Goal: Task Accomplishment & Management: Use online tool/utility

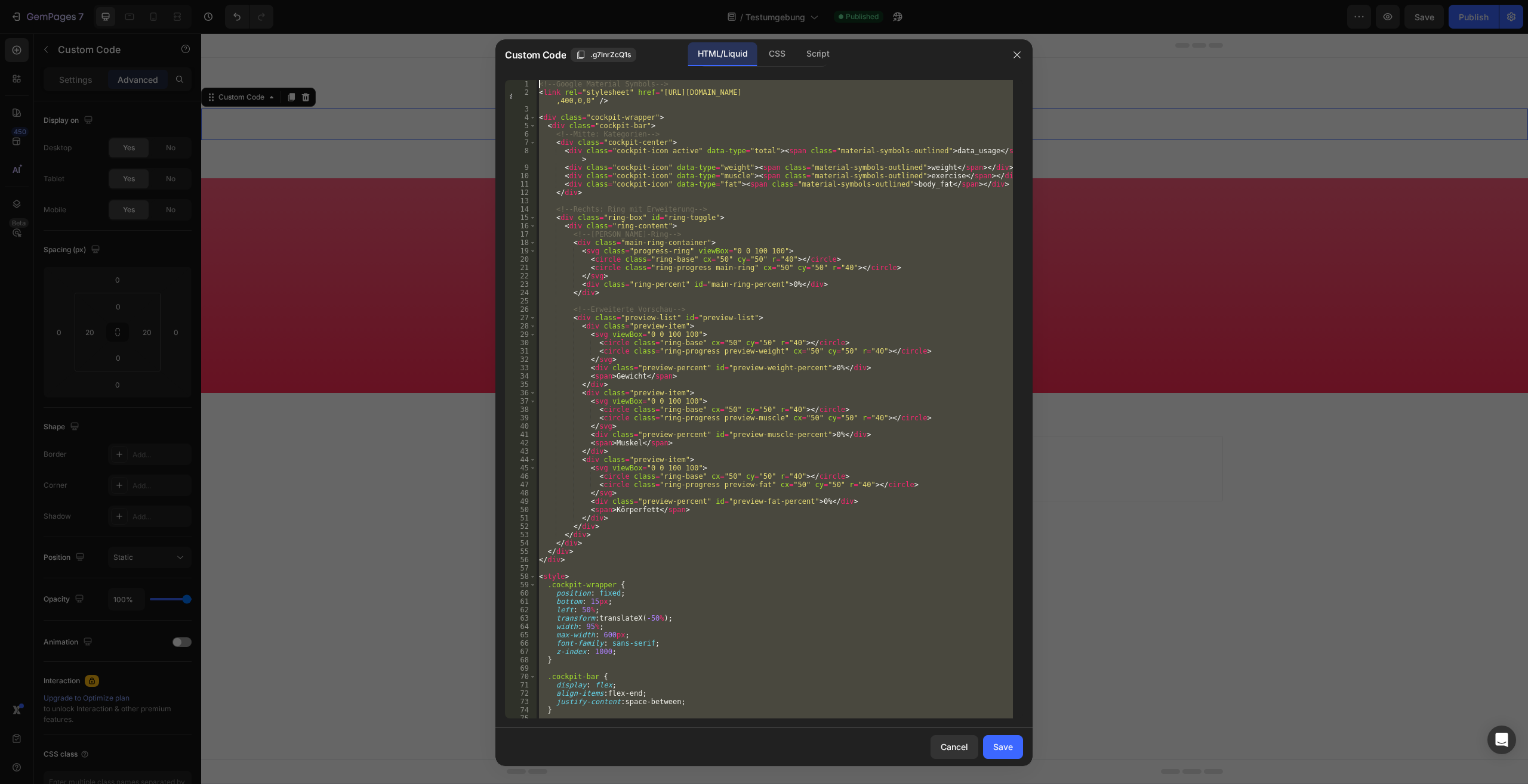
drag, startPoint x: 604, startPoint y: 710, endPoint x: 421, endPoint y: -51, distance: 782.7
click at [536, 80] on div "<!-- Google Material Symbols --> < link rel = "stylesheet" href = "https://font…" at bounding box center [774, 400] width 476 height 639
type textarea "<!-- Google Material Symbols --> <link rel="stylesheet" href="https://fonts.goo…"
paste textarea
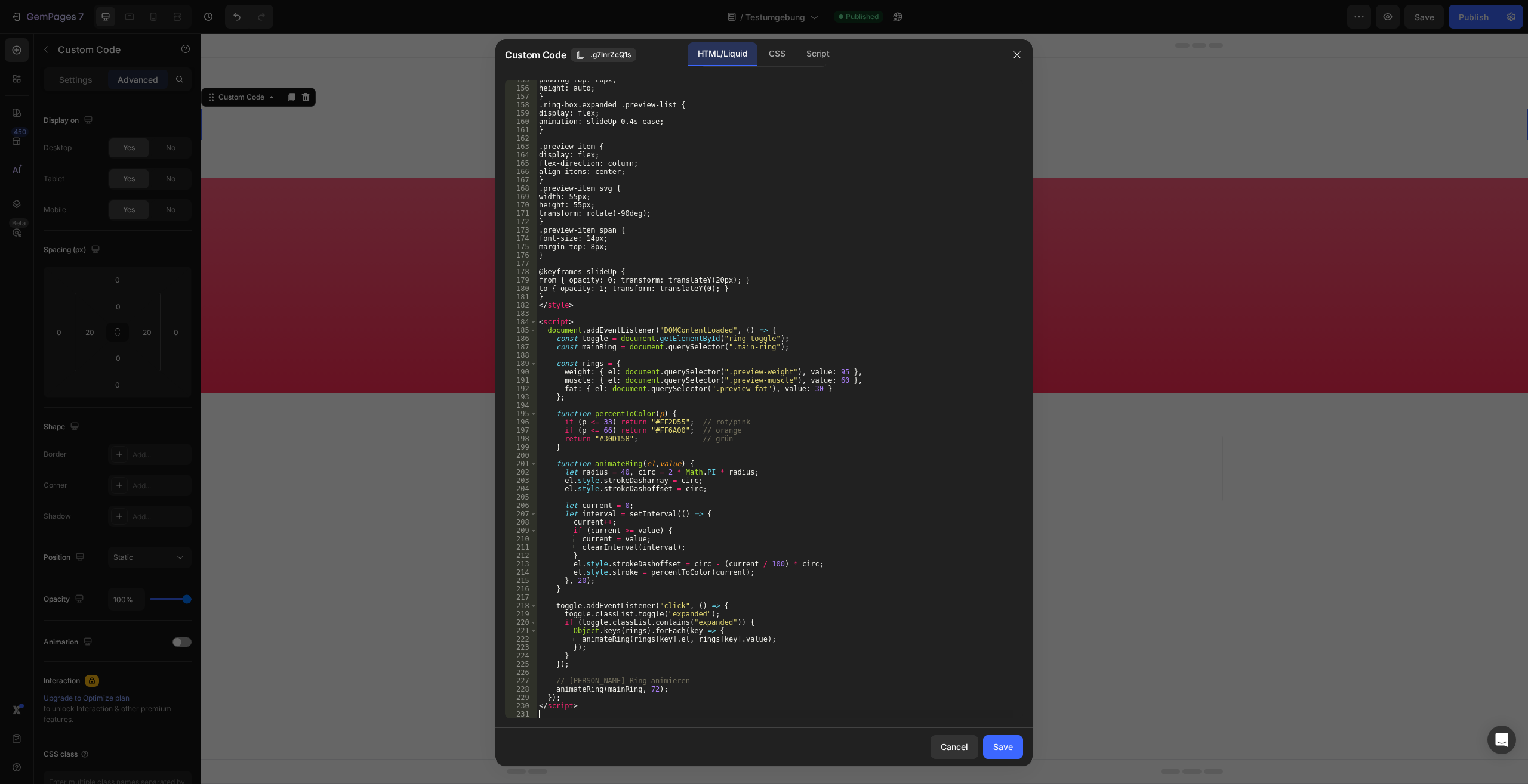
scroll to position [1306, 0]
click at [1008, 740] on button "Save" at bounding box center [1003, 747] width 40 height 24
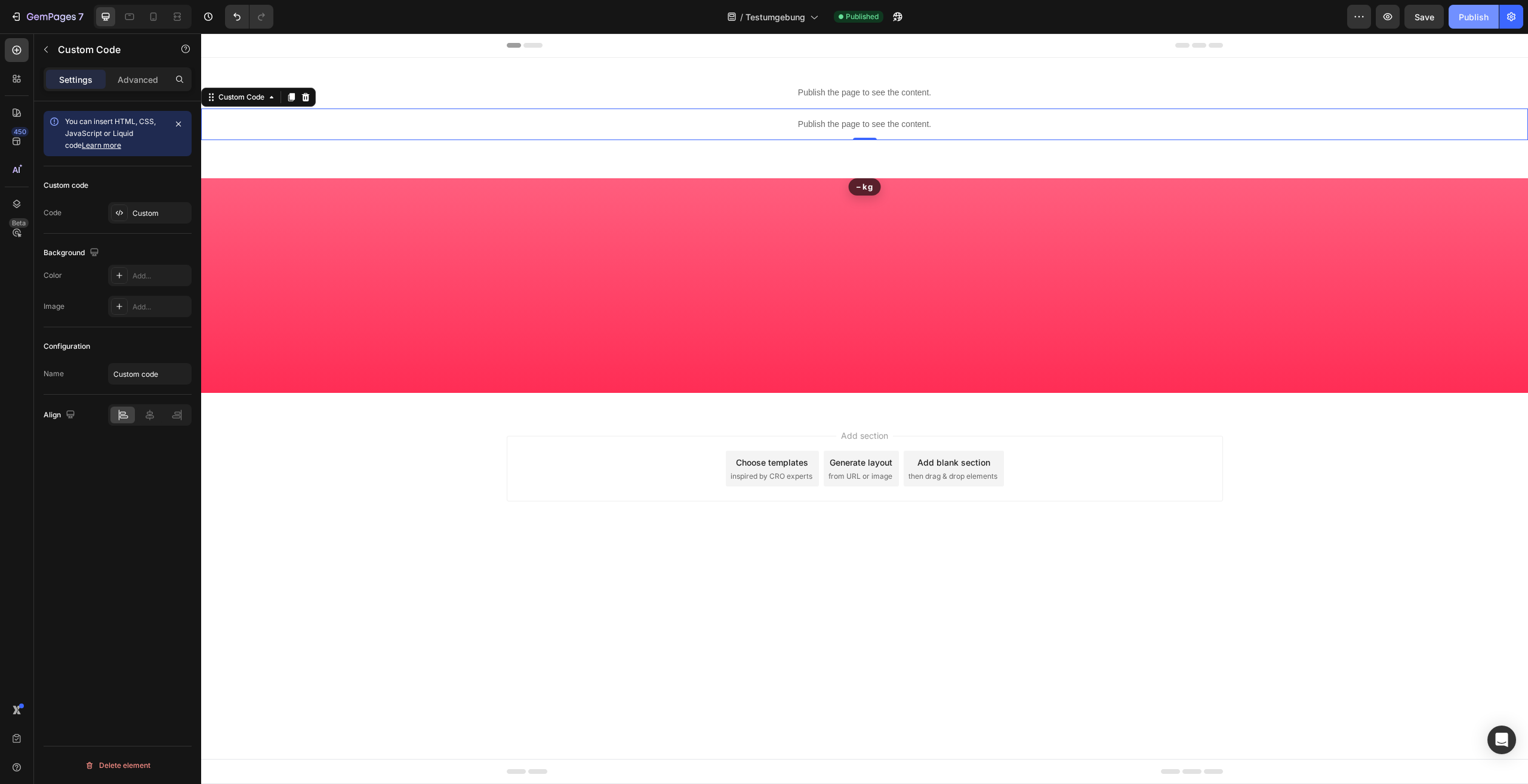
click at [1480, 15] on div "Publish" at bounding box center [1474, 17] width 30 height 12
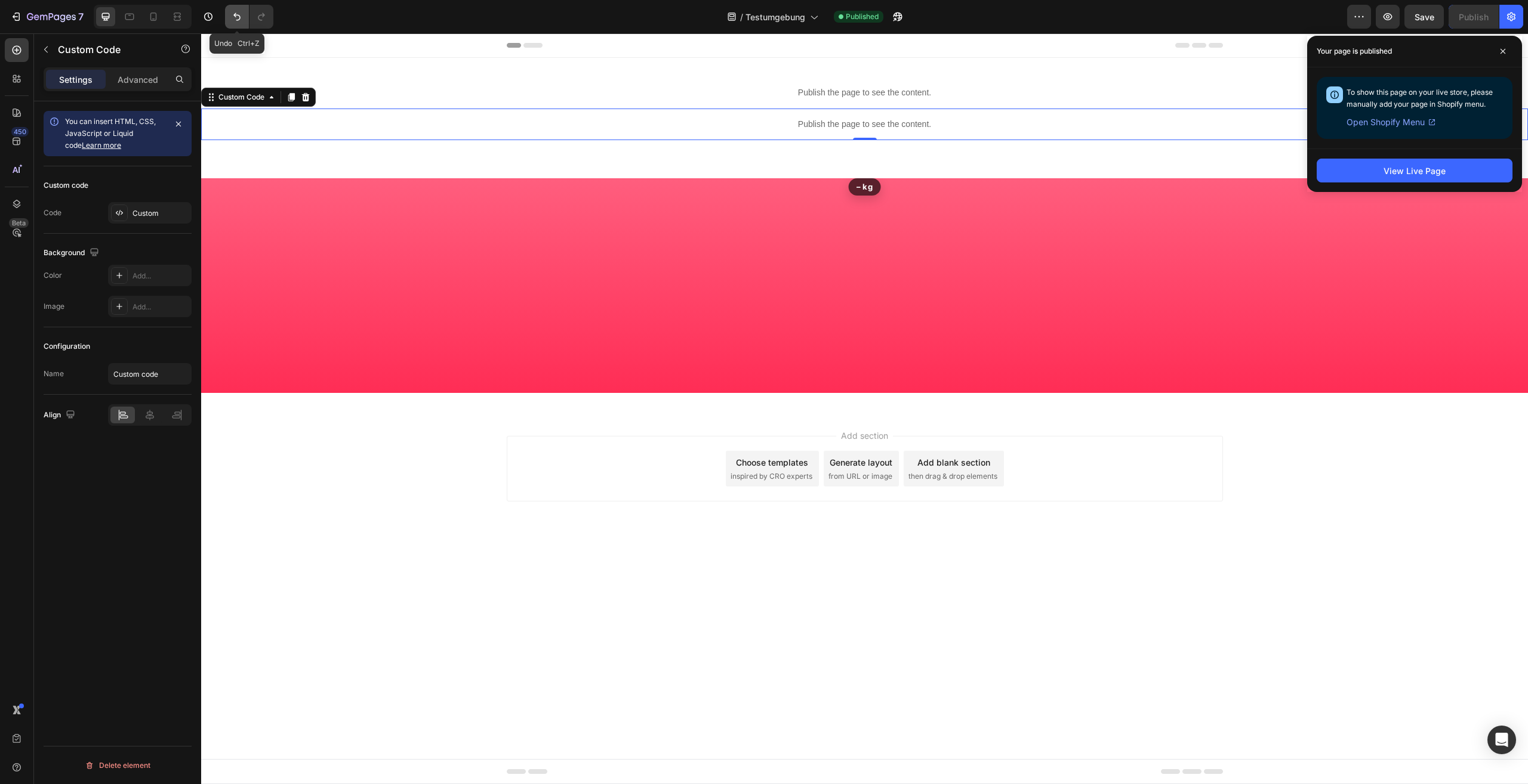
click at [230, 12] on button "Undo/Redo" at bounding box center [237, 16] width 24 height 24
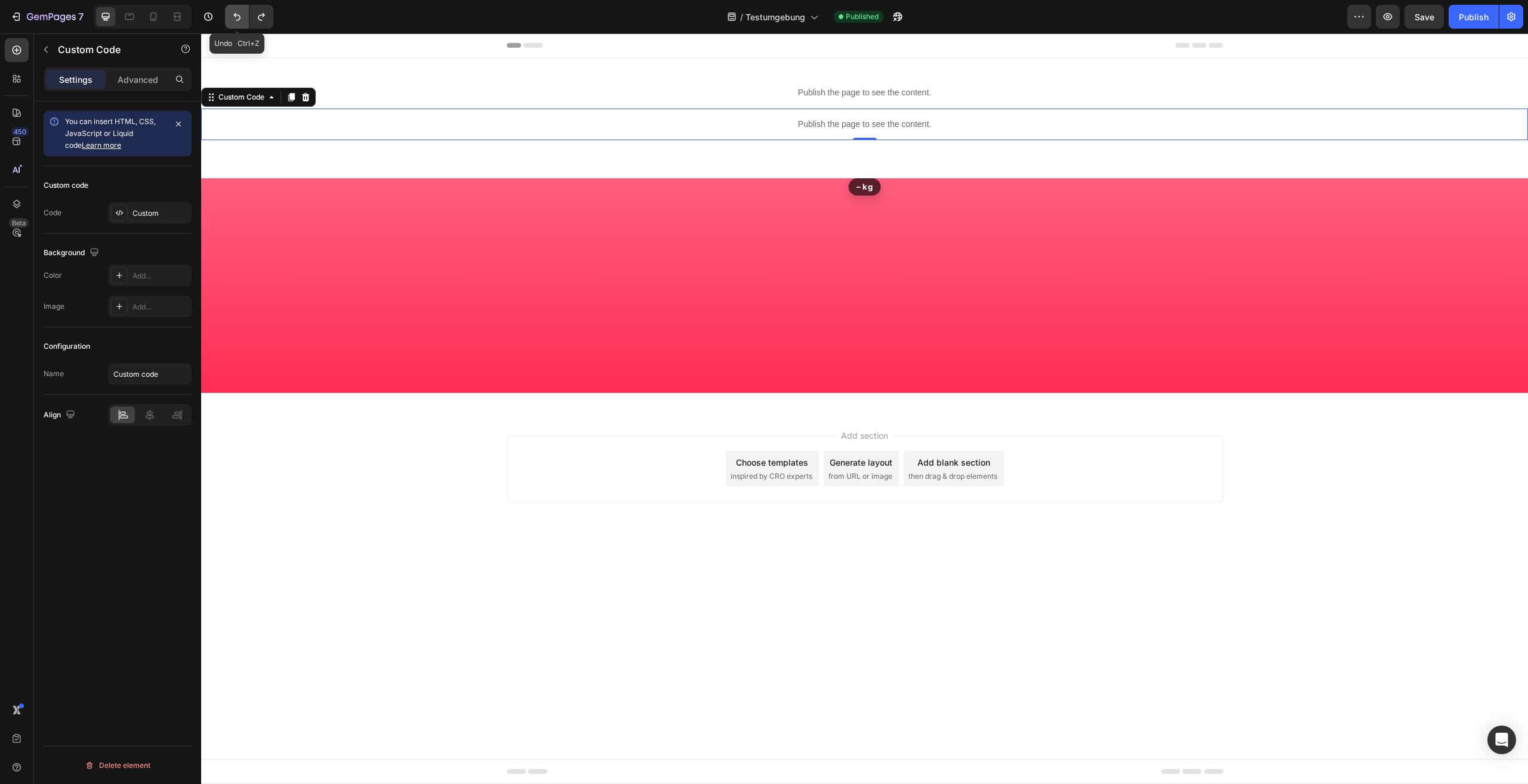
click at [230, 12] on button "Undo/Redo" at bounding box center [237, 16] width 24 height 24
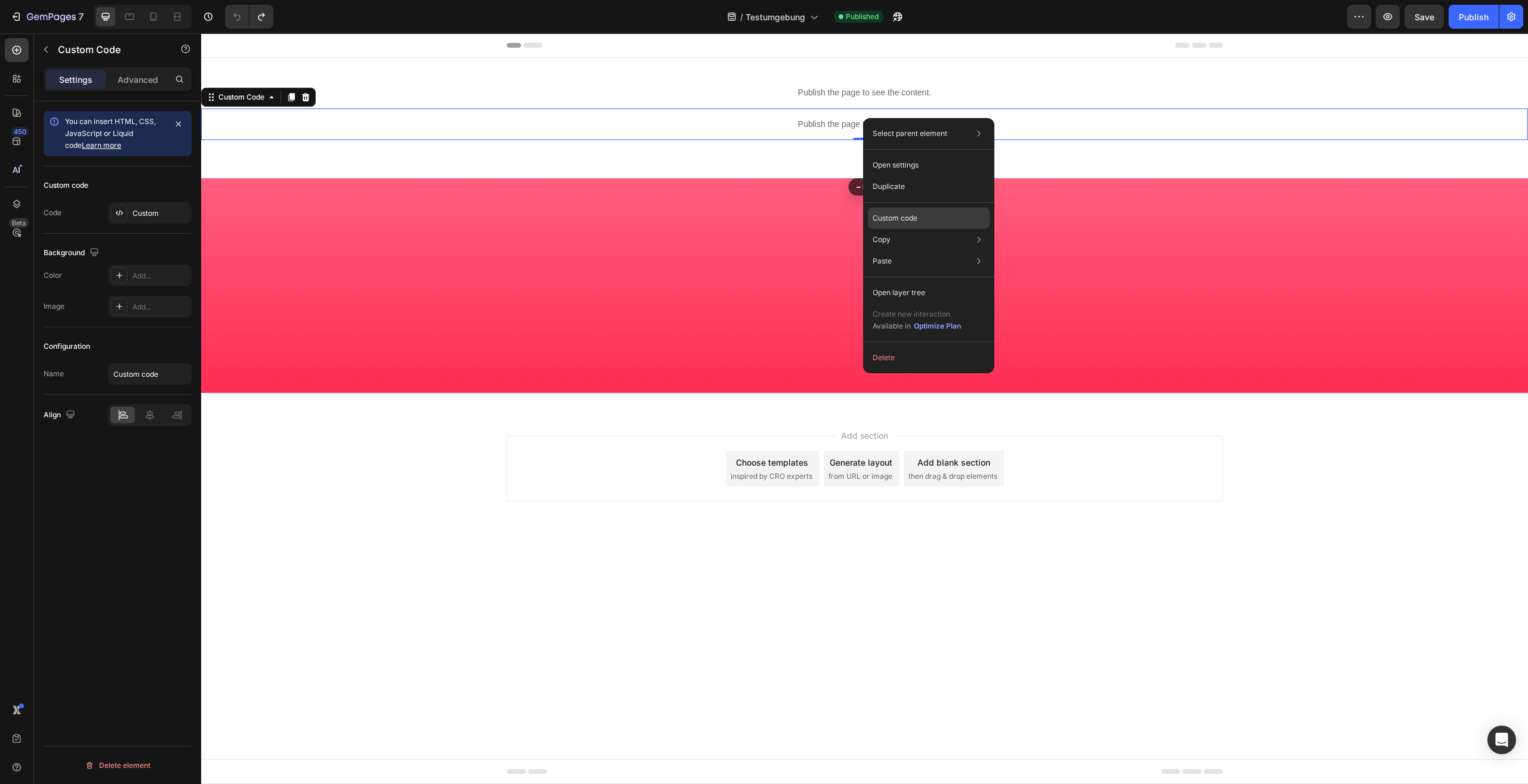
click at [898, 223] on p "Custom code" at bounding box center [895, 218] width 45 height 11
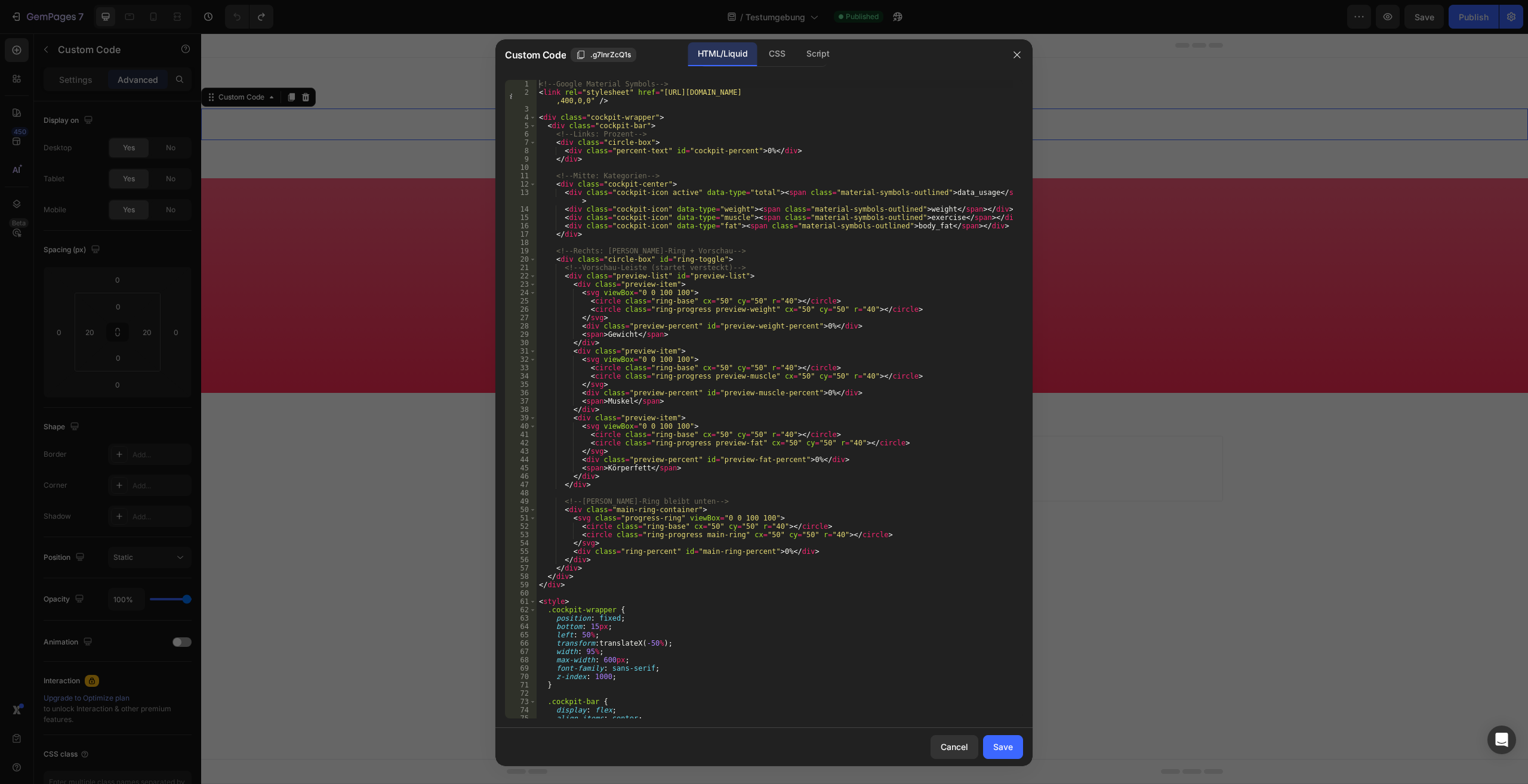
click at [1352, 377] on div at bounding box center [764, 392] width 1528 height 784
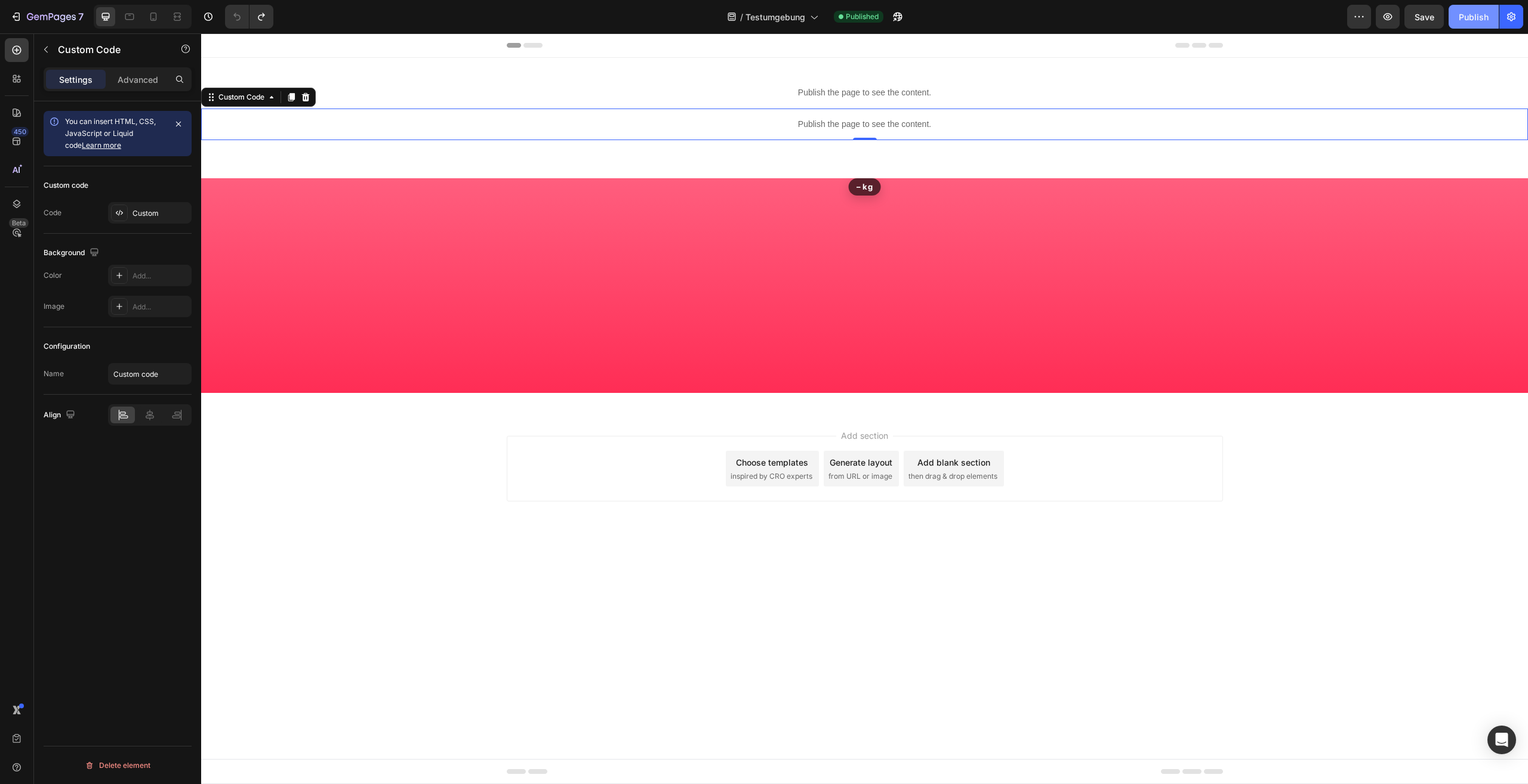
click at [1468, 25] on button "Publish" at bounding box center [1473, 16] width 50 height 24
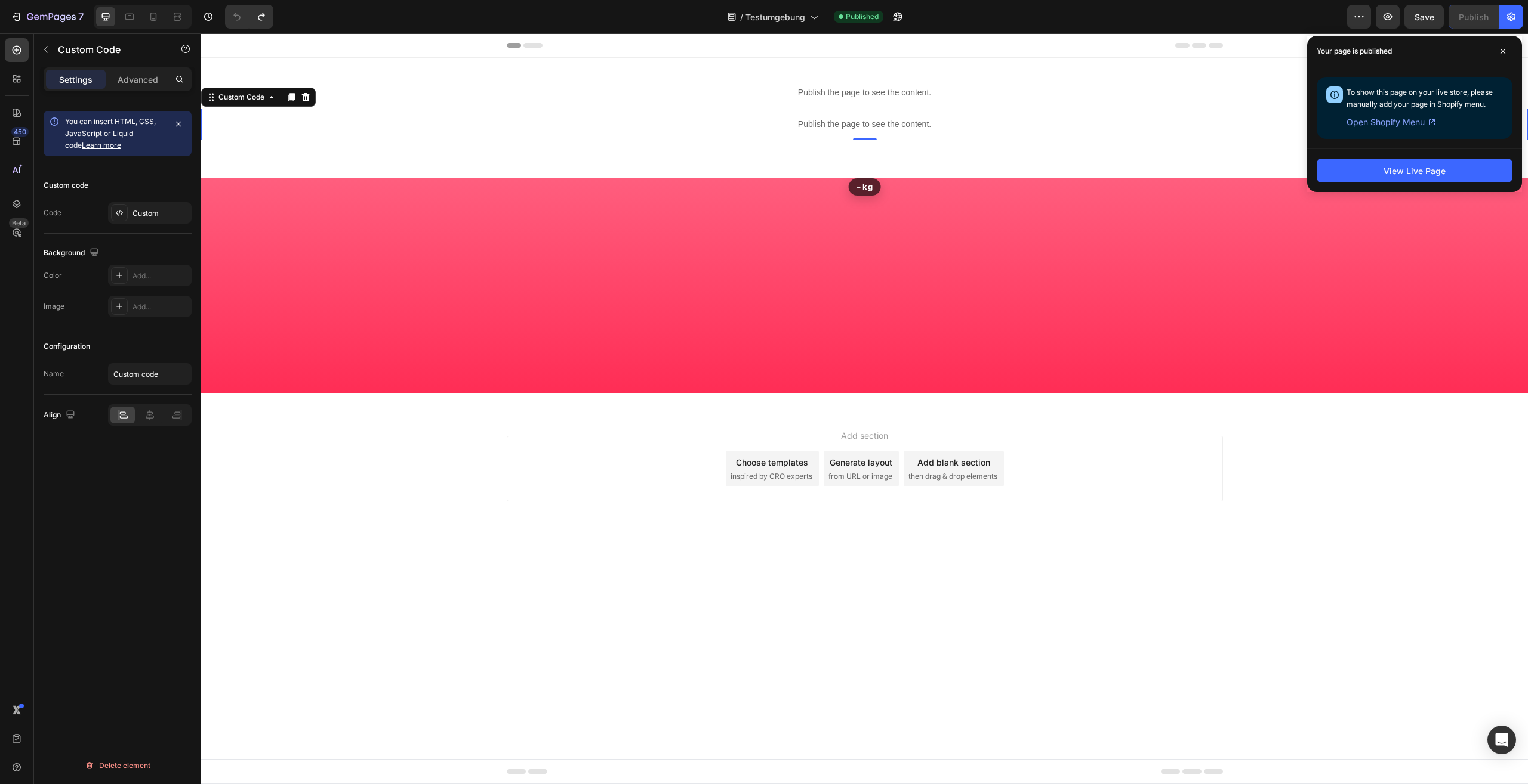
click at [274, 19] on div "7 Version history" at bounding box center [142, 16] width 283 height 24
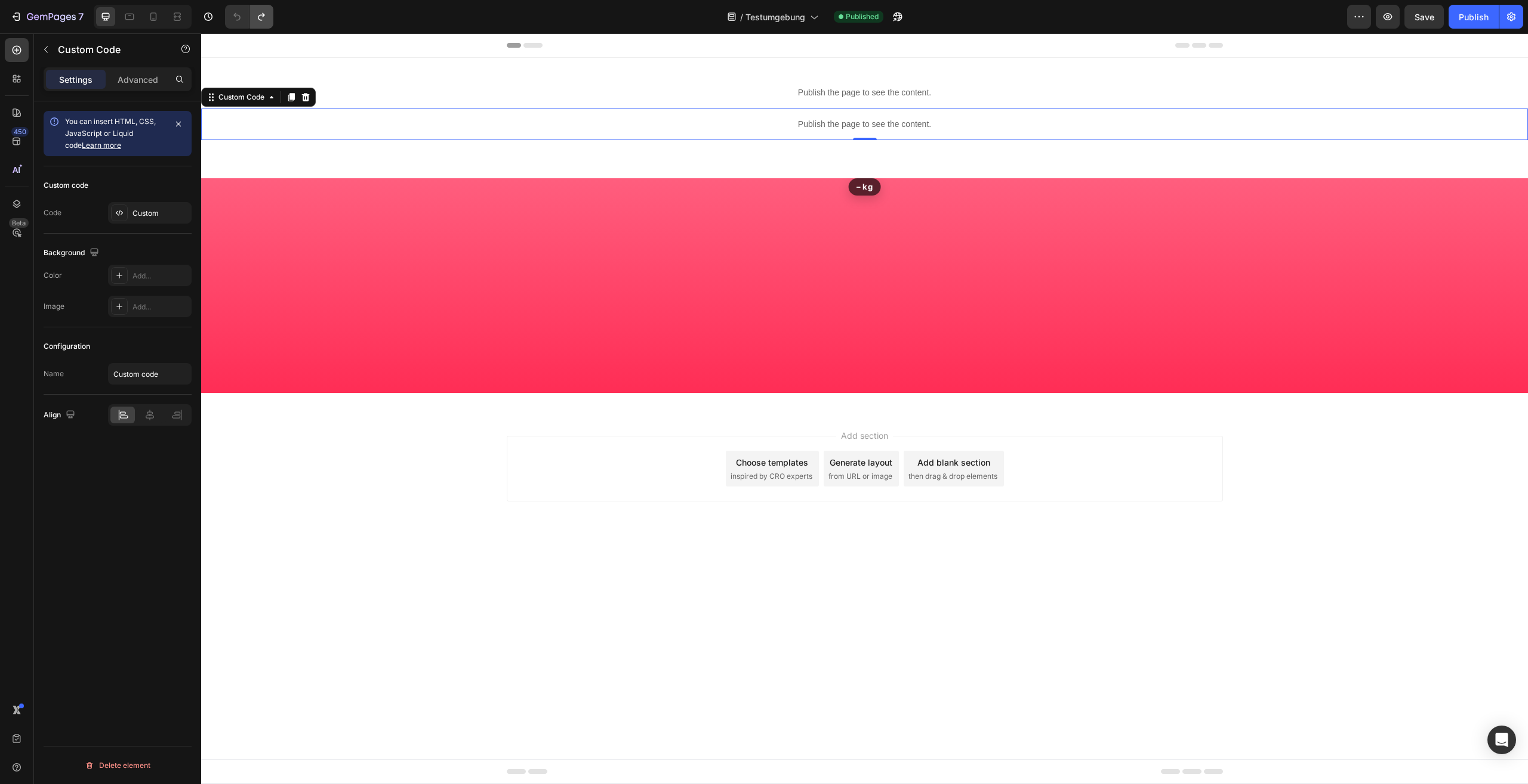
drag, startPoint x: 274, startPoint y: 19, endPoint x: 257, endPoint y: 15, distance: 17.5
click at [265, 17] on div "7 Version history" at bounding box center [142, 16] width 283 height 24
click at [259, 16] on button "Undo/Redo" at bounding box center [261, 16] width 24 height 24
click at [259, 16] on icon "Undo/Redo" at bounding box center [260, 17] width 6 height 8
click at [1467, 12] on div "Publish" at bounding box center [1474, 17] width 30 height 12
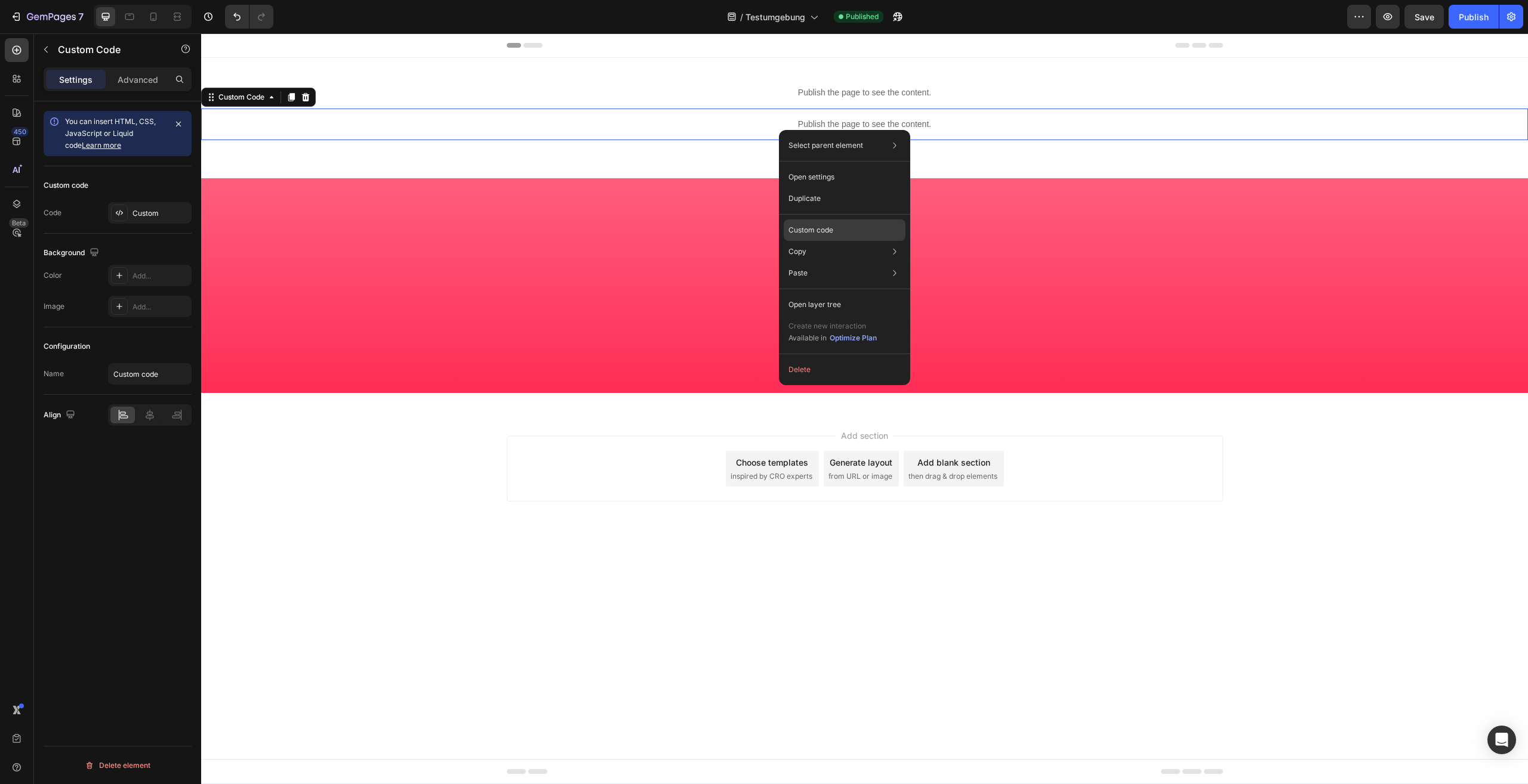
click at [853, 263] on div "Custom code" at bounding box center [844, 273] width 122 height 21
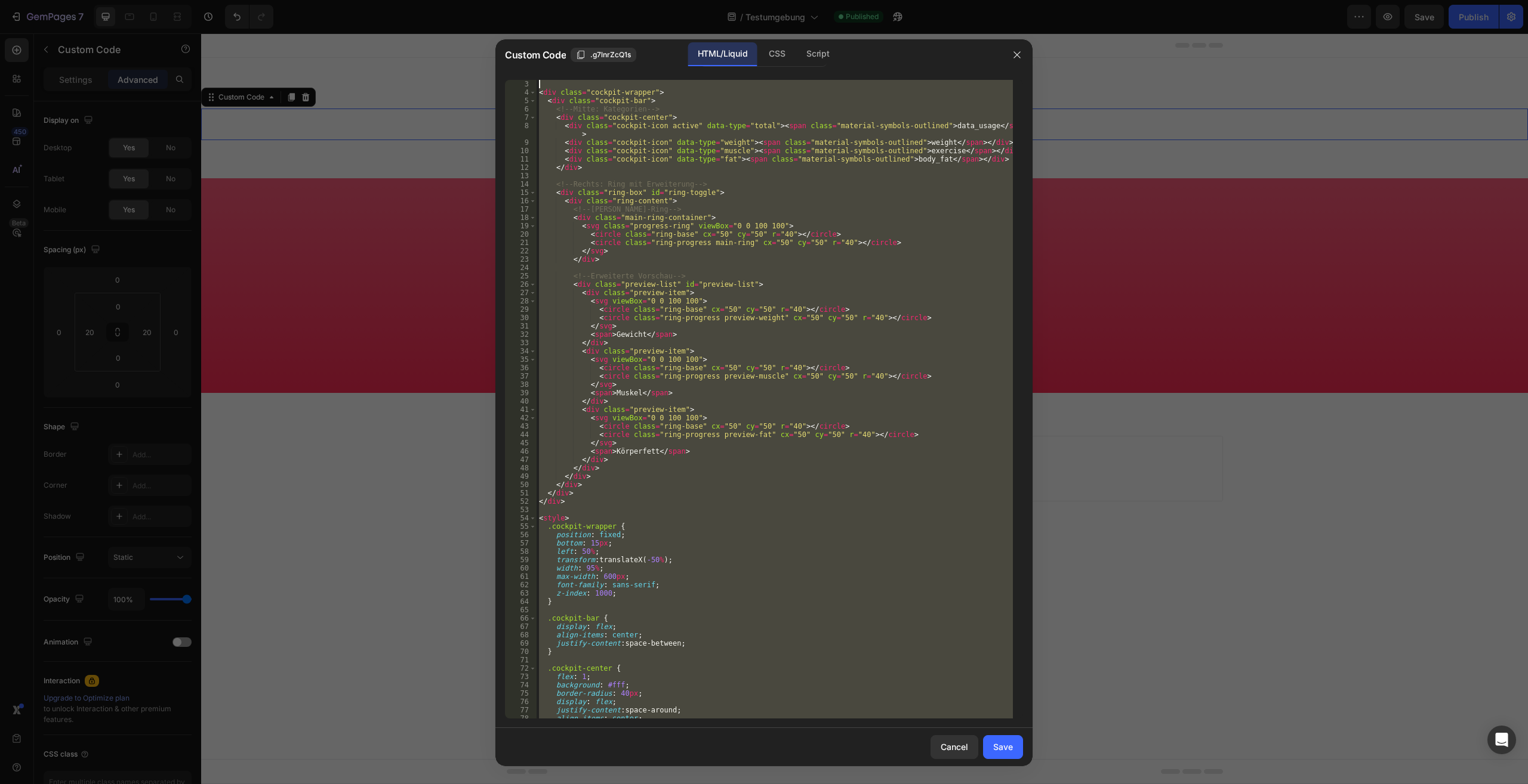
scroll to position [0, 0]
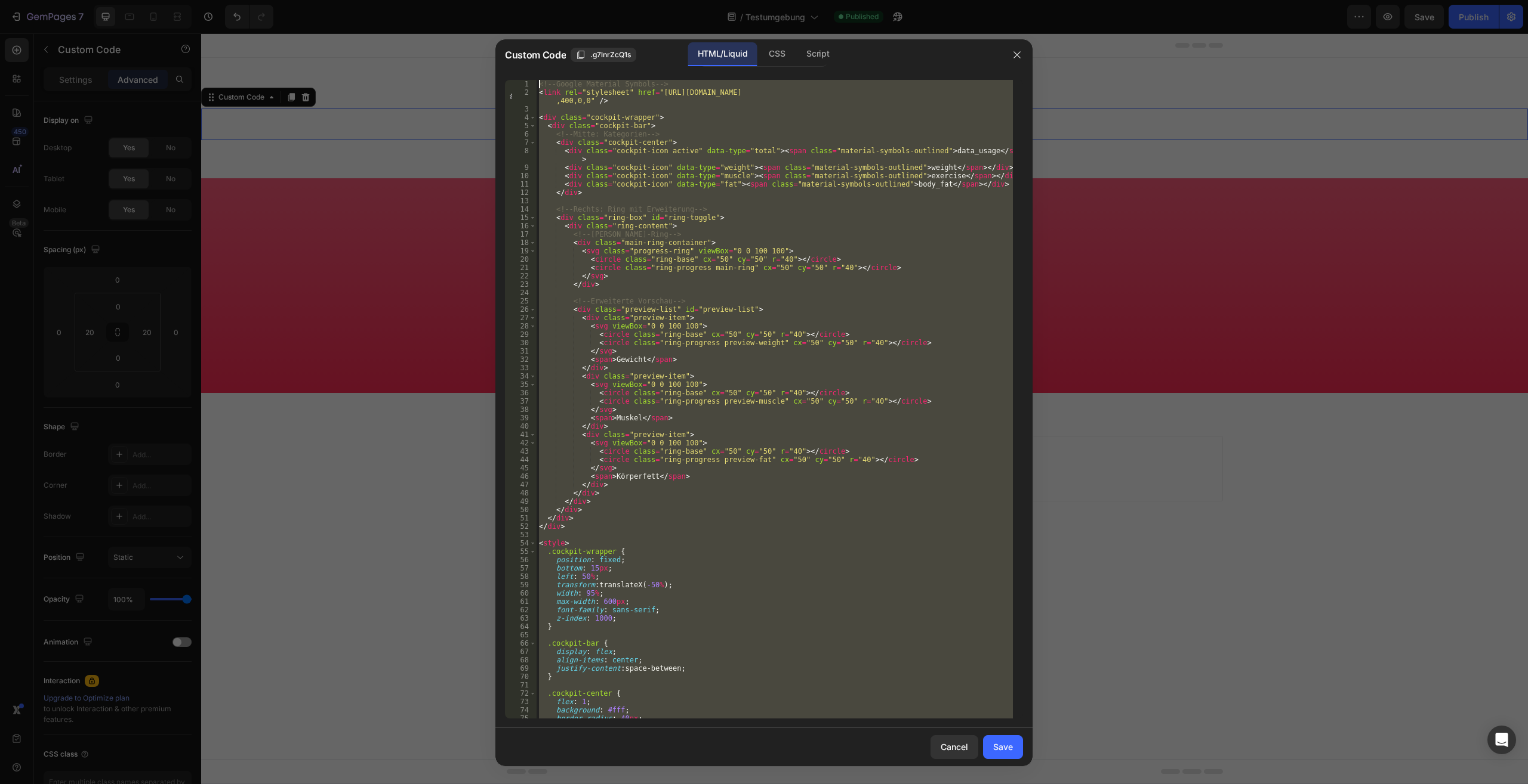
drag, startPoint x: 583, startPoint y: 707, endPoint x: 378, endPoint y: -51, distance: 785.2
click at [536, 80] on div "<!-- Google Material Symbols --> < link rel = "stylesheet" href = "https://font…" at bounding box center [774, 400] width 476 height 639
type textarea "<!-- Google Material Symbols --> <link rel="stylesheet" href="https://fonts.goo…"
paste textarea
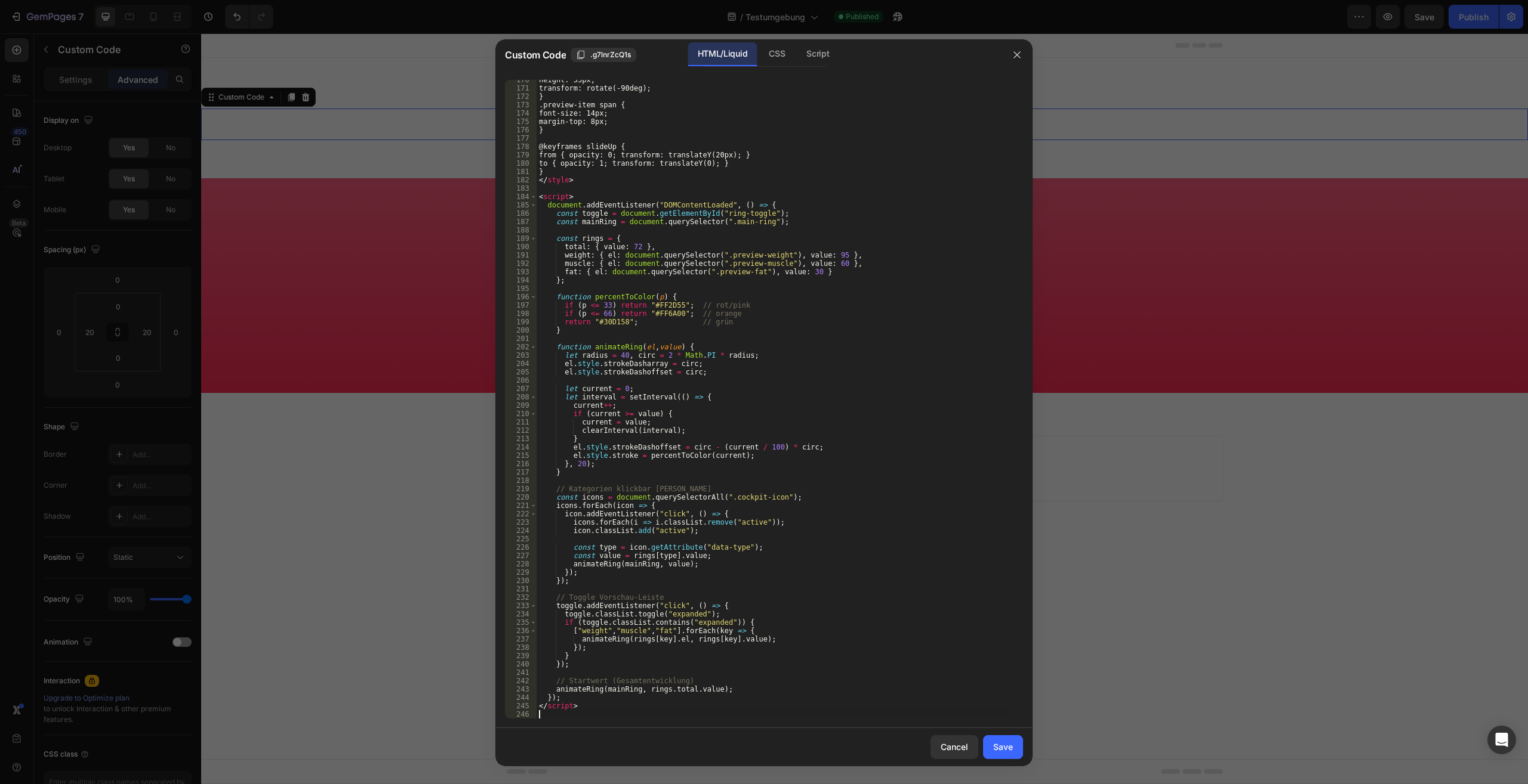
scroll to position [1432, 0]
click at [1011, 746] on div "Save" at bounding box center [1003, 747] width 20 height 12
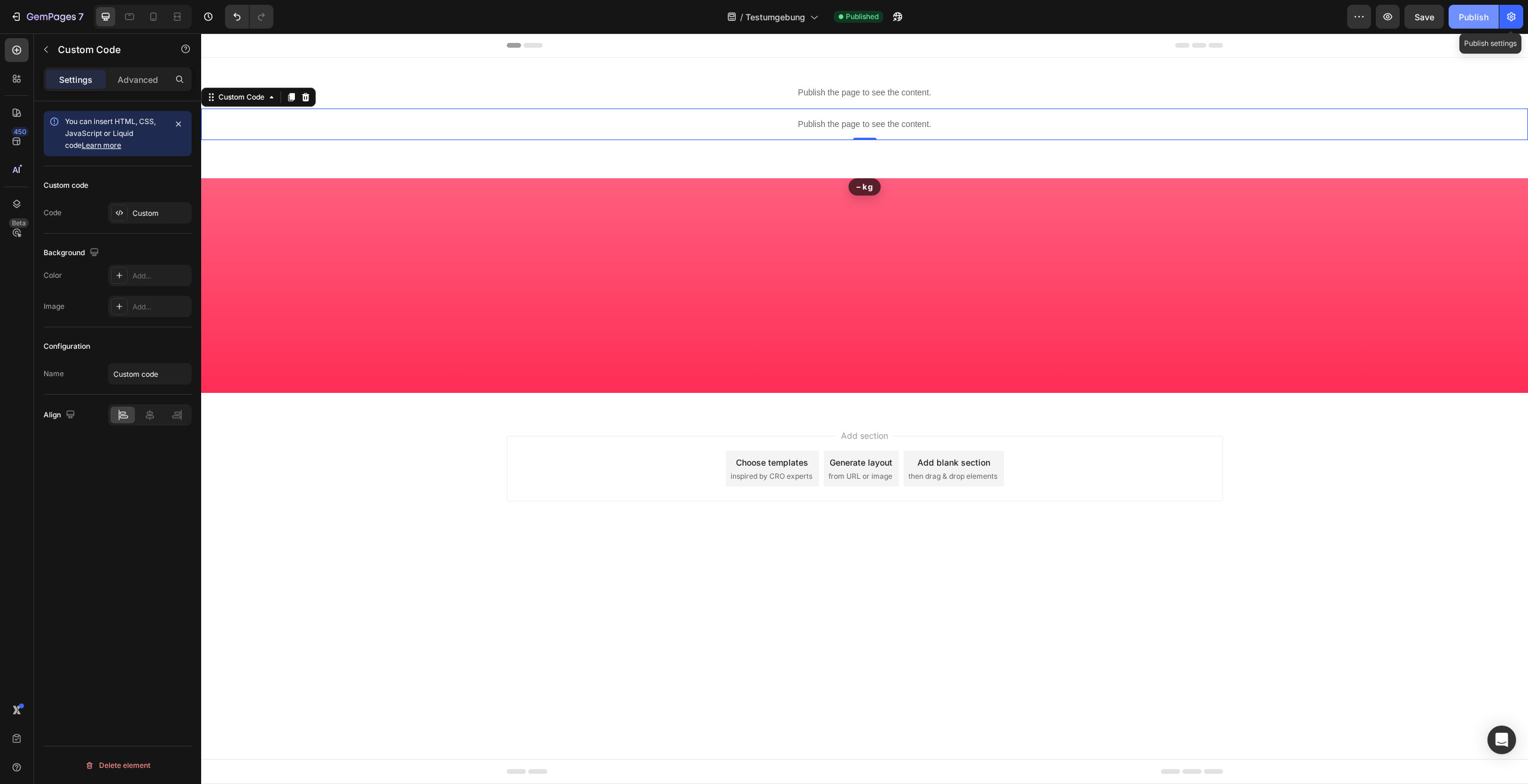
click at [1496, 15] on button "Publish" at bounding box center [1473, 16] width 50 height 24
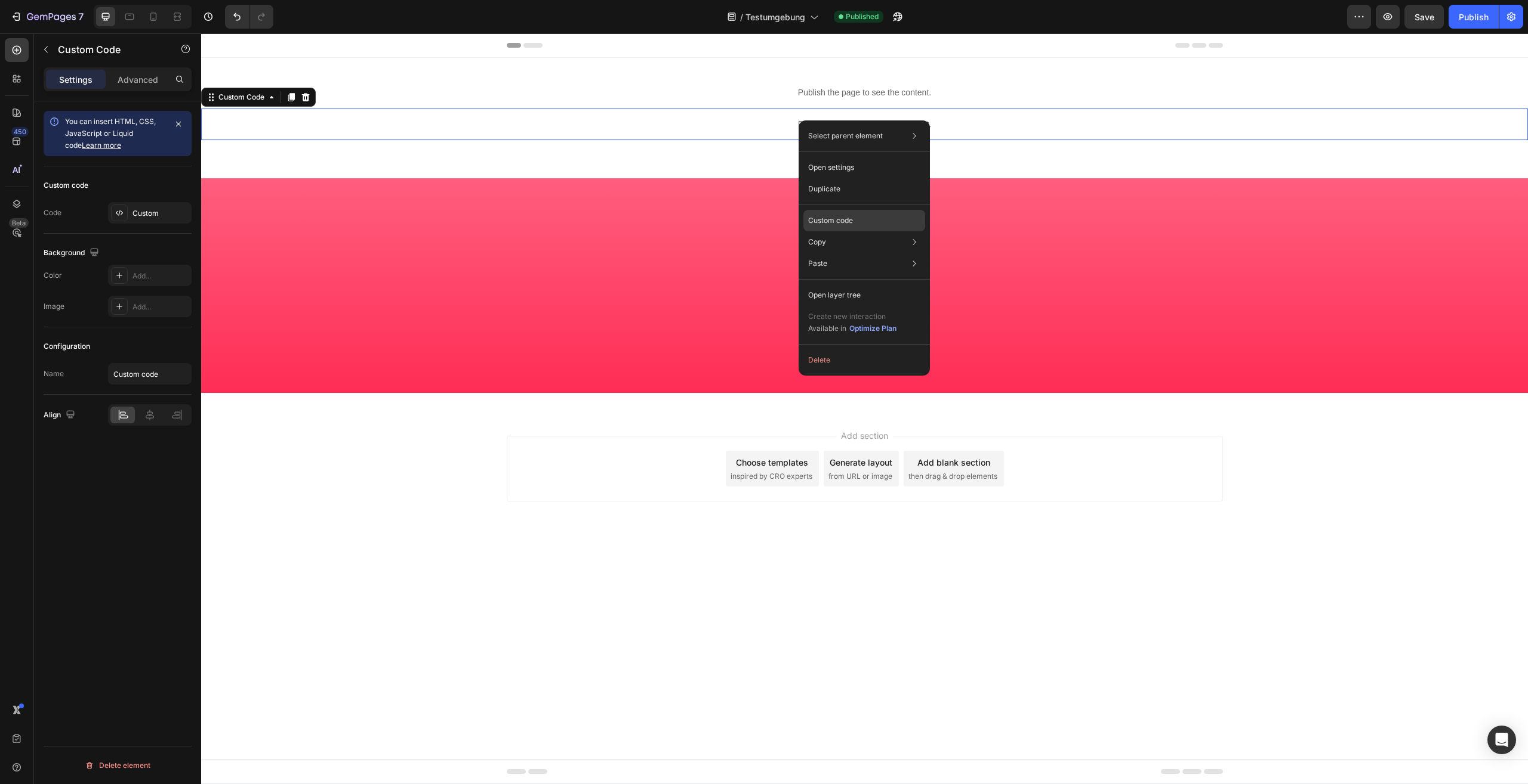
click at [857, 253] on div "Custom code" at bounding box center [864, 263] width 122 height 21
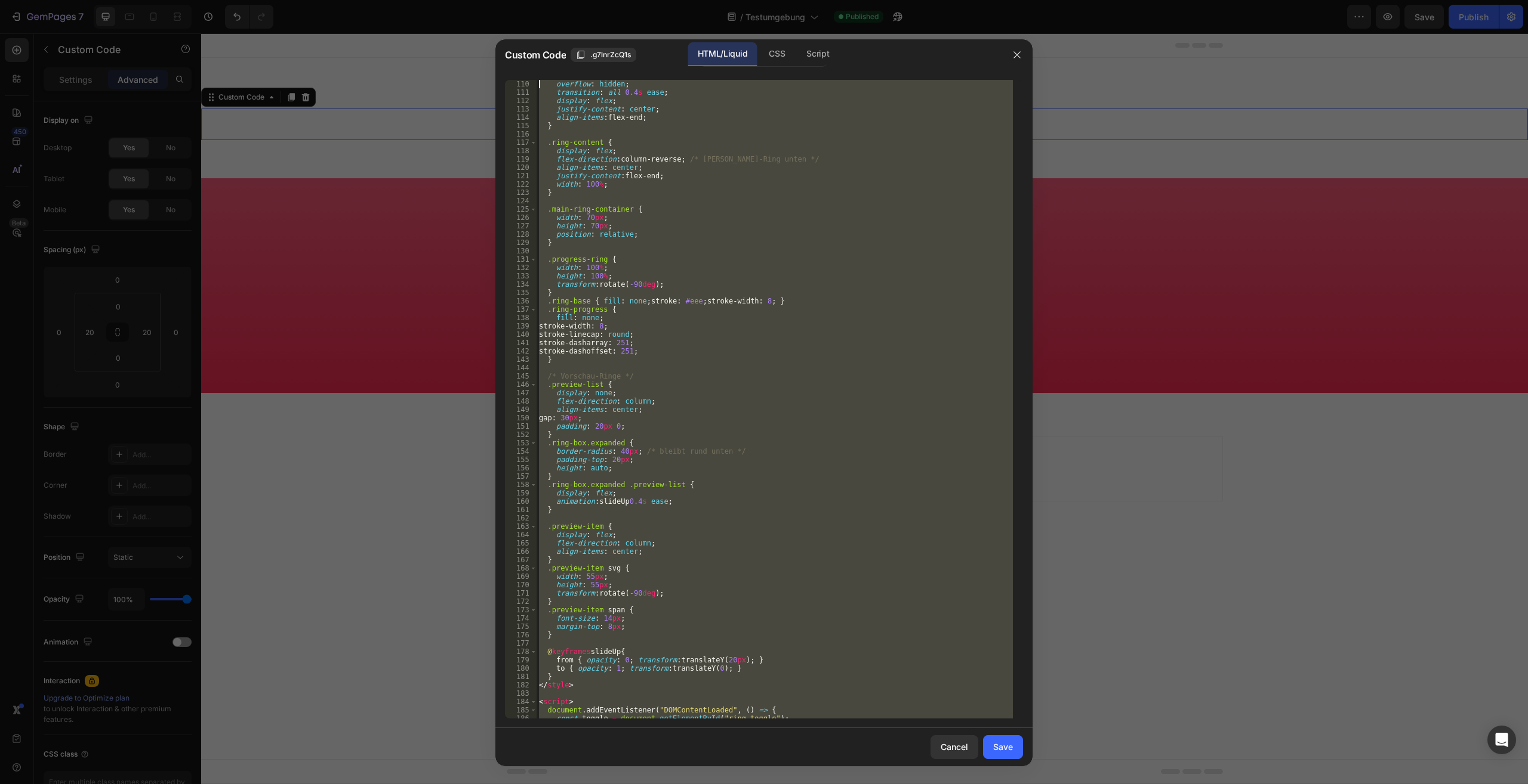
scroll to position [0, 0]
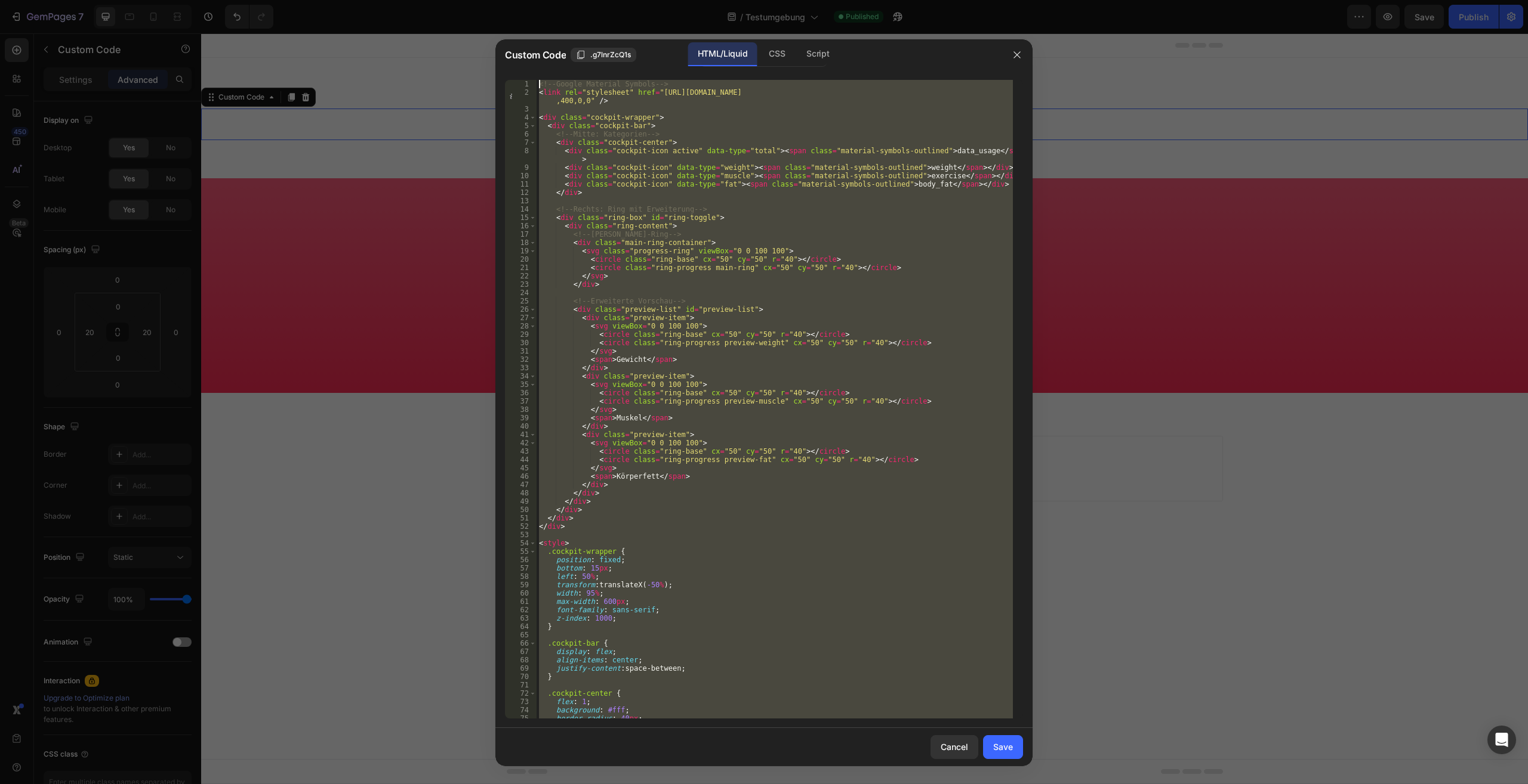
drag, startPoint x: 630, startPoint y: 703, endPoint x: 366, endPoint y: -51, distance: 798.9
click at [536, 80] on div "<!-- Google Material Symbols --> < link rel = "stylesheet" href = "https://font…" at bounding box center [774, 400] width 476 height 639
type textarea "<!-- Google Material Symbols --> <link rel="stylesheet" href="https://fonts.goo…"
paste textarea
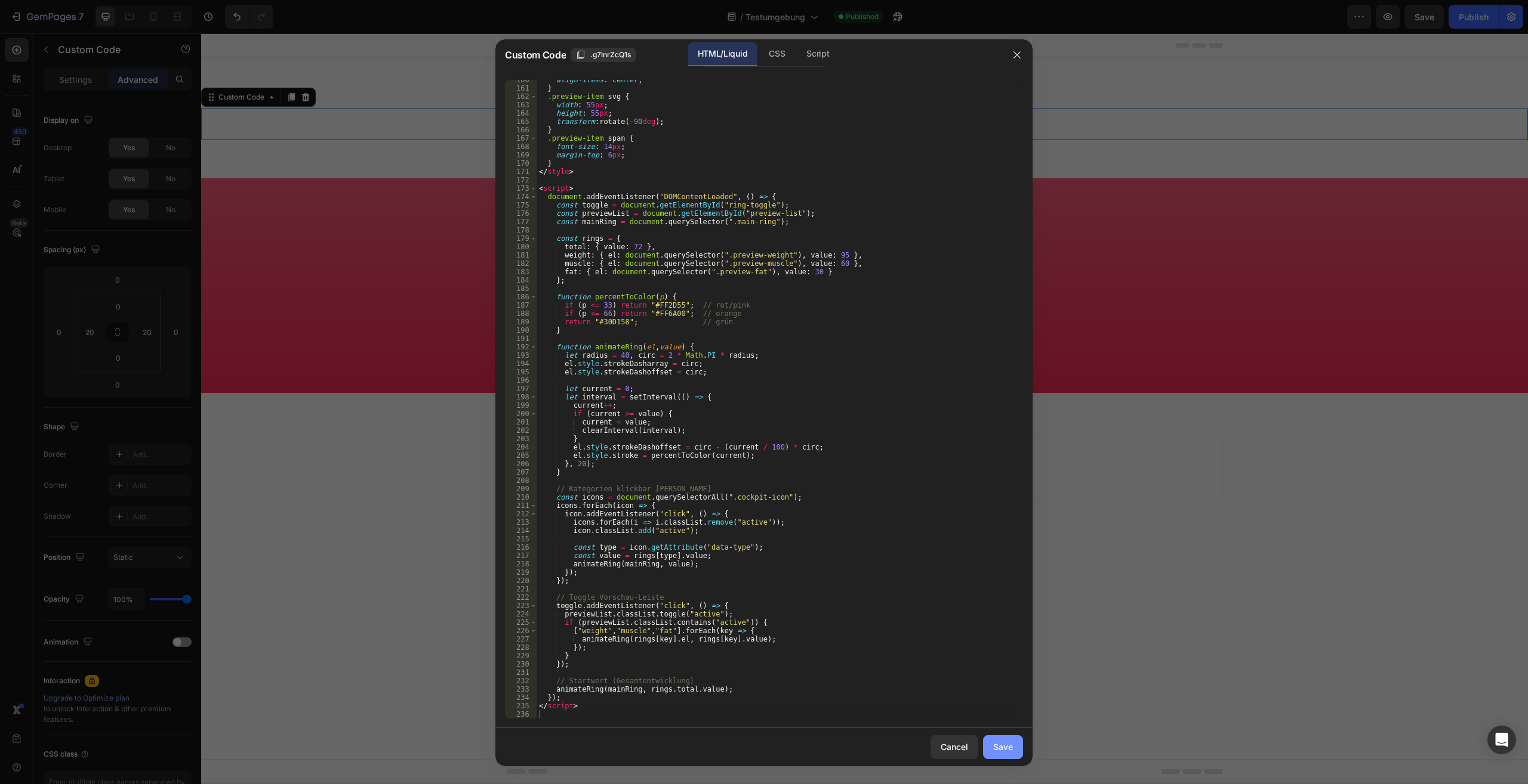
click at [1011, 757] on button "Save" at bounding box center [1003, 747] width 40 height 24
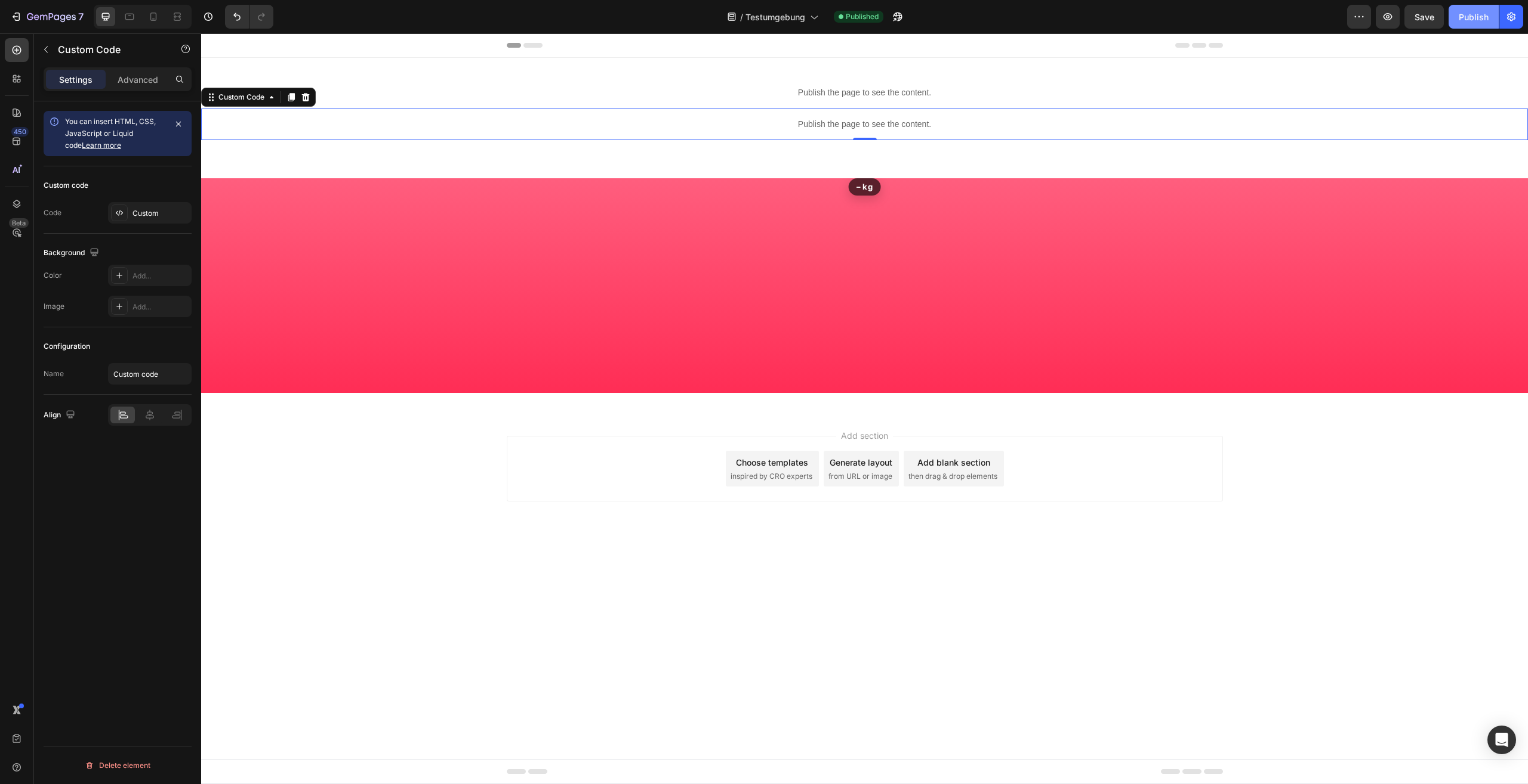
click at [1479, 17] on div "Publish" at bounding box center [1474, 17] width 30 height 12
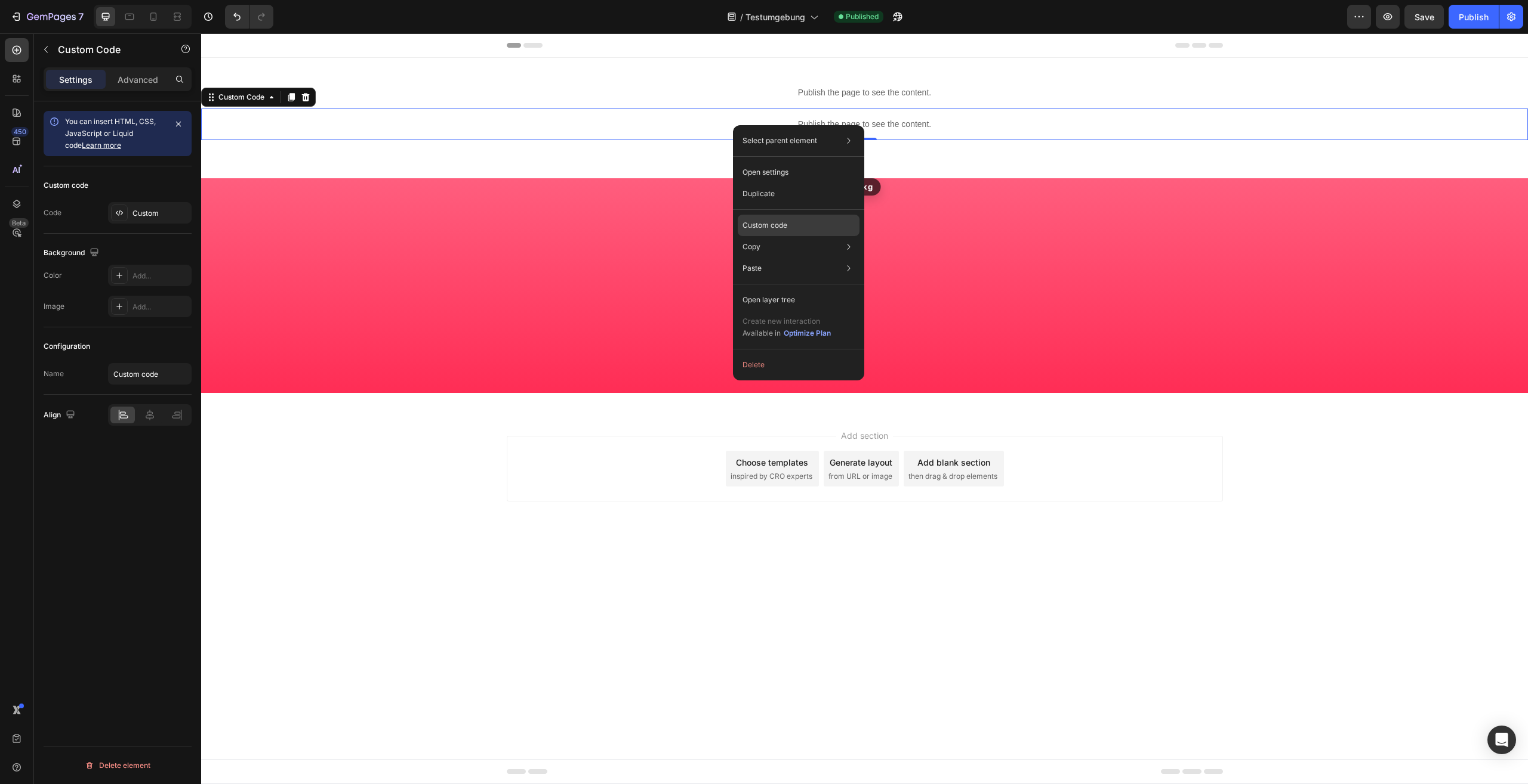
click at [786, 220] on p "Custom code" at bounding box center [765, 225] width 45 height 11
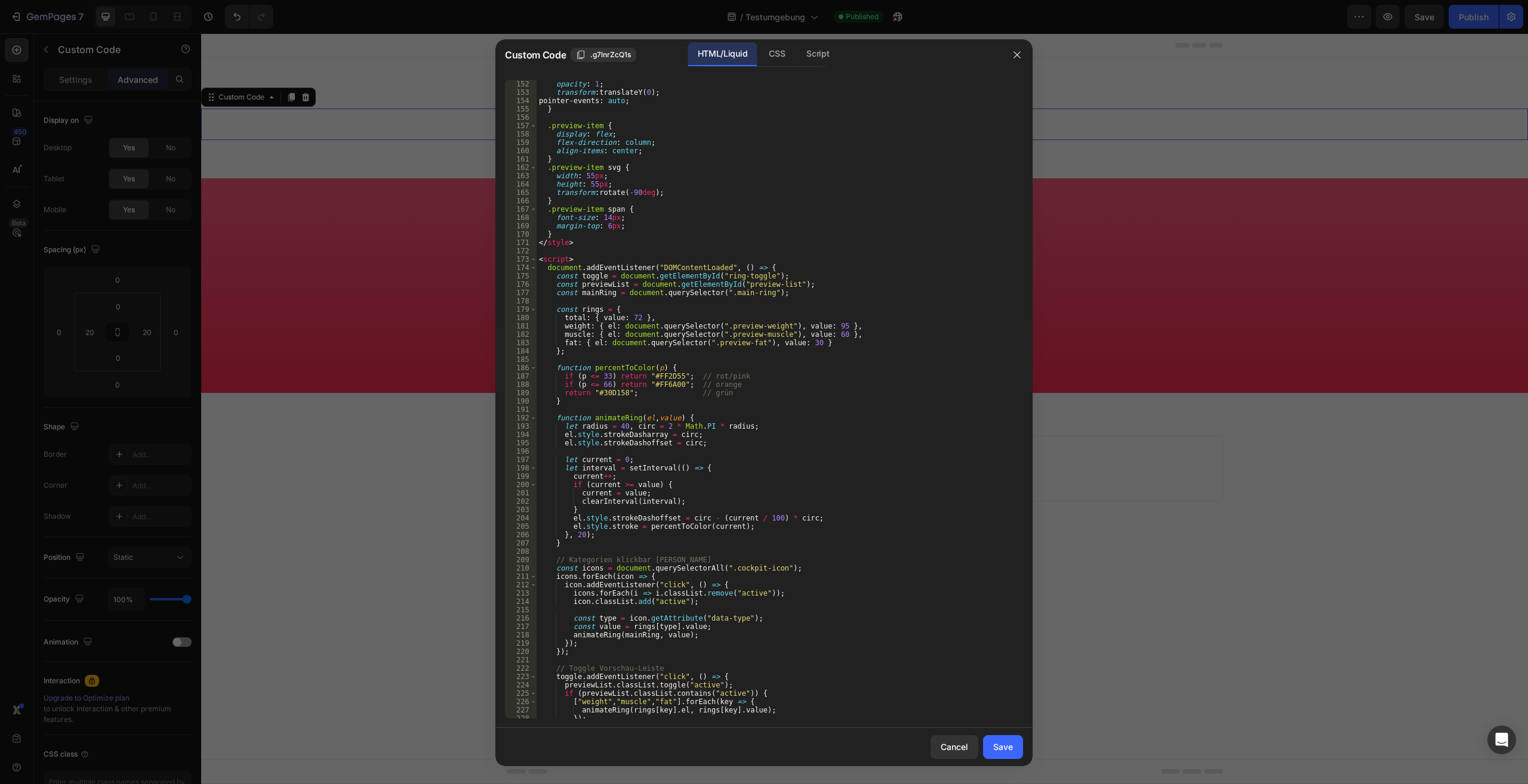
scroll to position [1357, 0]
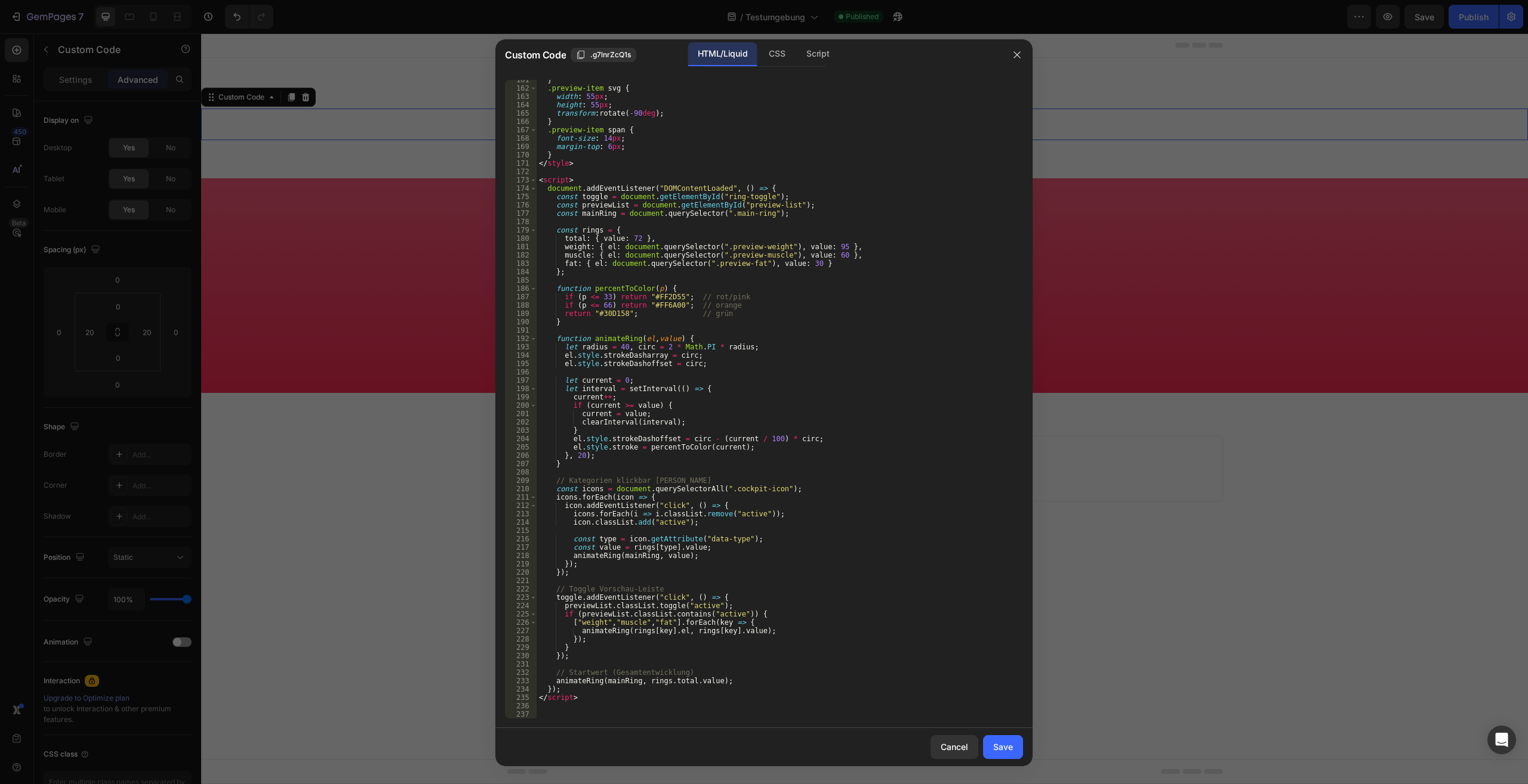
click at [599, 726] on div "161 162 163 164 165 166 167 168 169 170 171 172 173 174 175 176 177 178 179 180…" at bounding box center [763, 399] width 537 height 658
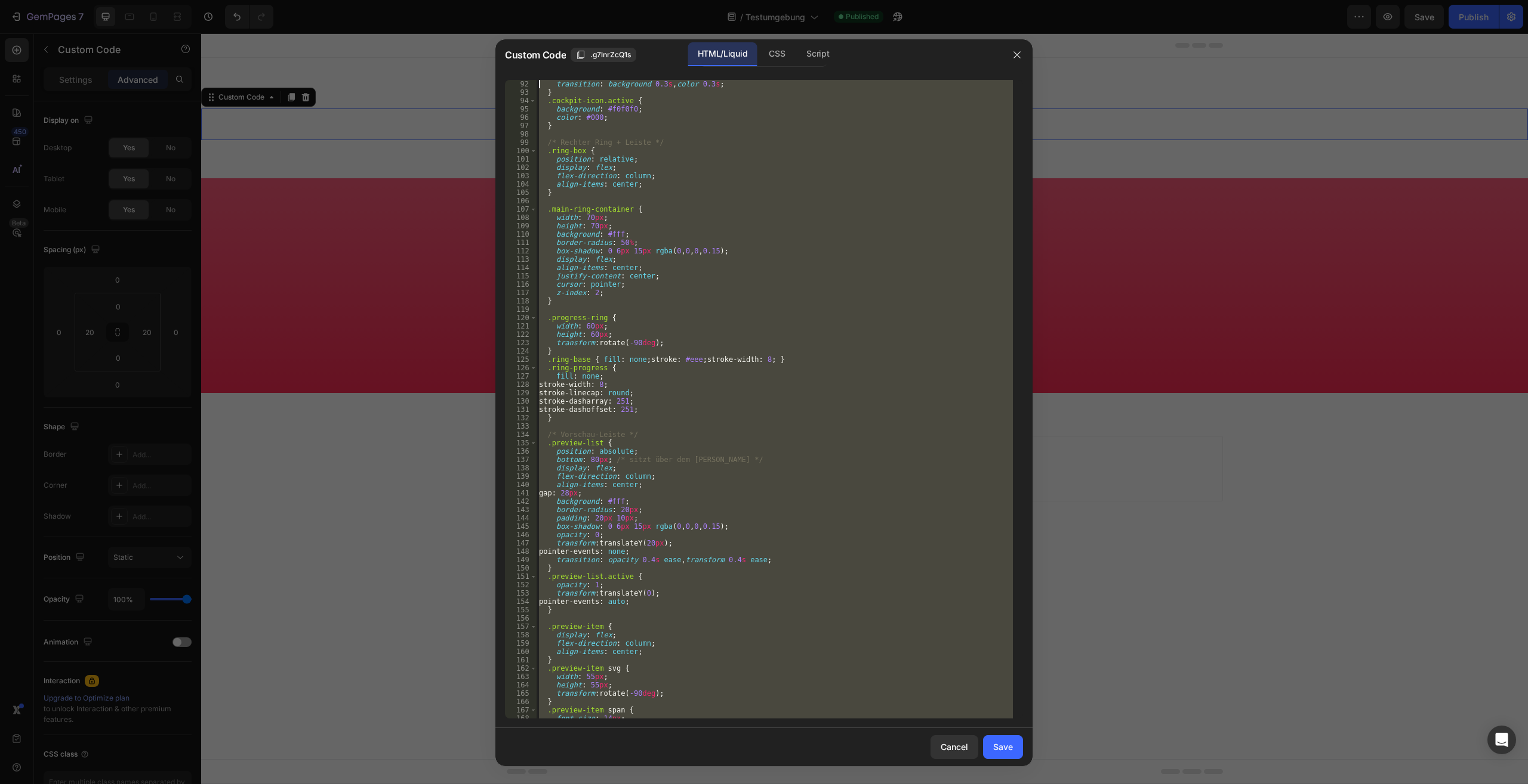
scroll to position [0, 0]
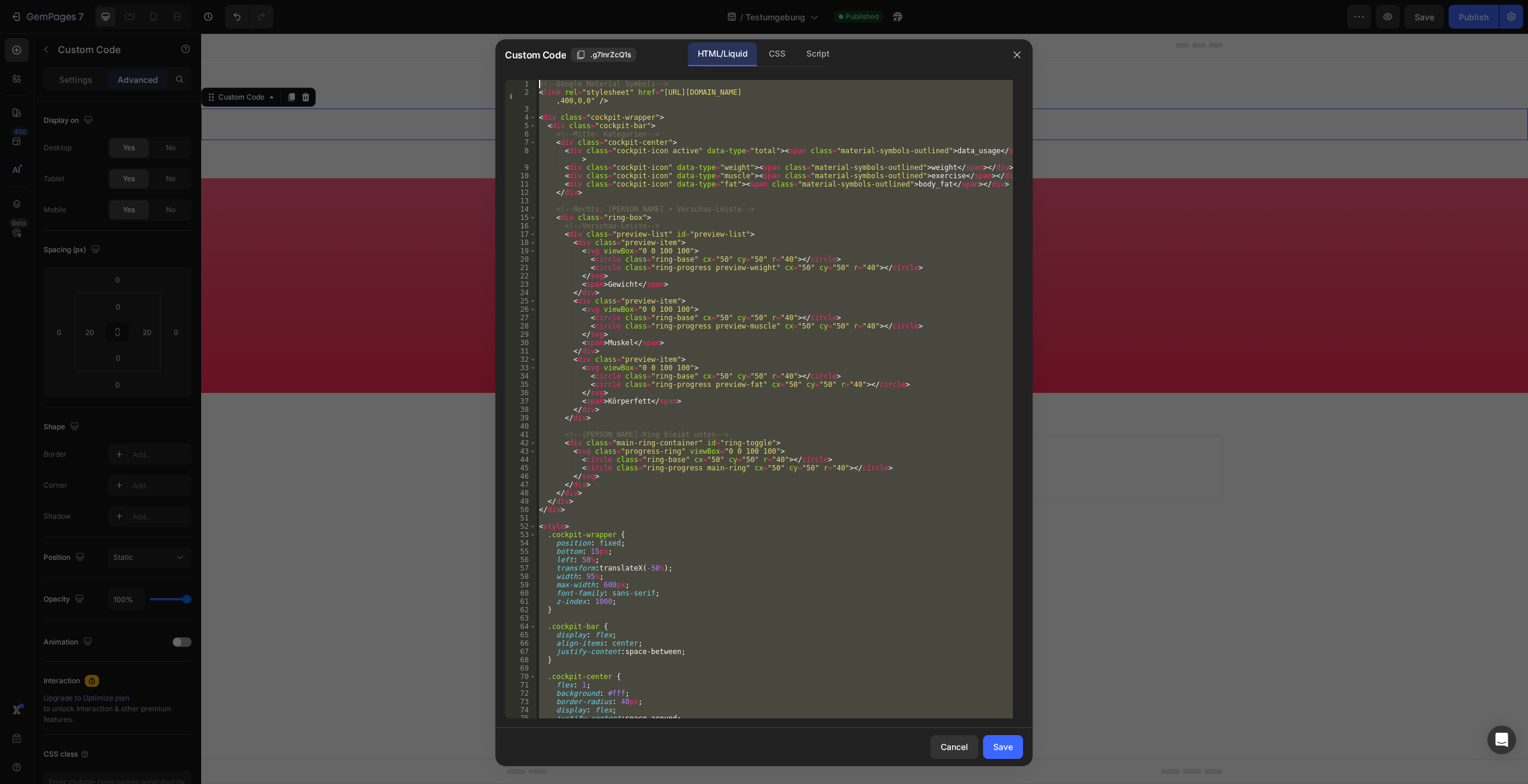
drag, startPoint x: 581, startPoint y: 713, endPoint x: 432, endPoint y: -51, distance: 778.4
click at [536, 80] on div "<!-- Google Material Symbols --> < link rel = "stylesheet" href = "https://font…" at bounding box center [774, 400] width 476 height 639
type textarea "<!-- Google Material Symbols --> <link rel="stylesheet" href="https://fonts.goo…"
paste textarea
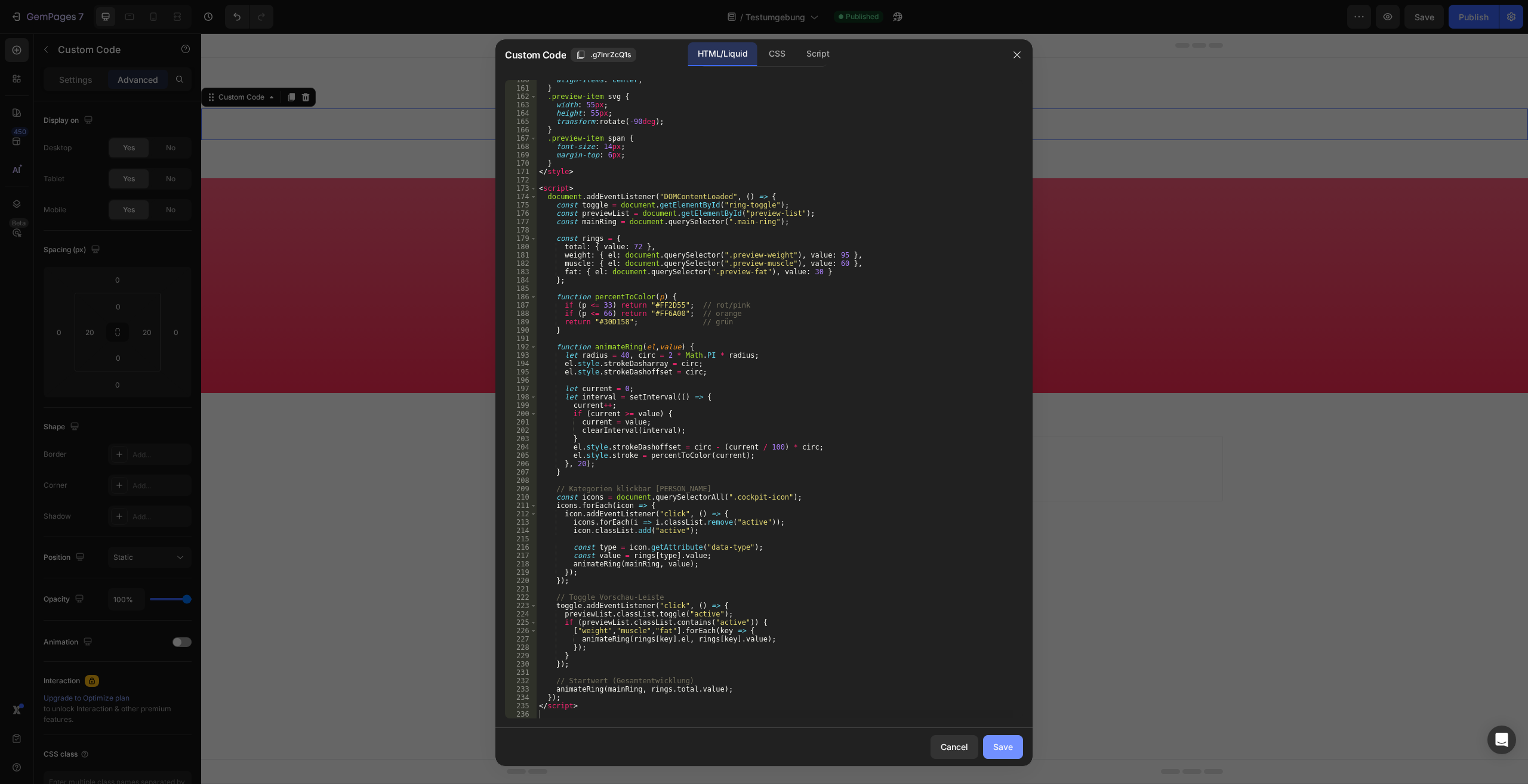
click at [1000, 753] on div "Save" at bounding box center [1003, 747] width 20 height 12
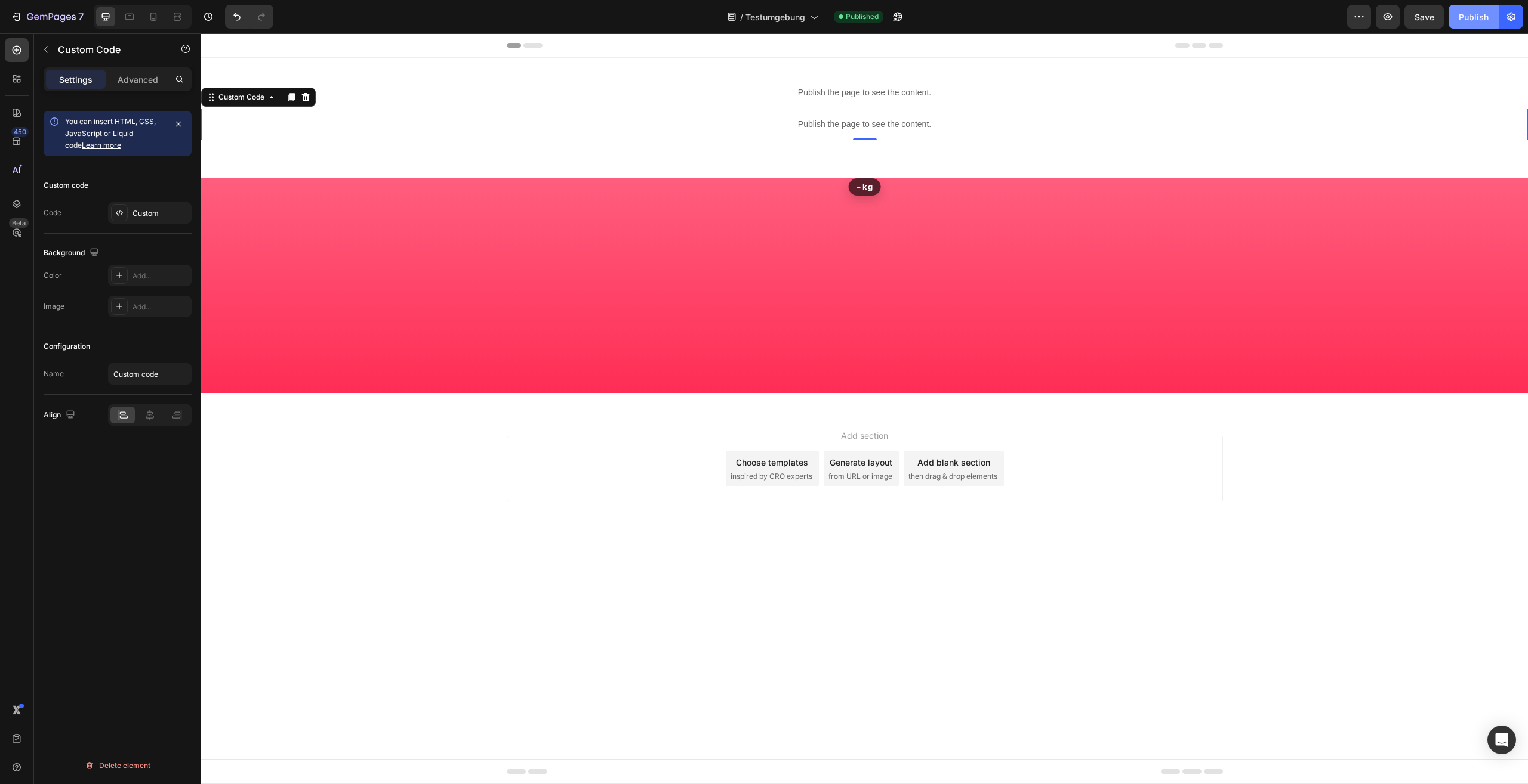
click at [1473, 27] on button "Publish" at bounding box center [1473, 16] width 50 height 24
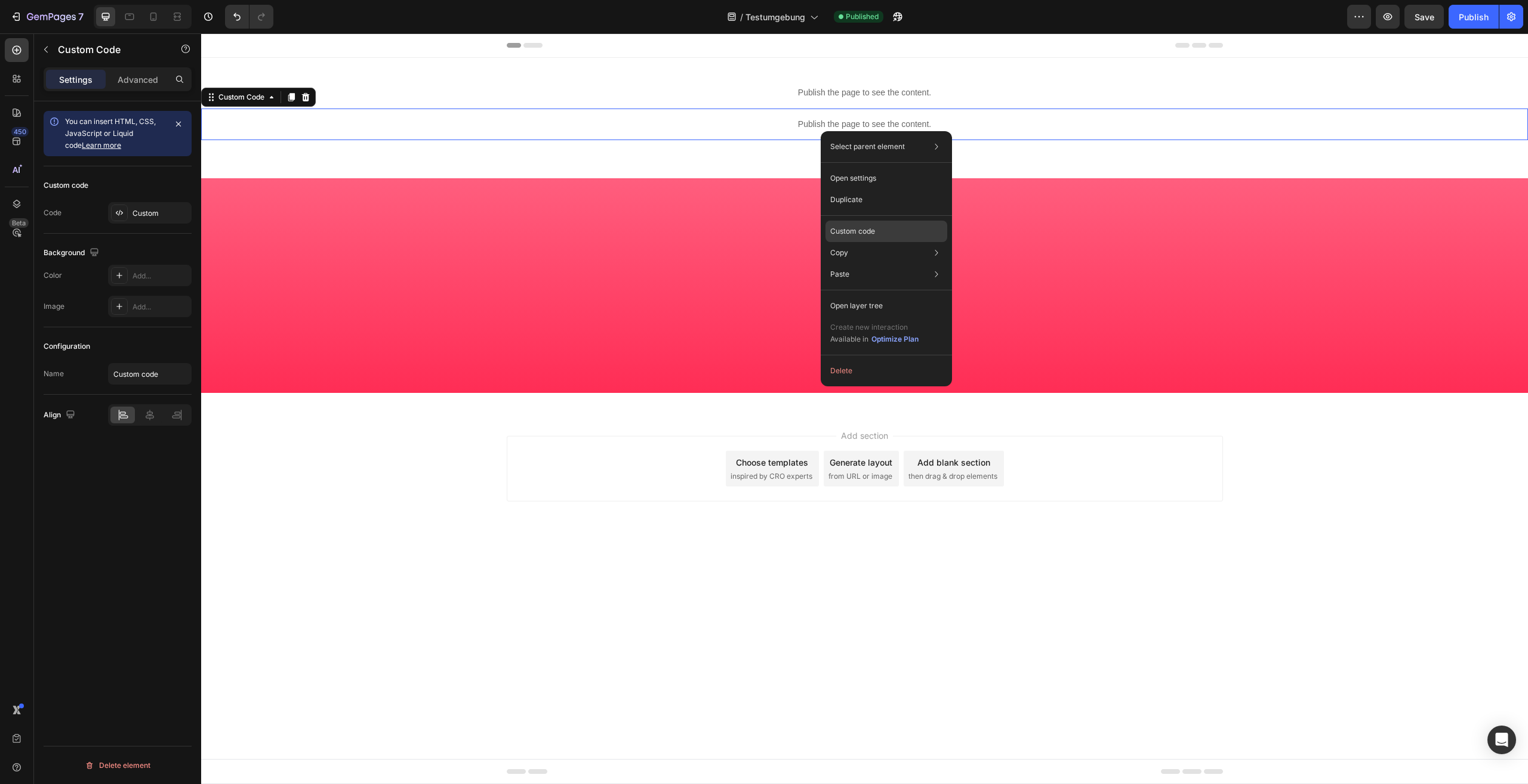
click at [869, 230] on p "Custom code" at bounding box center [852, 231] width 45 height 11
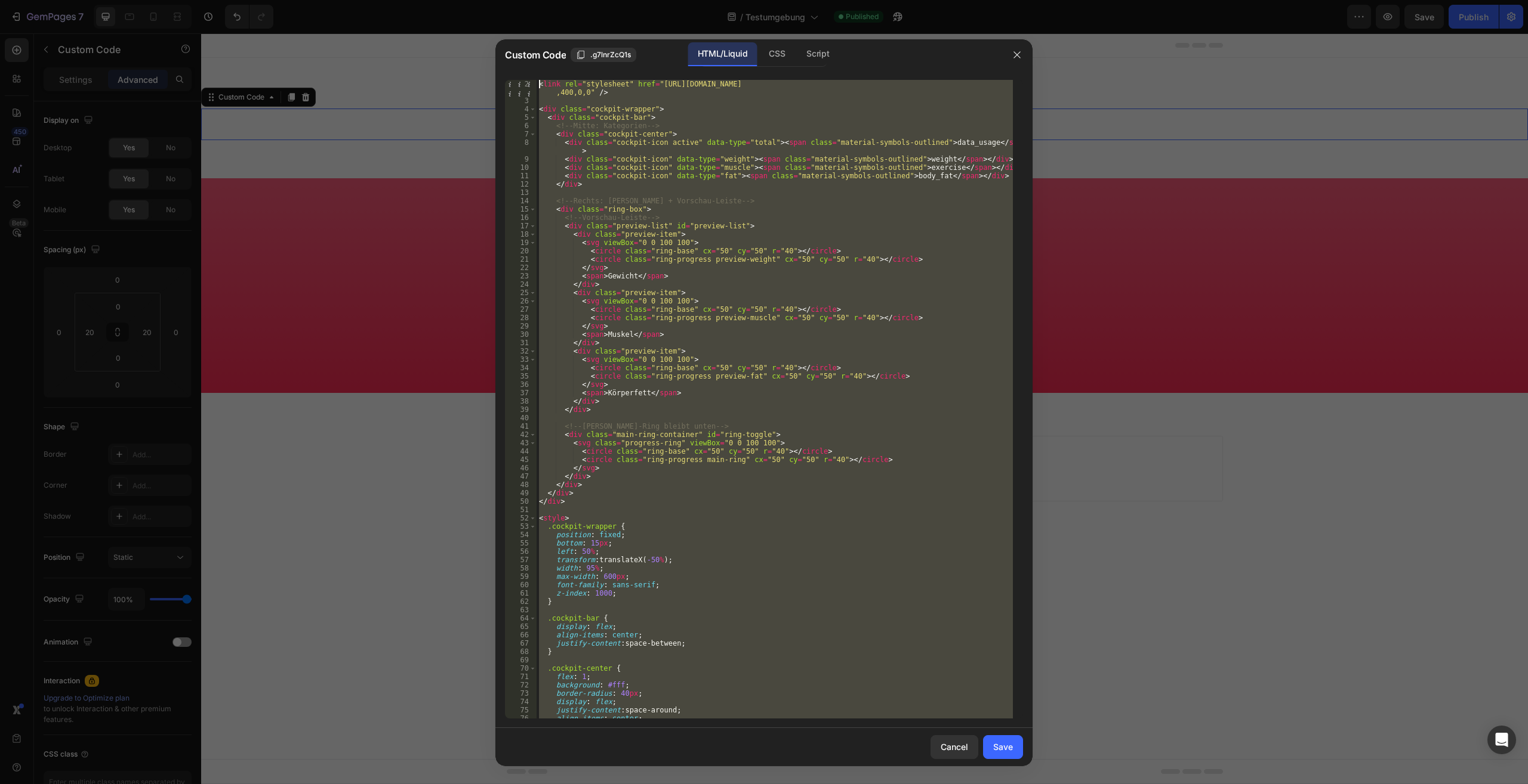
scroll to position [0, 0]
drag, startPoint x: 582, startPoint y: 707, endPoint x: 364, endPoint y: -51, distance: 788.7
click at [536, 80] on div "<!-- Google Material Symbols --> < link rel = "stylesheet" href = "https://font…" at bounding box center [774, 400] width 476 height 639
type textarea "<!-- Google Material Symbols --> <link rel="stylesheet" href="https://fonts.goo…"
paste textarea
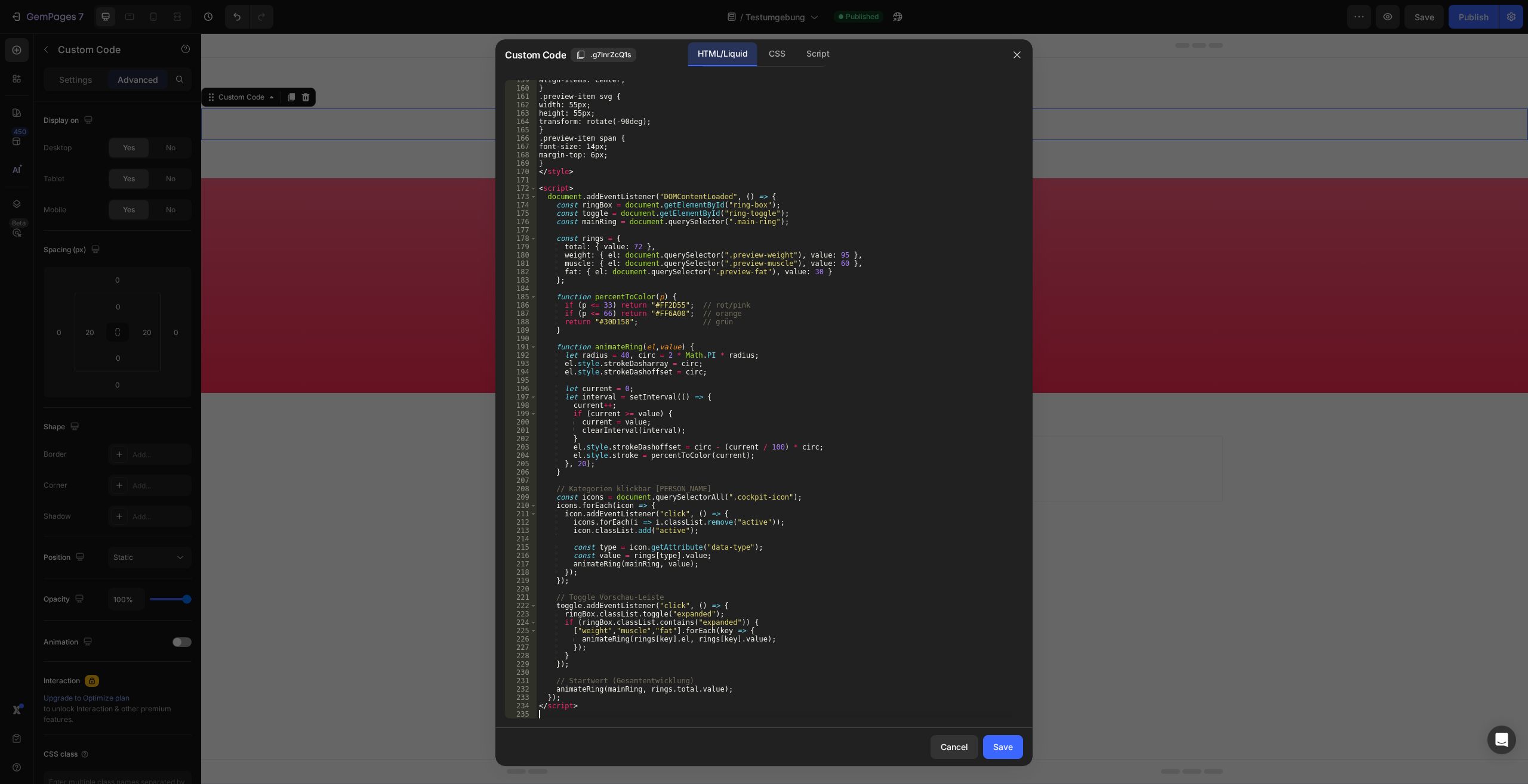
scroll to position [1340, 0]
click at [1001, 754] on button "Save" at bounding box center [1003, 747] width 40 height 24
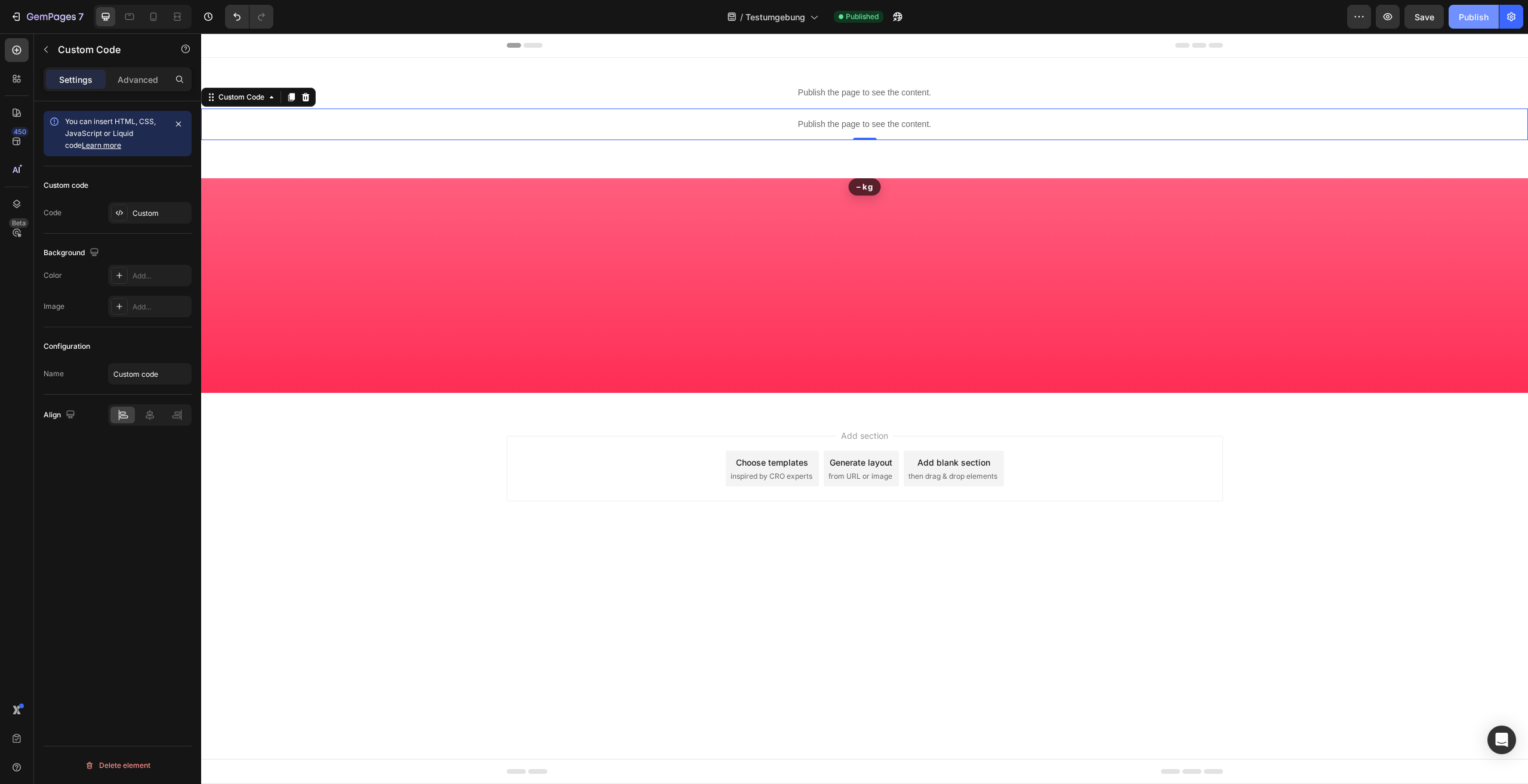
click at [1472, 15] on div "Publish" at bounding box center [1474, 17] width 30 height 12
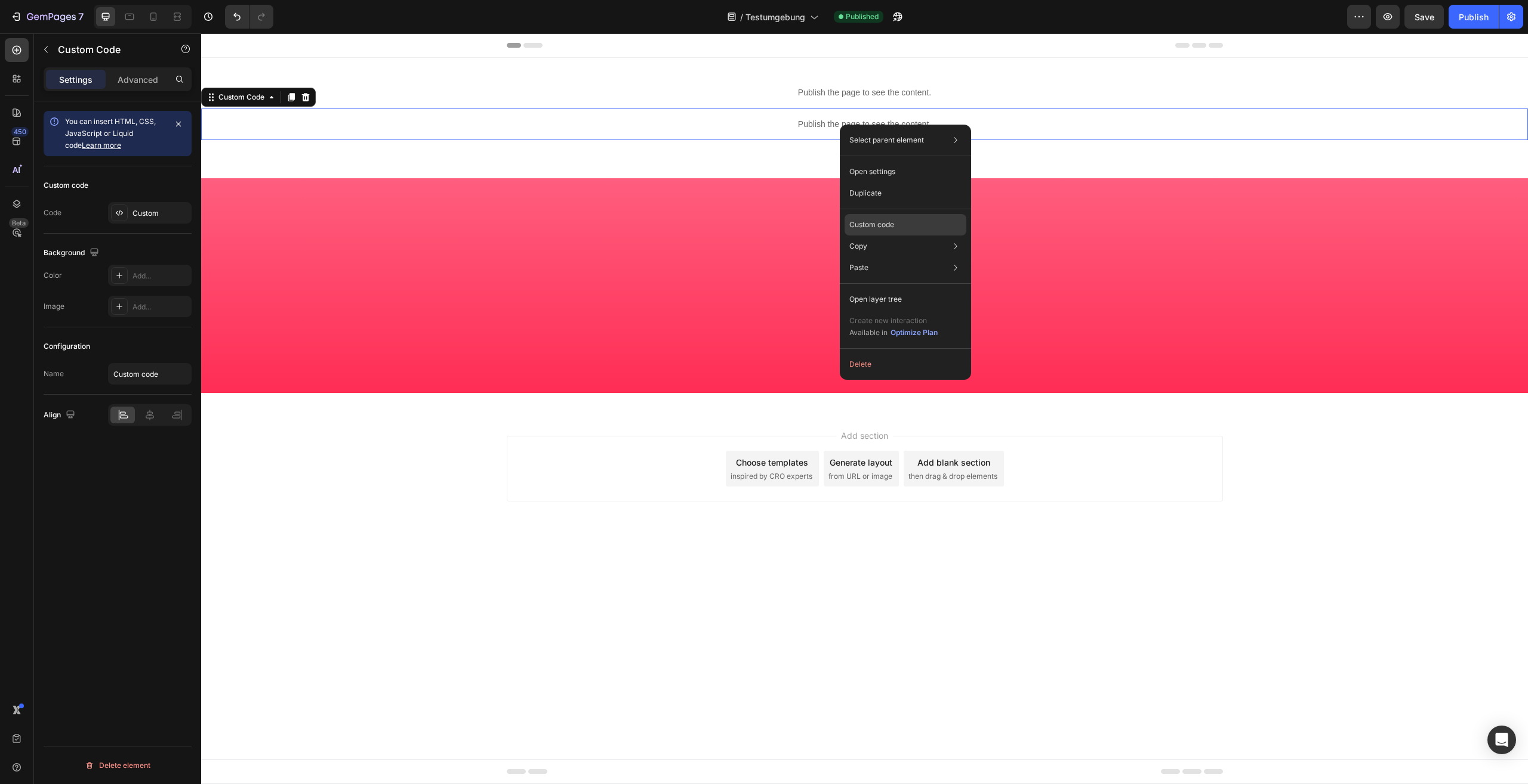
click at [893, 221] on p "Custom code" at bounding box center [872, 225] width 45 height 11
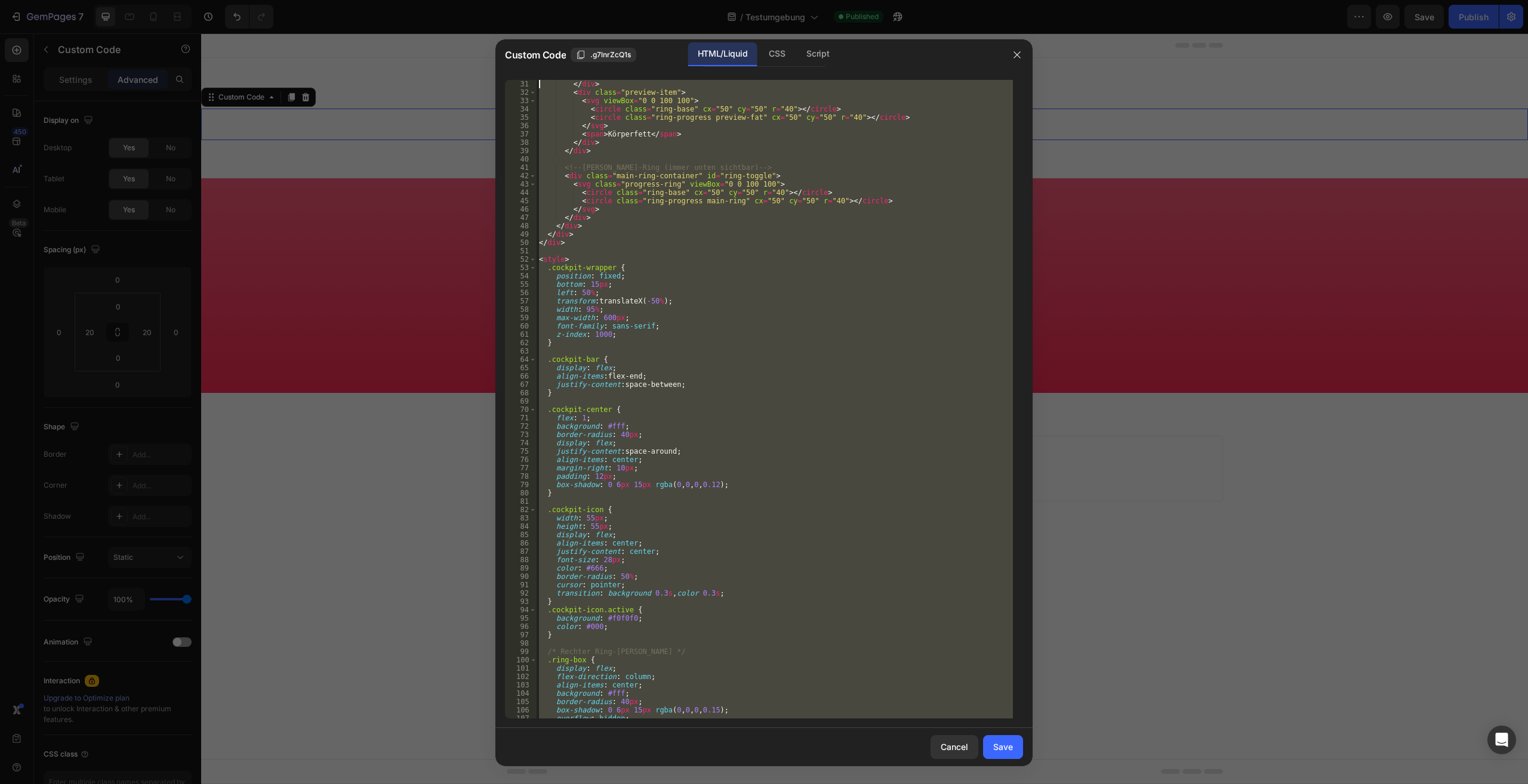
scroll to position [0, 0]
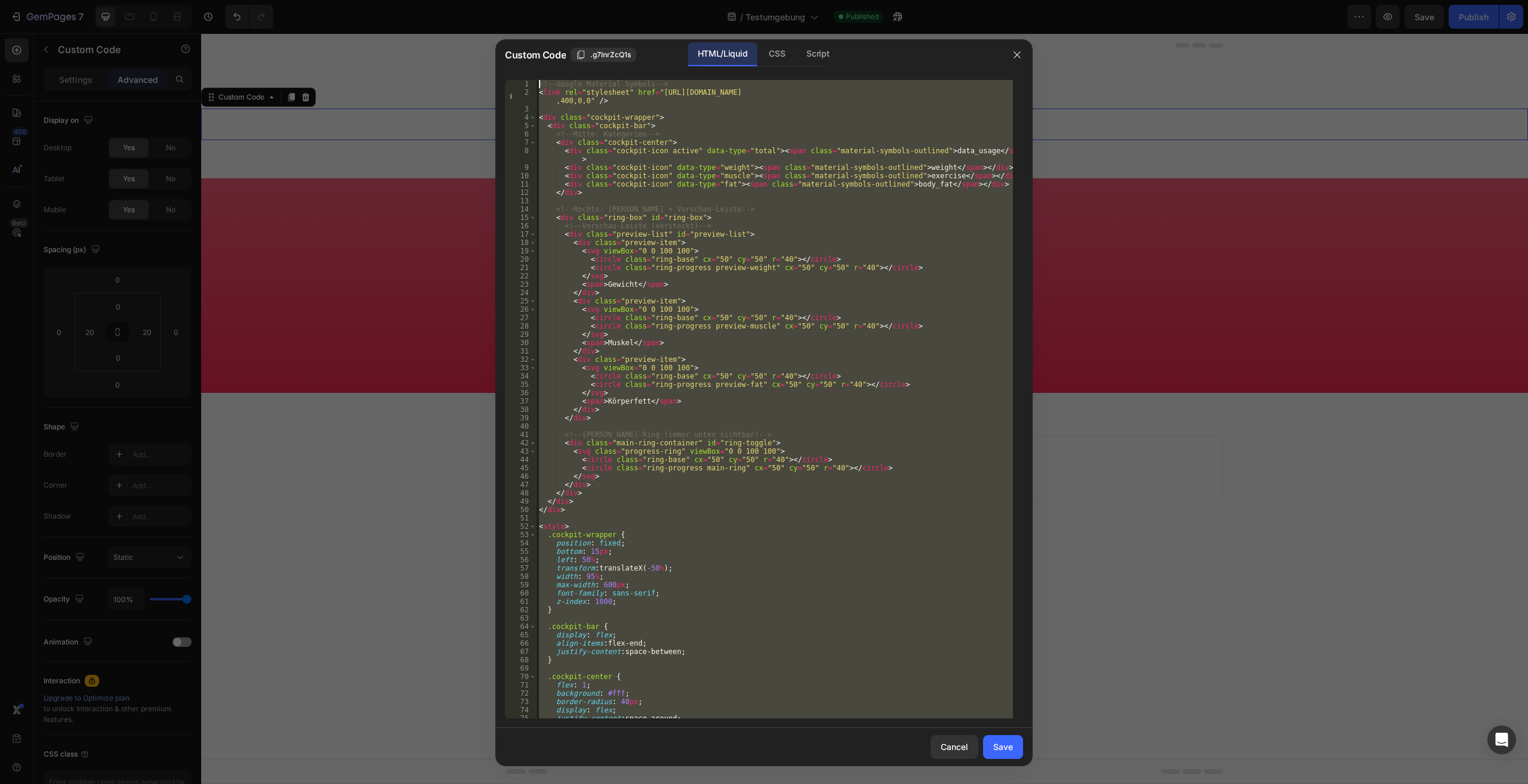
drag, startPoint x: 619, startPoint y: 702, endPoint x: 438, endPoint y: -51, distance: 774.4
click at [536, 80] on div "<!-- Google Material Symbols --> < link rel = "stylesheet" href = "https://font…" at bounding box center [774, 400] width 476 height 639
type textarea "<!-- Google Material Symbols --> <link rel="stylesheet" href="https://fonts.goo…"
paste textarea
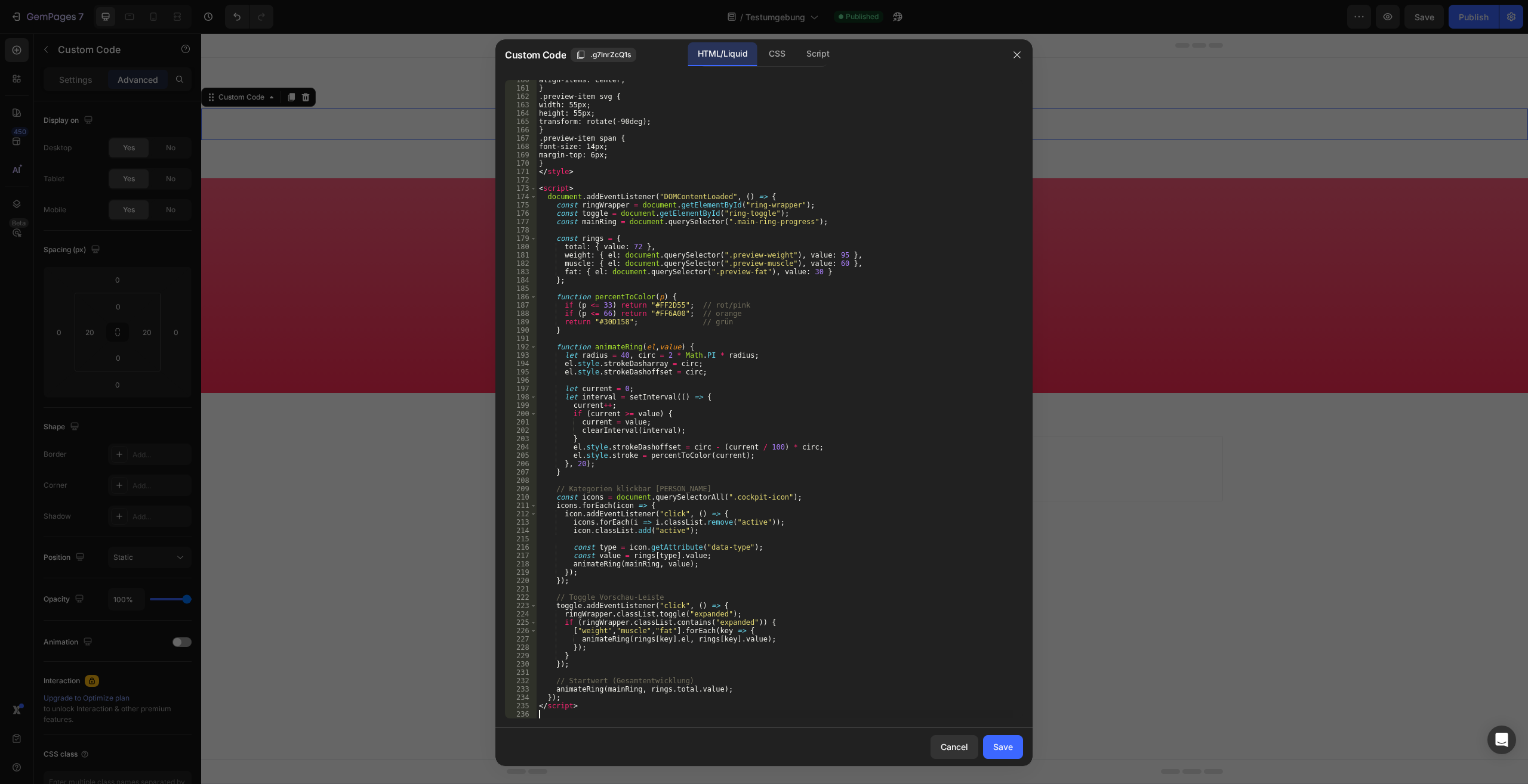
click at [1016, 764] on div "Cancel Save" at bounding box center [763, 747] width 537 height 38
click at [1009, 754] on button "Save" at bounding box center [1003, 747] width 40 height 24
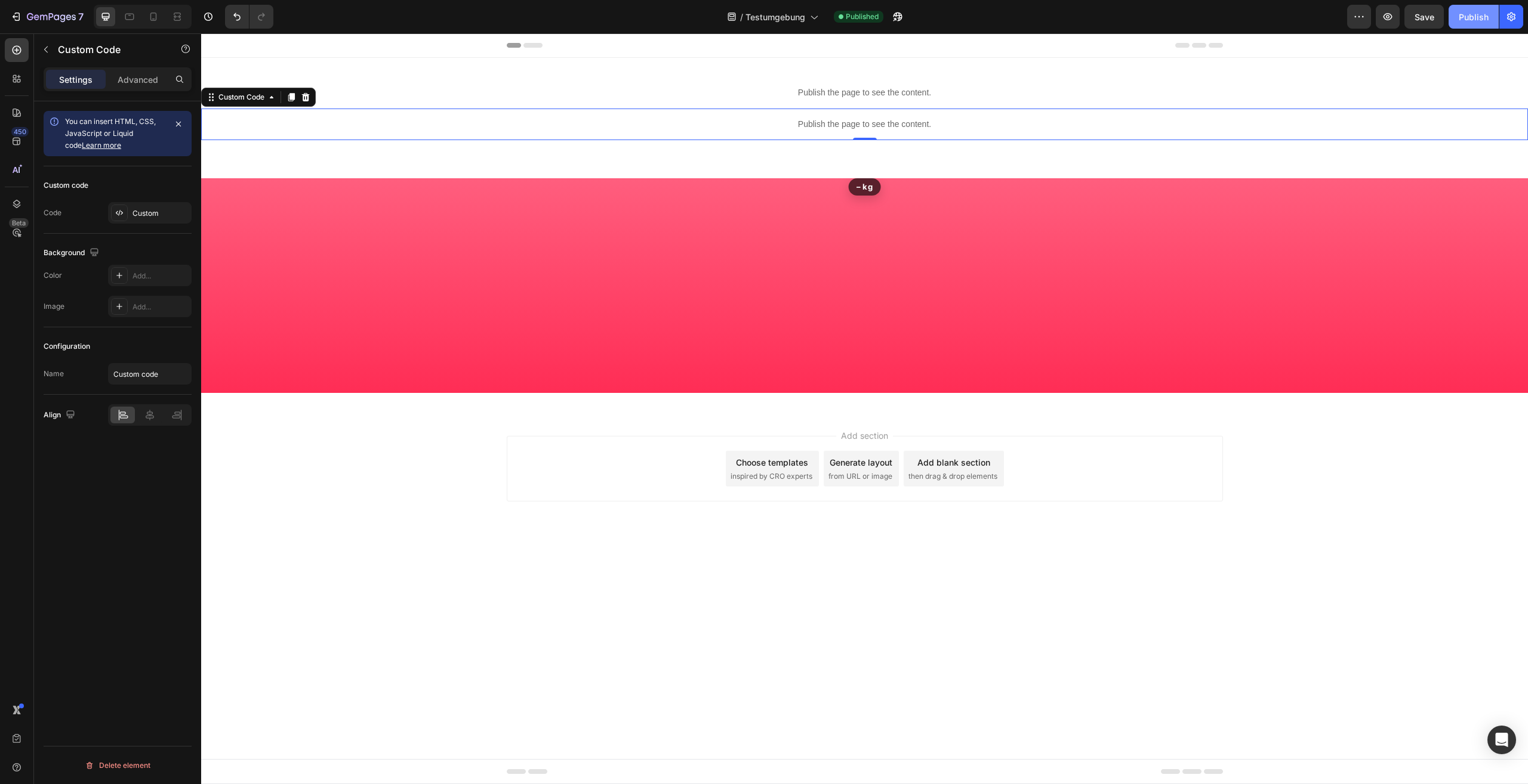
click at [1486, 22] on div "Publish" at bounding box center [1474, 17] width 30 height 12
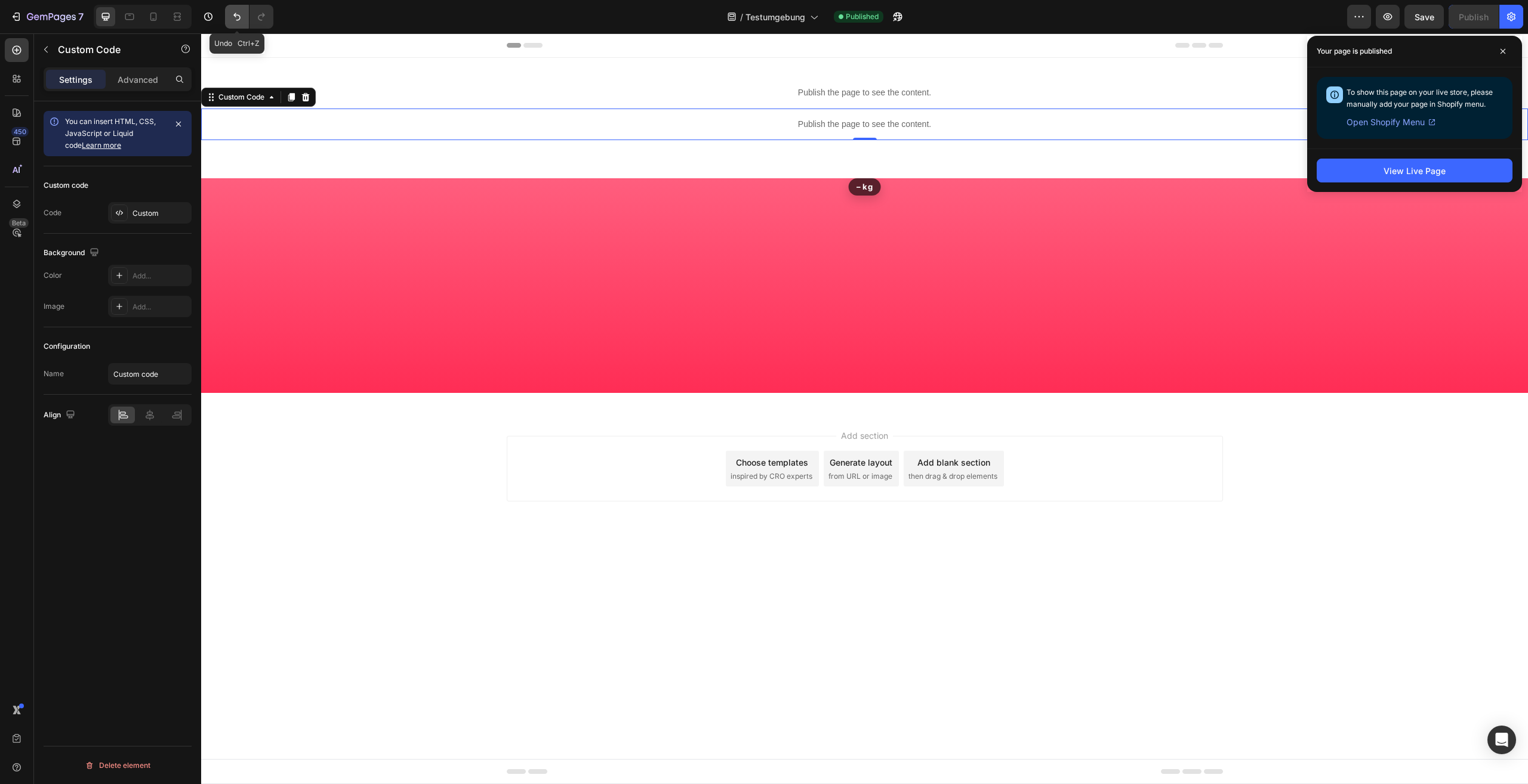
click at [235, 17] on icon "Undo/Redo" at bounding box center [236, 16] width 12 height 12
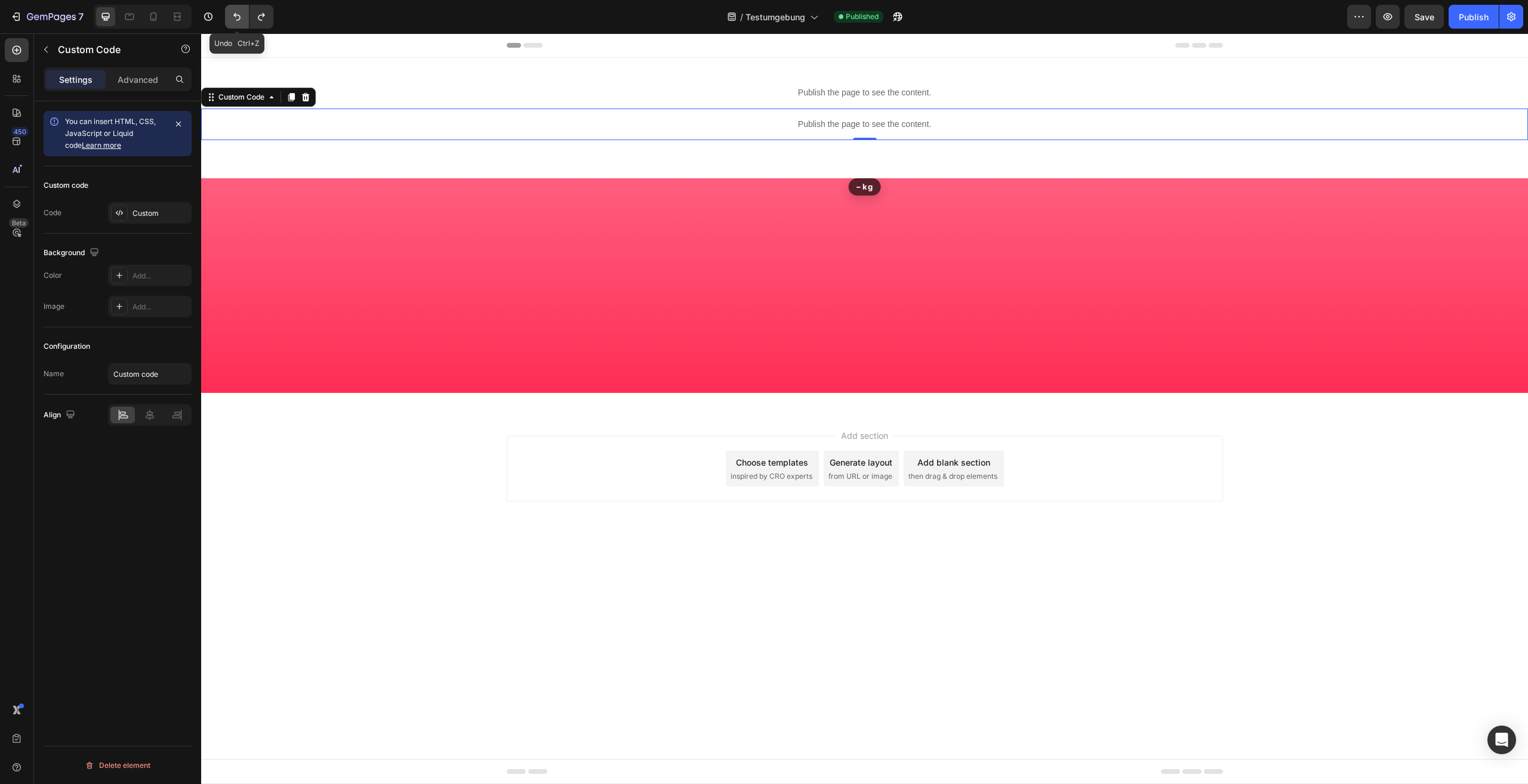
click at [235, 17] on icon "Undo/Redo" at bounding box center [236, 16] width 12 height 12
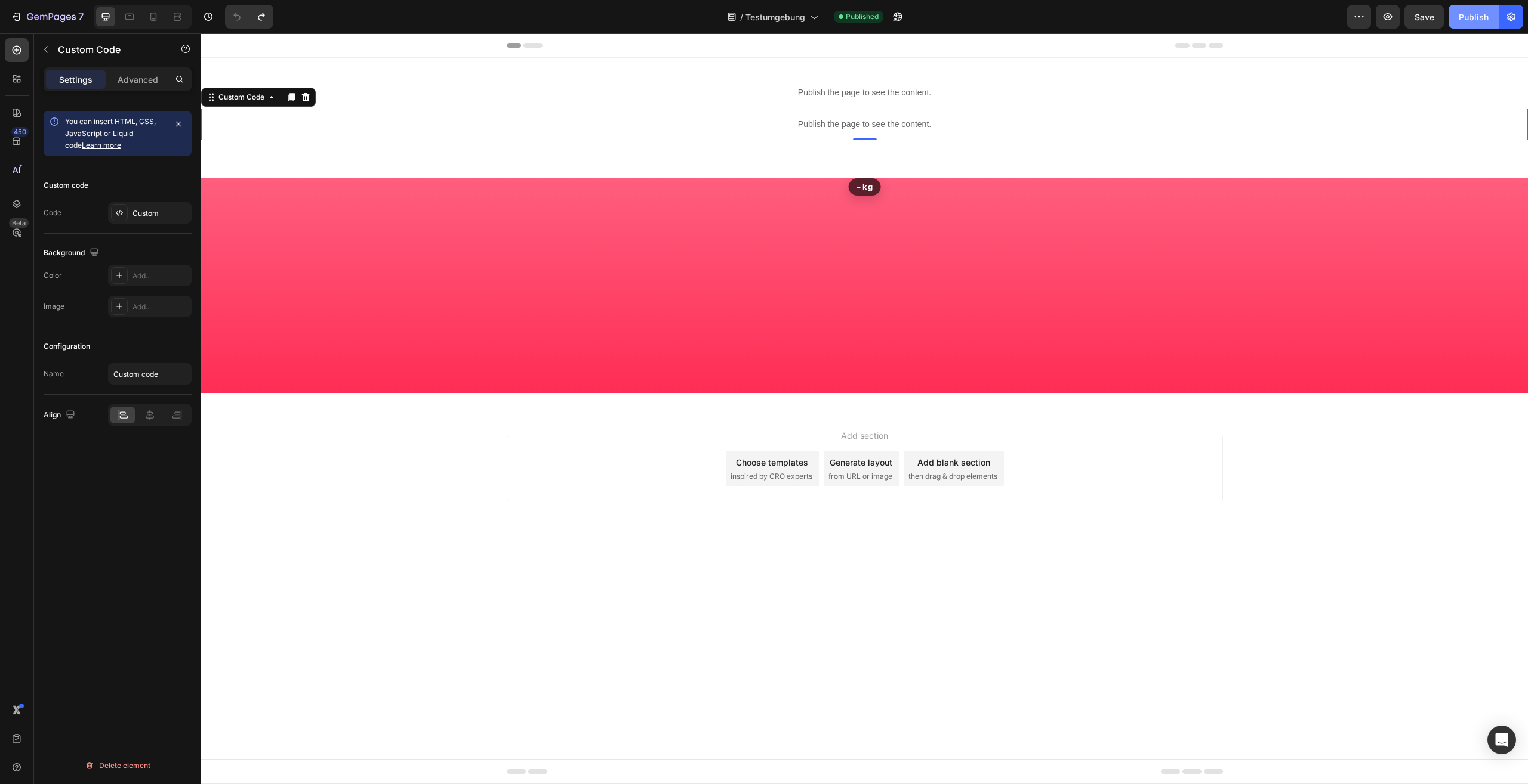
click at [1484, 8] on button "Publish" at bounding box center [1473, 16] width 50 height 24
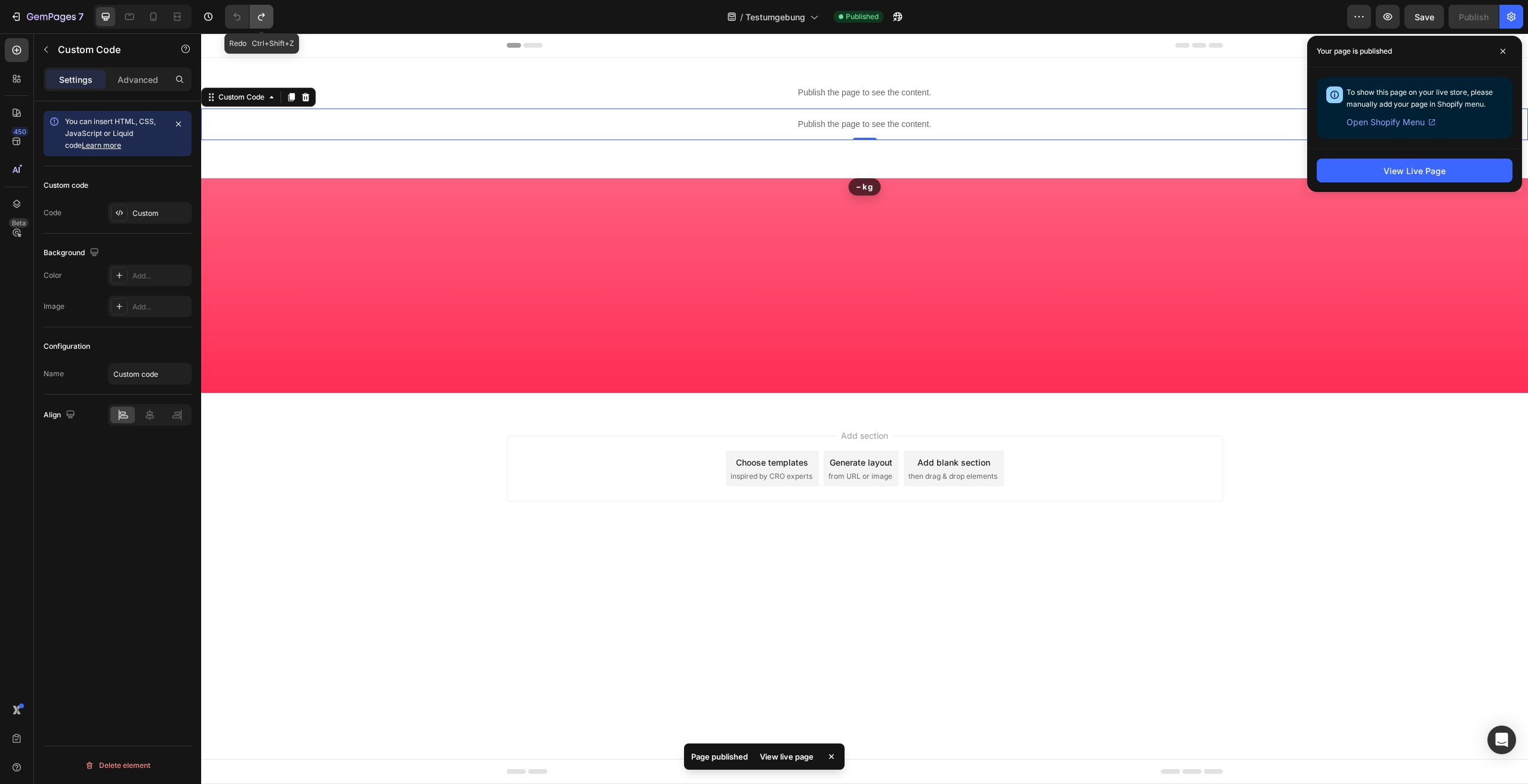
click at [269, 20] on button "Undo/Redo" at bounding box center [261, 16] width 24 height 24
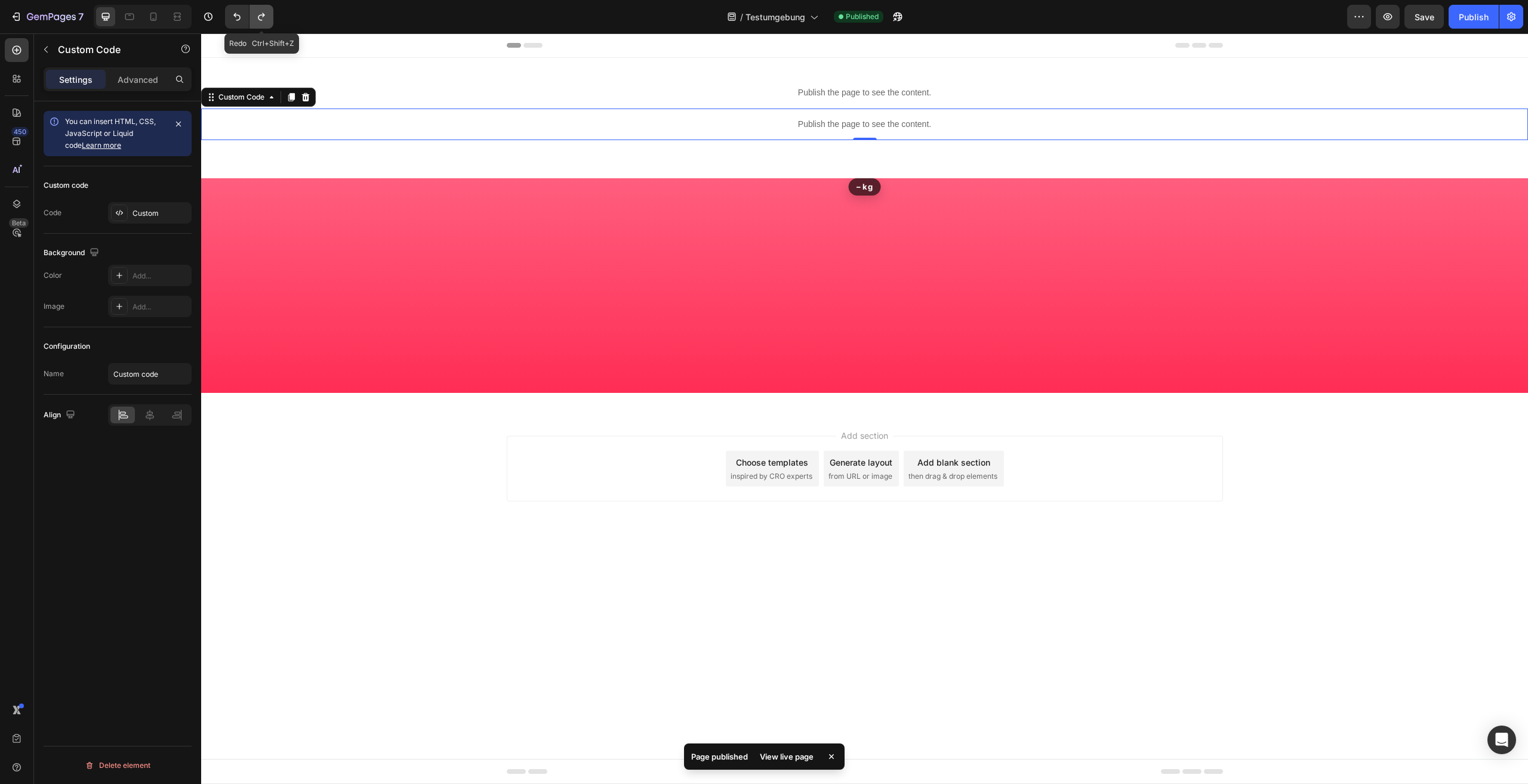
click at [269, 20] on button "Undo/Redo" at bounding box center [261, 16] width 24 height 24
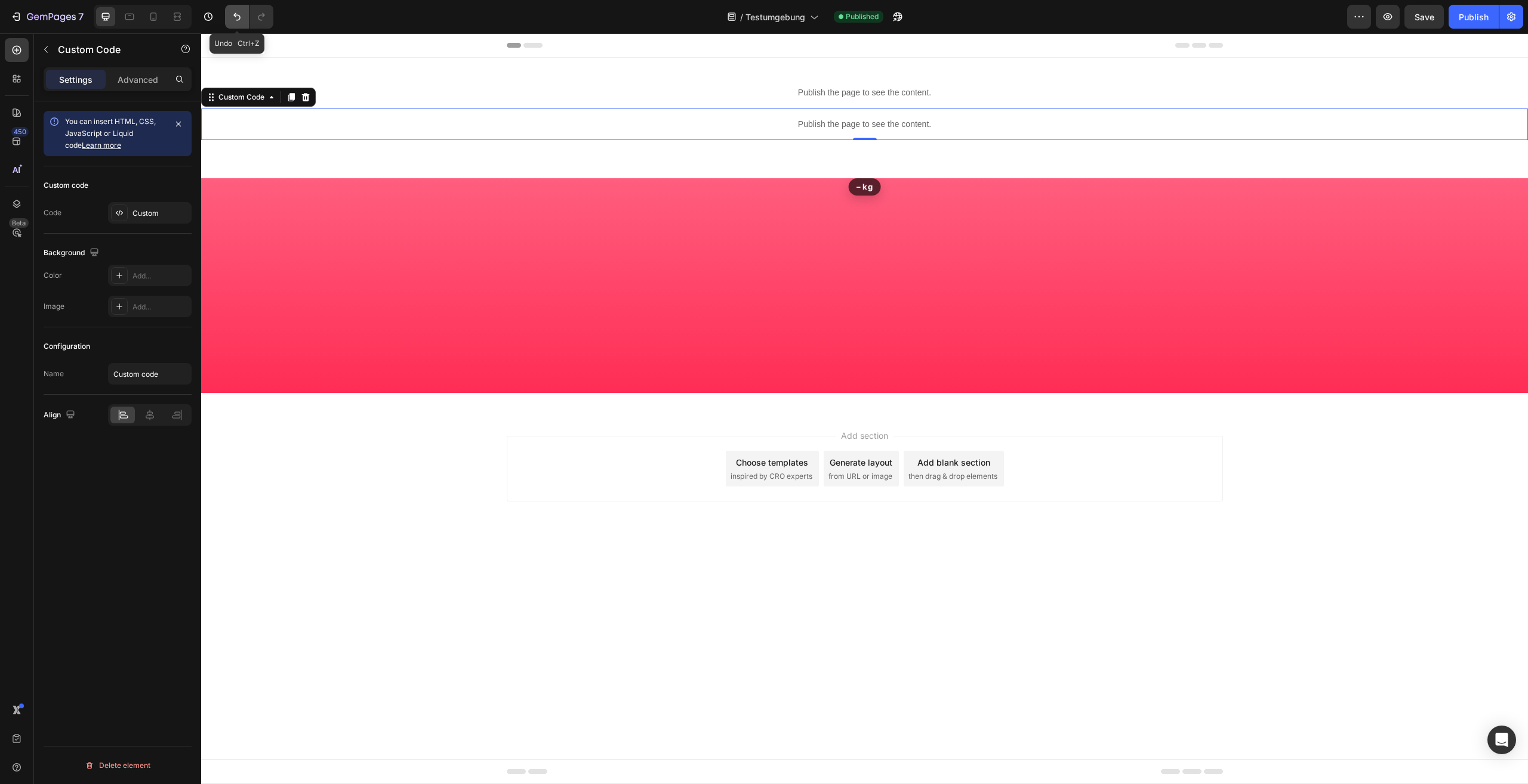
click at [241, 19] on icon "Undo/Redo" at bounding box center [236, 16] width 12 height 12
click at [1486, 12] on div "Publish" at bounding box center [1474, 17] width 30 height 12
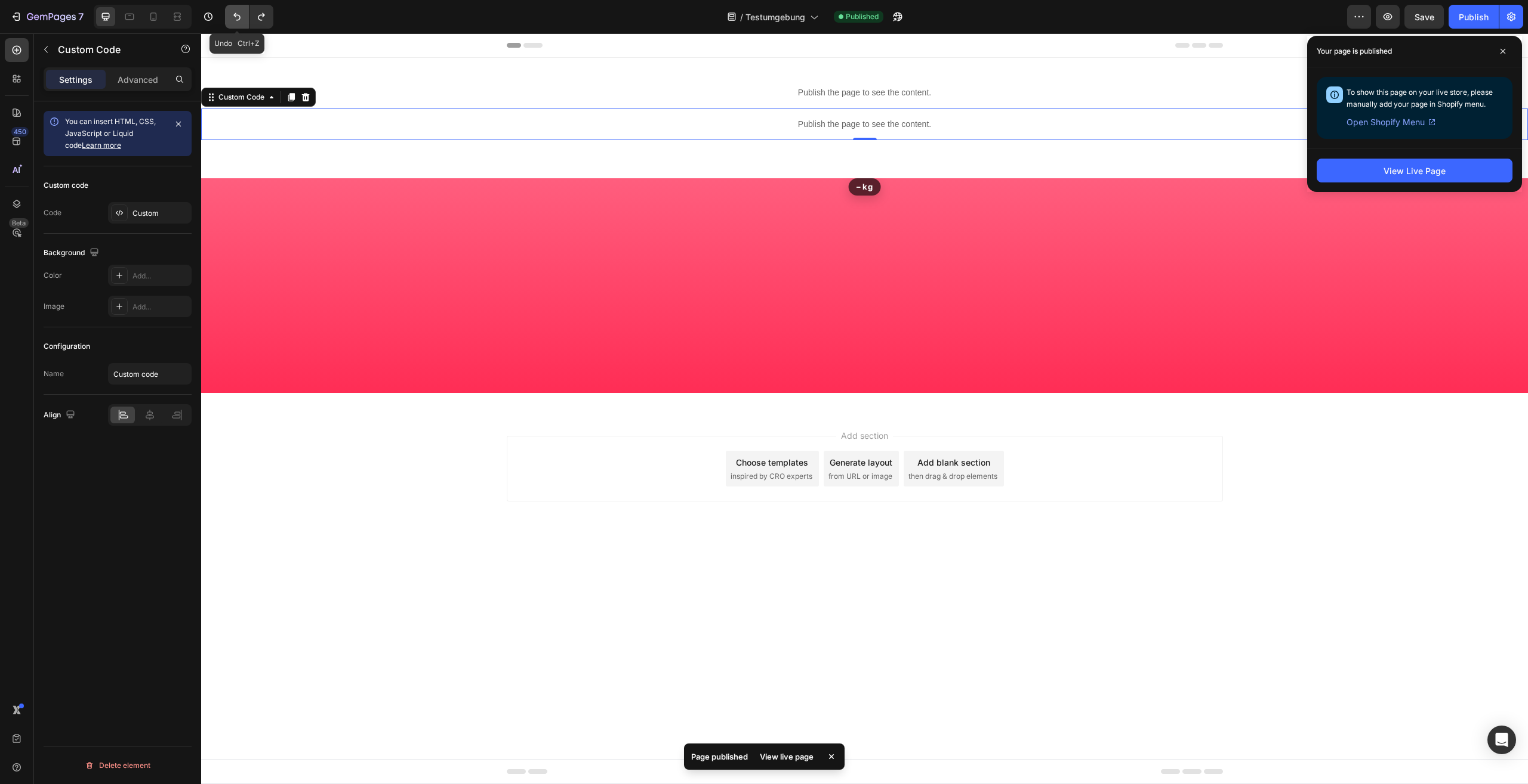
click at [241, 14] on icon "Undo/Redo" at bounding box center [236, 16] width 12 height 12
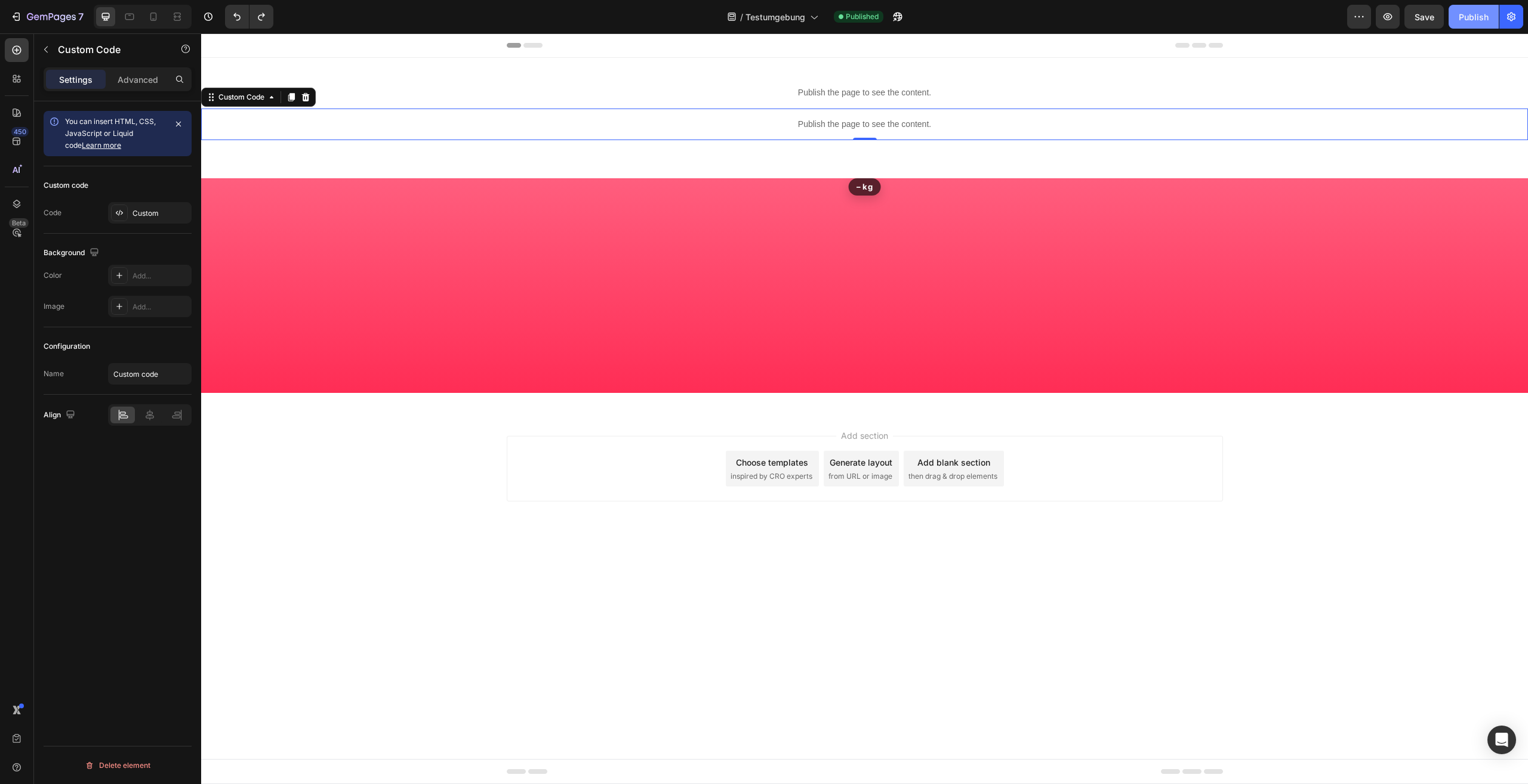
click at [1465, 17] on div "Publish" at bounding box center [1474, 17] width 30 height 12
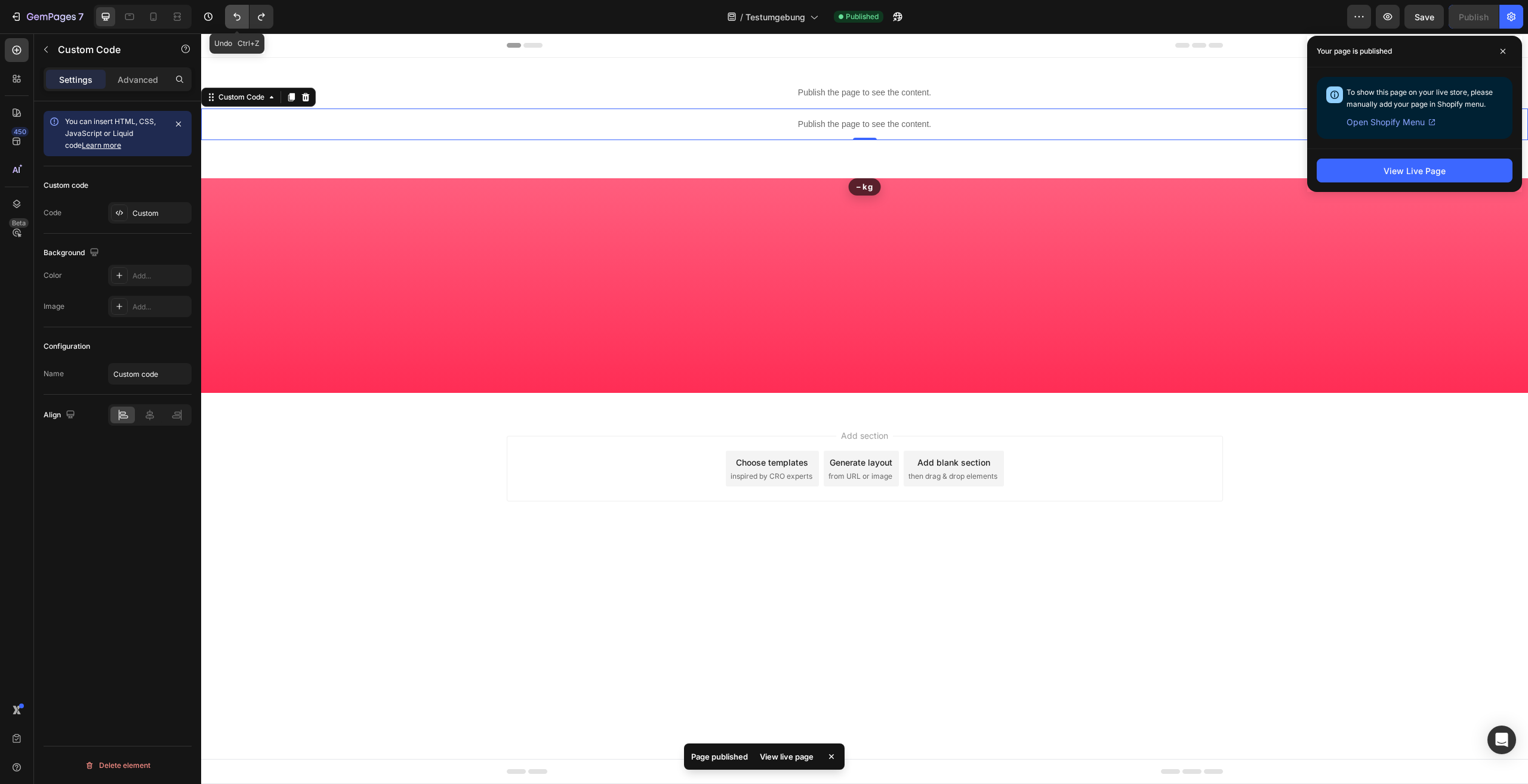
click at [238, 9] on button "Undo/Redo" at bounding box center [237, 16] width 24 height 24
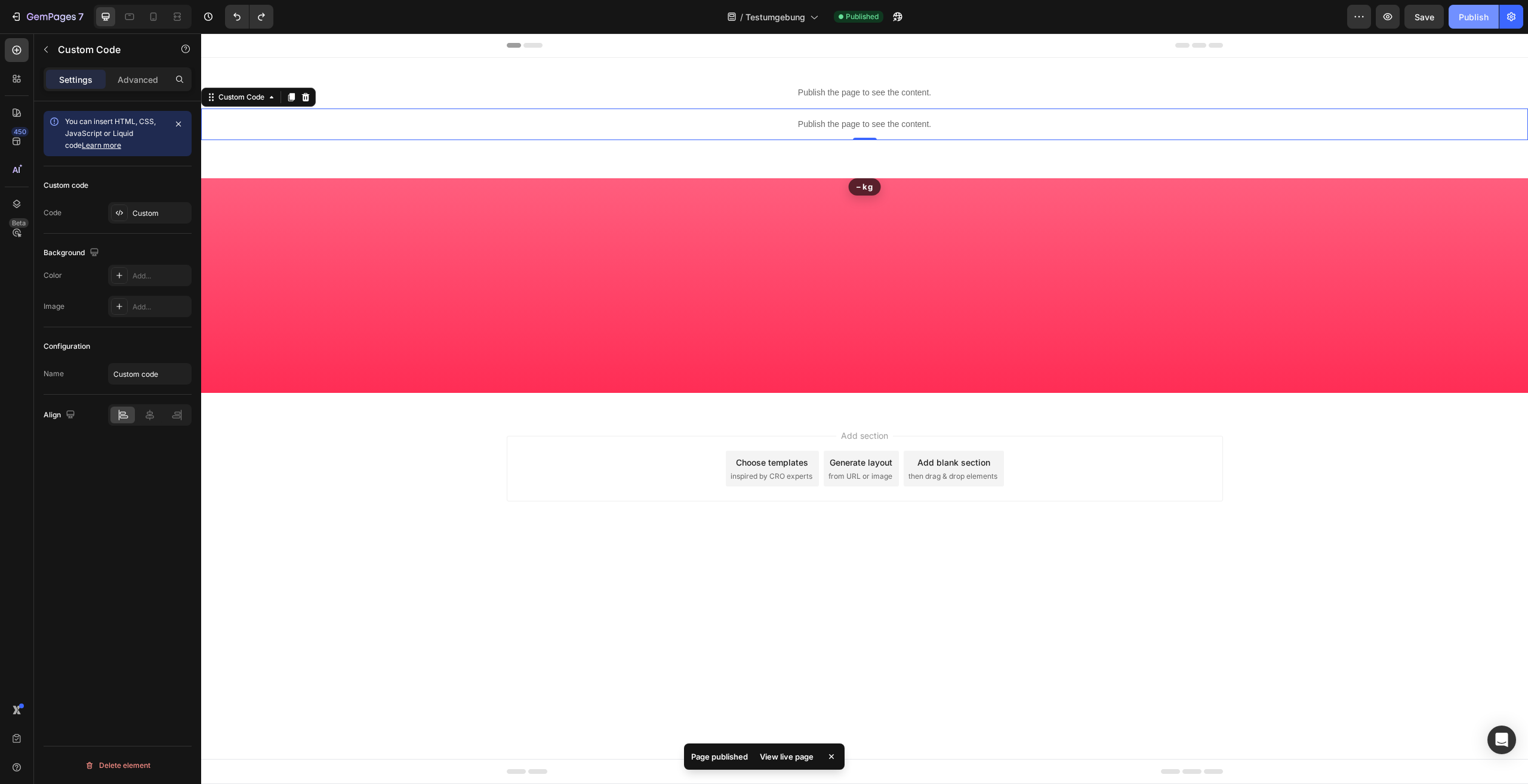
click at [1479, 12] on div "Publish" at bounding box center [1474, 17] width 30 height 12
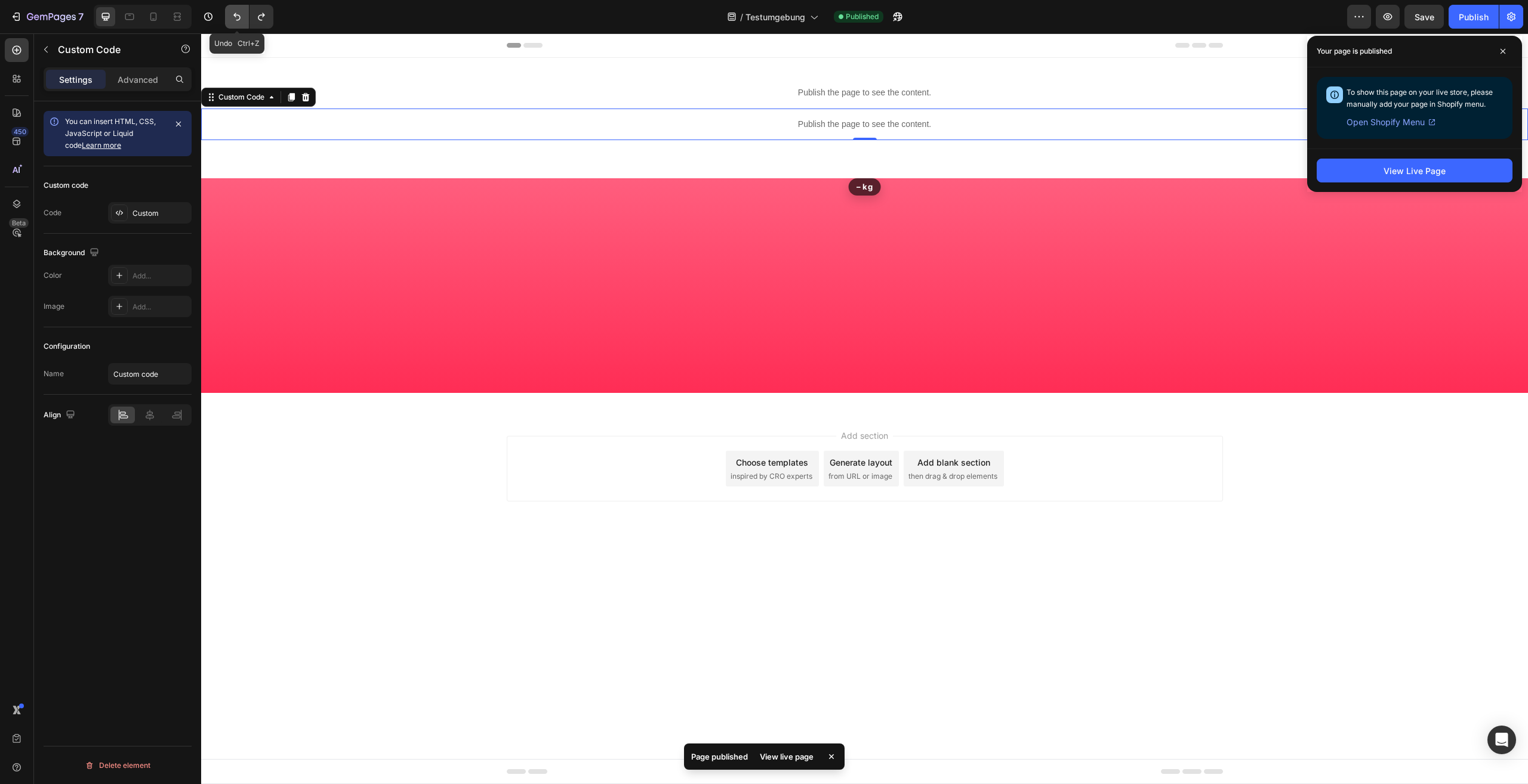
click at [236, 23] on button "Undo/Redo" at bounding box center [237, 16] width 24 height 24
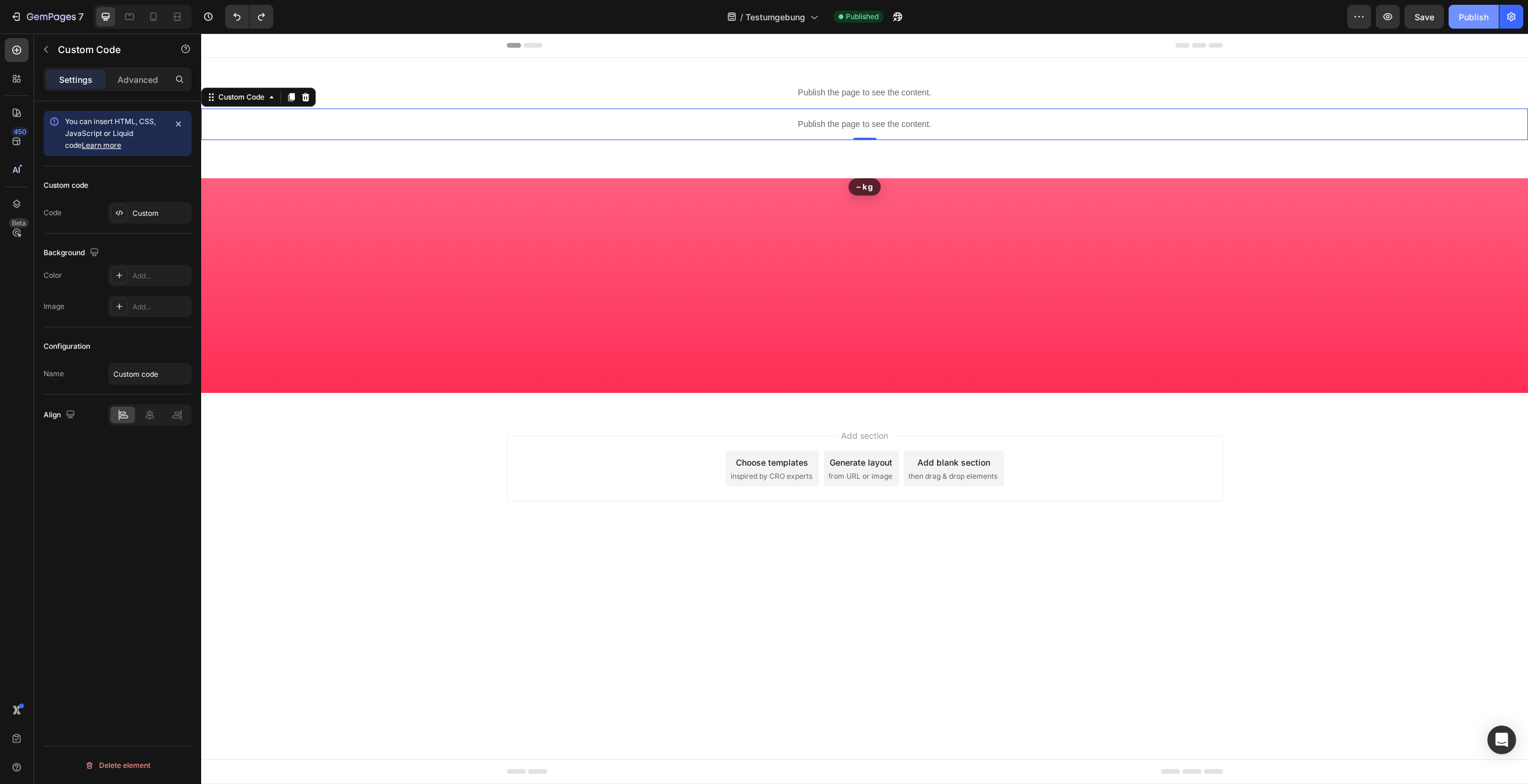
click at [1472, 12] on div "Publish" at bounding box center [1474, 17] width 30 height 12
click at [240, 14] on icon "Undo/Redo" at bounding box center [236, 16] width 12 height 12
click at [1462, 14] on div "Publish" at bounding box center [1474, 17] width 30 height 12
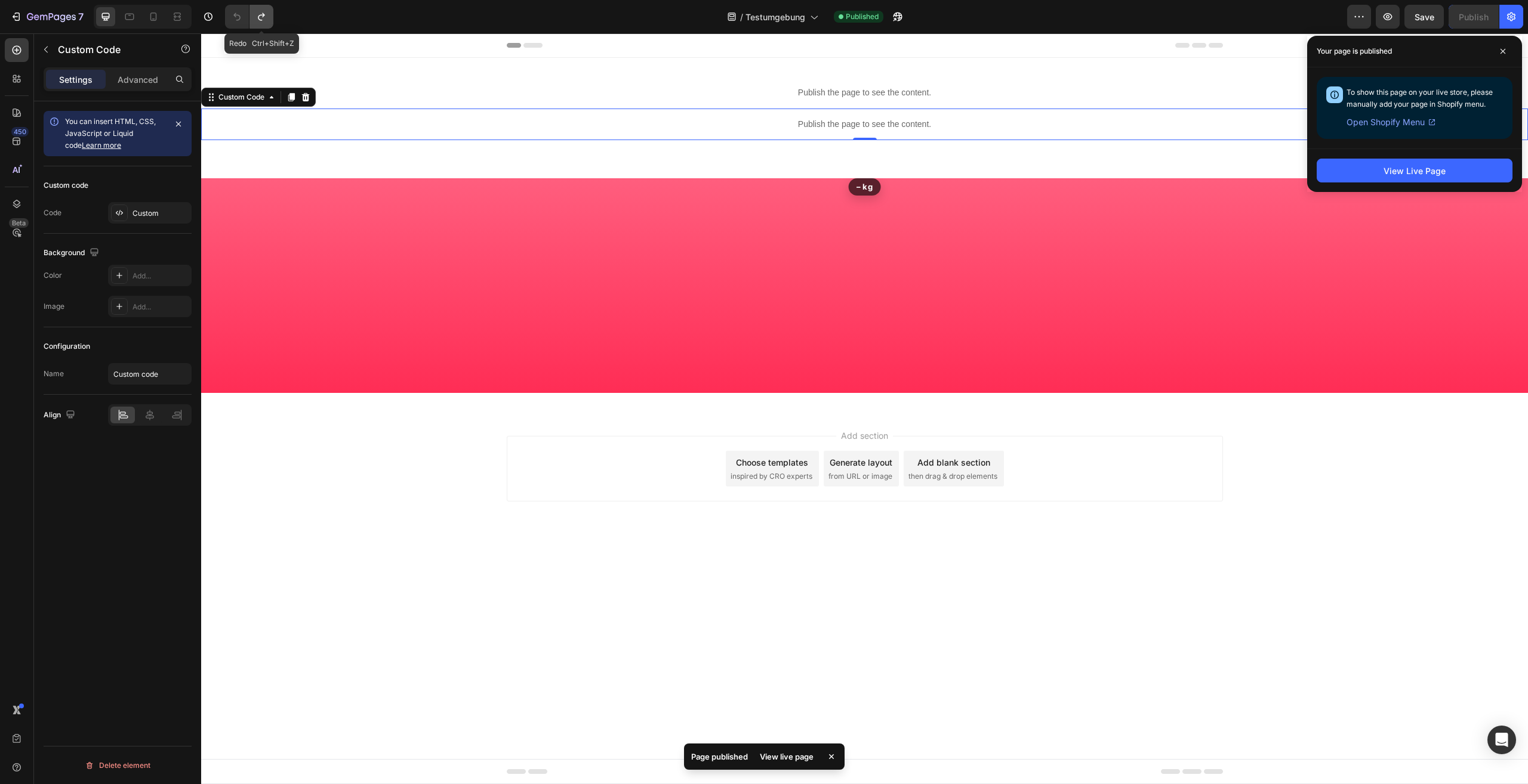
click at [259, 18] on icon "Undo/Redo" at bounding box center [261, 16] width 12 height 12
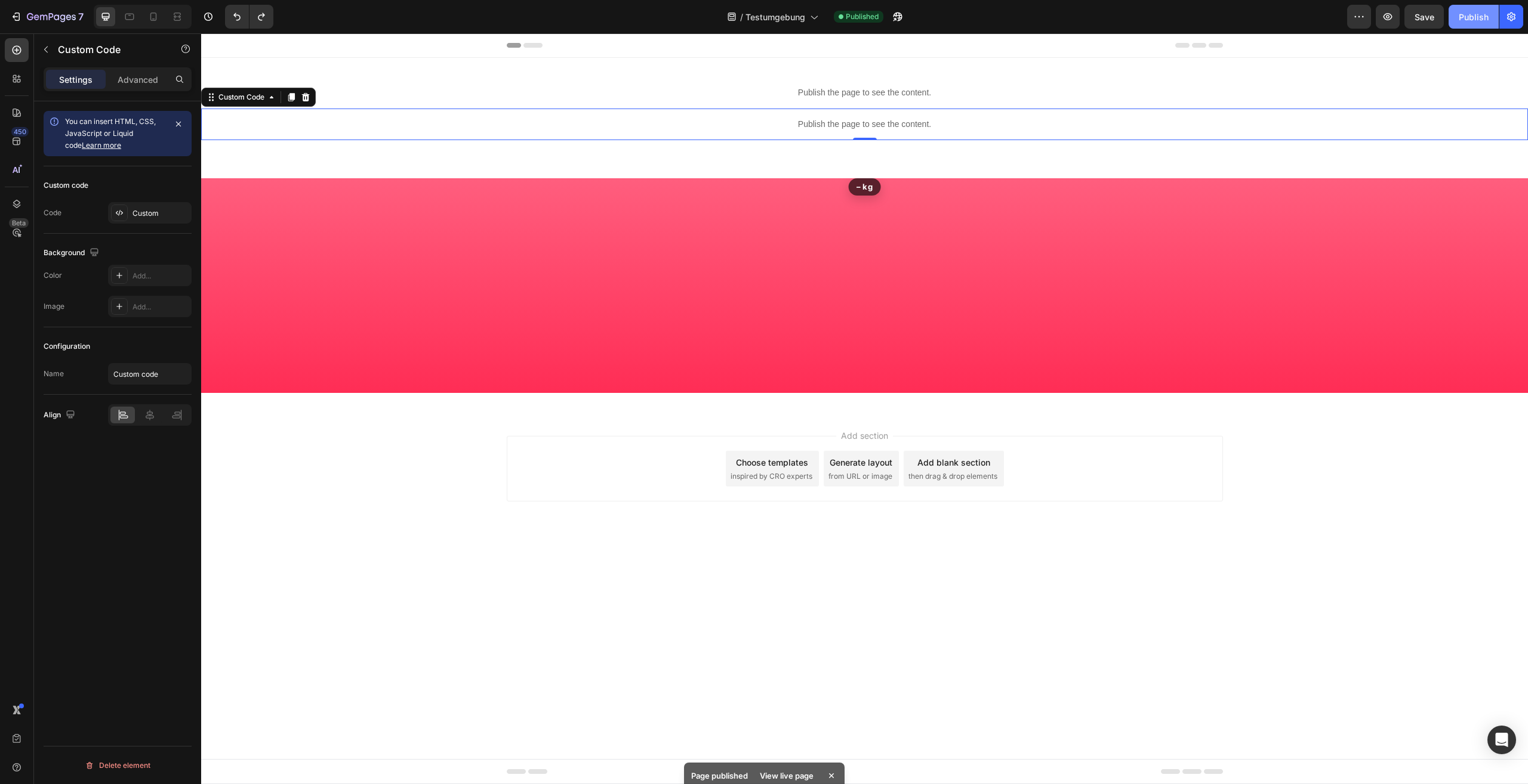
click at [1455, 13] on button "Publish" at bounding box center [1473, 16] width 50 height 24
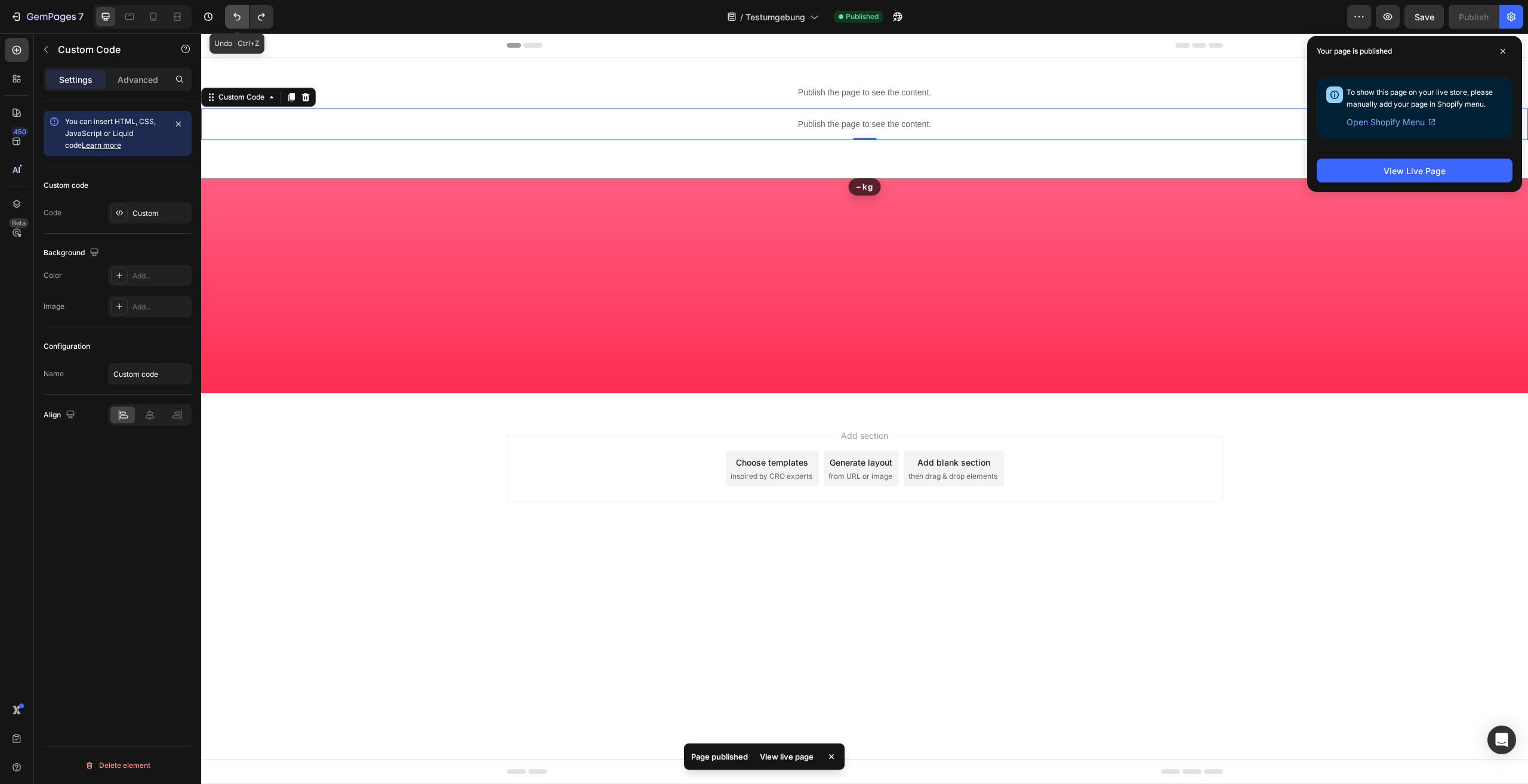
click at [248, 17] on button "Undo/Redo" at bounding box center [237, 16] width 24 height 24
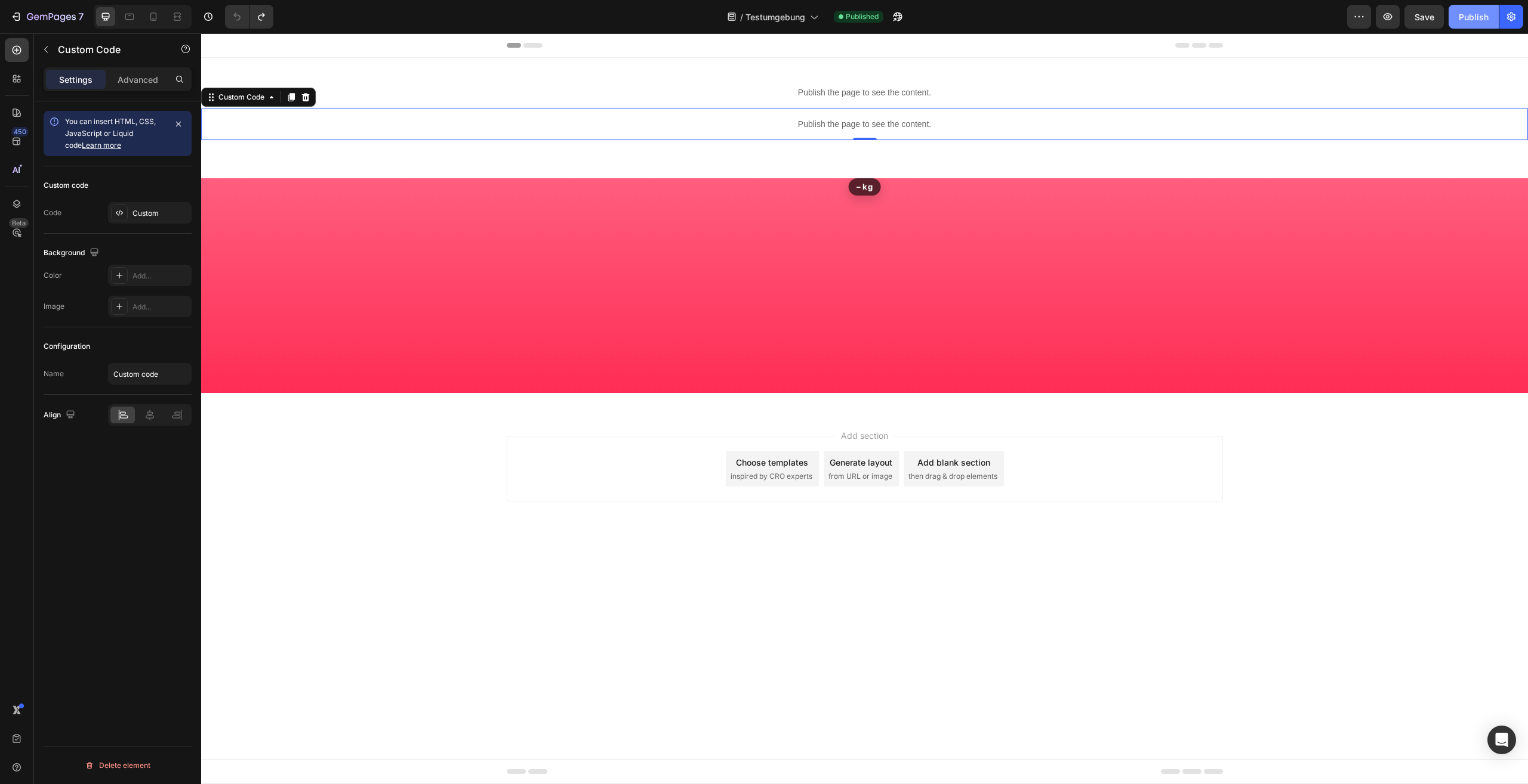
click at [1464, 11] on div "Publish" at bounding box center [1474, 17] width 30 height 12
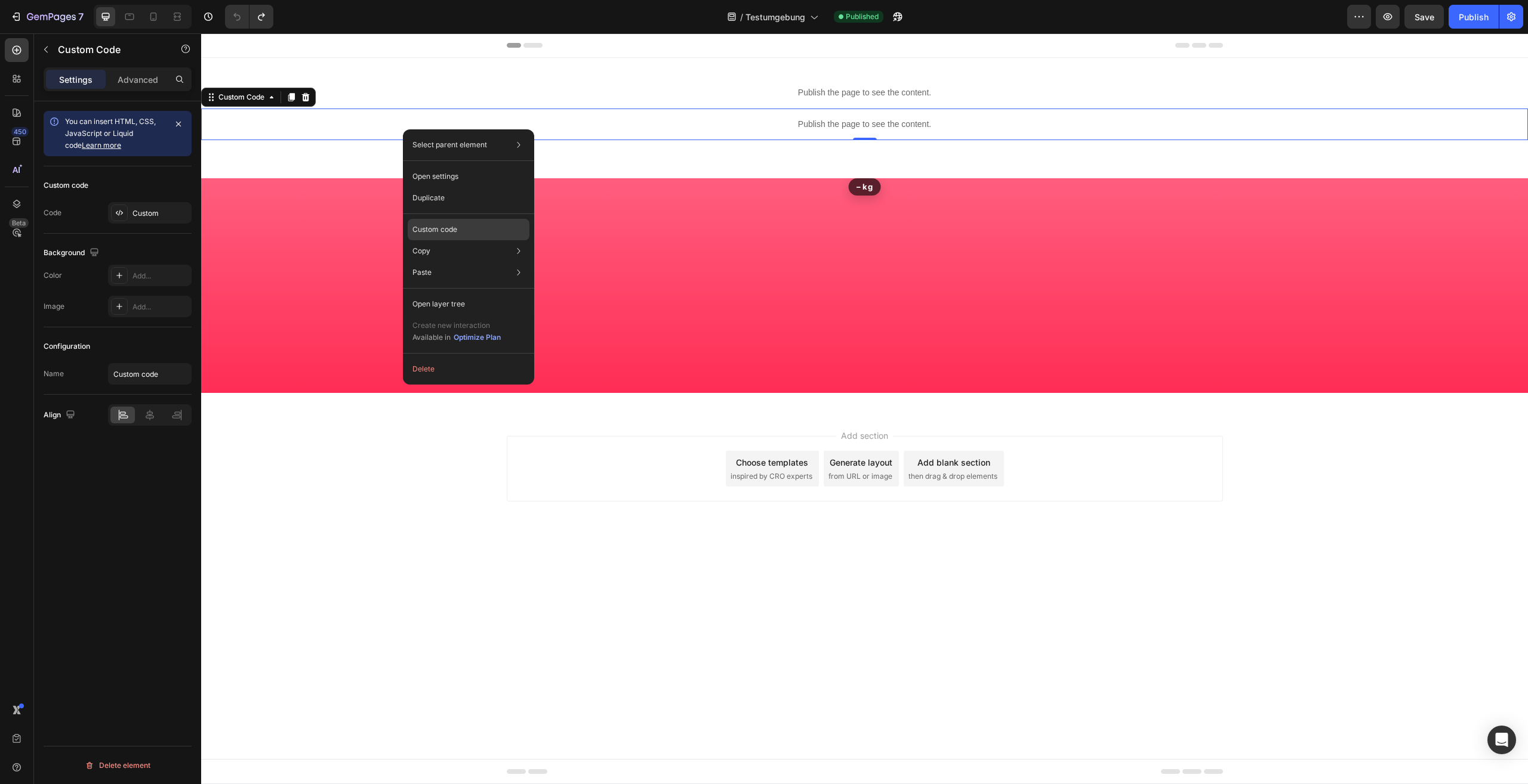
click at [459, 262] on div "Custom code" at bounding box center [468, 272] width 122 height 21
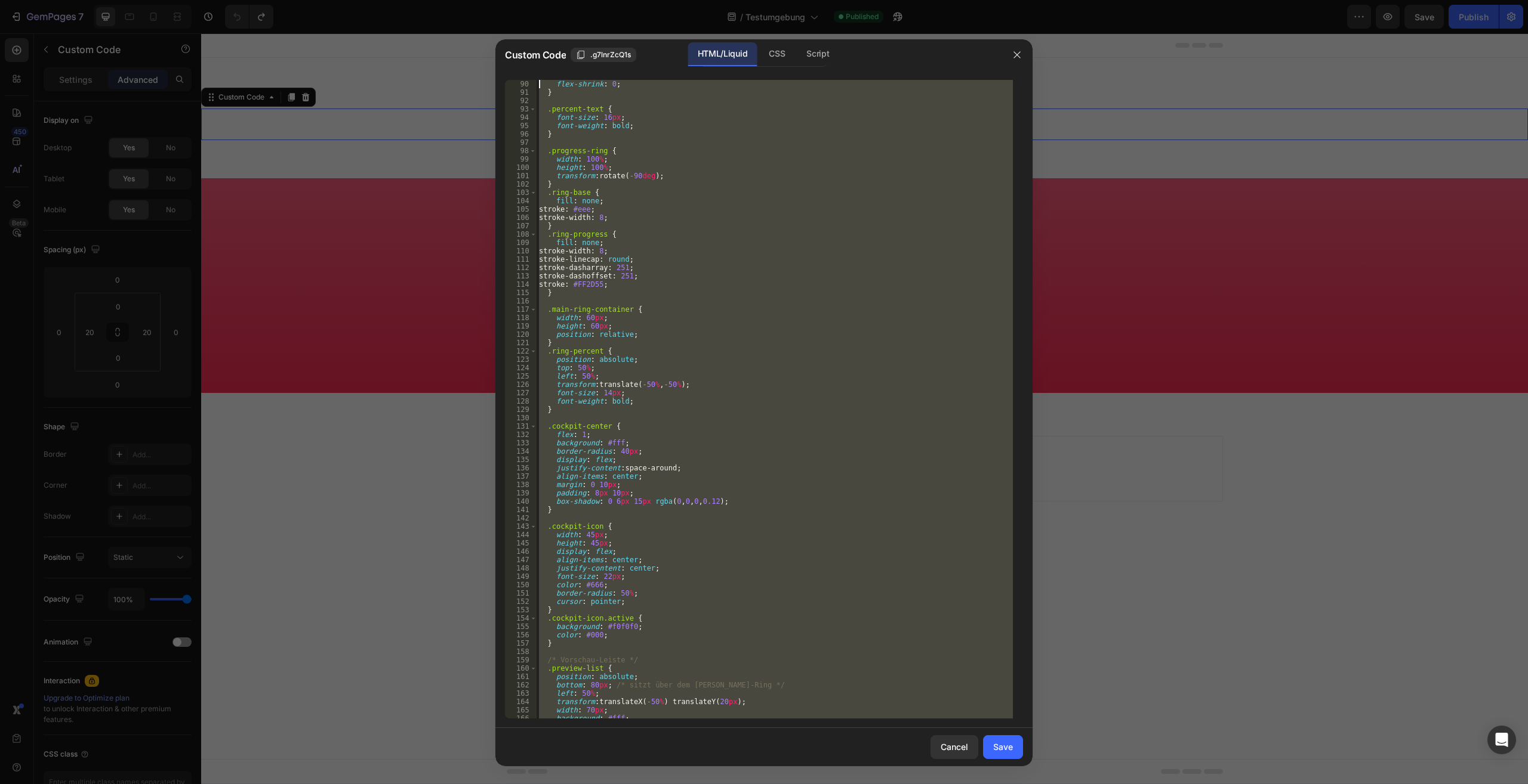
scroll to position [0, 0]
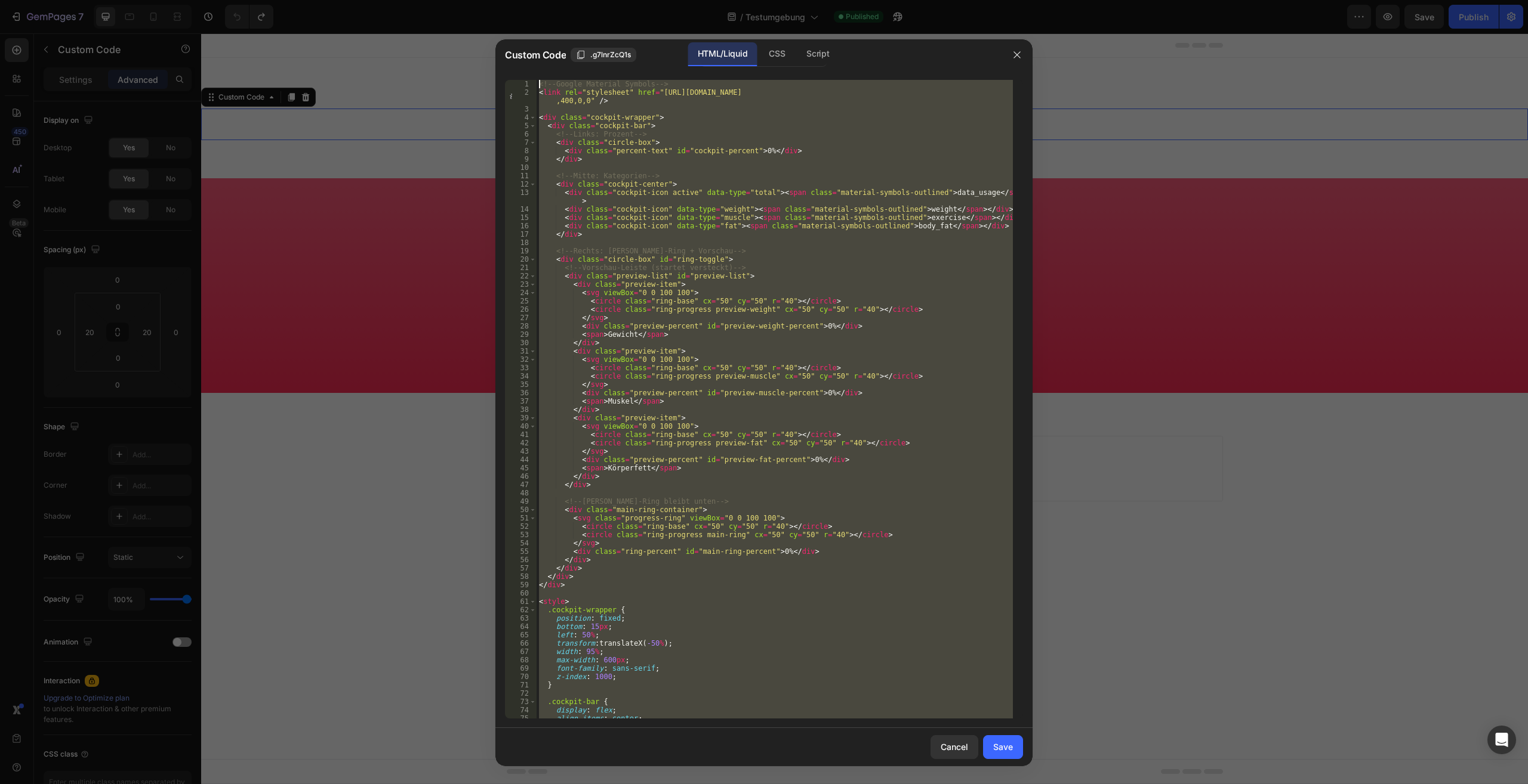
drag, startPoint x: 576, startPoint y: 717, endPoint x: 415, endPoint y: -51, distance: 784.7
click at [536, 80] on div "<!-- Google Material Symbols --> < link rel = "stylesheet" href = "https://font…" at bounding box center [774, 400] width 476 height 639
type textarea "<!-- Google Material Symbols --> <link rel="stylesheet" href="https://fonts.goo…"
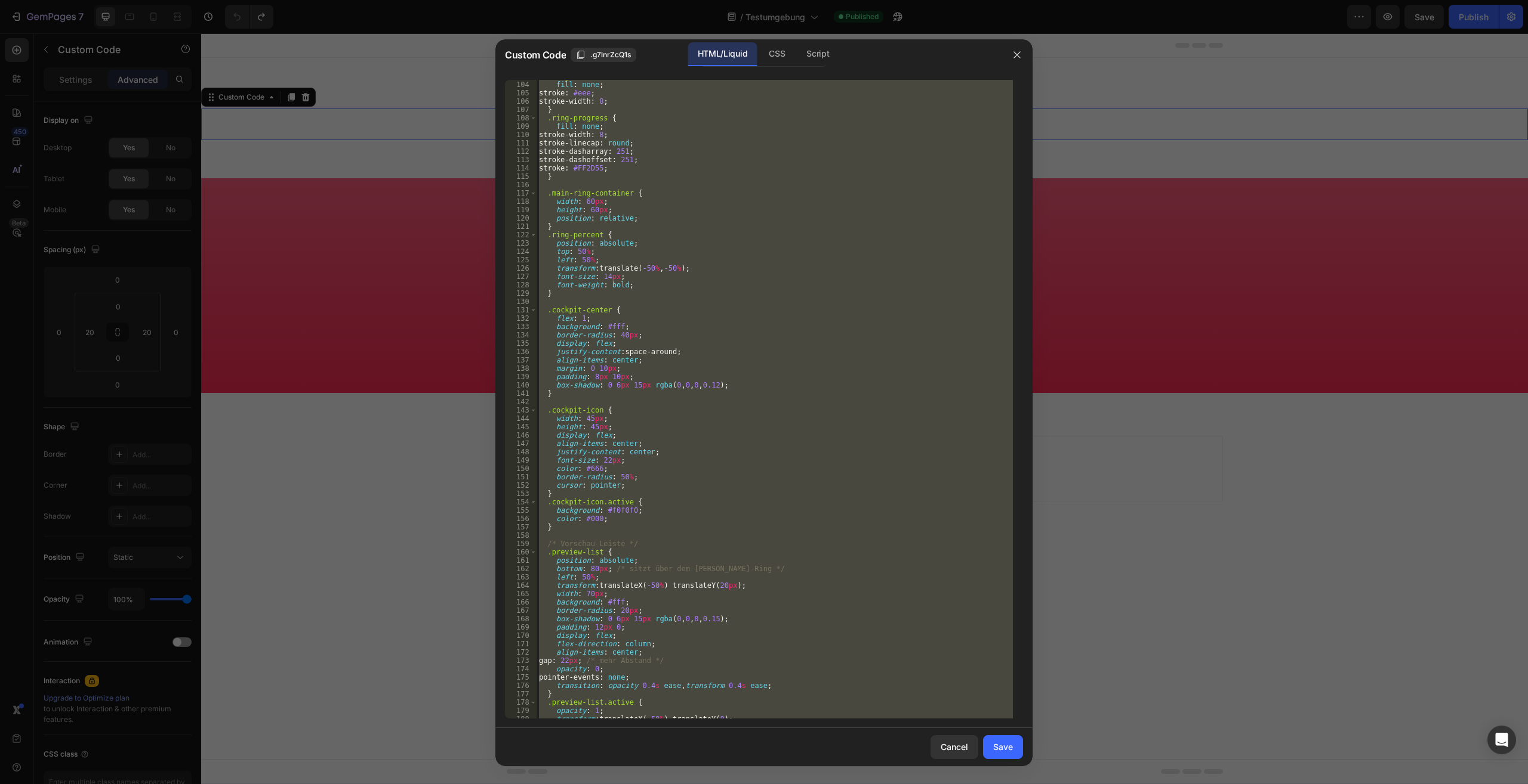
paste textarea
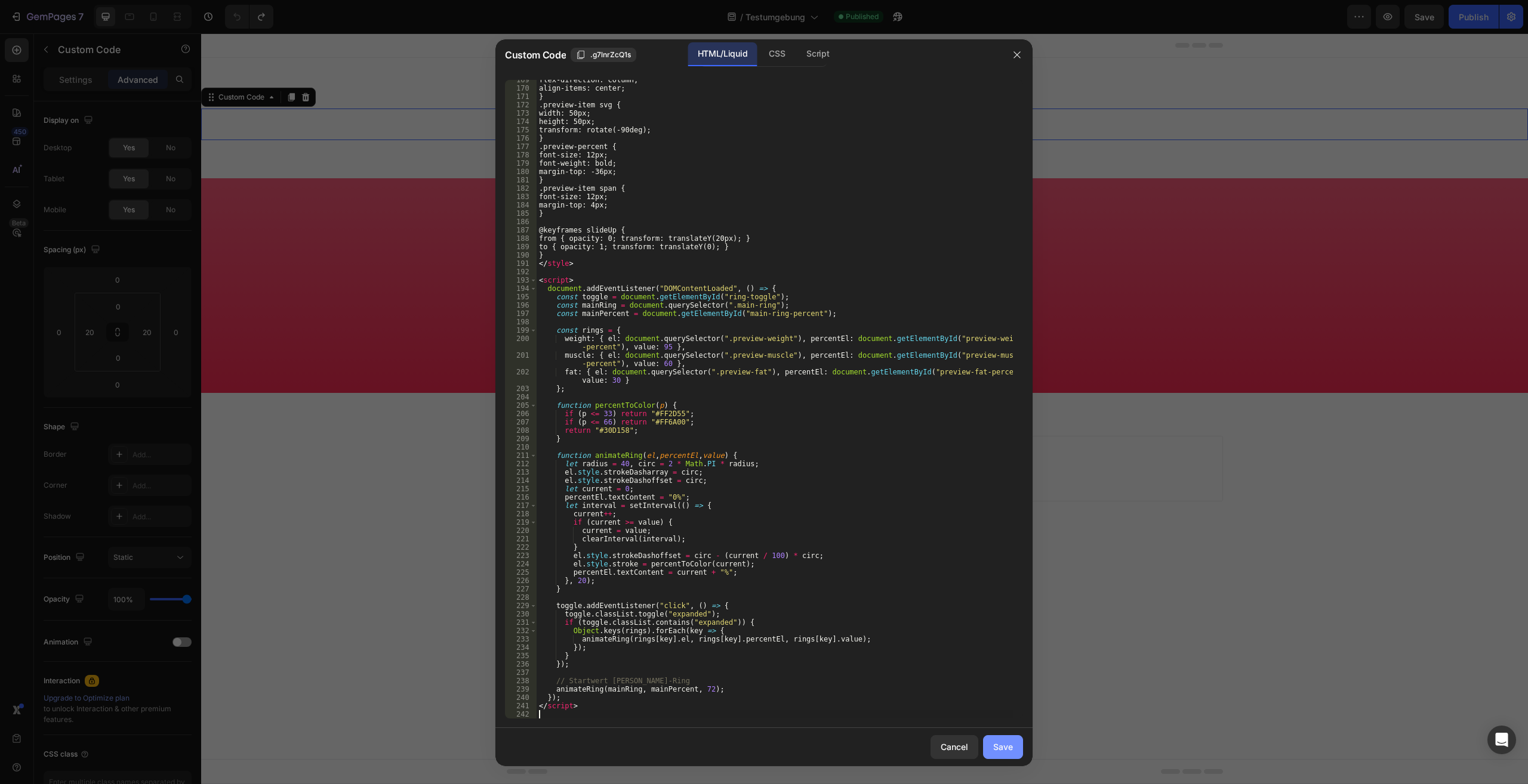
click at [1011, 744] on div "Save" at bounding box center [1003, 747] width 20 height 12
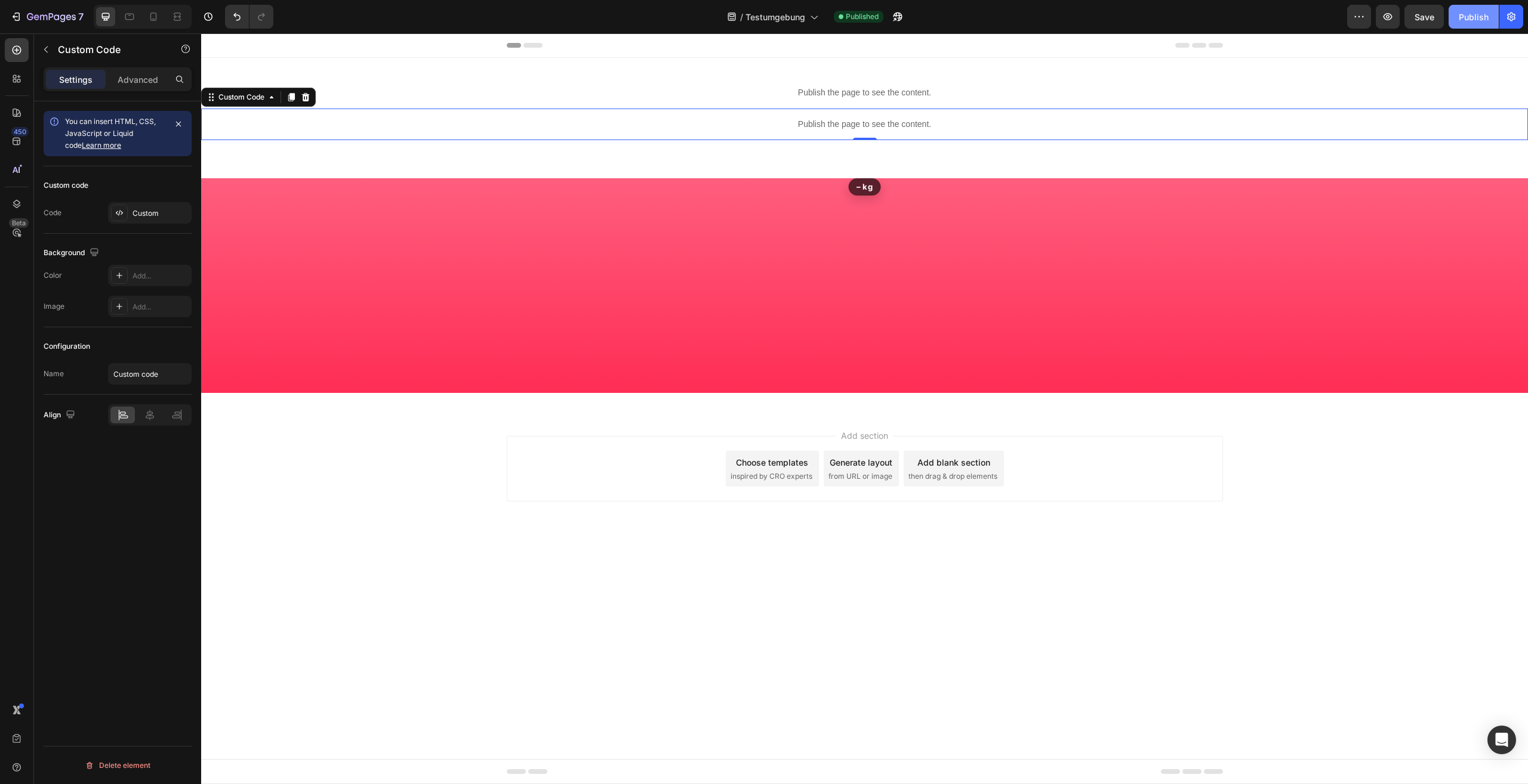
click at [1465, 12] on div "Publish" at bounding box center [1474, 17] width 30 height 12
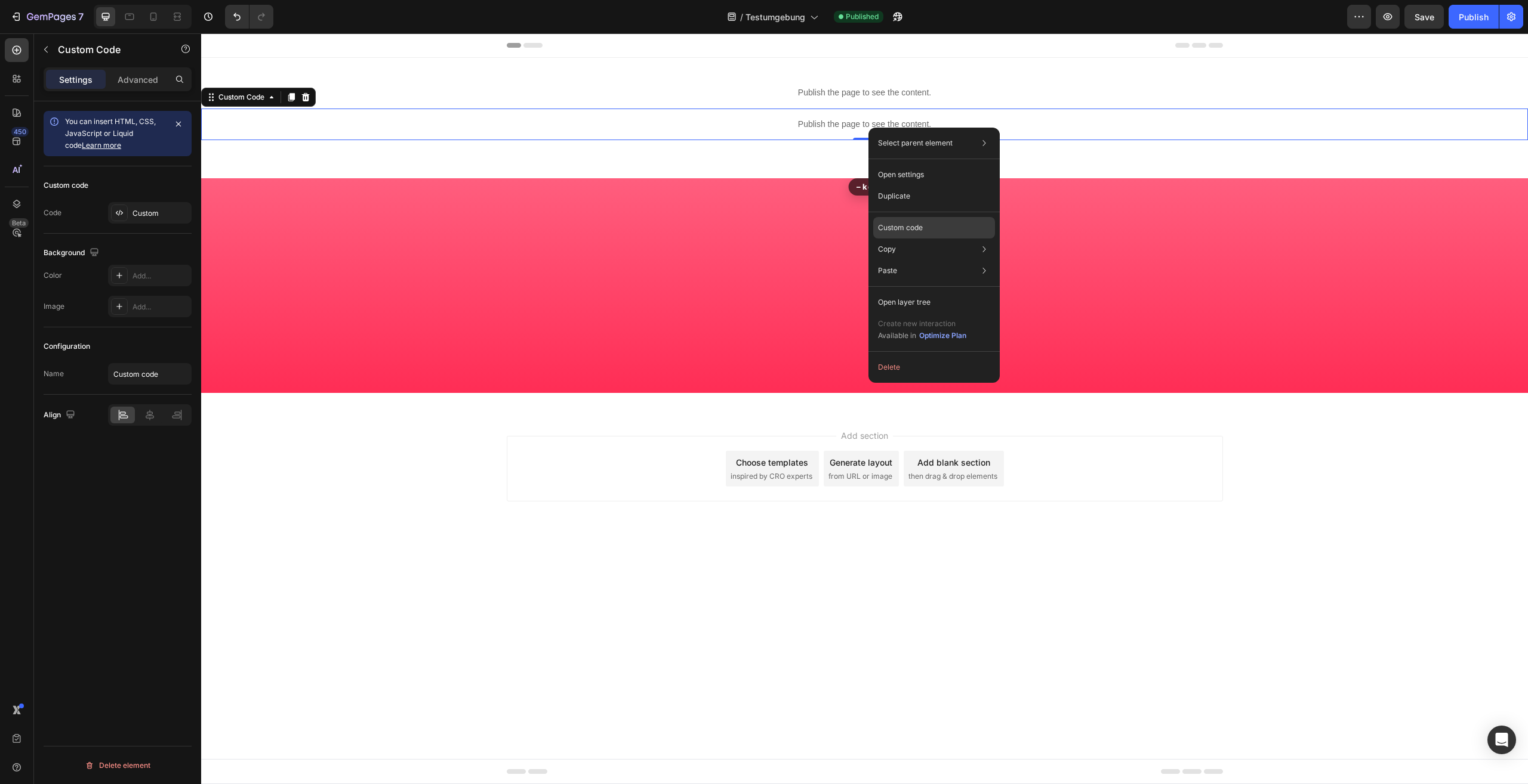
click at [914, 223] on p "Custom code" at bounding box center [900, 228] width 45 height 11
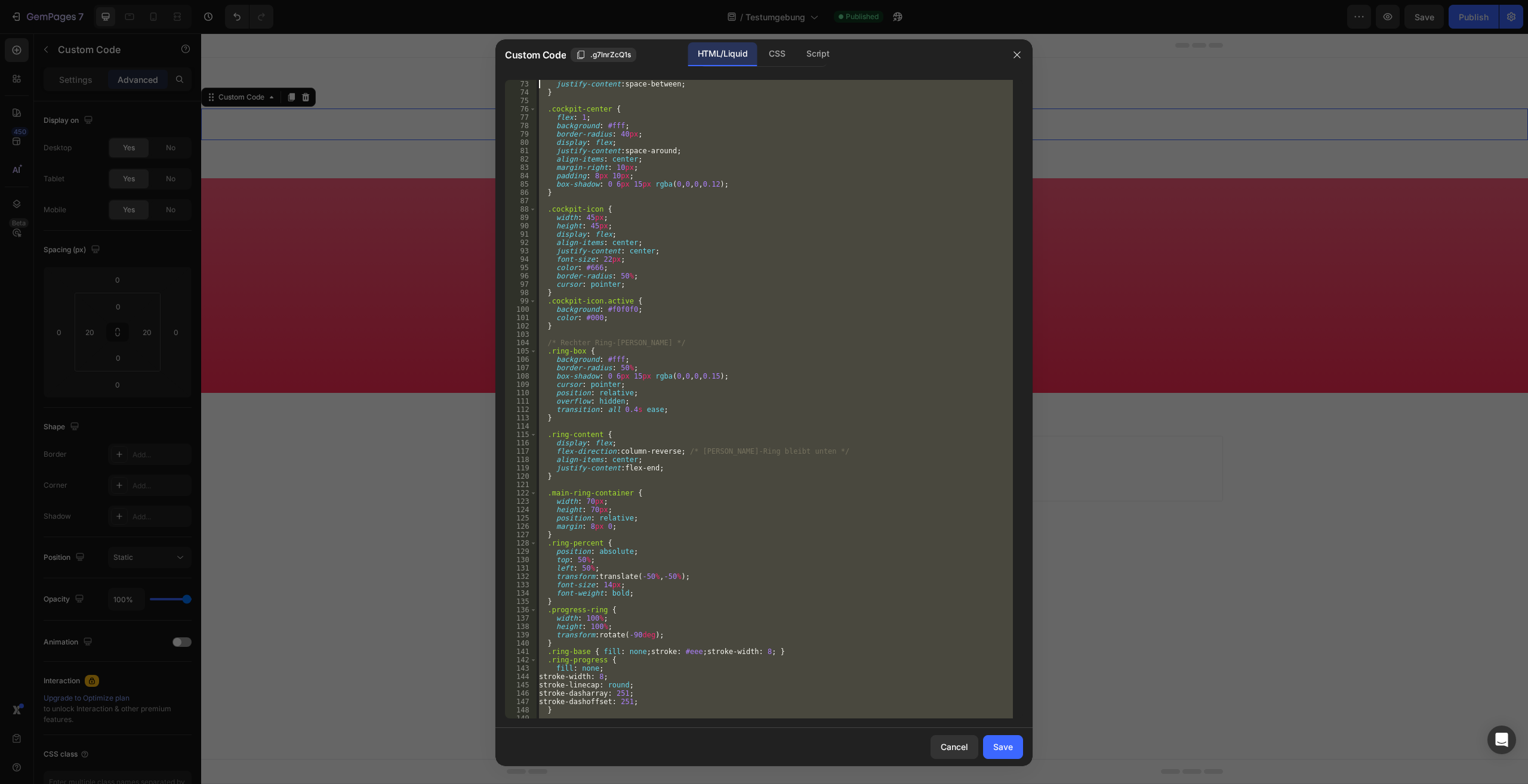
scroll to position [0, 0]
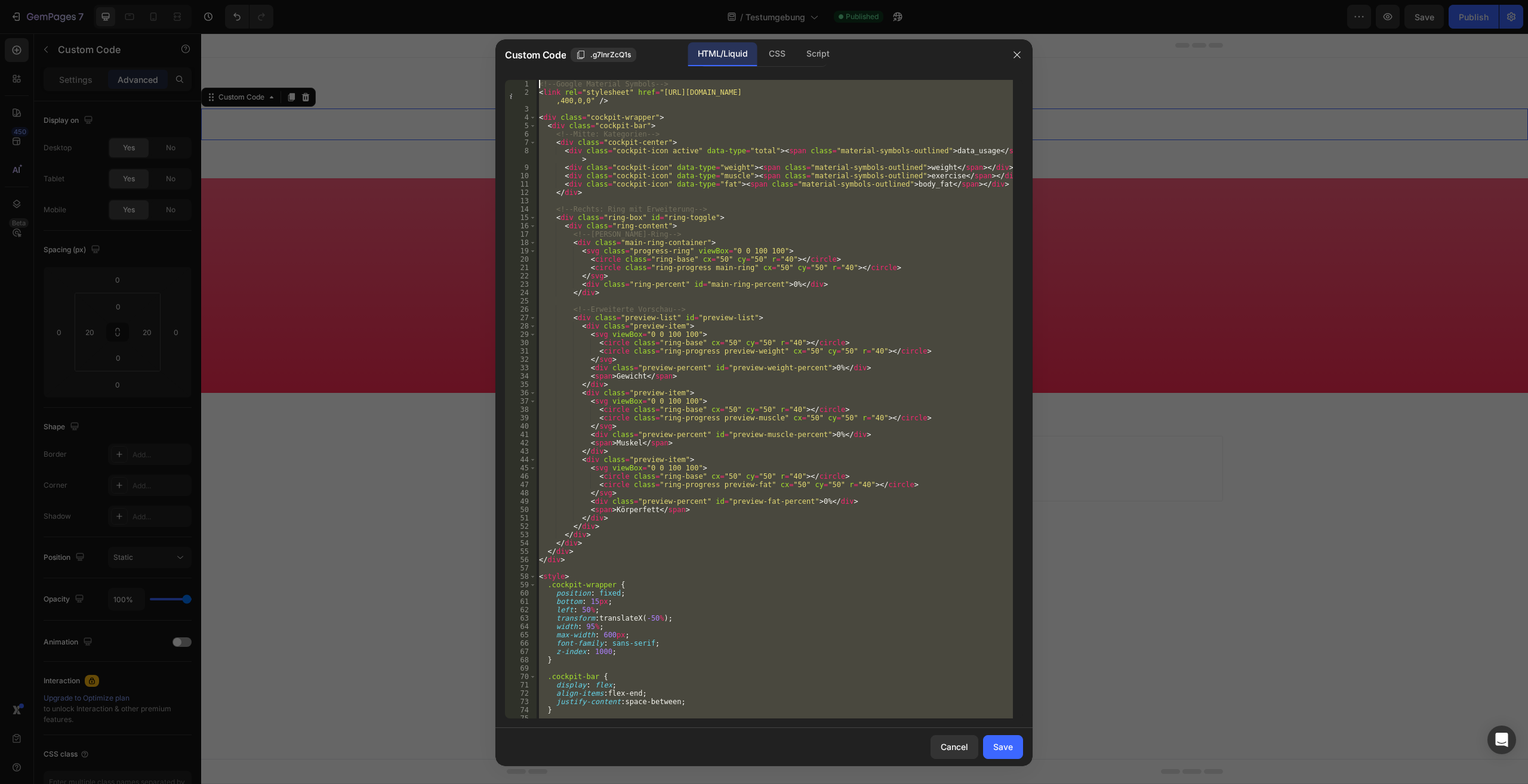
drag, startPoint x: 578, startPoint y: 693, endPoint x: 328, endPoint y: -51, distance: 784.9
click at [536, 80] on div "<!-- Google Material Symbols --> < link rel = "stylesheet" href = "https://font…" at bounding box center [774, 400] width 476 height 639
type textarea "<!-- Google Material Symbols --> <link rel="stylesheet" href="https://fonts.goo…"
paste textarea
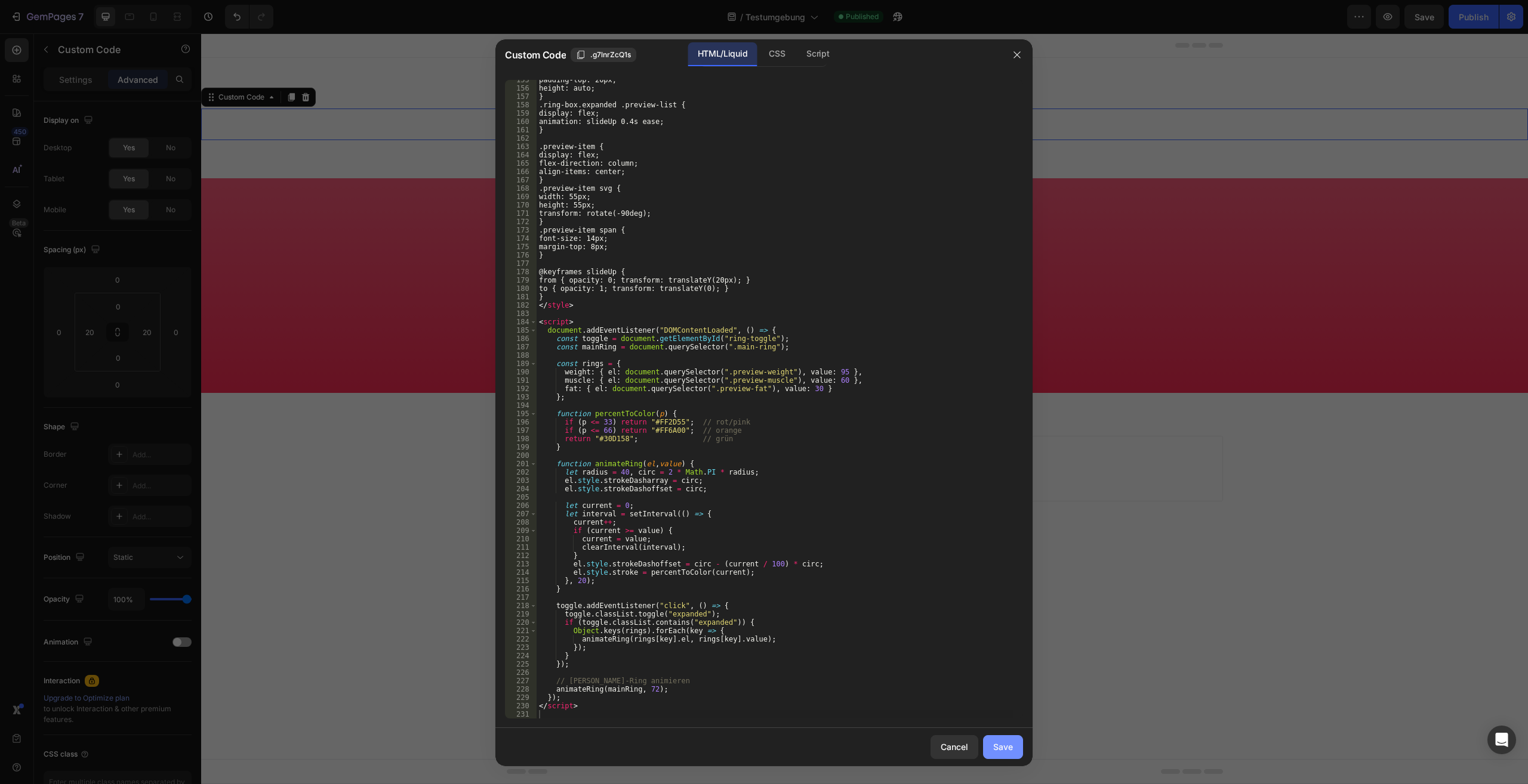
click at [1003, 747] on div "Save" at bounding box center [1003, 747] width 20 height 12
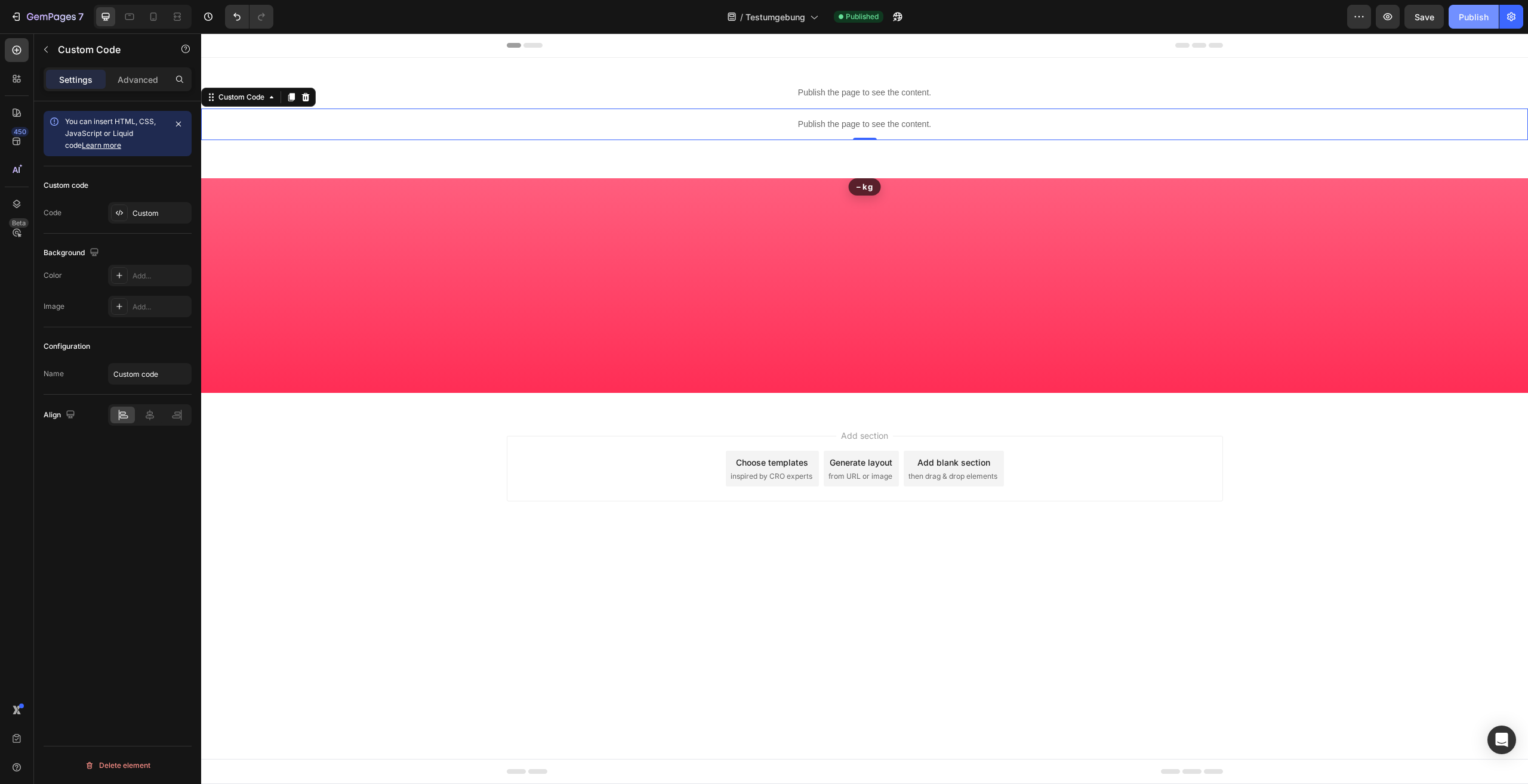
click at [1466, 17] on div "Publish" at bounding box center [1474, 17] width 30 height 12
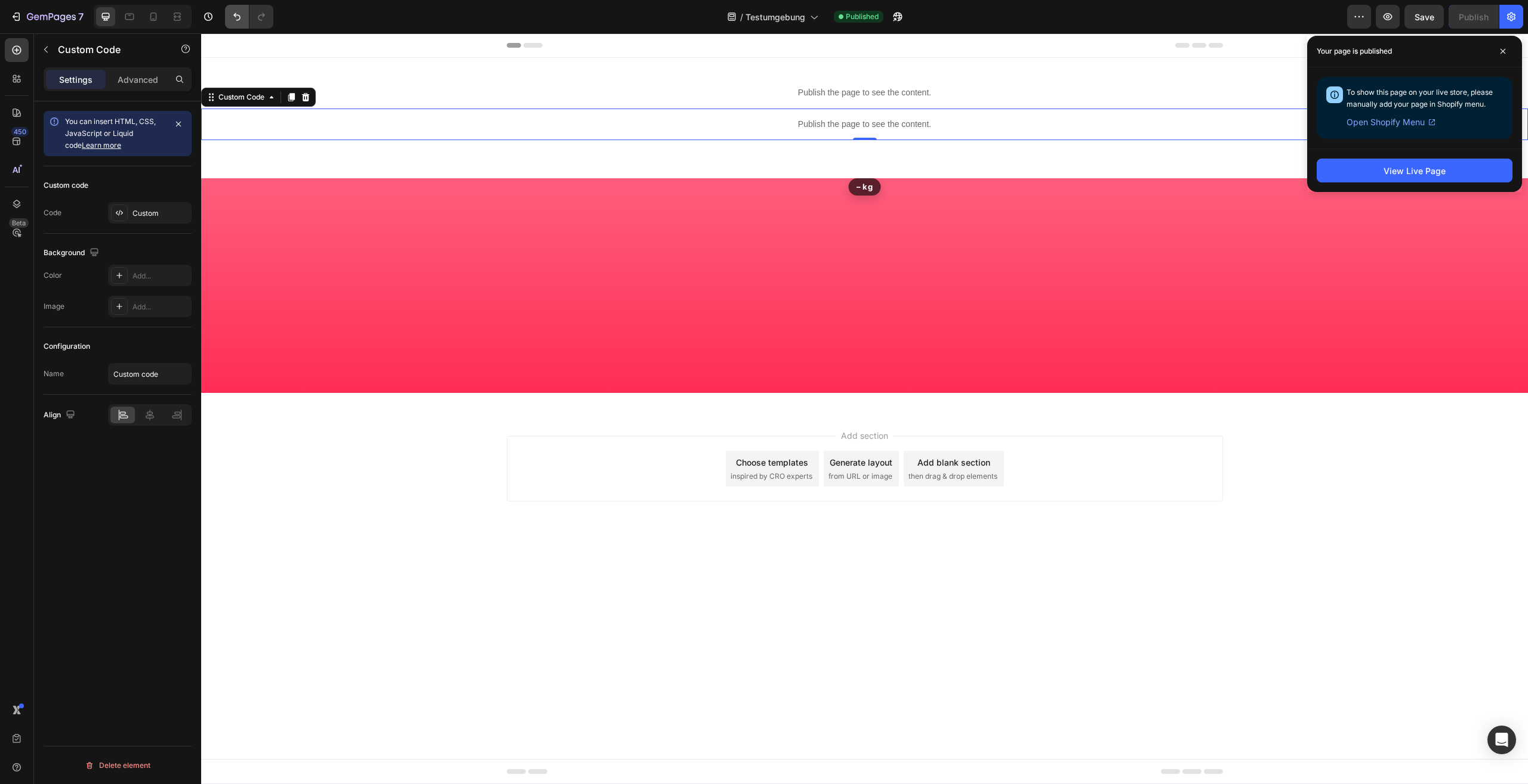
click at [234, 15] on icon "Undo/Redo" at bounding box center [237, 17] width 7 height 8
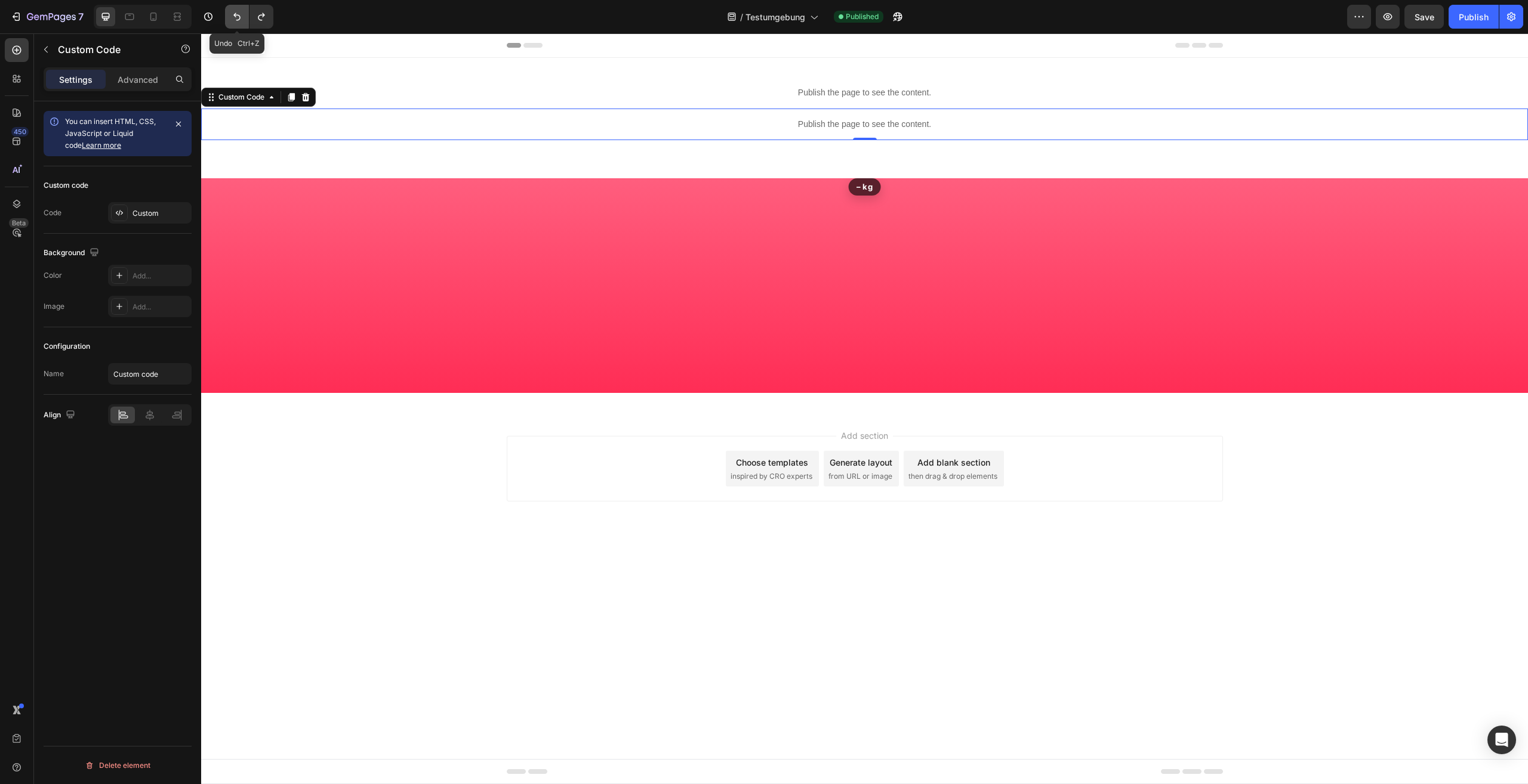
click at [234, 15] on icon "Undo/Redo" at bounding box center [237, 17] width 7 height 8
click at [257, 12] on icon "Undo/Redo" at bounding box center [261, 16] width 12 height 12
click at [216, 17] on button "button" at bounding box center [207, 16] width 24 height 24
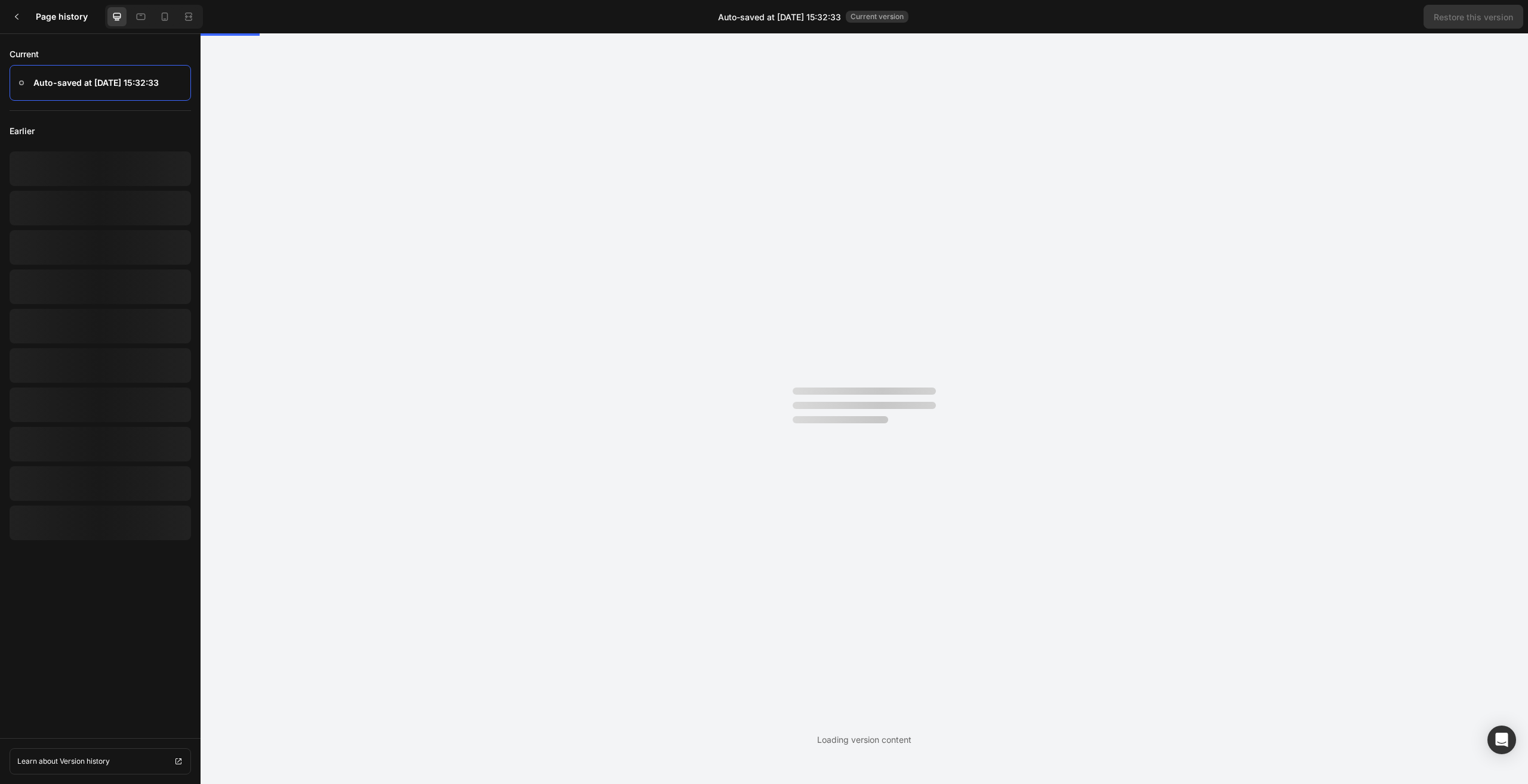
click at [232, 18] on div "Page history Auto-saved at Aug 26, 15:32:33 Current version Restore this version" at bounding box center [764, 17] width 1528 height 34
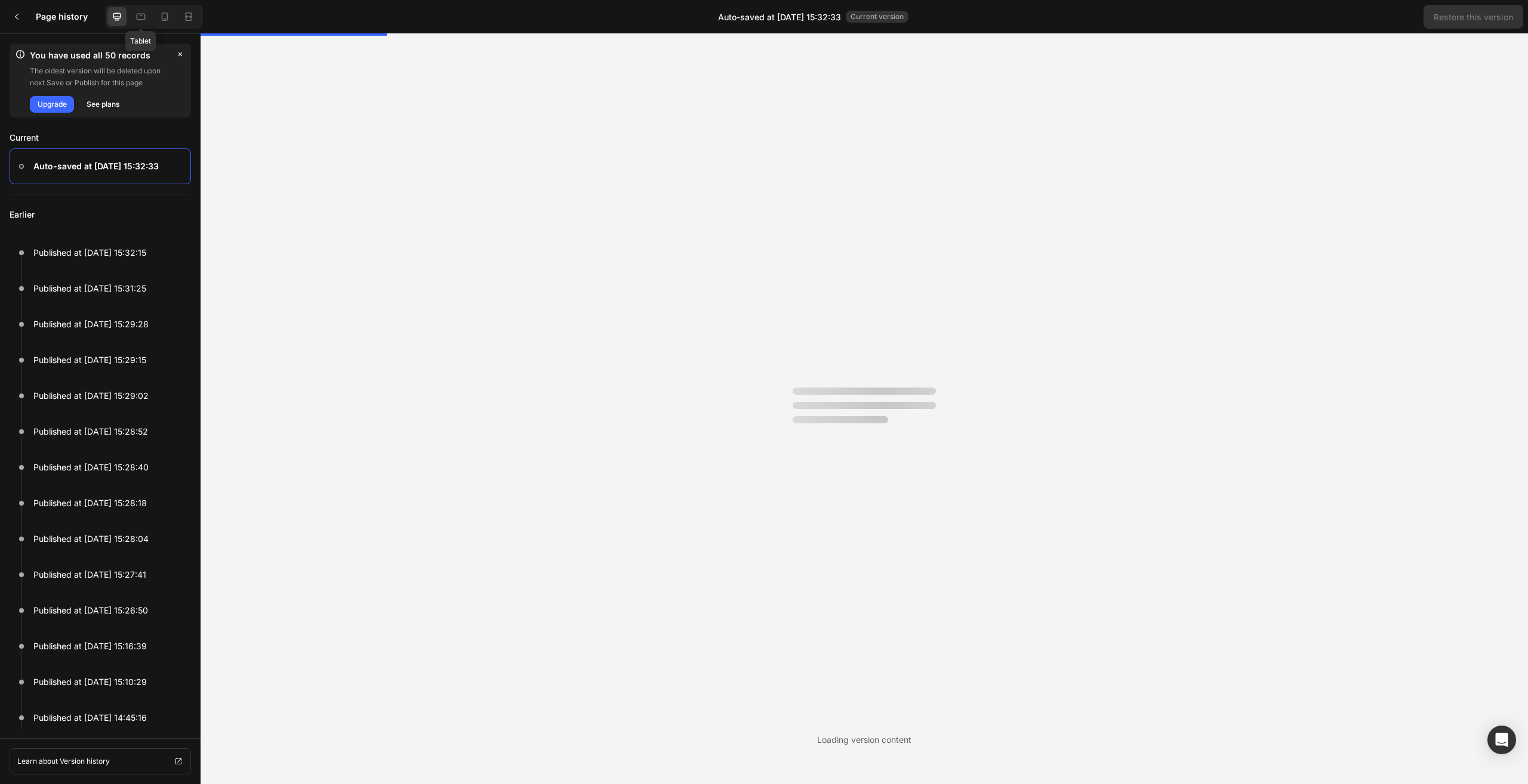
scroll to position [0, 0]
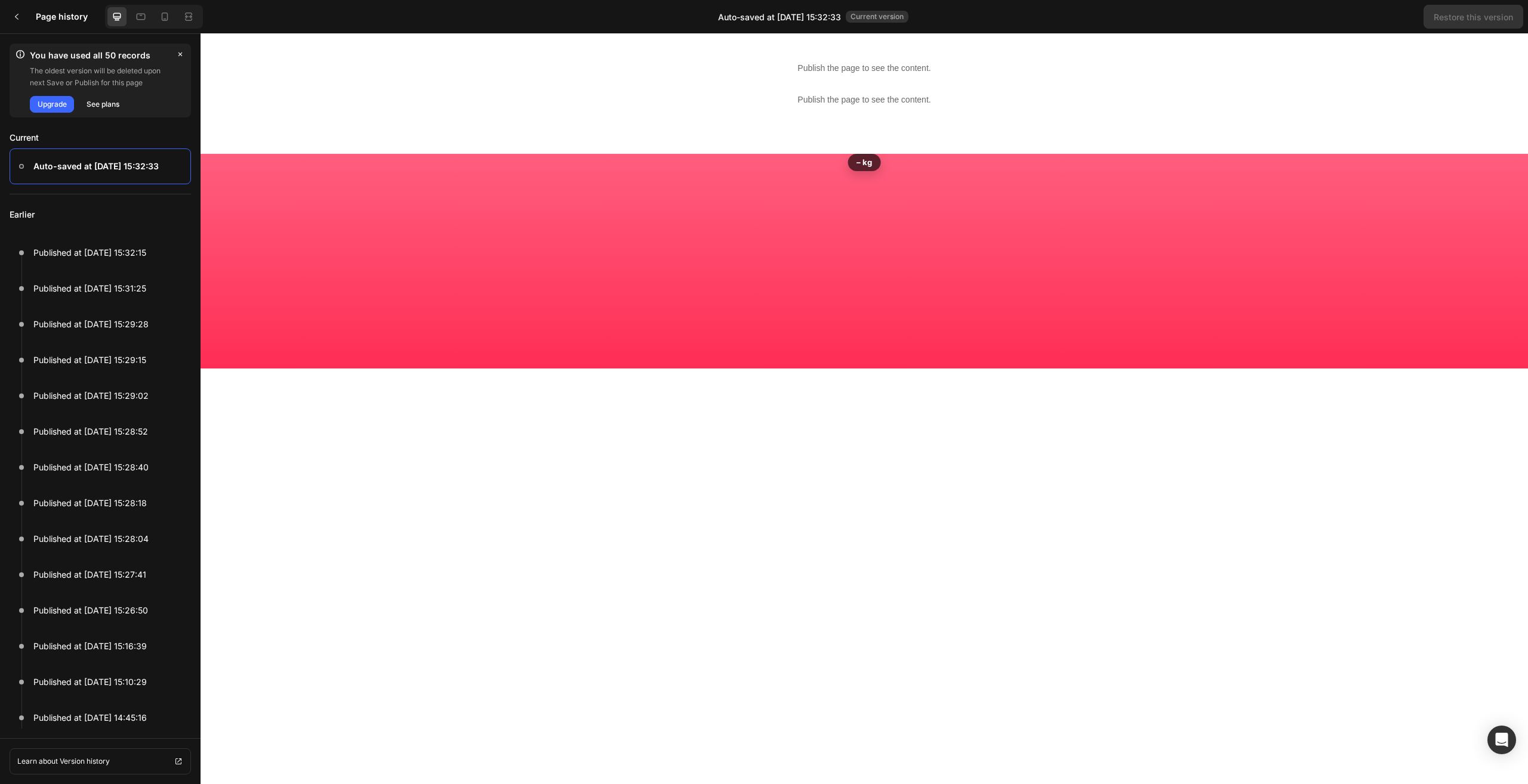
click at [826, 108] on div "Publish the page to see the content." at bounding box center [865, 100] width 1304 height 32
click at [833, 103] on p "Publish the page to see the content." at bounding box center [865, 100] width 1304 height 12
click at [184, 47] on button "button" at bounding box center [180, 54] width 17 height 17
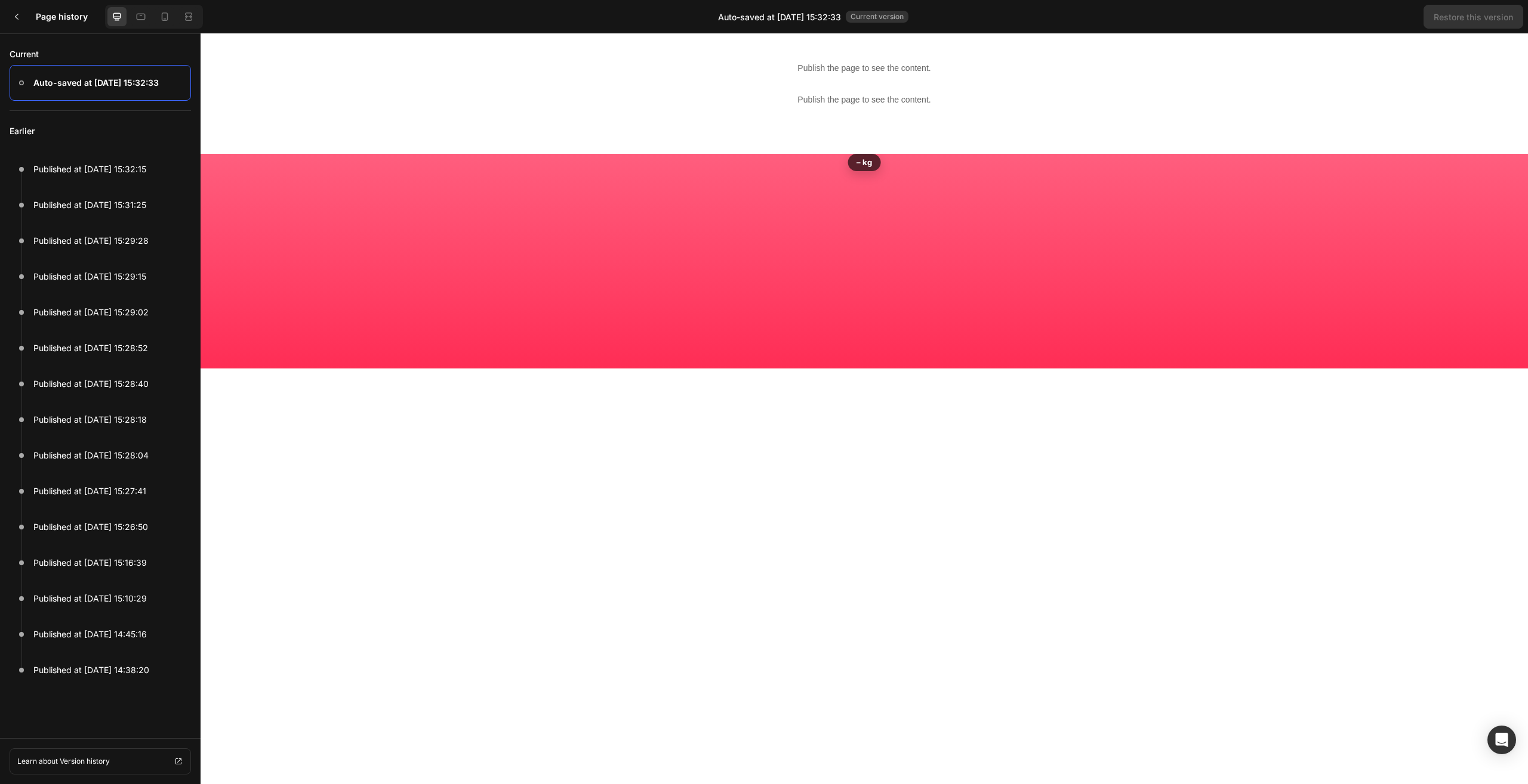
click at [835, 117] on div "Publish the page to see the content. Custom Code Publish the page to see the co…" at bounding box center [864, 85] width 1327 height 101
click at [830, 101] on p "Publish the page to see the content." at bounding box center [865, 100] width 1304 height 12
click at [13, 15] on icon at bounding box center [16, 16] width 10 height 10
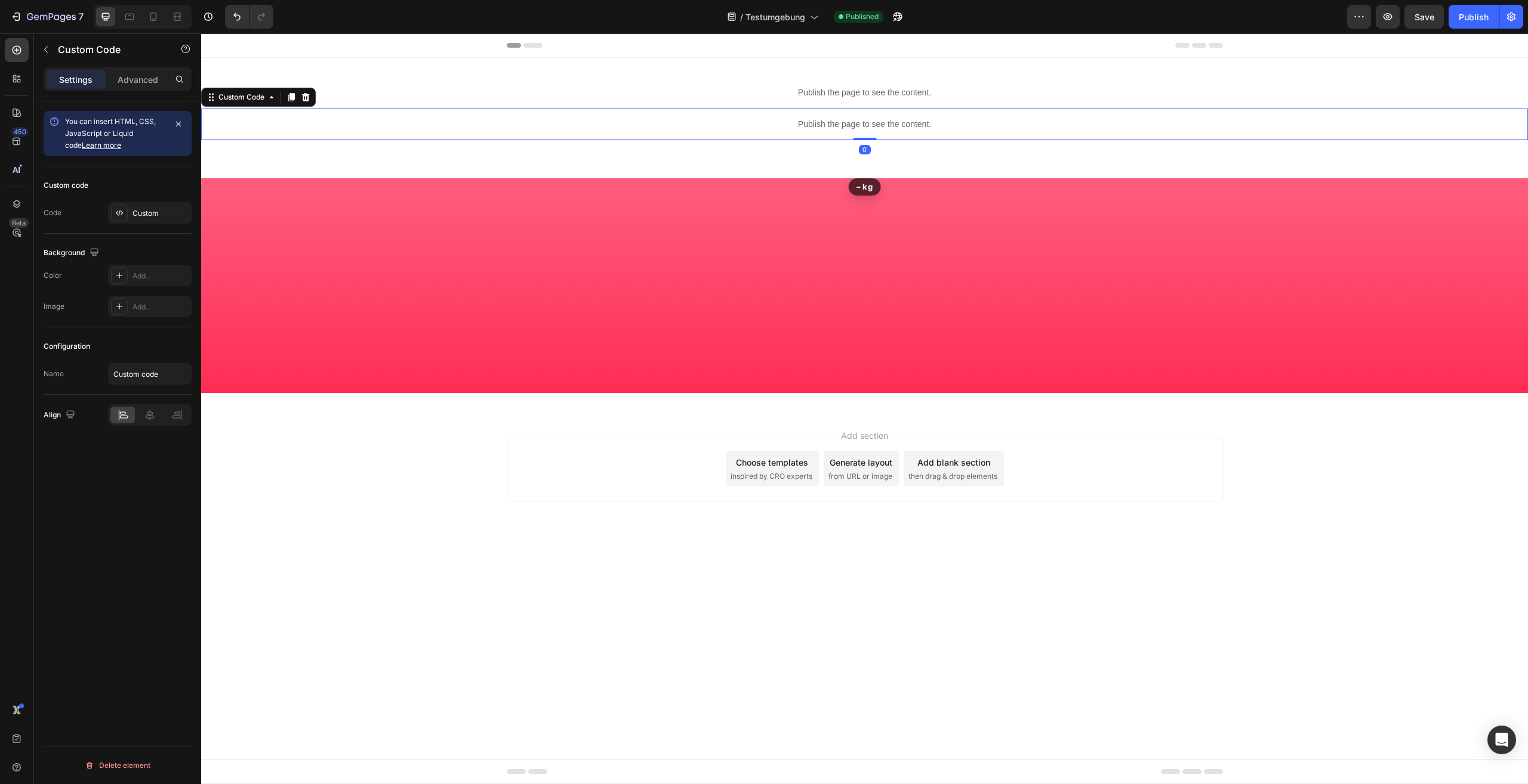
click at [893, 118] on div "Publish the page to see the content." at bounding box center [864, 125] width 1303 height 32
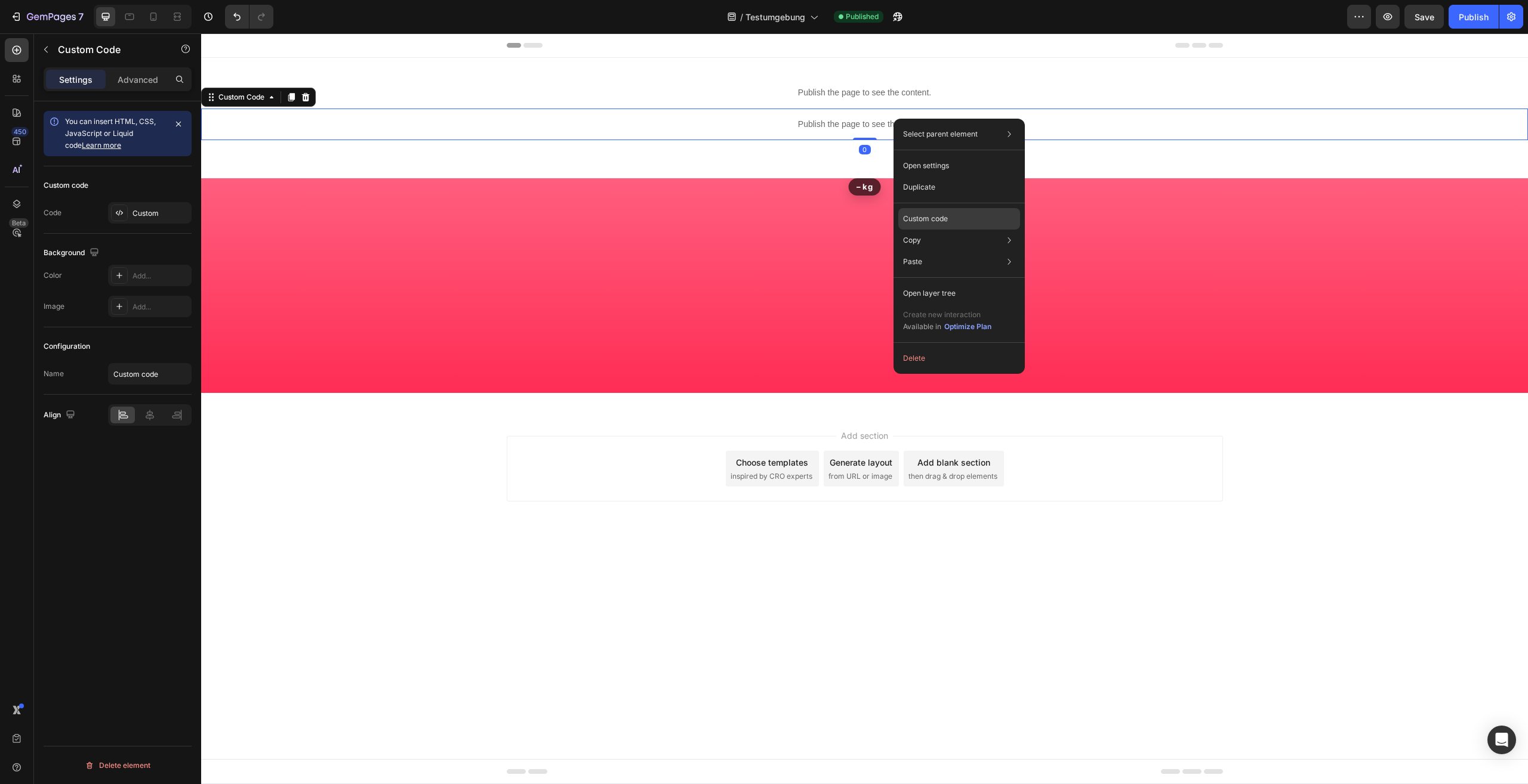
click at [931, 214] on p "Custom code" at bounding box center [925, 219] width 45 height 11
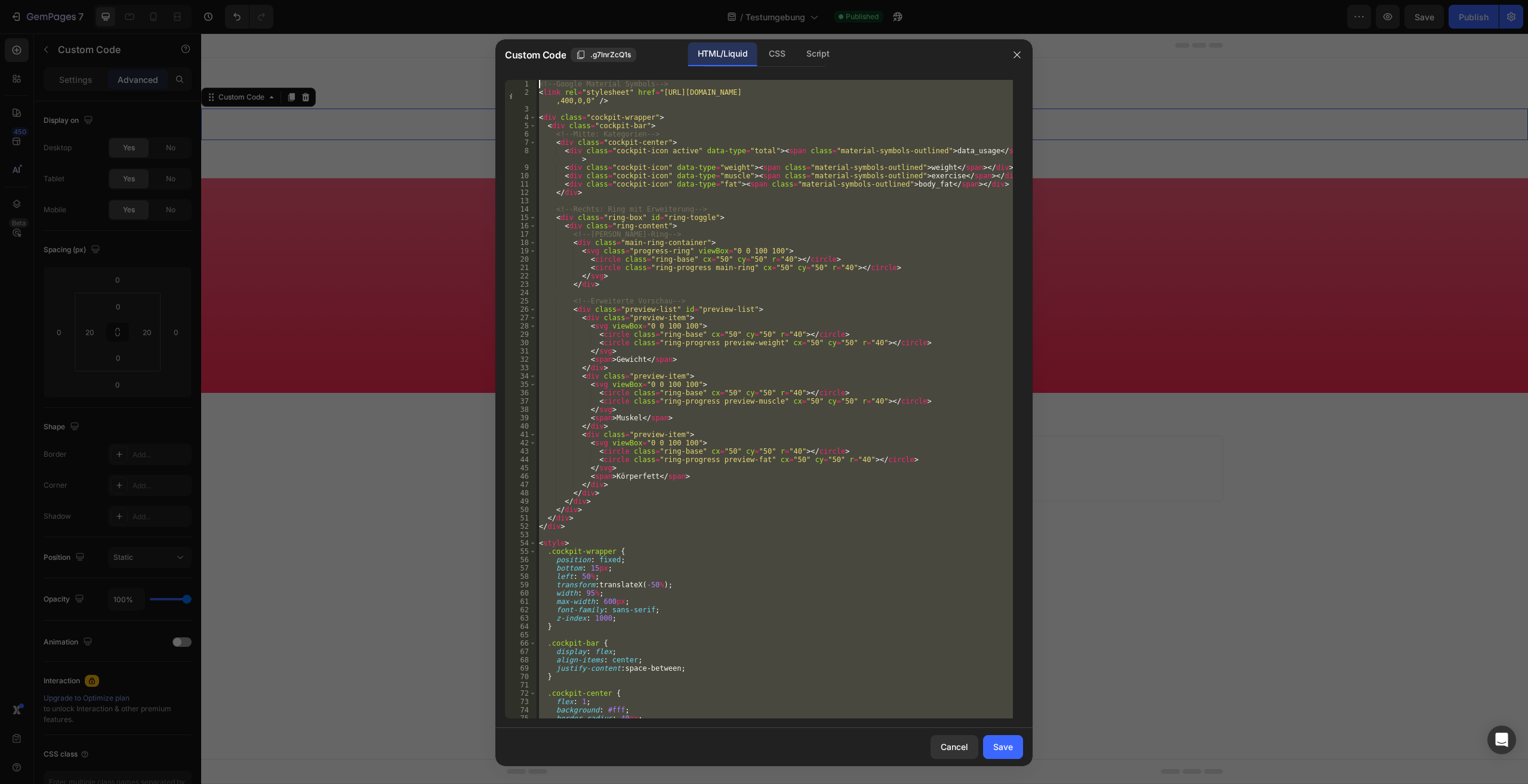
drag, startPoint x: 614, startPoint y: 699, endPoint x: 295, endPoint y: -51, distance: 815.0
click at [536, 80] on div "<!-- Google Material Symbols --> < link rel = "stylesheet" href = "https://font…" at bounding box center [774, 400] width 476 height 639
type textarea "<!-- Google Material Symbols --> <link rel="stylesheet" href="https://fonts.goo…"
paste textarea
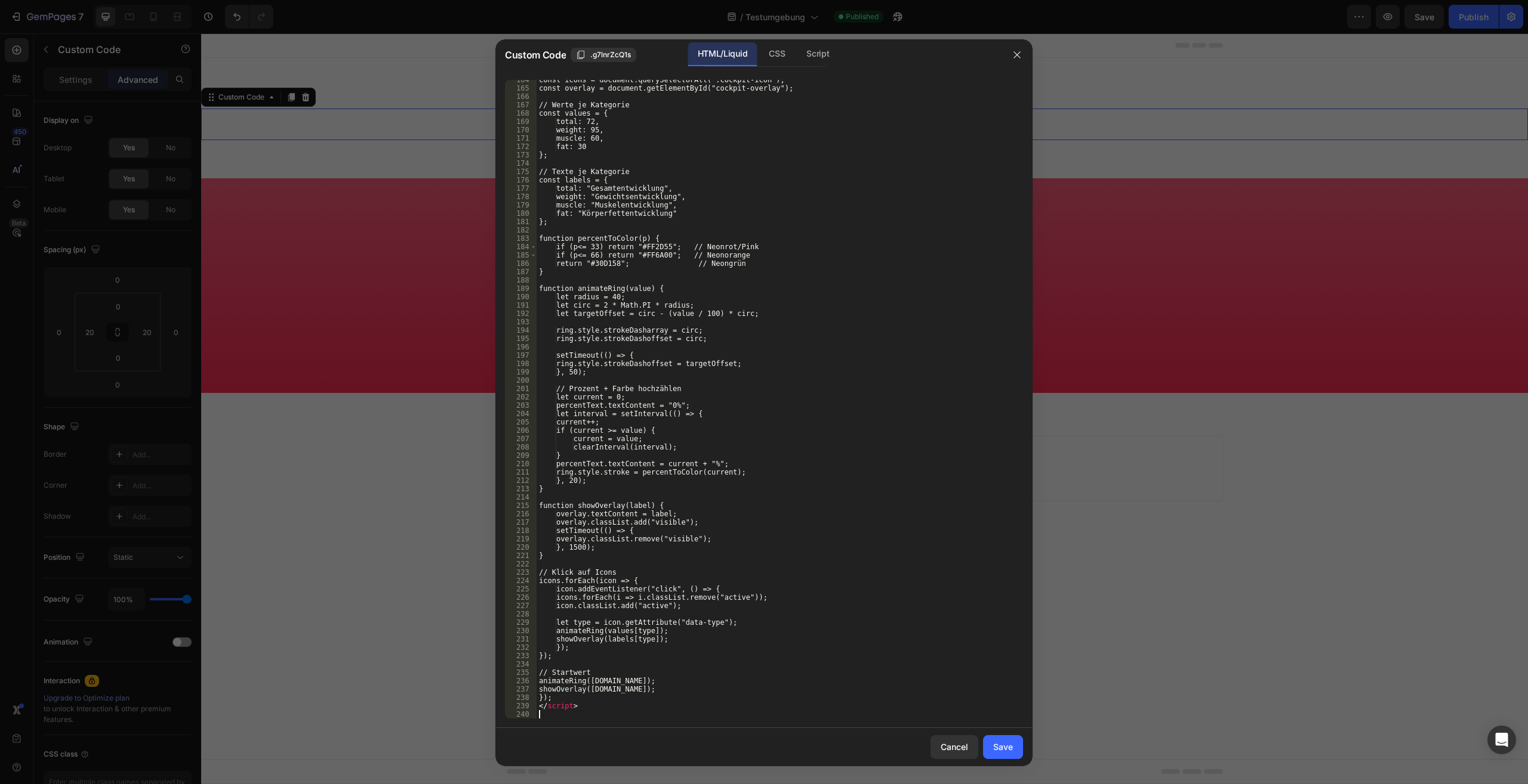
scroll to position [1373, 0]
click at [1005, 747] on div "Save" at bounding box center [1003, 747] width 20 height 12
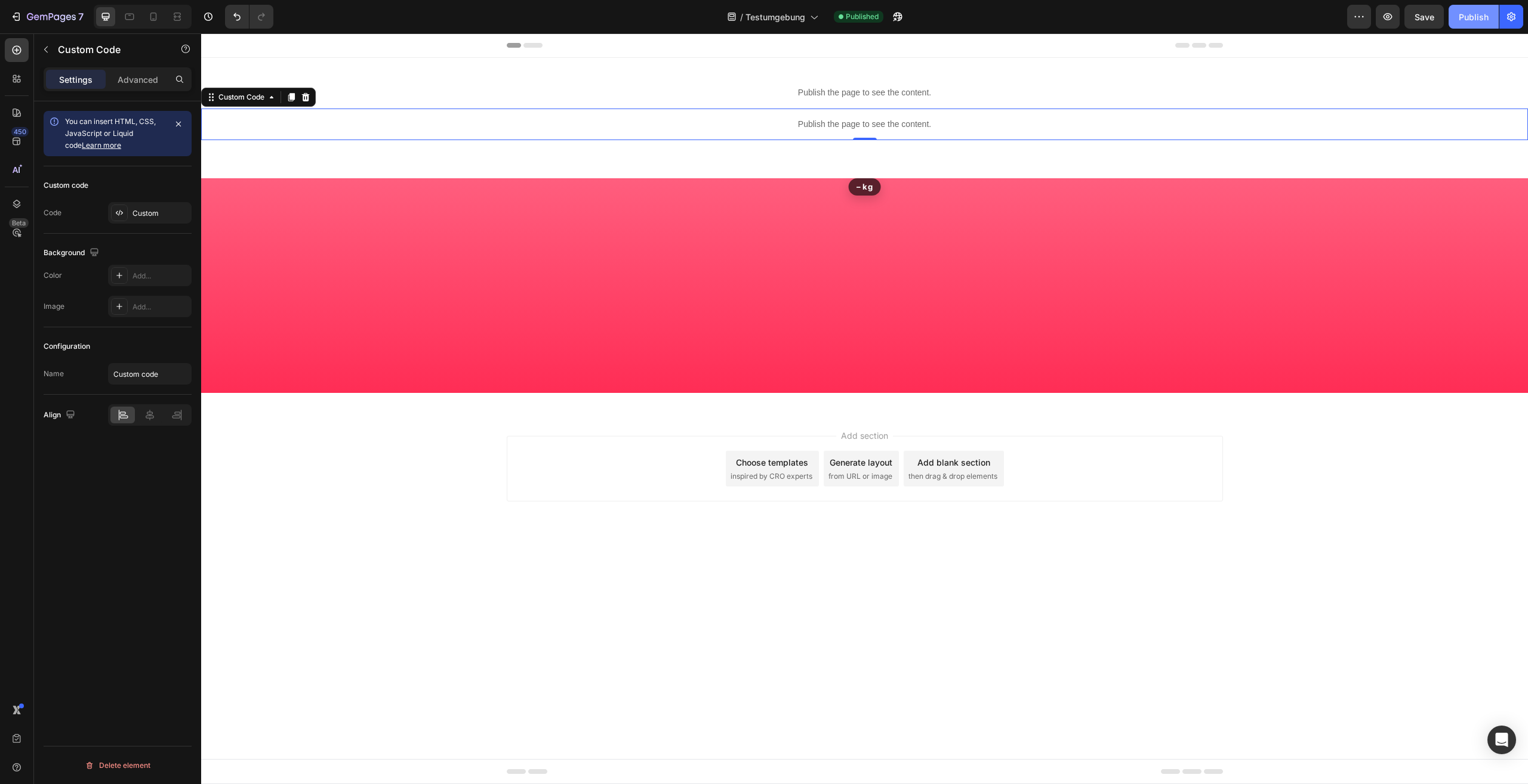
click at [1484, 17] on div "Publish" at bounding box center [1474, 17] width 30 height 12
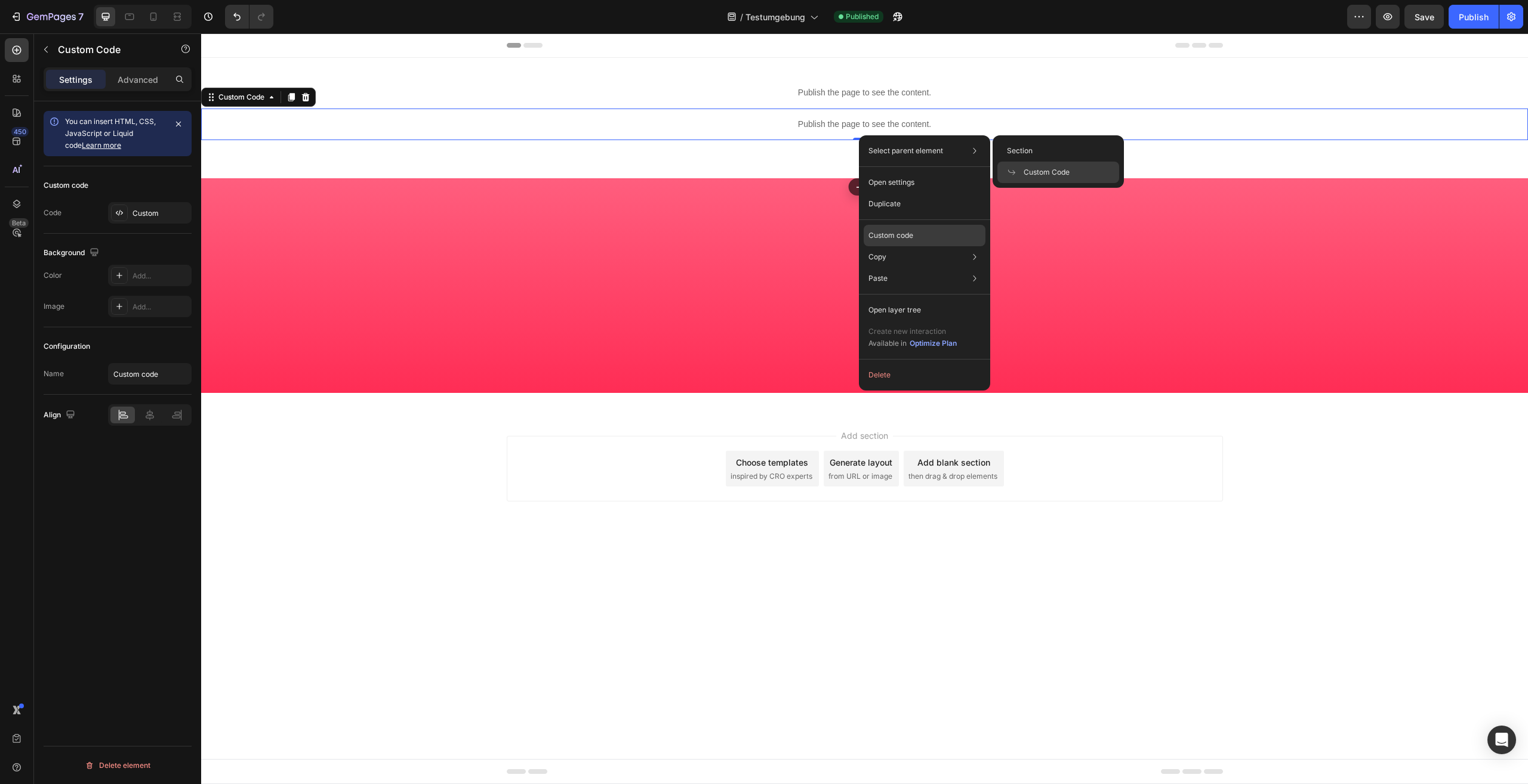
click at [900, 230] on p "Custom code" at bounding box center [890, 236] width 45 height 11
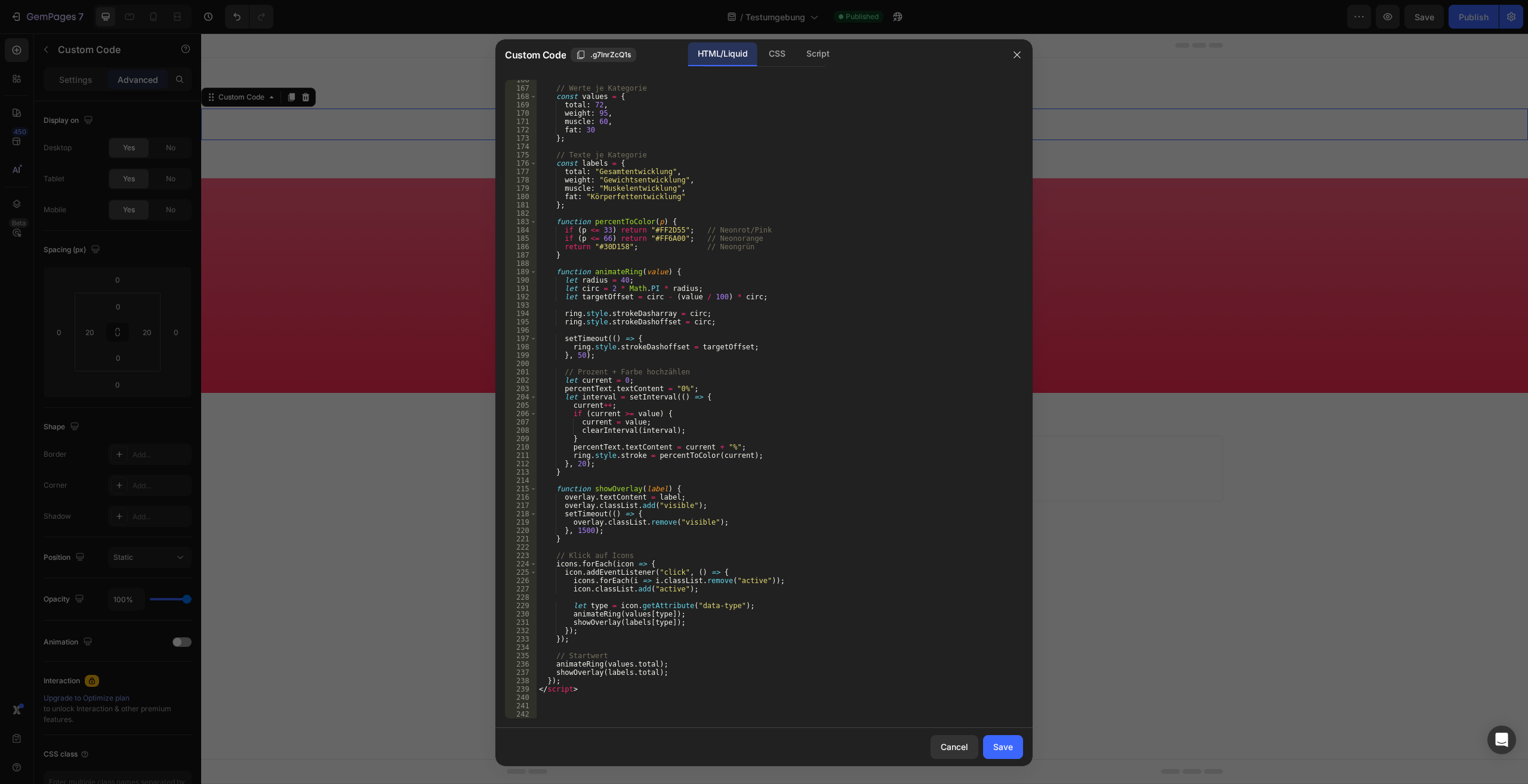
drag, startPoint x: 663, startPoint y: 601, endPoint x: 630, endPoint y: 683, distance: 88.4
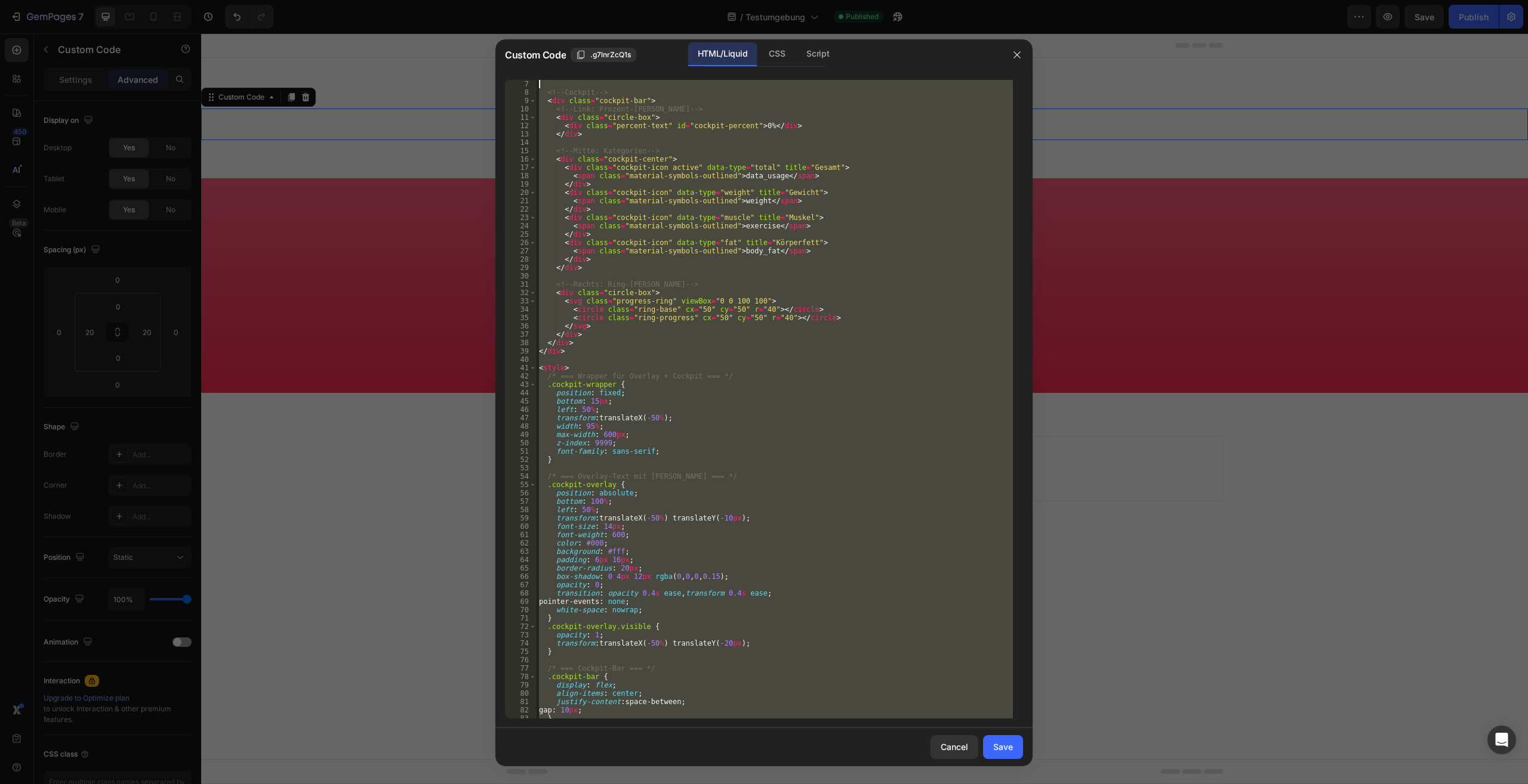
scroll to position [0, 0]
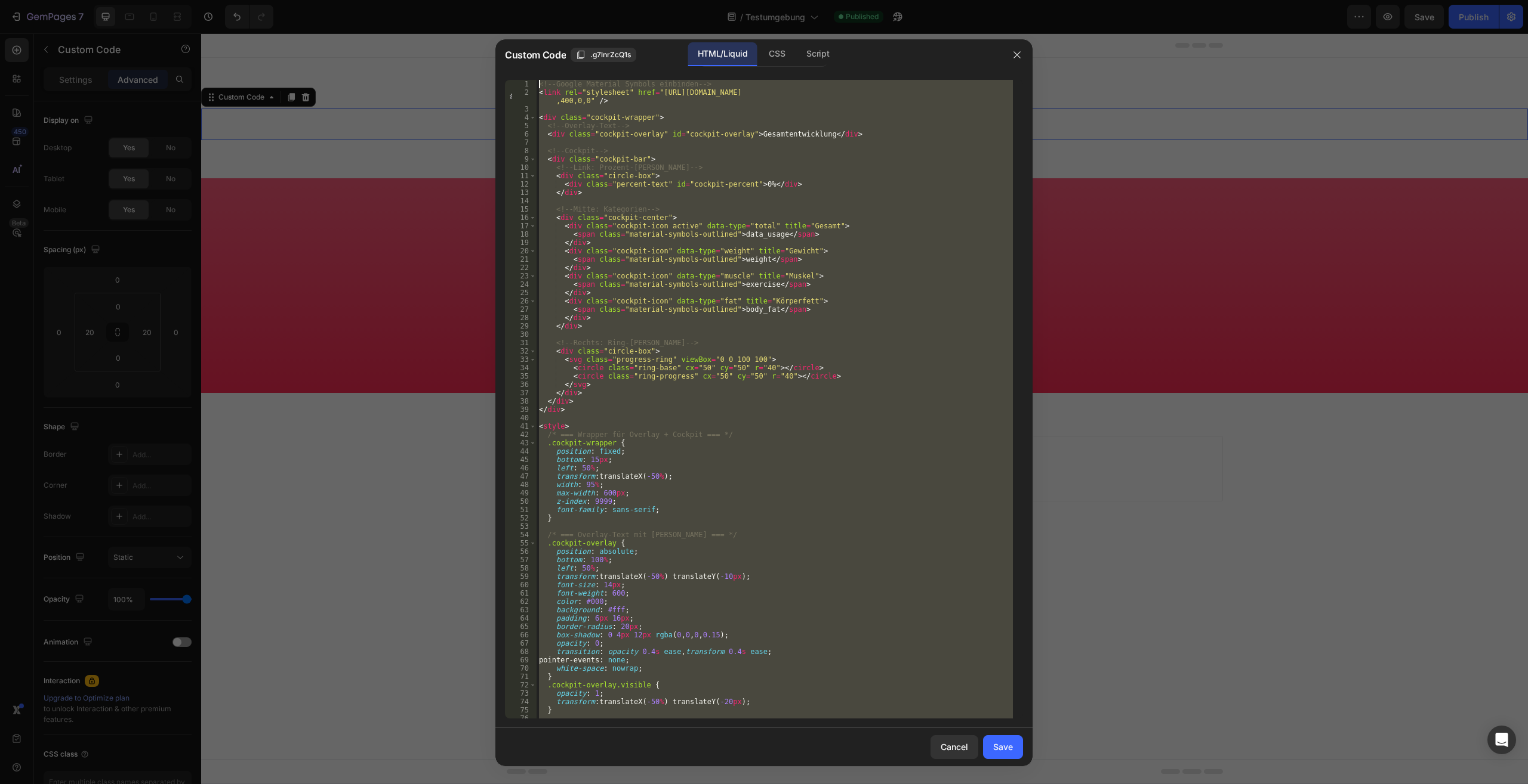
drag, startPoint x: 613, startPoint y: 710, endPoint x: 363, endPoint y: -51, distance: 801.0
click at [536, 80] on div "<!-- Google Material Symbols einbinden --> < link rel = "stylesheet" href = "ht…" at bounding box center [774, 400] width 476 height 639
type textarea "<!-- Google Material Symbols einbinden --> <link rel="stylesheet" href="https:/…"
paste textarea
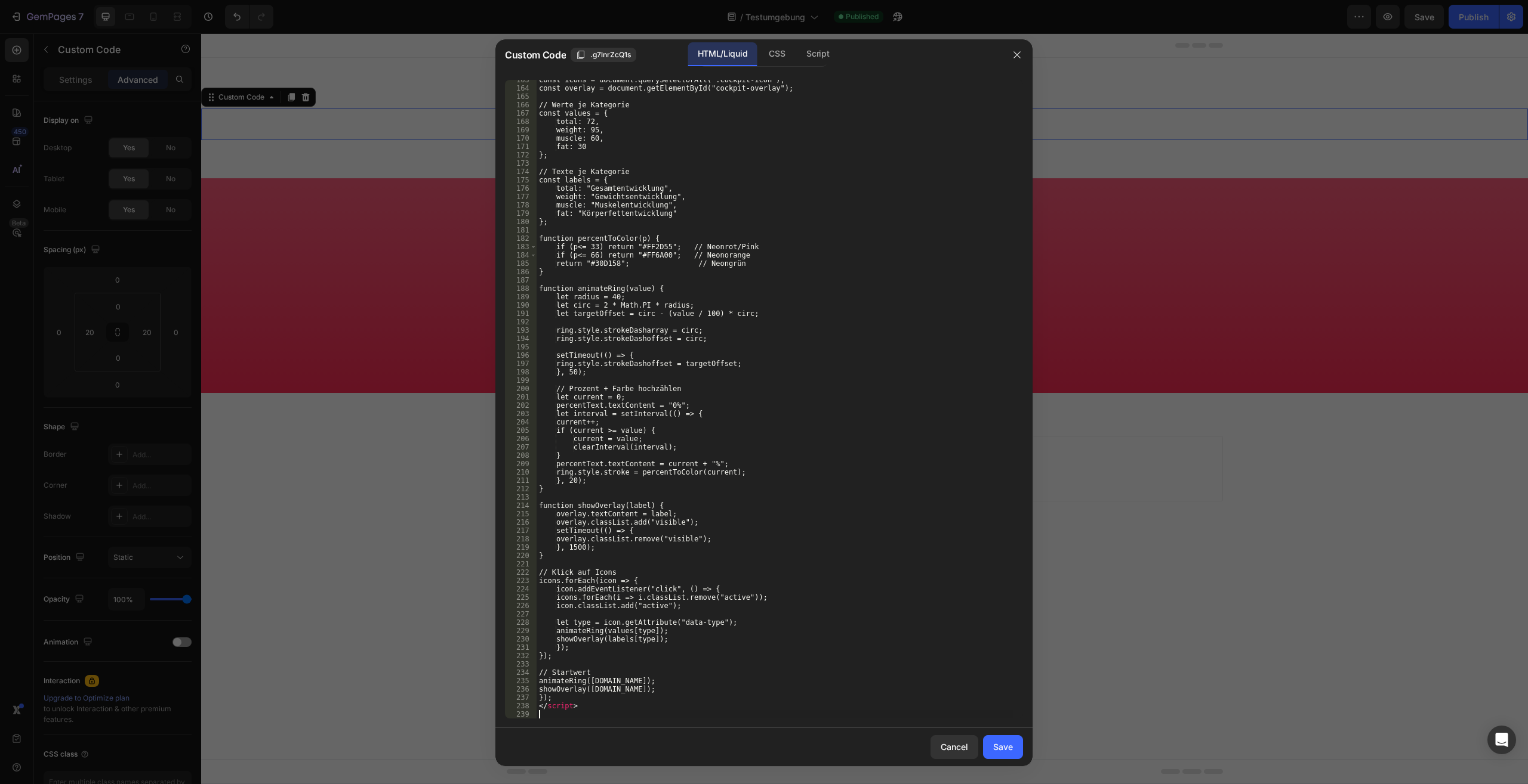
scroll to position [1365, 0]
click at [1010, 750] on div "Save" at bounding box center [1003, 747] width 20 height 12
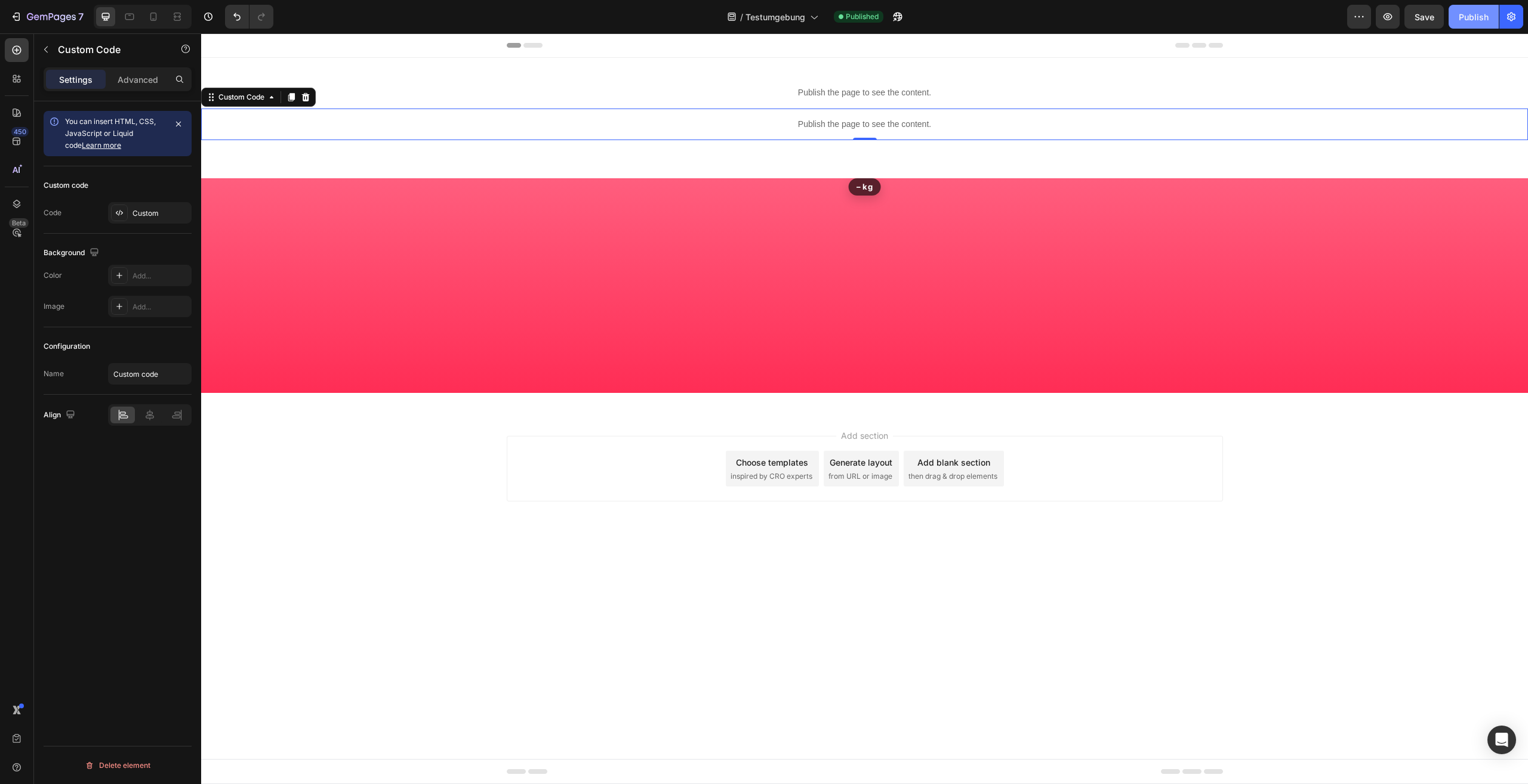
click at [1467, 18] on div "Publish" at bounding box center [1474, 17] width 30 height 12
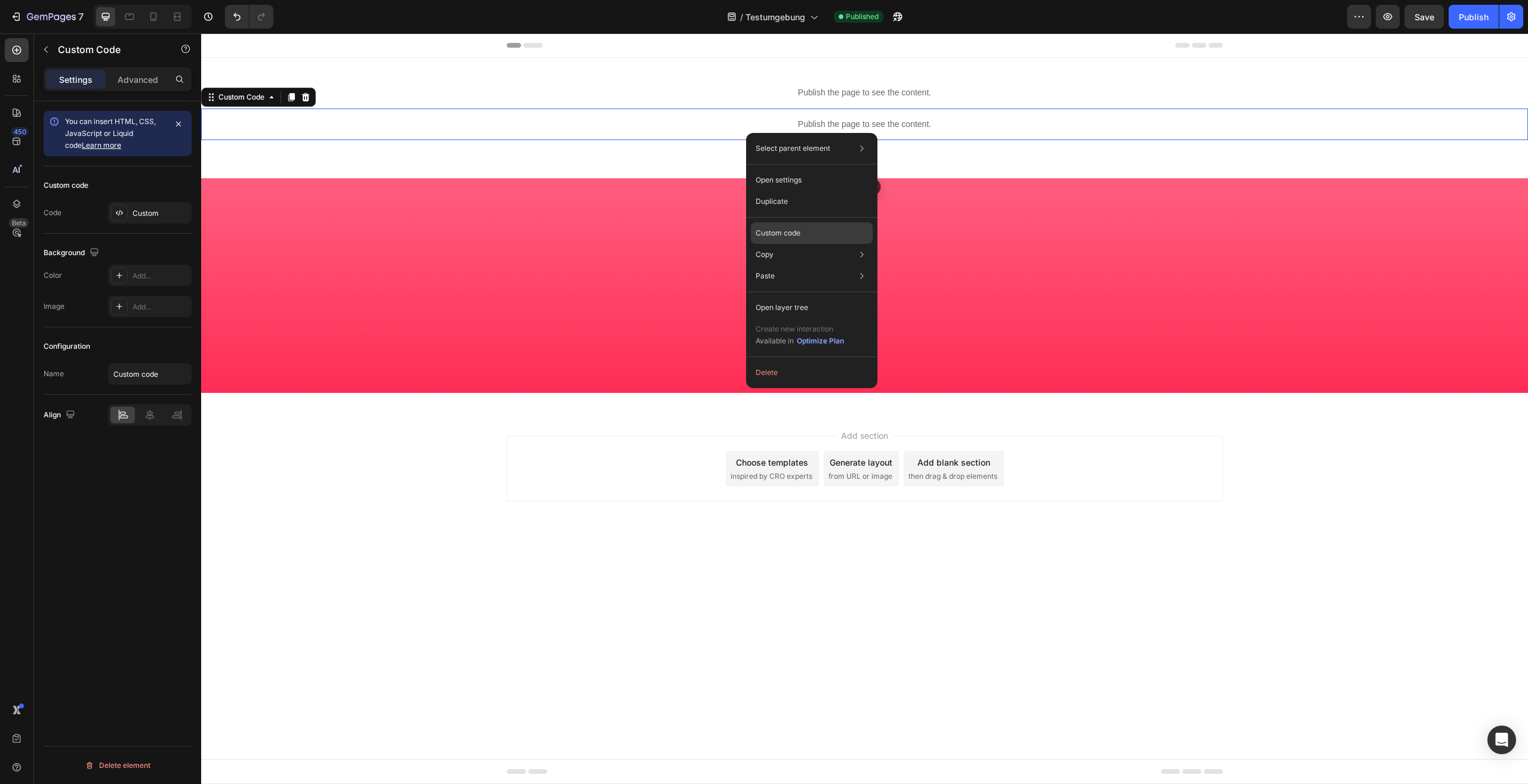
click at [768, 265] on div "Custom code" at bounding box center [811, 276] width 122 height 21
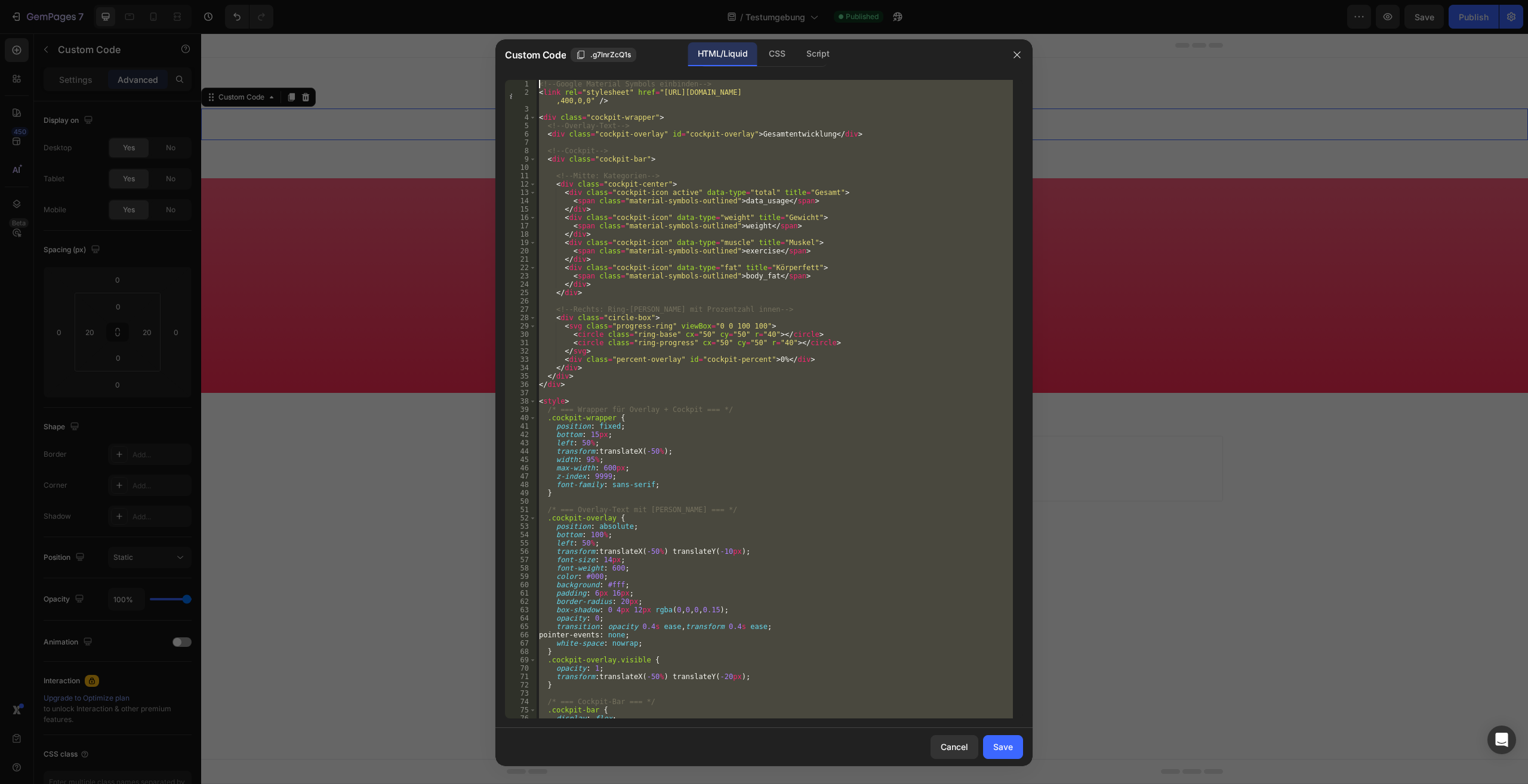
scroll to position [0, 0]
drag, startPoint x: 585, startPoint y: 707, endPoint x: 364, endPoint y: -51, distance: 789.6
click at [536, 80] on div "<!-- Google Material Symbols einbinden --> < link rel = "stylesheet" href = "ht…" at bounding box center [774, 400] width 476 height 639
type textarea "<!-- Google Material Symbols einbinden --> <link rel="stylesheet" href="https:/…"
paste textarea
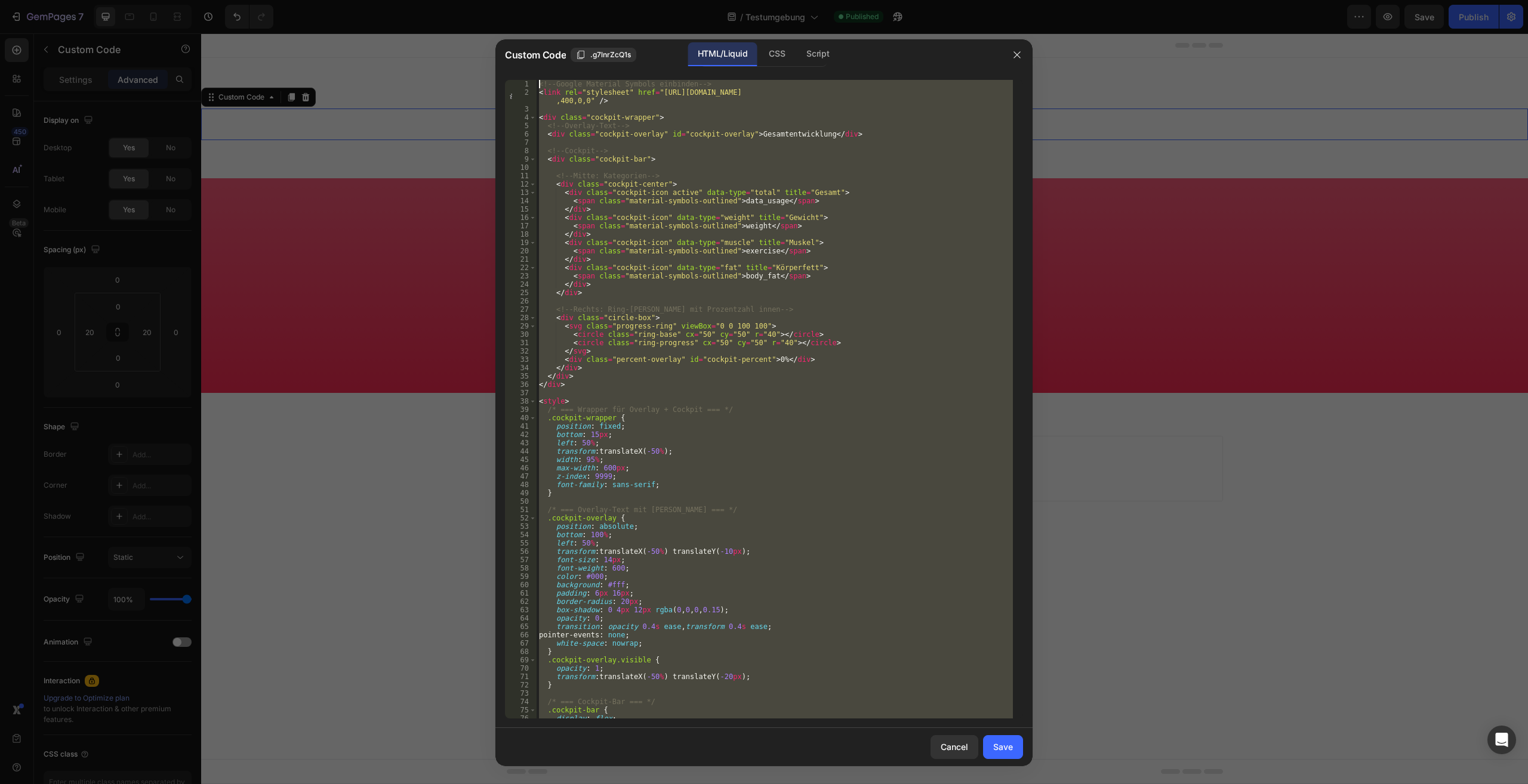
scroll to position [1382, 0]
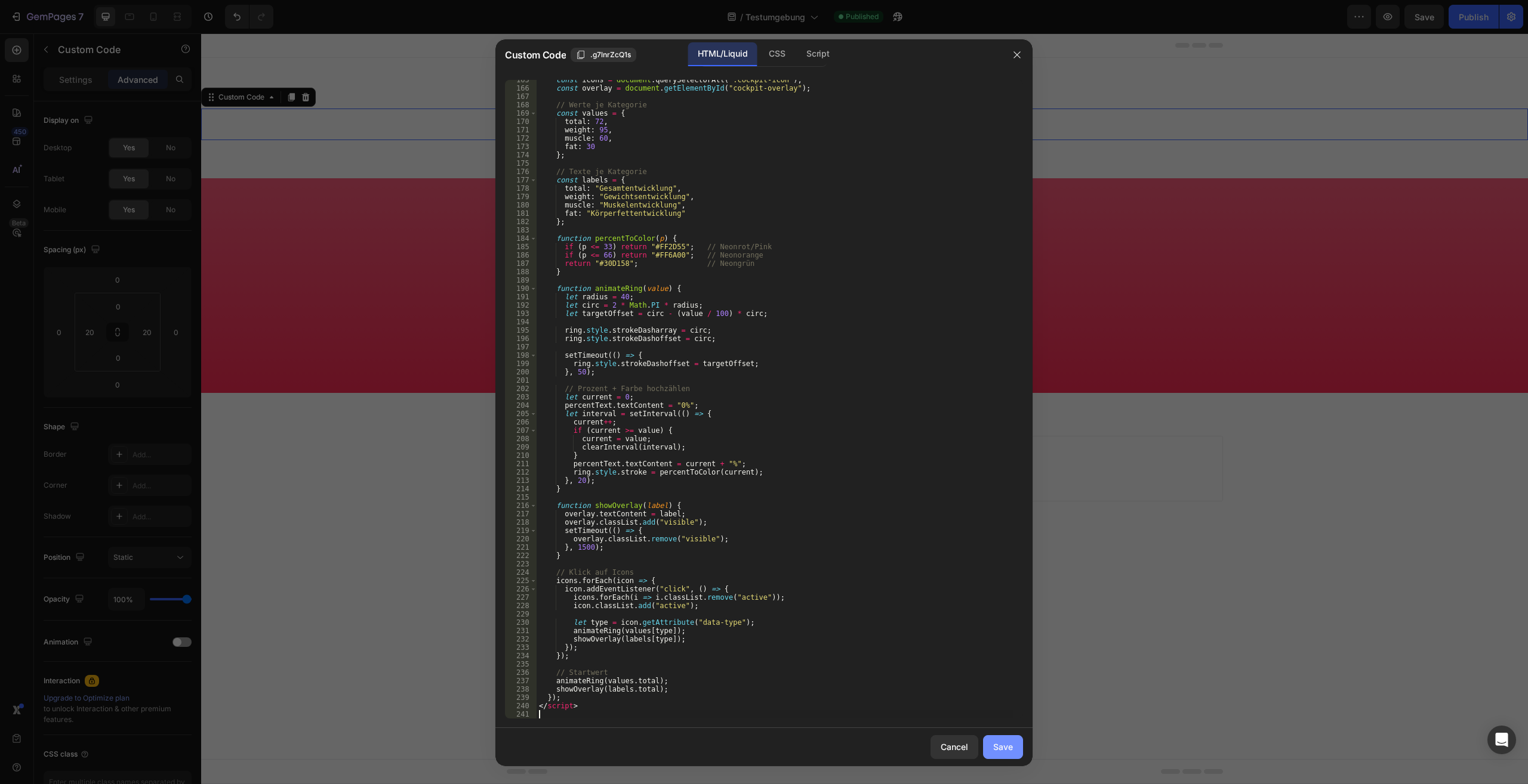
click at [1004, 744] on div "Save" at bounding box center [1003, 747] width 20 height 12
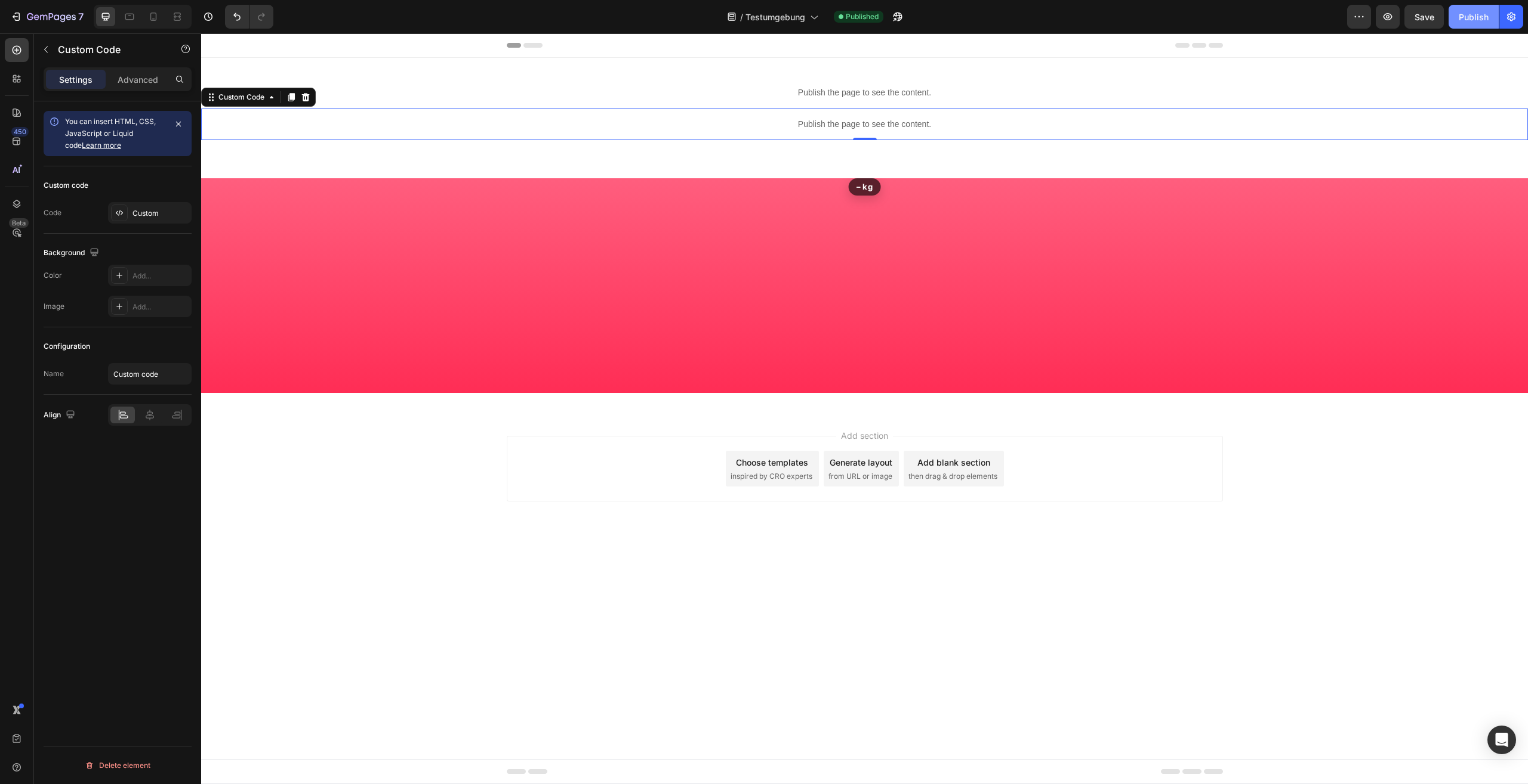
click at [1469, 4] on button "Publish" at bounding box center [1473, 16] width 50 height 24
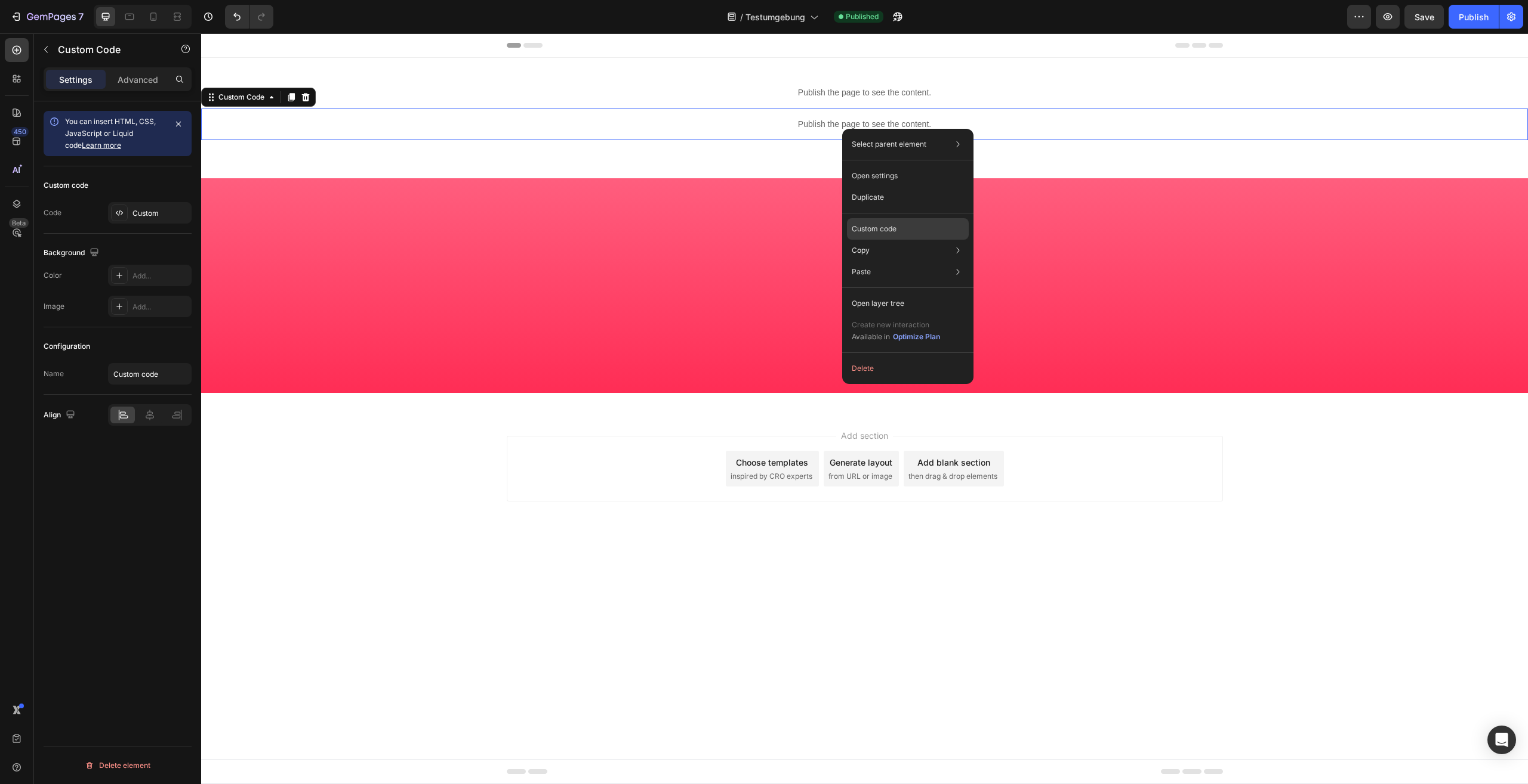
click at [907, 262] on div "Custom code" at bounding box center [907, 272] width 122 height 21
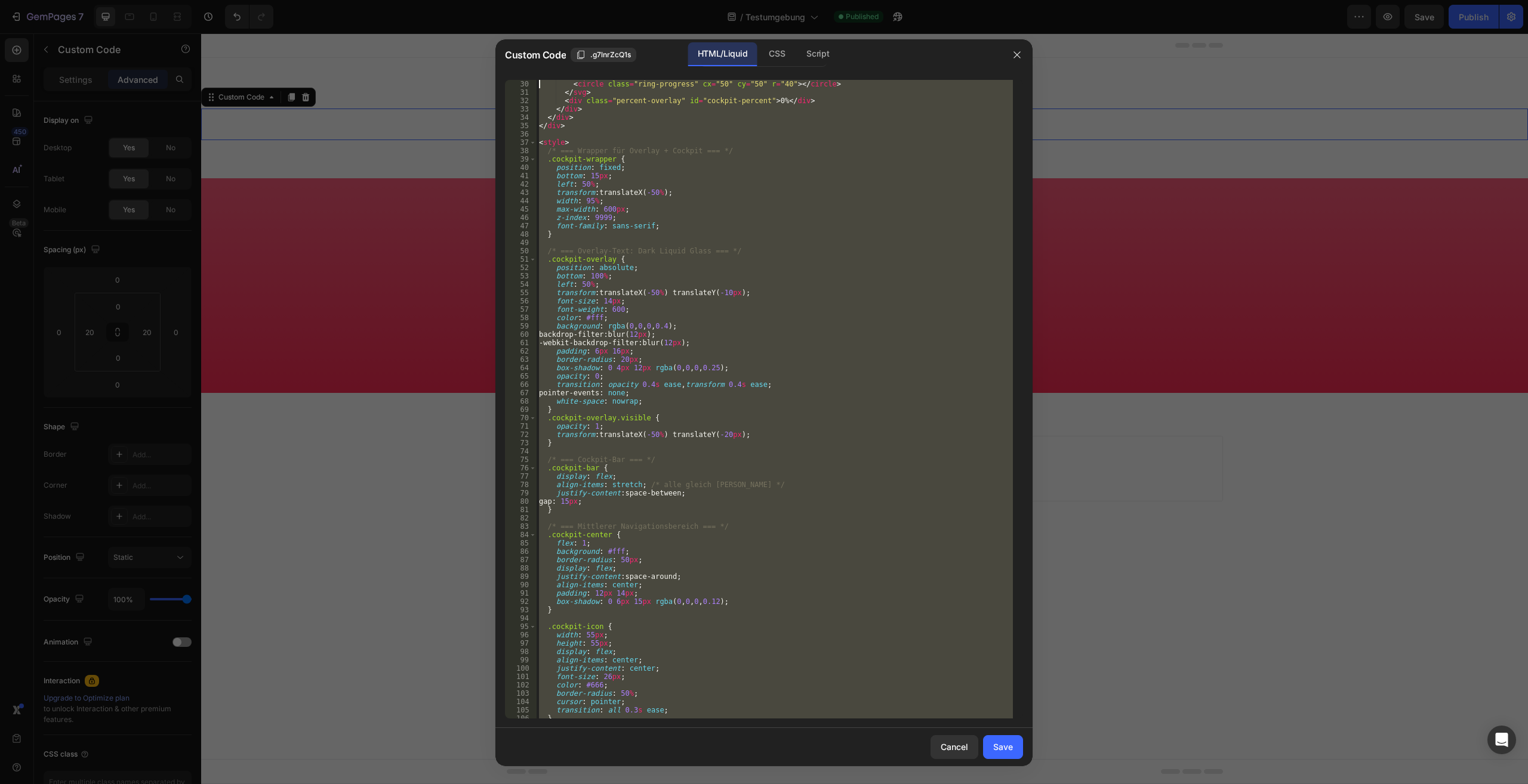
scroll to position [0, 0]
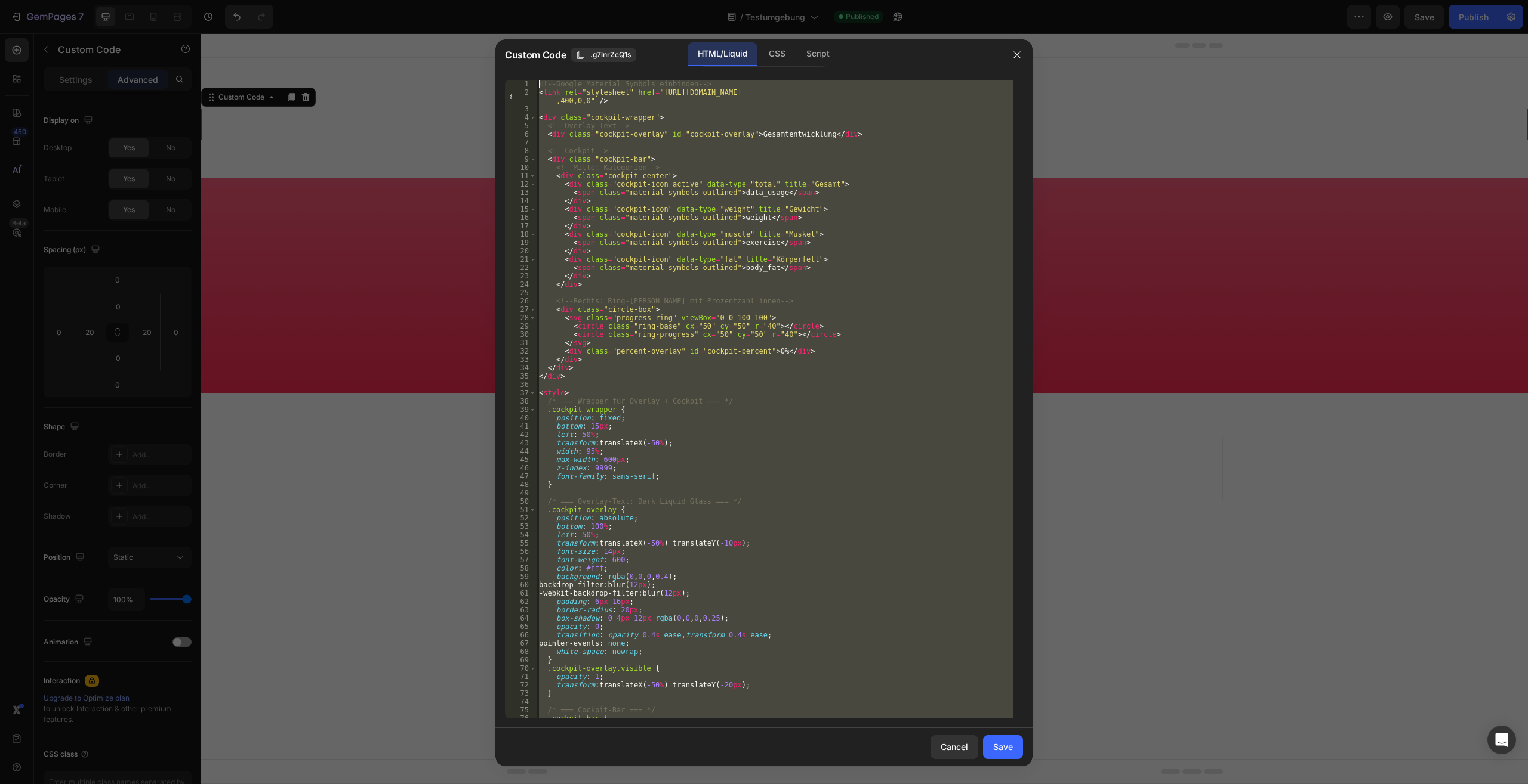
drag, startPoint x: 590, startPoint y: 699, endPoint x: 325, endPoint y: -51, distance: 795.4
click at [536, 80] on div "<!-- Google Material Symbols einbinden --> < link rel = "stylesheet" href = "ht…" at bounding box center [774, 400] width 476 height 639
type textarea "<!-- Google Material Symbols einbinden --> <link rel="stylesheet" href="https:/…"
paste textarea
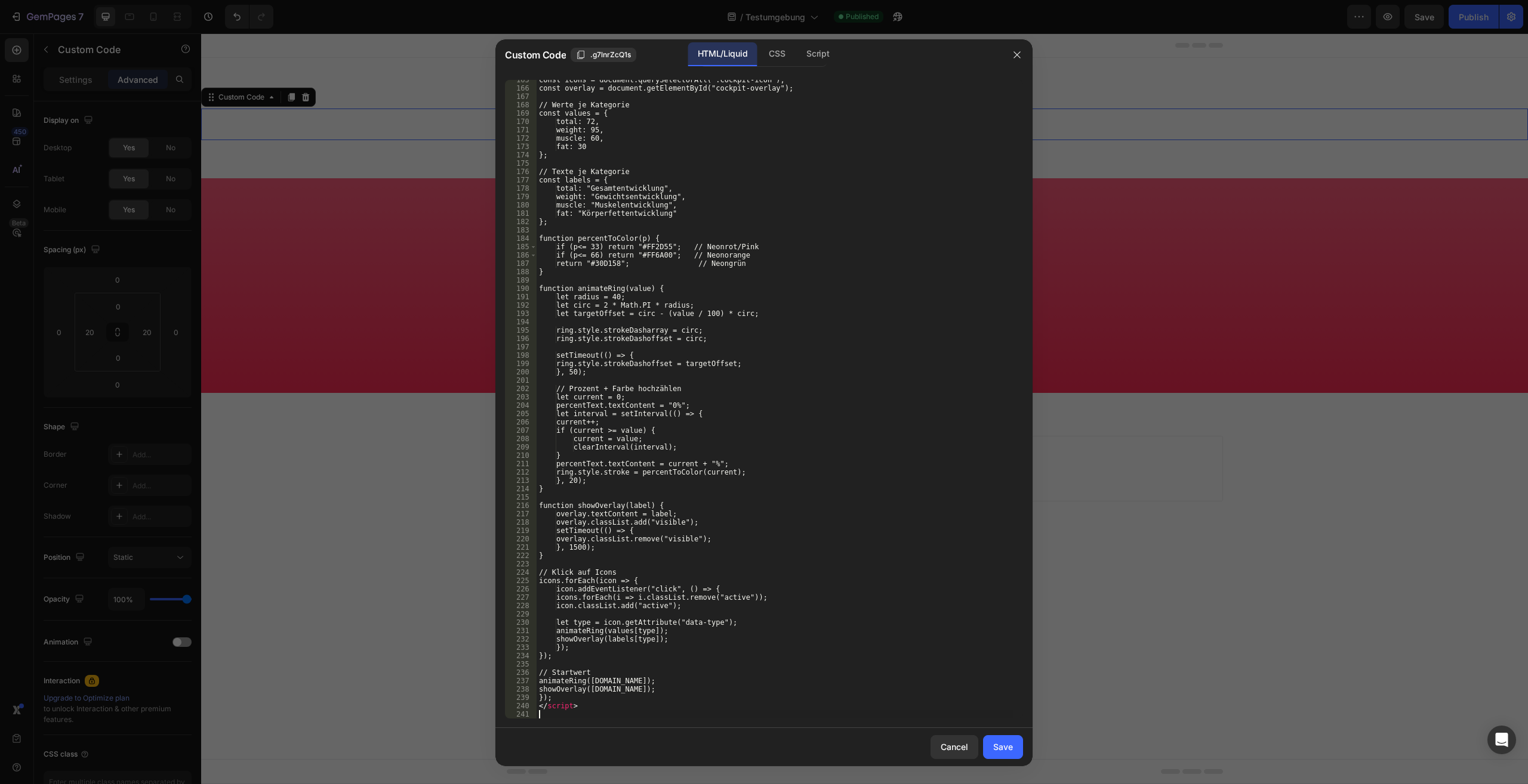
scroll to position [1382, 0]
click at [1013, 749] on button "Save" at bounding box center [1003, 747] width 40 height 24
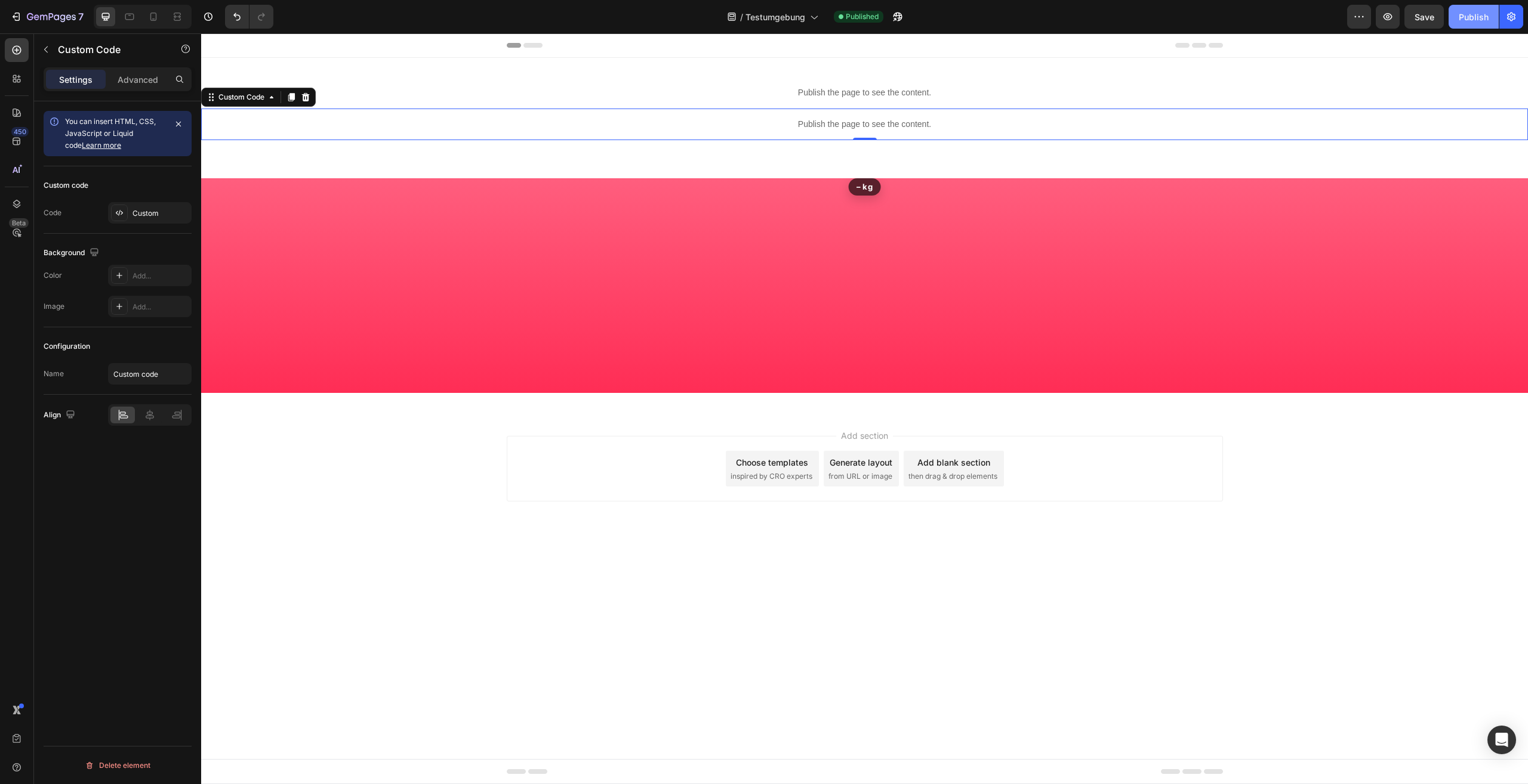
click at [1469, 20] on div "Publish" at bounding box center [1474, 17] width 30 height 12
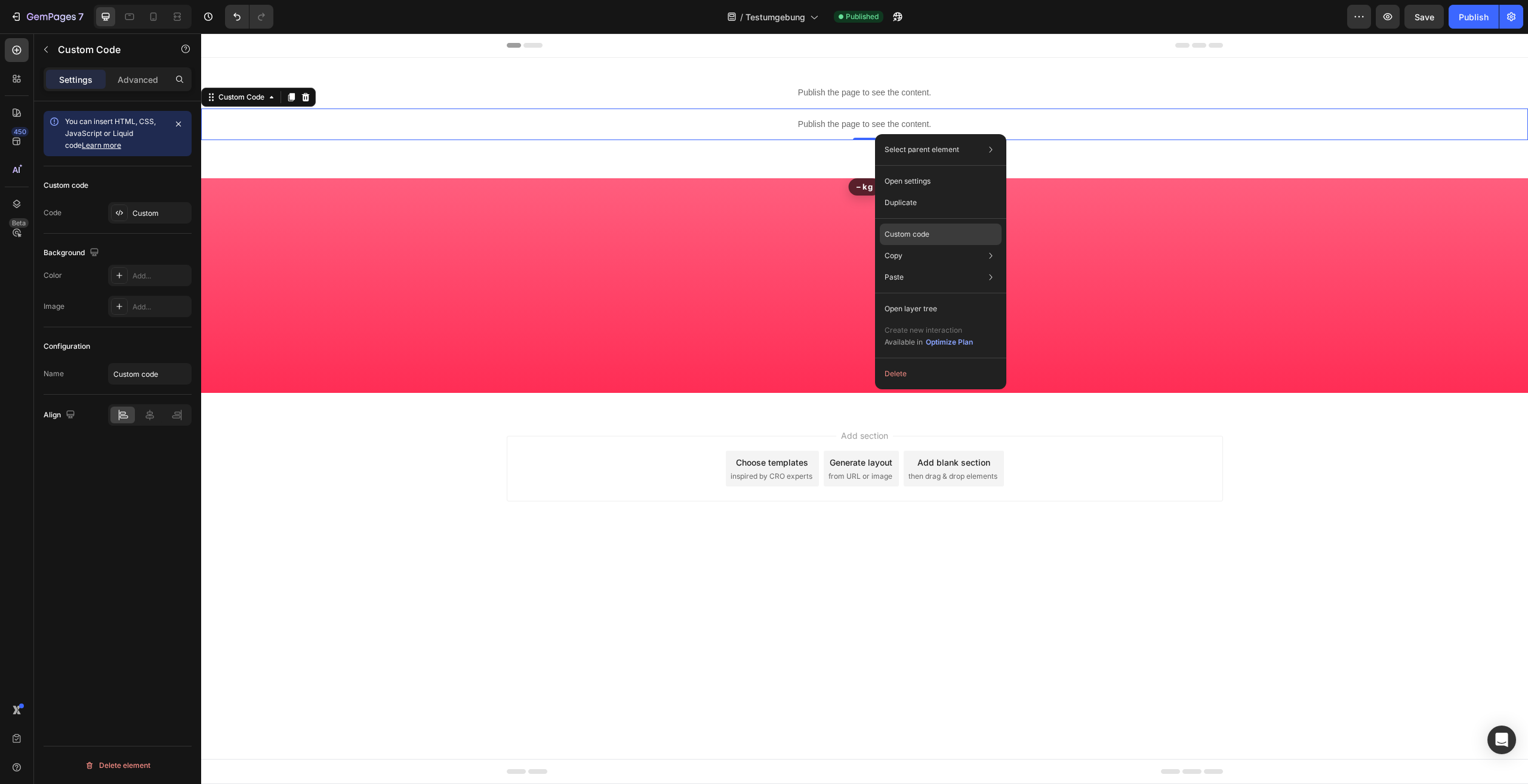
click at [943, 267] on div "Custom code" at bounding box center [940, 278] width 122 height 21
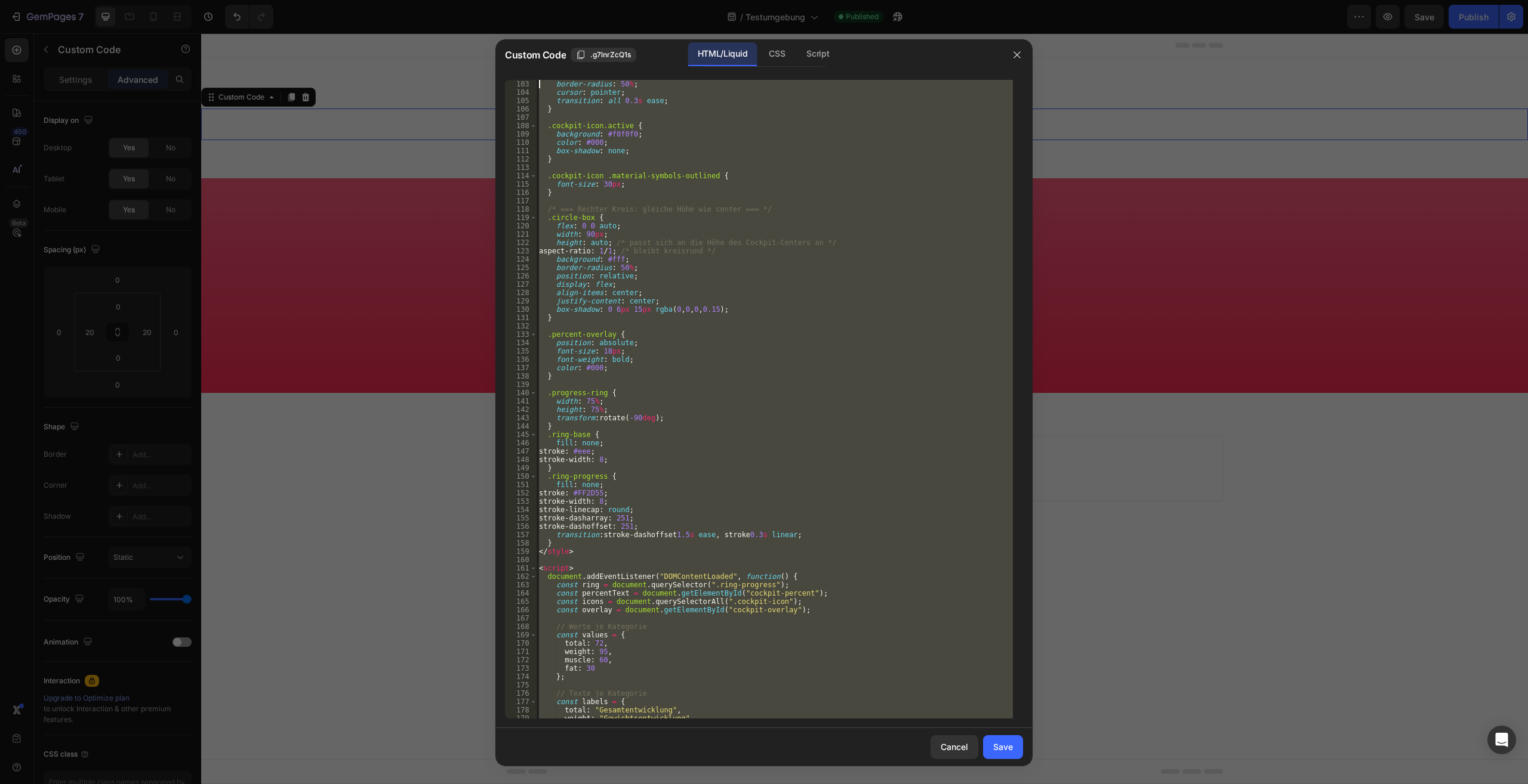
scroll to position [0, 0]
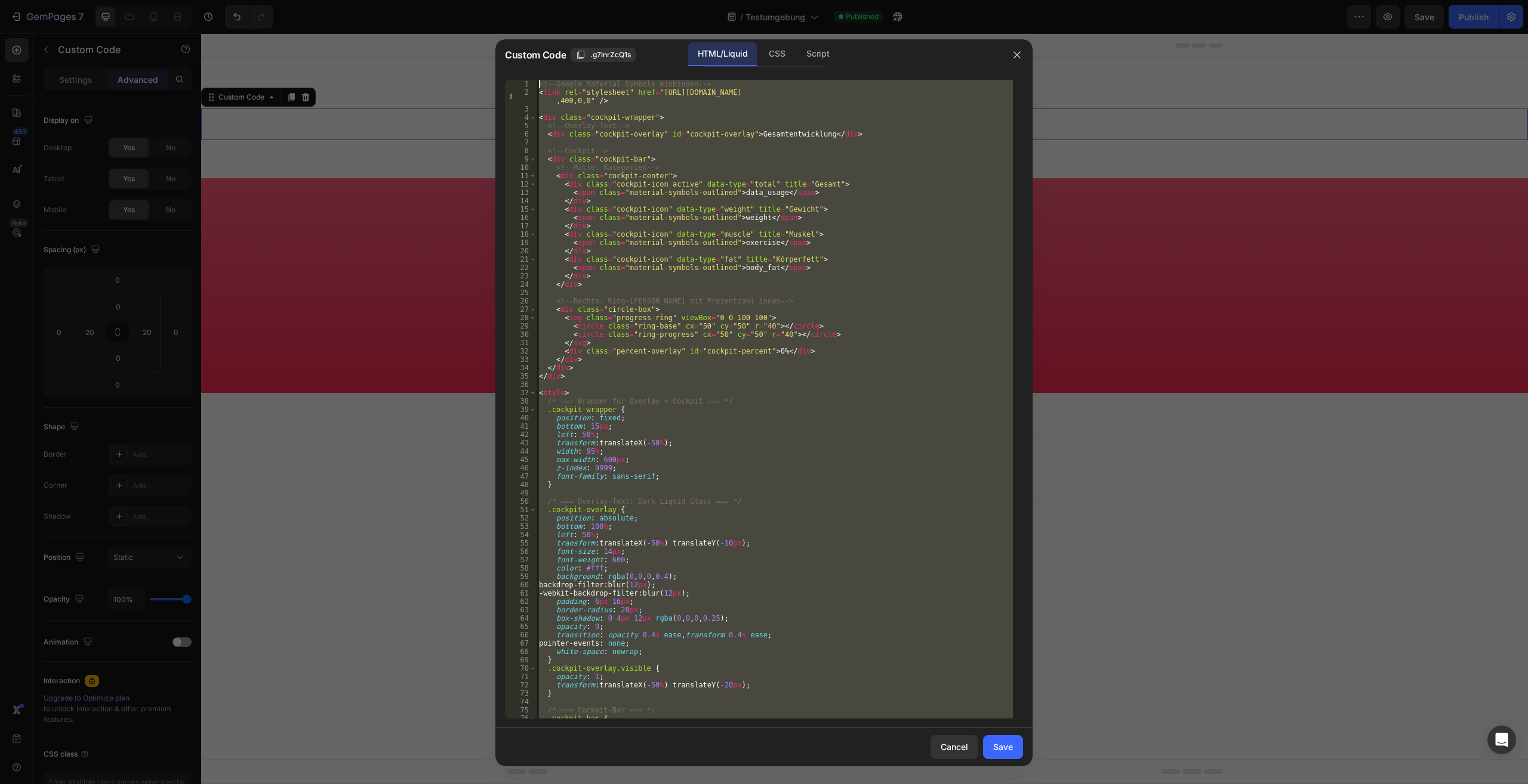
drag, startPoint x: 602, startPoint y: 706, endPoint x: 341, endPoint y: -51, distance: 800.7
click at [536, 80] on div "<!-- Google Material Symbols einbinden --> < link rel = "stylesheet" href = "ht…" at bounding box center [774, 400] width 476 height 639
type textarea "<!-- Google Material Symbols einbinden --> <link rel="stylesheet" href="https:/…"
paste textarea
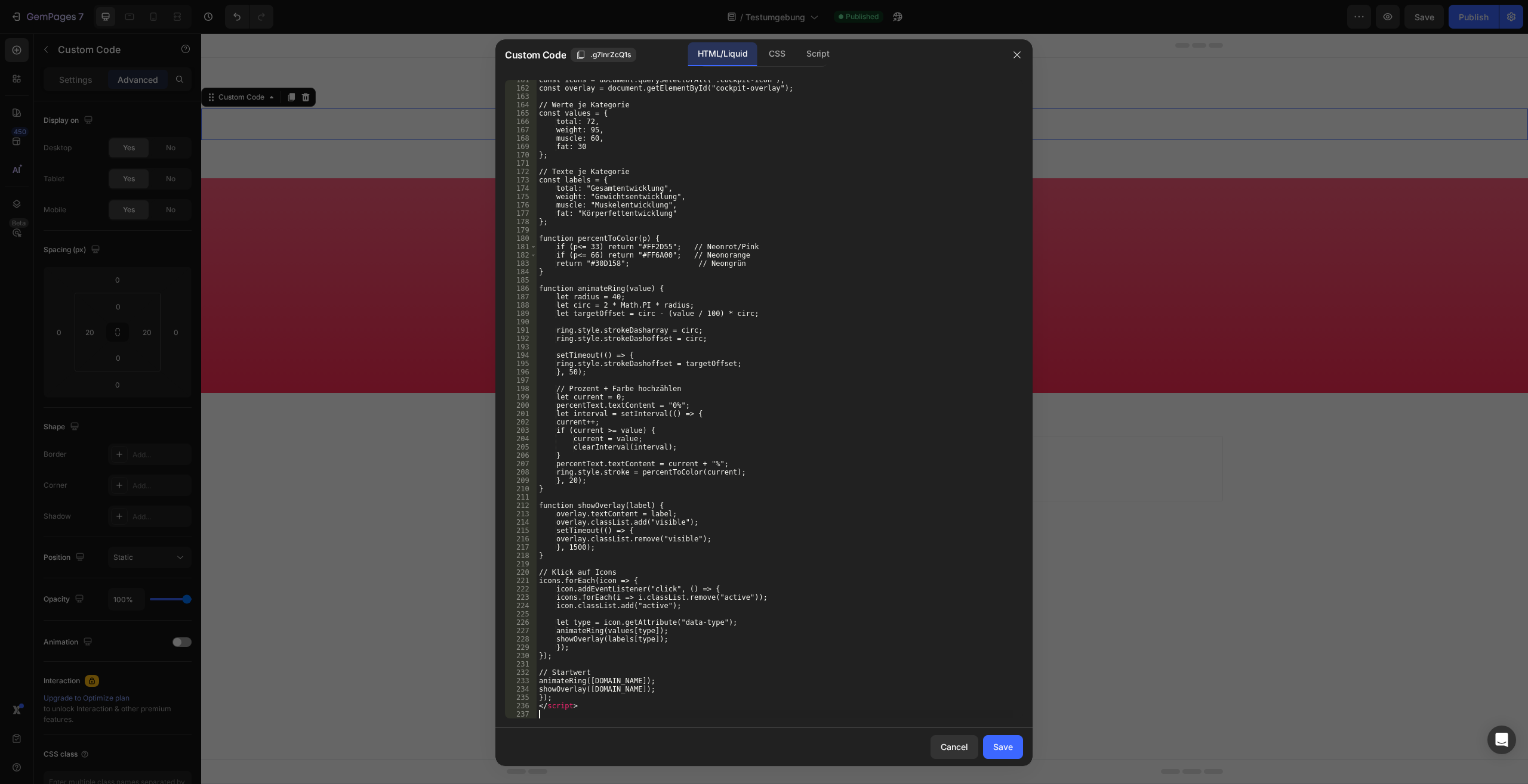
scroll to position [1348, 0]
click at [1008, 757] on button "Save" at bounding box center [1003, 747] width 40 height 24
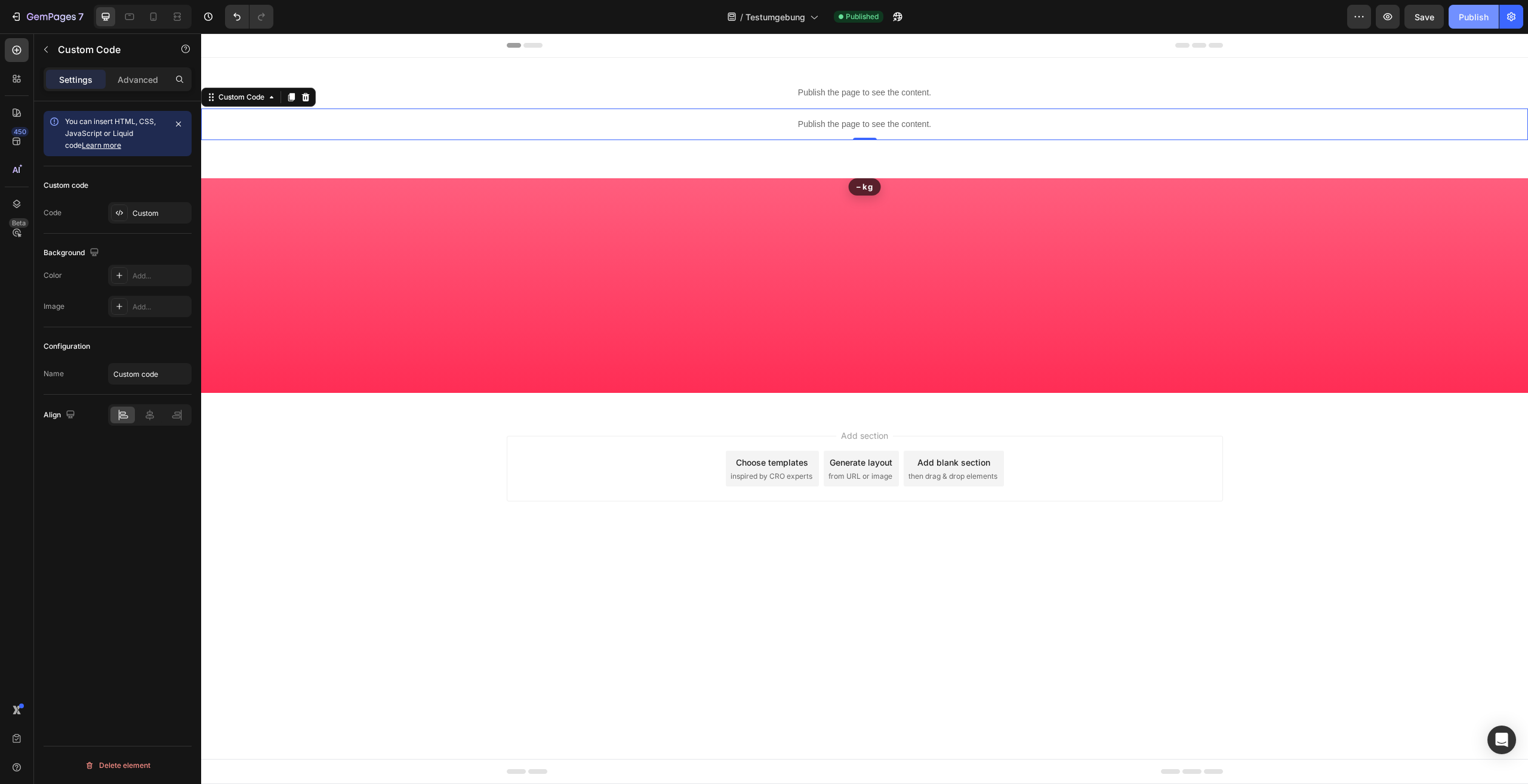
click at [1481, 23] on button "Publish" at bounding box center [1473, 16] width 50 height 24
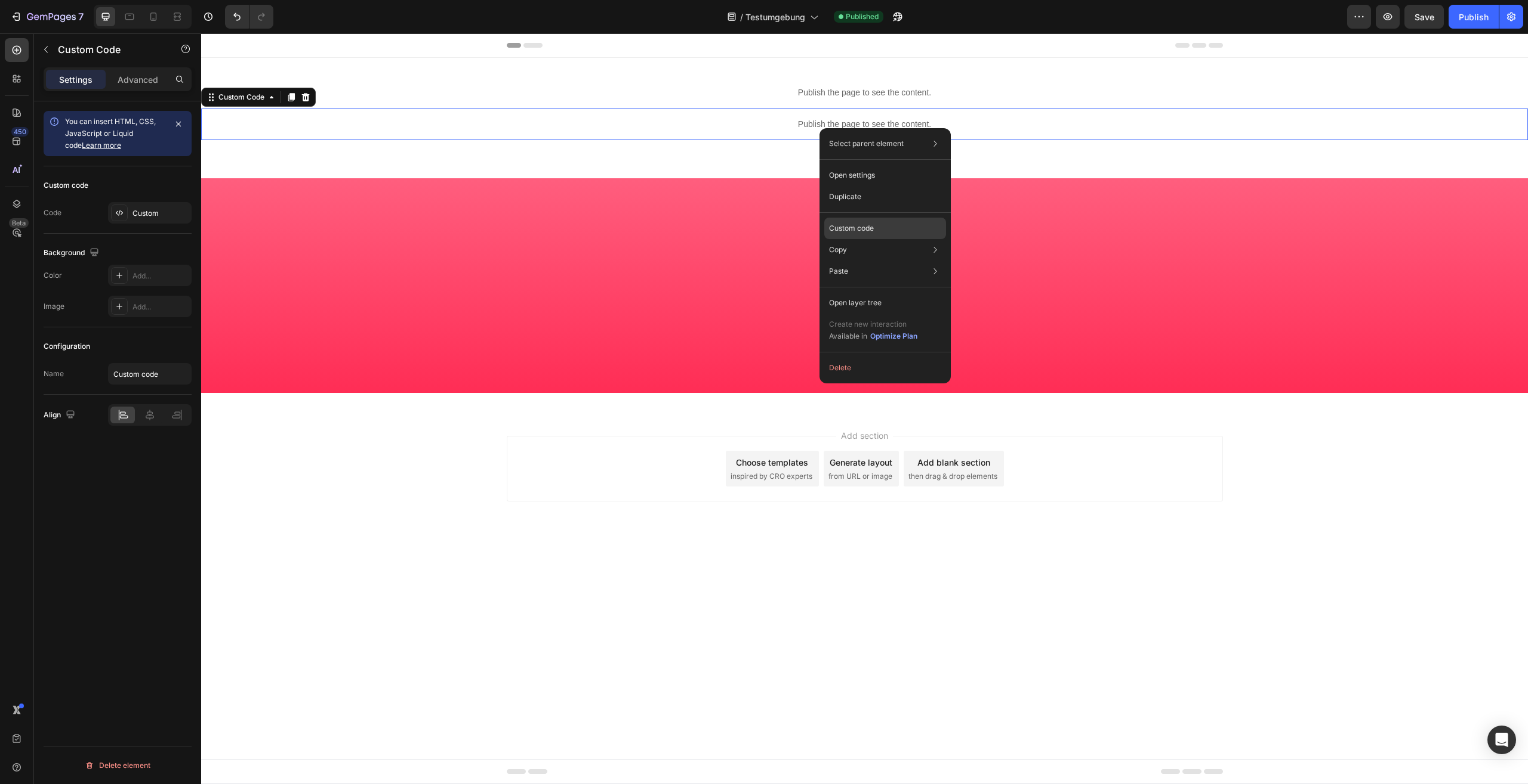
click at [889, 261] on div "Custom code" at bounding box center [884, 271] width 122 height 21
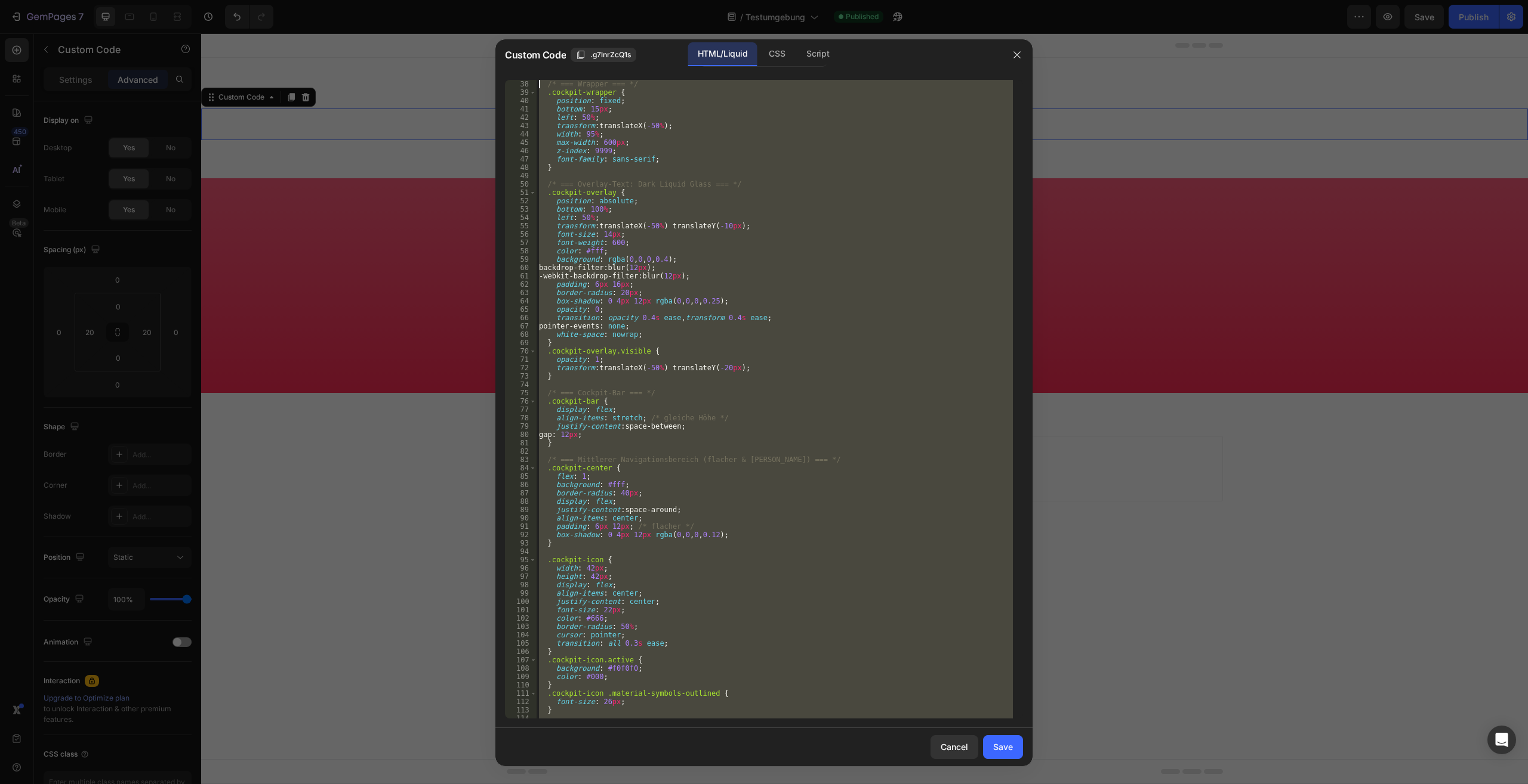
scroll to position [0, 0]
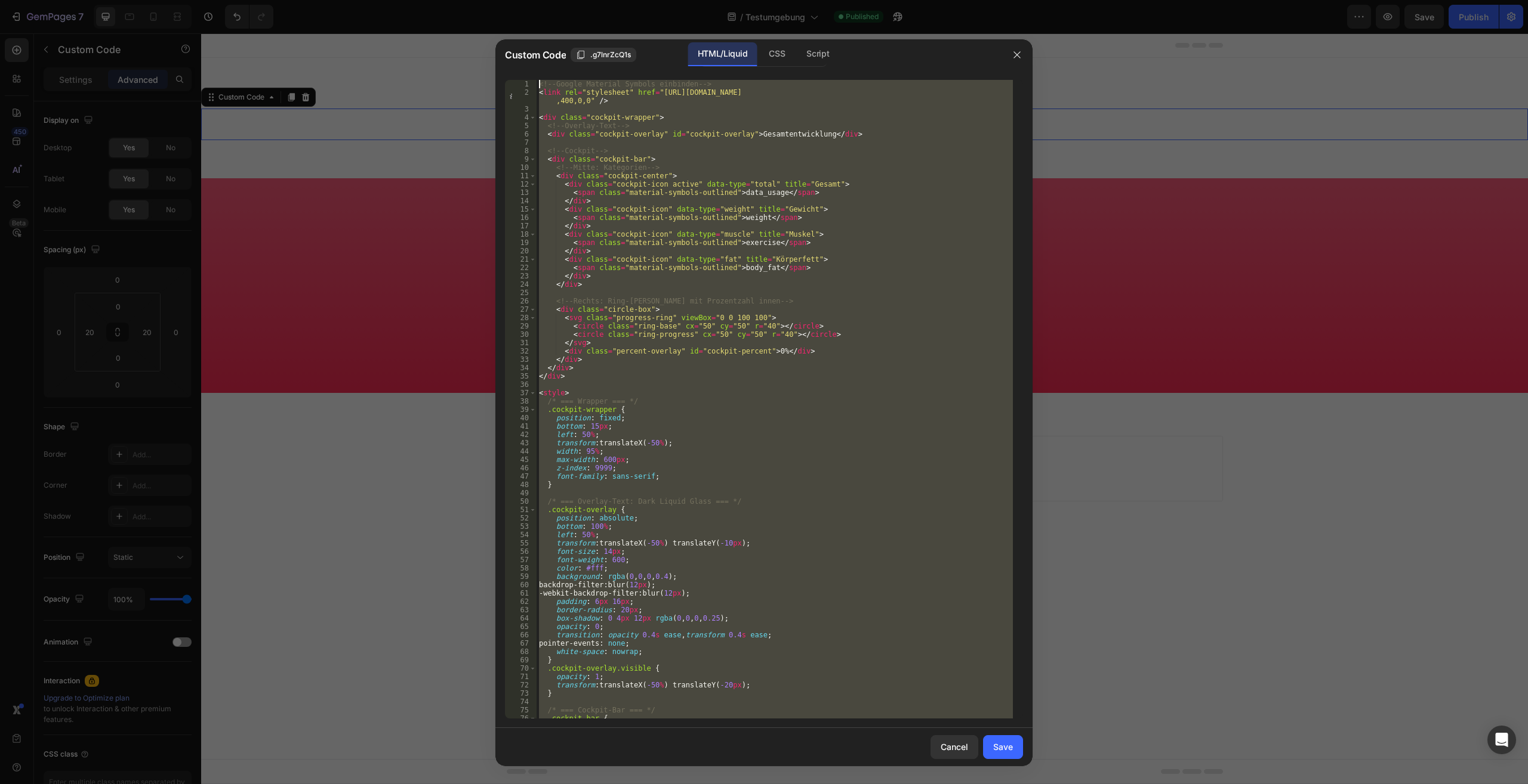
drag, startPoint x: 564, startPoint y: 485, endPoint x: 394, endPoint y: -51, distance: 562.3
click at [536, 80] on div "<!-- Google Material Symbols einbinden --> < link rel = "stylesheet" href = "ht…" at bounding box center [774, 400] width 476 height 639
type textarea "<!-- Google Material Symbols einbinden --> <link rel="stylesheet" href="https:/…"
paste textarea
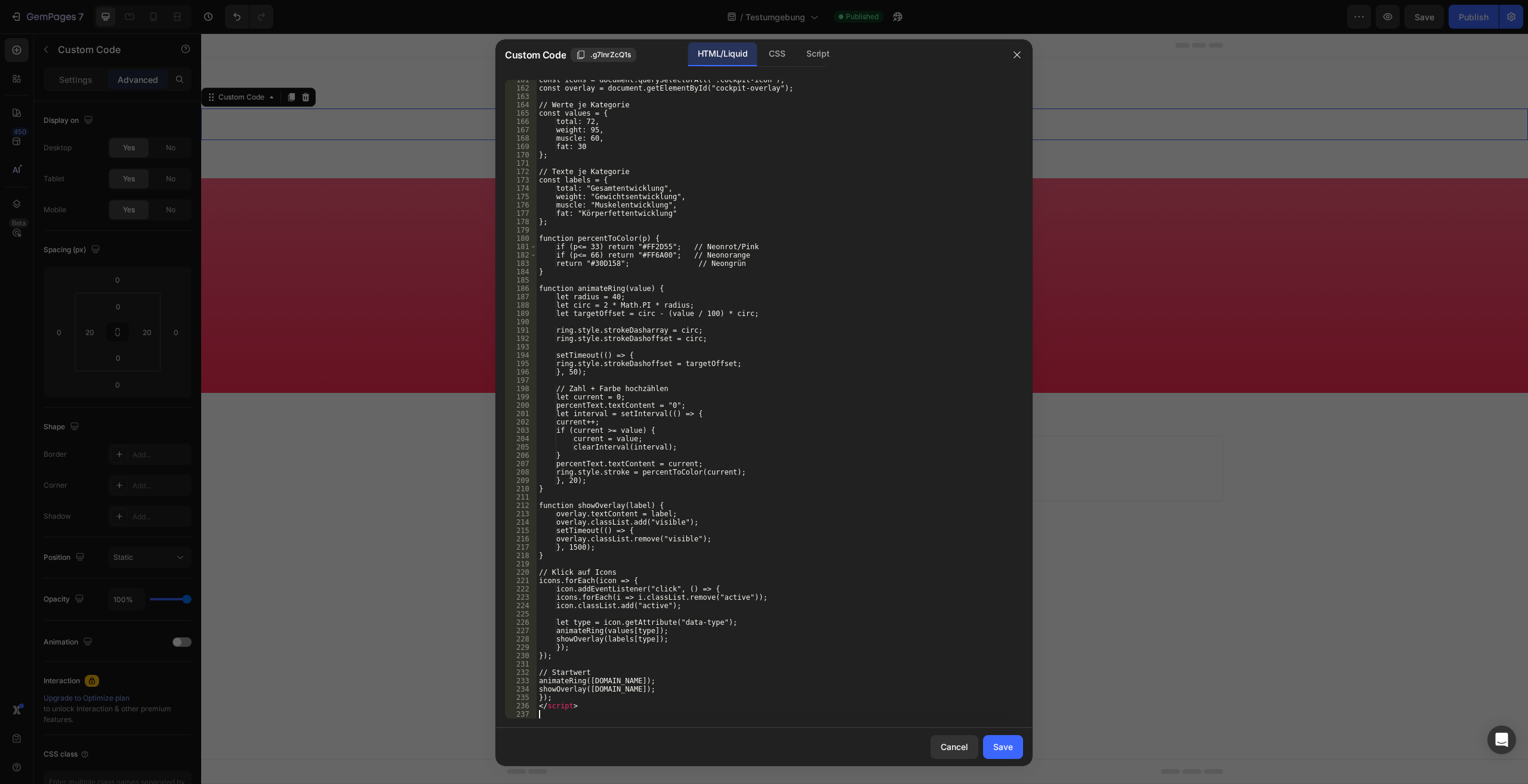
scroll to position [1348, 0]
click at [1012, 742] on div "Save" at bounding box center [1003, 747] width 20 height 12
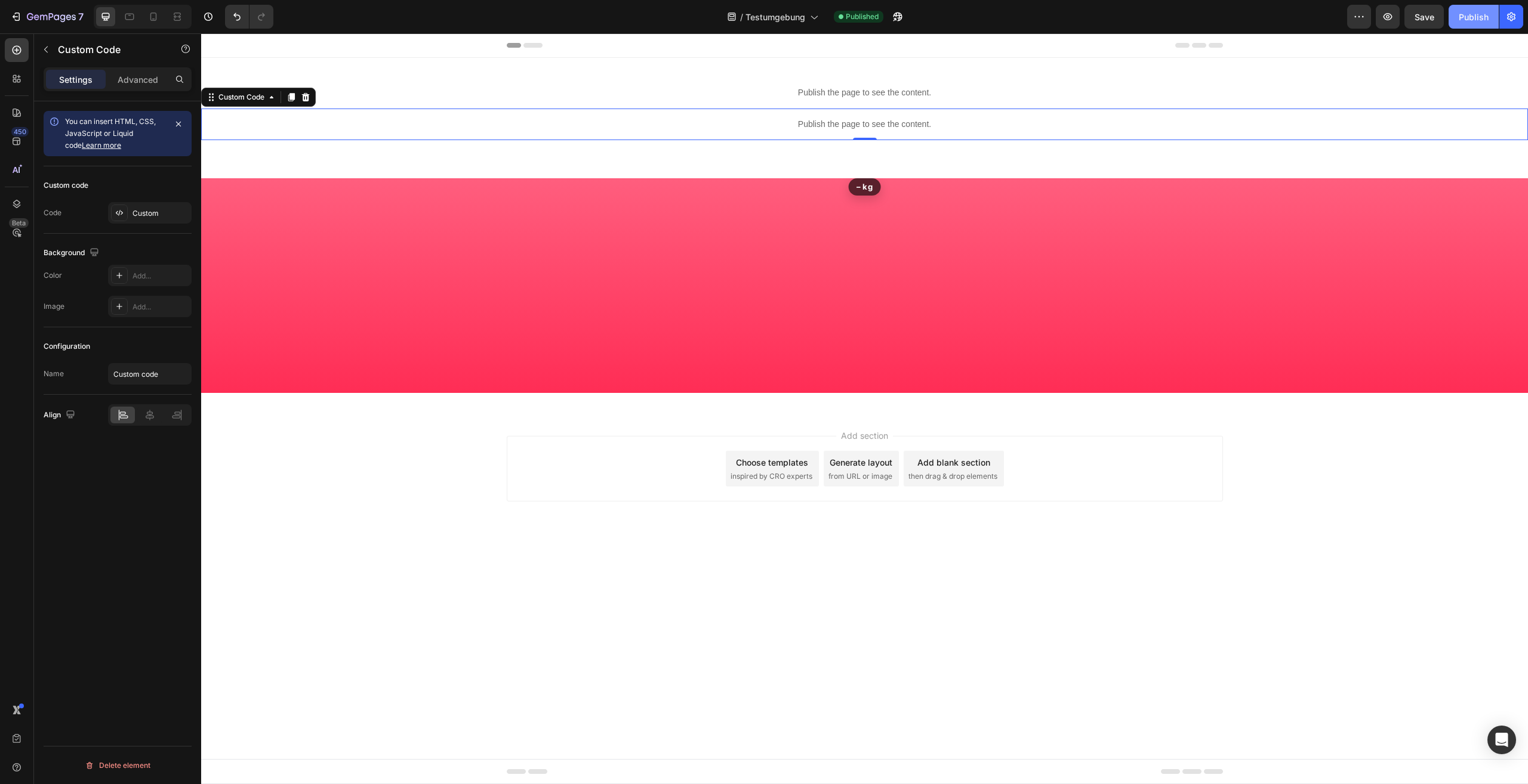
click at [1477, 12] on div "Publish" at bounding box center [1474, 17] width 30 height 12
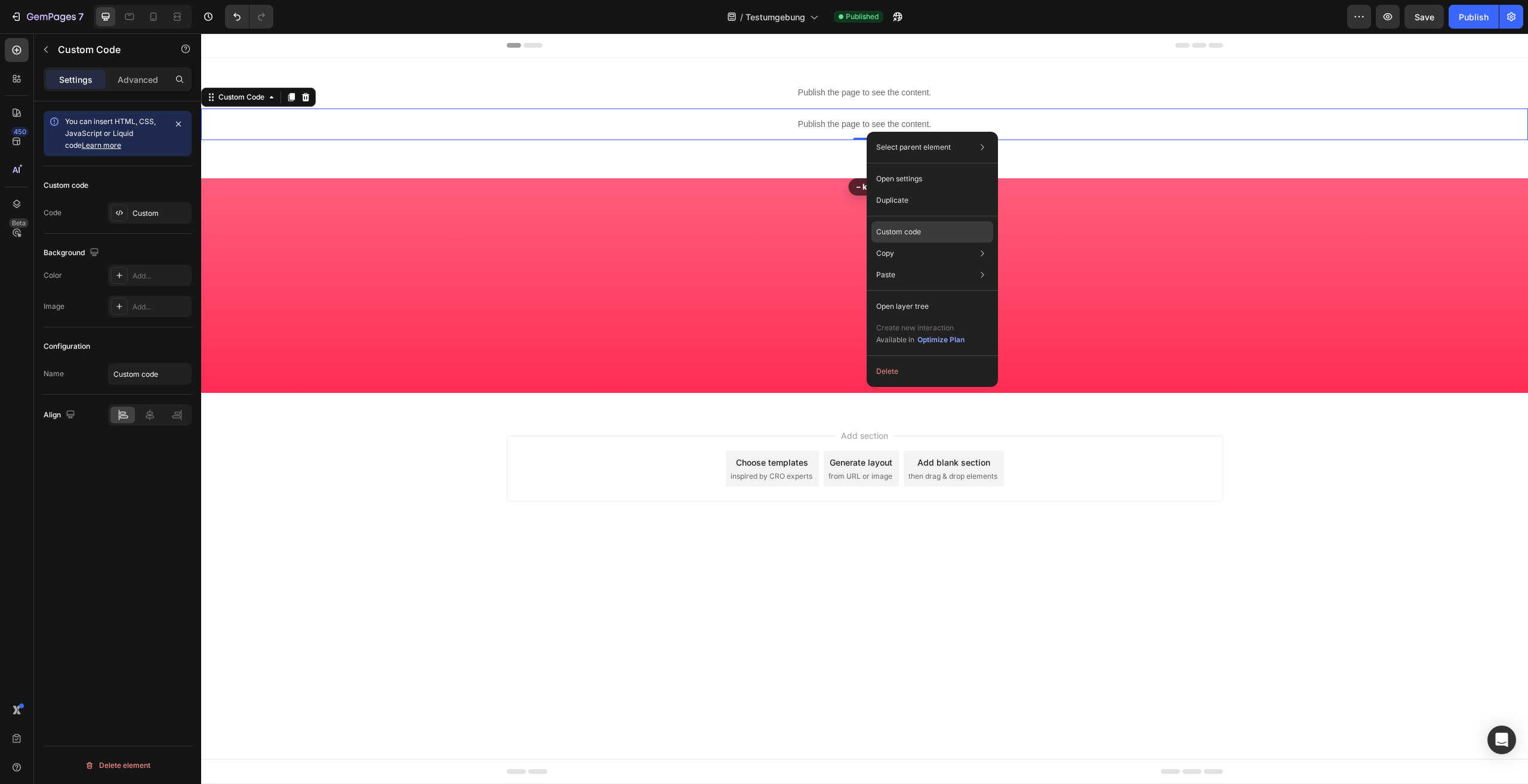
click at [911, 236] on p "Custom code" at bounding box center [898, 232] width 45 height 11
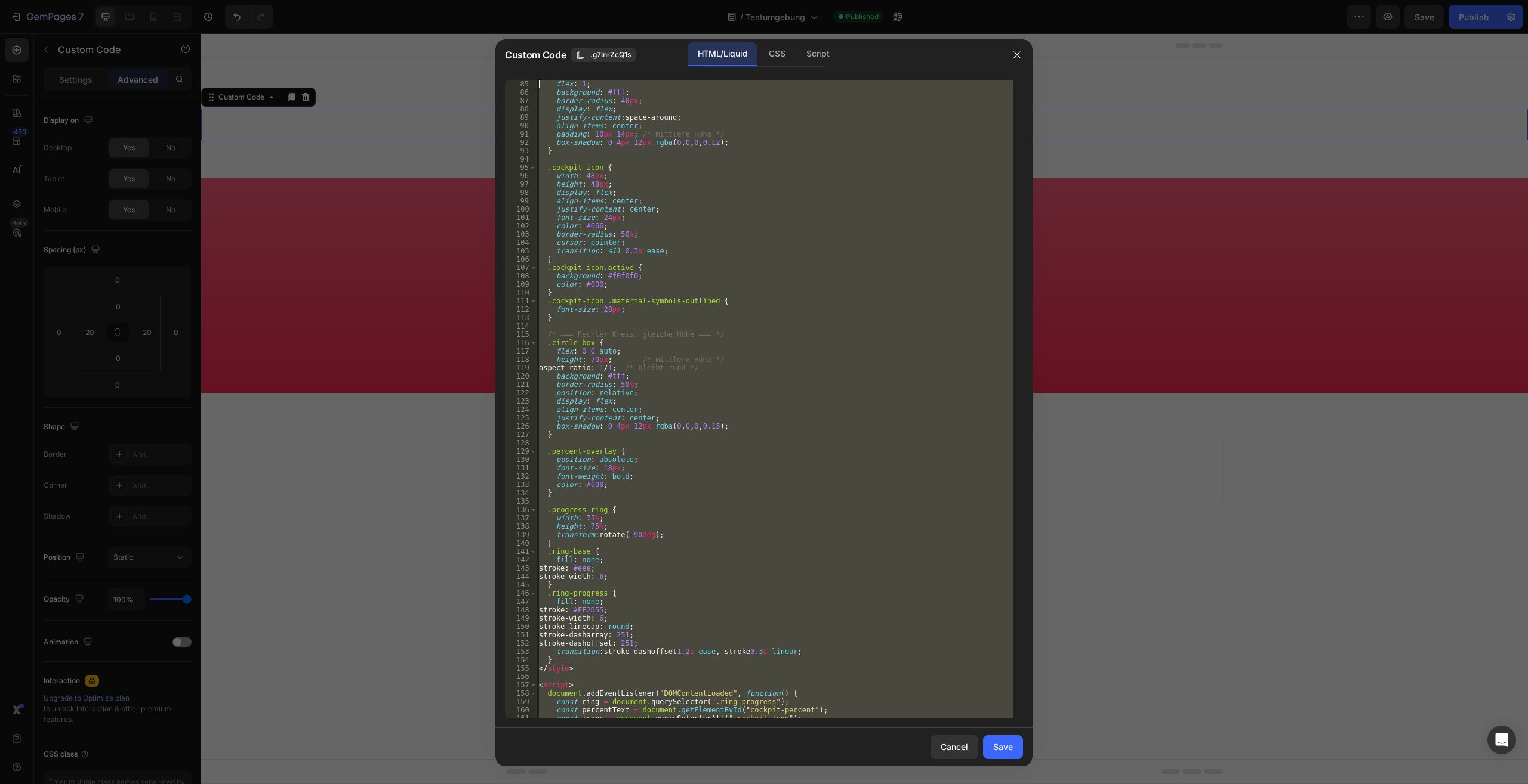
scroll to position [0, 0]
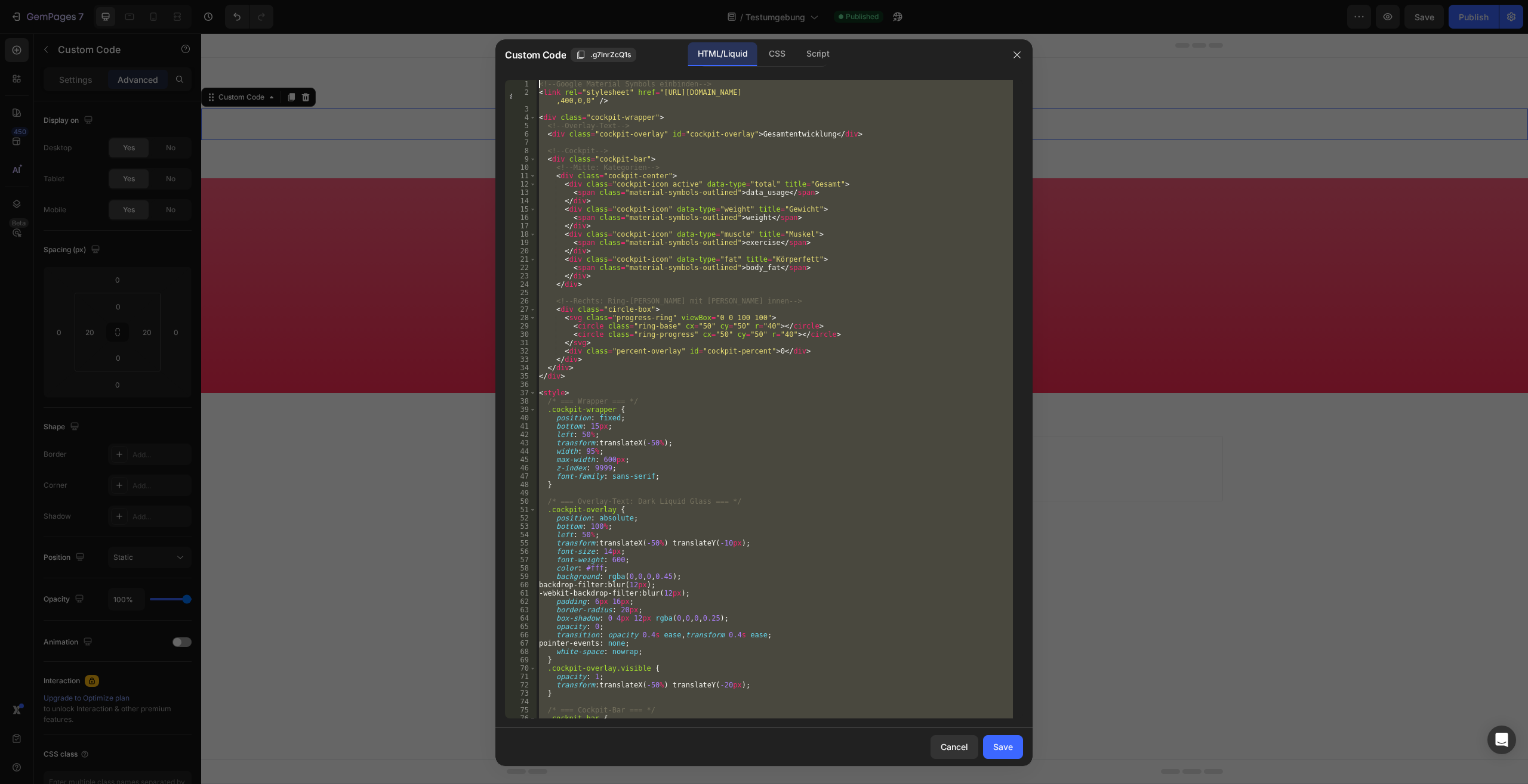
drag, startPoint x: 606, startPoint y: 715, endPoint x: 306, endPoint y: -51, distance: 822.7
click at [536, 80] on div "<!-- Google Material Symbols einbinden --> < link rel = "stylesheet" href = "ht…" at bounding box center [774, 400] width 476 height 639
type textarea "<!-- Google Material Symbols einbinden --> <link rel="stylesheet" href="https:/…"
paste textarea
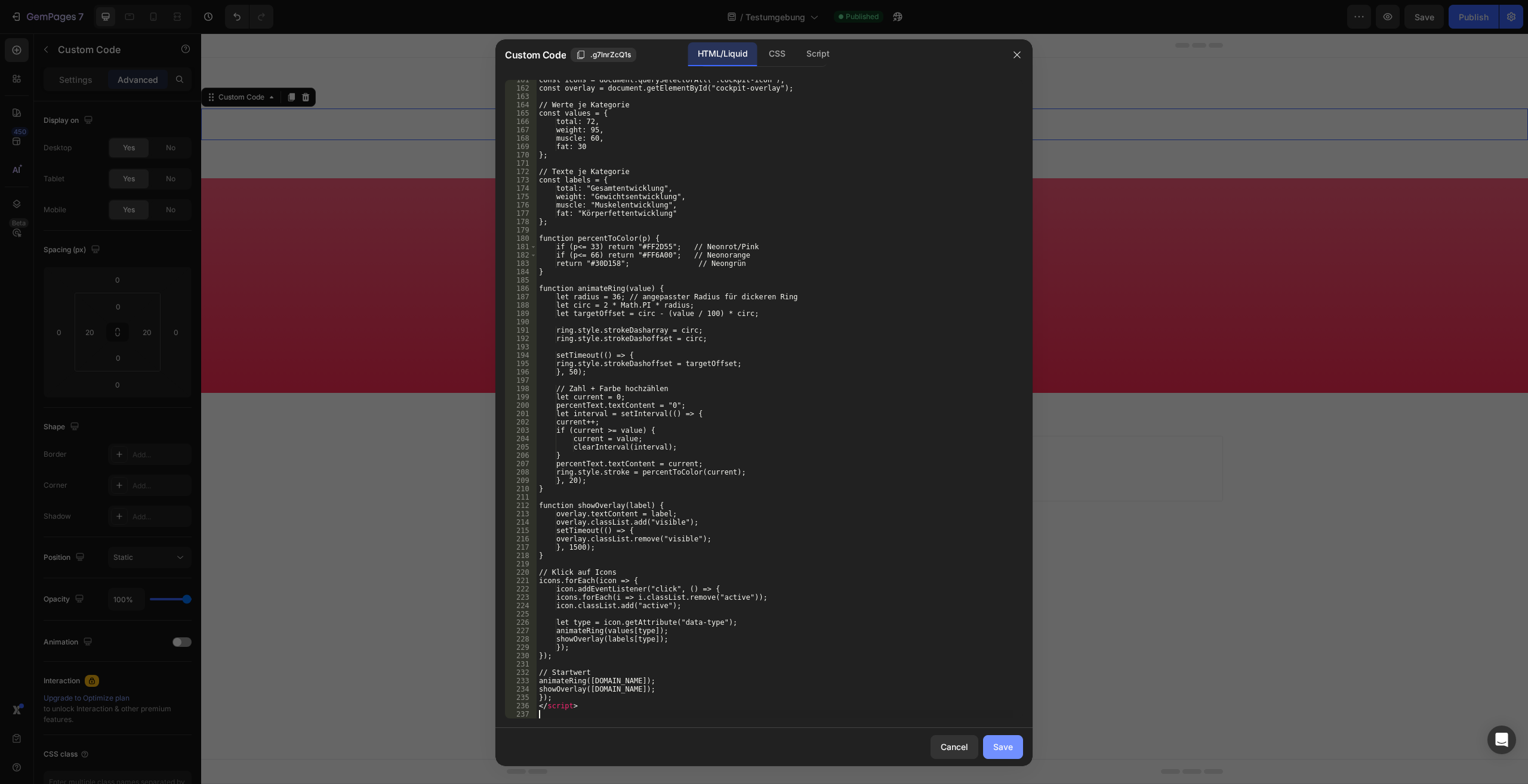
drag, startPoint x: 1016, startPoint y: 756, endPoint x: 1272, endPoint y: 46, distance: 754.7
click at [1016, 756] on button "Save" at bounding box center [1003, 747] width 40 height 24
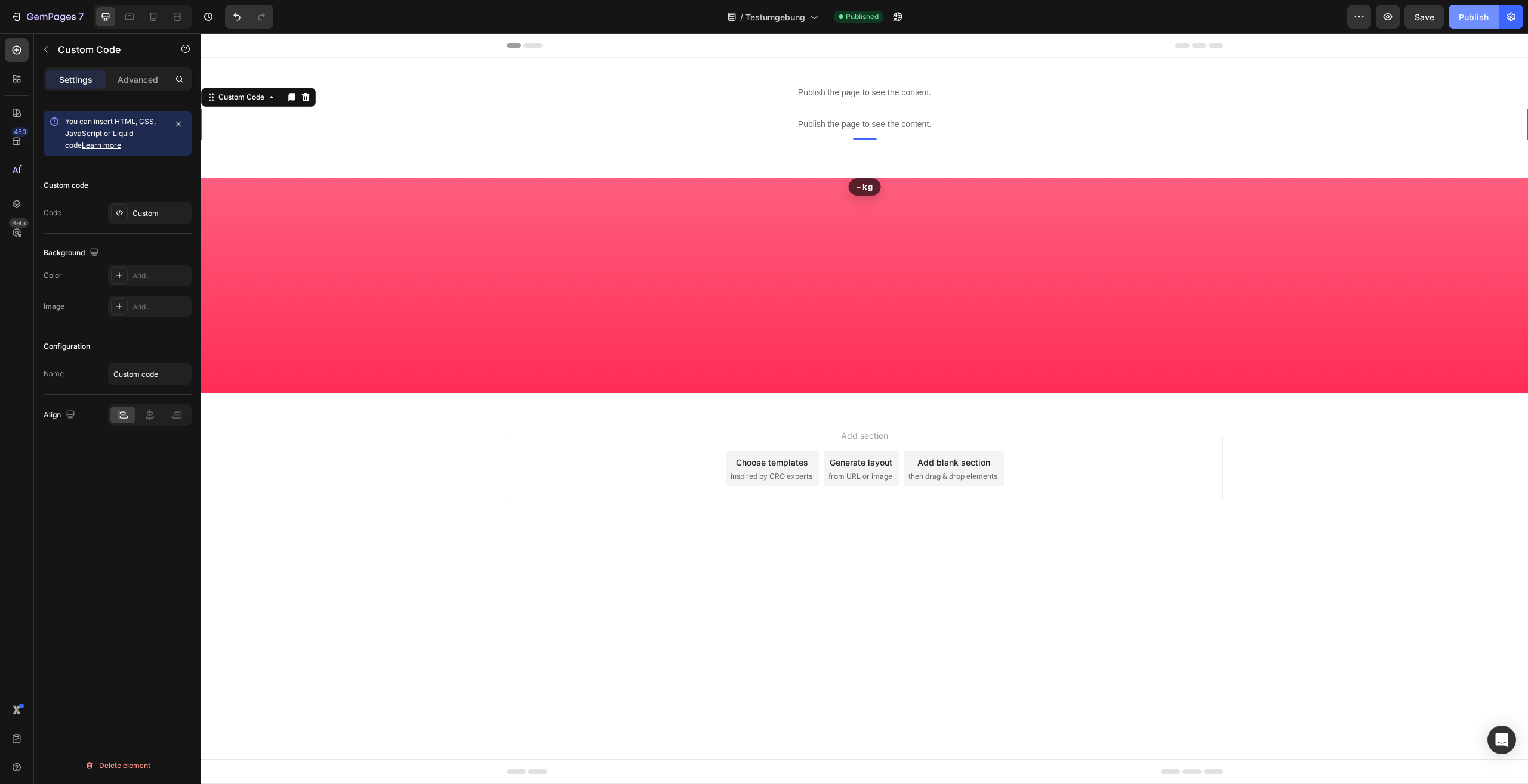
click at [1477, 15] on div "Publish" at bounding box center [1474, 17] width 30 height 12
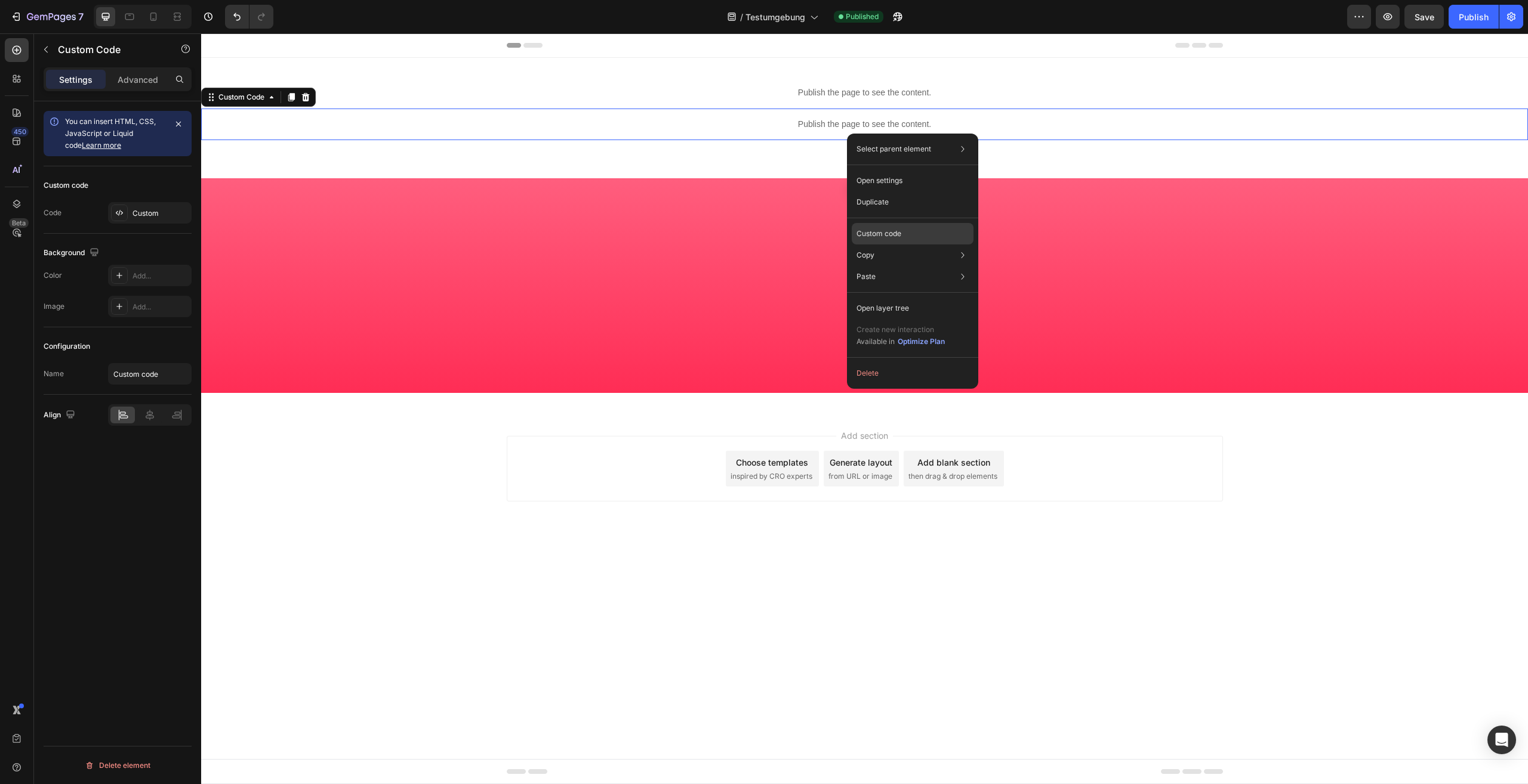
click at [882, 233] on p "Custom code" at bounding box center [879, 234] width 45 height 11
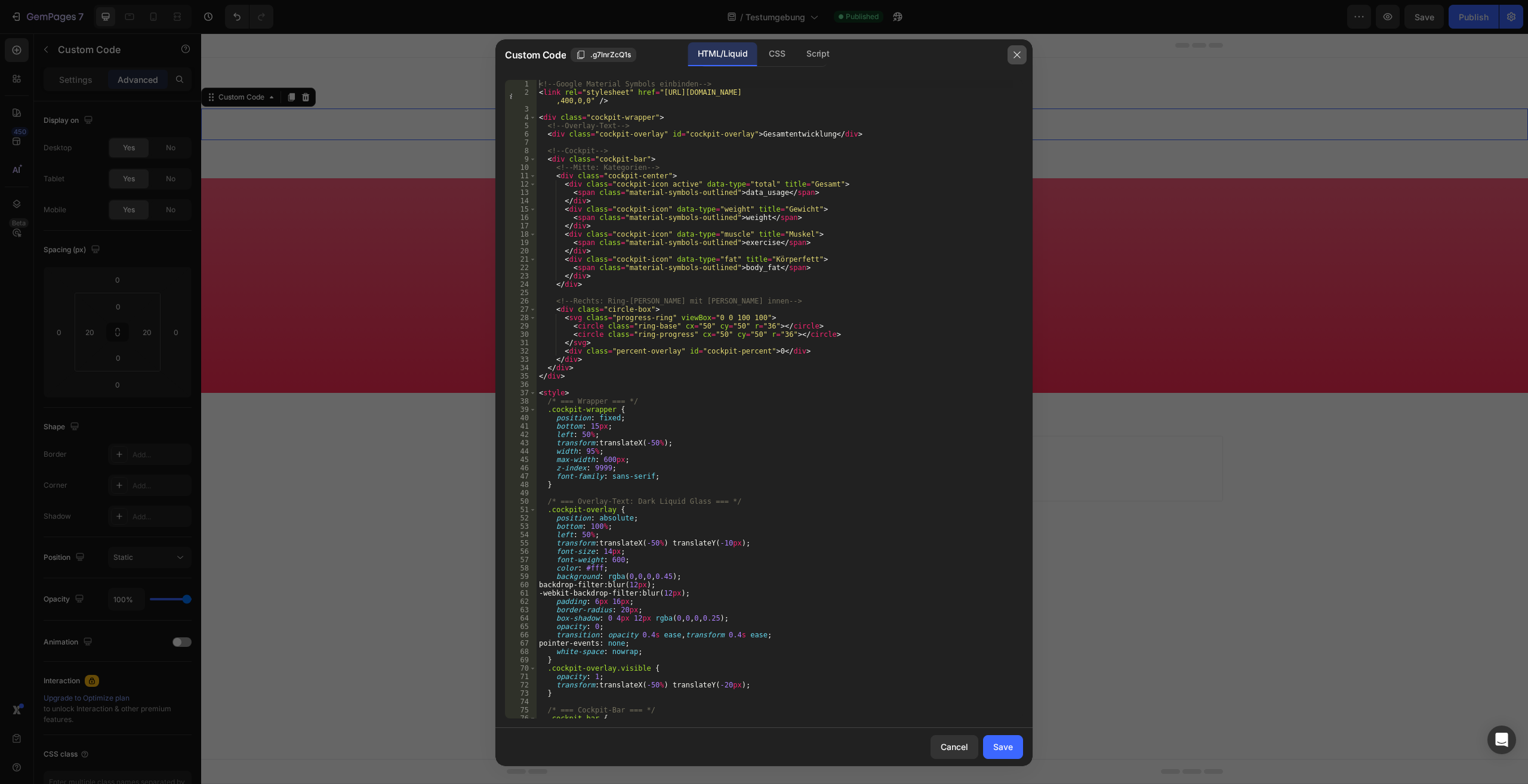
click at [1014, 61] on button "button" at bounding box center [1016, 54] width 19 height 19
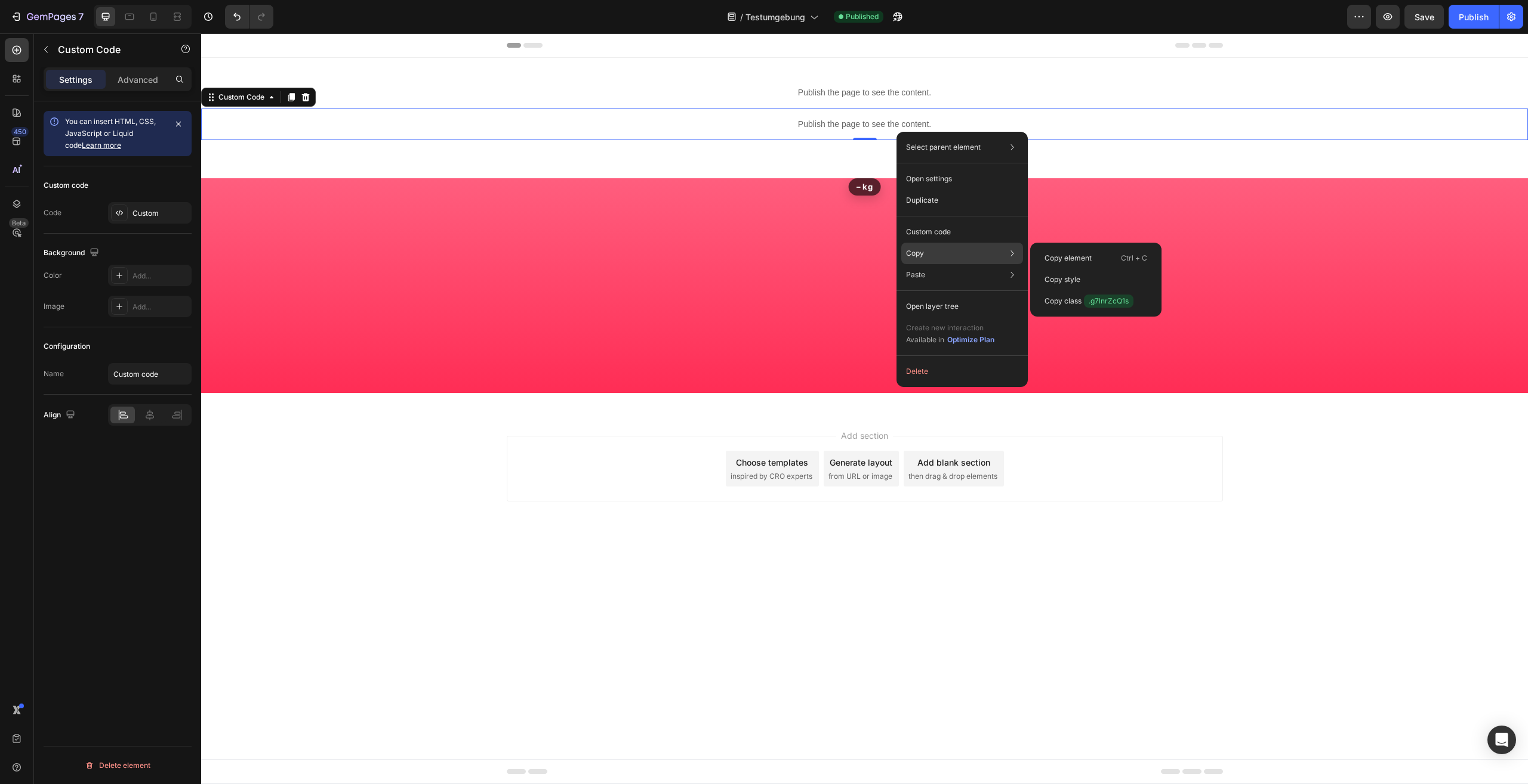
click at [925, 261] on div "Copy Copy element Ctrl + C Copy style Copy class .g7lnrZcQ1s" at bounding box center [962, 254] width 122 height 21
click at [1066, 260] on p "Copy element" at bounding box center [1068, 258] width 47 height 11
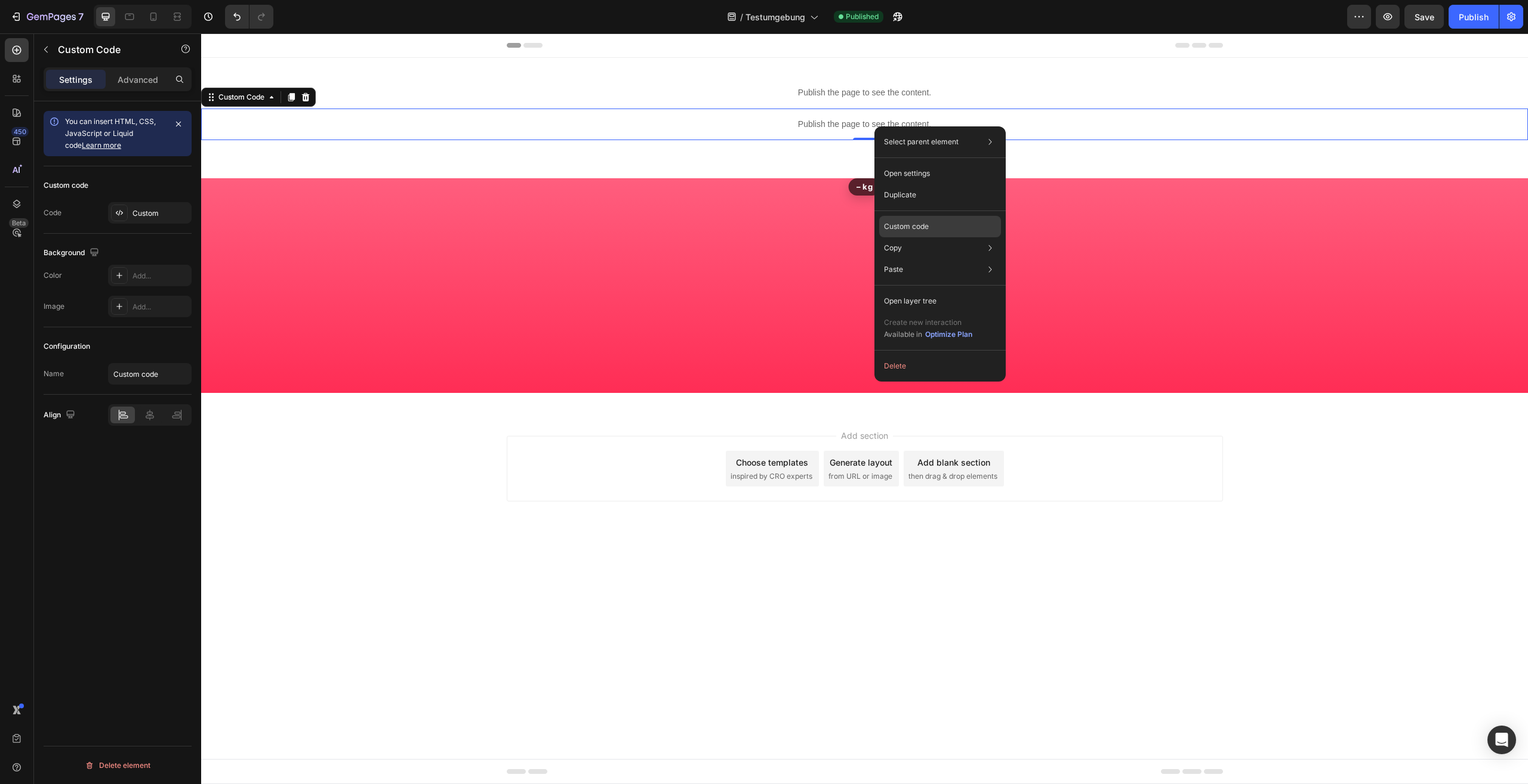
click at [908, 222] on p "Custom code" at bounding box center [906, 227] width 45 height 11
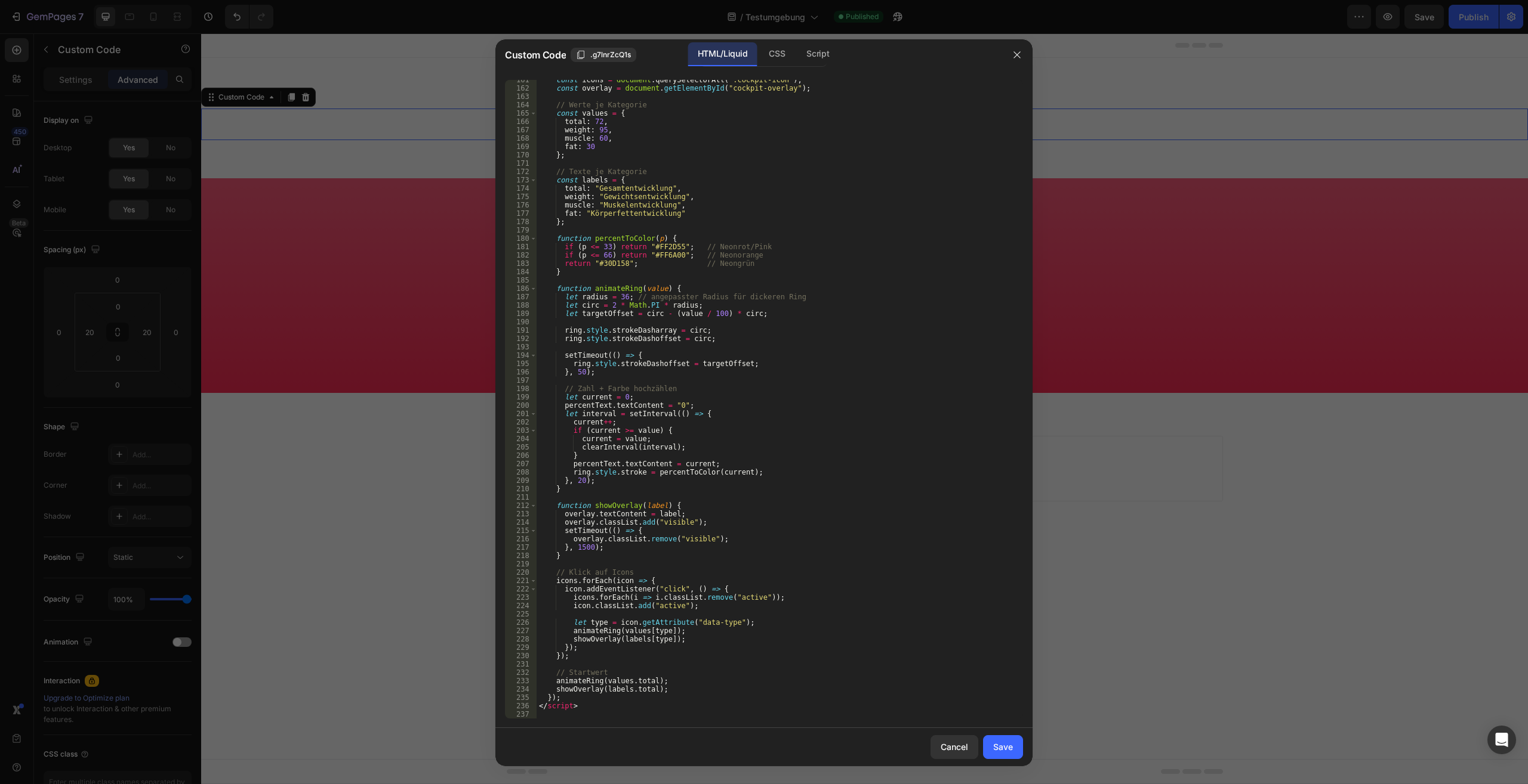
drag, startPoint x: 695, startPoint y: 610, endPoint x: 650, endPoint y: 677, distance: 80.7
drag, startPoint x: 619, startPoint y: 723, endPoint x: 595, endPoint y: 691, distance: 40.0
click at [595, 691] on div "161 162 163 164 165 166 167 168 169 170 171 172 173 174 175 176 177 178 179 180…" at bounding box center [763, 399] width 537 height 658
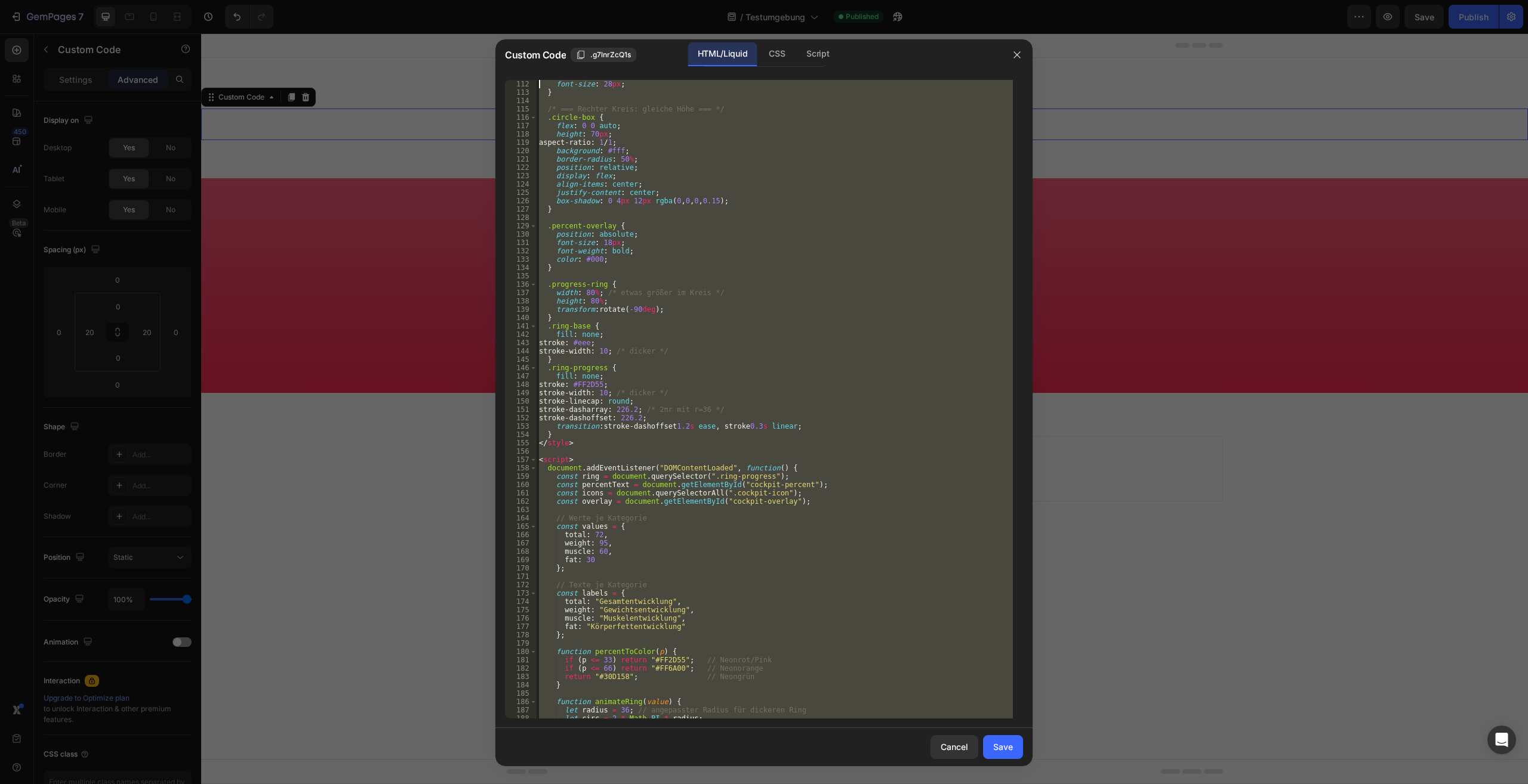
scroll to position [0, 0]
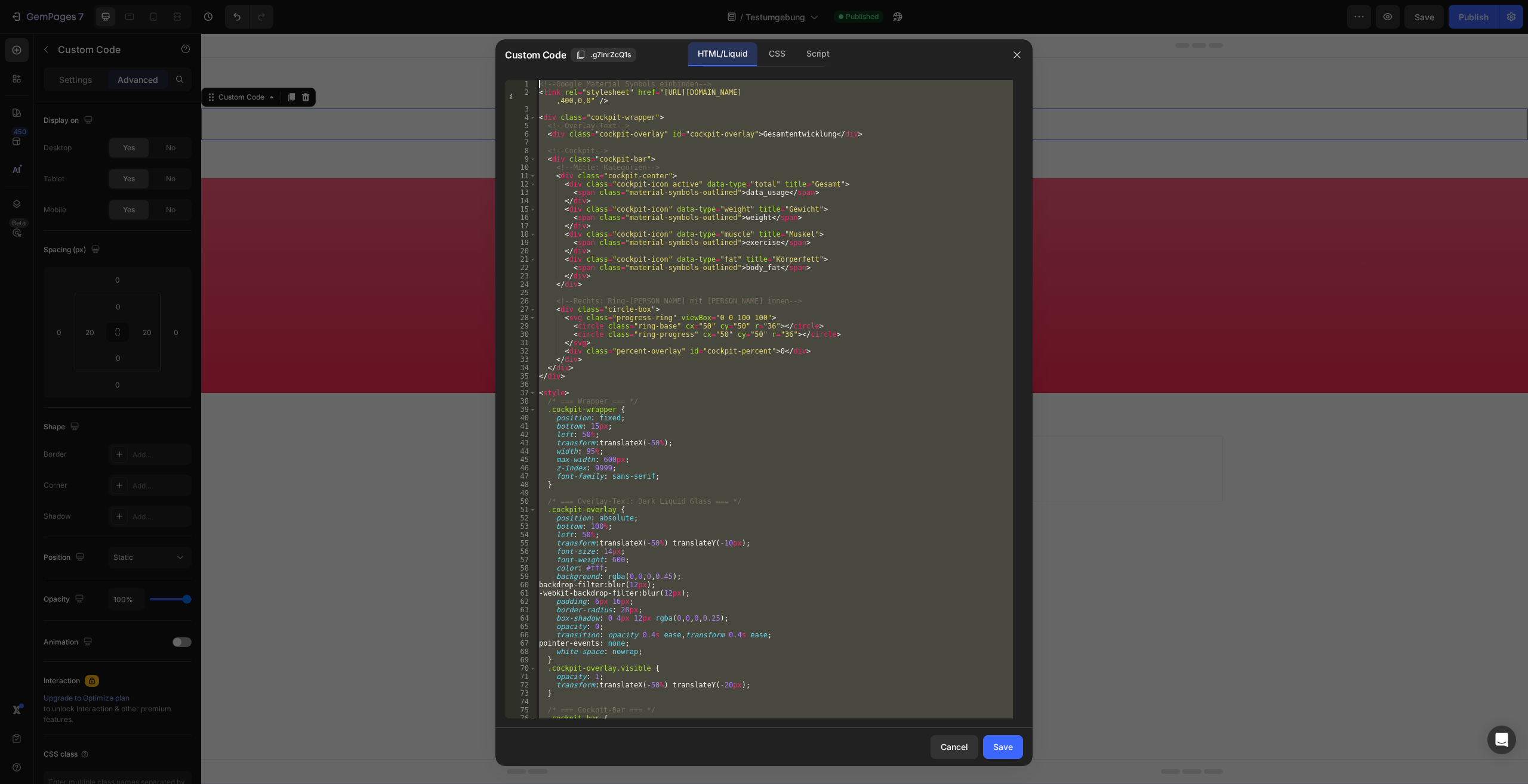
drag, startPoint x: 604, startPoint y: 711, endPoint x: 473, endPoint y: -51, distance: 773.2
click at [536, 80] on div "<!-- Google Material Symbols einbinden --> < link rel = "stylesheet" href = "ht…" at bounding box center [774, 400] width 476 height 639
type textarea "<!-- Google Material Symbols einbinden --> <link rel="stylesheet" href="https:/…"
paste textarea
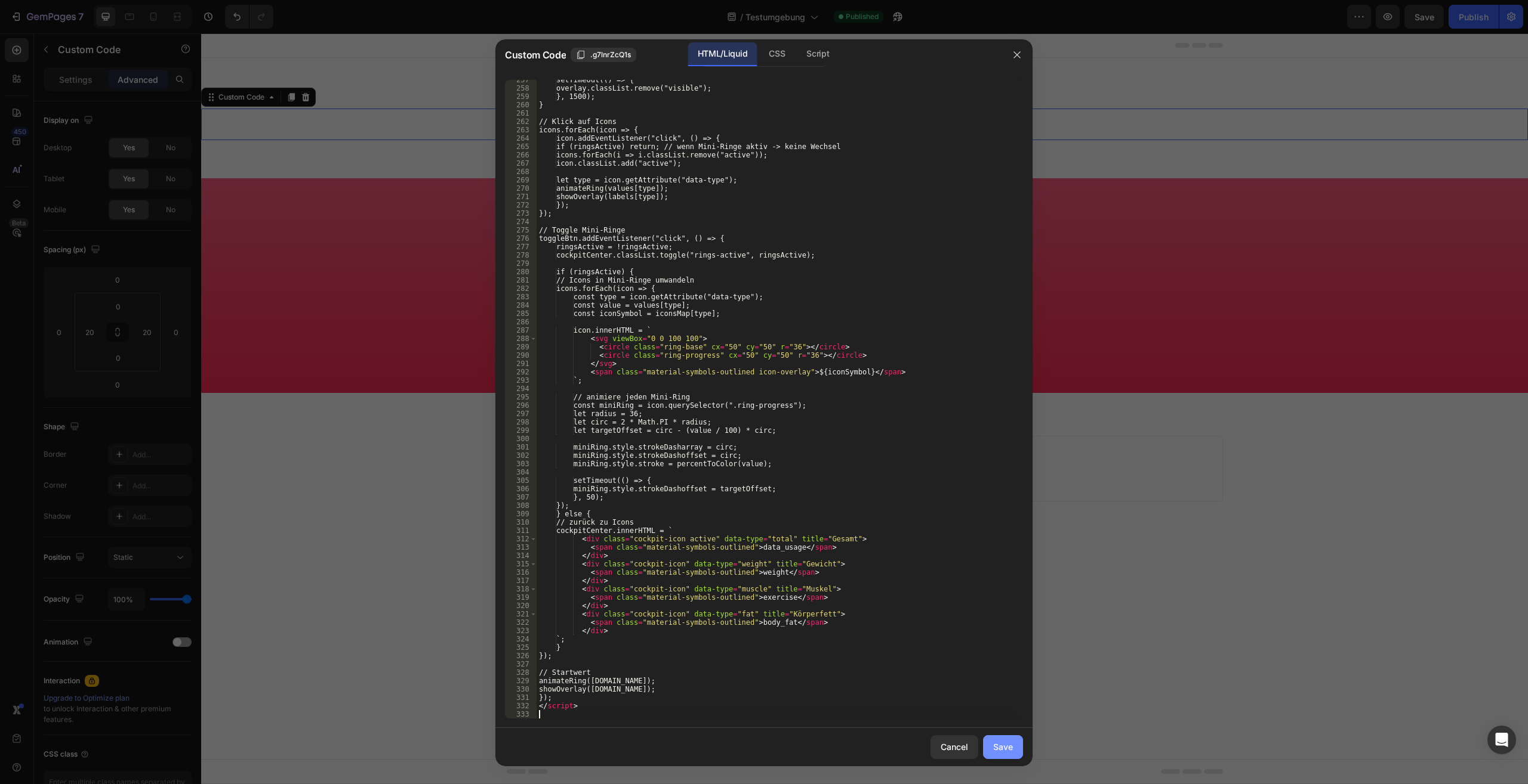
click at [1020, 747] on button "Save" at bounding box center [1003, 747] width 40 height 24
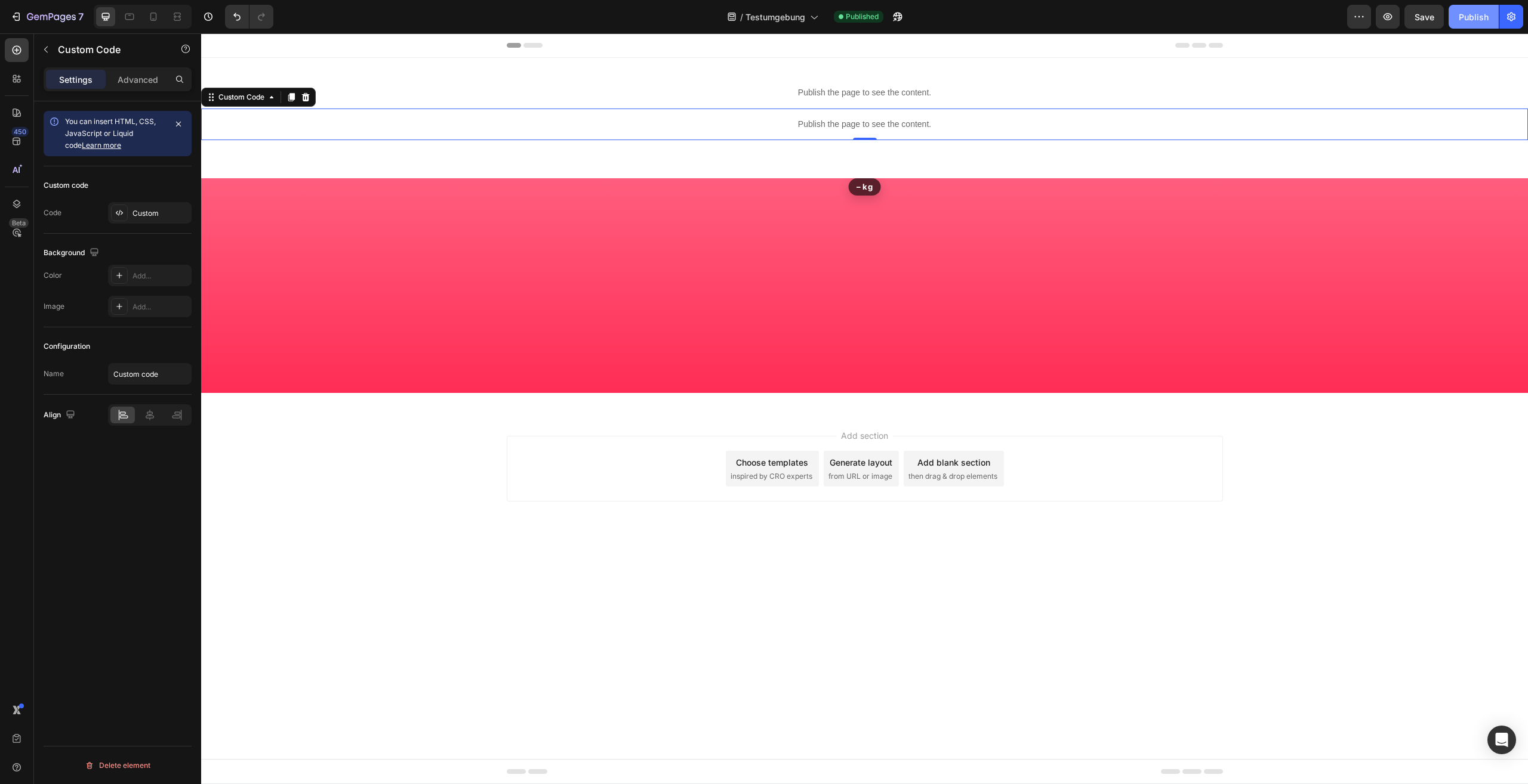
click at [1470, 21] on div "Publish" at bounding box center [1474, 17] width 30 height 12
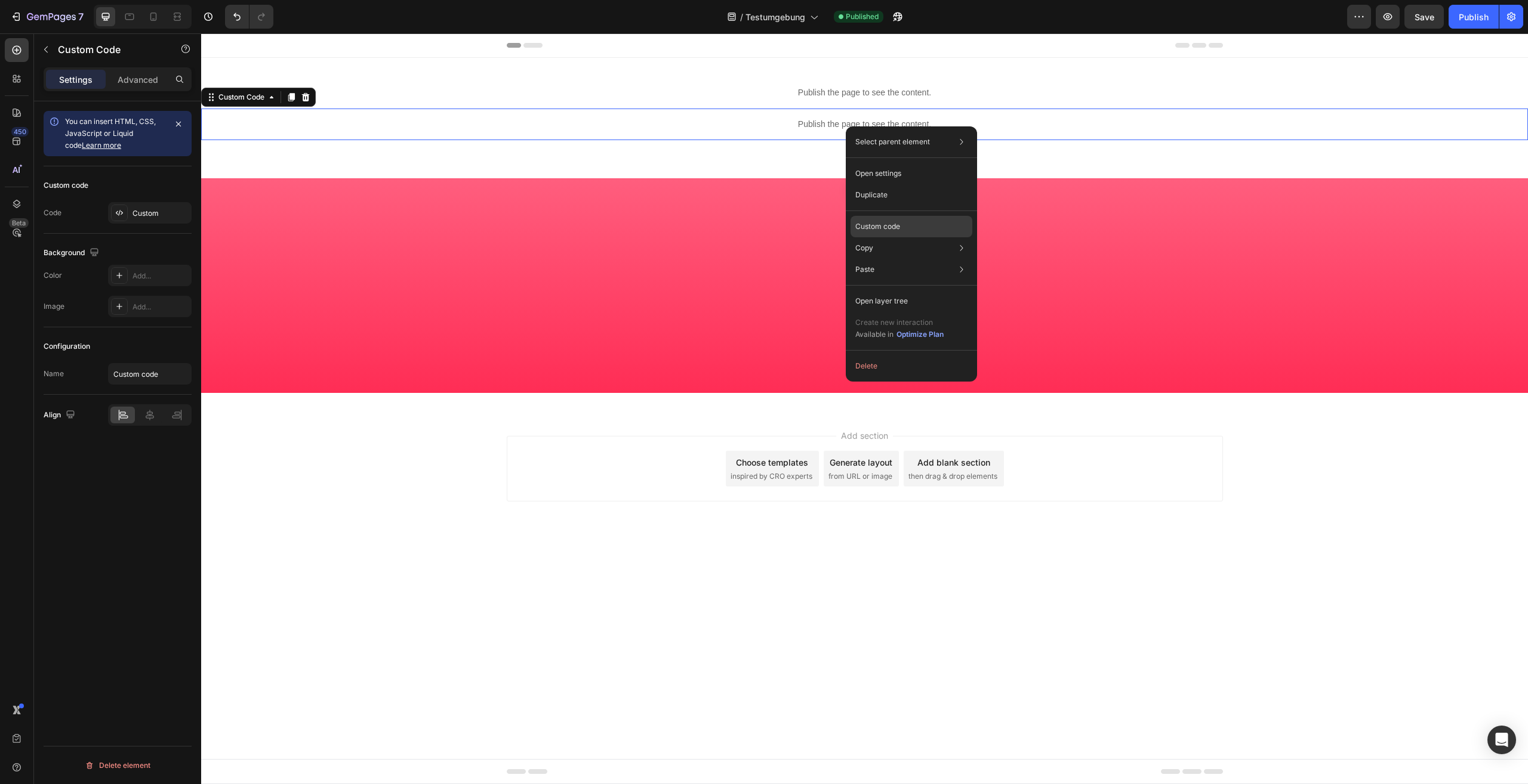
click at [898, 259] on div "Custom code" at bounding box center [911, 270] width 122 height 21
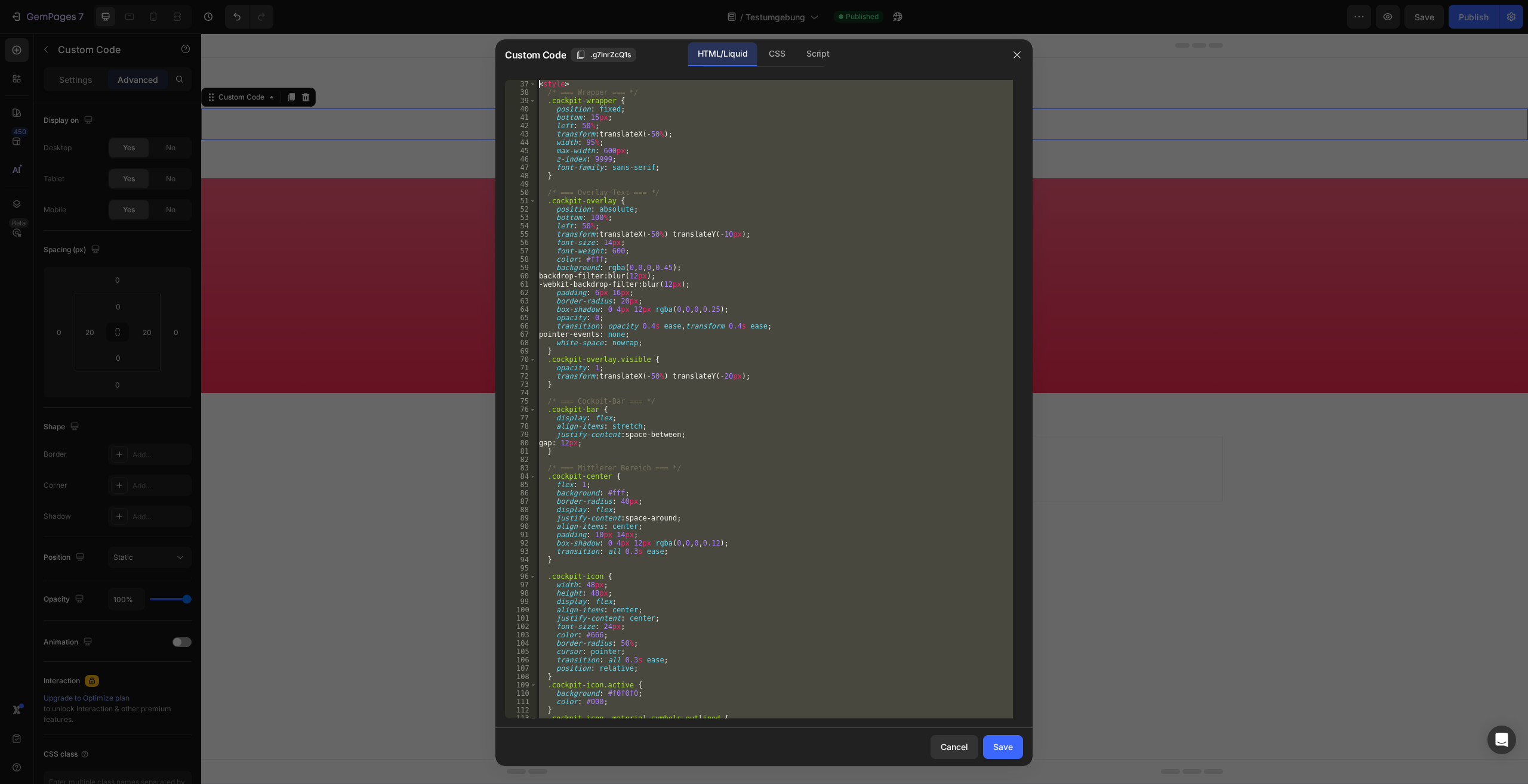
scroll to position [0, 0]
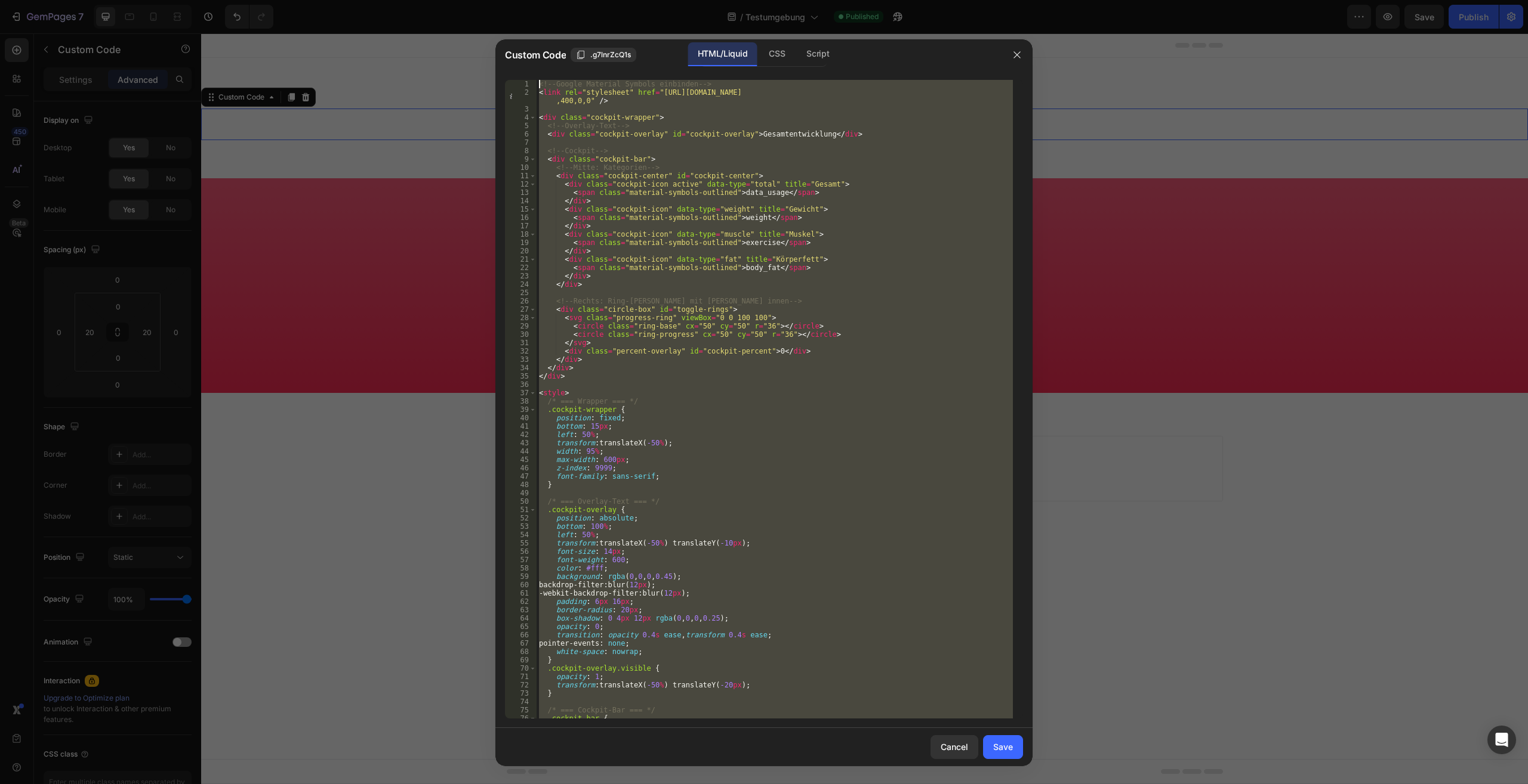
drag, startPoint x: 581, startPoint y: 711, endPoint x: 331, endPoint y: -51, distance: 802.0
click at [536, 80] on div "<!-- Google Material Symbols einbinden --> < link rel = "stylesheet" href = "ht…" at bounding box center [774, 400] width 476 height 639
type textarea "<!-- Google Material Symbols einbinden --> <link rel="stylesheet" href="https:/…"
paste textarea
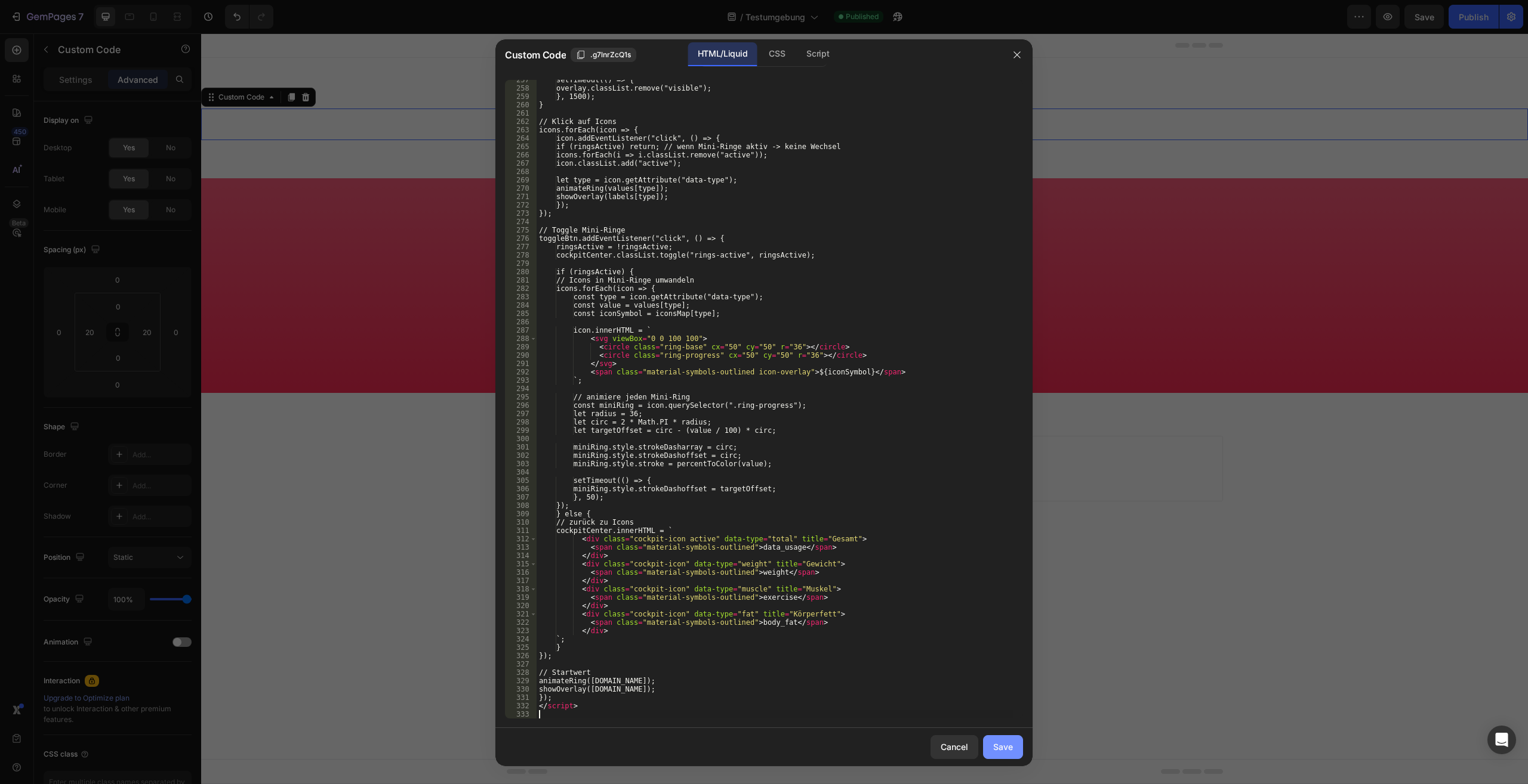
click at [1018, 753] on button "Save" at bounding box center [1003, 747] width 40 height 24
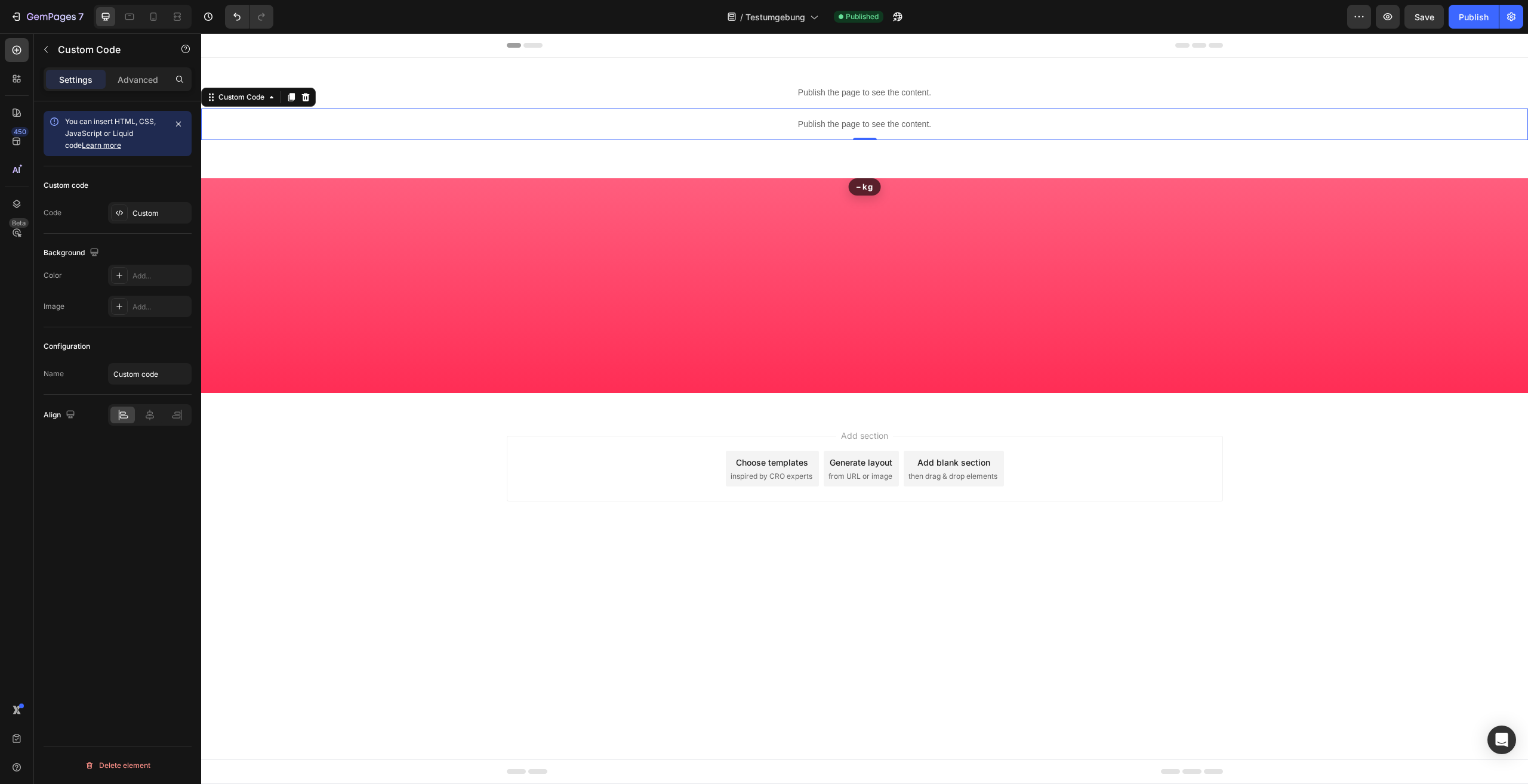
click at [1479, 28] on div "7 Version history / Testumgebung Published Preview Save Publish" at bounding box center [764, 17] width 1528 height 34
click at [1483, 22] on div "Publish" at bounding box center [1474, 17] width 30 height 12
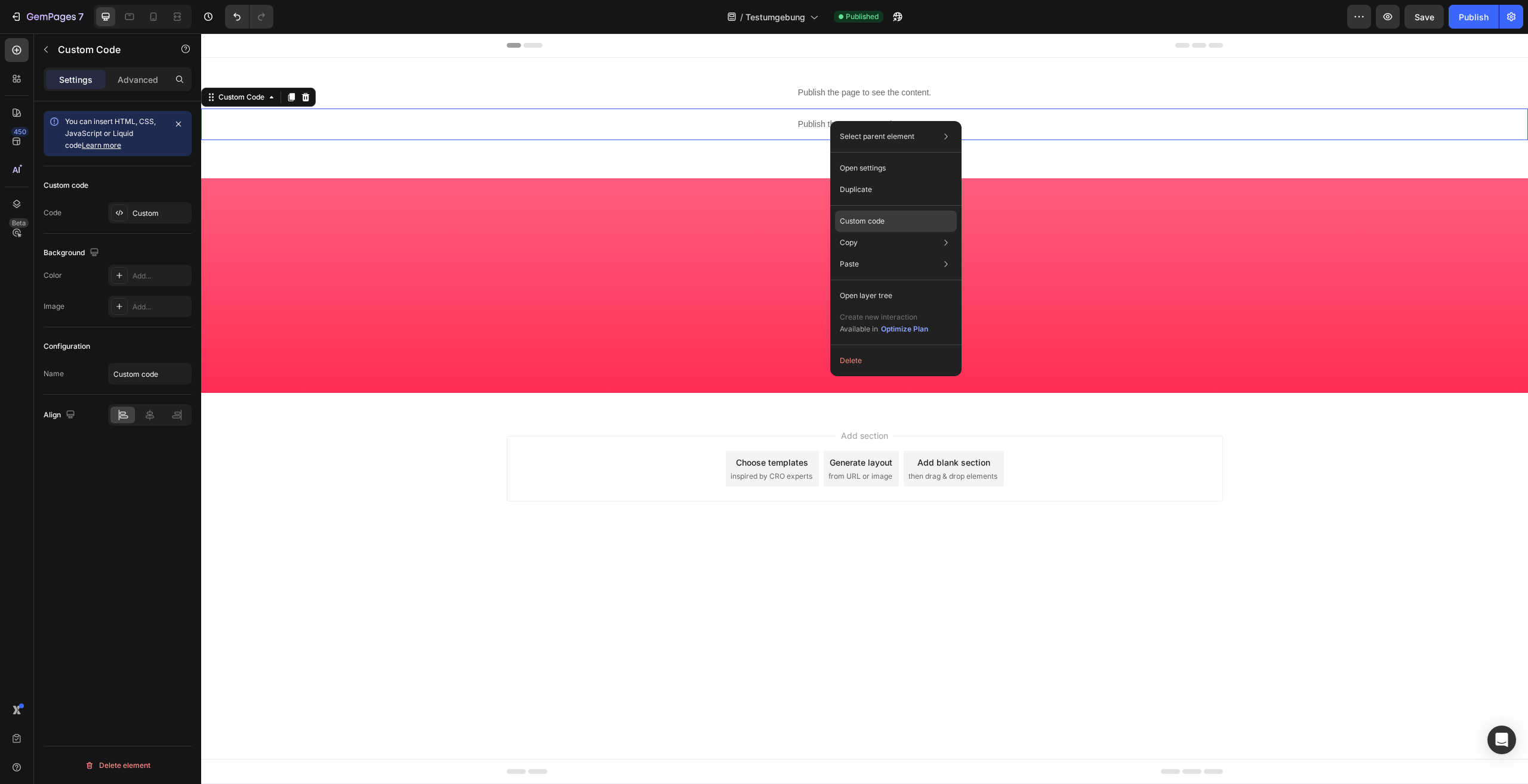
click at [874, 217] on p "Custom code" at bounding box center [862, 222] width 45 height 11
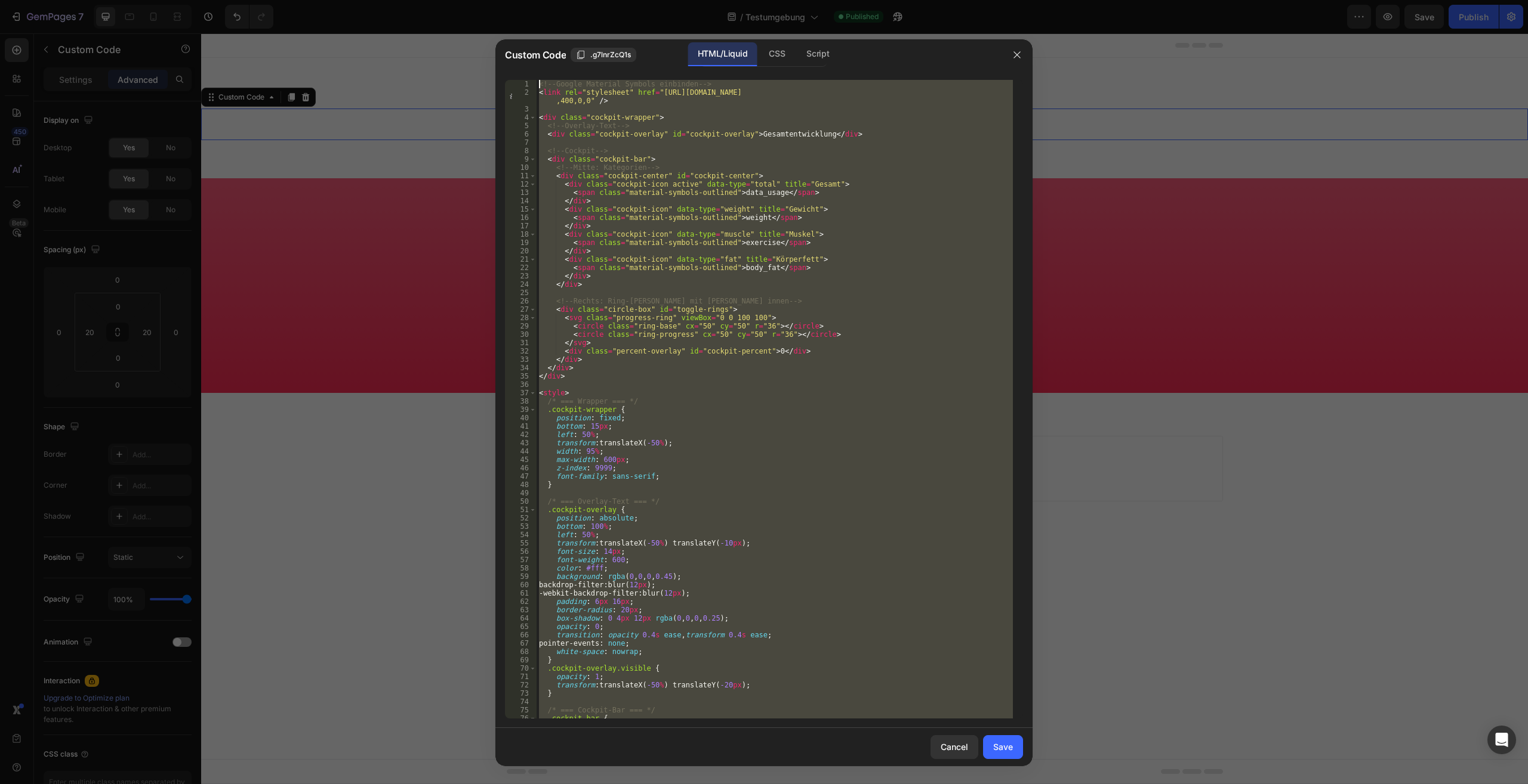
scroll to position [0, 0]
drag, startPoint x: 575, startPoint y: 713, endPoint x: 298, endPoint y: -51, distance: 812.7
click at [536, 80] on div "<!-- Google Material Symbols einbinden --> < link rel = "stylesheet" href = "ht…" at bounding box center [774, 400] width 476 height 639
type textarea "<!-- Google Material Symbols einbinden --> <link rel="stylesheet" href="https:/…"
paste textarea
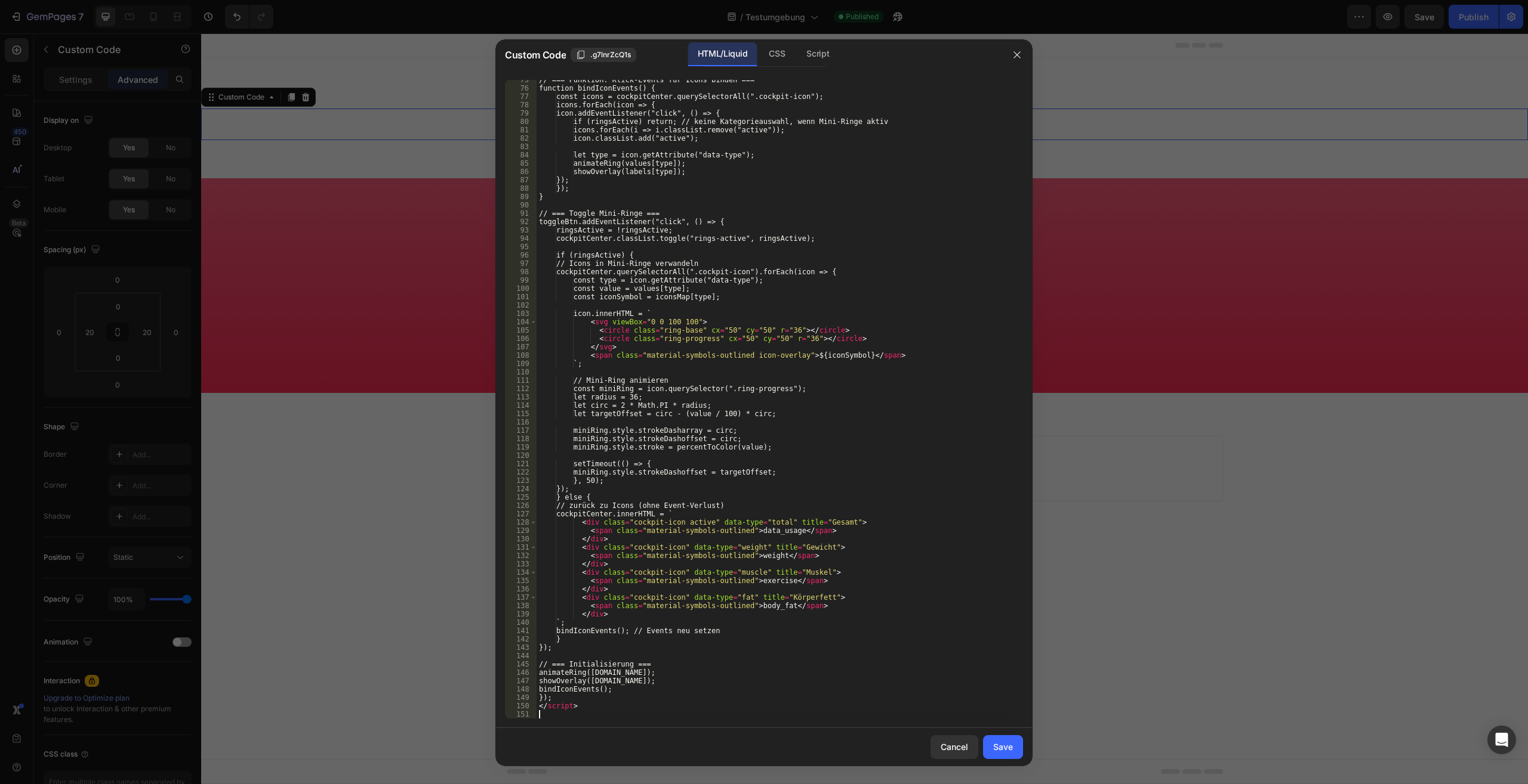
scroll to position [622, 0]
click at [1009, 746] on div "Save" at bounding box center [1003, 747] width 20 height 12
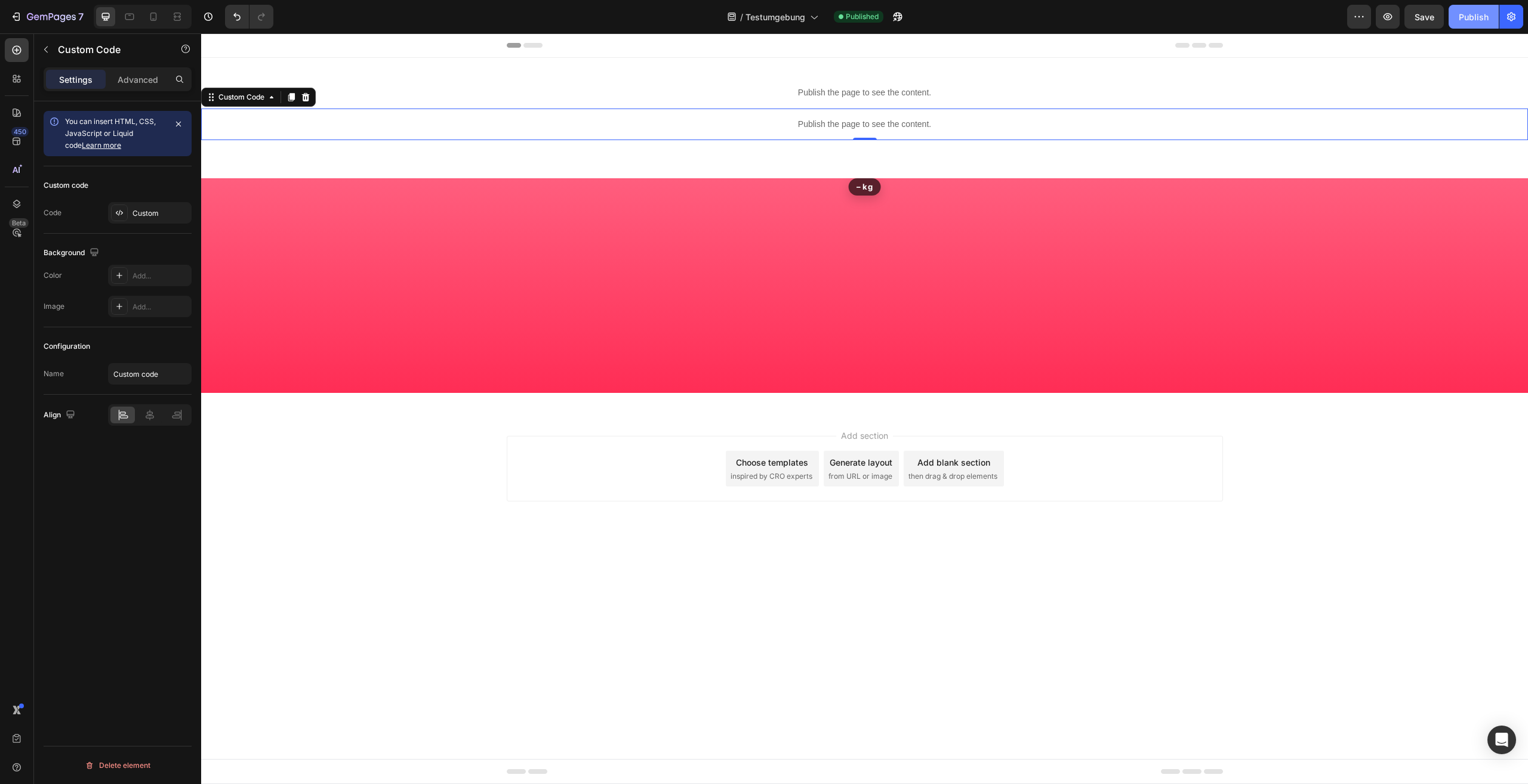
click at [1479, 24] on button "Publish" at bounding box center [1473, 16] width 50 height 24
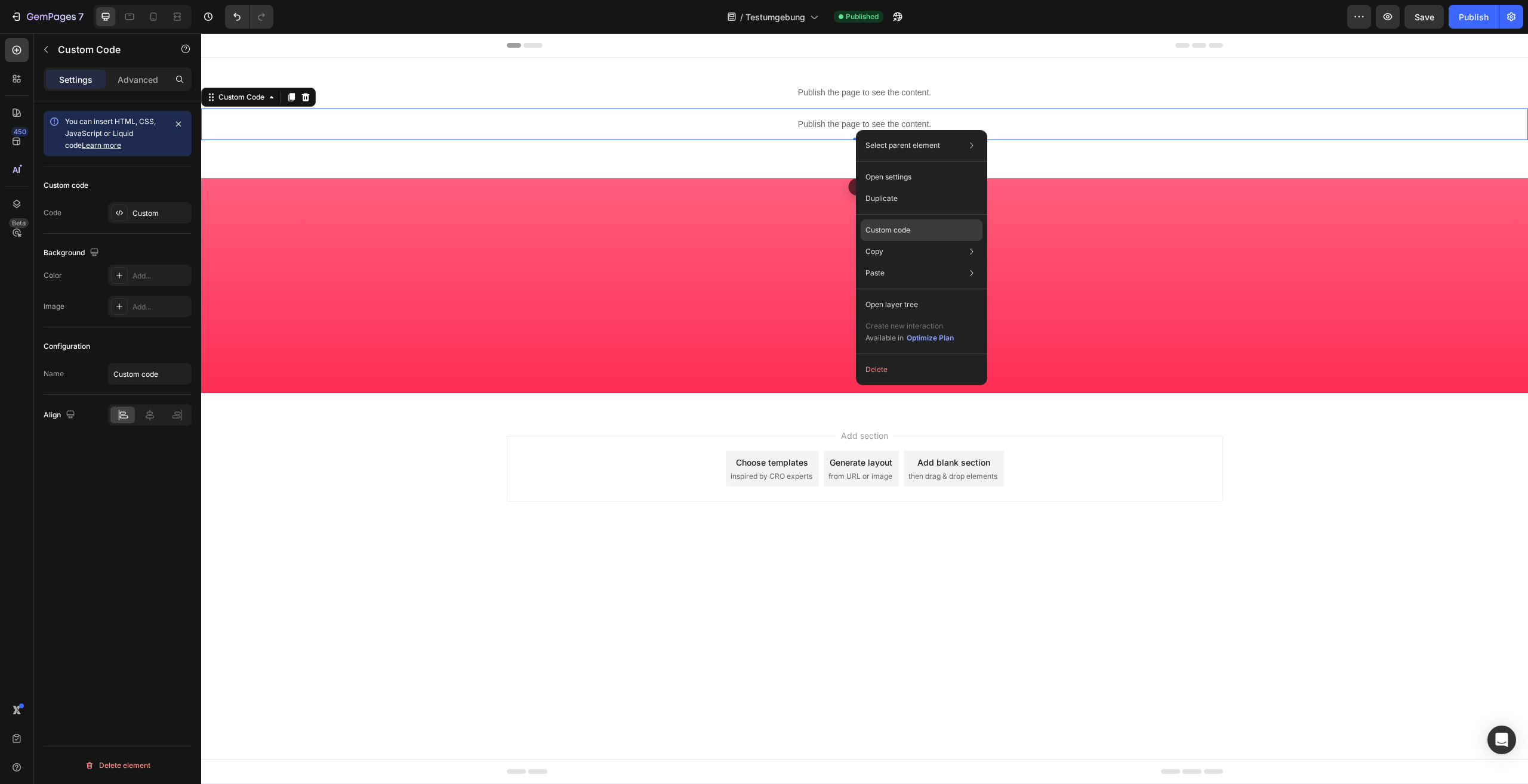
click at [906, 263] on div "Custom code" at bounding box center [921, 273] width 122 height 21
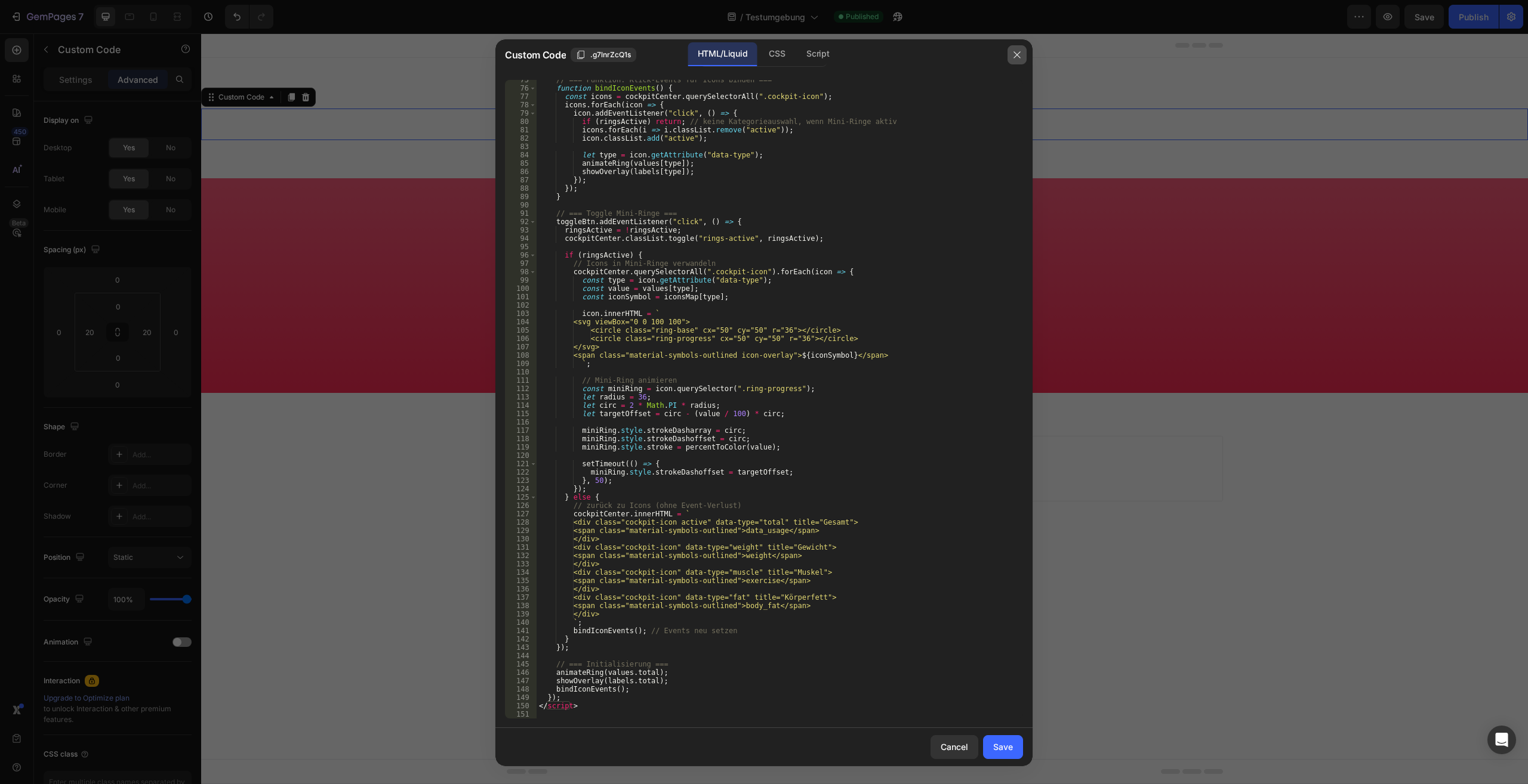
click at [1020, 57] on icon "button" at bounding box center [1017, 54] width 10 height 10
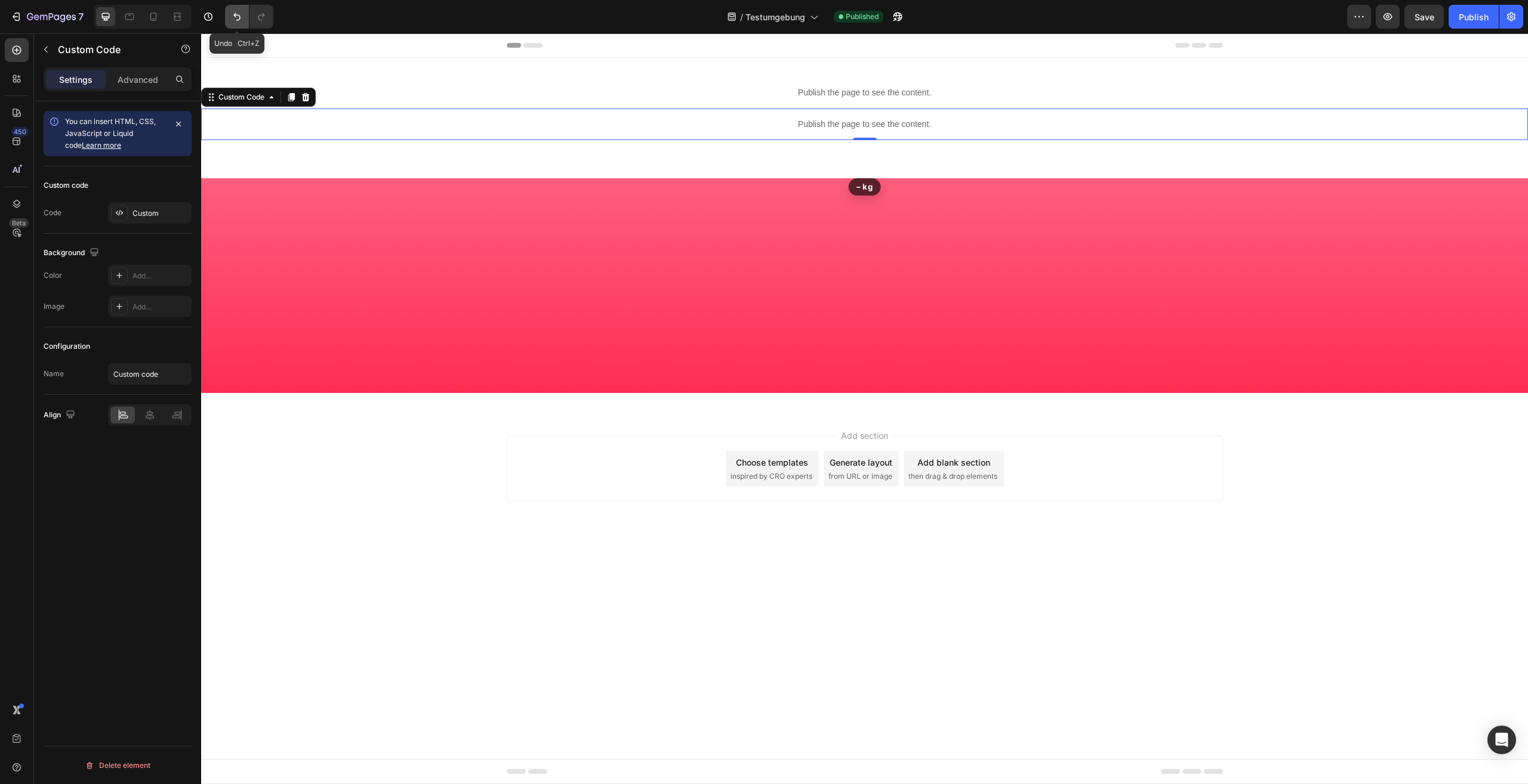
click at [227, 15] on button "Undo/Redo" at bounding box center [237, 16] width 24 height 24
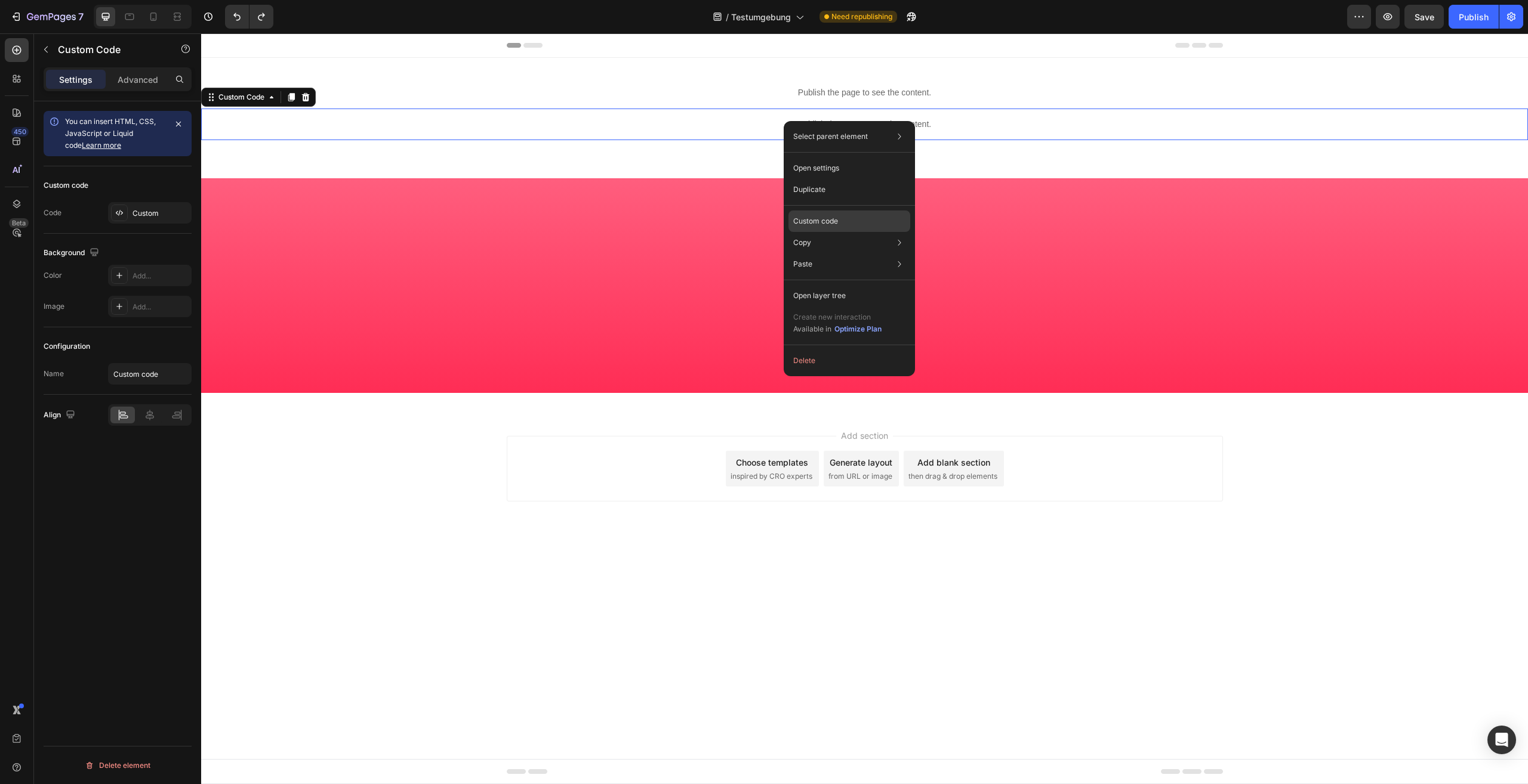
click at [827, 254] on div "Custom code" at bounding box center [849, 264] width 122 height 21
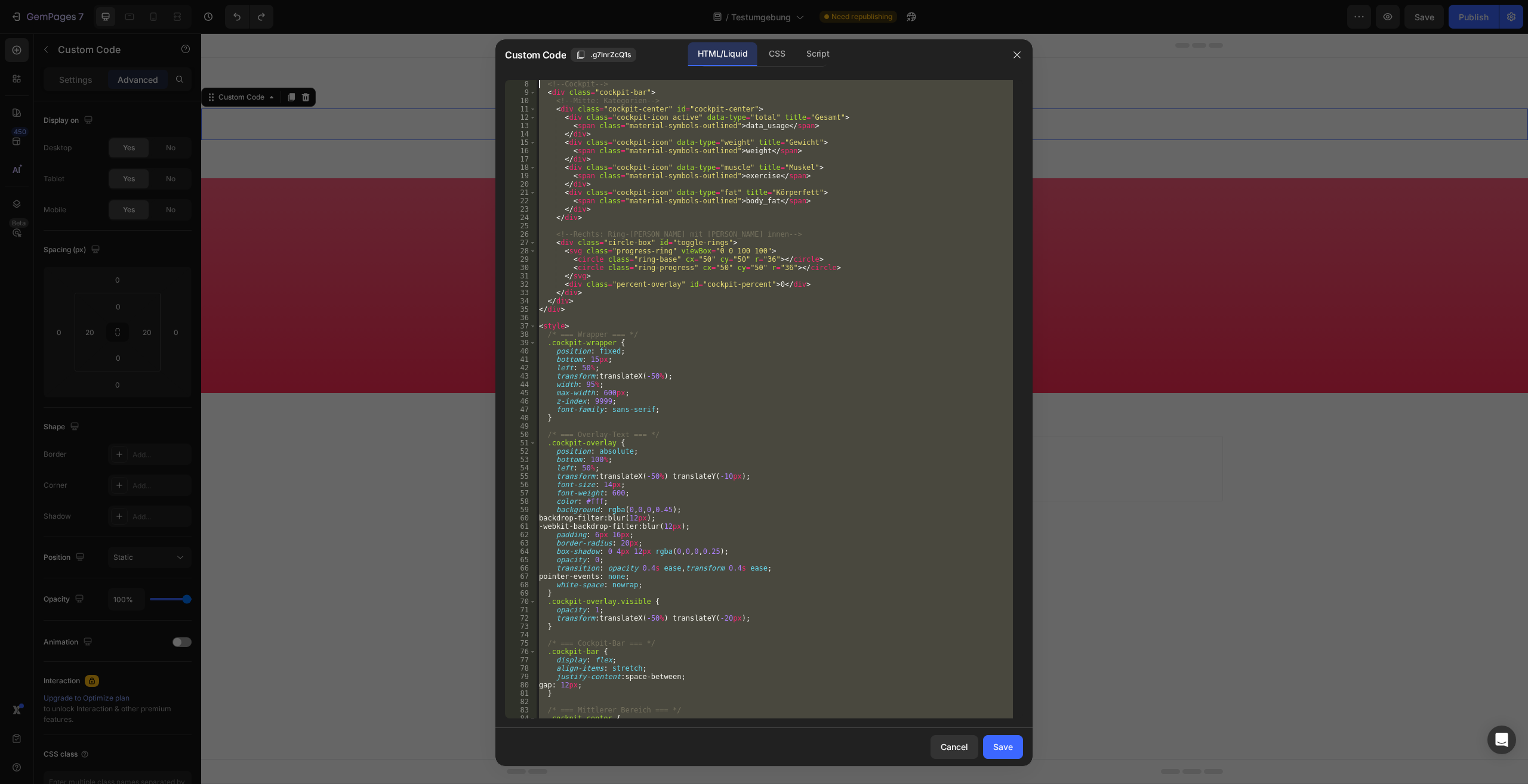
scroll to position [0, 0]
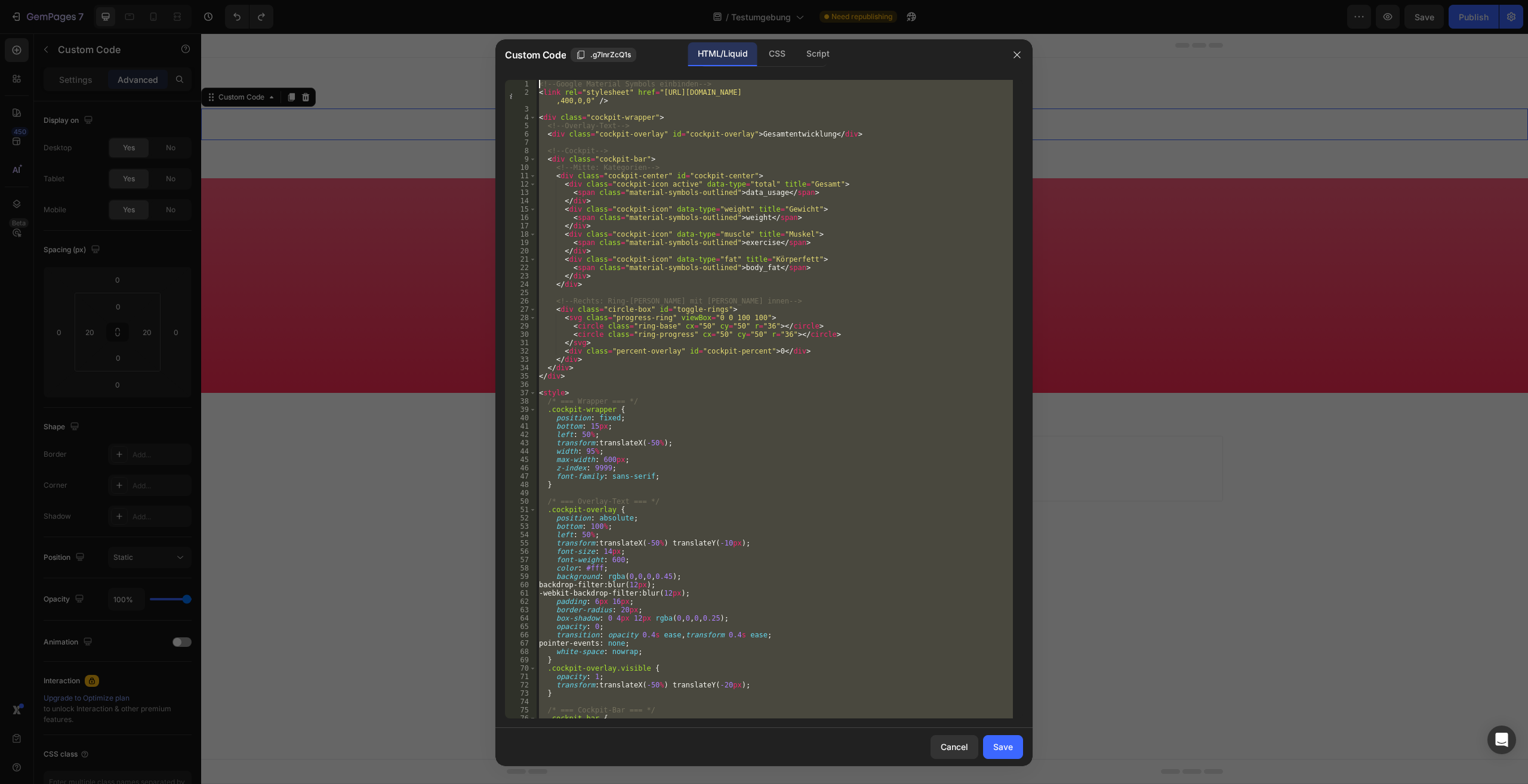
drag, startPoint x: 579, startPoint y: 702, endPoint x: 280, endPoint y: -51, distance: 810.2
click at [536, 80] on div "<!-- Google Material Symbols einbinden --> < link rel = "stylesheet" href = "ht…" at bounding box center [774, 400] width 476 height 639
type textarea "<!-- Google Material Symbols einbinden --> <link rel="stylesheet" href="https:/…"
paste textarea
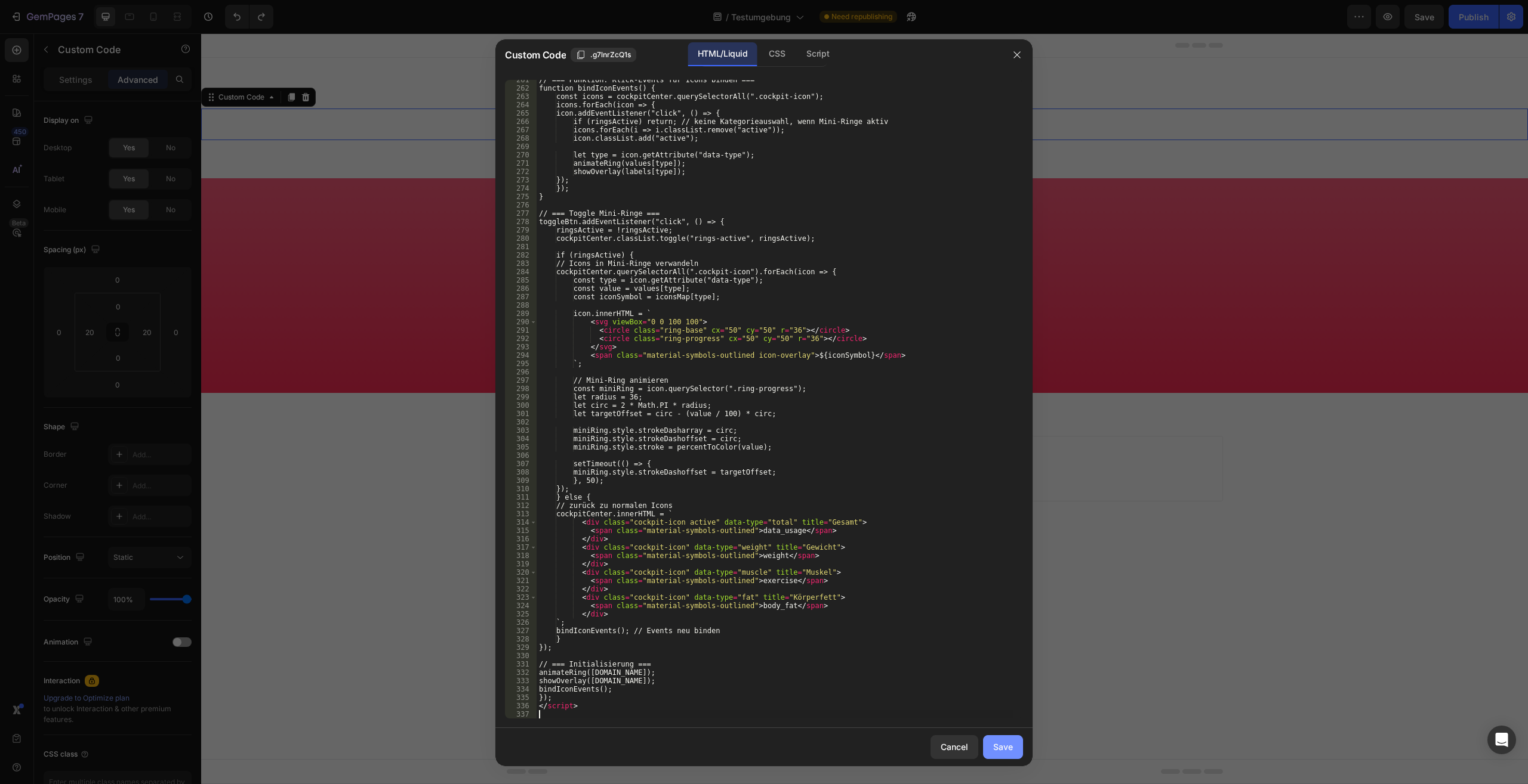
drag, startPoint x: 1009, startPoint y: 753, endPoint x: 938, endPoint y: 537, distance: 227.4
click at [1009, 753] on div "Save" at bounding box center [1003, 747] width 20 height 12
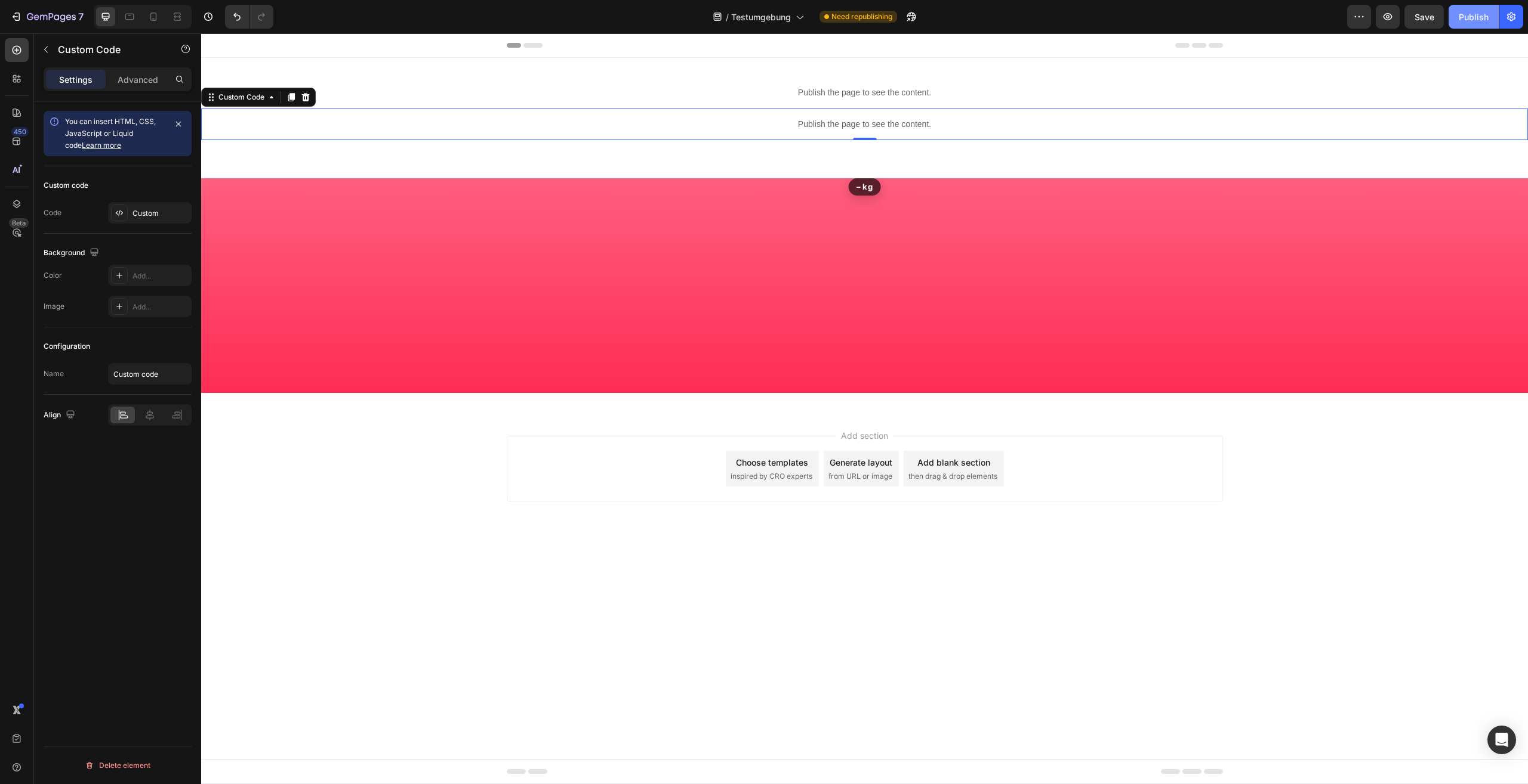
click at [1483, 10] on button "Publish" at bounding box center [1473, 16] width 50 height 24
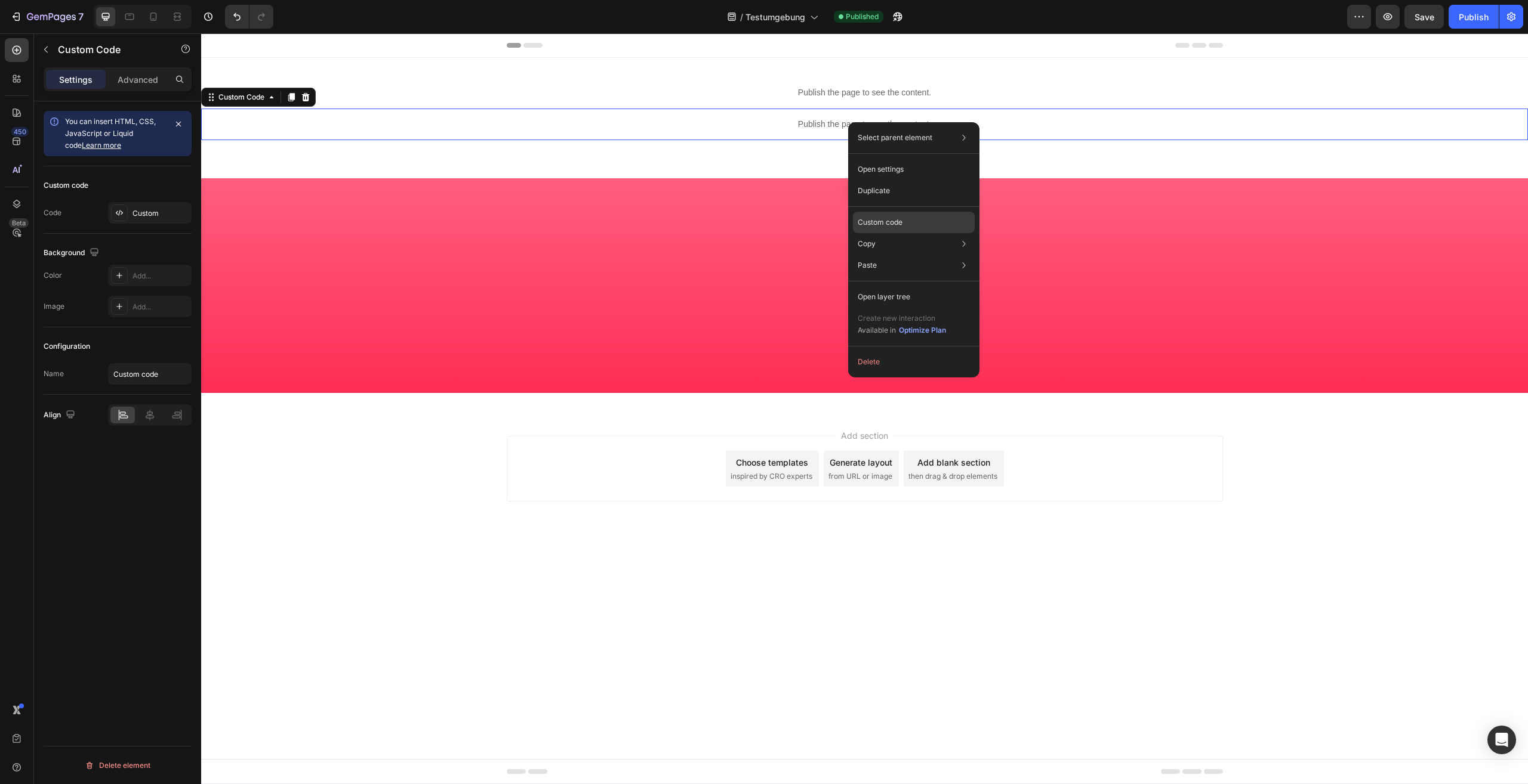
click at [877, 223] on p "Custom code" at bounding box center [880, 222] width 45 height 11
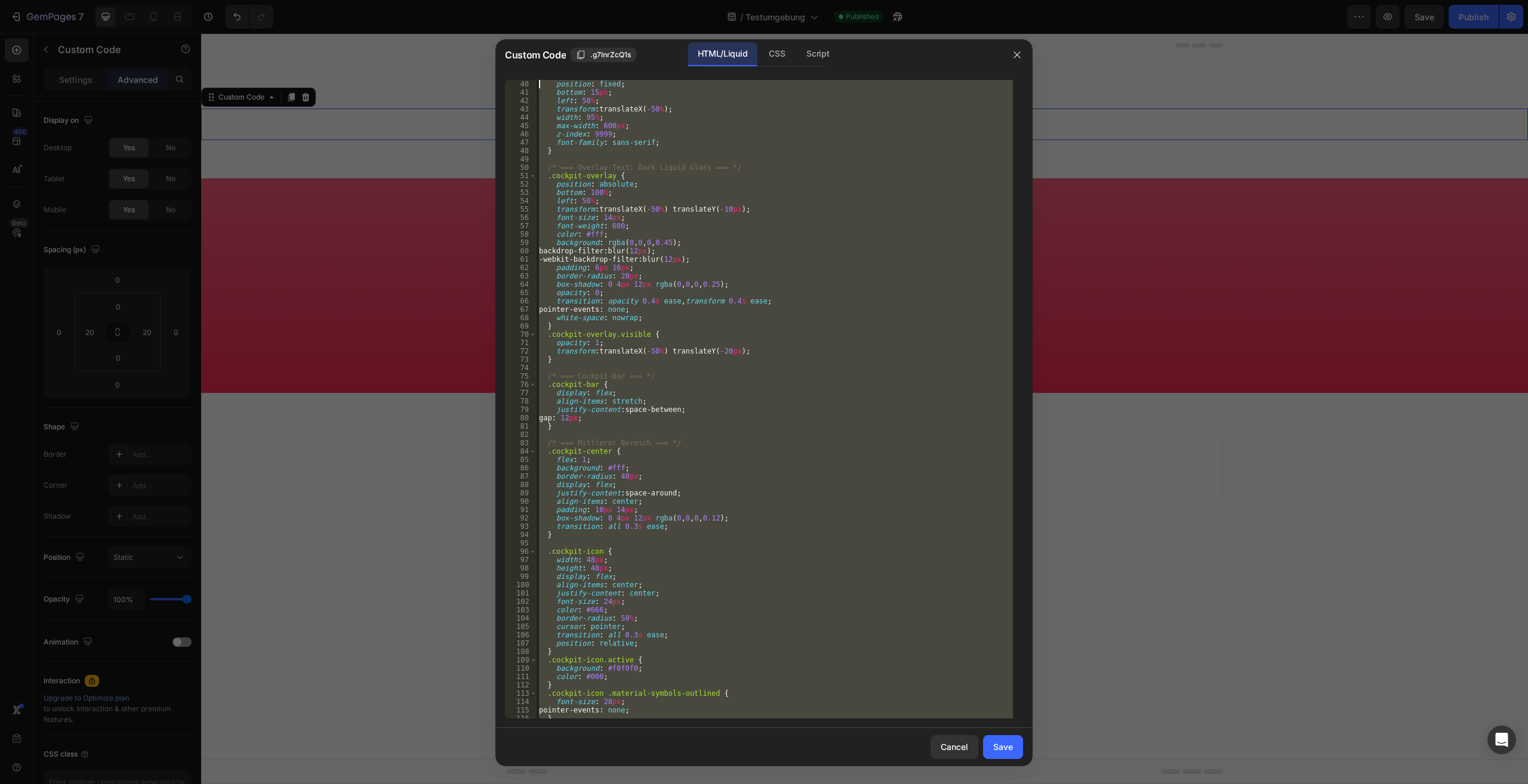
scroll to position [0, 0]
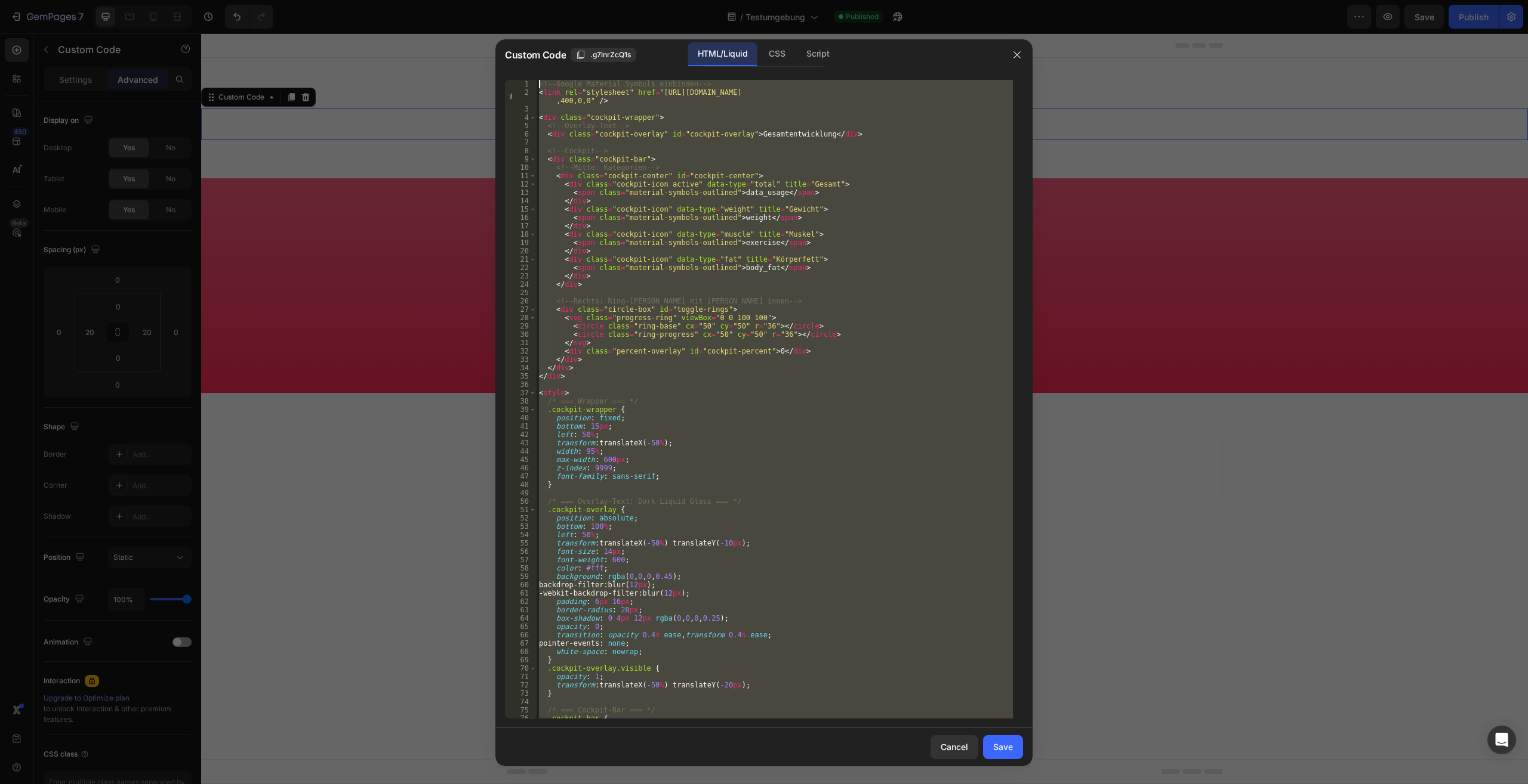
drag, startPoint x: 586, startPoint y: 688, endPoint x: 379, endPoint y: -51, distance: 767.4
click at [536, 80] on div "<!-- Google Material Symbols einbinden --> < link rel = "stylesheet" href = "ht…" at bounding box center [774, 400] width 476 height 639
type textarea "<!-- Google Material Symbols einbinden --> <link rel="stylesheet" href="https:/…"
click at [1012, 57] on button "button" at bounding box center [1016, 54] width 19 height 19
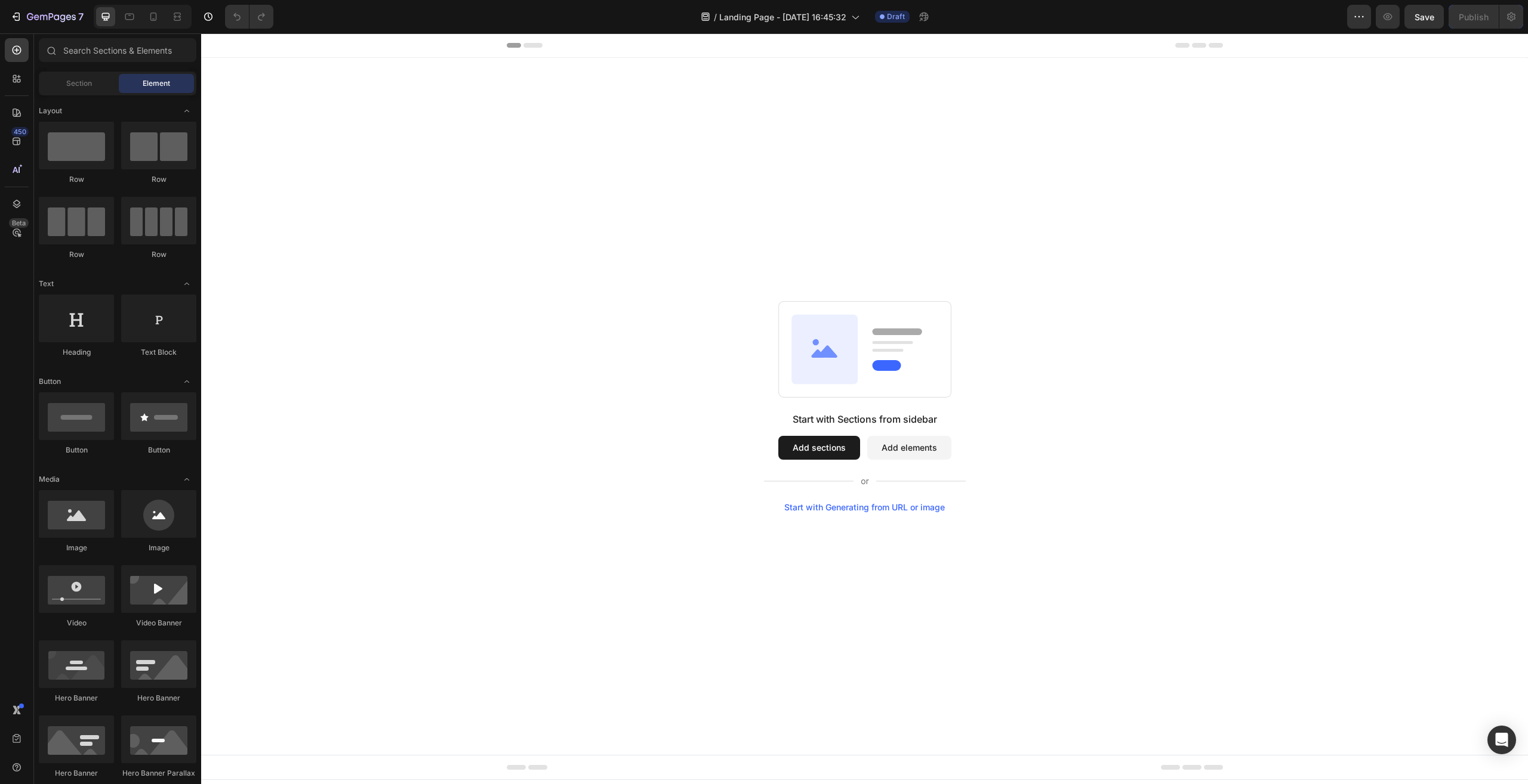
click at [820, 449] on button "Add sections" at bounding box center [819, 448] width 82 height 24
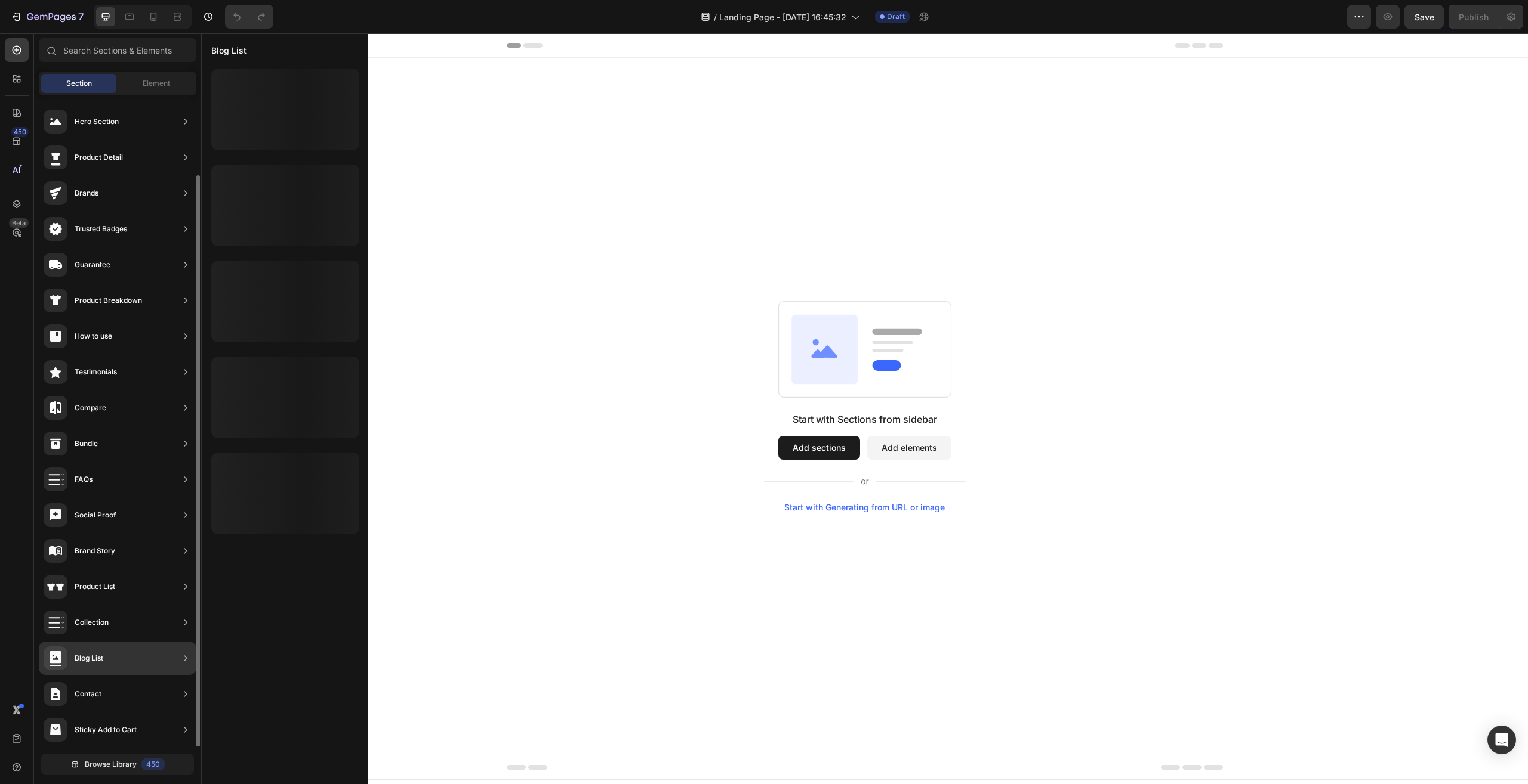
scroll to position [41, 0]
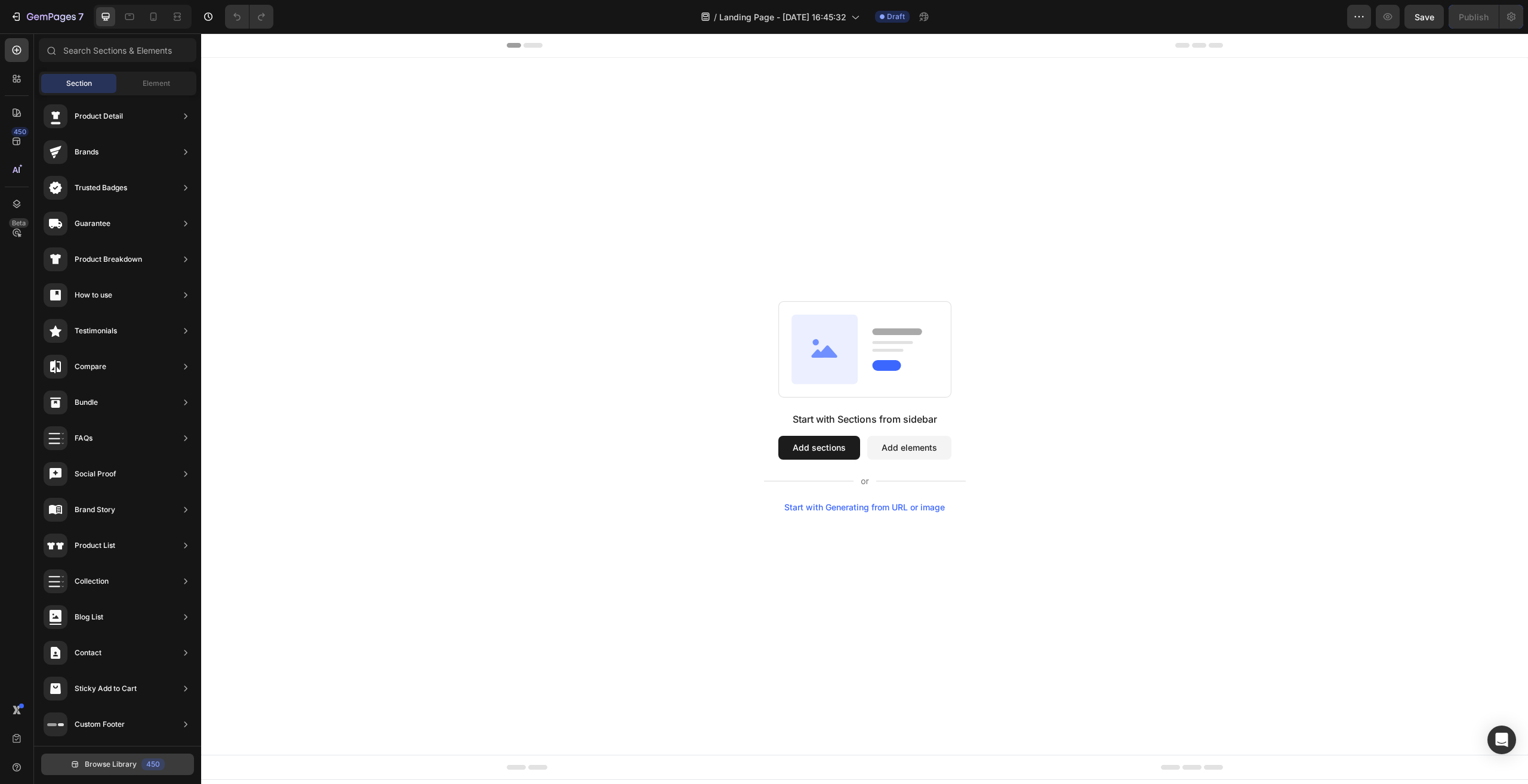
click at [122, 767] on span "Browse Library" at bounding box center [110, 764] width 52 height 11
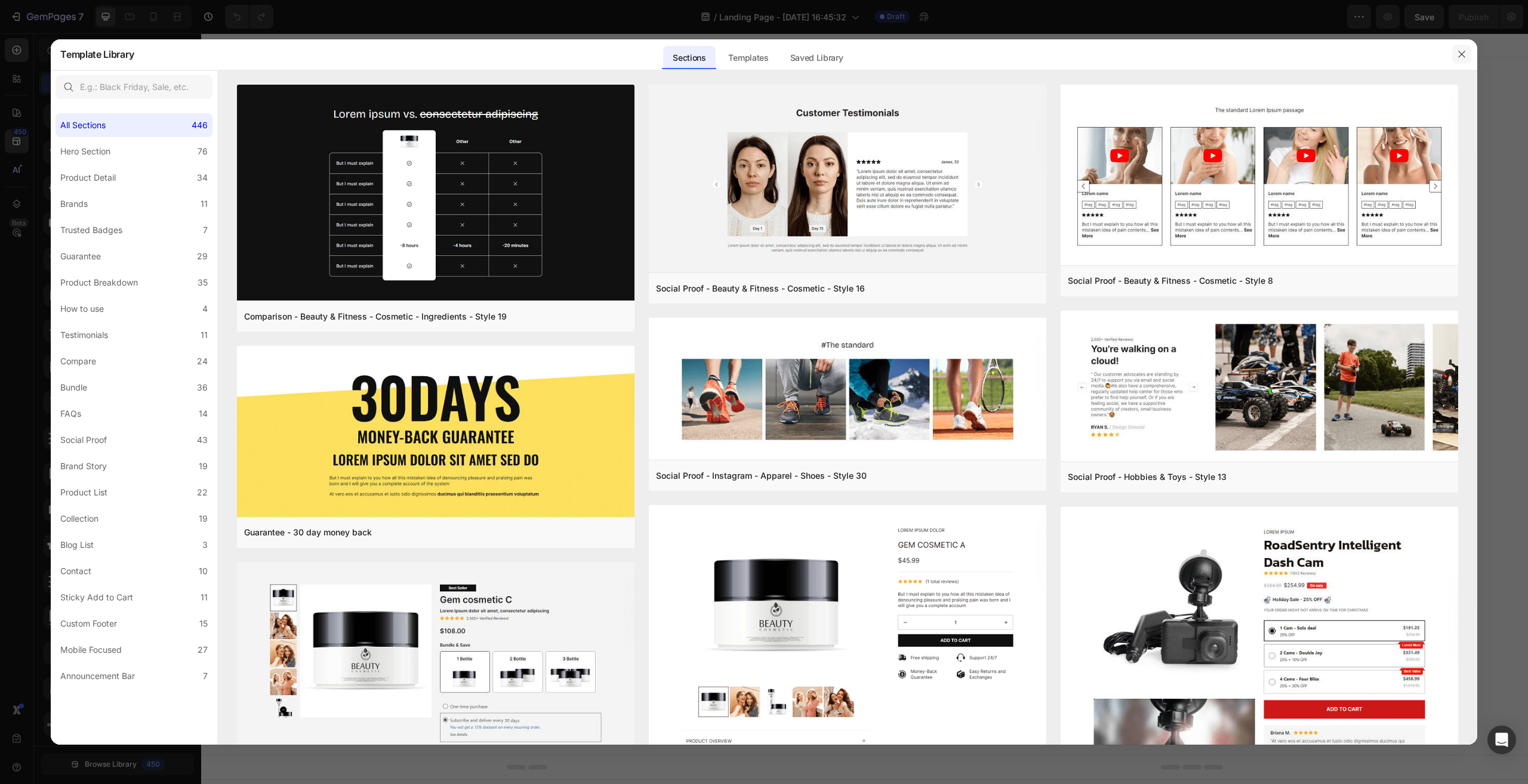
click at [1455, 49] on button "button" at bounding box center [1460, 53] width 19 height 19
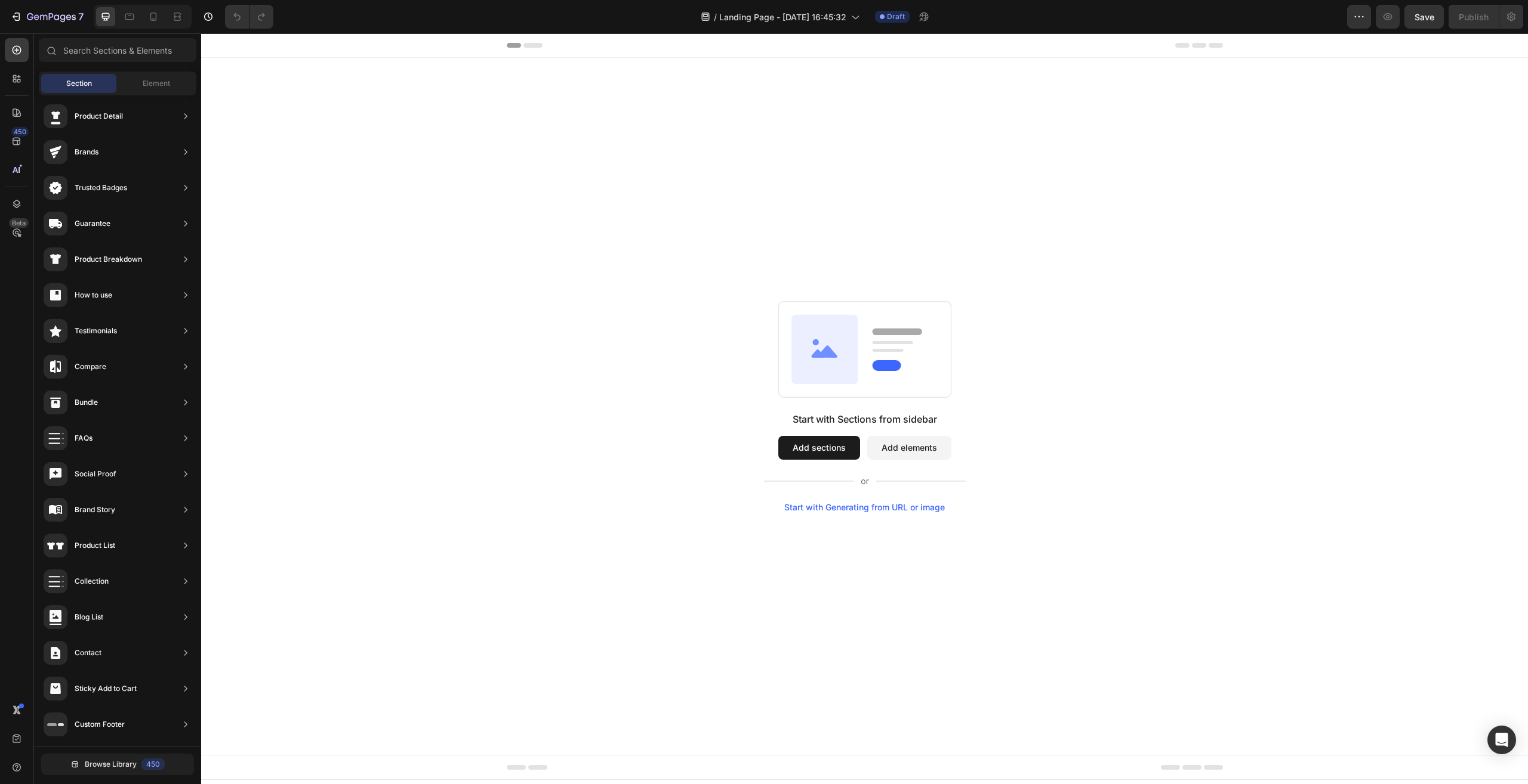
click at [817, 448] on button "Add sections" at bounding box center [819, 448] width 82 height 24
click at [833, 457] on button "Add sections" at bounding box center [819, 448] width 82 height 24
click at [826, 443] on button "Add sections" at bounding box center [819, 448] width 82 height 24
click at [840, 87] on div "Start with Sections from sidebar Add sections Add elements Start with Generatin…" at bounding box center [865, 406] width 1327 height 697
click at [752, 19] on span "Landing Page - Aug 26, 16:45:32" at bounding box center [782, 17] width 127 height 12
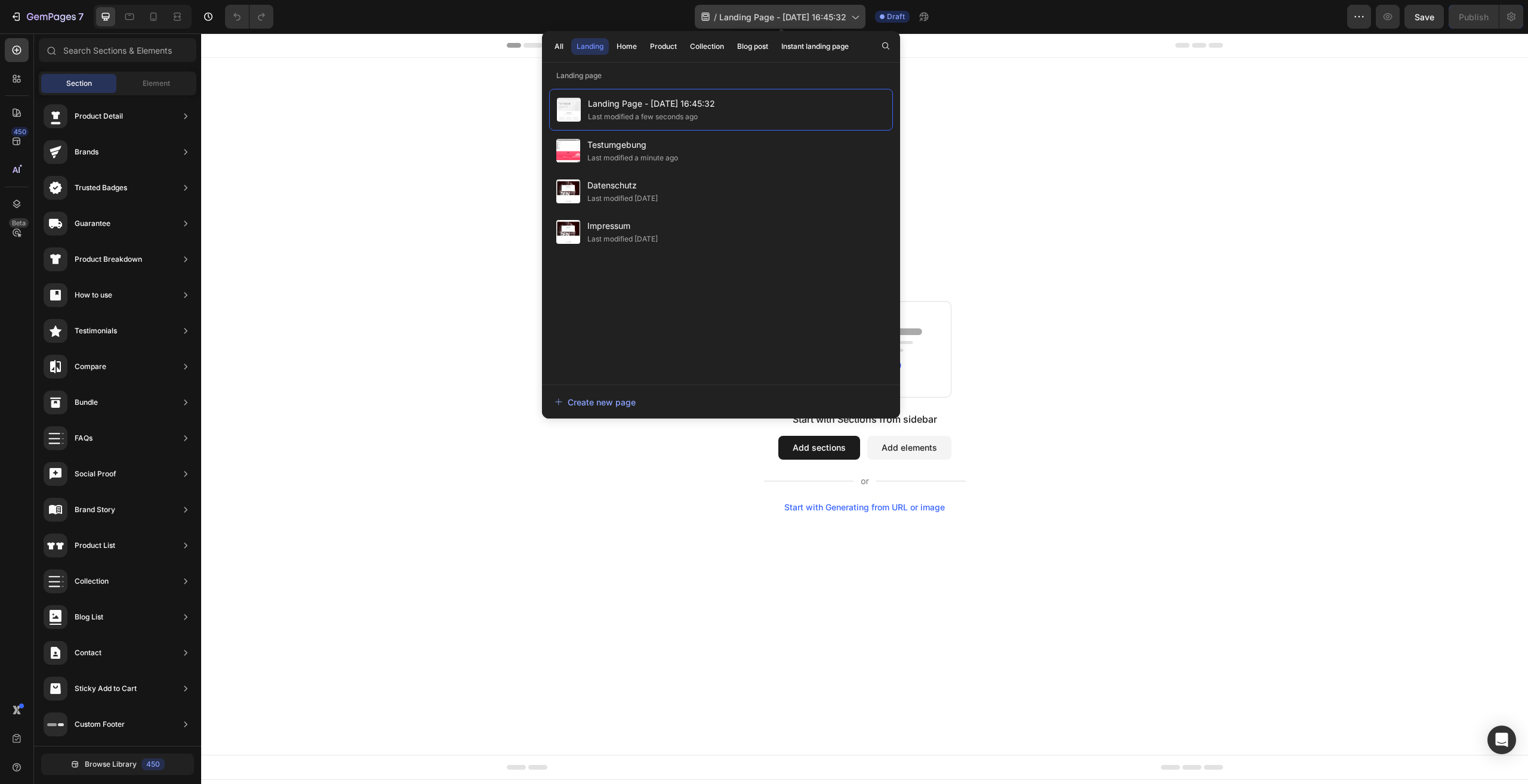
click at [798, 17] on span "Landing Page - Aug 26, 16:45:32" at bounding box center [782, 17] width 127 height 12
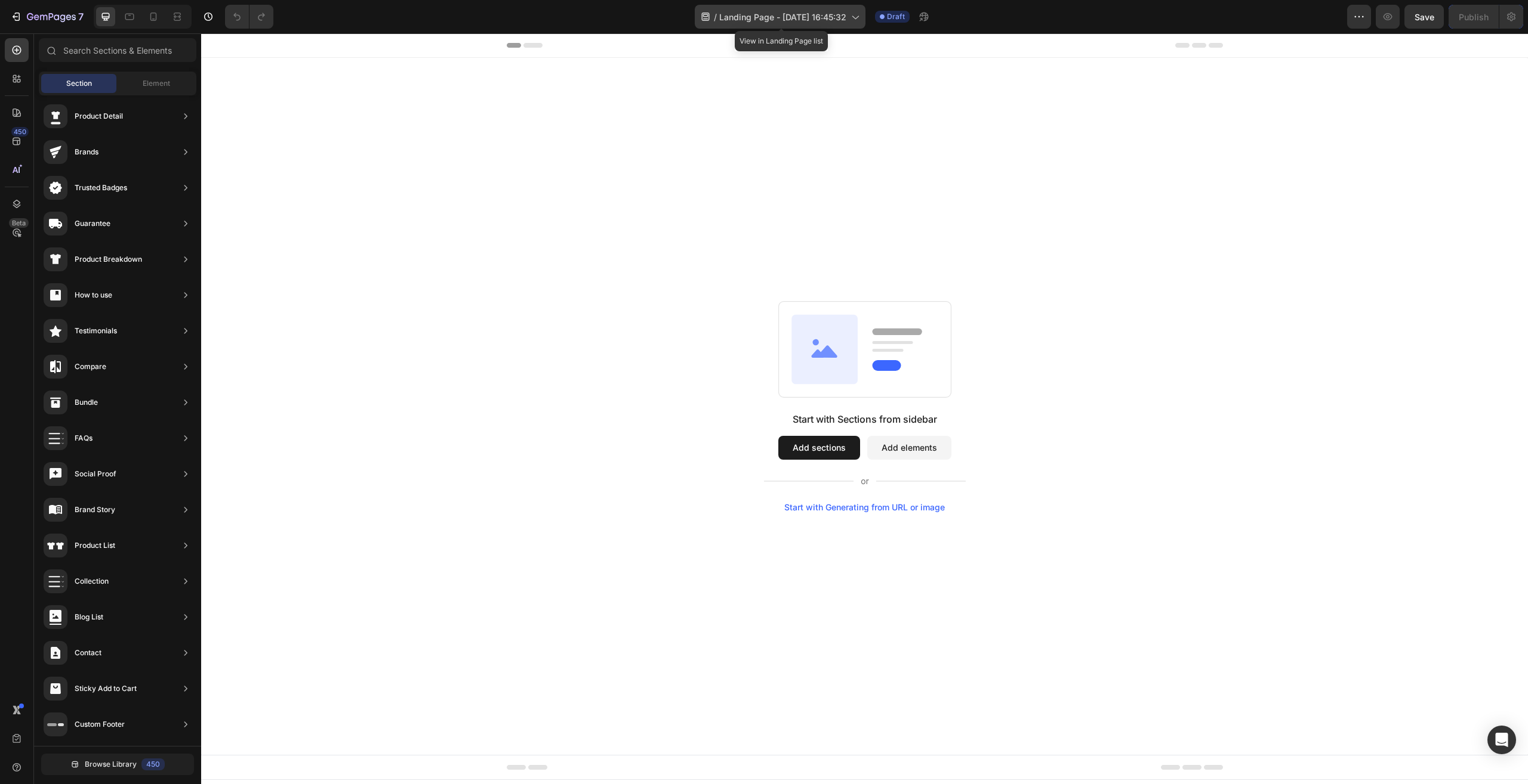
click at [774, 24] on div "/ Landing Page - Aug 26, 16:45:32" at bounding box center [780, 16] width 171 height 24
click at [781, 20] on span "Landing Page - Aug 26, 16:45:32" at bounding box center [782, 17] width 127 height 12
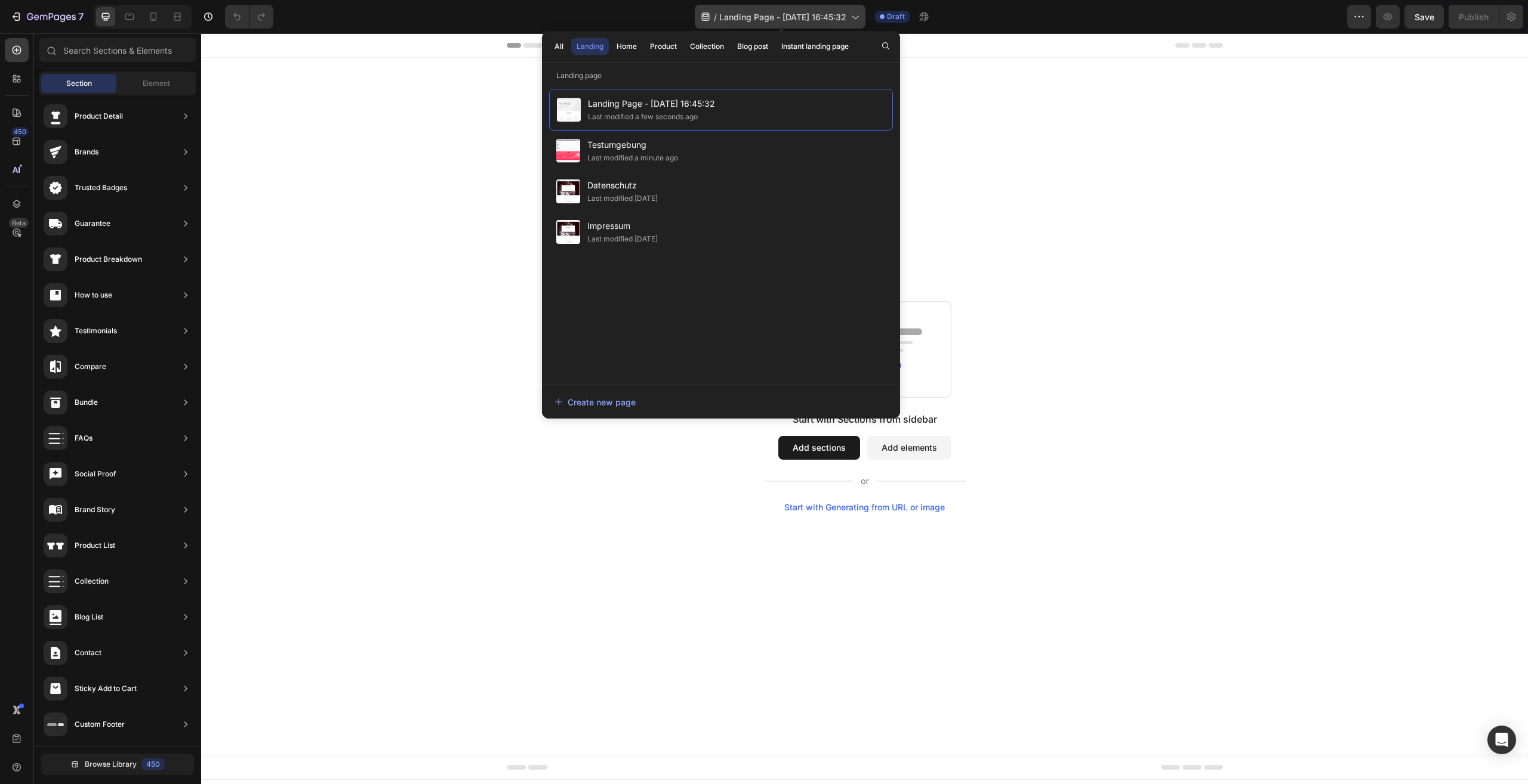
click at [782, 13] on span "Landing Page - Aug 26, 16:45:32" at bounding box center [782, 17] width 127 height 12
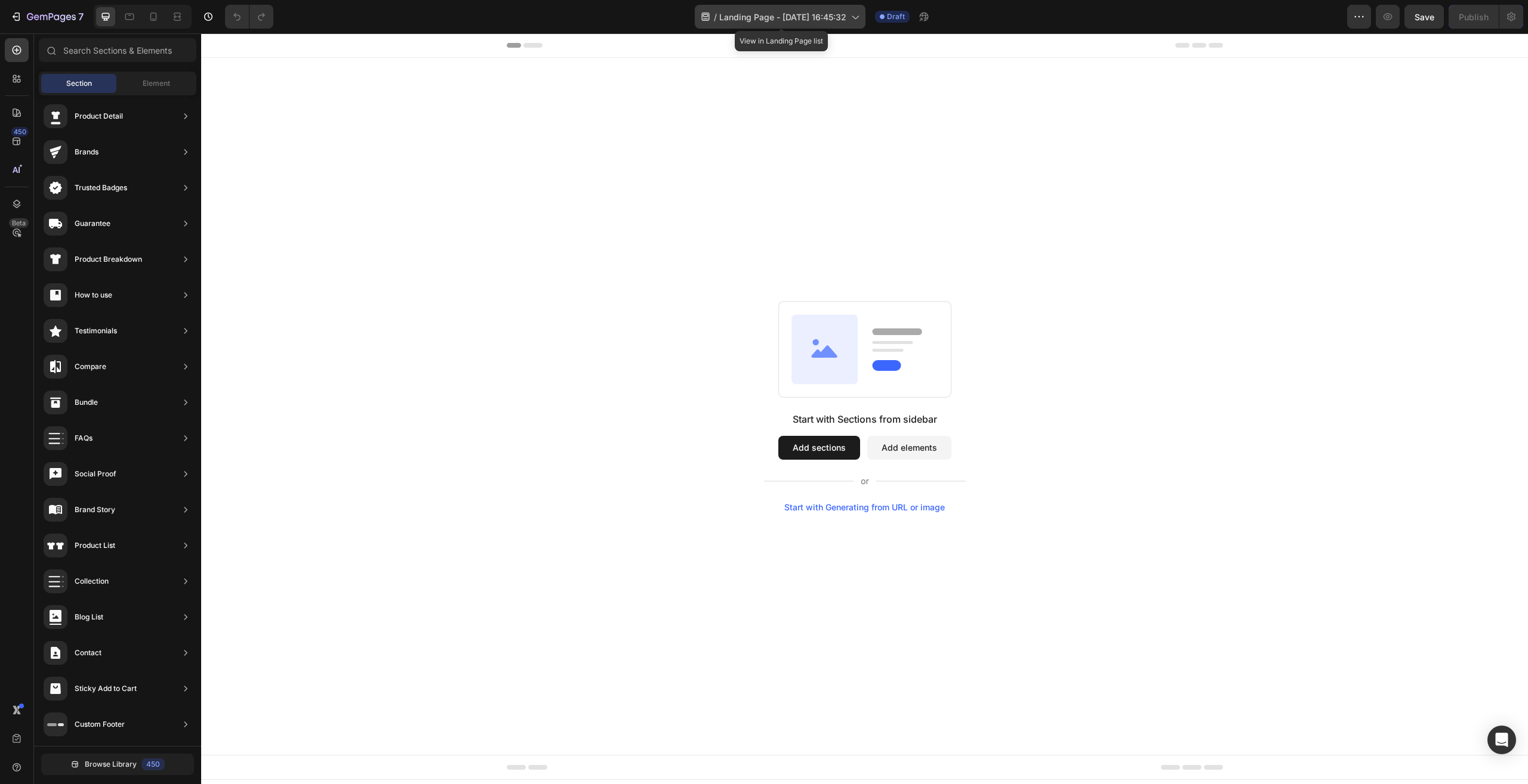
click at [825, 24] on div "/ Landing Page - Aug 26, 16:45:32" at bounding box center [780, 16] width 171 height 24
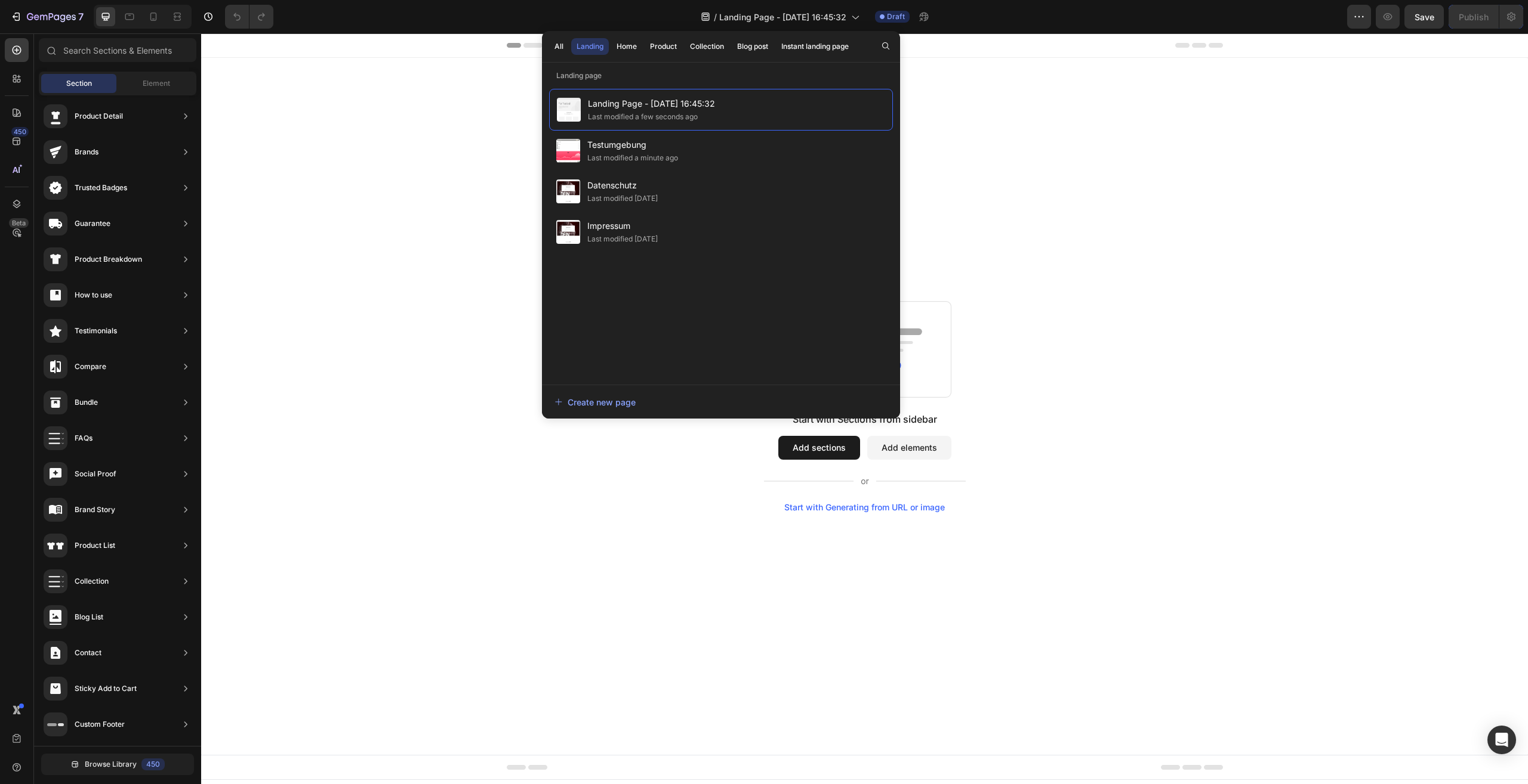
click at [370, 115] on div "Start with Sections from sidebar Add sections Add elements Start with Generatin…" at bounding box center [865, 406] width 1327 height 697
click at [360, 190] on div "Start with Sections from sidebar Add sections Add elements Start with Generatin…" at bounding box center [865, 406] width 1327 height 697
click at [1108, 514] on div "Start with Sections from sidebar Add sections Add elements Start with Generatin…" at bounding box center [865, 406] width 1327 height 697
click at [998, 142] on div "Start with Sections from sidebar Add sections Add elements Start with Generatin…" at bounding box center [865, 406] width 1327 height 697
click at [973, 505] on div "Start with Sections from sidebar Add sections Add elements Start with Generatin…" at bounding box center [864, 406] width 1240 height 211
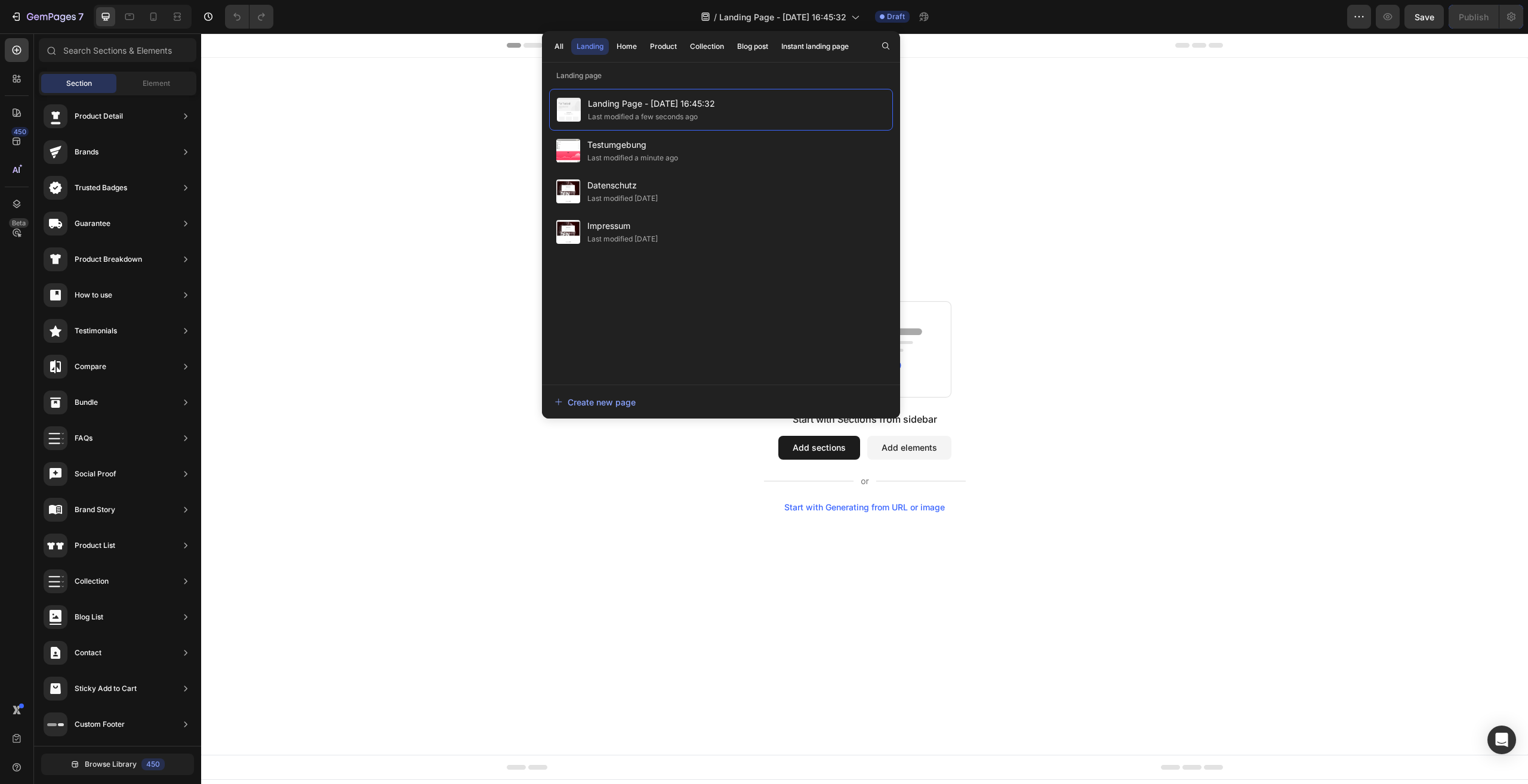
click at [906, 449] on button "Add elements" at bounding box center [909, 448] width 84 height 24
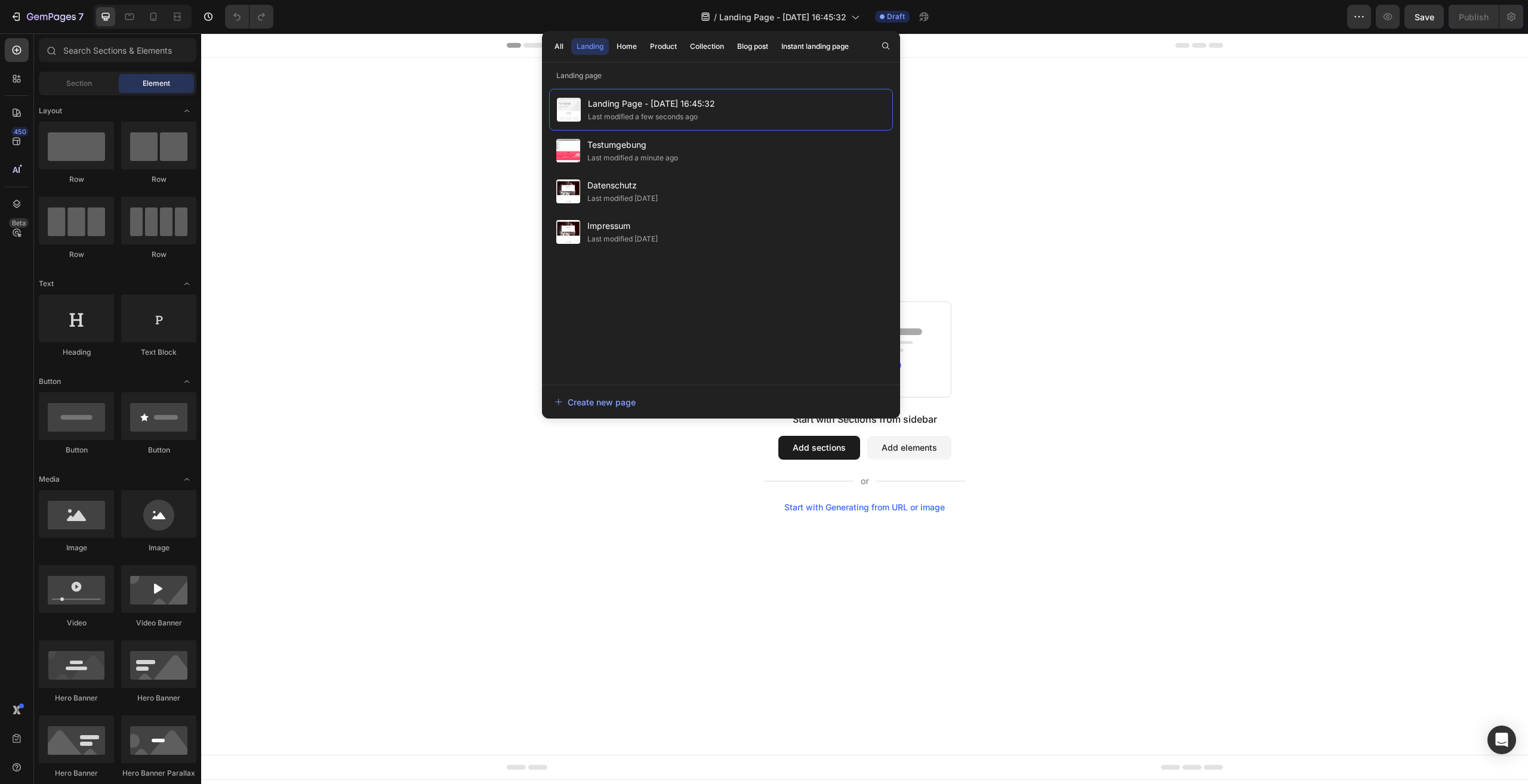
click at [828, 457] on button "Add sections" at bounding box center [819, 448] width 82 height 24
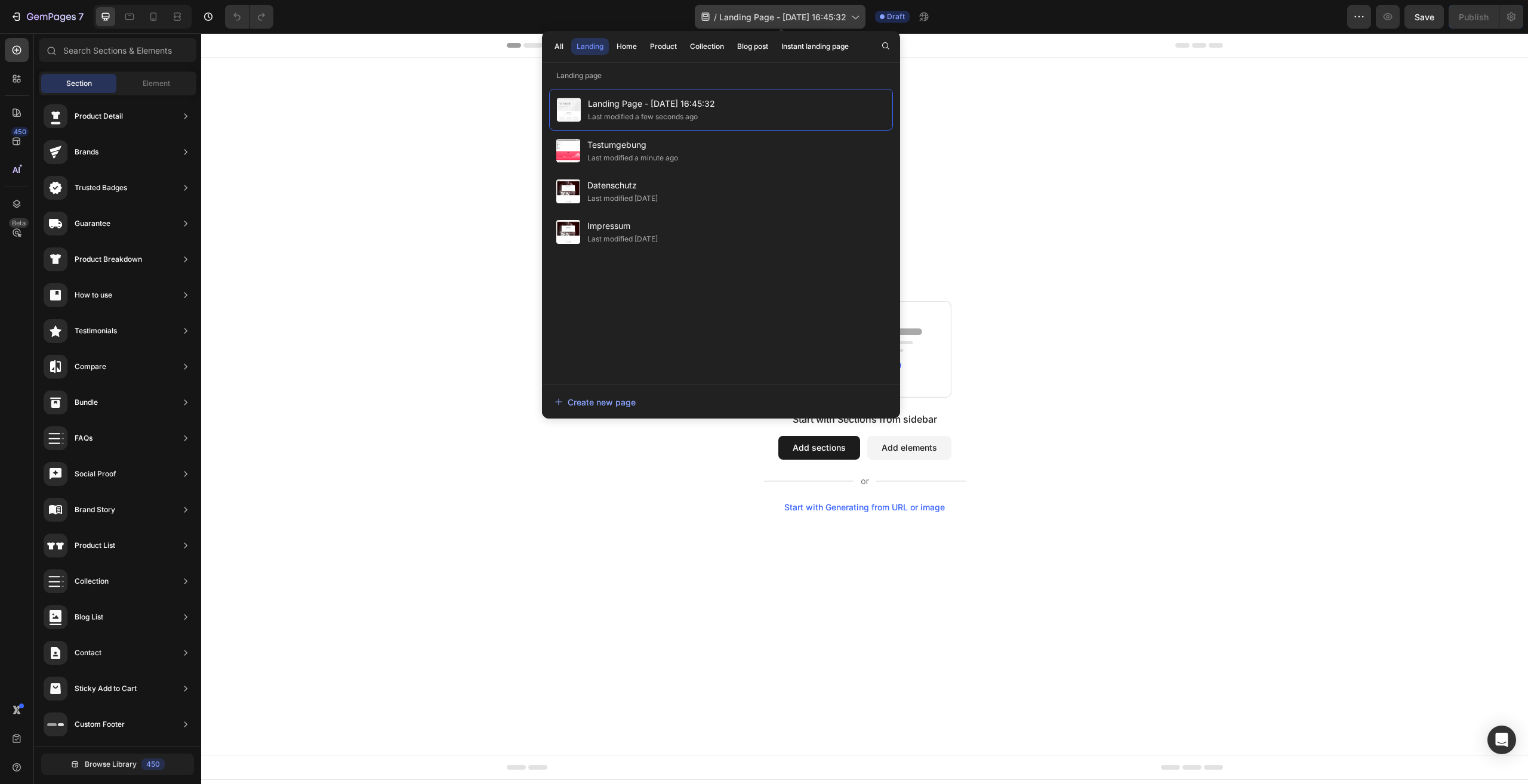
click at [846, 18] on span "Landing Page - Aug 26, 16:45:32" at bounding box center [782, 17] width 127 height 12
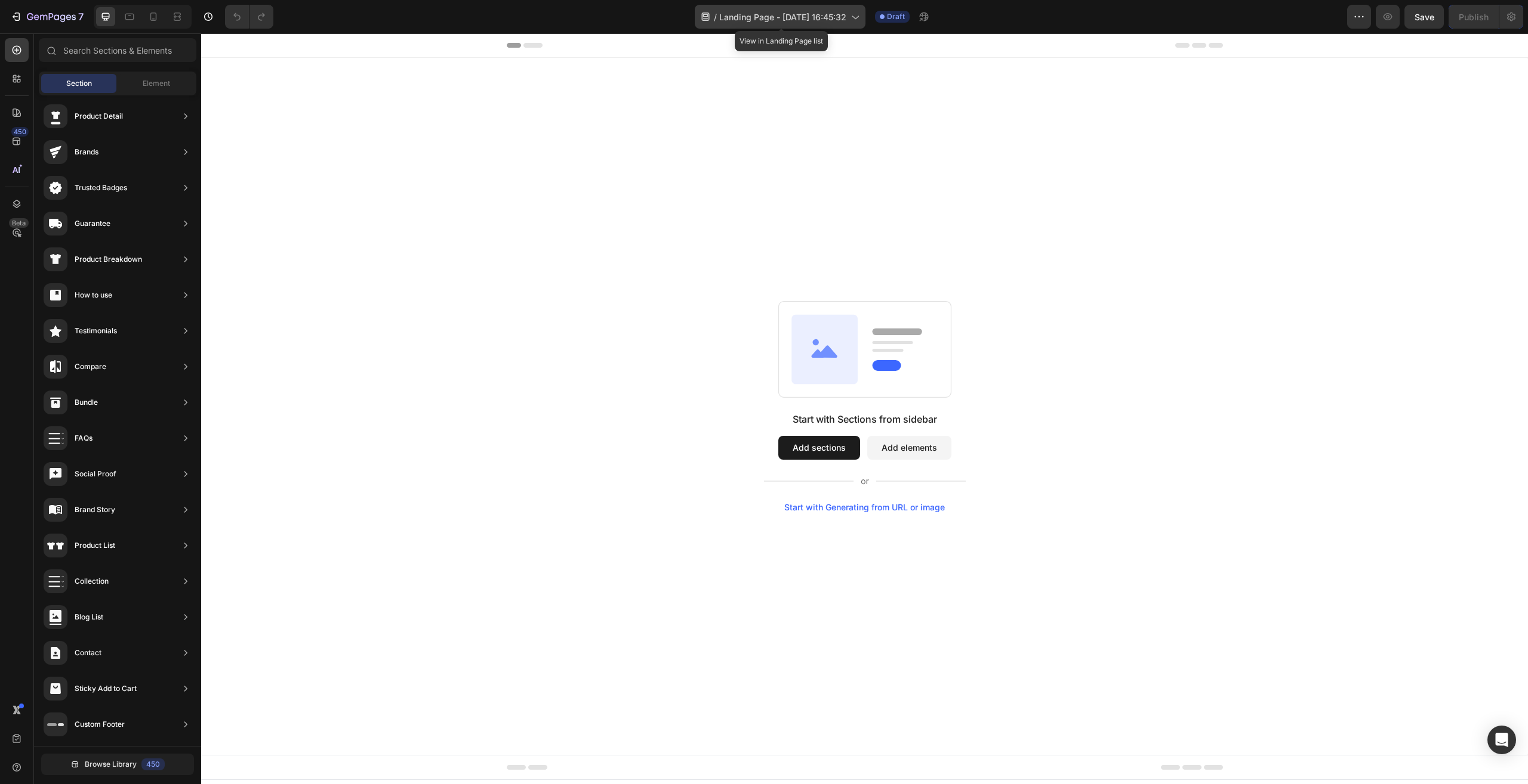
click at [846, 18] on span "Landing Page - Aug 26, 16:45:32" at bounding box center [782, 17] width 127 height 12
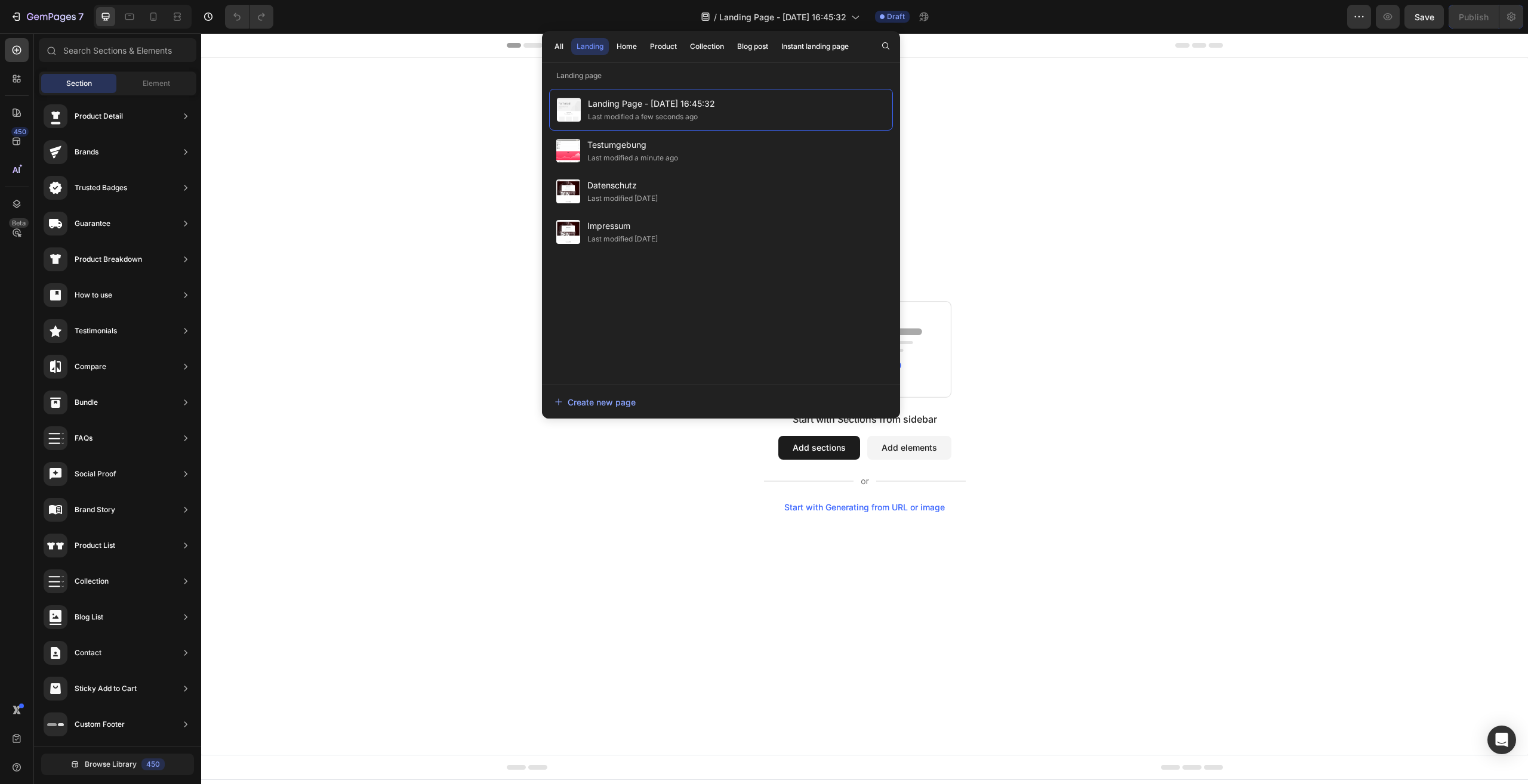
click at [772, 501] on div "Start with Sections from sidebar Add sections Add elements Start with Generatin…" at bounding box center [865, 462] width 202 height 101
click at [854, 455] on button "Add sections" at bounding box center [819, 448] width 82 height 24
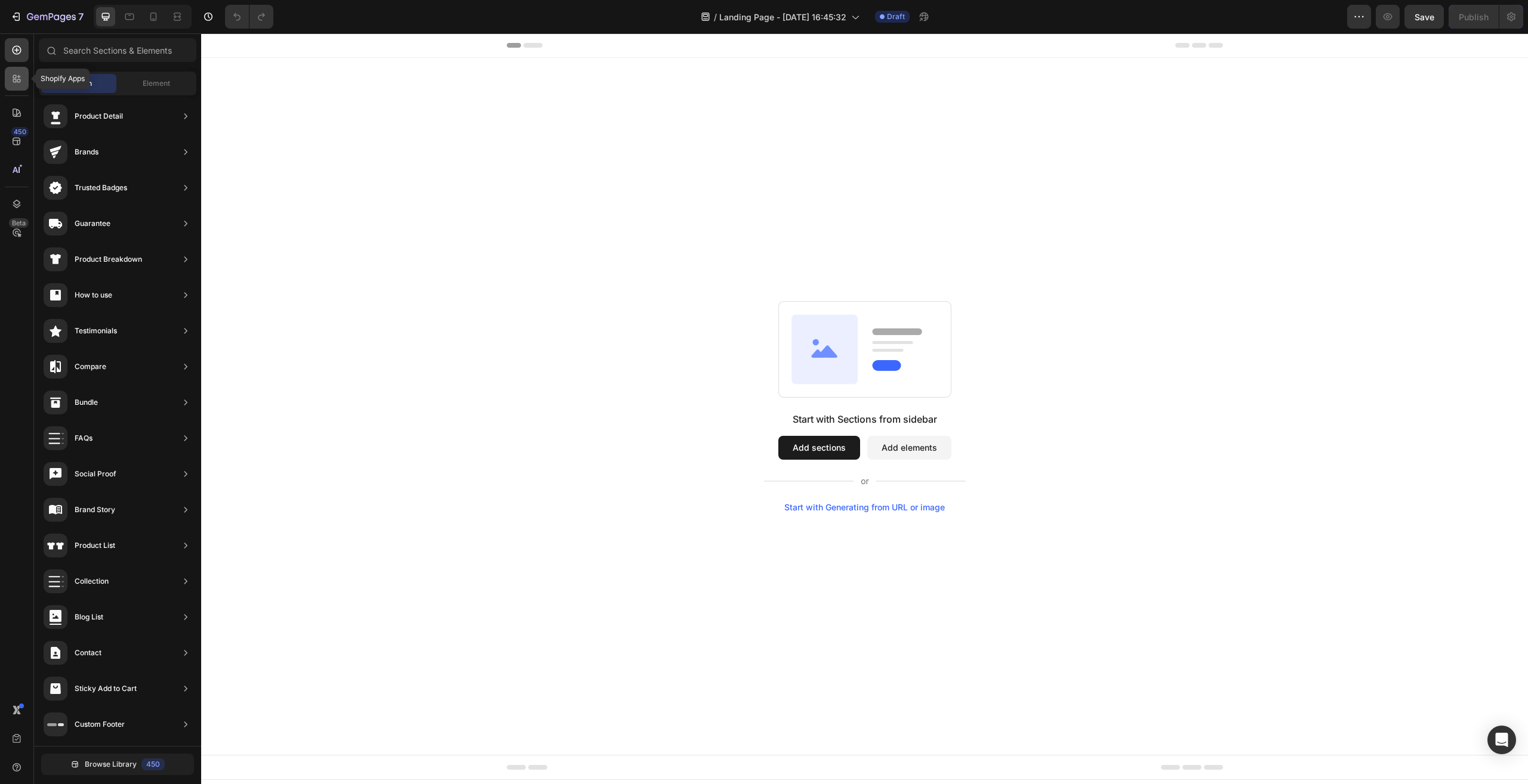
click at [20, 78] on icon at bounding box center [16, 78] width 12 height 12
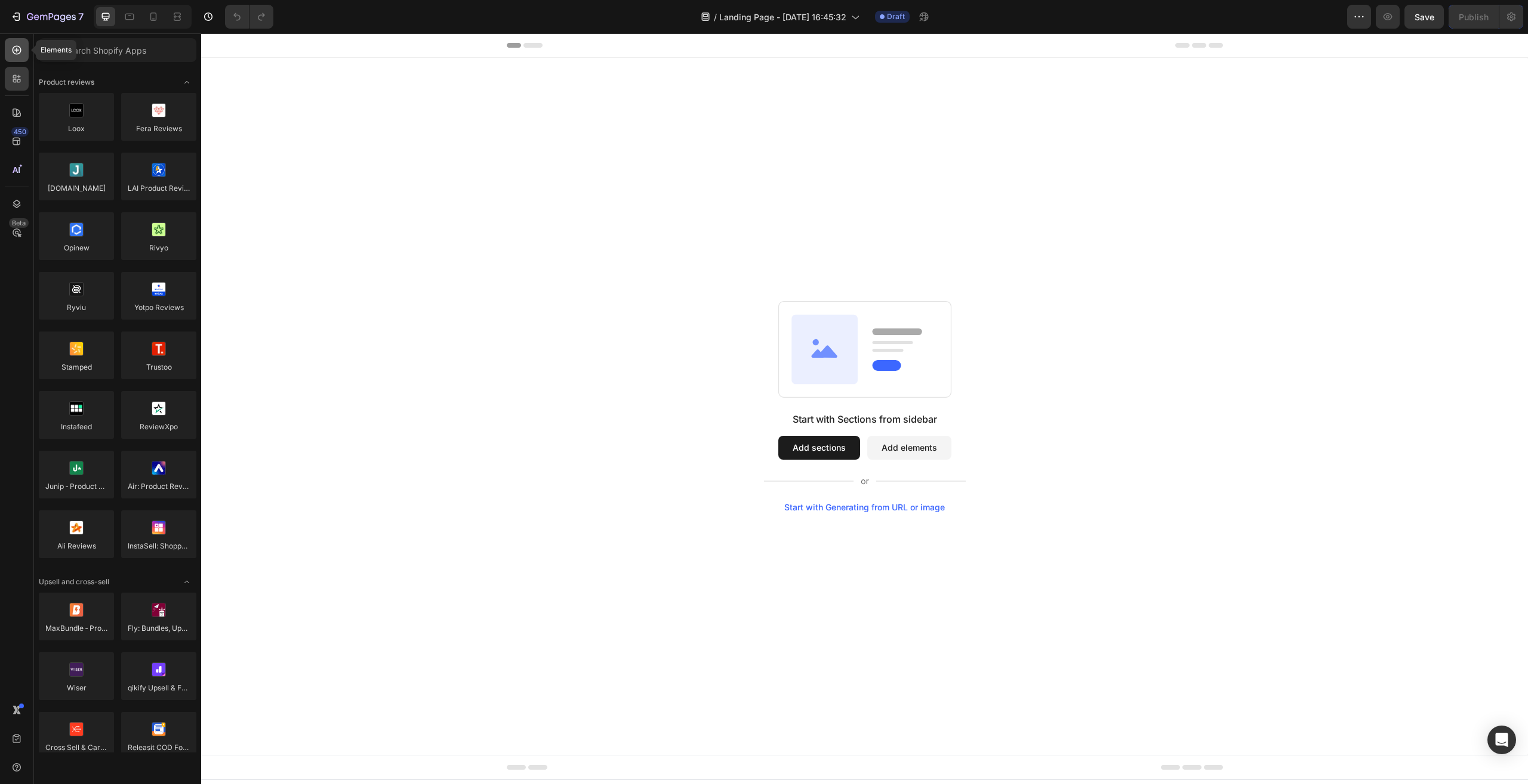
click at [15, 51] on icon at bounding box center [16, 50] width 12 height 12
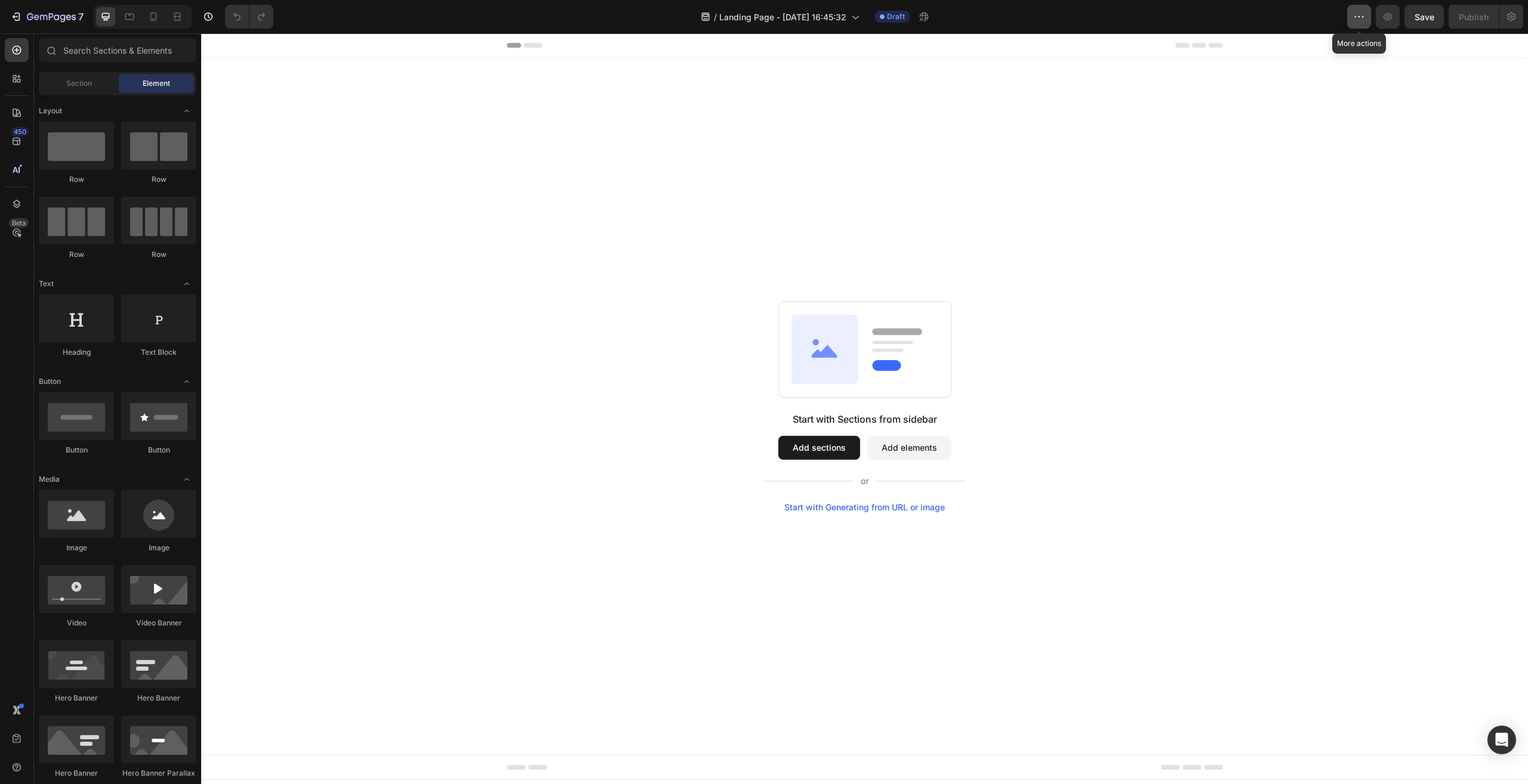
click at [1356, 19] on icon "button" at bounding box center [1358, 16] width 12 height 12
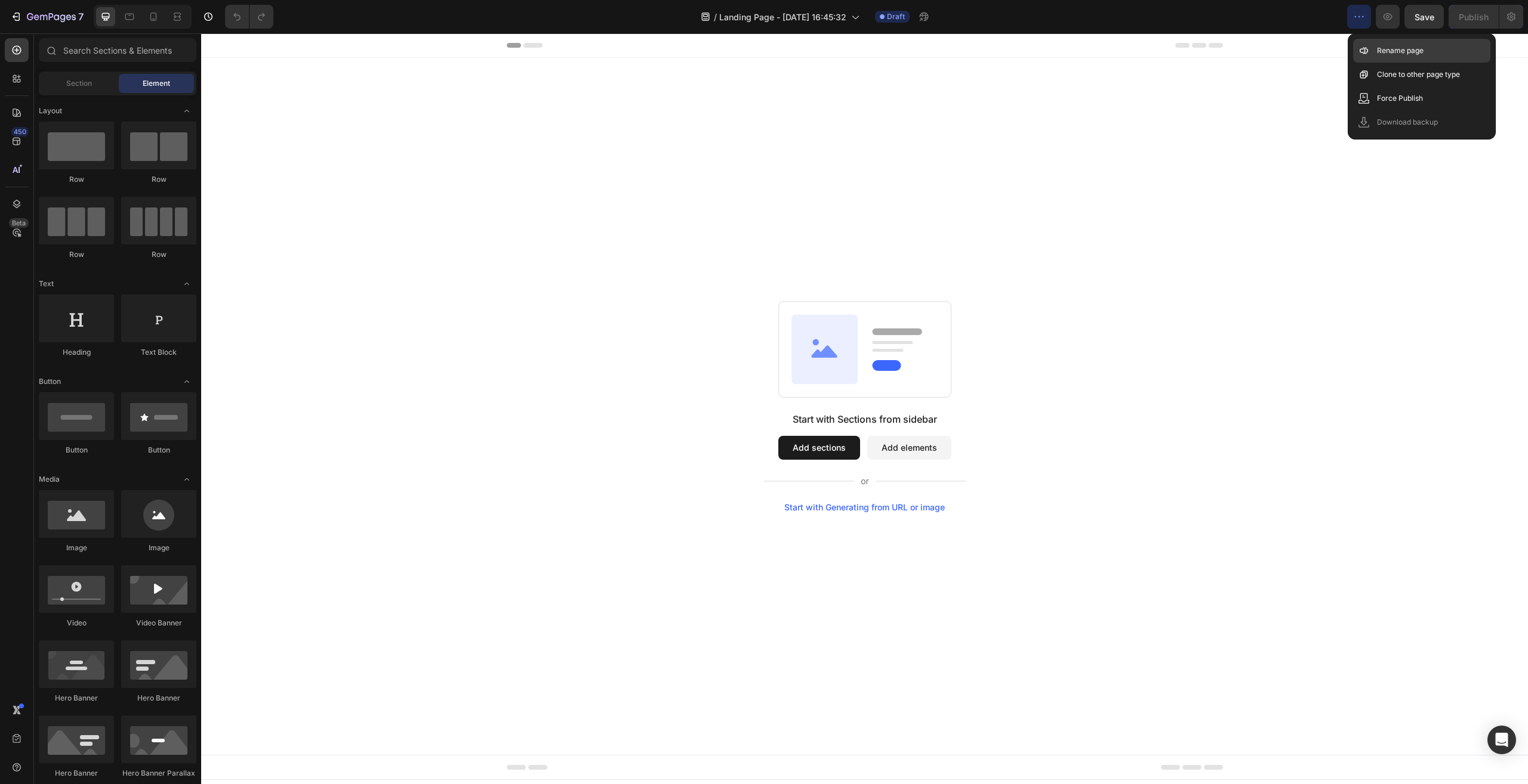
click at [1385, 47] on p "Rename page" at bounding box center [1400, 50] width 46 height 12
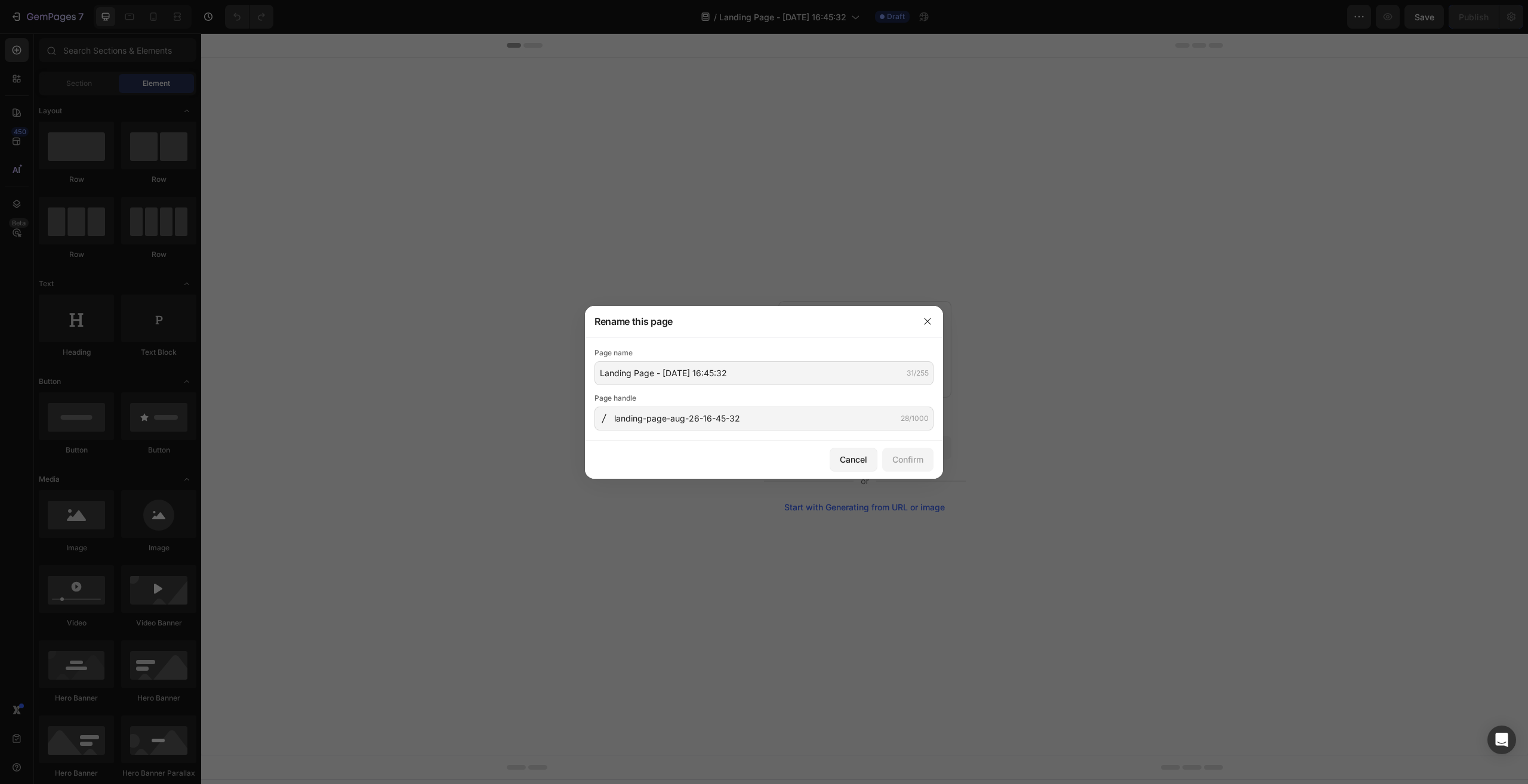
click at [664, 385] on div "Page name Landing Page - Aug 26, 16:45:32 31/255 Page handle landing-page-aug-2…" at bounding box center [763, 389] width 339 height 84
click at [672, 376] on input "Landing Page - Aug 26, 16:45:32" at bounding box center [763, 373] width 339 height 24
click at [672, 375] on input "Landing Page - Aug 26, 16:45:32" at bounding box center [763, 373] width 339 height 24
type input "[PERSON_NAME]"
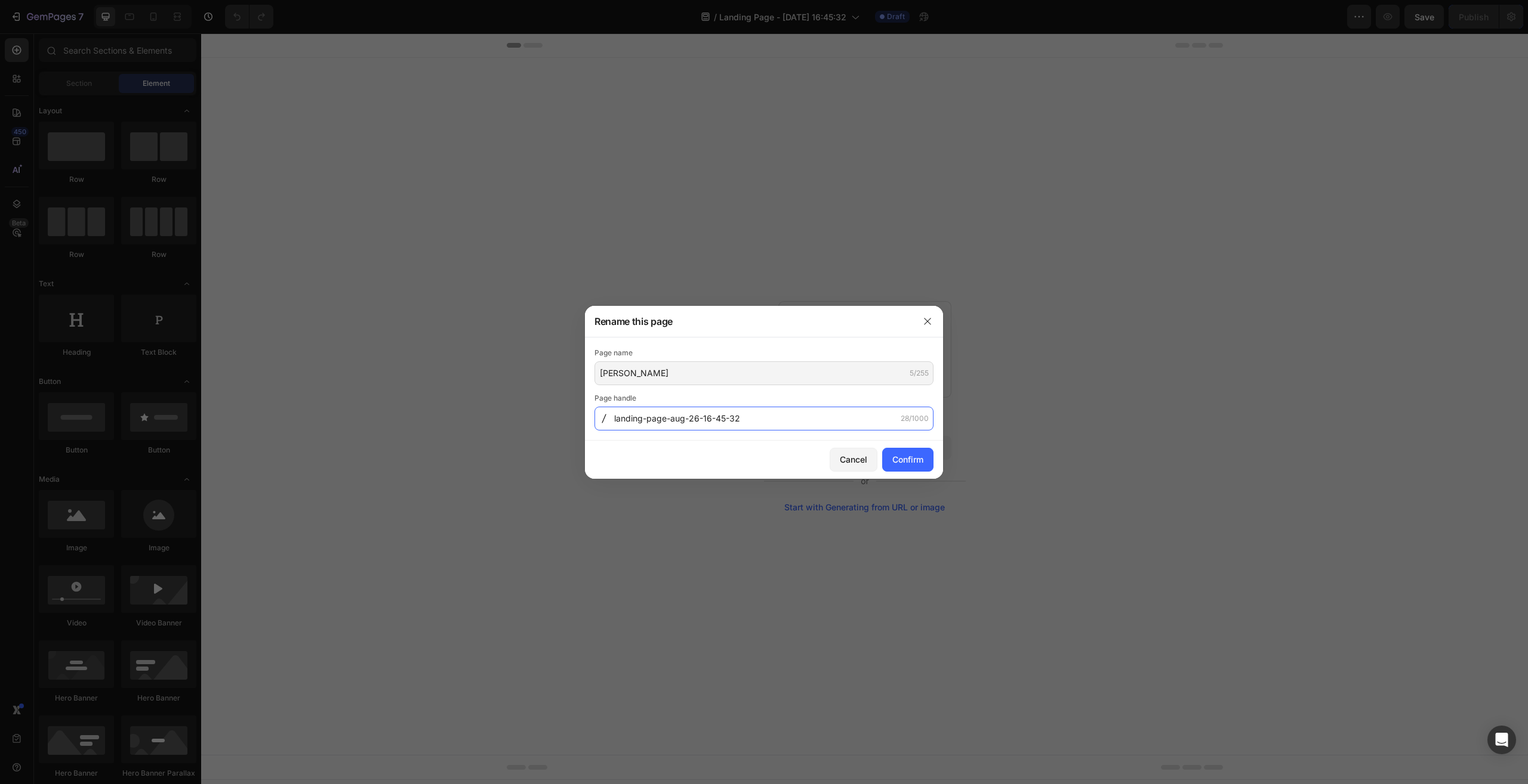
drag, startPoint x: 762, startPoint y: 422, endPoint x: 820, endPoint y: 412, distance: 58.9
click at [820, 412] on input "landing-page-aug-26-16-45-32" at bounding box center [763, 418] width 339 height 24
type input "[PERSON_NAME]"
click at [911, 467] on button "Confirm" at bounding box center [907, 459] width 52 height 24
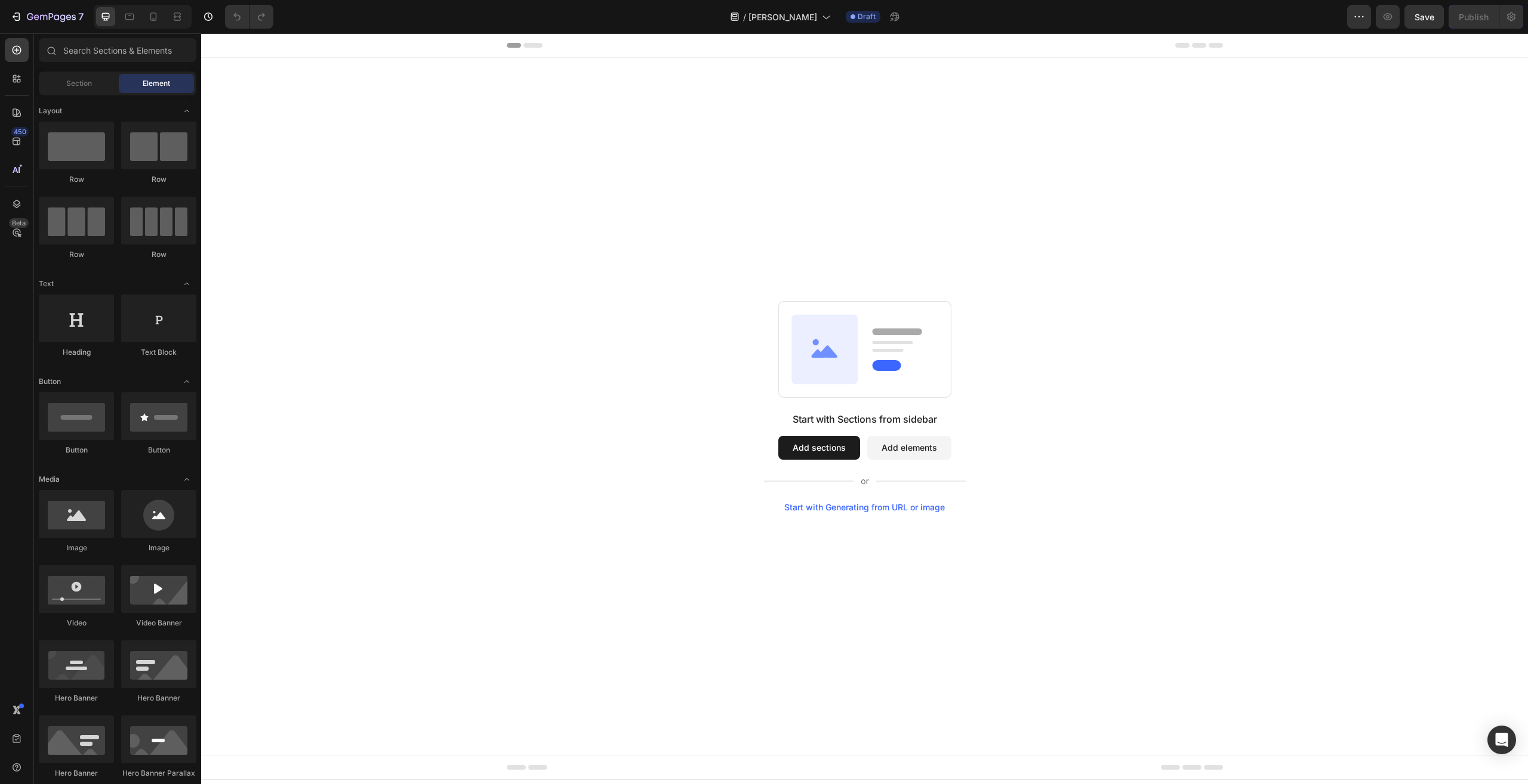
click at [815, 548] on div "Start with Sections from sidebar Add sections Add elements Start with Generatin…" at bounding box center [865, 406] width 1327 height 697
click at [157, 15] on icon at bounding box center [153, 16] width 12 height 12
click at [810, 493] on div "Start with Sections from sidebar Add sections Add elements Start with Generatin…" at bounding box center [865, 462] width 202 height 101
click at [857, 451] on button "Add sections" at bounding box center [819, 448] width 82 height 24
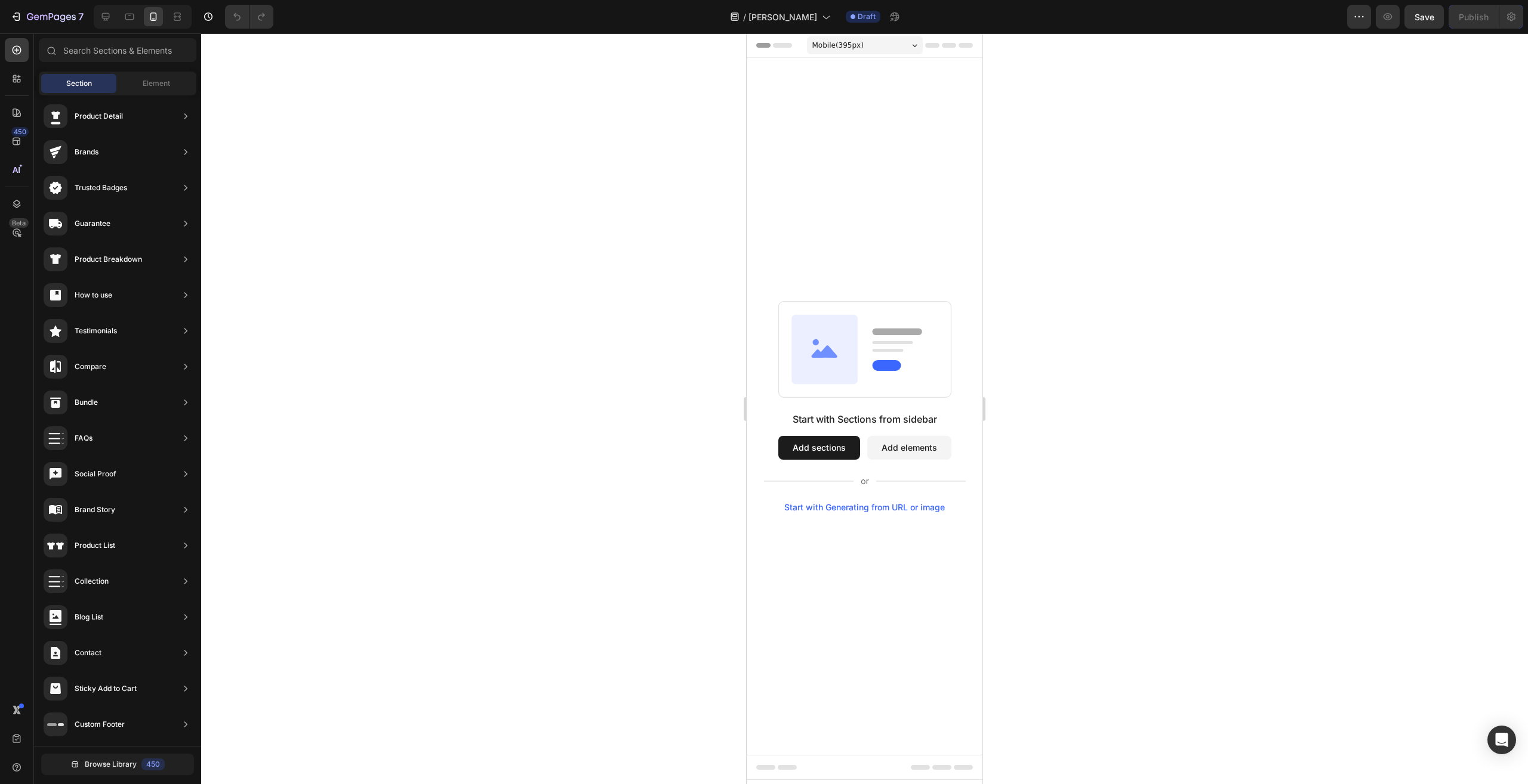
scroll to position [41, 0]
click at [159, 82] on span "Element" at bounding box center [156, 84] width 28 height 11
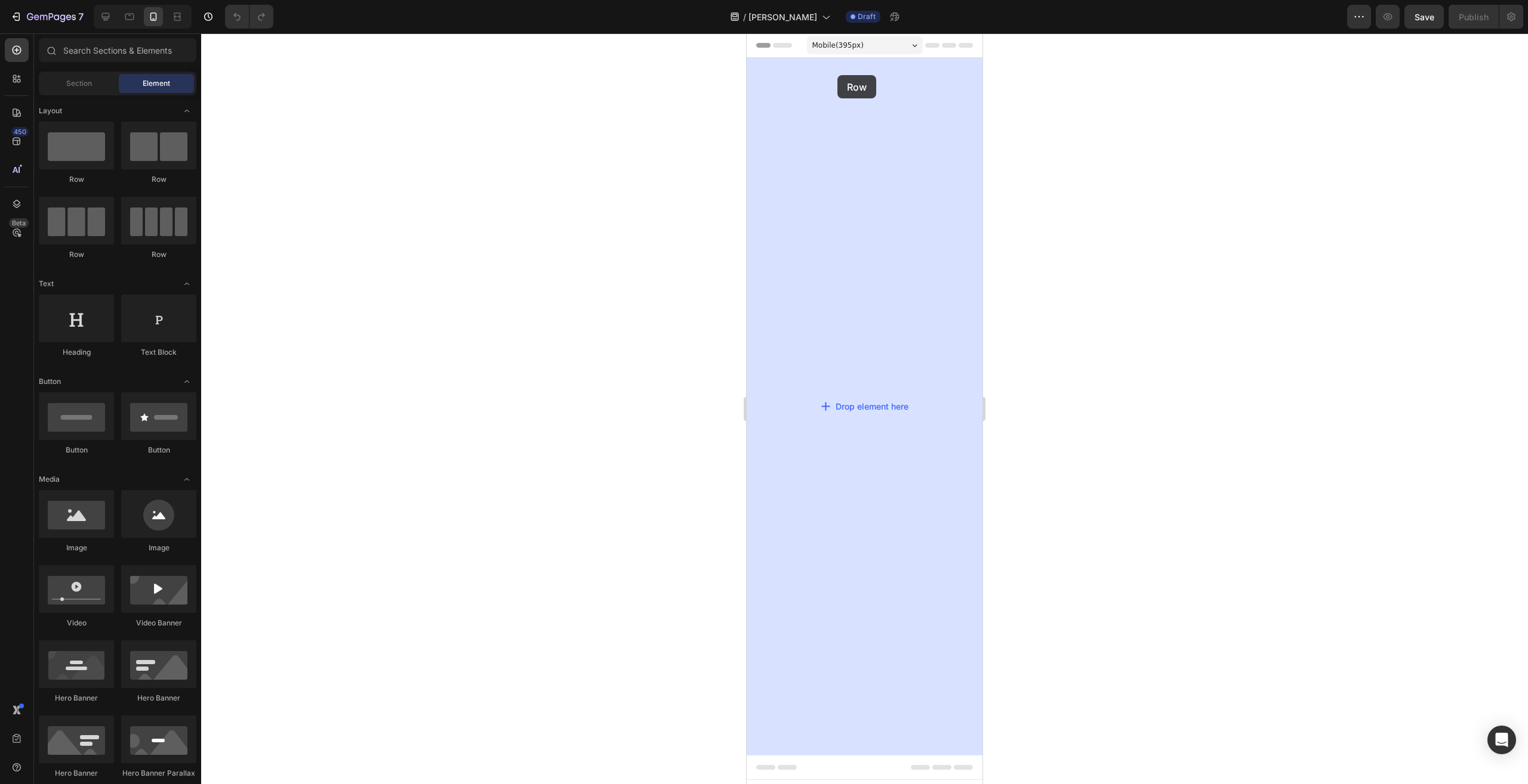
drag, startPoint x: 828, startPoint y: 187, endPoint x: 837, endPoint y: 75, distance: 112.4
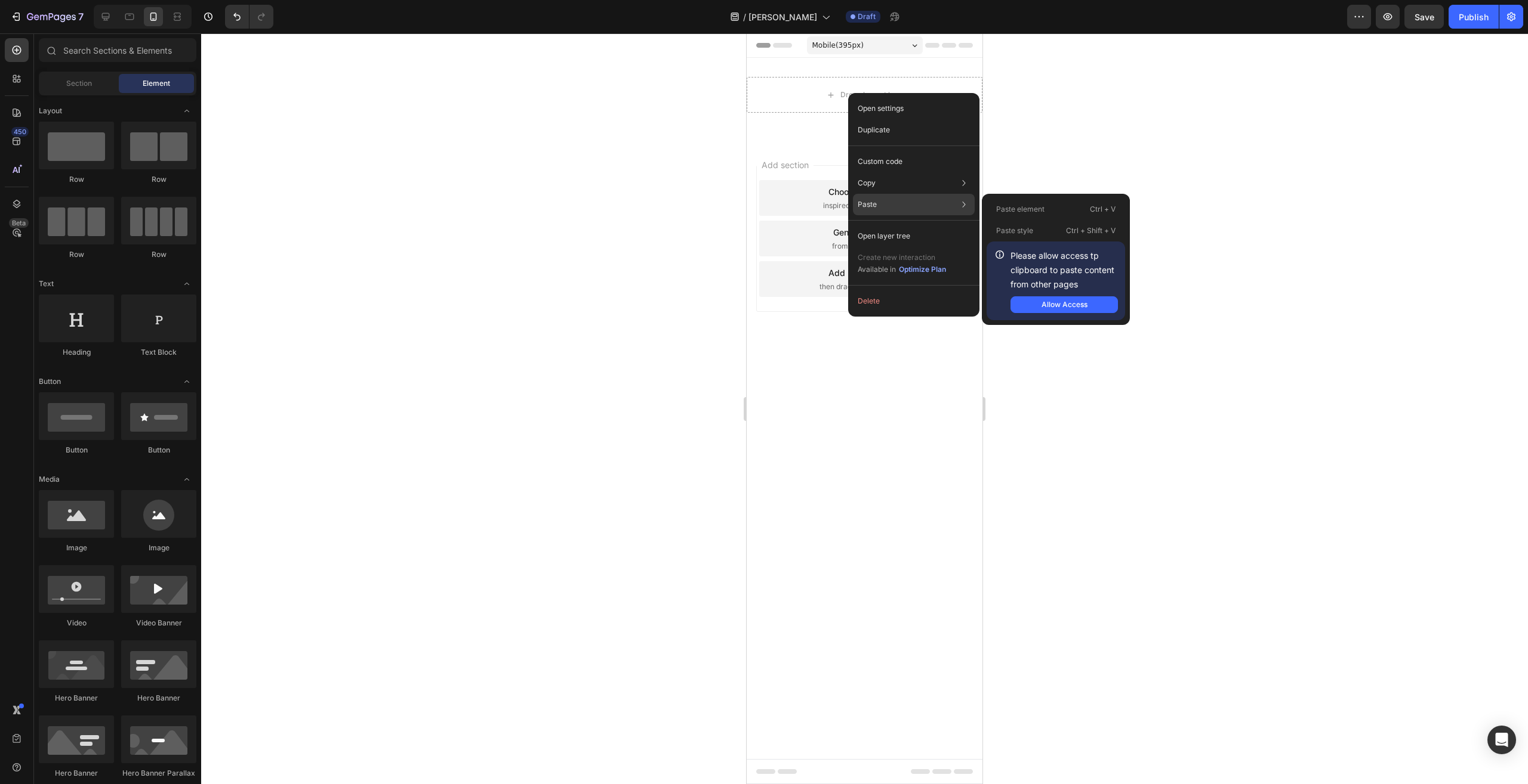
click at [890, 225] on div "Paste Paste element Ctrl + V Paste style Ctrl + Shift + V Please allow access t…" at bounding box center [914, 236] width 122 height 21
click at [1047, 311] on button "Allow Access" at bounding box center [1064, 304] width 108 height 17
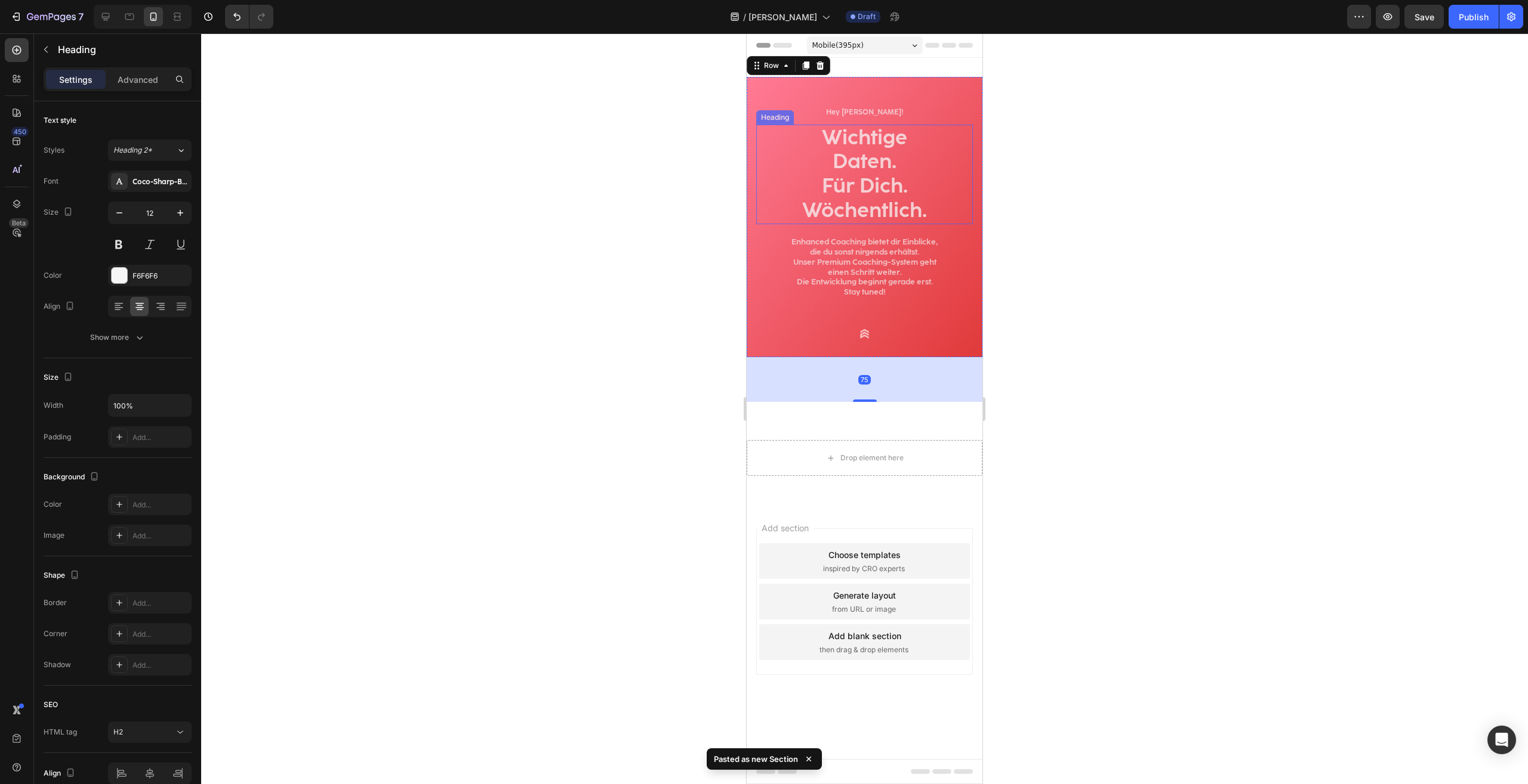
click at [862, 110] on h2 "Hey Tim!" at bounding box center [864, 112] width 216 height 12
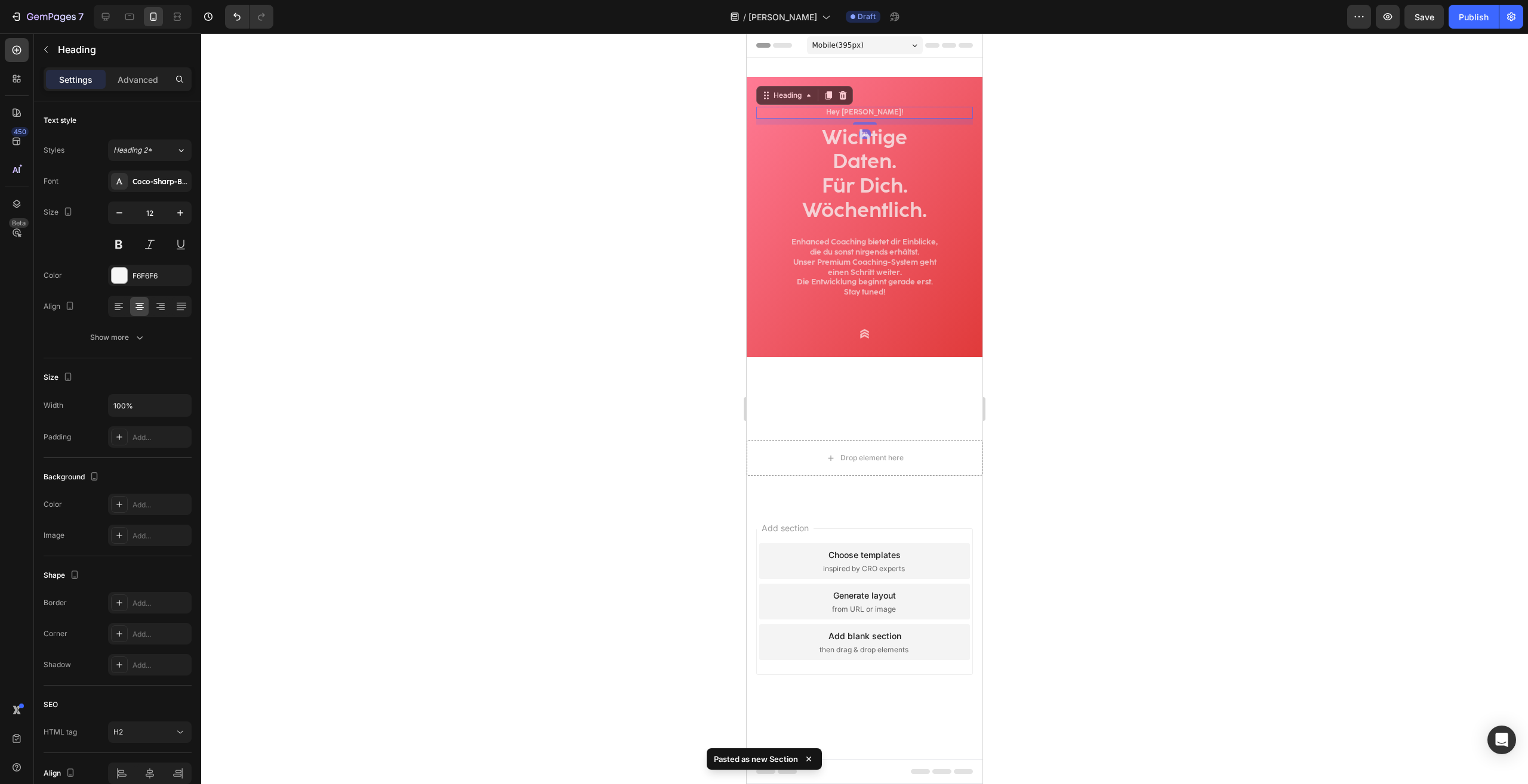
click at [862, 110] on h2 "Hey Tim!" at bounding box center [864, 112] width 216 height 12
click at [869, 112] on p "Hey Tim!" at bounding box center [864, 112] width 215 height 10
drag, startPoint x: 1102, startPoint y: 196, endPoint x: 1110, endPoint y: 198, distance: 8.2
click at [1109, 198] on div at bounding box center [865, 409] width 1327 height 751
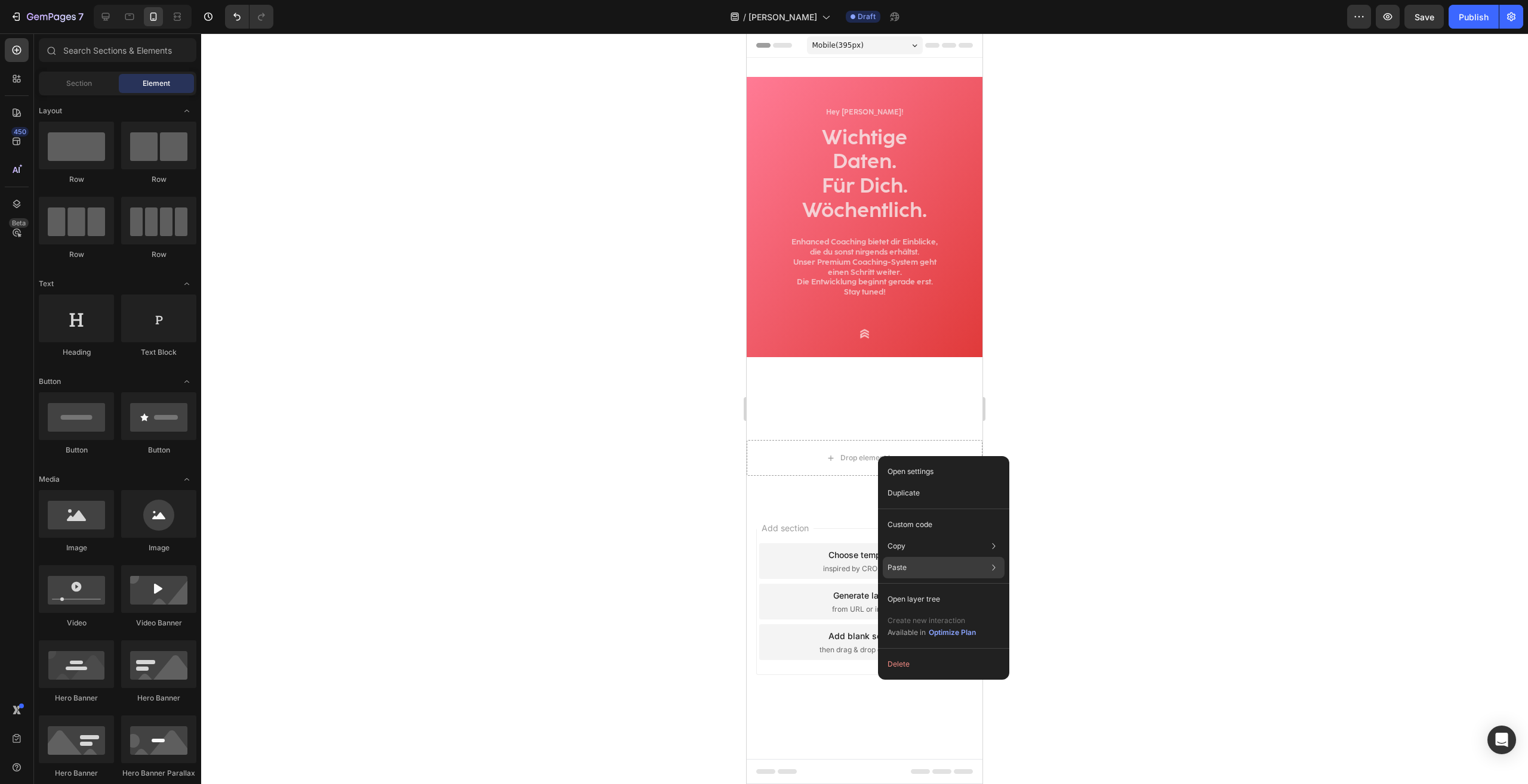
click at [919, 588] on div "Paste Paste element Ctrl + V Paste style Ctrl + Shift + V" at bounding box center [943, 599] width 122 height 21
click at [1091, 583] on div "Paste element Ctrl + V" at bounding box center [1085, 594] width 138 height 21
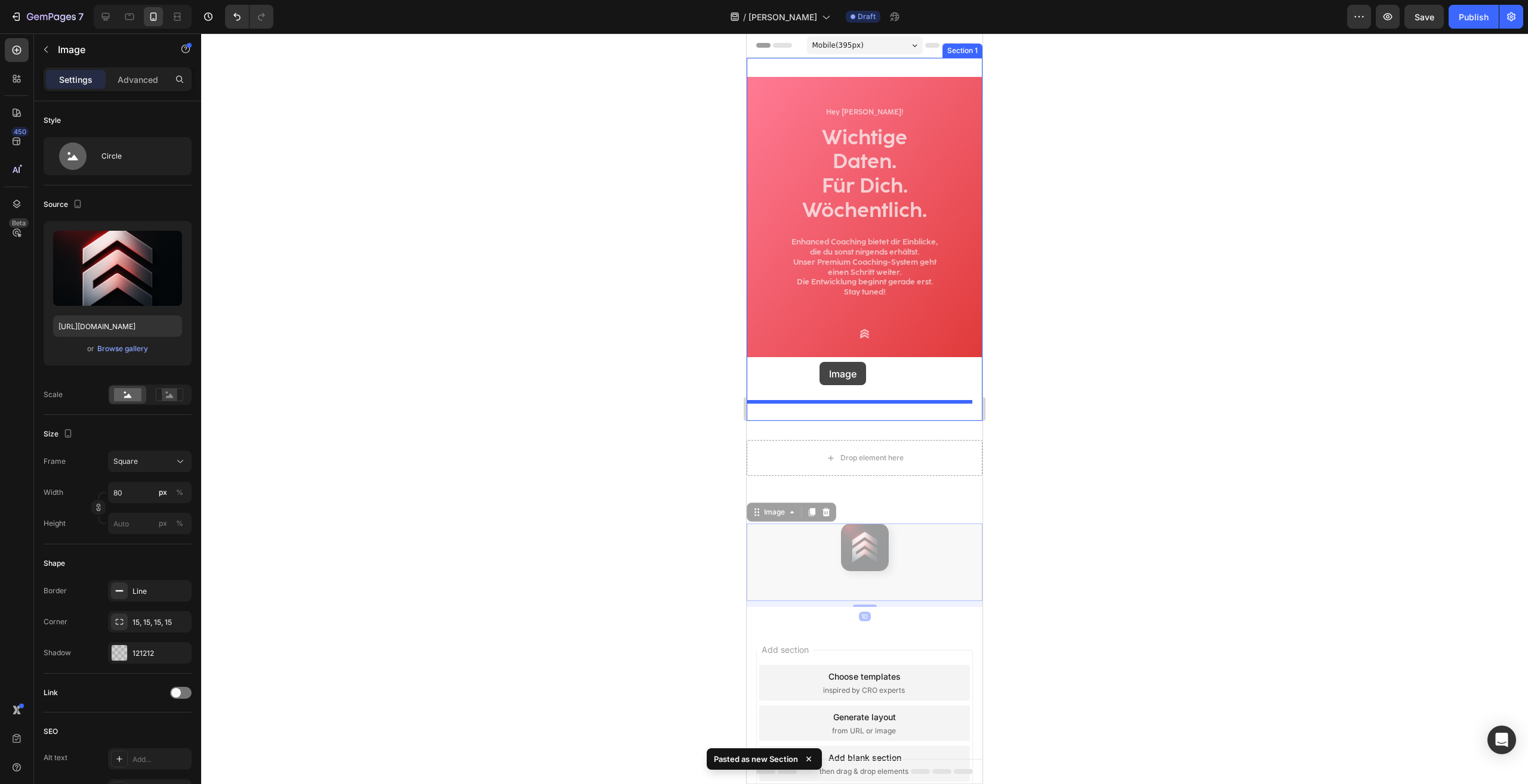
drag, startPoint x: 766, startPoint y: 519, endPoint x: 819, endPoint y: 362, distance: 165.7
click at [819, 362] on div "Mobile ( 395 px) iPhone 13 Mini iPhone 13 Pro iPhone 11 Pro Max iPhone 15 Pro M…" at bounding box center [864, 444] width 236 height 820
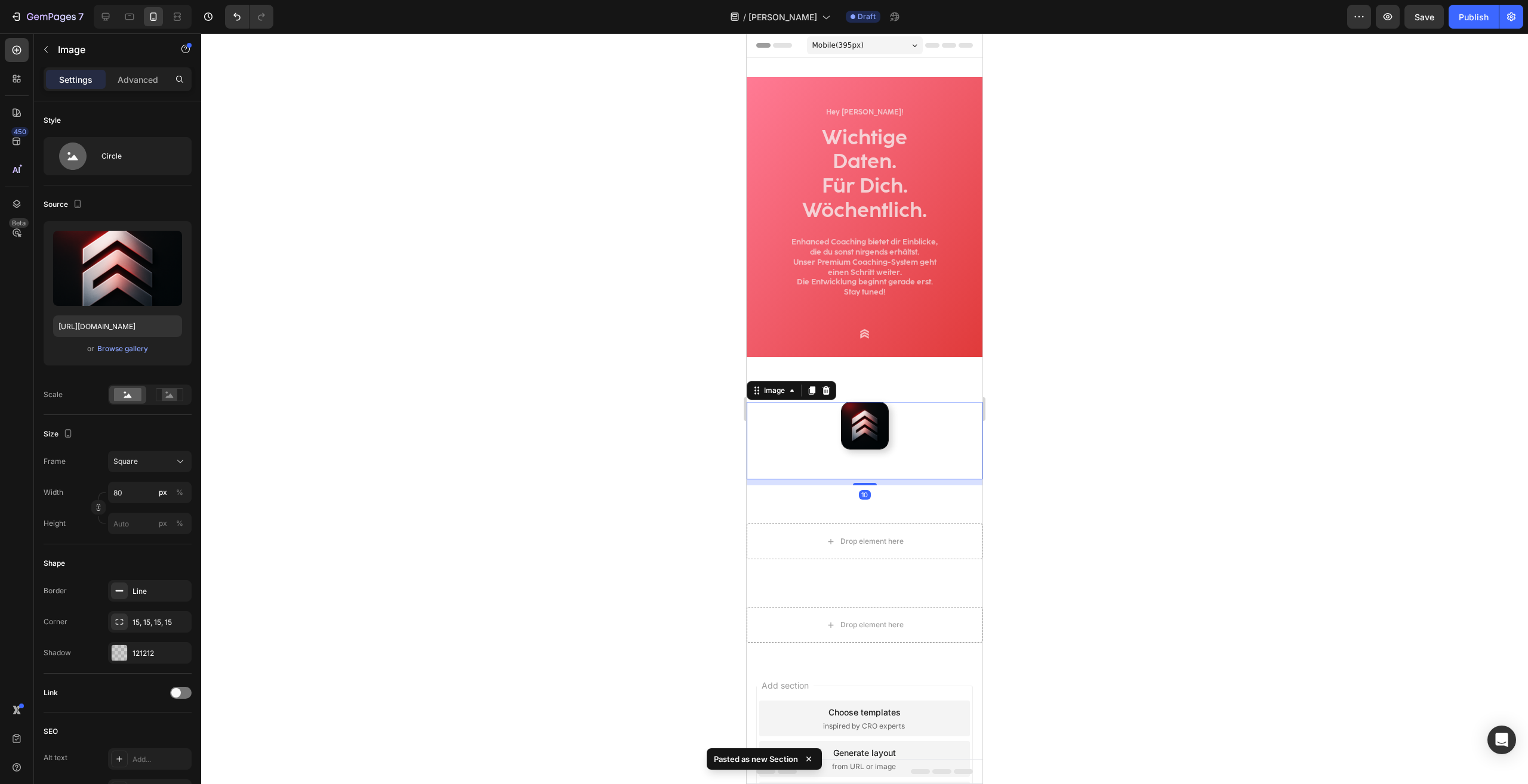
click at [1137, 386] on div at bounding box center [865, 409] width 1327 height 751
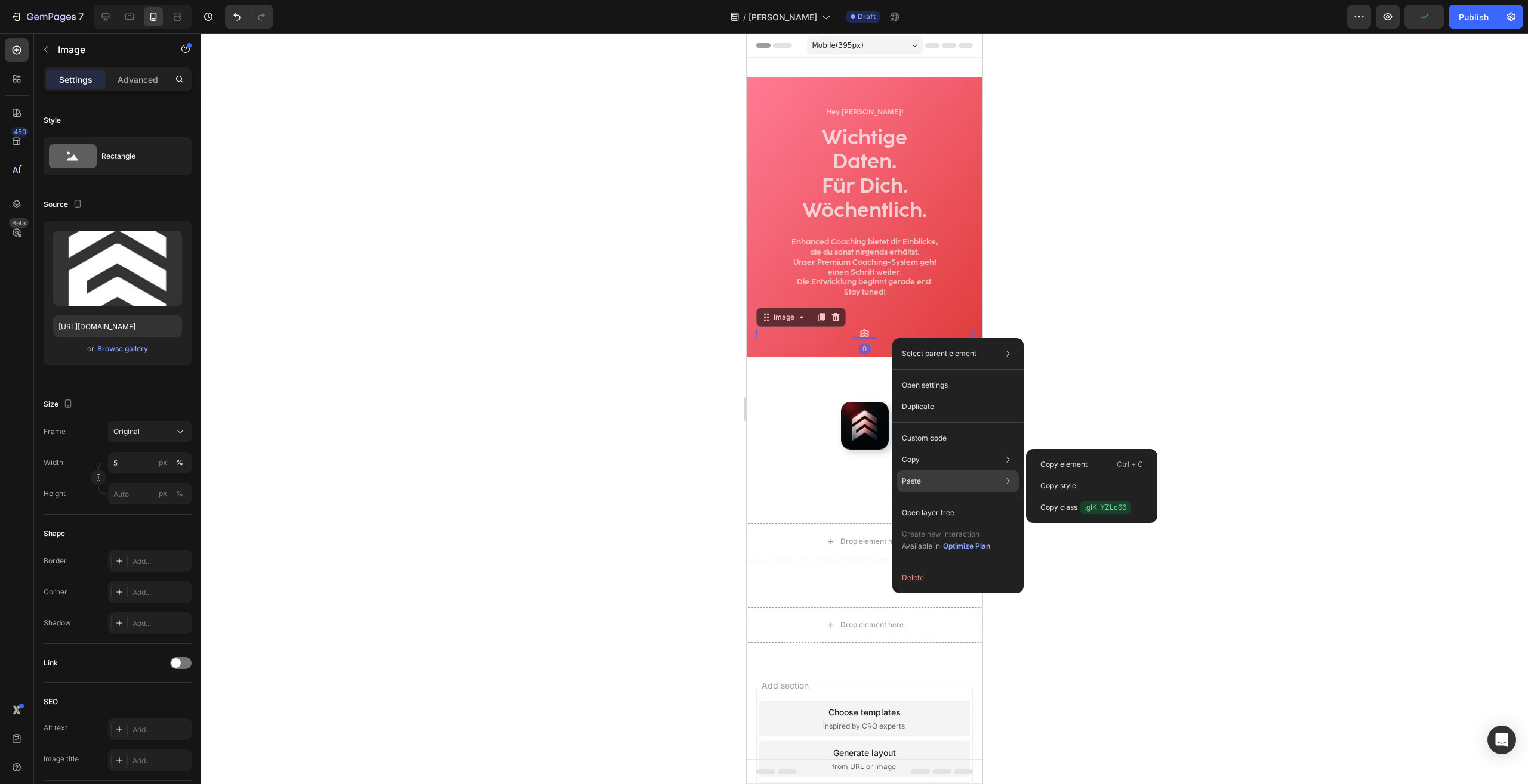
click at [920, 479] on p "Paste" at bounding box center [911, 481] width 19 height 11
click at [1069, 483] on p "Paste element" at bounding box center [1064, 486] width 48 height 11
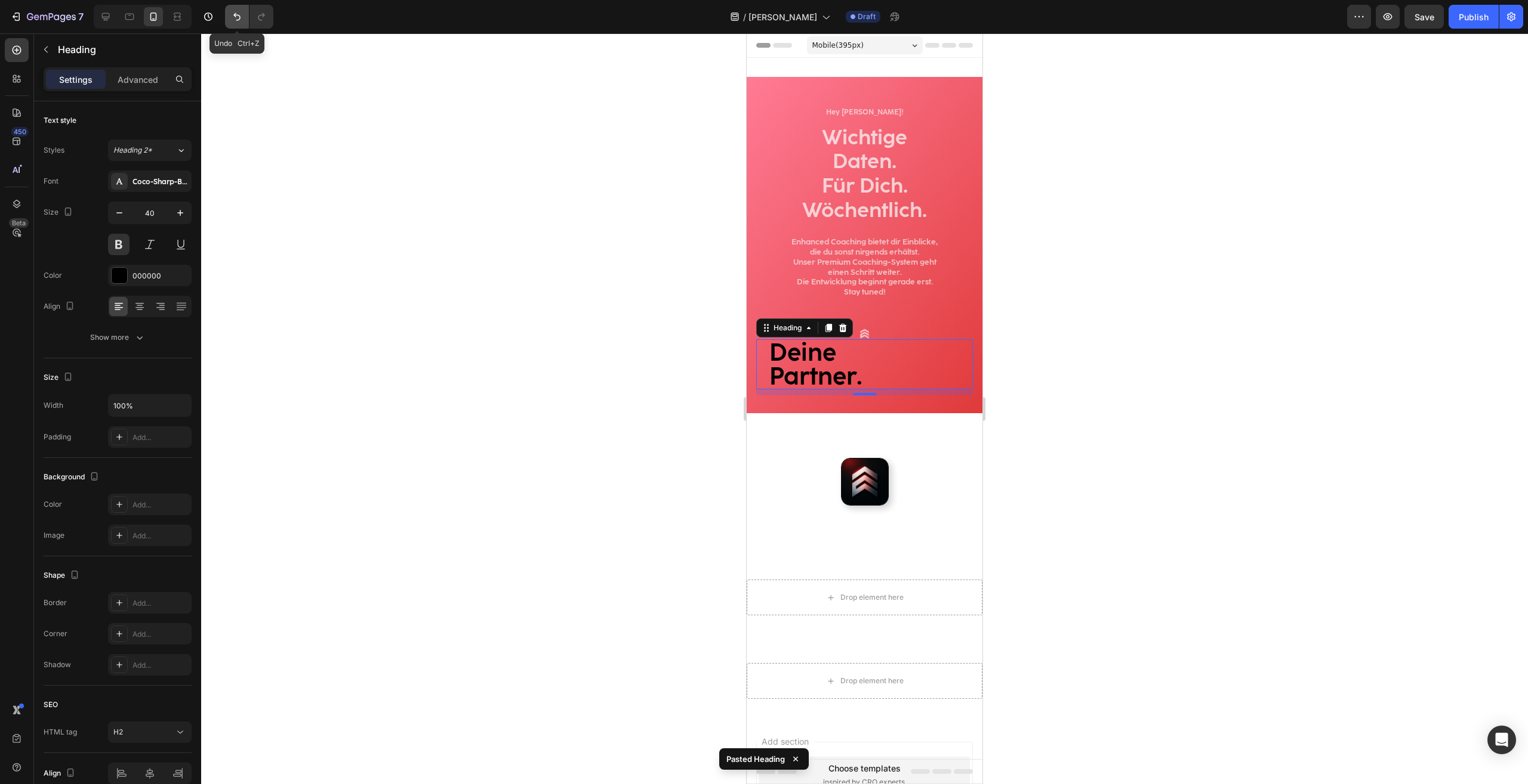
click at [239, 19] on icon "Undo/Redo" at bounding box center [236, 16] width 12 height 12
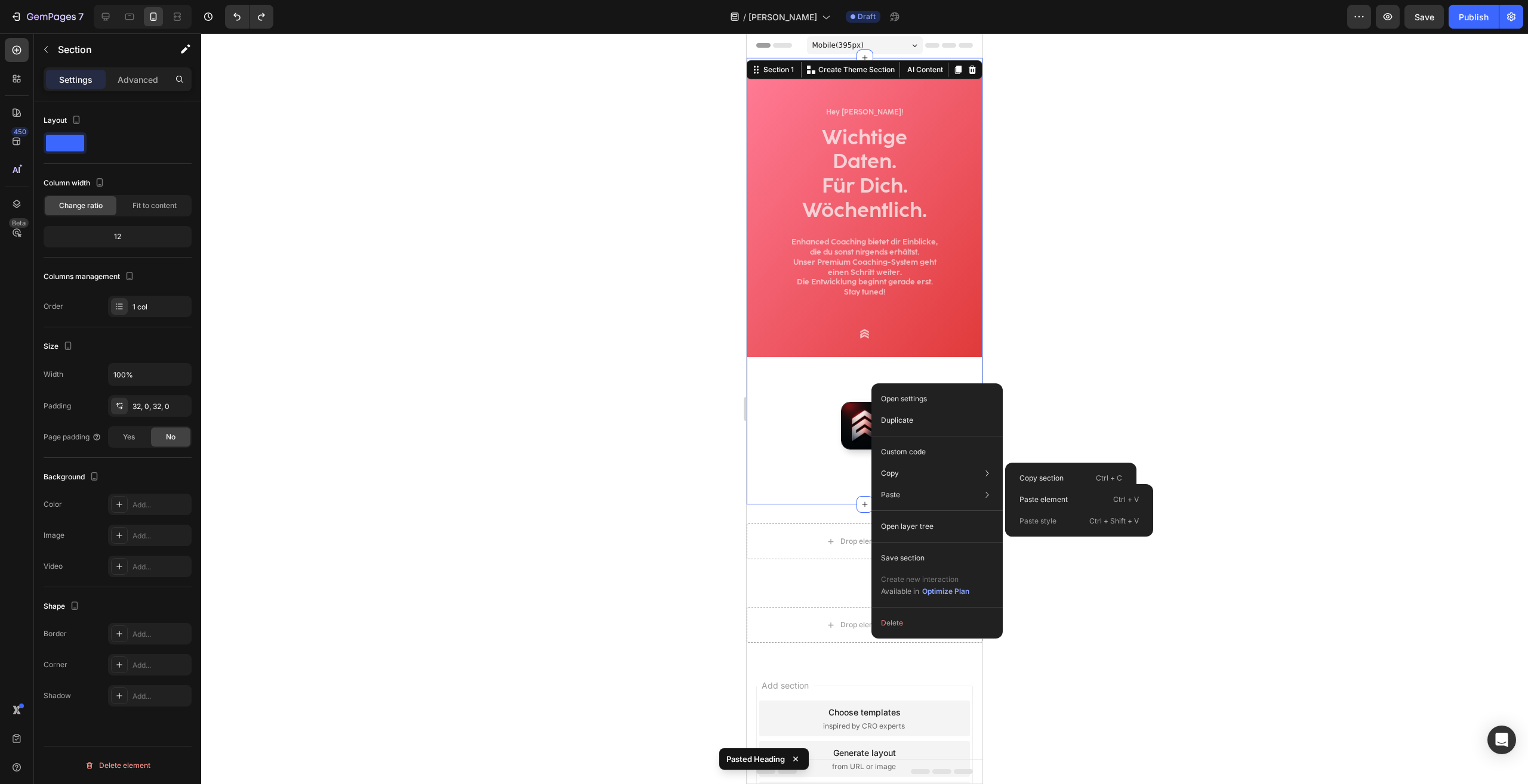
click at [793, 496] on div "Hey Nadir! Heading Wichtige Daten. Für Dich. Wöchentlich. Heading Enhanced Coac…" at bounding box center [864, 281] width 236 height 447
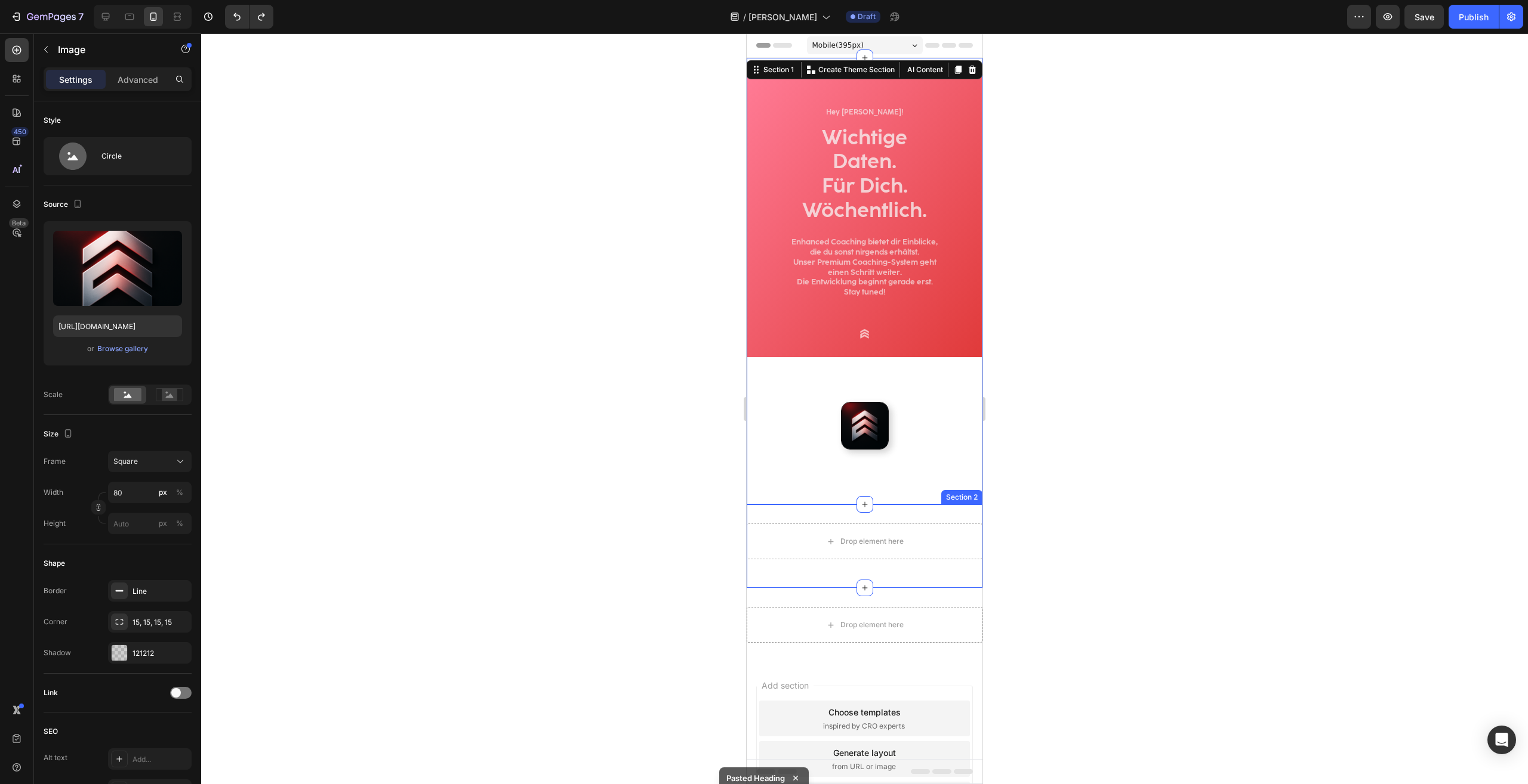
click at [873, 432] on img at bounding box center [865, 426] width 48 height 48
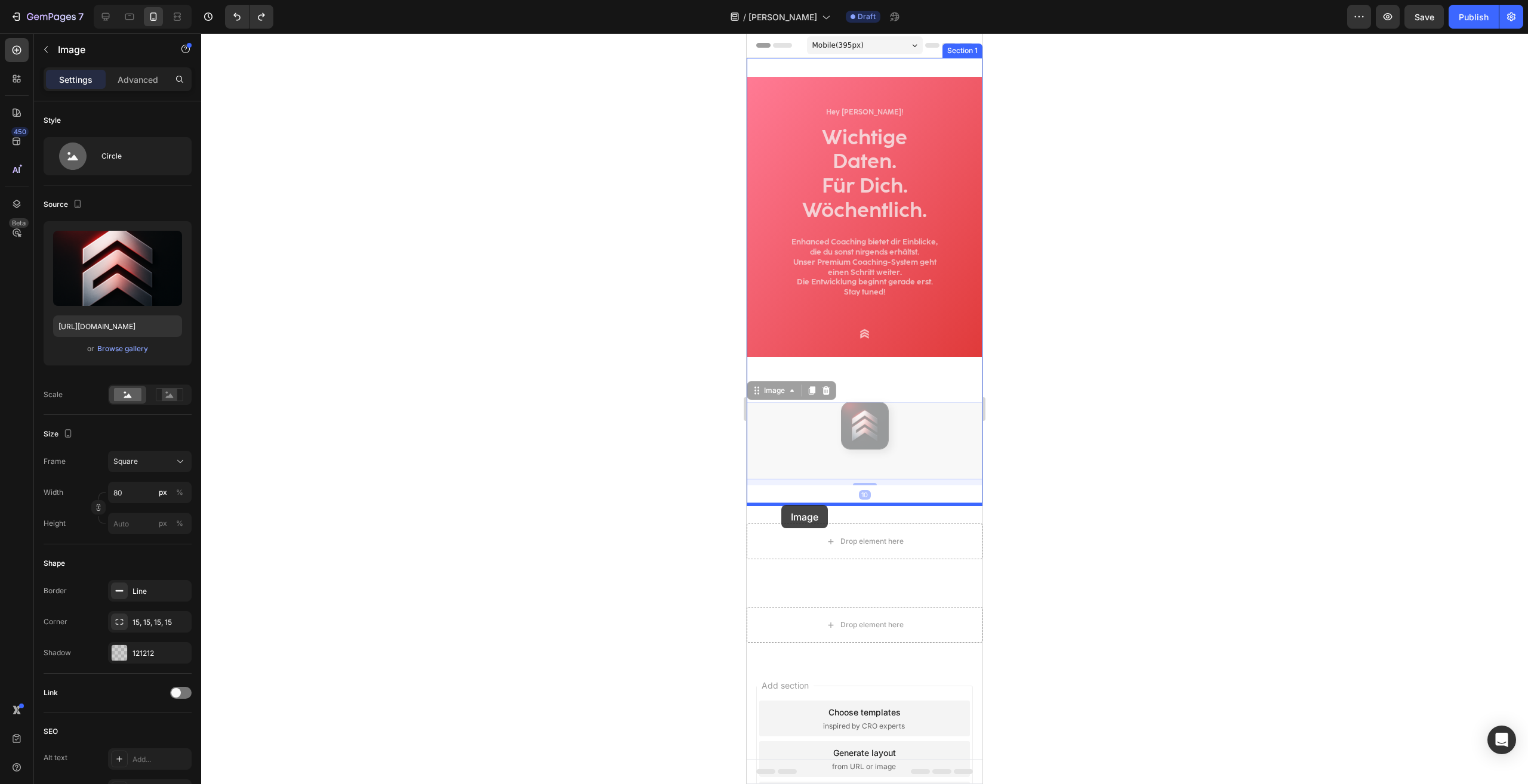
drag, startPoint x: 754, startPoint y: 388, endPoint x: 781, endPoint y: 505, distance: 120.1
click at [781, 505] on div "Mobile ( 395 px) iPhone 13 Mini iPhone 13 Pro iPhone 11 Pro Max iPhone 15 Pro M…" at bounding box center [864, 462] width 236 height 856
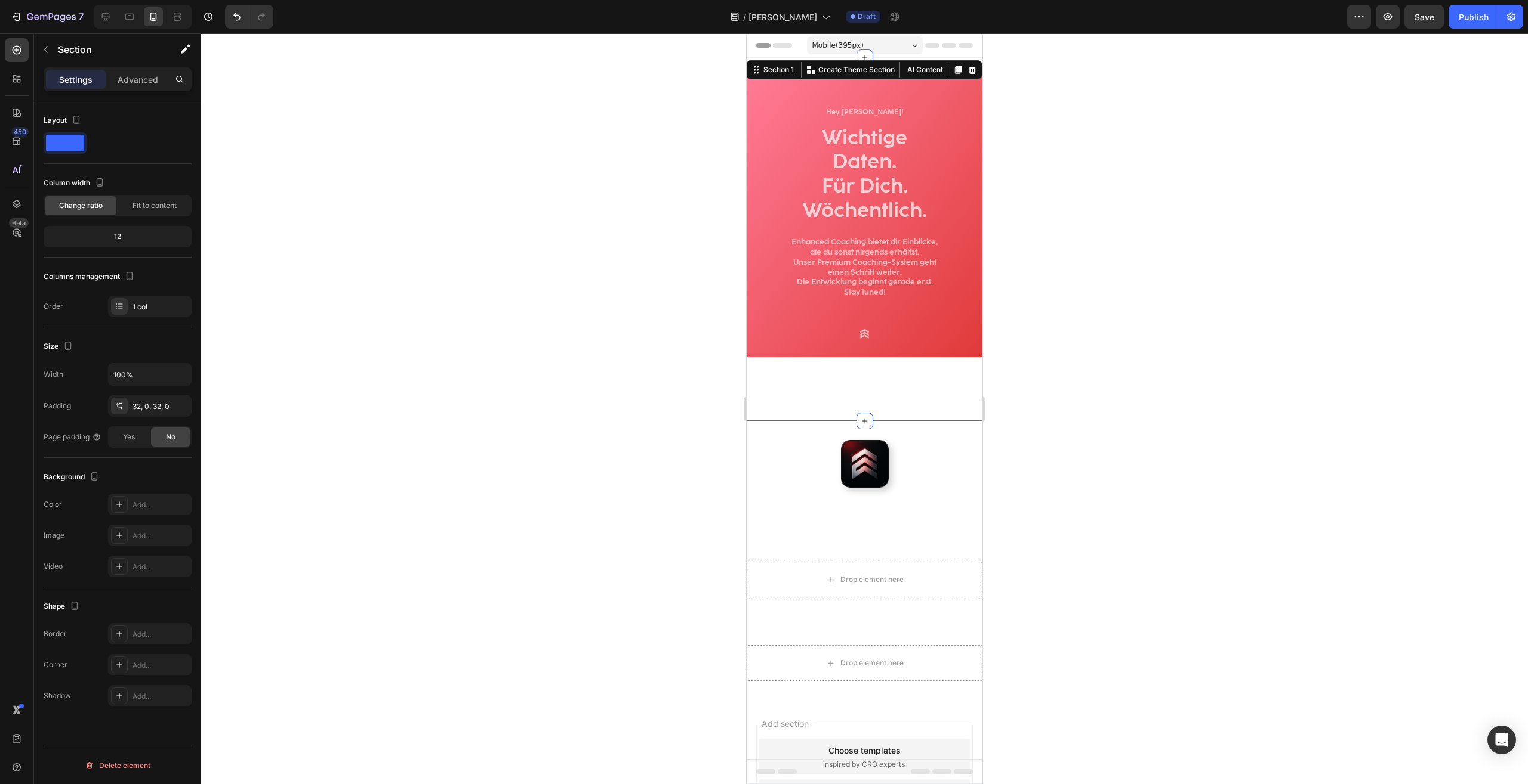
click at [914, 400] on div "Hey [PERSON_NAME]! Heading Wichtige Daten. Für Dich. Wöchentlich. Heading Enhan…" at bounding box center [864, 238] width 236 height 325
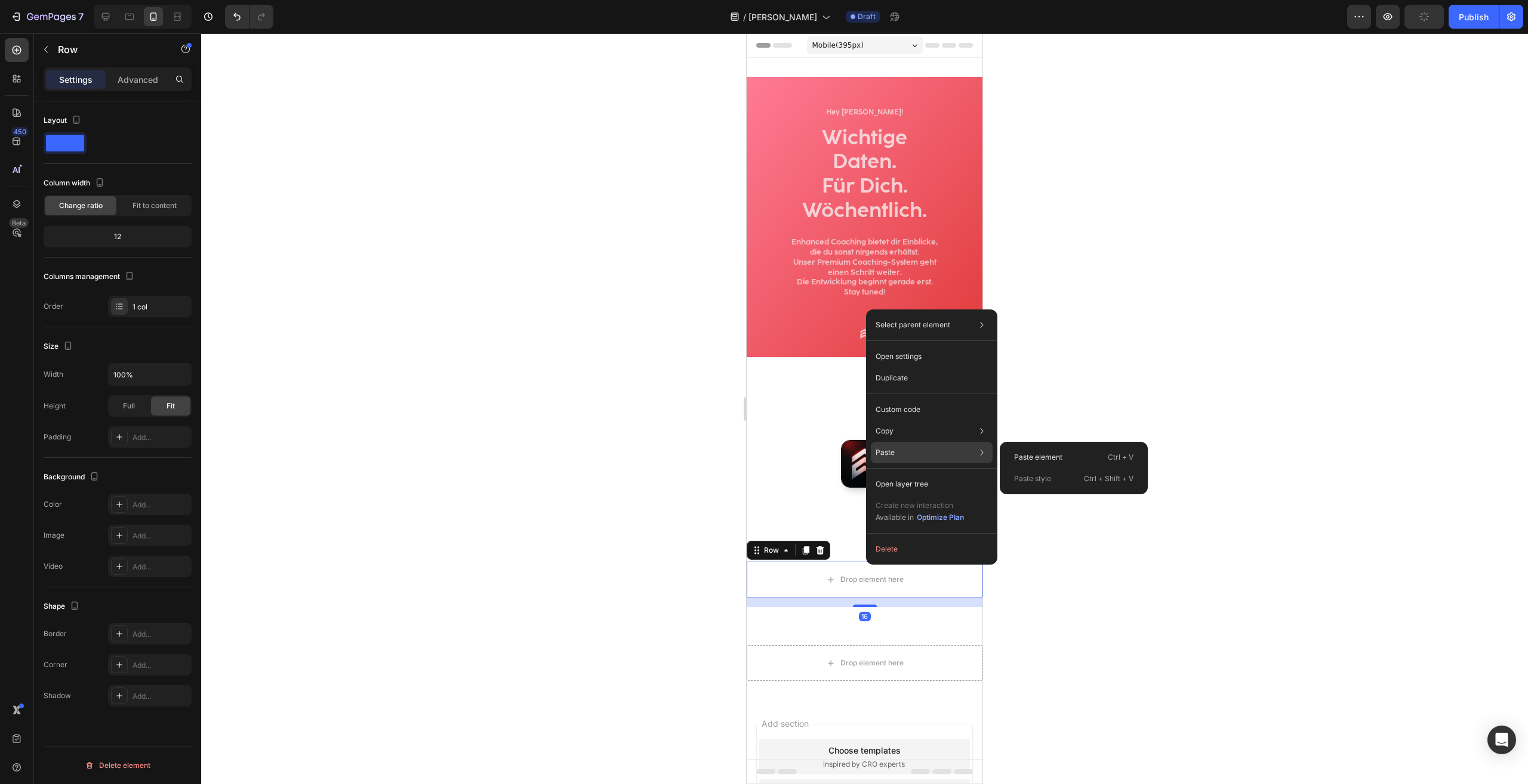
click at [897, 473] on div "Paste Paste element Ctrl + V Paste style Ctrl + Shift + V" at bounding box center [931, 484] width 122 height 21
click at [1037, 468] on div "Paste element Ctrl + V" at bounding box center [1073, 479] width 138 height 21
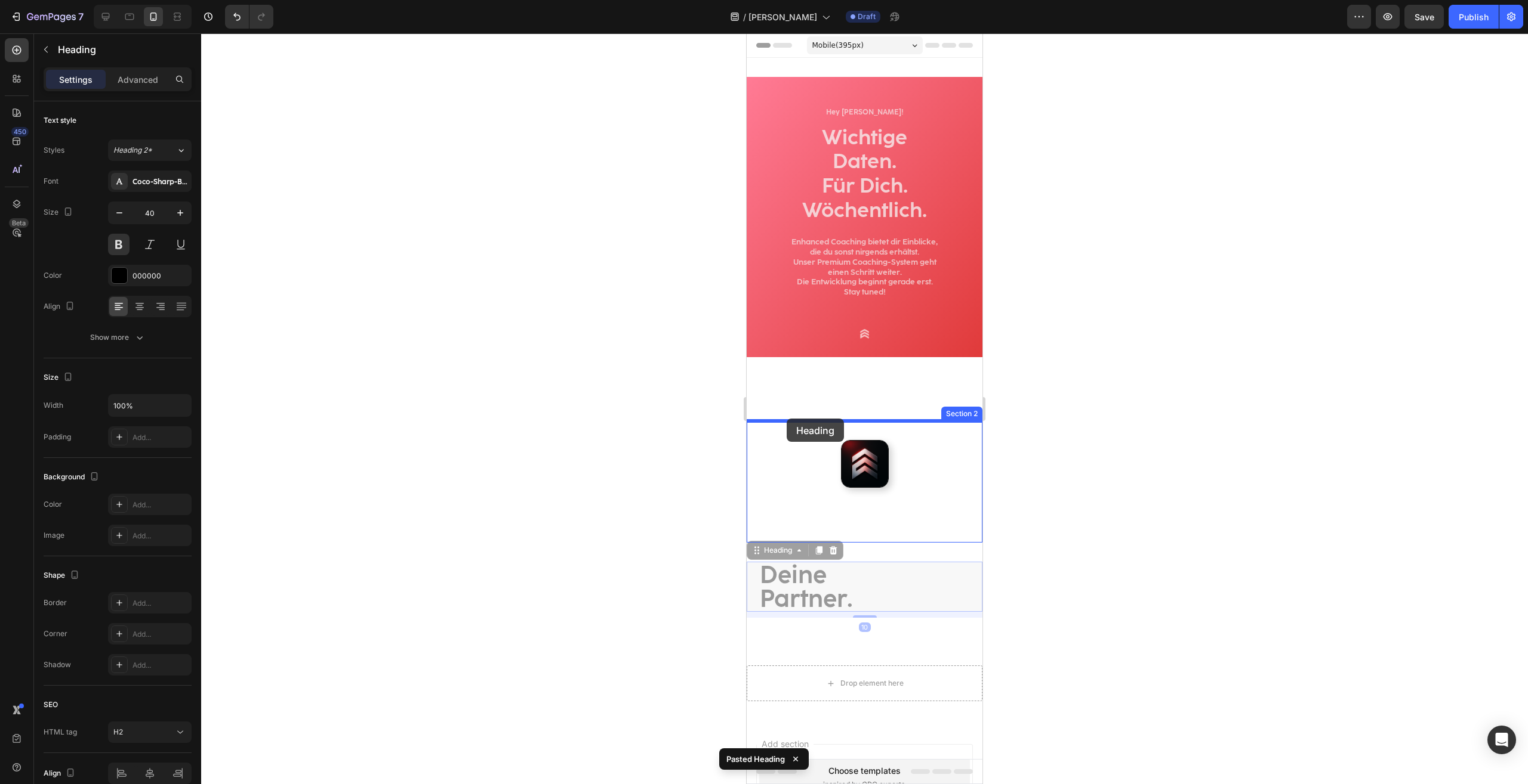
drag, startPoint x: 752, startPoint y: 549, endPoint x: 1864, endPoint y: 465, distance: 1115.2
click at [786, 418] on div "Mobile ( 395 px) iPhone 13 Mini iPhone 13 Pro iPhone 11 Pro Max iPhone 15 Pro M…" at bounding box center [864, 491] width 236 height 915
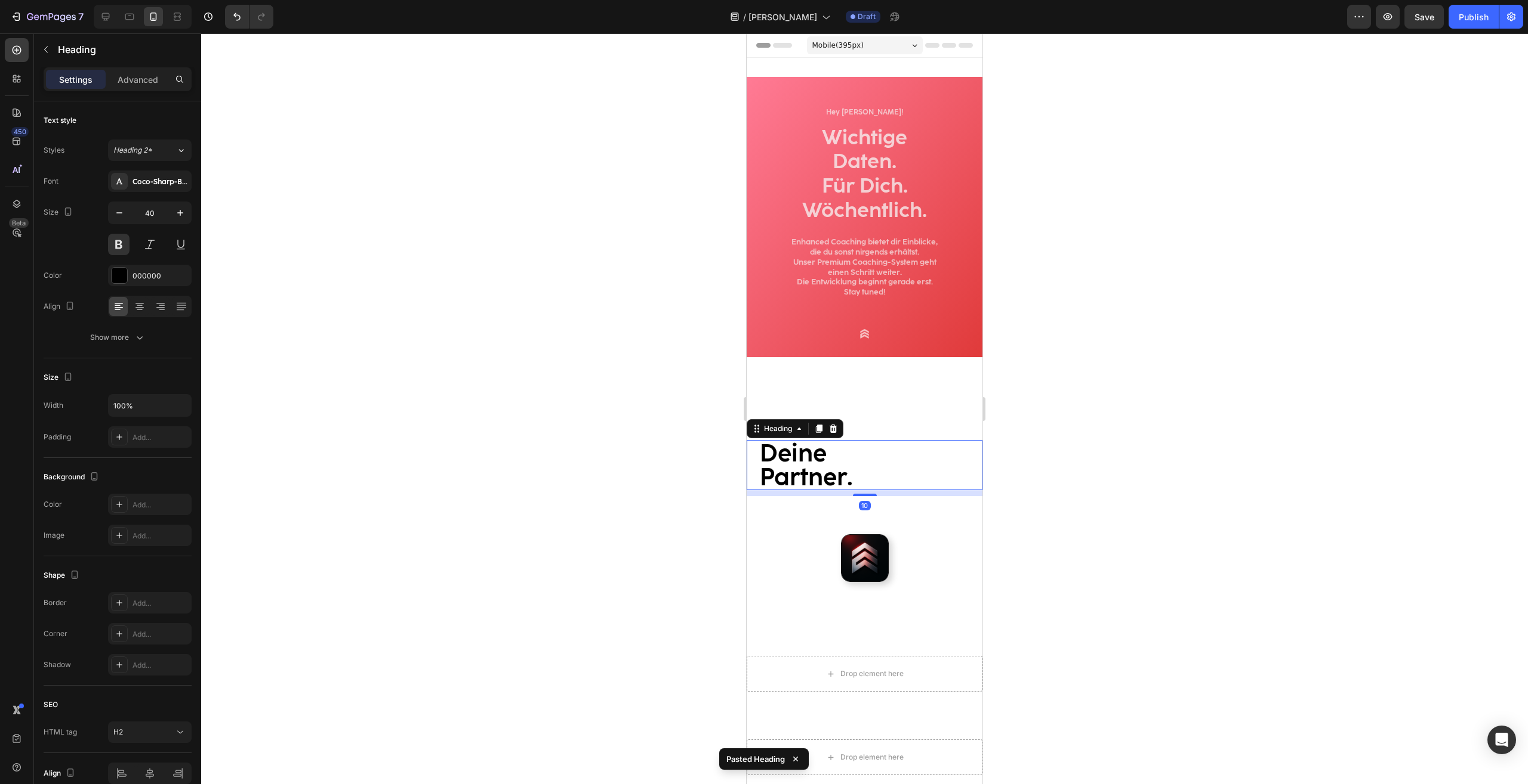
click at [1118, 431] on div at bounding box center [865, 409] width 1327 height 751
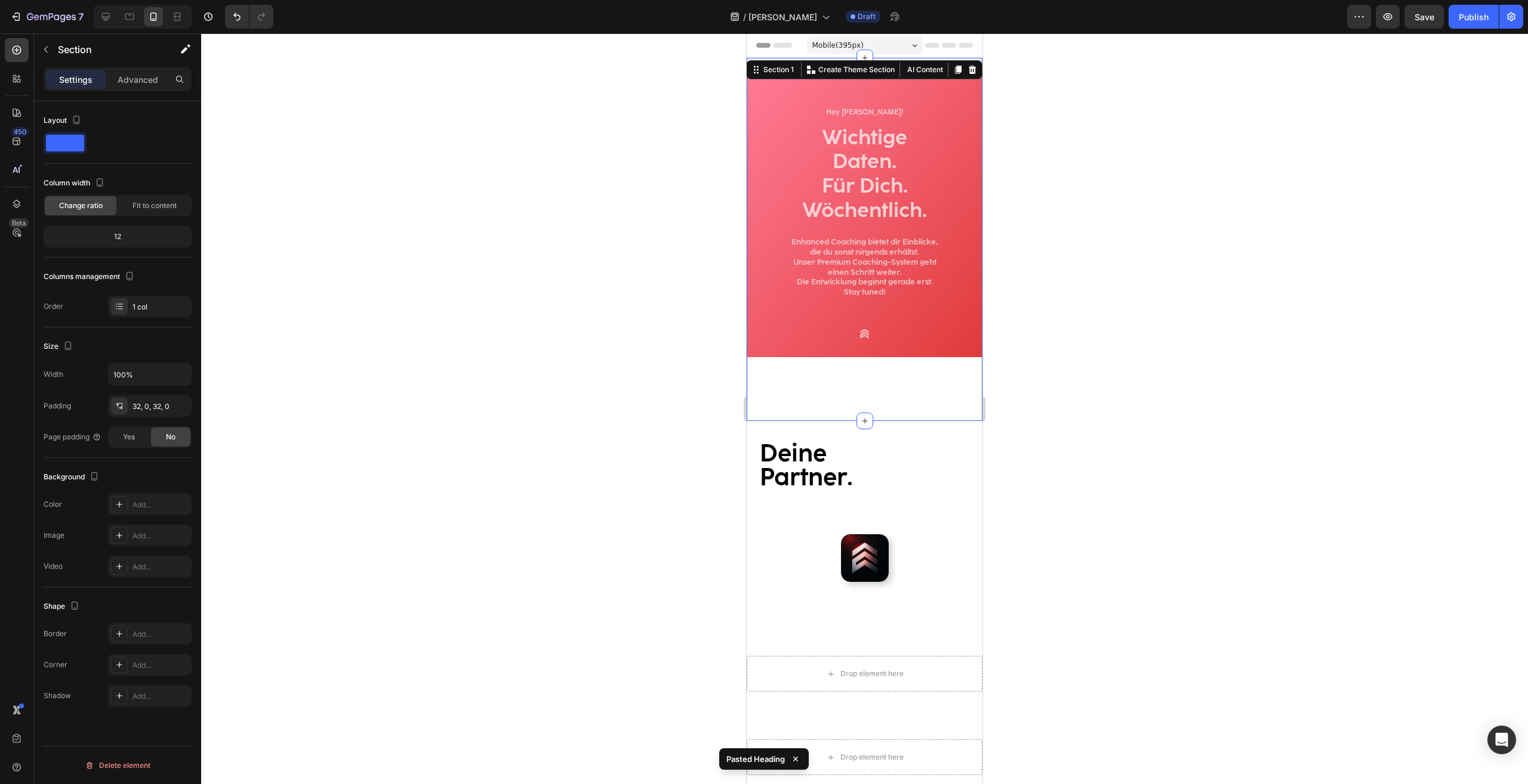
click at [853, 397] on div "Hey [PERSON_NAME]! Heading Wichtige Daten. Für Dich. Wöchentlich. Heading Enhan…" at bounding box center [864, 238] width 236 height 325
click at [1034, 385] on div at bounding box center [865, 409] width 1327 height 751
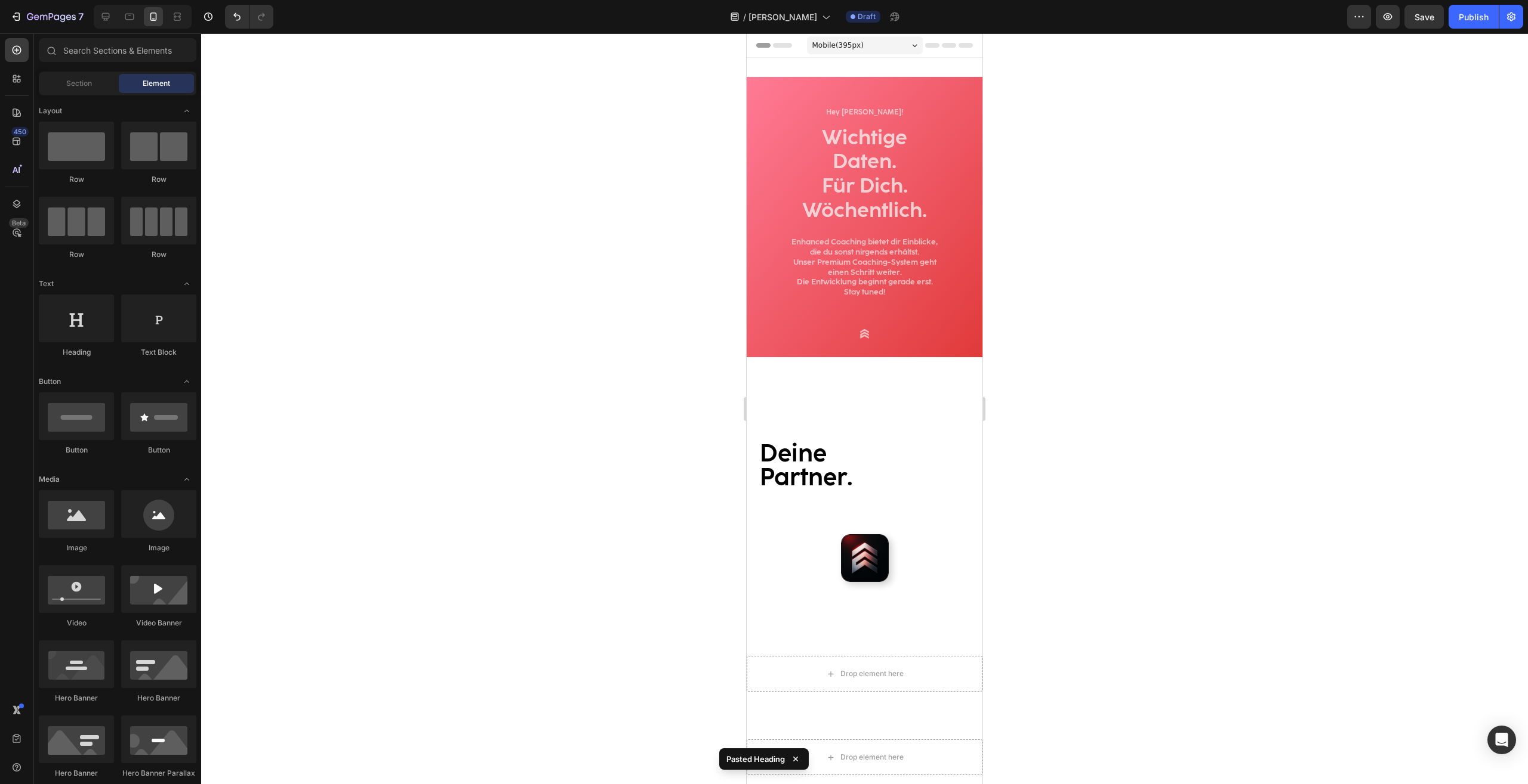
click at [862, 466] on h2 "Deine Partner." at bounding box center [865, 465] width 212 height 50
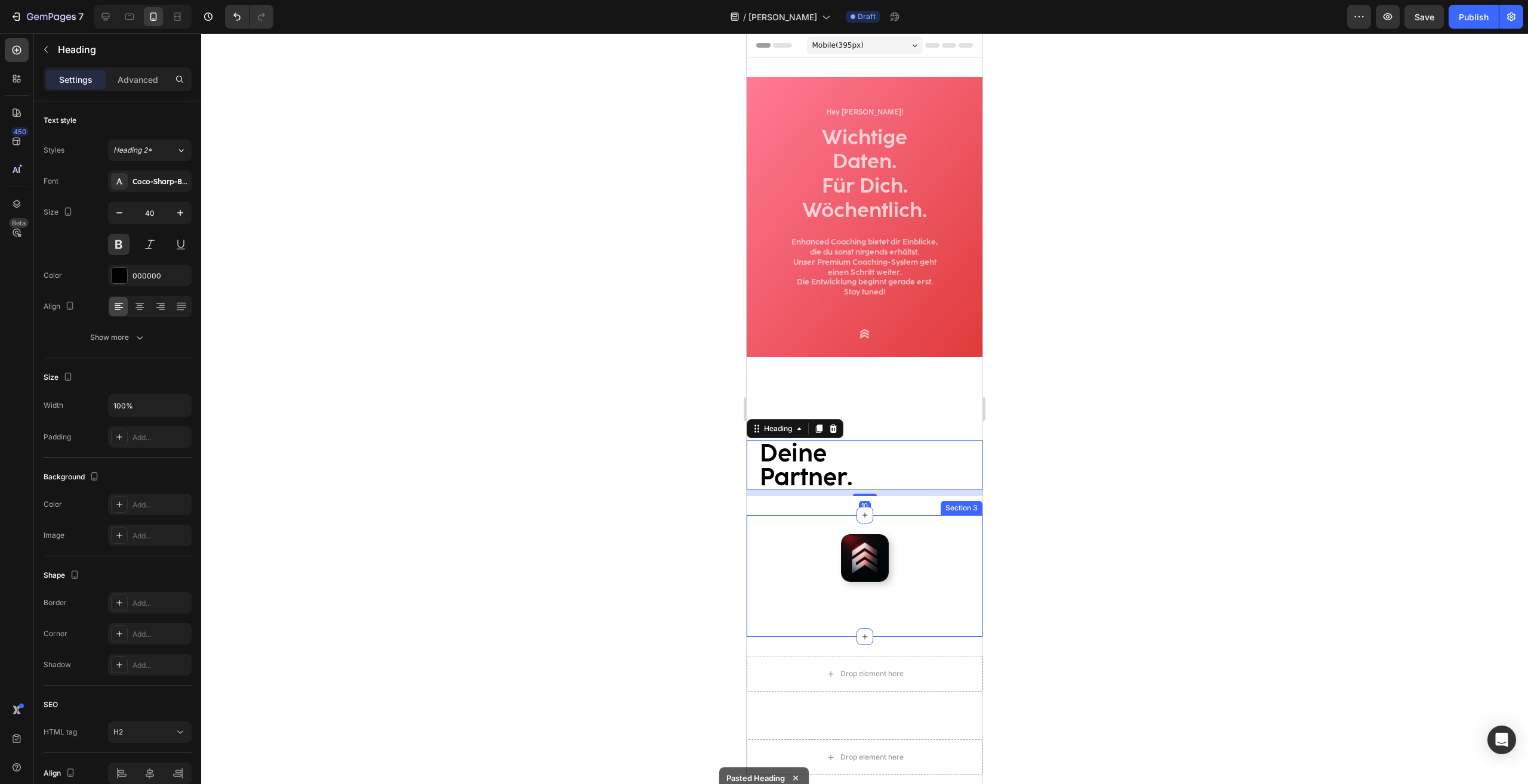
click at [847, 534] on div "Image Section 3" at bounding box center [864, 576] width 236 height 122
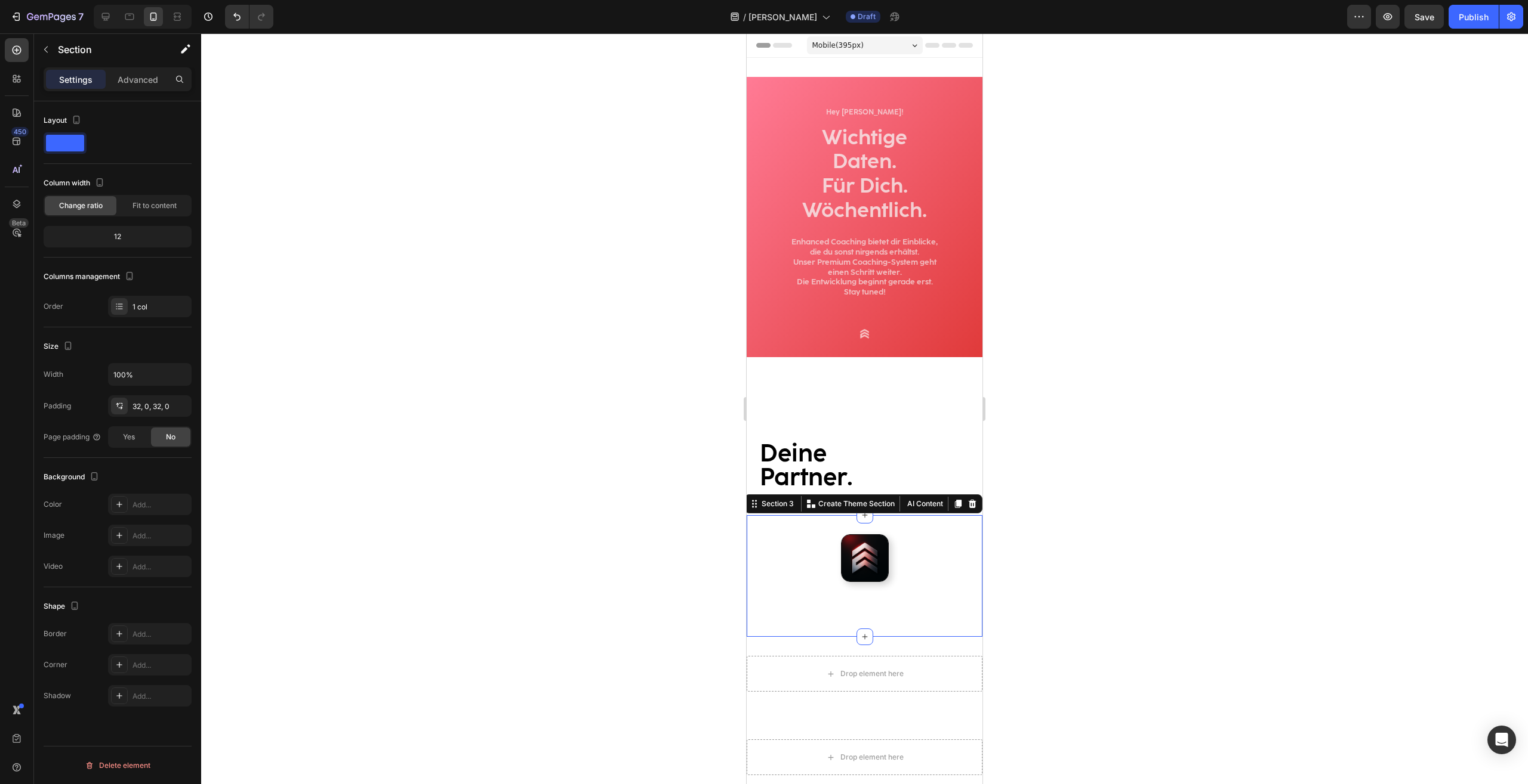
click at [810, 457] on strong "Deine" at bounding box center [792, 453] width 67 height 28
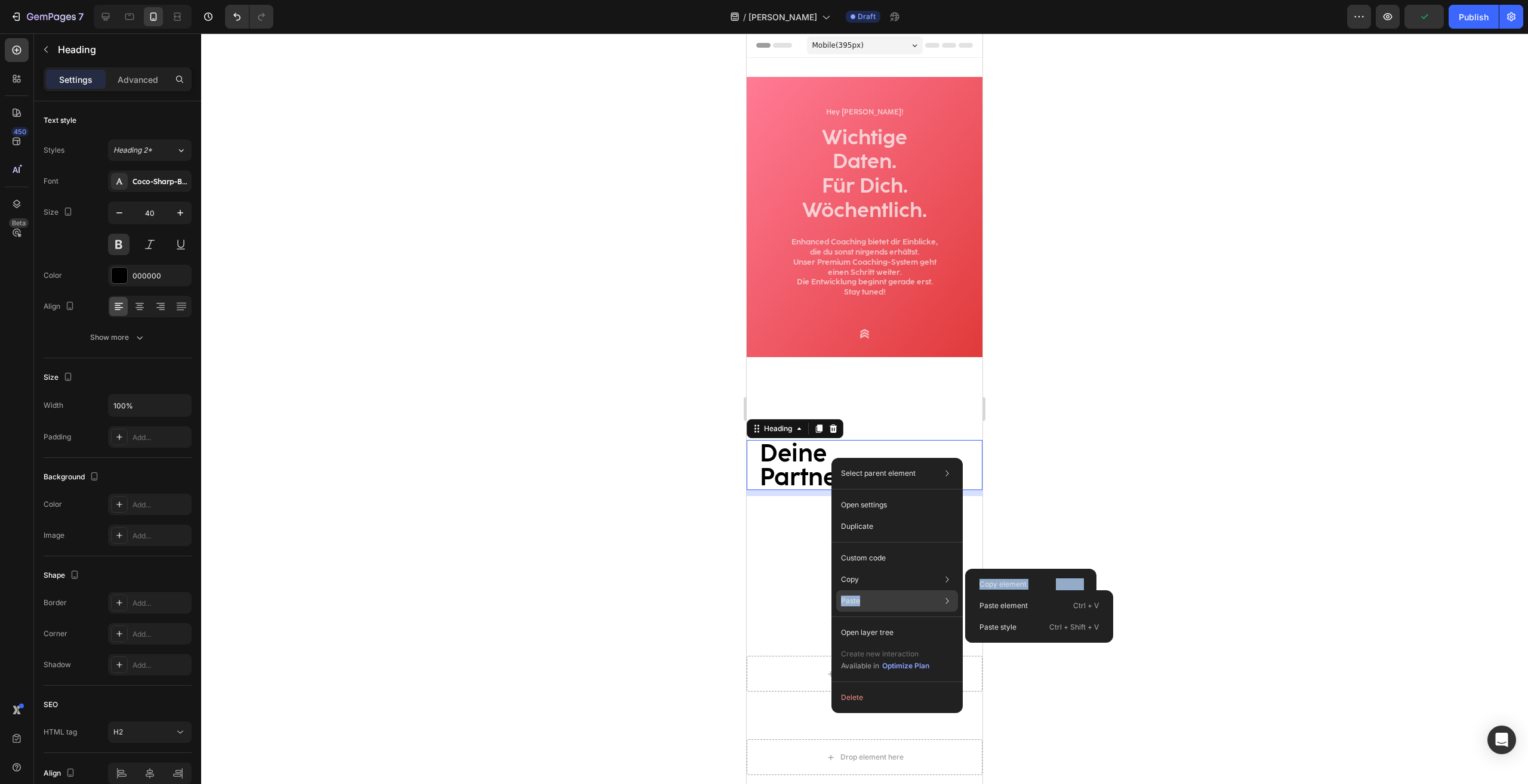
drag, startPoint x: 873, startPoint y: 586, endPoint x: 869, endPoint y: 599, distance: 13.6
click at [869, 599] on div "Select parent element Section Heading Open settings Duplicate Custom code Copy …" at bounding box center [896, 586] width 131 height 255
click at [1004, 610] on p "Paste element" at bounding box center [1004, 606] width 48 height 11
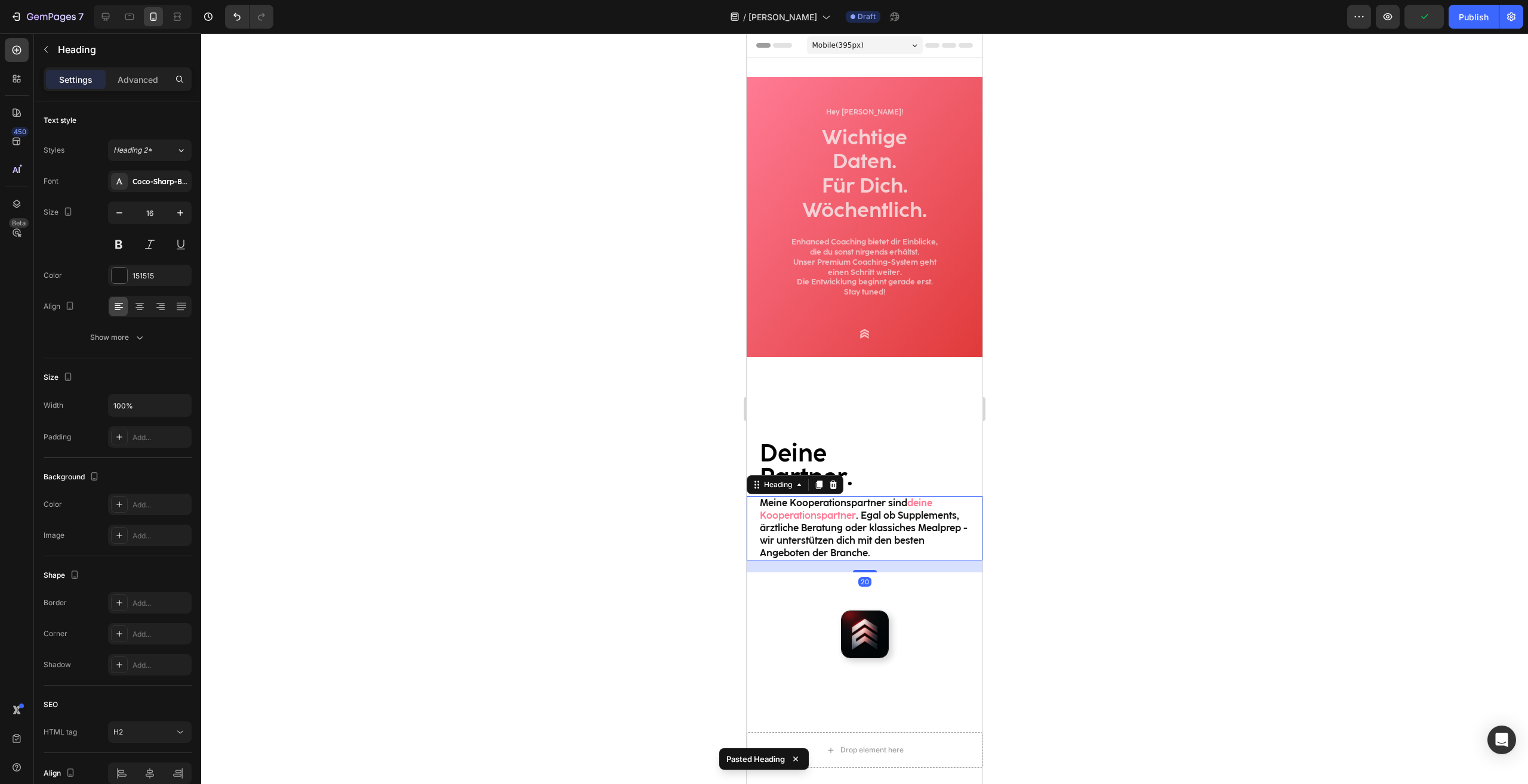
click at [1137, 525] on div at bounding box center [865, 409] width 1327 height 751
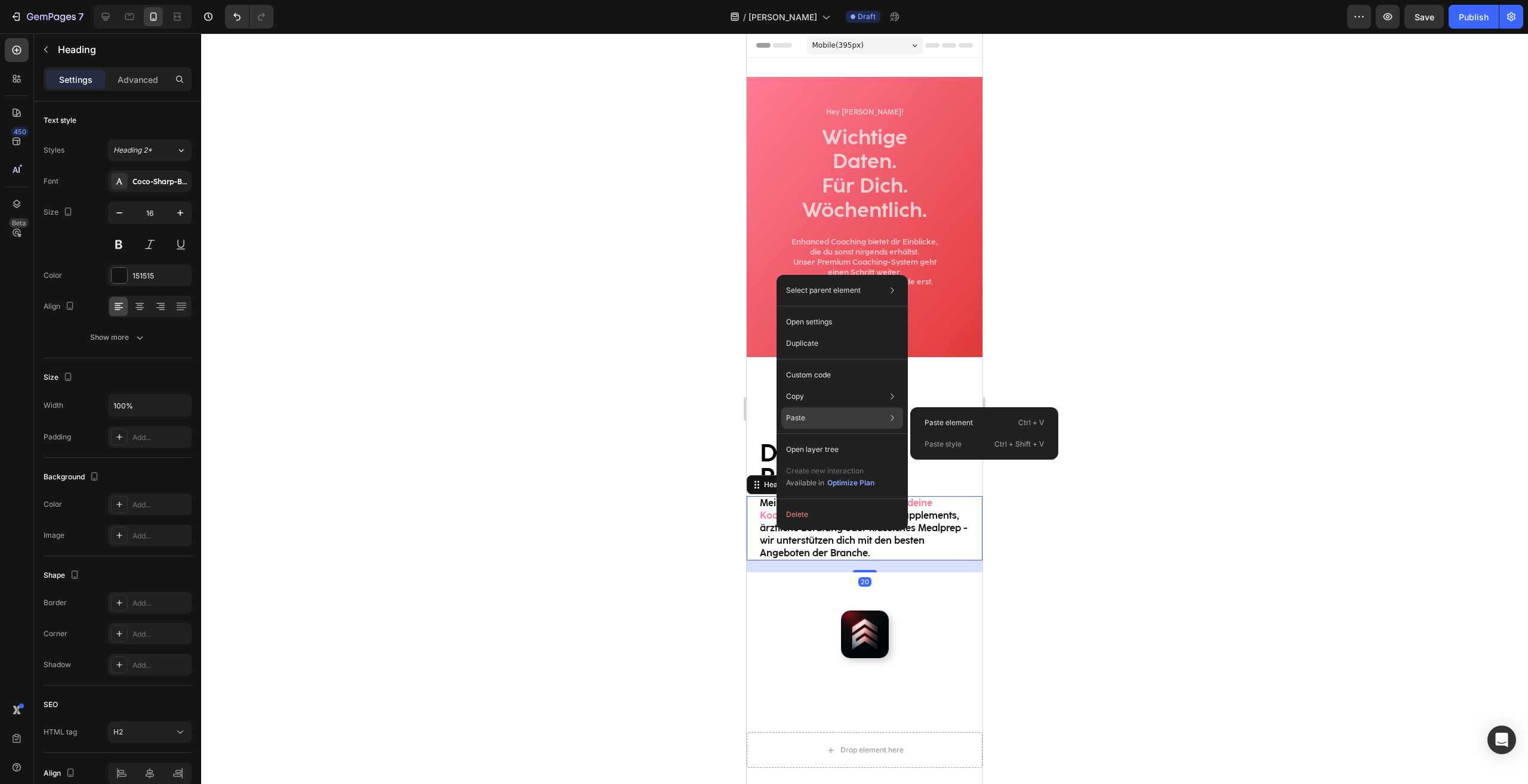
click at [808, 439] on div "Paste Paste element Ctrl + V Paste style Ctrl + Shift + V" at bounding box center [841, 449] width 122 height 21
click at [955, 420] on p "Paste element" at bounding box center [948, 423] width 48 height 11
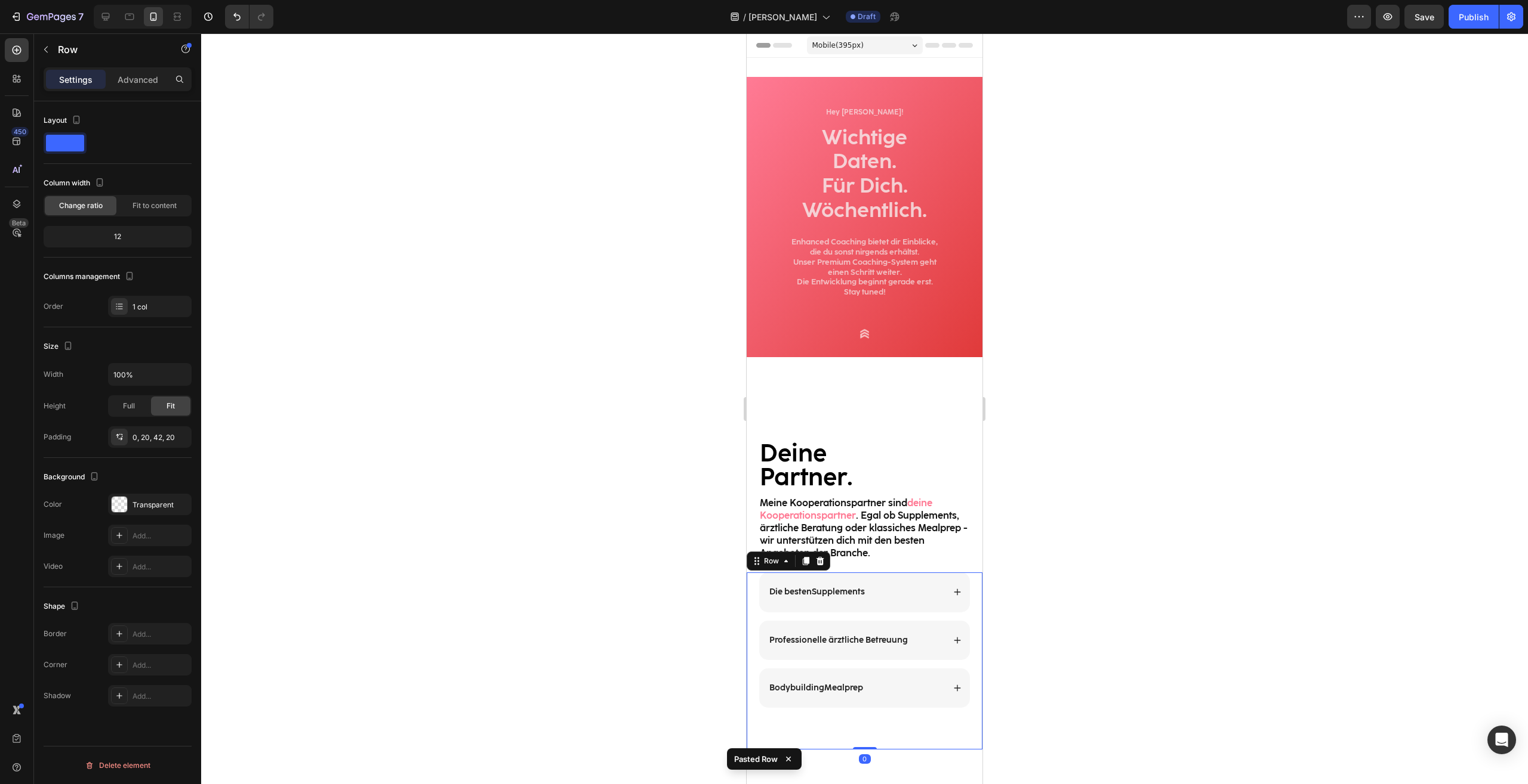
click at [1154, 506] on div at bounding box center [865, 409] width 1327 height 751
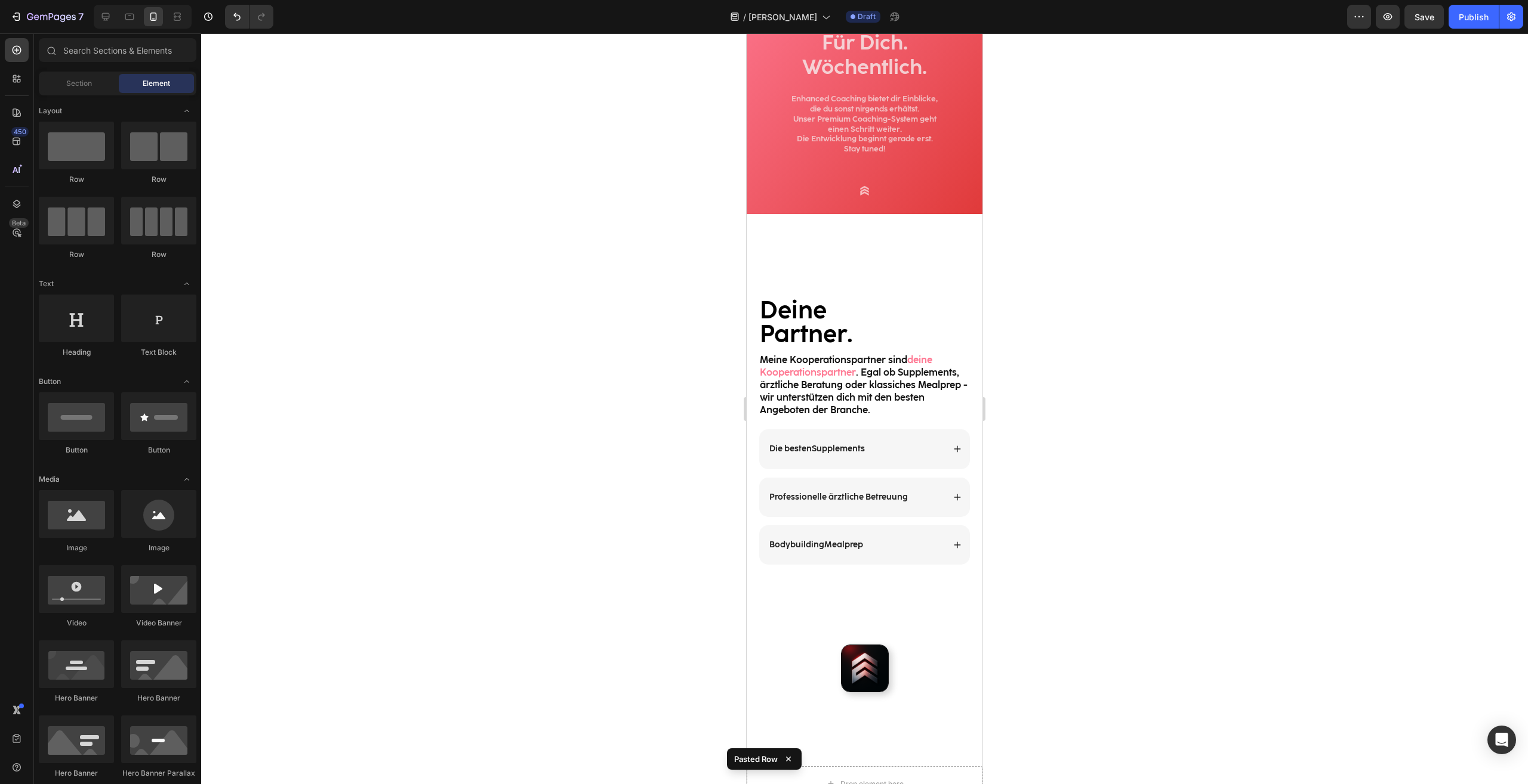
scroll to position [122, 0]
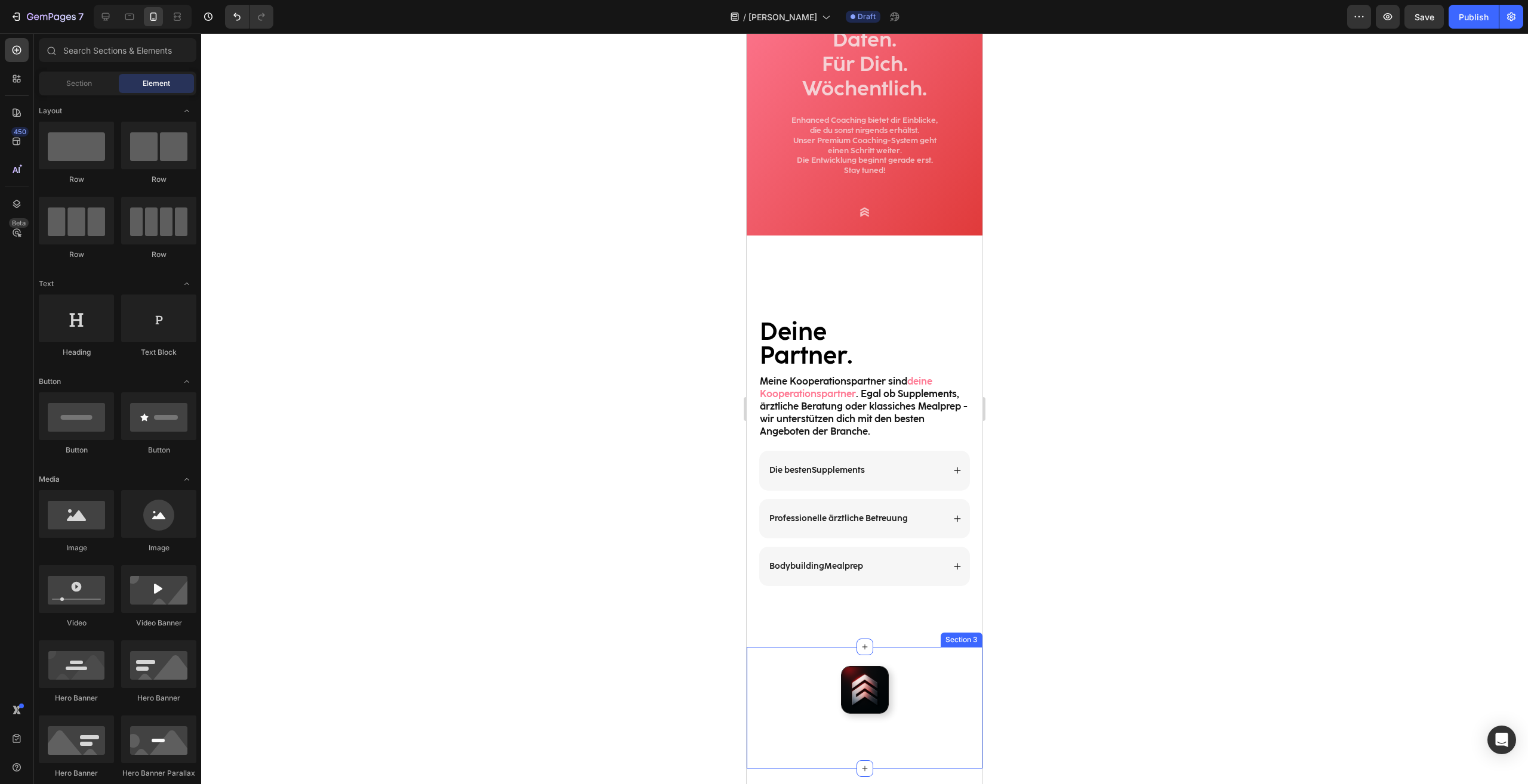
click at [894, 662] on div "Image Section 3" at bounding box center [864, 707] width 236 height 122
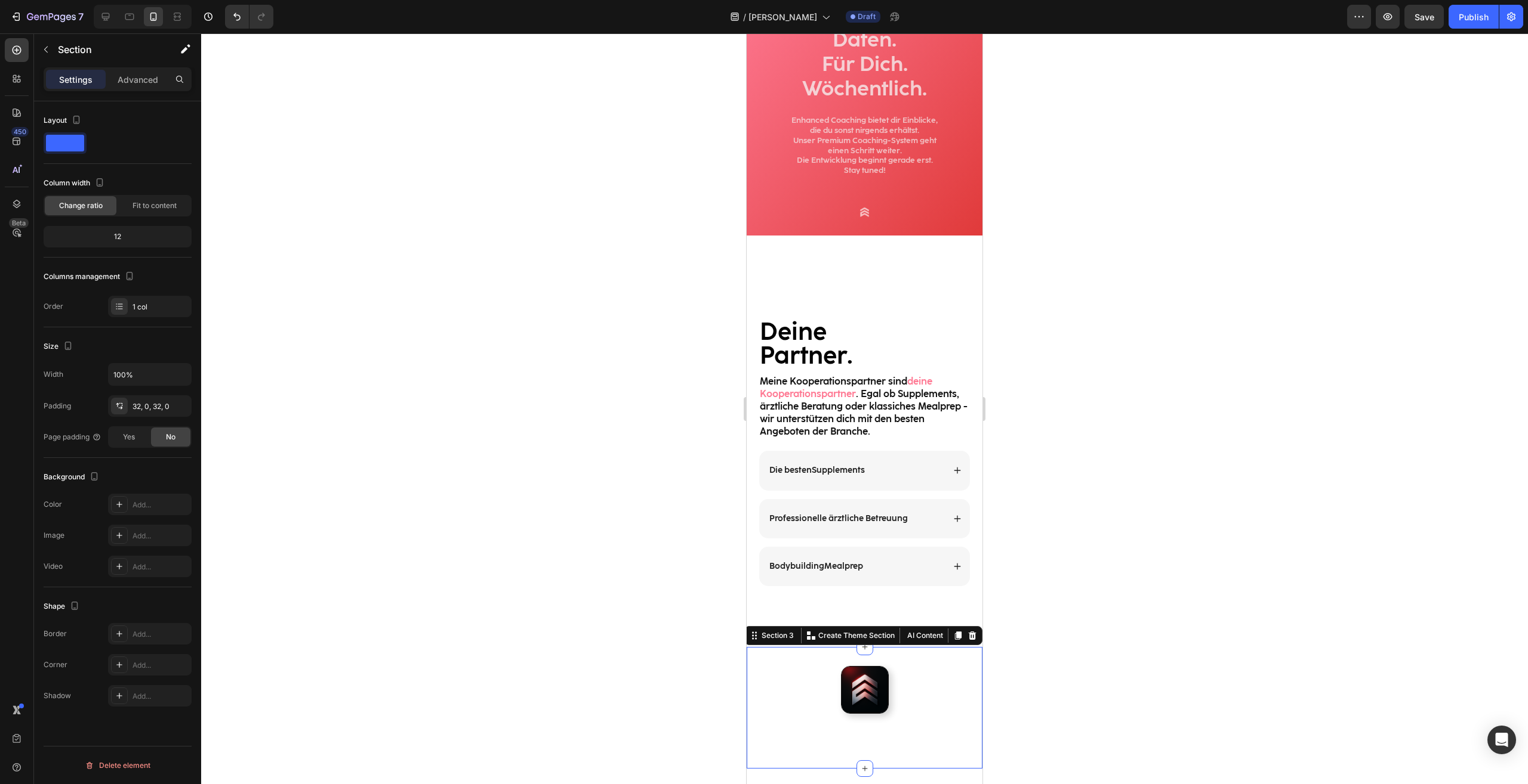
click at [1036, 563] on div at bounding box center [865, 409] width 1327 height 751
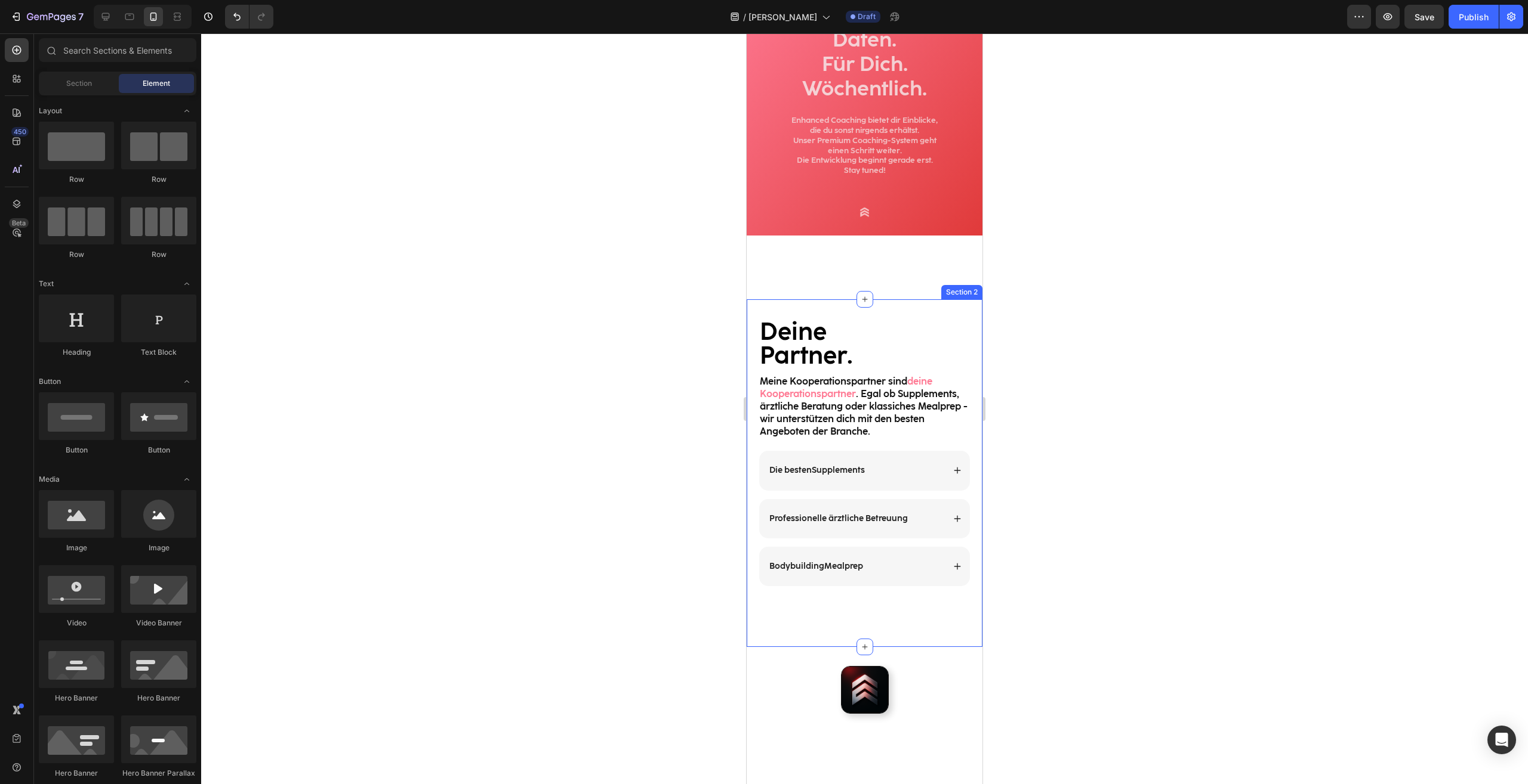
click at [881, 621] on div "Die besten Supplements Professionelle ärztliche Betreuung Accordion Bodybuildin…" at bounding box center [864, 539] width 236 height 177
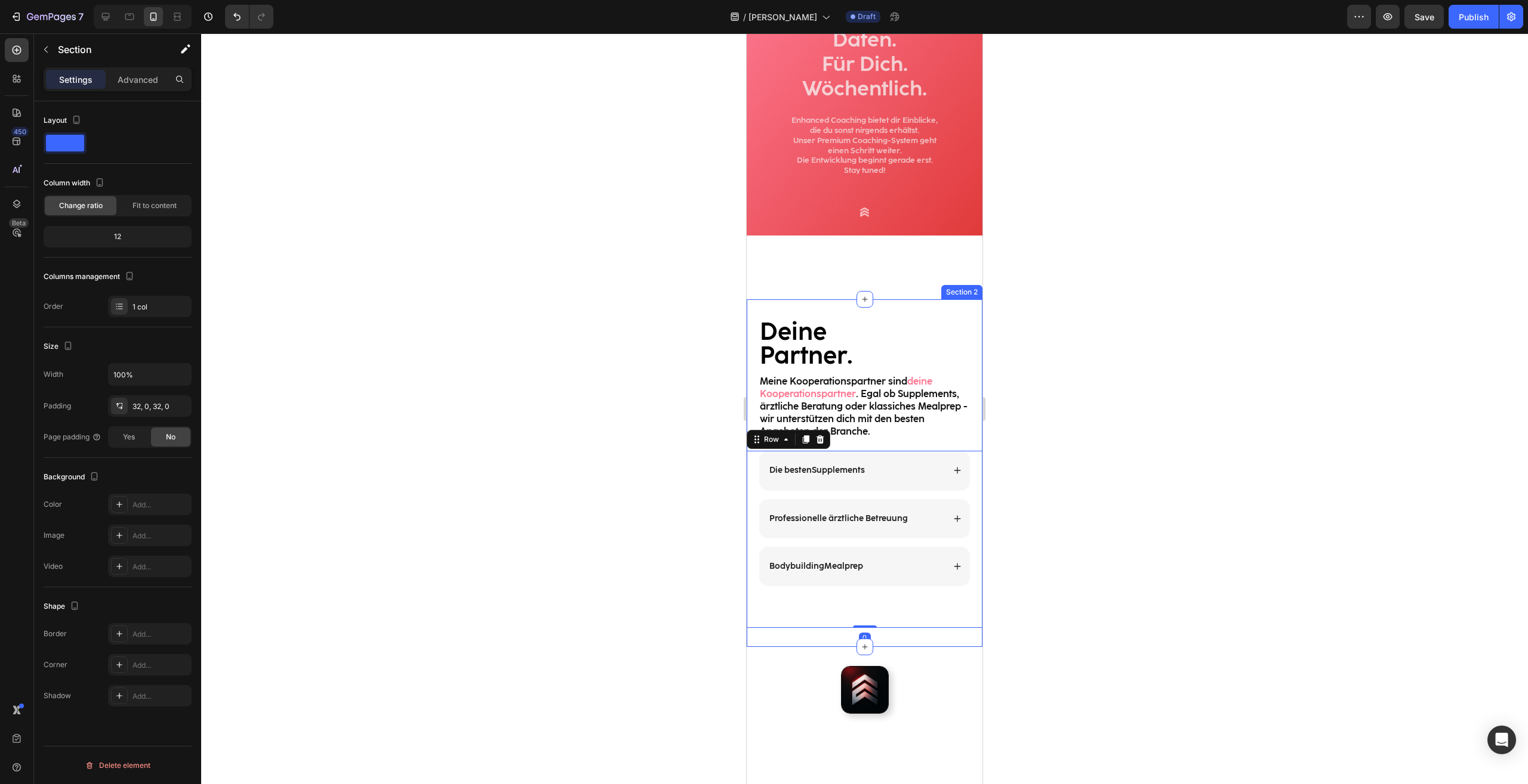
click at [876, 640] on div "Deine Partner. Heading Meine Kooperationspartner sind deine Kooperationspartner…" at bounding box center [864, 473] width 236 height 348
click at [880, 616] on div "Die besten Supplements Professionelle ärztliche Betreuung Accordion Bodybuildin…" at bounding box center [864, 539] width 236 height 177
click at [880, 639] on div "Deine Partner. Heading Meine Kooperationspartner sind deine Kooperationspartner…" at bounding box center [864, 473] width 236 height 348
click at [1288, 679] on div at bounding box center [865, 409] width 1327 height 751
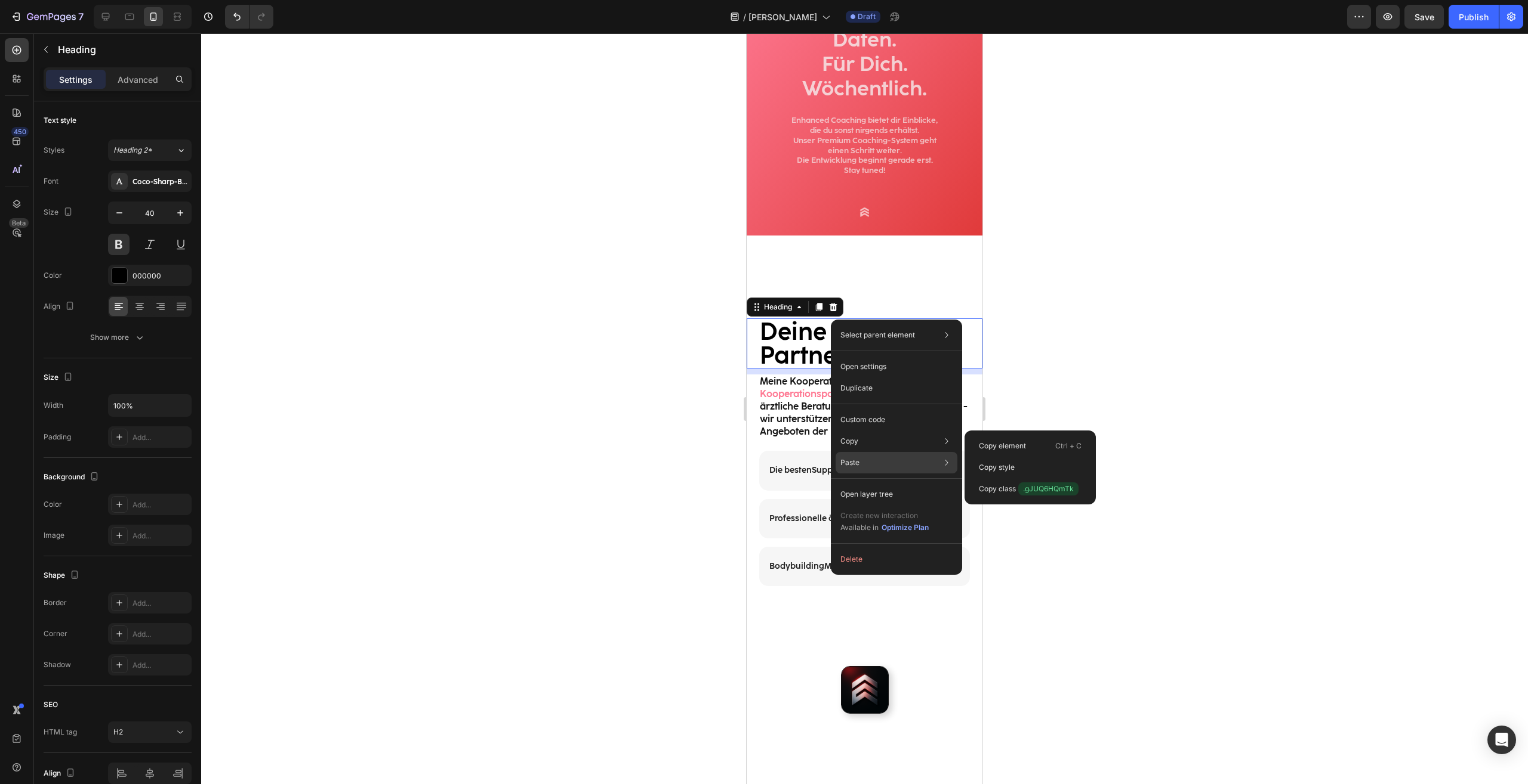
click at [859, 483] on div "Paste Paste element Ctrl + V Paste style Ctrl + Shift + V" at bounding box center [896, 494] width 122 height 21
click at [1030, 478] on div "Paste element Ctrl + V" at bounding box center [1037, 489] width 138 height 21
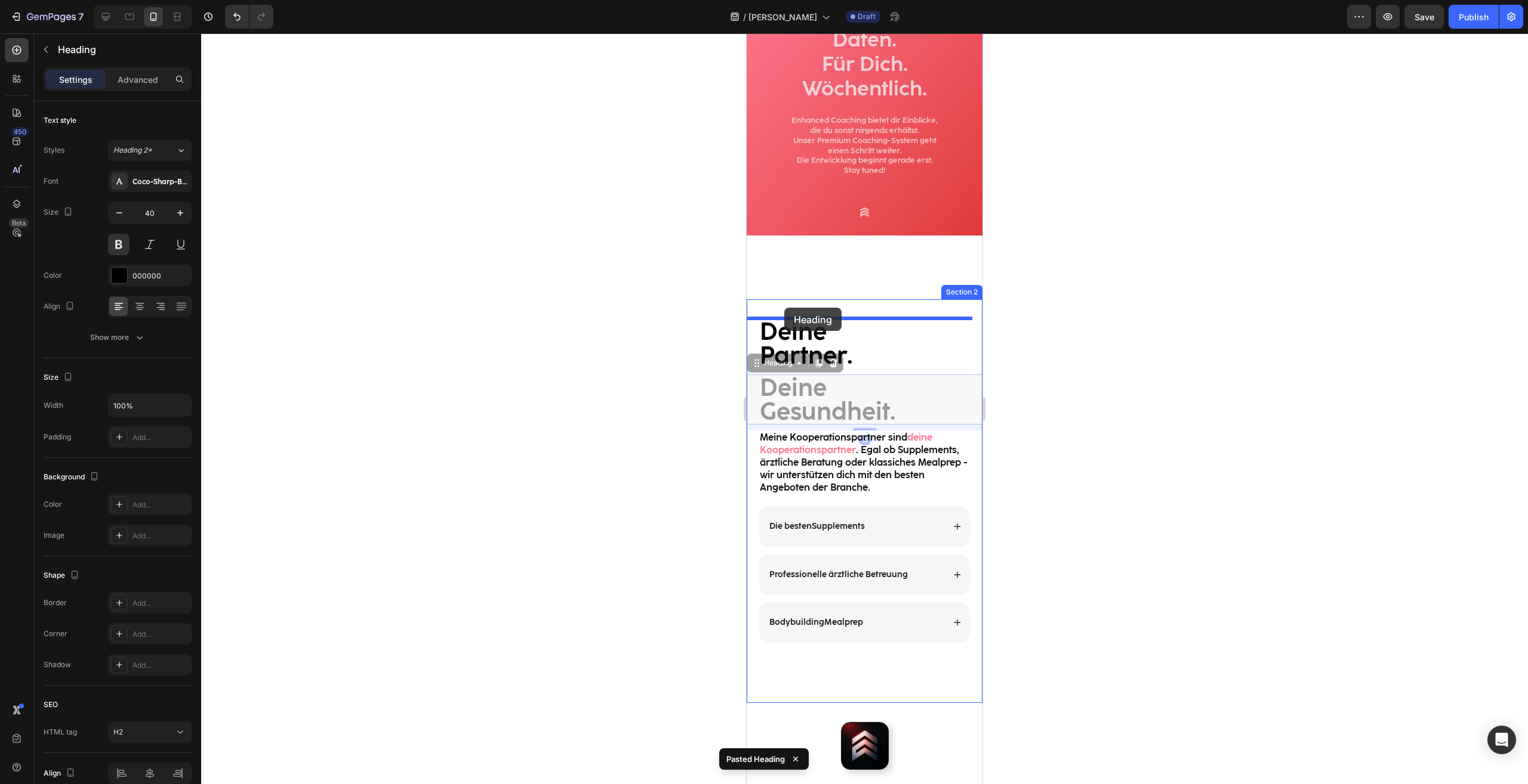
drag, startPoint x: 755, startPoint y: 365, endPoint x: 784, endPoint y: 308, distance: 64.0
click at [784, 308] on div "Mobile ( 395 px) iPhone 13 Mini iPhone 13 Pro iPhone 11 Pro Max iPhone 15 Pro M…" at bounding box center [864, 573] width 236 height 1323
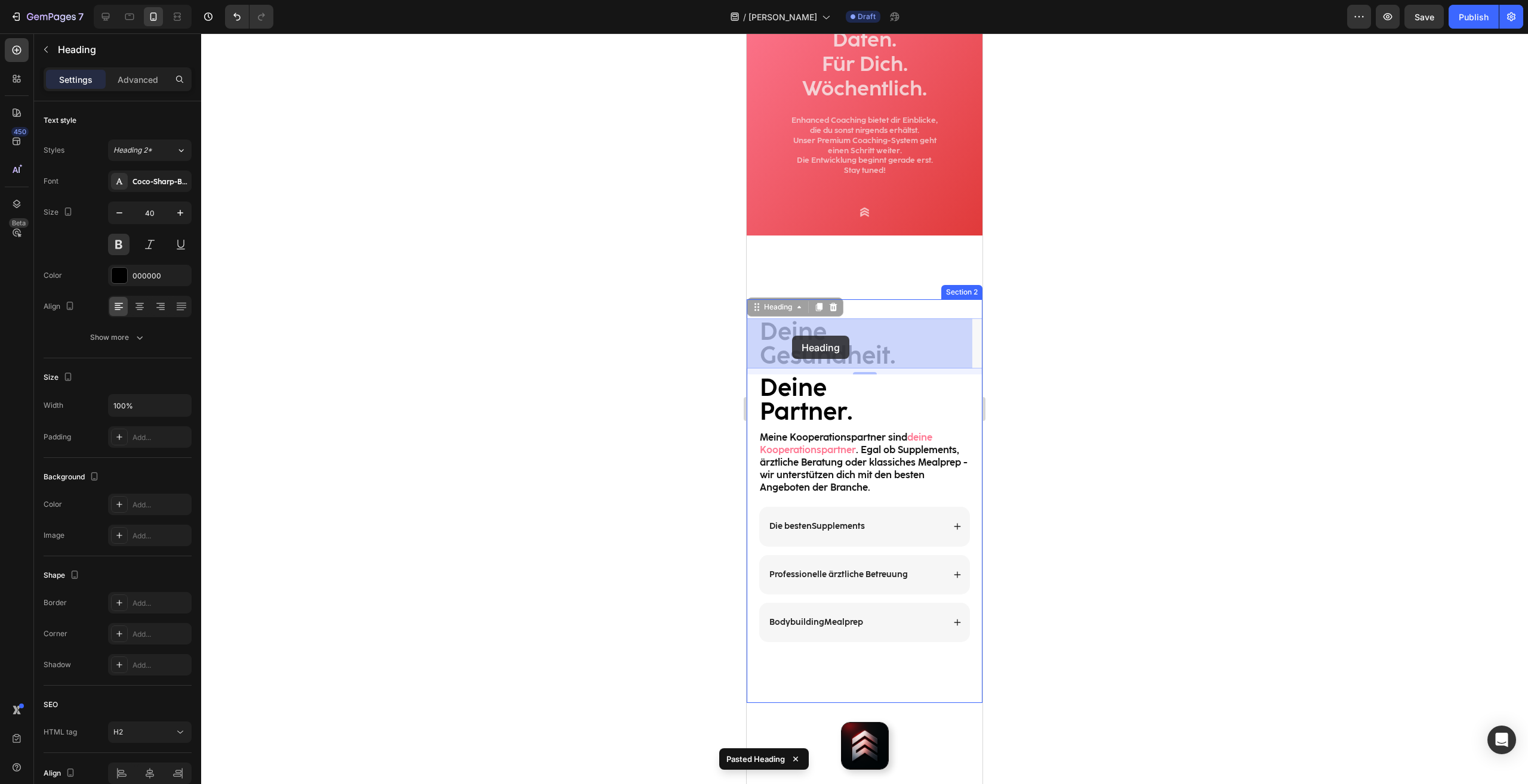
drag, startPoint x: 759, startPoint y: 306, endPoint x: 792, endPoint y: 335, distance: 43.9
click at [792, 335] on div "Mobile ( 395 px) iPhone 13 Mini iPhone 13 Pro iPhone 11 Pro Max iPhone 15 Pro M…" at bounding box center [864, 573] width 236 height 1323
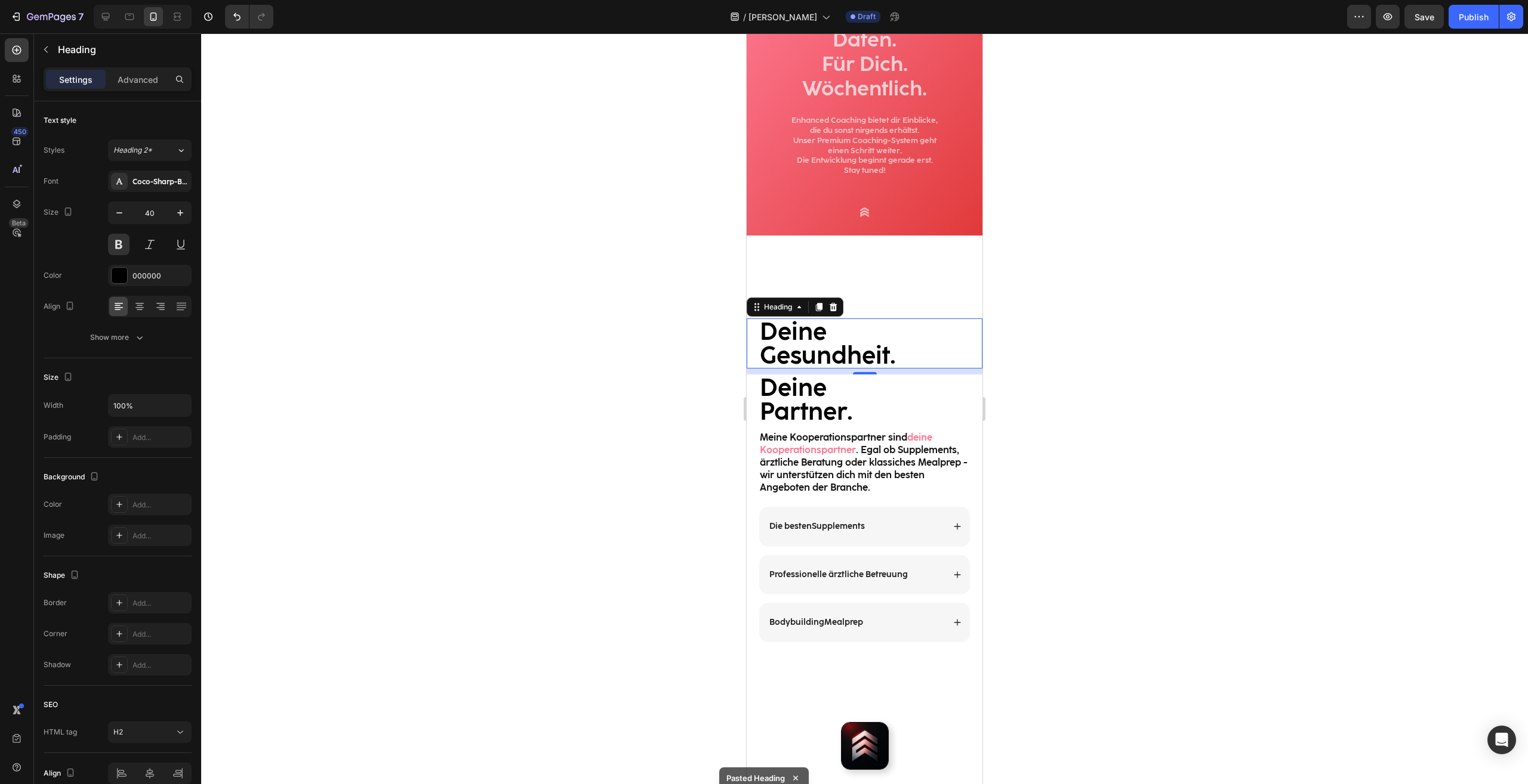
drag, startPoint x: 1151, startPoint y: 372, endPoint x: 204, endPoint y: 312, distance: 948.9
click at [1151, 372] on div at bounding box center [865, 409] width 1327 height 751
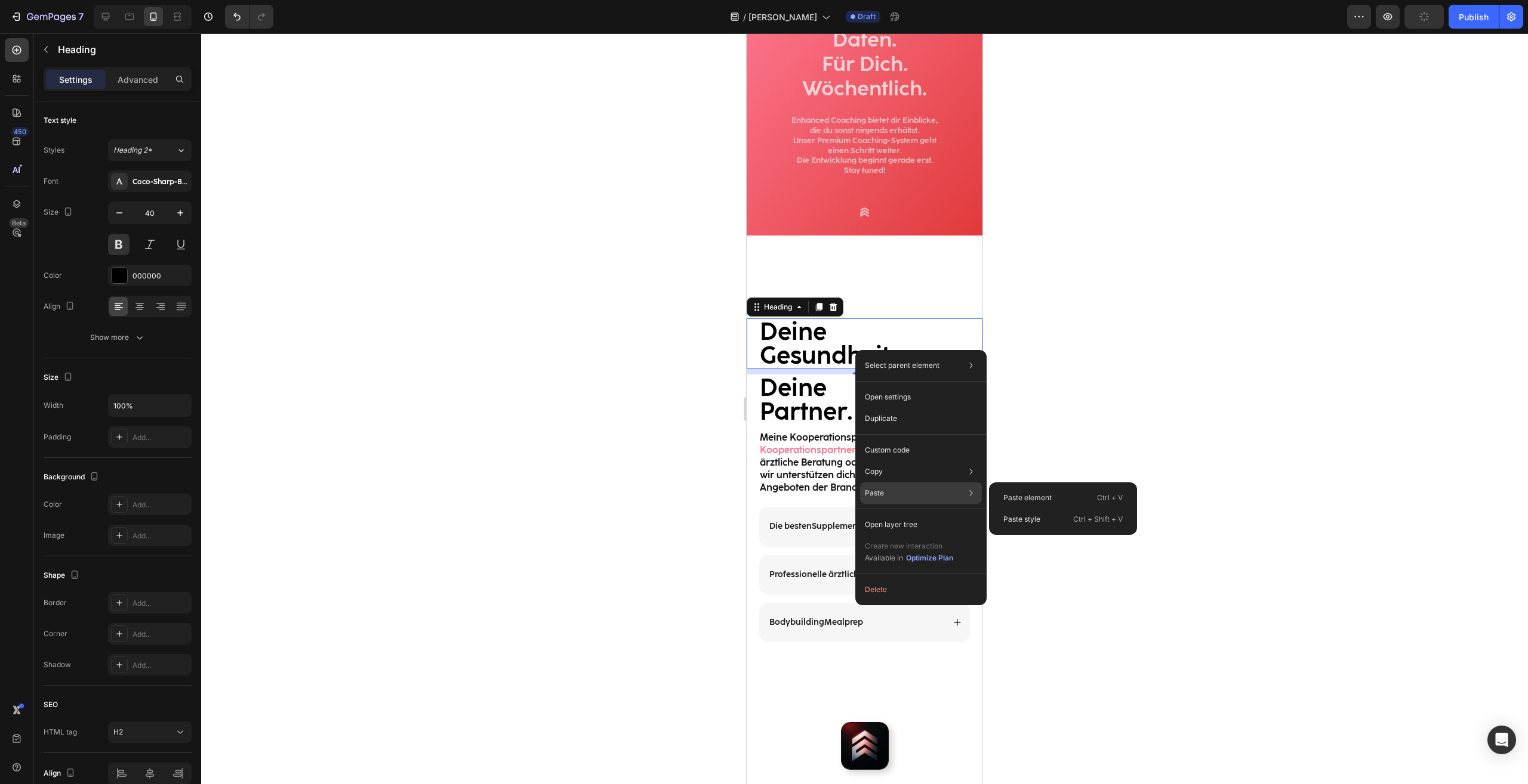
click at [889, 514] on div "Paste Paste element Ctrl + V Paste style Ctrl + Shift + V" at bounding box center [921, 525] width 122 height 21
click at [1053, 509] on div "Paste element Ctrl + V" at bounding box center [1062, 520] width 138 height 21
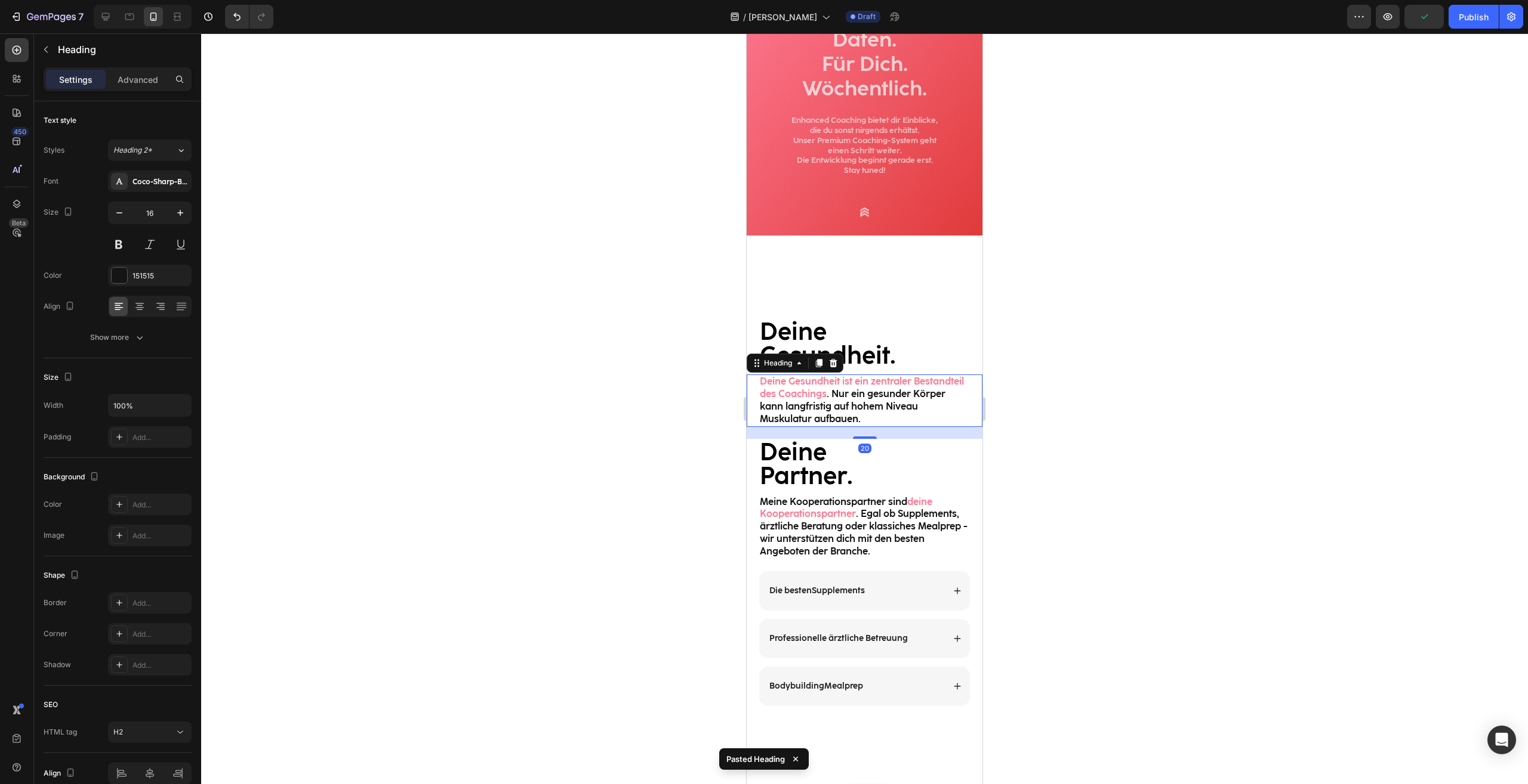
click at [1181, 337] on div at bounding box center [865, 409] width 1327 height 751
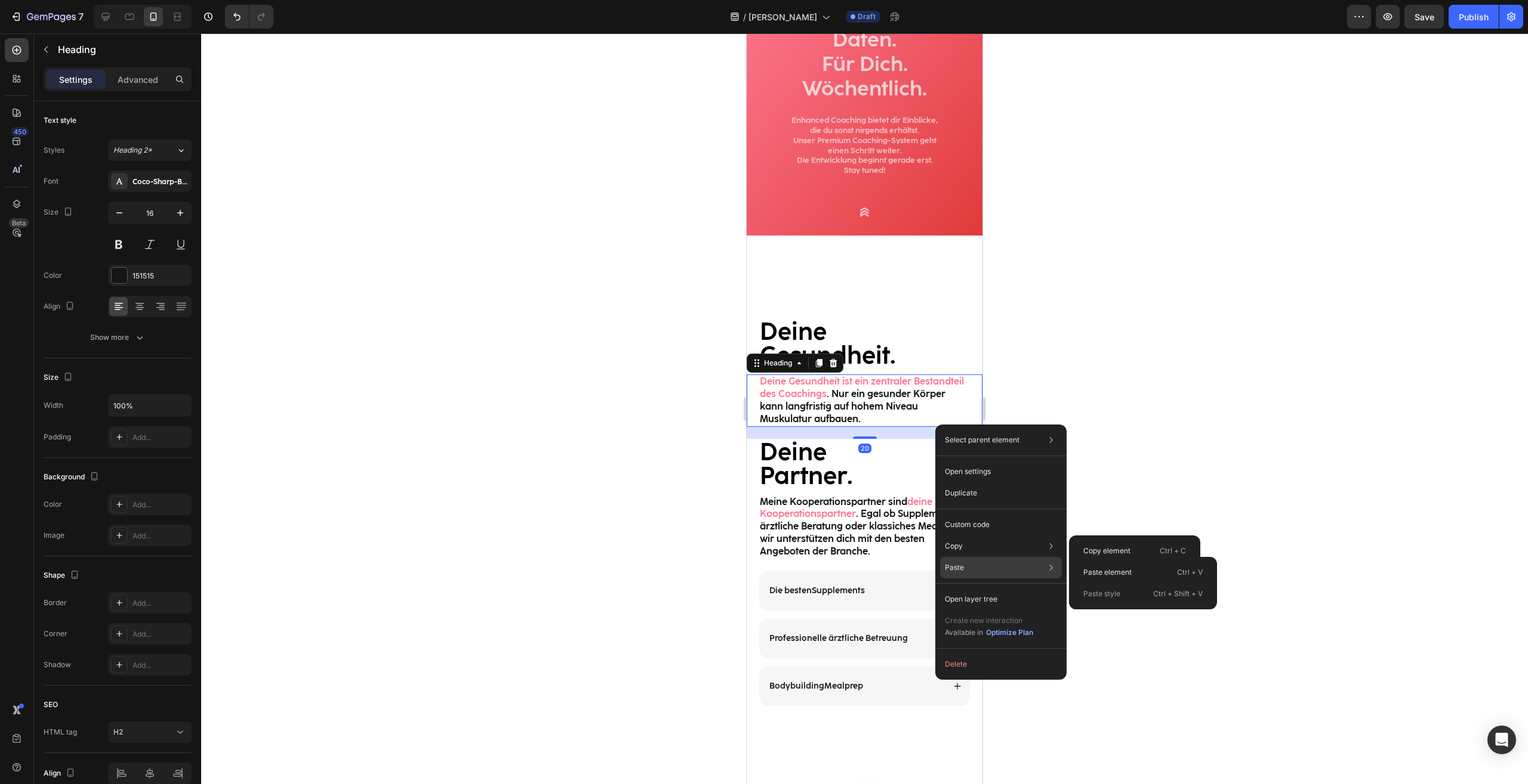
click at [972, 588] on div "Paste Paste element Ctrl + V Paste style Ctrl + Shift + V" at bounding box center [1000, 599] width 122 height 21
click at [1112, 574] on p "Paste element" at bounding box center [1107, 572] width 48 height 11
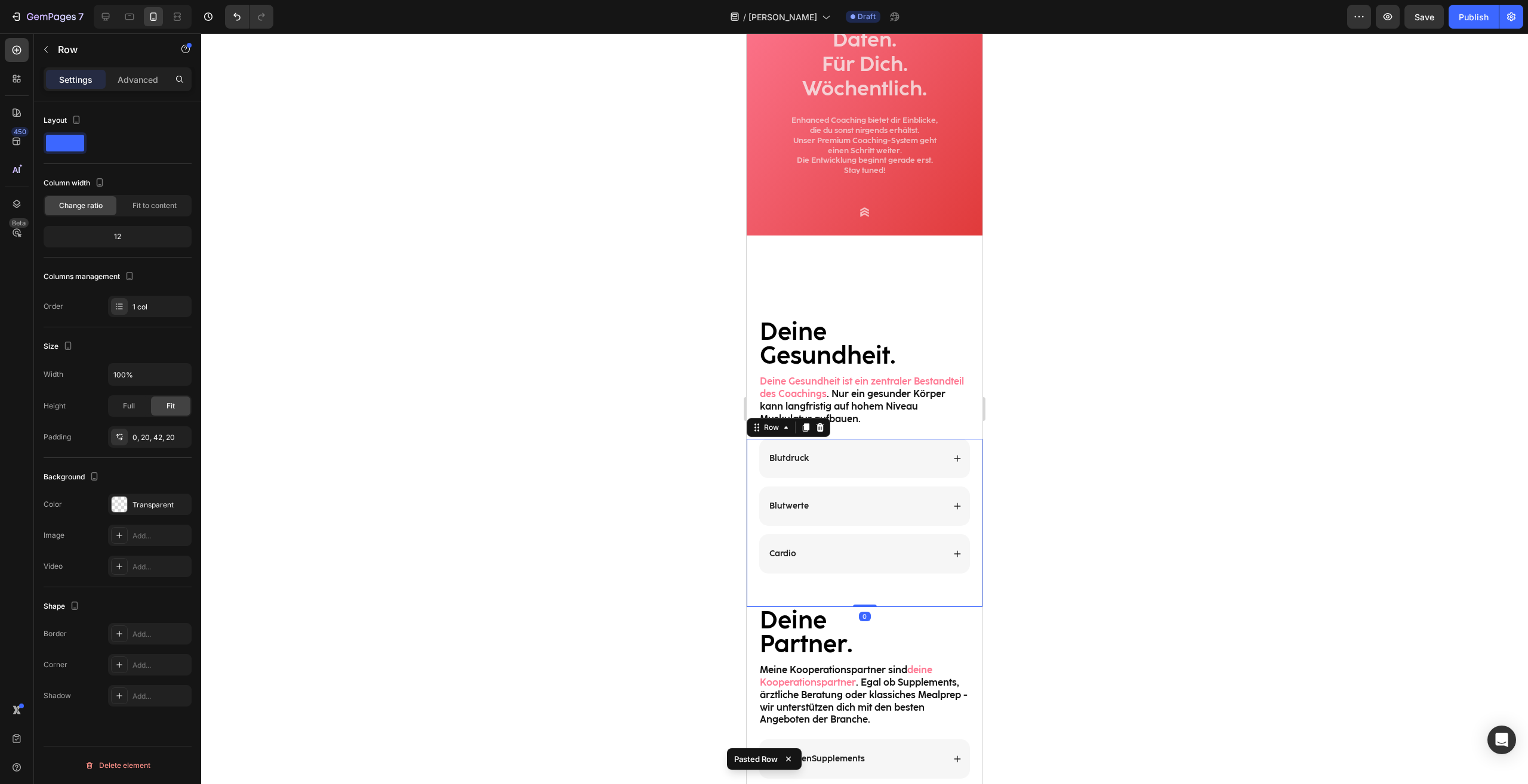
click at [1129, 448] on div at bounding box center [865, 409] width 1327 height 751
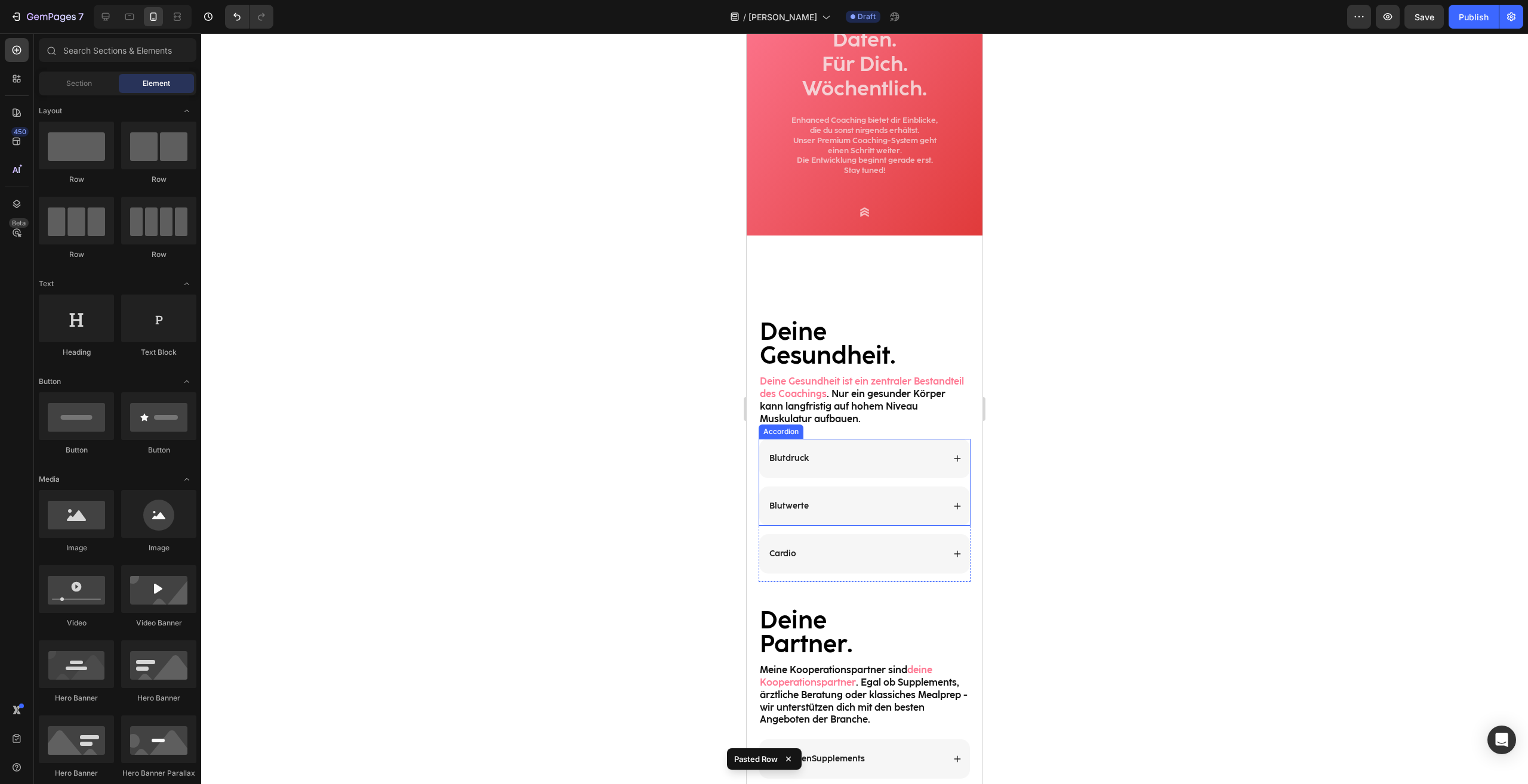
click at [965, 453] on div "Blutdruck Blutwerte Accordion Cardio Accordion Row Row" at bounding box center [864, 523] width 236 height 169
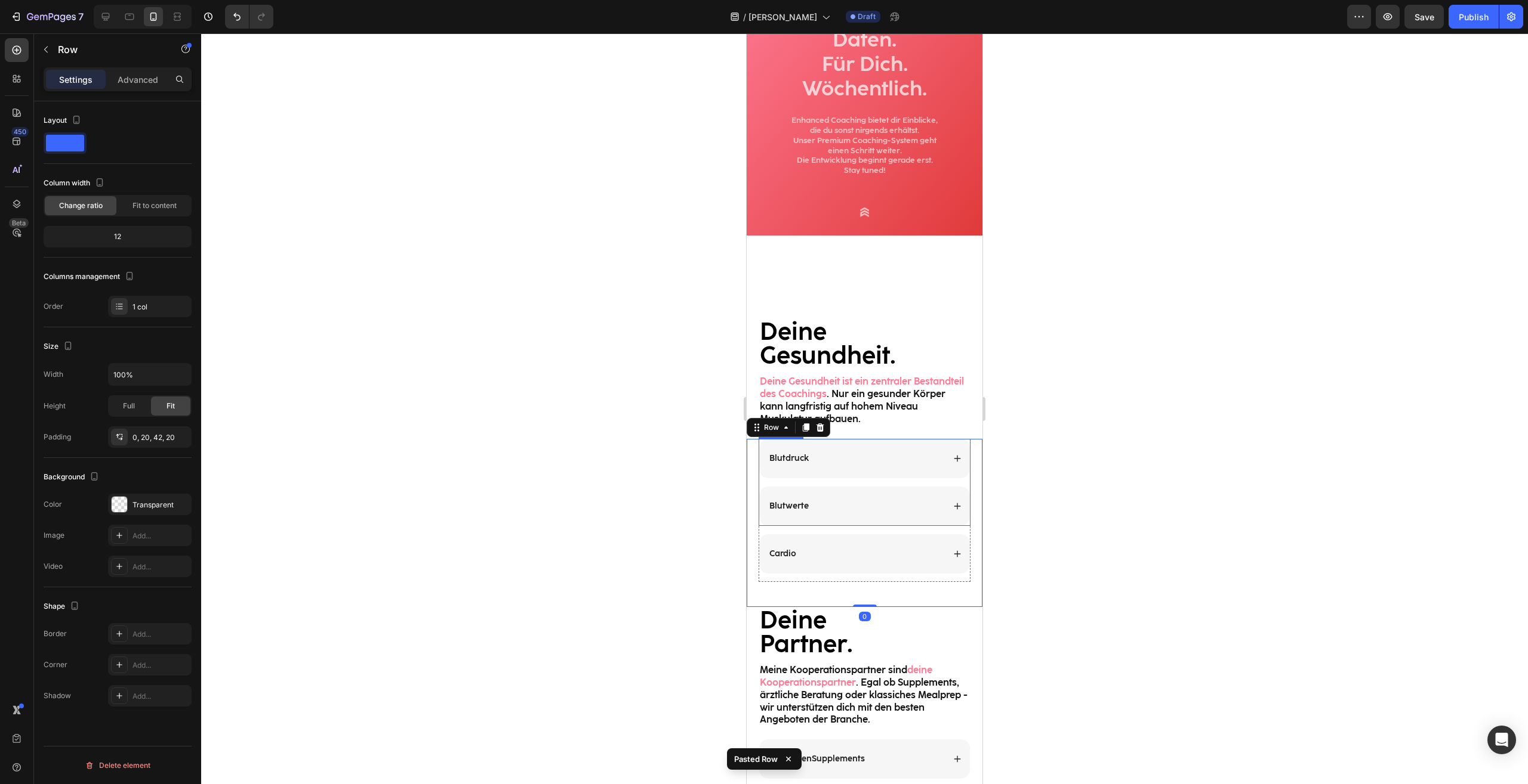
click at [955, 457] on icon at bounding box center [957, 457] width 6 height 6
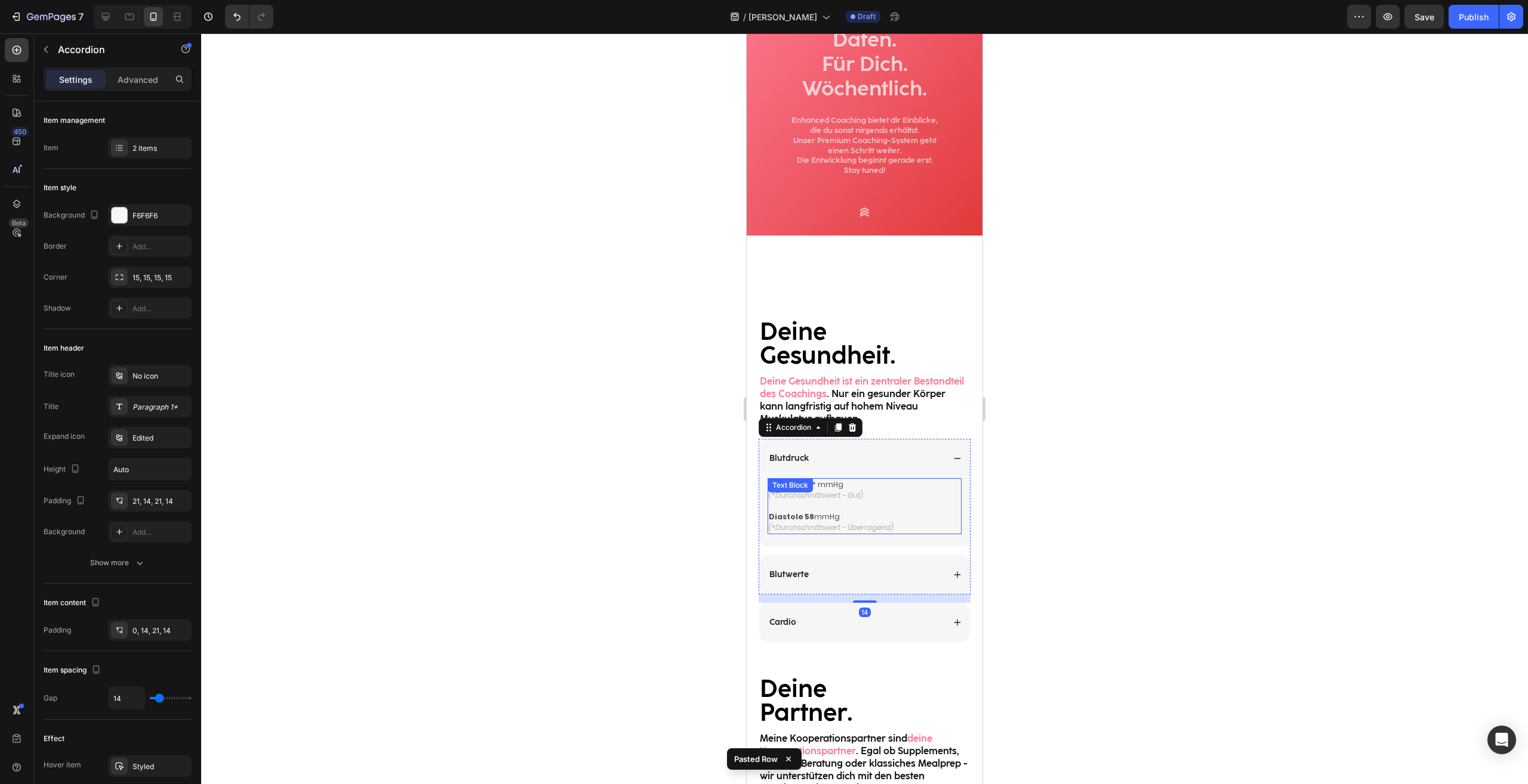
click at [847, 517] on p "Diastole 56 mmHg" at bounding box center [864, 517] width 191 height 11
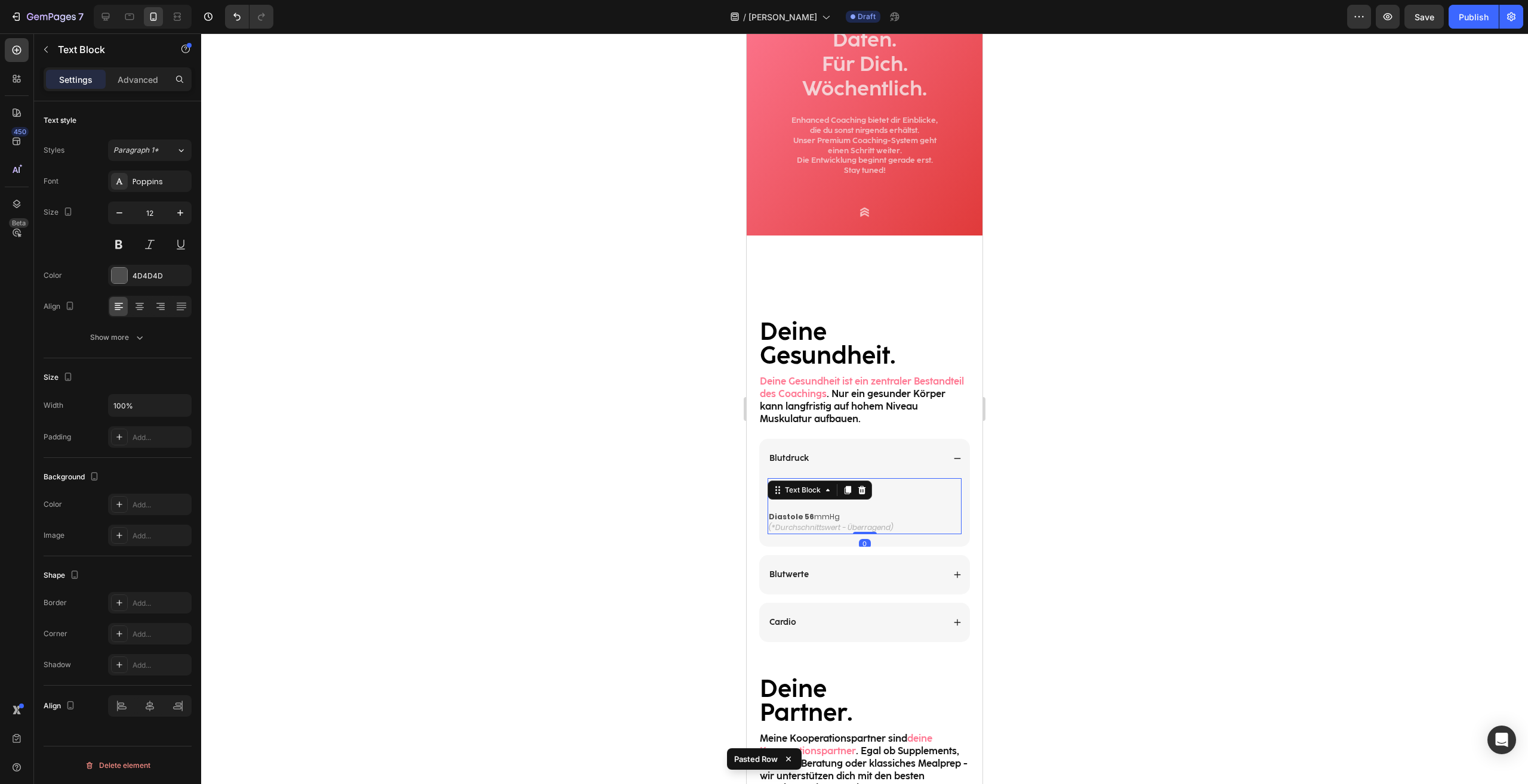
click at [847, 517] on p "Diastole 56 mmHg" at bounding box center [864, 517] width 191 height 11
click at [914, 523] on p "(*Durchschnittswert - Überragend)" at bounding box center [864, 528] width 191 height 11
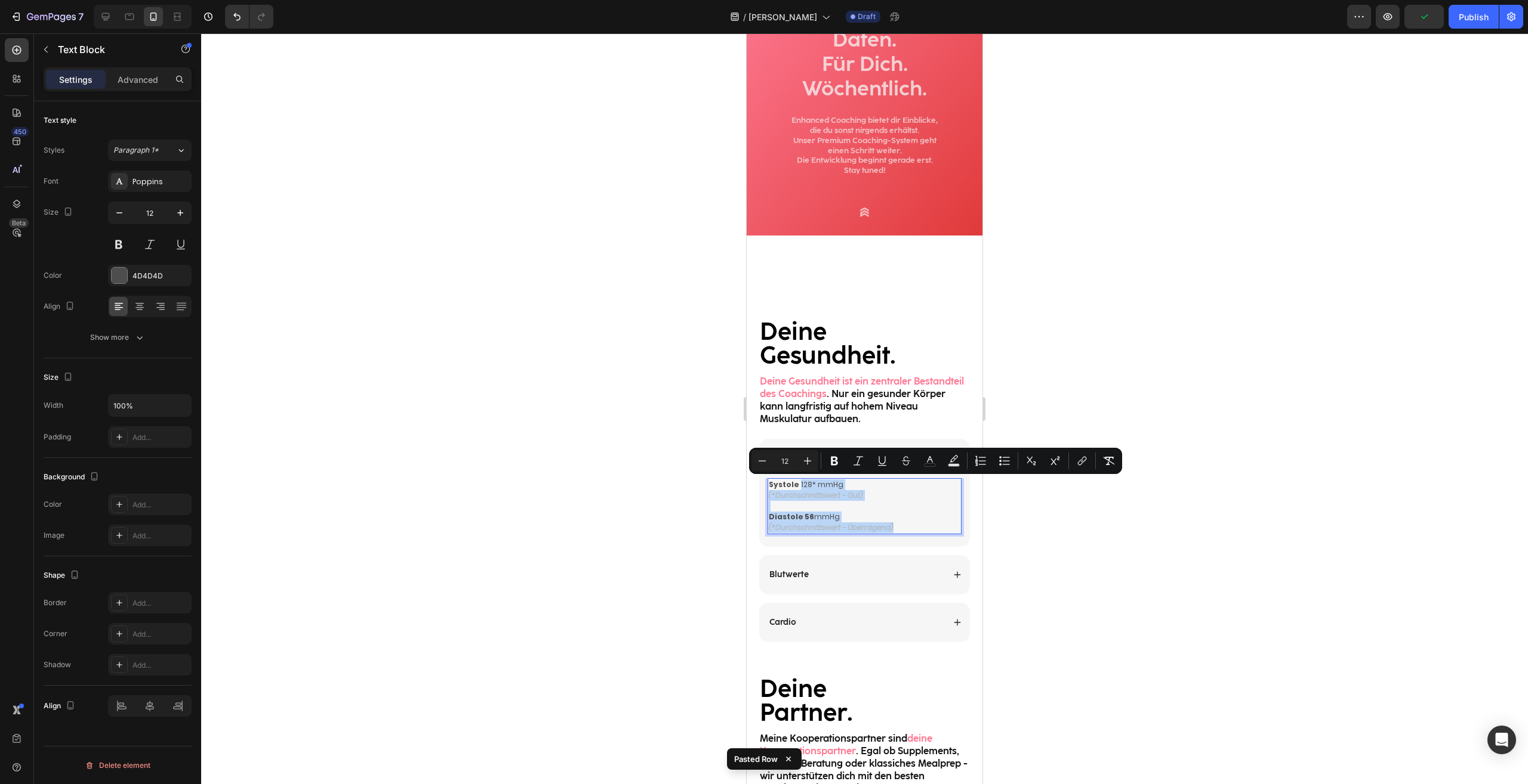
drag, startPoint x: 914, startPoint y: 528, endPoint x: 798, endPoint y: 487, distance: 123.0
click at [798, 487] on div "Systole 128* mmHg (*Durchschnittswert - Gut) Diastole 56 mmHg (*Durchschnittswe…" at bounding box center [865, 505] width 194 height 56
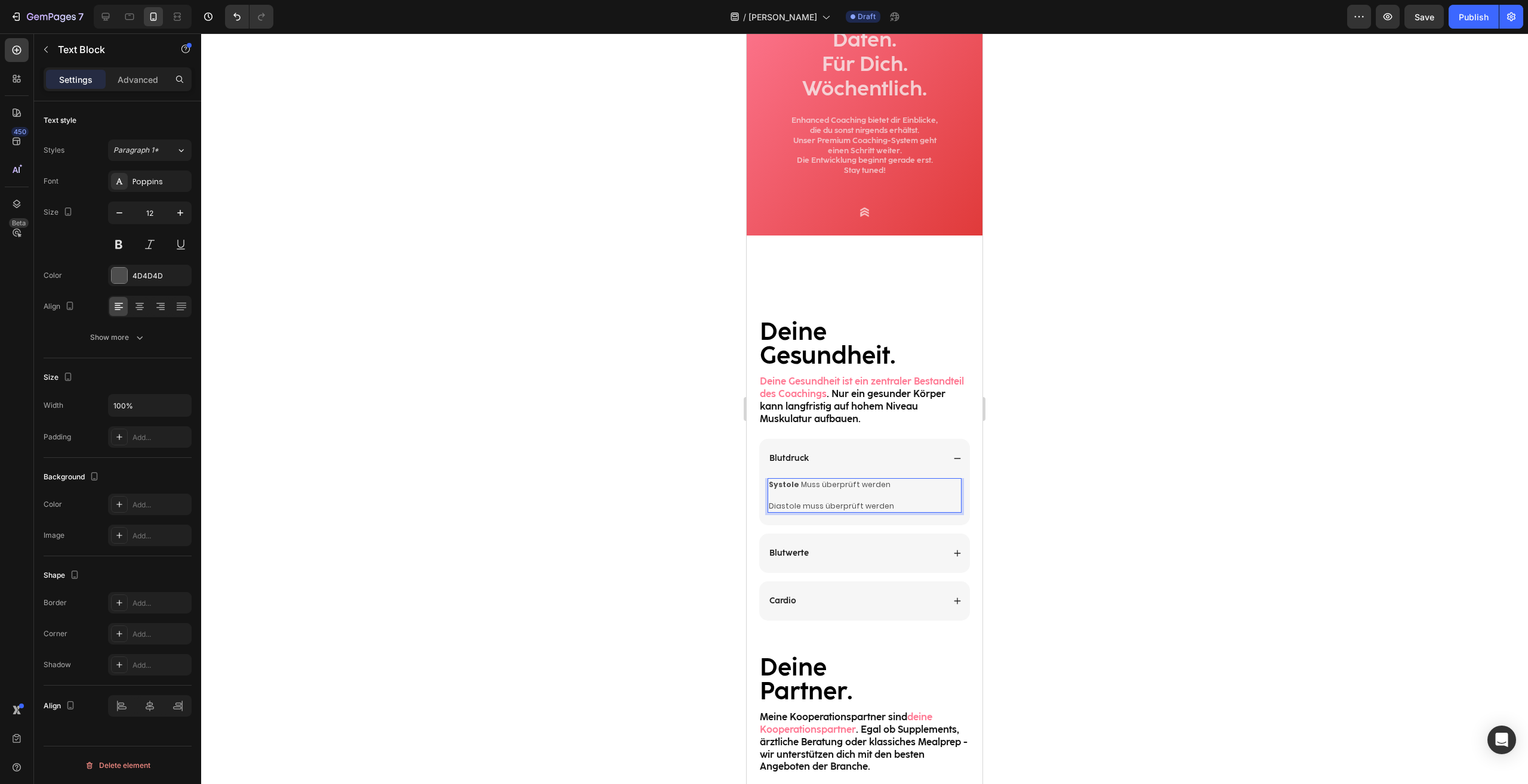
click at [772, 508] on p "Diastole muss überprüft werden" at bounding box center [864, 501] width 191 height 21
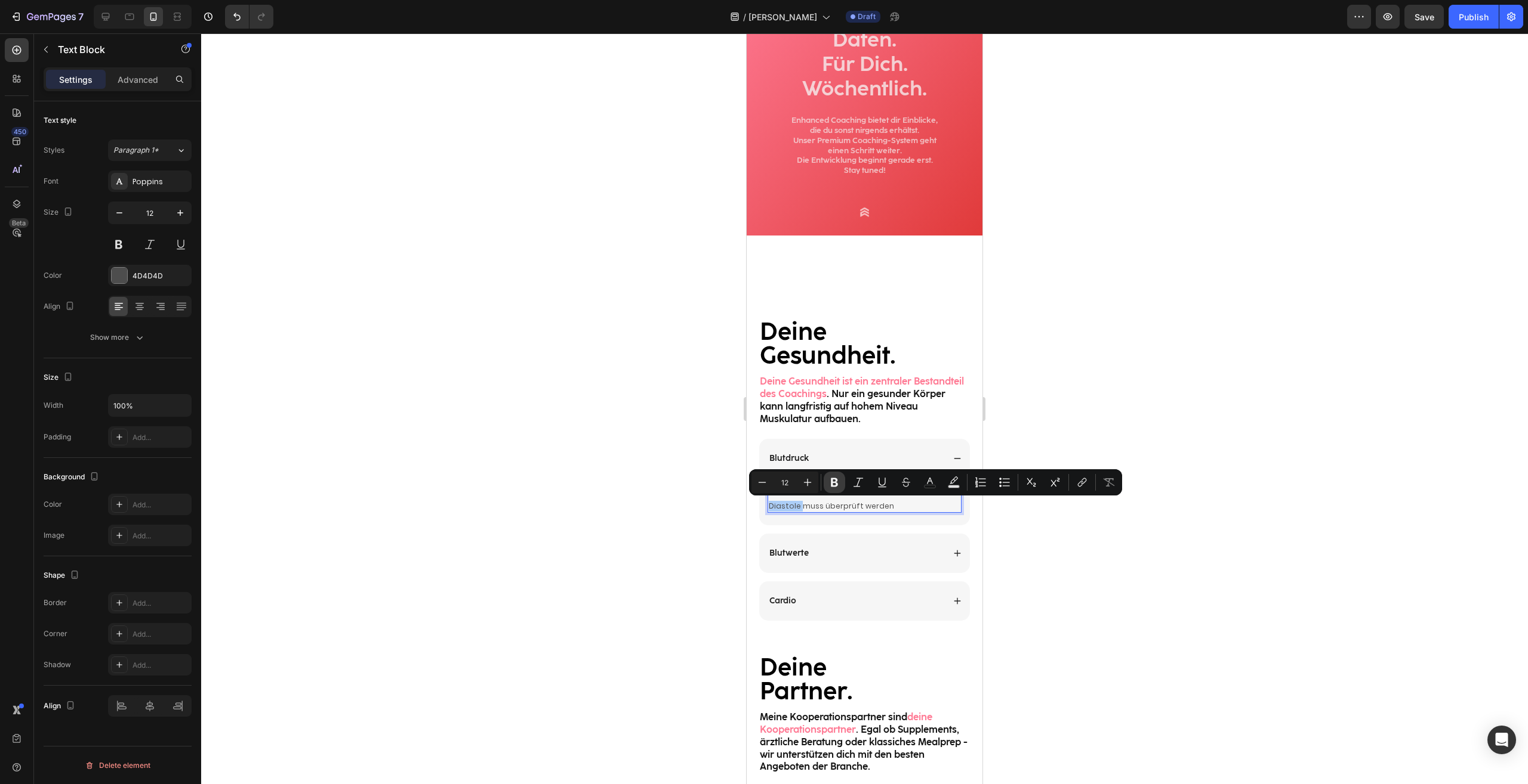
drag, startPoint x: 836, startPoint y: 485, endPoint x: 842, endPoint y: 489, distance: 7.2
click at [837, 485] on icon "Editor contextual toolbar" at bounding box center [834, 482] width 7 height 9
click at [1050, 563] on div at bounding box center [865, 409] width 1327 height 751
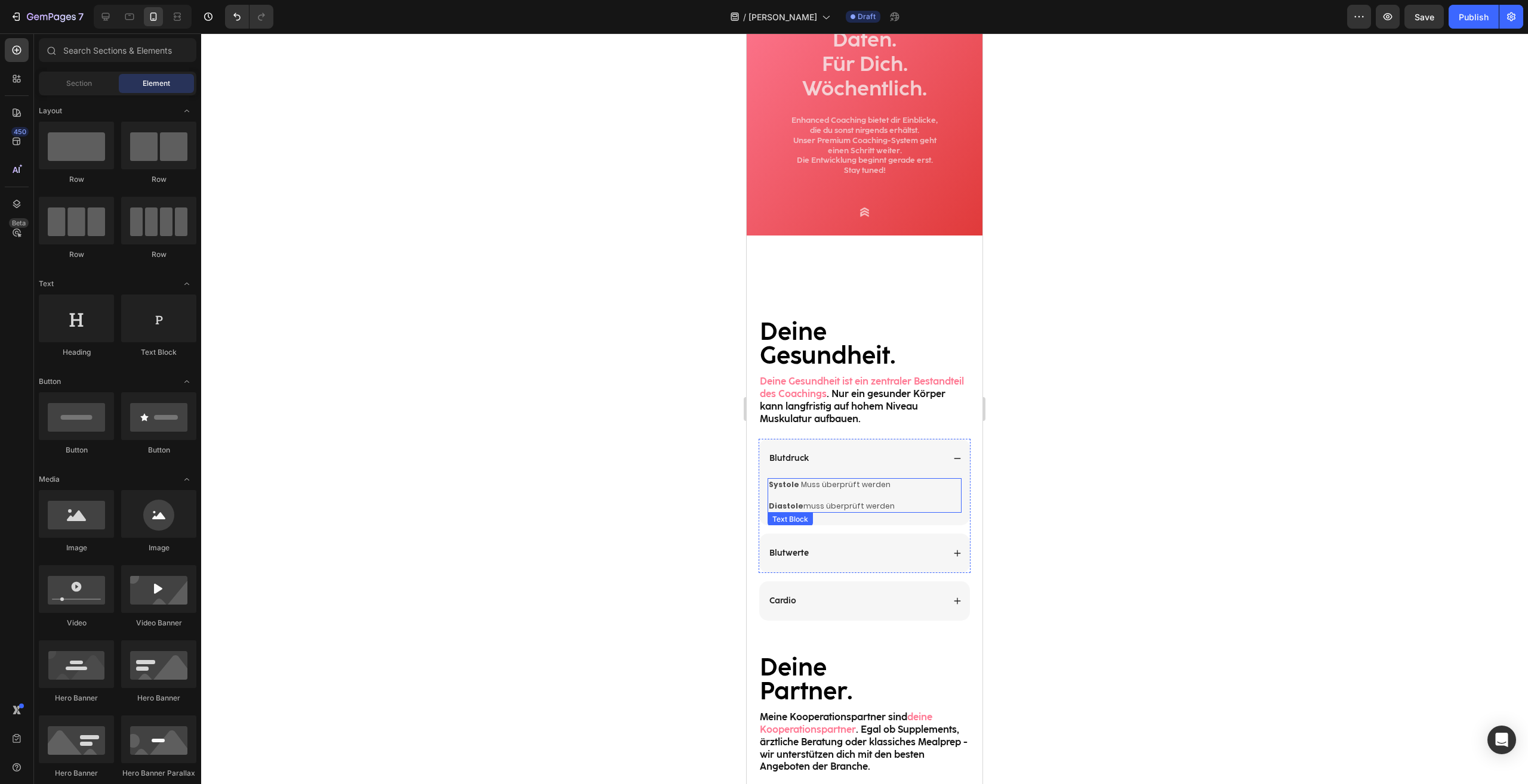
click at [802, 483] on p "Systole Muss überprüft werden" at bounding box center [864, 485] width 191 height 11
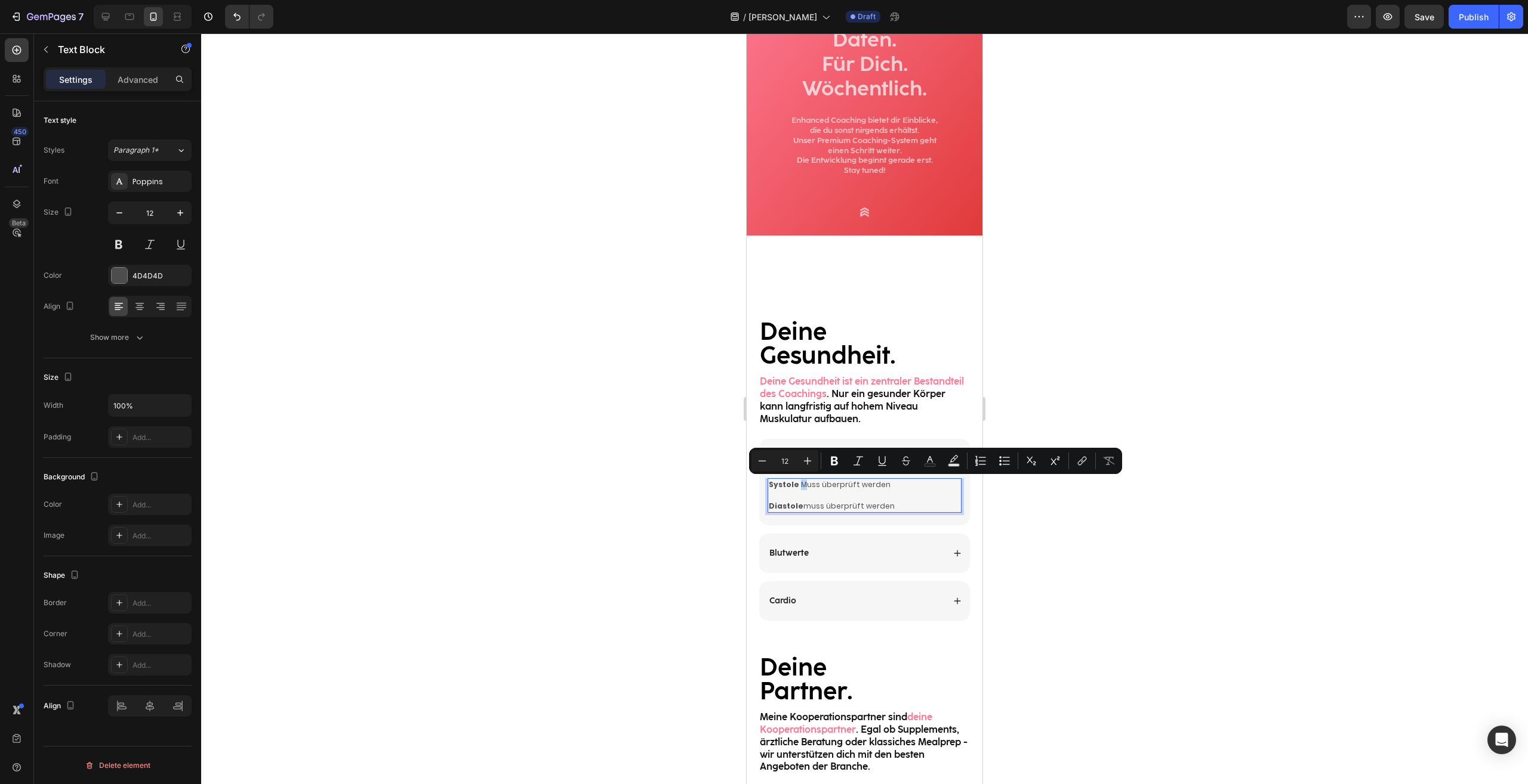
click at [801, 485] on p "Systole Muss überprüft werden" at bounding box center [864, 485] width 191 height 11
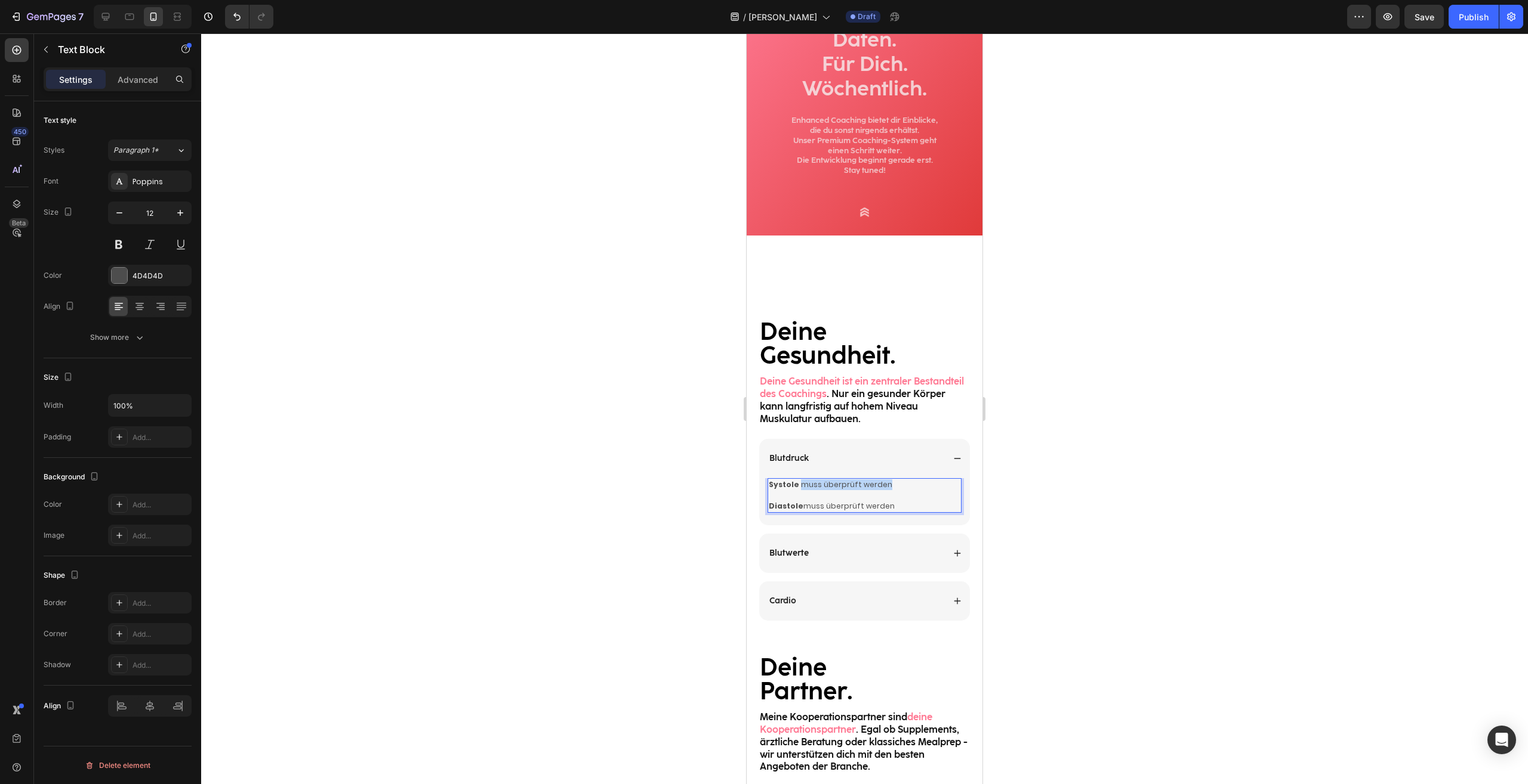
click at [801, 485] on p "Systole muss überprüft werden" at bounding box center [864, 485] width 191 height 11
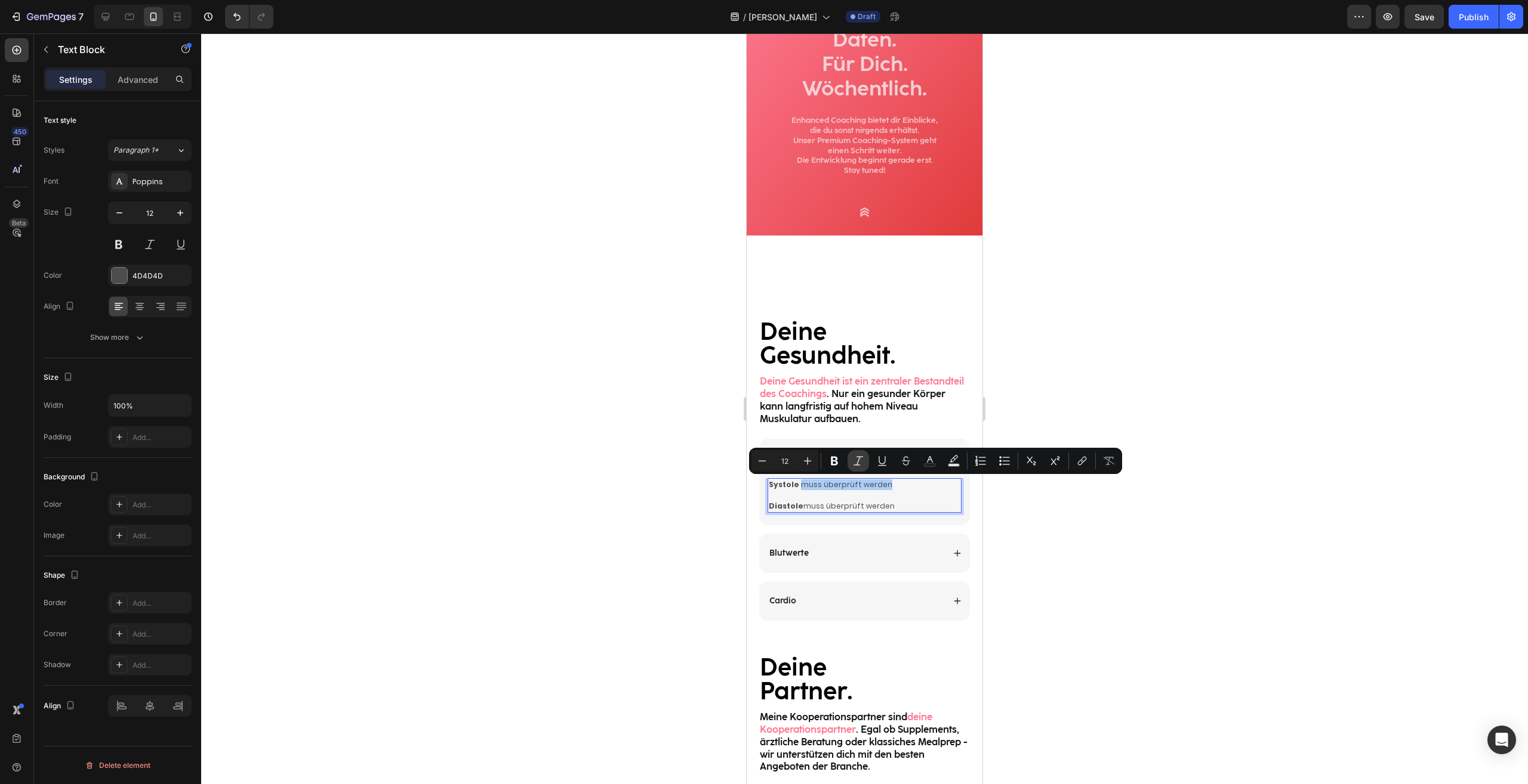
click at [861, 462] on icon "Editor contextual toolbar" at bounding box center [857, 460] width 12 height 12
click at [883, 505] on p "Diastole muss überprüft werden" at bounding box center [864, 501] width 191 height 21
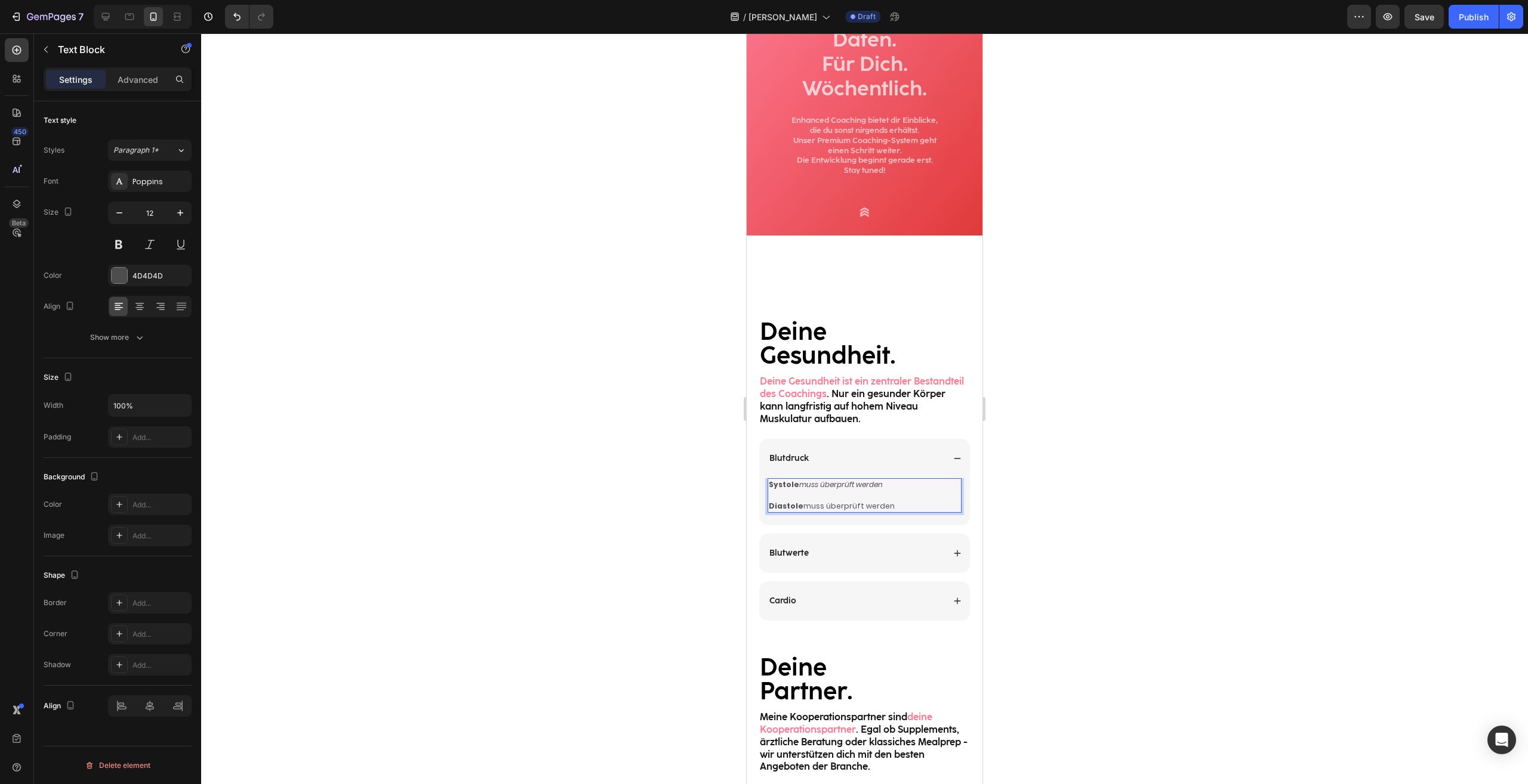
drag, startPoint x: 903, startPoint y: 505, endPoint x: 800, endPoint y: 509, distance: 103.1
click at [800, 509] on p "Diastole muss überprüft werden" at bounding box center [864, 501] width 191 height 21
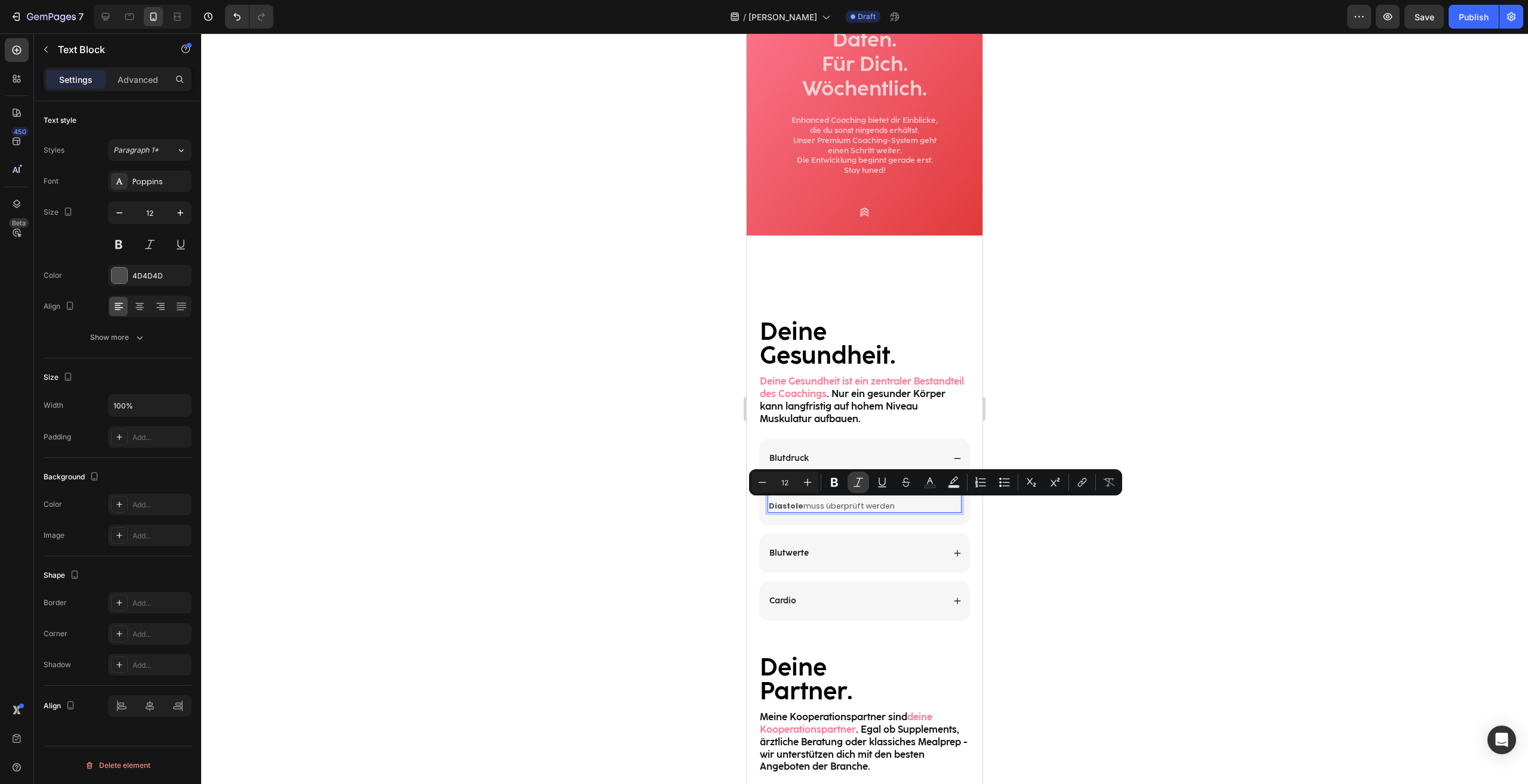
click at [857, 487] on icon "Editor contextual toolbar" at bounding box center [857, 481] width 12 height 12
click at [1023, 537] on div at bounding box center [865, 409] width 1327 height 751
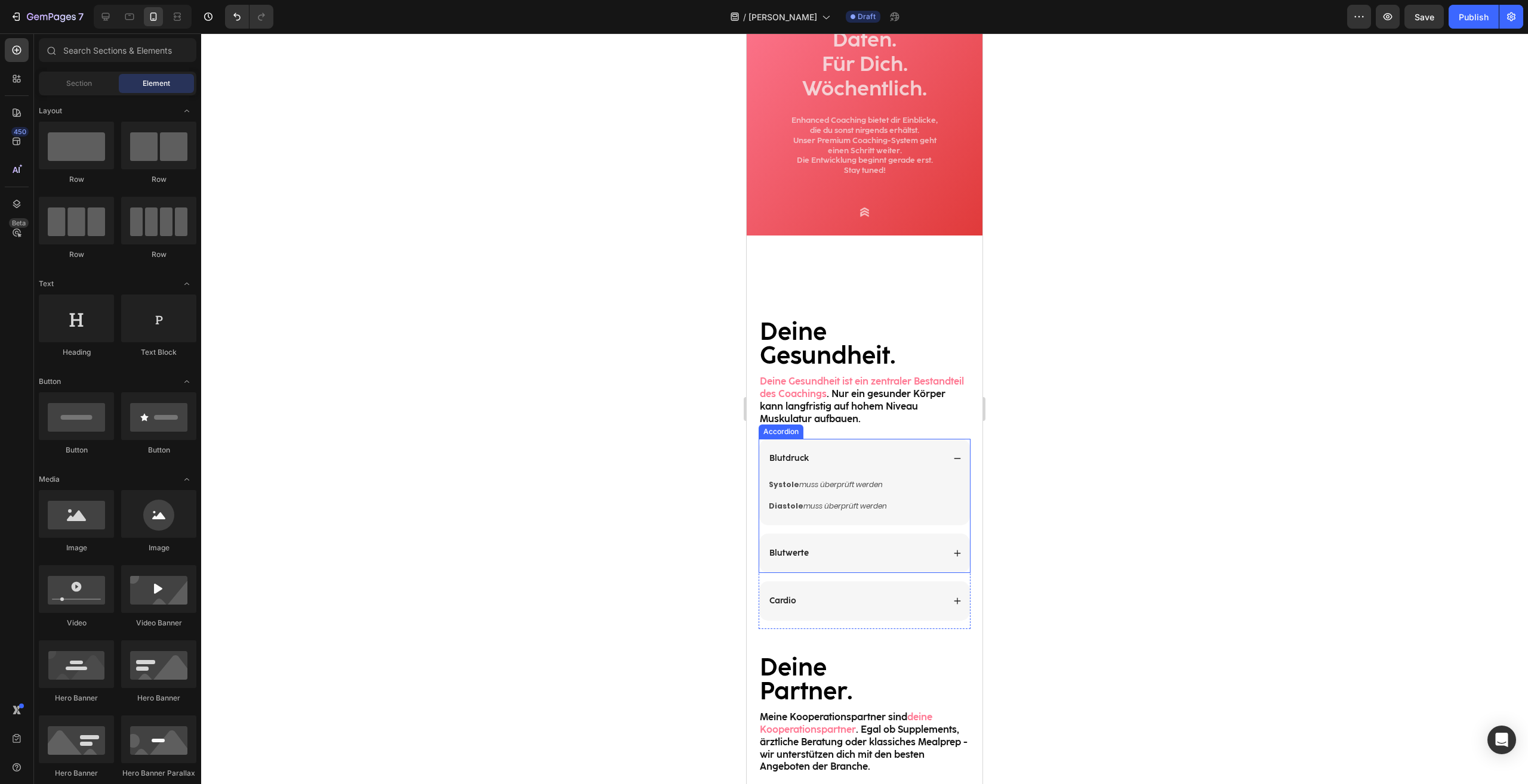
click at [953, 456] on icon at bounding box center [956, 458] width 8 height 8
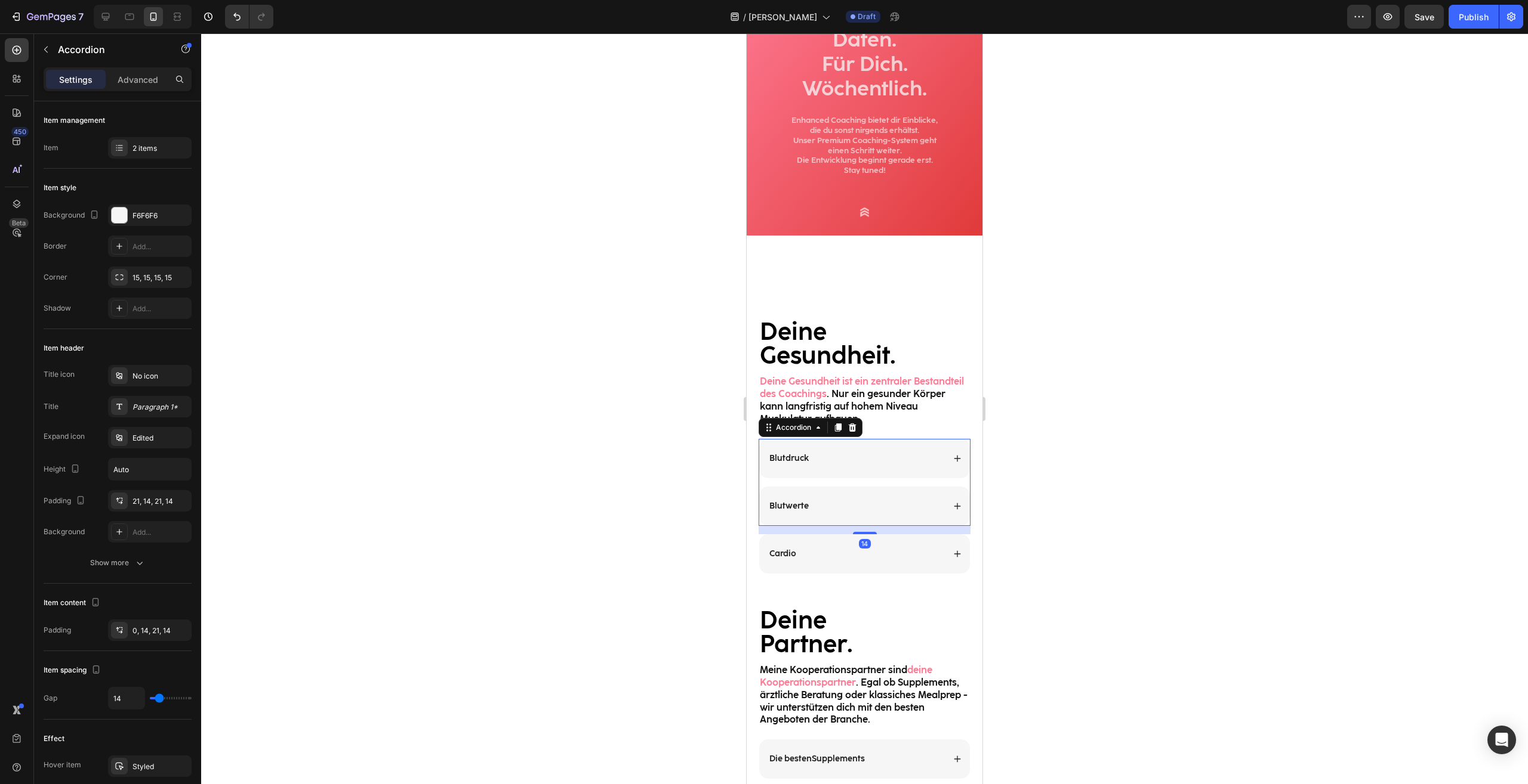
click at [851, 519] on div "Blutwerte" at bounding box center [864, 506] width 211 height 39
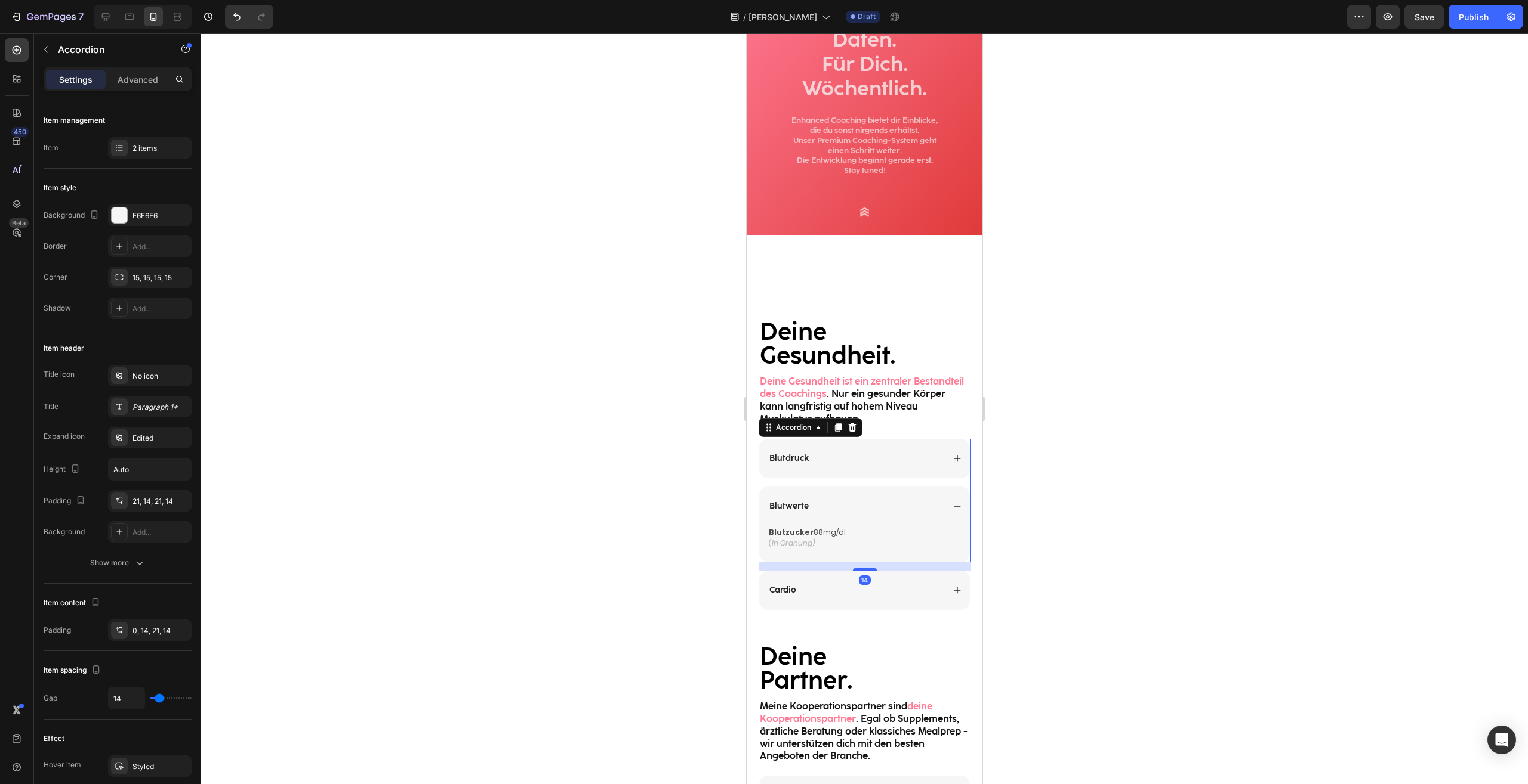
click at [814, 464] on div "Blutdruck" at bounding box center [856, 458] width 176 height 14
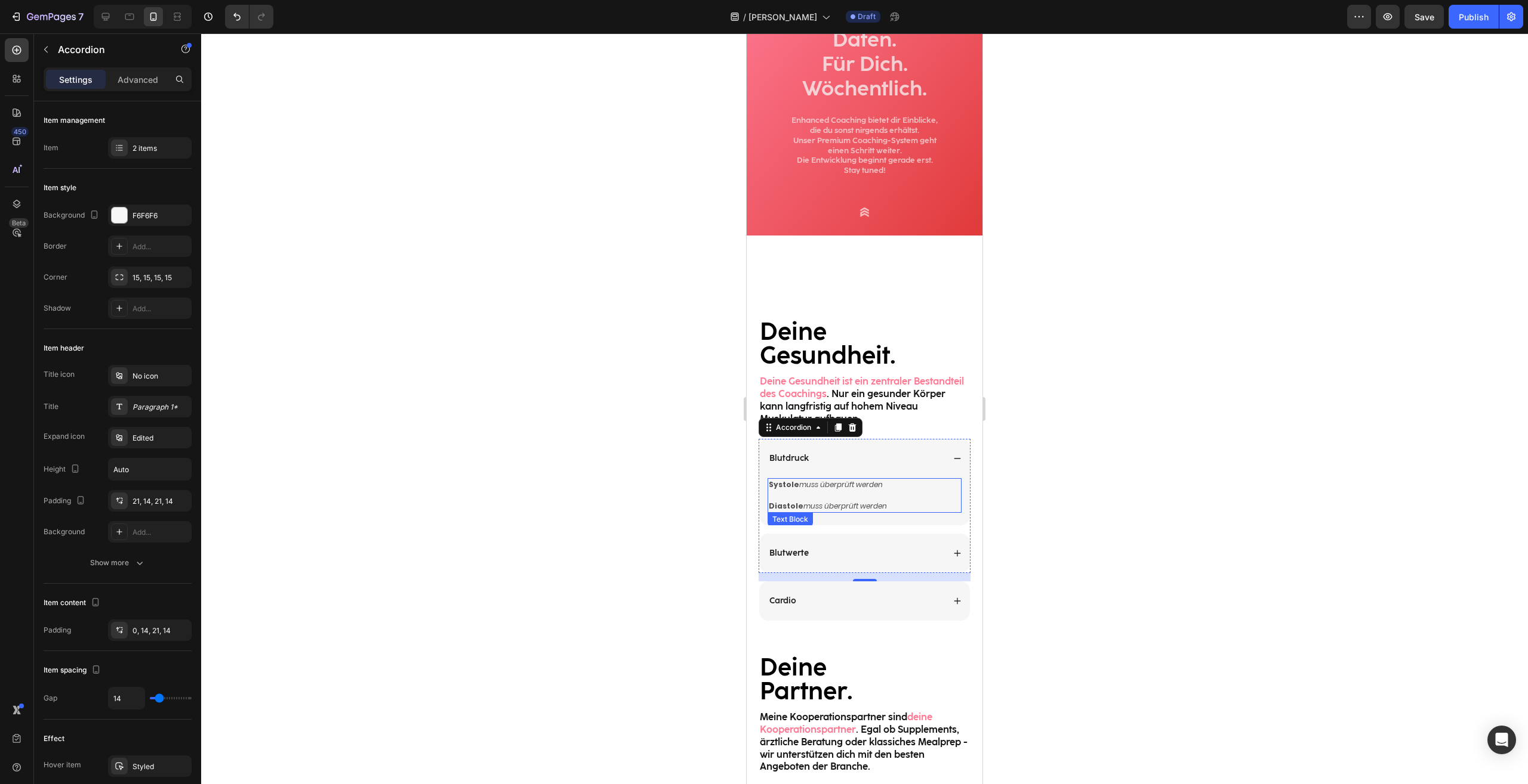
click at [884, 504] on p "Diastole muss überprüft werden" at bounding box center [864, 501] width 191 height 21
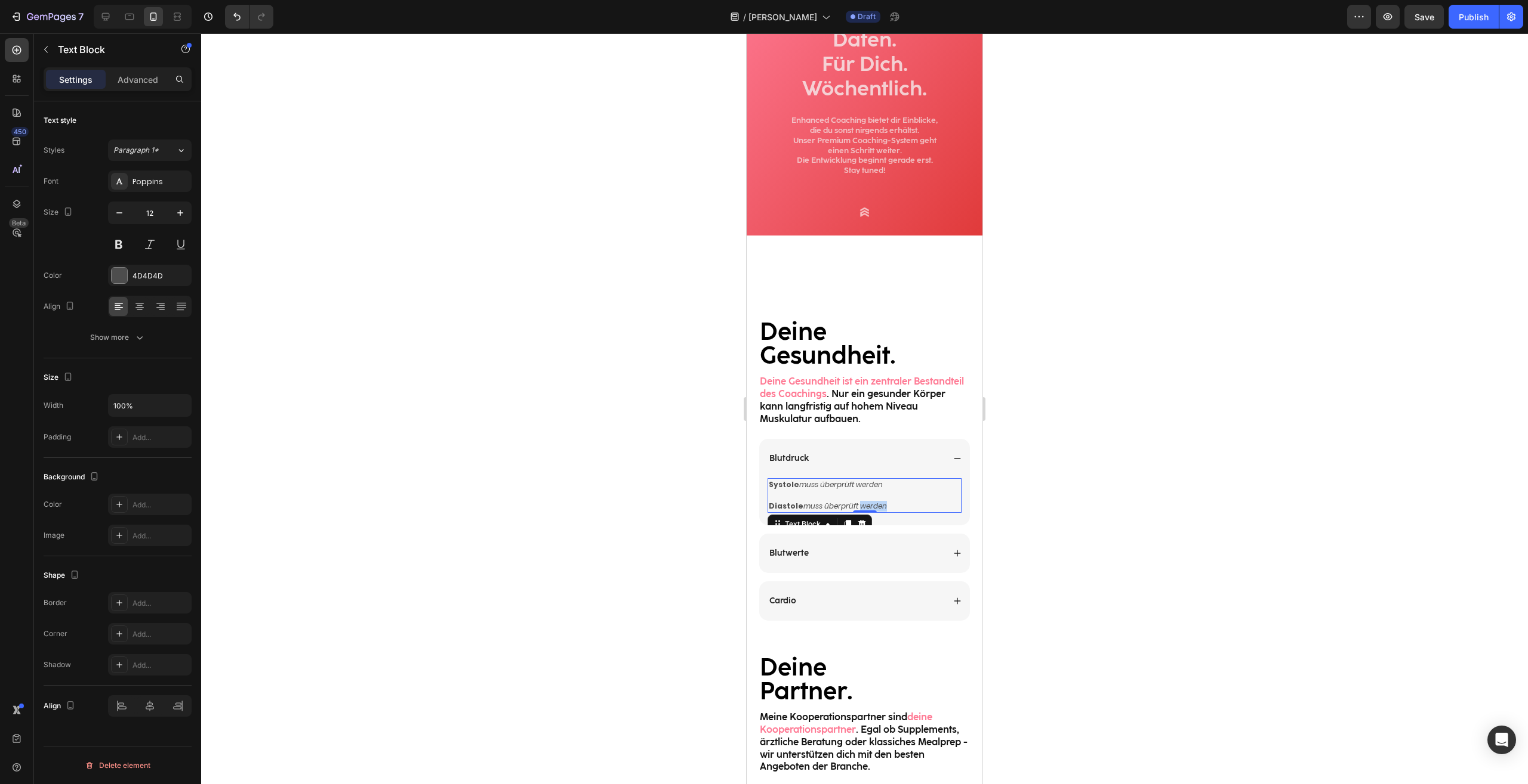
click at [884, 504] on p "Diastole muss überprüft werden" at bounding box center [864, 501] width 191 height 21
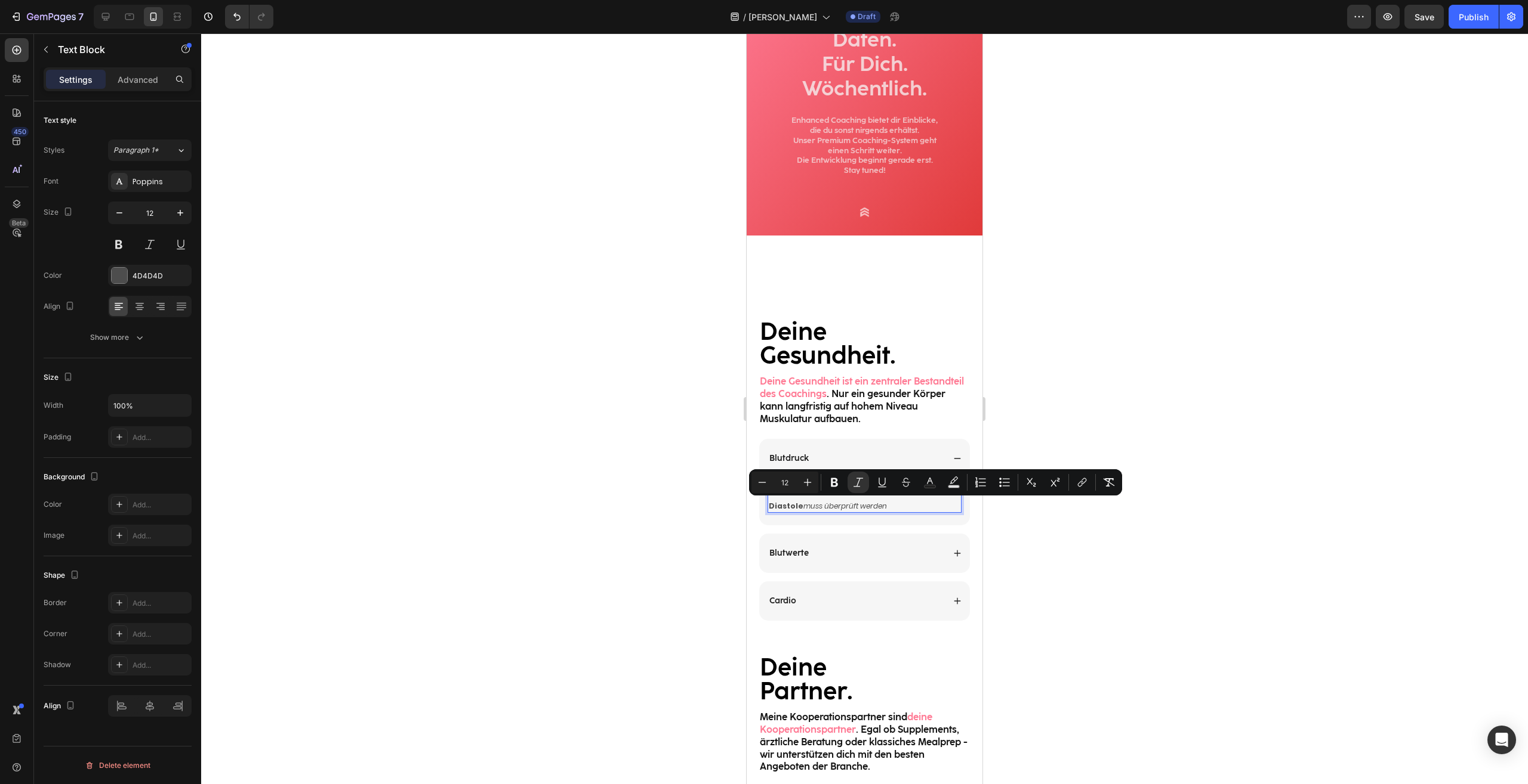
click at [895, 505] on p "Diastole muss überprüft werden" at bounding box center [864, 501] width 191 height 21
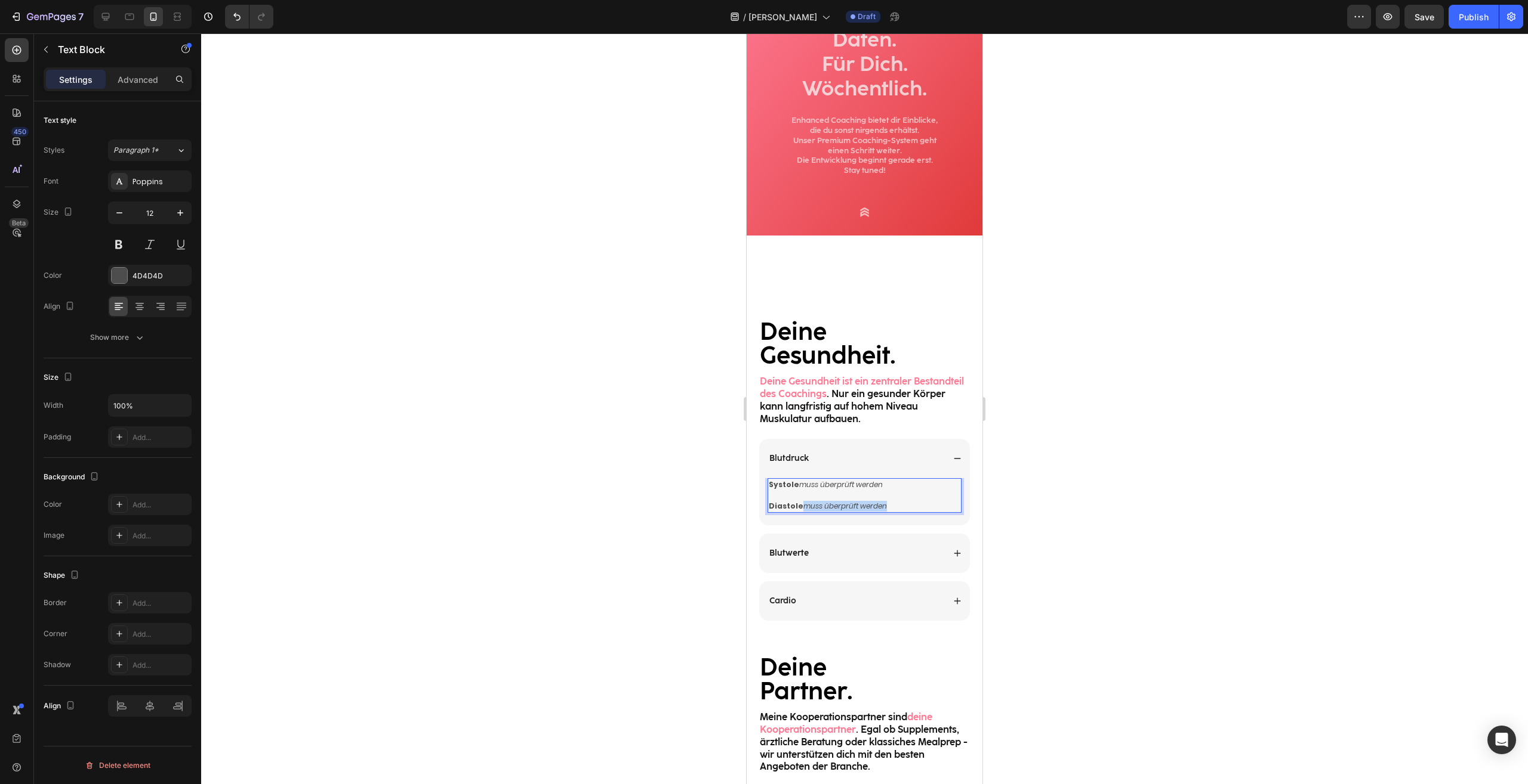
drag, startPoint x: 900, startPoint y: 505, endPoint x: 802, endPoint y: 507, distance: 98.0
click at [802, 507] on p "Diastole muss überprüft werden" at bounding box center [864, 501] width 191 height 21
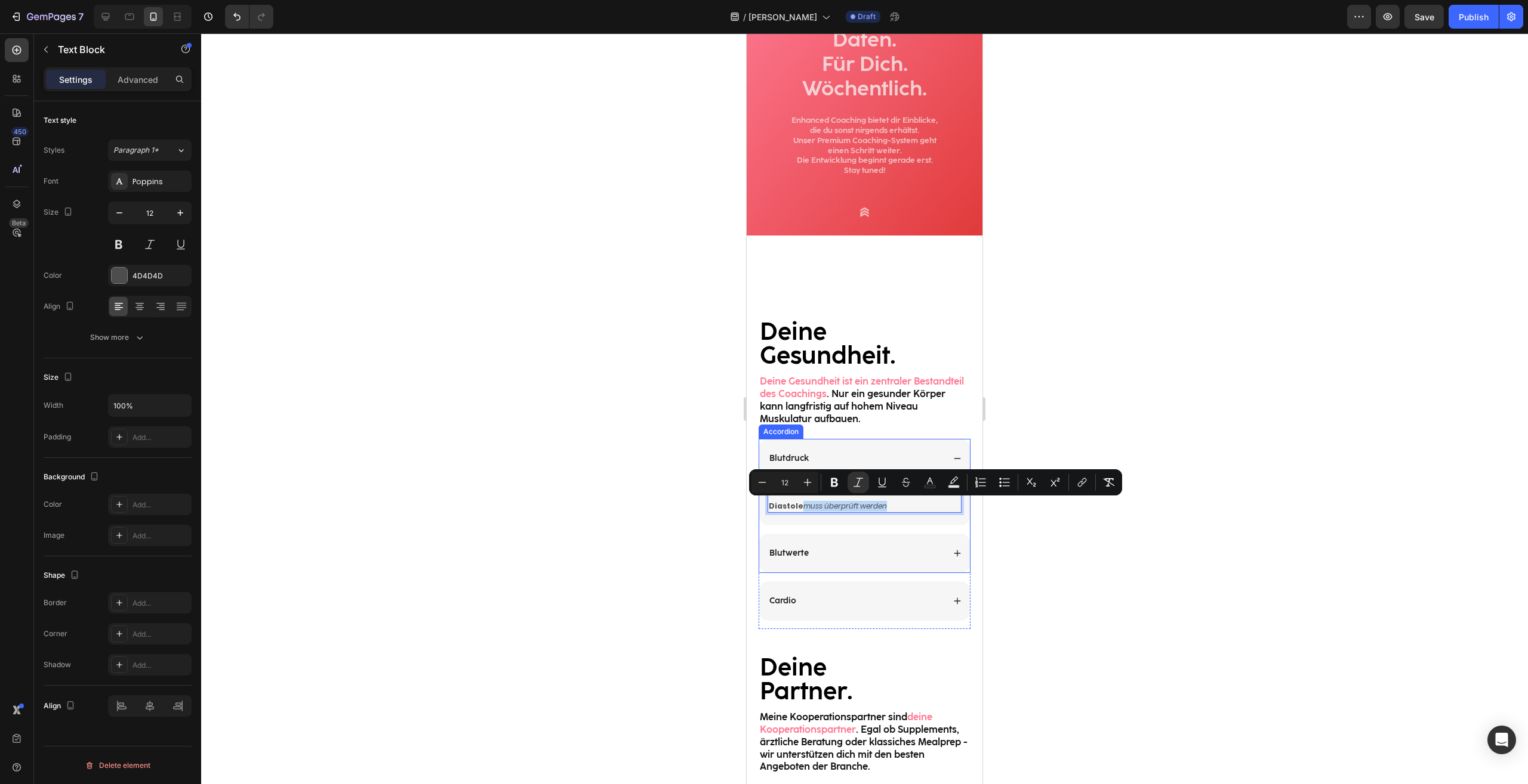
copy icon "muss überprüft werden"
click at [827, 558] on div "Blutwerte" at bounding box center [856, 554] width 176 height 14
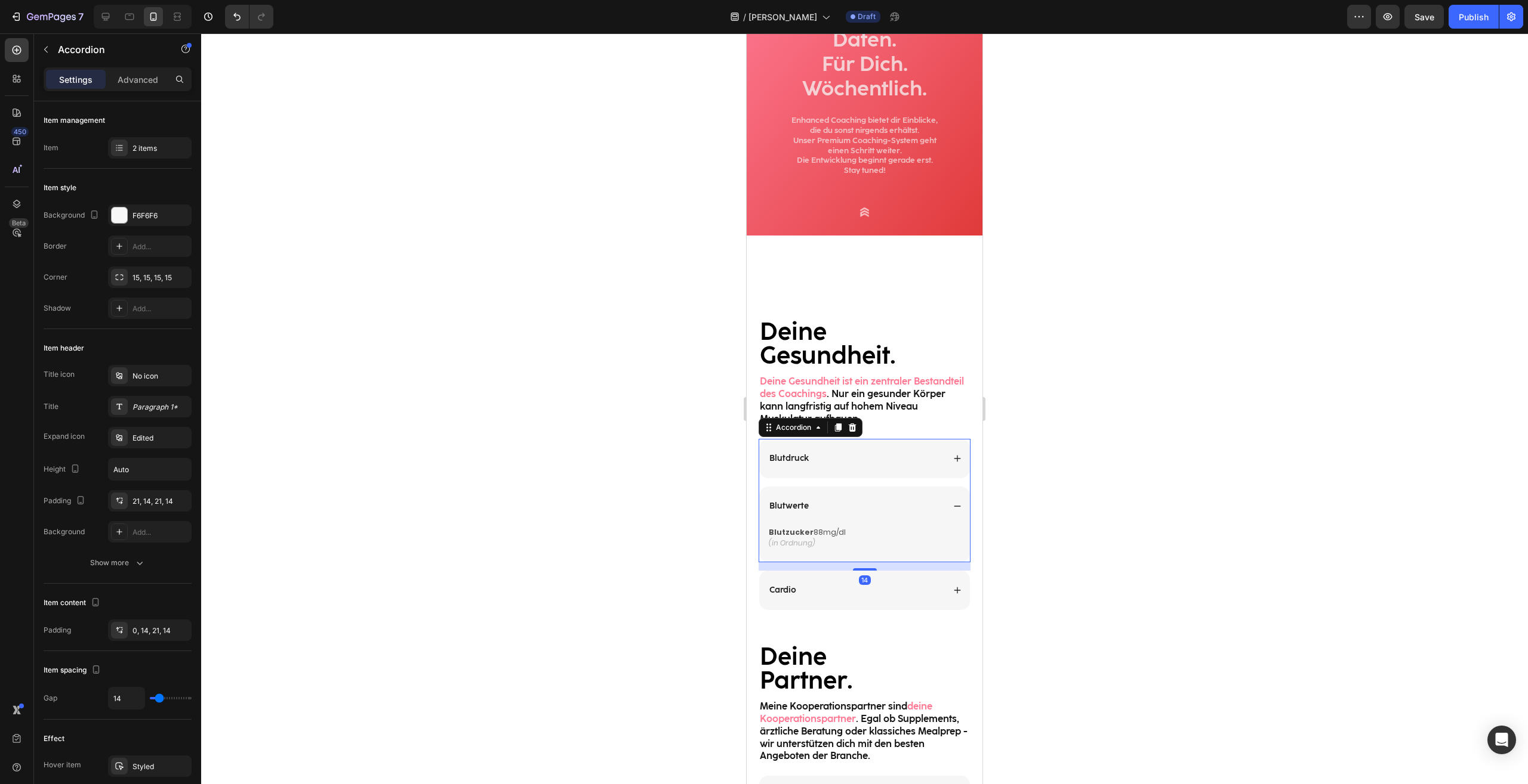
click at [829, 551] on div "Blutzucker 88mg/dl (in Ordnung) Text Block" at bounding box center [864, 544] width 211 height 36
click at [831, 546] on p "(in Ordnung)" at bounding box center [864, 543] width 191 height 11
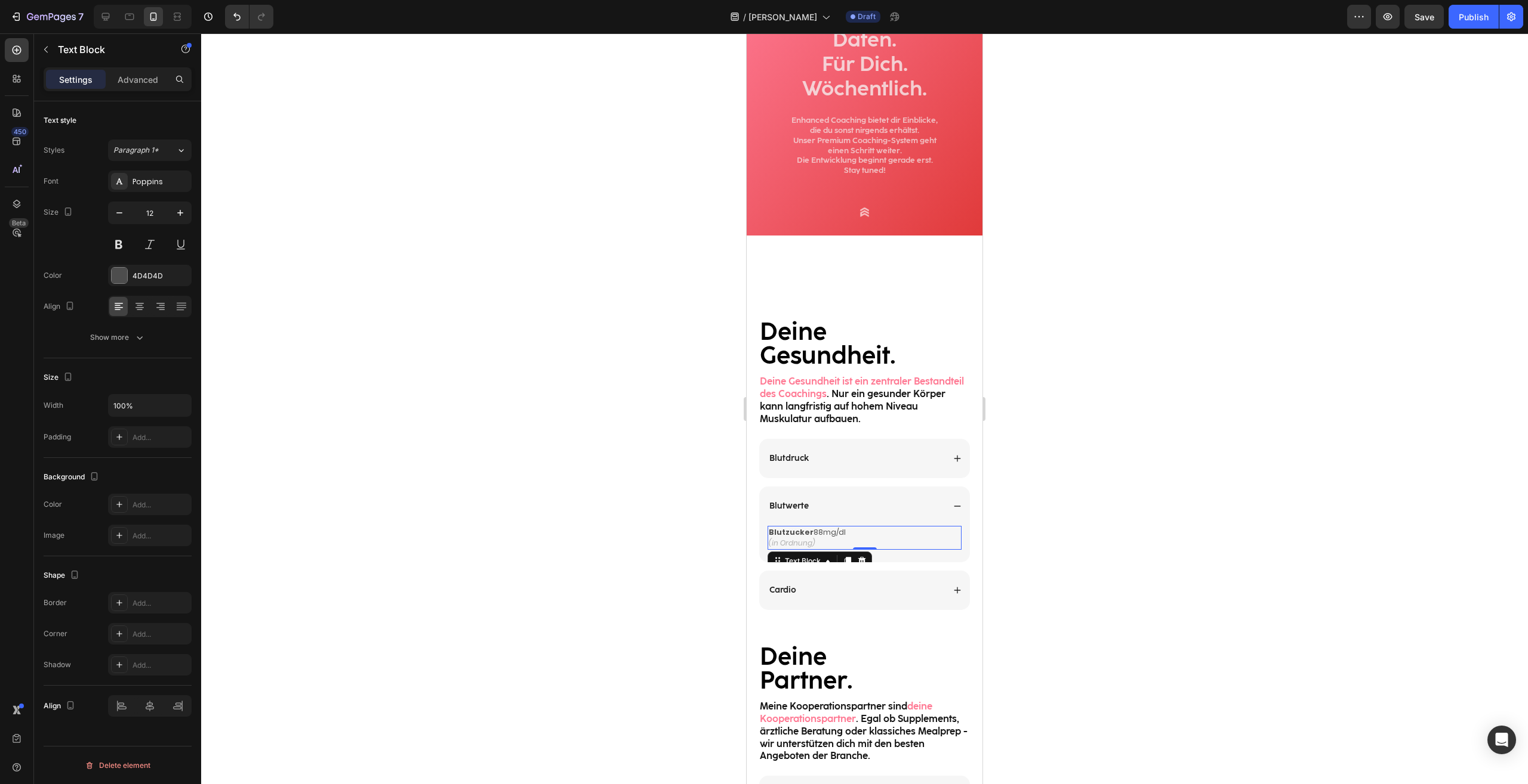
click at [841, 545] on p "(in Ordnung)" at bounding box center [864, 543] width 191 height 11
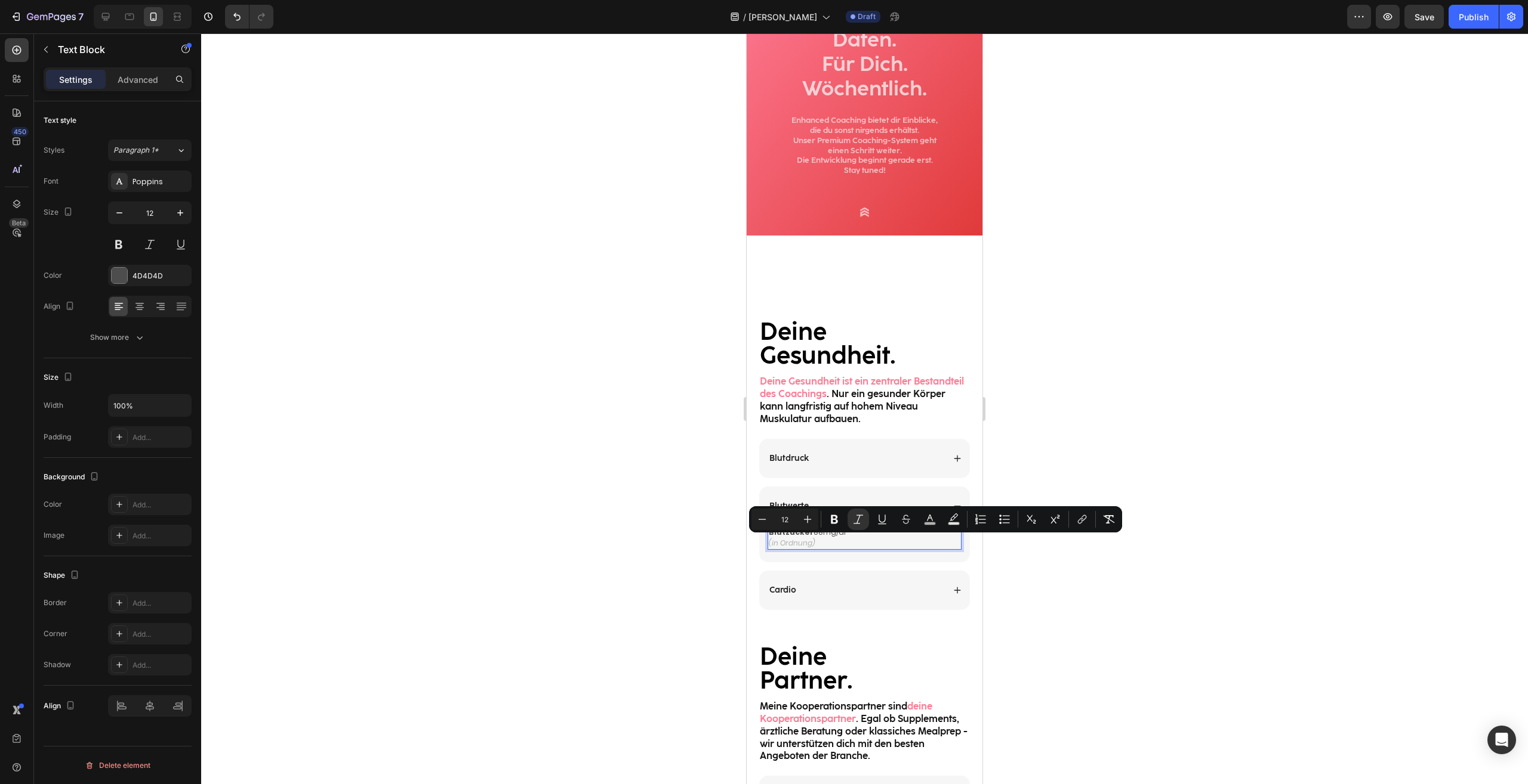
drag, startPoint x: 842, startPoint y: 543, endPoint x: 815, endPoint y: 537, distance: 27.7
click at [815, 537] on p "(in Ordnung)" at bounding box center [864, 543] width 191 height 11
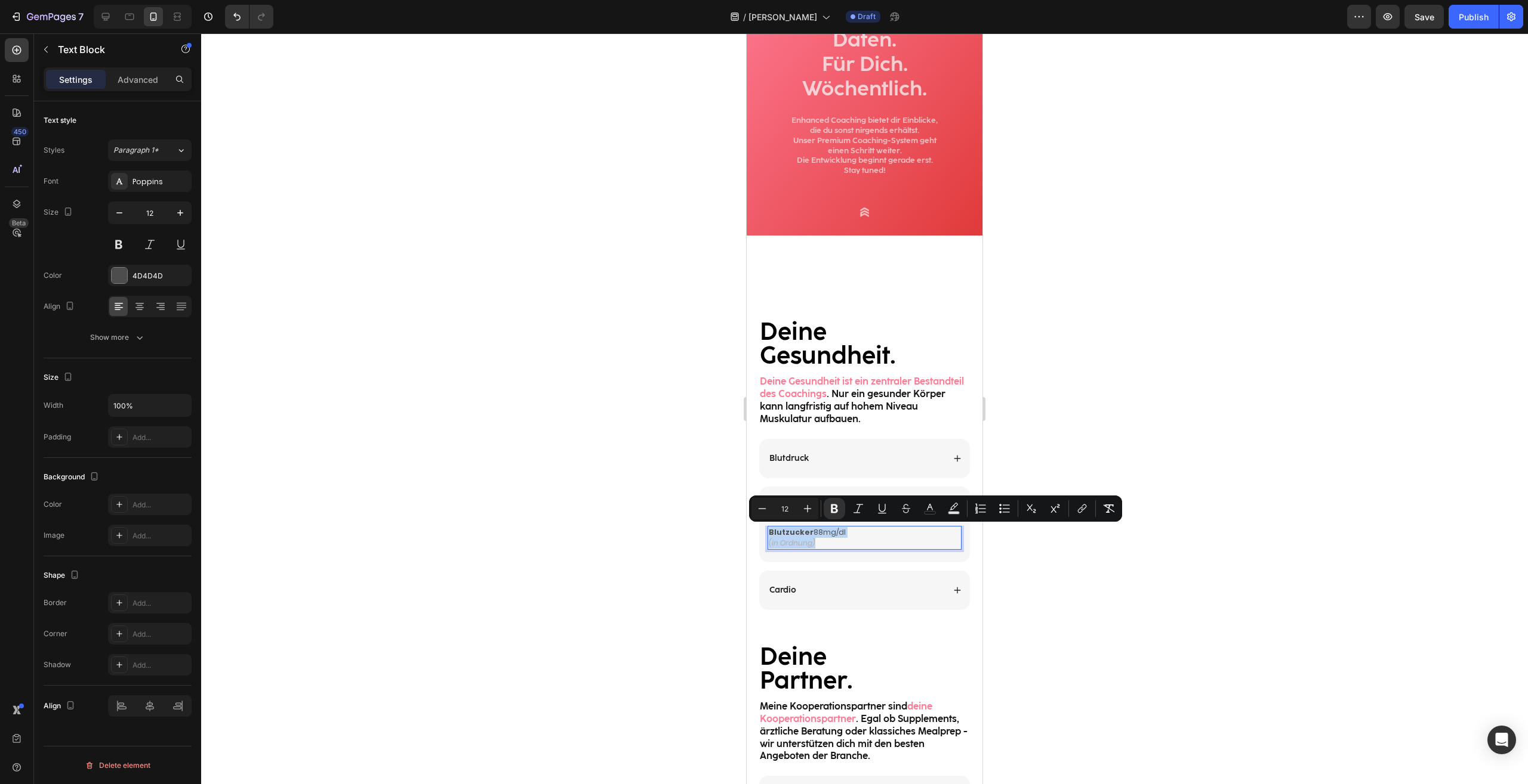
drag, startPoint x: 827, startPoint y: 541, endPoint x: 769, endPoint y: 533, distance: 58.5
click at [769, 533] on div "Blutzucker 88mg/dl (in Ordnung)" at bounding box center [865, 537] width 194 height 24
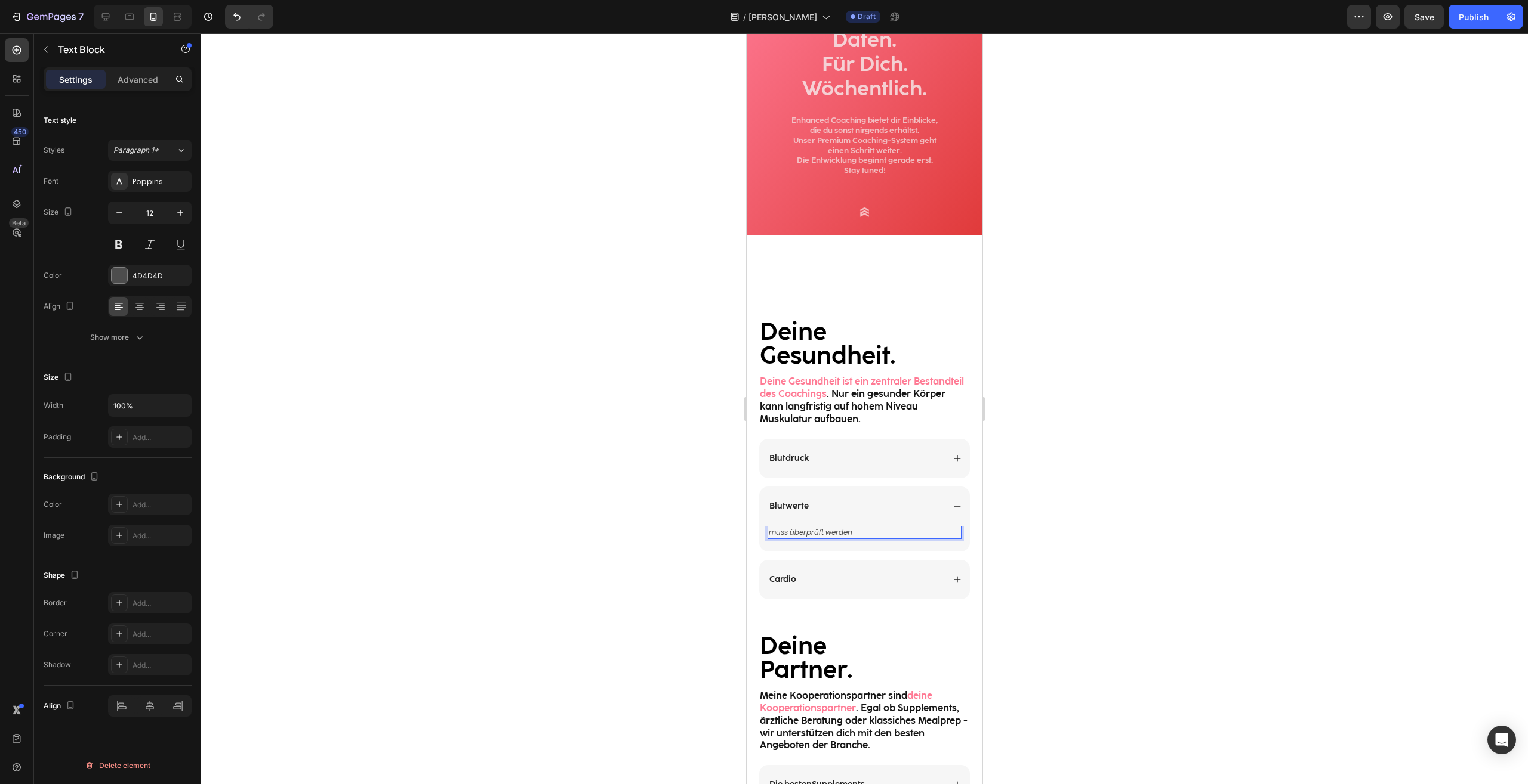
click at [775, 533] on icon "muss überprüft werden" at bounding box center [810, 531] width 84 height 10
drag, startPoint x: 788, startPoint y: 532, endPoint x: 760, endPoint y: 530, distance: 28.1
click at [768, 530] on div "muss überprüft werden" at bounding box center [865, 532] width 194 height 13
drag, startPoint x: 873, startPoint y: 537, endPoint x: 755, endPoint y: 530, distance: 118.2
click at [768, 530] on div "Müssen überprüft werden" at bounding box center [865, 532] width 194 height 13
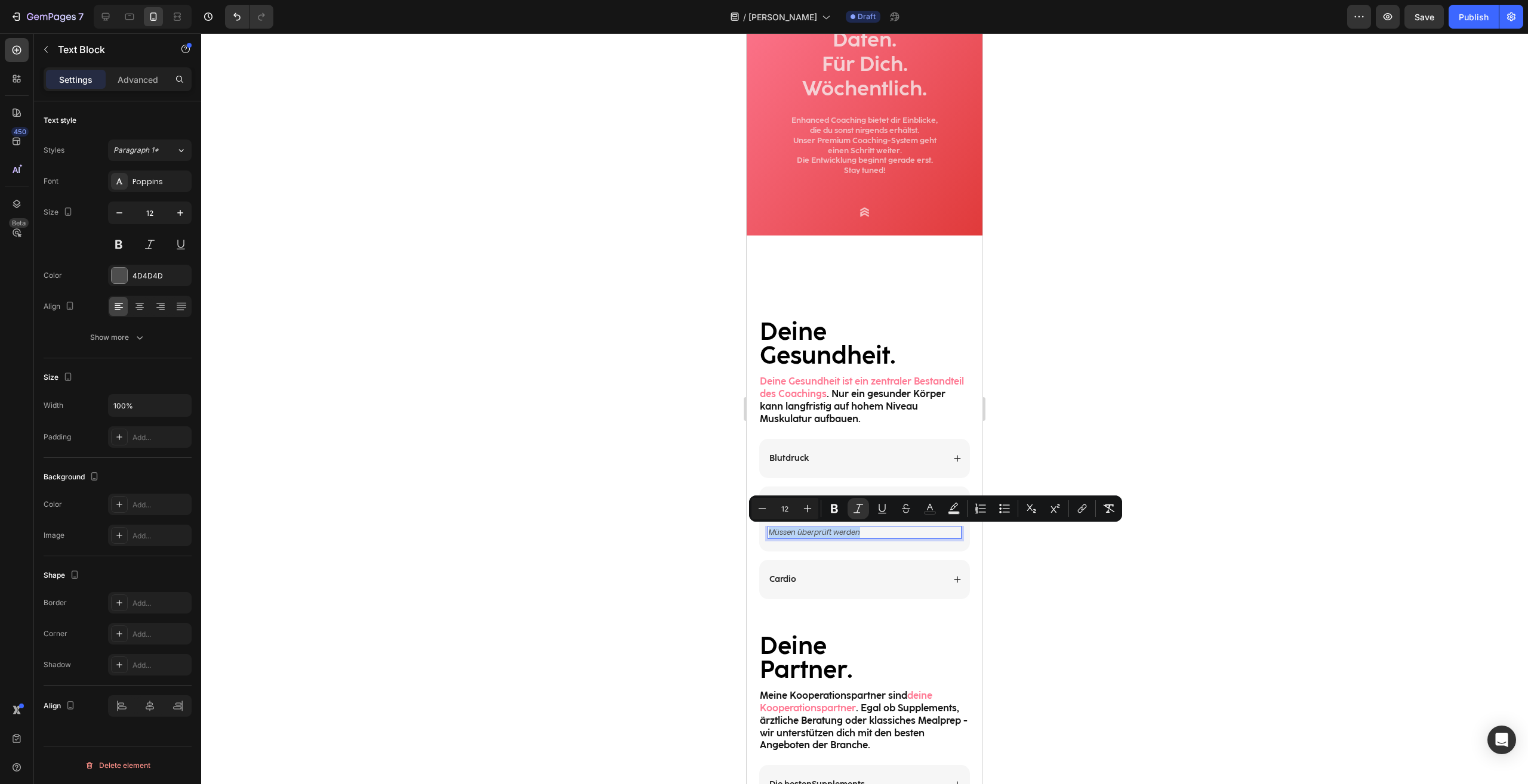
copy icon "Müssen überprüft werden"
click at [841, 581] on div "Cardio" at bounding box center [856, 579] width 176 height 14
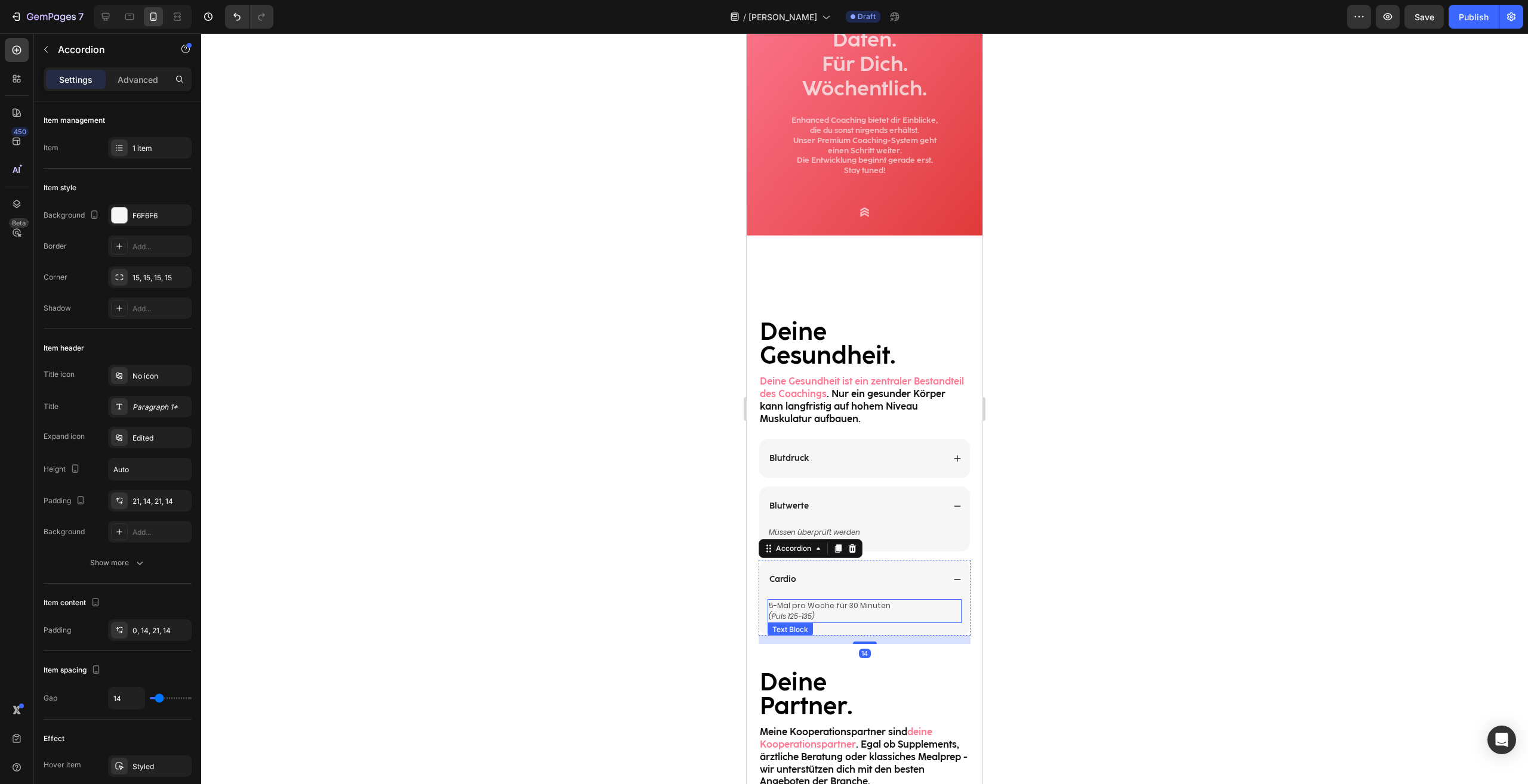
click at [836, 623] on div "5-Mal pro Woche für 30 Minuten (Puls 125-135) Text Block" at bounding box center [864, 617] width 211 height 36
click at [825, 618] on p "(Puls 125-135)" at bounding box center [864, 617] width 191 height 11
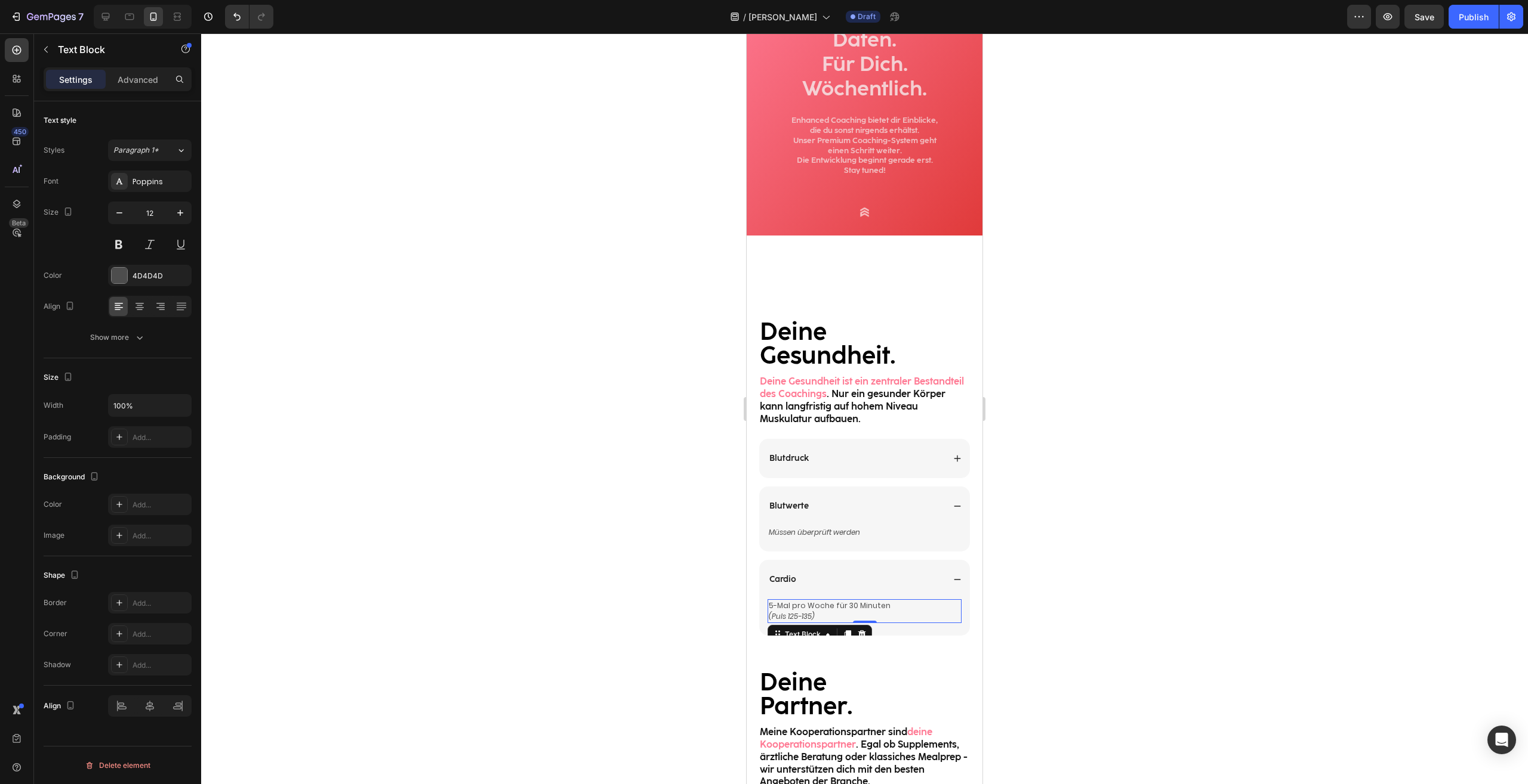
click at [825, 618] on p "(Puls 125-135)" at bounding box center [864, 617] width 191 height 11
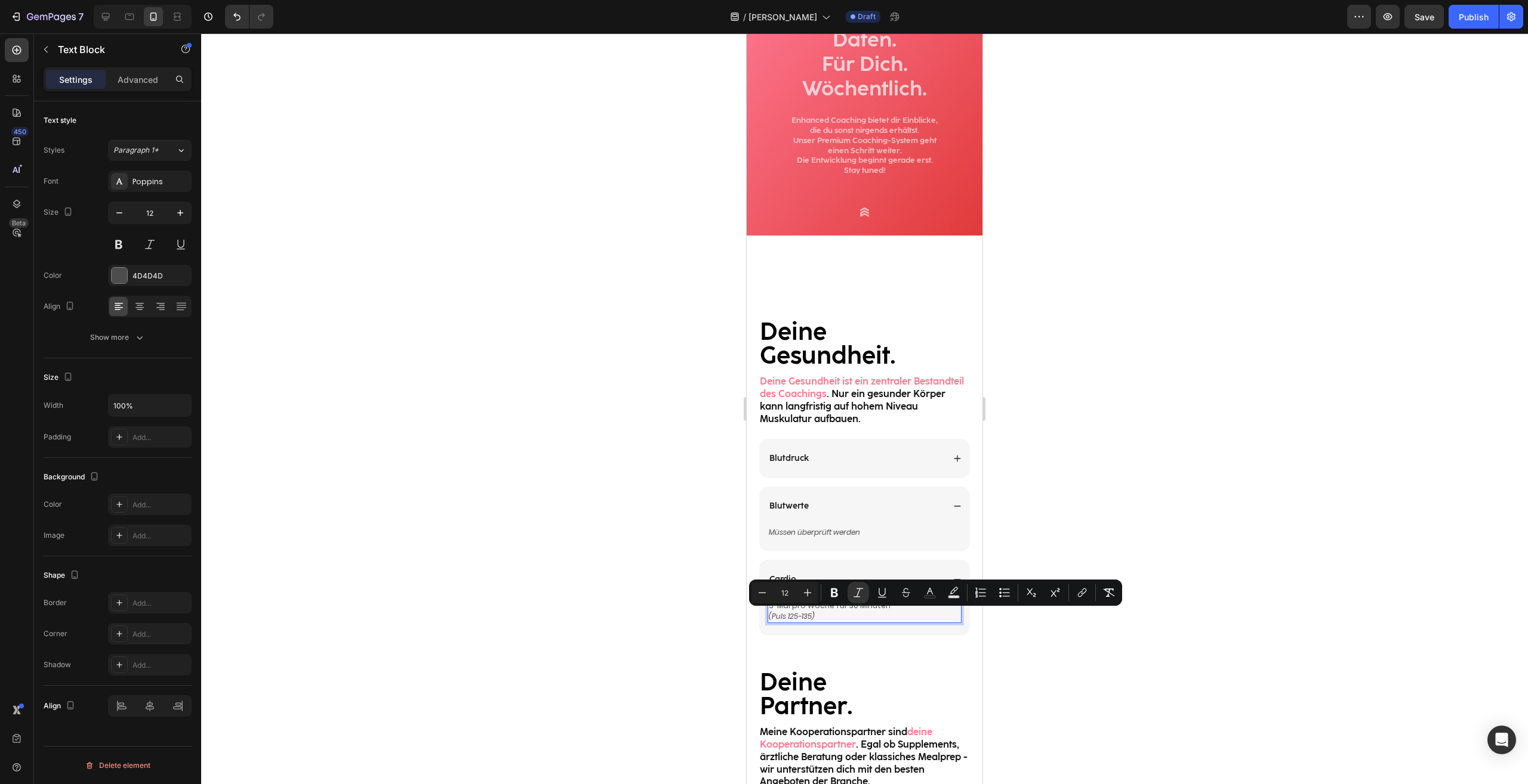
click at [841, 618] on p "(Puls 125-135)" at bounding box center [864, 617] width 191 height 11
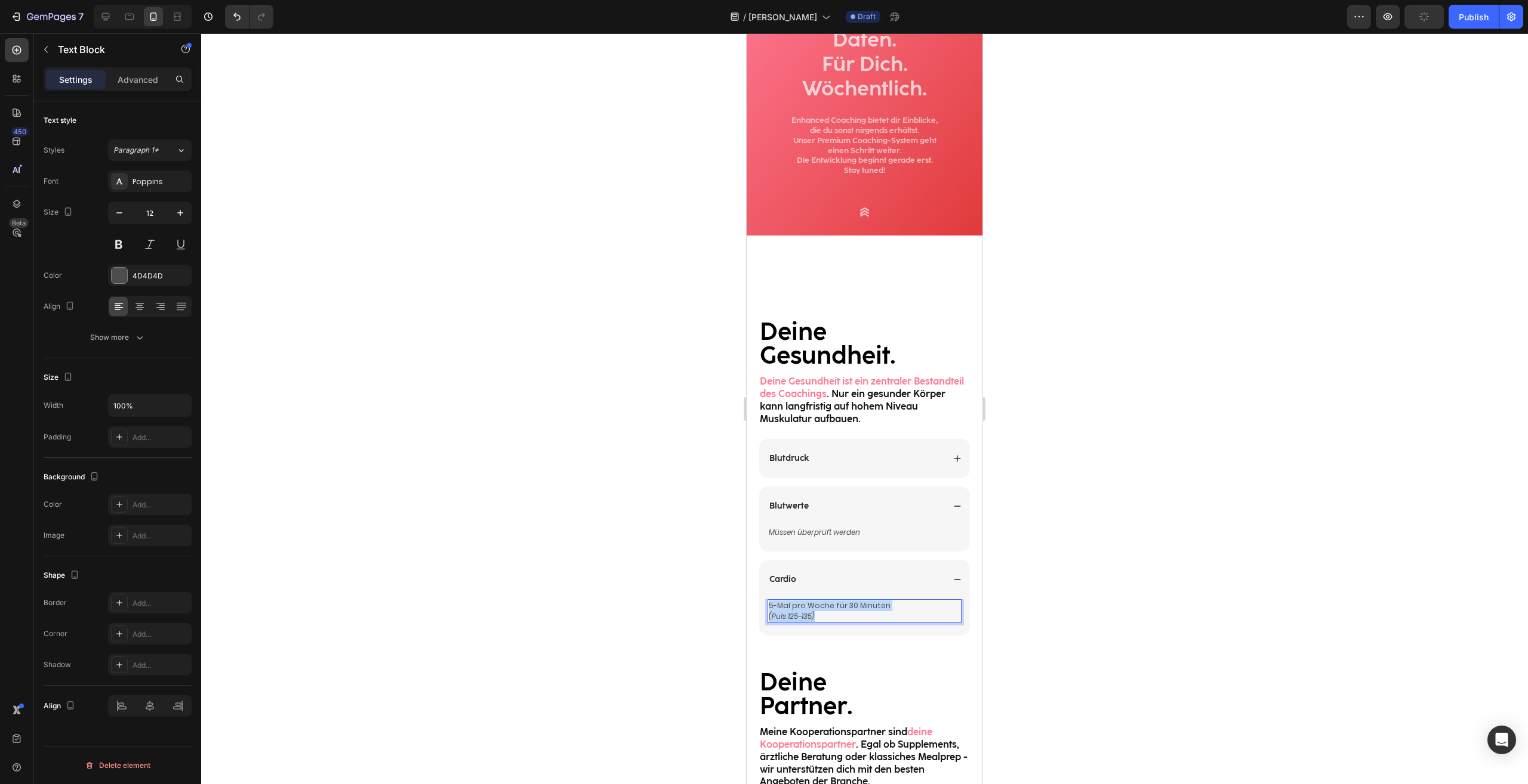
drag, startPoint x: 854, startPoint y: 615, endPoint x: 755, endPoint y: 603, distance: 99.7
click at [768, 603] on div "5-Mal pro Woche für 30 Minuten (Puls 125-135)" at bounding box center [865, 610] width 194 height 24
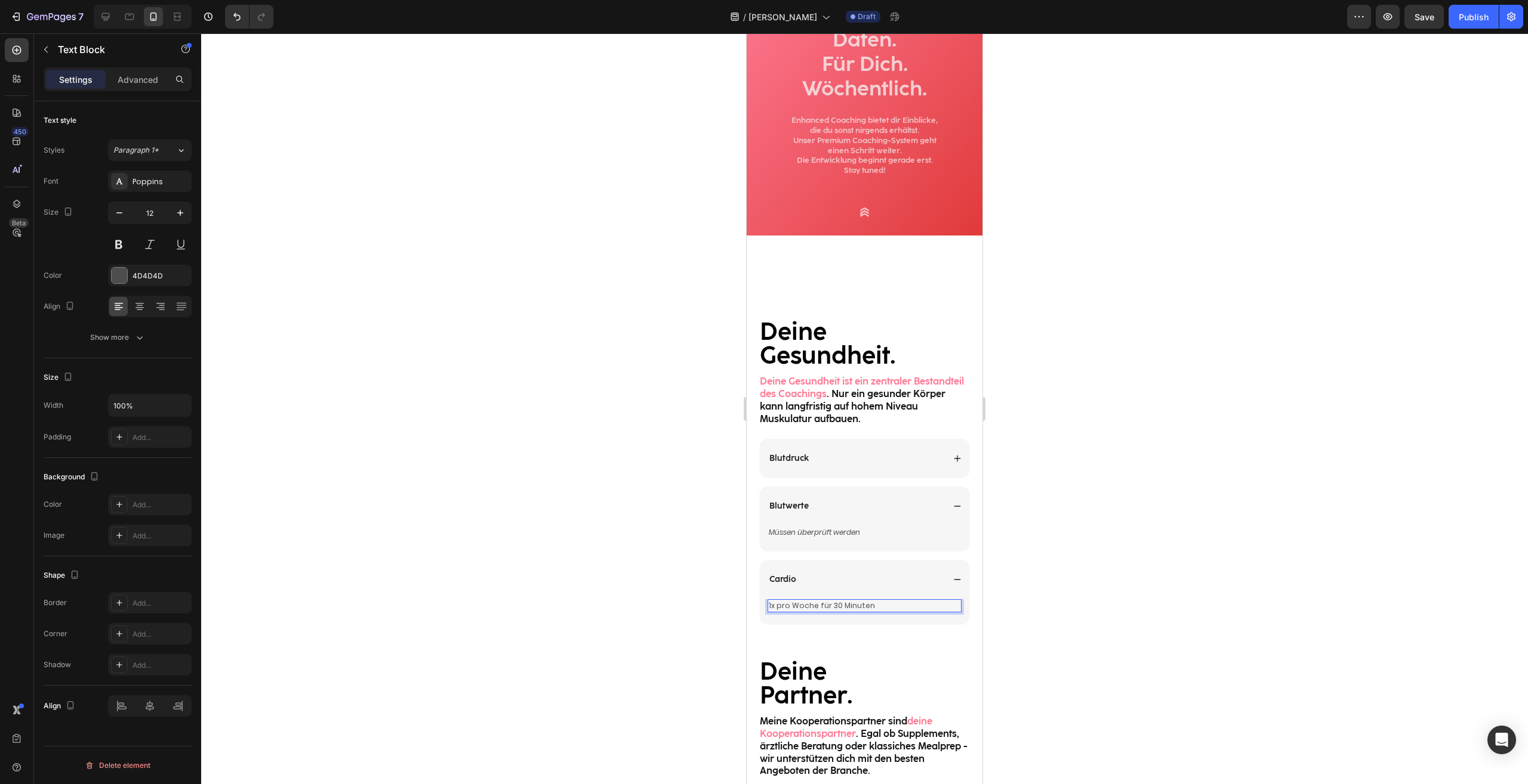
click at [1107, 569] on div at bounding box center [865, 409] width 1327 height 751
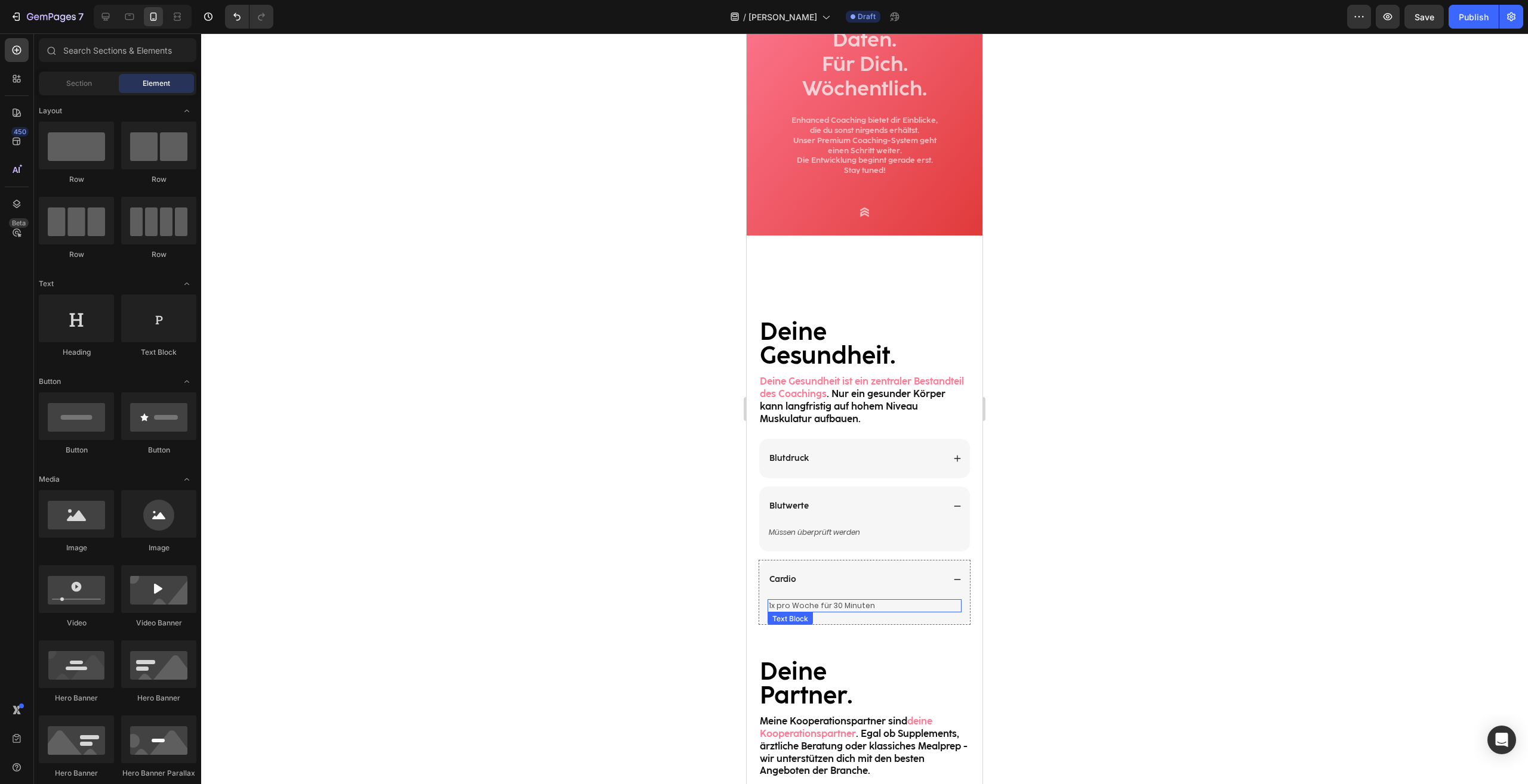
click at [876, 601] on p "1x pro Woche für 30 Minuten" at bounding box center [864, 606] width 191 height 11
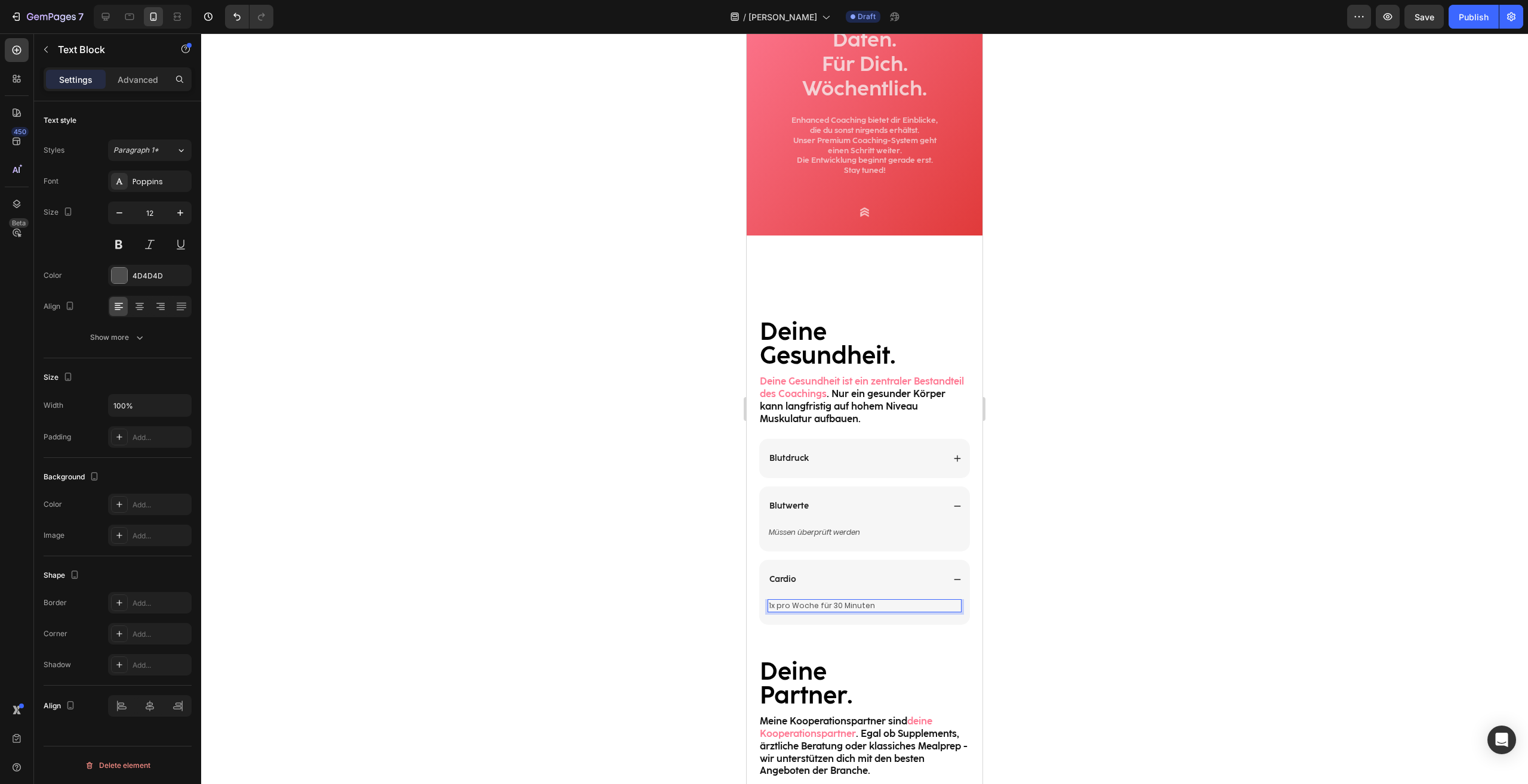
click at [875, 605] on p "1x pro Woche für 30 Minuten" at bounding box center [864, 606] width 191 height 11
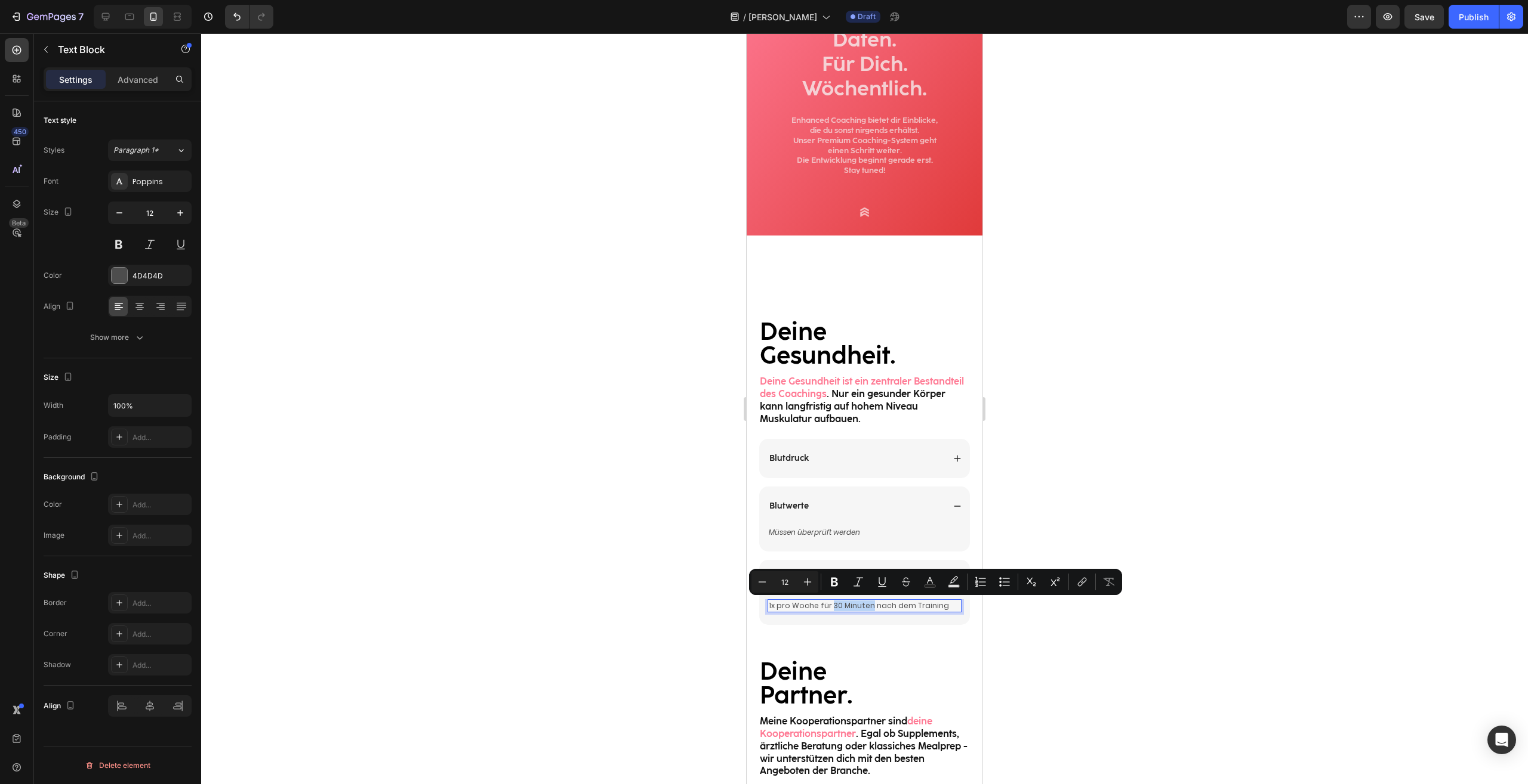
drag, startPoint x: 827, startPoint y: 603, endPoint x: 866, endPoint y: 609, distance: 39.5
click at [866, 609] on p "1x pro Woche für 30 Minuten nach dem Training" at bounding box center [864, 606] width 191 height 11
click at [835, 579] on icon "Editor contextual toolbar" at bounding box center [834, 582] width 7 height 9
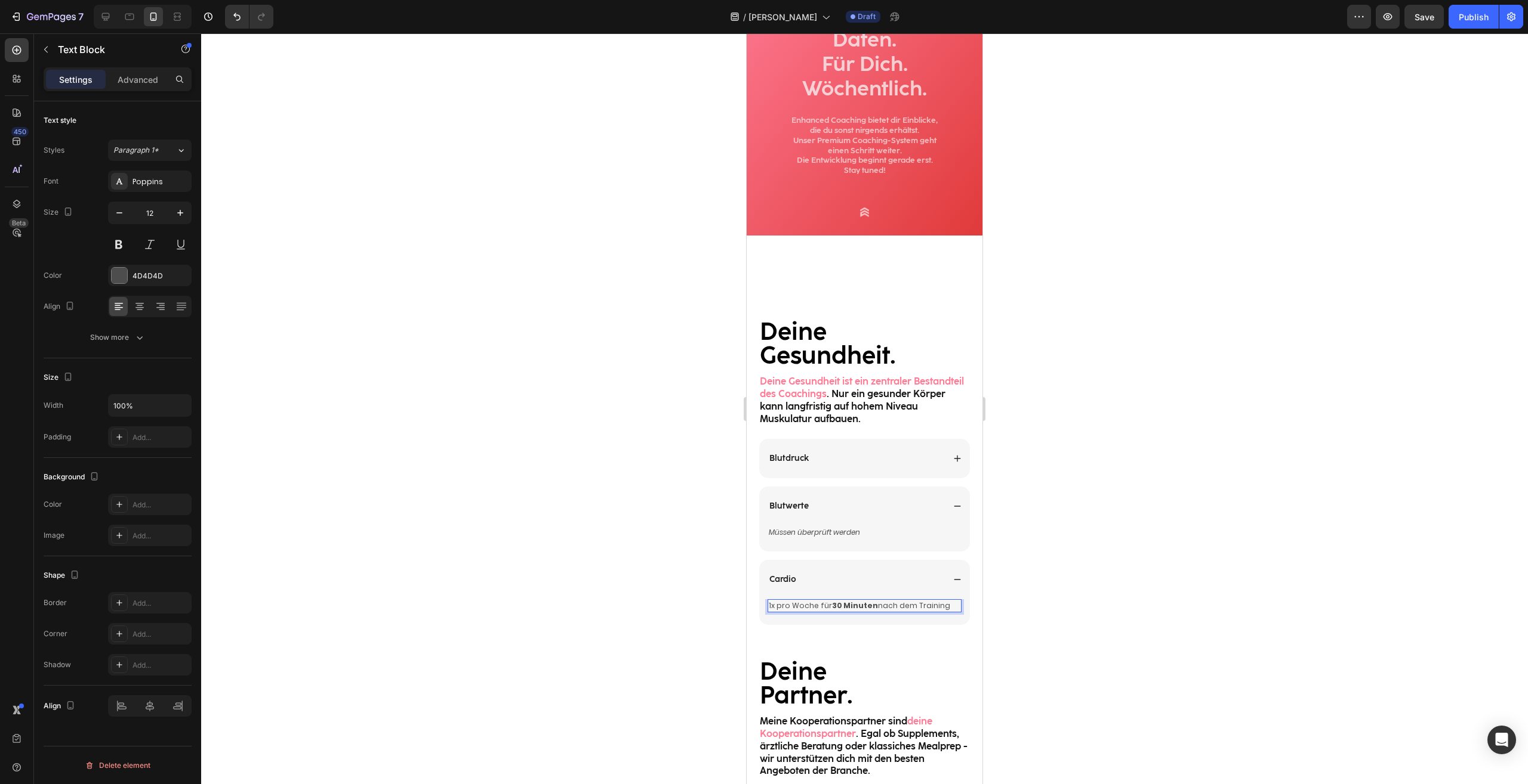
click at [1089, 368] on div at bounding box center [865, 409] width 1327 height 751
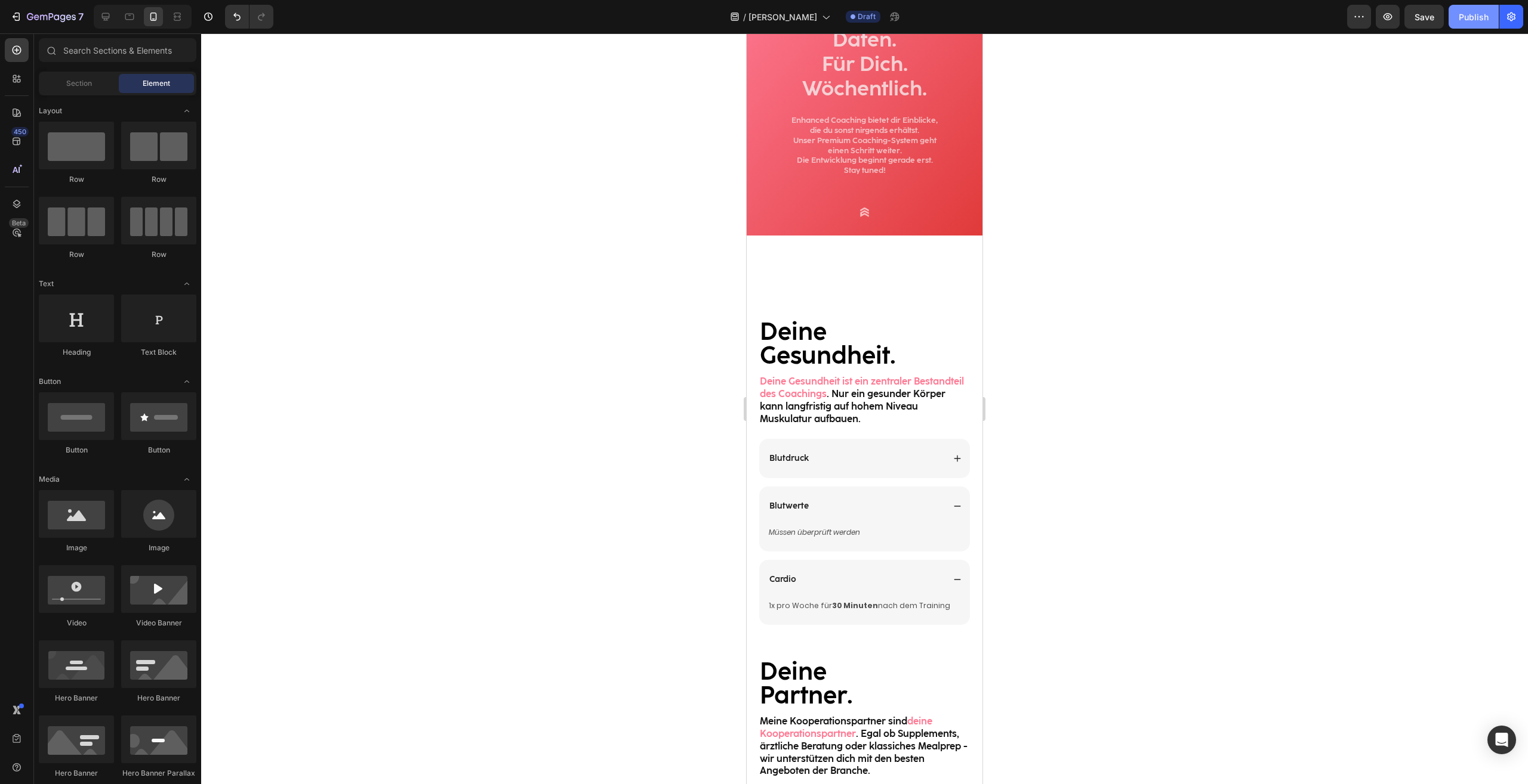
click at [1462, 20] on div "Publish" at bounding box center [1474, 17] width 30 height 12
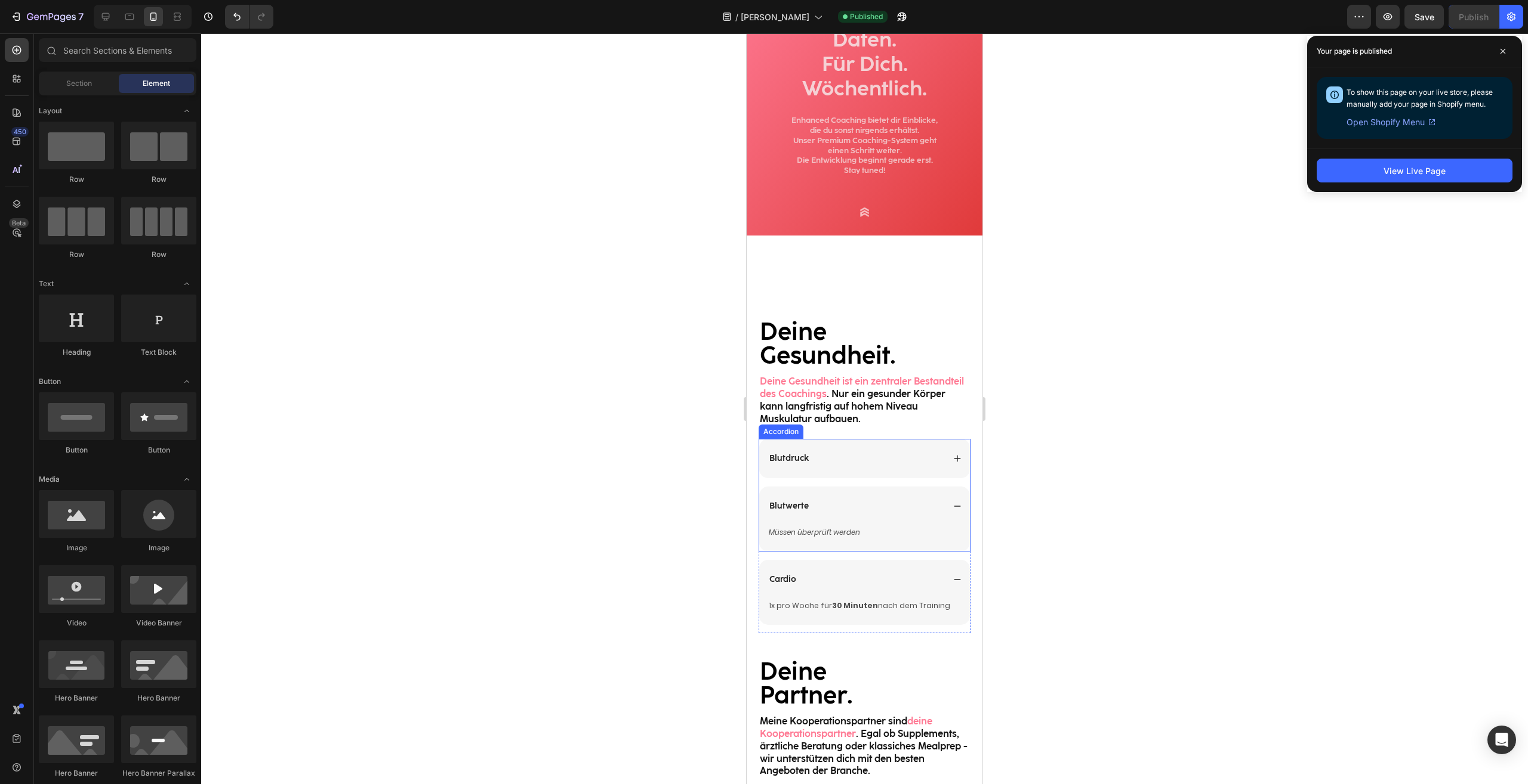
click at [953, 455] on div "Blutdruck" at bounding box center [864, 458] width 211 height 39
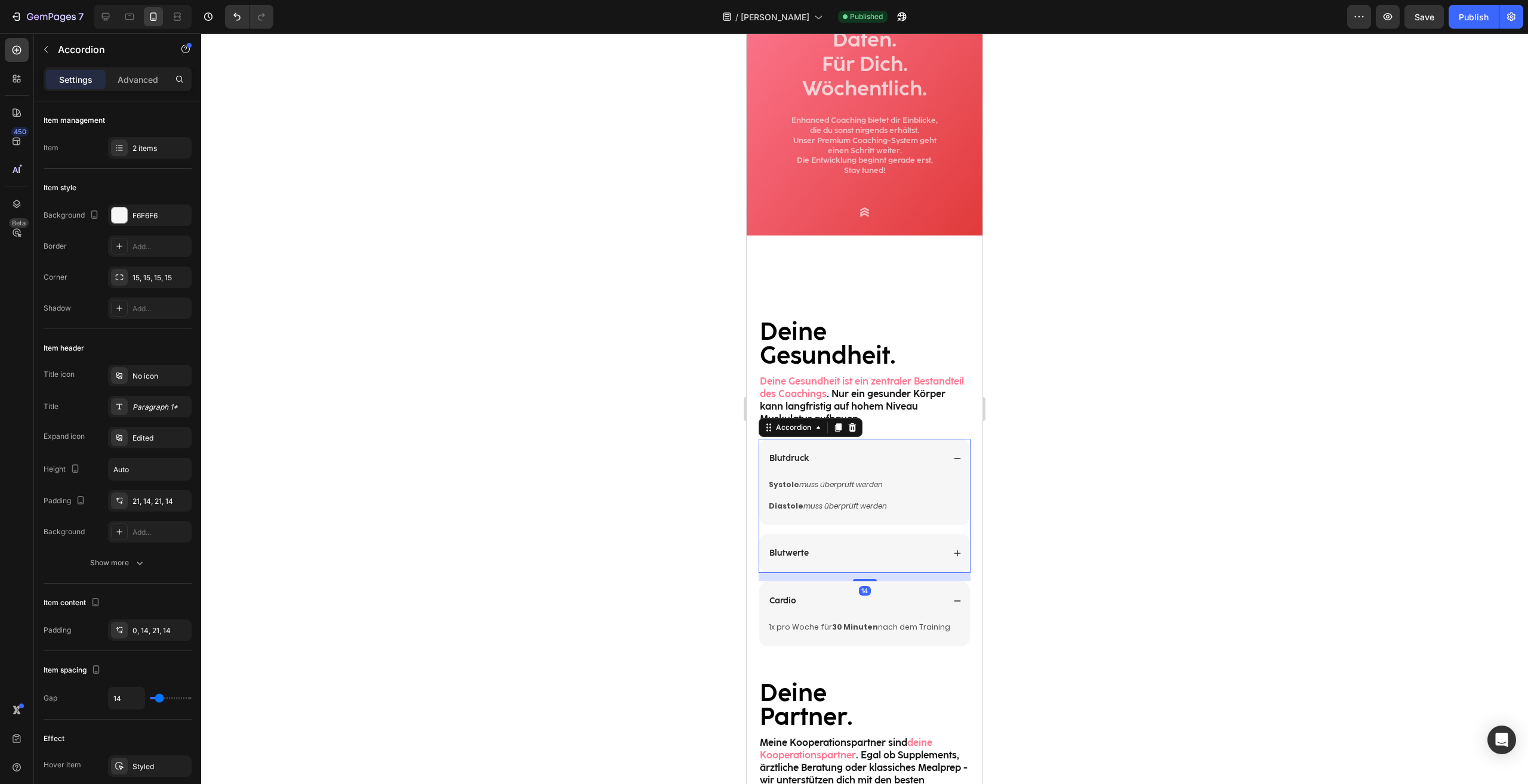
click at [1029, 373] on div at bounding box center [865, 409] width 1327 height 751
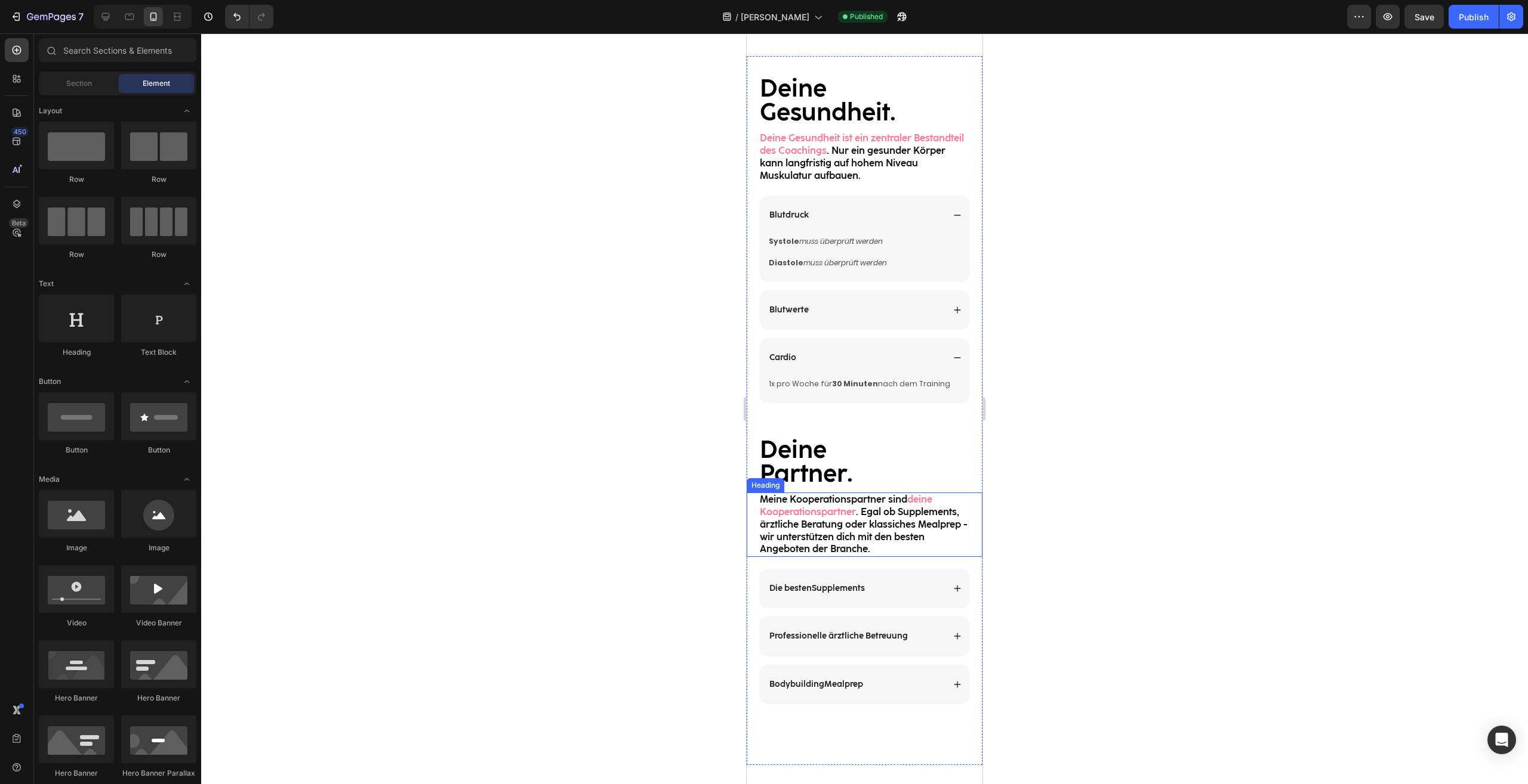
scroll to position [0, 0]
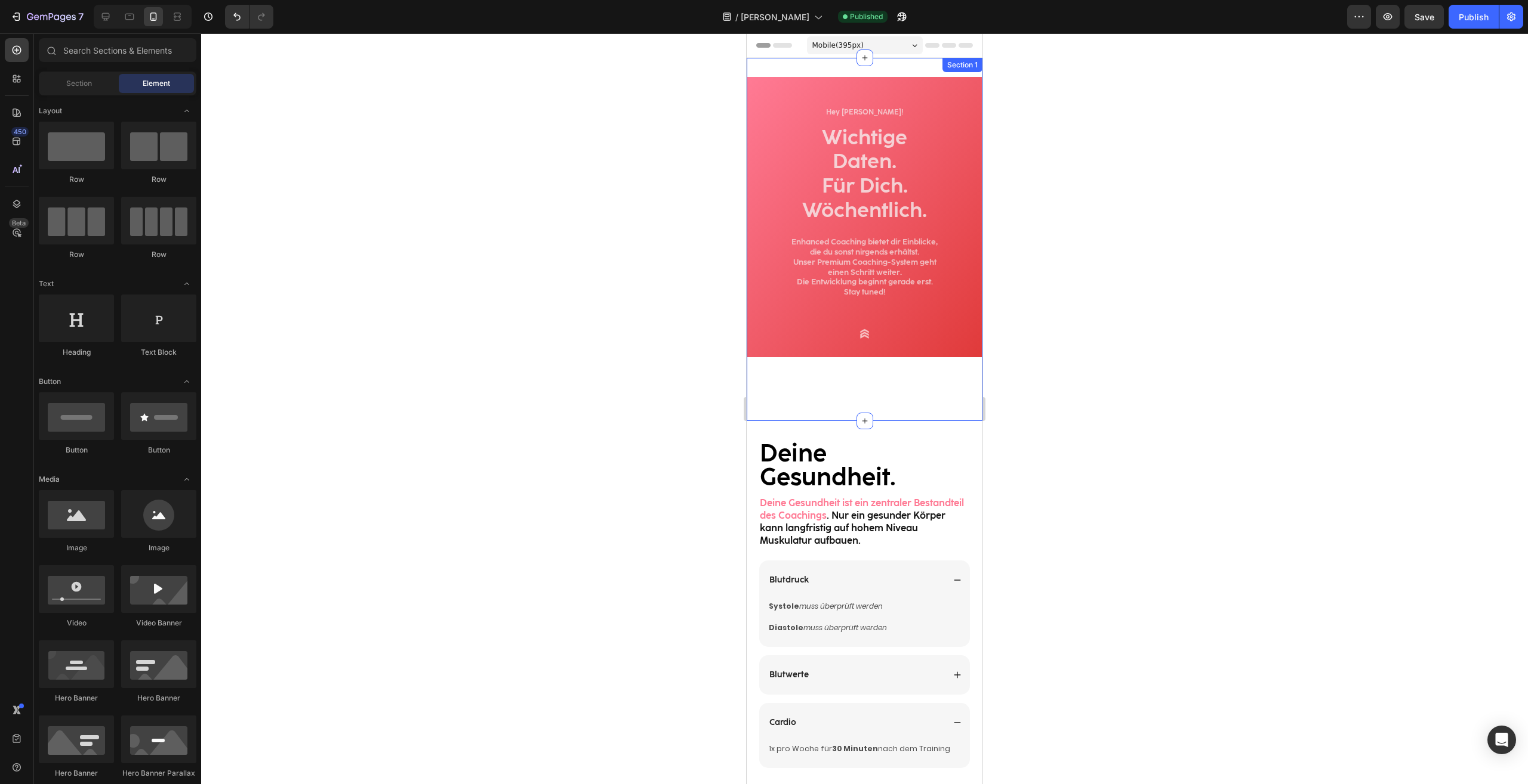
click at [891, 417] on div "Hey Nadir! Heading Wichtige Daten. Für Dich. Wöchentlich. Heading Enhanced Coac…" at bounding box center [864, 239] width 236 height 363
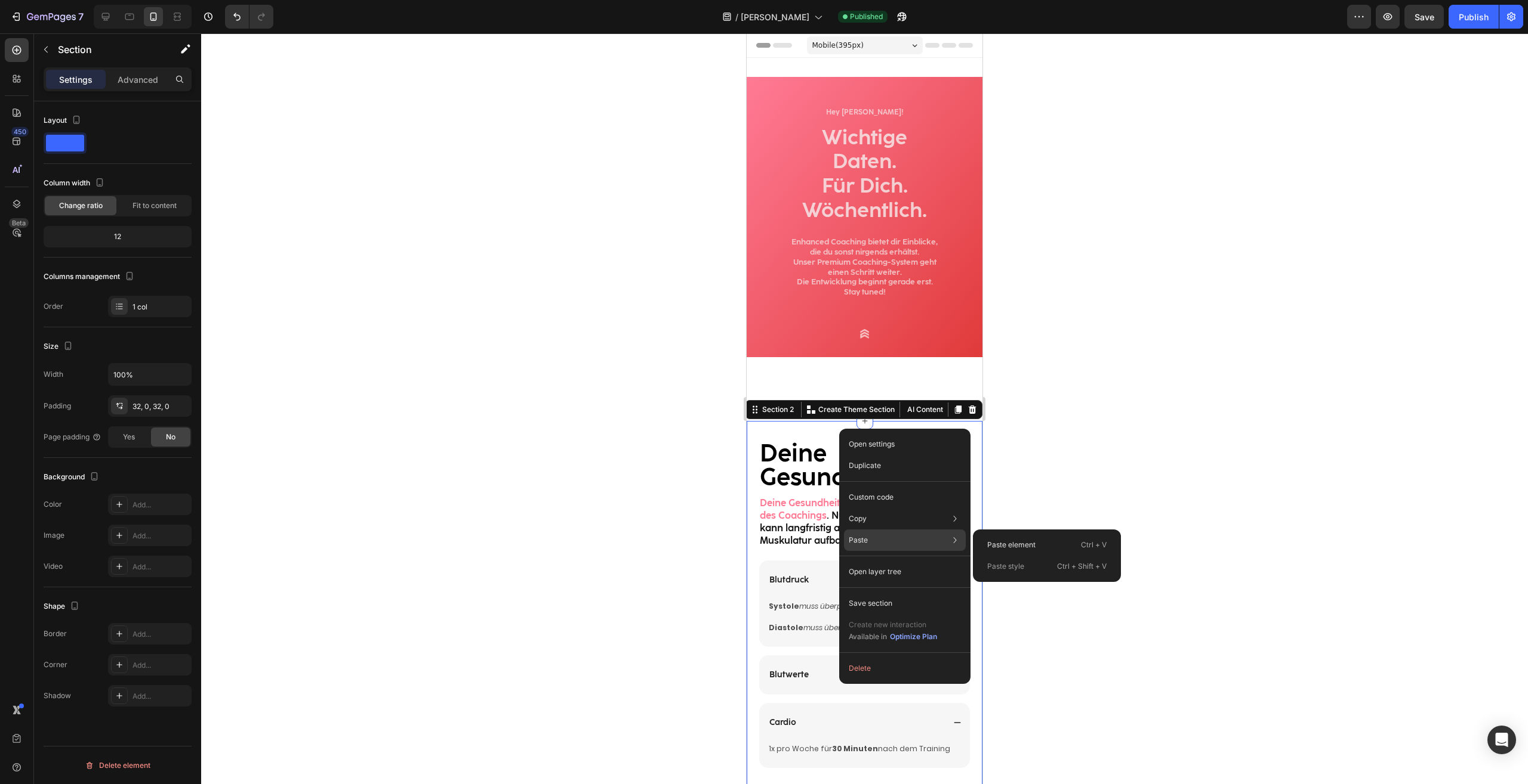
click at [876, 562] on div "Paste Paste element Ctrl + V Paste style Ctrl + Shift + V" at bounding box center [905, 572] width 122 height 21
click at [1055, 556] on div "Paste element Ctrl + V" at bounding box center [1046, 567] width 138 height 21
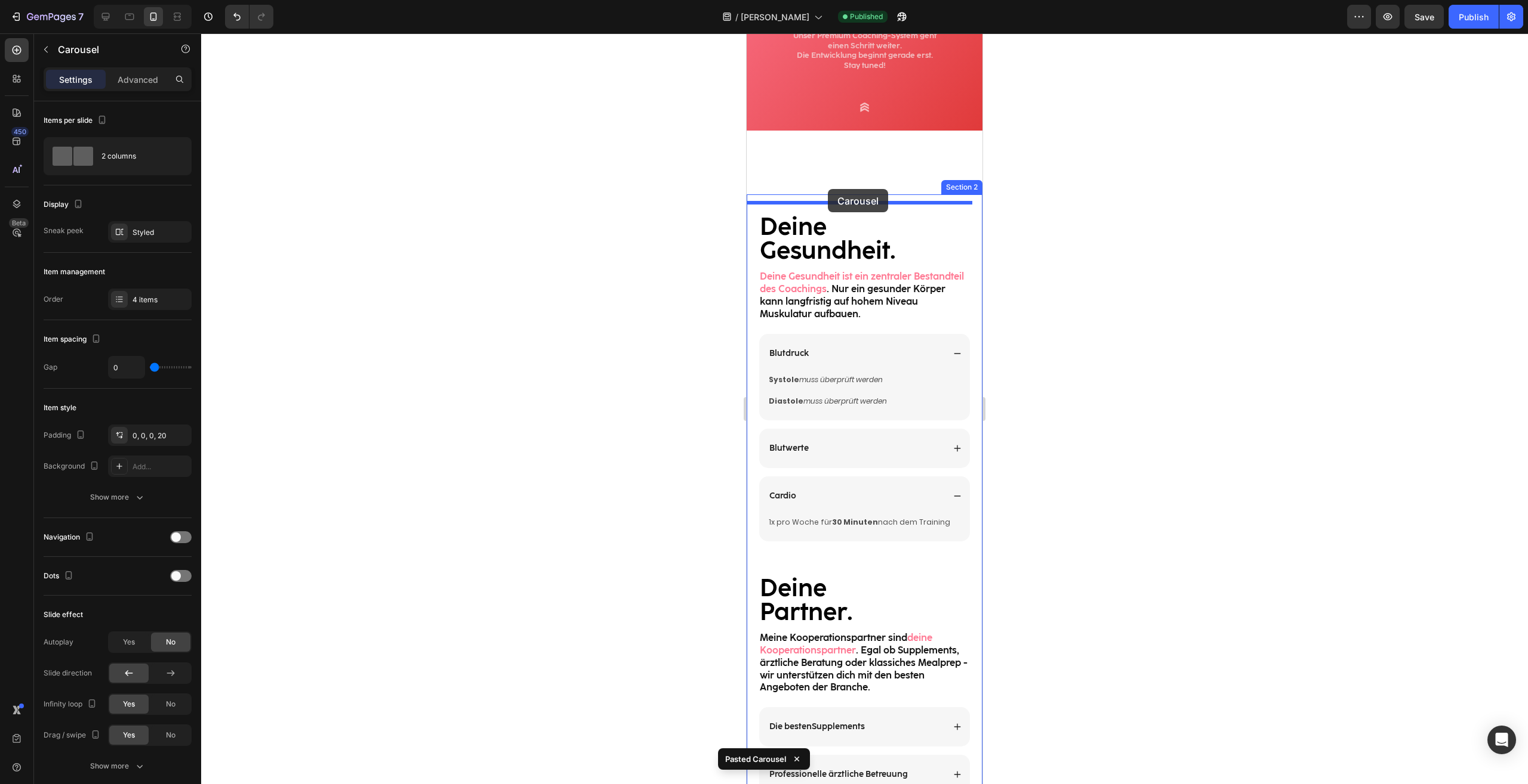
scroll to position [194, 0]
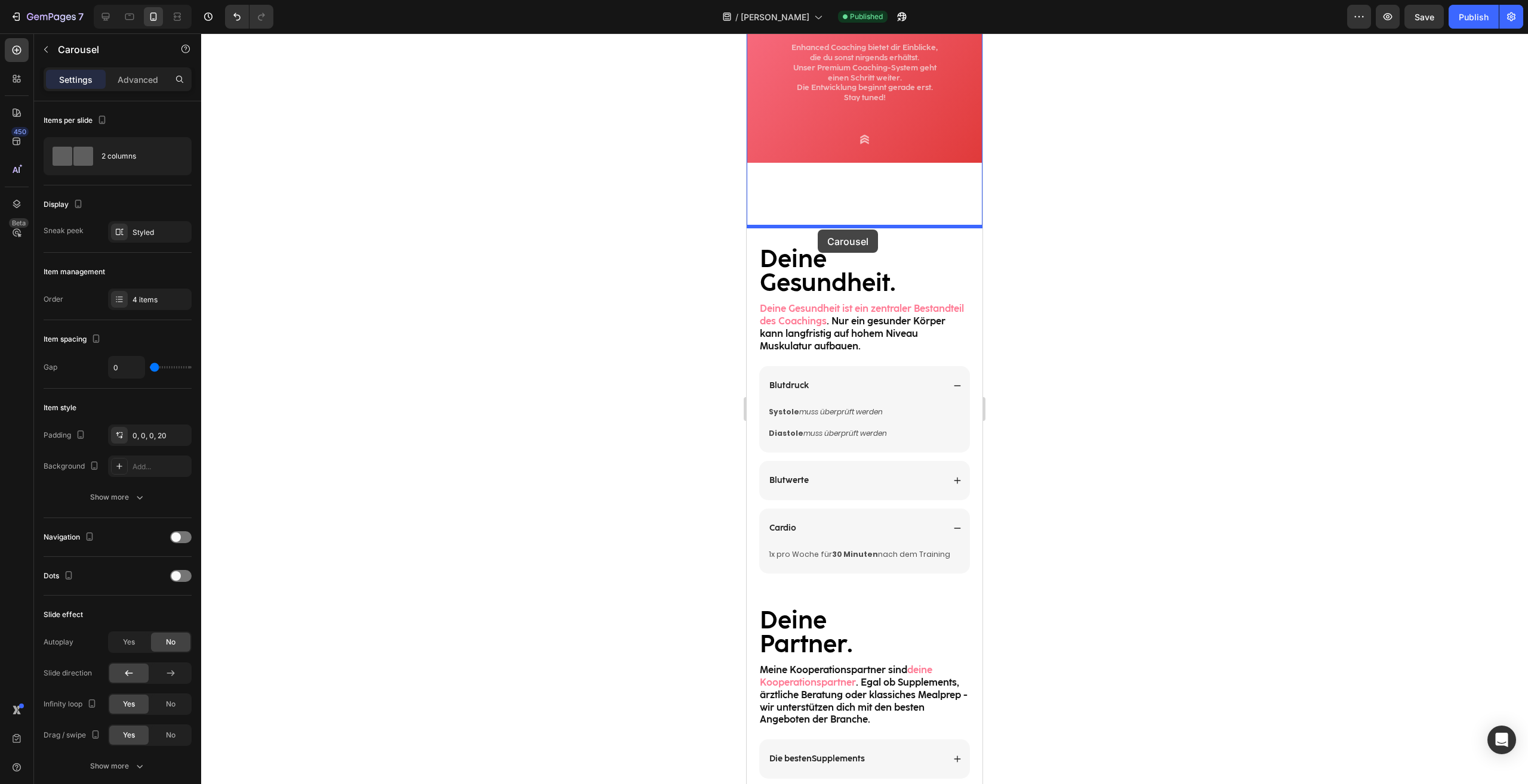
drag, startPoint x: 762, startPoint y: 486, endPoint x: 1843, endPoint y: 284, distance: 1099.7
click at [817, 230] on div "Mobile ( 395 px) iPhone 13 Mini iPhone 13 Pro iPhone 11 Pro Max iPhone 15 Pro M…" at bounding box center [864, 774] width 236 height 1871
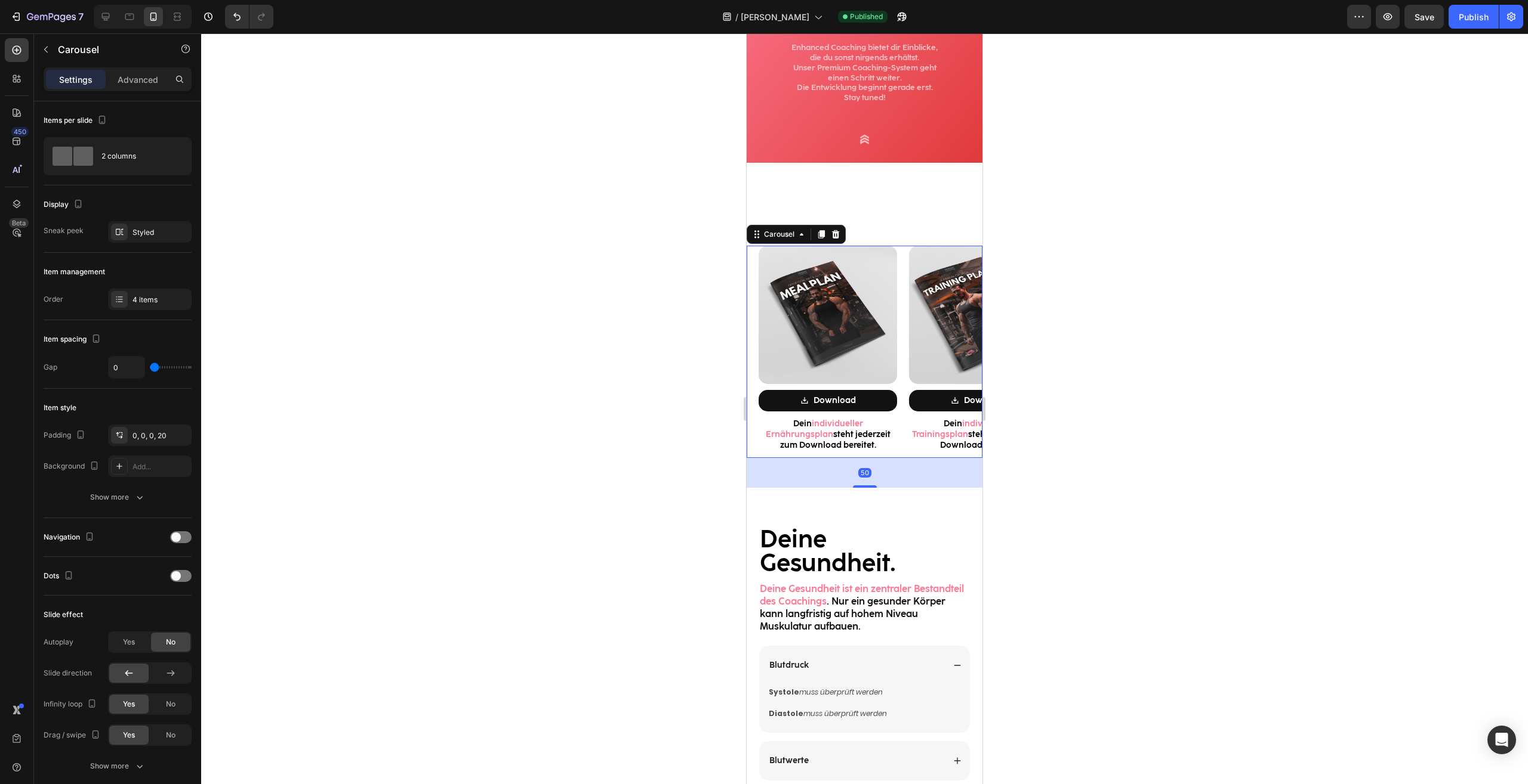
click at [1097, 250] on div at bounding box center [865, 409] width 1327 height 751
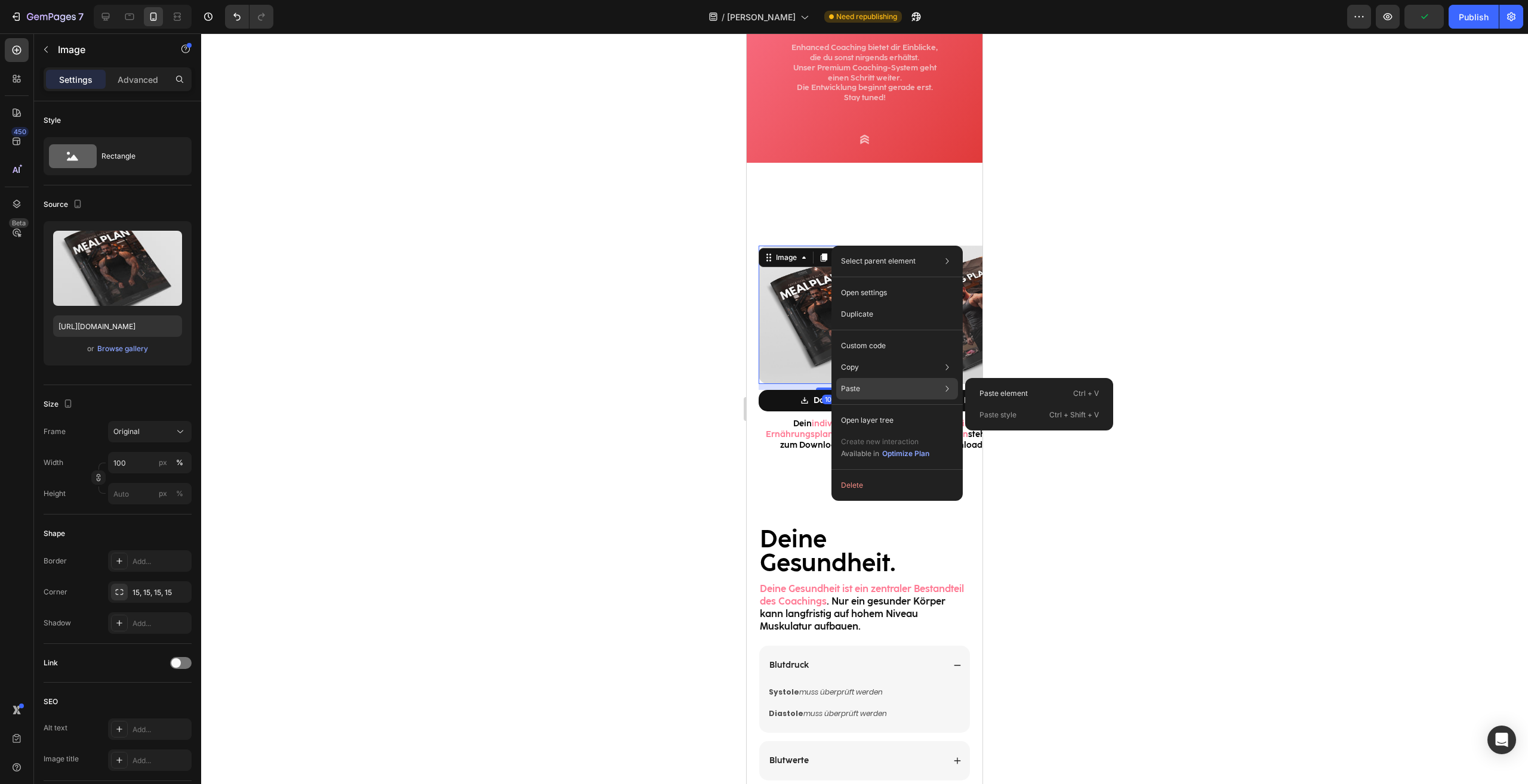
click at [870, 409] on div "Paste Paste element Ctrl + V Paste style Ctrl + Shift + V" at bounding box center [897, 420] width 122 height 21
click at [1045, 404] on div "Paste element Ctrl + V" at bounding box center [1038, 415] width 138 height 21
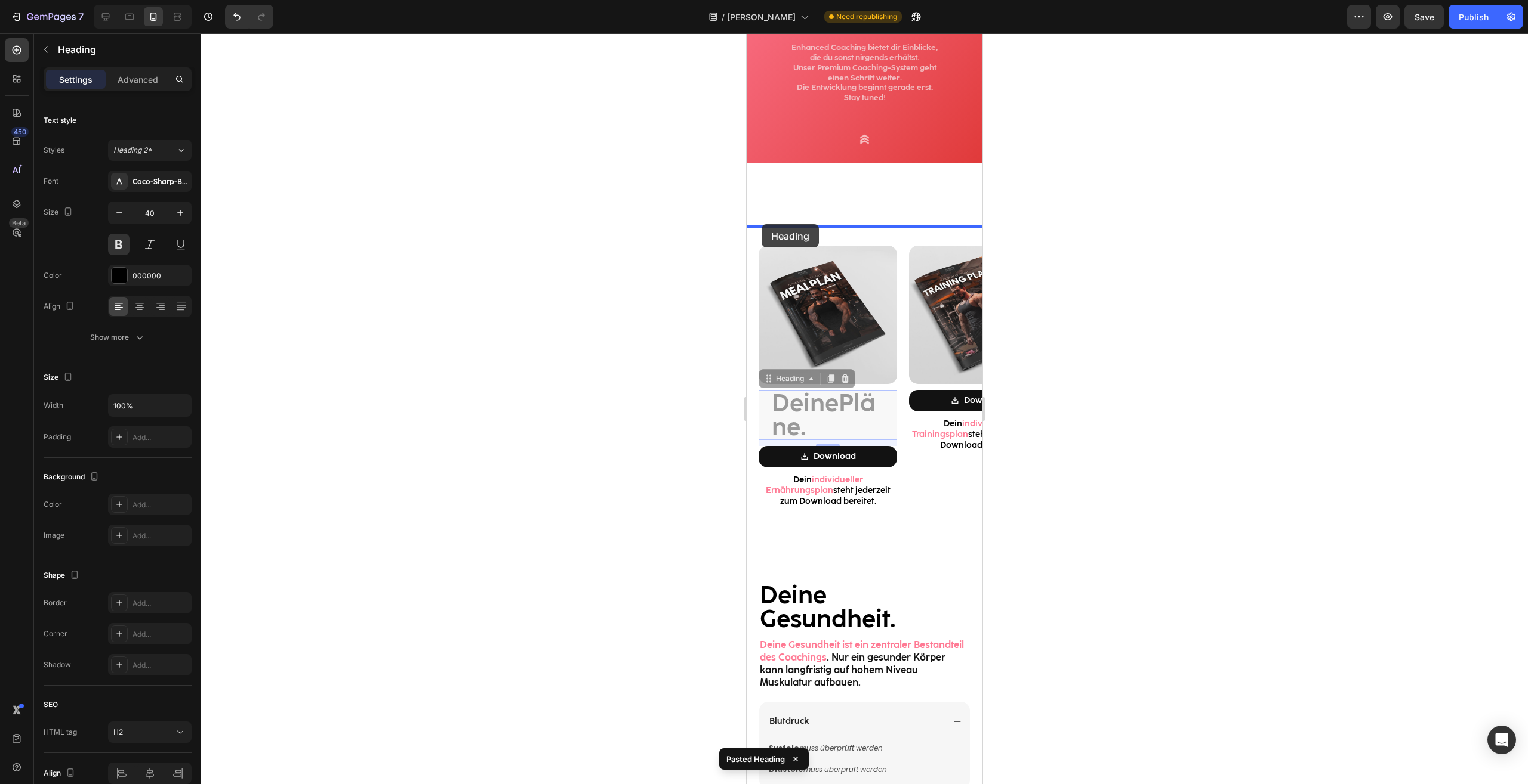
drag, startPoint x: 770, startPoint y: 382, endPoint x: 761, endPoint y: 224, distance: 158.3
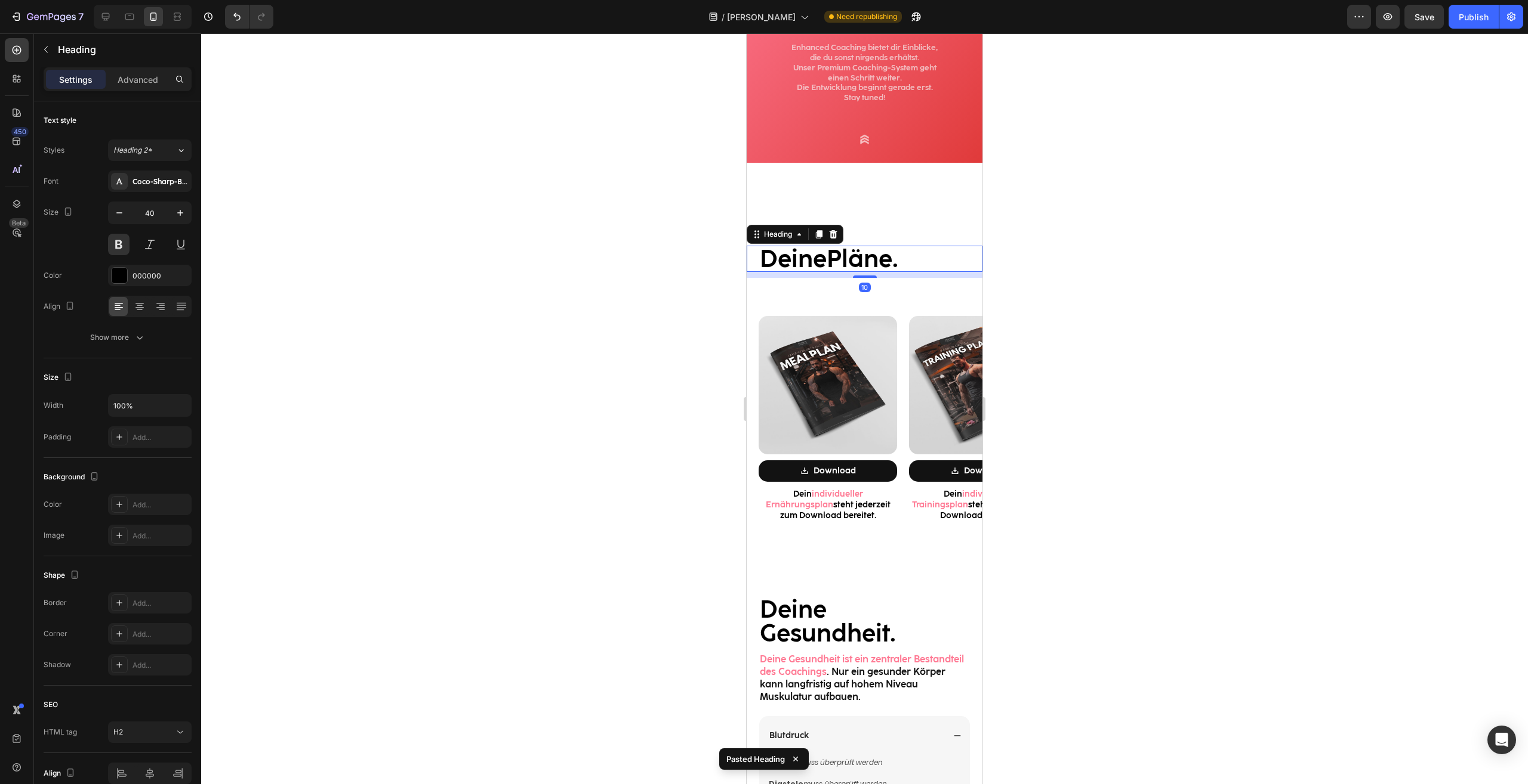
click at [1136, 280] on div at bounding box center [865, 409] width 1327 height 751
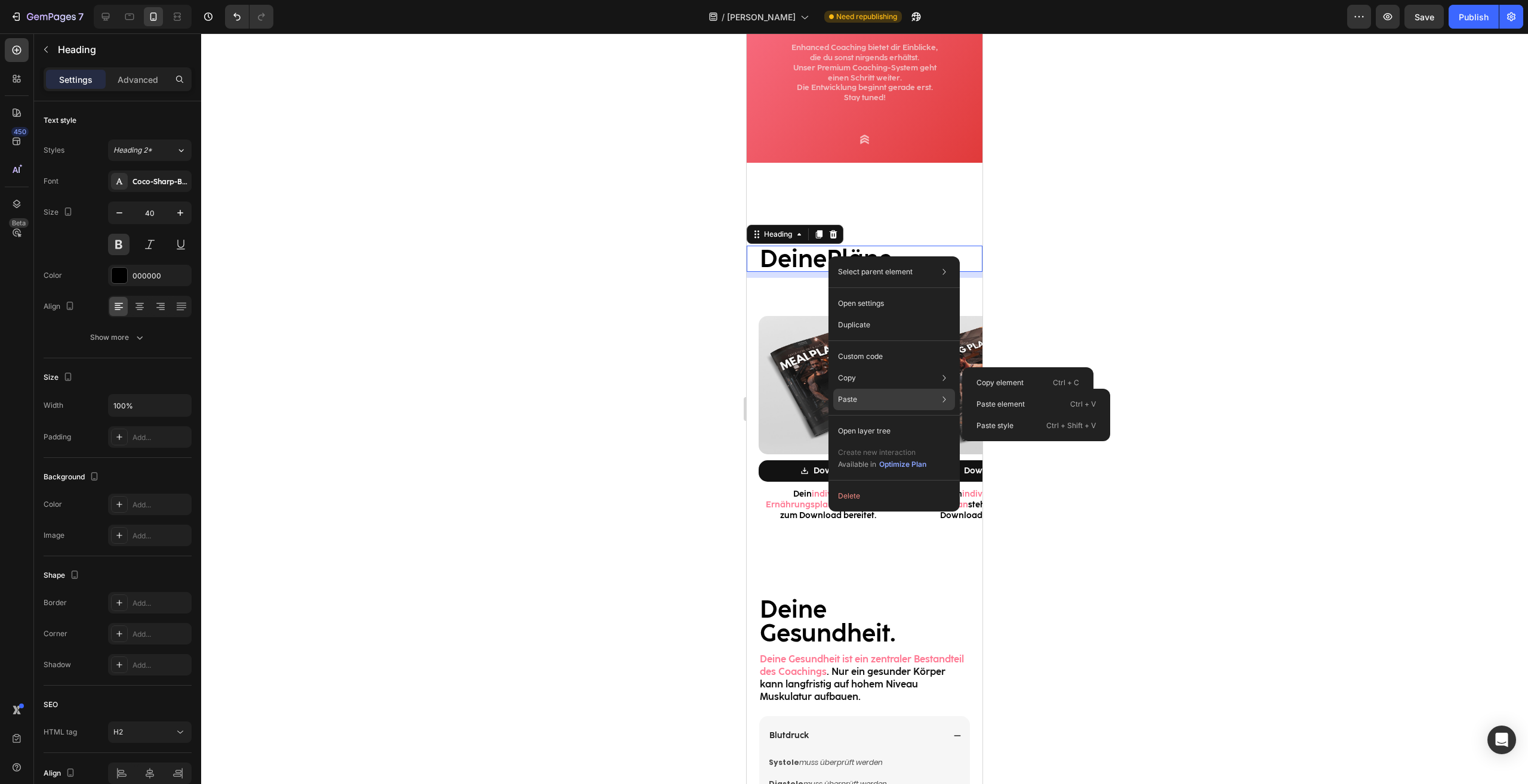
click at [861, 420] on div "Paste Paste element Ctrl + V Paste style Ctrl + Shift + V" at bounding box center [893, 431] width 122 height 21
click at [1036, 415] on div "Paste element Ctrl + V" at bounding box center [1036, 425] width 138 height 21
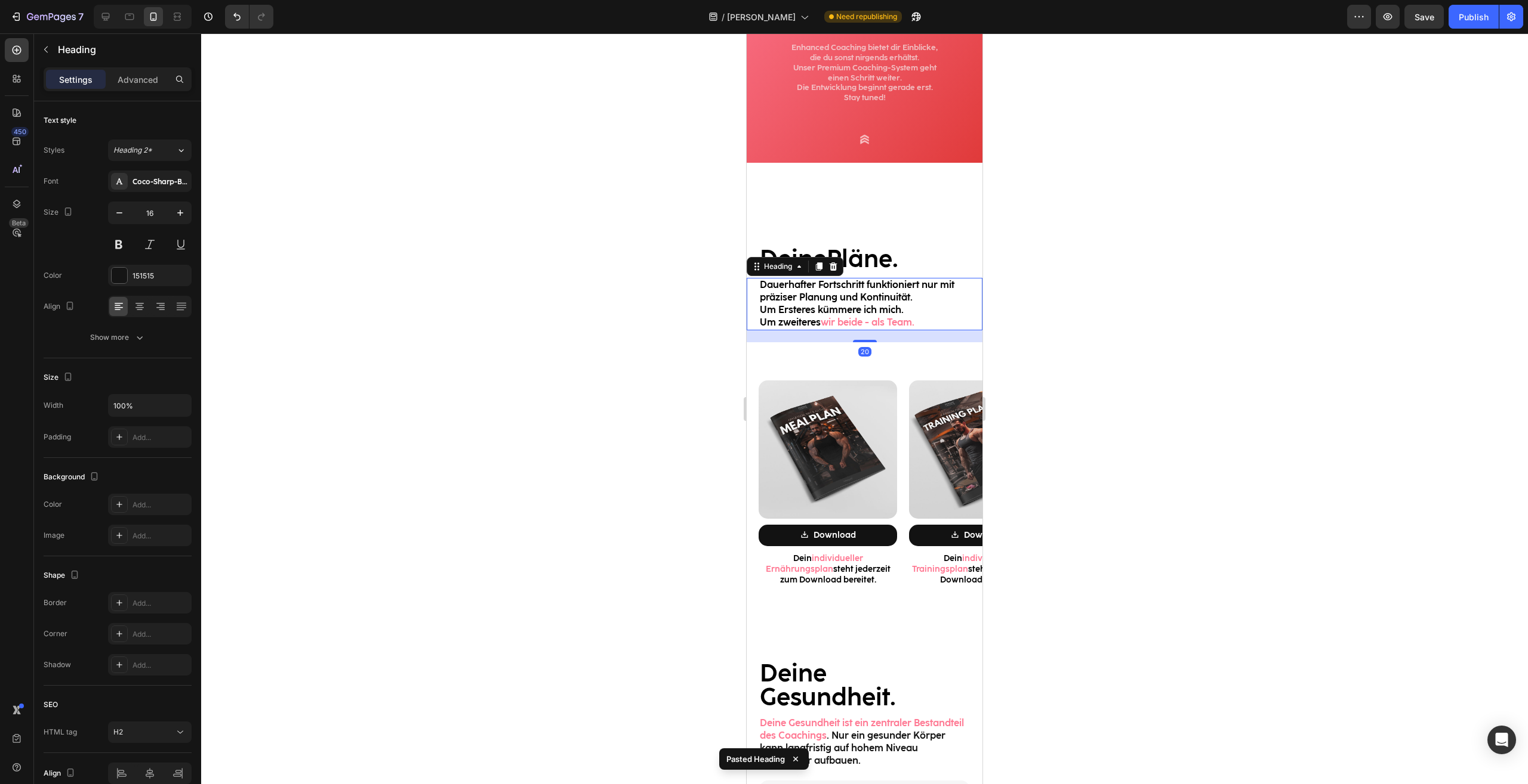
click at [1207, 319] on div at bounding box center [865, 409] width 1327 height 751
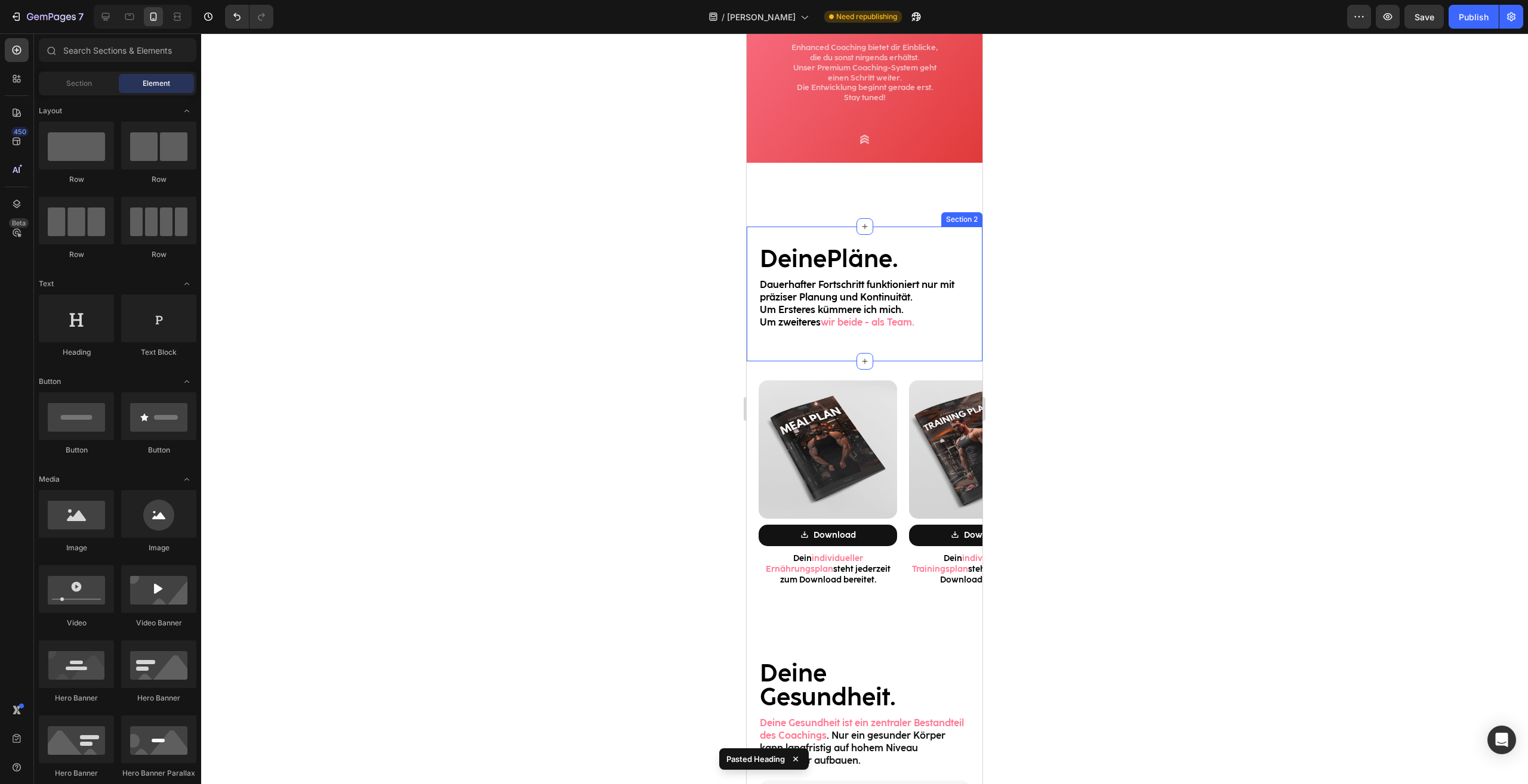
click at [848, 350] on div "Deine Pläne. Heading Dauerhafter Fortschritt funktioniert nur mit präziser Plan…" at bounding box center [864, 294] width 236 height 134
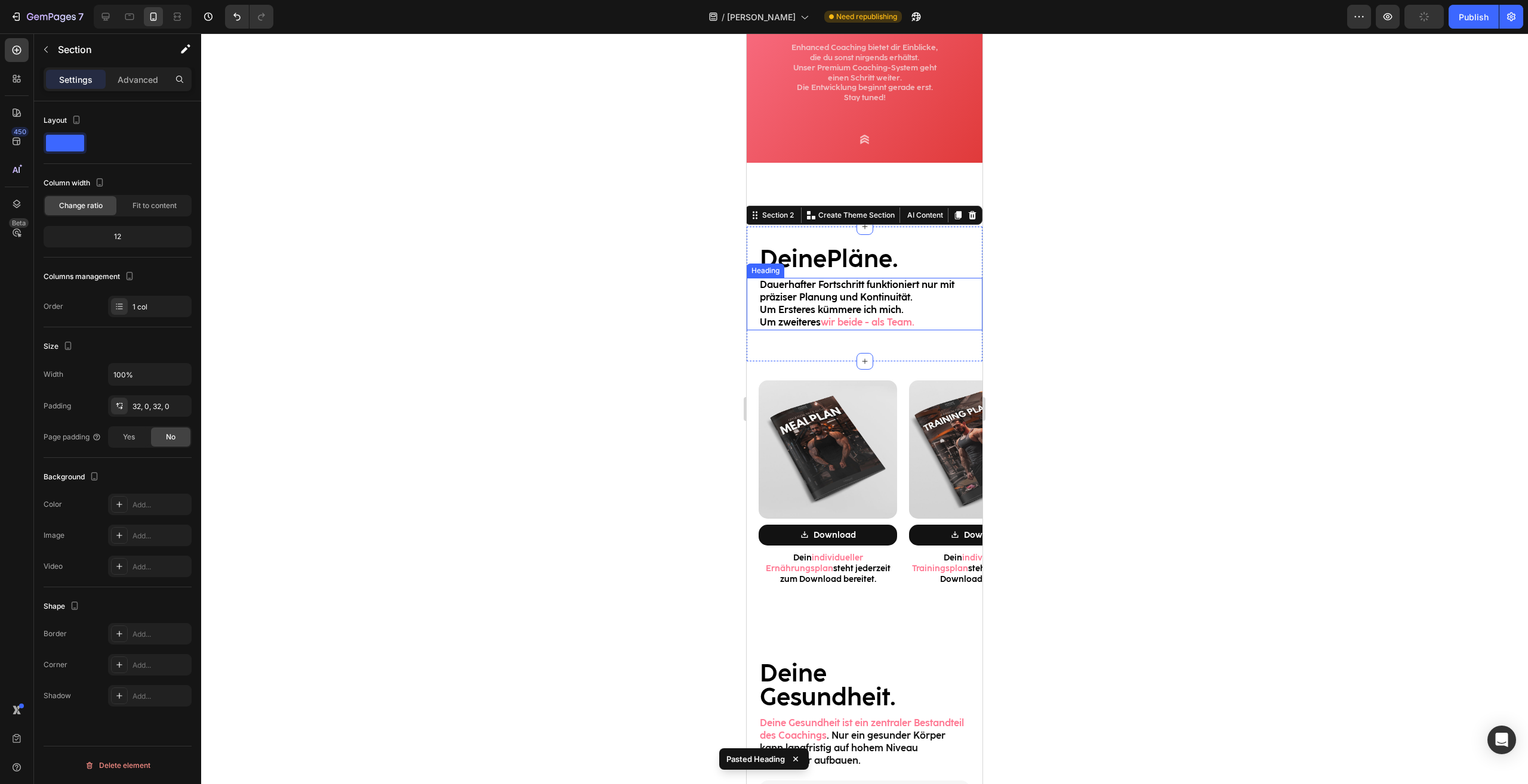
click at [866, 288] on span "Dauerhafter Fortschritt funktioniert nur mit präziser Planung und Kontinuität." at bounding box center [857, 291] width 194 height 24
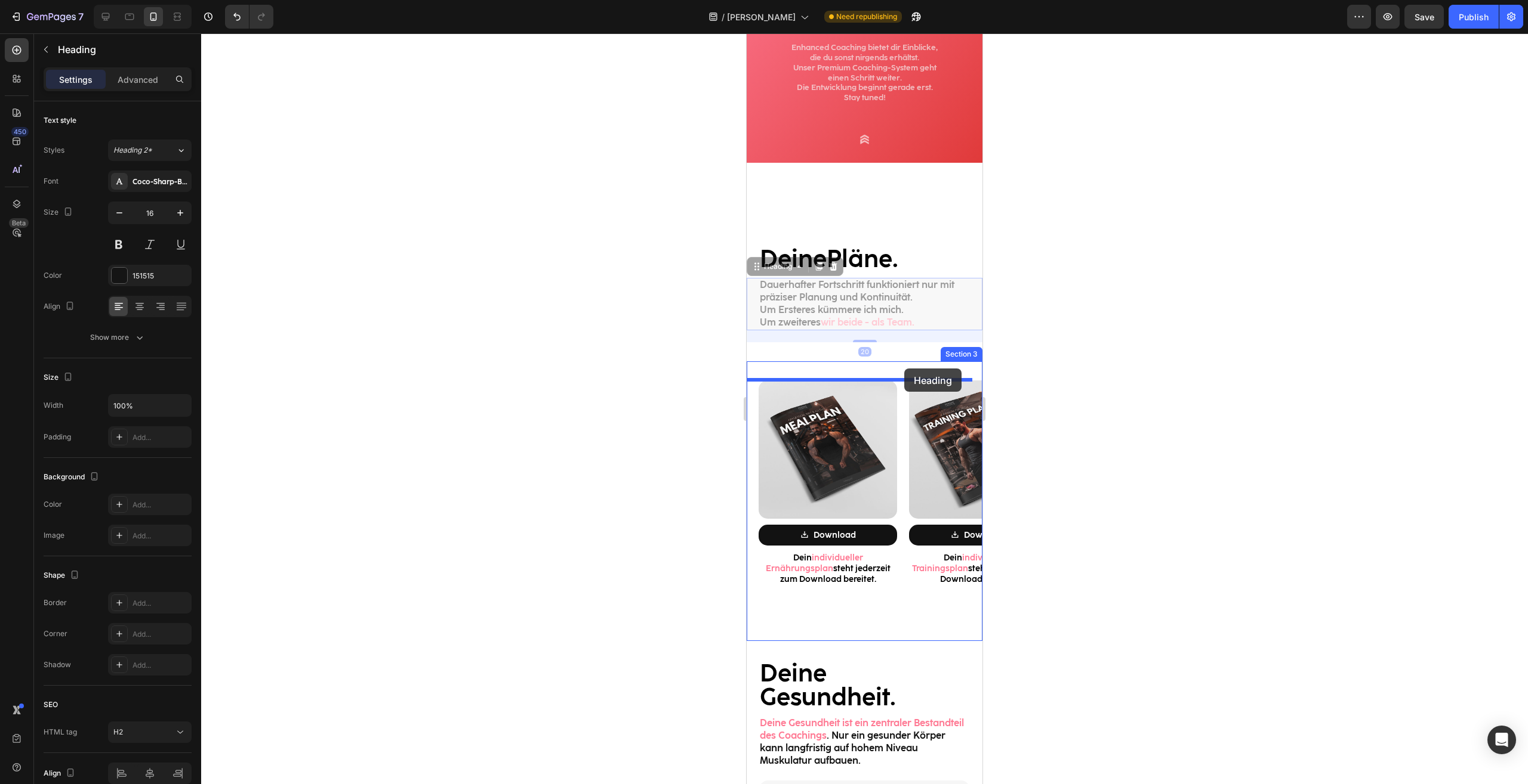
drag, startPoint x: 760, startPoint y: 267, endPoint x: 904, endPoint y: 368, distance: 175.9
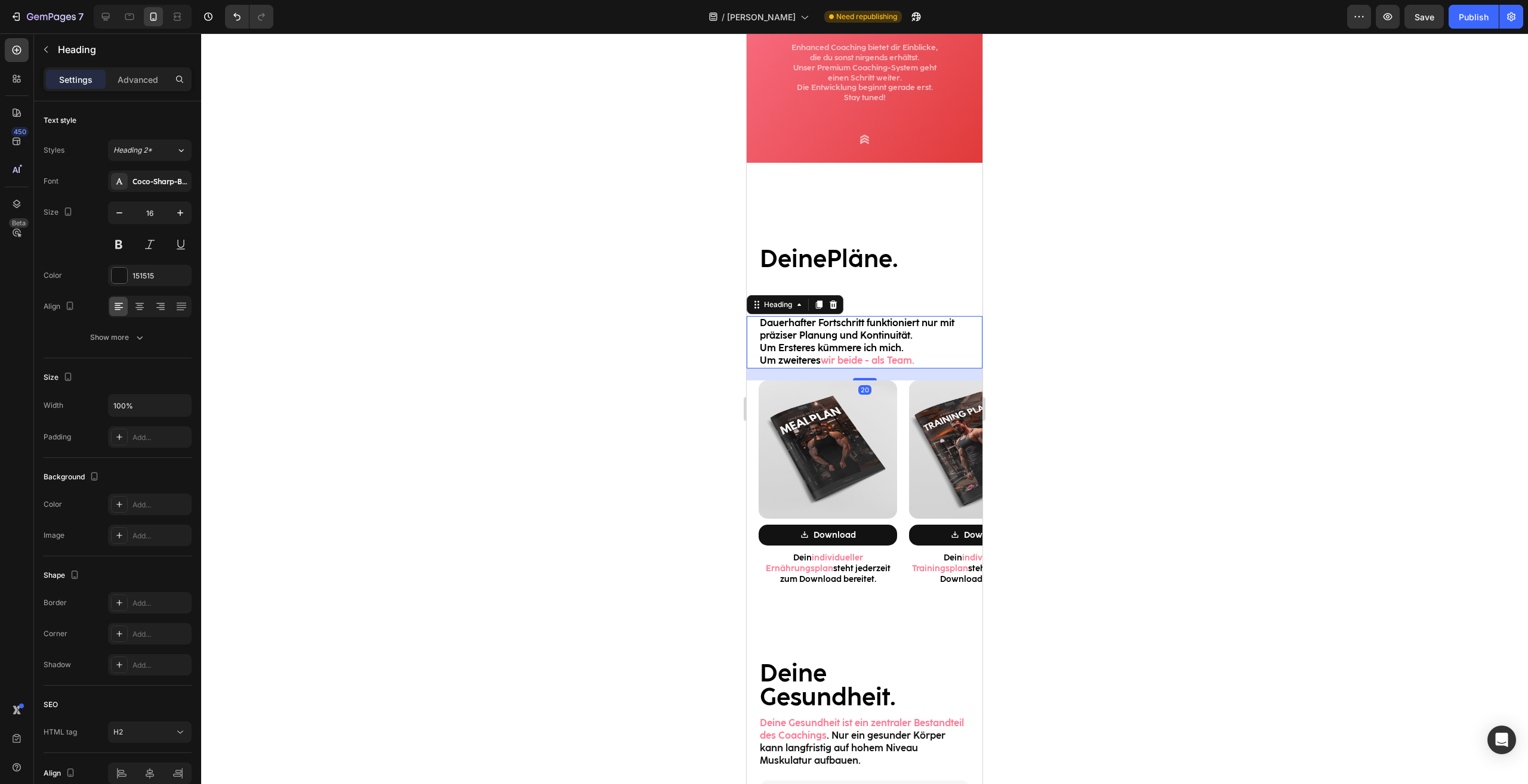
click at [1100, 373] on div at bounding box center [865, 409] width 1327 height 751
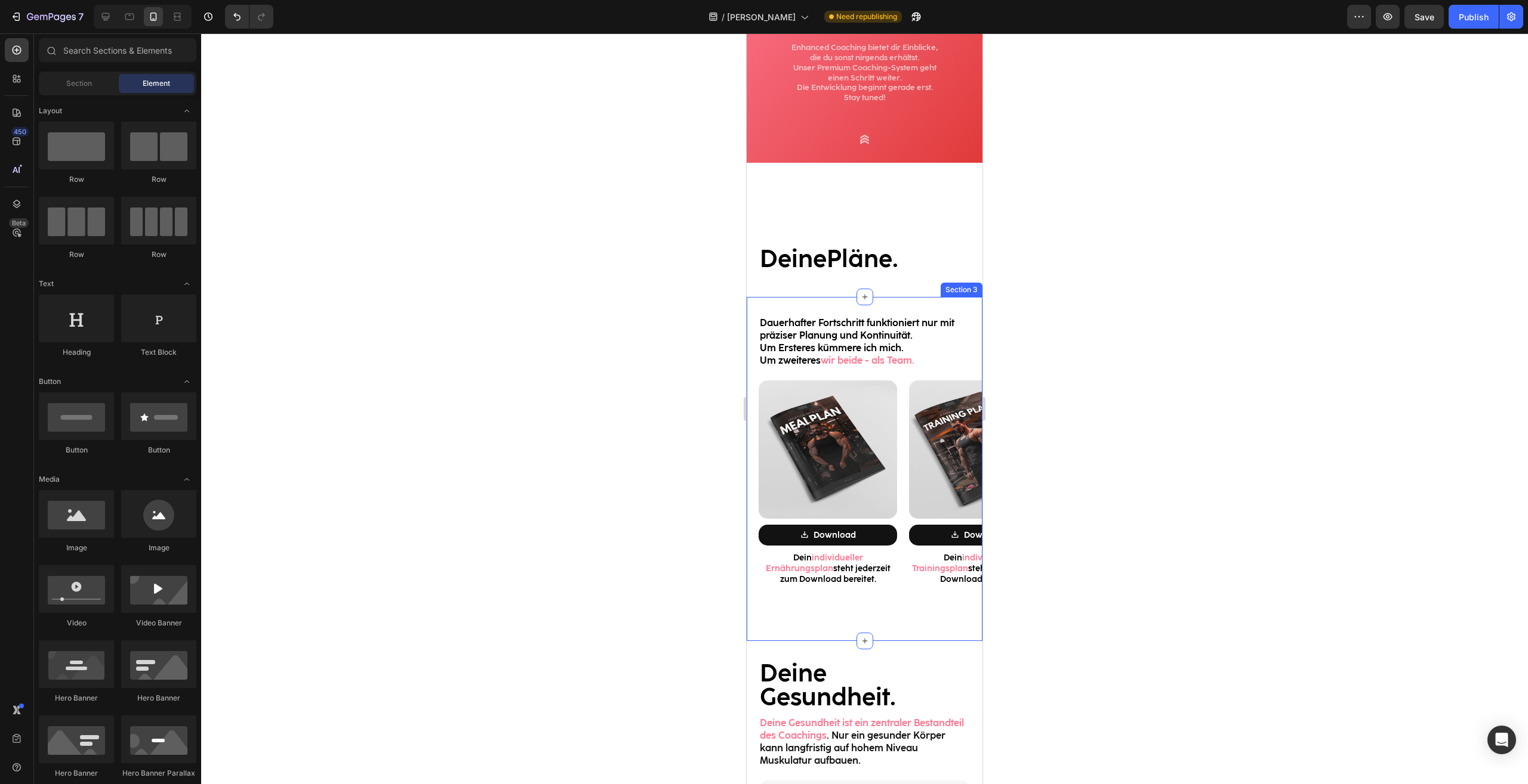
click at [882, 273] on div "Deine Pläne. Heading" at bounding box center [864, 262] width 236 height 32
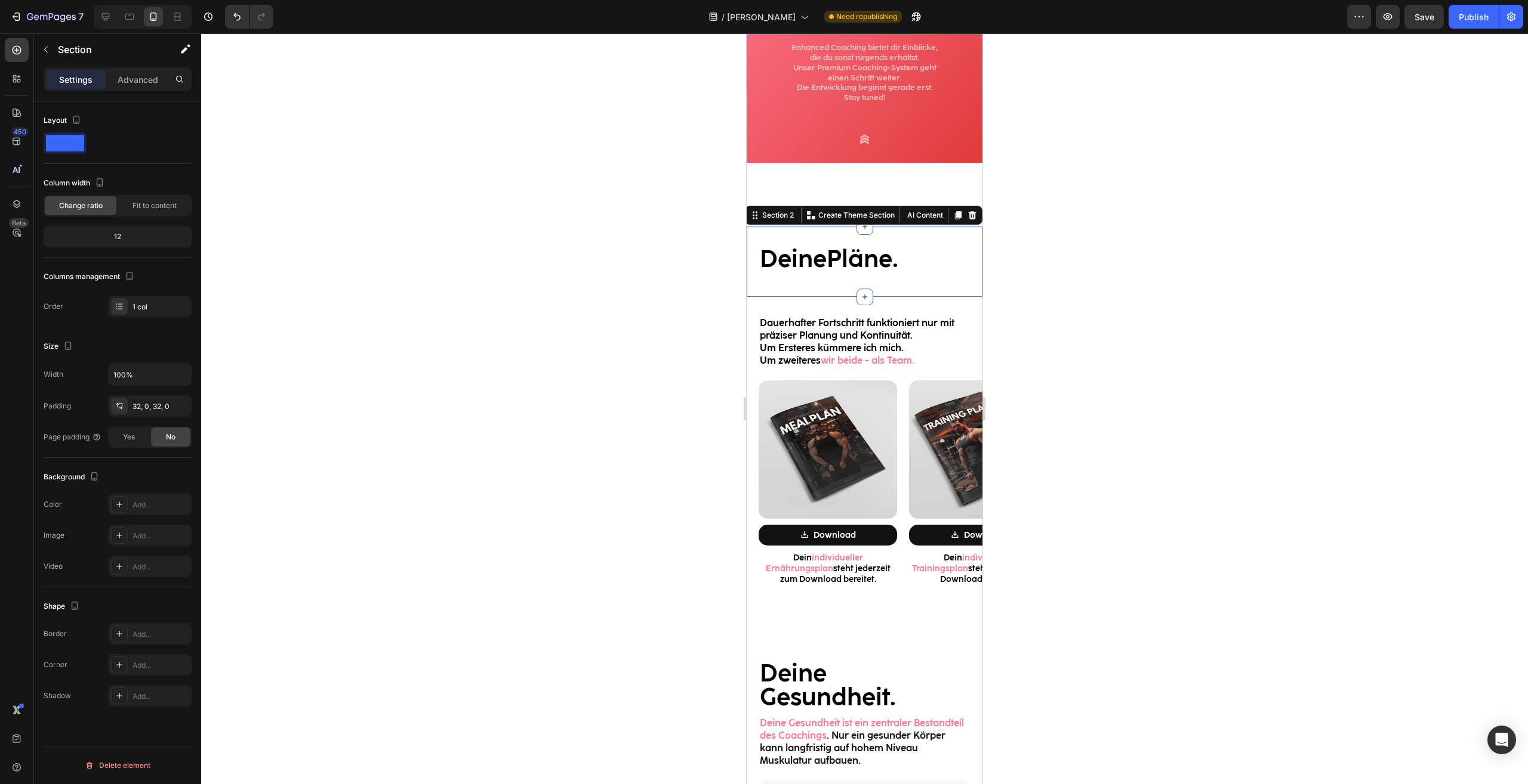
click at [803, 252] on strong "Deine" at bounding box center [792, 259] width 67 height 28
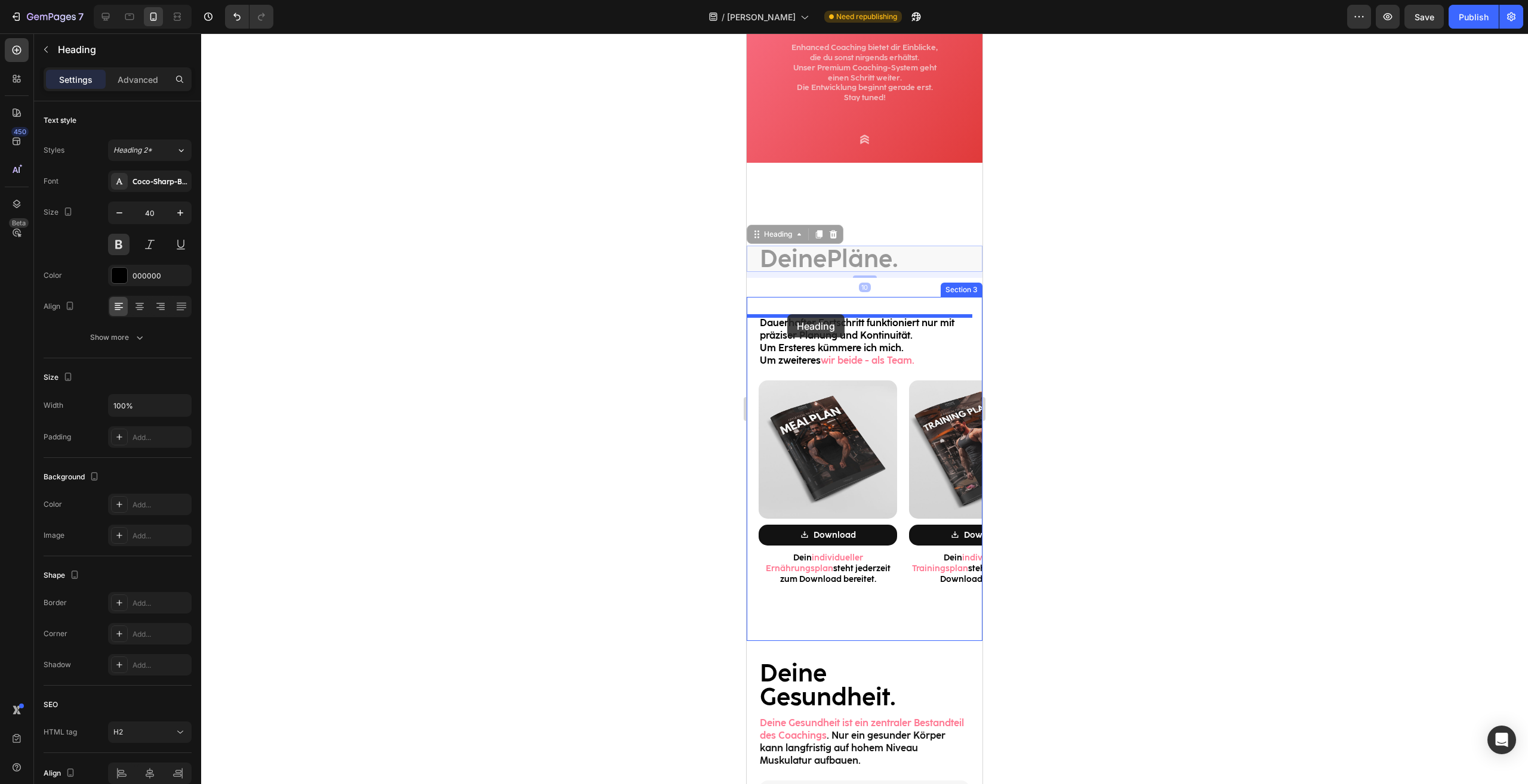
drag, startPoint x: 761, startPoint y: 234, endPoint x: 787, endPoint y: 314, distance: 84.1
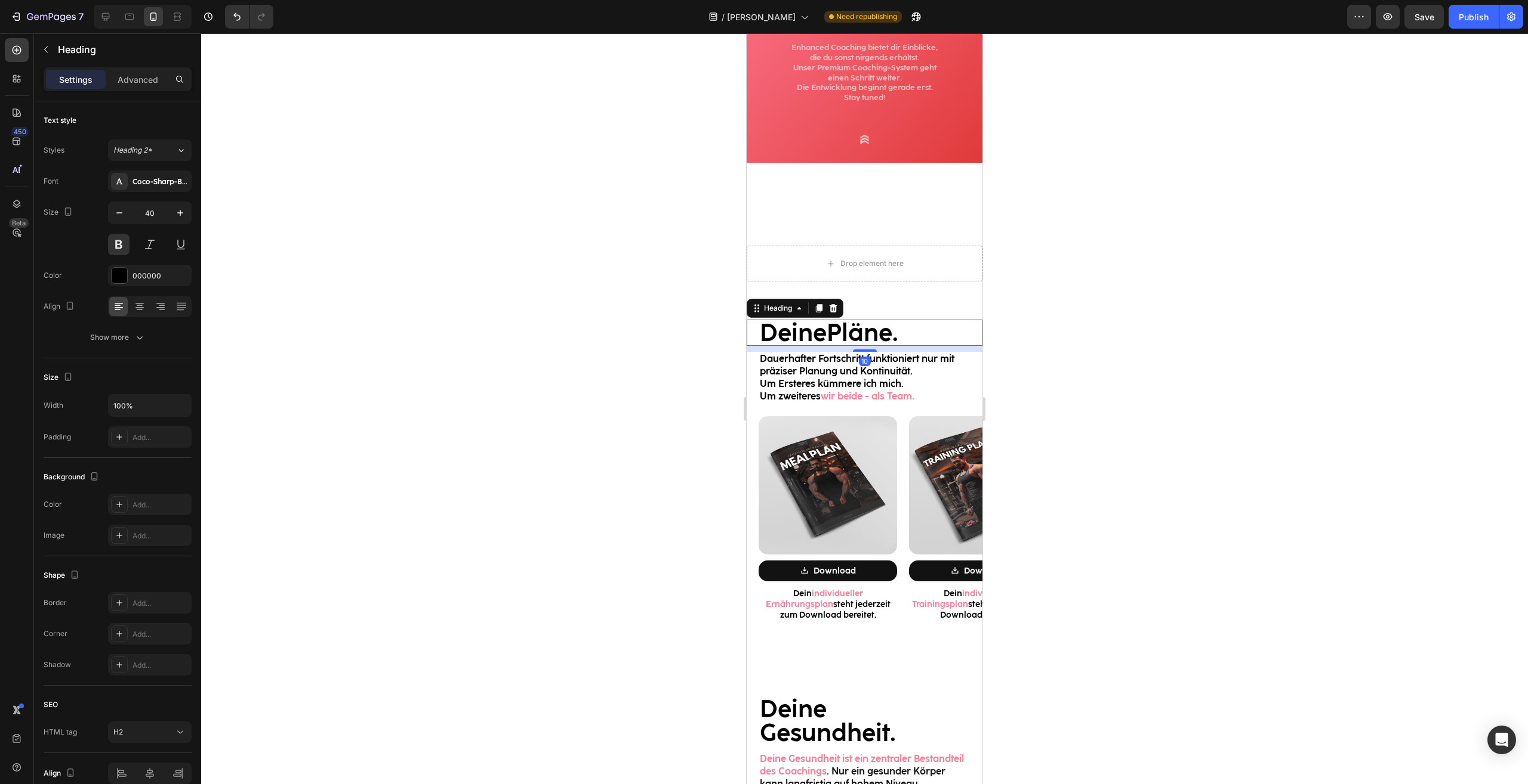
click at [1146, 319] on div at bounding box center [865, 409] width 1327 height 751
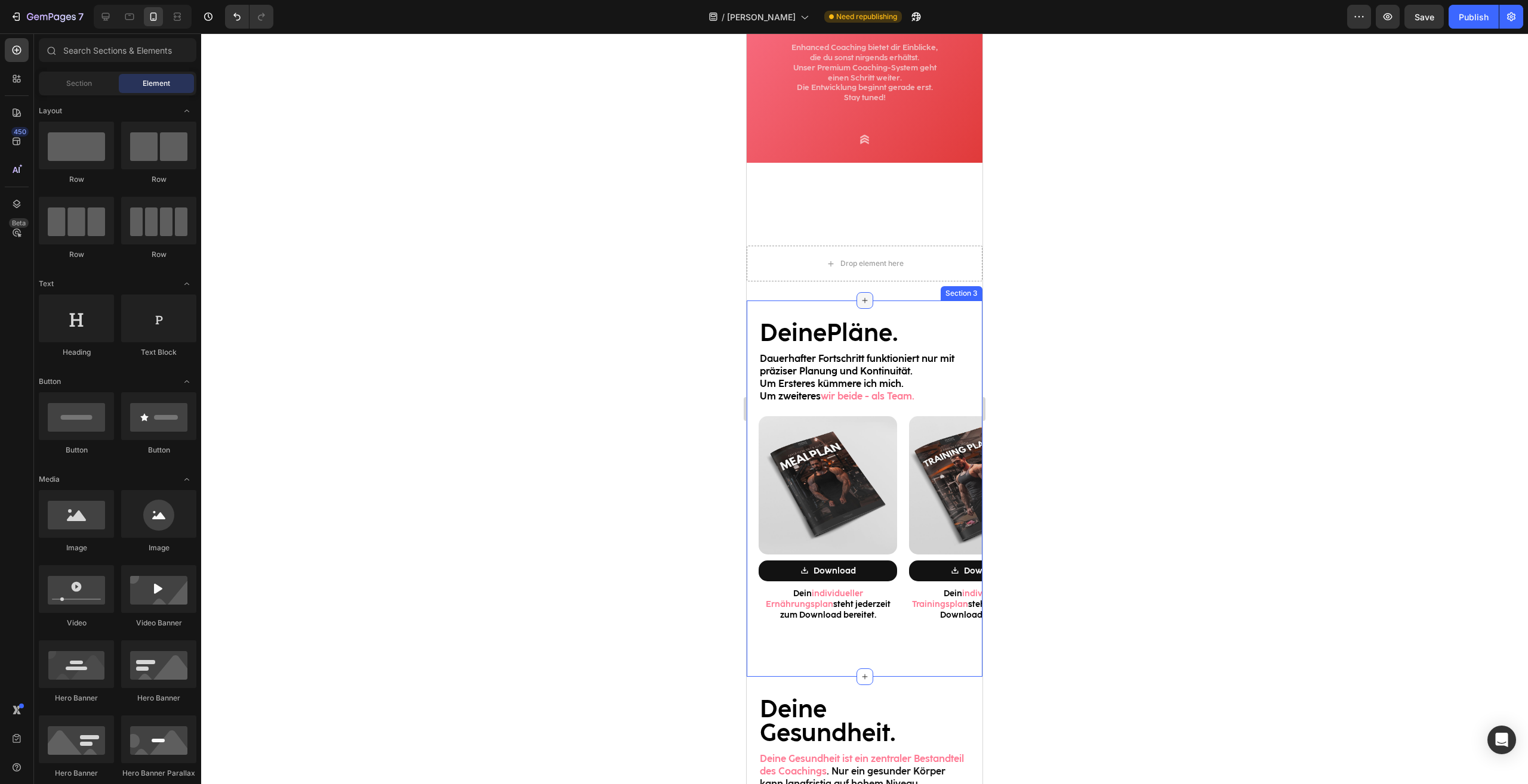
click at [857, 306] on div at bounding box center [865, 300] width 17 height 17
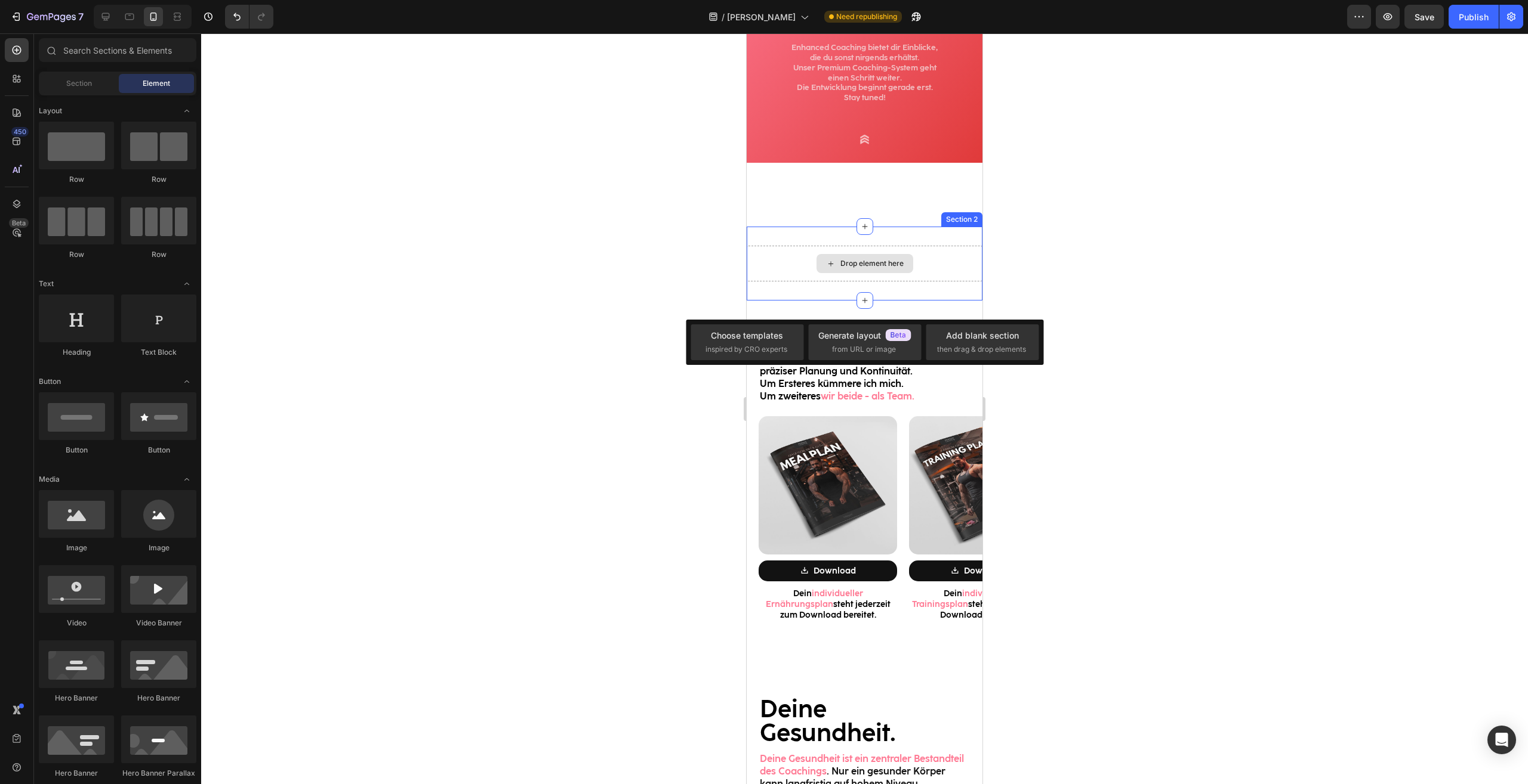
click at [885, 272] on div "Drop element here" at bounding box center [865, 263] width 97 height 19
click at [929, 313] on div "Deine Pläne. Heading Dauerhafter Fortschritt funktioniert nur mit präziser Plan…" at bounding box center [864, 489] width 236 height 376
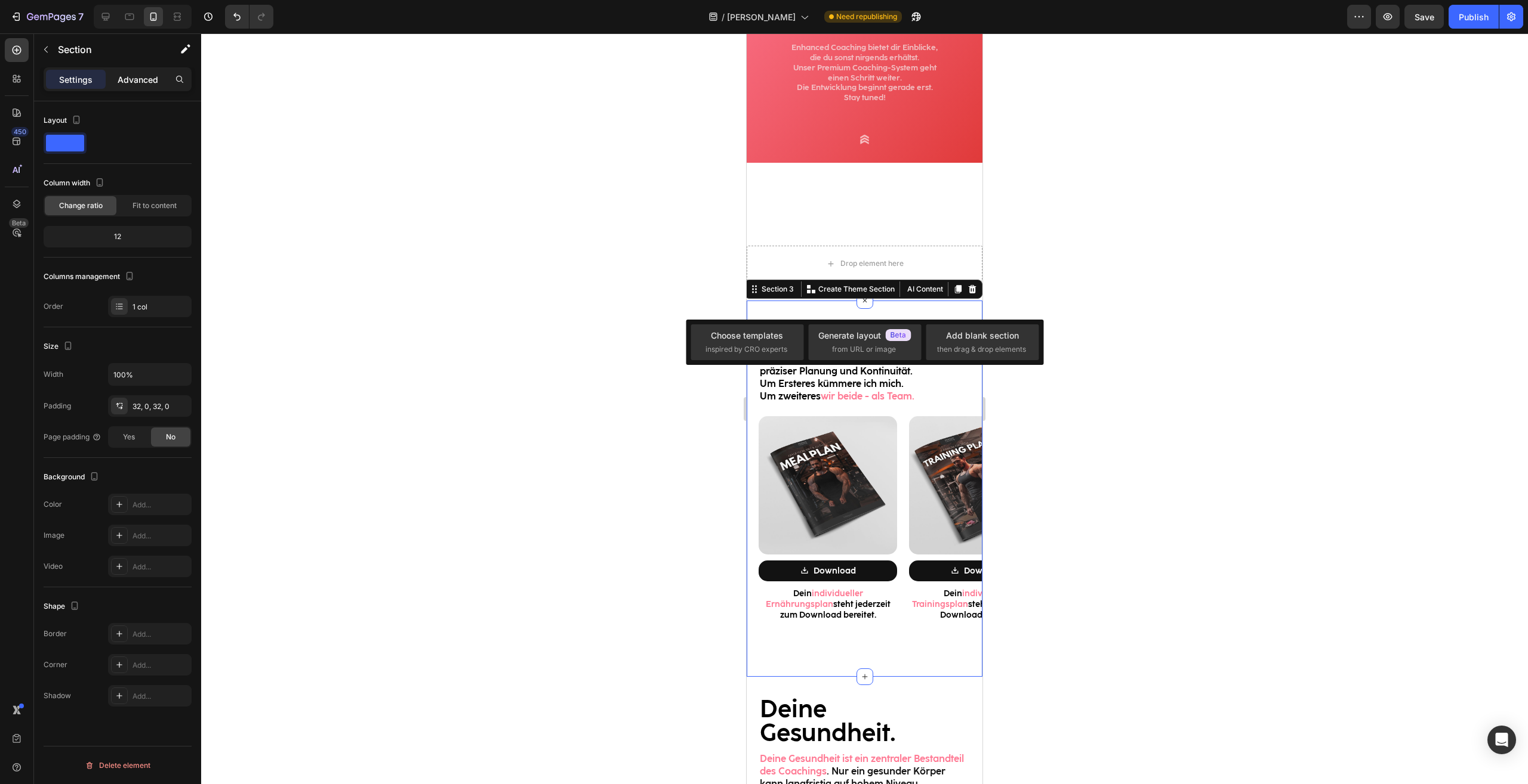
click at [143, 77] on p "Advanced" at bounding box center [138, 79] width 41 height 12
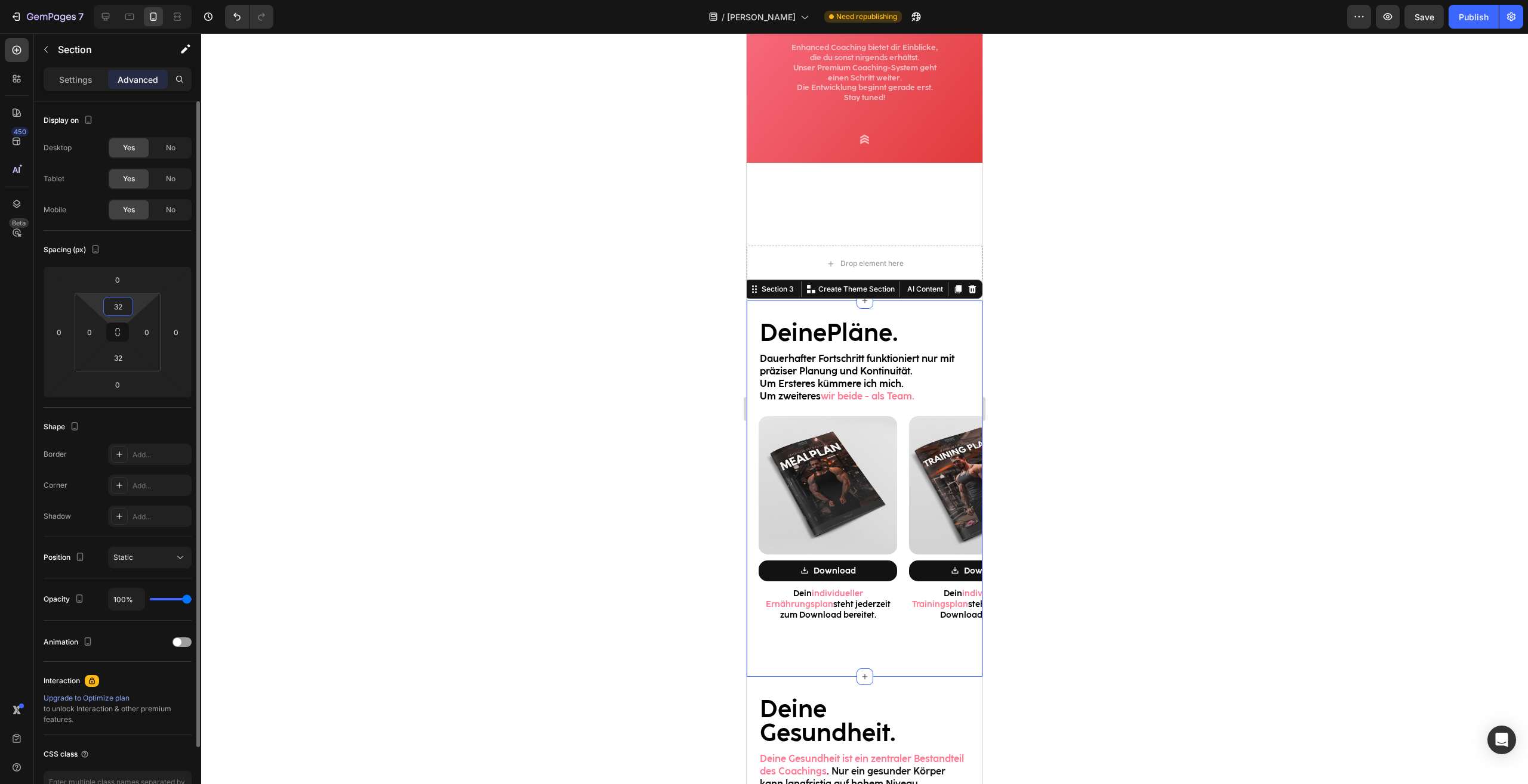
click at [117, 305] on input "32" at bounding box center [118, 306] width 24 height 18
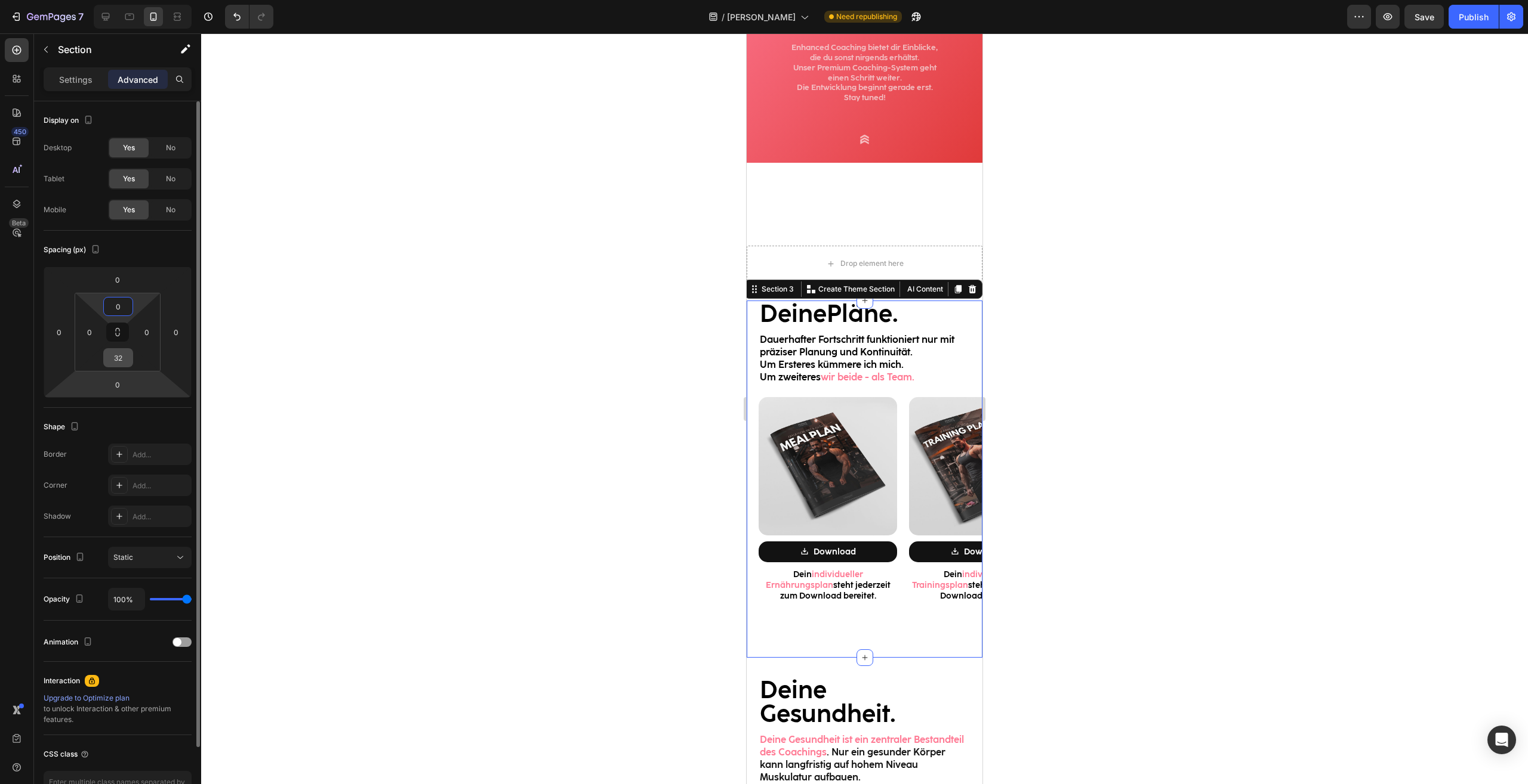
type input "0"
click at [126, 364] on input "32" at bounding box center [118, 358] width 24 height 18
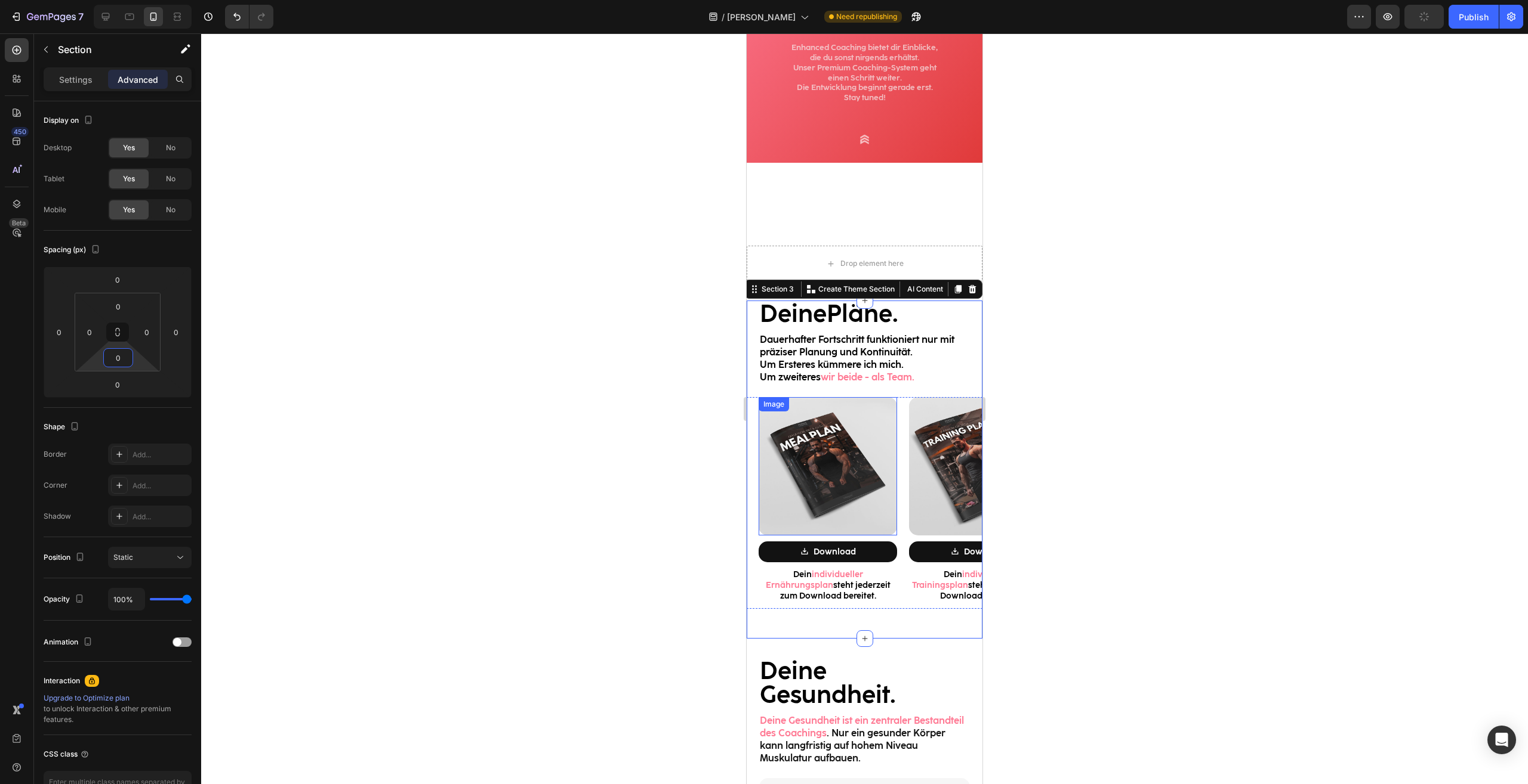
type input "0"
click at [1274, 453] on div at bounding box center [865, 409] width 1327 height 751
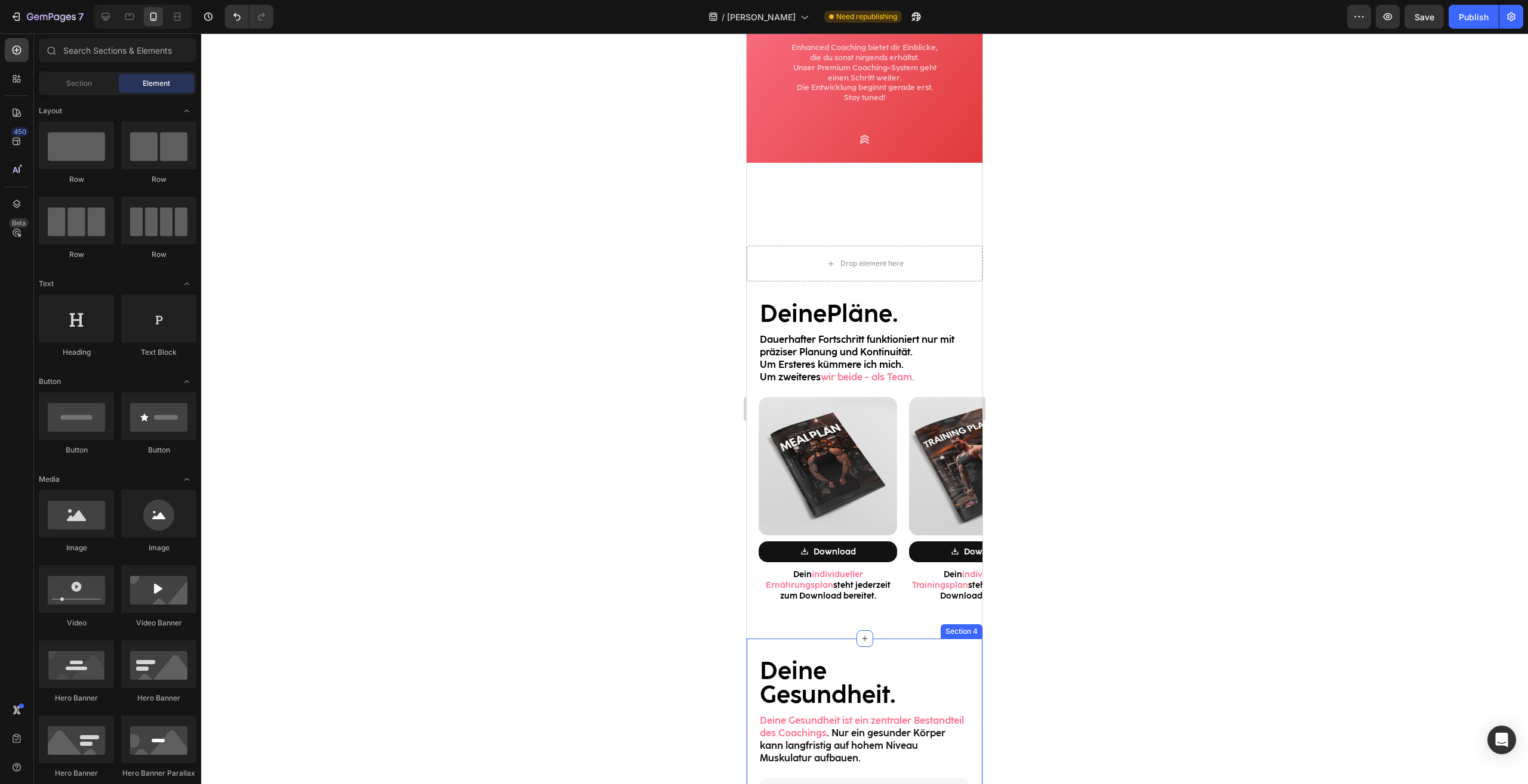
click at [943, 660] on h2 "Deine Gesundheit." at bounding box center [865, 683] width 212 height 50
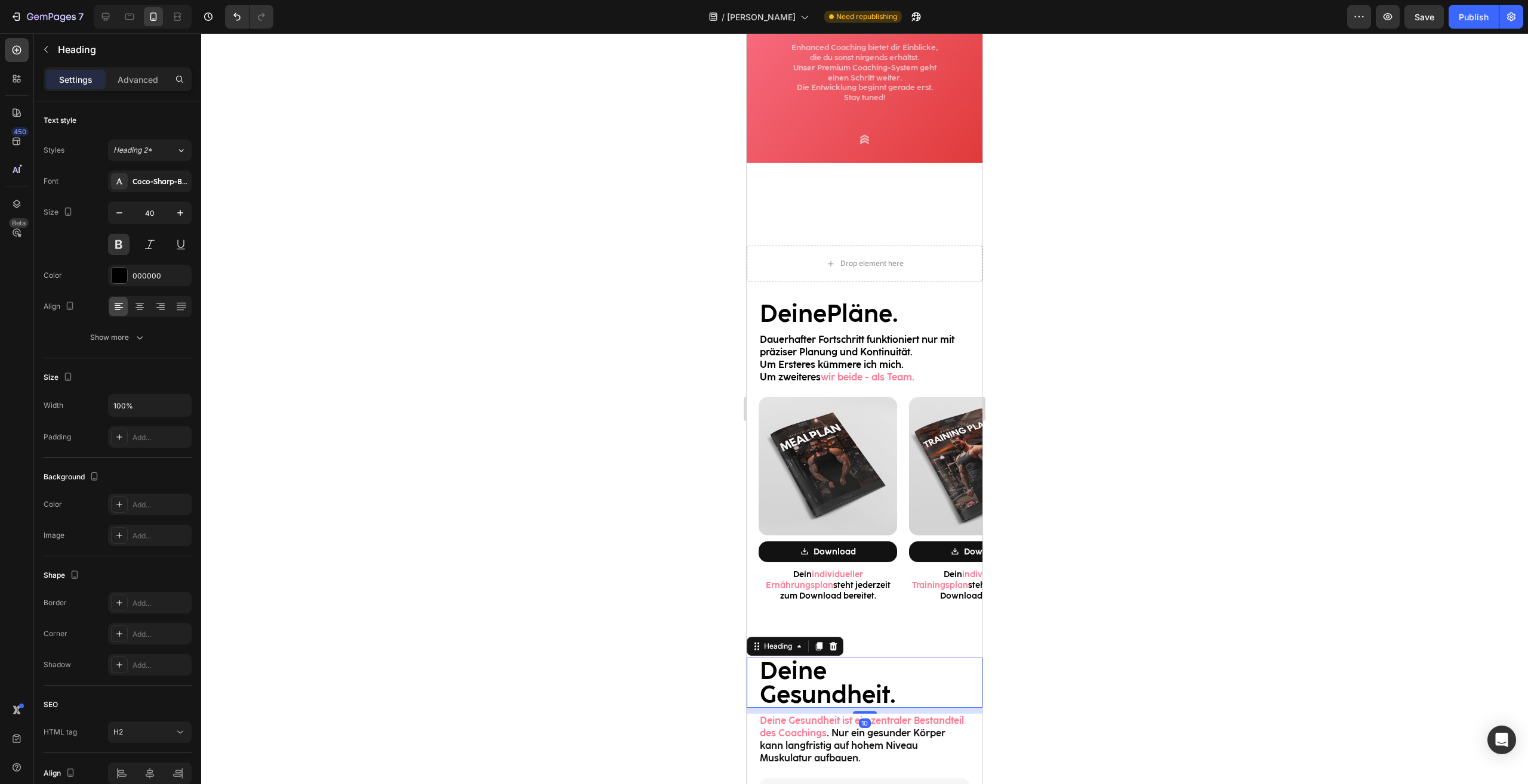
scroll to position [438, 0]
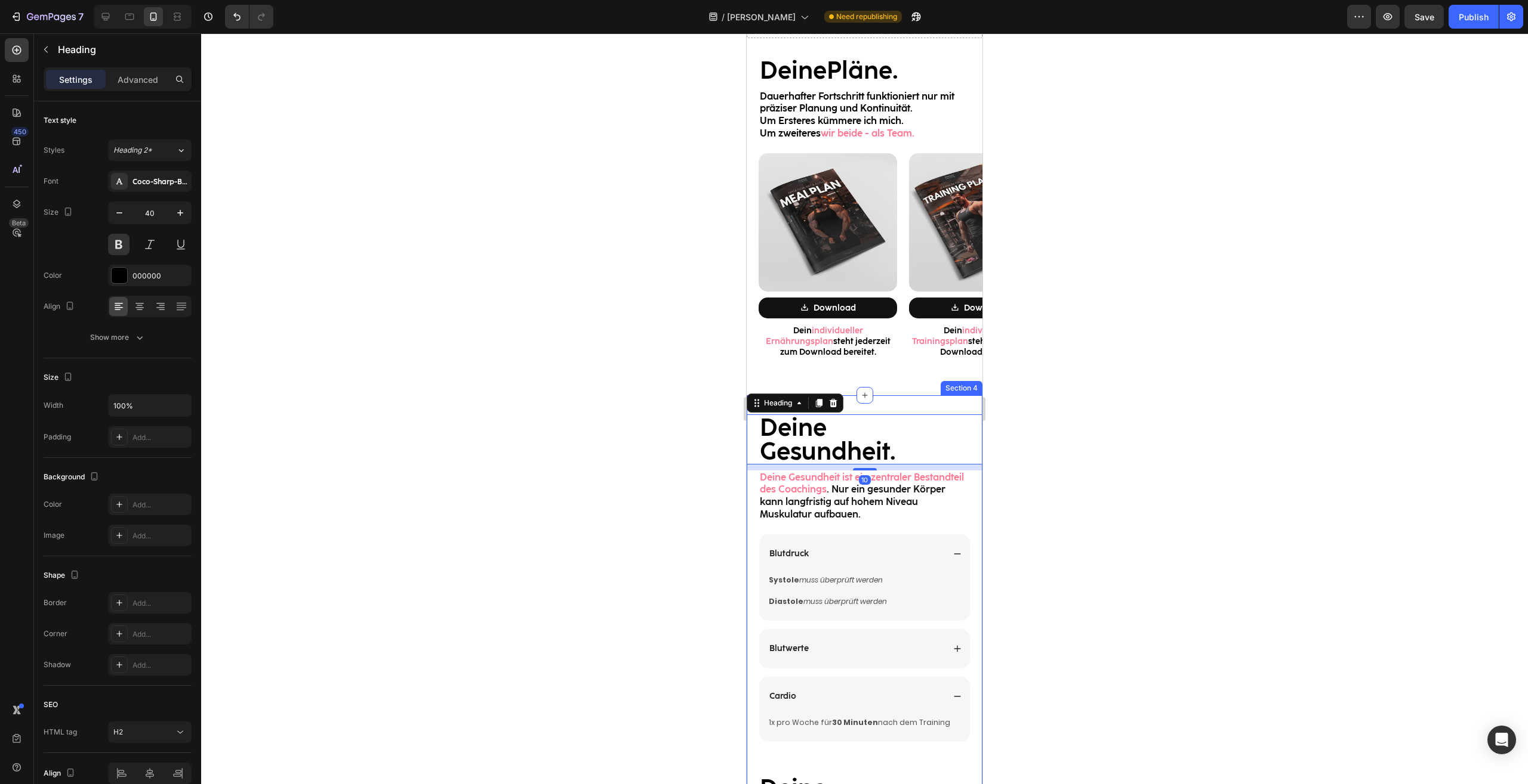
click at [943, 406] on div "Deine Gesundheit. Heading 10 Deine Gesundheit ist ein zentraler Bestandteil des…" at bounding box center [864, 749] width 236 height 708
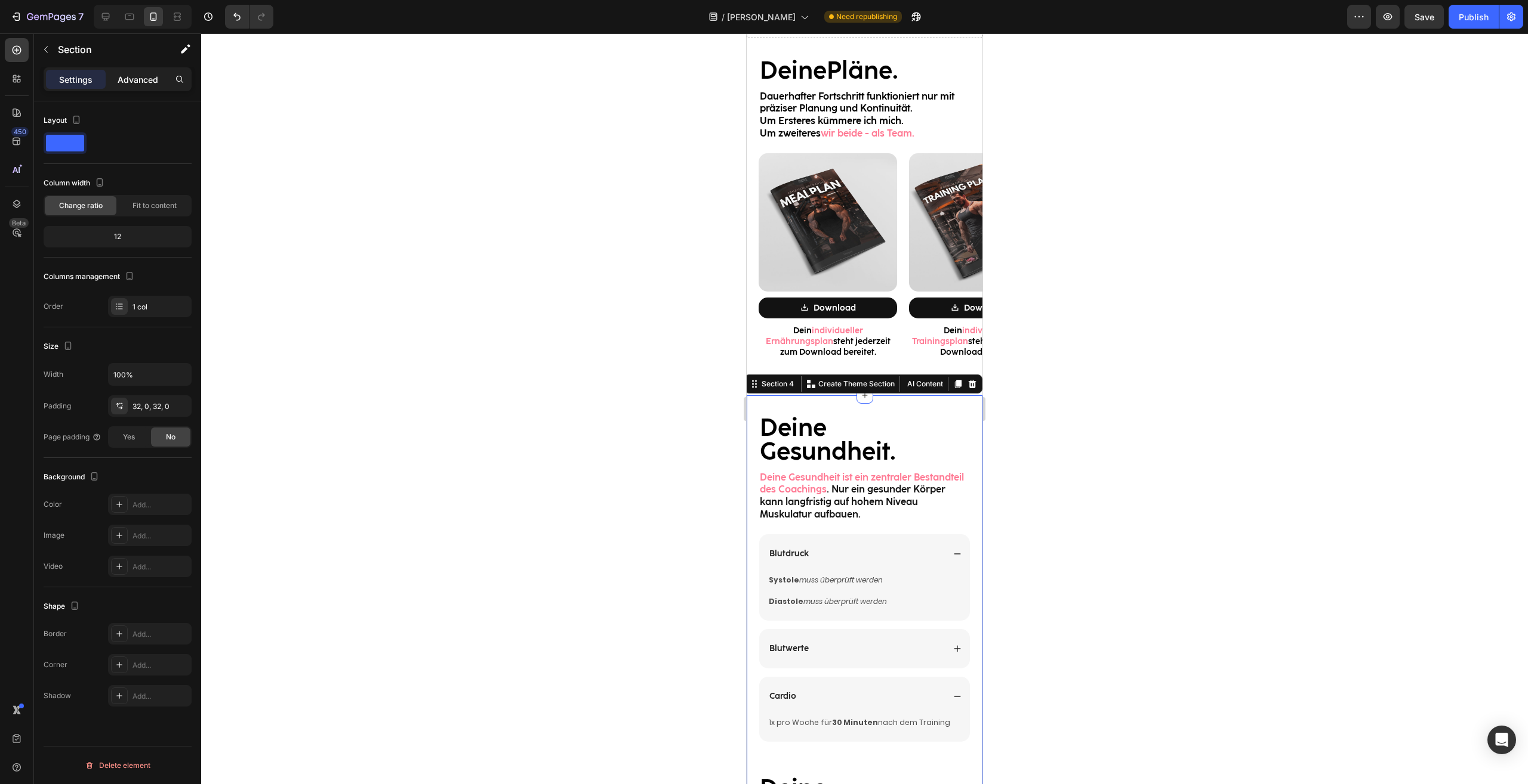
click at [143, 73] on p "Advanced" at bounding box center [138, 79] width 41 height 12
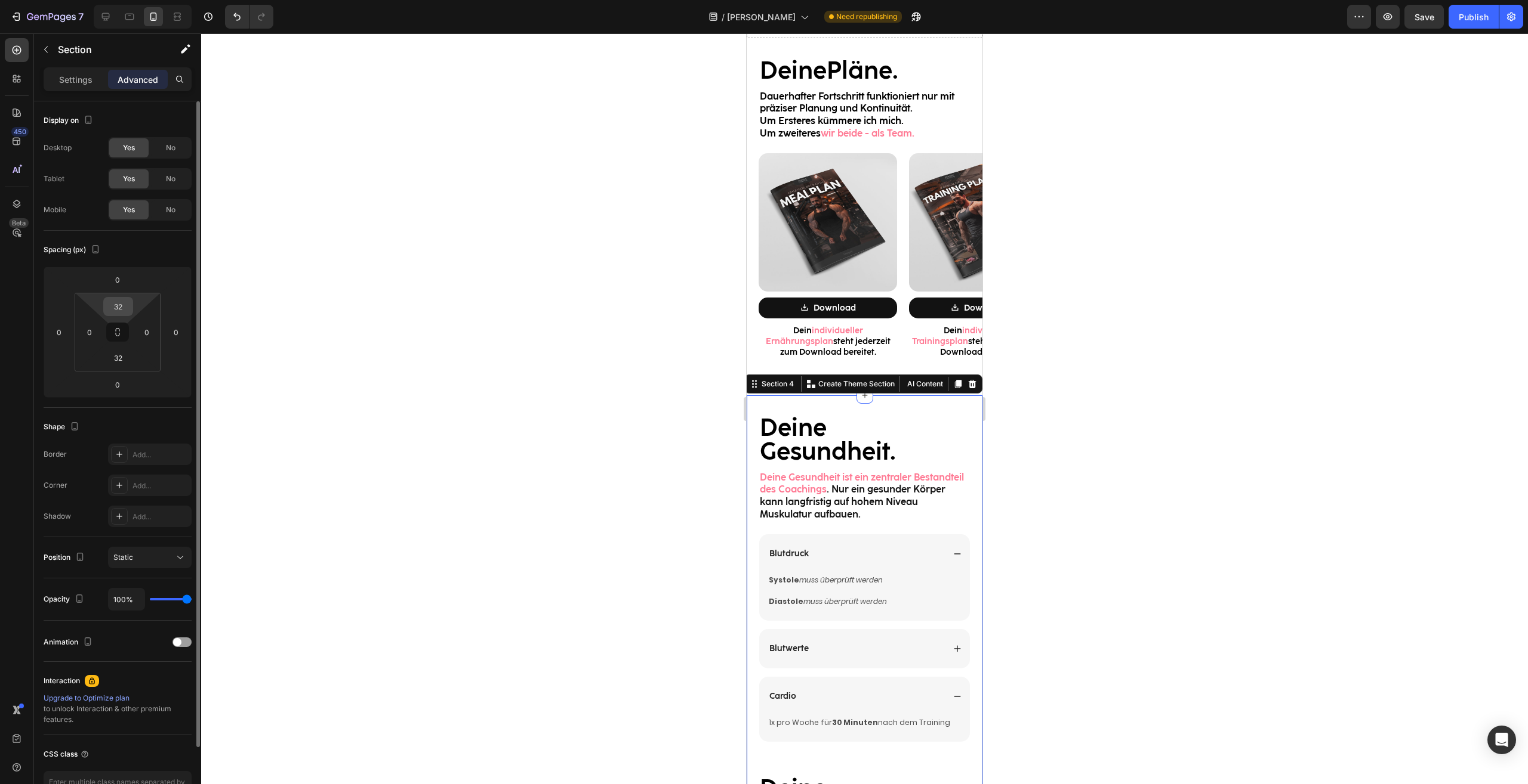
click at [117, 307] on input "32" at bounding box center [118, 306] width 24 height 18
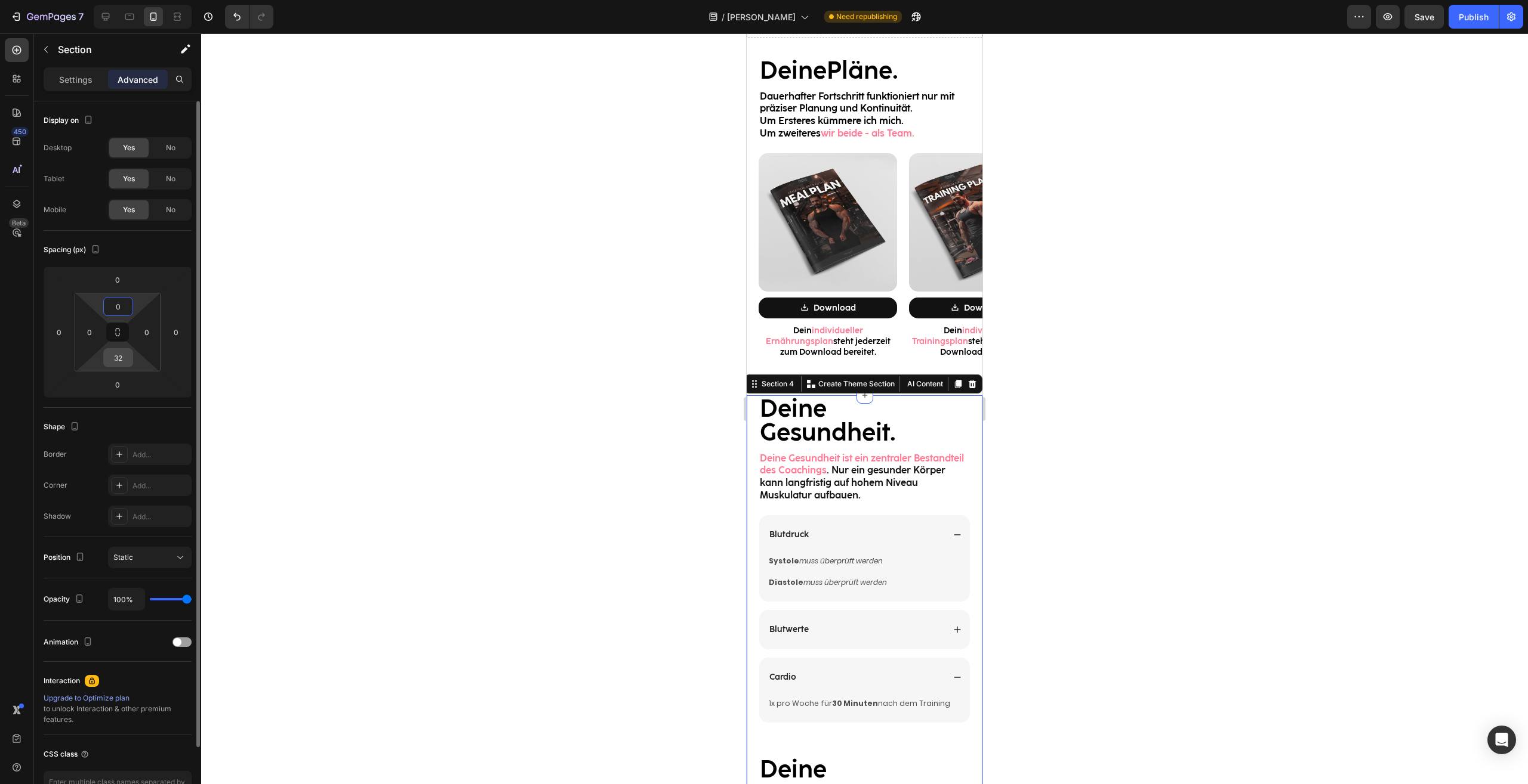
type input "0"
click at [121, 355] on input "32" at bounding box center [118, 358] width 24 height 18
type input "0"
click at [1084, 402] on div at bounding box center [865, 409] width 1327 height 751
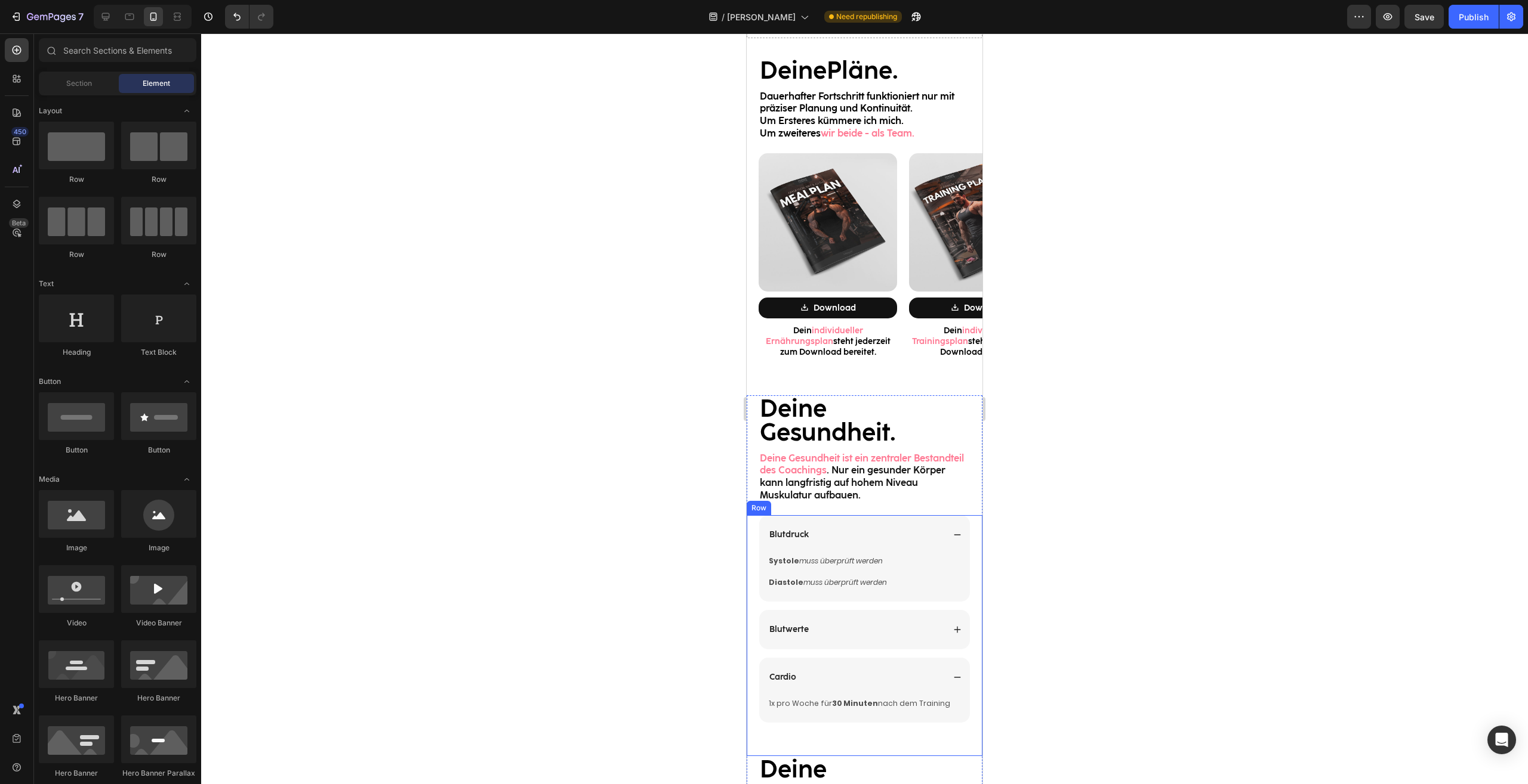
scroll to position [863, 0]
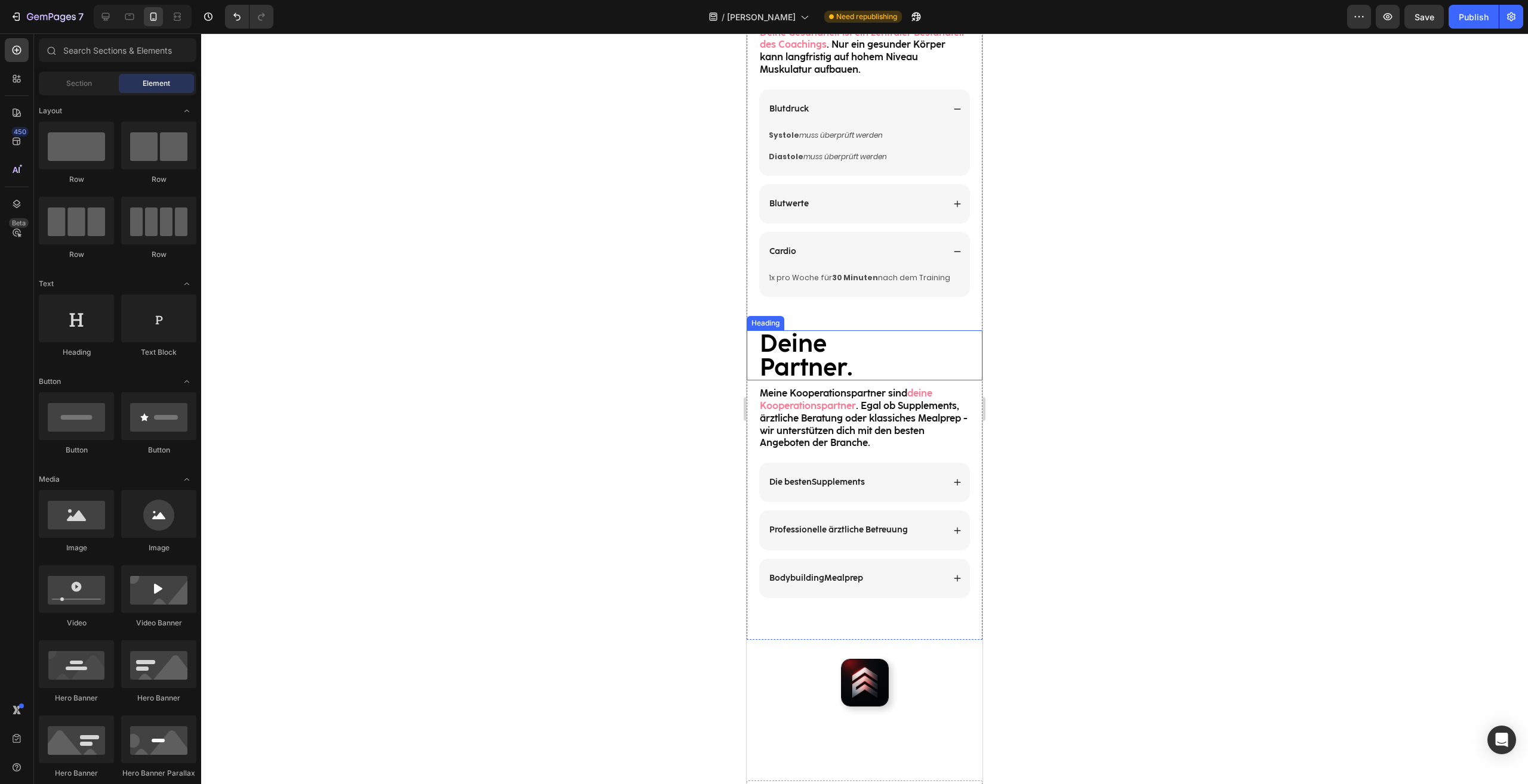
click at [858, 330] on div "Blutdruck Systole muss überprüft werden Diastole muss überprüft werden Text Blo…" at bounding box center [864, 210] width 236 height 241
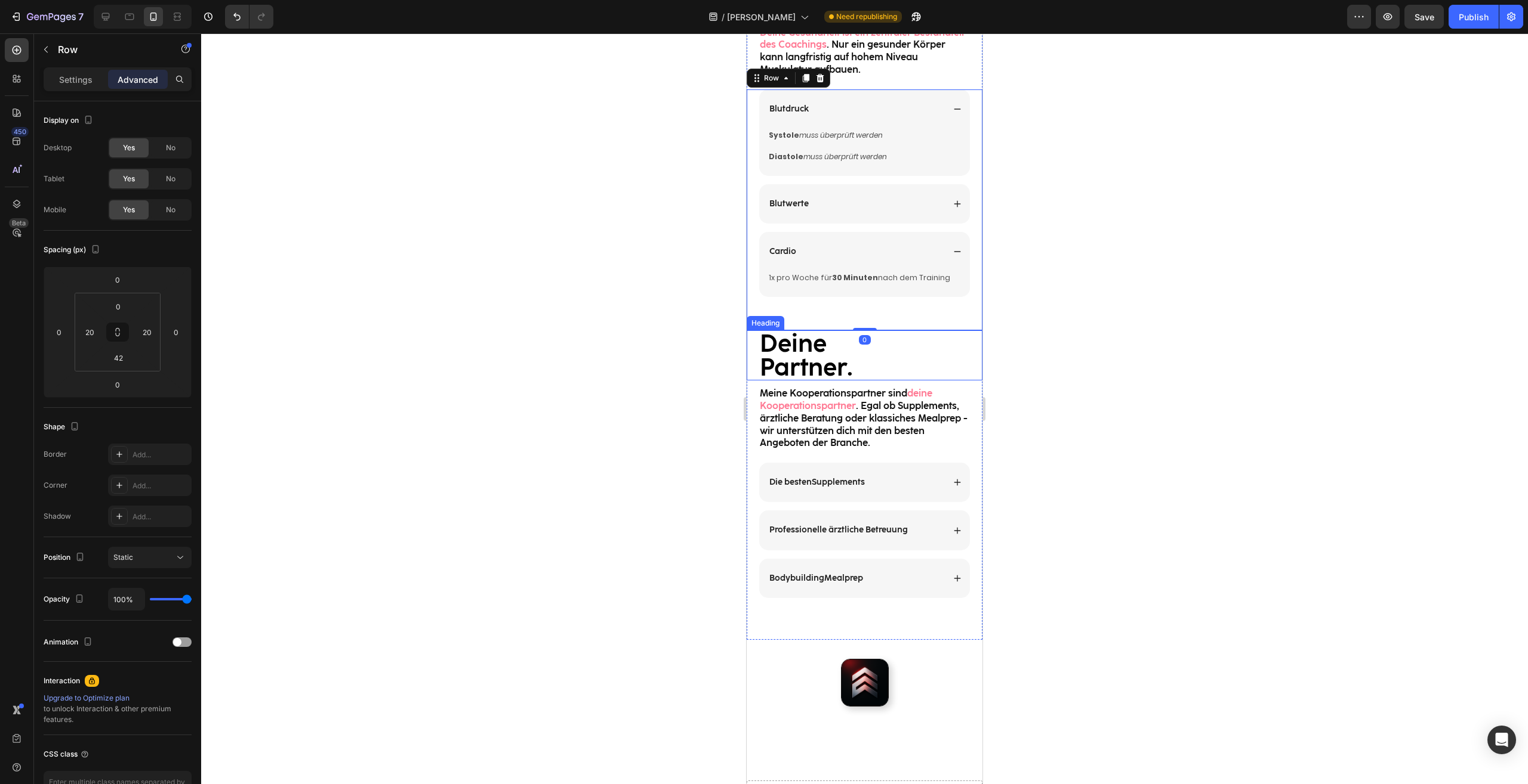
click at [922, 336] on h2 "Deine Partner." at bounding box center [865, 355] width 212 height 50
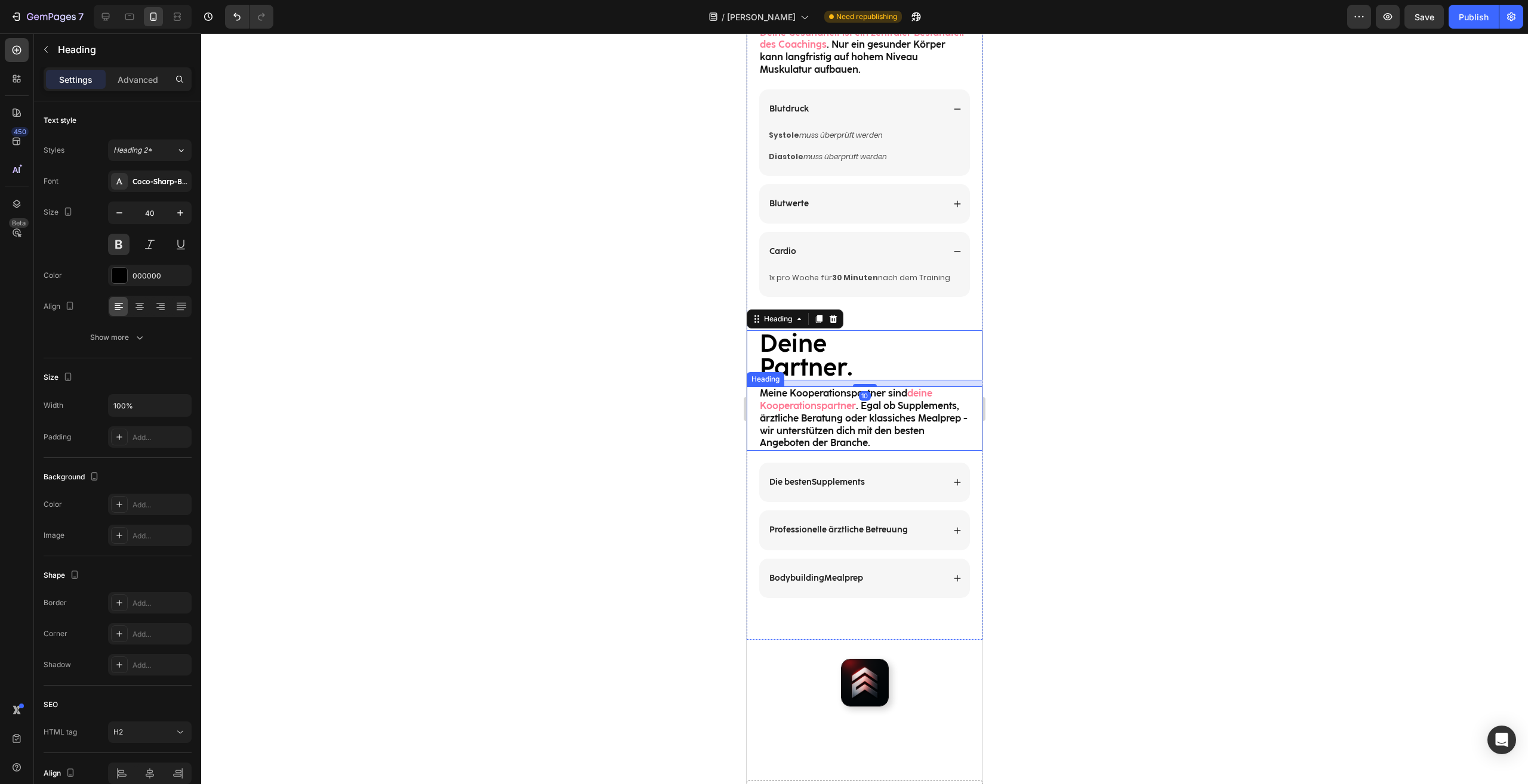
click at [967, 415] on div "Meine Kooperationspartner sind deine Kooperationspartner . Egal ob Supplements,…" at bounding box center [864, 418] width 236 height 64
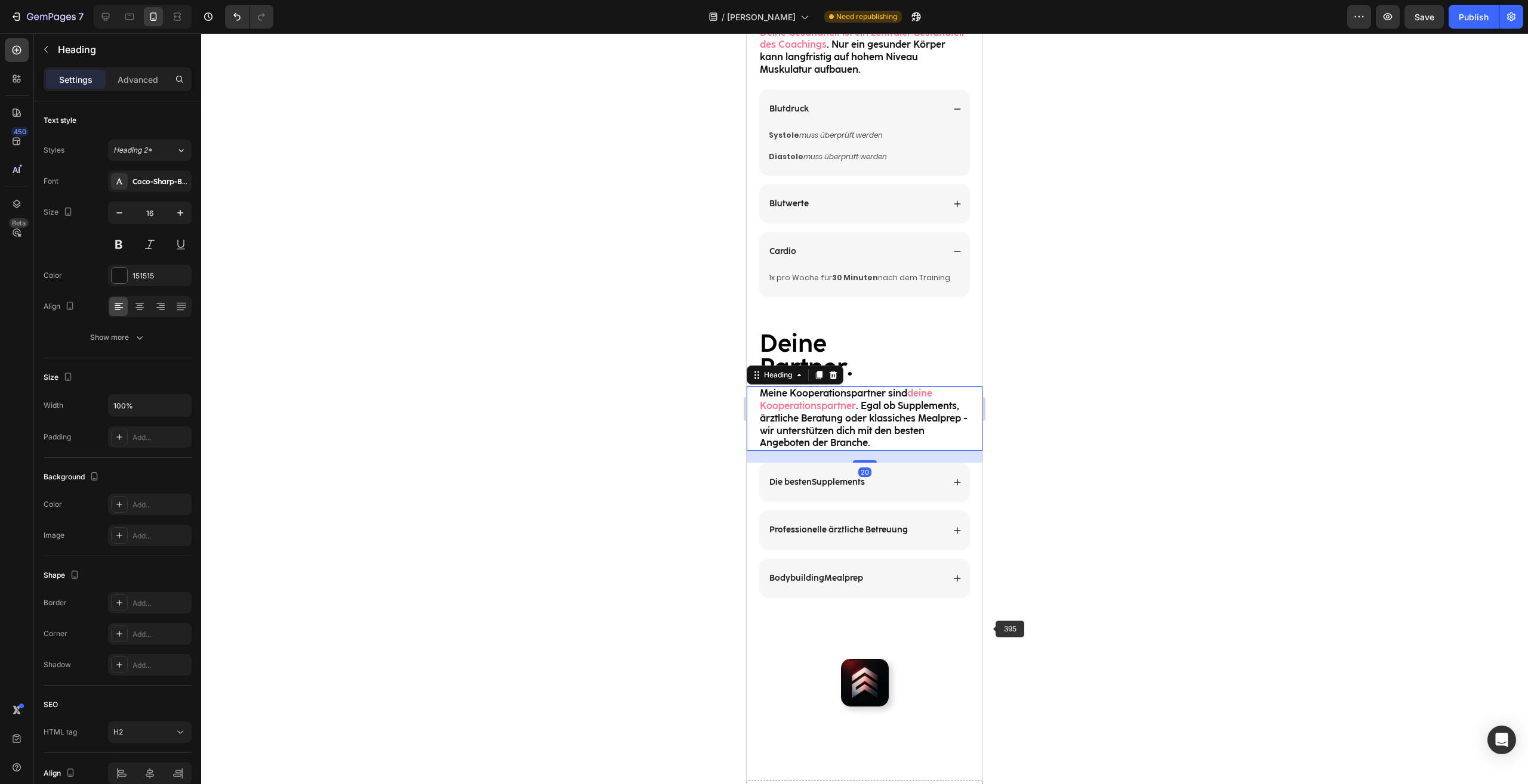
scroll to position [861, 0]
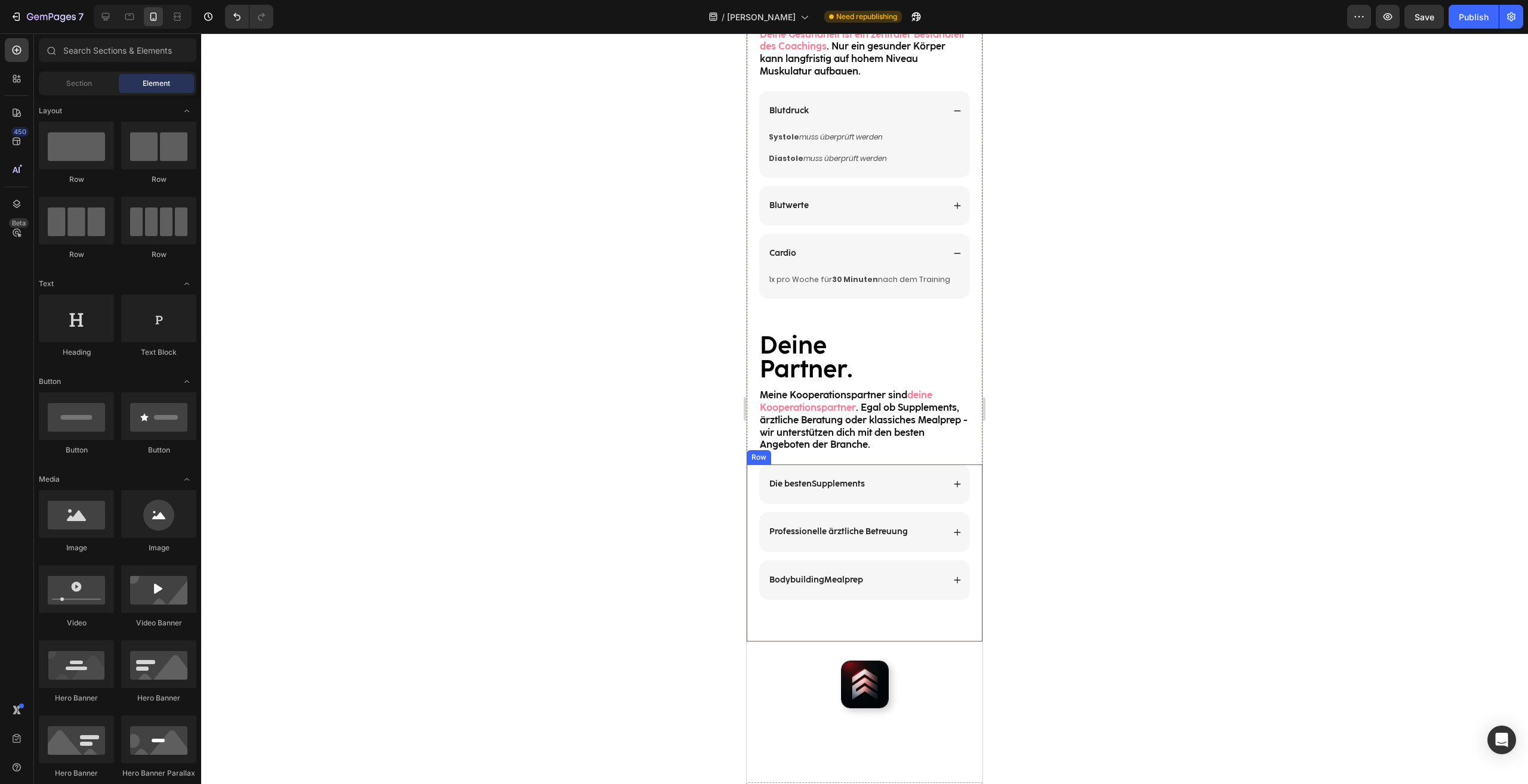
click at [956, 620] on div "Die besten Supplements Professionelle ärztliche Betreuung Accordion Bodybuildin…" at bounding box center [864, 553] width 236 height 177
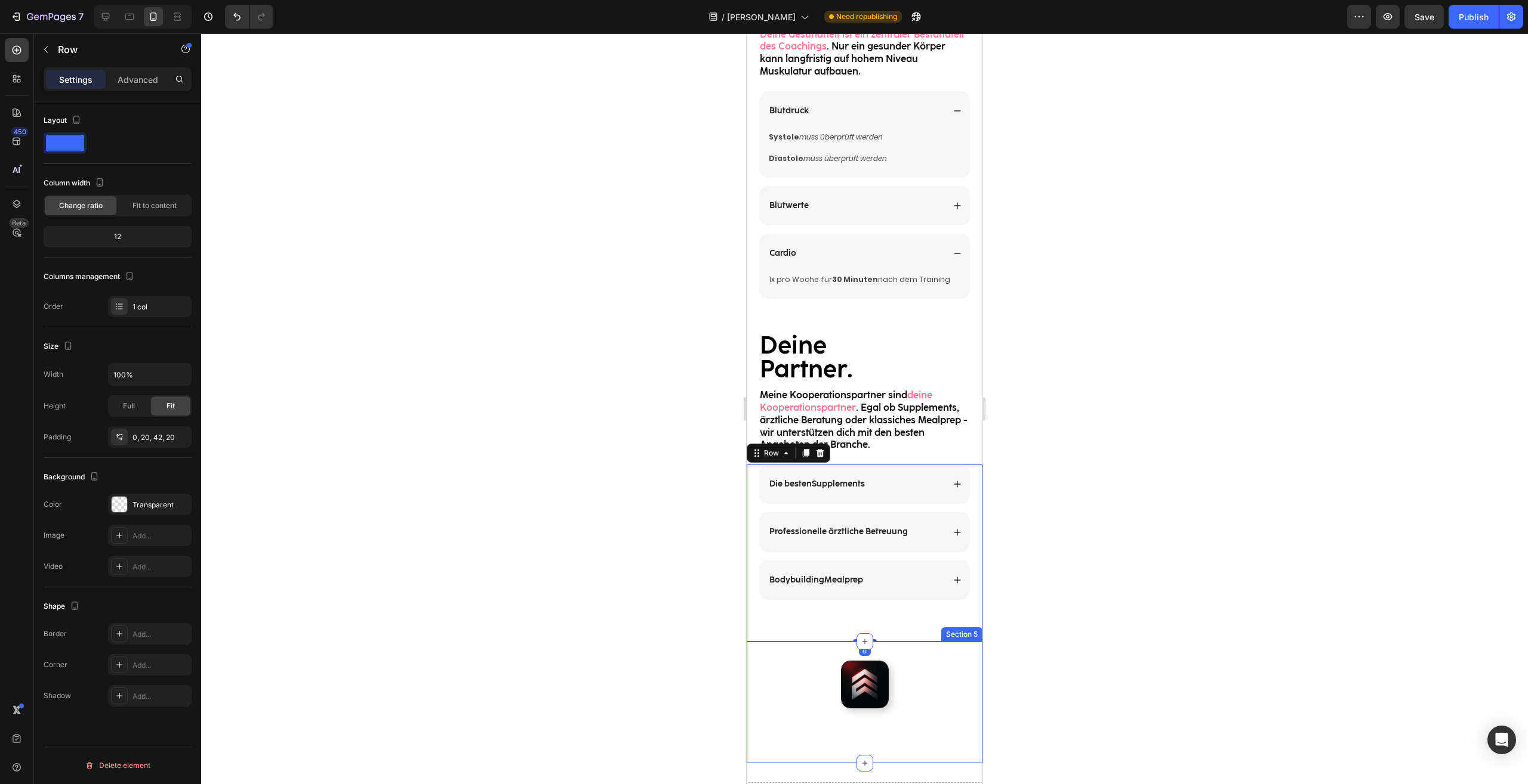
click at [942, 673] on div at bounding box center [864, 684] width 236 height 48
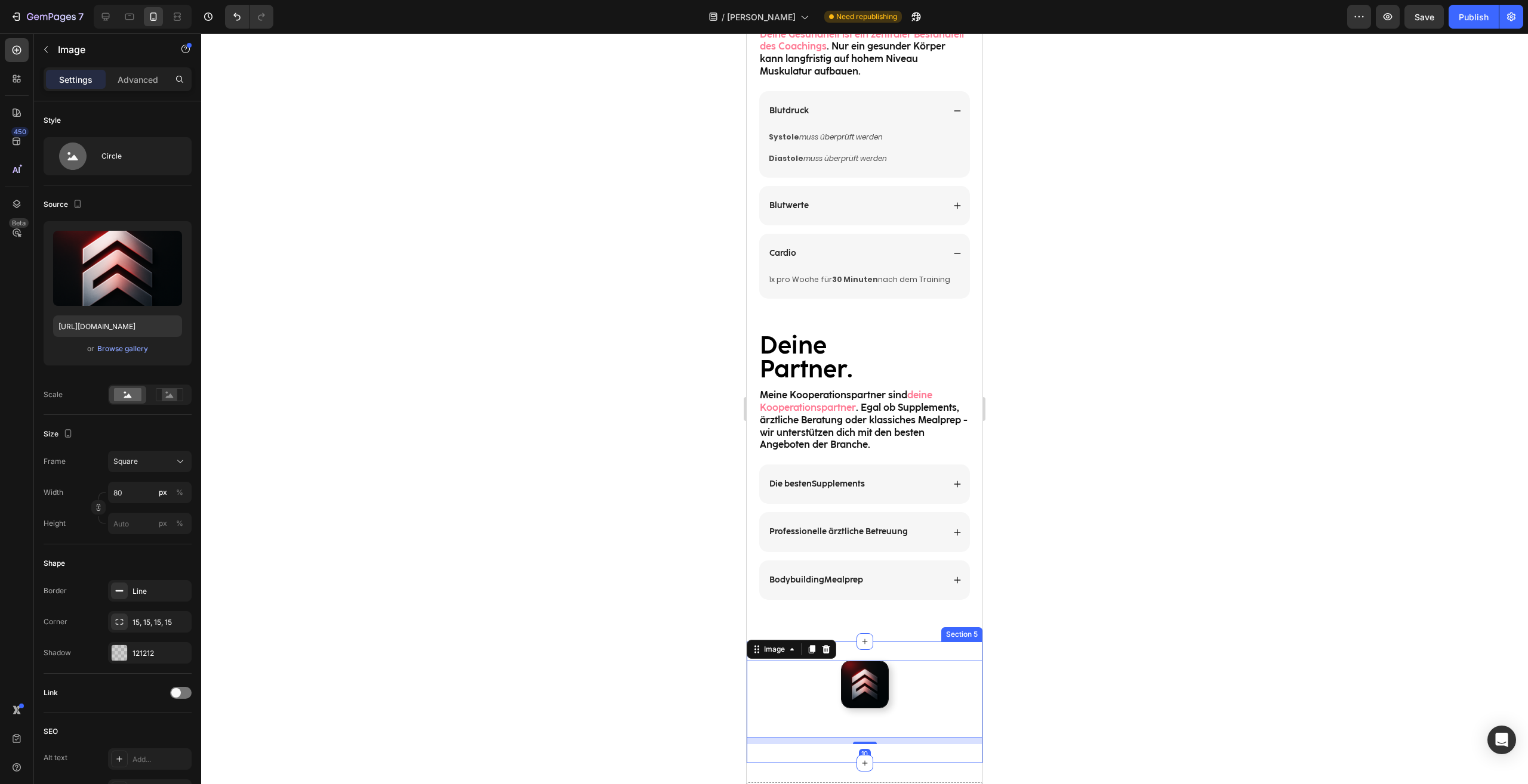
click at [951, 656] on div "Image 10 Section 5" at bounding box center [864, 702] width 236 height 122
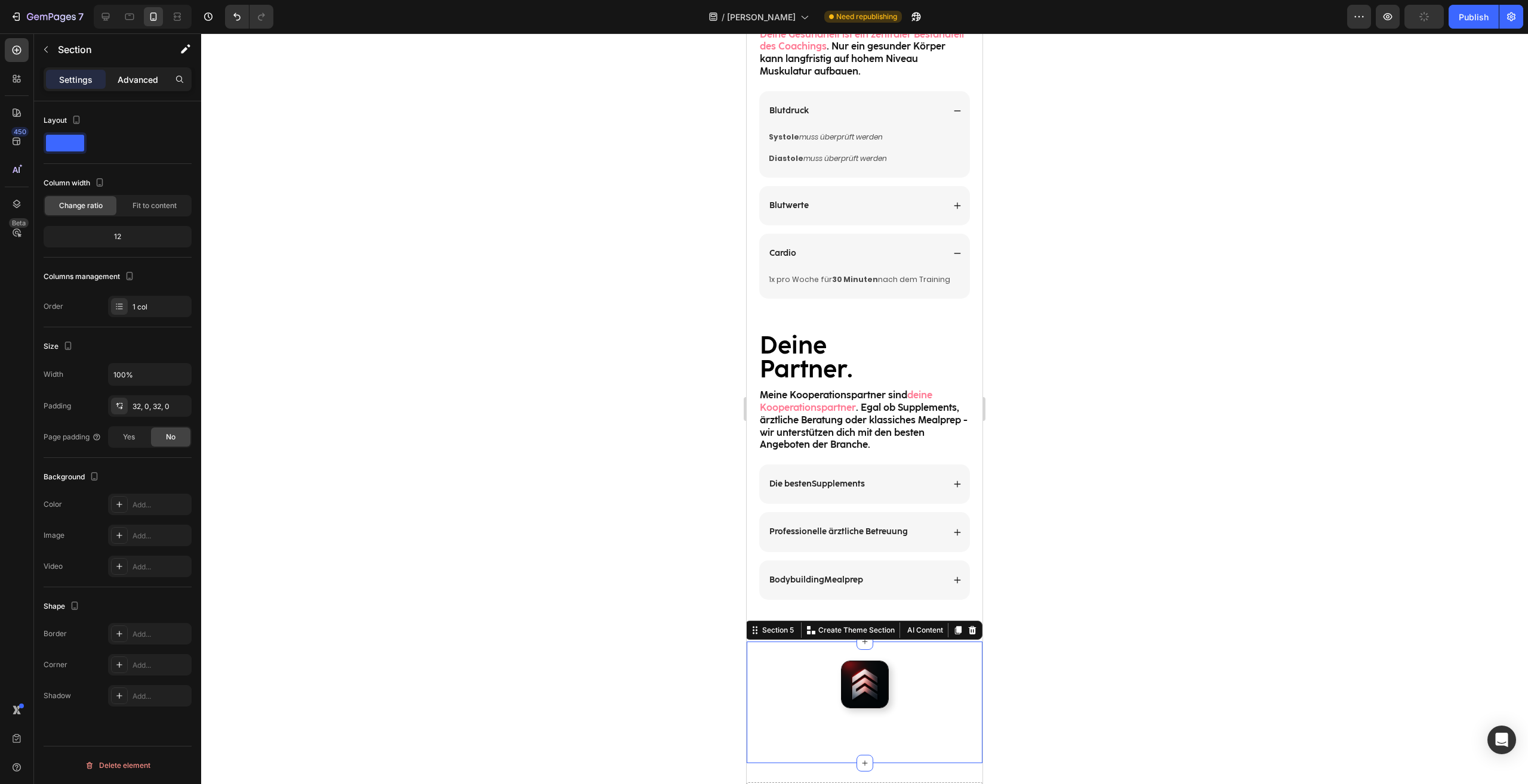
click at [133, 81] on p "Advanced" at bounding box center [138, 79] width 41 height 12
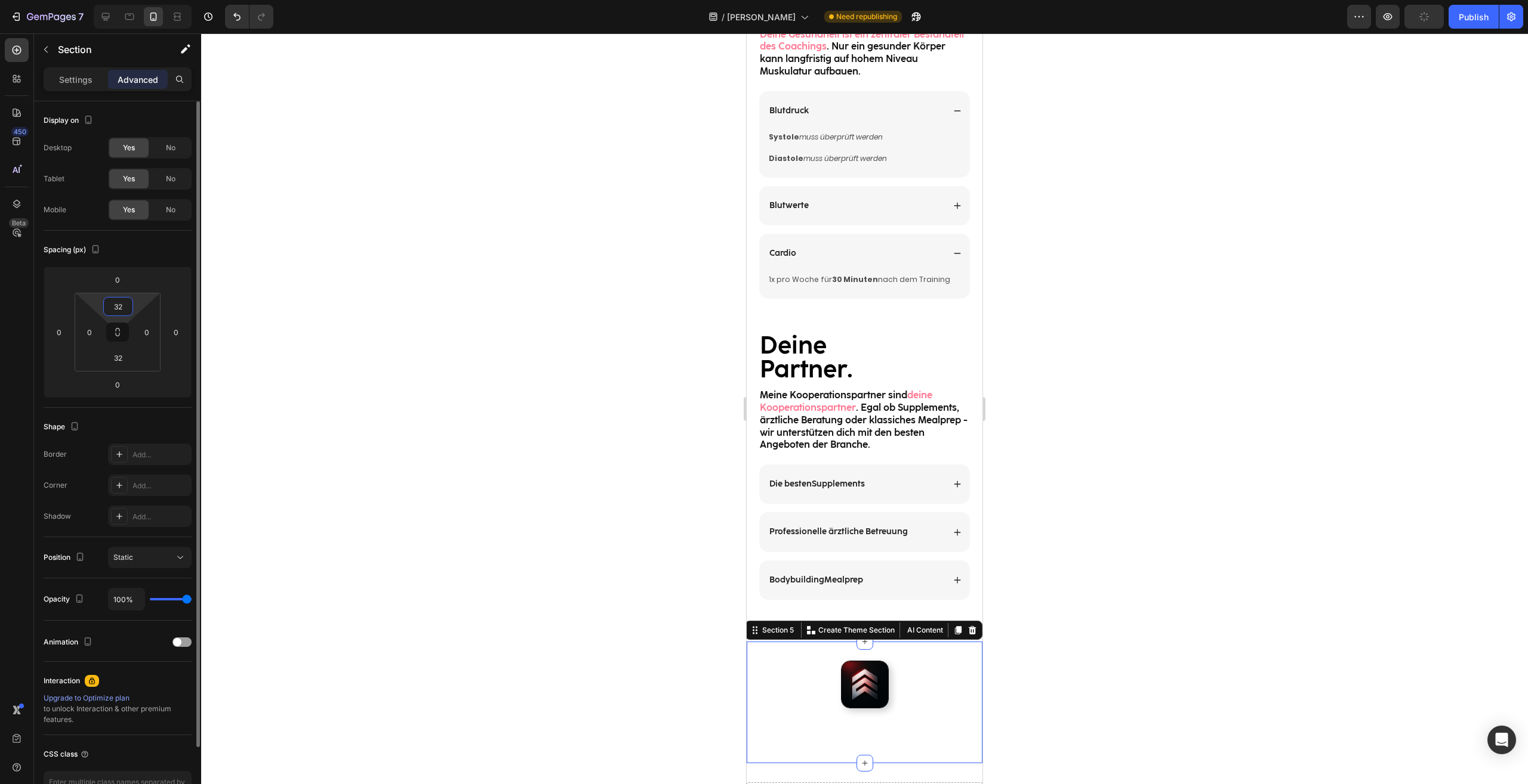
click at [128, 306] on input "32" at bounding box center [118, 306] width 24 height 18
type input "0"
click at [120, 356] on input "32" at bounding box center [118, 358] width 24 height 18
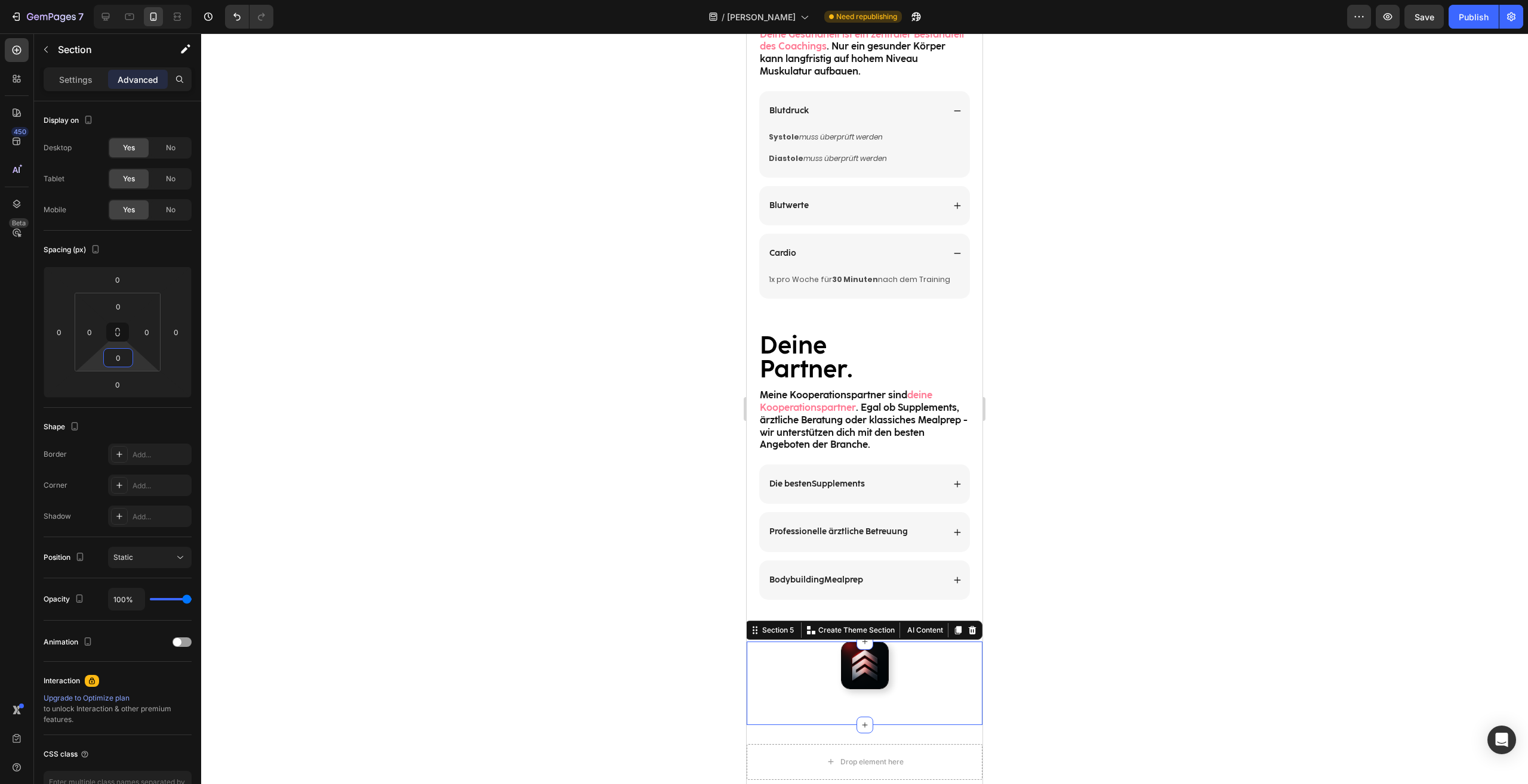
type input "0"
drag, startPoint x: 1092, startPoint y: 451, endPoint x: 207, endPoint y: 399, distance: 886.5
click at [1092, 451] on div at bounding box center [865, 409] width 1327 height 751
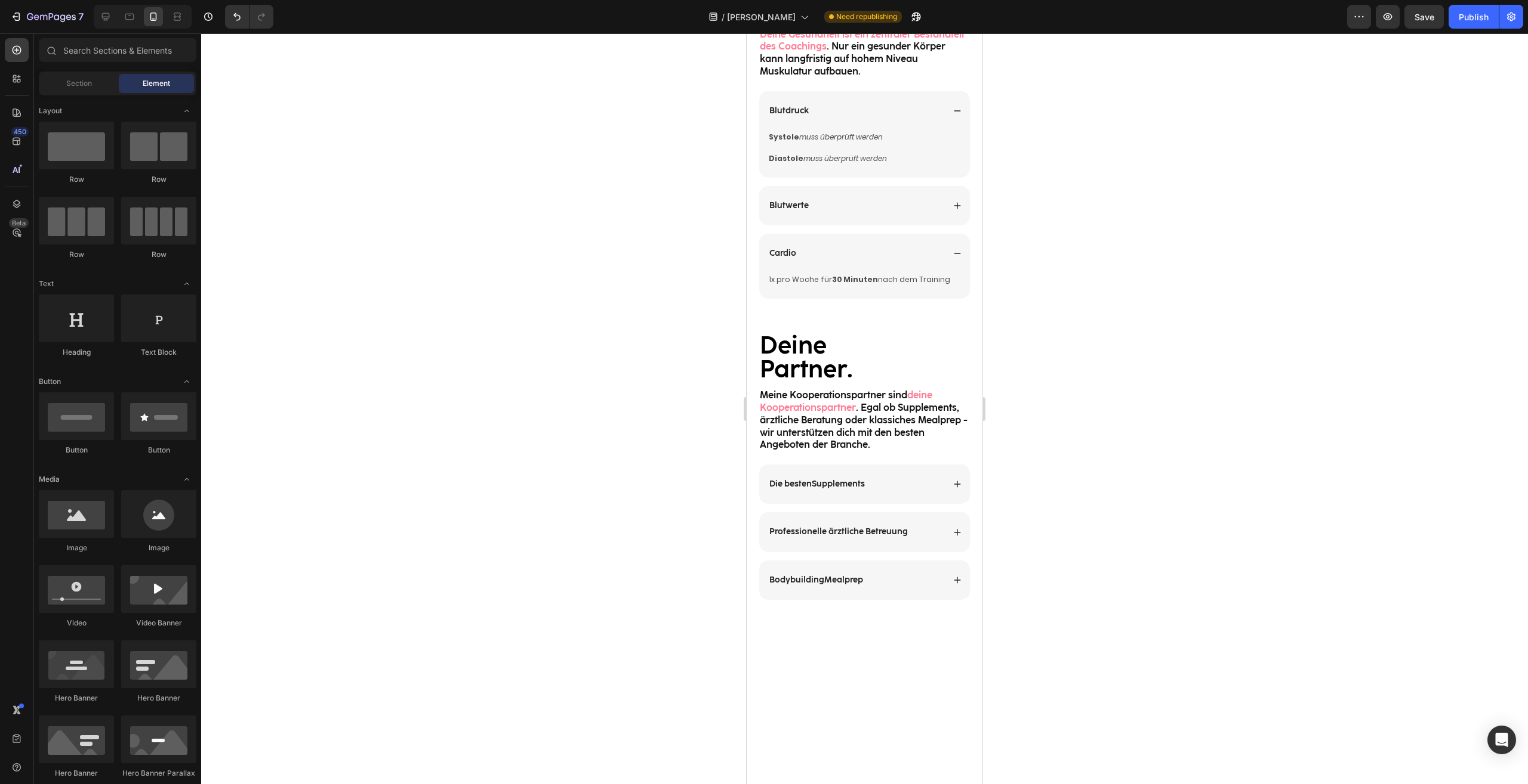
scroll to position [558, 0]
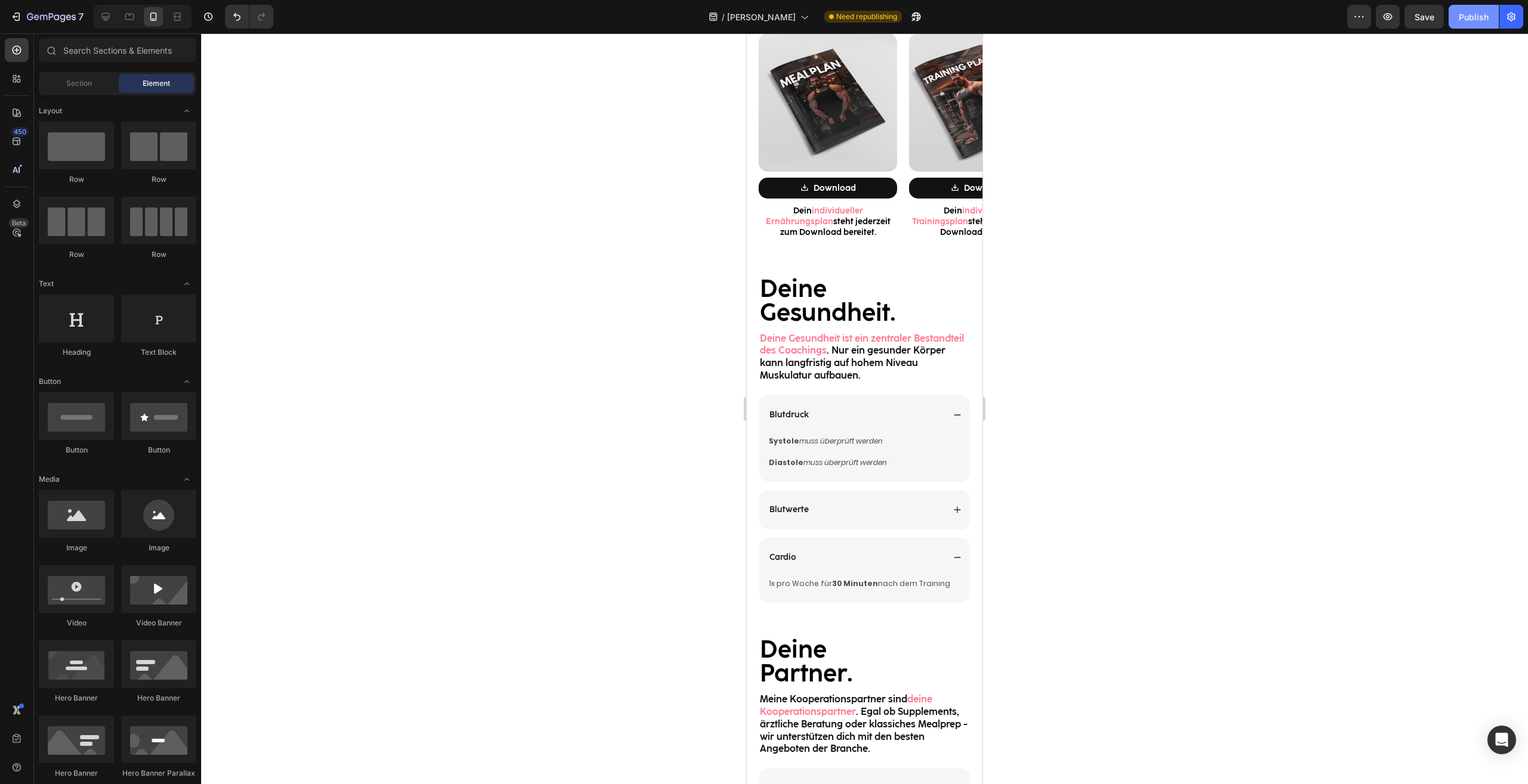
click at [1463, 17] on div "Publish" at bounding box center [1474, 17] width 30 height 12
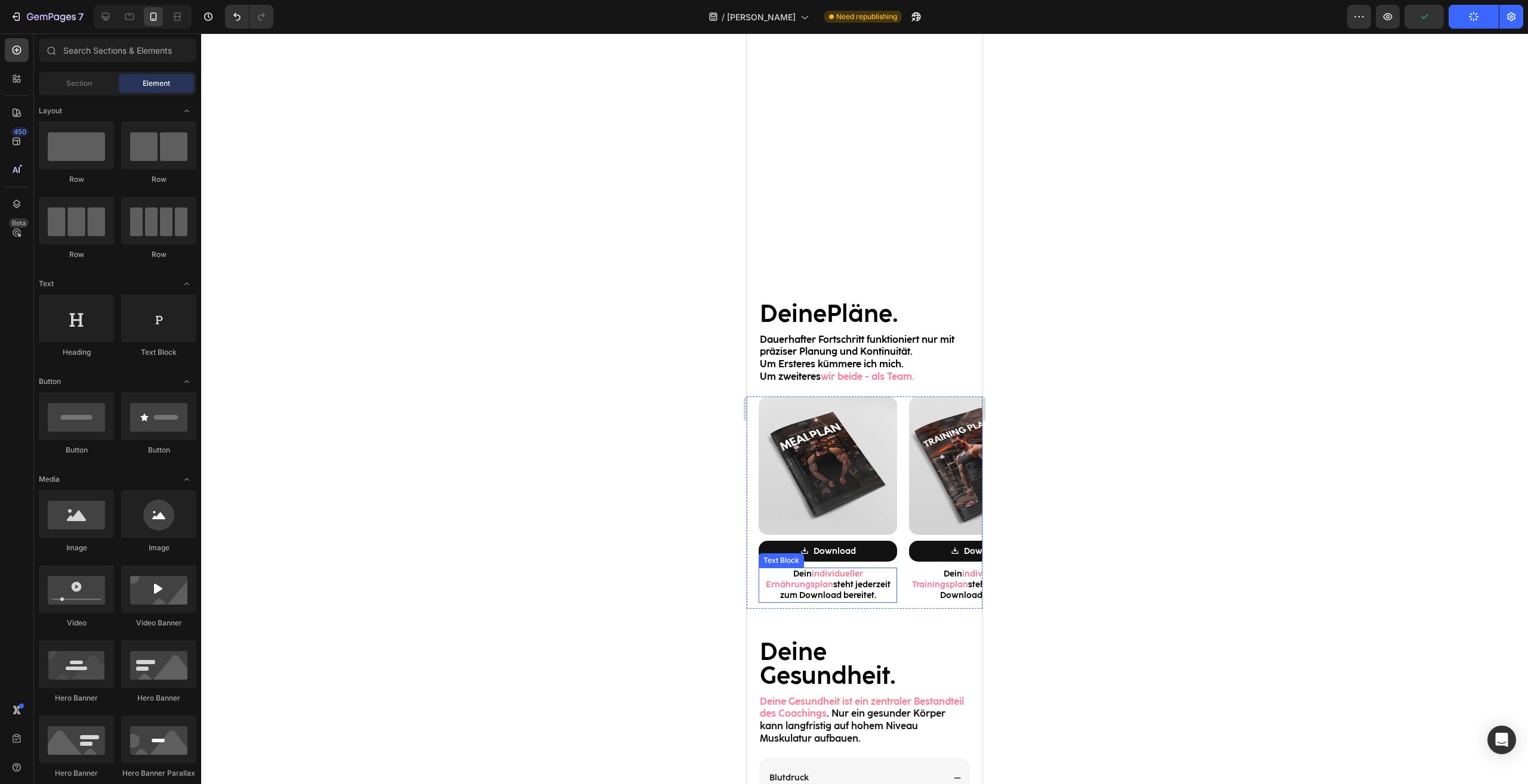
scroll to position [192, 0]
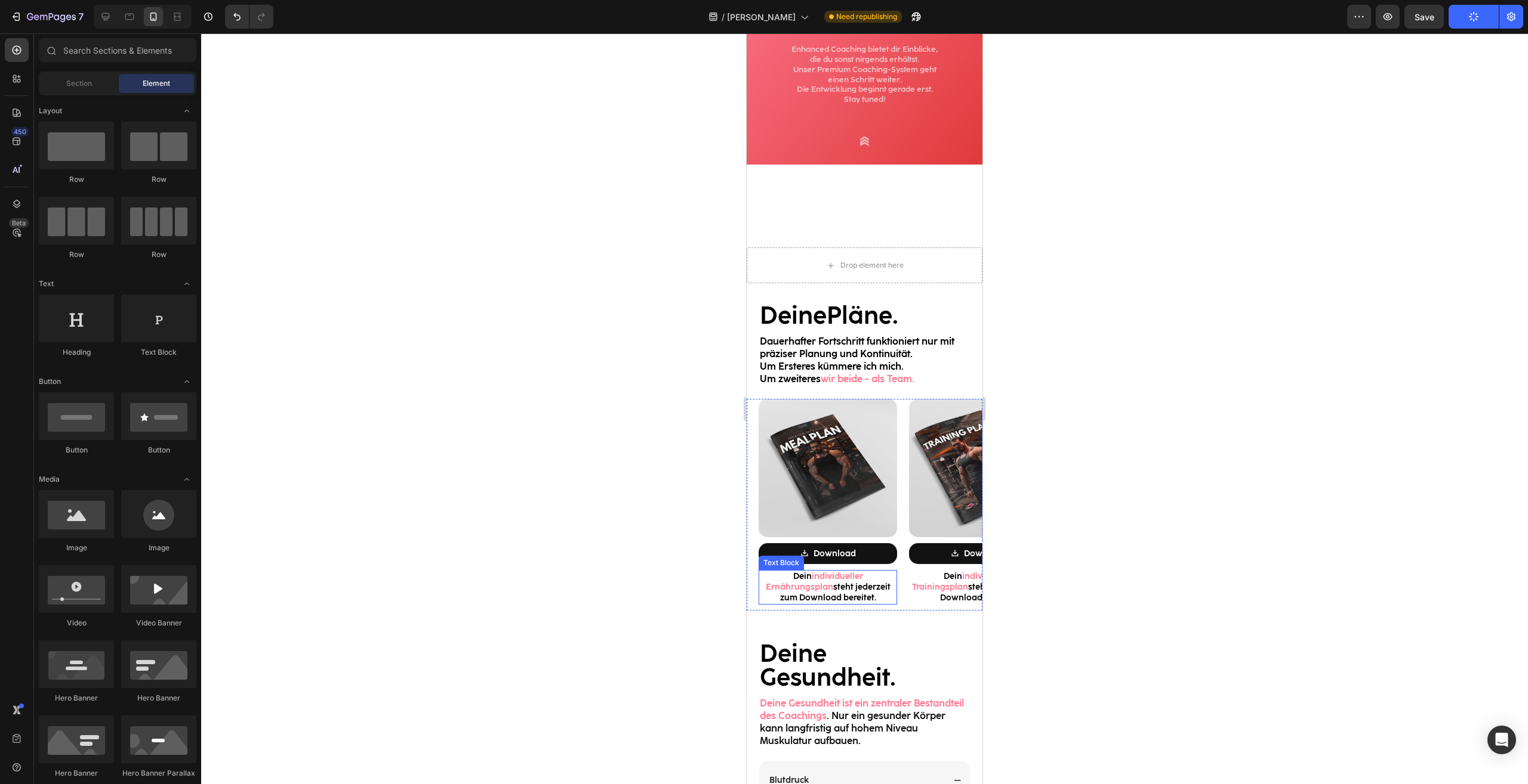
click at [877, 589] on p "Dein individueller Ernährungsplan steht jederzeit zum Download bereitet." at bounding box center [827, 587] width 136 height 33
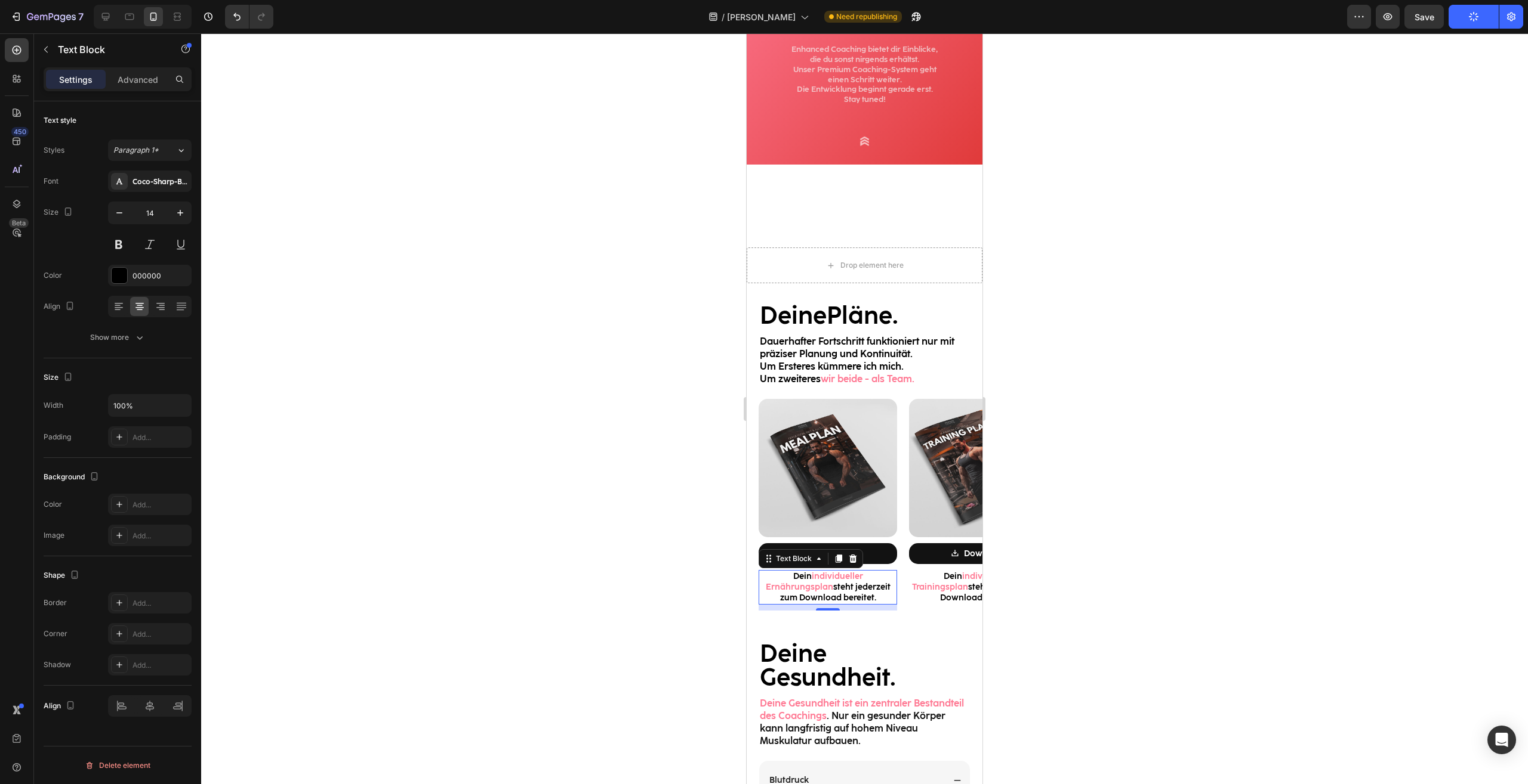
click at [877, 589] on p "Dein individueller Ernährungsplan steht jederzeit zum Download bereitet." at bounding box center [827, 587] width 136 height 33
click at [878, 586] on p "Dein individueller Ernährungsplan steht jederzeit zum Download bereitet." at bounding box center [827, 587] width 136 height 33
click at [953, 586] on p "Dein individueller Trainingsplan steht jederzeit zum Download bereitet." at bounding box center [978, 587] width 136 height 33
click at [953, 585] on p "Dein individueller Trainingsplan steht jederzeit zum Download bereitet." at bounding box center [978, 587] width 136 height 33
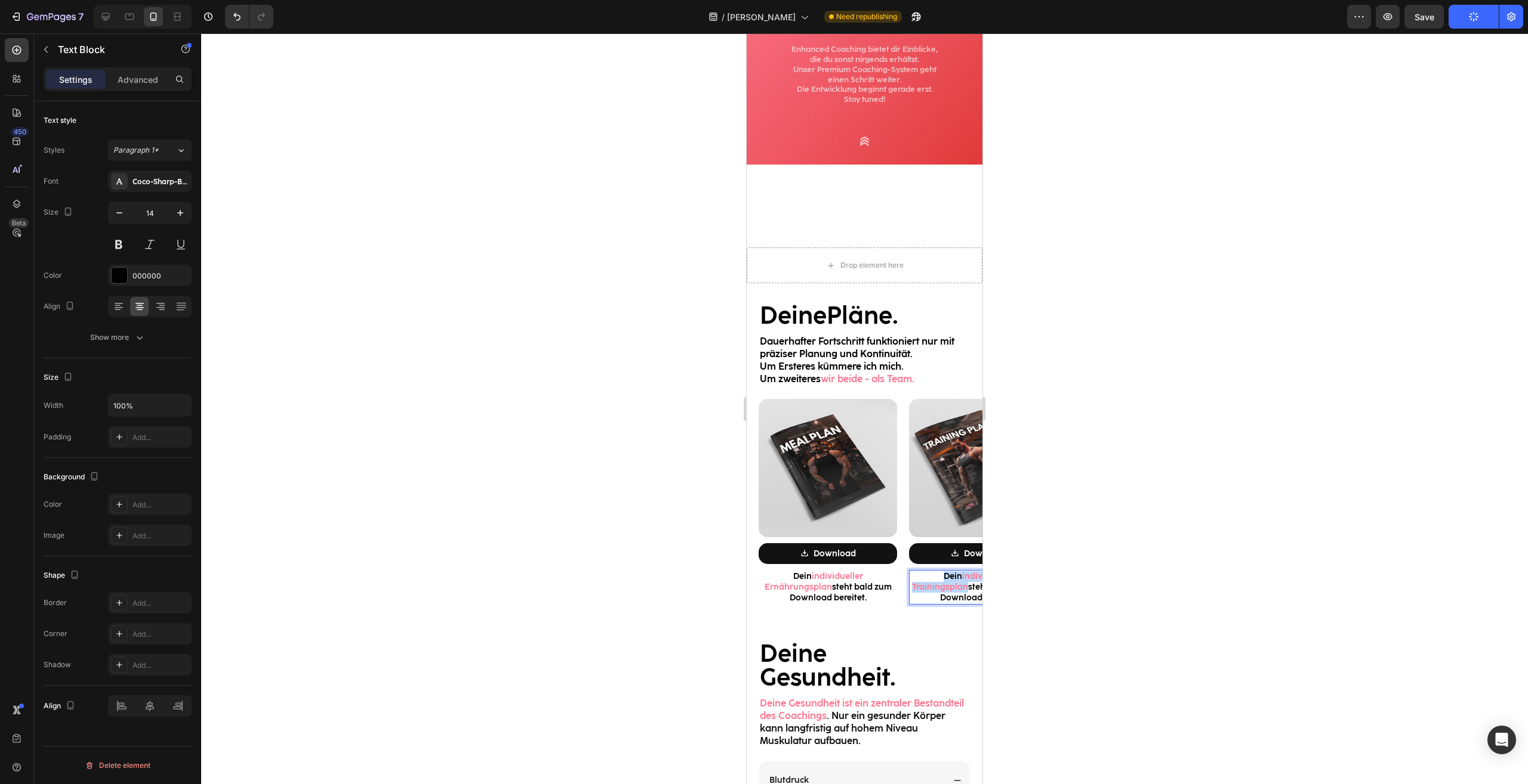
click at [953, 585] on p "Dein individueller Trainingsplan steht jederzeit zum Download bereitet." at bounding box center [978, 587] width 136 height 33
click at [951, 584] on p "Dein individueller Trainingsplan steht jederzeit zum Download bereitet." at bounding box center [978, 587] width 136 height 33
click at [1123, 559] on div at bounding box center [865, 409] width 1327 height 751
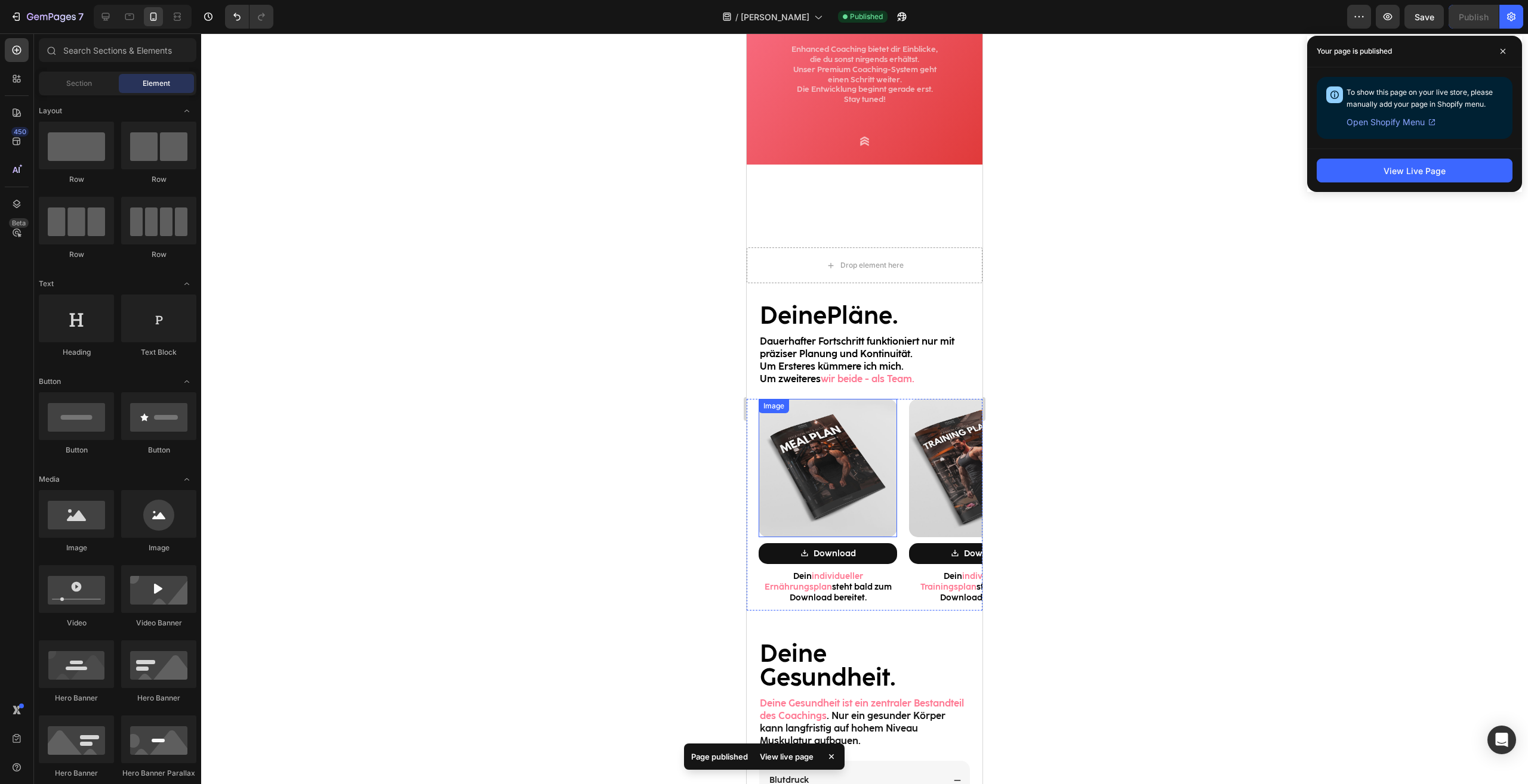
click at [832, 469] on img at bounding box center [827, 467] width 138 height 138
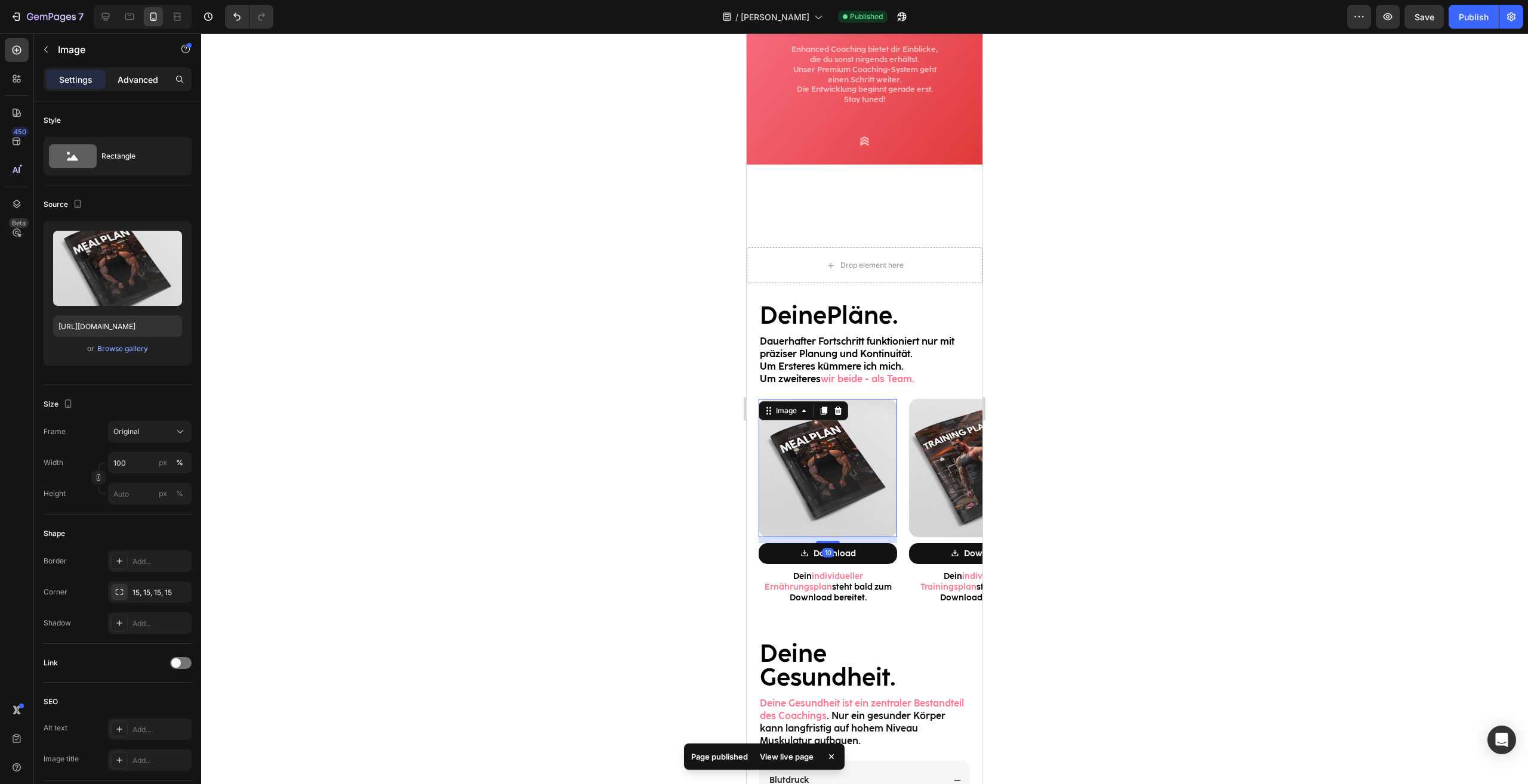
click at [135, 73] on div "Advanced" at bounding box center [137, 78] width 60 height 19
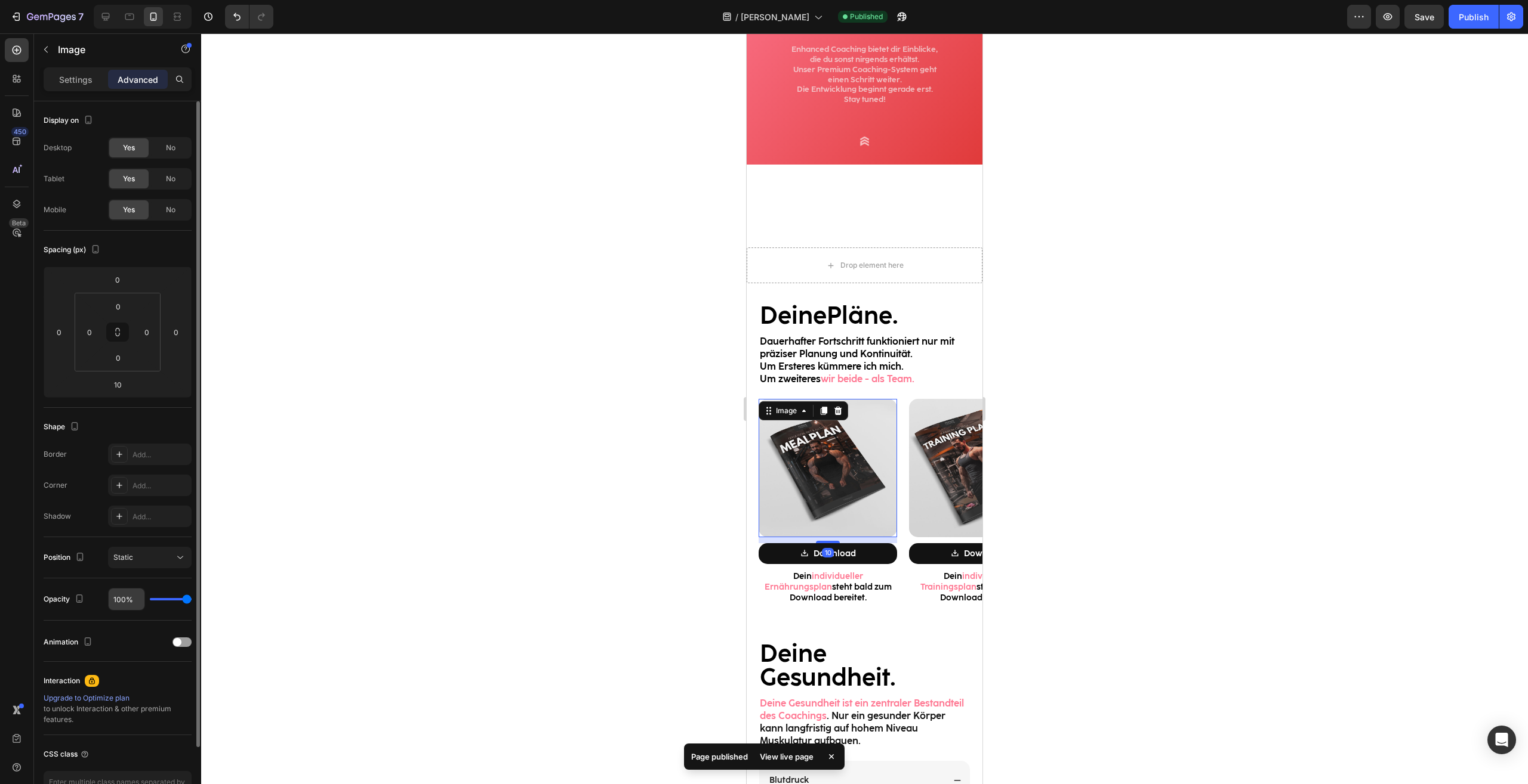
click at [113, 598] on input "100%" at bounding box center [126, 599] width 36 height 21
type input "5%"
type input "5"
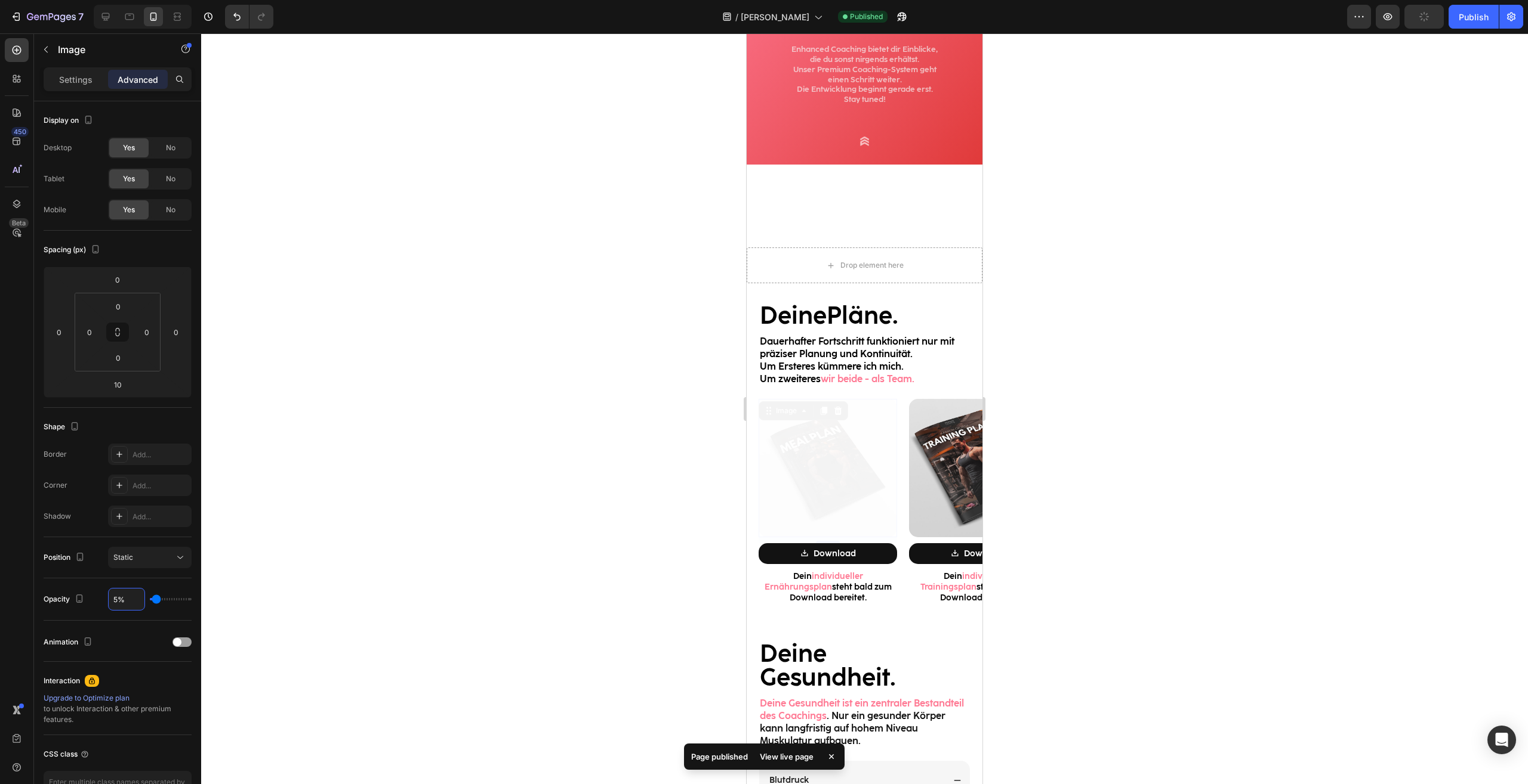
type input "50%"
type input "50"
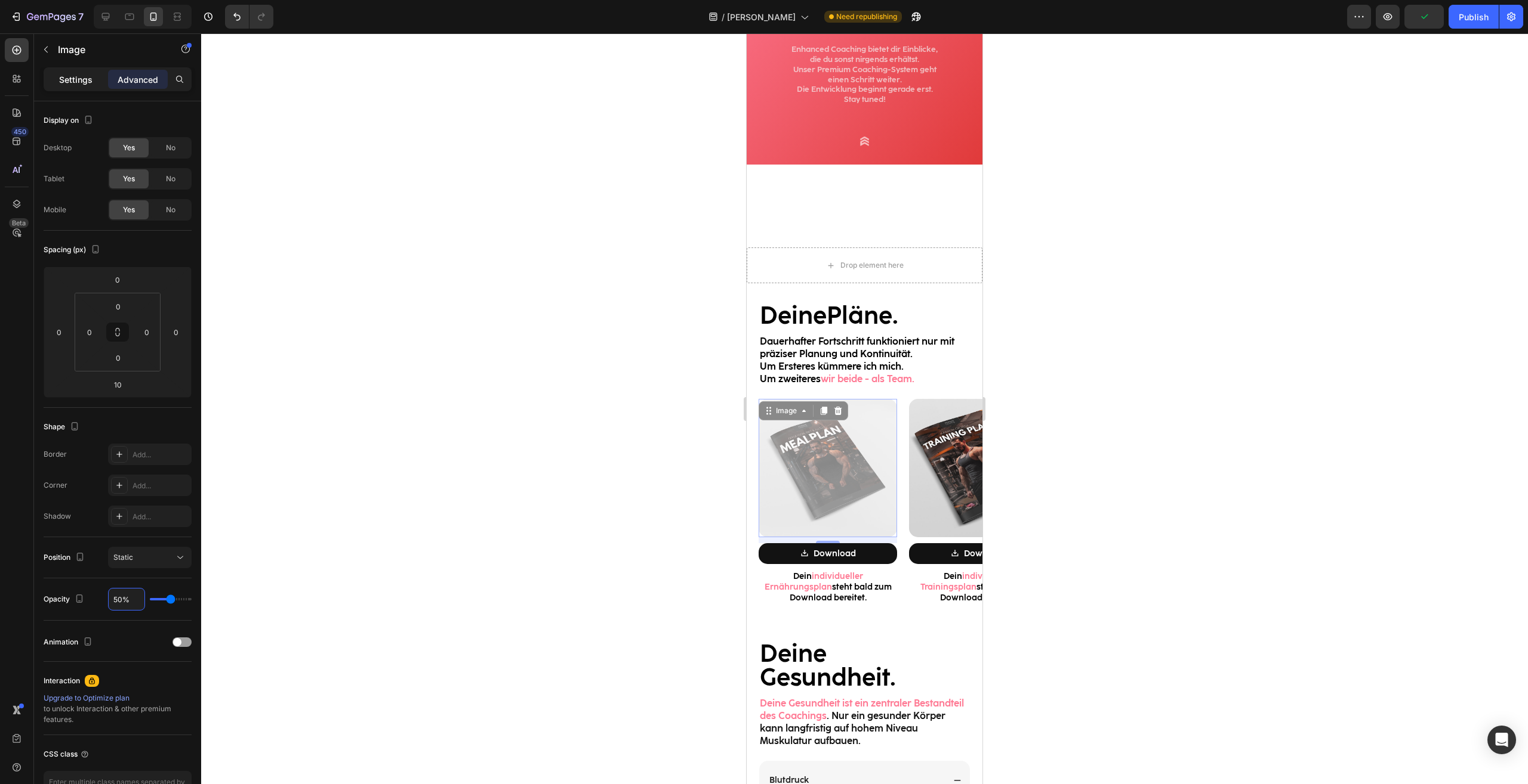
type input "50%"
click at [91, 85] on p "Settings" at bounding box center [76, 79] width 34 height 12
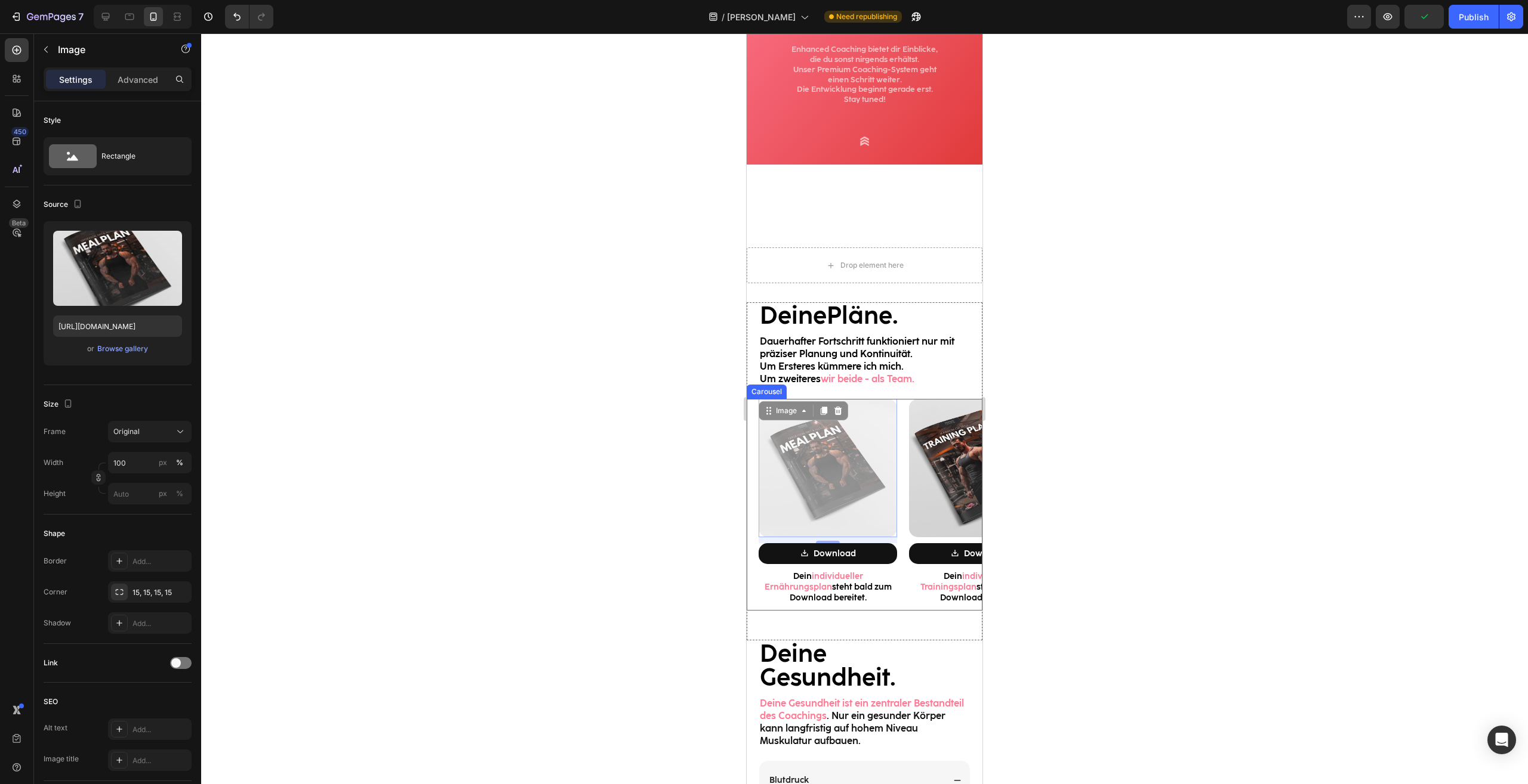
click at [902, 414] on div "Image Download Button Dein individueller Trainingsplan steht bald zum Download …" at bounding box center [971, 505] width 150 height 213
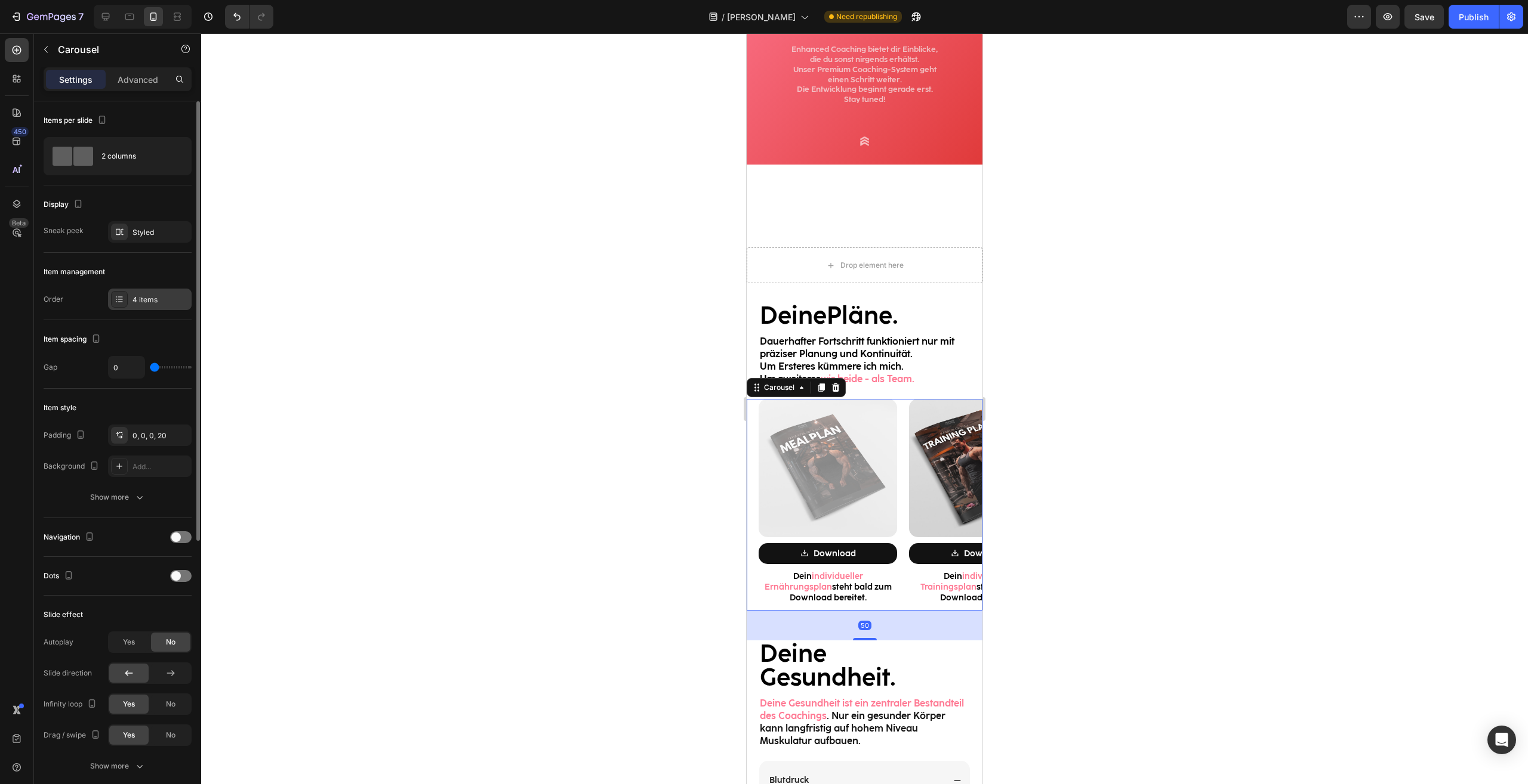
click at [148, 295] on div "4 items" at bounding box center [160, 300] width 56 height 11
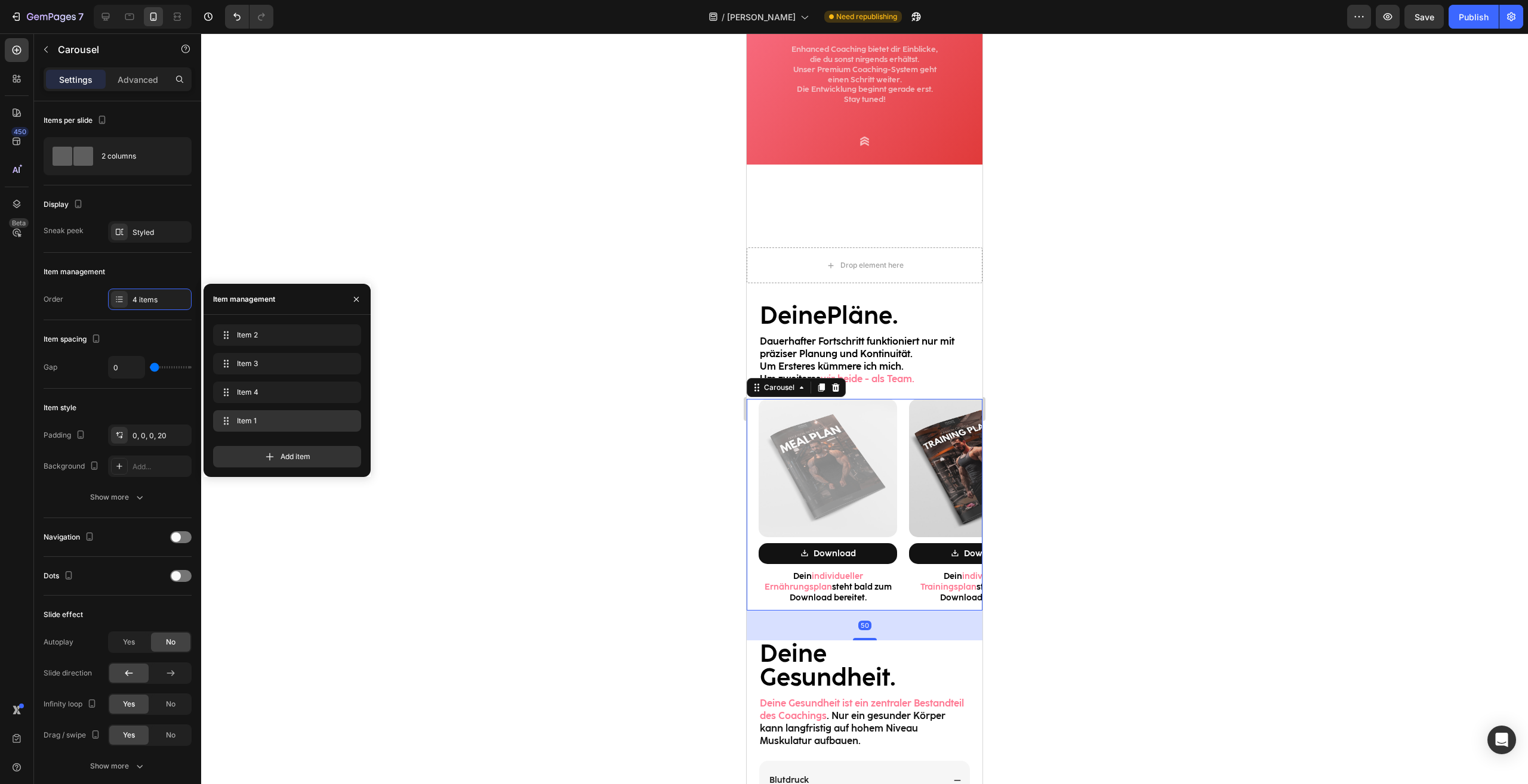
click at [278, 427] on div "Item 1 Item 1" at bounding box center [287, 421] width 138 height 17
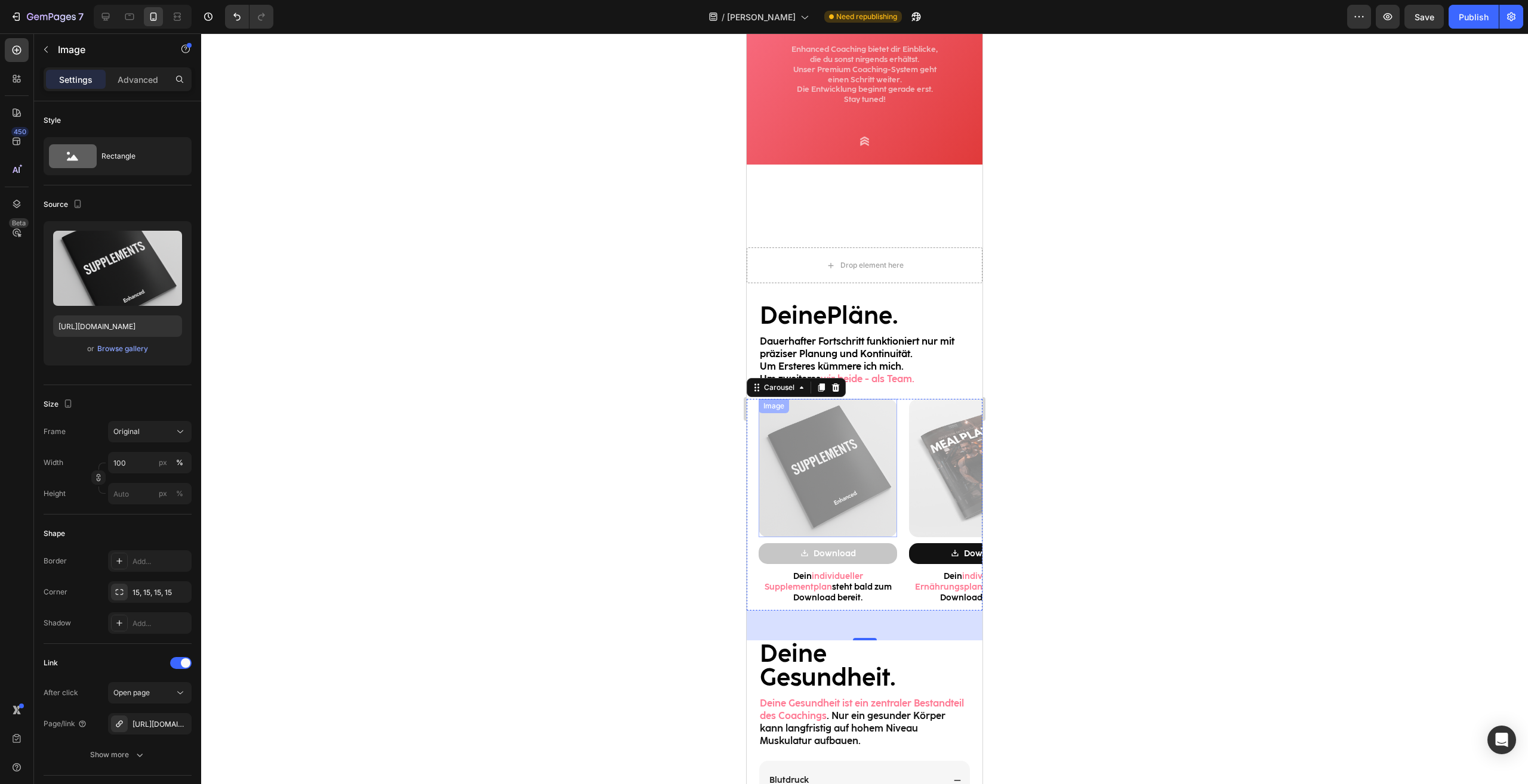
click at [866, 462] on img at bounding box center [827, 467] width 138 height 138
click at [150, 85] on div "Advanced" at bounding box center [137, 78] width 60 height 19
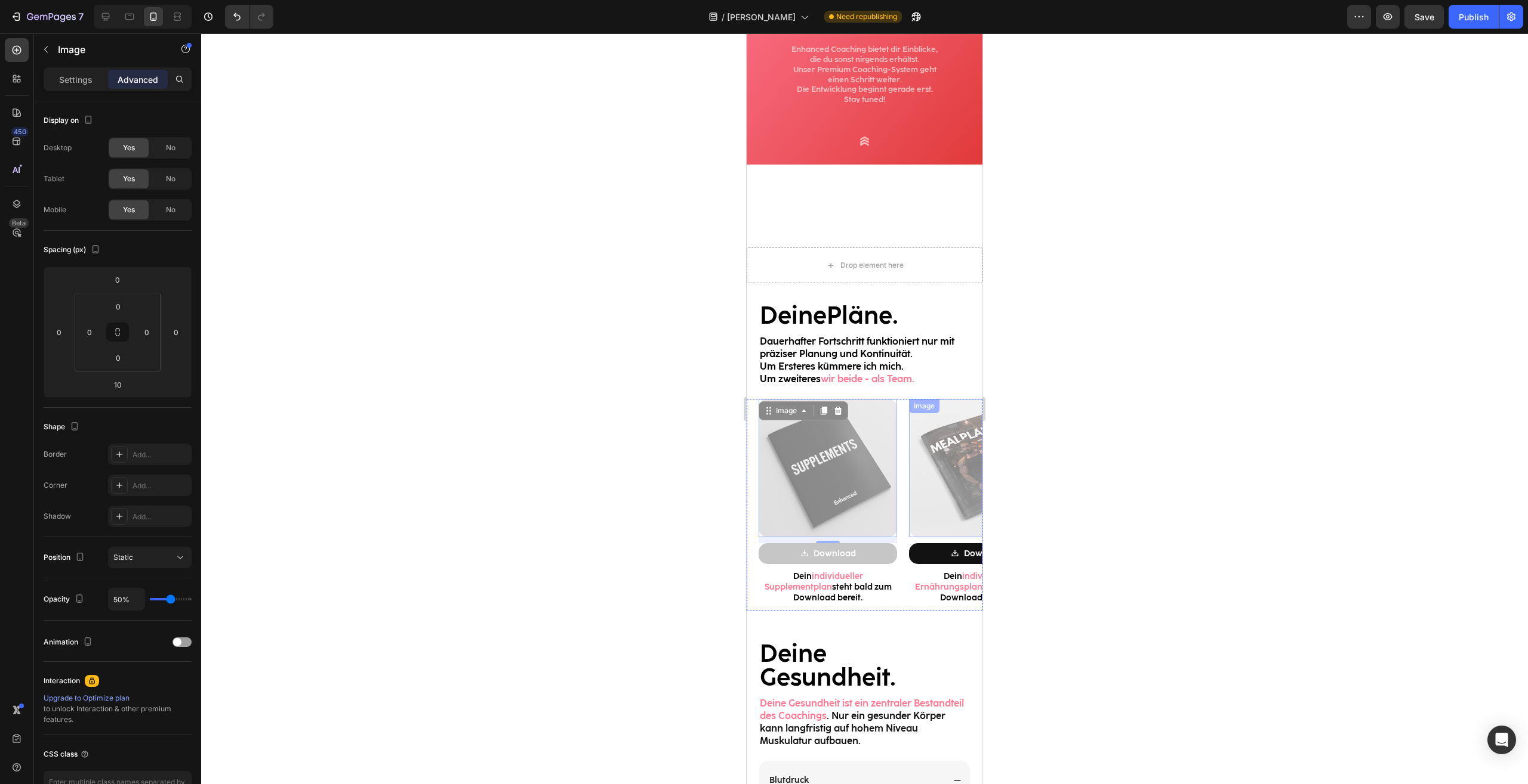
click at [946, 491] on img at bounding box center [978, 467] width 138 height 138
click at [897, 556] on div "Image 10 Download Button Dein individueller Ernährungsplan steht bald zum Downl…" at bounding box center [971, 505] width 150 height 213
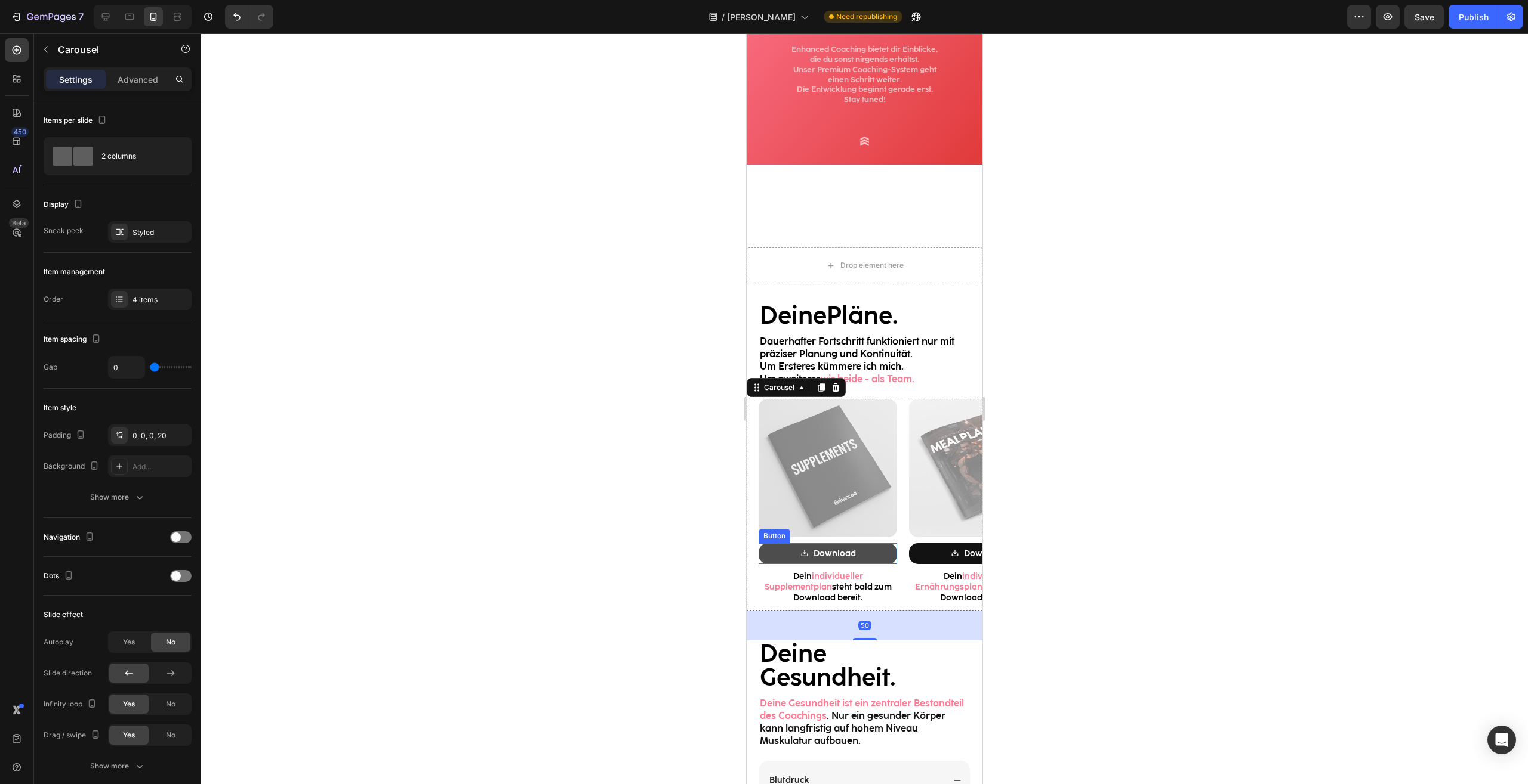
click at [883, 554] on button "Download" at bounding box center [827, 553] width 138 height 20
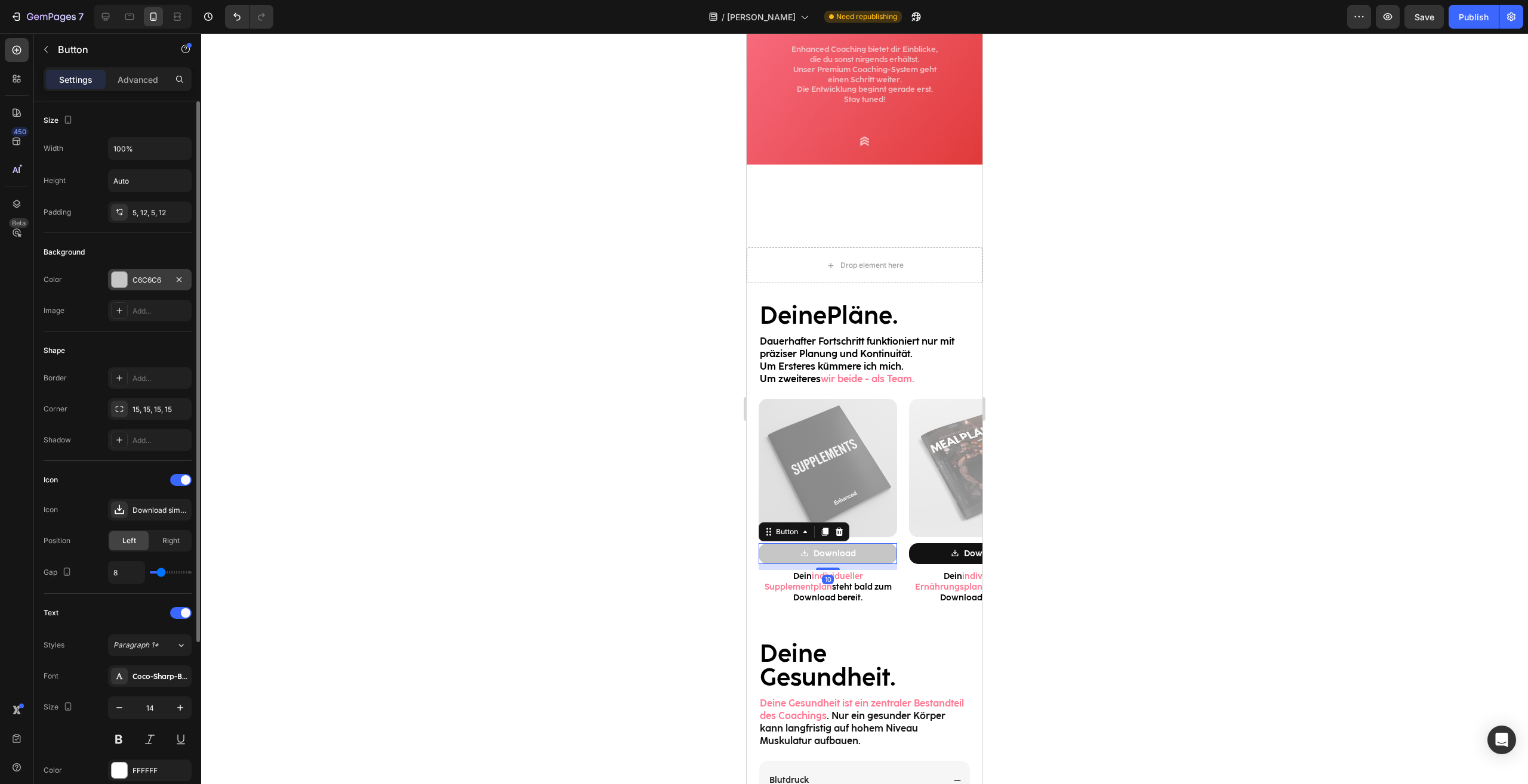
click at [118, 272] on div at bounding box center [118, 279] width 15 height 15
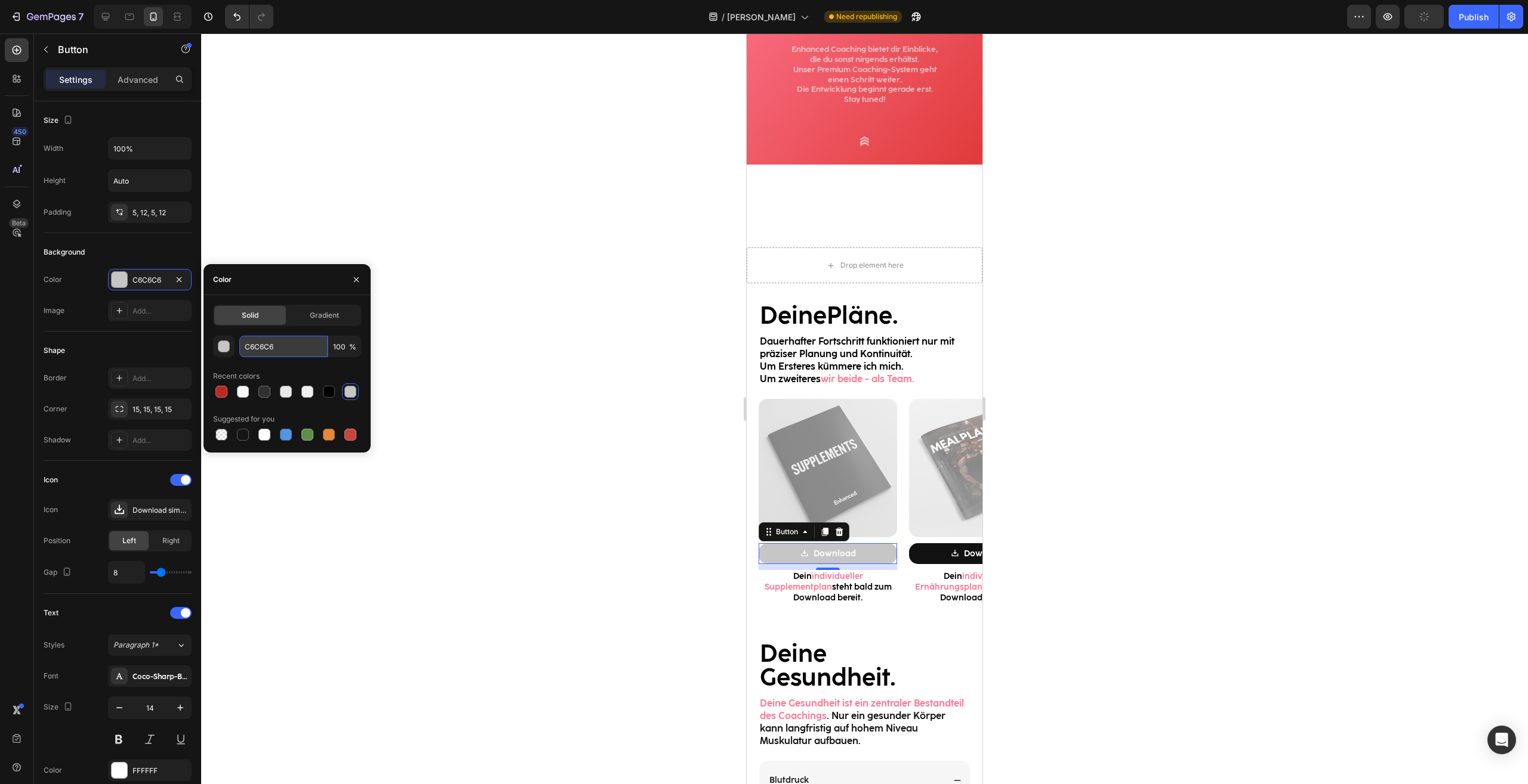
click at [271, 348] on input "C6C6C6" at bounding box center [283, 346] width 88 height 21
click at [917, 555] on link "Download" at bounding box center [978, 553] width 138 height 20
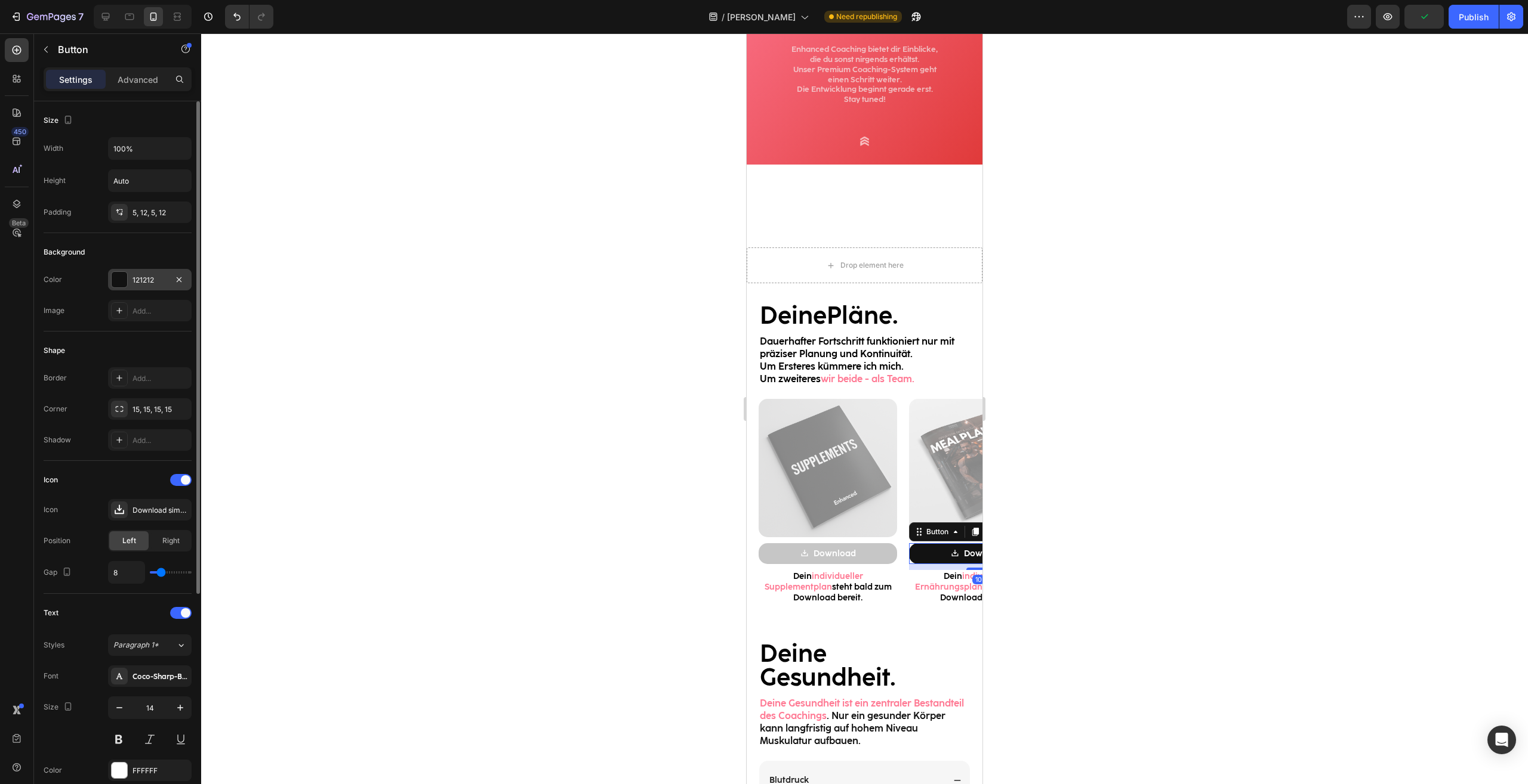
click at [153, 272] on div "121212" at bounding box center [150, 279] width 84 height 21
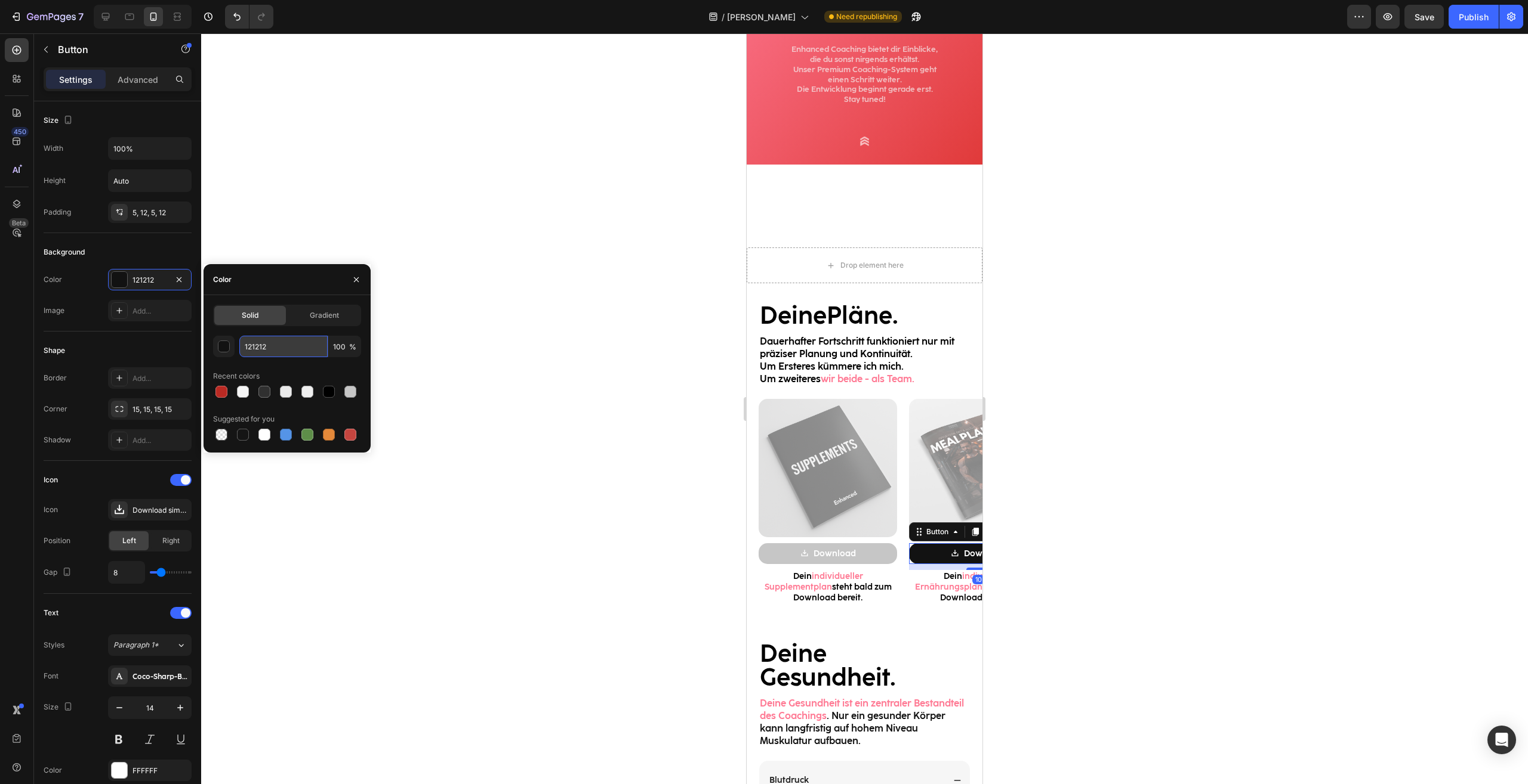
click at [296, 343] on input "121212" at bounding box center [283, 346] width 88 height 21
paste input "C6C6C6"
type input "C6C6C6"
click at [1142, 534] on div at bounding box center [865, 409] width 1327 height 751
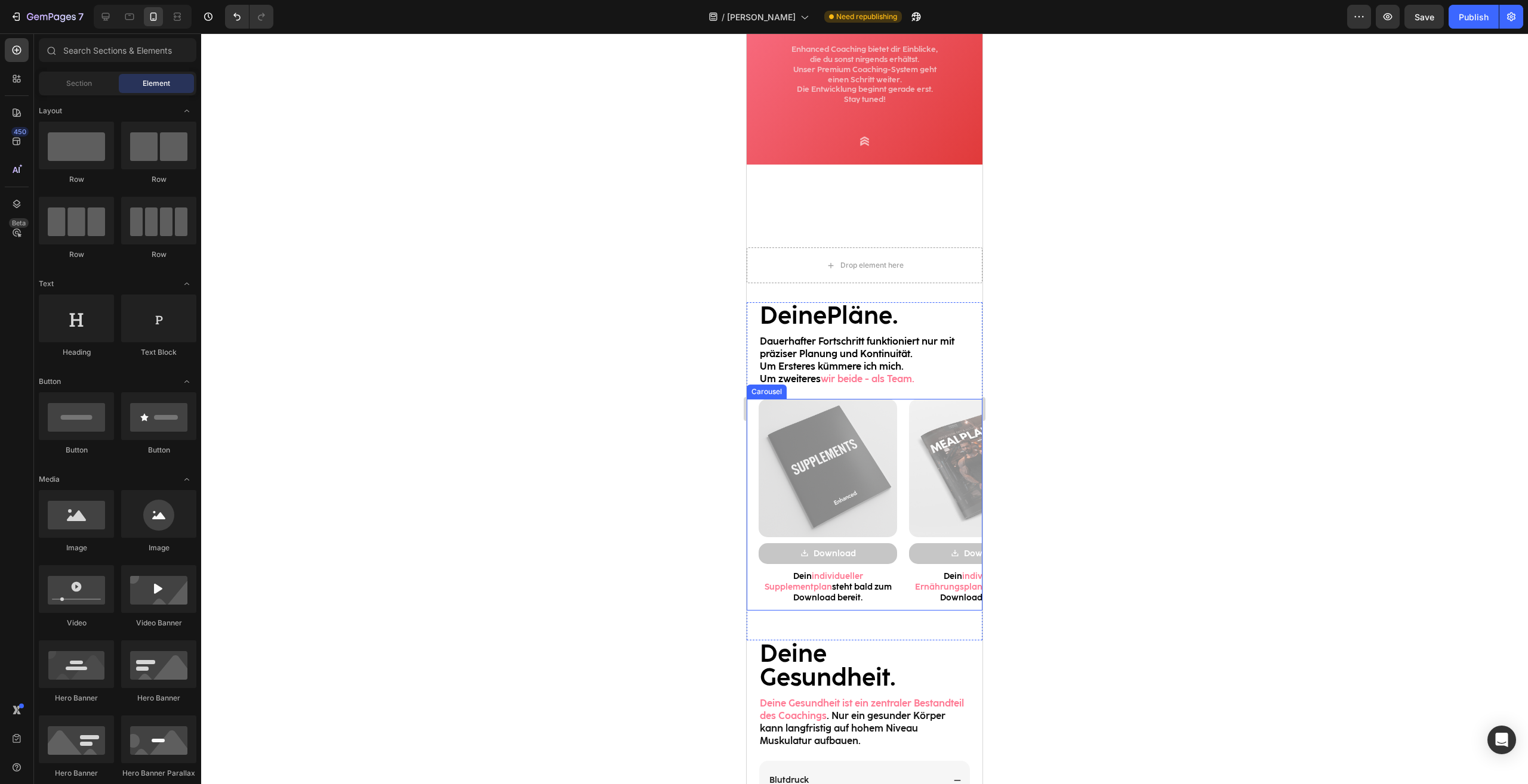
click at [910, 417] on div "Image" at bounding box center [978, 467] width 138 height 138
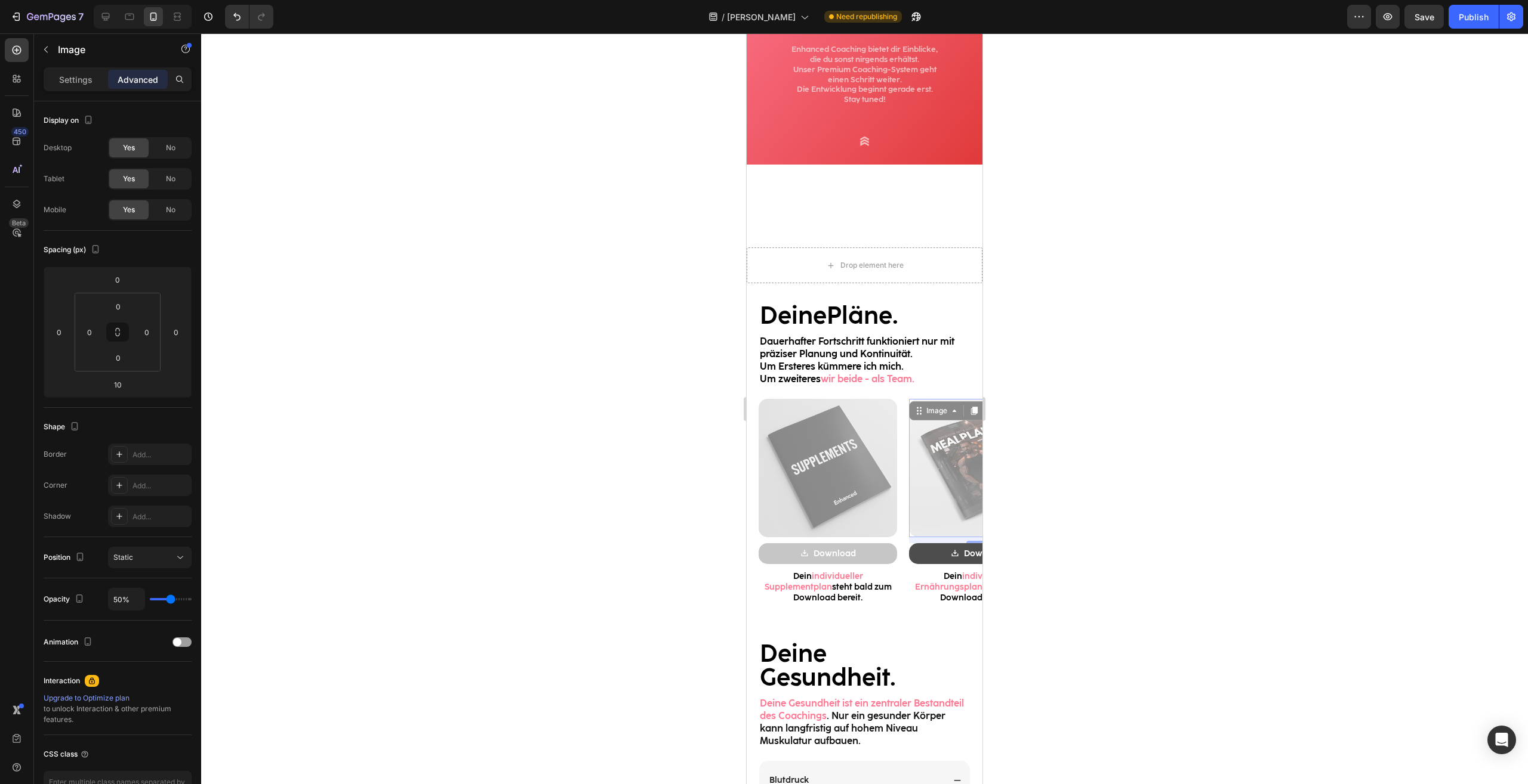
click at [948, 550] on link "Download" at bounding box center [978, 553] width 138 height 20
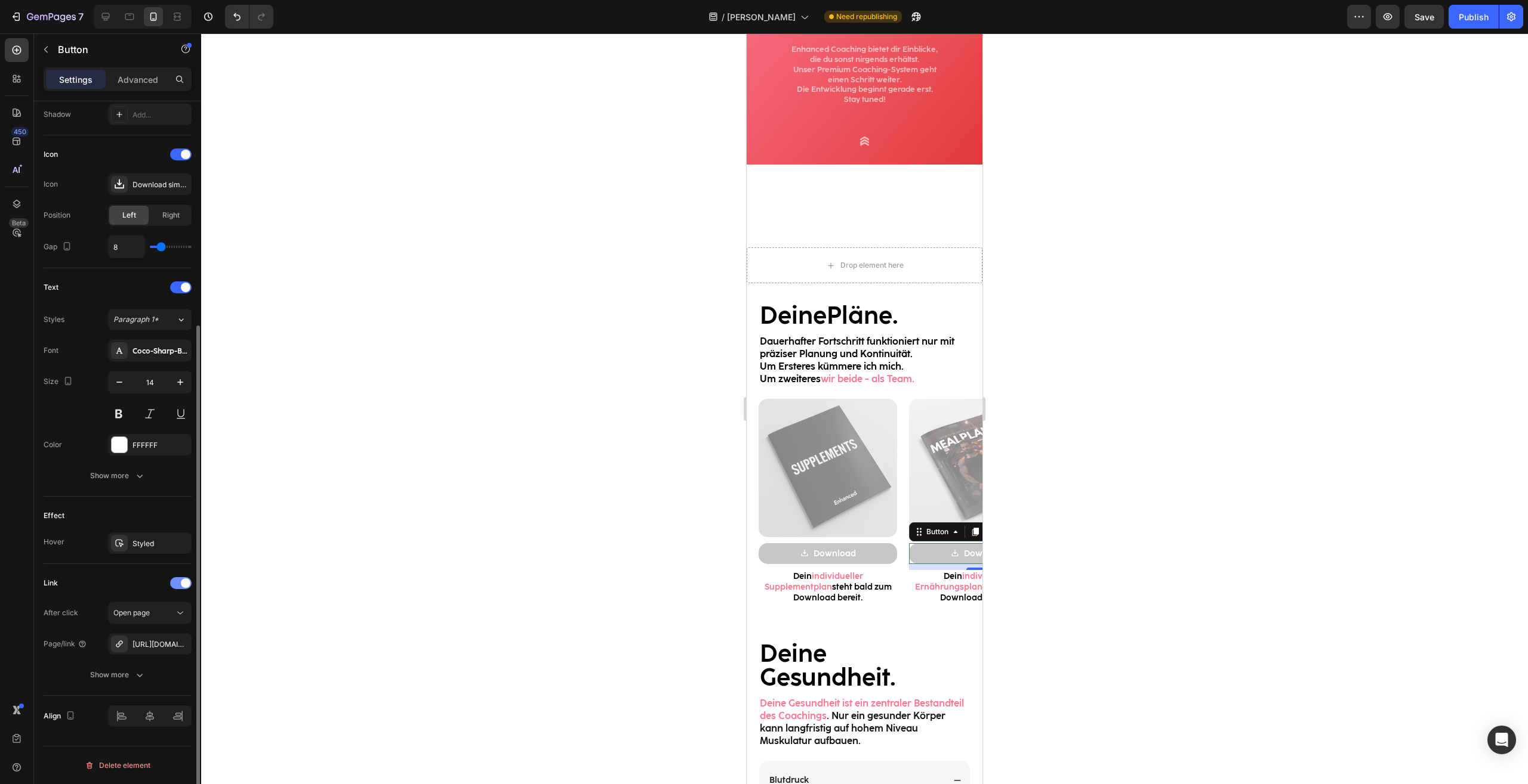
click at [177, 584] on div at bounding box center [181, 583] width 21 height 12
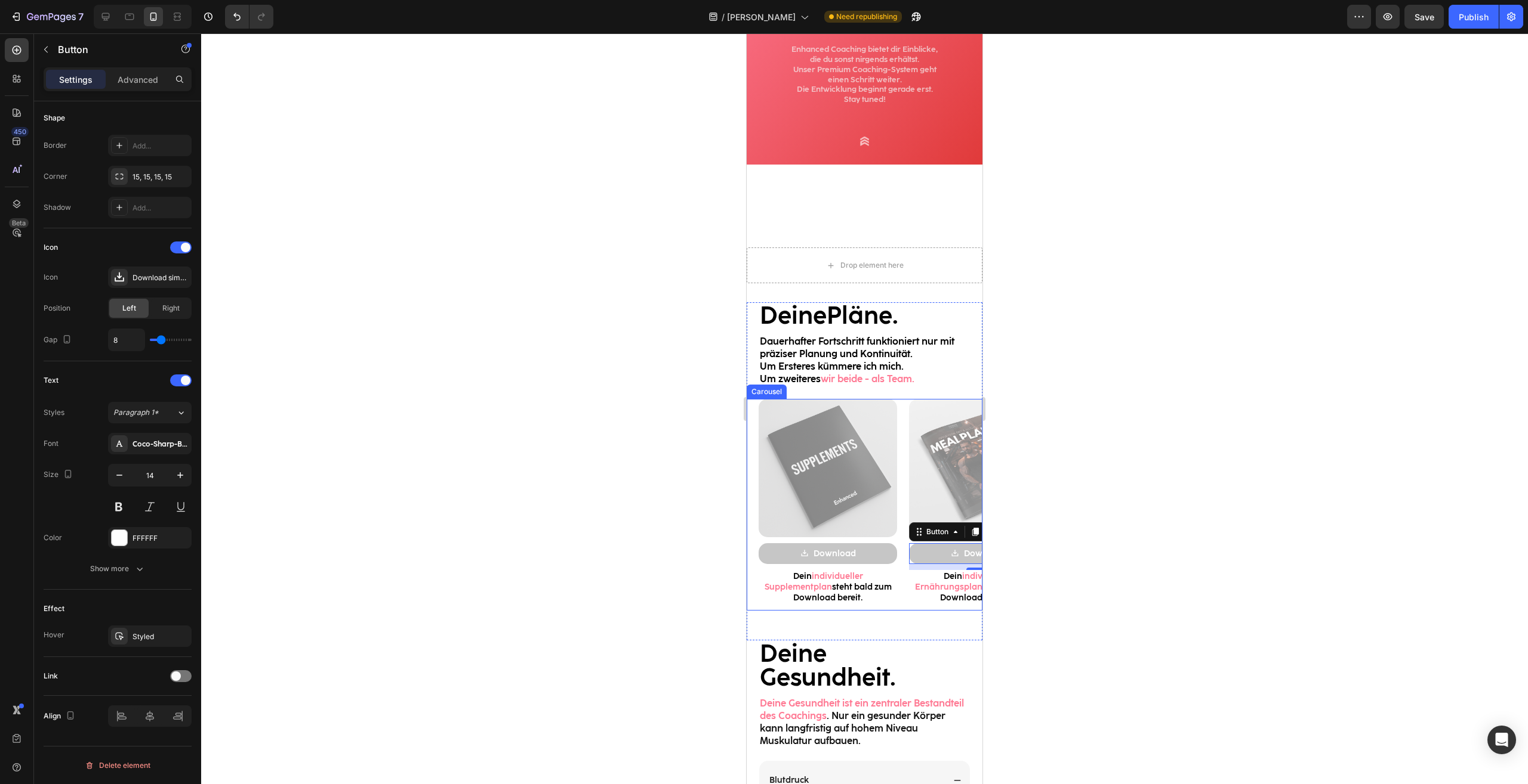
click at [903, 404] on div "Image Download Button 10 Dein individueller Ernährungsplan steht bald zum Downl…" at bounding box center [971, 505] width 150 height 213
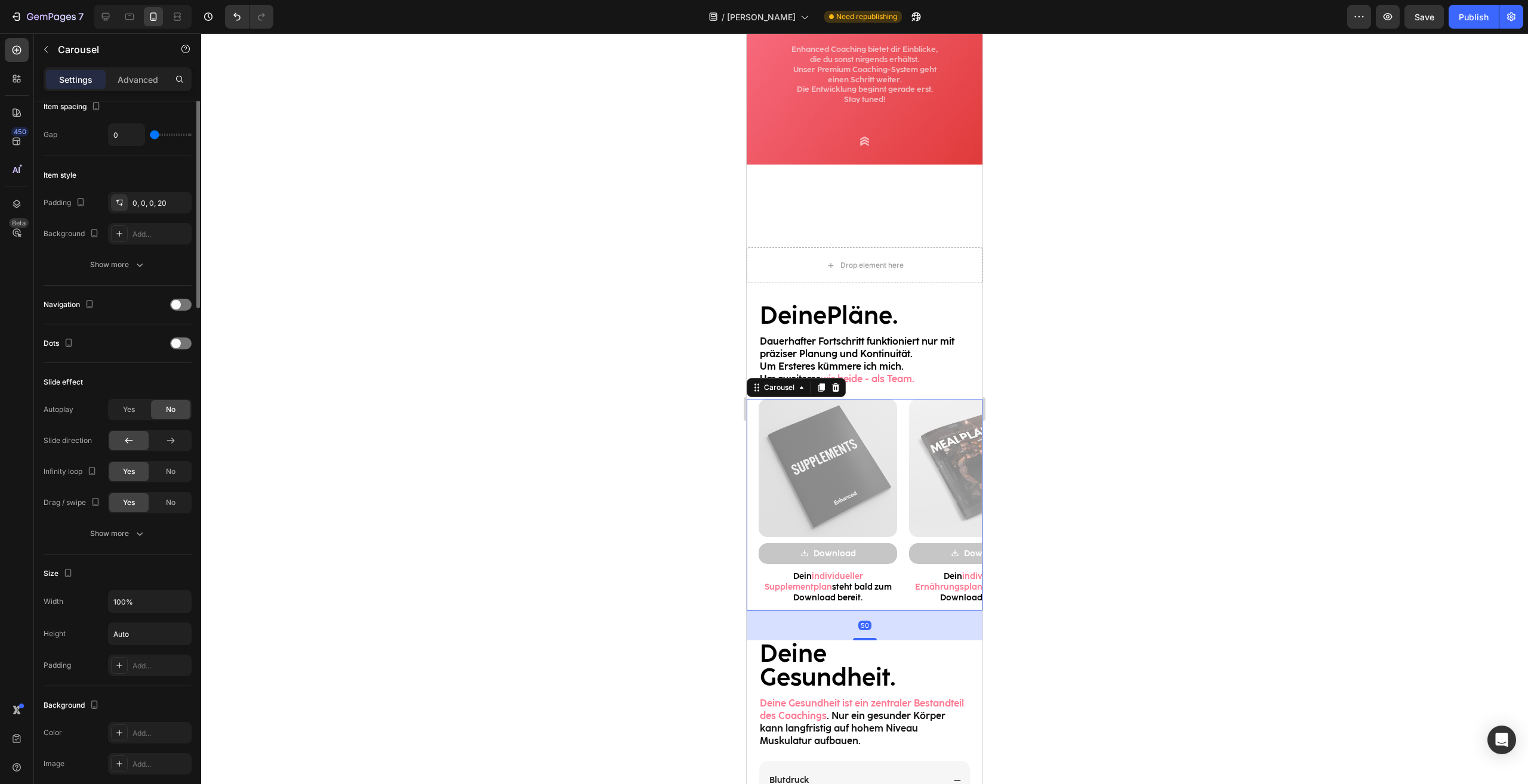
scroll to position [0, 0]
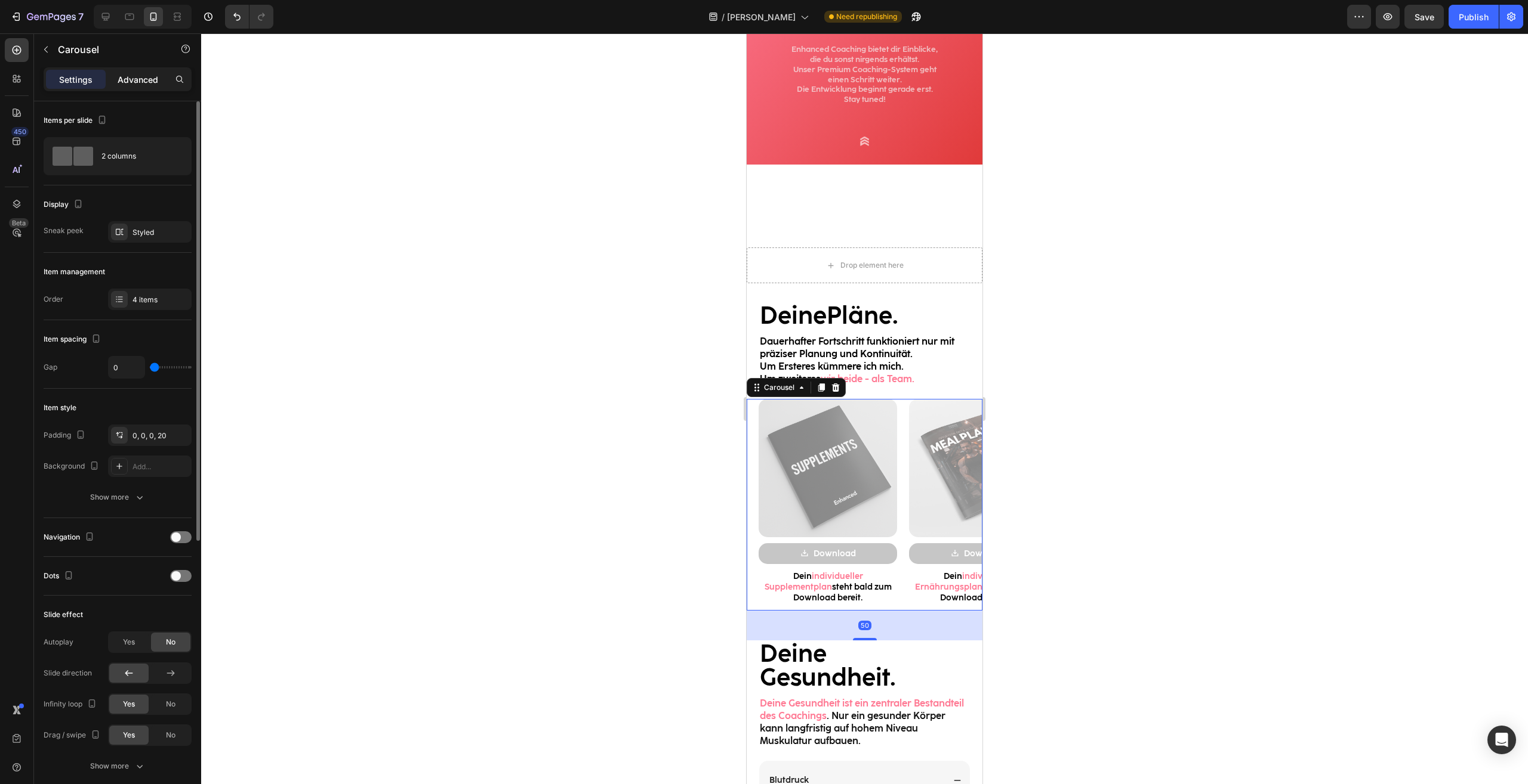
click at [136, 78] on p "Advanced" at bounding box center [138, 79] width 41 height 12
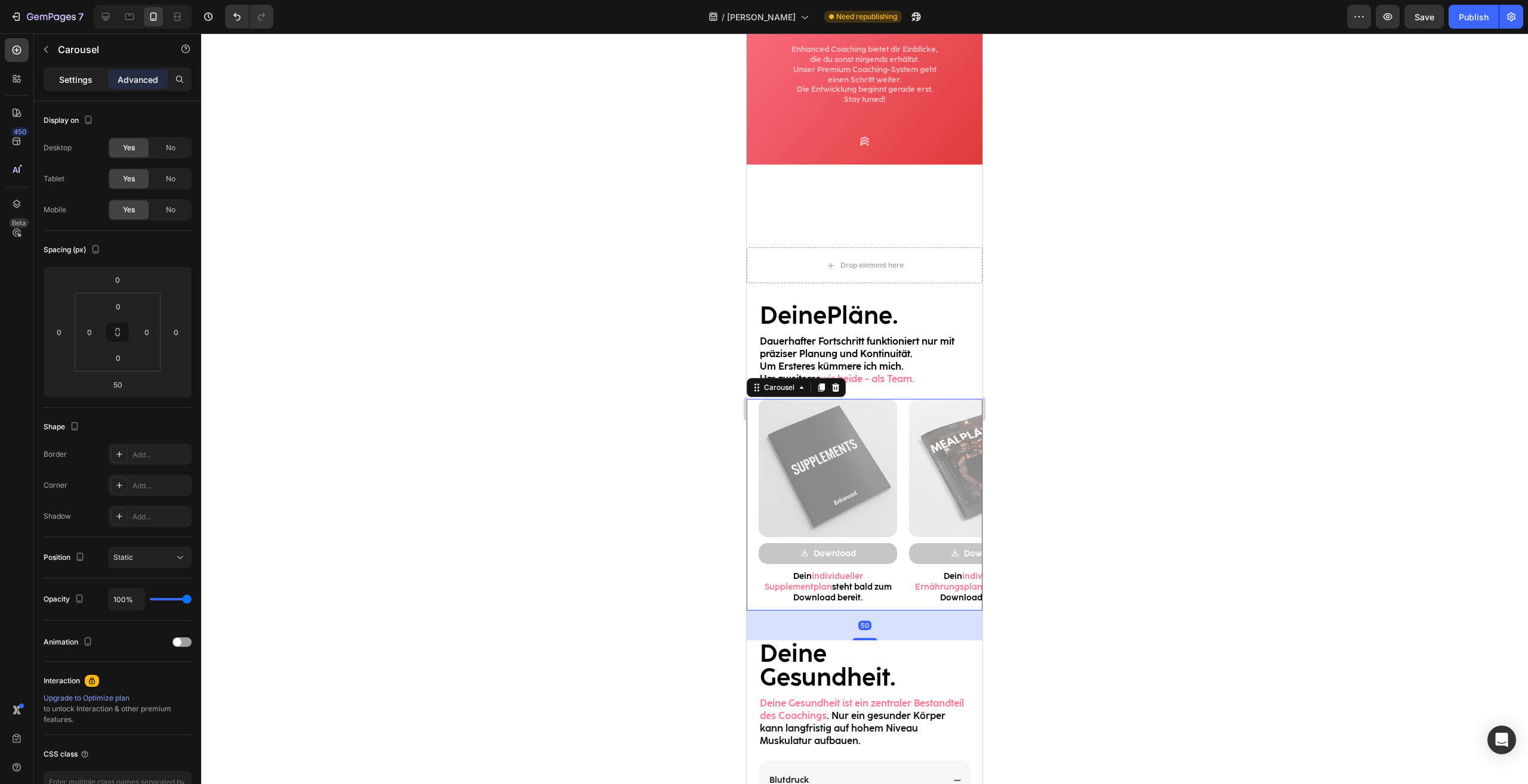
click at [68, 82] on p "Settings" at bounding box center [76, 79] width 34 height 12
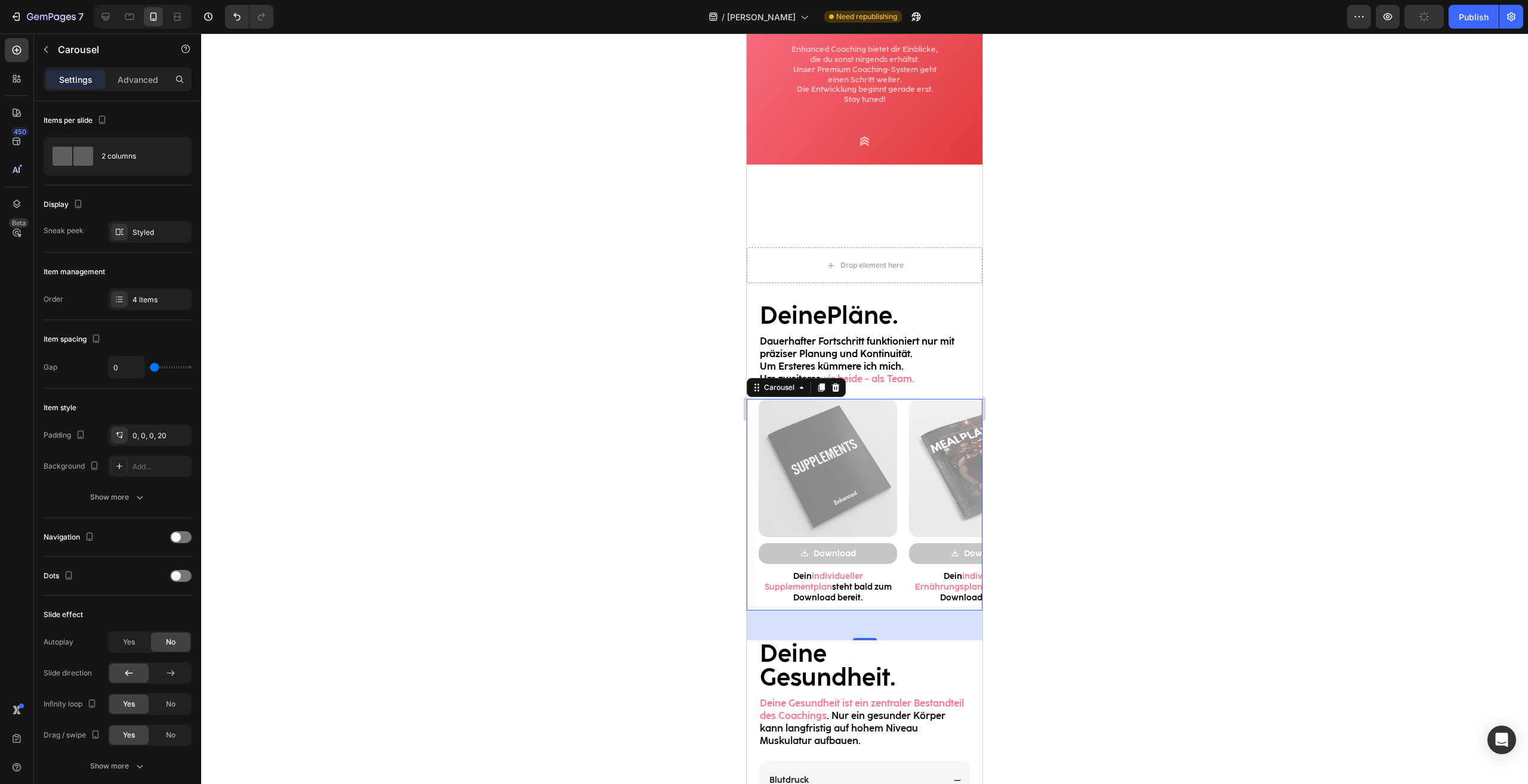
click at [901, 426] on div "Image Download Button Dein individueller Ernährungsplan steht bald zum Download…" at bounding box center [971, 505] width 150 height 213
click at [133, 297] on div "4 items" at bounding box center [160, 300] width 56 height 11
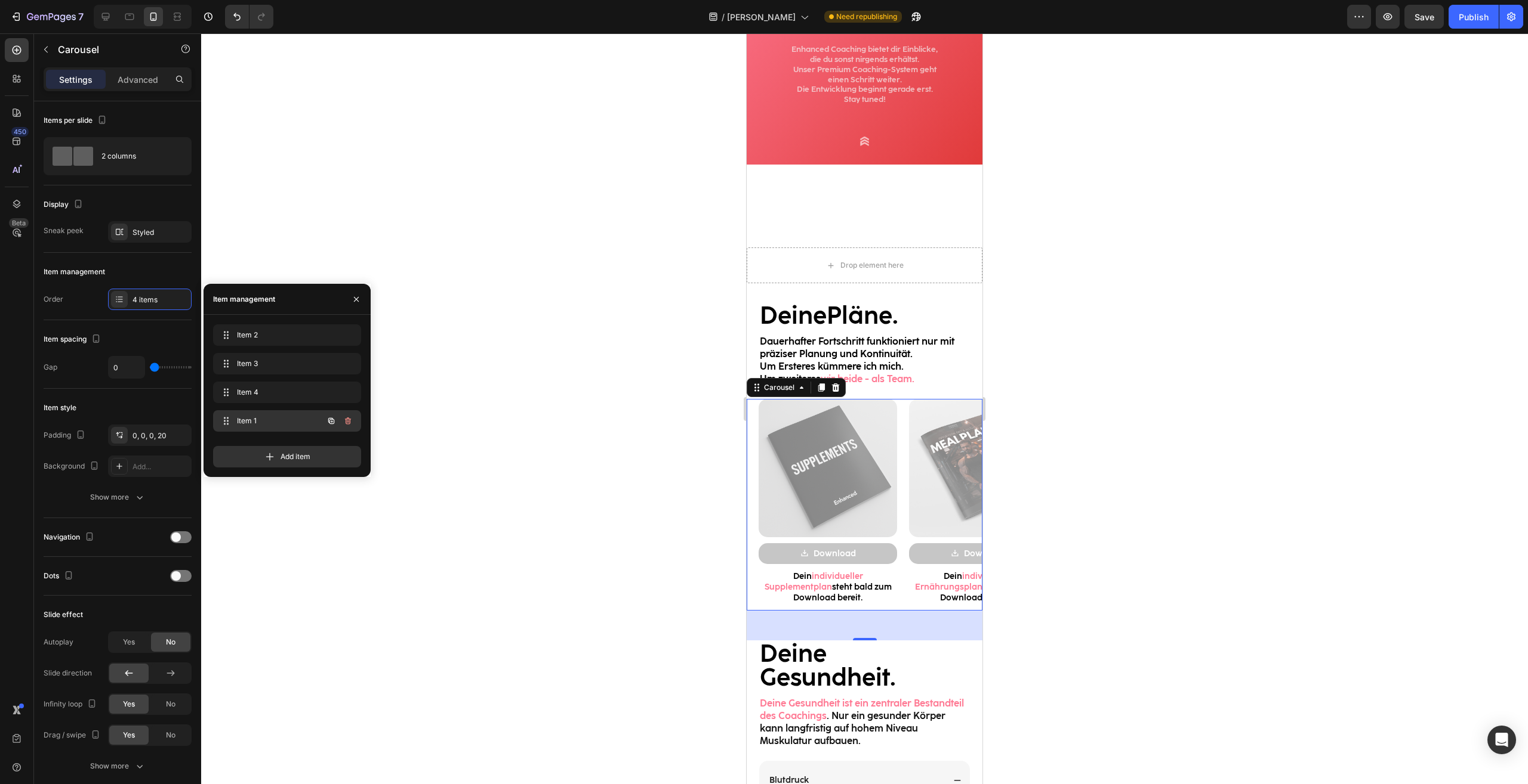
click at [267, 429] on div "Item 1 Item 1" at bounding box center [287, 421] width 148 height 21
click at [264, 381] on div "Item 2 Item 2 Item 3 Item 3 Item 4 Item 4 Item 1 Item 1" at bounding box center [287, 381] width 148 height 112
click at [265, 392] on span "Item 4" at bounding box center [271, 392] width 68 height 11
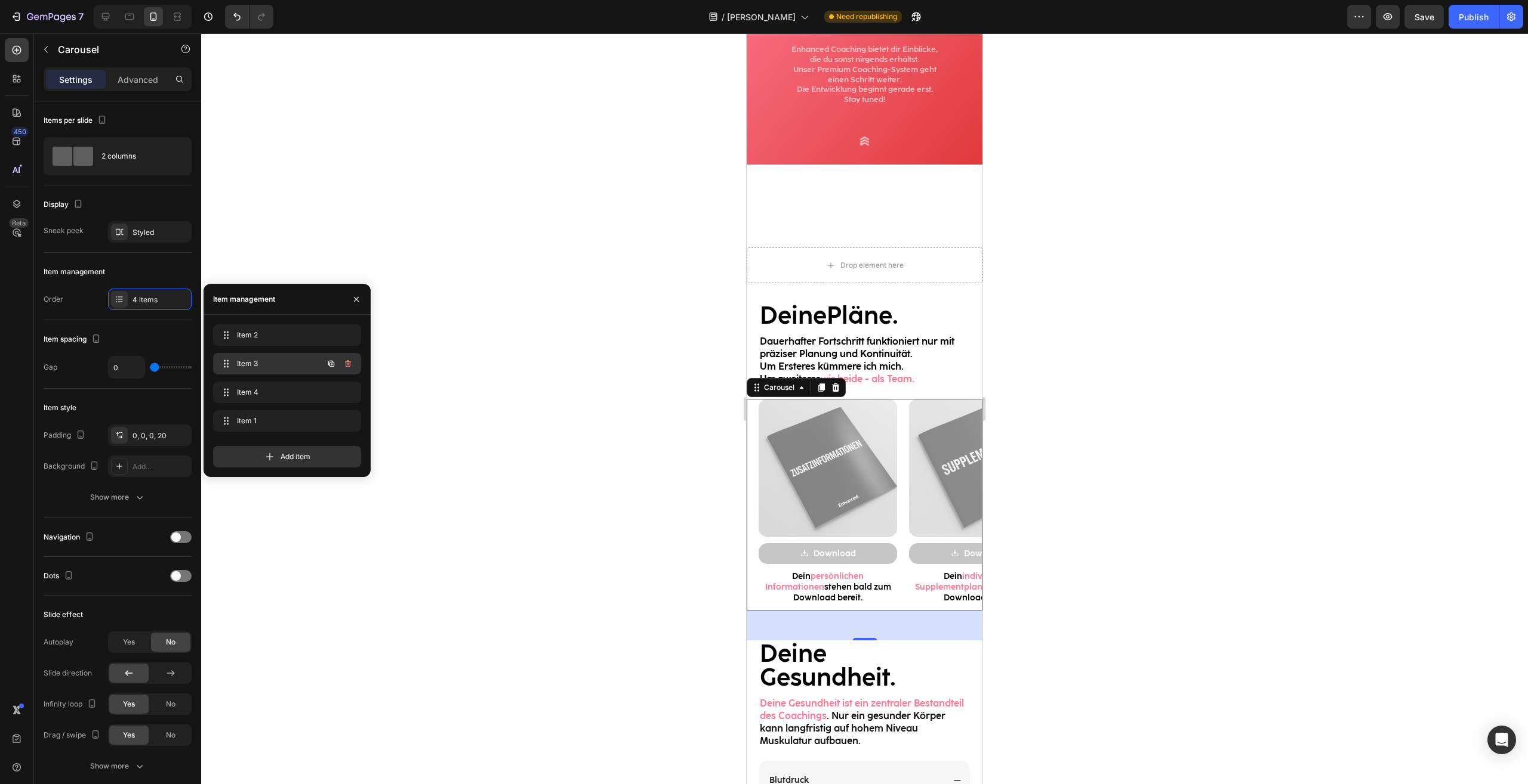
click at [272, 364] on span "Item 3" at bounding box center [271, 364] width 68 height 11
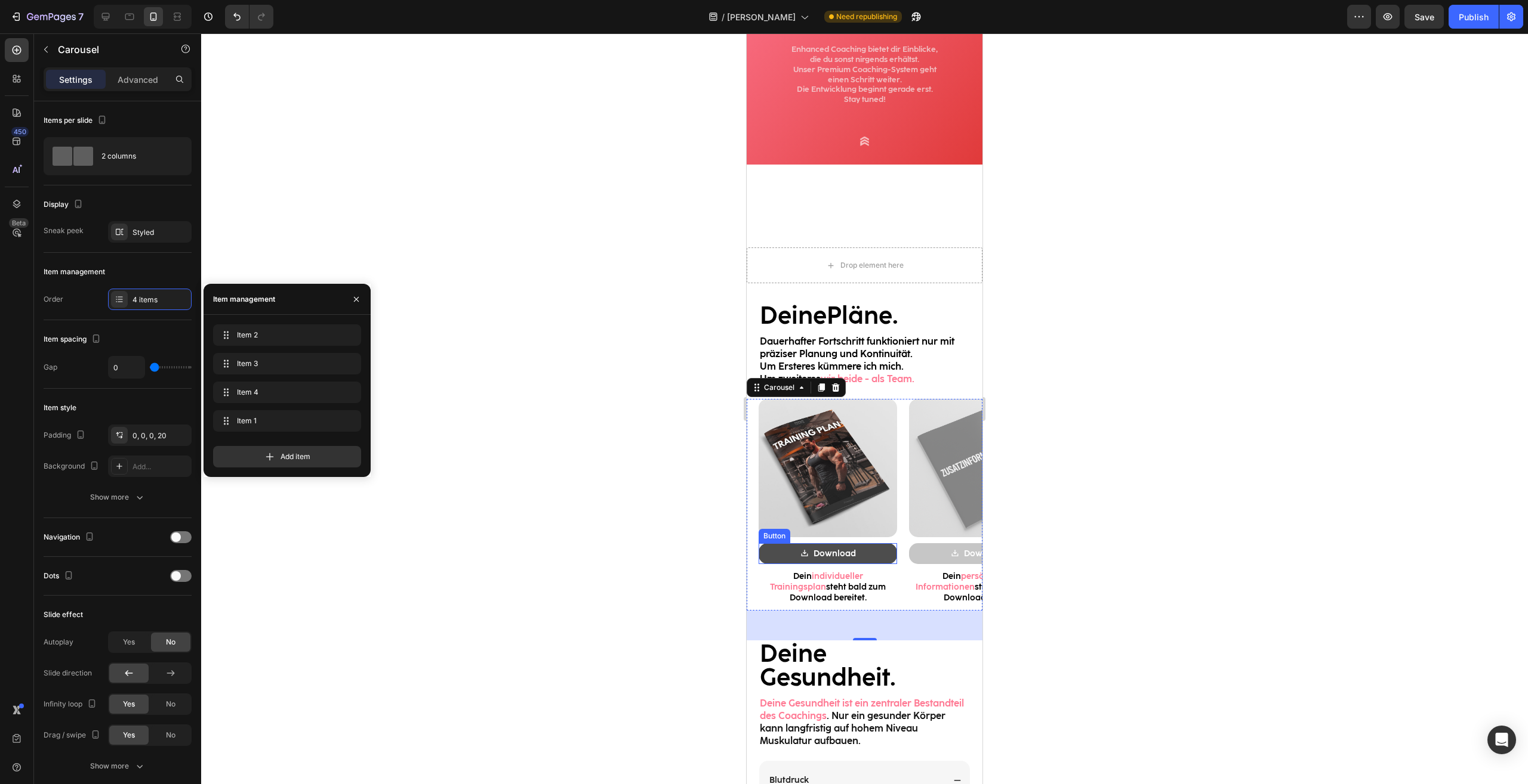
click at [878, 547] on link "Download" at bounding box center [827, 553] width 138 height 20
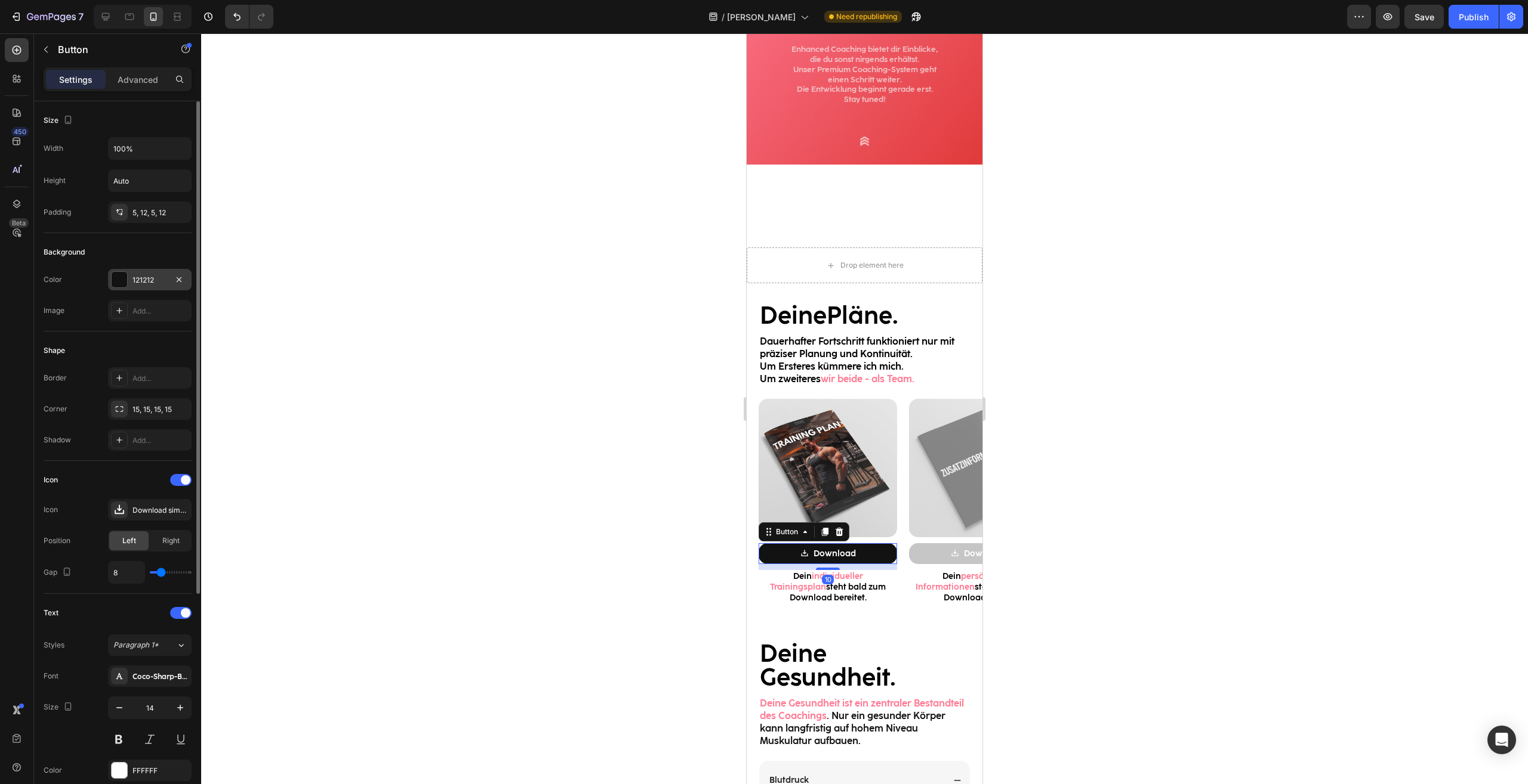
click at [148, 280] on div "121212" at bounding box center [150, 280] width 35 height 11
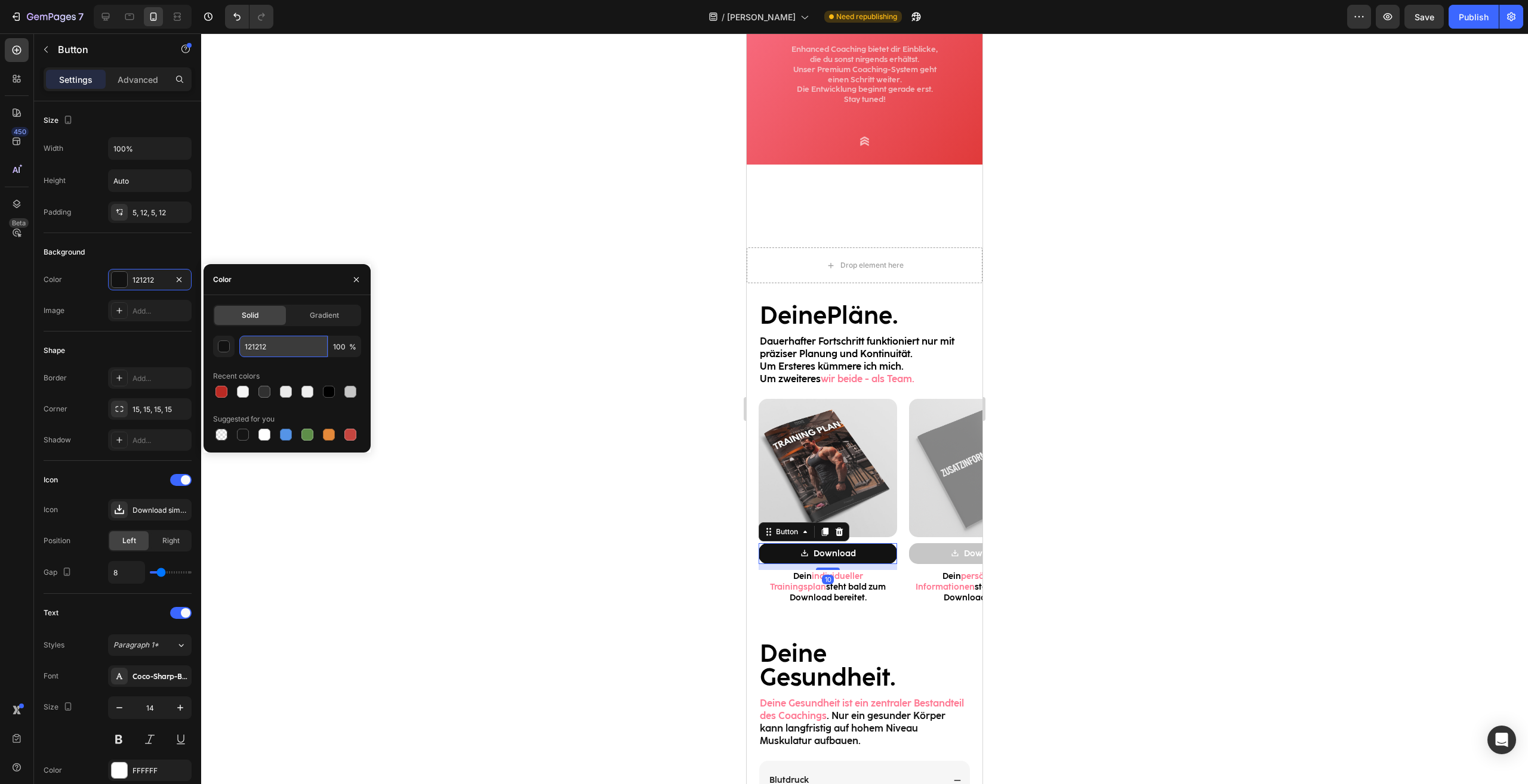
click at [272, 350] on input "121212" at bounding box center [283, 346] width 88 height 21
paste input "C6C6C6"
type input "C6C6C6"
click at [878, 448] on img at bounding box center [827, 467] width 138 height 138
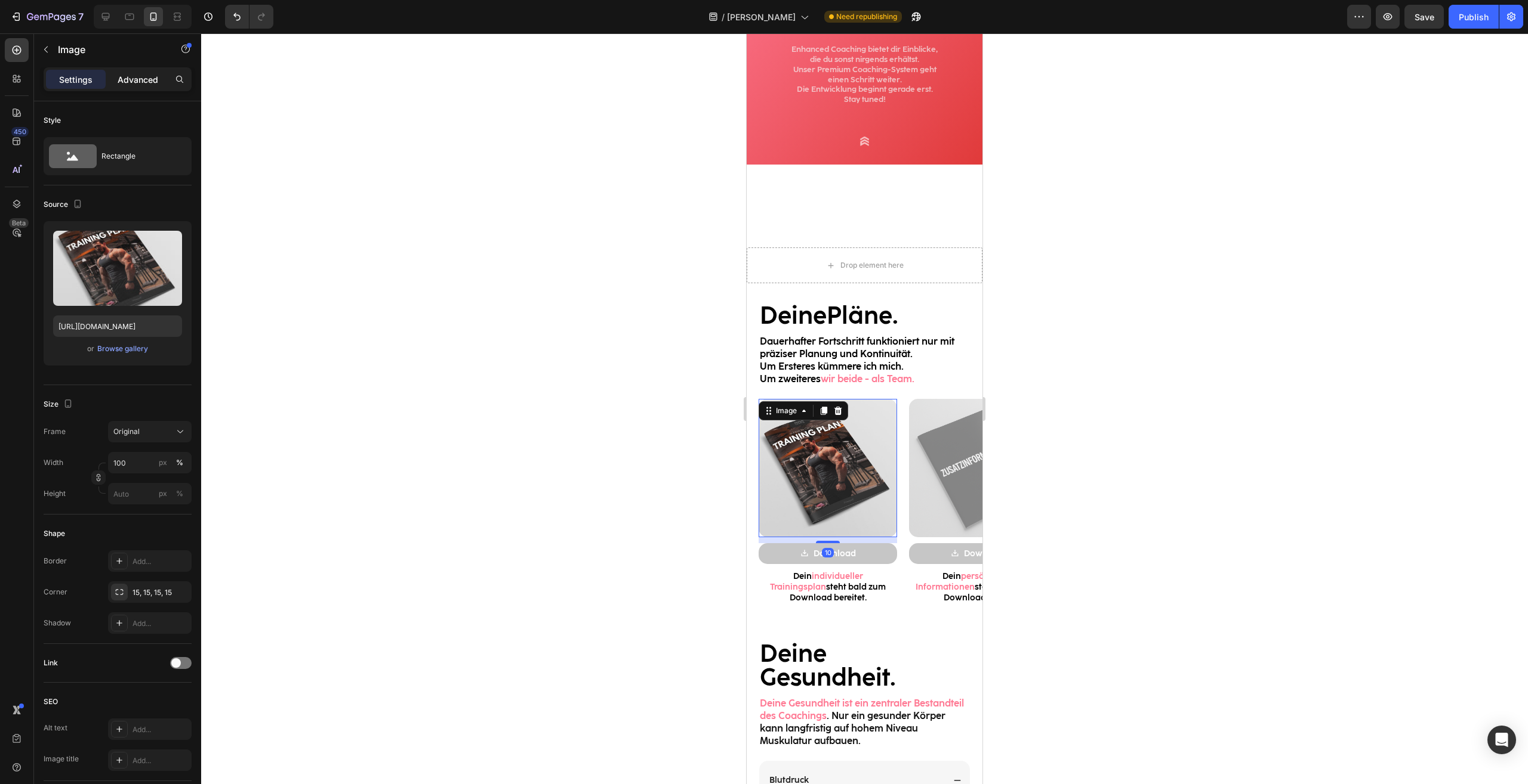
click at [140, 81] on p "Advanced" at bounding box center [138, 79] width 41 height 12
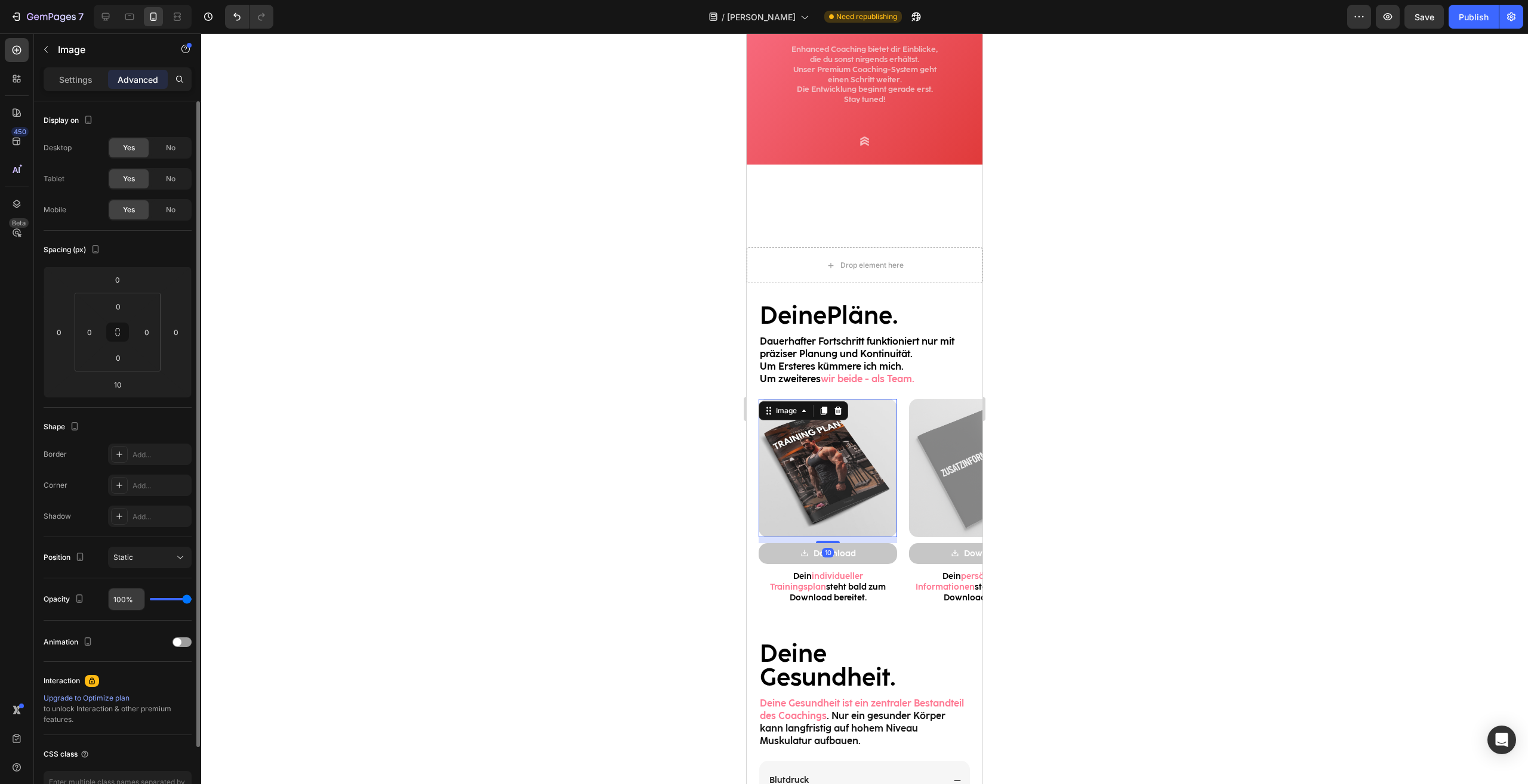
click at [134, 599] on input "100%" at bounding box center [126, 599] width 36 height 21
type input "56%"
type input "56"
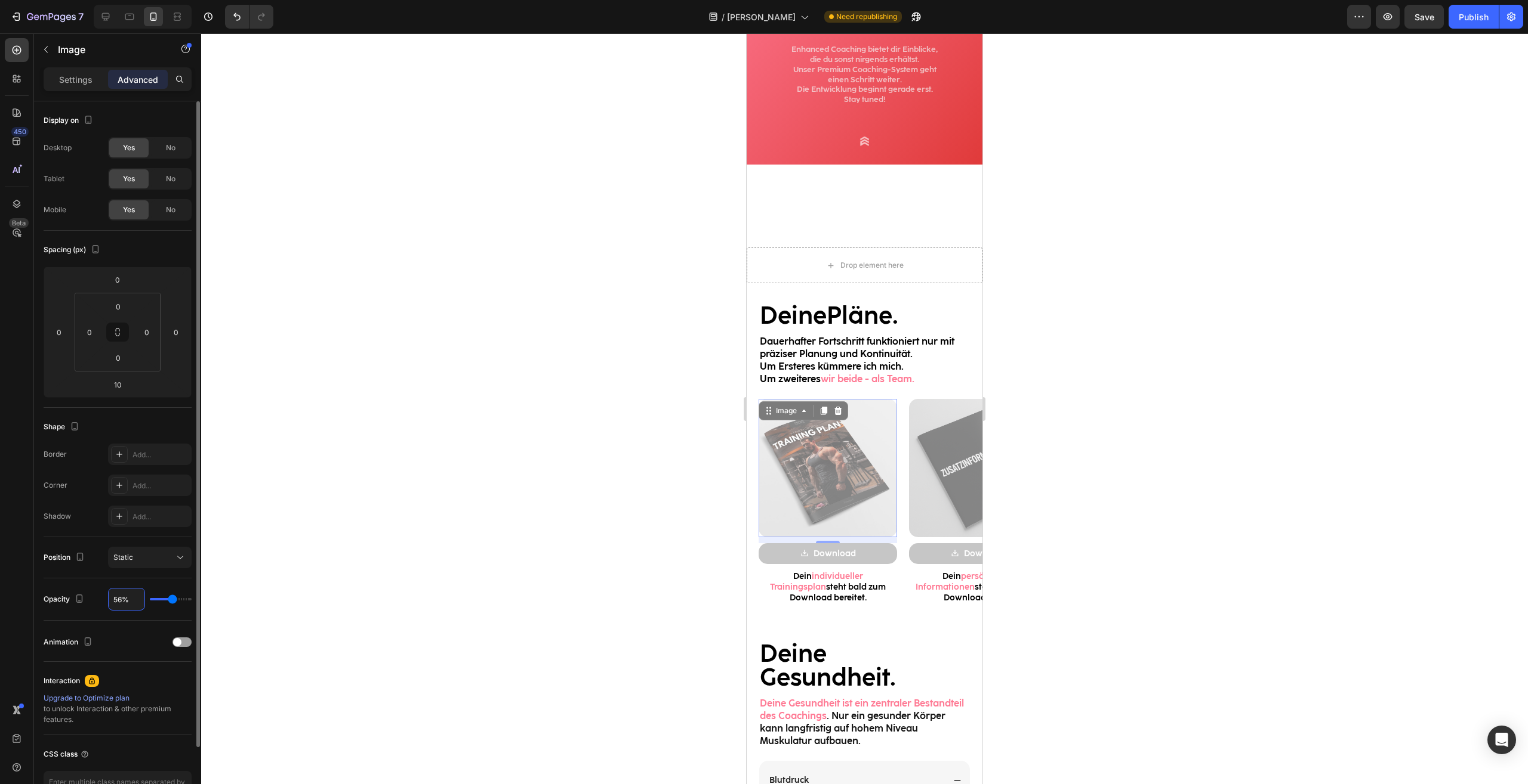
type input "5%"
type input "5"
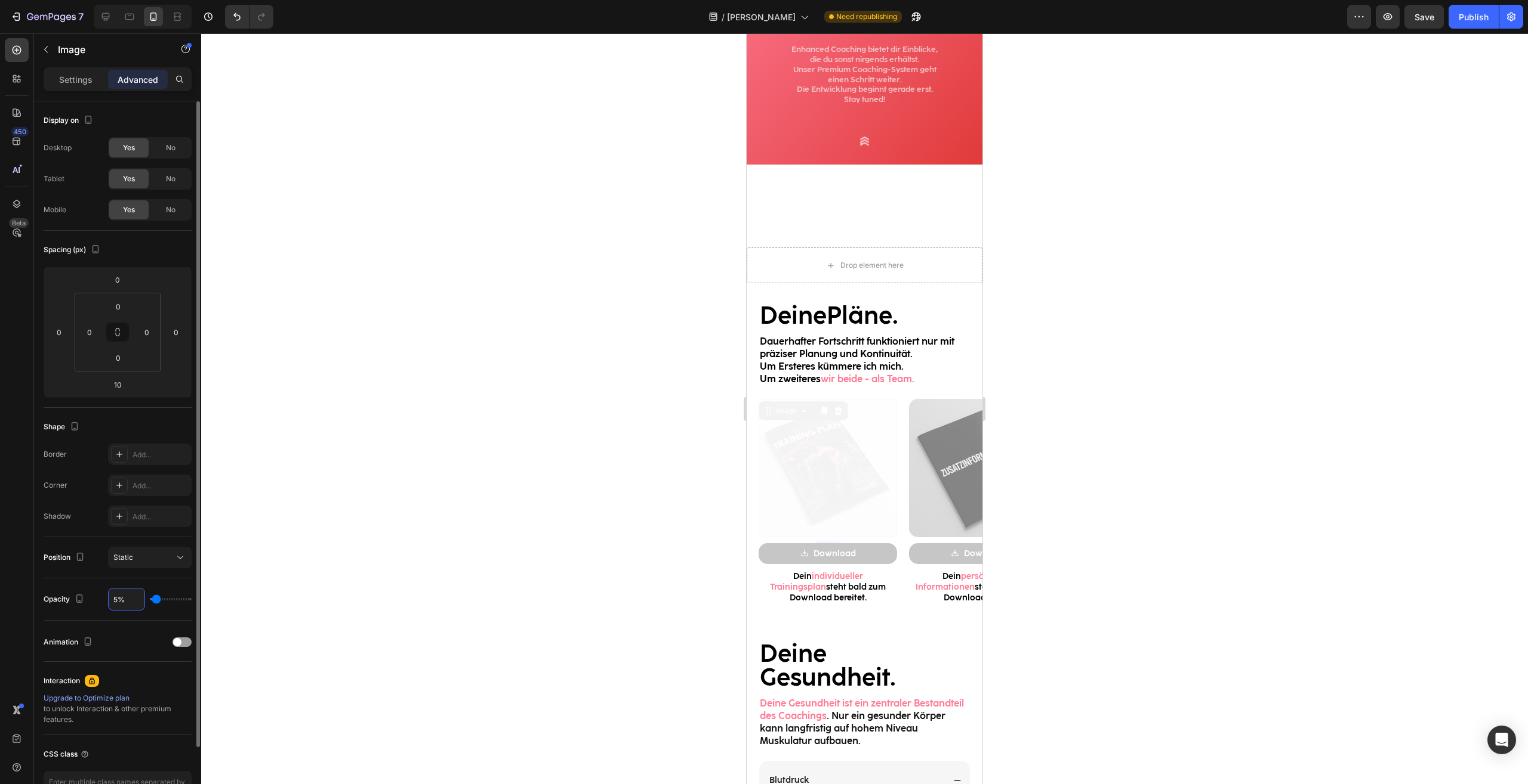
type input "55%"
type input "55"
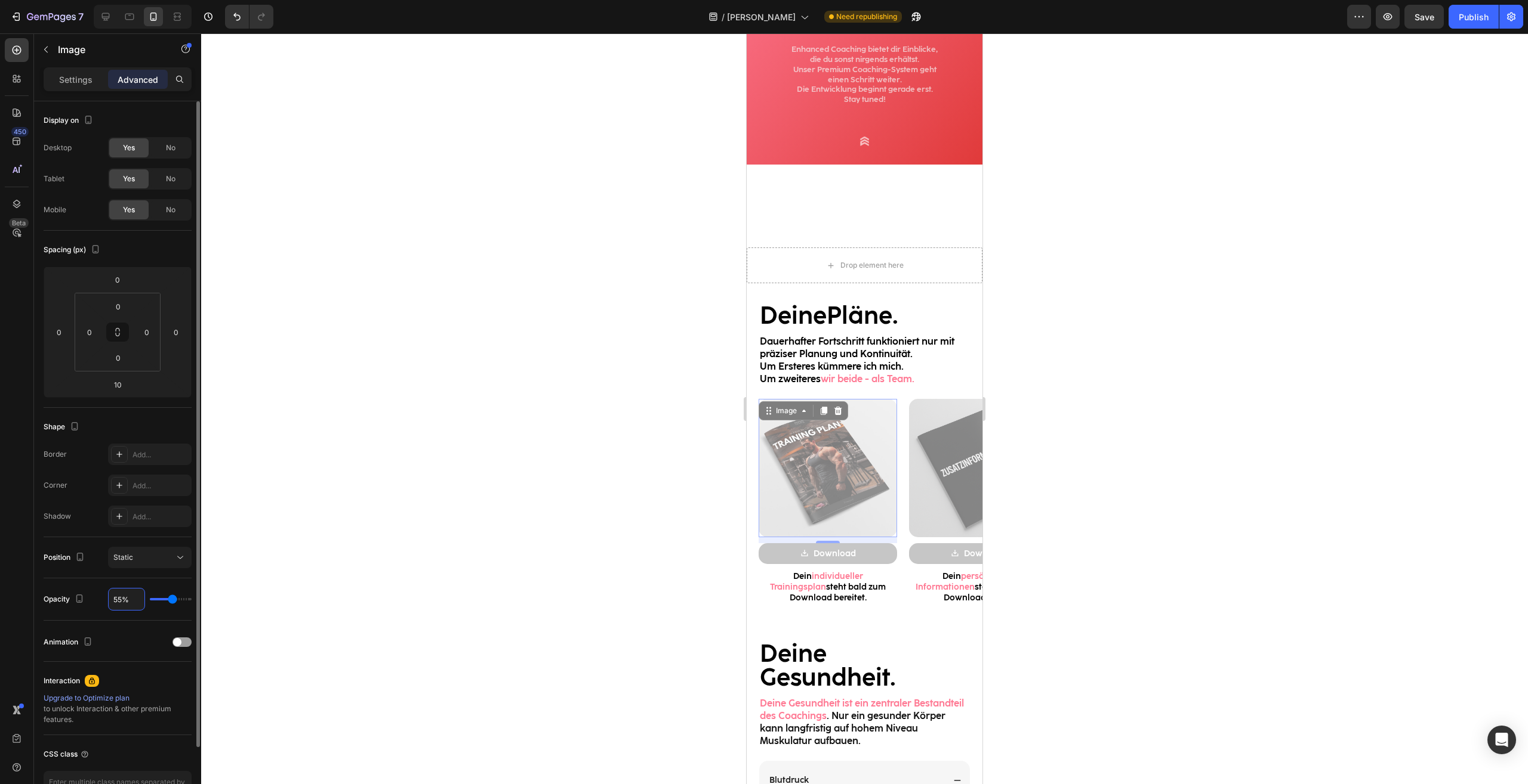
type input "5%"
type input "5"
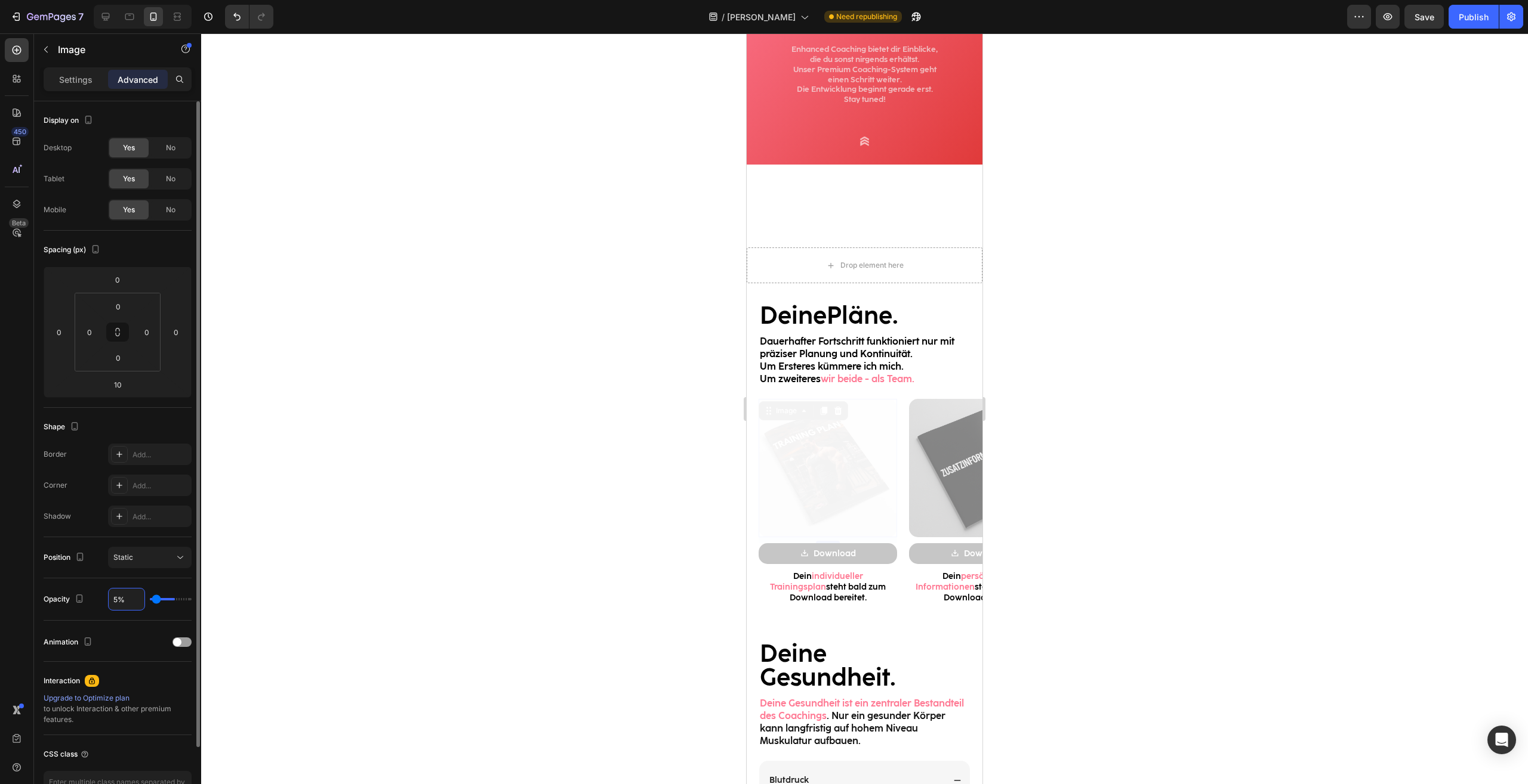
type input "50%"
type input "50"
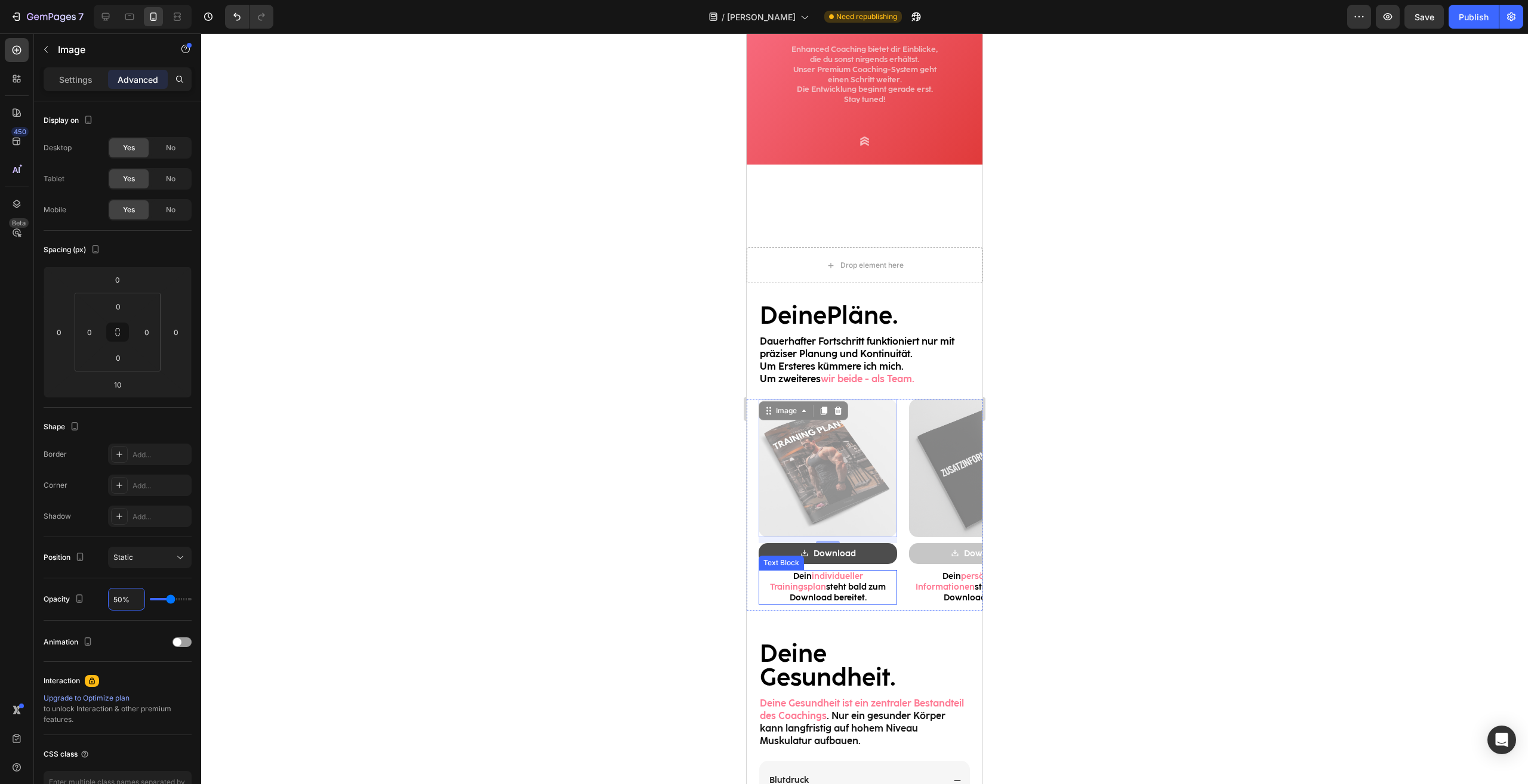
click at [792, 551] on link "Download" at bounding box center [827, 553] width 138 height 20
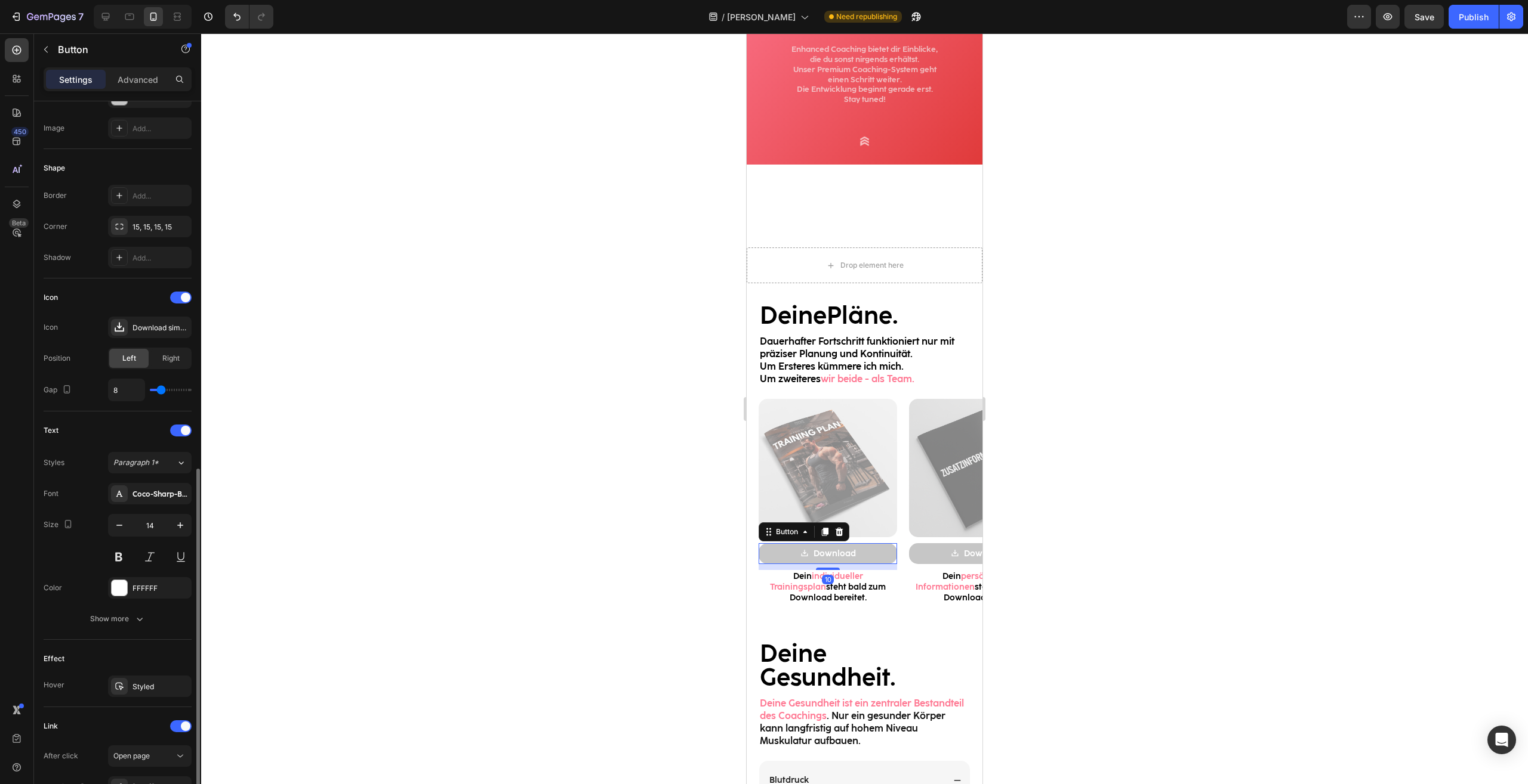
scroll to position [326, 0]
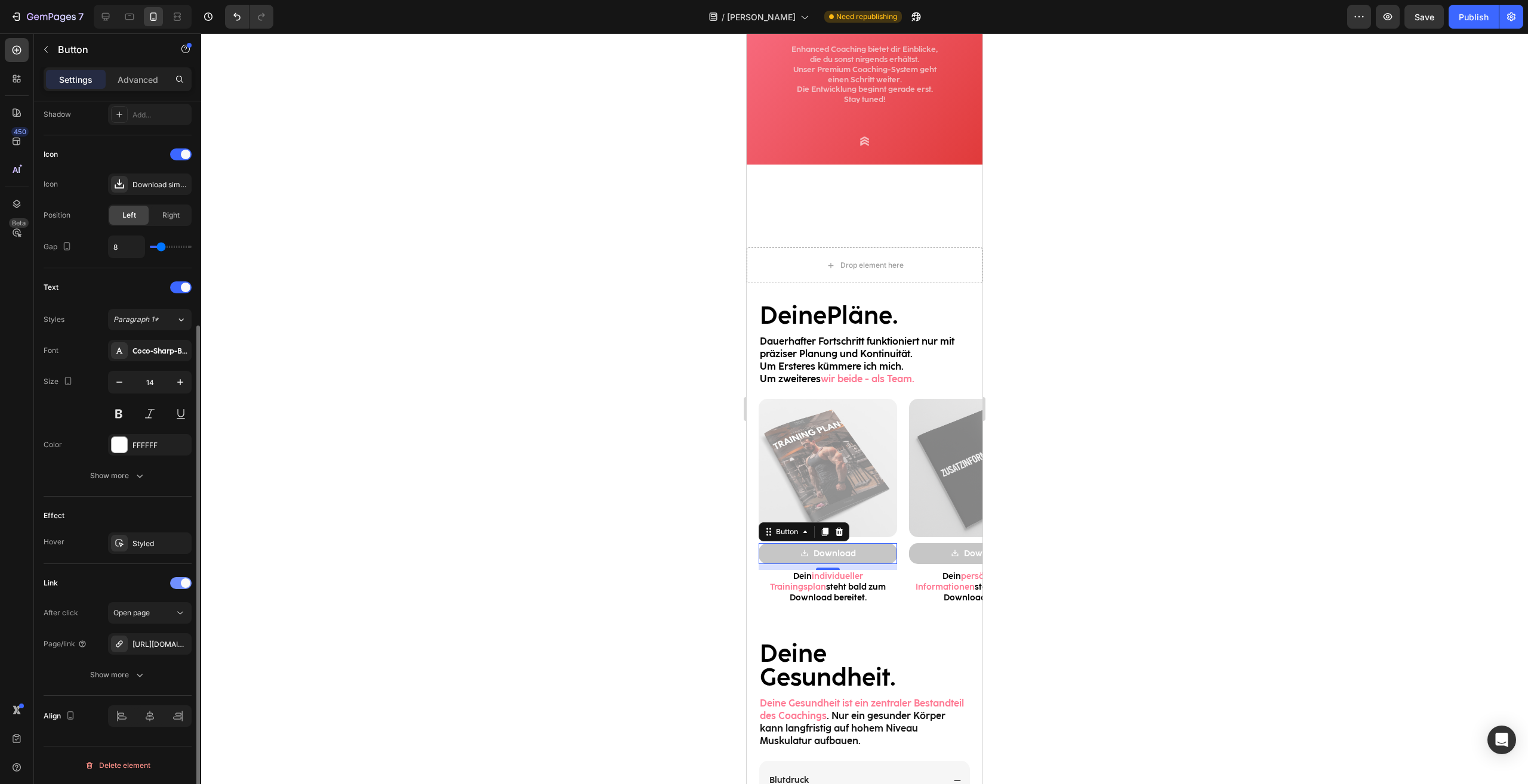
click at [180, 580] on div at bounding box center [181, 583] width 21 height 12
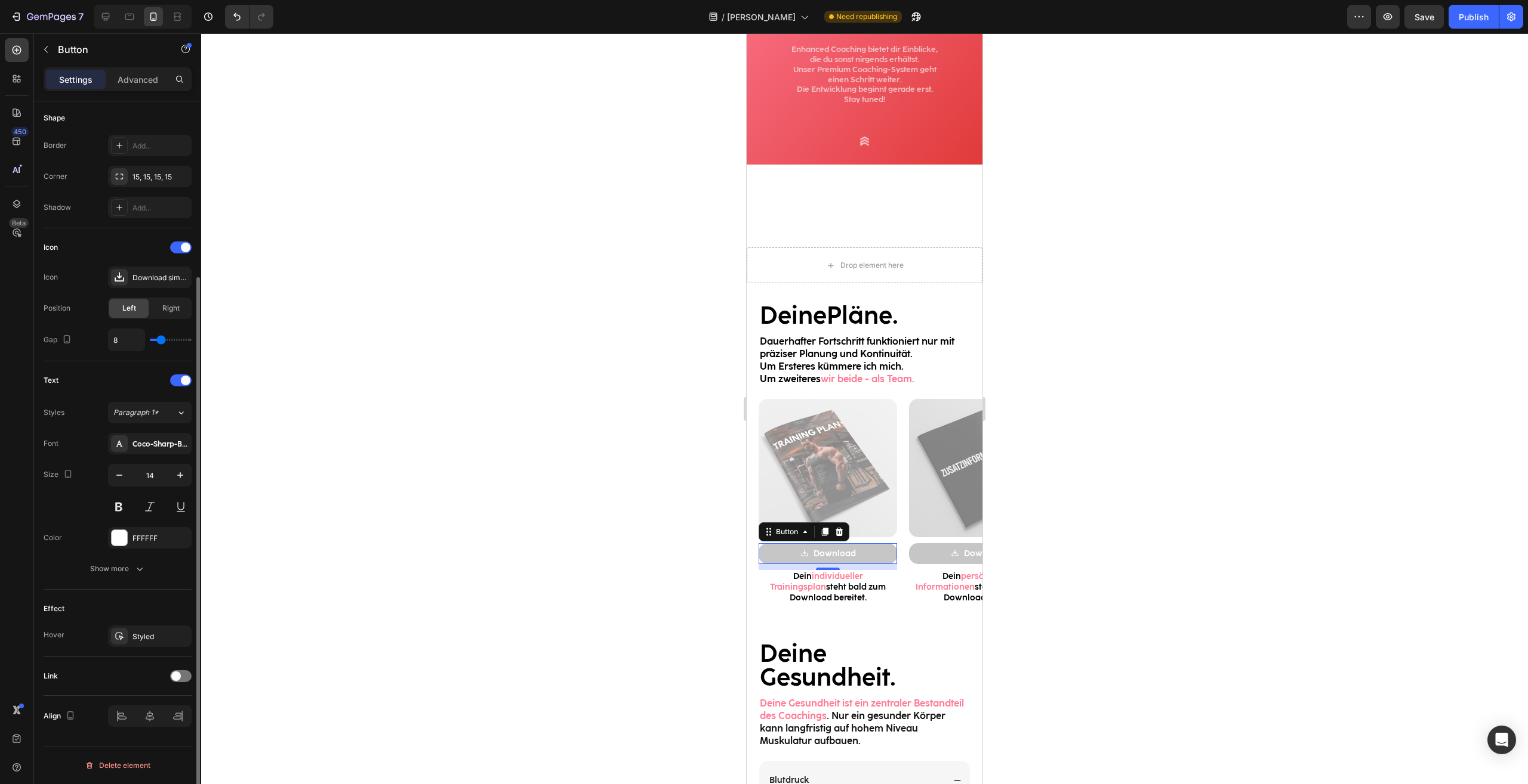
scroll to position [232, 0]
click at [1476, 17] on div "Publish" at bounding box center [1474, 17] width 30 height 12
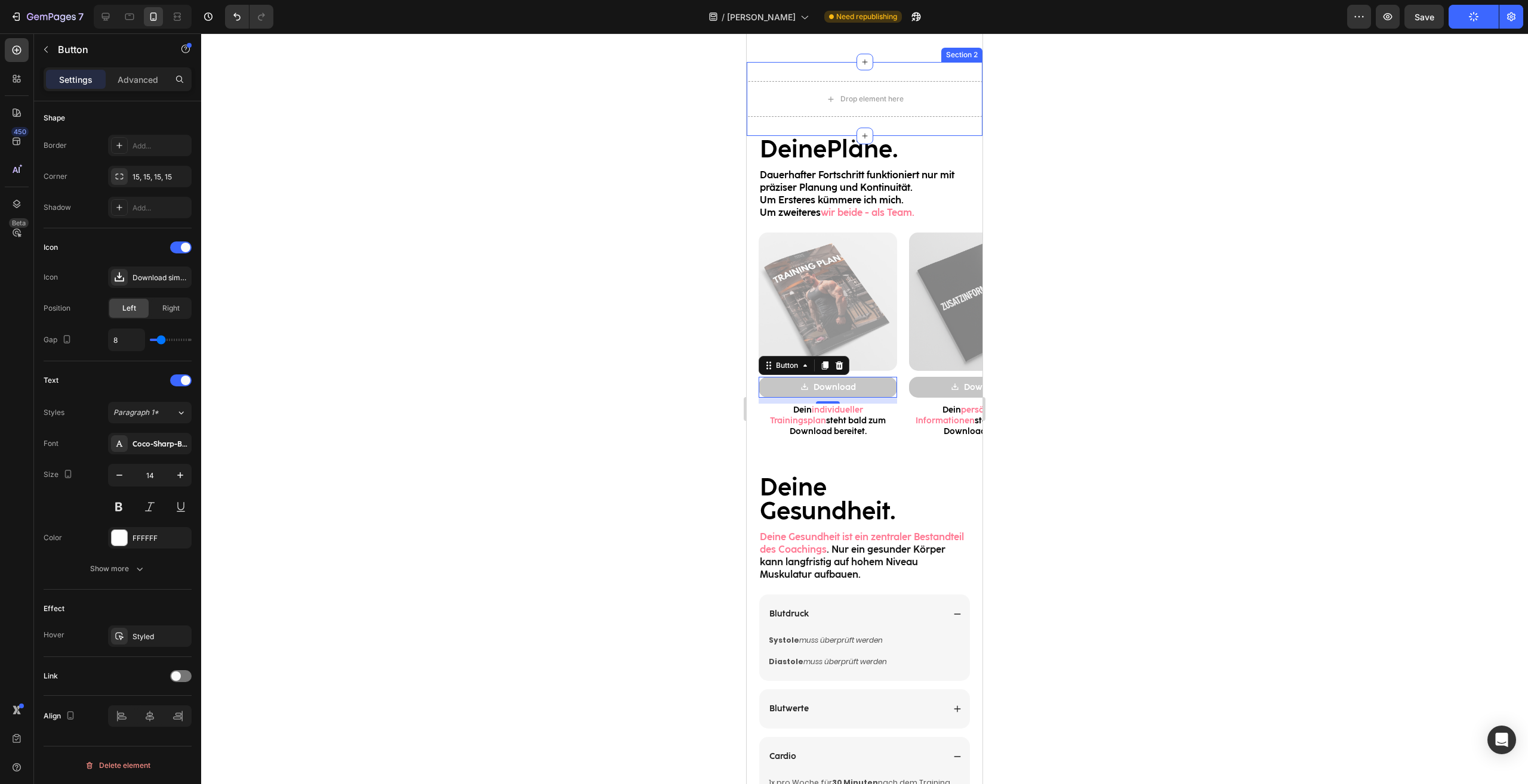
scroll to position [436, 0]
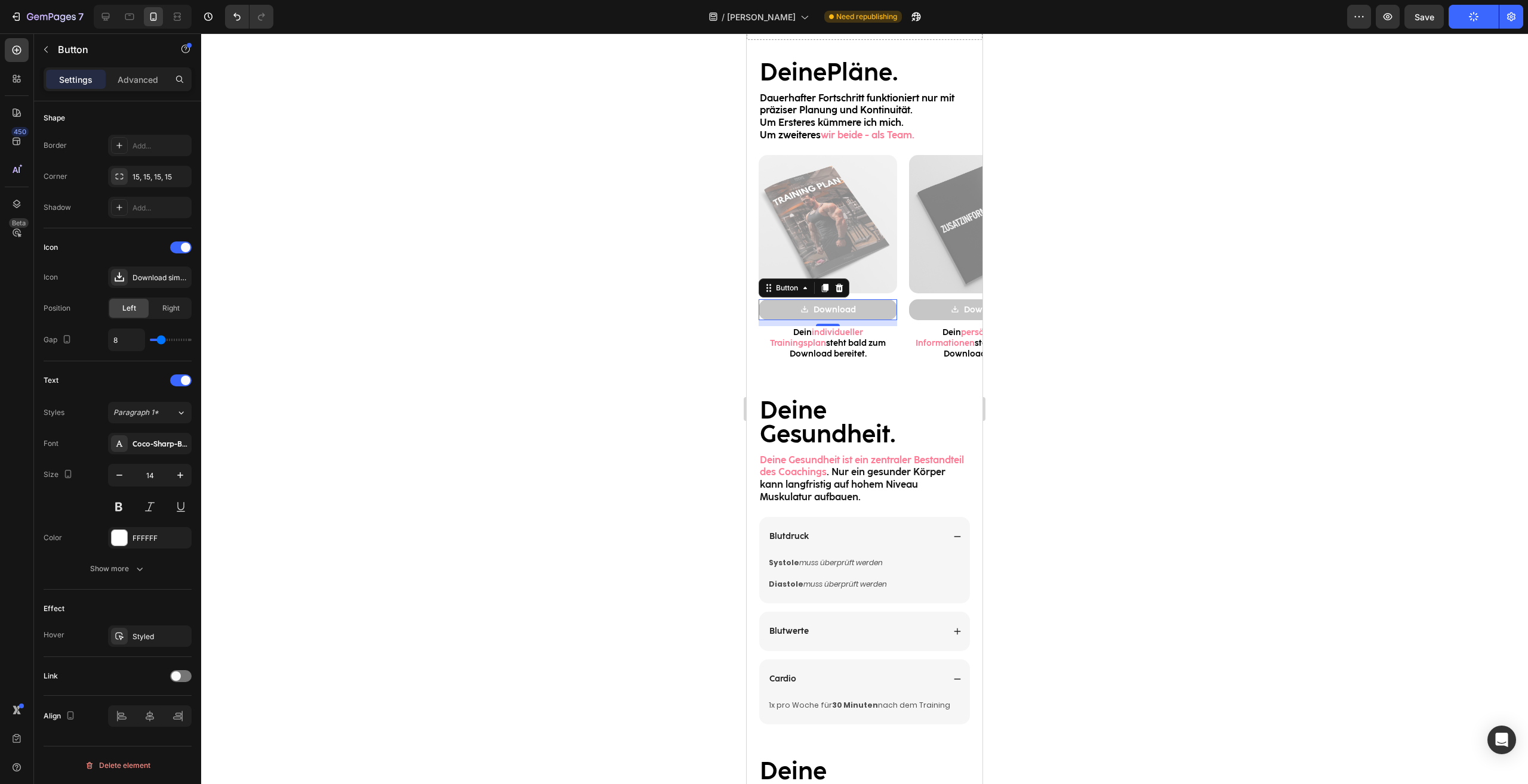
click at [1071, 396] on div at bounding box center [865, 409] width 1327 height 751
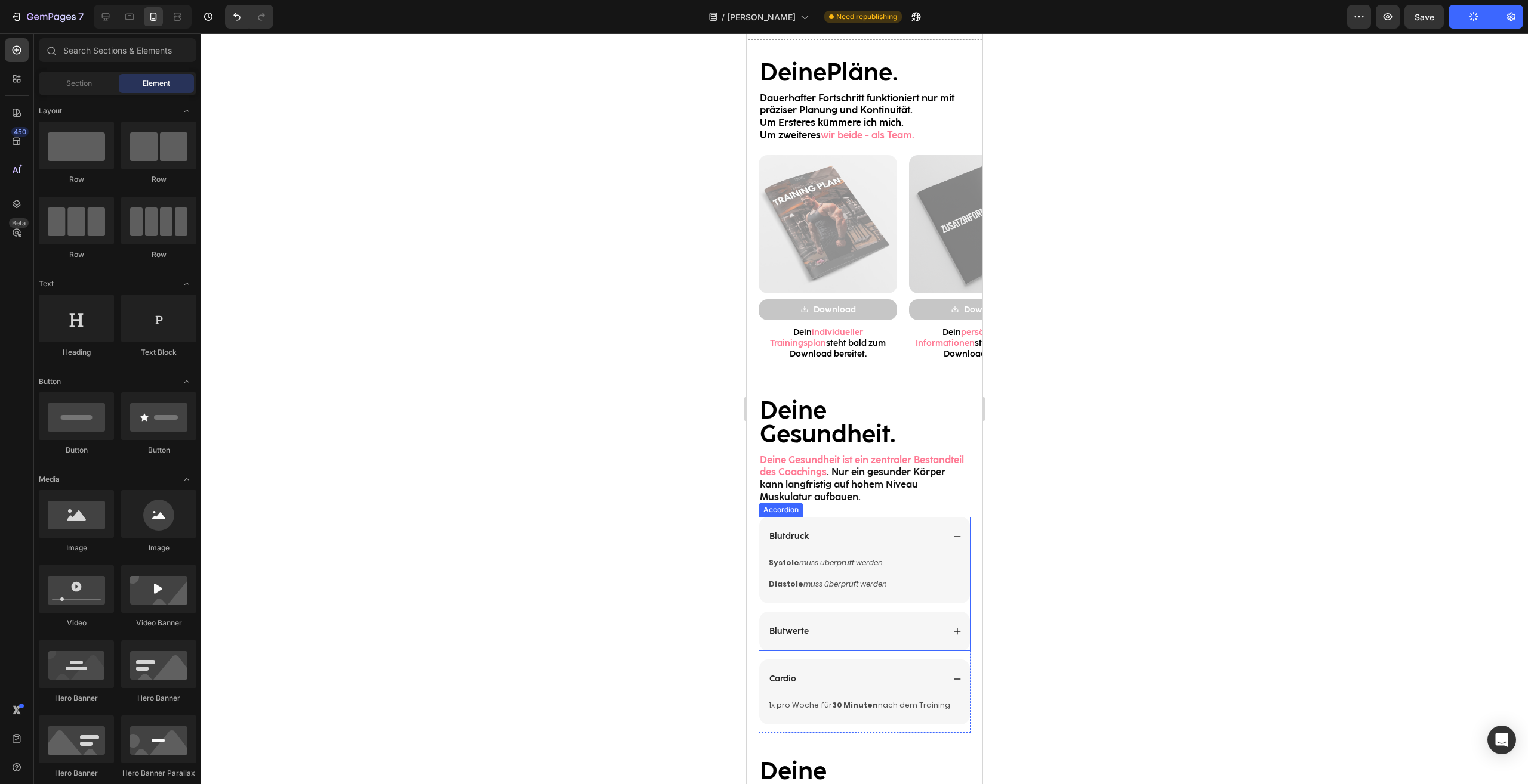
click at [955, 532] on div "Blutdruck" at bounding box center [864, 537] width 211 height 39
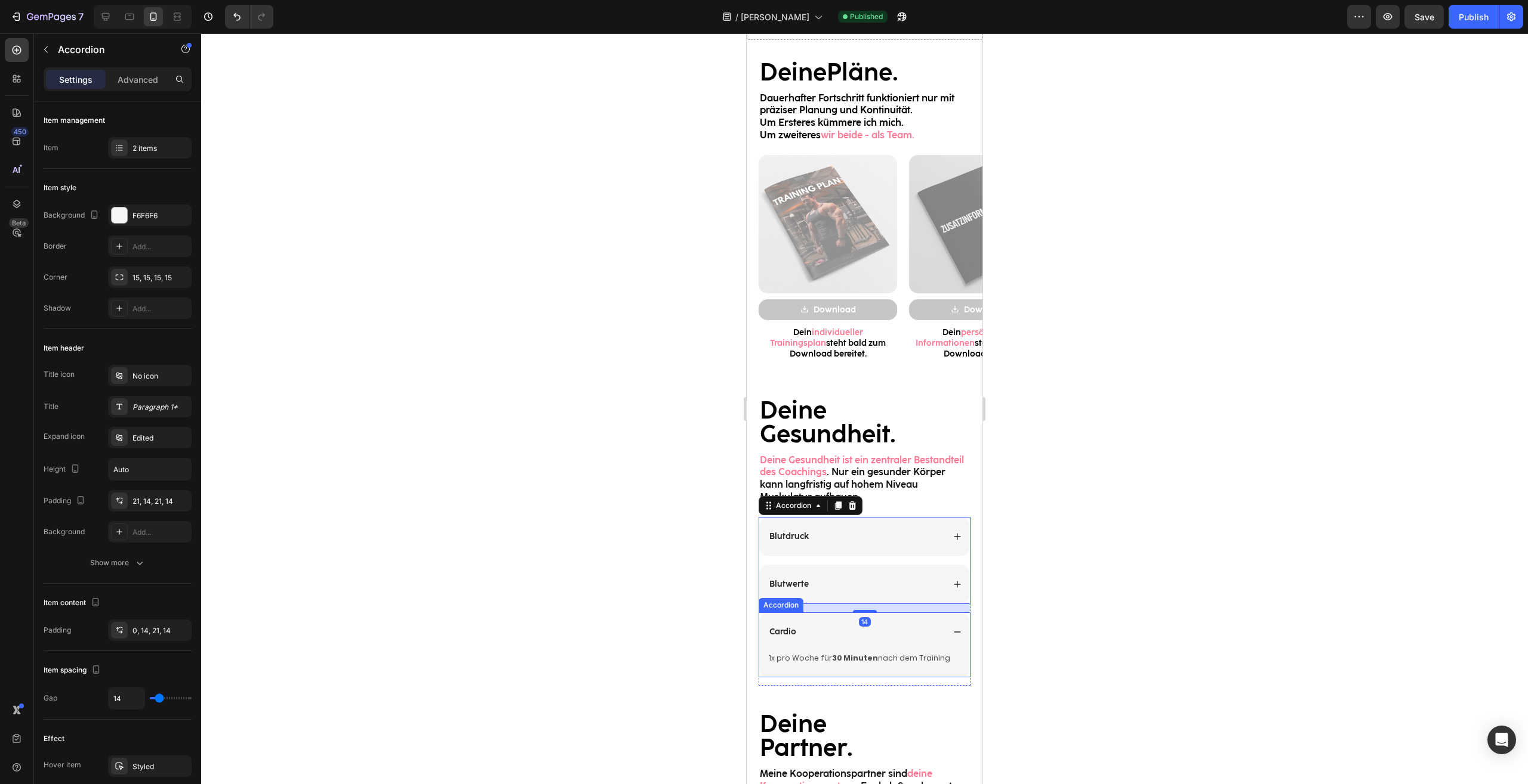
click at [948, 628] on div "Cardio" at bounding box center [864, 632] width 211 height 39
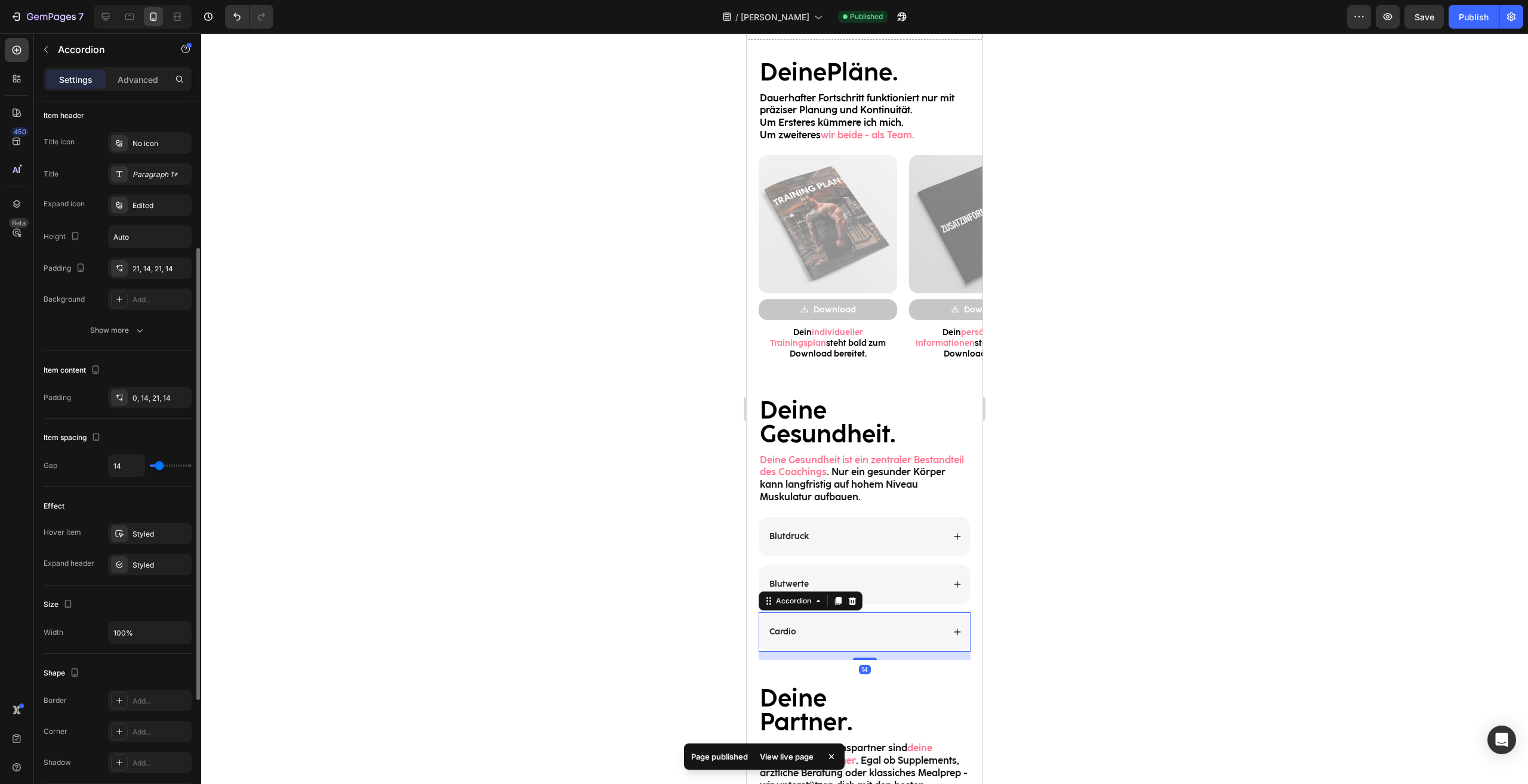
click at [1106, 513] on div at bounding box center [865, 409] width 1327 height 751
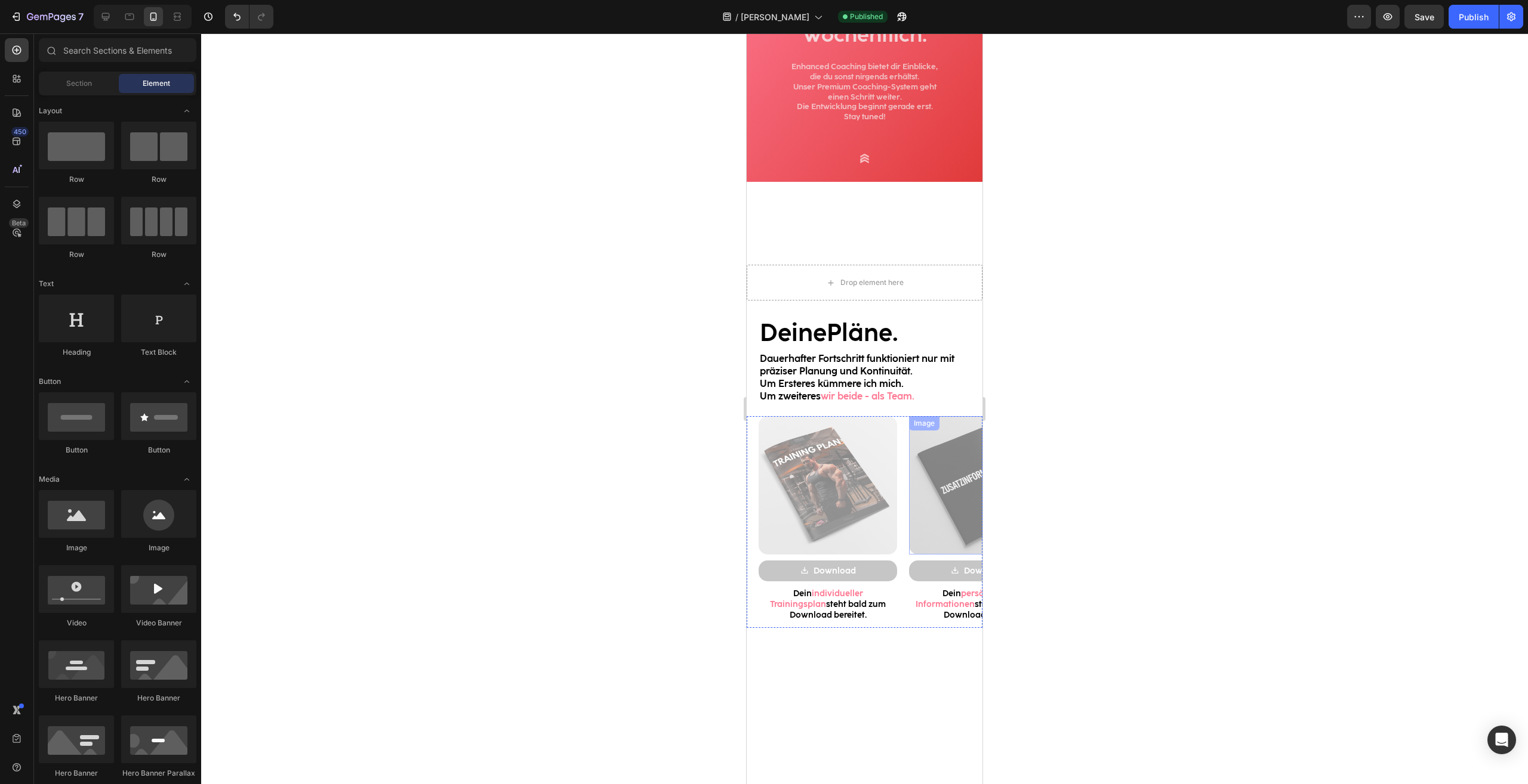
scroll to position [10, 0]
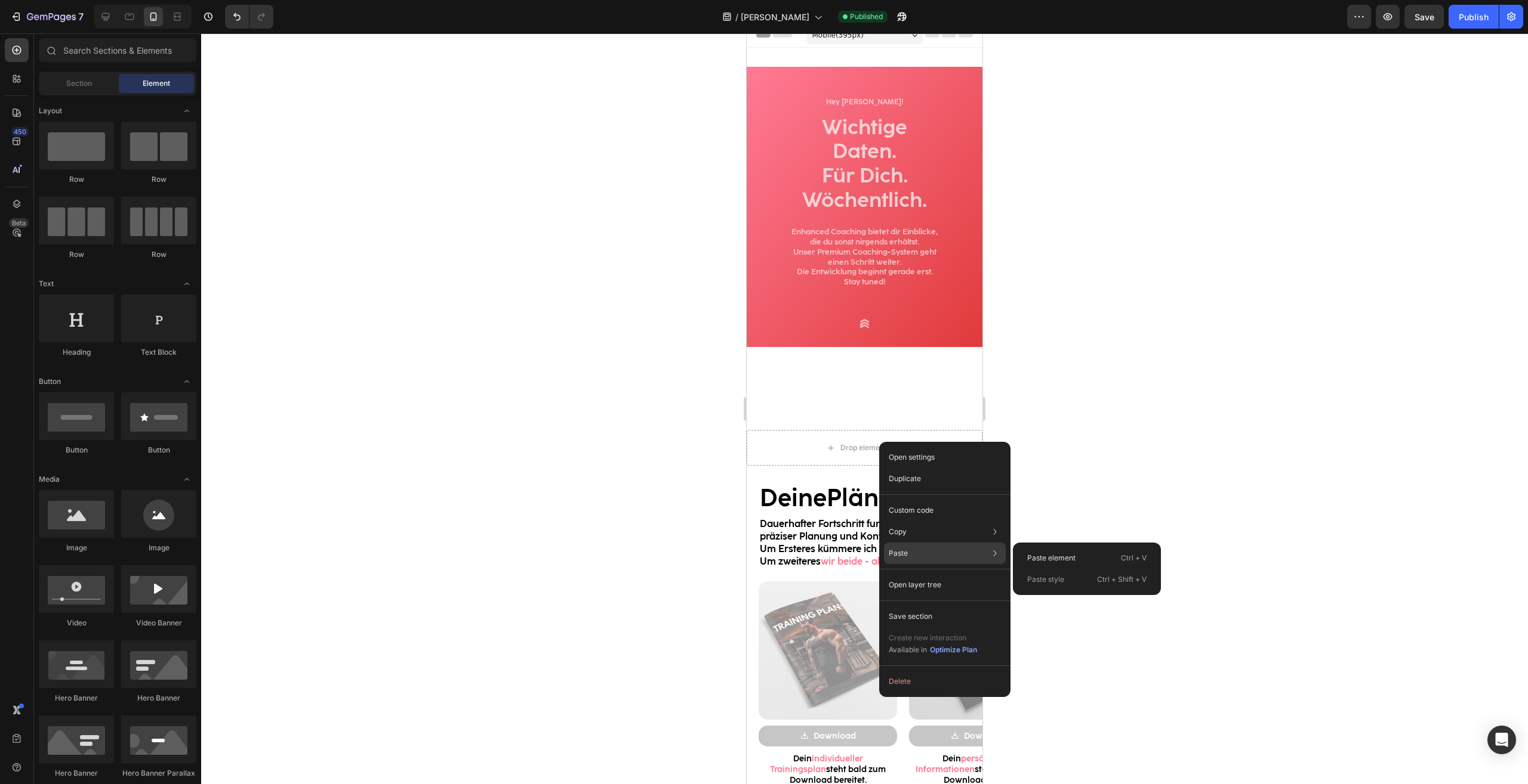
click at [909, 574] on div "Paste Paste element Ctrl + V Paste style Ctrl + Shift + V" at bounding box center [944, 585] width 122 height 21
click at [1061, 569] on div "Paste element Ctrl + V" at bounding box center [1086, 579] width 138 height 21
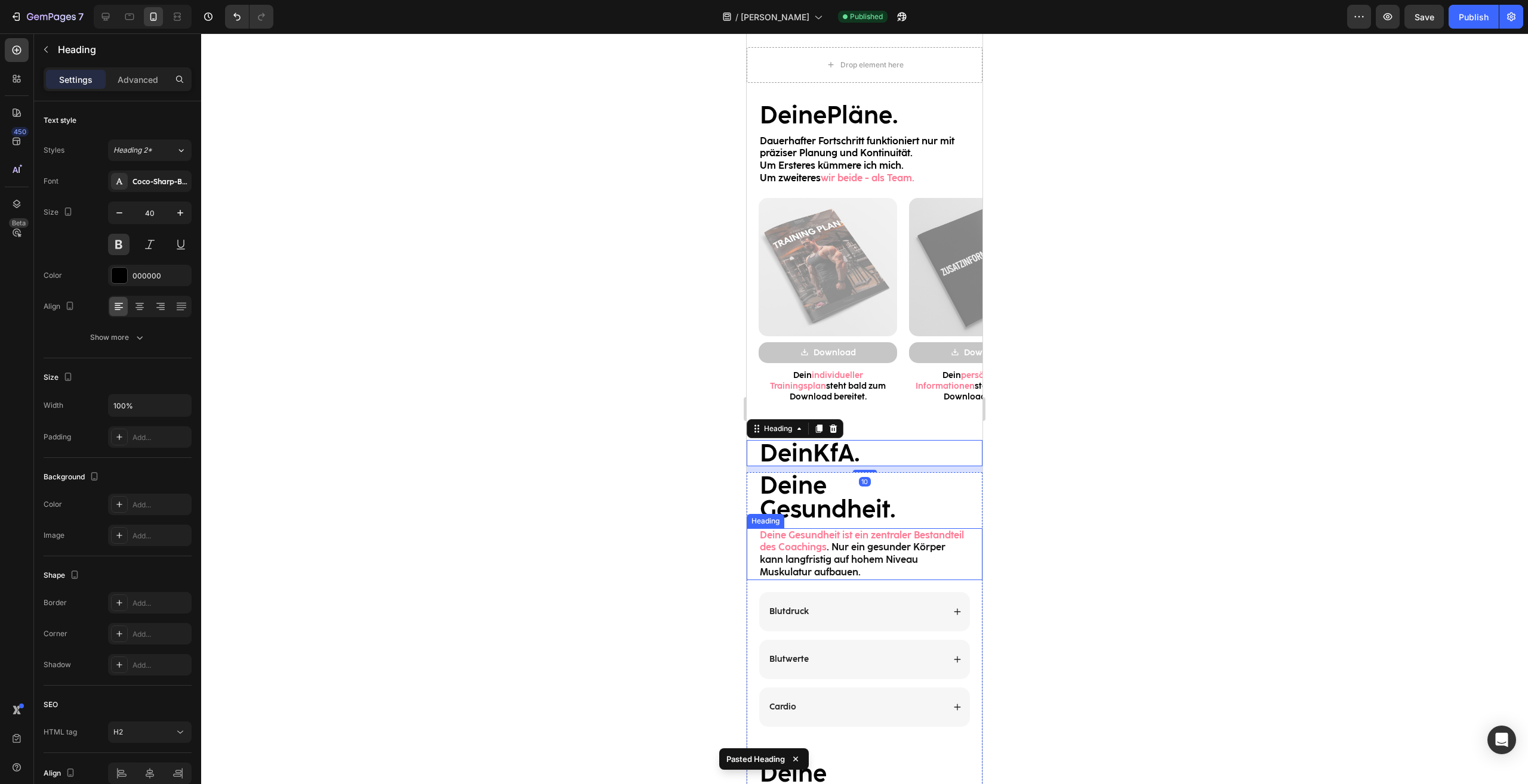
scroll to position [150, 0]
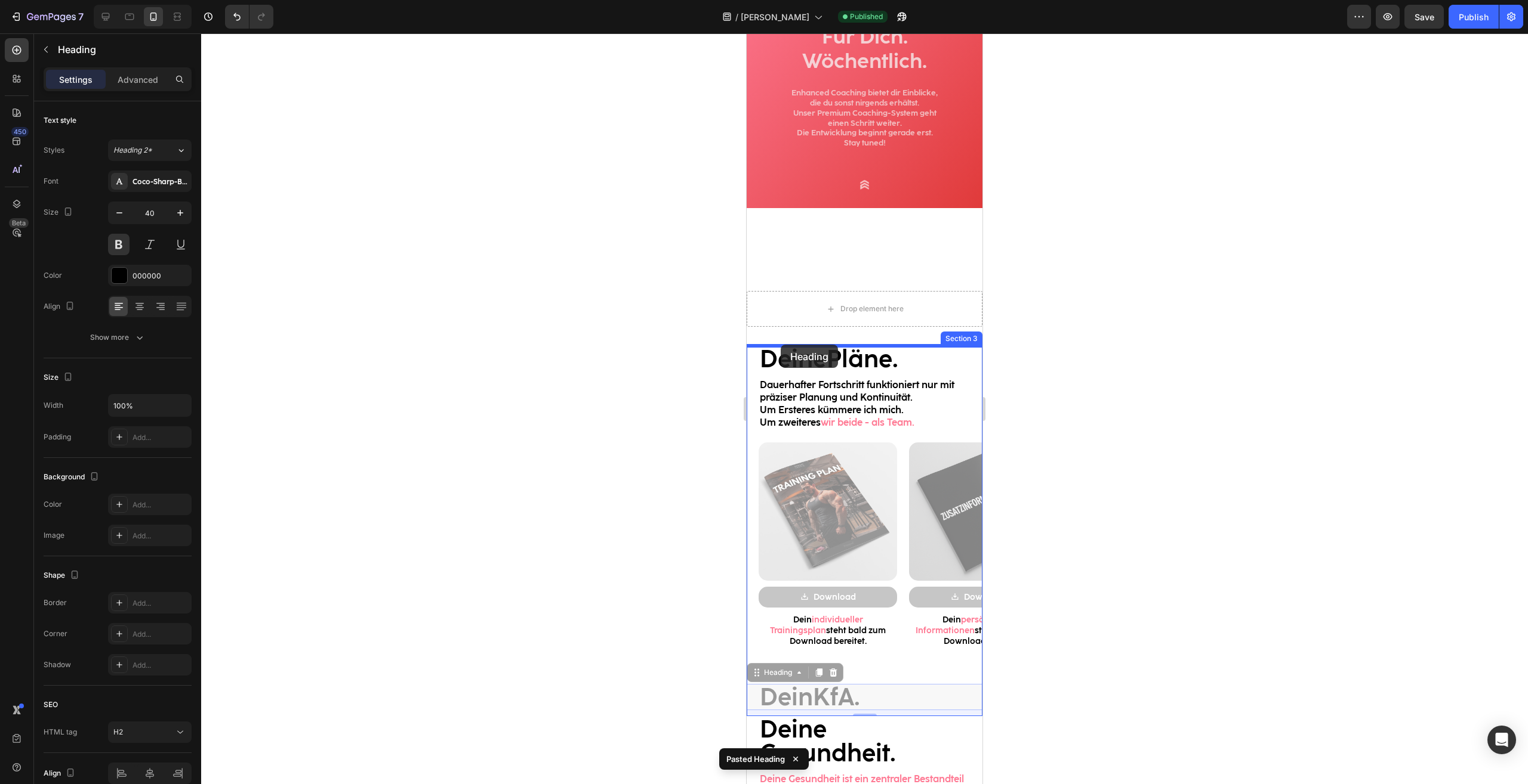
drag, startPoint x: 760, startPoint y: 663, endPoint x: 780, endPoint y: 347, distance: 316.6
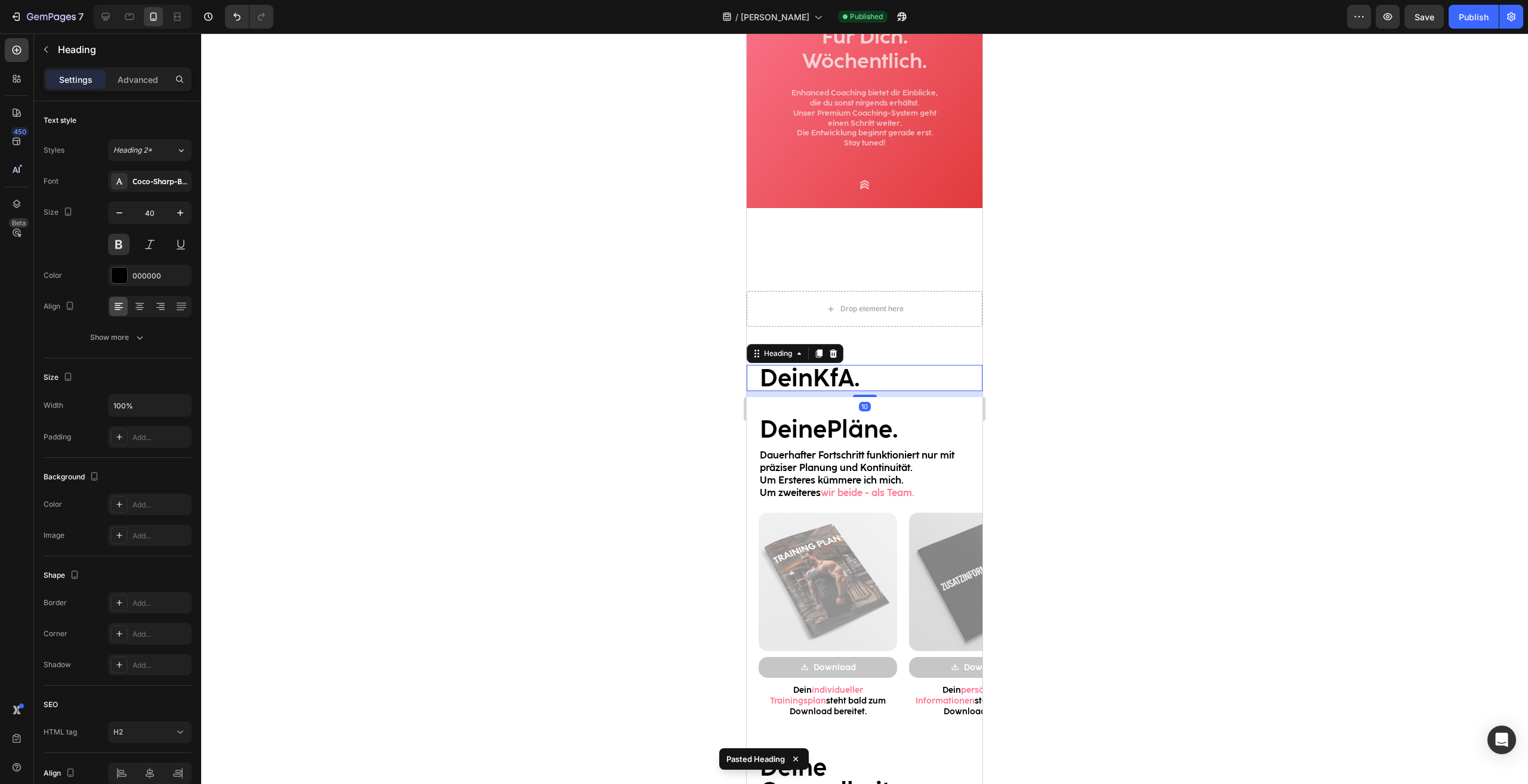
scroll to position [150, 0]
click at [1180, 386] on div at bounding box center [865, 409] width 1327 height 751
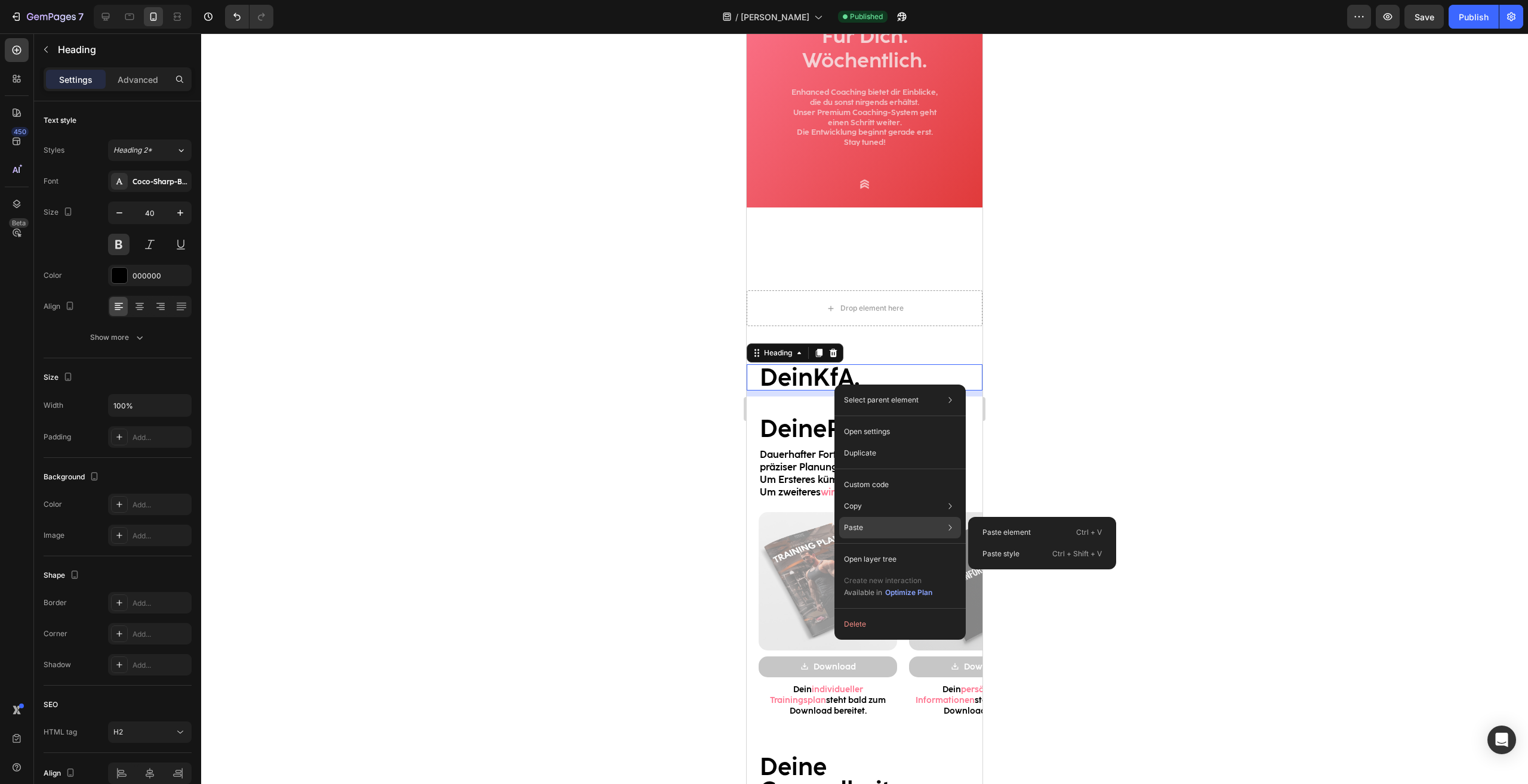
click at [868, 549] on div "Paste Paste element Ctrl + V Paste style Ctrl + Shift + V" at bounding box center [899, 560] width 122 height 21
click at [1012, 534] on p "Paste element" at bounding box center [1006, 532] width 48 height 11
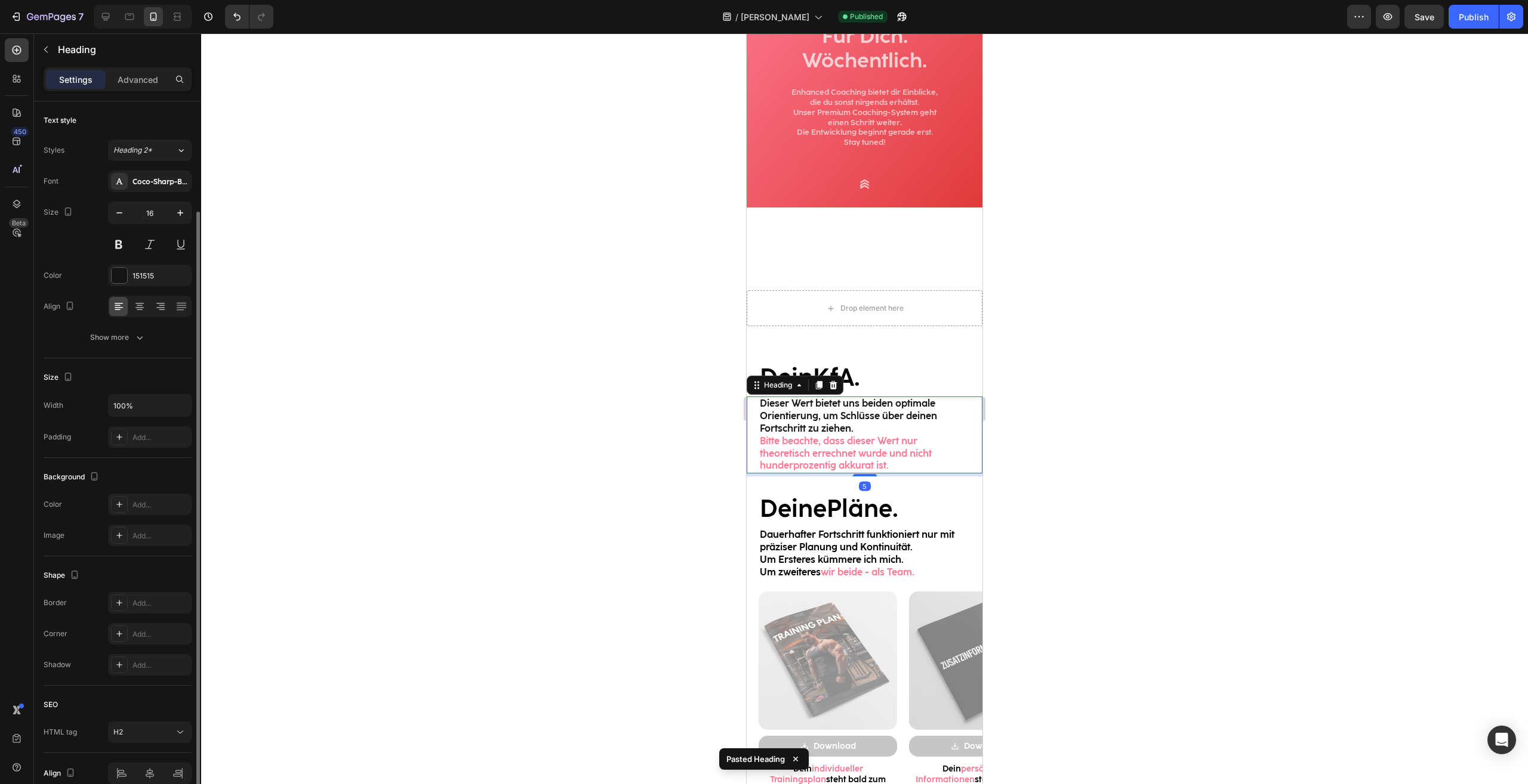
scroll to position [57, 0]
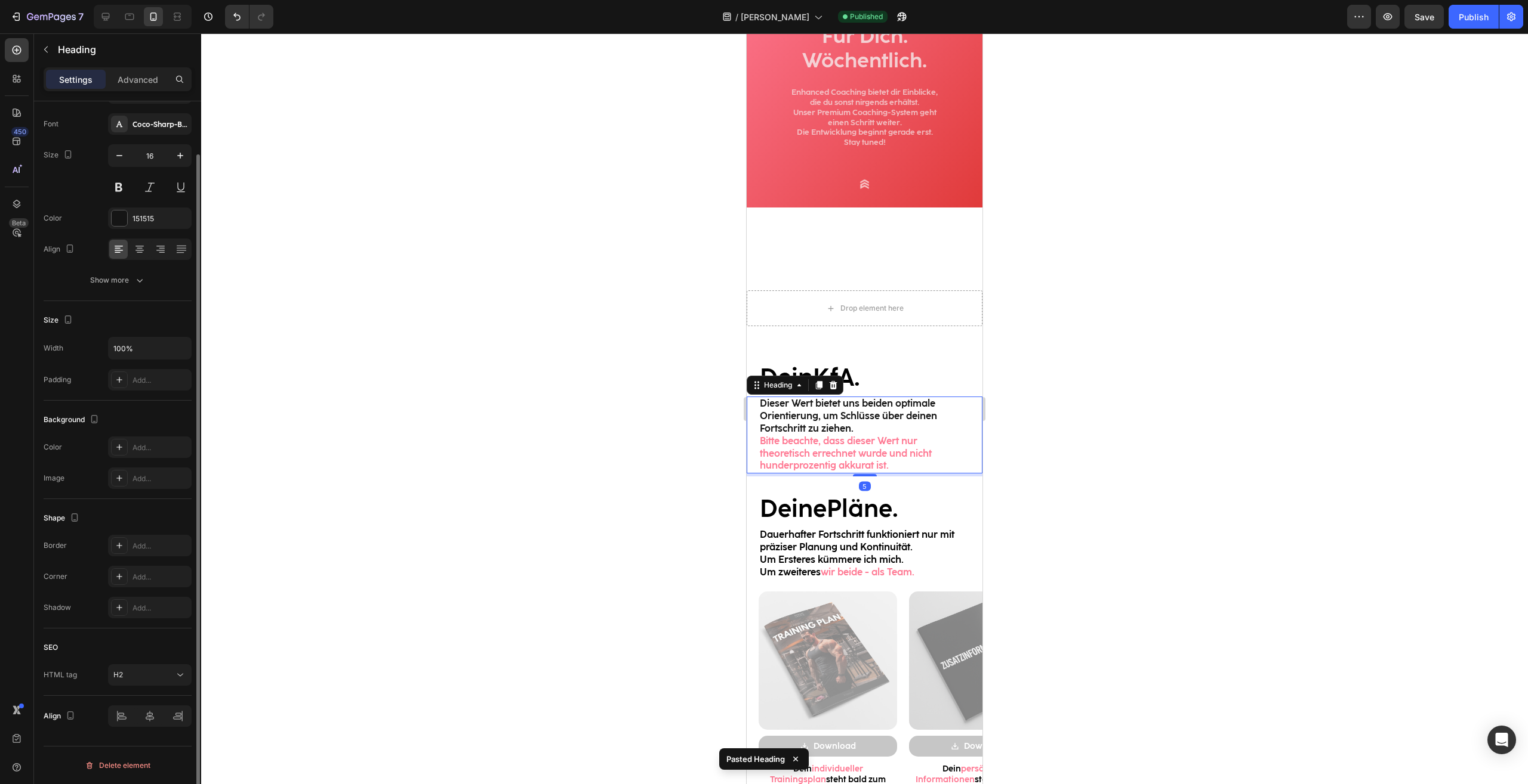
click at [1122, 471] on div at bounding box center [865, 409] width 1327 height 751
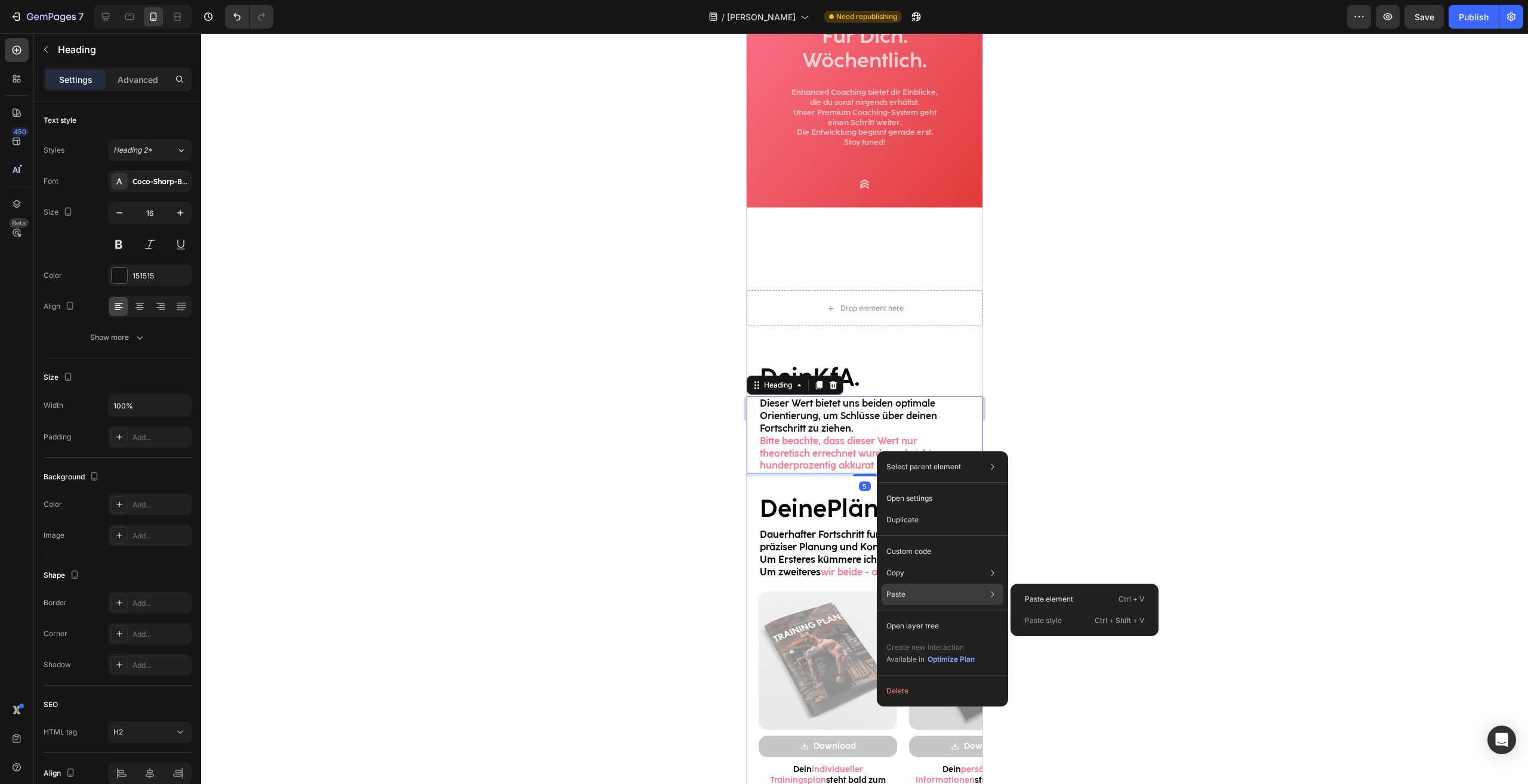
click at [916, 616] on div "Paste Paste element Ctrl + V Paste style Ctrl + Shift + V" at bounding box center [942, 626] width 122 height 21
click at [1033, 597] on p "Paste element" at bounding box center [1049, 599] width 48 height 11
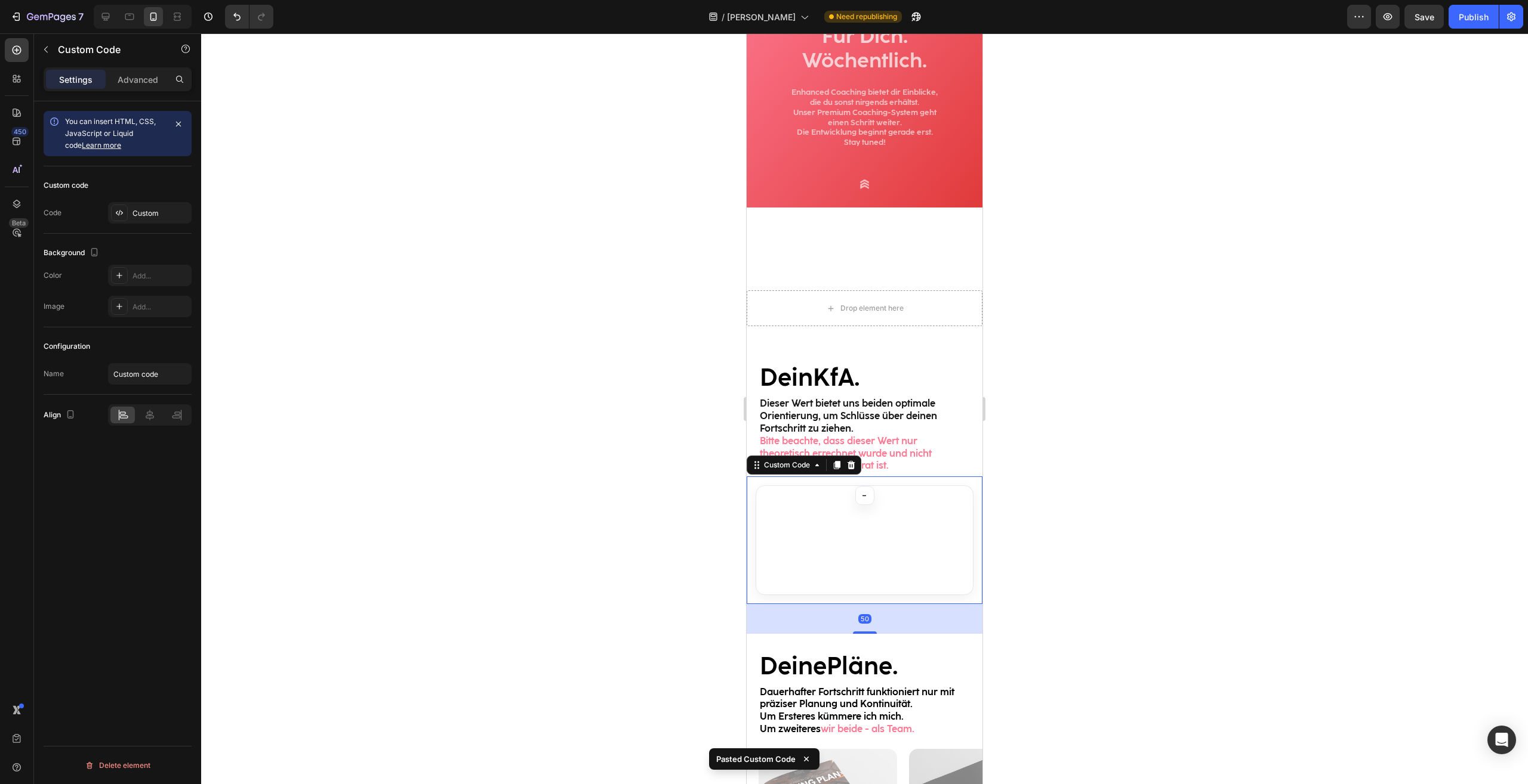
click at [1128, 433] on div at bounding box center [865, 409] width 1327 height 751
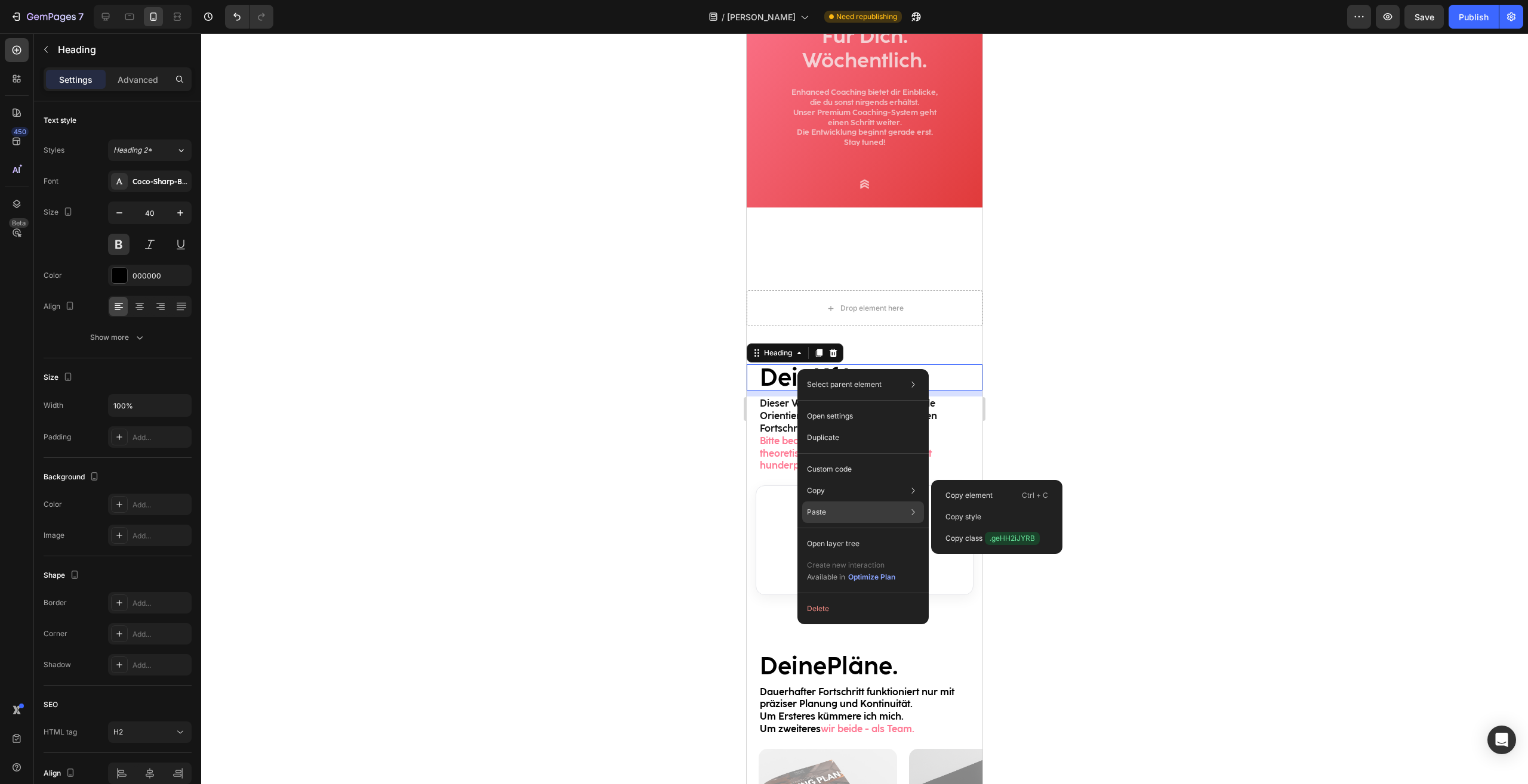
click at [828, 533] on div "Paste Paste element Ctrl + V Paste style Ctrl + Shift + V" at bounding box center [863, 544] width 122 height 21
click at [946, 520] on p "Paste element" at bounding box center [969, 517] width 48 height 11
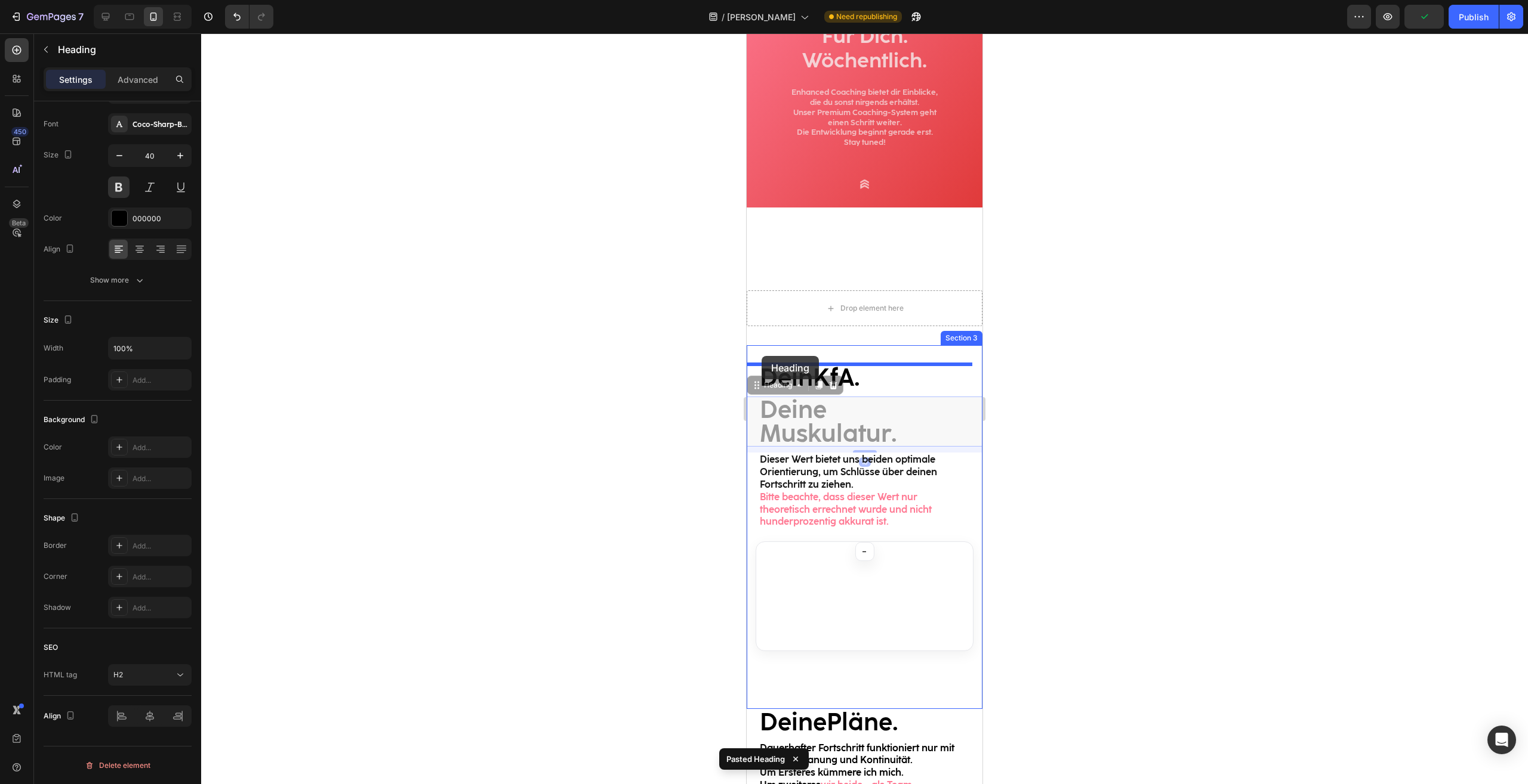
drag, startPoint x: 753, startPoint y: 386, endPoint x: 761, endPoint y: 356, distance: 31.0
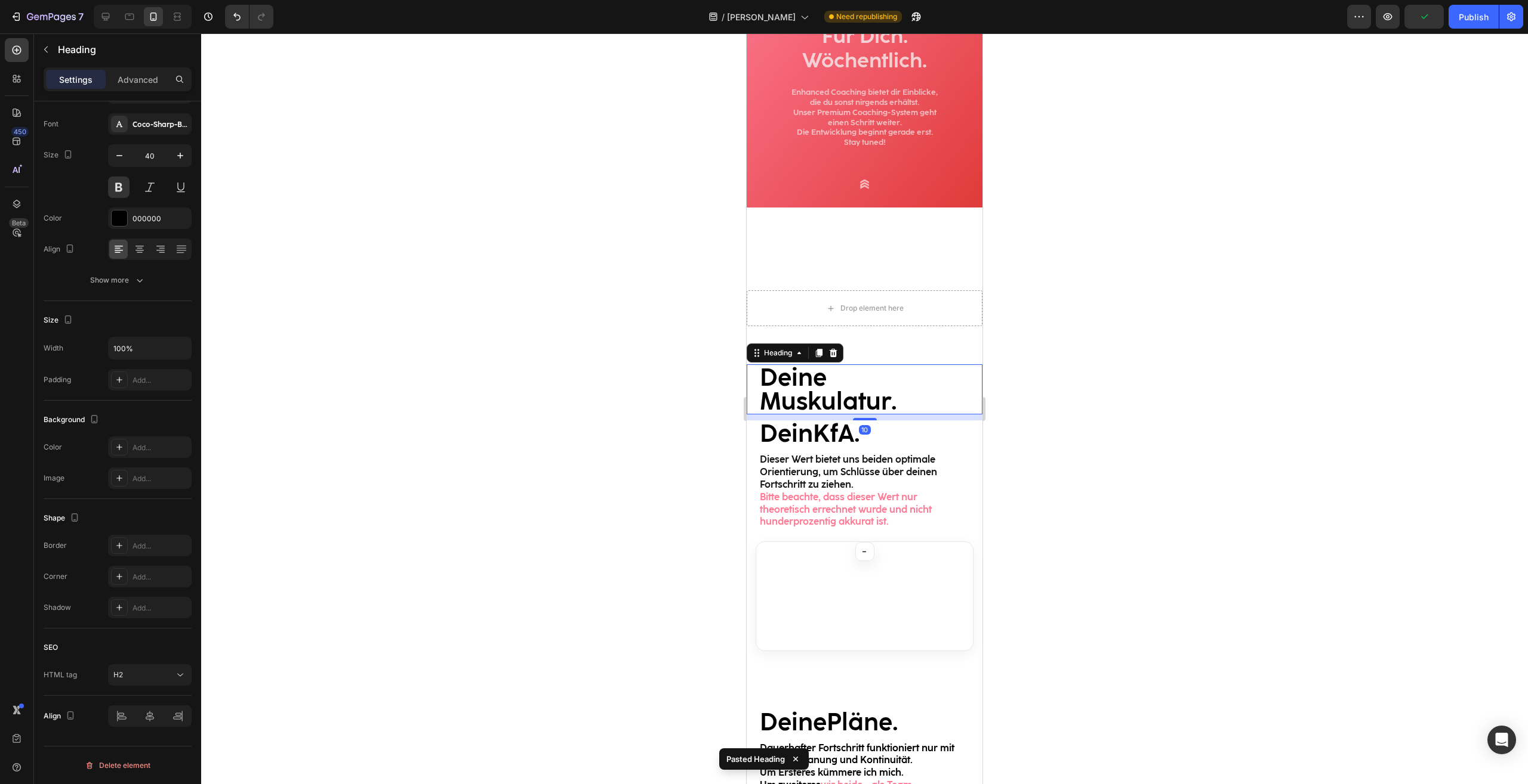
click at [1194, 353] on div at bounding box center [865, 409] width 1327 height 751
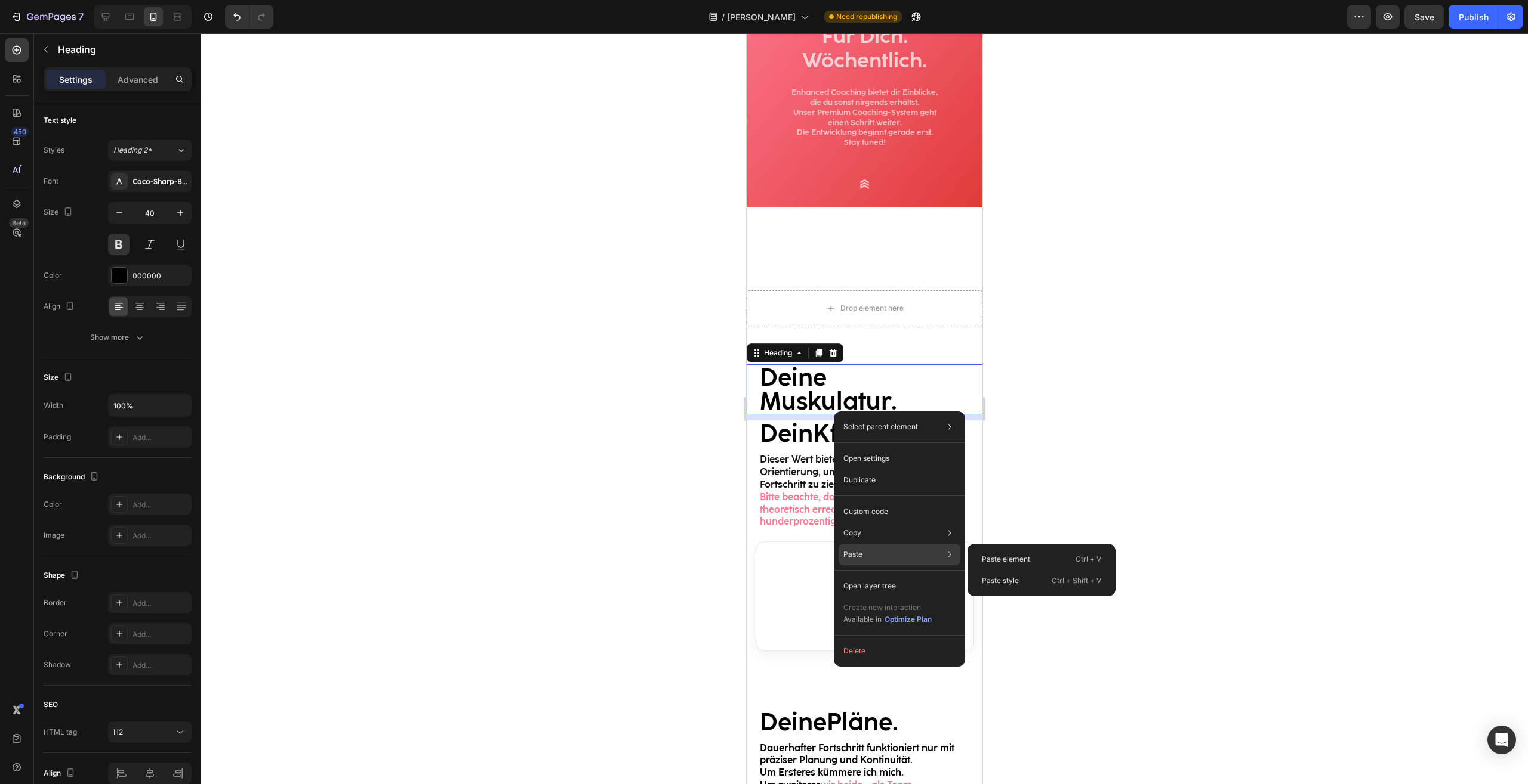
click at [866, 576] on div "Paste Paste element Ctrl + V Paste style Ctrl + Shift + V" at bounding box center [899, 586] width 122 height 21
click at [1014, 570] on div "Paste element Ctrl + V" at bounding box center [1041, 581] width 138 height 21
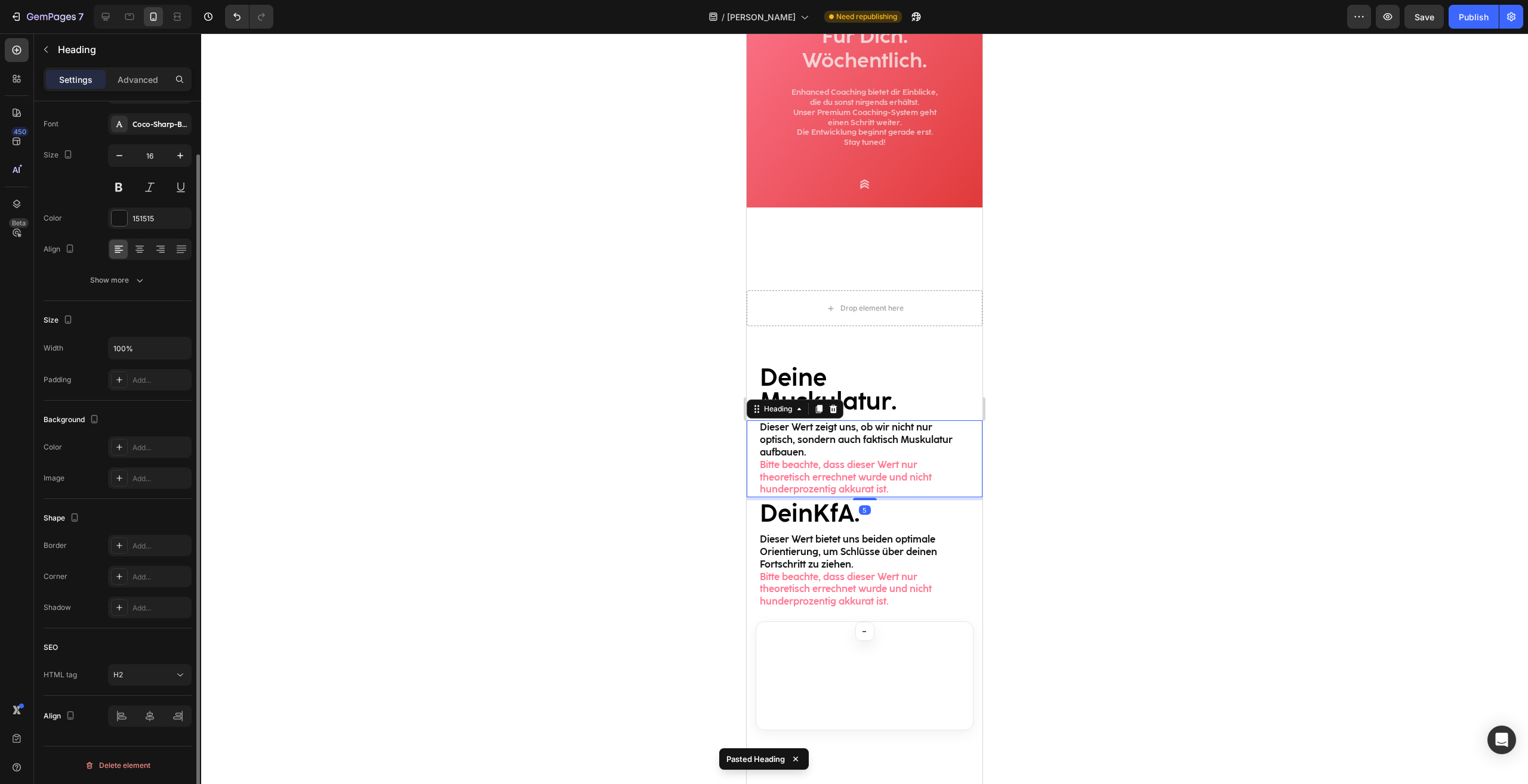
click at [1078, 437] on div at bounding box center [865, 409] width 1327 height 751
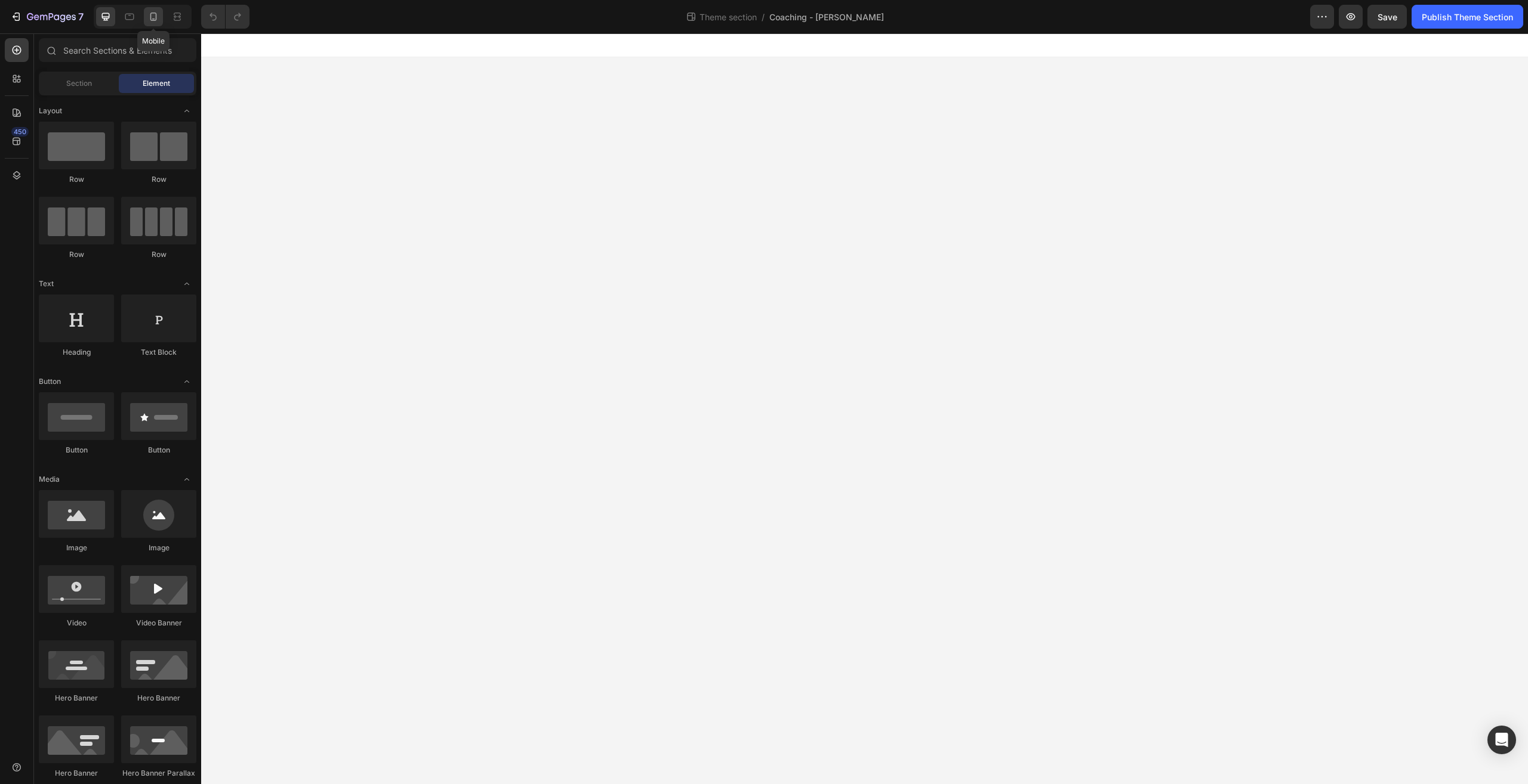
drag, startPoint x: 161, startPoint y: 19, endPoint x: 76, endPoint y: 69, distance: 98.6
click at [161, 19] on div at bounding box center [152, 16] width 19 height 19
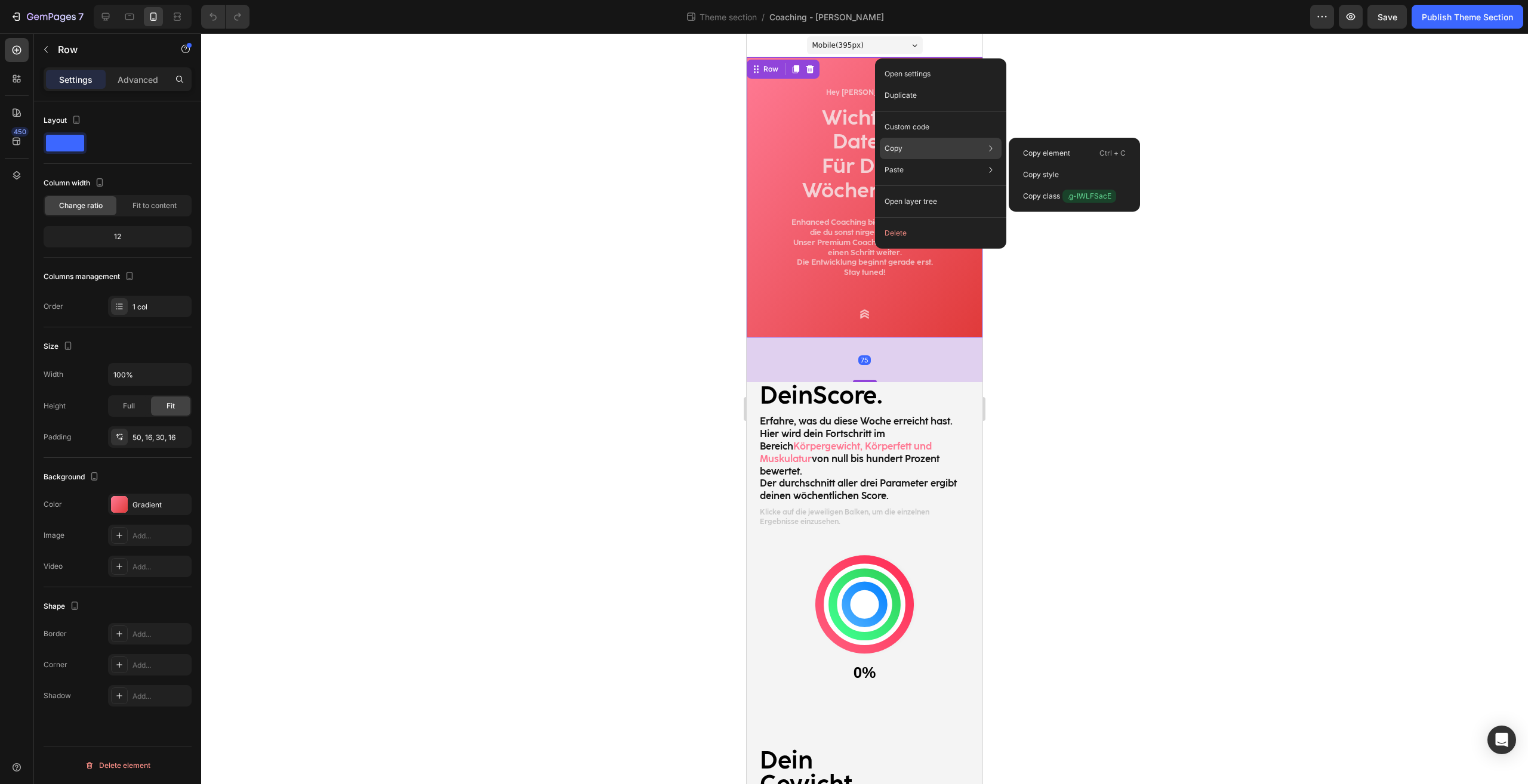
click at [909, 145] on div "Copy Copy element Ctrl + C Copy style Copy class .g-IWLFSacE" at bounding box center [940, 149] width 122 height 21
drag, startPoint x: 1090, startPoint y: 155, endPoint x: 137, endPoint y: 63, distance: 957.4
click at [1090, 164] on div "Copy element Ctrl + C" at bounding box center [1074, 174] width 122 height 21
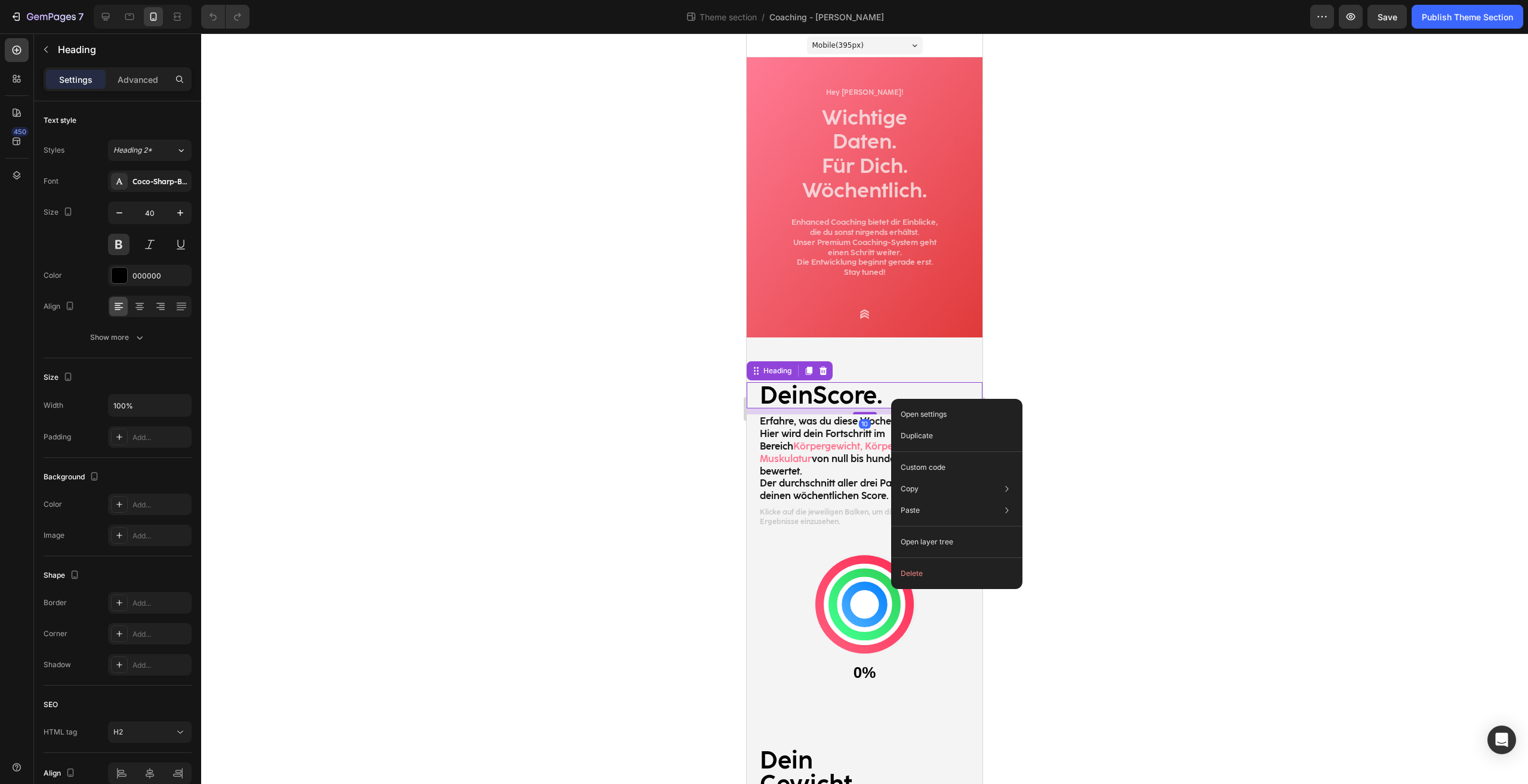
scroll to position [61, 0]
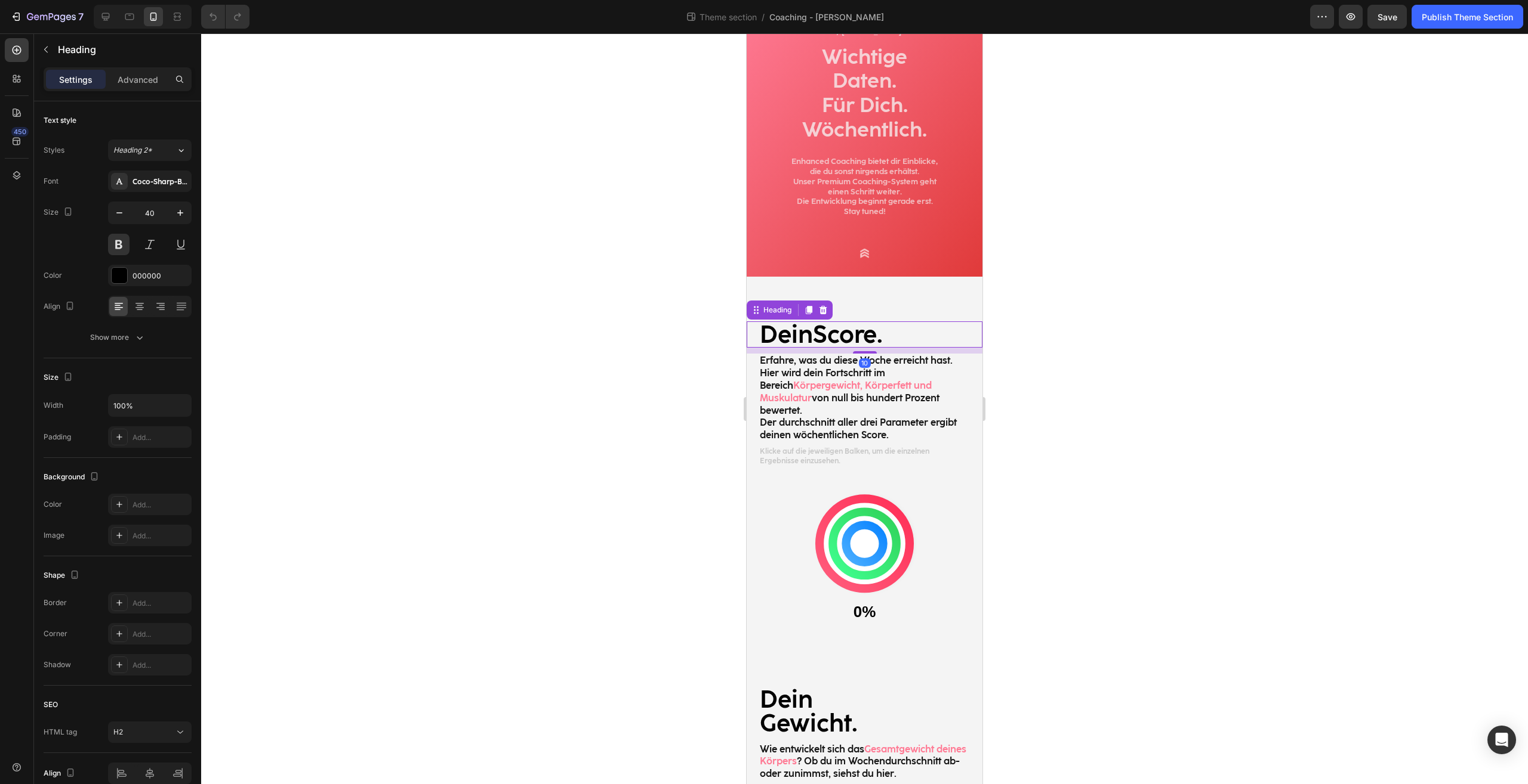
click at [1132, 282] on div at bounding box center [865, 409] width 1327 height 751
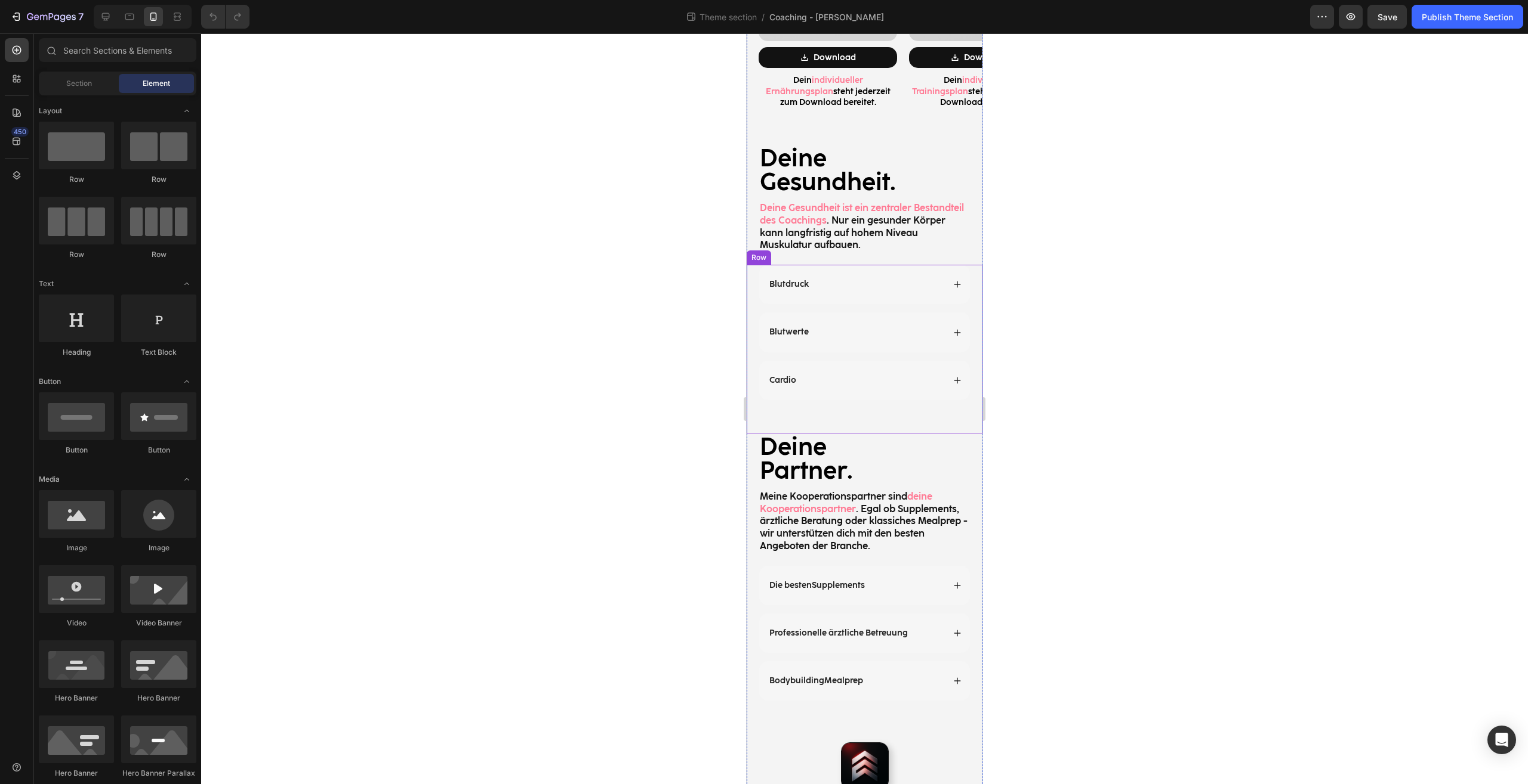
scroll to position [1785, 0]
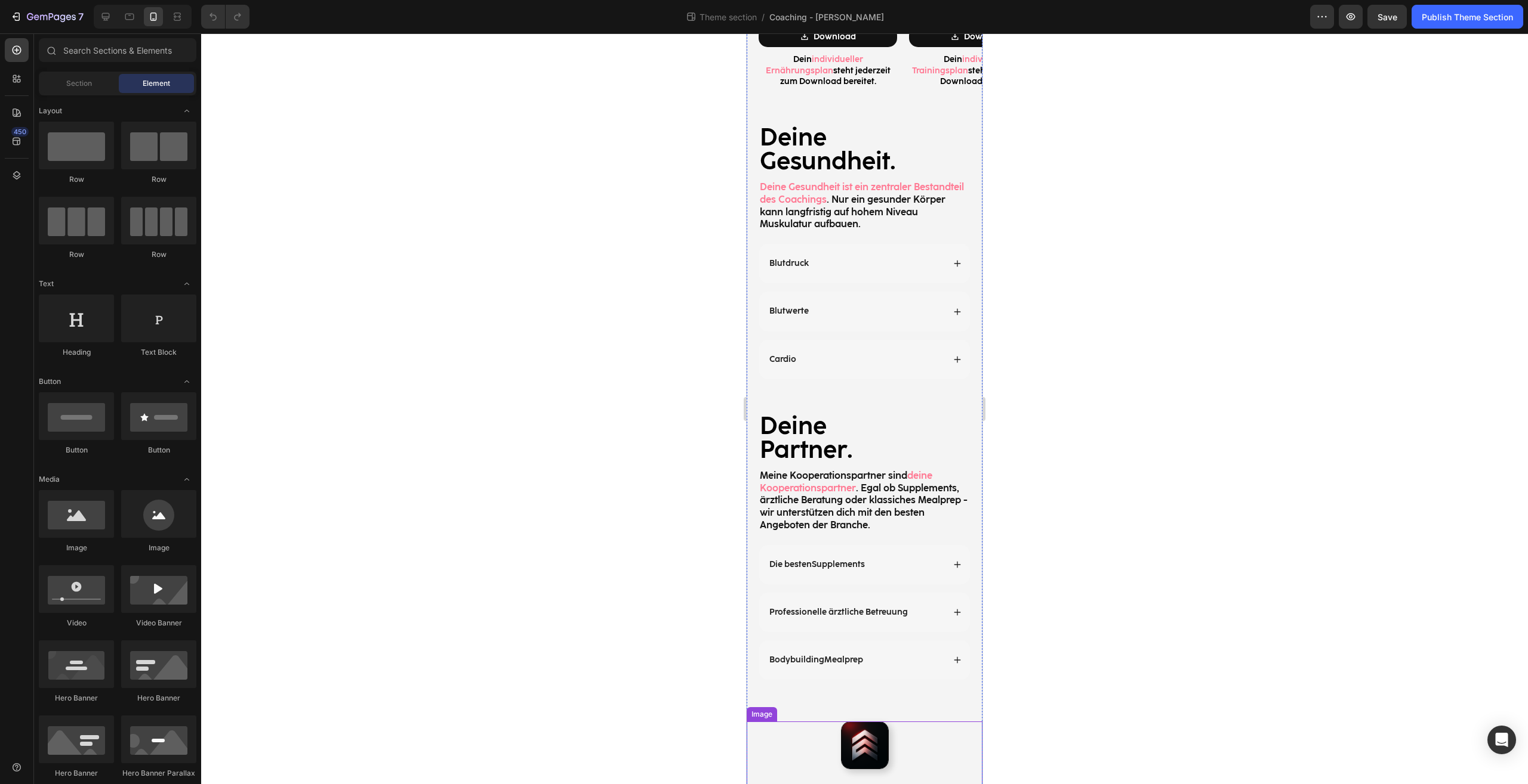
click at [917, 737] on div at bounding box center [864, 746] width 236 height 48
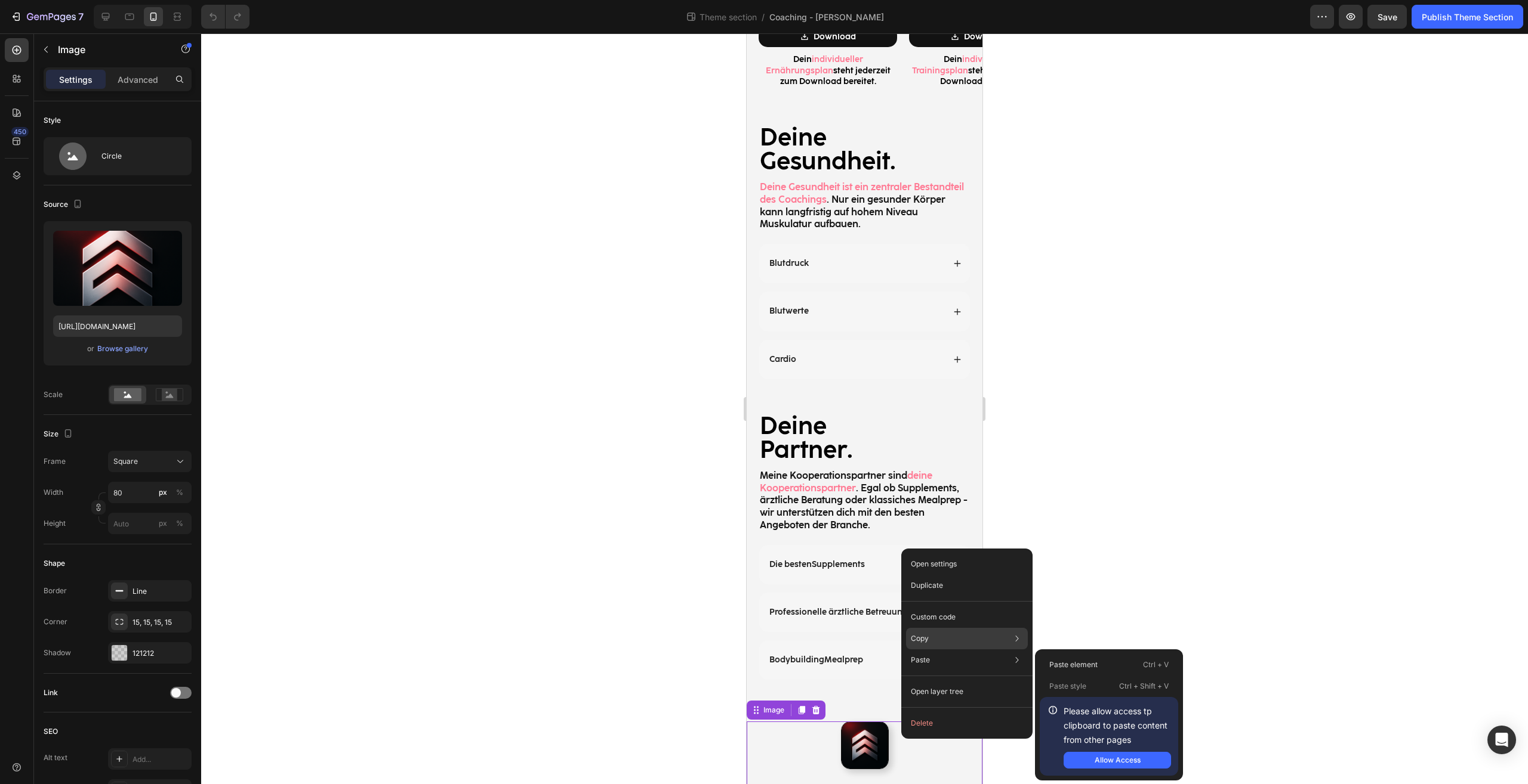
click at [932, 643] on div "Copy Copy element Ctrl + C Copy style Copy class .ghigGfZsiq" at bounding box center [966, 639] width 122 height 21
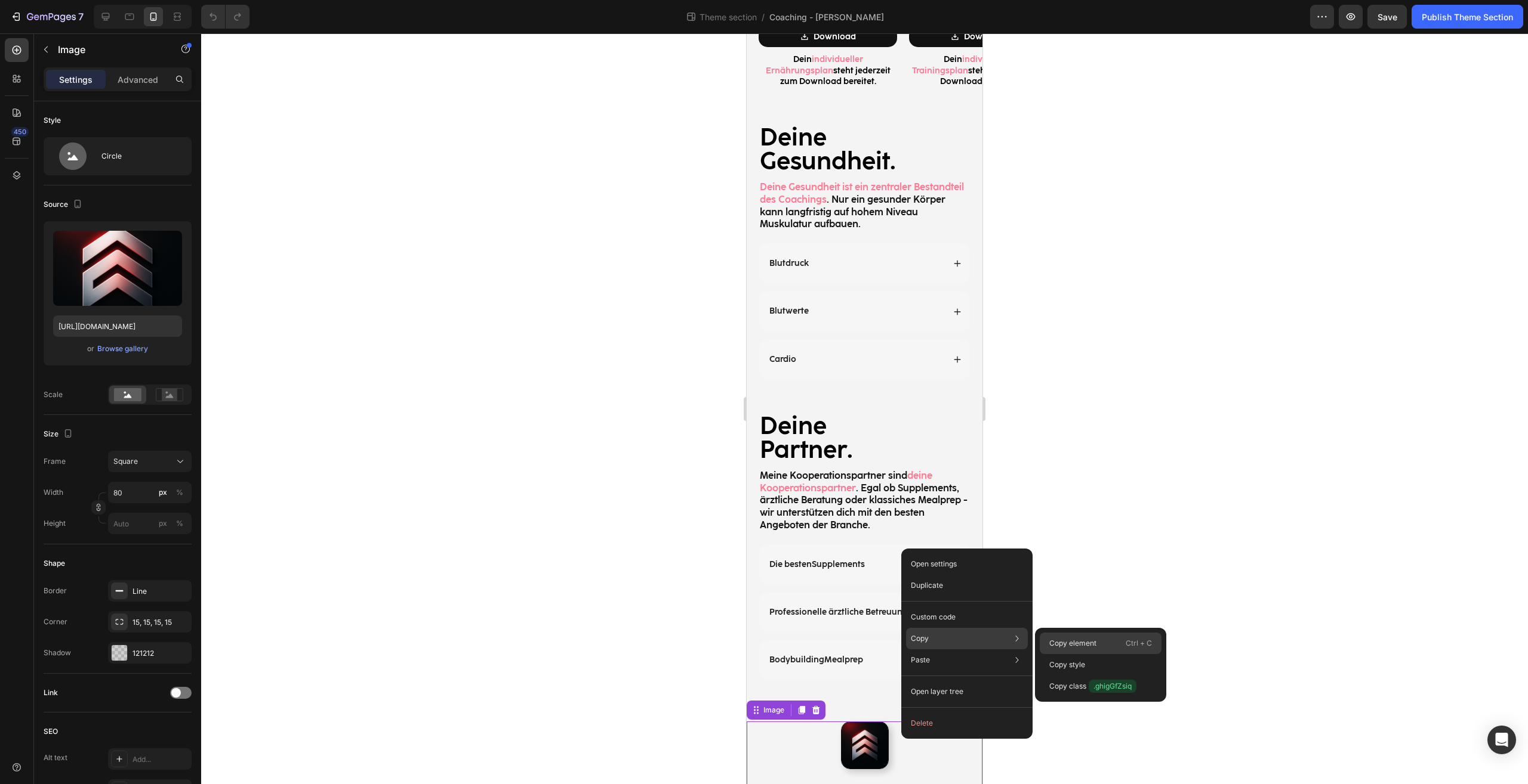
click at [1082, 654] on div "Copy element Ctrl + C" at bounding box center [1100, 665] width 122 height 21
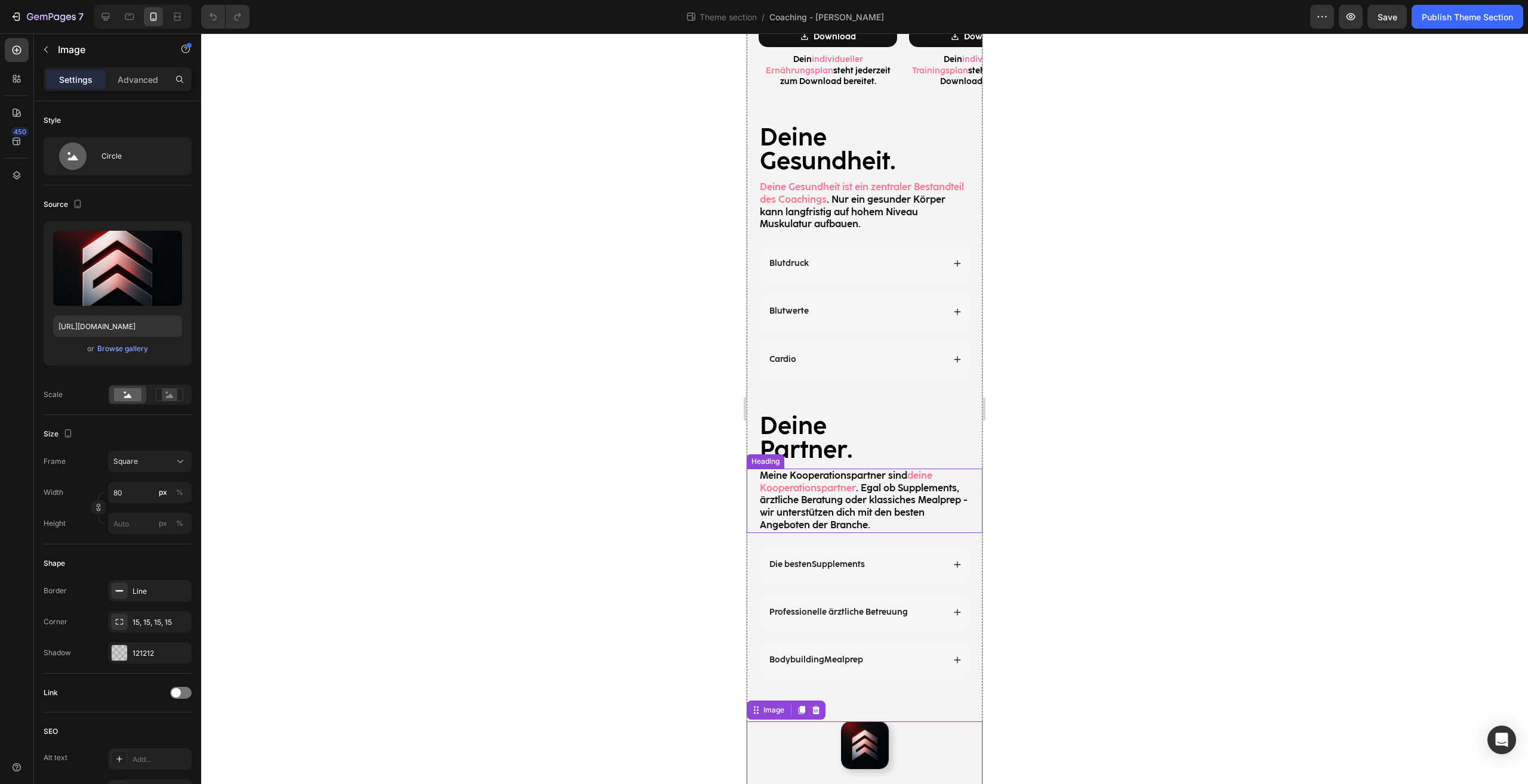
click at [960, 469] on h2 "Meine Kooperationspartner sind deine Kooperationspartner . Egal ob Supplements,…" at bounding box center [865, 501] width 212 height 64
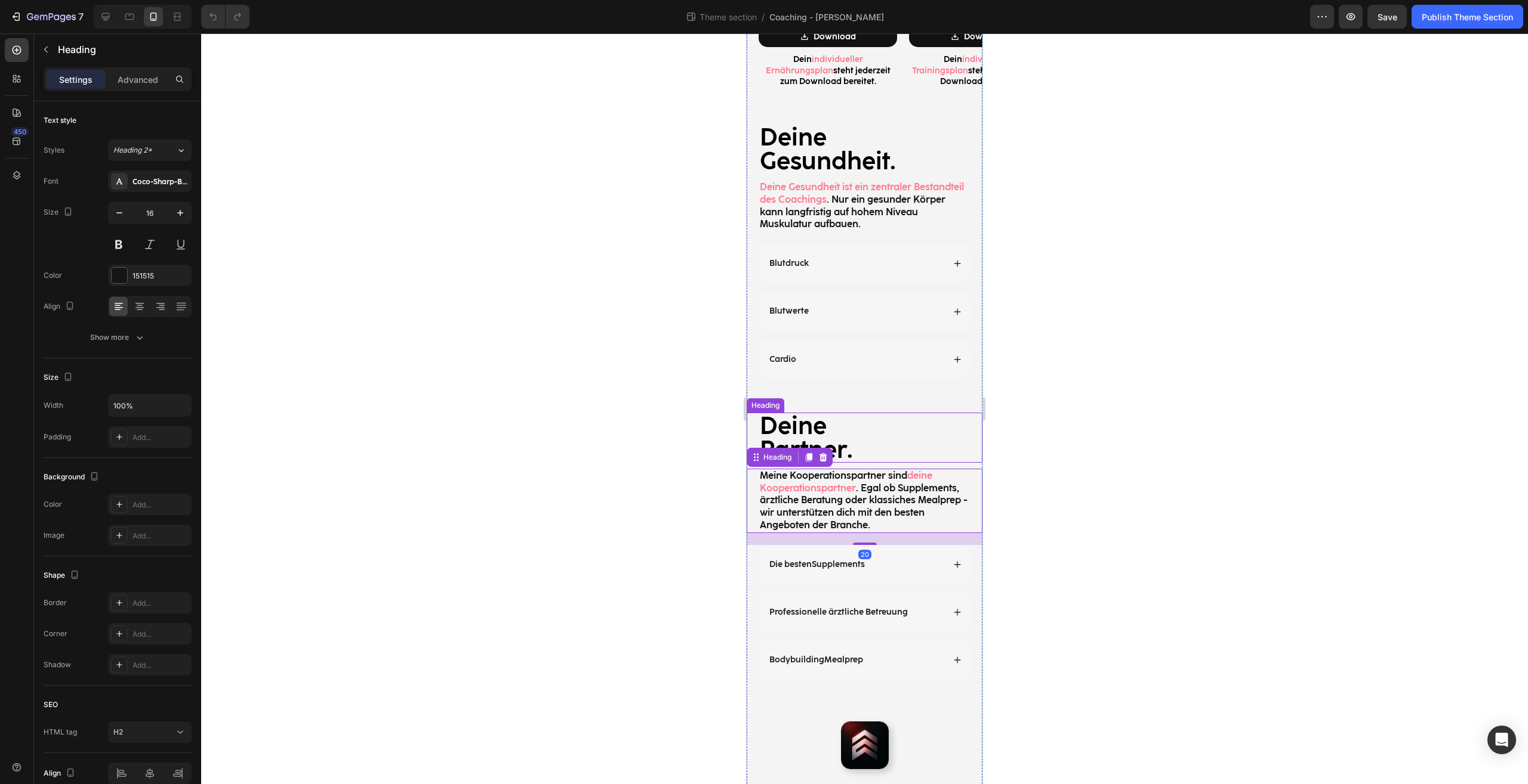
click at [960, 429] on h2 "Deine Partner." at bounding box center [865, 438] width 212 height 50
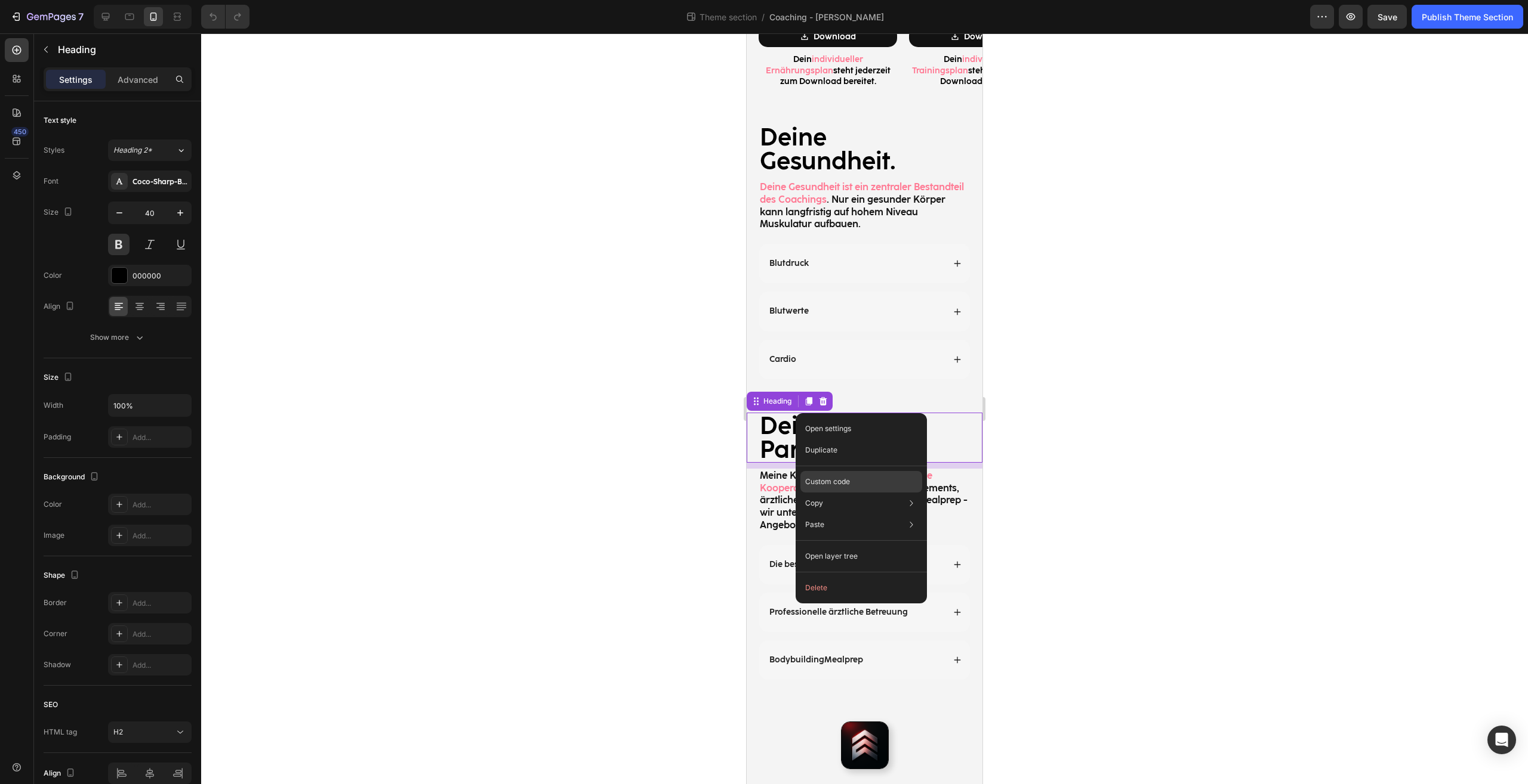
click at [837, 484] on p "Custom code" at bounding box center [827, 481] width 45 height 11
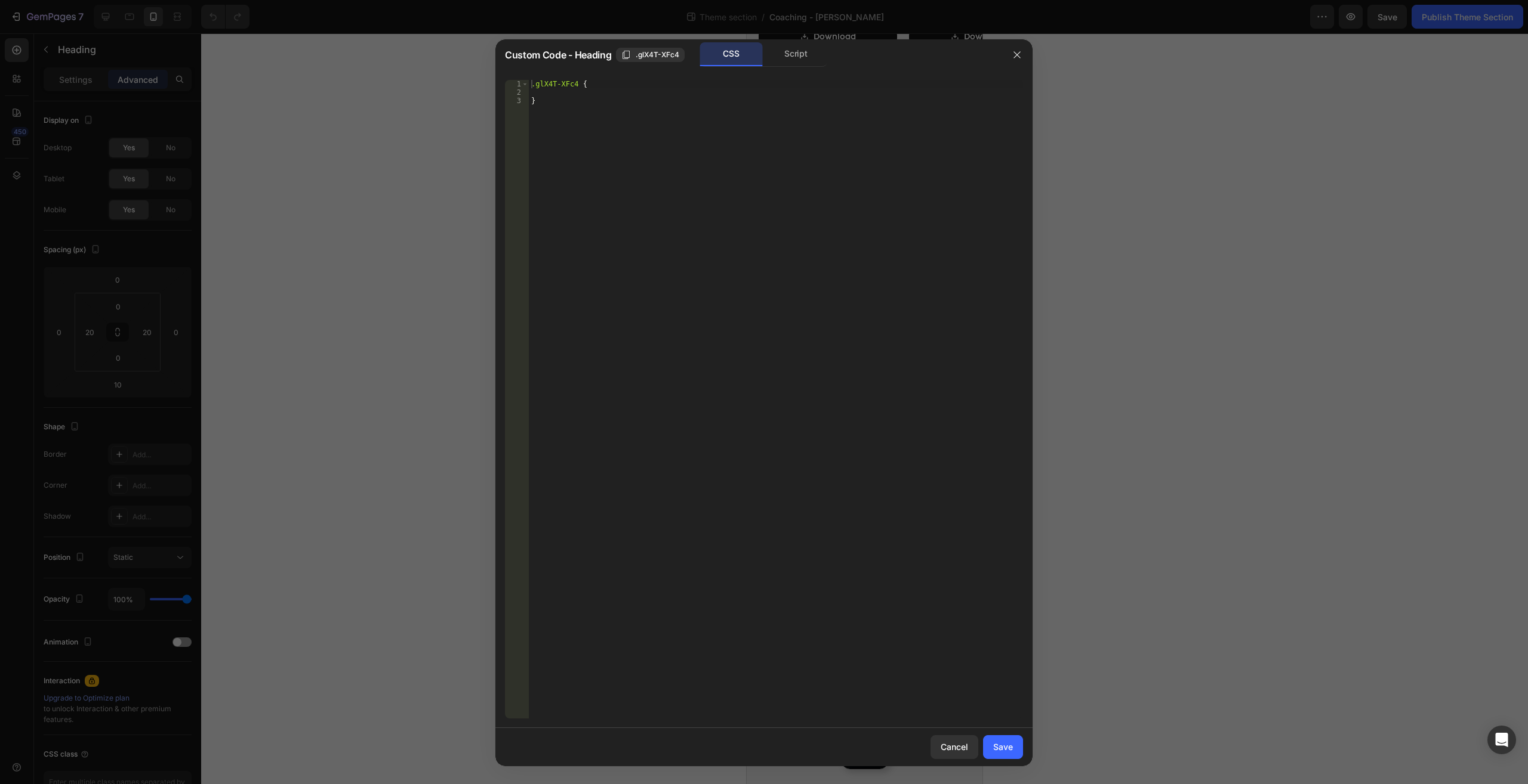
click at [1018, 53] on icon "button" at bounding box center [1017, 54] width 10 height 10
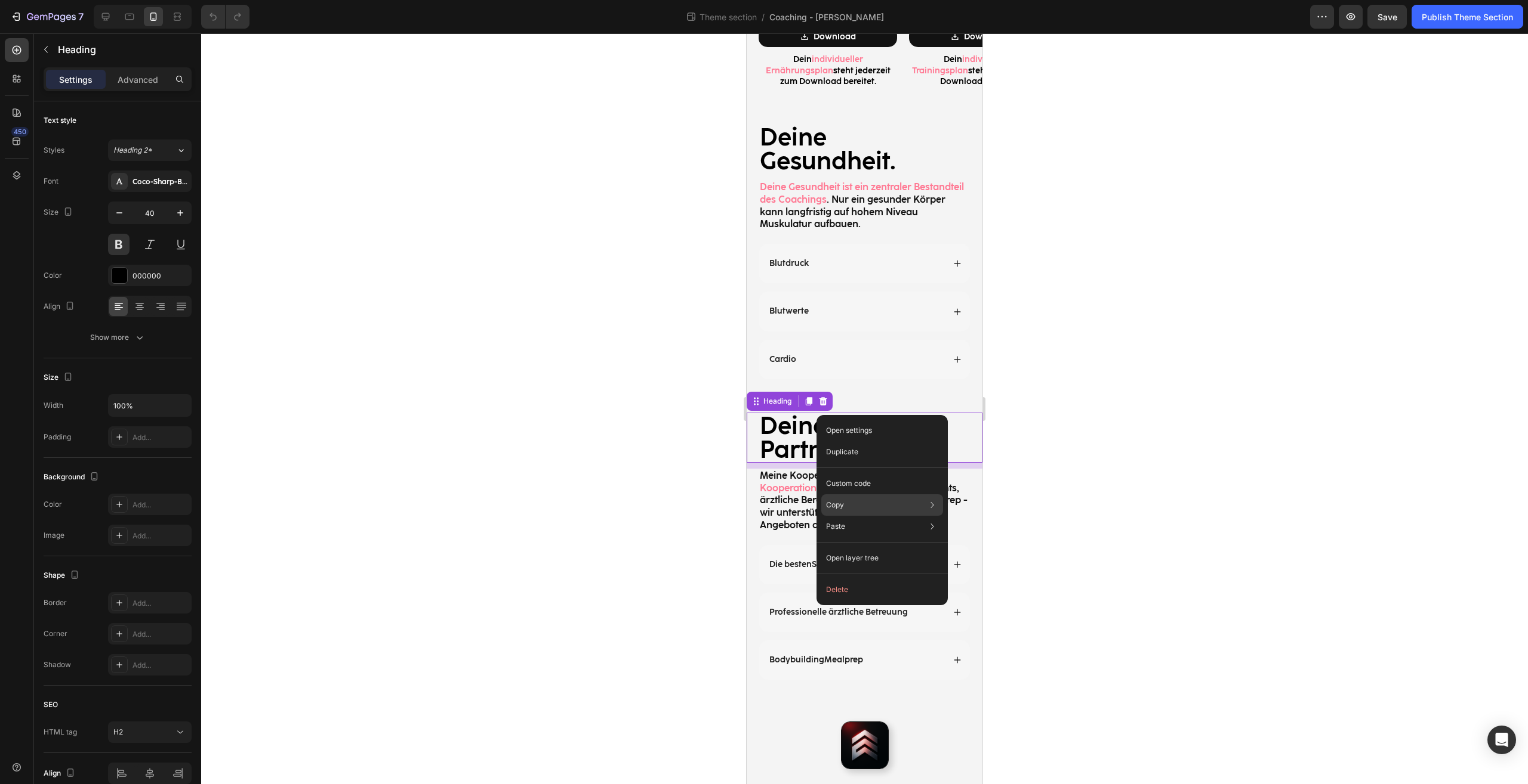
click at [857, 500] on div "Copy Copy element Ctrl + C Copy style Copy class .glX4T-XFc4" at bounding box center [882, 505] width 122 height 21
click at [1023, 521] on div "Copy element Ctrl + C" at bounding box center [1015, 531] width 122 height 21
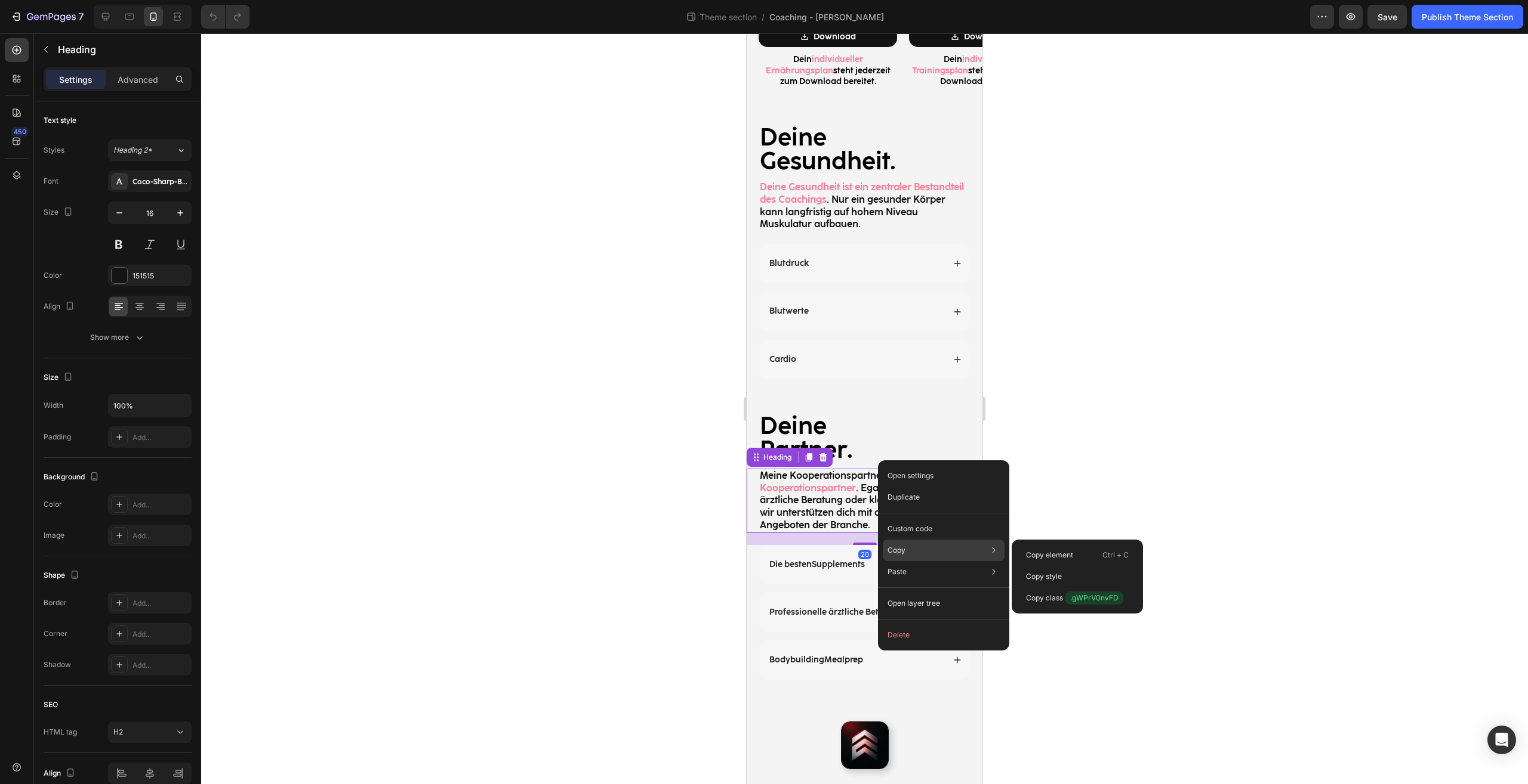
click at [913, 547] on div "Copy Copy element Ctrl + C Copy style Copy class .gWPrV0nvFD" at bounding box center [943, 550] width 122 height 21
click at [1072, 560] on p "Copy element" at bounding box center [1049, 555] width 47 height 11
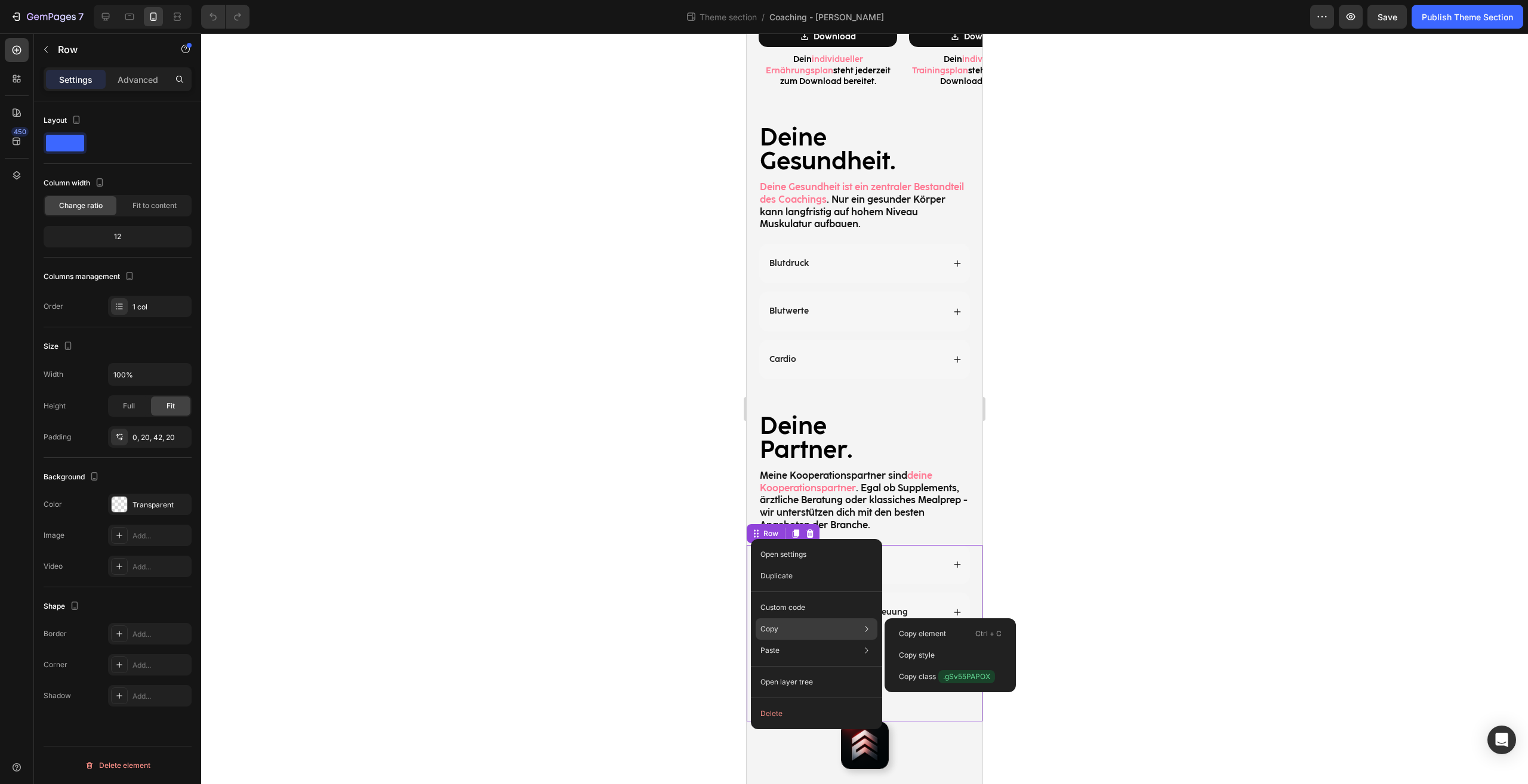
click at [781, 635] on div "Copy Copy element Ctrl + C Copy style Copy class .gSv55PAPOX" at bounding box center [816, 629] width 122 height 21
click at [956, 644] on div "Copy element Ctrl + C" at bounding box center [949, 655] width 122 height 21
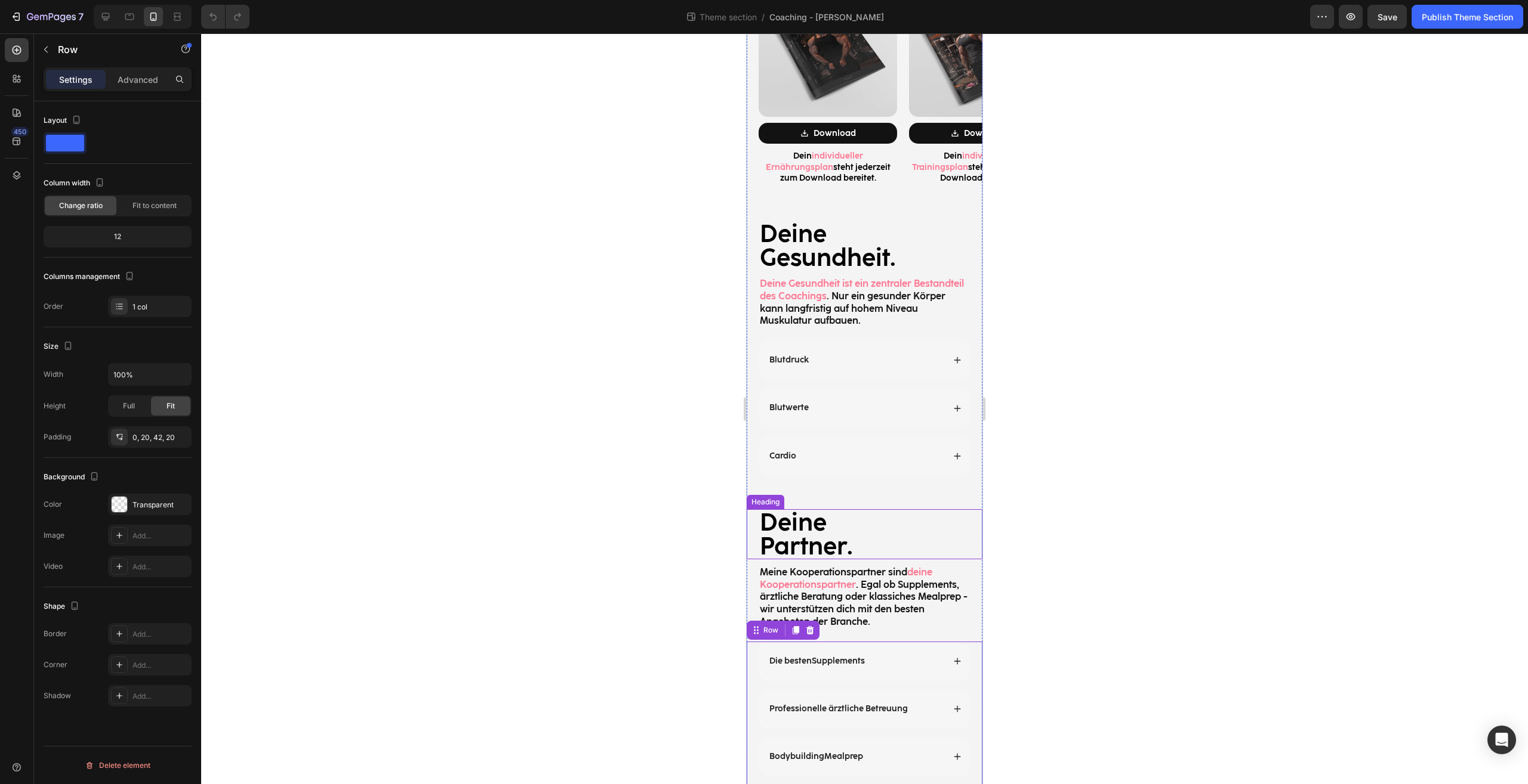
scroll to position [1603, 0]
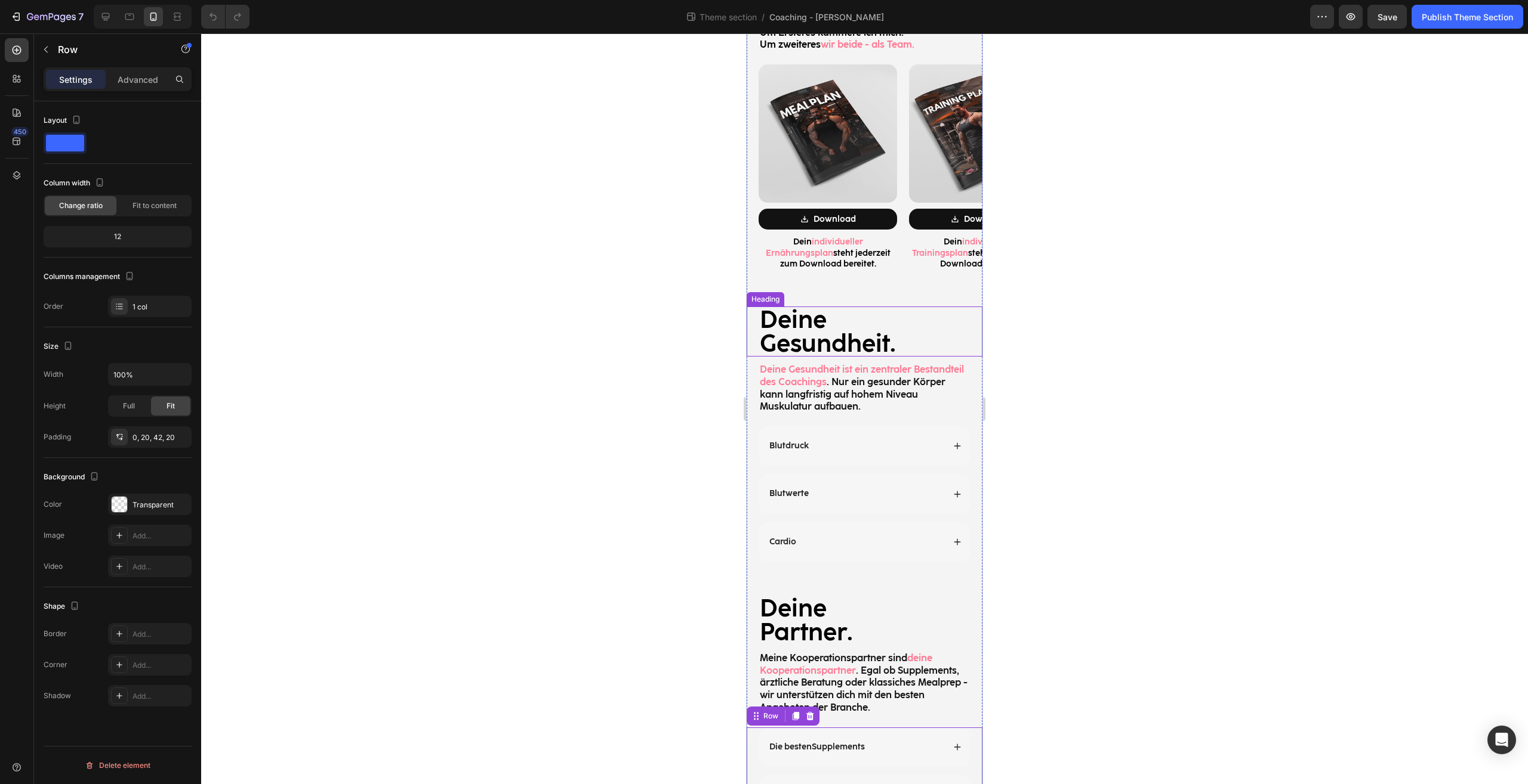
click at [934, 306] on h2 "Deine Gesundheit." at bounding box center [865, 331] width 212 height 50
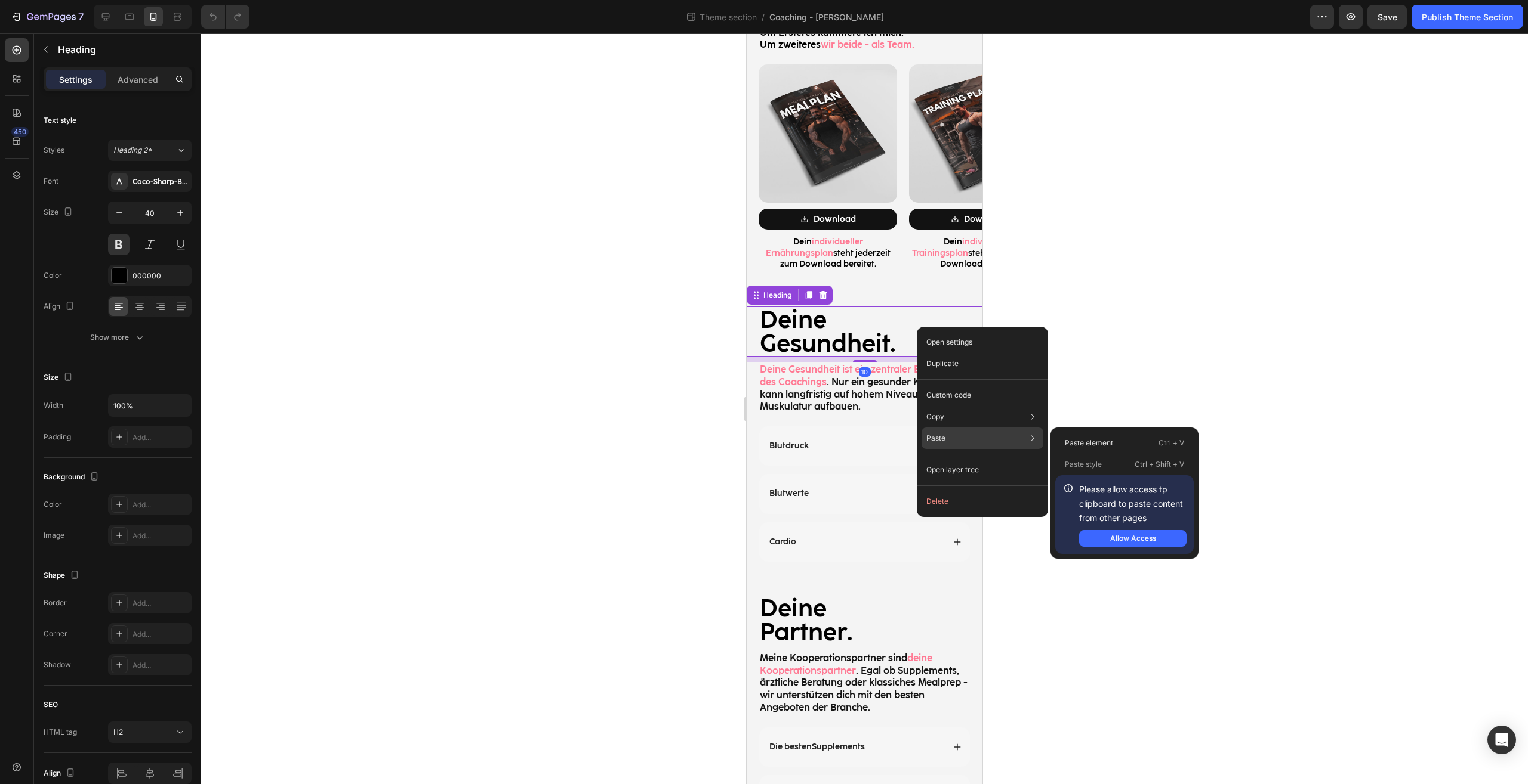
click at [948, 459] on div "Paste Paste element Ctrl + V Paste style Ctrl + Shift + V Please allow access t…" at bounding box center [982, 470] width 122 height 21
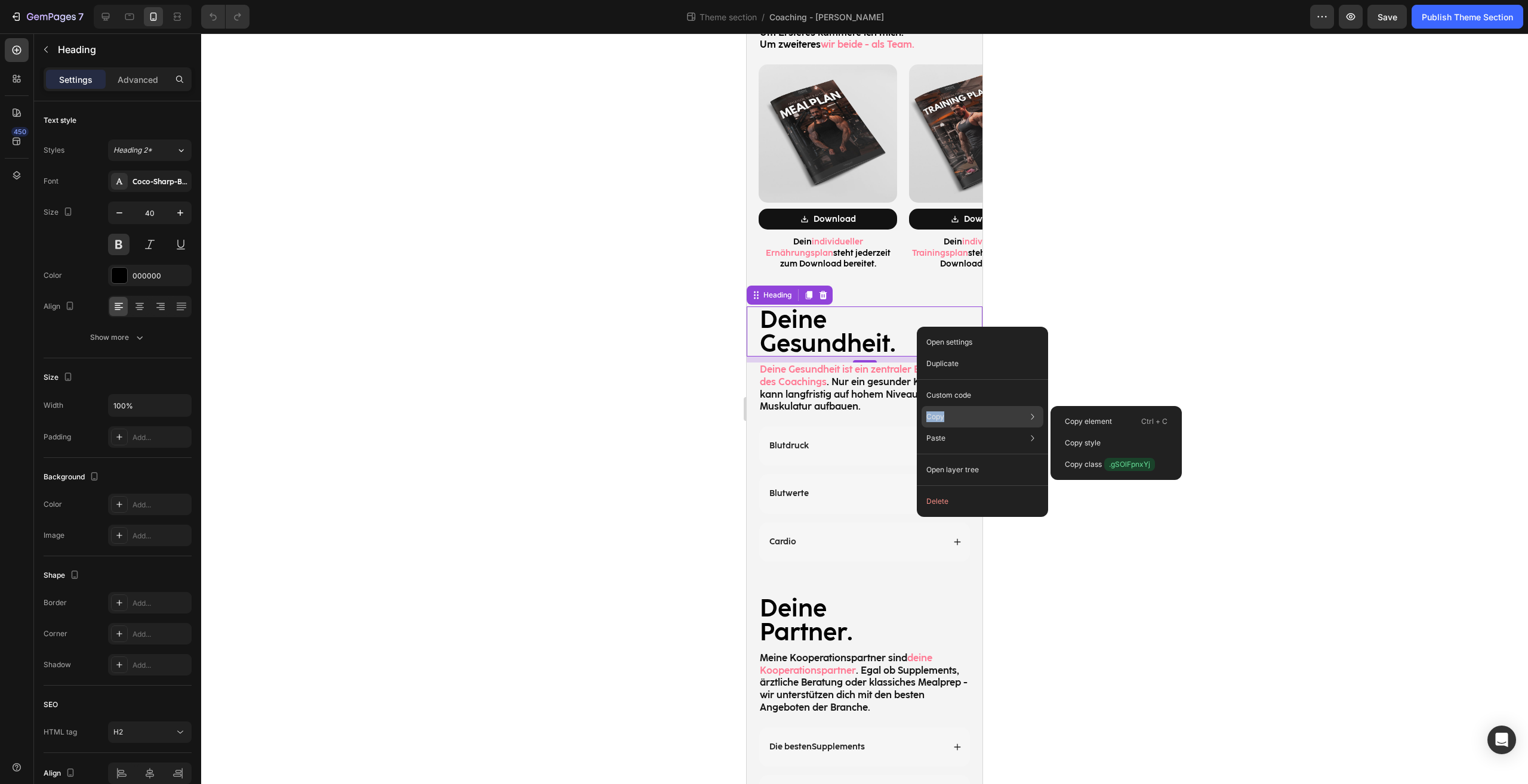
drag, startPoint x: 948, startPoint y: 437, endPoint x: 947, endPoint y: 424, distance: 13.0
click at [947, 424] on div "Open settings Duplicate Custom code Copy Copy element Ctrl + C Copy style Copy …" at bounding box center [981, 422] width 131 height 190
click at [947, 424] on div "Copy Copy element Ctrl + C Copy style Copy class .gSOlFpnxYj" at bounding box center [982, 416] width 122 height 21
click at [1120, 432] on div "Copy element Ctrl + C" at bounding box center [1116, 443] width 122 height 21
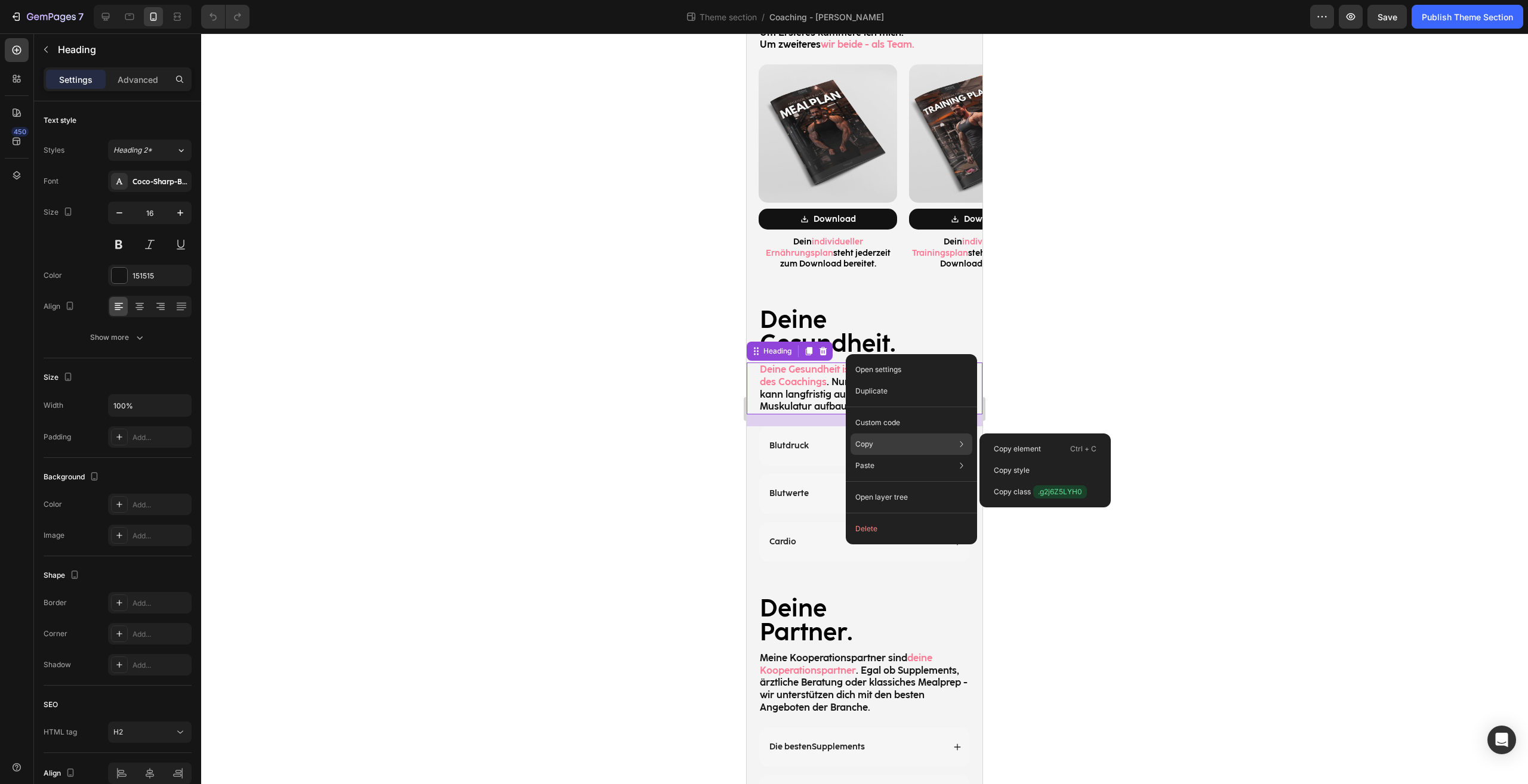
click at [879, 450] on div "Copy Copy element Ctrl + C Copy style Copy class .g2j6Z5LYH0" at bounding box center [911, 444] width 122 height 21
click at [1037, 460] on div "Copy element Ctrl + C" at bounding box center [1044, 471] width 122 height 21
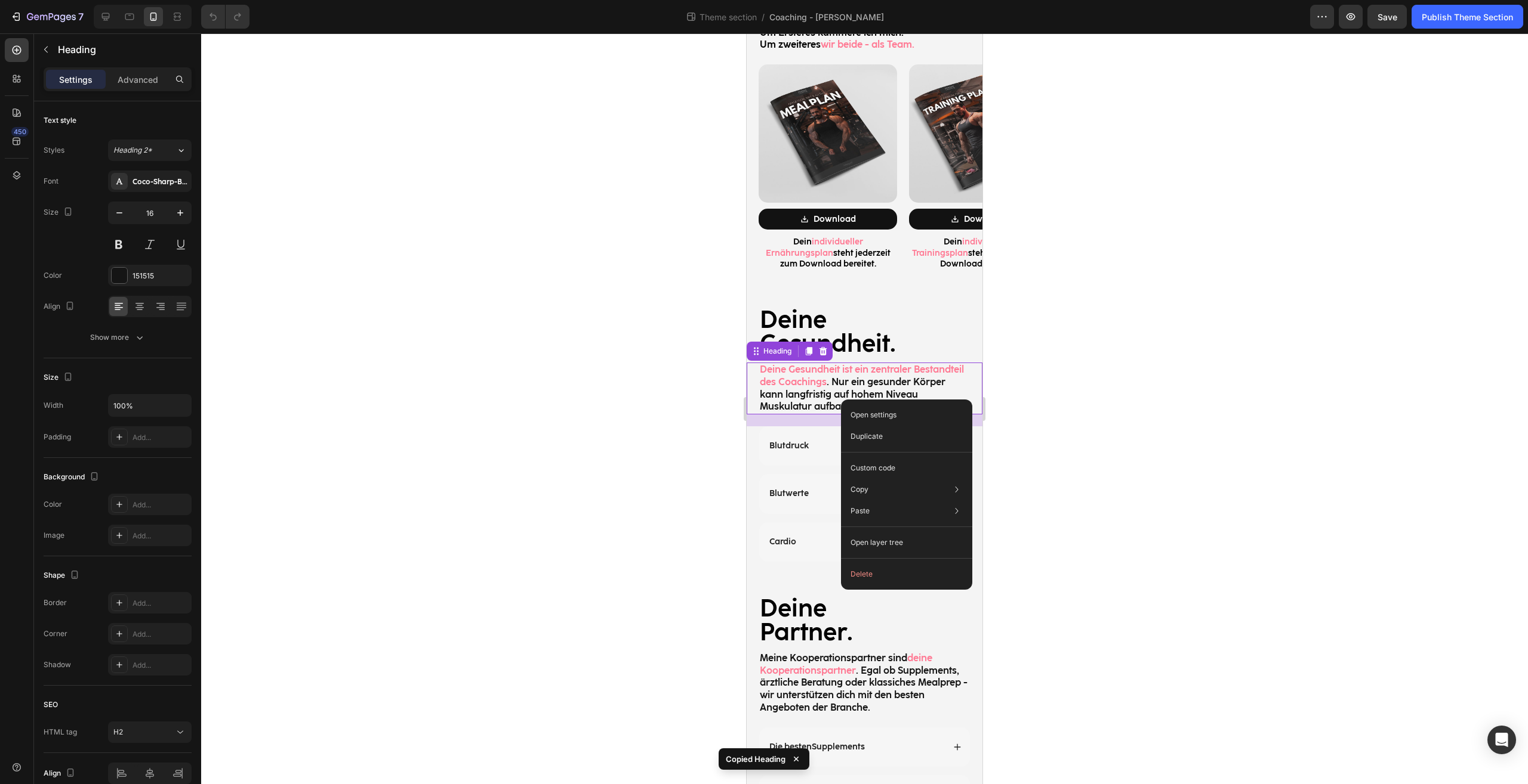
click at [969, 415] on div "20" at bounding box center [864, 420] width 236 height 12
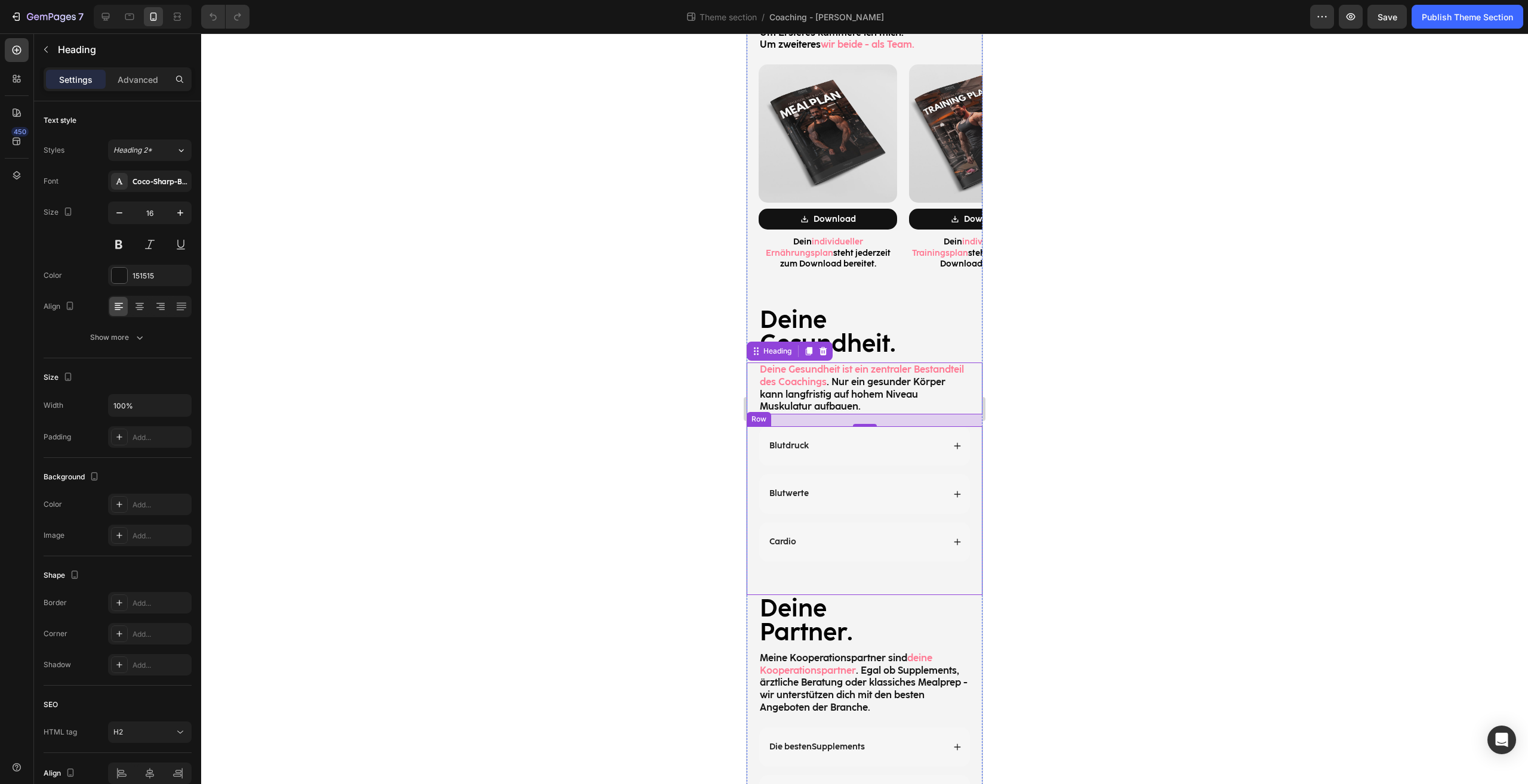
click at [967, 426] on div "Blutdruck Blutwerte Accordion Cardio Accordion Row Row" at bounding box center [864, 511] width 236 height 169
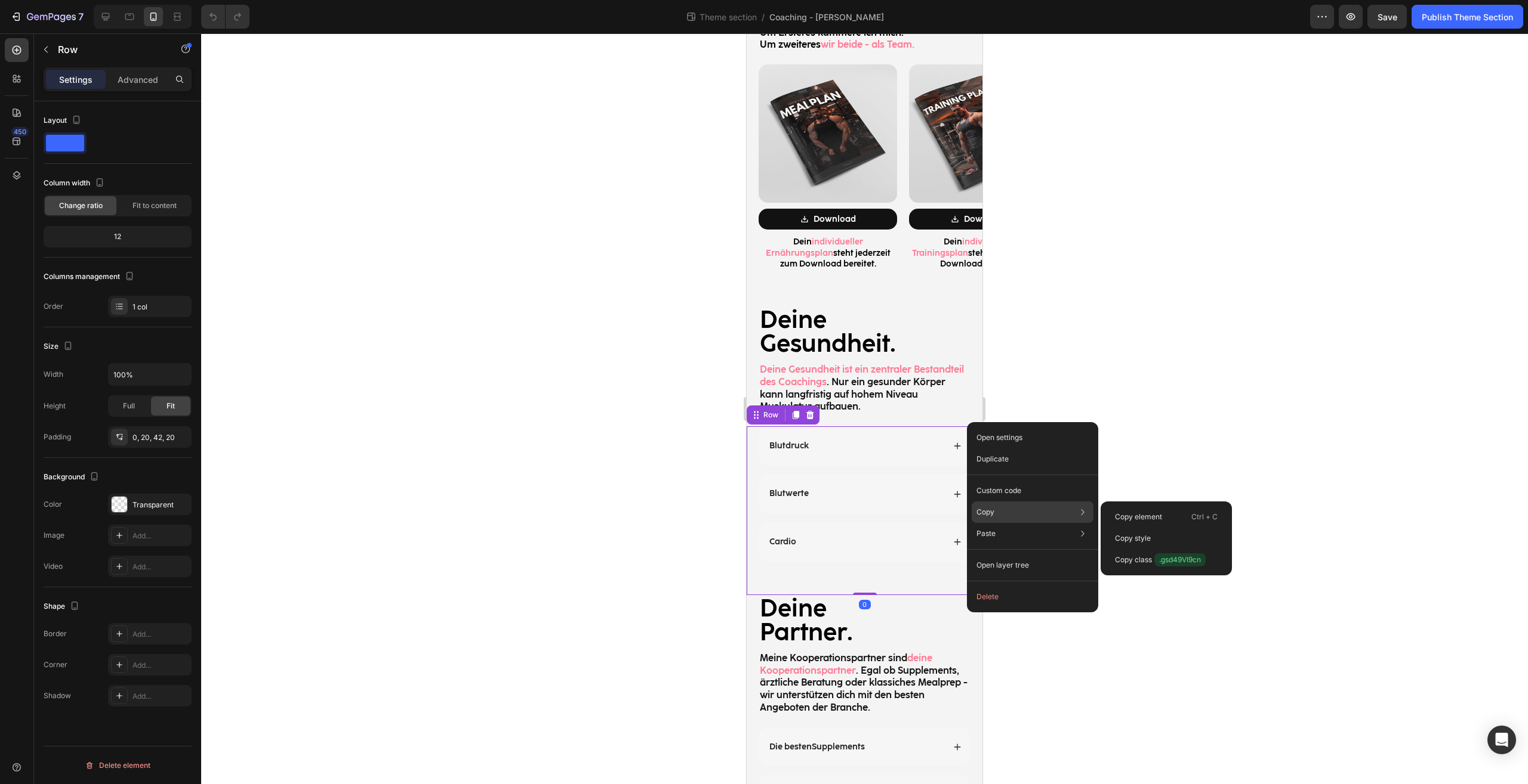
click at [1001, 517] on div "Copy Copy element Ctrl + C Copy style Copy class .gsd49VI9cn" at bounding box center [1032, 513] width 122 height 21
click at [1134, 517] on p "Copy element" at bounding box center [1138, 517] width 47 height 11
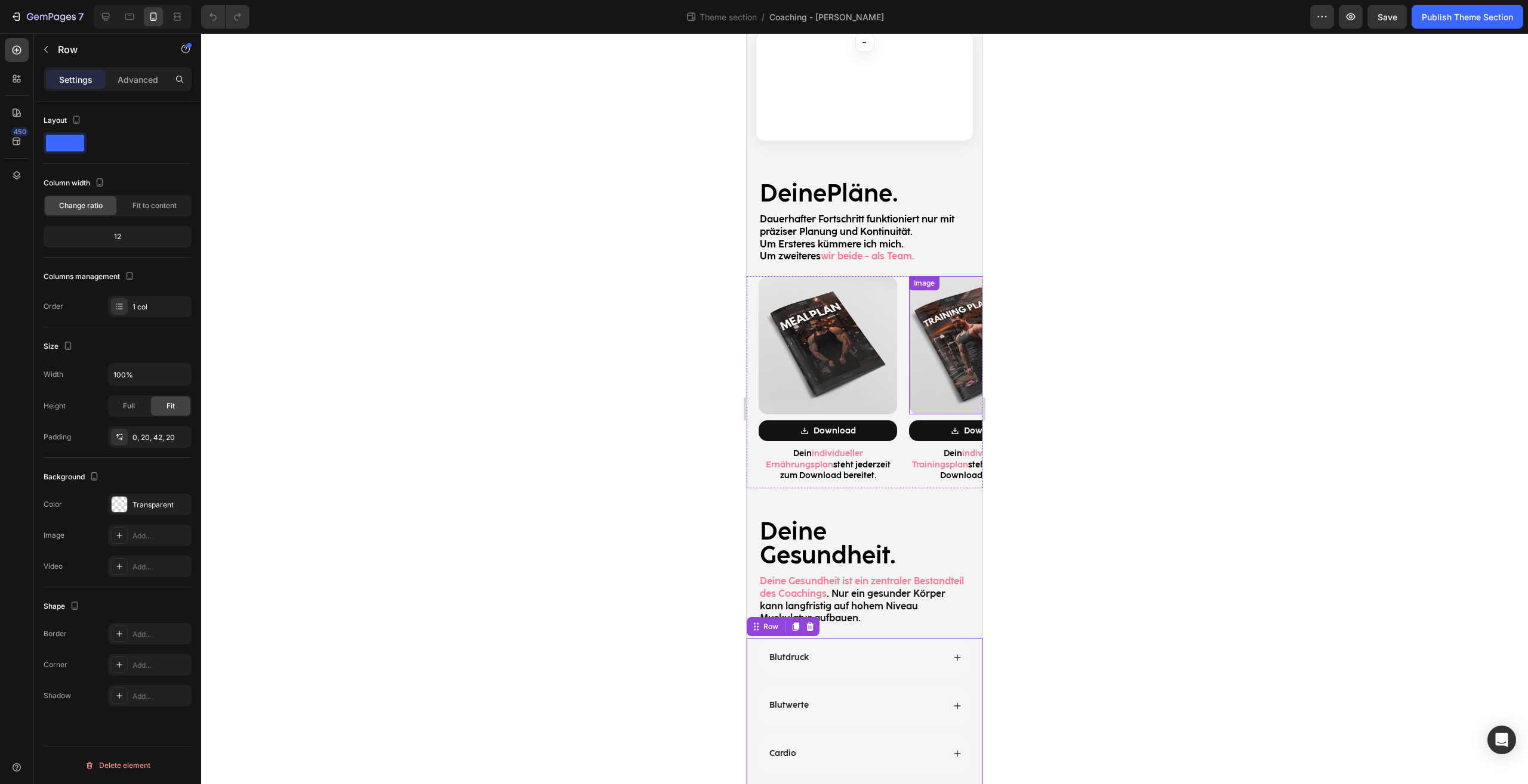
scroll to position [1359, 0]
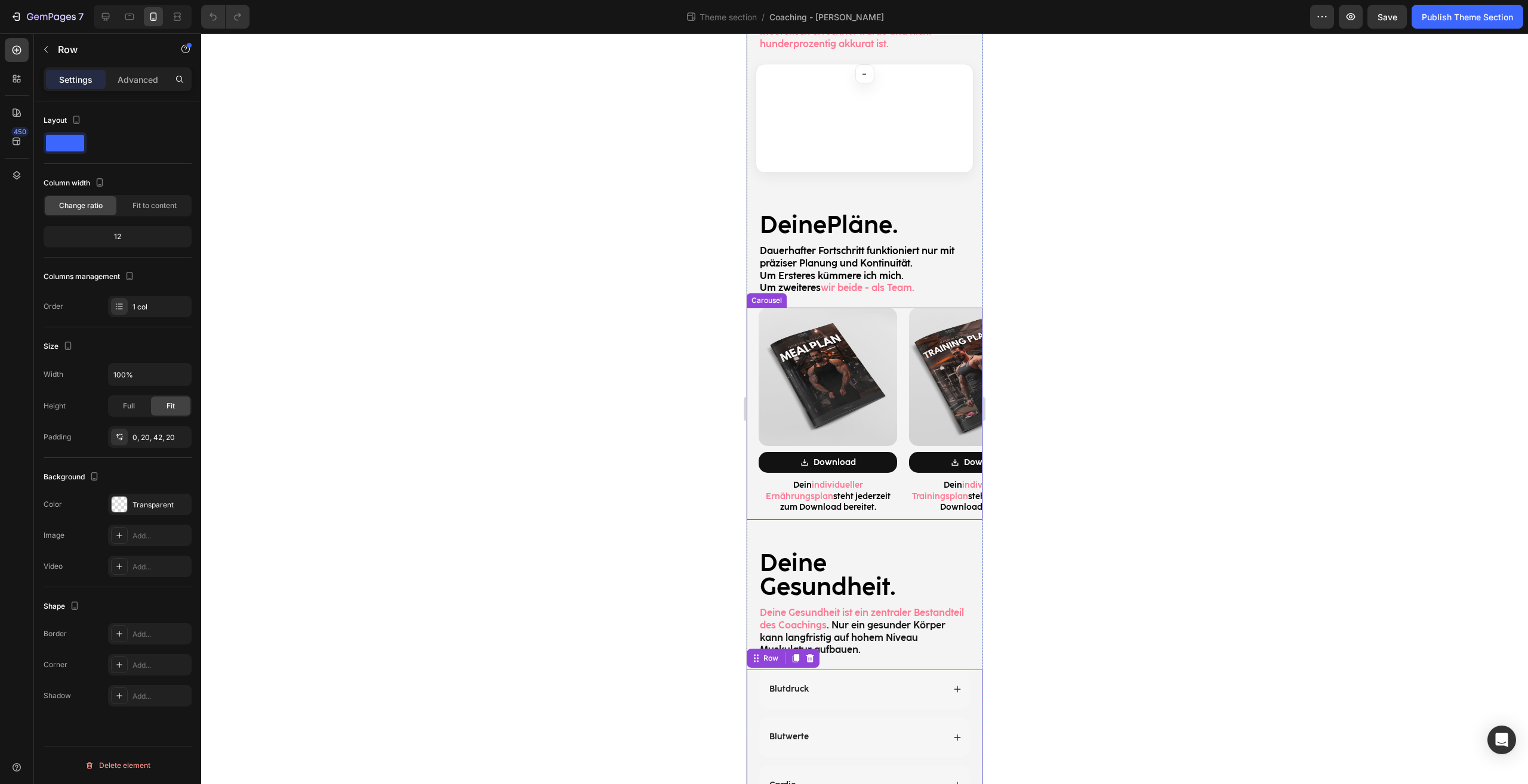
click at [907, 376] on div "Image Download Button Dein individueller Trainingsplan steht jederzeit zum Down…" at bounding box center [971, 414] width 150 height 213
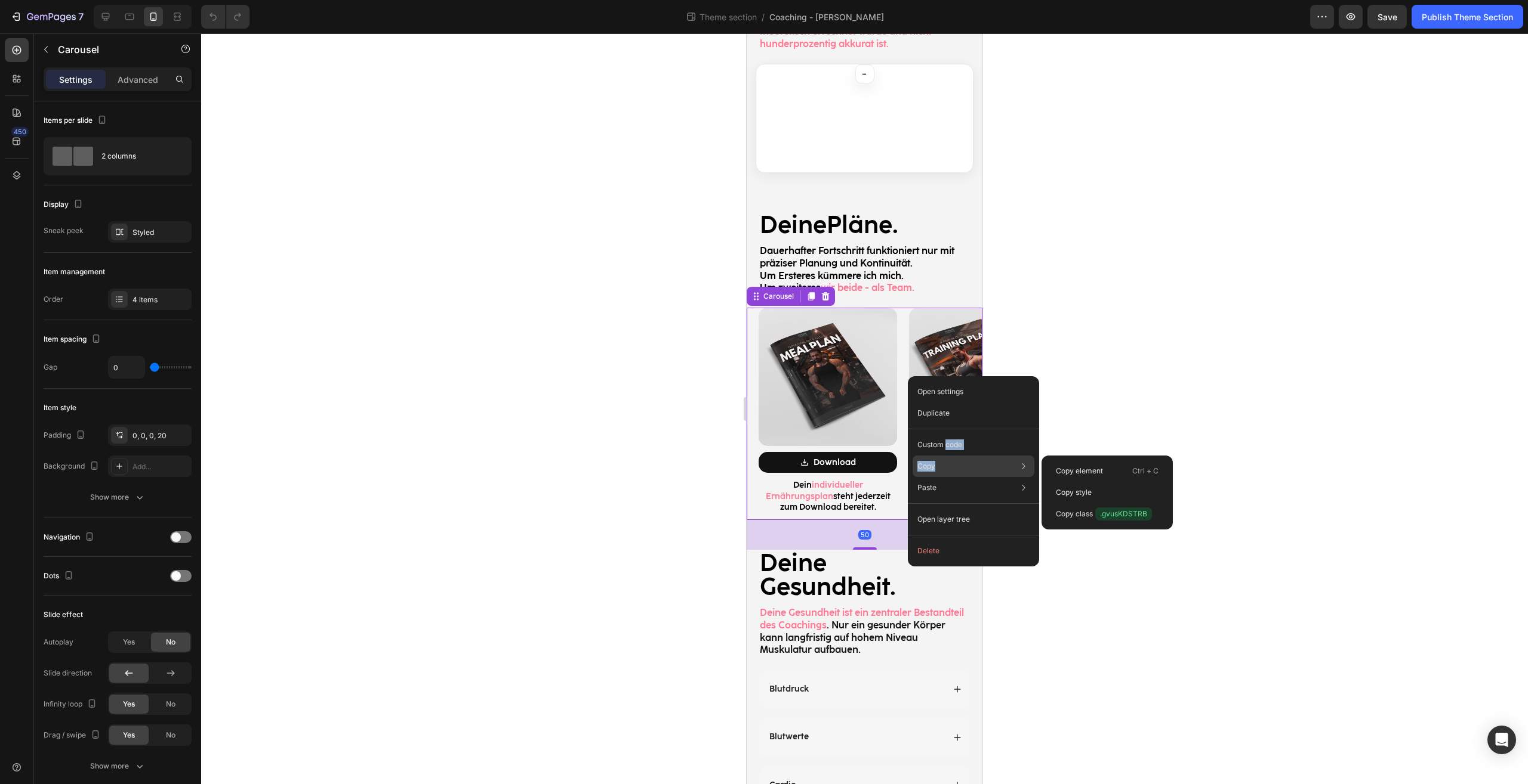
drag, startPoint x: 945, startPoint y: 449, endPoint x: 942, endPoint y: 465, distance: 16.3
click at [942, 465] on div "Open settings Duplicate Custom code Copy Copy element Ctrl + C Copy style Copy …" at bounding box center [972, 472] width 131 height 190
click at [942, 465] on div "Copy Copy element Ctrl + C Copy style Copy class .gvusKDSTRB" at bounding box center [973, 466] width 122 height 21
click at [1097, 473] on p "Copy element" at bounding box center [1078, 471] width 47 height 11
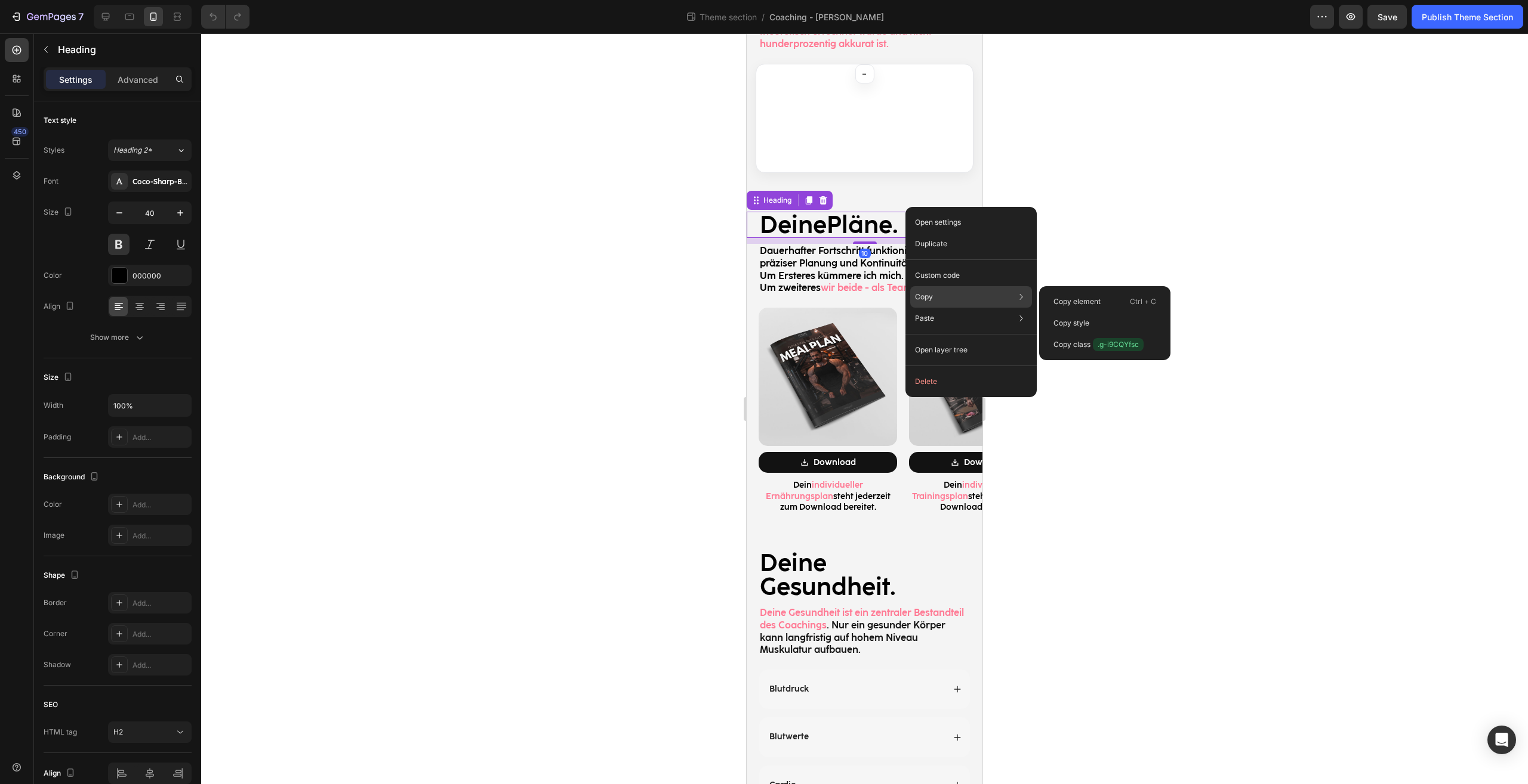
click at [945, 298] on div "Copy Copy element Ctrl + C Copy style Copy class .g-i9CQYfsc" at bounding box center [971, 297] width 122 height 21
click at [1104, 312] on div "Copy element Ctrl + C" at bounding box center [1104, 323] width 122 height 21
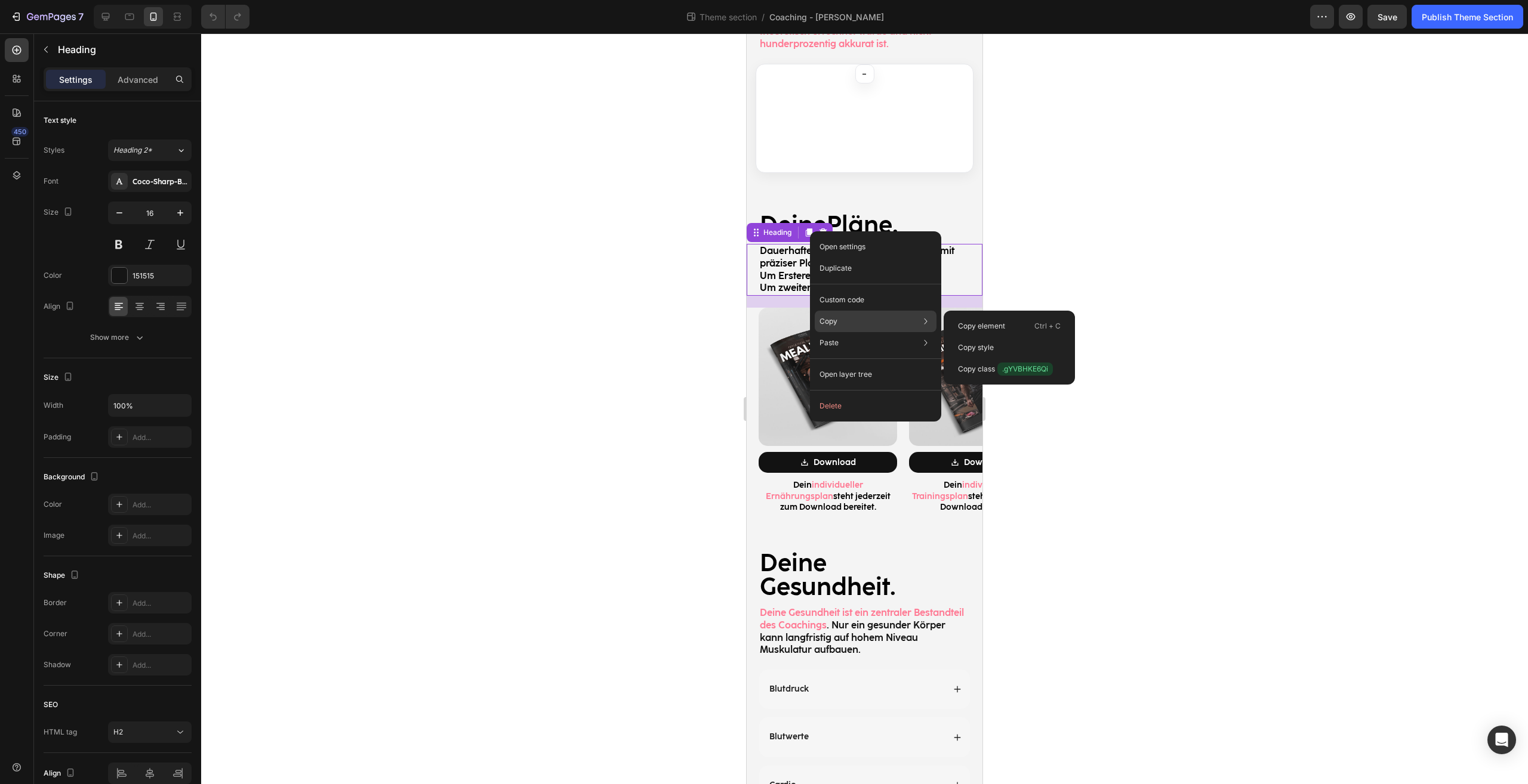
click at [848, 323] on div "Copy Copy element Ctrl + C Copy style Copy class .gYVBHKE6Qi" at bounding box center [875, 321] width 122 height 21
click at [1020, 337] on div "Copy element Ctrl + C" at bounding box center [1009, 348] width 122 height 21
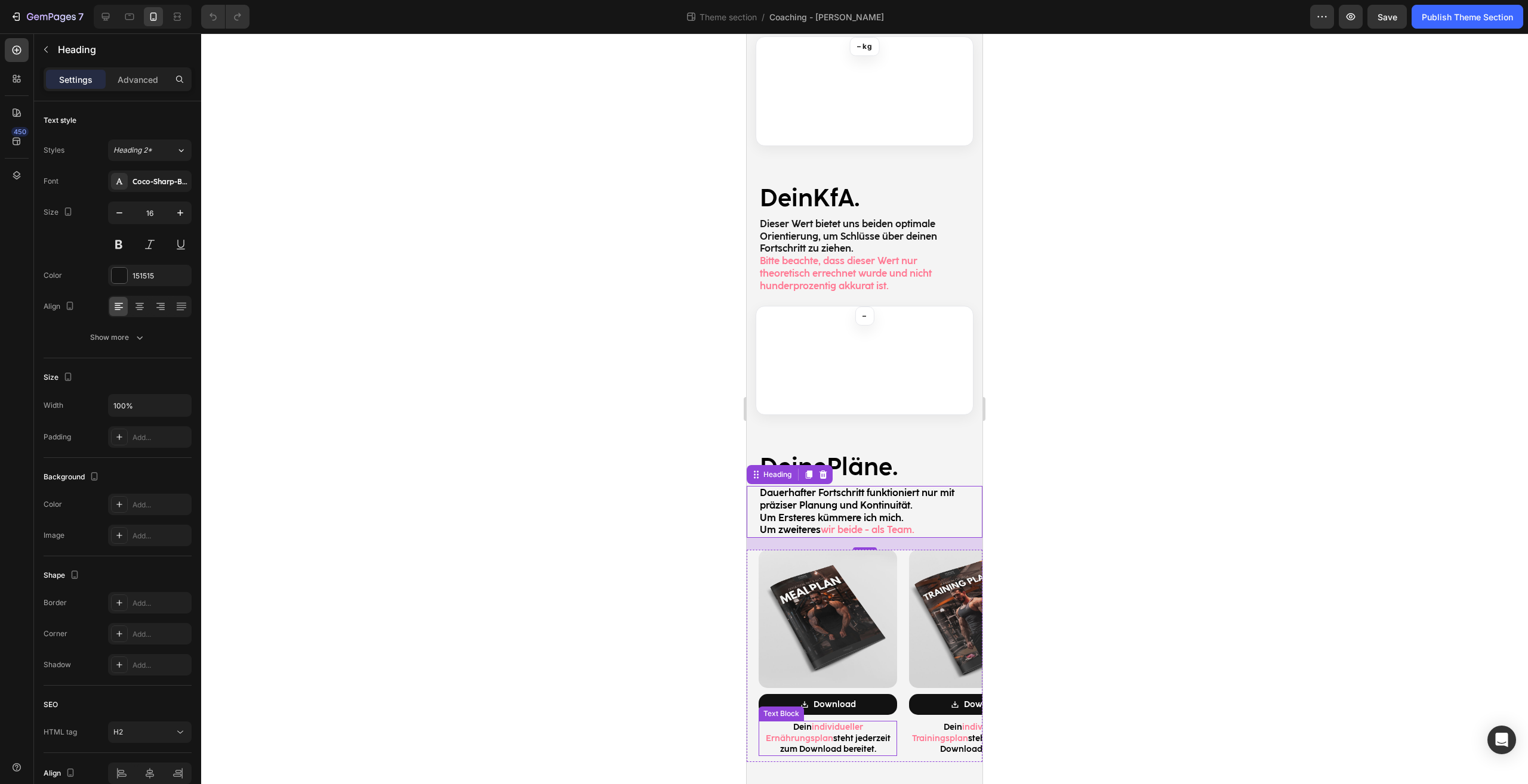
scroll to position [1055, 0]
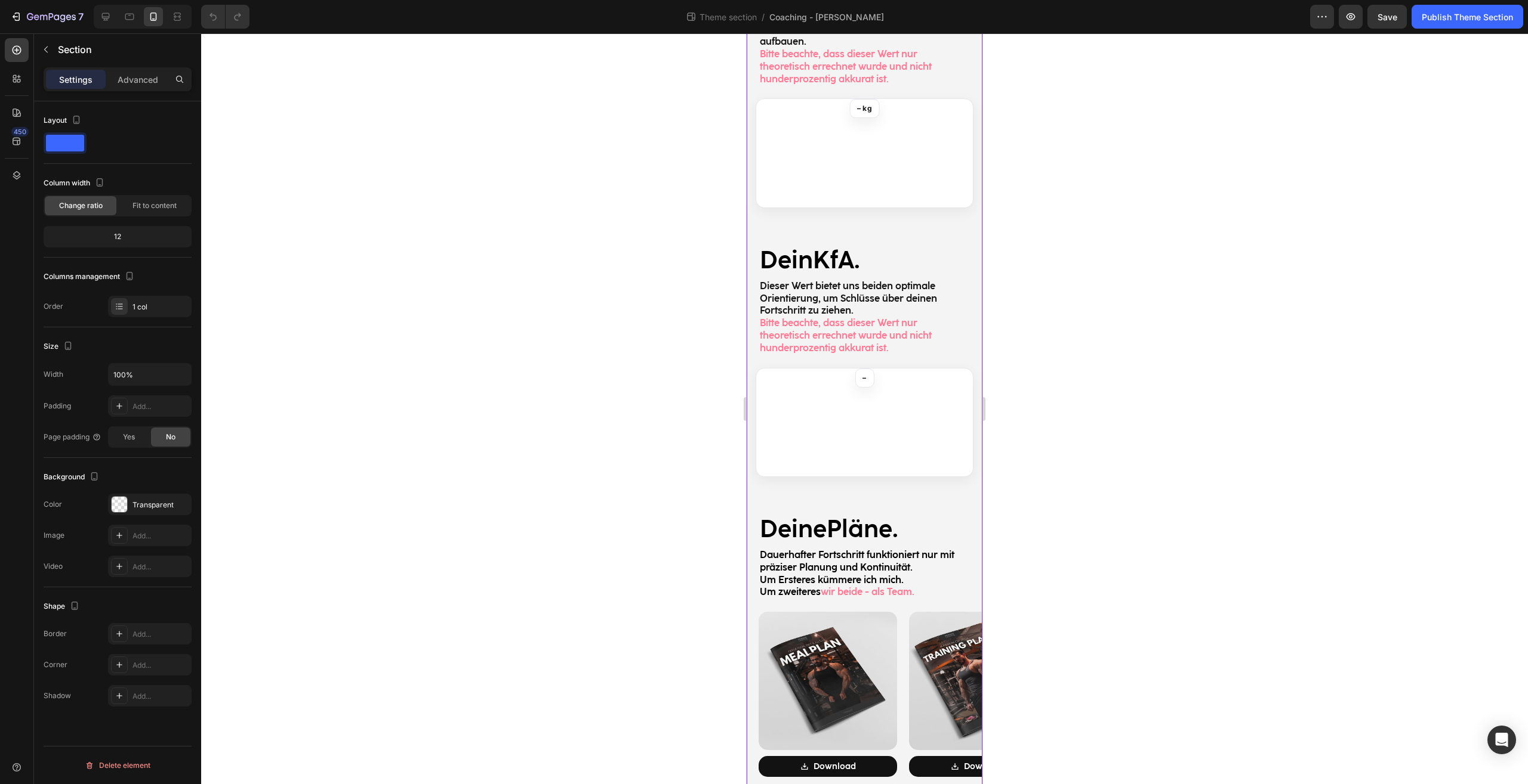
click at [902, 481] on div "Hey Tim! Heading Wichtige Daten. Für Dich. Wöchentlich. Heading Enhanced Coachi…" at bounding box center [864, 269] width 236 height 2533
click at [954, 279] on h2 "Dieser Wert bietet uns beiden optimale Orientierung, um Schlüsse über deinen Fo…" at bounding box center [865, 318] width 212 height 77
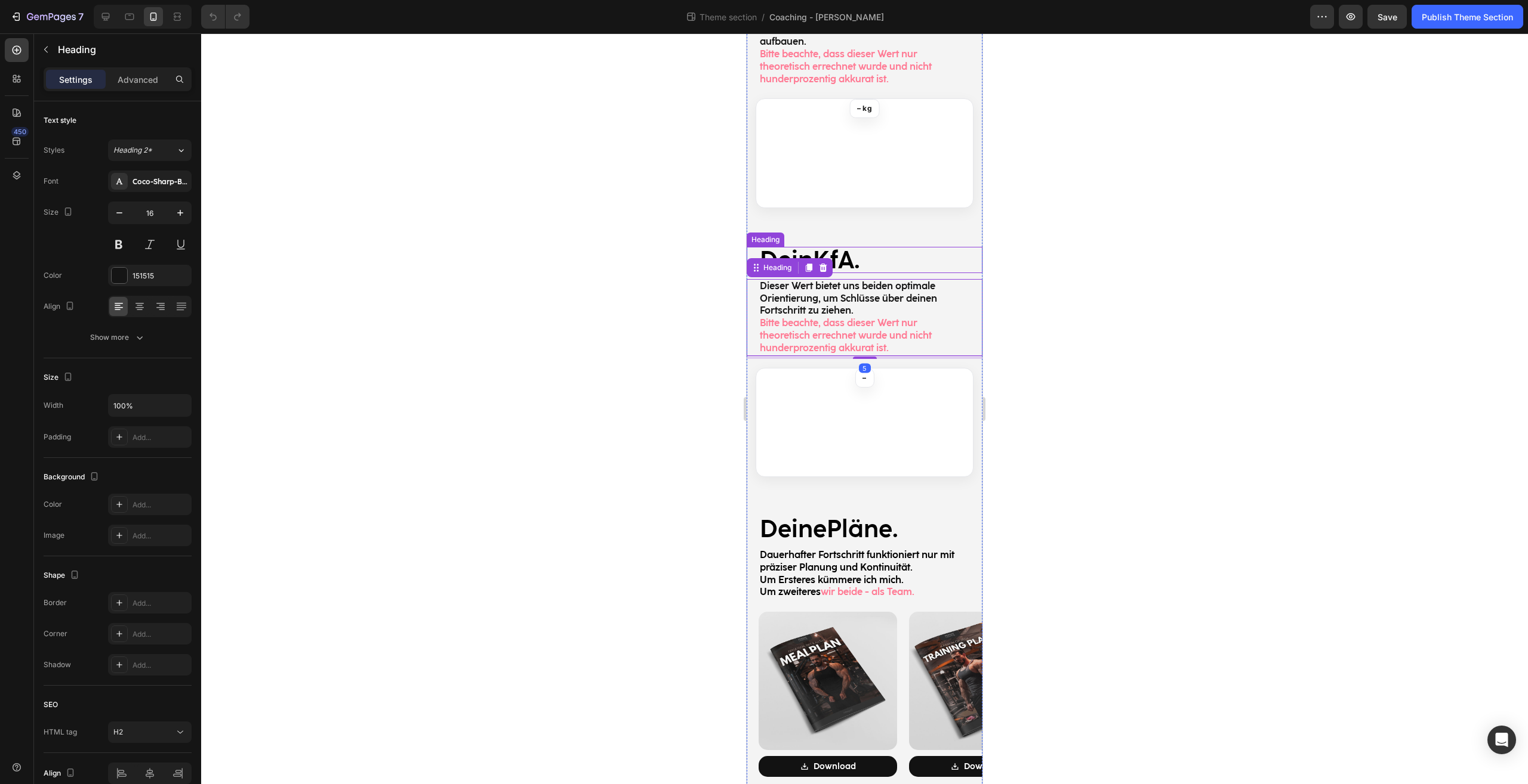
click at [893, 247] on h2 "Dein KfA." at bounding box center [865, 259] width 212 height 26
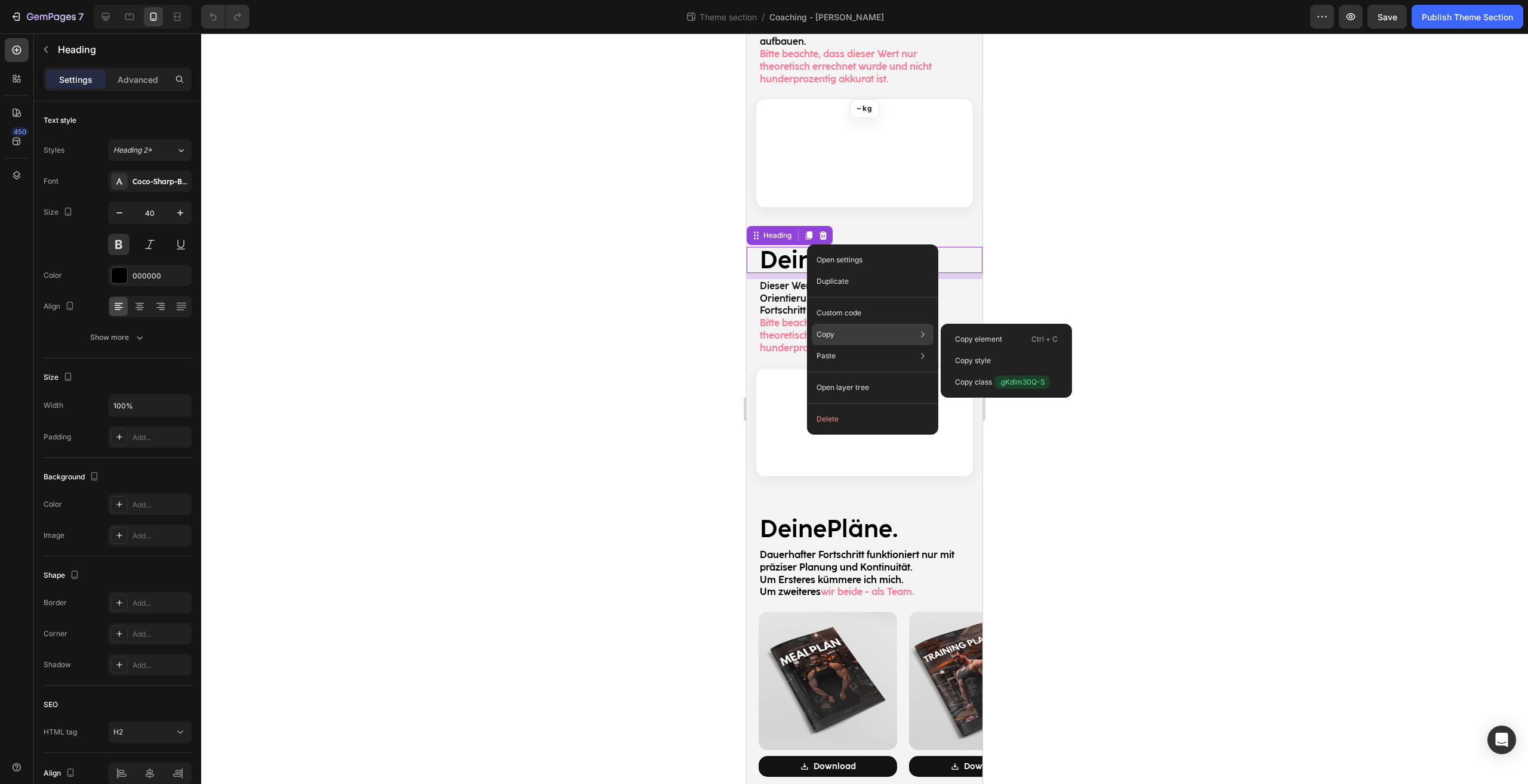
click at [841, 334] on div "Copy Copy element Ctrl + C Copy style Copy class .gKdim30Q-S" at bounding box center [872, 335] width 122 height 21
click at [990, 335] on p "Copy element" at bounding box center [978, 339] width 47 height 11
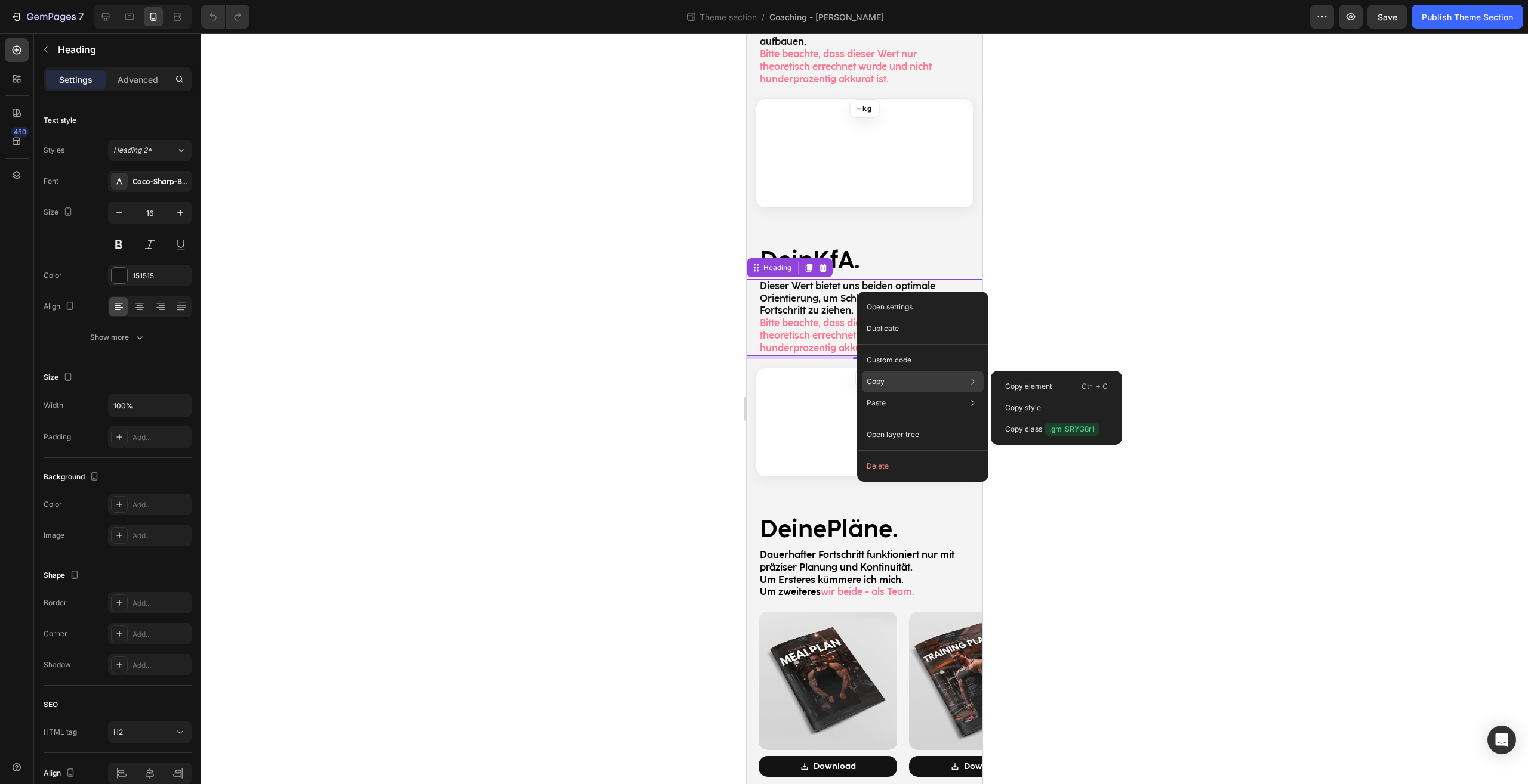
click at [900, 390] on div "Copy Copy element Ctrl + C Copy style Copy class .gm_SRYG8r1" at bounding box center [922, 382] width 122 height 21
click at [1034, 382] on p "Copy element" at bounding box center [1028, 386] width 47 height 11
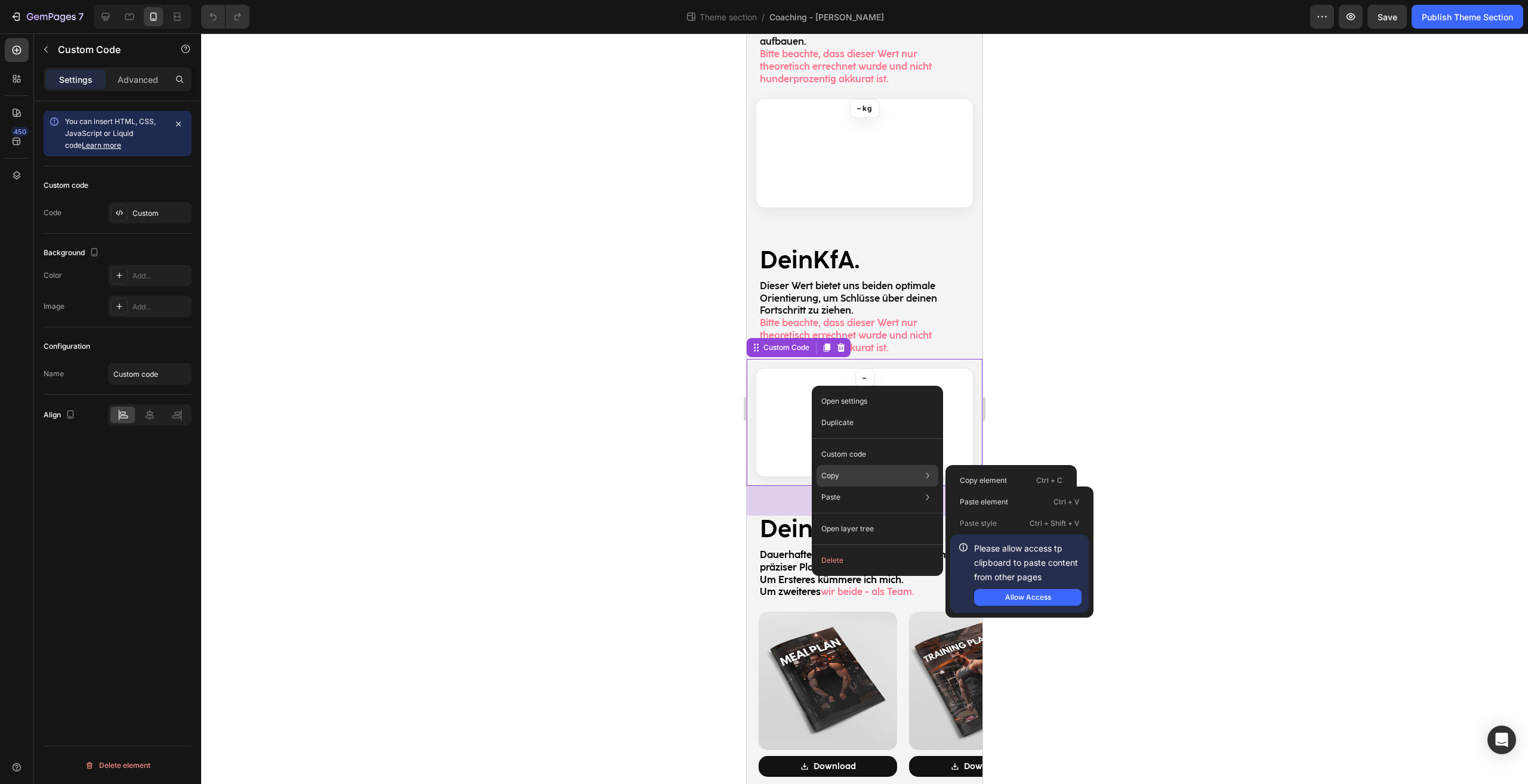
click at [849, 476] on div "Copy Copy element Ctrl + C Copy style Copy class .gqIH6YEdYS" at bounding box center [877, 476] width 122 height 21
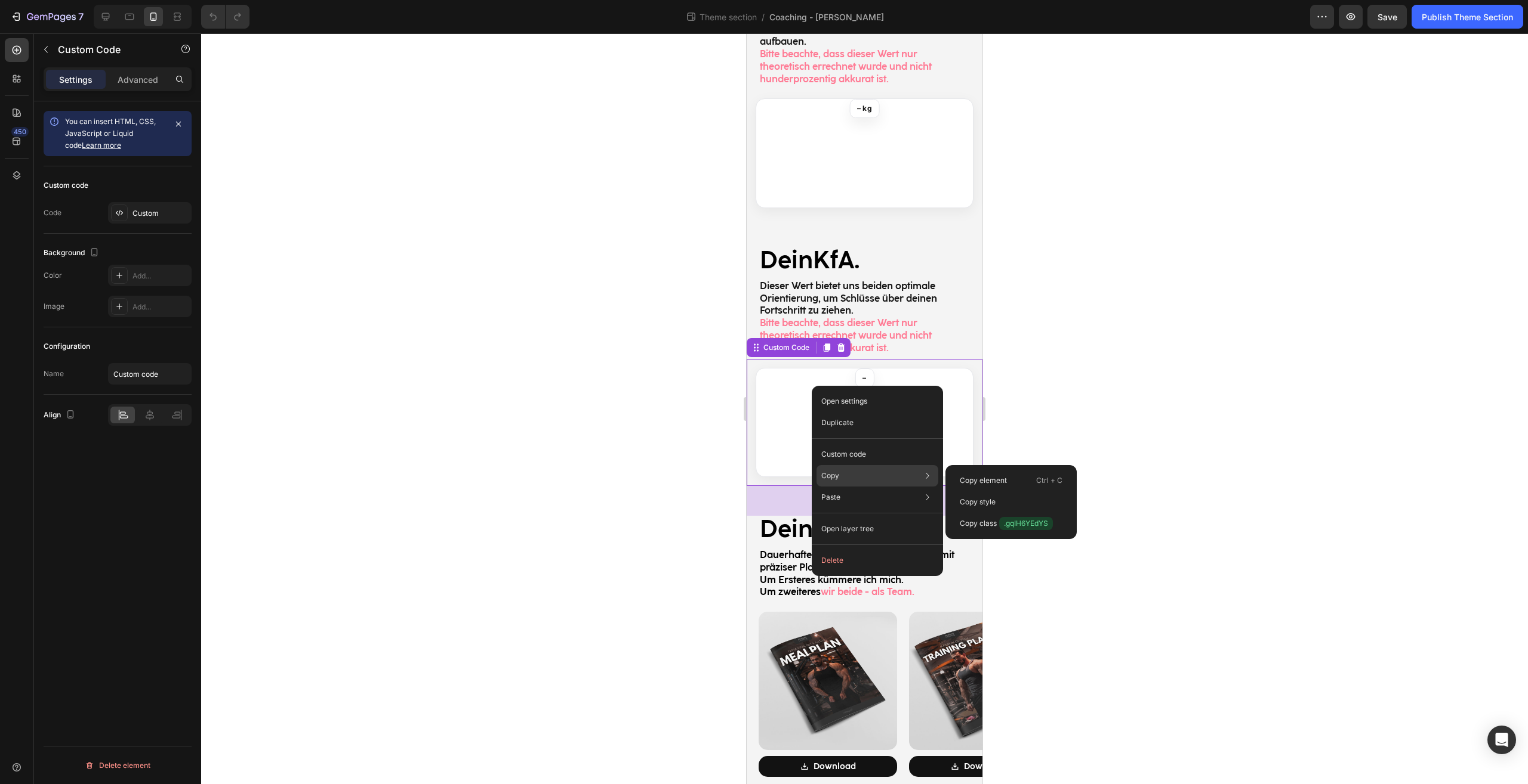
click at [972, 469] on div "Copy element Ctrl + C Copy style Copy class .gqIH6YEdYS" at bounding box center [1010, 502] width 131 height 74
click at [974, 478] on p "Copy element" at bounding box center [983, 481] width 47 height 11
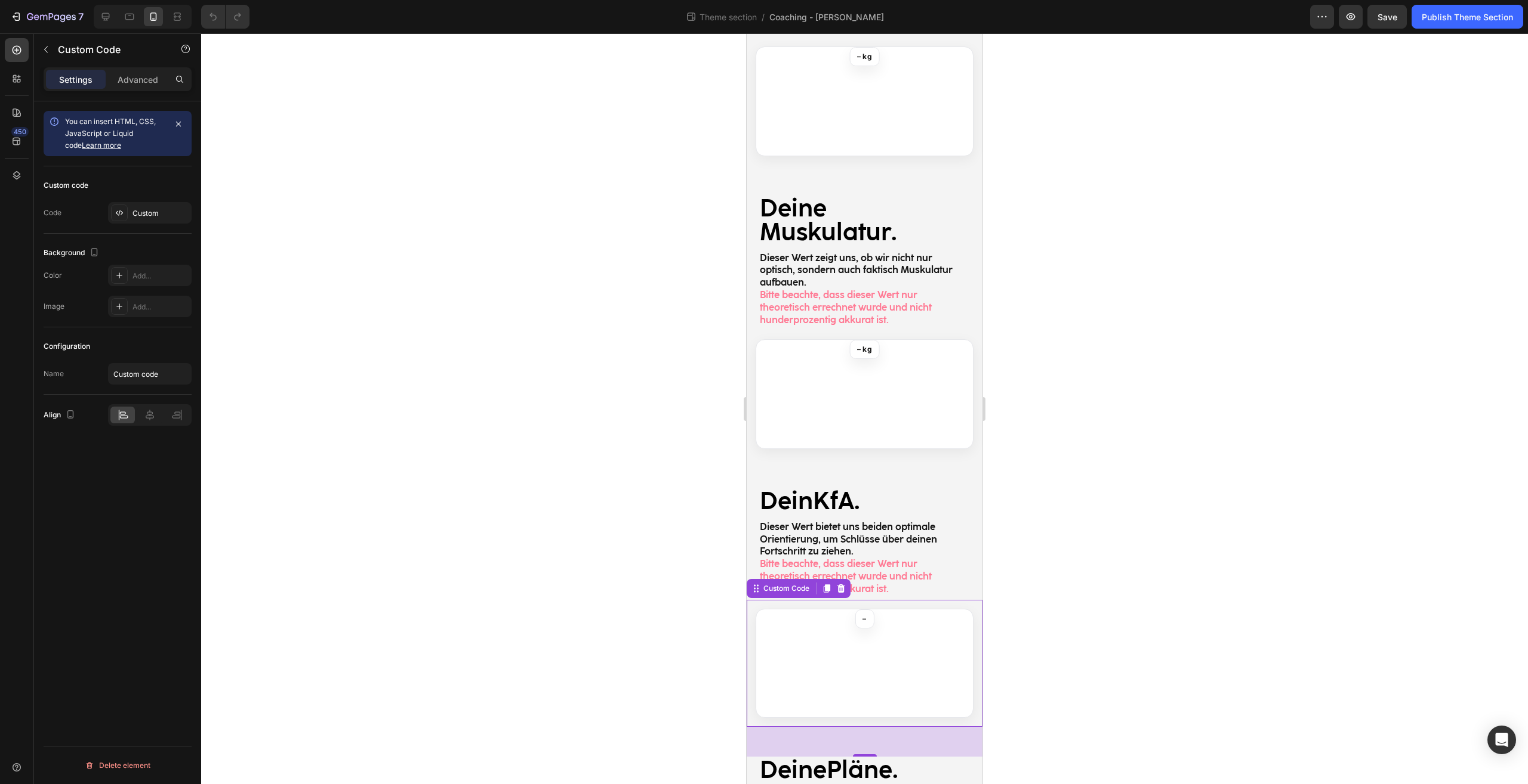
scroll to position [812, 0]
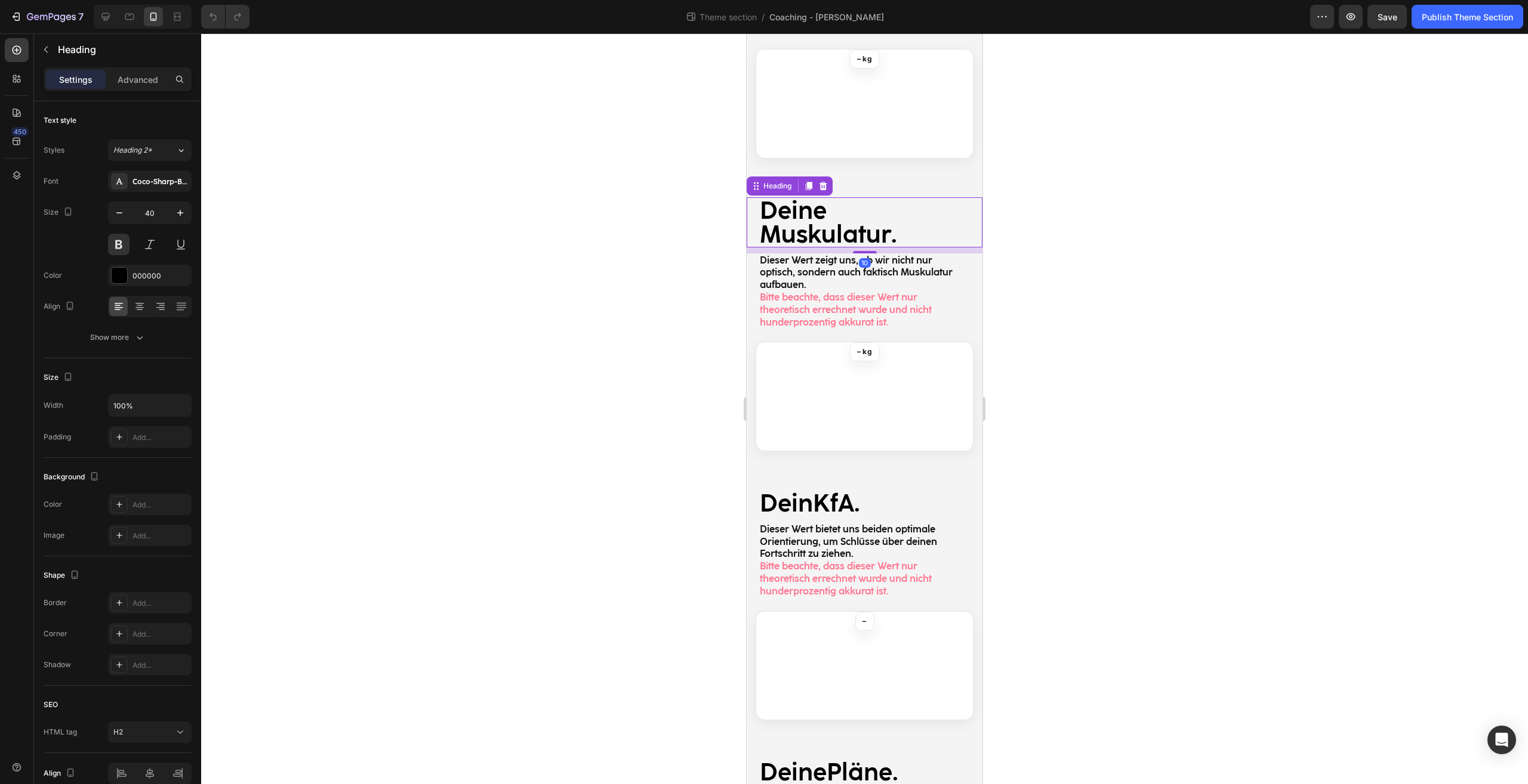
click at [853, 218] on strong "Deine Muskulatur" at bounding box center [825, 222] width 131 height 53
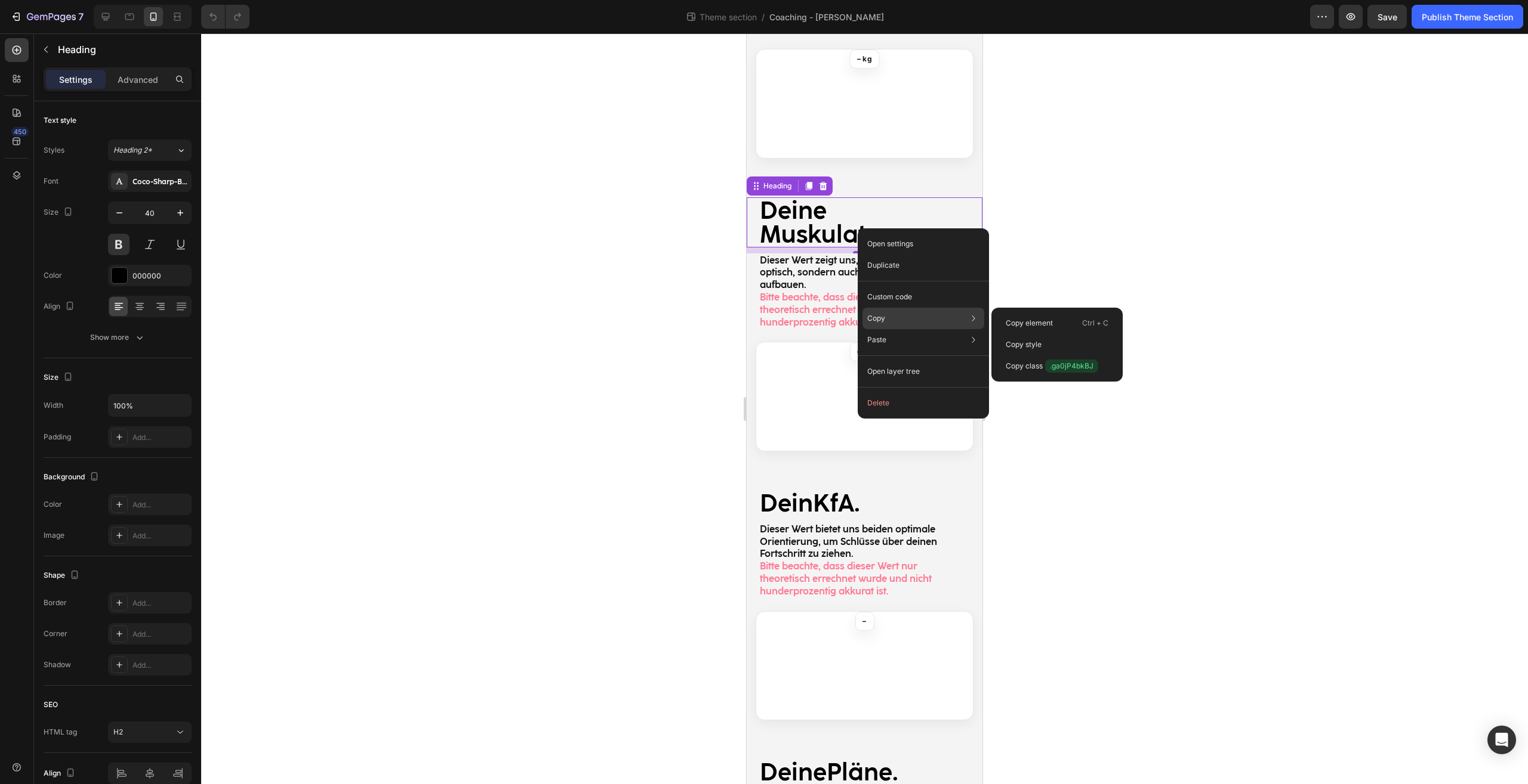
click at [890, 319] on div "Copy Copy element Ctrl + C Copy style Copy class .ga0jP4bkBJ" at bounding box center [922, 319] width 122 height 21
click at [1040, 319] on p "Copy element" at bounding box center [1028, 323] width 47 height 11
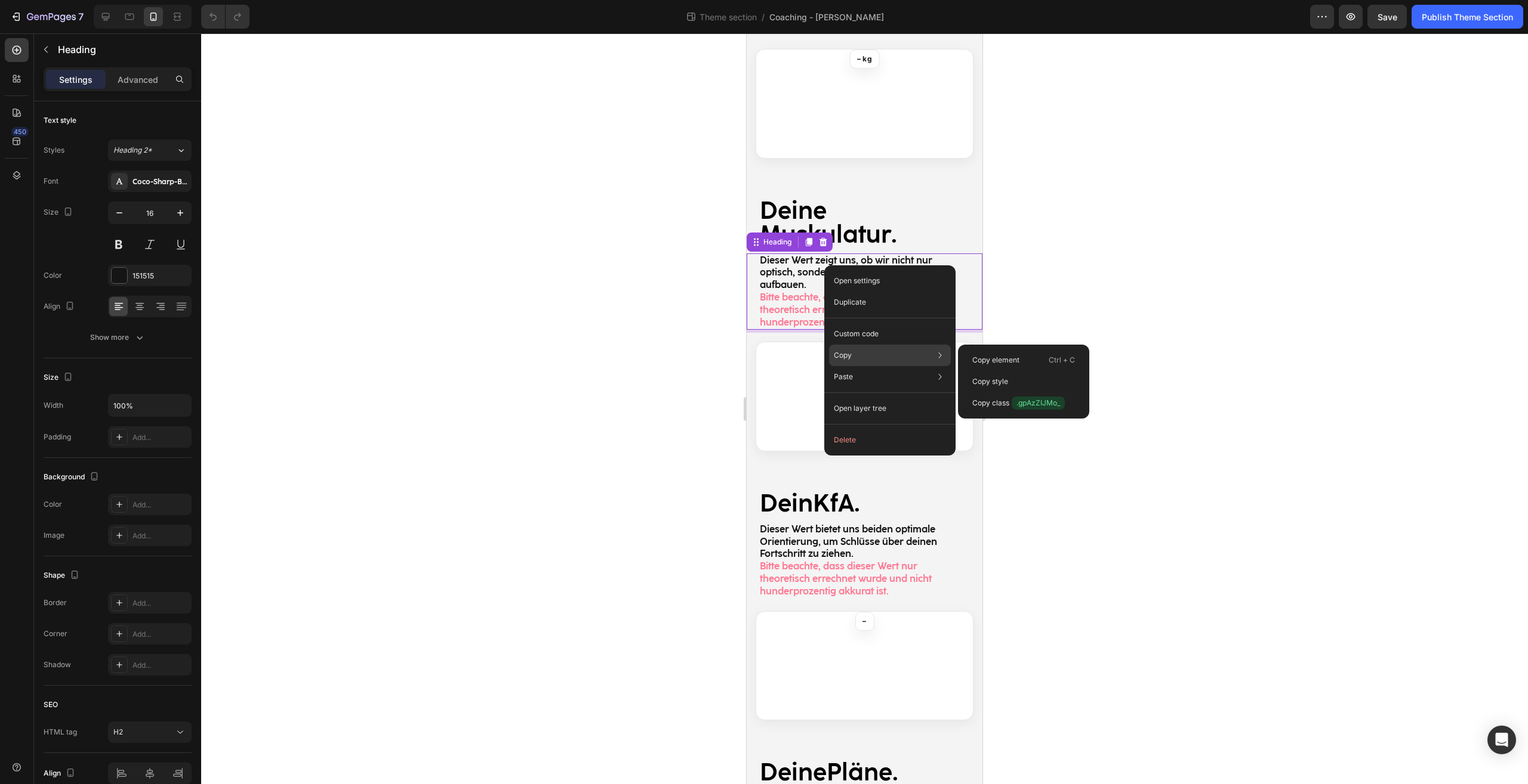
click at [857, 361] on div "Copy Copy element Ctrl + C Copy style Copy class .gpAzZIJMo_" at bounding box center [890, 355] width 122 height 21
click at [1021, 371] on div "Copy element Ctrl + C" at bounding box center [1023, 382] width 122 height 21
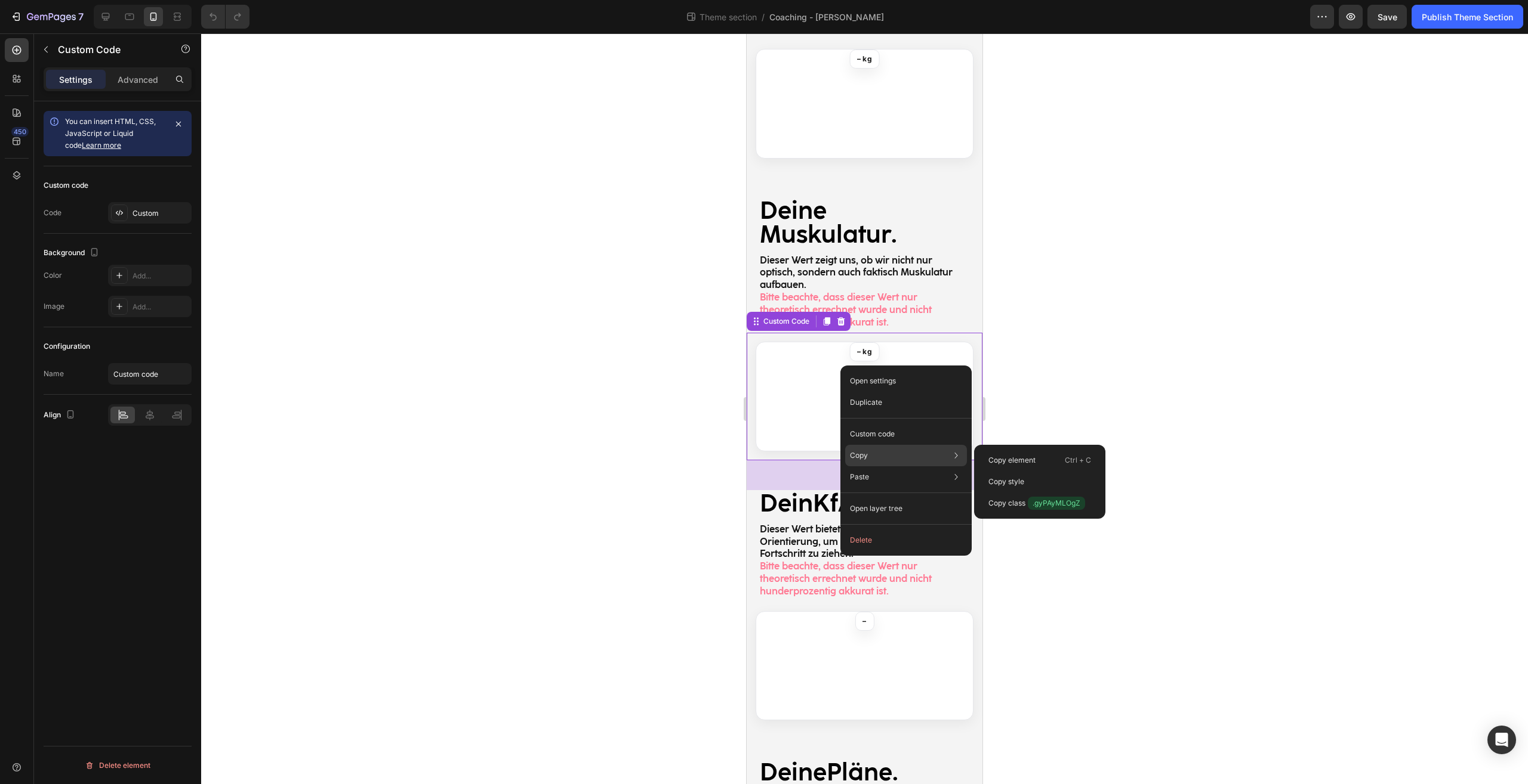
click at [880, 457] on div "Copy Copy element Ctrl + C Copy style Copy class .gyPAyMLOgZ" at bounding box center [906, 456] width 122 height 21
click at [1028, 460] on p "Copy element" at bounding box center [1012, 460] width 47 height 11
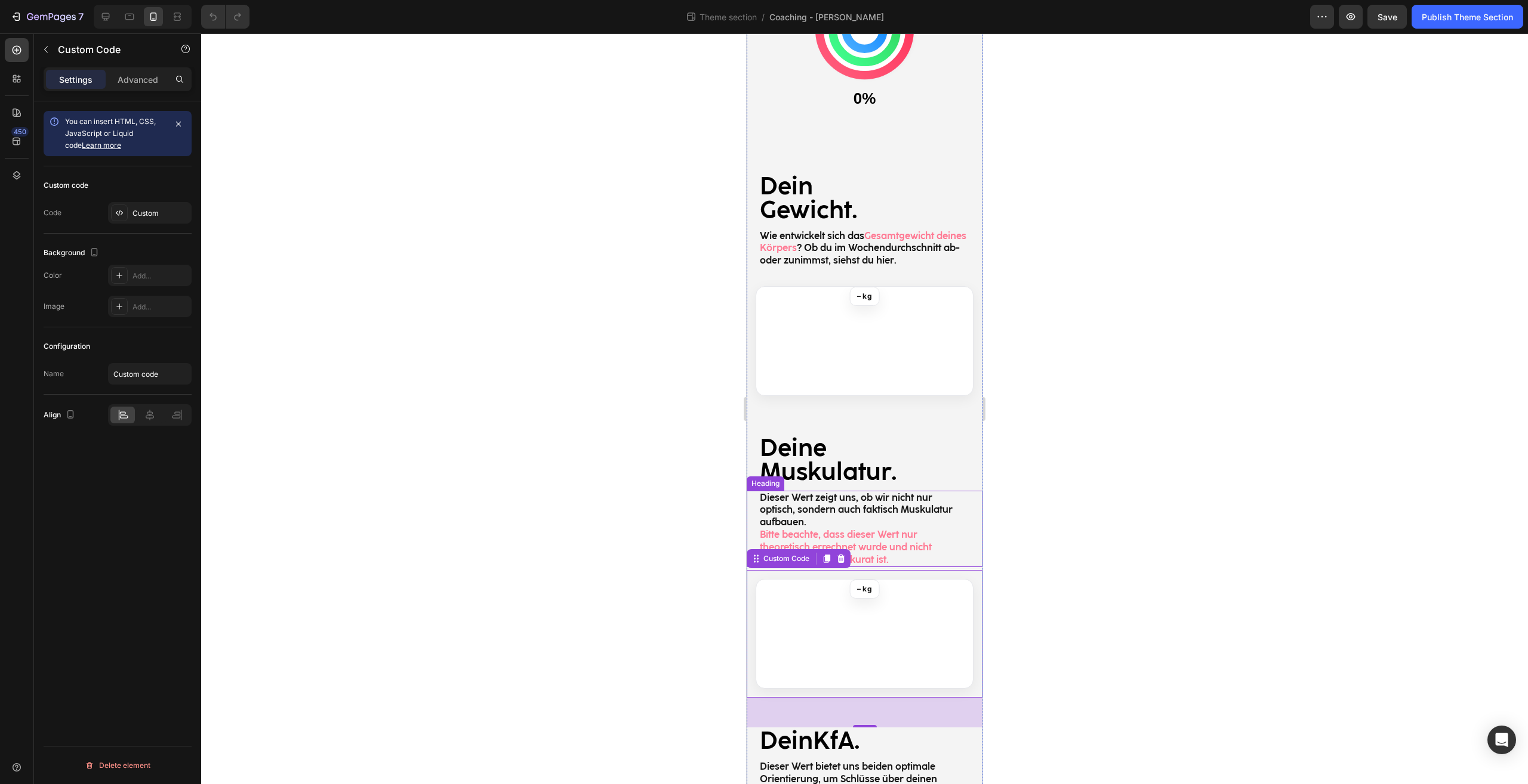
scroll to position [569, 0]
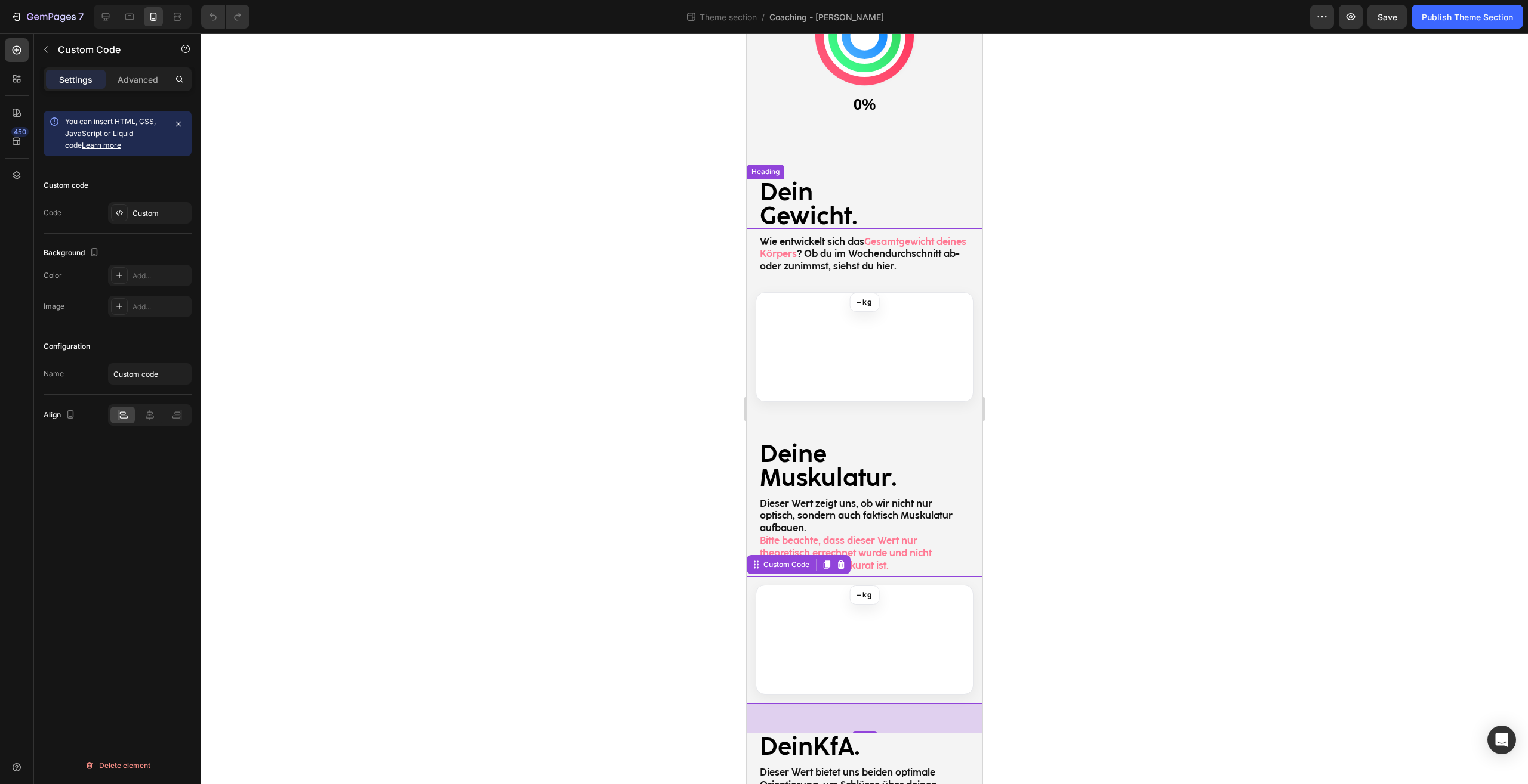
click at [858, 198] on h2 "Dein Gewicht." at bounding box center [865, 204] width 212 height 50
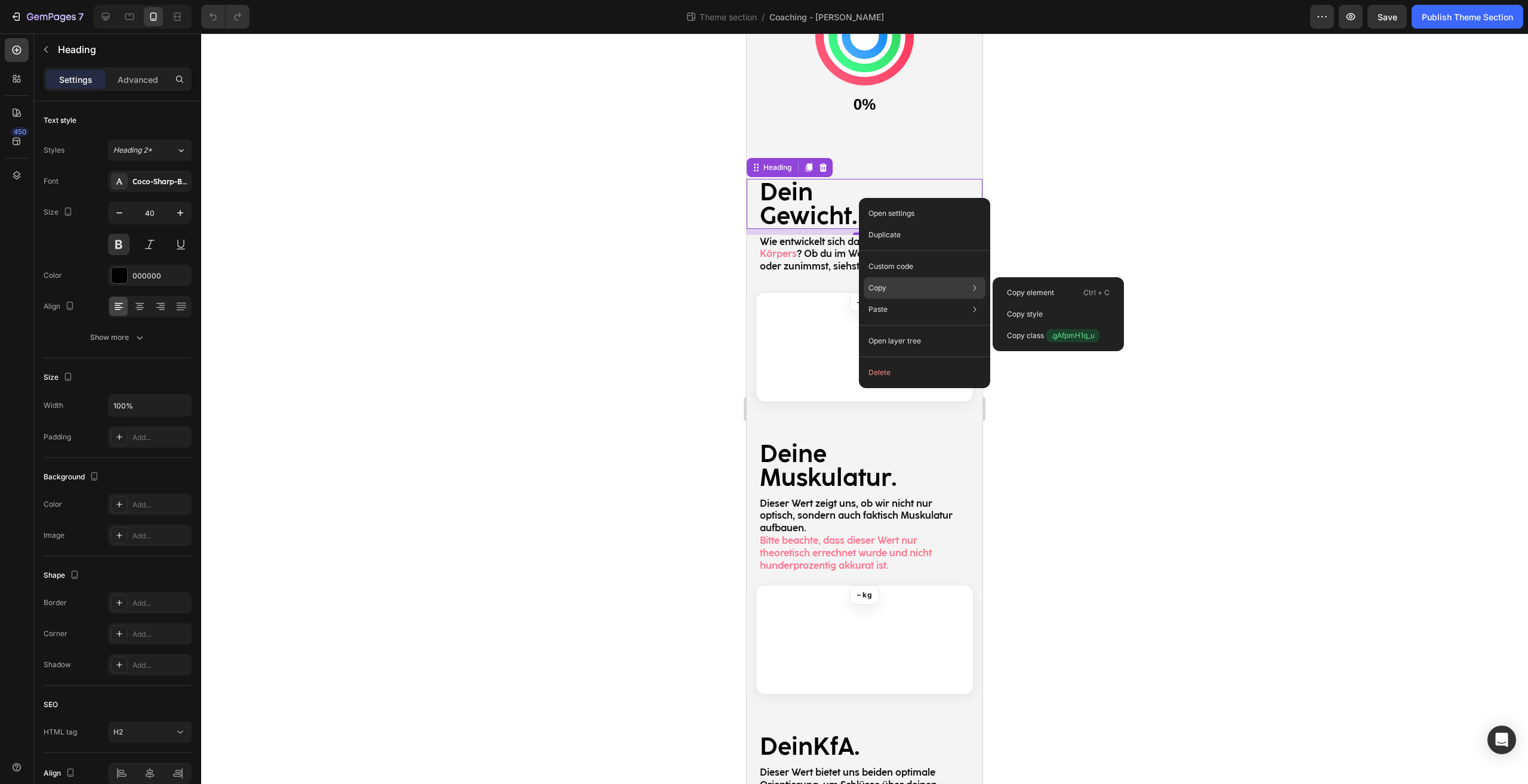
click at [891, 293] on div "Copy Copy element Ctrl + C Copy style Copy class .gAfpmH1q_u" at bounding box center [924, 288] width 122 height 21
click at [1036, 295] on p "Copy element" at bounding box center [1029, 293] width 47 height 11
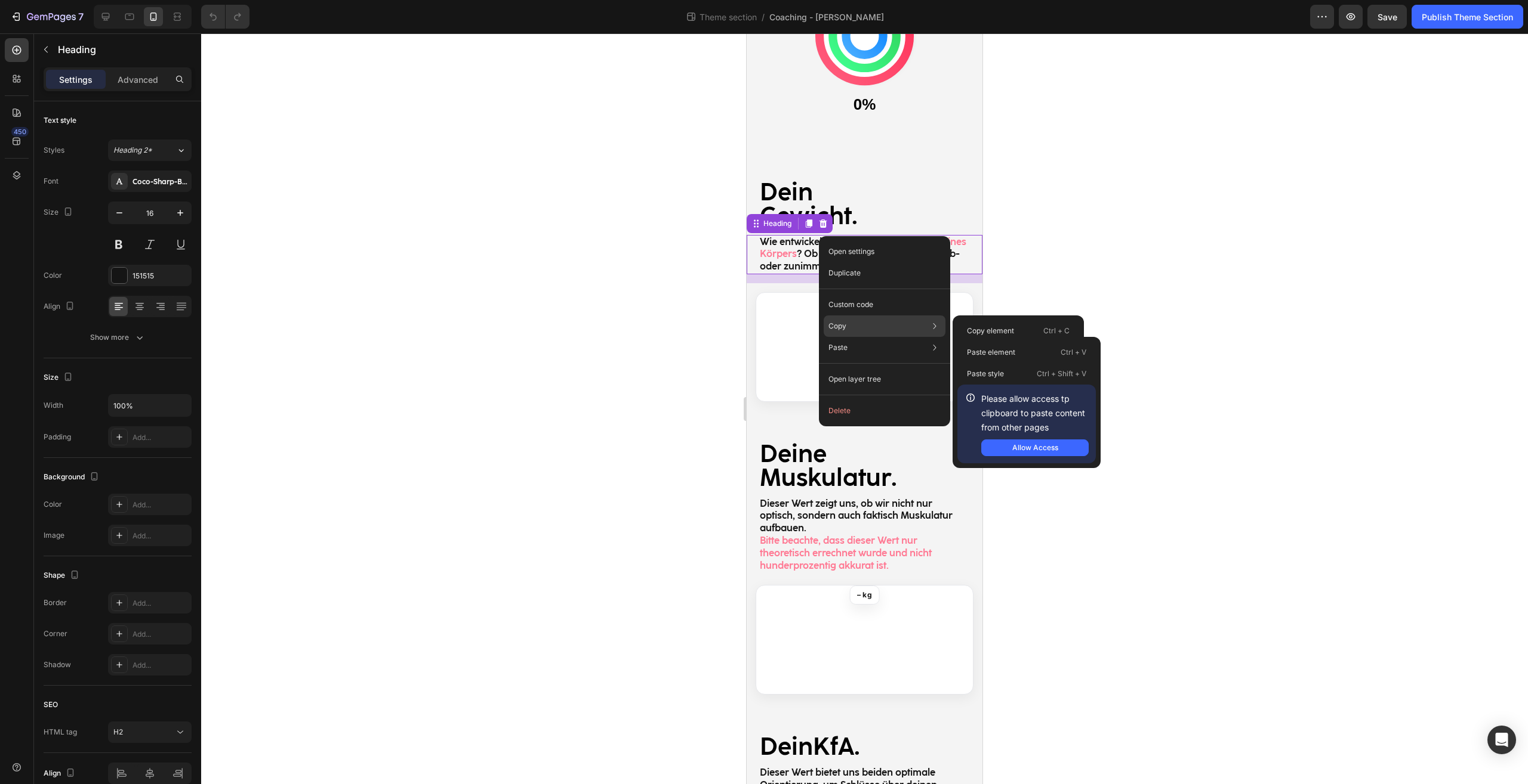
click at [857, 327] on div "Copy Copy element Ctrl + C Copy style Copy class .g0e0MY2MsU" at bounding box center [884, 326] width 122 height 21
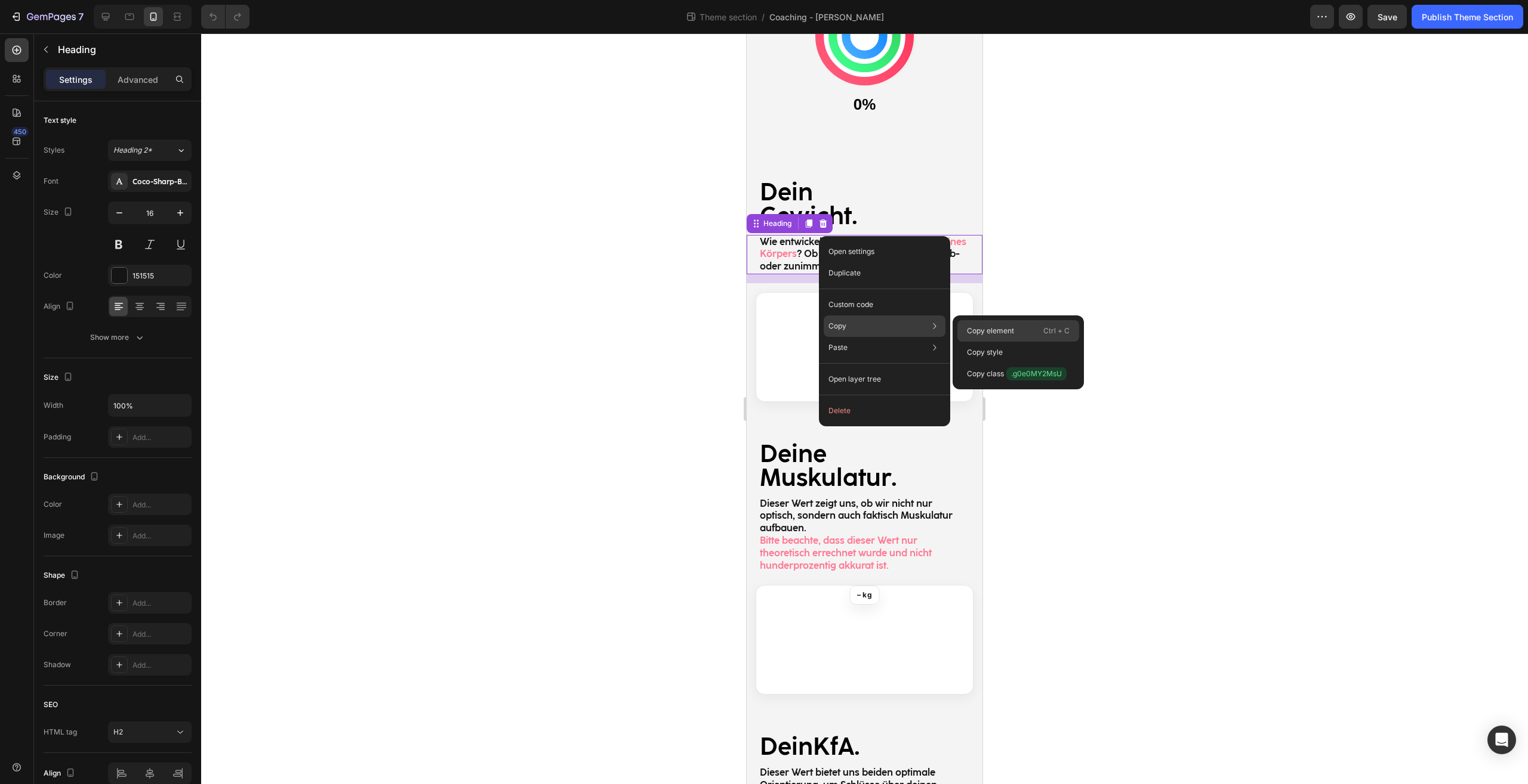
click at [992, 342] on div "Copy element Ctrl + C" at bounding box center [1018, 352] width 122 height 21
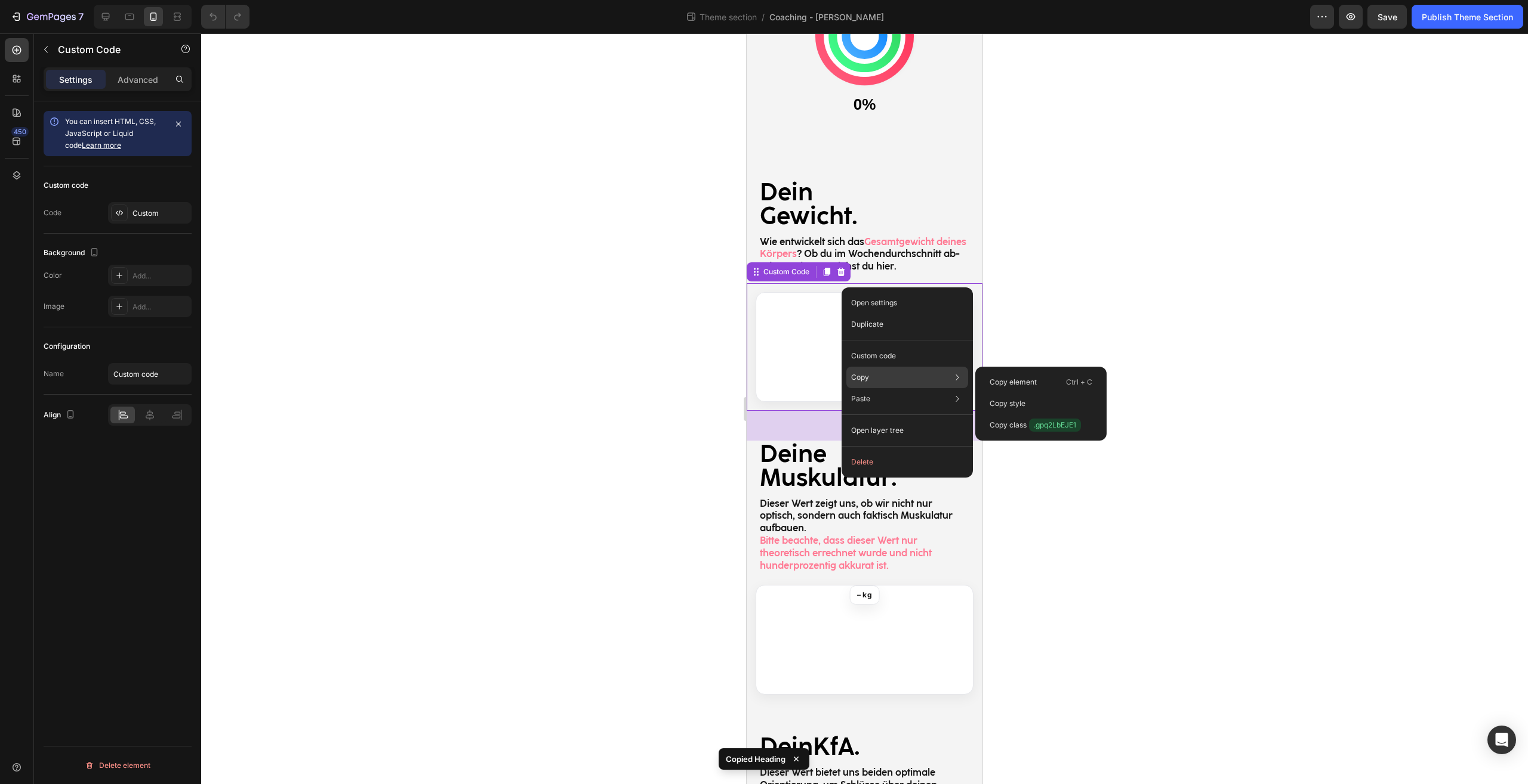
click at [868, 372] on p "Copy" at bounding box center [860, 377] width 18 height 11
click at [870, 376] on div "Copy Copy element Ctrl + C Copy style Copy class .gpq2LbEJE1" at bounding box center [906, 377] width 122 height 21
click at [994, 378] on p "Copy element" at bounding box center [1012, 383] width 47 height 11
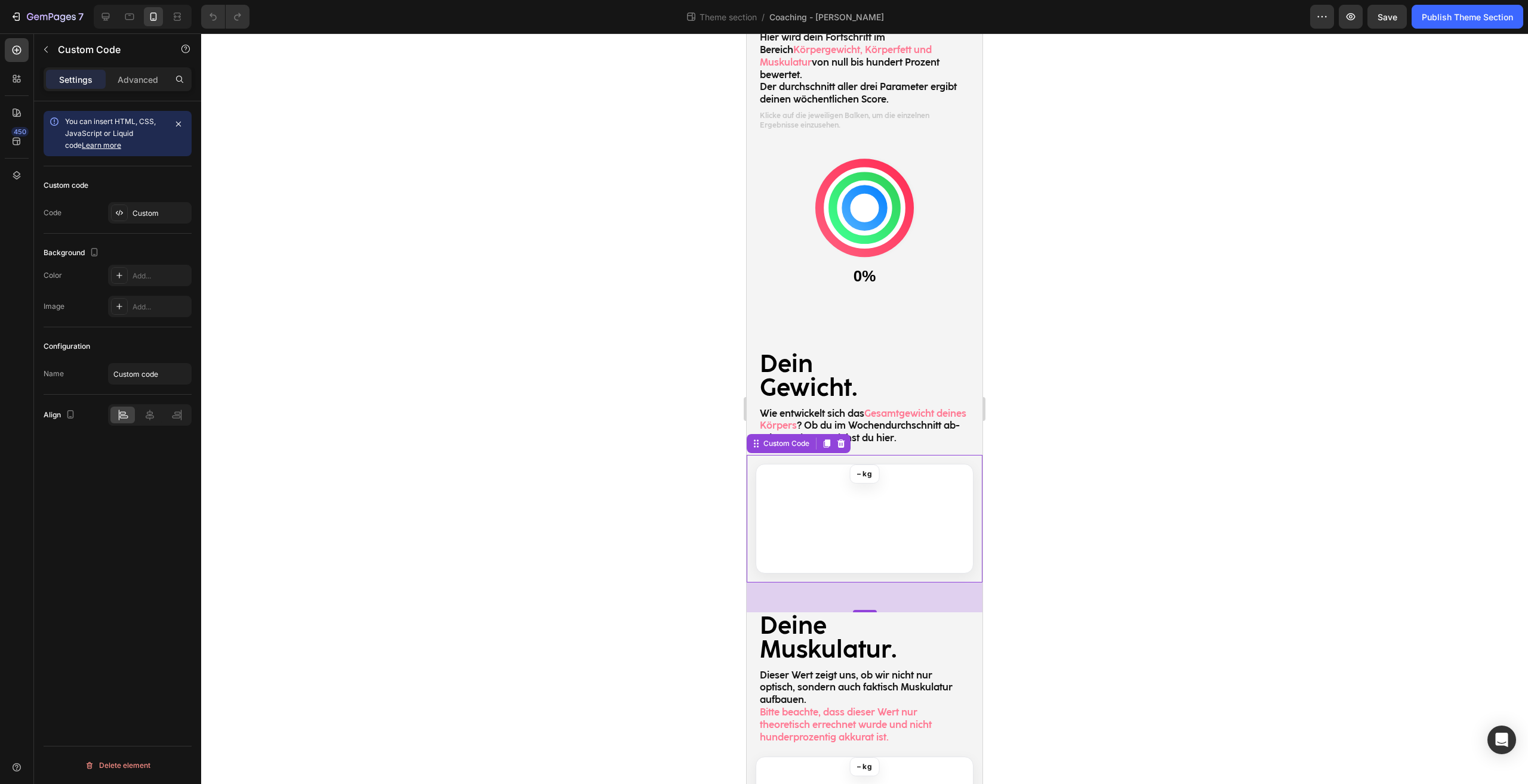
scroll to position [386, 0]
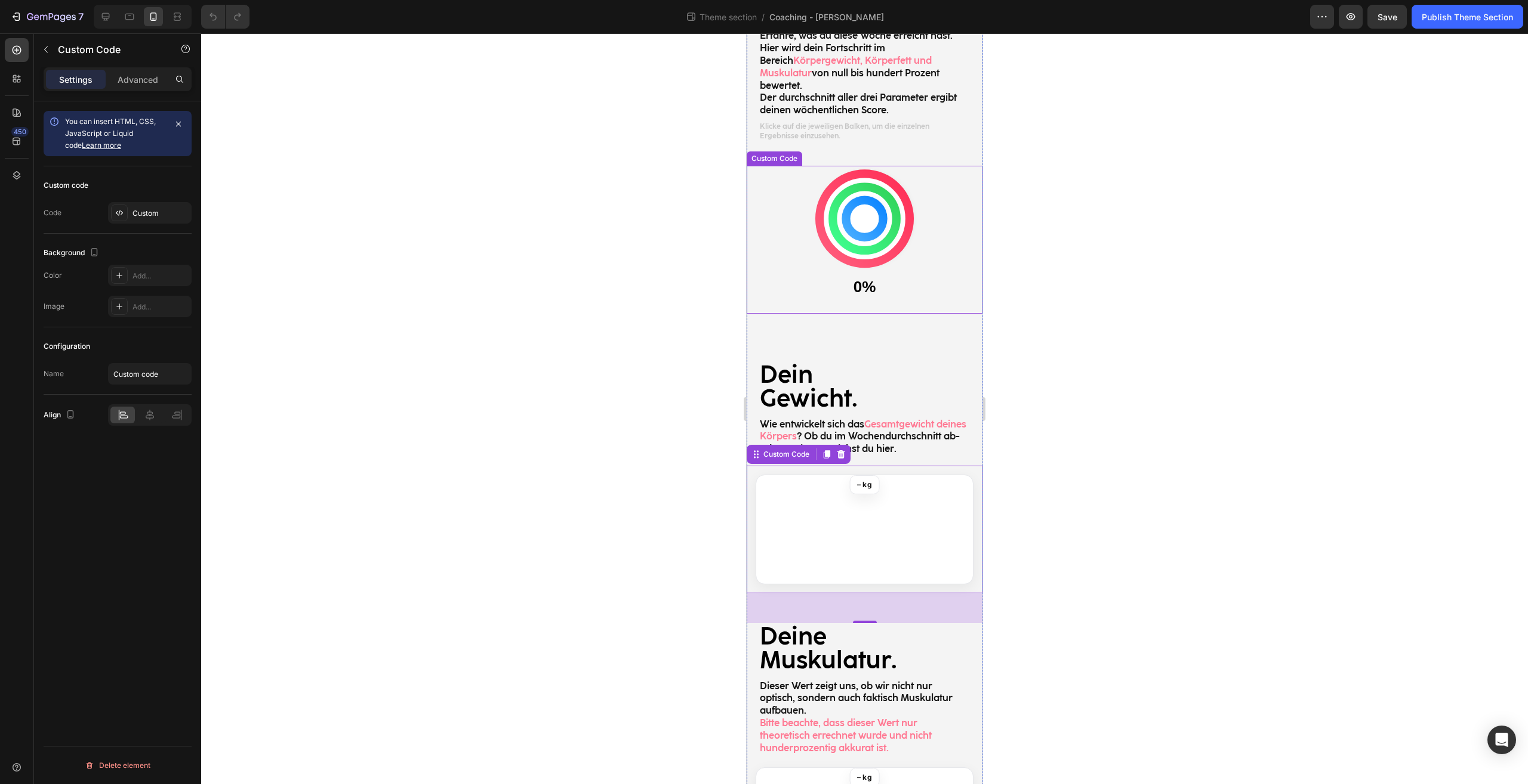
click at [913, 276] on div "0%" at bounding box center [865, 287] width 212 height 23
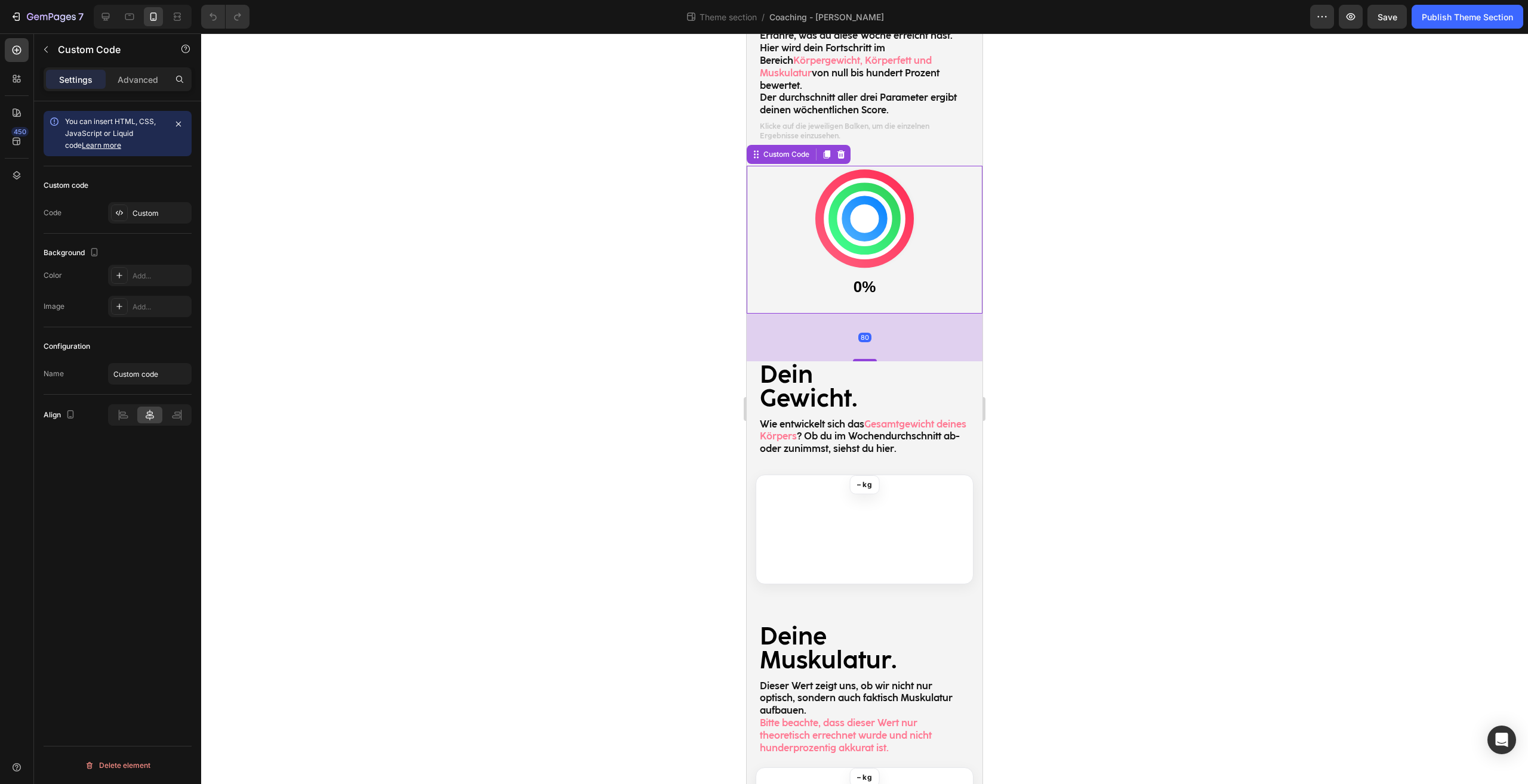
click at [1029, 375] on div at bounding box center [865, 409] width 1327 height 751
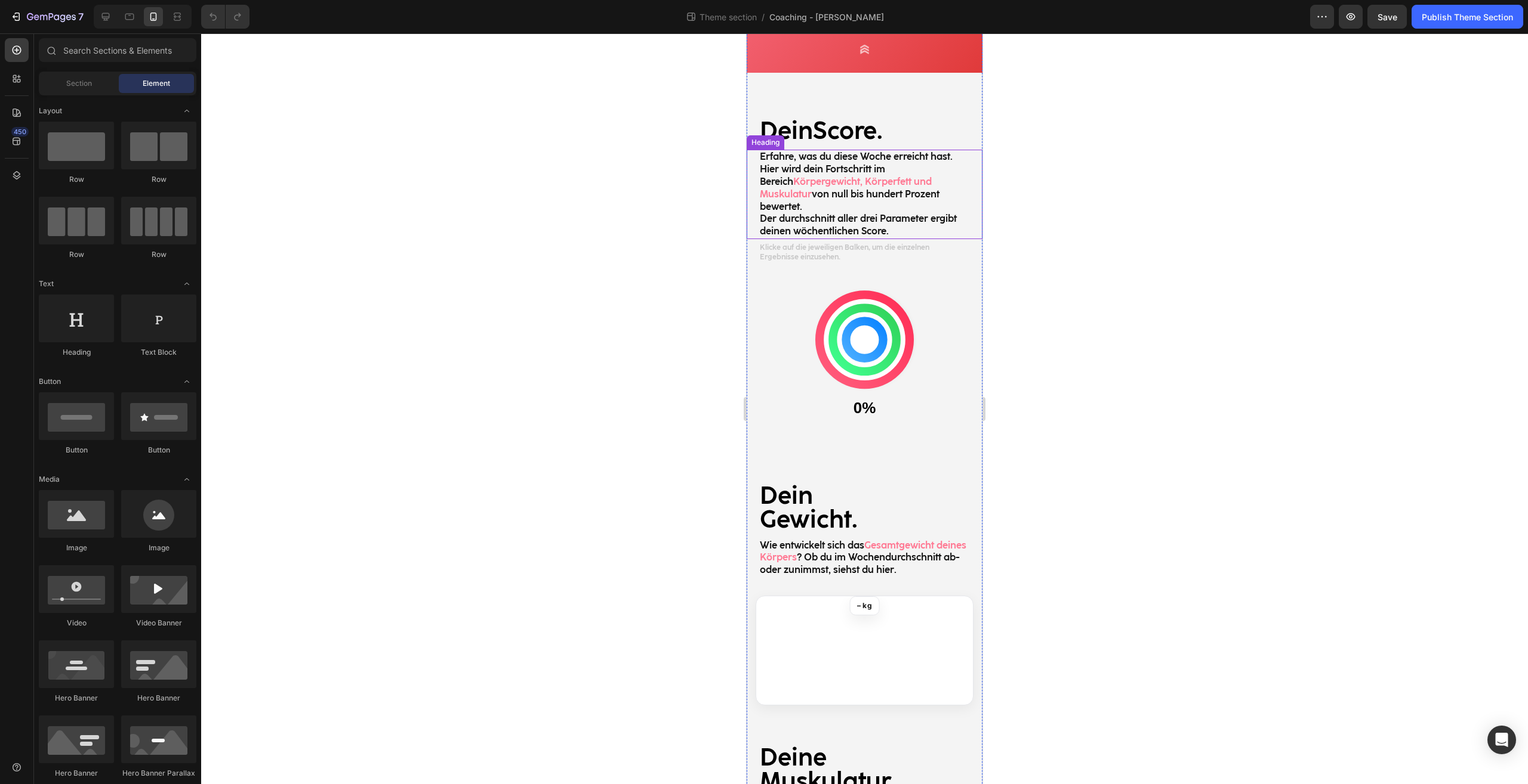
scroll to position [204, 0]
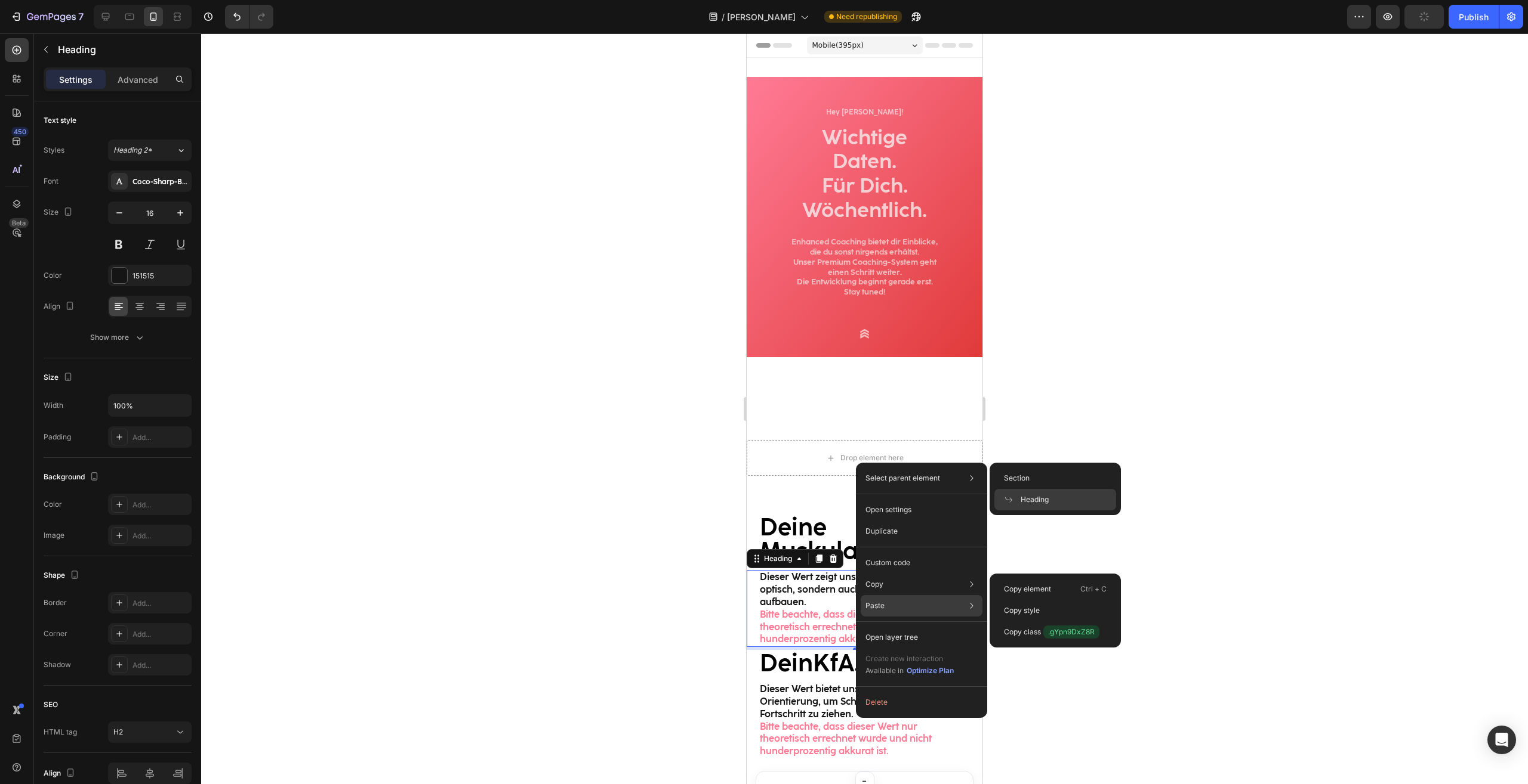
scroll to position [150, 0]
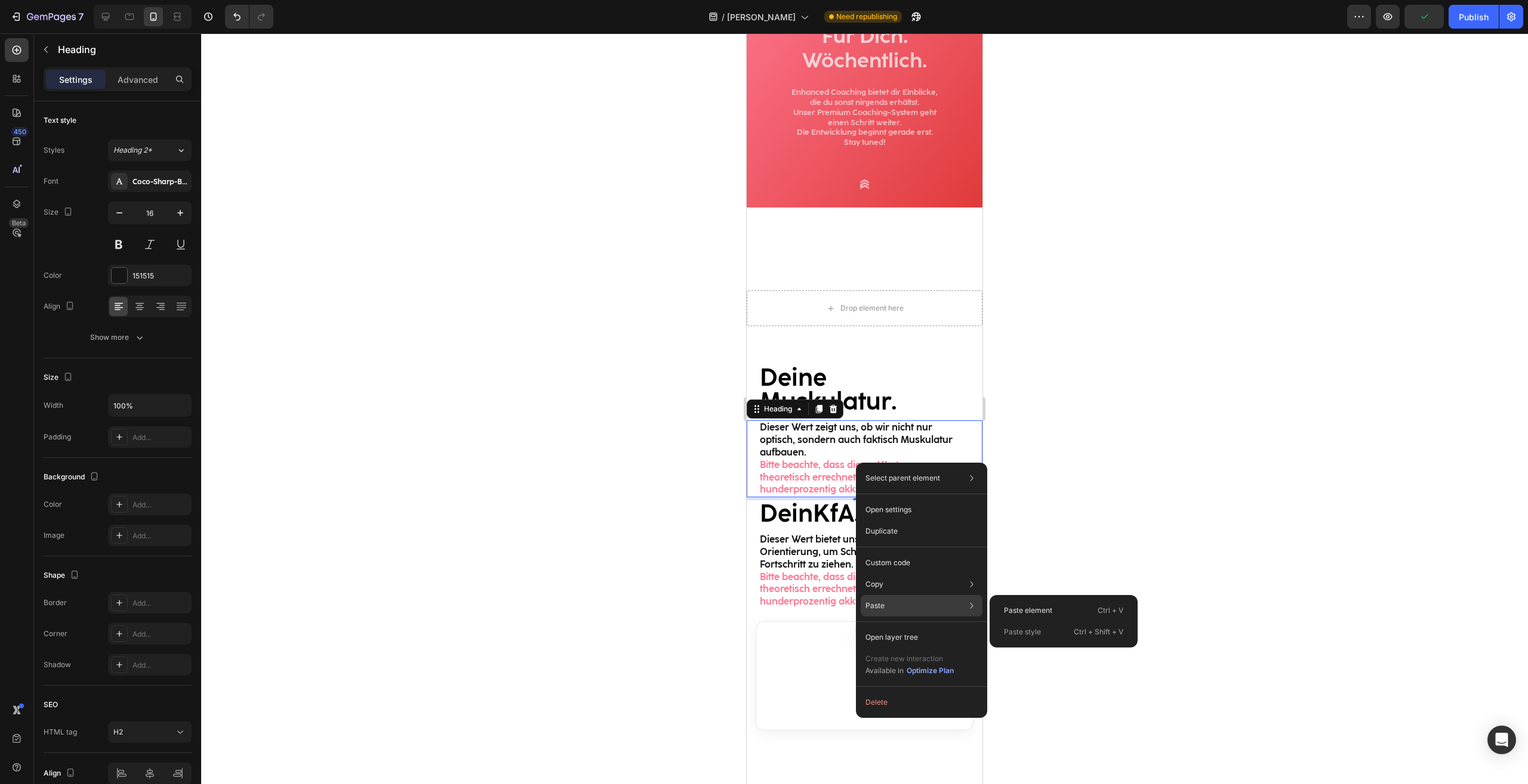
click at [885, 626] on div "Paste Paste element Ctrl + V Paste style Ctrl + Shift + V" at bounding box center [921, 637] width 122 height 21
click at [1033, 621] on div "Paste element Ctrl + V" at bounding box center [1062, 632] width 138 height 21
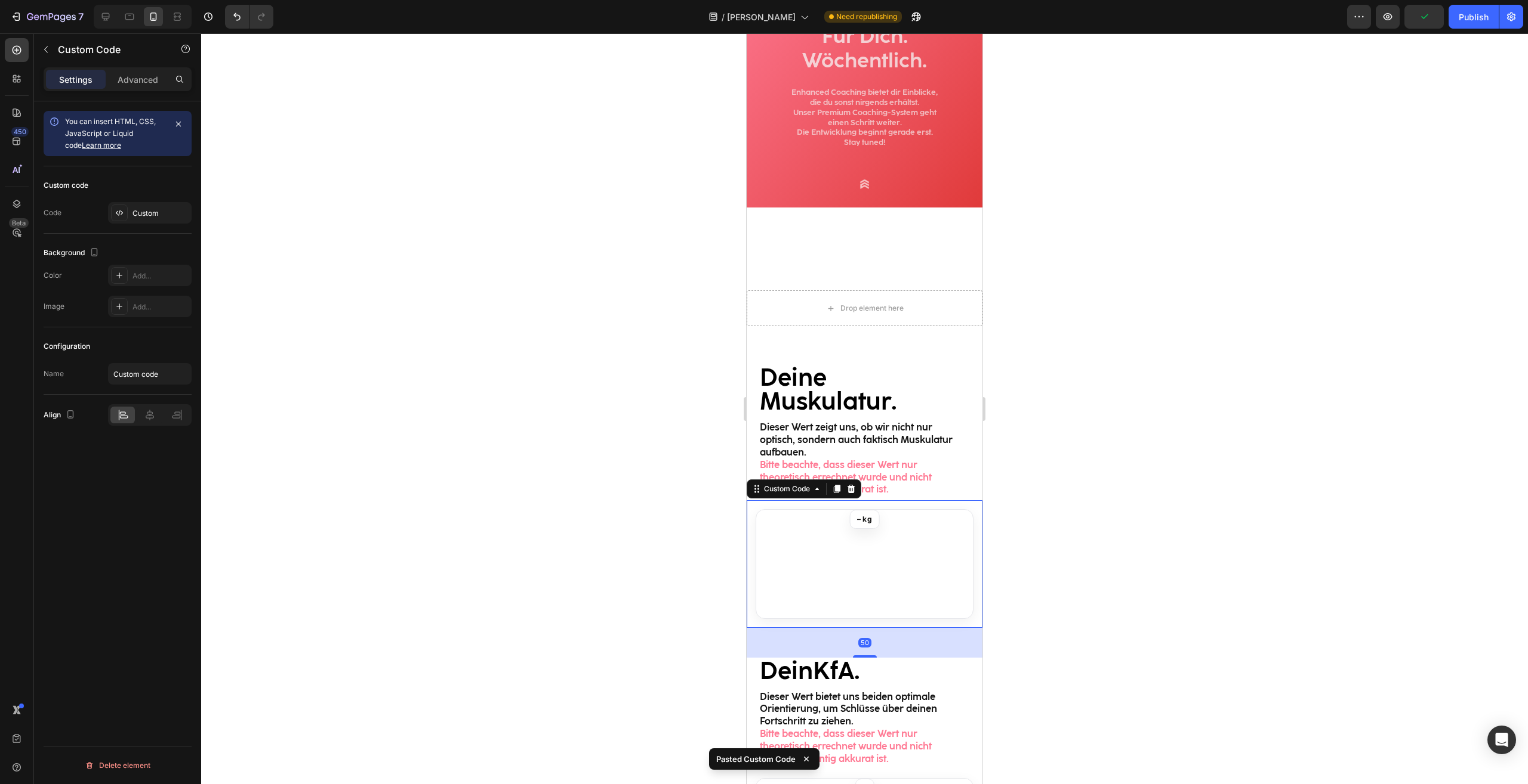
click at [1142, 413] on div at bounding box center [865, 409] width 1327 height 751
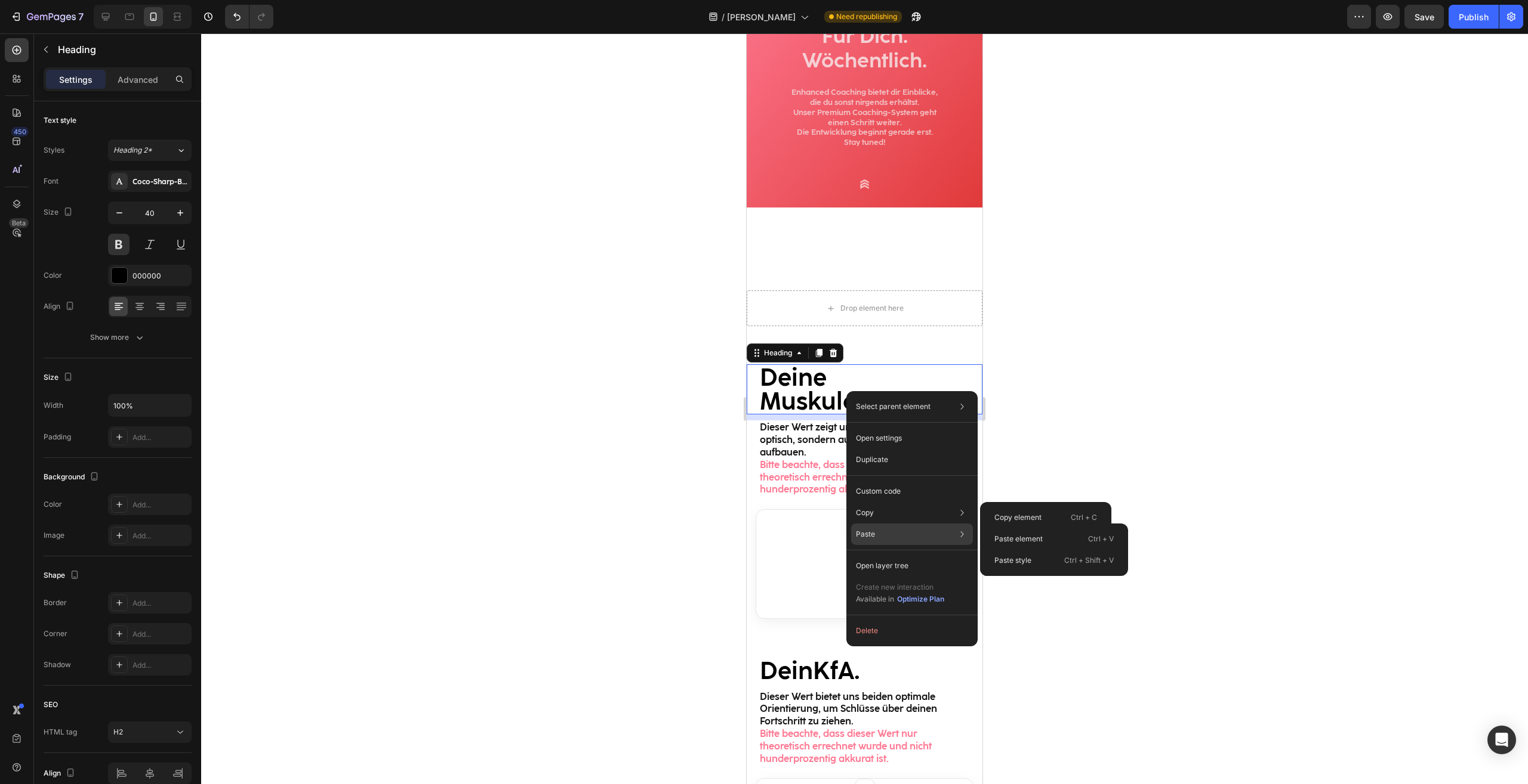
click at [881, 555] on div "Paste Paste element Ctrl + V Paste style Ctrl + Shift + V" at bounding box center [912, 566] width 122 height 21
click at [1039, 536] on p "Paste element" at bounding box center [1018, 539] width 48 height 11
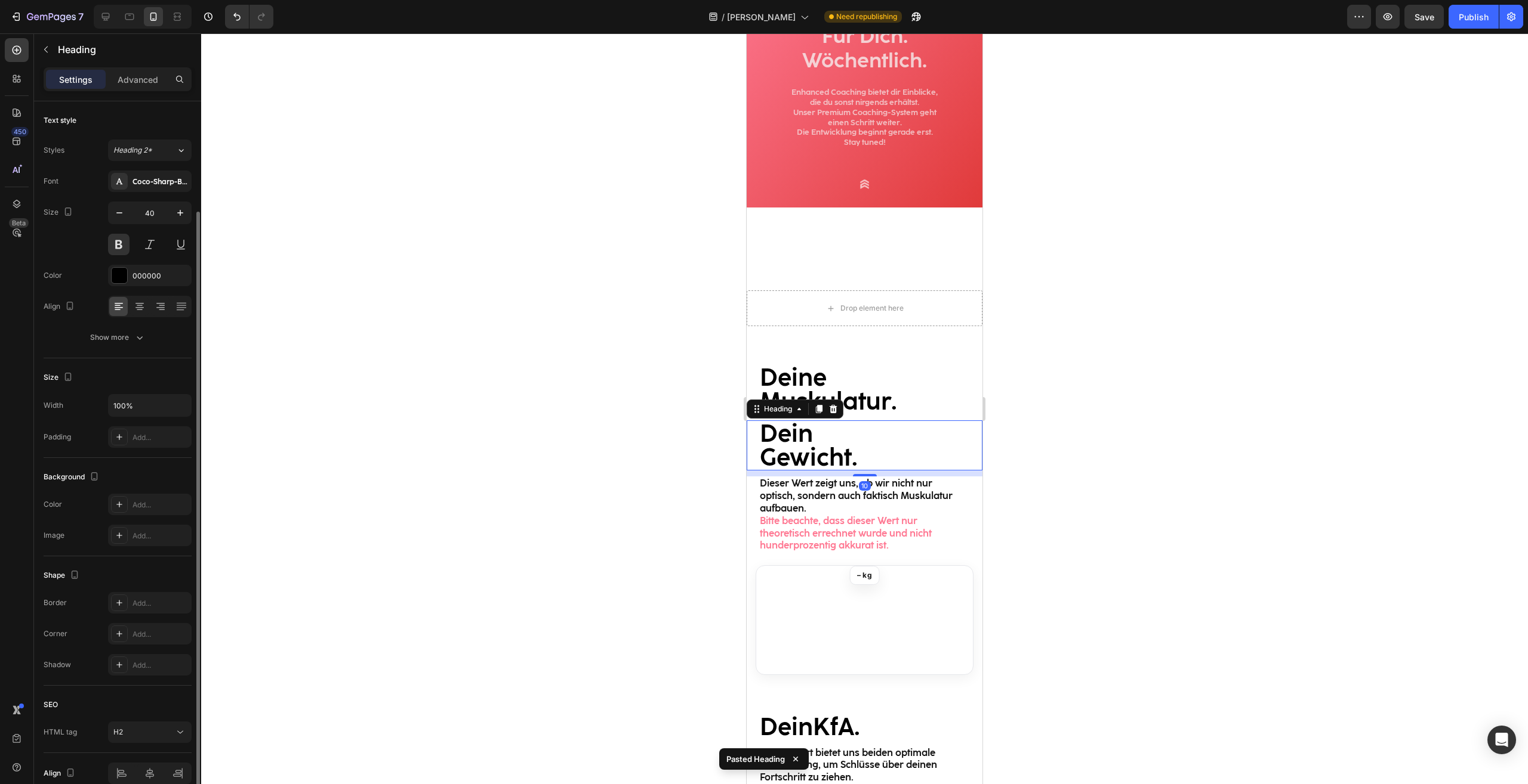
scroll to position [57, 0]
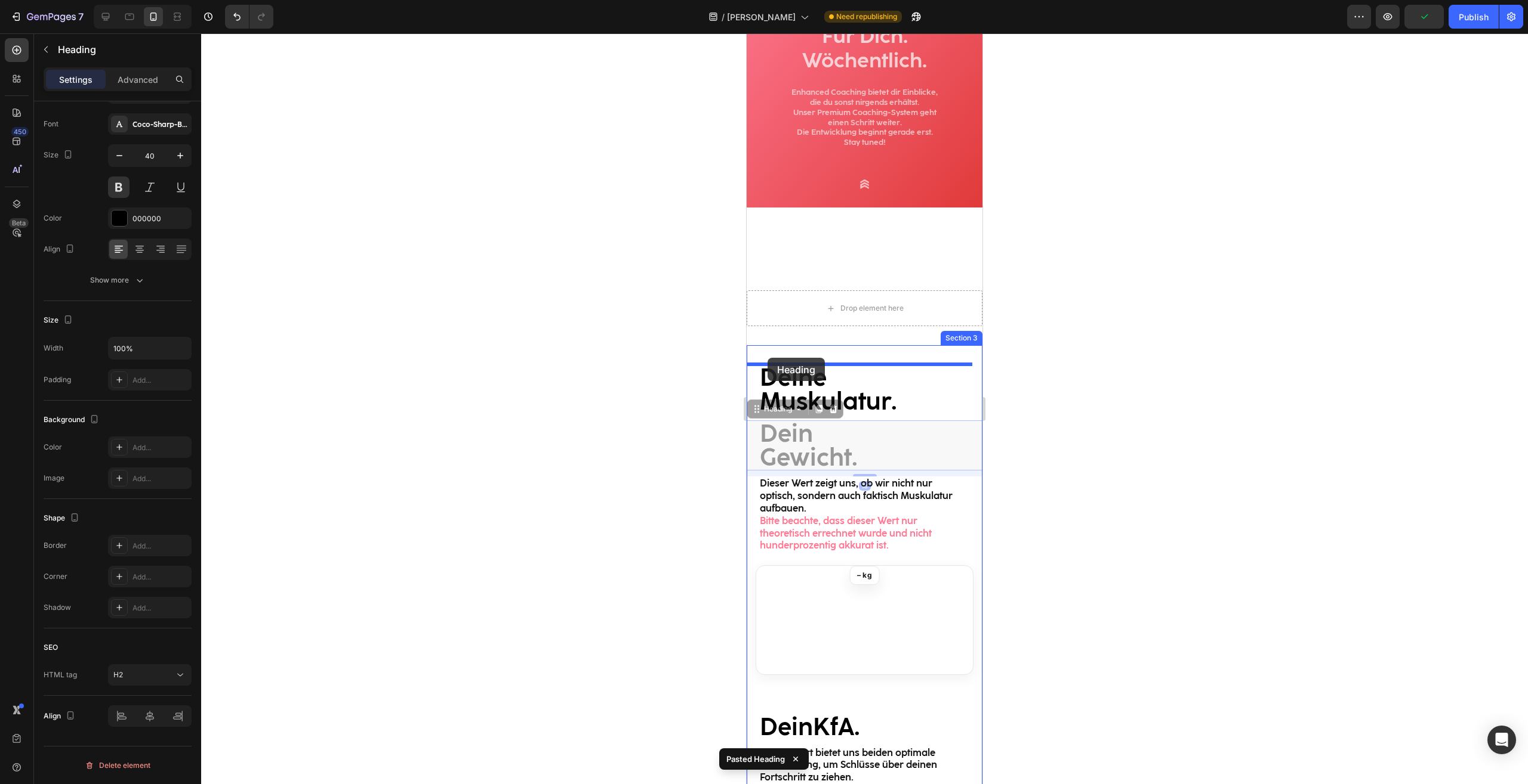
drag, startPoint x: 760, startPoint y: 411, endPoint x: 768, endPoint y: 358, distance: 53.6
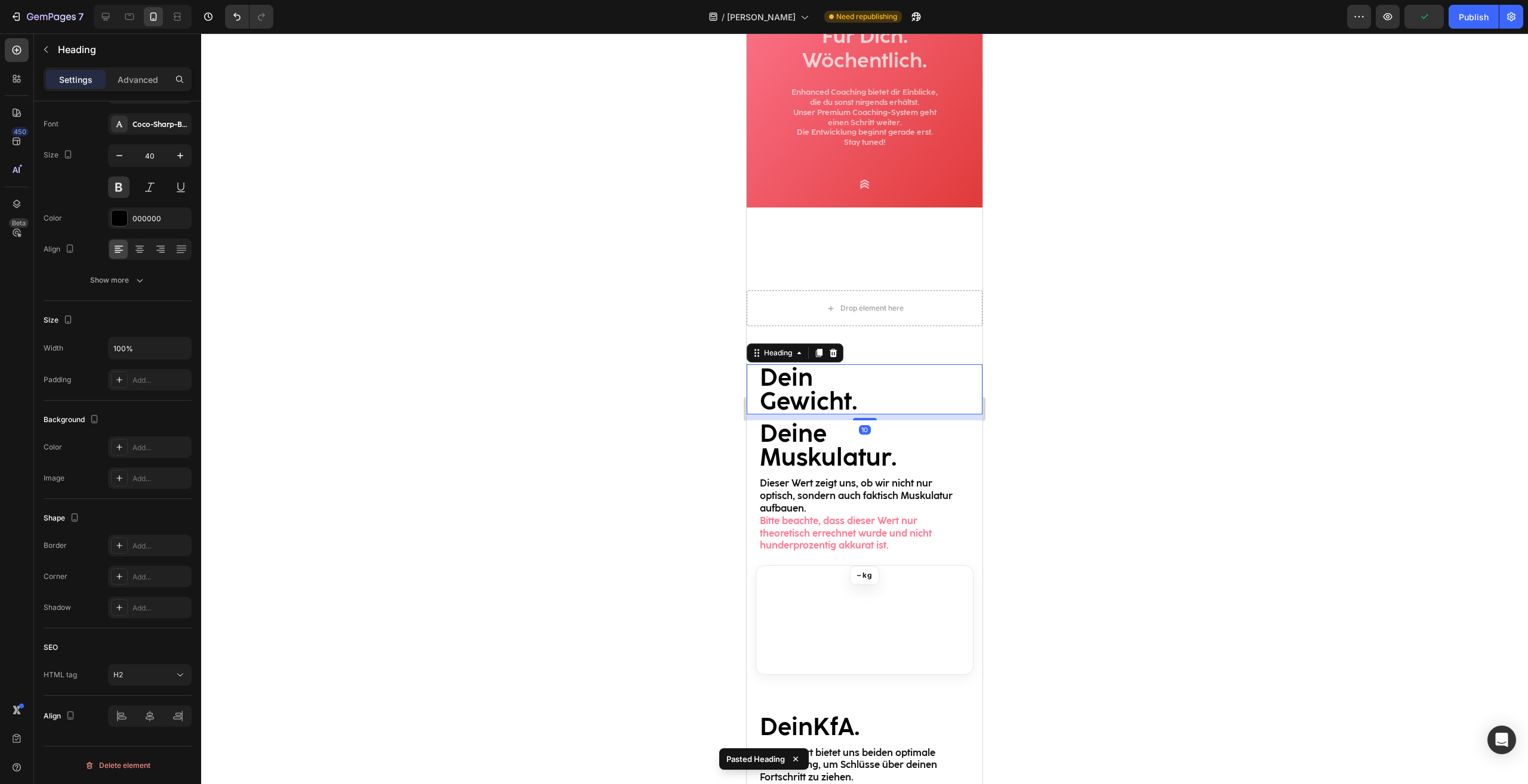
click at [1224, 349] on div at bounding box center [865, 409] width 1327 height 751
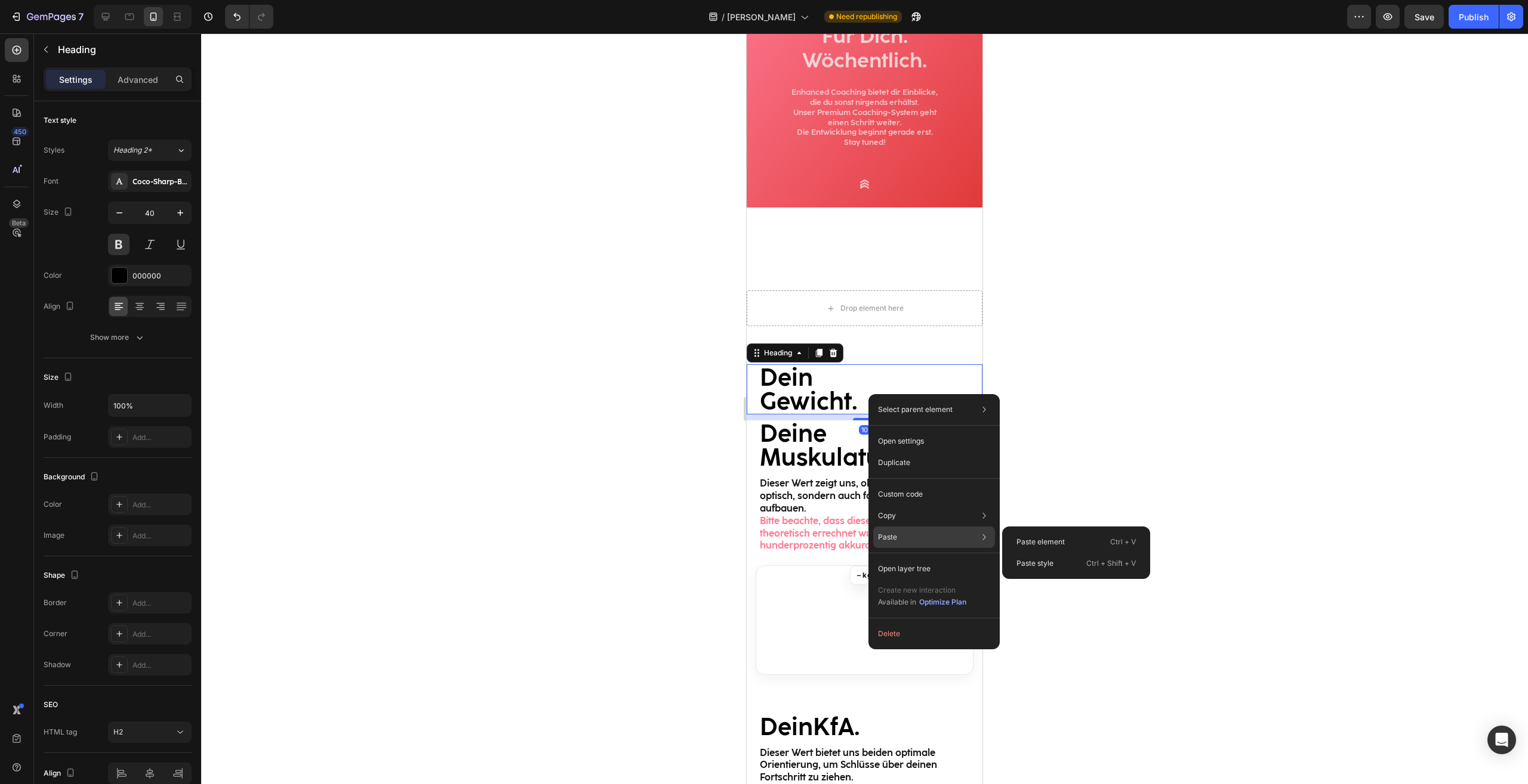
click at [904, 558] on div "Paste Paste element Ctrl + V Paste style Ctrl + Shift + V" at bounding box center [933, 569] width 122 height 21
click at [1061, 553] on div "Paste element Ctrl + V" at bounding box center [1075, 563] width 138 height 21
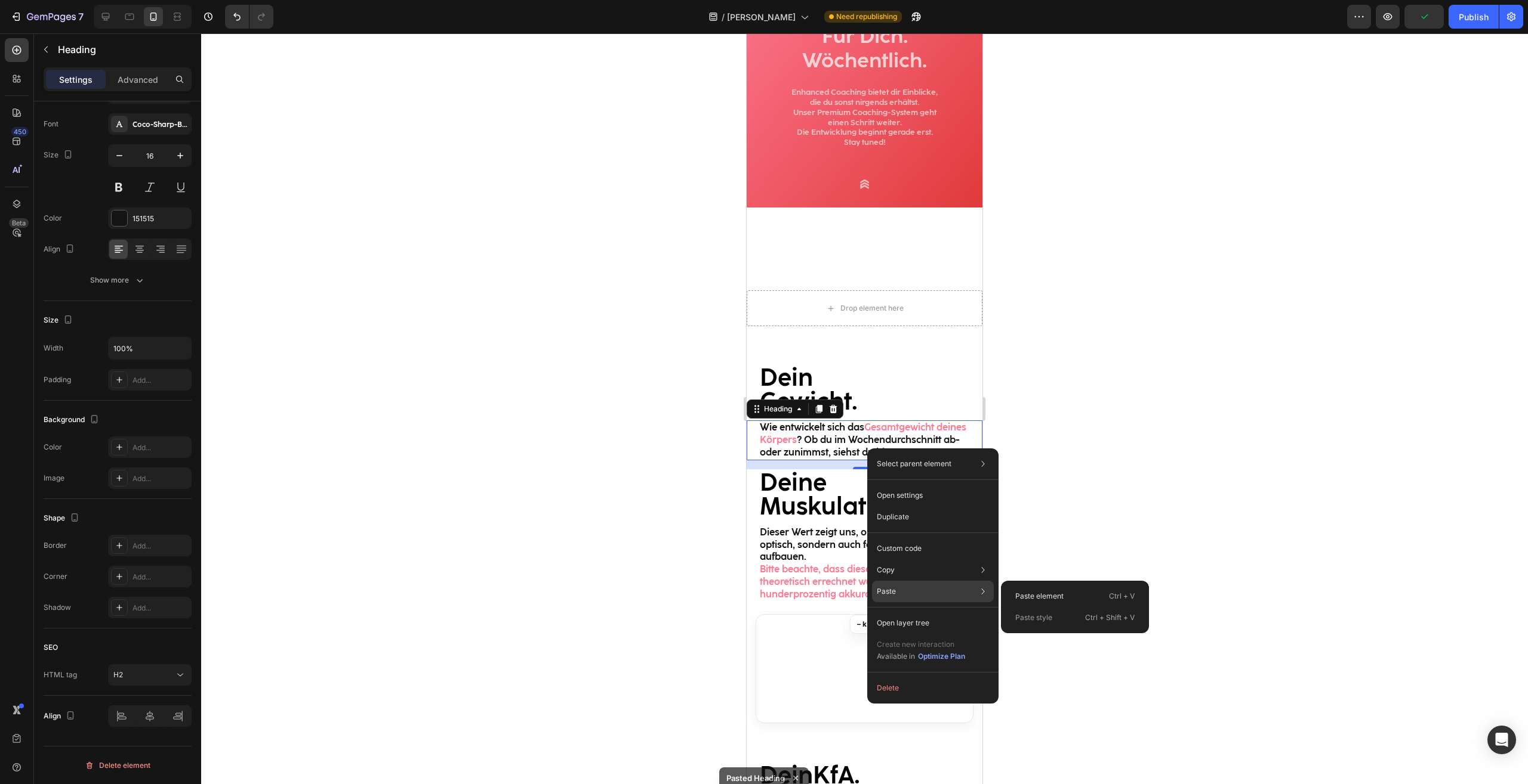
click at [889, 592] on p "Paste" at bounding box center [885, 592] width 19 height 11
click at [1028, 592] on p "Paste element" at bounding box center [1039, 596] width 48 height 11
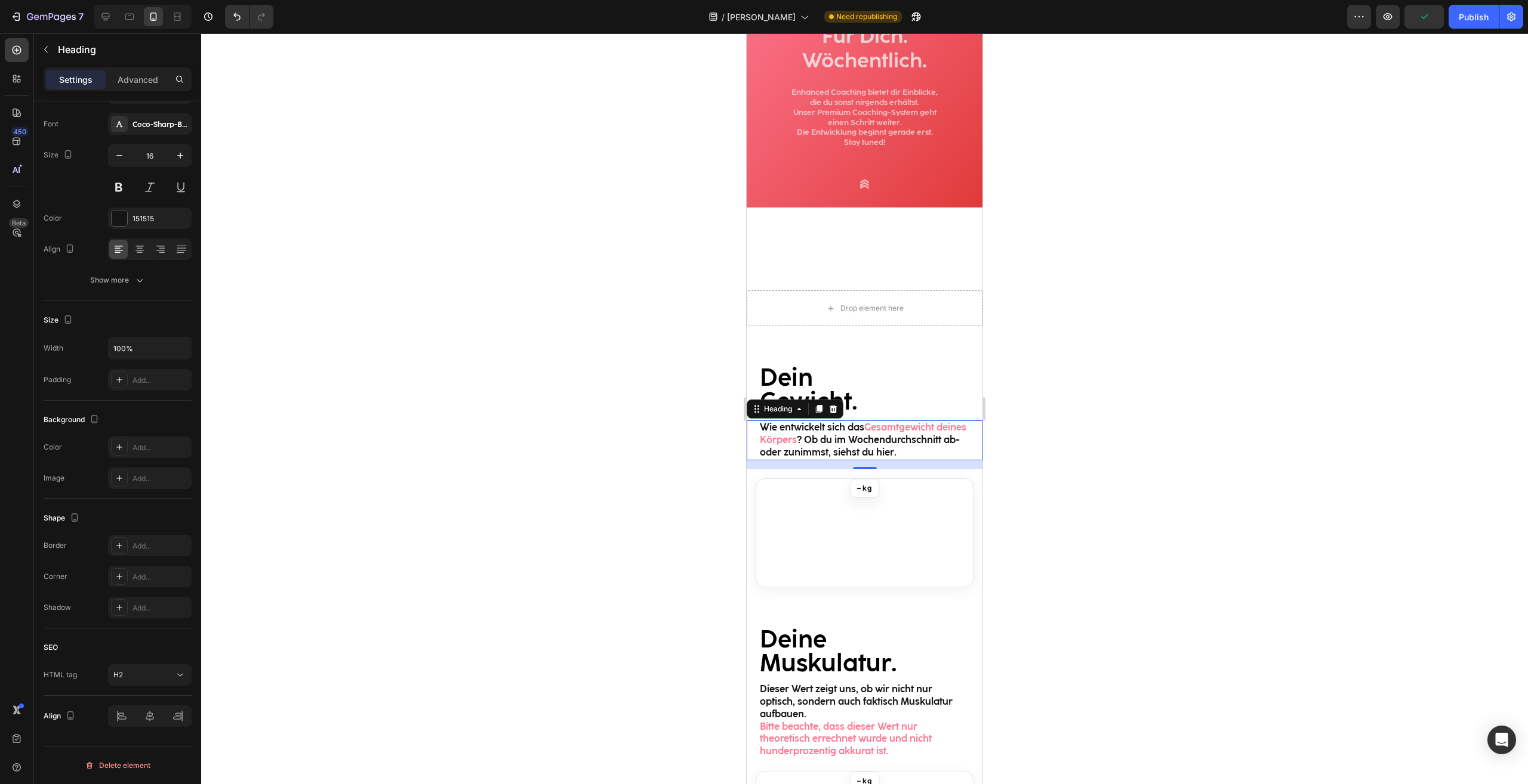
scroll to position [0, 0]
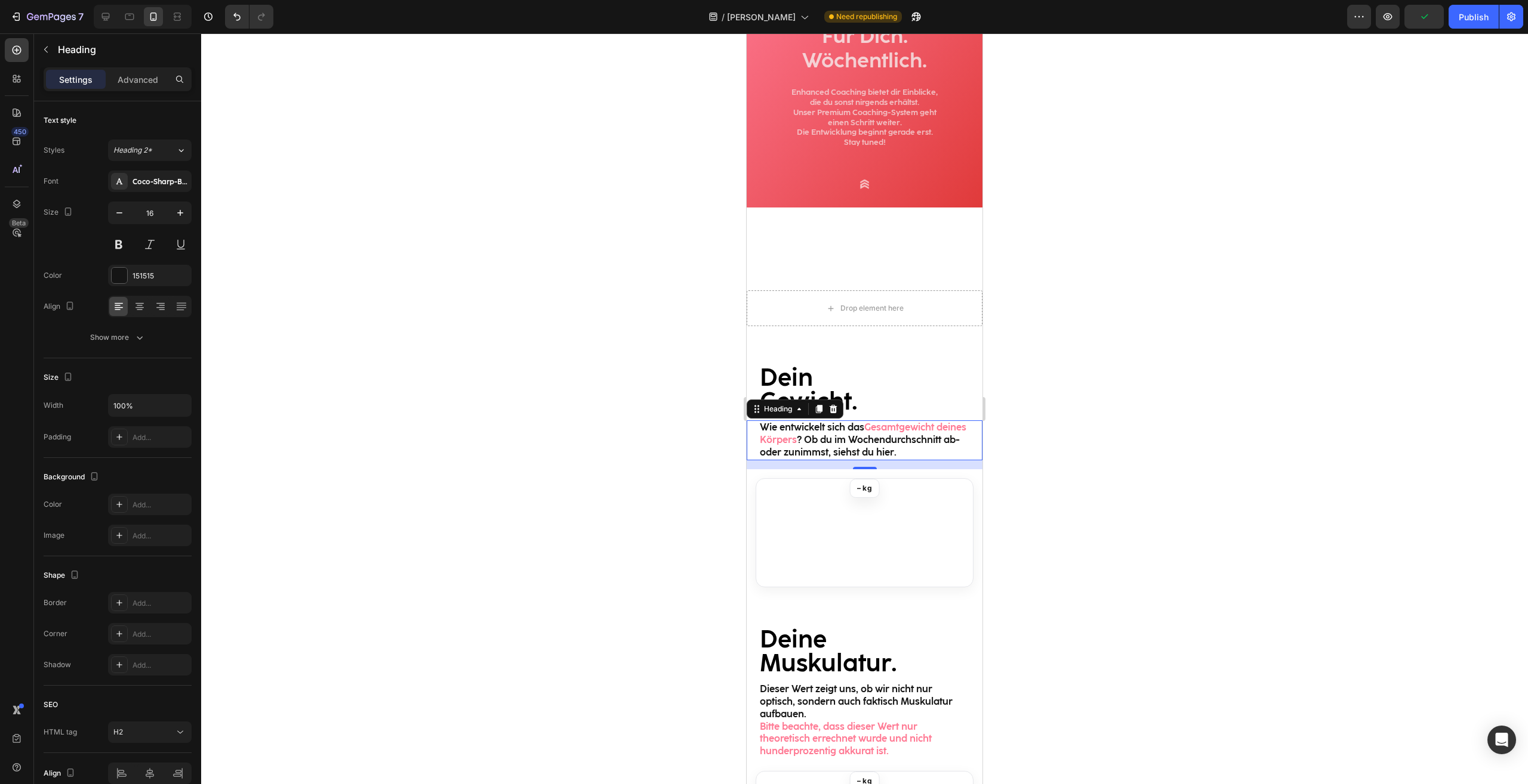
click at [1143, 438] on div at bounding box center [865, 409] width 1327 height 751
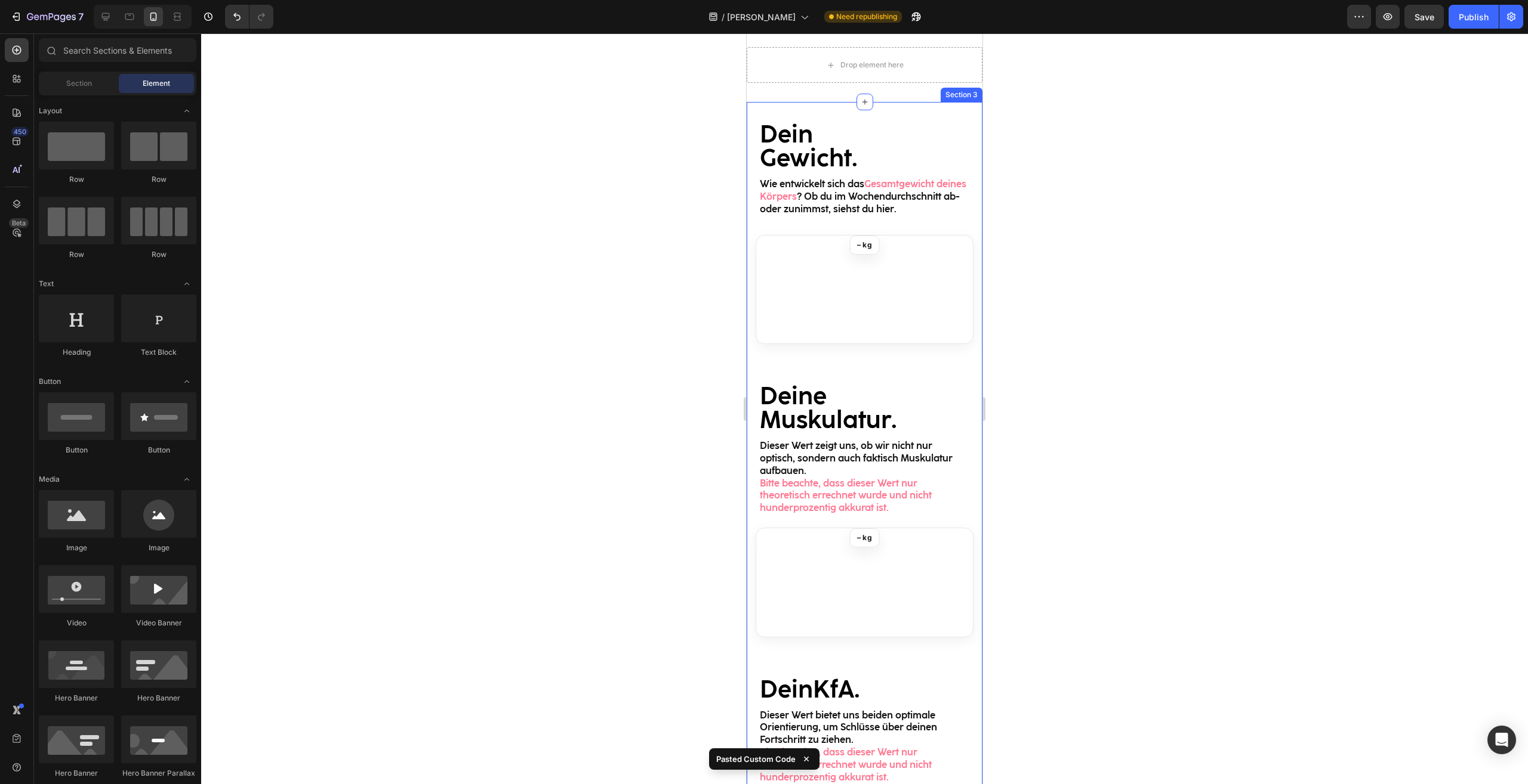
scroll to position [150, 0]
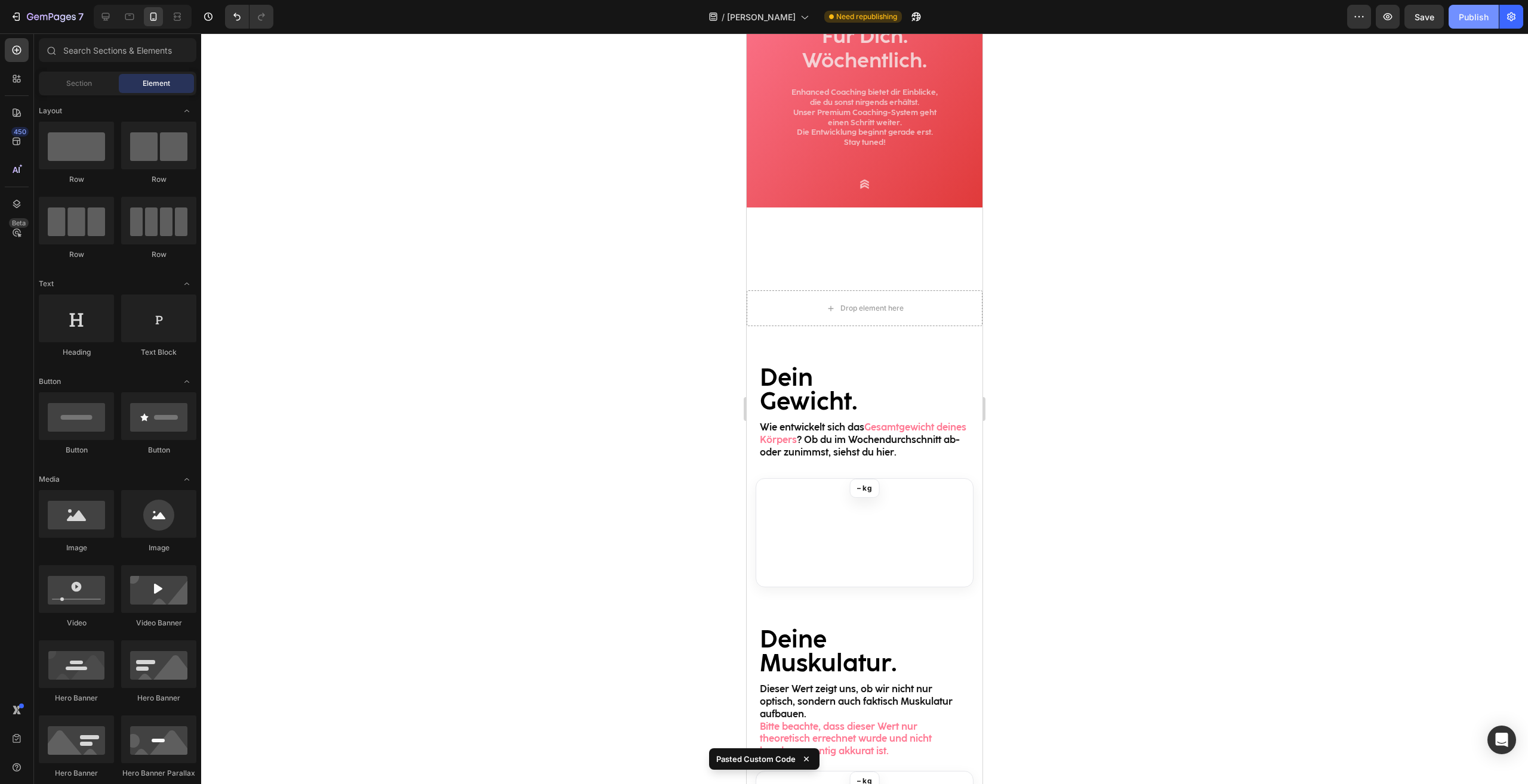
click at [1467, 26] on button "Publish" at bounding box center [1473, 16] width 50 height 24
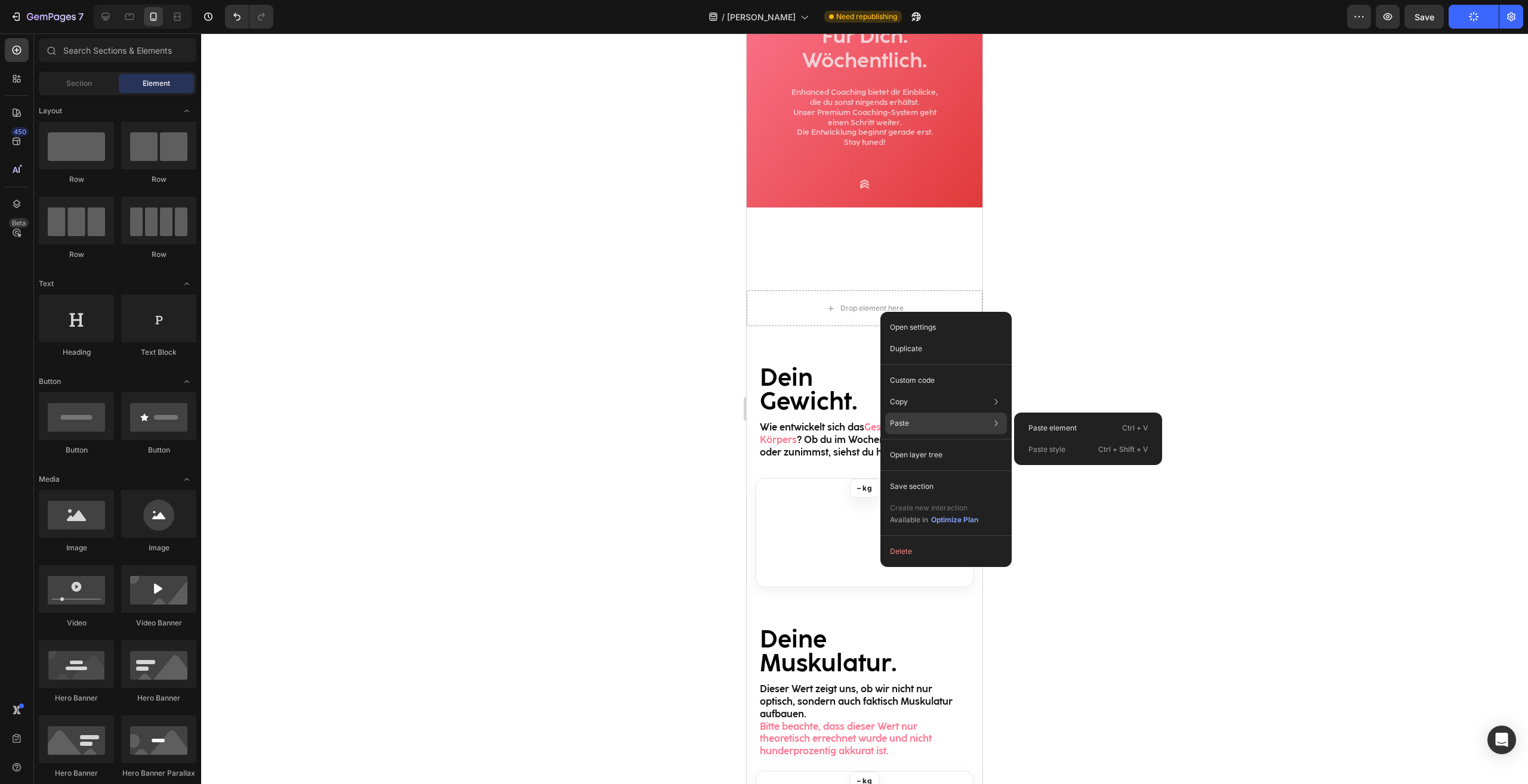
click at [921, 444] on div "Paste Paste element Ctrl + V Paste style Ctrl + Shift + V" at bounding box center [946, 455] width 122 height 21
click at [1083, 439] on div "Paste element Ctrl + V" at bounding box center [1087, 449] width 138 height 21
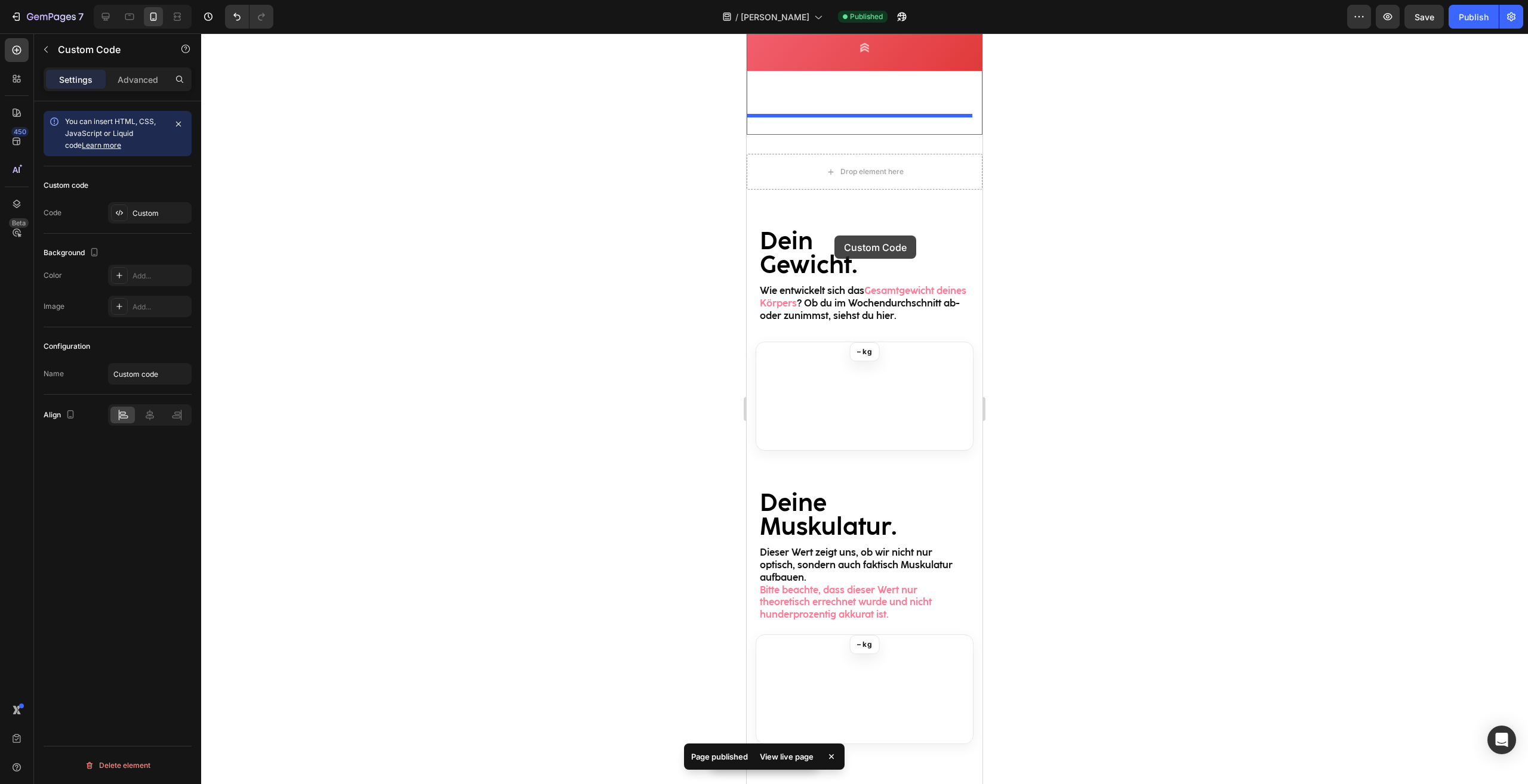
scroll to position [0, 0]
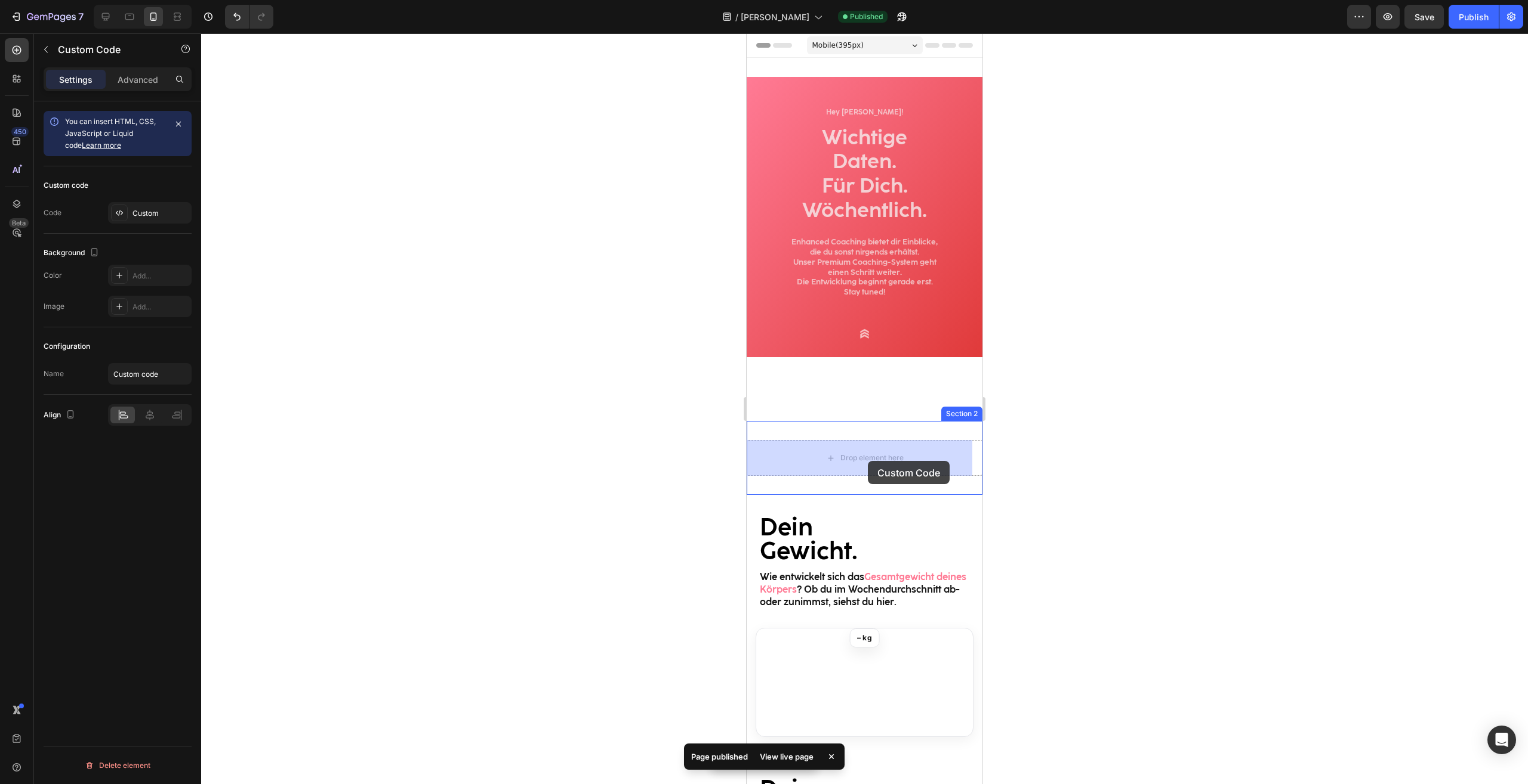
drag, startPoint x: 763, startPoint y: 429, endPoint x: 867, endPoint y: 461, distance: 108.8
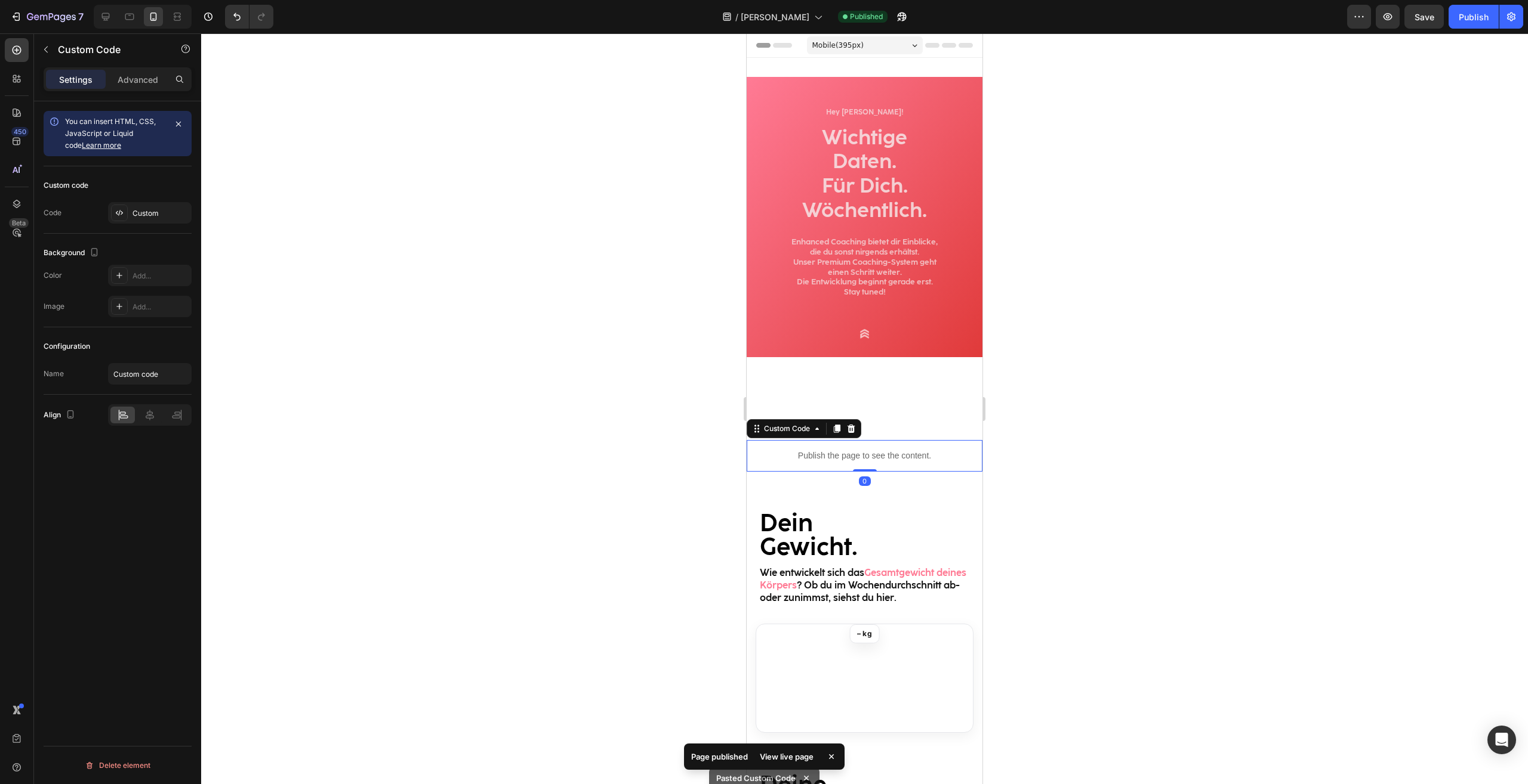
click at [1053, 421] on div at bounding box center [865, 409] width 1327 height 751
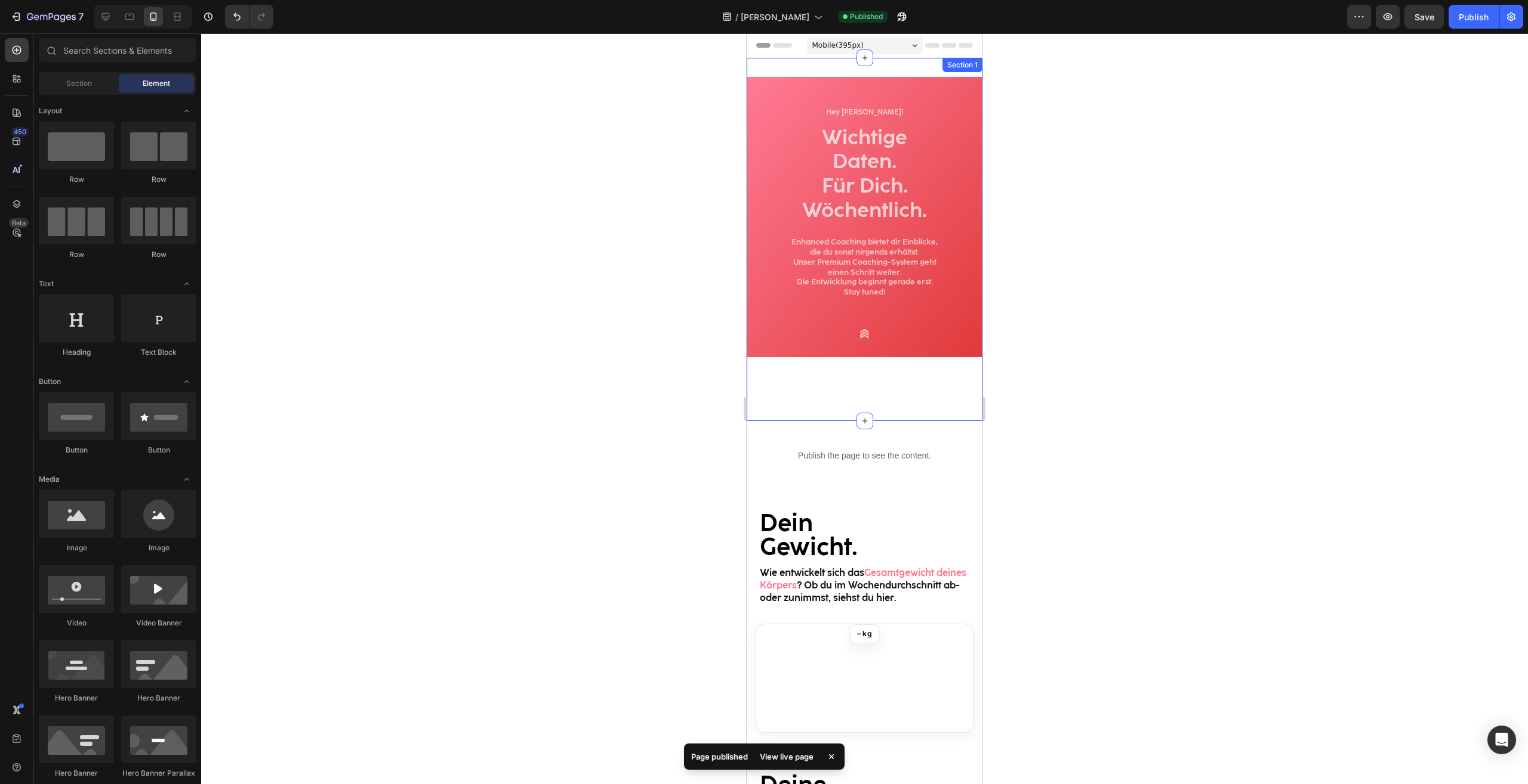
click at [922, 376] on div "Hey [PERSON_NAME]! Heading Wichtige Daten. Für Dich. Wöchentlich. Heading Enhan…" at bounding box center [864, 238] width 236 height 325
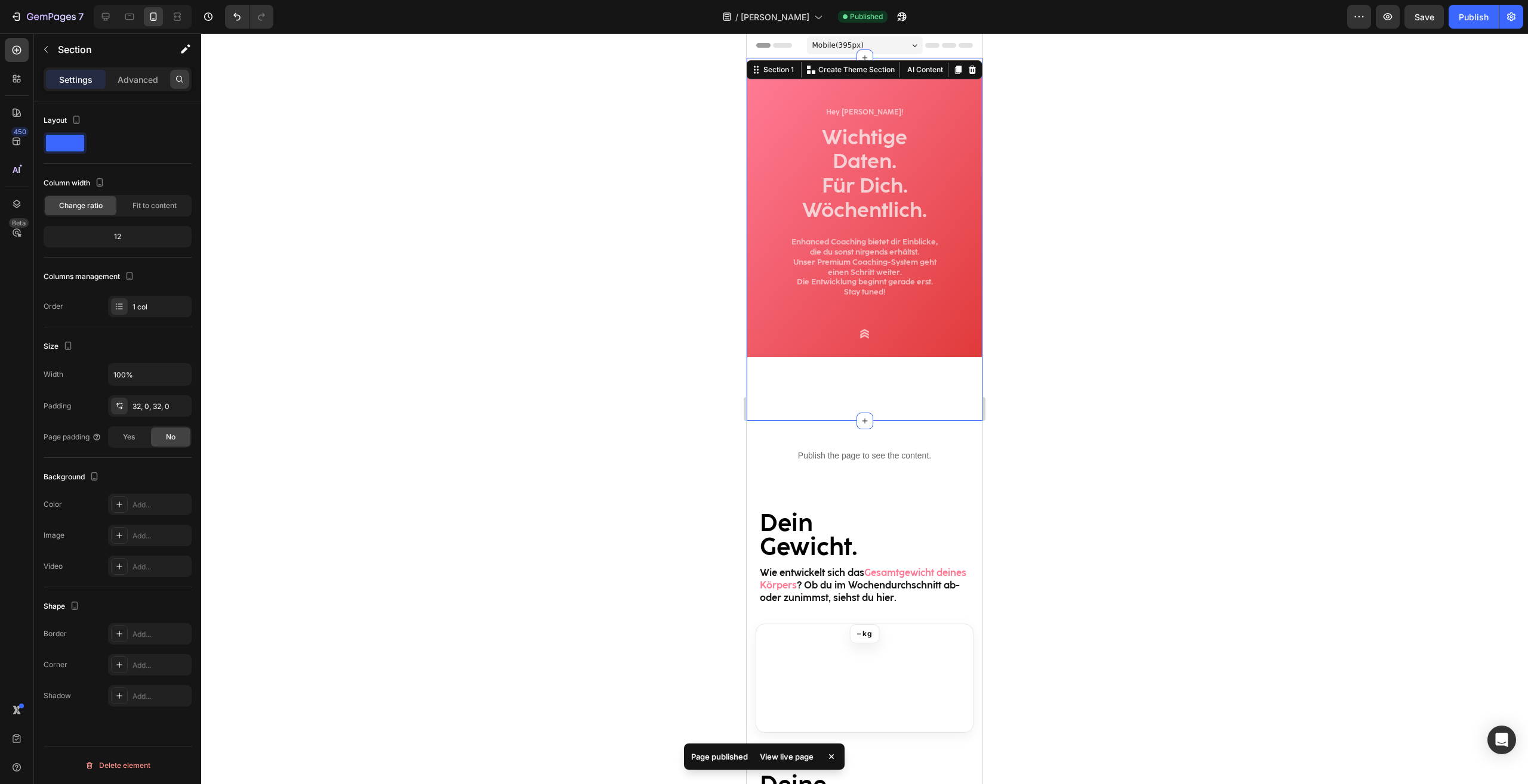
click at [175, 84] on div at bounding box center [179, 78] width 19 height 19
click at [931, 422] on div "Publish the page to see the content. Custom Code Section 2" at bounding box center [864, 456] width 236 height 69
click at [928, 382] on div "Hey [PERSON_NAME]! Heading Wichtige Daten. Für Dich. Wöchentlich. Heading Enhan…" at bounding box center [864, 238] width 236 height 325
click at [115, 77] on div "Advanced" at bounding box center [137, 78] width 60 height 19
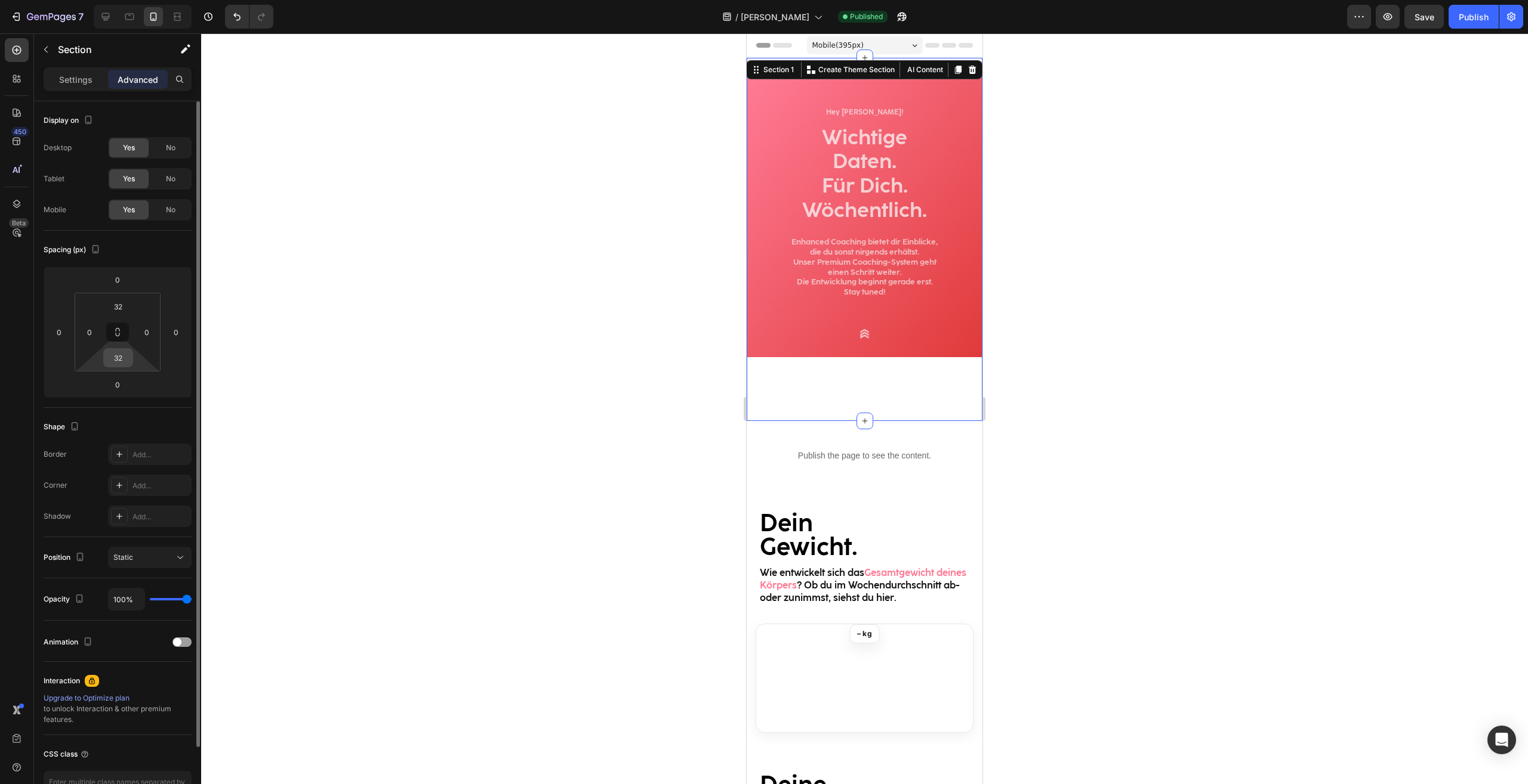
click at [124, 355] on input "32" at bounding box center [118, 358] width 24 height 18
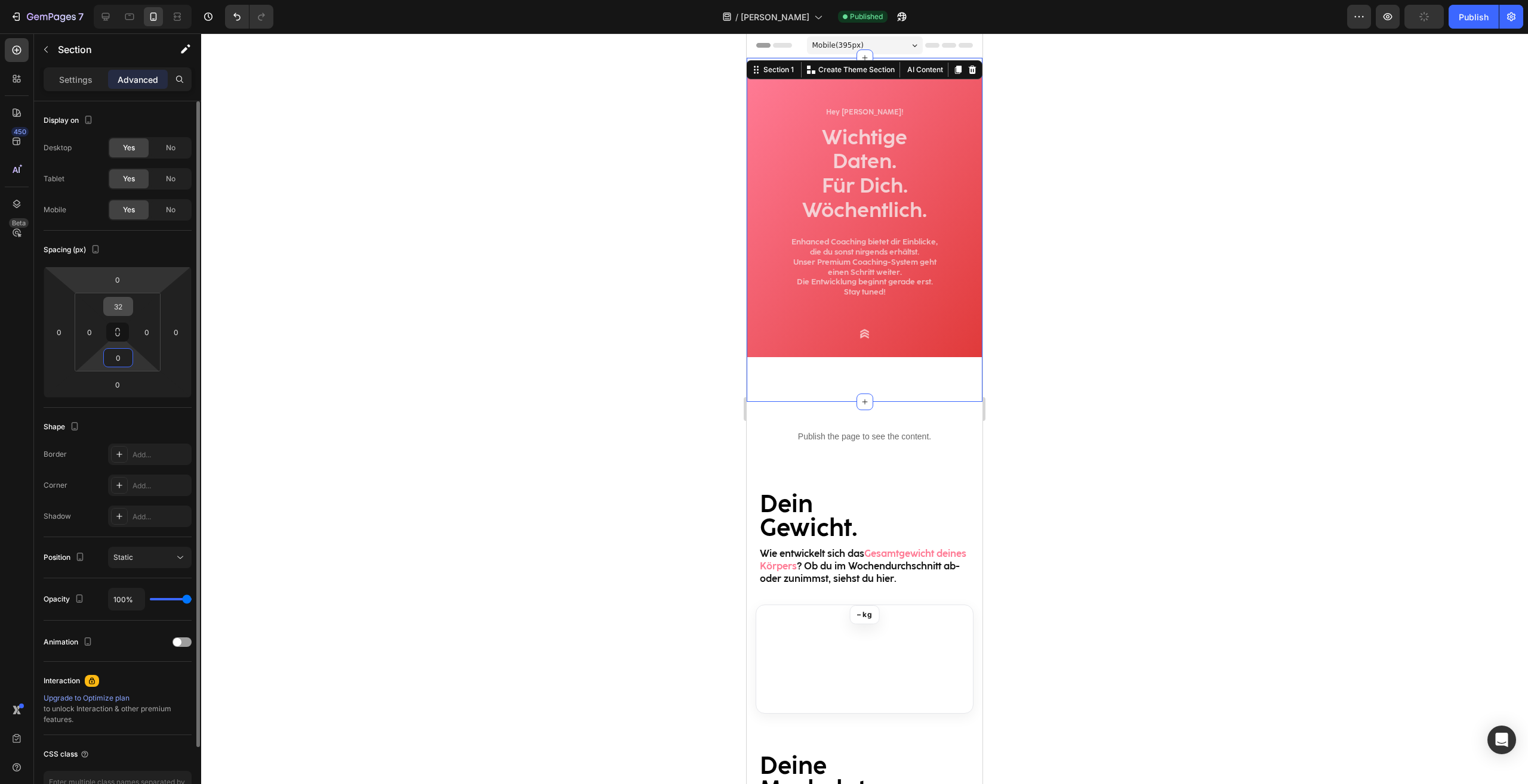
type input "0"
click at [112, 302] on input "32" at bounding box center [118, 306] width 24 height 18
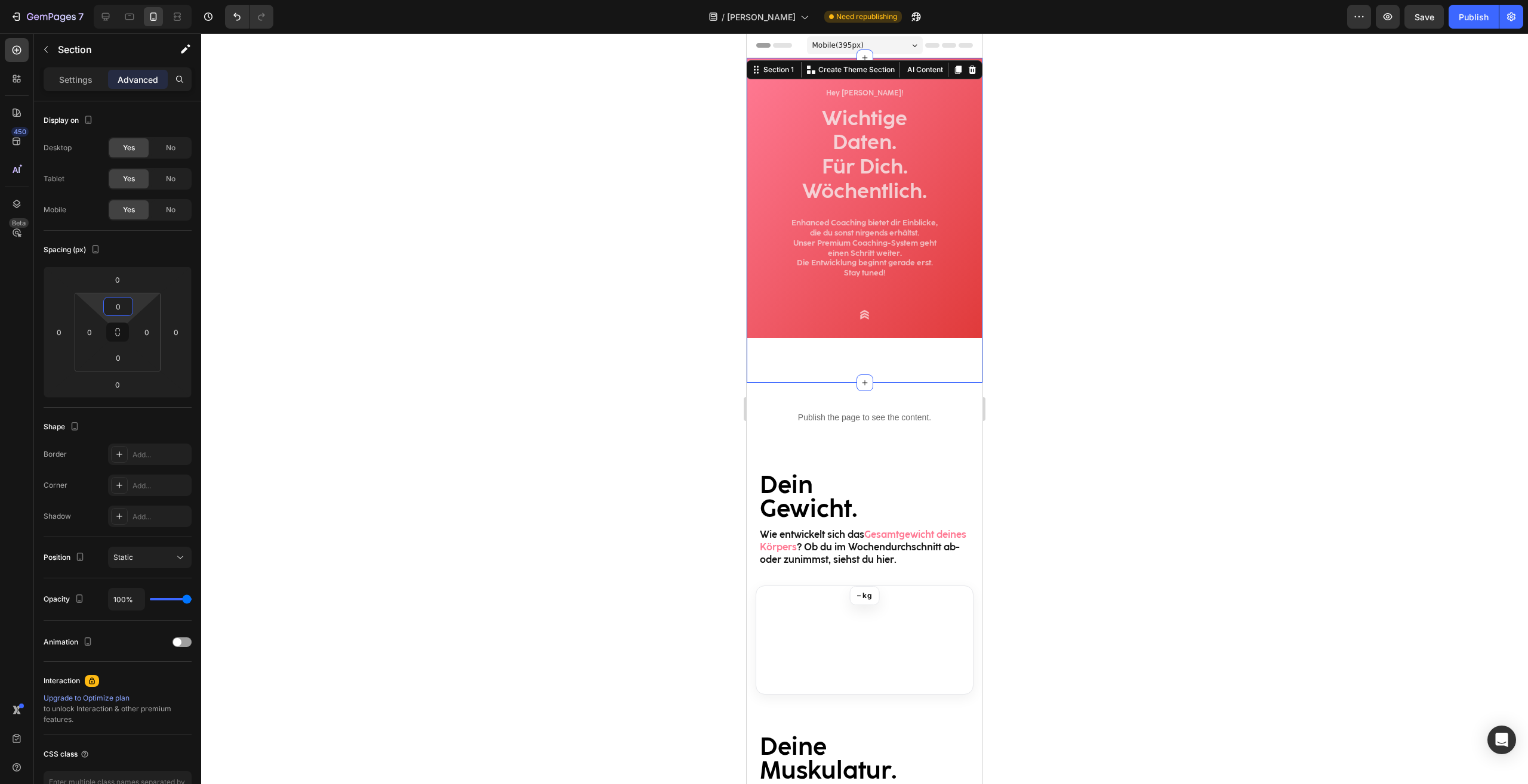
type input "0"
click at [1024, 438] on div at bounding box center [865, 409] width 1327 height 751
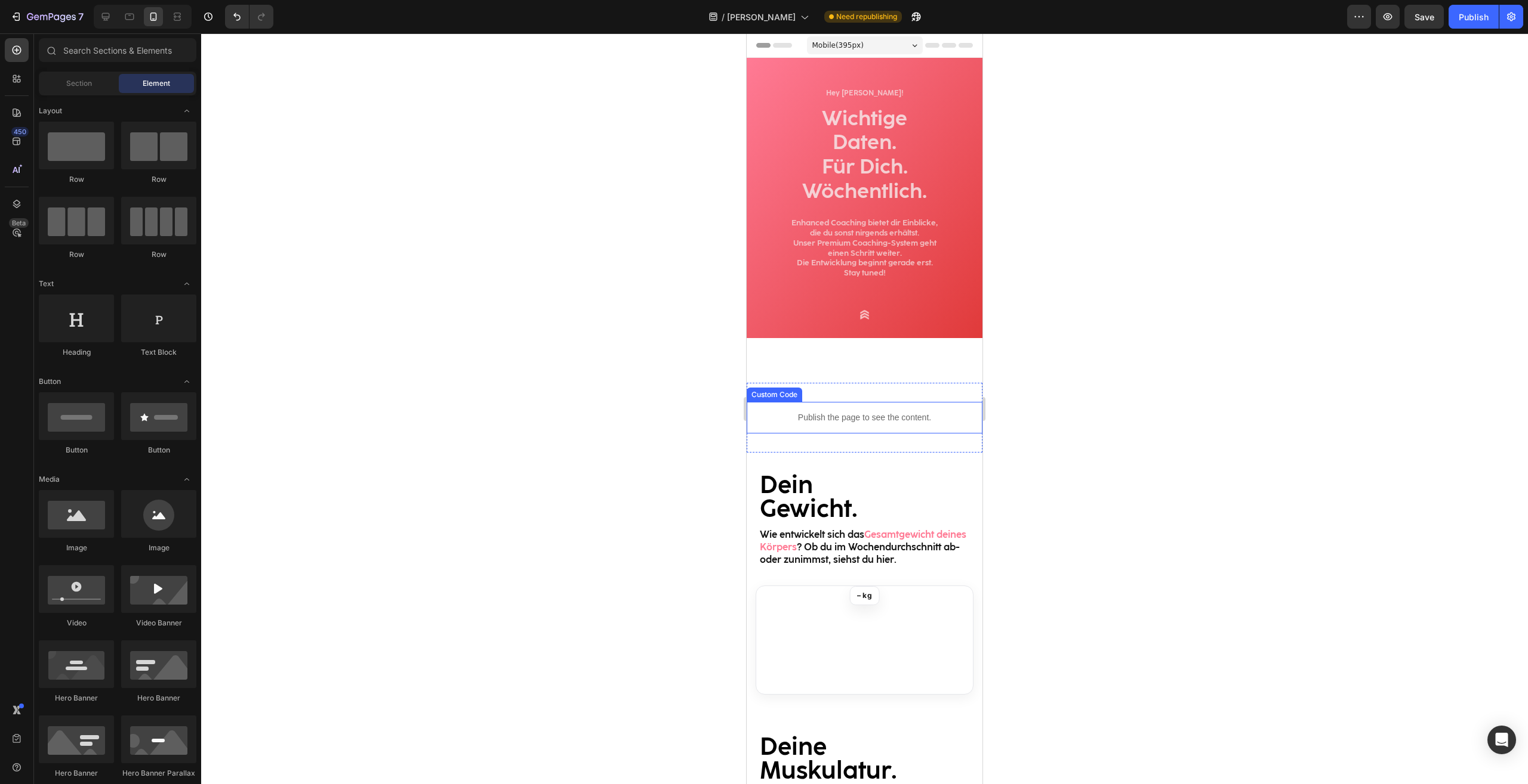
click at [917, 422] on p "Publish the page to see the content." at bounding box center [865, 417] width 212 height 12
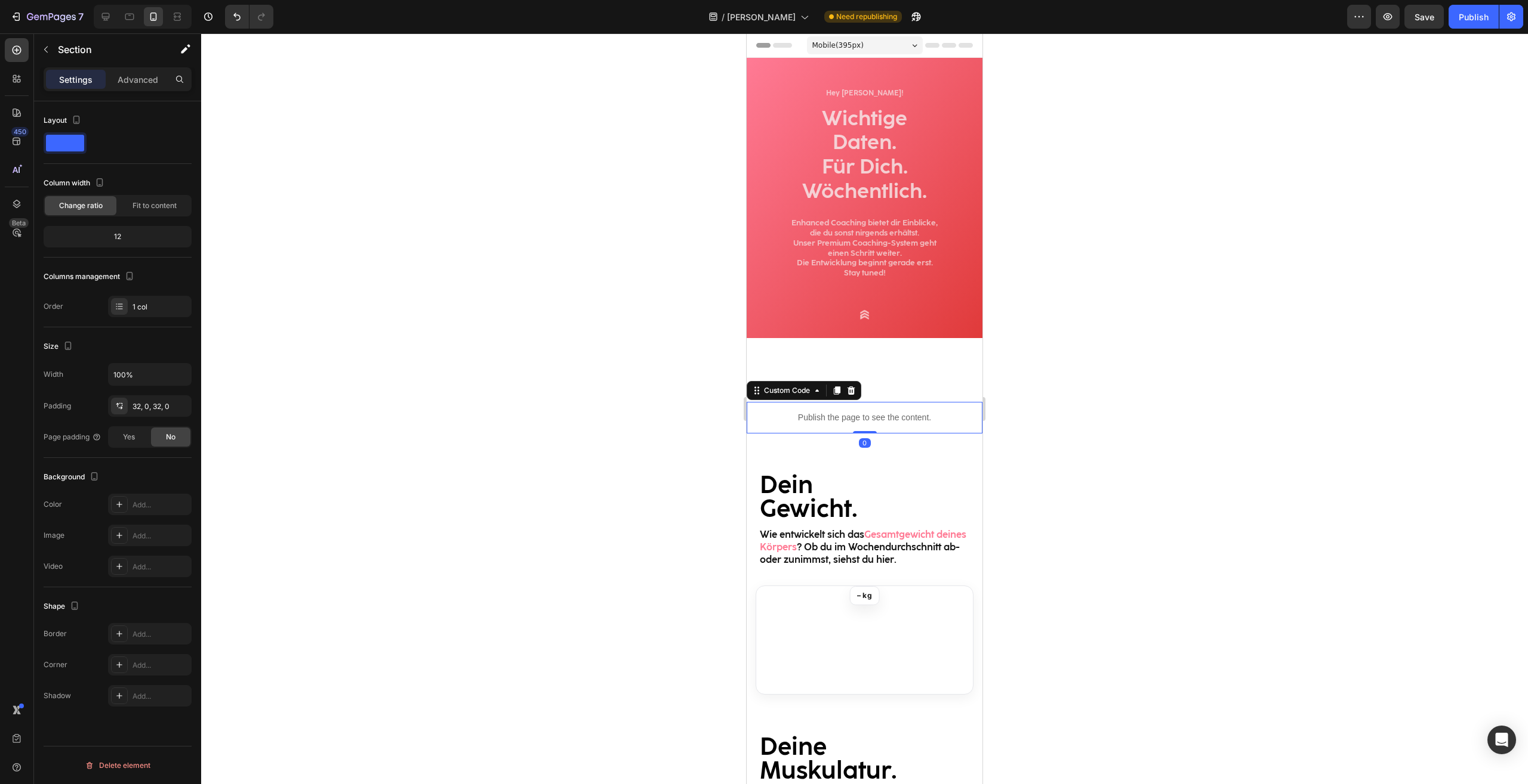
click at [953, 441] on div "Publish the page to see the content. Custom Code 0 Section 2" at bounding box center [864, 417] width 236 height 69
click at [120, 72] on div "Advanced" at bounding box center [137, 78] width 60 height 19
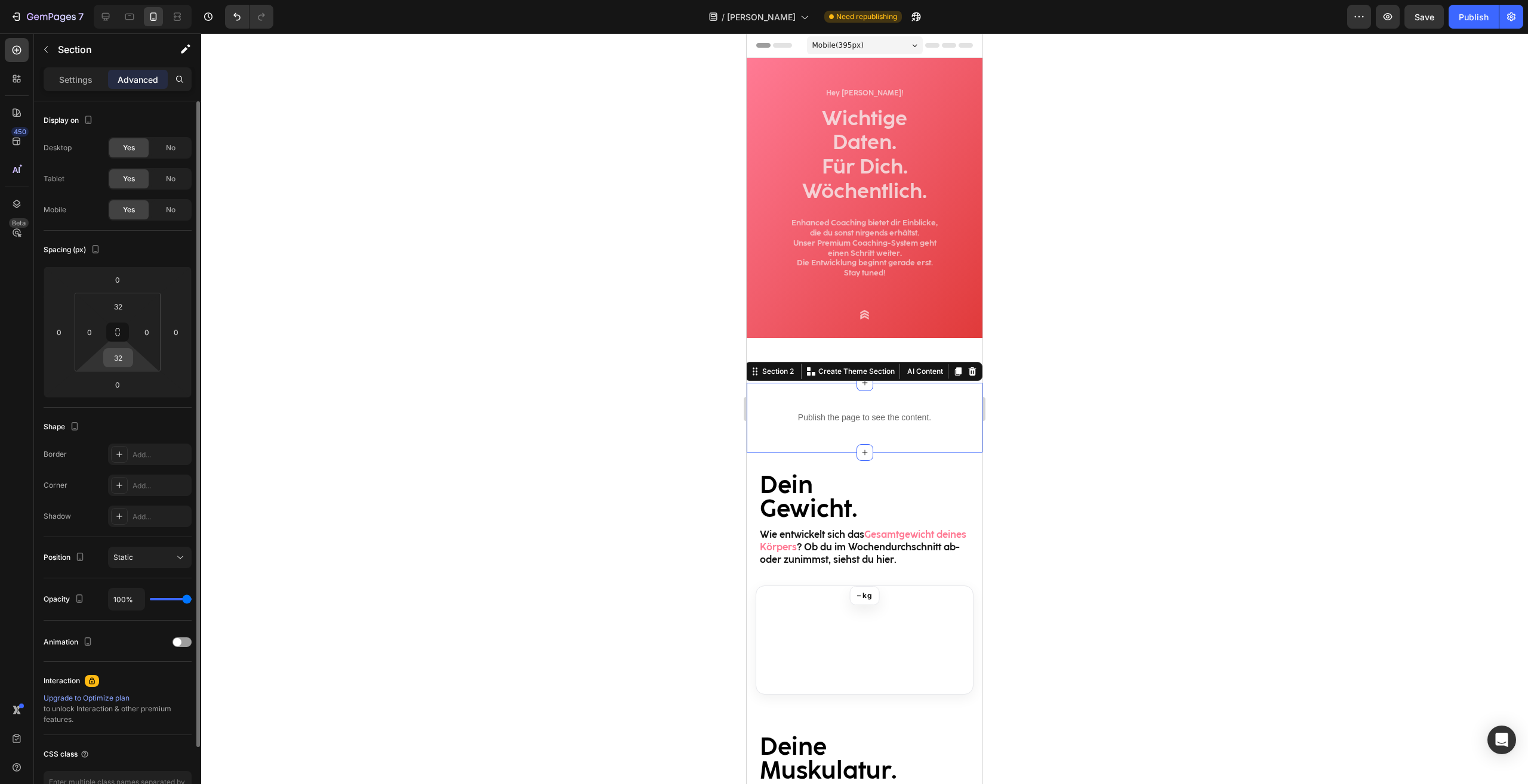
click at [124, 353] on input "32" at bounding box center [118, 358] width 24 height 18
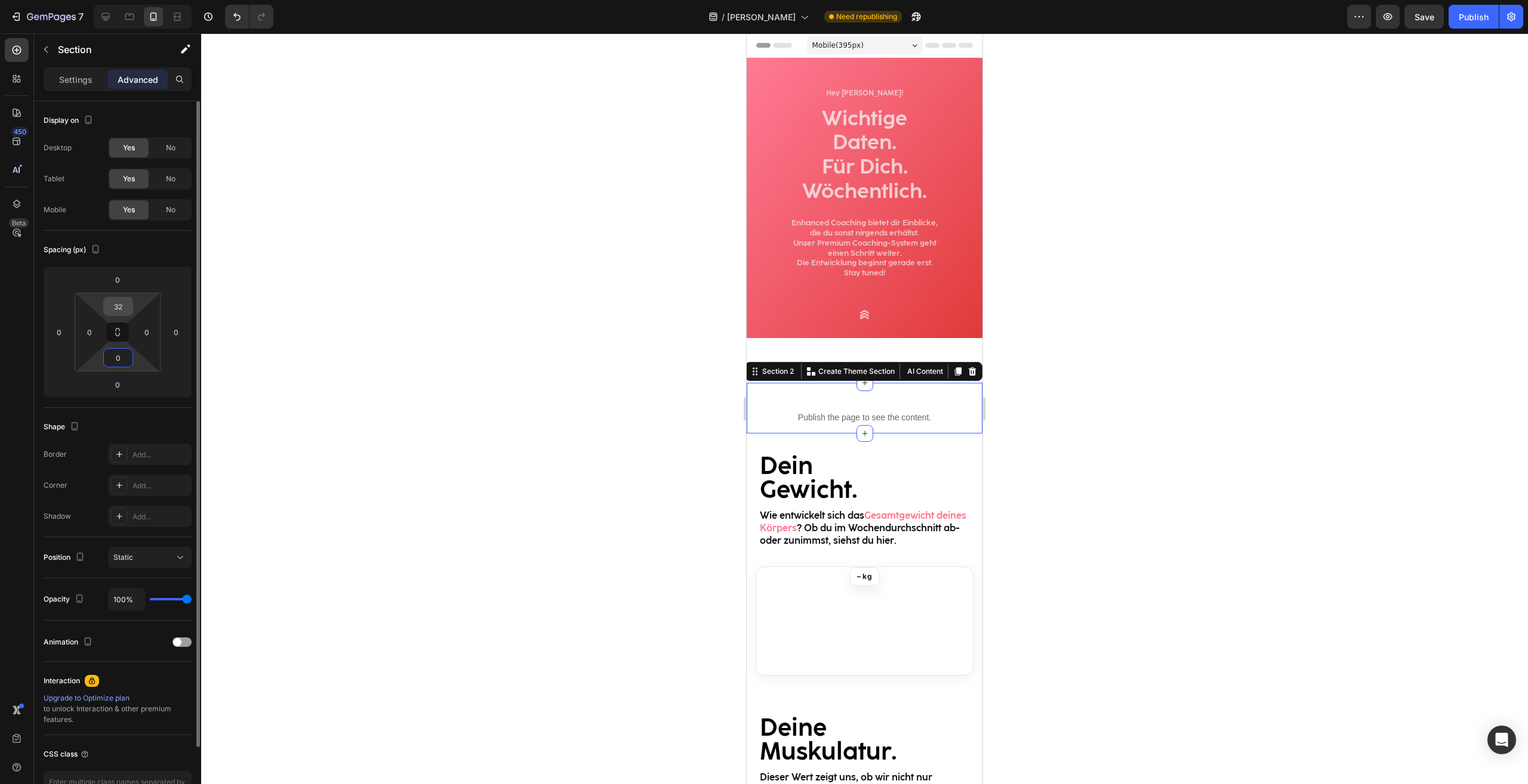
type input "0"
click at [120, 306] on input "32" at bounding box center [118, 306] width 24 height 18
type input "0"
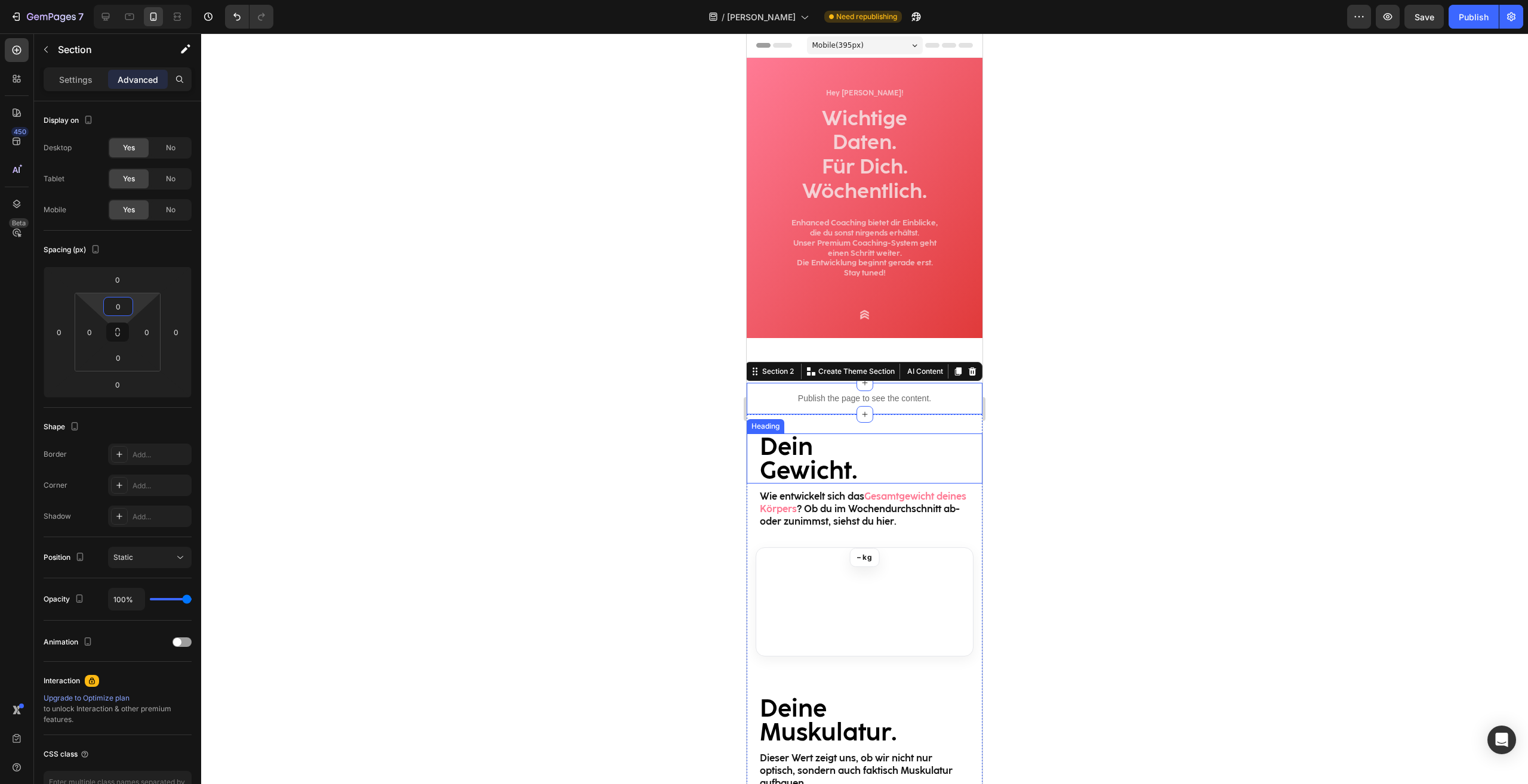
click at [913, 446] on h2 "Dein Gewicht." at bounding box center [865, 458] width 212 height 50
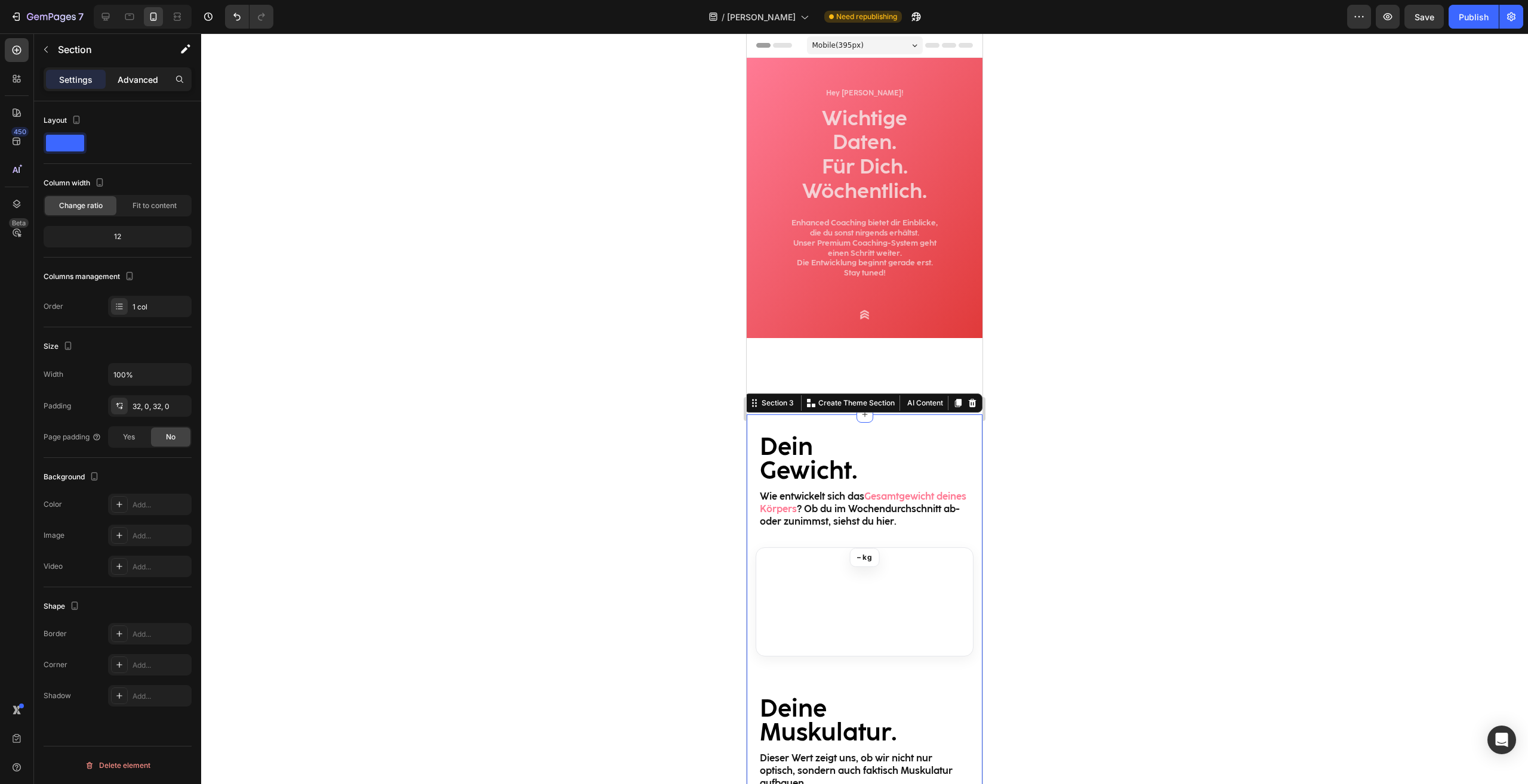
click at [138, 71] on div "Advanced" at bounding box center [137, 78] width 60 height 19
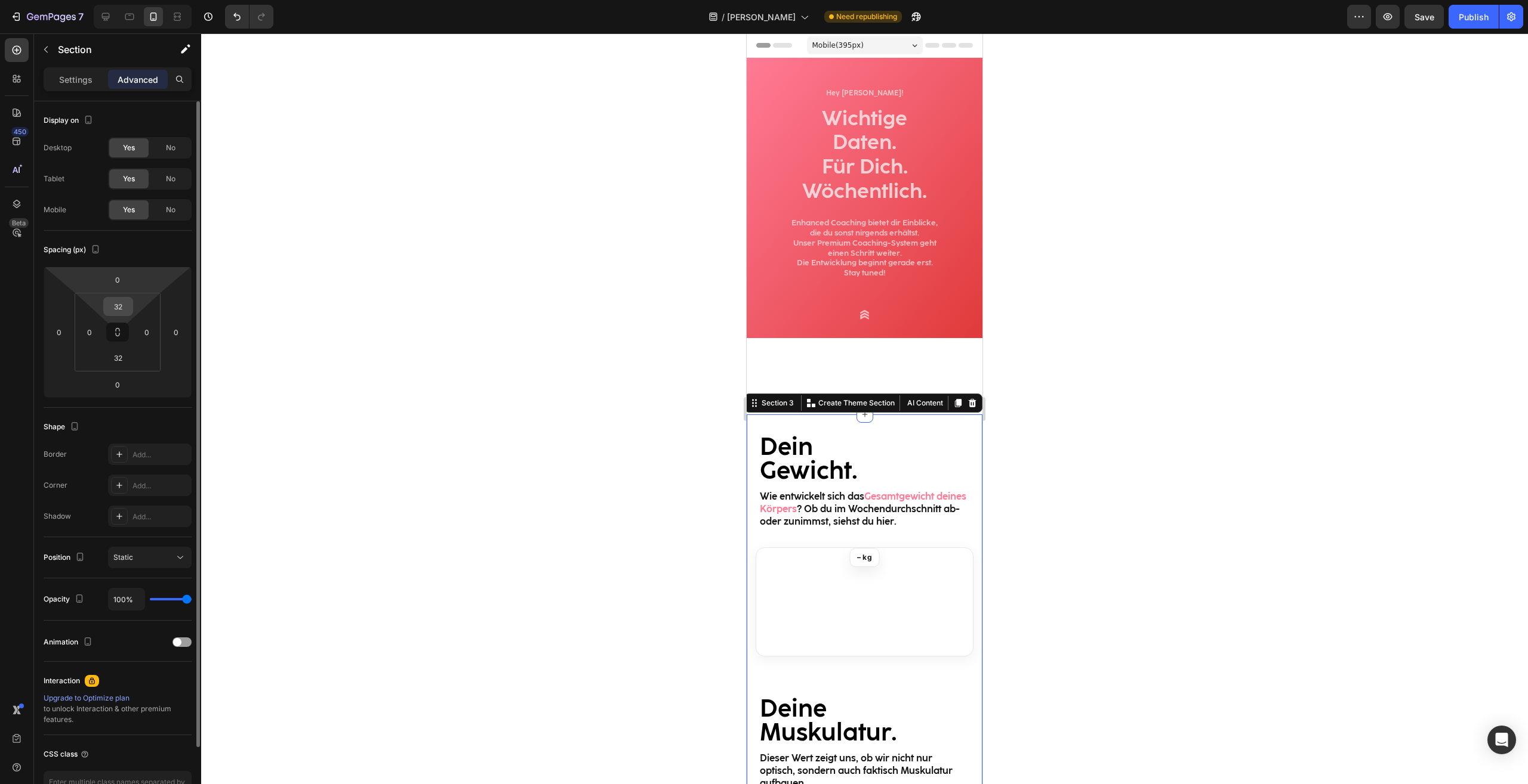
click at [124, 301] on input "32" at bounding box center [118, 306] width 24 height 18
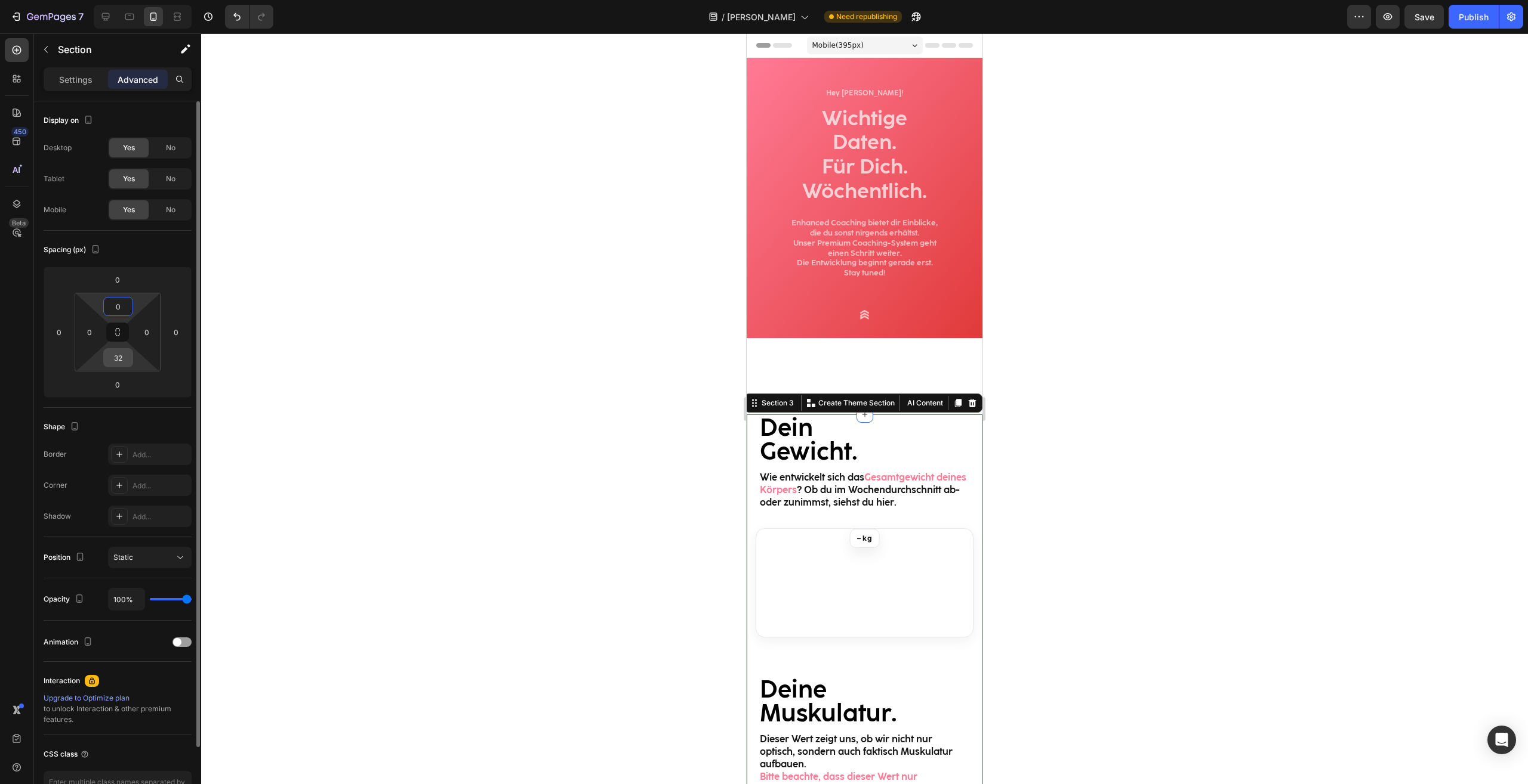
type input "0"
click at [121, 359] on input "32" at bounding box center [118, 358] width 24 height 18
type input "0"
click at [1134, 439] on div at bounding box center [865, 409] width 1327 height 751
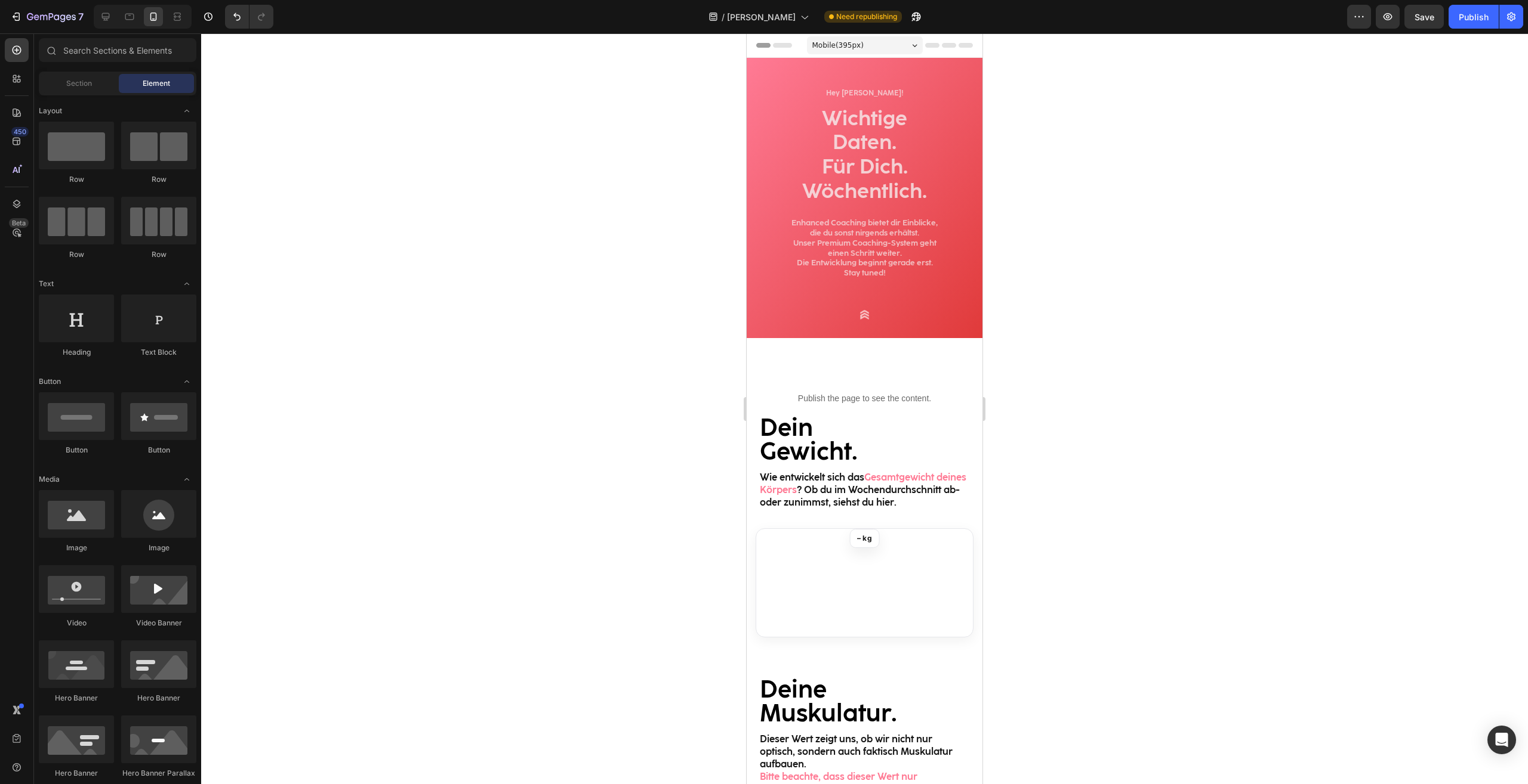
click at [1483, 29] on div "7 Version history / [PERSON_NAME] Need republishing Preview Save Publish" at bounding box center [764, 17] width 1528 height 34
click at [1479, 20] on div "Publish" at bounding box center [1474, 17] width 30 height 12
click at [1102, 341] on div at bounding box center [865, 409] width 1327 height 751
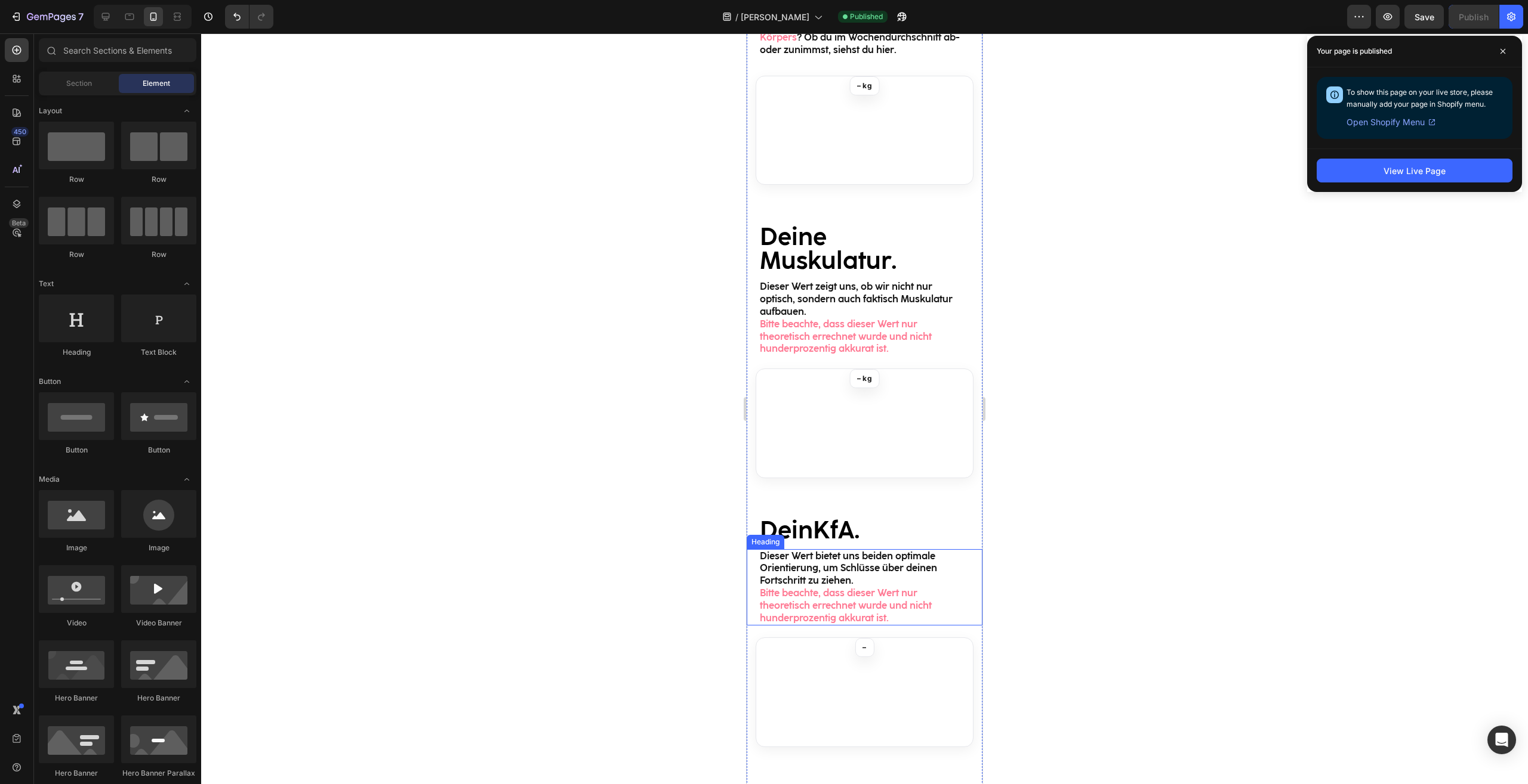
scroll to position [547, 0]
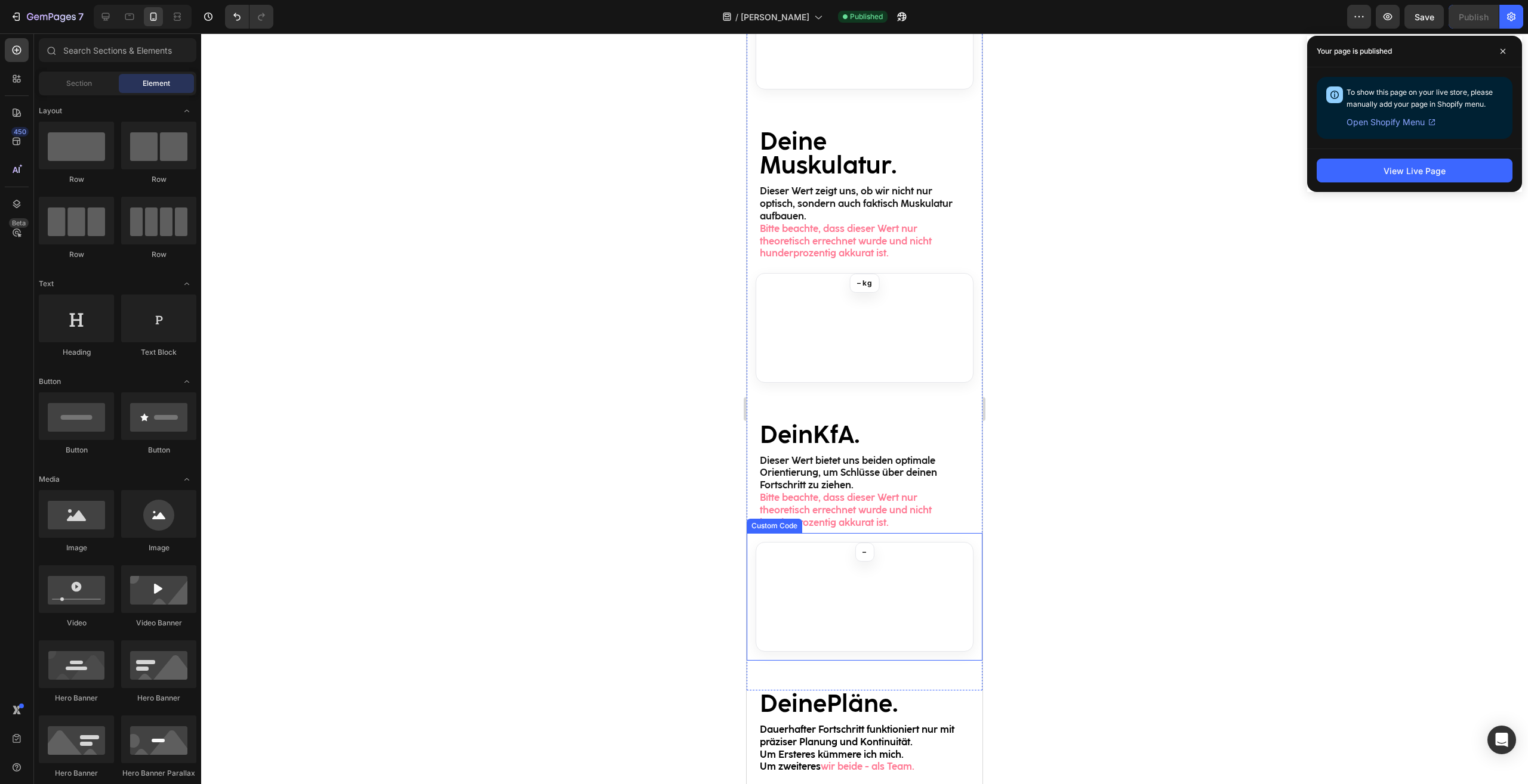
click at [898, 585] on icon "Gewichtsverlauf" at bounding box center [864, 597] width 216 height 109
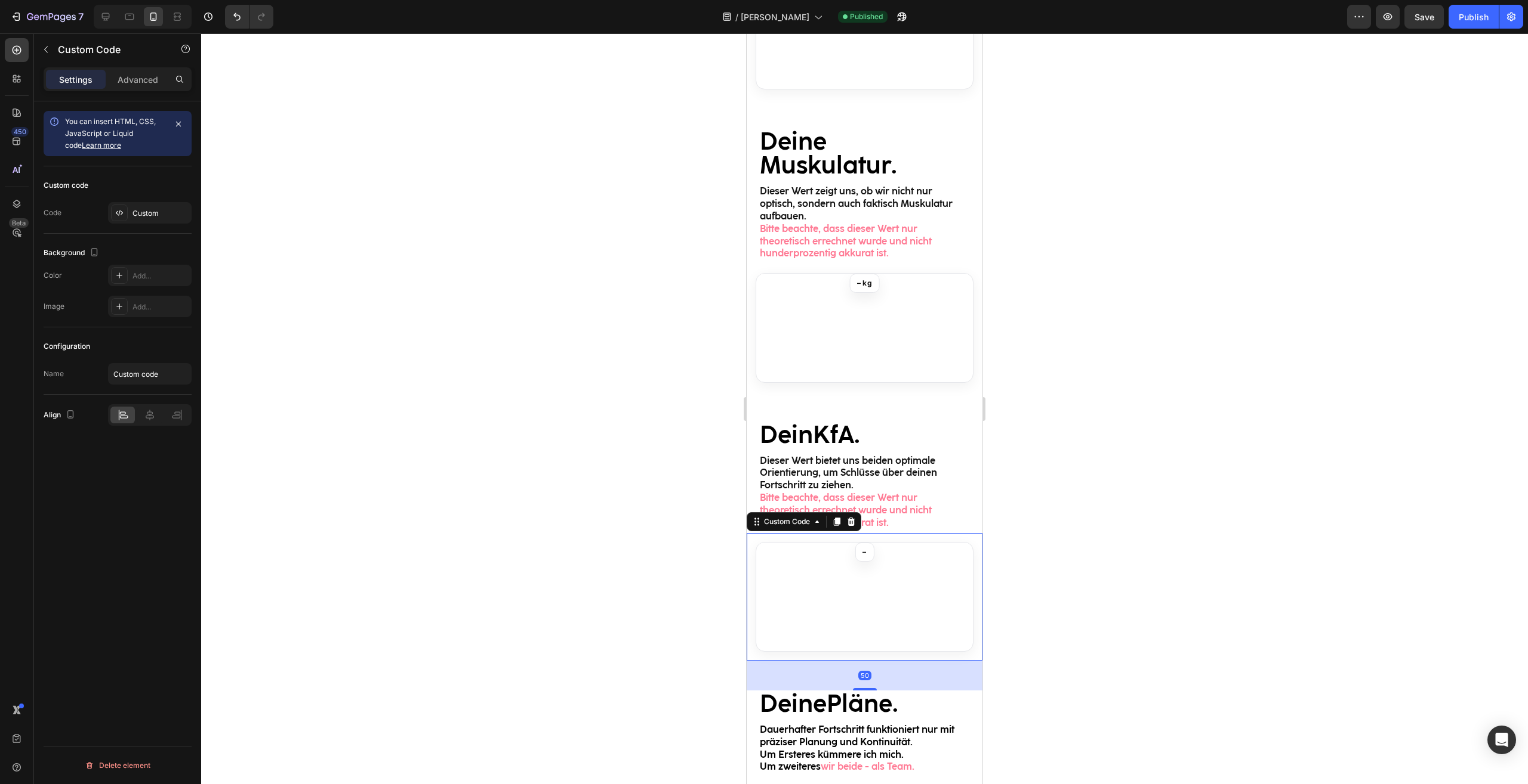
click at [1128, 458] on div at bounding box center [865, 409] width 1327 height 751
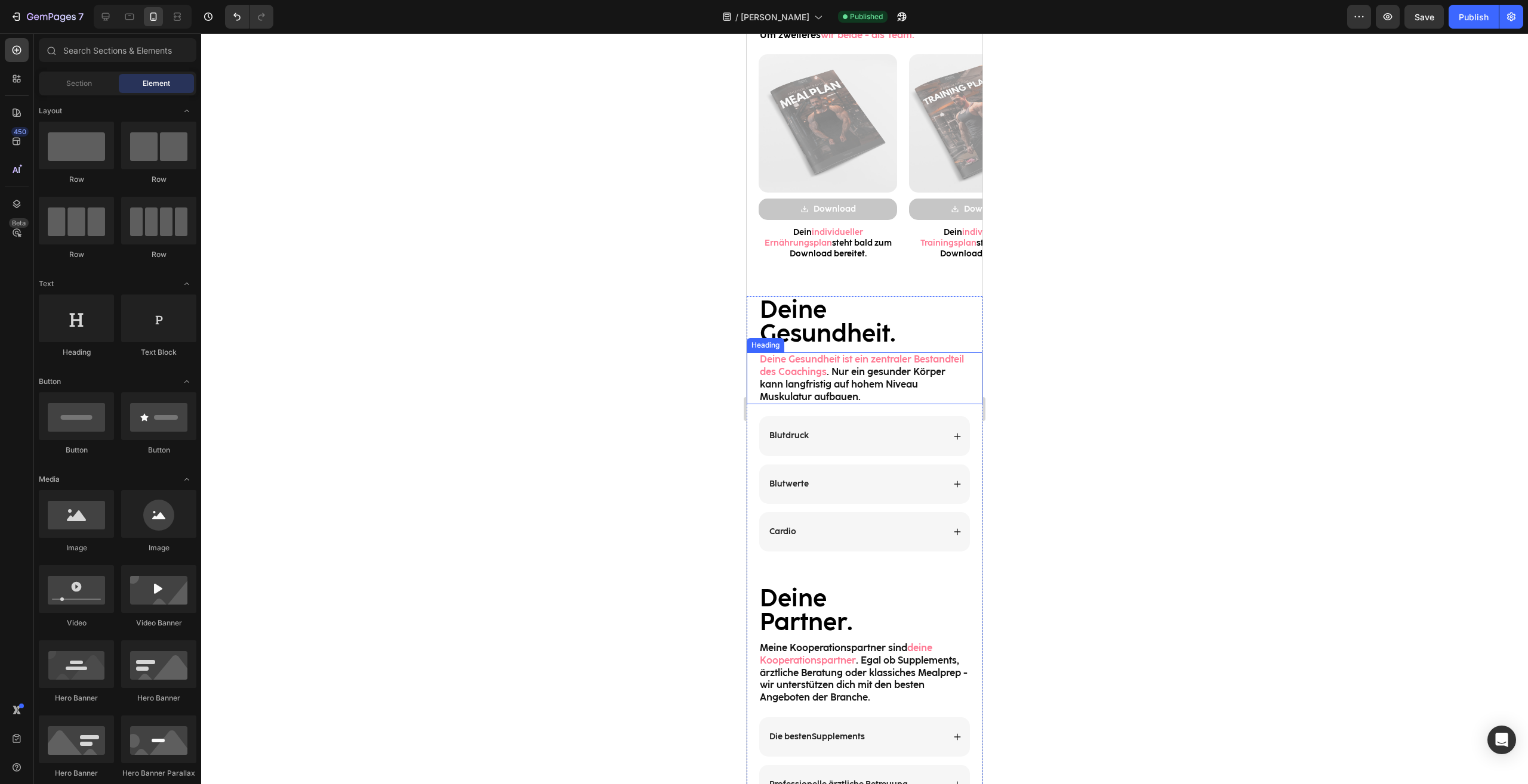
scroll to position [1277, 0]
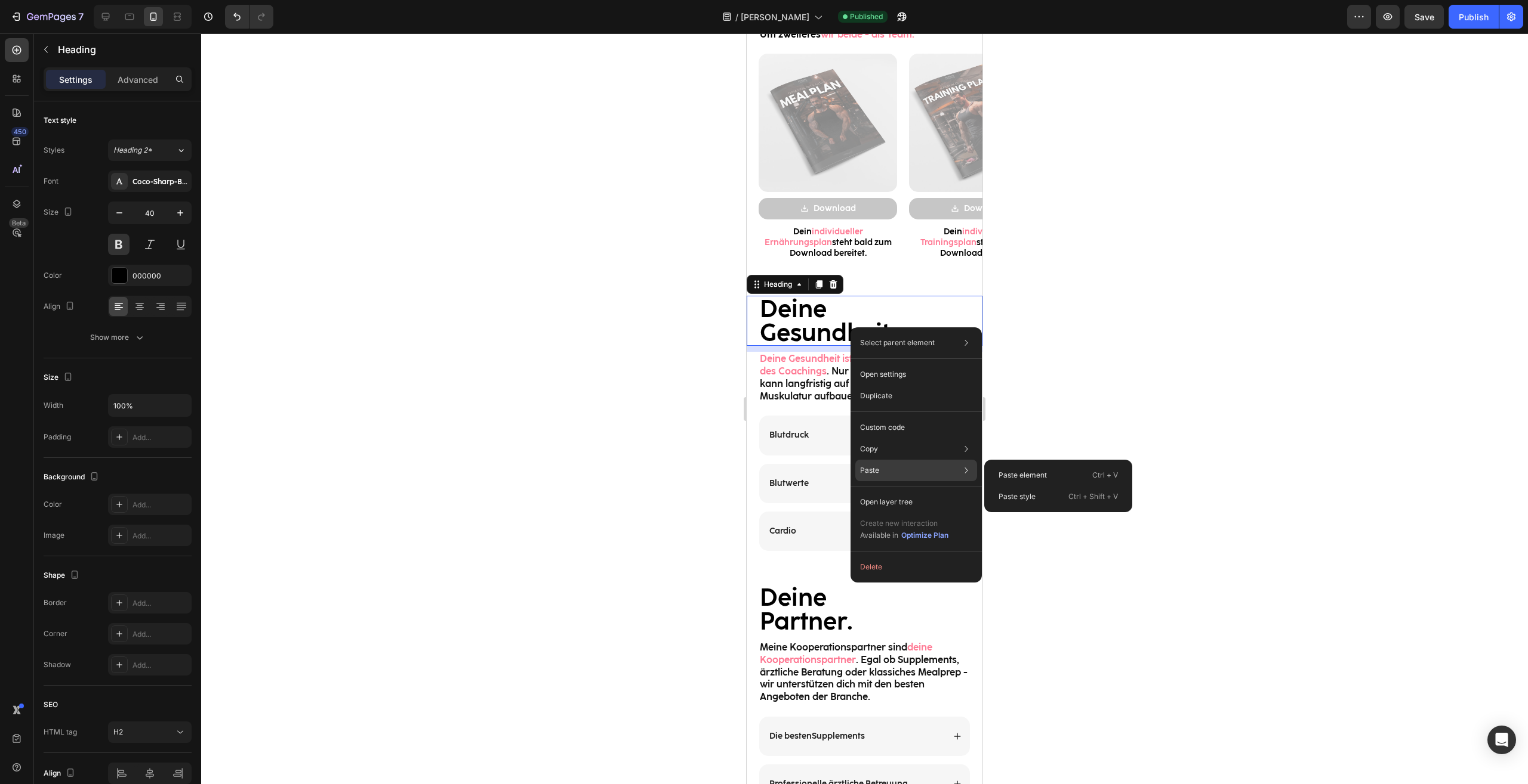
click at [887, 491] on div "Paste Paste element Ctrl + V Paste style Ctrl + Shift + V" at bounding box center [915, 502] width 122 height 21
click at [1016, 476] on p "Paste element" at bounding box center [1022, 475] width 48 height 11
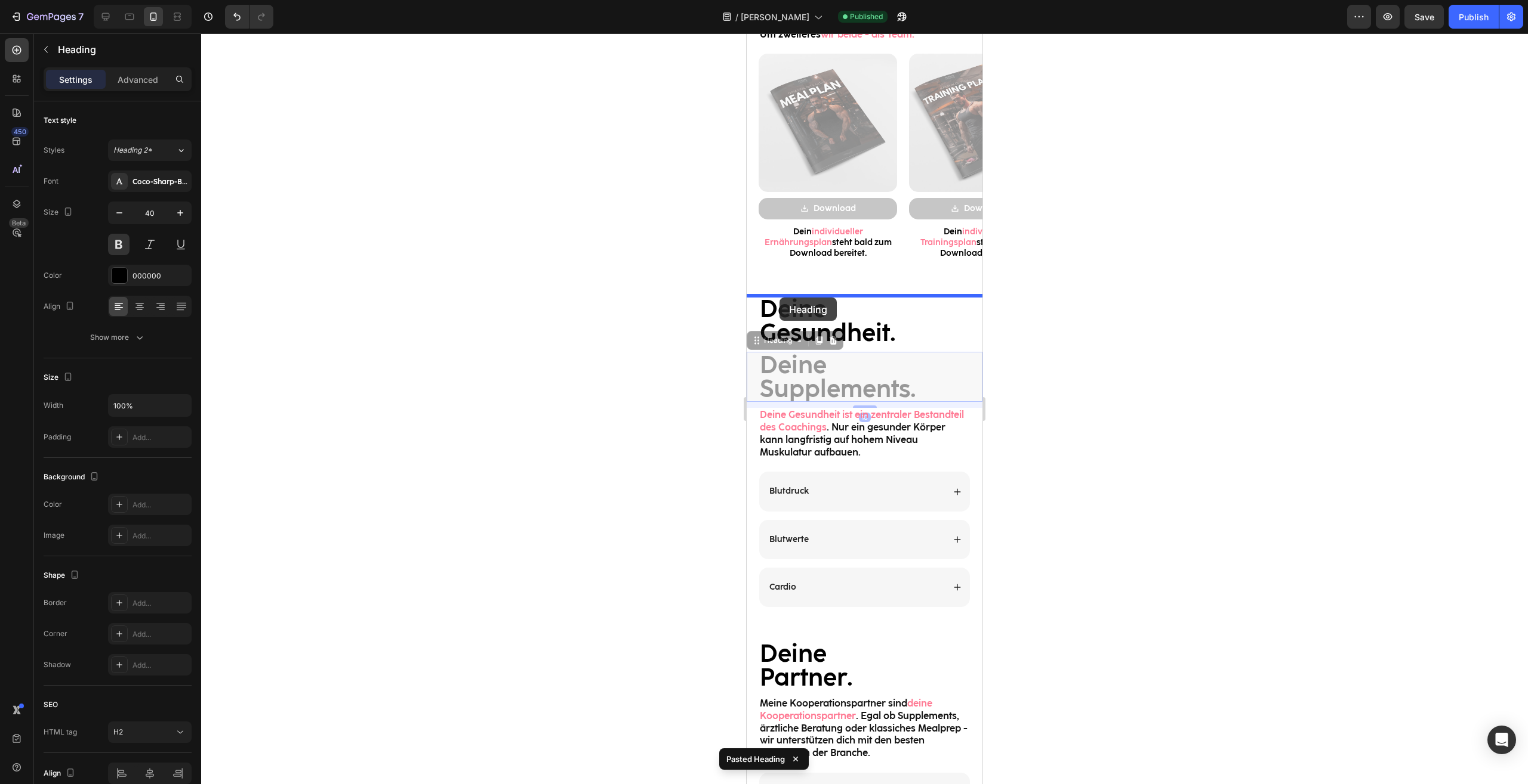
drag, startPoint x: 757, startPoint y: 344, endPoint x: 780, endPoint y: 296, distance: 53.2
click at [780, 296] on div "Mobile ( 395 px) iPhone 13 Mini iPhone 13 Pro iPhone 11 Pro Max iPhone 15 Pro M…" at bounding box center [864, 100] width 236 height 2687
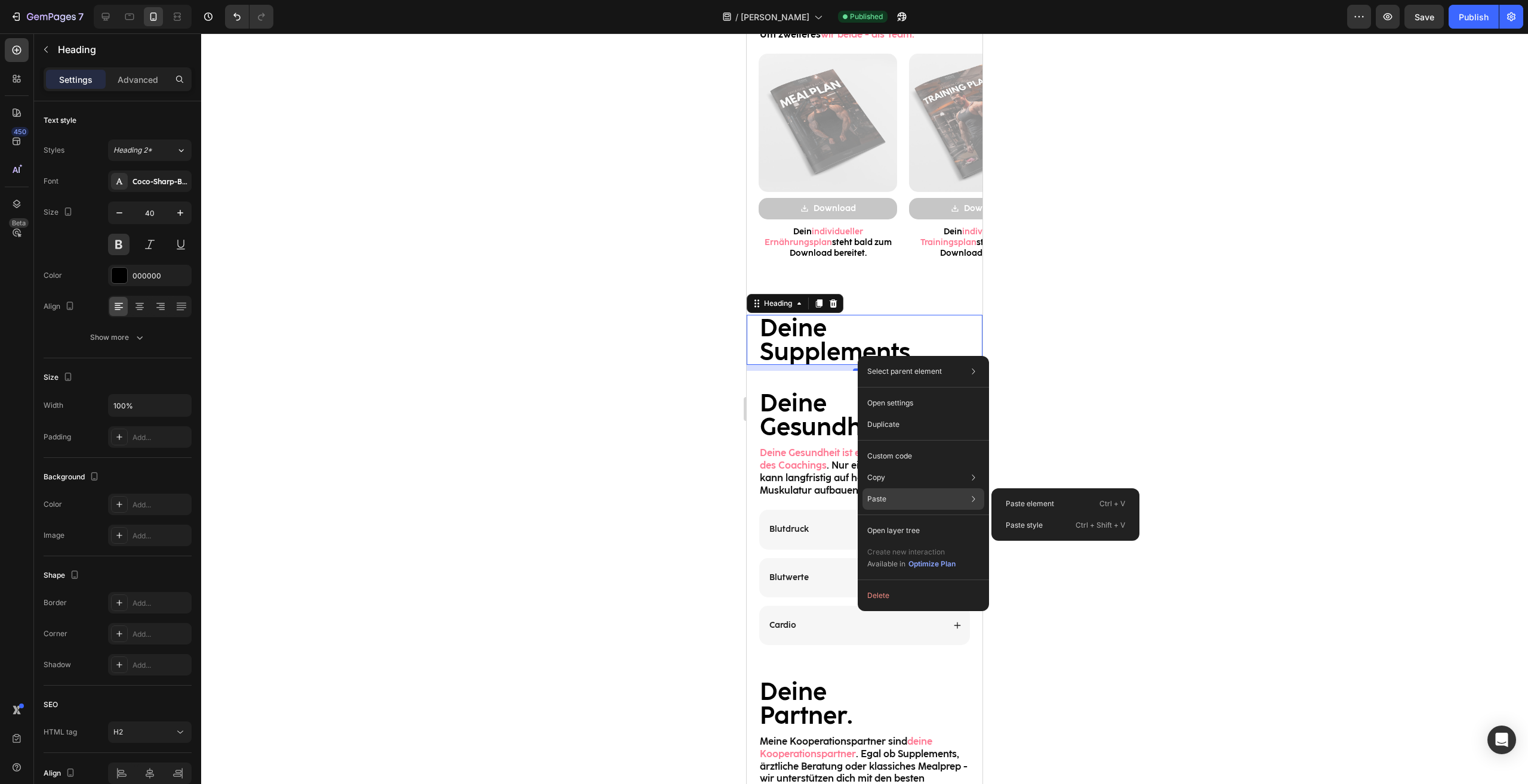
click at [882, 495] on p "Paste" at bounding box center [876, 499] width 19 height 11
click at [1011, 514] on div "Paste element Ctrl + V" at bounding box center [1064, 525] width 138 height 21
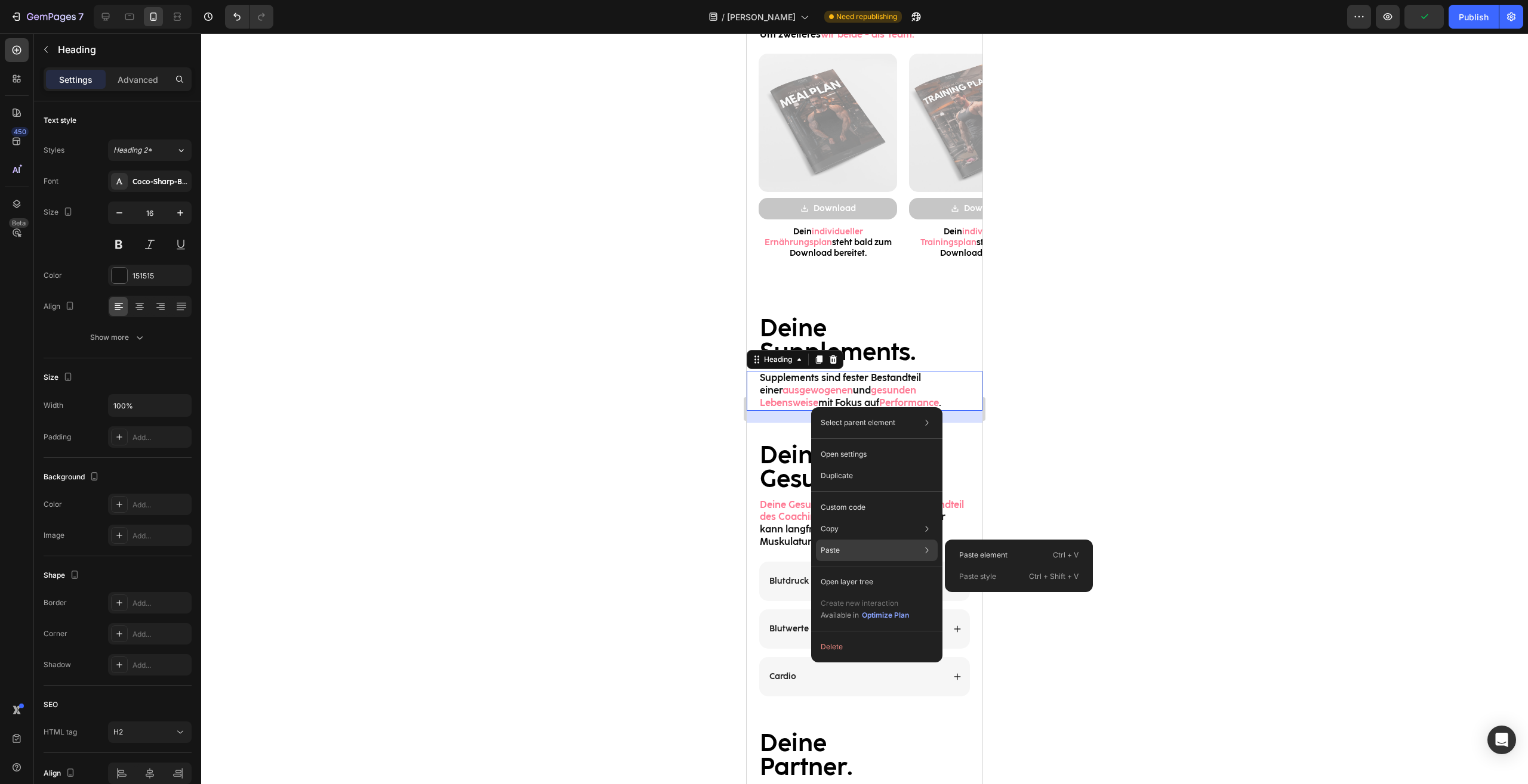
click at [839, 571] on div "Paste Paste element Ctrl + V Paste style Ctrl + Shift + V" at bounding box center [876, 582] width 122 height 21
click at [983, 566] on div "Paste element Ctrl + V" at bounding box center [1018, 577] width 138 height 21
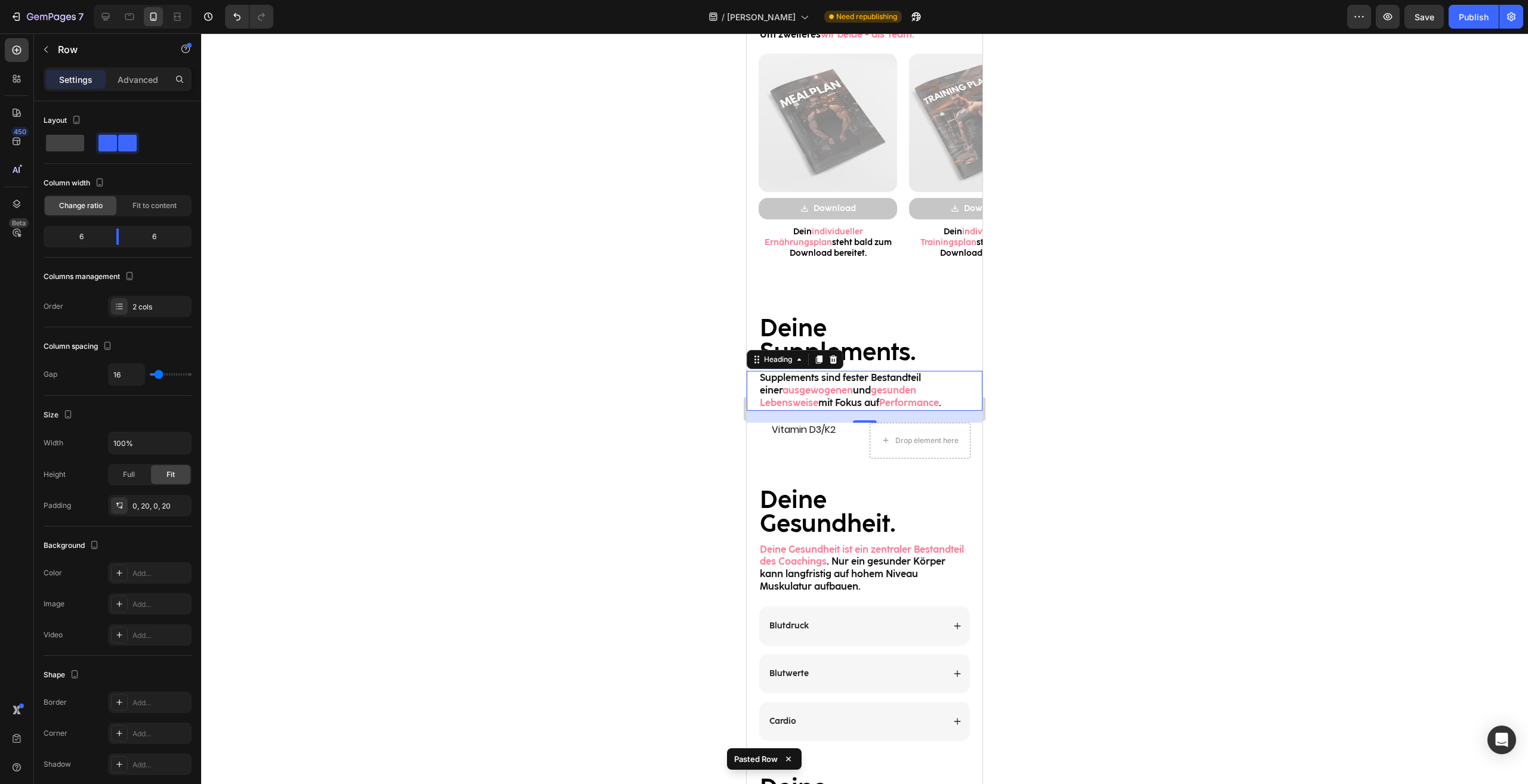
click at [1156, 444] on div at bounding box center [865, 409] width 1327 height 751
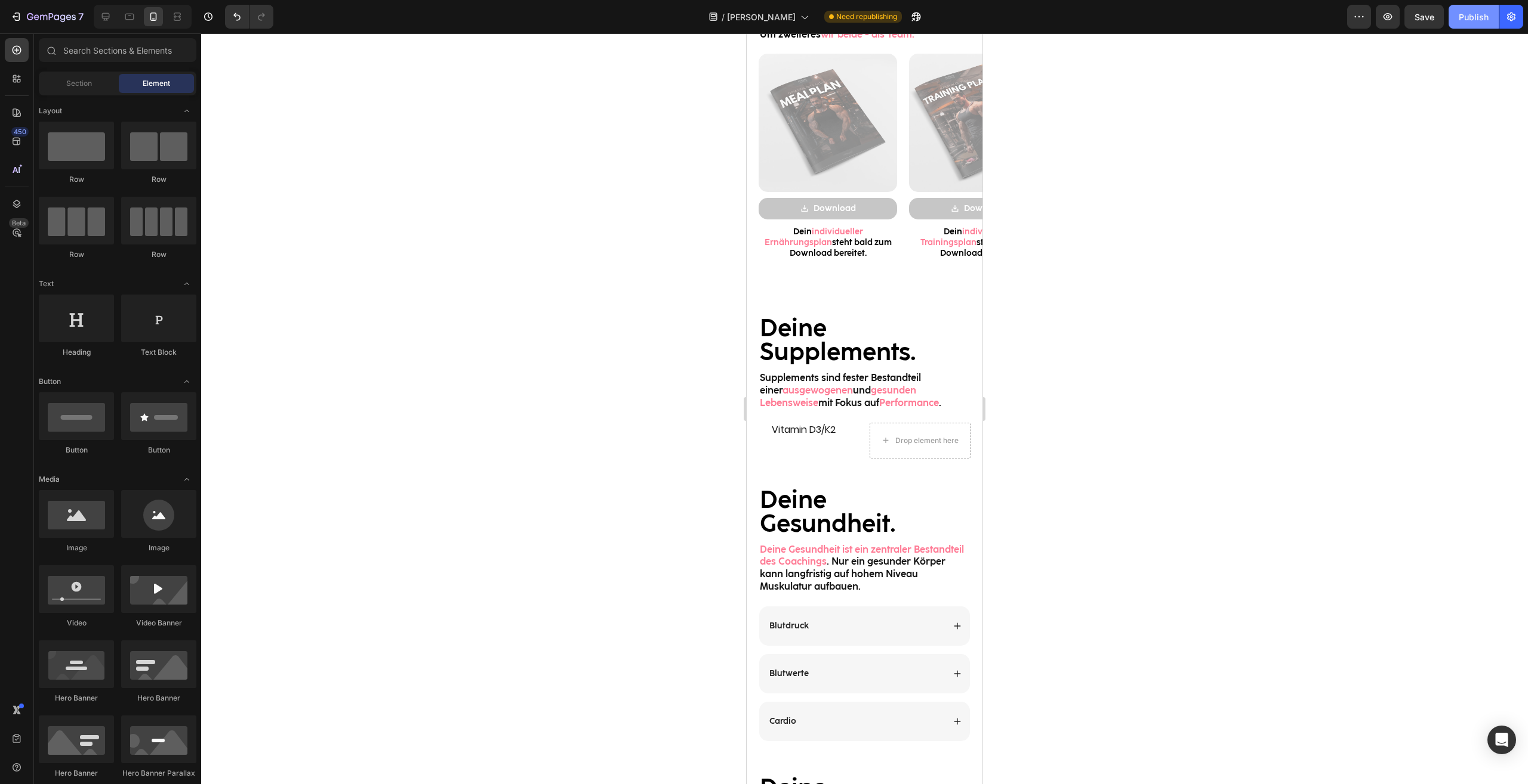
click at [1471, 24] on button "Publish" at bounding box center [1473, 16] width 50 height 24
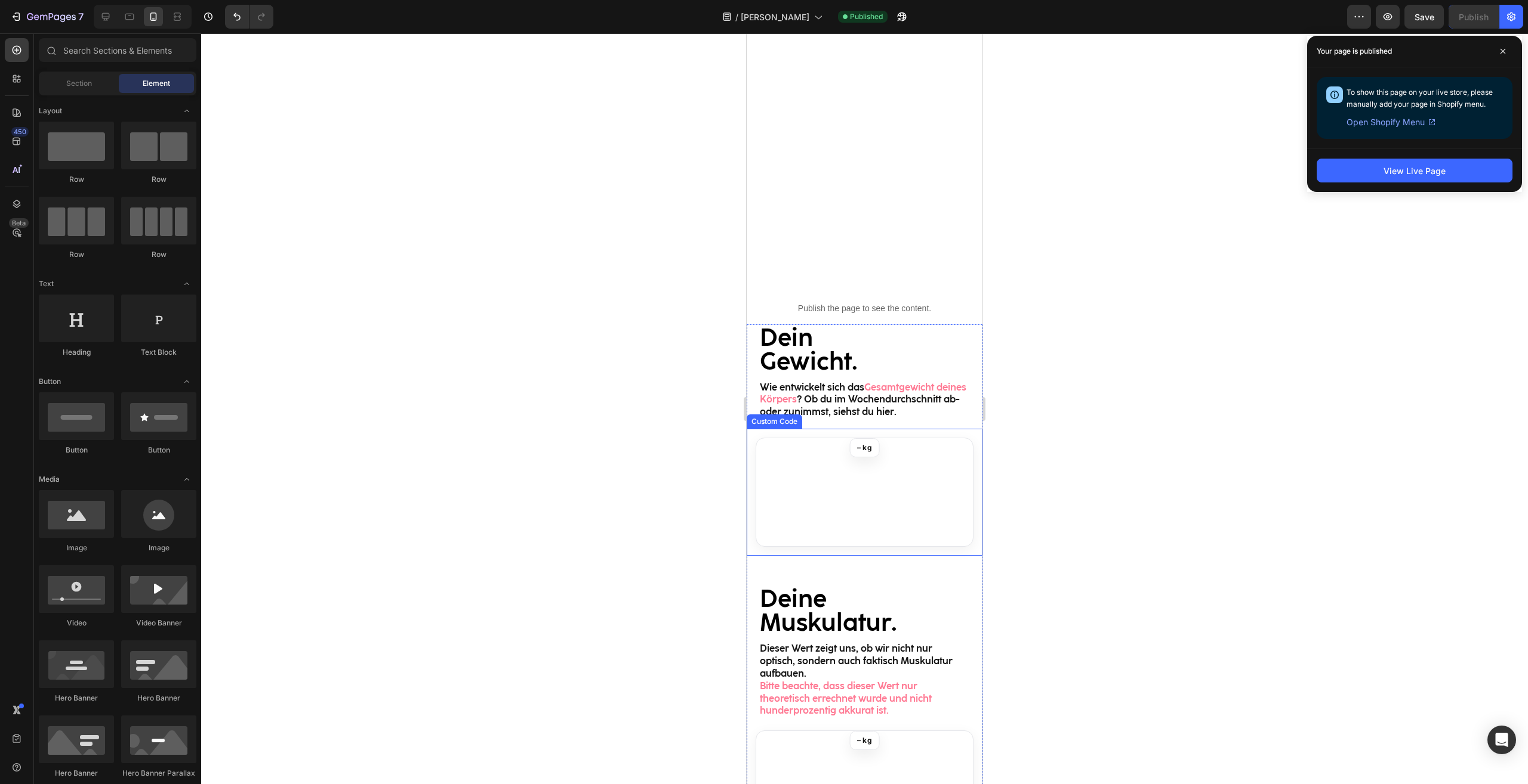
scroll to position [0, 0]
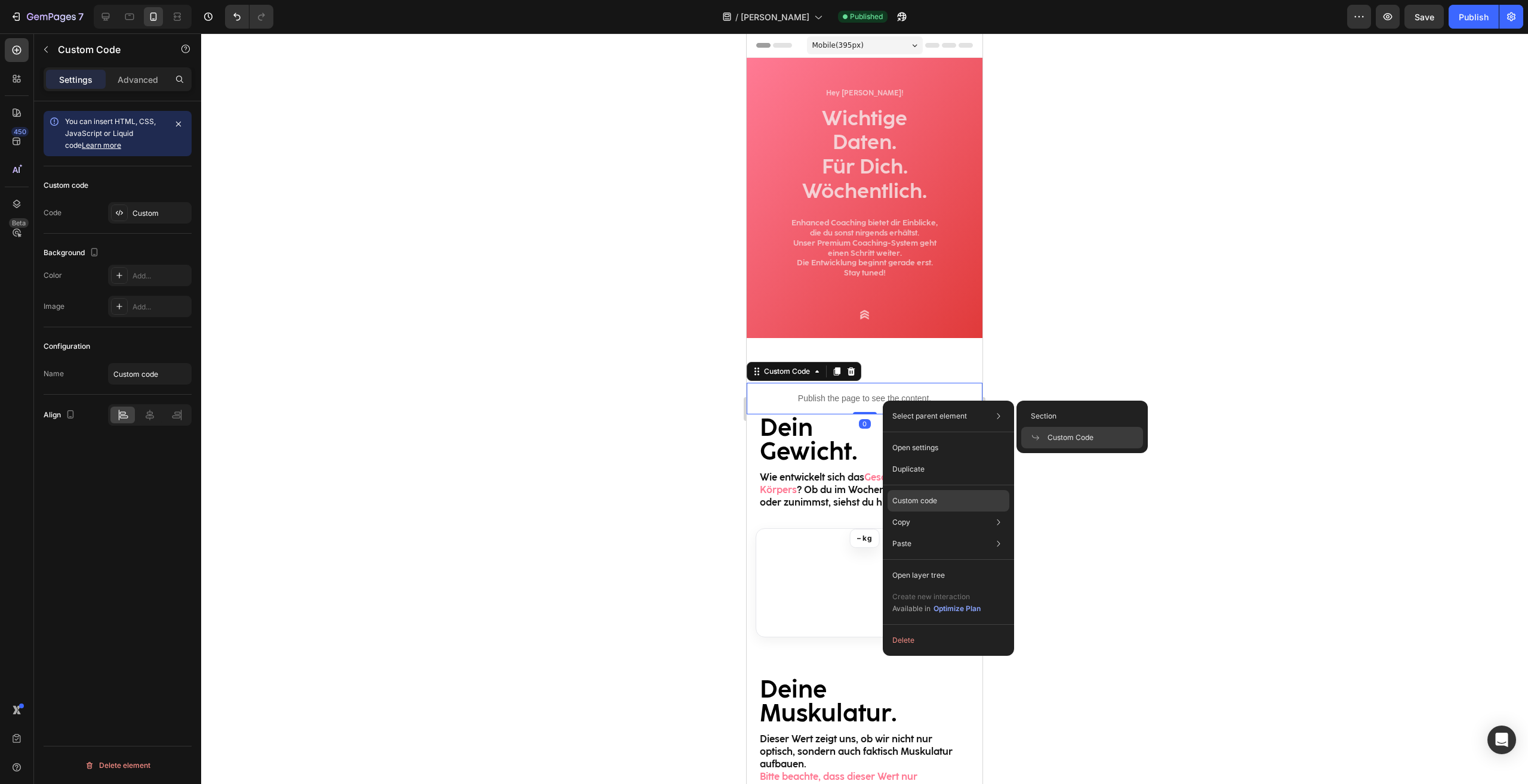
click at [931, 497] on p "Custom code" at bounding box center [914, 501] width 45 height 11
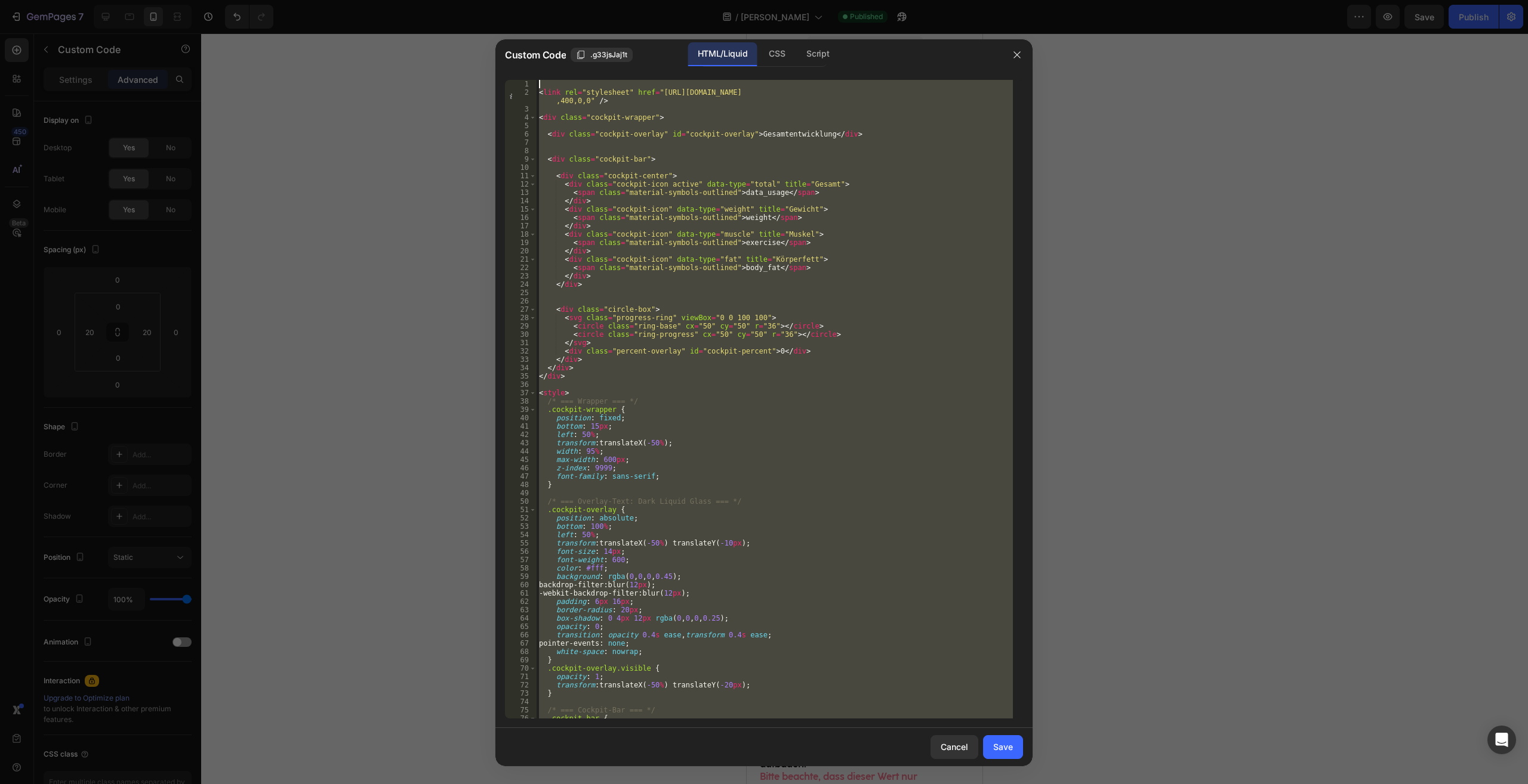
drag, startPoint x: 615, startPoint y: 716, endPoint x: 339, endPoint y: -51, distance: 815.1
click at [536, 80] on div "< link rel = "stylesheet" href = "[URL][DOMAIN_NAME] ,400,0,0" /> < div class =…" at bounding box center [774, 400] width 476 height 639
type textarea "<link rel="stylesheet" href="[URL][DOMAIN_NAME]" />"
paste textarea
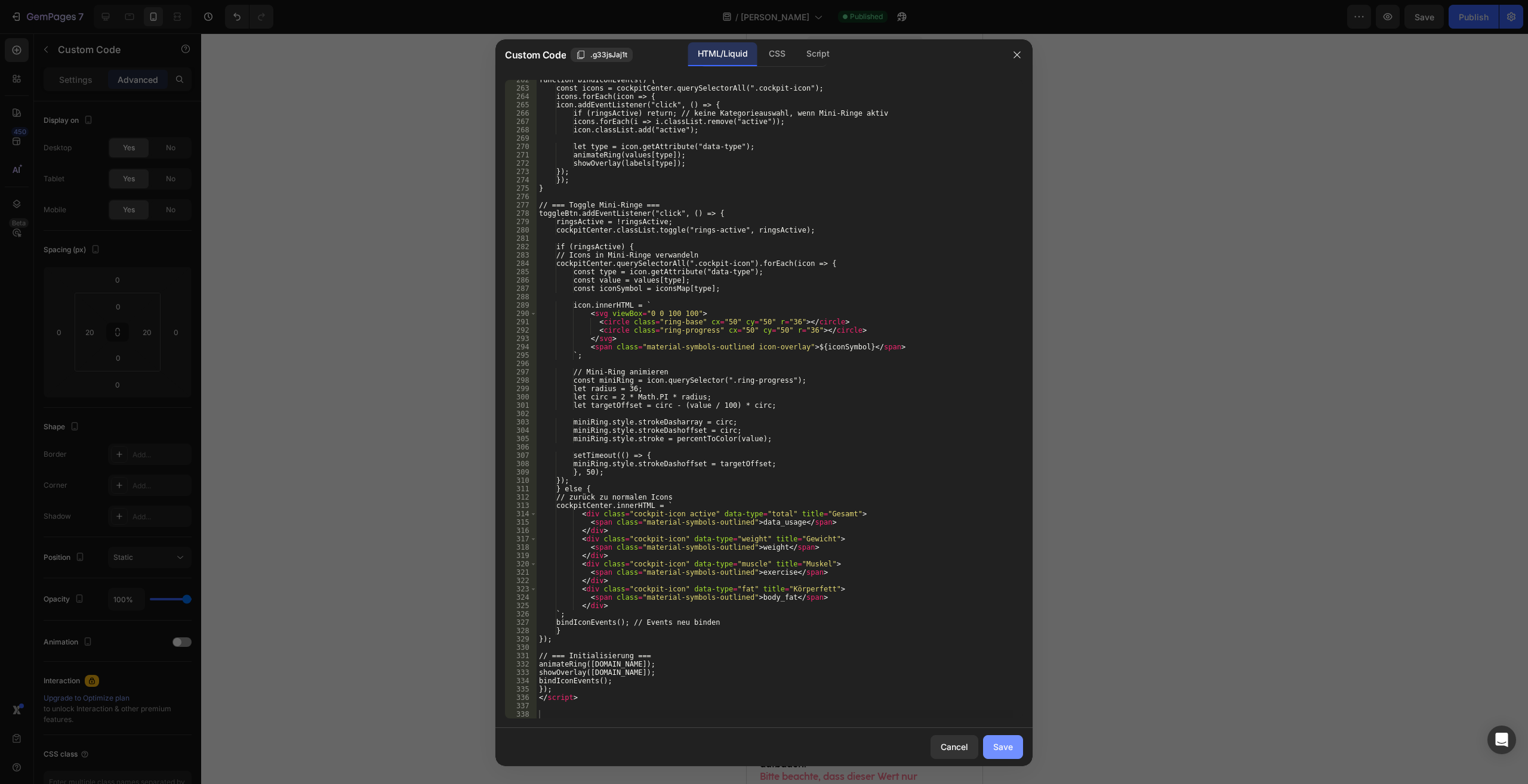
click at [1003, 742] on div "Save" at bounding box center [1003, 747] width 20 height 12
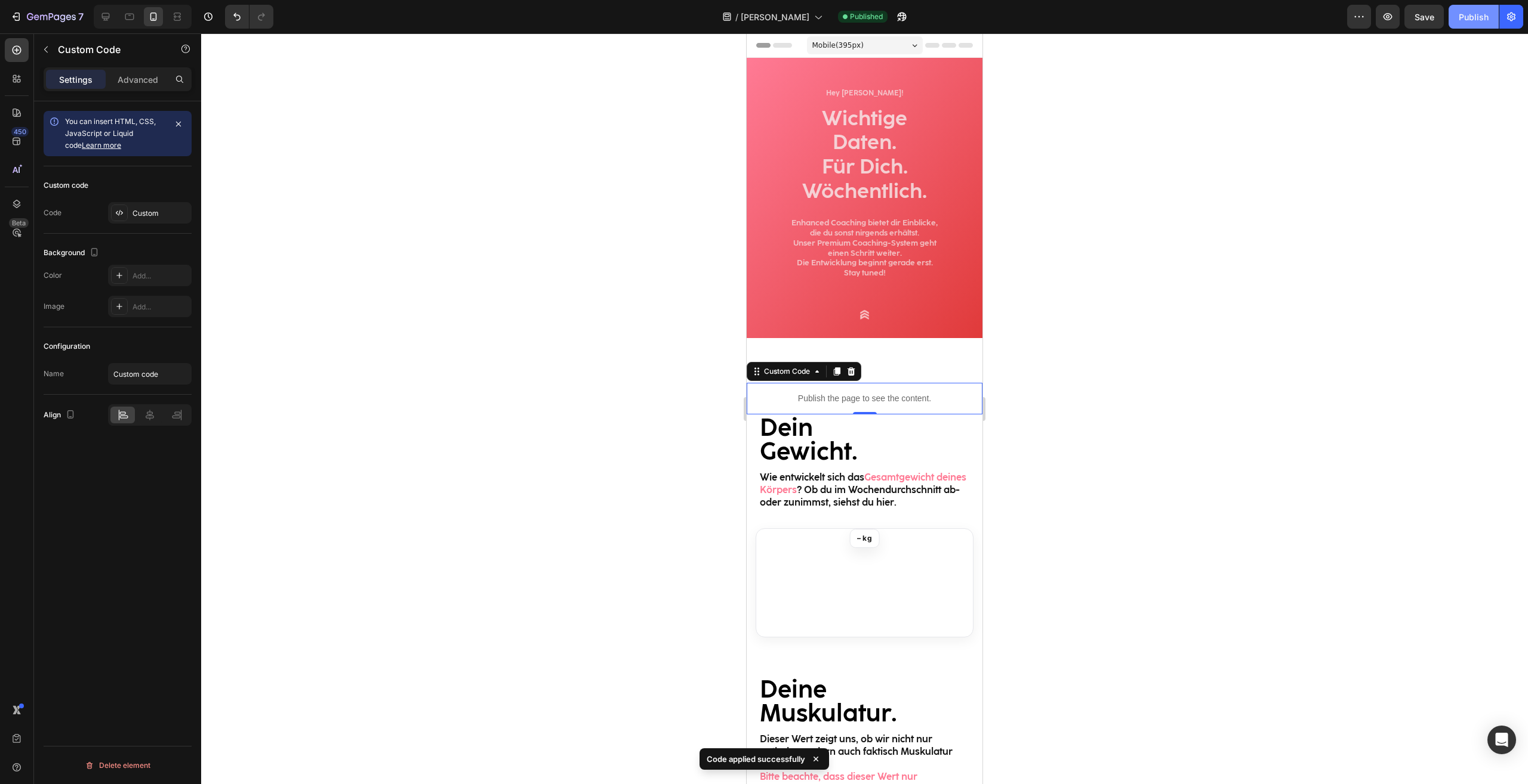
click at [1478, 17] on div "Publish" at bounding box center [1474, 17] width 30 height 12
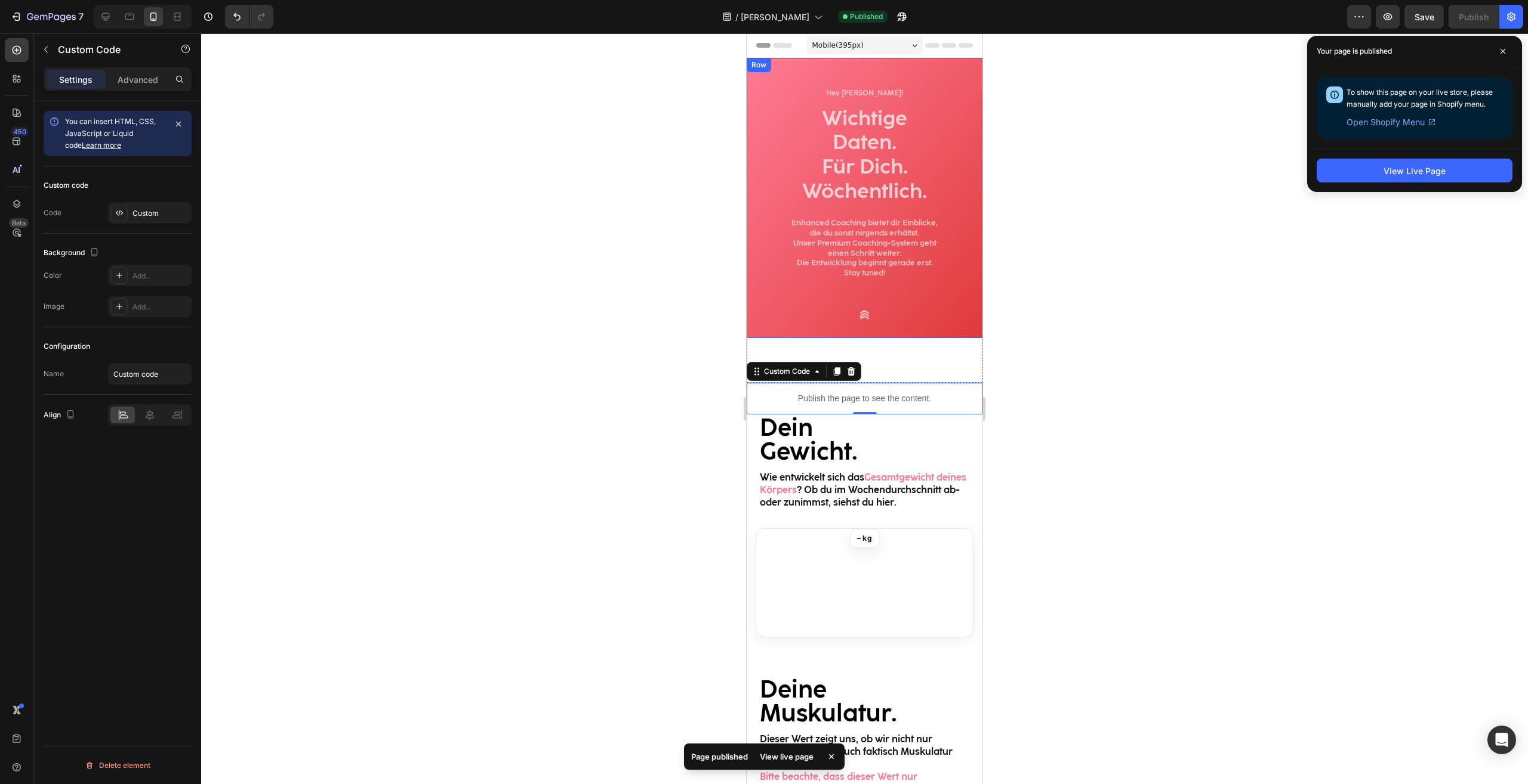
click at [1276, 216] on div at bounding box center [865, 409] width 1327 height 751
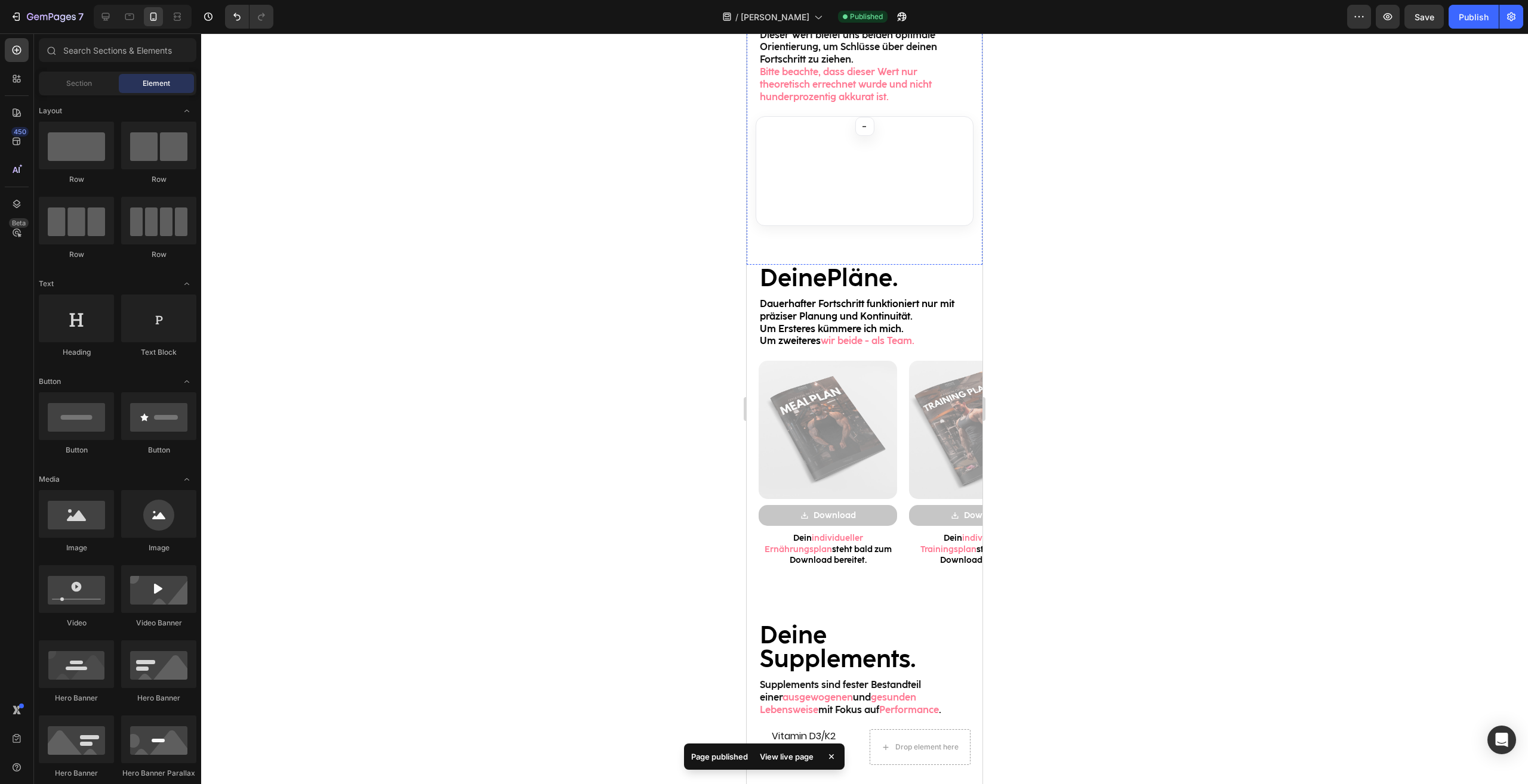
scroll to position [1216, 0]
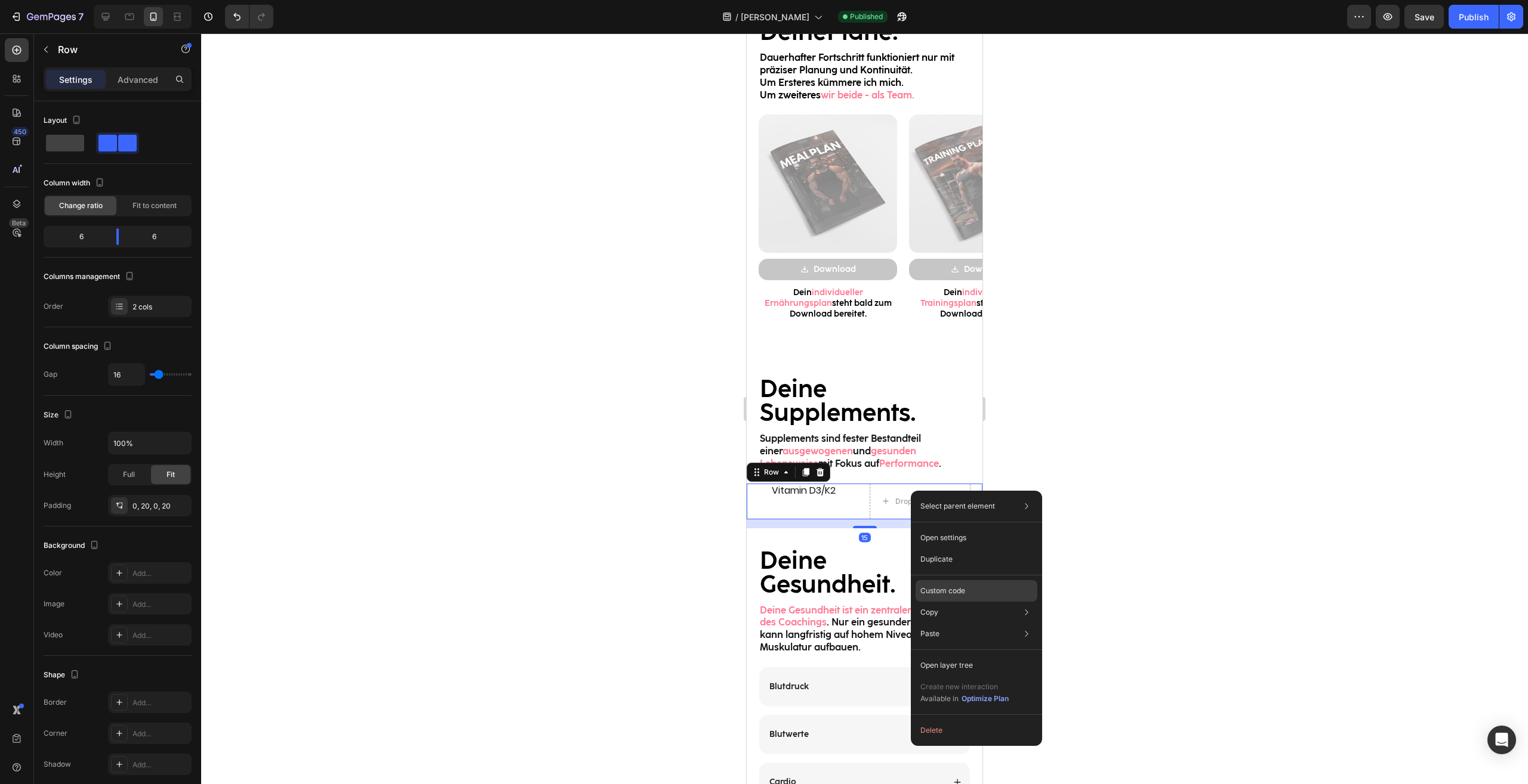
click at [949, 591] on p "Custom code" at bounding box center [942, 591] width 45 height 11
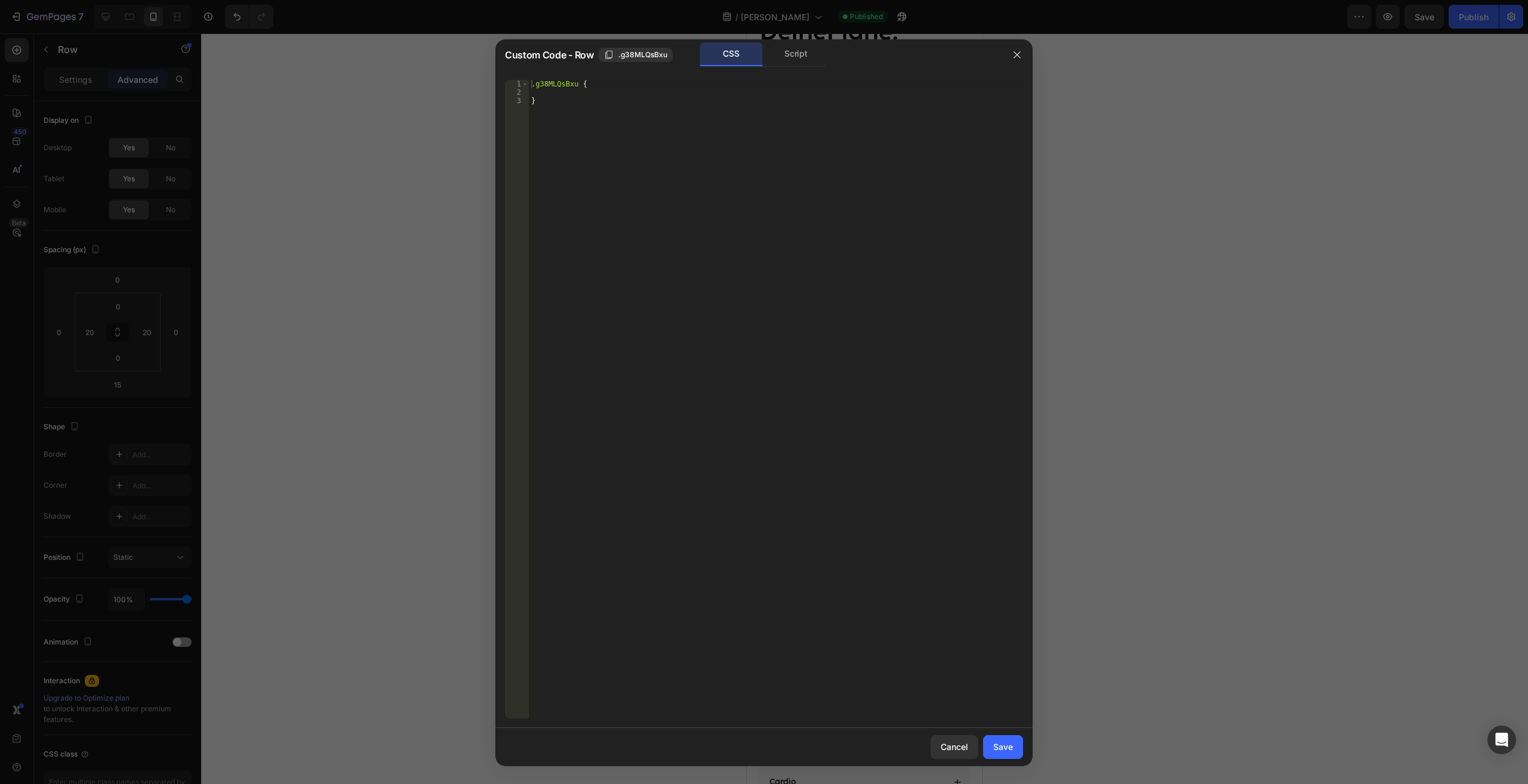
type textarea "}"
click at [658, 122] on div ".g38MLQsBxu { }" at bounding box center [776, 408] width 494 height 655
click at [1013, 53] on icon "button" at bounding box center [1017, 54] width 10 height 10
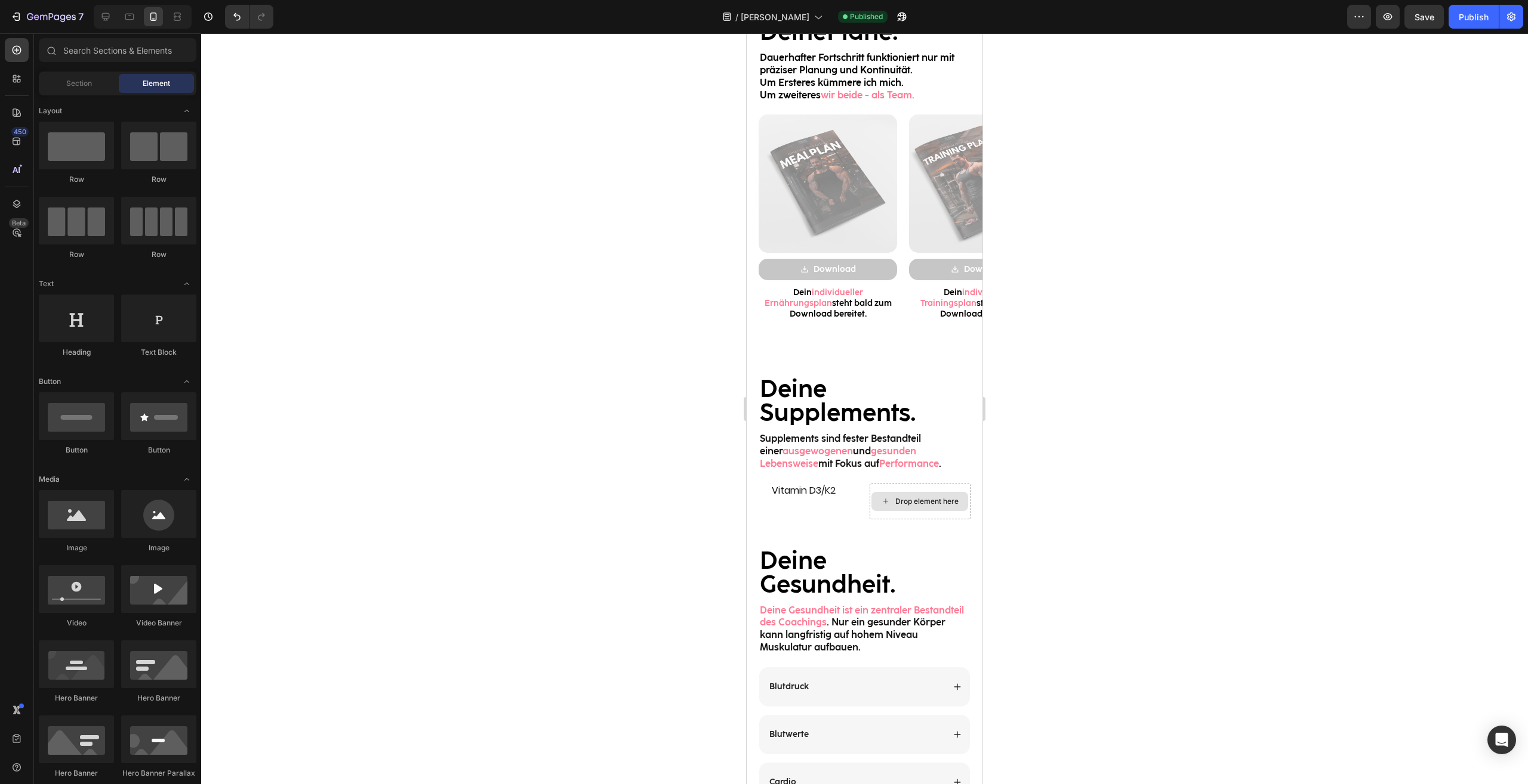
click at [908, 504] on div "Drop element here" at bounding box center [926, 501] width 63 height 10
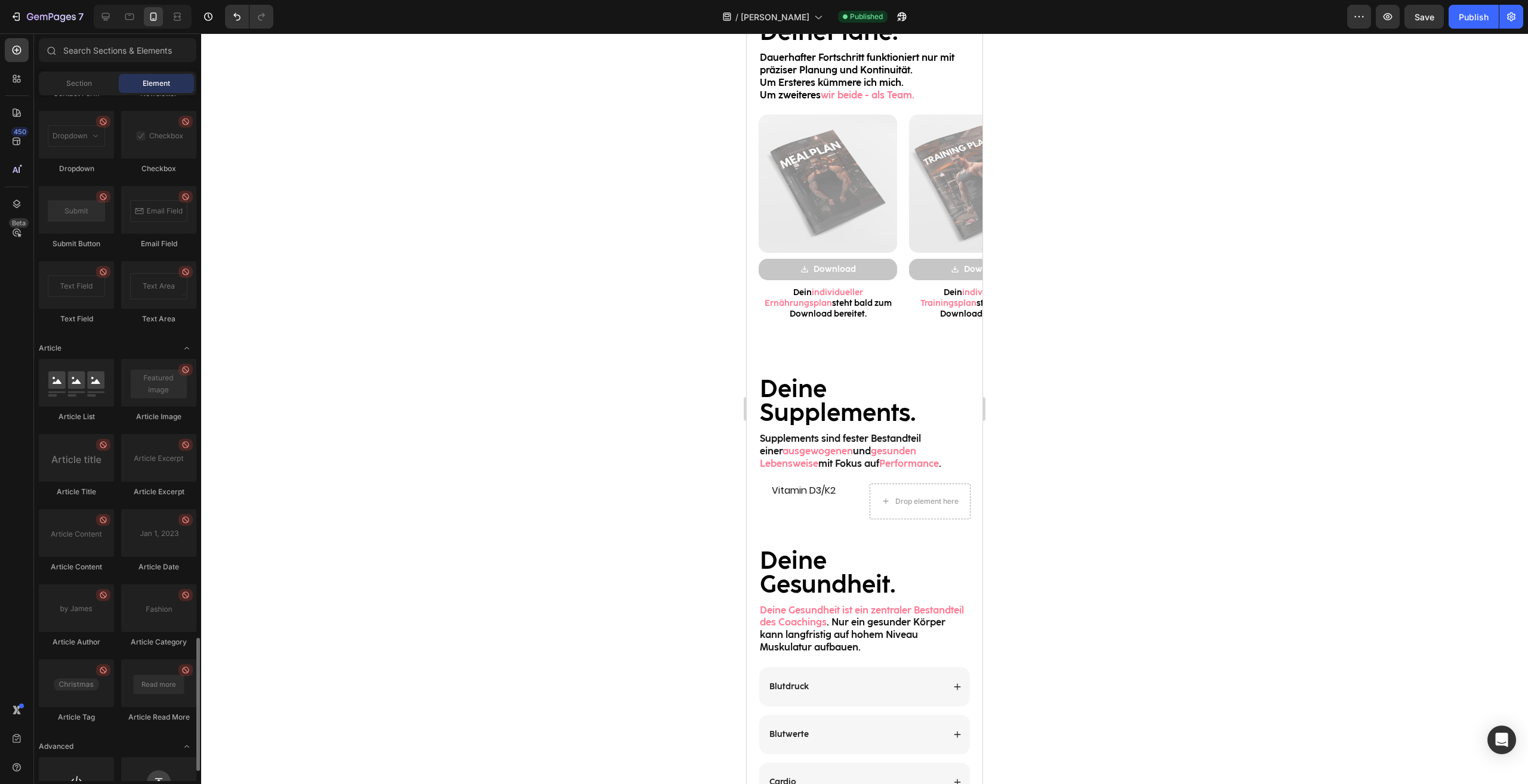
scroll to position [2848, 0]
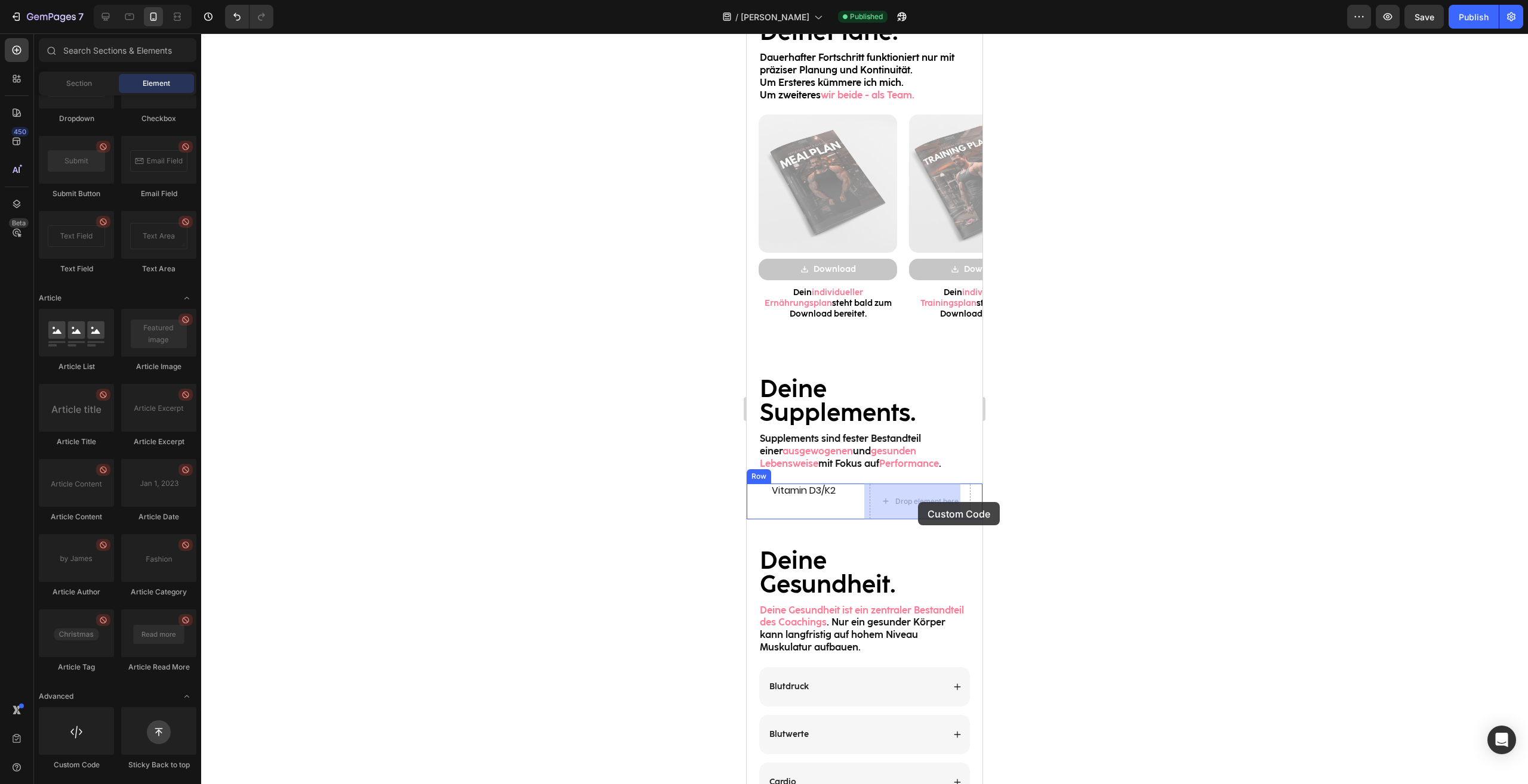
drag, startPoint x: 836, startPoint y: 766, endPoint x: 917, endPoint y: 502, distance: 276.1
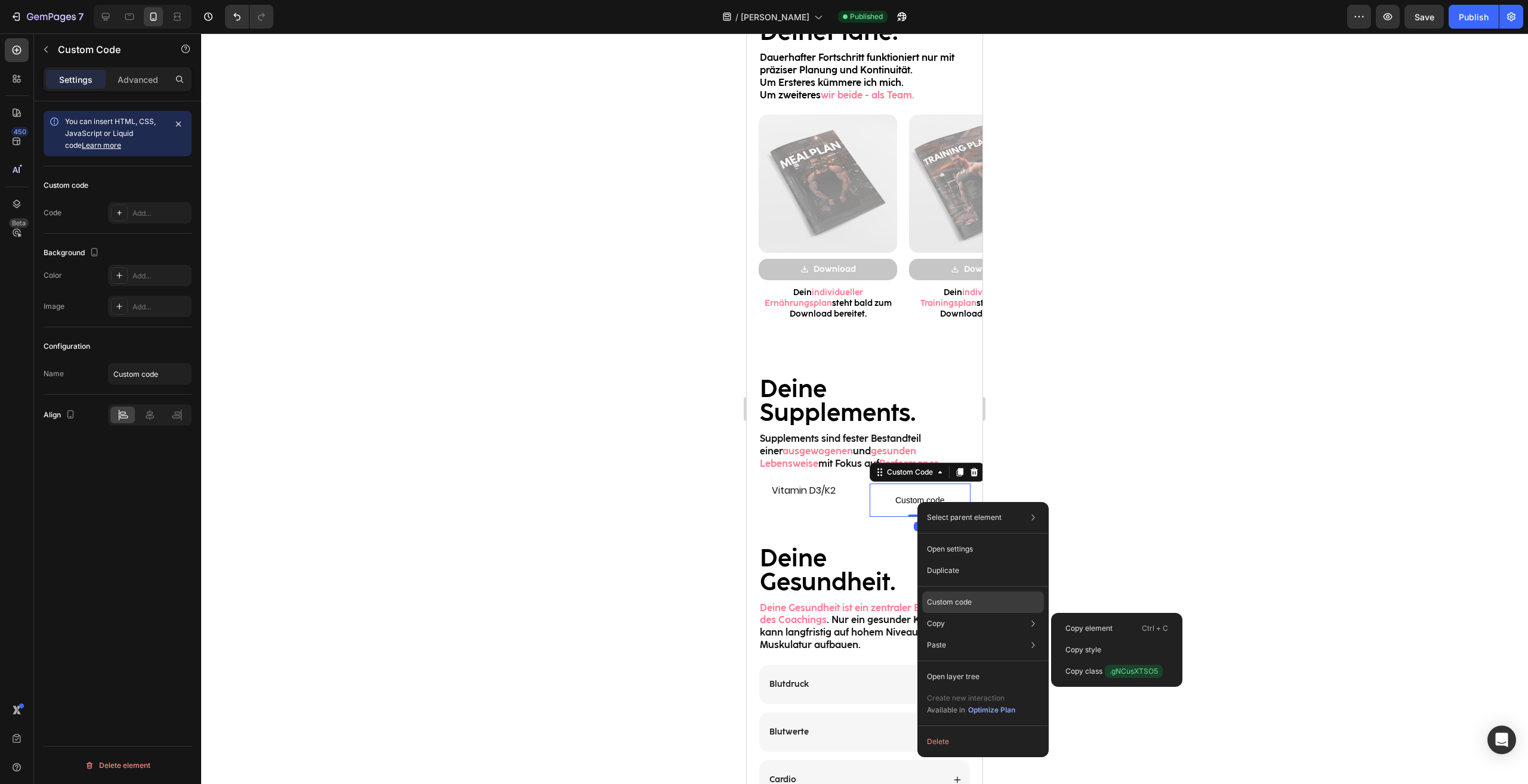
click at [963, 602] on p "Custom code" at bounding box center [949, 602] width 45 height 11
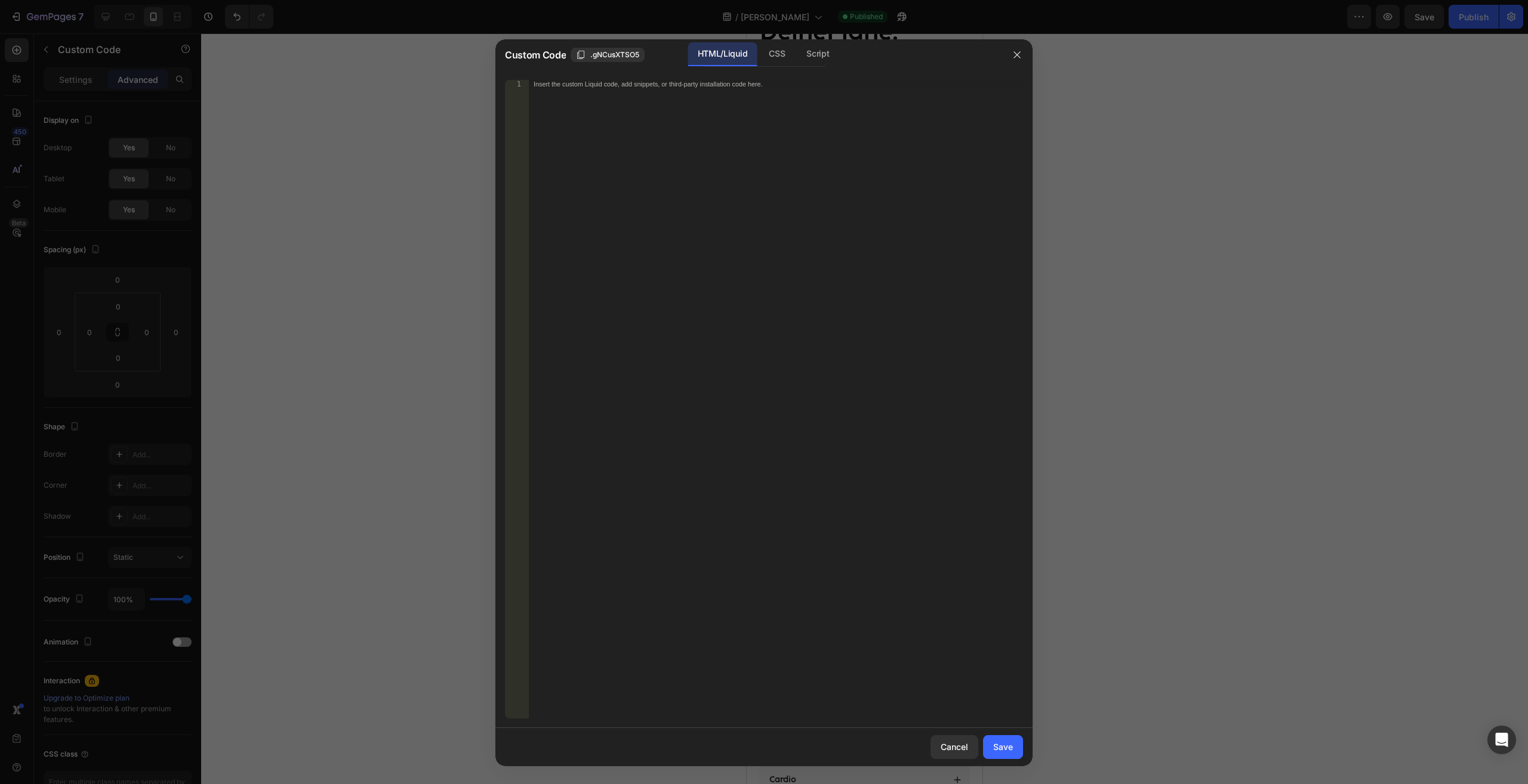
click at [686, 111] on div "Insert the custom Liquid code, add snippets, or third-party installation code h…" at bounding box center [776, 408] width 494 height 655
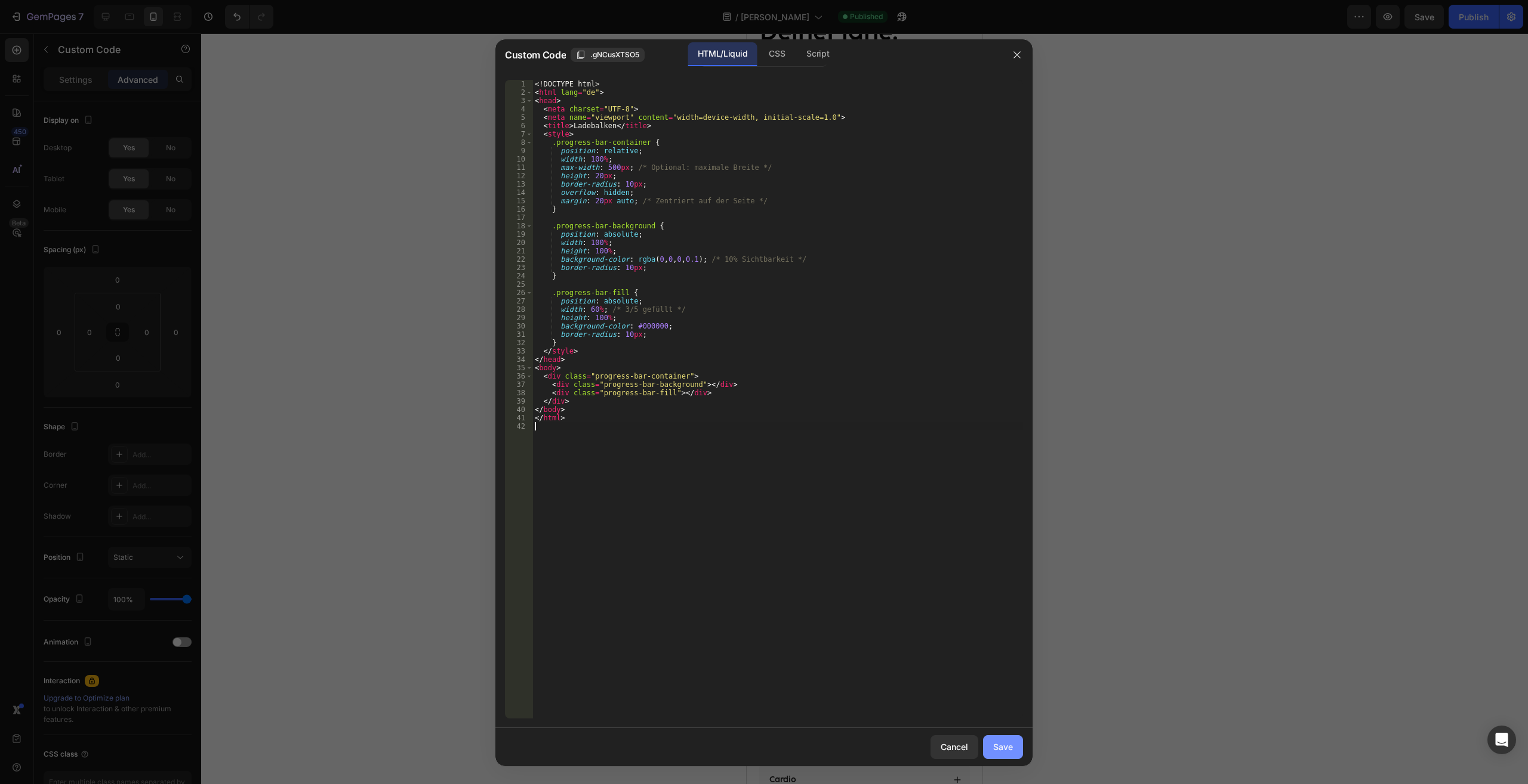
click at [1012, 747] on button "Save" at bounding box center [1003, 747] width 40 height 24
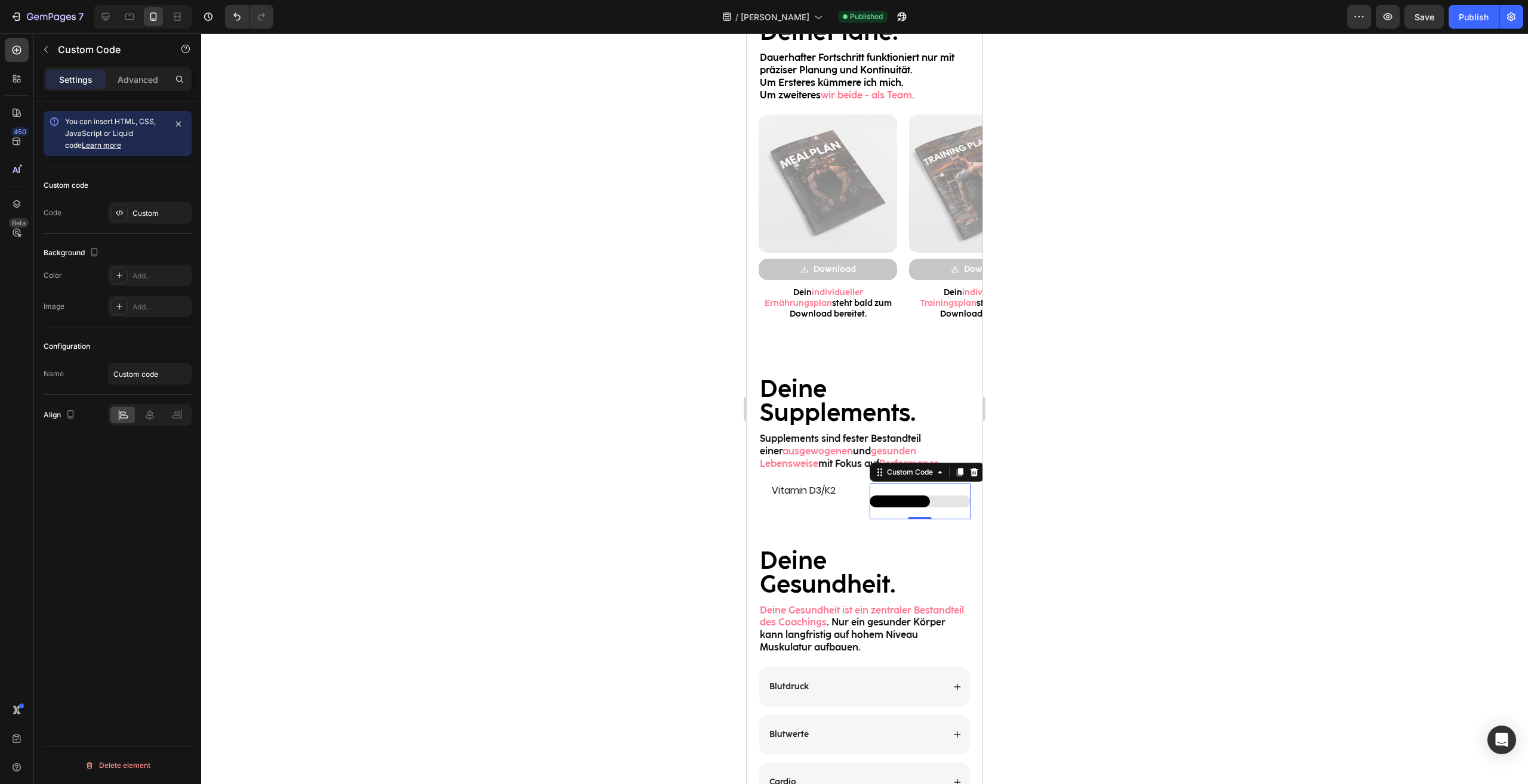
click at [1157, 513] on div at bounding box center [865, 409] width 1327 height 751
click at [922, 514] on div "Custom Code" at bounding box center [920, 501] width 102 height 36
click at [134, 73] on div "Advanced" at bounding box center [137, 78] width 60 height 19
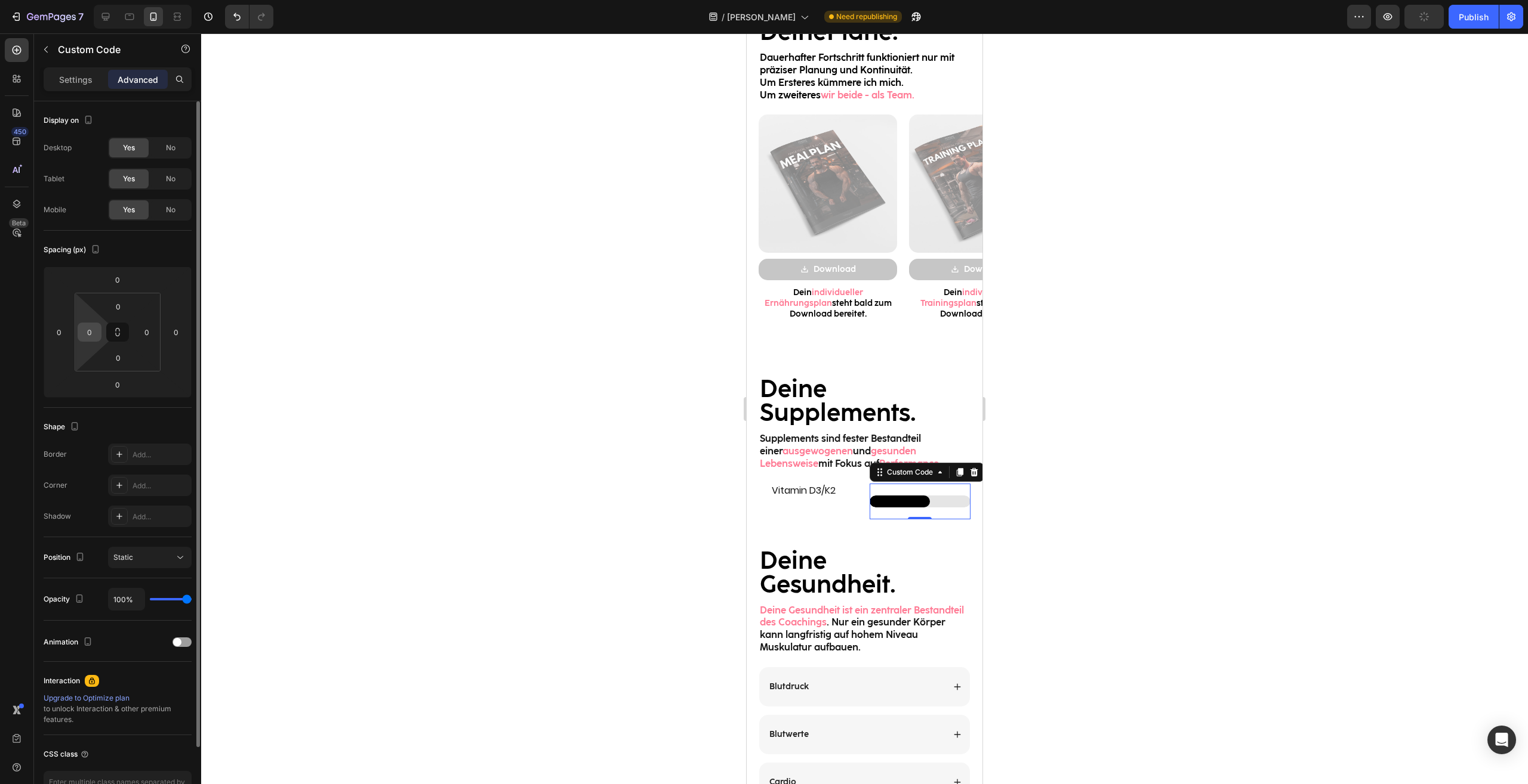
click at [93, 327] on input "0" at bounding box center [89, 332] width 18 height 18
type input "5"
click at [147, 335] on input "0" at bounding box center [147, 332] width 18 height 18
type input "5"
click at [122, 356] on input "0" at bounding box center [118, 358] width 24 height 18
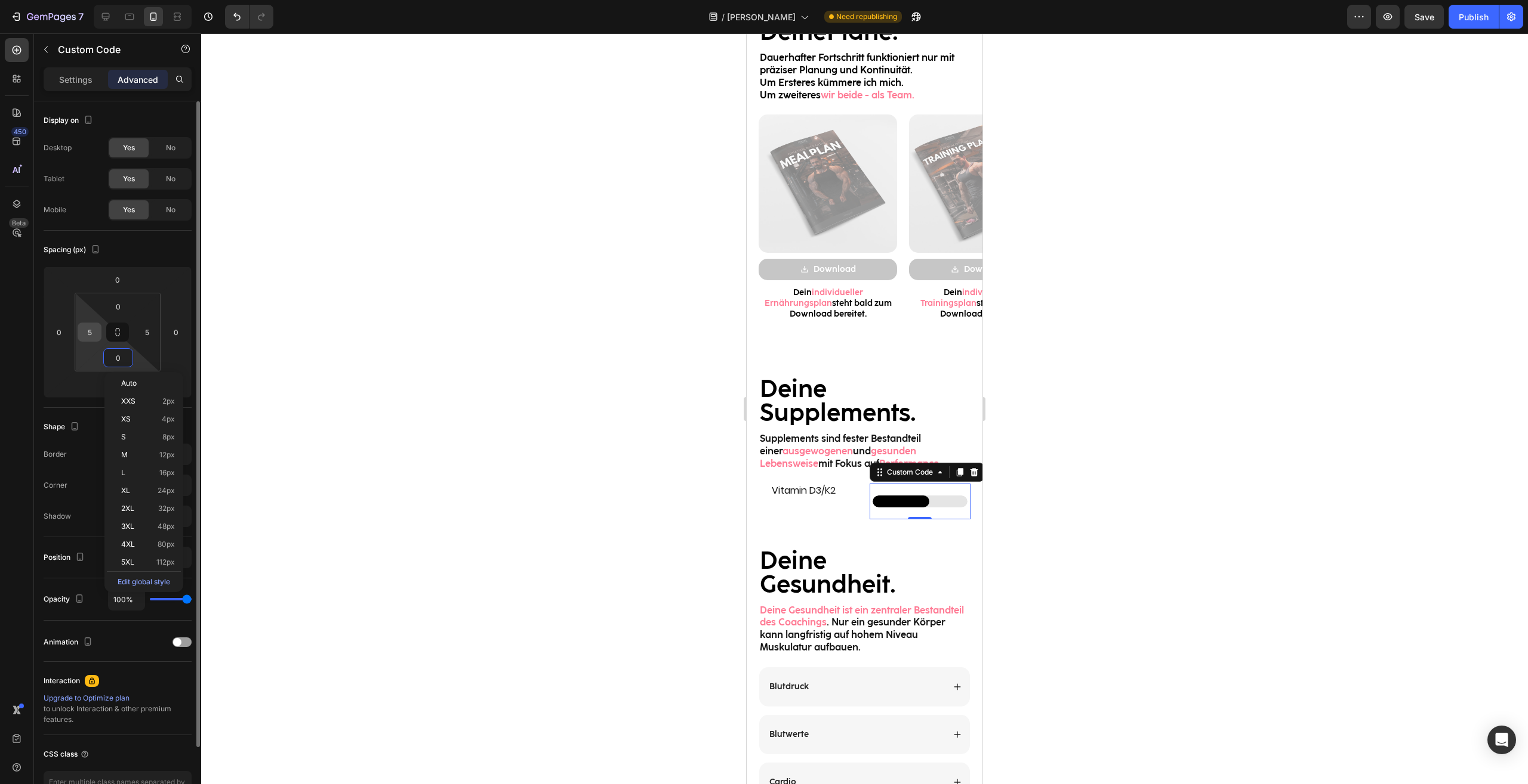
click at [89, 329] on input "5" at bounding box center [89, 332] width 18 height 18
type input "0"
click at [180, 328] on input "0" at bounding box center [176, 332] width 18 height 18
click at [134, 617] on div "Opacity 100%" at bounding box center [118, 600] width 148 height 43
click at [146, 555] on div "Static" at bounding box center [143, 558] width 61 height 11
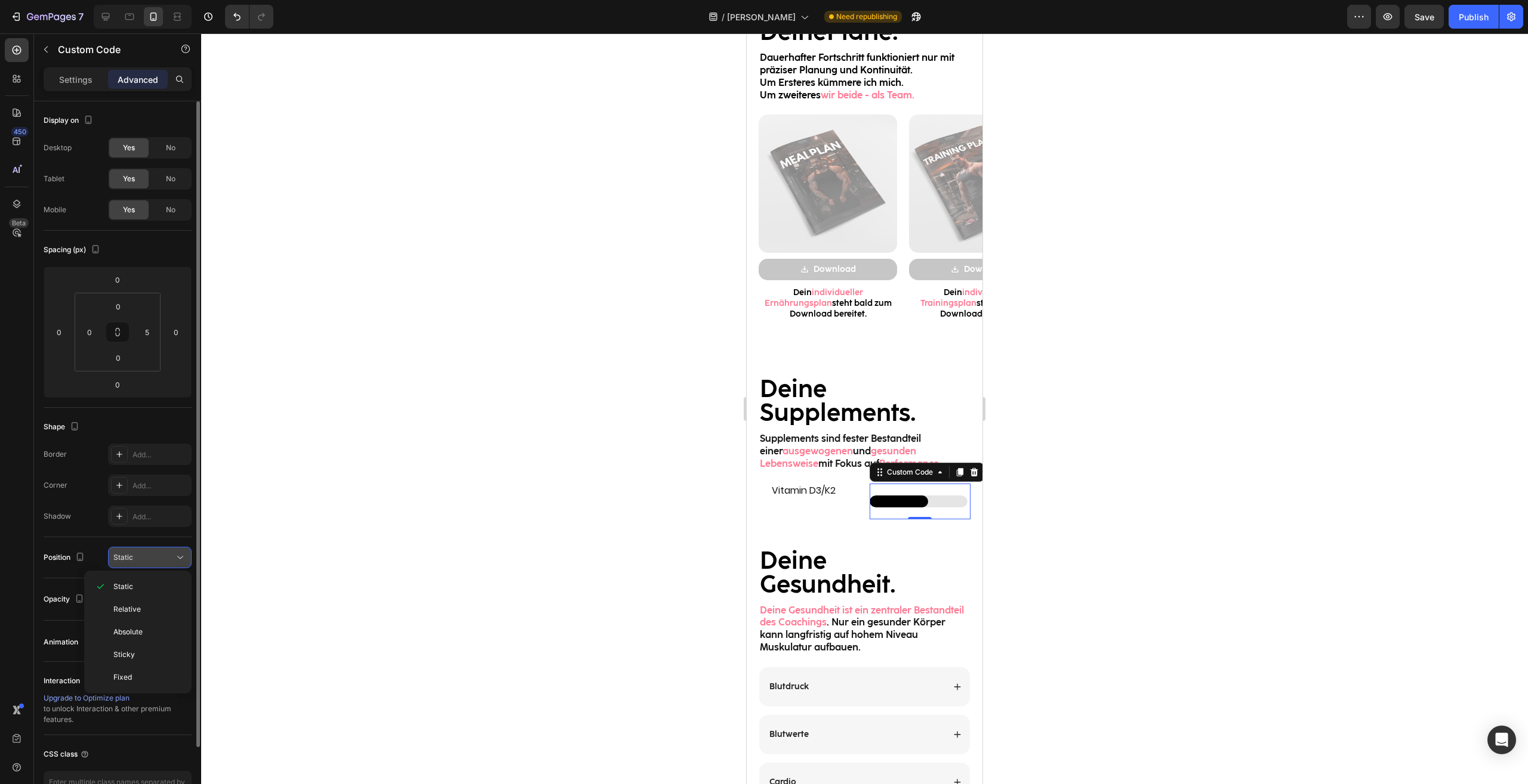
click at [154, 552] on div "Static" at bounding box center [150, 557] width 73 height 12
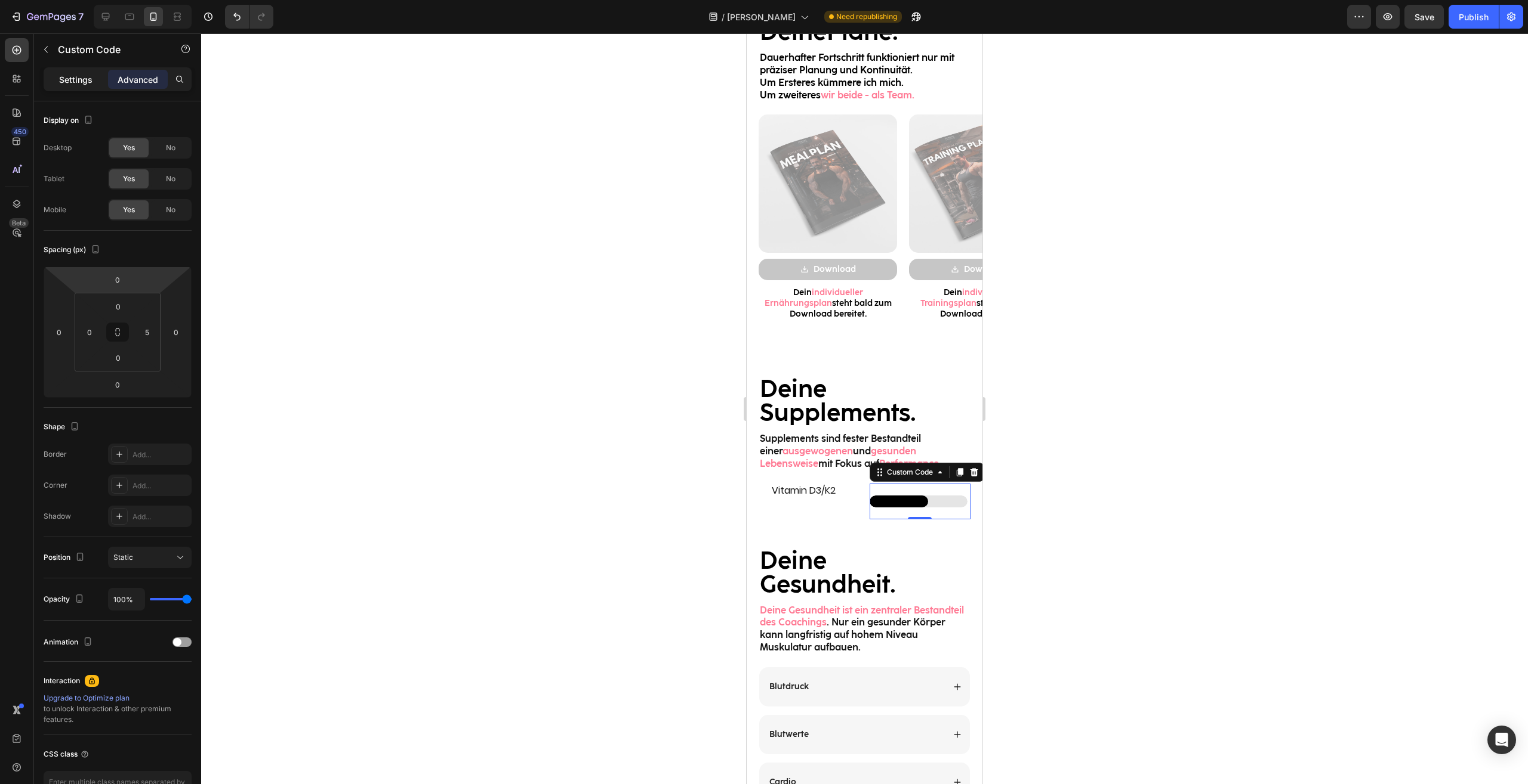
click at [73, 75] on p "Settings" at bounding box center [76, 79] width 34 height 12
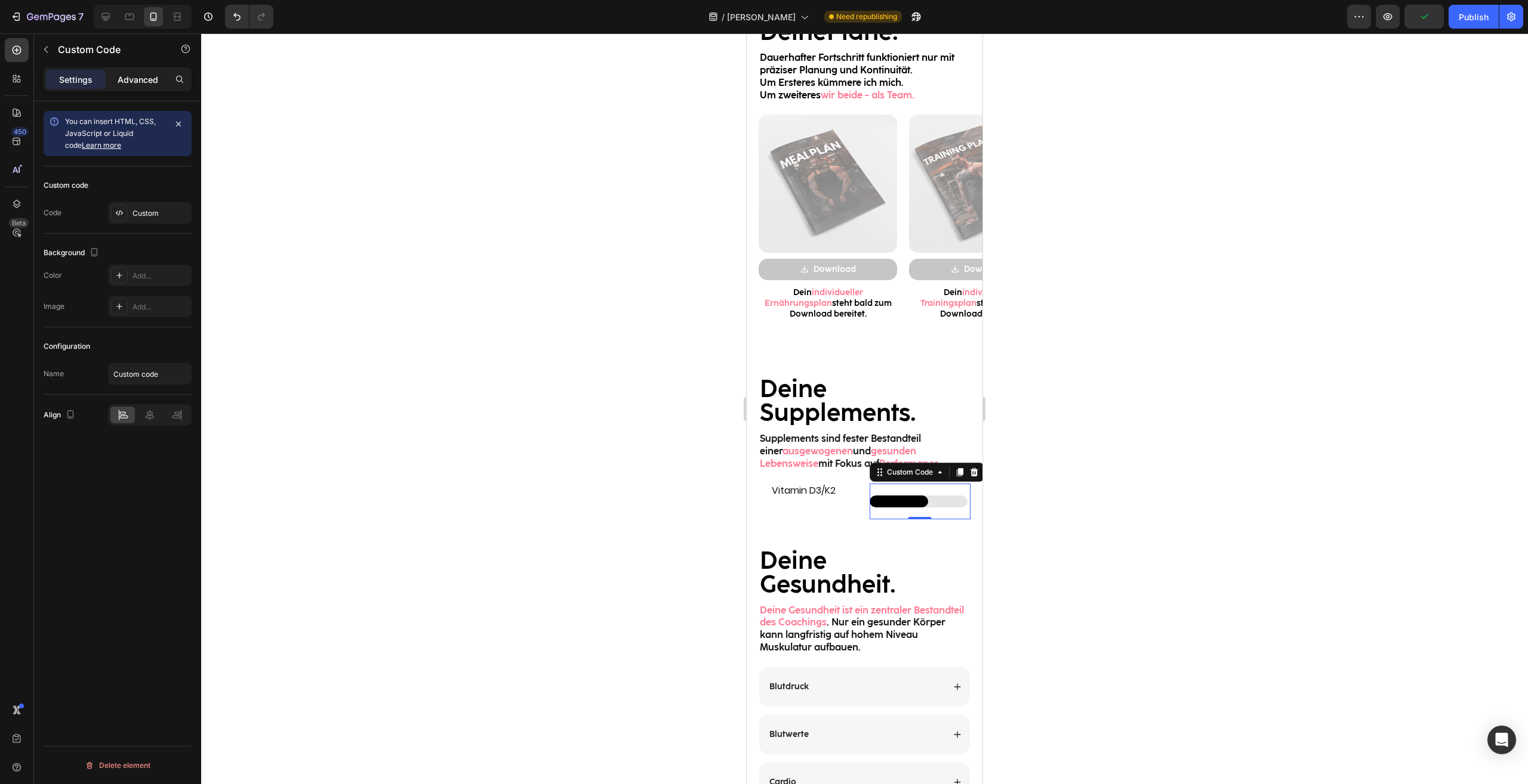
click at [153, 85] on div "Advanced" at bounding box center [137, 78] width 60 height 19
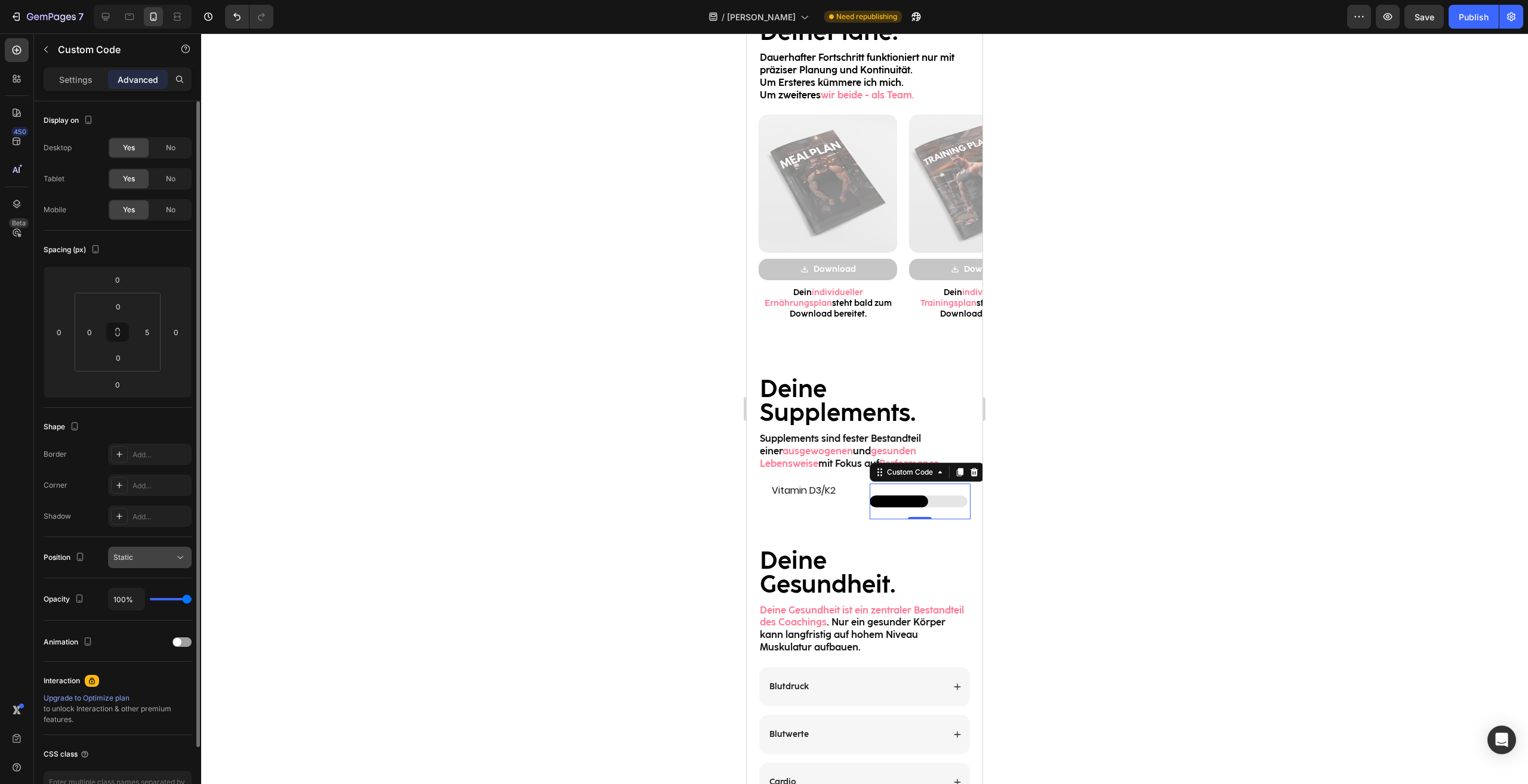
click at [135, 563] on button "Static" at bounding box center [150, 558] width 84 height 21
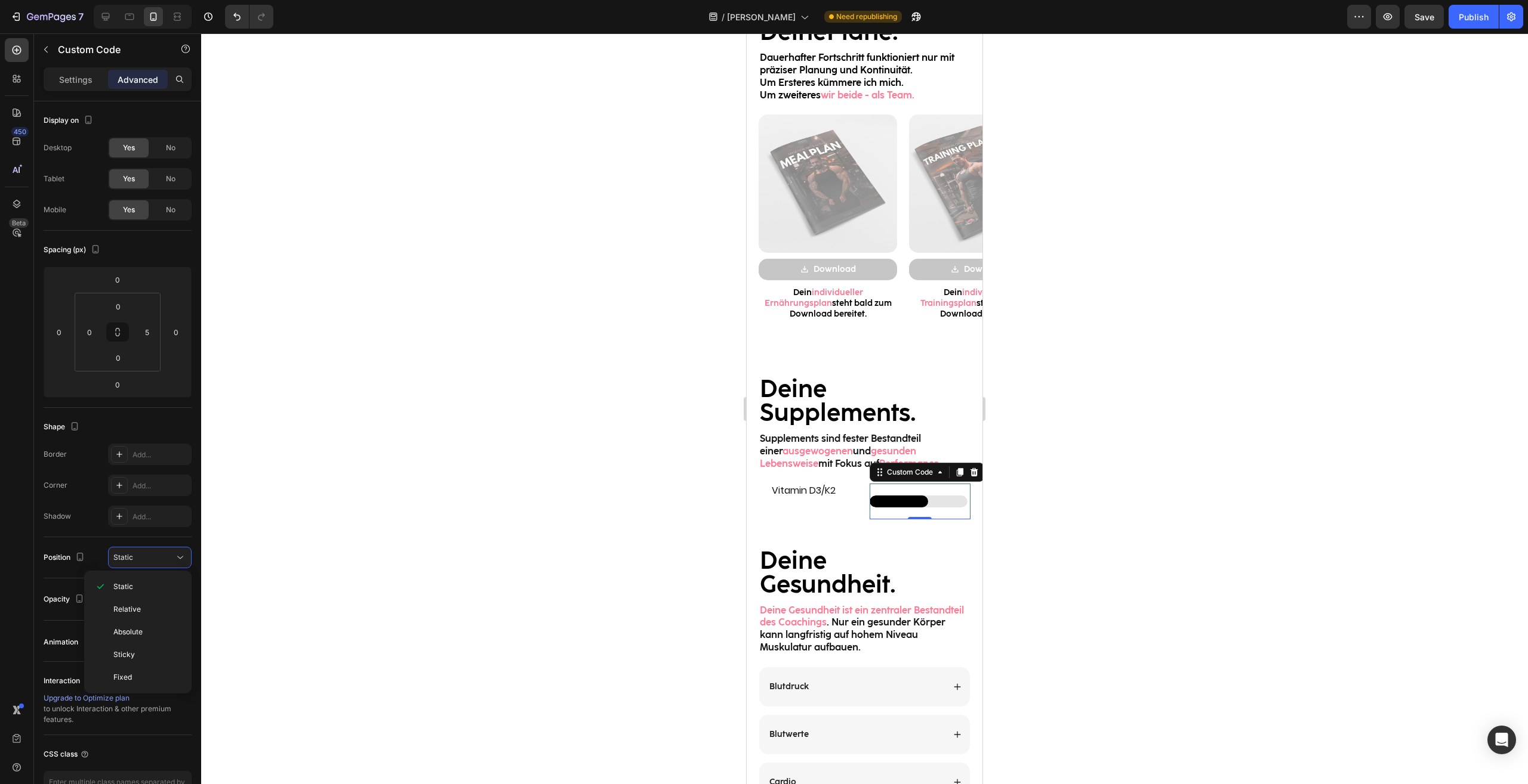
click at [1191, 610] on div at bounding box center [865, 409] width 1327 height 751
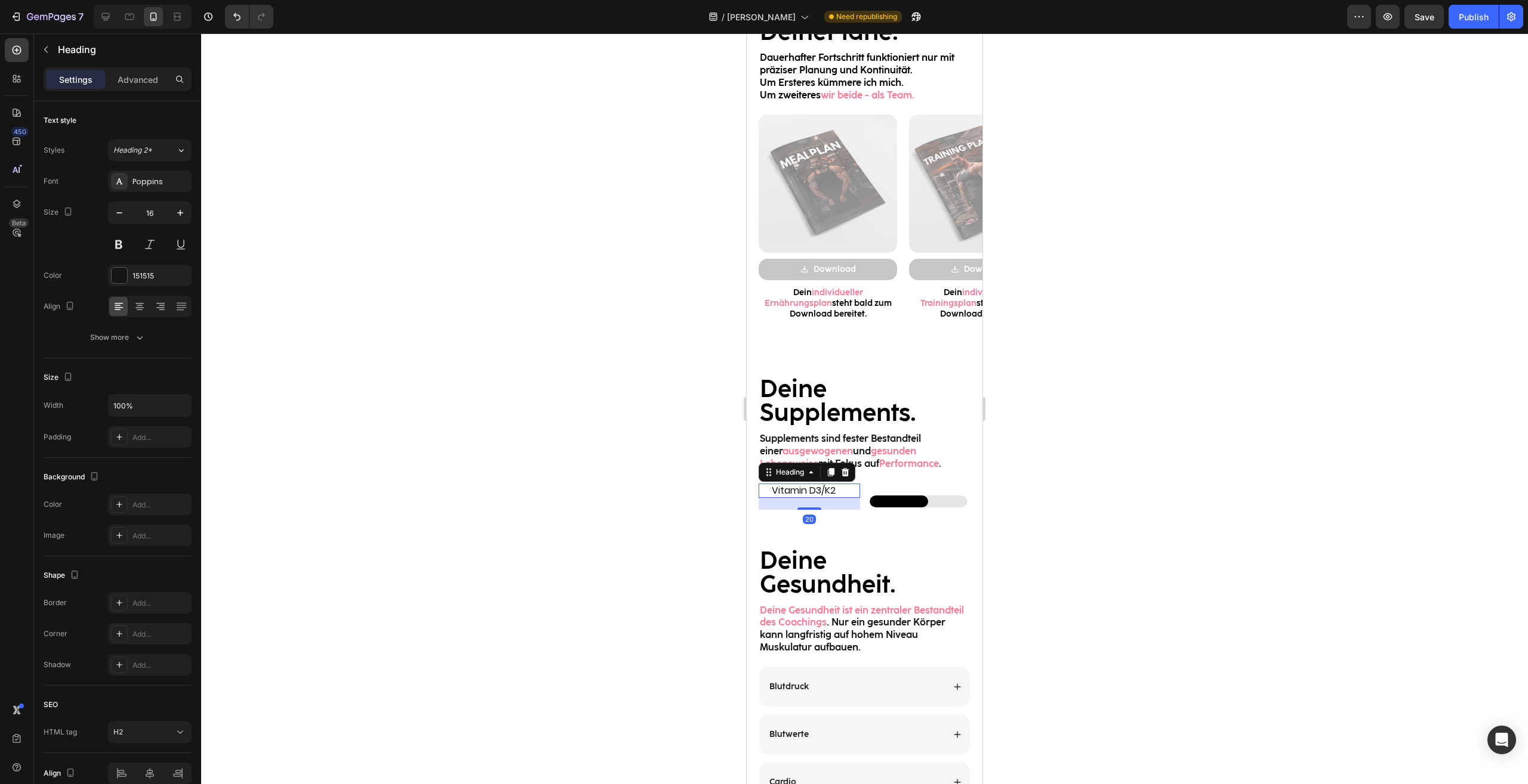
click at [809, 487] on h2 "Vitamin D3/K2" at bounding box center [809, 490] width 77 height 15
click at [829, 473] on icon at bounding box center [830, 472] width 10 height 10
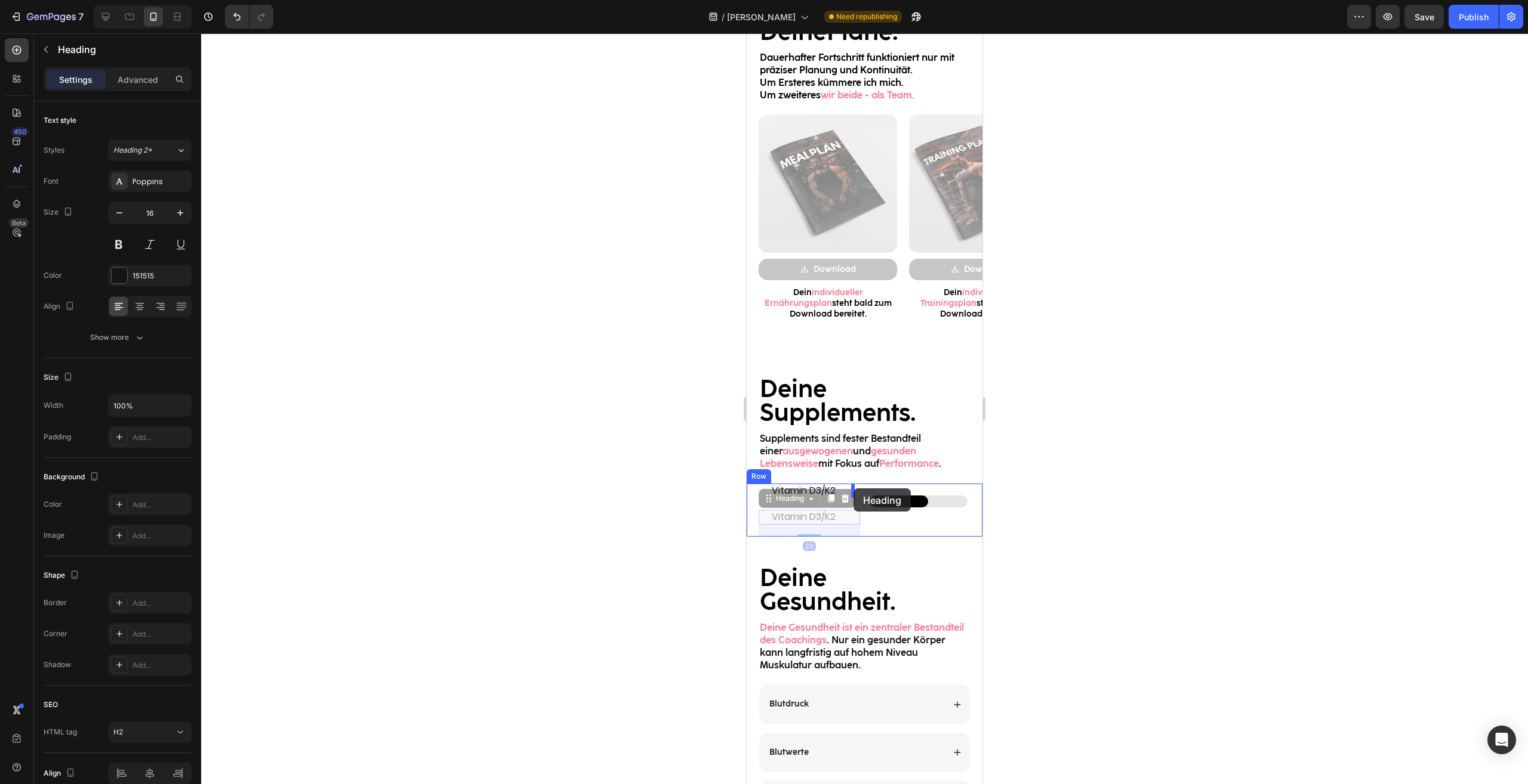
drag, startPoint x: 801, startPoint y: 502, endPoint x: 853, endPoint y: 489, distance: 53.6
click at [853, 489] on div "Mobile ( 395 px) iPhone 13 Mini iPhone 13 Pro iPhone 11 Pro Max iPhone 15 Pro M…" at bounding box center [864, 236] width 236 height 2840
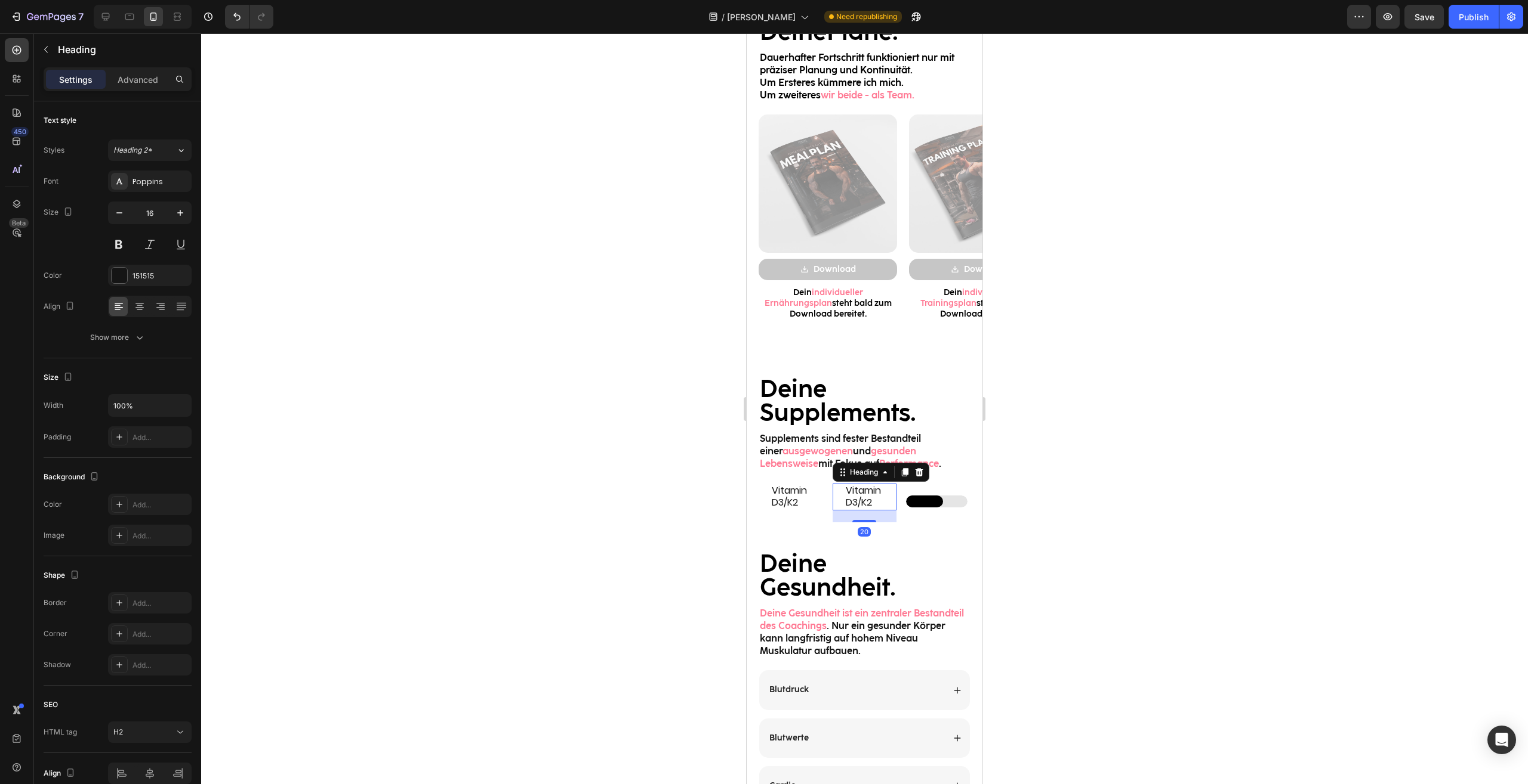
click at [1128, 523] on div at bounding box center [865, 409] width 1327 height 751
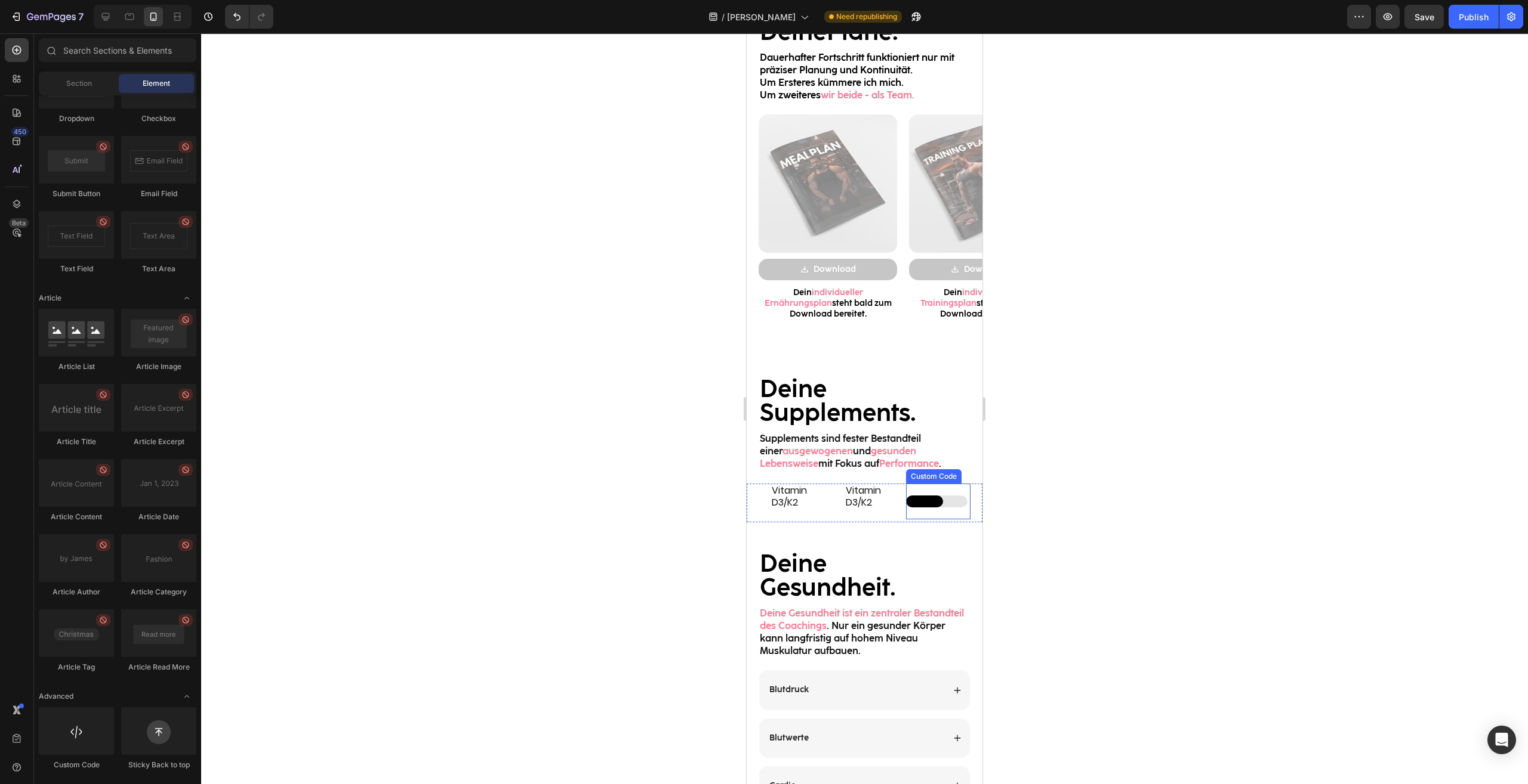
click at [943, 500] on div at bounding box center [936, 501] width 61 height 12
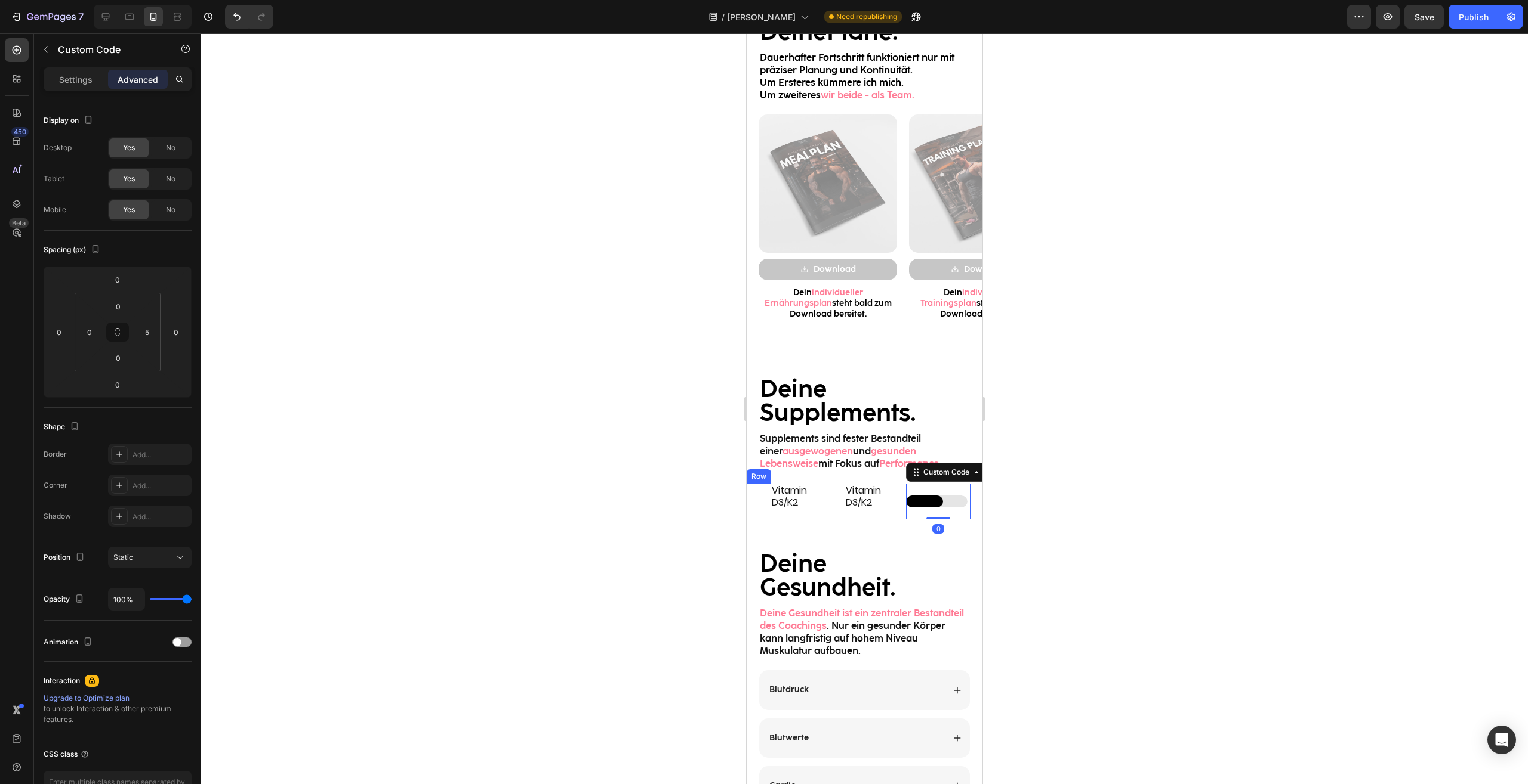
click at [1076, 523] on div at bounding box center [865, 409] width 1327 height 751
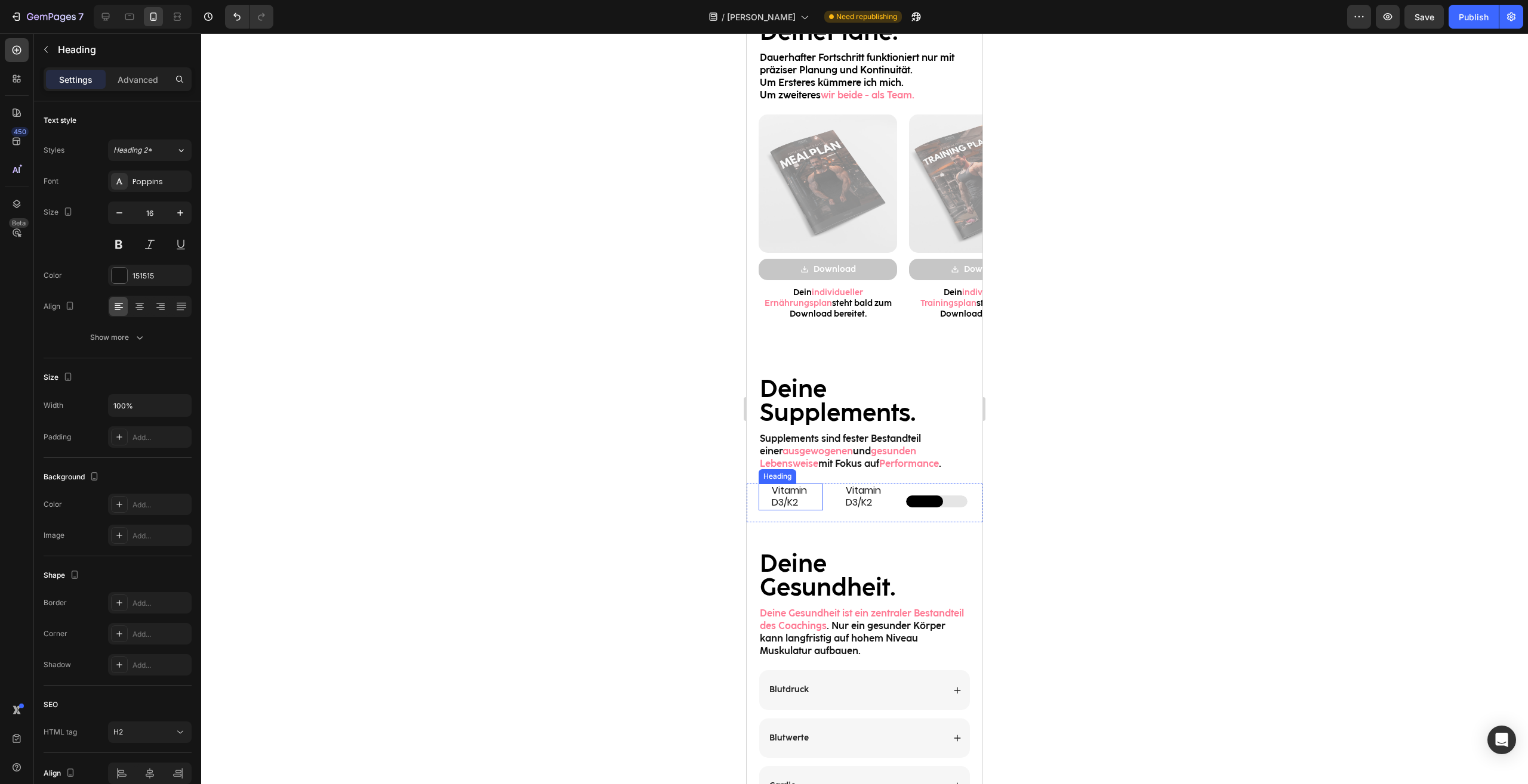
click at [797, 498] on h2 "Vitamin D3/K2" at bounding box center [791, 497] width 41 height 28
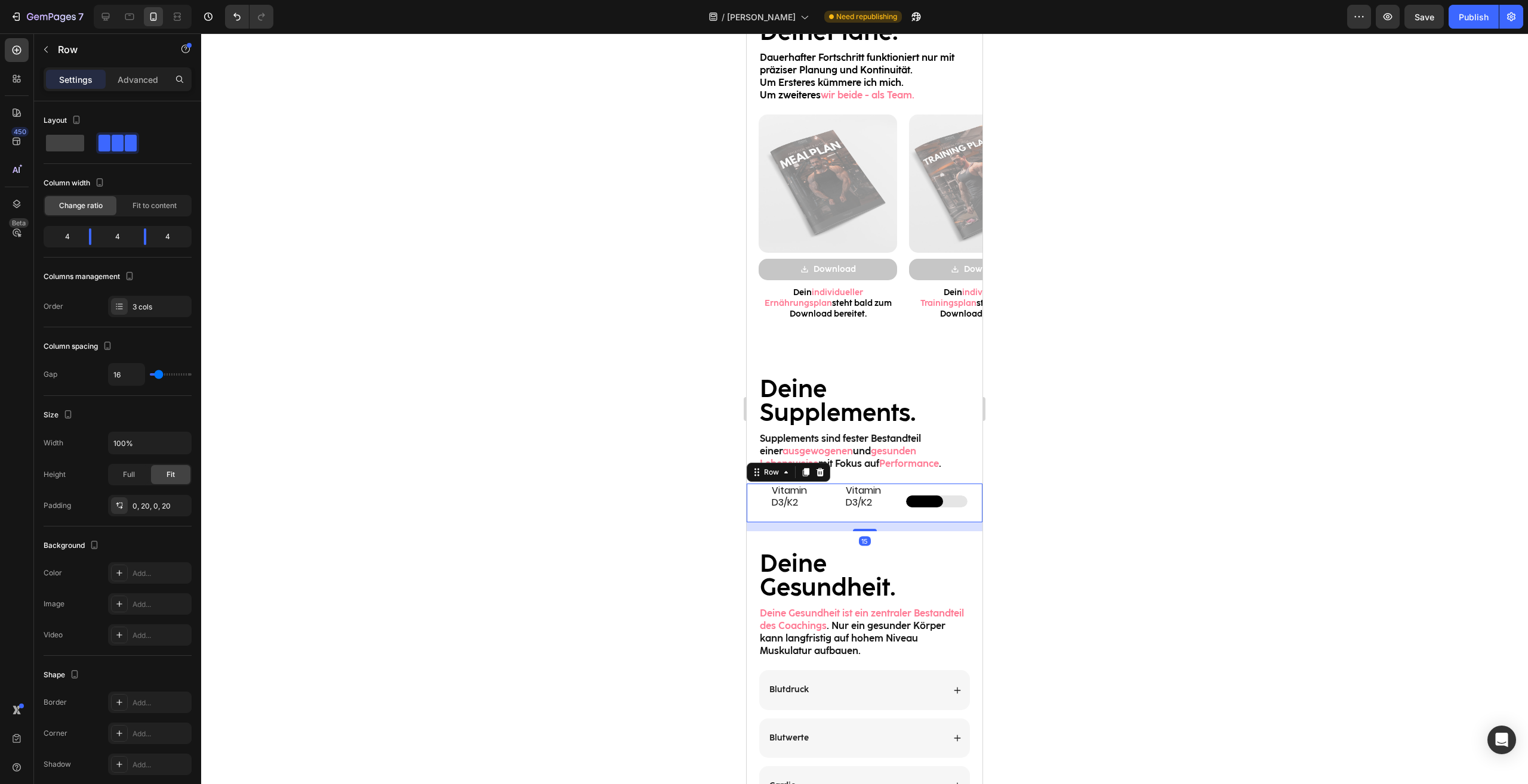
click at [823, 505] on div "Vitamin D3/K2 Heading Vitamin D3/K2 Heading Custom Code Row 15" at bounding box center [864, 503] width 236 height 39
click at [806, 504] on h2 "Vitamin D3/K2" at bounding box center [791, 497] width 41 height 28
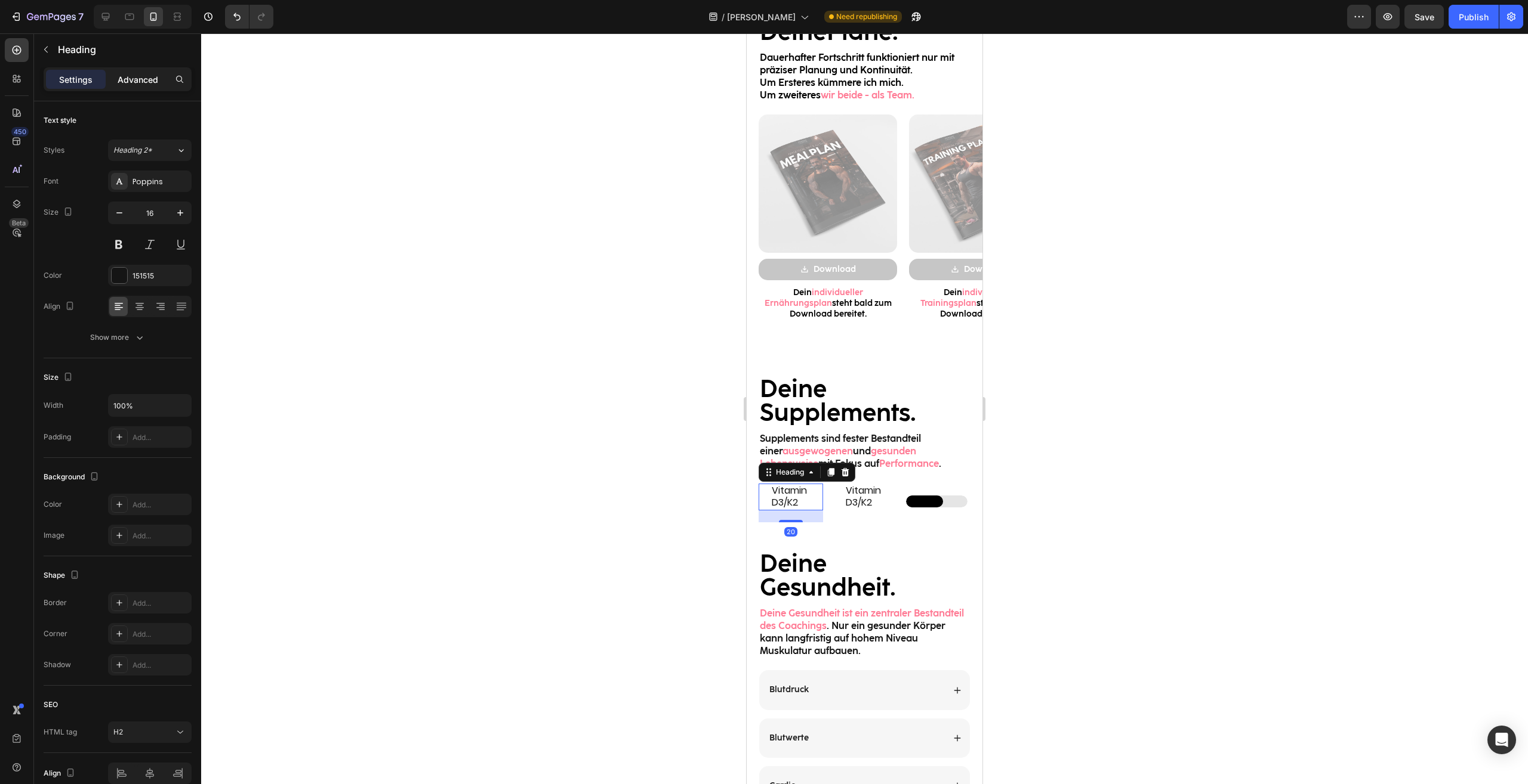
click at [149, 81] on p "Advanced" at bounding box center [138, 79] width 41 height 12
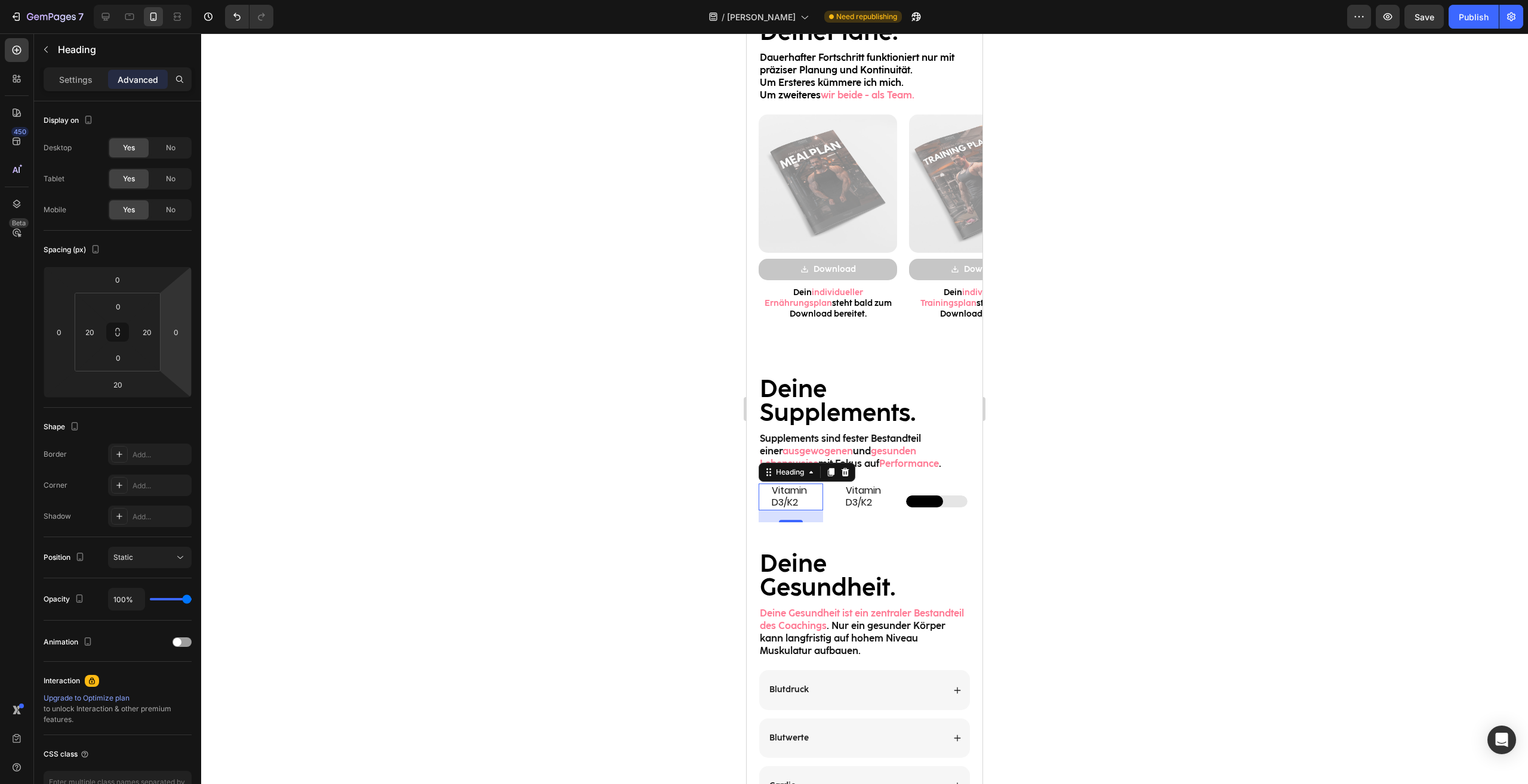
click at [759, 498] on div "Vitamin D3/K2 Heading 20" at bounding box center [791, 497] width 64 height 28
click at [755, 498] on div "Vitamin D3/K2 Heading 20 Vitamin D3/K2 Heading Custom Code Row" at bounding box center [864, 503] width 236 height 39
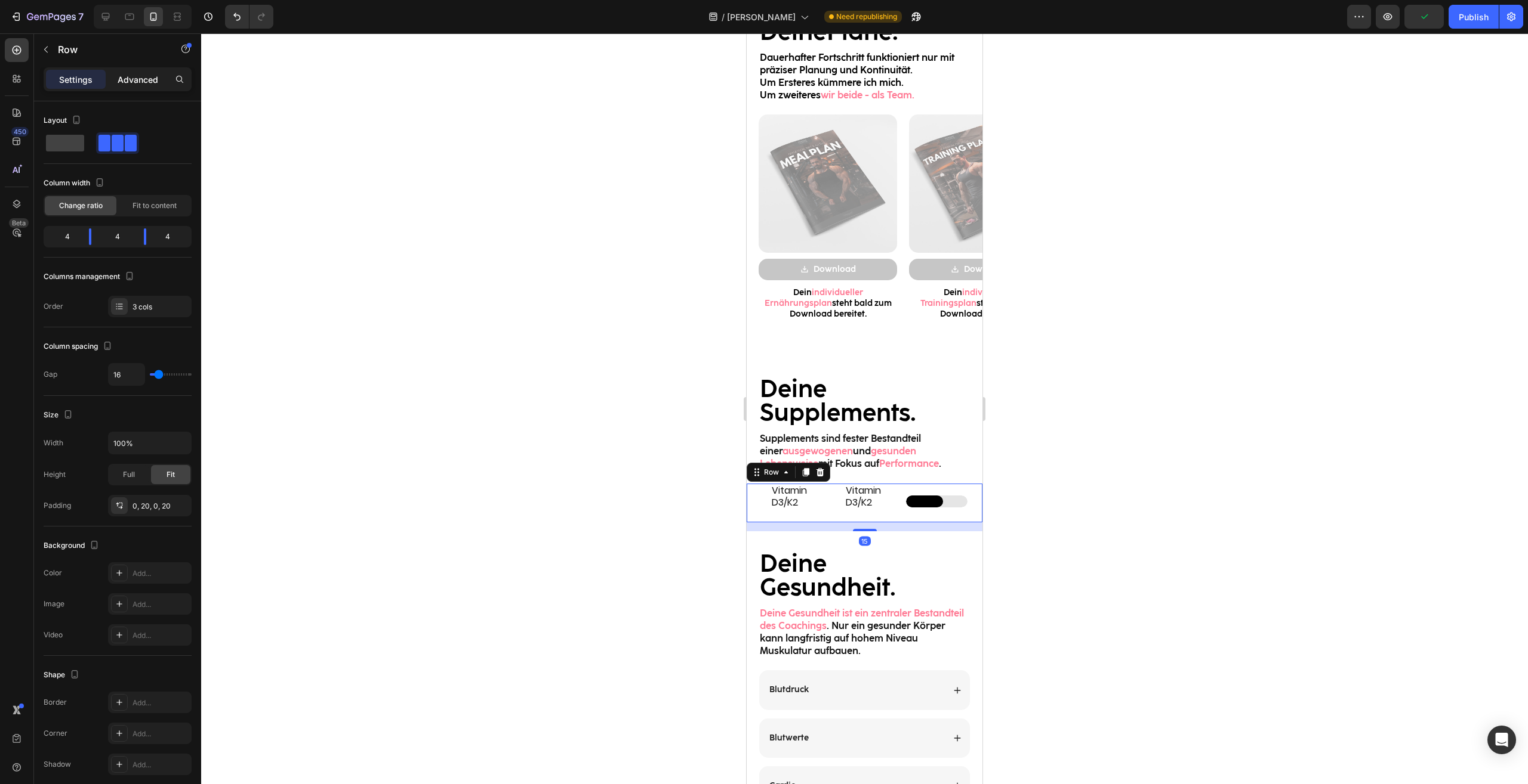
click at [138, 77] on p "Advanced" at bounding box center [138, 79] width 41 height 12
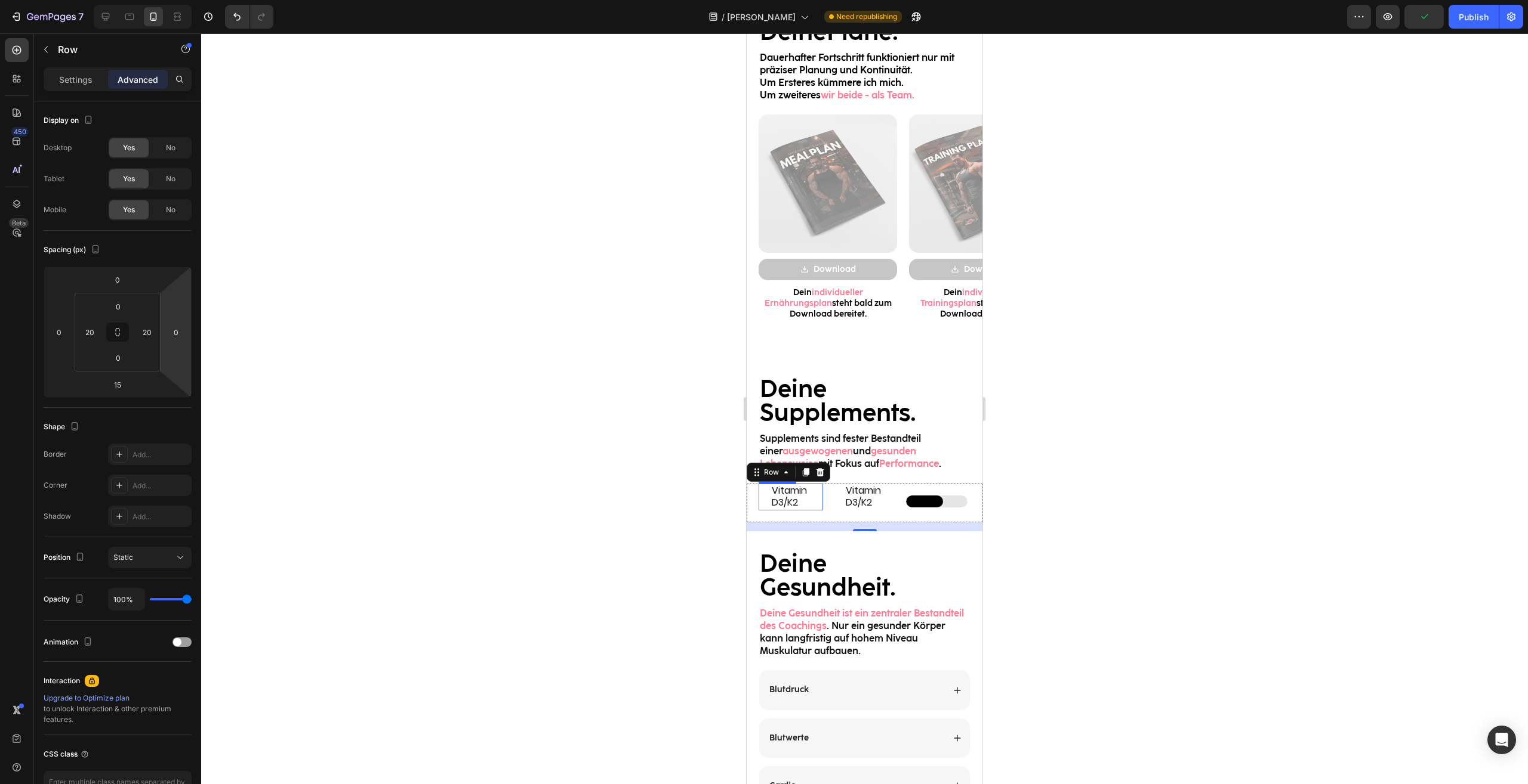
click at [768, 493] on div "Vitamin D3/K2 Heading" at bounding box center [791, 497] width 64 height 28
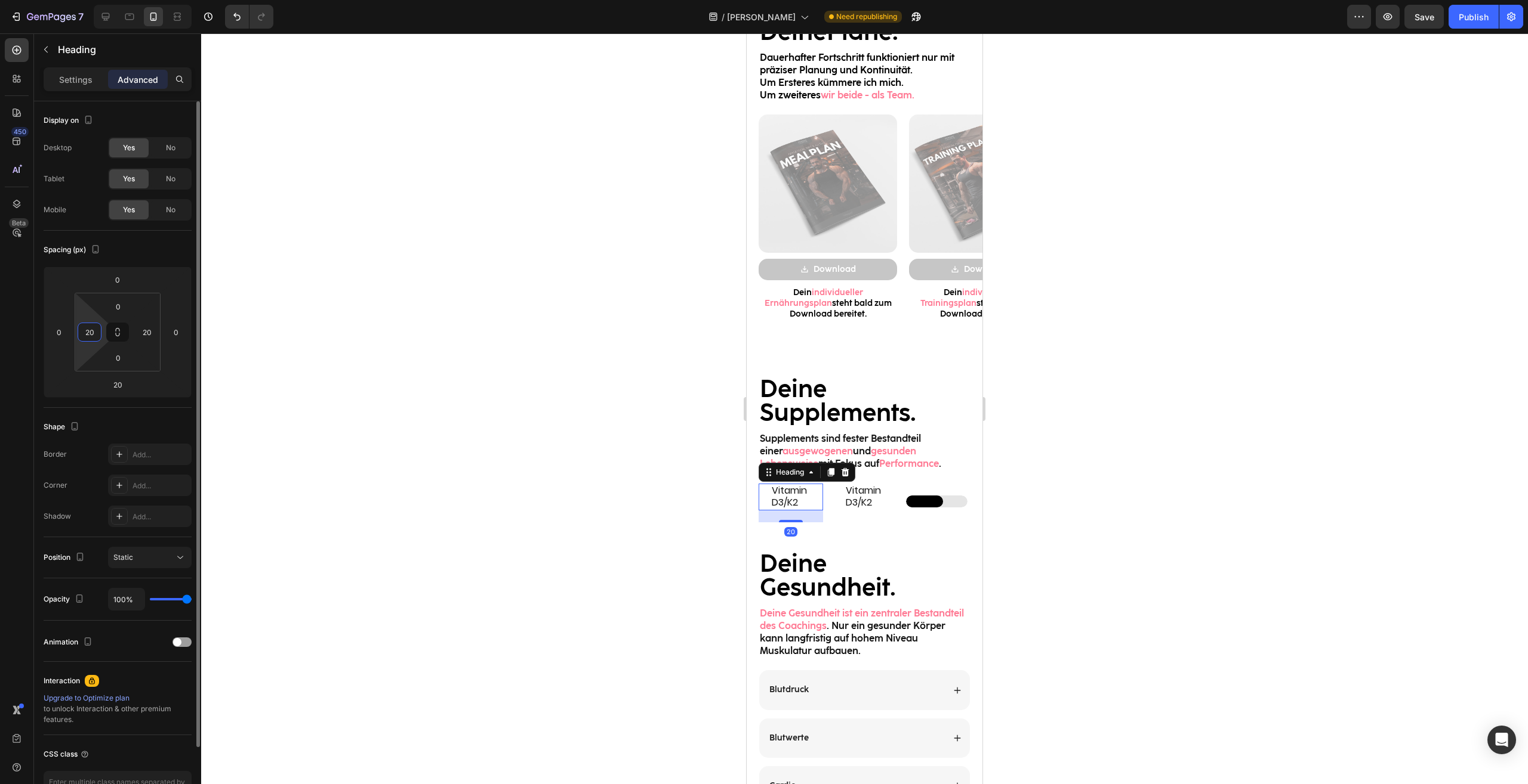
click at [92, 329] on input "20" at bounding box center [89, 332] width 18 height 18
type input "0"
click at [142, 335] on input "20" at bounding box center [147, 332] width 18 height 18
type input "0"
drag, startPoint x: 1149, startPoint y: 502, endPoint x: 225, endPoint y: 457, distance: 925.1
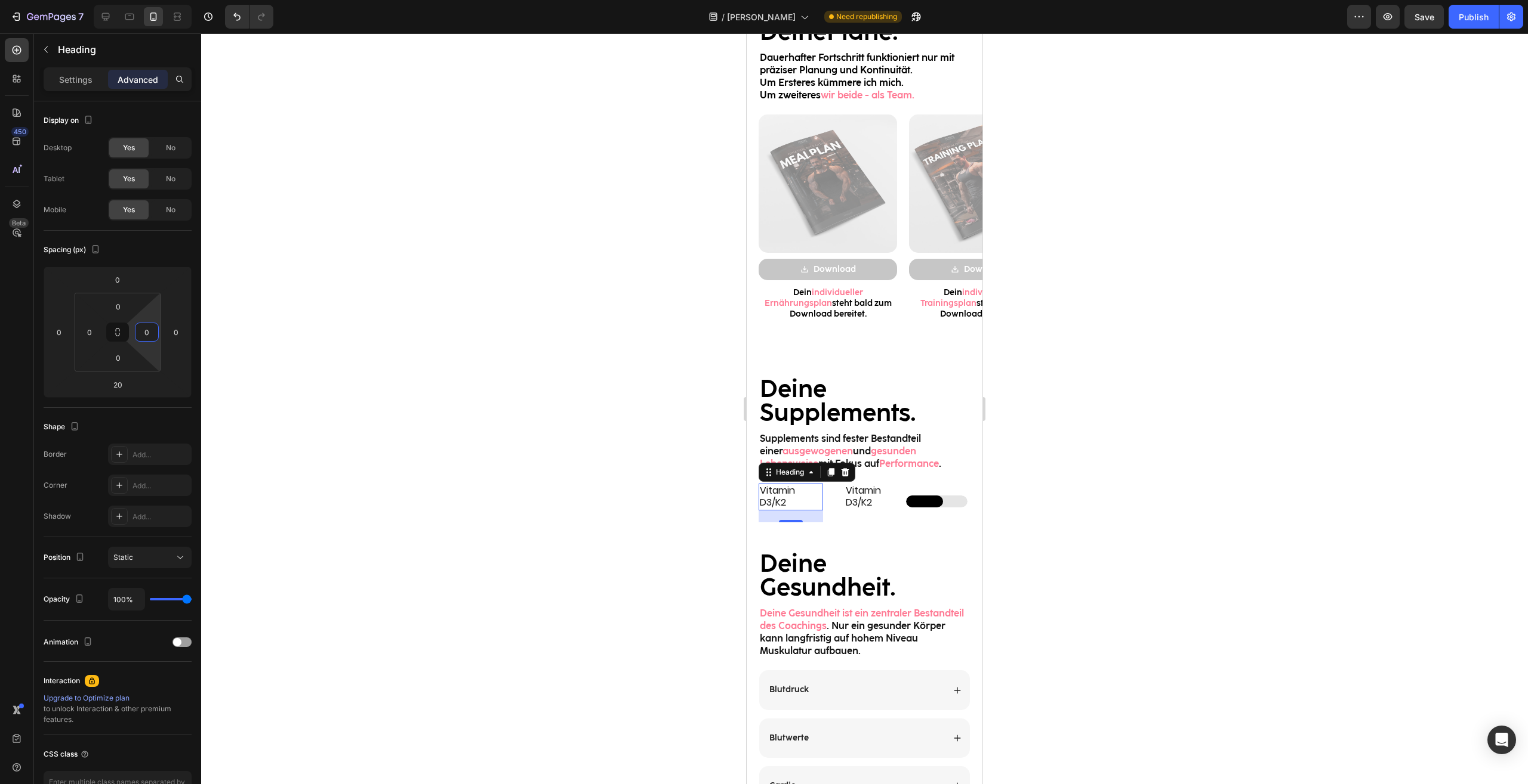
click at [1149, 502] on div at bounding box center [865, 409] width 1327 height 751
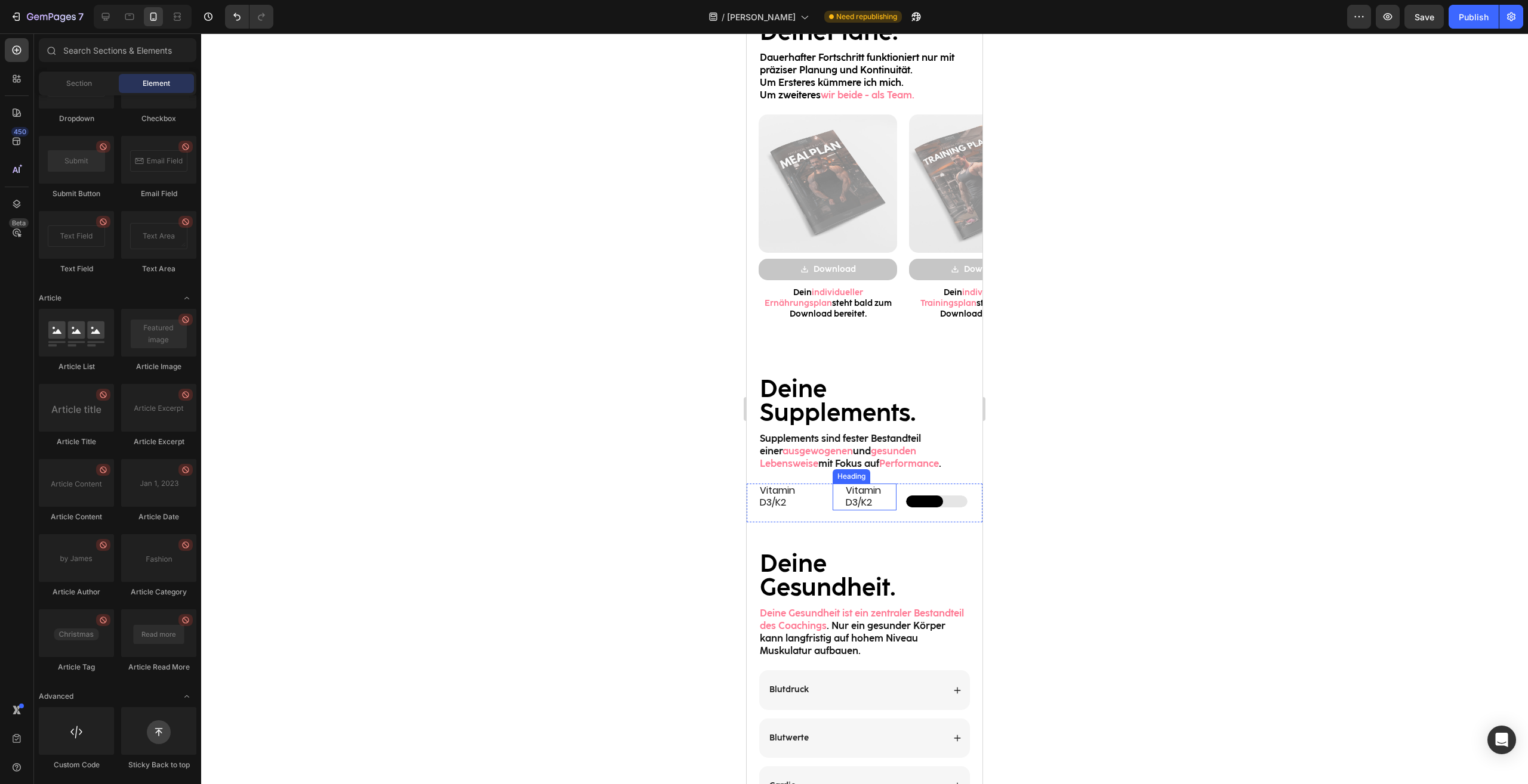
click at [774, 504] on h2 "Vitamin D3/K2" at bounding box center [791, 497] width 64 height 28
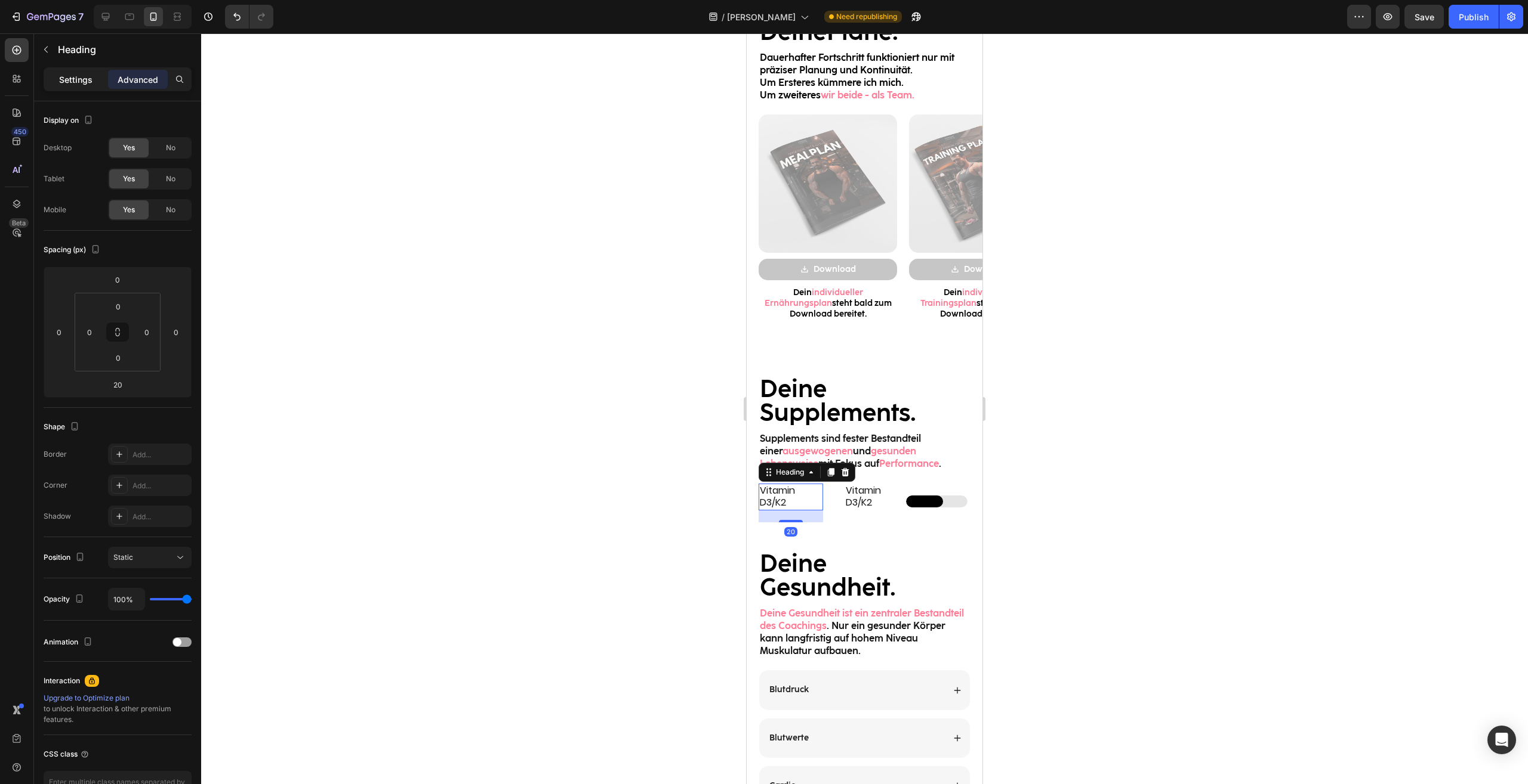
click at [74, 79] on p "Settings" at bounding box center [76, 79] width 34 height 12
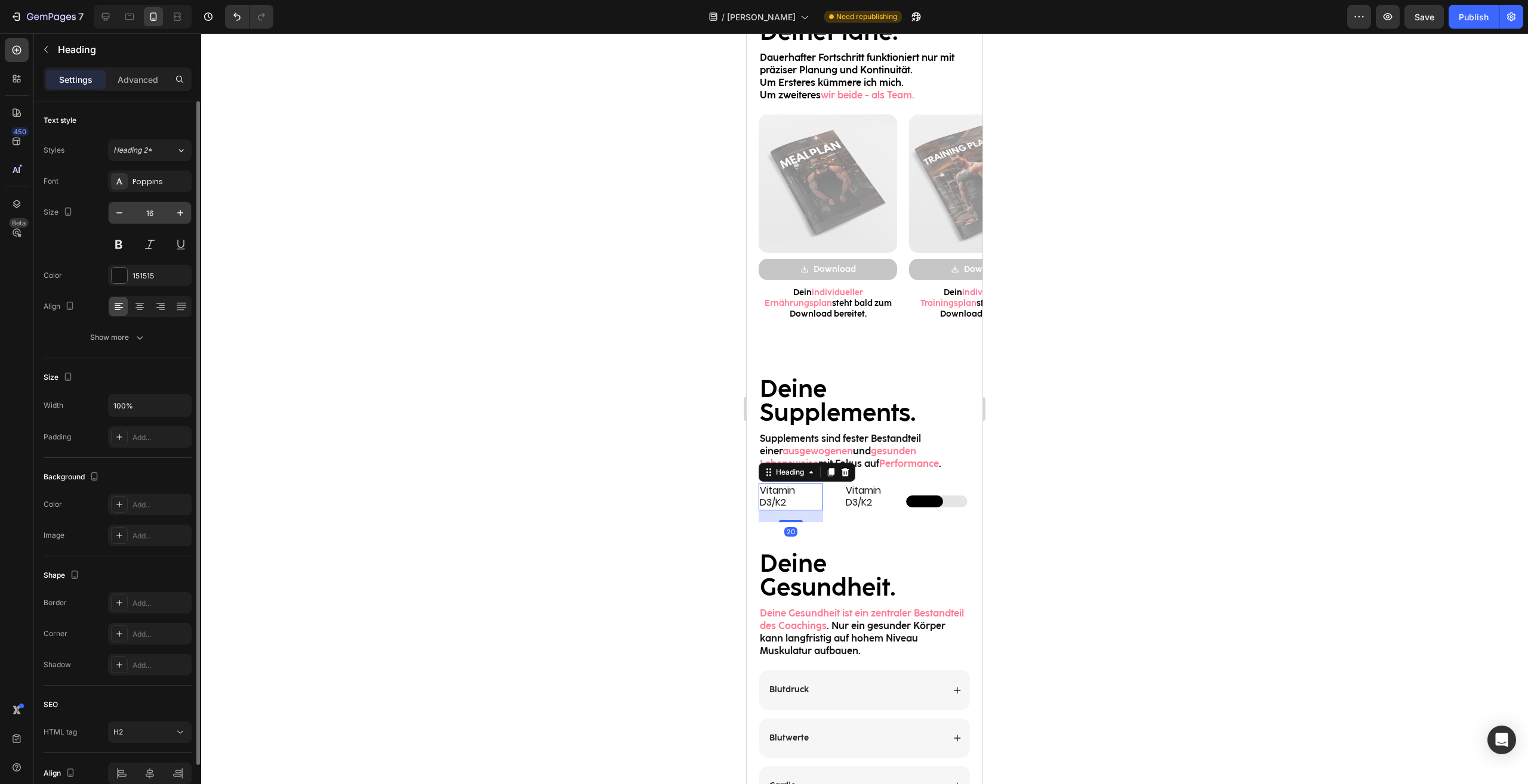
click at [113, 223] on div "16" at bounding box center [150, 213] width 84 height 22
click at [121, 213] on icon "button" at bounding box center [119, 213] width 6 height 1
click at [178, 214] on icon "button" at bounding box center [180, 213] width 12 height 12
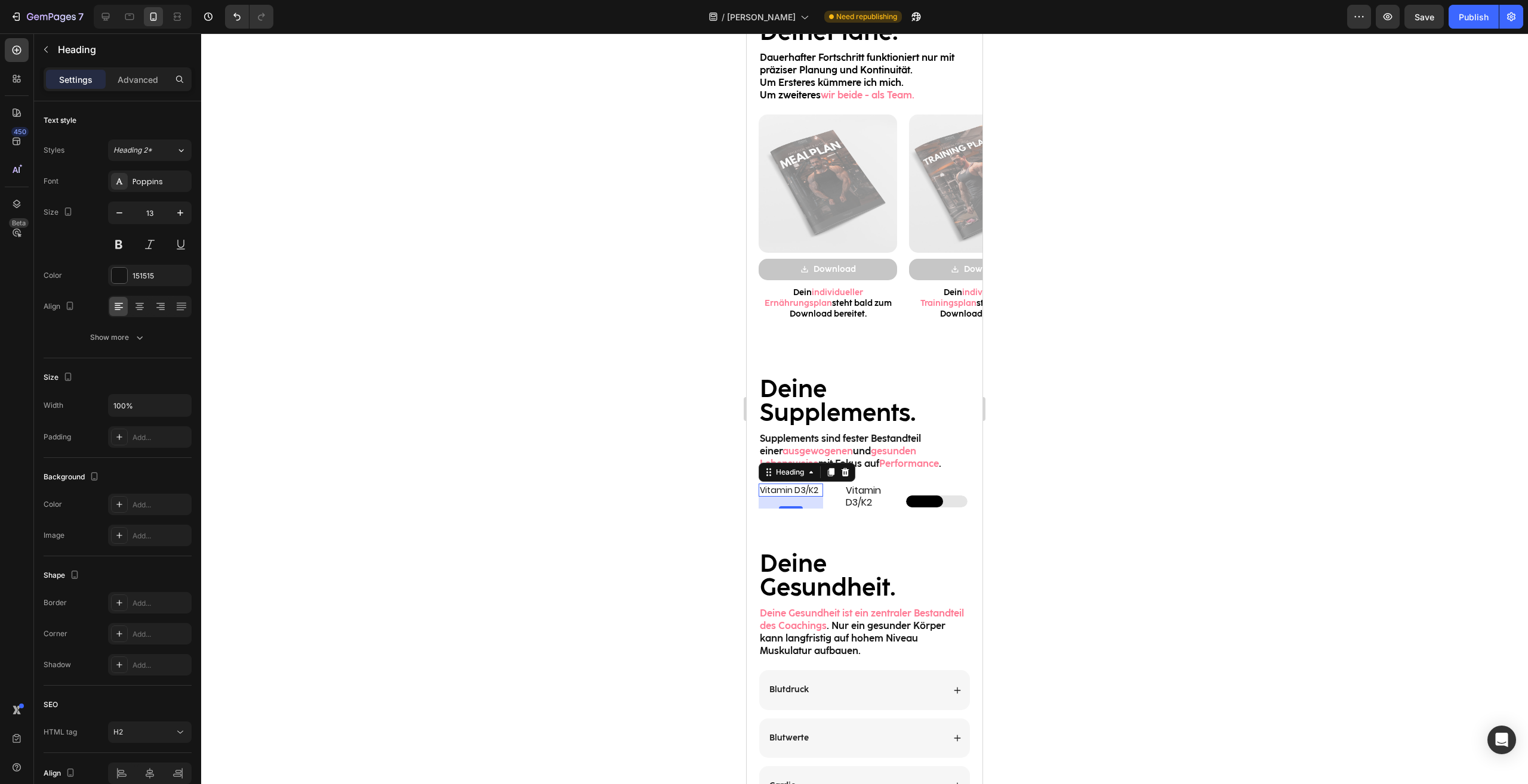
type input "14"
click at [1151, 490] on div at bounding box center [865, 409] width 1327 height 751
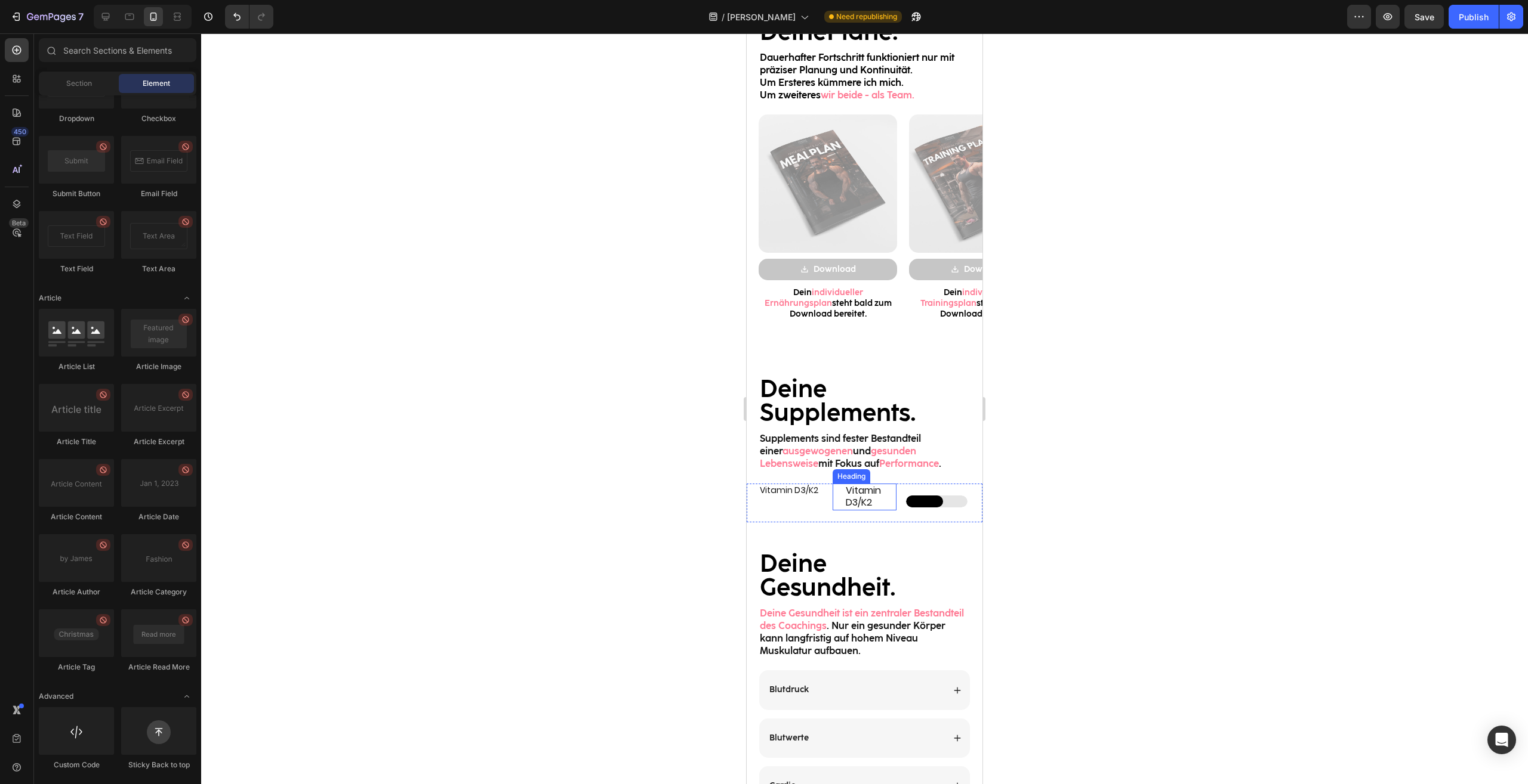
click at [886, 509] on div "Vitamin D3/K2 Heading" at bounding box center [865, 497] width 64 height 28
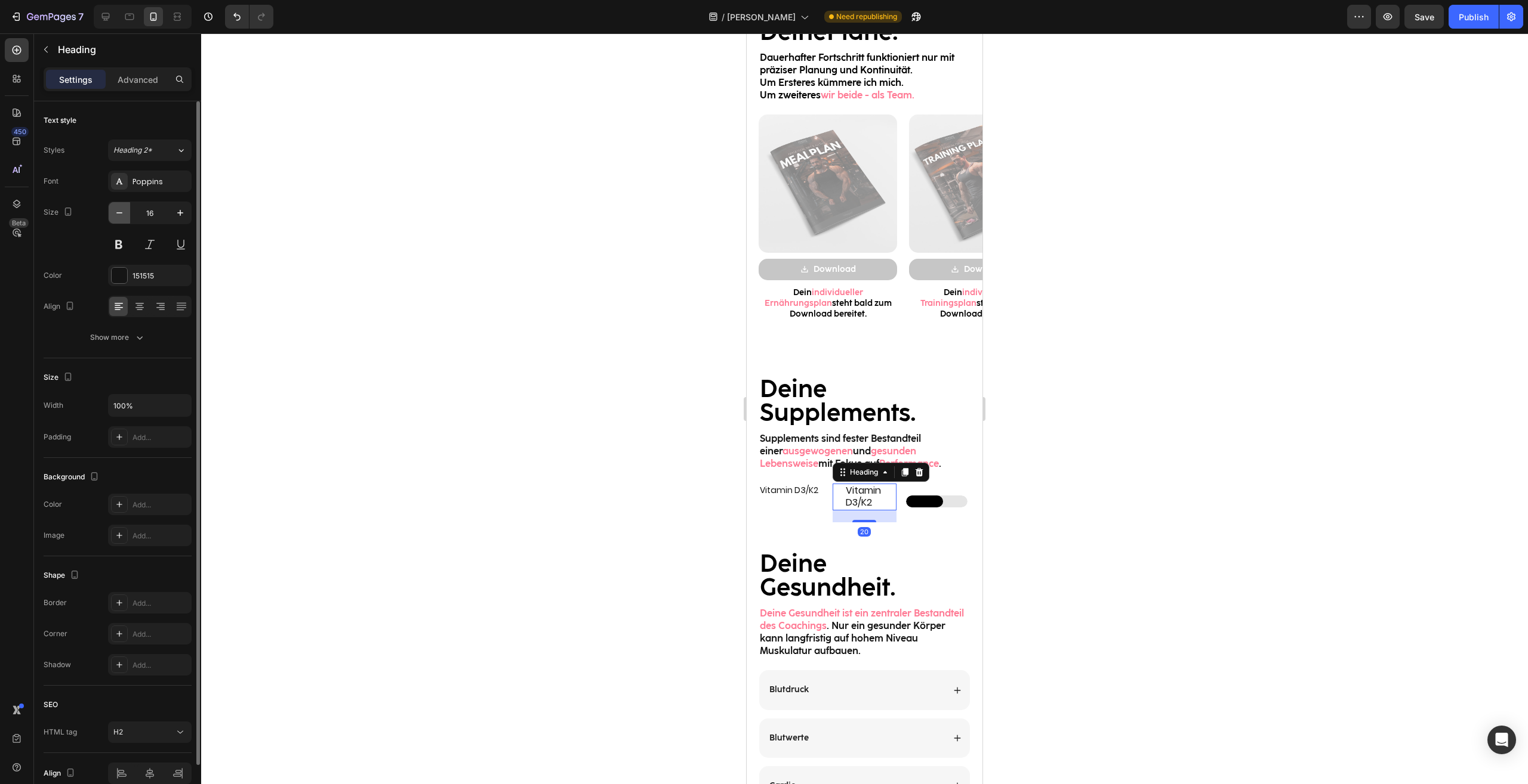
click at [110, 215] on button "button" at bounding box center [119, 213] width 21 height 21
type input "13"
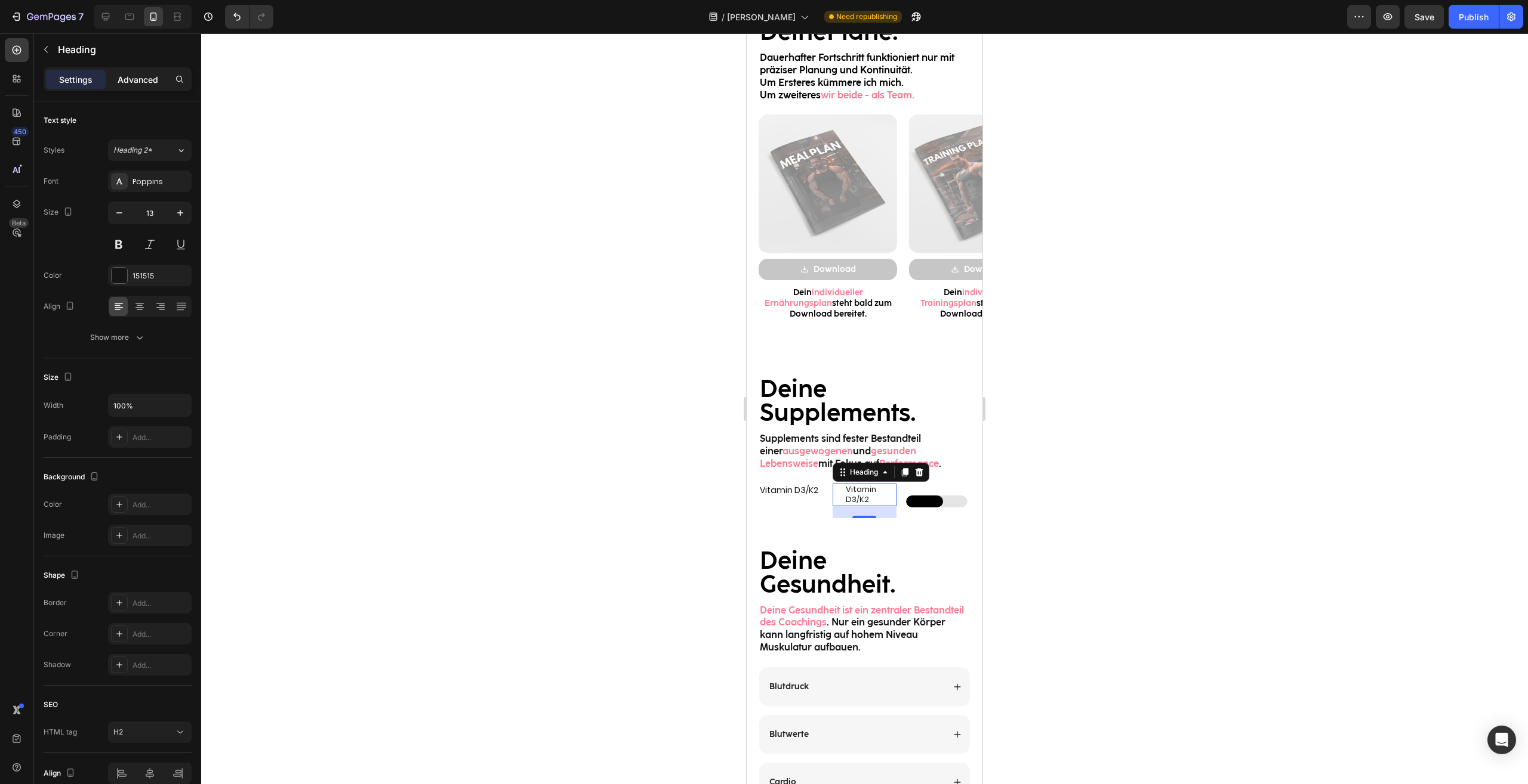
click at [154, 77] on p "Advanced" at bounding box center [138, 79] width 41 height 12
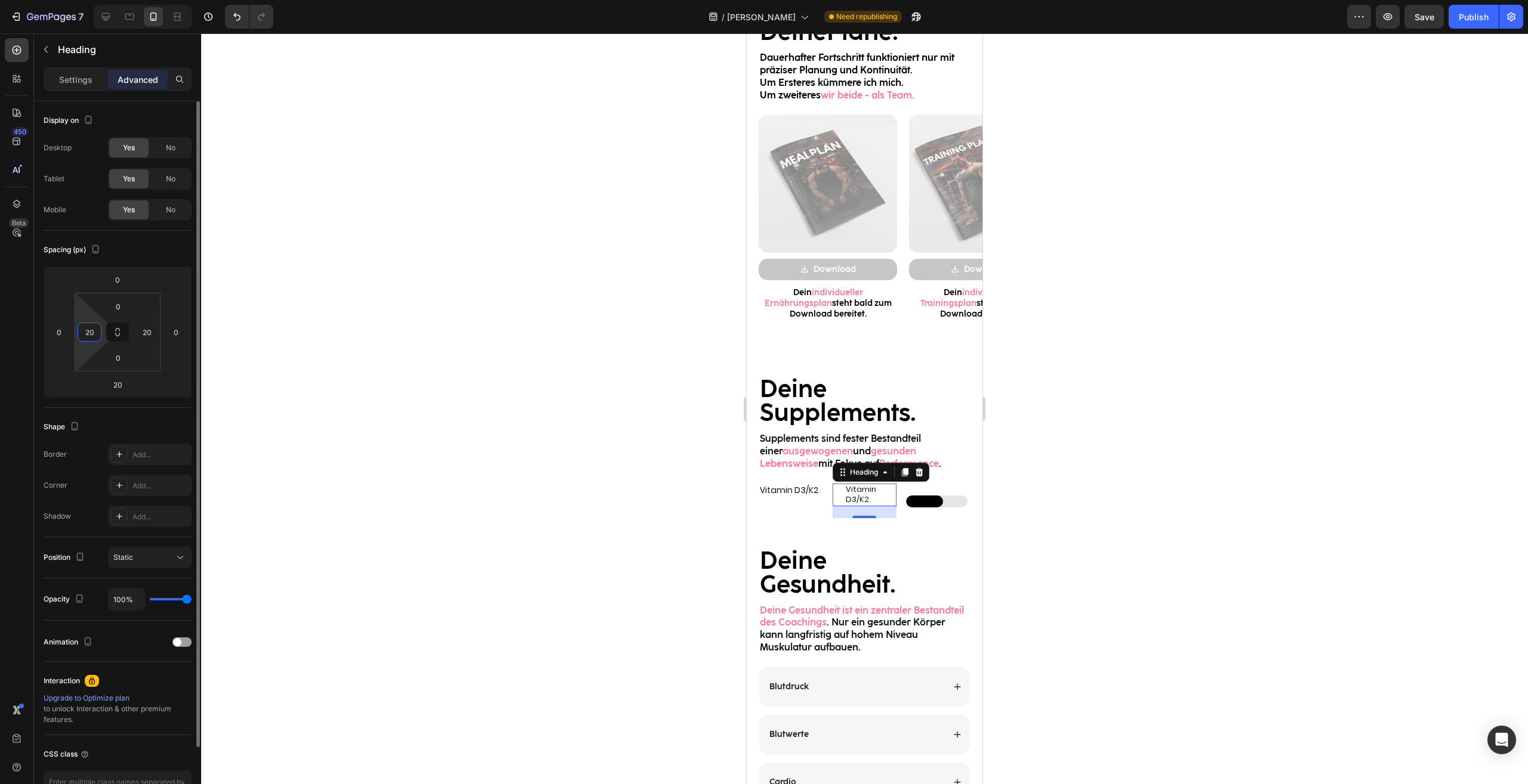
click at [92, 336] on input "20" at bounding box center [89, 332] width 18 height 18
type input "0"
click at [144, 332] on input "20" at bounding box center [147, 332] width 18 height 18
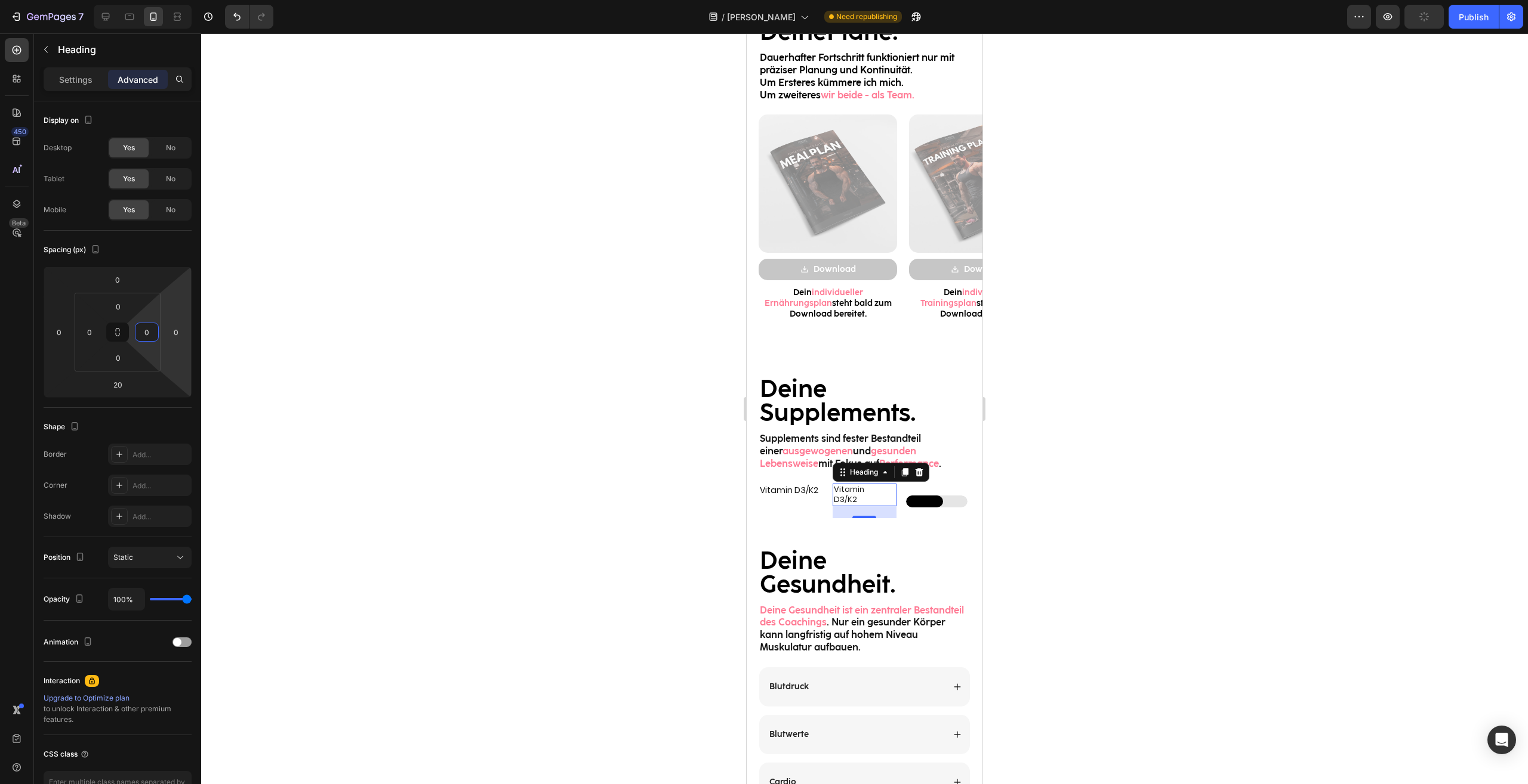
type input "0"
drag, startPoint x: 1180, startPoint y: 469, endPoint x: 216, endPoint y: 409, distance: 965.9
click at [1180, 469] on div at bounding box center [865, 409] width 1327 height 751
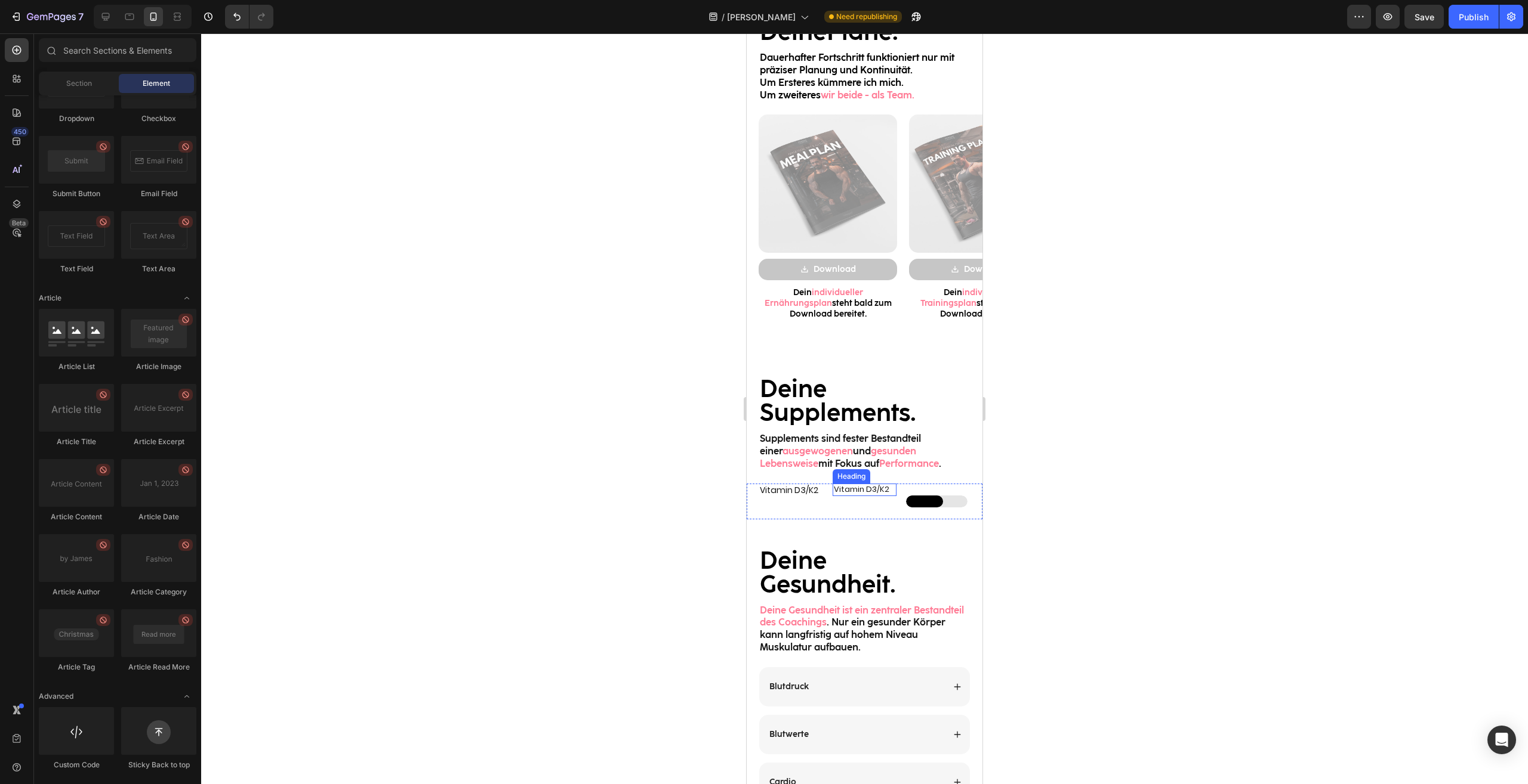
click at [868, 489] on h2 "Vitamin D3/K2" at bounding box center [865, 489] width 64 height 12
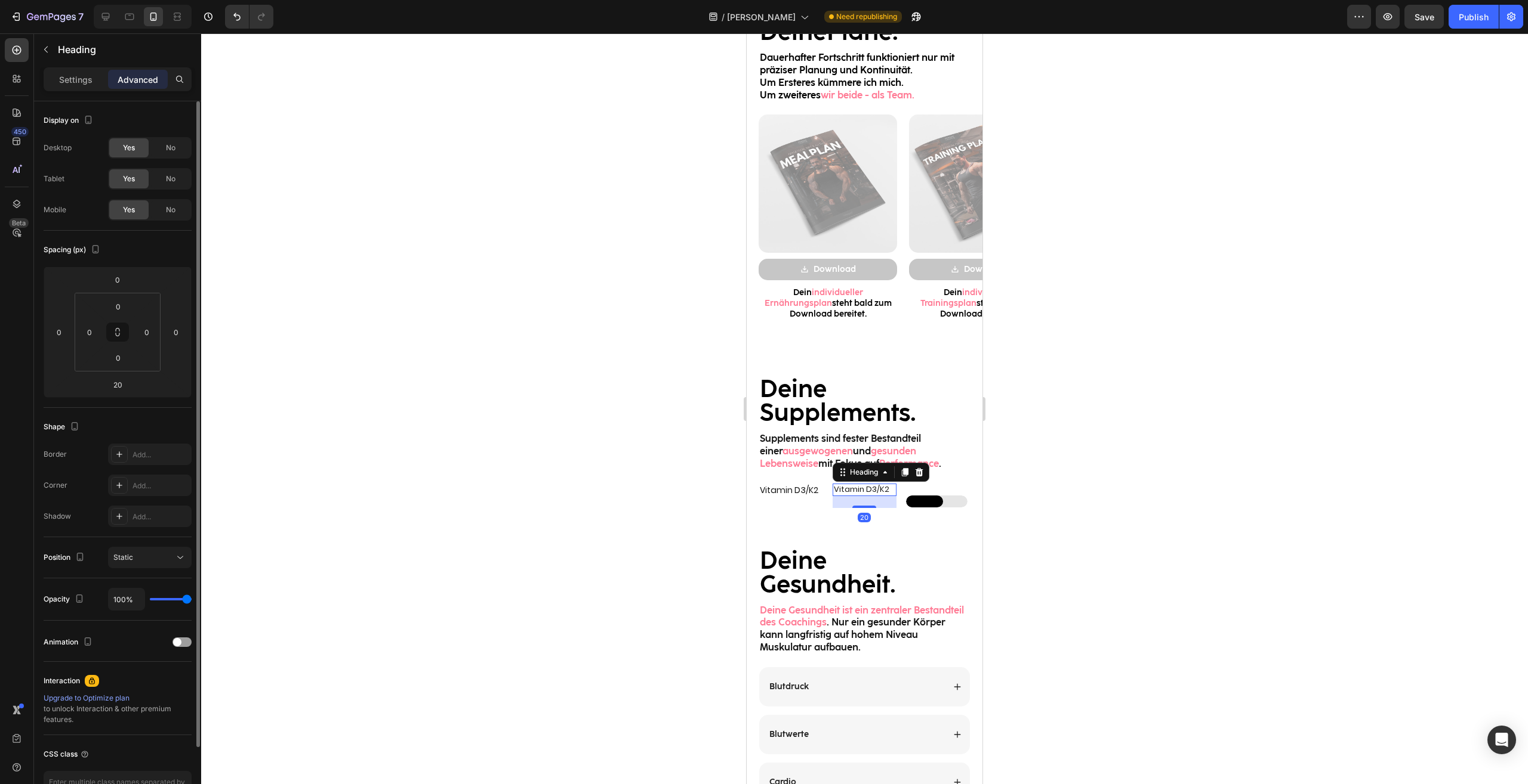
click at [84, 81] on p "Settings" at bounding box center [76, 79] width 34 height 12
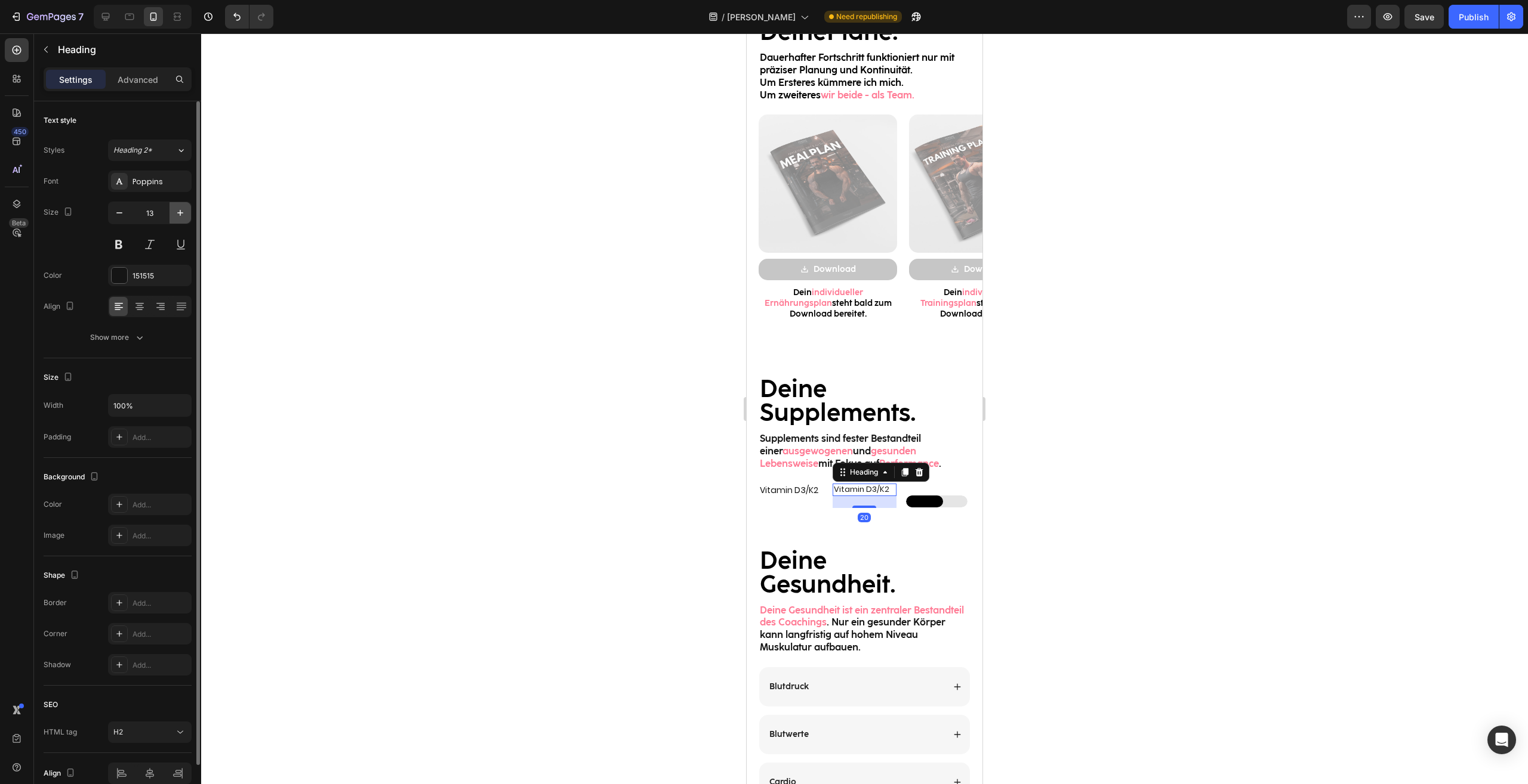
click at [180, 209] on icon "button" at bounding box center [180, 213] width 12 height 12
type input "14"
click at [1231, 499] on div at bounding box center [865, 409] width 1327 height 751
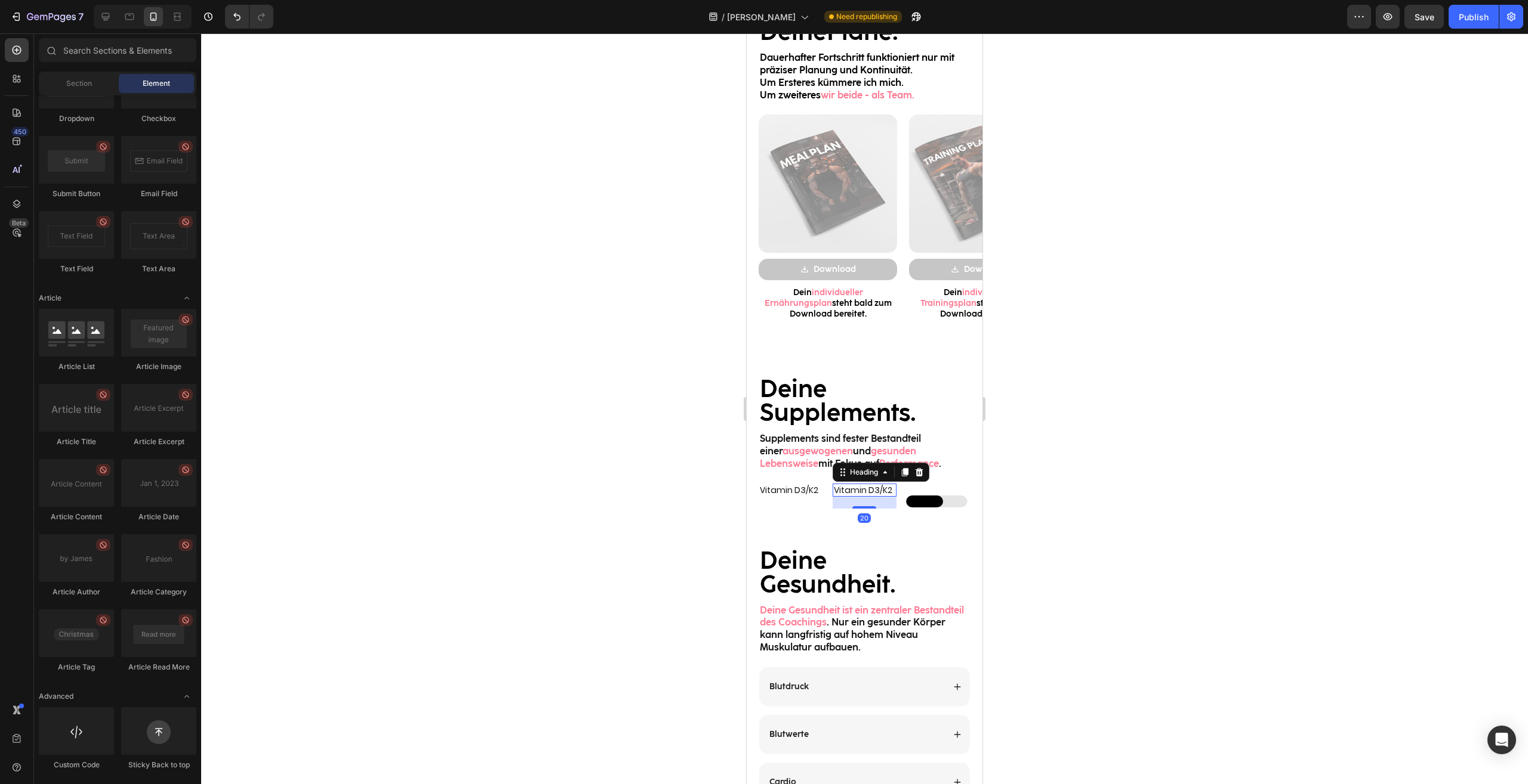
click at [833, 493] on h2 "Vitamin D3/K2" at bounding box center [865, 489] width 64 height 13
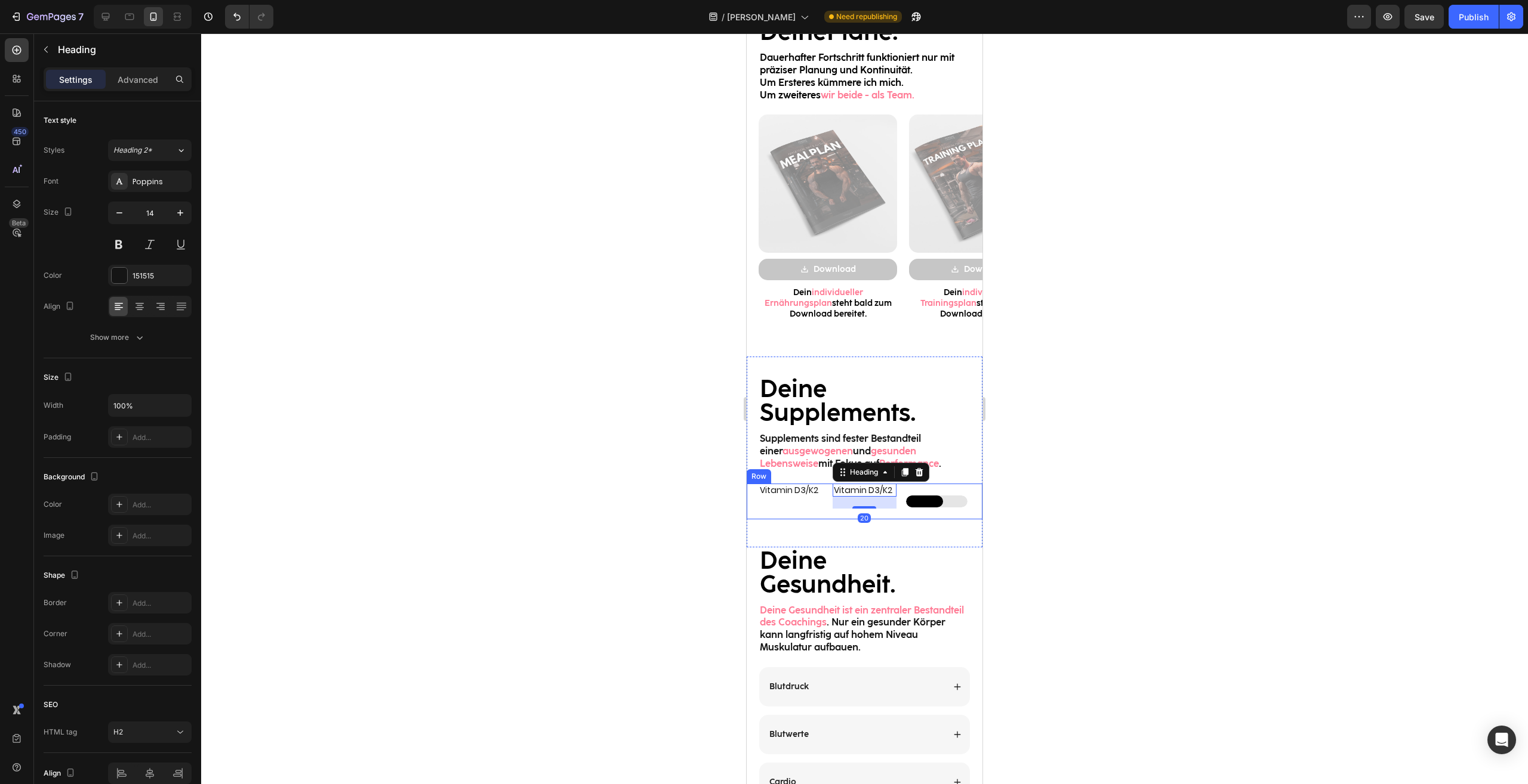
click at [825, 491] on div "Vitamin D3/K2 Heading Vitamin D3/K2 Heading 20 Custom Code Row" at bounding box center [864, 501] width 236 height 36
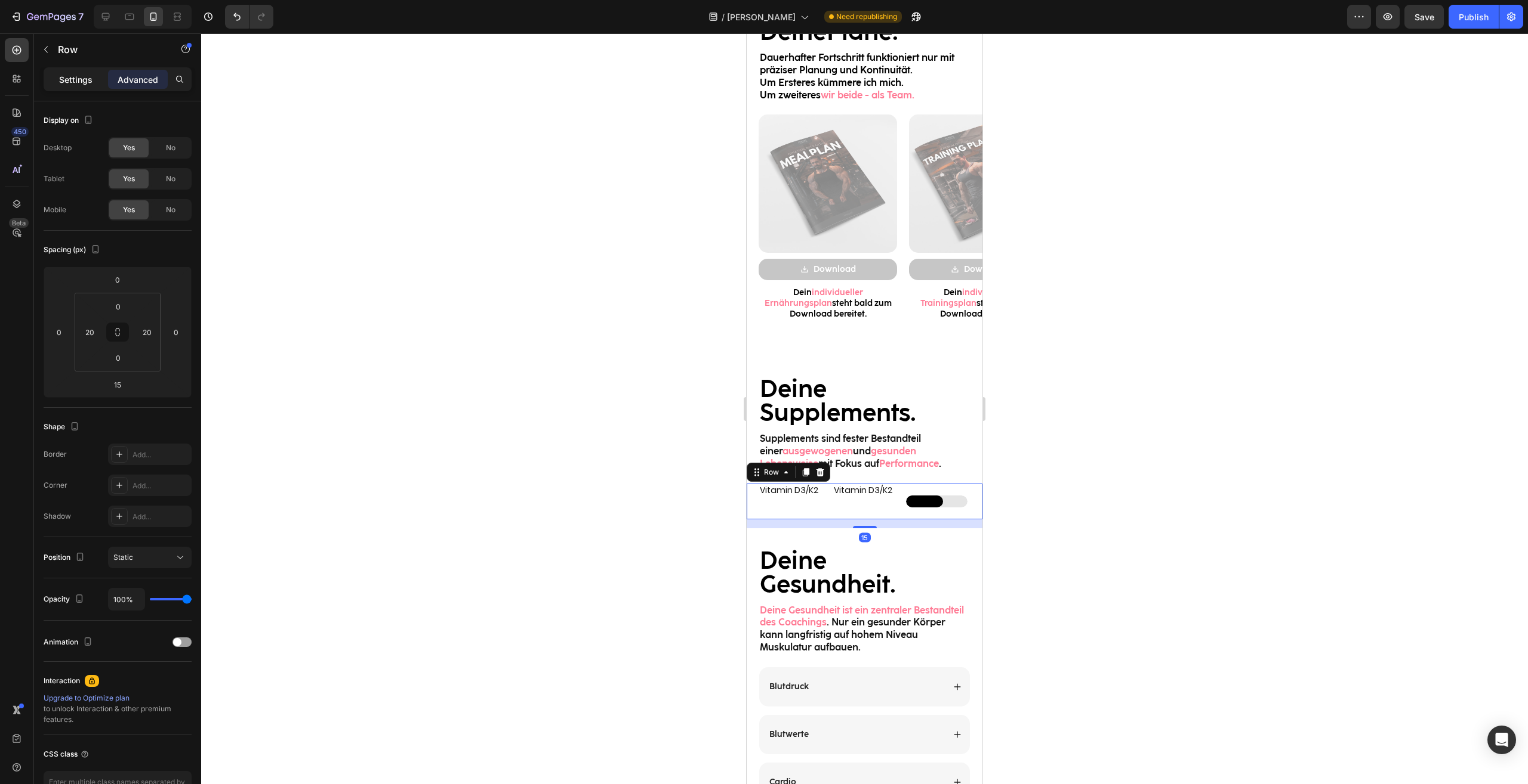
click at [73, 80] on p "Settings" at bounding box center [76, 79] width 34 height 12
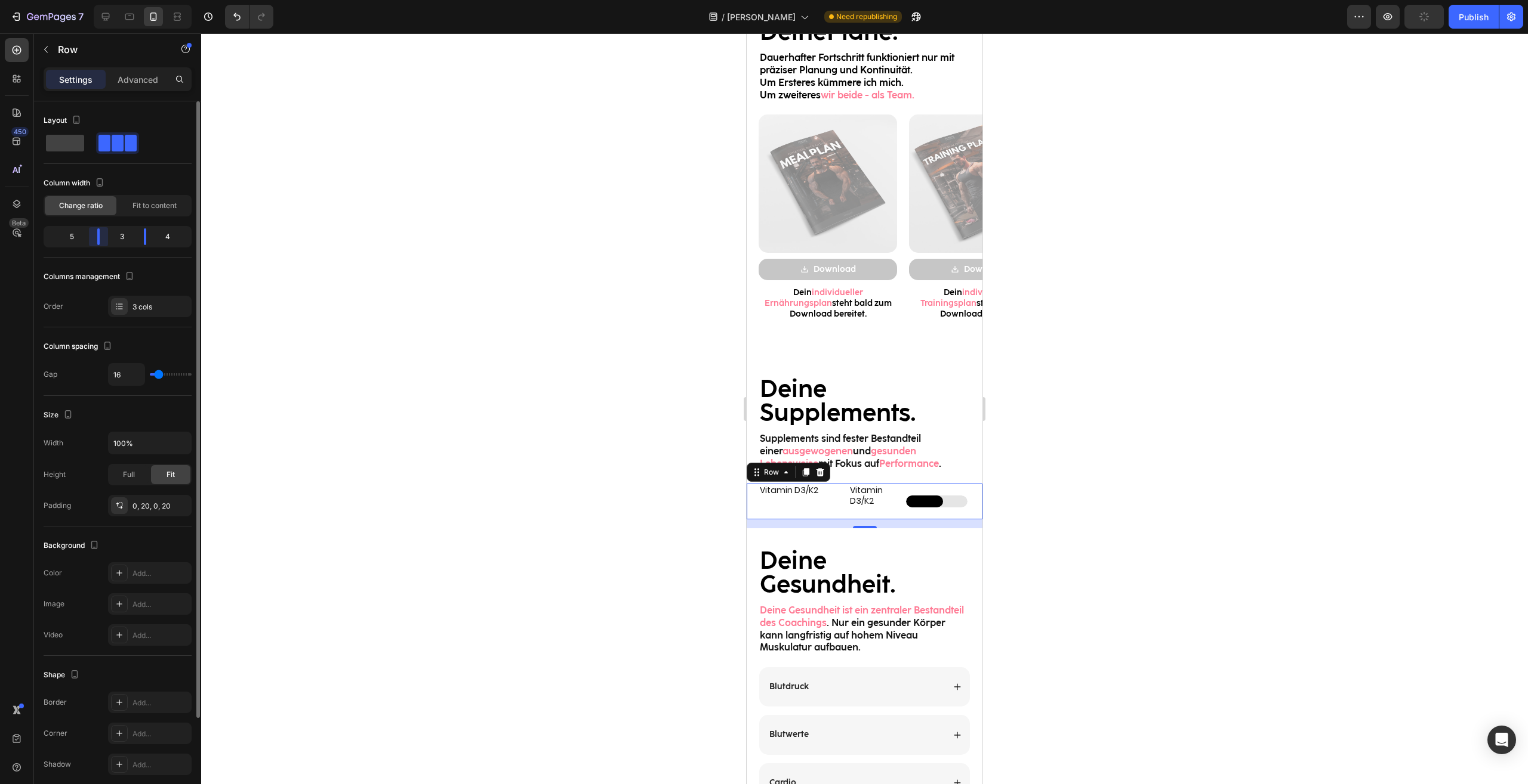
drag, startPoint x: 93, startPoint y: 239, endPoint x: 110, endPoint y: 240, distance: 17.0
click at [110, 240] on div "Layout Column width Change ratio Fit to content 5 3 4 Columns management Order …" at bounding box center [118, 459] width 167 height 716
drag, startPoint x: 887, startPoint y: 503, endPoint x: 873, endPoint y: 501, distance: 14.1
click at [887, 503] on h2 "Vitamin D3/K2" at bounding box center [873, 495] width 48 height 24
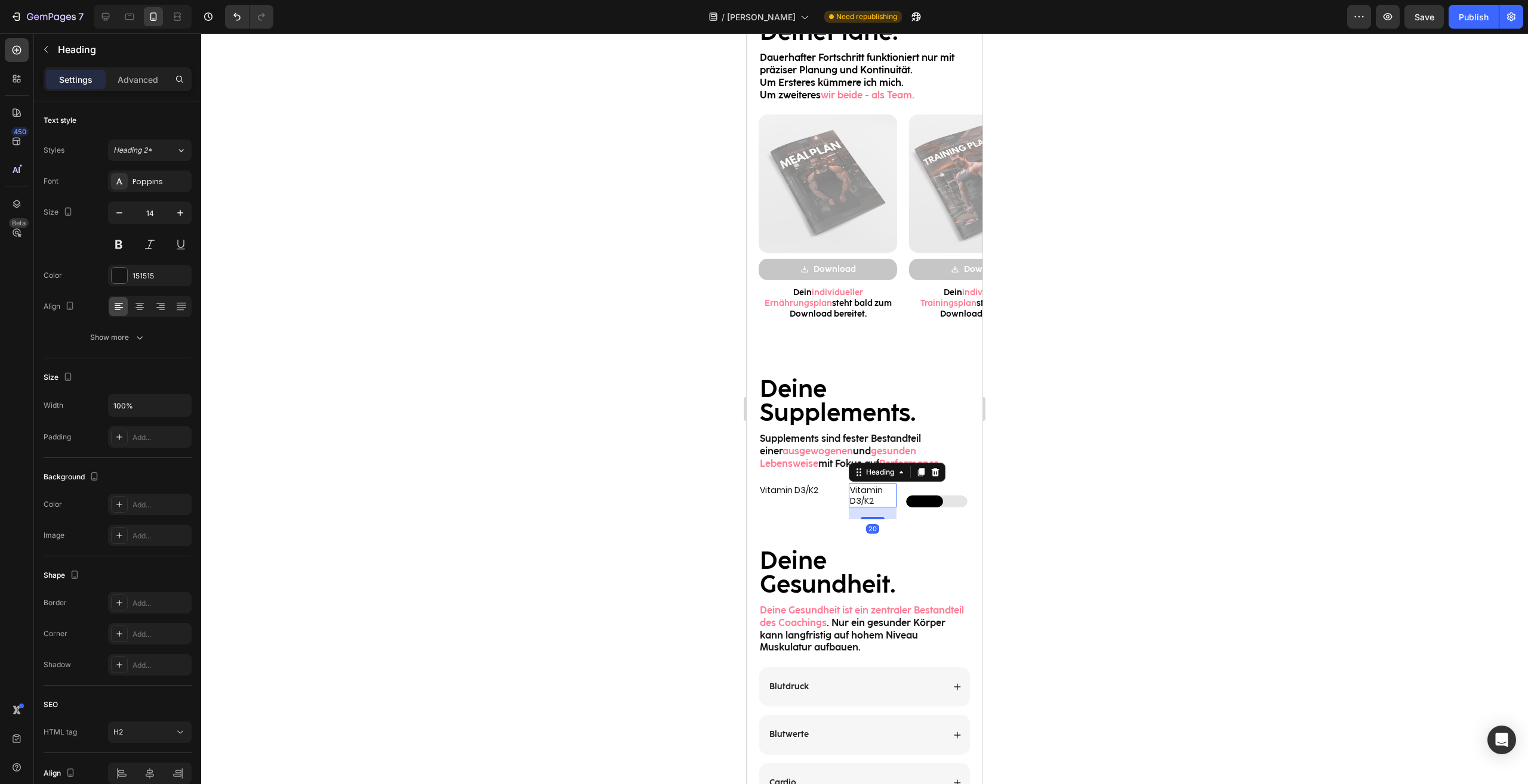
click at [873, 501] on h2 "Vitamin D3/K2" at bounding box center [873, 495] width 48 height 24
click at [878, 502] on p "Vitamin D3/K2" at bounding box center [873, 496] width 46 height 21
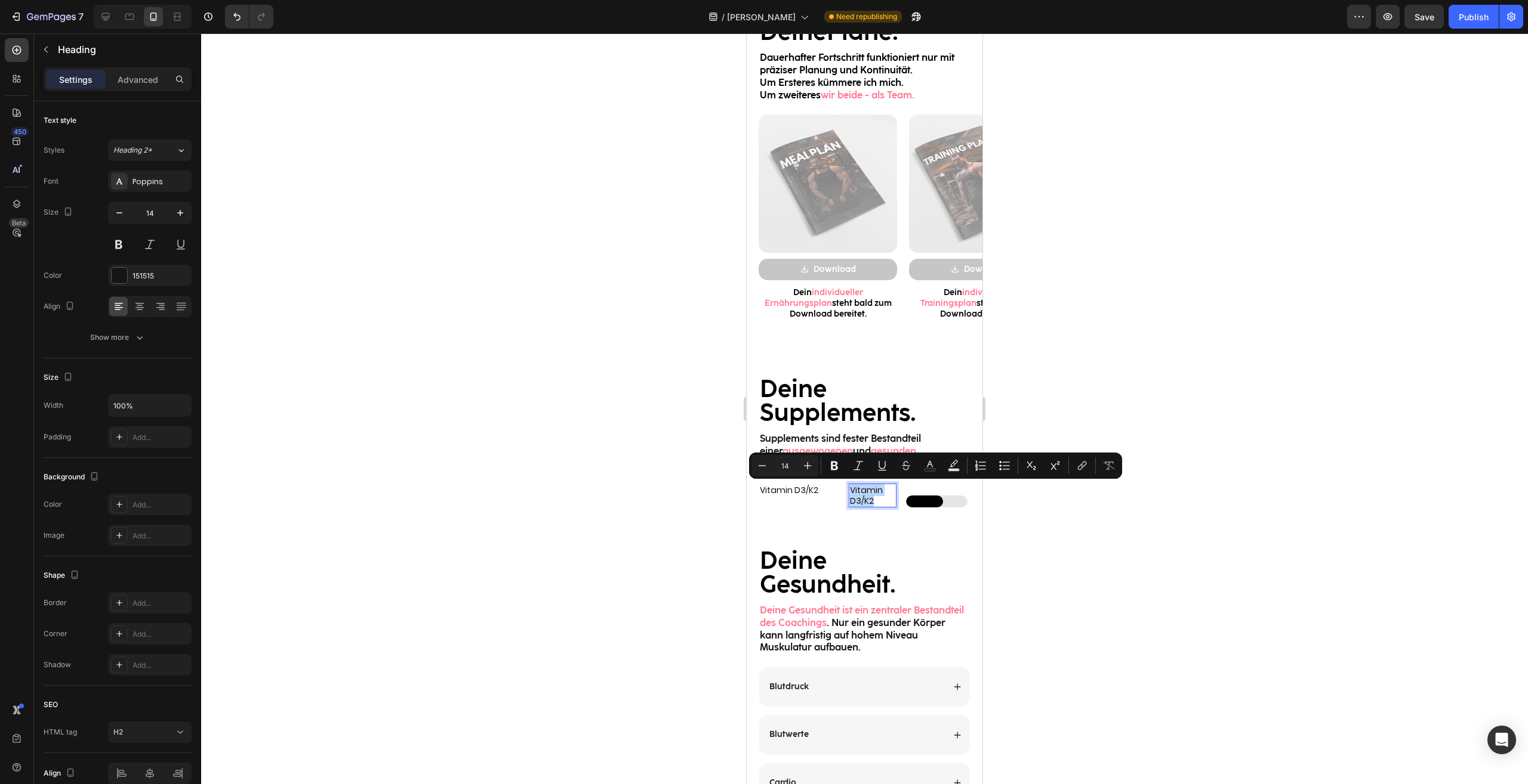
drag, startPoint x: 880, startPoint y: 503, endPoint x: 852, endPoint y: 491, distance: 30.5
click at [852, 491] on p "Vitamin D3/K2" at bounding box center [873, 496] width 46 height 21
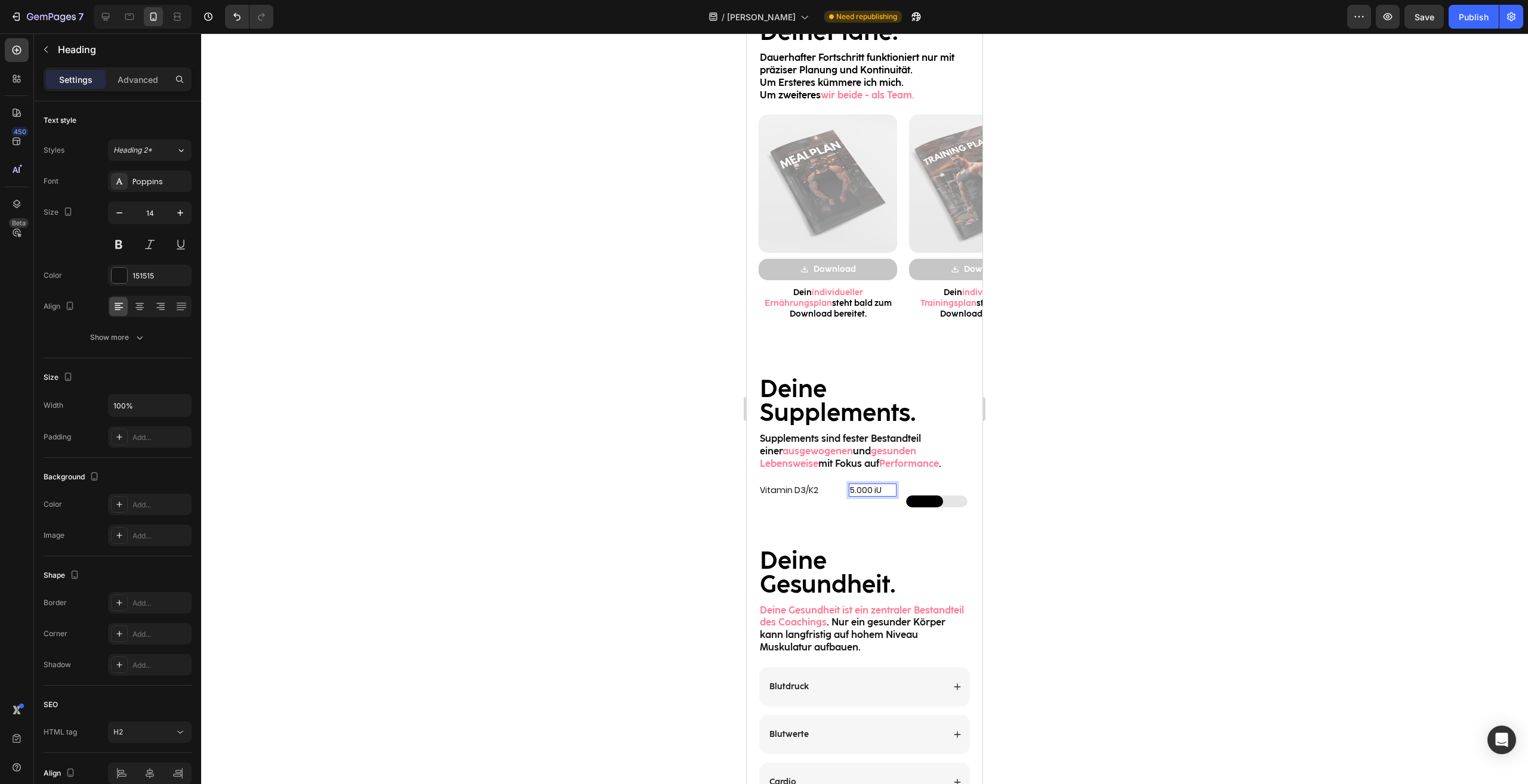
click at [1133, 505] on div at bounding box center [865, 409] width 1327 height 751
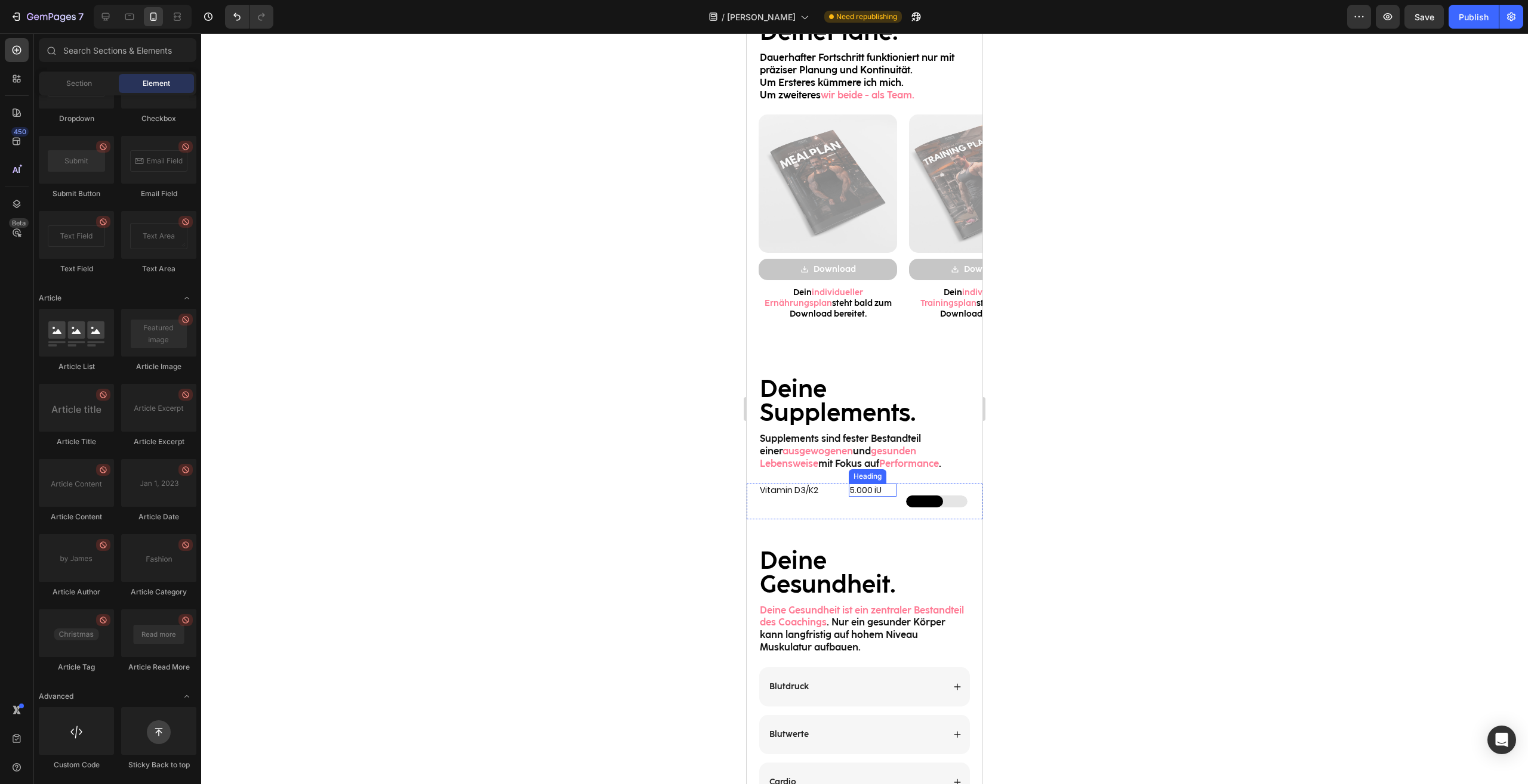
click at [871, 489] on p "5.000 iU" at bounding box center [873, 490] width 46 height 11
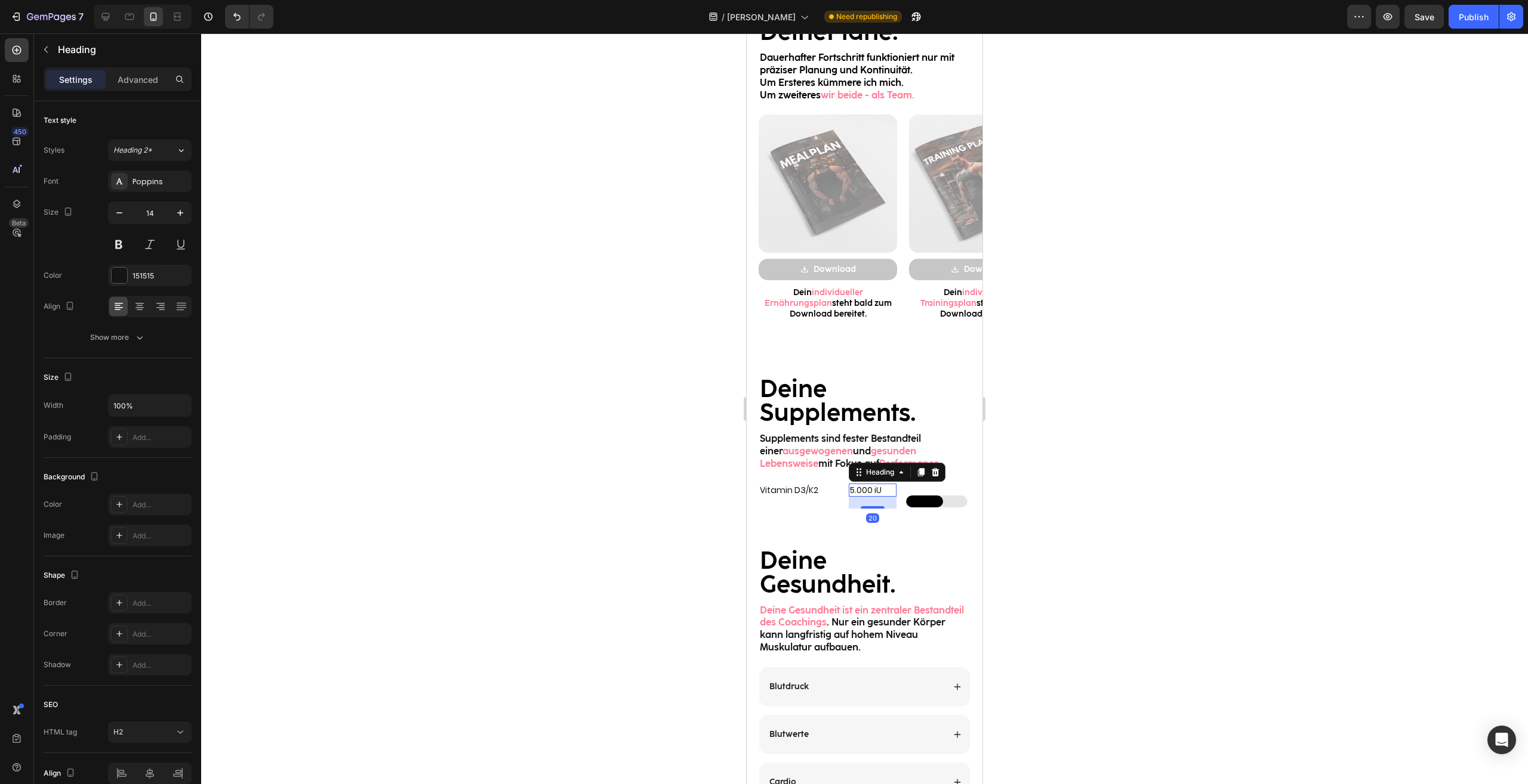
click at [1128, 502] on div at bounding box center [865, 409] width 1327 height 751
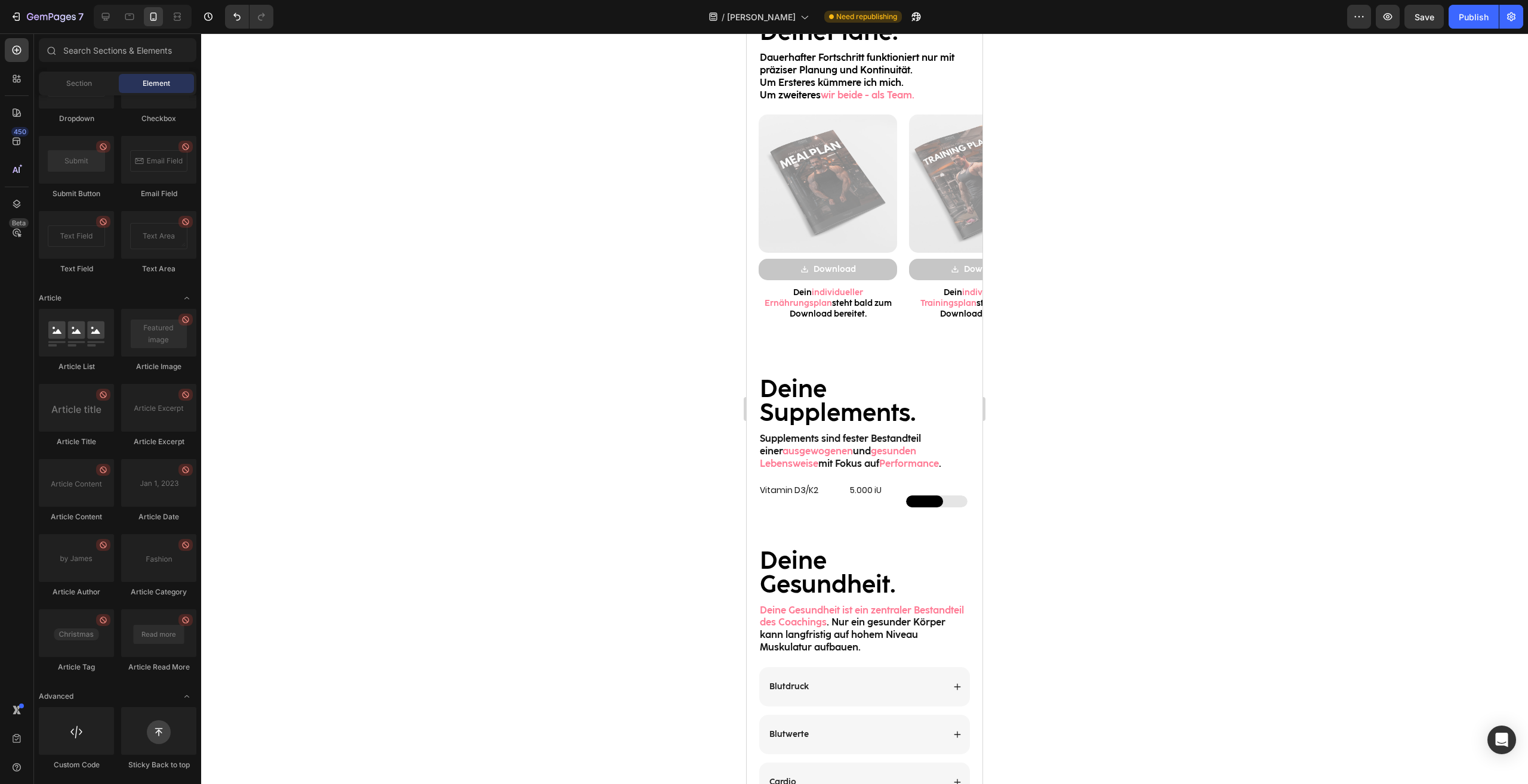
click at [947, 492] on div "Custom Code" at bounding box center [938, 501] width 64 height 36
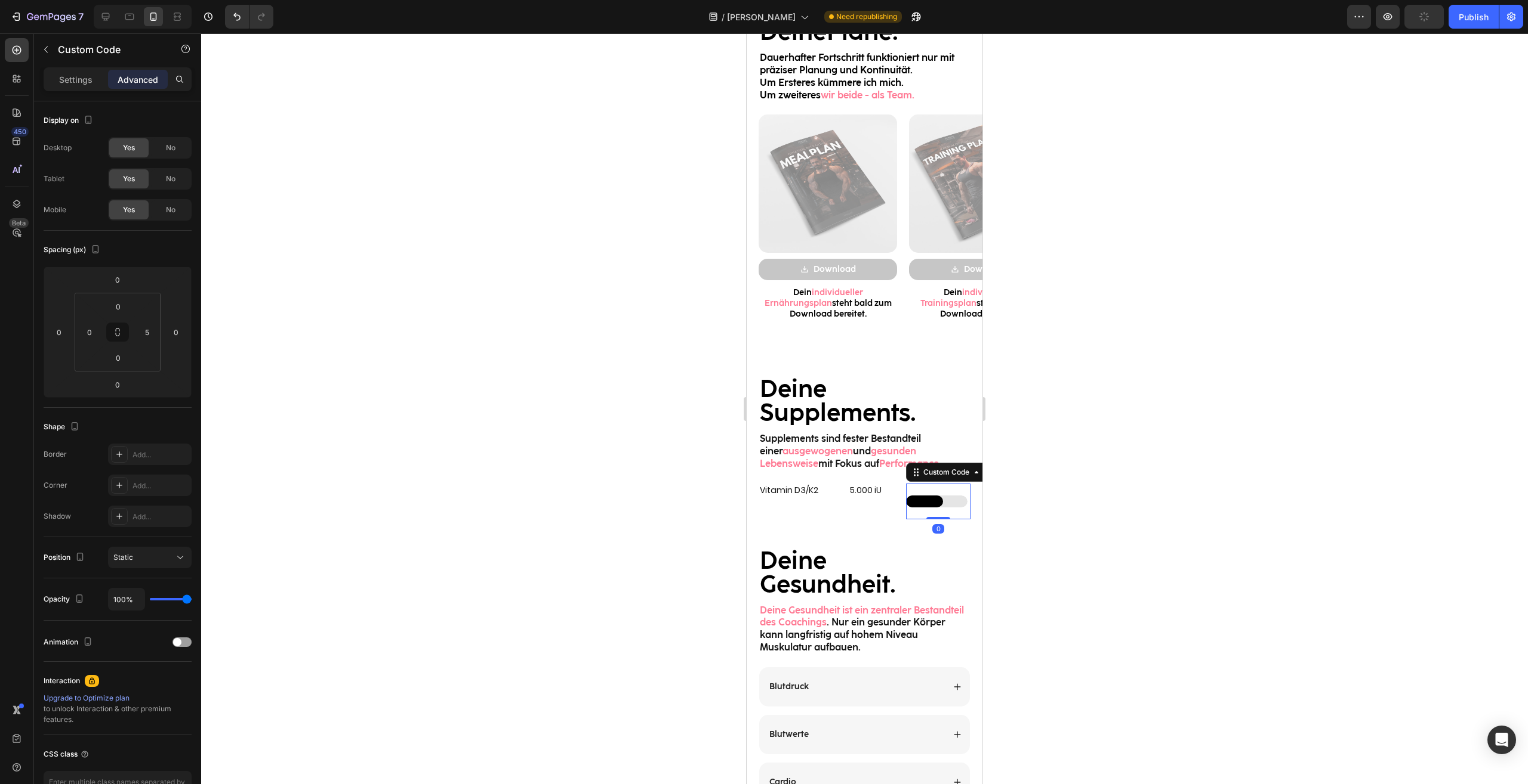
click at [937, 487] on div "Custom Code 0" at bounding box center [938, 501] width 64 height 36
click at [924, 489] on div "Custom Code 0" at bounding box center [938, 501] width 64 height 36
click at [825, 502] on div "Vitamin D3/K2 Heading" at bounding box center [799, 501] width 80 height 36
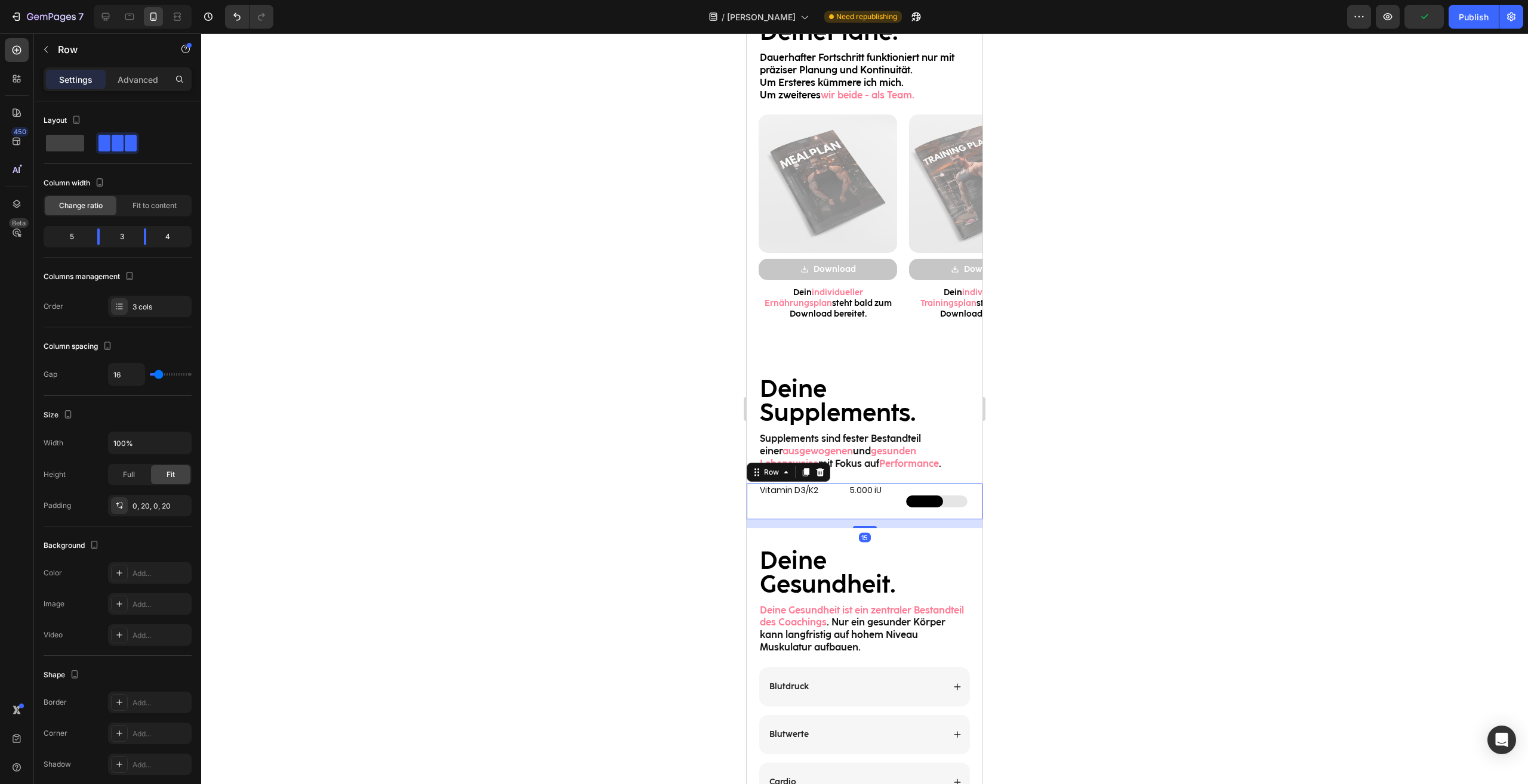
click at [865, 525] on div "15" at bounding box center [864, 524] width 236 height 9
click at [864, 511] on div "5.000 iU Heading" at bounding box center [873, 501] width 48 height 36
click at [822, 491] on h2 "Vitamin D3/K2" at bounding box center [799, 489] width 80 height 13
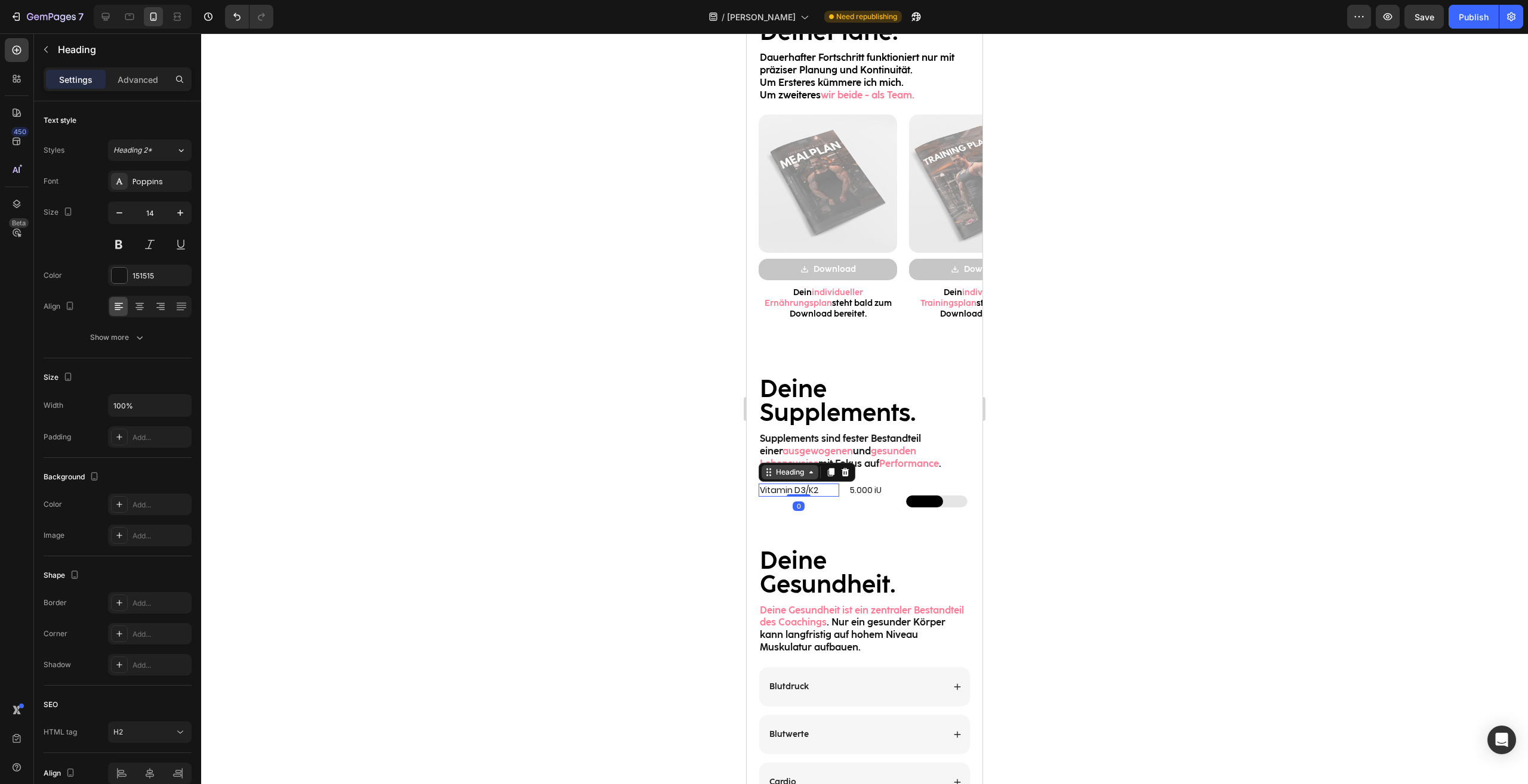
drag, startPoint x: 801, startPoint y: 507, endPoint x: 801, endPoint y: 476, distance: 31.0
click at [801, 483] on div "Vitamin D3/K2 Heading 0" at bounding box center [799, 489] width 80 height 13
click at [858, 494] on p "5.000 iU" at bounding box center [873, 490] width 46 height 11
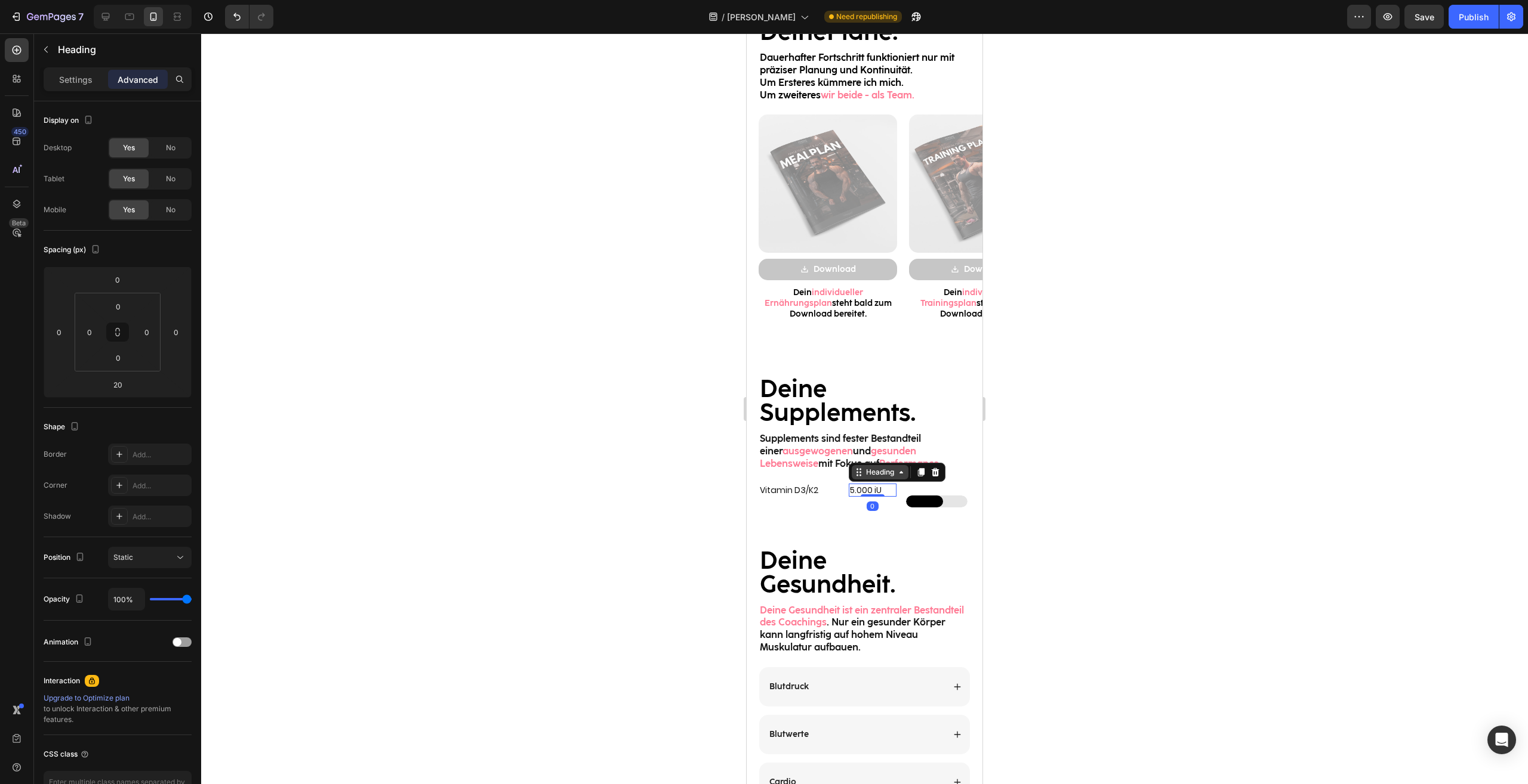
drag, startPoint x: 866, startPoint y: 506, endPoint x: 864, endPoint y: 479, distance: 27.1
click at [864, 483] on div "5.000 iU Heading 0" at bounding box center [873, 489] width 48 height 13
type input "0"
click at [923, 493] on div "Custom Code" at bounding box center [938, 501] width 64 height 36
drag, startPoint x: 939, startPoint y: 518, endPoint x: 937, endPoint y: 502, distance: 16.1
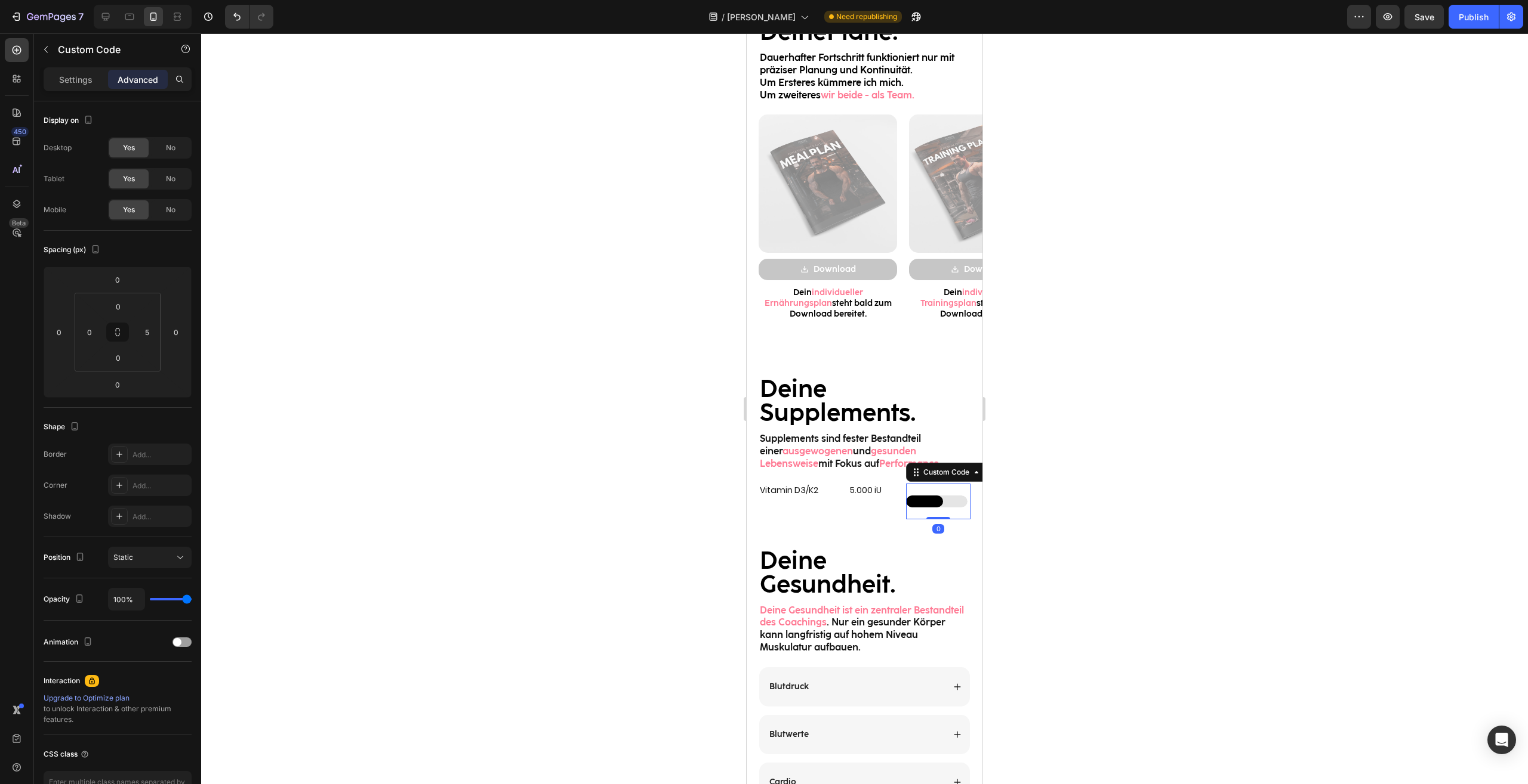
click at [937, 502] on div "Custom Code 0" at bounding box center [938, 501] width 64 height 36
click at [120, 386] on input "0" at bounding box center [118, 384] width 24 height 18
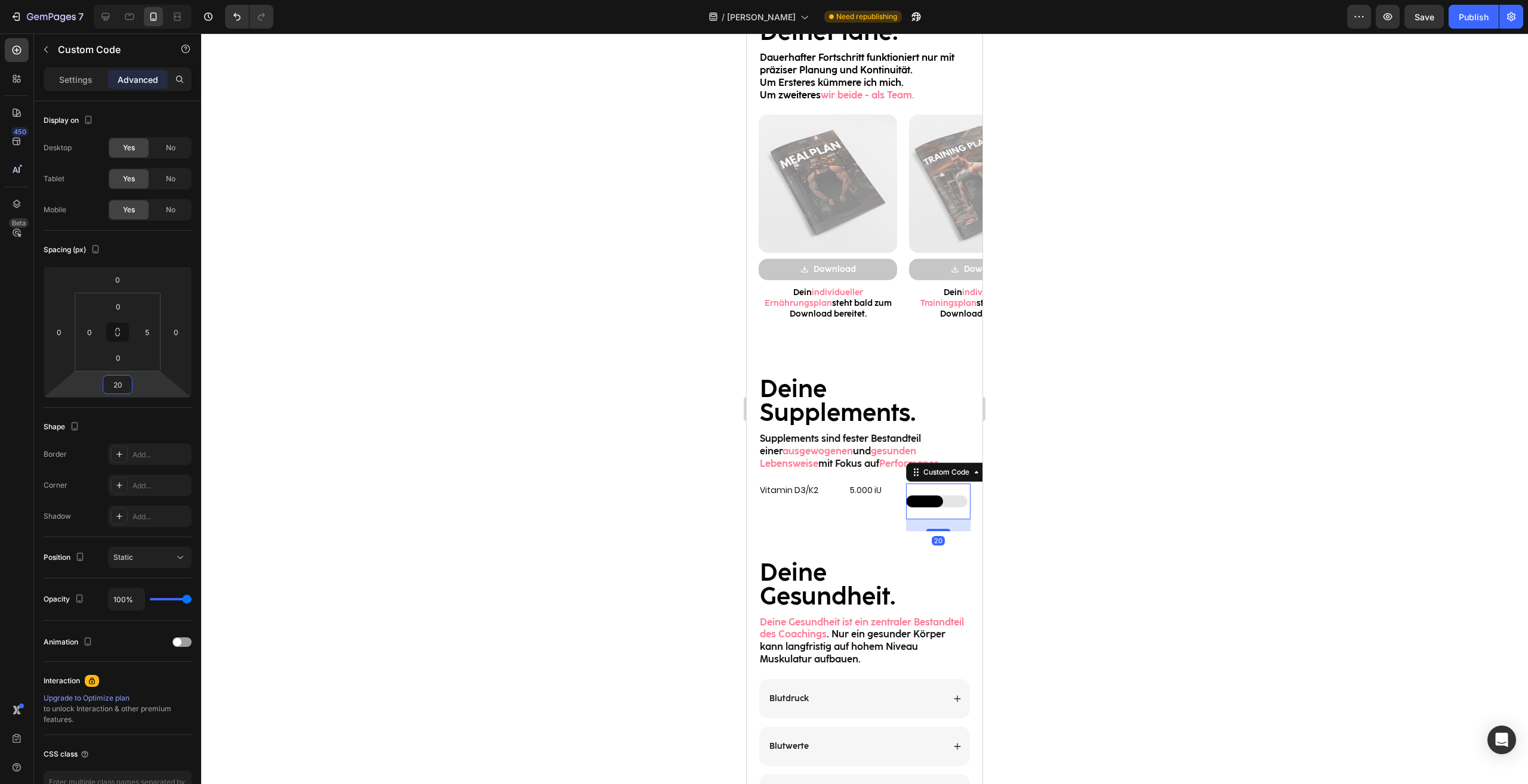
type input "2"
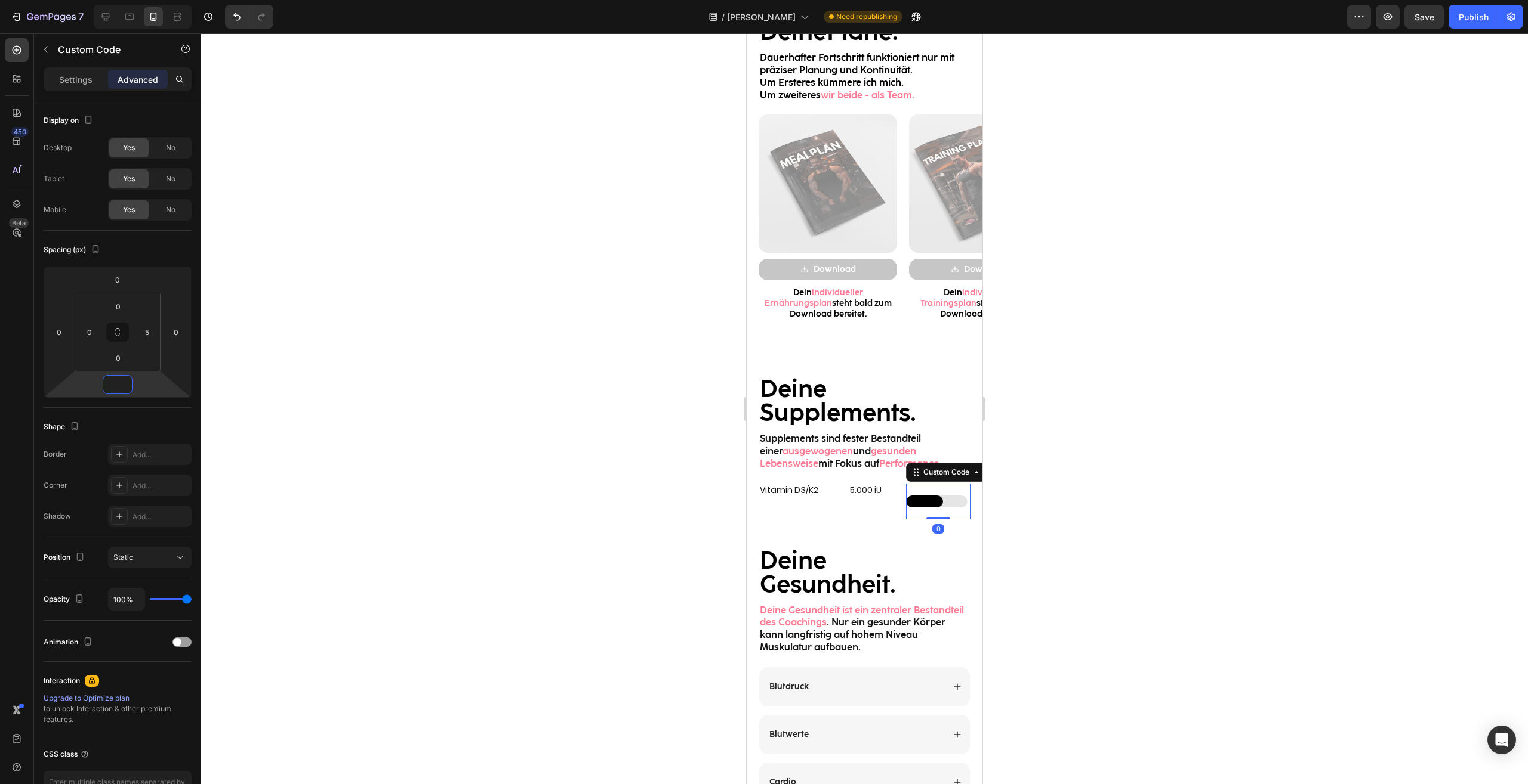
type input "0"
drag, startPoint x: 1106, startPoint y: 519, endPoint x: 230, endPoint y: 449, distance: 878.8
click at [1106, 519] on div at bounding box center [865, 409] width 1327 height 751
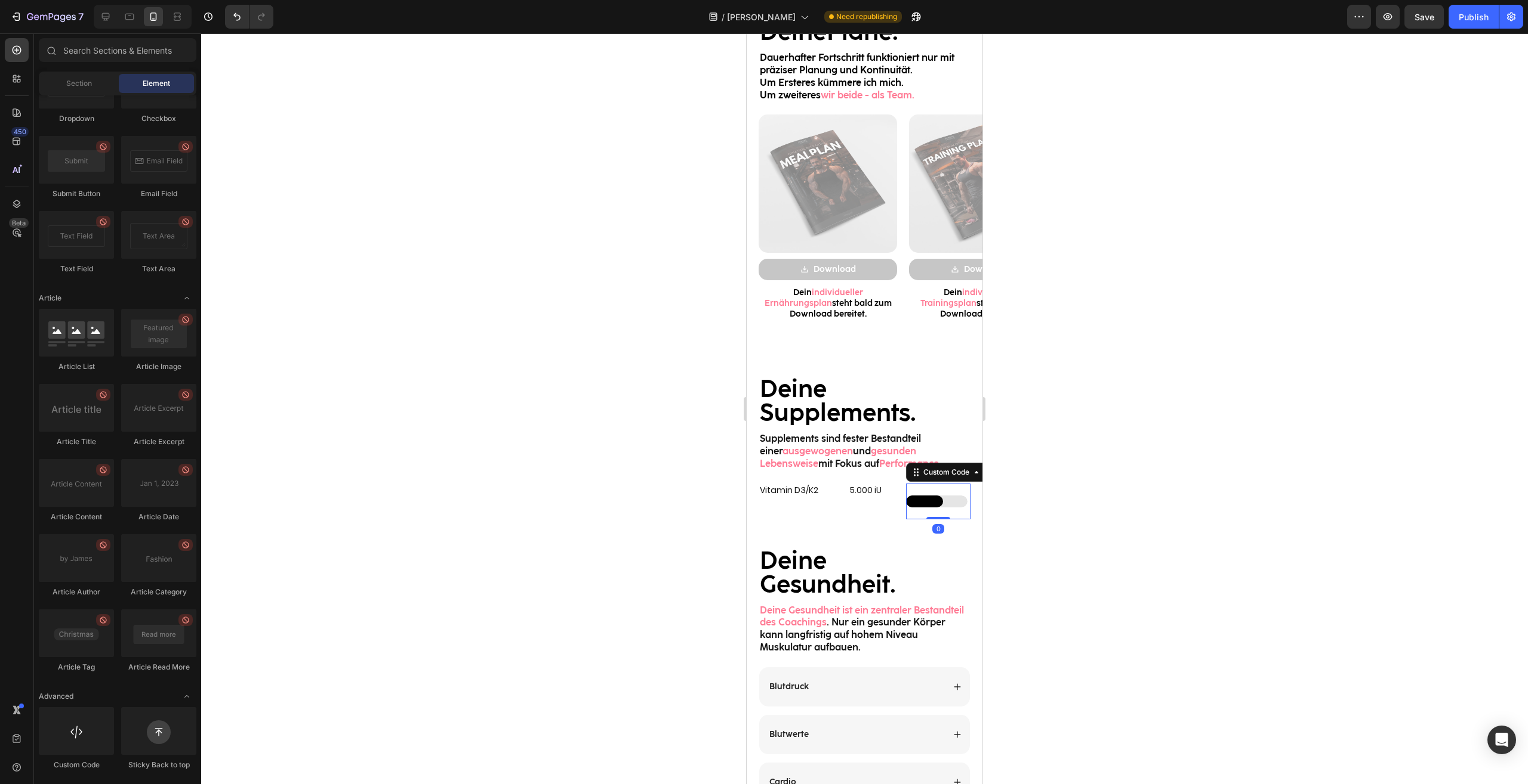
click at [928, 491] on div "Custom Code 0" at bounding box center [938, 501] width 64 height 36
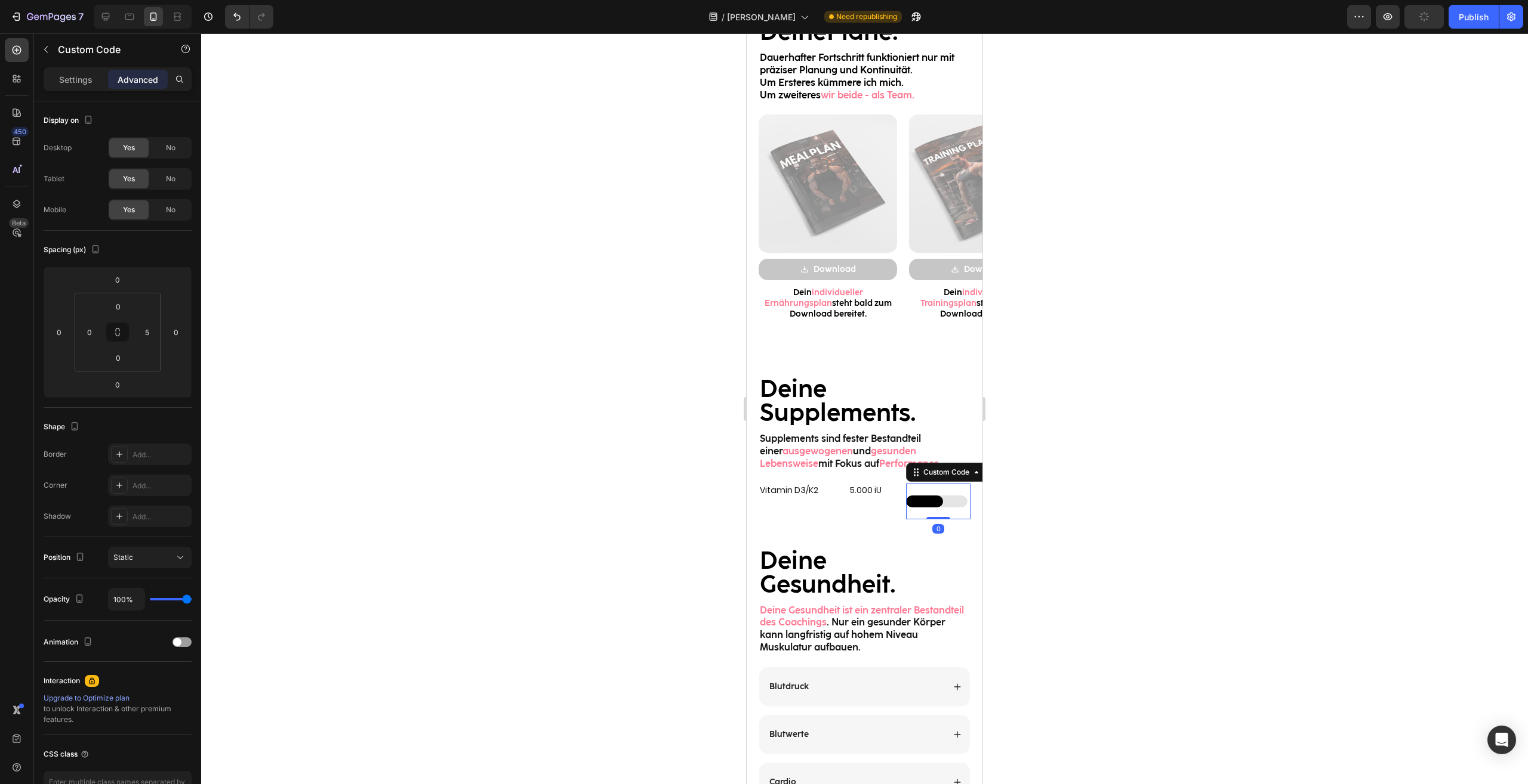
click at [927, 491] on div "Custom Code 0" at bounding box center [938, 501] width 64 height 36
click at [877, 495] on p "5.000 iU" at bounding box center [873, 490] width 46 height 11
click at [809, 507] on div "Vitamin D3/K2 Heading" at bounding box center [799, 501] width 80 height 36
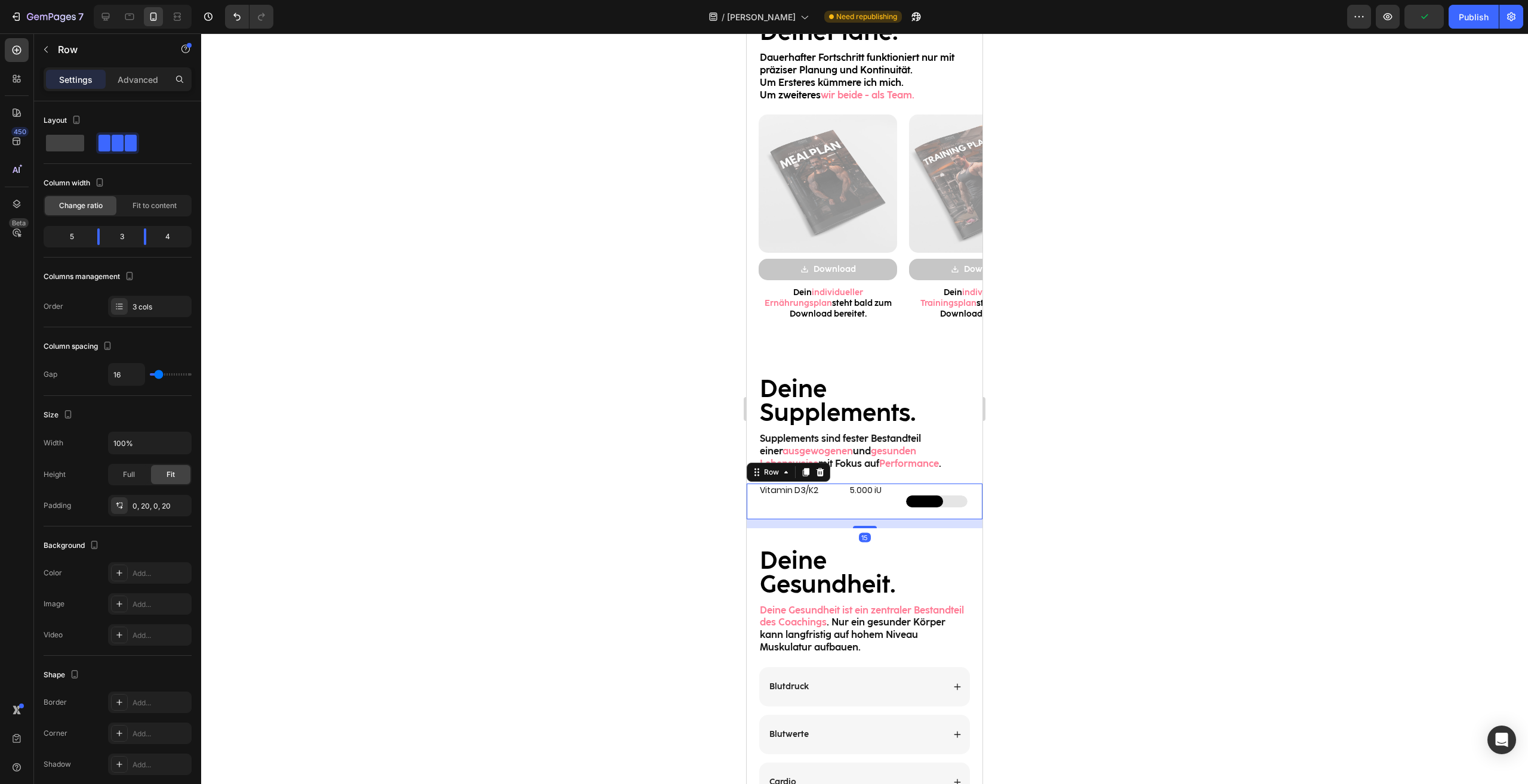
click at [874, 504] on div "5.000 iU Heading" at bounding box center [873, 501] width 48 height 36
click at [887, 489] on p "5.000 iU" at bounding box center [873, 490] width 46 height 11
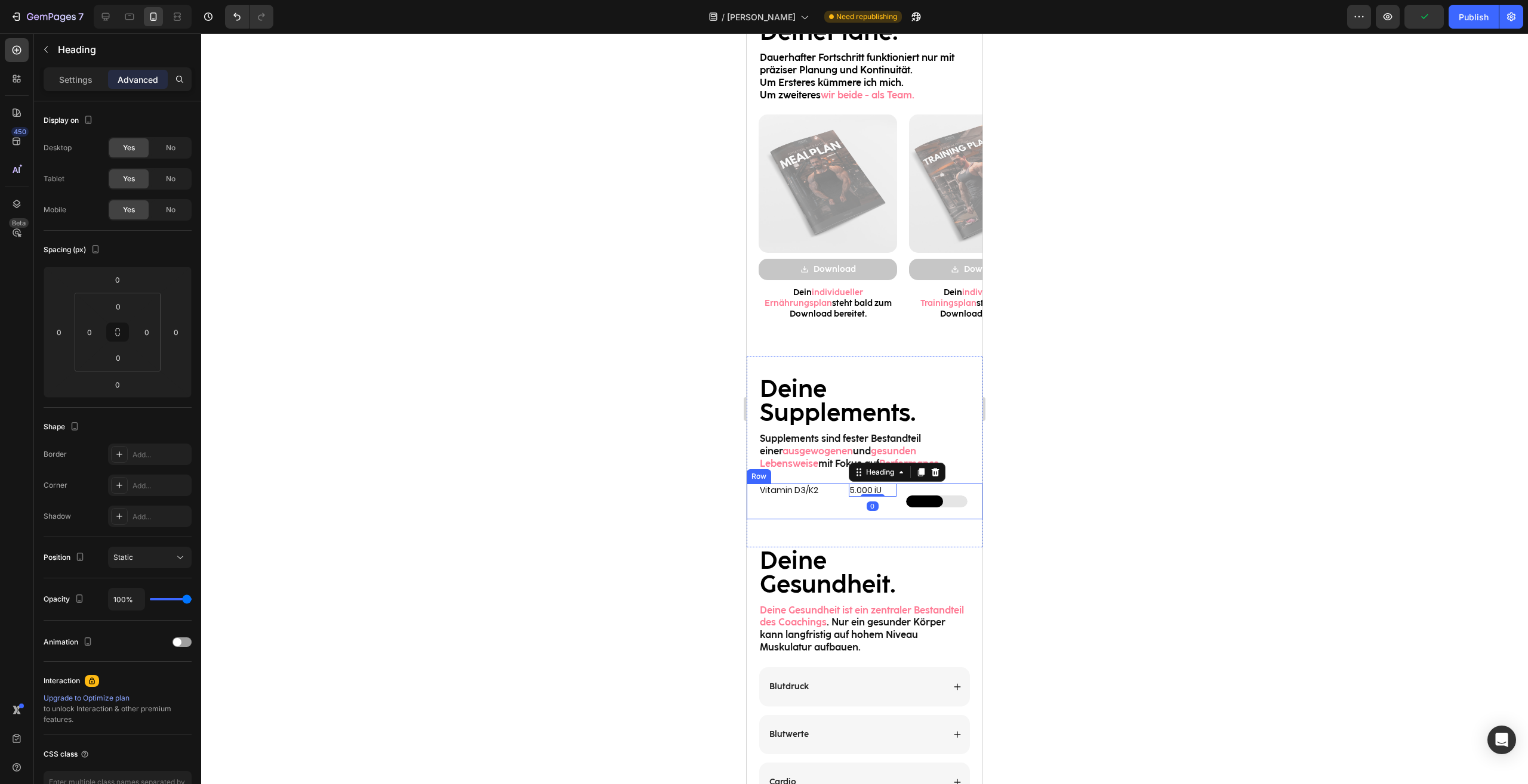
click at [906, 500] on div at bounding box center [924, 501] width 37 height 12
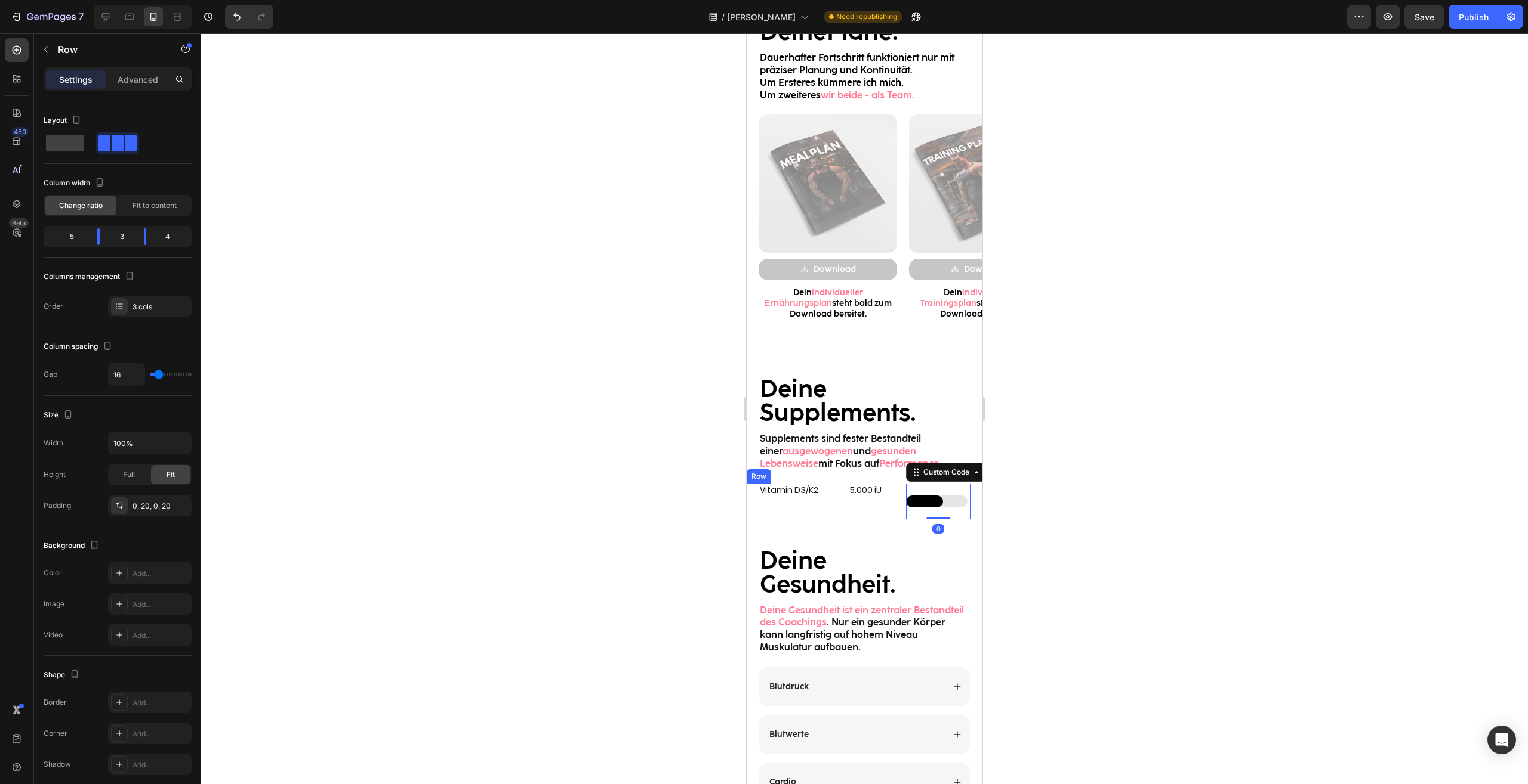
click at [882, 511] on div "5.000 iU Heading" at bounding box center [873, 501] width 48 height 36
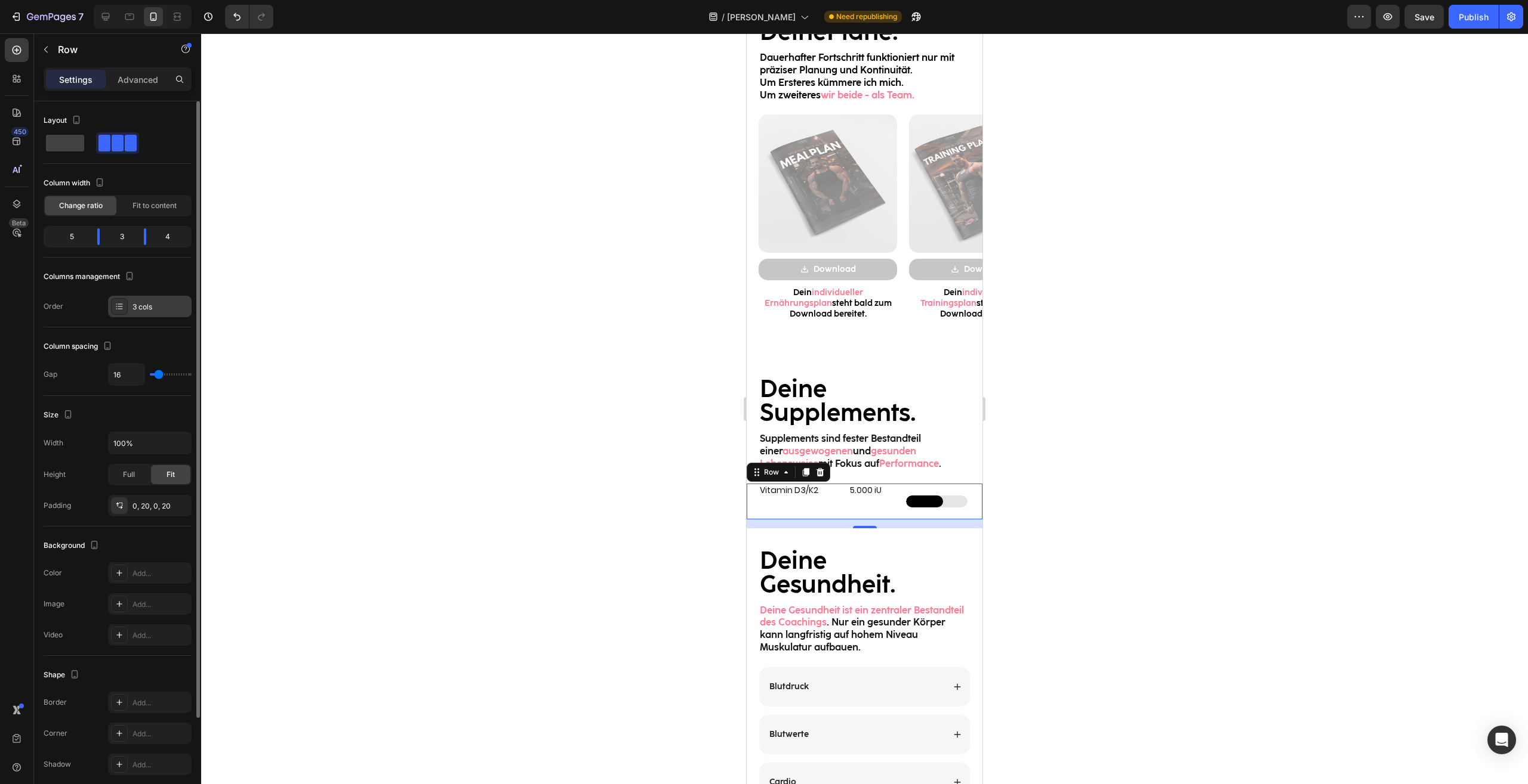
click at [133, 303] on div "3 cols" at bounding box center [160, 307] width 56 height 11
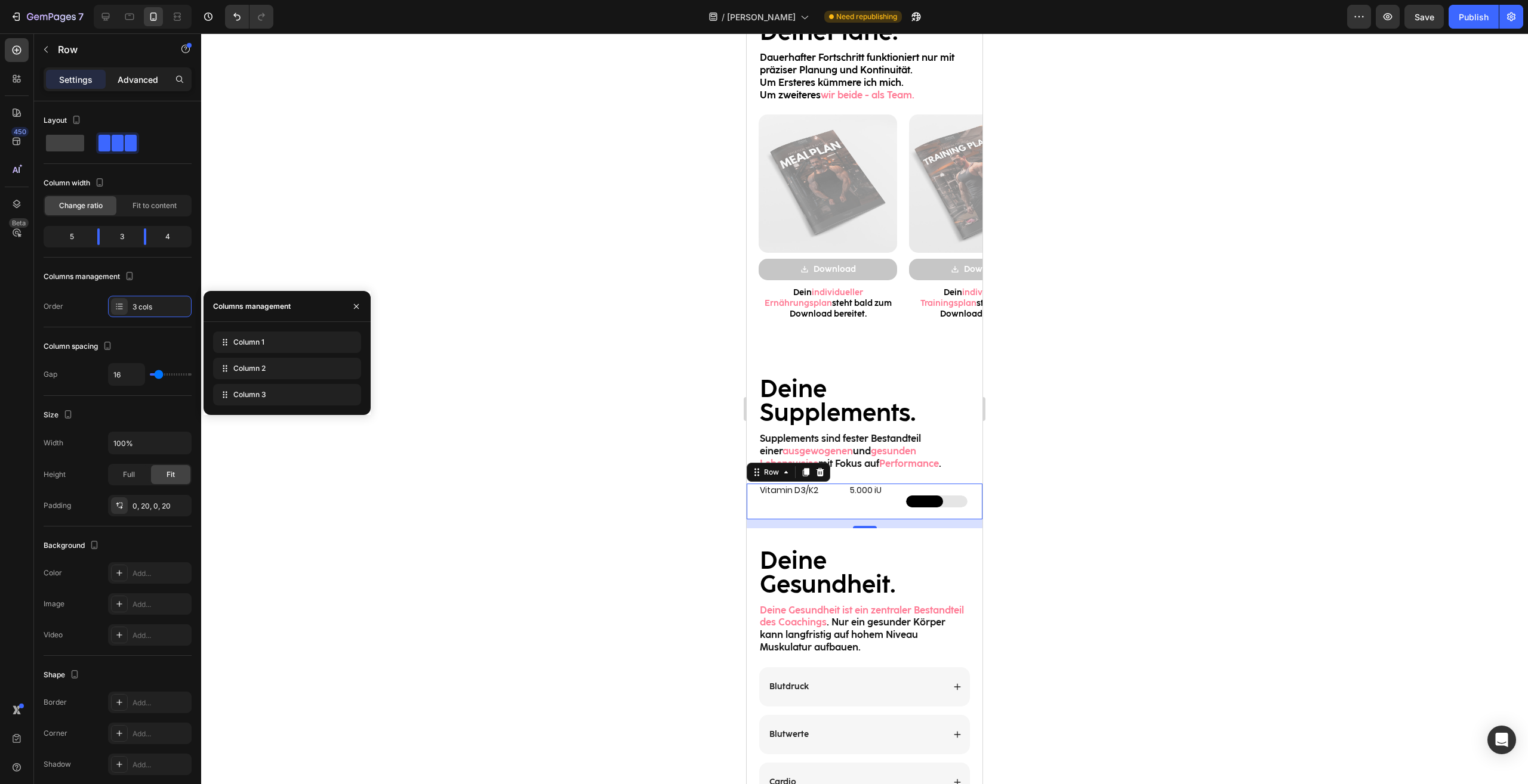
click at [139, 84] on p "Advanced" at bounding box center [138, 79] width 41 height 12
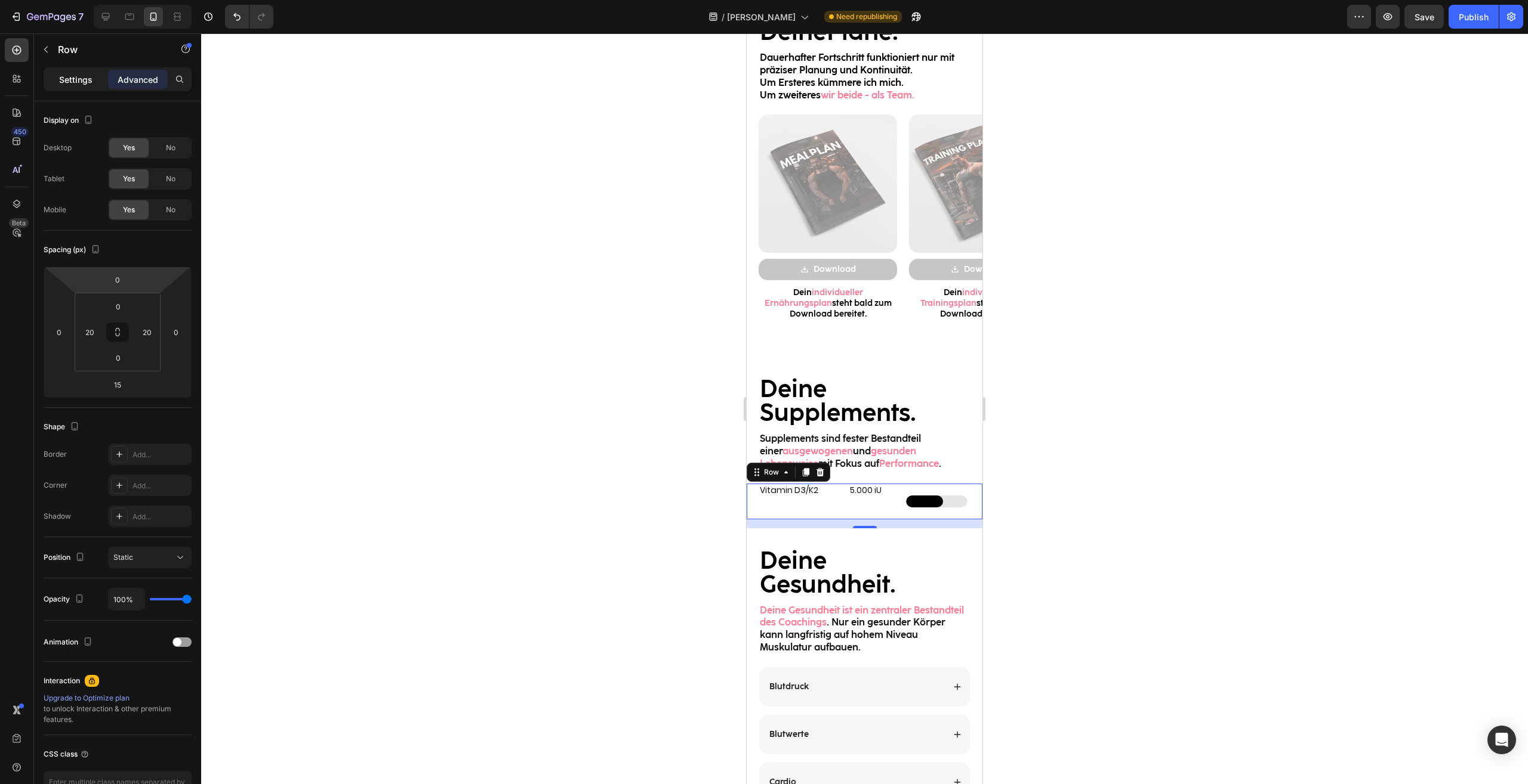
click at [77, 71] on div "Settings" at bounding box center [76, 78] width 60 height 19
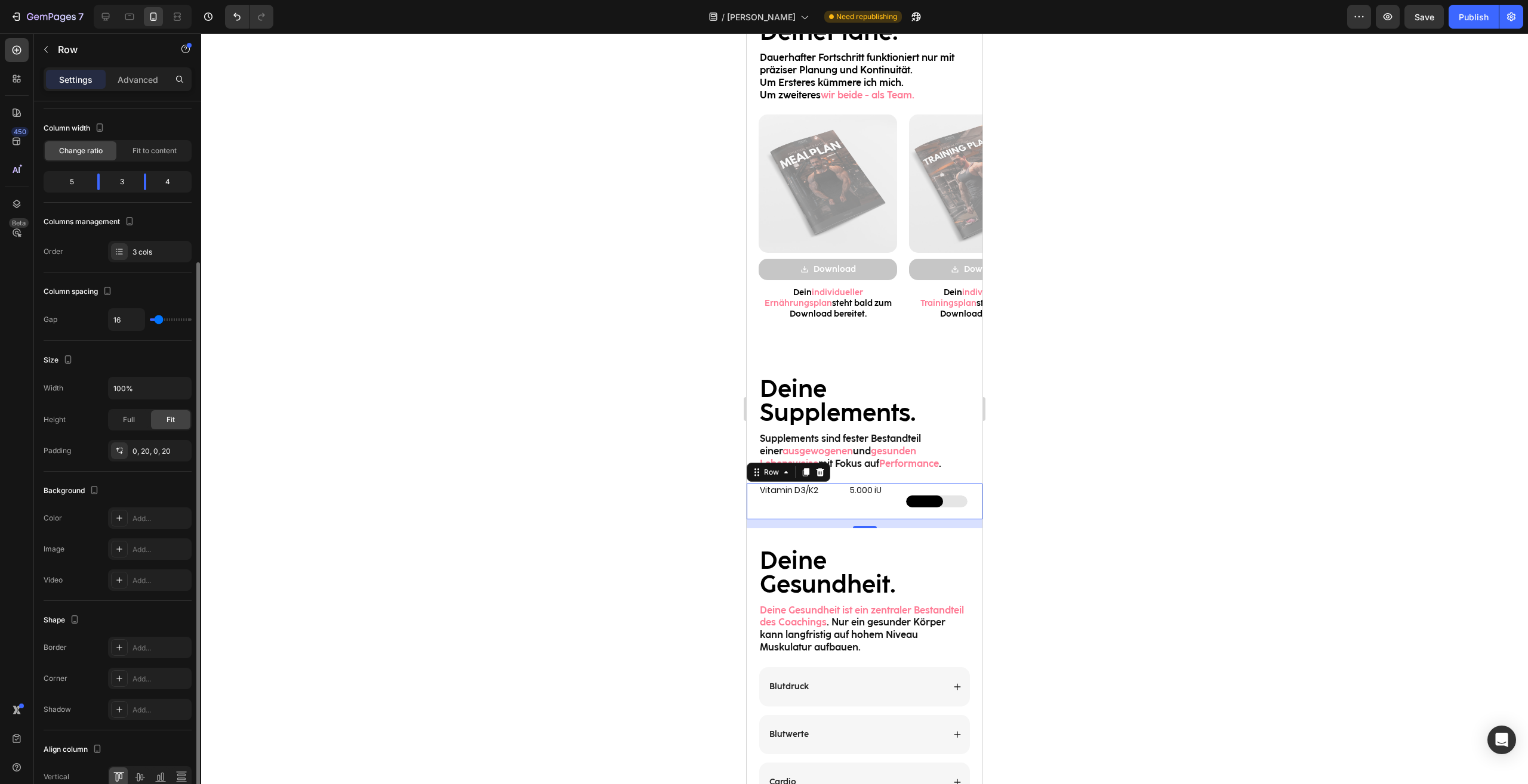
scroll to position [116, 0]
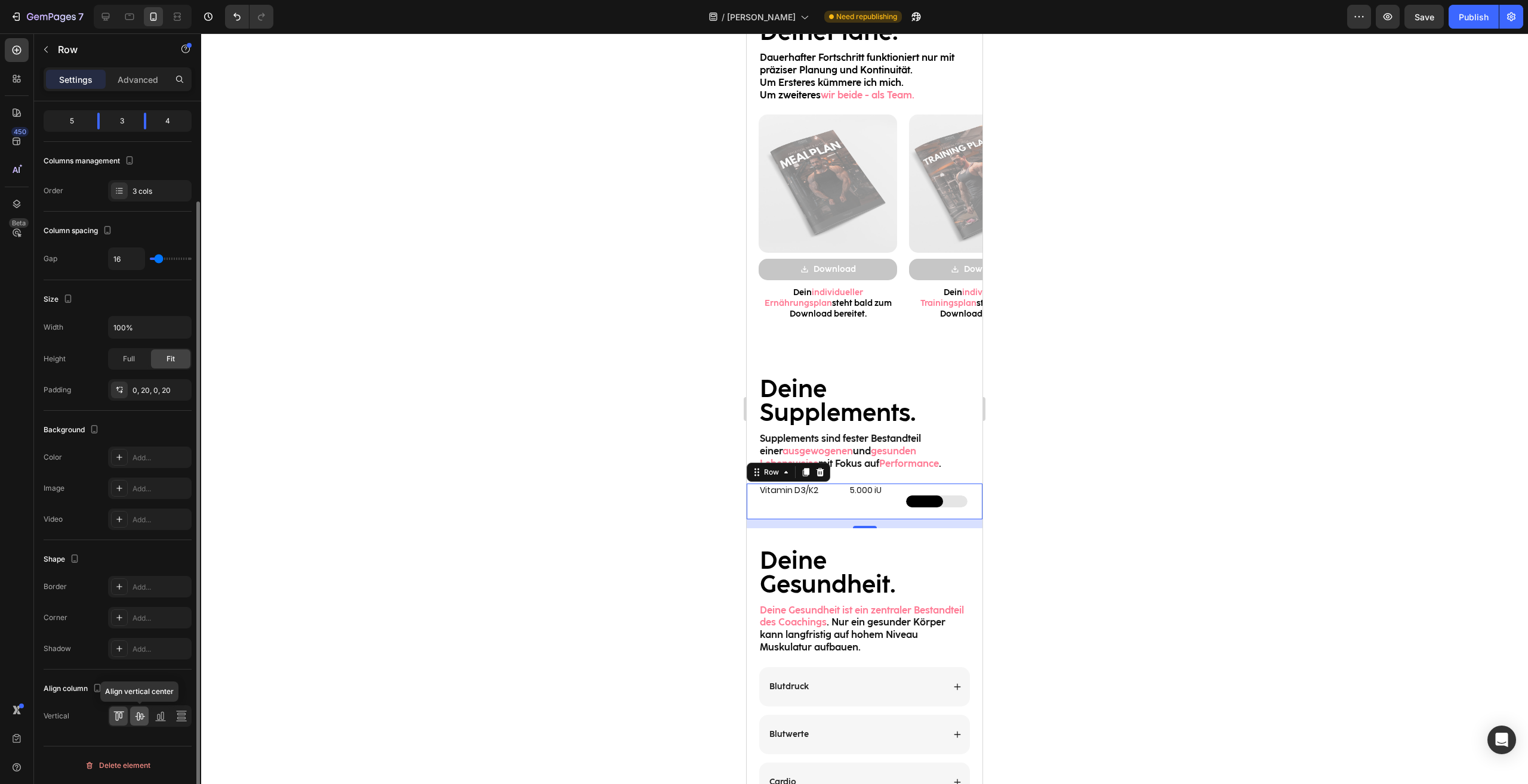
click at [140, 718] on icon at bounding box center [139, 716] width 10 height 8
click at [1093, 547] on div at bounding box center [865, 409] width 1327 height 751
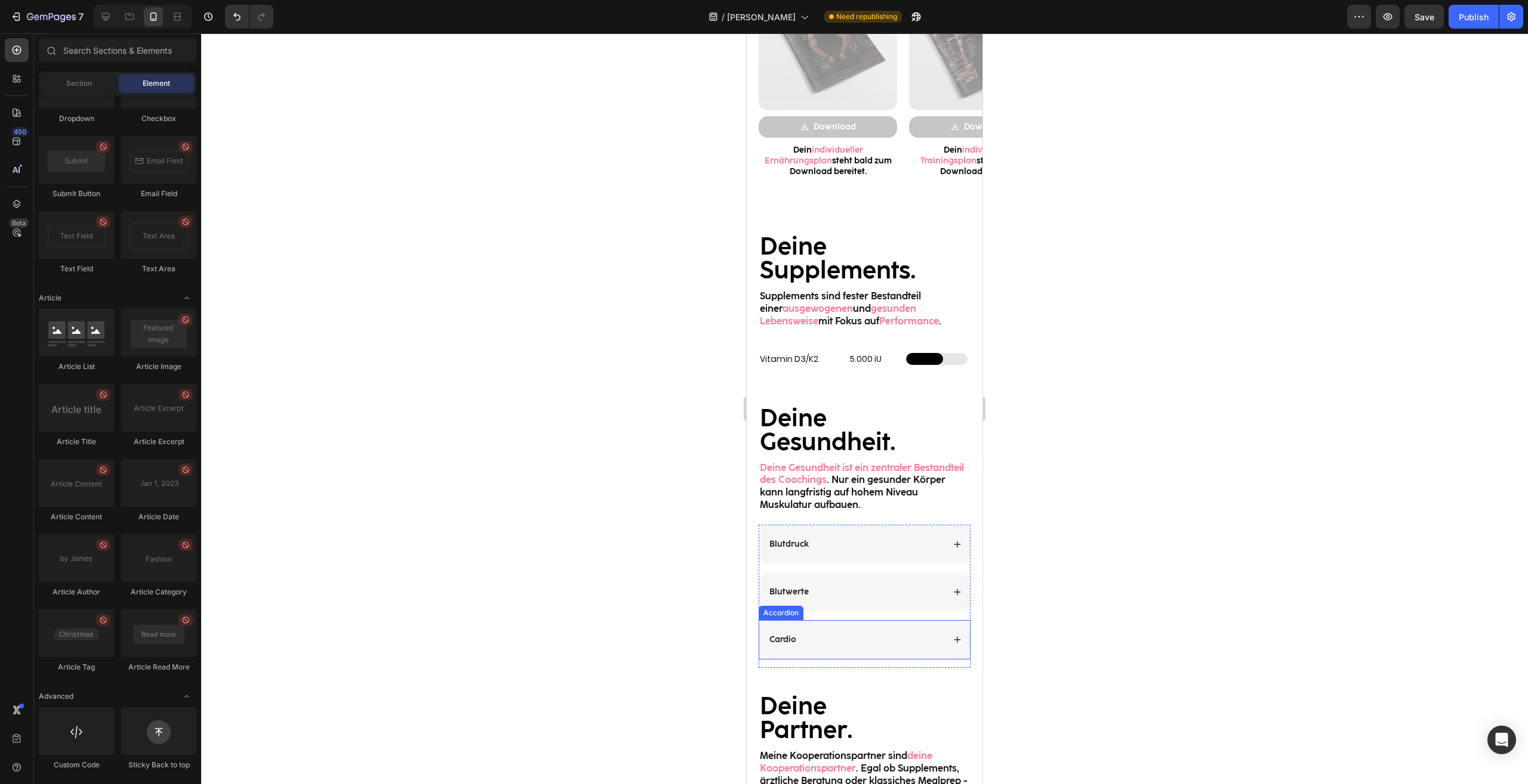
scroll to position [1338, 0]
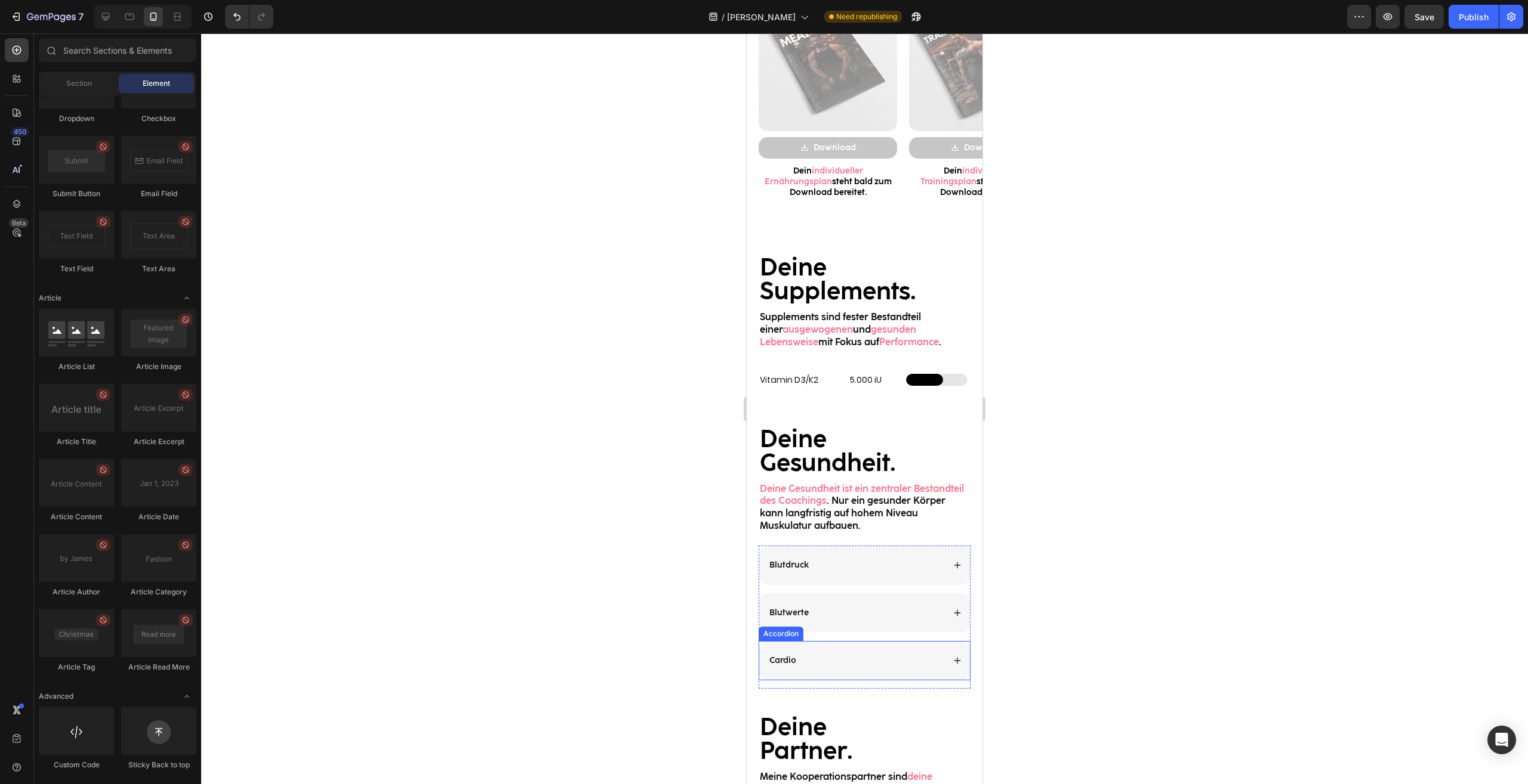
click at [867, 651] on div "Cardio" at bounding box center [864, 660] width 211 height 39
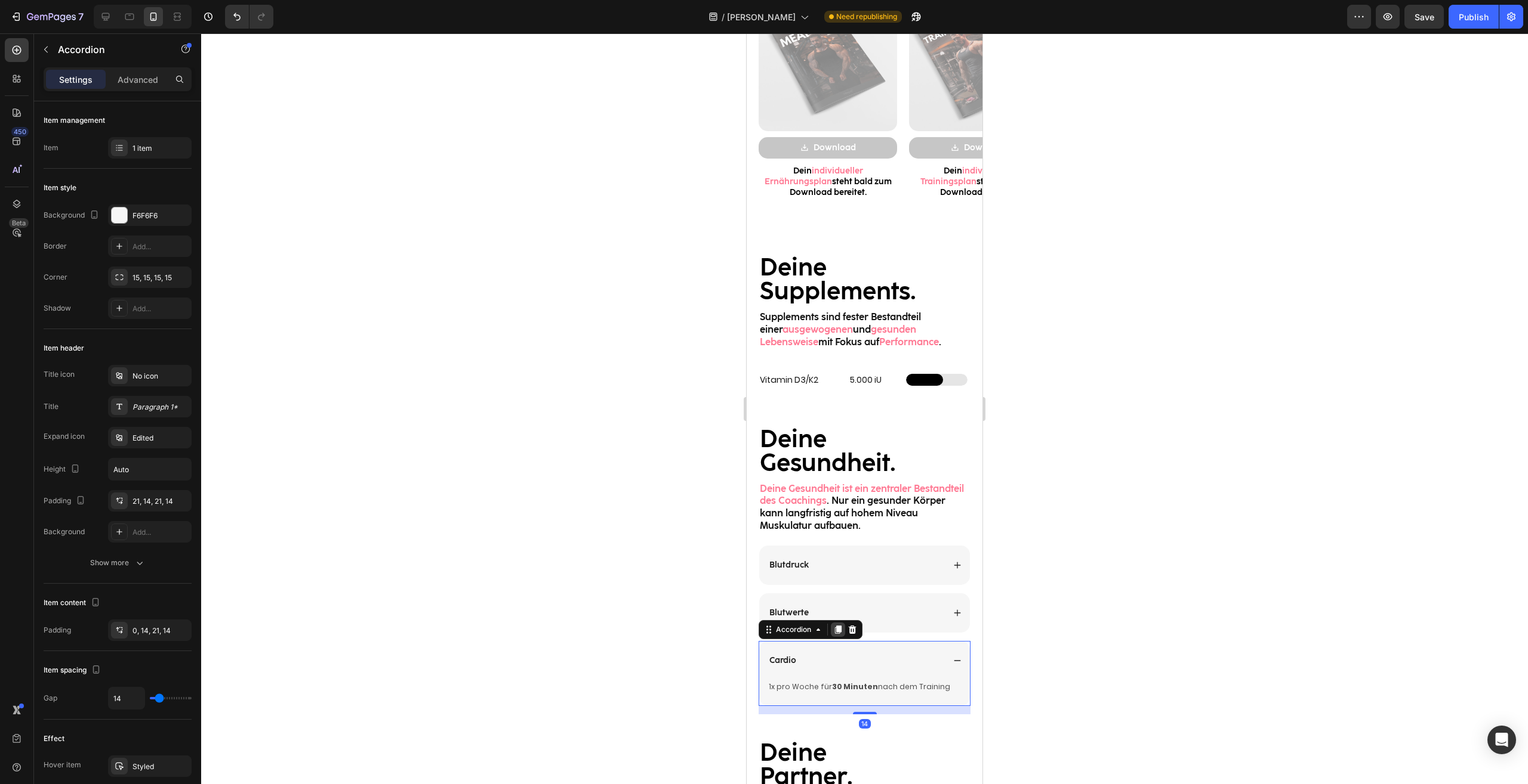
click at [837, 634] on icon at bounding box center [837, 629] width 10 height 10
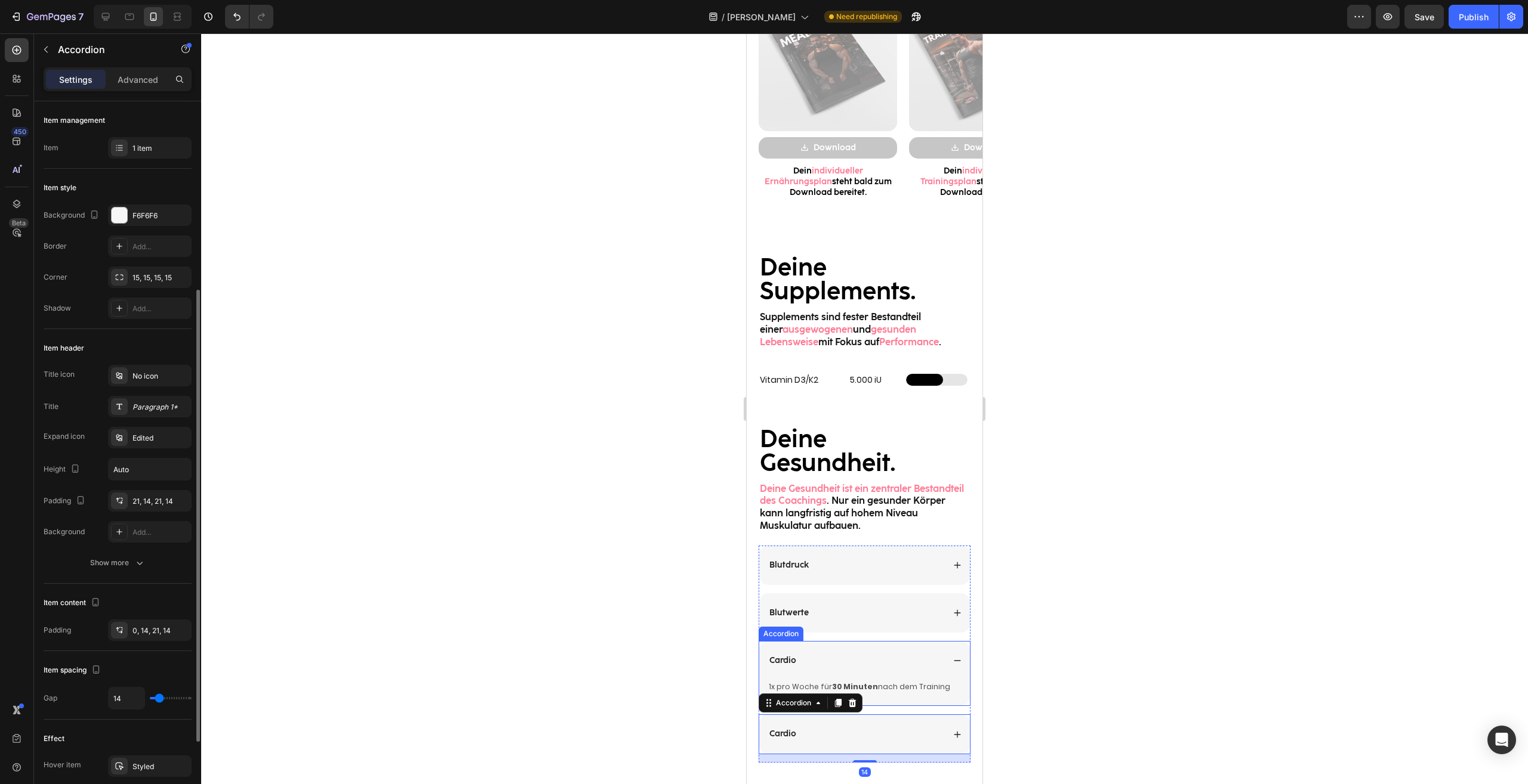
scroll to position [116, 0]
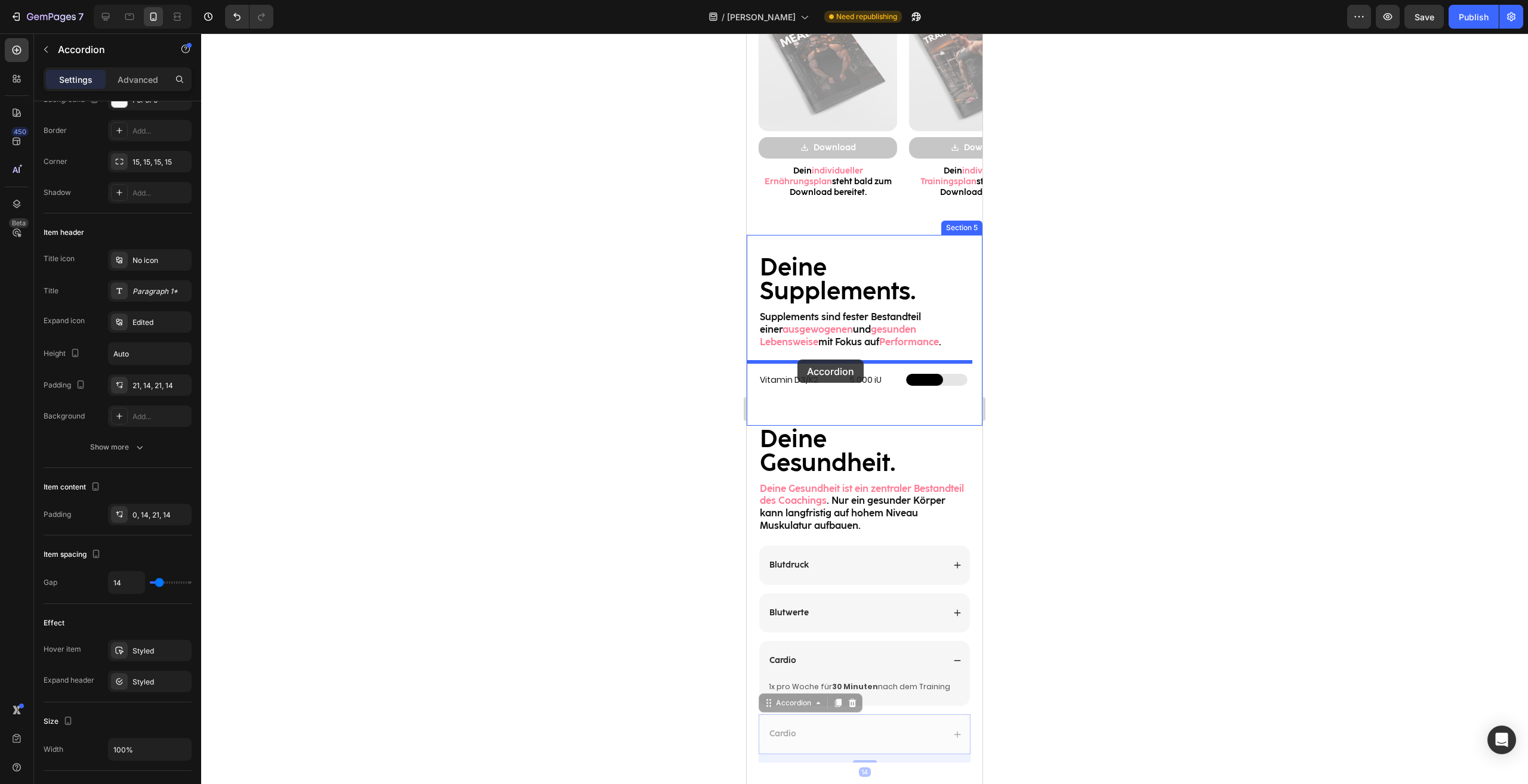
drag, startPoint x: 773, startPoint y: 707, endPoint x: 797, endPoint y: 360, distance: 347.8
click at [797, 360] on div "Mobile ( 395 px) iPhone 13 Mini iPhone 13 Pro iPhone 11 Pro Max iPhone 15 Pro M…" at bounding box center [864, 142] width 236 height 2895
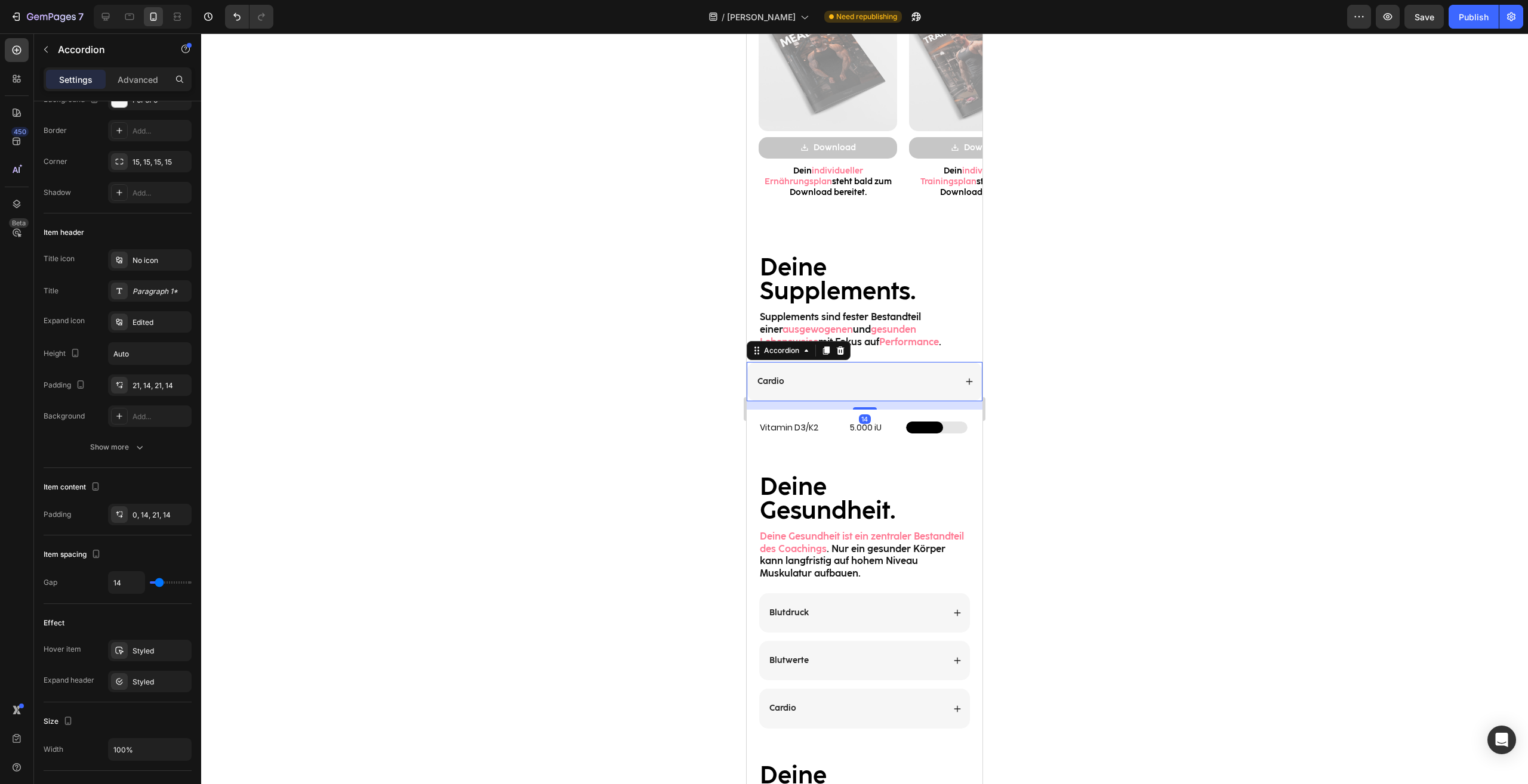
click at [1067, 368] on div at bounding box center [865, 409] width 1327 height 751
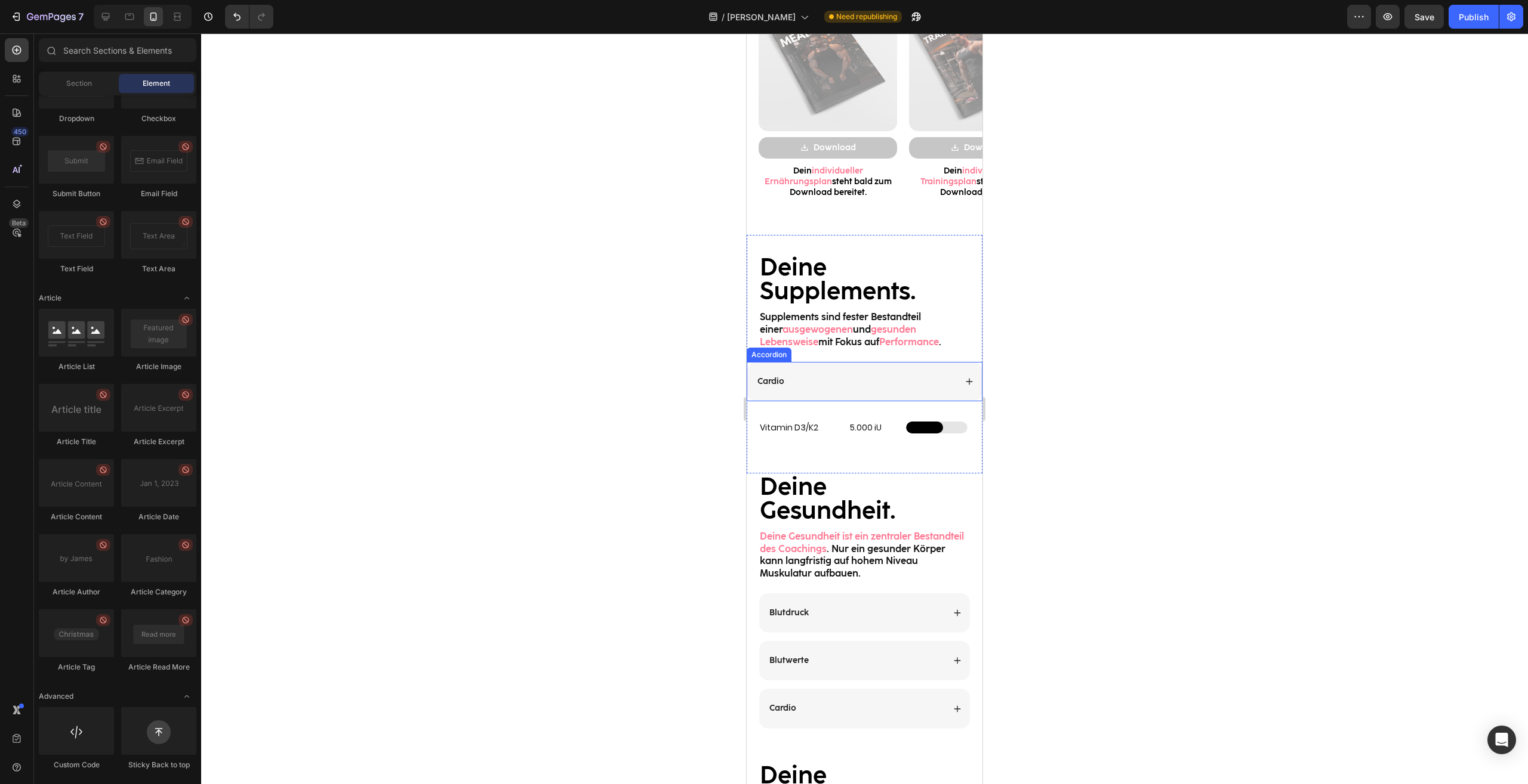
click at [922, 381] on div "Cardio" at bounding box center [855, 382] width 199 height 14
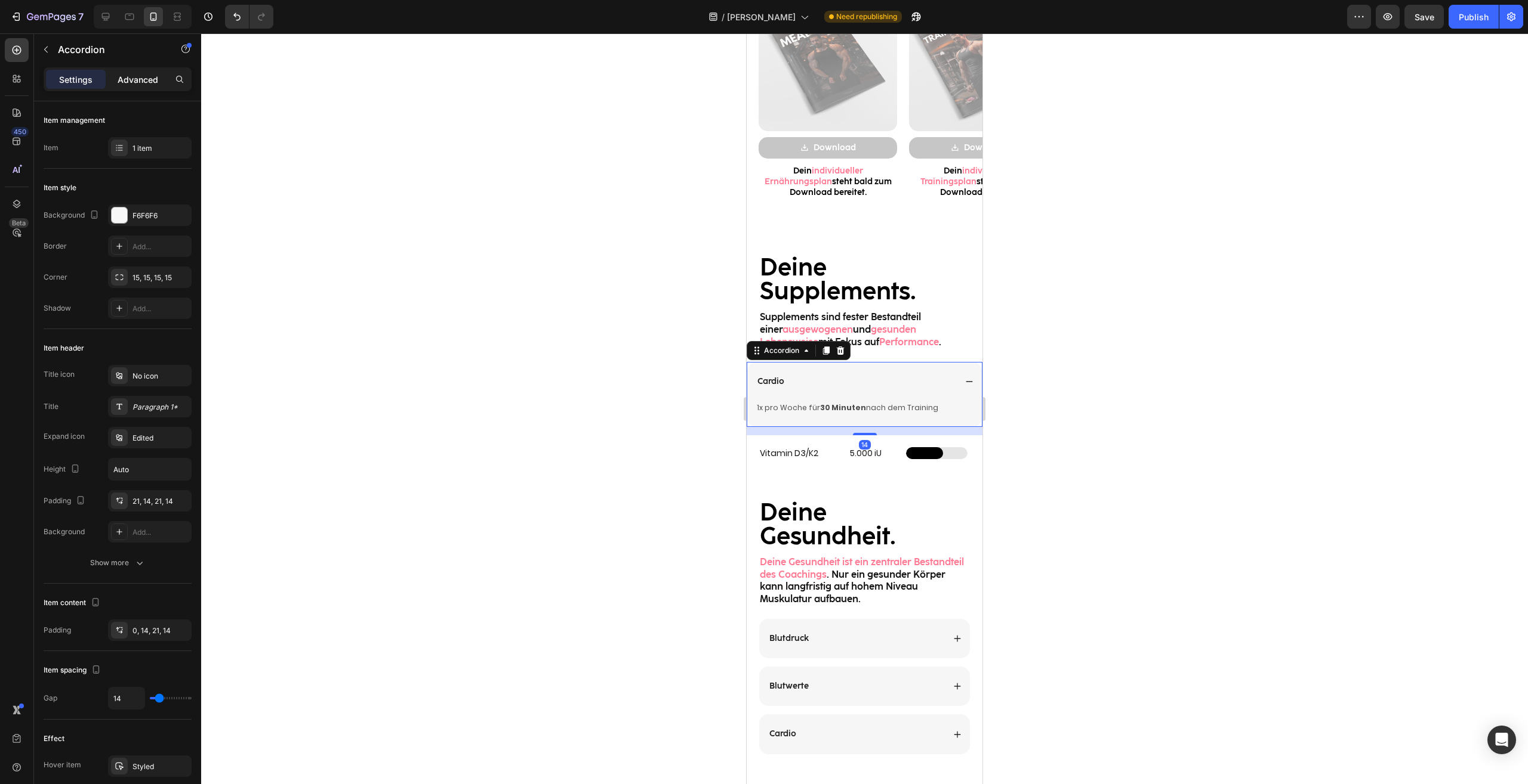
click at [154, 80] on p "Advanced" at bounding box center [138, 79] width 41 height 12
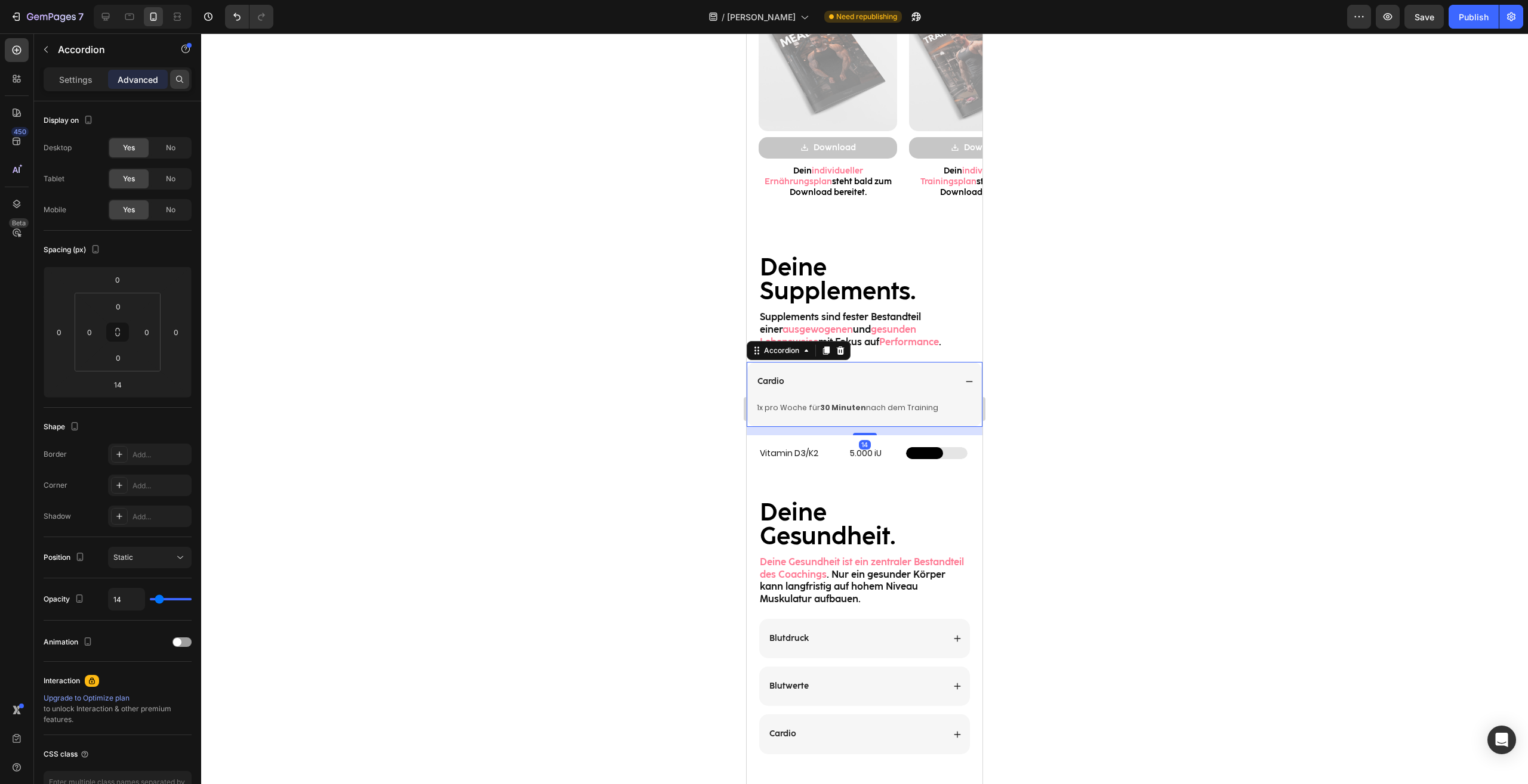
type input "100%"
type input "100"
drag, startPoint x: 104, startPoint y: 321, endPoint x: 82, endPoint y: 332, distance: 24.6
click at [98, 0] on html "7 Version history / Nadir Need republishing Preview Save Publish 450 Beta Secti…" at bounding box center [764, 0] width 1528 height 0
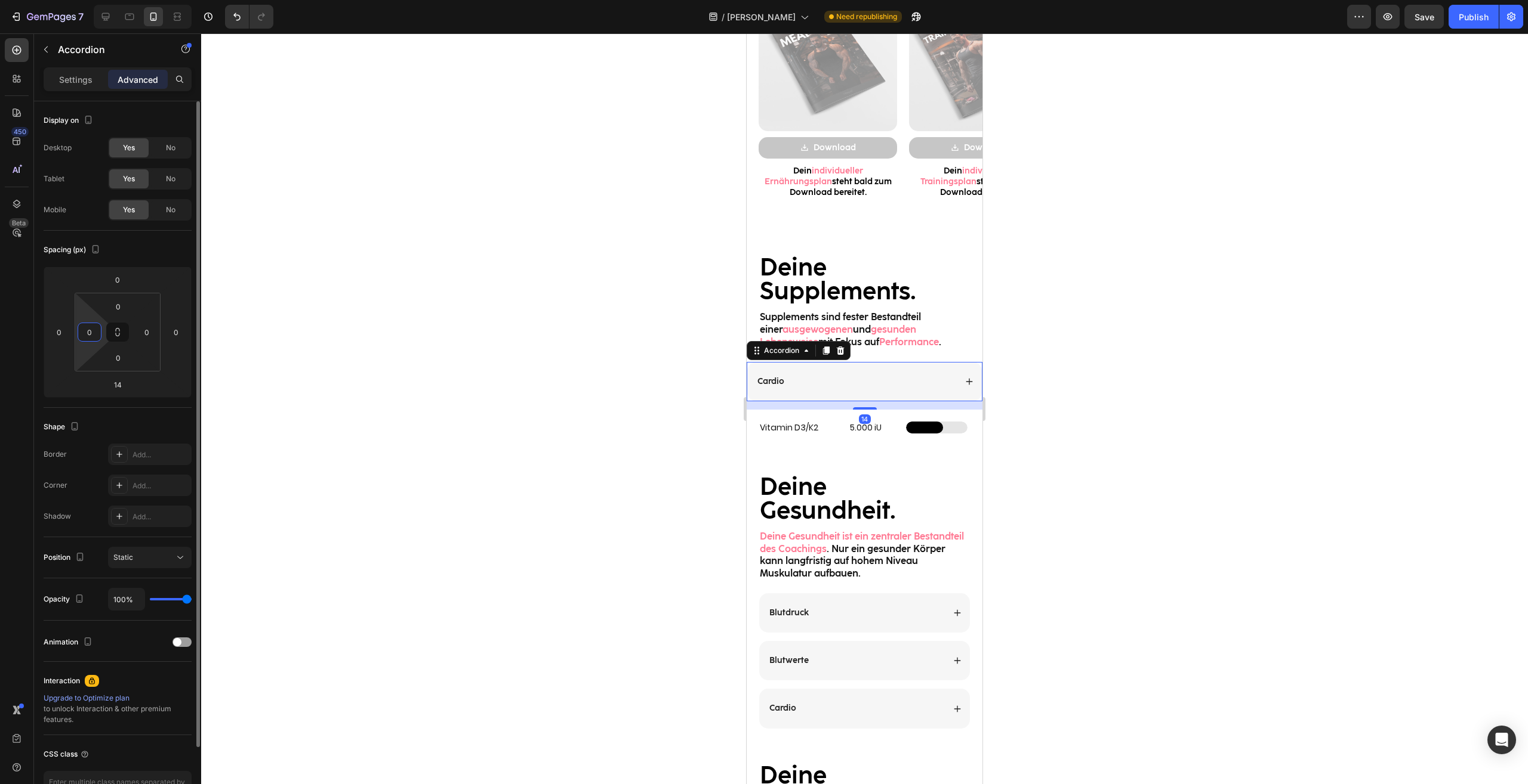
click at [84, 332] on input "0" at bounding box center [89, 332] width 18 height 18
click at [86, 330] on input "0" at bounding box center [89, 332] width 18 height 18
type input "20"
click at [146, 334] on input "0" at bounding box center [147, 332] width 18 height 18
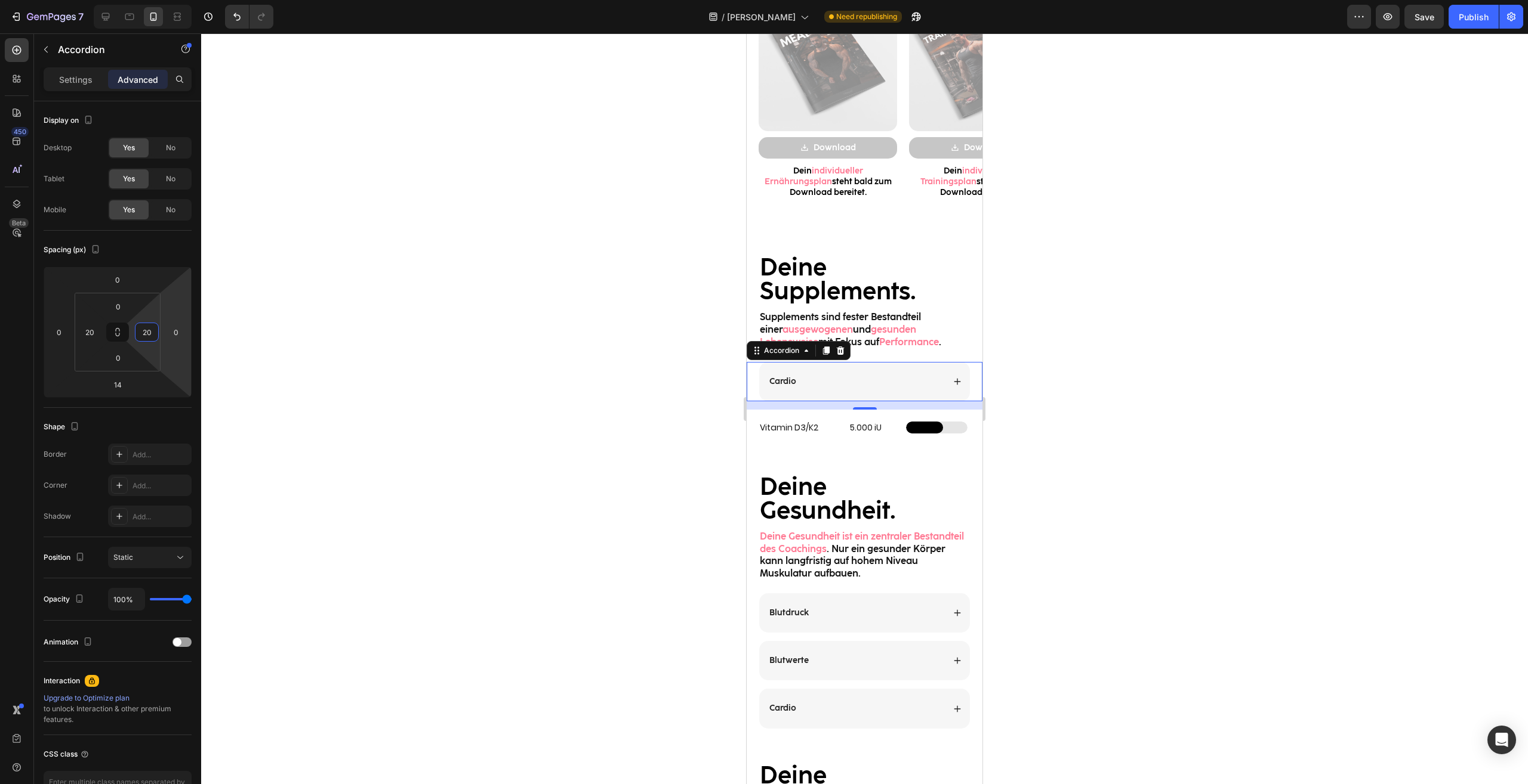
type input "20"
click at [1105, 396] on div at bounding box center [865, 409] width 1327 height 751
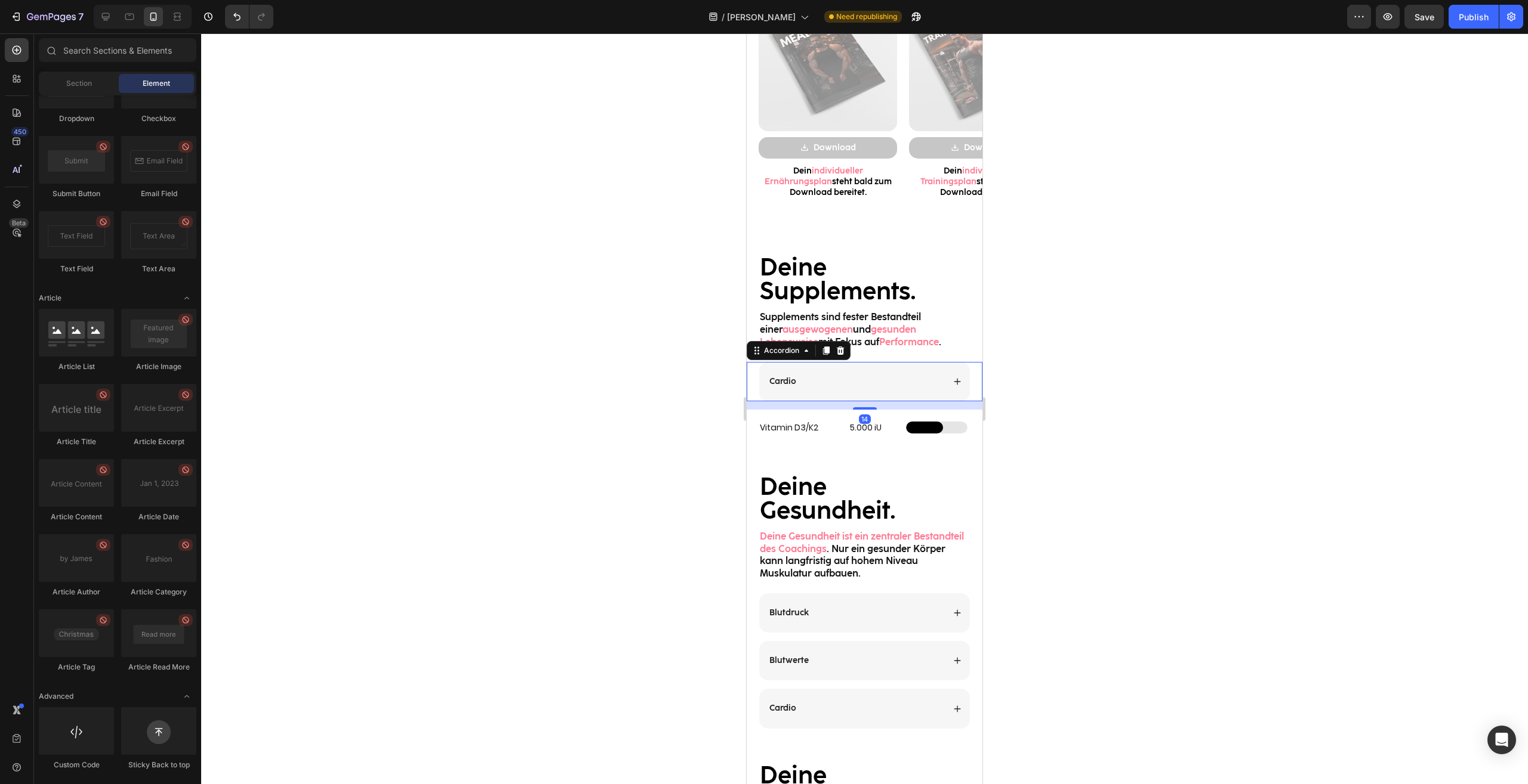
click at [782, 379] on p "Cardio" at bounding box center [783, 382] width 27 height 11
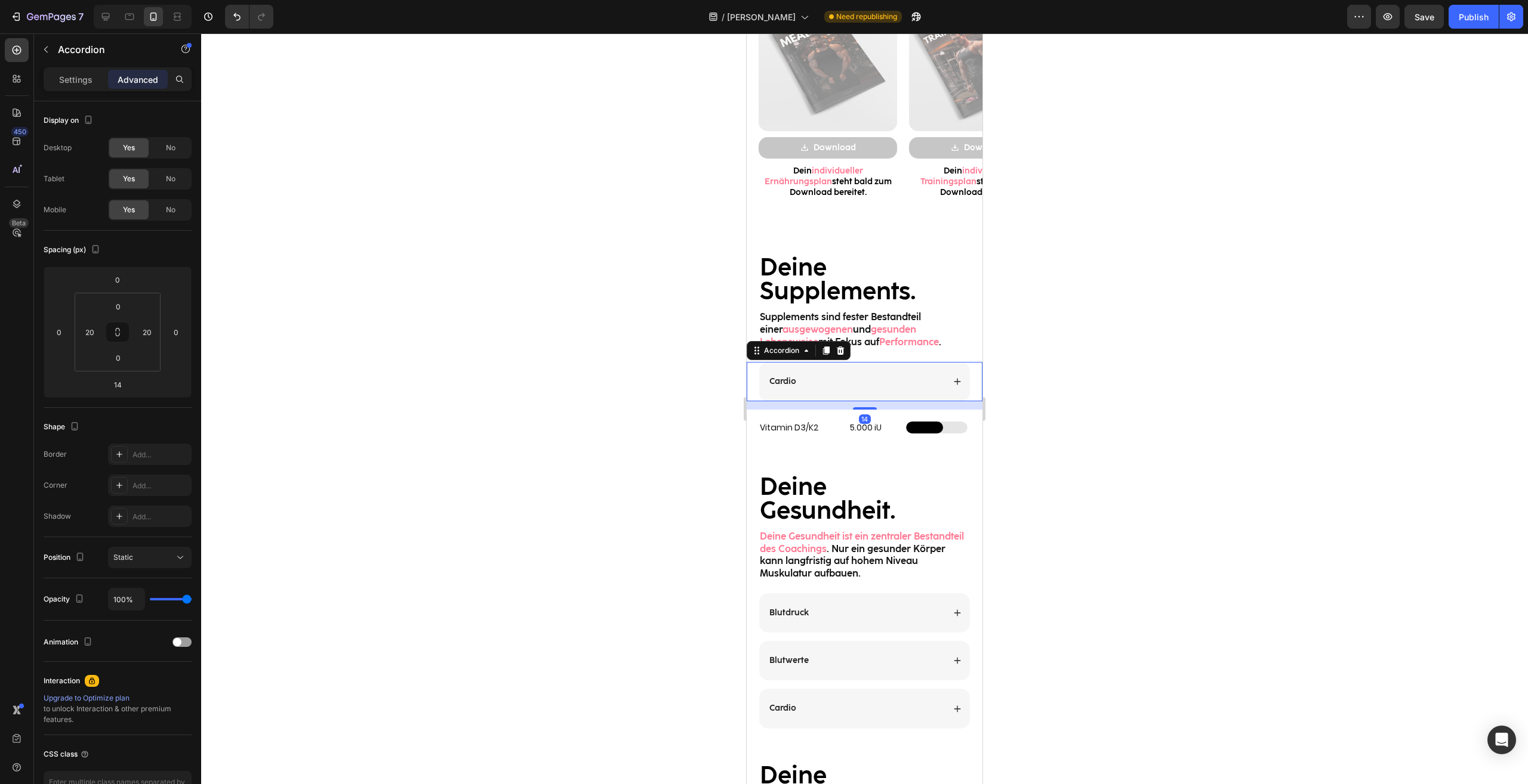
click at [782, 379] on p "Cardio" at bounding box center [783, 382] width 27 height 11
click at [953, 383] on icon at bounding box center [956, 381] width 8 height 8
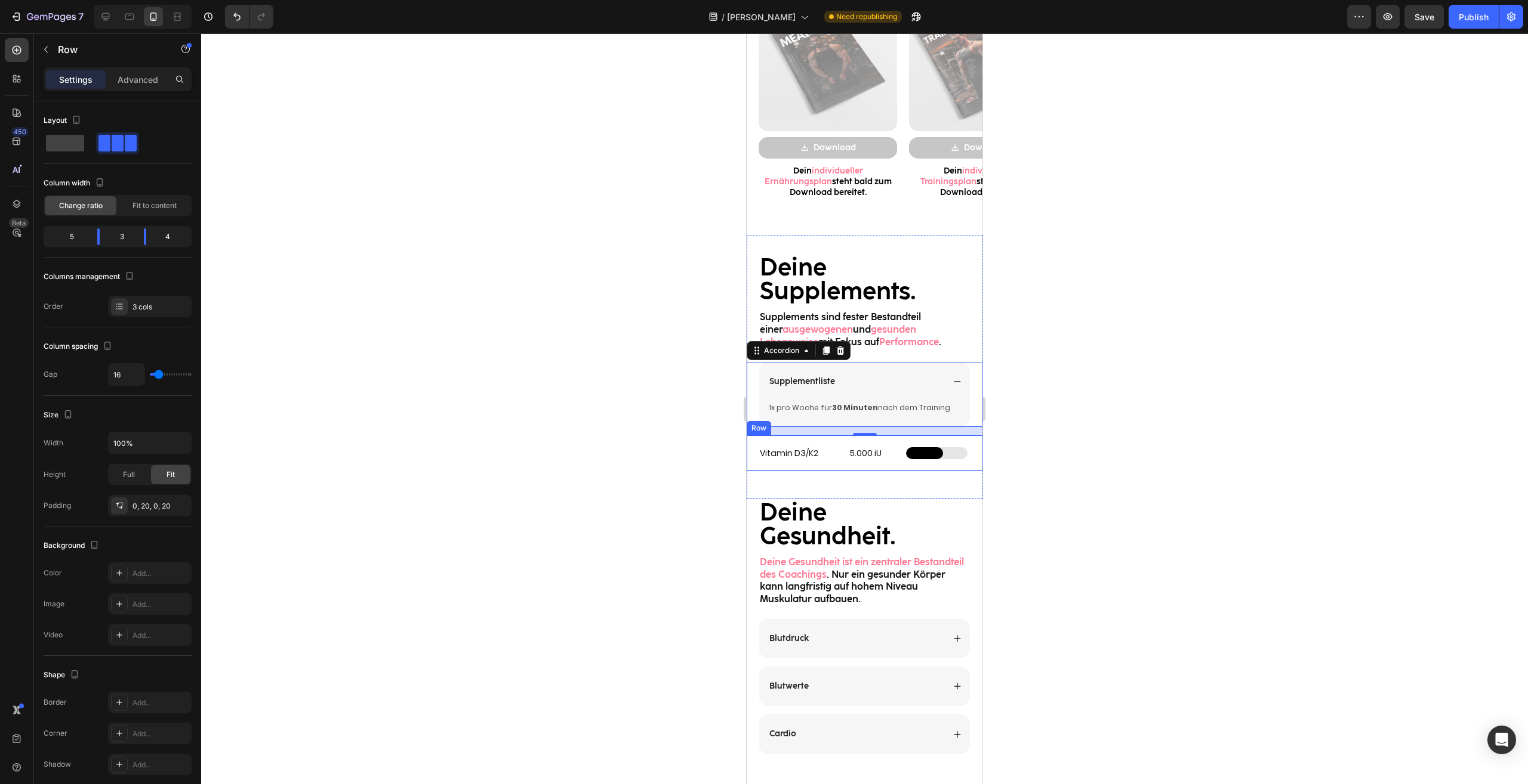
click at [964, 455] on div "Vitamin D3/K2 Heading 5.000 iU Heading Custom Code Row" at bounding box center [864, 453] width 236 height 36
drag, startPoint x: 782, startPoint y: 418, endPoint x: 854, endPoint y: 411, distance: 72.3
click at [854, 411] on div "Mobile ( 395 px) iPhone 13 Mini iPhone 13 Pro iPhone 11 Pro Max iPhone 15 Pro M…" at bounding box center [864, 142] width 236 height 2895
click at [1109, 429] on div at bounding box center [865, 409] width 1327 height 751
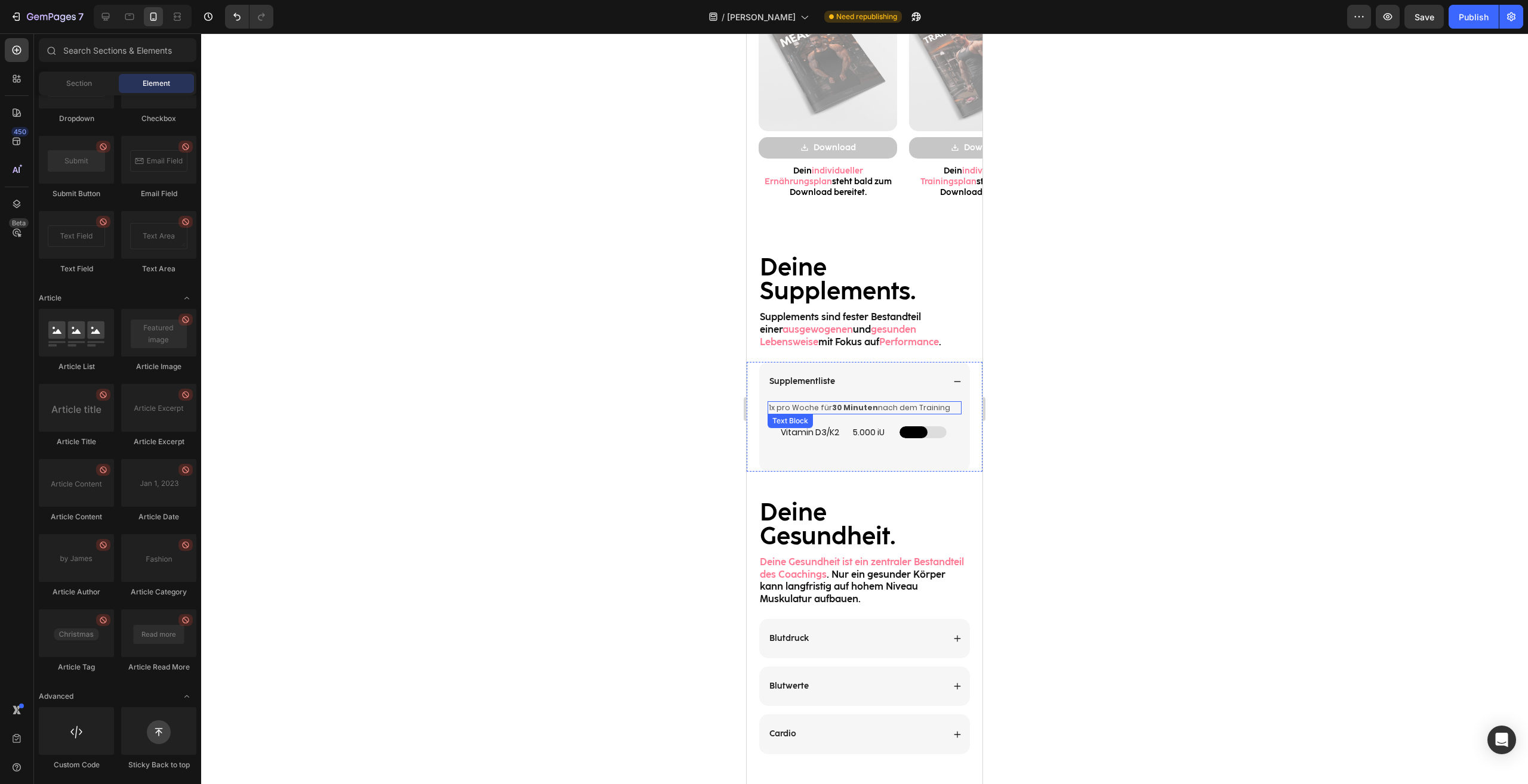
click at [862, 409] on strong "30 Minuten" at bounding box center [855, 407] width 46 height 10
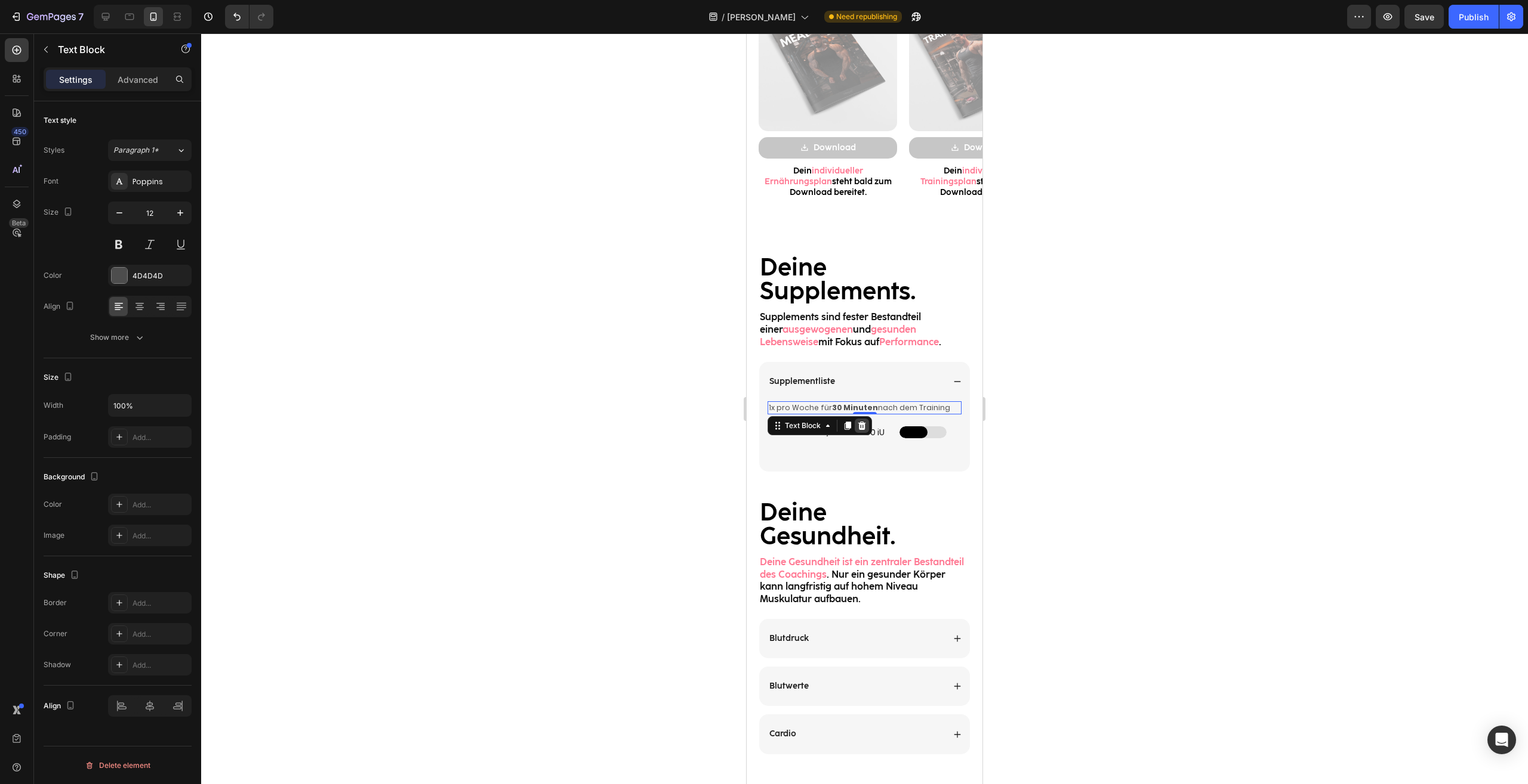
click at [858, 427] on icon at bounding box center [861, 425] width 10 height 10
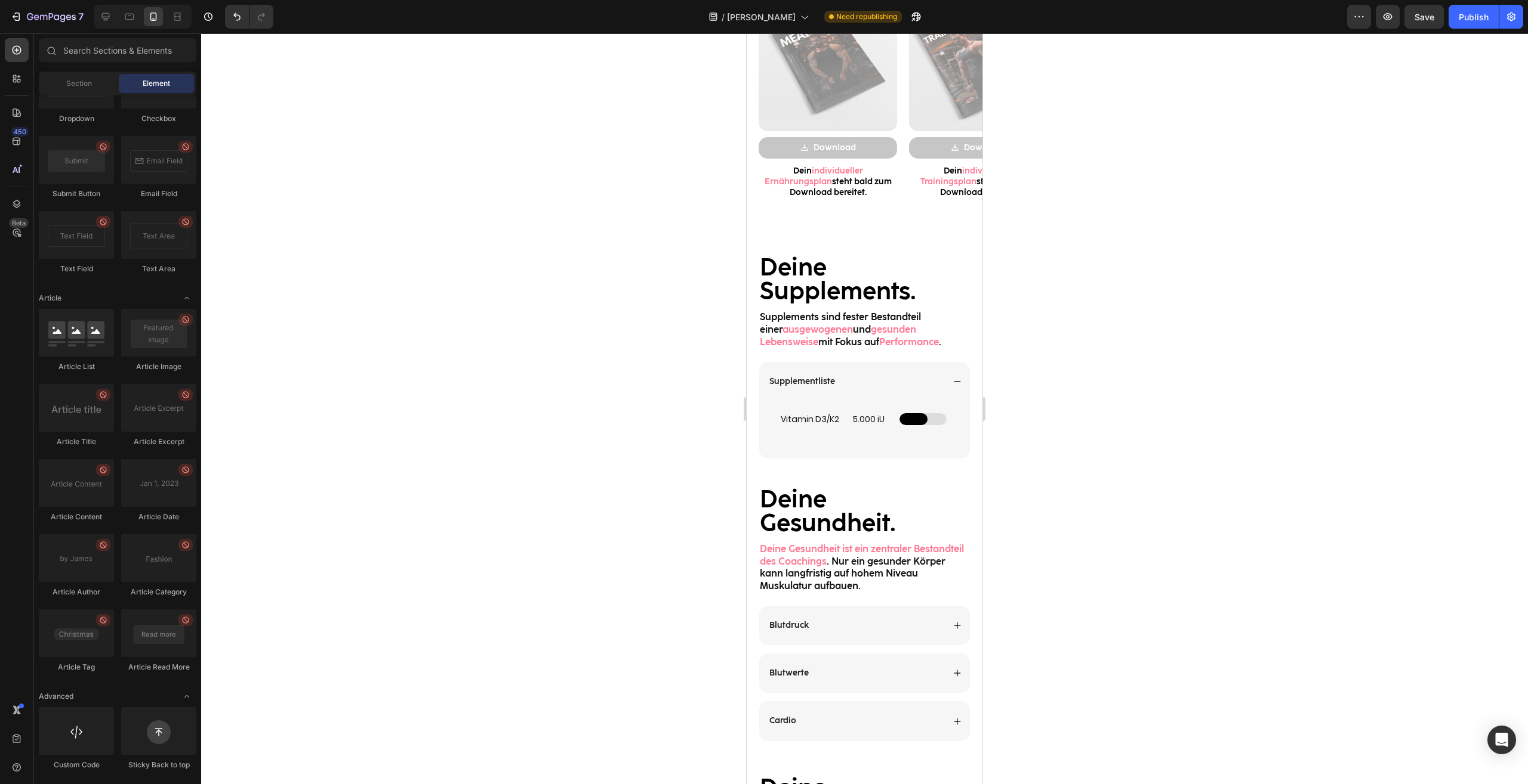
click at [1074, 419] on div at bounding box center [865, 409] width 1327 height 751
click at [825, 416] on h2 "Vitamin D3/K2" at bounding box center [810, 419] width 62 height 13
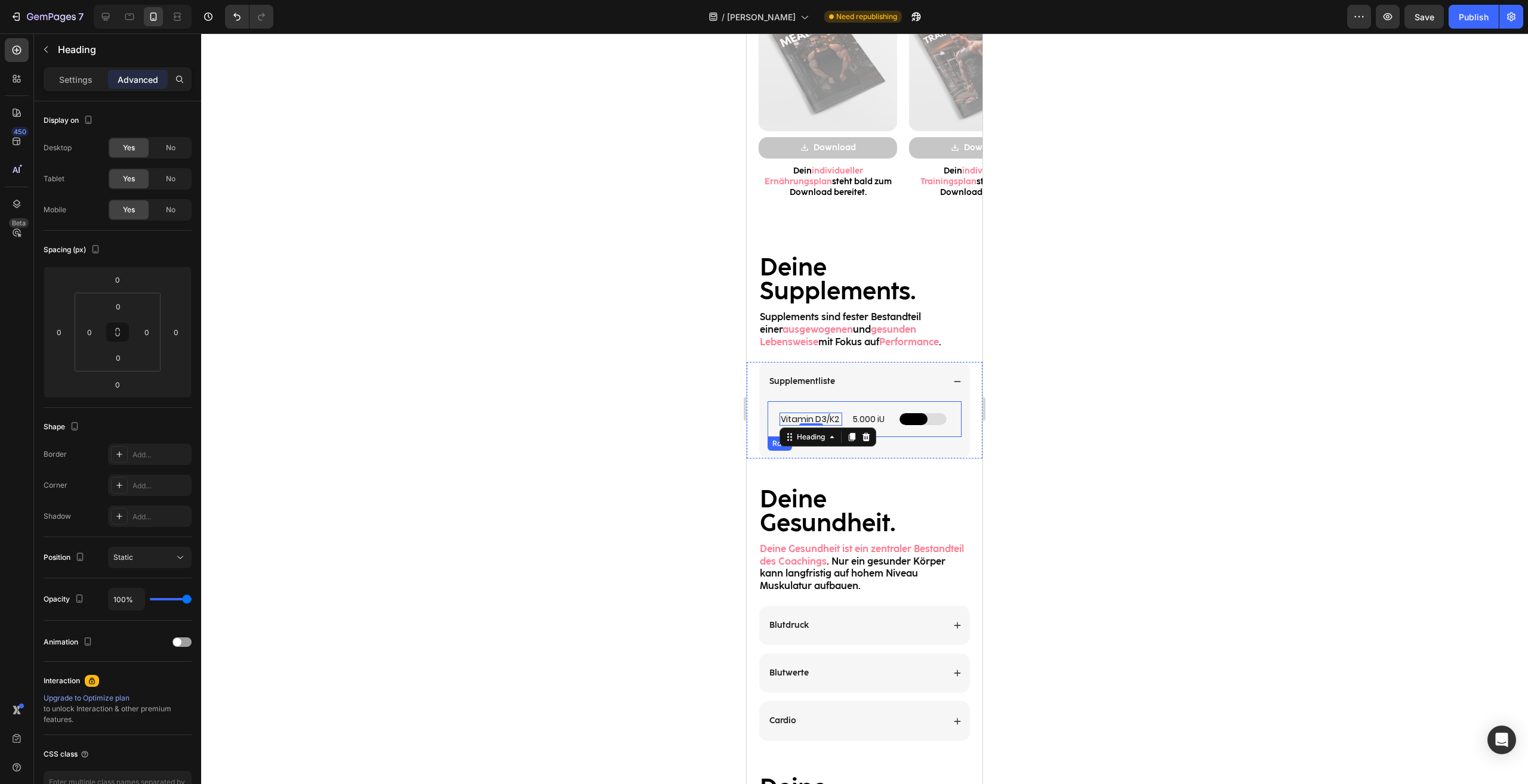
click at [772, 415] on div "Vitamin D3/K2 Heading 0 5.000 iU Heading Custom Code Row" at bounding box center [865, 419] width 194 height 36
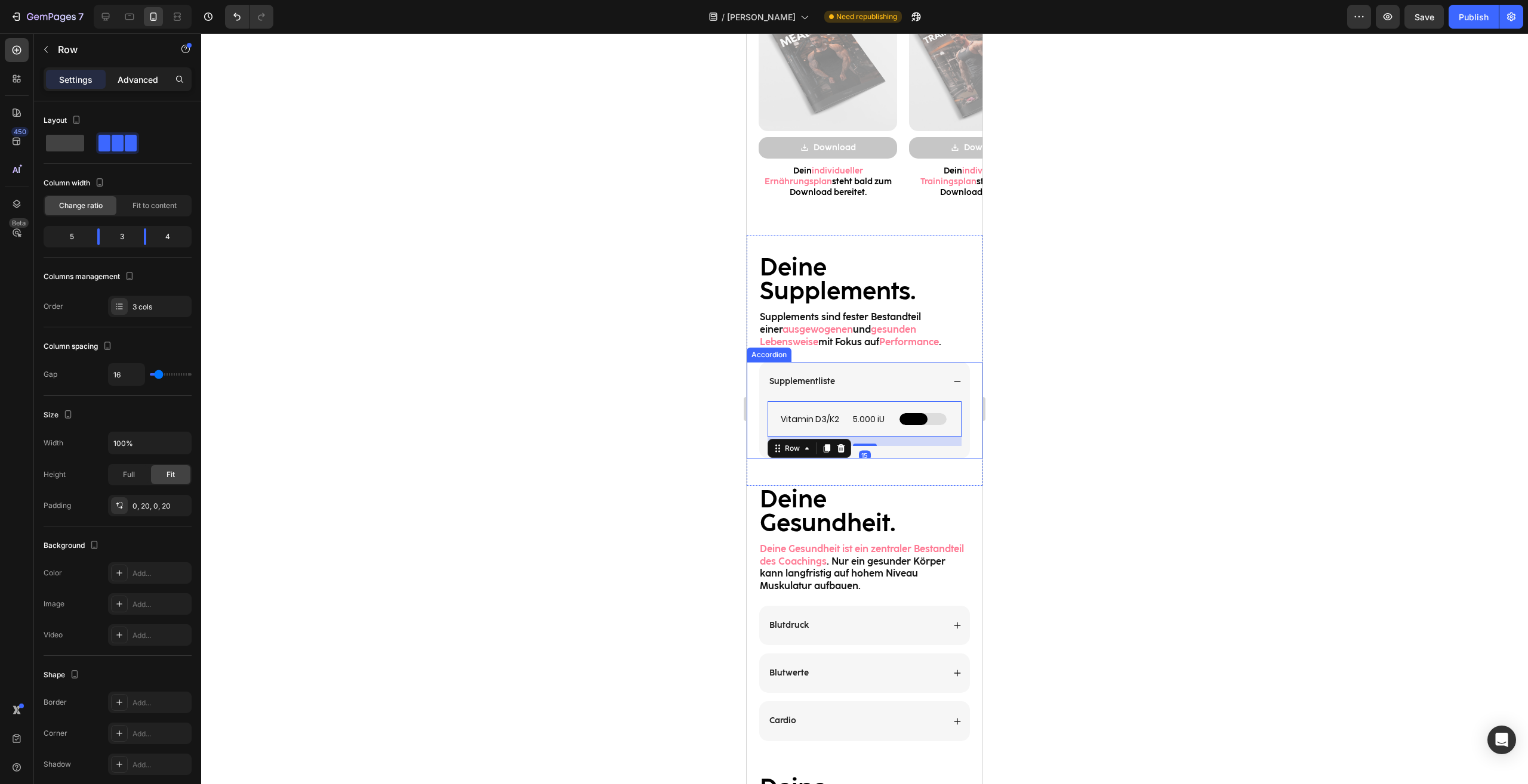
click at [133, 71] on div "Advanced" at bounding box center [137, 78] width 60 height 19
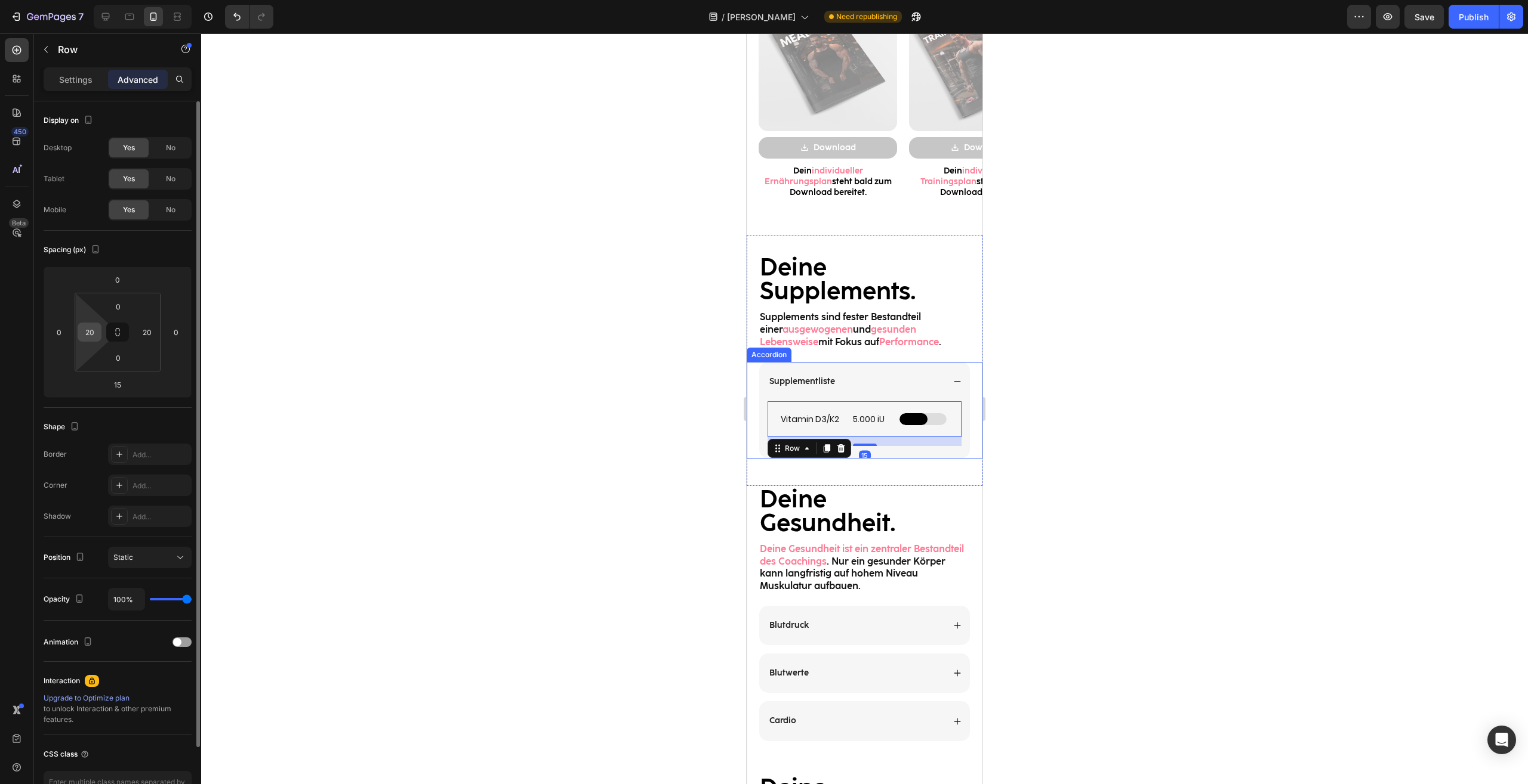
click at [88, 325] on input "20" at bounding box center [89, 332] width 18 height 18
click at [93, 327] on input "20" at bounding box center [89, 332] width 18 height 18
type input "0"
click at [147, 330] on input "20" at bounding box center [147, 332] width 18 height 18
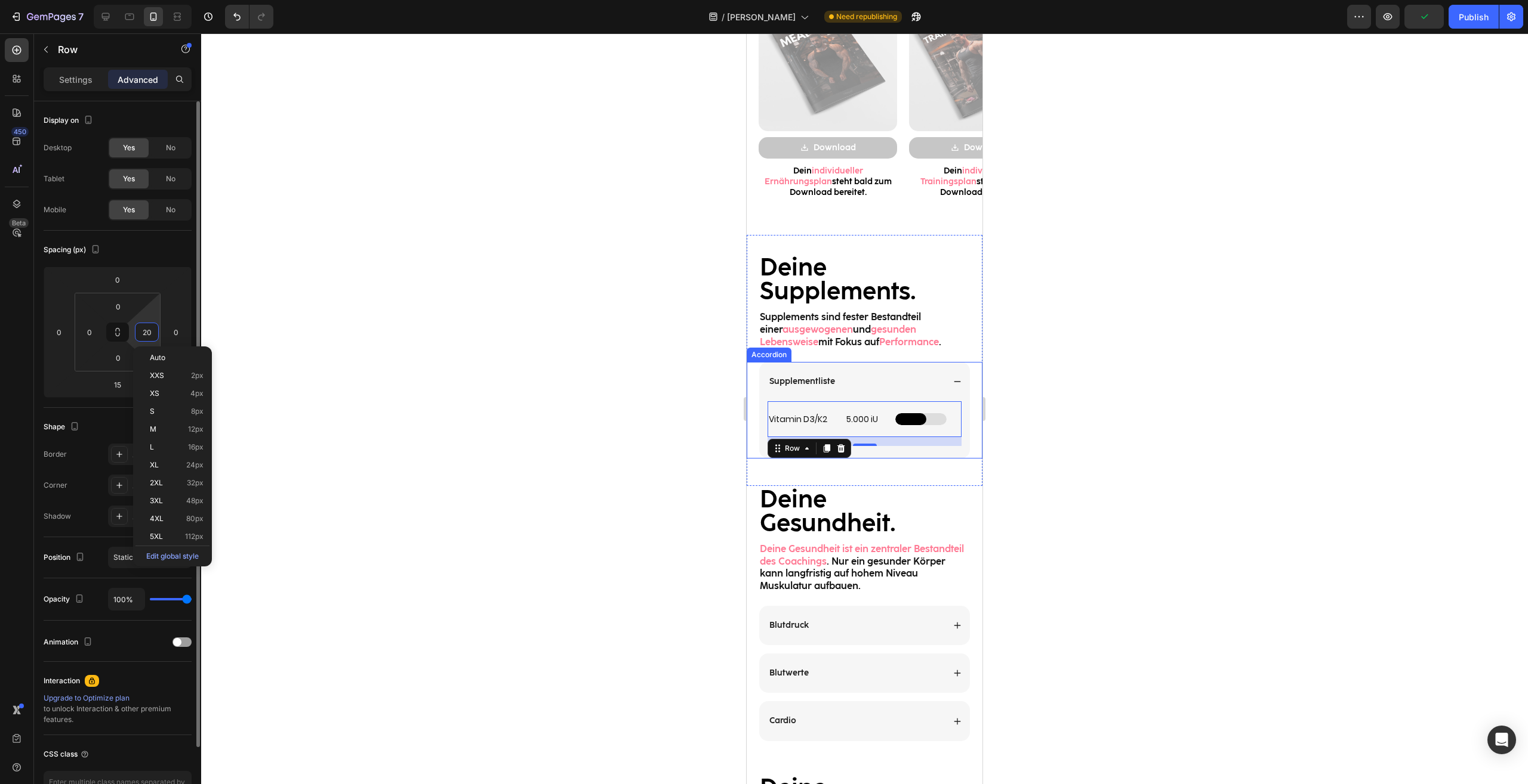
click at [147, 330] on input "20" at bounding box center [147, 332] width 18 height 18
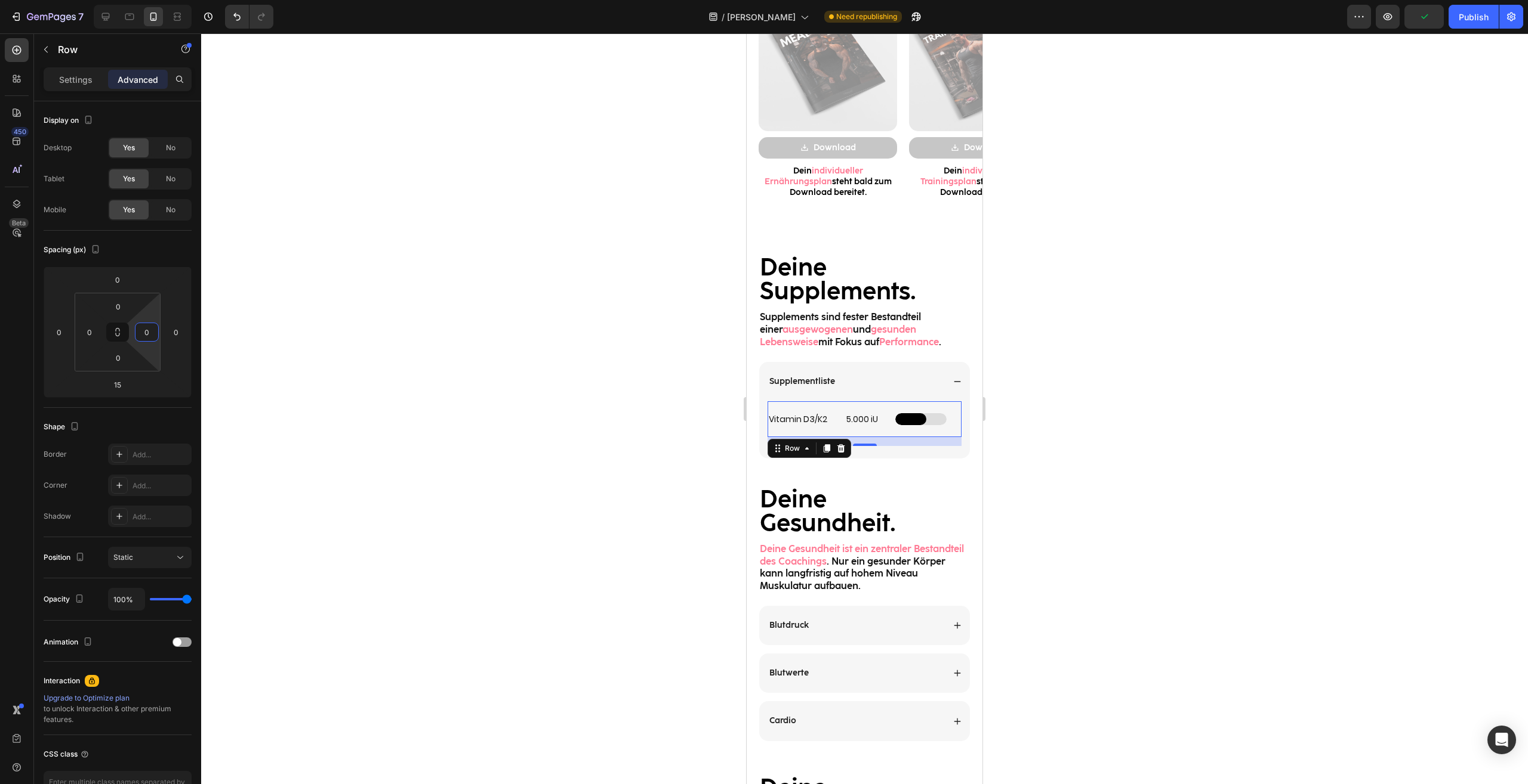
type input "0"
click at [1111, 406] on div at bounding box center [865, 409] width 1327 height 751
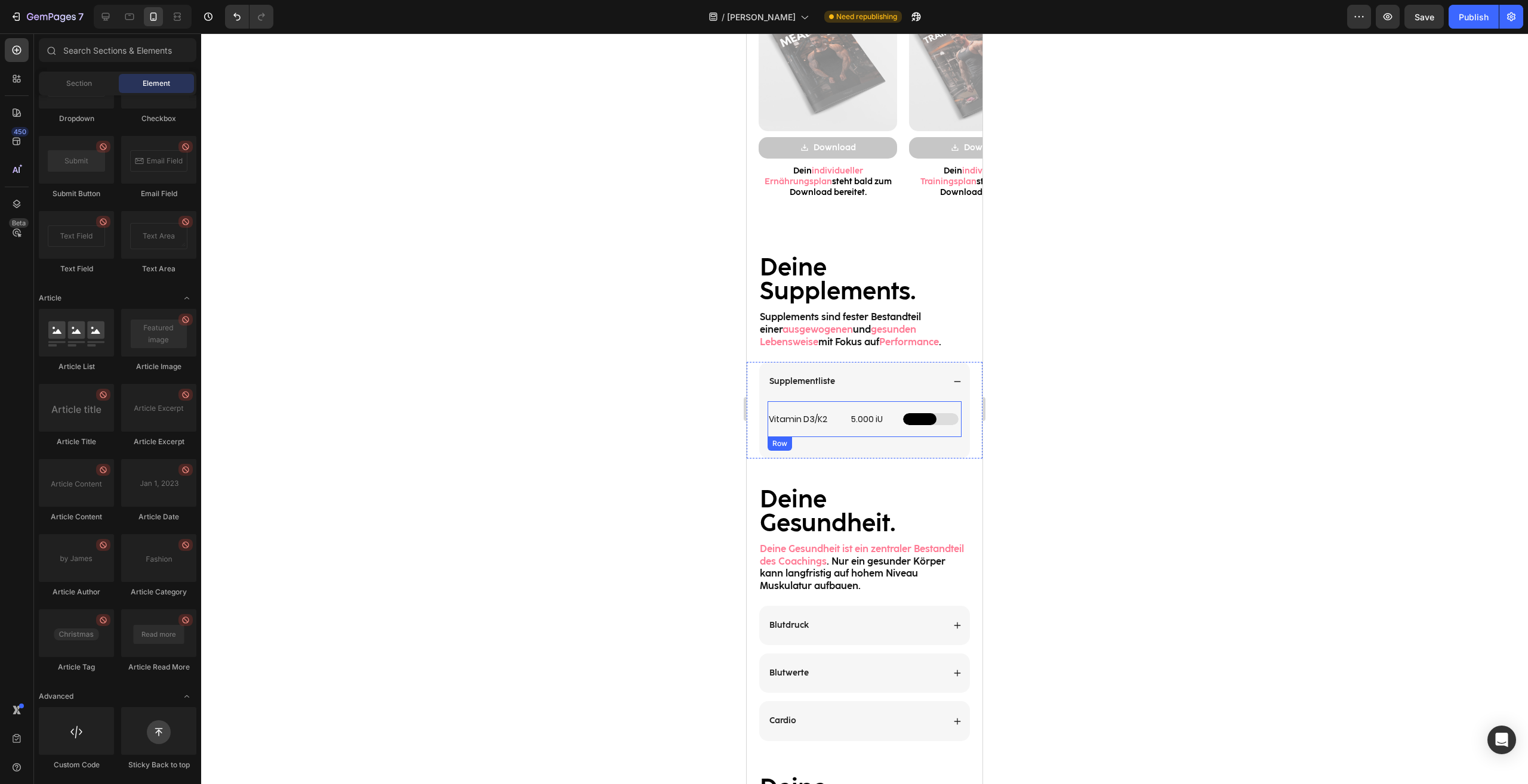
click at [817, 418] on h2 "Vitamin D3/K2" at bounding box center [804, 419] width 73 height 13
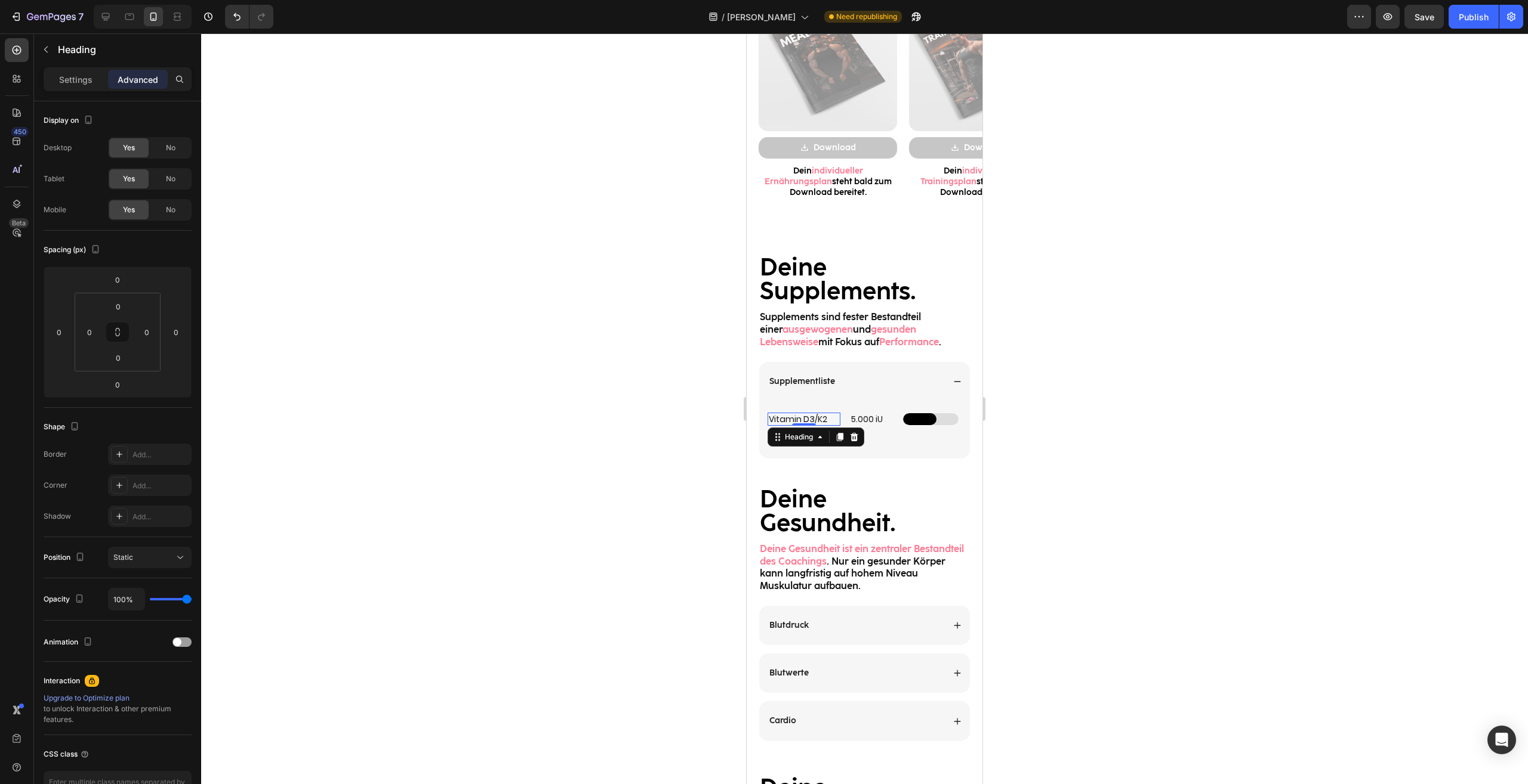
drag, startPoint x: 1085, startPoint y: 431, endPoint x: 171, endPoint y: 395, distance: 914.7
click at [1085, 431] on div at bounding box center [865, 409] width 1327 height 751
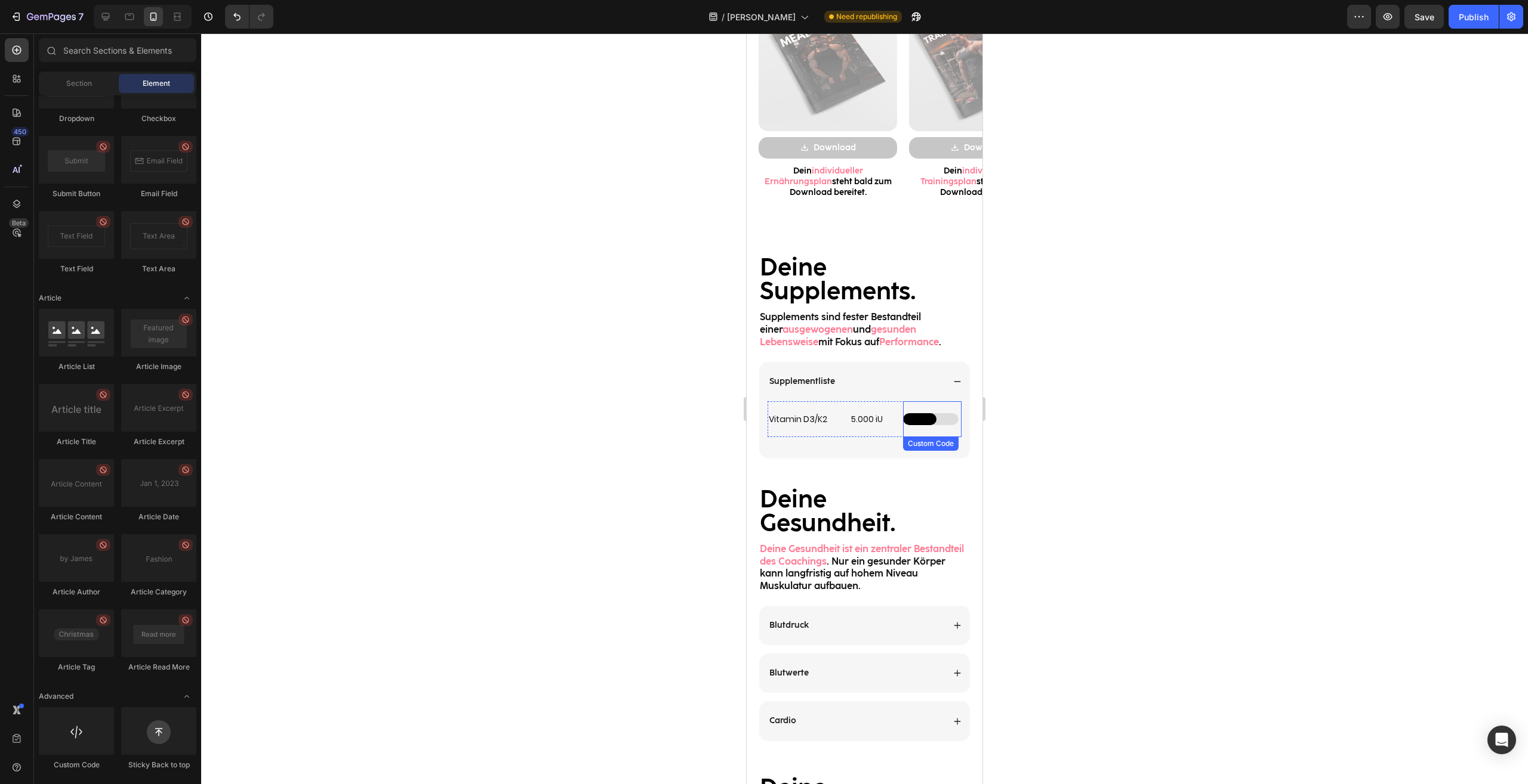
click at [833, 420] on h2 "Vitamin D3/K2" at bounding box center [804, 419] width 73 height 13
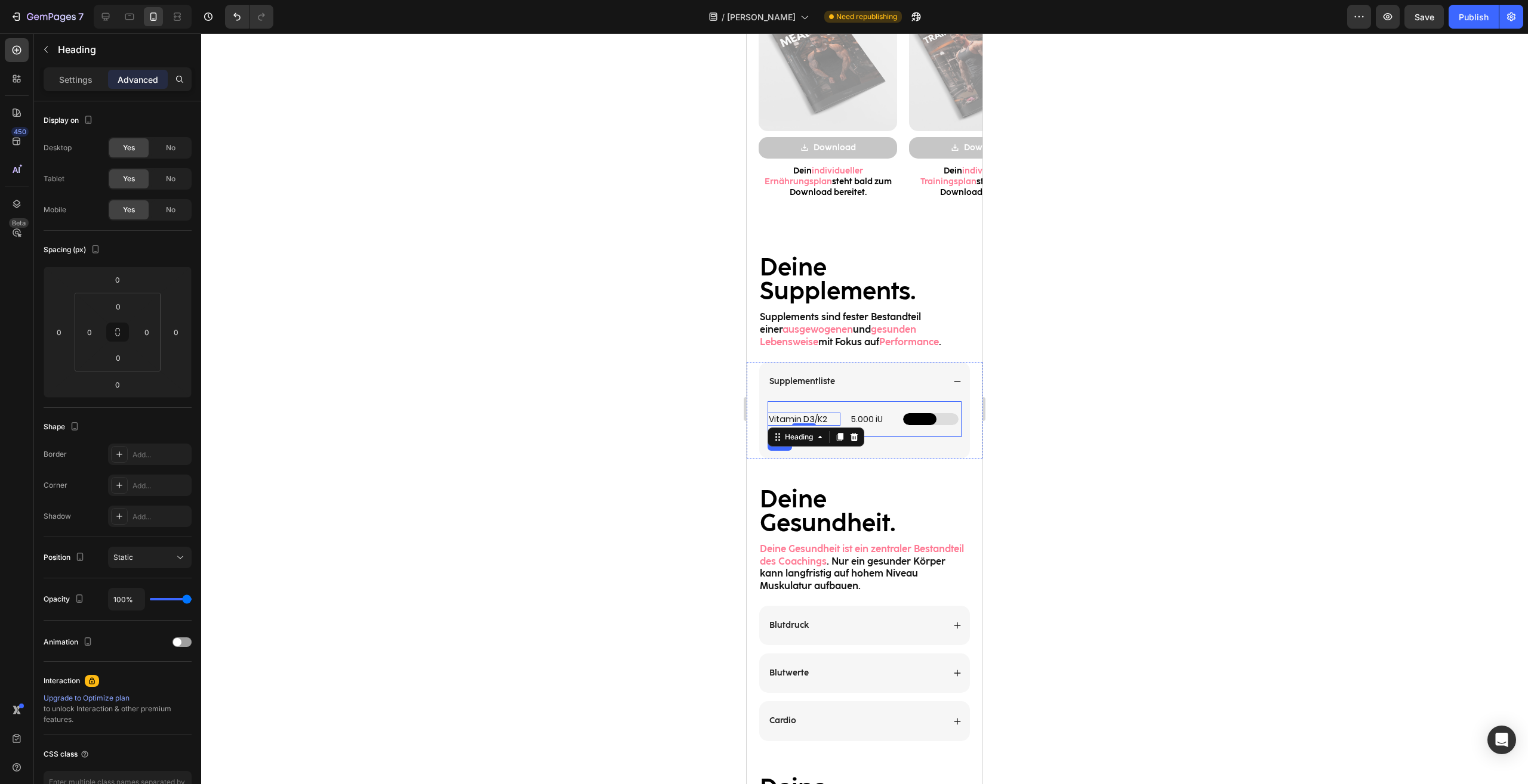
click at [839, 419] on div "Vitamin D3/K2 Heading 0 5.000 iU Heading Custom Code Row" at bounding box center [865, 419] width 194 height 36
click at [849, 419] on h2 "5.000 iU" at bounding box center [871, 419] width 44 height 13
click at [1047, 431] on div at bounding box center [865, 409] width 1327 height 751
click at [947, 422] on div at bounding box center [931, 418] width 55 height 12
click at [1097, 404] on div at bounding box center [865, 409] width 1327 height 751
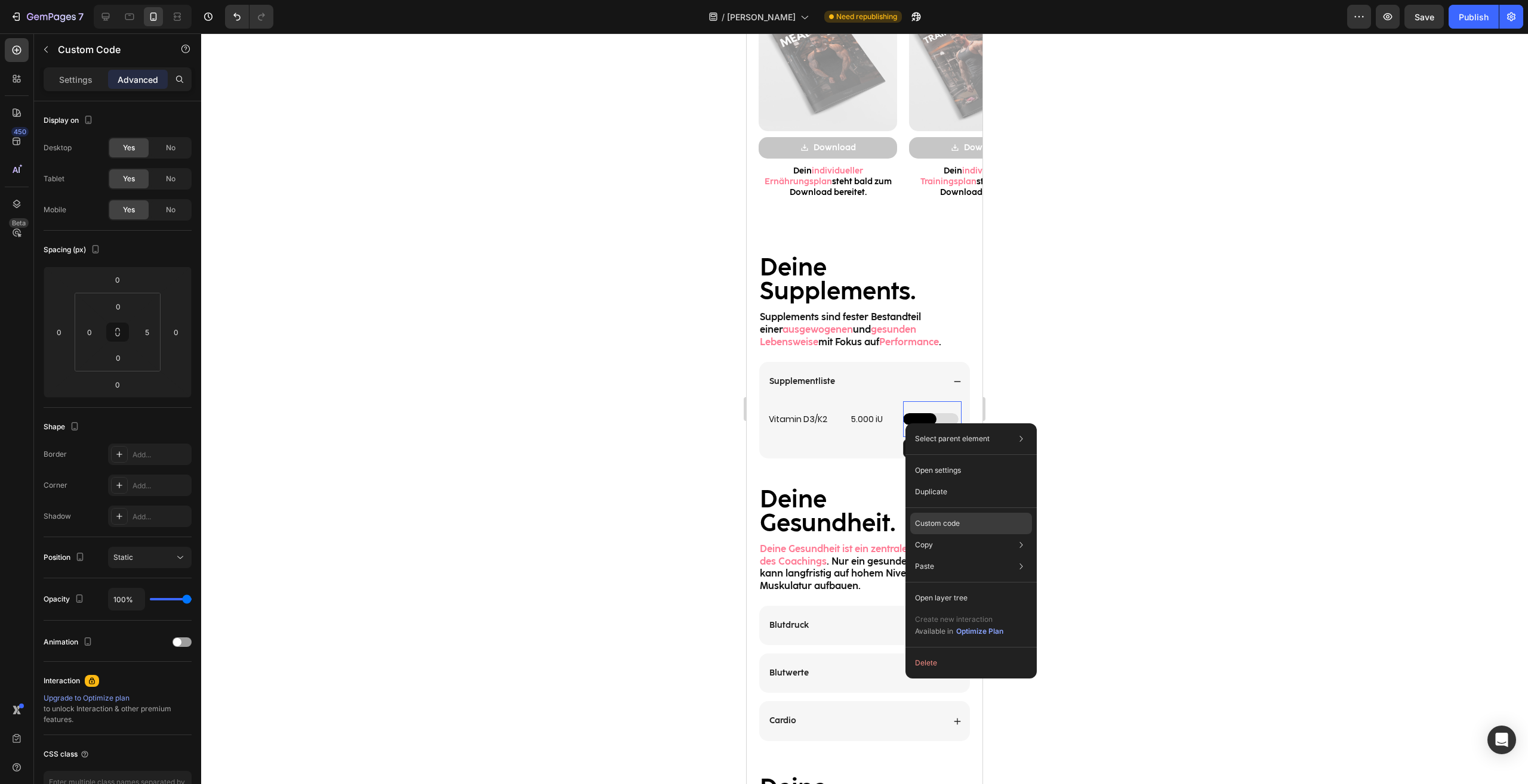
click at [946, 556] on div "Custom code" at bounding box center [971, 567] width 122 height 21
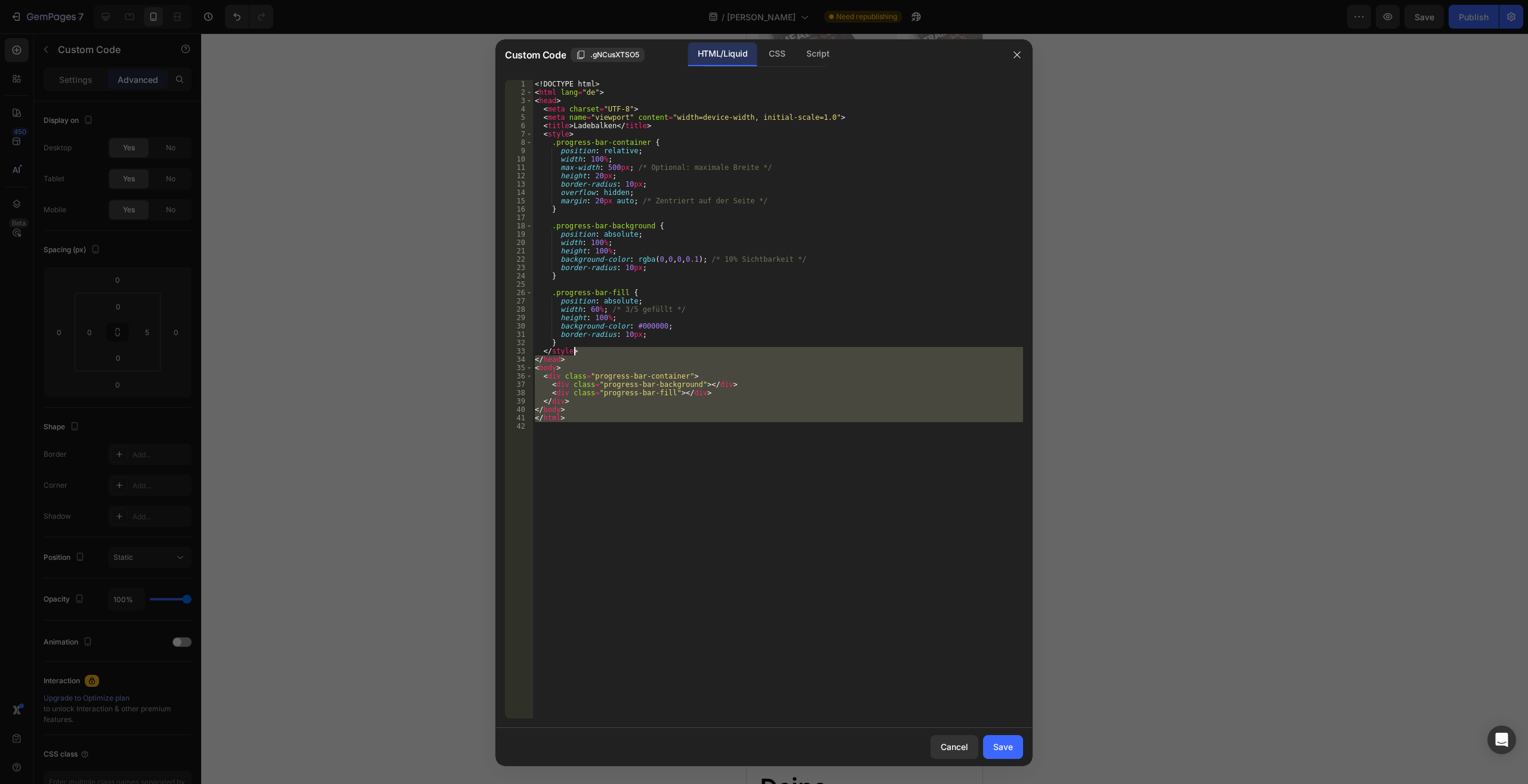
drag, startPoint x: 557, startPoint y: 297, endPoint x: 377, endPoint y: -51, distance: 391.8
click at [532, 80] on div "<! DOCTYPE html > < html lang = "de" > < head > < meta charset = "UTF-8" > < me…" at bounding box center [777, 400] width 491 height 639
type textarea "<!DOCTYPE html> <html lang="de">"
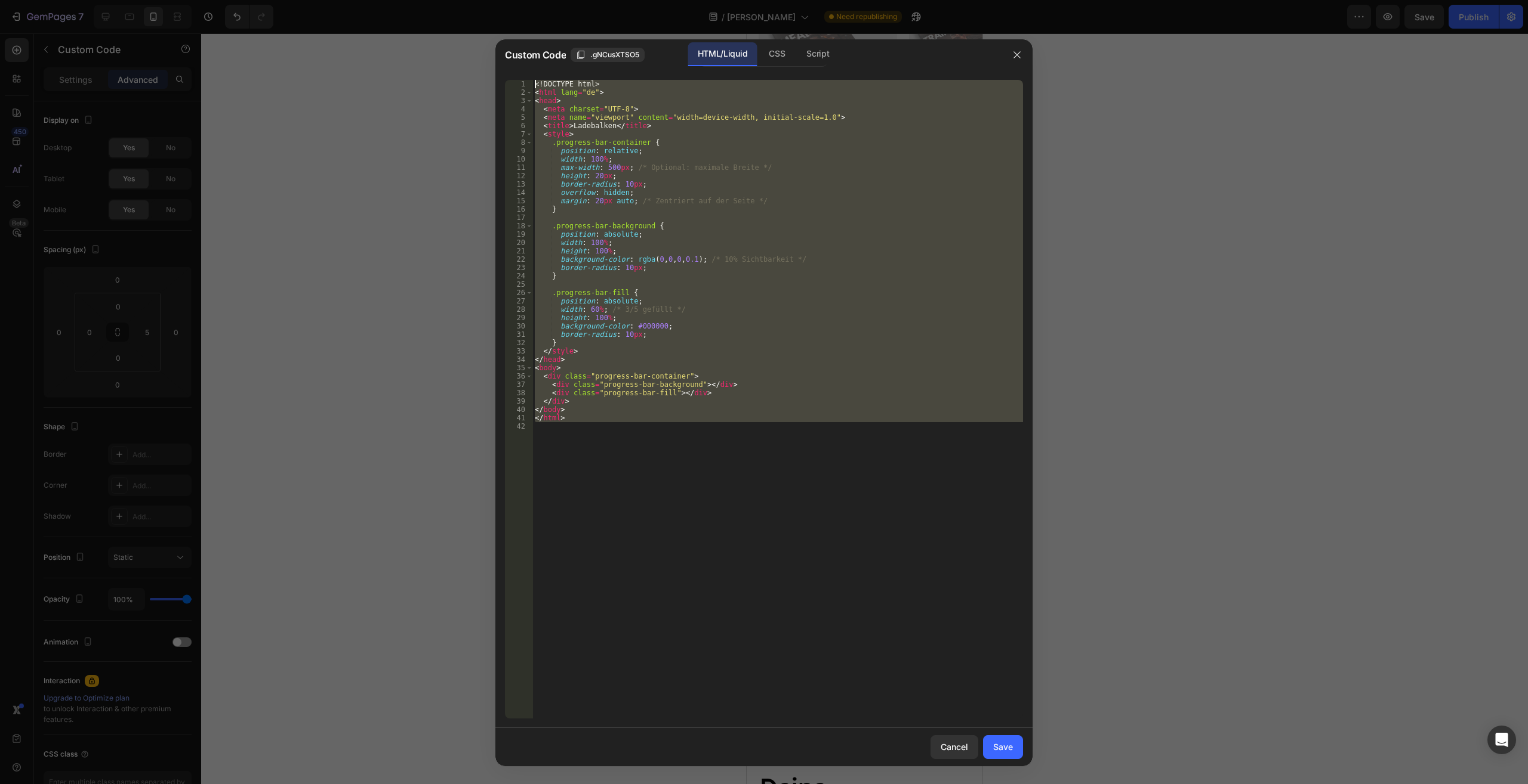
paste textarea
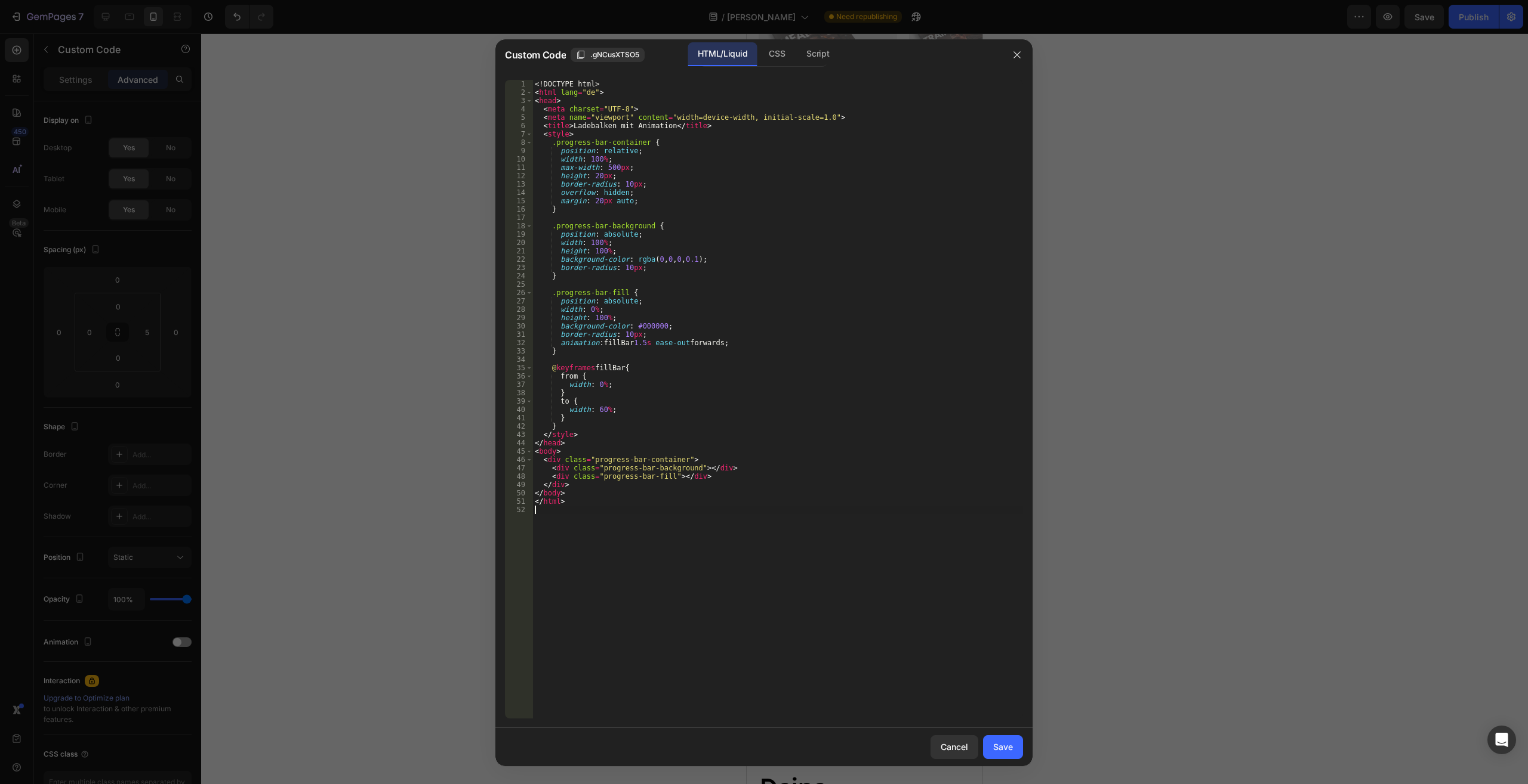
click at [999, 748] on div "Save" at bounding box center [1003, 747] width 20 height 12
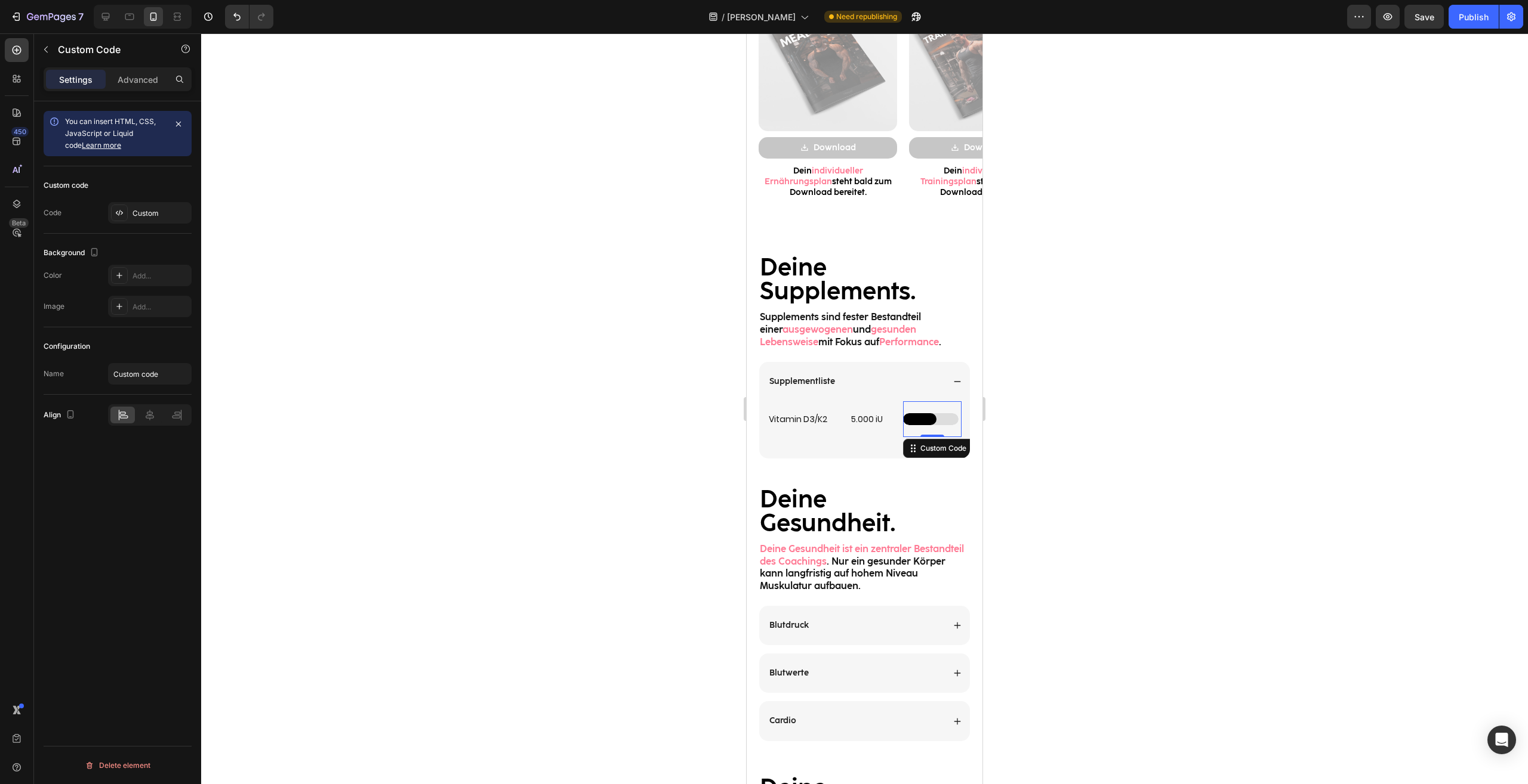
click at [1134, 489] on div at bounding box center [865, 409] width 1327 height 751
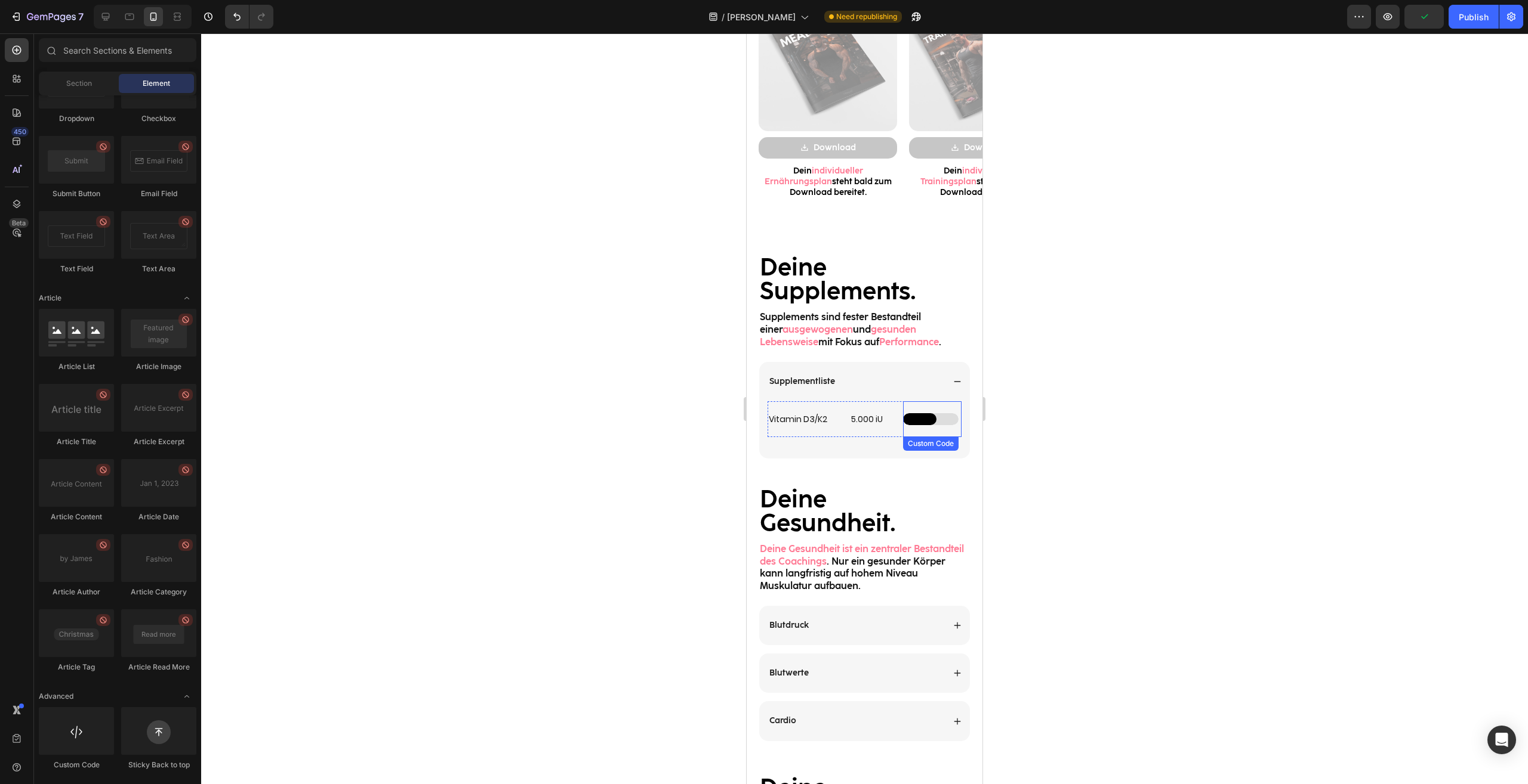
click at [932, 415] on div at bounding box center [931, 418] width 55 height 12
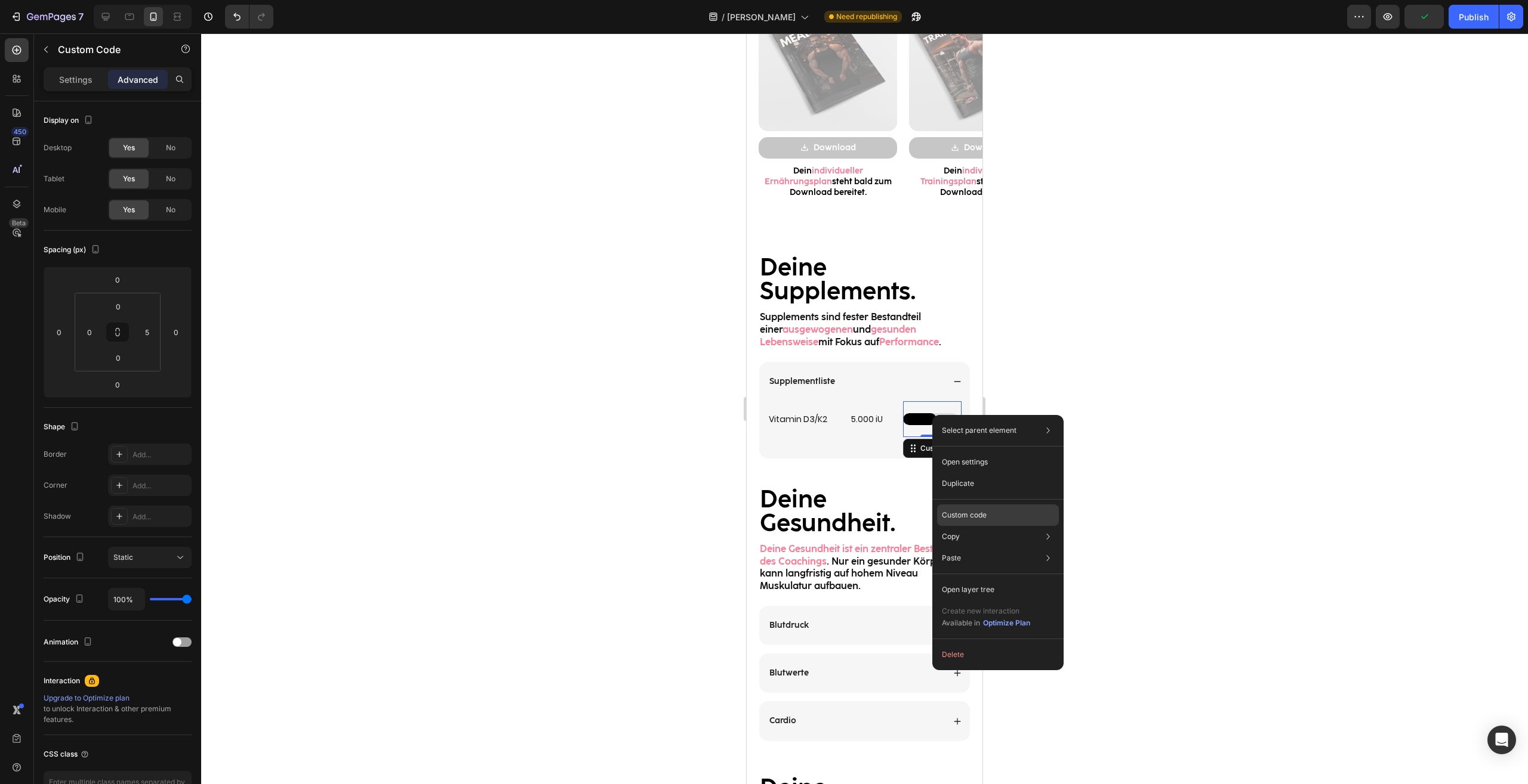
click at [971, 547] on div "Custom code" at bounding box center [997, 558] width 122 height 21
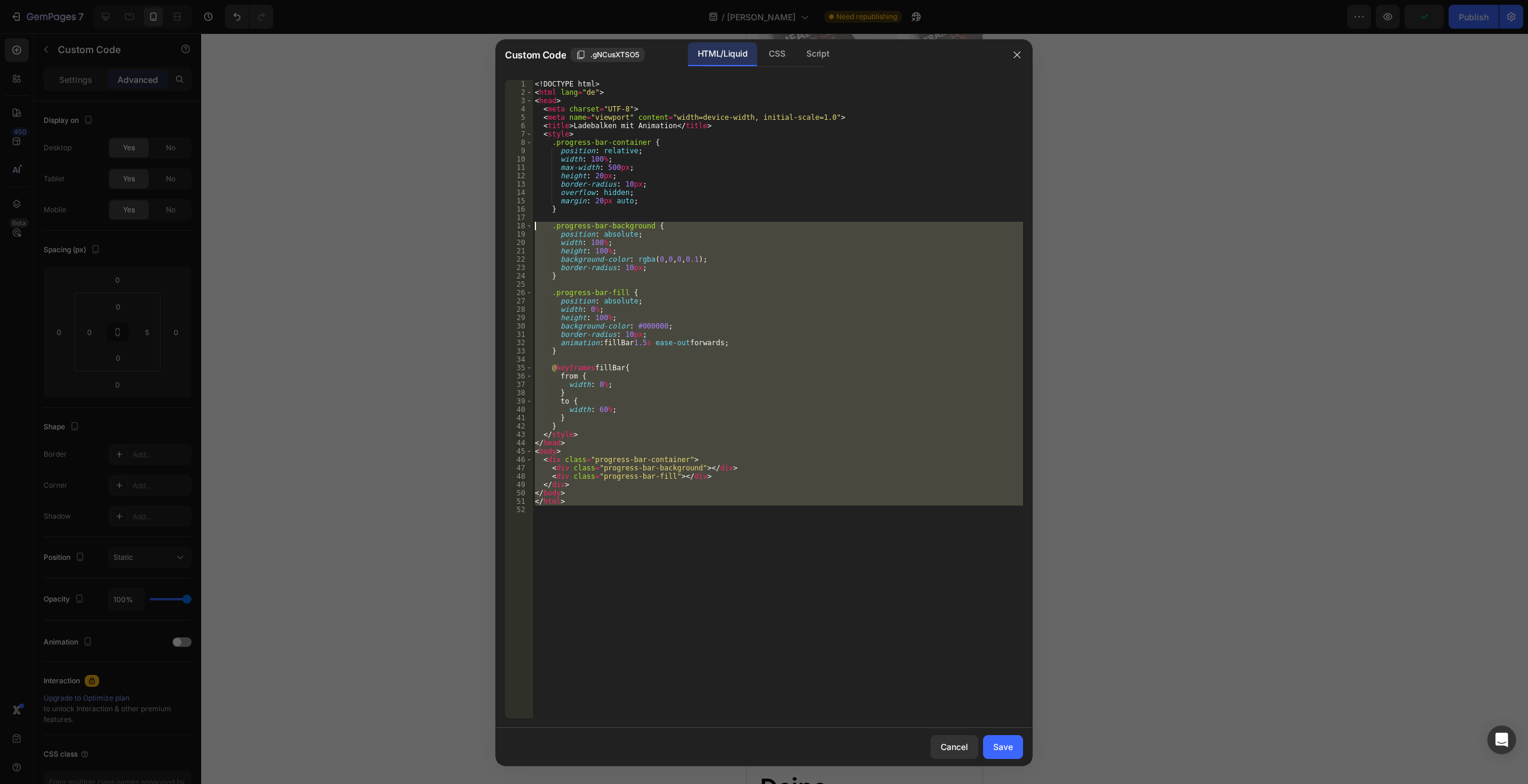
drag, startPoint x: 555, startPoint y: 370, endPoint x: 266, endPoint y: -51, distance: 510.6
click at [532, 80] on div "<! DOCTYPE html > < html lang = "de" > < head > < meta charset = "UTF-8" > < me…" at bounding box center [777, 400] width 491 height 639
type textarea "<!DOCTYPE html> <html lang="de">"
paste textarea
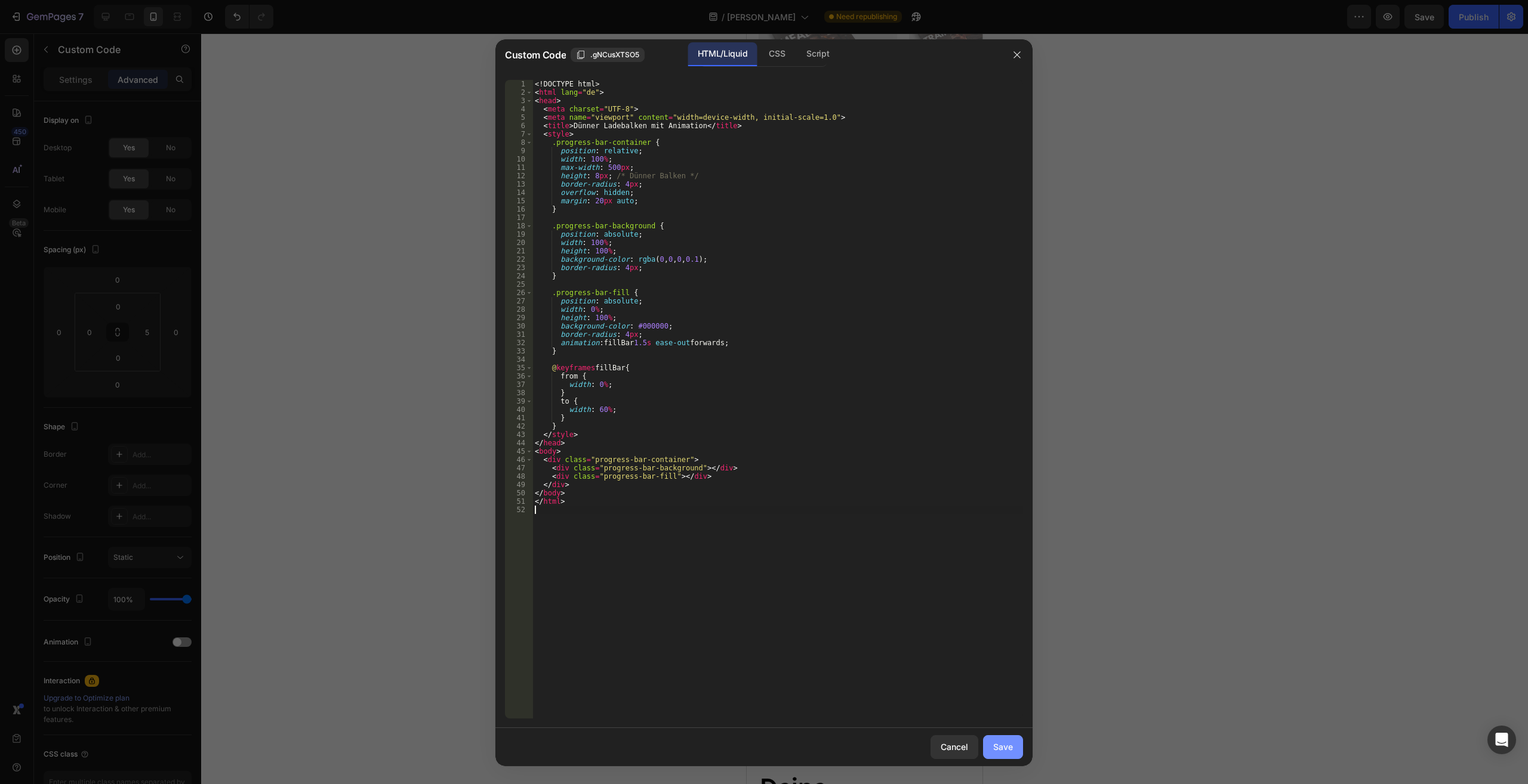
click at [1003, 748] on div "Save" at bounding box center [1003, 747] width 20 height 12
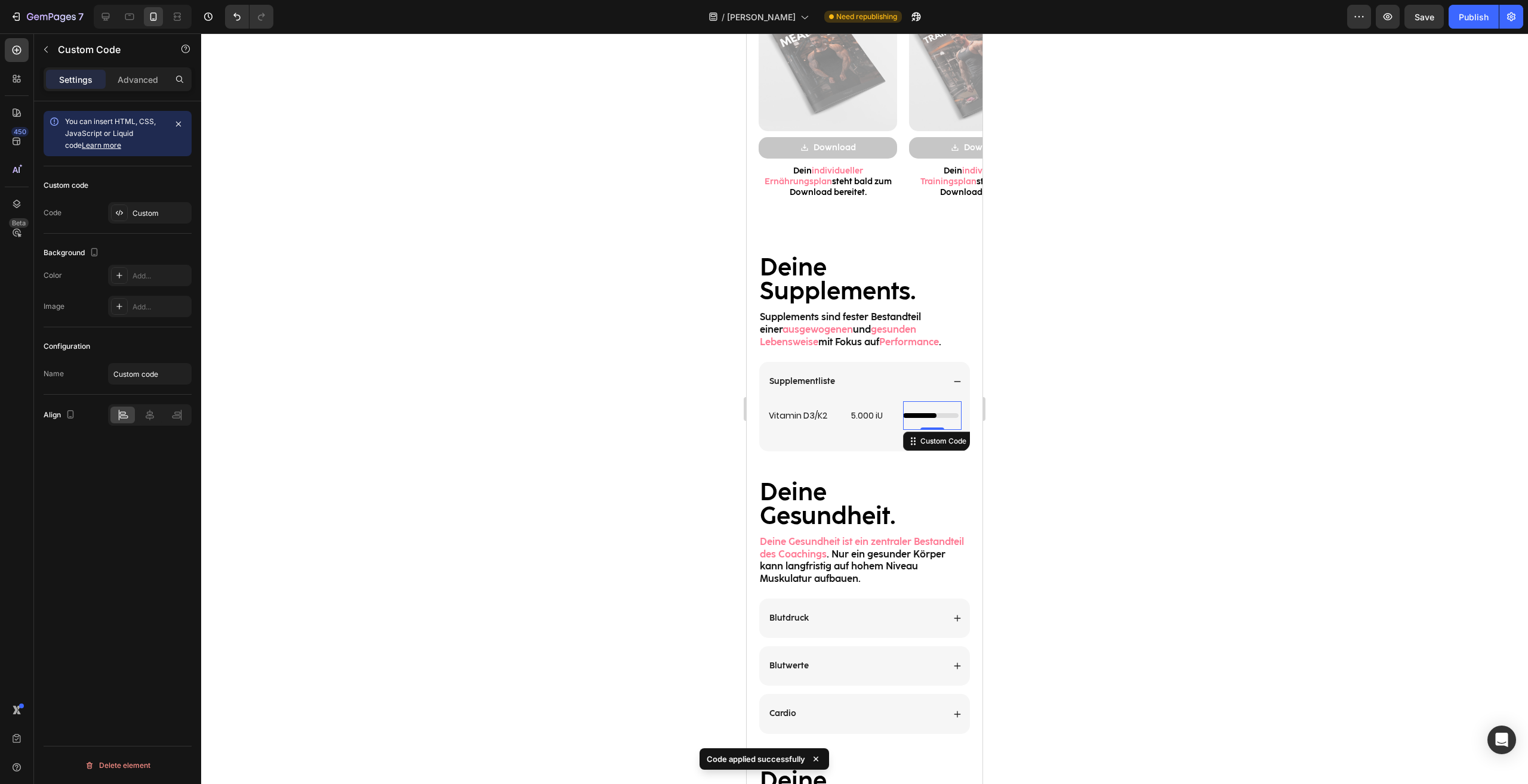
click at [1160, 493] on div at bounding box center [865, 409] width 1327 height 751
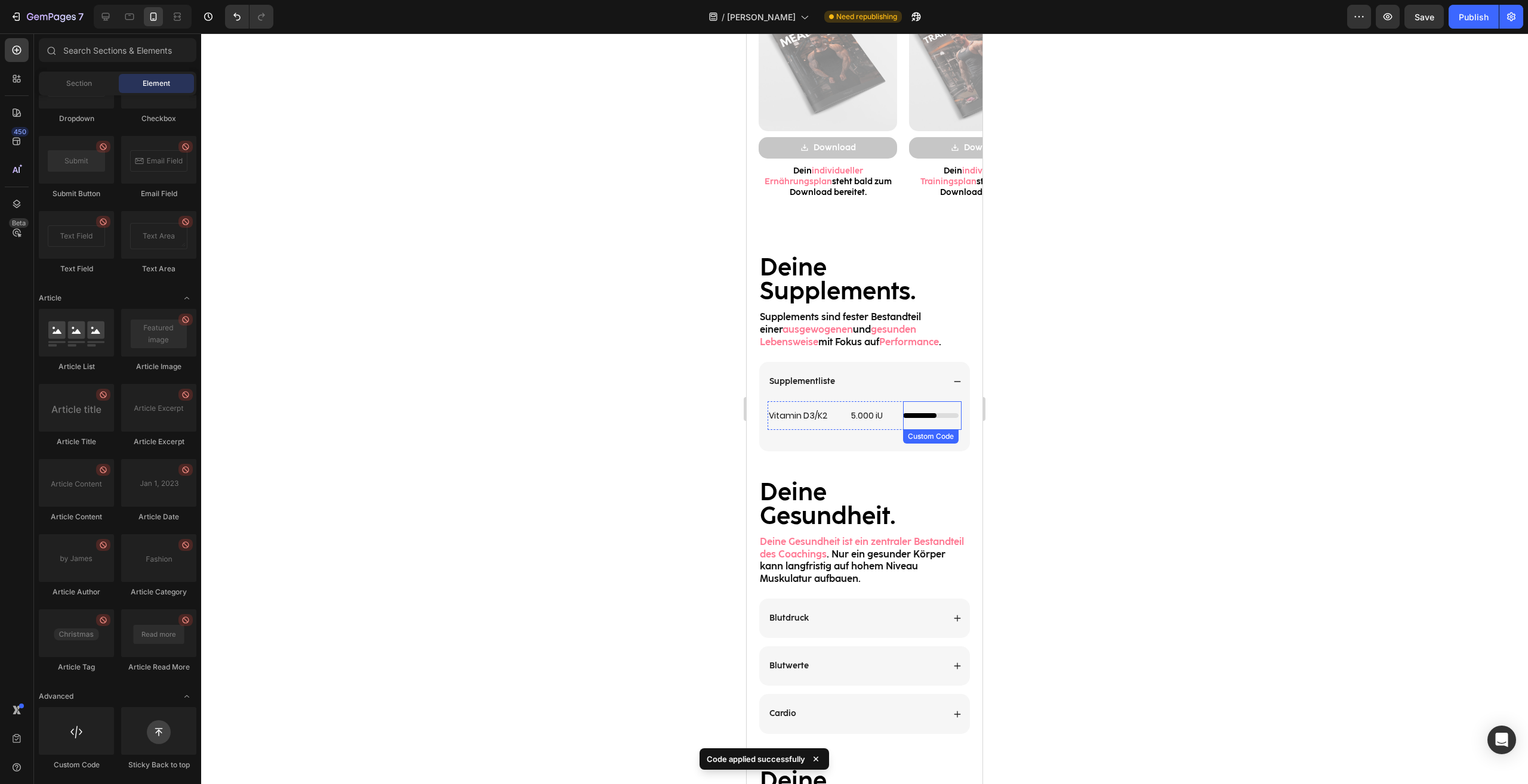
click at [945, 420] on div "Custom Code" at bounding box center [932, 416] width 59 height 28
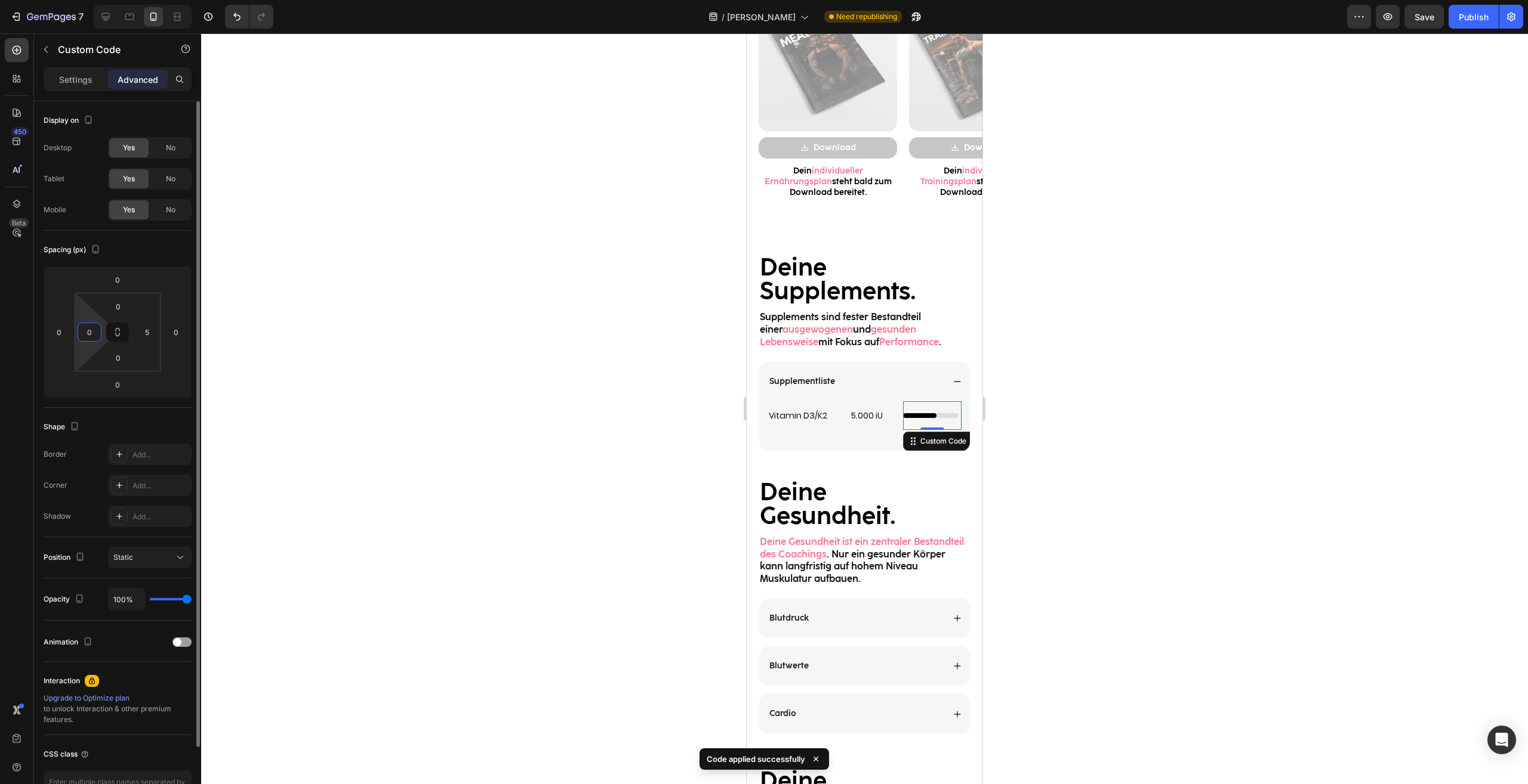
click at [88, 330] on input "0" at bounding box center [89, 332] width 18 height 18
type input "5"
click at [1077, 445] on div at bounding box center [865, 409] width 1327 height 751
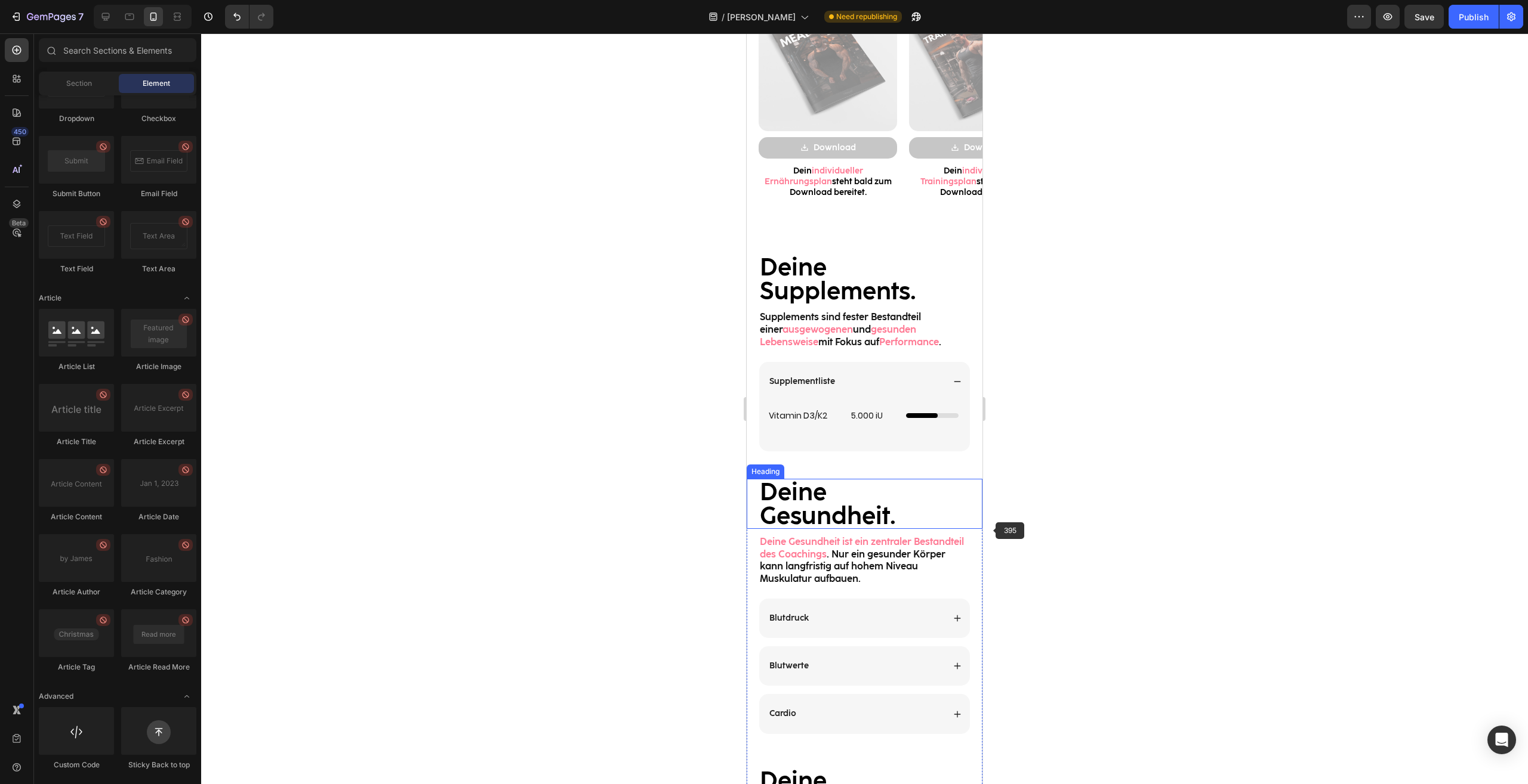
click at [1164, 522] on div at bounding box center [865, 409] width 1327 height 751
click at [943, 426] on div "Custom Code" at bounding box center [932, 416] width 59 height 28
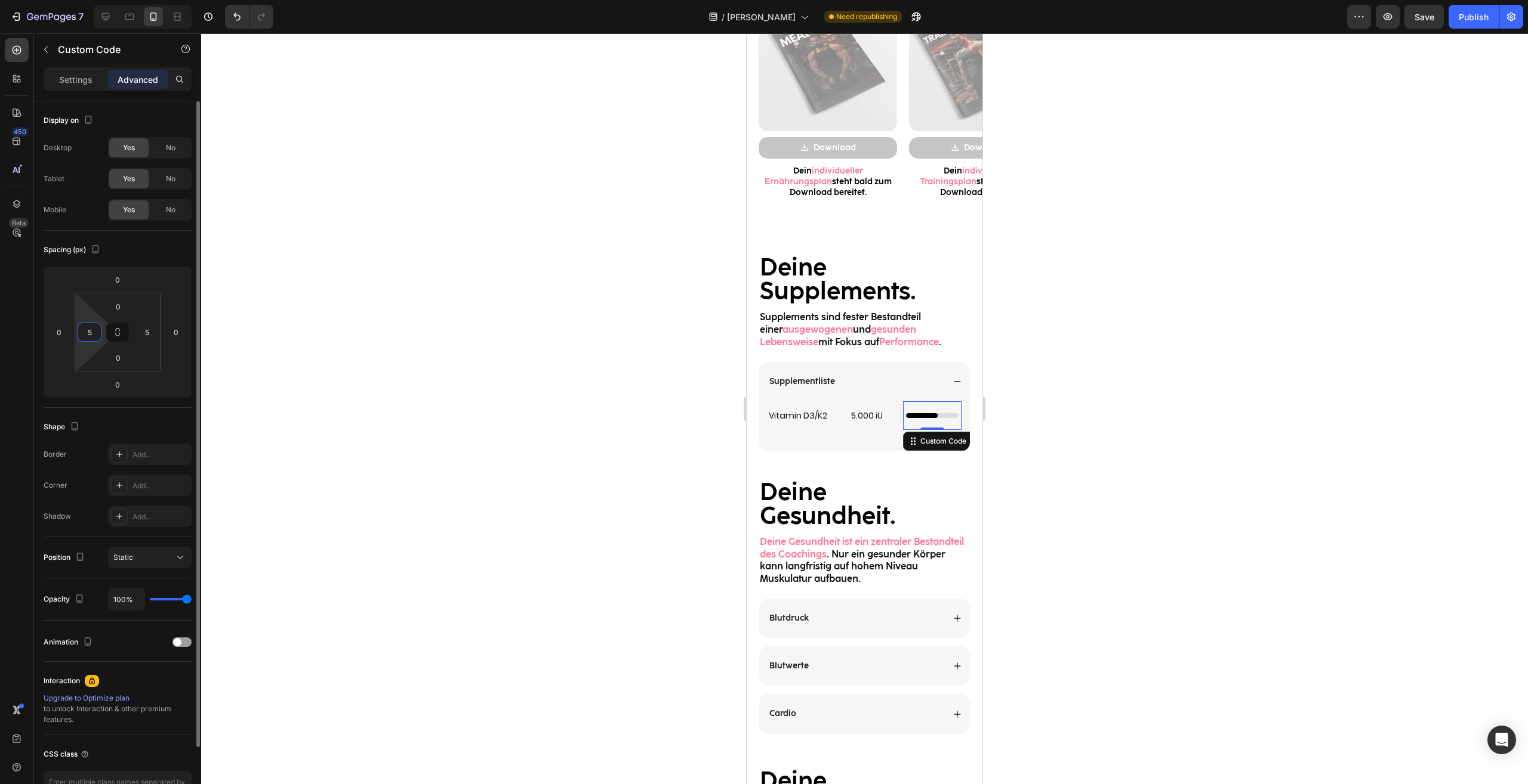
click at [95, 330] on input "5" at bounding box center [89, 332] width 18 height 18
type input ","
type input "0"
click at [146, 340] on input "5" at bounding box center [147, 332] width 18 height 18
type input "10"
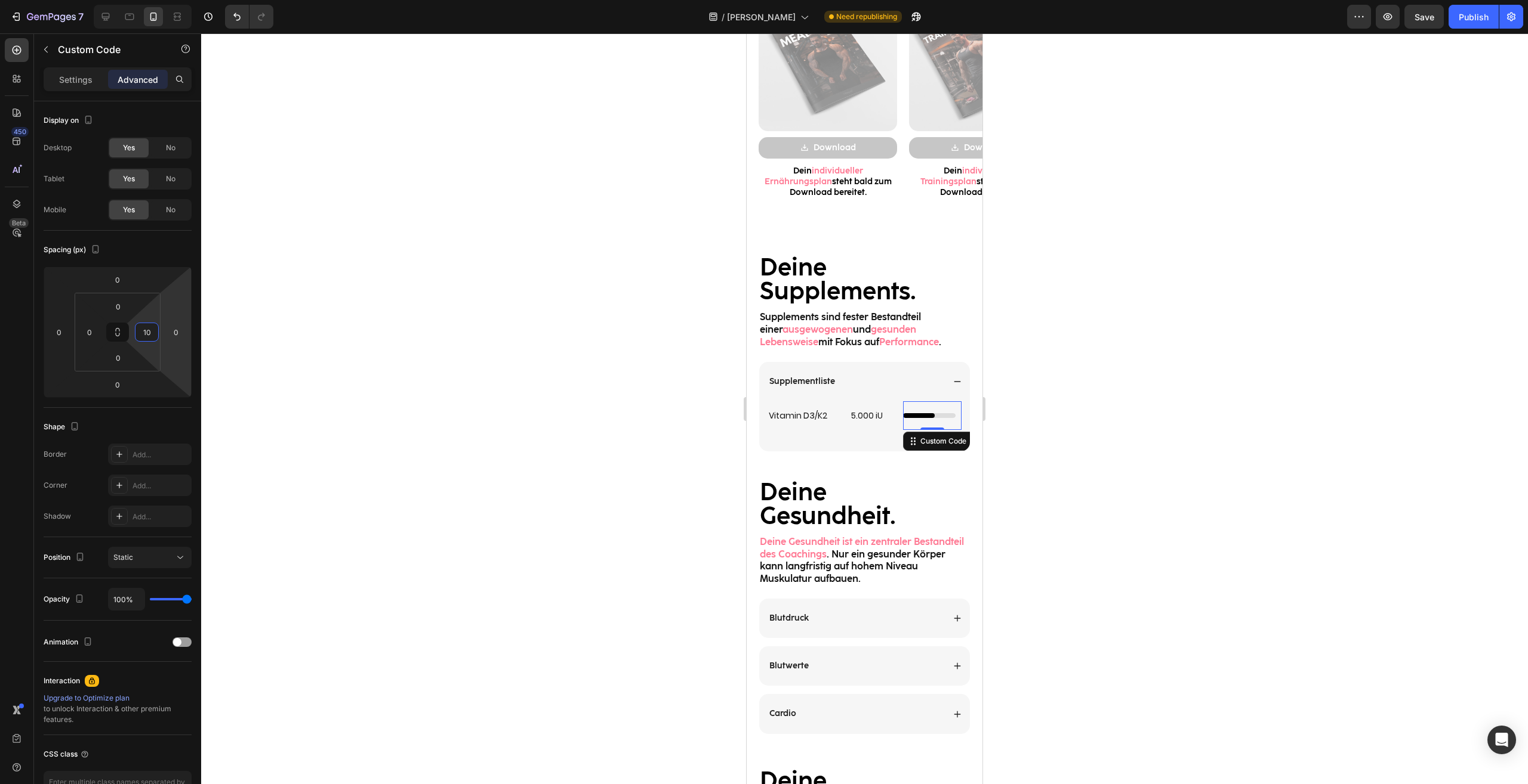
click at [1117, 433] on div at bounding box center [865, 409] width 1327 height 751
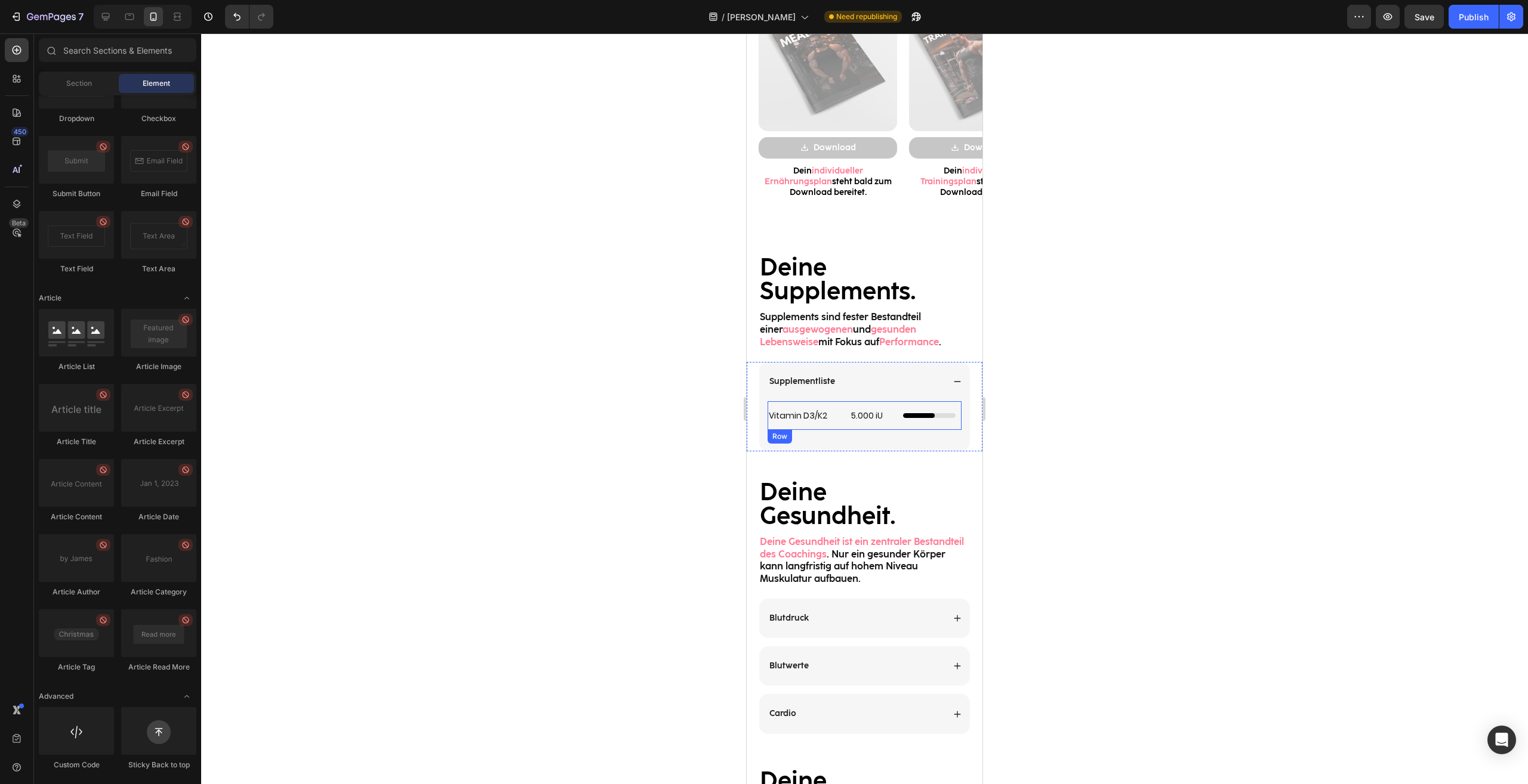
click at [874, 424] on div "5.000 iU Heading" at bounding box center [871, 416] width 44 height 28
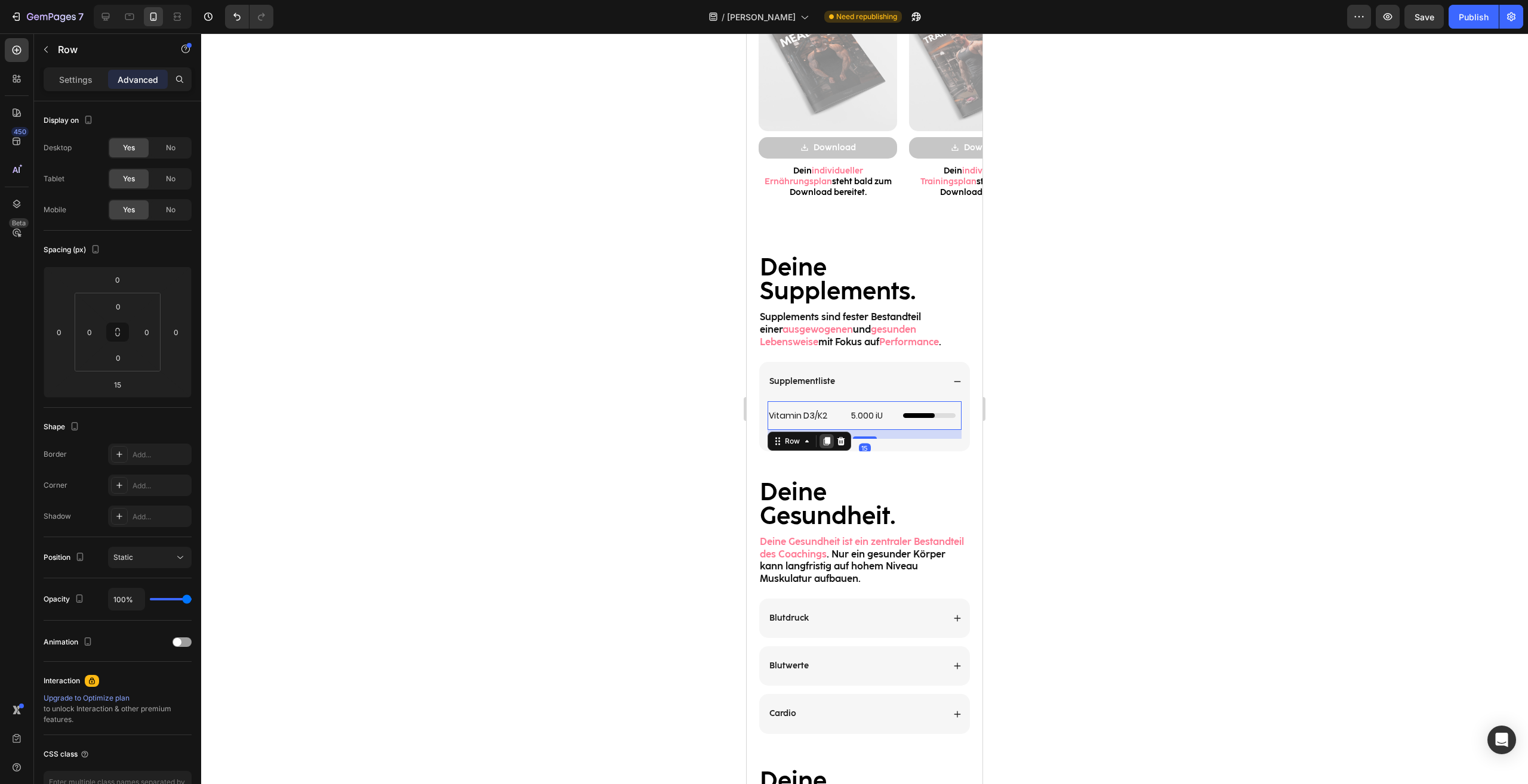
click at [824, 444] on icon at bounding box center [826, 440] width 6 height 8
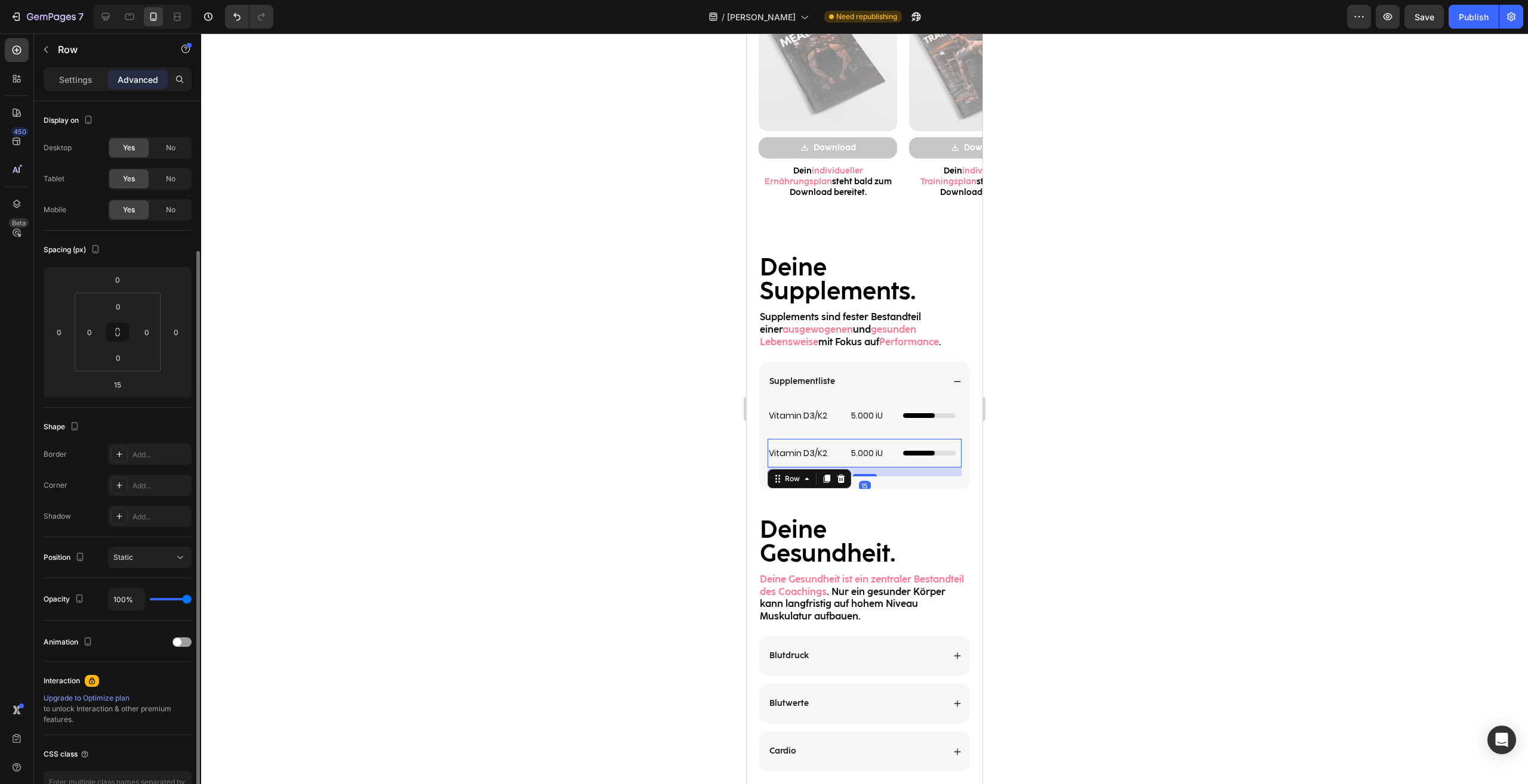
scroll to position [78, 0]
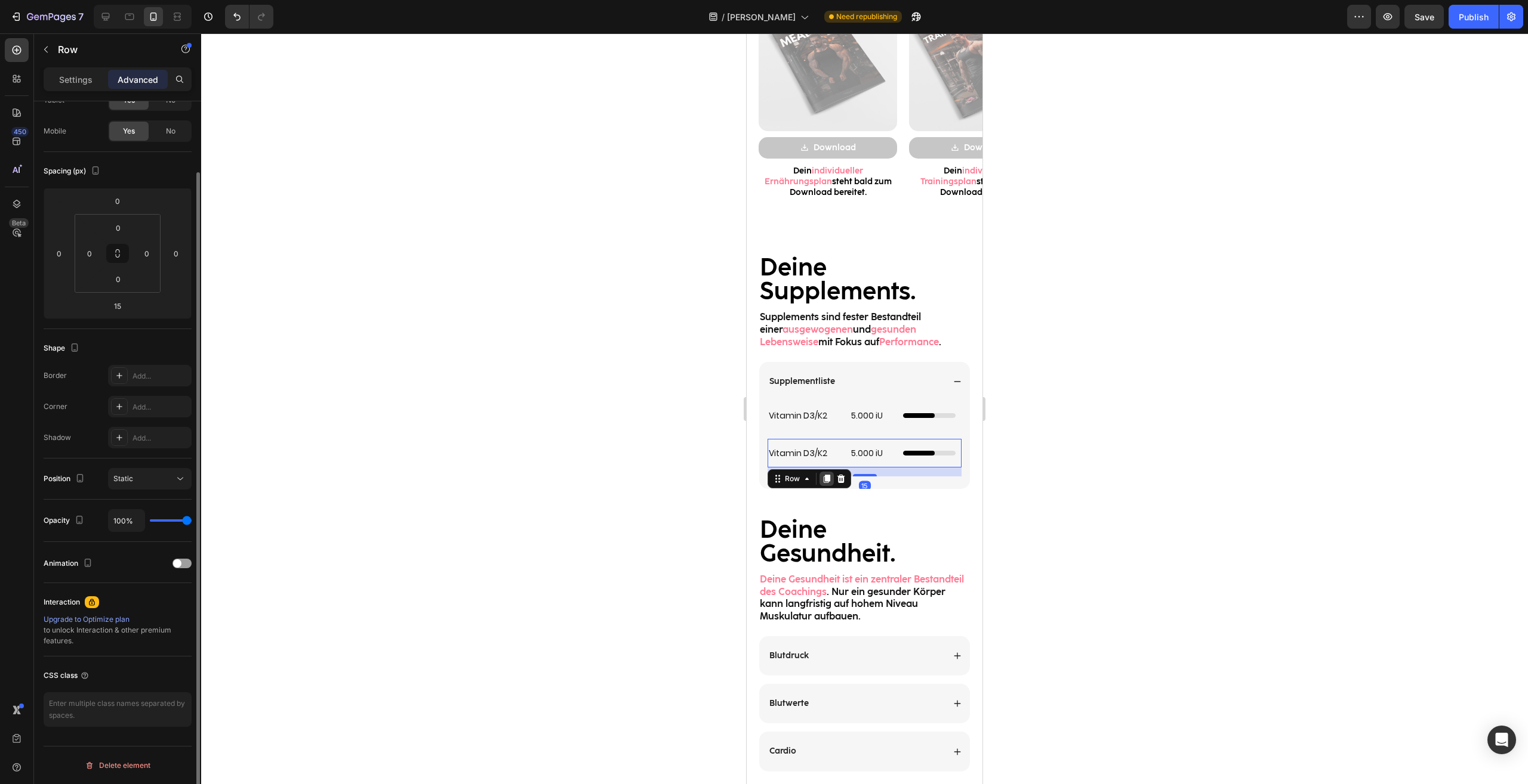
click at [825, 480] on icon at bounding box center [826, 478] width 6 height 8
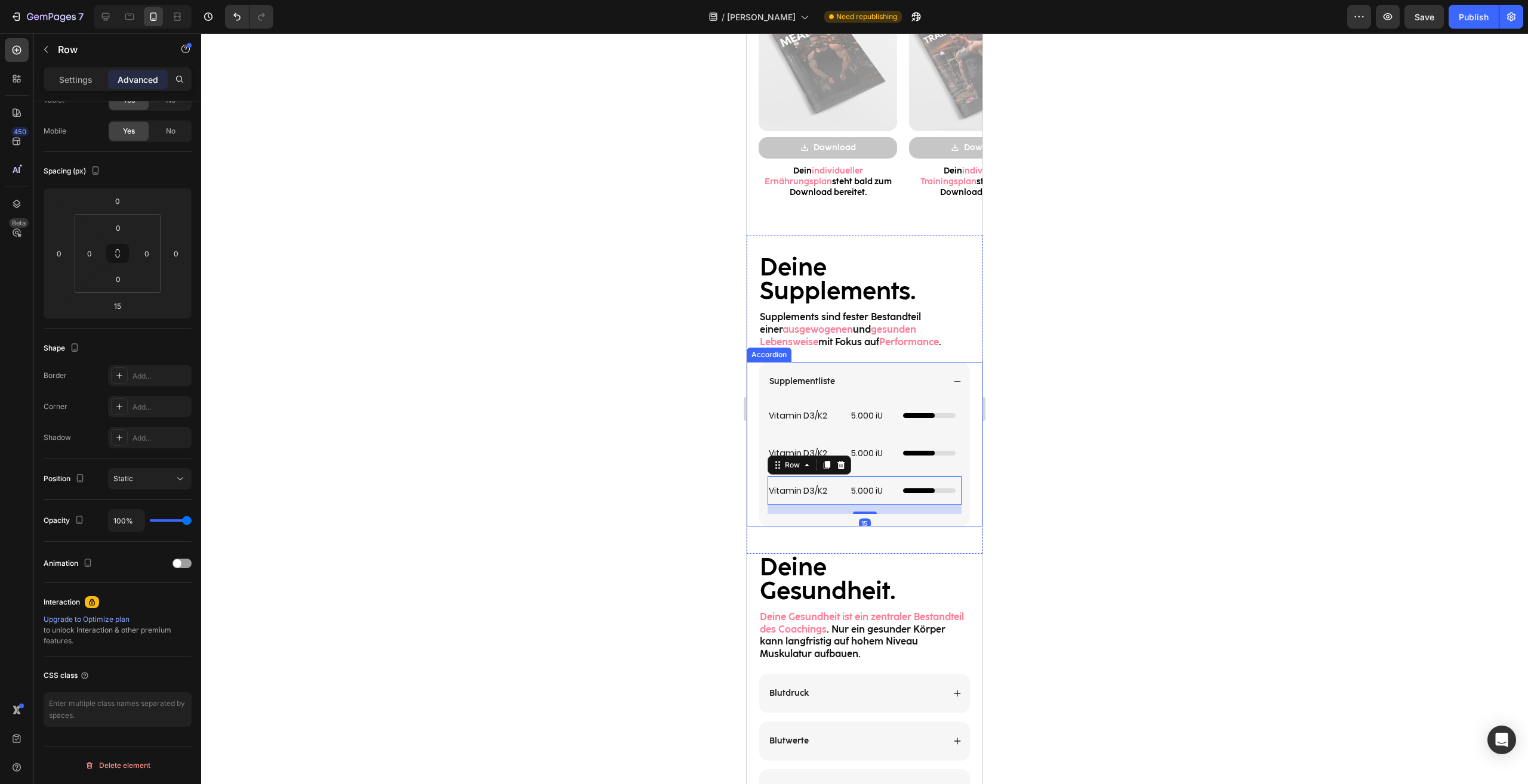
click at [1118, 435] on div at bounding box center [865, 409] width 1327 height 751
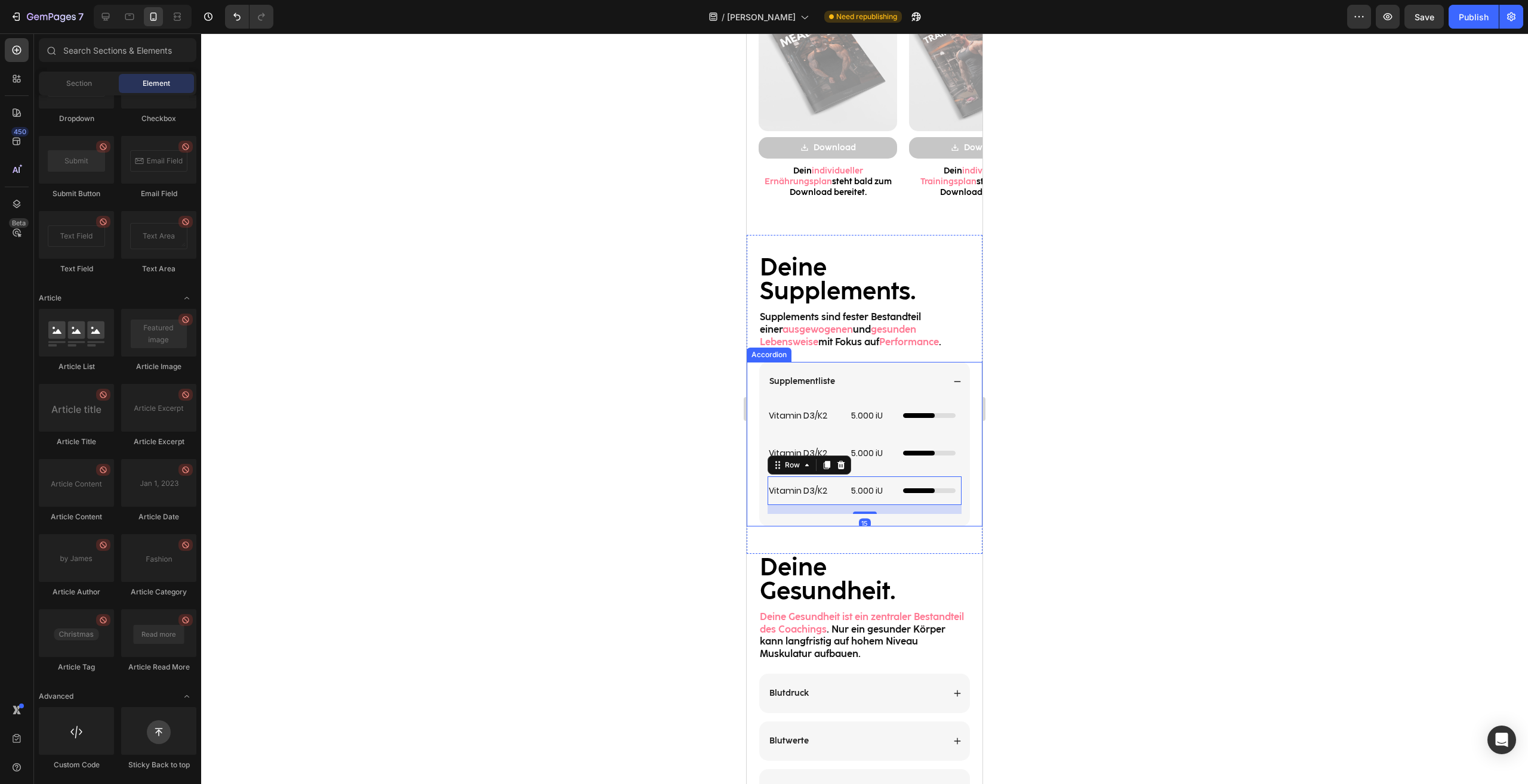
scroll to position [2848, 0]
click at [797, 443] on div "Vitamin D3/K2 Heading" at bounding box center [804, 453] width 73 height 28
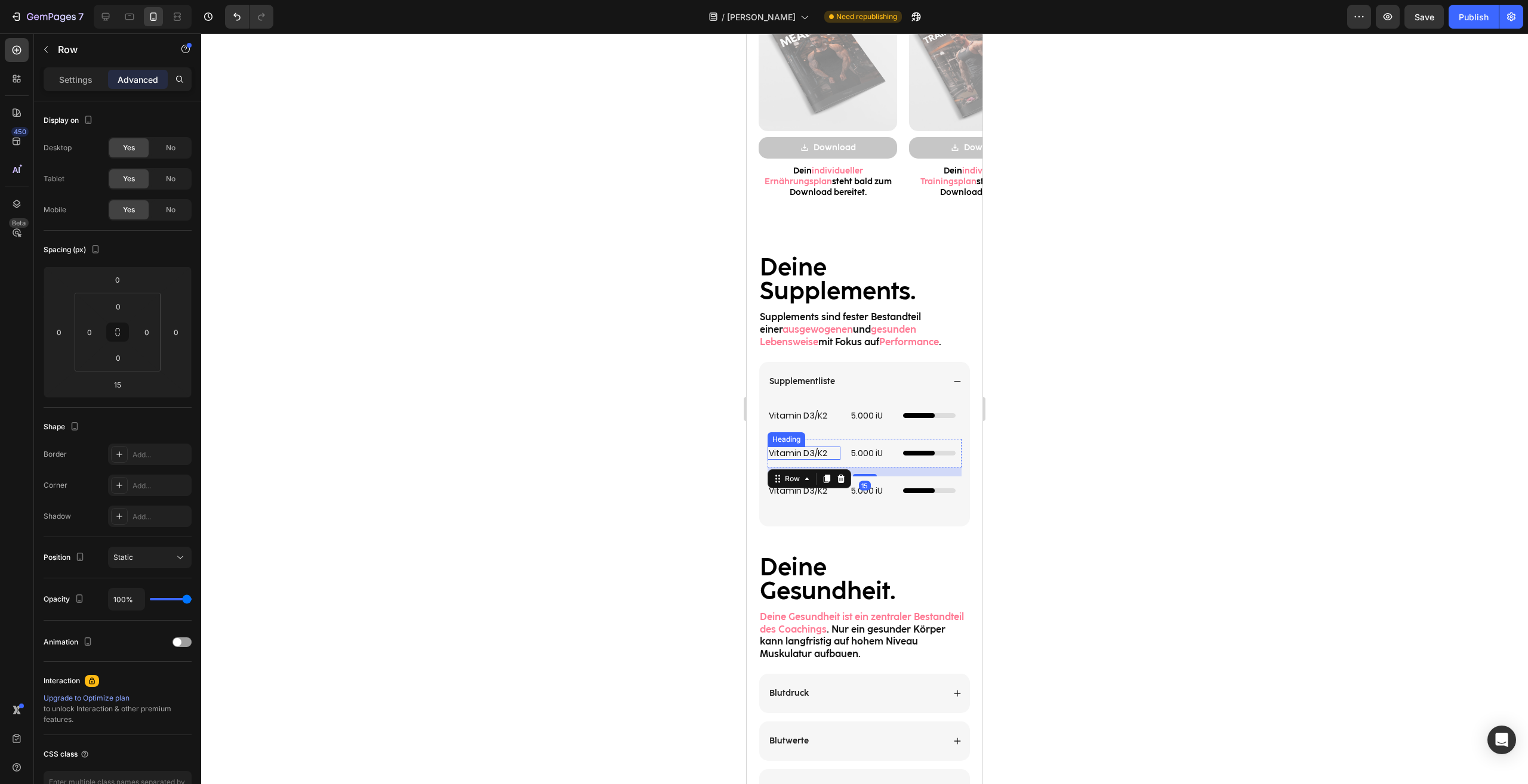
click at [804, 449] on h2 "Vitamin D3/K2" at bounding box center [804, 453] width 73 height 13
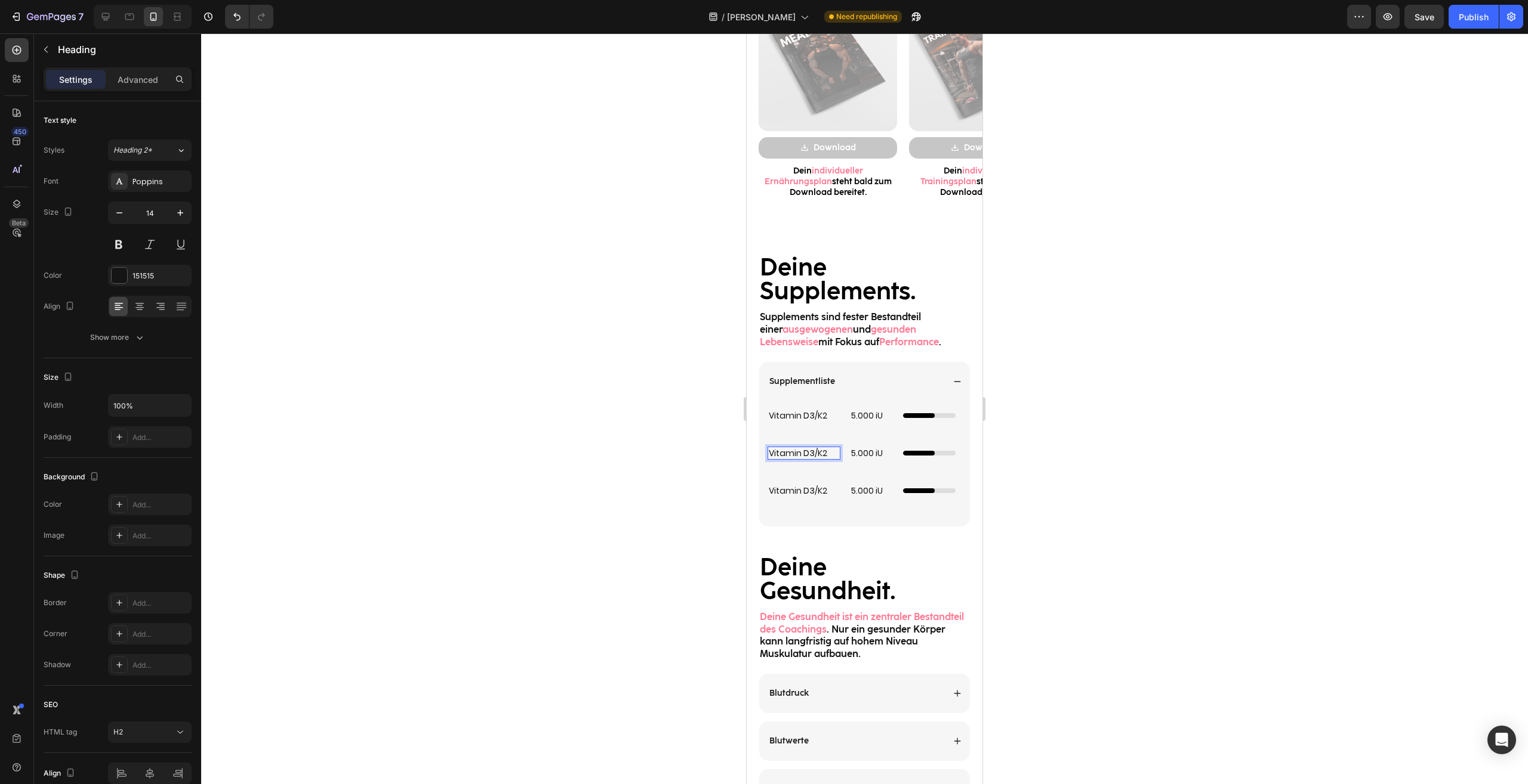
click at [804, 449] on h2 "Vitamin D3/K2" at bounding box center [804, 453] width 73 height 13
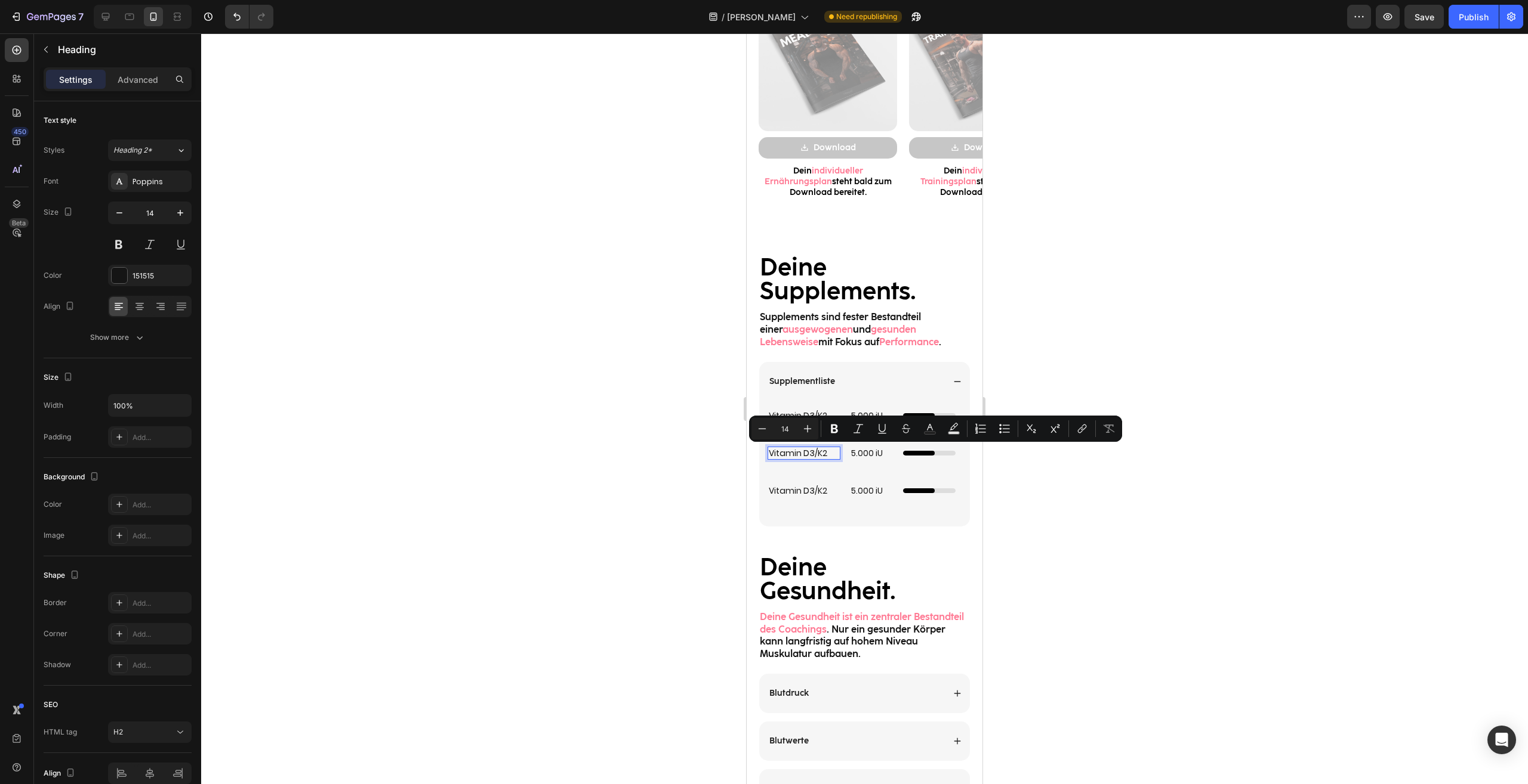
click at [804, 449] on p "Vitamin D3/K2" at bounding box center [803, 453] width 70 height 11
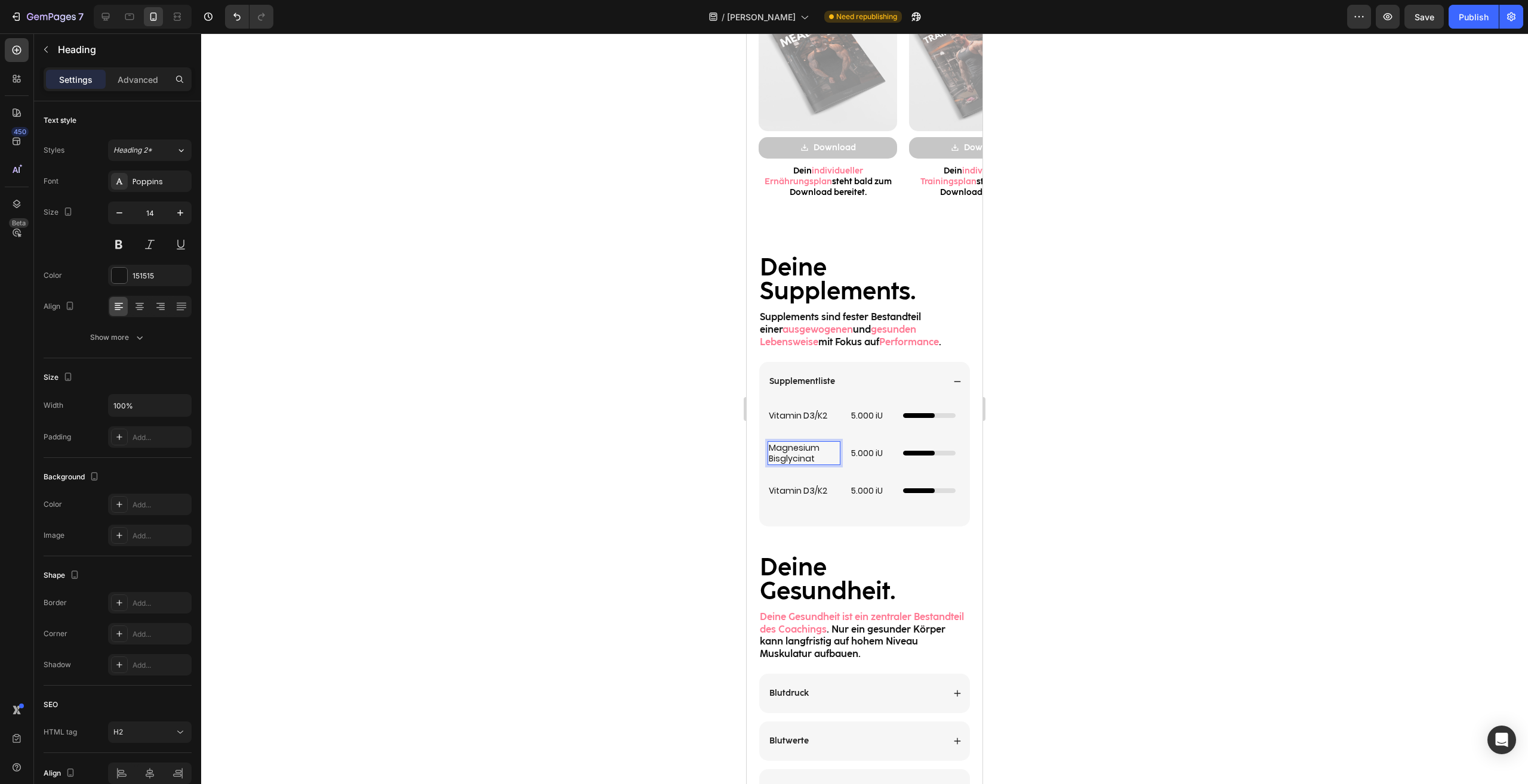
click at [812, 456] on p "Magnesium Bisglycinat" at bounding box center [803, 453] width 70 height 21
drag, startPoint x: 822, startPoint y: 460, endPoint x: 722, endPoint y: 458, distance: 100.0
click at [768, 458] on h2 "Magnesium Bisglycinat" at bounding box center [804, 453] width 73 height 24
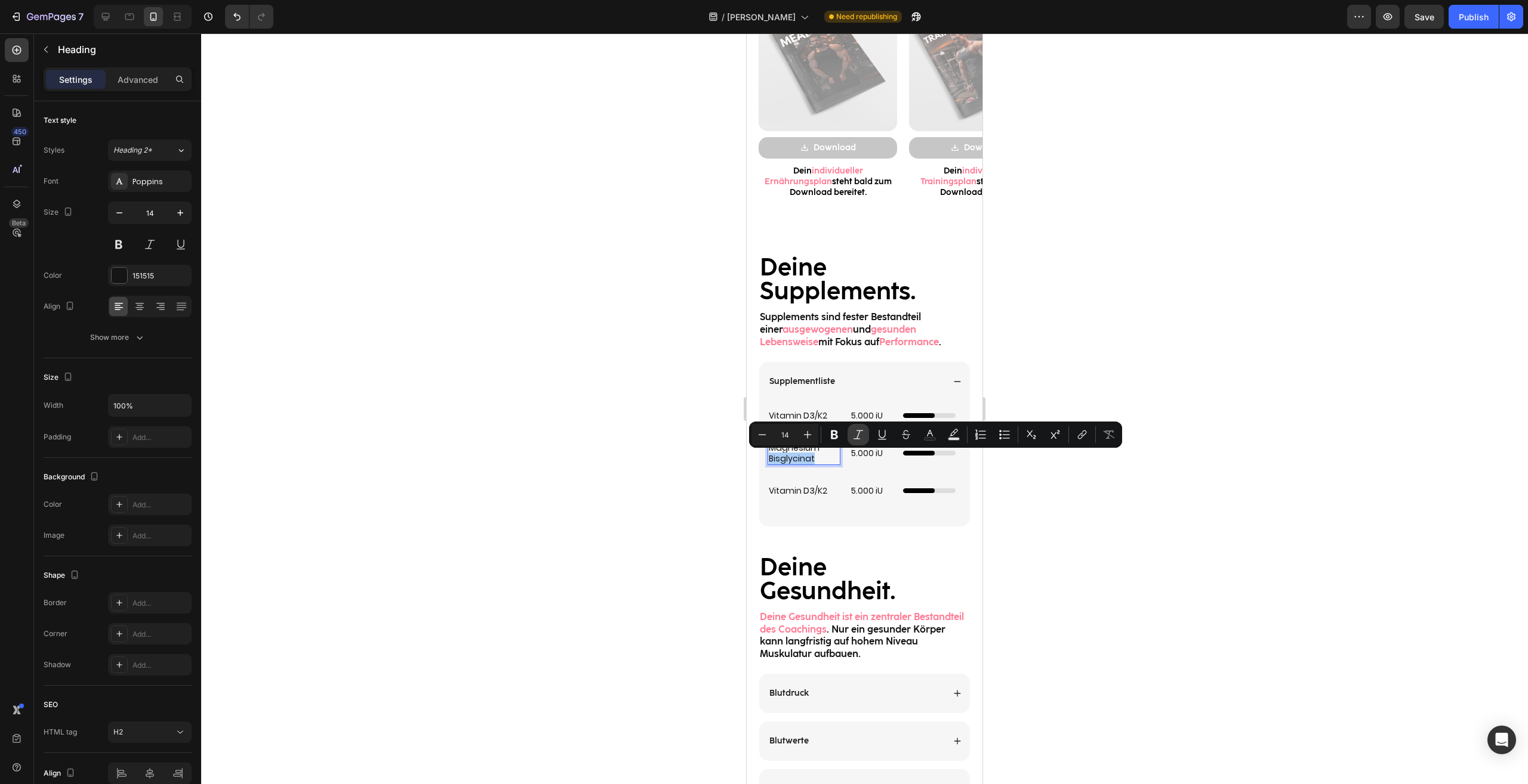
click at [862, 435] on icon "Editor contextual toolbar" at bounding box center [857, 434] width 12 height 12
click at [1069, 520] on div at bounding box center [865, 409] width 1327 height 751
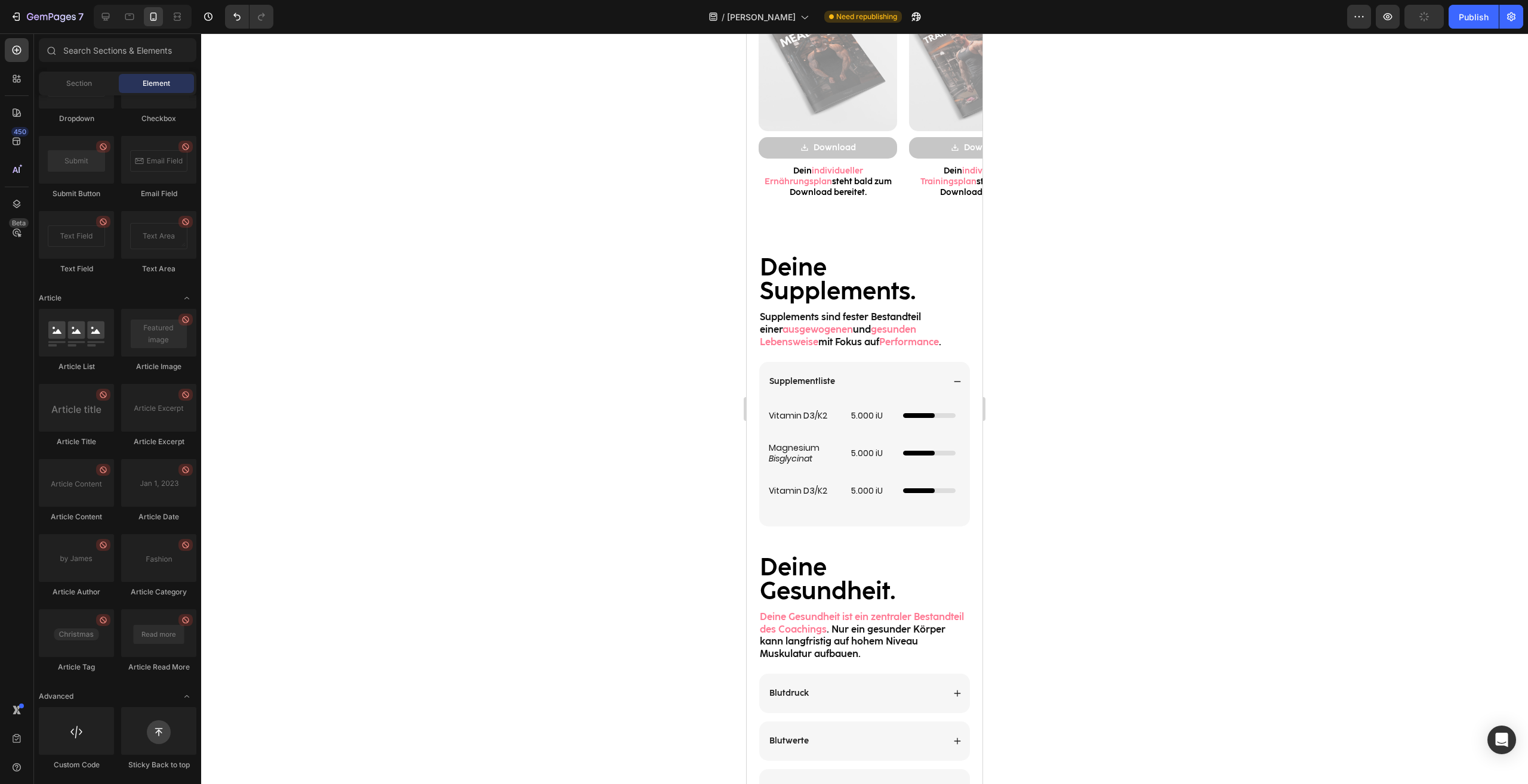
click at [1053, 475] on div at bounding box center [865, 409] width 1327 height 751
click at [868, 413] on h2 "5.000 iU" at bounding box center [871, 416] width 44 height 13
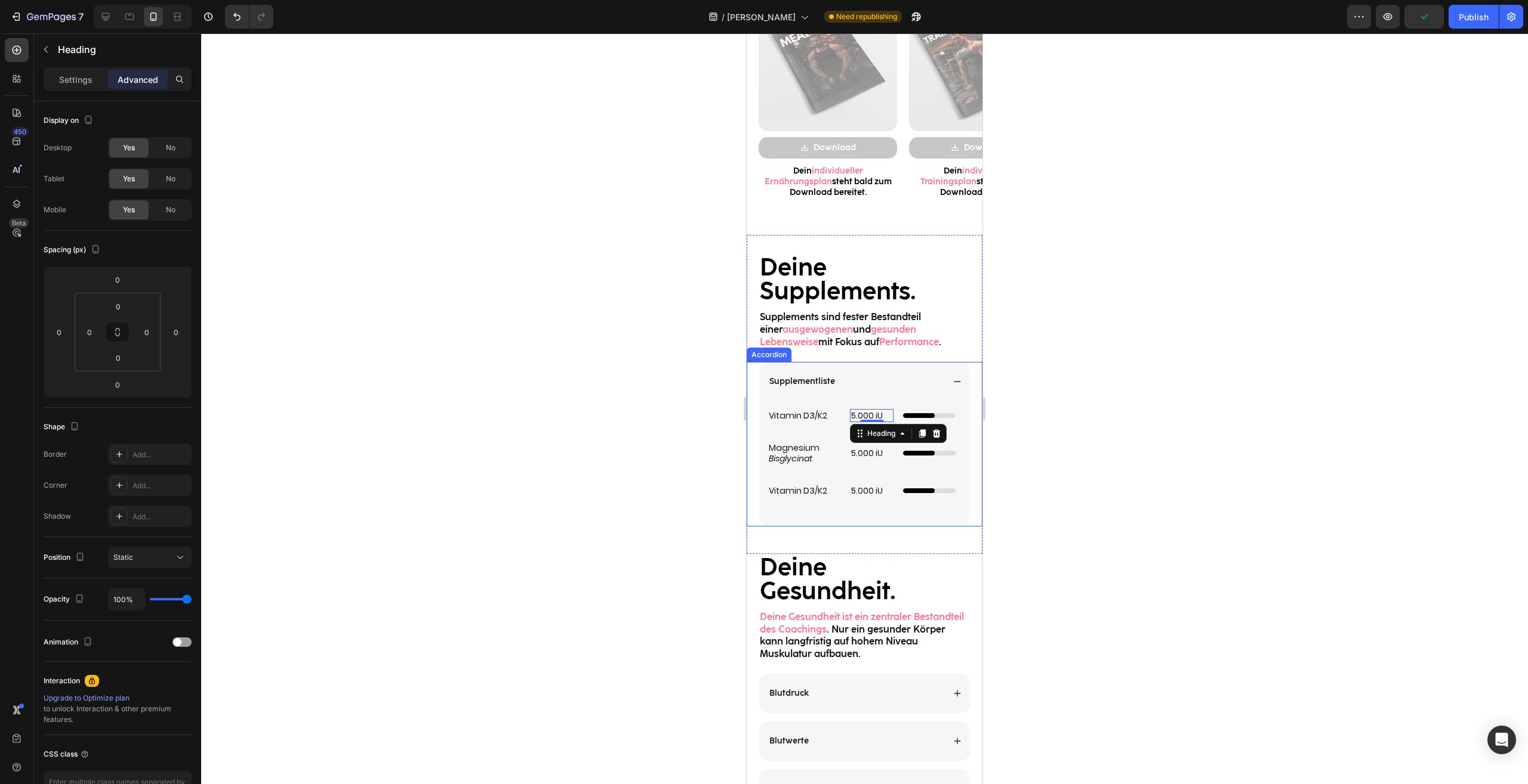
click at [1096, 424] on div at bounding box center [865, 409] width 1327 height 751
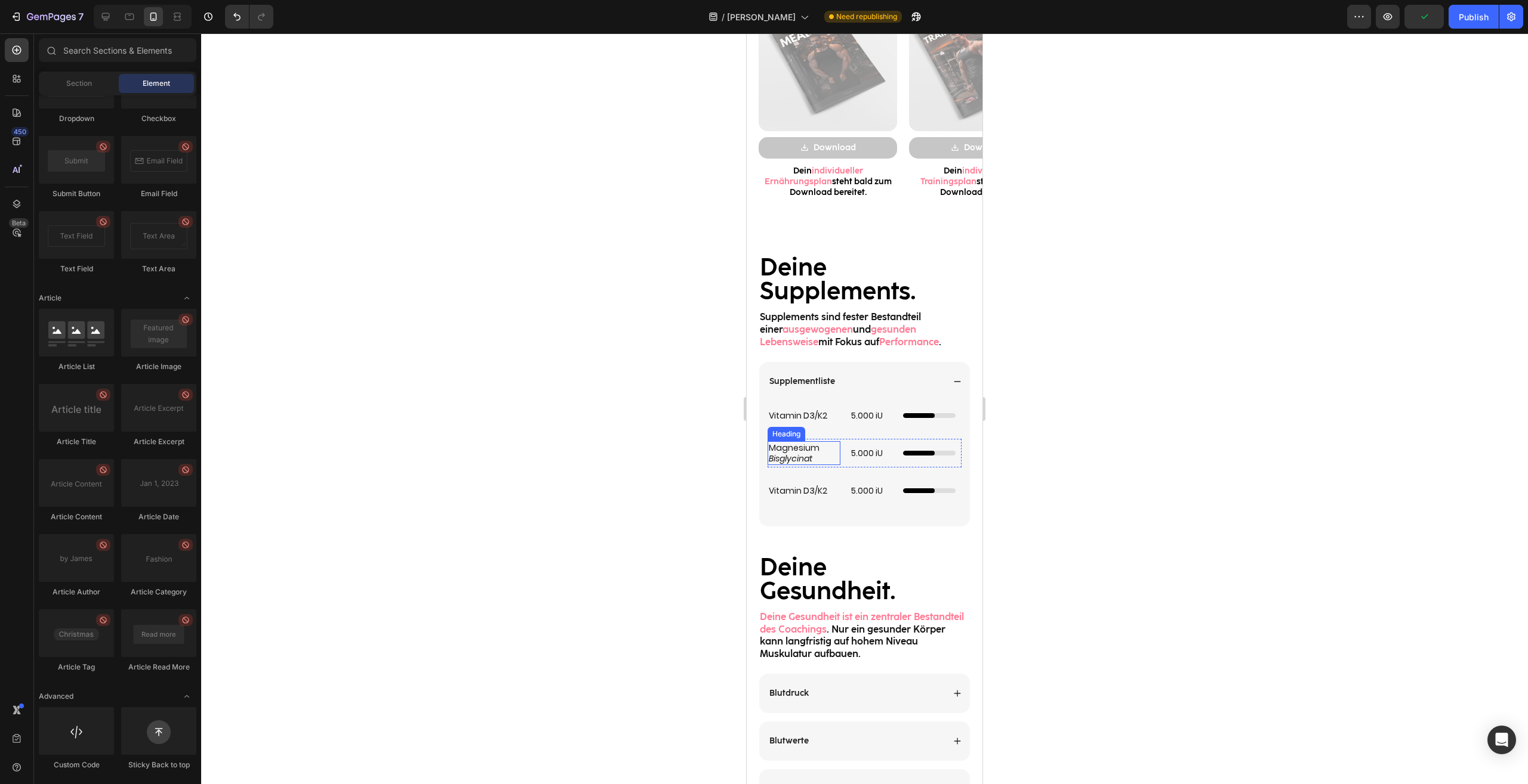
click at [797, 459] on icon "Bisglycinat" at bounding box center [790, 458] width 44 height 12
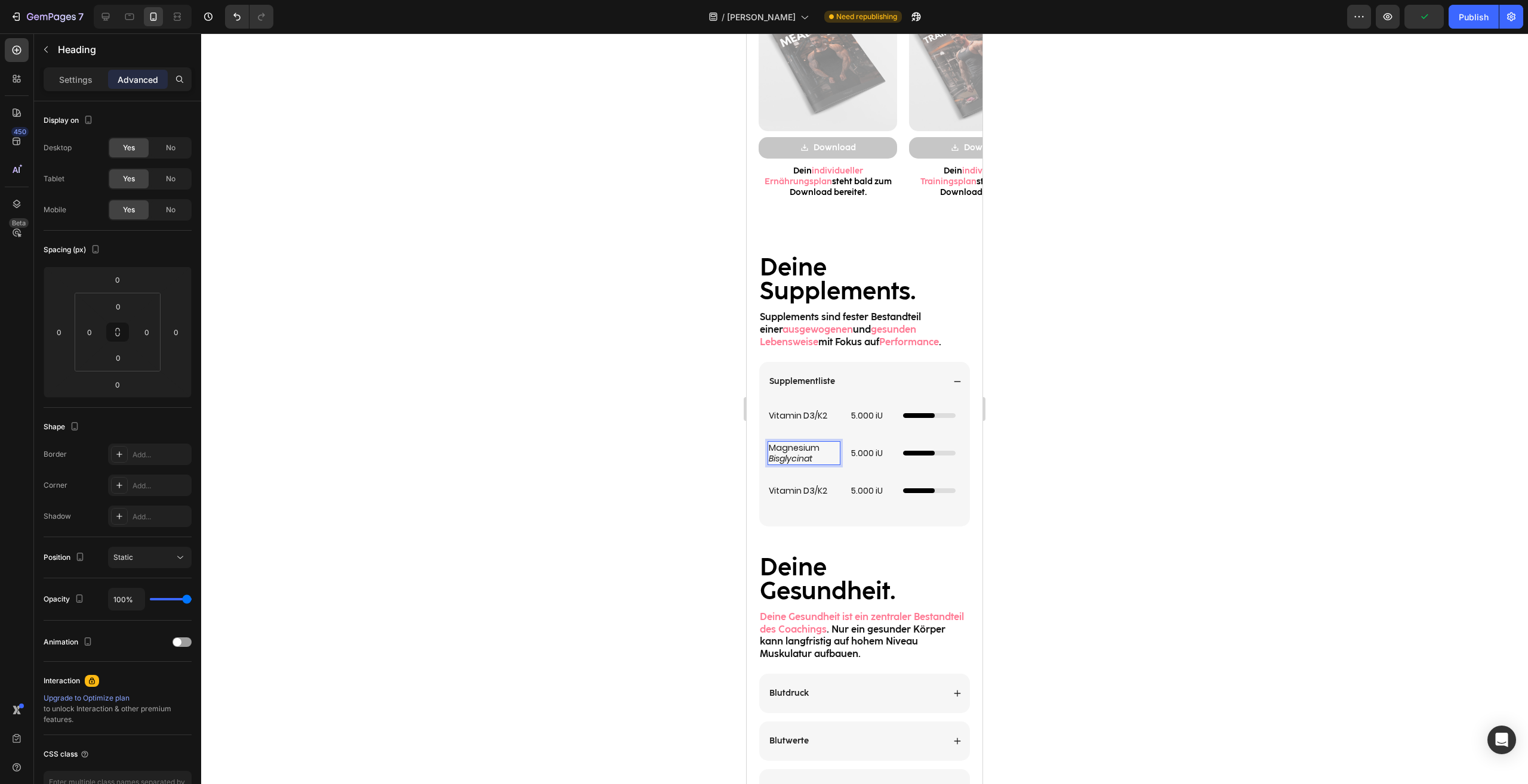
click at [822, 458] on p "Magnesium Bisglycinat" at bounding box center [803, 453] width 70 height 21
click at [866, 453] on h2 "5.000 iU" at bounding box center [871, 453] width 44 height 13
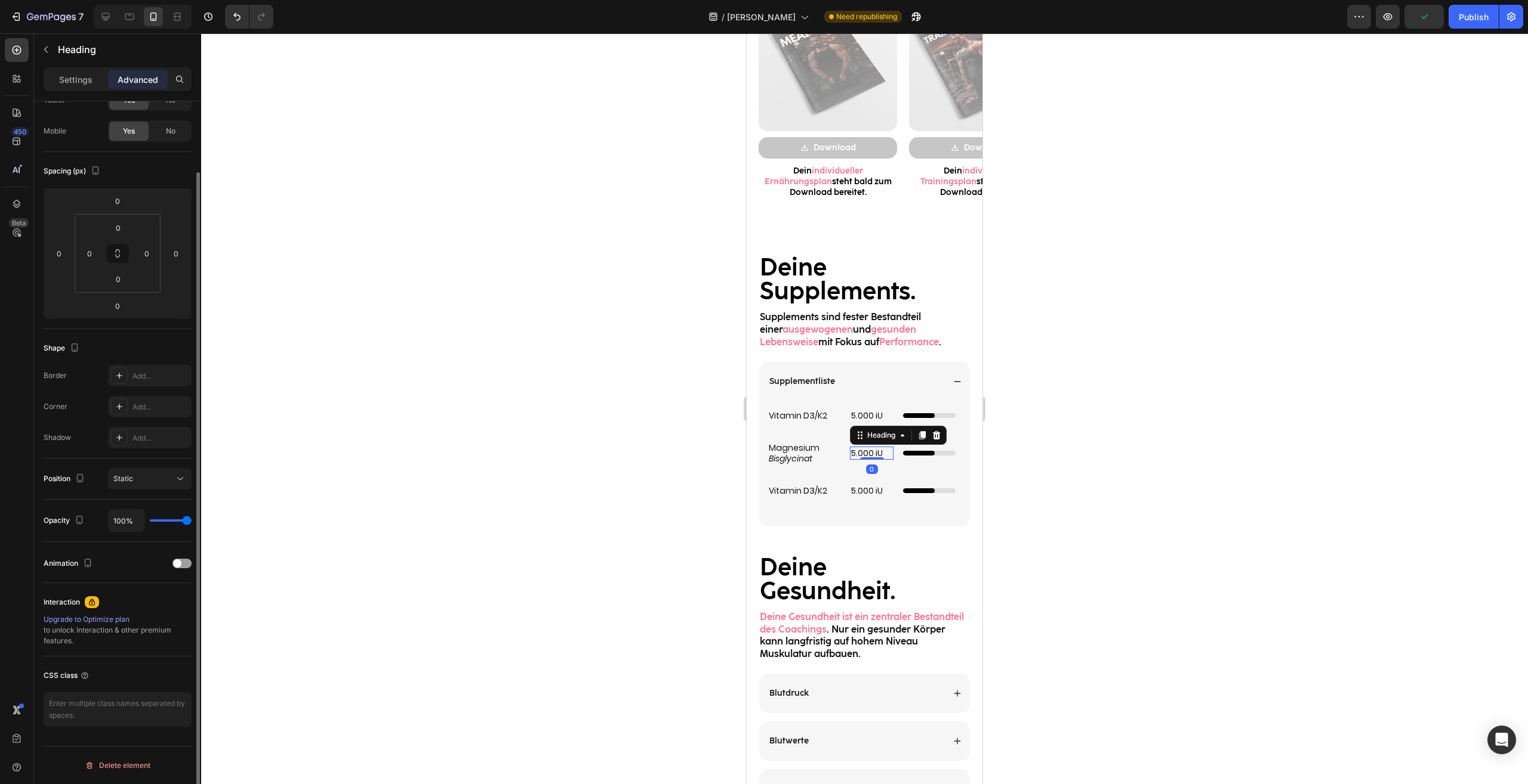
click at [866, 453] on p "5.000 iU" at bounding box center [872, 453] width 41 height 11
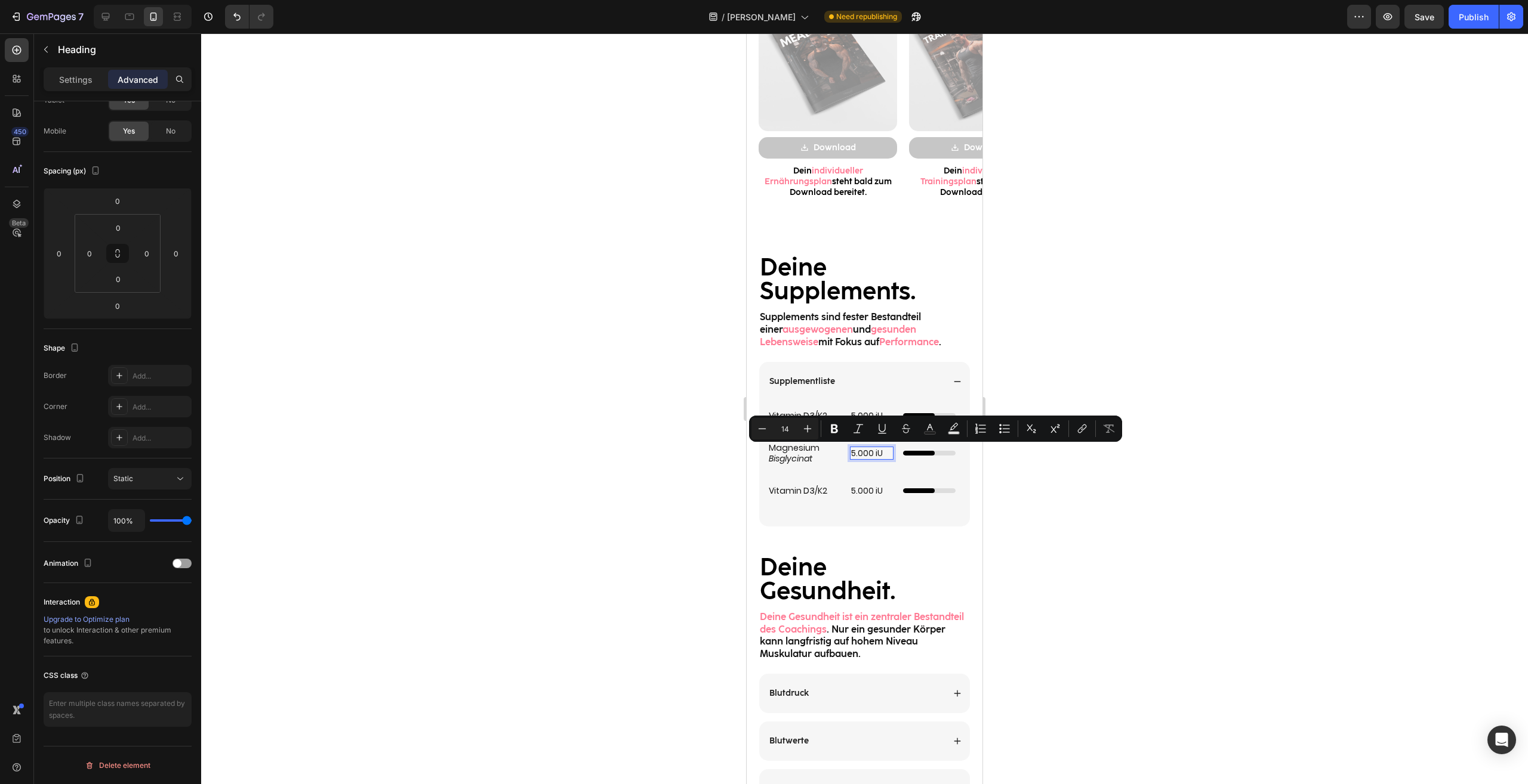
click at [1164, 490] on div at bounding box center [865, 409] width 1327 height 751
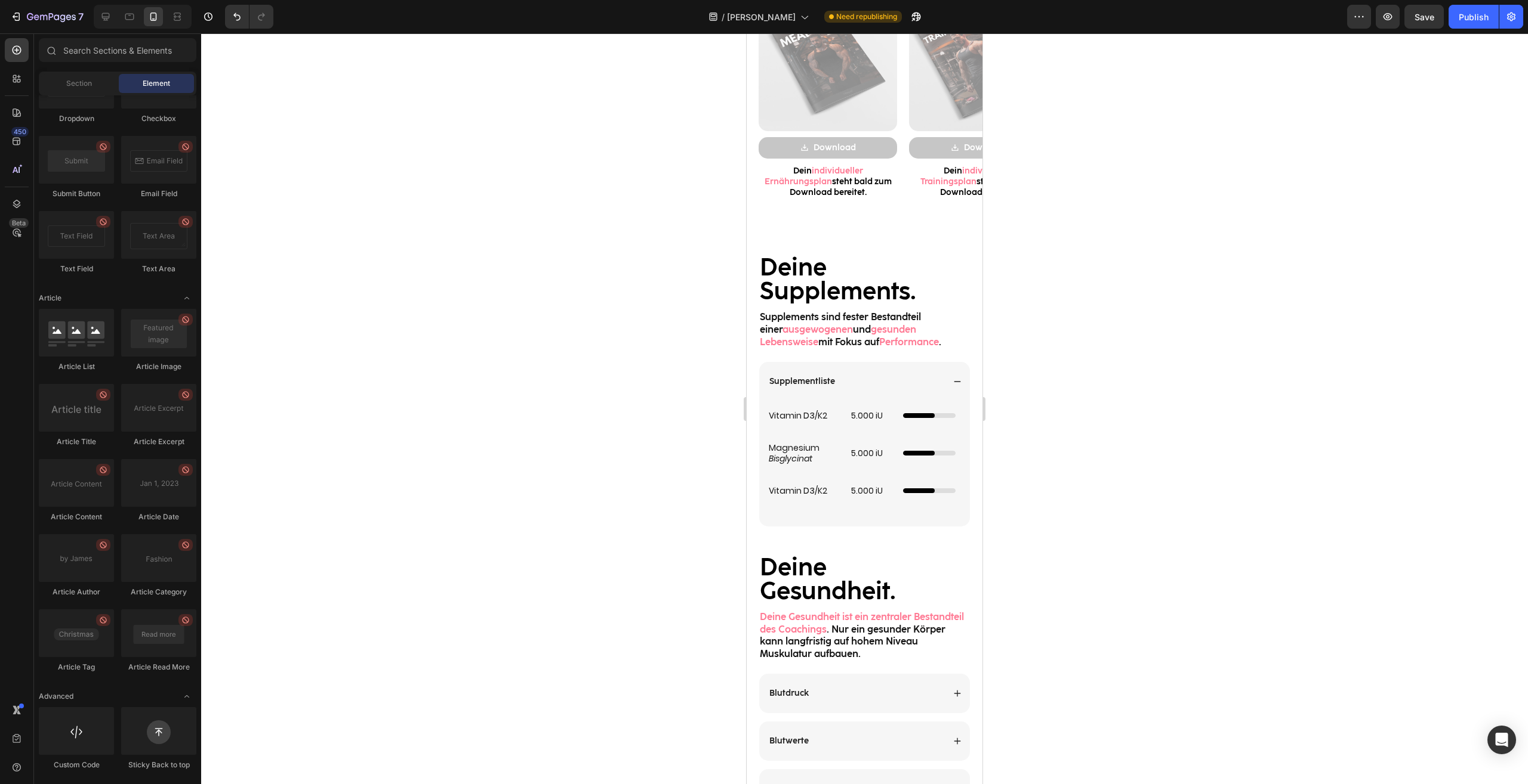
scroll to position [2848, 0]
click at [798, 497] on h2 "Vitamin D3/K2" at bounding box center [804, 490] width 73 height 13
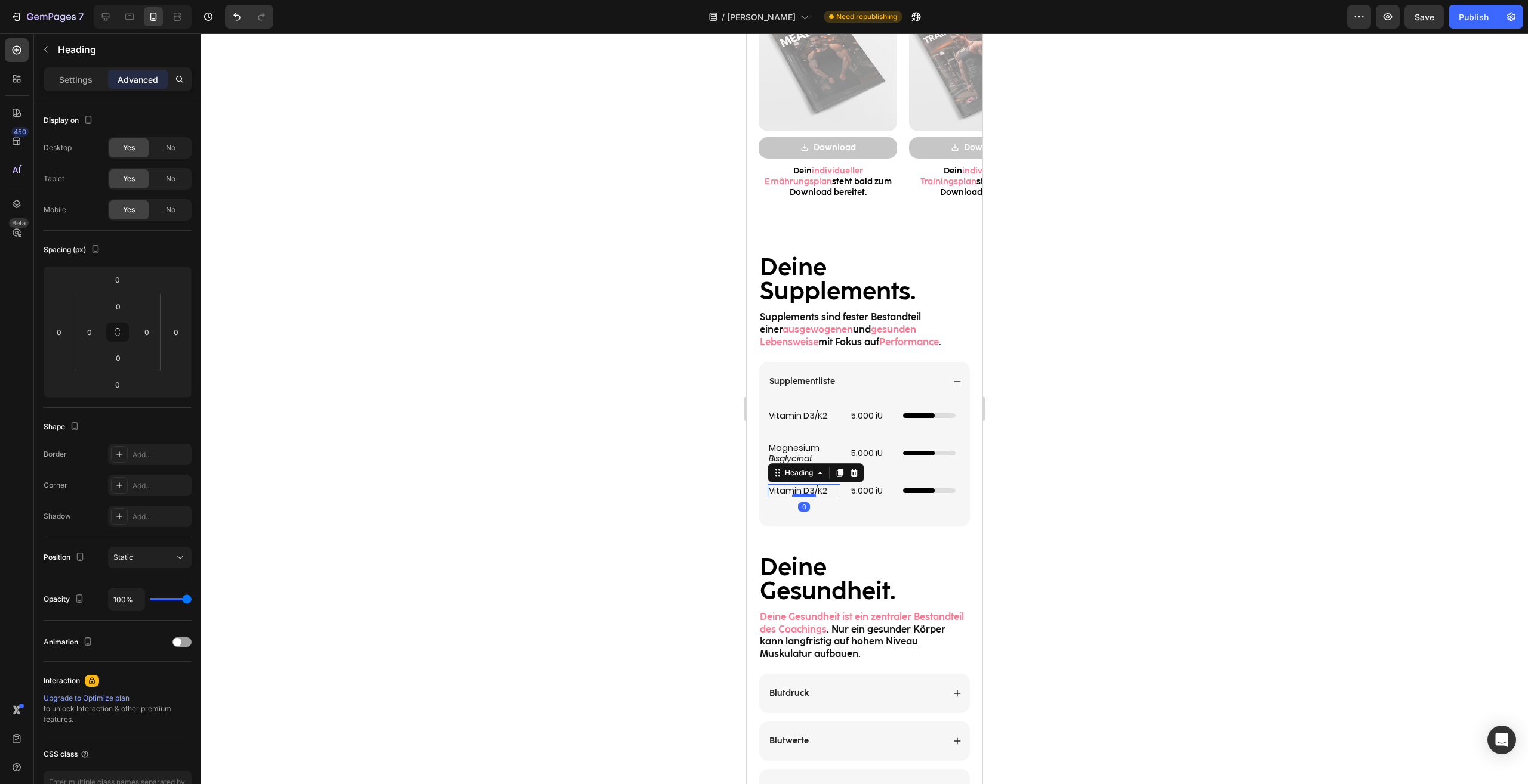
click at [798, 497] on div at bounding box center [803, 496] width 24 height 4
click at [820, 491] on h2 "Vitamin D3/K2" at bounding box center [804, 490] width 73 height 13
click at [820, 491] on p "Vitamin D3/K2" at bounding box center [803, 490] width 70 height 11
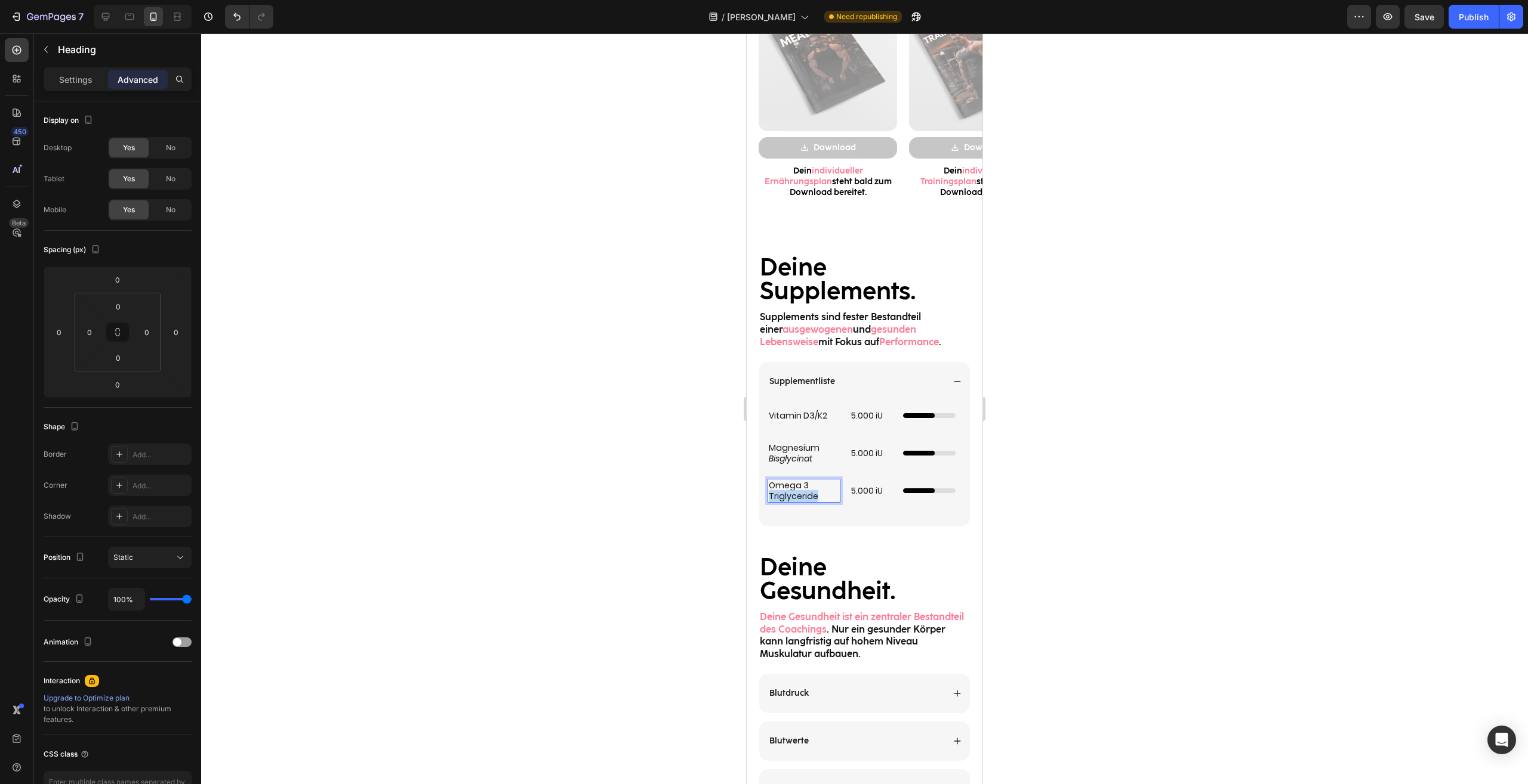
drag, startPoint x: 817, startPoint y: 497, endPoint x: 762, endPoint y: 493, distance: 55.1
click at [768, 493] on h2 "Omega 3 Triglyceride" at bounding box center [804, 490] width 73 height 24
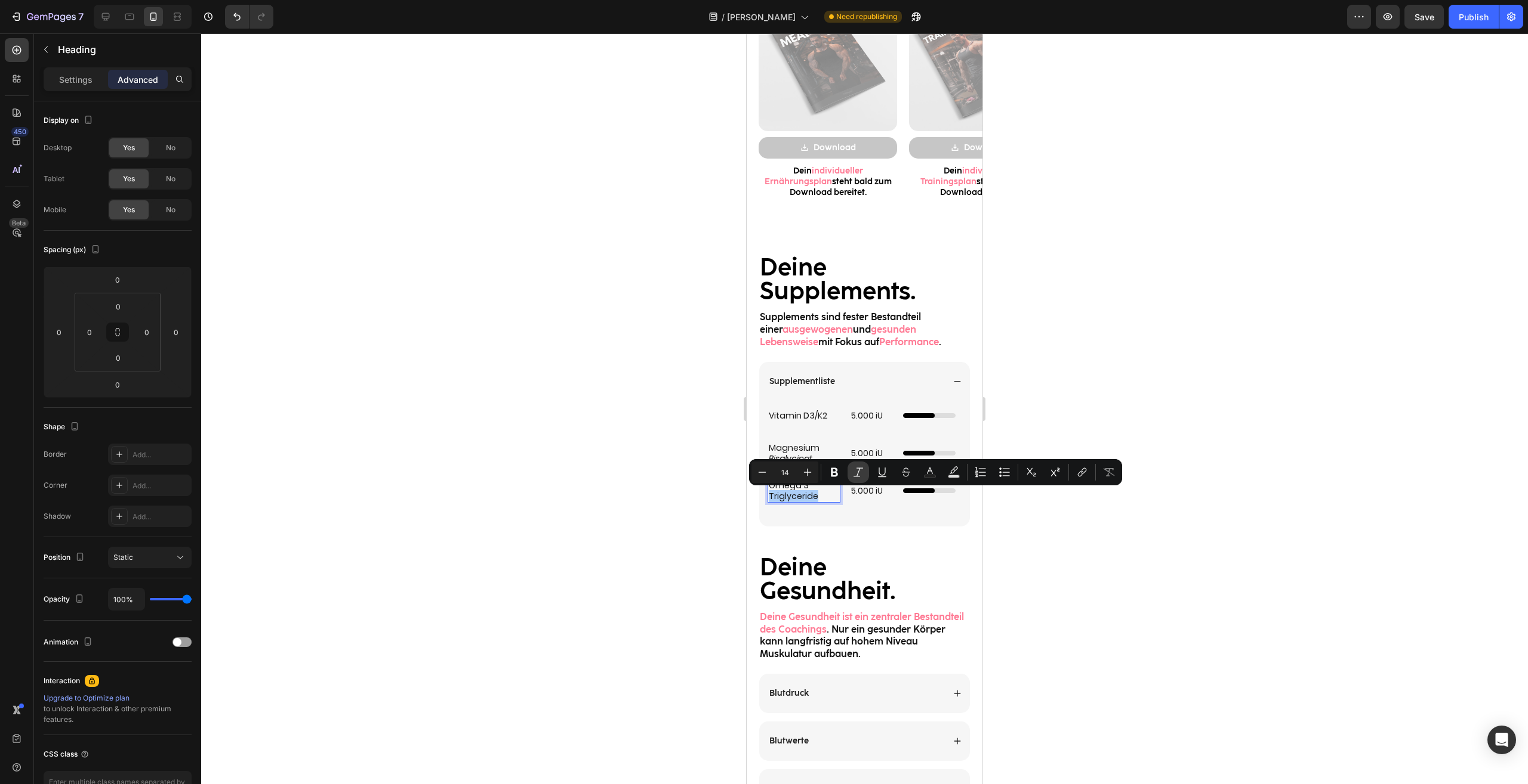
click at [858, 473] on icon "Editor contextual toolbar" at bounding box center [857, 472] width 10 height 9
click at [1088, 558] on div at bounding box center [865, 409] width 1327 height 751
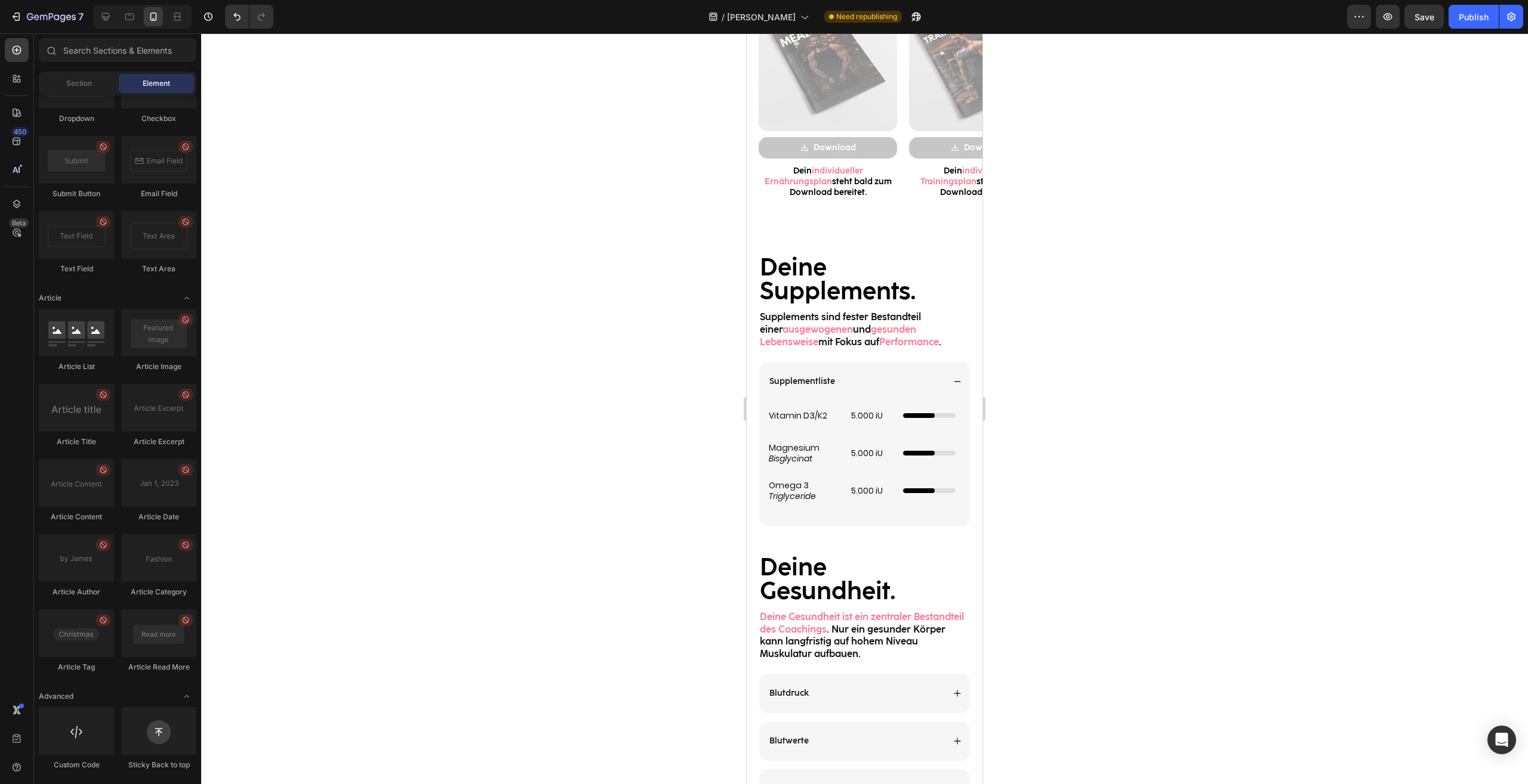
click at [1088, 558] on div at bounding box center [865, 409] width 1327 height 751
click at [997, 521] on div at bounding box center [865, 409] width 1327 height 751
click at [948, 521] on div "Vitamin D3/K2 Heading 5.000 iU Heading Custom Code Row Magnesium Bisglycinat He…" at bounding box center [864, 464] width 211 height 125
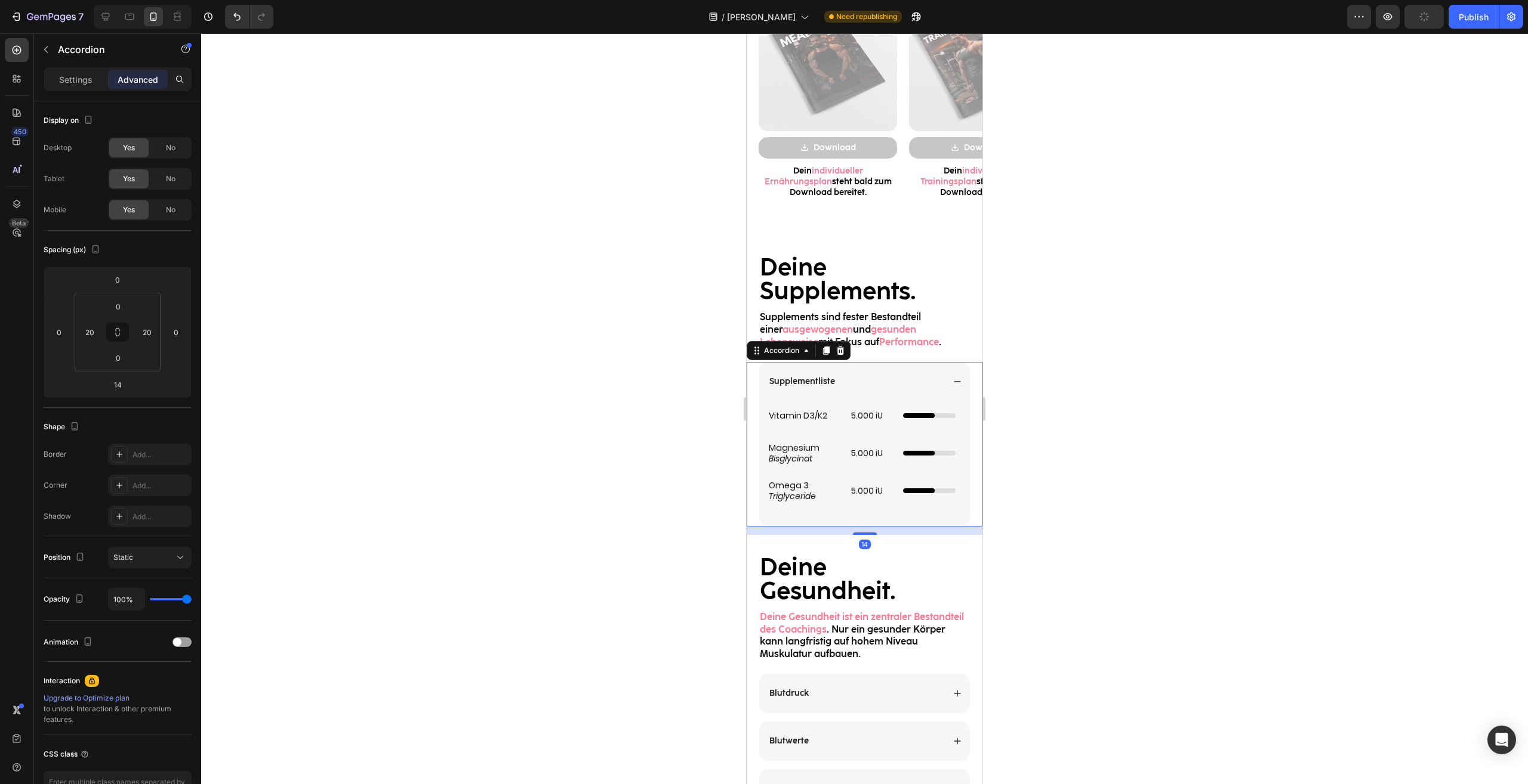
click at [863, 500] on div "5.000 iU Heading" at bounding box center [871, 490] width 44 height 28
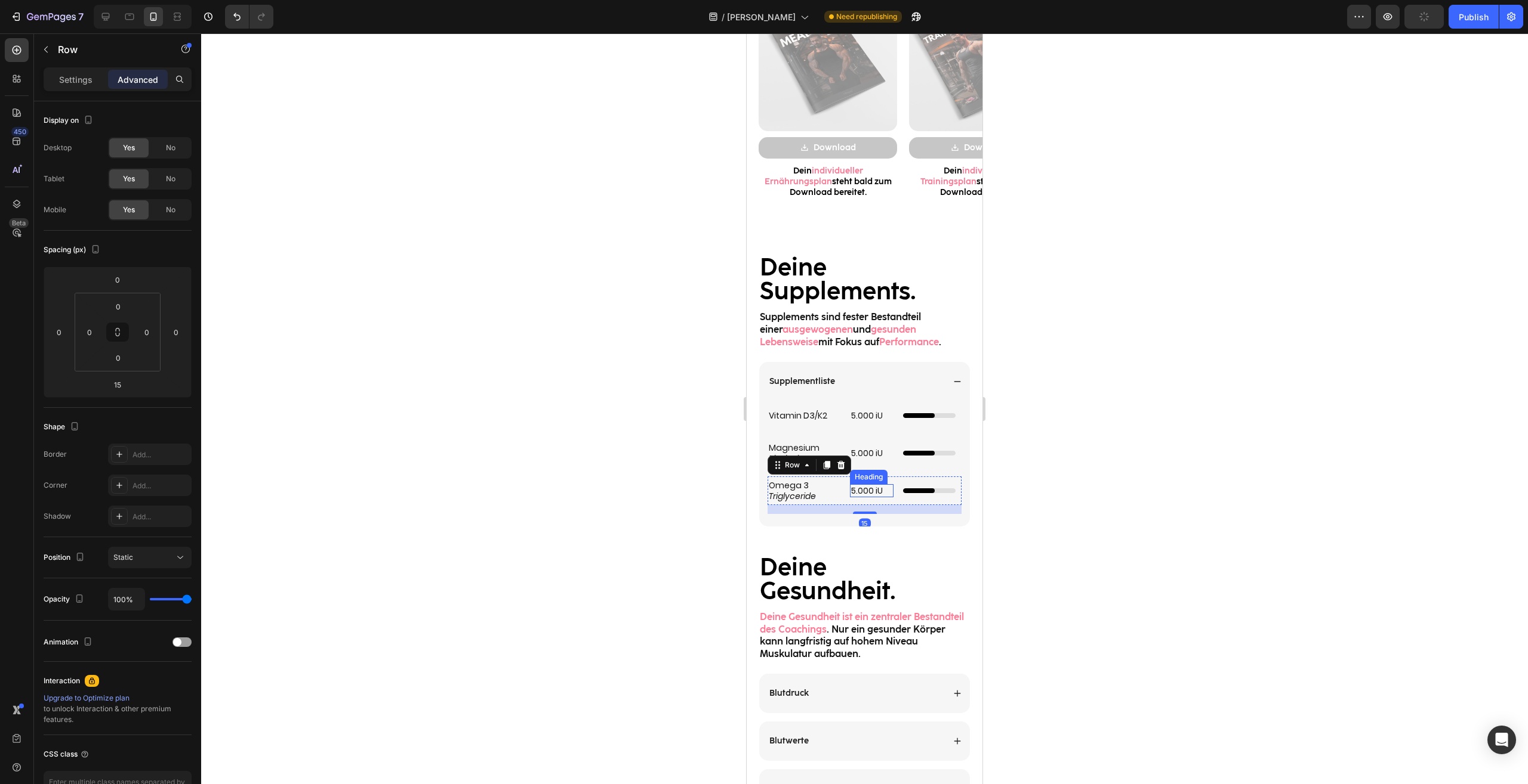
click at [860, 490] on h2 "5.000 iU" at bounding box center [871, 490] width 44 height 13
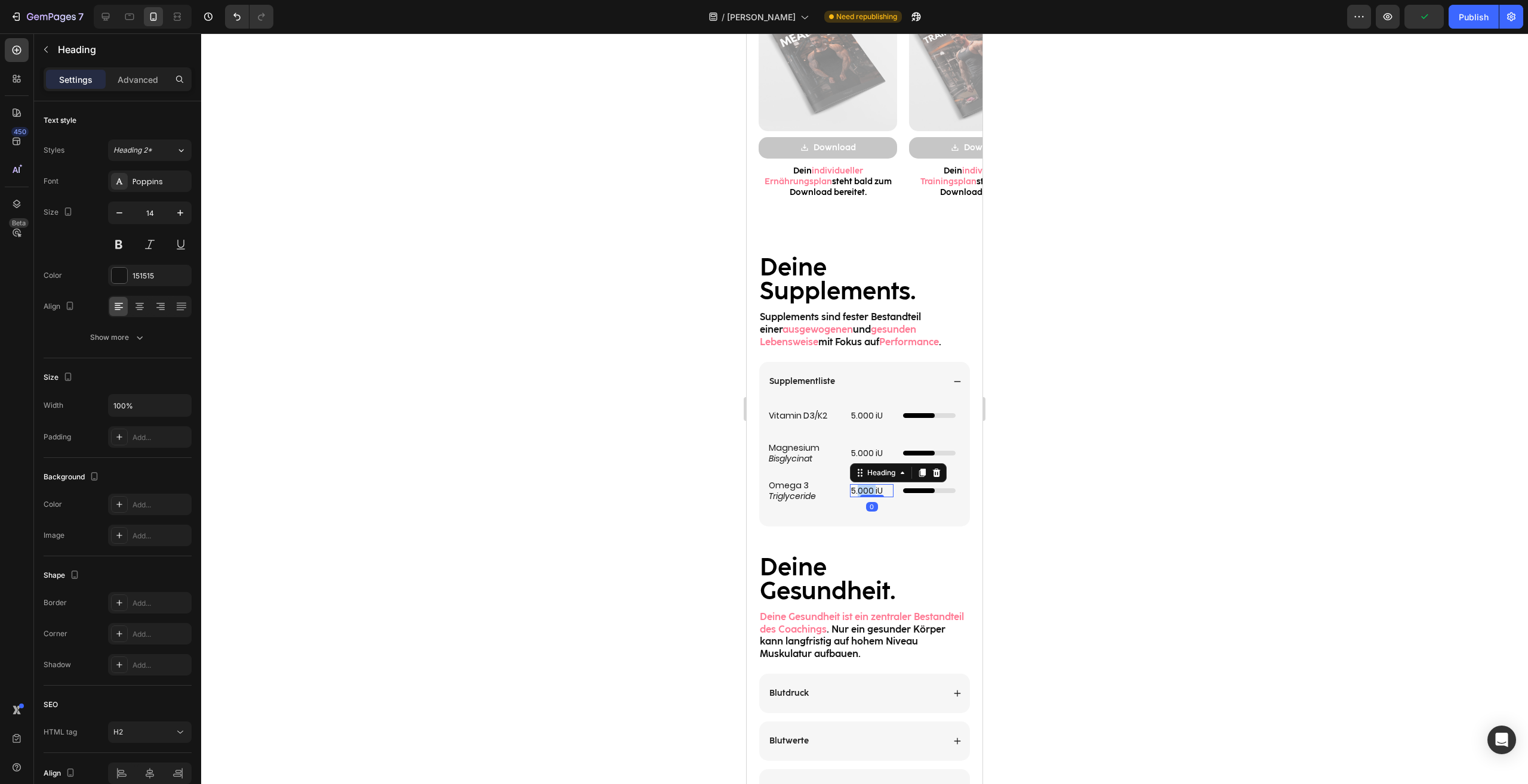
click at [860, 490] on h2 "5.000 iU" at bounding box center [871, 490] width 44 height 13
click at [860, 490] on p "5.000 iU" at bounding box center [872, 490] width 41 height 11
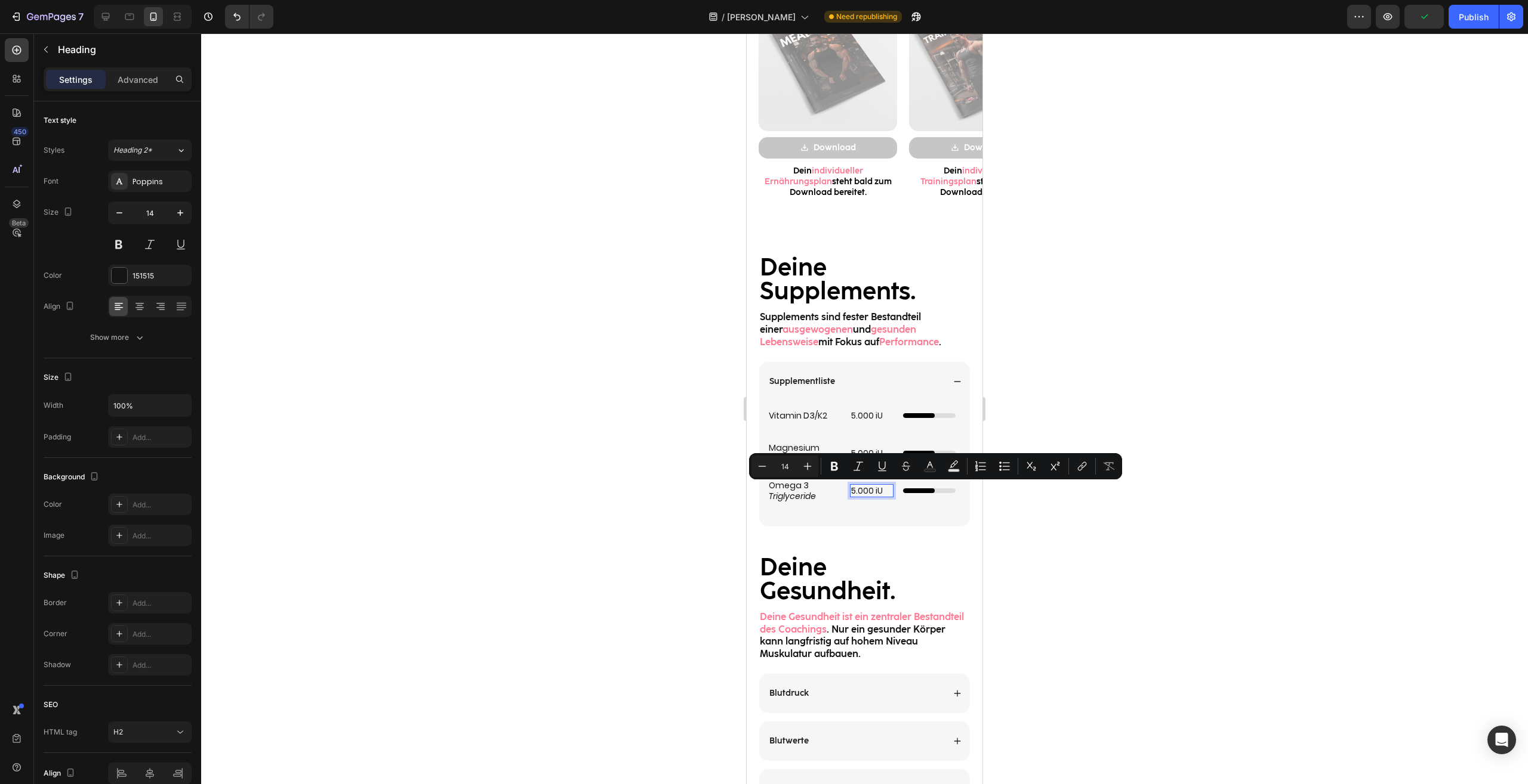
click at [875, 491] on p "5.000 iU" at bounding box center [872, 490] width 41 height 11
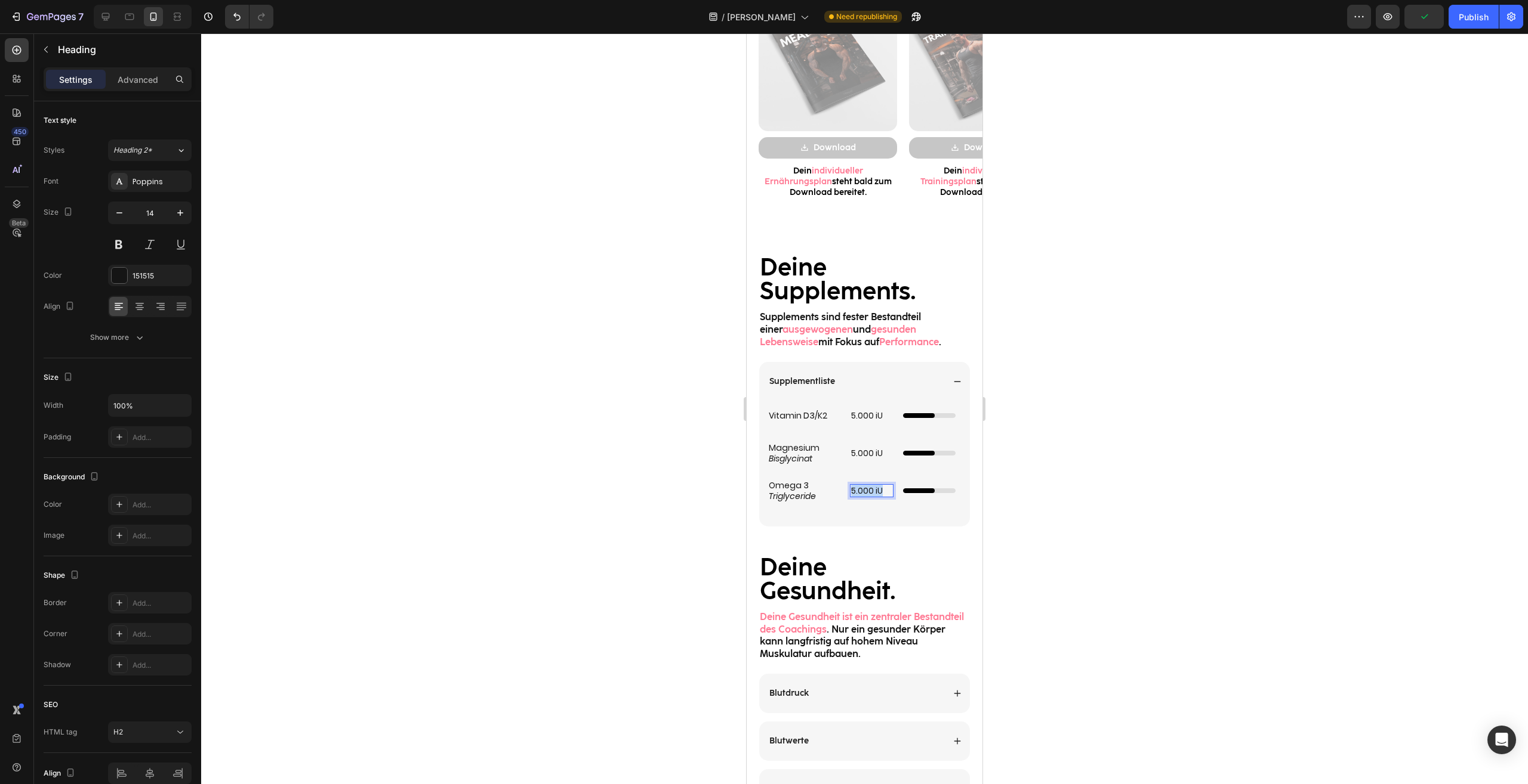
drag, startPoint x: 880, startPoint y: 492, endPoint x: 821, endPoint y: 487, distance: 59.2
click at [849, 487] on h2 "5.000 iU" at bounding box center [871, 490] width 44 height 13
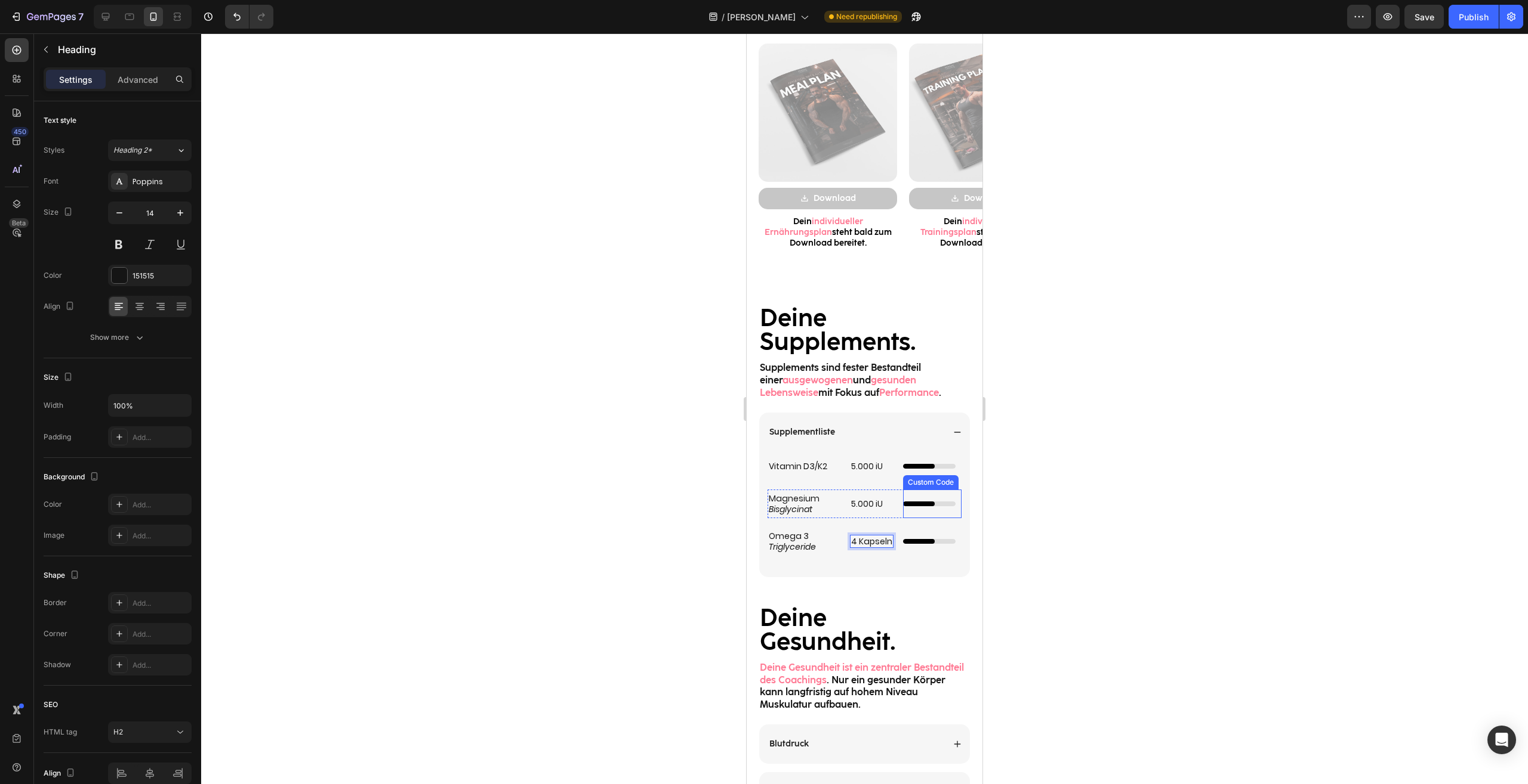
scroll to position [1277, 0]
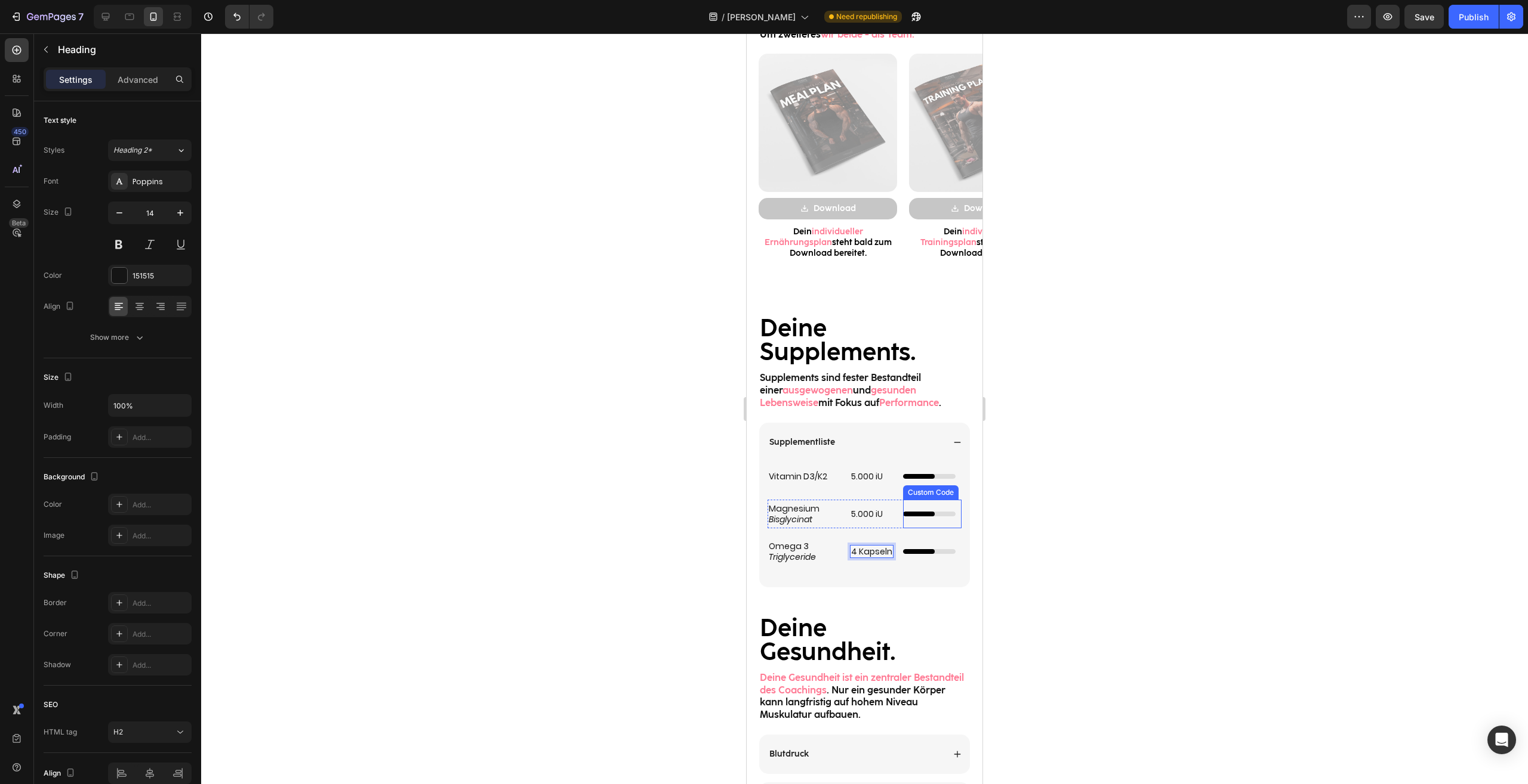
click at [1101, 545] on div at bounding box center [865, 409] width 1327 height 751
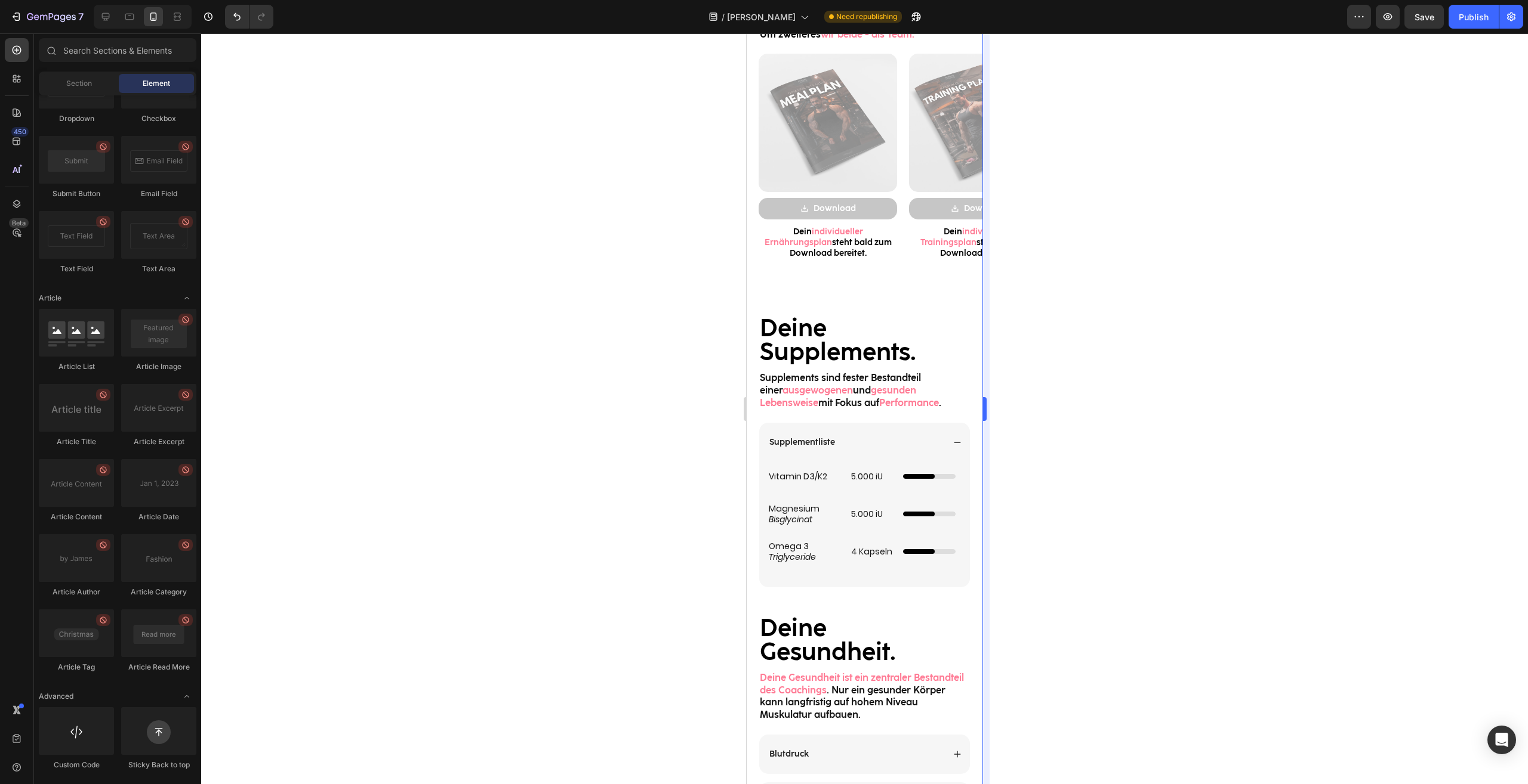
scroll to position [2848, 0]
click at [849, 549] on h2 "4 Kapseln" at bounding box center [871, 551] width 44 height 13
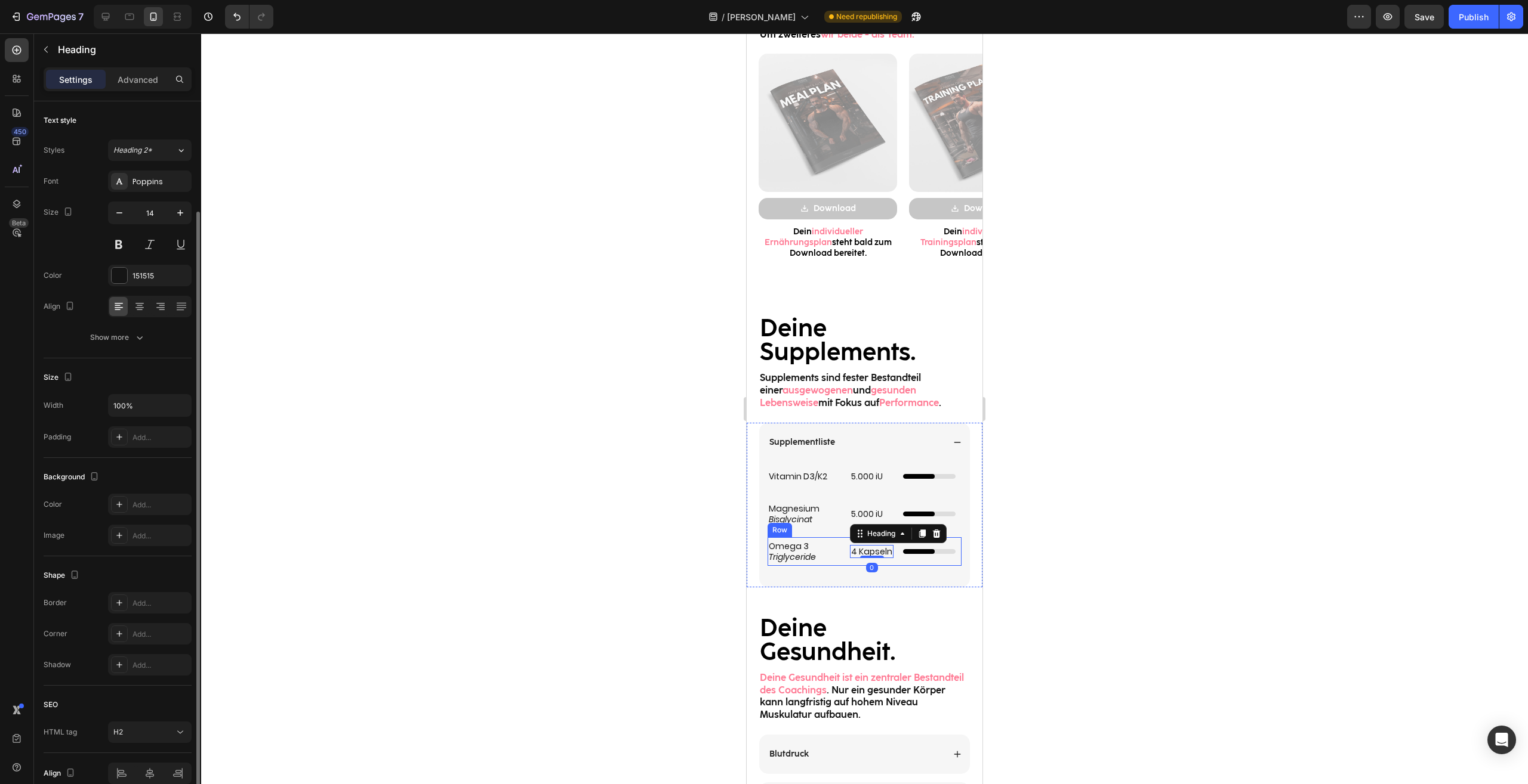
click at [835, 546] on h2 "Omega 3 Triglyceride" at bounding box center [804, 551] width 73 height 24
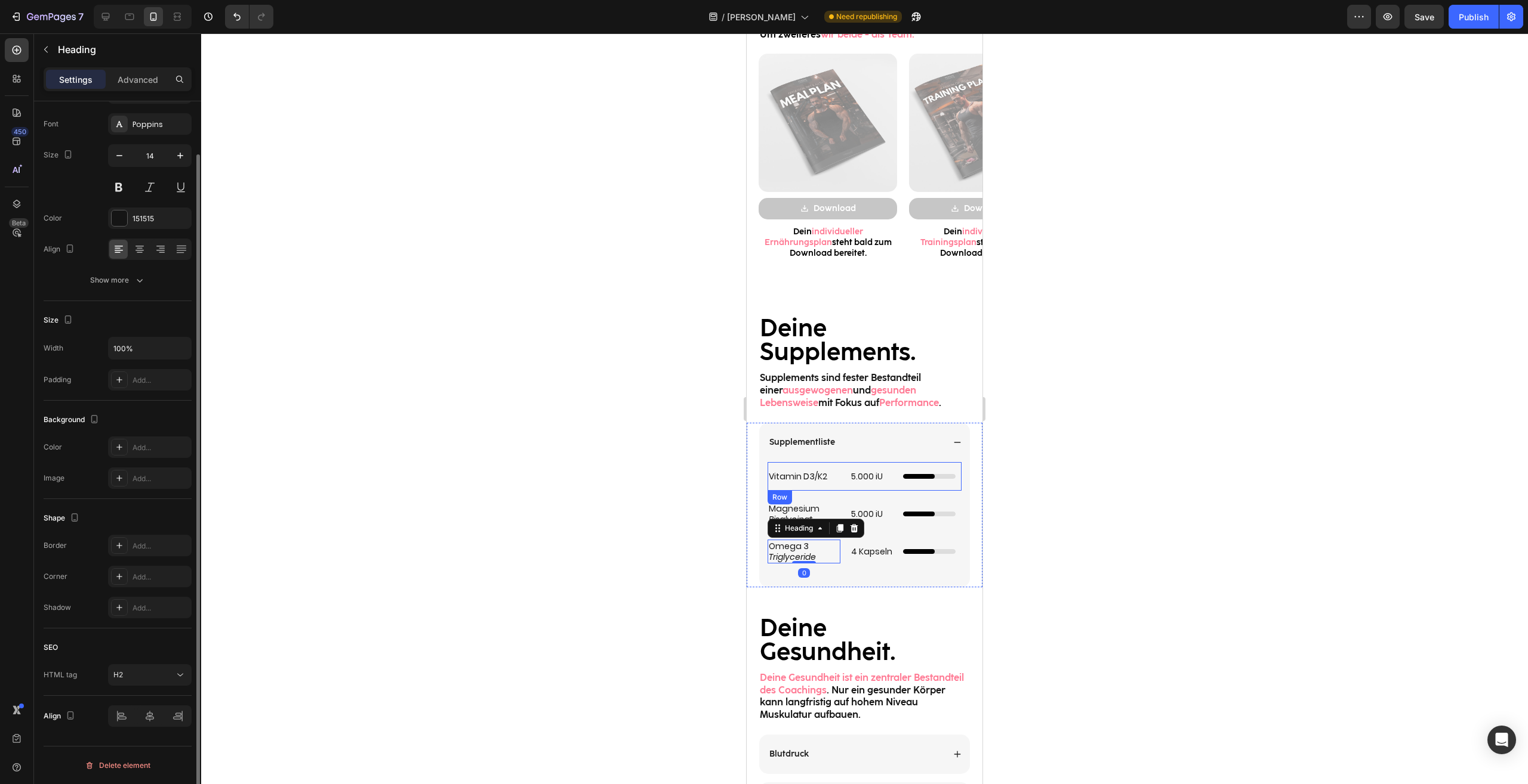
click at [841, 483] on div "Vitamin D3/K2 Heading 5.000 iU Heading Custom Code Row" at bounding box center [865, 476] width 194 height 28
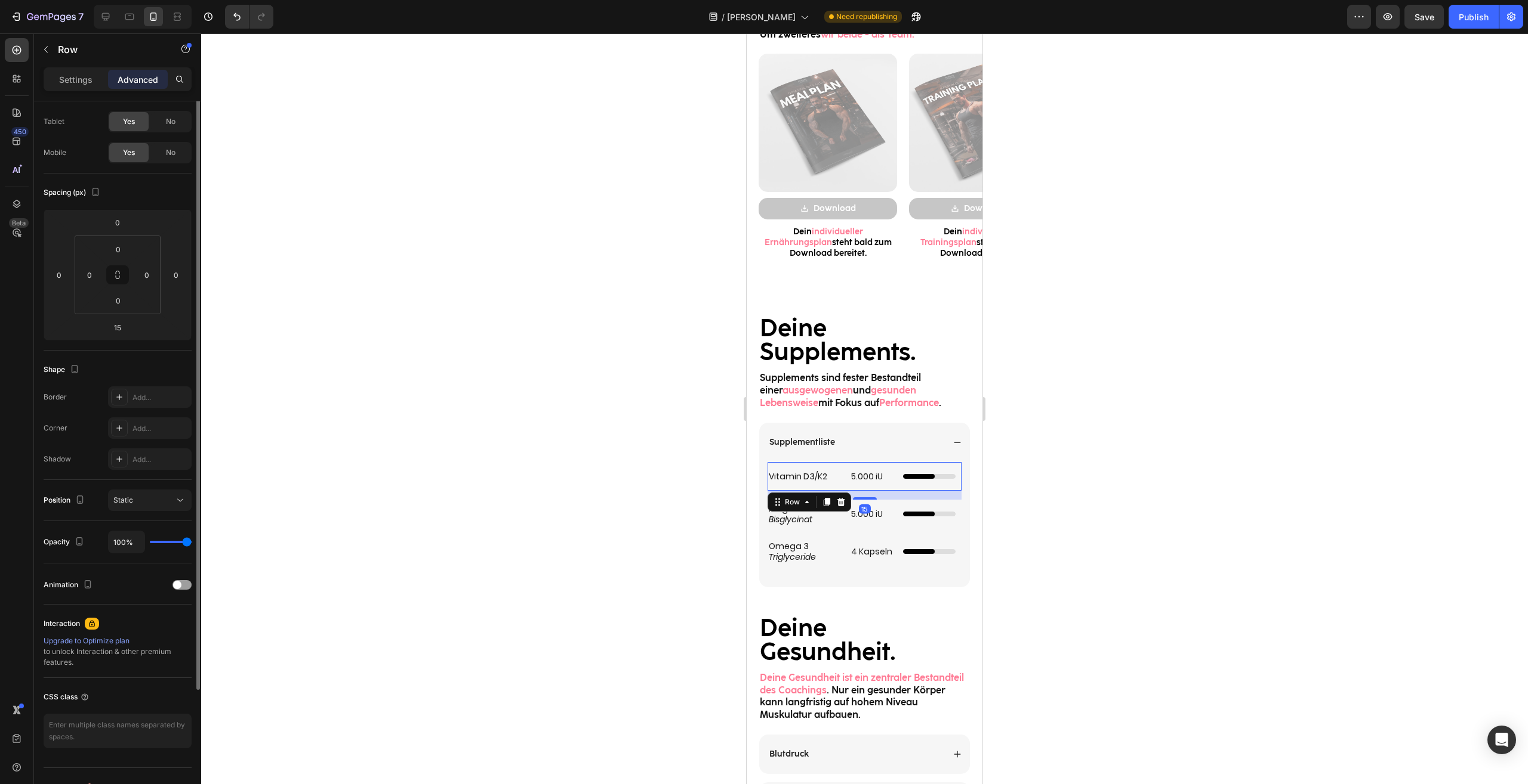
scroll to position [0, 0]
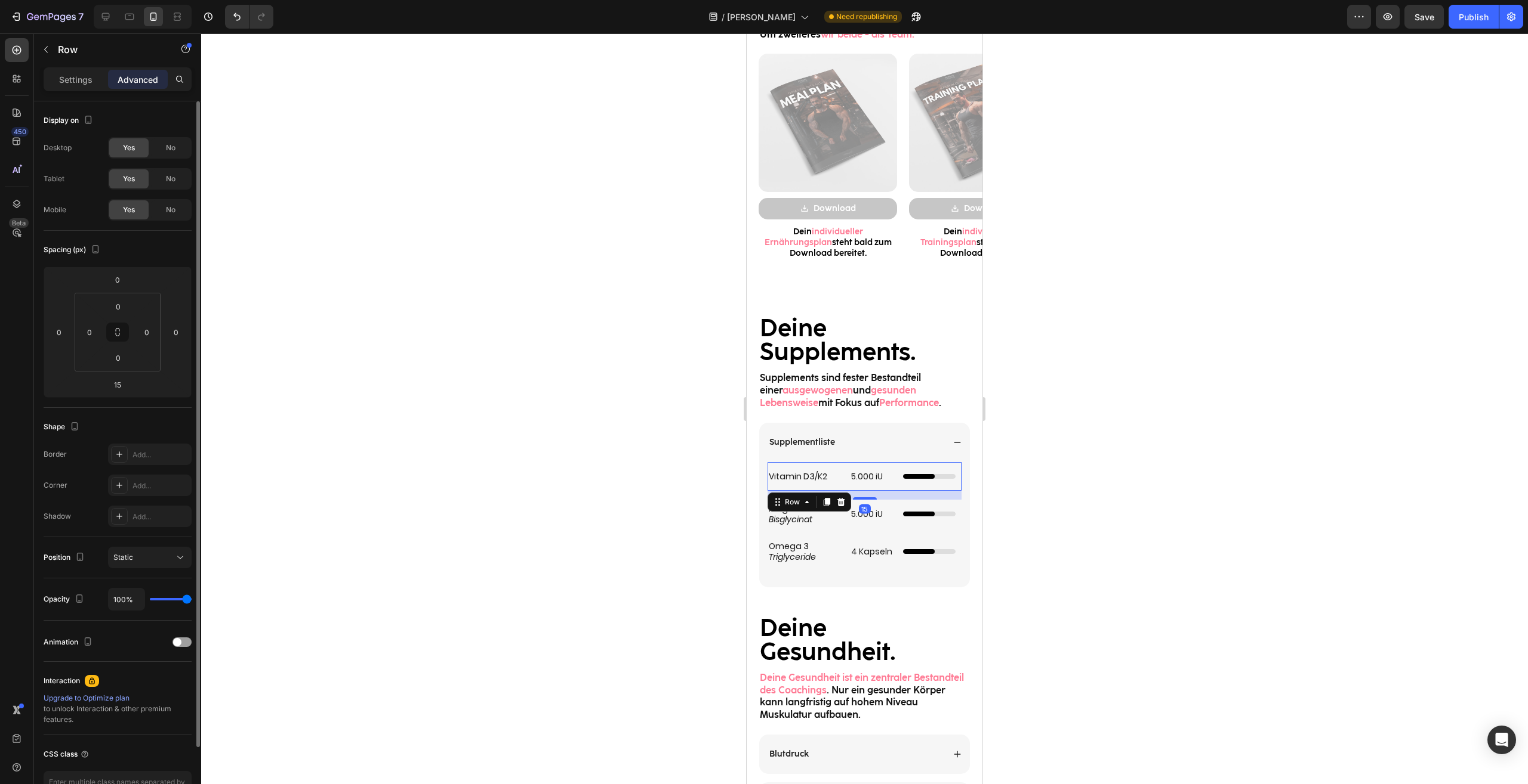
click at [853, 478] on h2 "5.000 iU" at bounding box center [871, 476] width 44 height 13
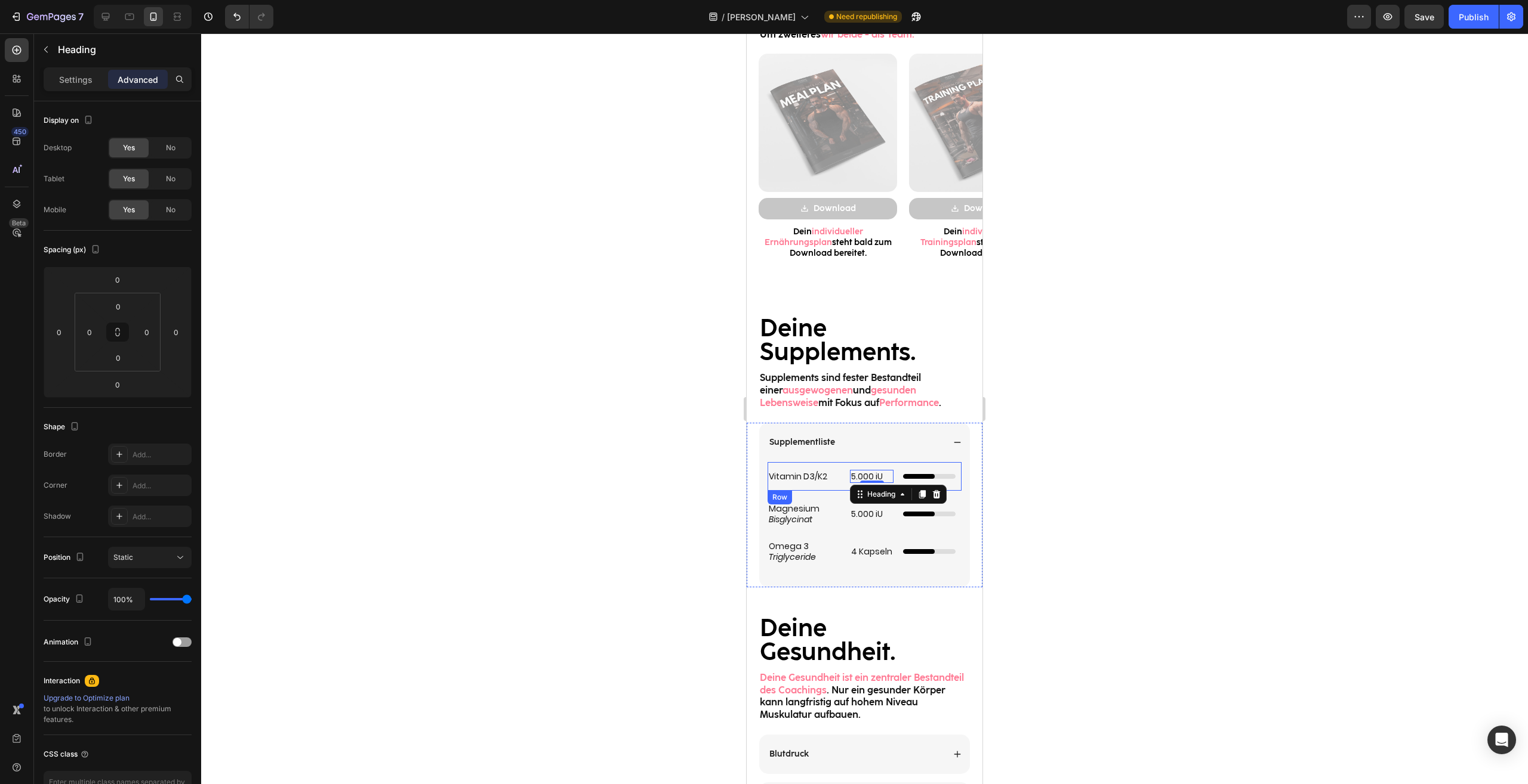
click at [806, 472] on h2 "Vitamin D3/K2" at bounding box center [804, 476] width 73 height 13
click at [849, 476] on h2 "5.000 iU" at bounding box center [871, 476] width 44 height 13
click at [58, 74] on div "Settings" at bounding box center [76, 78] width 60 height 19
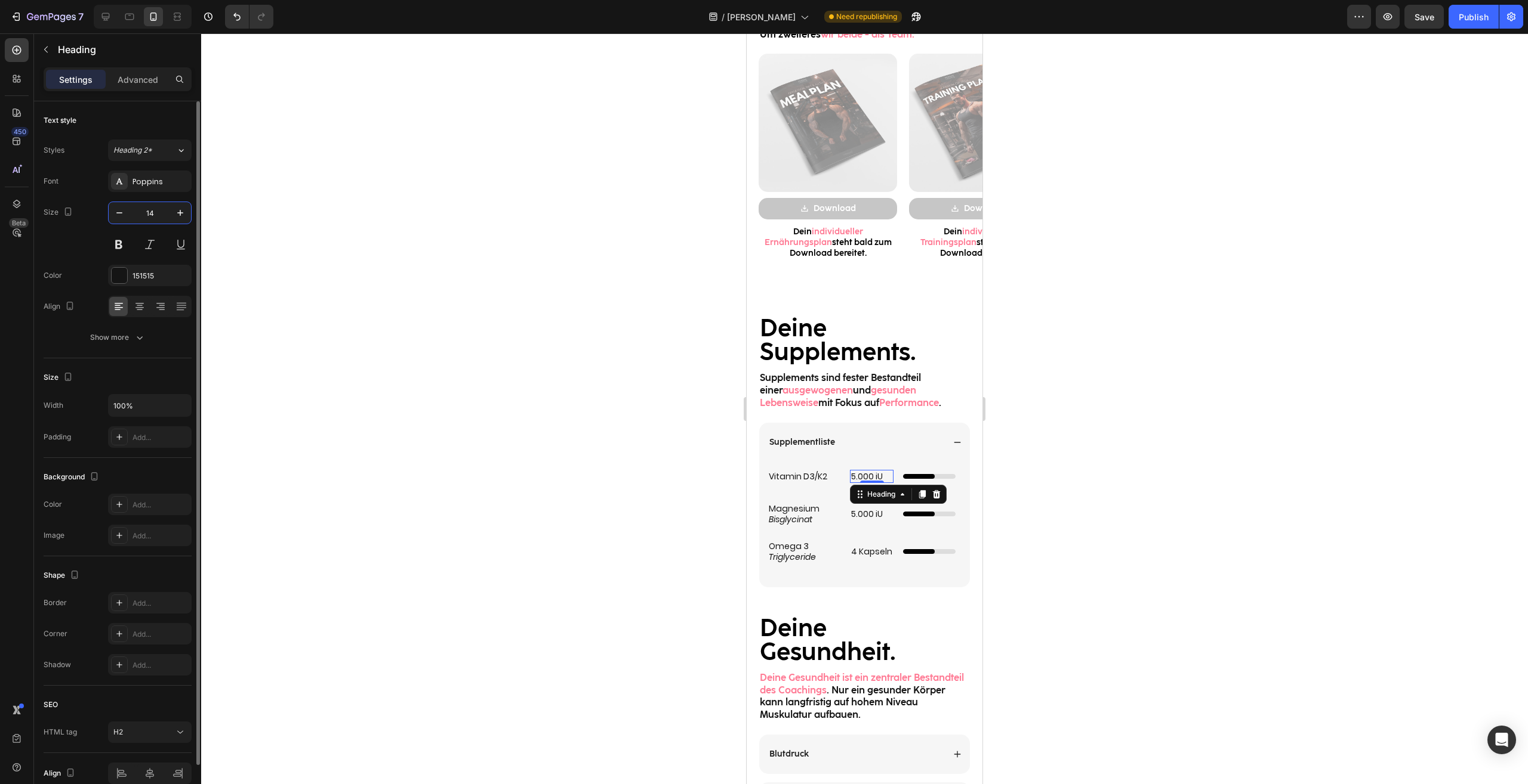
click at [130, 211] on input "14" at bounding box center [150, 213] width 39 height 21
click at [118, 216] on icon "button" at bounding box center [118, 213] width 12 height 12
type input "13"
click at [818, 474] on h2 "Vitamin D3/K2" at bounding box center [804, 476] width 73 height 13
drag, startPoint x: 118, startPoint y: 211, endPoint x: 111, endPoint y: 471, distance: 260.1
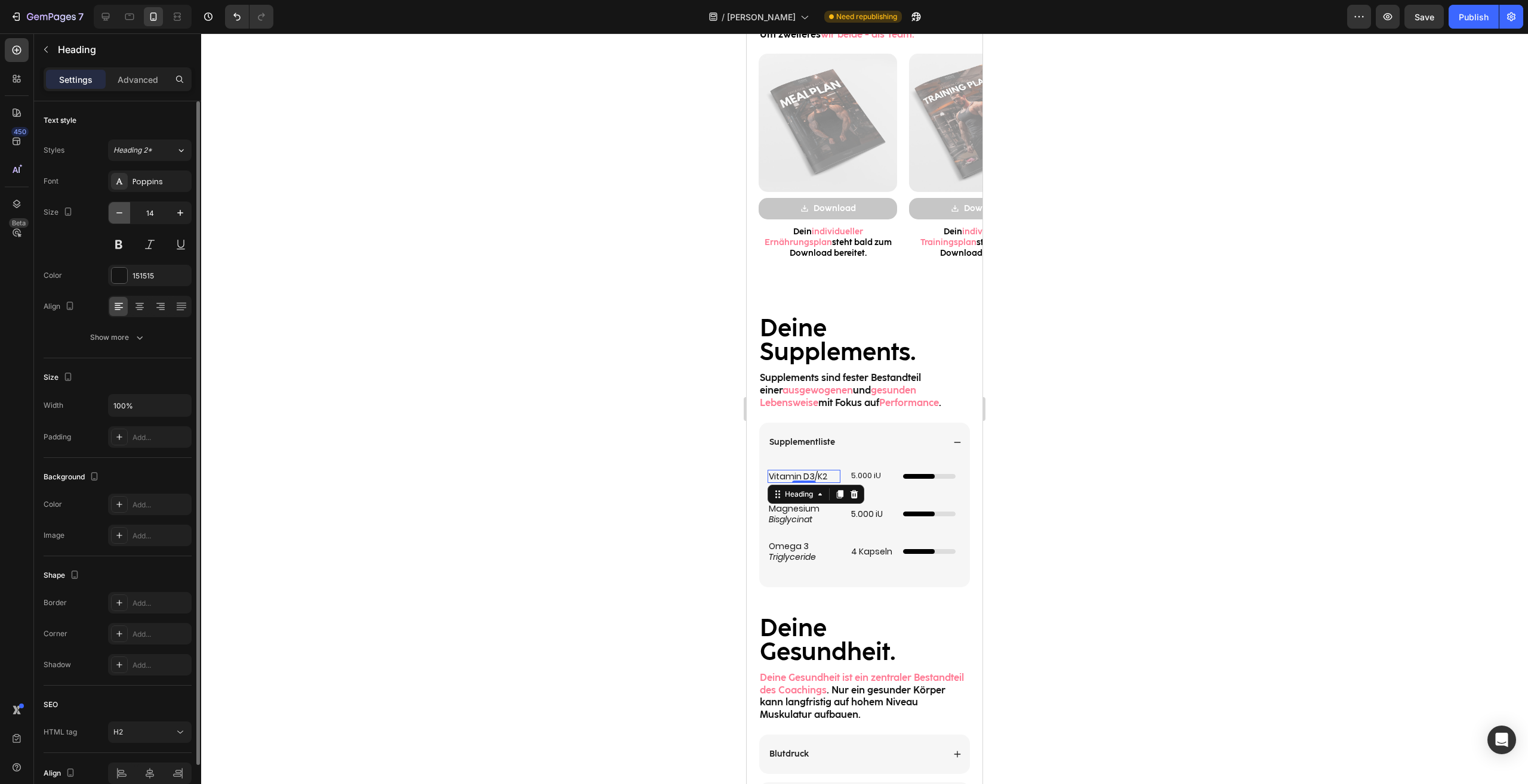
click at [118, 211] on icon "button" at bounding box center [118, 213] width 12 height 12
type input "13"
click at [802, 511] on p "Magnesium Bisglycinat" at bounding box center [803, 514] width 70 height 21
click at [117, 216] on icon "button" at bounding box center [118, 213] width 12 height 12
type input "13"
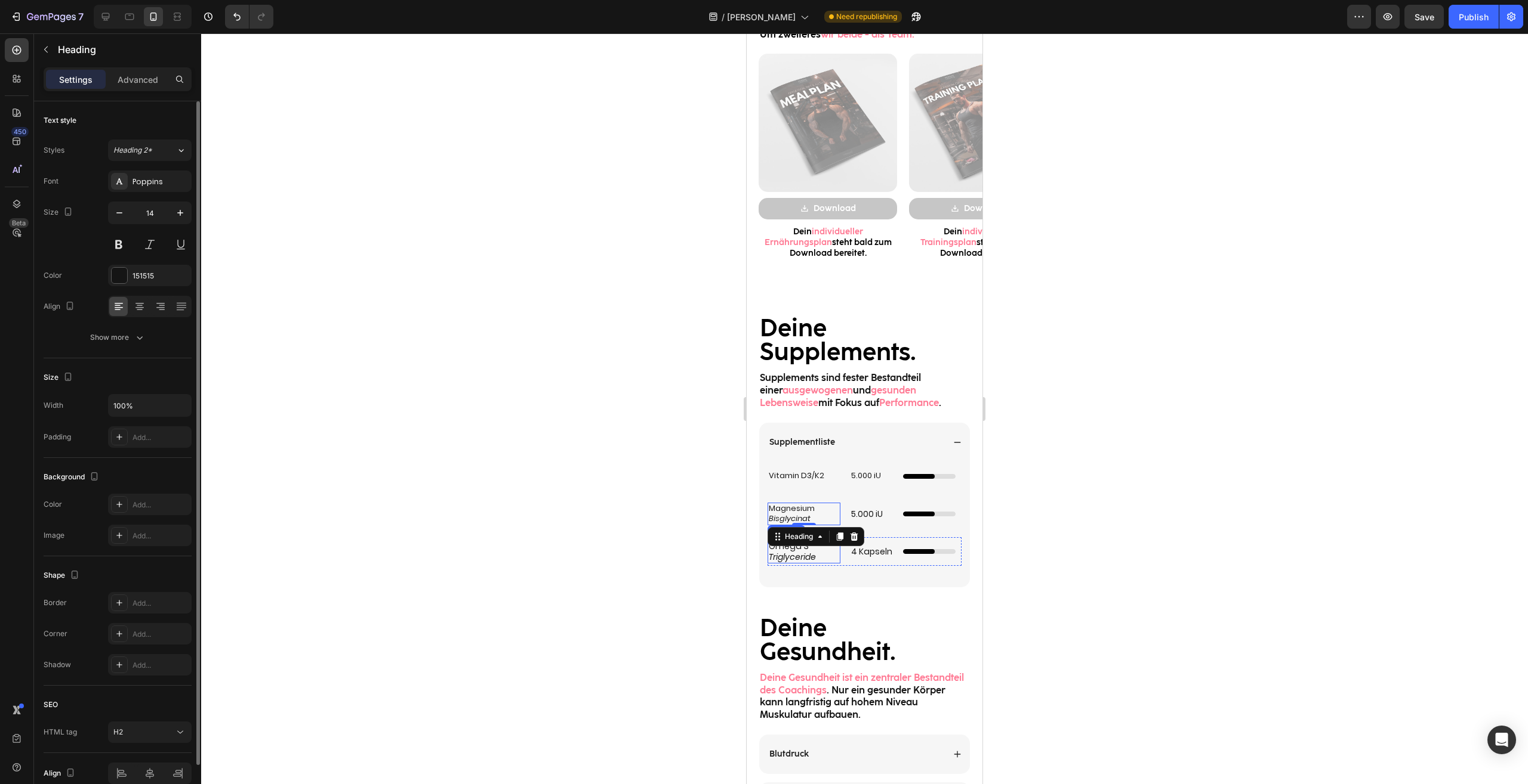
click at [792, 558] on icon "Triglyceride" at bounding box center [792, 556] width 47 height 12
click at [117, 213] on icon "button" at bounding box center [118, 213] width 12 height 12
type input "13"
click at [849, 564] on div "4 Kapseln Heading" at bounding box center [871, 552] width 44 height 28
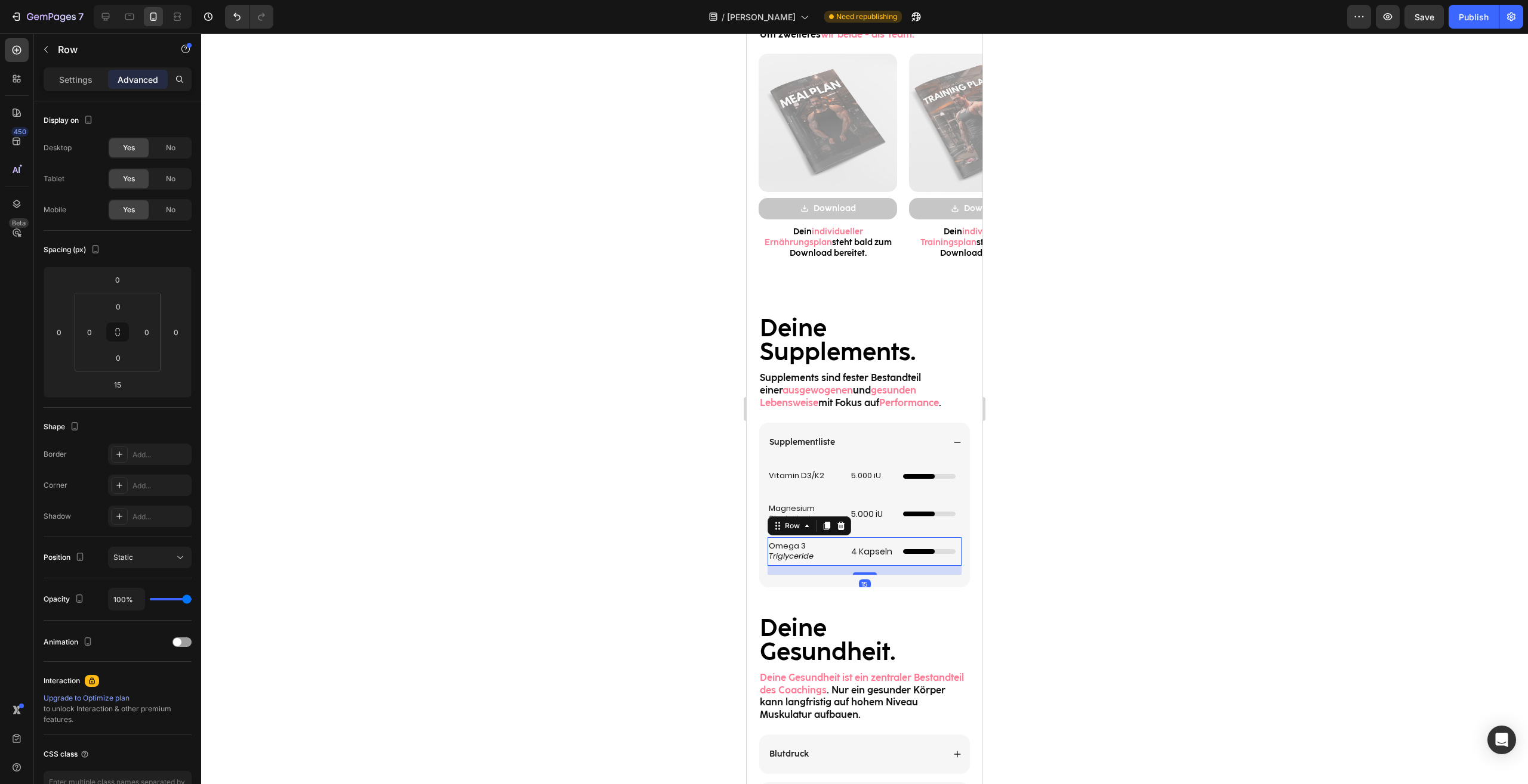
click at [855, 556] on p "4 Kapseln" at bounding box center [872, 552] width 41 height 11
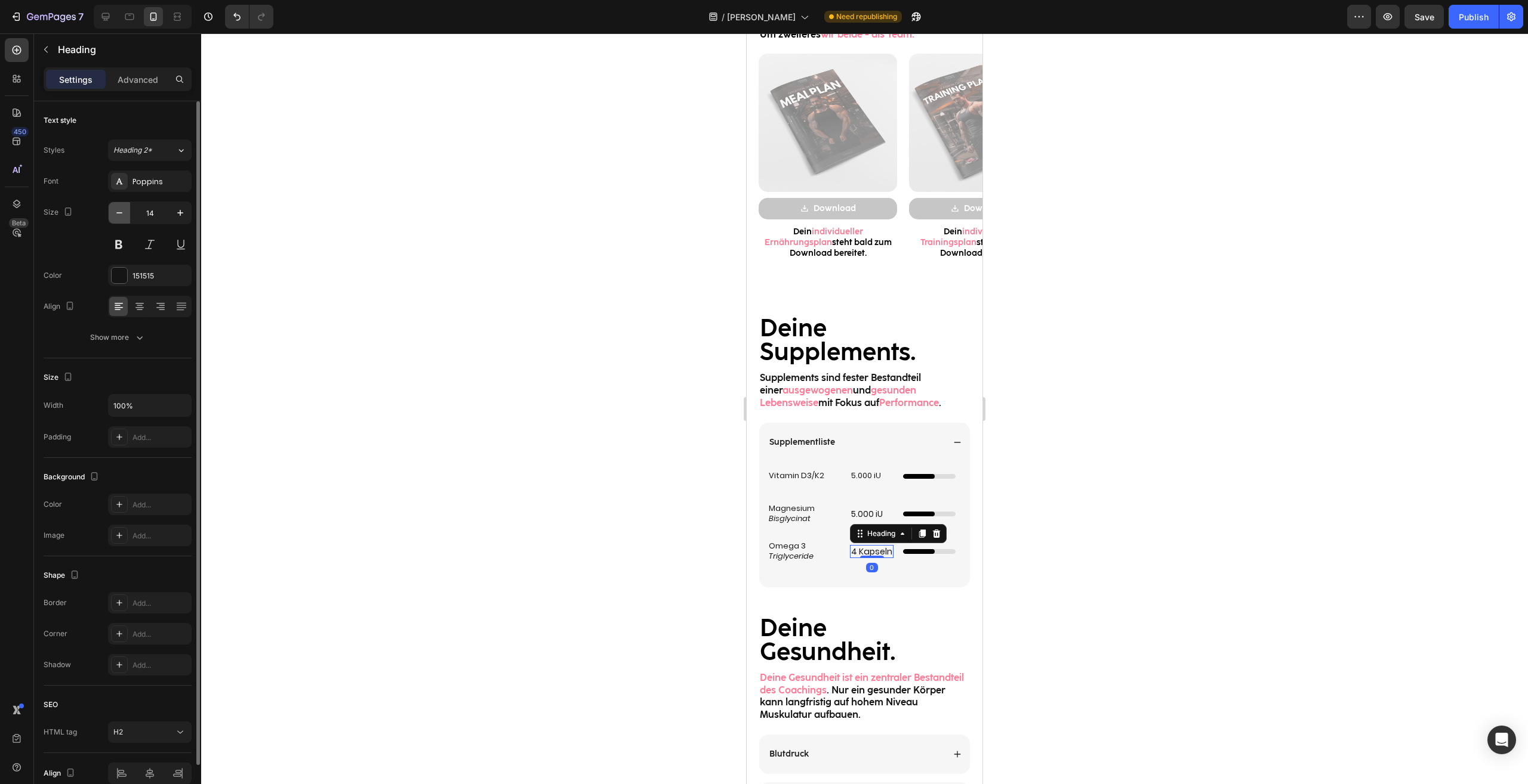
click at [118, 211] on icon "button" at bounding box center [118, 213] width 12 height 12
type input "13"
click at [863, 520] on h2 "5.000 iU" at bounding box center [871, 513] width 44 height 13
click at [120, 214] on icon "button" at bounding box center [118, 213] width 12 height 12
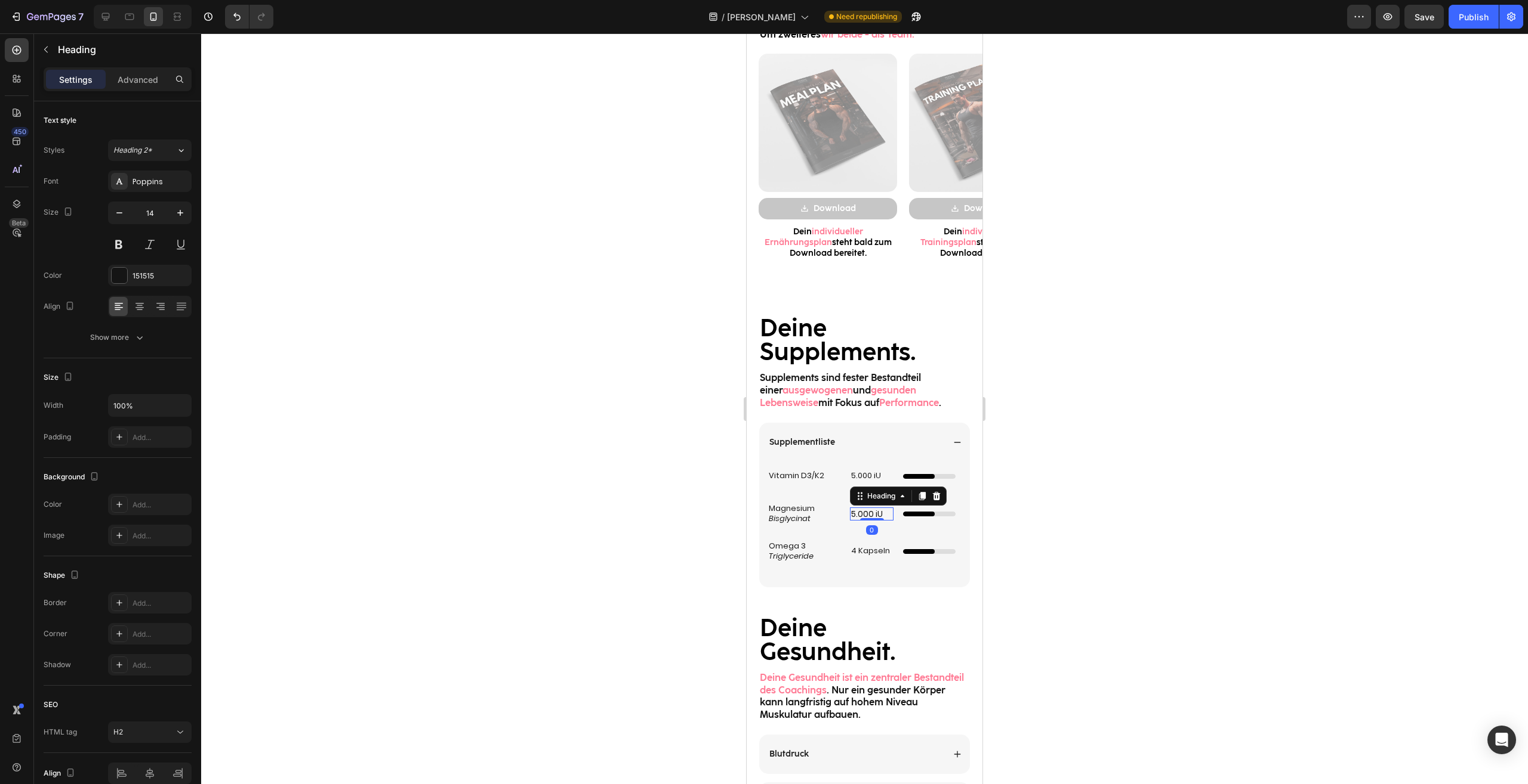
type input "13"
click at [1051, 470] on div at bounding box center [865, 409] width 1327 height 751
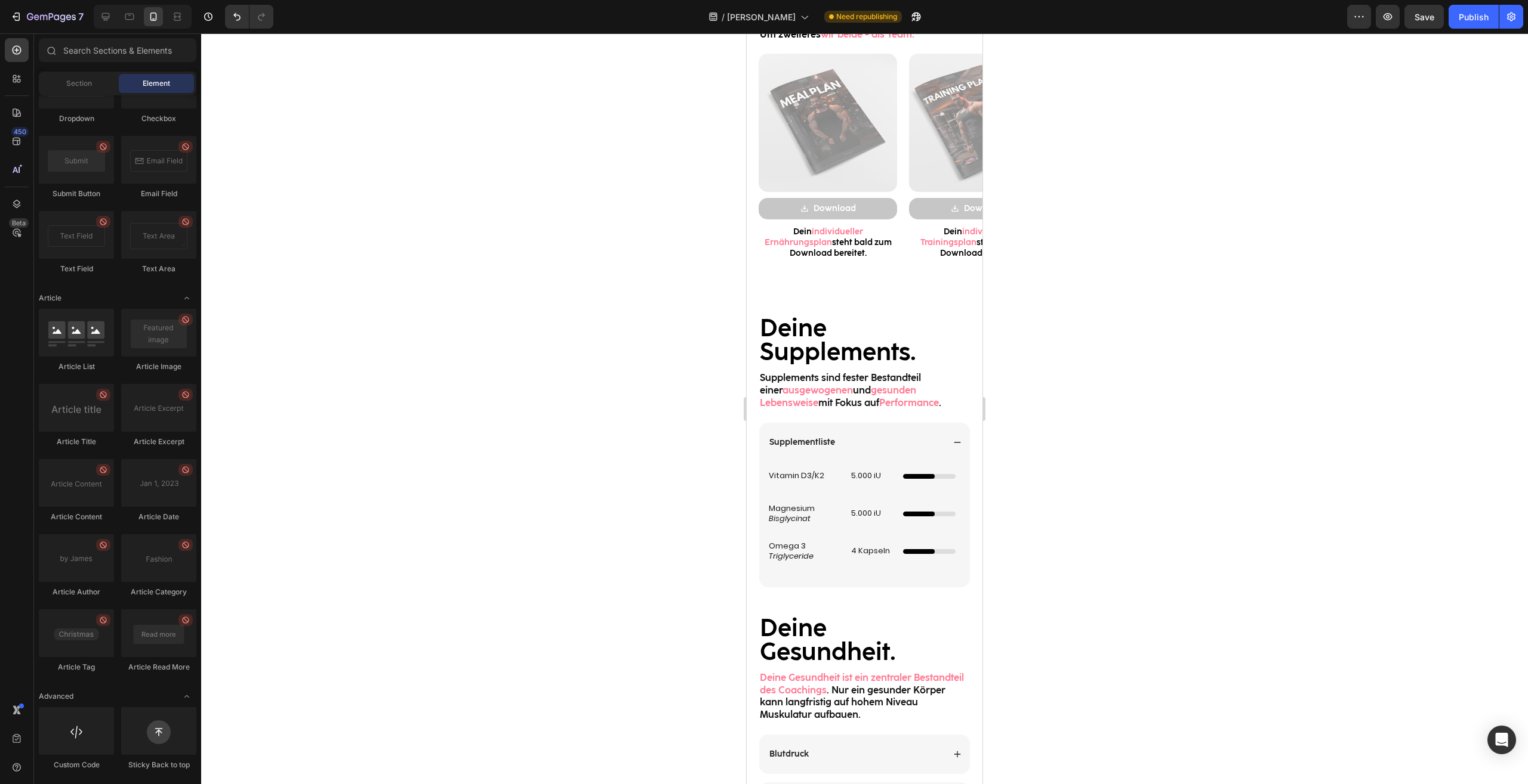
click at [1077, 533] on div at bounding box center [865, 409] width 1327 height 751
click at [859, 562] on div "4 Kapseln Heading" at bounding box center [871, 552] width 44 height 28
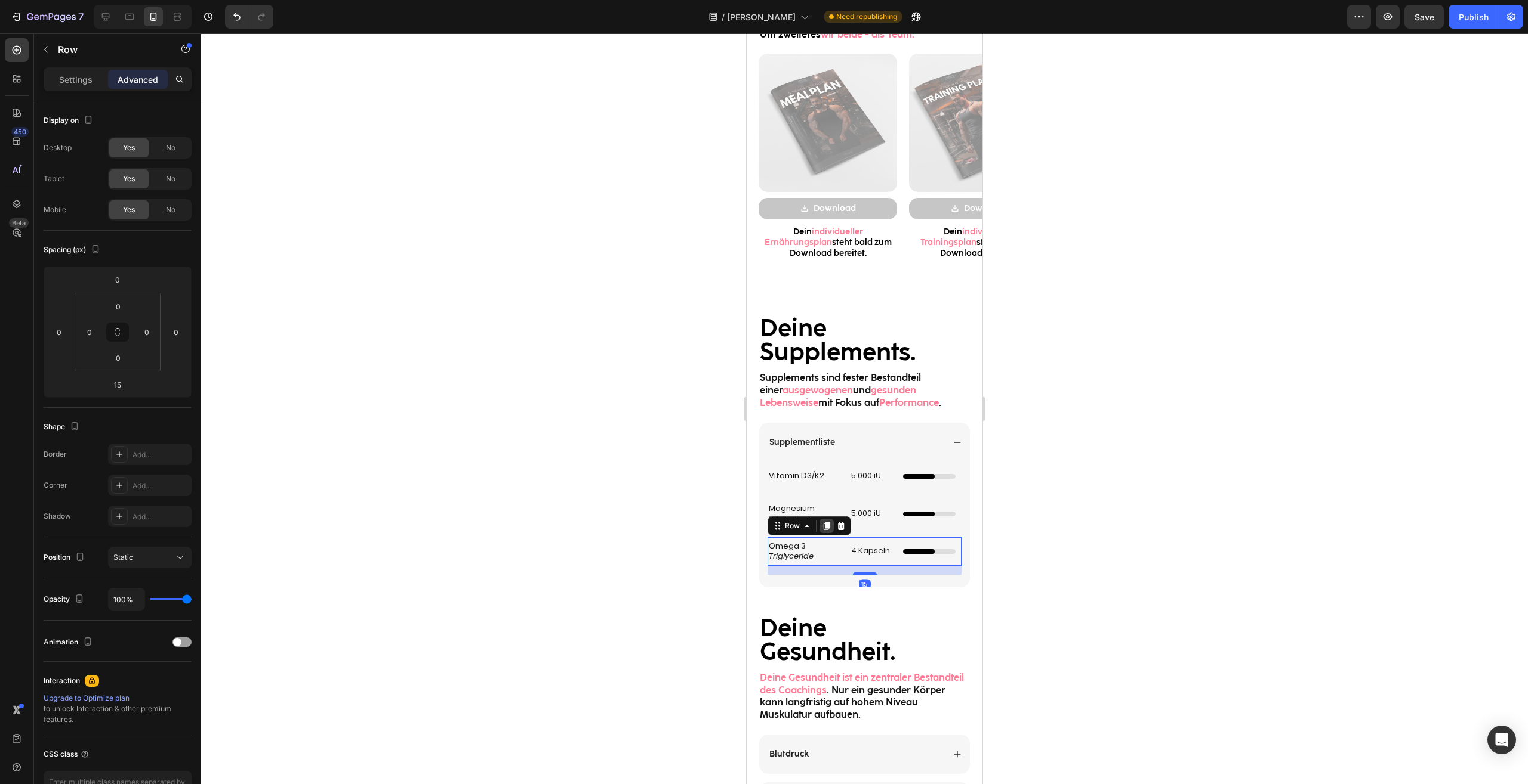
click at [830, 527] on icon at bounding box center [826, 526] width 10 height 10
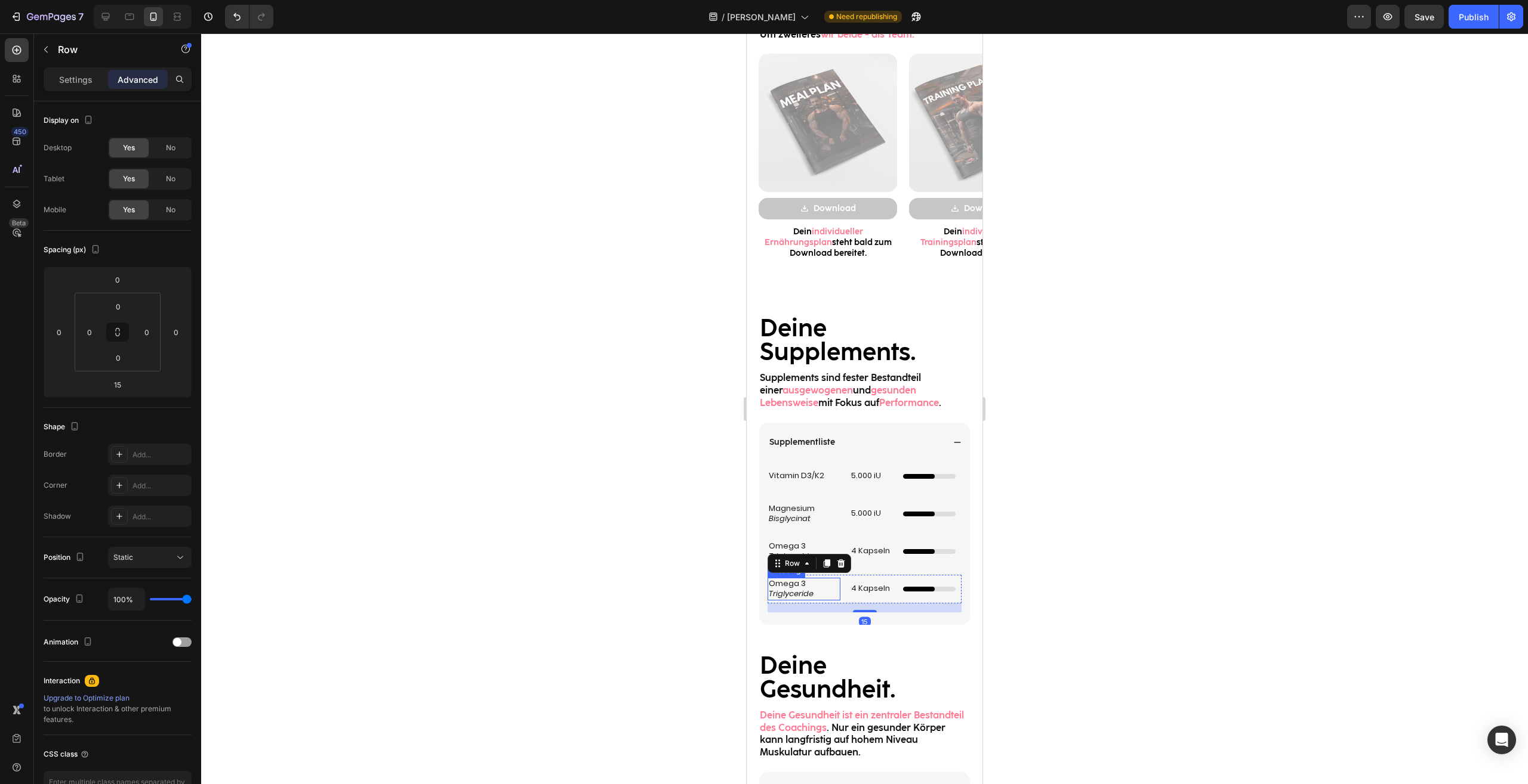
click at [808, 586] on h2 "Omega 3 Triglyceride" at bounding box center [804, 588] width 73 height 22
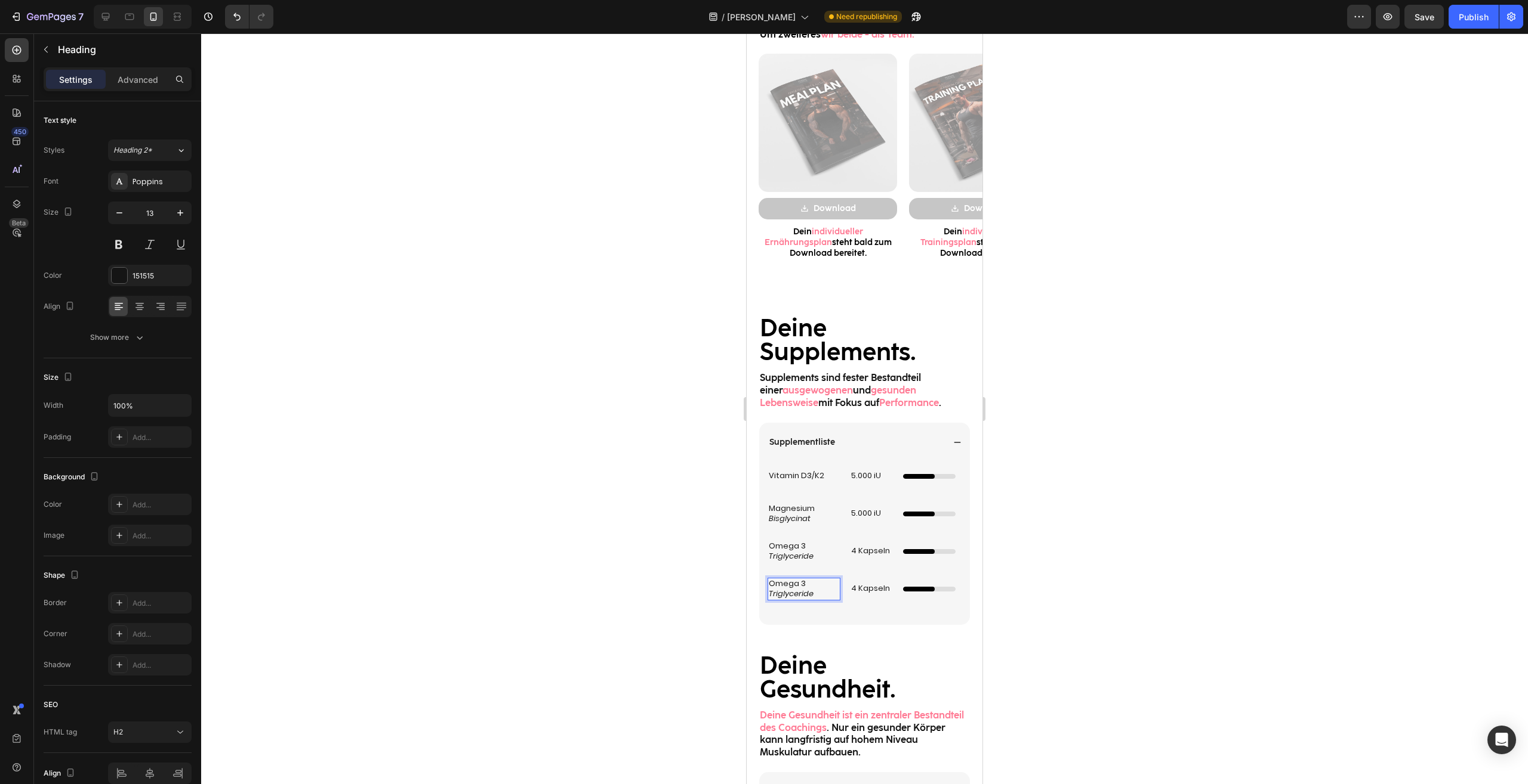
click at [808, 586] on h2 "Omega 3 Triglyceride" at bounding box center [804, 588] width 73 height 22
click at [808, 586] on p "Omega 3 Triglyceride" at bounding box center [803, 589] width 70 height 20
click at [825, 595] on p "Zink Triglyceride" at bounding box center [803, 589] width 70 height 20
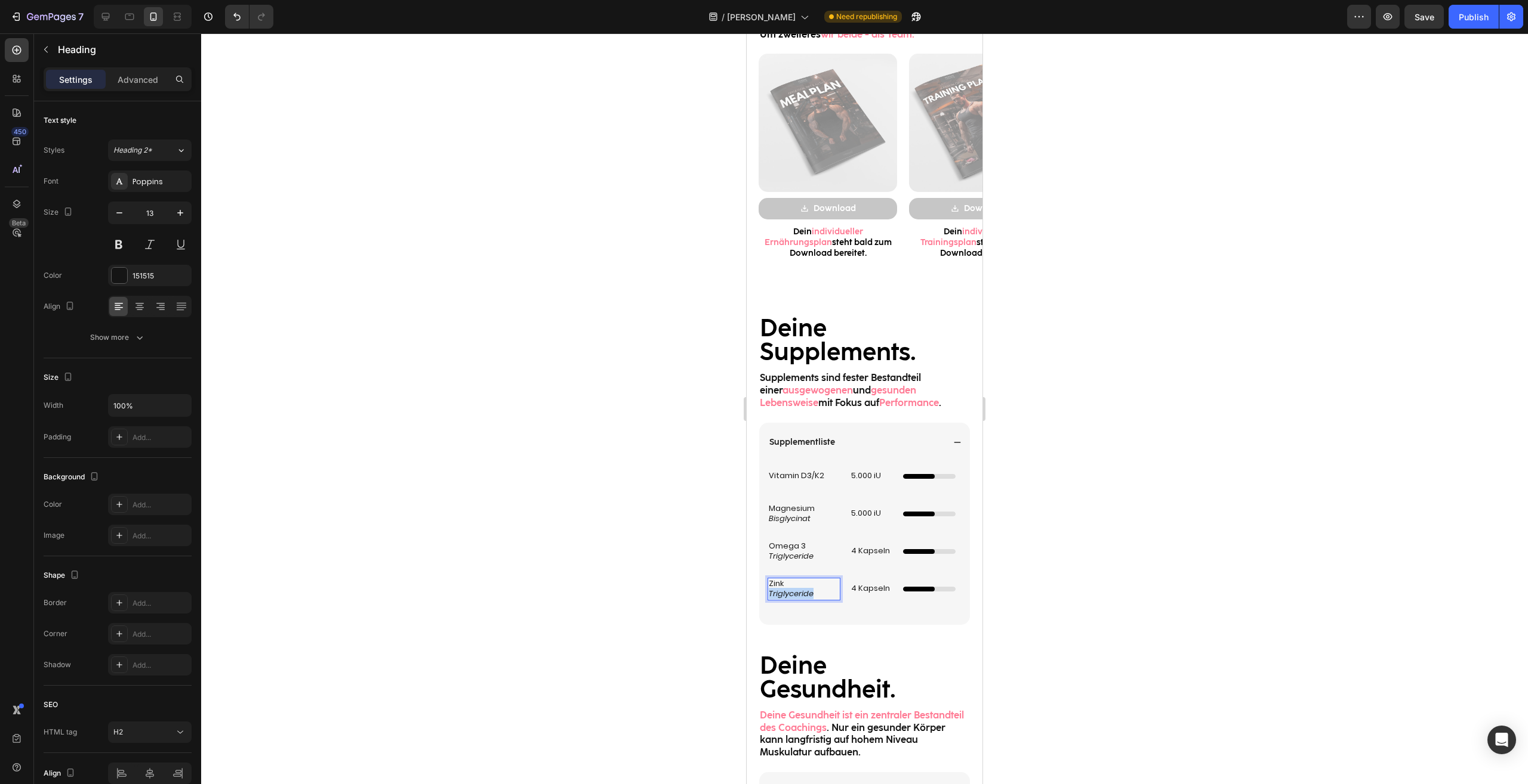
drag, startPoint x: 815, startPoint y: 595, endPoint x: 752, endPoint y: 595, distance: 63.0
click at [768, 595] on h2 "Zink Triglyceride" at bounding box center [804, 588] width 73 height 22
click at [1114, 610] on div at bounding box center [865, 409] width 1327 height 751
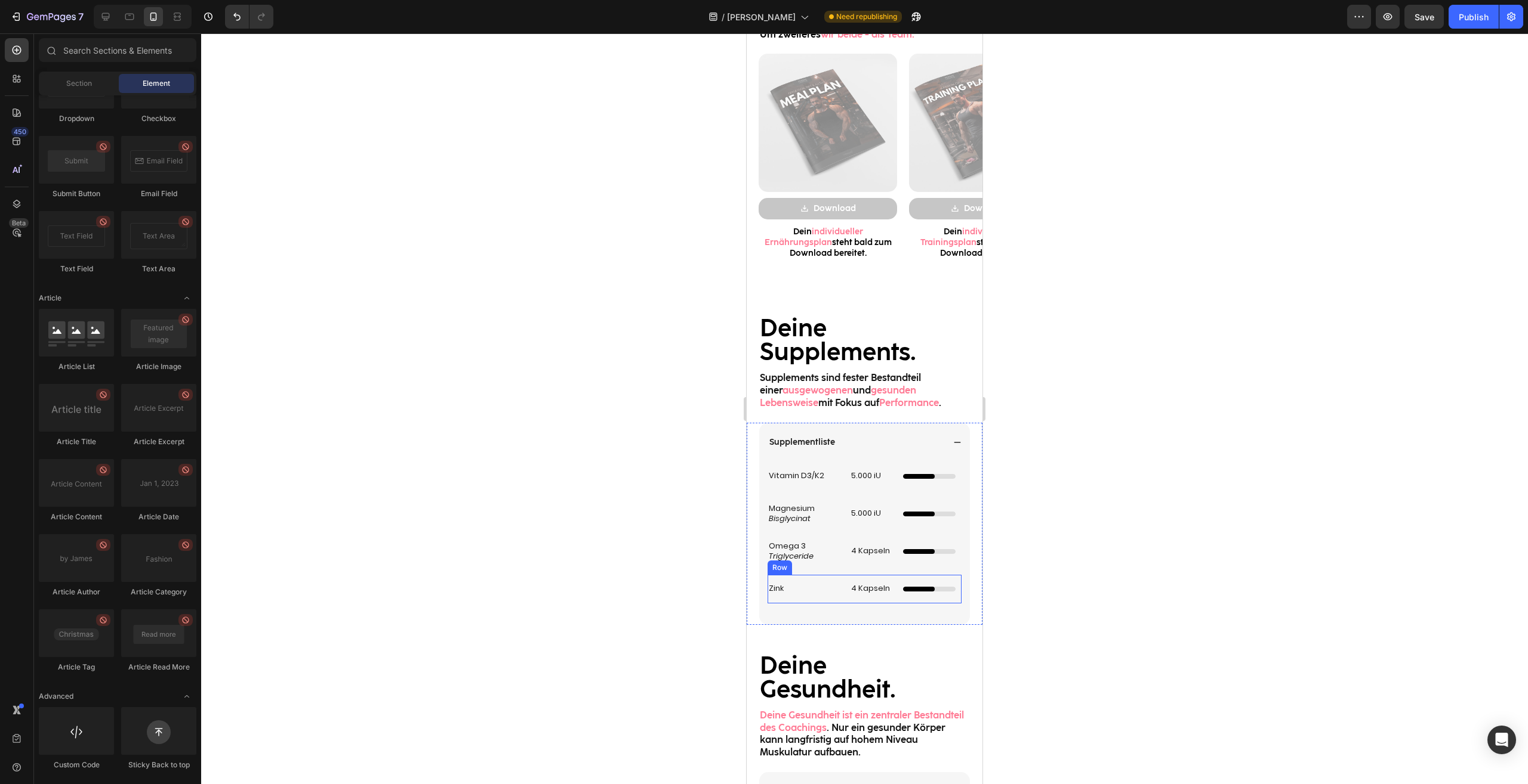
click at [839, 592] on div "Zink Heading 4 Kapseln Heading Dünner Ladebalken mit Animation Custom Code Row" at bounding box center [865, 589] width 194 height 28
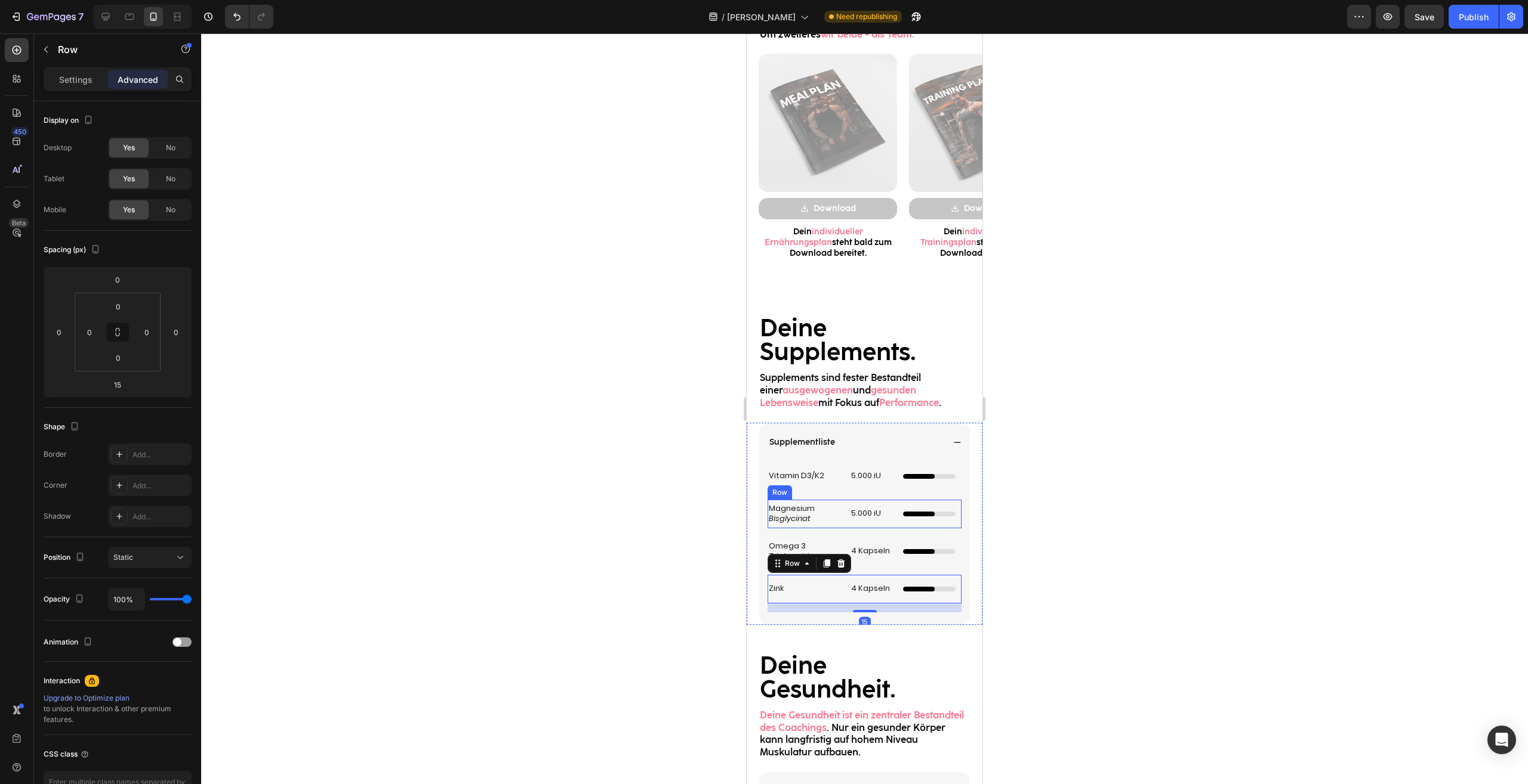
click at [837, 490] on div "Vitamin D3/K2 Heading 5.000 iU Heading Custom Code Row" at bounding box center [865, 476] width 194 height 28
click at [833, 588] on p "Zink" at bounding box center [803, 588] width 70 height 10
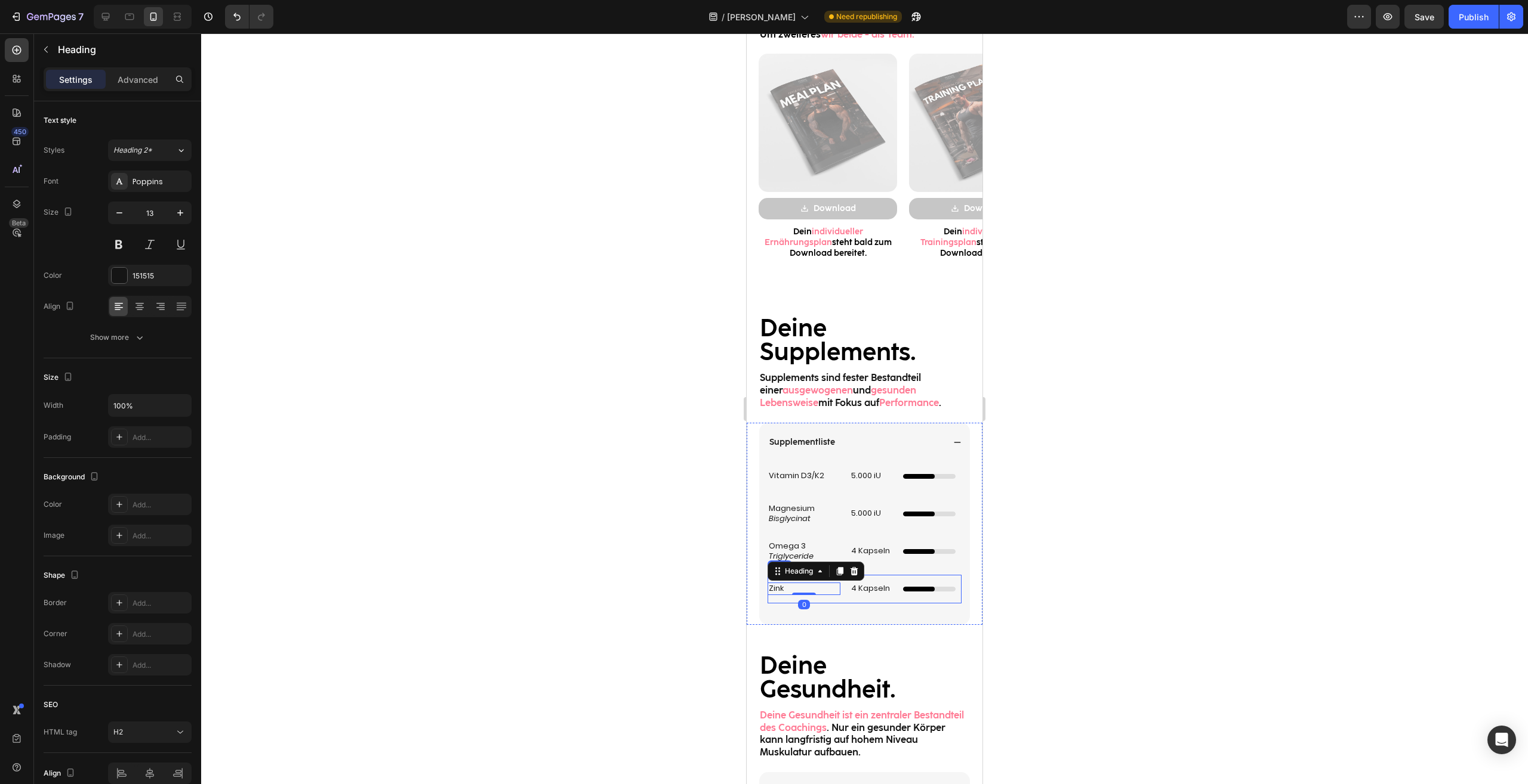
click at [843, 599] on div "Zink Heading 0 4 Kapseln Heading Dünner Ladebalken mit Animation Custom Code Row" at bounding box center [865, 589] width 194 height 28
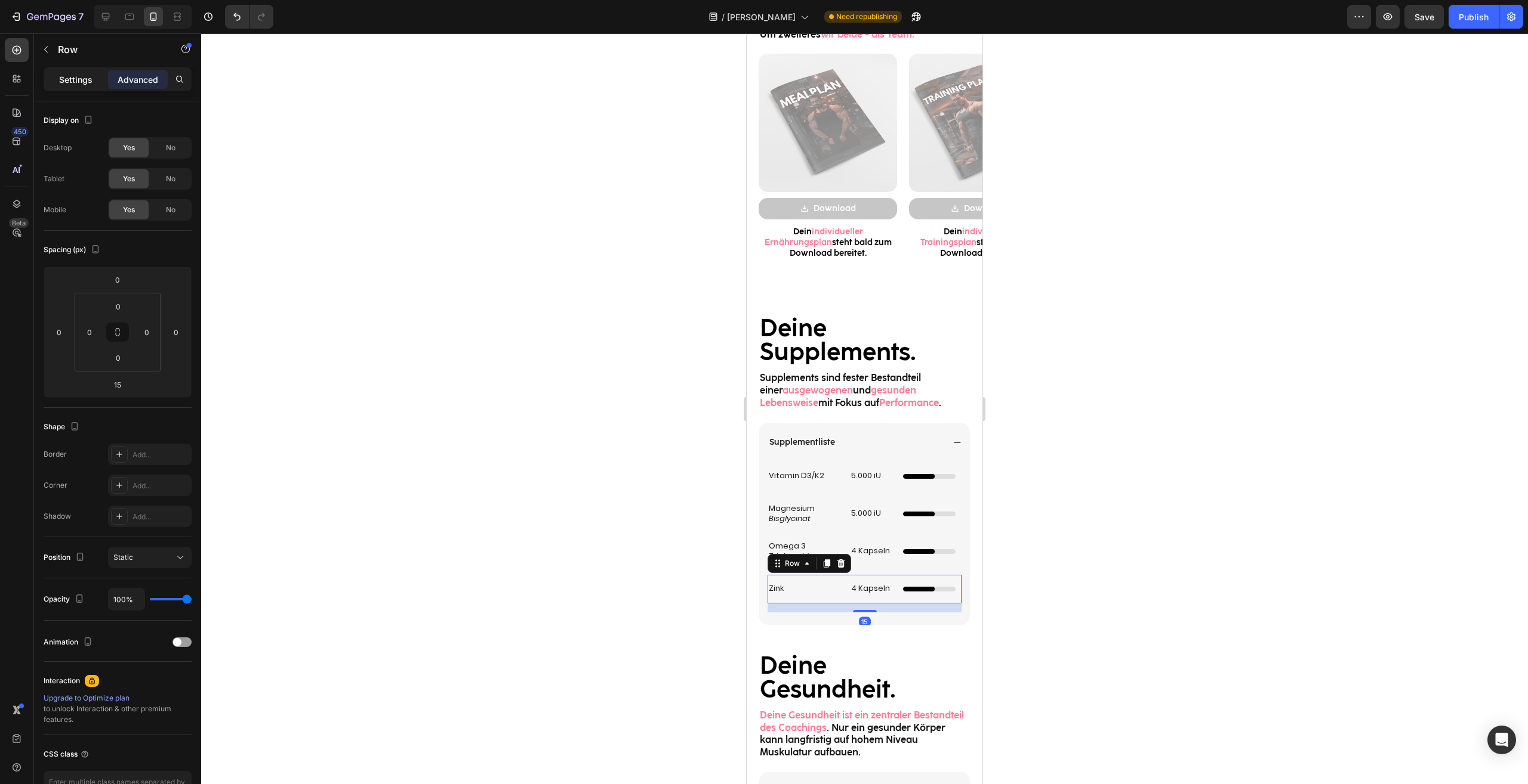
click at [95, 73] on div "Settings" at bounding box center [76, 78] width 60 height 19
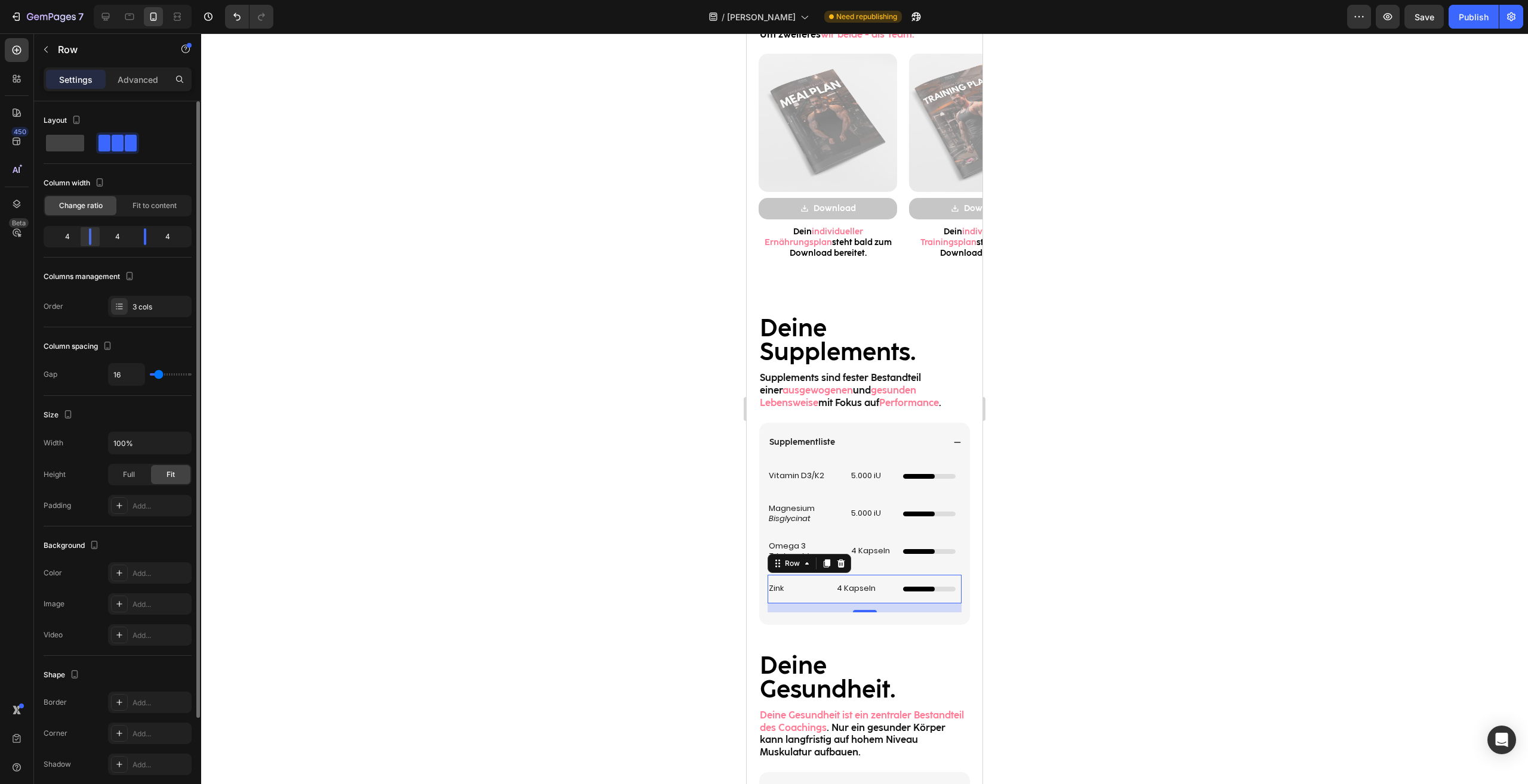
click at [134, 238] on div at bounding box center [145, 237] width 21 height 17
click at [240, 11] on icon "Undo/Redo" at bounding box center [236, 16] width 12 height 12
click at [1192, 400] on div at bounding box center [865, 409] width 1327 height 751
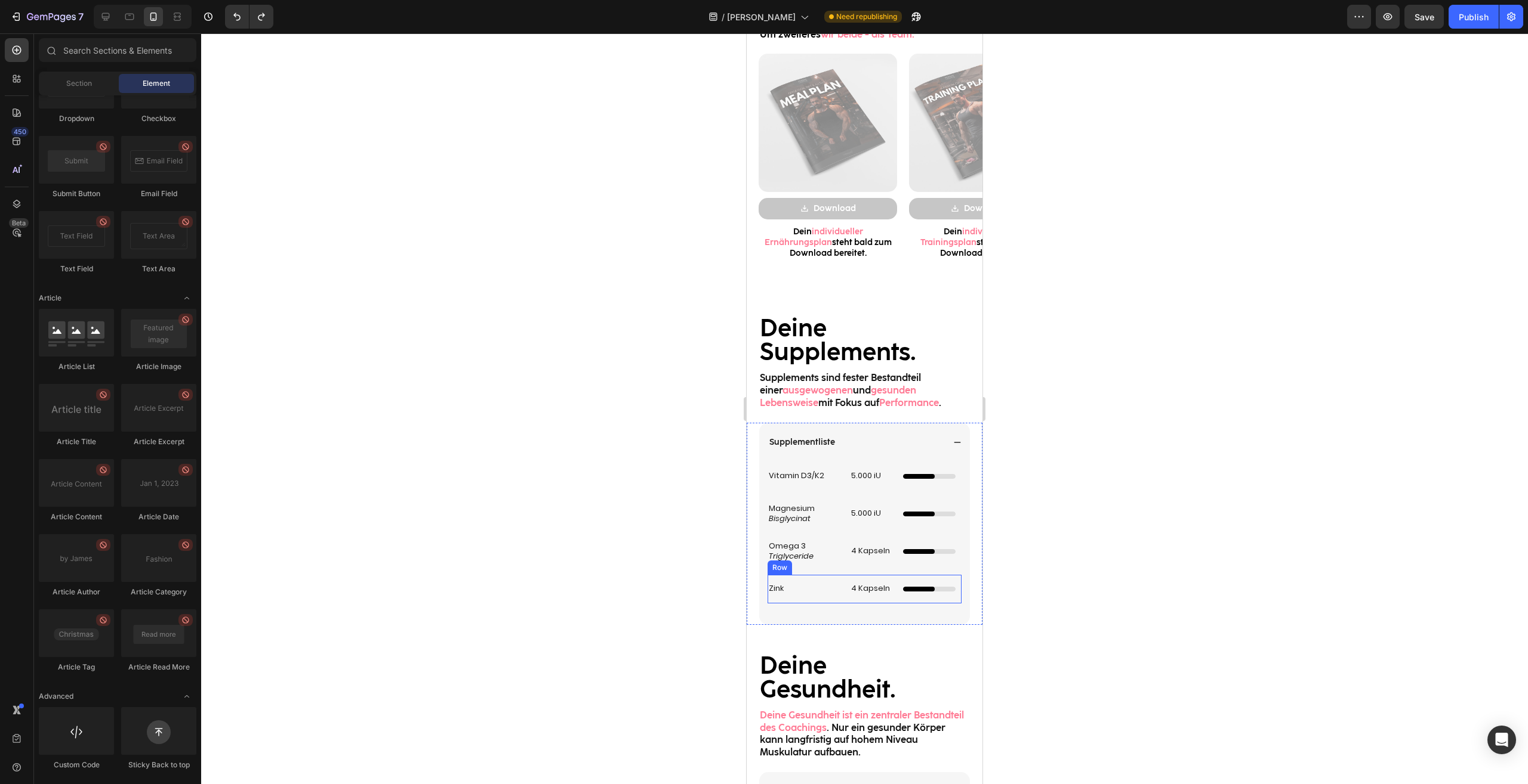
click at [827, 599] on div "Zink Heading" at bounding box center [804, 589] width 73 height 28
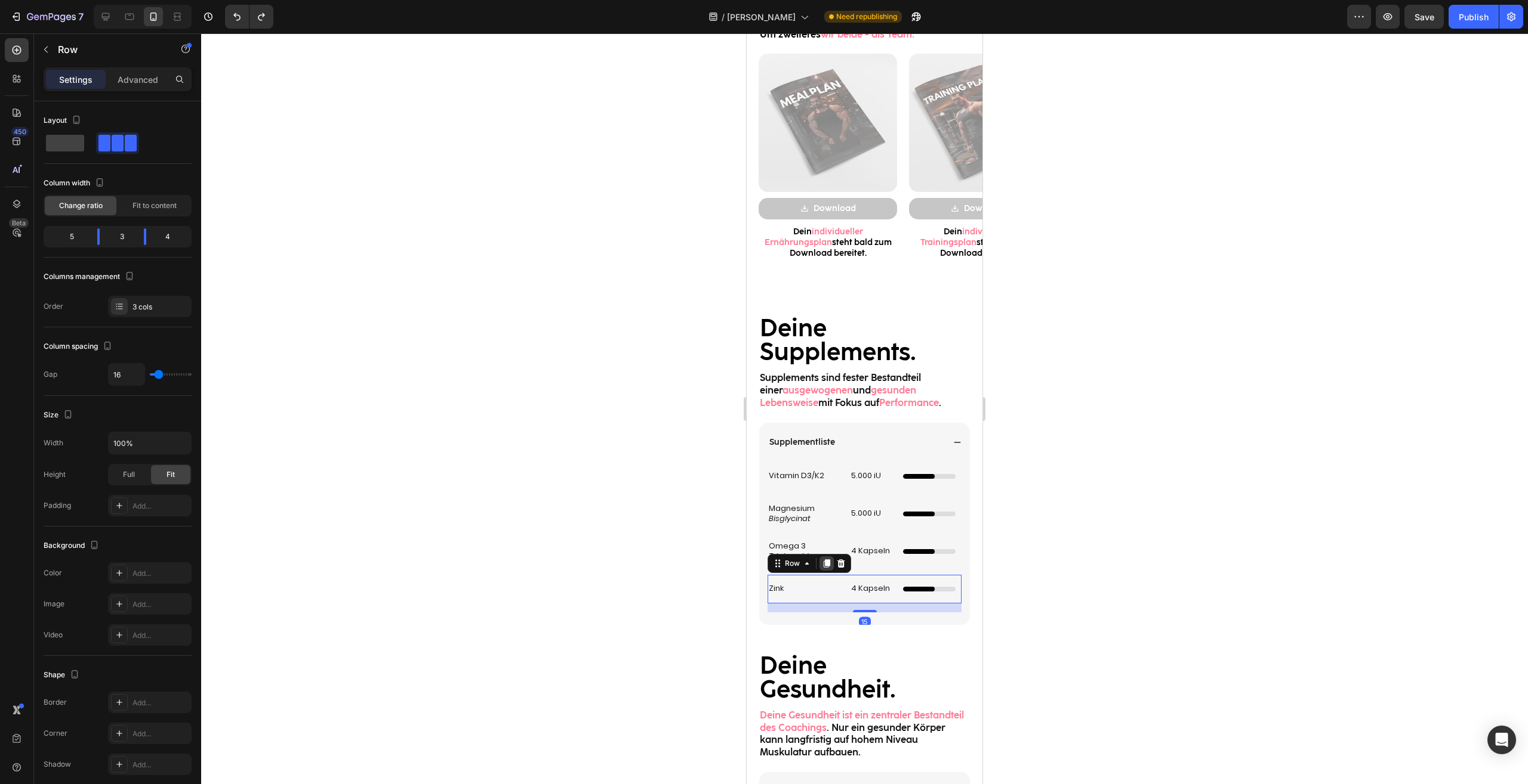
click at [829, 565] on icon at bounding box center [826, 563] width 6 height 8
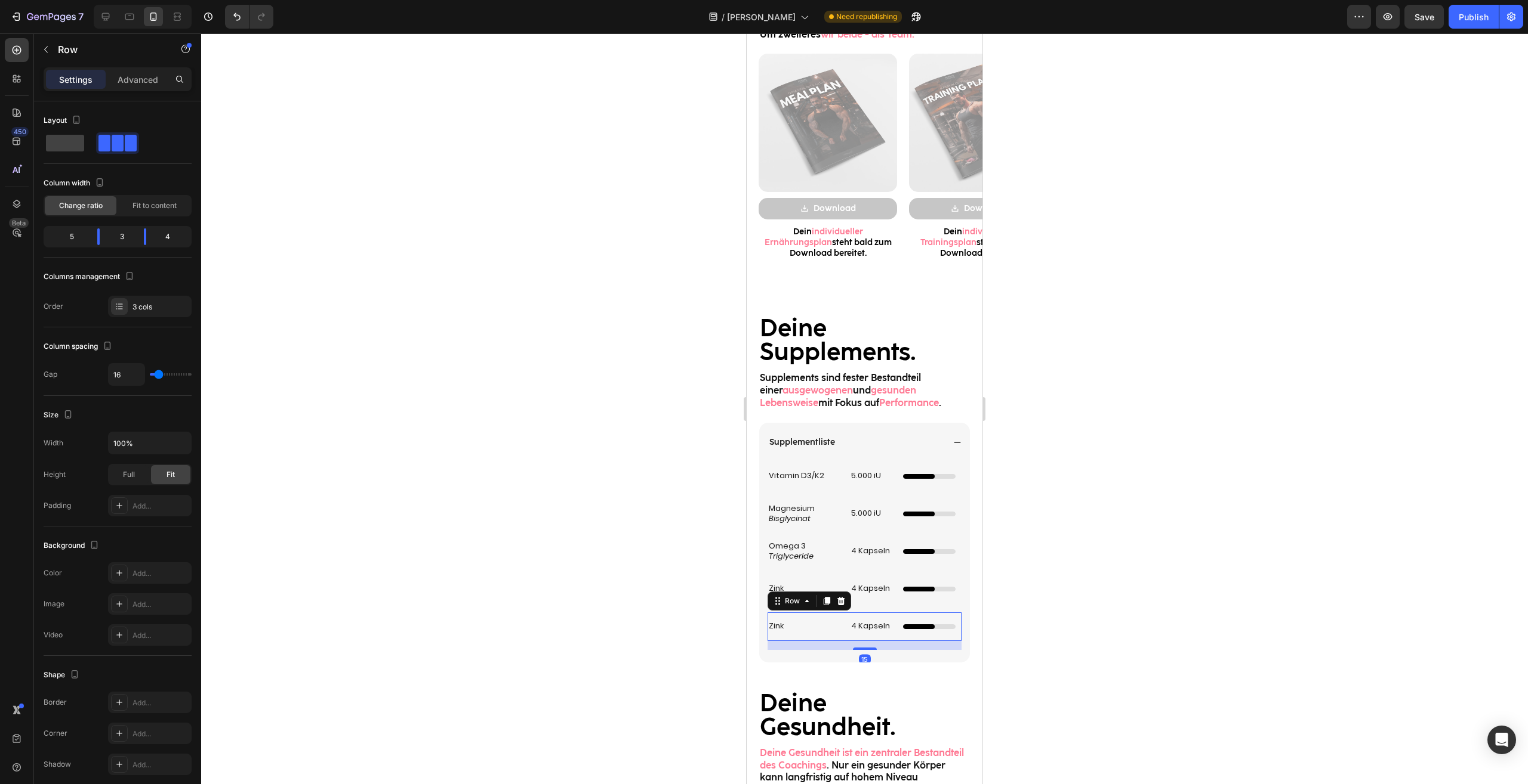
click at [783, 626] on h2 "Zink" at bounding box center [804, 626] width 73 height 12
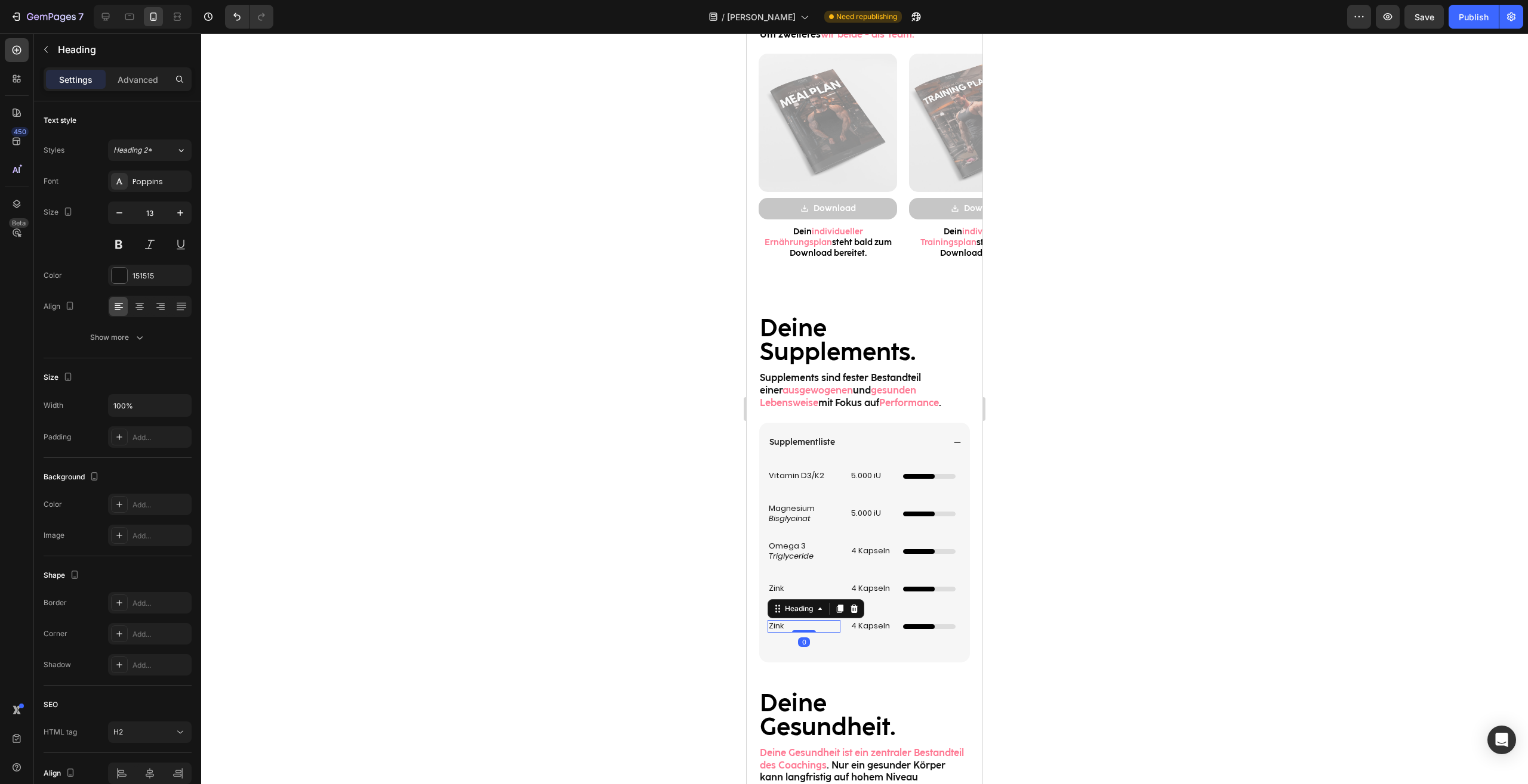
click at [783, 626] on h2 "Zink" at bounding box center [804, 626] width 73 height 12
drag, startPoint x: 1021, startPoint y: 616, endPoint x: 115, endPoint y: 595, distance: 906.2
click at [1021, 616] on div at bounding box center [865, 409] width 1327 height 751
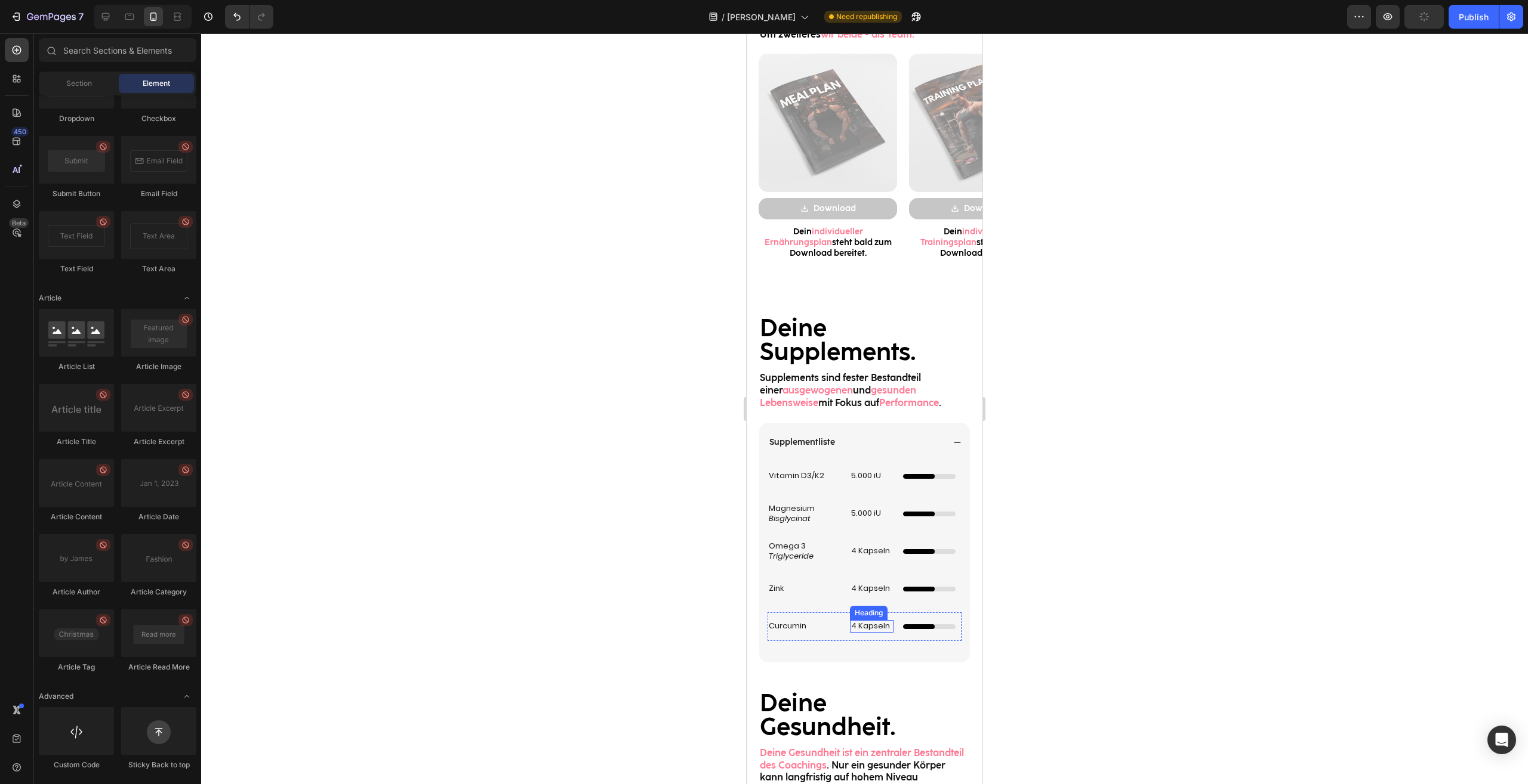
click at [840, 636] on div "Curcumin Heading 4 Kapseln Heading Dünner Ladebalken mit Animation Custom Code …" at bounding box center [865, 626] width 194 height 28
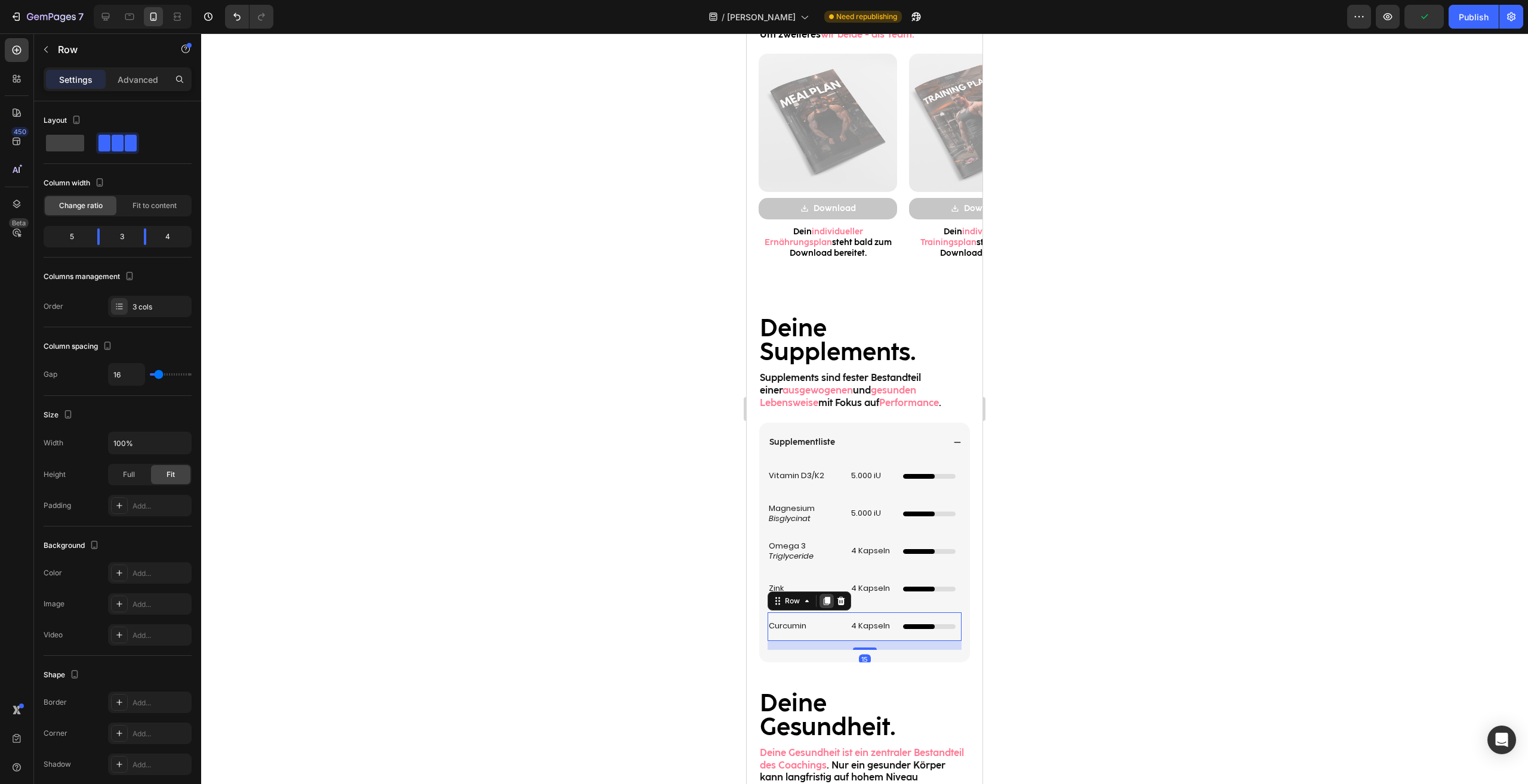
click at [824, 601] on icon at bounding box center [826, 601] width 10 height 10
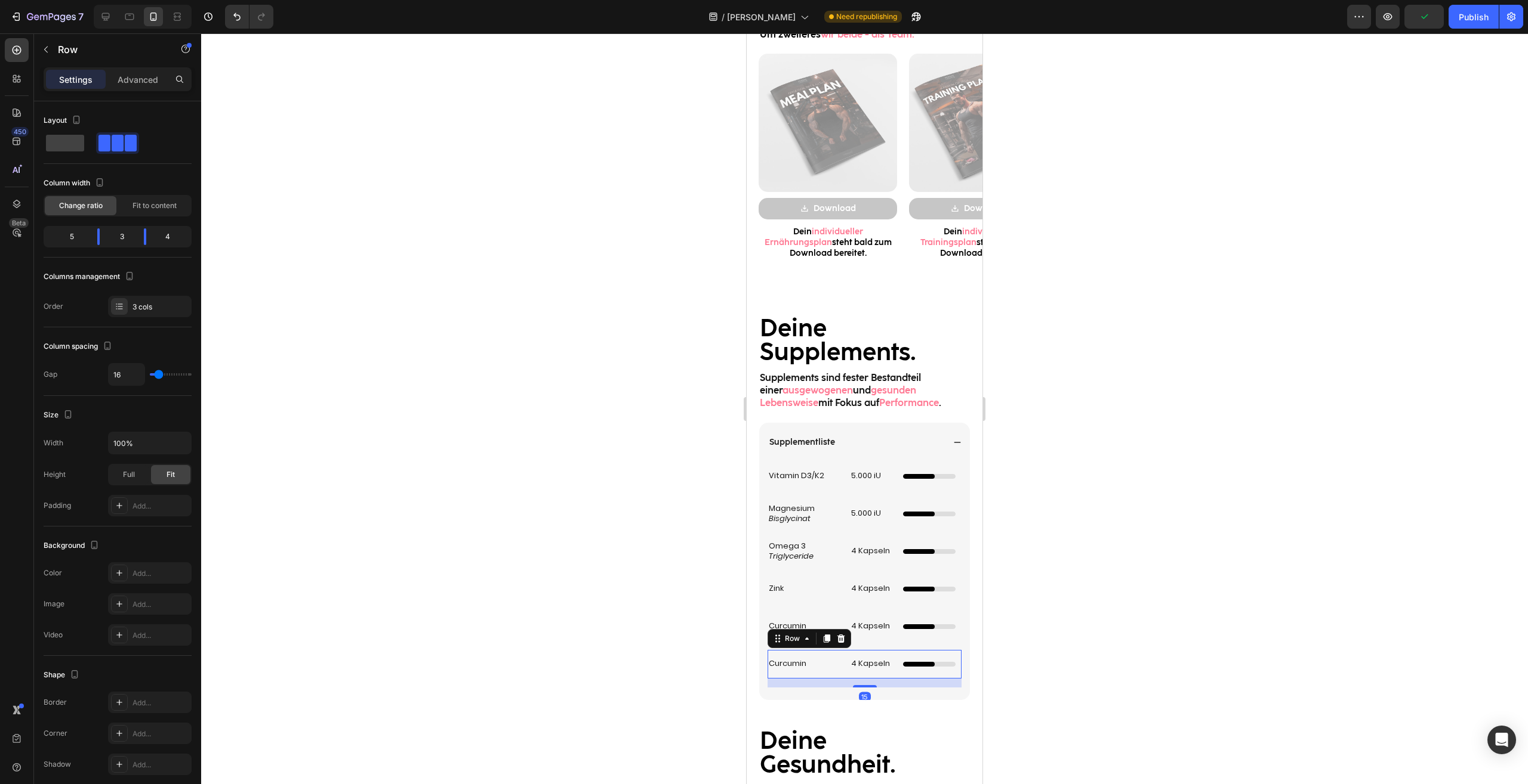
click at [793, 670] on h2 "Curcumin" at bounding box center [804, 664] width 73 height 12
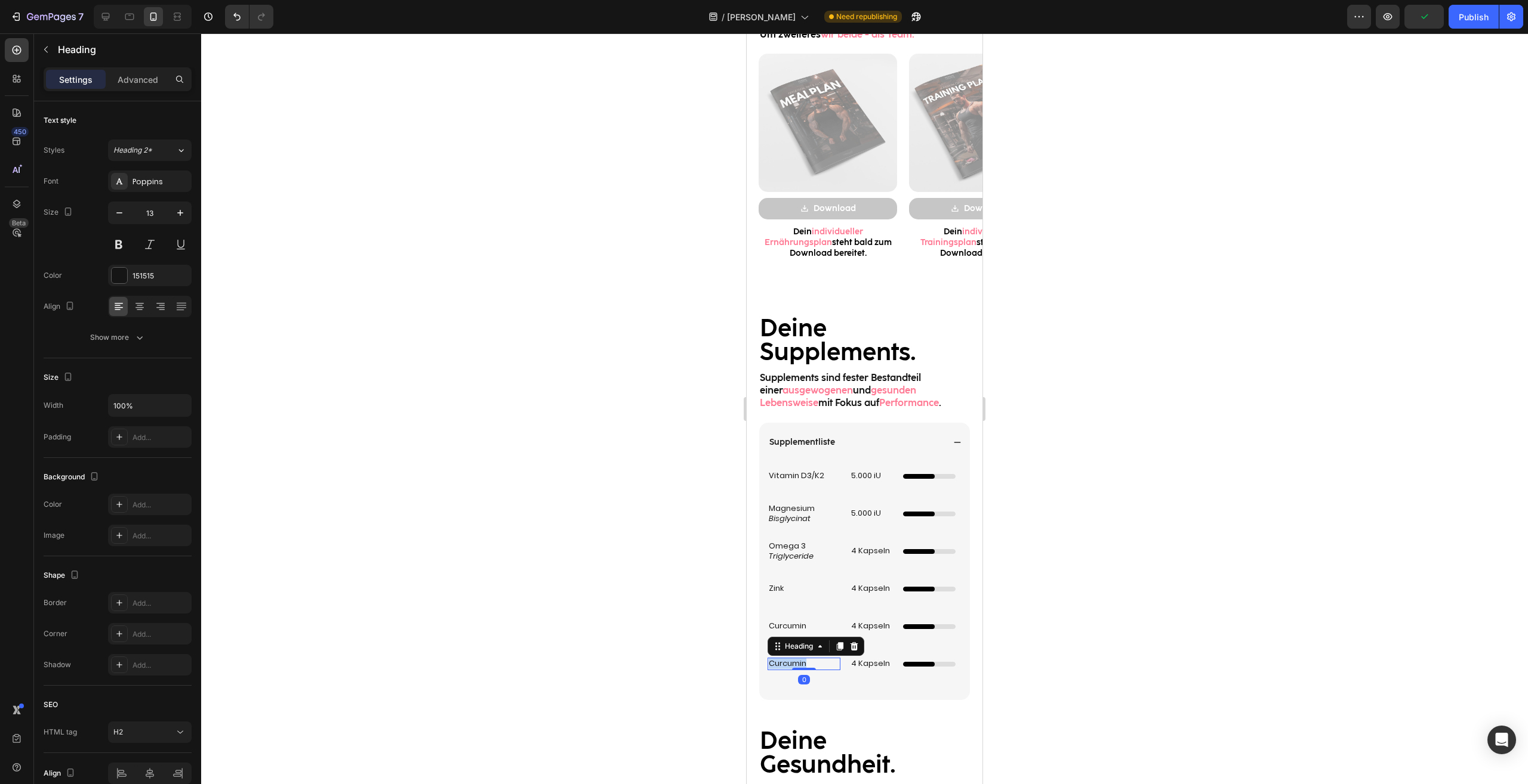
click at [793, 670] on h2 "Curcumin" at bounding box center [804, 664] width 73 height 12
click at [813, 626] on p "Curcumin" at bounding box center [803, 626] width 70 height 10
click at [804, 657] on div "Curcumin Heading" at bounding box center [804, 664] width 73 height 28
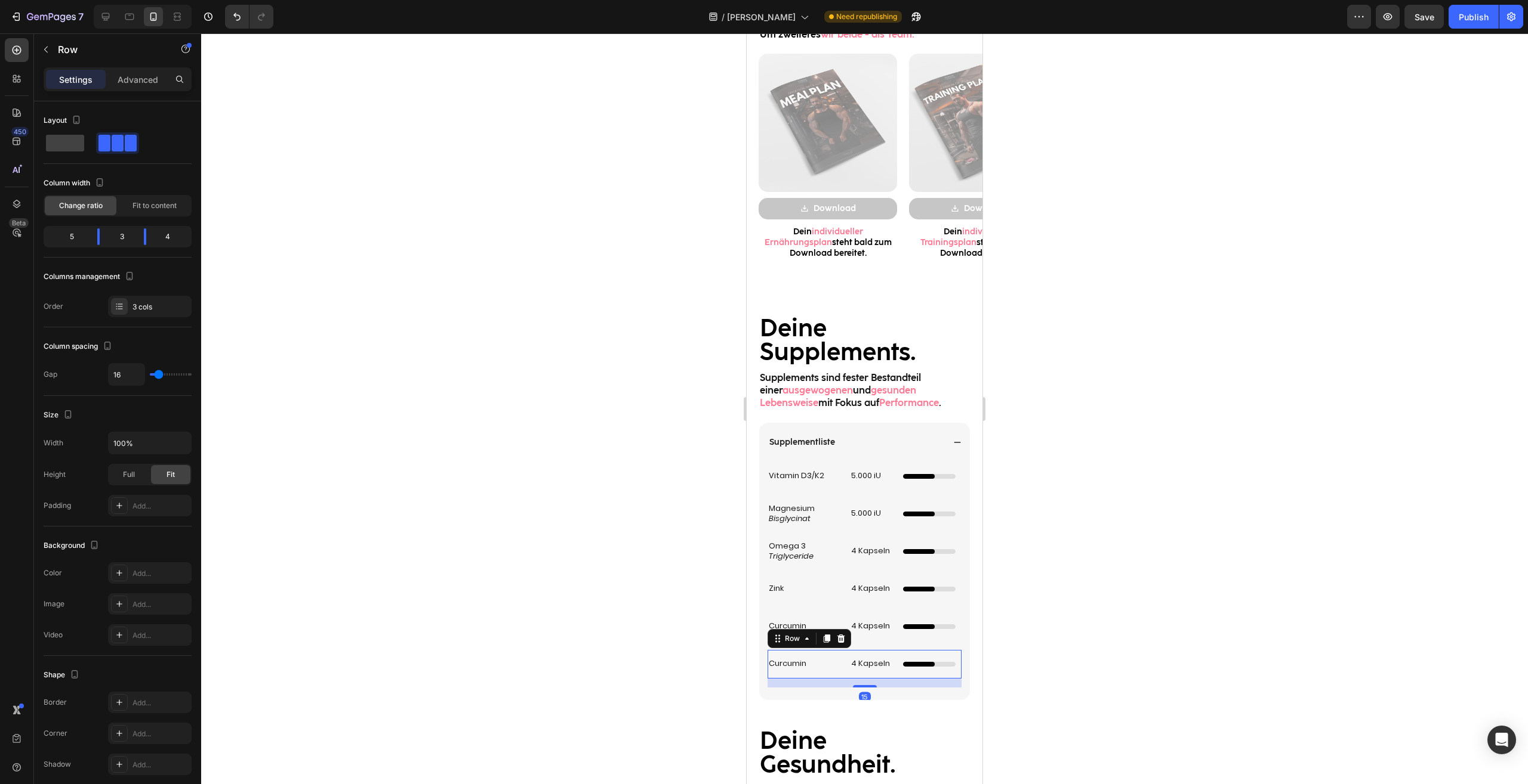
click at [804, 657] on div "Curcumin Heading" at bounding box center [804, 664] width 73 height 28
click at [801, 663] on p "Curcumin" at bounding box center [803, 663] width 70 height 10
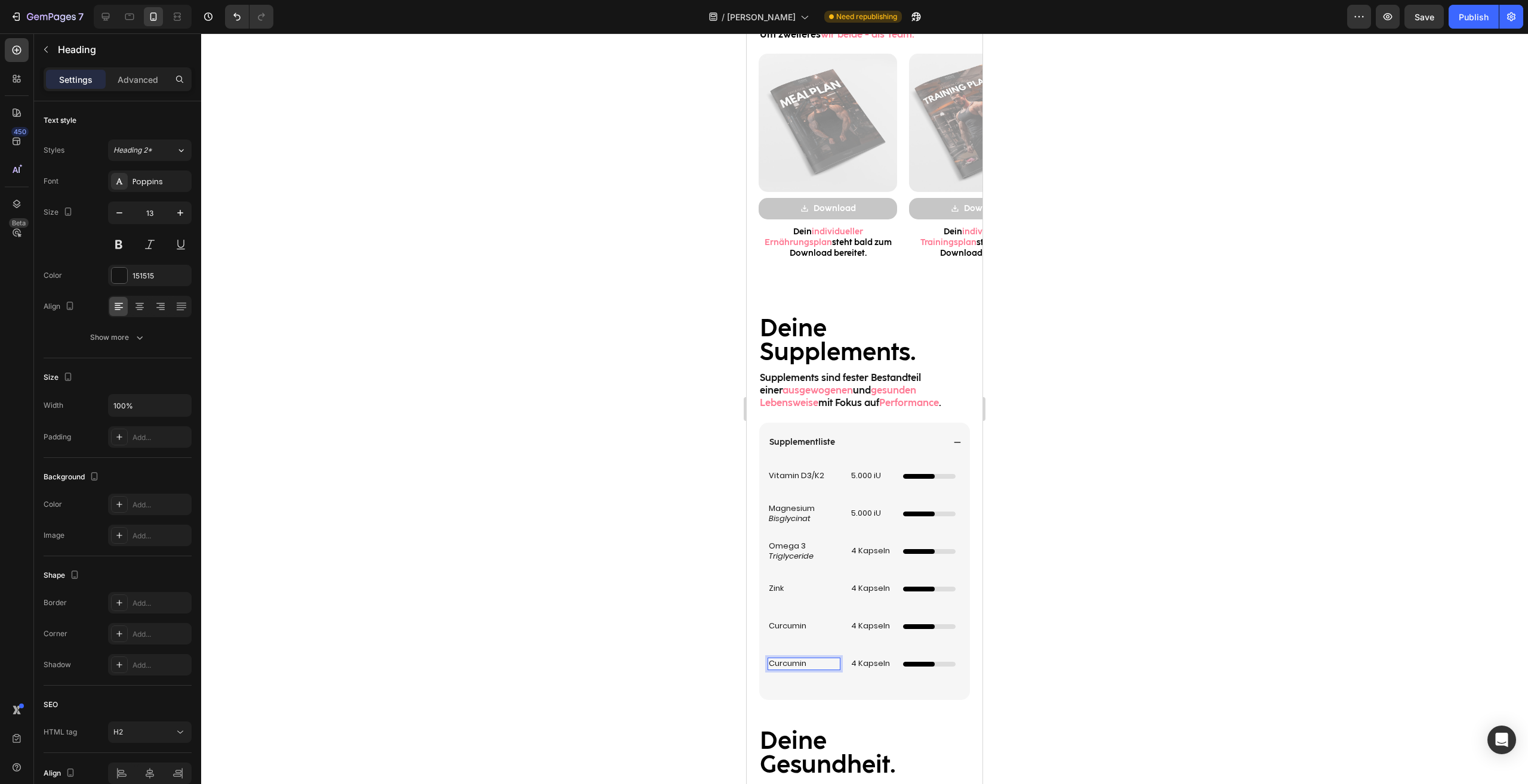
click at [801, 663] on p "Curcumin" at bounding box center [803, 663] width 70 height 10
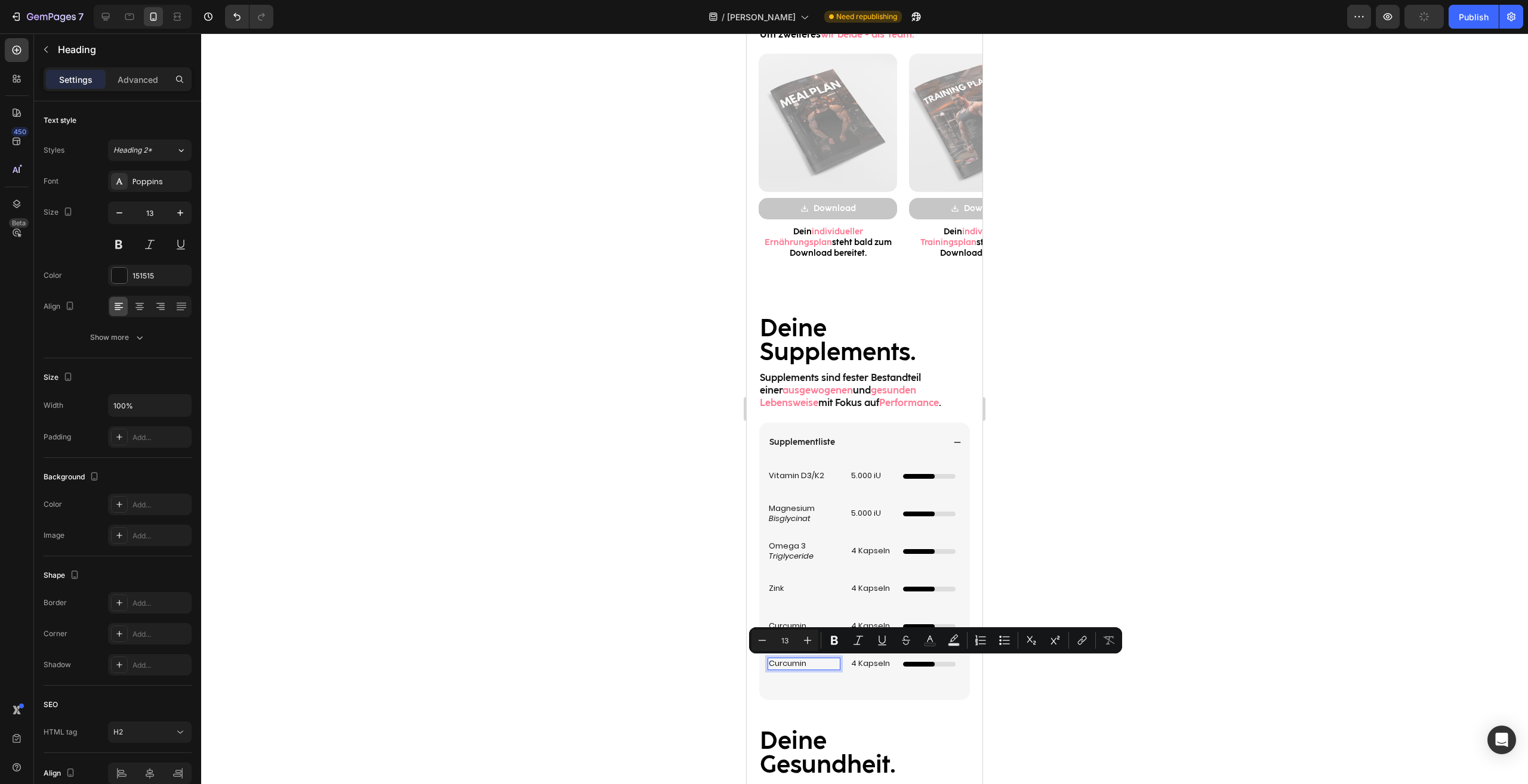
click at [1183, 551] on div at bounding box center [865, 409] width 1327 height 751
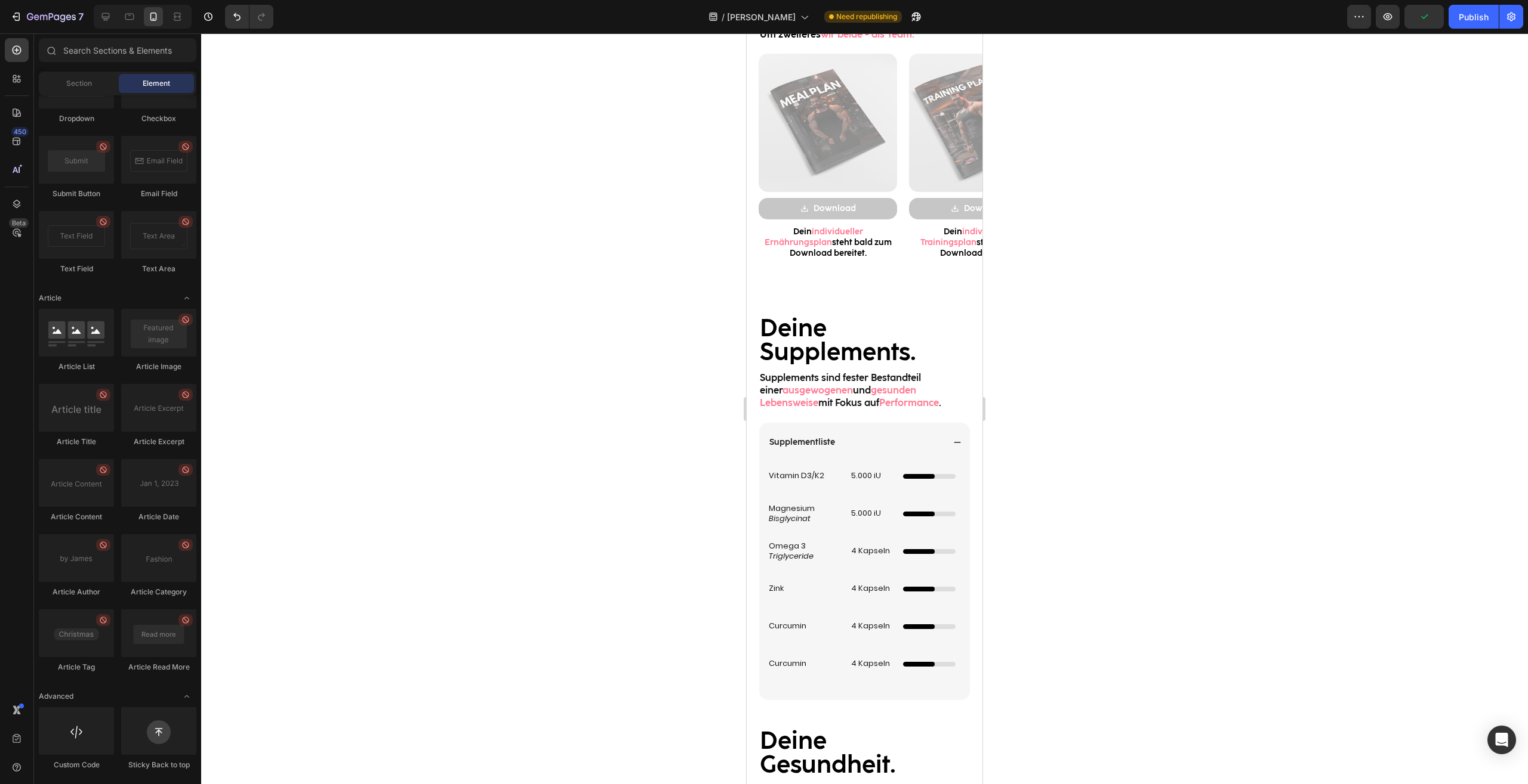
click at [1171, 547] on div at bounding box center [865, 409] width 1327 height 751
click at [797, 663] on p "Curcumin" at bounding box center [803, 663] width 70 height 10
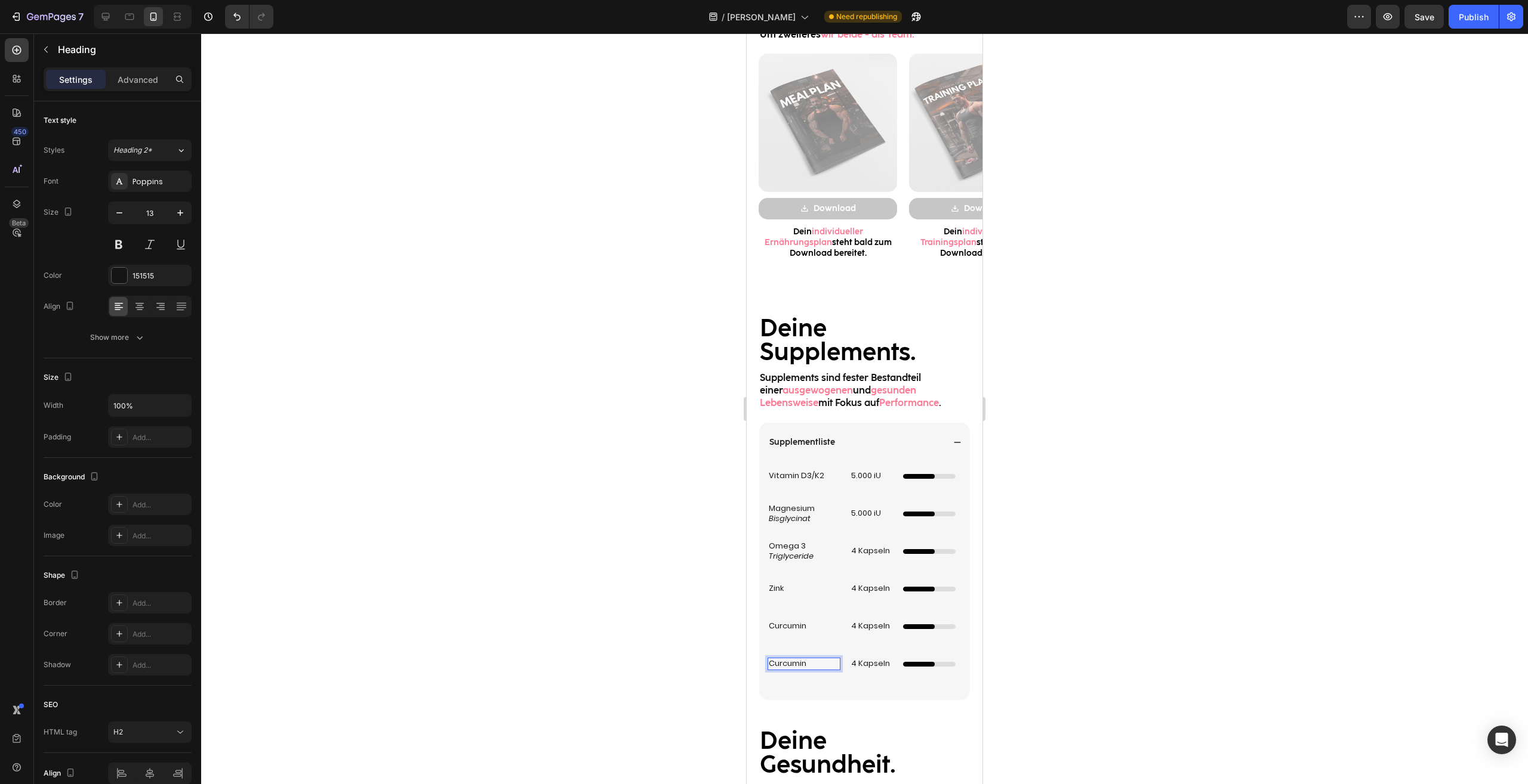
click at [797, 663] on p "Curcumin" at bounding box center [803, 663] width 70 height 10
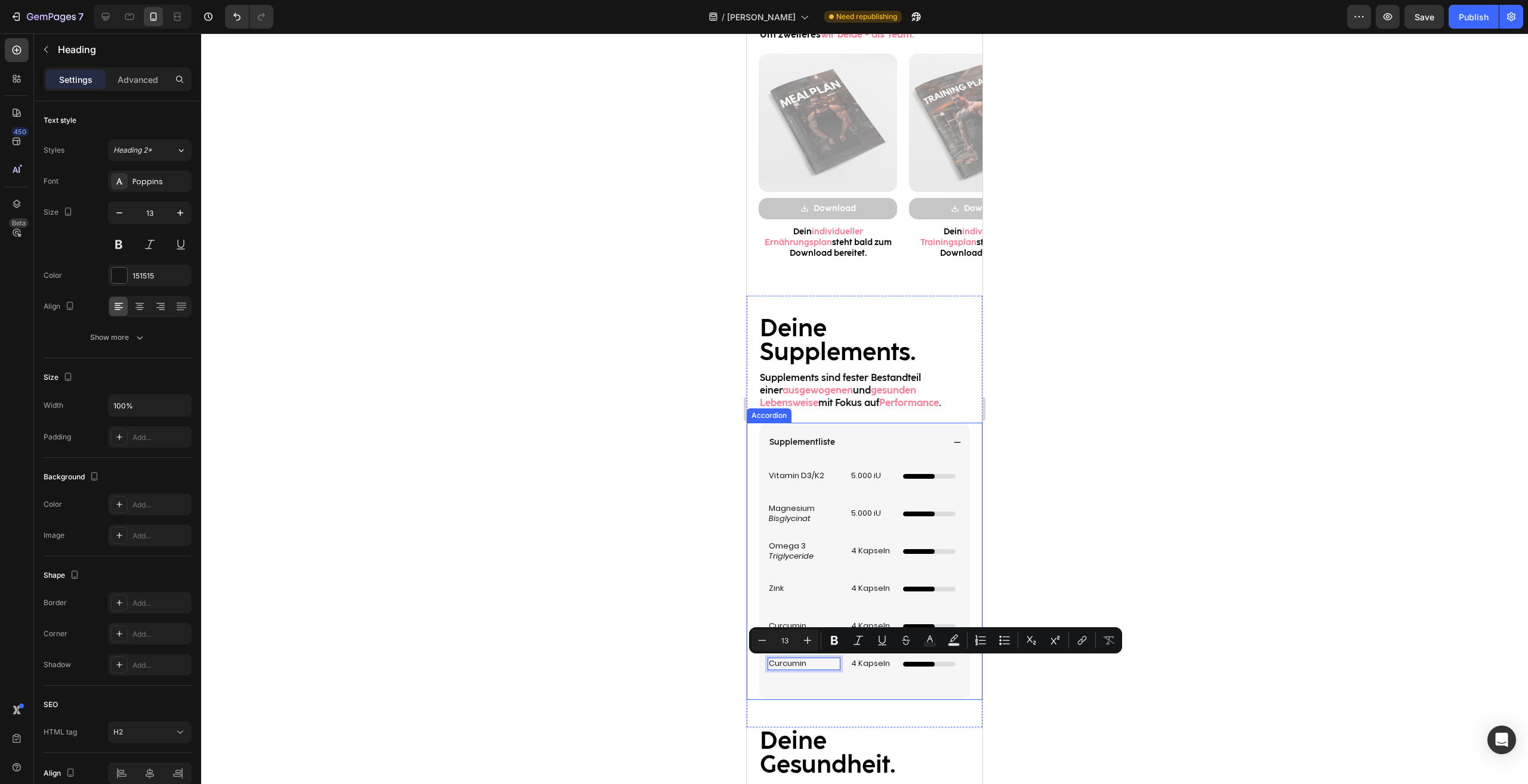
click at [1098, 506] on div at bounding box center [865, 409] width 1327 height 751
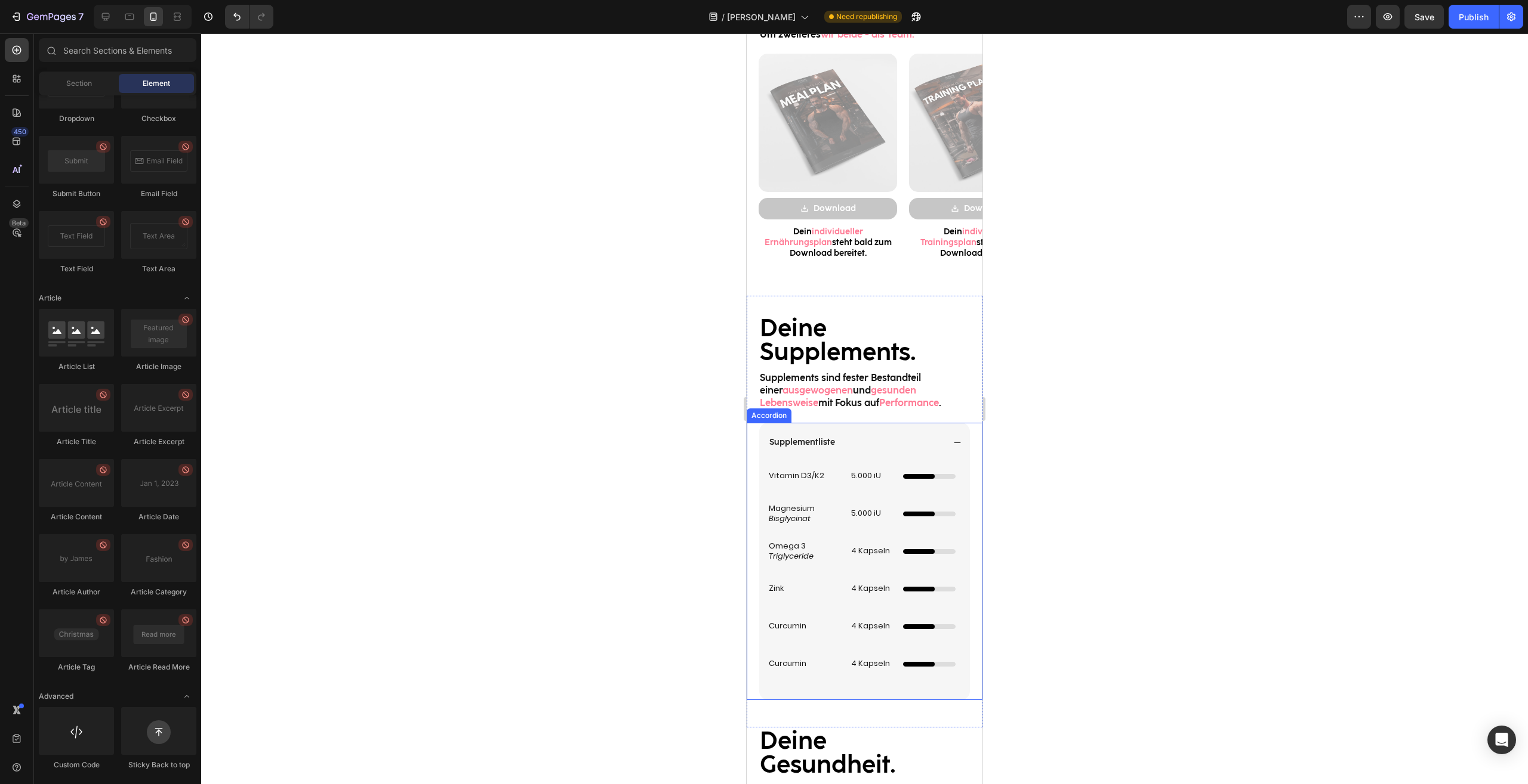
click at [798, 663] on p "Curcumin" at bounding box center [803, 663] width 70 height 10
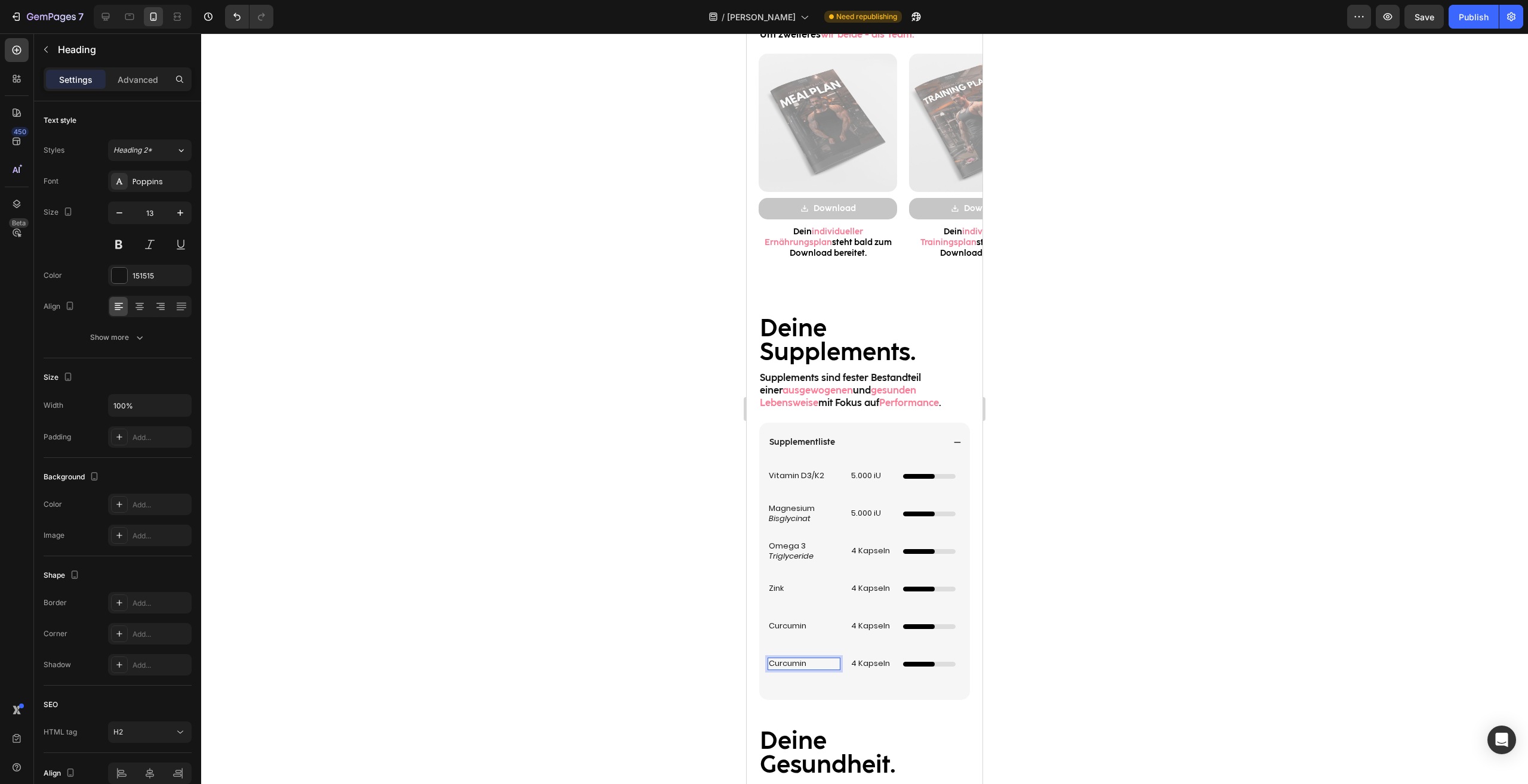
click at [798, 663] on p "Curcumin" at bounding box center [803, 663] width 70 height 10
click at [1042, 690] on div at bounding box center [865, 409] width 1327 height 751
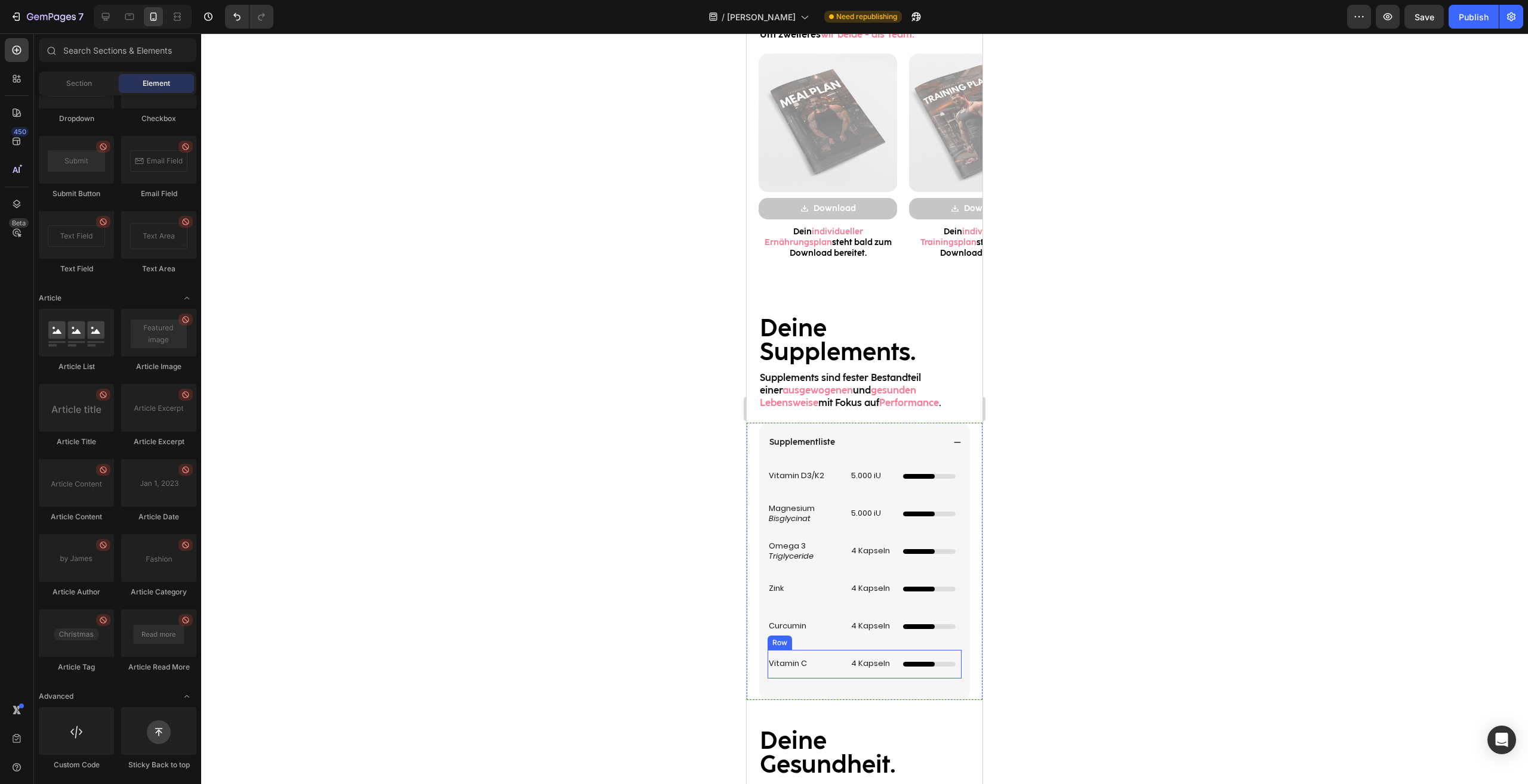
click at [834, 673] on div "Vitamin C Heading" at bounding box center [804, 664] width 73 height 28
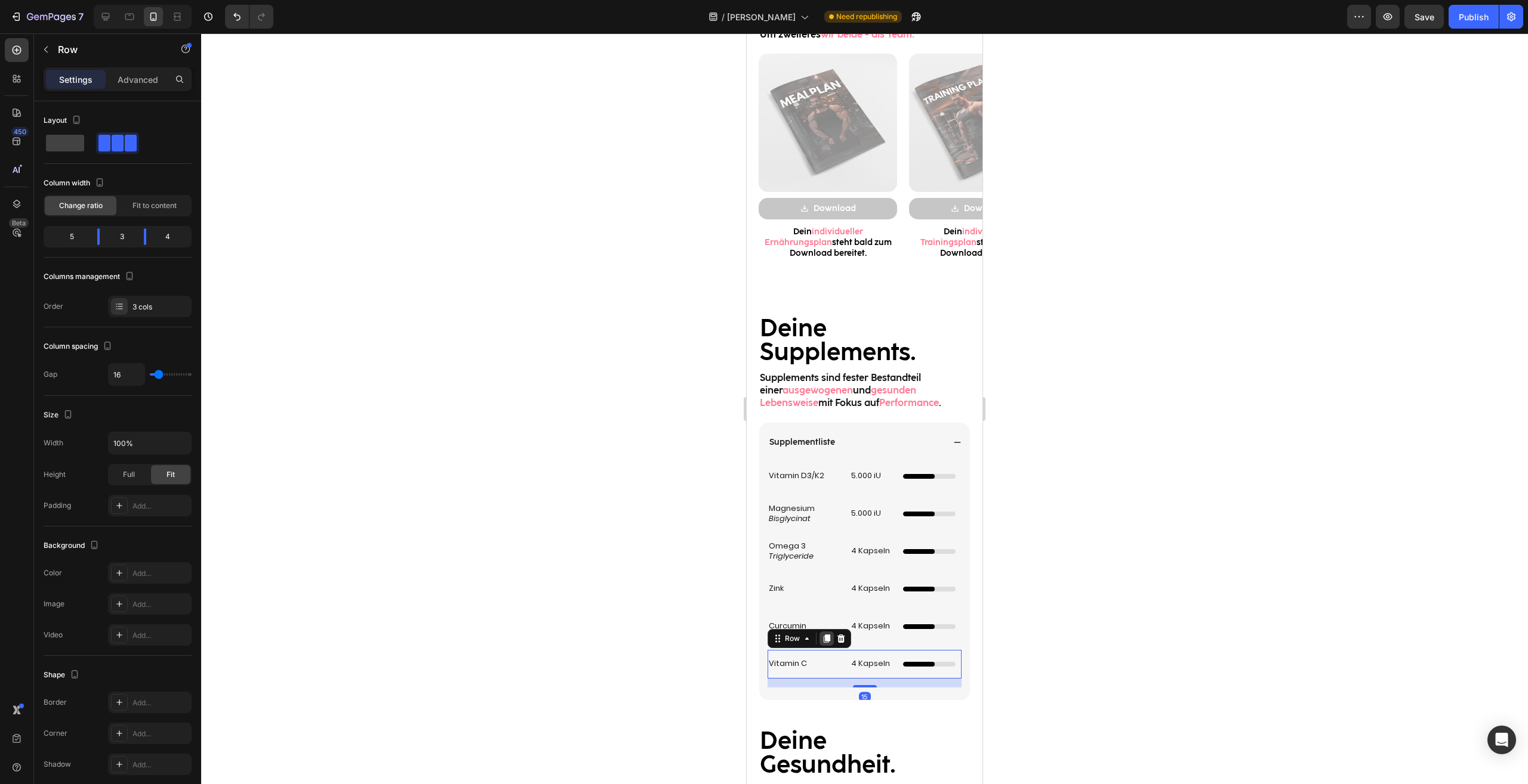
click at [823, 642] on icon at bounding box center [826, 638] width 10 height 10
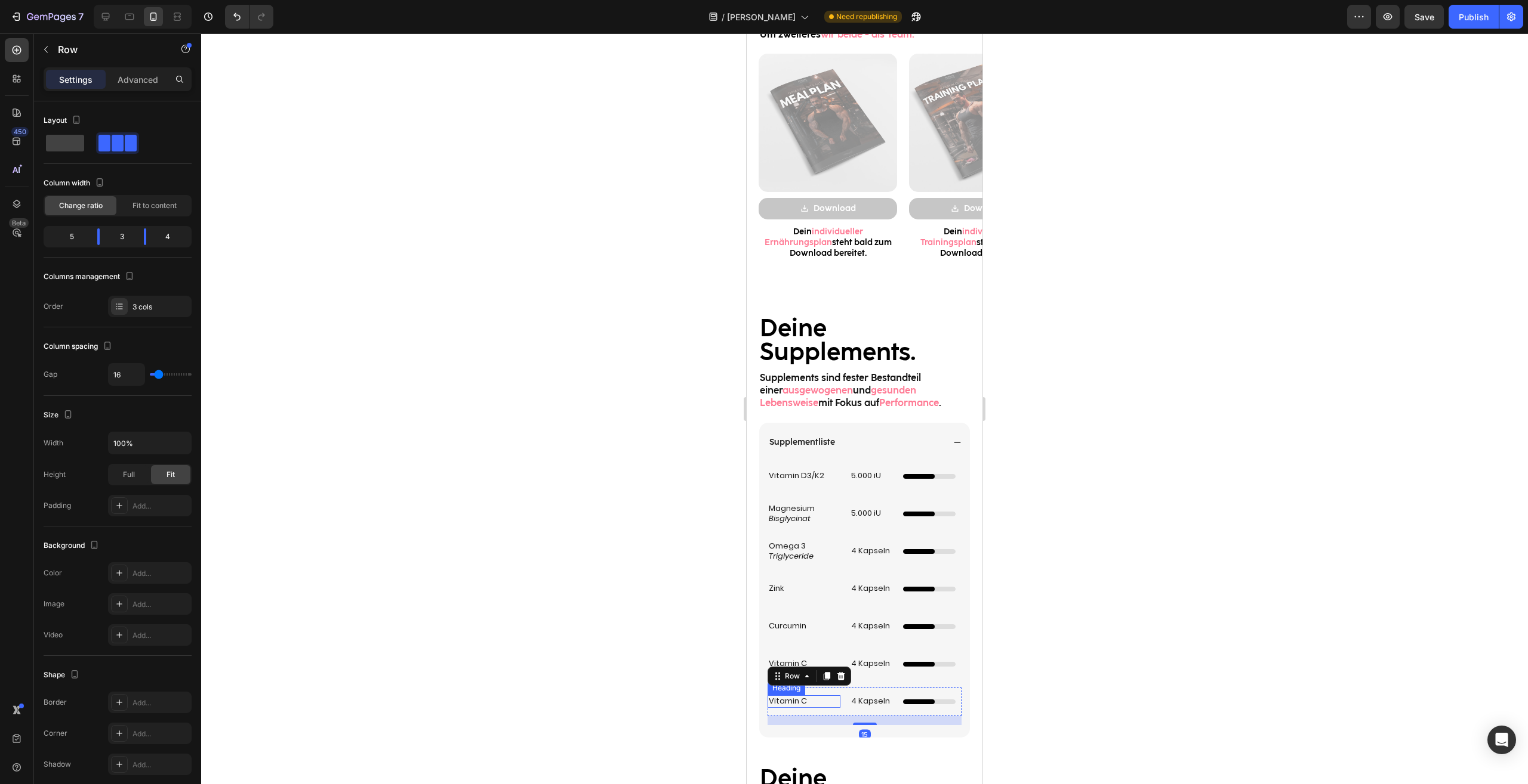
click at [801, 699] on h2 "Vitamin C" at bounding box center [804, 701] width 73 height 12
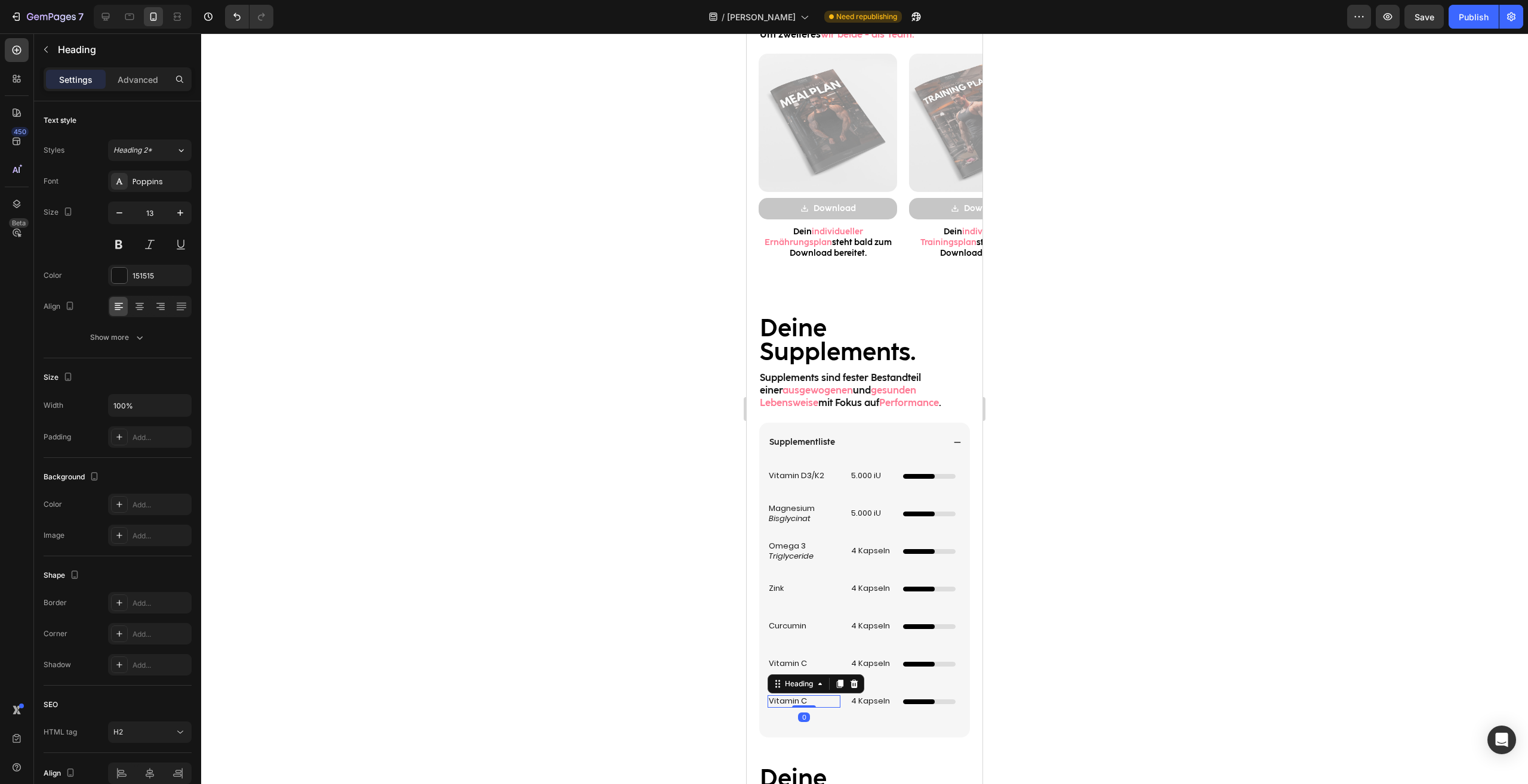
click at [801, 699] on h2 "Vitamin C" at bounding box center [804, 701] width 73 height 12
click at [801, 699] on p "Vitamin C" at bounding box center [803, 701] width 70 height 10
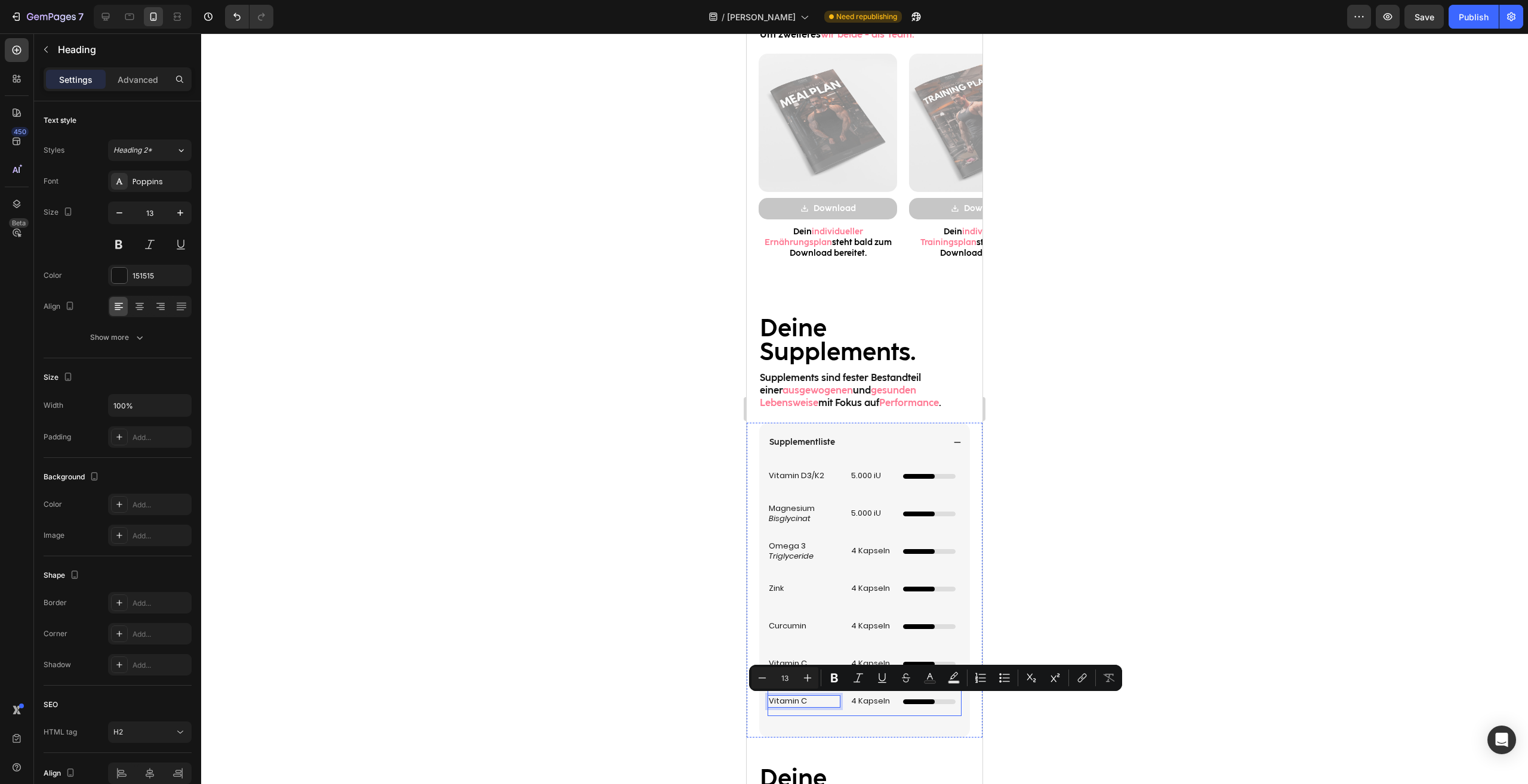
click at [1222, 601] on div at bounding box center [865, 409] width 1327 height 751
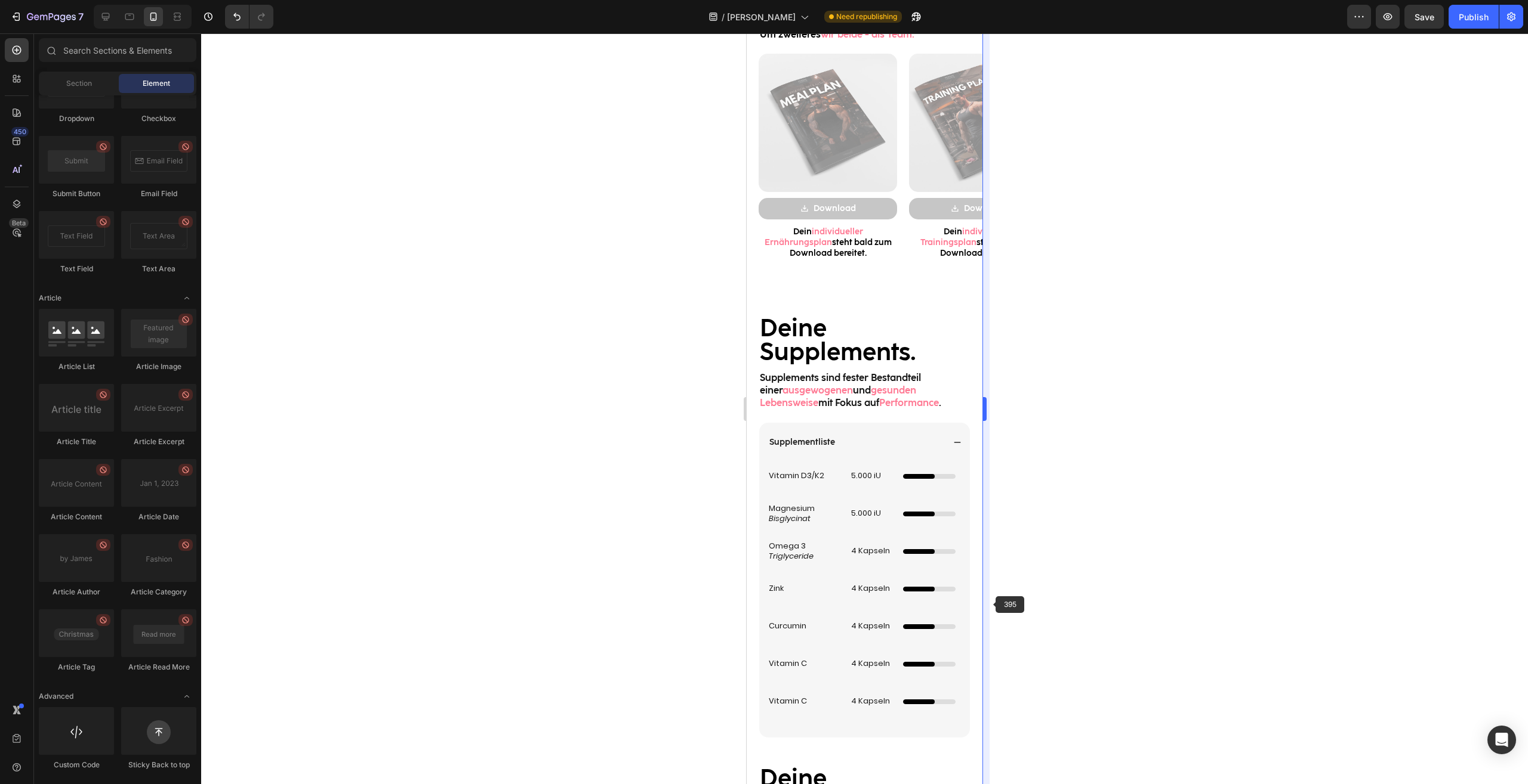
click at [983, 0] on body "7 Version history / Nadir Need republishing Preview Save Publish 450 Beta Secti…" at bounding box center [764, 0] width 1528 height 0
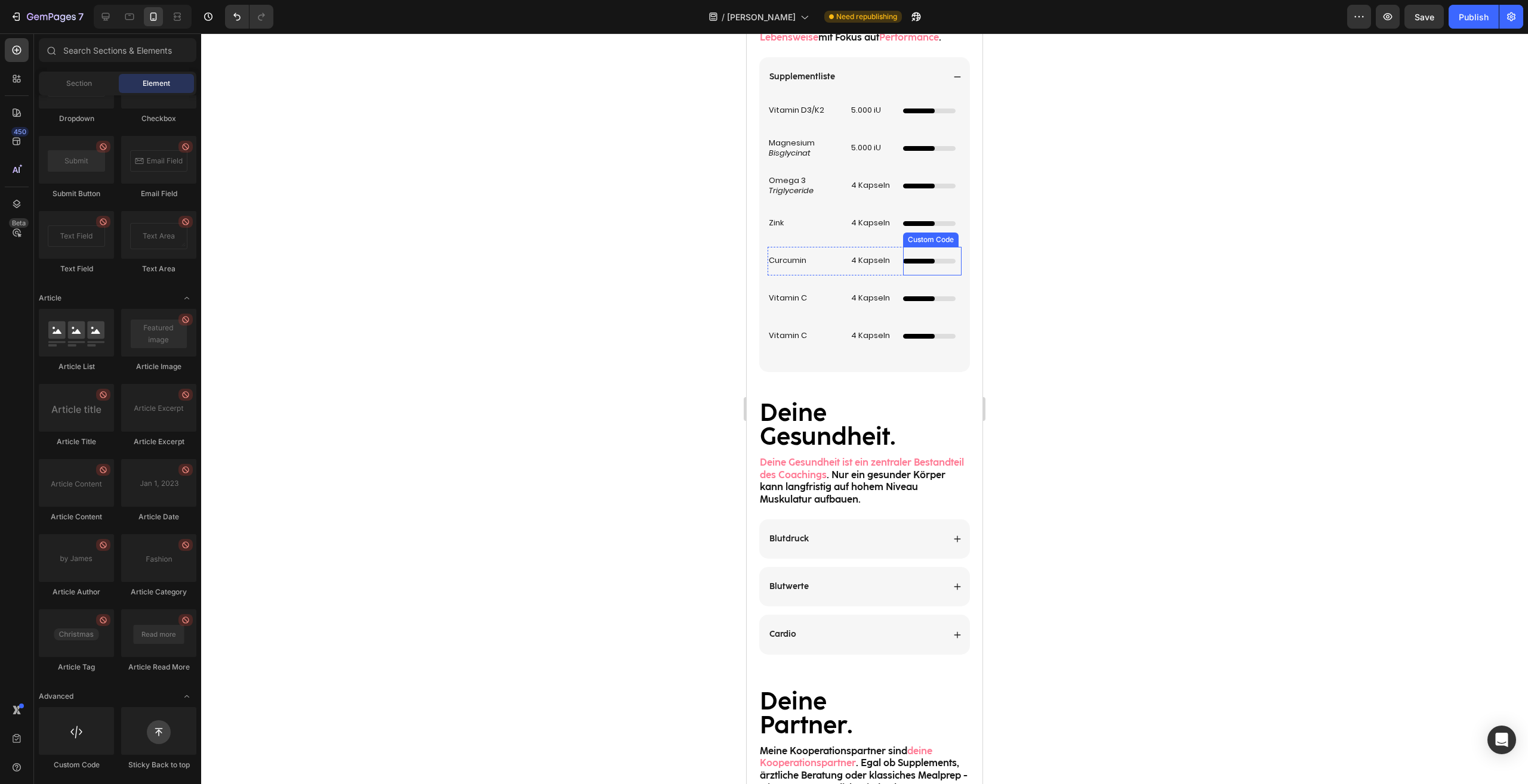
click at [1100, 336] on div at bounding box center [865, 409] width 1327 height 751
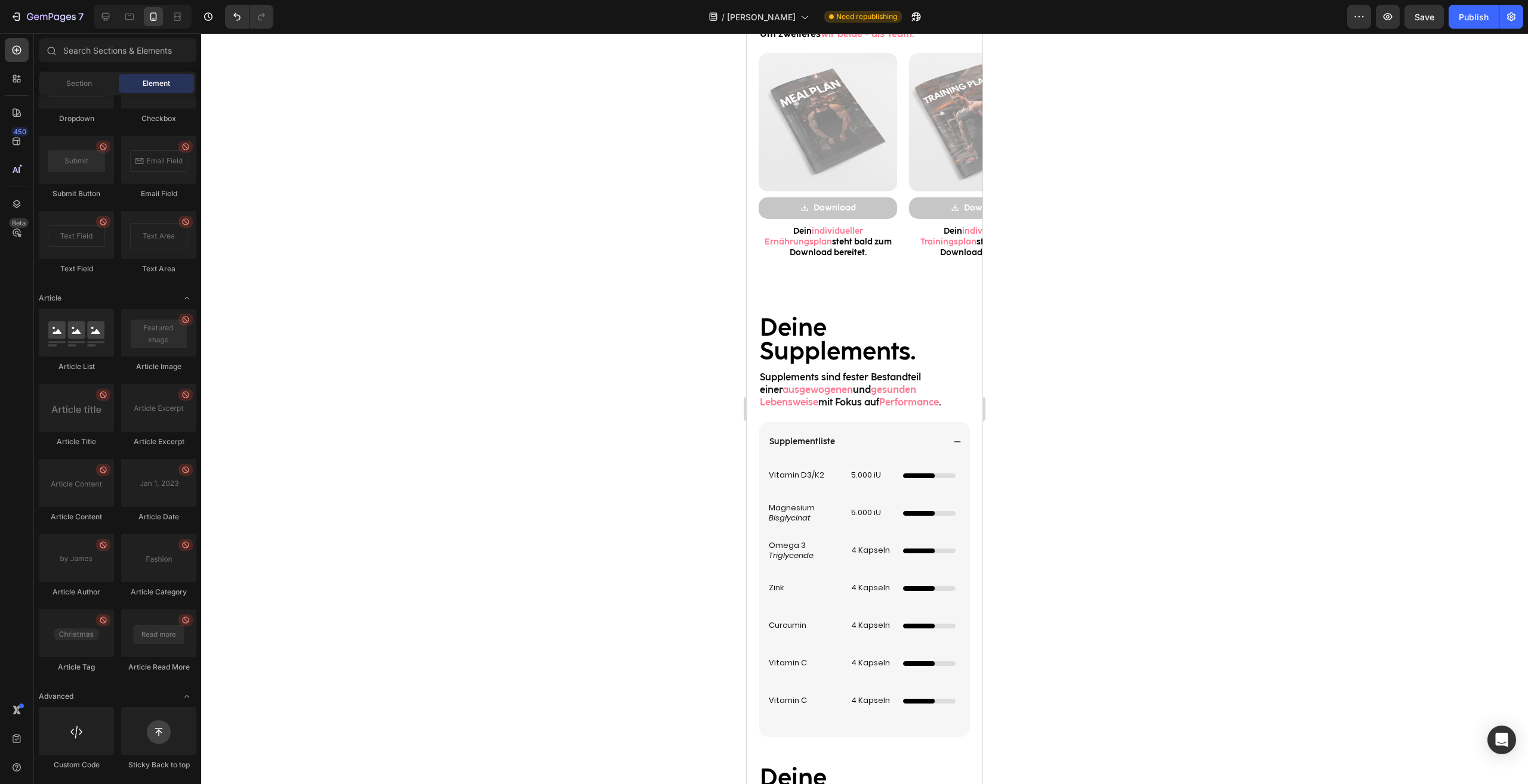
click at [1086, 364] on div at bounding box center [865, 409] width 1327 height 751
click at [955, 438] on div "Supplementliste" at bounding box center [864, 441] width 211 height 39
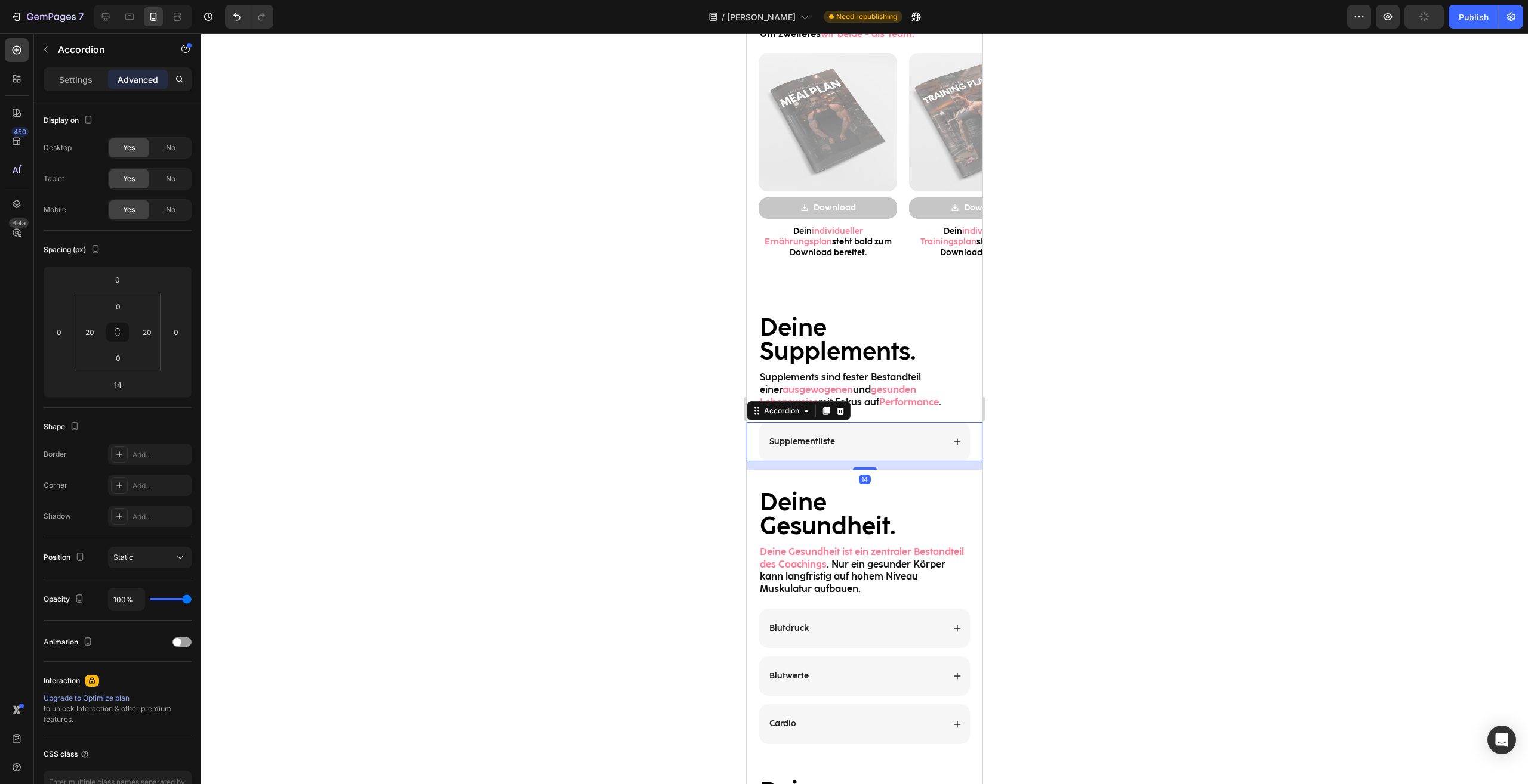
click at [953, 435] on div "Supplementliste" at bounding box center [864, 441] width 211 height 39
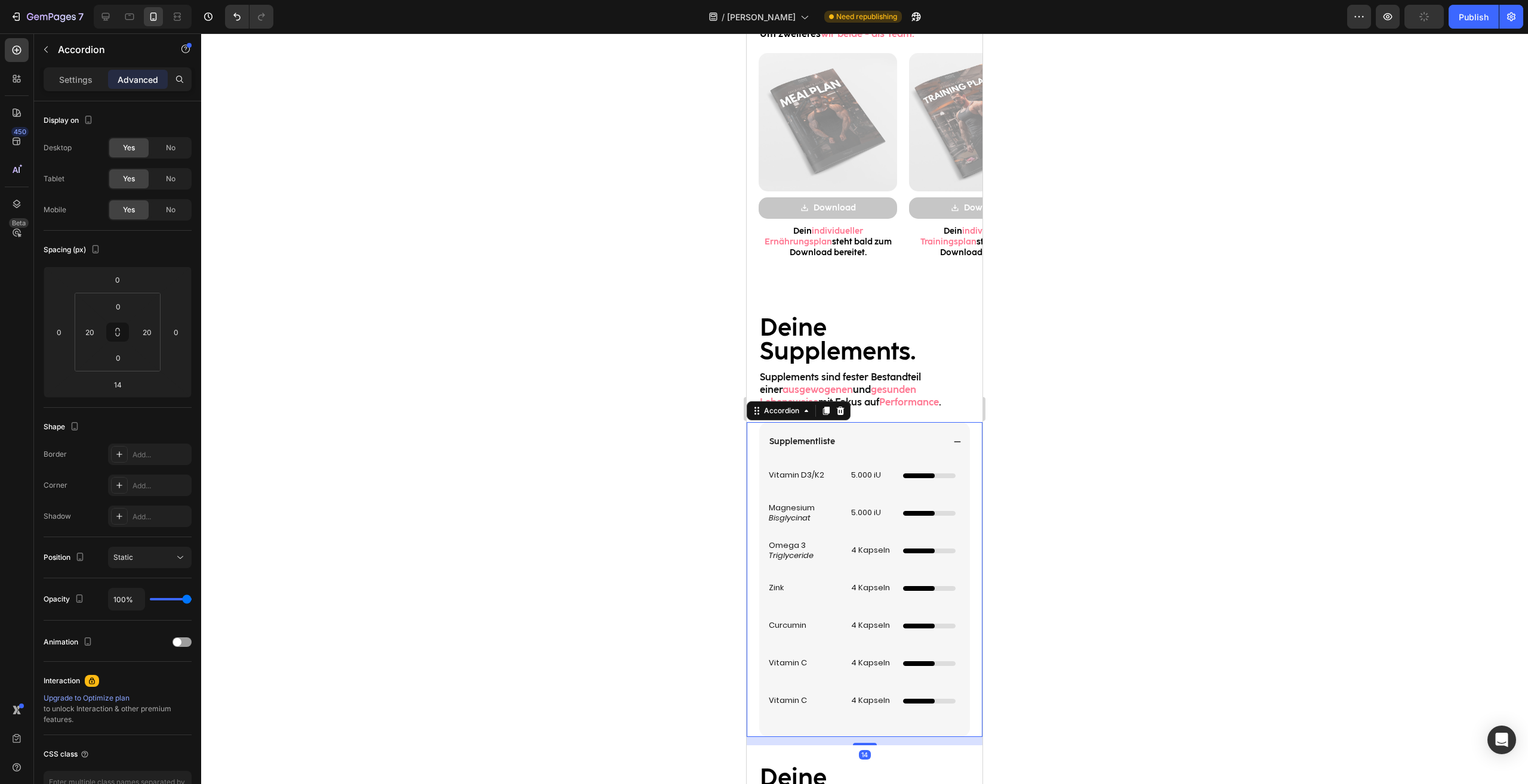
click at [953, 434] on div "Supplementliste" at bounding box center [864, 441] width 211 height 39
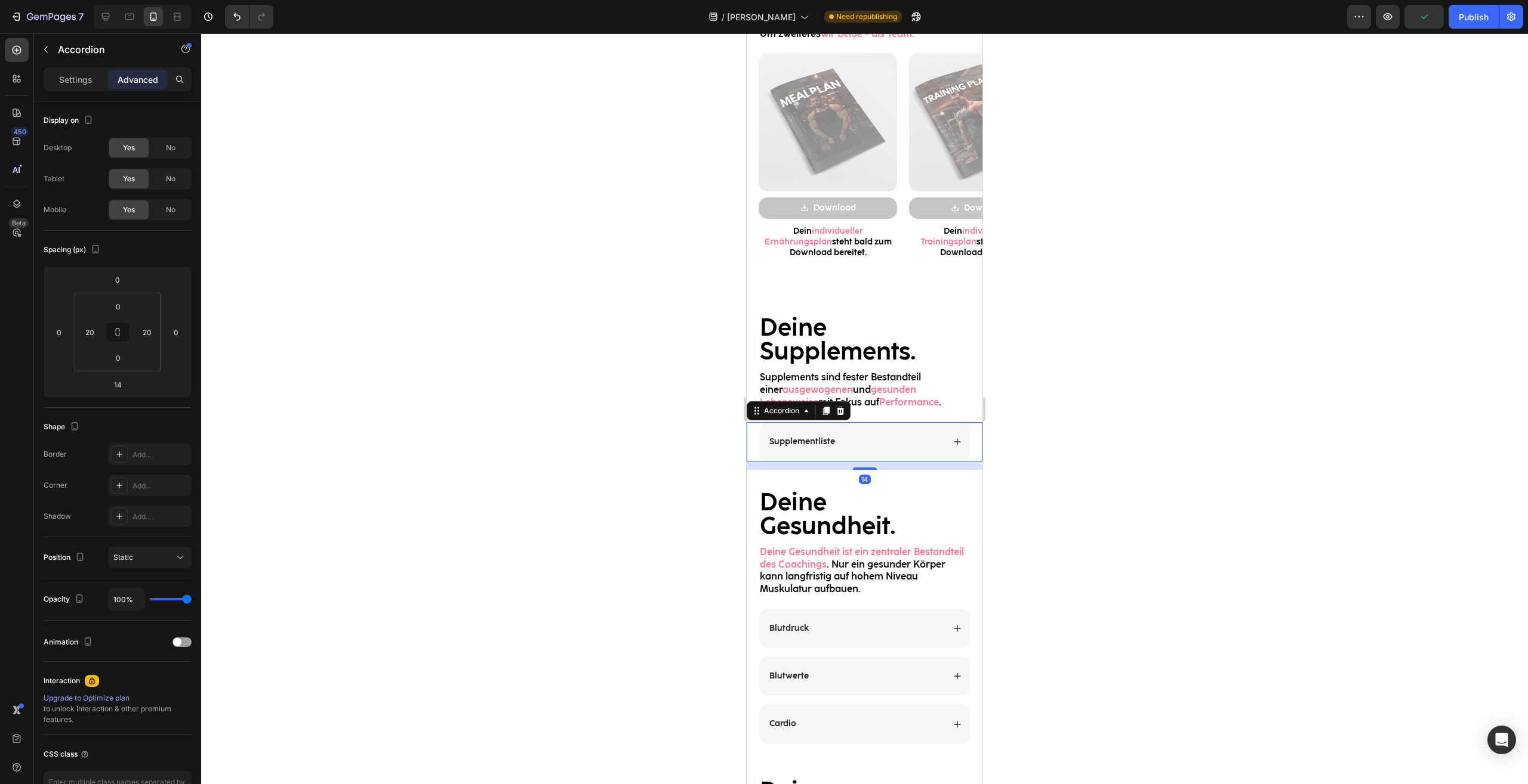
click at [953, 434] on div "Supplementliste" at bounding box center [864, 441] width 211 height 39
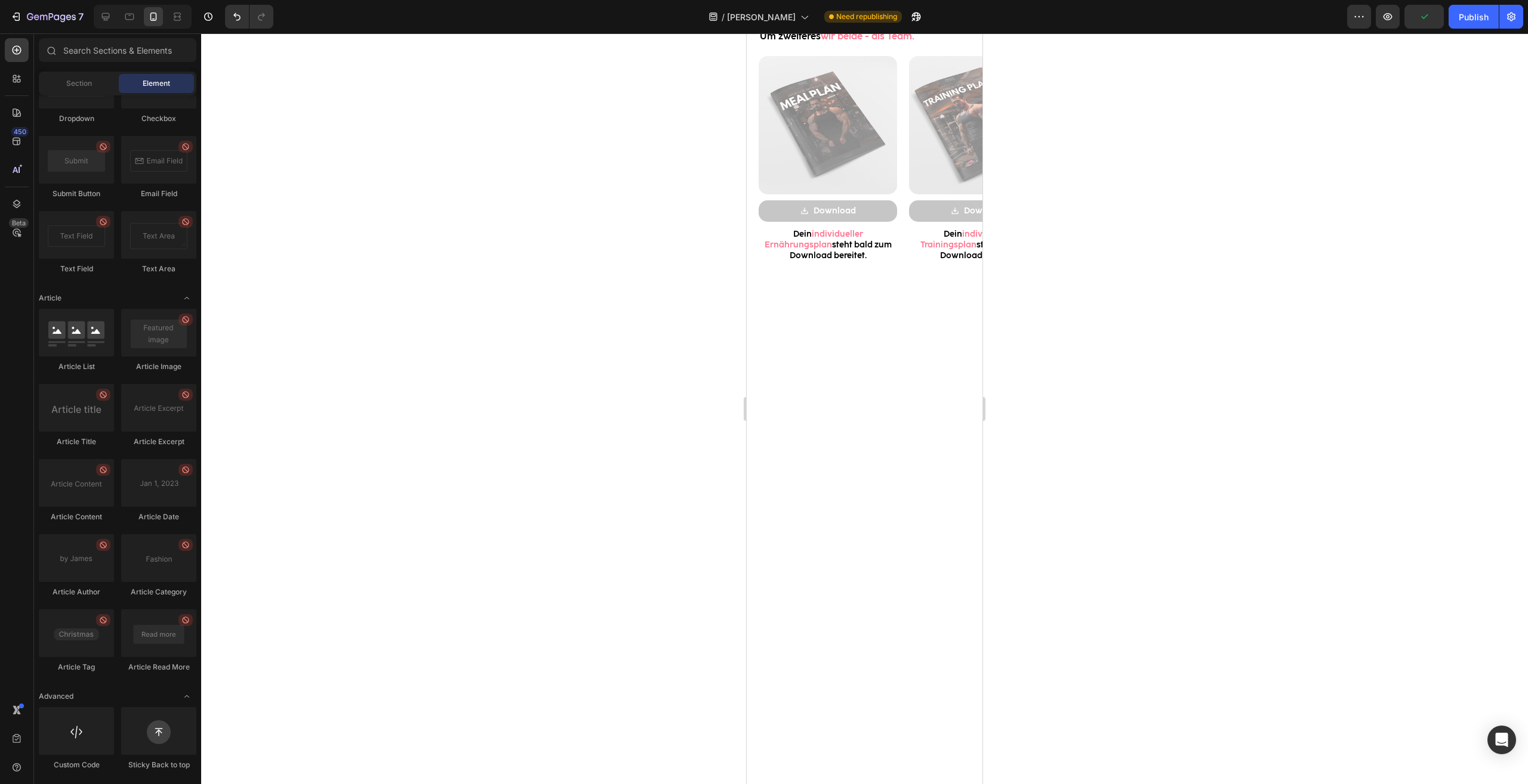
scroll to position [2848, 0]
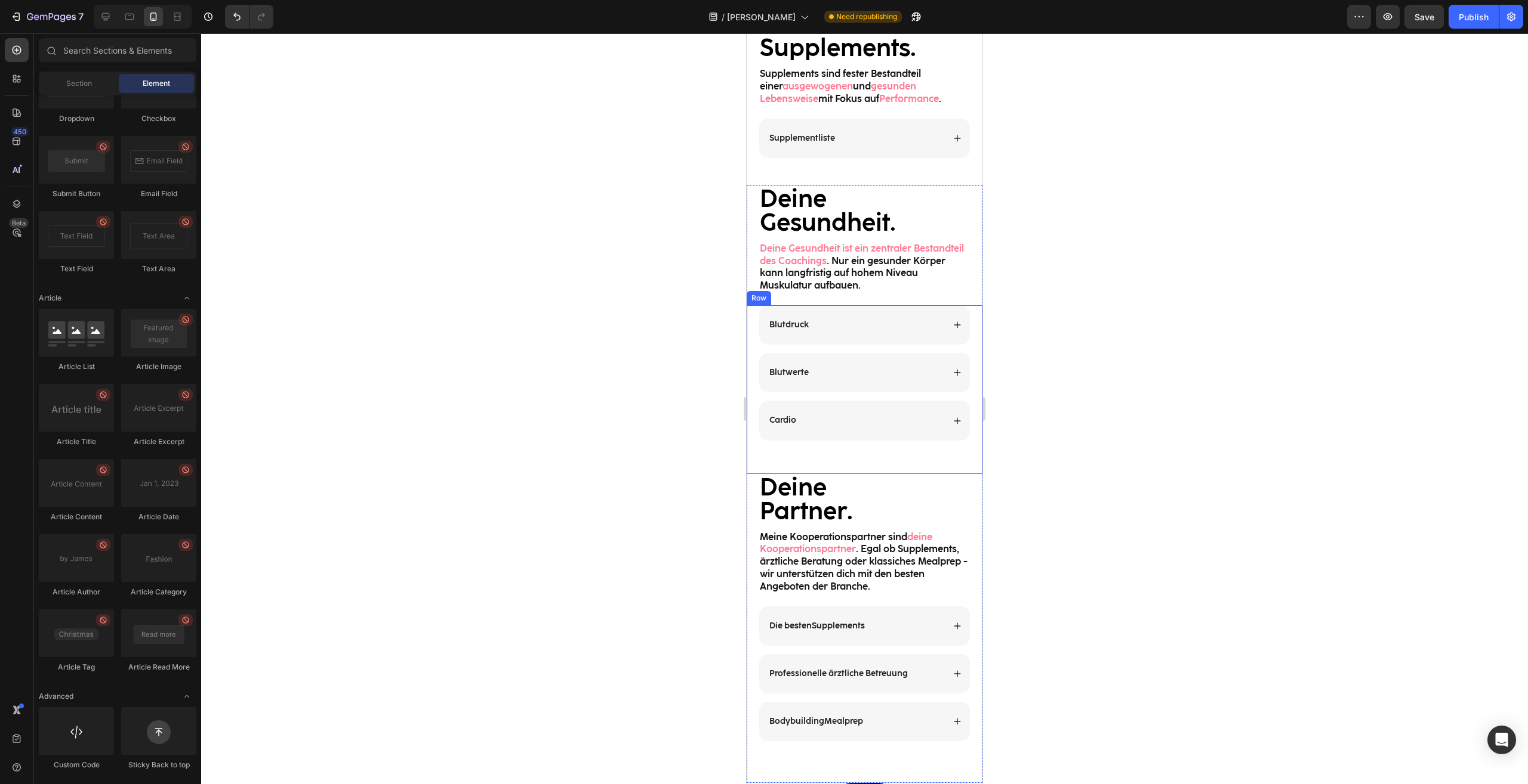
click at [1135, 444] on div at bounding box center [865, 409] width 1327 height 751
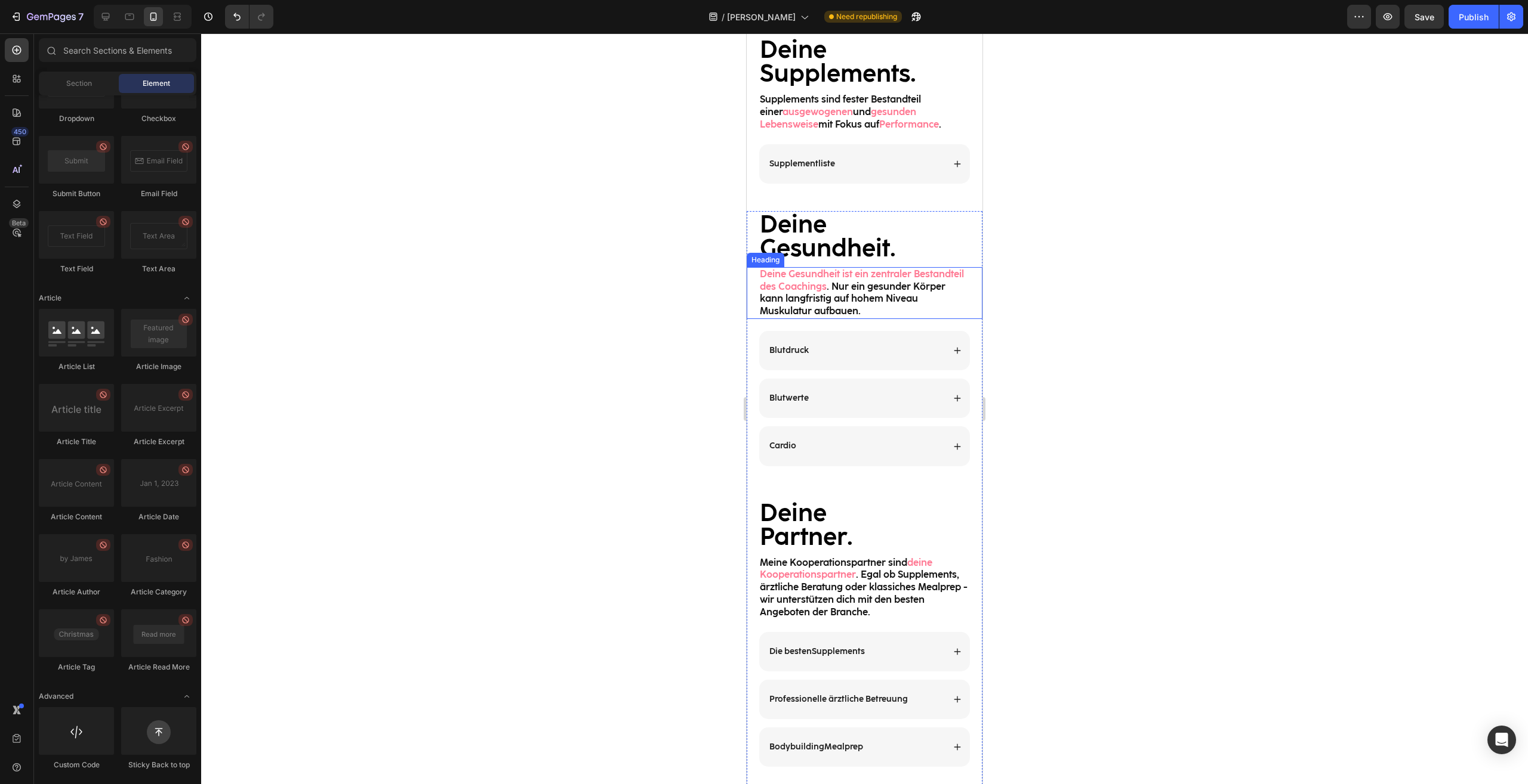
scroll to position [1277, 0]
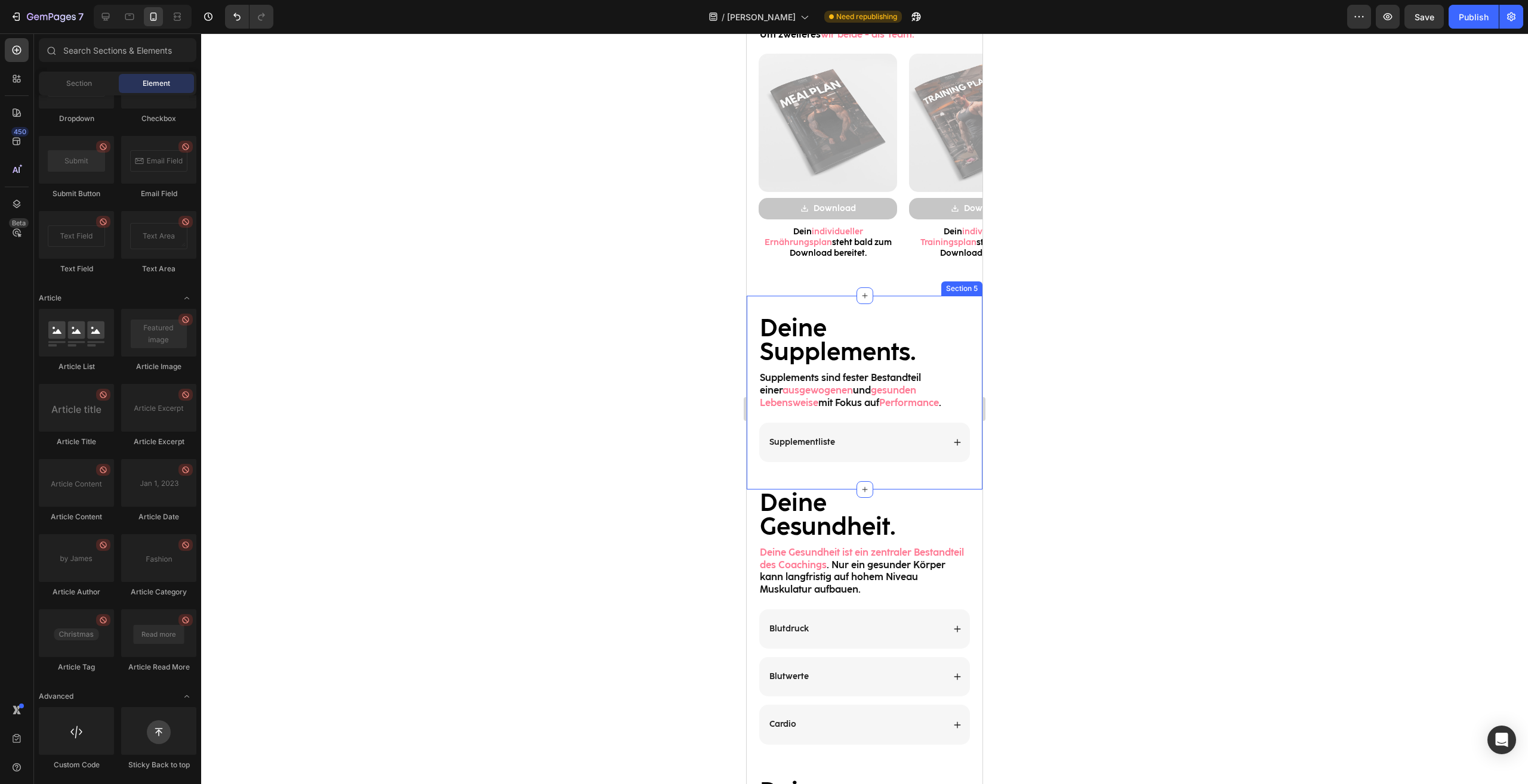
click at [948, 432] on div "Supplementliste" at bounding box center [864, 442] width 211 height 39
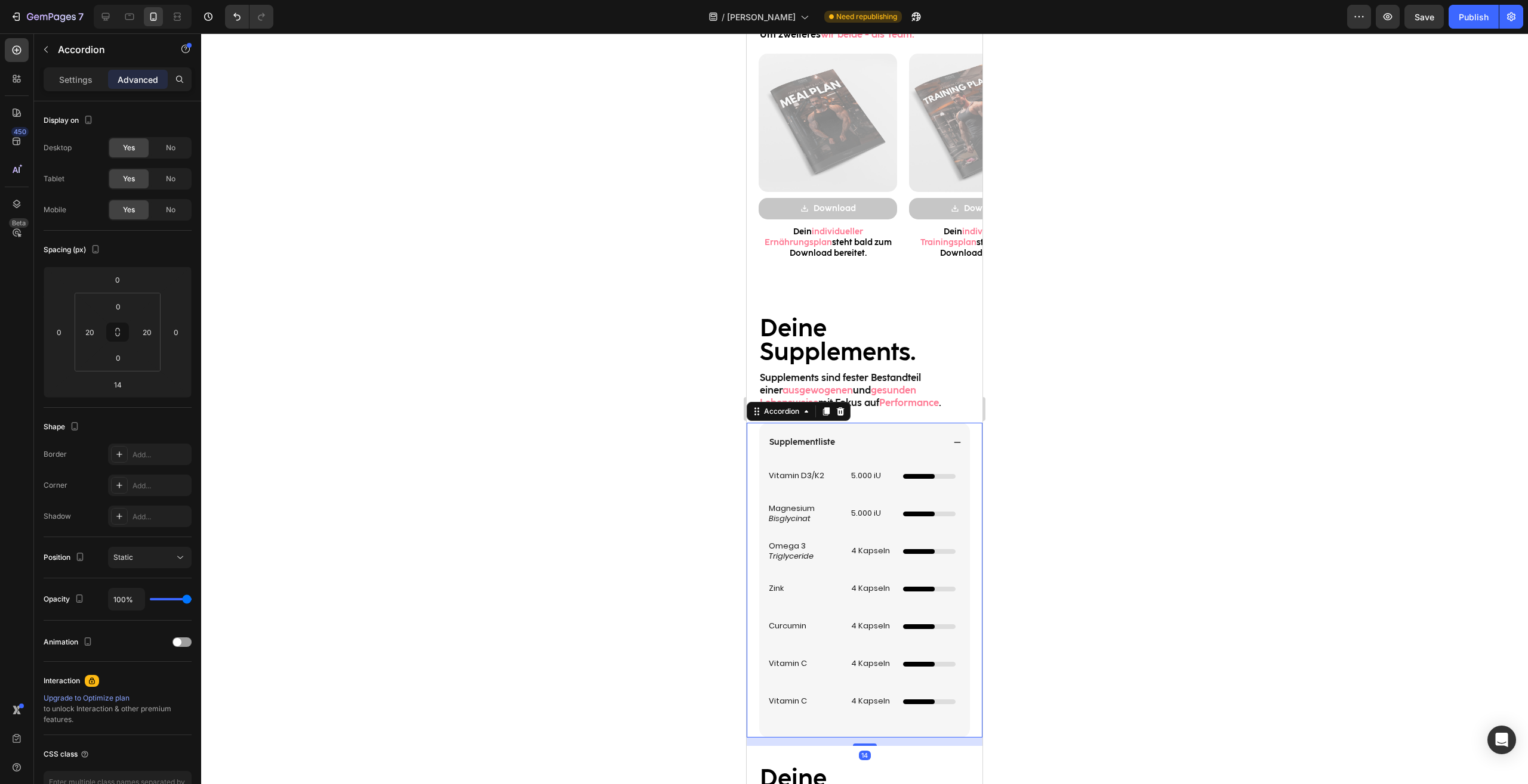
click at [948, 438] on div "Supplementliste" at bounding box center [864, 442] width 211 height 39
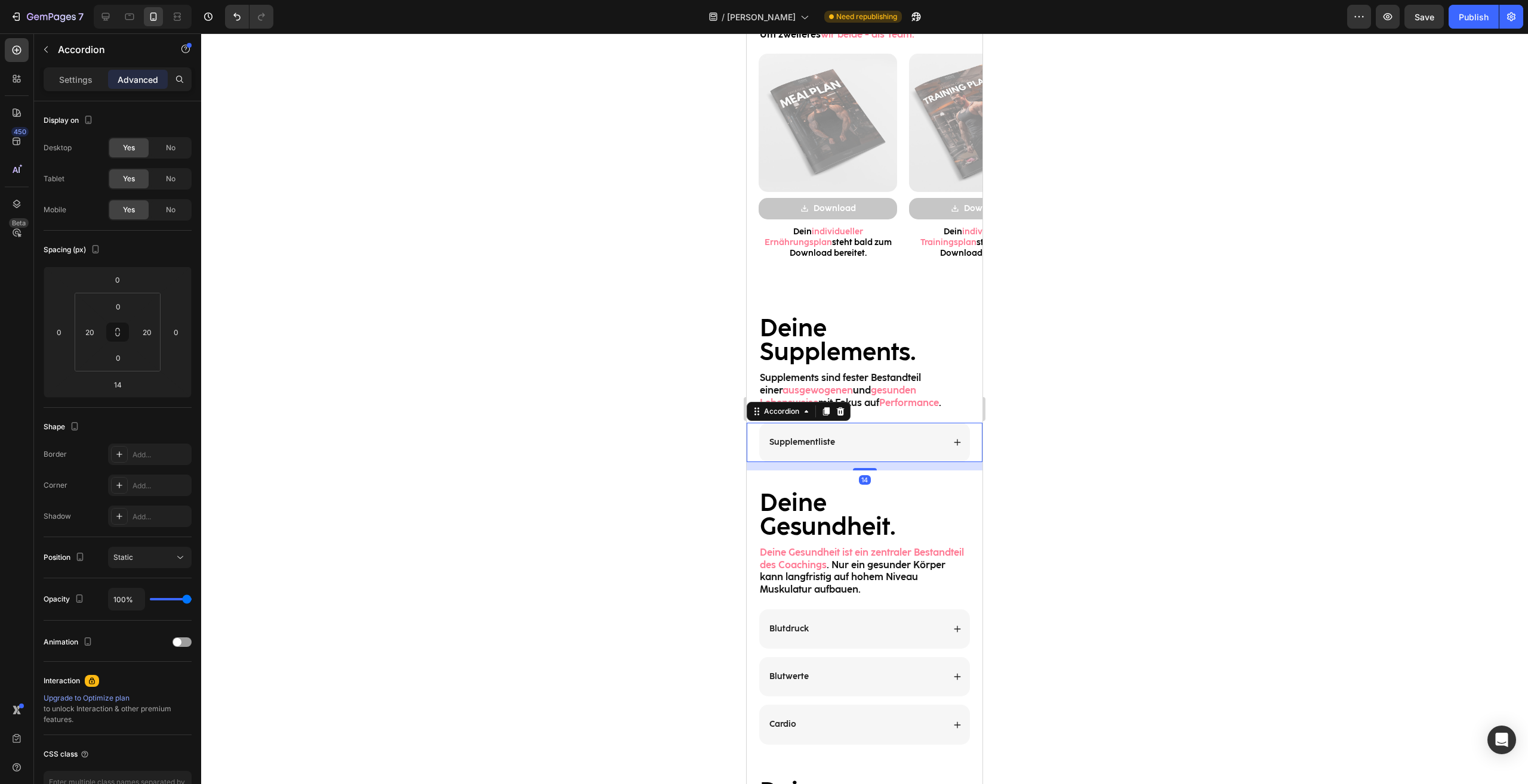
click at [948, 438] on div "Supplementliste" at bounding box center [864, 442] width 211 height 39
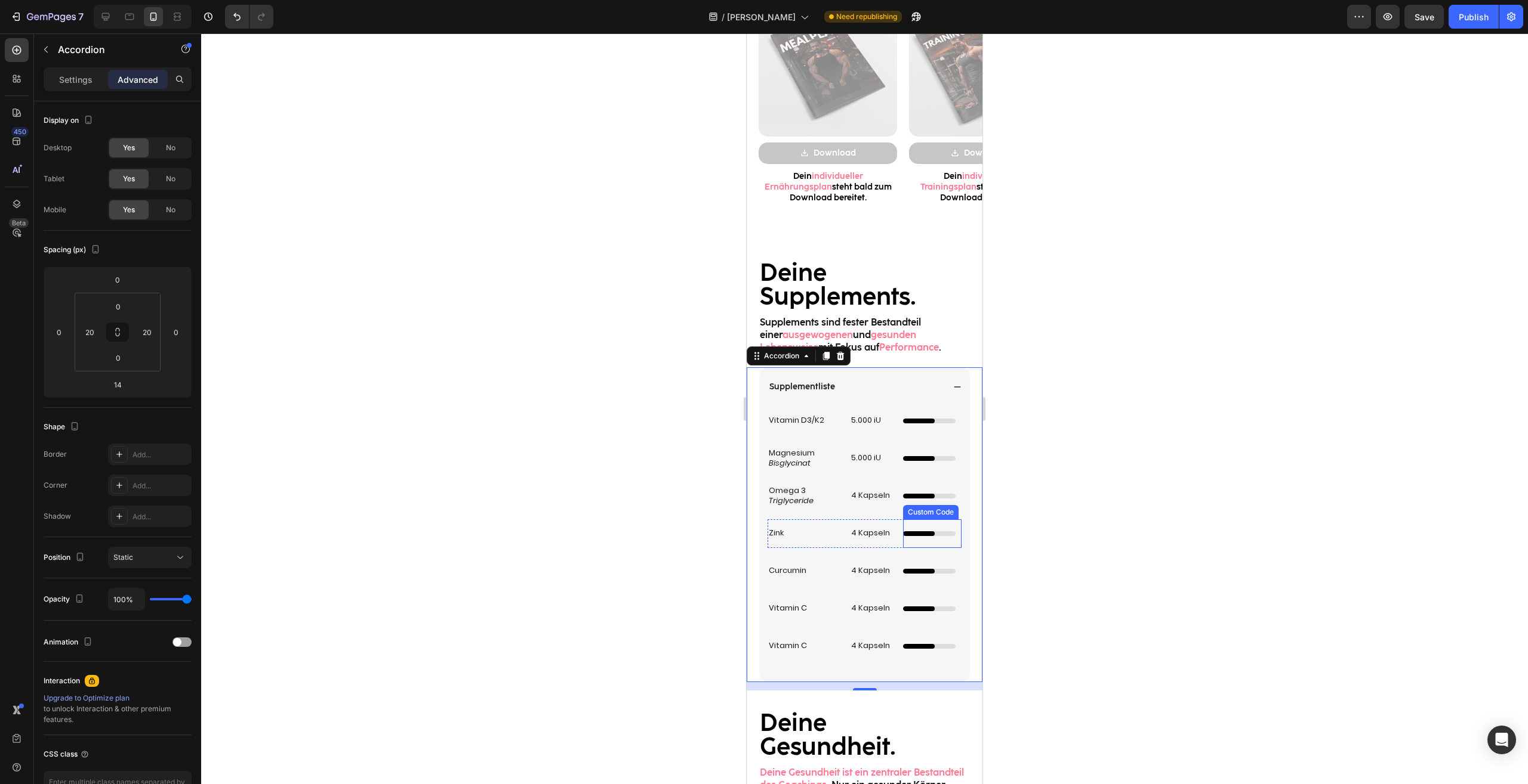
scroll to position [1338, 0]
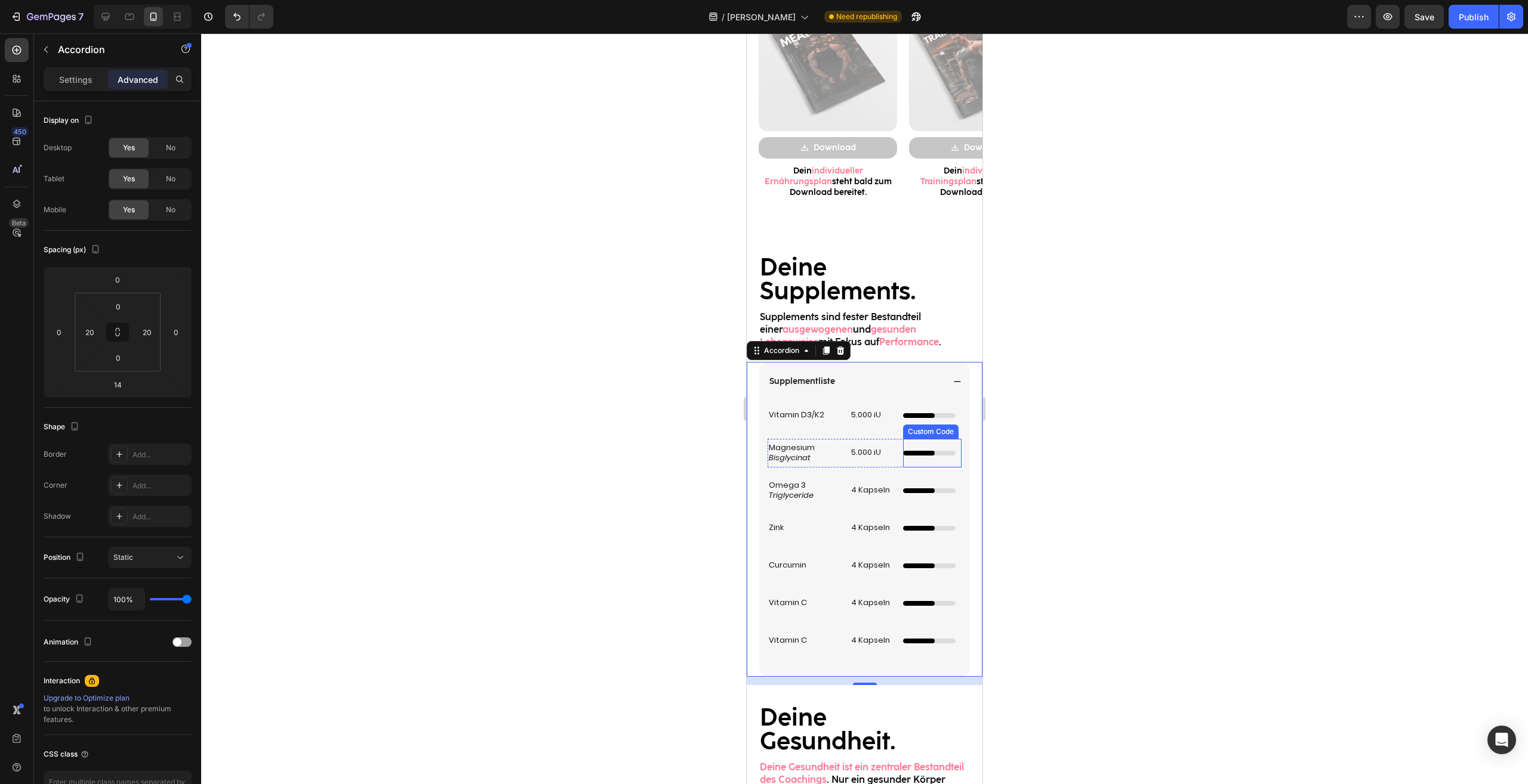
click at [926, 455] on div at bounding box center [929, 453] width 53 height 4
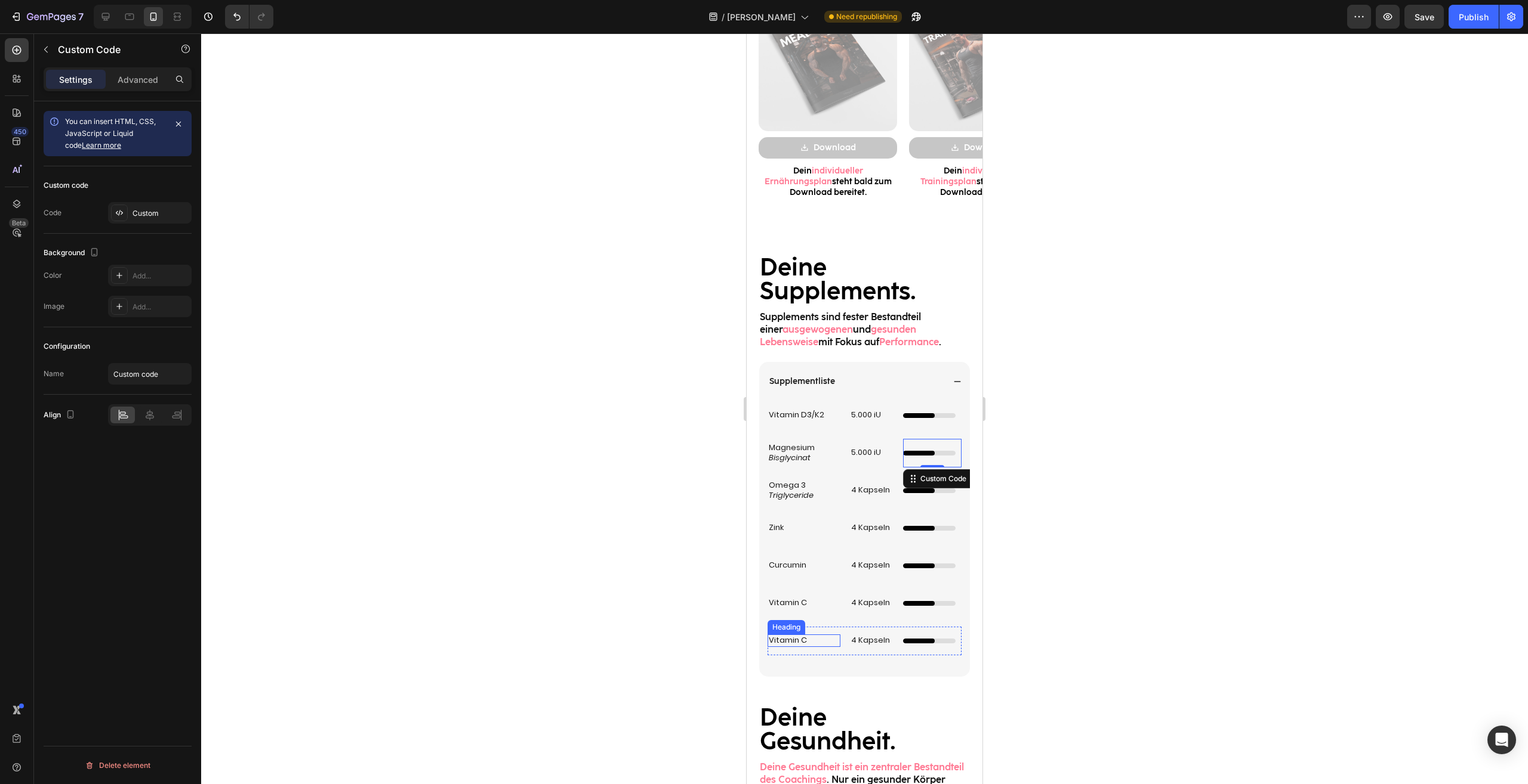
click at [798, 641] on h2 "Vitamin C" at bounding box center [804, 641] width 73 height 12
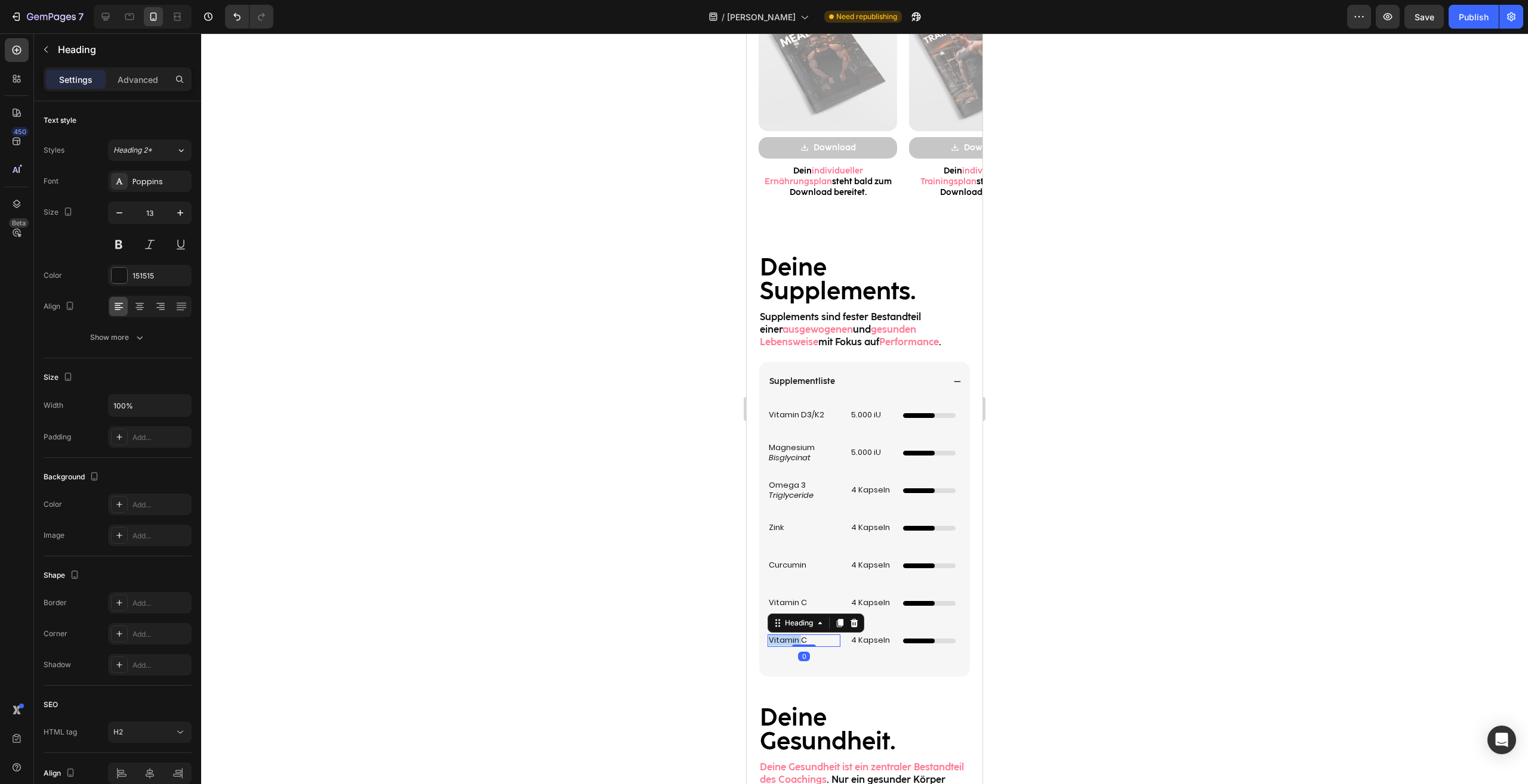
click at [798, 641] on h2 "Vitamin C" at bounding box center [804, 641] width 73 height 12
click at [798, 641] on p "Vitamin C" at bounding box center [803, 640] width 70 height 10
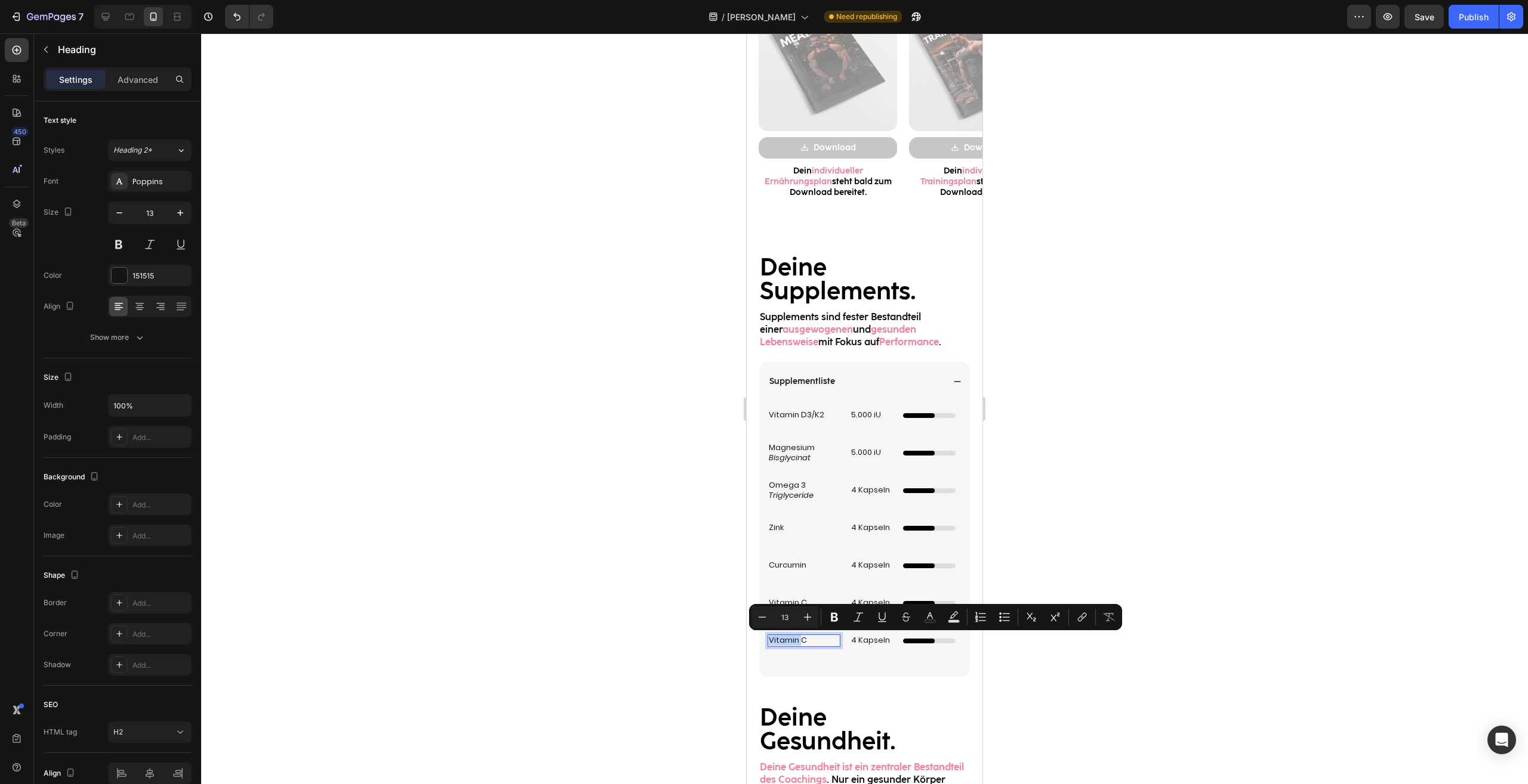
click at [798, 641] on p "Vitamin C" at bounding box center [803, 640] width 70 height 10
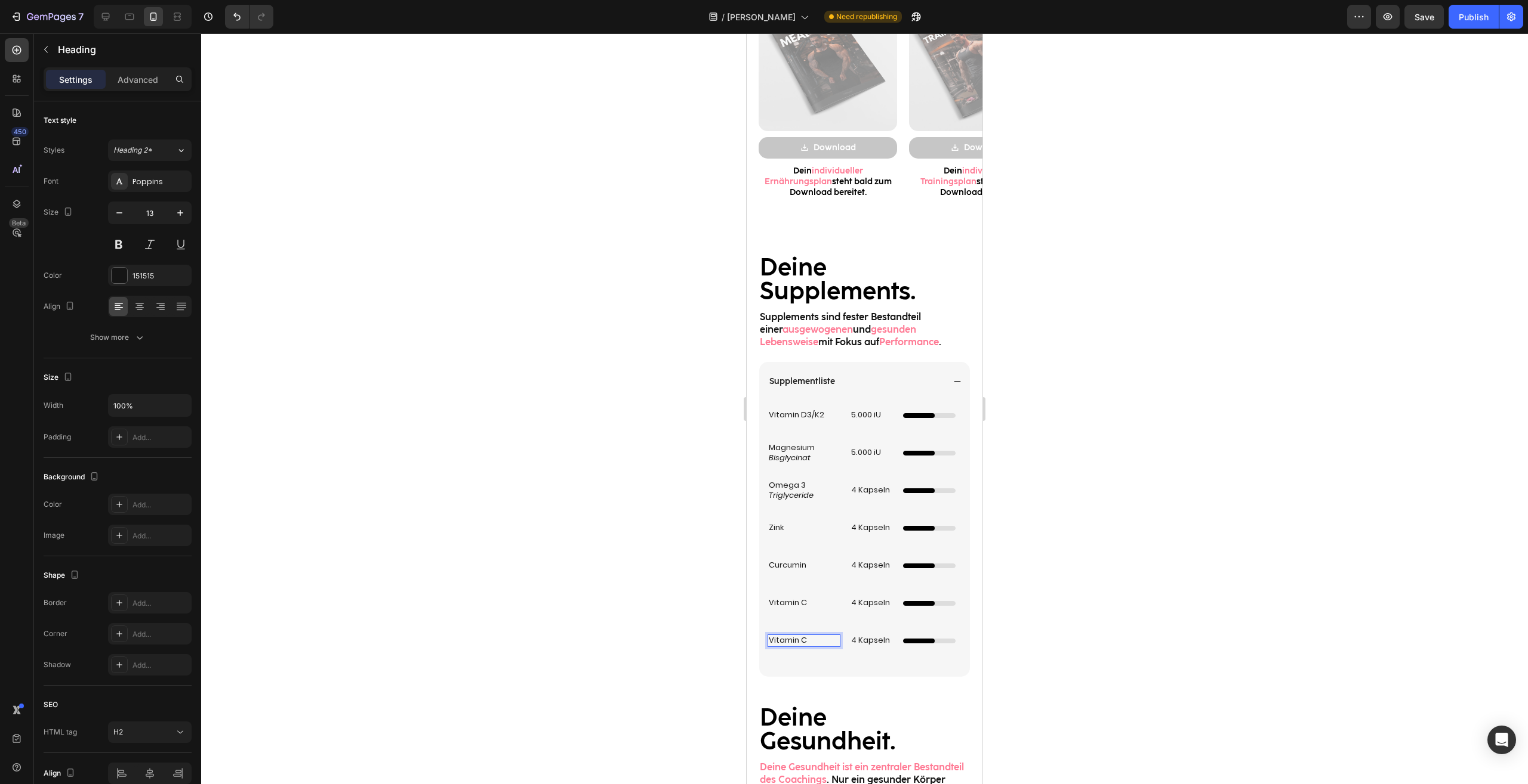
click at [798, 641] on p "Vitamin C" at bounding box center [803, 640] width 70 height 10
drag, startPoint x: 820, startPoint y: 648, endPoint x: 769, endPoint y: 646, distance: 51.0
click at [769, 646] on p "Creatin Monohydrat" at bounding box center [803, 641] width 70 height 20
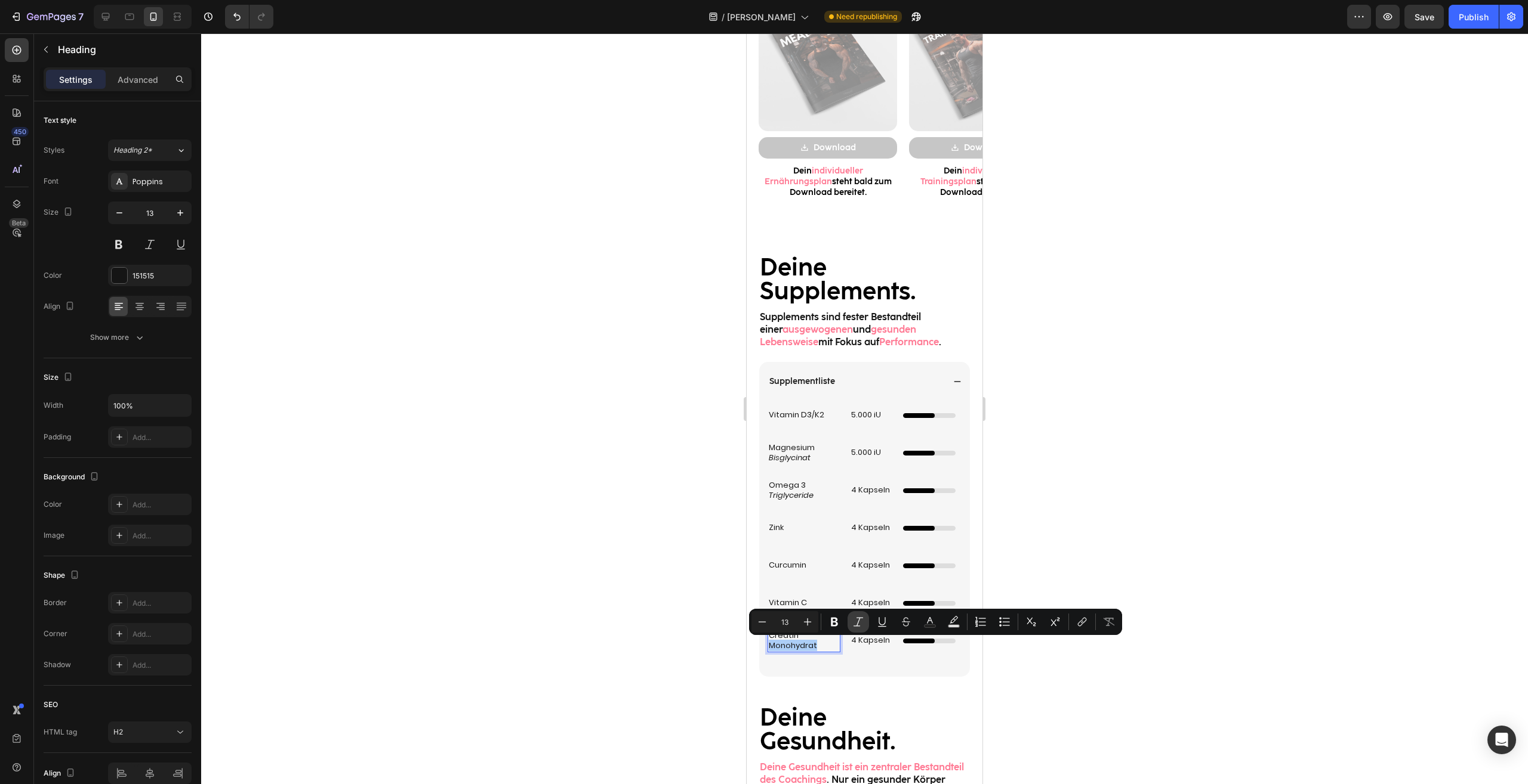
click at [854, 625] on icon "Editor contextual toolbar" at bounding box center [857, 621] width 12 height 12
click at [921, 663] on div "Vitamin D3/K2 Heading 5.000 iU Heading Custom Code Row Magnesium Bisglycinat He…" at bounding box center [865, 533] width 194 height 263
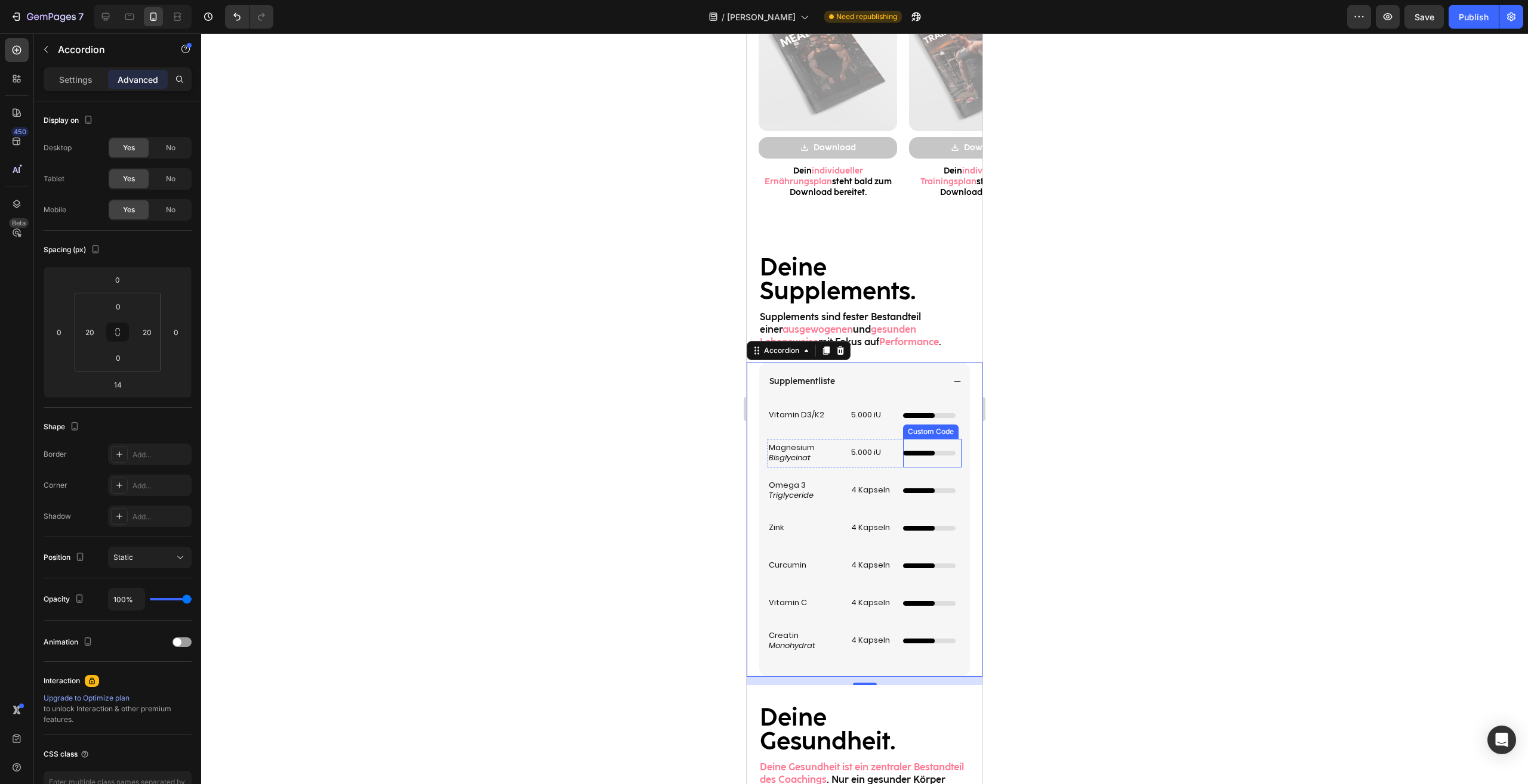
click at [934, 460] on div "Dünner Ladebalken mit Animation Custom Code" at bounding box center [932, 453] width 59 height 28
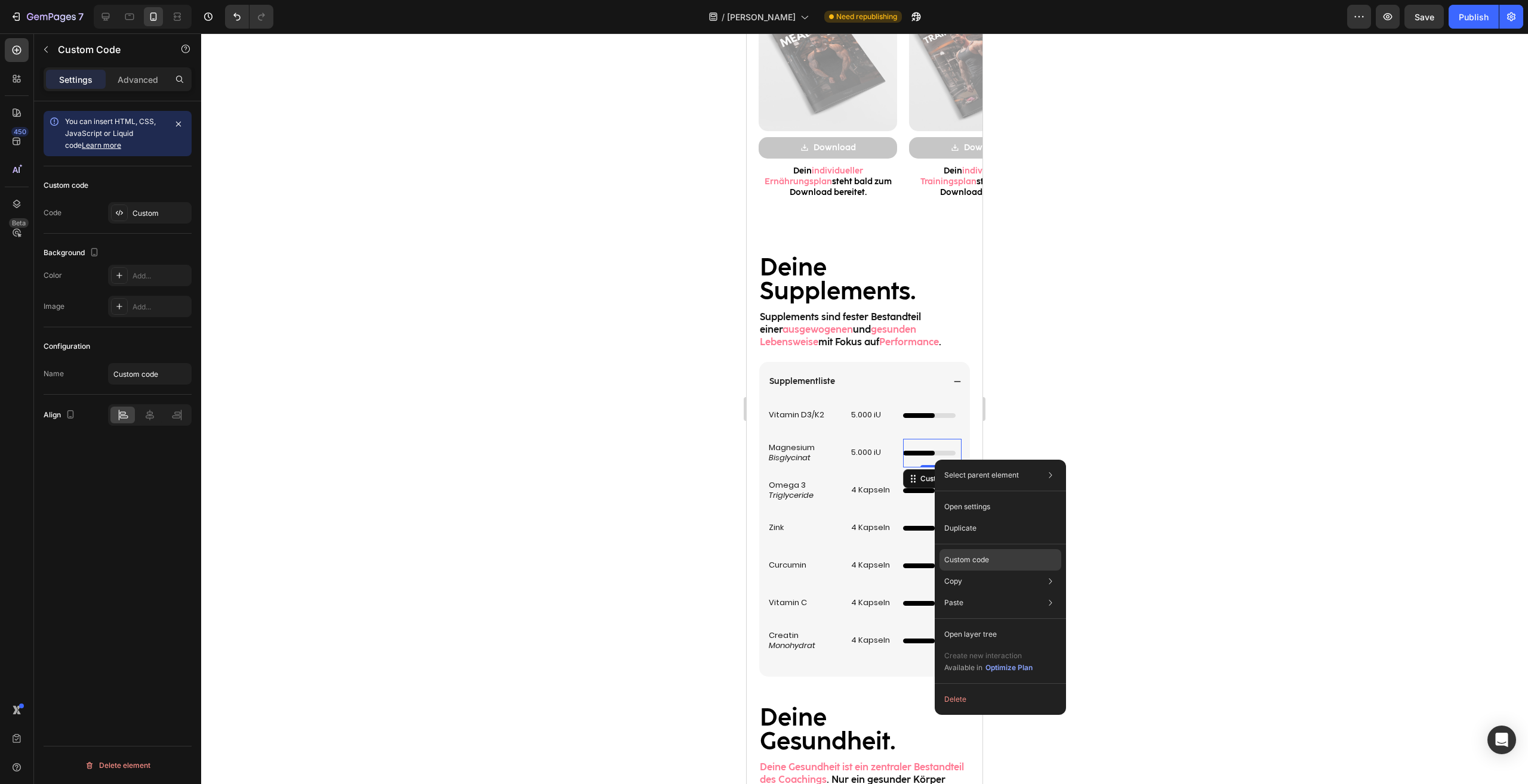
click at [980, 592] on div "Custom code" at bounding box center [1000, 602] width 122 height 21
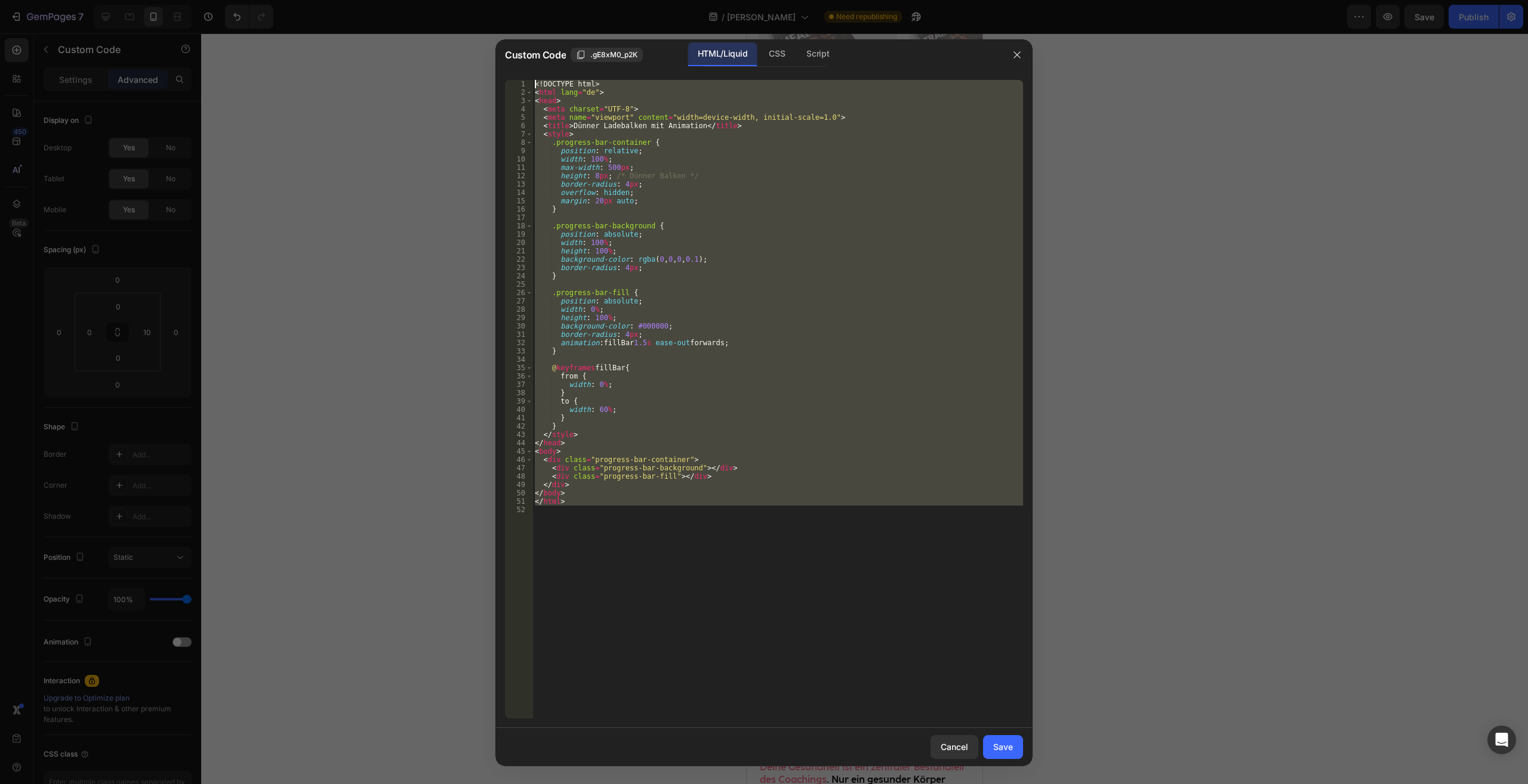
drag, startPoint x: 606, startPoint y: 554, endPoint x: 226, endPoint y: -51, distance: 714.4
click at [532, 80] on div "<! DOCTYPE html > < html lang = "de" > < head > < meta charset = "UTF-8" > < me…" at bounding box center [777, 400] width 491 height 639
type textarea "<!DOCTYPE html> <html lang="de">"
paste textarea
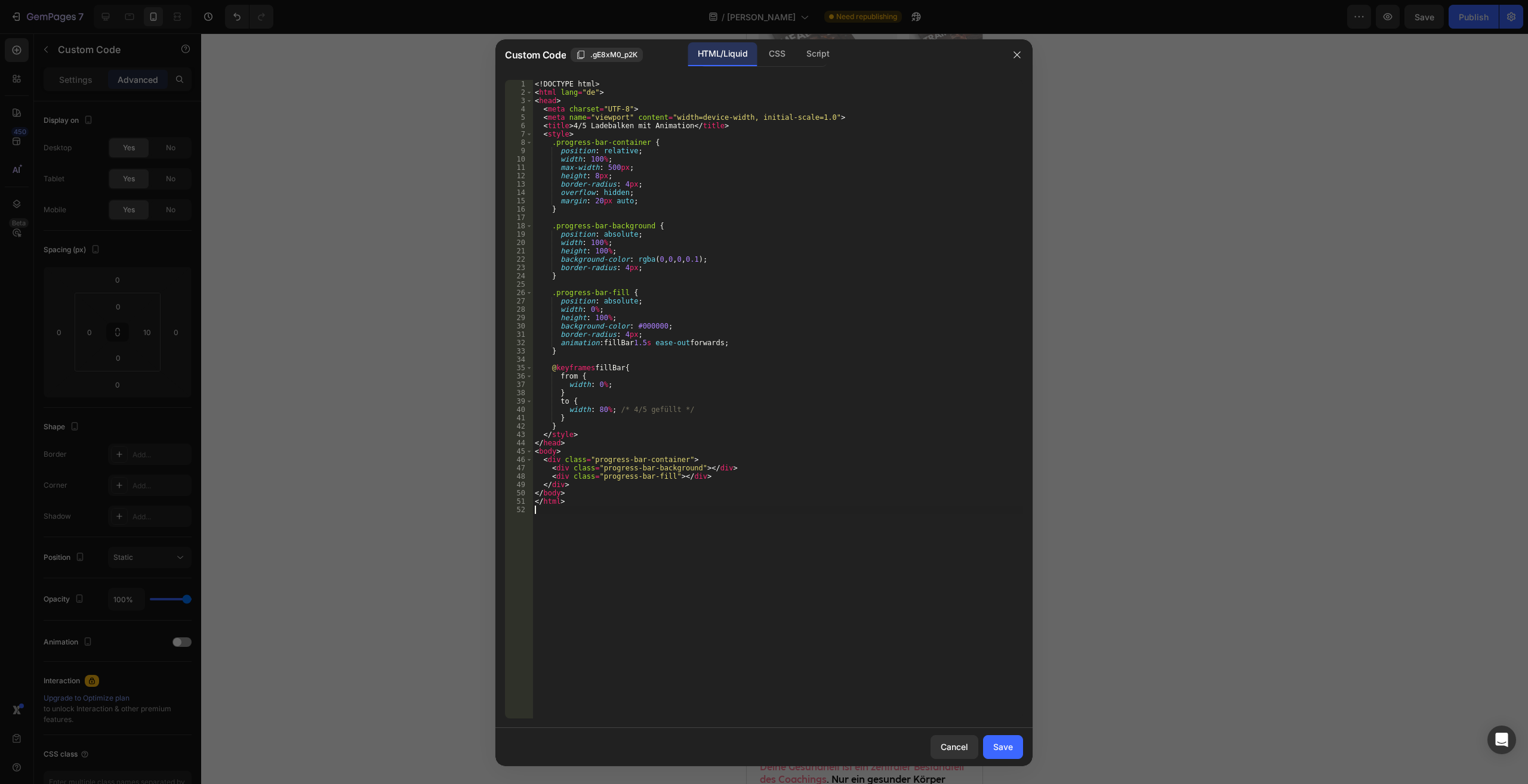
click at [1003, 748] on div "Save" at bounding box center [1003, 747] width 20 height 12
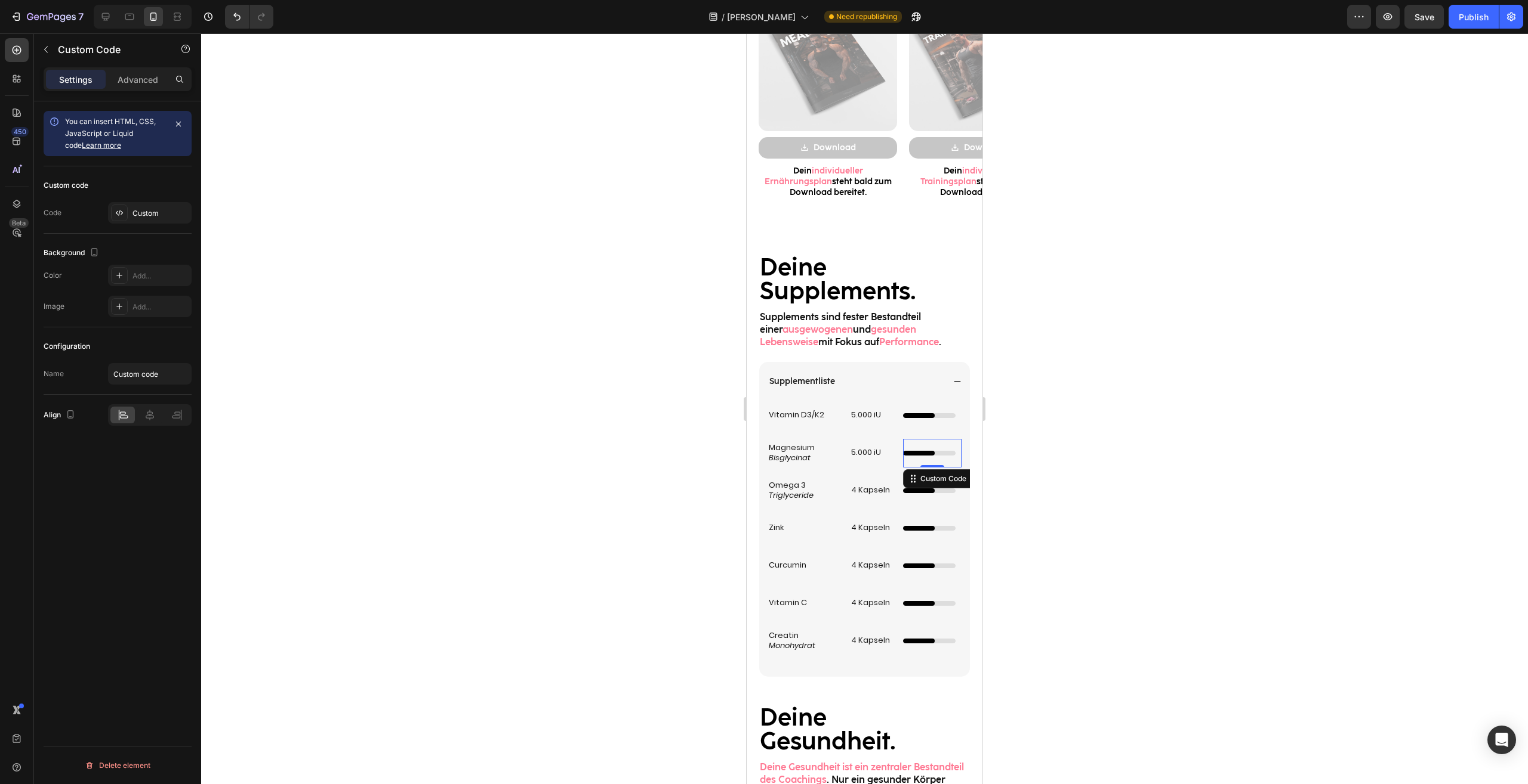
click at [1163, 515] on div at bounding box center [865, 409] width 1327 height 751
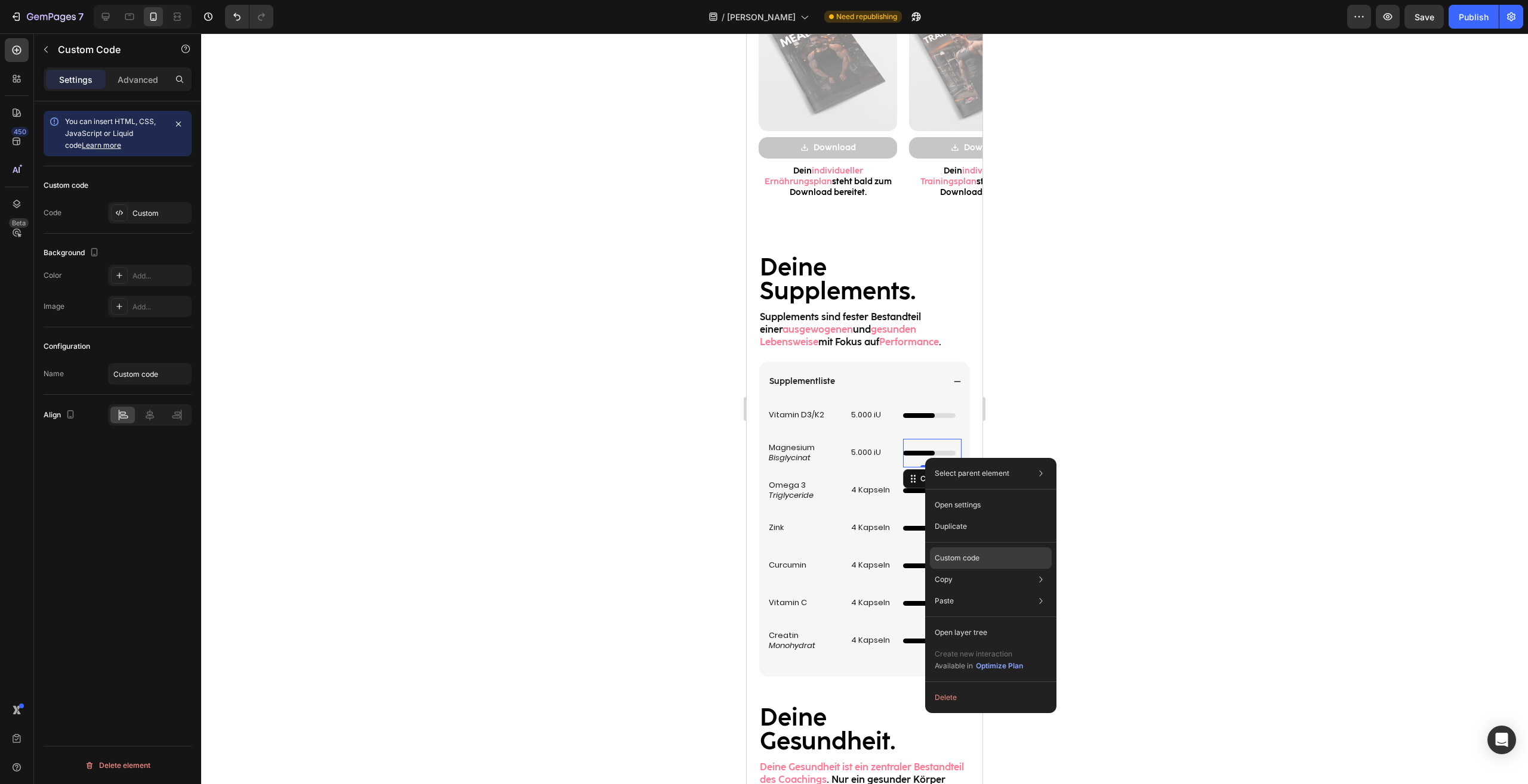
click at [966, 590] on div "Custom code" at bounding box center [990, 601] width 122 height 21
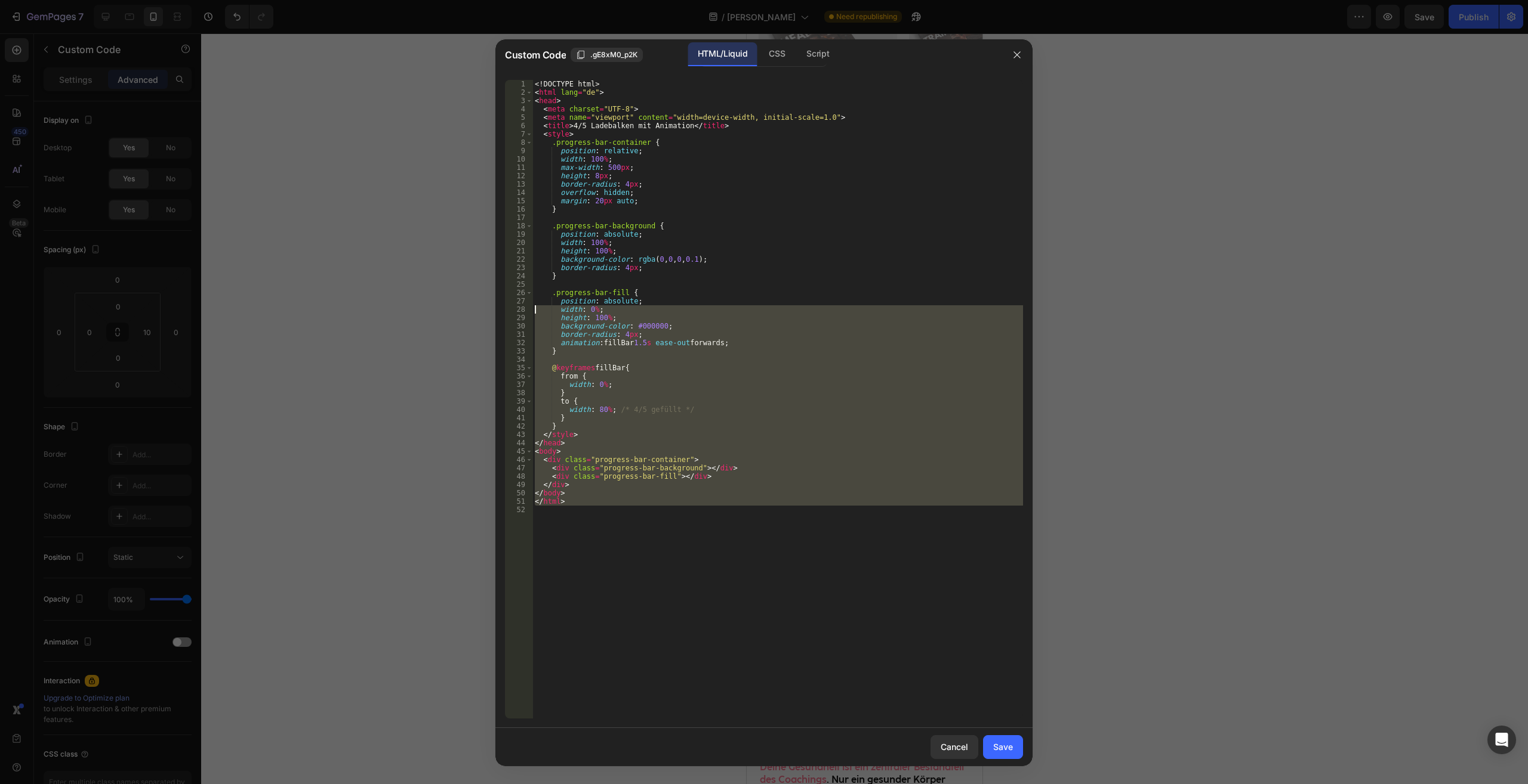
drag, startPoint x: 565, startPoint y: 599, endPoint x: 397, endPoint y: -51, distance: 671.4
click at [532, 80] on div "<! DOCTYPE html > < html lang = "de" > < head > < meta charset = "UTF-8" > < me…" at bounding box center [777, 400] width 491 height 639
type textarea "<!DOCTYPE html> <html lang="de">"
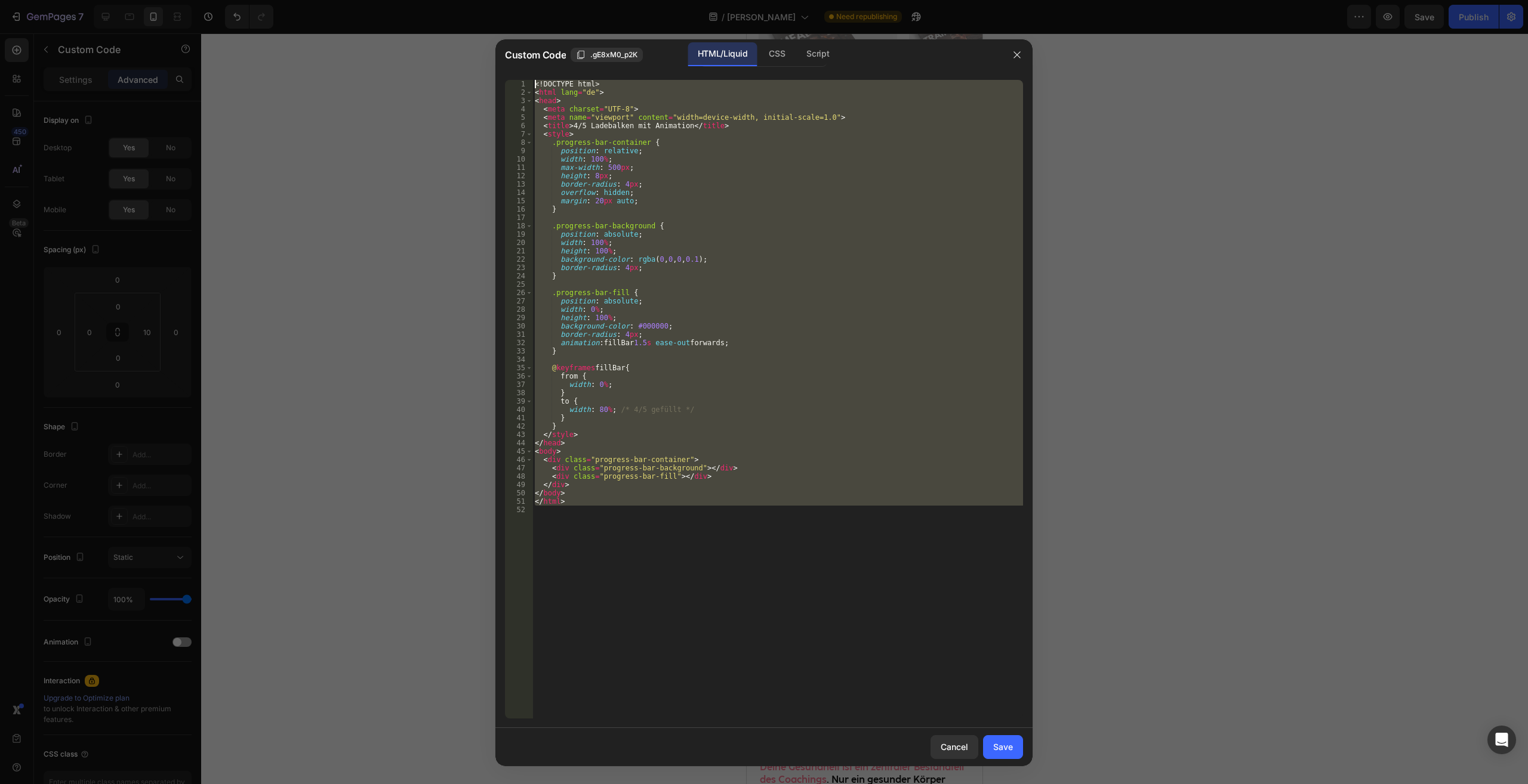
paste textarea
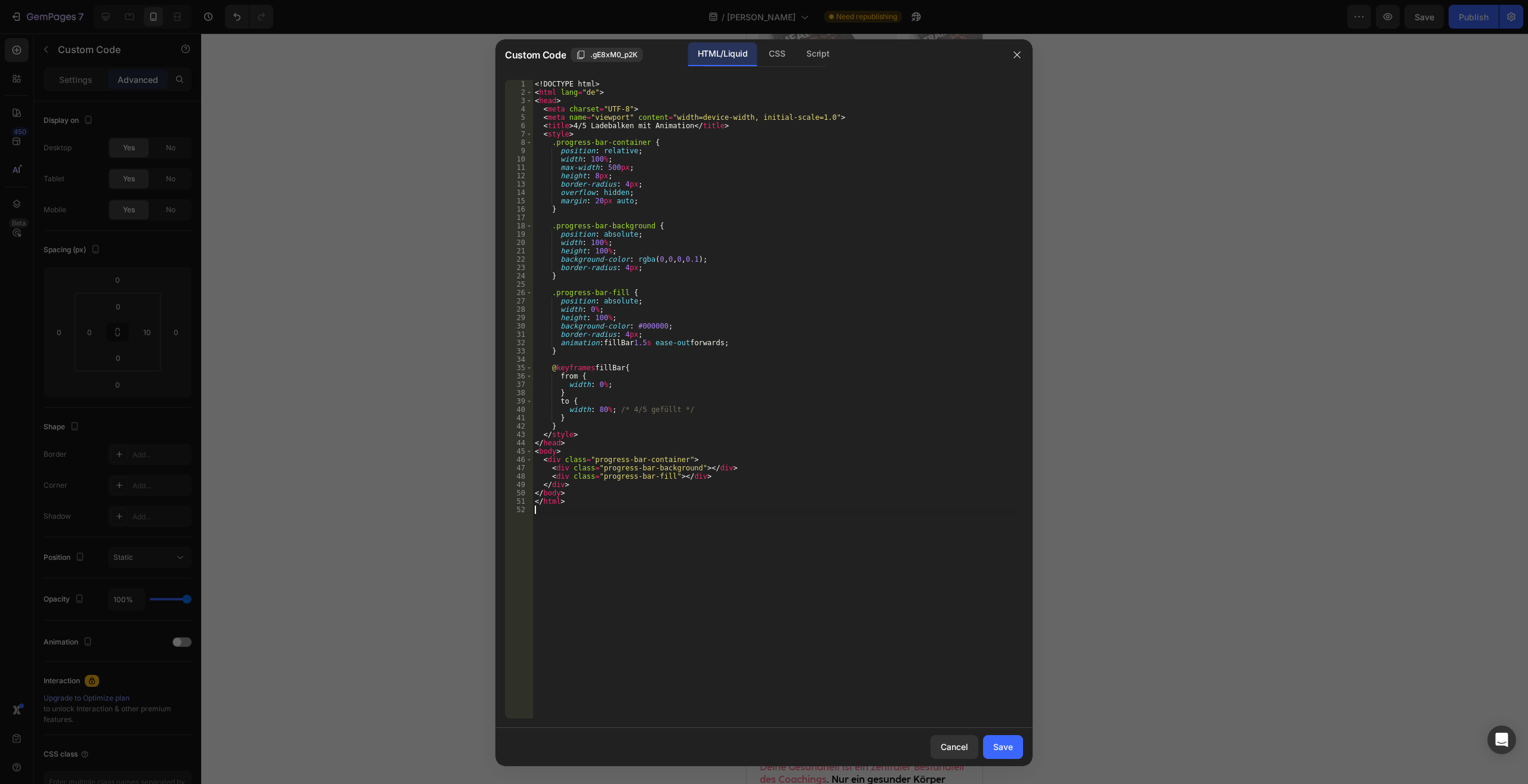
click at [1005, 759] on div "Cancel Save" at bounding box center [763, 747] width 537 height 38
click at [1005, 751] on div "Save" at bounding box center [1003, 747] width 20 height 12
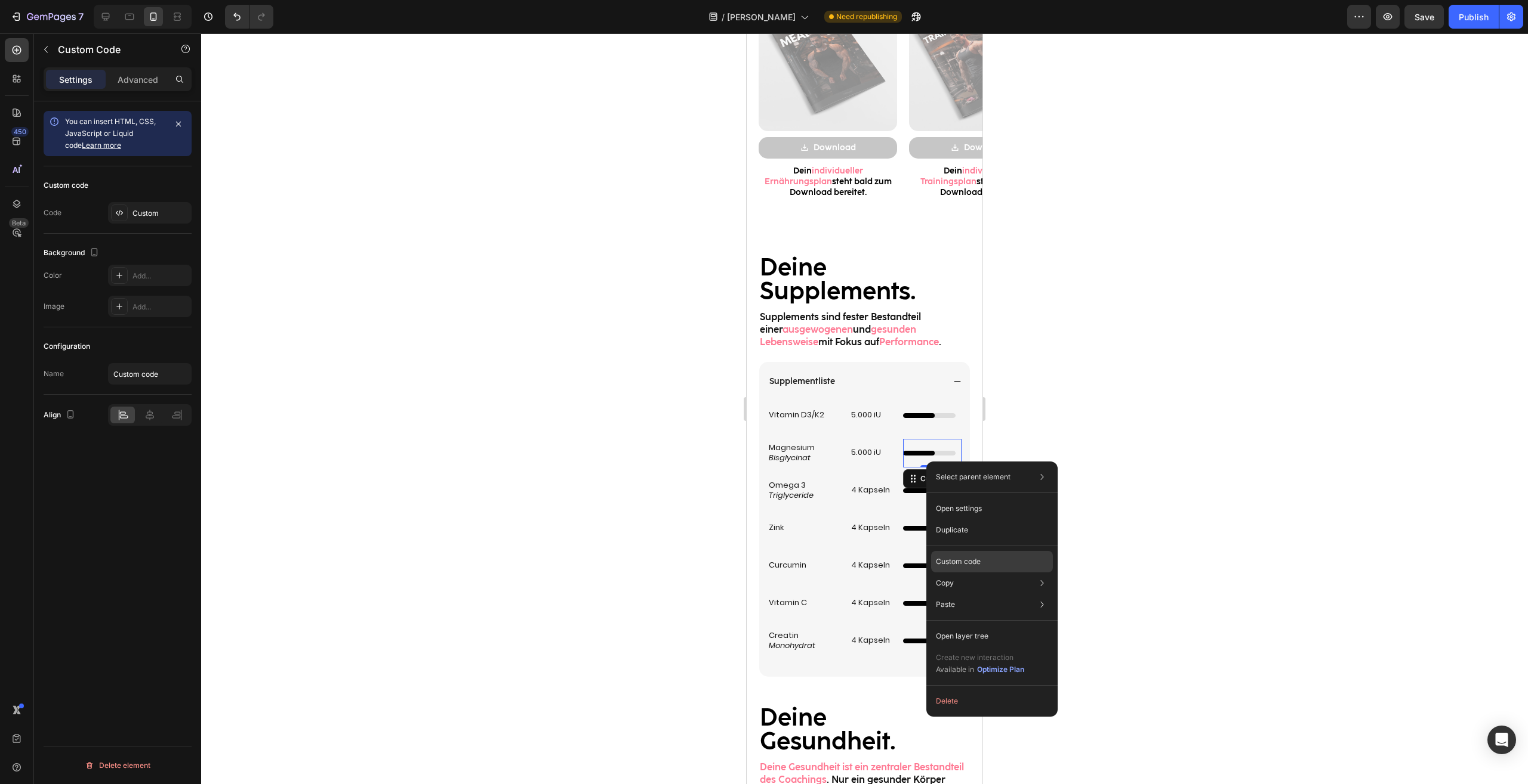
click at [974, 562] on p "Custom code" at bounding box center [958, 562] width 45 height 11
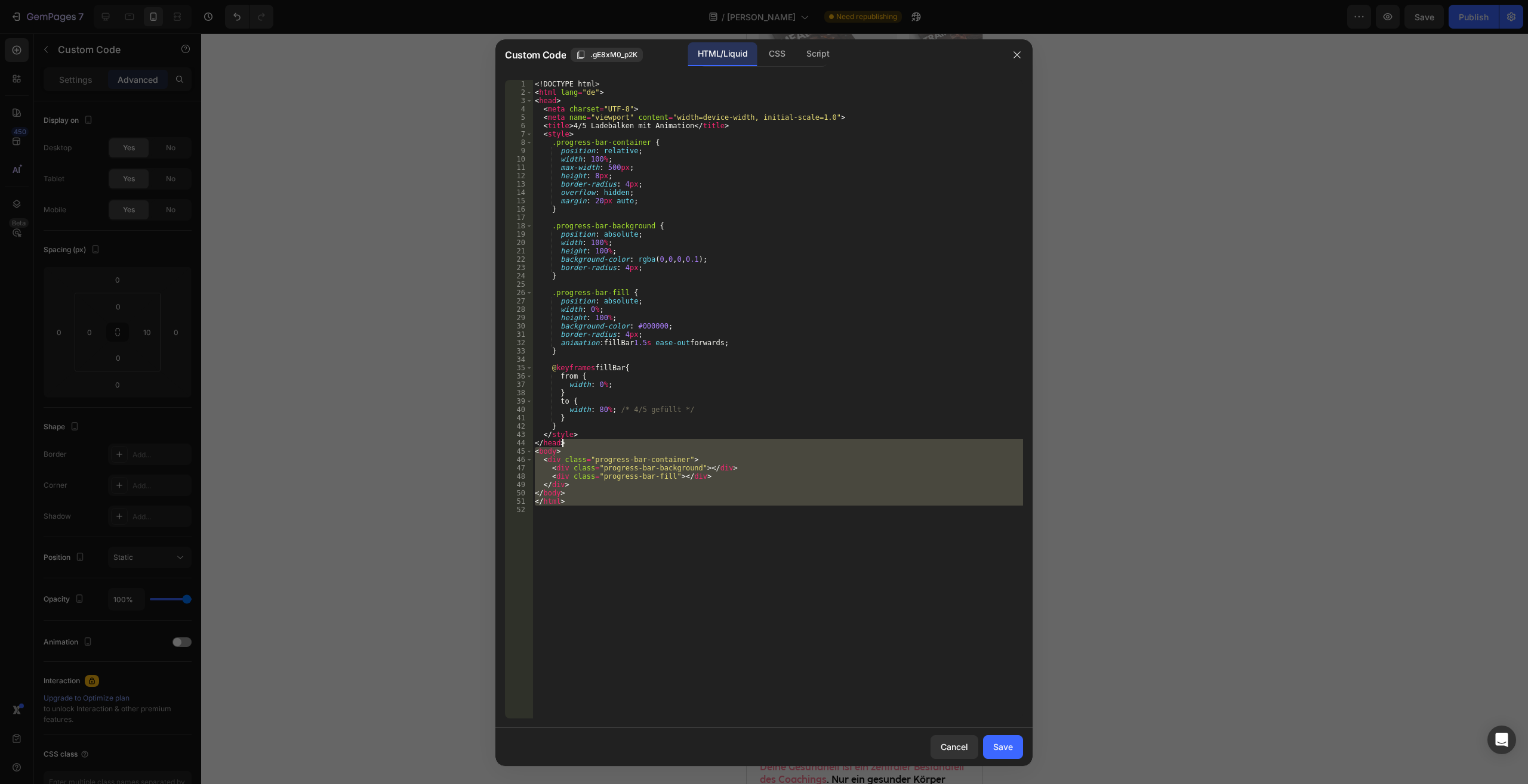
drag, startPoint x: 667, startPoint y: 520, endPoint x: 209, endPoint y: -51, distance: 732.0
click at [532, 80] on div "<! DOCTYPE html > < html lang = "de" > < head > < meta charset = "UTF-8" > < me…" at bounding box center [777, 400] width 491 height 639
type textarea "<!DOCTYPE html> <html lang="de">"
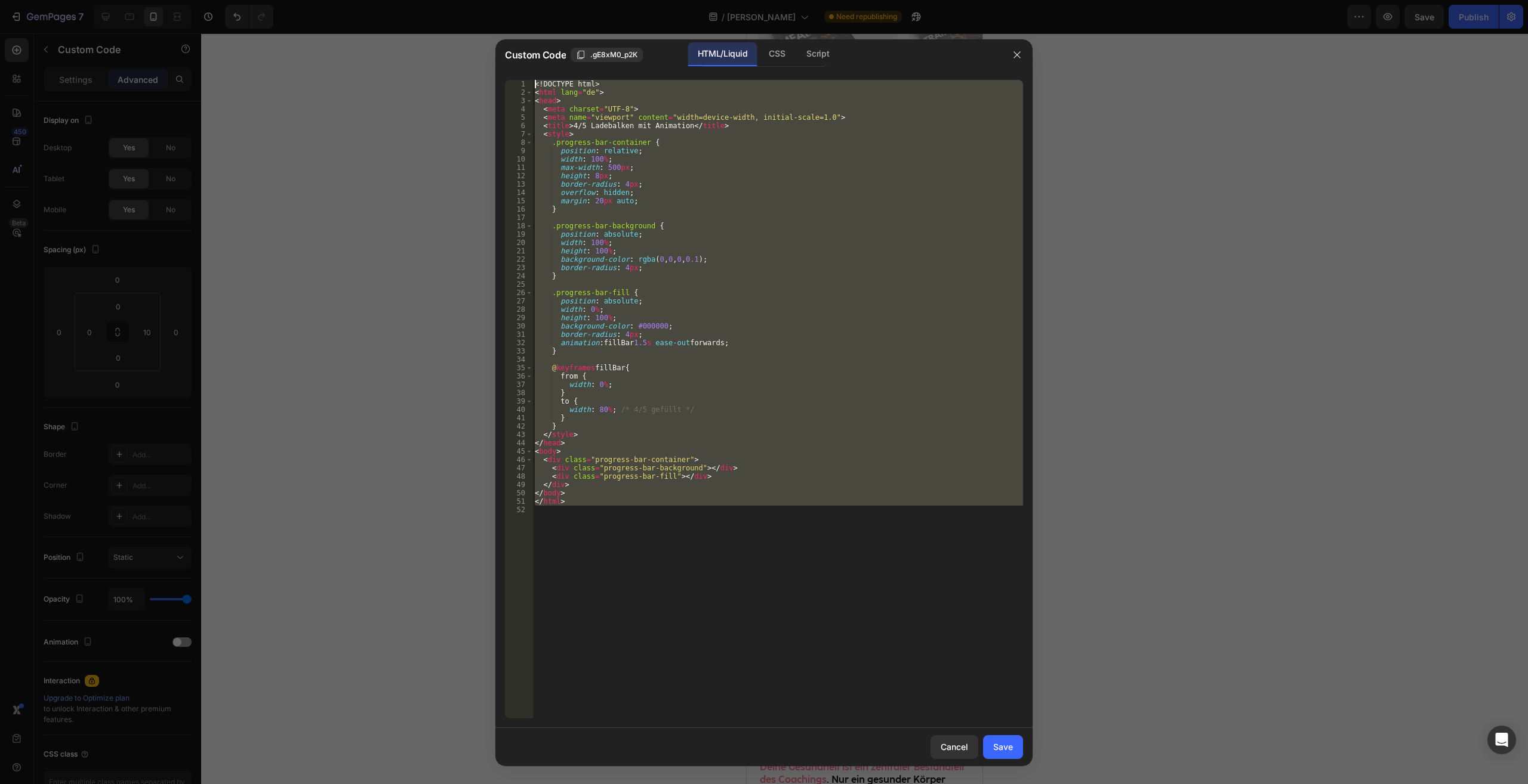
paste textarea
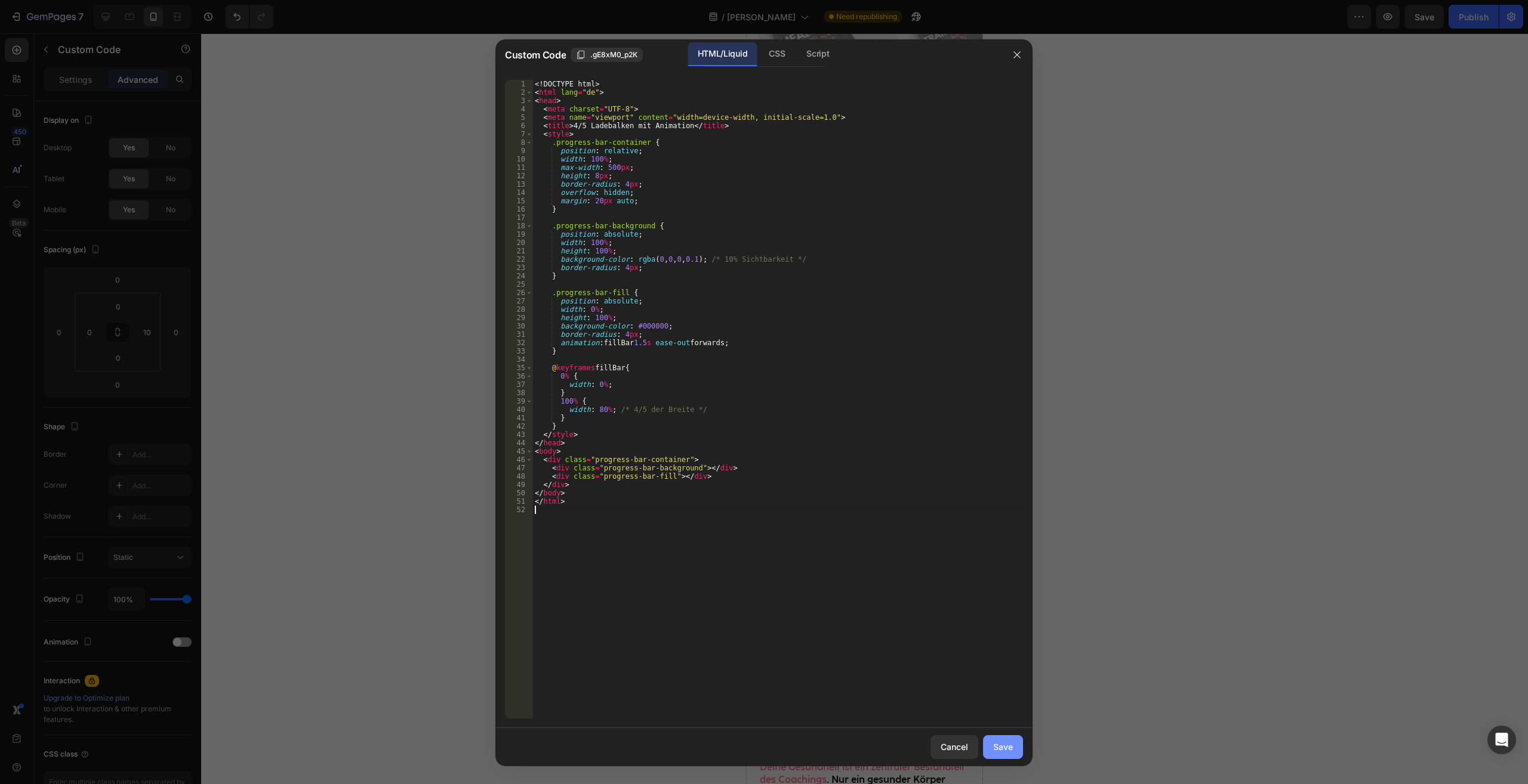
click at [1008, 748] on div "Save" at bounding box center [1003, 747] width 20 height 12
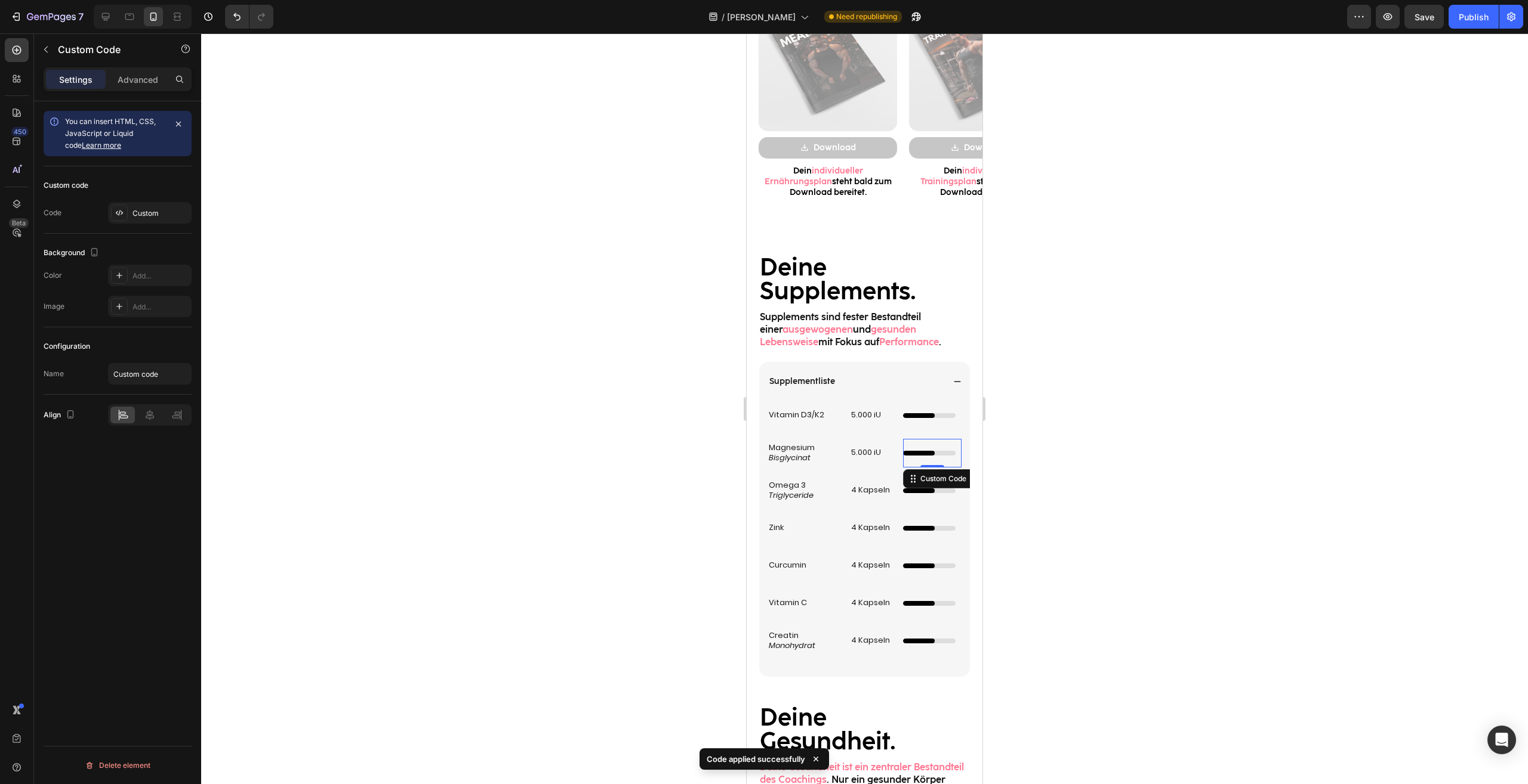
click at [1025, 610] on div at bounding box center [865, 409] width 1327 height 751
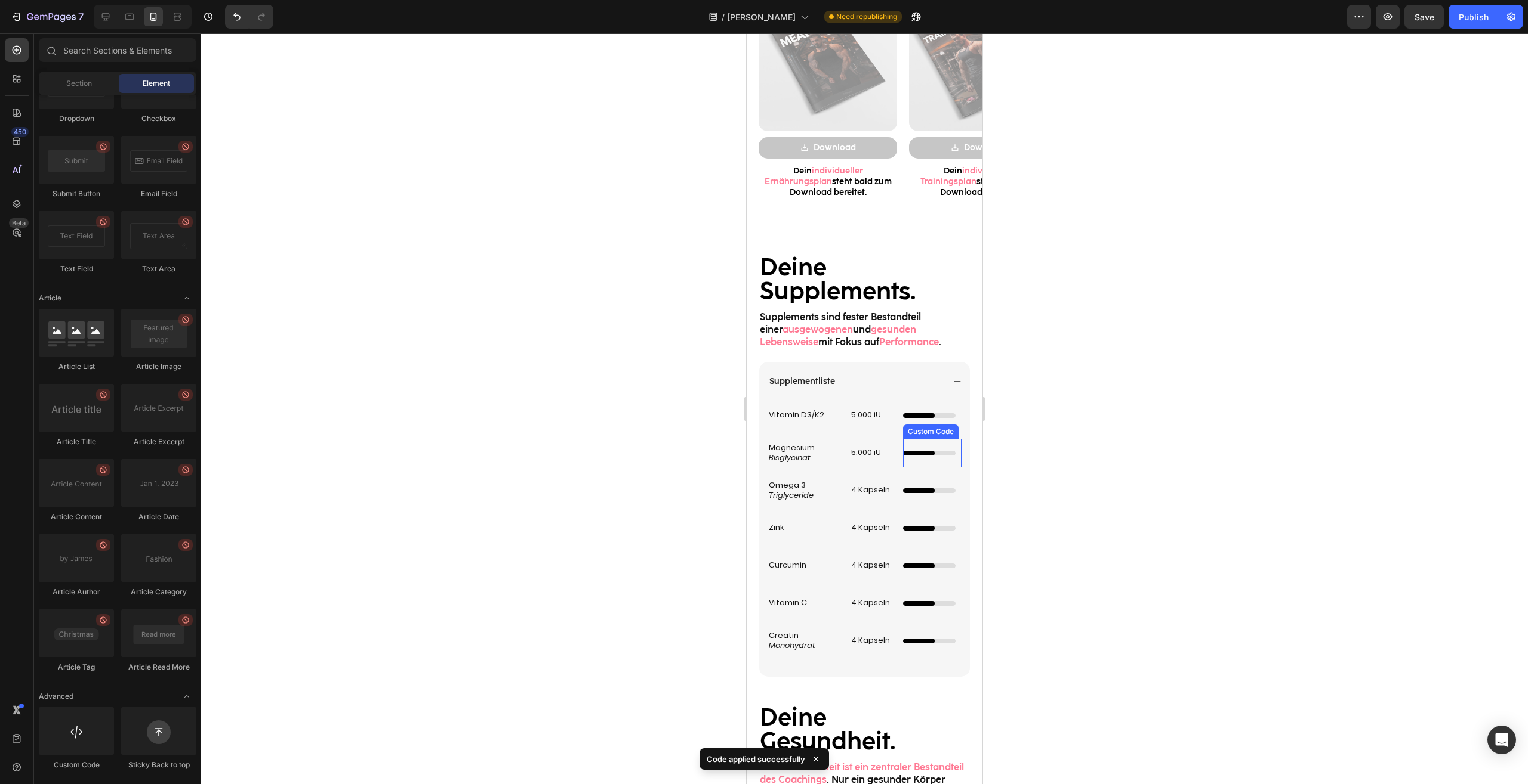
click at [934, 444] on div "4/5 Ladebalken mit Animation Custom Code" at bounding box center [932, 453] width 59 height 28
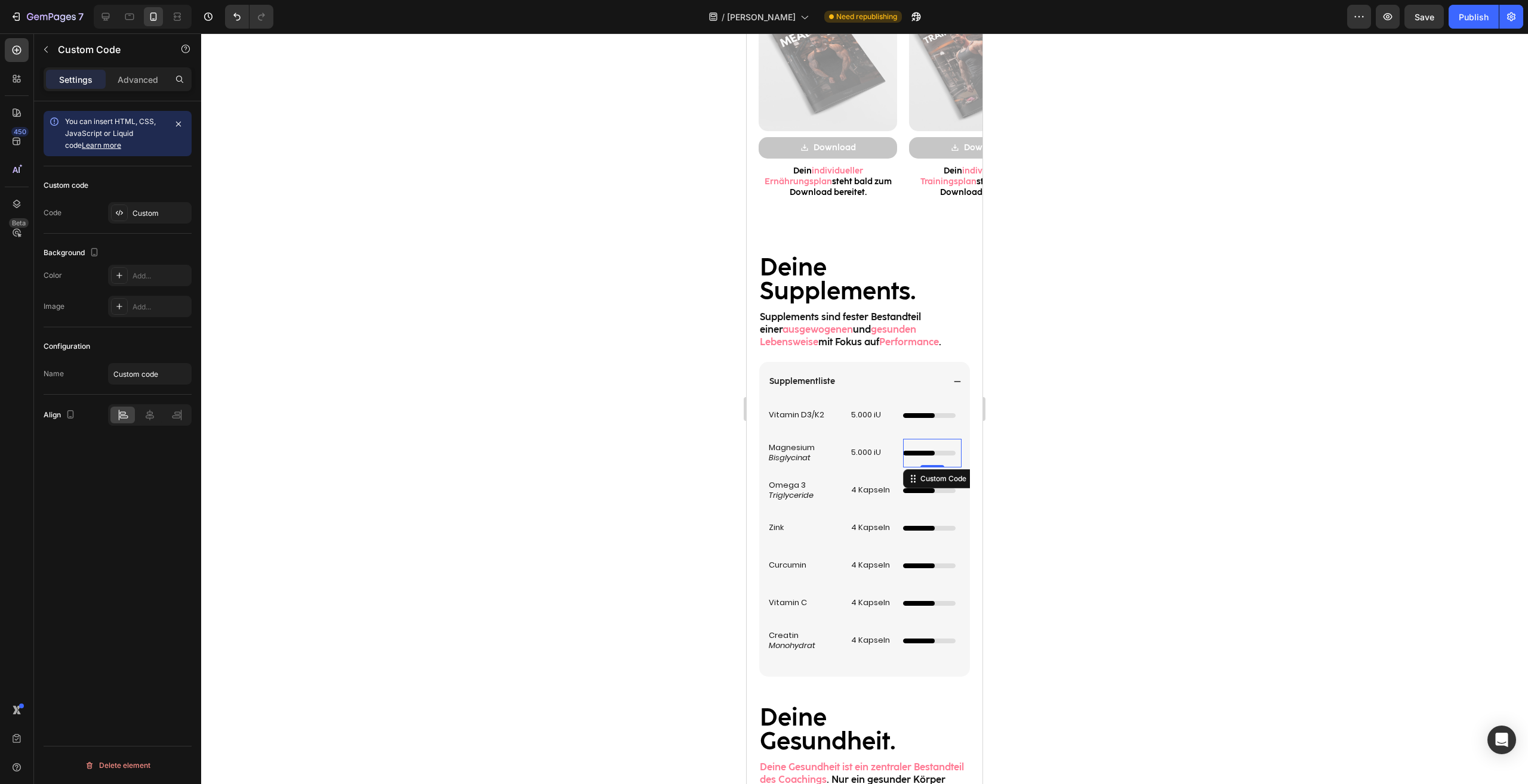
click at [1047, 447] on div at bounding box center [865, 409] width 1327 height 751
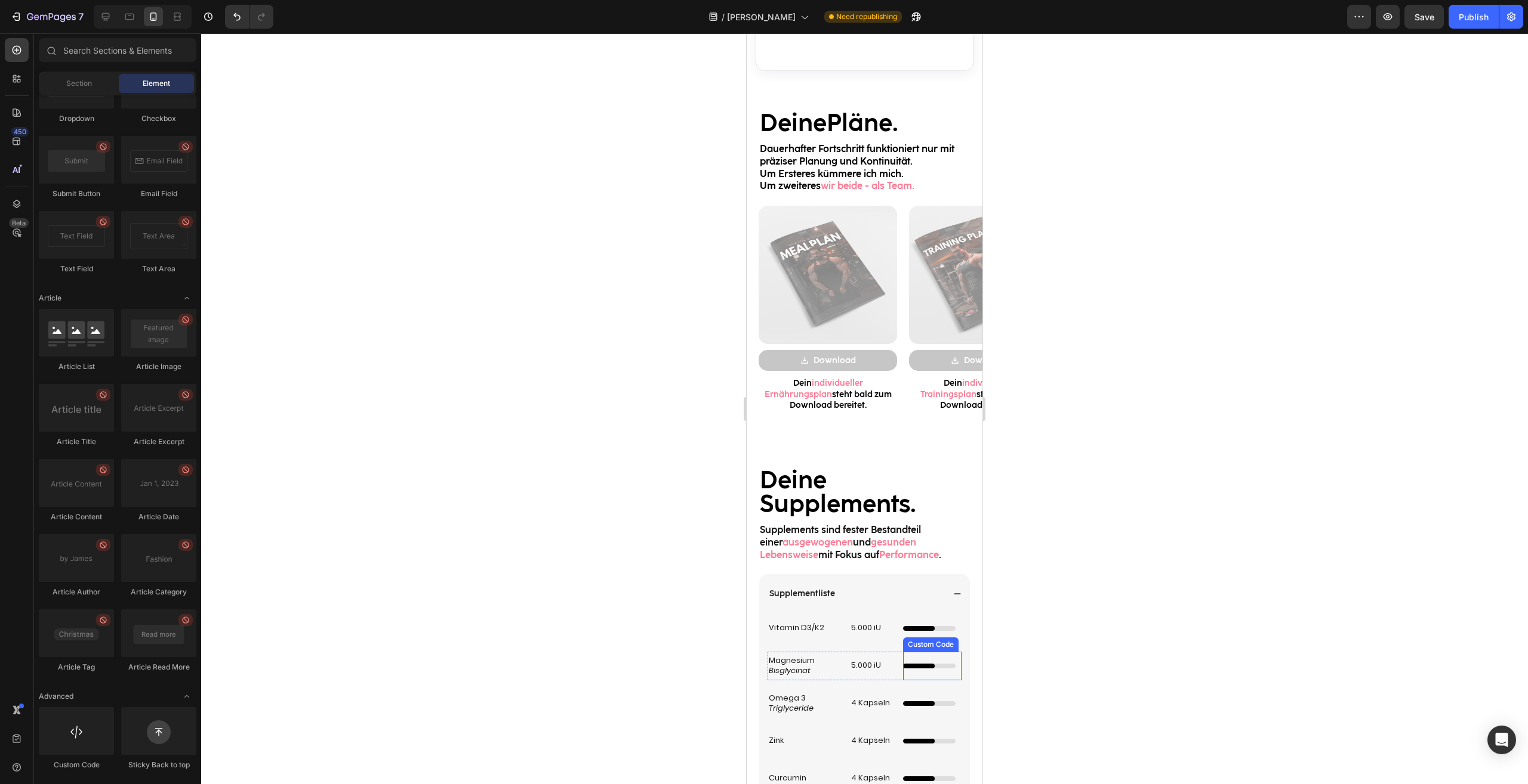
scroll to position [1399, 0]
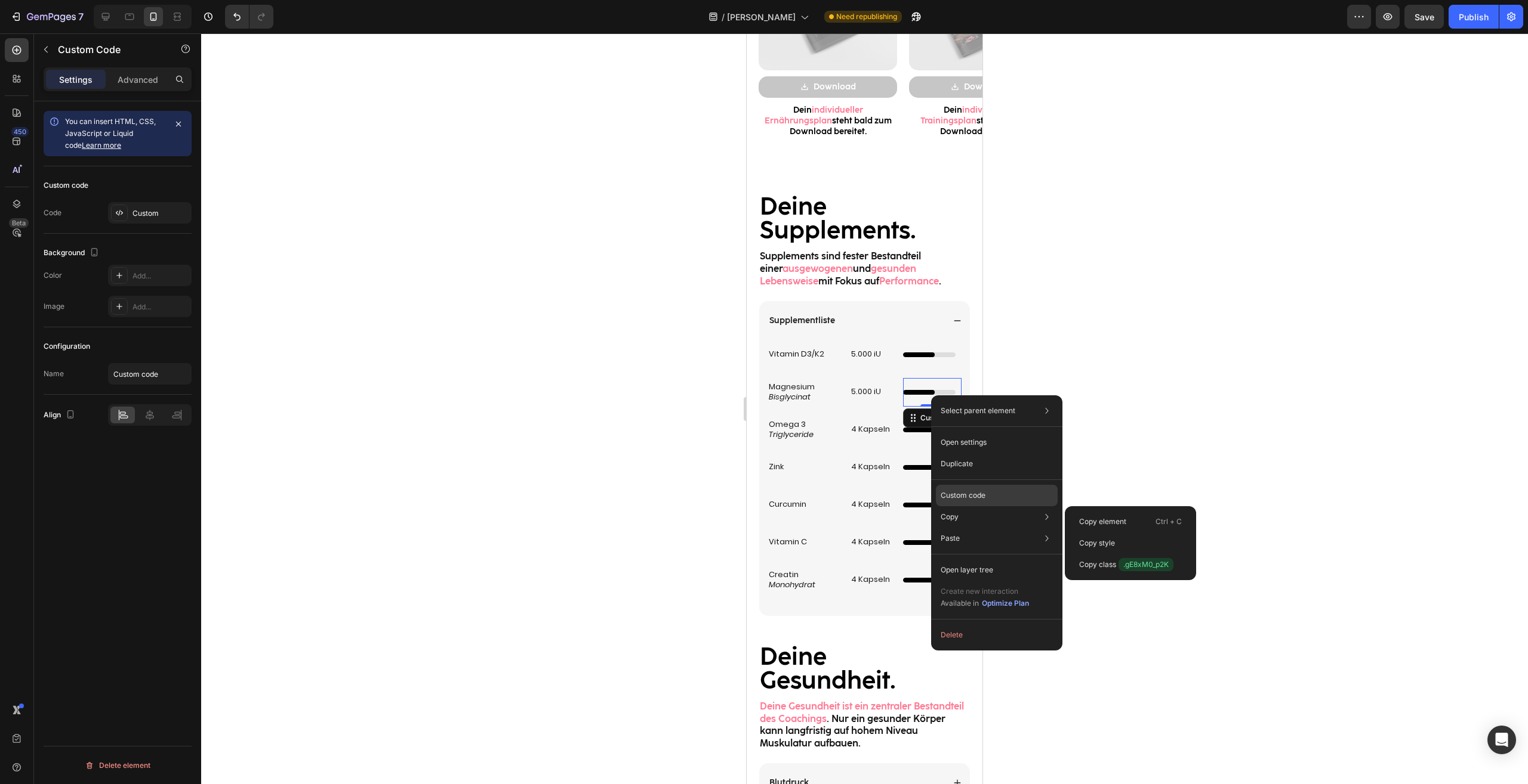
click at [962, 497] on p "Custom code" at bounding box center [963, 496] width 45 height 11
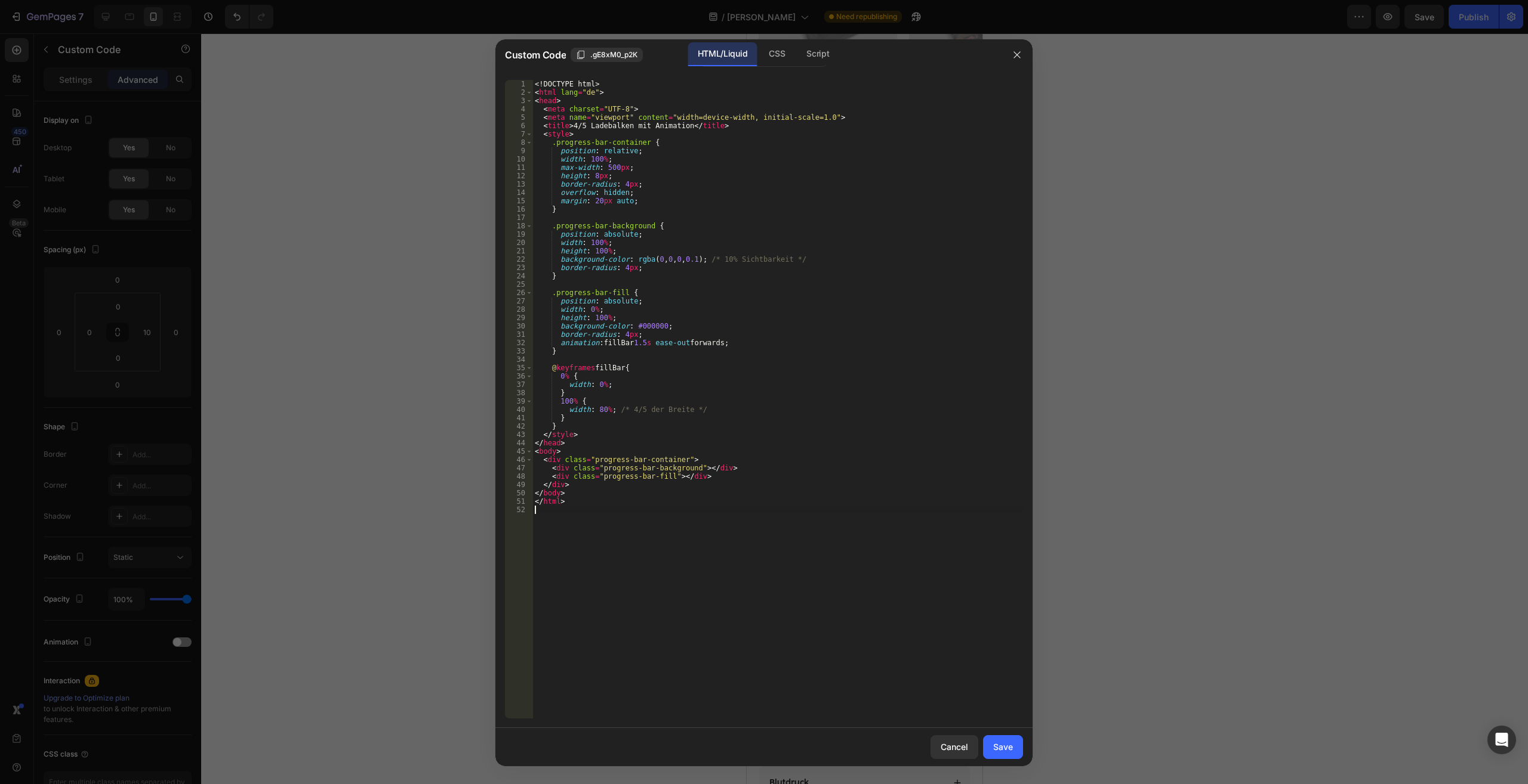
drag, startPoint x: 645, startPoint y: 541, endPoint x: 238, endPoint y: -51, distance: 718.4
click at [532, 80] on div "<! DOCTYPE html > < html lang = "de" > < head > < meta charset = "UTF-8" > < me…" at bounding box center [777, 400] width 491 height 639
type textarea "<!DOCTYPE html> <html lang="de">"
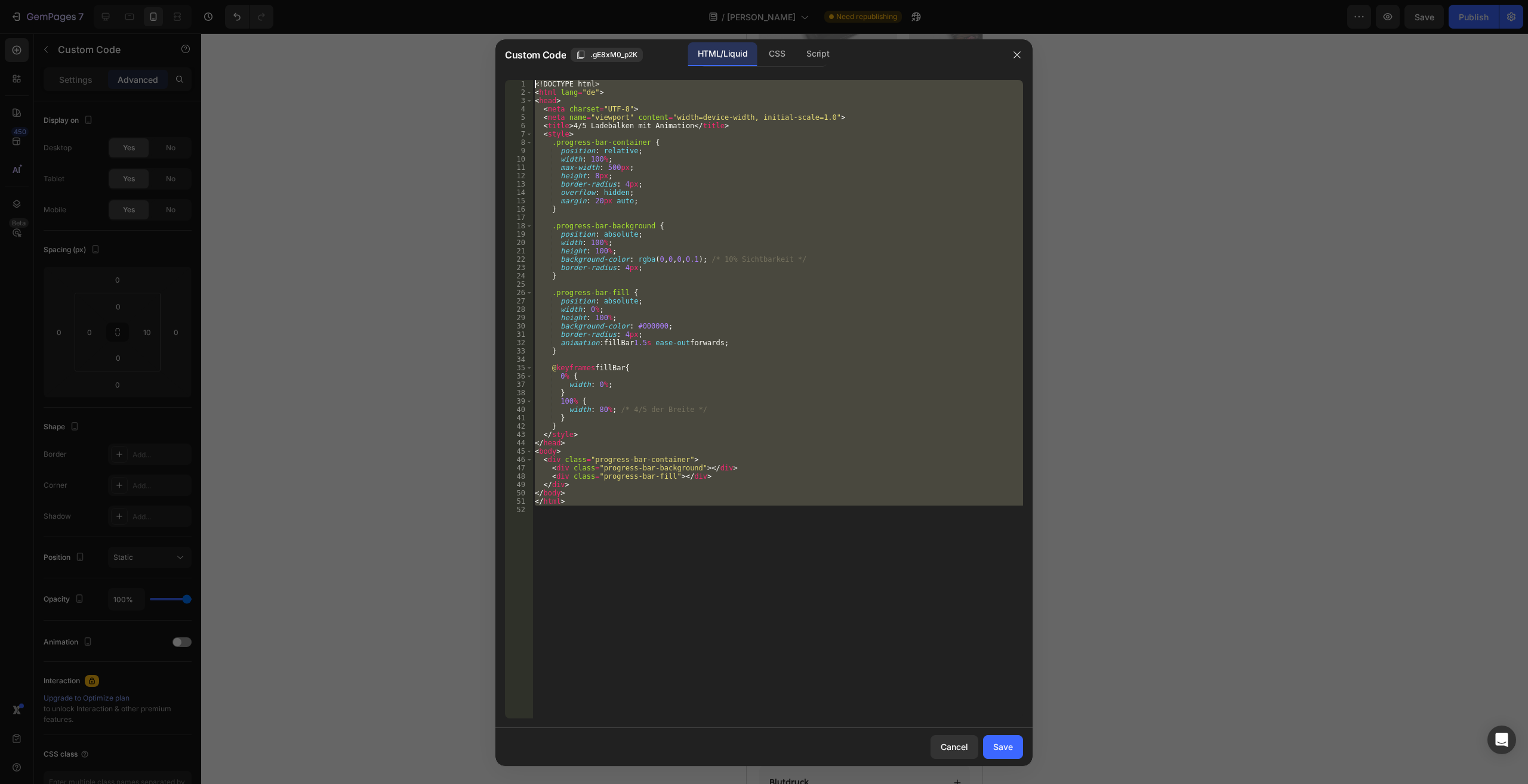
paste textarea
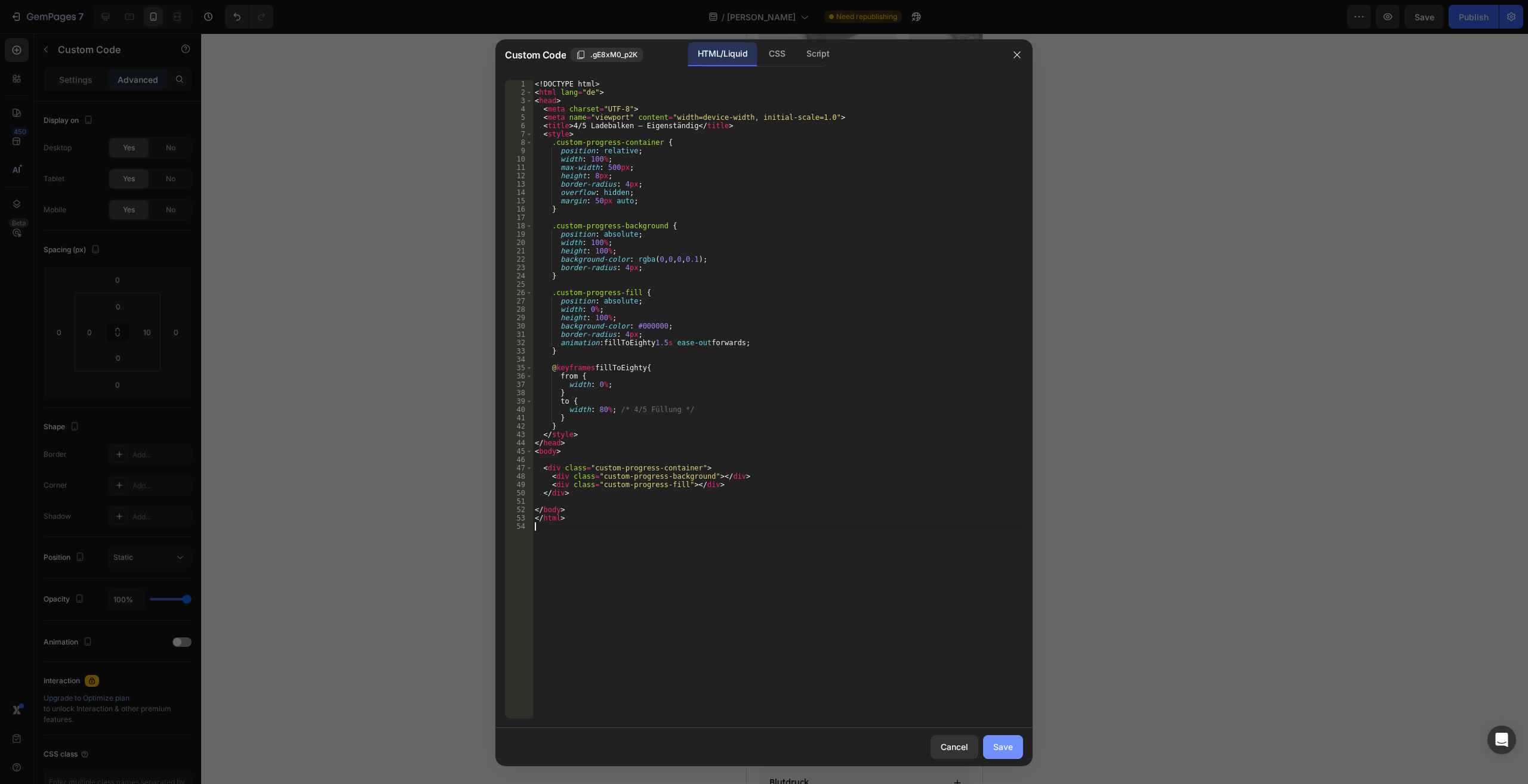
click at [999, 739] on button "Save" at bounding box center [1003, 747] width 40 height 24
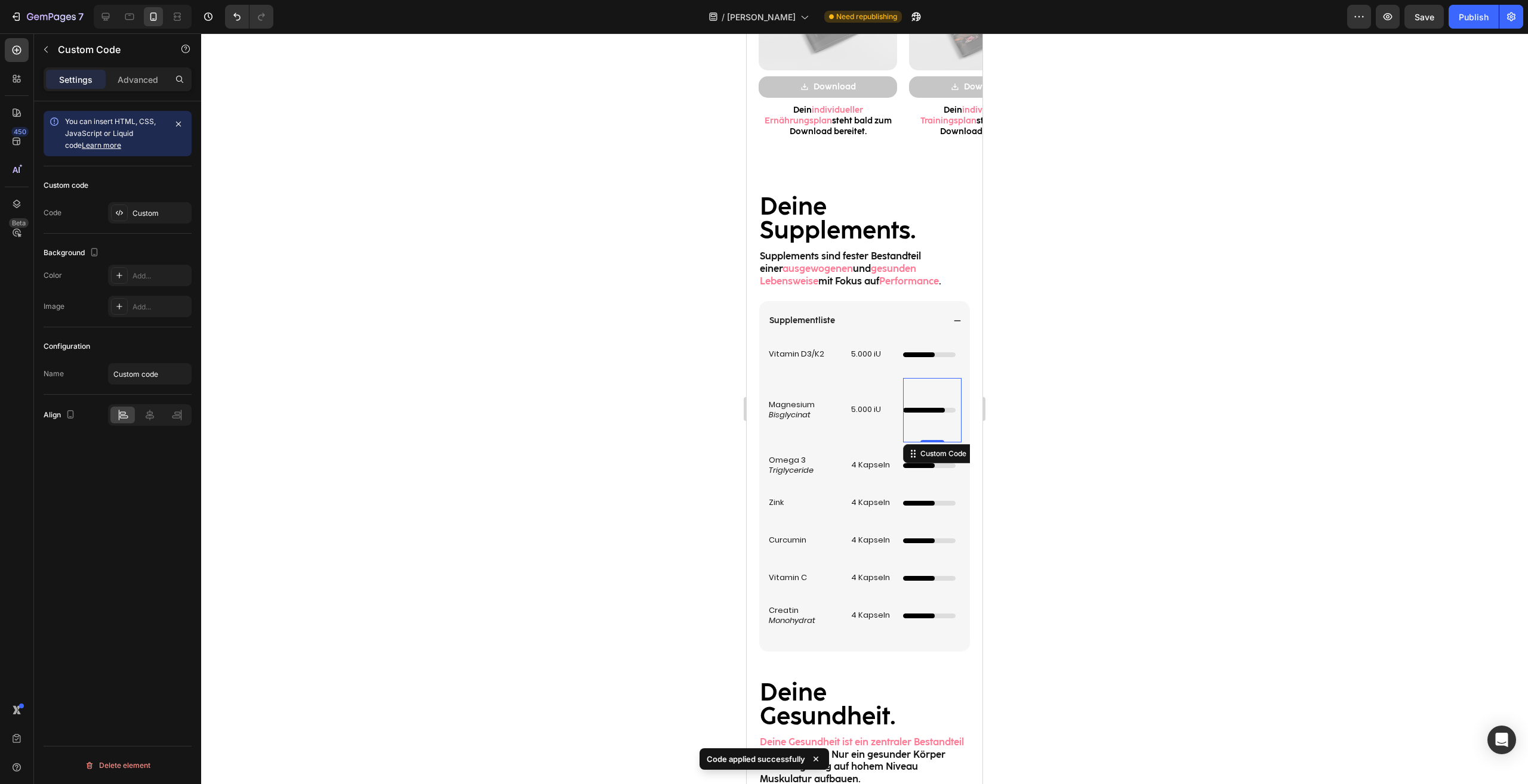
click at [1088, 603] on div at bounding box center [865, 409] width 1327 height 751
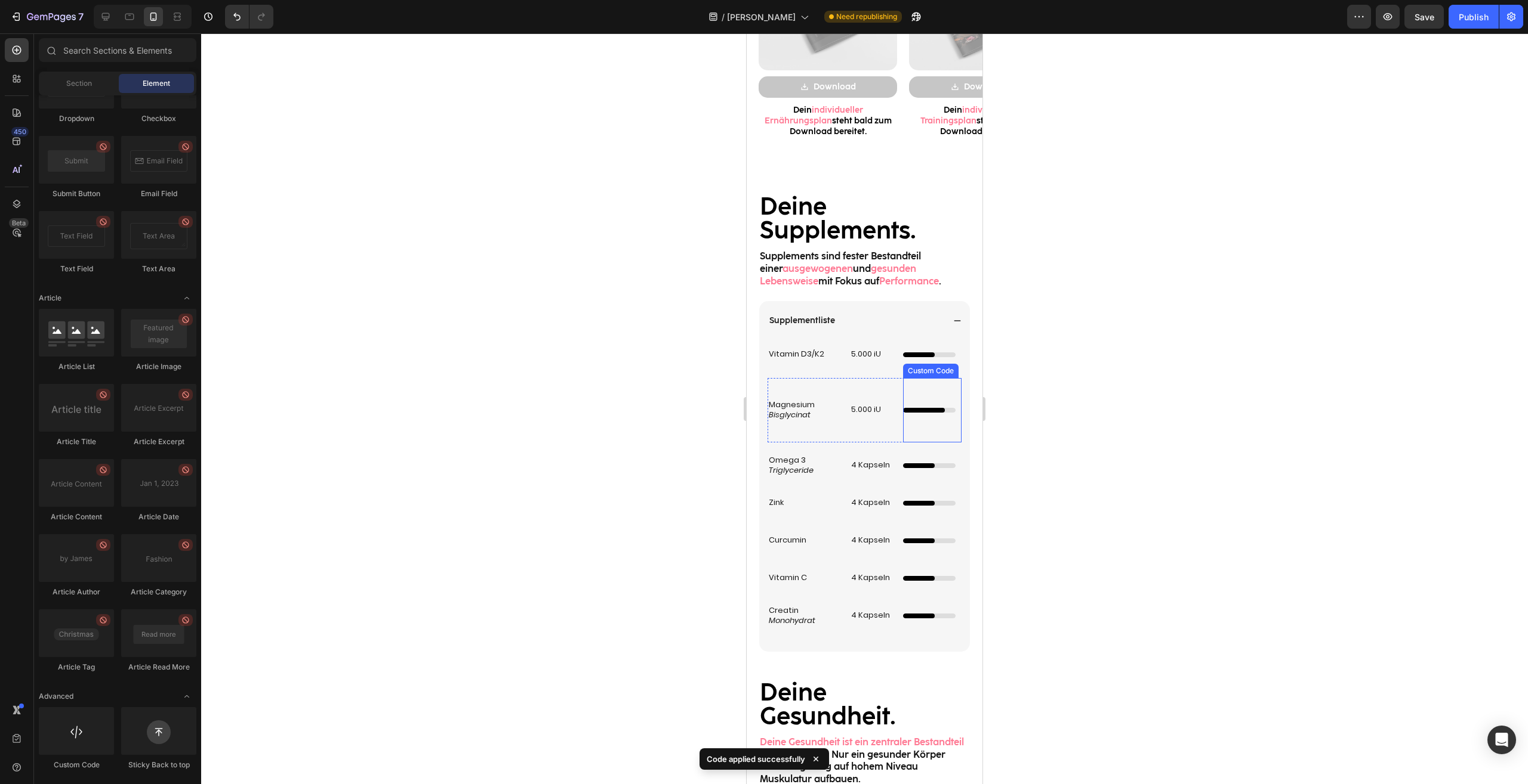
click at [930, 424] on div "4/5 Ladebalken – Eigenständig Custom Code" at bounding box center [932, 410] width 59 height 64
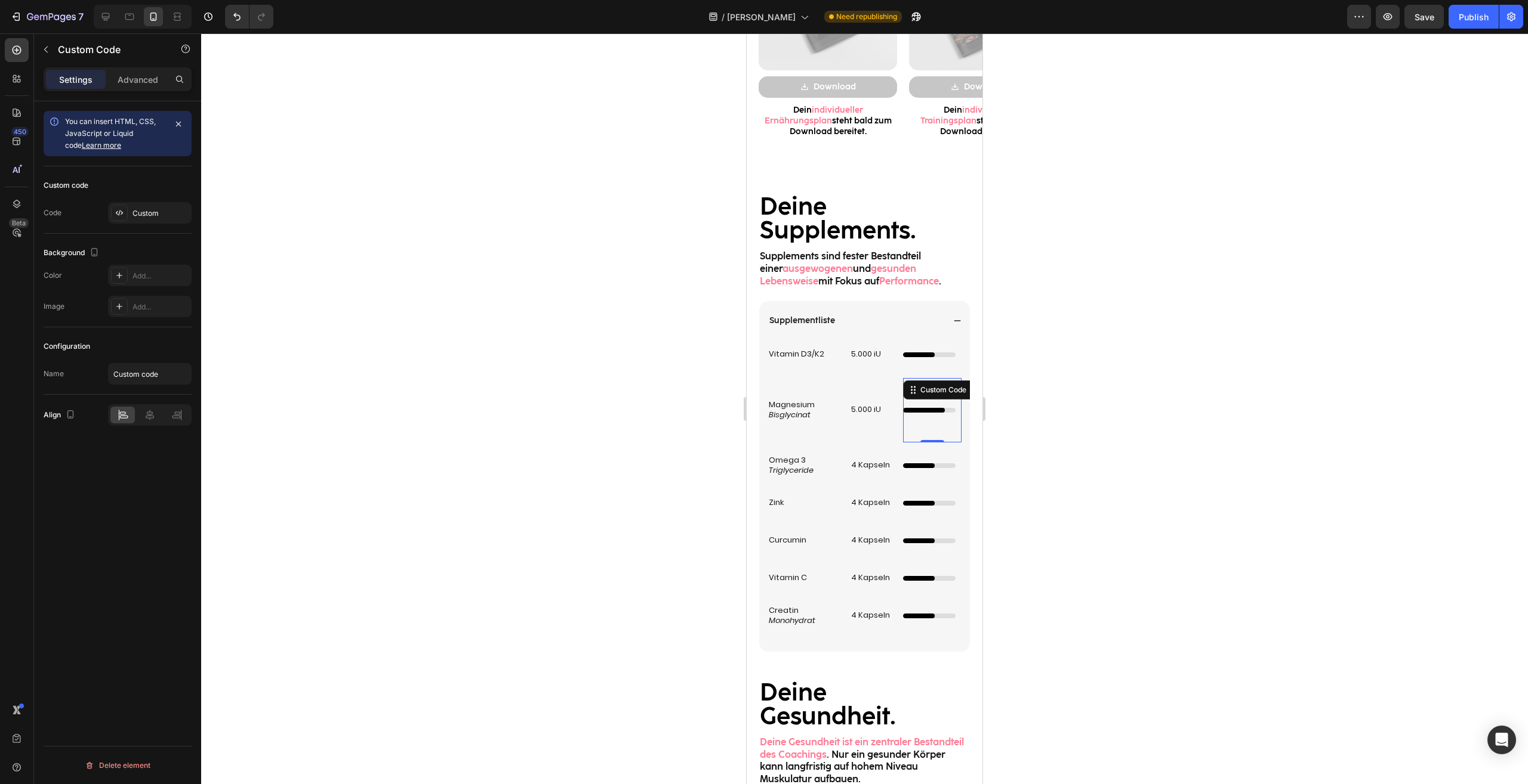
click at [1207, 527] on div at bounding box center [865, 409] width 1327 height 751
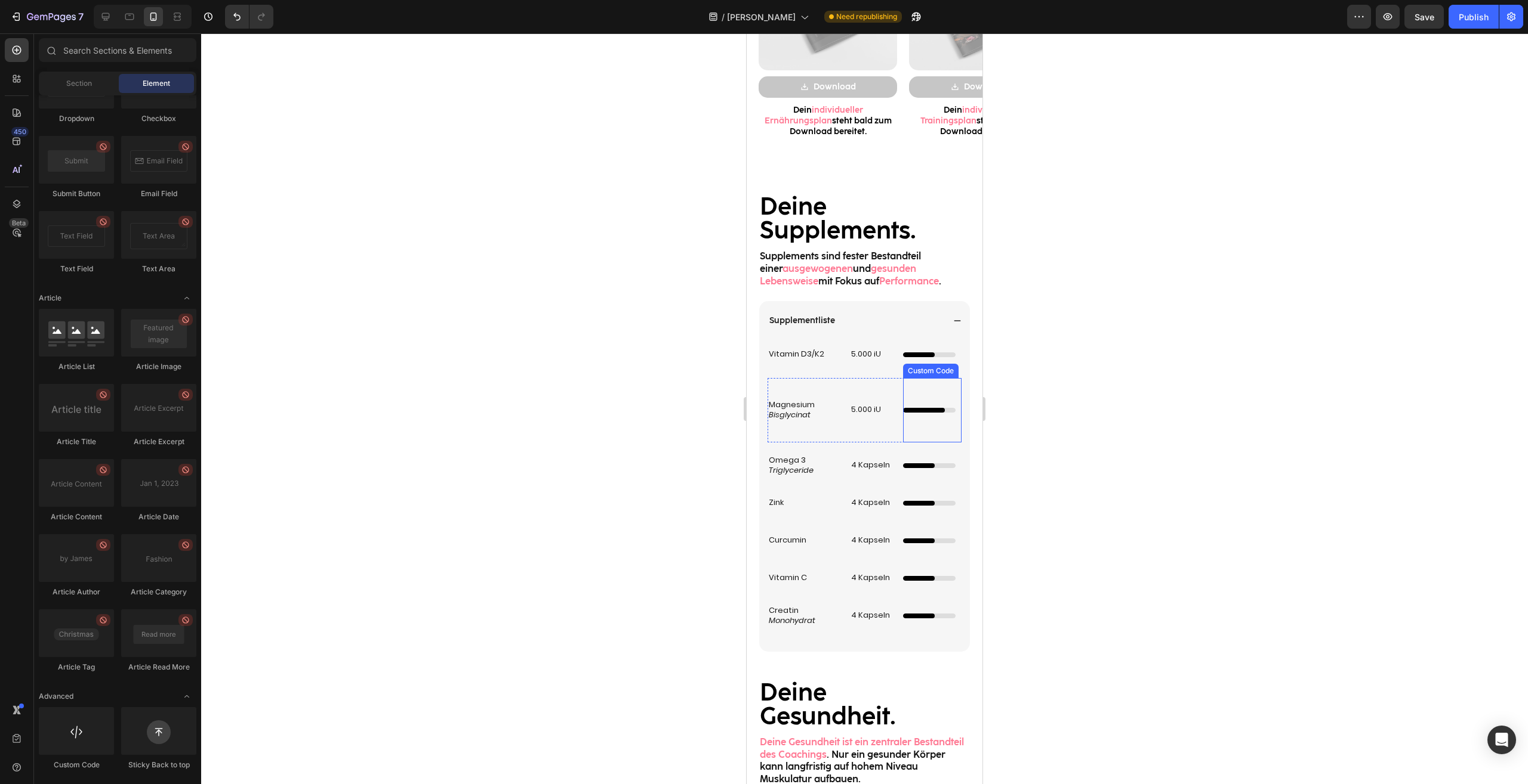
click at [933, 432] on div "4/5 Ladebalken – Eigenständig Custom Code" at bounding box center [932, 410] width 59 height 64
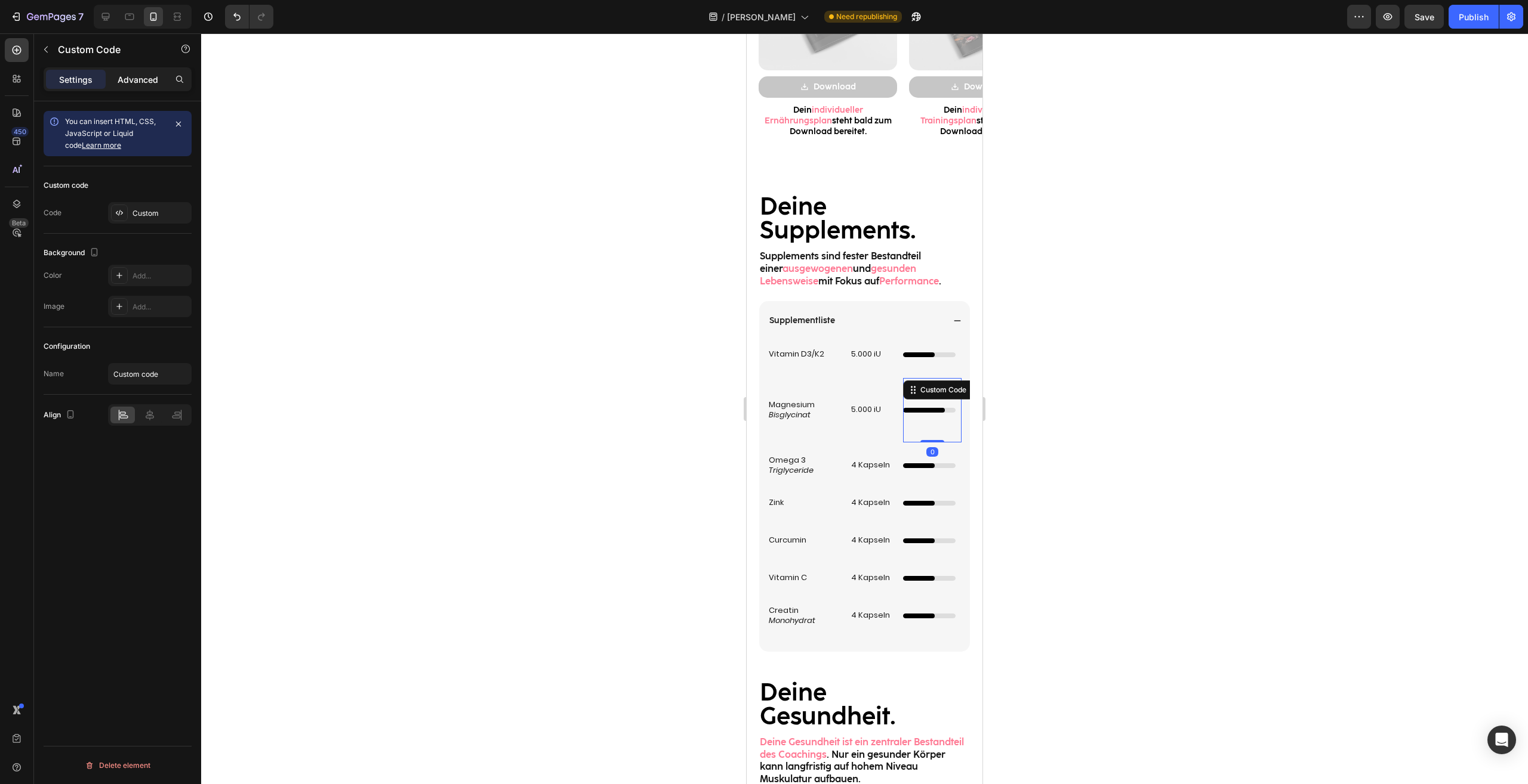
click at [127, 81] on p "Advanced" at bounding box center [138, 79] width 41 height 12
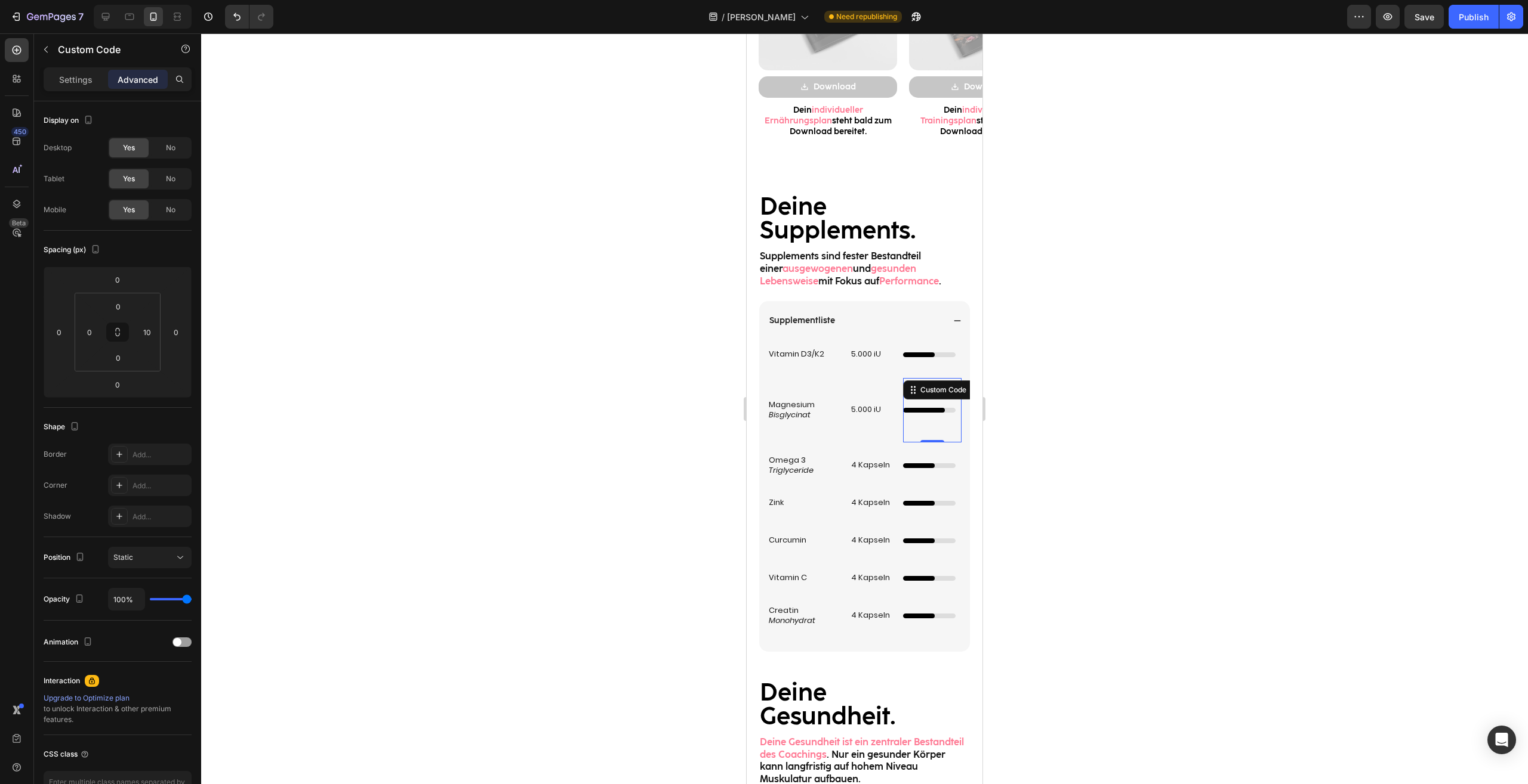
click at [1093, 516] on div at bounding box center [865, 409] width 1327 height 751
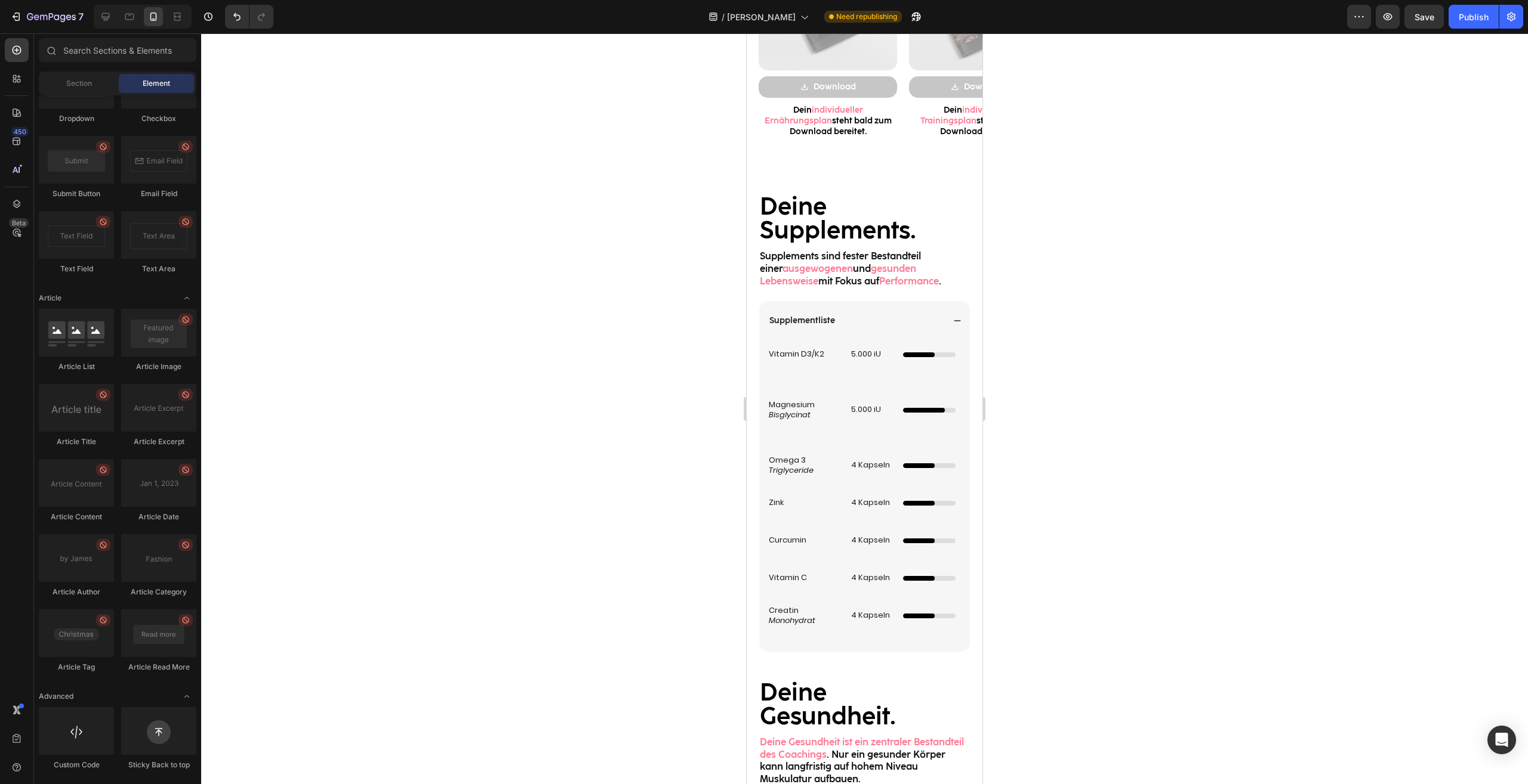
click at [1093, 516] on div at bounding box center [865, 409] width 1327 height 751
click at [1082, 595] on div at bounding box center [865, 409] width 1327 height 751
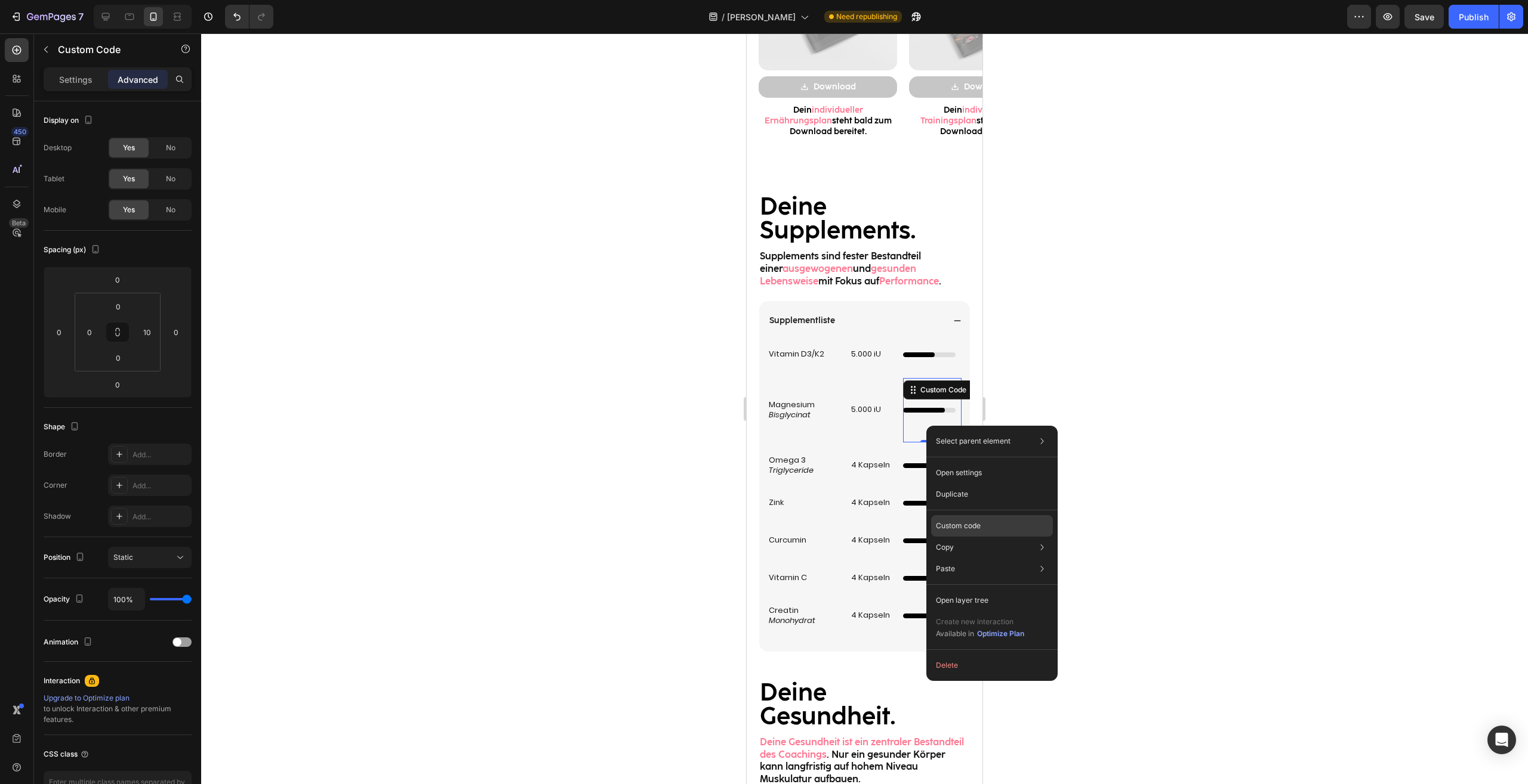
click at [973, 525] on p "Custom code" at bounding box center [958, 526] width 45 height 11
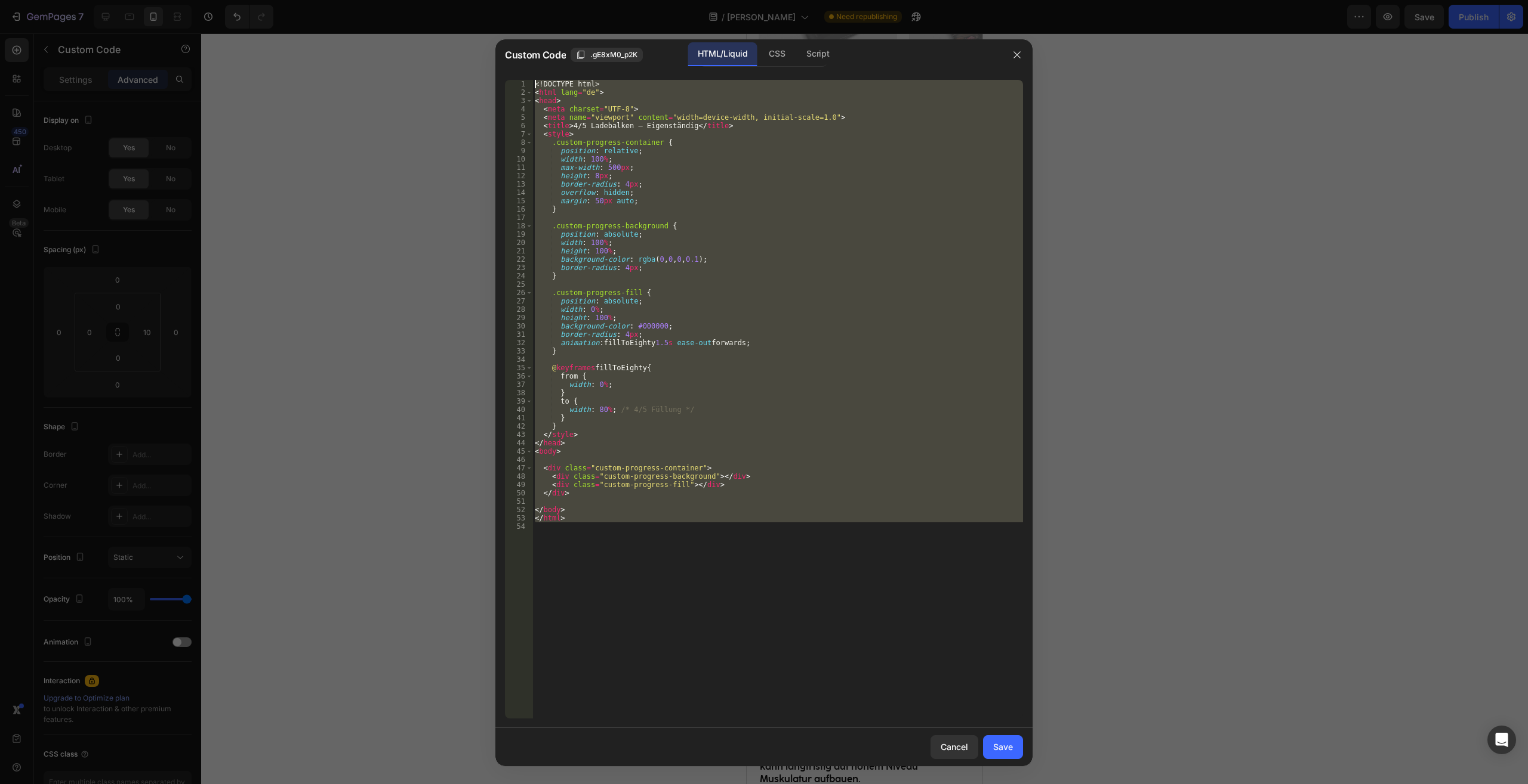
drag, startPoint x: 504, startPoint y: 198, endPoint x: 196, endPoint y: -51, distance: 396.1
click at [532, 80] on div "<! DOCTYPE html > < html lang = "de" > < head > < meta charset = "UTF-8" > < me…" at bounding box center [777, 400] width 491 height 639
type textarea "<!DOCTYPE html> <html lang="de">"
paste textarea
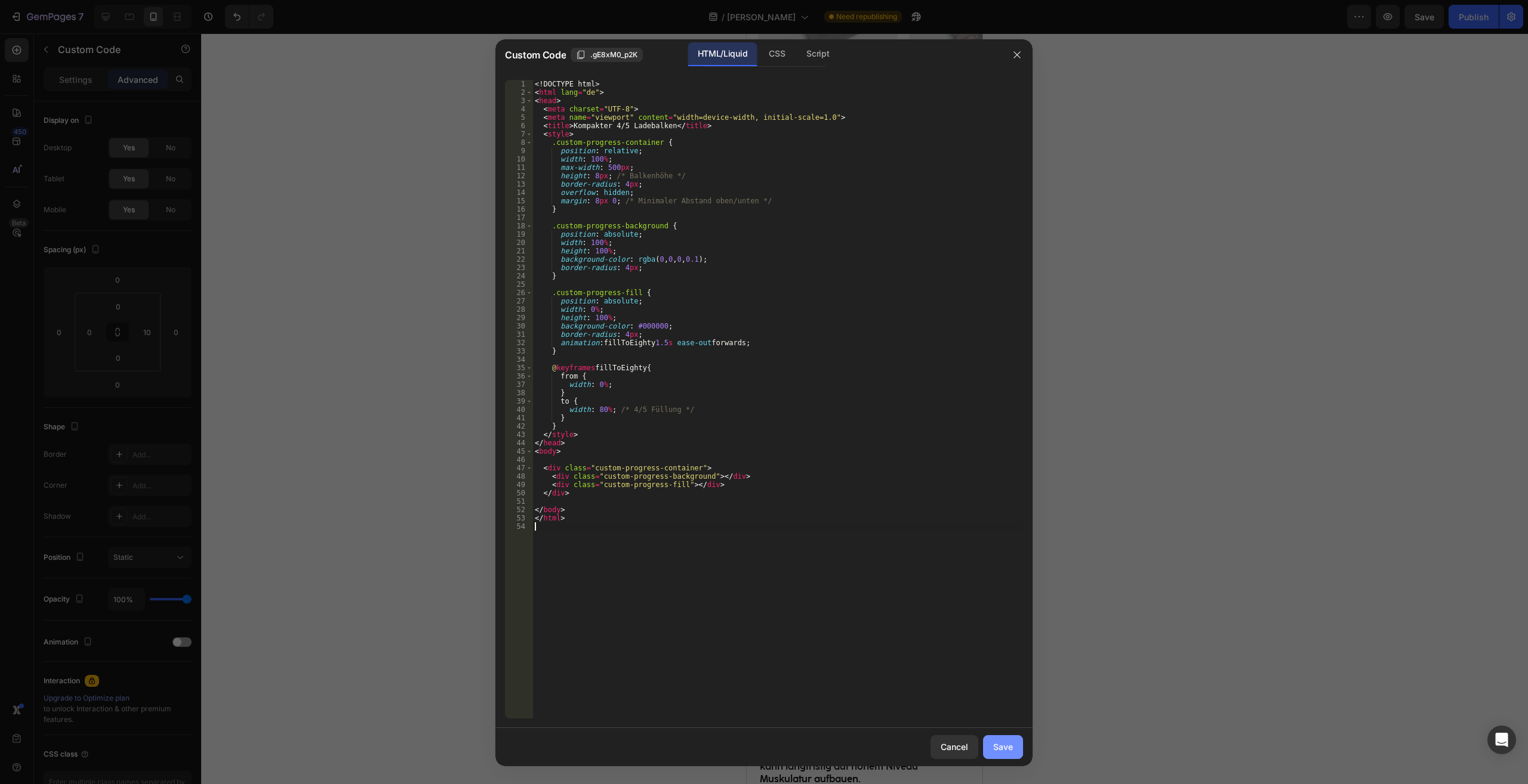
click at [1003, 743] on div "Save" at bounding box center [1003, 747] width 20 height 12
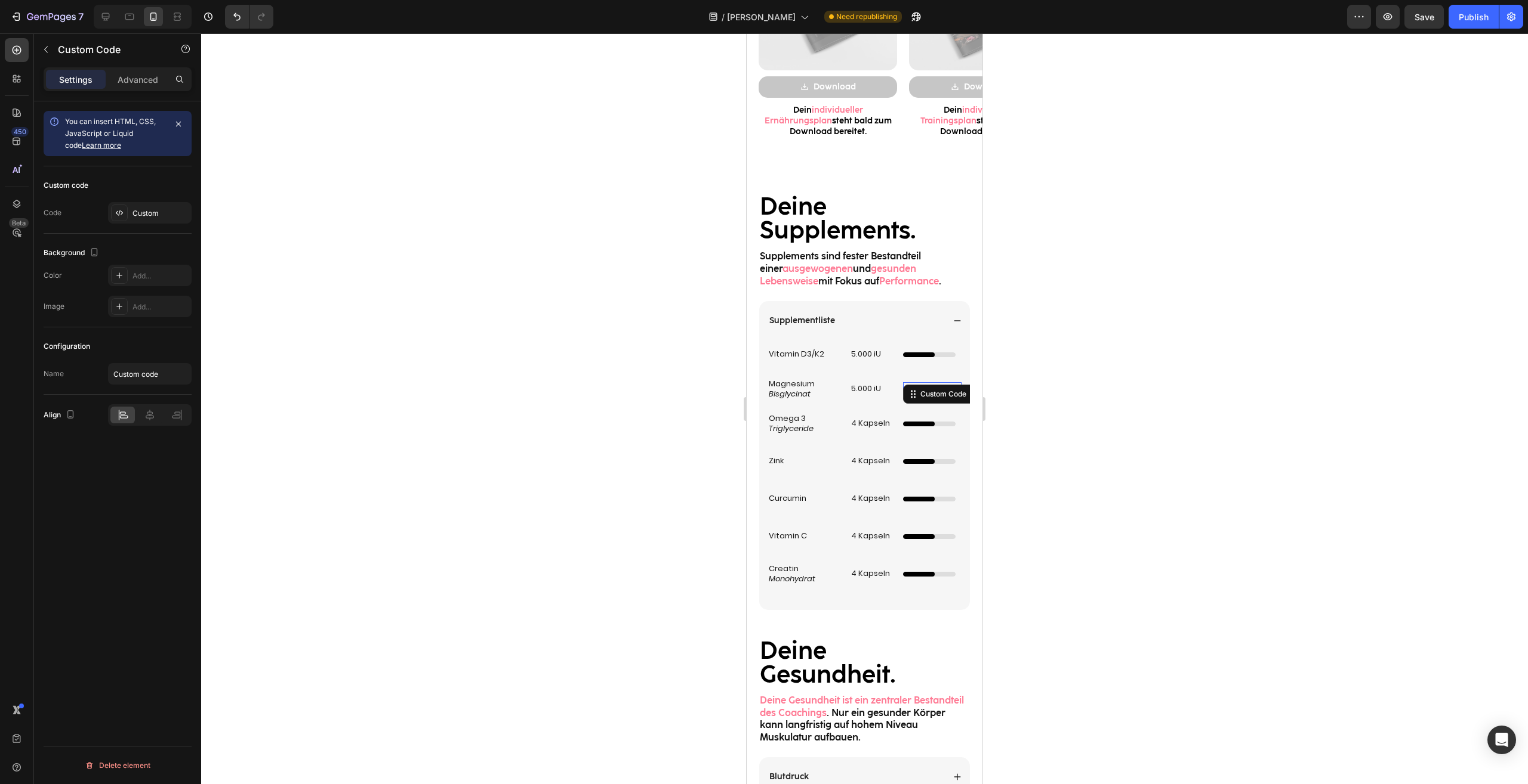
click at [1101, 498] on div at bounding box center [865, 409] width 1327 height 751
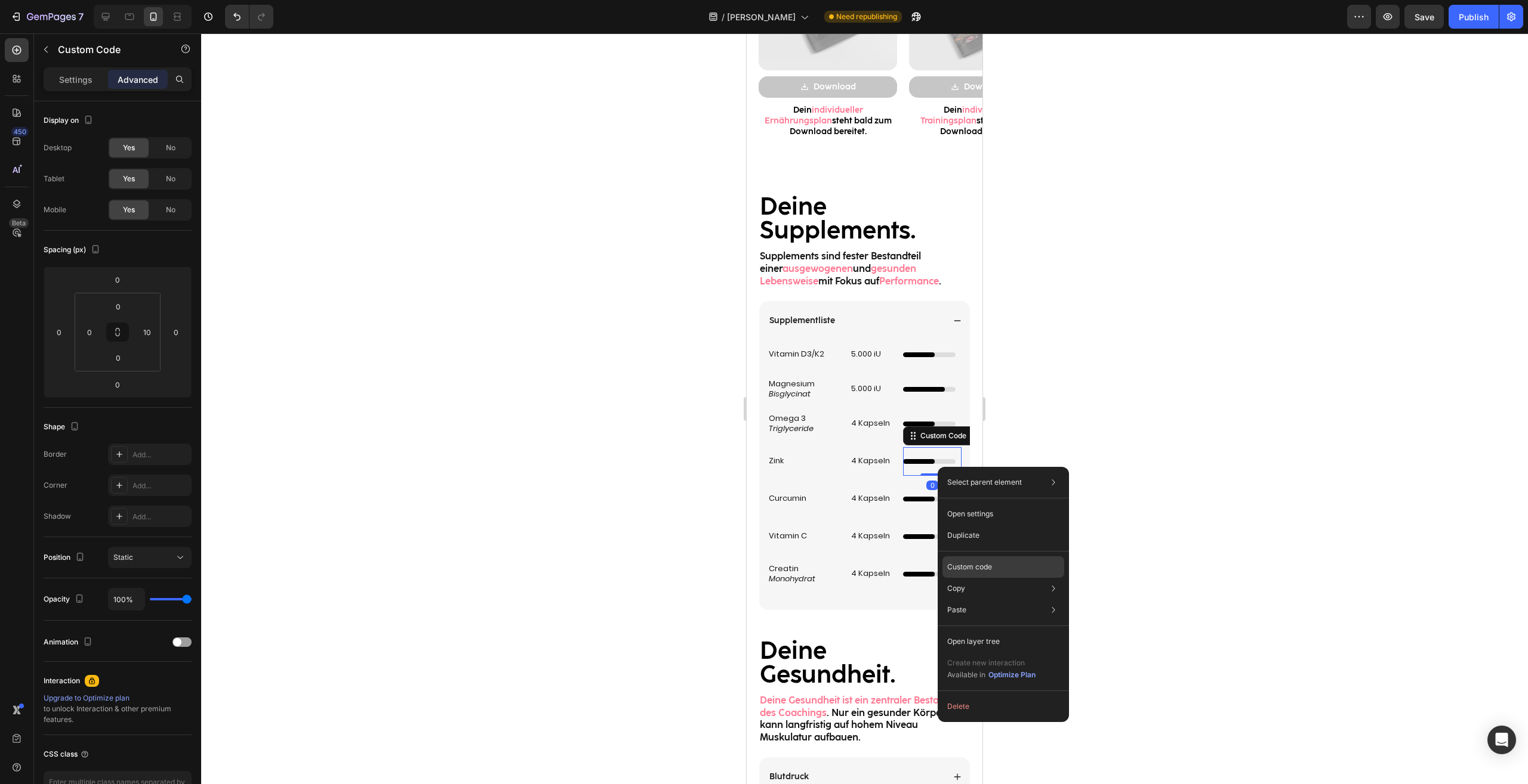
click at [987, 599] on div "Custom code" at bounding box center [1003, 610] width 122 height 21
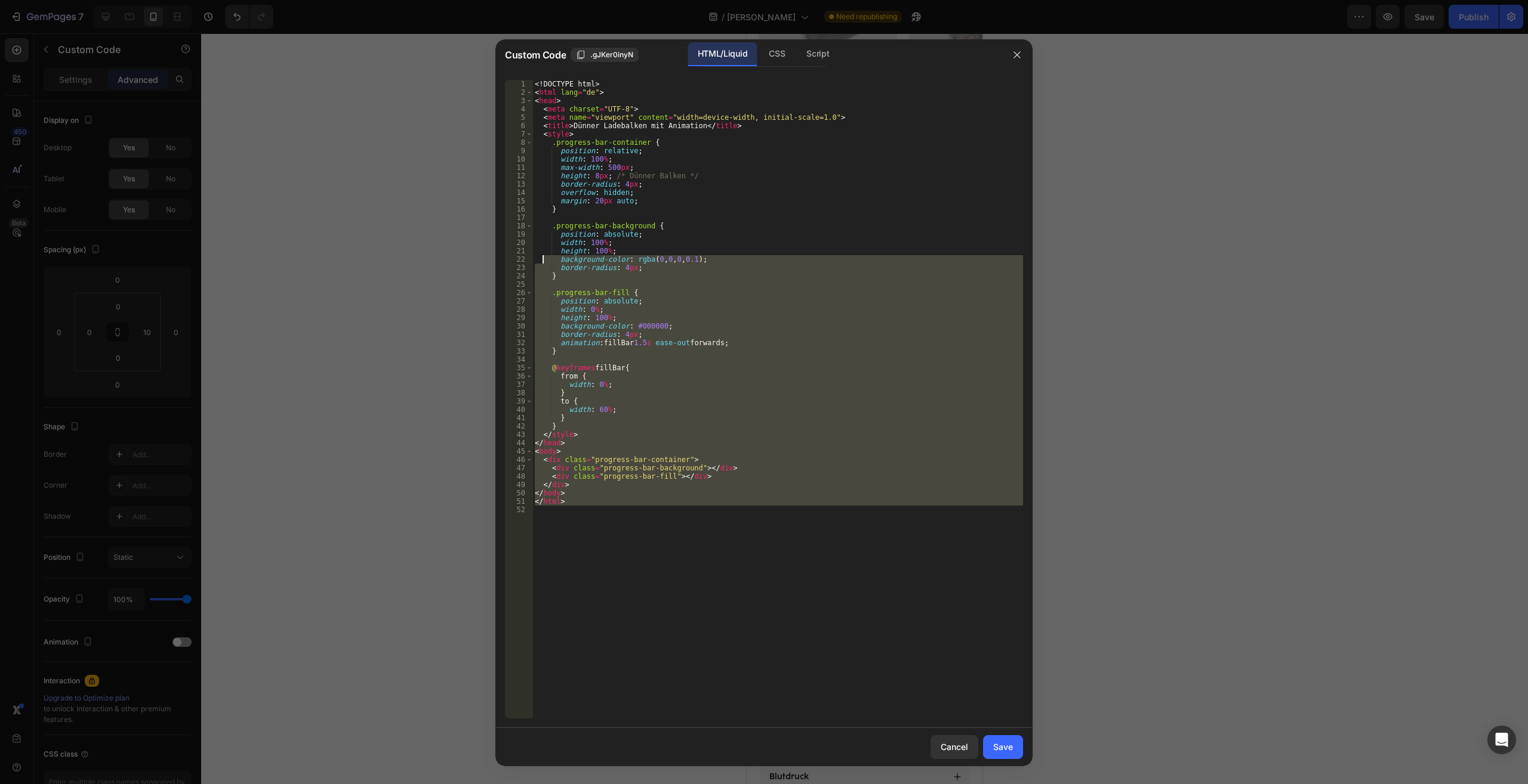
drag, startPoint x: 769, startPoint y: 542, endPoint x: 303, endPoint y: -51, distance: 754.2
click at [532, 80] on div "<! DOCTYPE html > < html lang = "de" > < head > < meta charset = "UTF-8" > < me…" at bounding box center [777, 400] width 491 height 639
type textarea "<!DOCTYPE html> <html lang="de">"
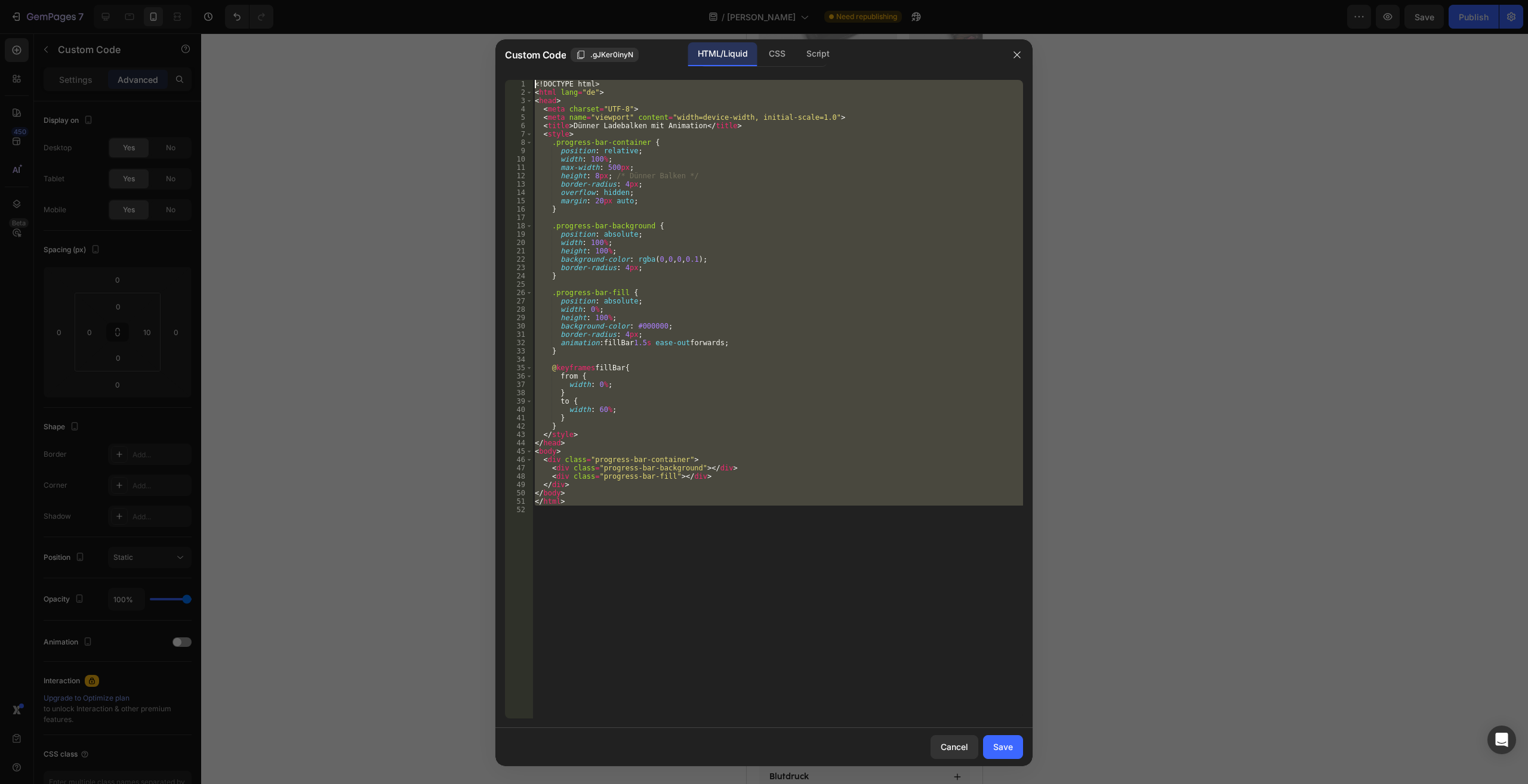
paste textarea
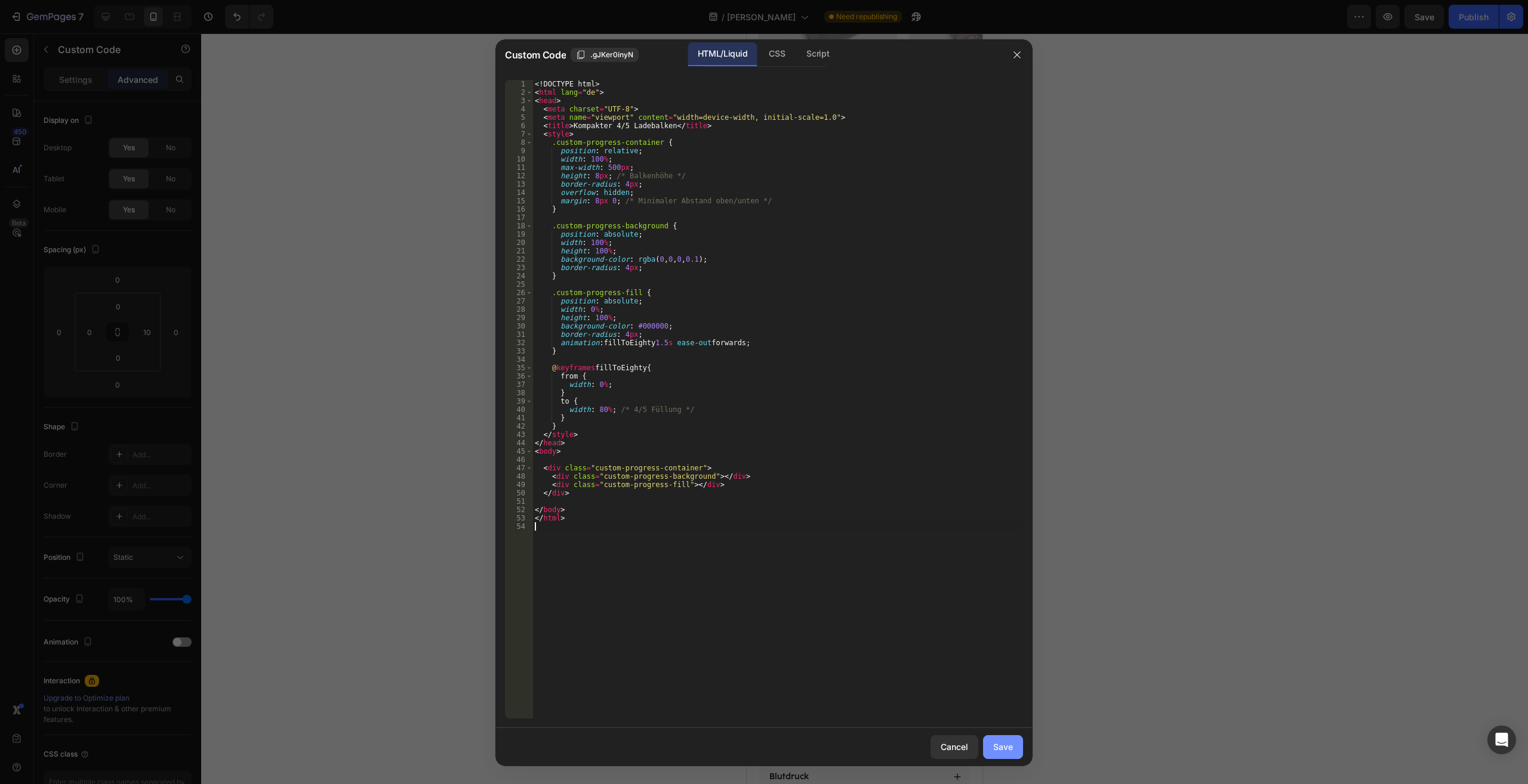
click at [1004, 752] on div "Save" at bounding box center [1003, 747] width 20 height 12
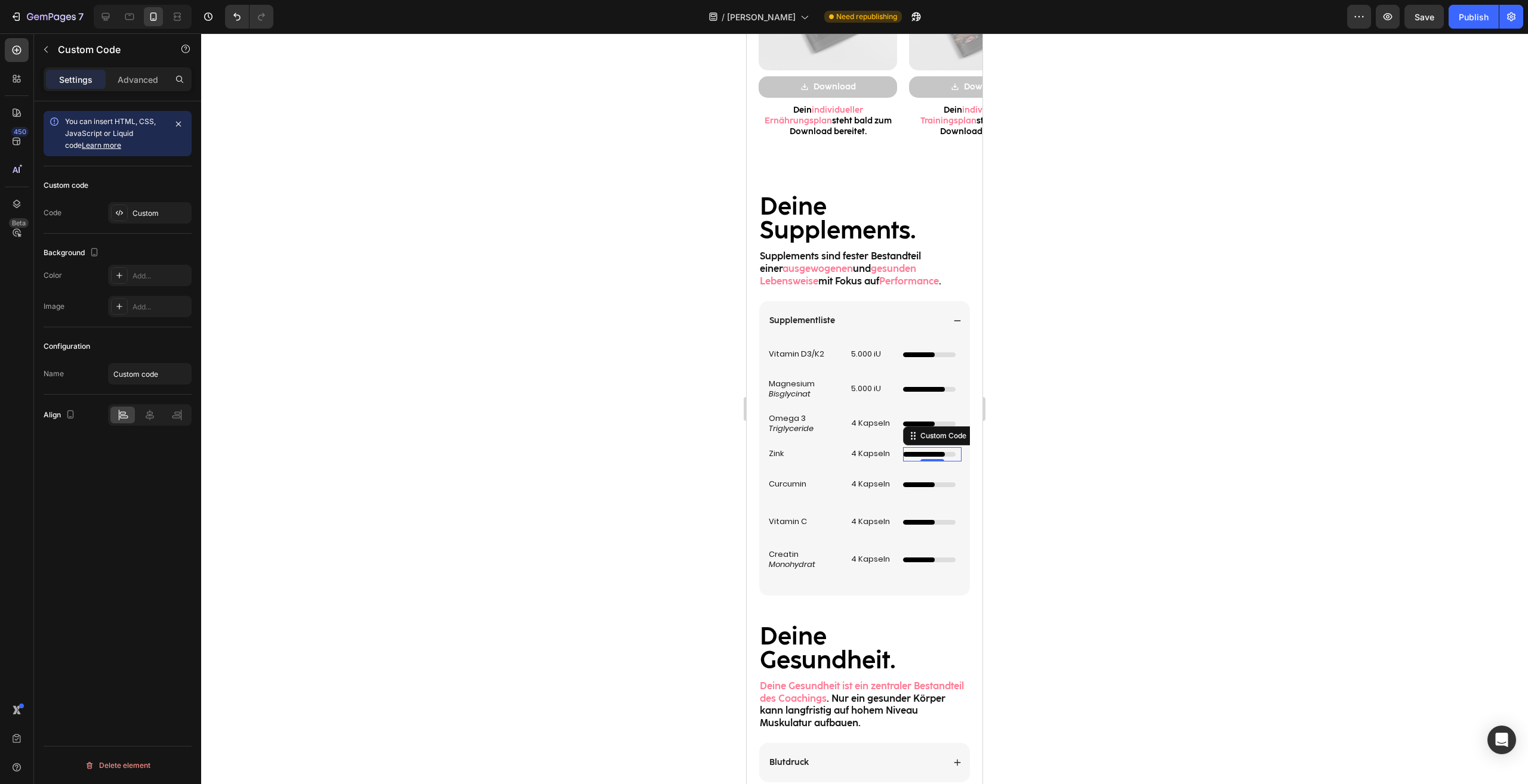
click at [1118, 515] on div at bounding box center [865, 409] width 1327 height 751
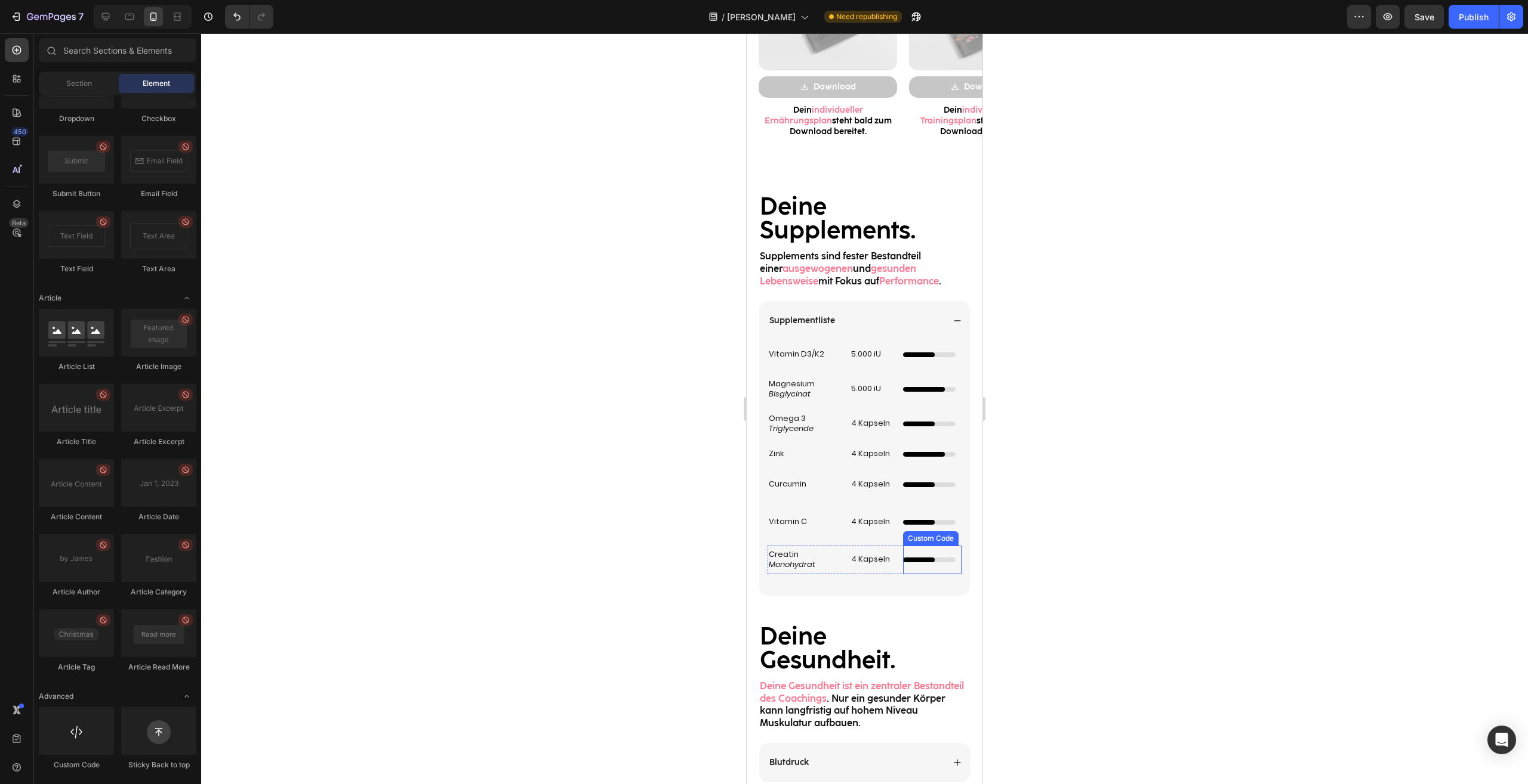
click at [923, 563] on div "Dünner Ladebalken mit Animation Custom Code" at bounding box center [932, 560] width 59 height 28
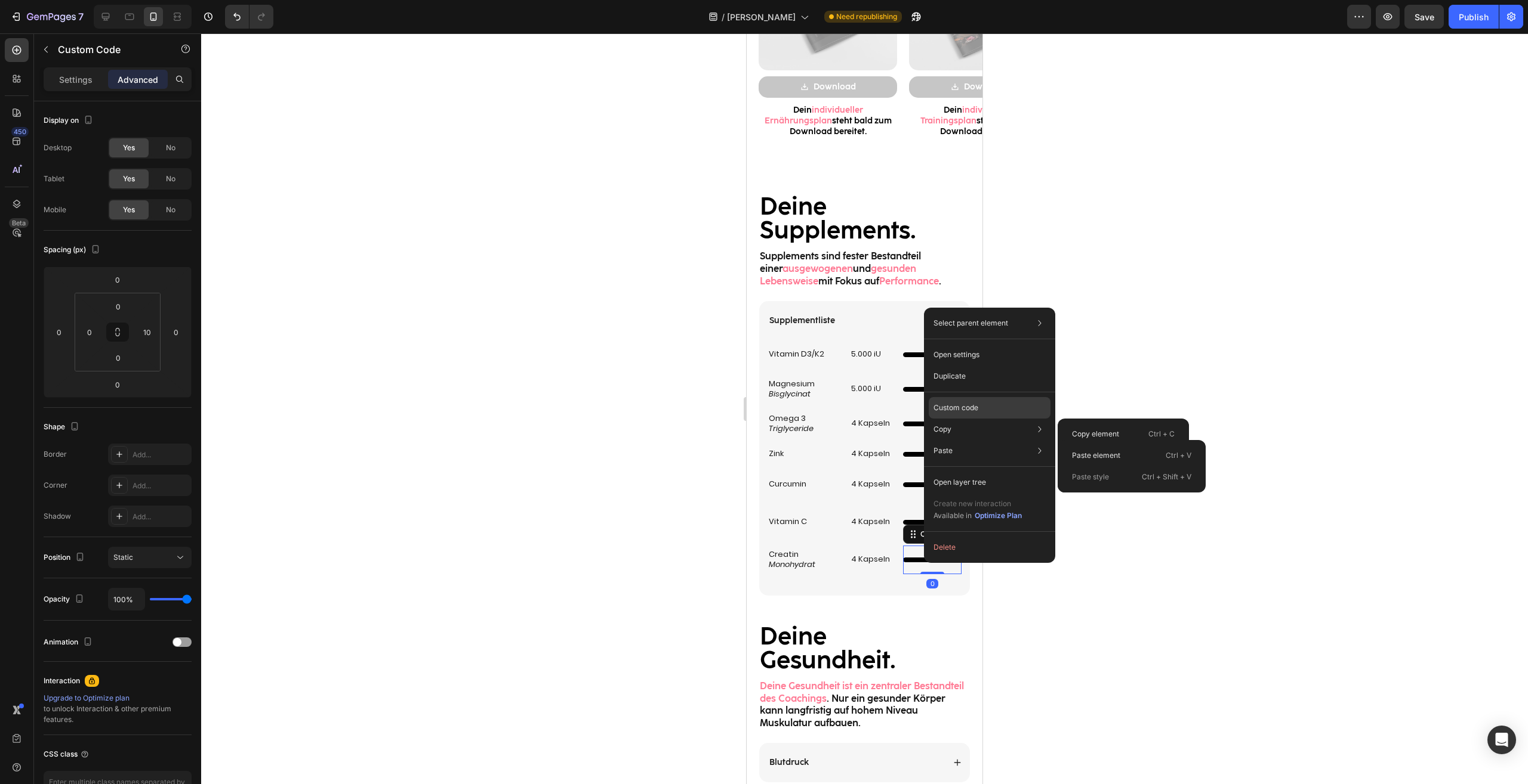
click at [964, 409] on p "Custom code" at bounding box center [955, 408] width 45 height 11
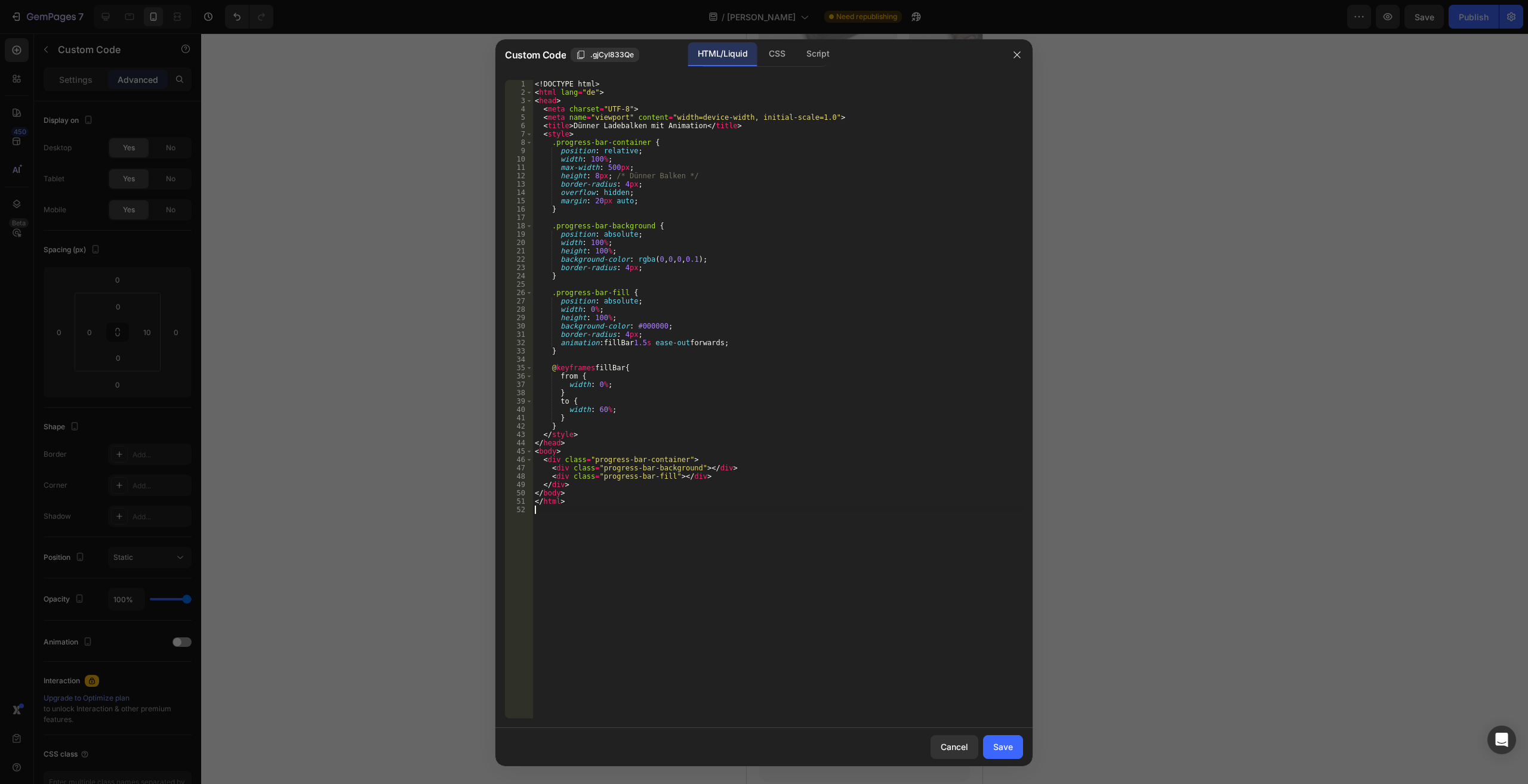
drag, startPoint x: 713, startPoint y: 562, endPoint x: 405, endPoint y: 94, distance: 560.3
click at [532, 80] on div "<! DOCTYPE html > < html lang = "de" > < head > < meta charset = "UTF-8" > < me…" at bounding box center [777, 400] width 491 height 639
type textarea "<!DOCTYPE html> <html lang="de">"
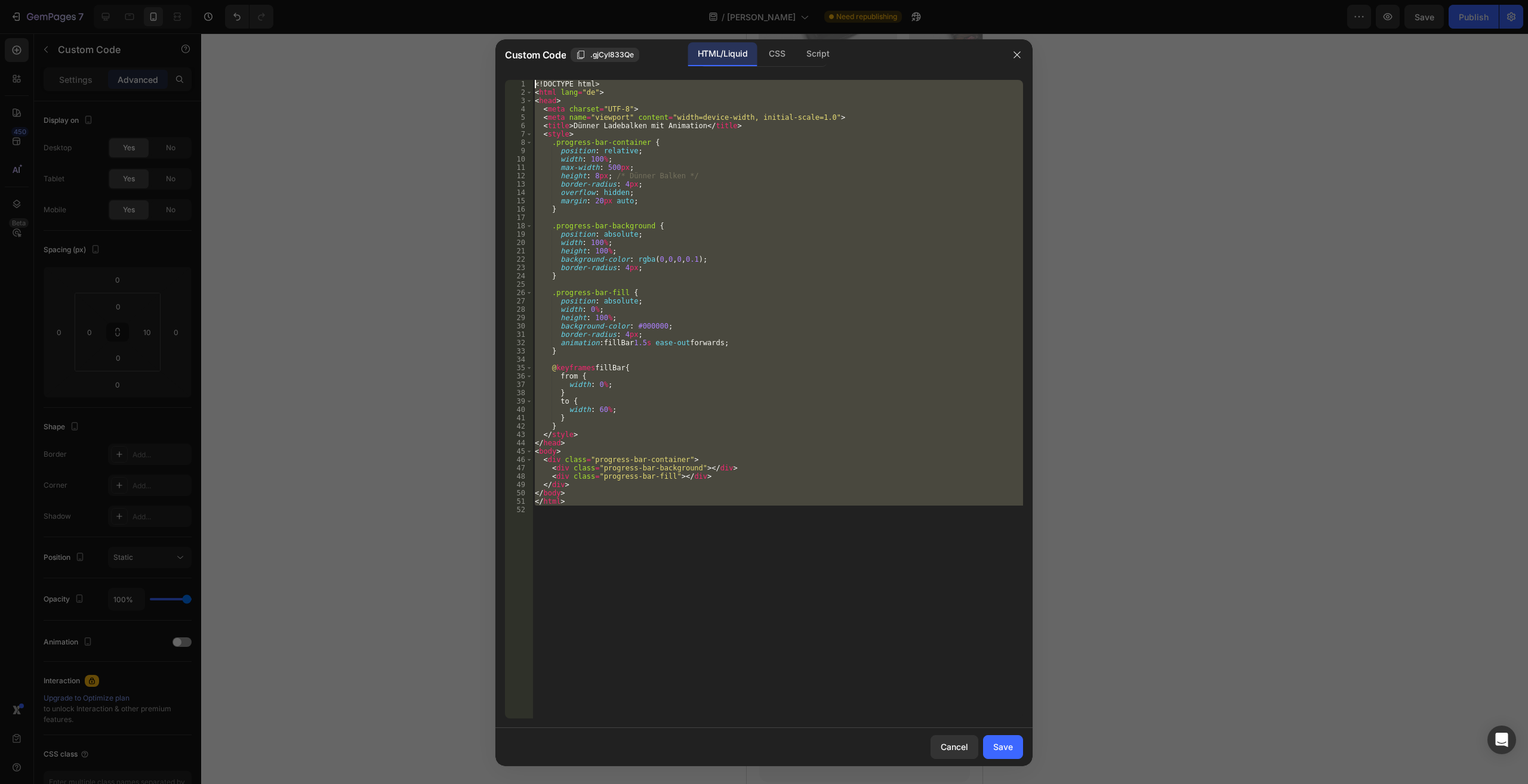
paste textarea
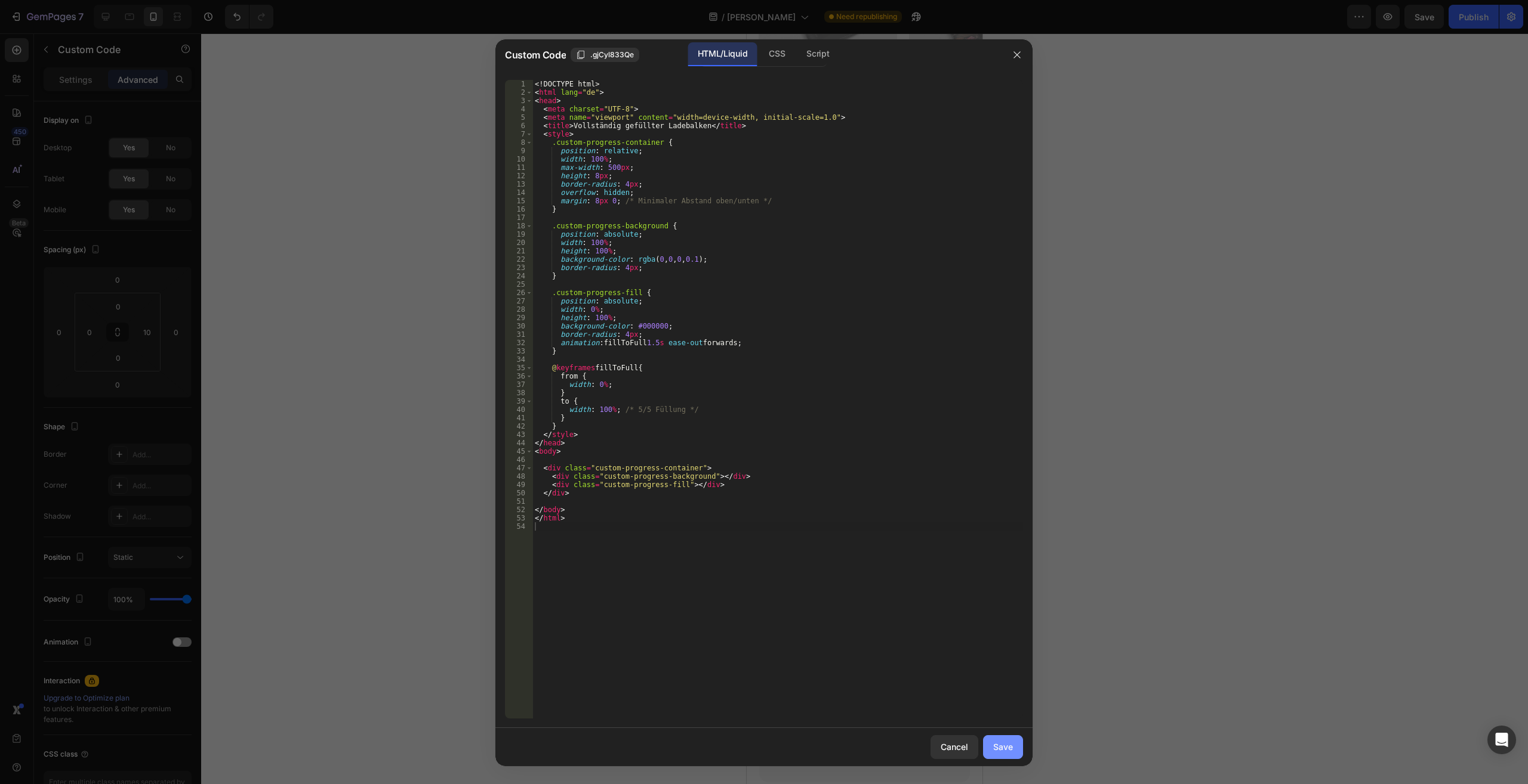
click at [1007, 751] on div "Save" at bounding box center [1003, 747] width 20 height 12
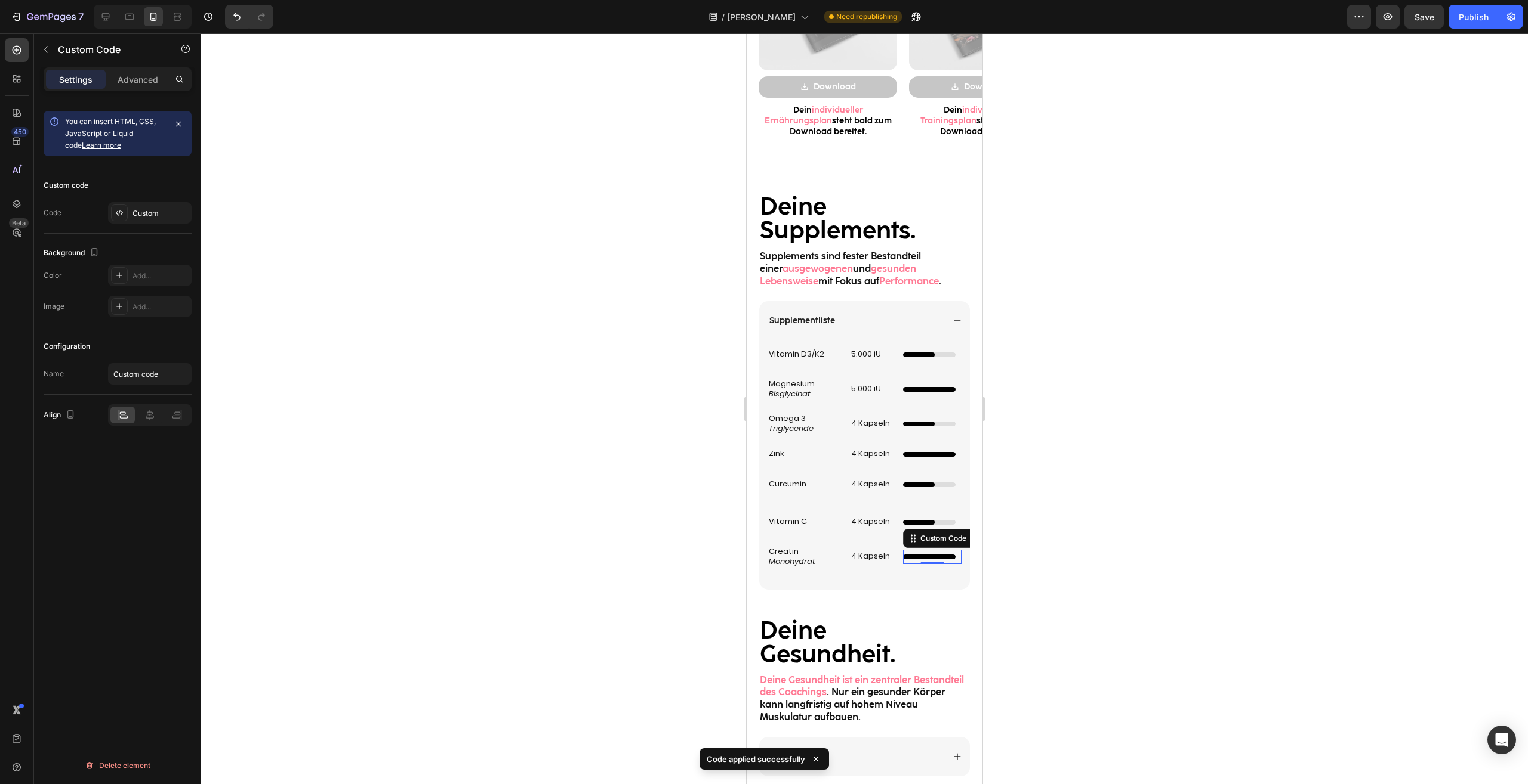
click at [1036, 583] on div at bounding box center [865, 409] width 1327 height 751
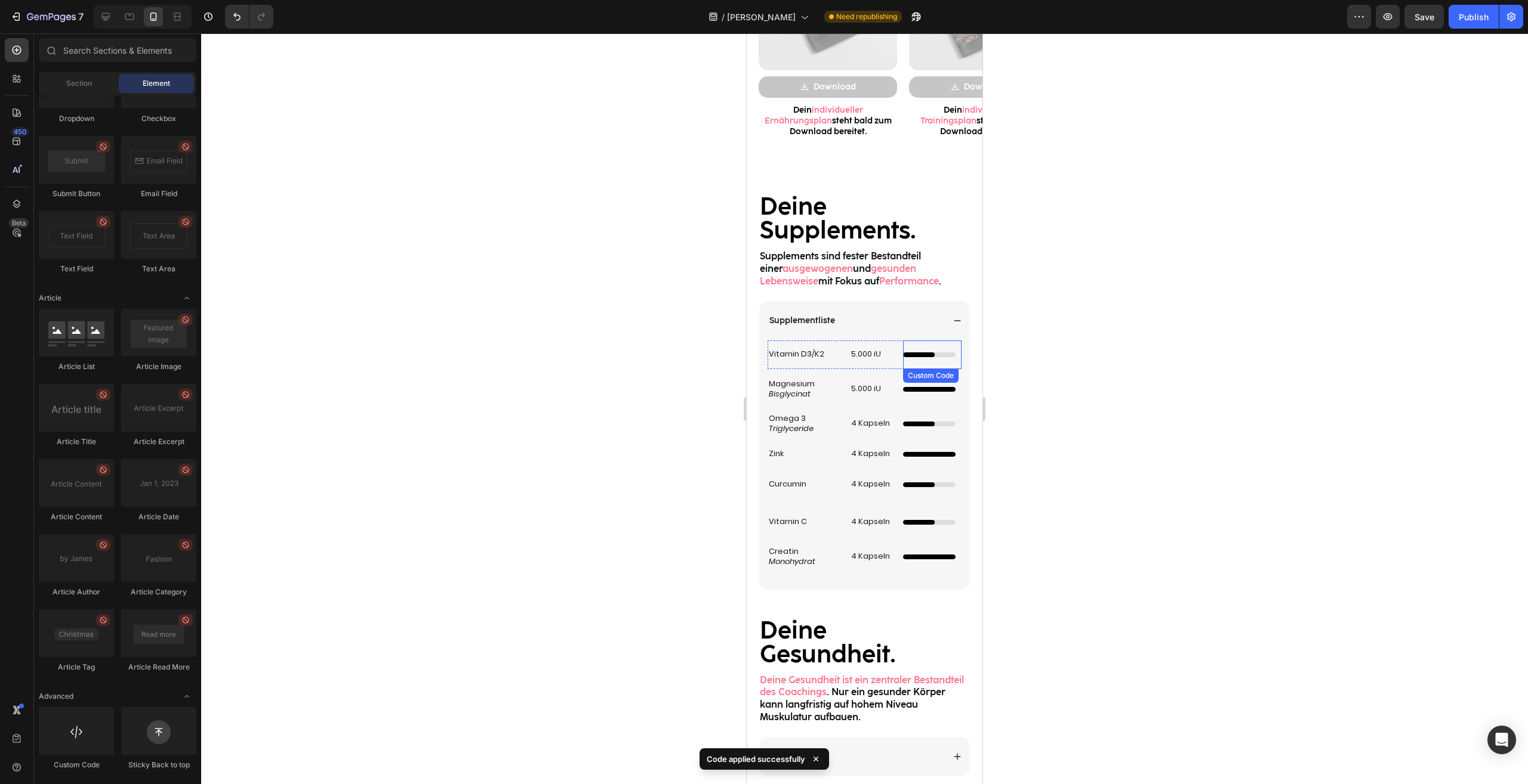
click at [932, 356] on div at bounding box center [929, 354] width 53 height 4
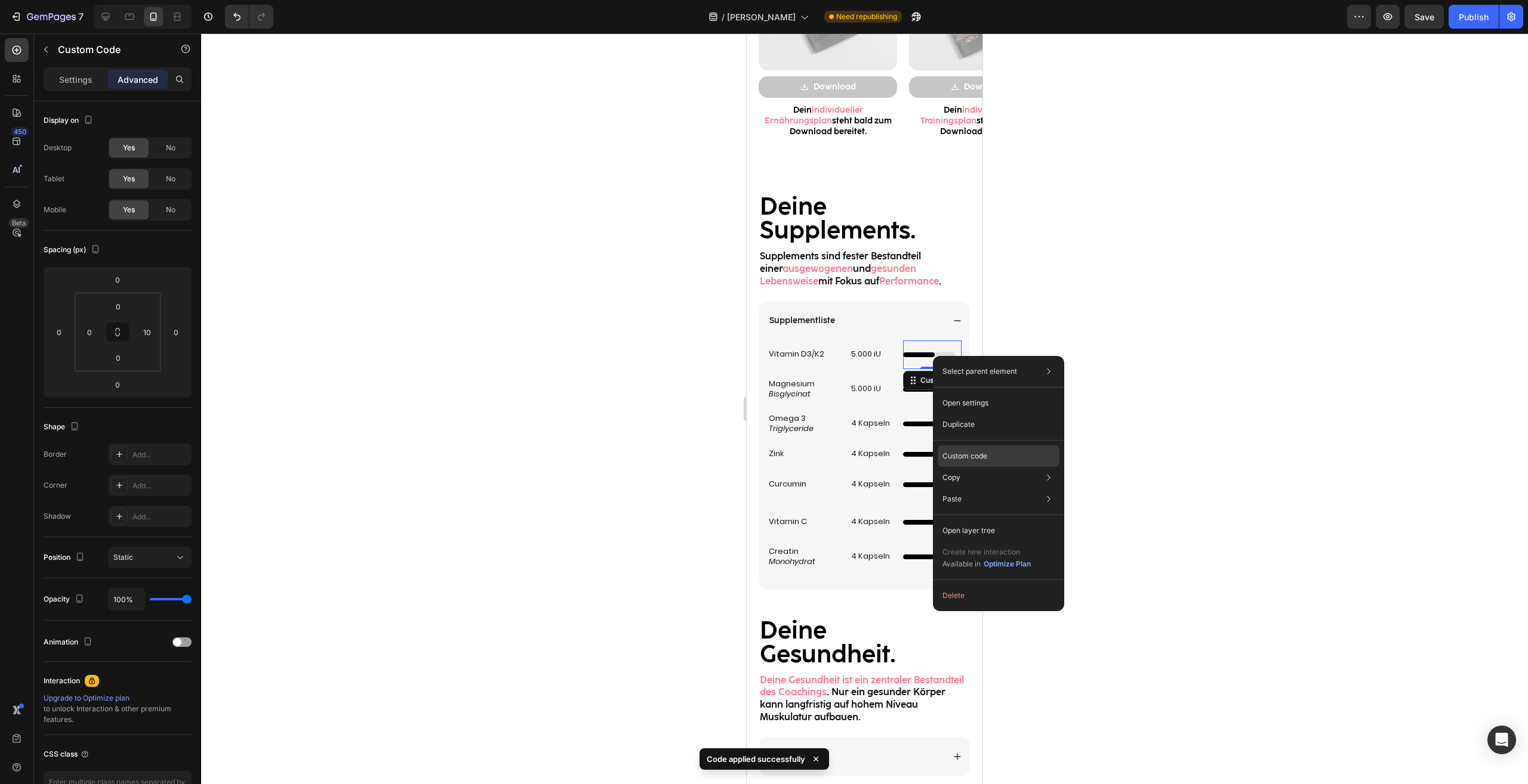
click at [967, 489] on div "Custom code" at bounding box center [998, 499] width 122 height 21
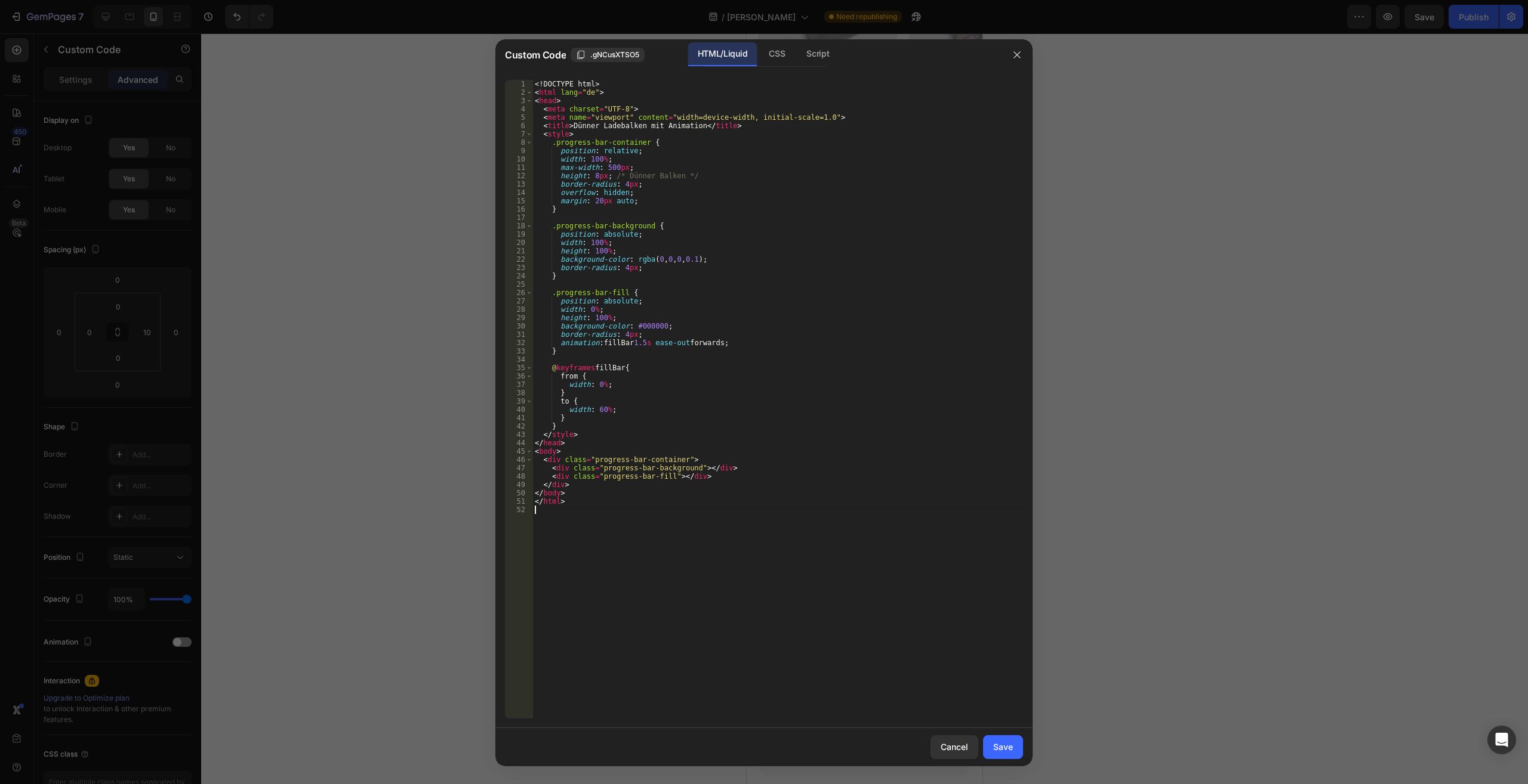
drag, startPoint x: 735, startPoint y: 558, endPoint x: 199, endPoint y: -51, distance: 811.3
click at [532, 80] on div "<! DOCTYPE html > < html lang = "de" > < head > < meta charset = "UTF-8" > < me…" at bounding box center [777, 400] width 491 height 639
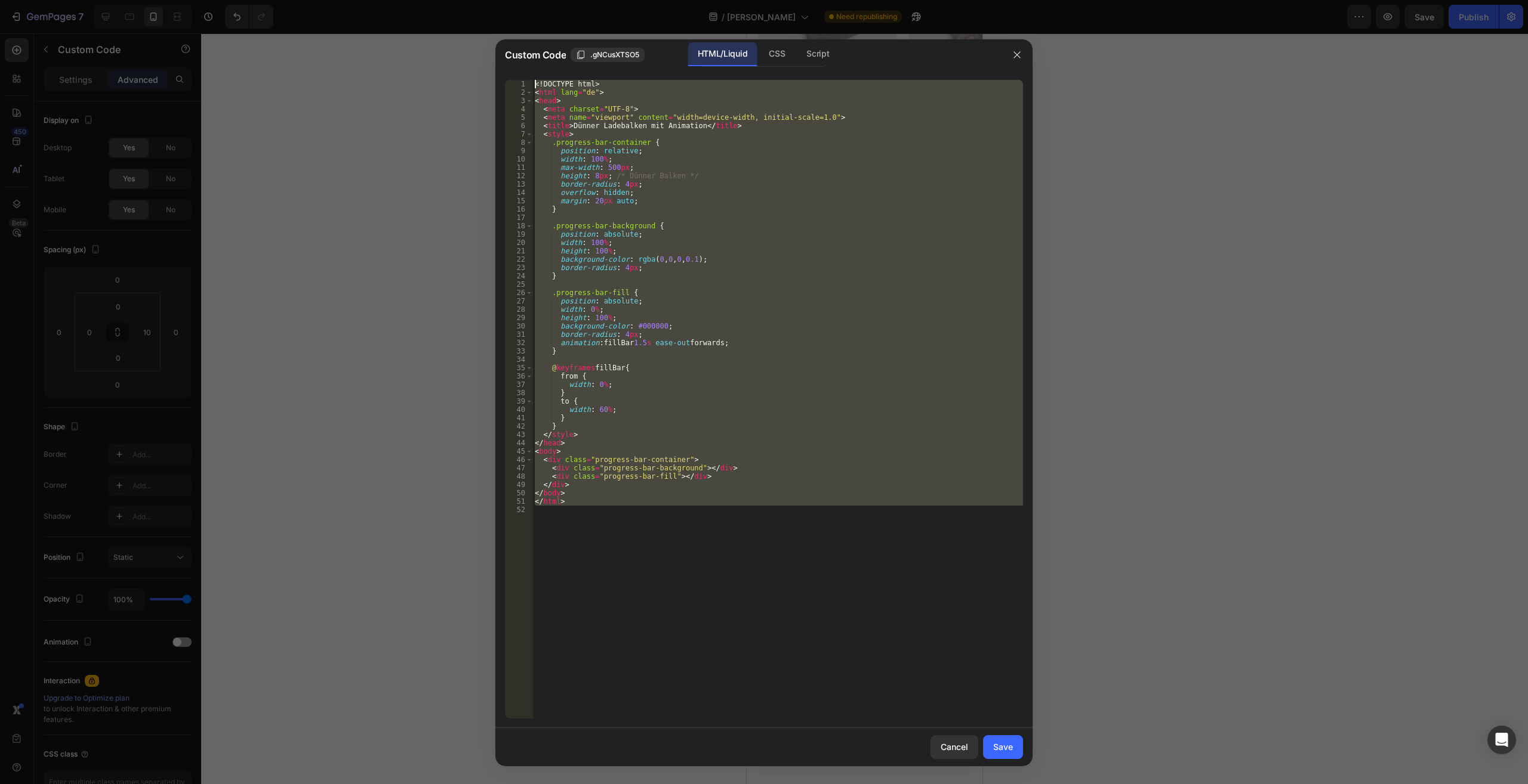
type textarea "<!DOCTYPE html> <html lang="de">"
paste textarea
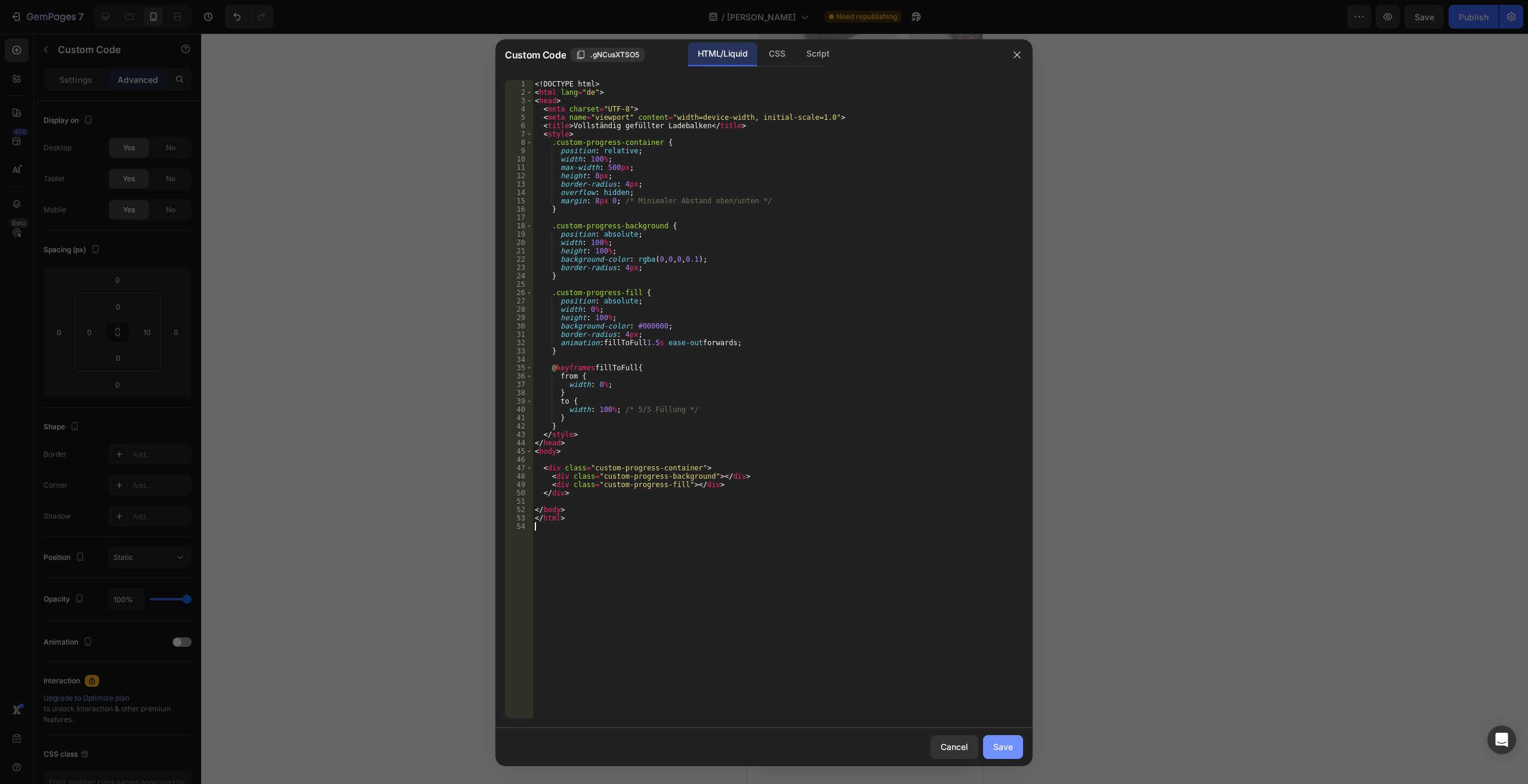
click at [1003, 747] on div "Save" at bounding box center [1003, 747] width 20 height 12
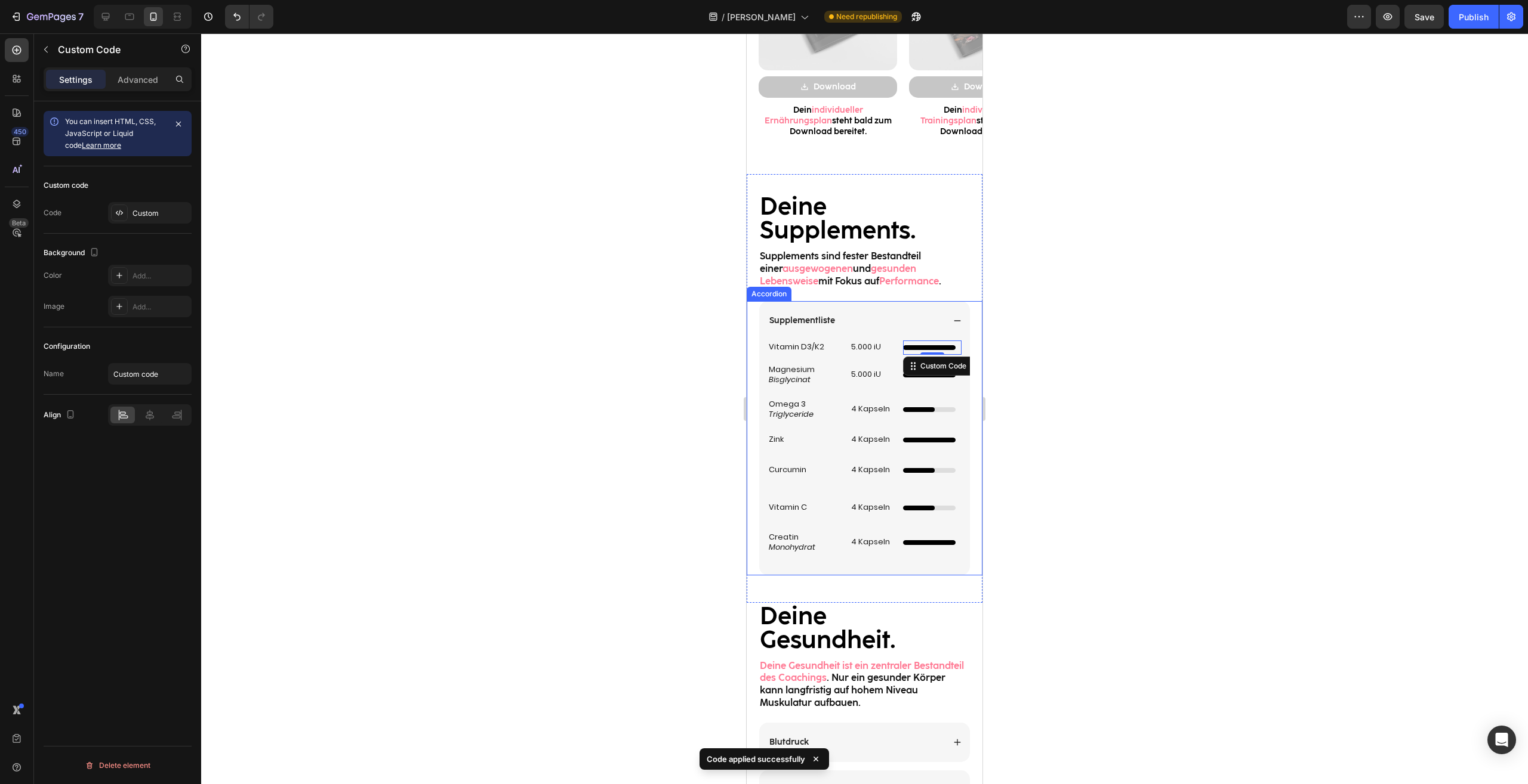
click at [952, 451] on div "Vitamin D3/K2 Heading 5.000 iU Heading Custom Code 0 Row Magnesium Bisglycinat …" at bounding box center [864, 458] width 211 height 235
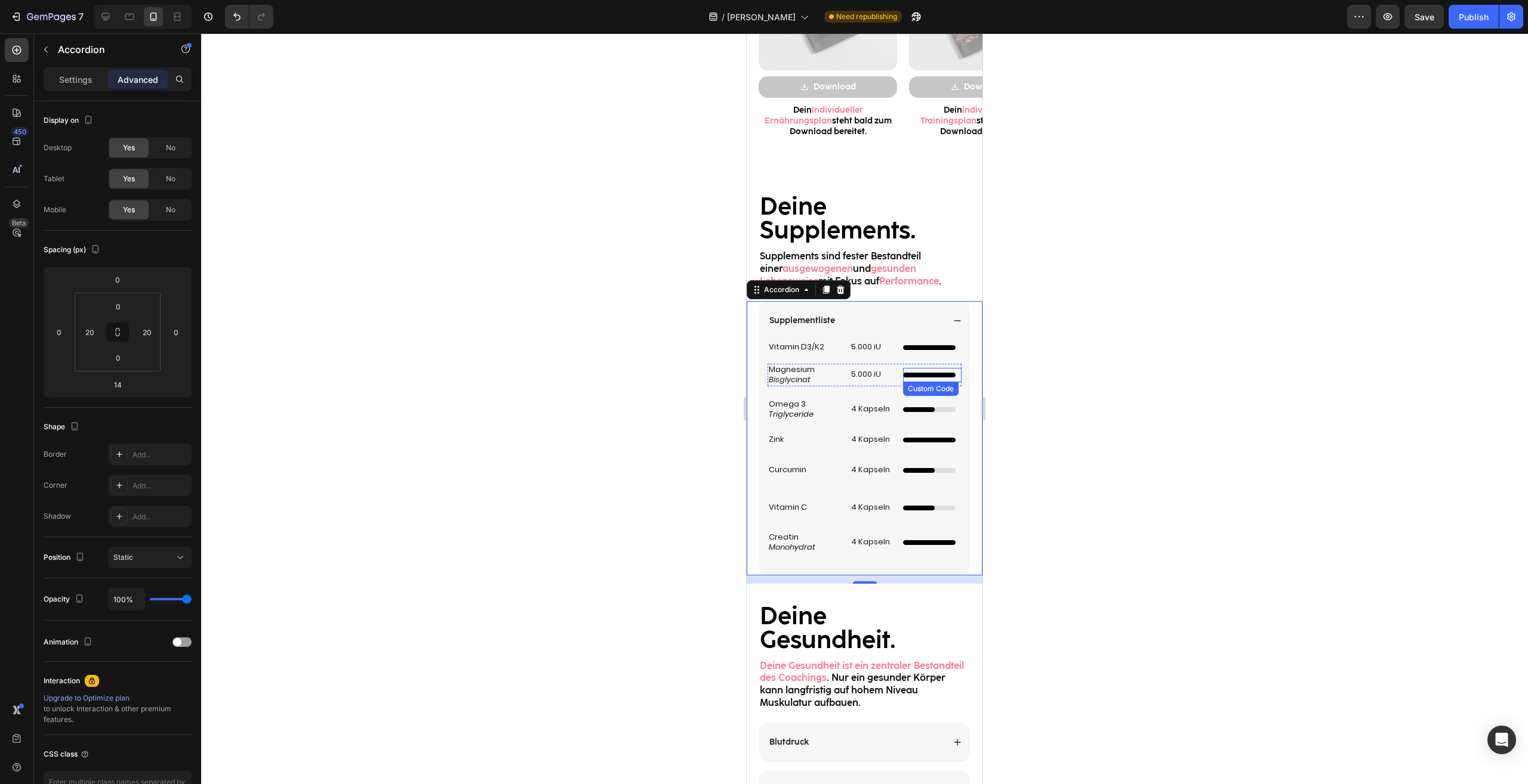
click at [932, 371] on div "Kompakter 4/5 Ladebalken Custom Code" at bounding box center [932, 375] width 59 height 14
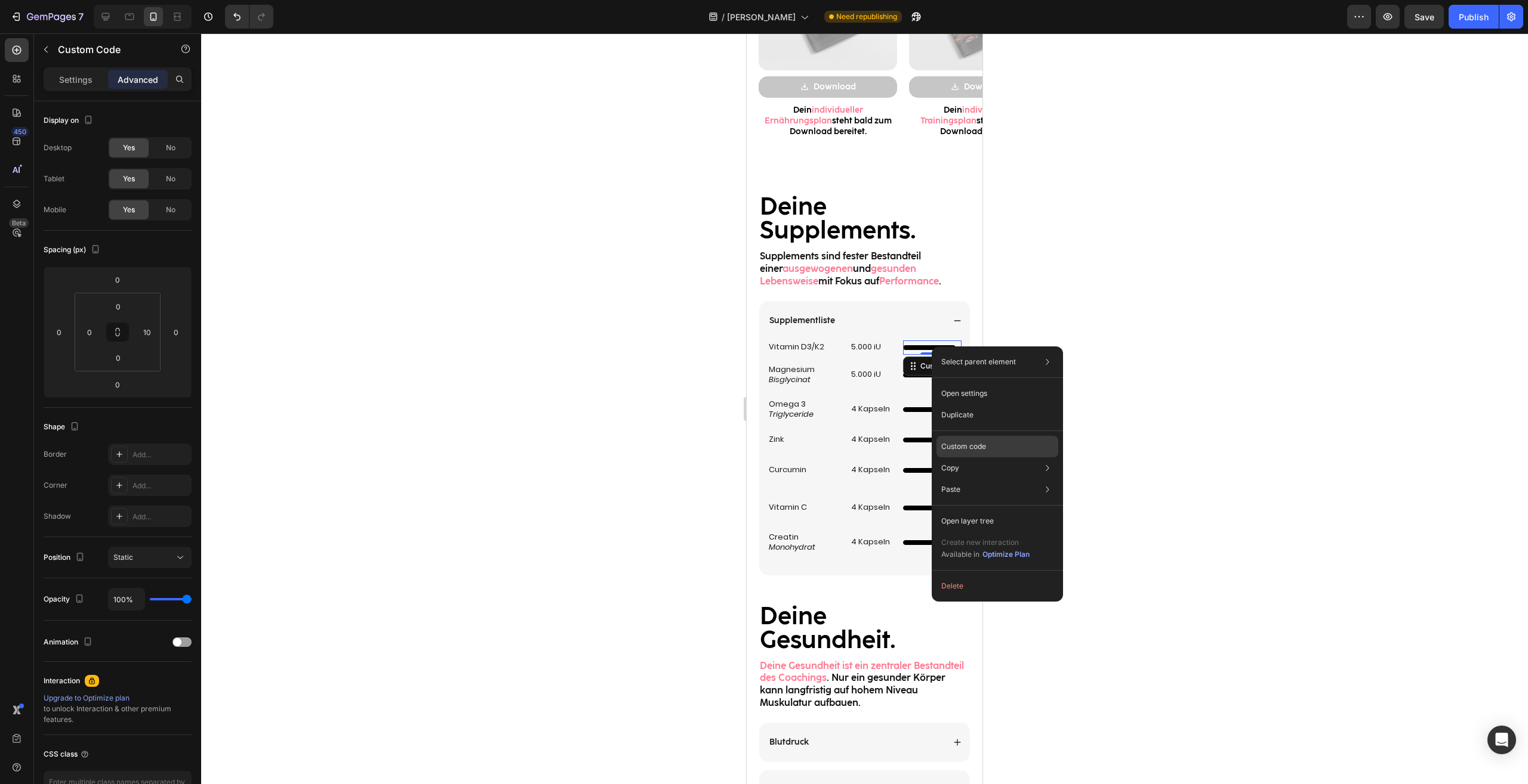
click at [978, 444] on p "Custom code" at bounding box center [963, 447] width 45 height 11
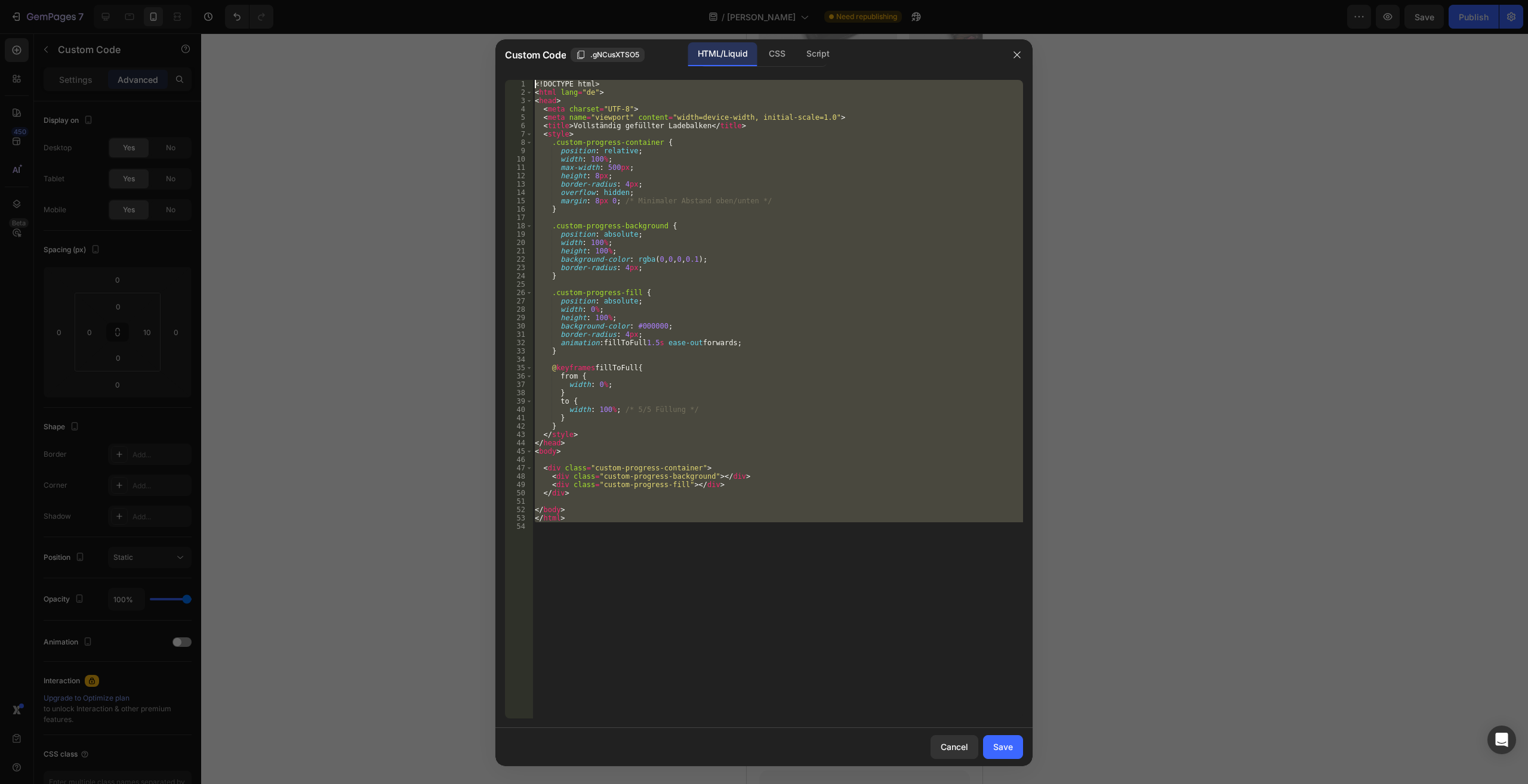
drag, startPoint x: 607, startPoint y: 610, endPoint x: 321, endPoint y: -51, distance: 720.2
click at [532, 80] on div "<! DOCTYPE html > < html lang = "de" > < head > < meta charset = "UTF-8" > < me…" at bounding box center [777, 400] width 491 height 639
type textarea "<!DOCTYPE html> <html lang="de">"
paste textarea
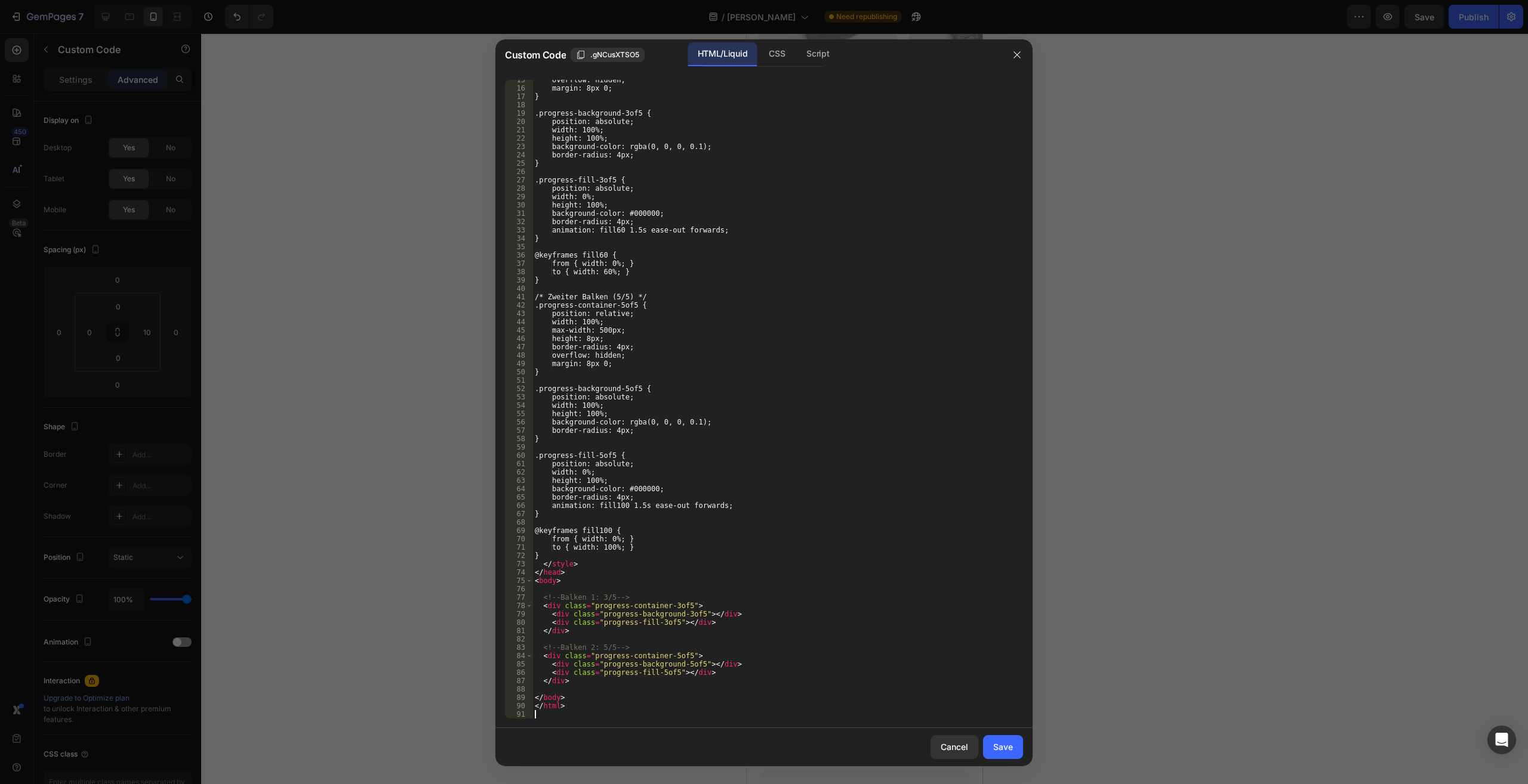
scroll to position [121, 0]
click at [1004, 749] on div "Save" at bounding box center [1003, 747] width 20 height 12
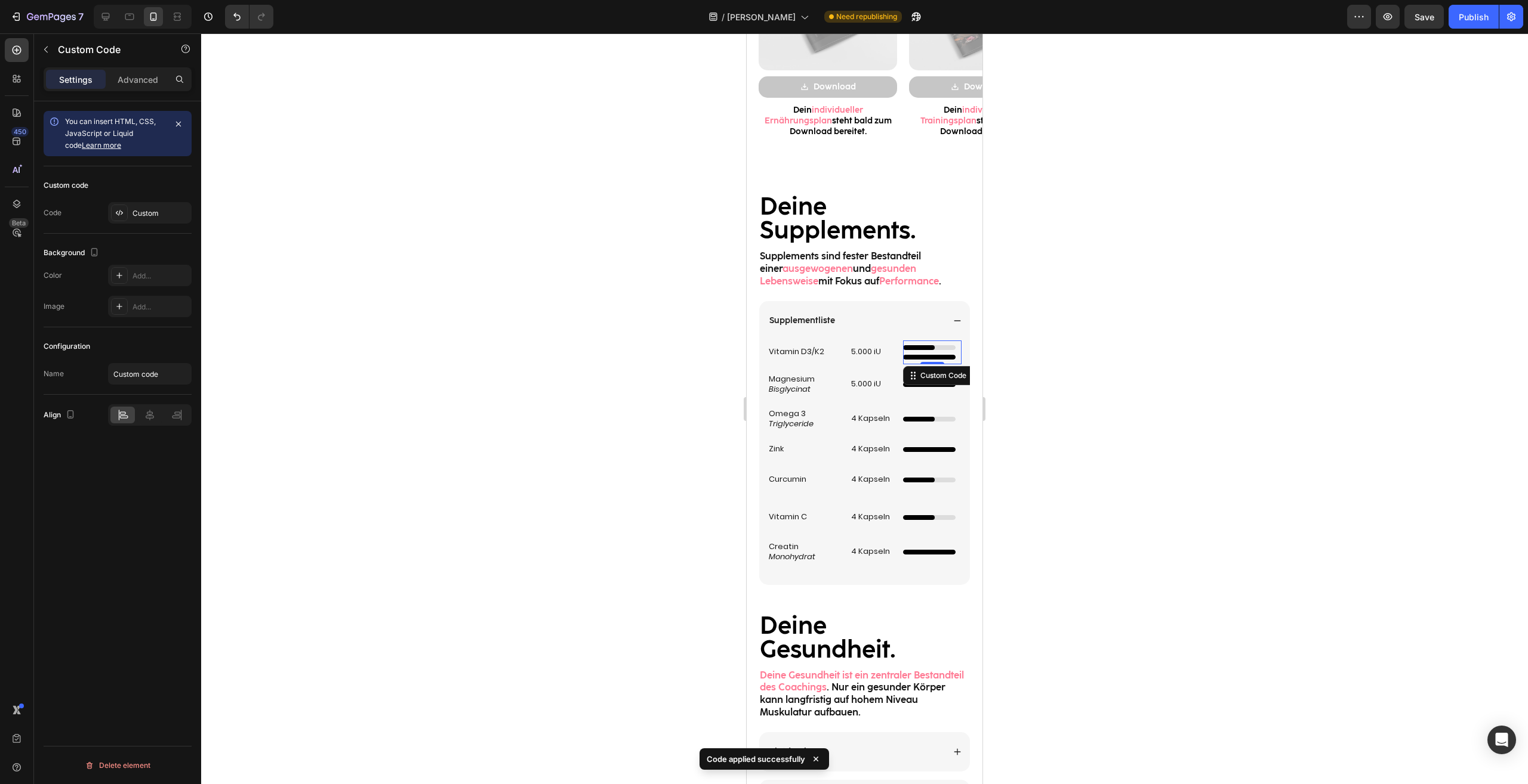
click at [1064, 442] on div at bounding box center [865, 409] width 1327 height 751
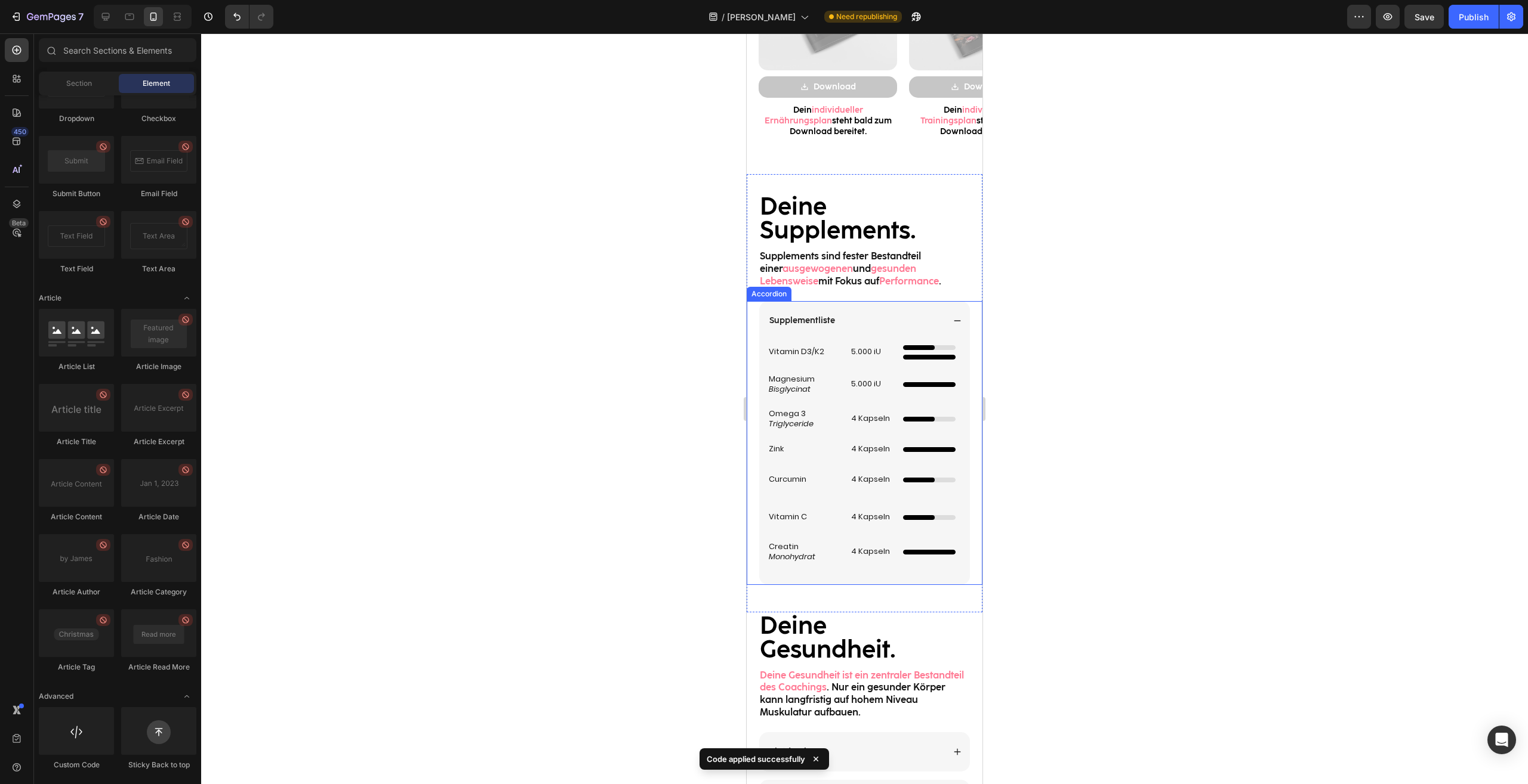
click at [940, 357] on div at bounding box center [929, 357] width 53 height 4
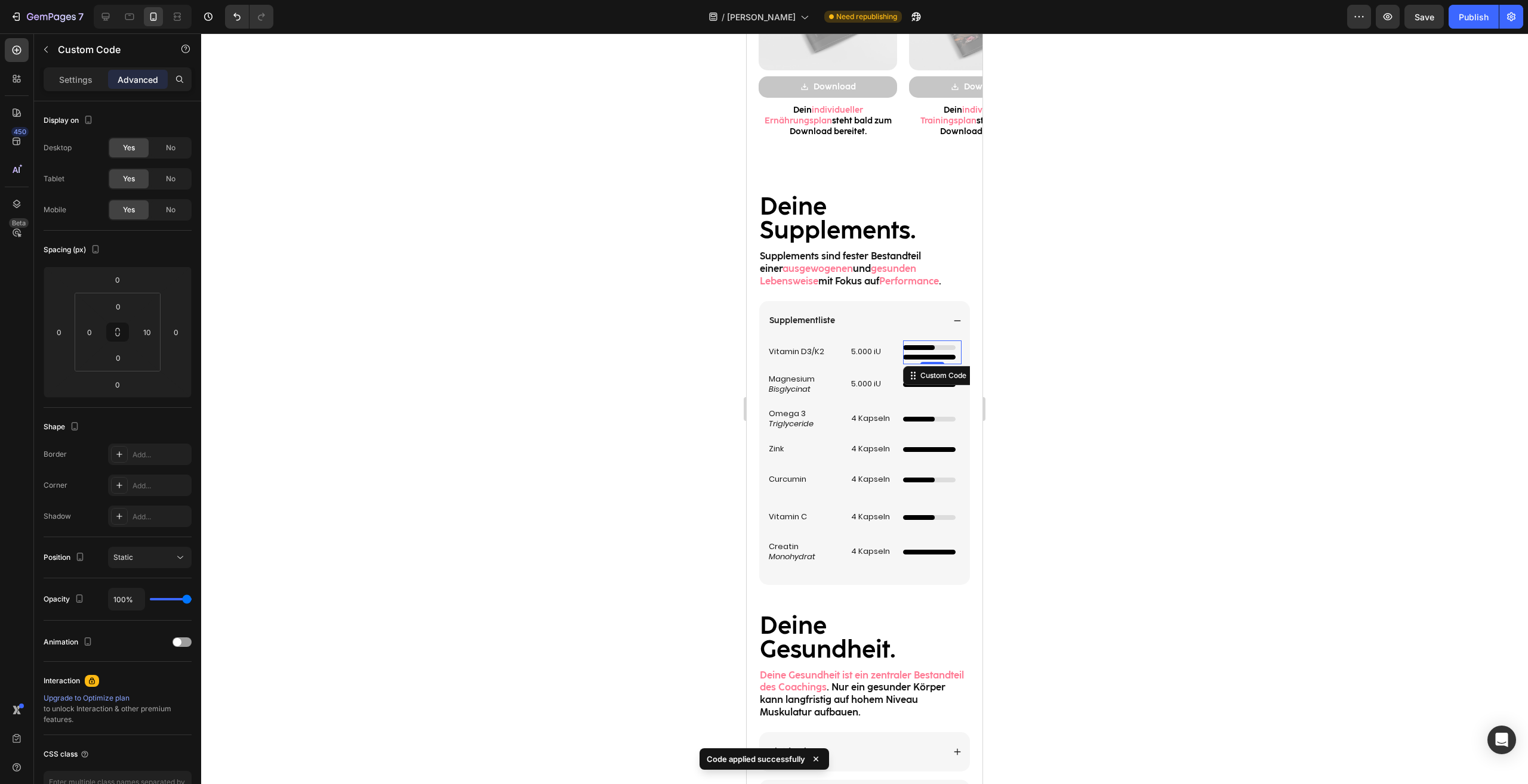
click at [1037, 347] on div at bounding box center [865, 409] width 1327 height 751
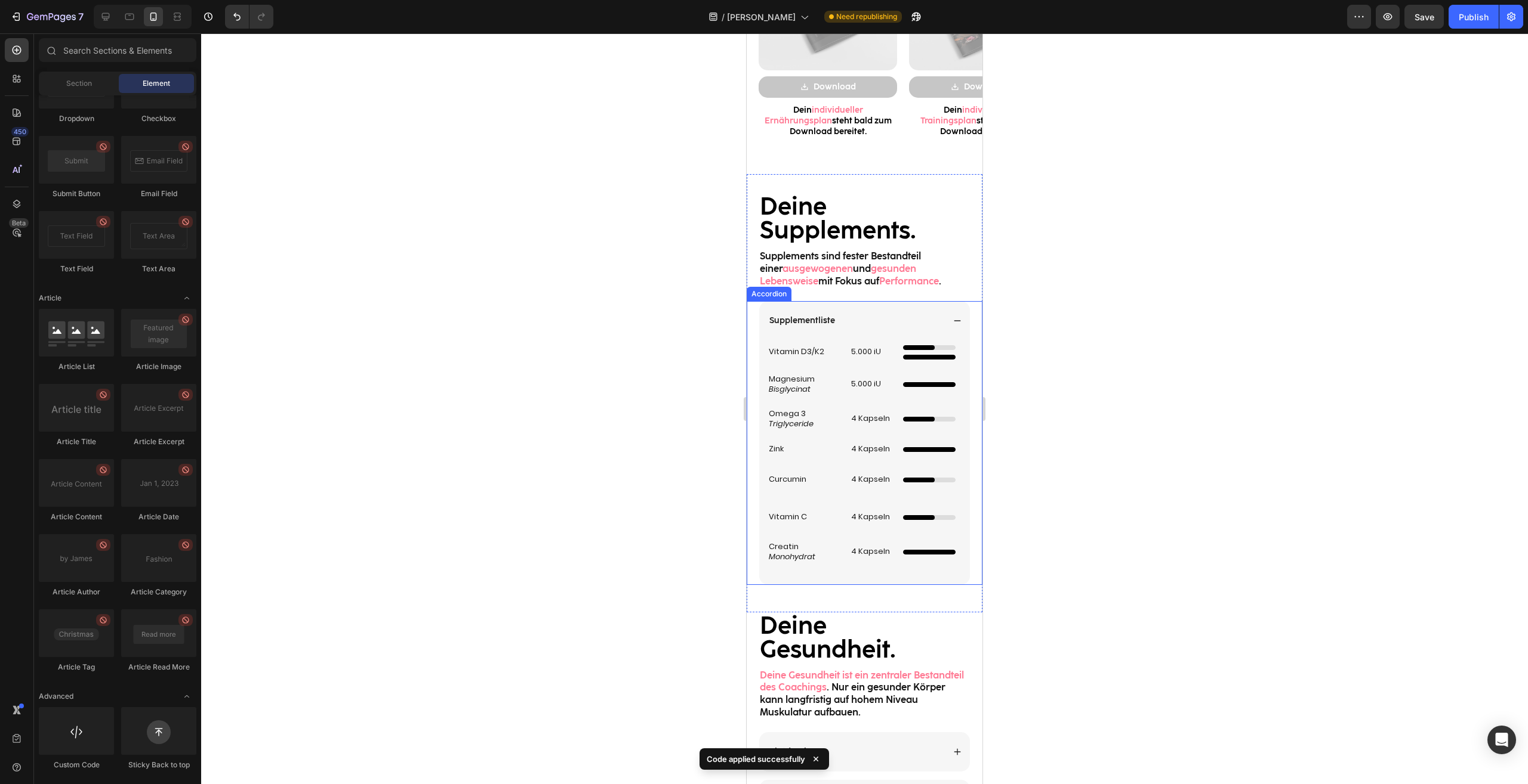
click at [931, 347] on div at bounding box center [929, 347] width 53 height 4
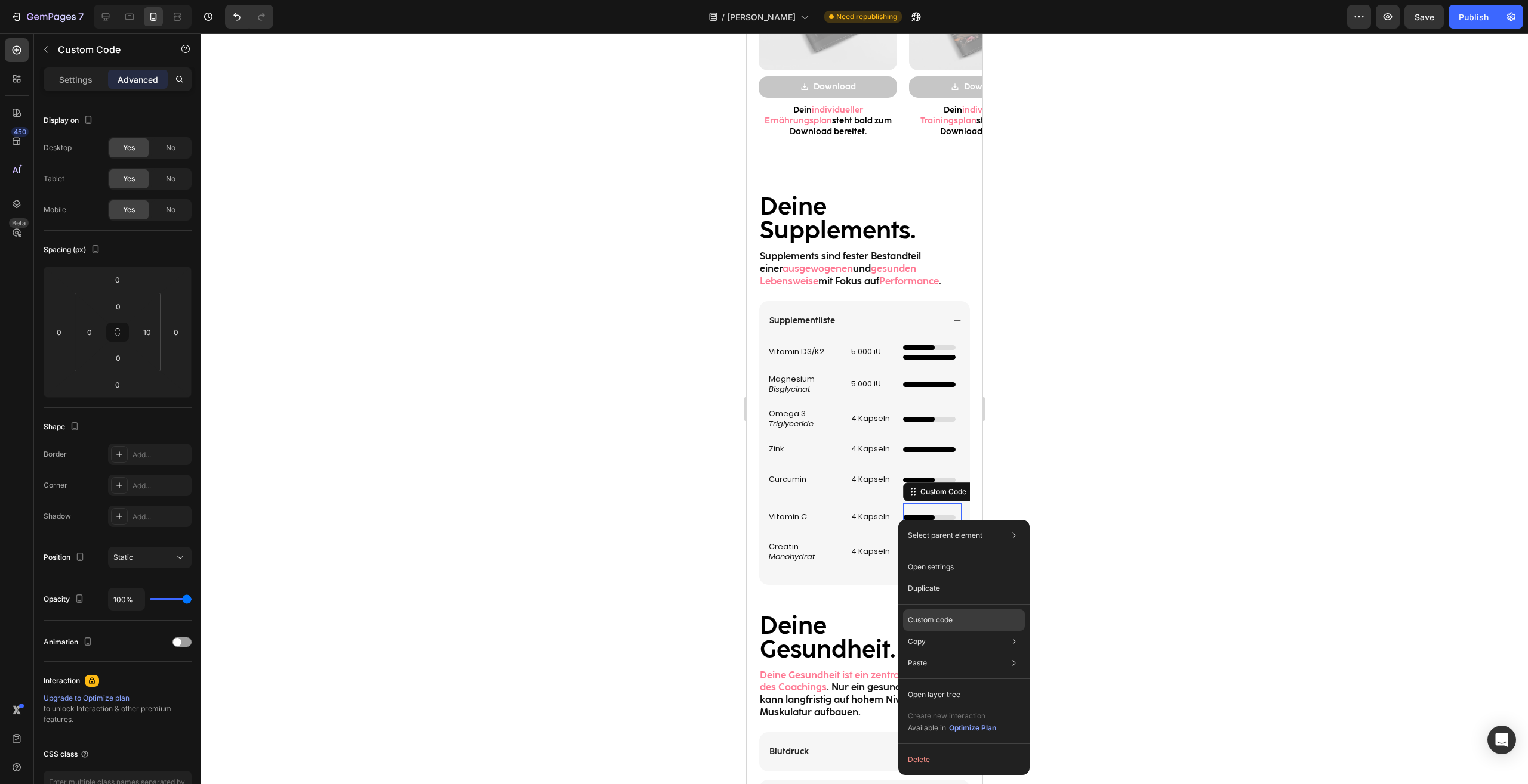
click at [957, 652] on div "Custom code" at bounding box center [963, 663] width 122 height 21
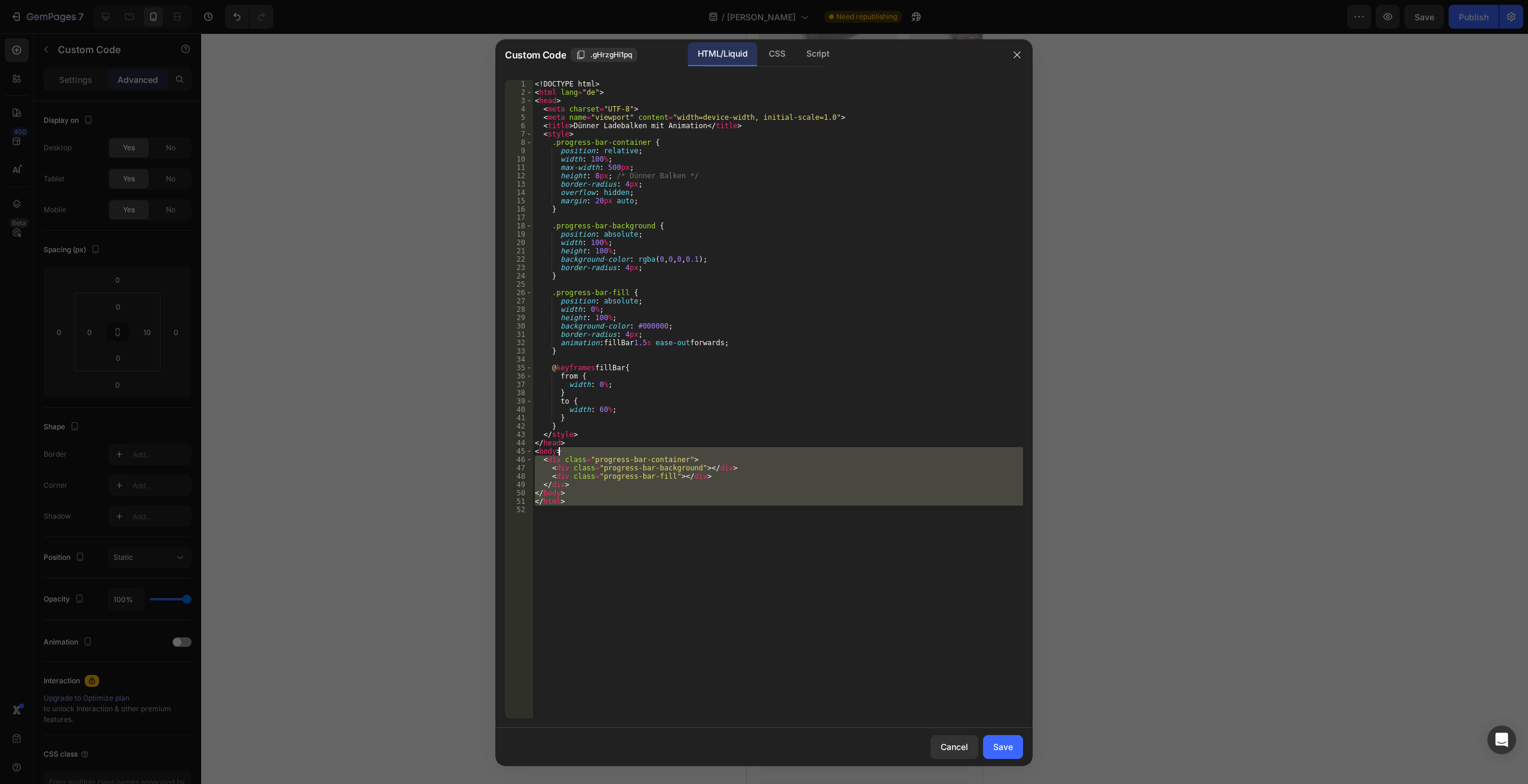
drag, startPoint x: 711, startPoint y: 541, endPoint x: 471, endPoint y: 190, distance: 425.2
click at [532, 80] on div "<! DOCTYPE html > < html lang = "de" > < head > < meta charset = "UTF-8" > < me…" at bounding box center [777, 400] width 491 height 639
type textarea "<!DOCTYPE html> <html lang="de">"
paste textarea
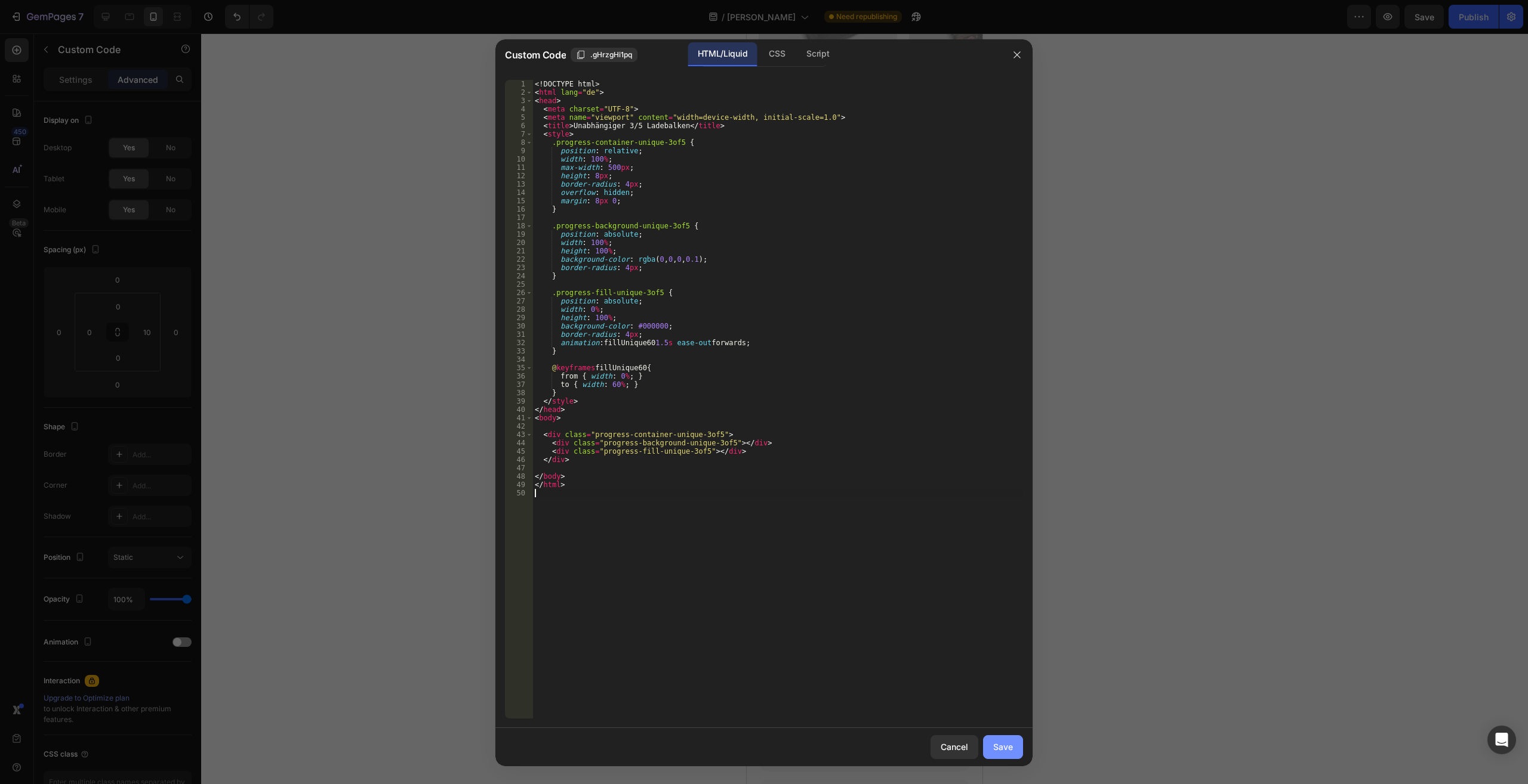
click at [994, 751] on div "Save" at bounding box center [1003, 747] width 20 height 12
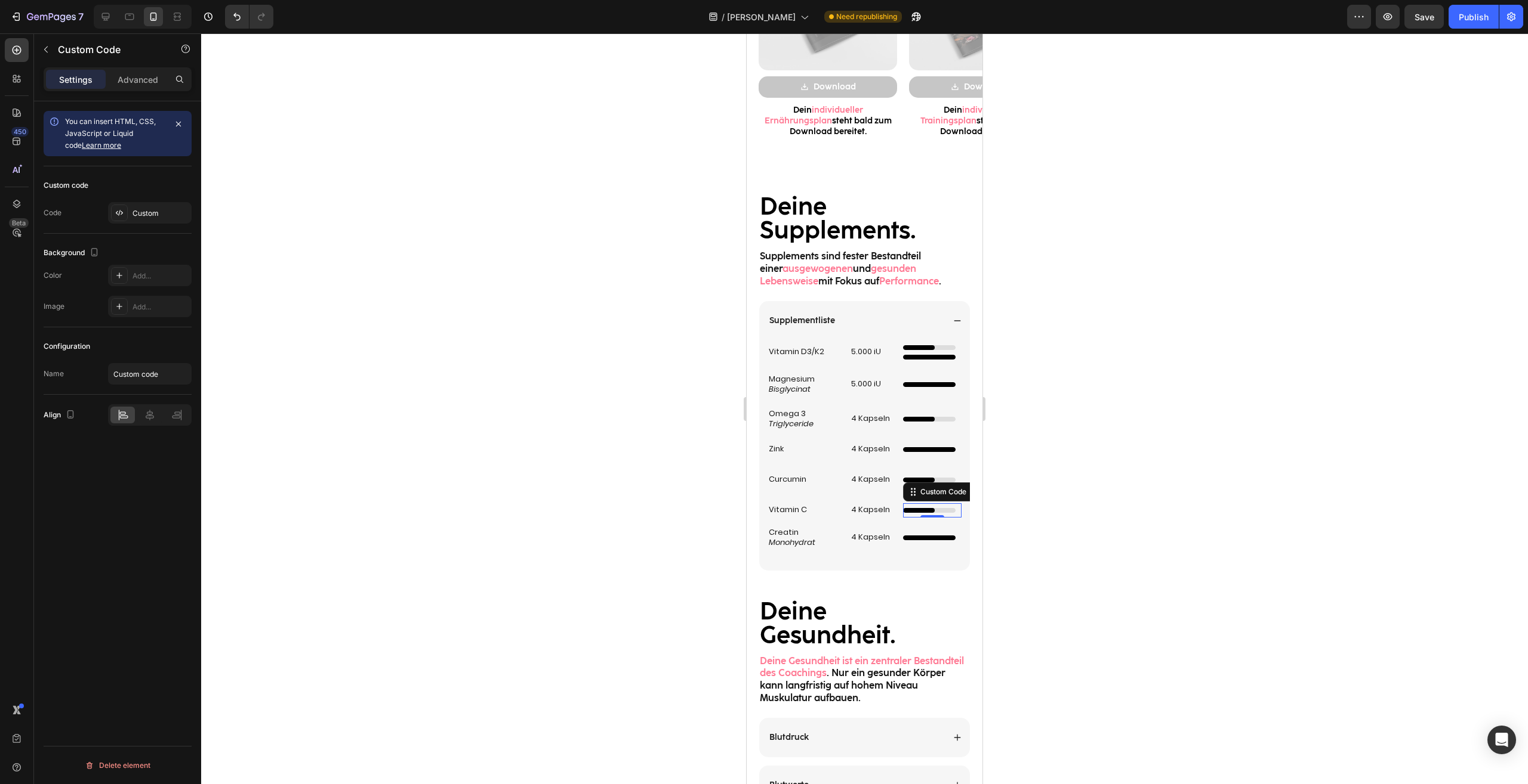
click at [1108, 578] on div at bounding box center [865, 409] width 1327 height 751
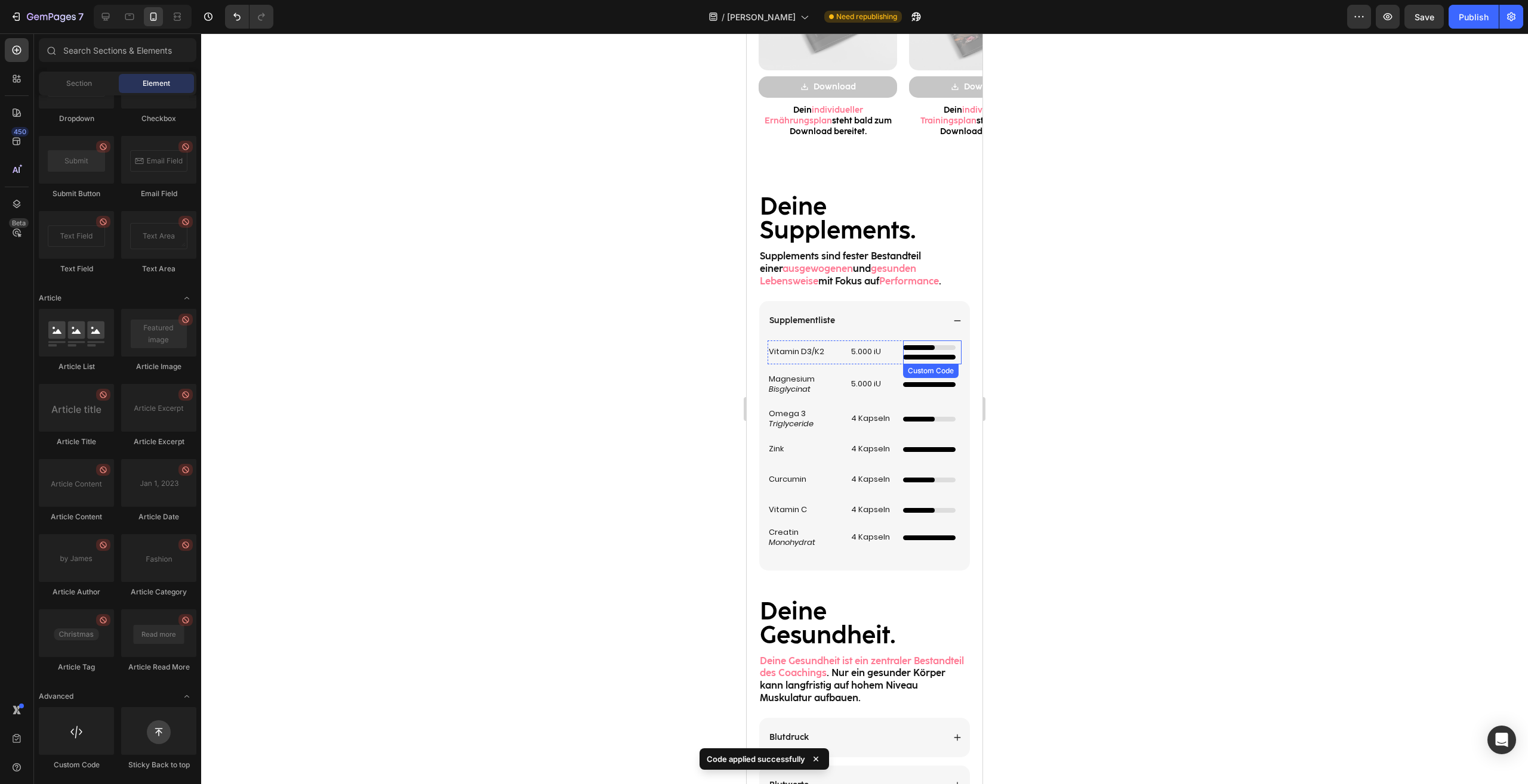
click at [922, 350] on div at bounding box center [919, 347] width 32 height 4
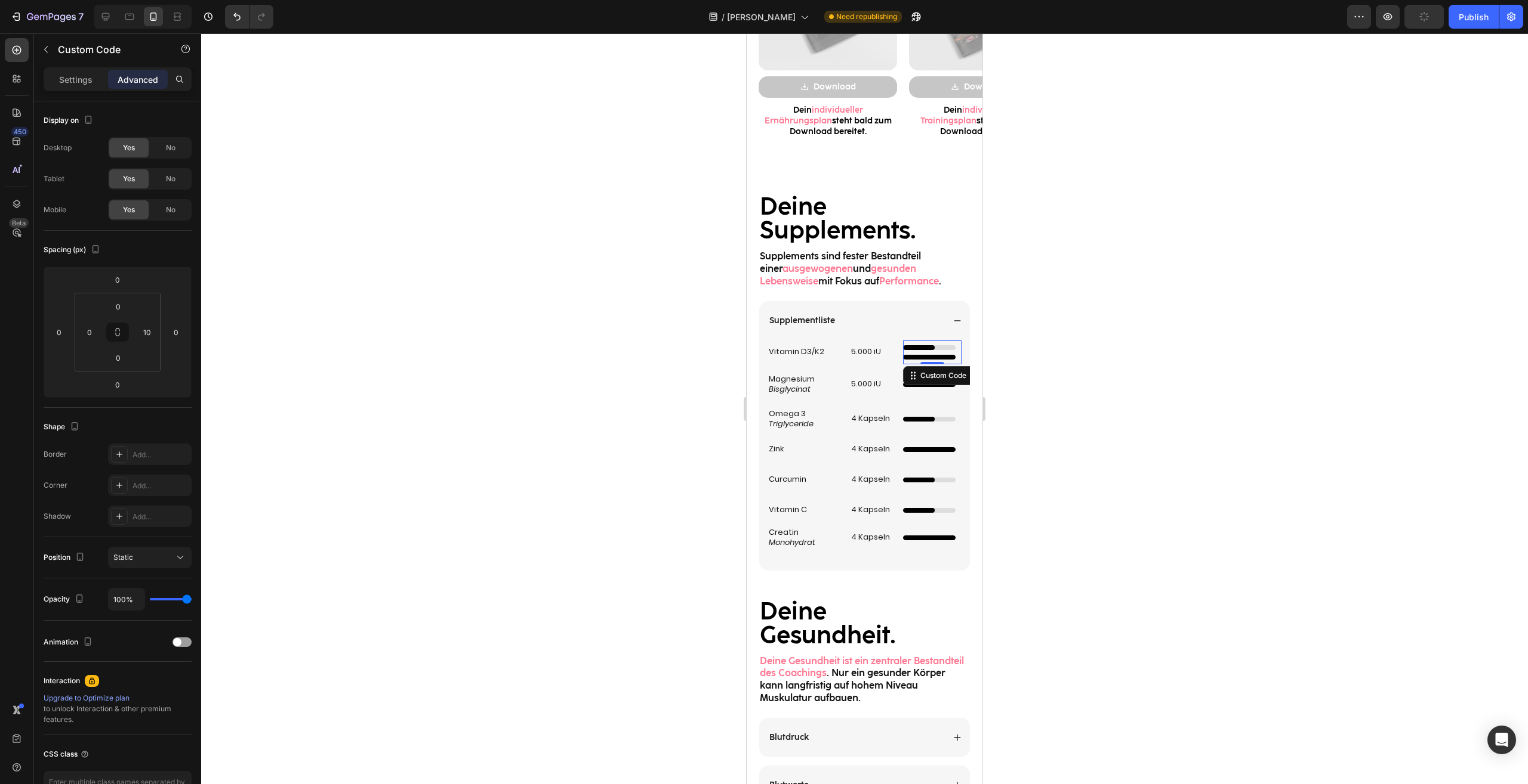
click at [1211, 477] on div at bounding box center [865, 409] width 1327 height 751
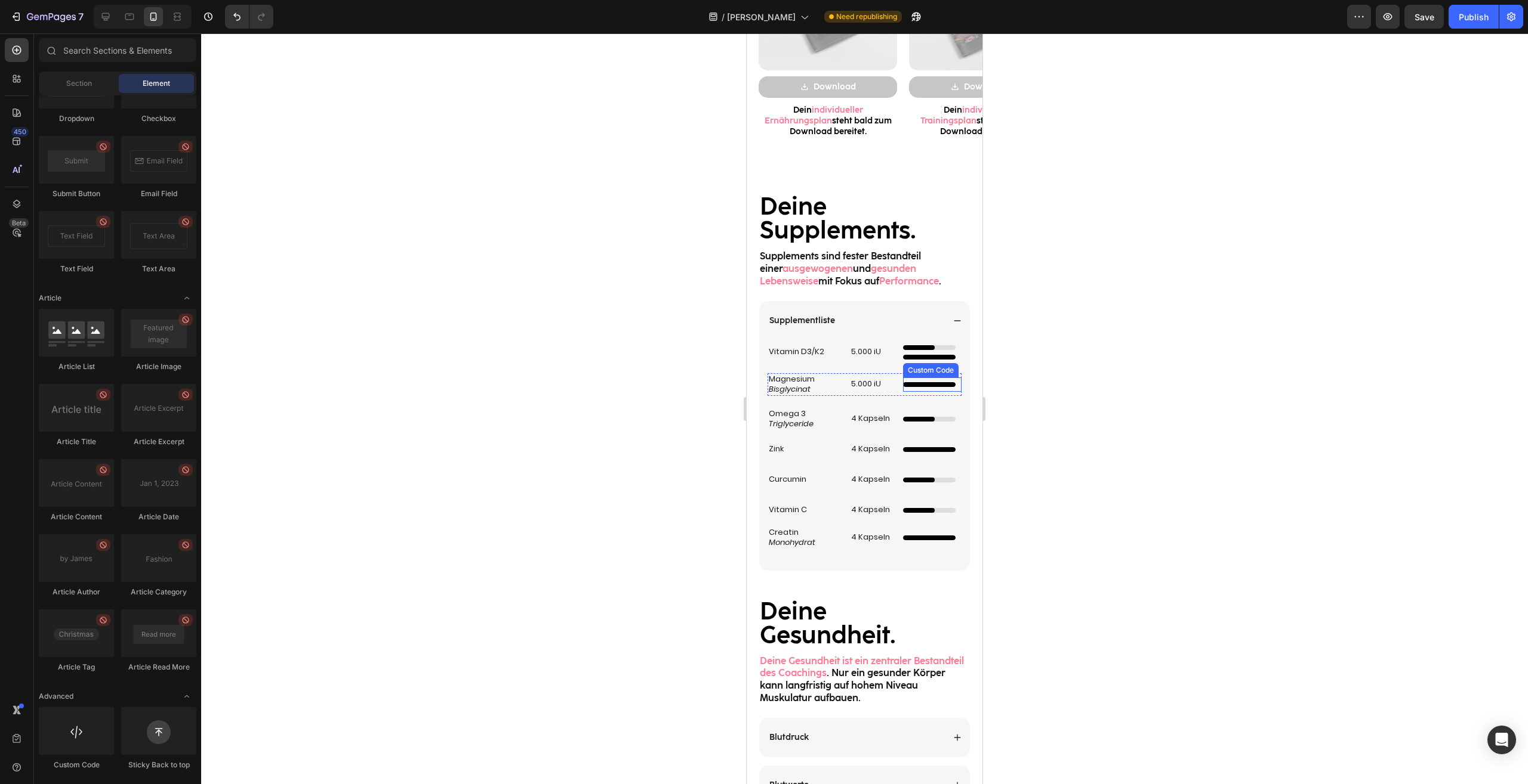
click at [927, 380] on div "Kompakter 4/5 Ladebalken Custom Code" at bounding box center [932, 384] width 59 height 14
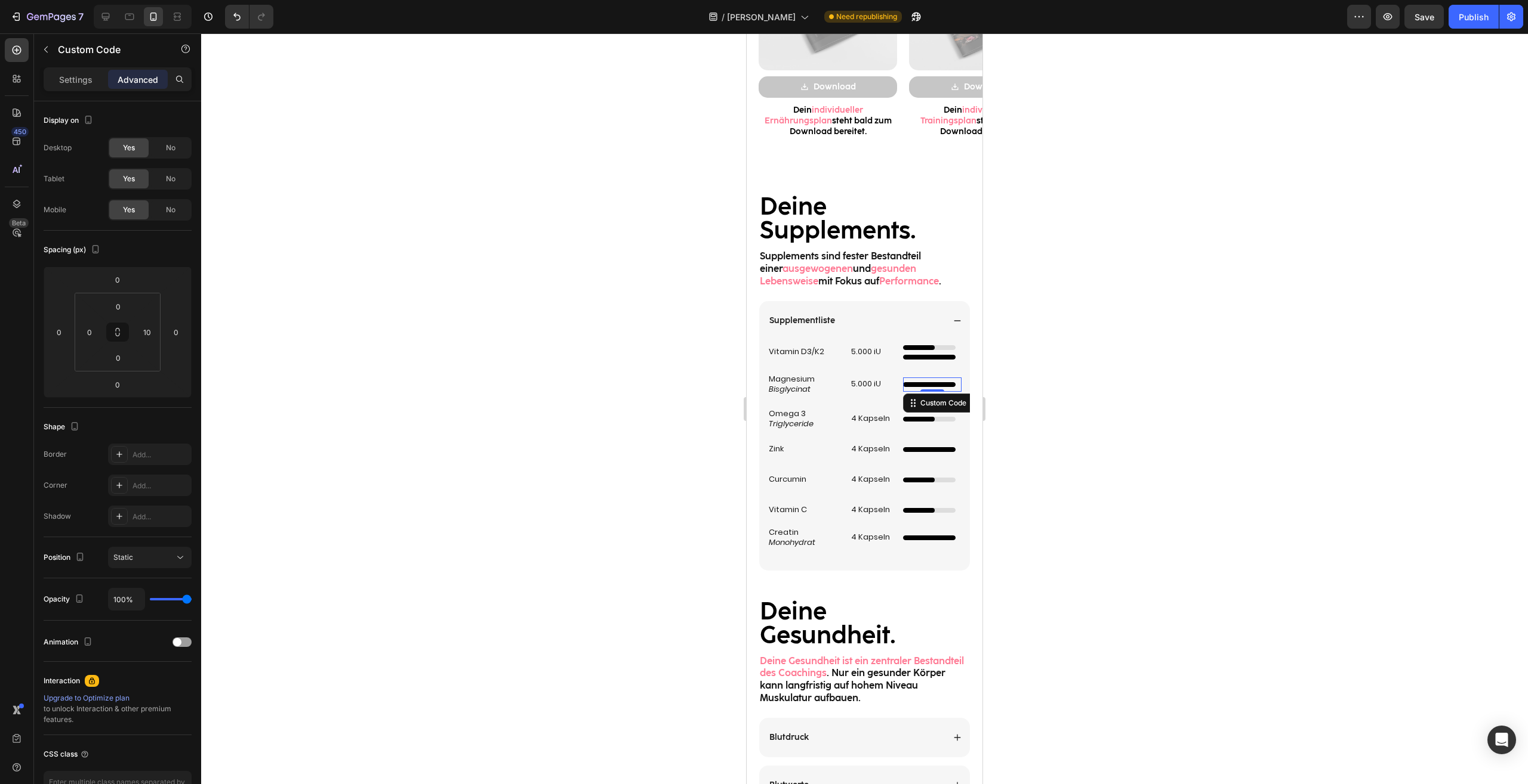
click at [1097, 422] on div at bounding box center [865, 409] width 1327 height 751
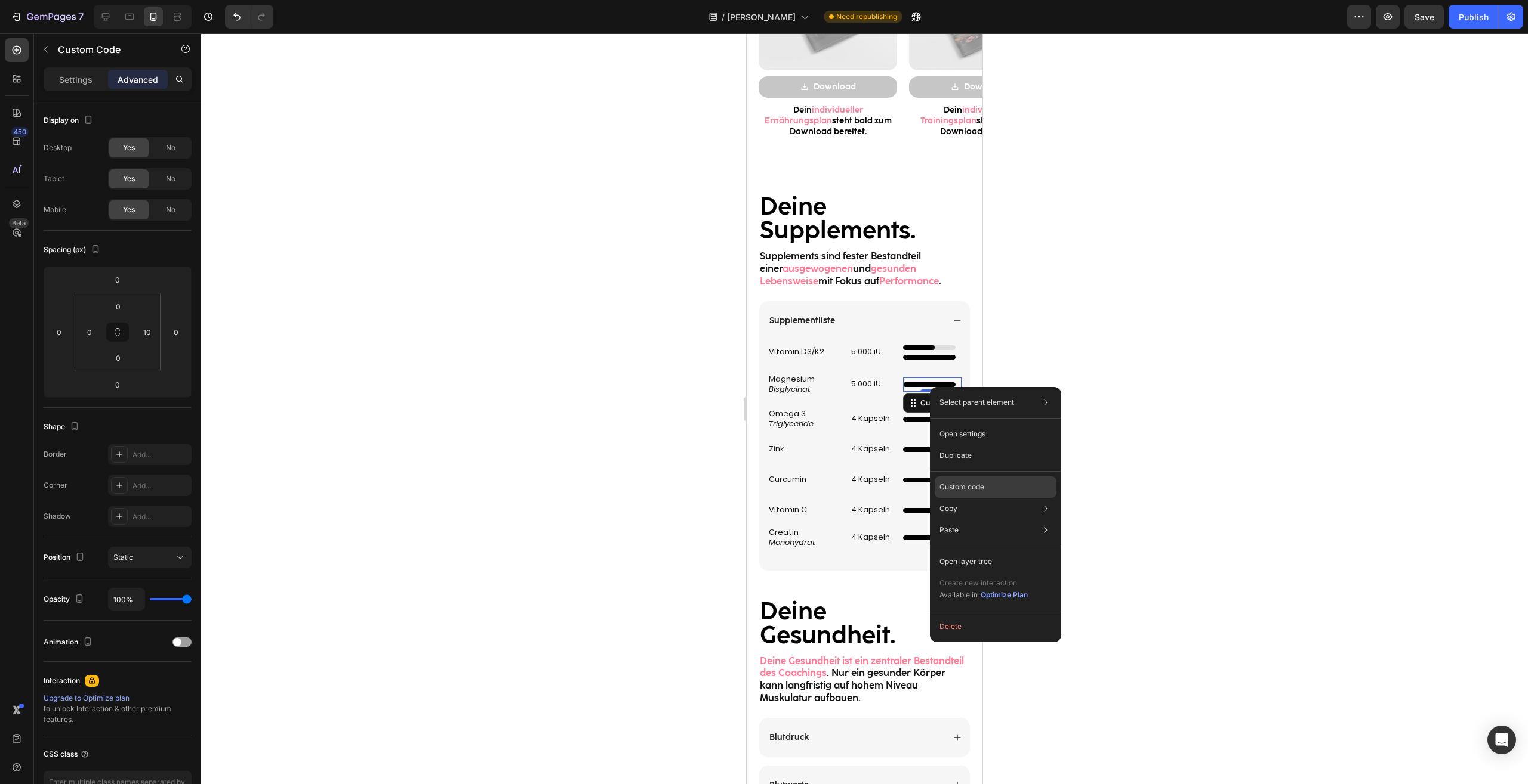
click at [970, 488] on p "Custom code" at bounding box center [962, 487] width 45 height 11
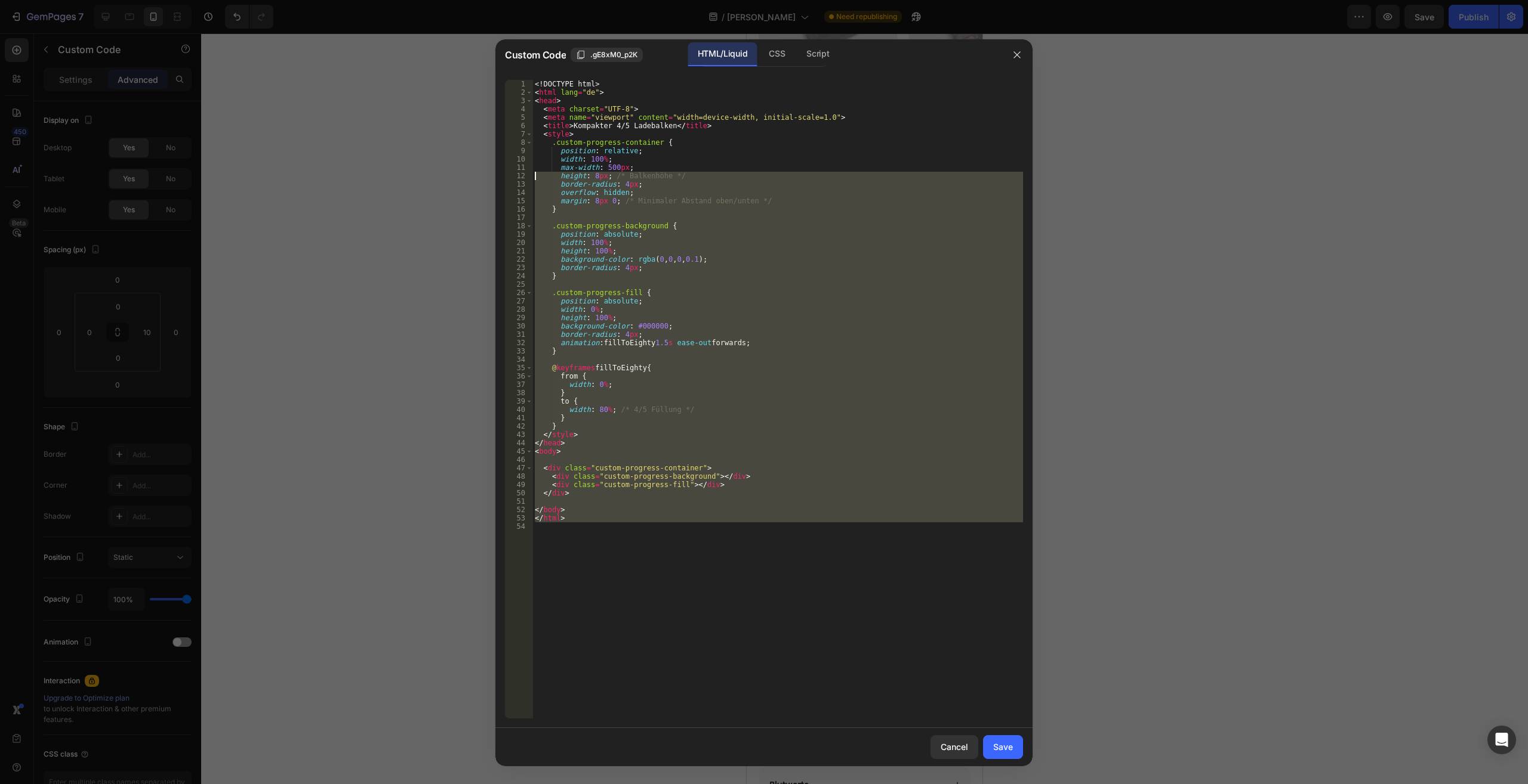
drag, startPoint x: 556, startPoint y: 377, endPoint x: 450, endPoint y: -51, distance: 440.9
click at [532, 80] on div "<! DOCTYPE html > < html lang = "de" > < head > < meta charset = "UTF-8" > < me…" at bounding box center [777, 400] width 491 height 639
type textarea "<!DOCTYPE html> <html lang="de">"
paste textarea
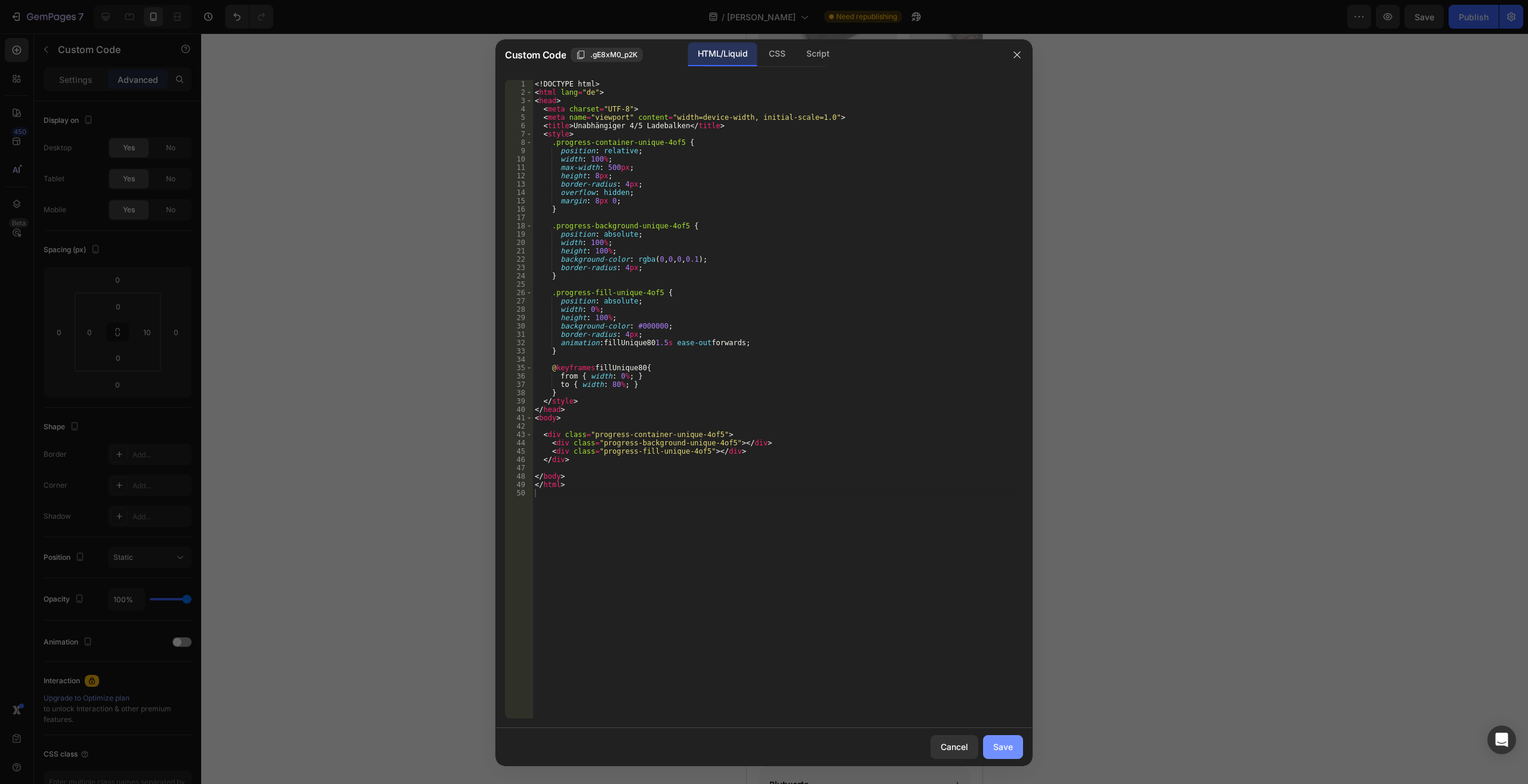
click at [1004, 751] on div "Save" at bounding box center [1003, 747] width 20 height 12
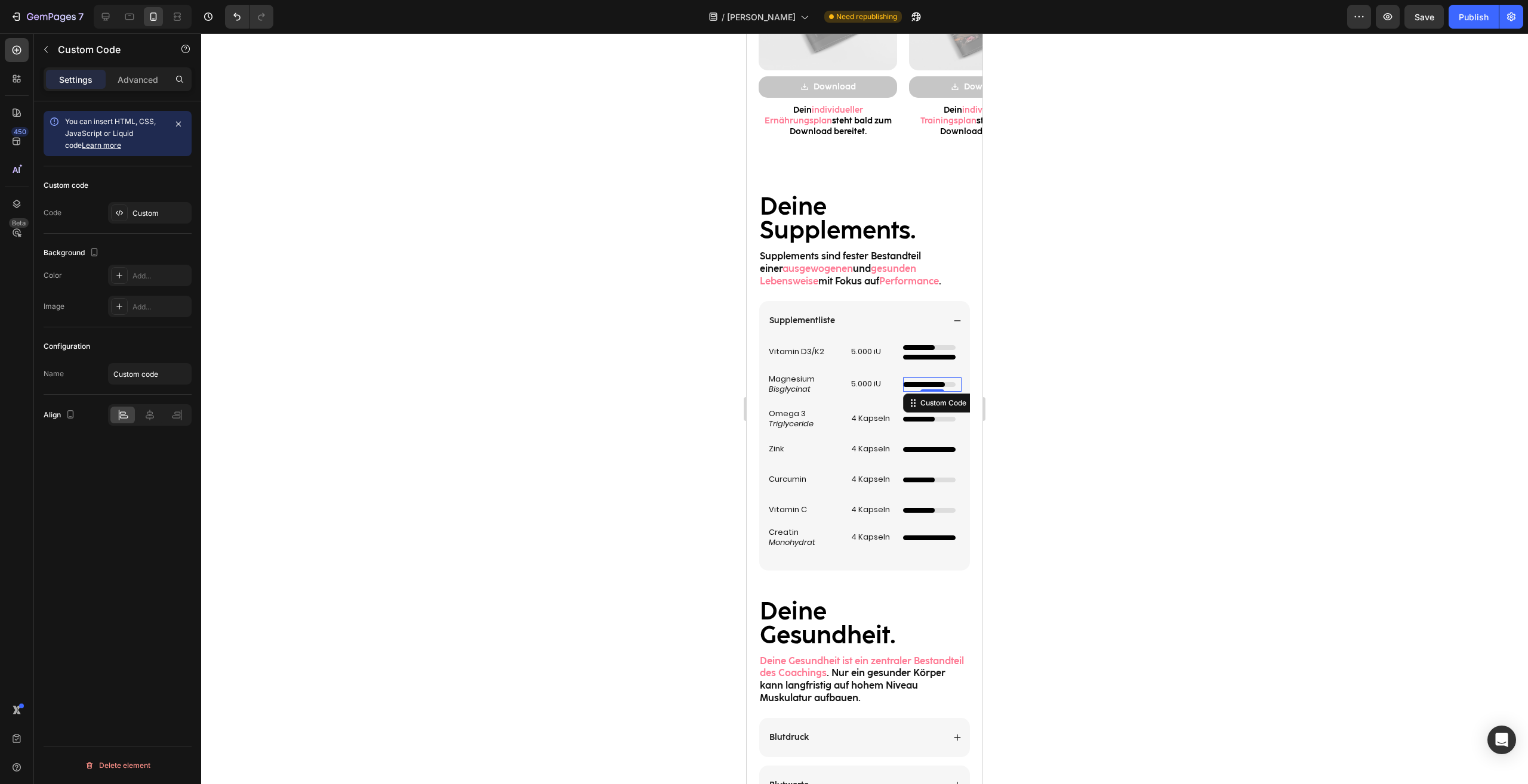
click at [1173, 544] on div at bounding box center [865, 409] width 1327 height 751
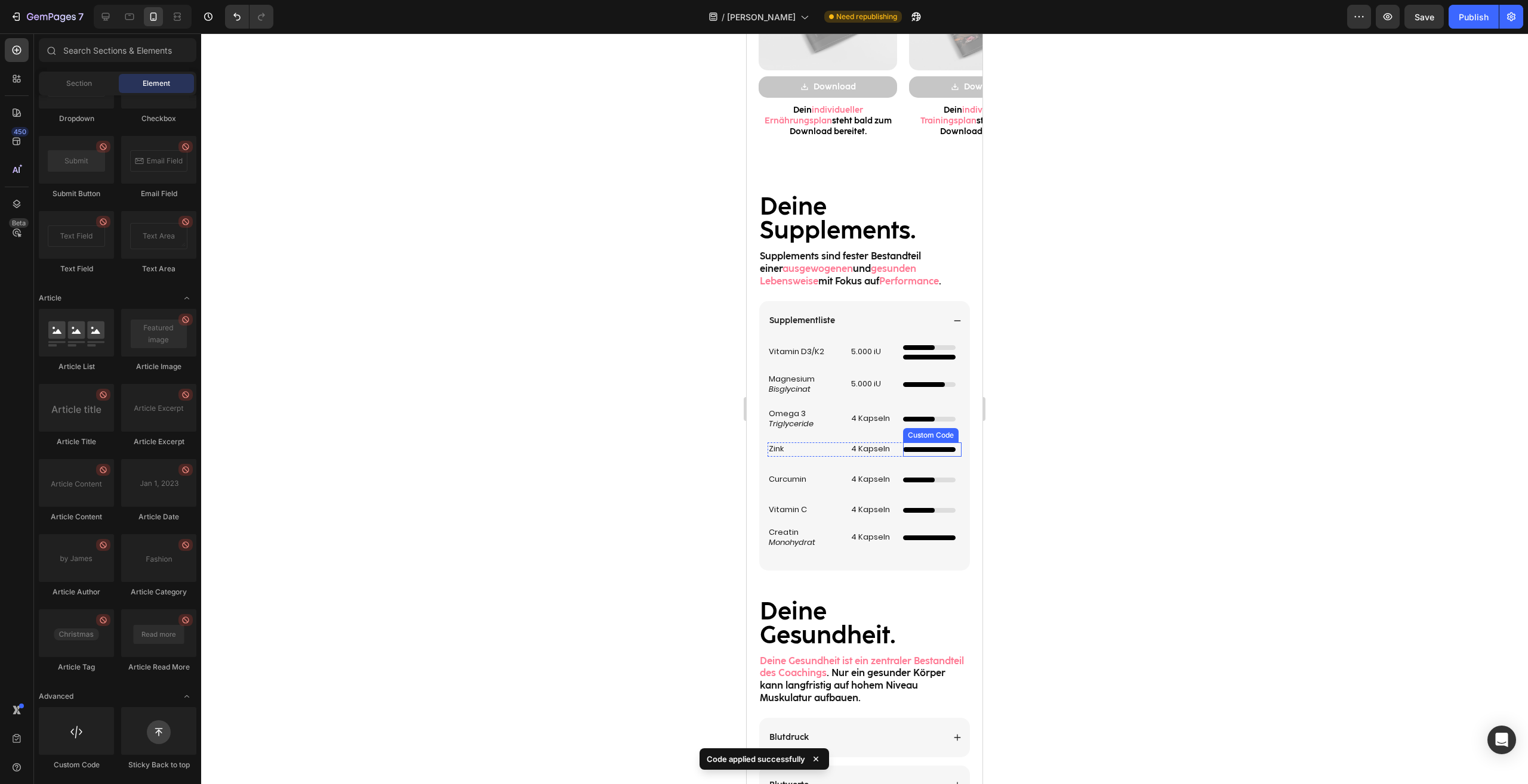
click at [939, 449] on div at bounding box center [929, 449] width 53 height 4
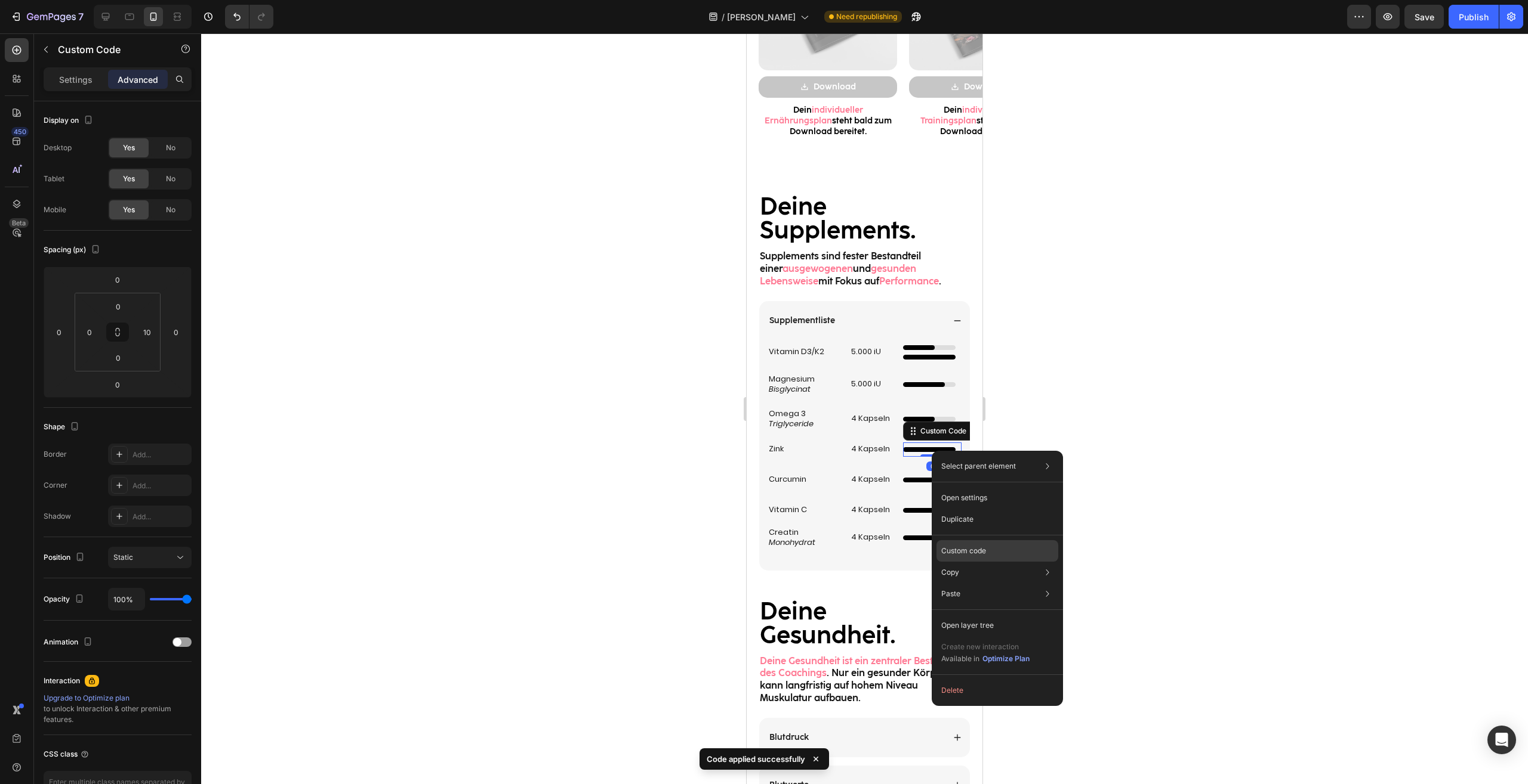
click at [971, 583] on div "Custom code" at bounding box center [996, 594] width 122 height 21
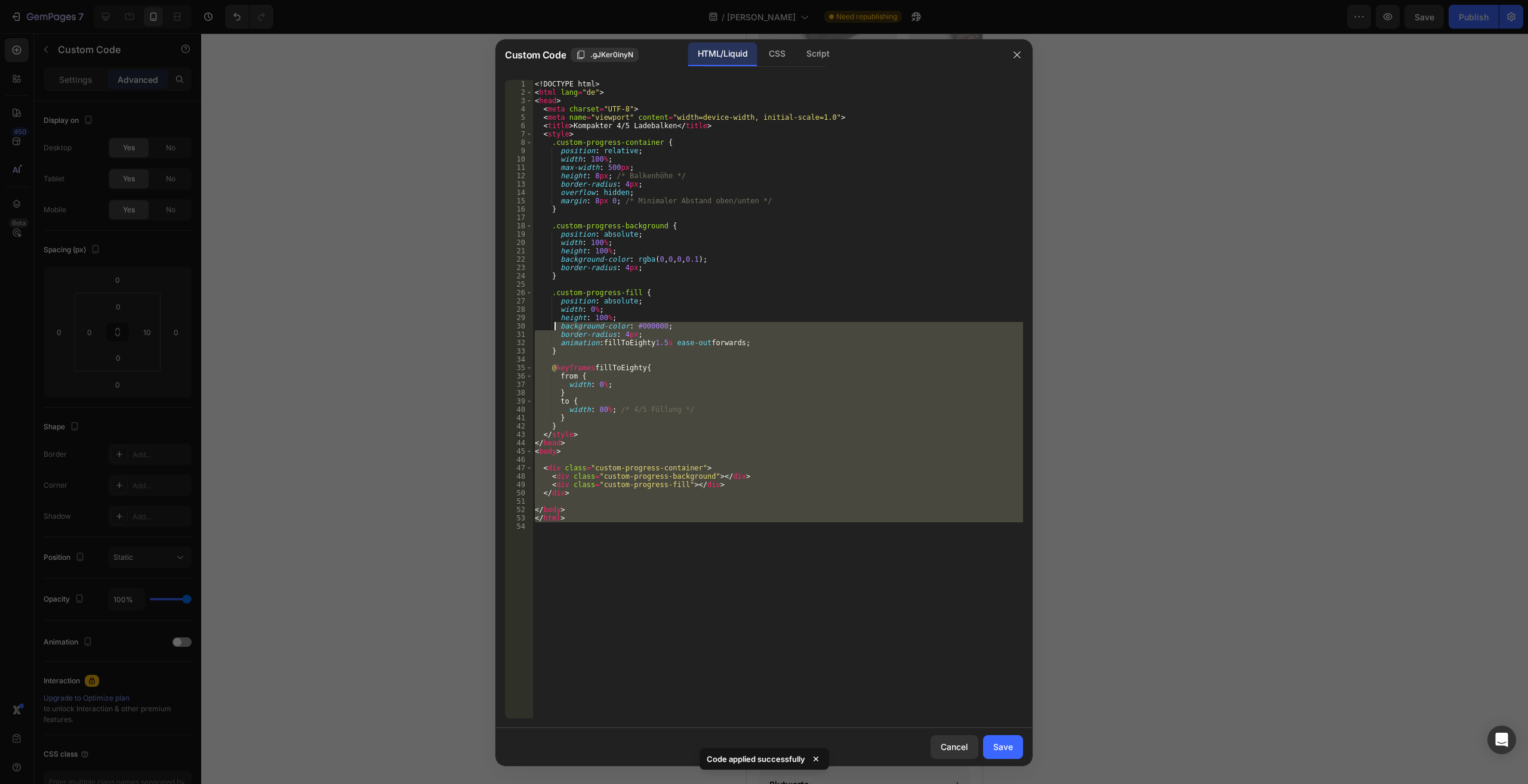
drag, startPoint x: 513, startPoint y: 210, endPoint x: 283, endPoint y: -51, distance: 347.9
click at [532, 80] on div "<! DOCTYPE html > < html lang = "de" > < head > < meta charset = "UTF-8" > < me…" at bounding box center [777, 400] width 491 height 639
type textarea "<!DOCTYPE html> <html lang="de">"
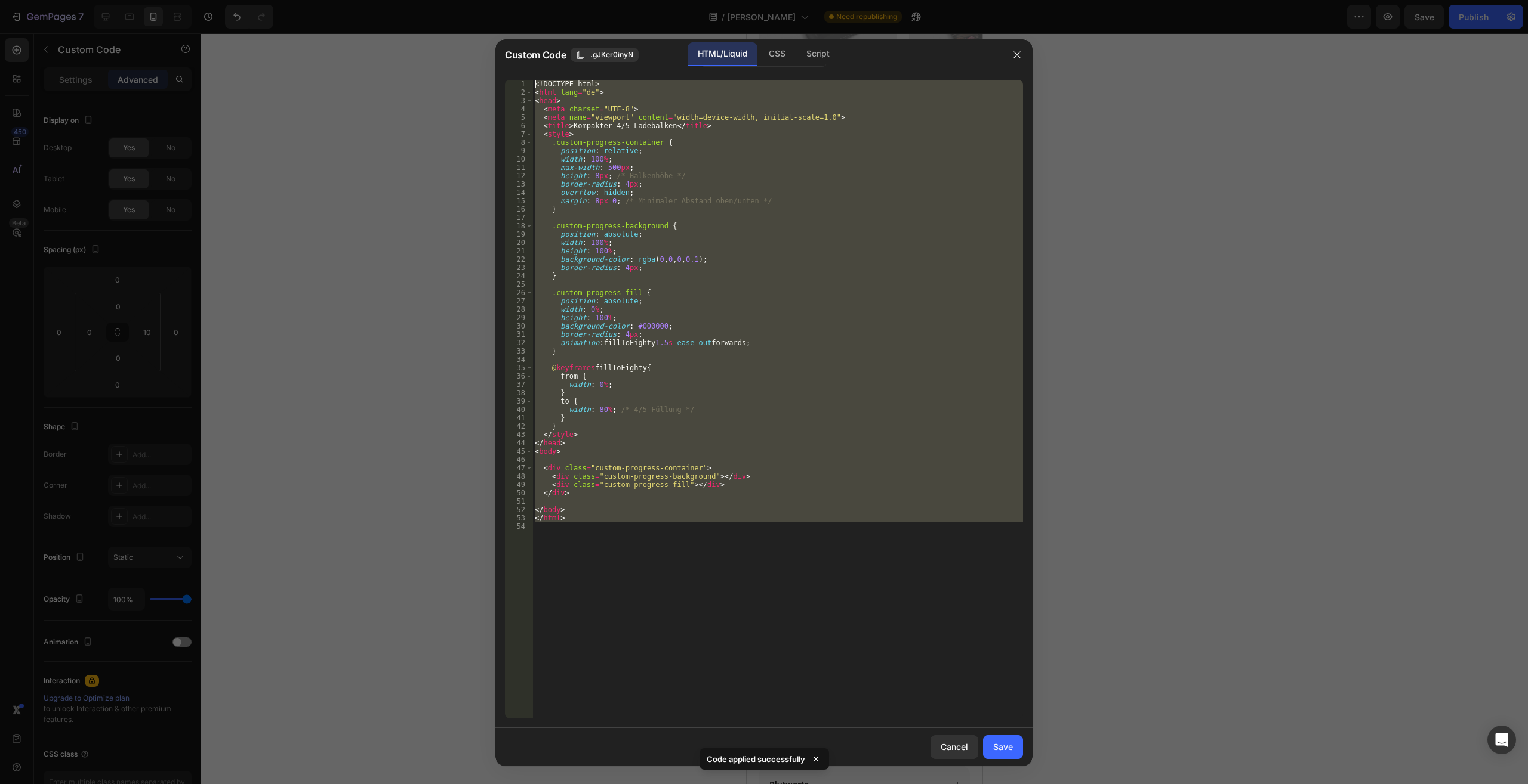
click at [996, 748] on button "Save" at bounding box center [1003, 747] width 40 height 24
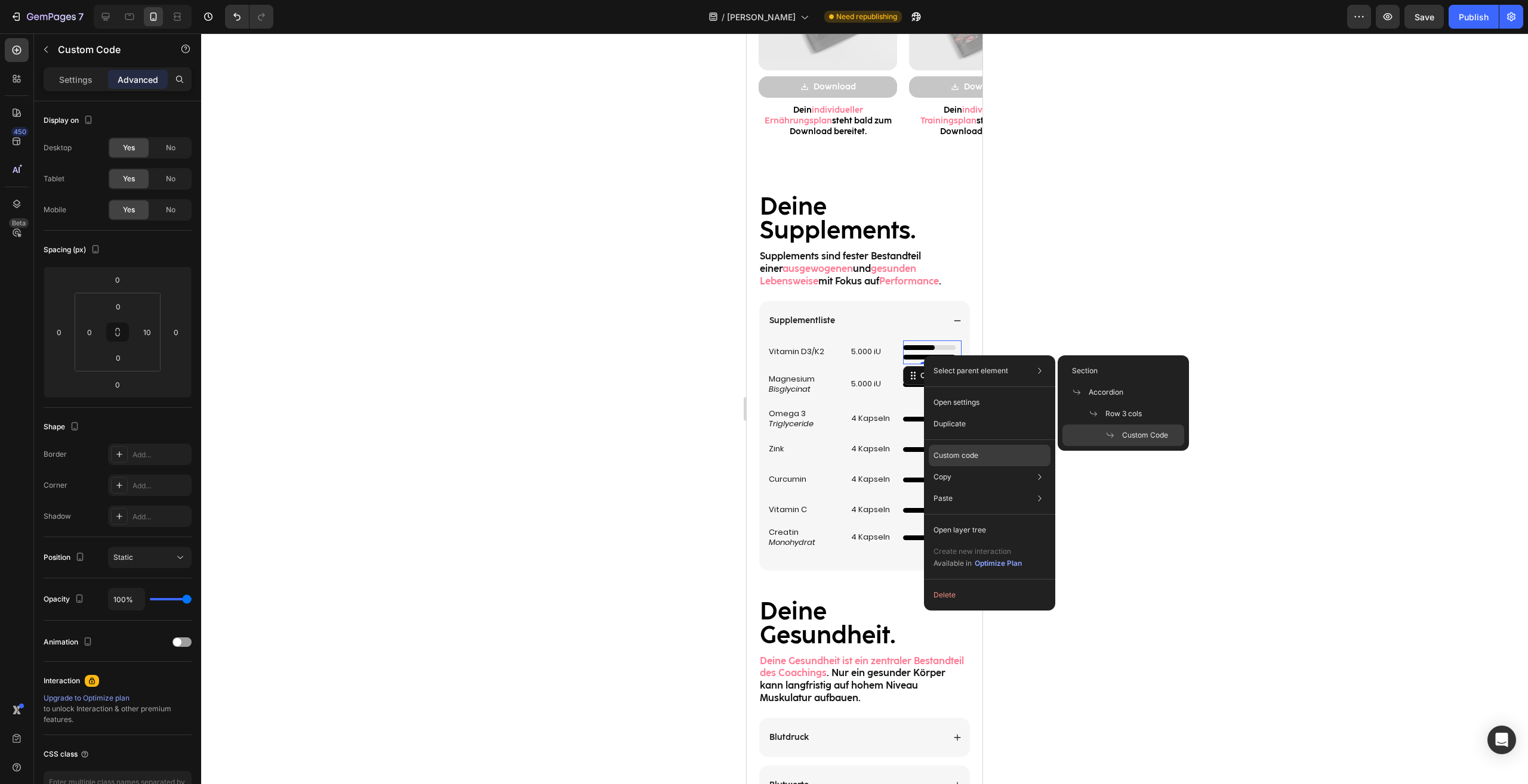
click at [955, 488] on div "Custom code" at bounding box center [989, 498] width 122 height 21
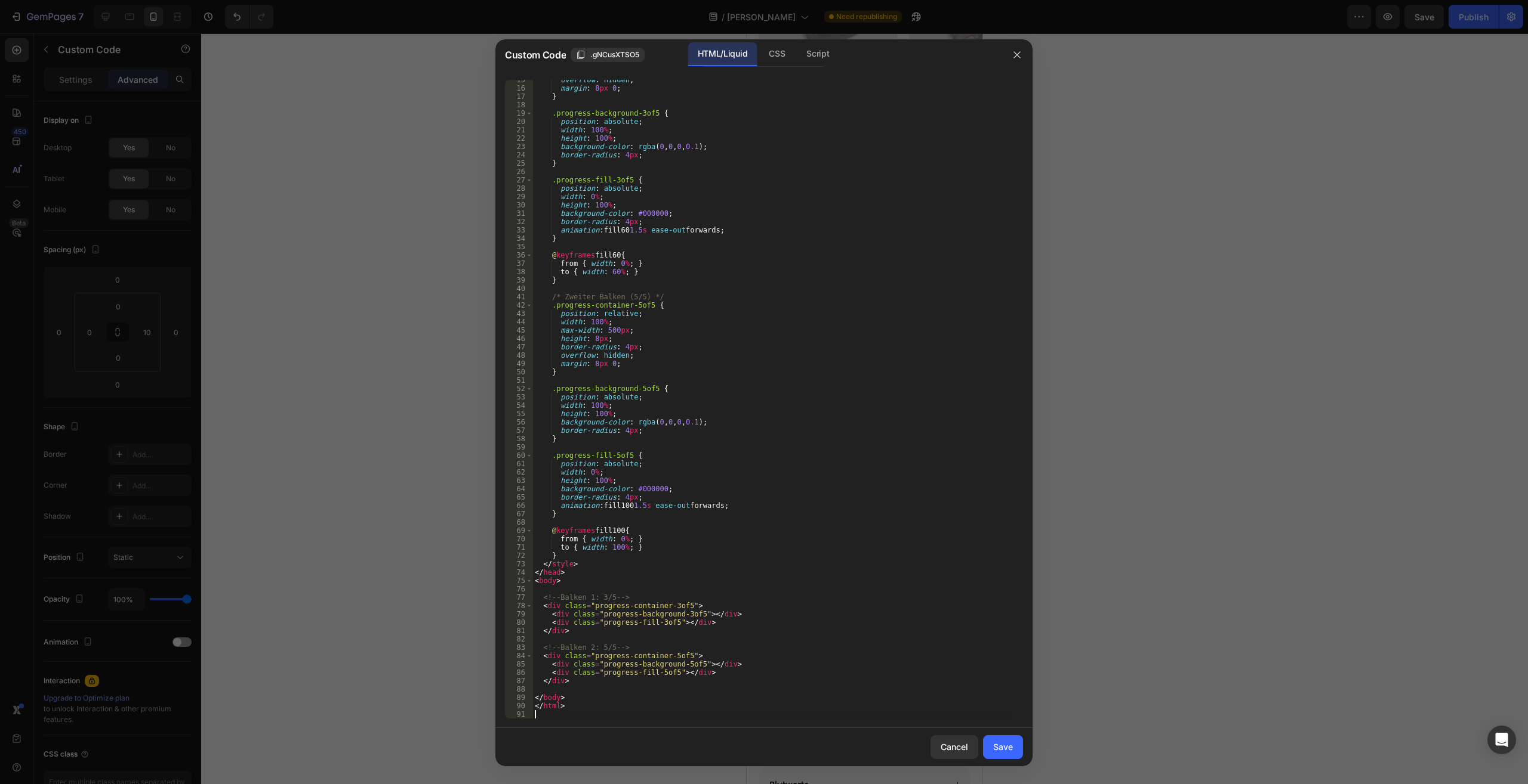
scroll to position [0, 0]
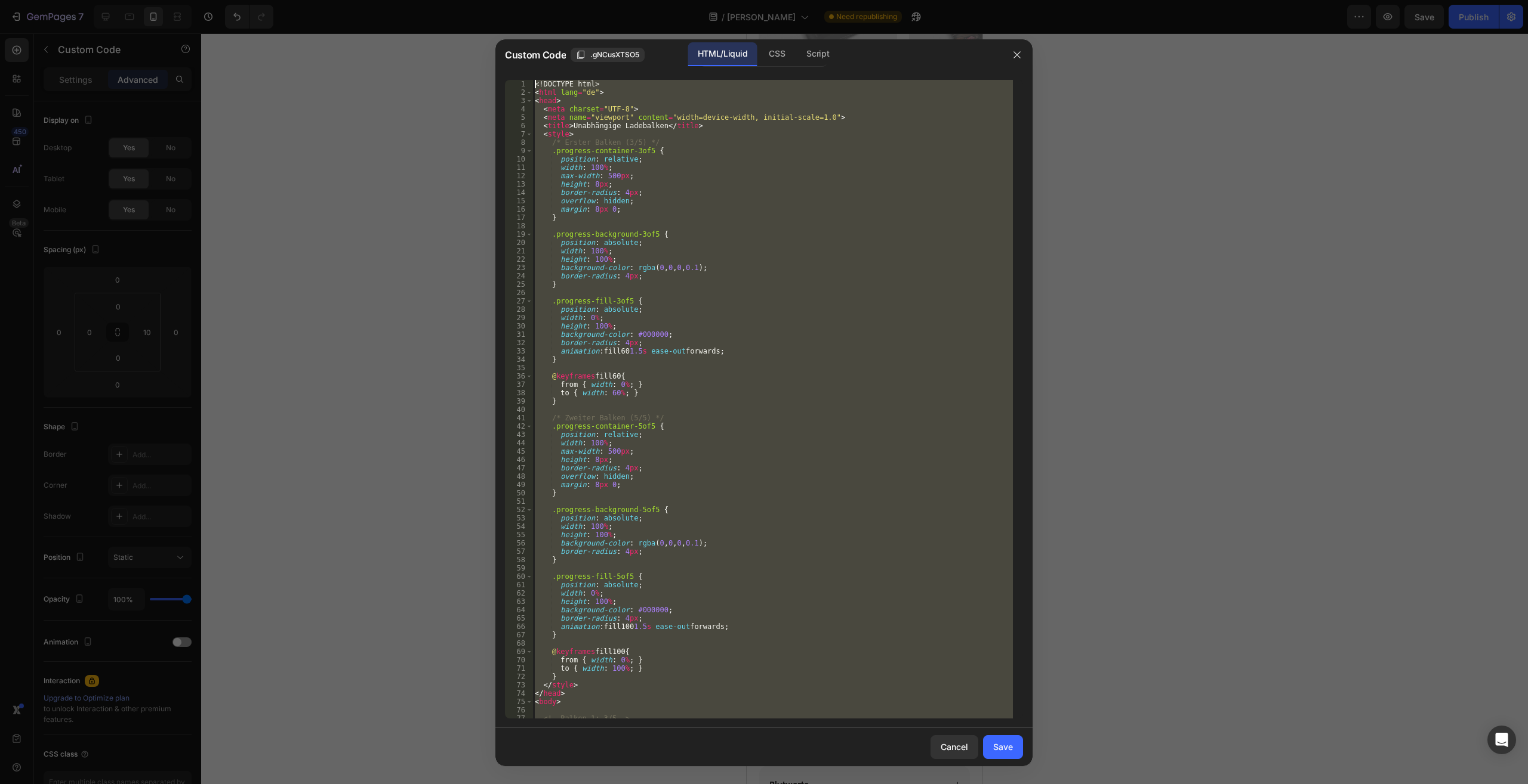
drag, startPoint x: 613, startPoint y: 716, endPoint x: 262, endPoint y: -51, distance: 843.5
click at [532, 80] on div "<! DOCTYPE html > < html lang = "de" > < head > < meta charset = "UTF-8" > < me…" at bounding box center [772, 400] width 480 height 639
type textarea "<!DOCTYPE html> <html lang="de">"
paste textarea
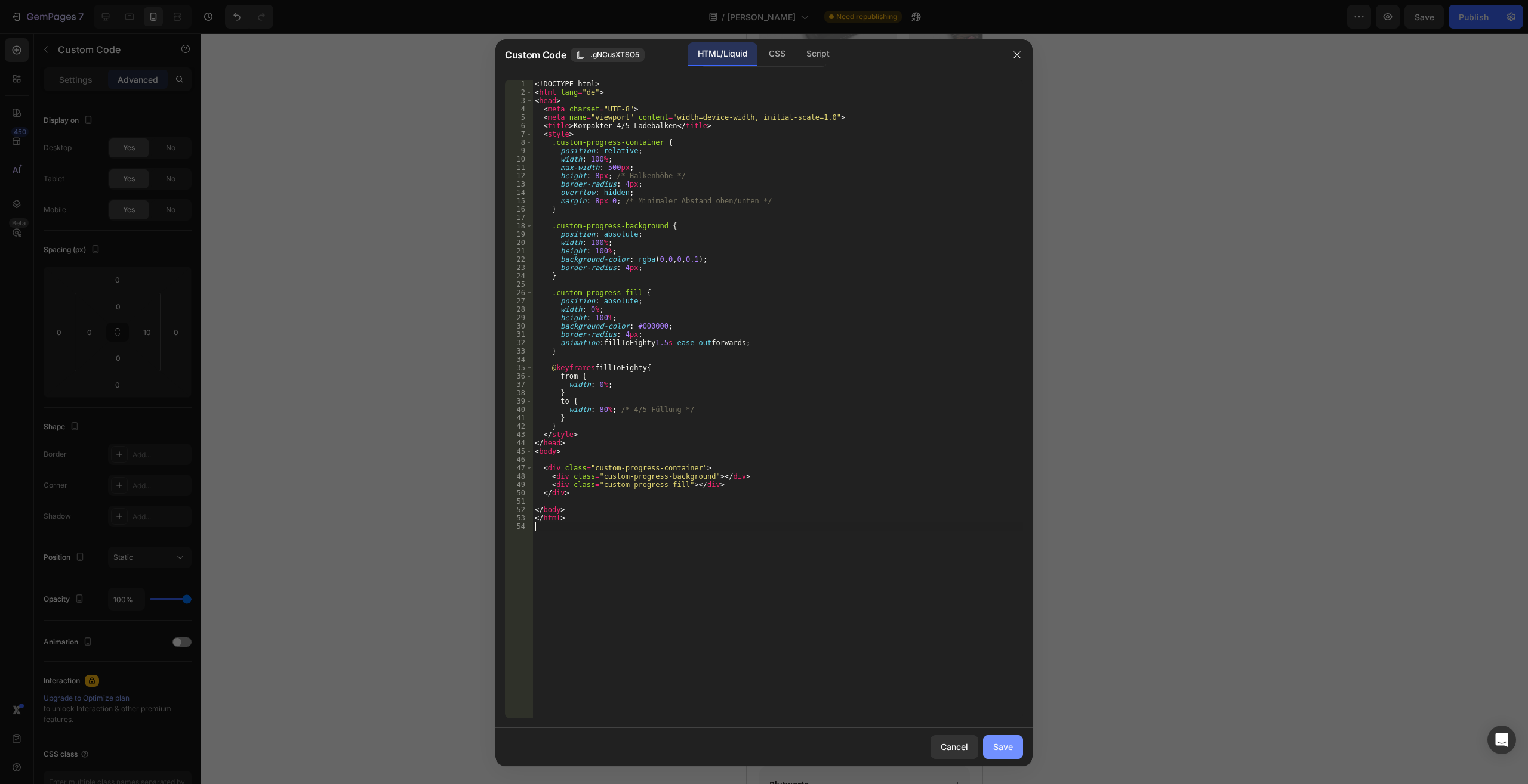
click at [1003, 746] on div "Save" at bounding box center [1003, 747] width 20 height 12
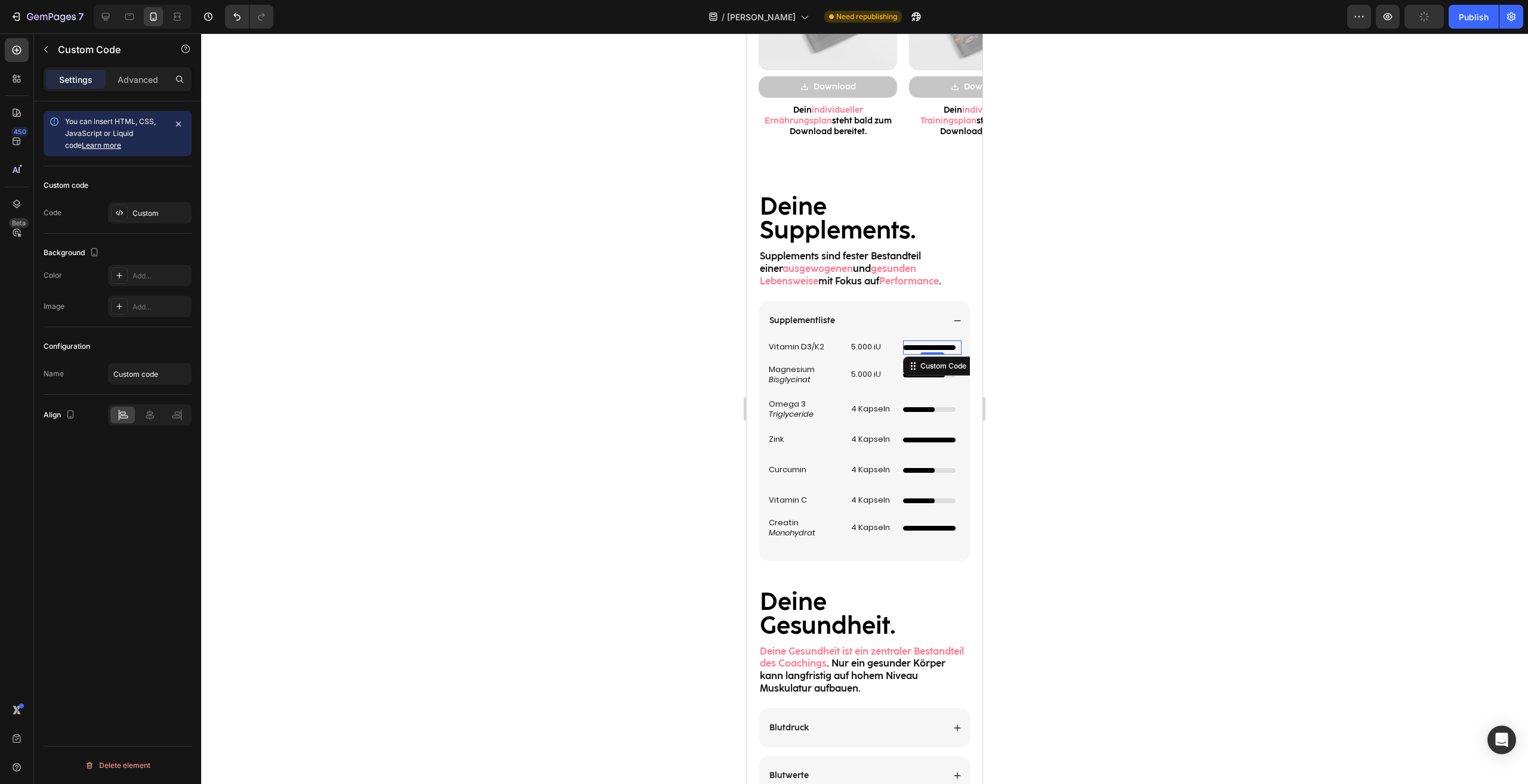
click at [1140, 498] on div at bounding box center [865, 409] width 1327 height 751
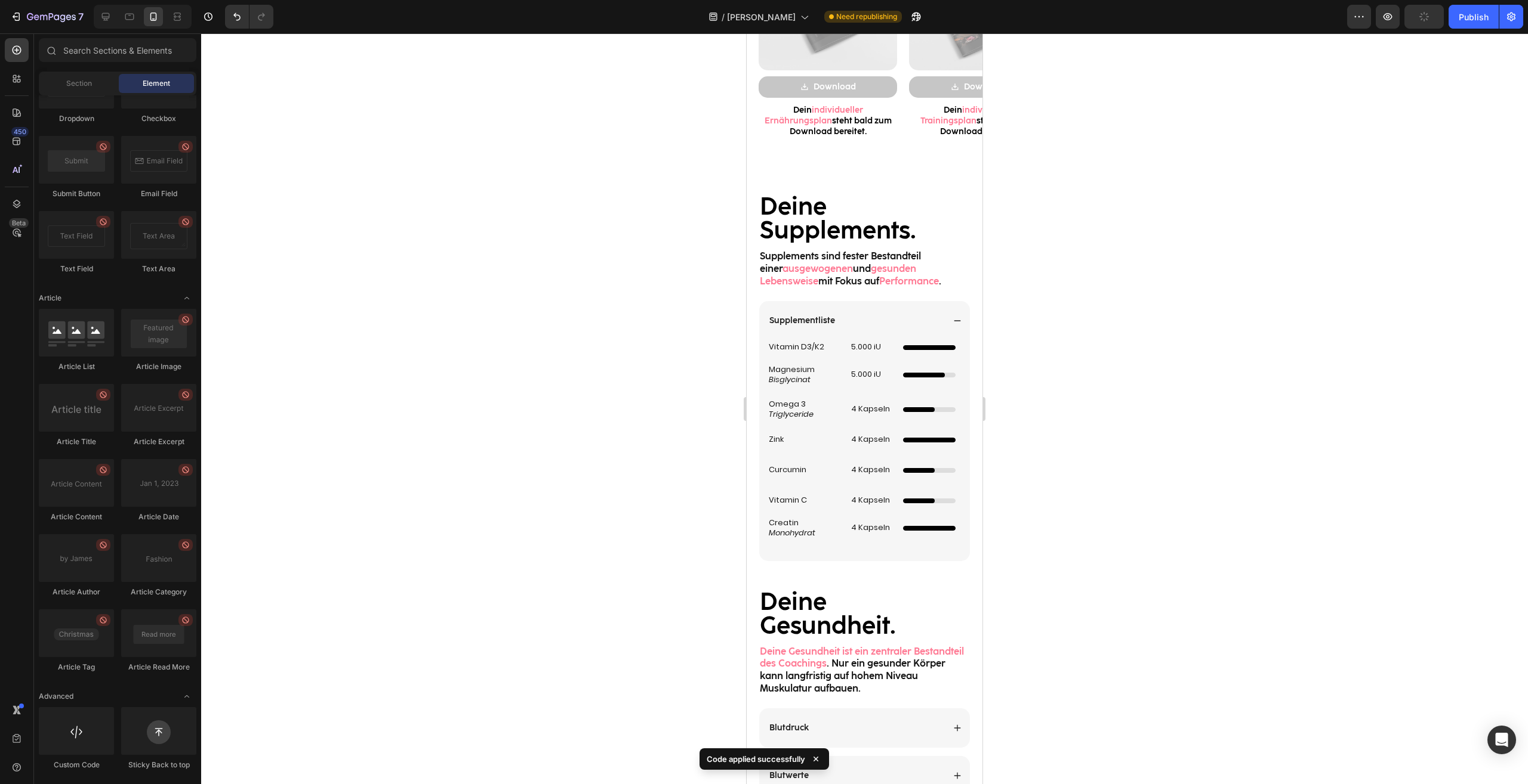
click at [1012, 539] on div at bounding box center [865, 409] width 1327 height 751
click at [934, 376] on div at bounding box center [923, 375] width 42 height 4
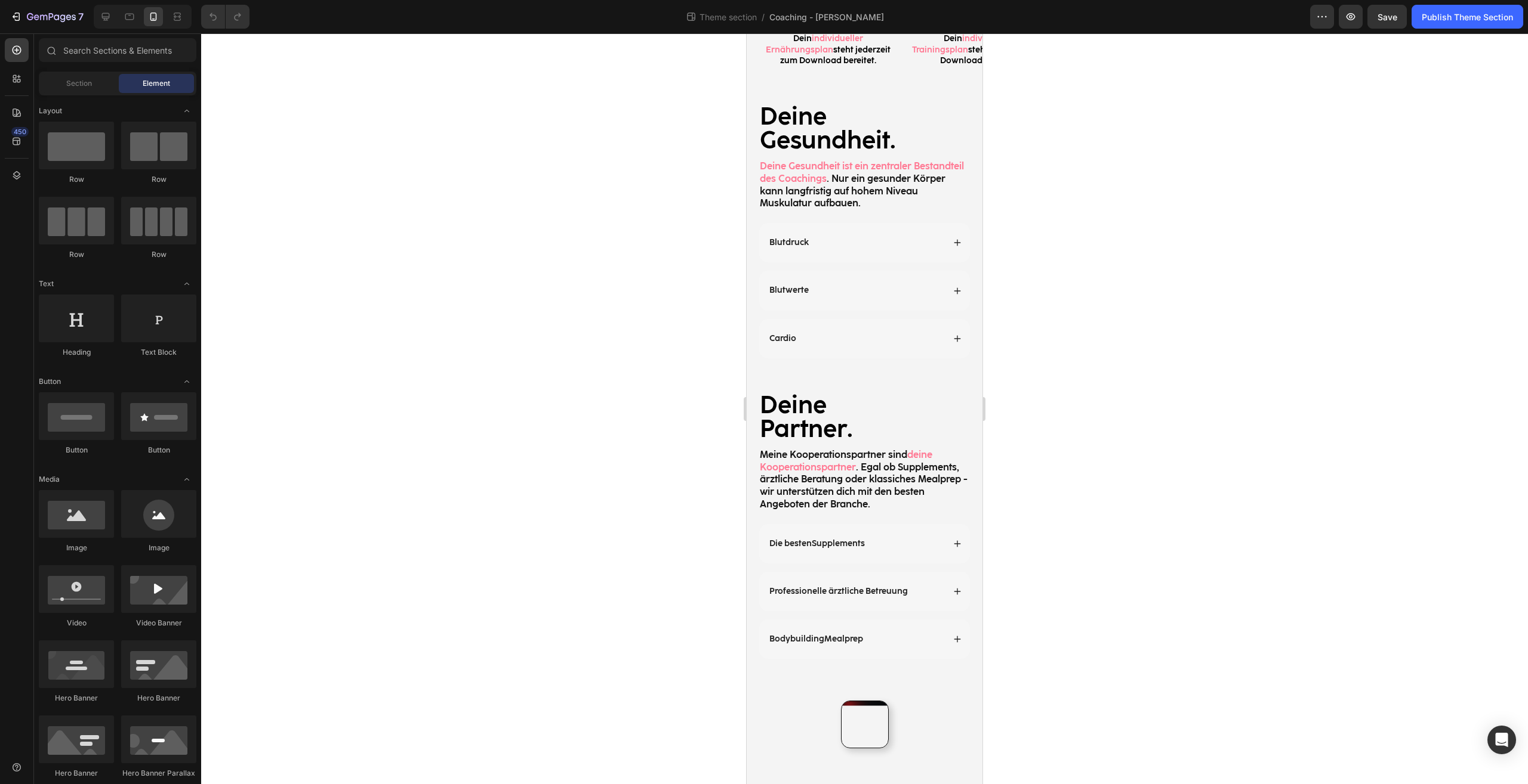
scroll to position [1420, 0]
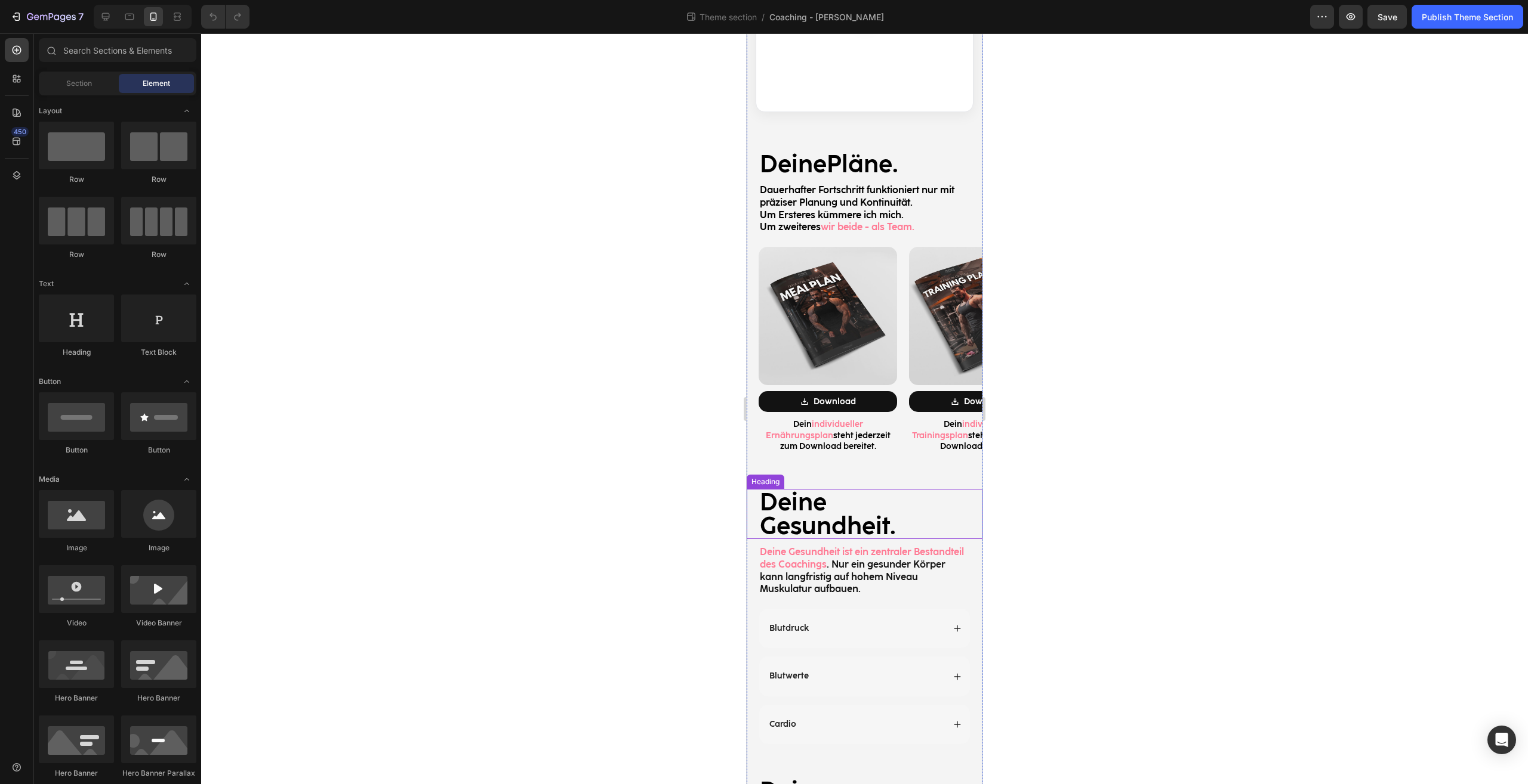
click at [840, 500] on h2 "Deine Gesundheit." at bounding box center [865, 513] width 212 height 50
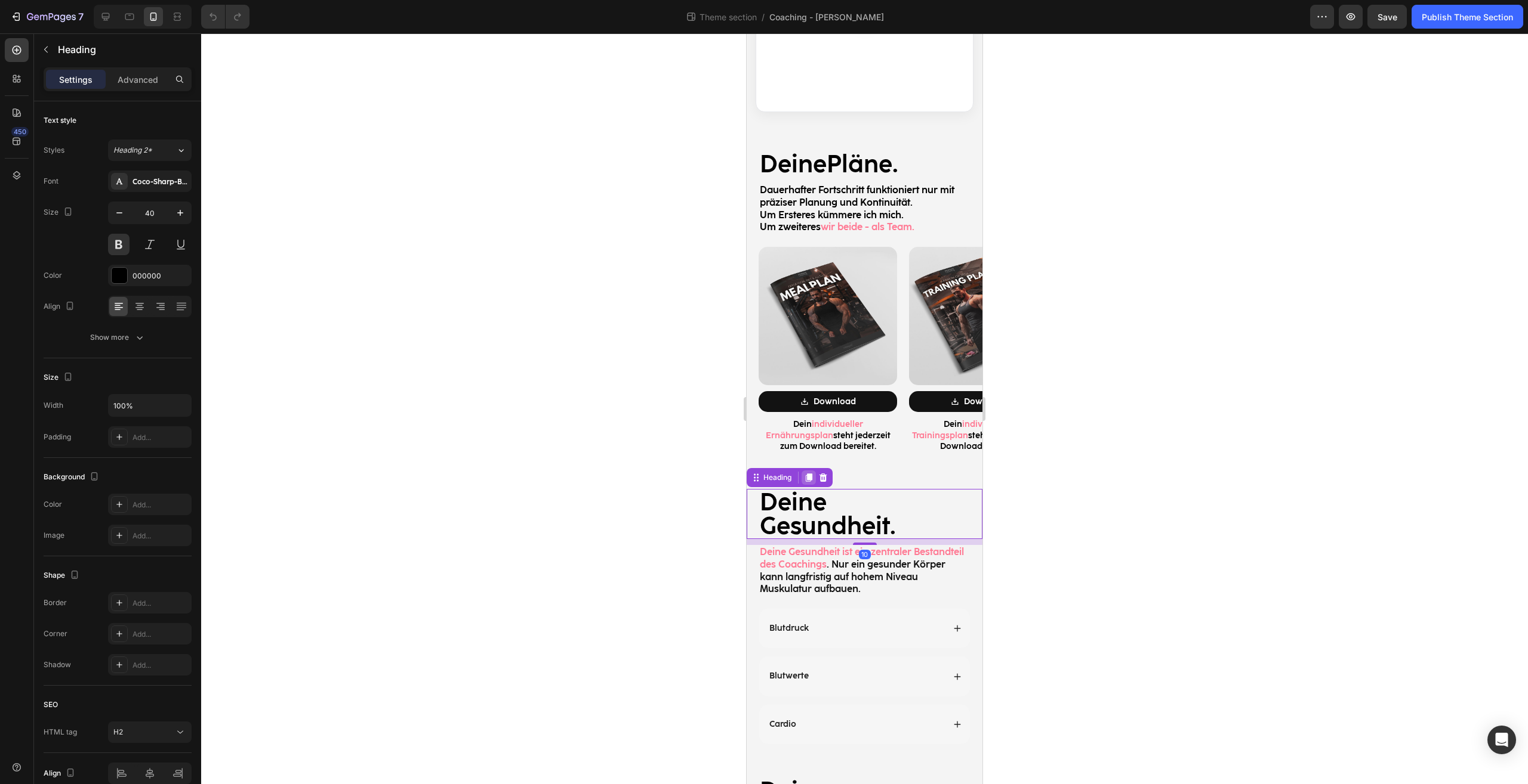
click at [809, 473] on icon at bounding box center [809, 477] width 6 height 8
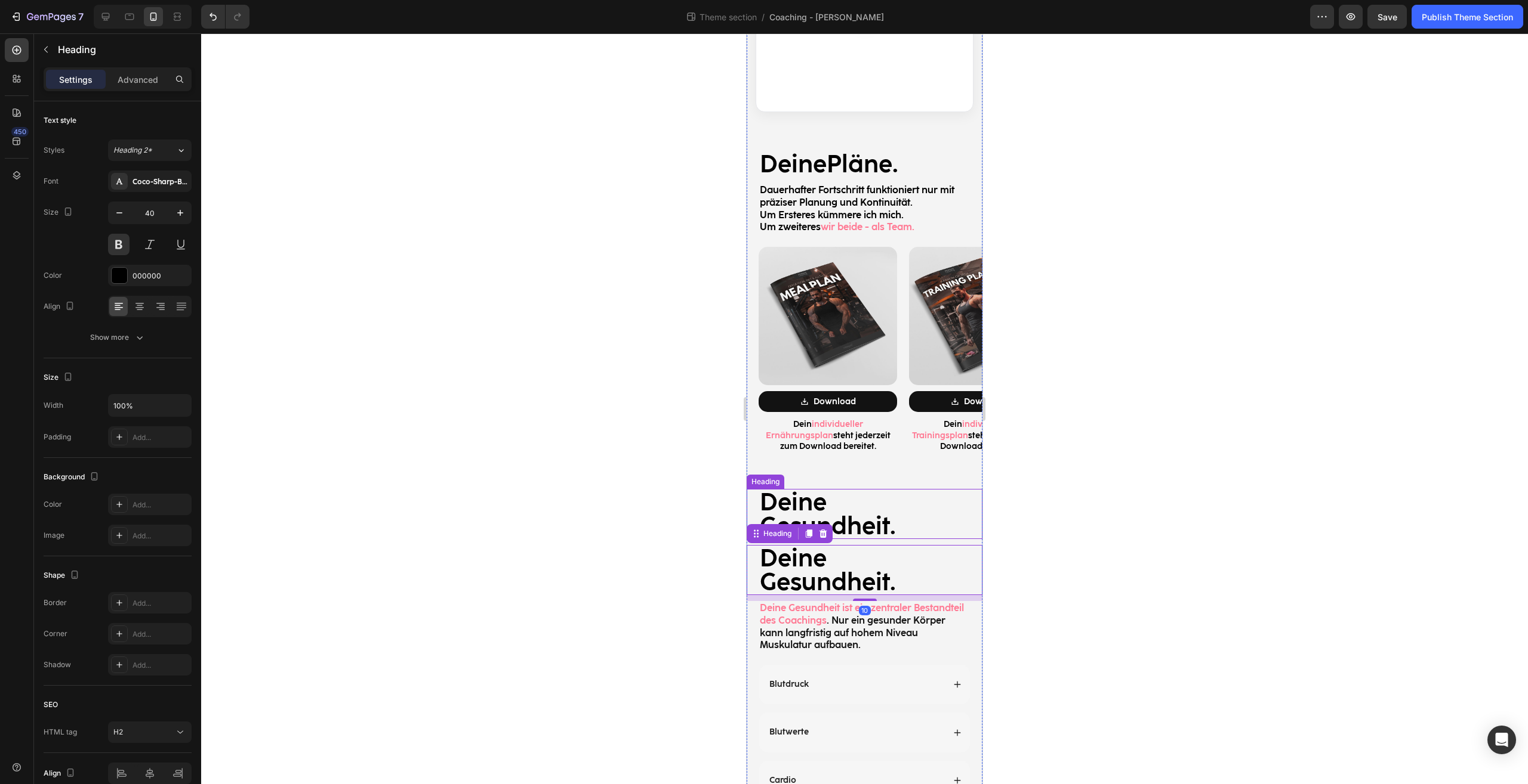
click at [892, 513] on h2 "Deine Gesundheit." at bounding box center [865, 513] width 212 height 50
click at [892, 513] on h2 "Deine Gesundheit." at bounding box center [865, 513] width 212 height 50
click at [899, 502] on p "Deine Gesundheit." at bounding box center [864, 514] width 209 height 48
drag, startPoint x: 891, startPoint y: 513, endPoint x: 1475, endPoint y: 523, distance: 584.1
click at [759, 509] on h2 "Deine Gesundheit." at bounding box center [865, 513] width 212 height 50
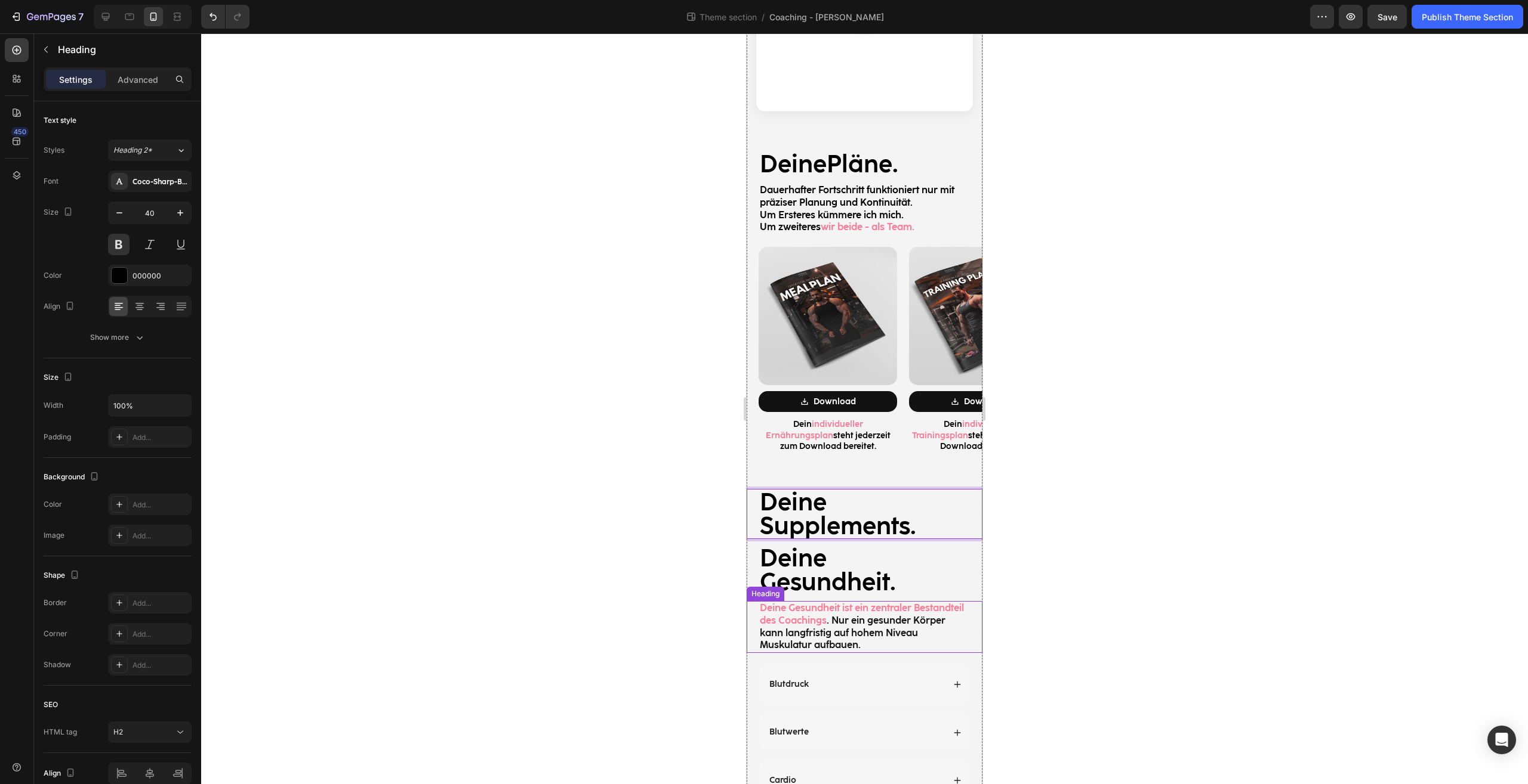
click at [927, 601] on h2 "Deine Gesundheit ist ein zentraler Bestandteil des Coachings . Nur ein gesunder…" at bounding box center [865, 626] width 212 height 52
click at [803, 583] on div at bounding box center [809, 590] width 14 height 14
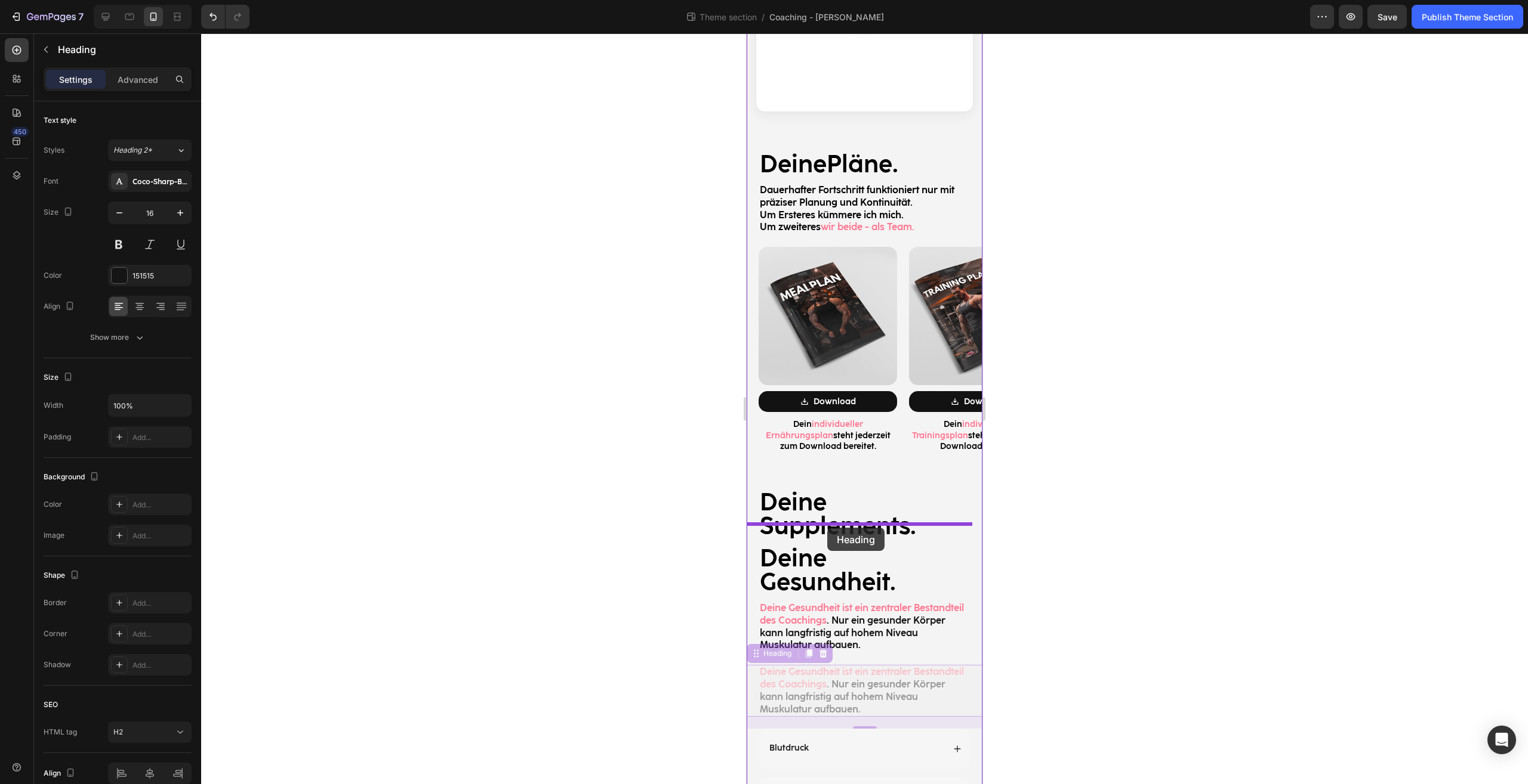
drag, startPoint x: 759, startPoint y: 634, endPoint x: 827, endPoint y: 528, distance: 125.9
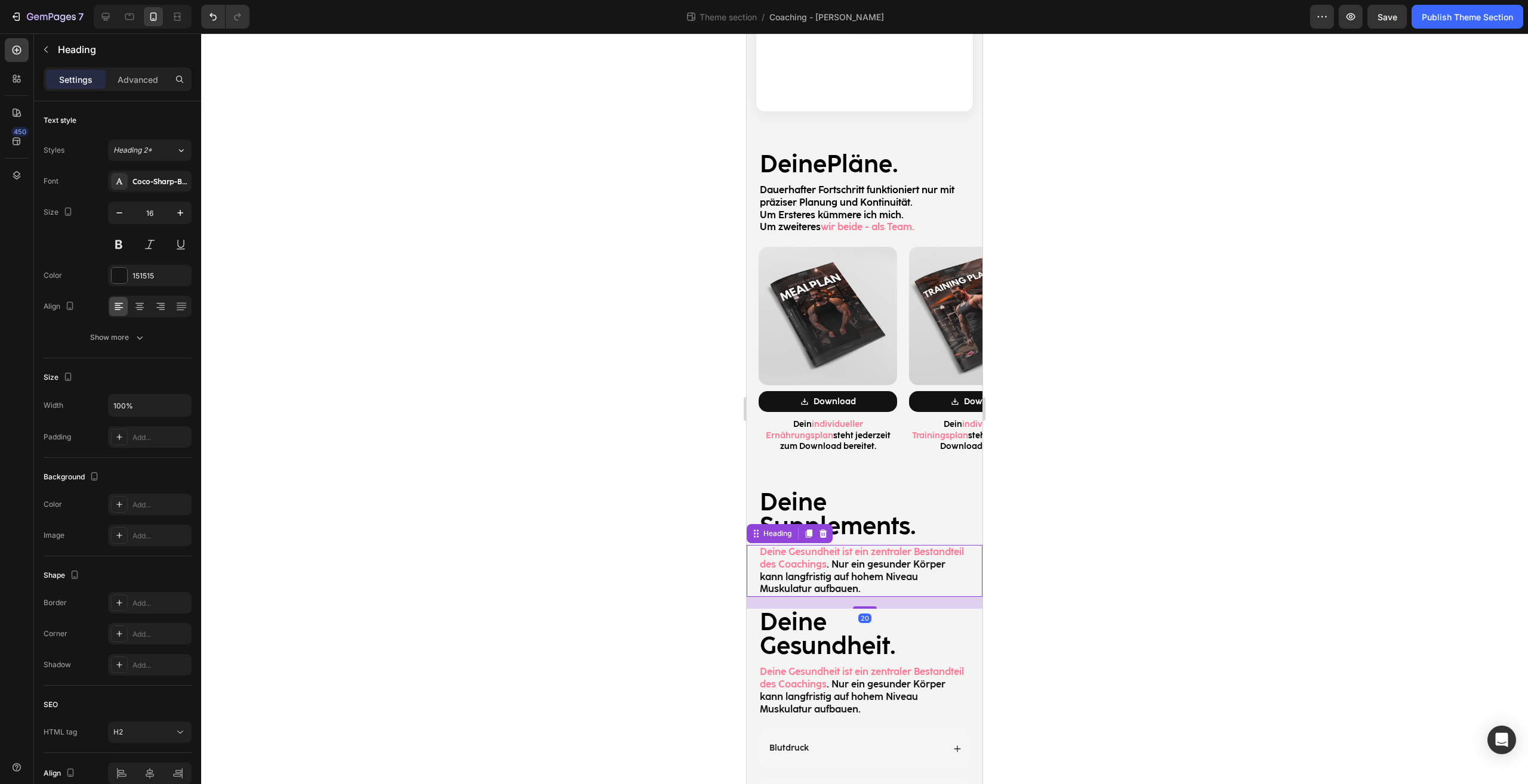
click at [1067, 554] on div at bounding box center [865, 409] width 1327 height 751
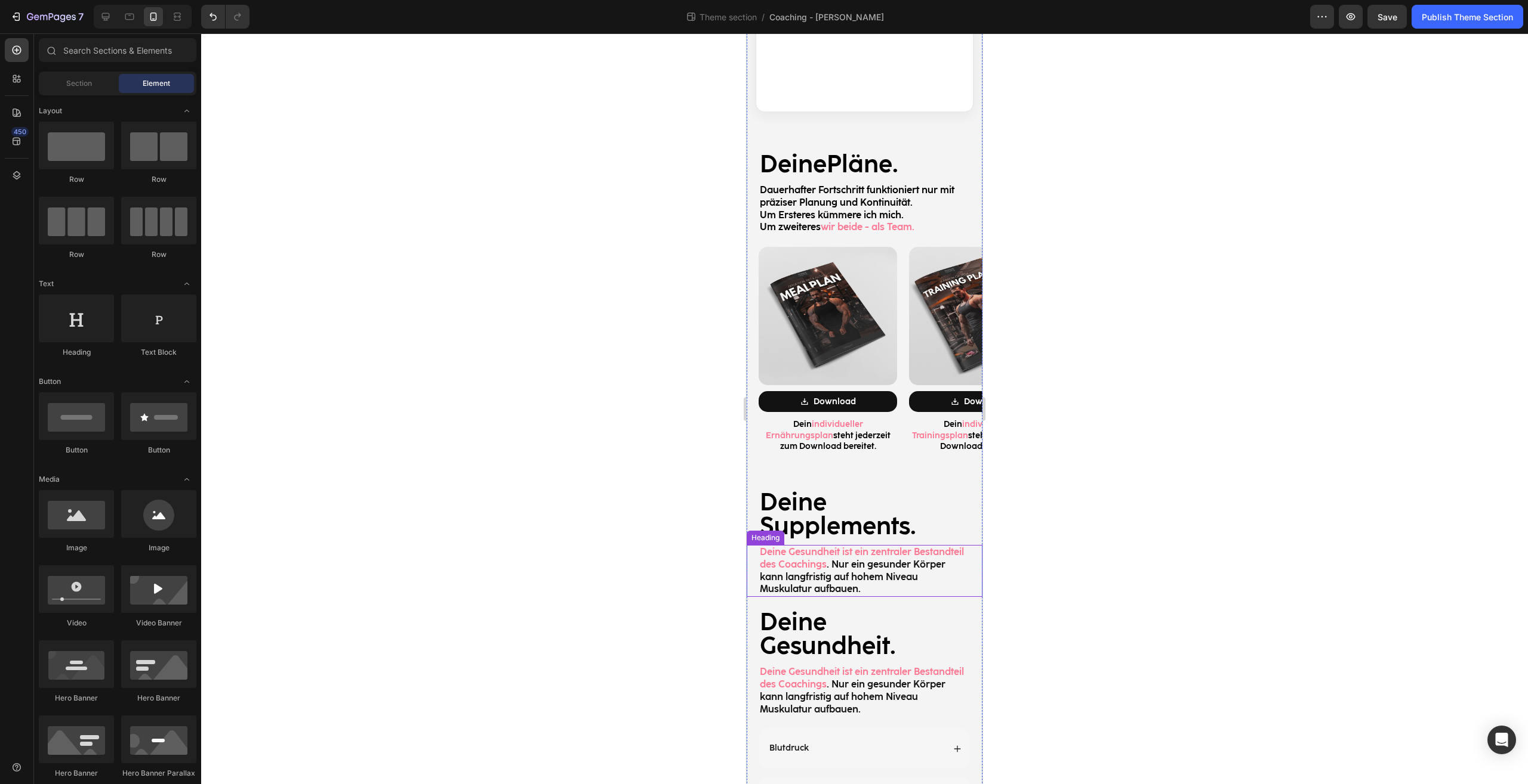
click at [784, 546] on span "Deine Gesundheit ist ein zentraler Bestandteil des Coachings" at bounding box center [861, 558] width 204 height 24
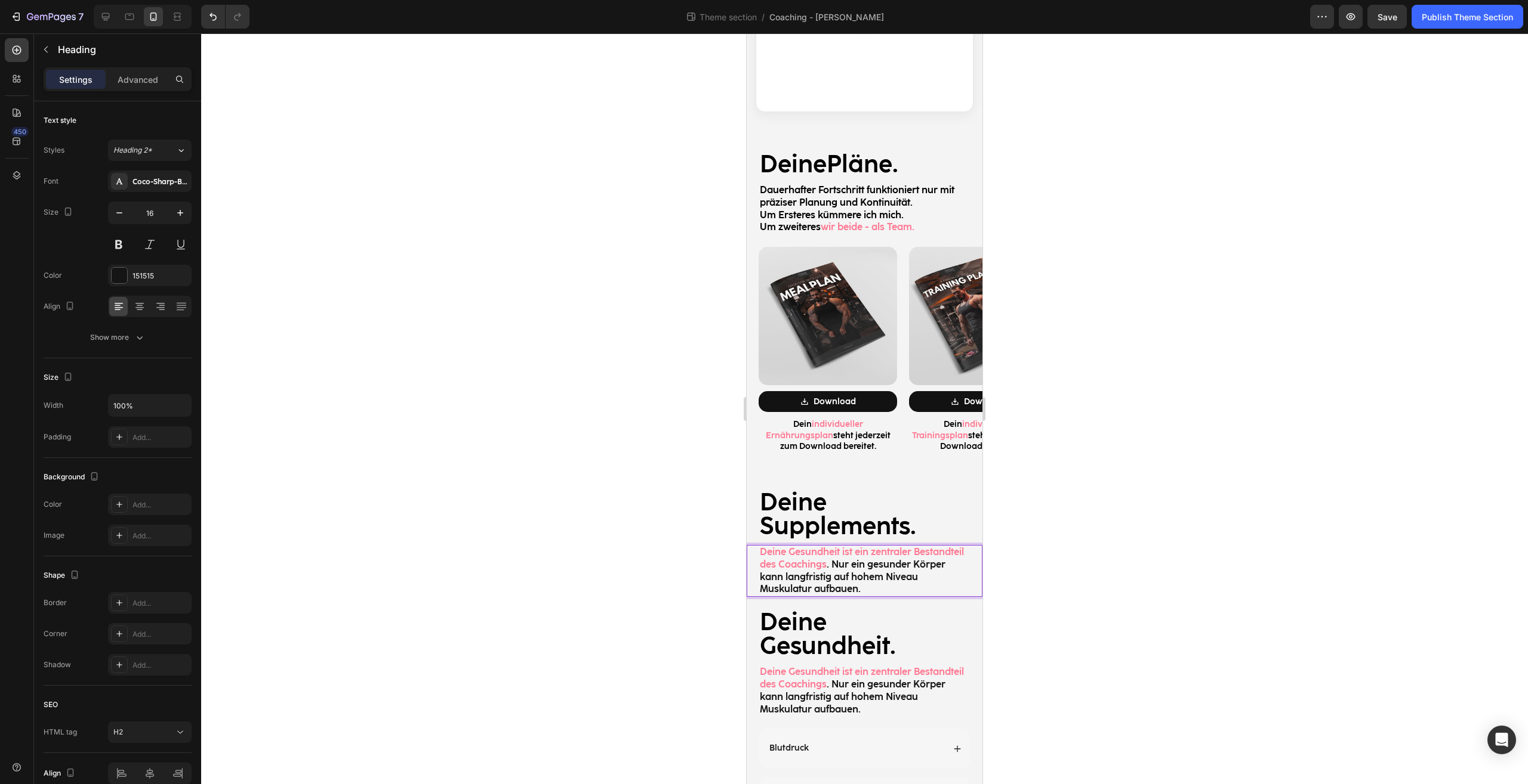
click at [880, 546] on p "Deine Gesundheit ist ein zentraler Bestandteil des Coachings . Nur ein gesunder…" at bounding box center [864, 571] width 209 height 50
drag, startPoint x: 938, startPoint y: 570, endPoint x: 888, endPoint y: 546, distance: 55.5
click at [888, 546] on p "Deine Gesundheit ist ein zentraler Bestandteil des Coachings . Nur ein gesunder…" at bounding box center [864, 571] width 209 height 50
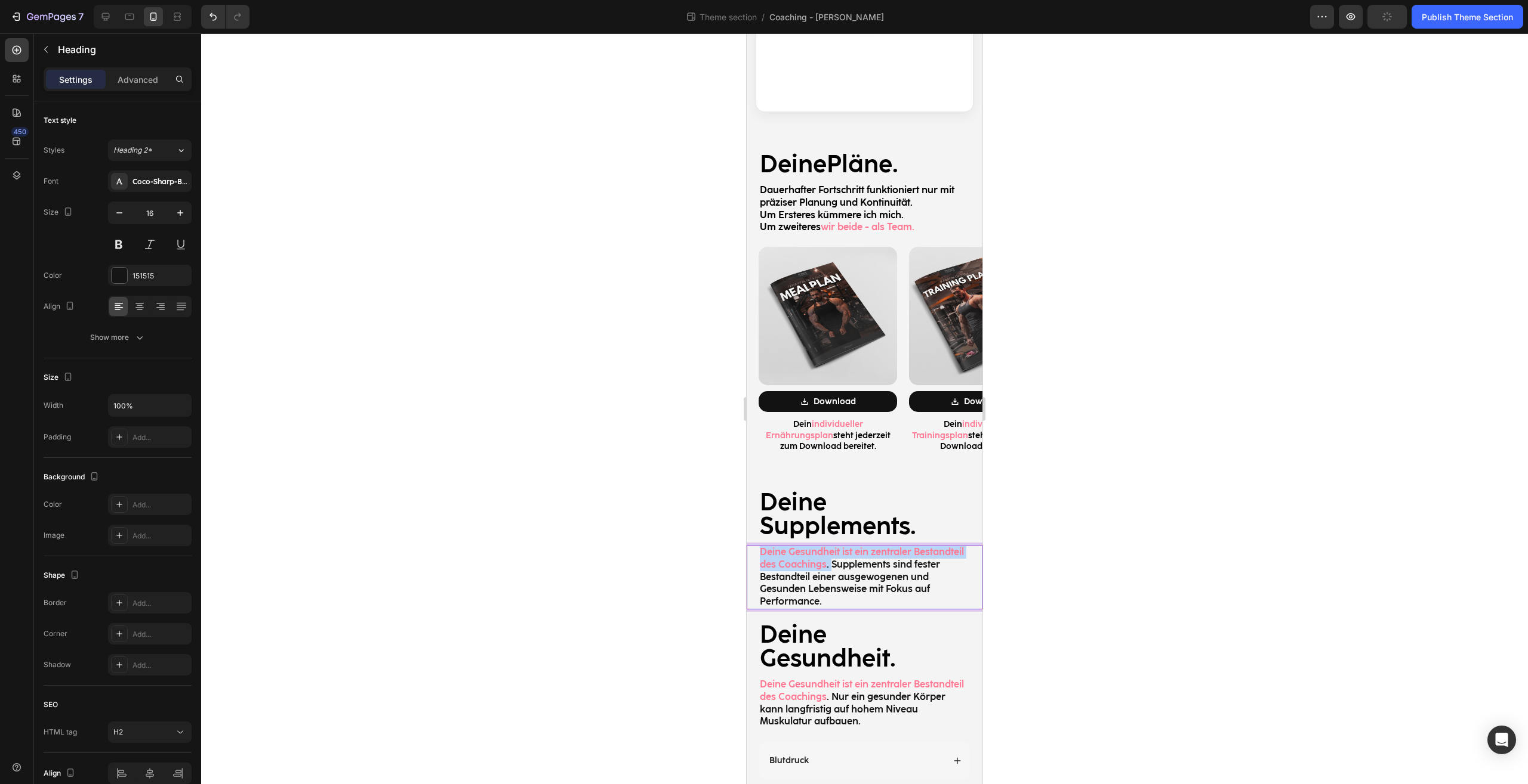
drag, startPoint x: 884, startPoint y: 545, endPoint x: 754, endPoint y: 529, distance: 131.0
click at [759, 545] on h2 "Deine Gesundheit ist ein zentraler Bestandteil des Coachings . Supplements sind…" at bounding box center [865, 577] width 212 height 64
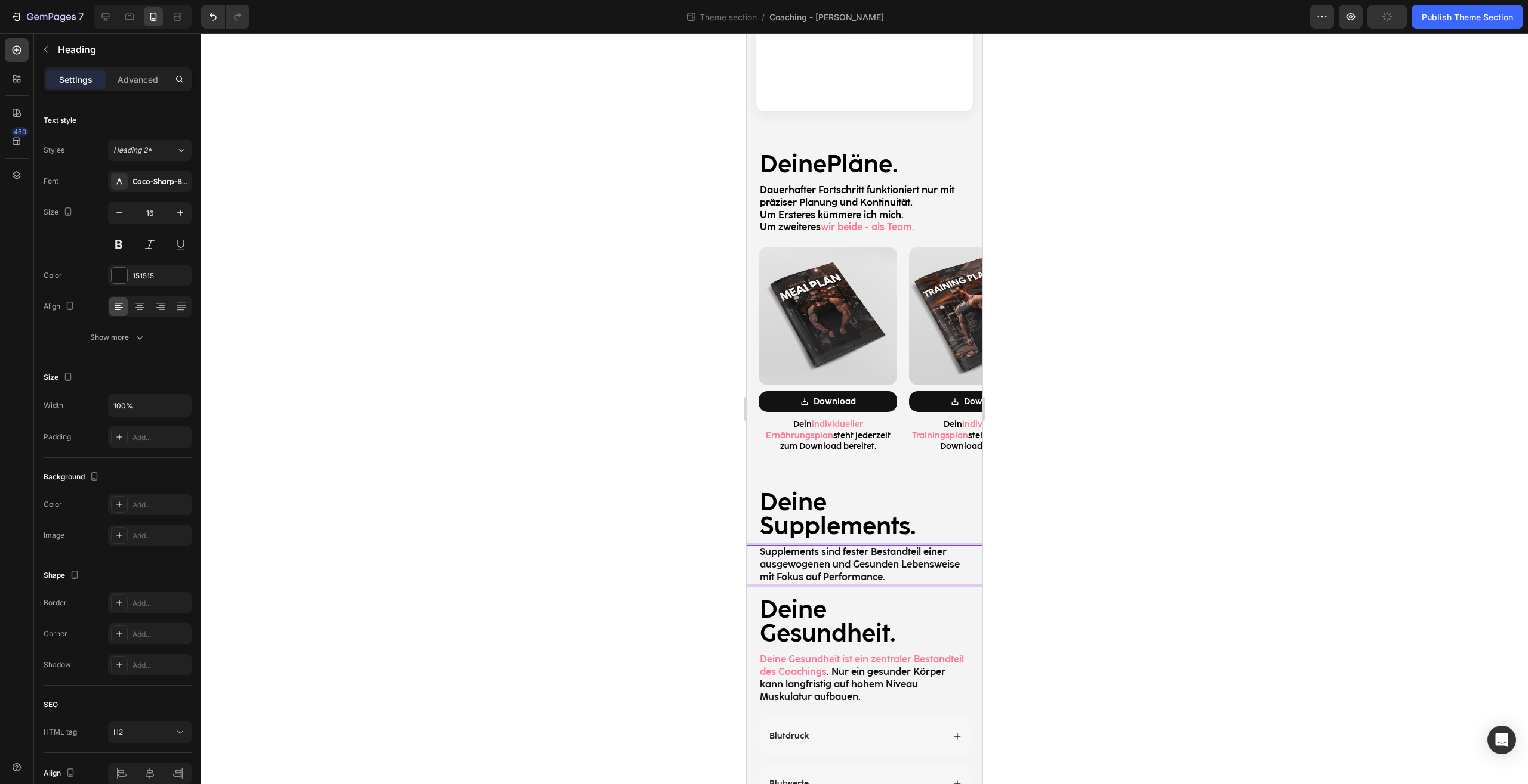
click at [1135, 577] on div at bounding box center [865, 409] width 1327 height 751
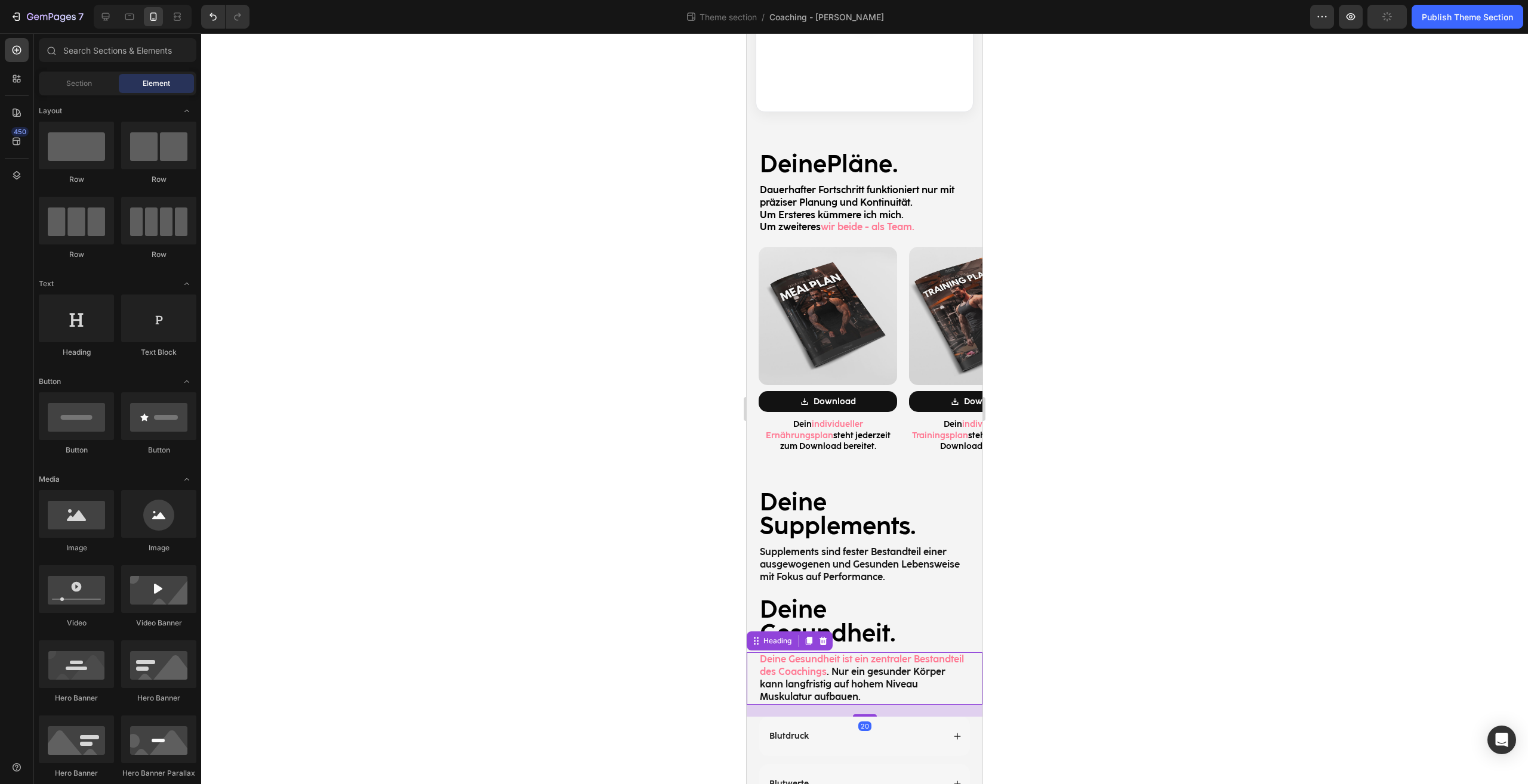
click at [853, 653] on span "Deine Gesundheit ist ein zentraler Bestandteil des Coachings" at bounding box center [861, 665] width 204 height 24
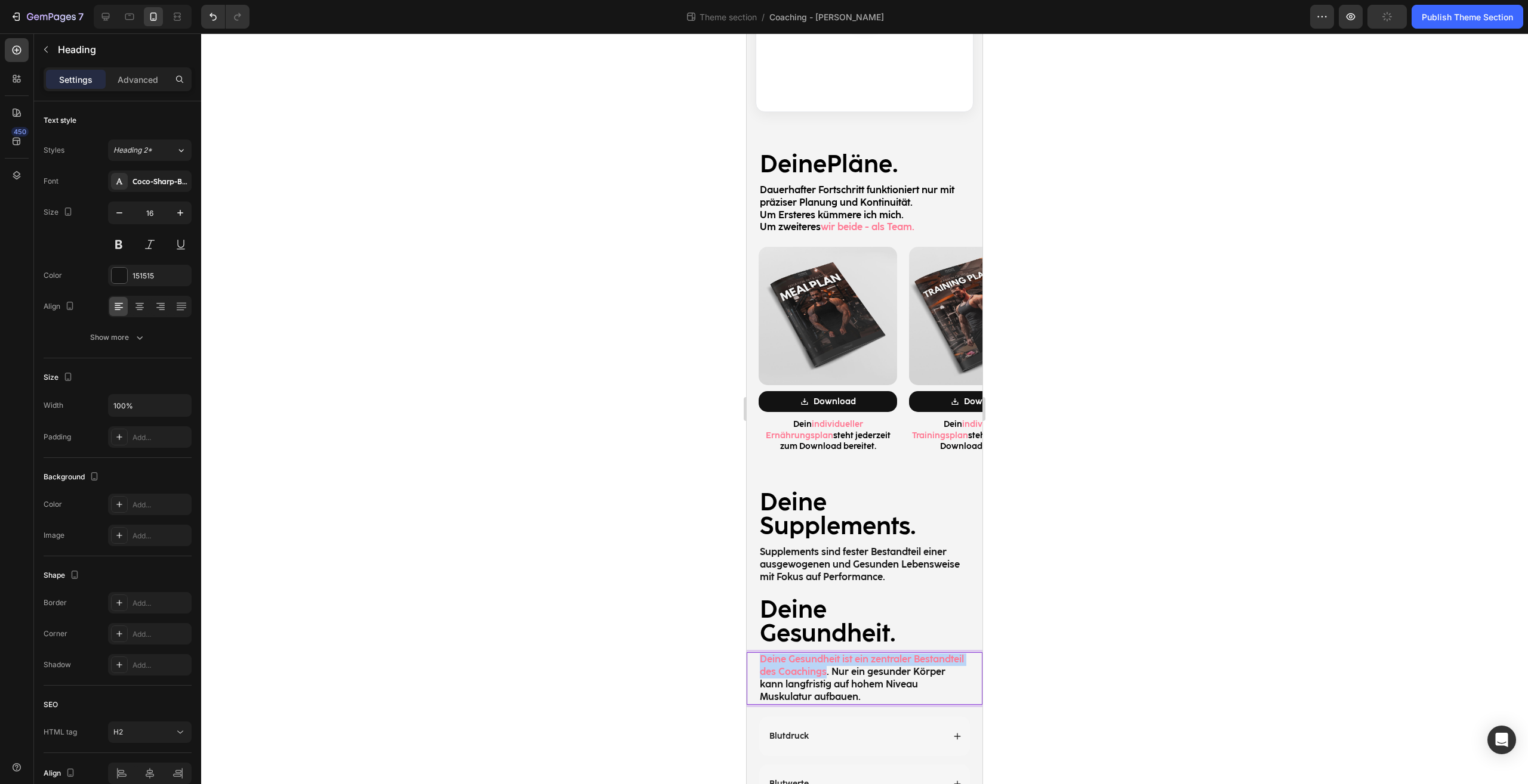
click at [853, 653] on span "Deine Gesundheit ist ein zentraler Bestandteil des Coachings" at bounding box center [861, 665] width 204 height 24
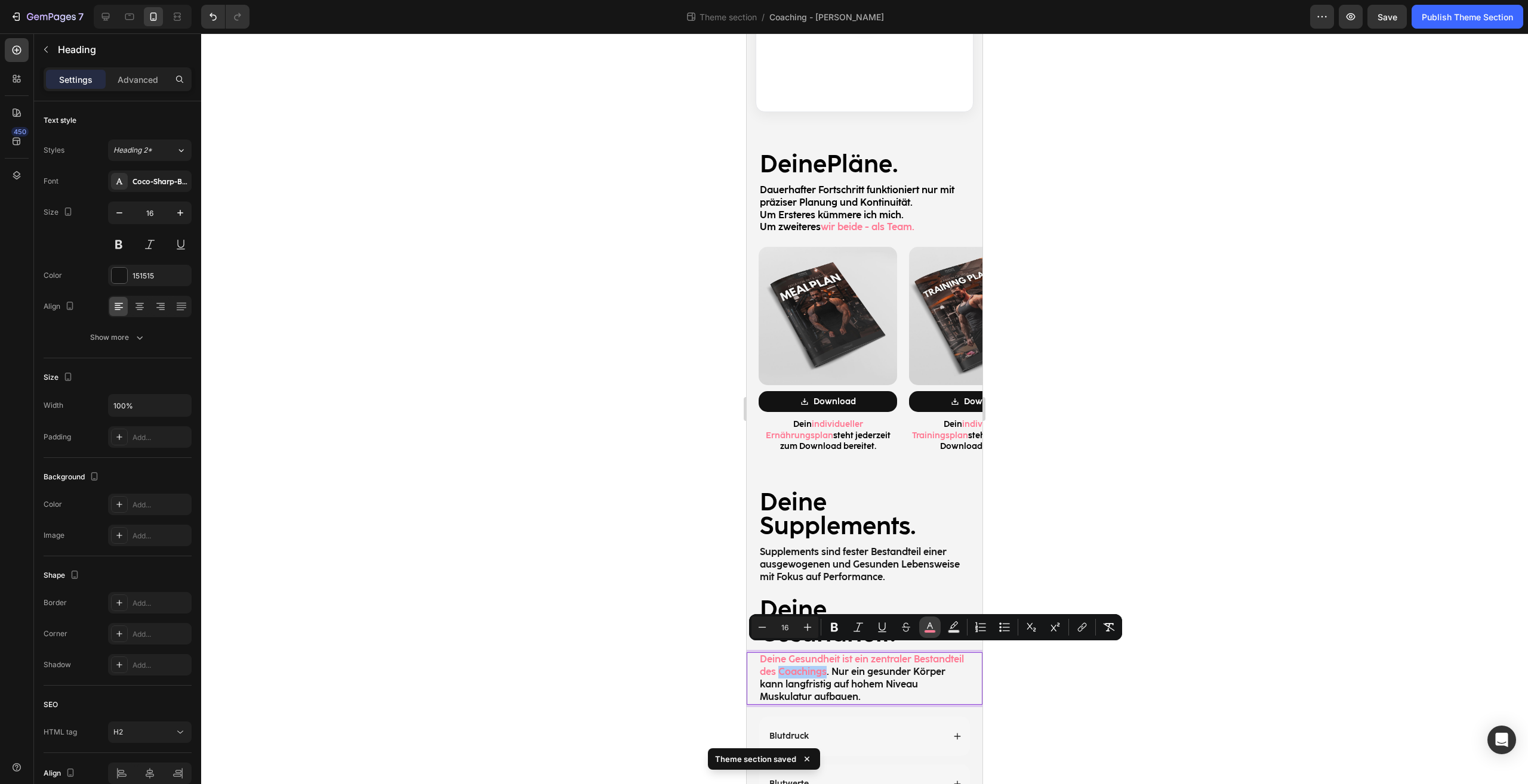
click at [937, 620] on button "color" at bounding box center [930, 627] width 21 height 21
type input "FF7A94"
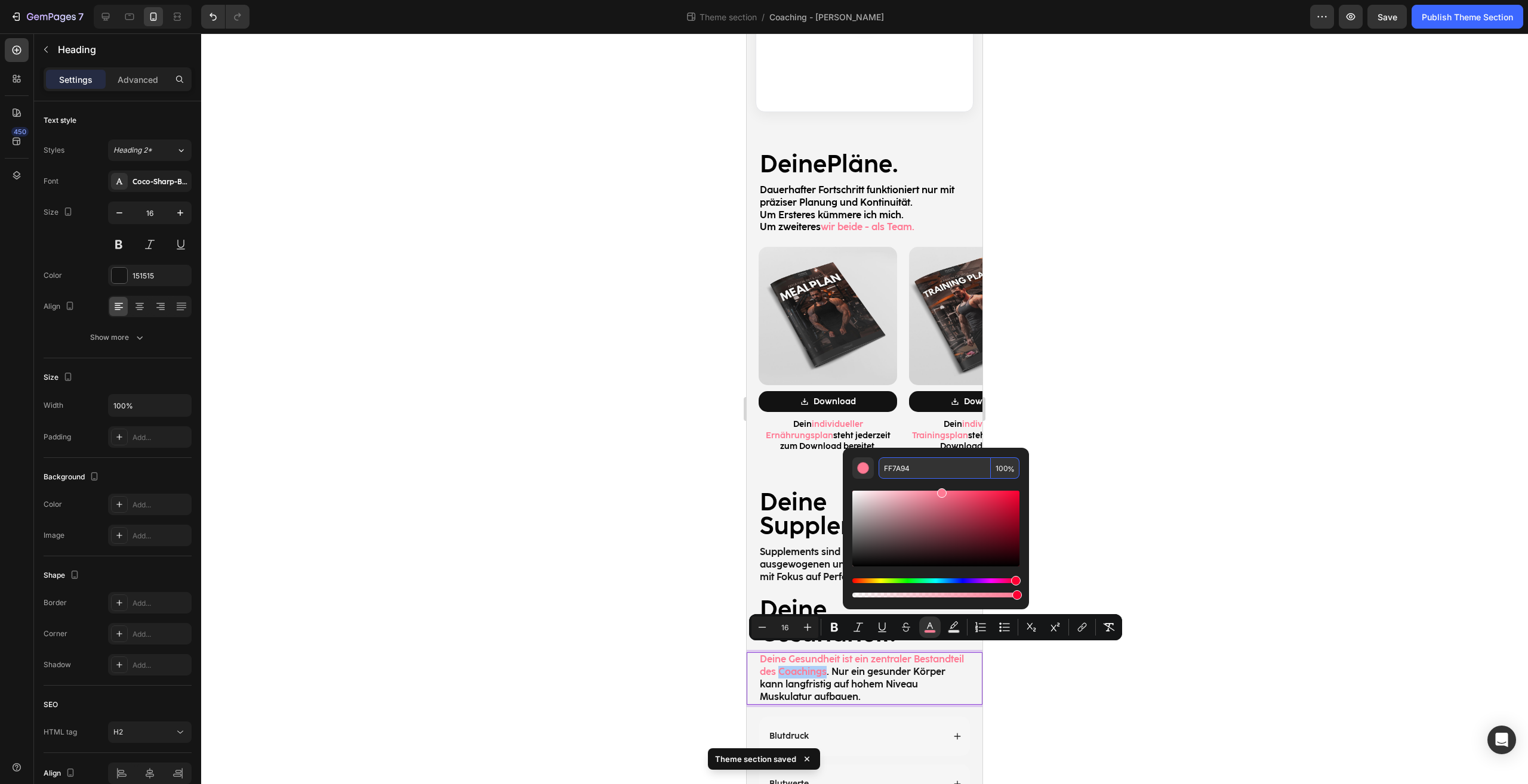
click at [953, 467] on input "FF7A94" at bounding box center [934, 468] width 112 height 21
click at [1080, 469] on div at bounding box center [865, 409] width 1327 height 751
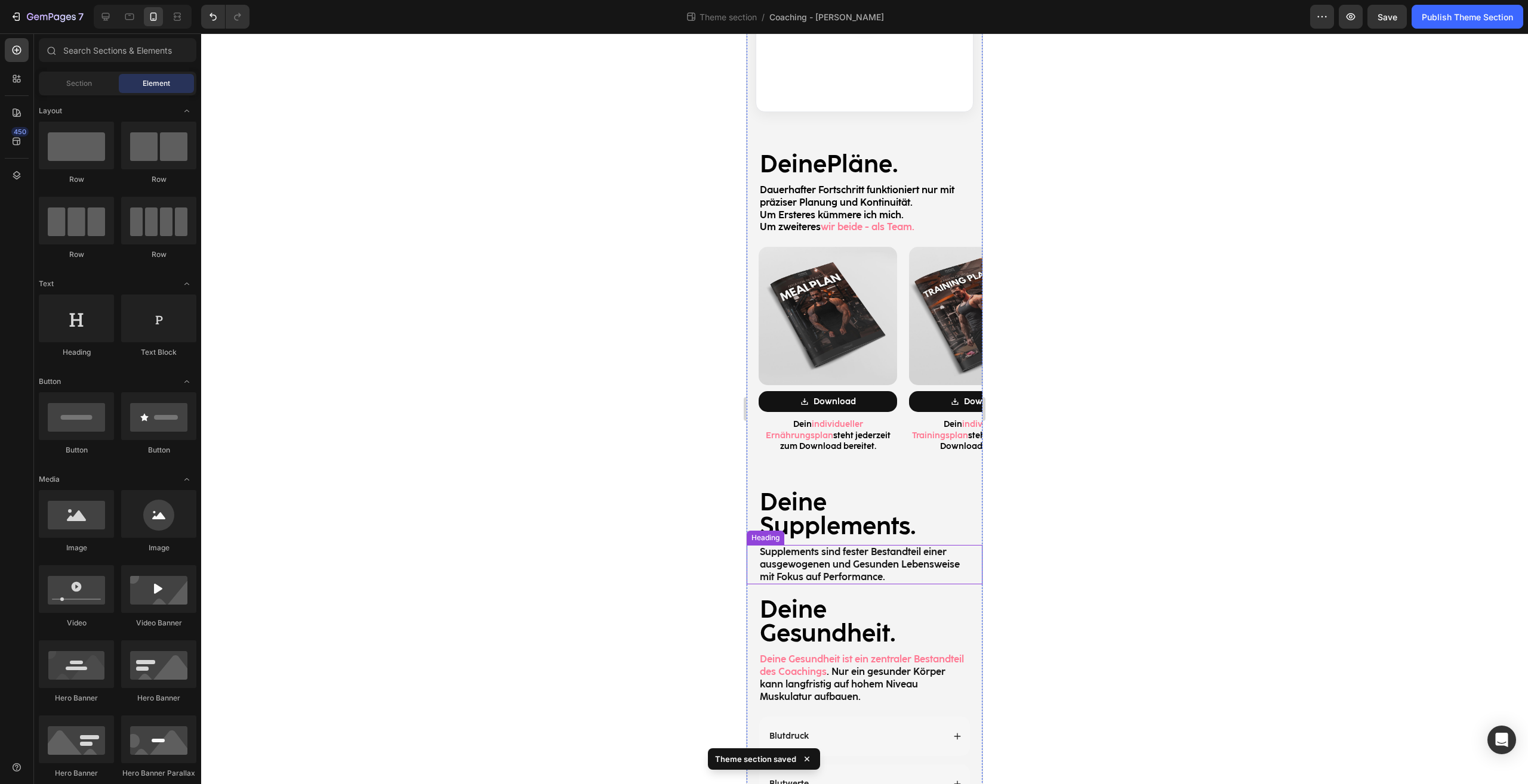
click at [869, 547] on p "Supplements sind fester Bestandteil einer ausgewogenen und Gesunden Lebensweise…" at bounding box center [864, 565] width 209 height 37
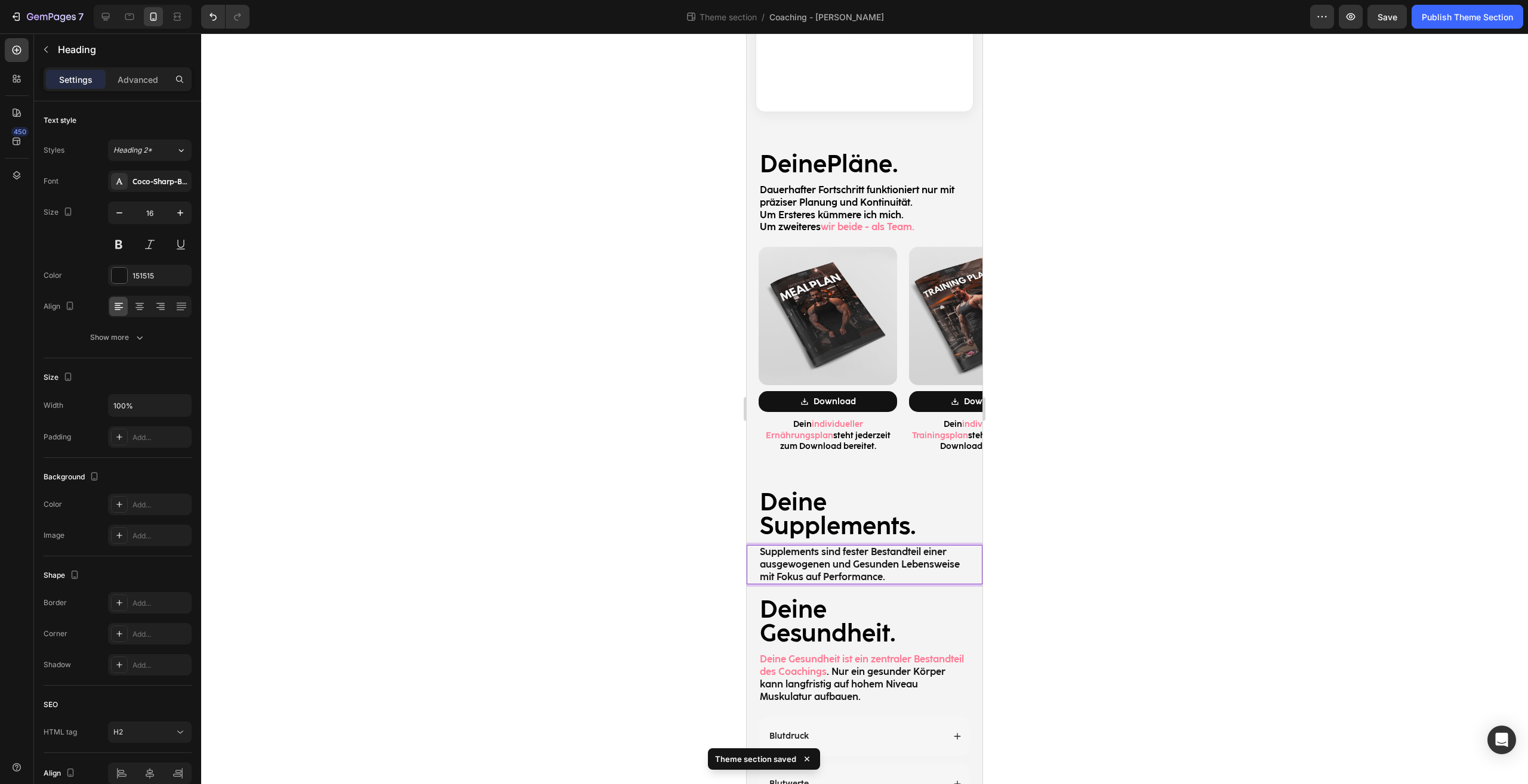
click at [871, 546] on p "Supplements sind fester Bestandteil einer ausgewogenen und Gesunden Lebensweise…" at bounding box center [864, 565] width 209 height 37
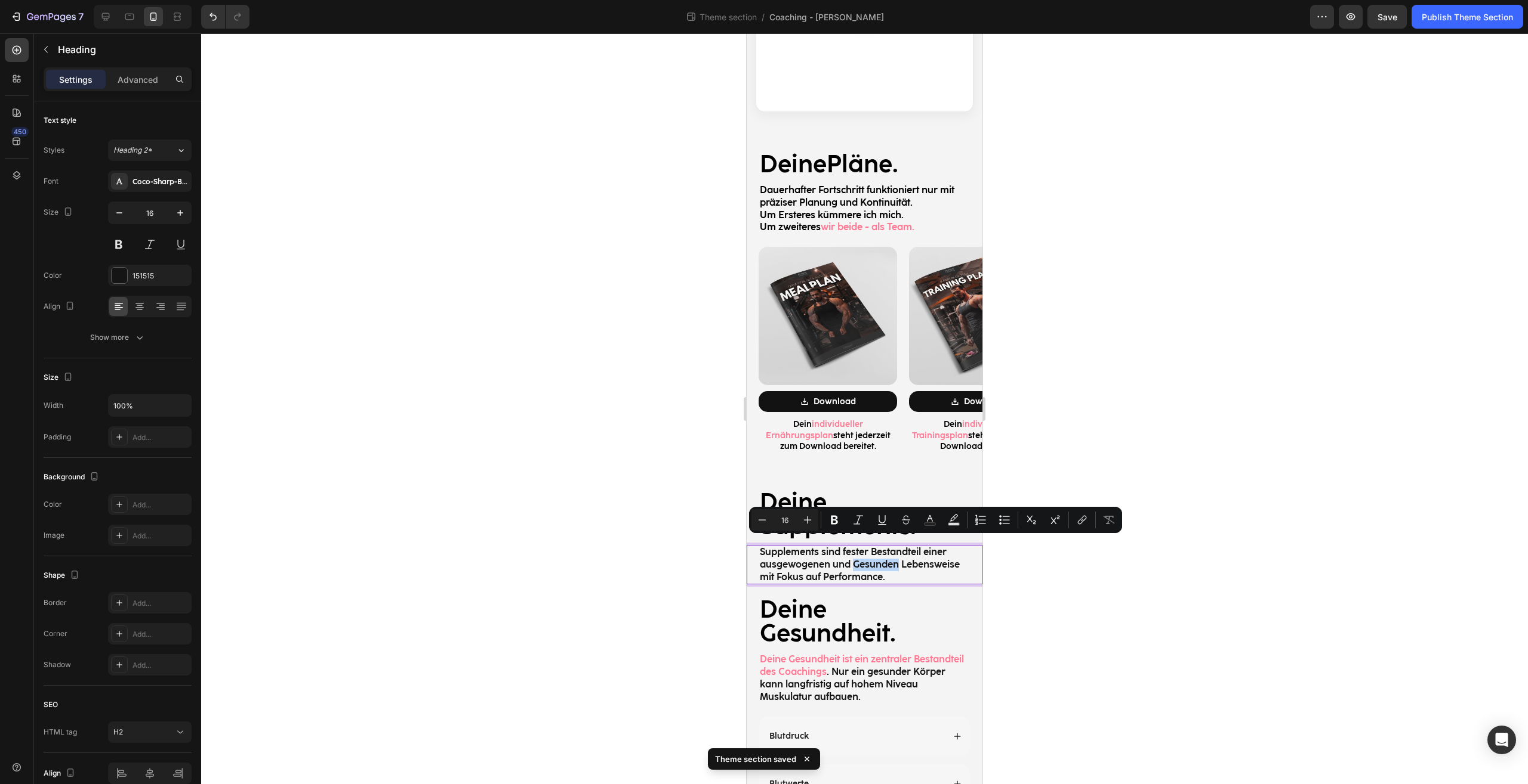
click at [864, 546] on p "Supplements sind fester Bestandteil einer ausgewogenen und Gesunden Lebensweise…" at bounding box center [864, 565] width 209 height 37
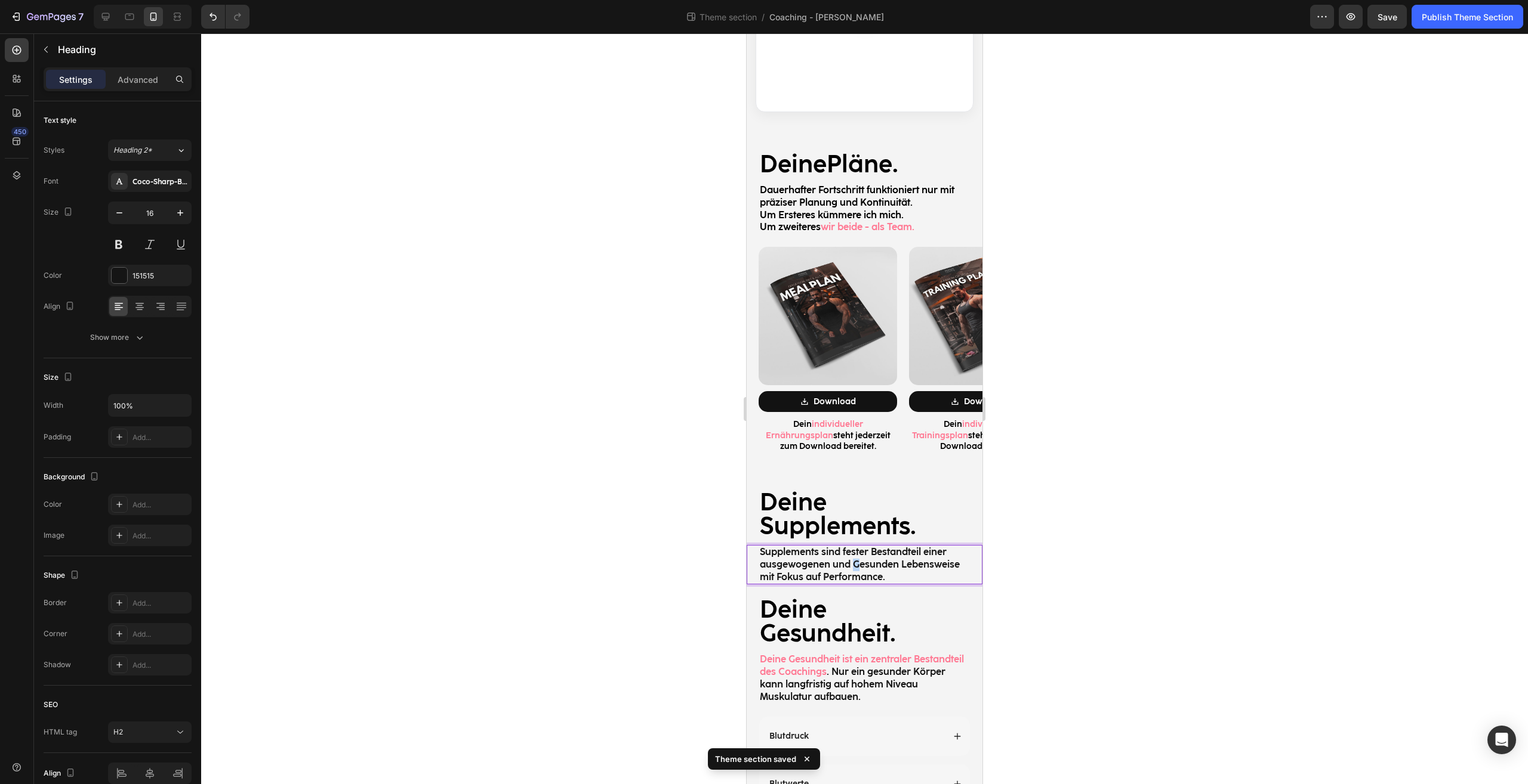
click at [855, 546] on p "Supplements sind fester Bestandteil einer ausgewogenen und Gesunden Lebensweise…" at bounding box center [864, 565] width 209 height 37
click at [882, 546] on p "Supplements sind fester Bestandteil einer ausgewogenen und gesunden Lebensweise…" at bounding box center [864, 565] width 209 height 37
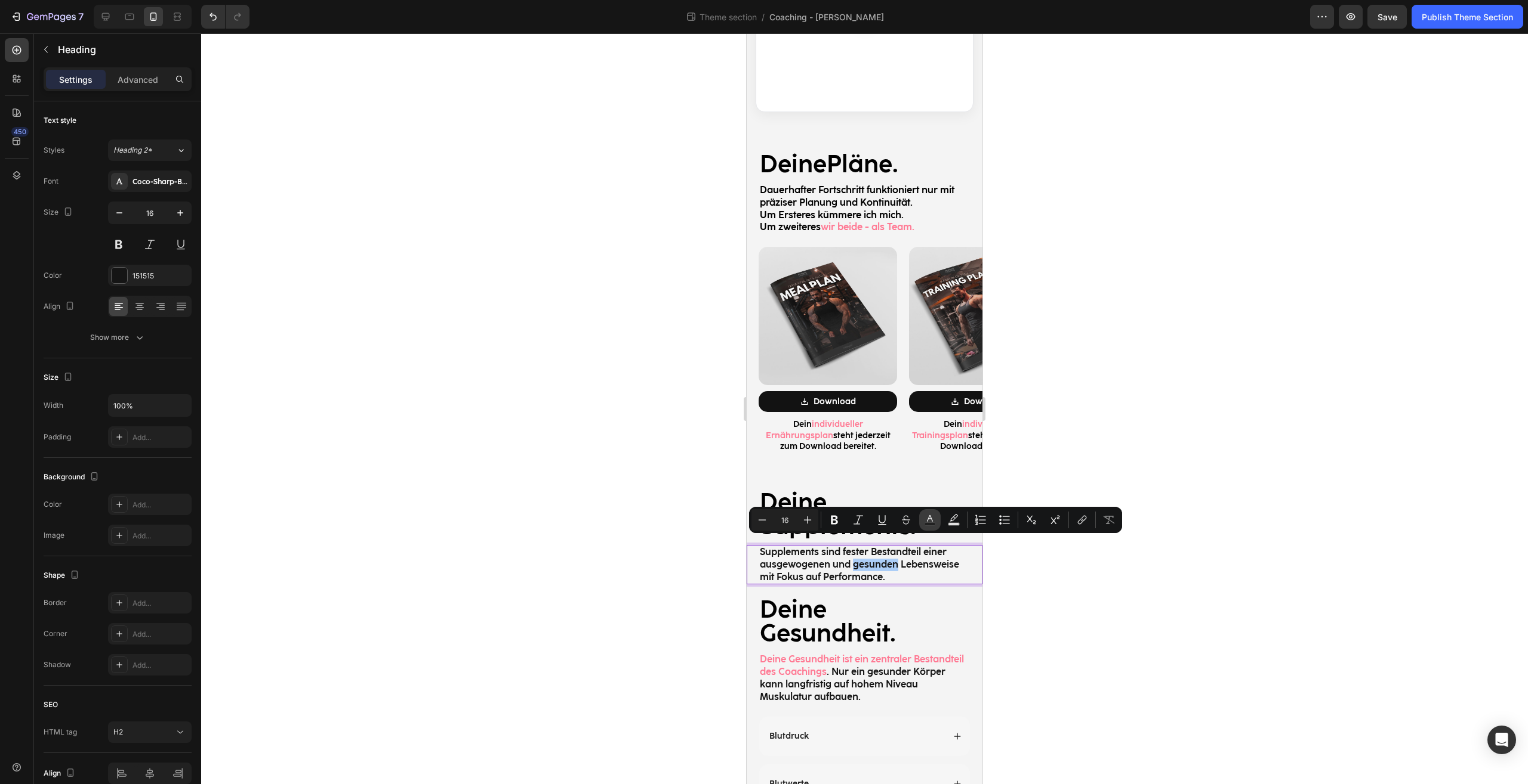
click at [932, 519] on icon "Editor contextual toolbar" at bounding box center [929, 520] width 12 height 12
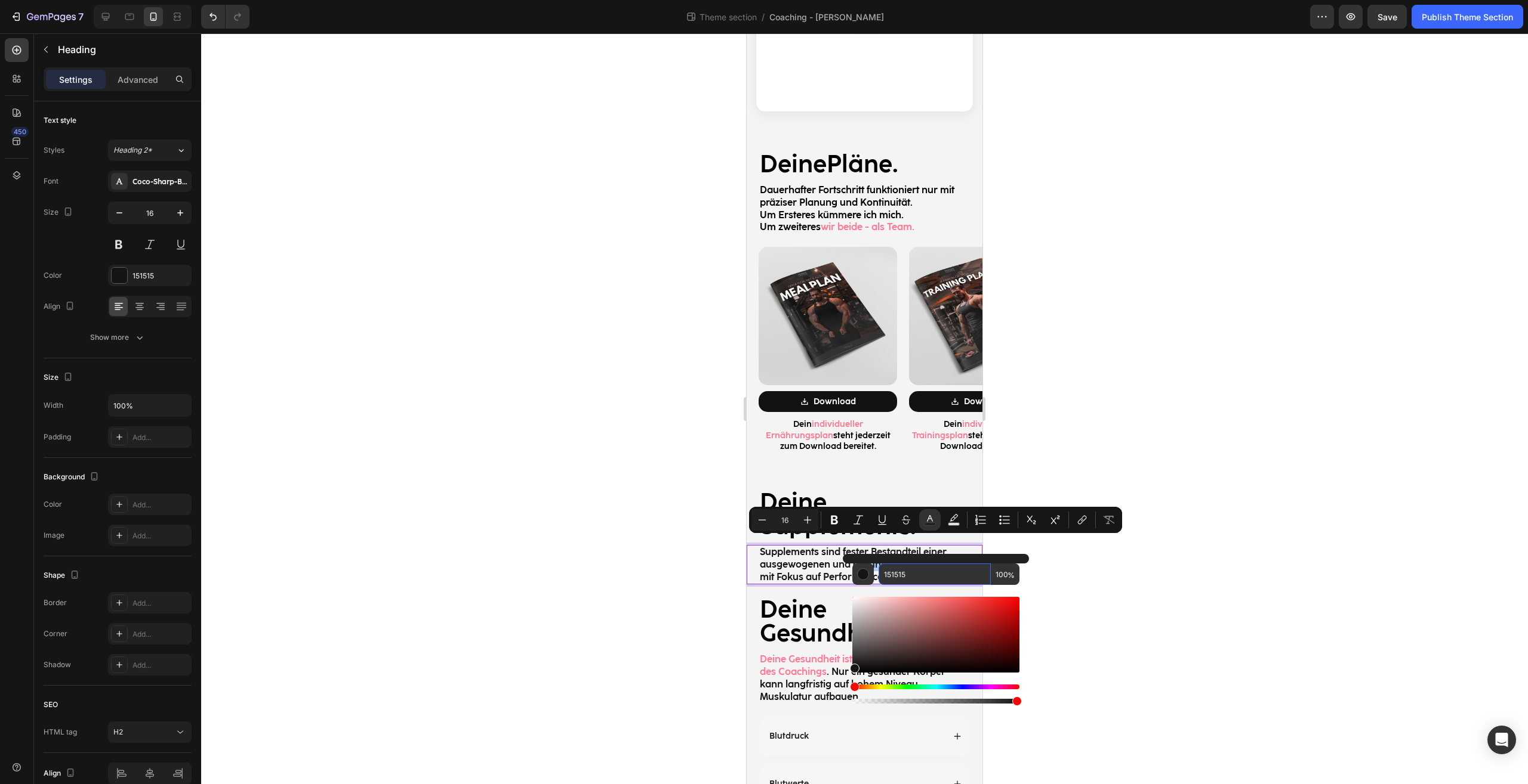
click at [917, 576] on input "151515" at bounding box center [934, 574] width 112 height 21
paste input "FF7A94"
type input "FF7A94"
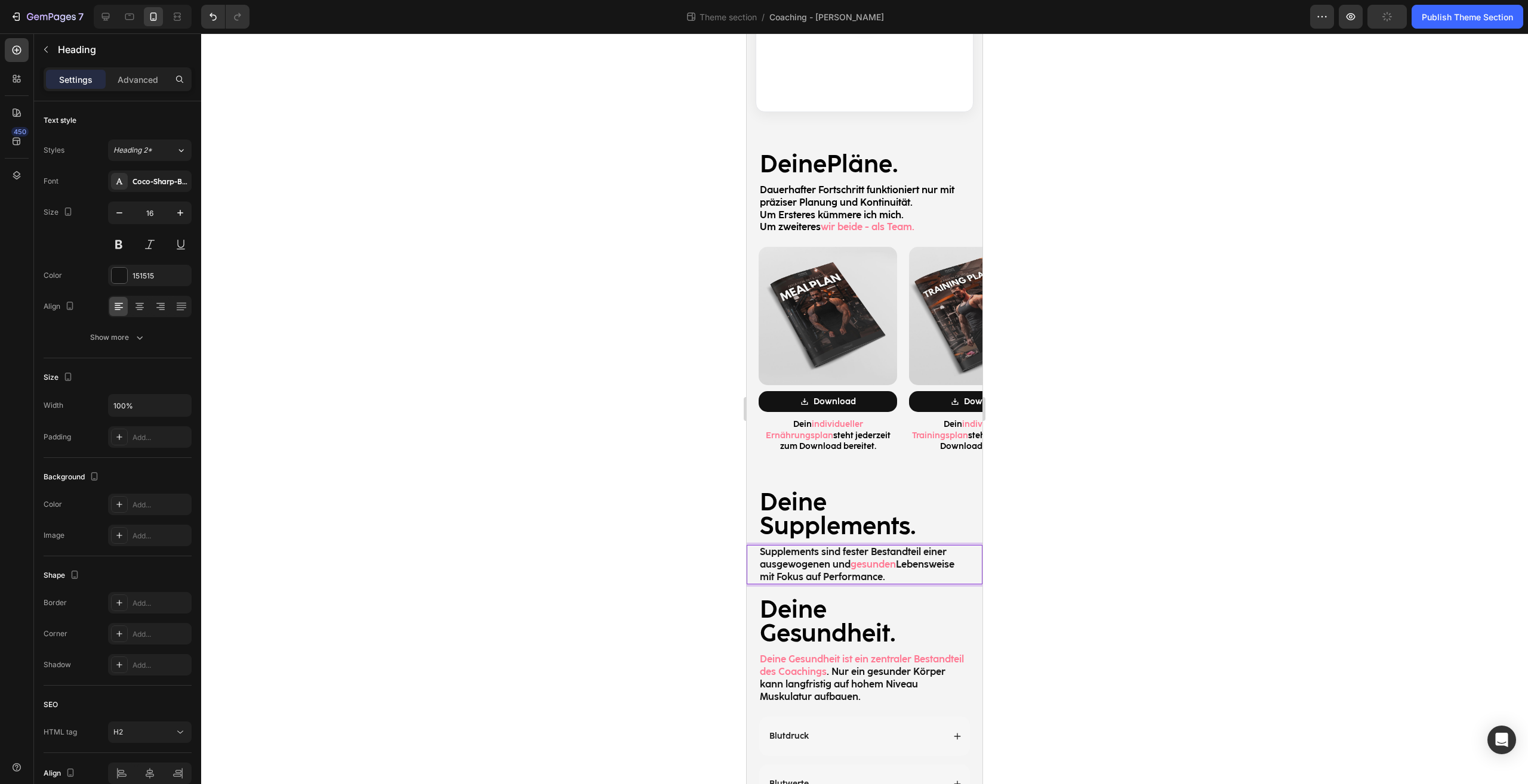
click at [782, 556] on p "Supplements sind fester Bestandteil einer ausgewogenen und gesunden Lebensweise…" at bounding box center [864, 565] width 209 height 37
click at [787, 557] on p "Supplements sind fester Bestandteil einer ausgewogenen und gesunden Lebensweise…" at bounding box center [864, 565] width 209 height 37
click at [902, 555] on p "Supplements sind fester Bestandteil einer ausgewogenen und gesunden Lebensweise…" at bounding box center [864, 565] width 209 height 37
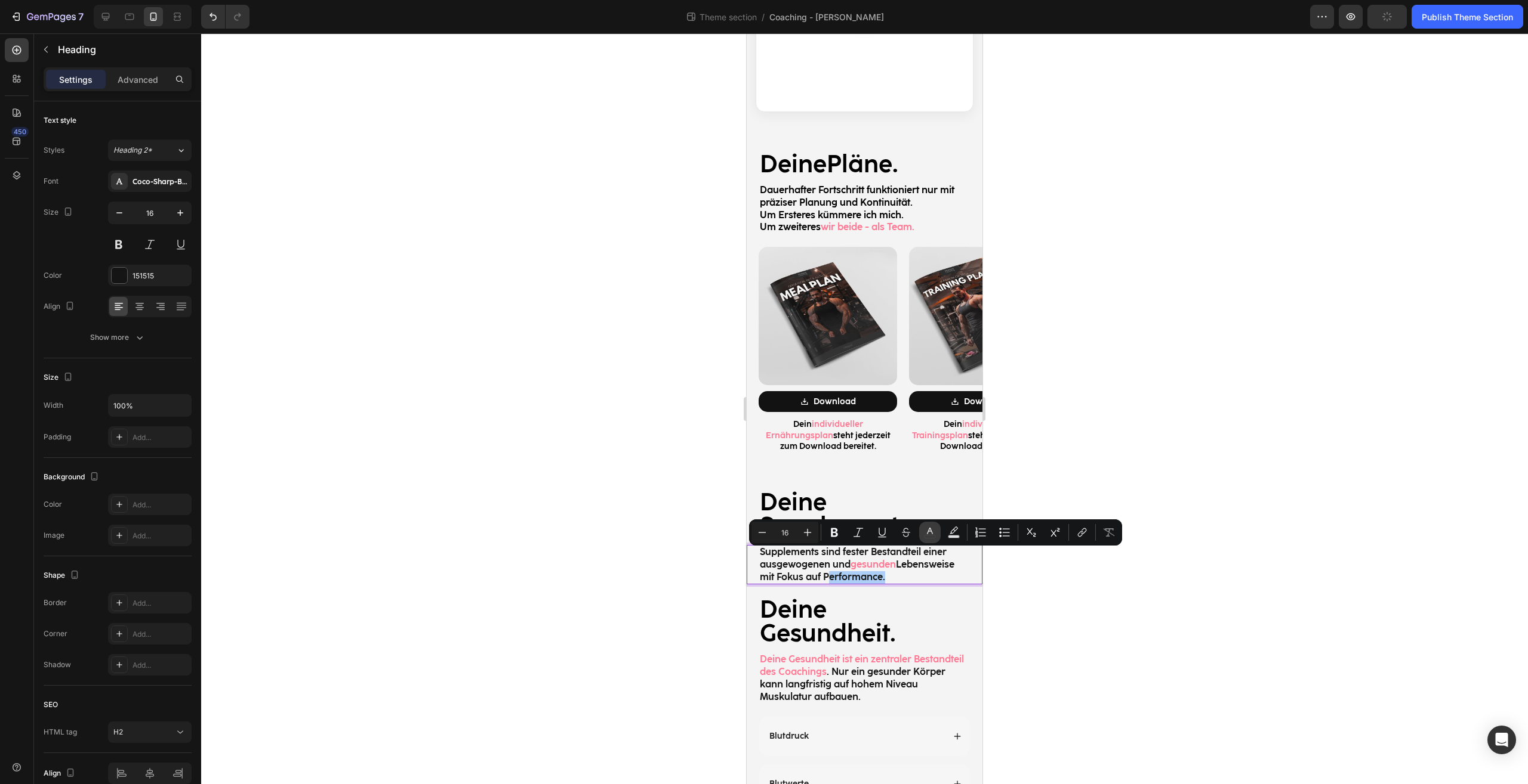
drag, startPoint x: 929, startPoint y: 536, endPoint x: 191, endPoint y: 521, distance: 738.2
click at [929, 536] on icon "Editor contextual toolbar" at bounding box center [929, 532] width 12 height 12
type input "151515"
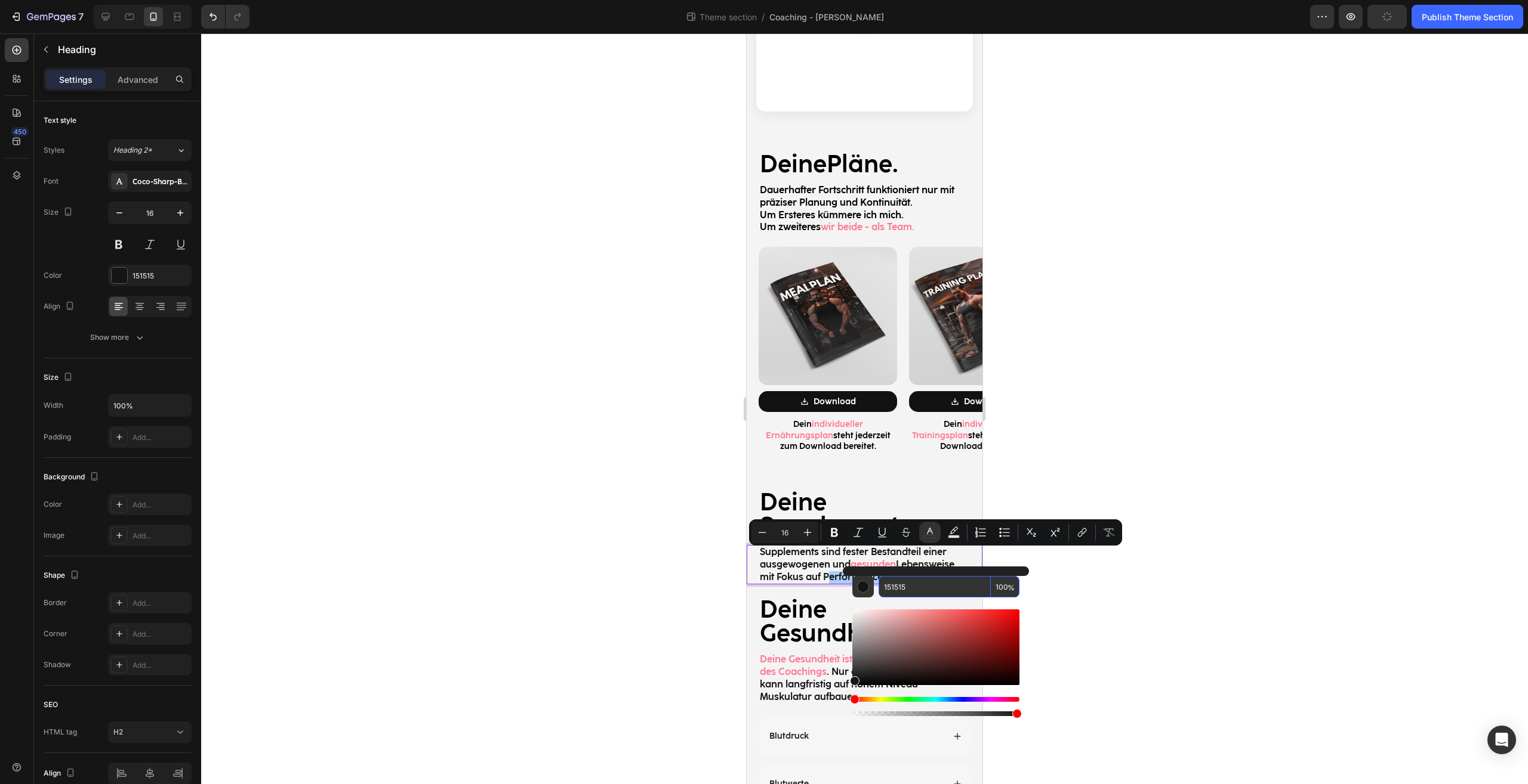
click at [935, 594] on input "151515" at bounding box center [934, 586] width 112 height 21
paste input "FF7A94"
type input "151515"
click at [1108, 602] on div at bounding box center [865, 409] width 1327 height 751
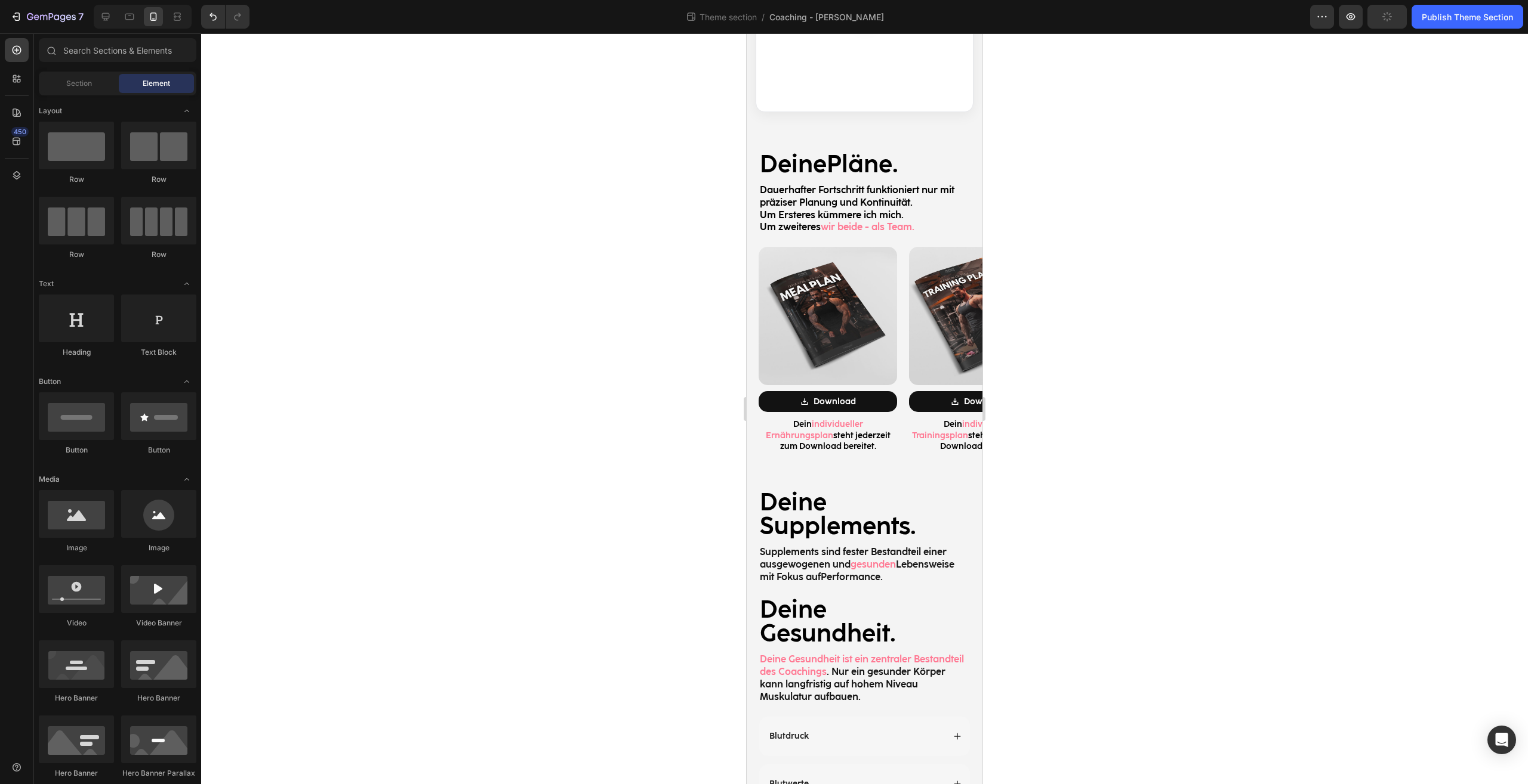
click at [880, 571] on span "Performance" at bounding box center [849, 577] width 60 height 12
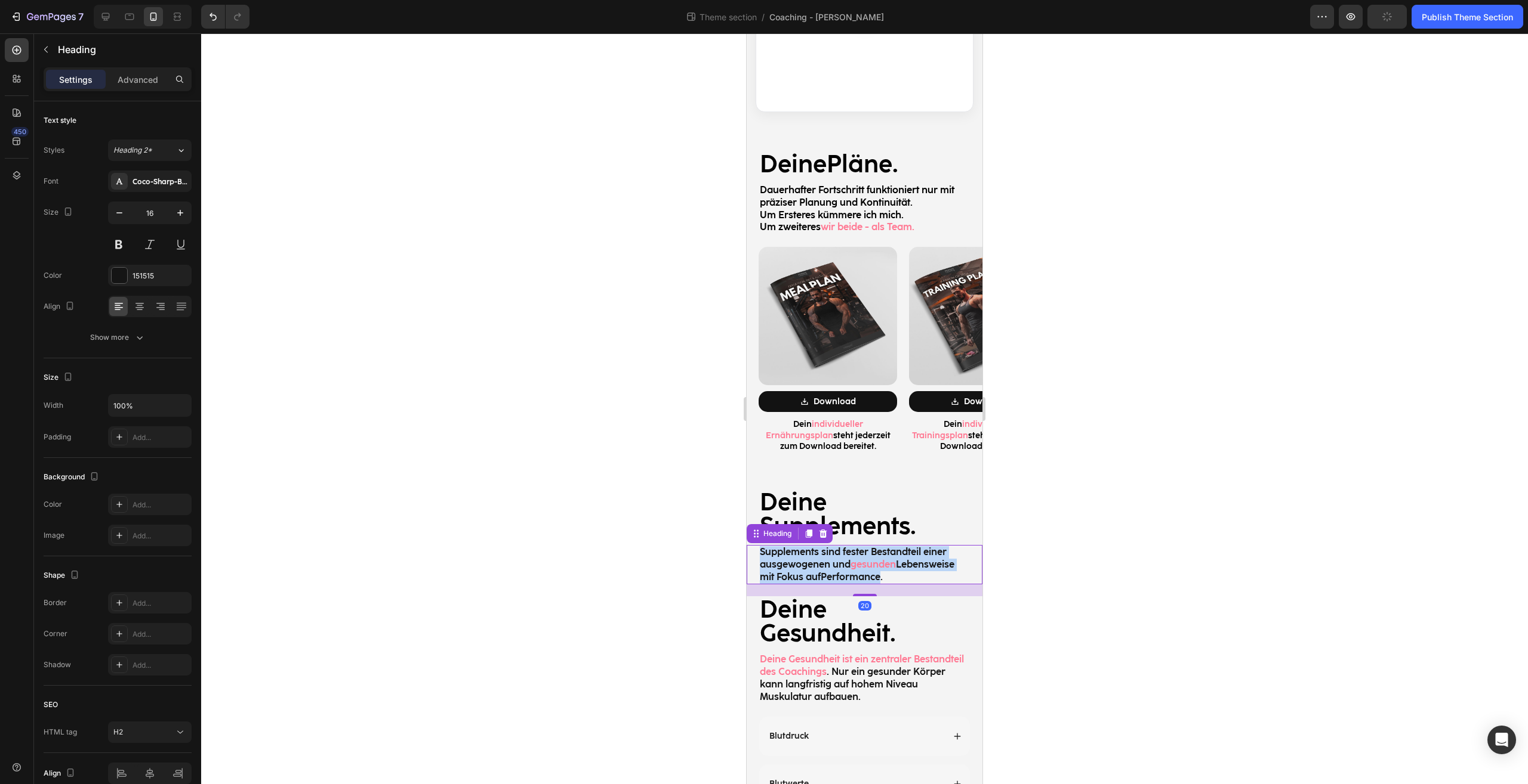
click at [880, 571] on span "Performance" at bounding box center [849, 577] width 60 height 12
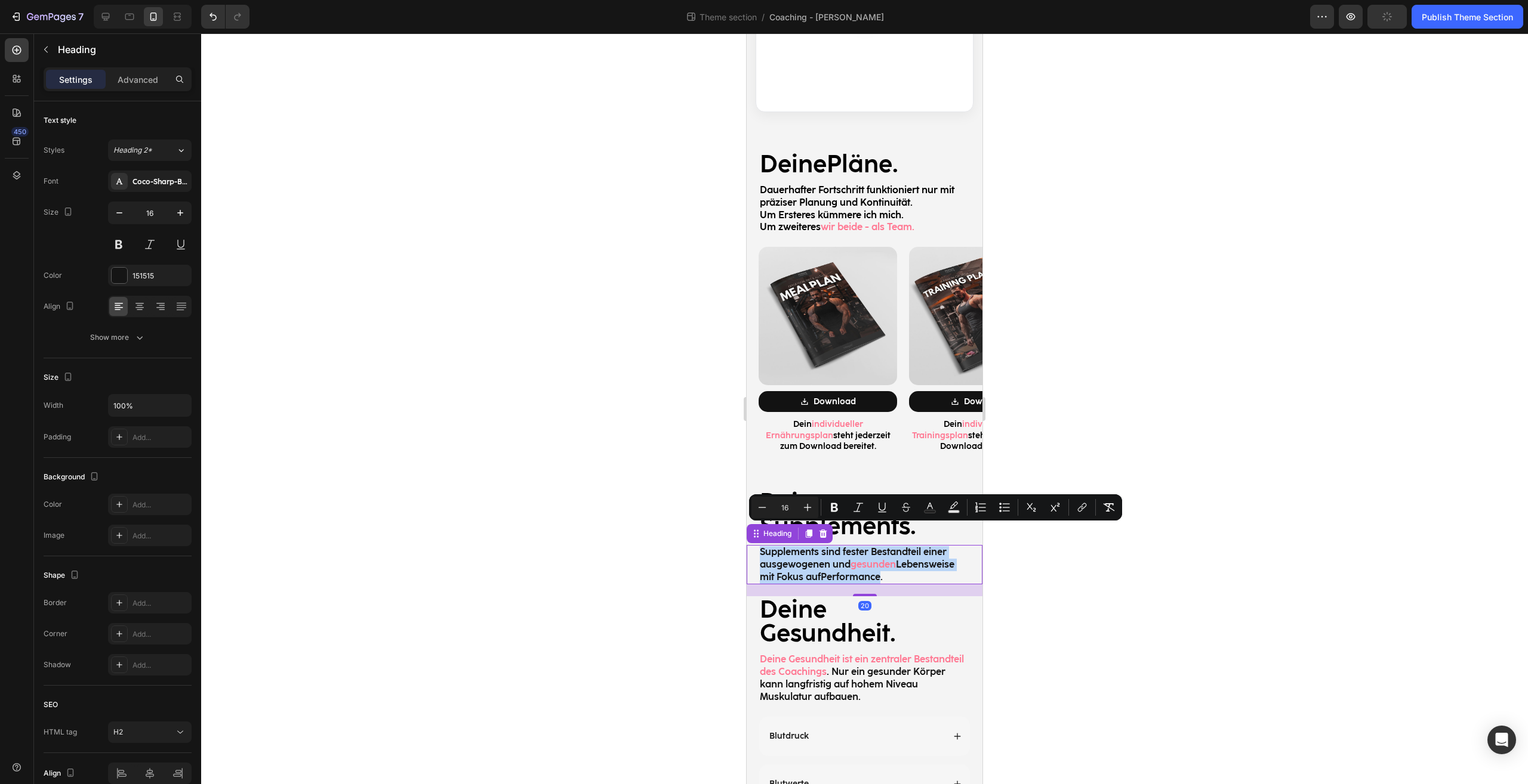
click at [880, 571] on span "Performance" at bounding box center [849, 577] width 60 height 12
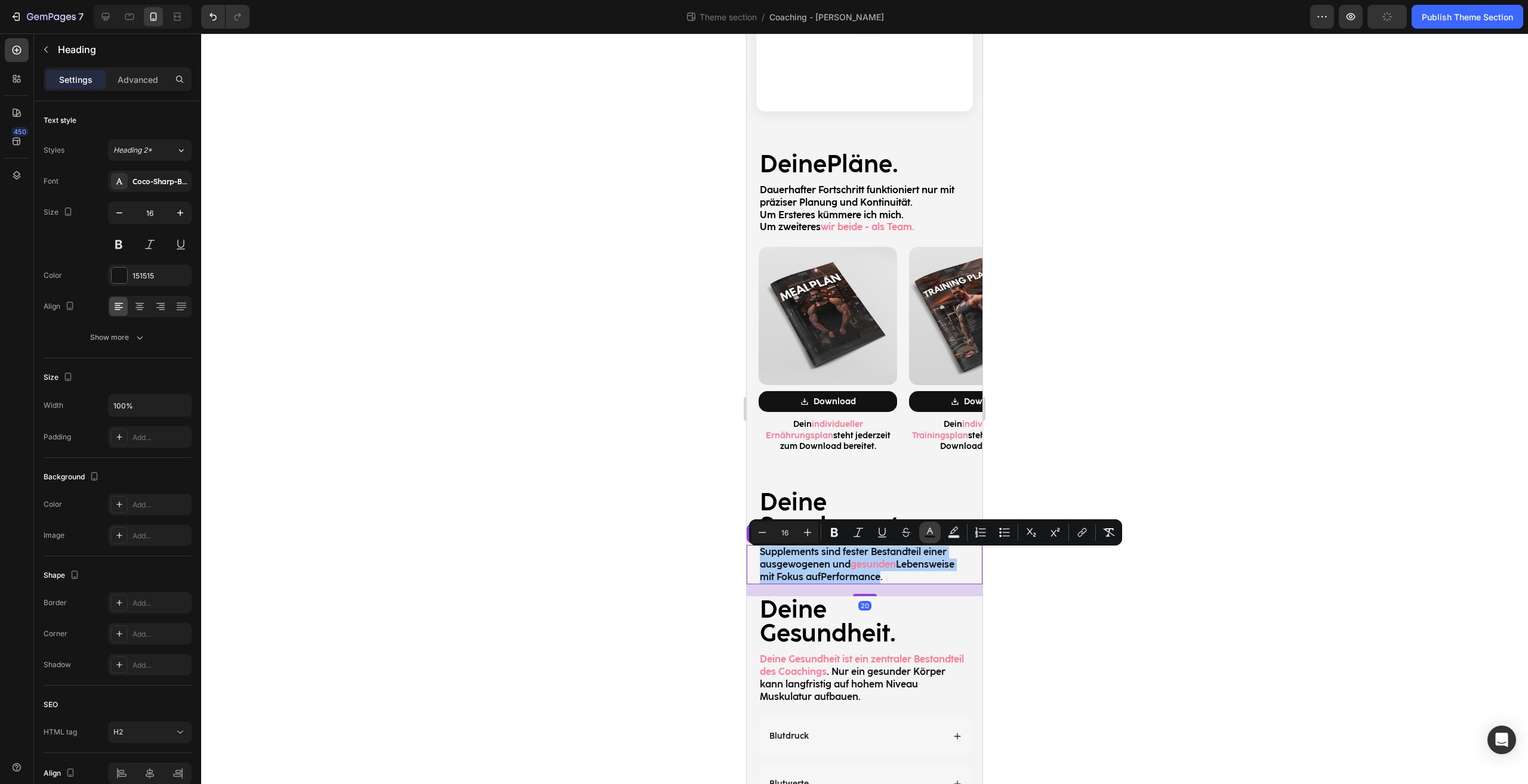
click at [927, 528] on icon "Editor contextual toolbar" at bounding box center [929, 532] width 12 height 12
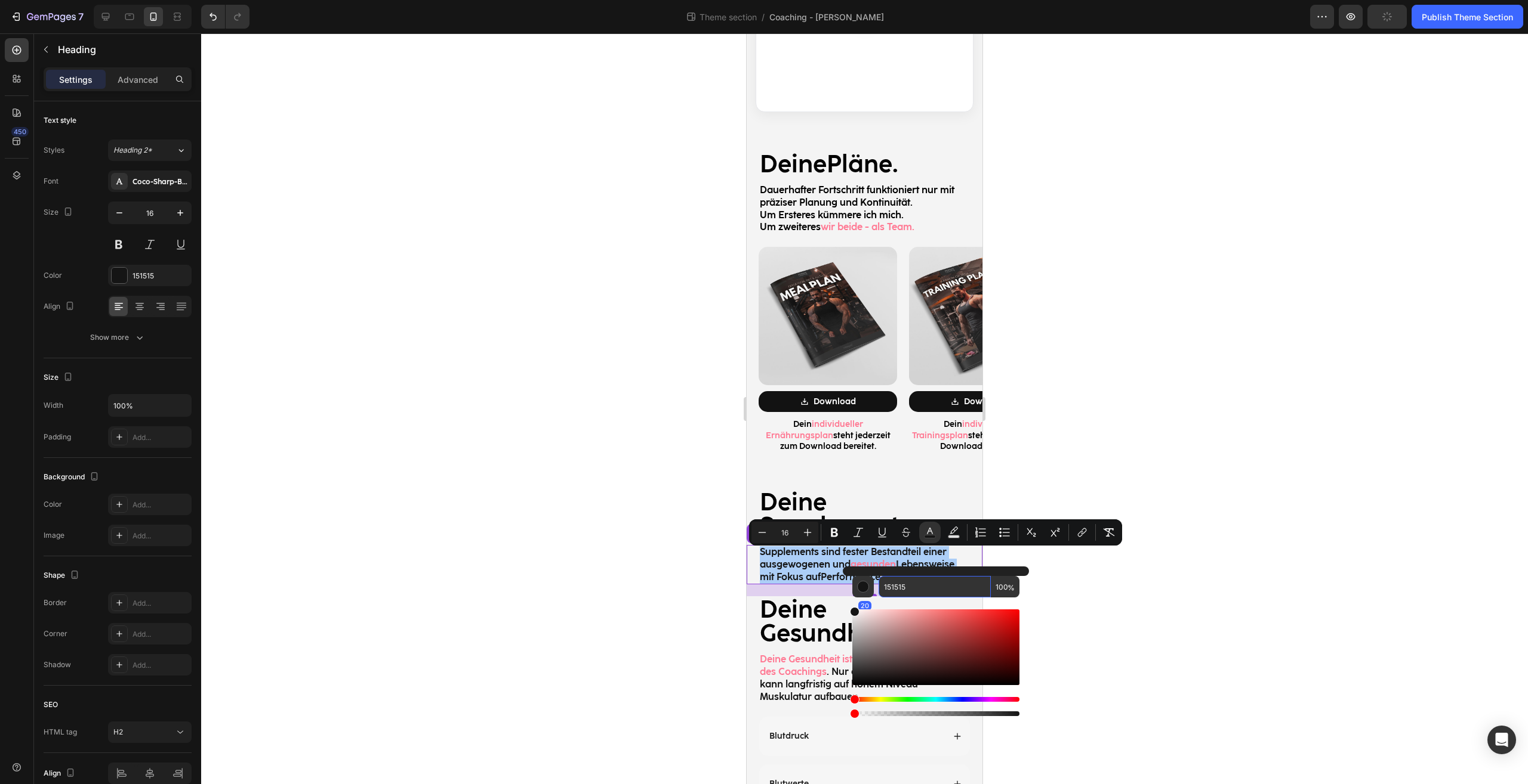
click at [924, 590] on input "151515" at bounding box center [934, 586] width 112 height 21
paste input "FF7A94"
type input "FF7A94"
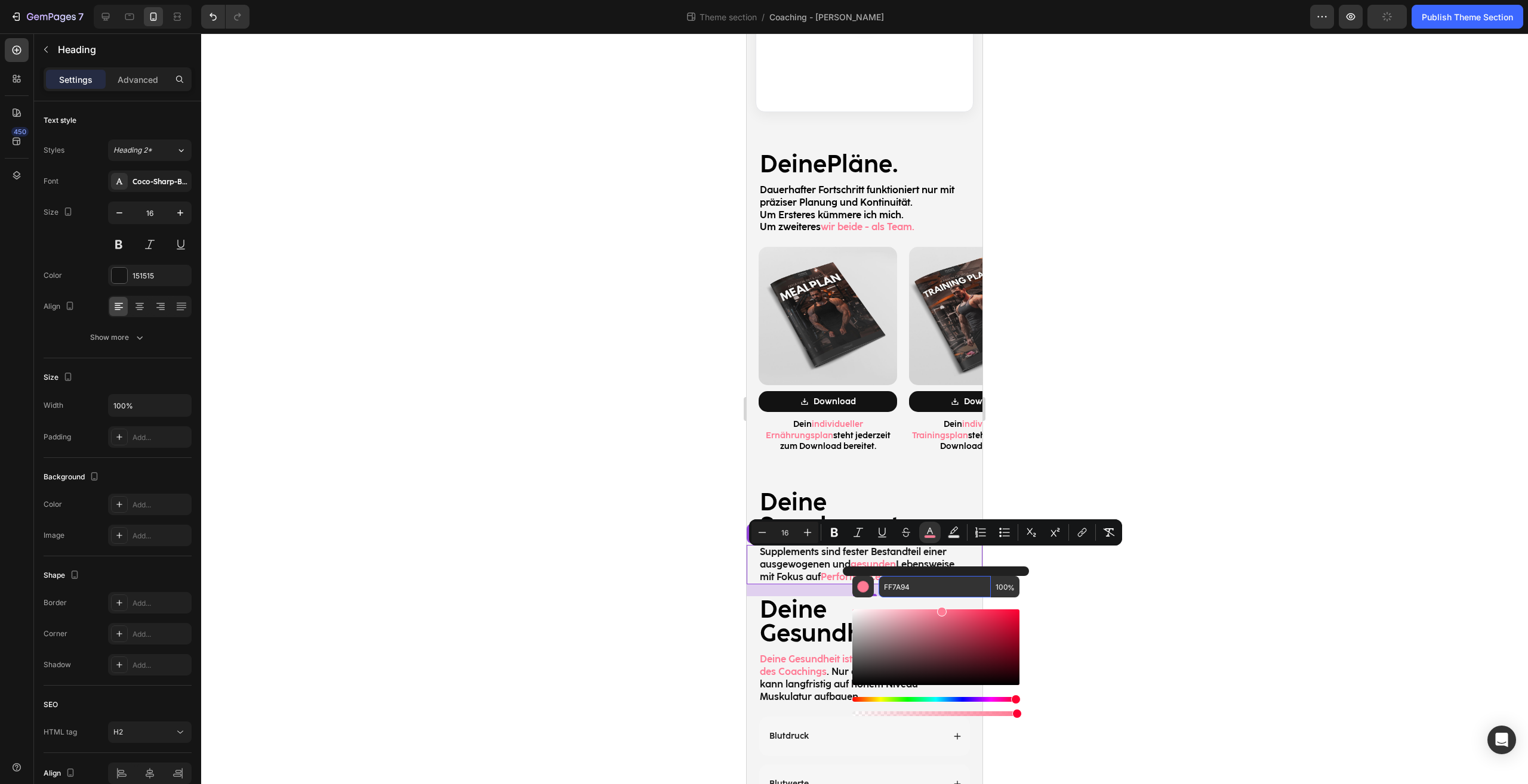
click at [1081, 581] on div at bounding box center [865, 409] width 1327 height 751
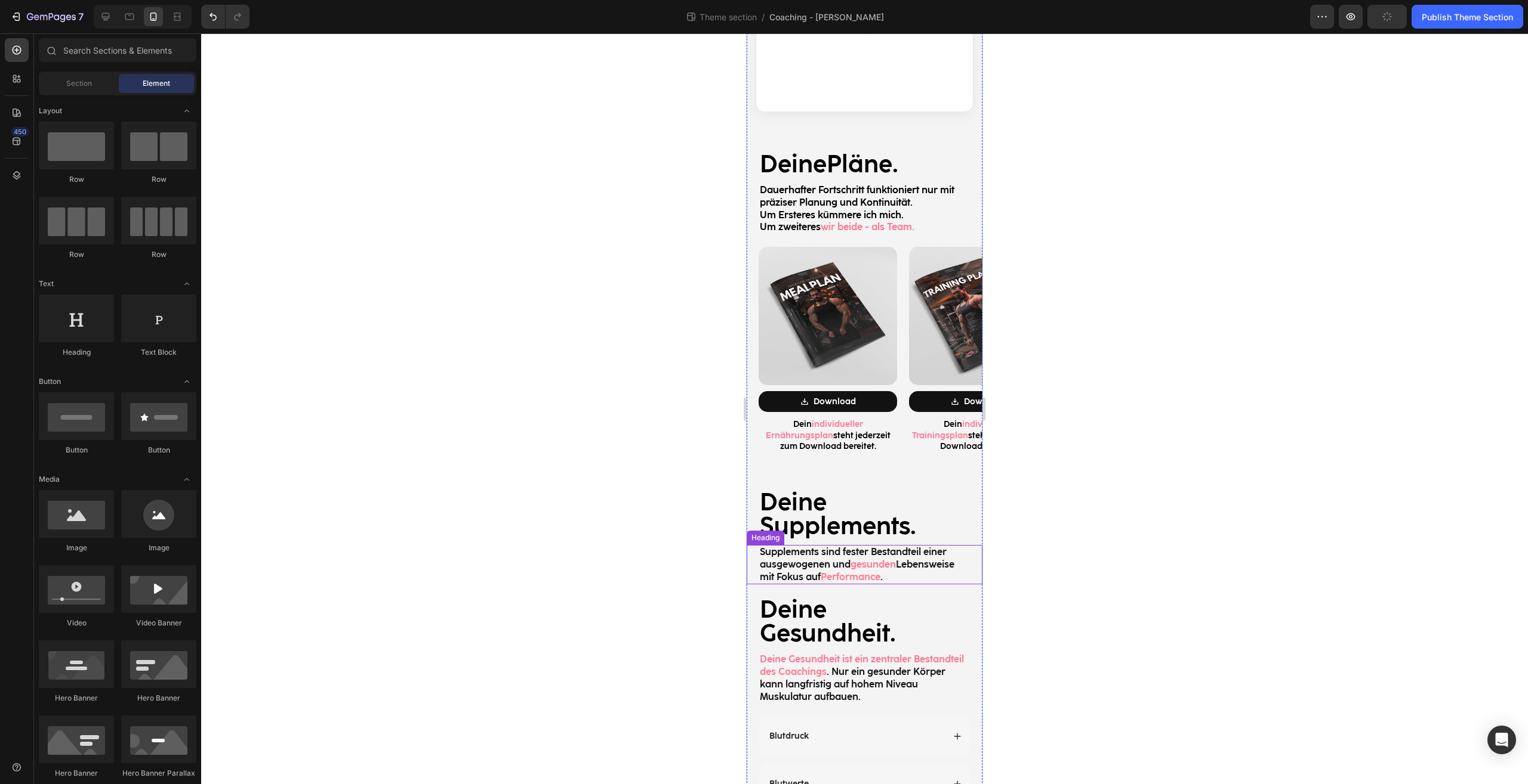
click at [804, 546] on p "Supplements sind fester Bestandteil einer ausgewogenen und gesunden Lebensweise…" at bounding box center [864, 565] width 209 height 37
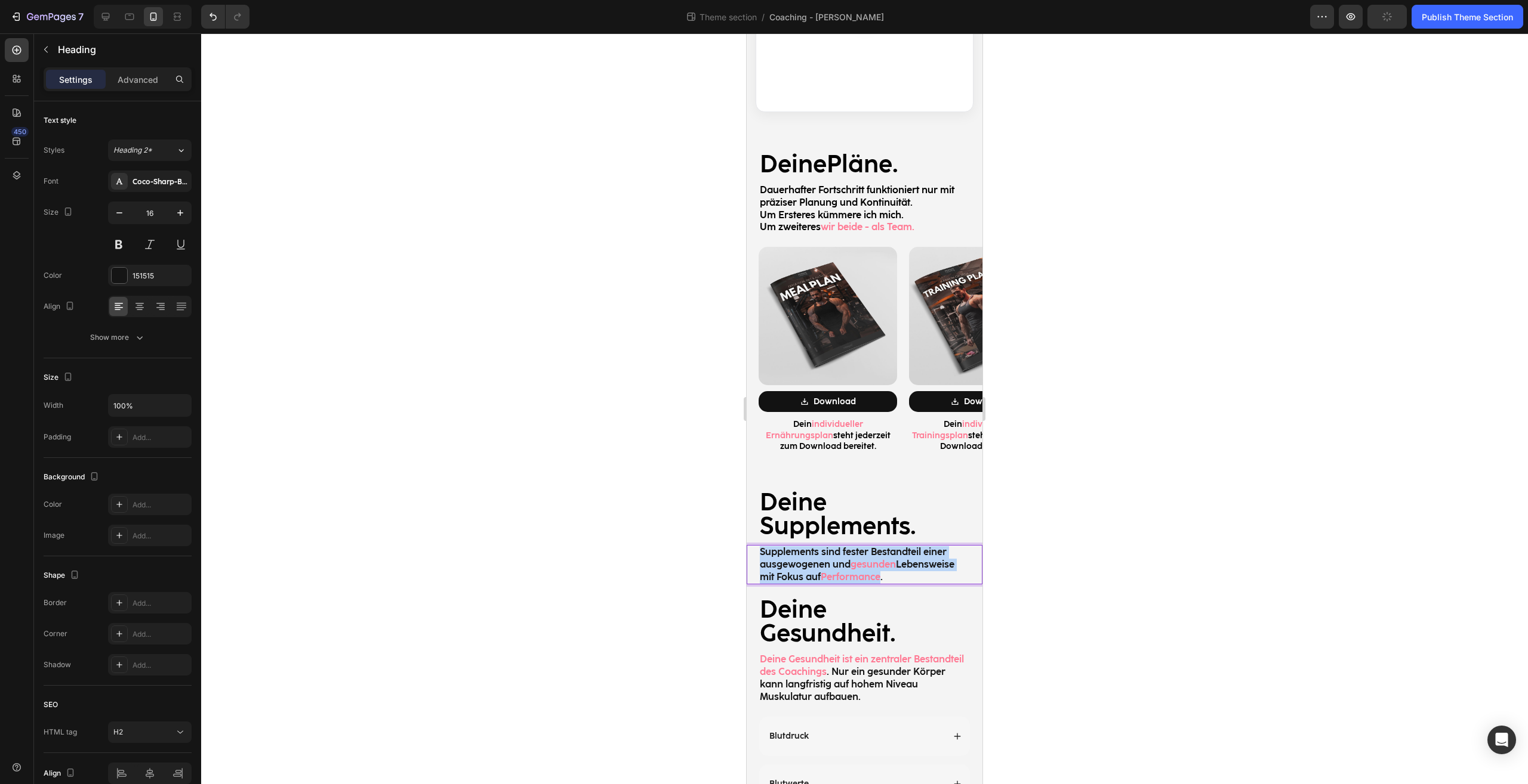
click at [804, 546] on p "Supplements sind fester Bestandteil einer ausgewogenen und gesunden Lebensweise…" at bounding box center [864, 565] width 209 height 37
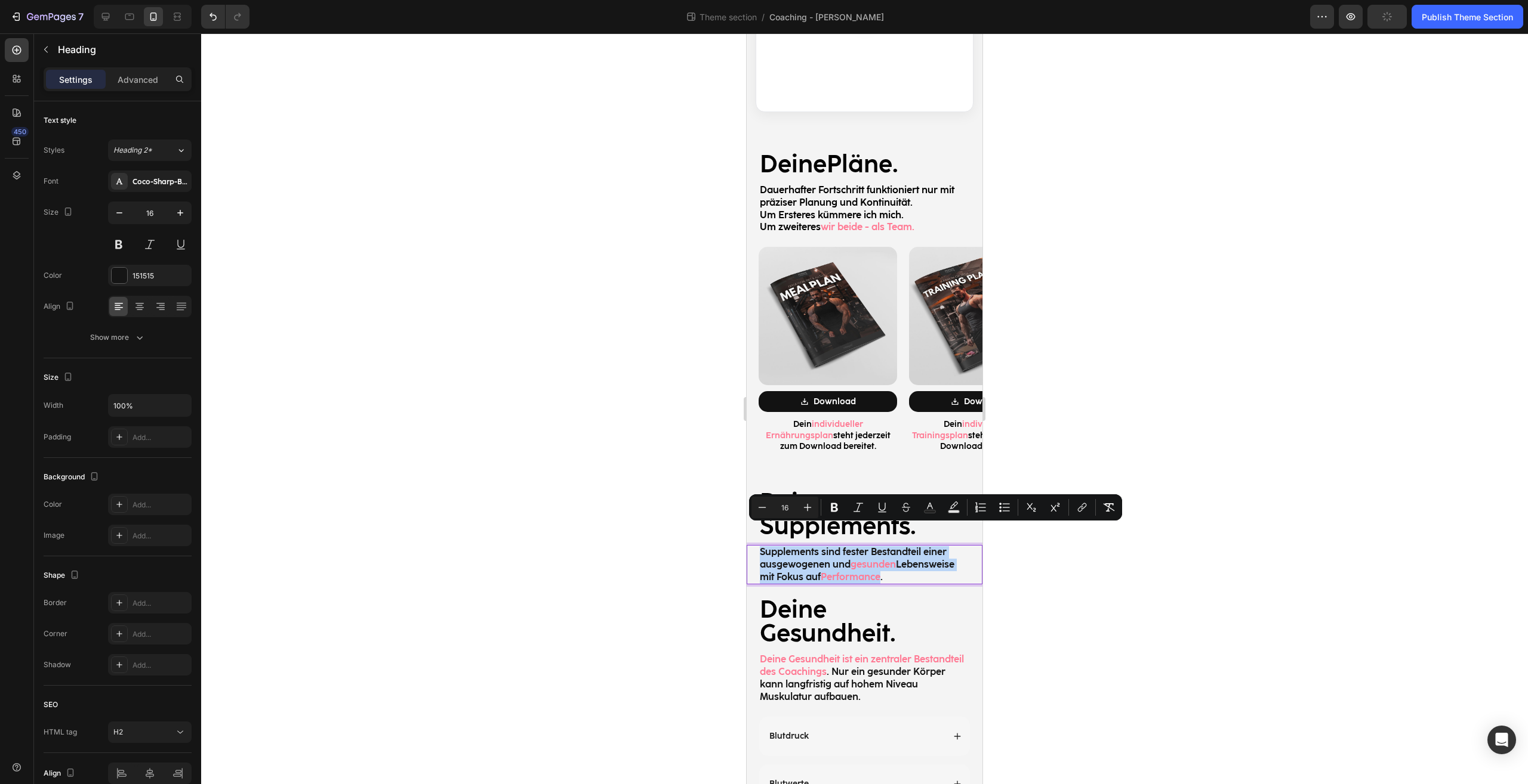
click at [805, 546] on p "Supplements sind fester Bestandteil einer ausgewogenen und gesunden Lebensweise…" at bounding box center [864, 565] width 209 height 37
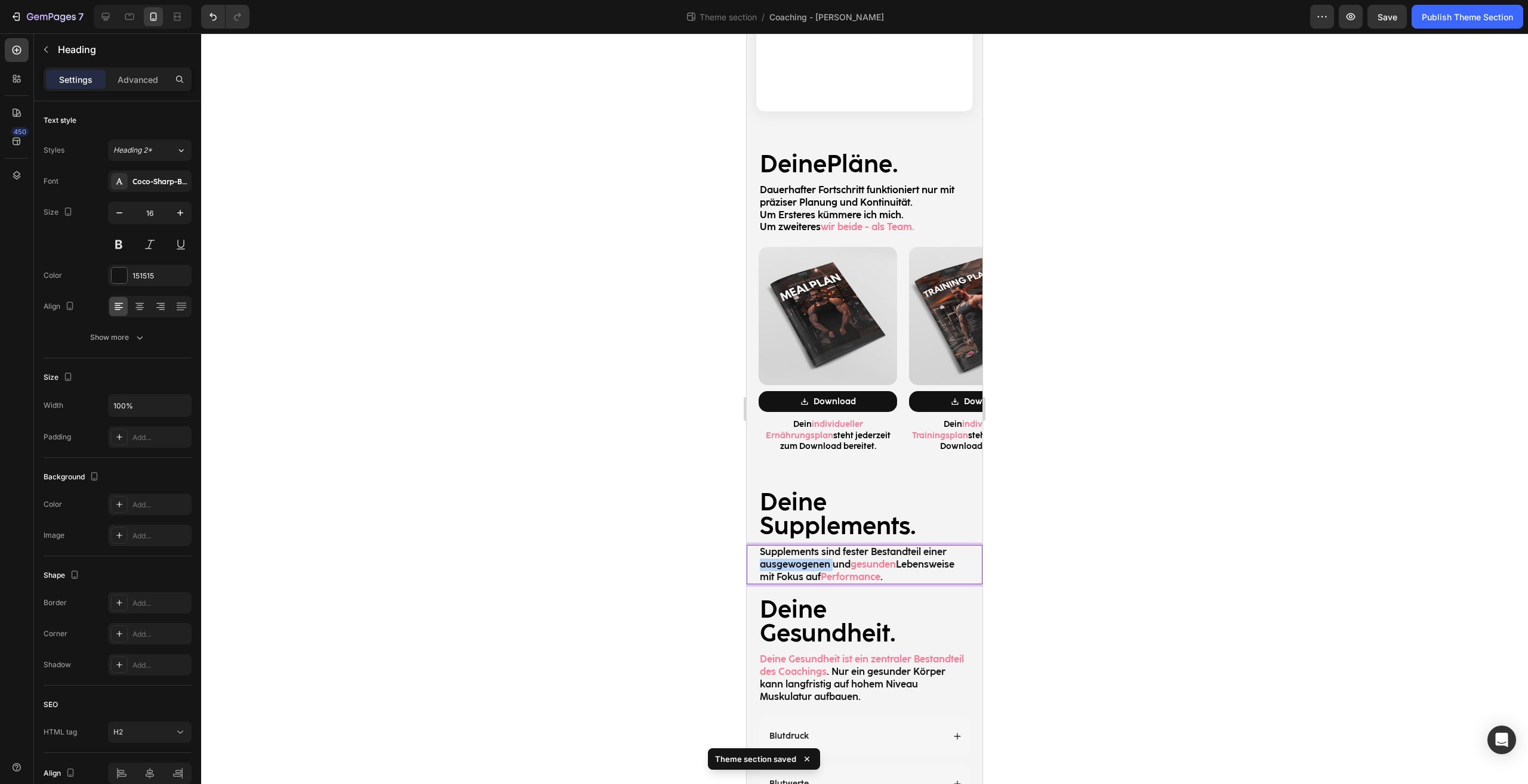
click at [805, 546] on p "Supplements sind fester Bestandteil einer ausgewogenen und gesunden Lebensweise…" at bounding box center [864, 565] width 209 height 37
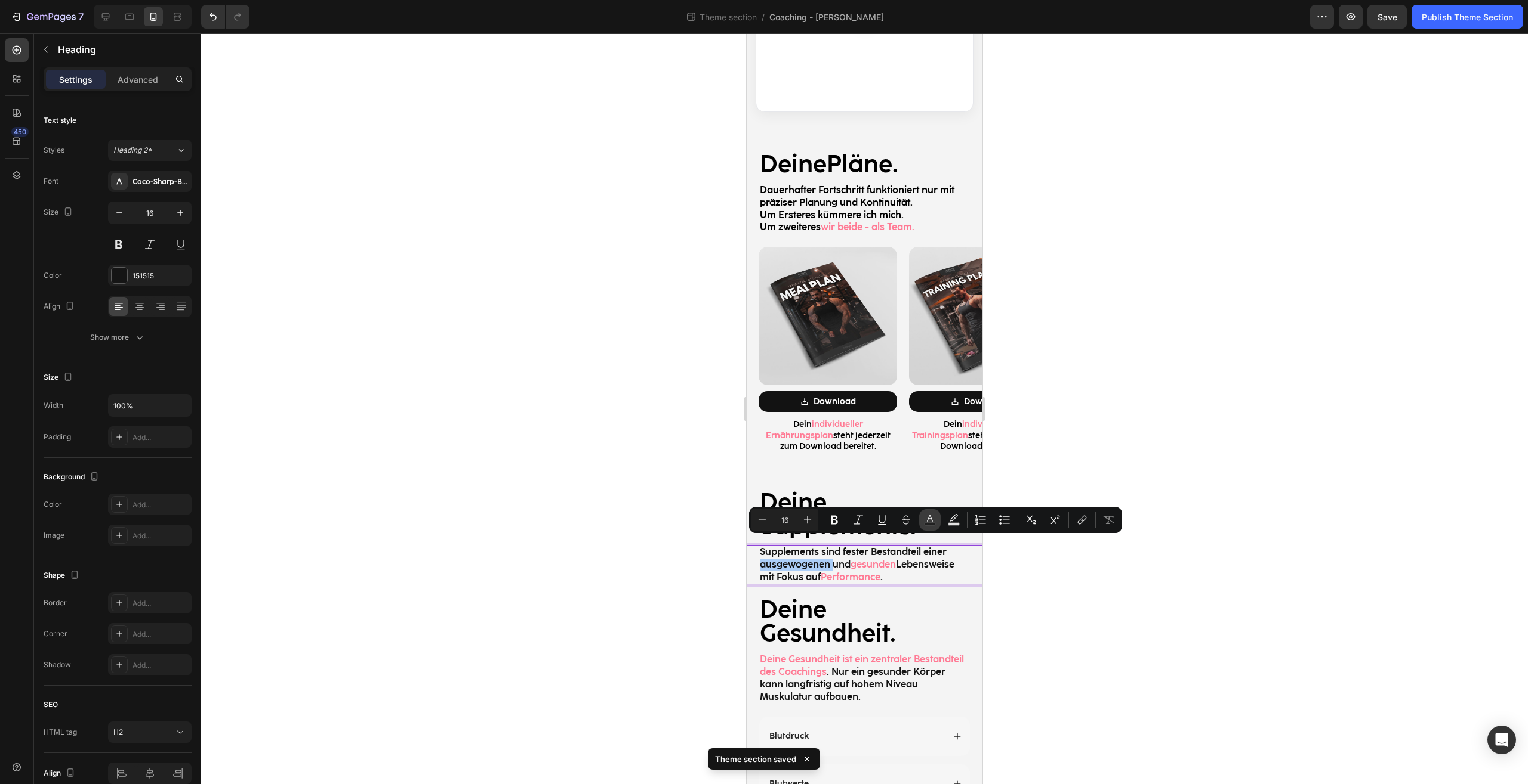
click at [931, 518] on icon "Editor contextual toolbar" at bounding box center [929, 520] width 12 height 12
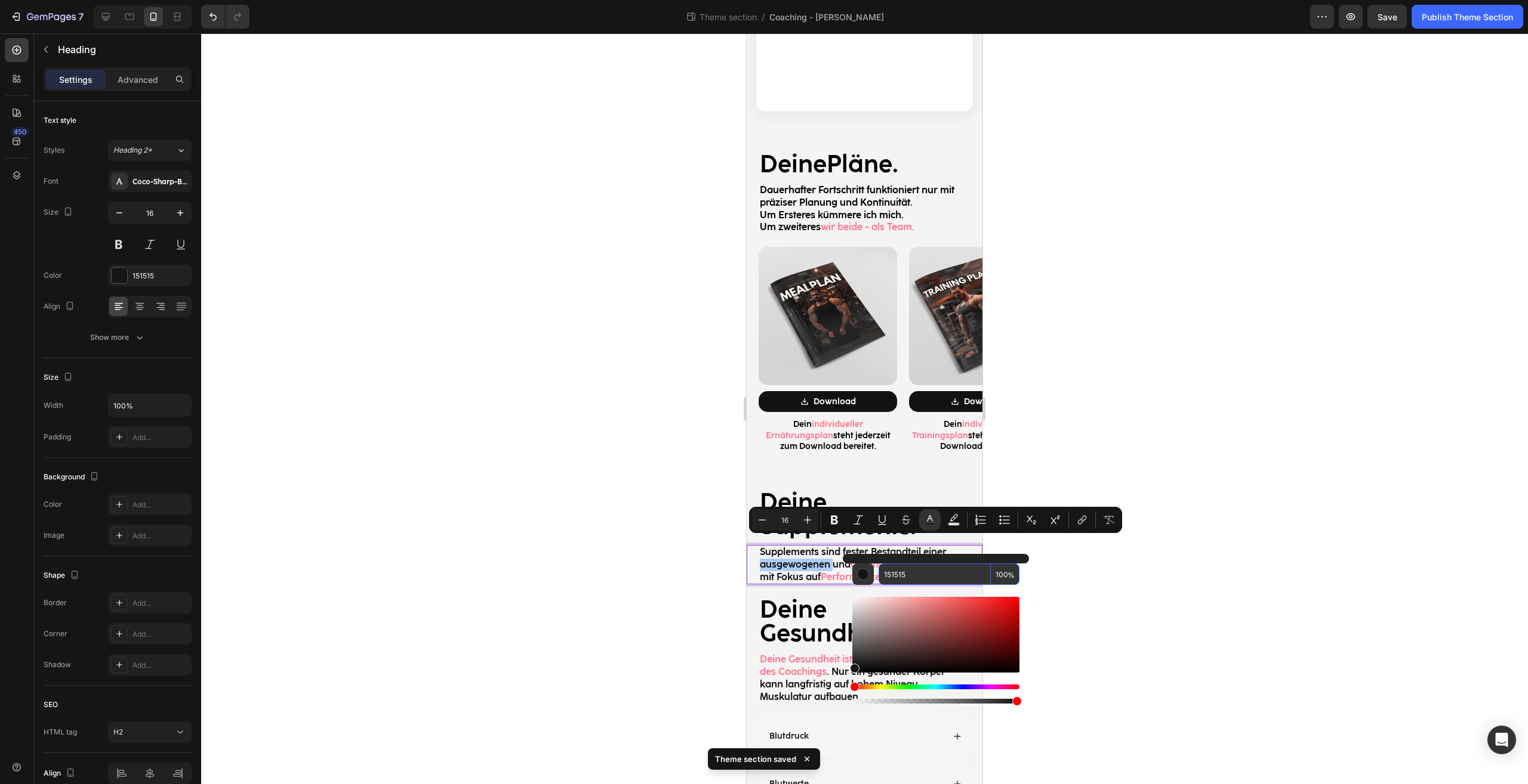
click at [931, 572] on input "151515" at bounding box center [934, 574] width 112 height 21
paste input "FF7A94"
type input "FF7A94"
click at [1117, 581] on div at bounding box center [865, 409] width 1327 height 751
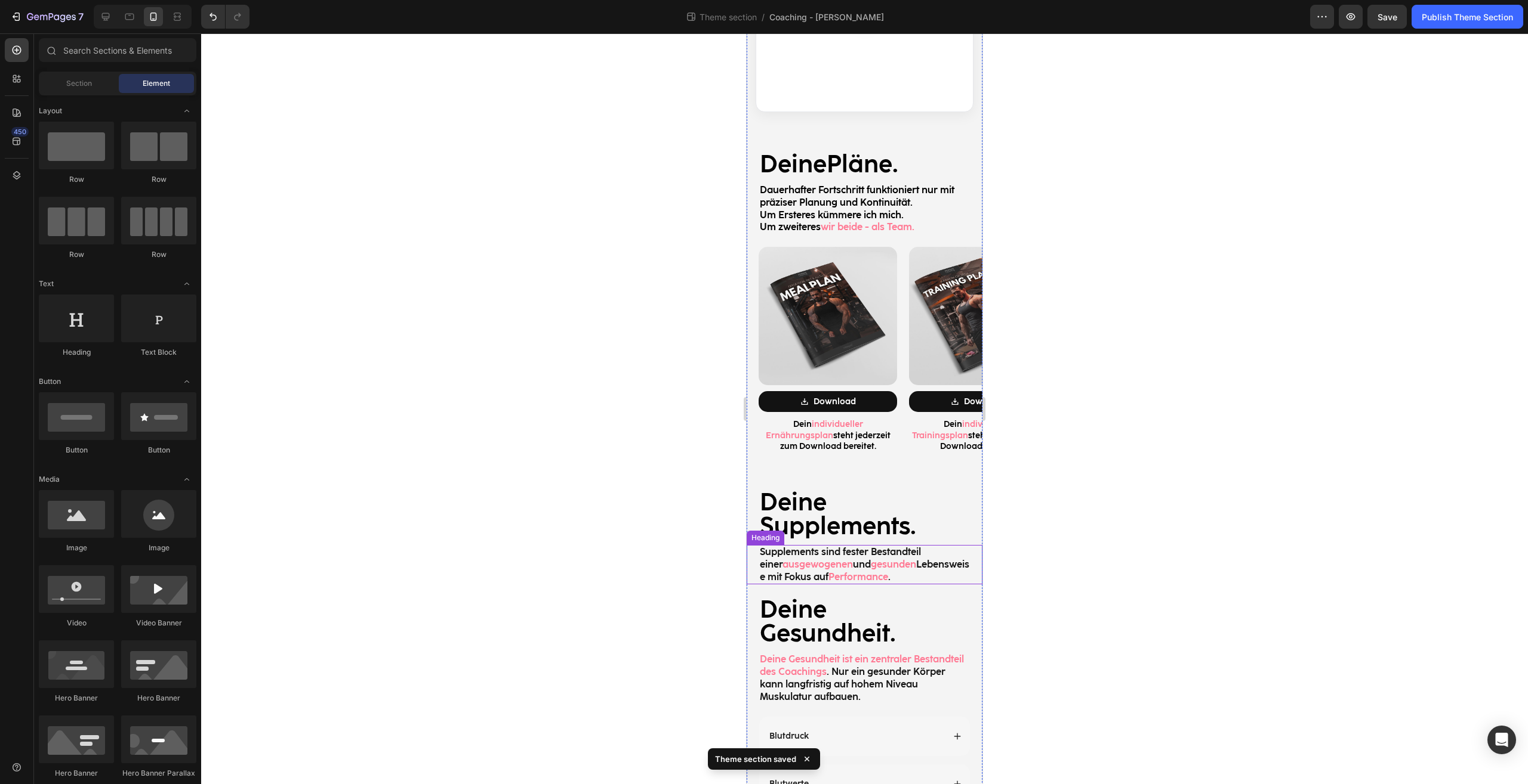
click at [815, 555] on p "Supplements sind fester Bestandteil einer ausgewogenen und gesunden Lebensweise…" at bounding box center [864, 565] width 209 height 37
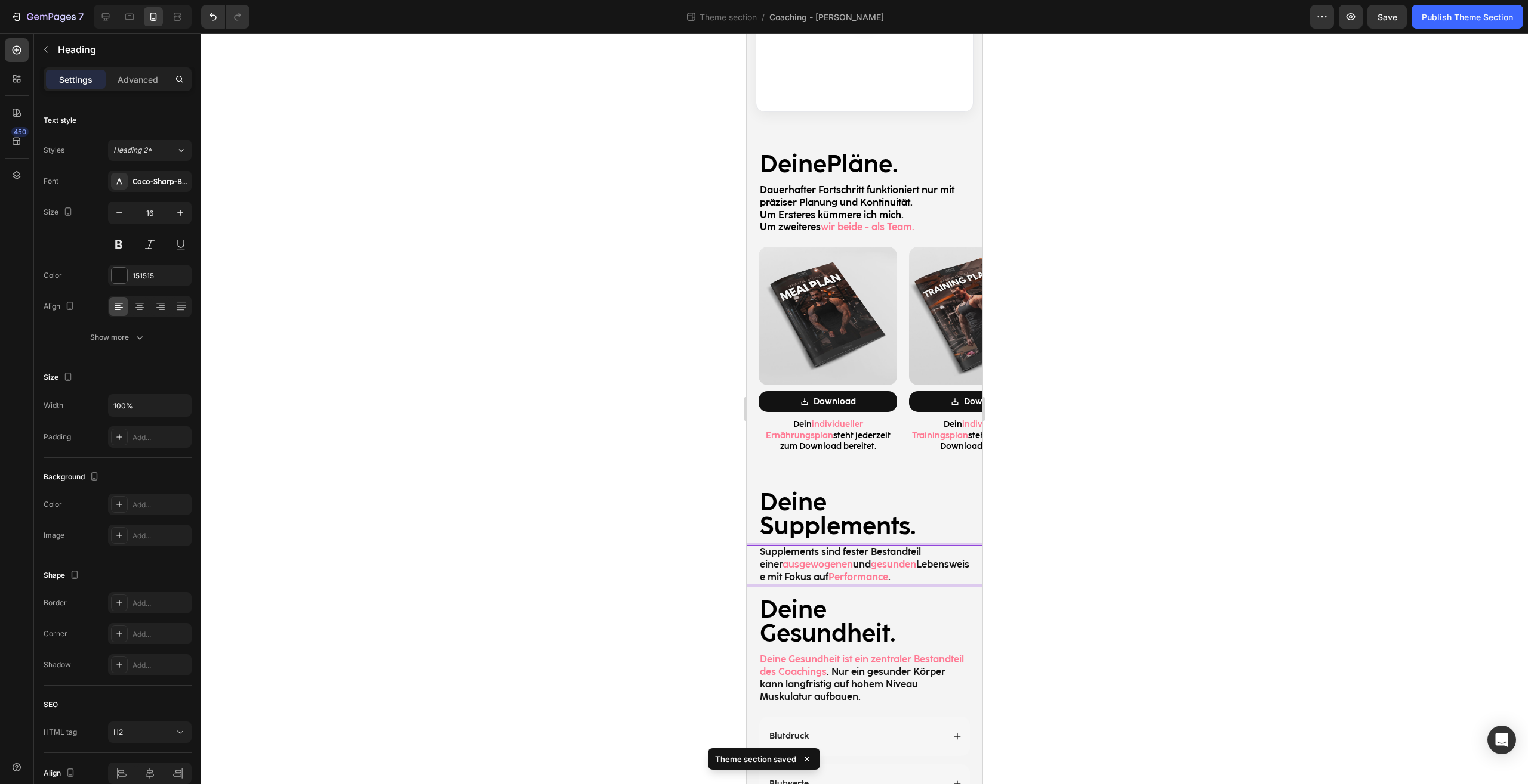
click at [784, 554] on p "Supplements sind fester Bestandteil einer ausgewogenen und gesunden Lebensweise…" at bounding box center [864, 565] width 209 height 37
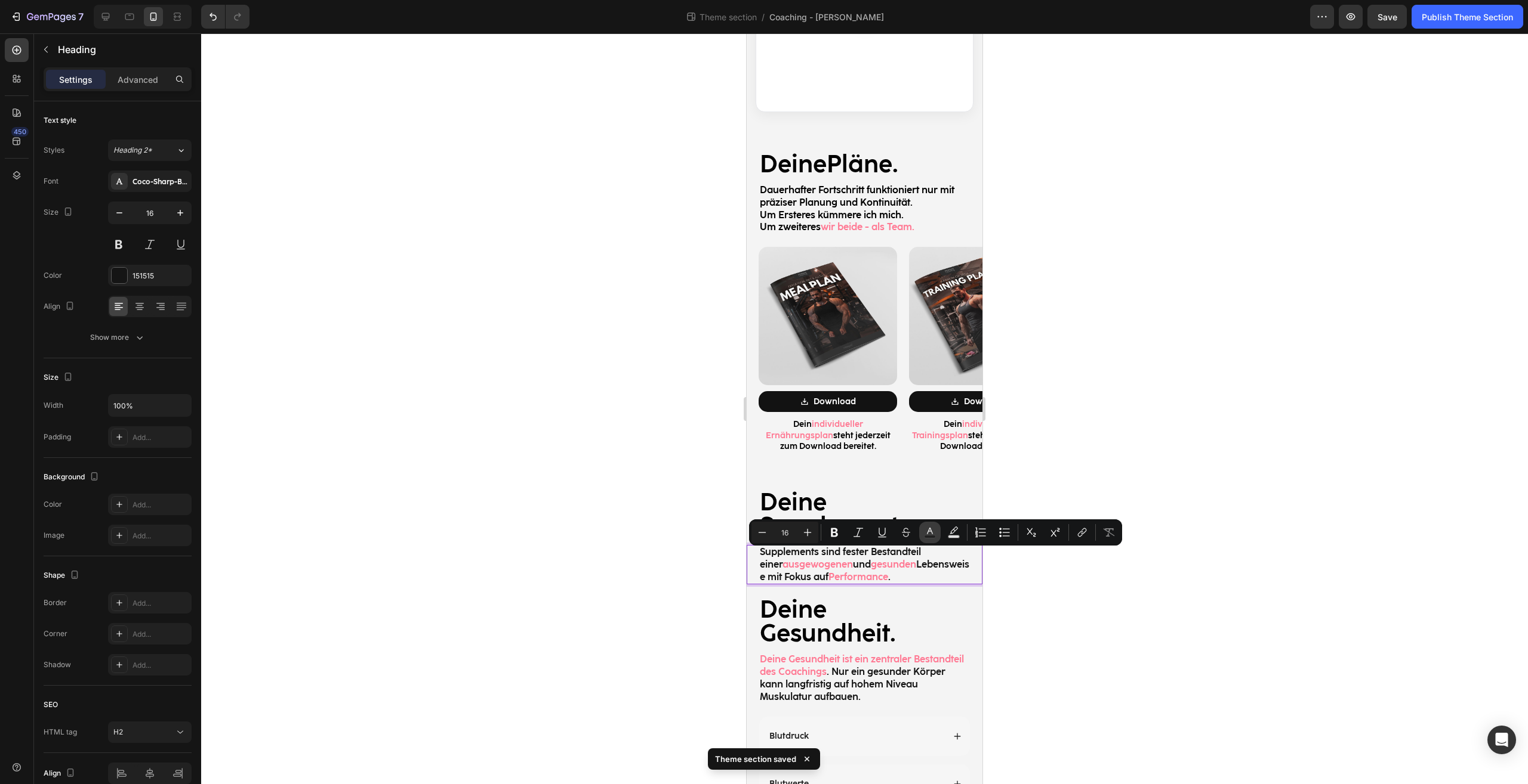
click at [923, 536] on button "Text Color" at bounding box center [930, 532] width 21 height 21
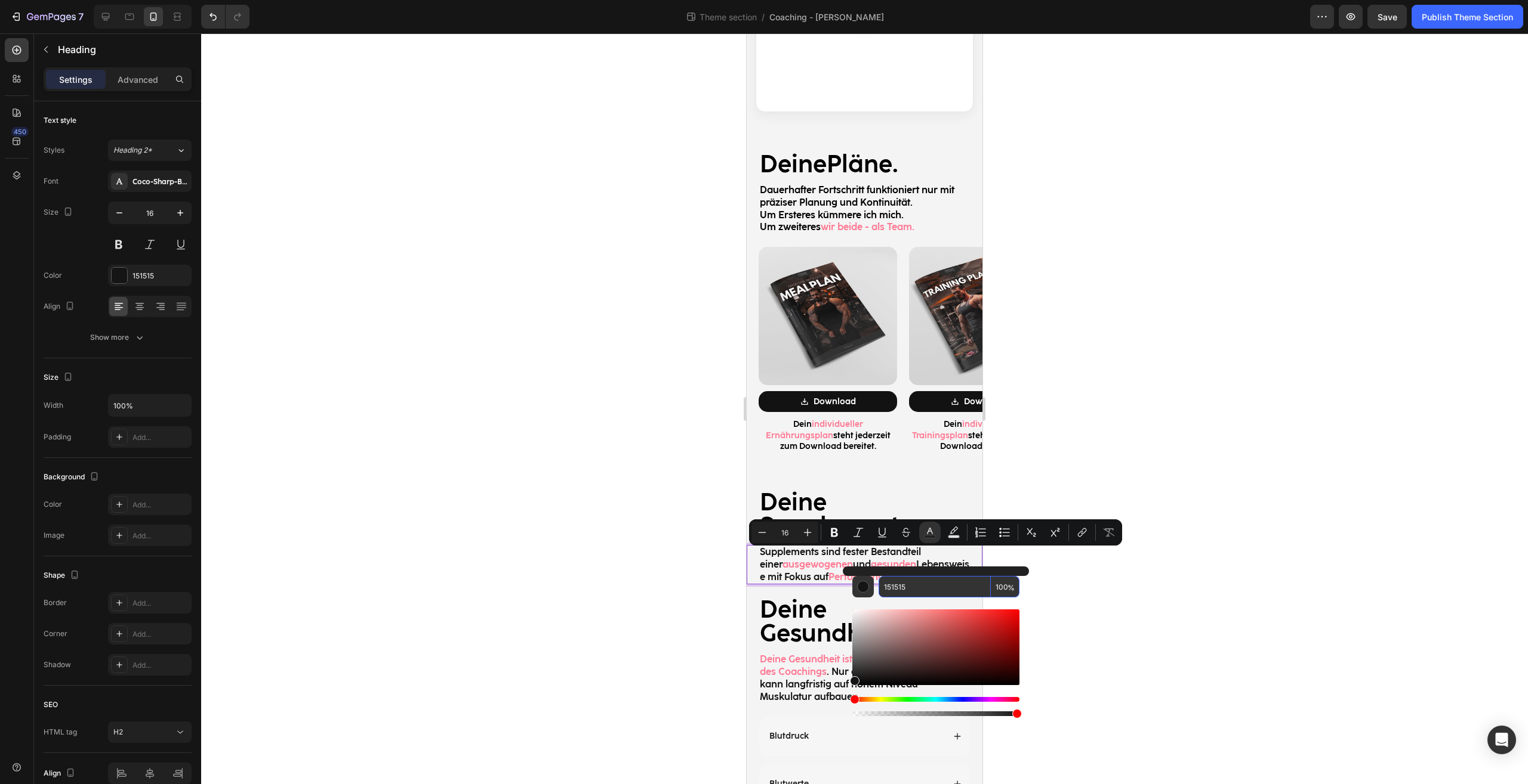
click at [929, 597] on input "151515" at bounding box center [934, 586] width 112 height 21
paste input "FF7A94"
type input "FF7A94"
click at [1094, 609] on div at bounding box center [865, 409] width 1327 height 751
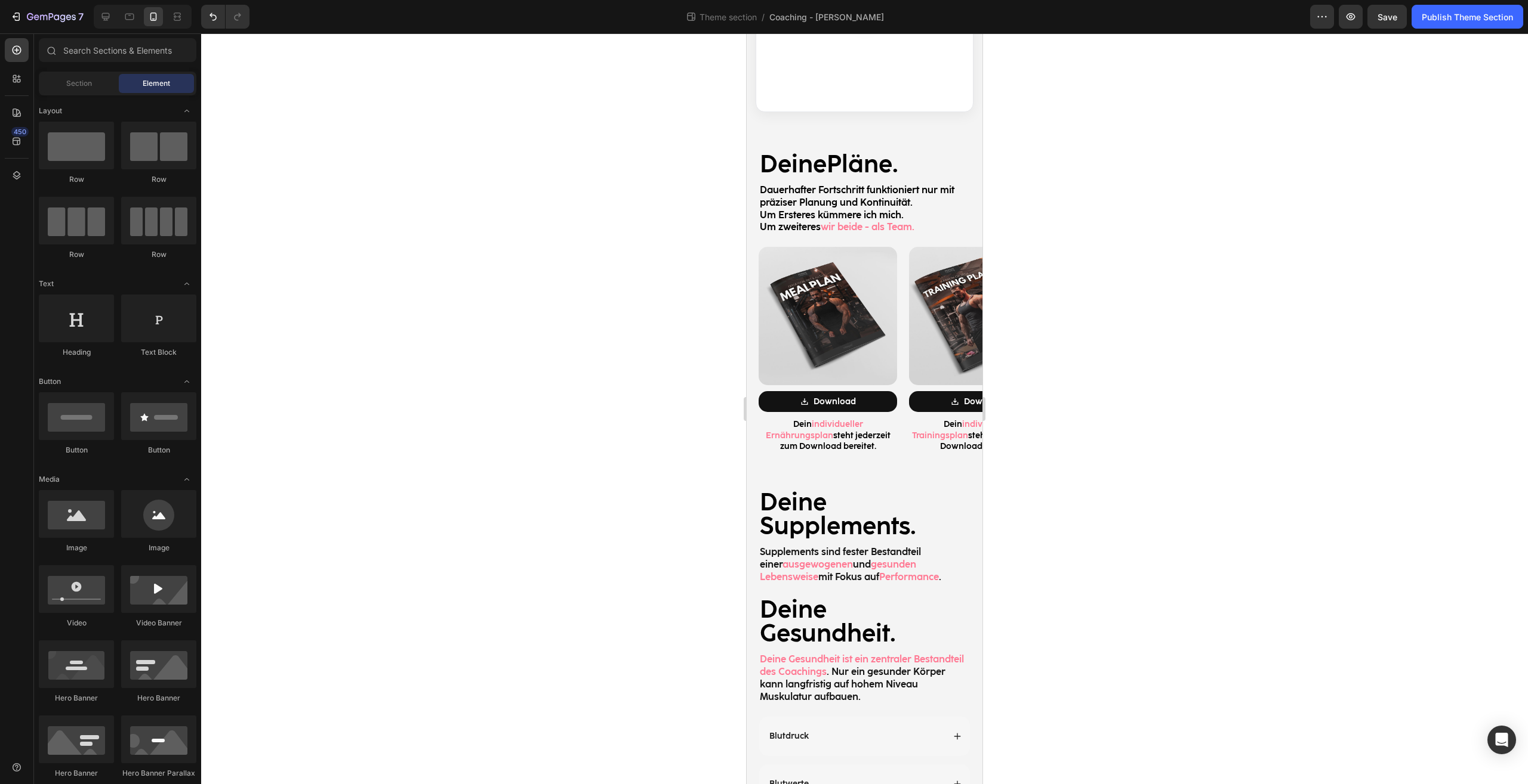
click at [996, 532] on div at bounding box center [865, 409] width 1327 height 751
click at [982, 0] on body "7 Theme section / Coaching - [PERSON_NAME] Preview Save Publish Theme Section 4…" at bounding box center [764, 0] width 1528 height 0
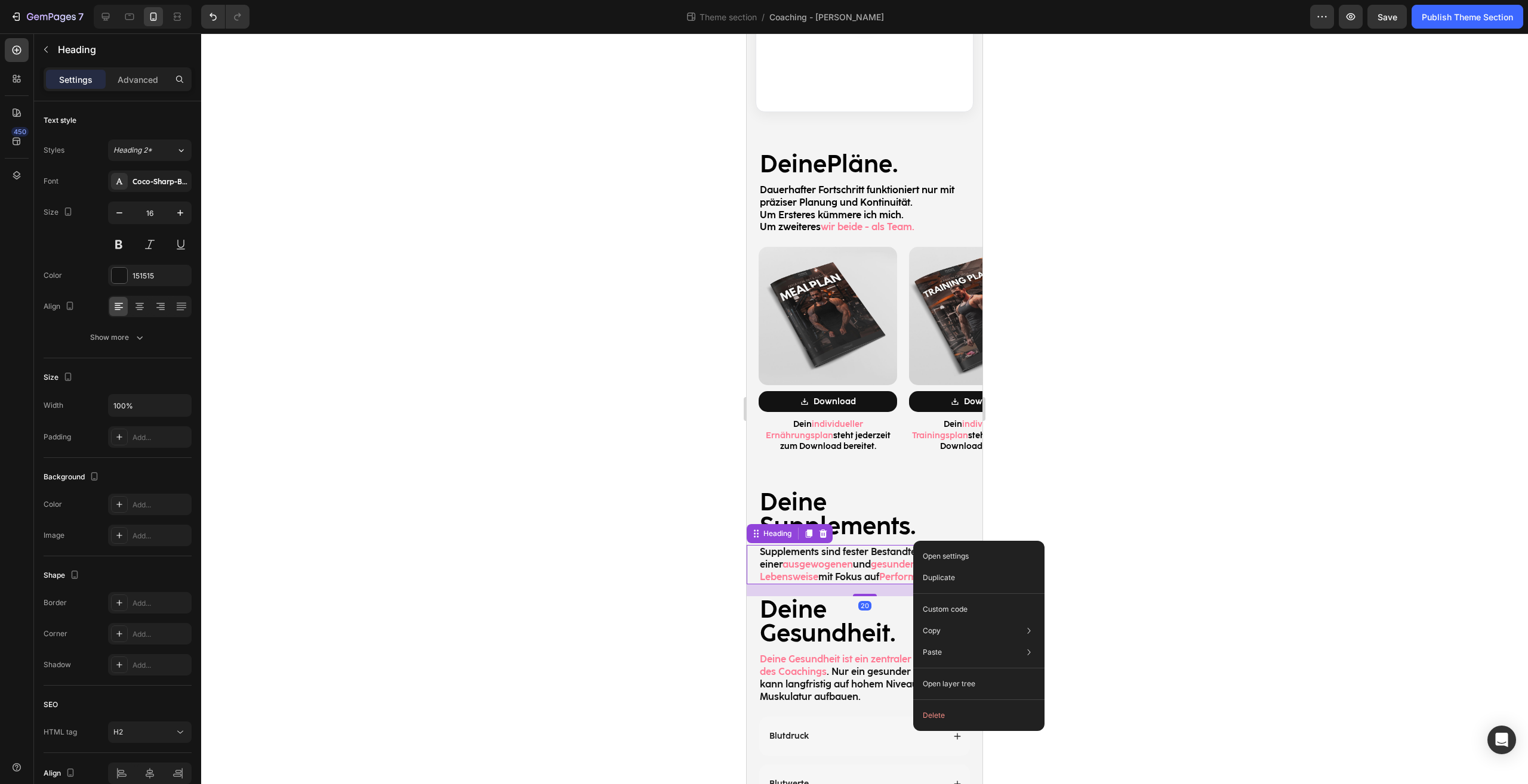
click at [1120, 405] on div at bounding box center [865, 409] width 1327 height 751
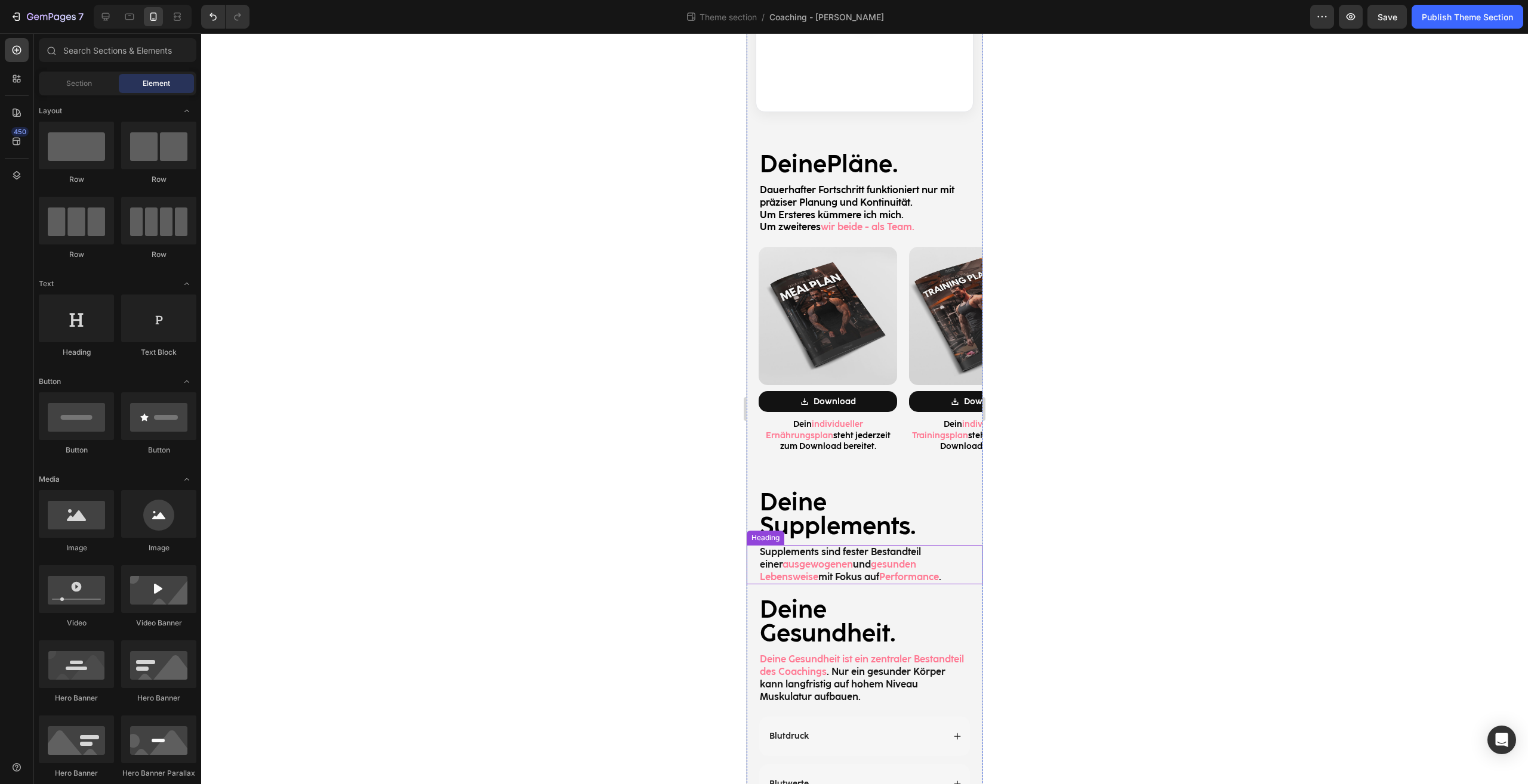
click at [901, 571] on span "Performance" at bounding box center [908, 577] width 60 height 12
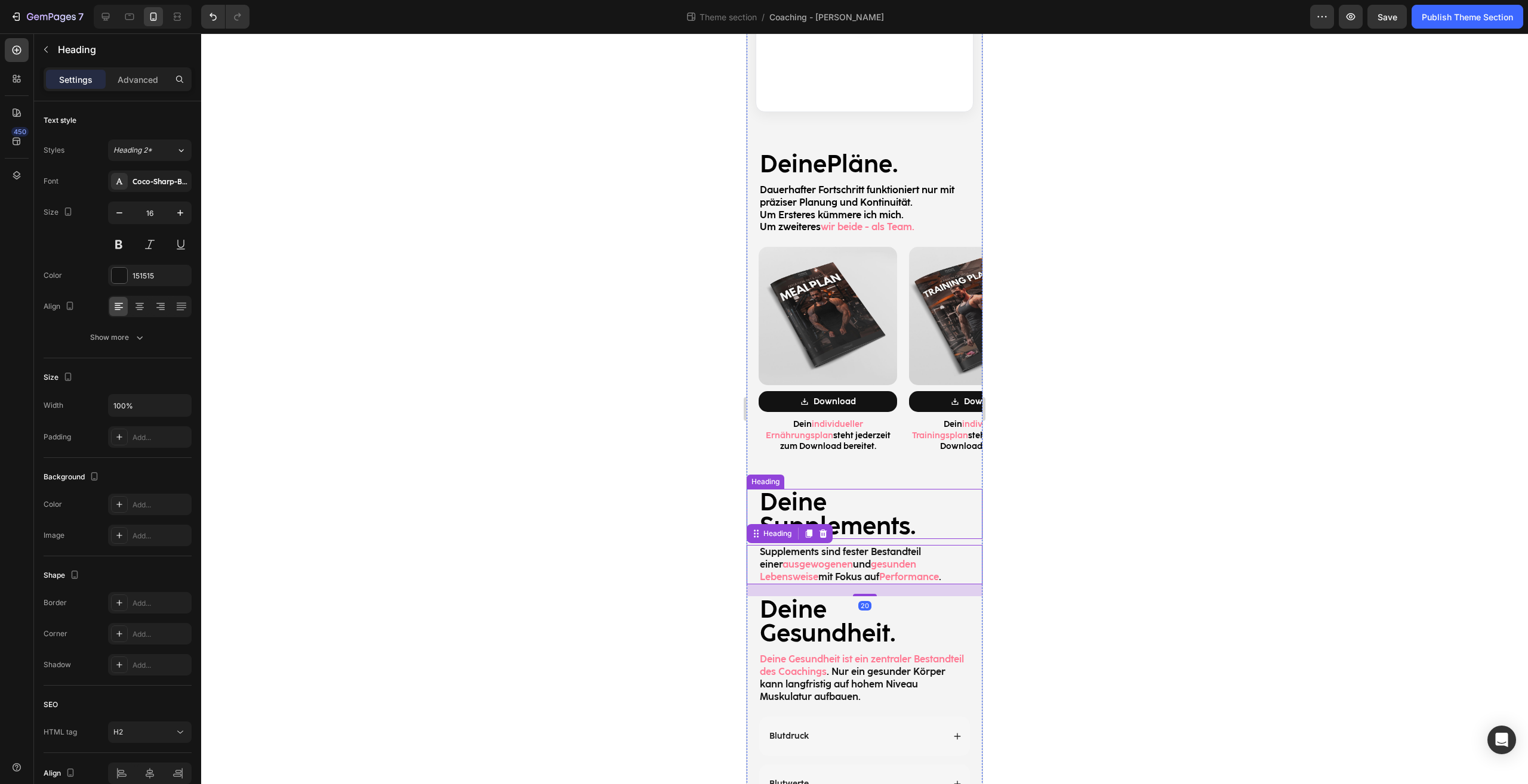
click at [1163, 467] on div at bounding box center [865, 409] width 1327 height 751
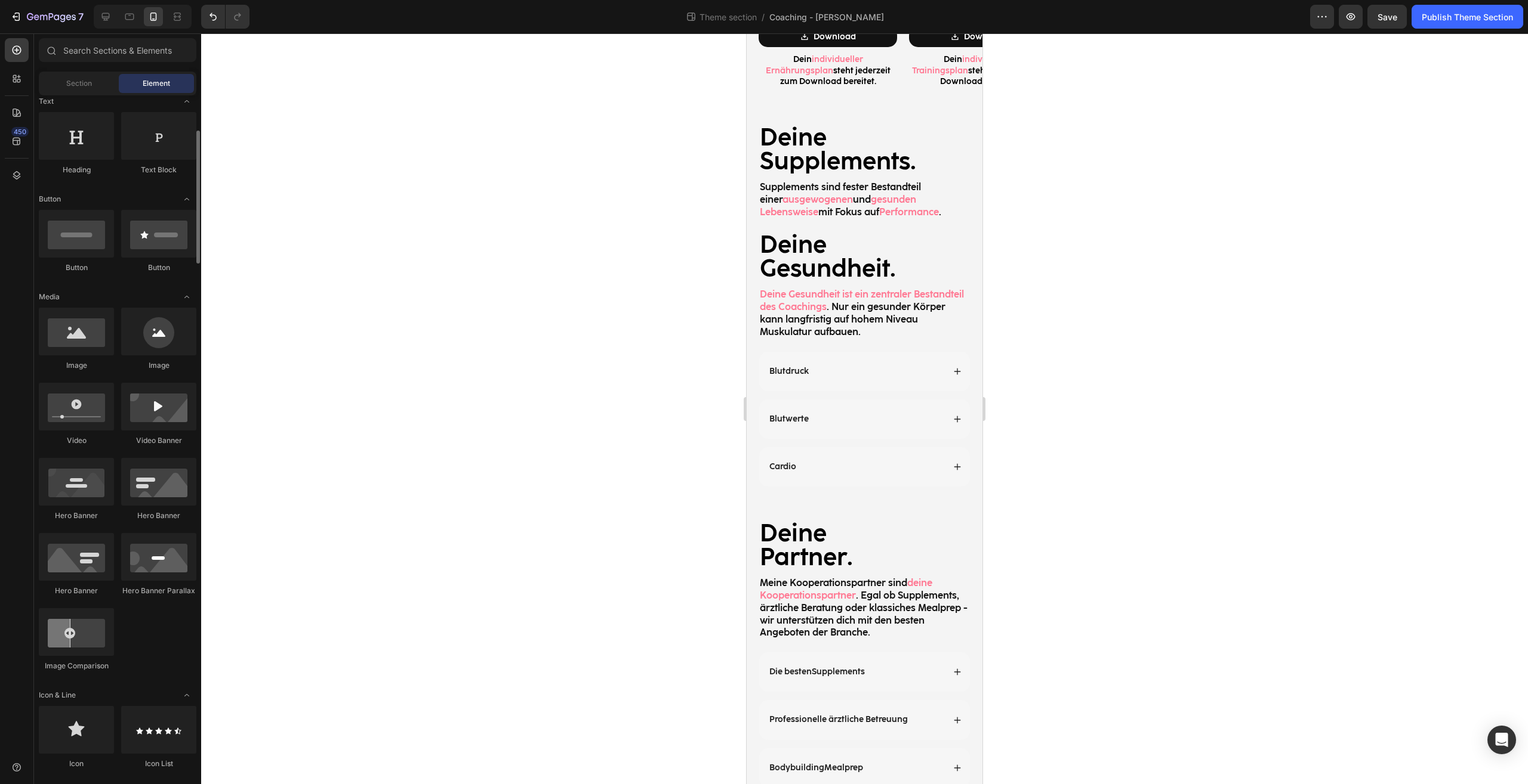
scroll to position [0, 0]
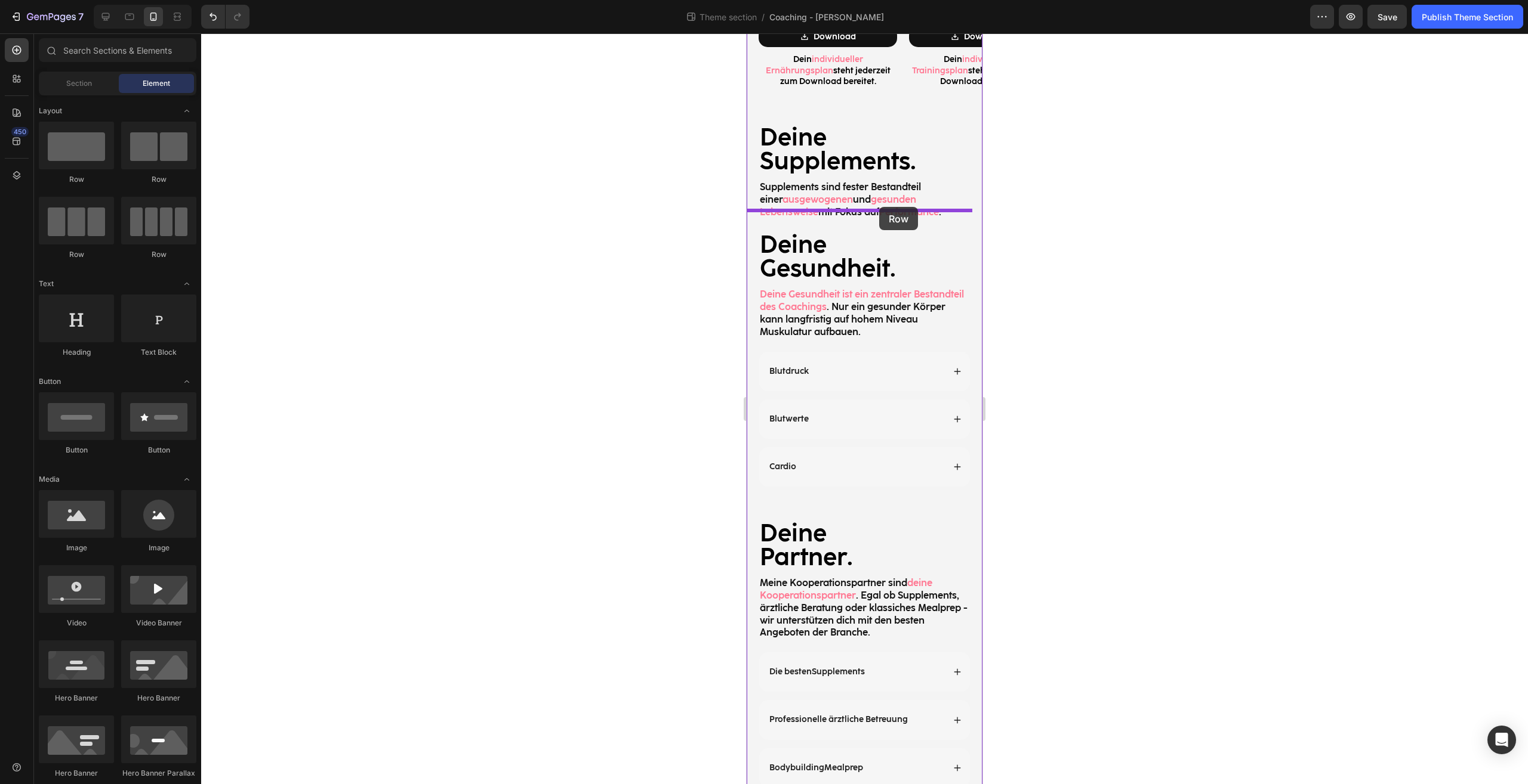
drag, startPoint x: 901, startPoint y: 187, endPoint x: 879, endPoint y: 207, distance: 29.7
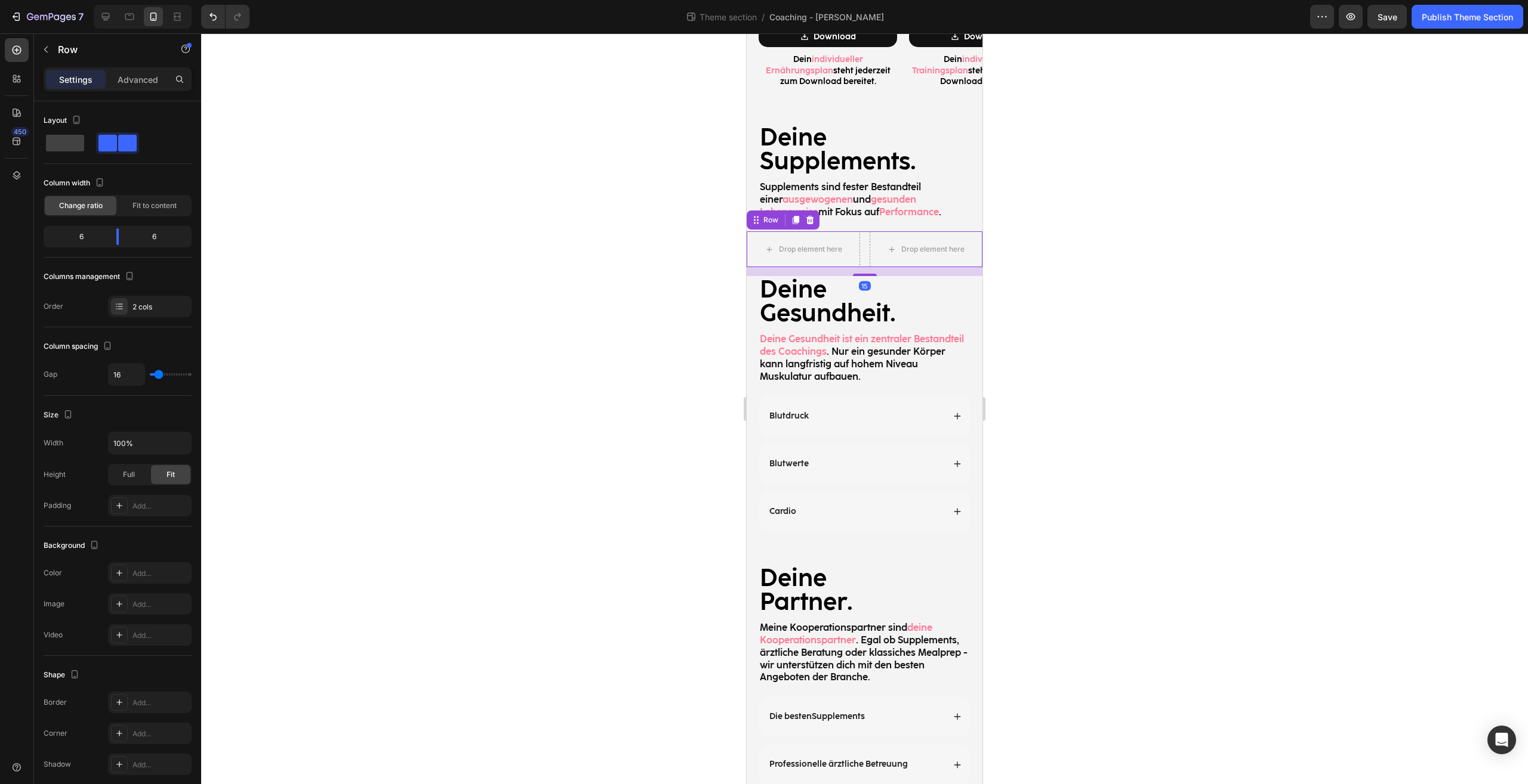
click at [1072, 239] on div at bounding box center [865, 409] width 1327 height 751
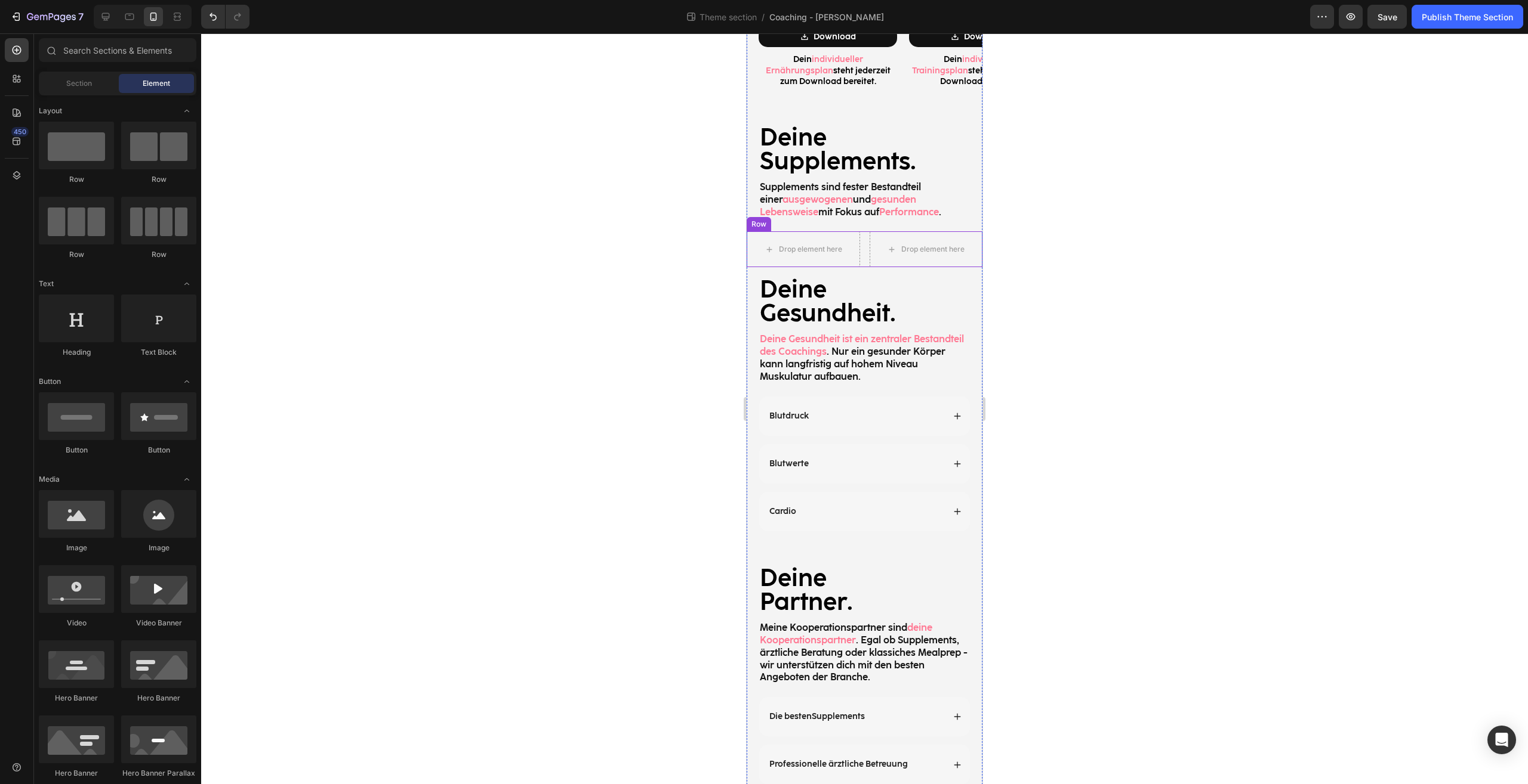
click at [858, 231] on div "Drop element here Drop element here Row" at bounding box center [864, 249] width 236 height 36
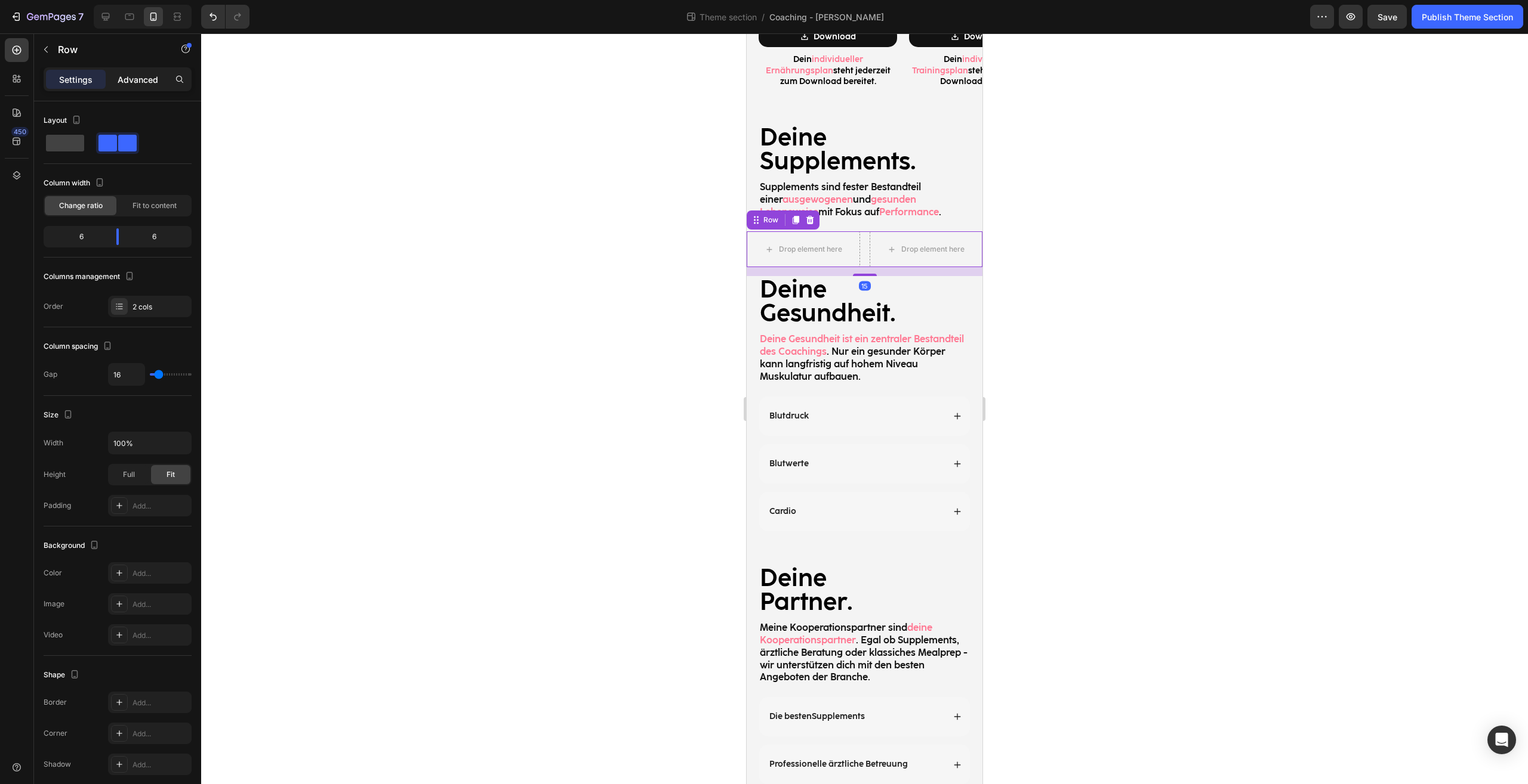
click at [122, 81] on p "Advanced" at bounding box center [138, 79] width 41 height 12
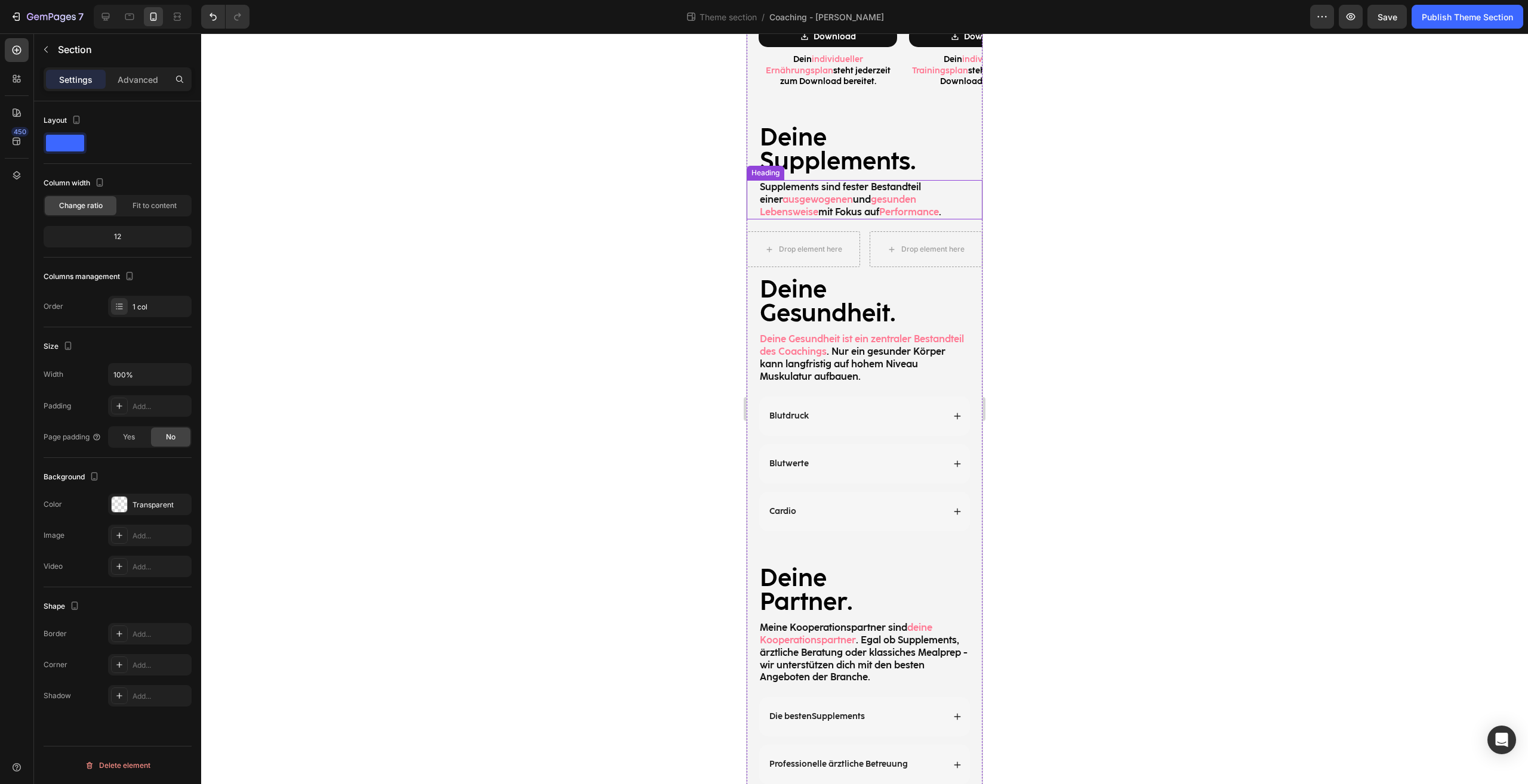
click at [951, 191] on p "Supplements sind fester Bestandteil einer ausgewogenen und gesunden Lebensweise…" at bounding box center [864, 200] width 209 height 37
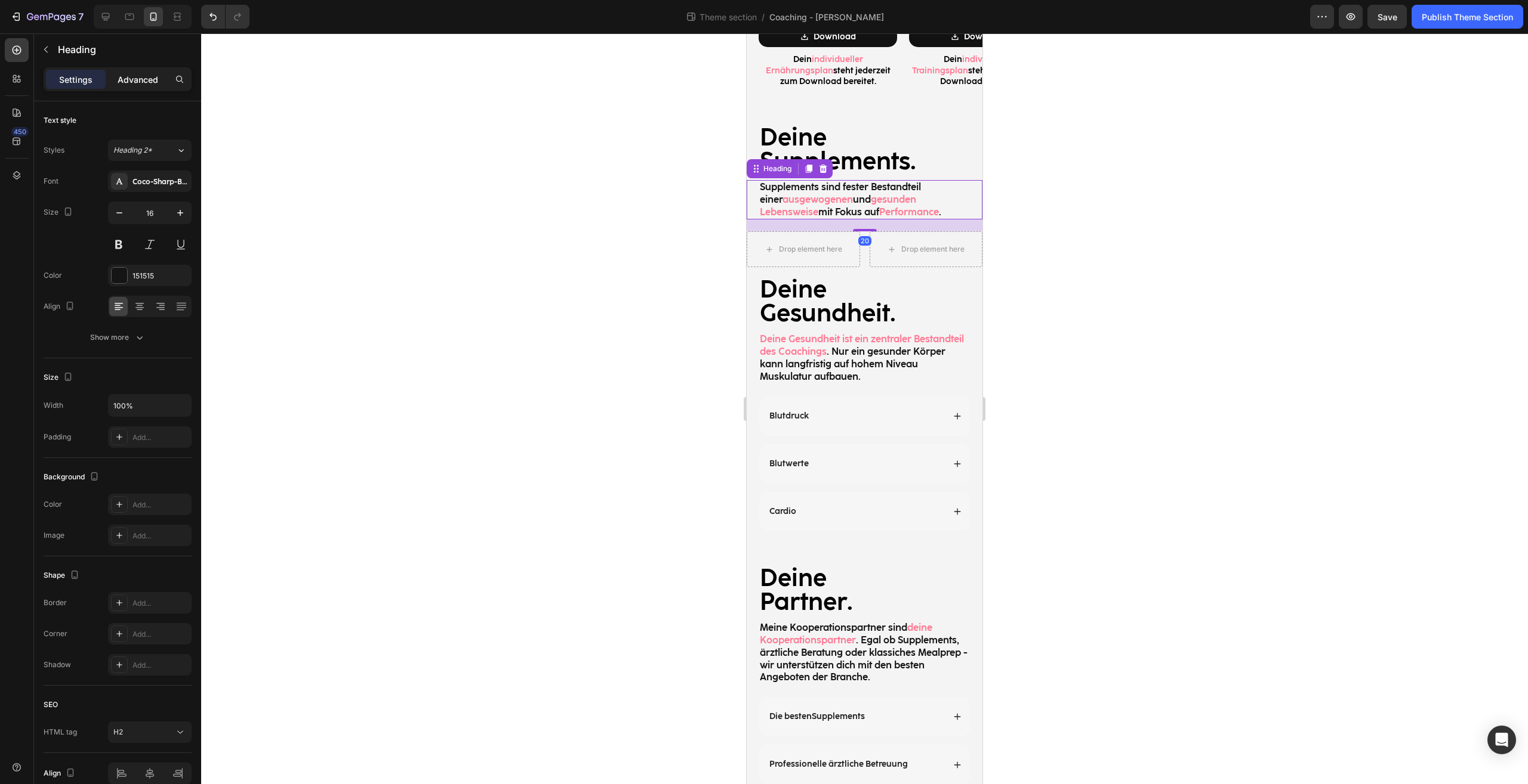
click at [159, 79] on div "Advanced" at bounding box center [137, 78] width 60 height 19
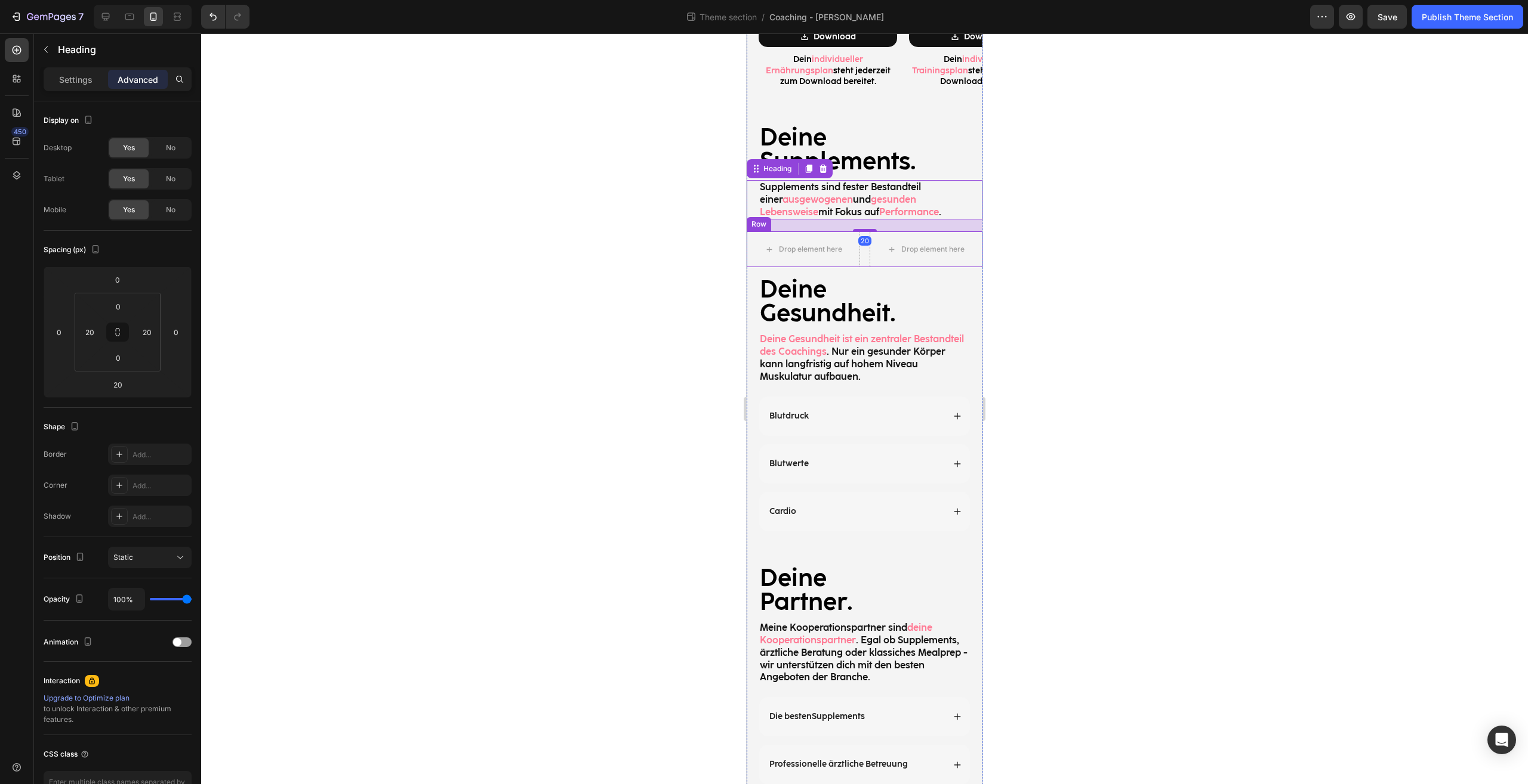
click at [857, 234] on div "Drop element here Drop element here Row" at bounding box center [864, 249] width 236 height 36
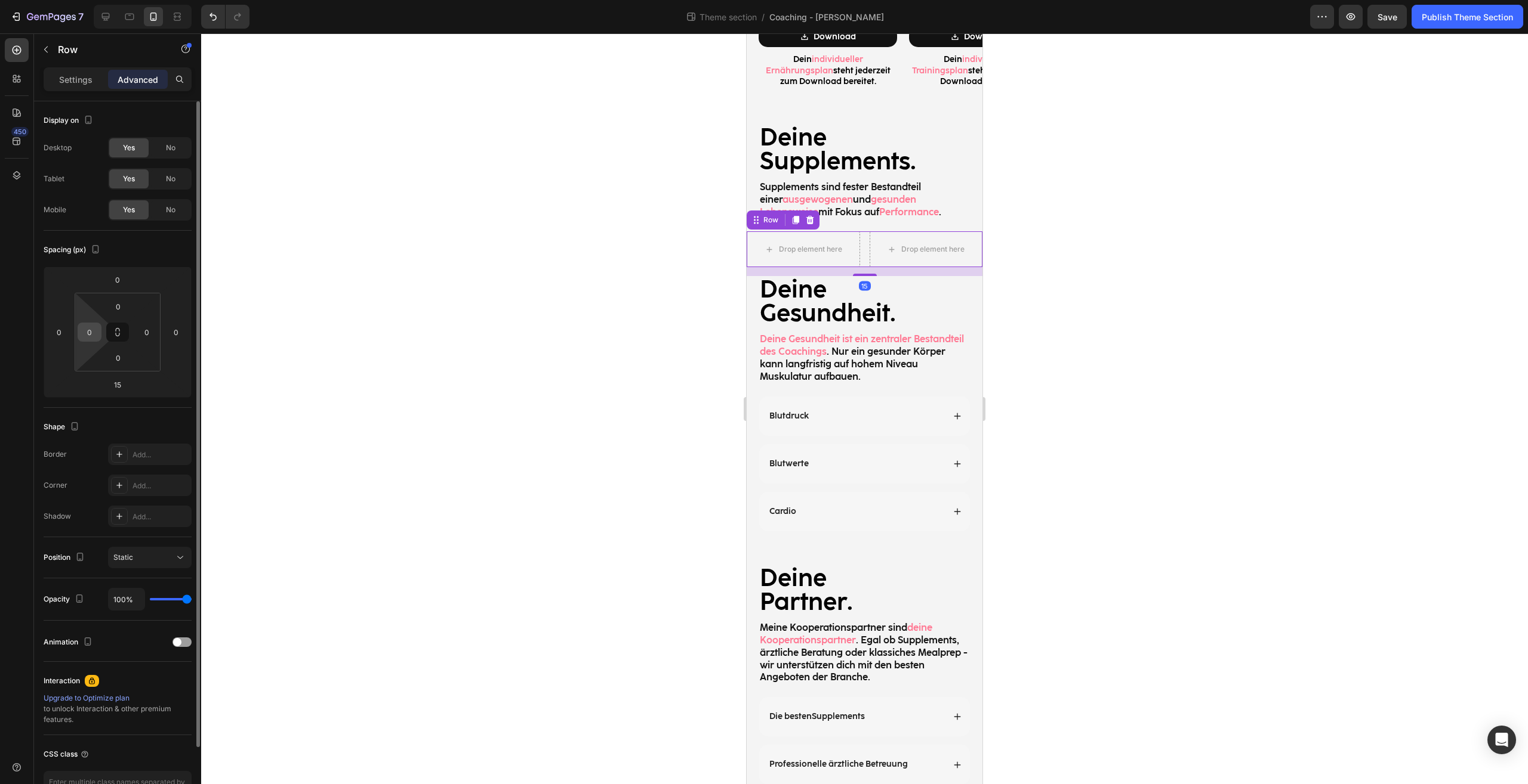
click at [92, 336] on input "0" at bounding box center [89, 332] width 18 height 18
type input "20"
click at [150, 329] on input "0" at bounding box center [147, 332] width 18 height 18
type input "20"
click at [1144, 345] on div at bounding box center [865, 409] width 1327 height 751
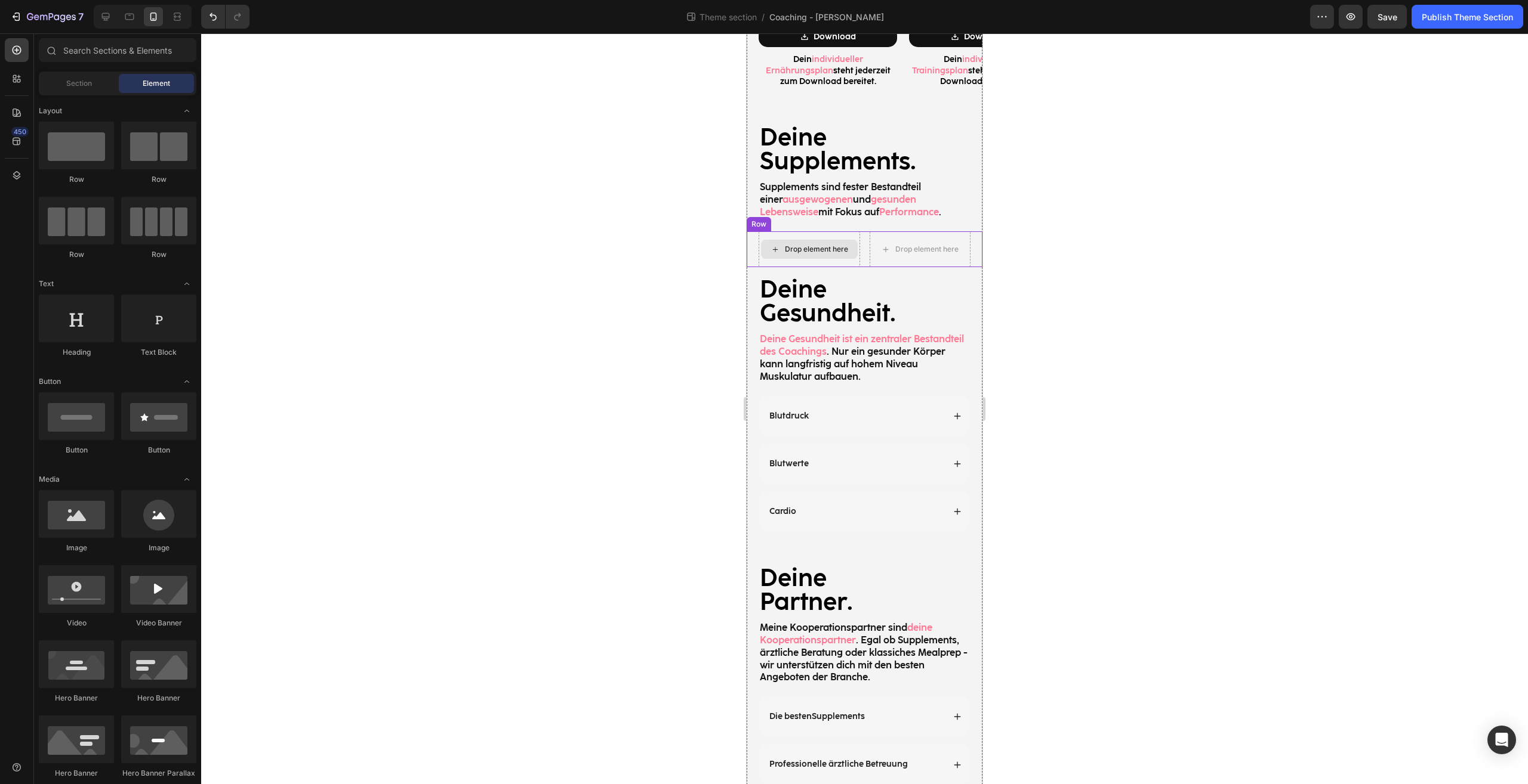
click at [811, 245] on div "Drop element here" at bounding box center [816, 249] width 63 height 10
drag, startPoint x: 824, startPoint y: 353, endPoint x: 822, endPoint y: 233, distance: 120.0
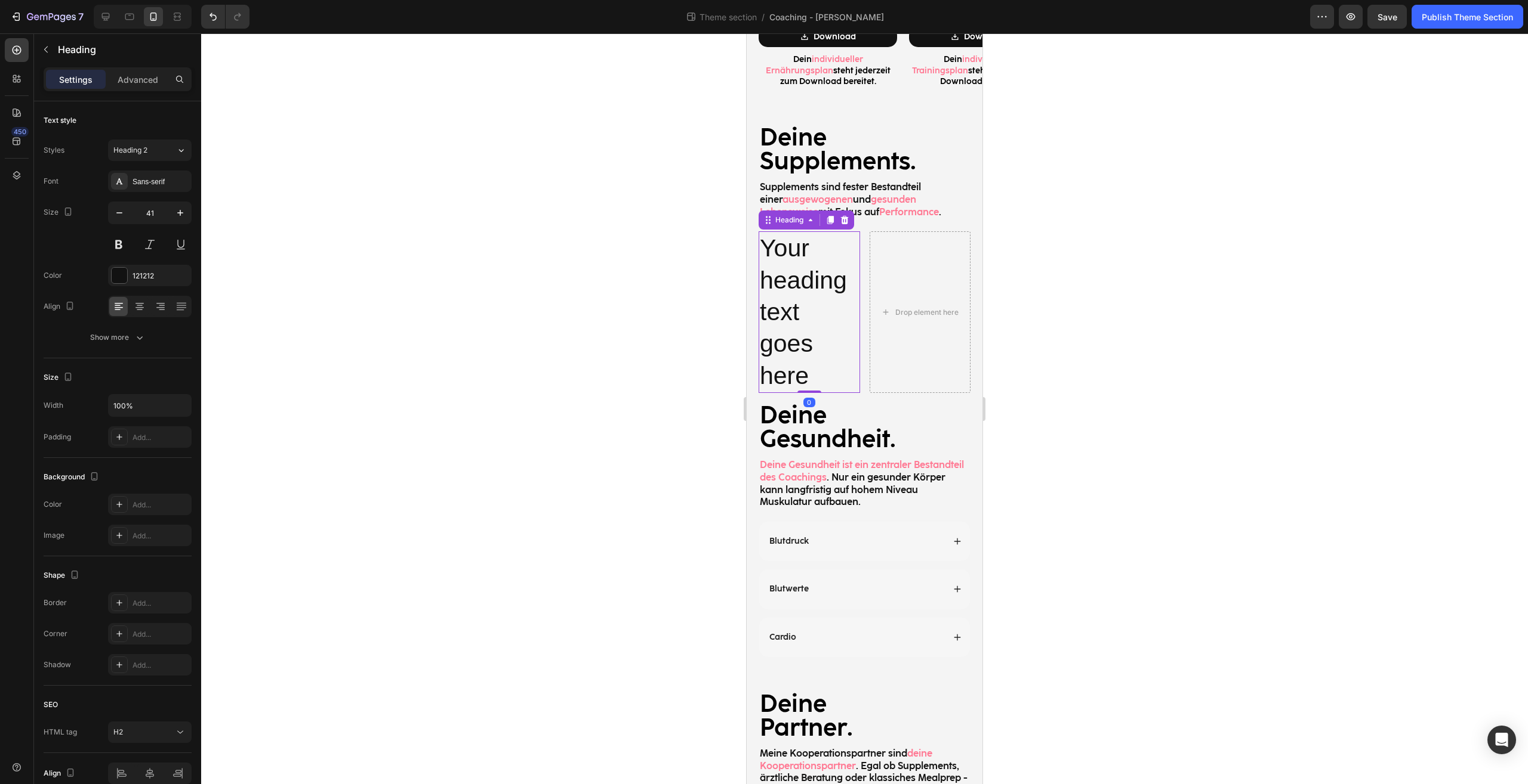
click at [1183, 249] on div at bounding box center [865, 409] width 1327 height 751
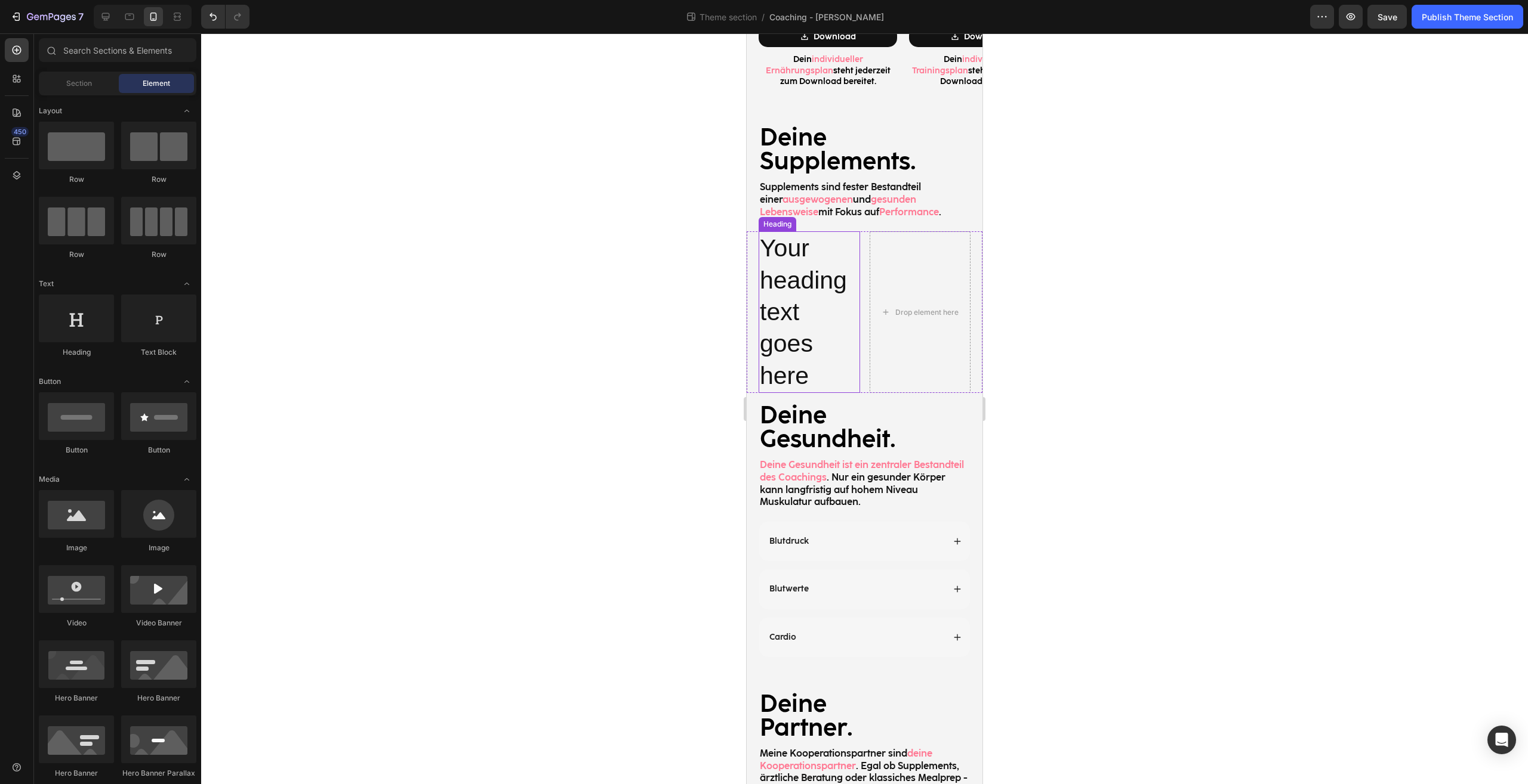
click at [835, 267] on h2 "Your heading text goes here" at bounding box center [809, 311] width 102 height 161
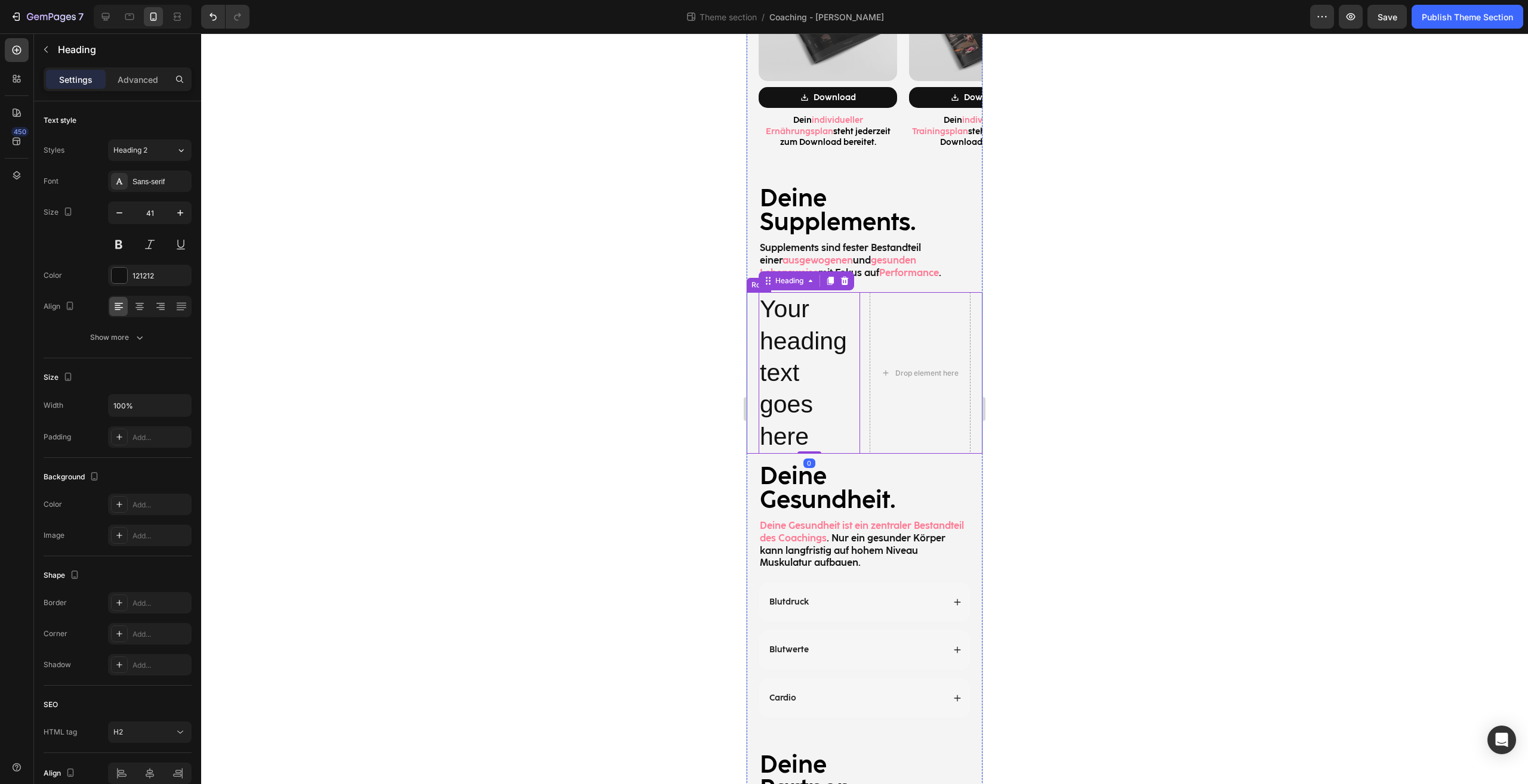
scroll to position [1603, 0]
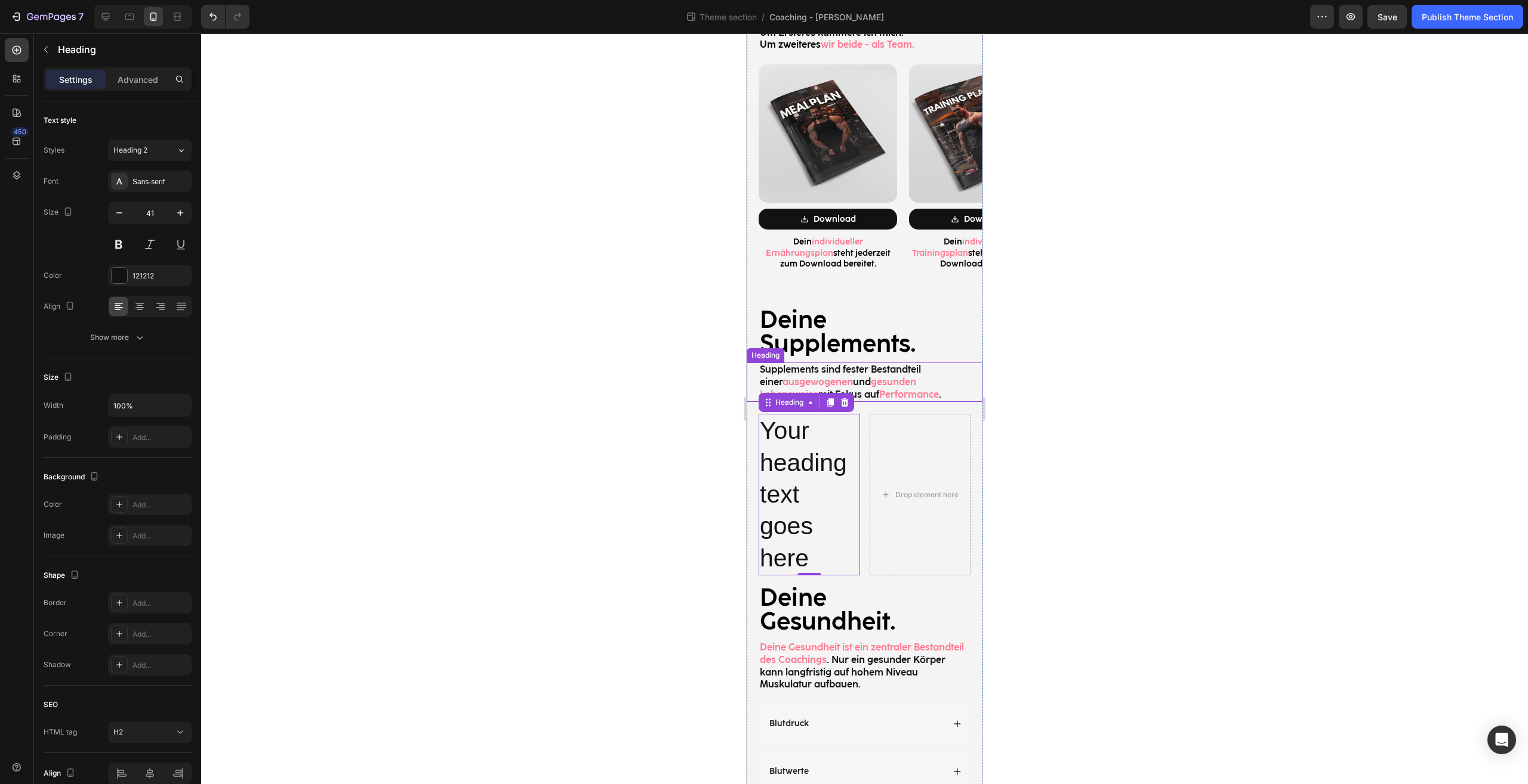
click at [879, 364] on p "Supplements sind fester Bestandteil einer ausgewogenen und gesunden Lebensweise…" at bounding box center [864, 383] width 209 height 37
drag, startPoint x: 789, startPoint y: 368, endPoint x: 816, endPoint y: 399, distance: 41.1
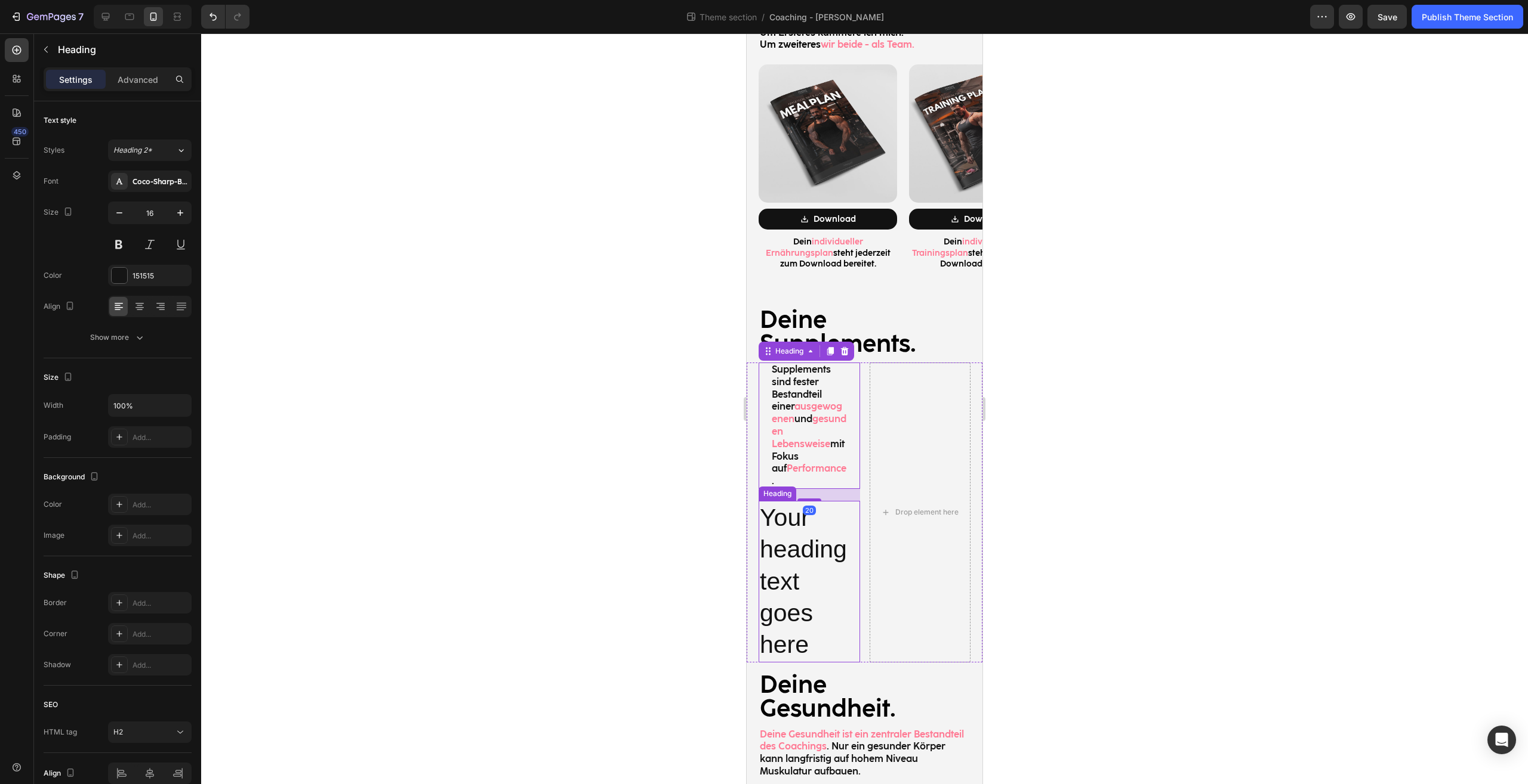
click at [811, 532] on h2 "Your heading text goes here" at bounding box center [809, 581] width 102 height 161
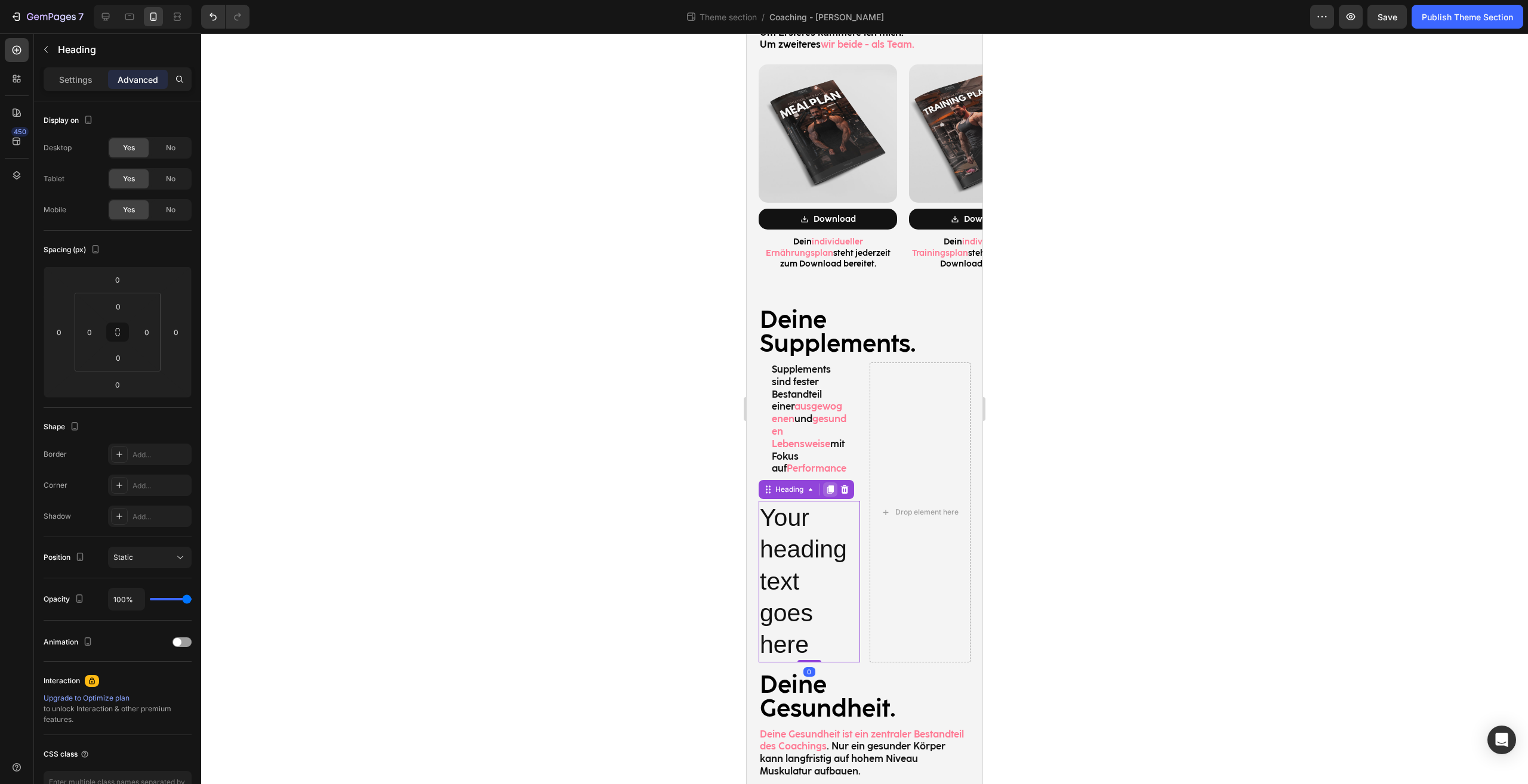
click at [834, 482] on div at bounding box center [830, 489] width 14 height 14
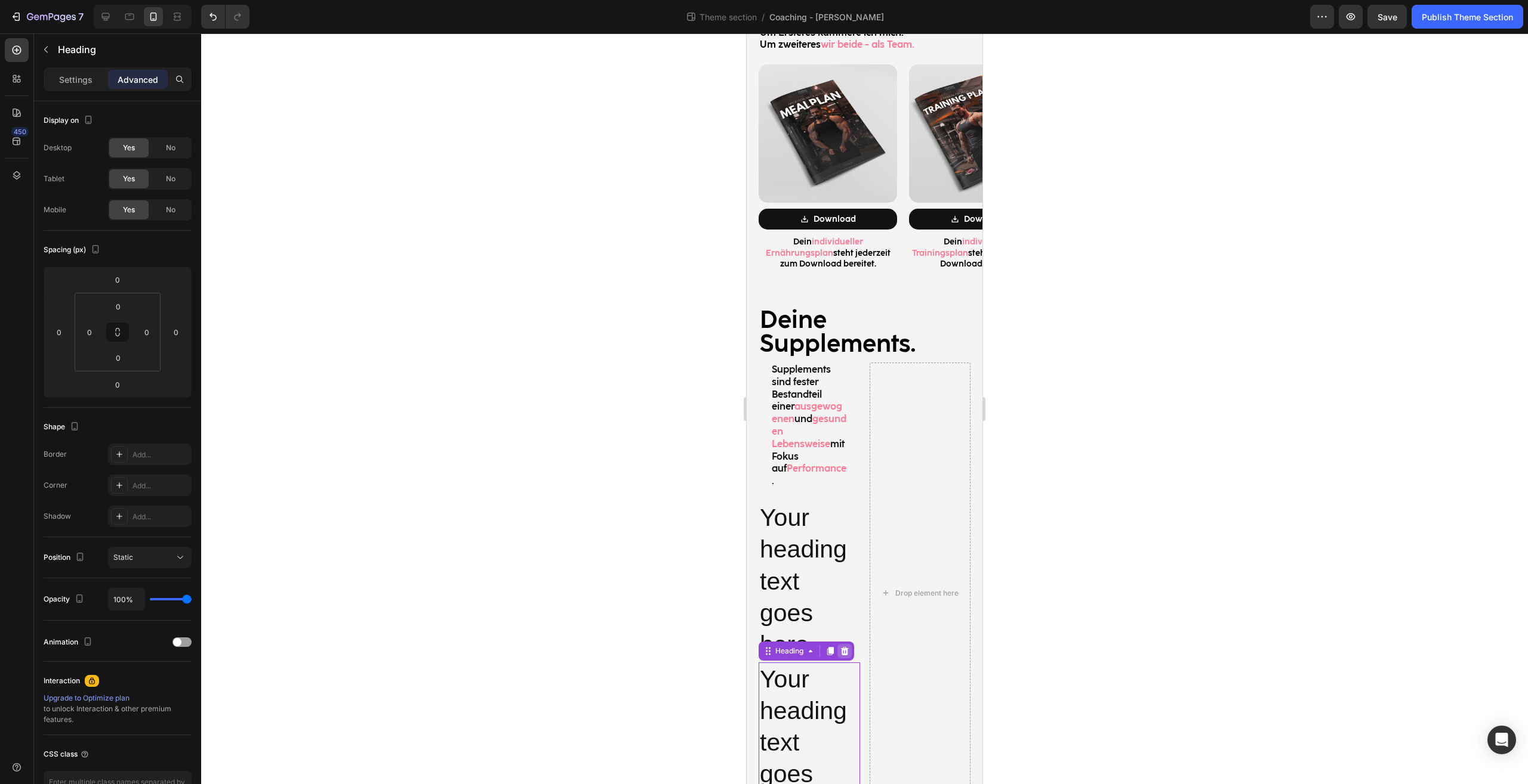
click at [848, 646] on icon at bounding box center [844, 651] width 10 height 10
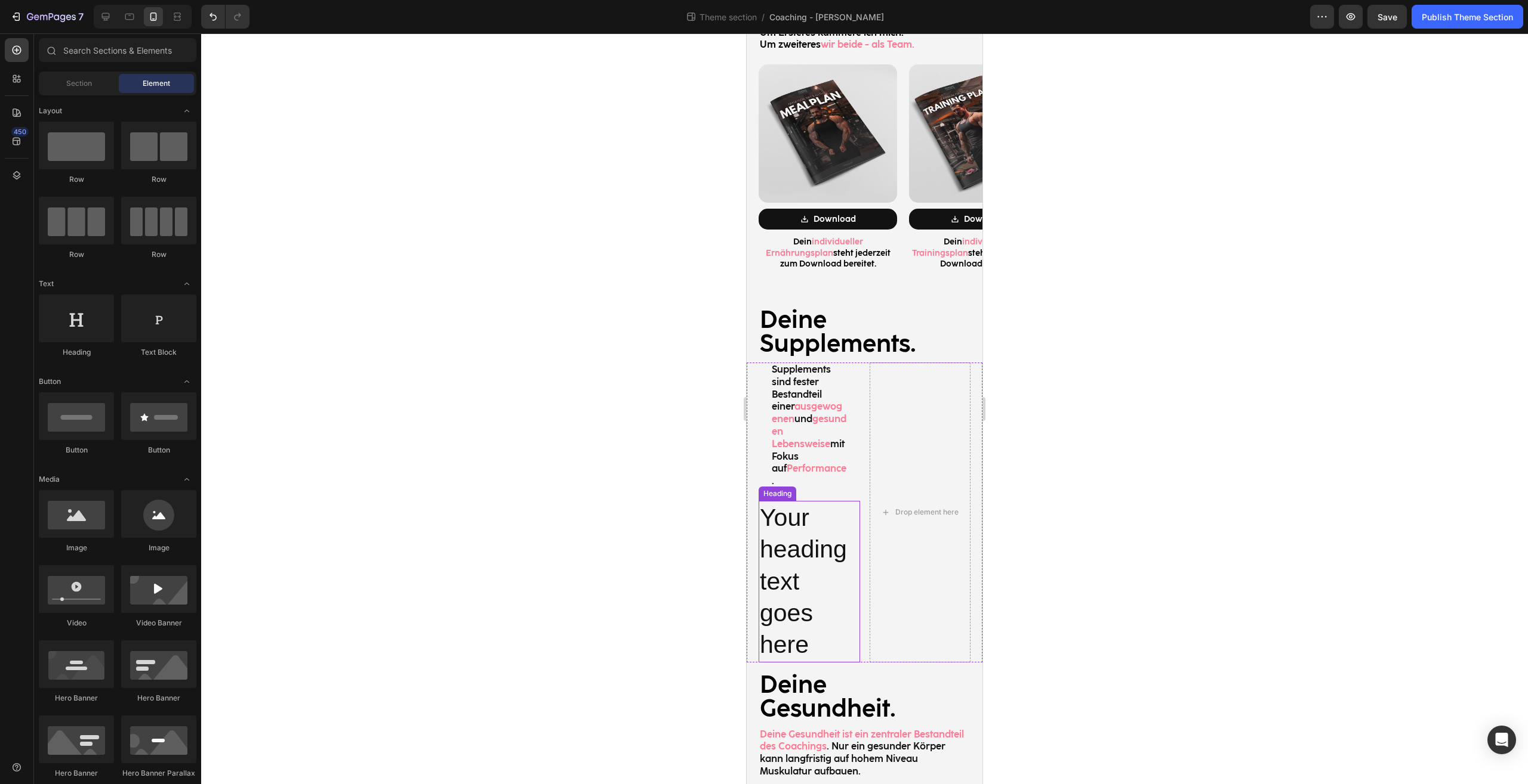
click at [833, 561] on h2 "Your heading text goes here" at bounding box center [809, 581] width 102 height 161
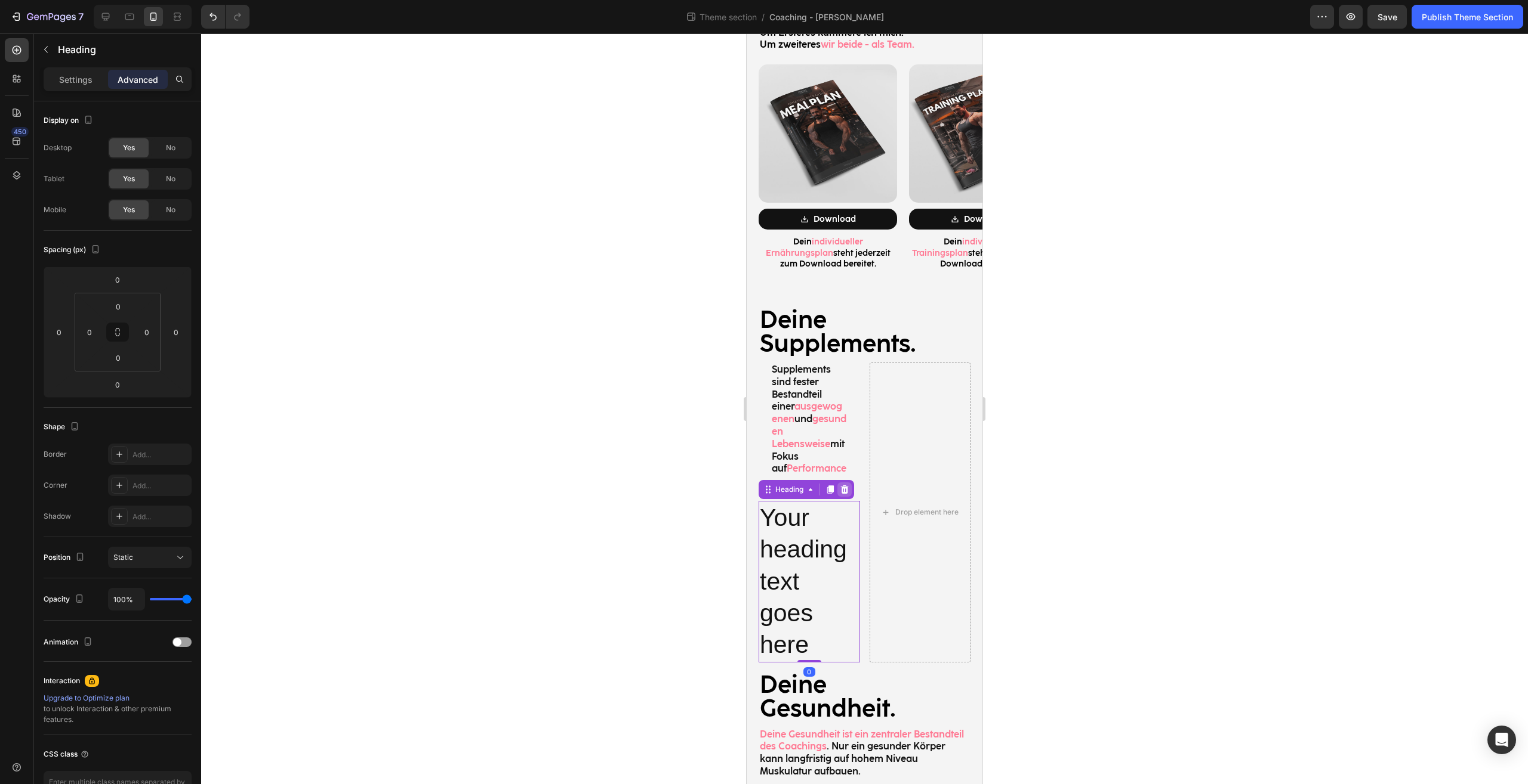
click at [848, 485] on icon at bounding box center [844, 489] width 8 height 8
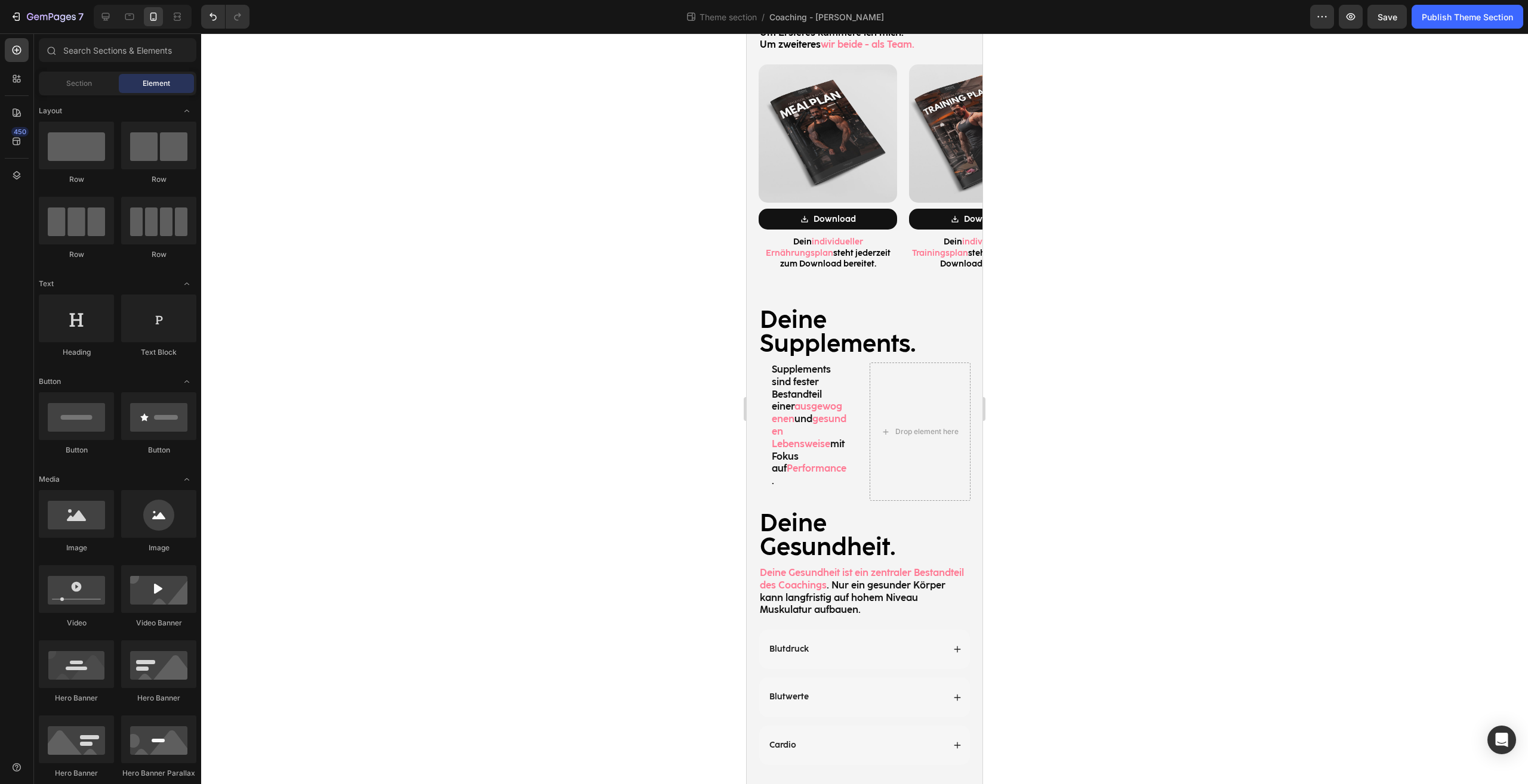
click at [1077, 428] on div at bounding box center [865, 409] width 1327 height 751
click at [218, 19] on icon "Undo/Redo" at bounding box center [213, 16] width 12 height 12
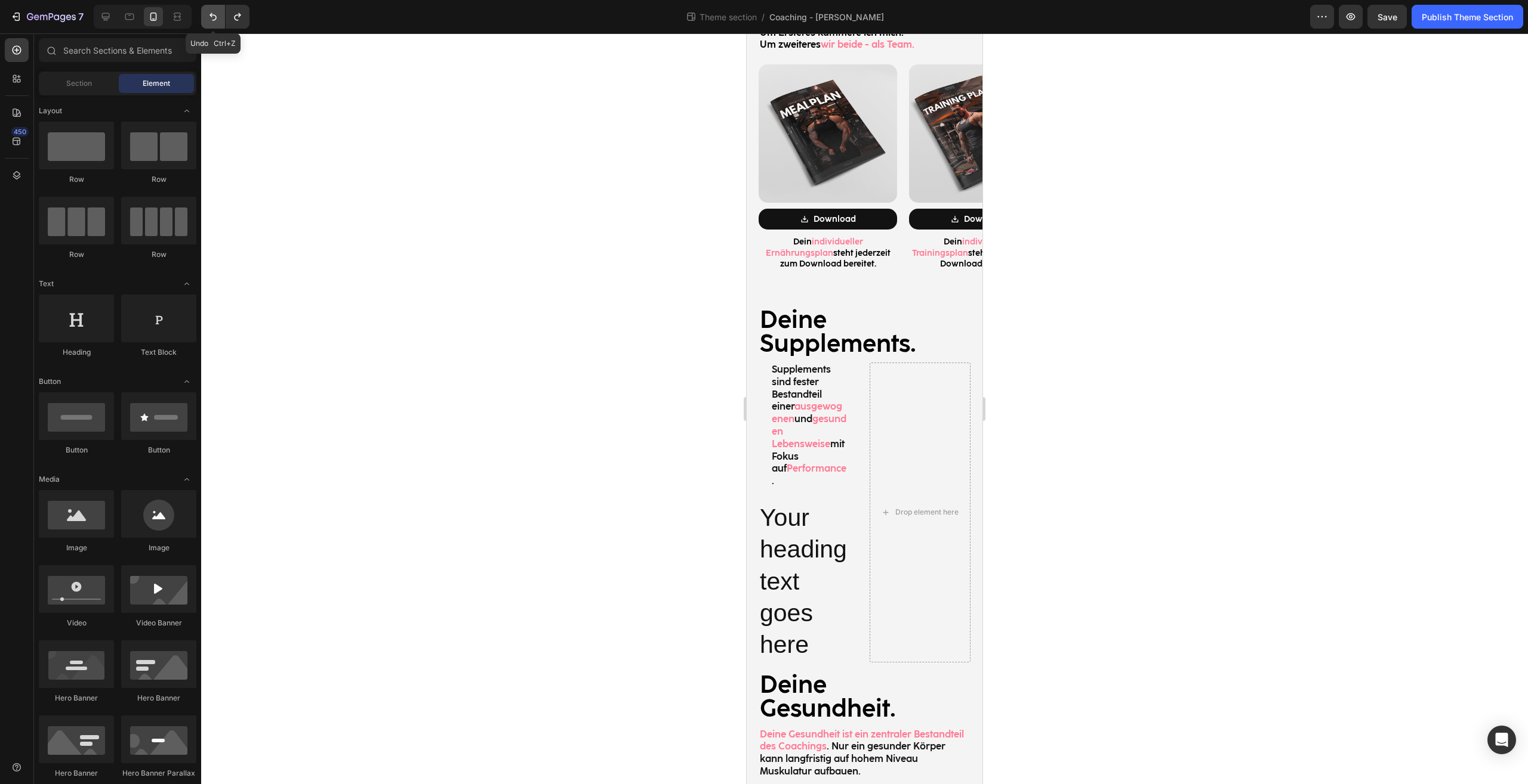
click at [218, 19] on icon "Undo/Redo" at bounding box center [213, 16] width 12 height 12
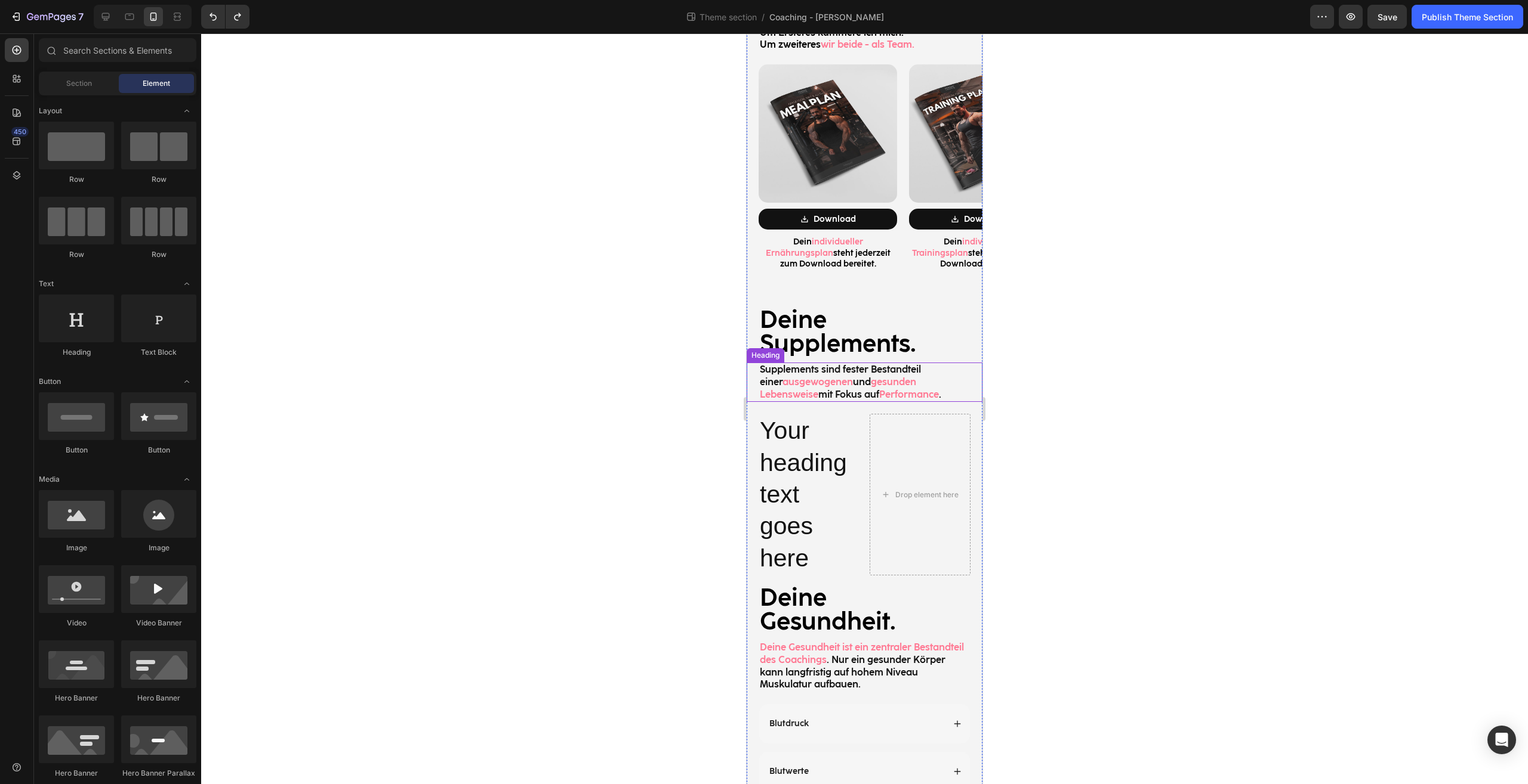
click at [815, 389] on span "Lebensweise" at bounding box center [789, 394] width 59 height 12
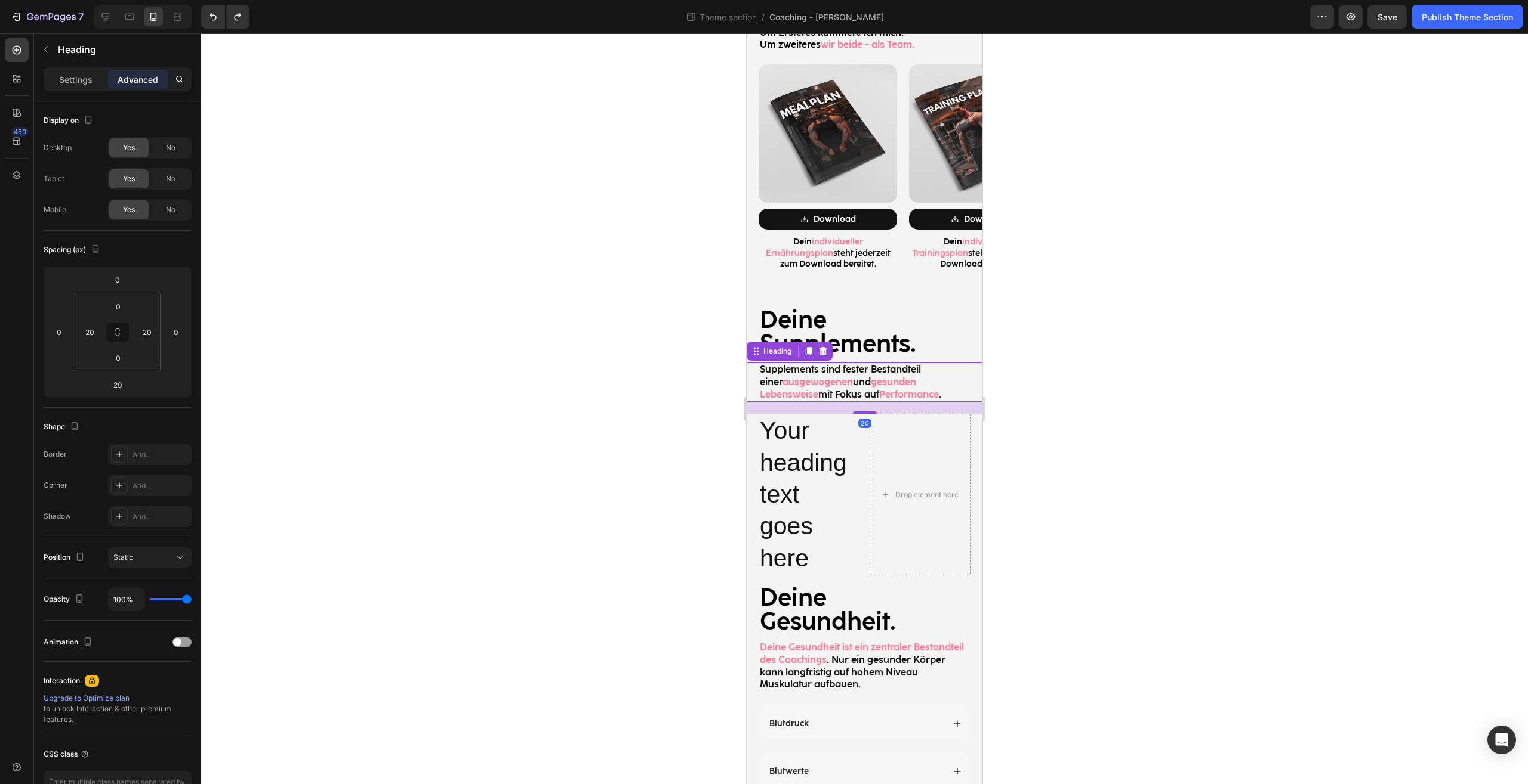
drag, startPoint x: 809, startPoint y: 332, endPoint x: 815, endPoint y: 443, distance: 111.2
click at [809, 347] on icon at bounding box center [809, 351] width 6 height 8
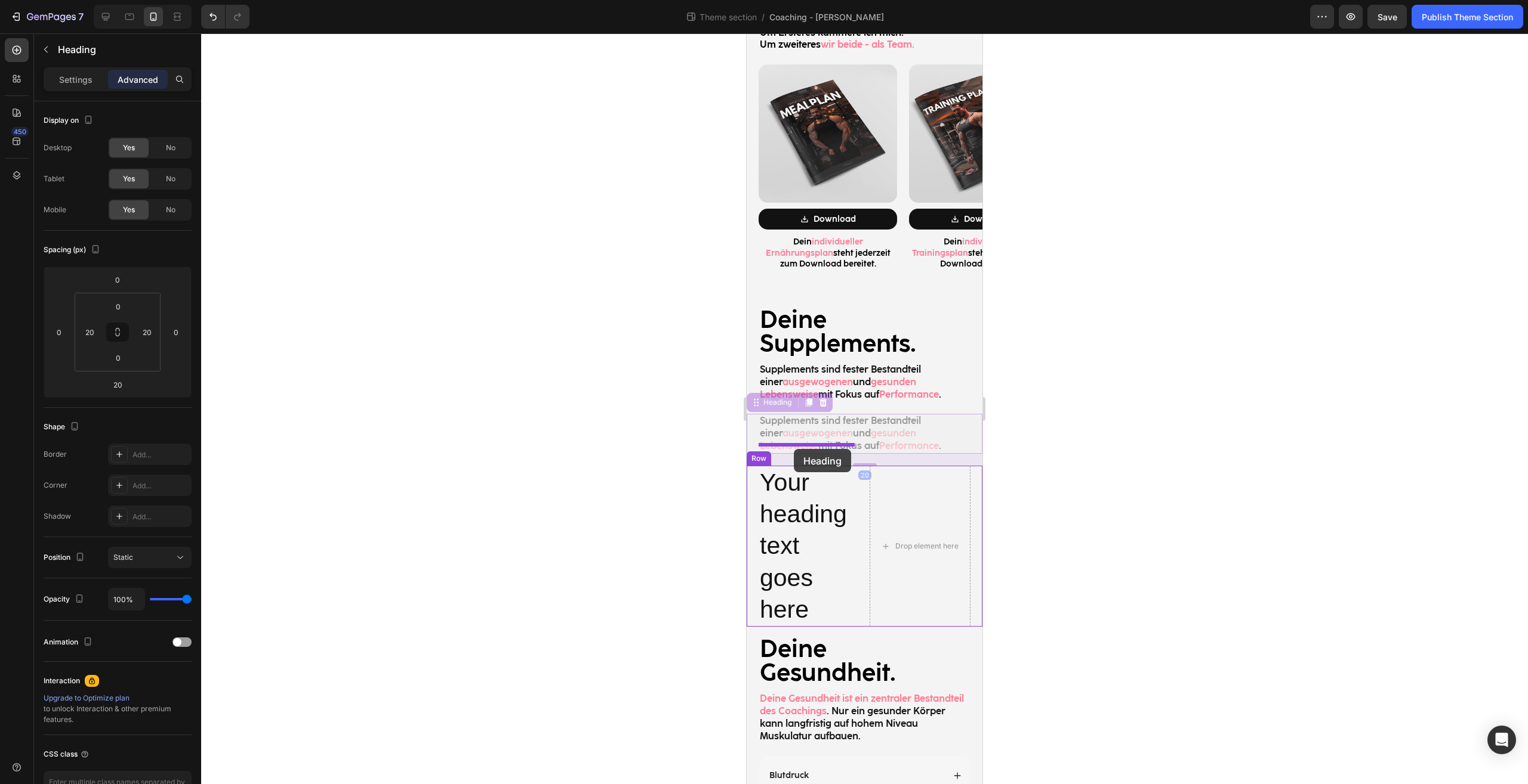
drag, startPoint x: 755, startPoint y: 382, endPoint x: 793, endPoint y: 449, distance: 77.0
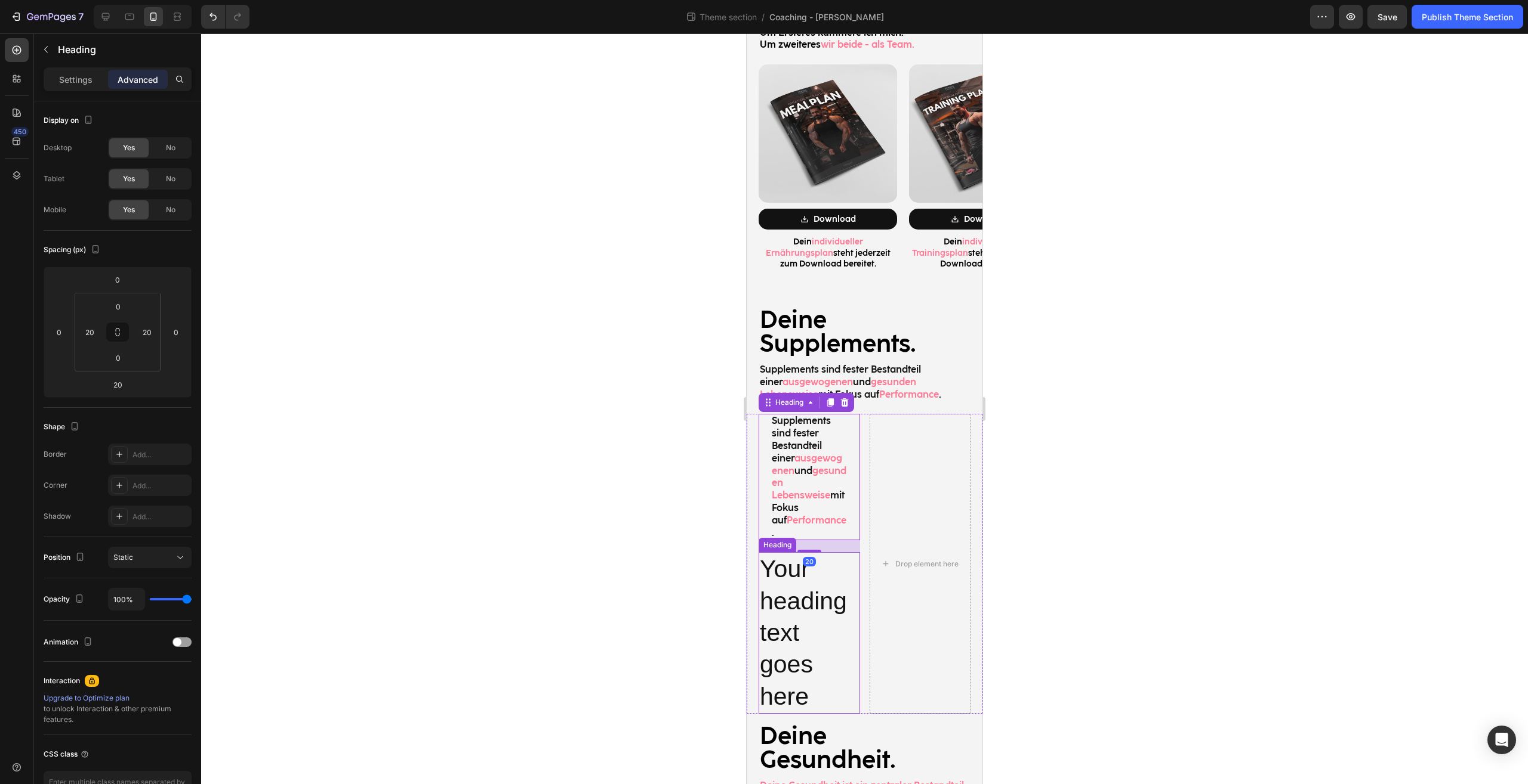
click at [801, 595] on h2 "Your heading text goes here" at bounding box center [809, 633] width 102 height 161
click at [848, 537] on icon at bounding box center [844, 540] width 8 height 8
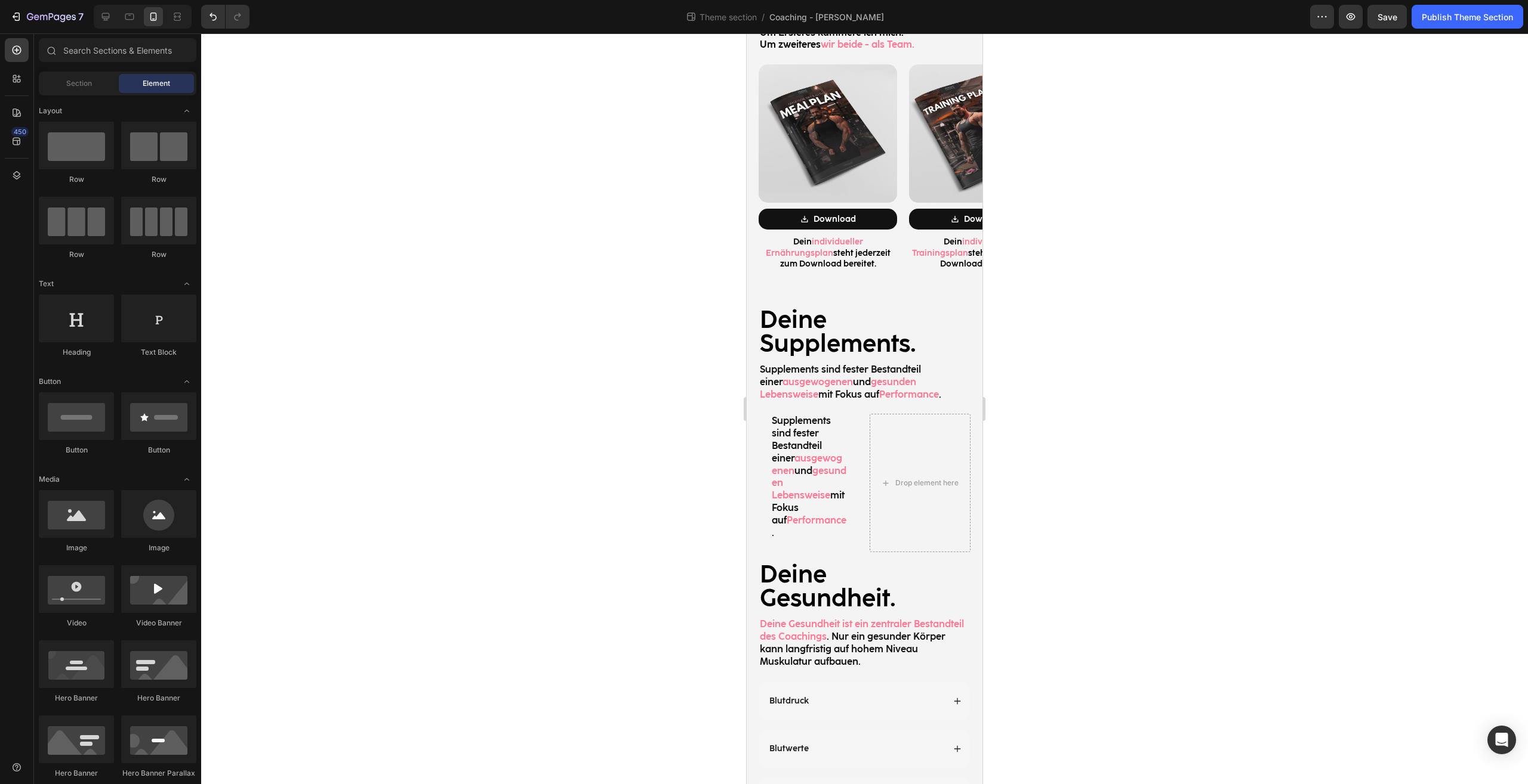
click at [1150, 439] on div at bounding box center [865, 409] width 1327 height 751
click at [807, 424] on h2 "Supplements sind fester Bestandteil einer ausgewogenen und gesunden Lebensweise…" at bounding box center [809, 477] width 77 height 126
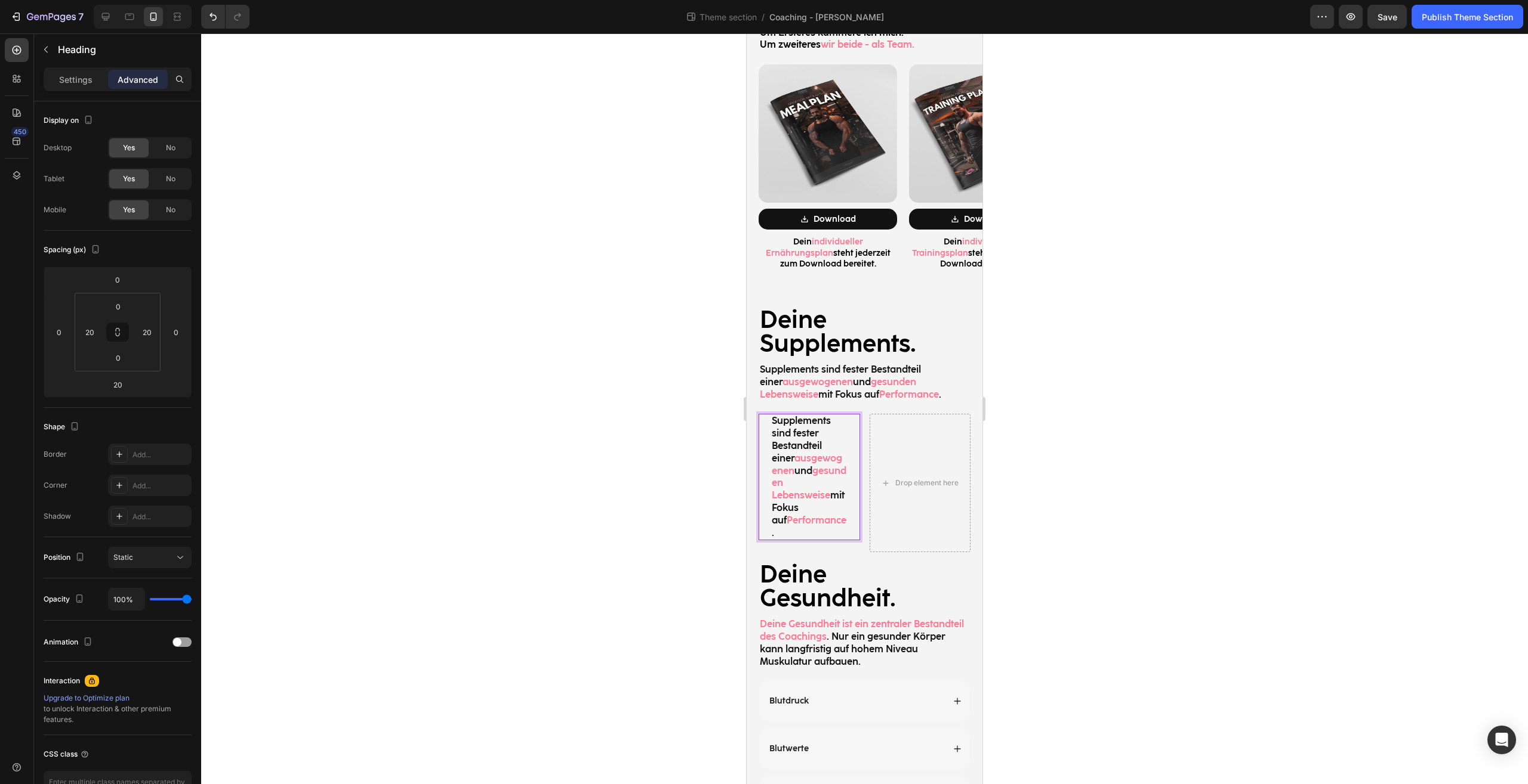
click at [807, 424] on h2 "Supplements sind fester Bestandteil einer ausgewogenen und gesunden Lebensweise…" at bounding box center [809, 477] width 77 height 126
click at [829, 514] on span "Performance" at bounding box center [816, 520] width 60 height 12
drag, startPoint x: 839, startPoint y: 514, endPoint x: 766, endPoint y: 403, distance: 132.9
click at [770, 414] on h2 "Supplements sind fester Bestandteil einer ausgewogenen und gesunden Lebensweise…" at bounding box center [809, 477] width 77 height 126
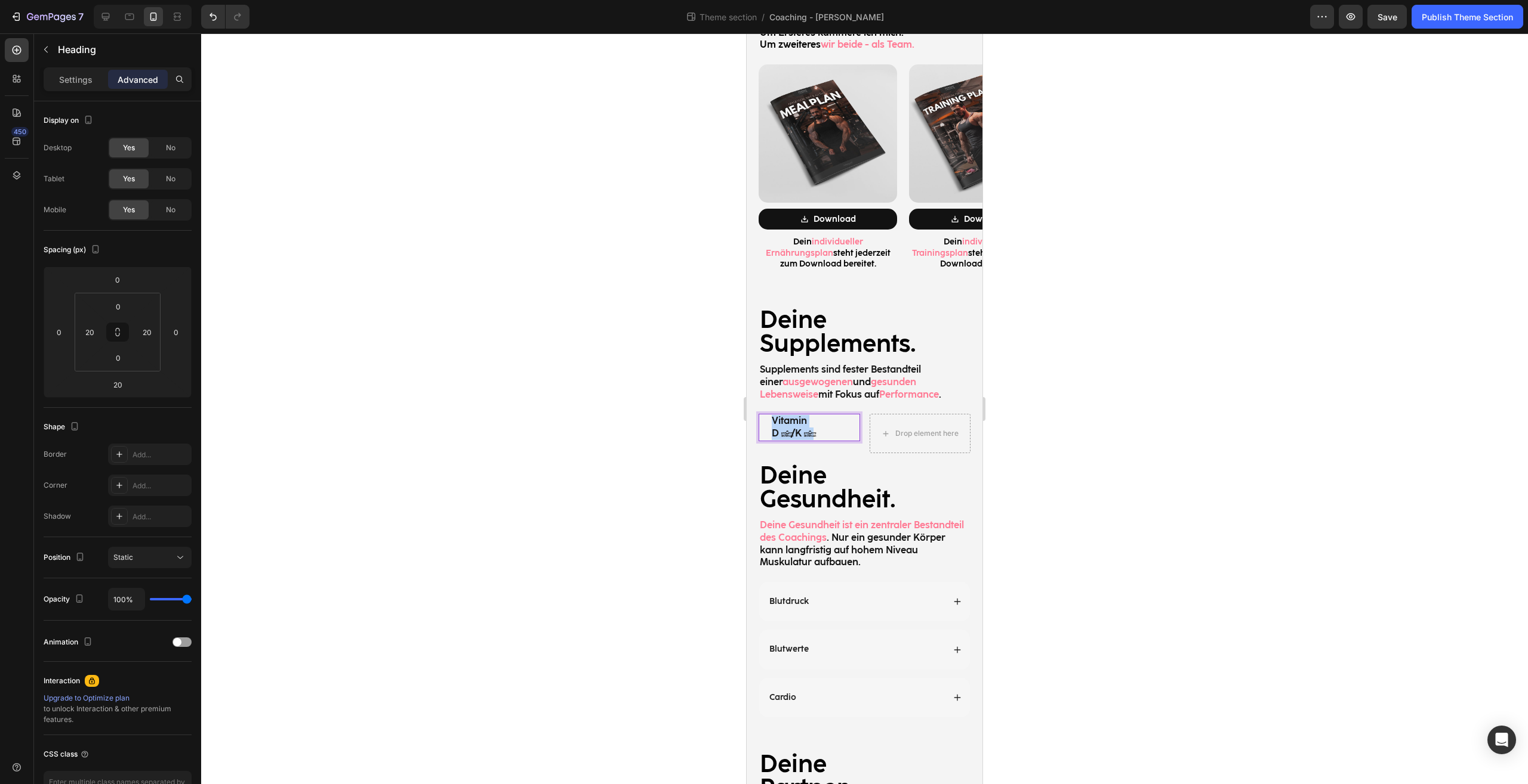
drag, startPoint x: 824, startPoint y: 415, endPoint x: 762, endPoint y: 397, distance: 64.6
click at [770, 414] on h2 "Vitamin D3/K2" at bounding box center [809, 427] width 77 height 28
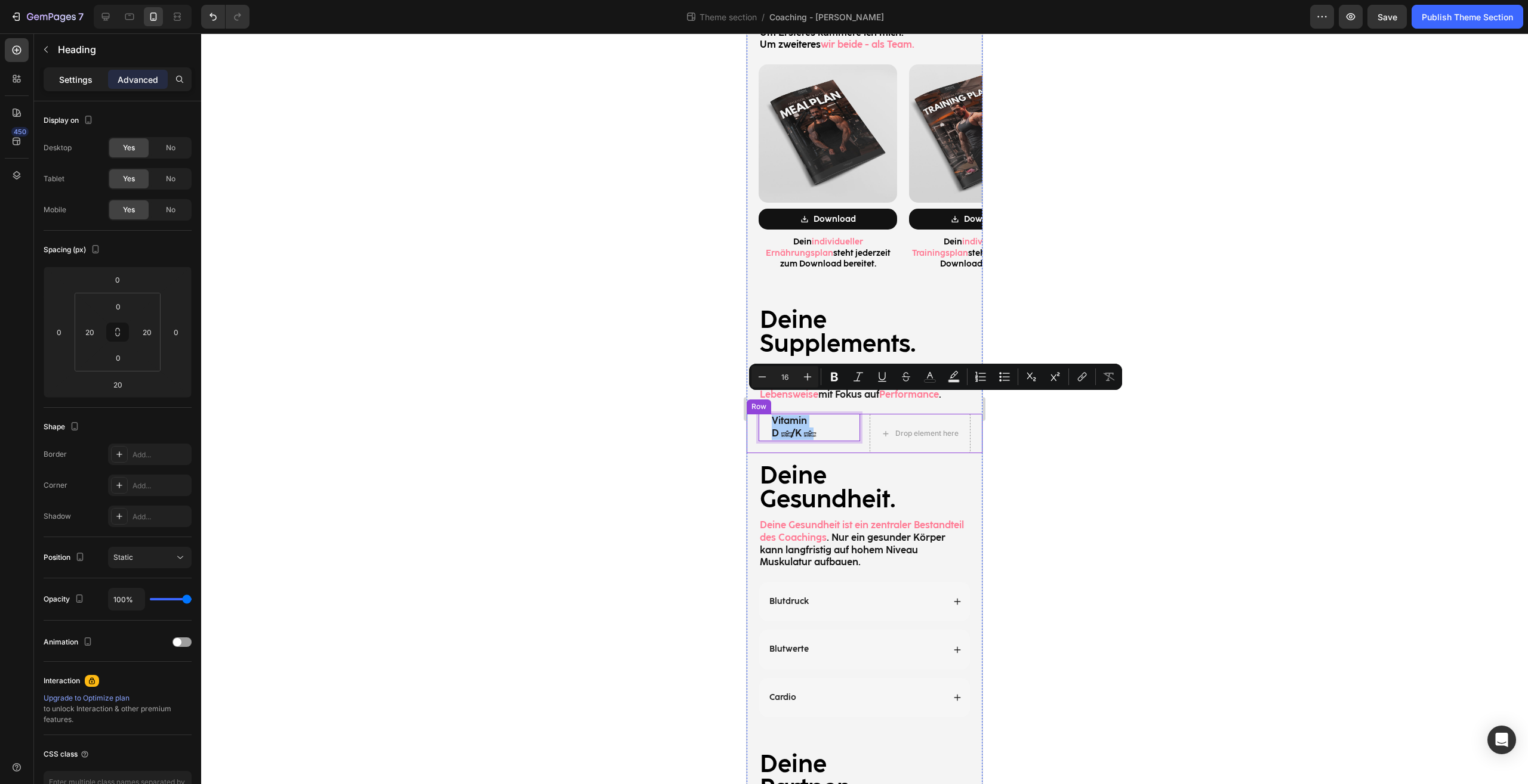
click at [61, 74] on p "Settings" at bounding box center [76, 79] width 34 height 12
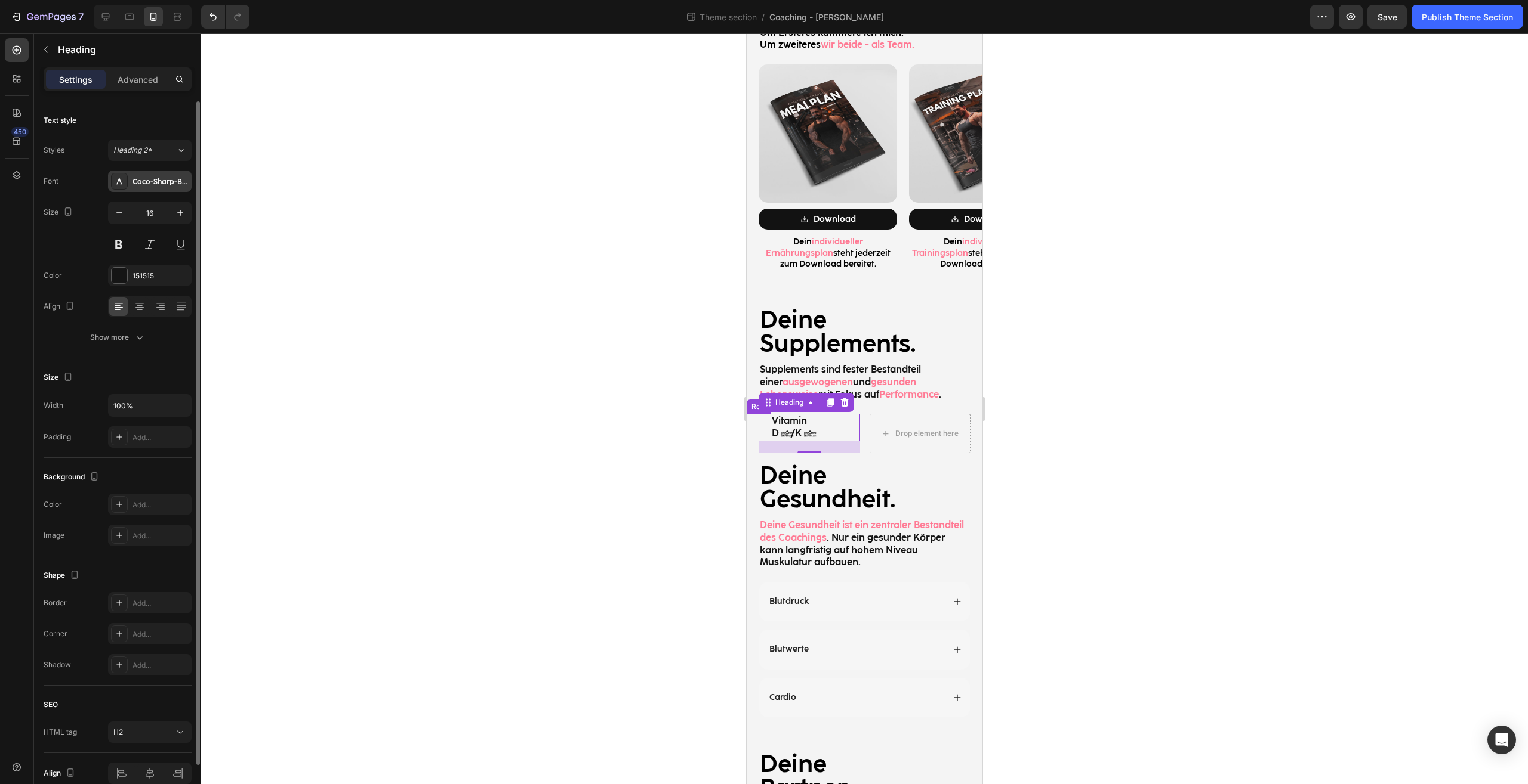
click at [151, 182] on div "Coco-Sharp-Bold-trial" at bounding box center [160, 182] width 56 height 11
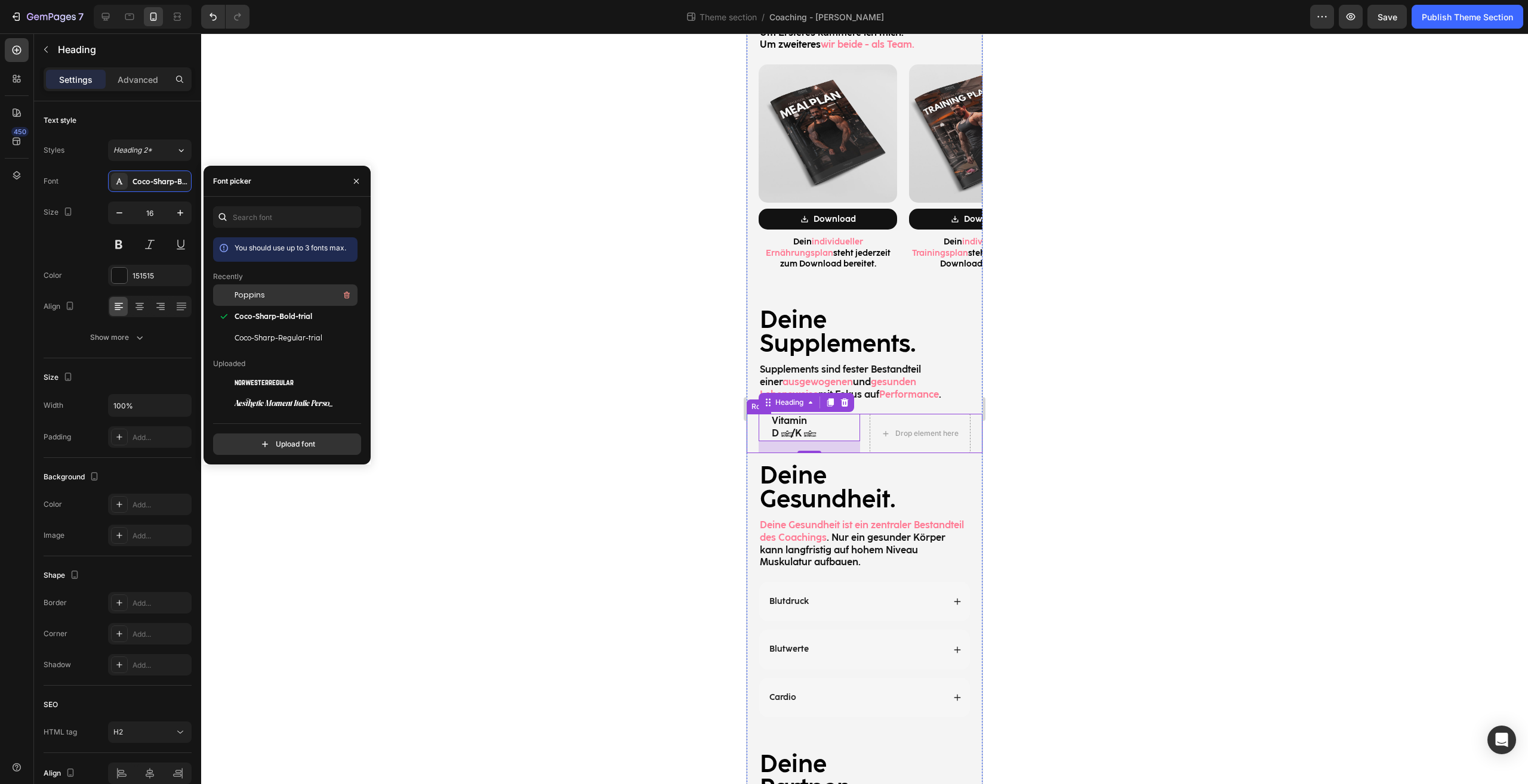
click at [256, 301] on span "Poppins" at bounding box center [249, 295] width 30 height 11
click at [1141, 406] on div at bounding box center [865, 409] width 1327 height 751
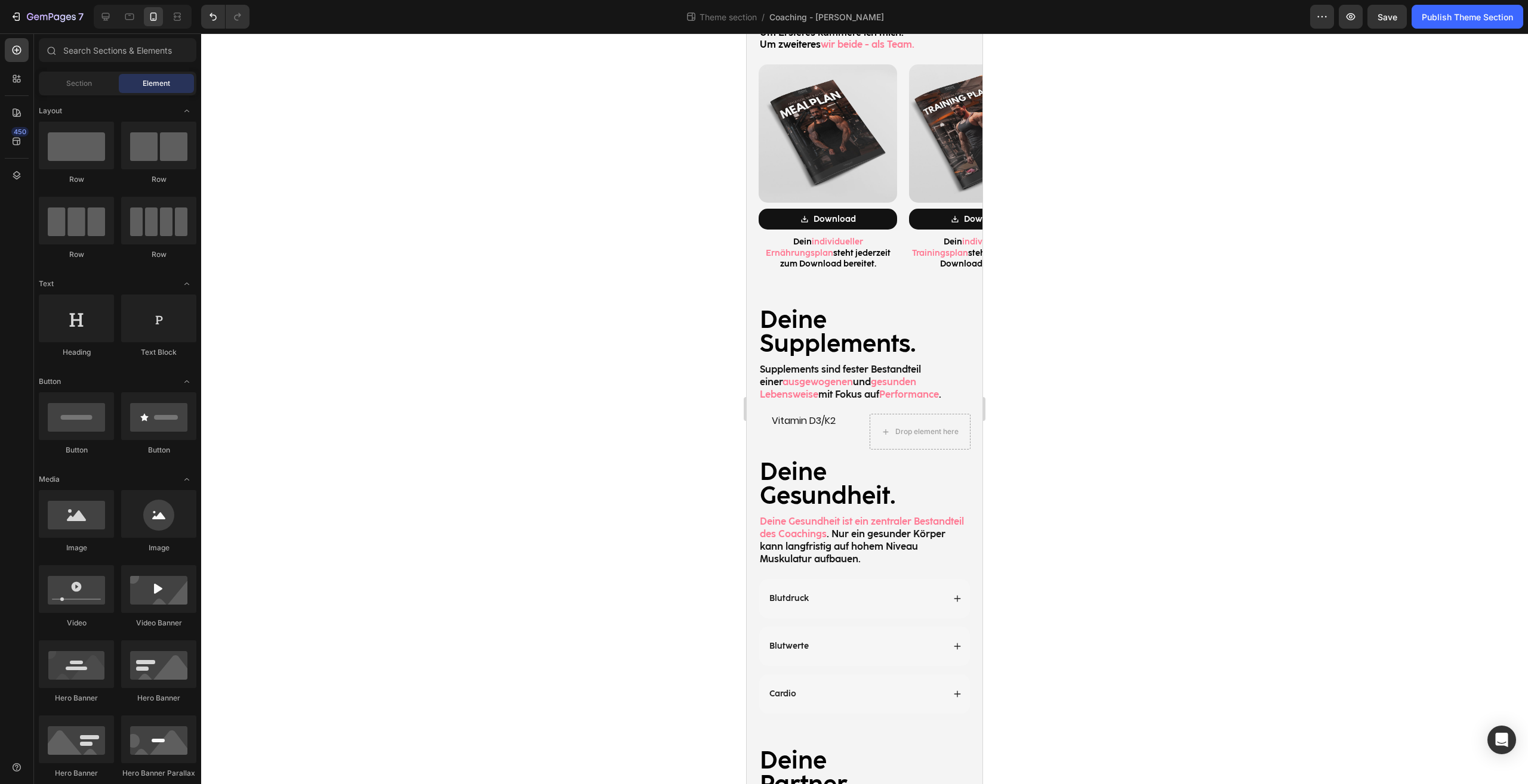
click at [1141, 406] on div at bounding box center [865, 409] width 1327 height 751
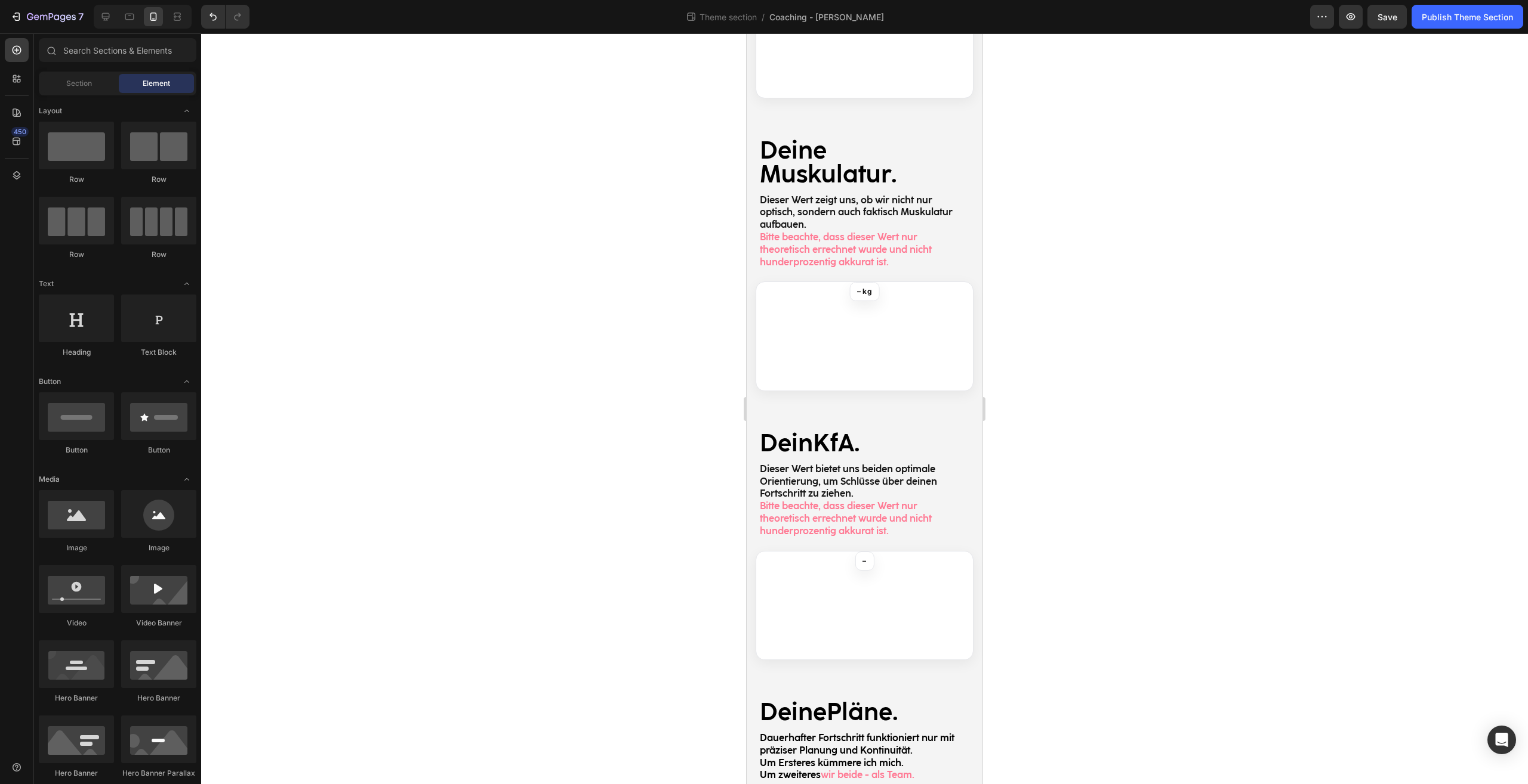
scroll to position [1480, 0]
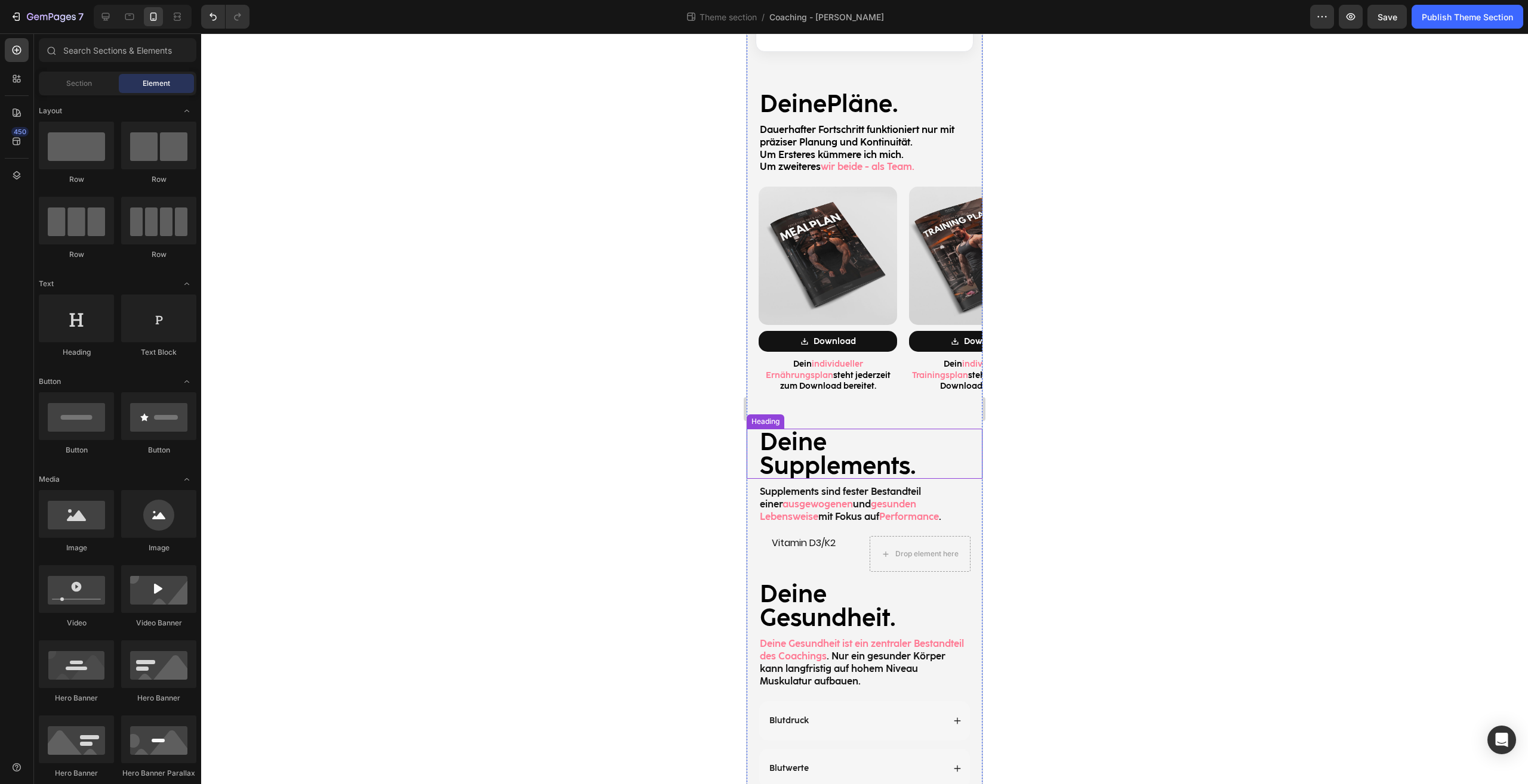
click at [909, 444] on p "⁠⁠⁠⁠⁠⁠⁠ Deine Supplements." at bounding box center [864, 454] width 209 height 48
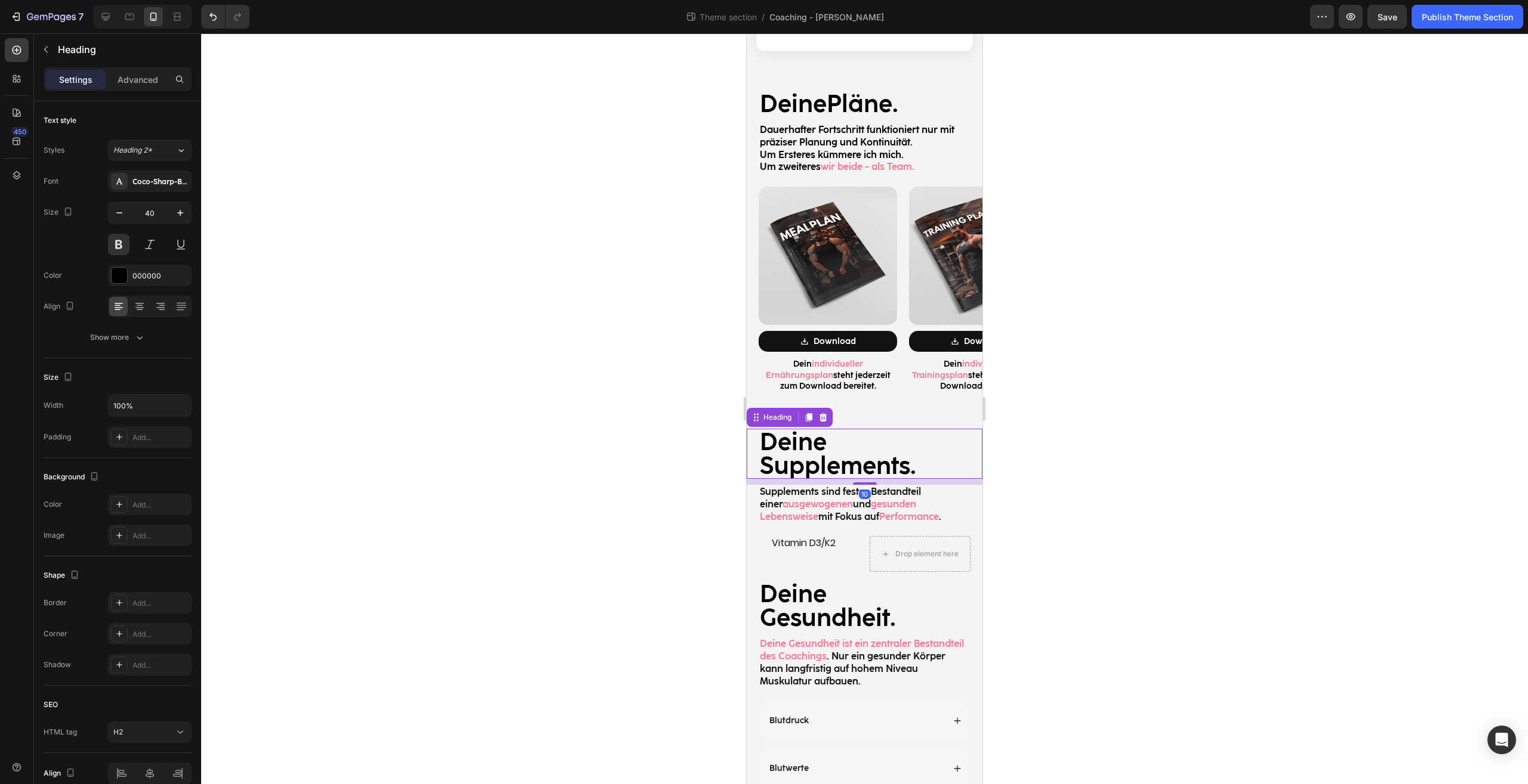
click at [853, 539] on div "Vitamin D3/K2 Heading" at bounding box center [809, 554] width 102 height 36
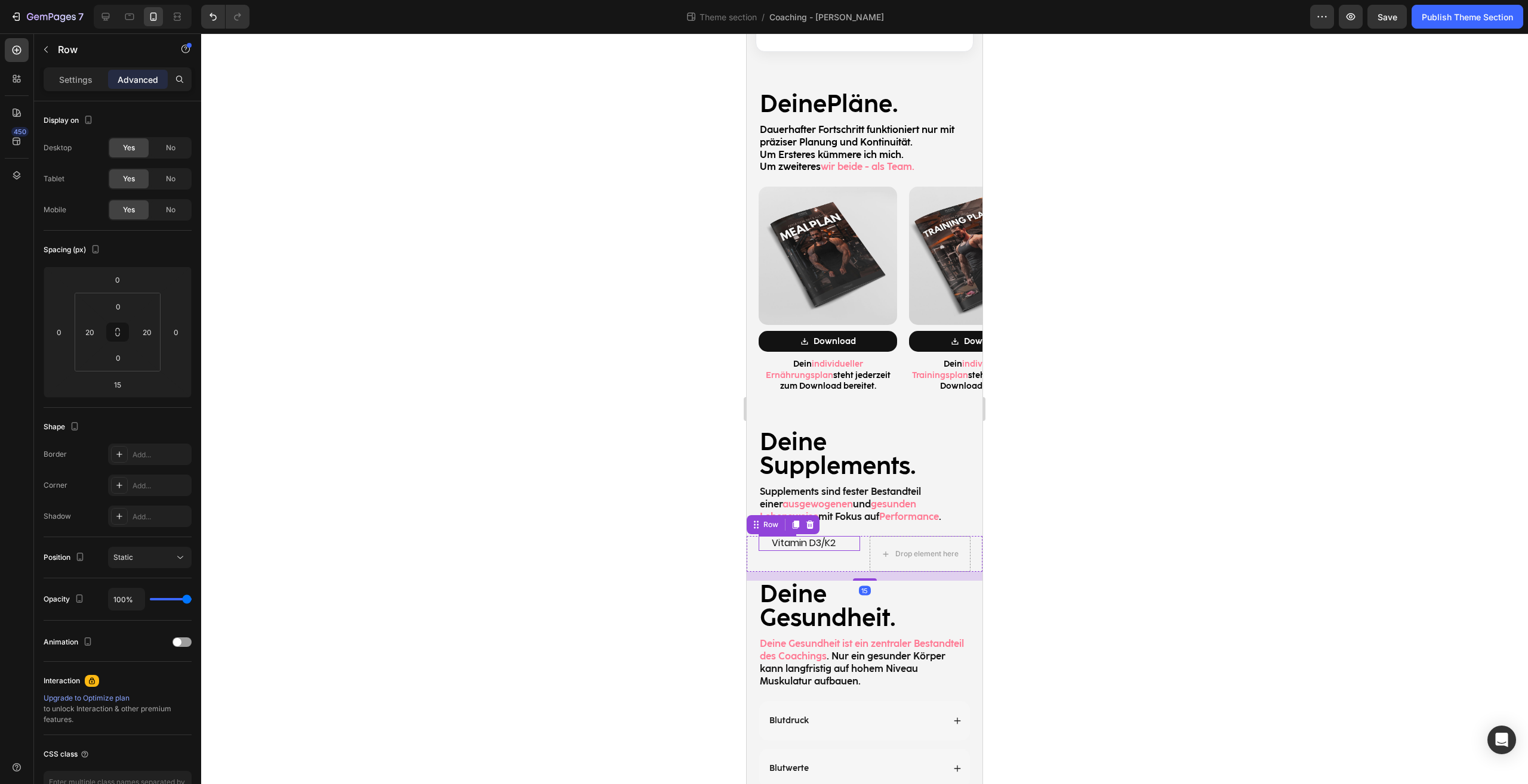
click at [833, 537] on p "Vitamin D3/K2" at bounding box center [809, 544] width 75 height 12
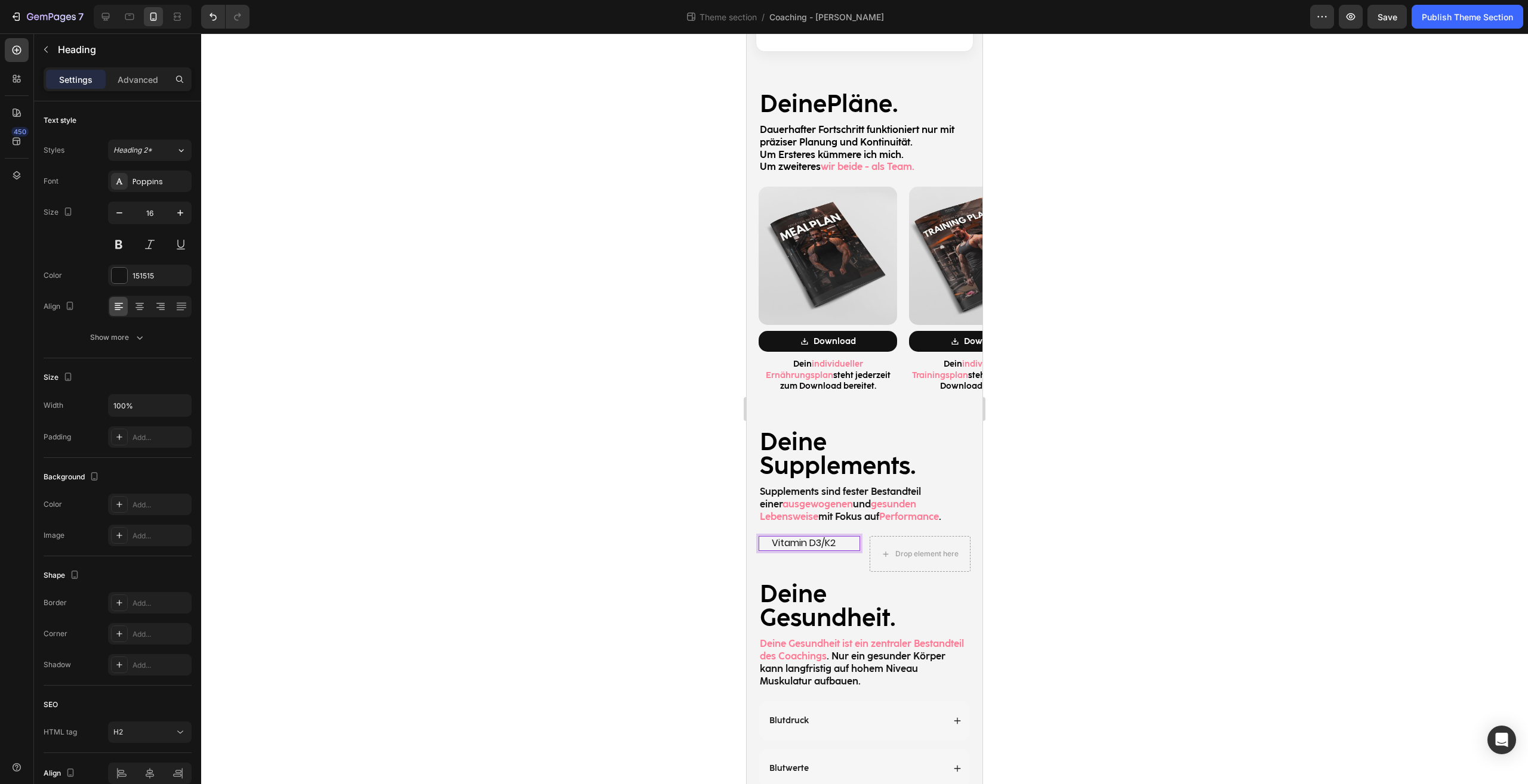
click at [998, 524] on div at bounding box center [865, 409] width 1327 height 751
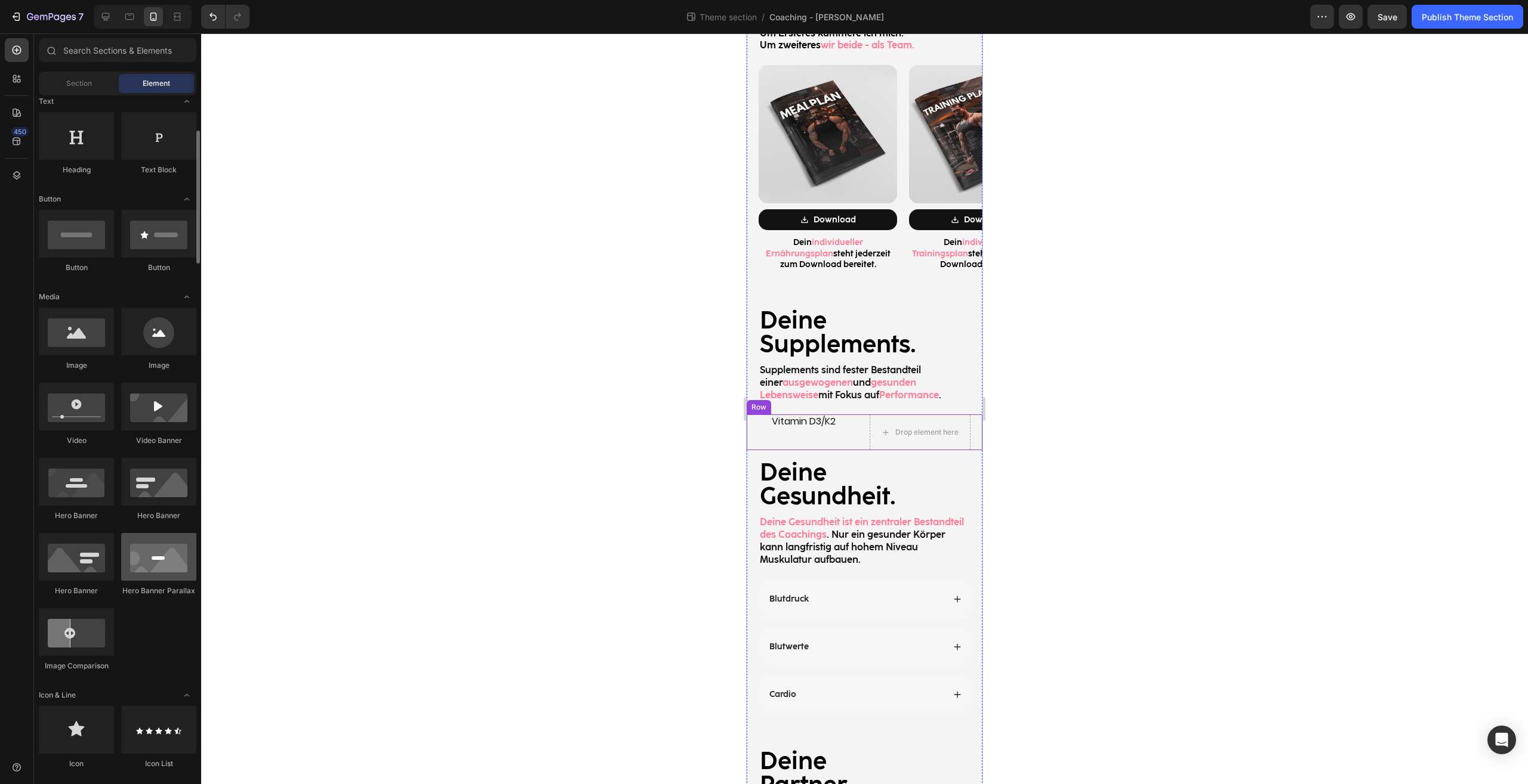
scroll to position [365, 0]
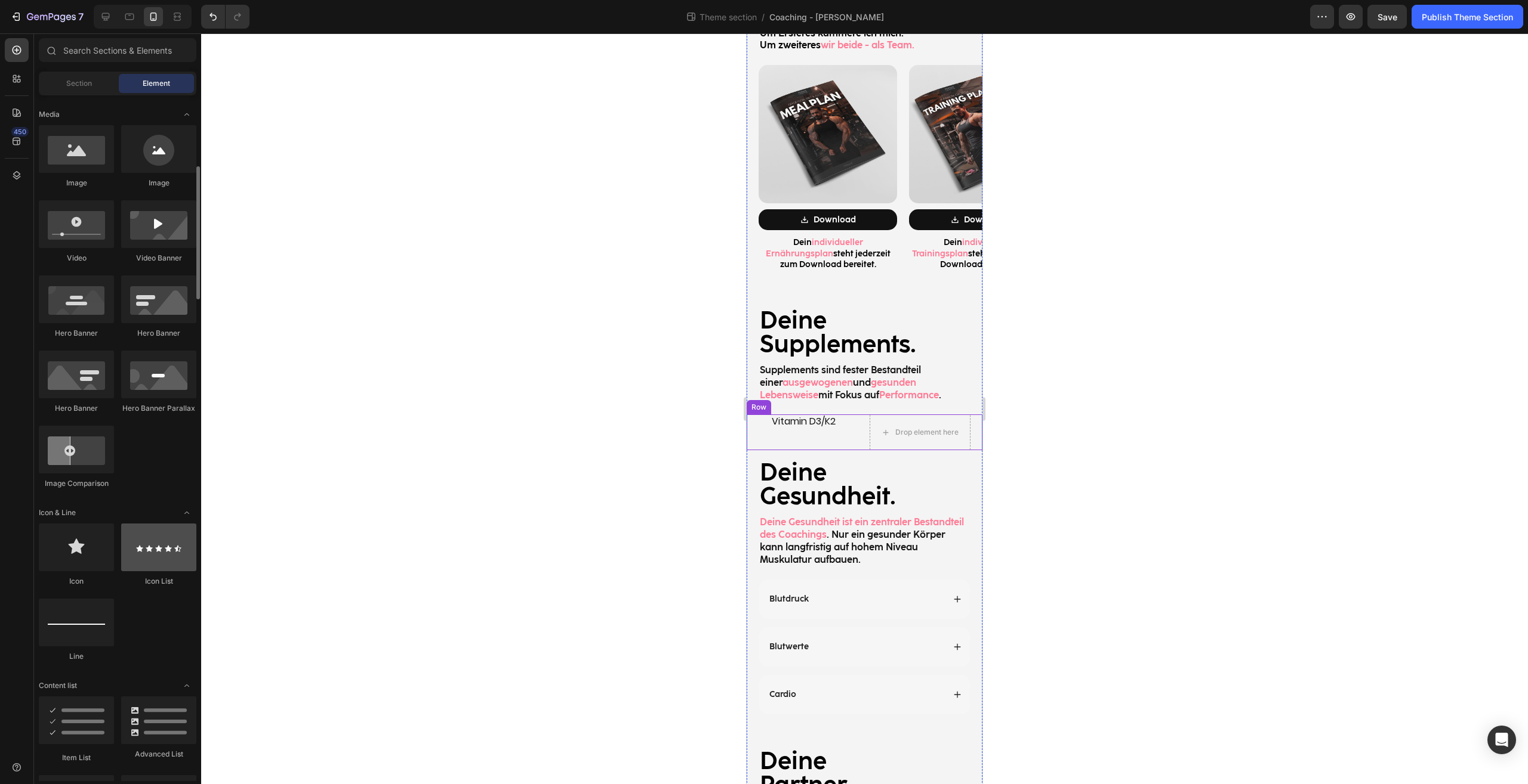
click at [159, 559] on div at bounding box center [158, 547] width 75 height 48
drag, startPoint x: 904, startPoint y: 583, endPoint x: 912, endPoint y: 404, distance: 179.2
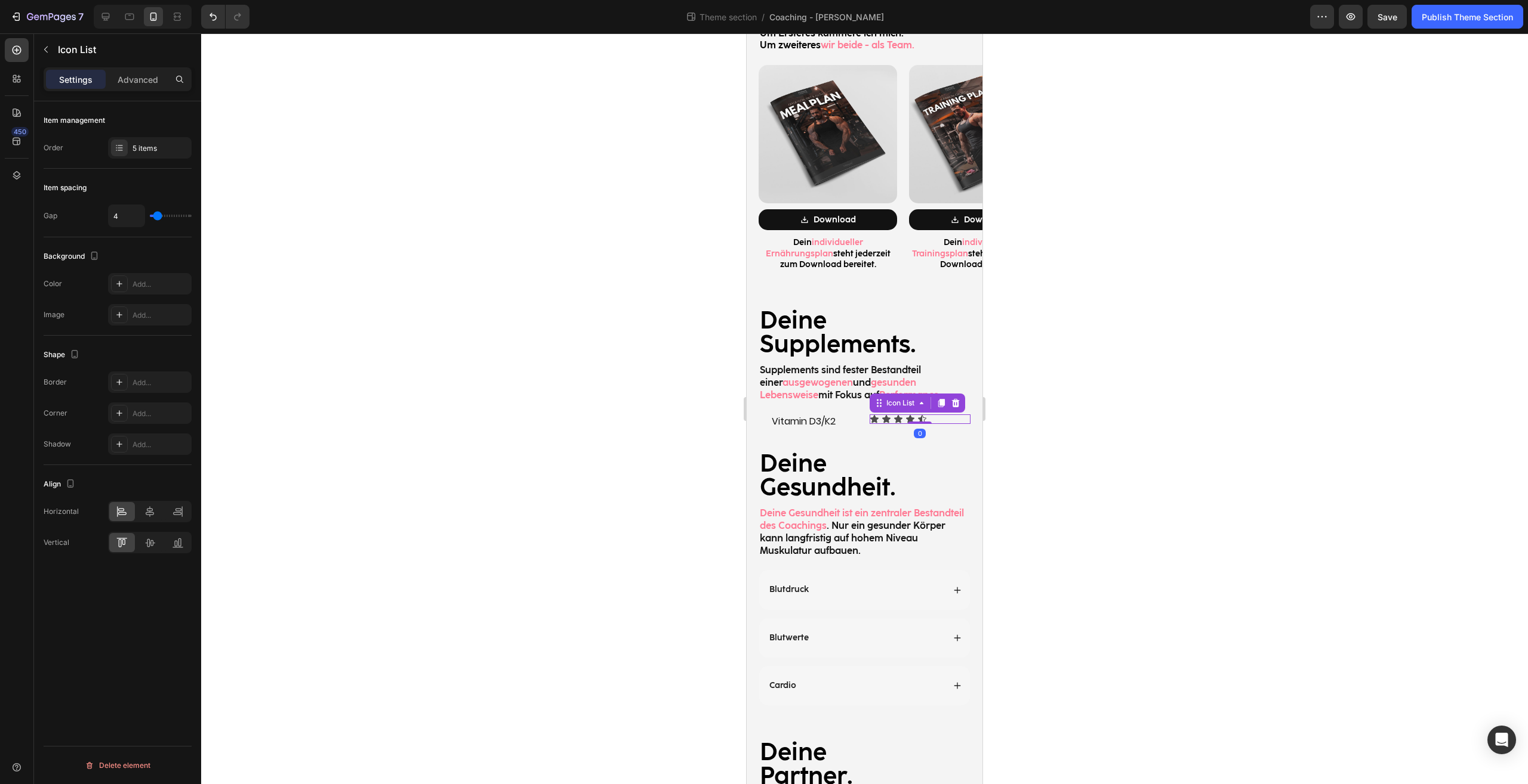
click at [1106, 417] on div at bounding box center [865, 409] width 1327 height 751
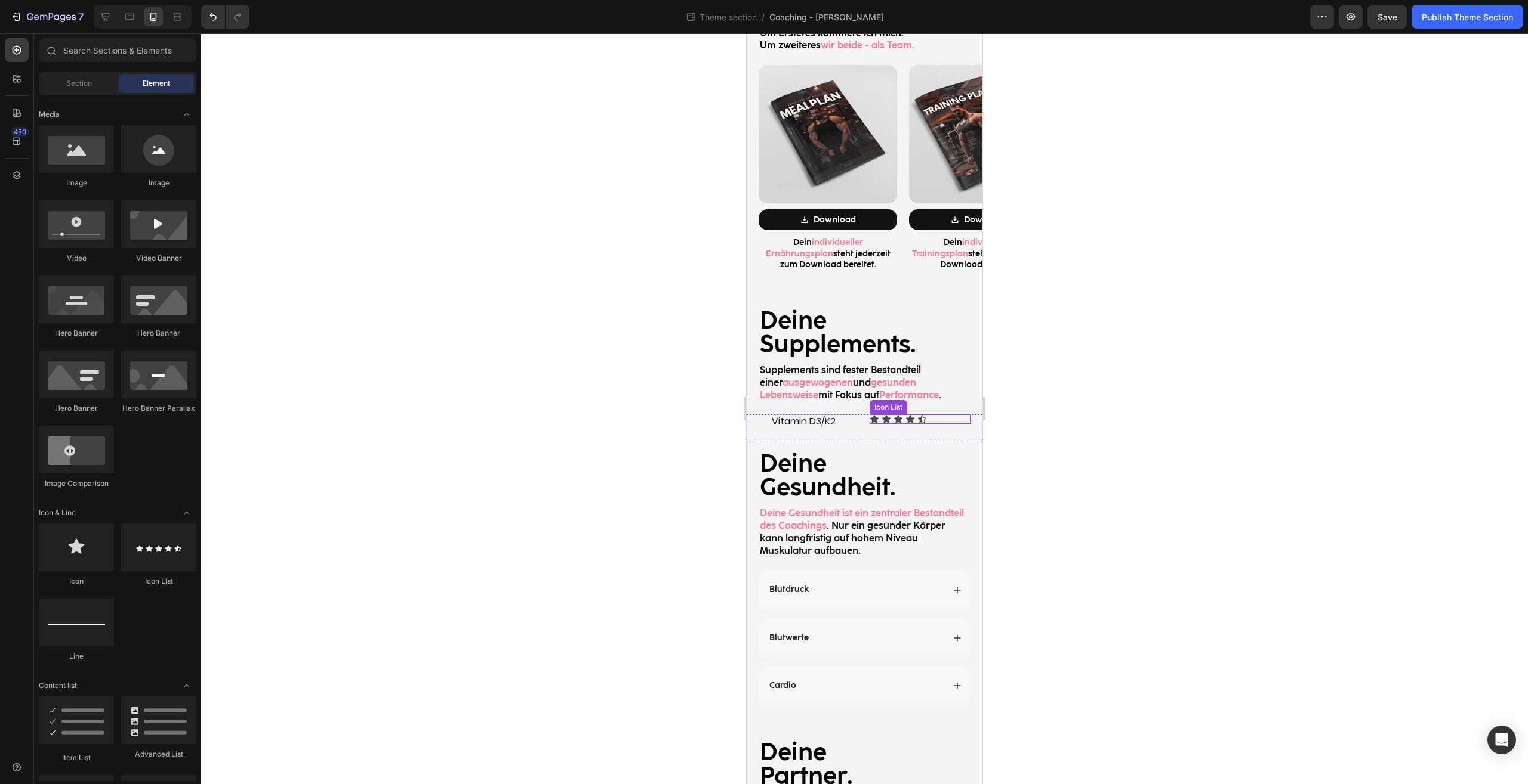
click at [927, 415] on div "Icon Icon Icon Icon Icon" at bounding box center [920, 419] width 102 height 10
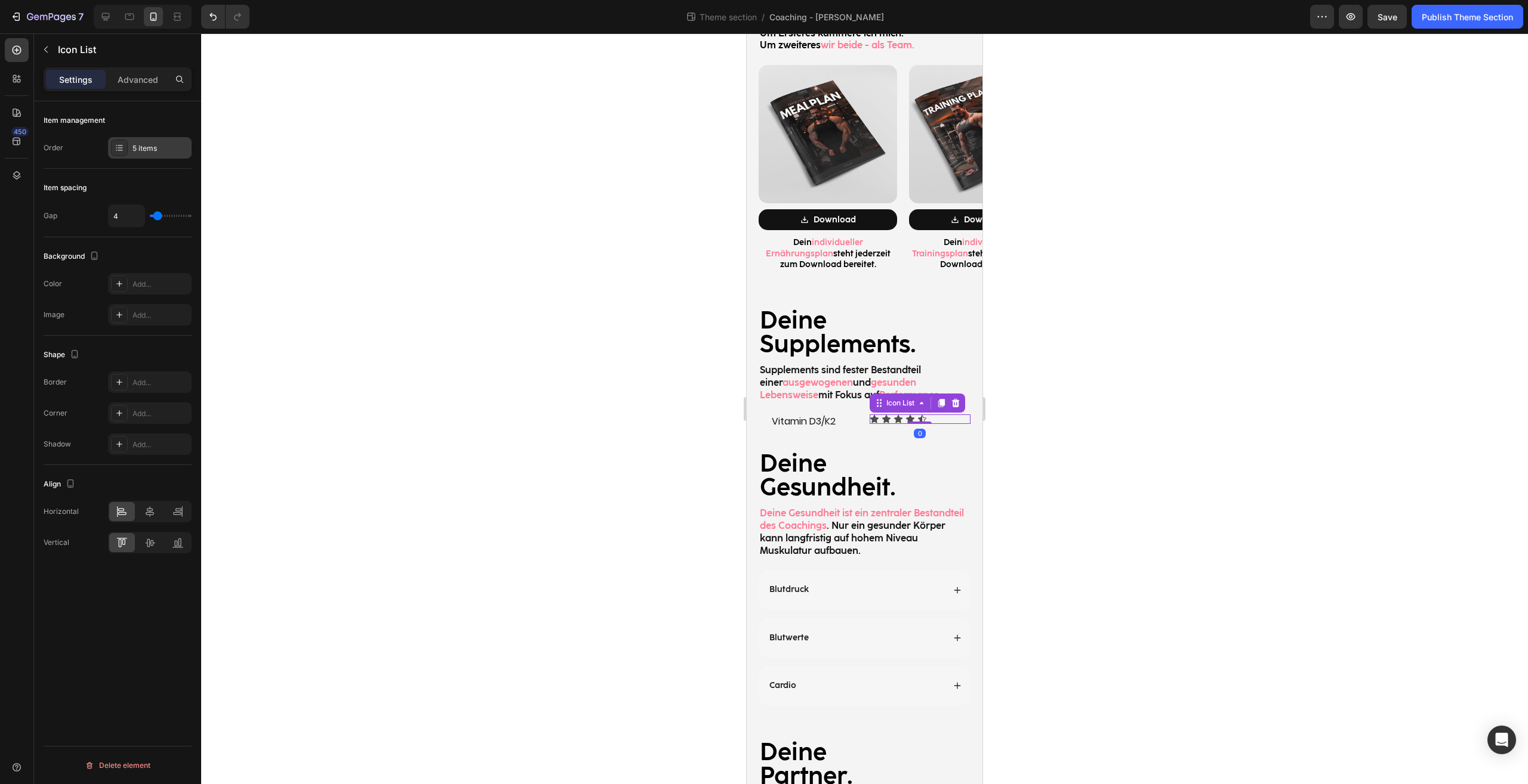
click at [132, 147] on div "5 items" at bounding box center [150, 148] width 84 height 21
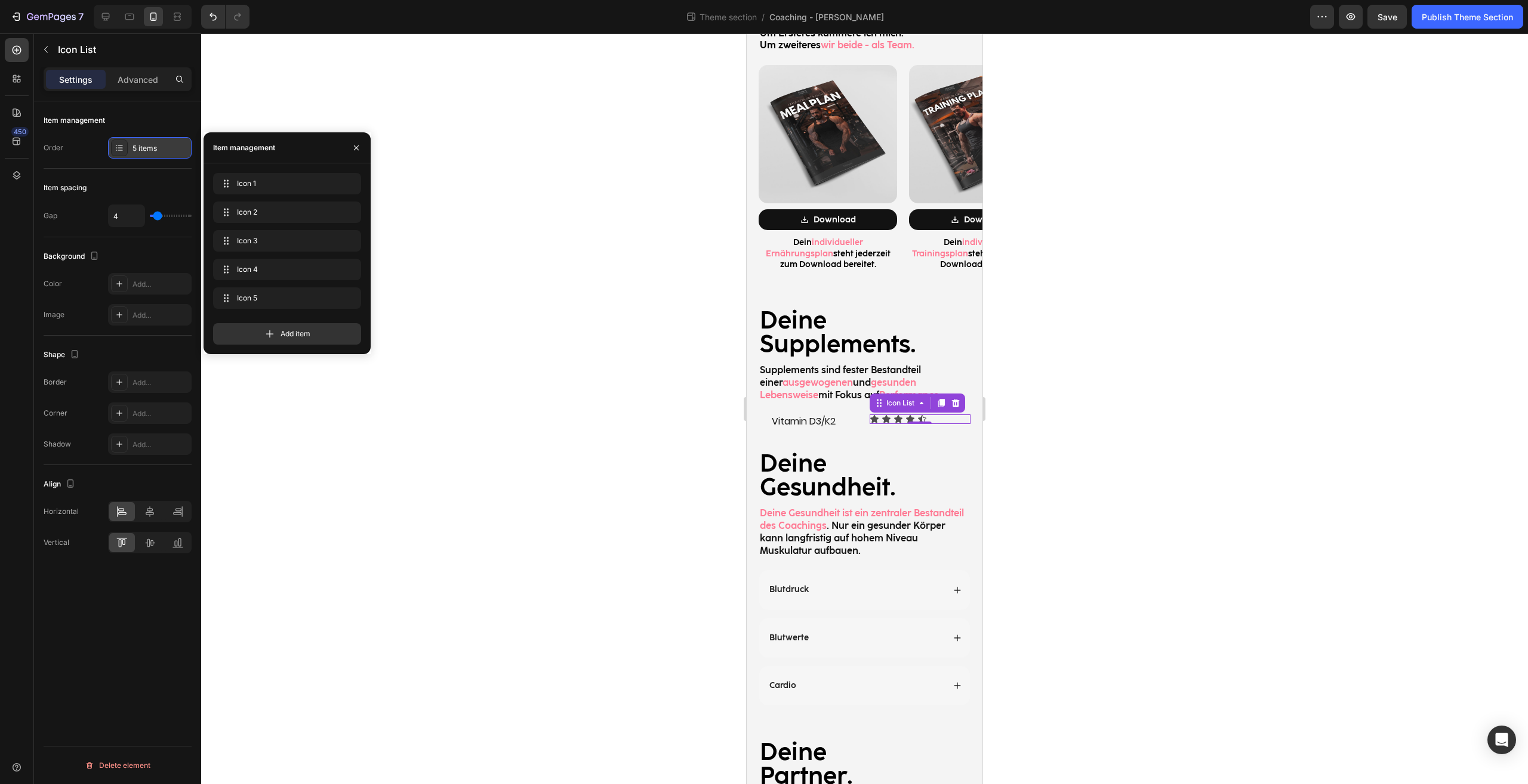
click at [131, 147] on div "5 items" at bounding box center [150, 148] width 84 height 21
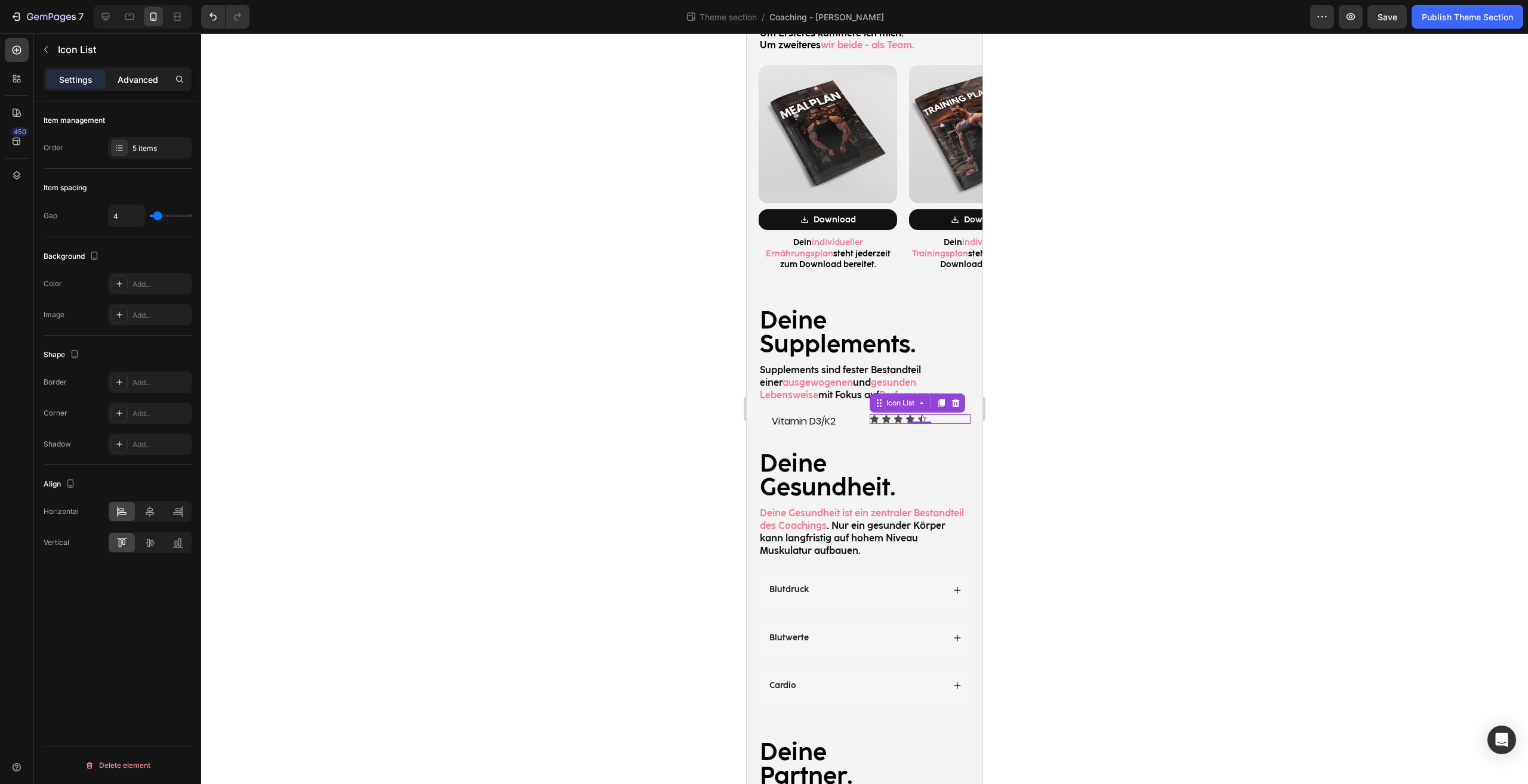
click at [131, 84] on p "Advanced" at bounding box center [138, 79] width 41 height 12
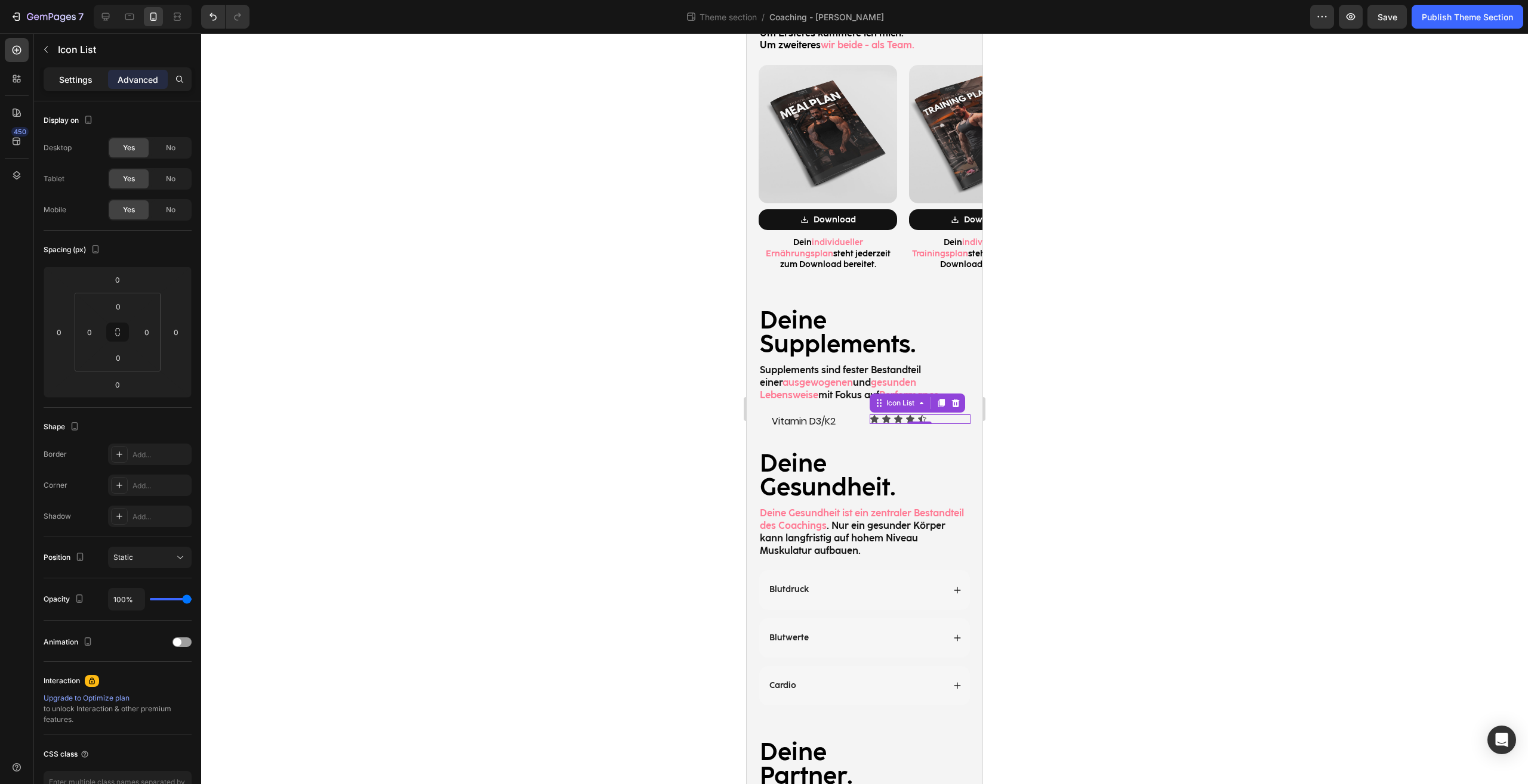
click at [77, 79] on p "Settings" at bounding box center [76, 79] width 34 height 12
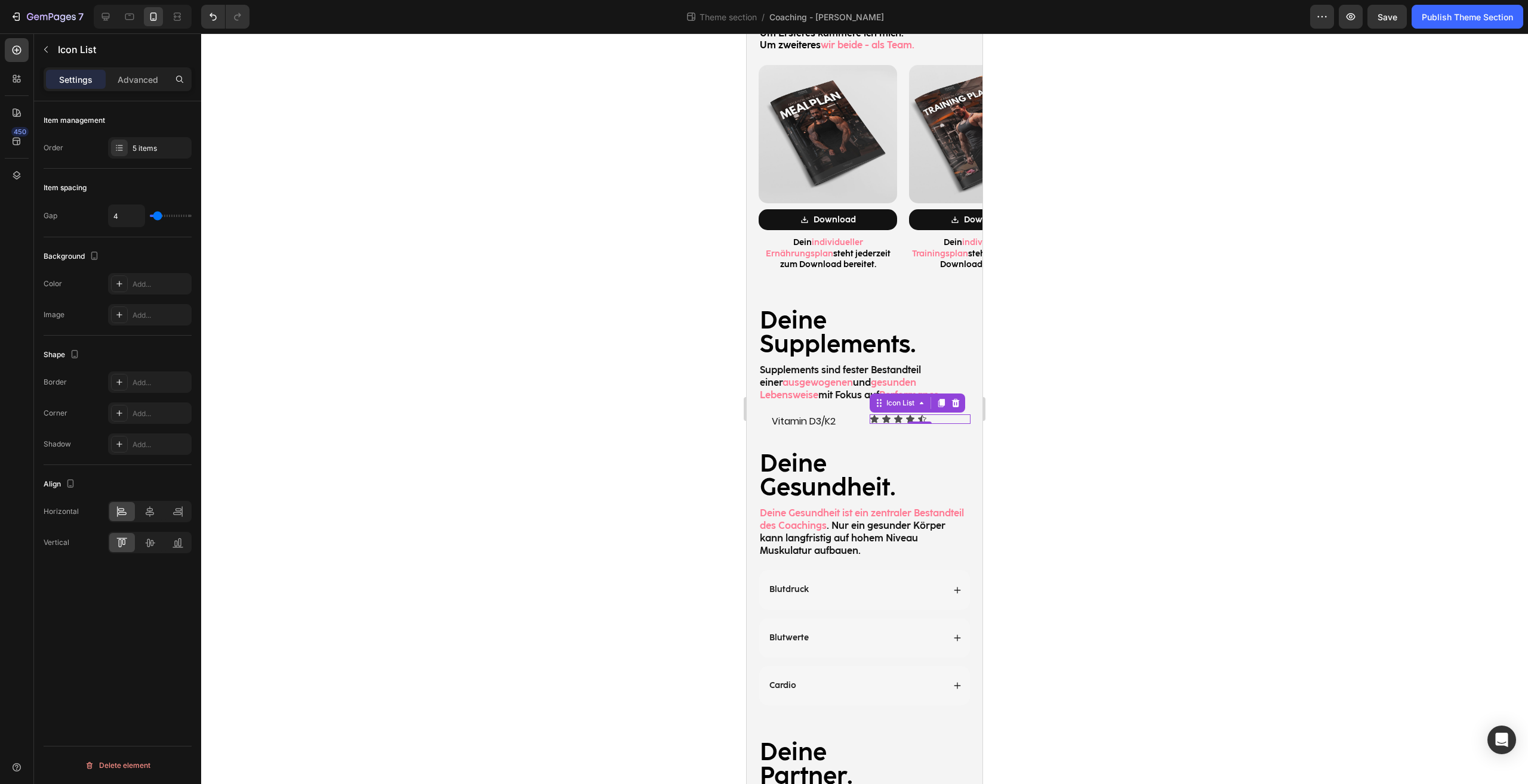
click at [1152, 376] on div at bounding box center [865, 409] width 1327 height 751
click at [893, 415] on div "Icon" at bounding box center [898, 419] width 10 height 10
click at [893, 419] on div "0" at bounding box center [898, 424] width 12 height 10
click at [870, 415] on div "Icon 0" at bounding box center [874, 419] width 10 height 10
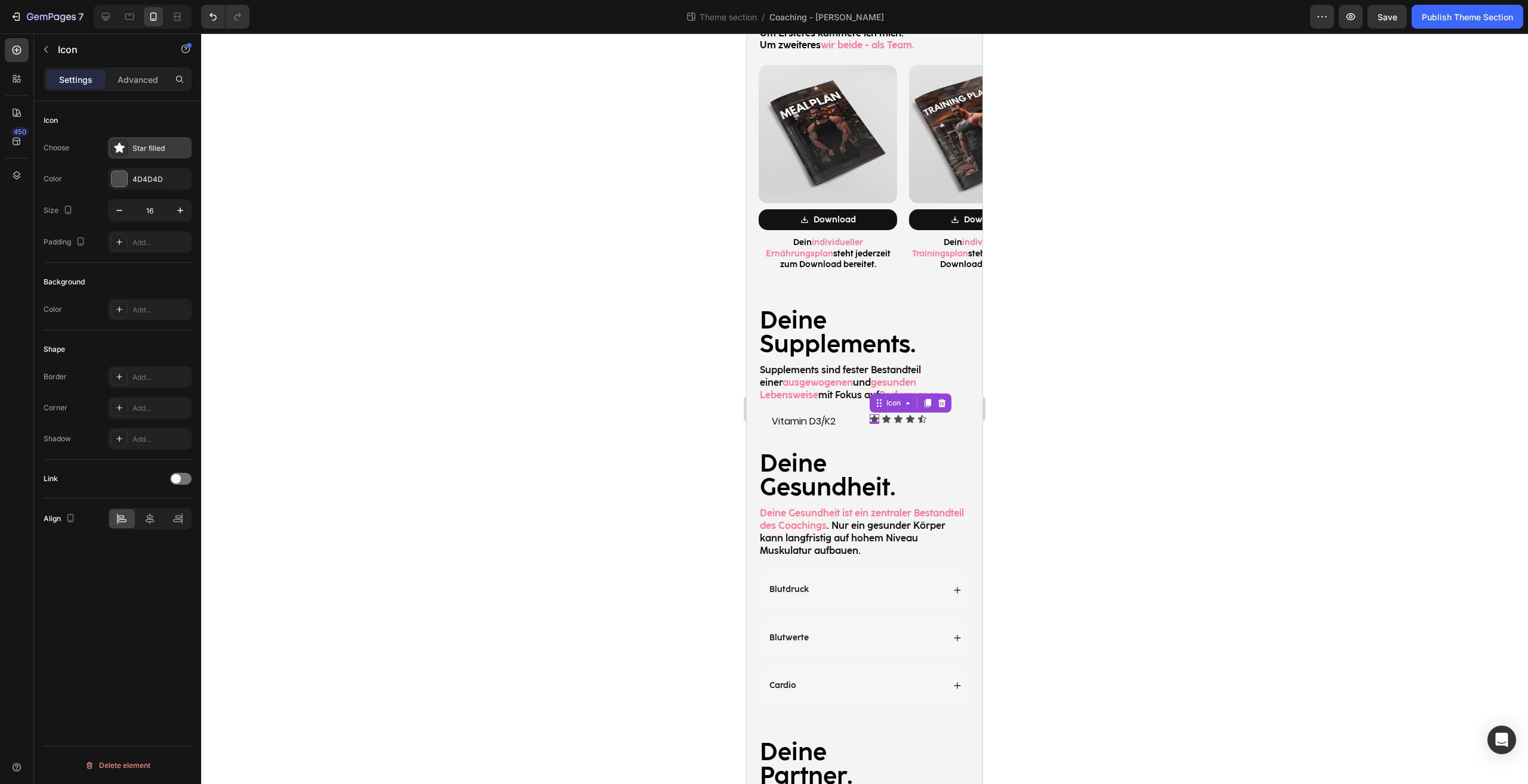
click at [124, 150] on icon at bounding box center [118, 147] width 12 height 12
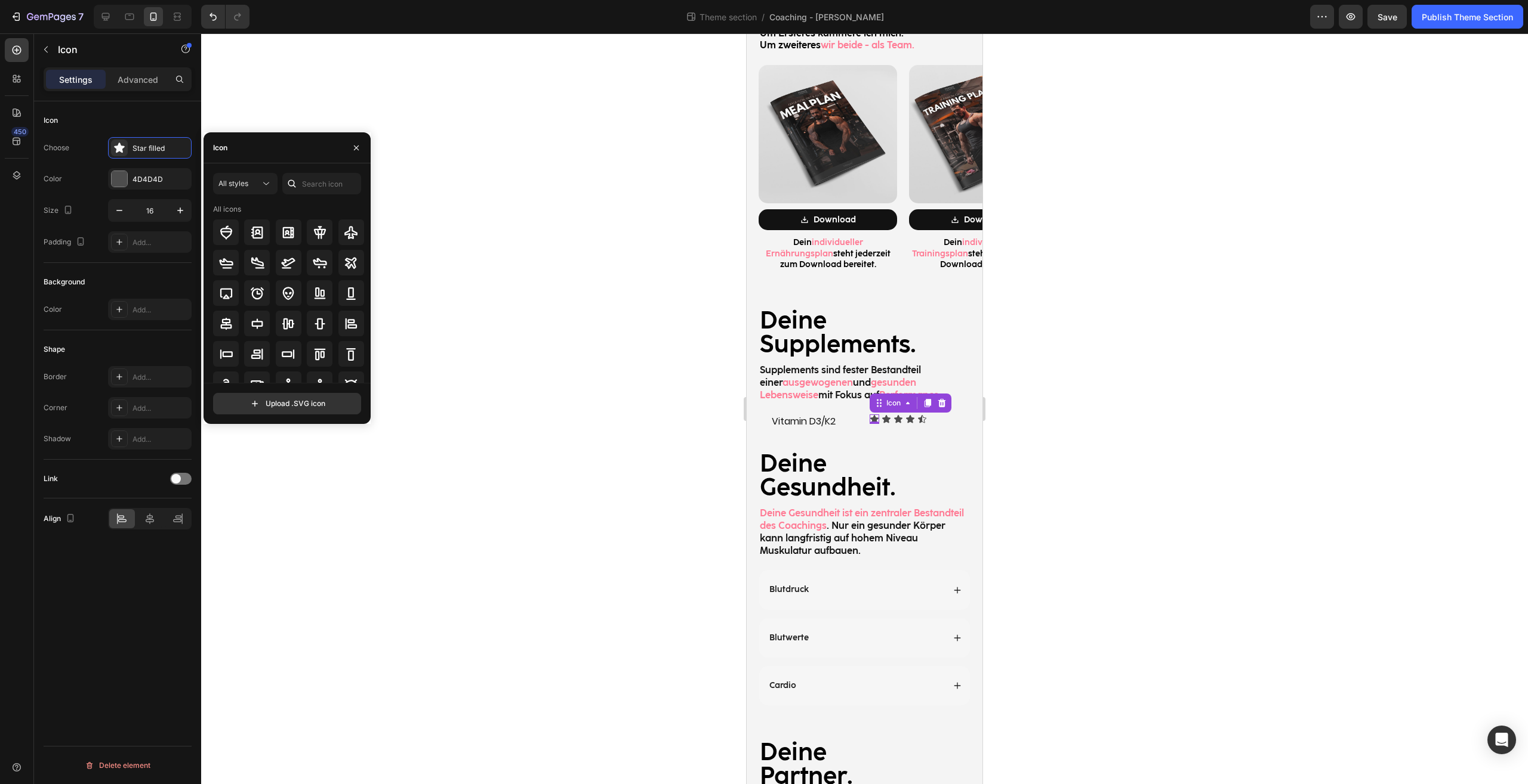
scroll to position [131, 0]
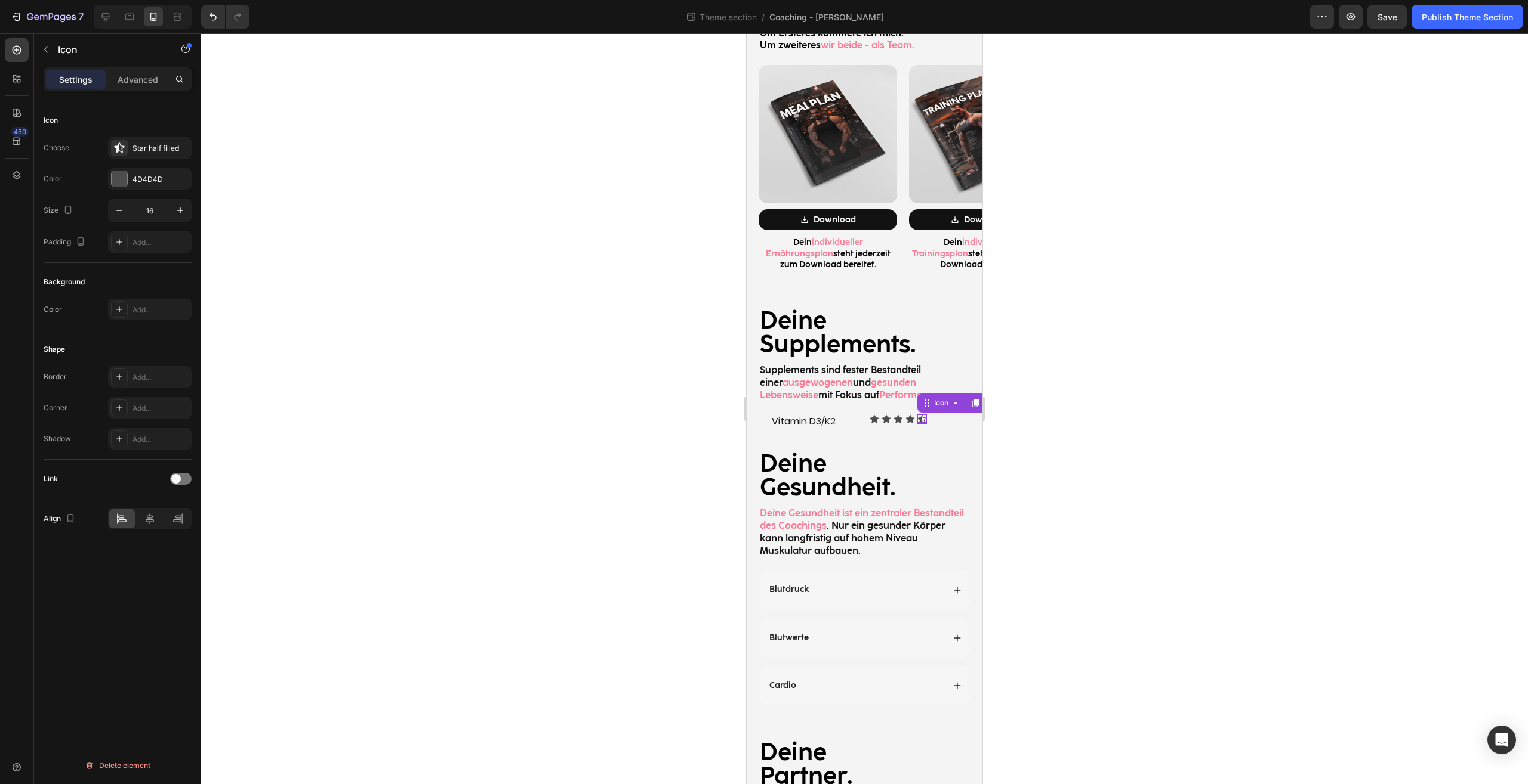
click at [917, 415] on div "Icon 0" at bounding box center [922, 419] width 10 height 10
click at [101, 330] on div "Icon Choose Star half filled Color 4D4D4D Size 16 Padding Add..." at bounding box center [118, 394] width 148 height 129
drag, startPoint x: 871, startPoint y: 395, endPoint x: 1202, endPoint y: 327, distance: 337.9
click at [871, 415] on icon at bounding box center [874, 419] width 10 height 10
click at [136, 141] on div "Star filled" at bounding box center [150, 148] width 84 height 21
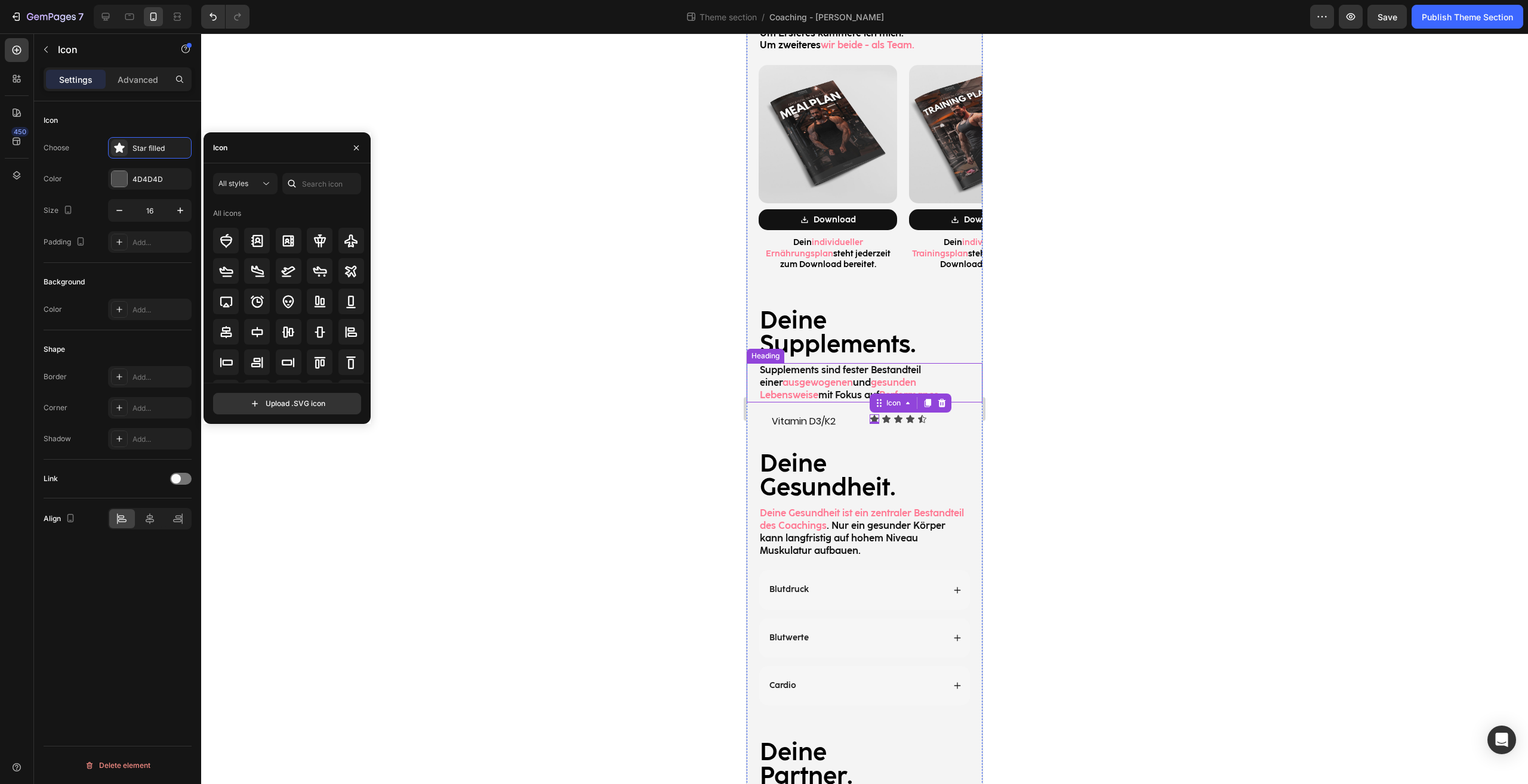
click at [1197, 403] on div at bounding box center [865, 409] width 1327 height 751
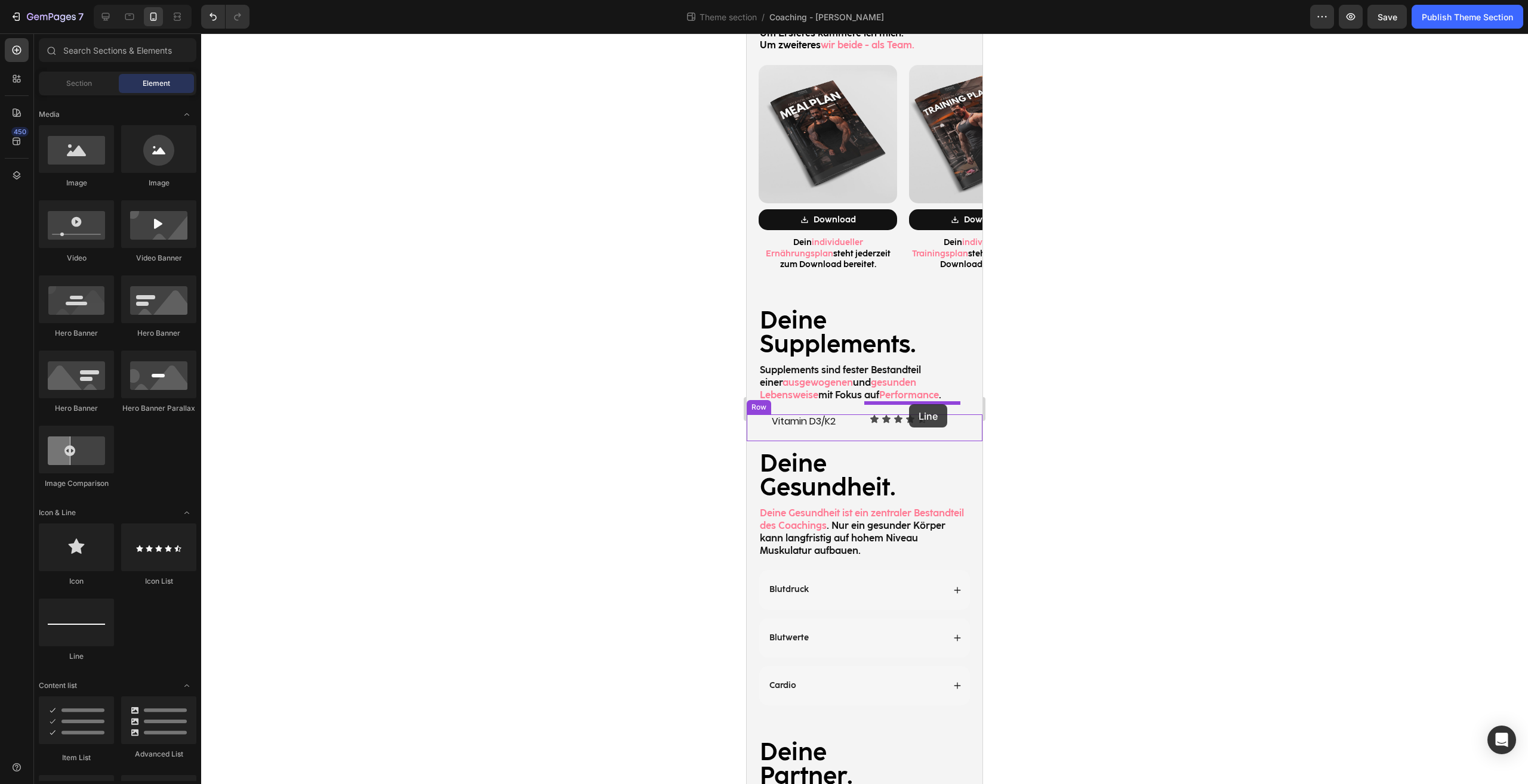
drag, startPoint x: 864, startPoint y: 650, endPoint x: 909, endPoint y: 404, distance: 250.1
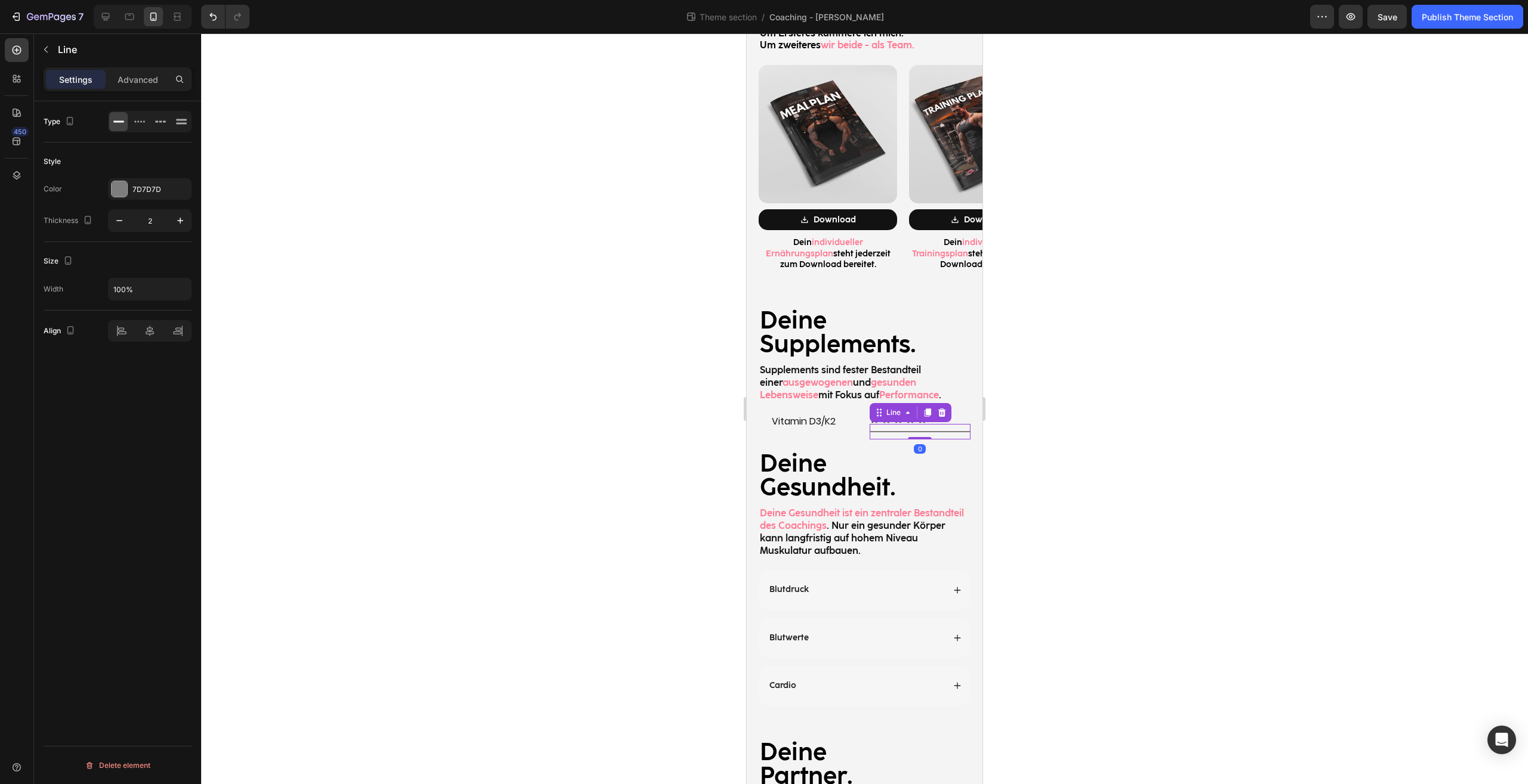
click at [1222, 406] on div at bounding box center [865, 409] width 1327 height 751
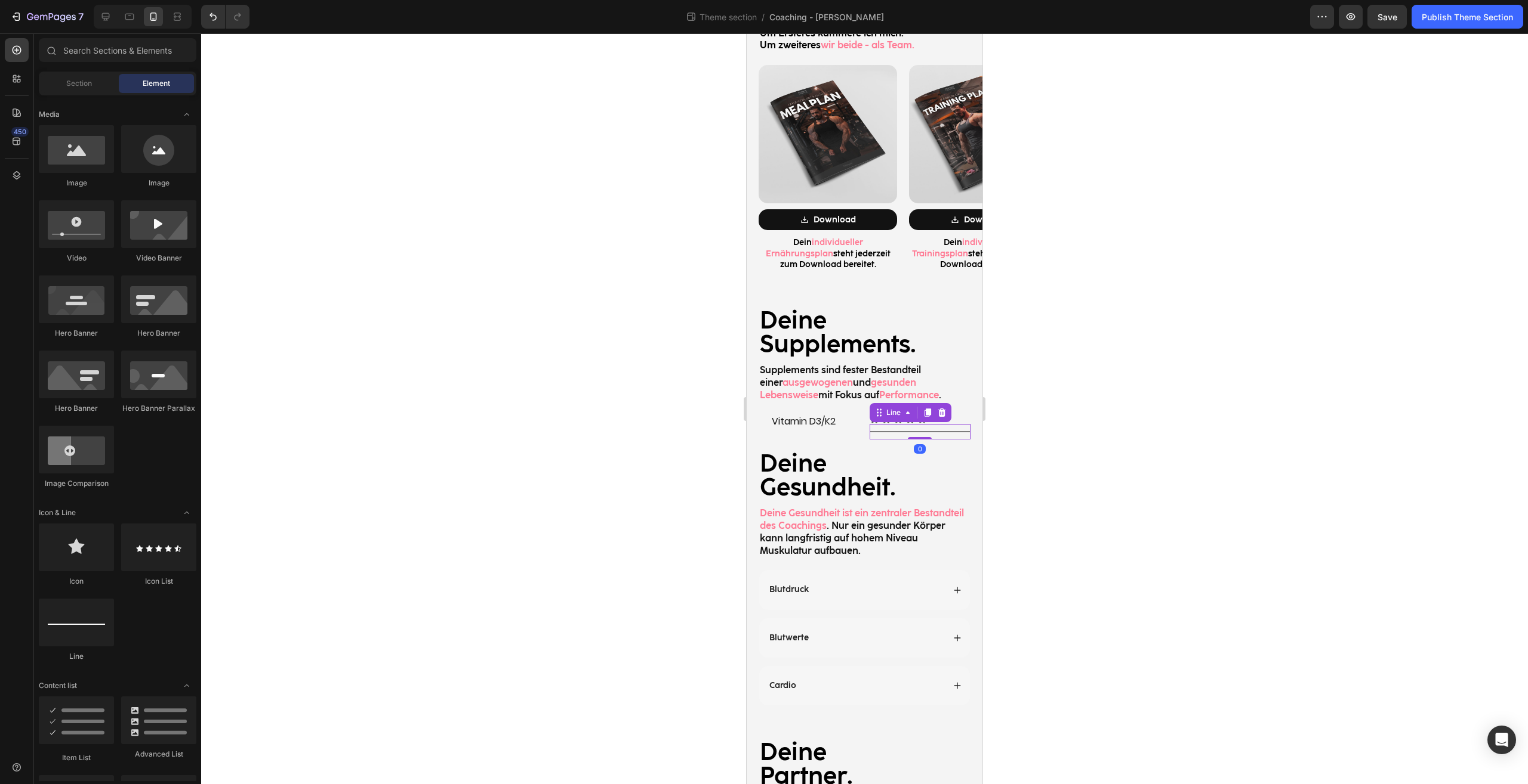
click at [897, 424] on div "Title Line 0" at bounding box center [920, 431] width 102 height 15
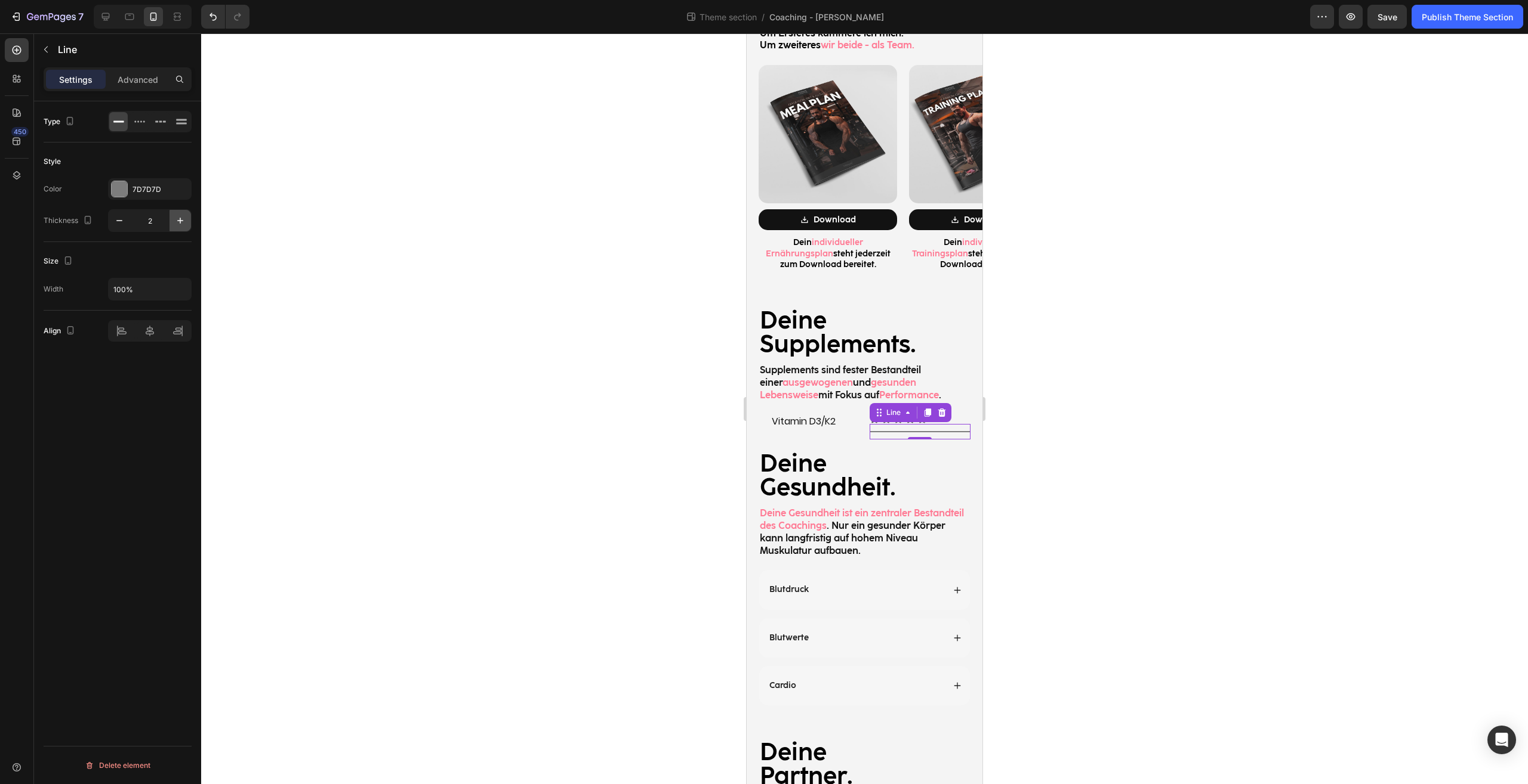
click at [176, 217] on icon "button" at bounding box center [180, 220] width 12 height 12
type input "3"
click at [137, 126] on icon at bounding box center [139, 121] width 12 height 12
click at [153, 125] on div at bounding box center [160, 121] width 19 height 19
click at [135, 125] on icon at bounding box center [139, 121] width 12 height 12
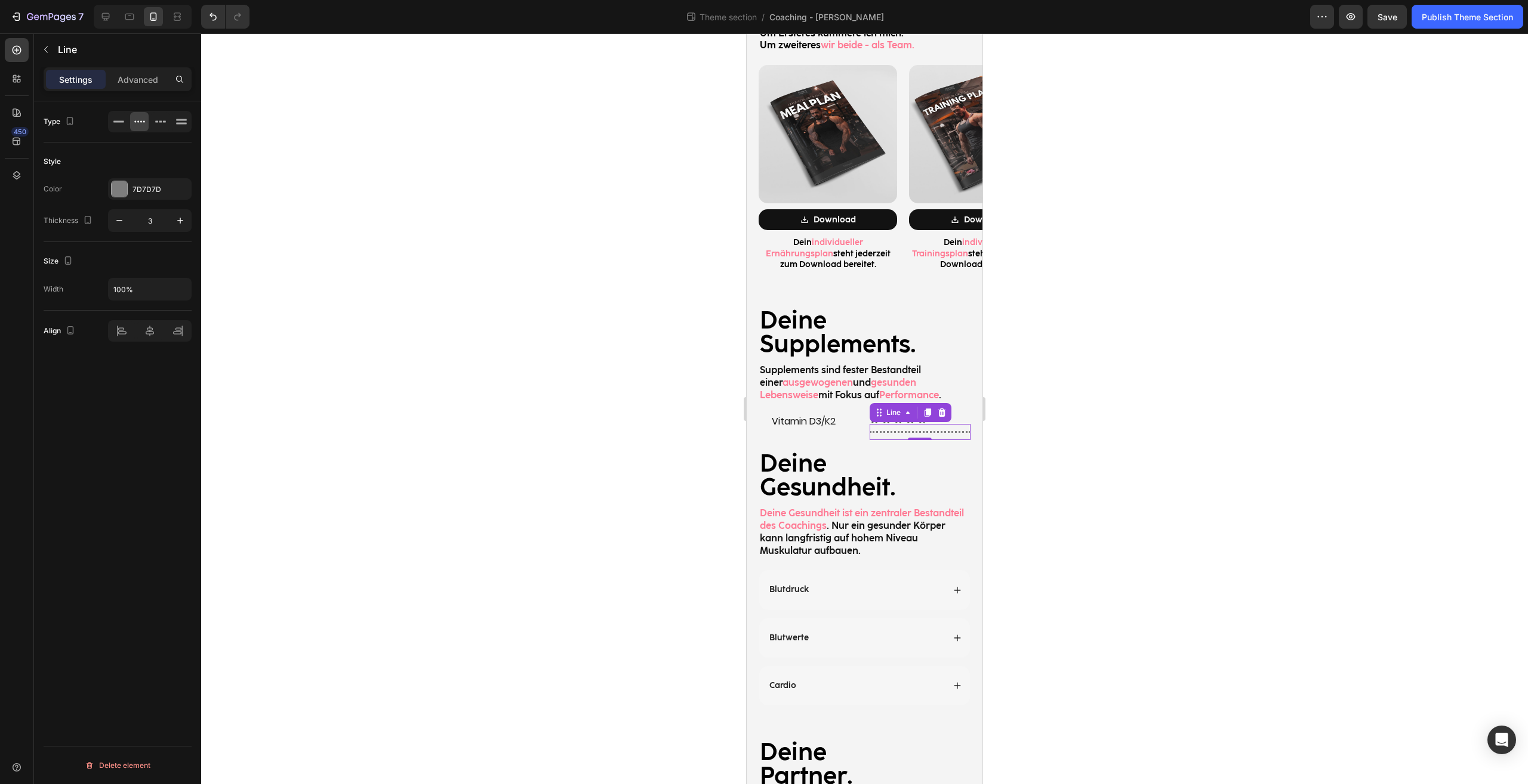
click at [1055, 374] on div at bounding box center [865, 409] width 1327 height 751
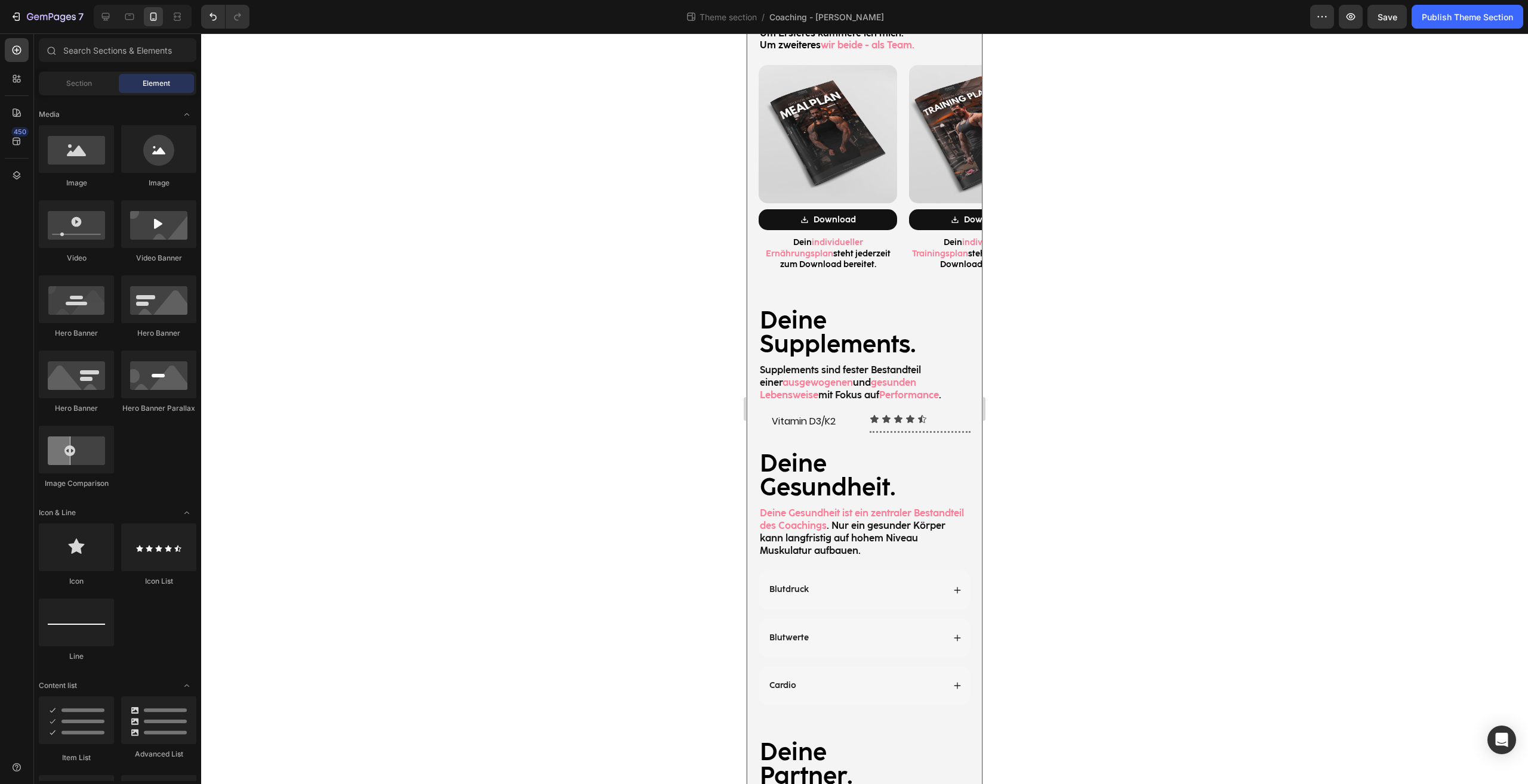
click at [934, 415] on div "Icon Icon Icon Icon Icon" at bounding box center [920, 419] width 102 height 10
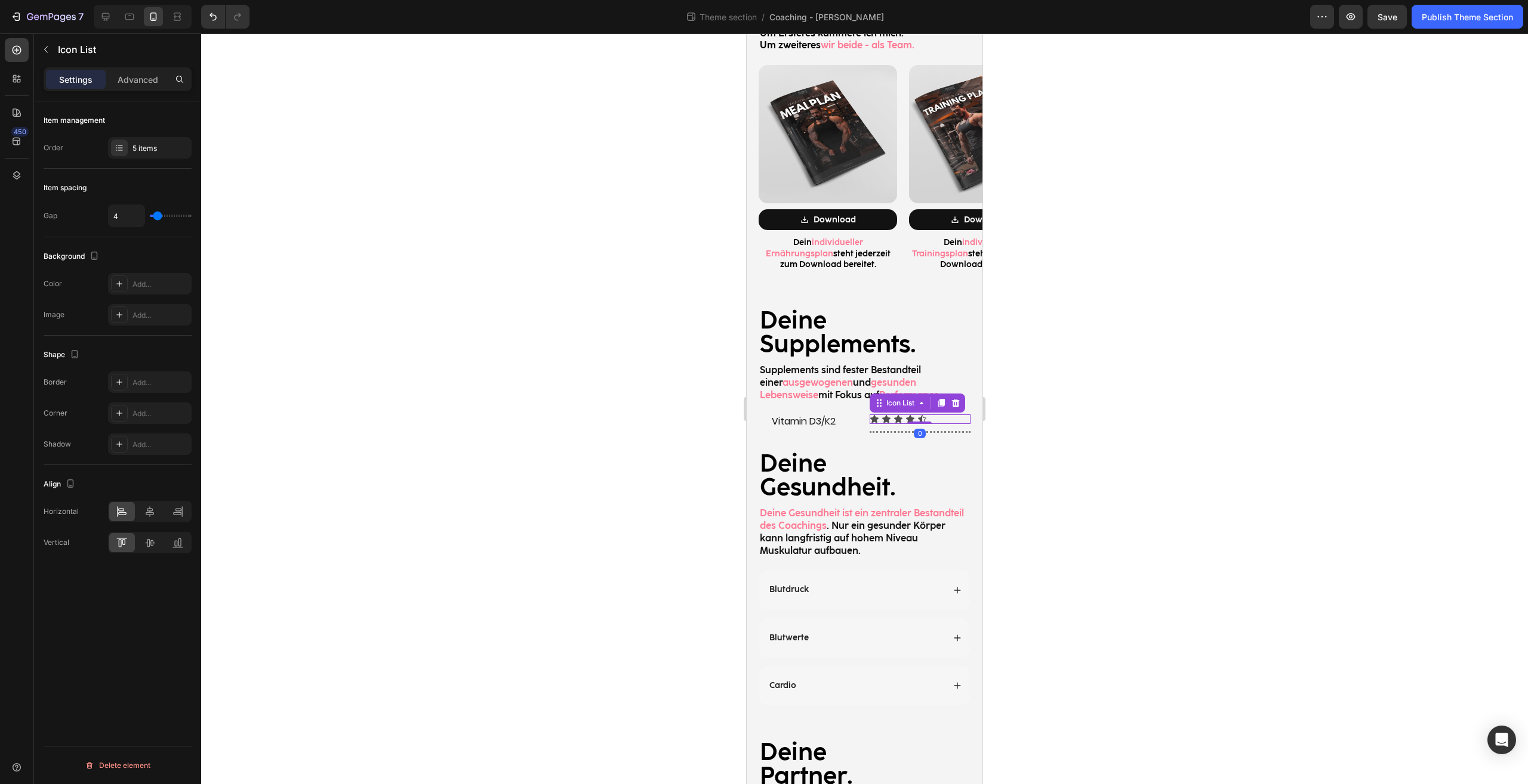
click at [940, 399] on icon at bounding box center [940, 403] width 10 height 10
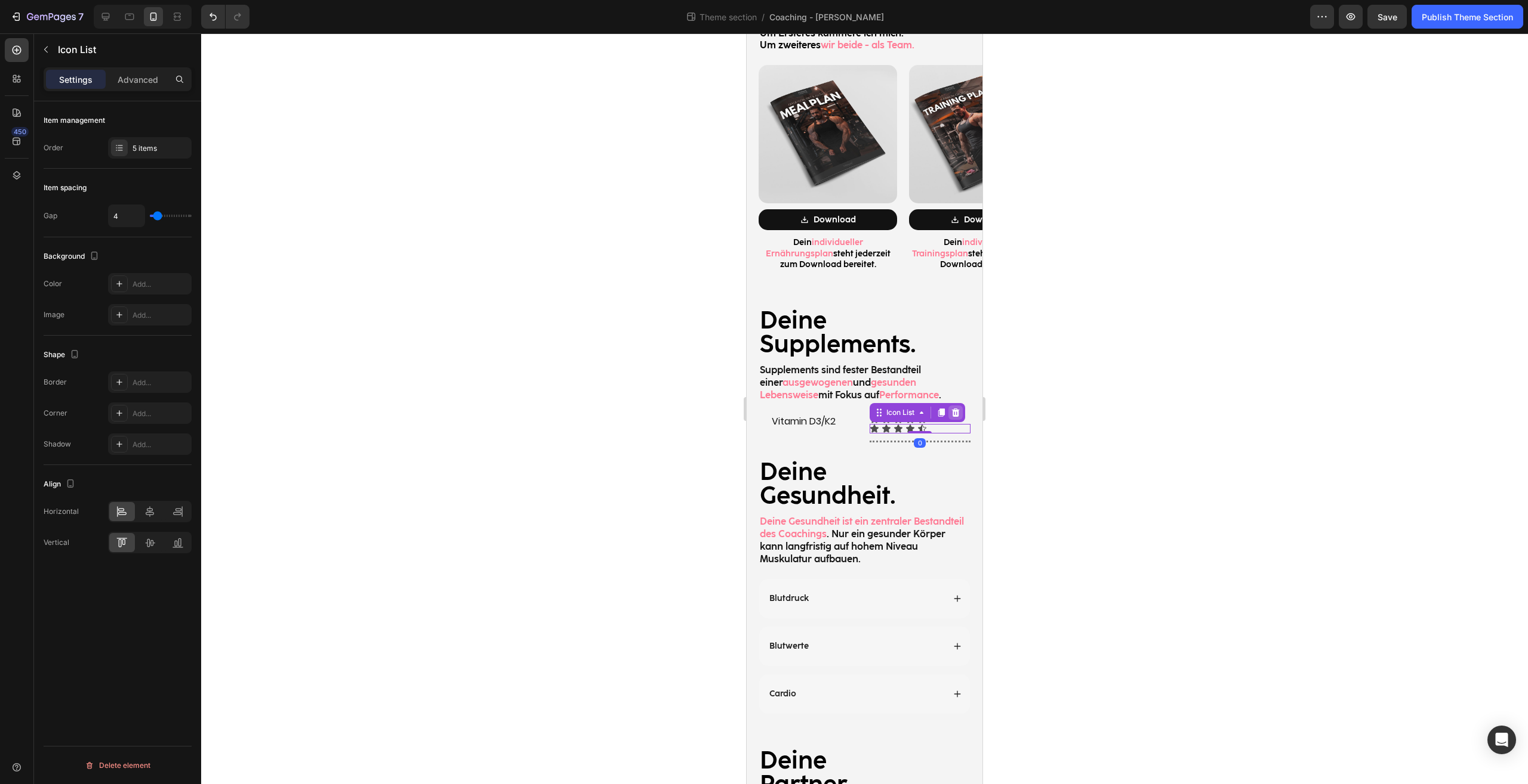
click at [948, 406] on div at bounding box center [955, 413] width 14 height 14
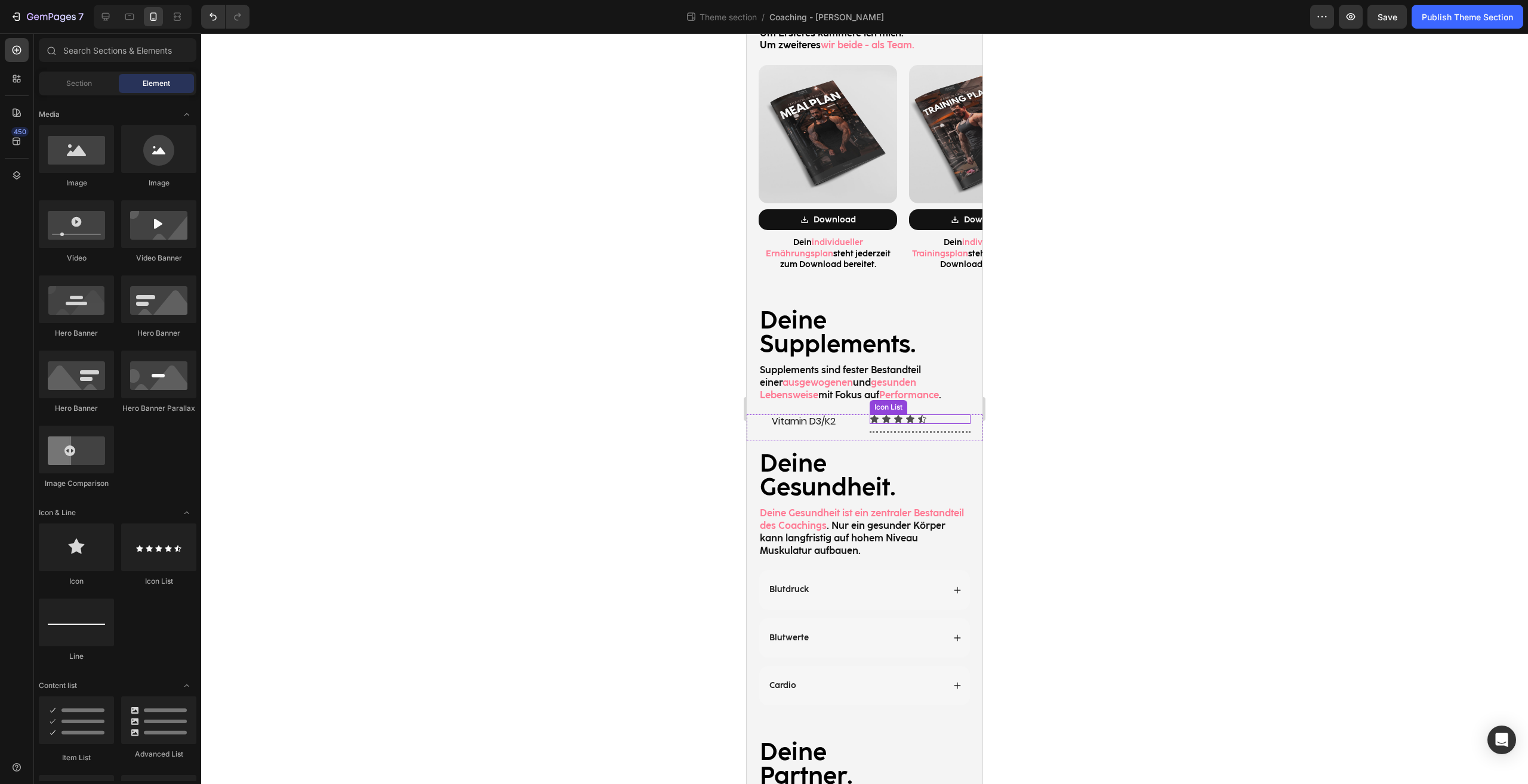
click at [935, 415] on div "Icon Icon Icon Icon Icon" at bounding box center [920, 419] width 102 height 10
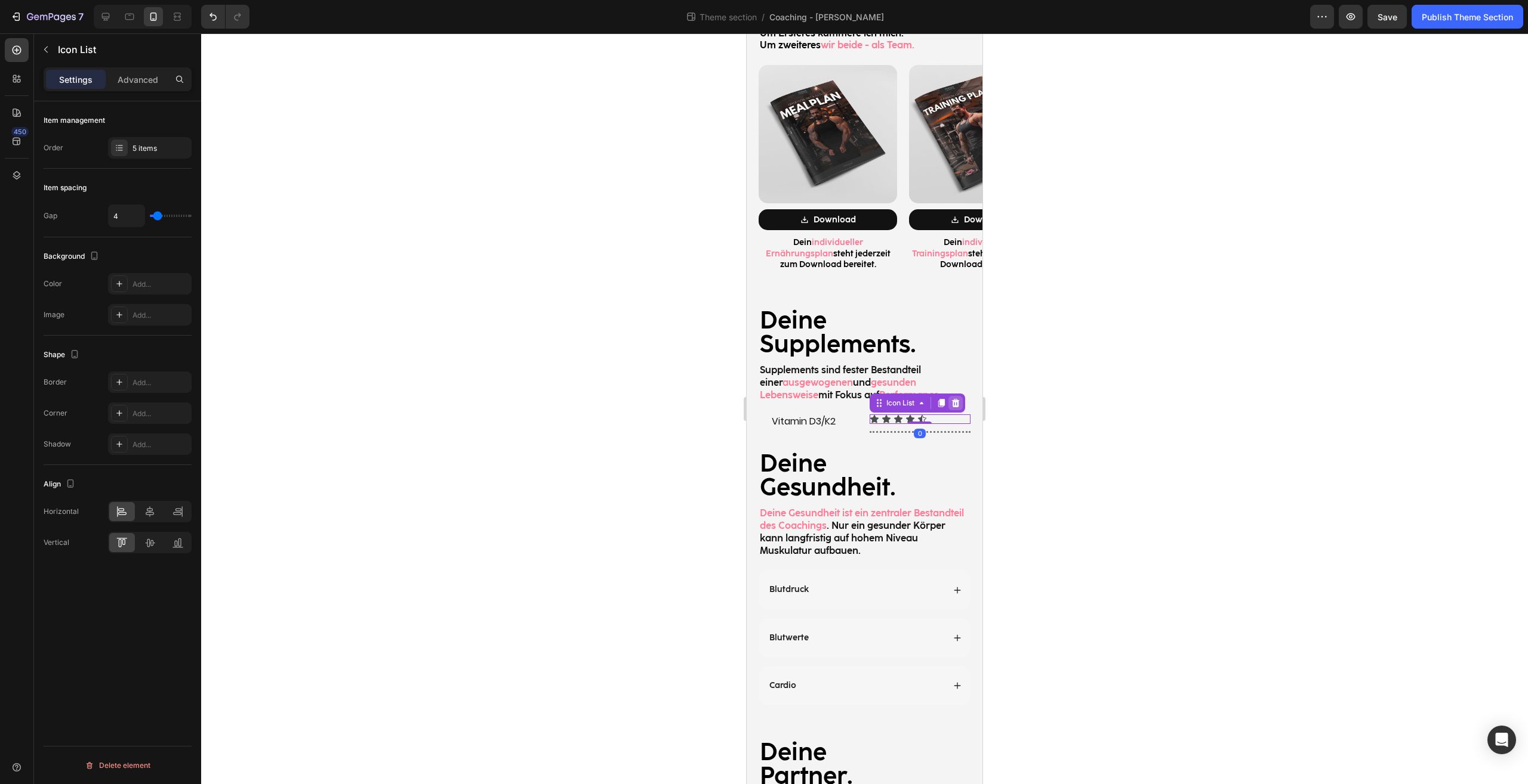
click at [953, 399] on icon at bounding box center [955, 402] width 8 height 8
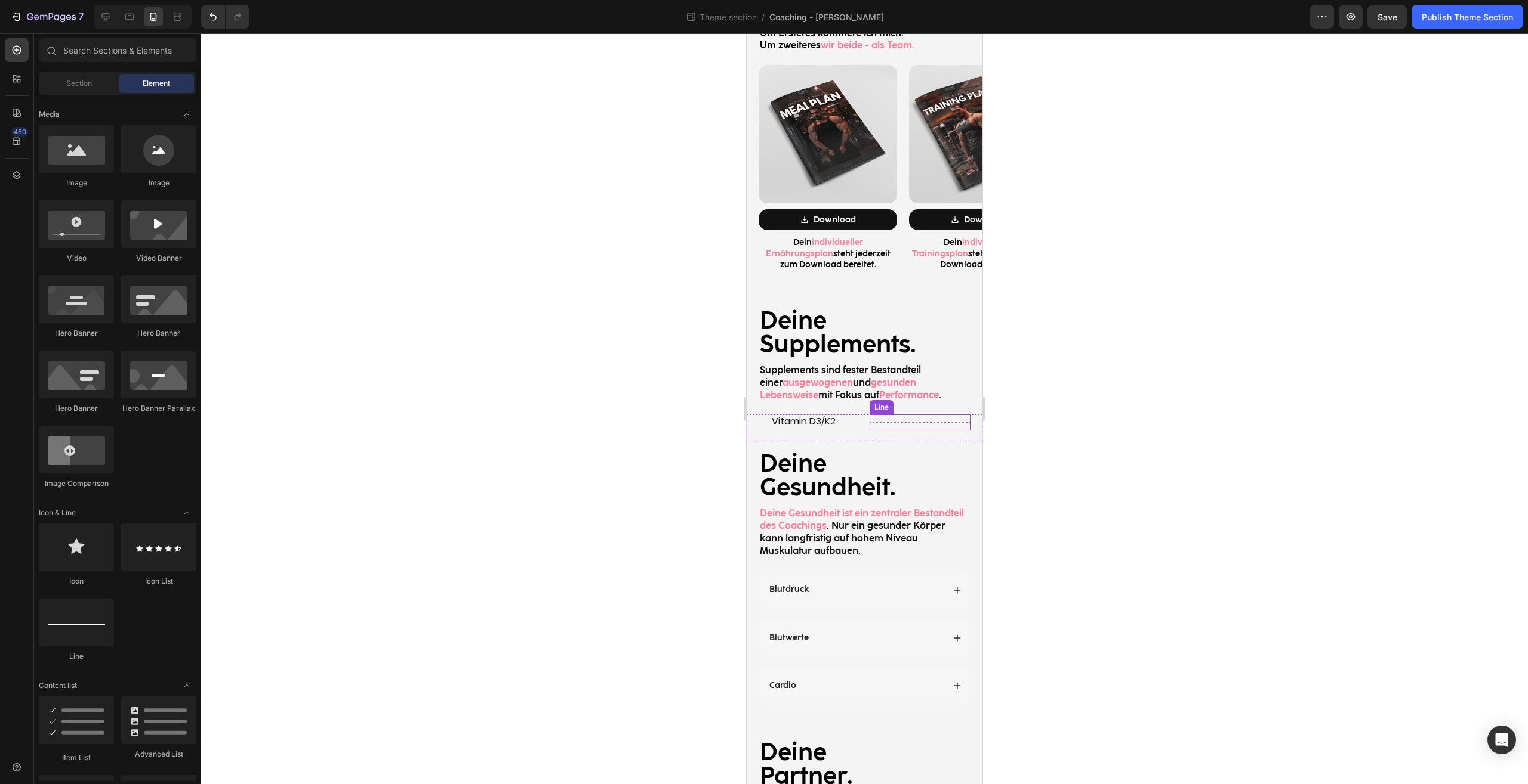
click at [936, 422] on div at bounding box center [920, 423] width 102 height 2
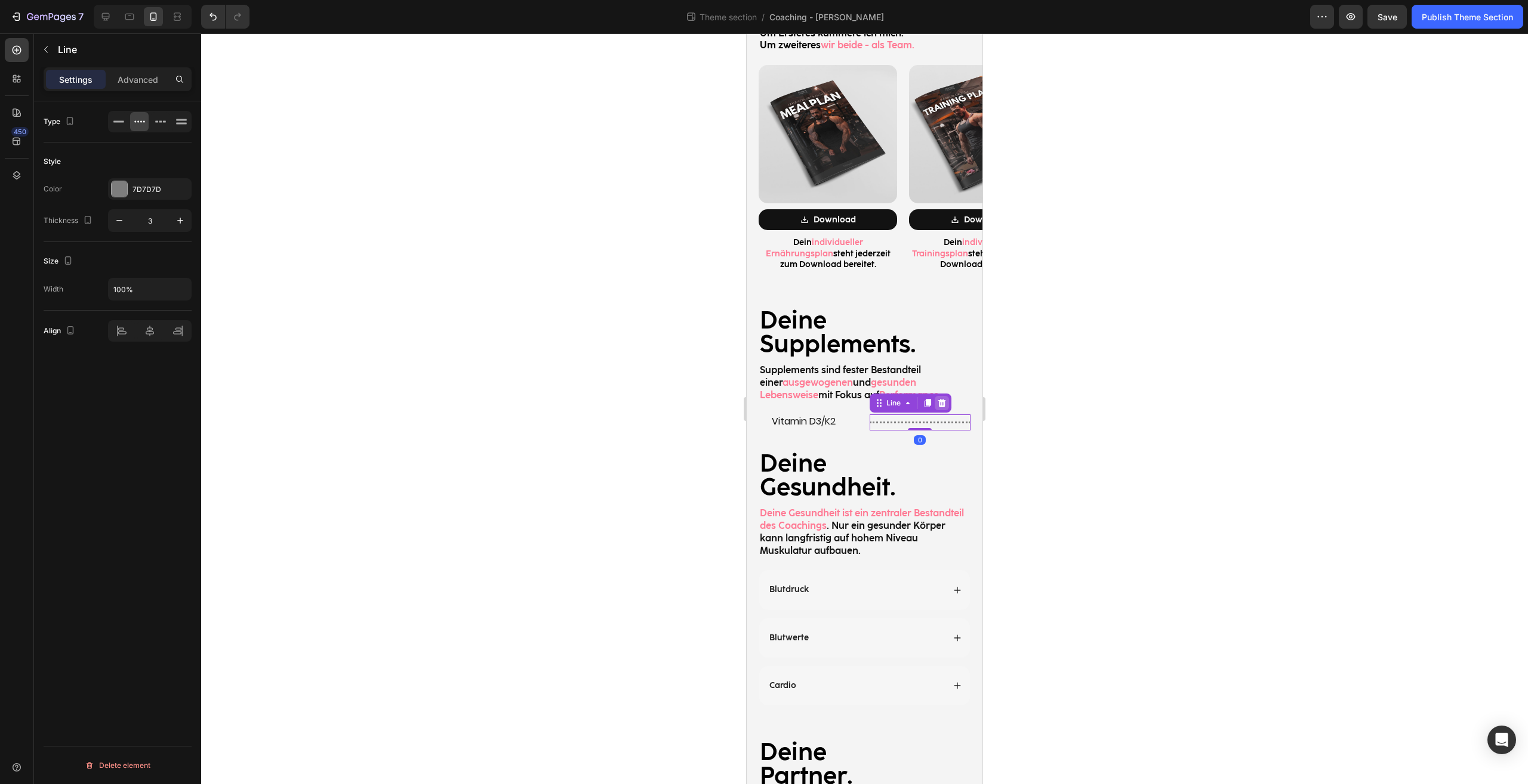
click at [941, 396] on div at bounding box center [941, 403] width 14 height 14
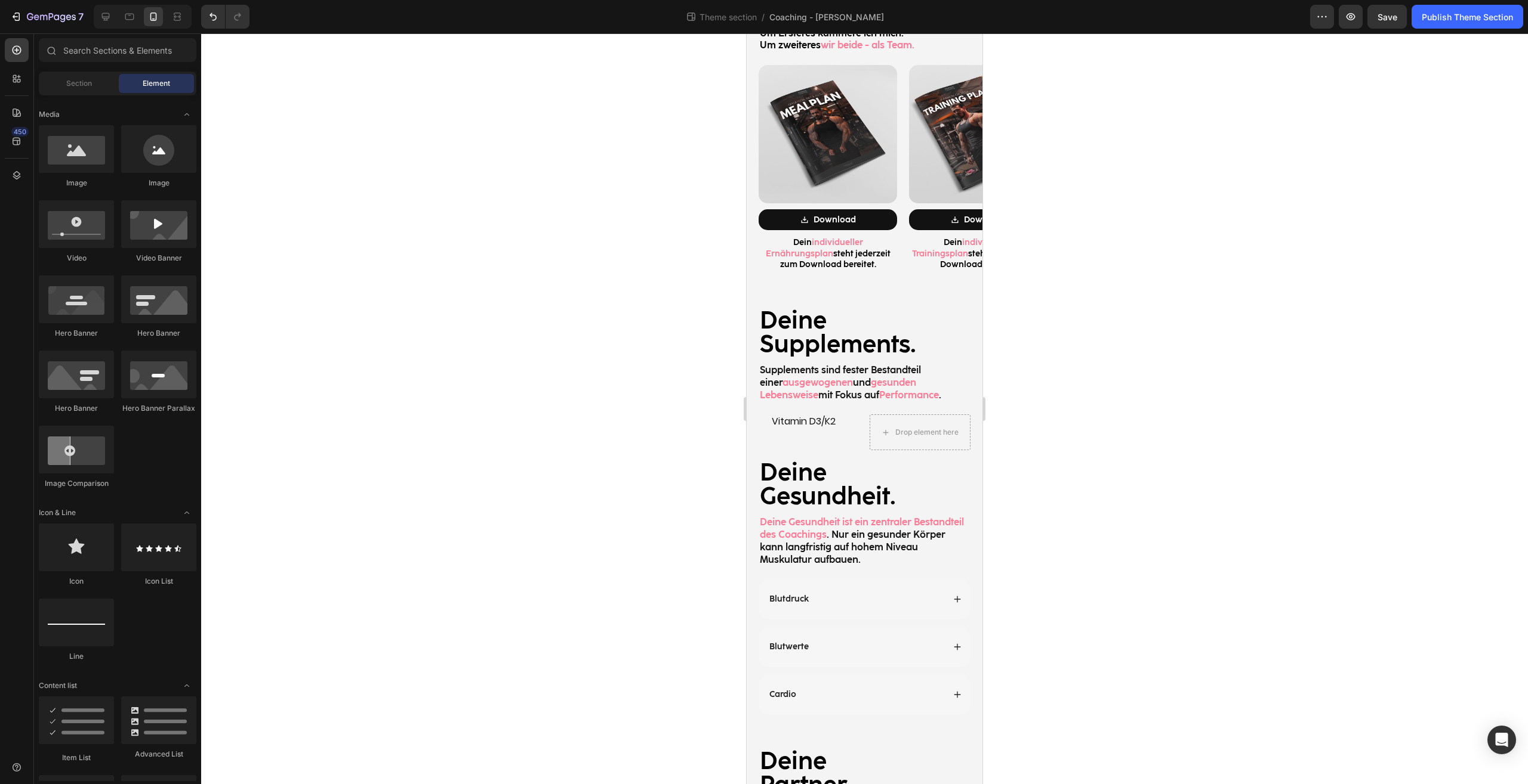
click at [1090, 403] on div at bounding box center [865, 409] width 1327 height 751
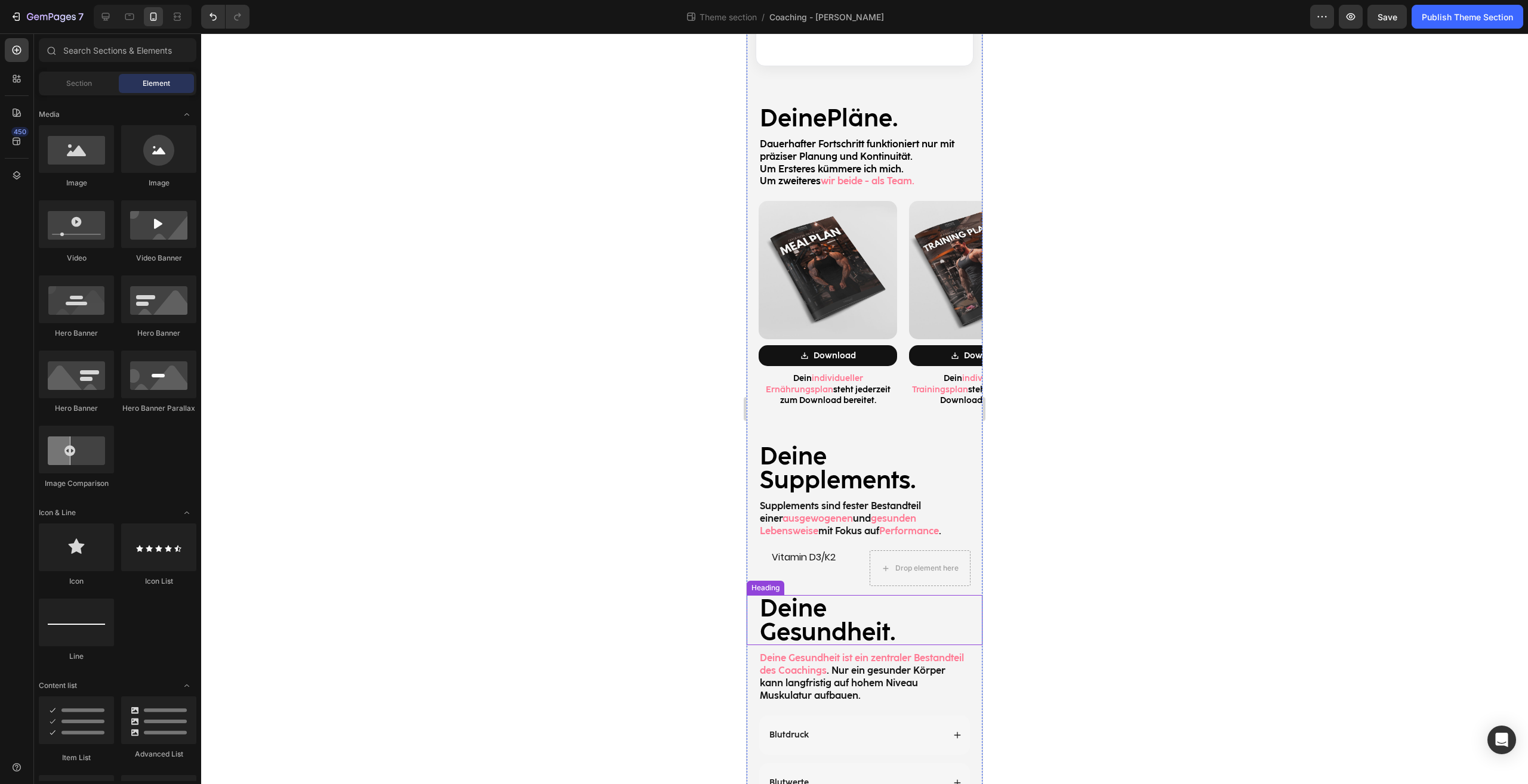
scroll to position [1459, 0]
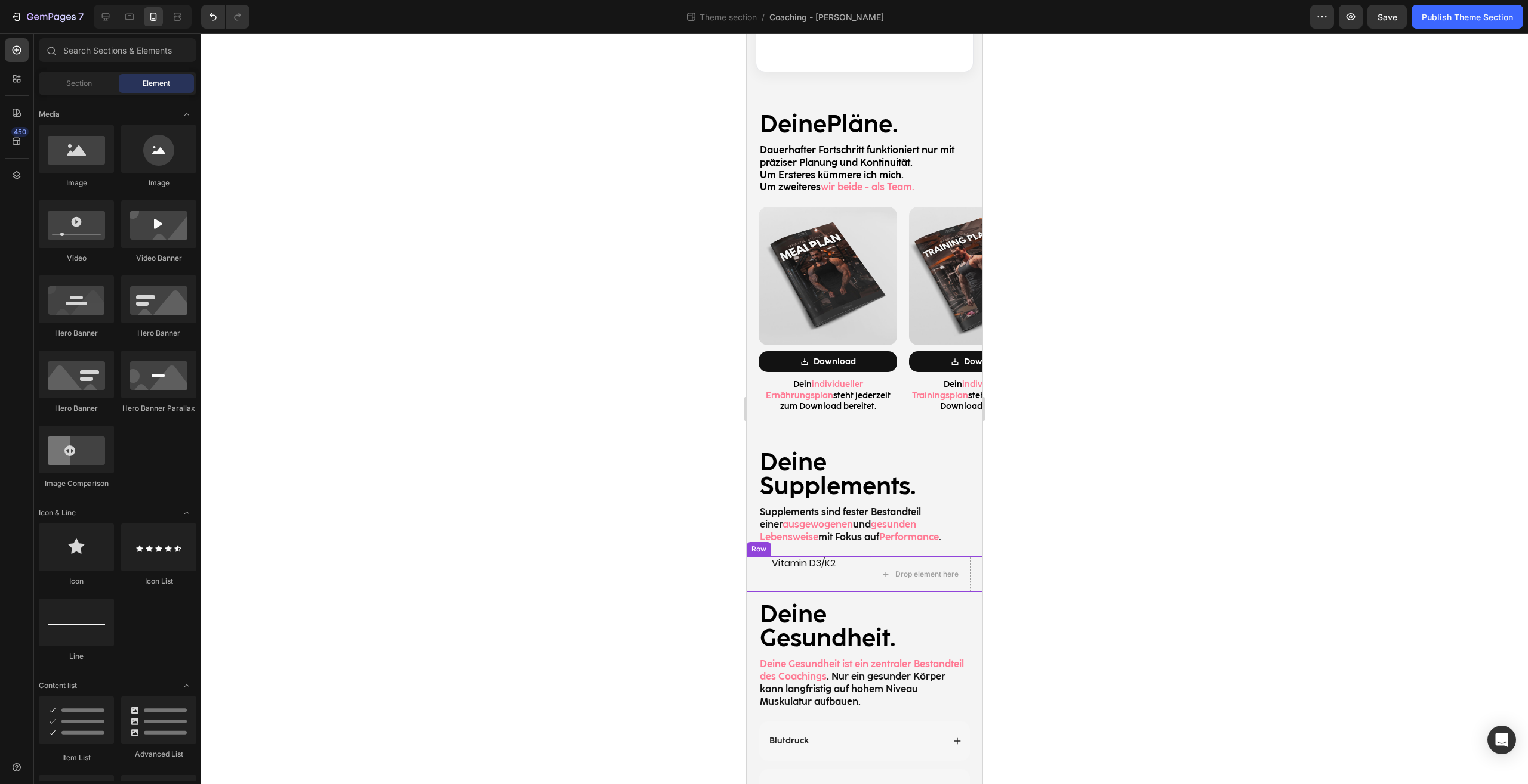
click at [838, 556] on div "Vitamin D3/K2 Heading" at bounding box center [809, 574] width 102 height 36
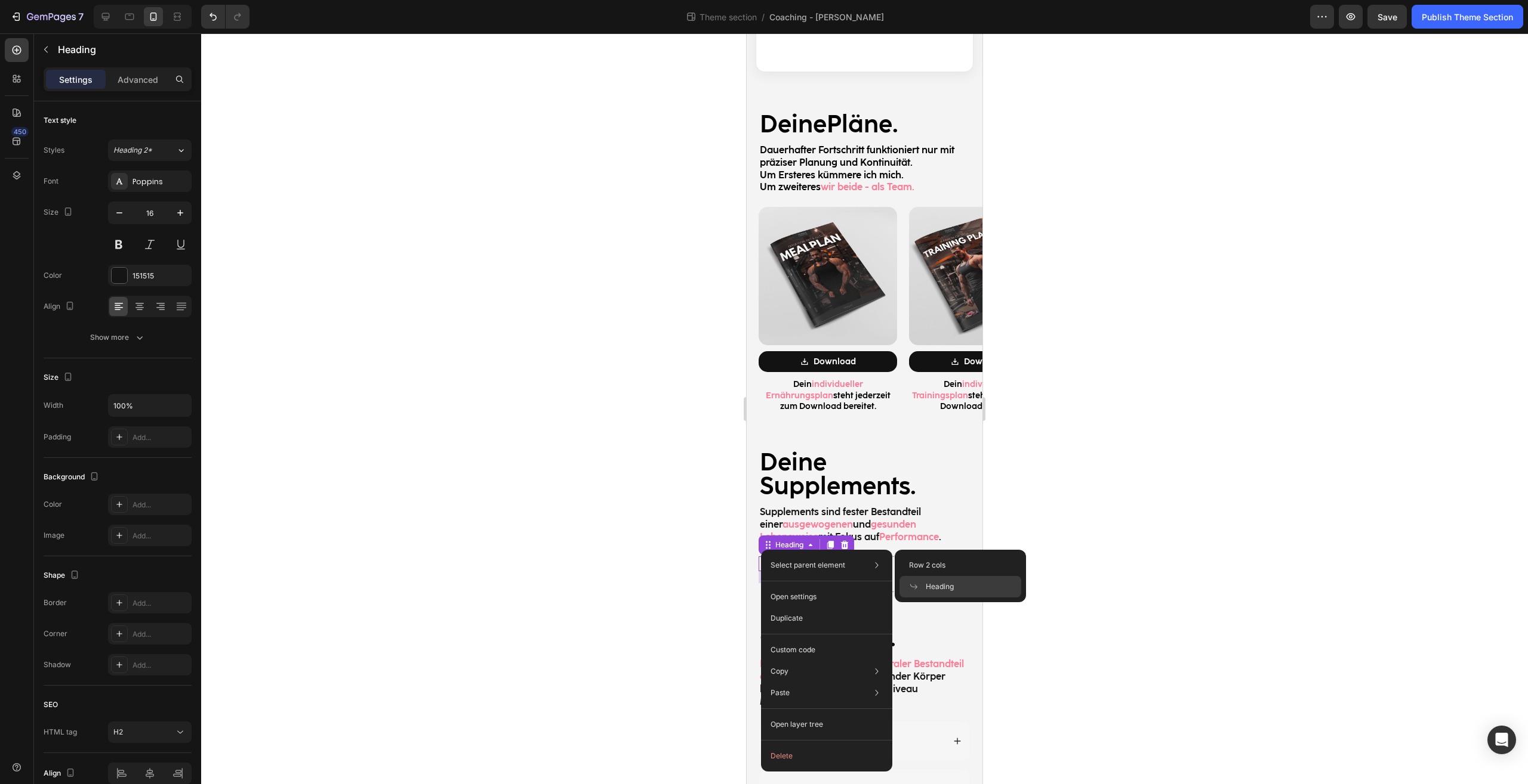
click at [751, 556] on div "Vitamin D3/K2 Heading 20 Drop element here Row" at bounding box center [864, 574] width 236 height 36
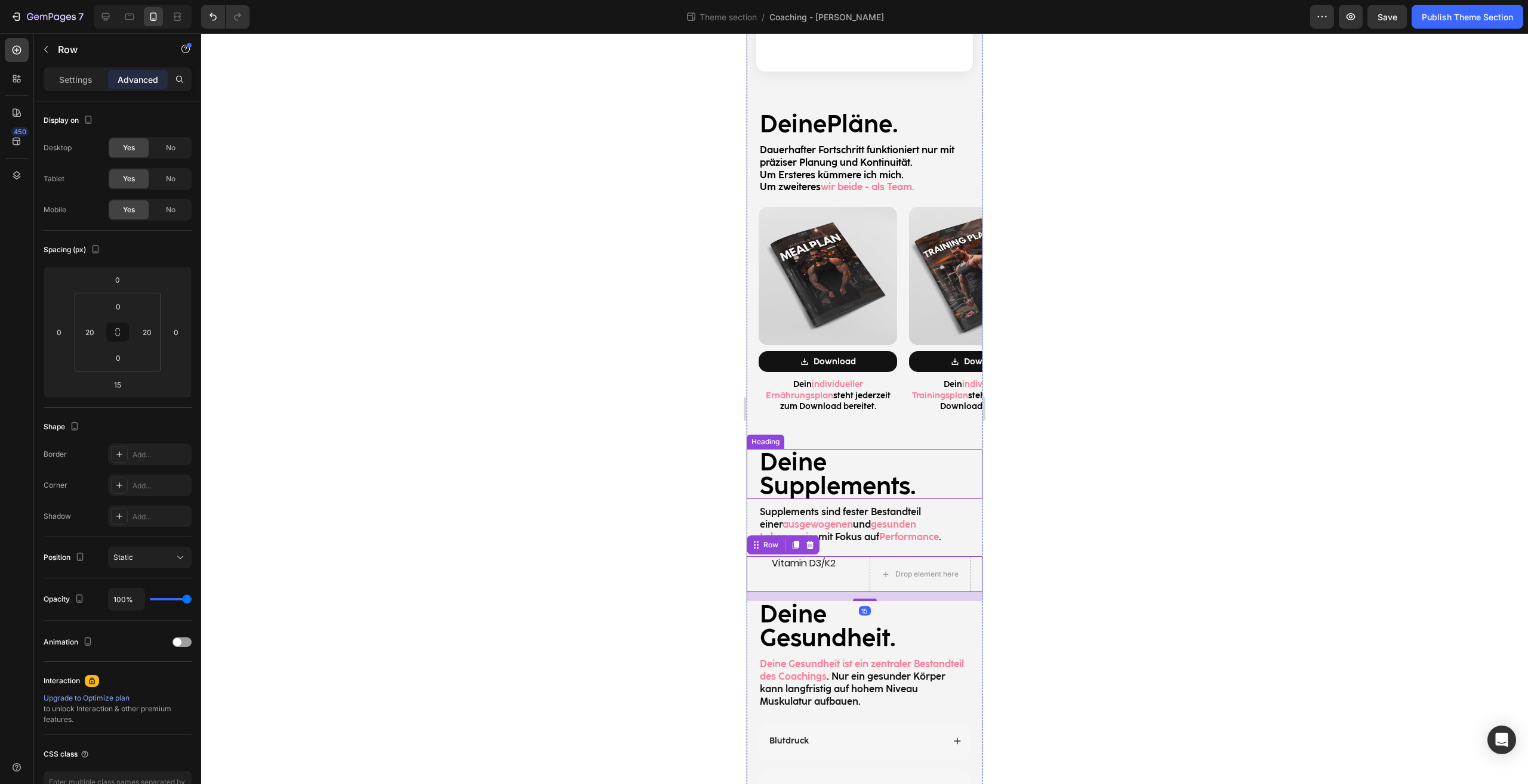
click at [922, 467] on p "⁠⁠⁠⁠⁠⁠⁠ Deine Supplements." at bounding box center [864, 474] width 209 height 48
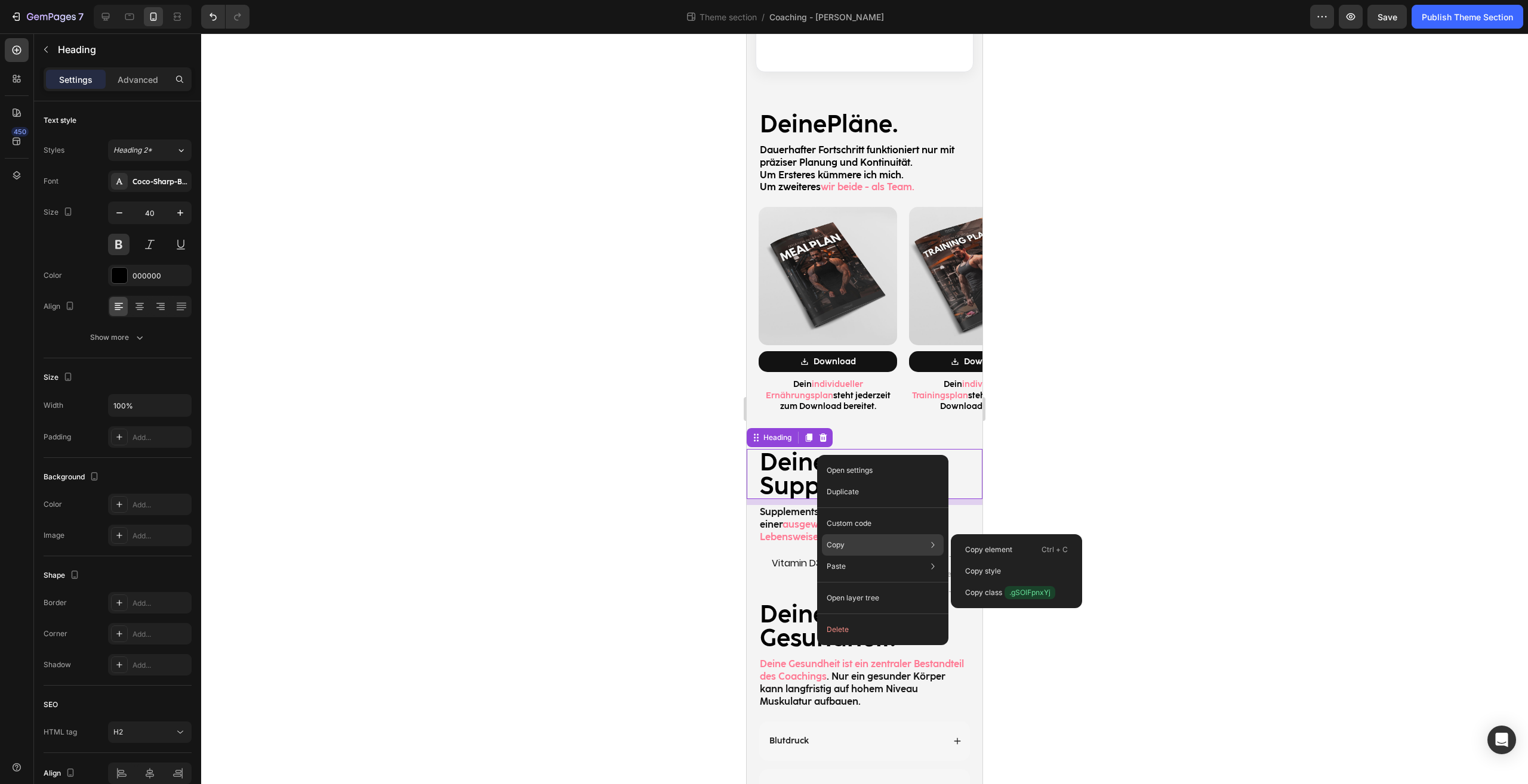
click at [849, 540] on div "Copy Copy element Ctrl + C Copy style Copy class .gSOlFpnxYj" at bounding box center [882, 545] width 122 height 21
click at [1003, 550] on p "Copy element" at bounding box center [988, 550] width 47 height 11
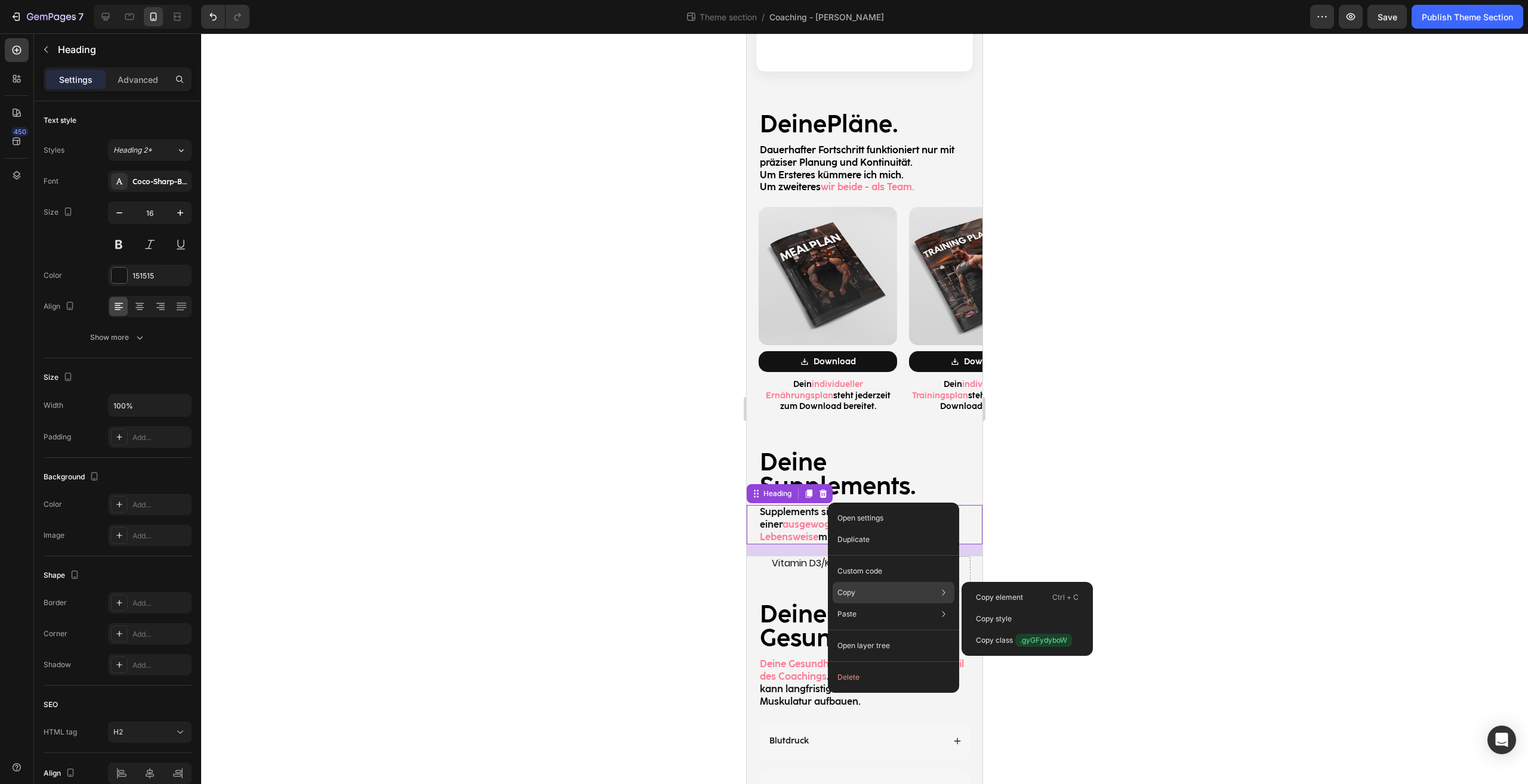
click at [857, 600] on div "Copy Copy element Ctrl + C Copy style Copy class .gyGFydyboW" at bounding box center [893, 593] width 122 height 21
click at [976, 593] on p "Copy element" at bounding box center [999, 597] width 47 height 11
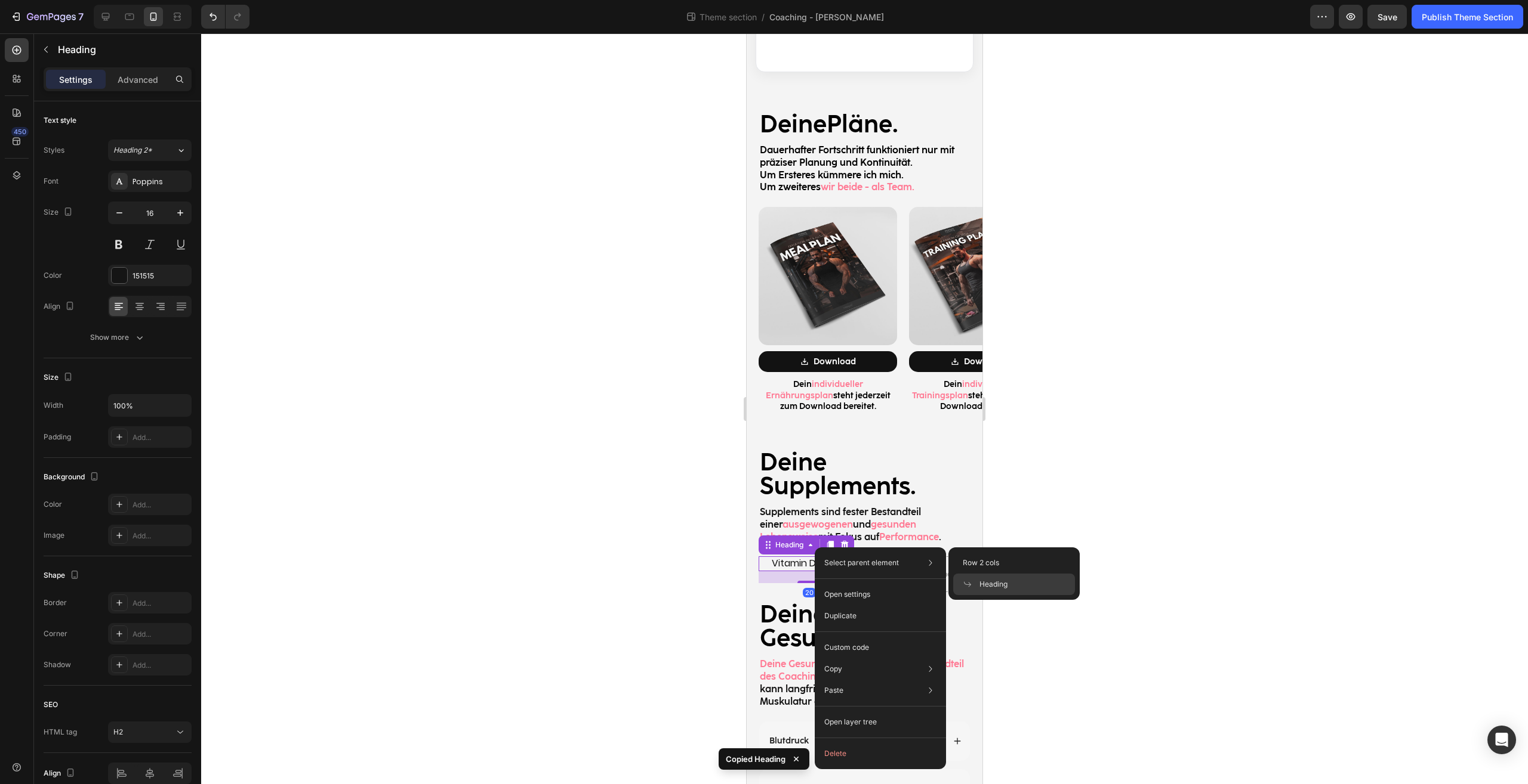
click at [775, 565] on div "Vitamin D3/K2 Heading 20" at bounding box center [809, 574] width 102 height 36
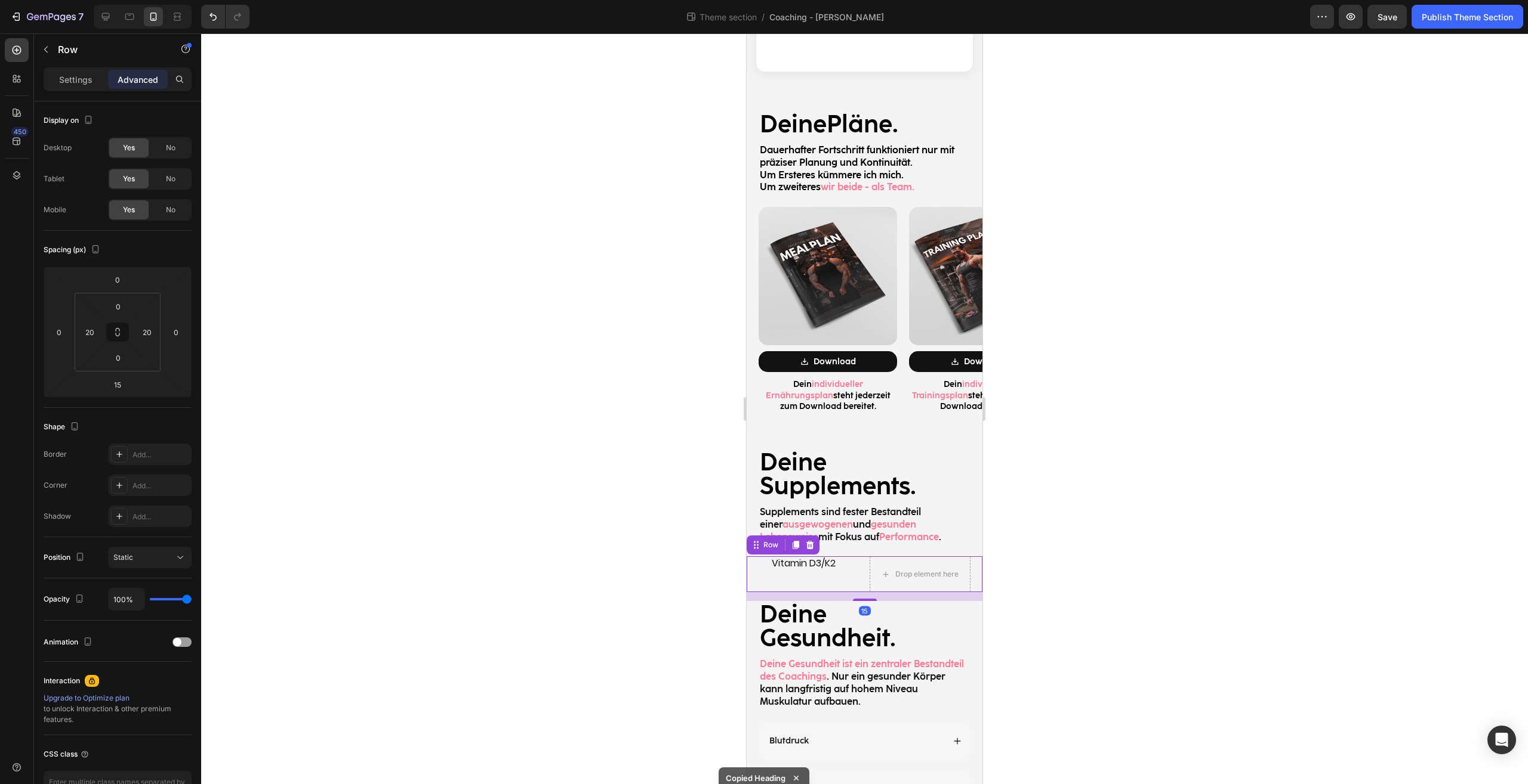
click at [750, 556] on div "Vitamin D3/K2 Heading Drop element here Row 15" at bounding box center [864, 574] width 236 height 36
drag, startPoint x: 750, startPoint y: 545, endPoint x: 1561, endPoint y: 617, distance: 814.2
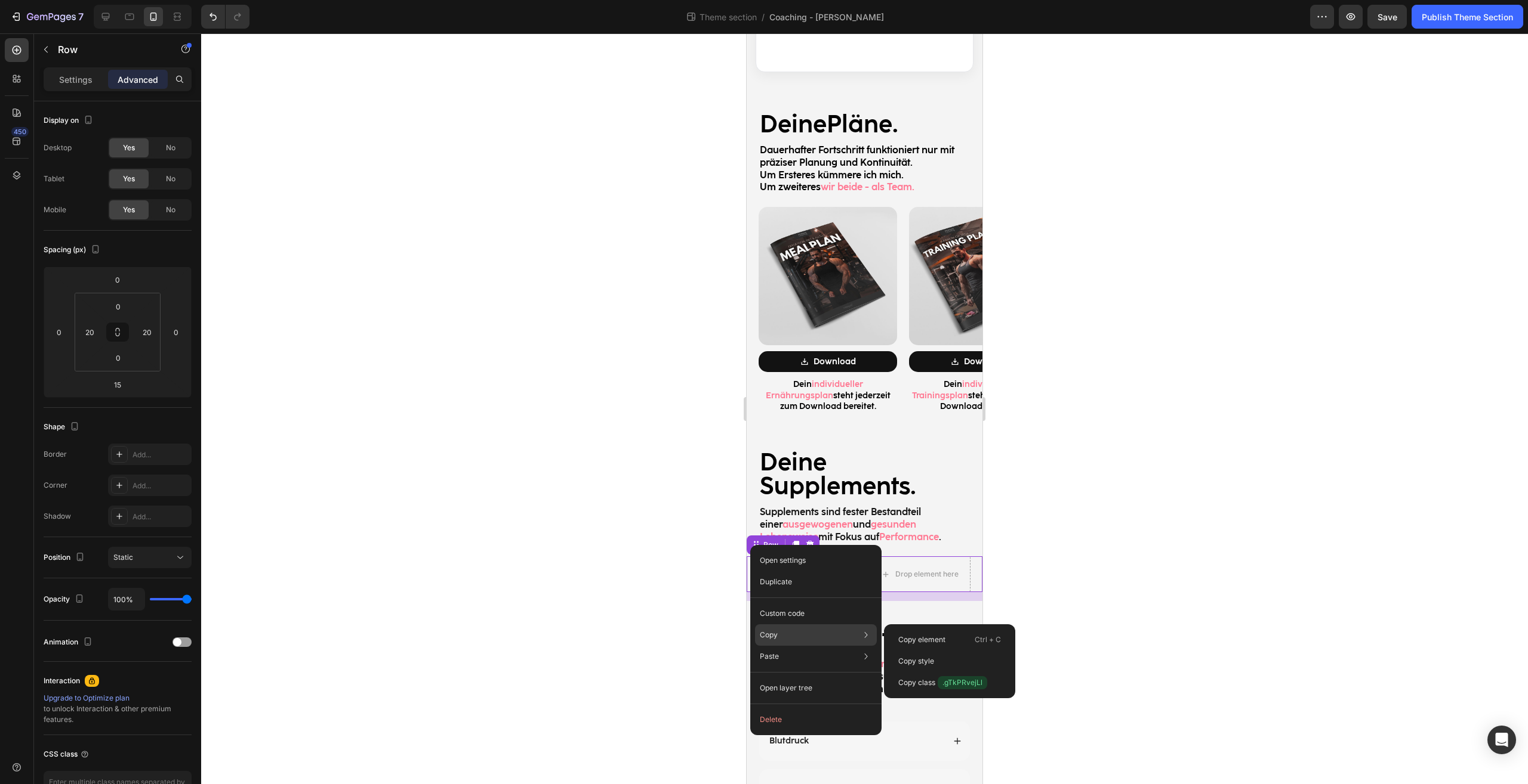
click at [788, 631] on div "Copy Copy element Ctrl + C Copy style Copy class .gTkPRvejLl" at bounding box center [816, 635] width 122 height 21
click at [965, 651] on div "Copy element Ctrl + C" at bounding box center [949, 661] width 122 height 21
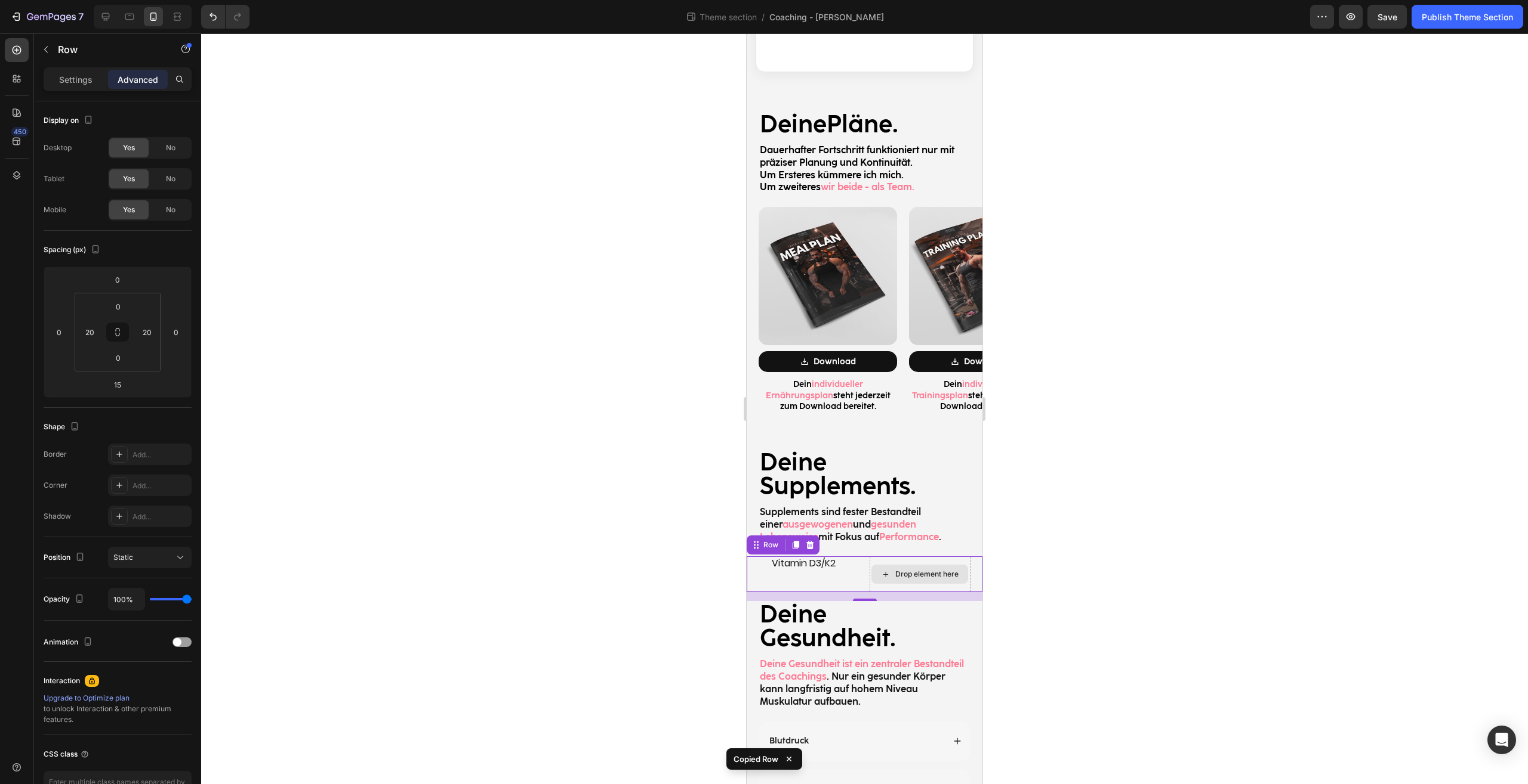
scroll to position [365, 0]
click at [954, 565] on div "Drop element here" at bounding box center [919, 574] width 97 height 19
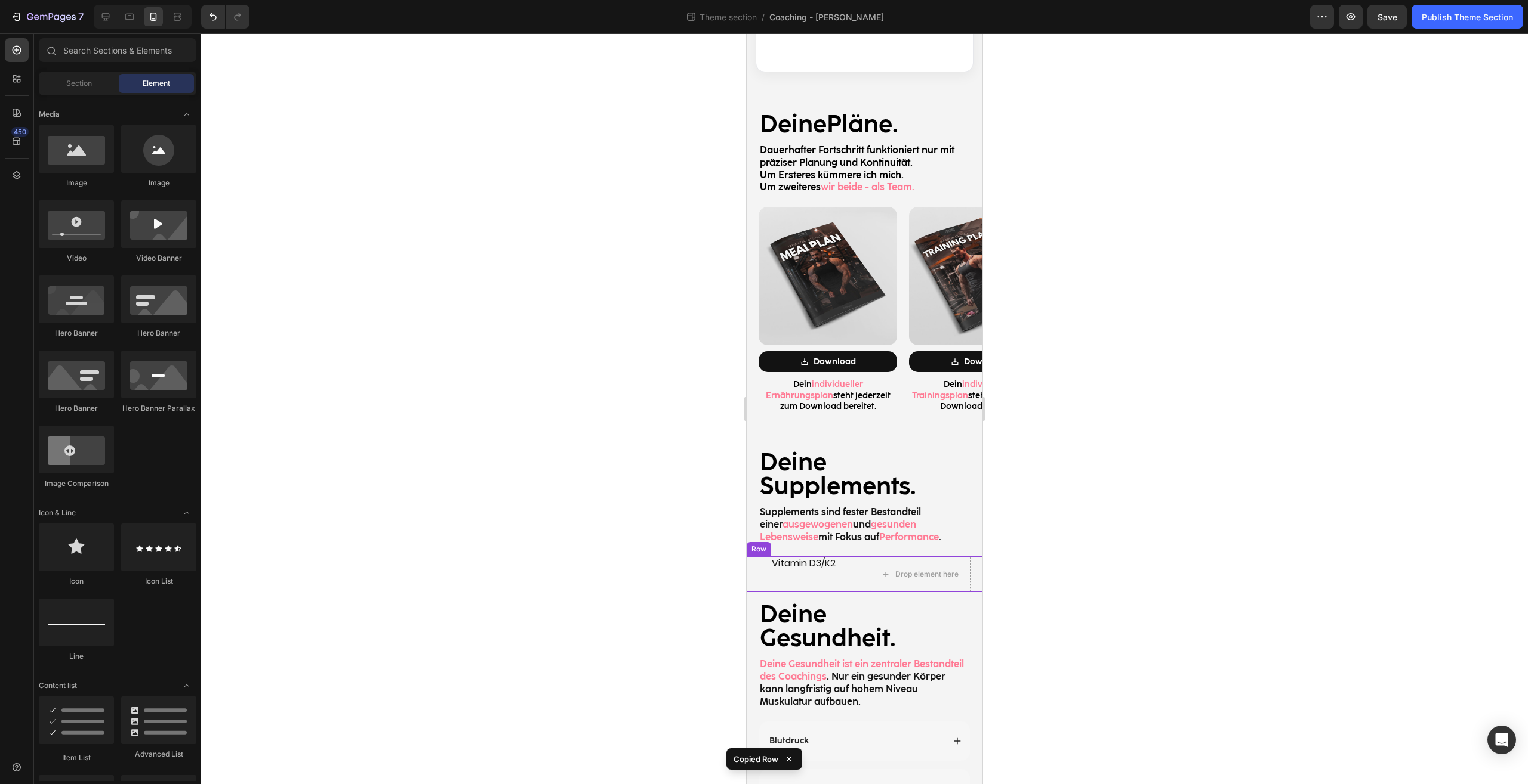
click at [970, 556] on div "Vitamin D3/K2 Heading Drop element here Row" at bounding box center [864, 574] width 236 height 36
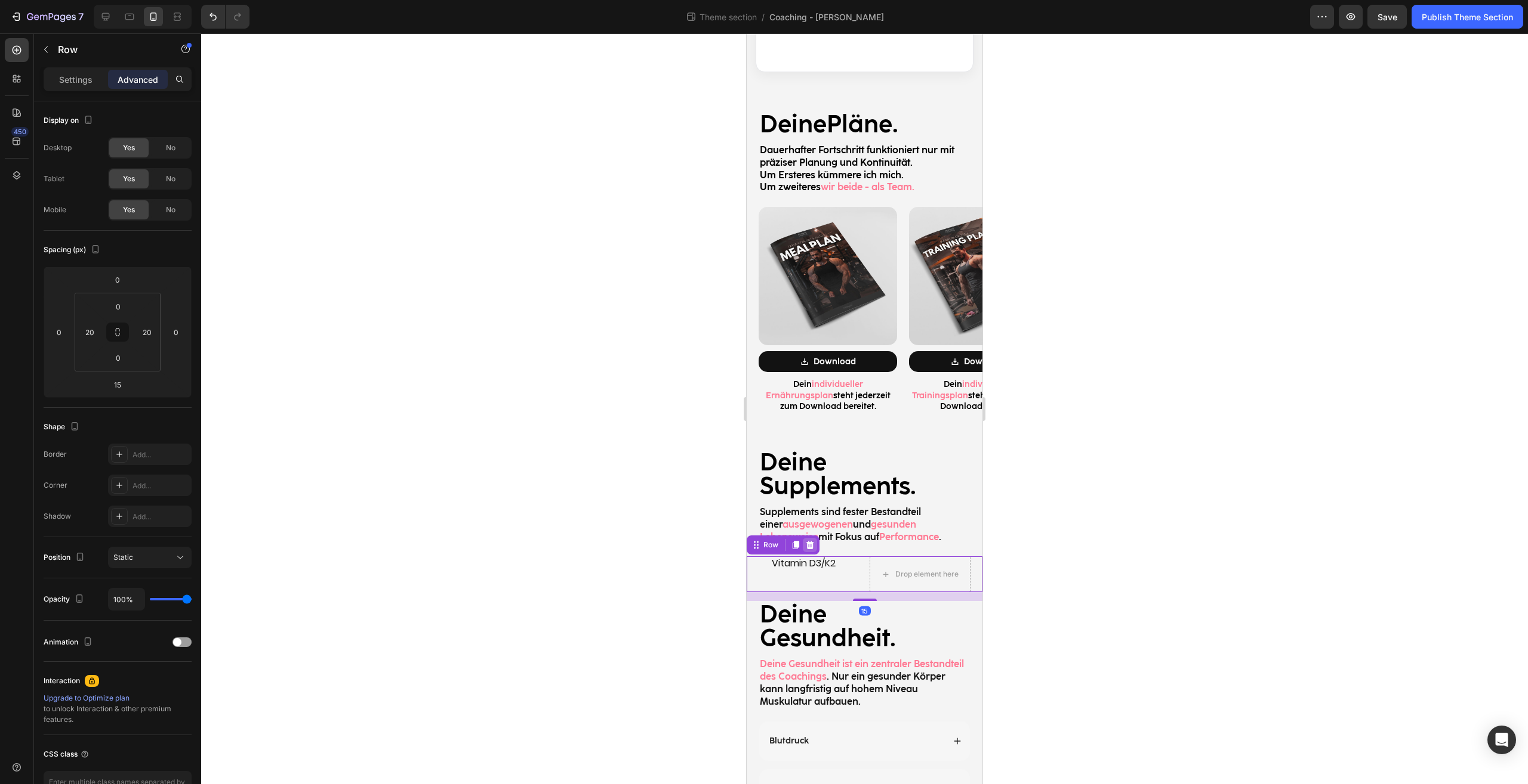
click at [817, 537] on div at bounding box center [809, 545] width 14 height 14
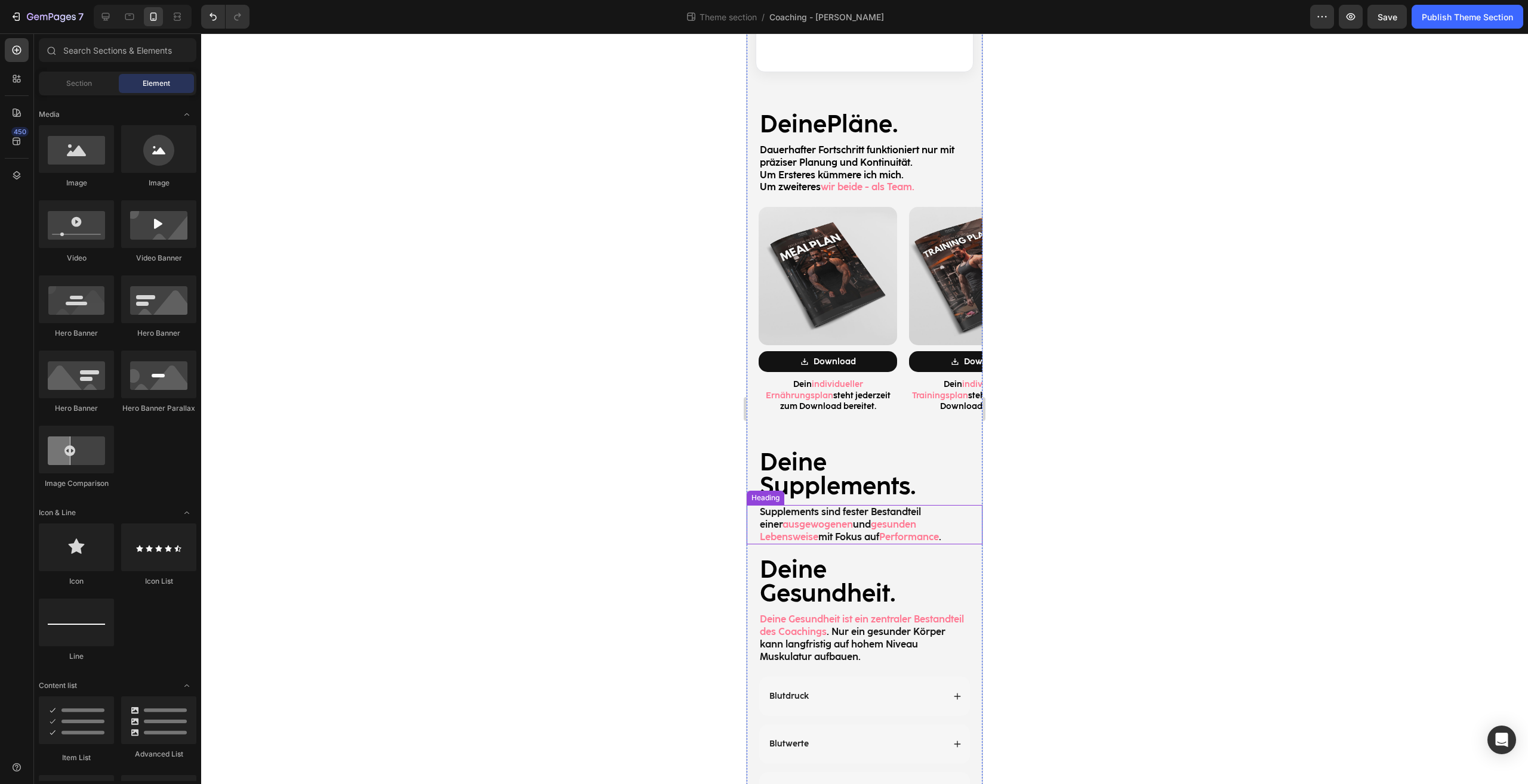
click at [1075, 510] on div at bounding box center [865, 409] width 1327 height 751
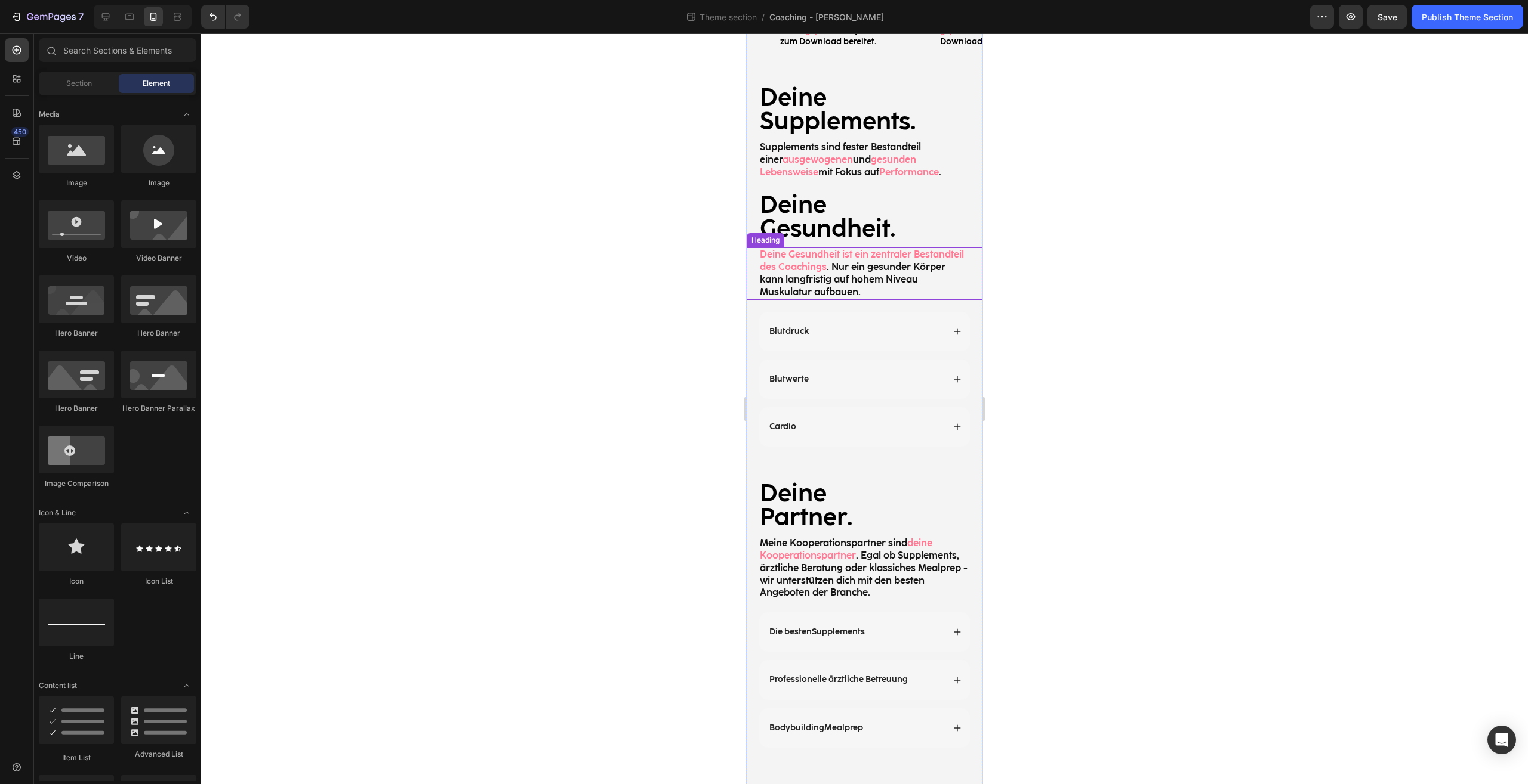
scroll to position [1893, 0]
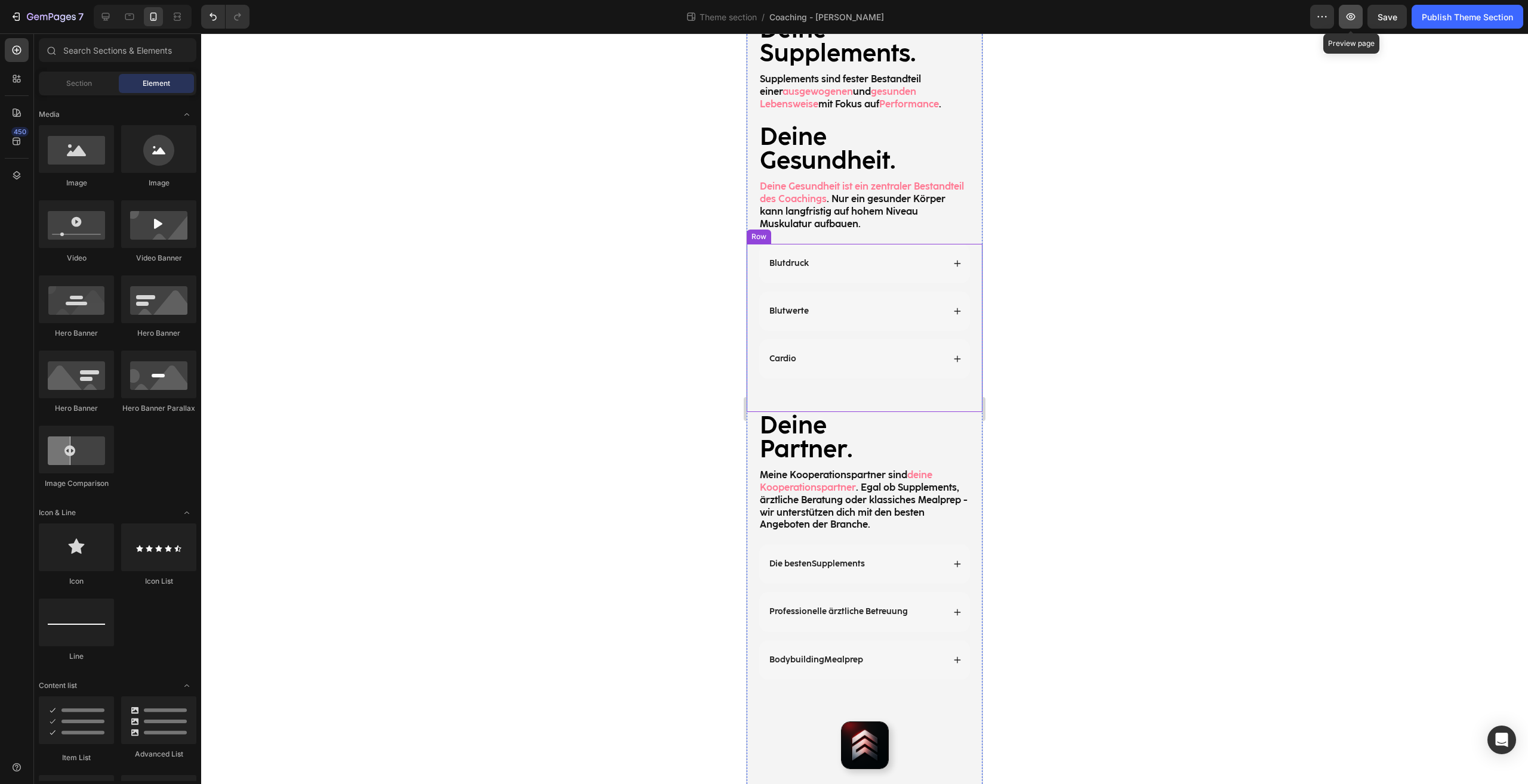
click at [1358, 18] on button "button" at bounding box center [1350, 16] width 24 height 24
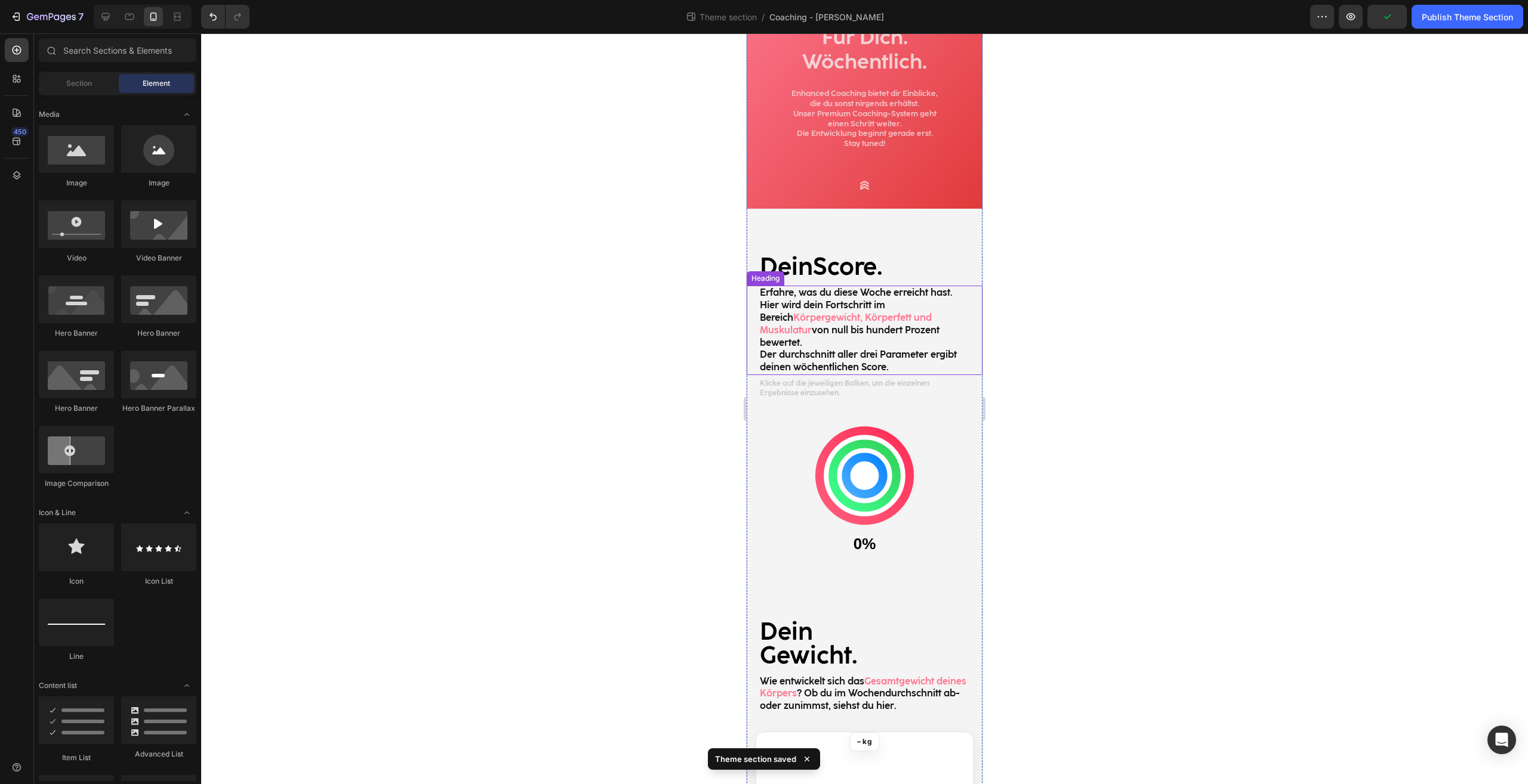
scroll to position [0, 0]
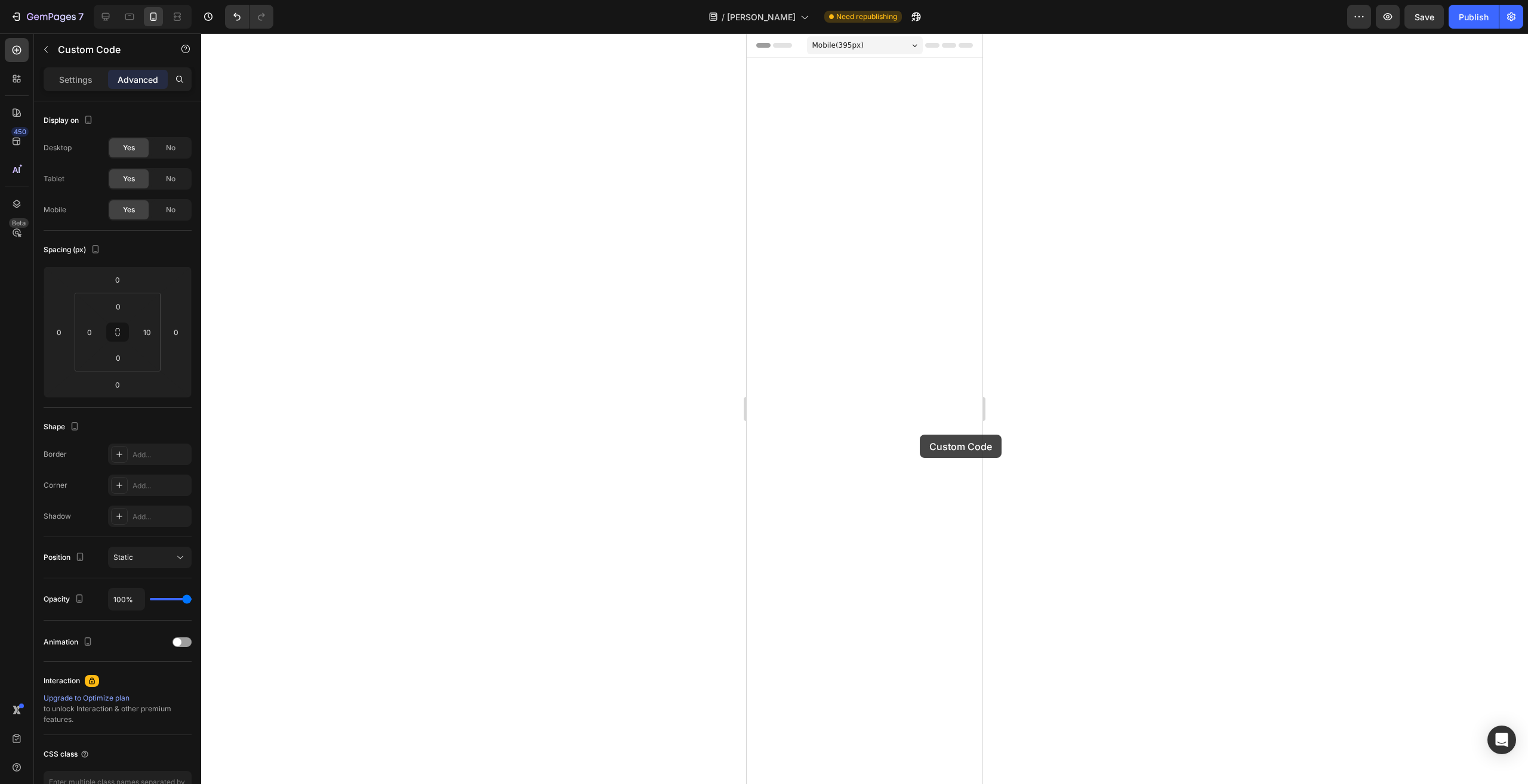
scroll to position [1399, 0]
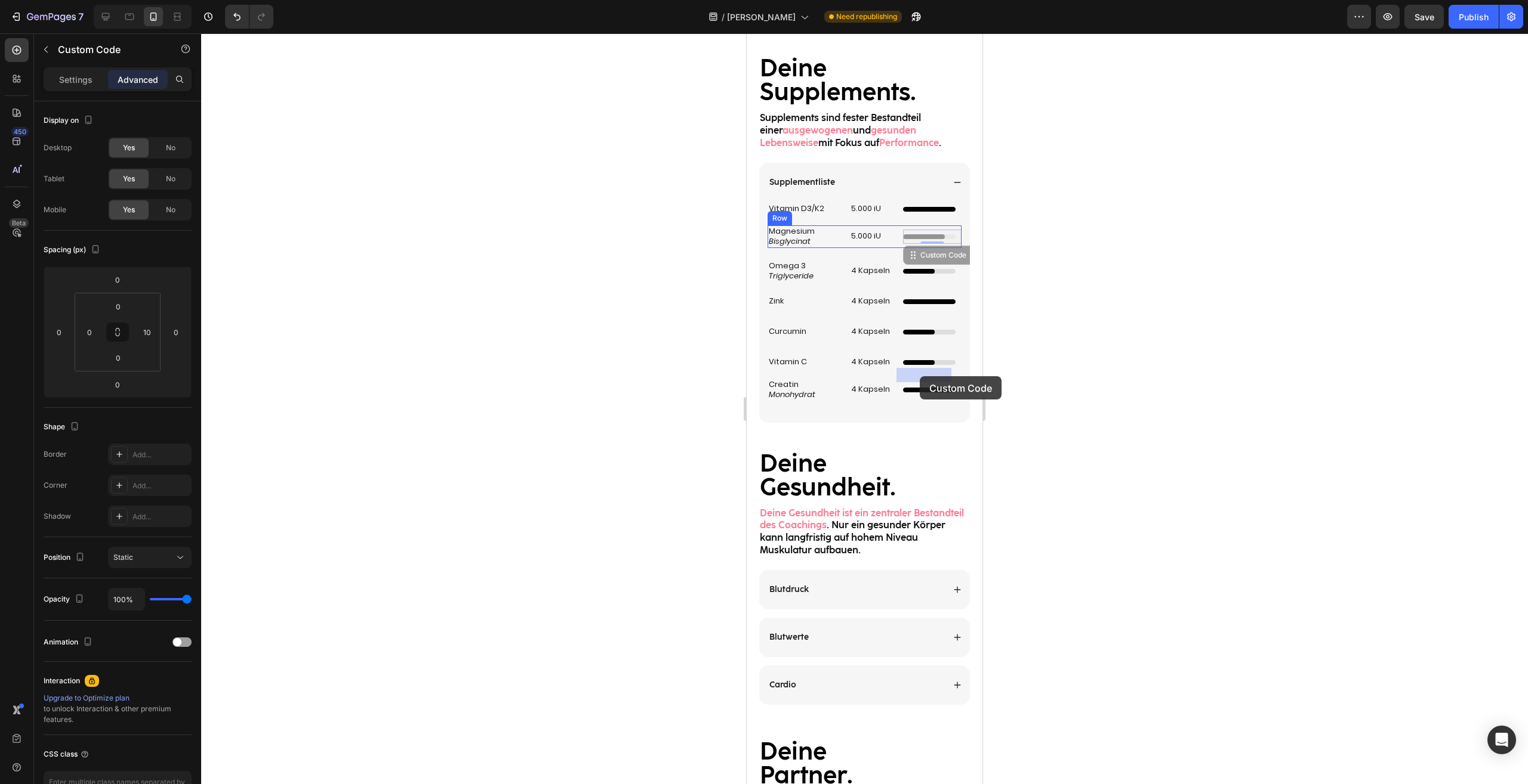
click at [920, 376] on div "Mobile ( 395 px) iPhone 13 Mini iPhone 13 Pro iPhone 11 Pro Max iPhone 15 Pro M…" at bounding box center [864, 87] width 236 height 2907
click at [932, 260] on icon at bounding box center [937, 255] width 10 height 10
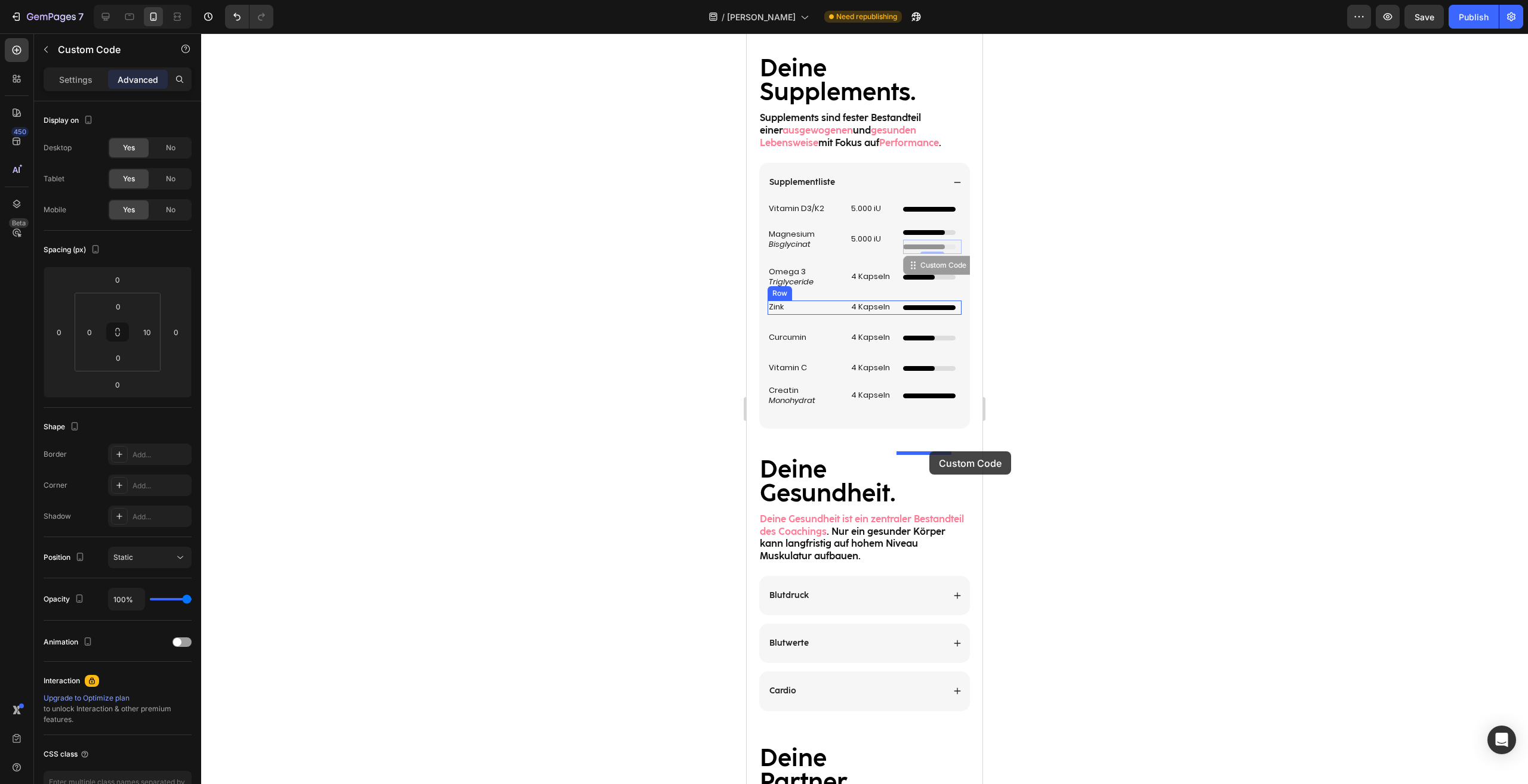
drag, startPoint x: 907, startPoint y: 405, endPoint x: 929, endPoint y: 451, distance: 51.0
click at [929, 451] on div "Mobile ( 395 px) iPhone 13 Mini iPhone 13 Pro iPhone 11 Pro Max iPhone 15 Pro M…" at bounding box center [864, 91] width 236 height 2914
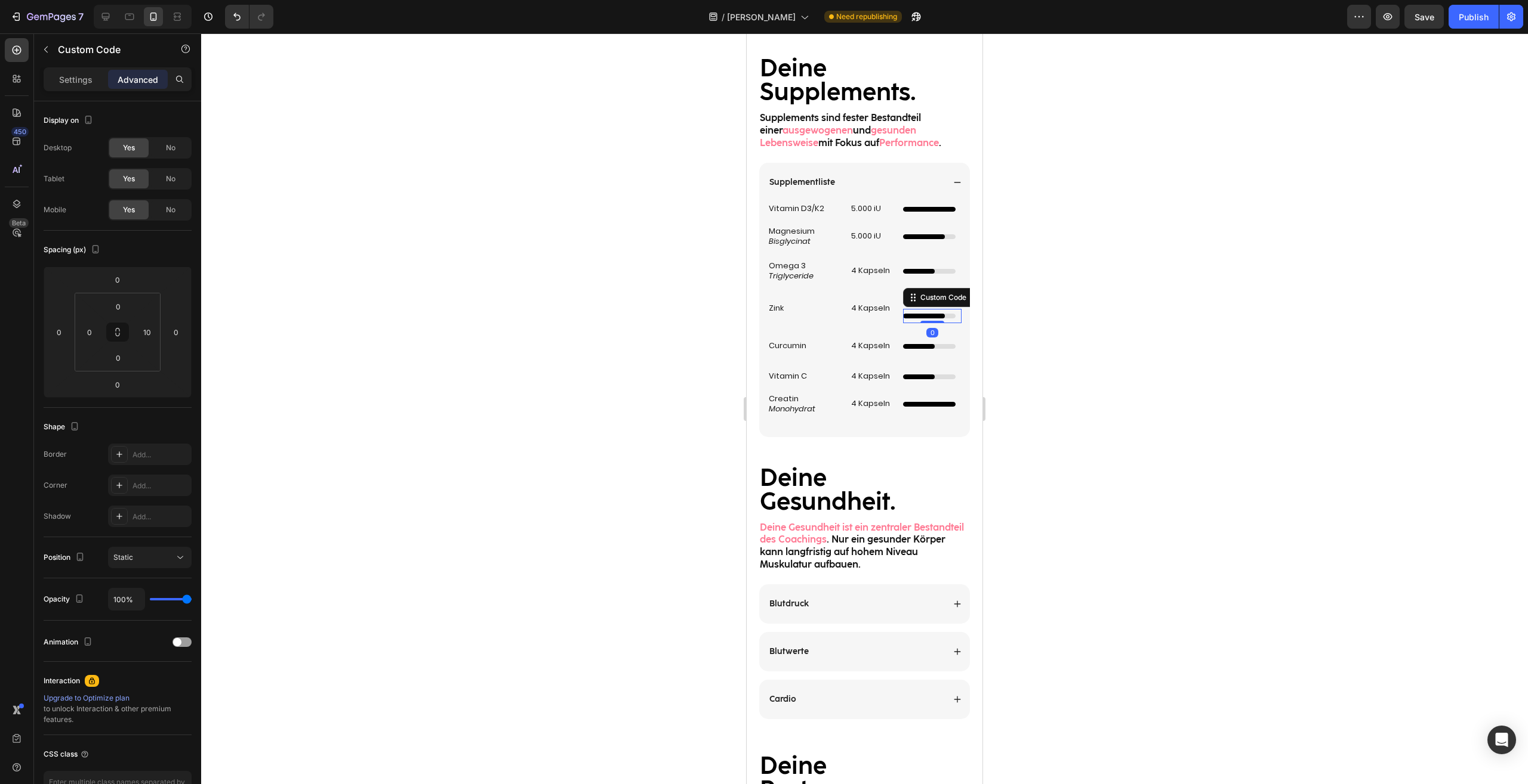
click at [914, 323] on div "Unabhängiger 4/5 Ladebalken Custom Code 0" at bounding box center [932, 316] width 59 height 14
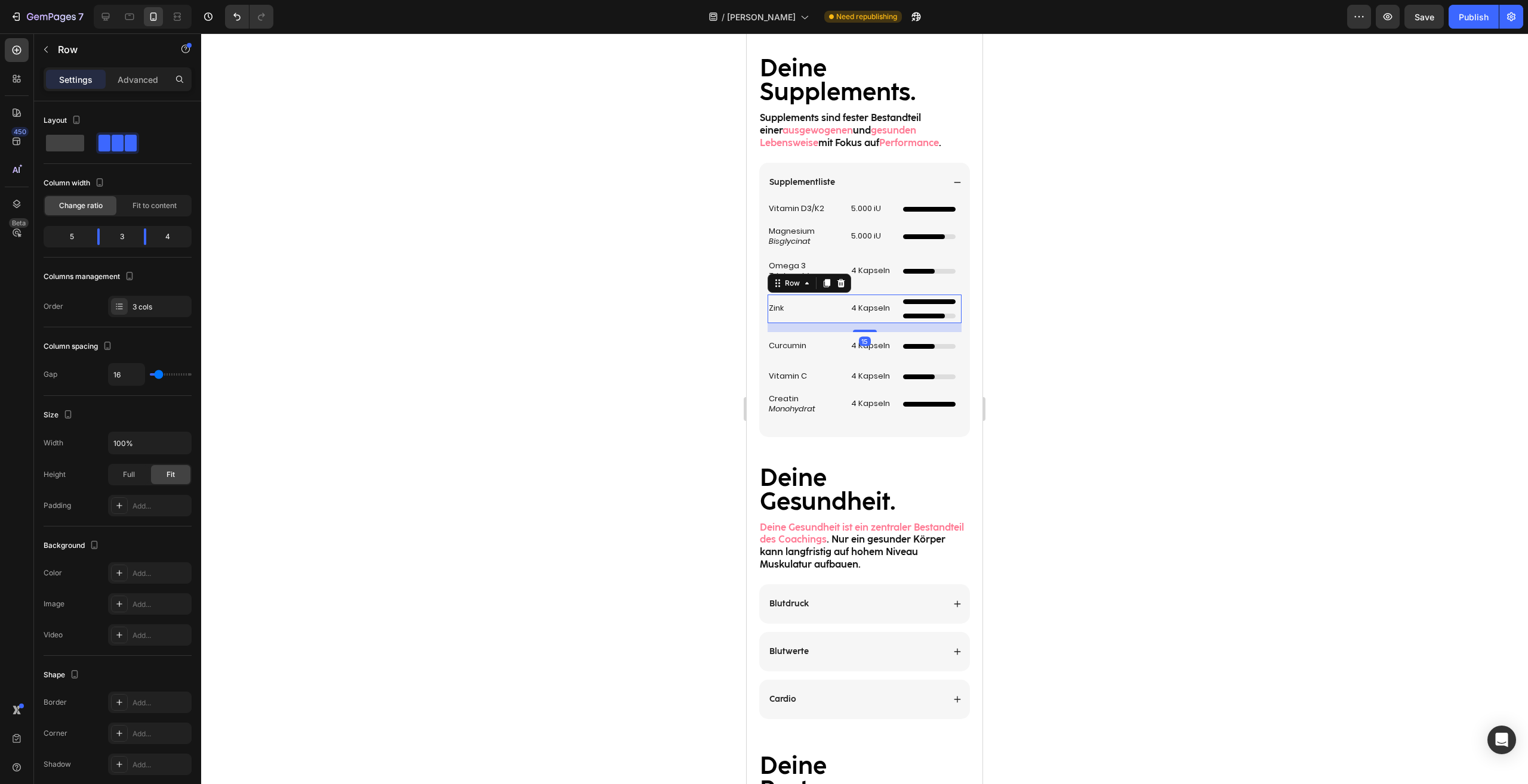
click at [896, 323] on div "Zink Heading 4 Kapseln Heading Kompakter 4/5 Ladebalken Custom Code Unabhängige…" at bounding box center [865, 309] width 194 height 28
click at [904, 304] on div at bounding box center [929, 301] width 53 height 4
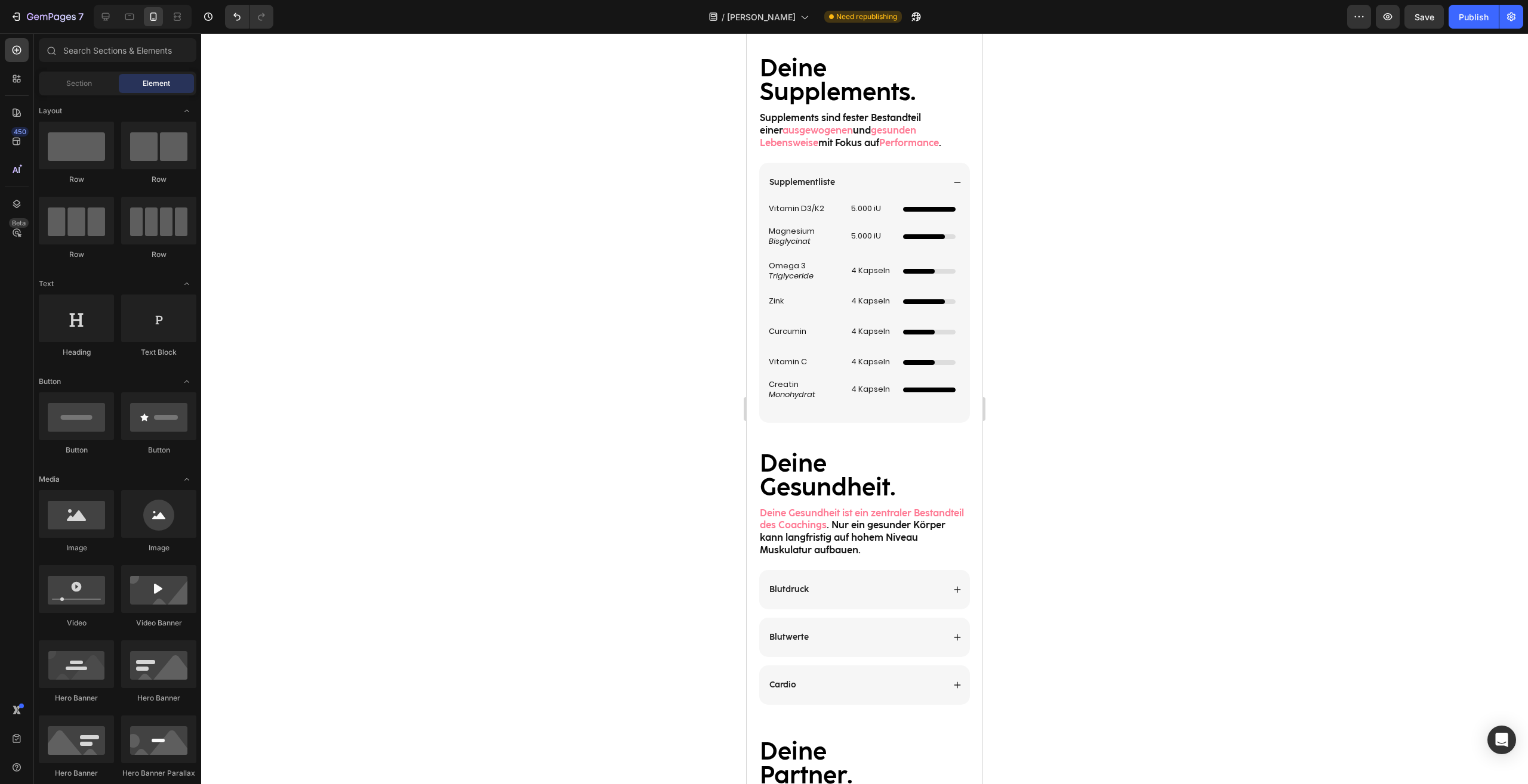
scroll to position [2848, 0]
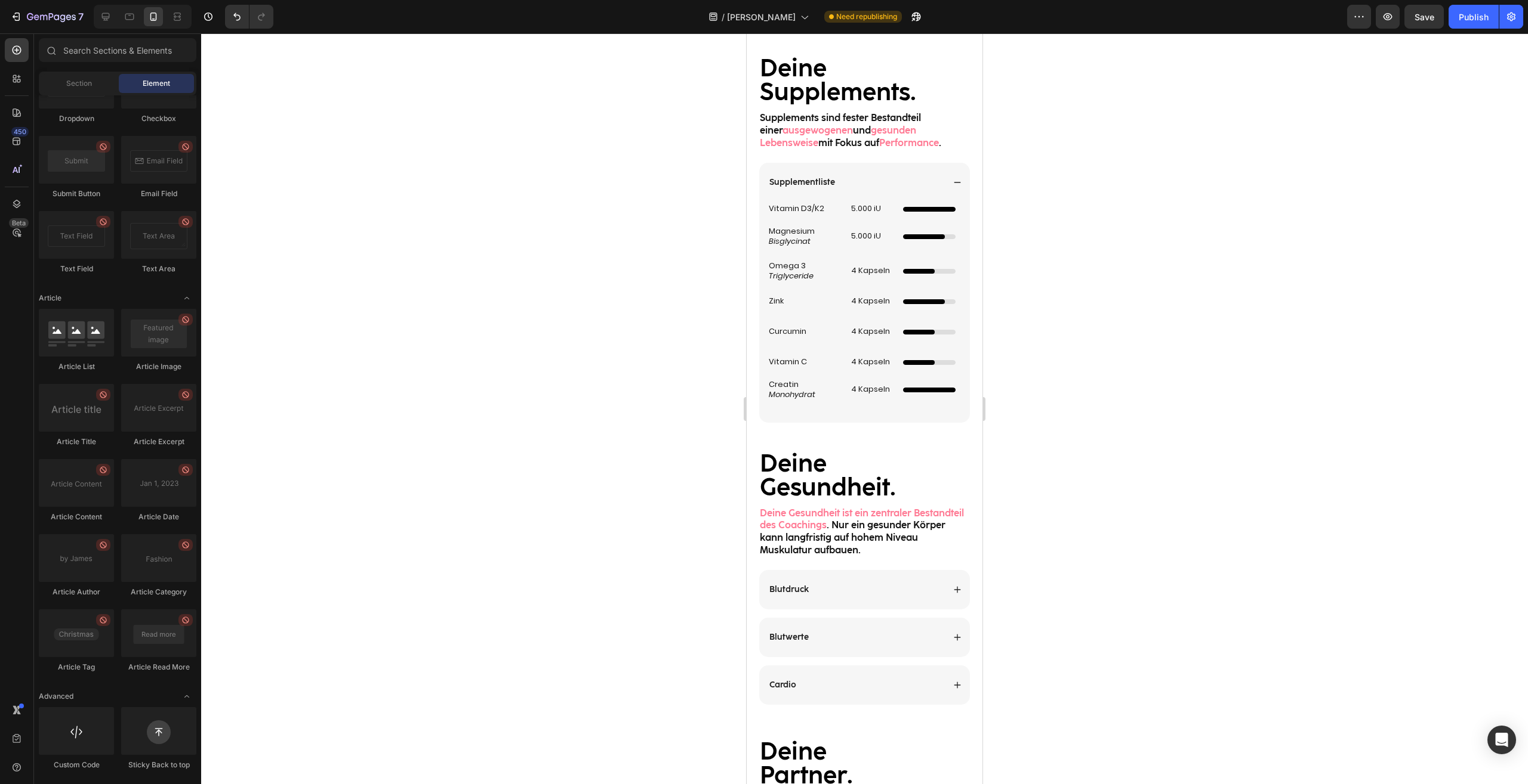
click at [1036, 455] on div at bounding box center [865, 409] width 1327 height 751
click at [863, 368] on h2 "4 Kapseln" at bounding box center [871, 362] width 44 height 12
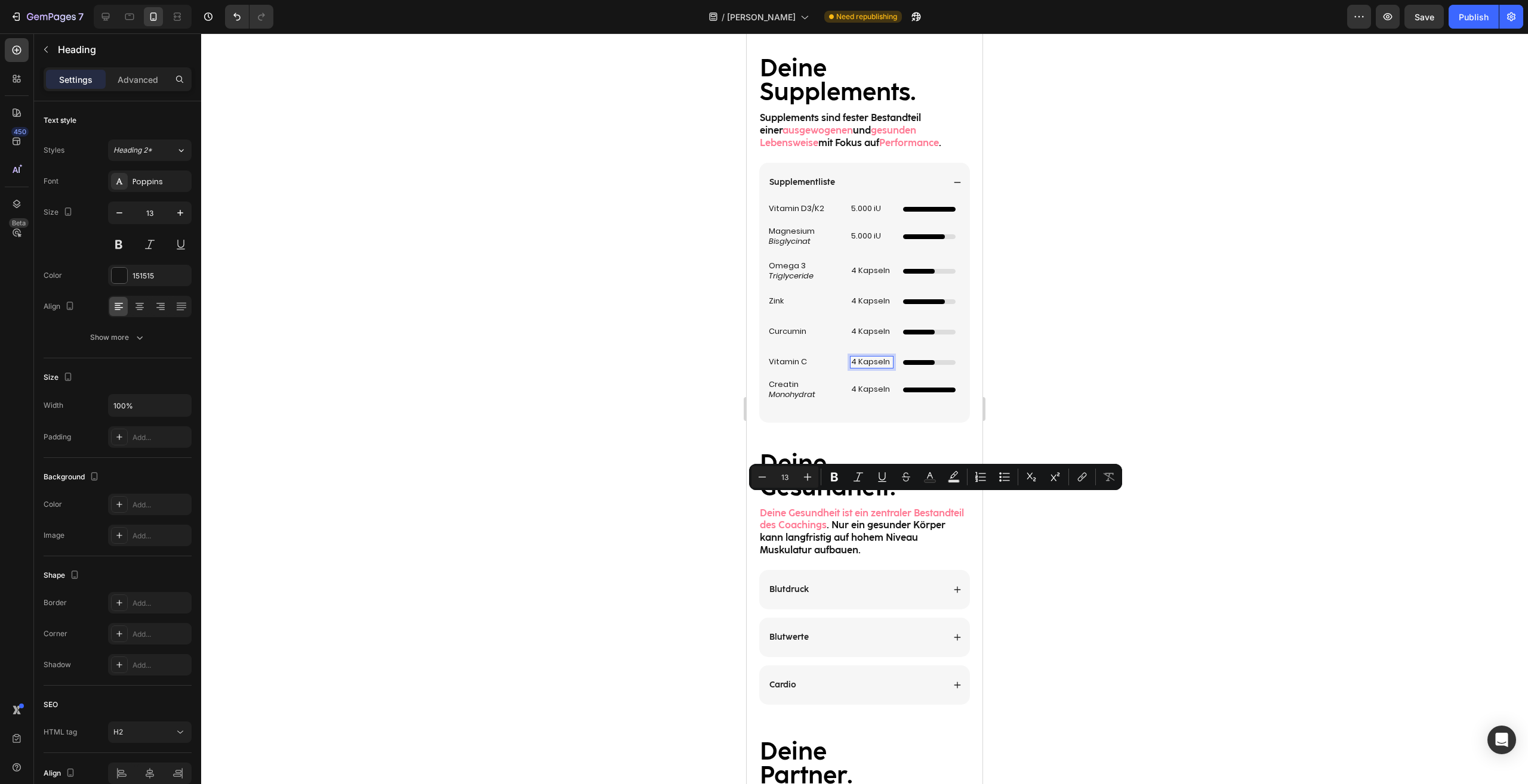
click at [851, 368] on p "4 Kapseln" at bounding box center [872, 361] width 41 height 10
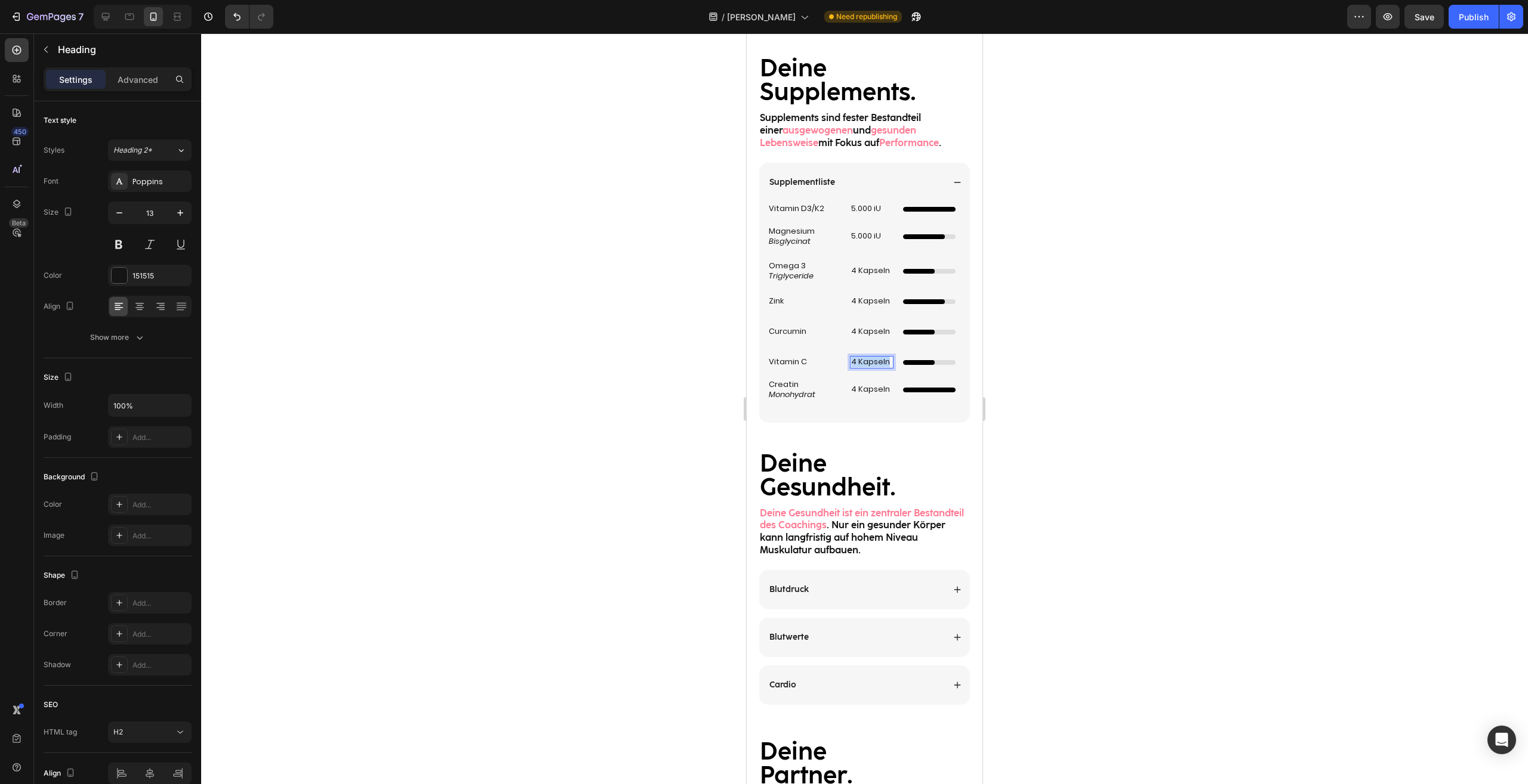
drag, startPoint x: 883, startPoint y: 502, endPoint x: 824, endPoint y: 497, distance: 59.2
click at [849, 368] on h2 "4 Kapseln" at bounding box center [871, 362] width 44 height 12
click at [1071, 487] on div at bounding box center [865, 409] width 1327 height 751
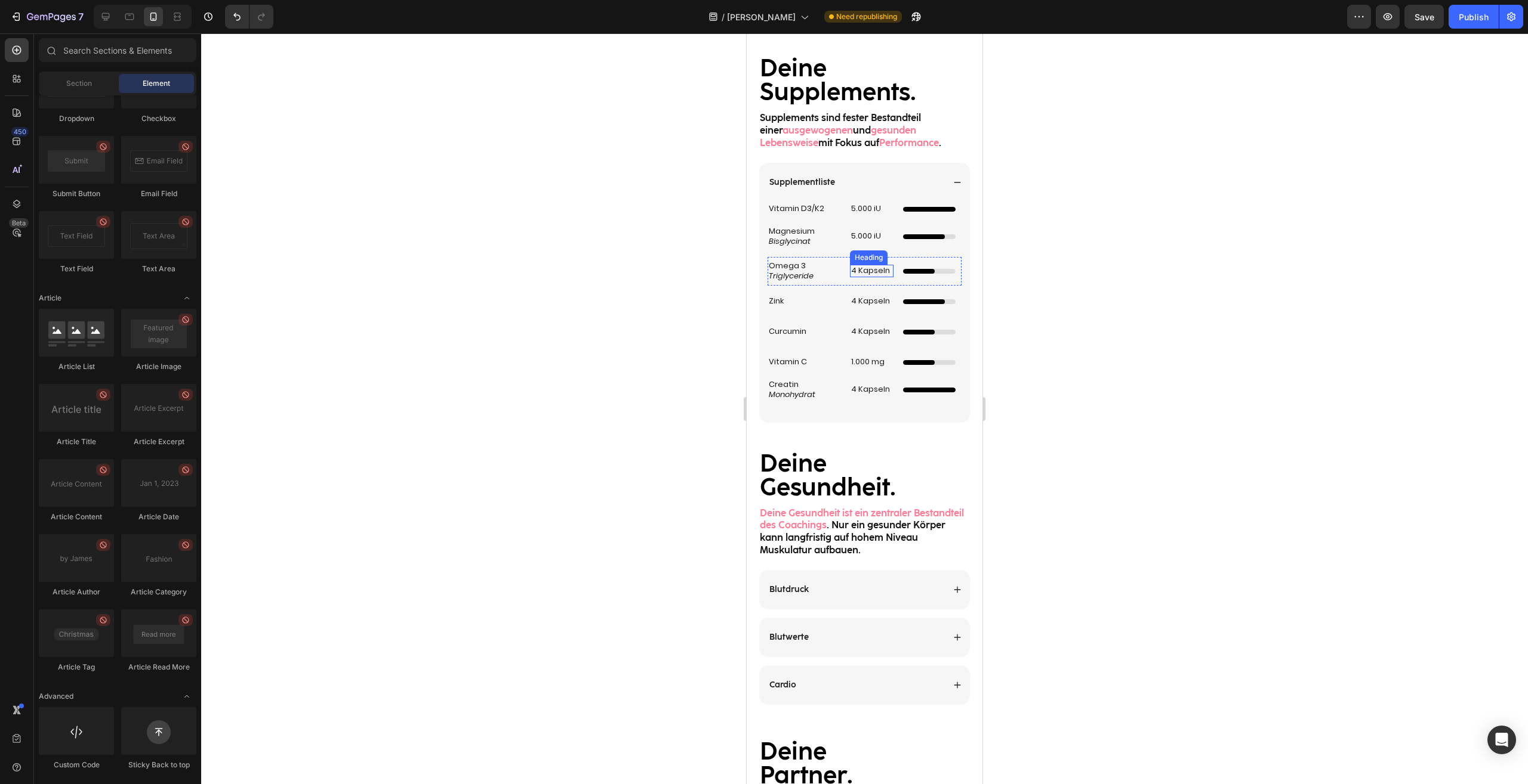
click at [867, 278] on h2 "4 Kapseln" at bounding box center [871, 271] width 44 height 12
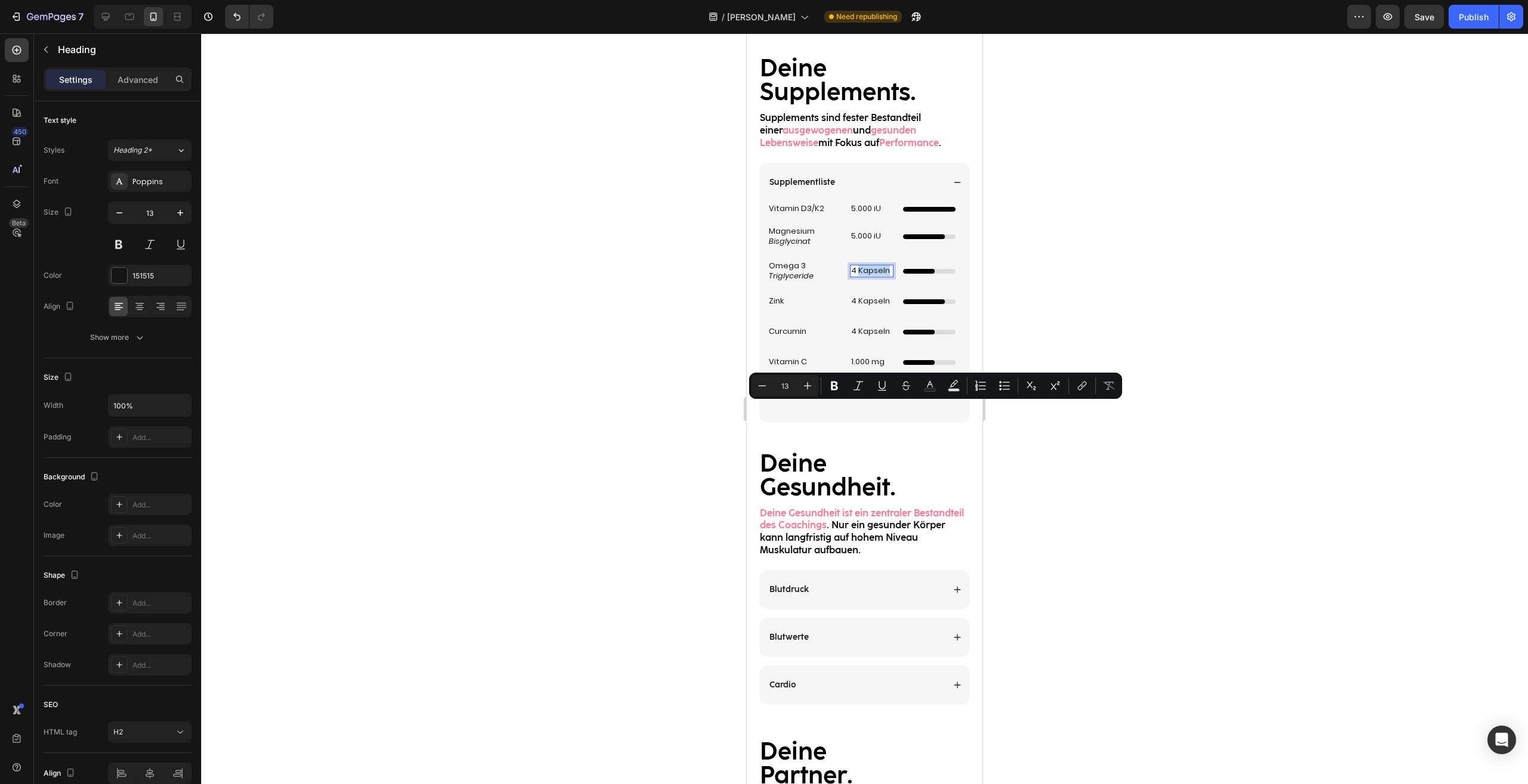
click at [857, 276] on p "4 Kapseln" at bounding box center [872, 271] width 41 height 10
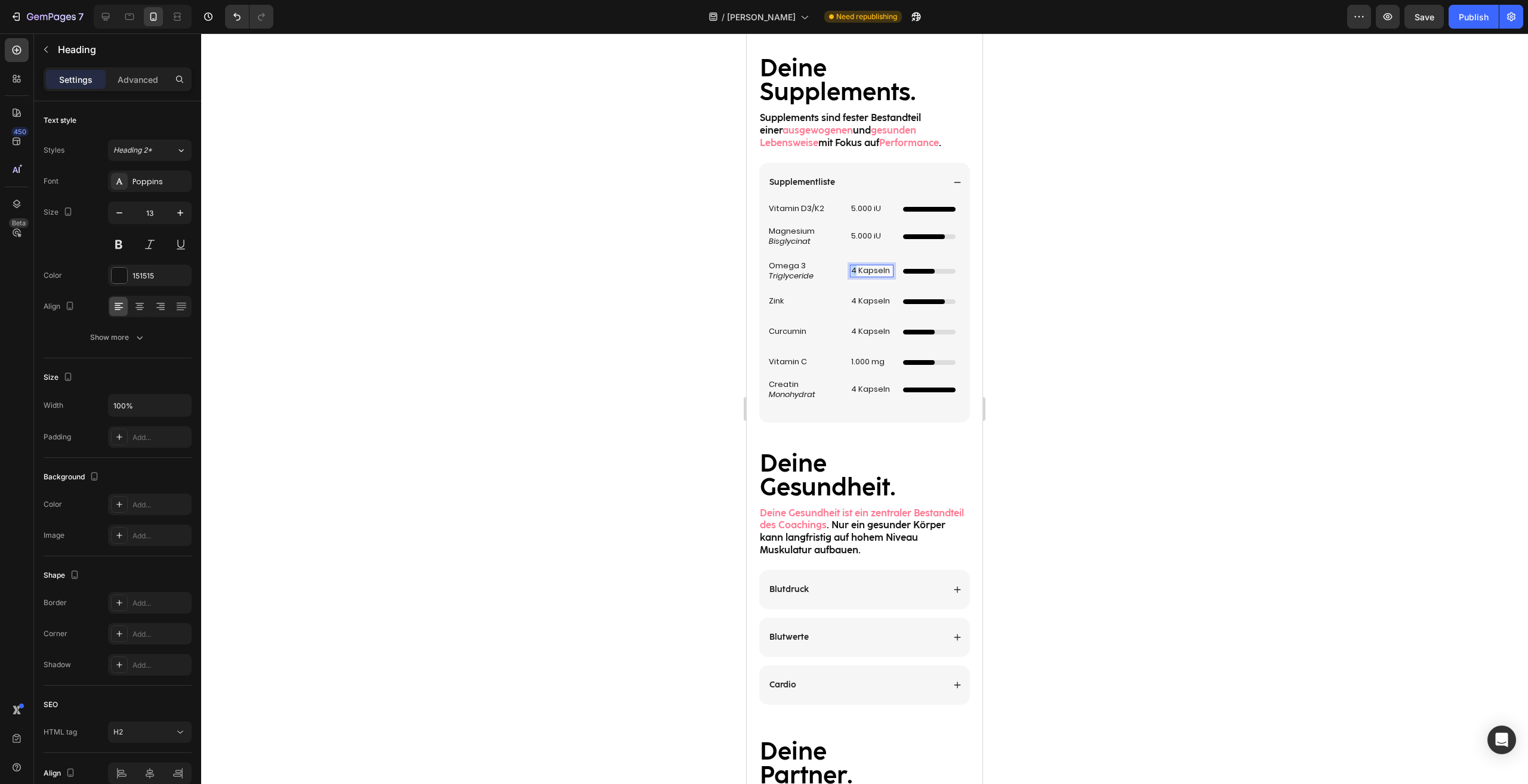
drag, startPoint x: 852, startPoint y: 409, endPoint x: 846, endPoint y: 408, distance: 6.1
click at [849, 278] on h2 "4 Kapseln" at bounding box center [871, 271] width 44 height 12
click at [871, 281] on p "500 mg Kapseln" at bounding box center [872, 271] width 41 height 20
drag, startPoint x: 871, startPoint y: 411, endPoint x: 1768, endPoint y: 465, distance: 898.6
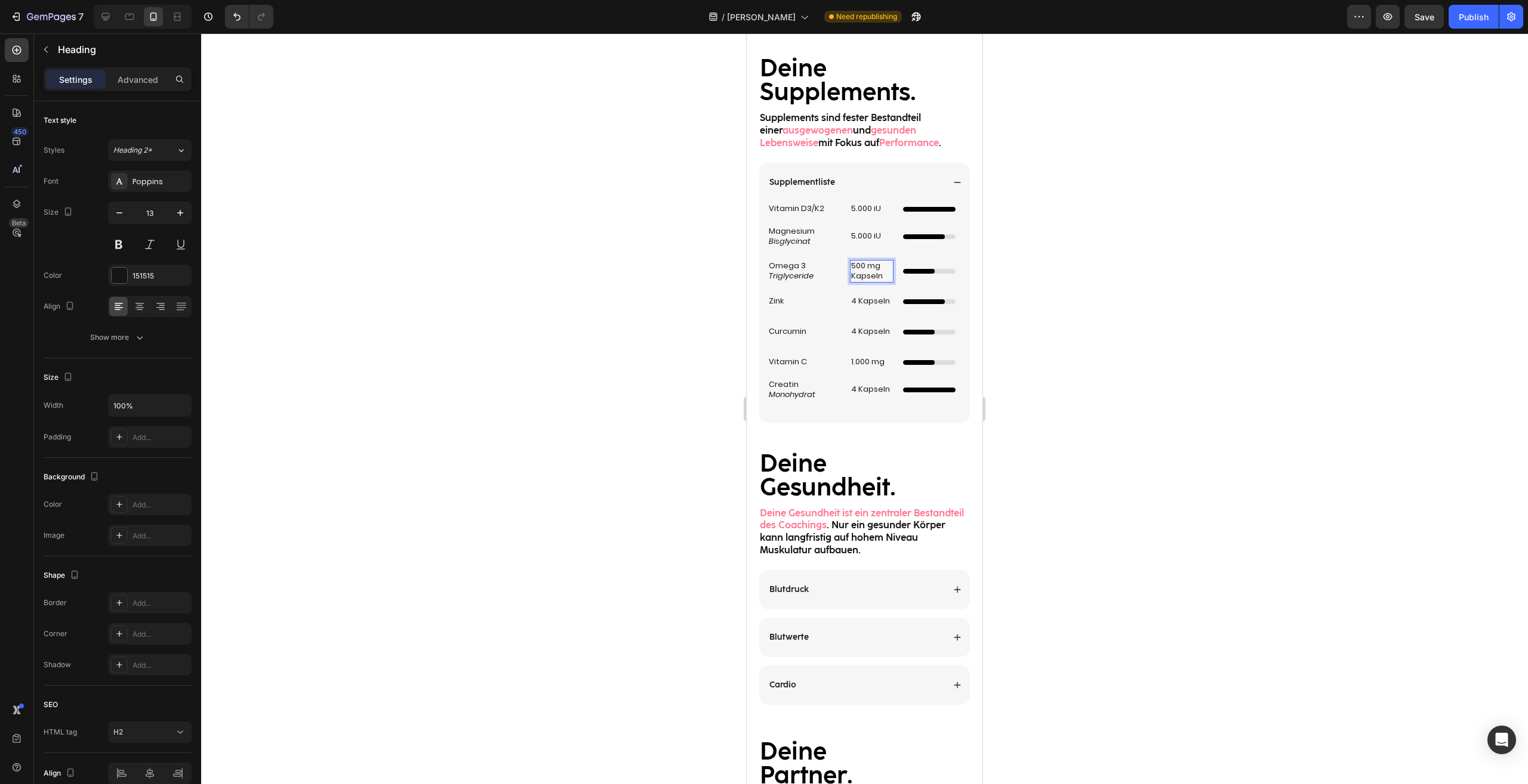
click at [871, 281] on p "500 mg Kapseln" at bounding box center [872, 271] width 41 height 20
click at [1118, 429] on div at bounding box center [865, 409] width 1327 height 751
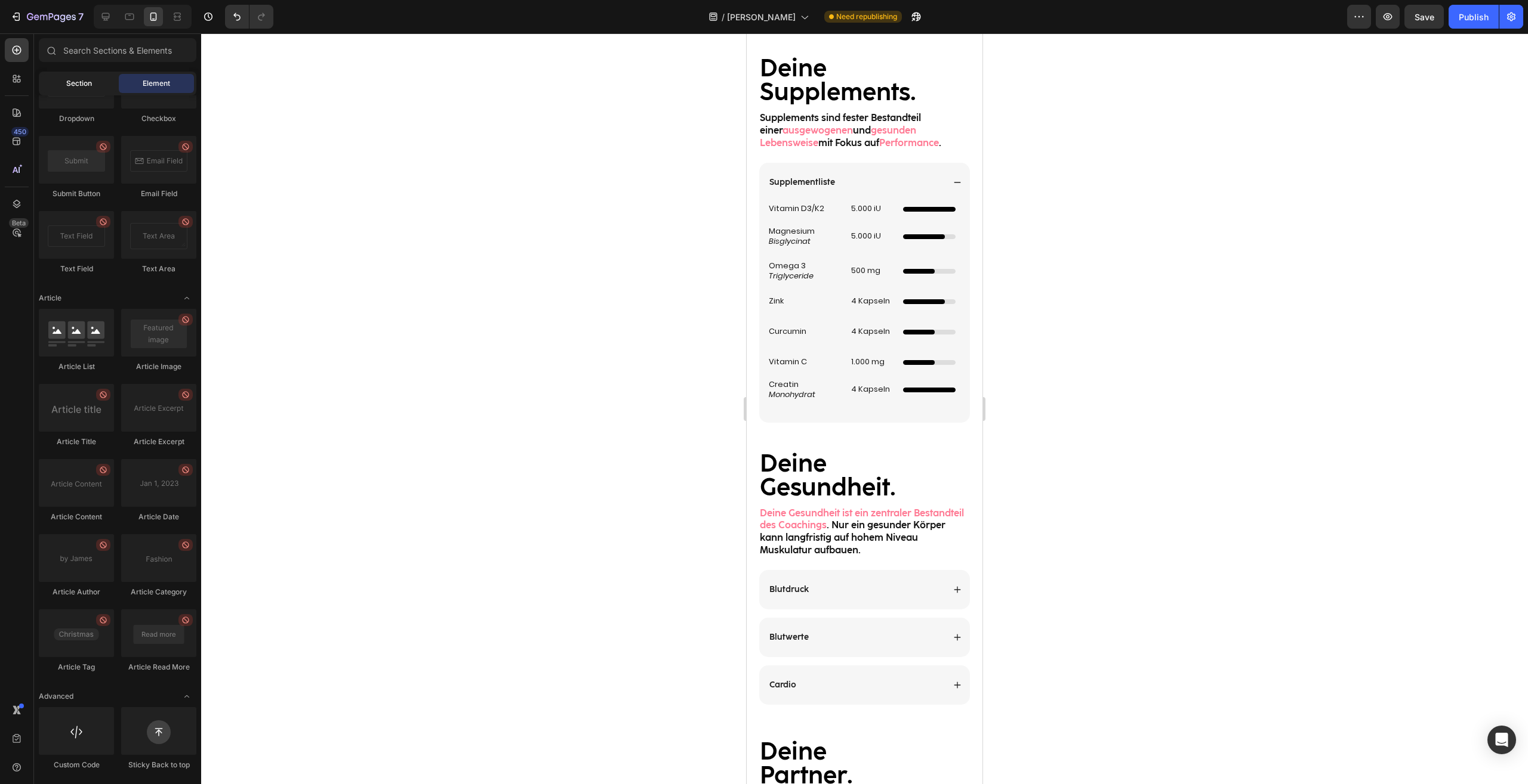
click at [68, 77] on div "Section" at bounding box center [78, 83] width 75 height 19
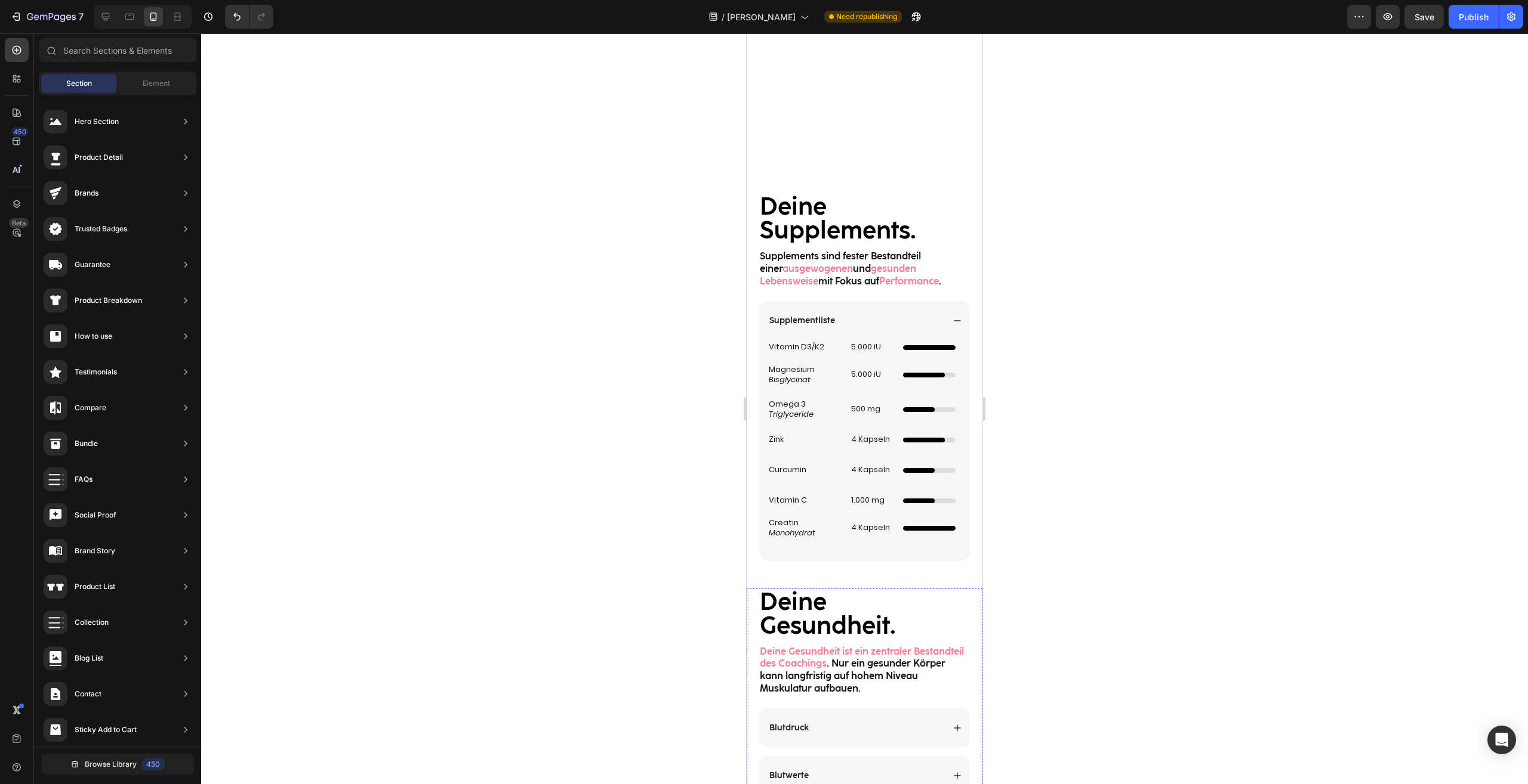
scroll to position [1703, 0]
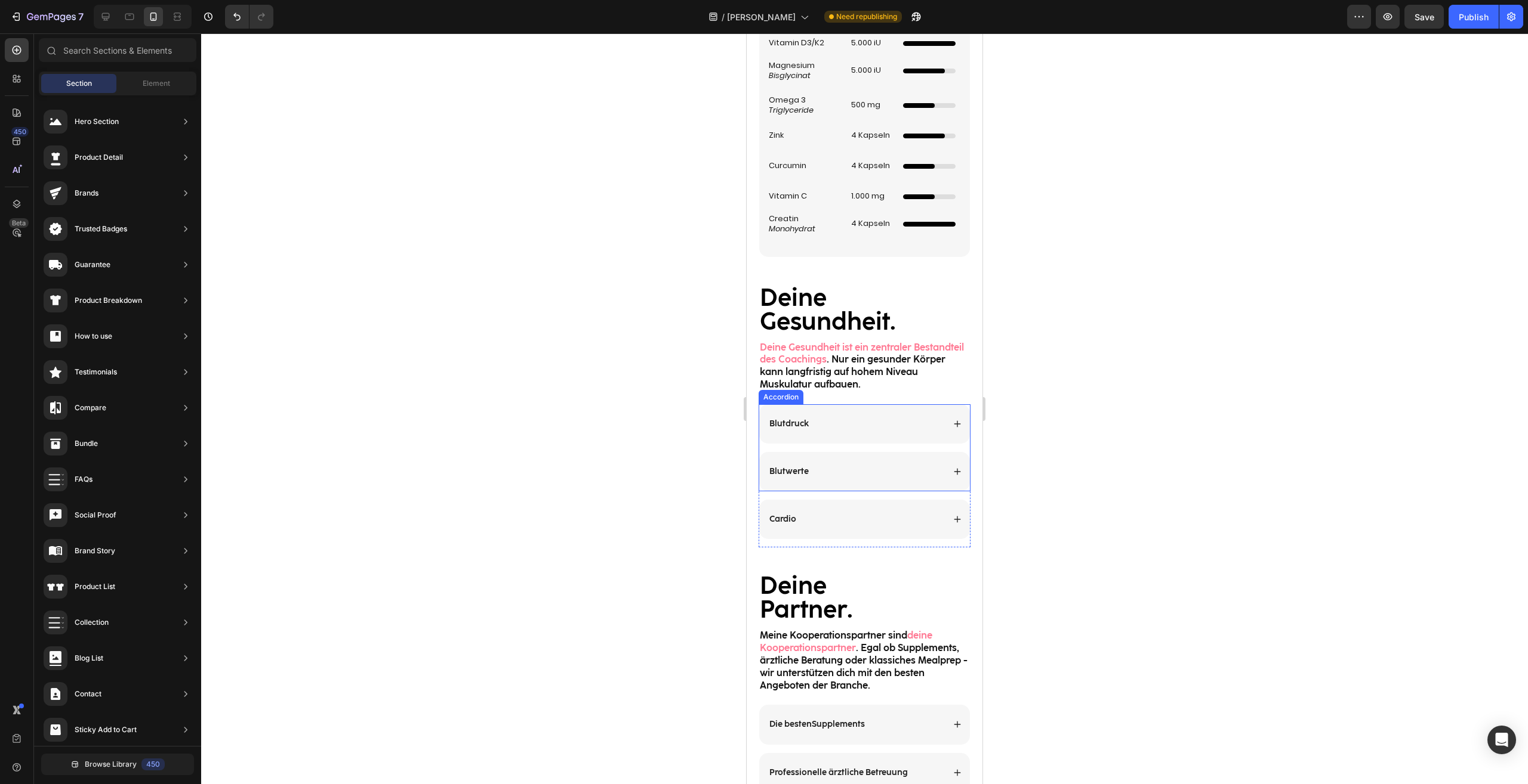
click at [941, 413] on div "Blutdruck" at bounding box center [864, 424] width 211 height 39
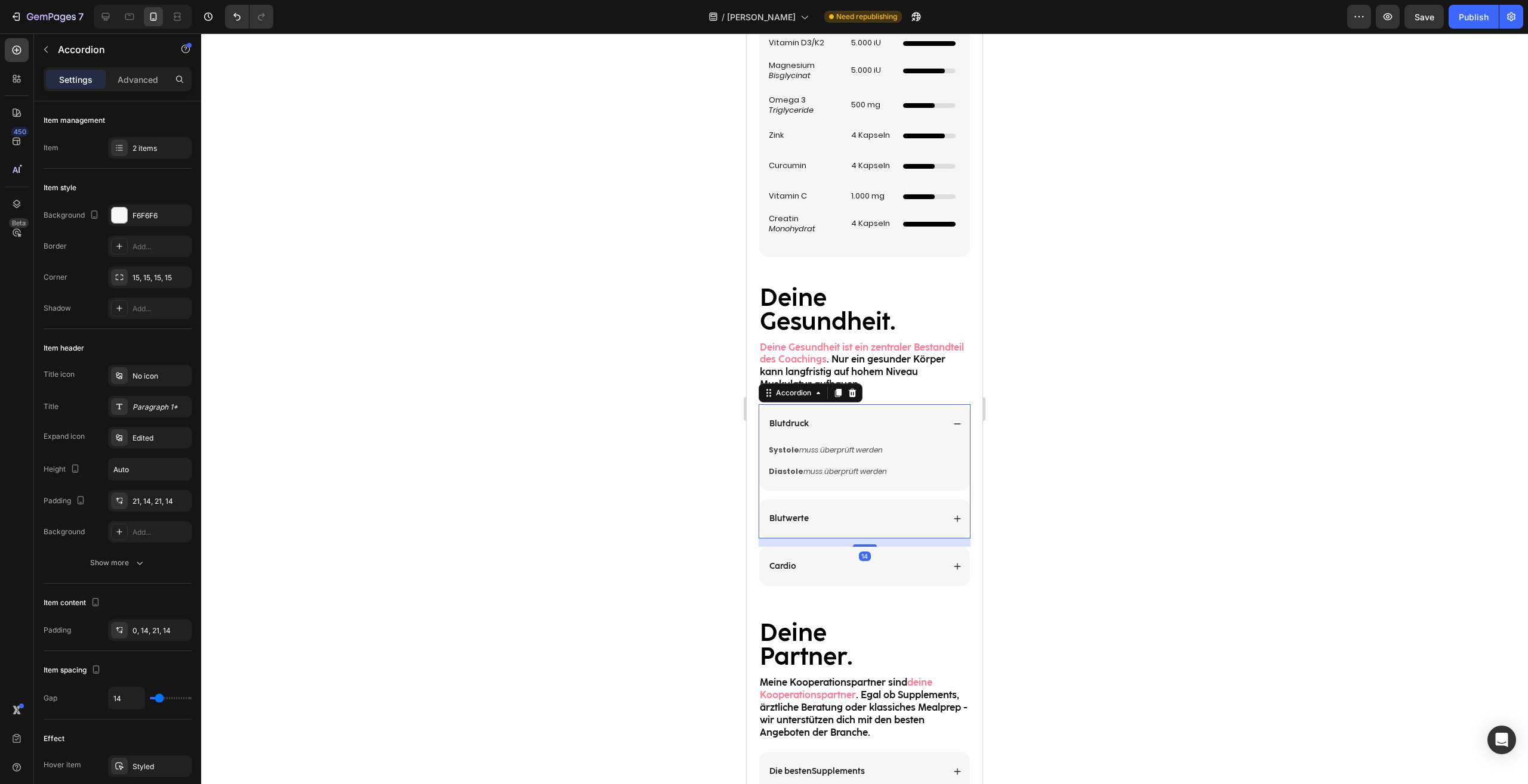
click at [823, 523] on div "Blutwerte" at bounding box center [856, 519] width 176 height 14
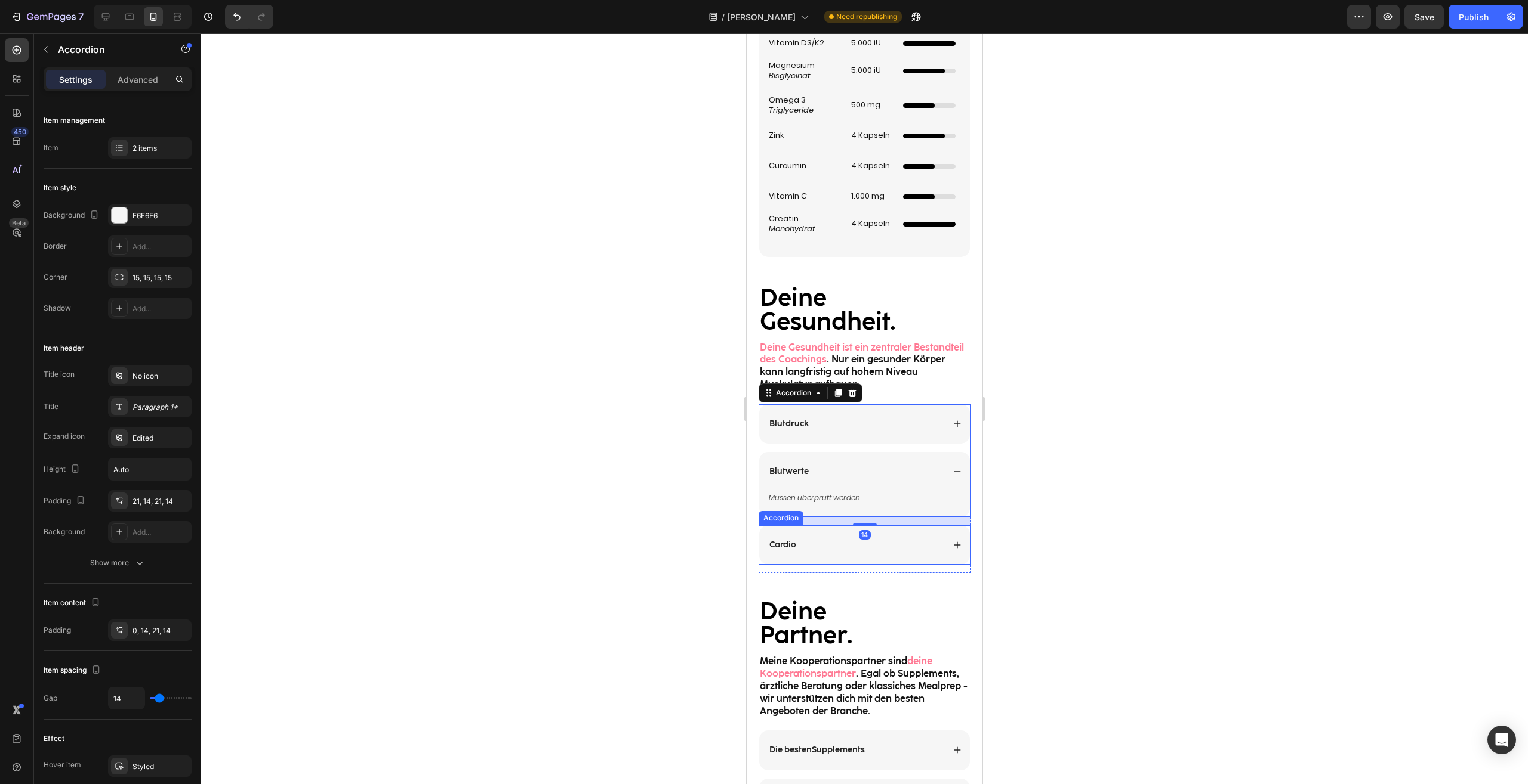
click at [866, 562] on div "Cardio" at bounding box center [864, 545] width 211 height 39
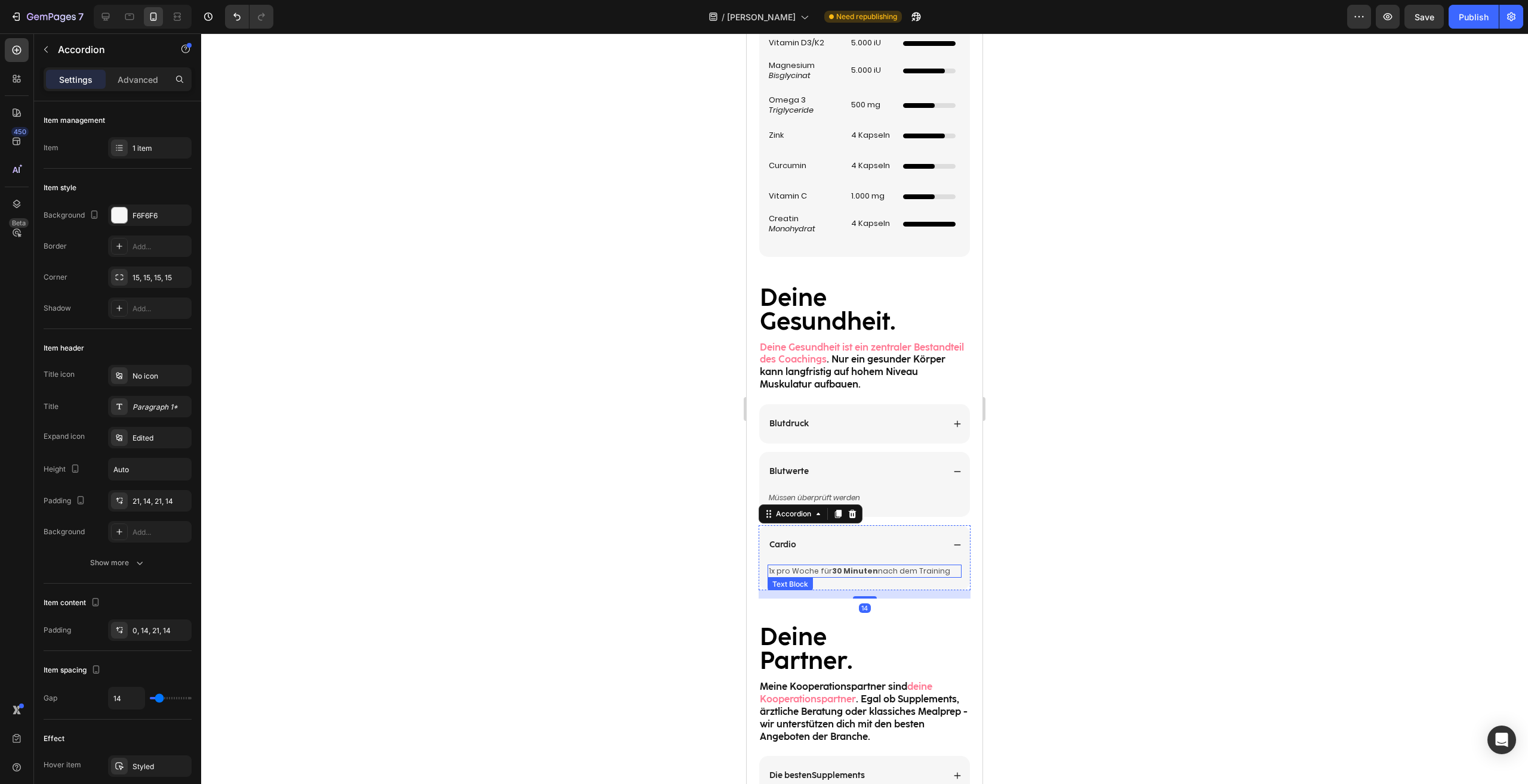
scroll to position [1946, 0]
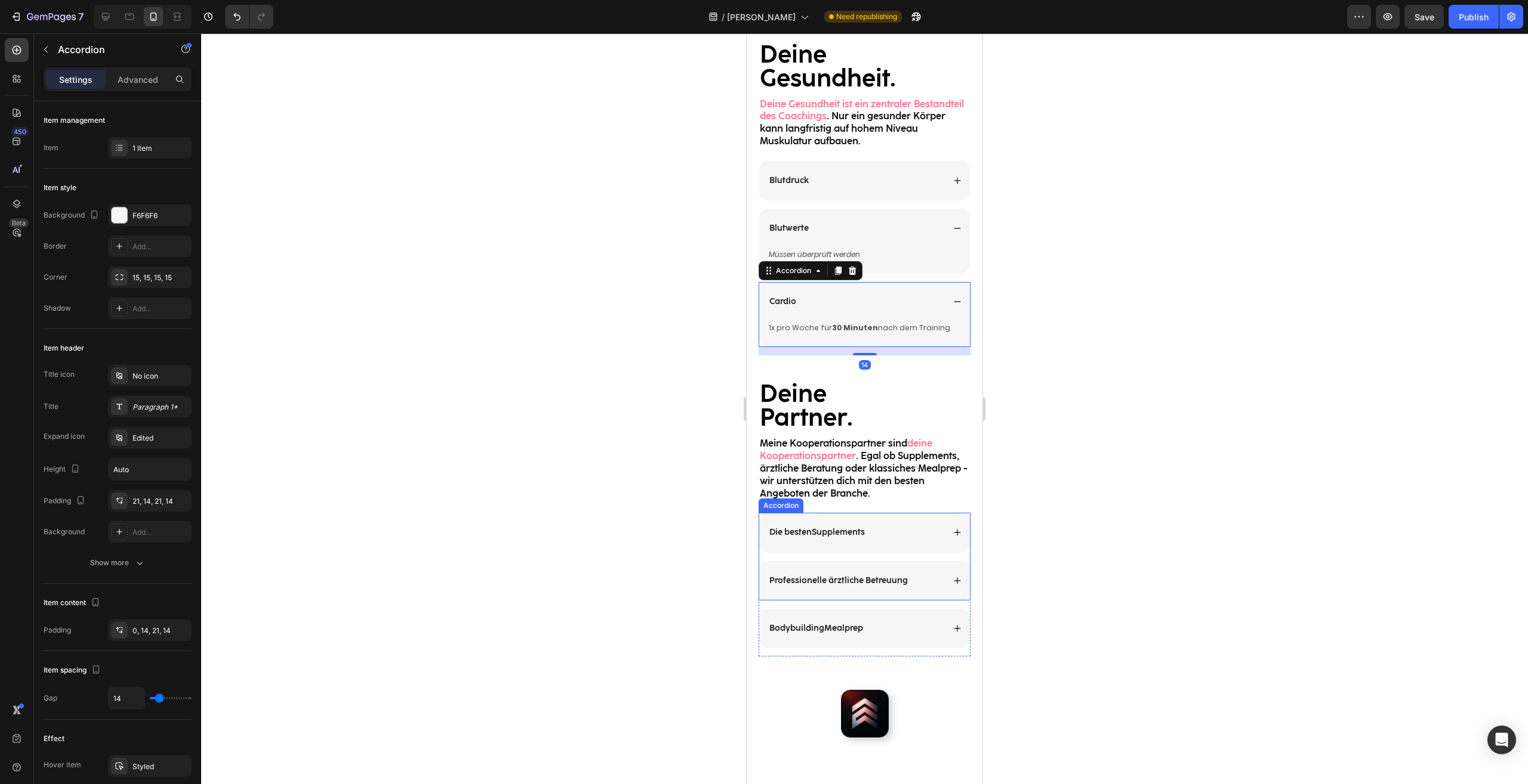
click at [953, 577] on icon at bounding box center [956, 580] width 8 height 8
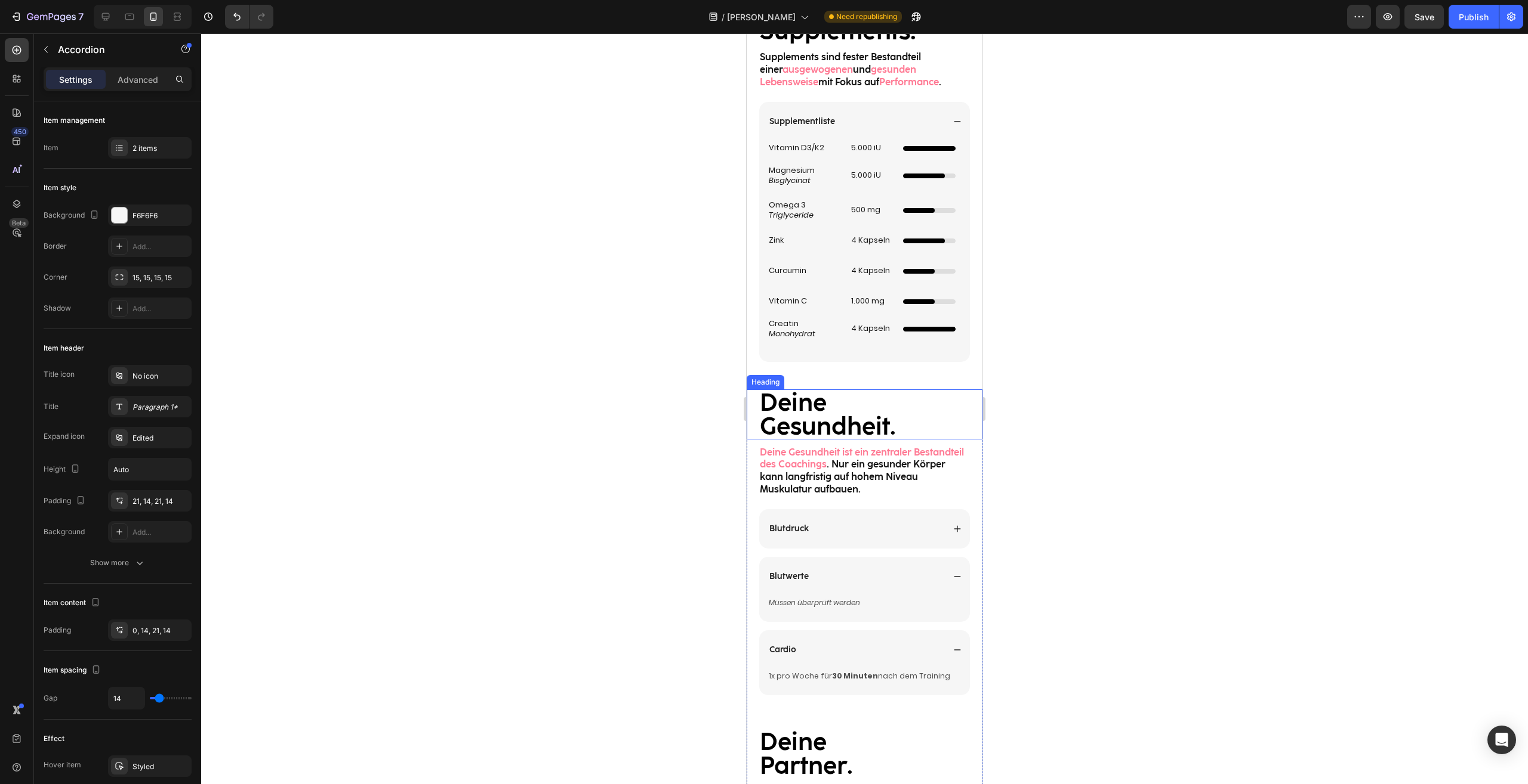
scroll to position [1156, 0]
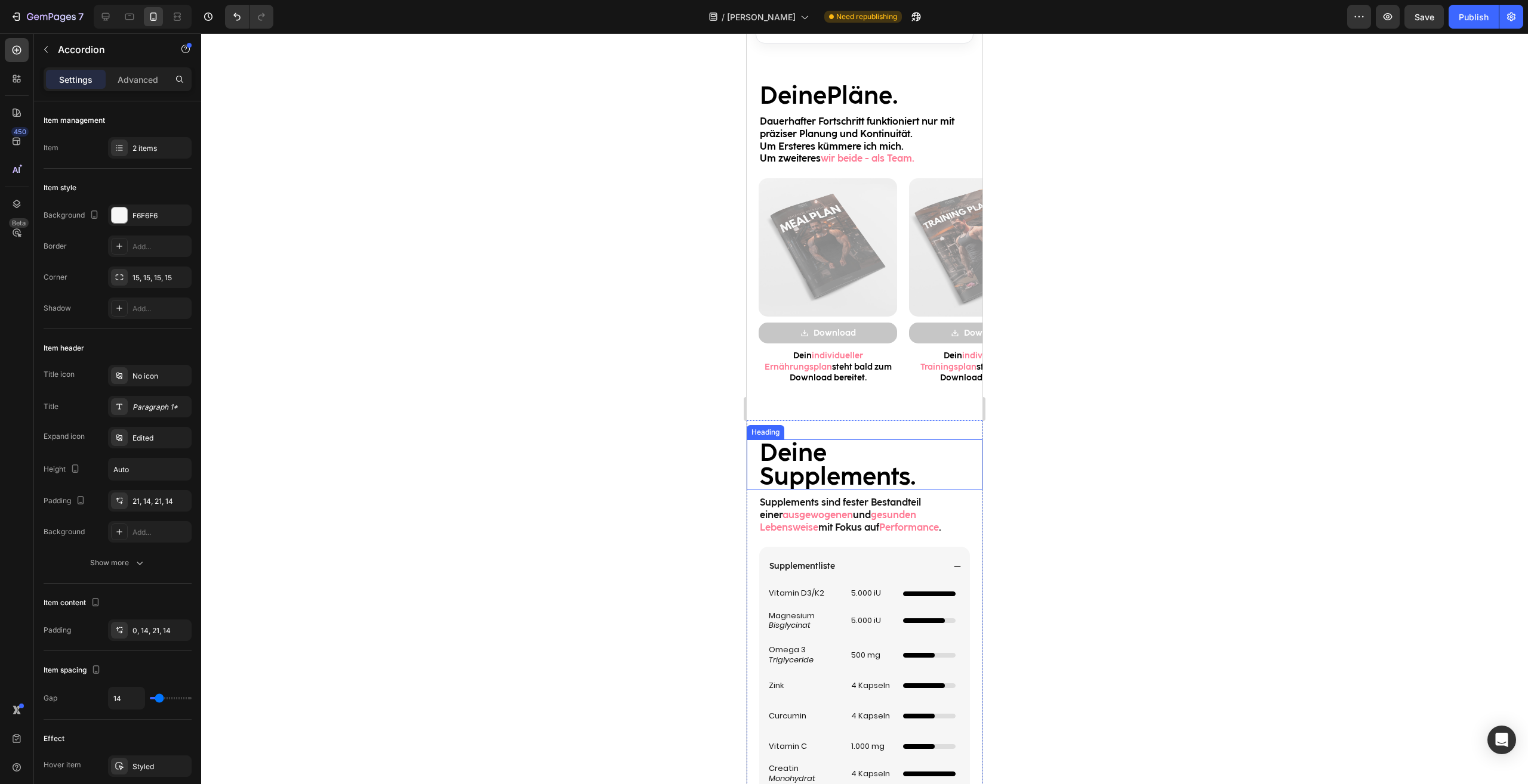
click at [809, 453] on strong "Deine" at bounding box center [792, 453] width 67 height 28
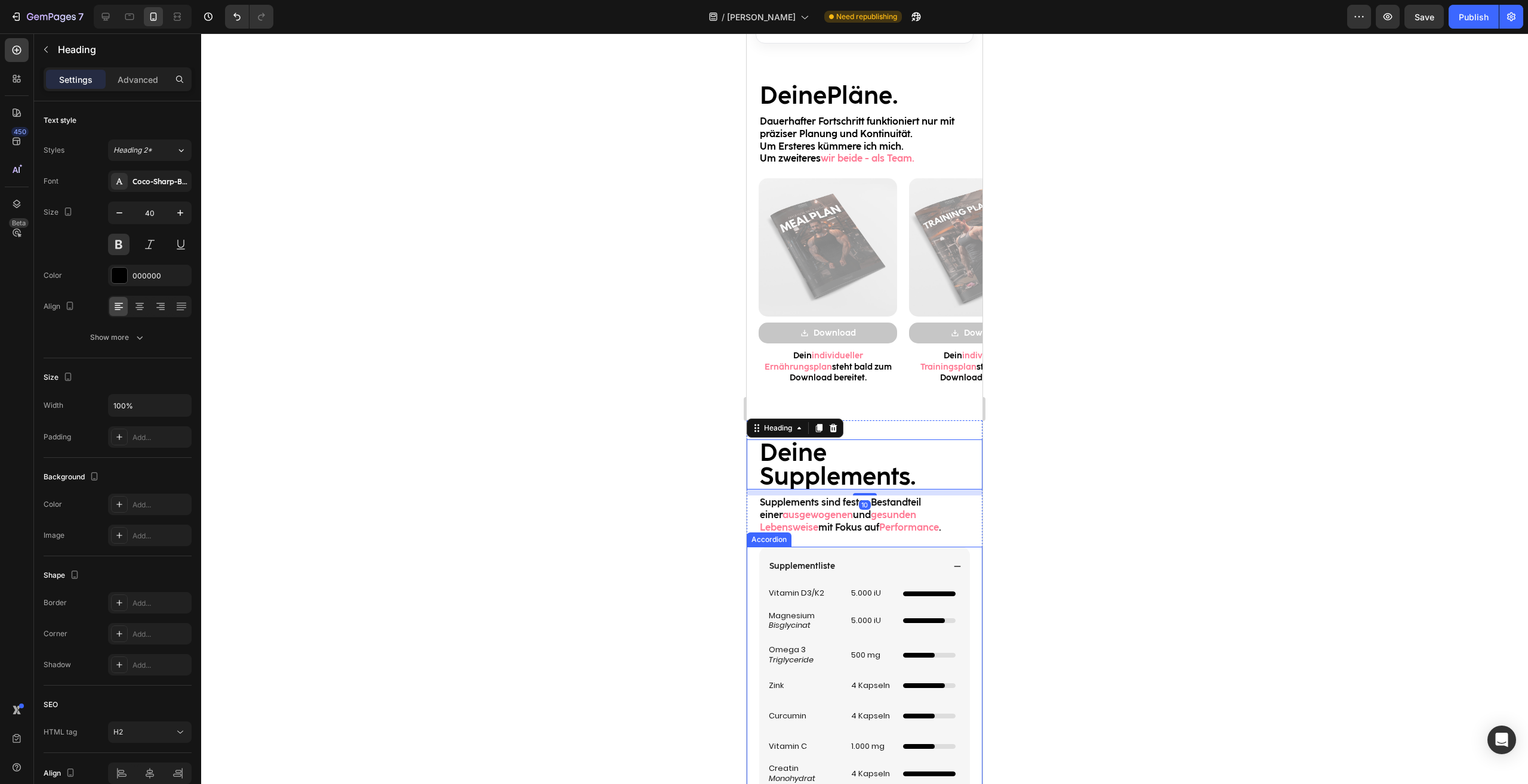
click at [804, 594] on h2 "Vitamin D3/K2" at bounding box center [804, 594] width 73 height 12
click at [844, 612] on icon at bounding box center [839, 611] width 10 height 10
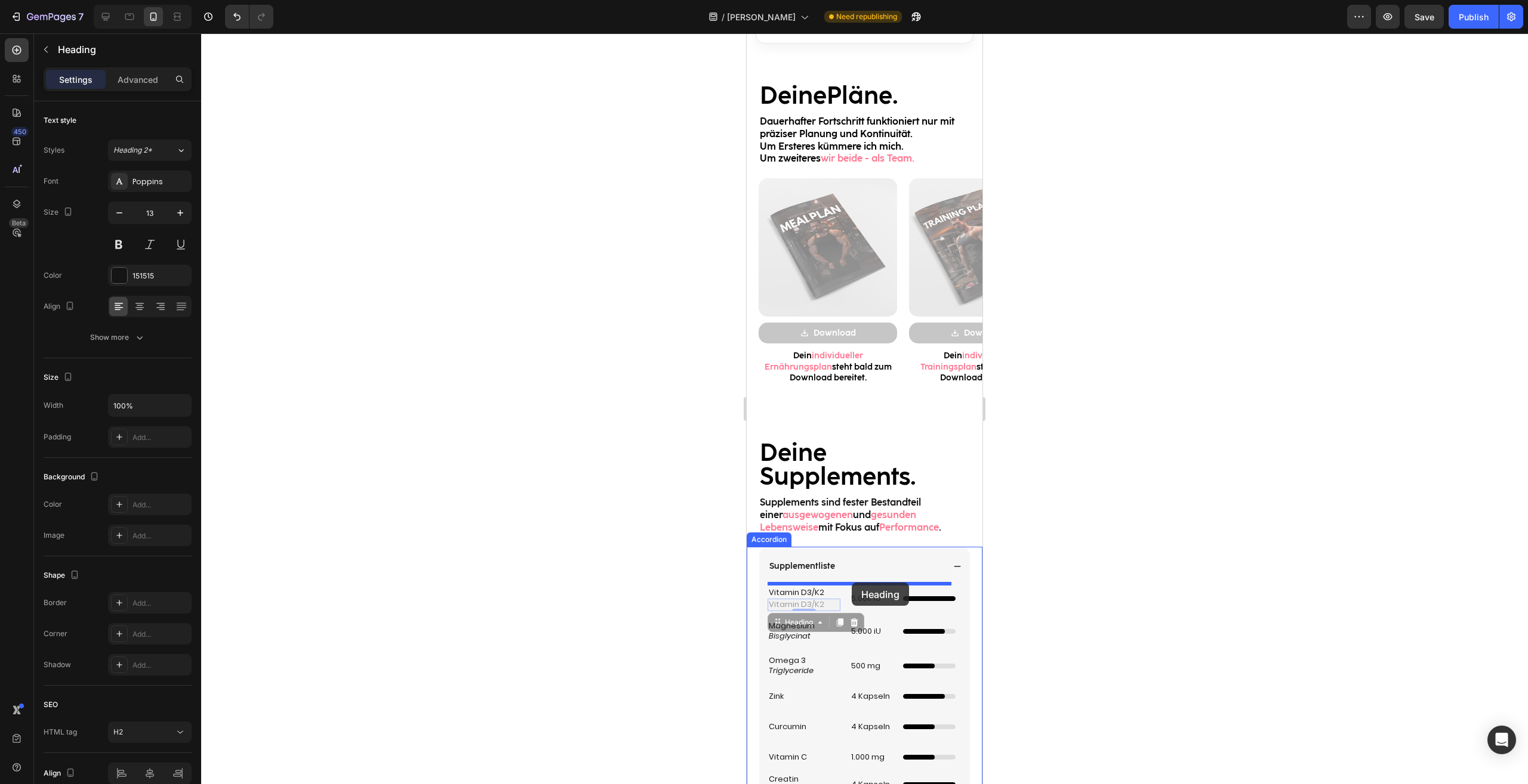
drag, startPoint x: 782, startPoint y: 600, endPoint x: 851, endPoint y: 583, distance: 71.1
click at [851, 583] on div "Mobile ( 395 px) iPhone 13 Mini iPhone 13 Pro iPhone 11 Pro Max iPhone 15 Pro M…" at bounding box center [864, 485] width 236 height 3215
click at [1048, 594] on div at bounding box center [865, 409] width 1327 height 751
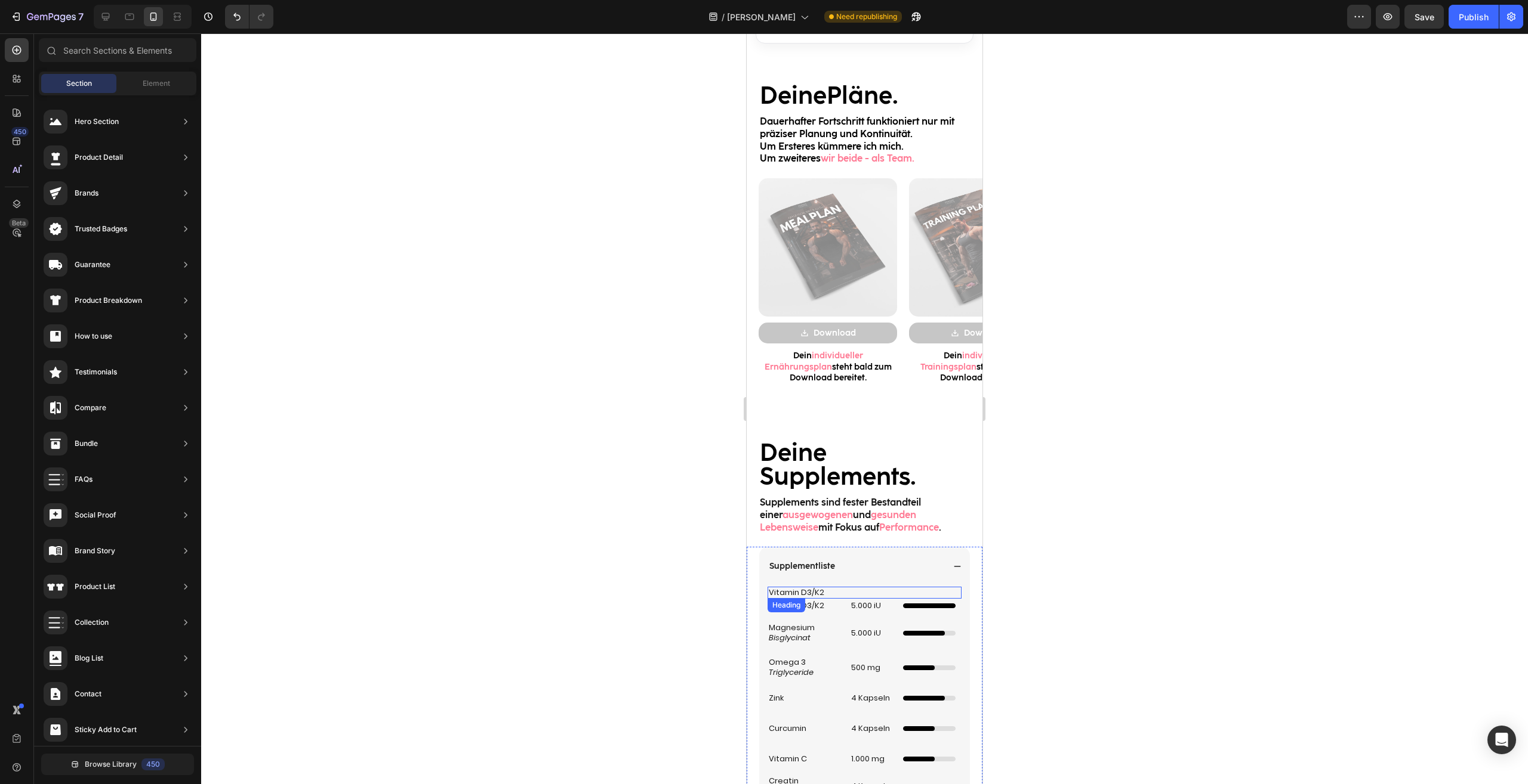
click at [818, 586] on h2 "Vitamin D3/K2" at bounding box center [865, 593] width 194 height 12
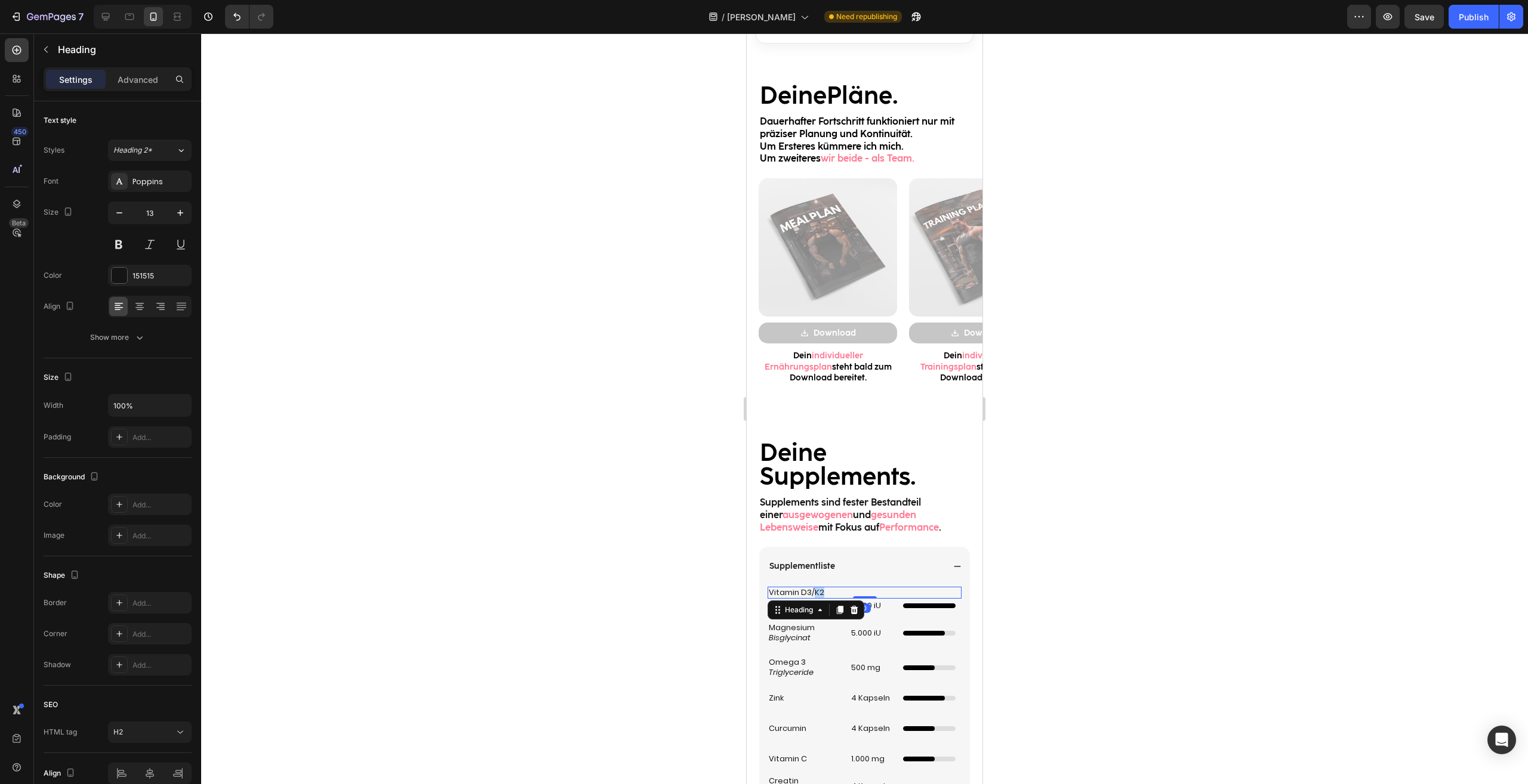
click at [818, 586] on h2 "Vitamin D3/K2" at bounding box center [865, 593] width 194 height 12
click at [818, 588] on p "Vitamin D3/K2" at bounding box center [864, 593] width 191 height 10
click at [154, 76] on p "Advanced" at bounding box center [138, 79] width 41 height 12
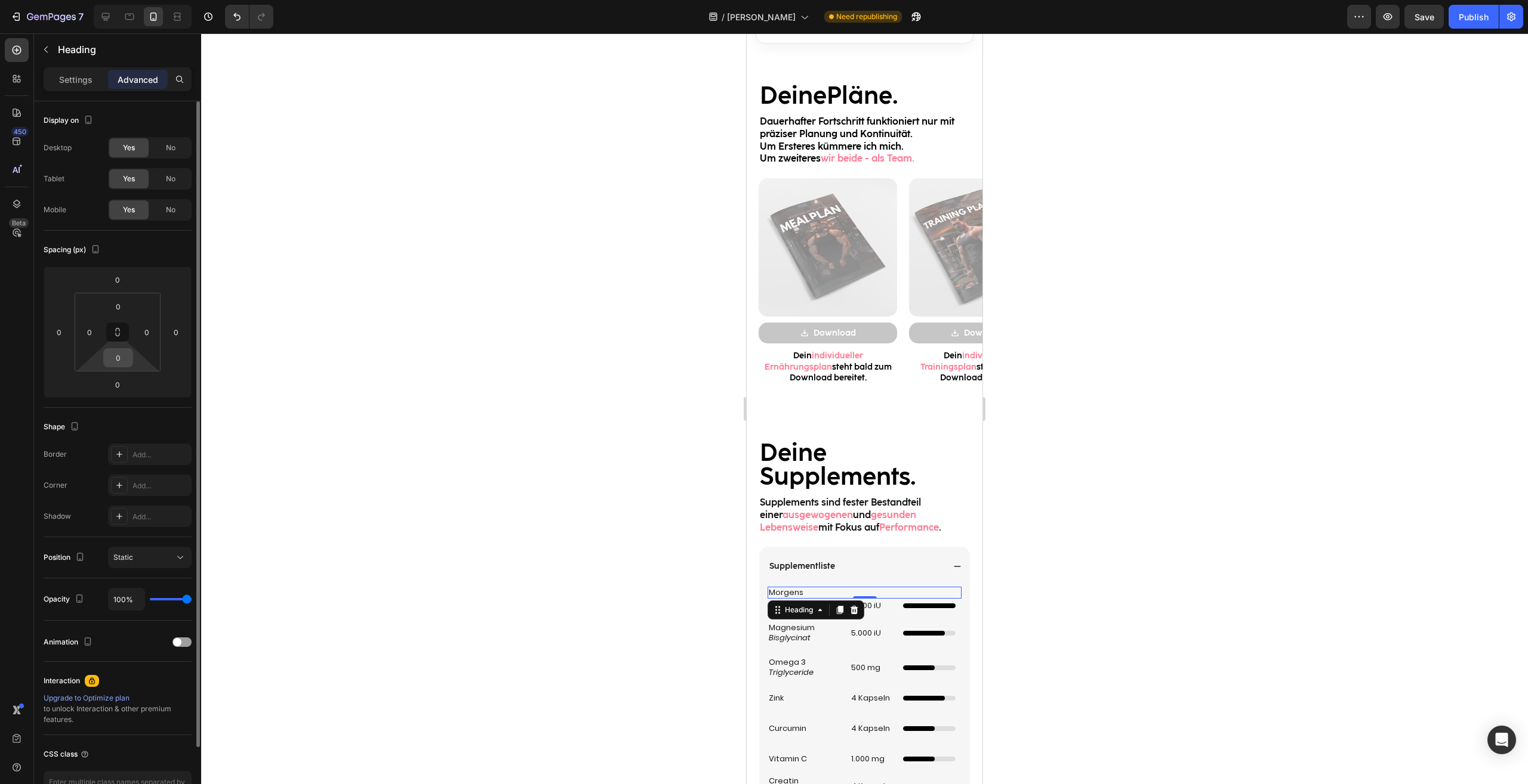
click at [127, 350] on input "0" at bounding box center [118, 358] width 24 height 18
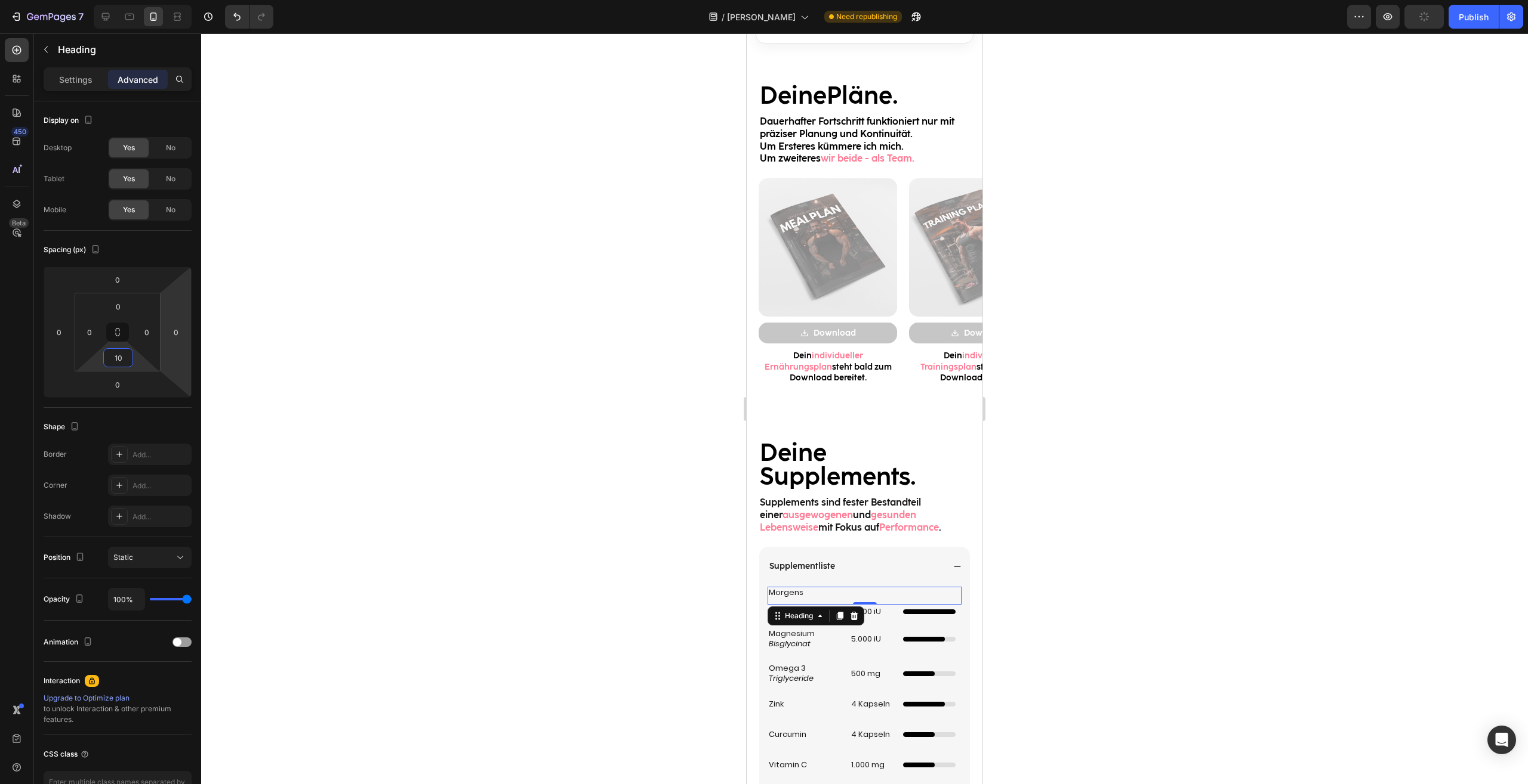
type input "10"
click at [784, 591] on p "Morgens" at bounding box center [864, 593] width 191 height 10
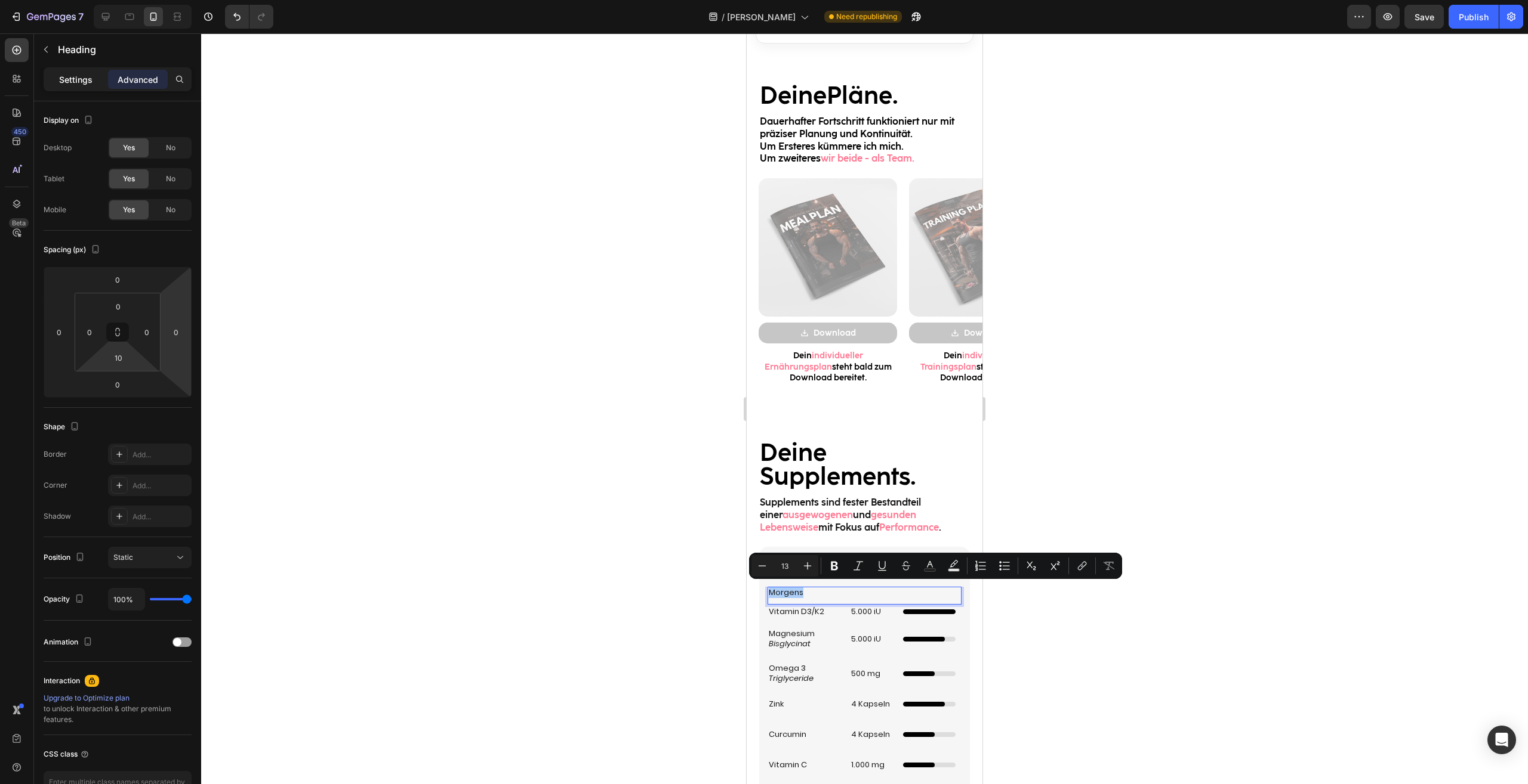
click at [90, 84] on p "Settings" at bounding box center [76, 79] width 34 height 12
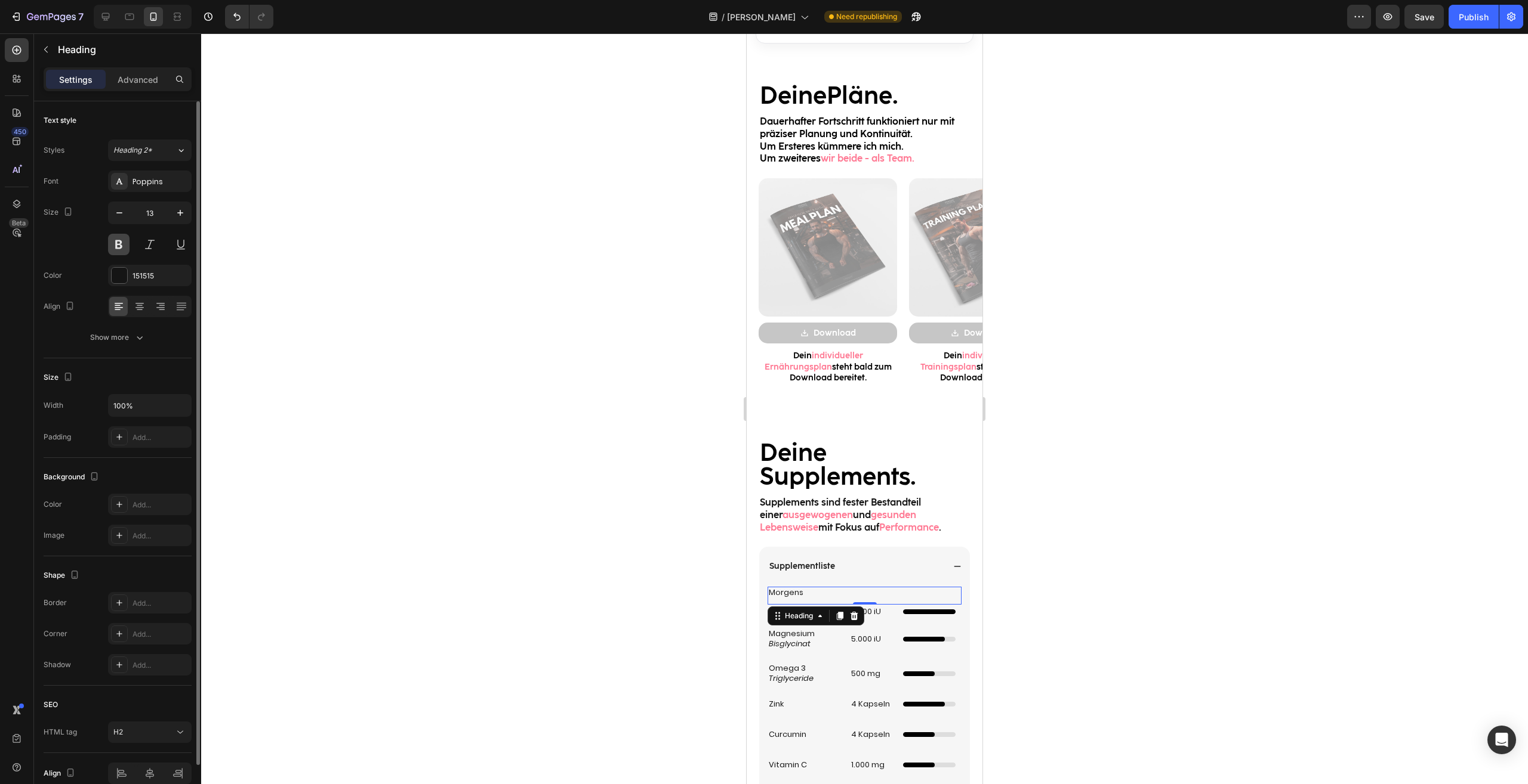
click at [123, 240] on button at bounding box center [118, 245] width 21 height 21
click at [180, 211] on icon "button" at bounding box center [180, 213] width 6 height 6
type input "15"
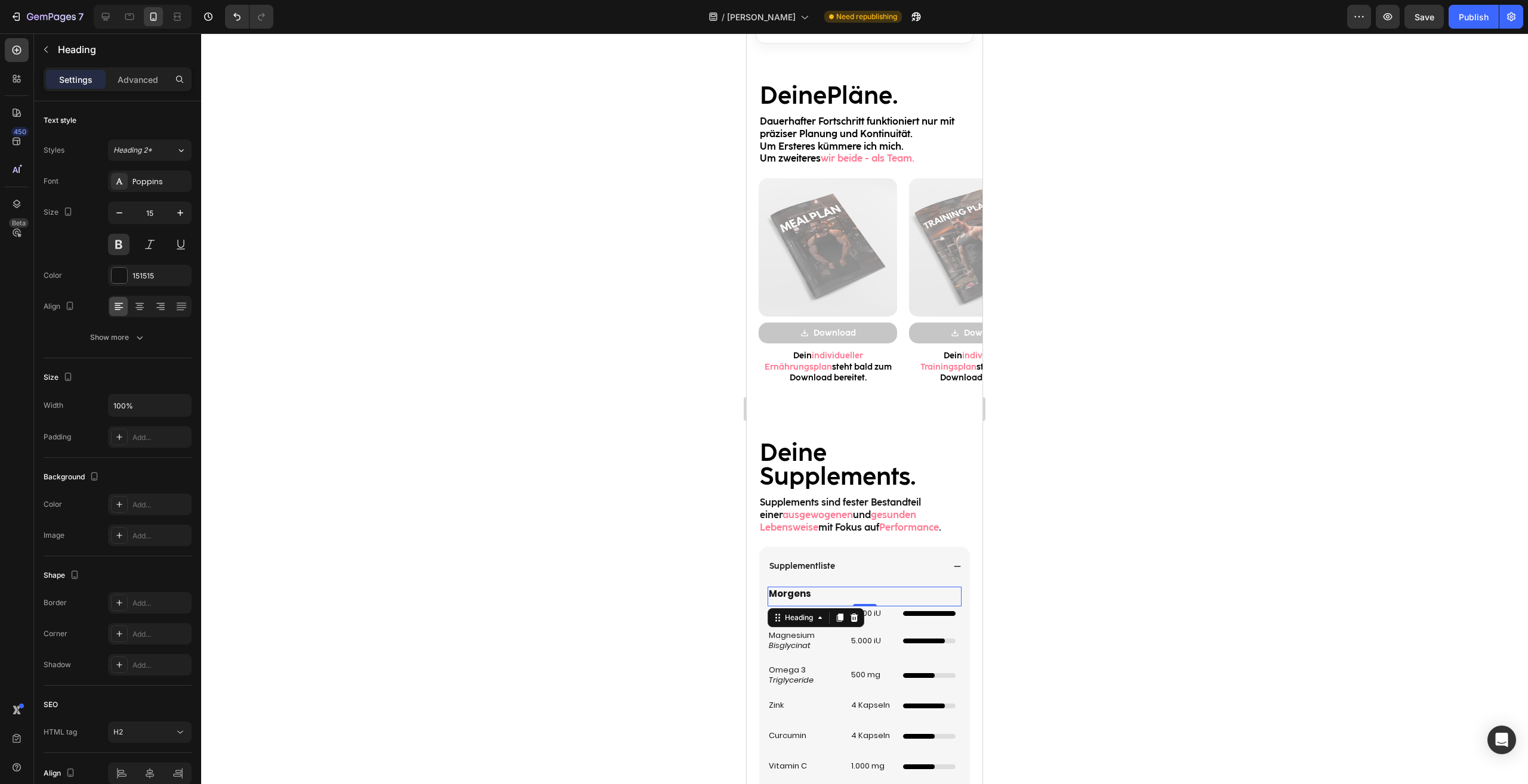
click at [1020, 554] on div at bounding box center [865, 409] width 1327 height 751
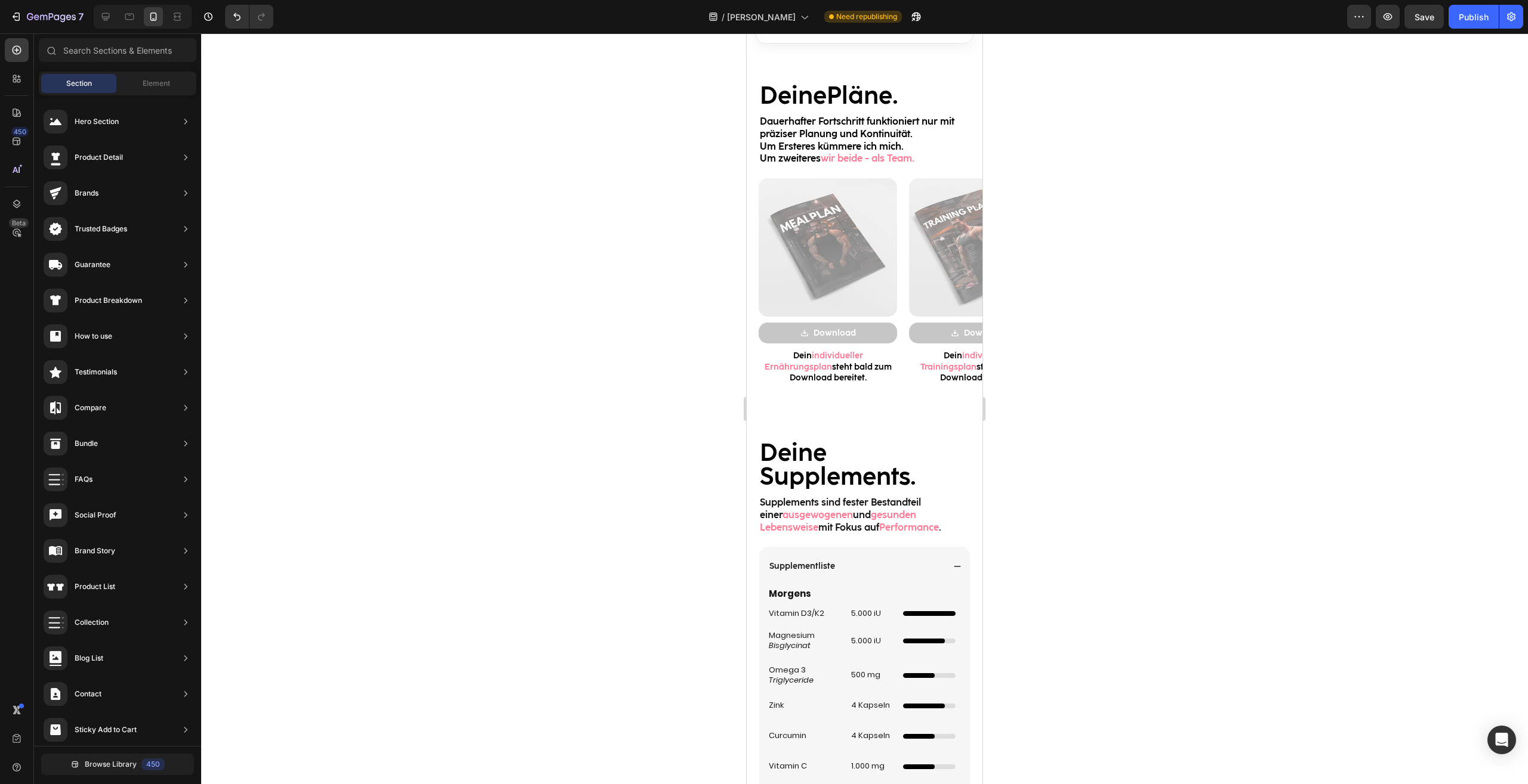
click at [1020, 554] on div at bounding box center [865, 409] width 1327 height 751
click at [1080, 605] on div at bounding box center [865, 409] width 1327 height 751
click at [873, 598] on div "Morgens Heading" at bounding box center [865, 596] width 194 height 20
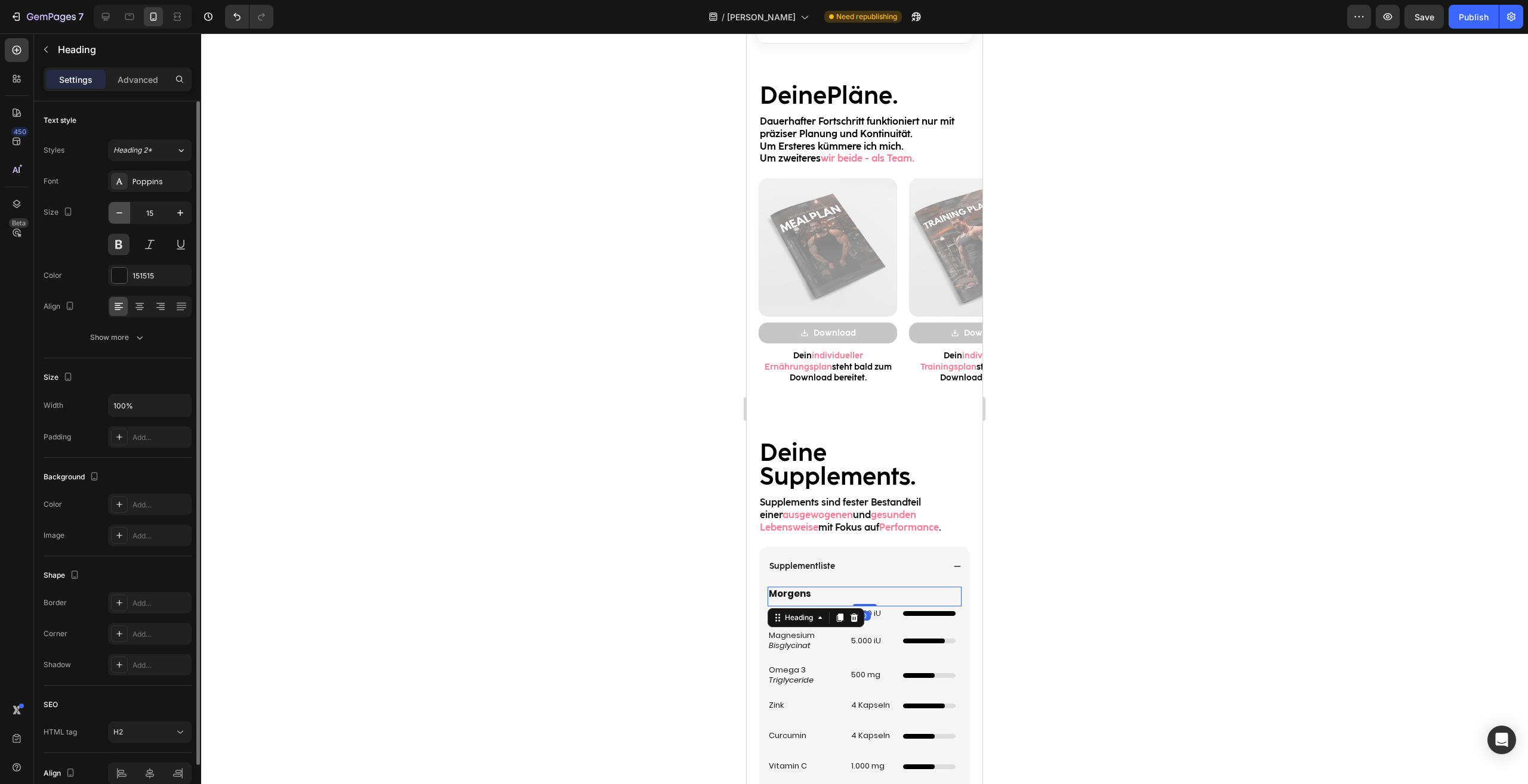
click at [124, 212] on icon "button" at bounding box center [118, 213] width 12 height 12
type input "14"
click at [1160, 509] on div at bounding box center [865, 409] width 1327 height 751
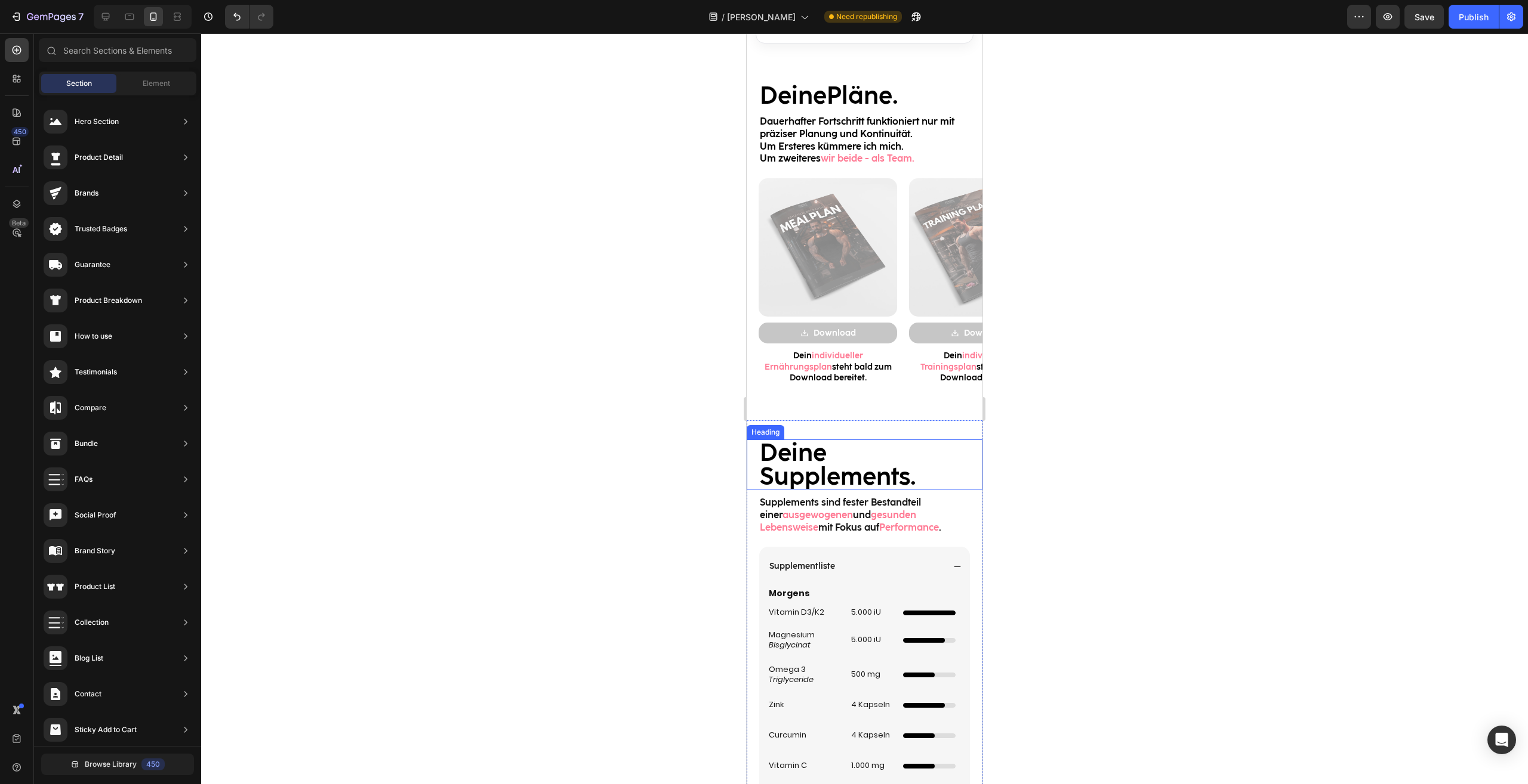
click at [1160, 509] on div at bounding box center [865, 409] width 1327 height 751
click at [809, 607] on h2 "Vitamin D3/K2" at bounding box center [804, 613] width 73 height 12
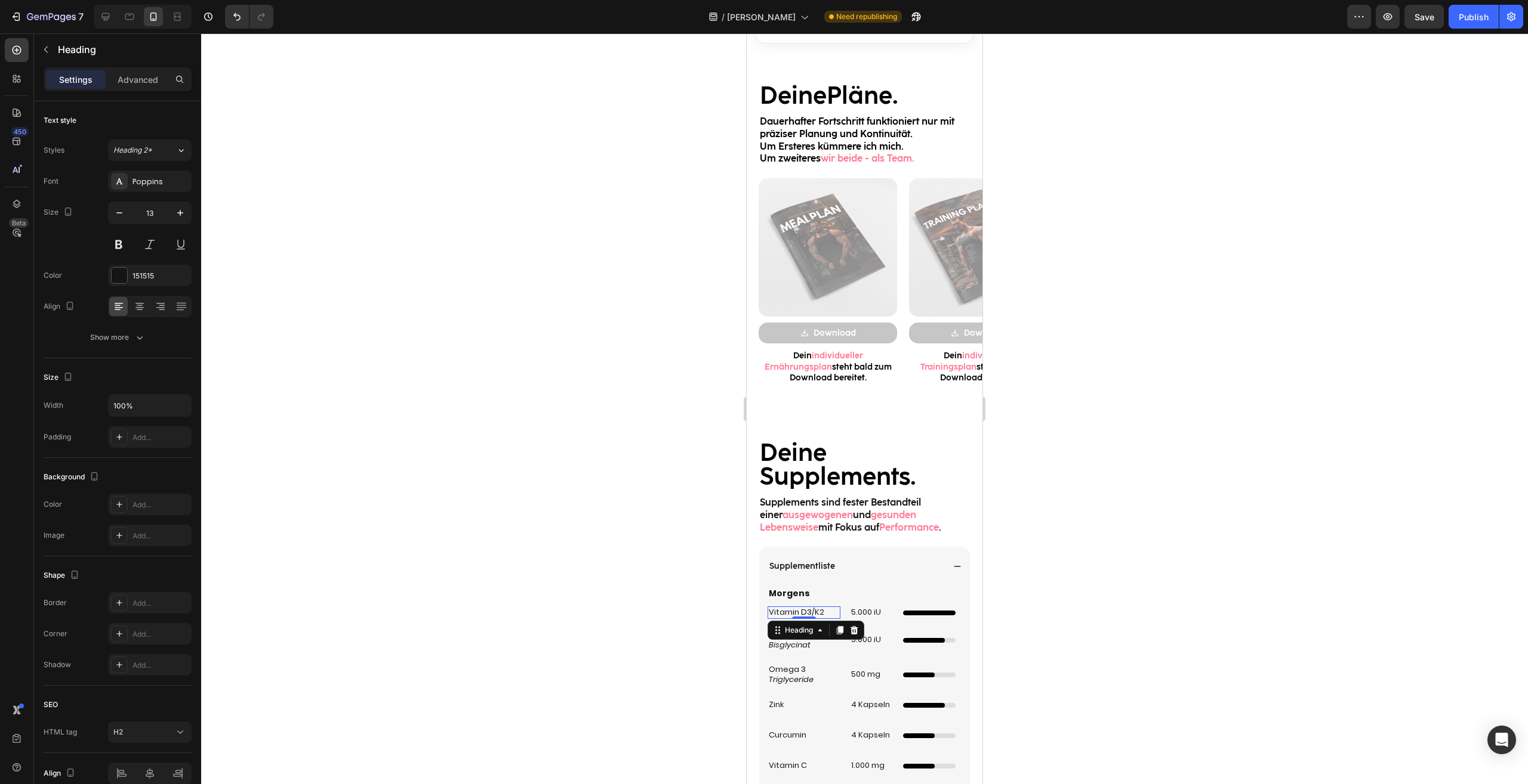
click at [810, 588] on p "Morgens" at bounding box center [864, 594] width 191 height 11
click at [1088, 586] on div at bounding box center [865, 409] width 1327 height 751
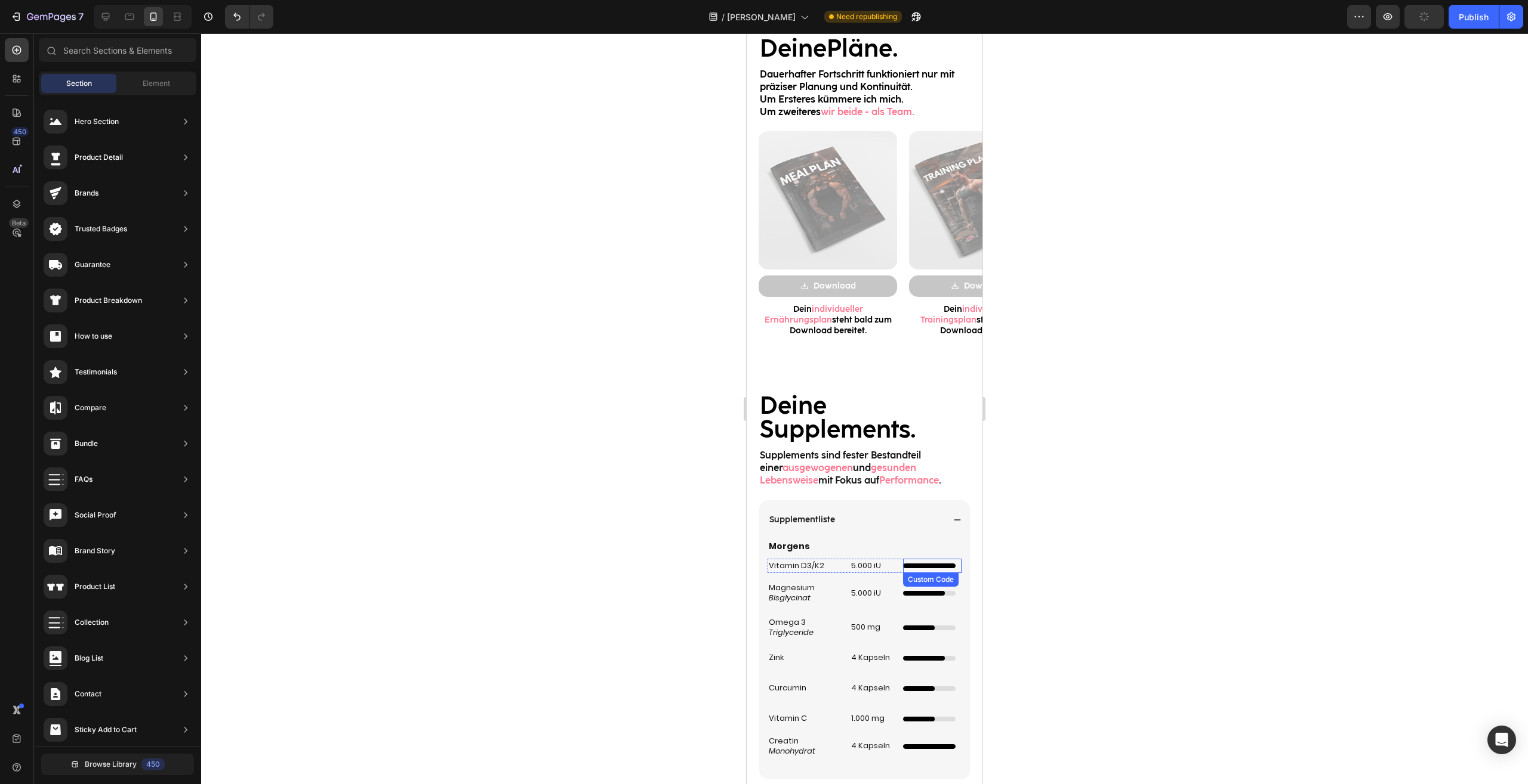
scroll to position [1277, 0]
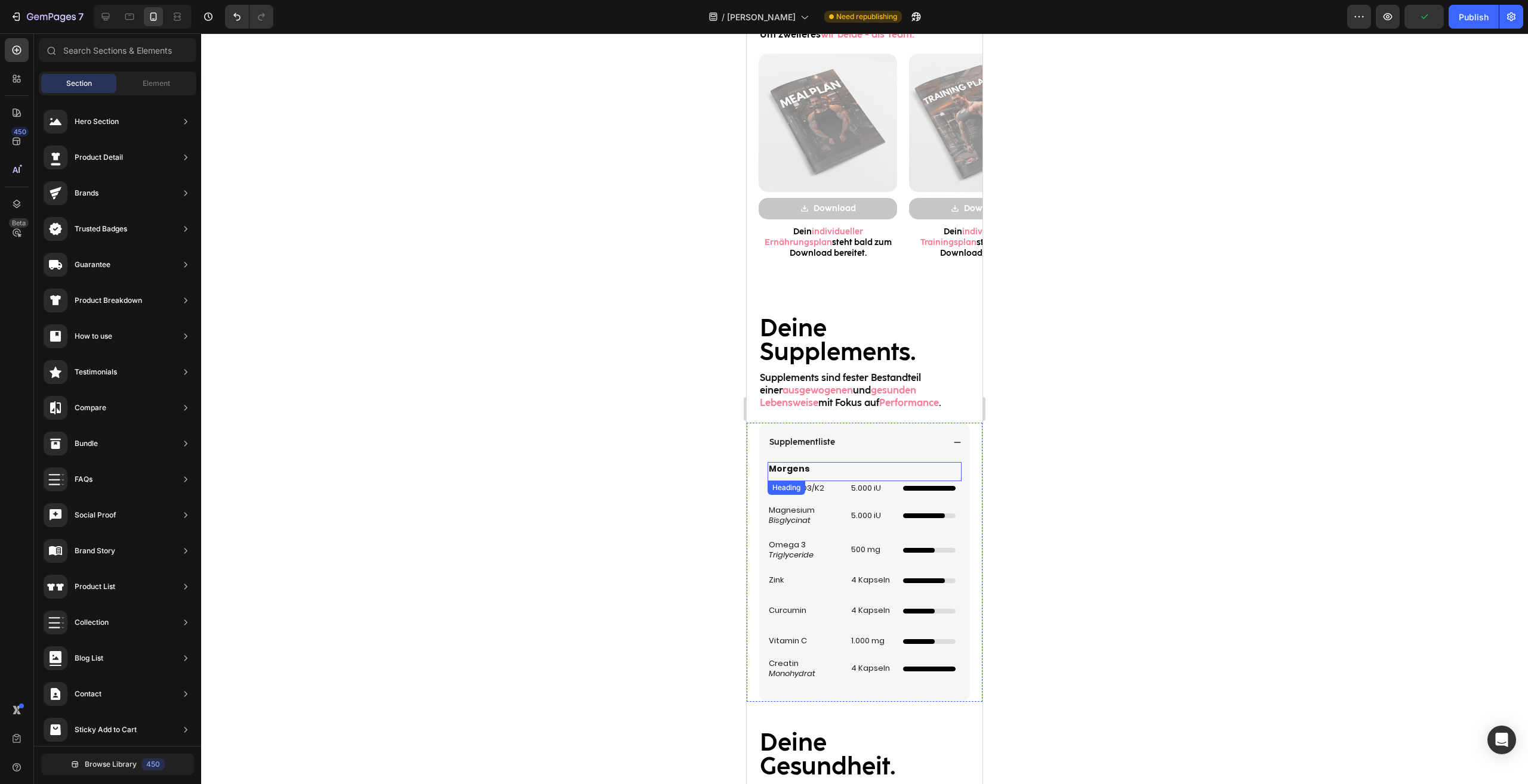
click at [800, 465] on p "Morgens" at bounding box center [864, 469] width 191 height 11
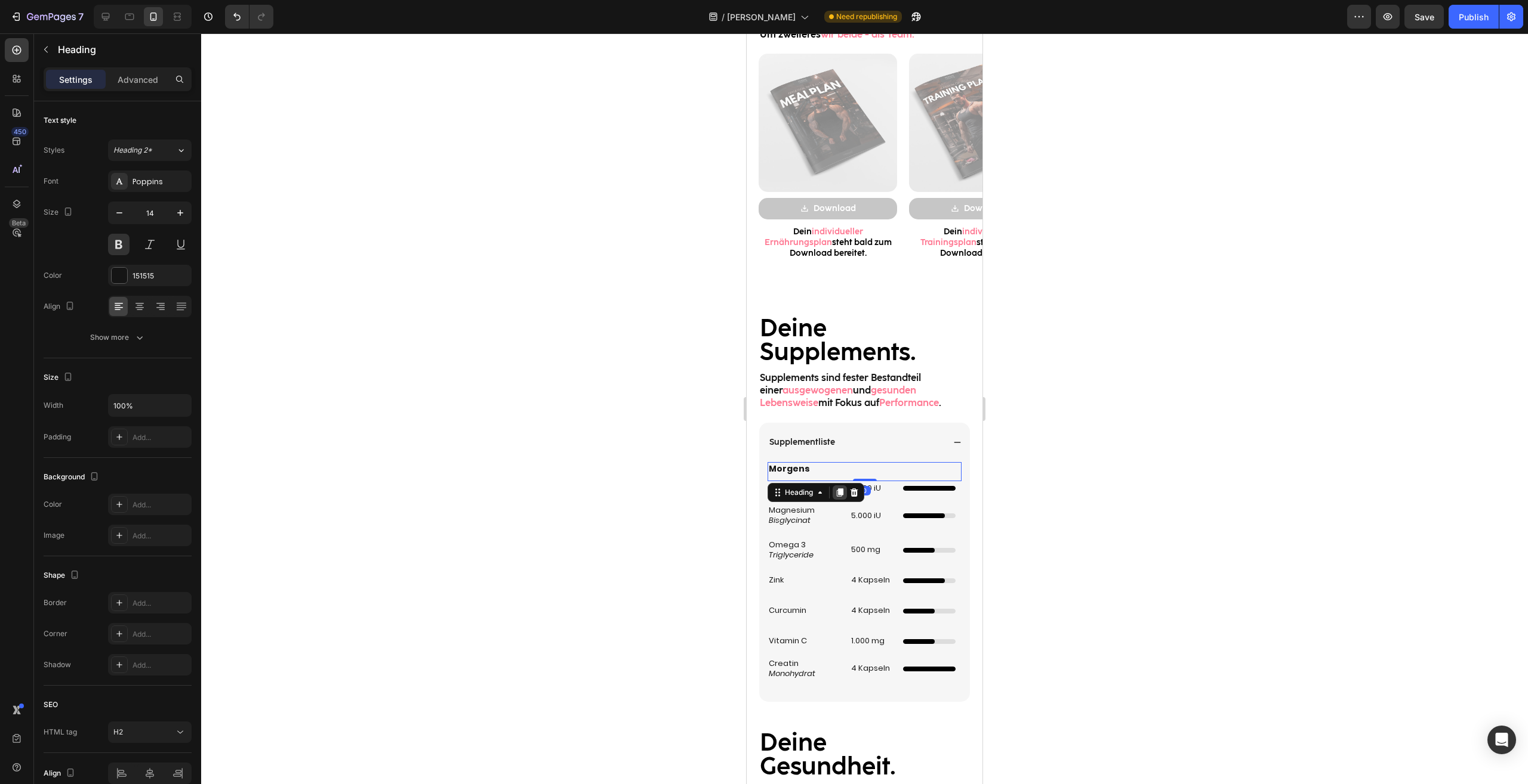
click at [838, 495] on icon at bounding box center [839, 492] width 10 height 10
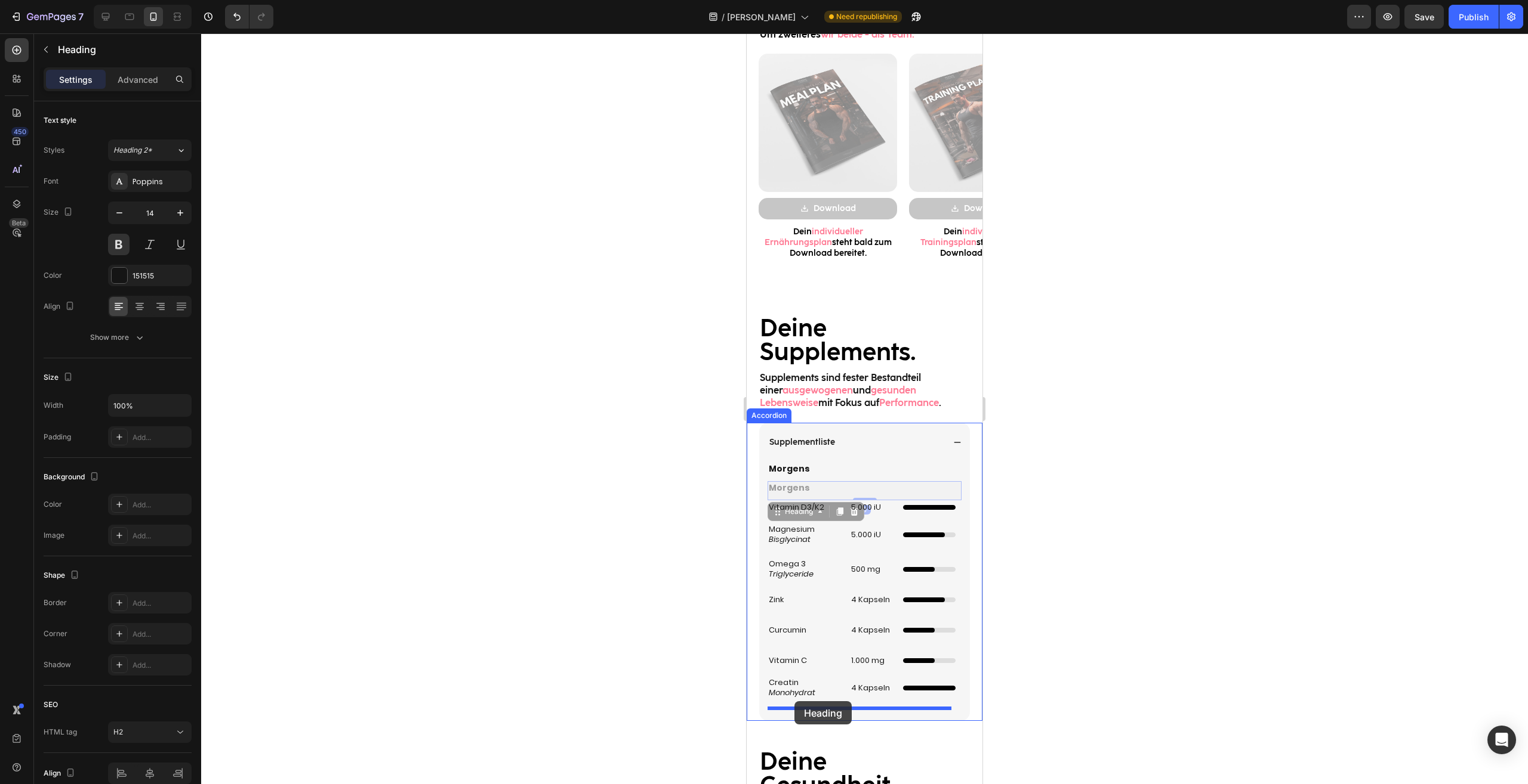
drag, startPoint x: 793, startPoint y: 599, endPoint x: 794, endPoint y: 701, distance: 102.0
click at [794, 701] on div "Mobile ( 395 px) iPhone 13 Mini iPhone 13 Pro iPhone 11 Pro Max iPhone 15 Pro M…" at bounding box center [864, 297] width 236 height 3083
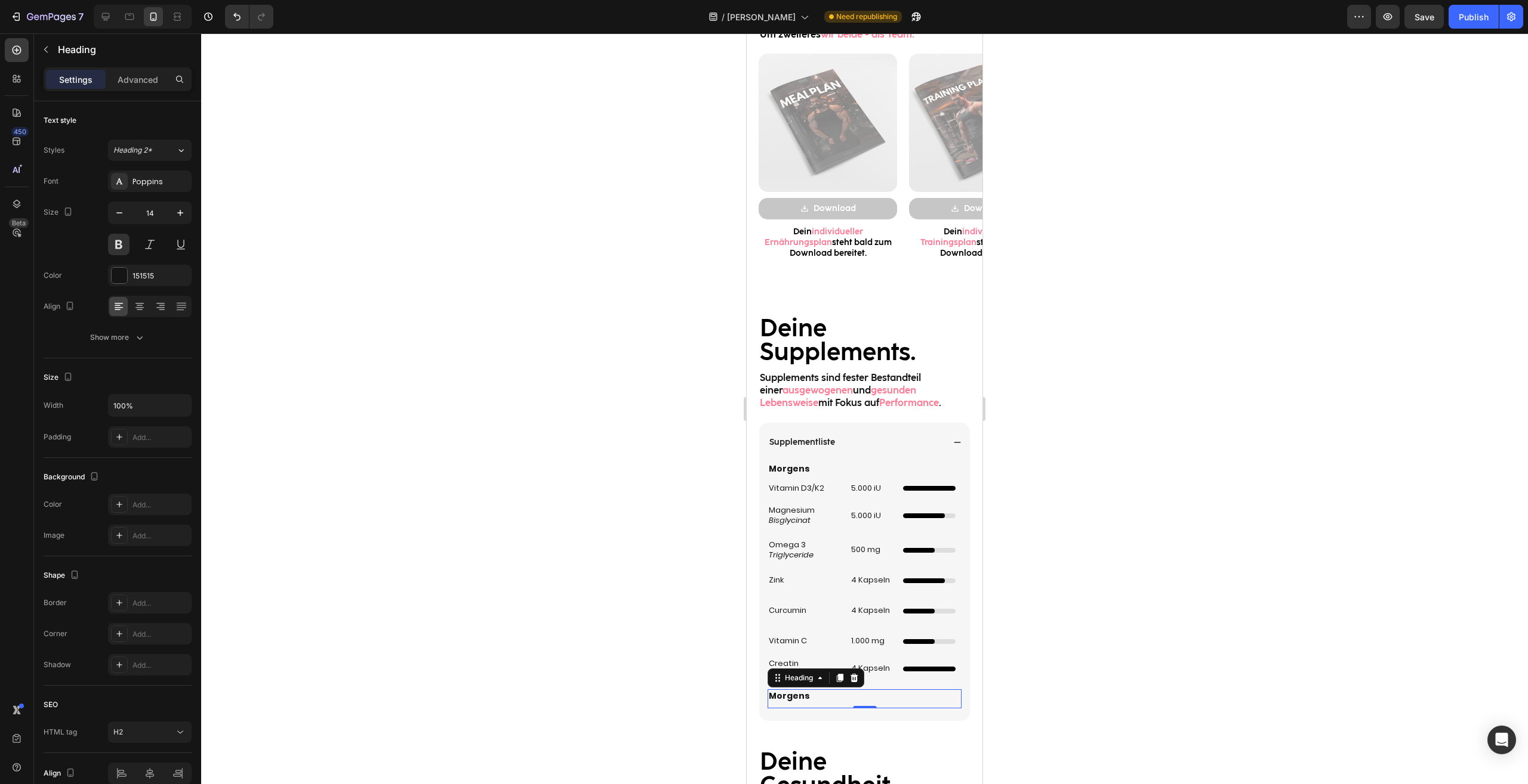
click at [1055, 650] on div at bounding box center [865, 409] width 1327 height 751
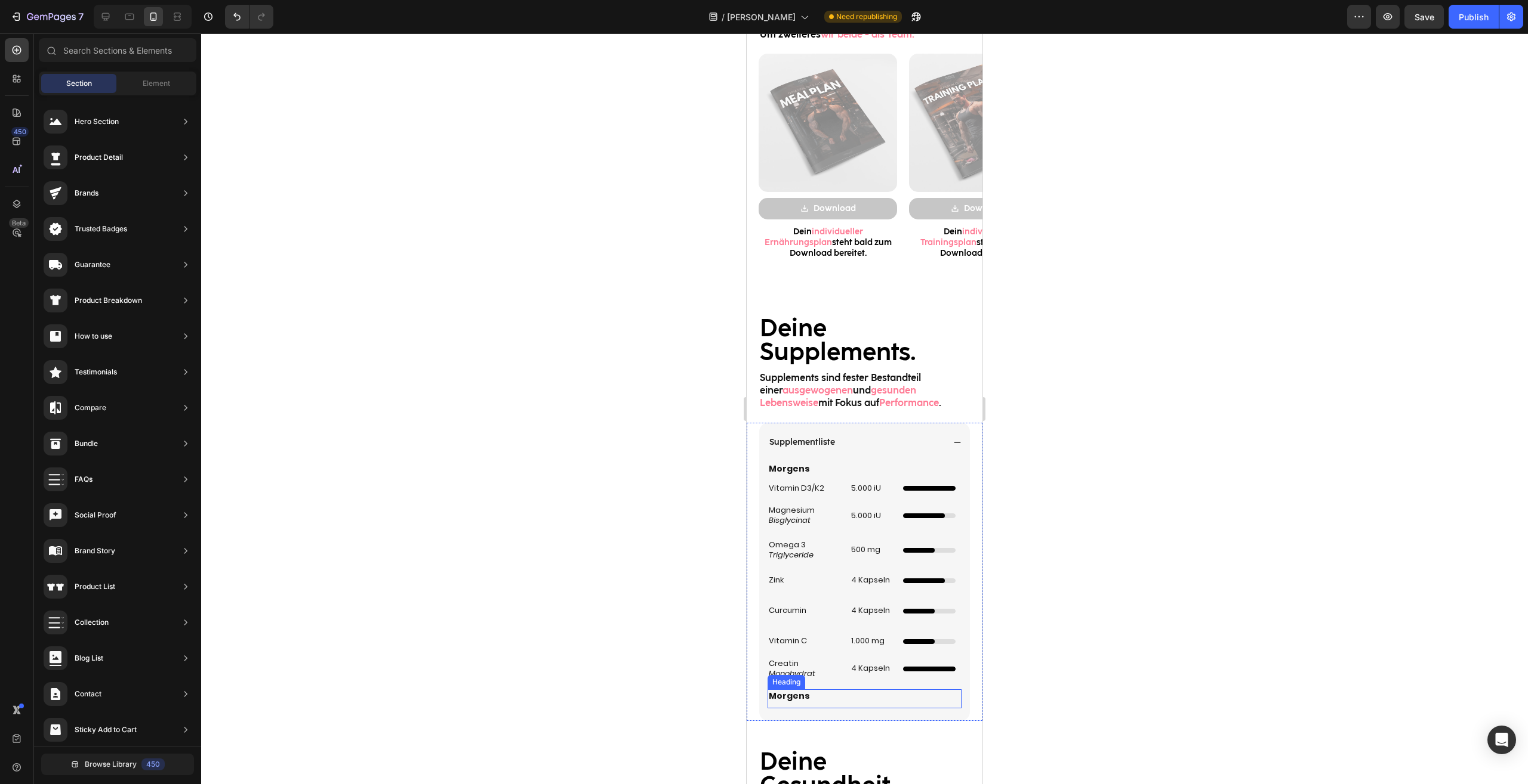
click at [793, 698] on h2 "Morgens" at bounding box center [865, 696] width 194 height 13
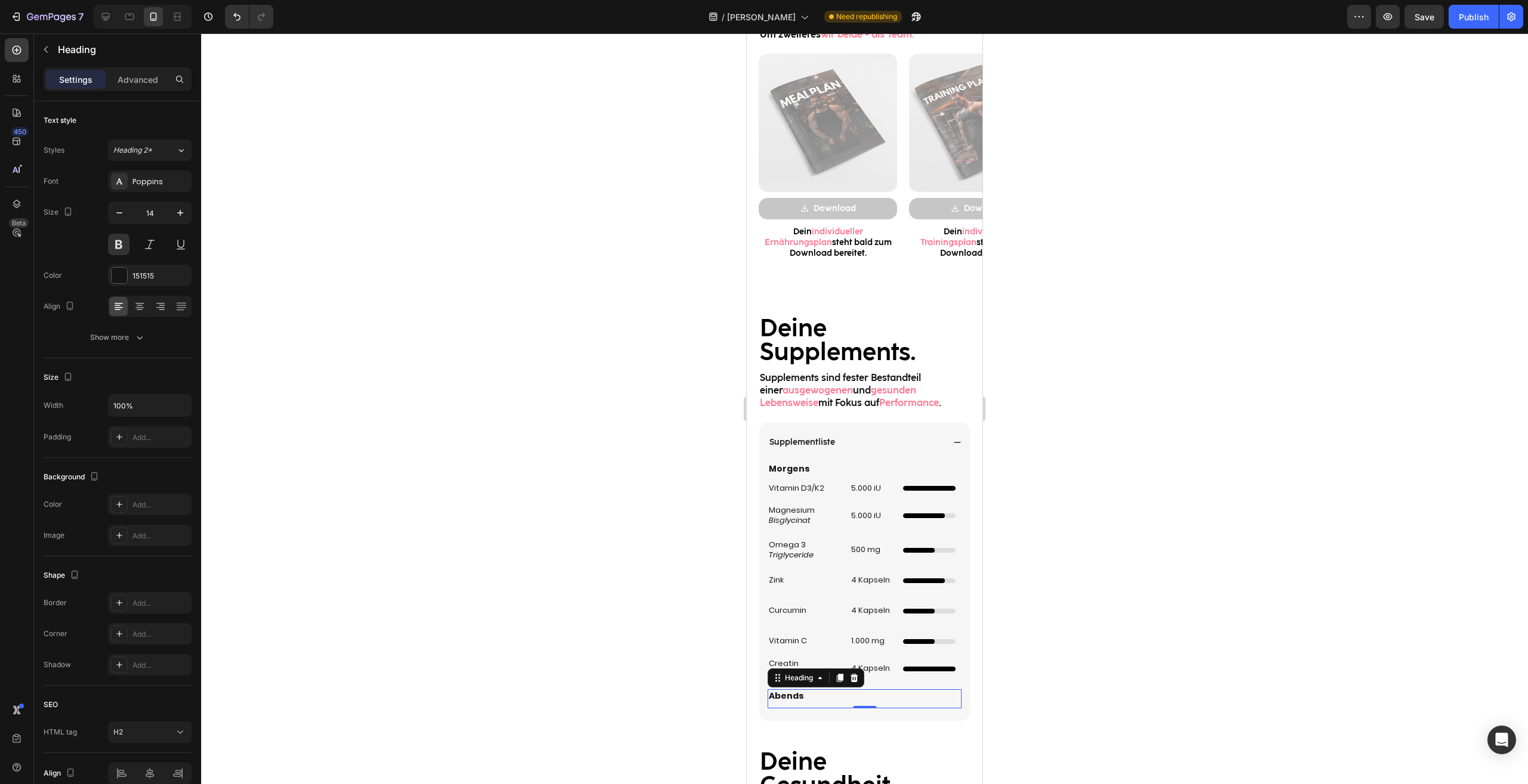
click at [1018, 626] on div at bounding box center [865, 409] width 1327 height 751
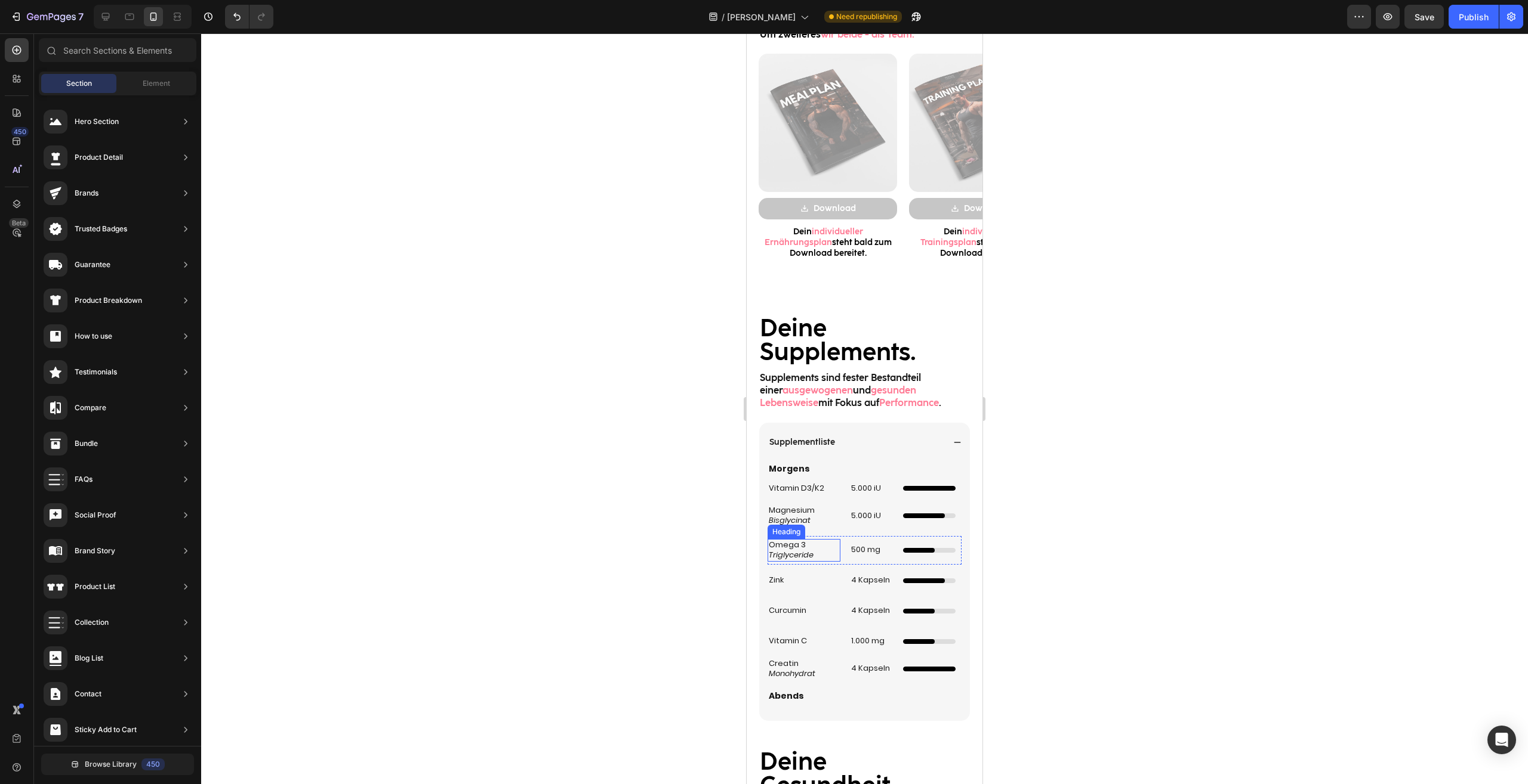
click at [840, 541] on div "Omega 3 Triglyceride Heading 500 mg Heading Dünner Ladebalken mit Animation Cus…" at bounding box center [865, 550] width 194 height 28
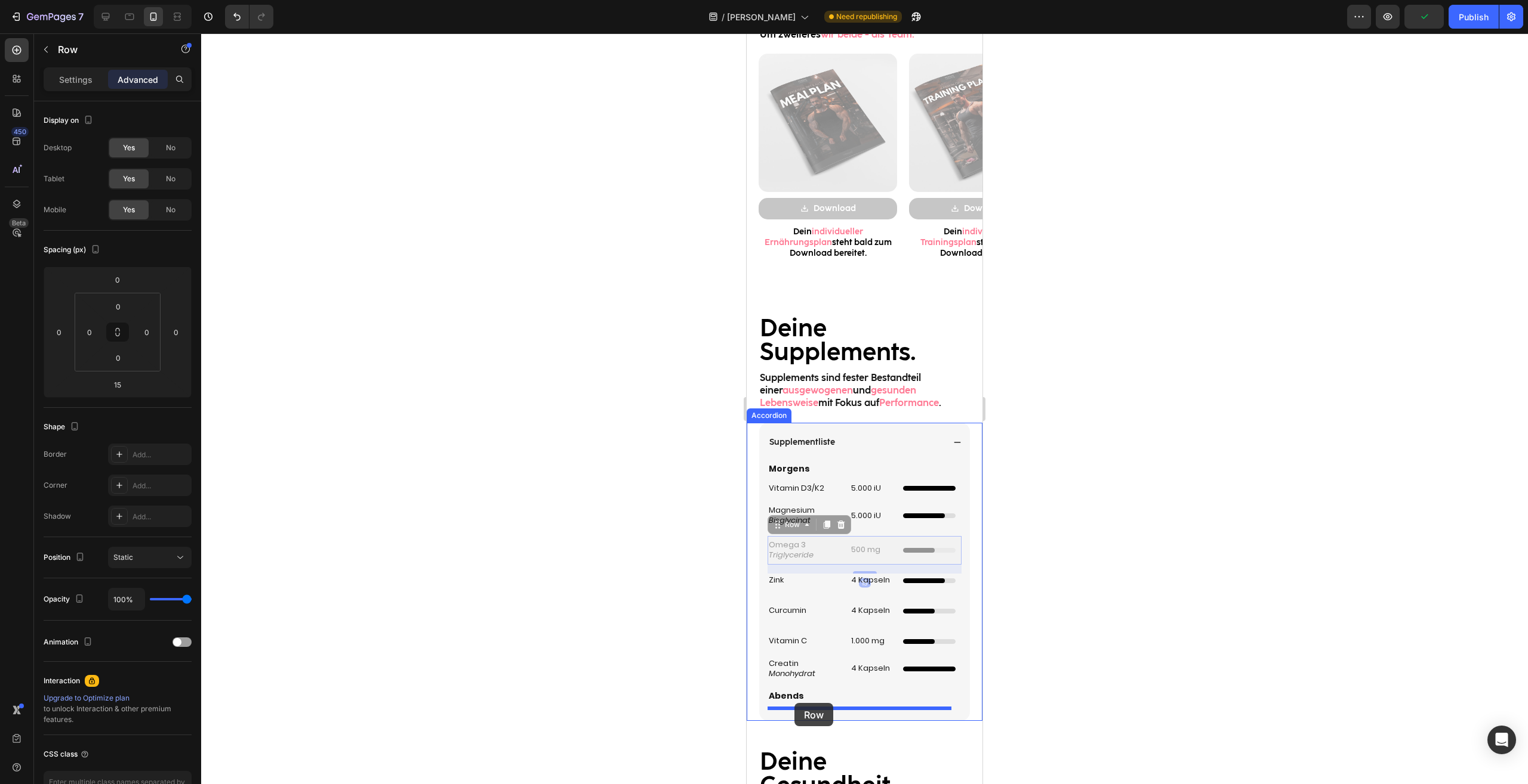
drag, startPoint x: 776, startPoint y: 527, endPoint x: 794, endPoint y: 703, distance: 176.9
click at [794, 703] on div "Mobile ( 395 px) iPhone 13 Mini iPhone 13 Pro iPhone 11 Pro Max iPhone 15 Pro M…" at bounding box center [864, 297] width 236 height 3083
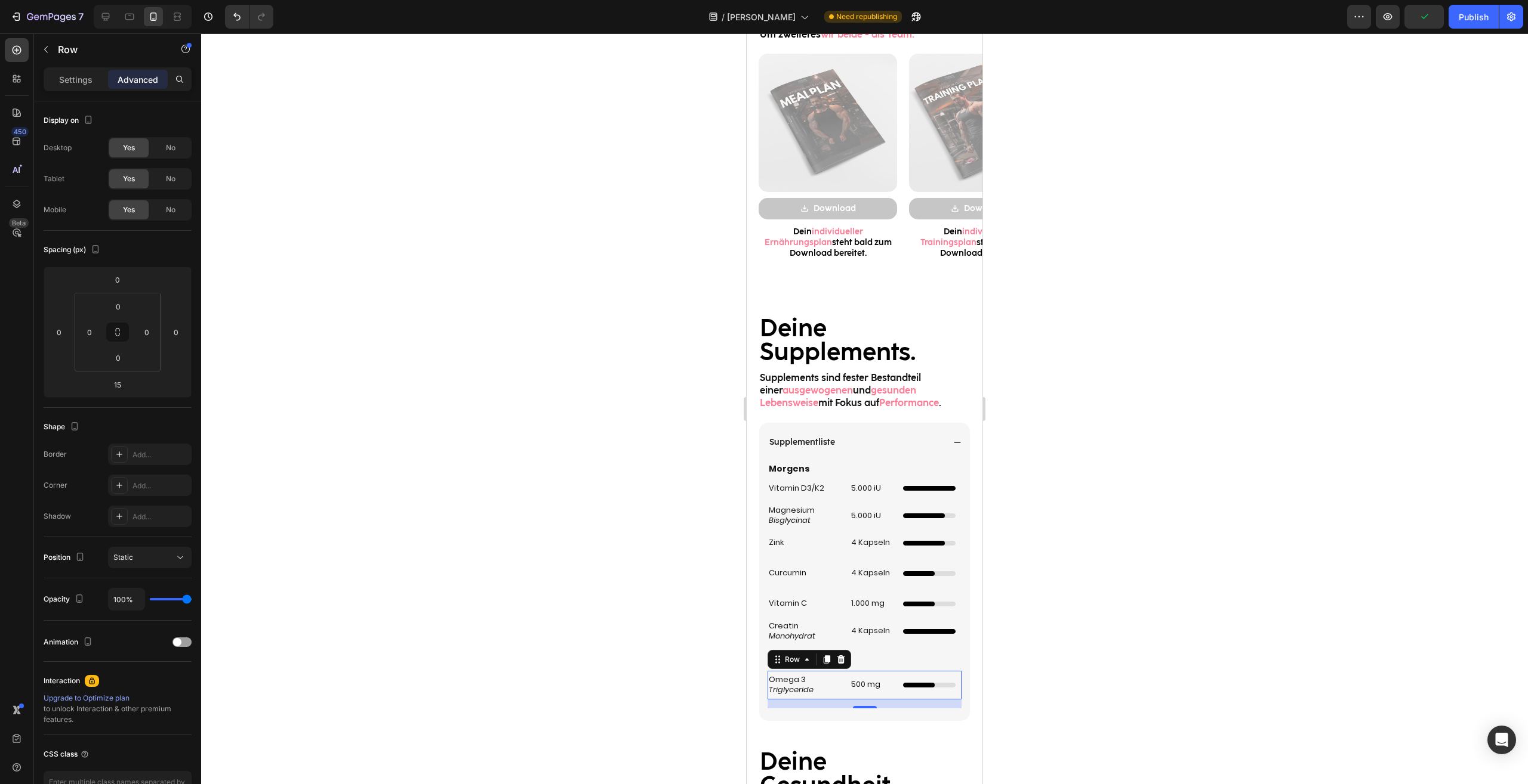
click at [1111, 602] on div at bounding box center [865, 409] width 1327 height 751
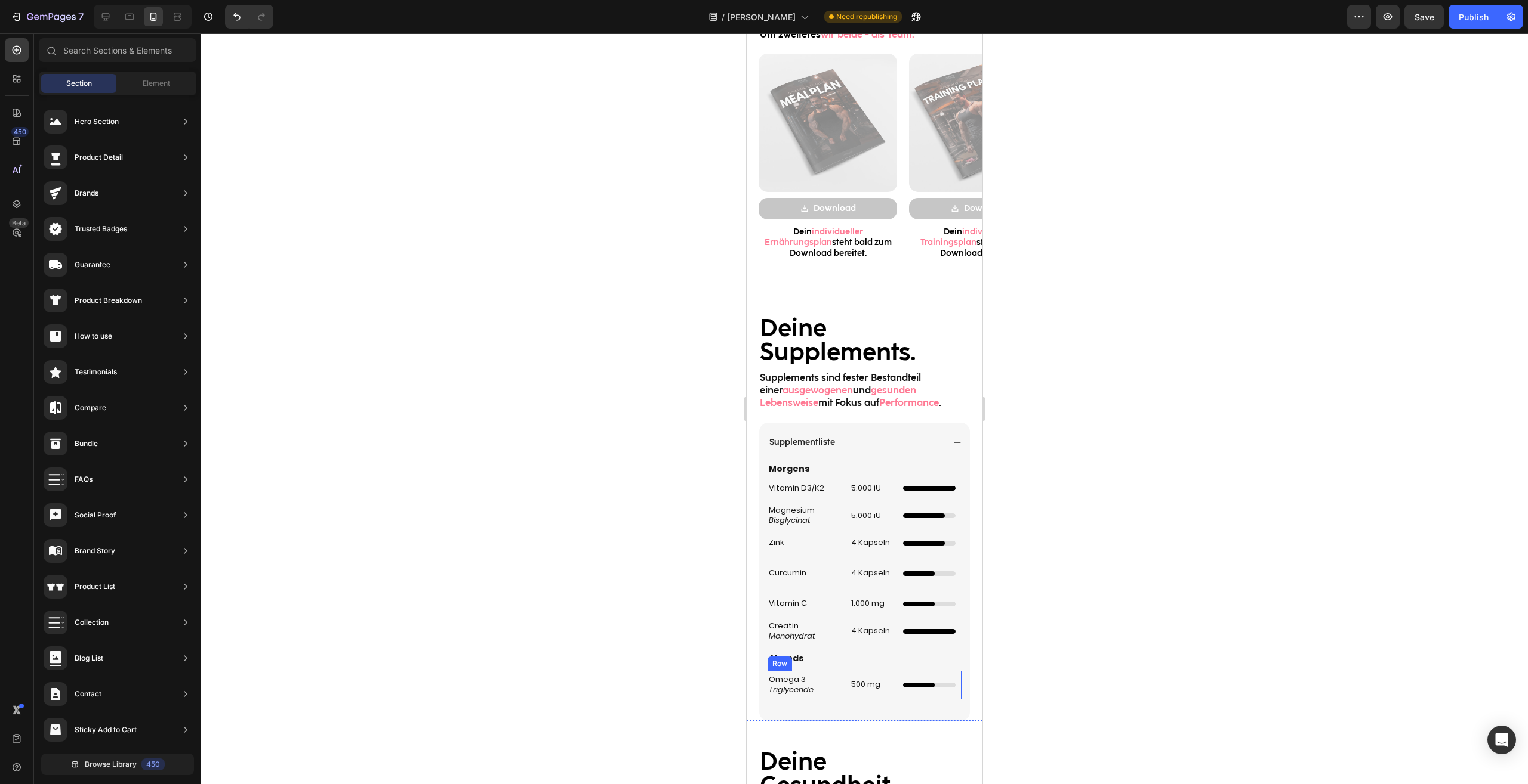
click at [853, 686] on p "500 mg" at bounding box center [872, 684] width 41 height 10
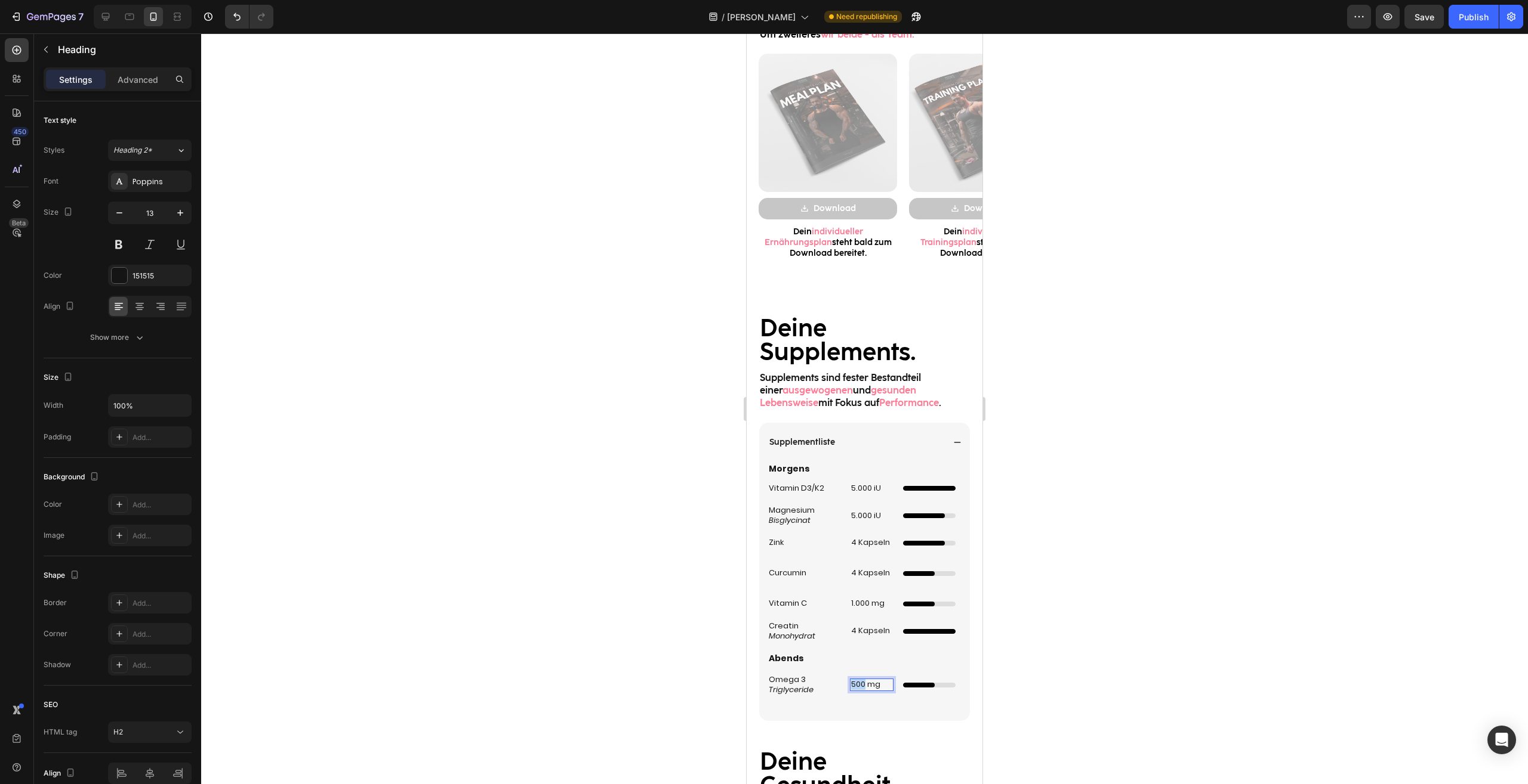
drag, startPoint x: 862, startPoint y: 686, endPoint x: 834, endPoint y: 675, distance: 30.1
click at [849, 685] on h2 "500 mg" at bounding box center [871, 685] width 44 height 12
drag, startPoint x: 882, startPoint y: 690, endPoint x: 885, endPoint y: 679, distance: 11.4
click at [885, 679] on h2 "4 Kapseln mg" at bounding box center [871, 684] width 44 height 22
click at [1102, 648] on div at bounding box center [865, 409] width 1327 height 751
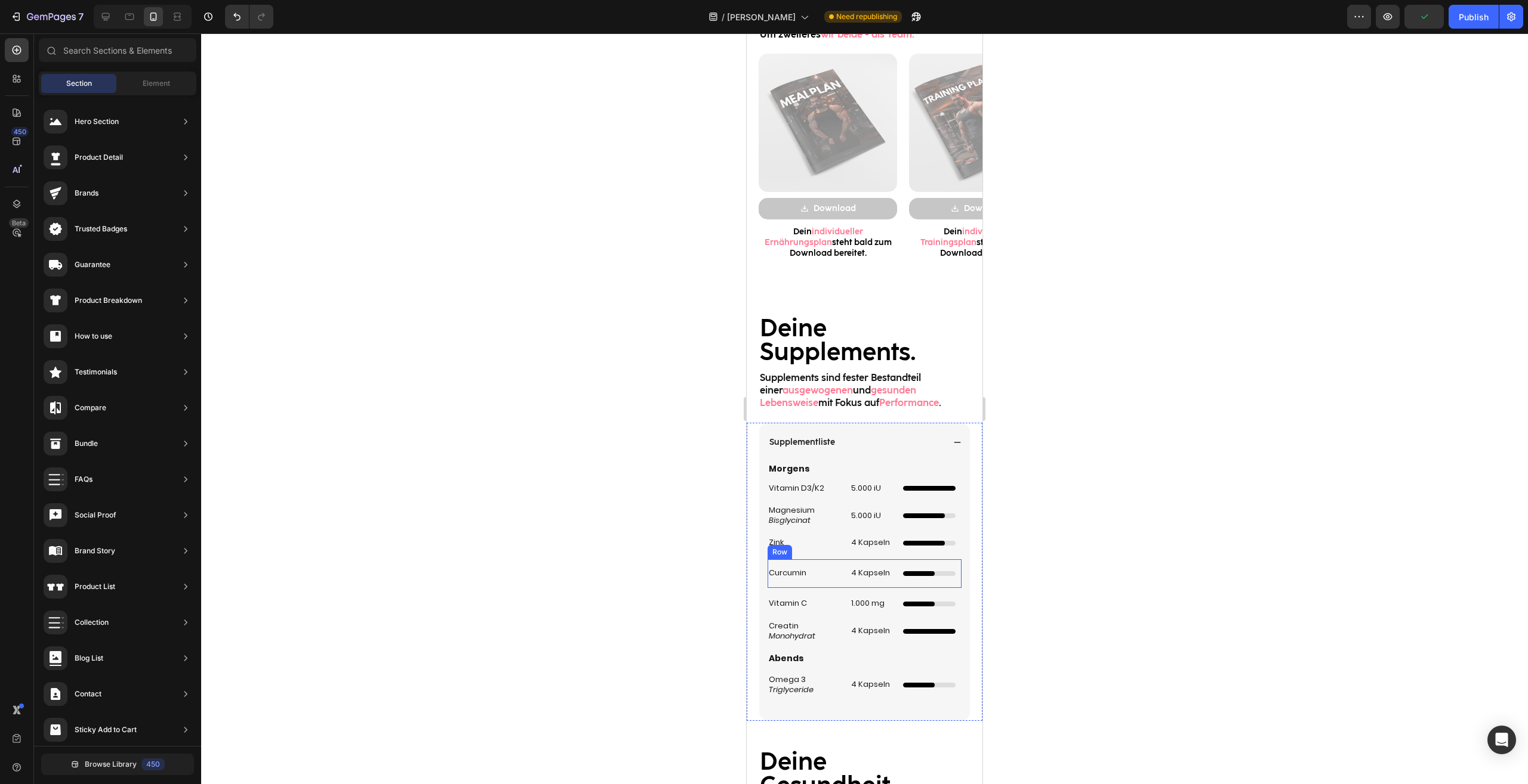
click at [818, 586] on div "Curcumin Heading" at bounding box center [804, 574] width 73 height 28
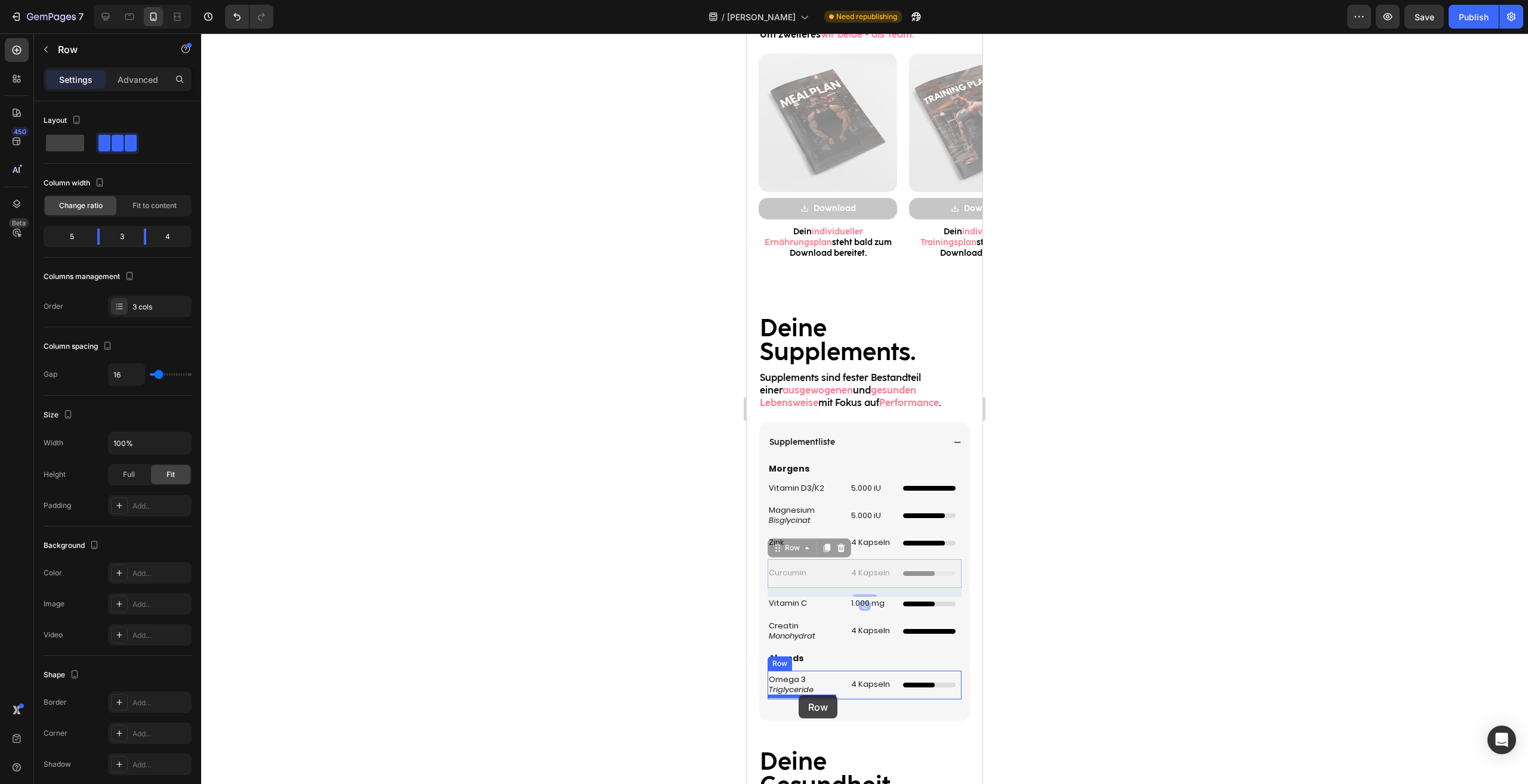
drag, startPoint x: 775, startPoint y: 549, endPoint x: 799, endPoint y: 695, distance: 148.0
click at [799, 695] on div "Mobile ( 395 px) iPhone 13 Mini iPhone 13 Pro iPhone 11 Pro Max iPhone 15 Pro M…" at bounding box center [864, 297] width 236 height 3083
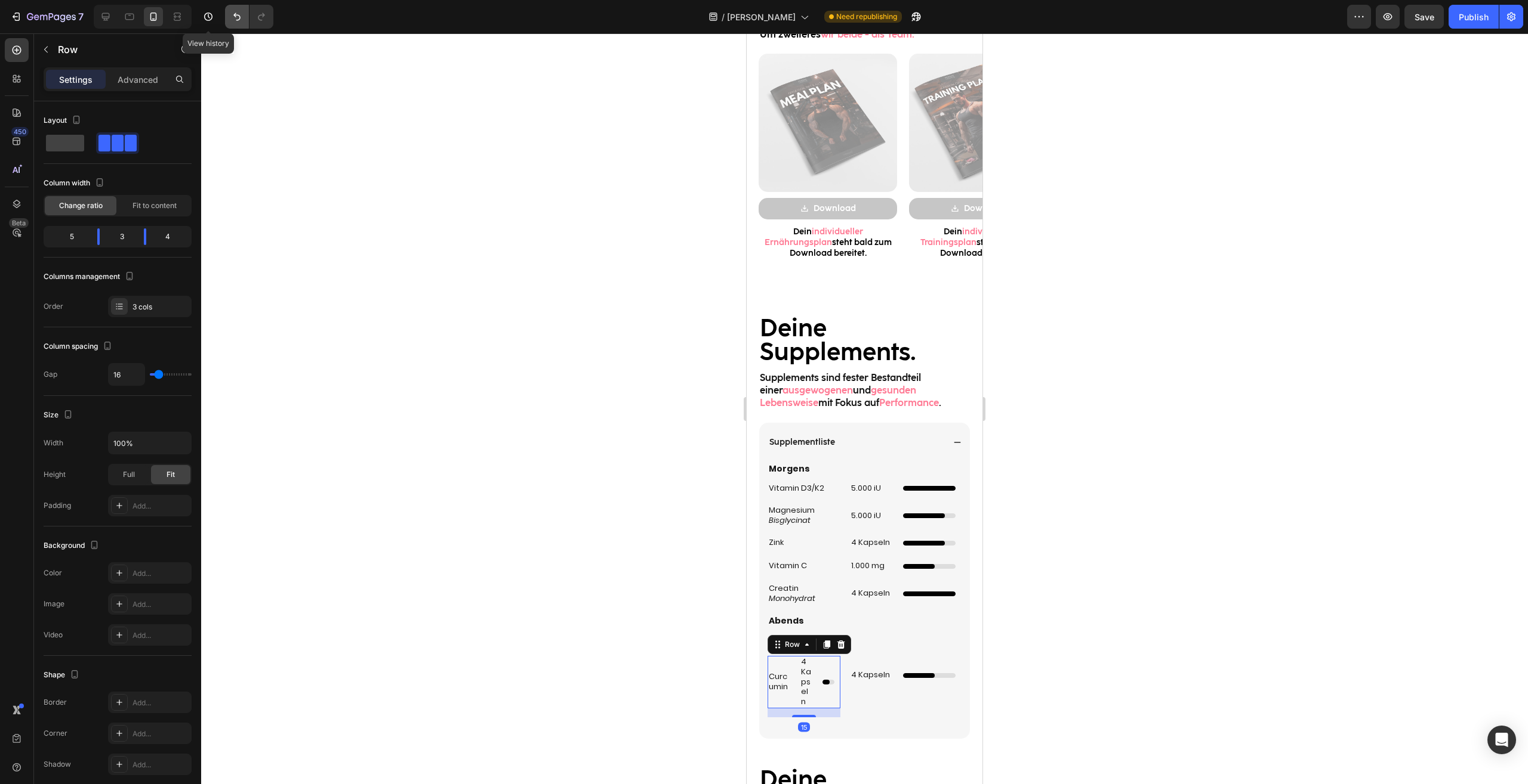
click at [233, 17] on icon "Undo/Redo" at bounding box center [236, 16] width 12 height 12
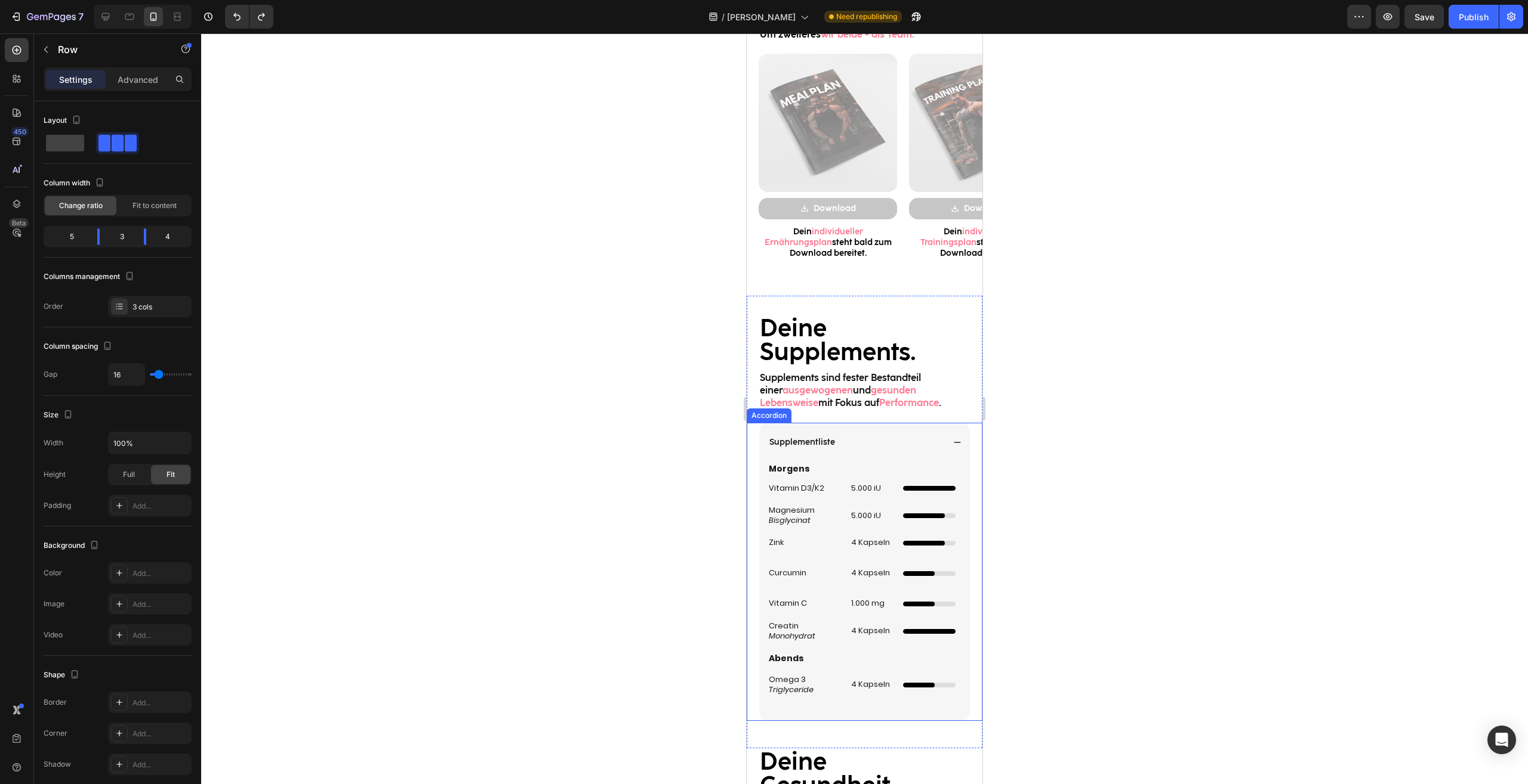
click at [832, 590] on div "Morgens Heading Vitamin D3/K2 Heading 5.000 iU Heading Custom Code Row Magnesiu…" at bounding box center [865, 585] width 194 height 247
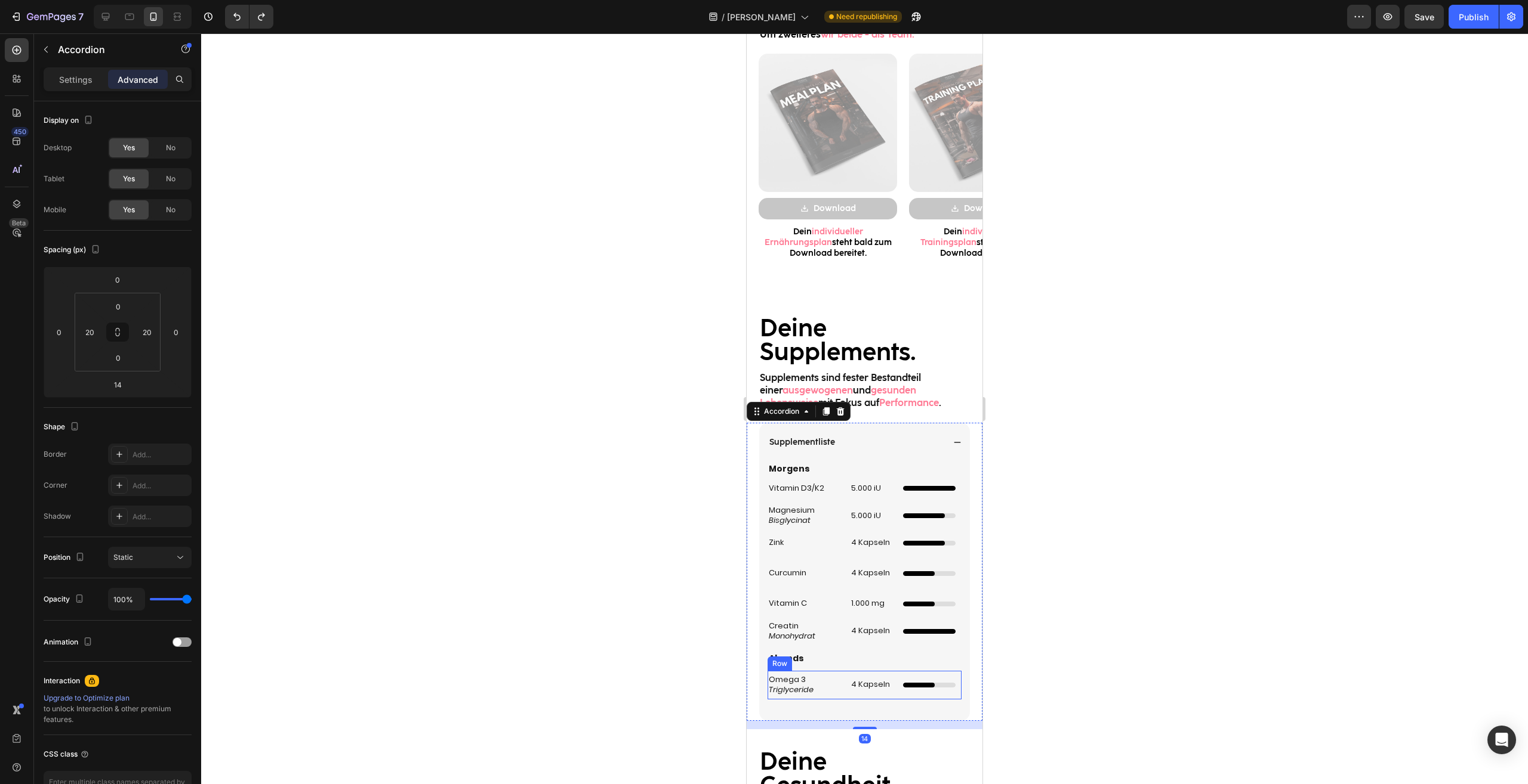
click at [1111, 635] on div at bounding box center [865, 409] width 1327 height 751
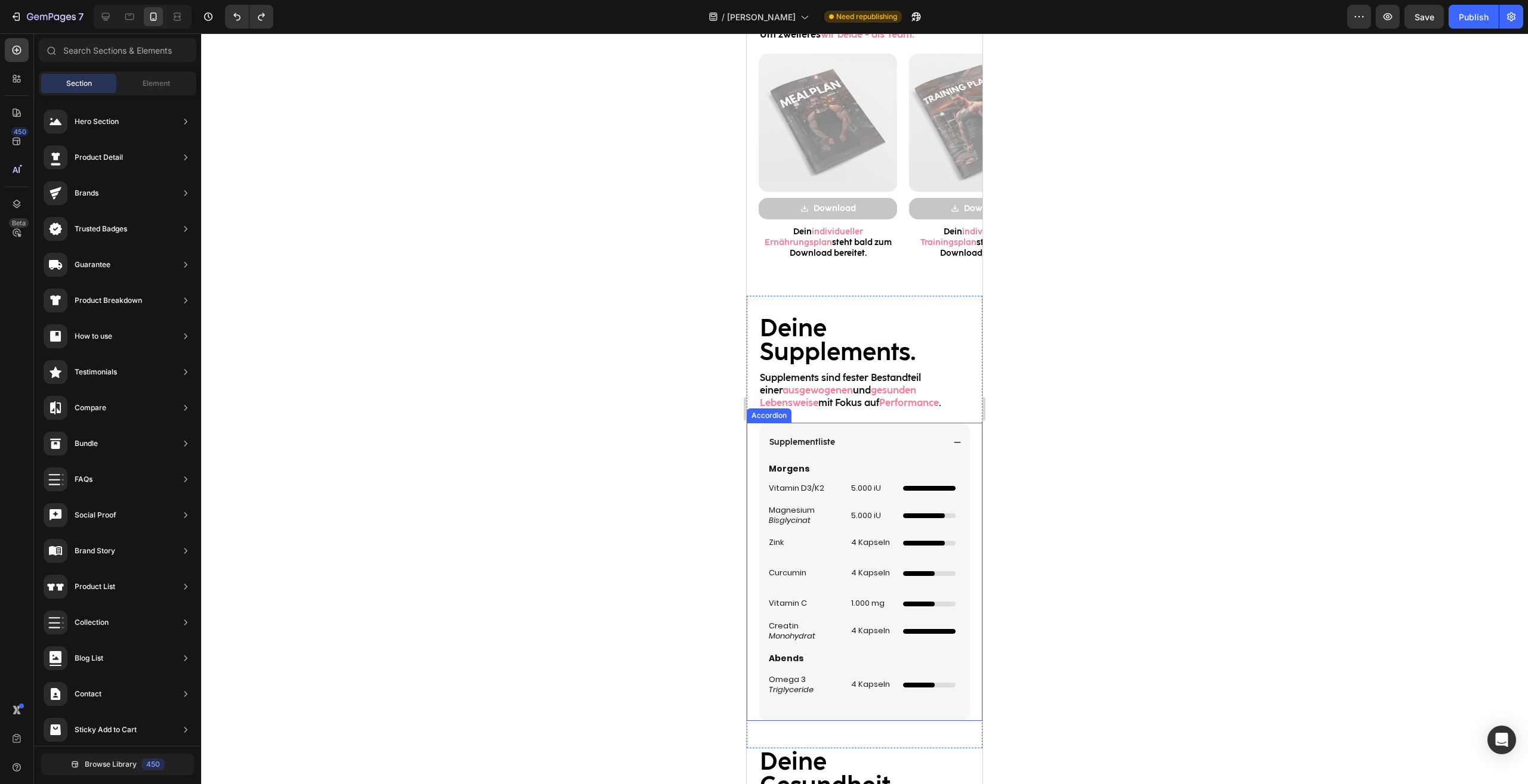
click at [834, 527] on div "Morgens Heading Vitamin D3/K2 Heading 5.000 iU Heading Custom Code Row Magnesiu…" at bounding box center [865, 585] width 194 height 247
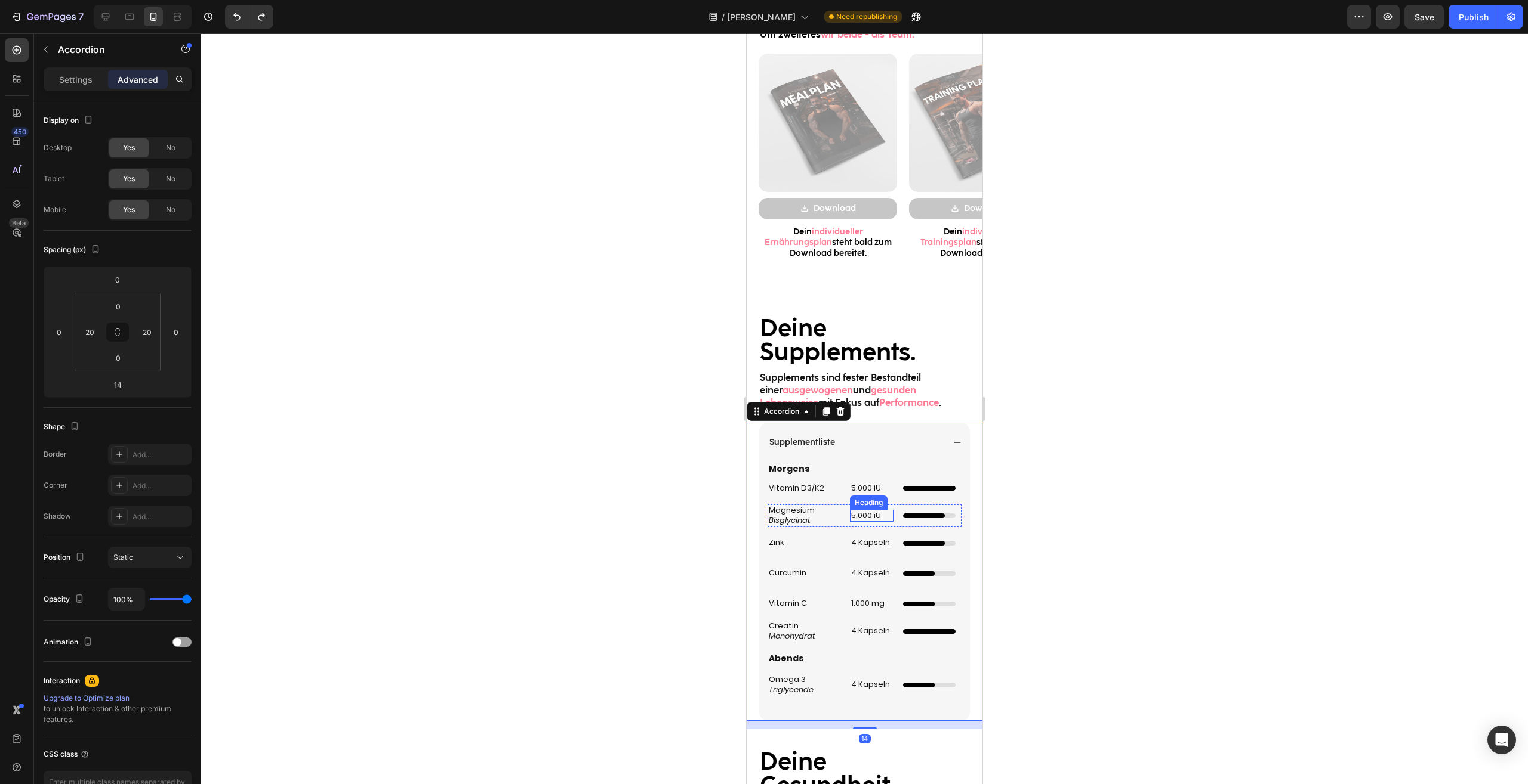
click at [864, 518] on h2 "5.000 iU" at bounding box center [871, 516] width 44 height 12
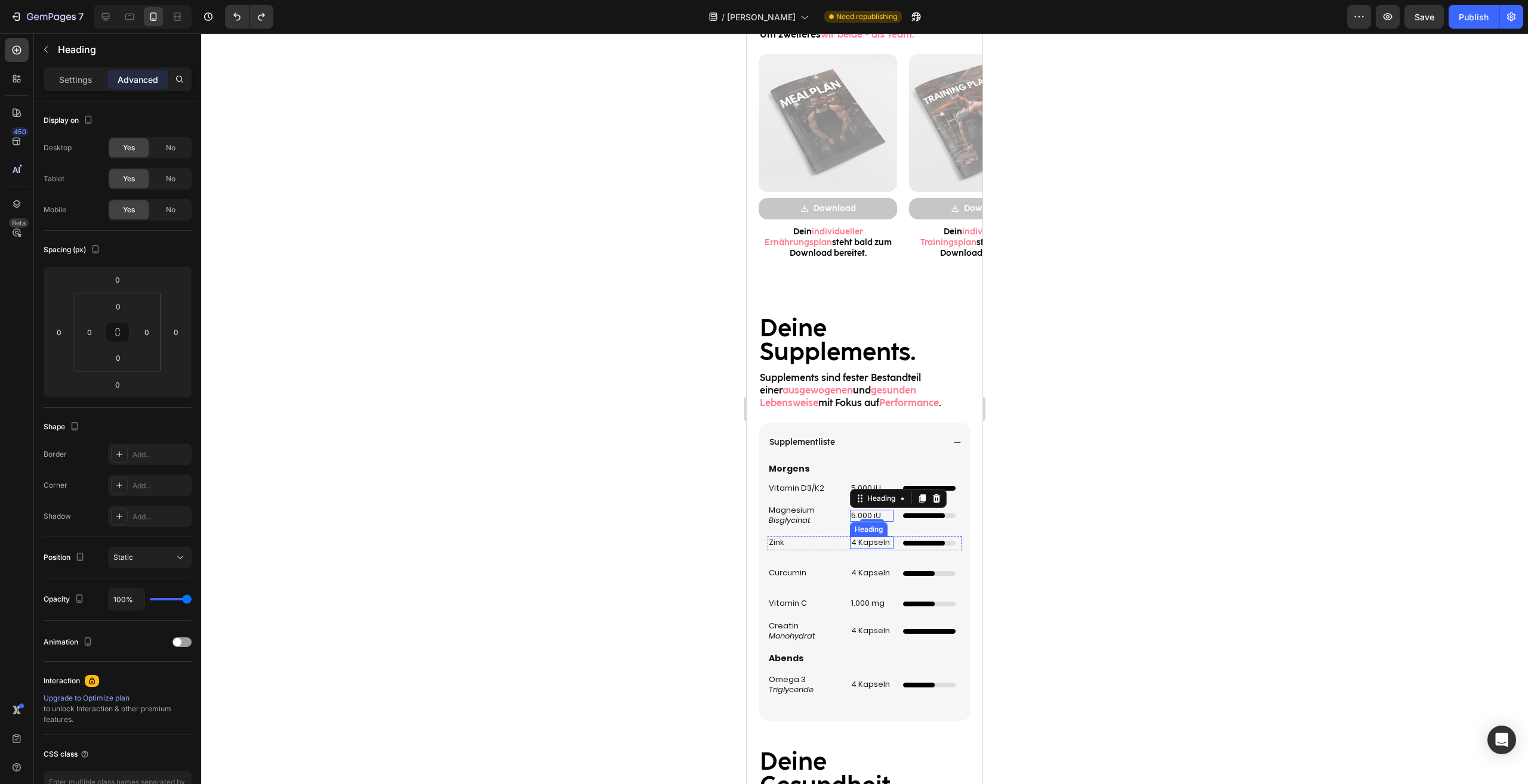
click at [876, 522] on div "5.000 iU Heading 0" at bounding box center [871, 515] width 44 height 22
click at [874, 516] on h2 "5.000 iU" at bounding box center [871, 516] width 44 height 12
click at [874, 516] on p "5.000 iU" at bounding box center [872, 515] width 41 height 10
click at [837, 514] on div "Magnesium Bisglycinat Heading 1.500 mg Heading 0 Unabhängiger 4/5 Ladebalken Cu…" at bounding box center [865, 515] width 194 height 22
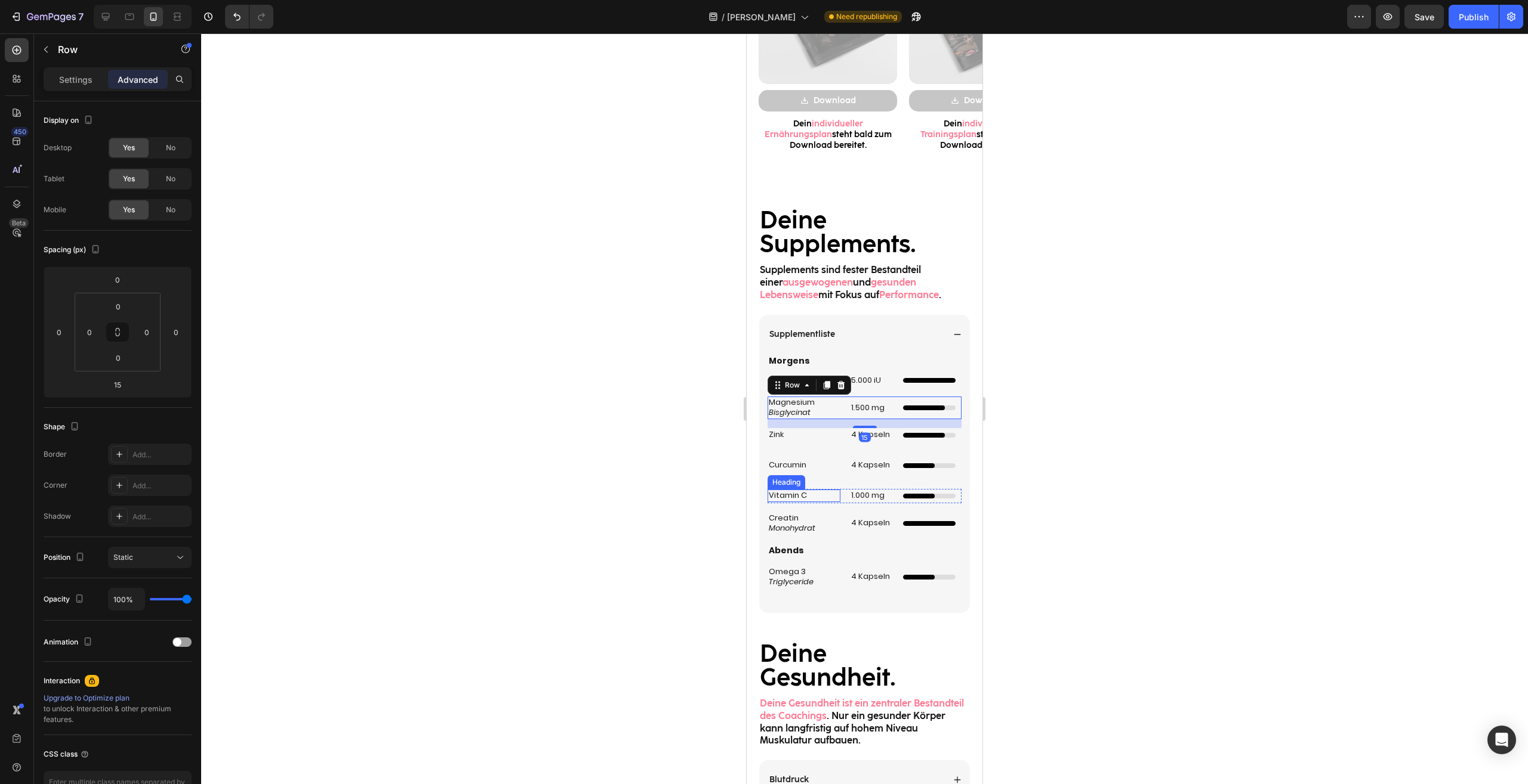
scroll to position [1399, 0]
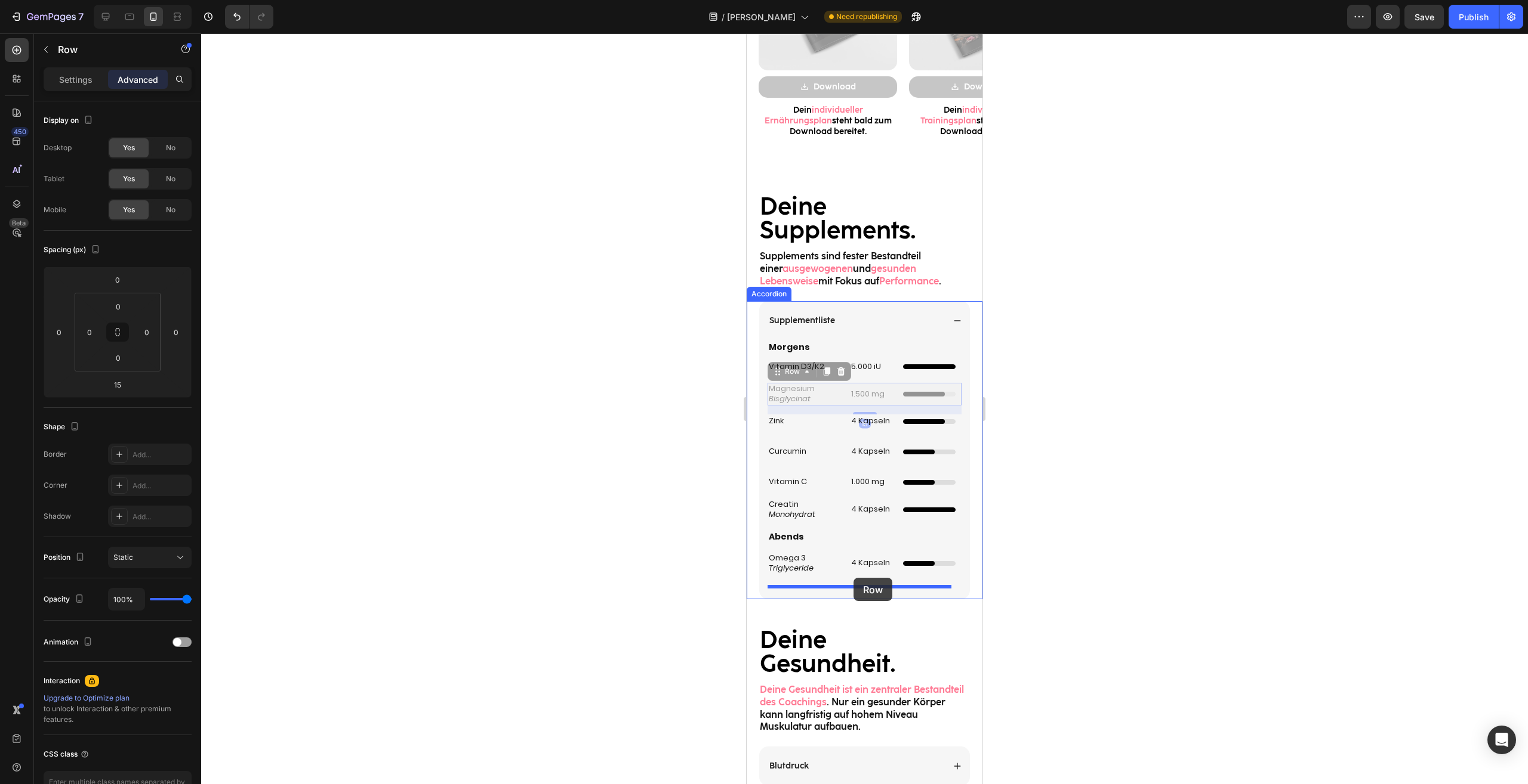
drag, startPoint x: 779, startPoint y: 367, endPoint x: 1804, endPoint y: 602, distance: 1051.6
click at [853, 578] on div "Mobile ( 395 px) iPhone 13 Mini iPhone 13 Pro iPhone 11 Pro Max iPhone 15 Pro M…" at bounding box center [864, 175] width 236 height 3083
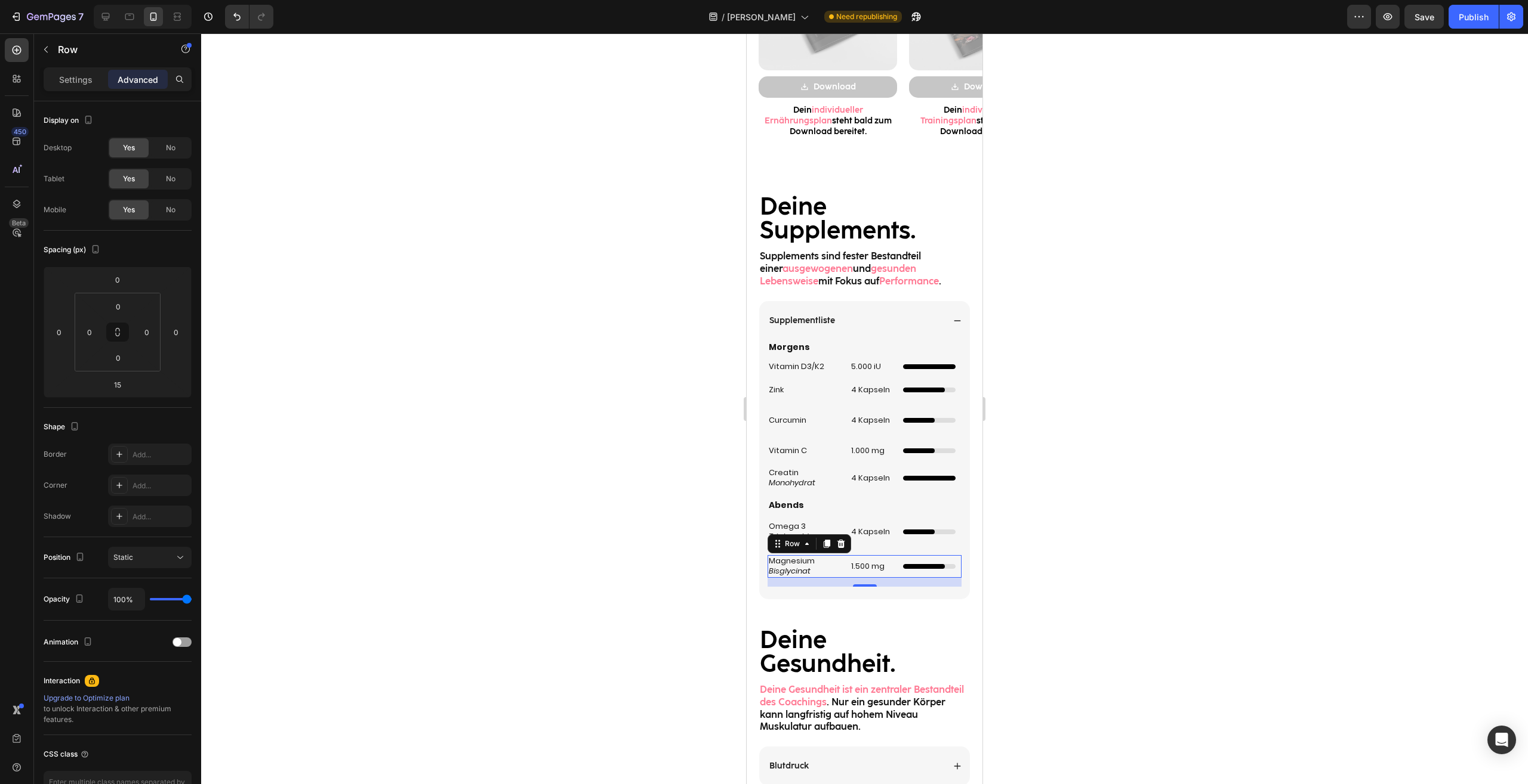
click at [1062, 567] on div at bounding box center [865, 409] width 1327 height 751
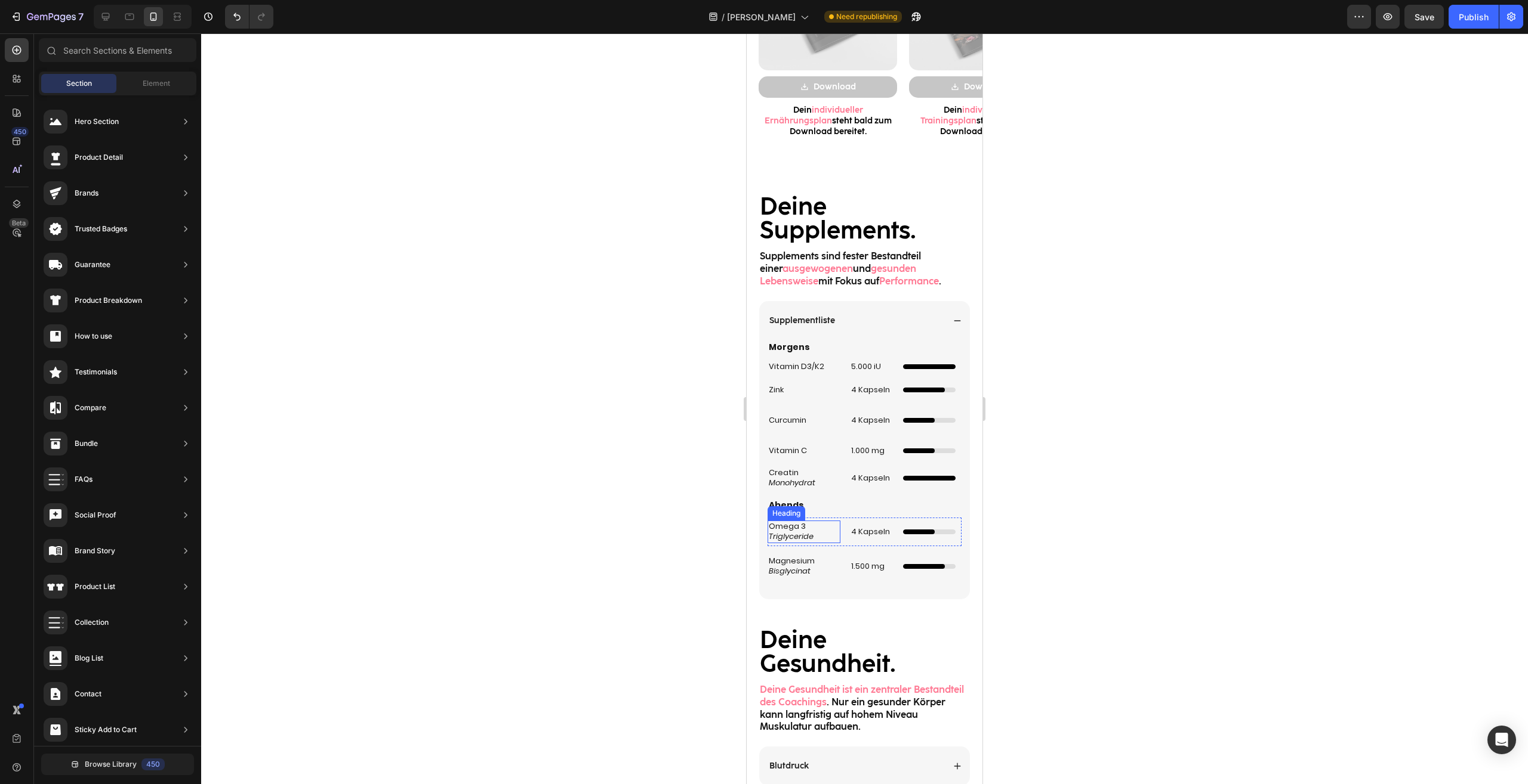
click at [798, 536] on icon "Triglyceride" at bounding box center [791, 536] width 45 height 12
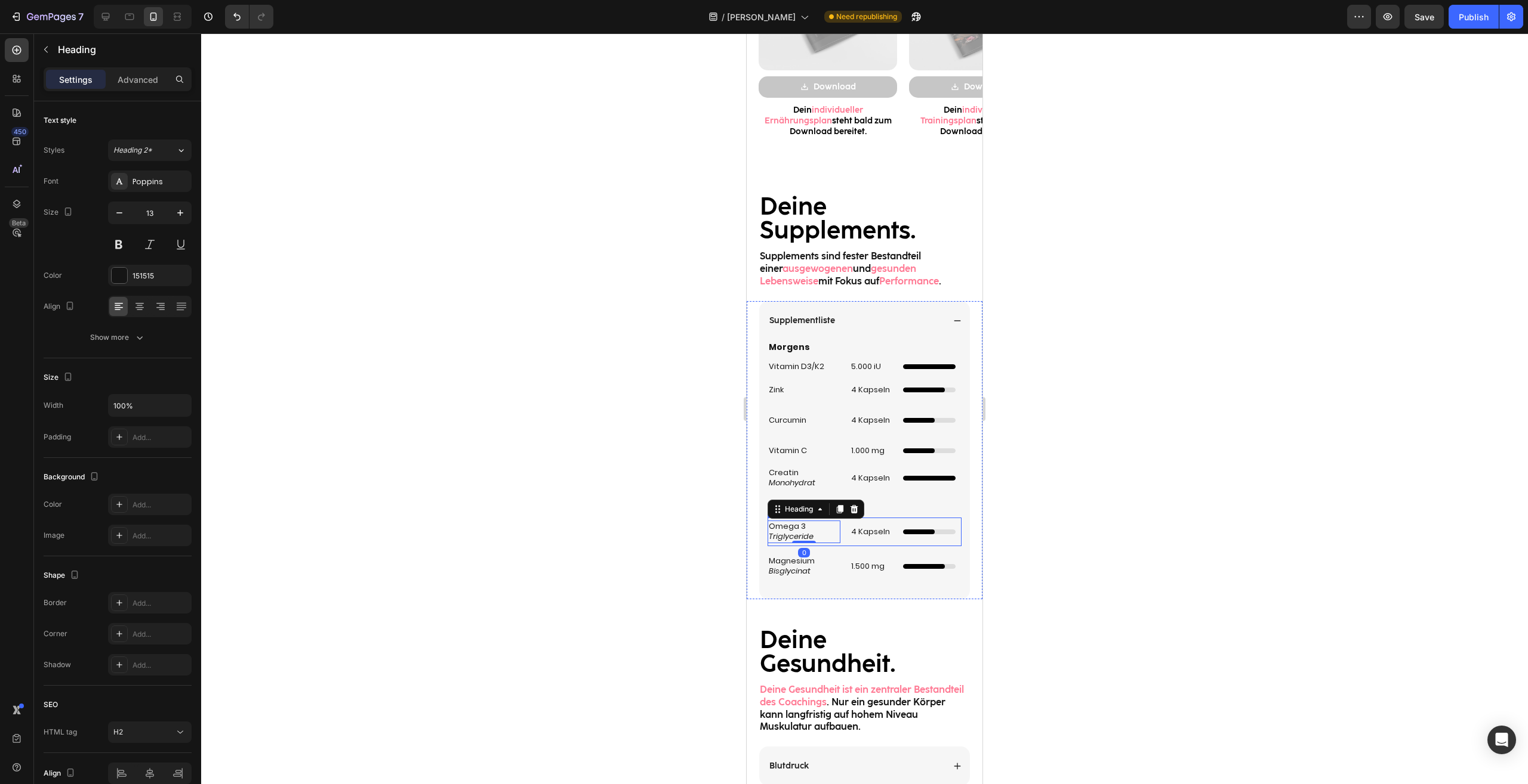
click at [849, 539] on div "4 Kapseln Heading" at bounding box center [871, 532] width 44 height 28
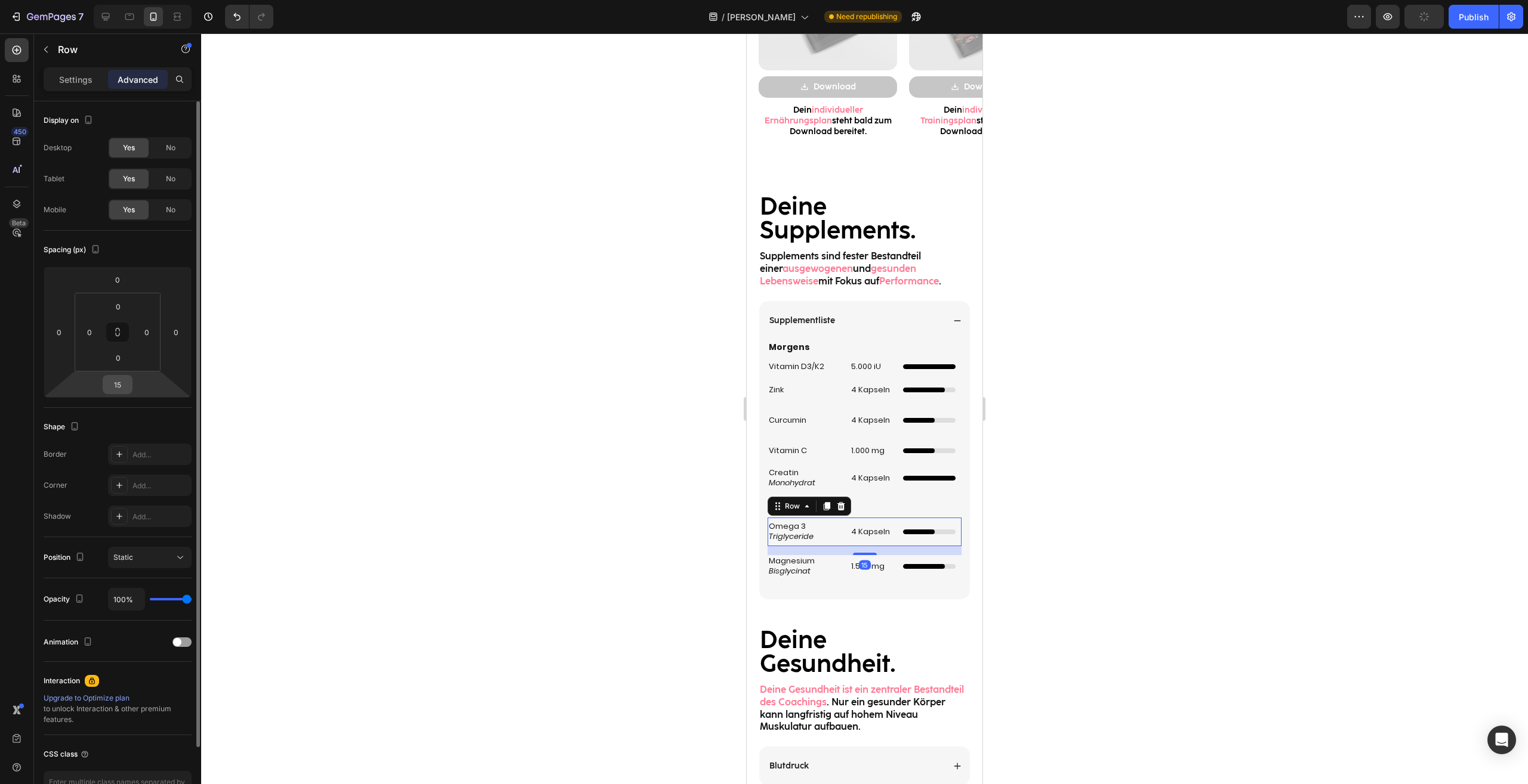
click at [120, 389] on input "15" at bounding box center [118, 384] width 24 height 18
type input "0"
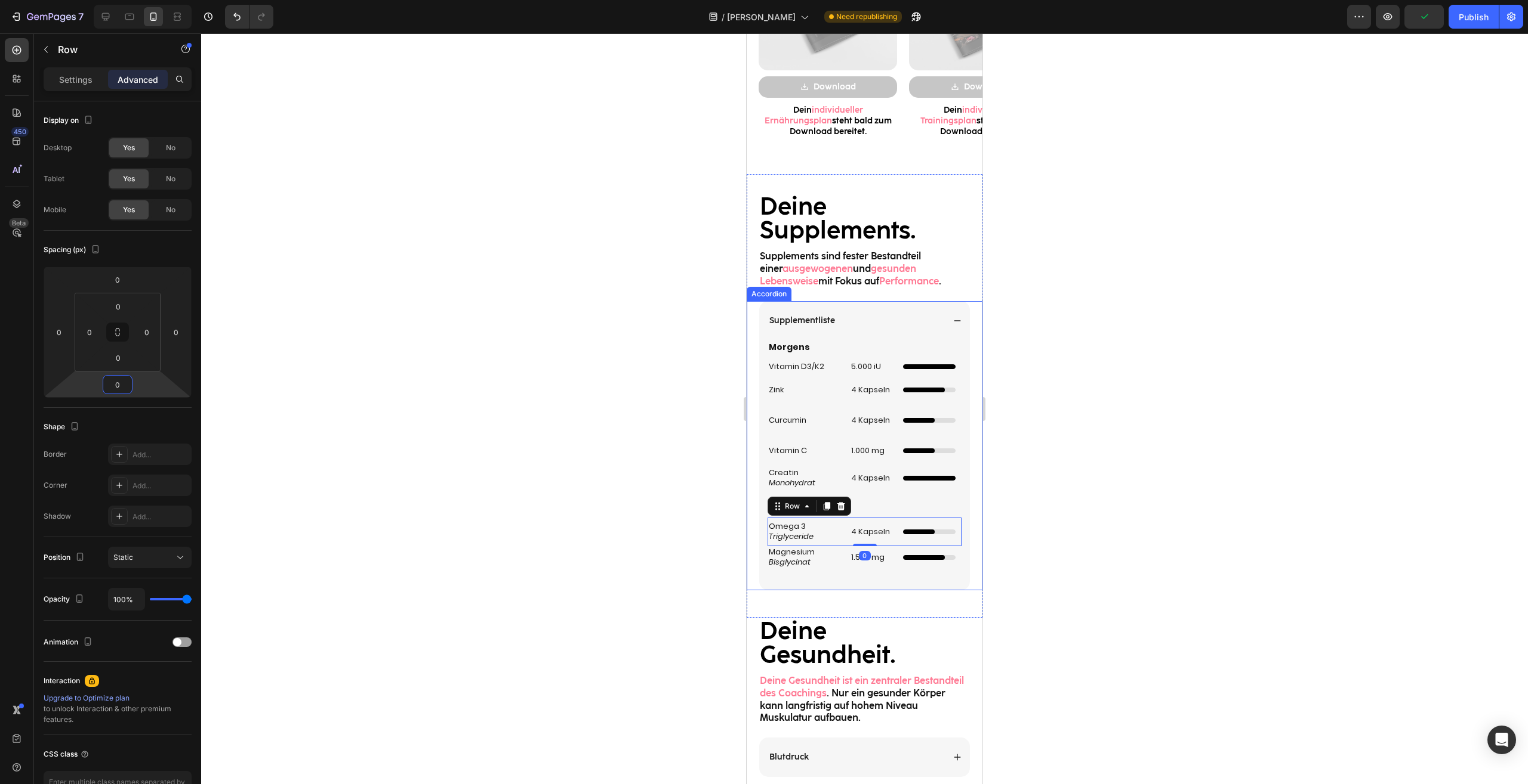
click at [841, 570] on div "Morgens Heading Vitamin D3/K2 Heading 5.000 iU Heading Custom Code Row Zink Hea…" at bounding box center [865, 459] width 194 height 238
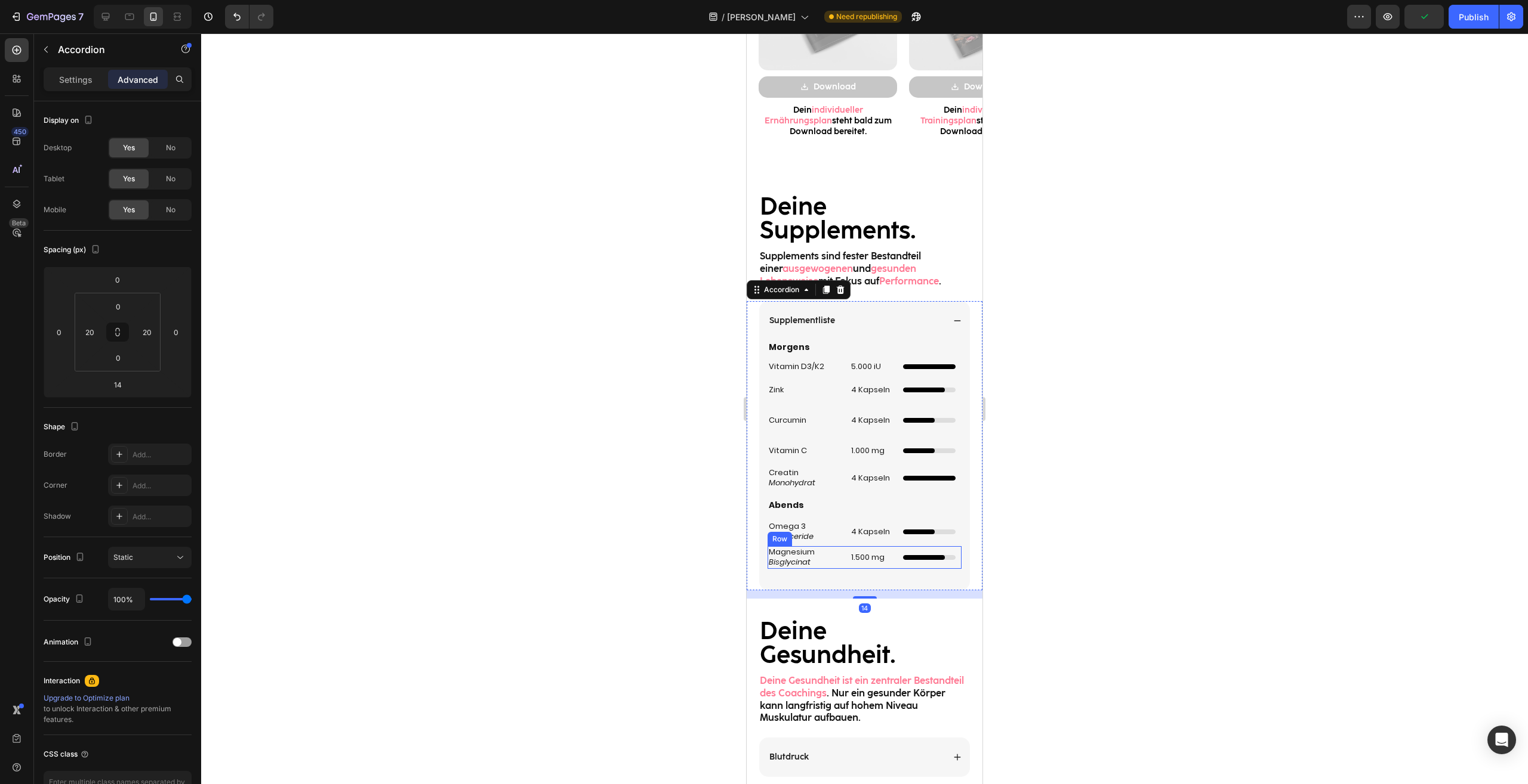
click at [841, 567] on div "Magnesium Bisglycinat Heading 1.500 mg Heading Unabhängiger 4/5 Ladebalken Cust…" at bounding box center [865, 557] width 194 height 22
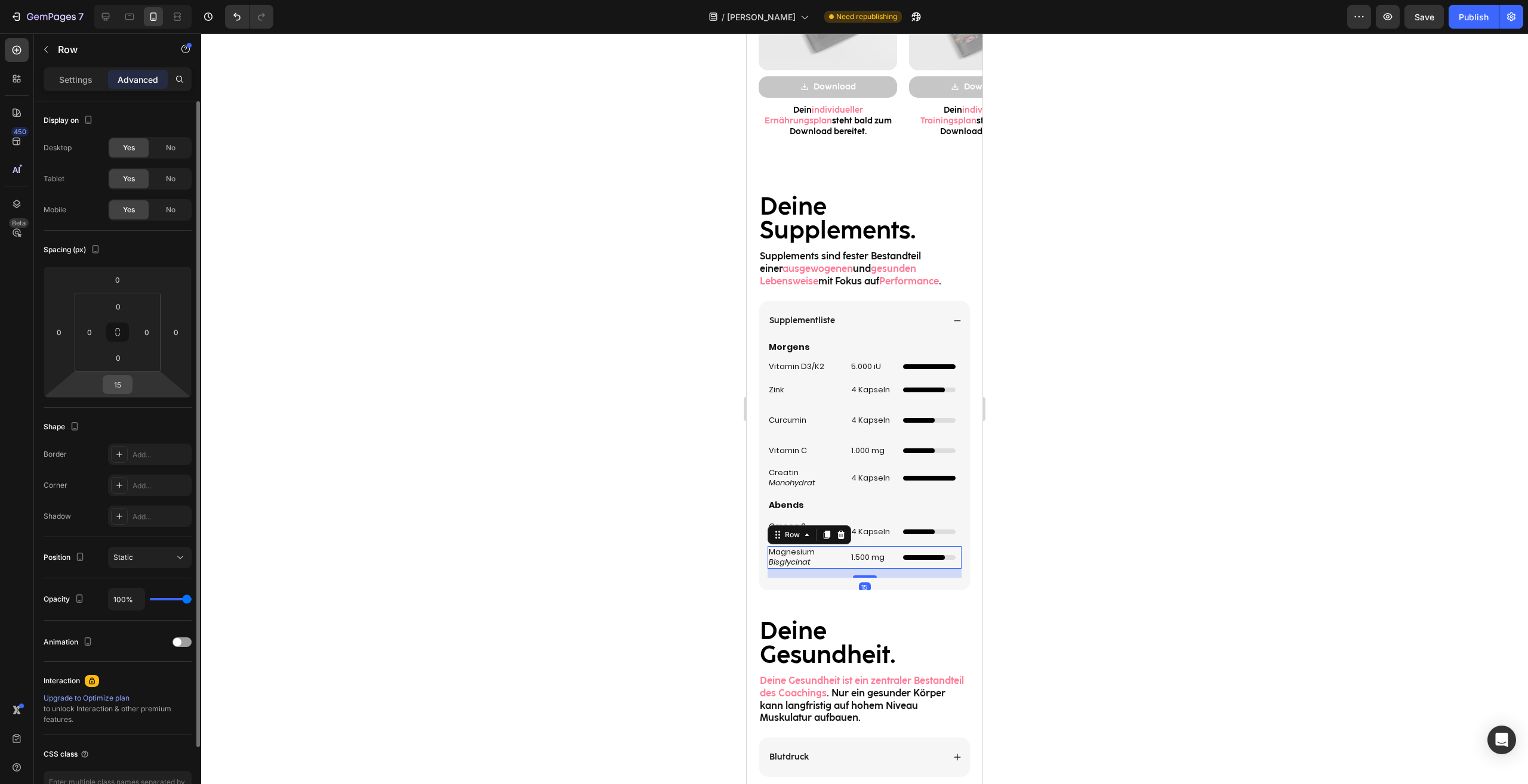
click at [115, 384] on input "15" at bounding box center [118, 384] width 24 height 18
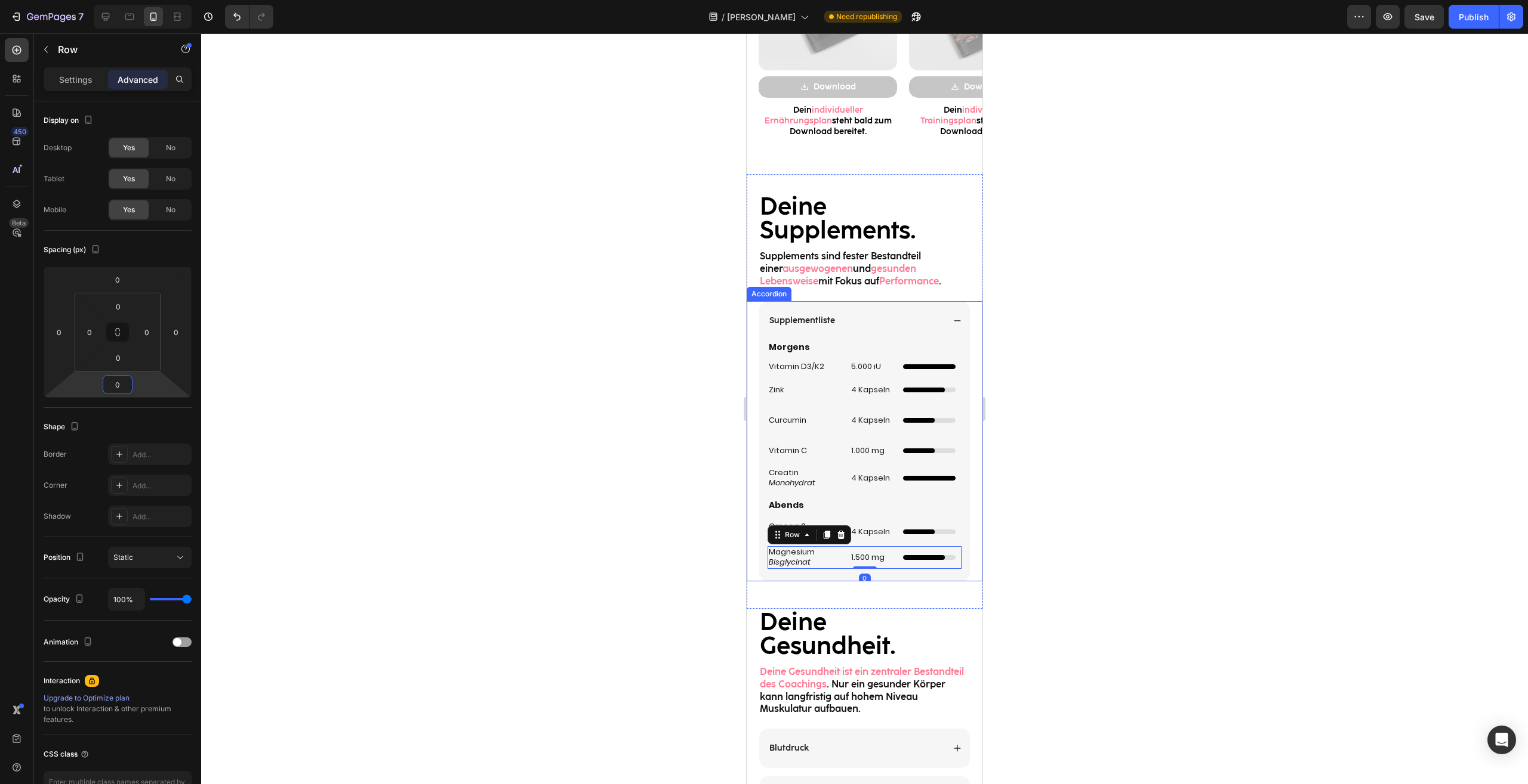
type input "0"
click at [1135, 477] on div at bounding box center [865, 409] width 1327 height 751
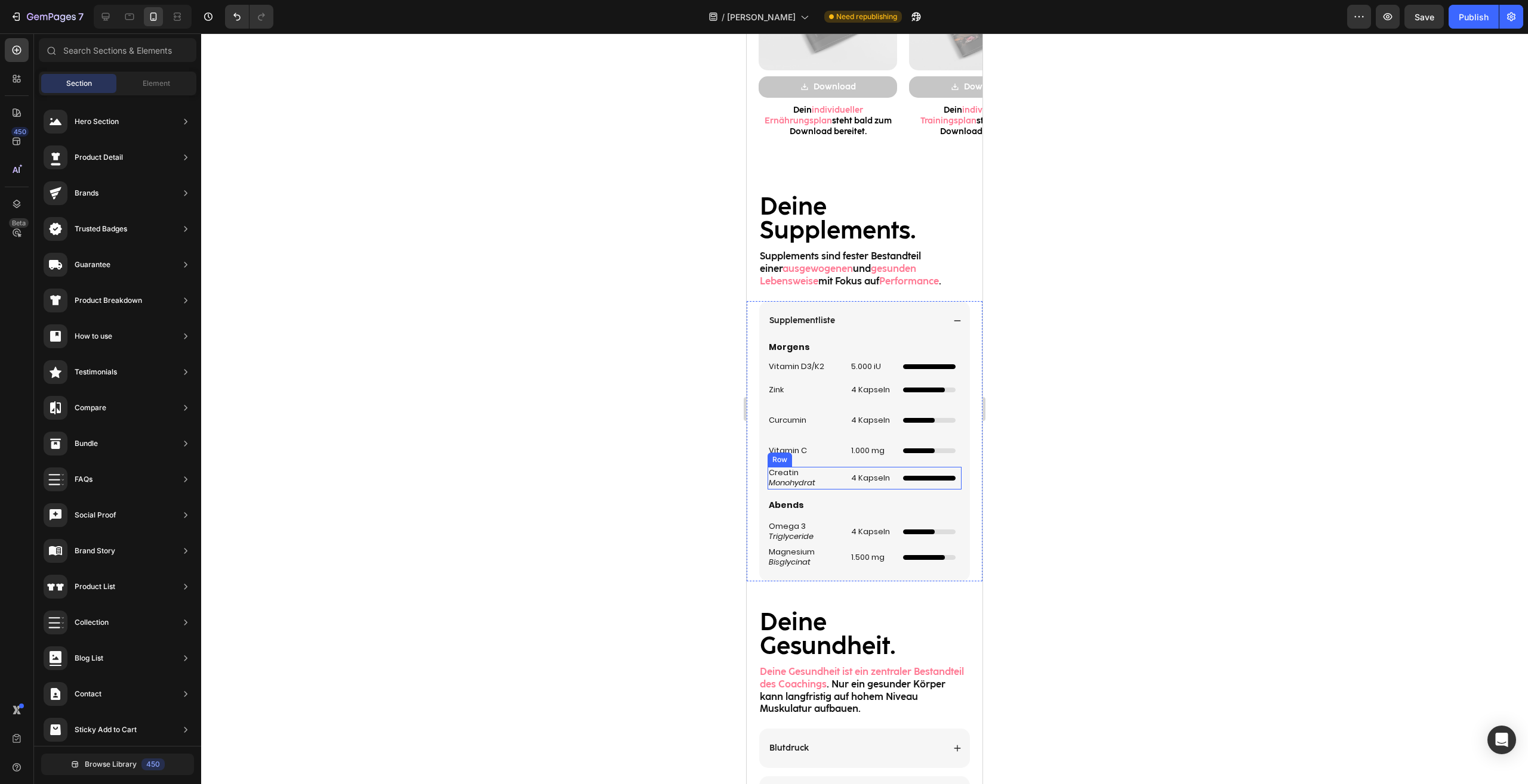
click at [838, 478] on div "Creatin Monohydrat Heading 4 Kapseln Heading Vollständig gefüllter Ladebalken C…" at bounding box center [865, 478] width 194 height 22
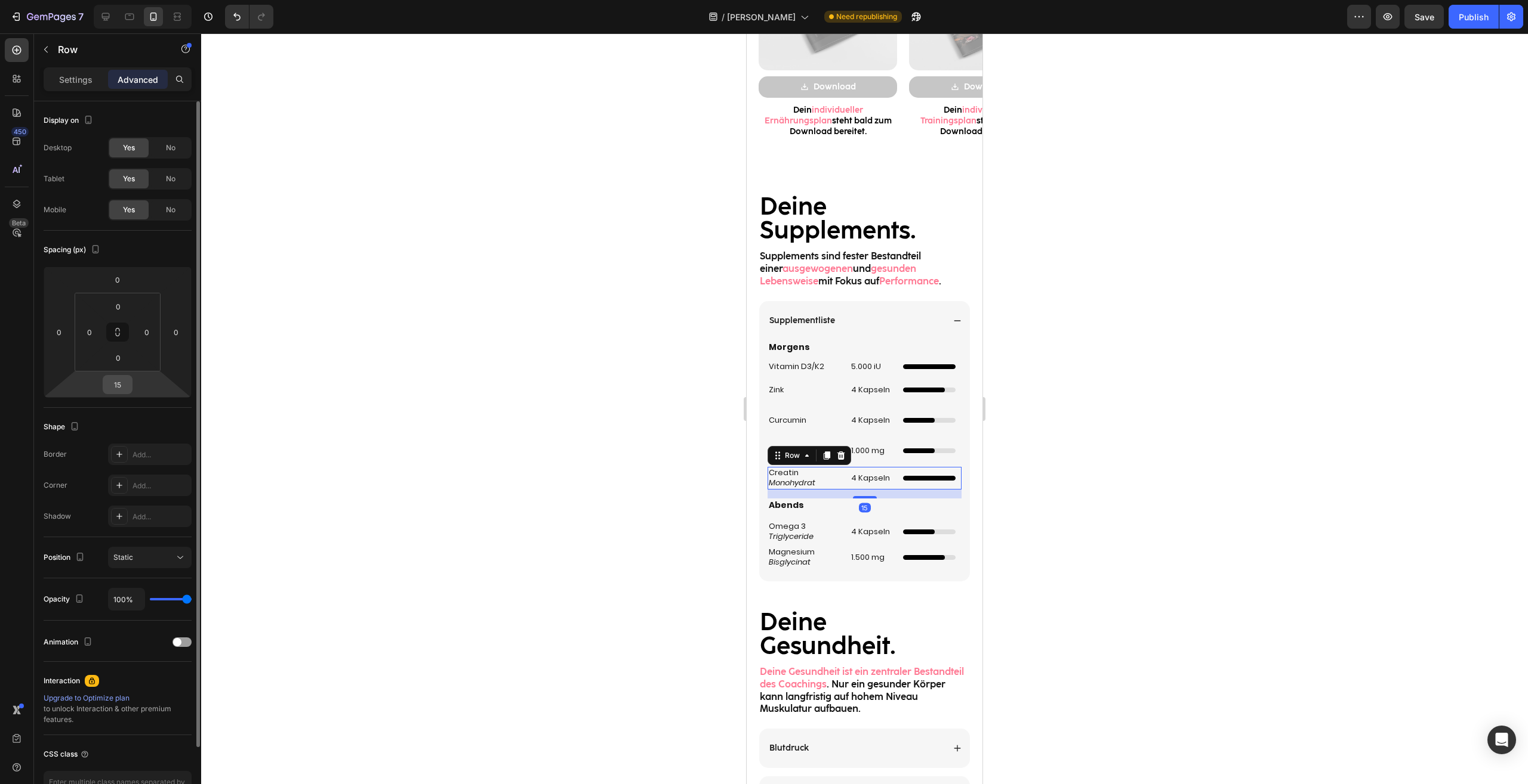
click at [124, 379] on input "15" at bounding box center [118, 384] width 24 height 18
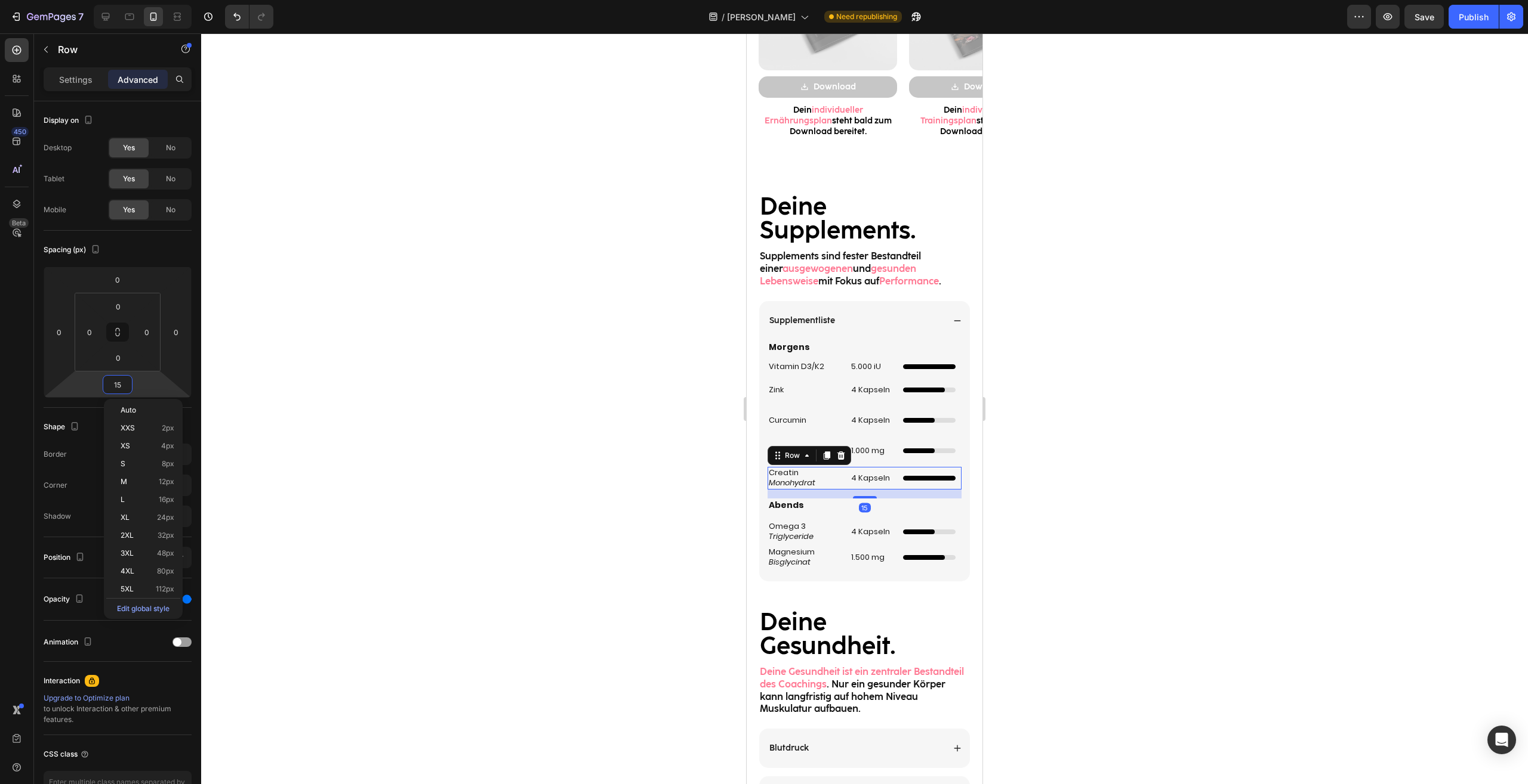
type input "0"
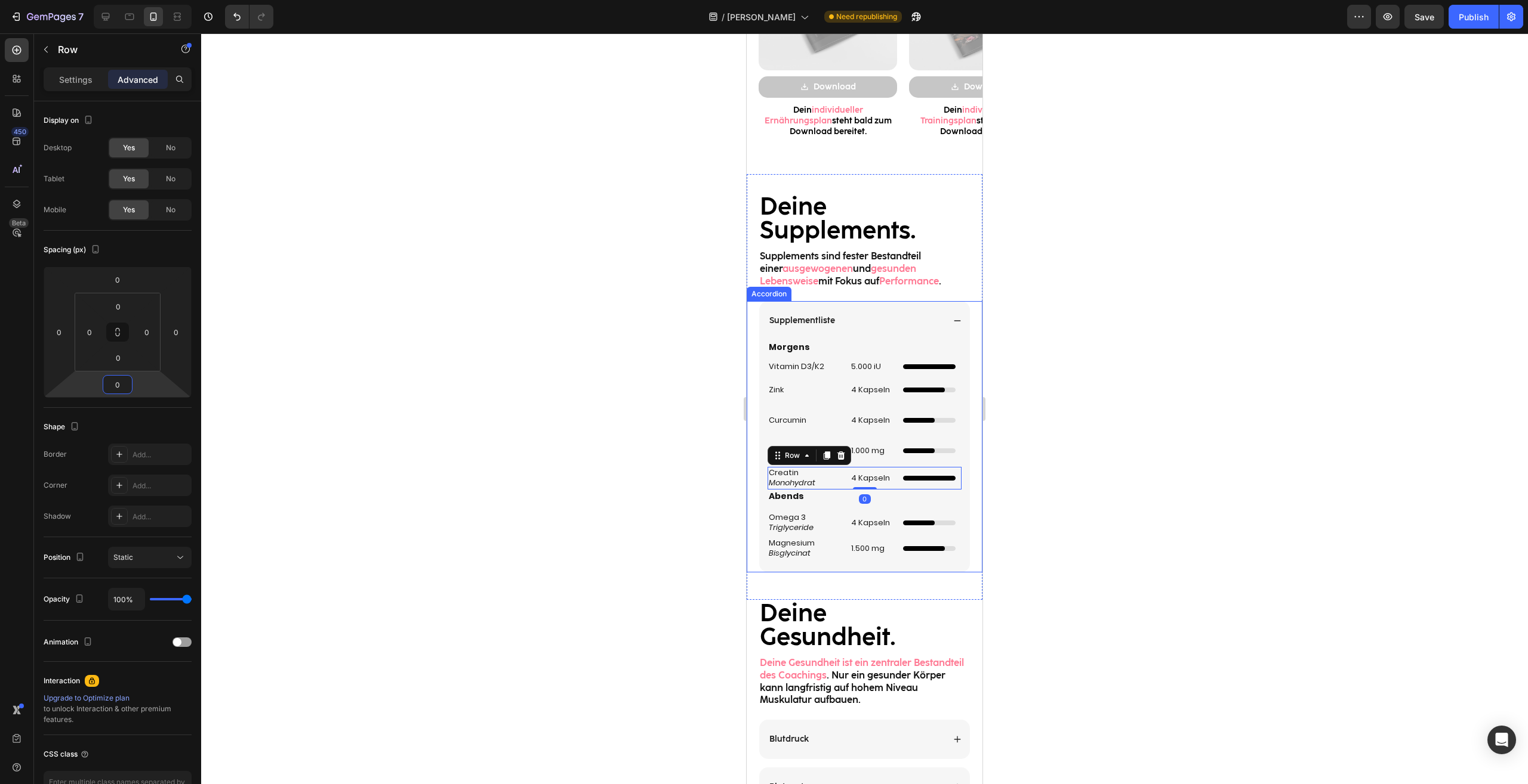
click at [889, 458] on div "Morgens Heading Vitamin D3/K2 Heading 5.000 iU Heading Custom Code Row Zink Hea…" at bounding box center [865, 450] width 194 height 220
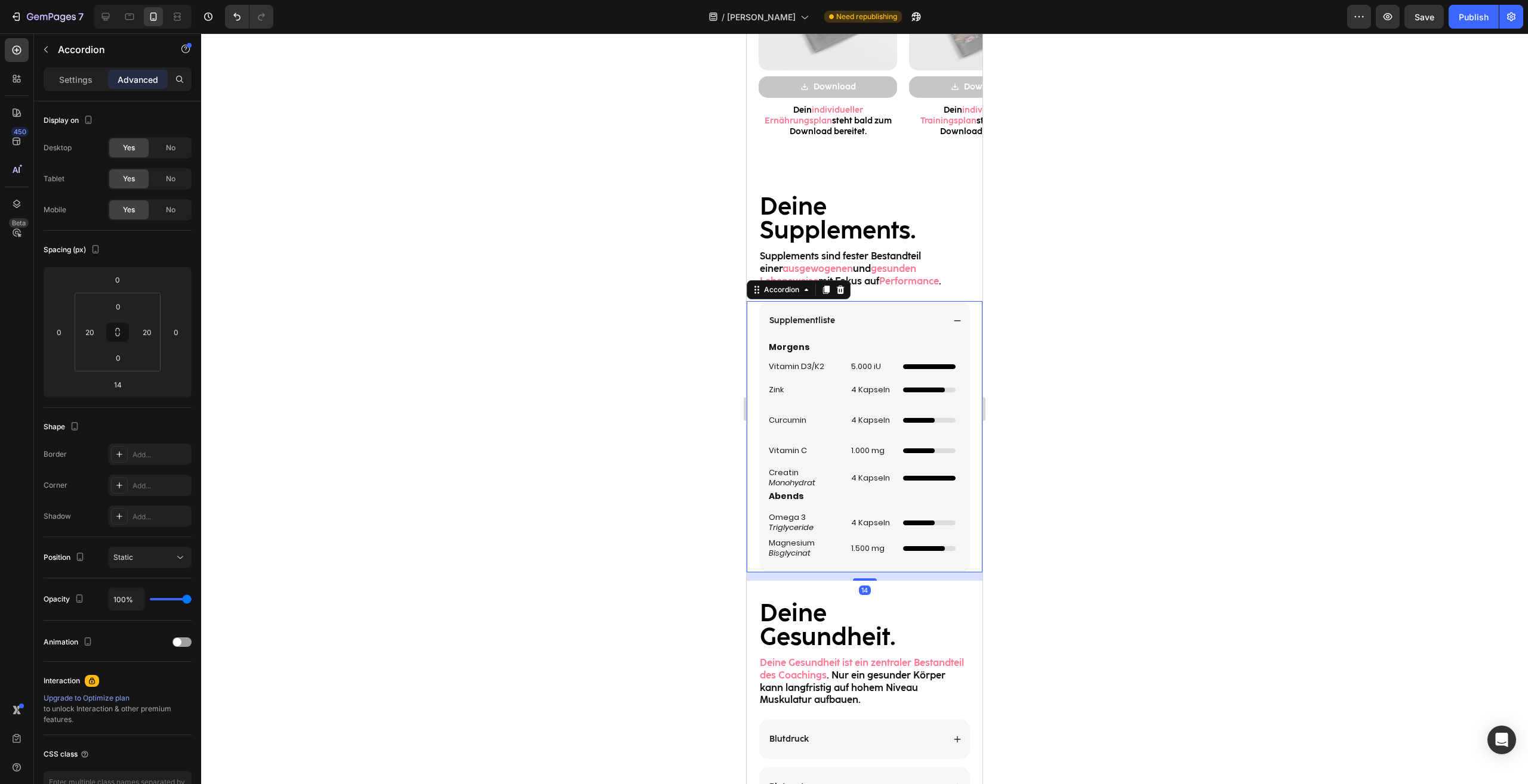
click at [890, 460] on div "Morgens Heading Vitamin D3/K2 Heading 5.000 iU Heading Custom Code Row Zink Hea…" at bounding box center [865, 450] width 194 height 220
click at [890, 454] on div "Vitamin C Heading 1.000 mg Heading Unabhängiger 3/5 Ladebalken Custom Code Row" at bounding box center [865, 451] width 194 height 14
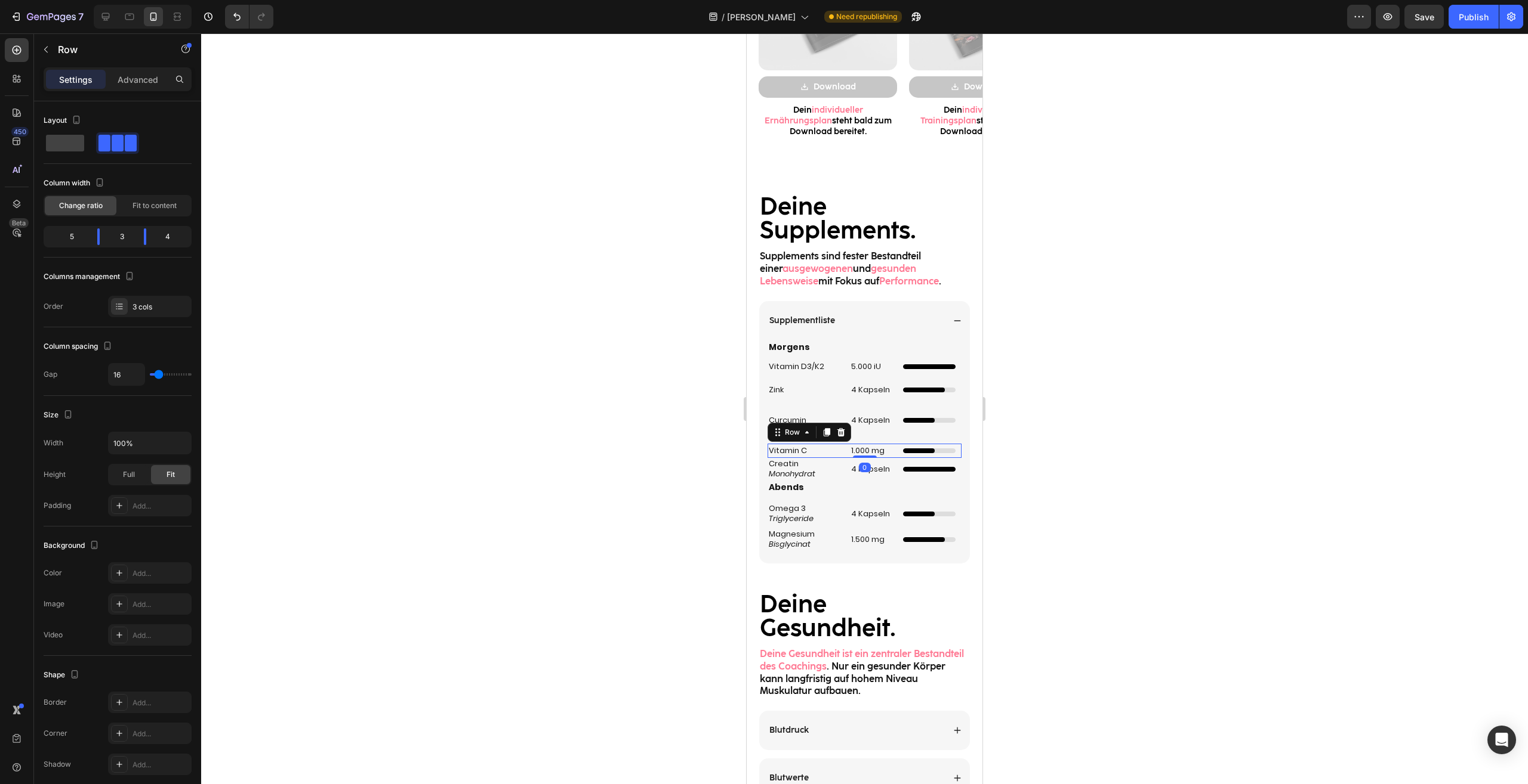
drag, startPoint x: 859, startPoint y: 466, endPoint x: 866, endPoint y: 442, distance: 25.0
click at [858, 446] on div "Vitamin C Heading 1.000 mg Heading Unabhängiger 3/5 Ladebalken Custom Code Row 0" at bounding box center [865, 451] width 194 height 14
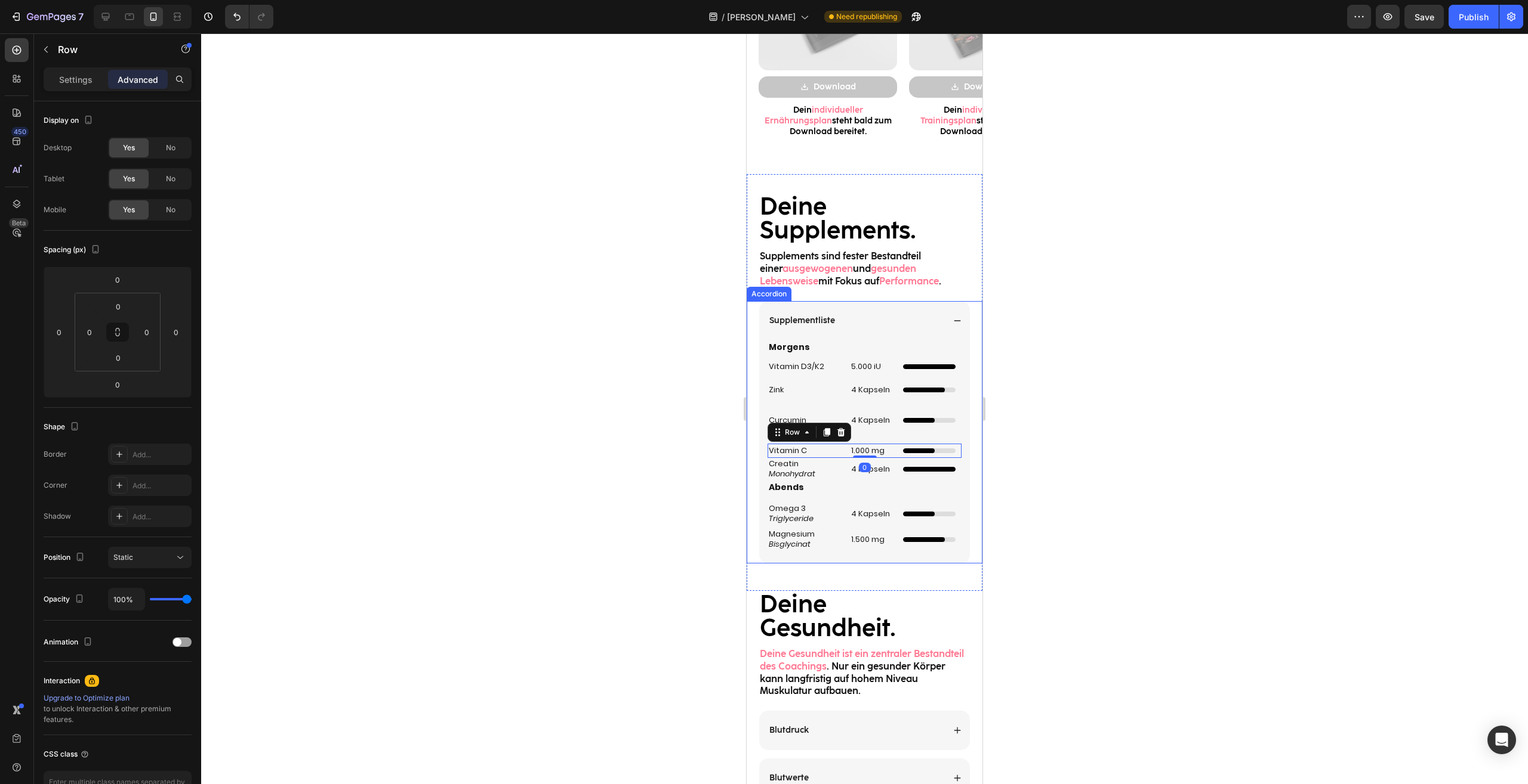
click at [887, 436] on div "Morgens Heading Vitamin D3/K2 Heading 5.000 iU Heading Custom Code Row Zink Hea…" at bounding box center [865, 446] width 194 height 211
click at [881, 426] on h2 "4 Kapseln" at bounding box center [871, 421] width 44 height 12
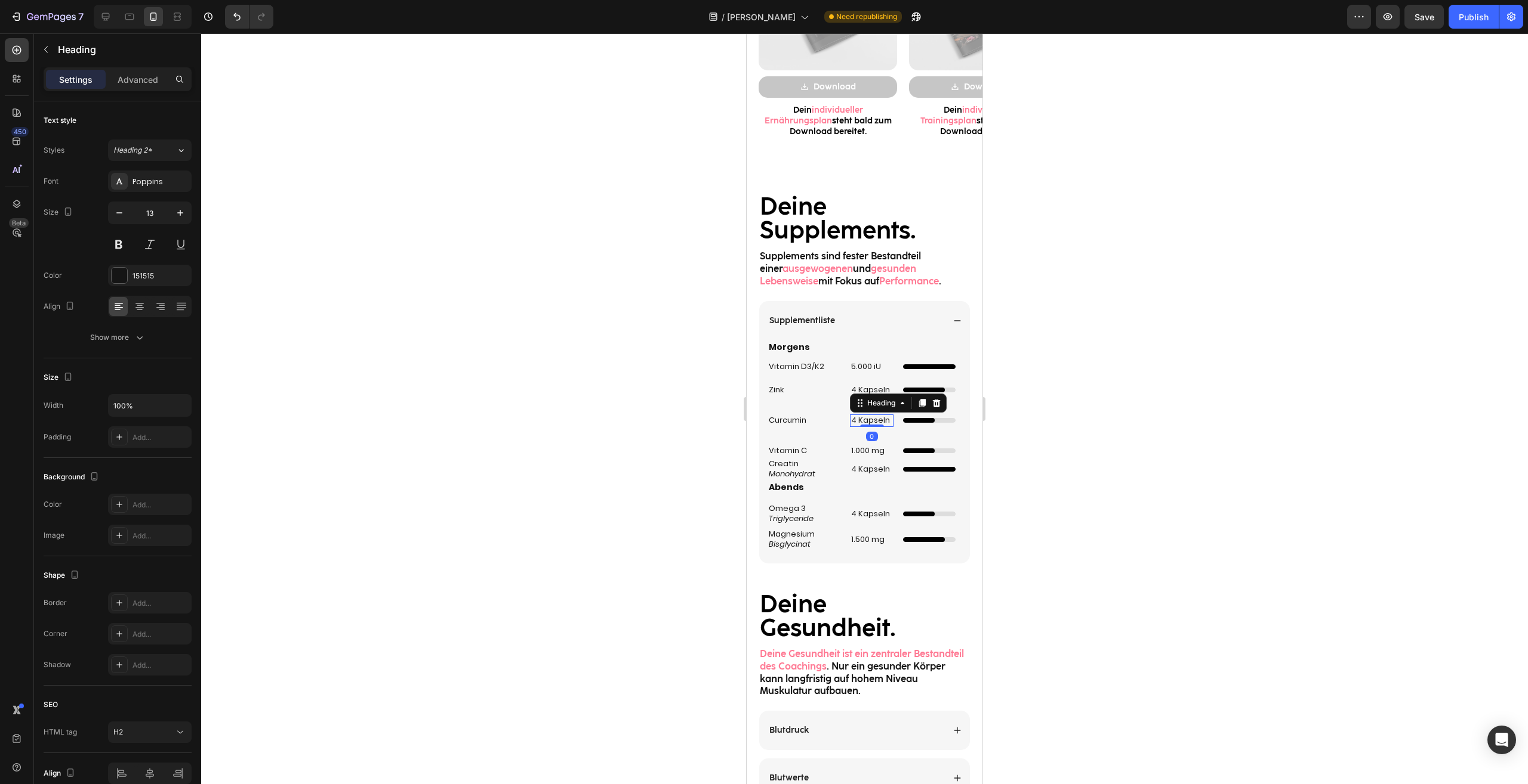
click at [882, 432] on div "4 Kapseln Heading 0" at bounding box center [871, 420] width 44 height 28
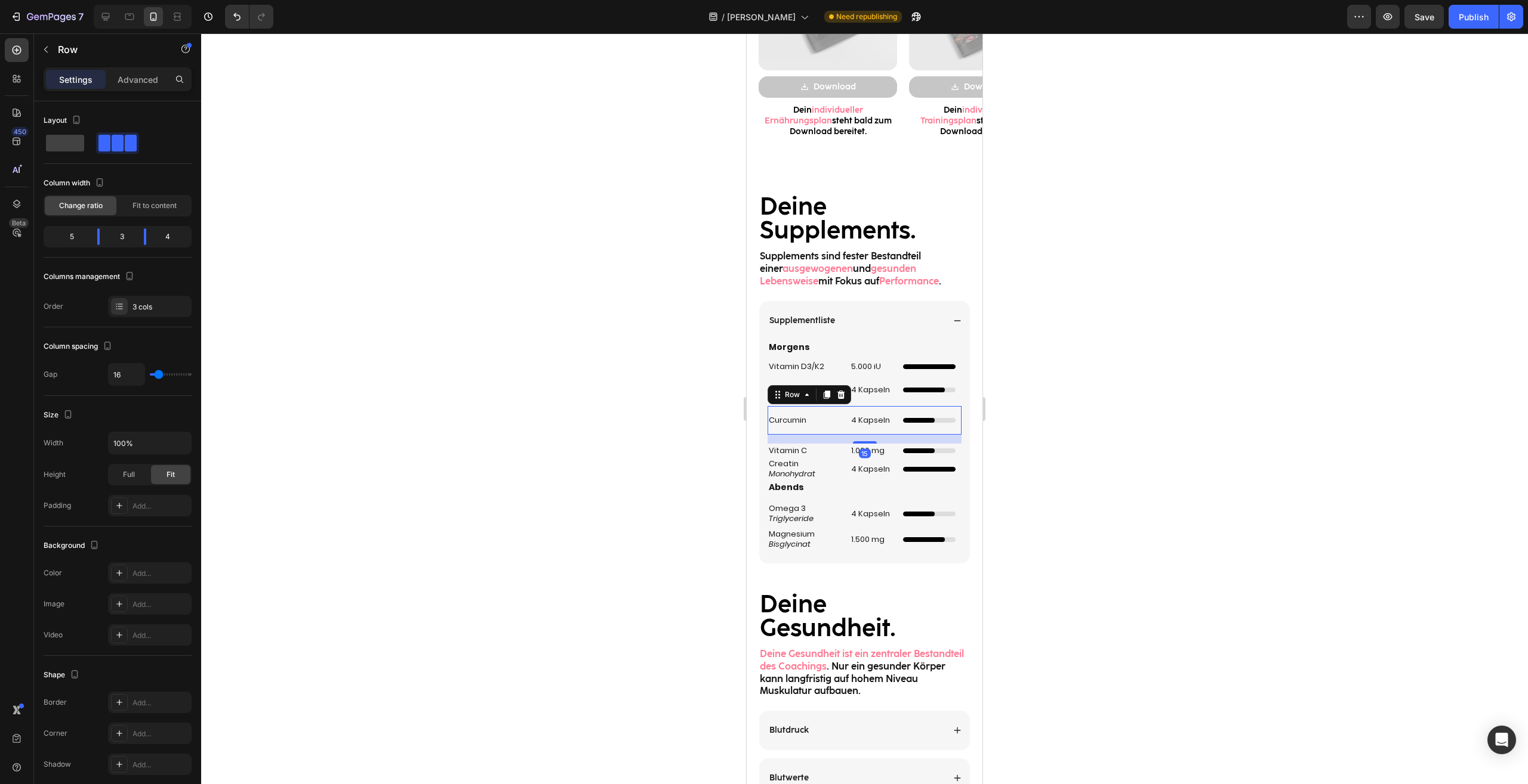
click at [864, 441] on div "15" at bounding box center [865, 440] width 194 height 9
drag, startPoint x: 864, startPoint y: 442, endPoint x: 901, endPoint y: 425, distance: 40.7
click at [863, 424] on div "Curcumin Heading 4 Kapseln Heading Dünner Ladebalken mit Animation Custom Code …" at bounding box center [865, 420] width 194 height 28
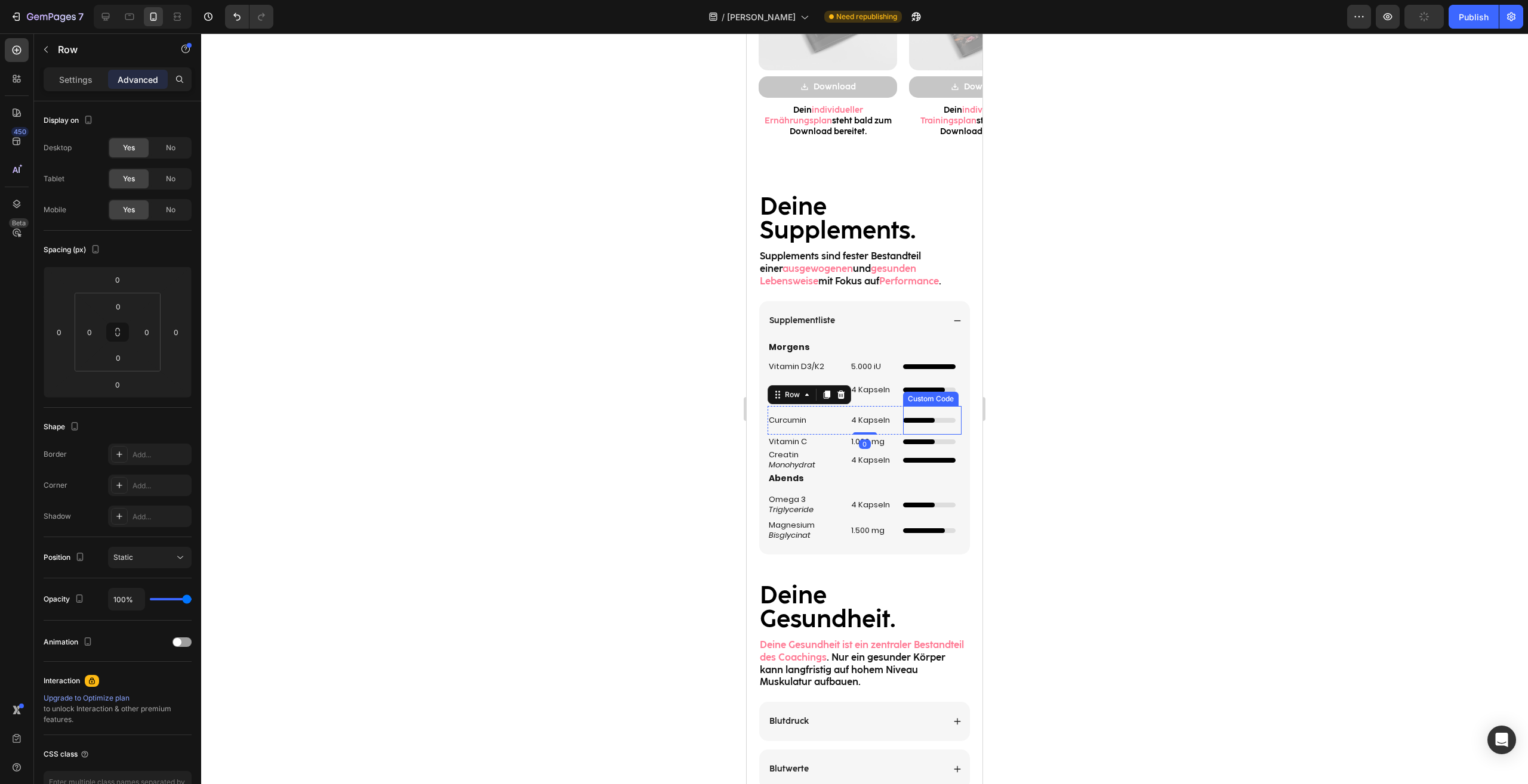
click at [996, 413] on div at bounding box center [865, 409] width 1327 height 751
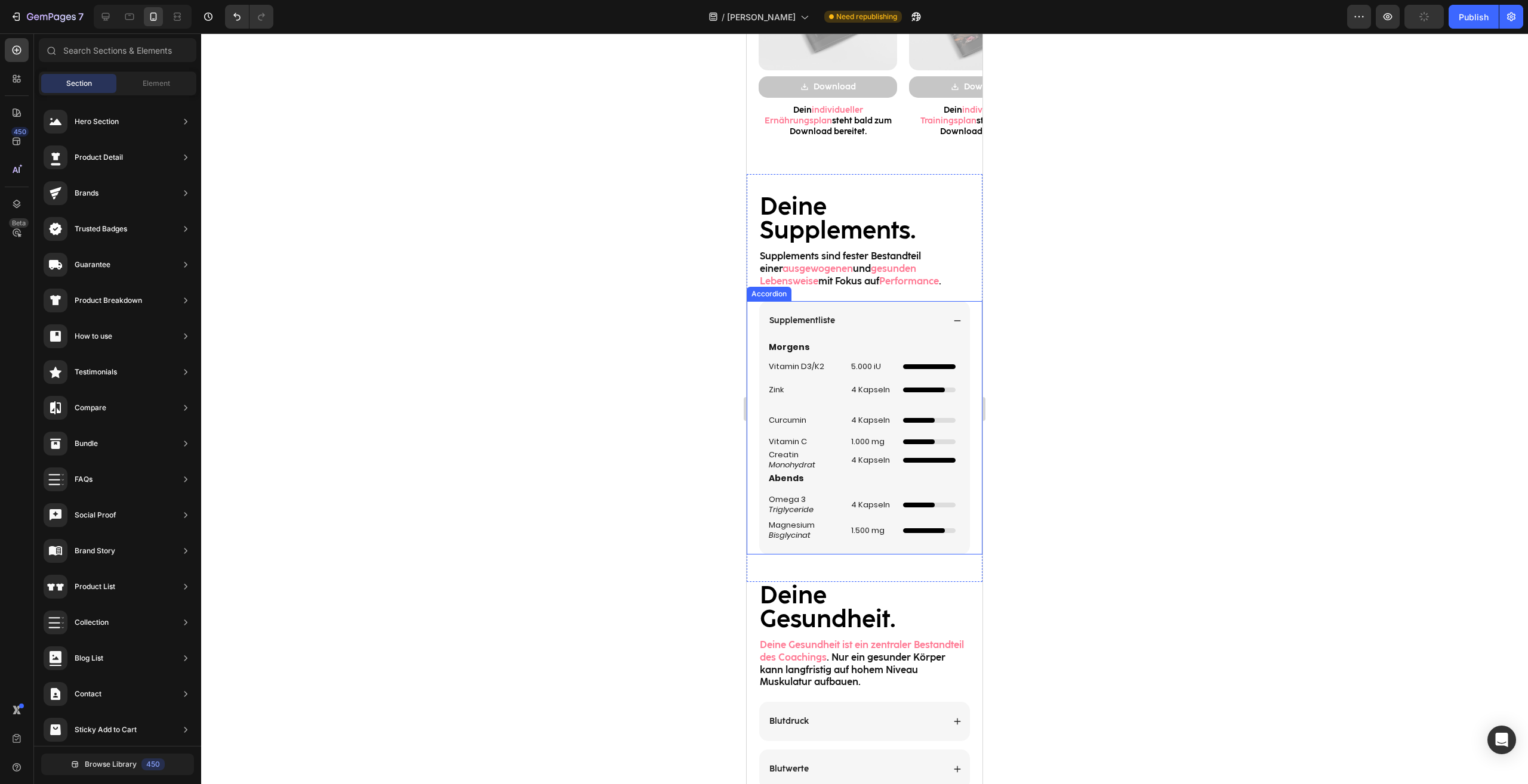
click at [831, 398] on div "Morgens Heading Vitamin D3/K2 Heading 5.000 iU Heading Custom Code Row Zink Hea…" at bounding box center [865, 441] width 194 height 202
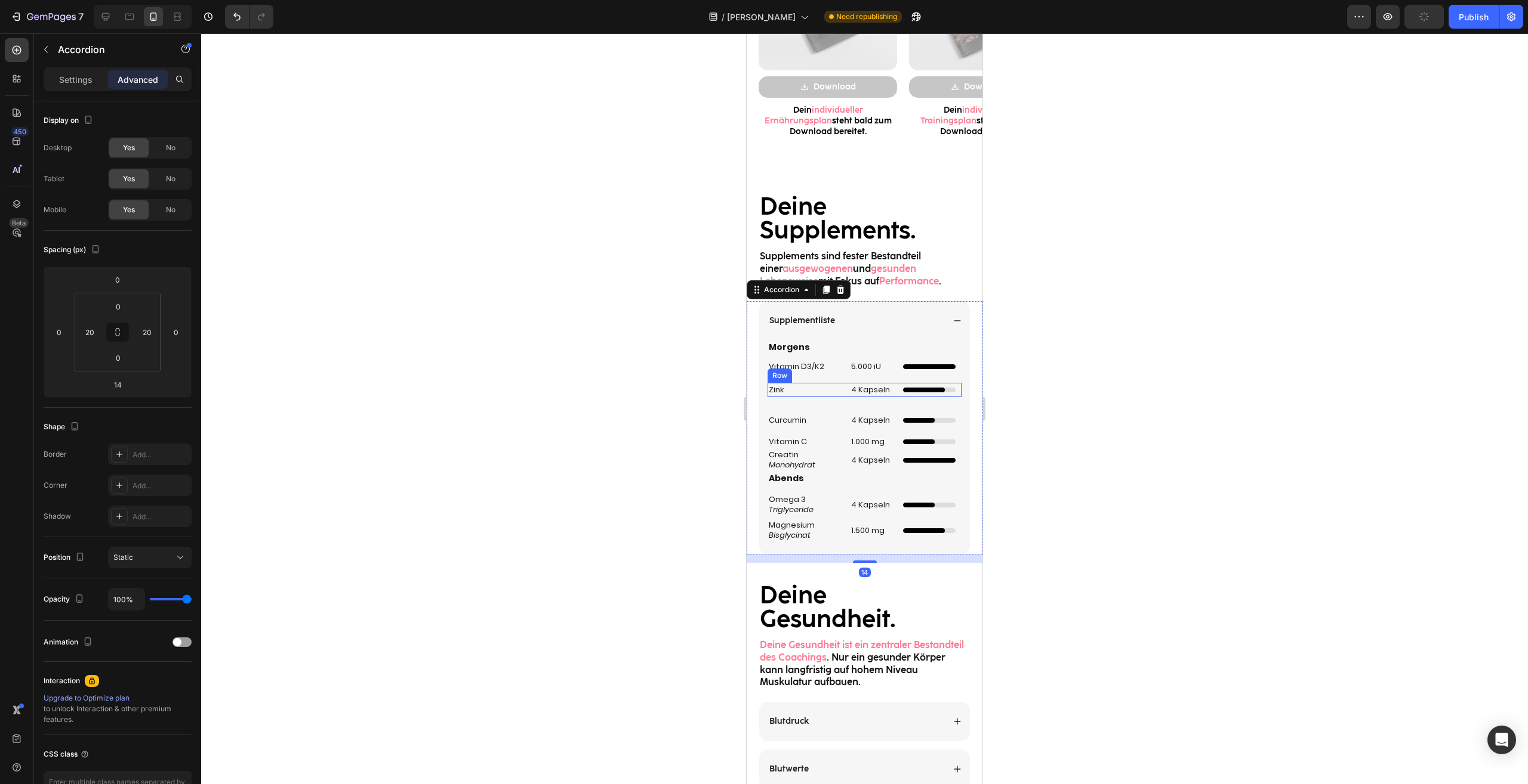
click at [838, 394] on div "Zink Heading 4 Kapseln Heading Unabhängiger 4/5 Ladebalken Custom Code Row" at bounding box center [865, 390] width 194 height 14
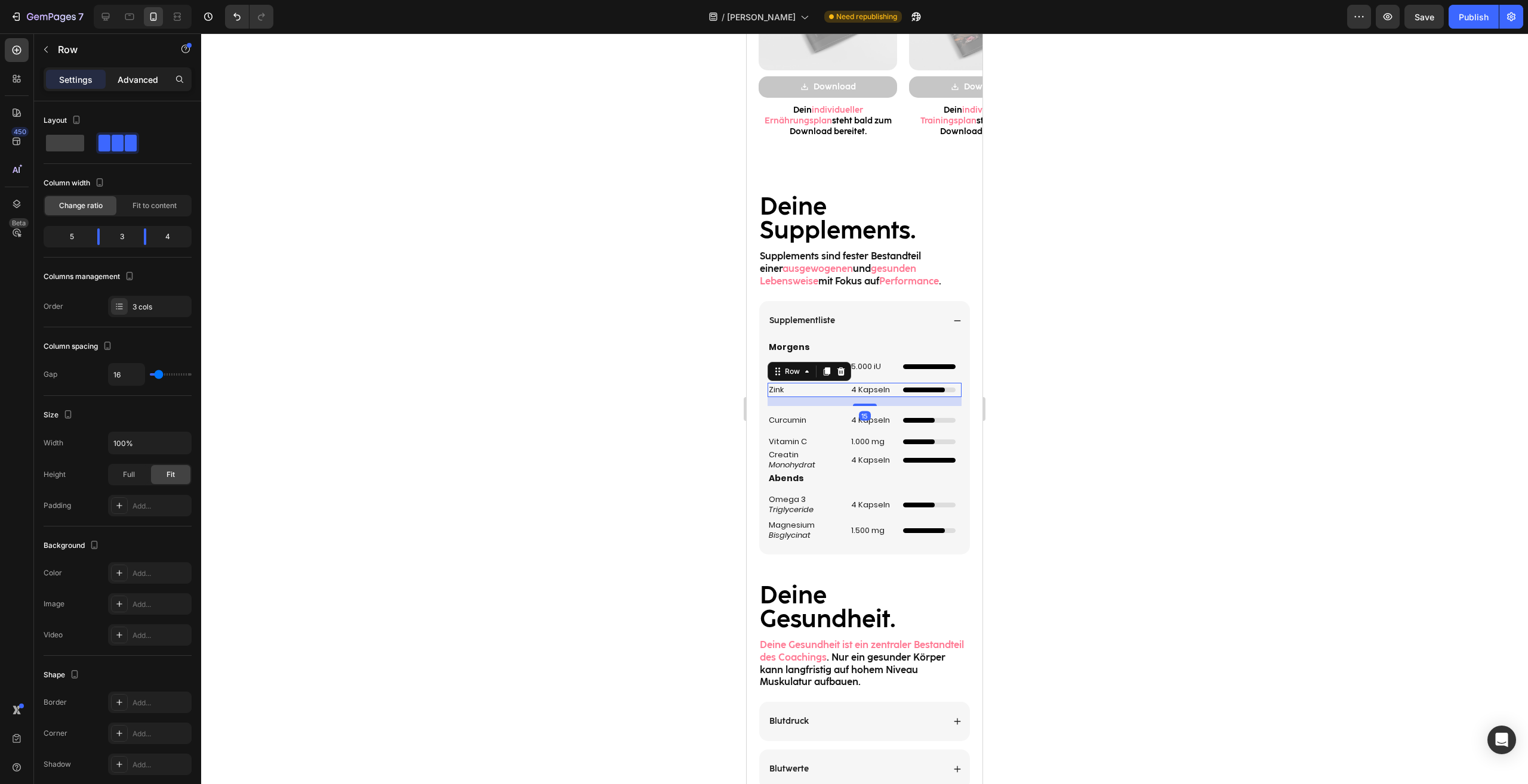
click at [142, 80] on p "Advanced" at bounding box center [138, 79] width 41 height 12
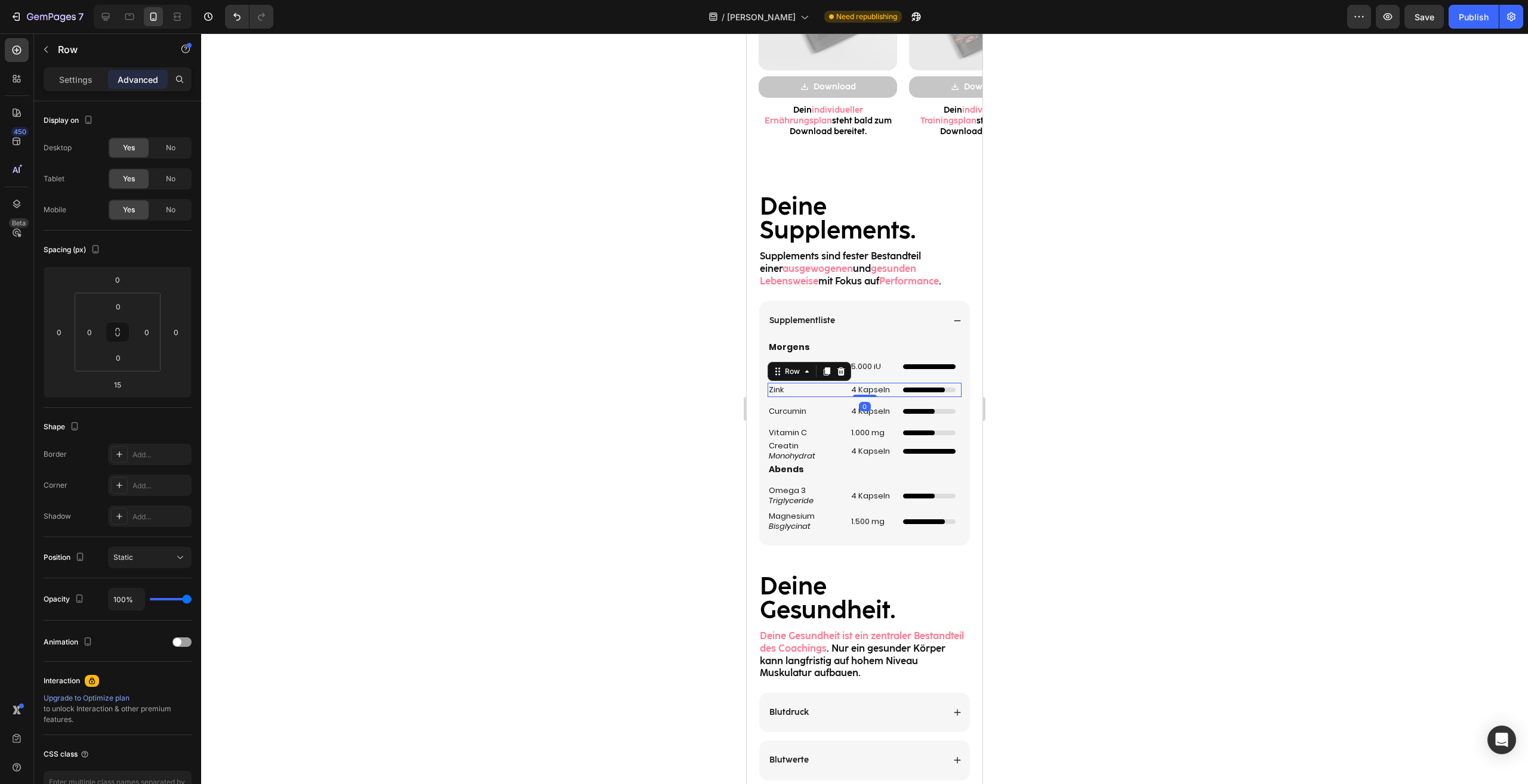
drag, startPoint x: 856, startPoint y: 405, endPoint x: 860, endPoint y: 389, distance: 16.5
click at [860, 389] on div "Zink Heading 4 Kapseln Heading Unabhängiger 4/5 Ladebalken Custom Code Row 0" at bounding box center [865, 390] width 194 height 14
type input "0"
click at [877, 372] on div "Heading" at bounding box center [868, 376] width 33 height 11
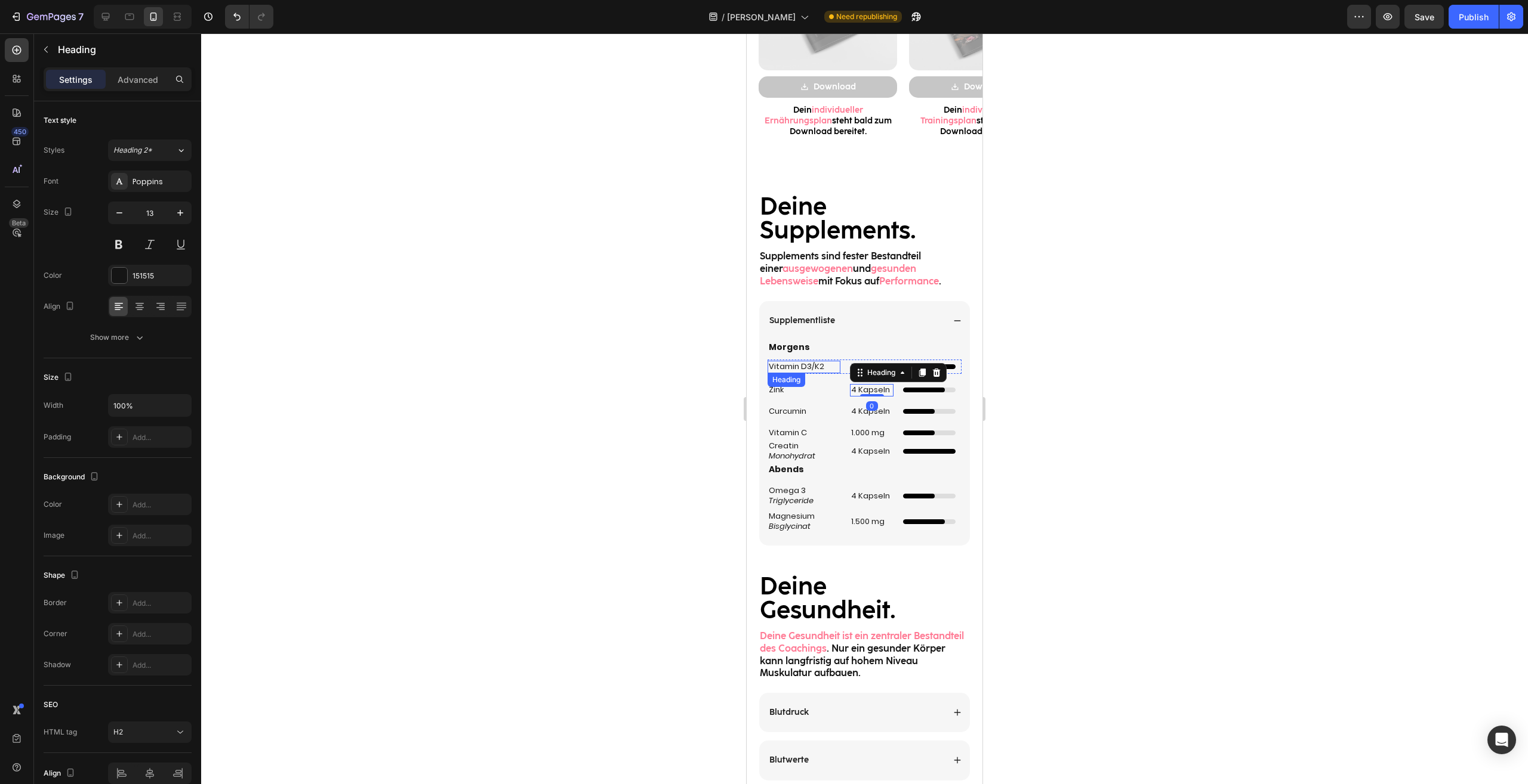
click at [822, 368] on h2 "Vitamin D3/K2" at bounding box center [804, 367] width 73 height 12
click at [837, 371] on div "Vitamin D3/K2 Heading 0 5.000 iU Heading Custom Code Row" at bounding box center [865, 367] width 194 height 14
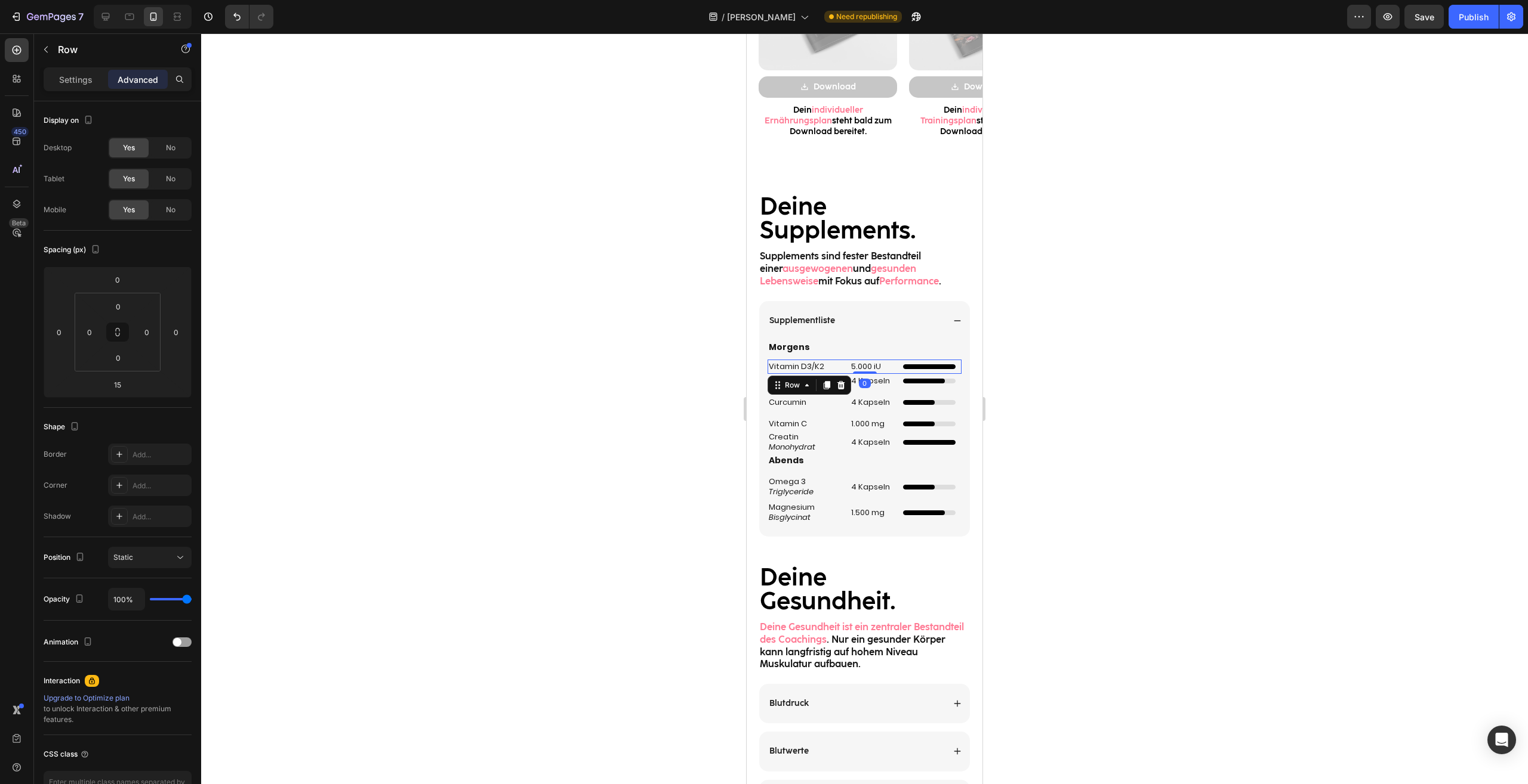
drag, startPoint x: 864, startPoint y: 382, endPoint x: 873, endPoint y: 352, distance: 31.3
click at [873, 352] on div "Morgens Heading Vitamin D3/K2 Heading 5.000 iU Heading Custom Code Row 0 Zink H…" at bounding box center [865, 432] width 194 height 183
type input "0"
click at [1060, 367] on div at bounding box center [865, 409] width 1327 height 751
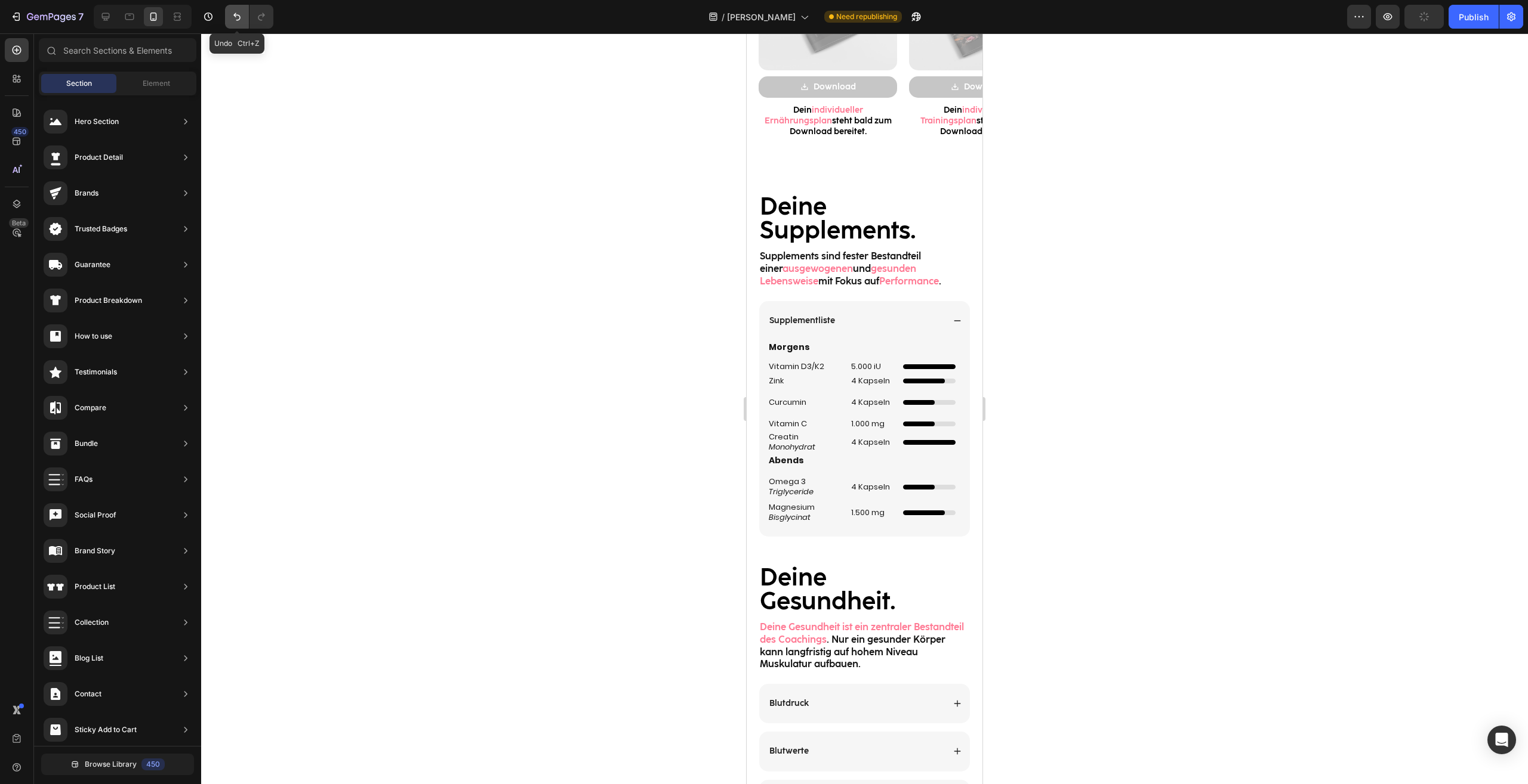
click at [235, 13] on icon "Undo/Redo" at bounding box center [236, 16] width 12 height 12
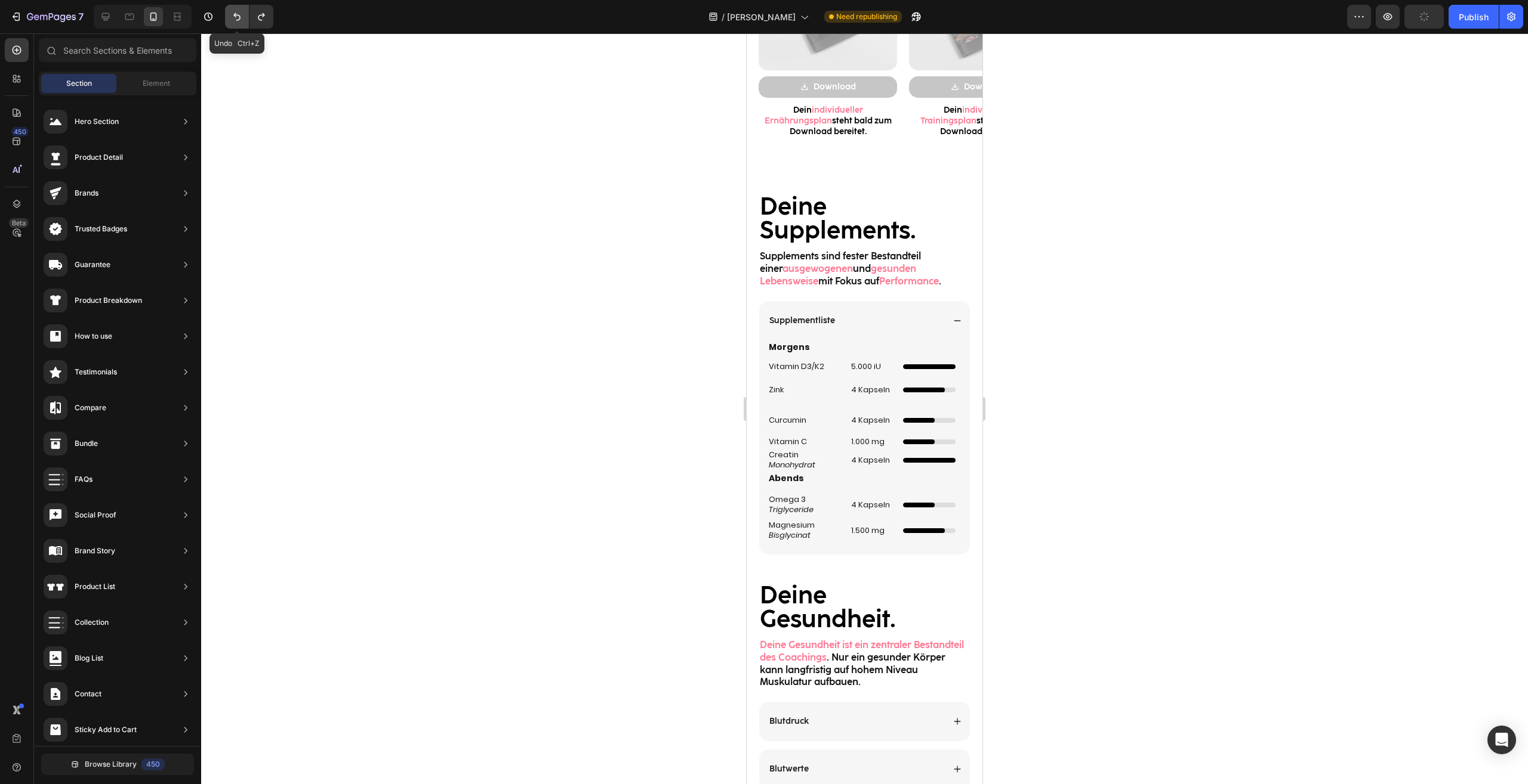
click at [235, 13] on icon "Undo/Redo" at bounding box center [236, 16] width 12 height 12
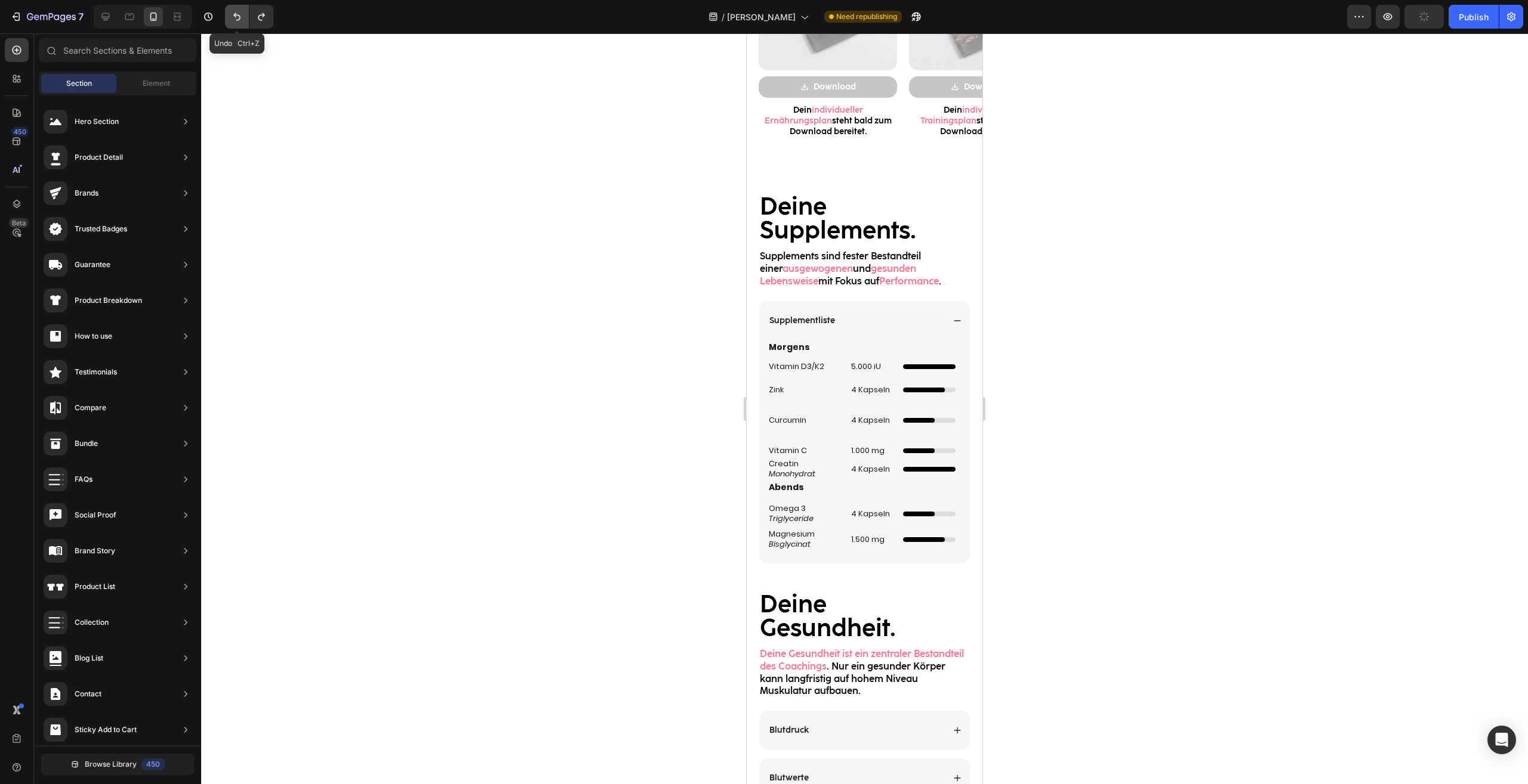
click at [235, 13] on icon "Undo/Redo" at bounding box center [236, 16] width 12 height 12
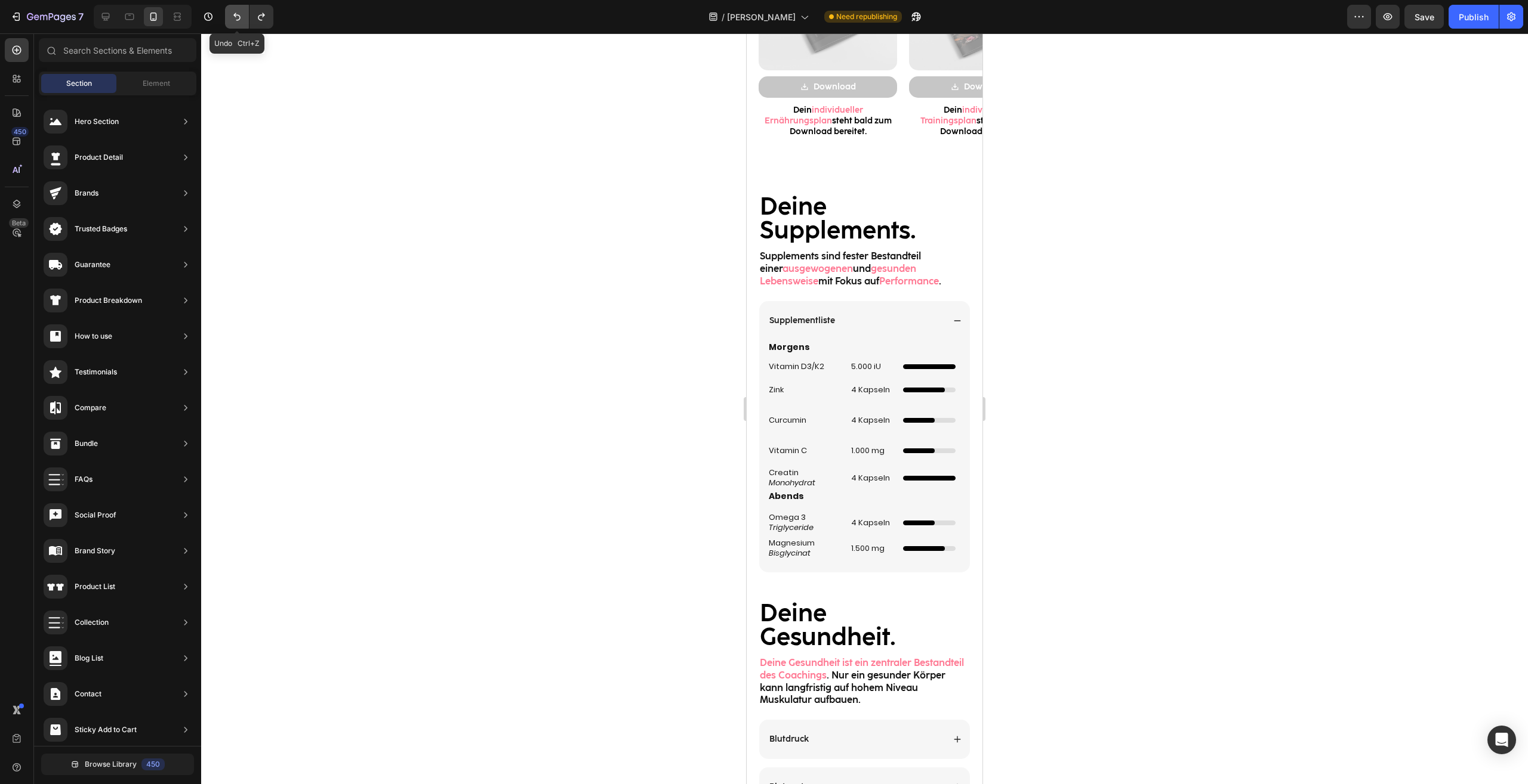
click at [235, 13] on icon "Undo/Redo" at bounding box center [236, 16] width 12 height 12
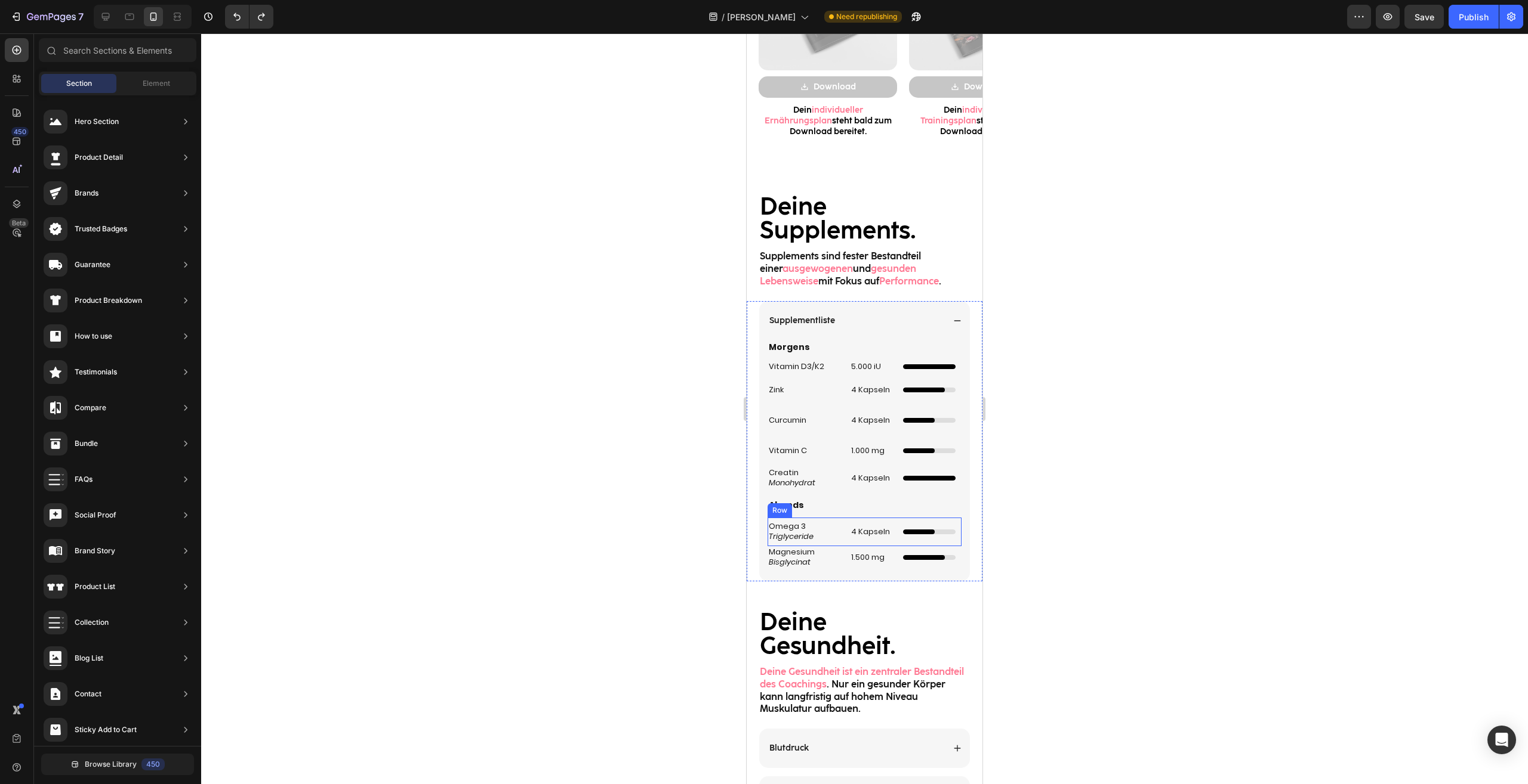
click at [851, 540] on div "4 Kapseln Heading" at bounding box center [871, 532] width 44 height 28
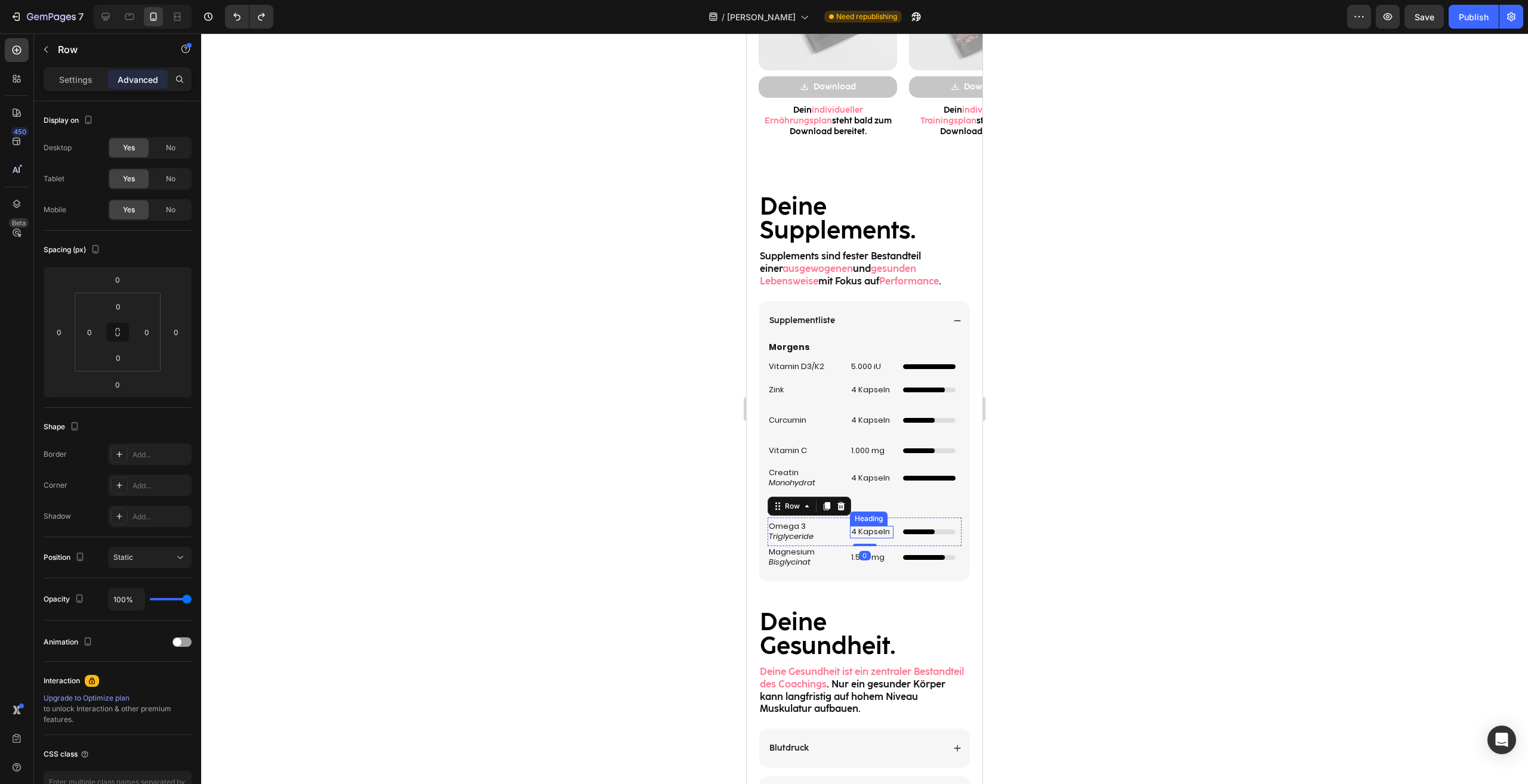
click at [851, 533] on p "4 Kapseln" at bounding box center [872, 531] width 41 height 10
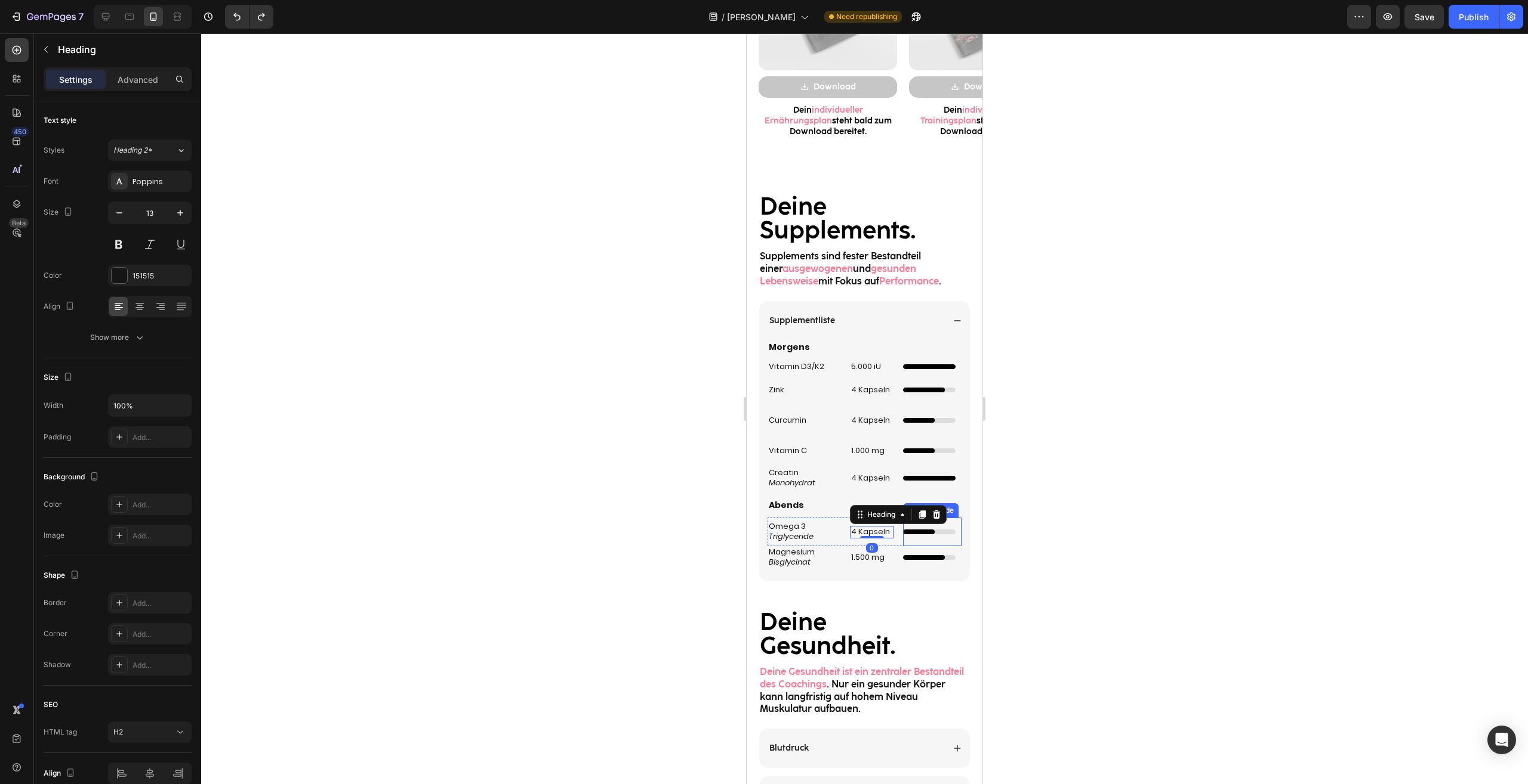
click at [917, 543] on div "Dünner Ladebalken mit Animation Custom Code" at bounding box center [932, 532] width 59 height 28
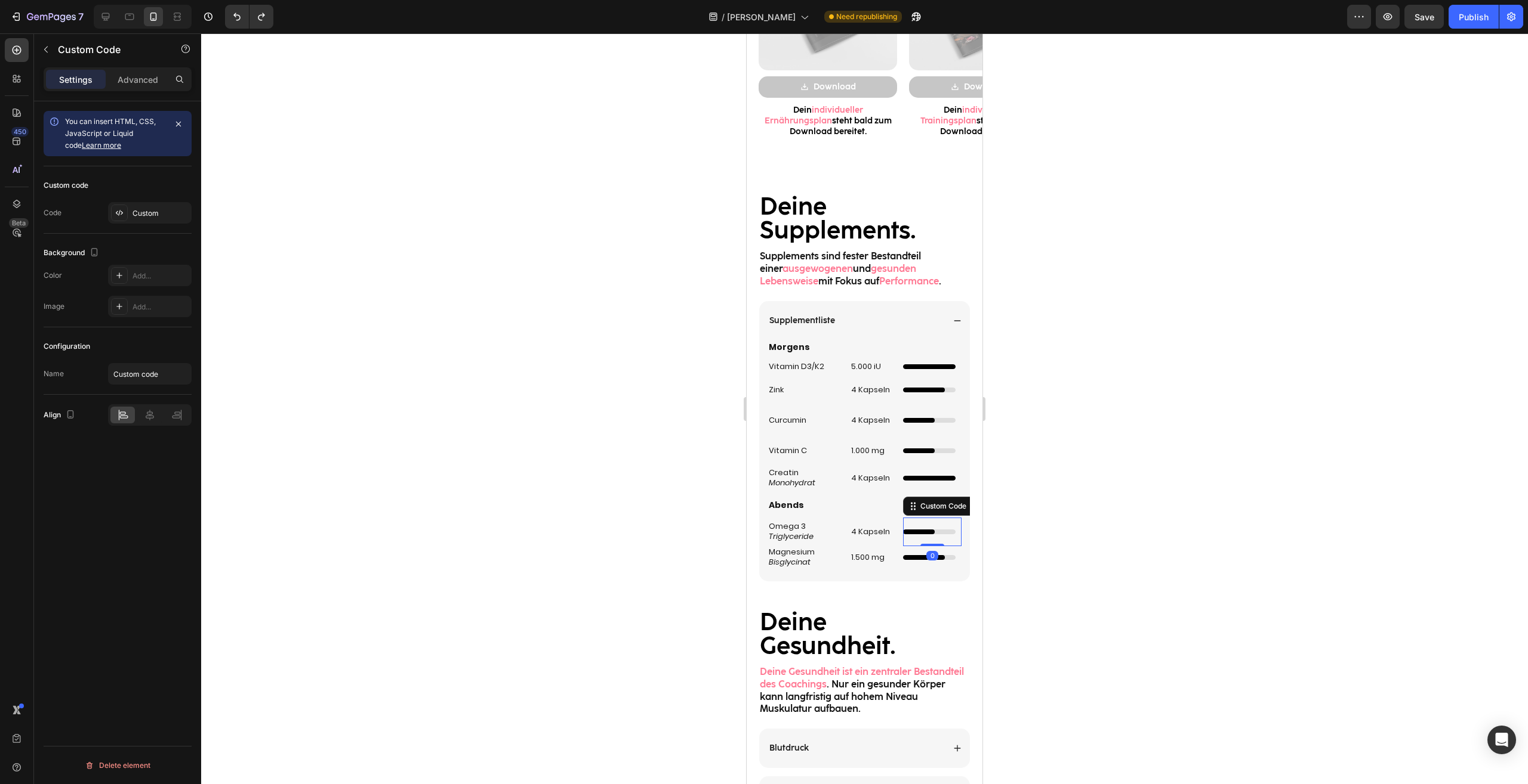
click at [1034, 516] on div at bounding box center [865, 409] width 1327 height 751
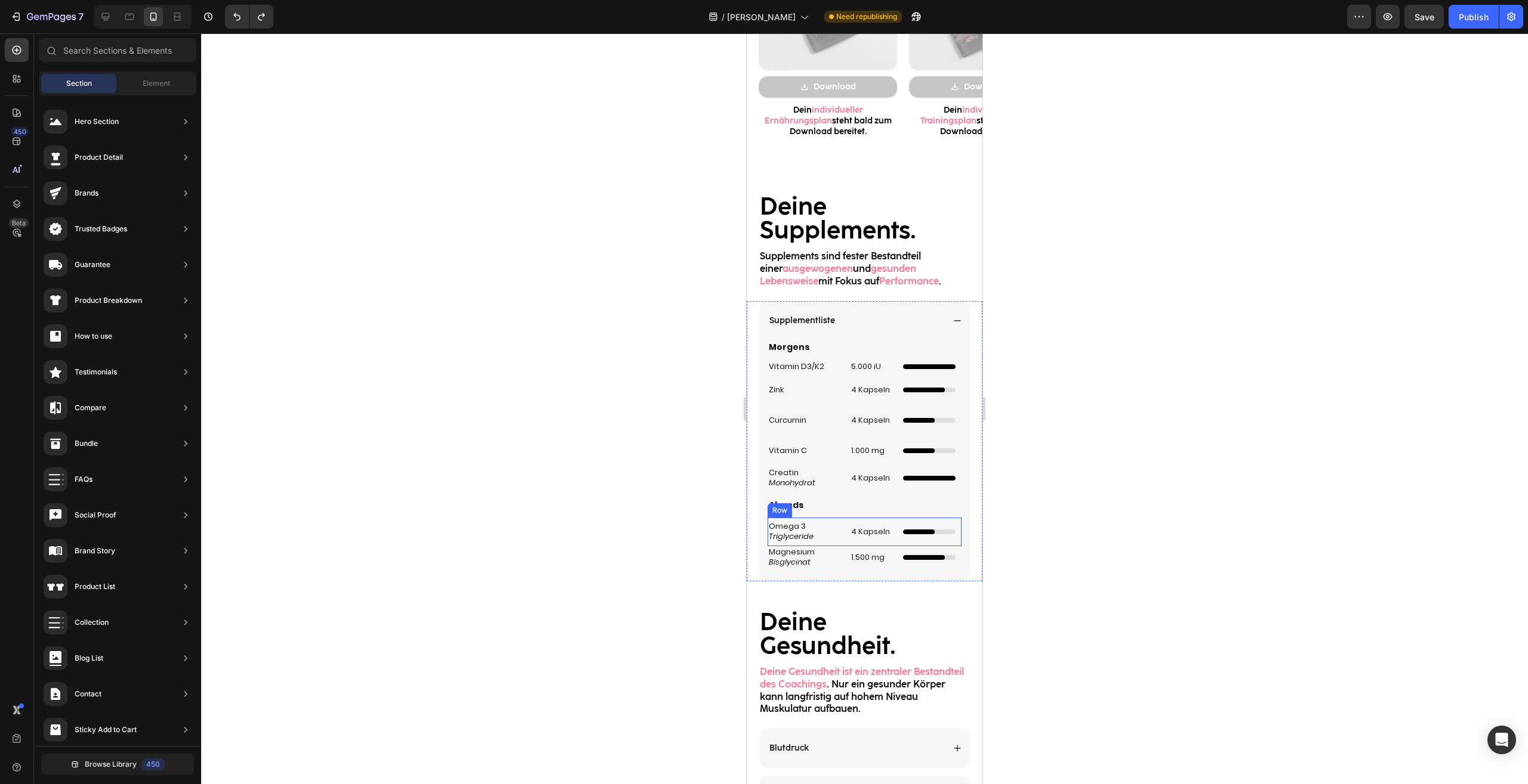
click at [829, 545] on div "Omega 3 Triglyceride Heading" at bounding box center [804, 532] width 73 height 28
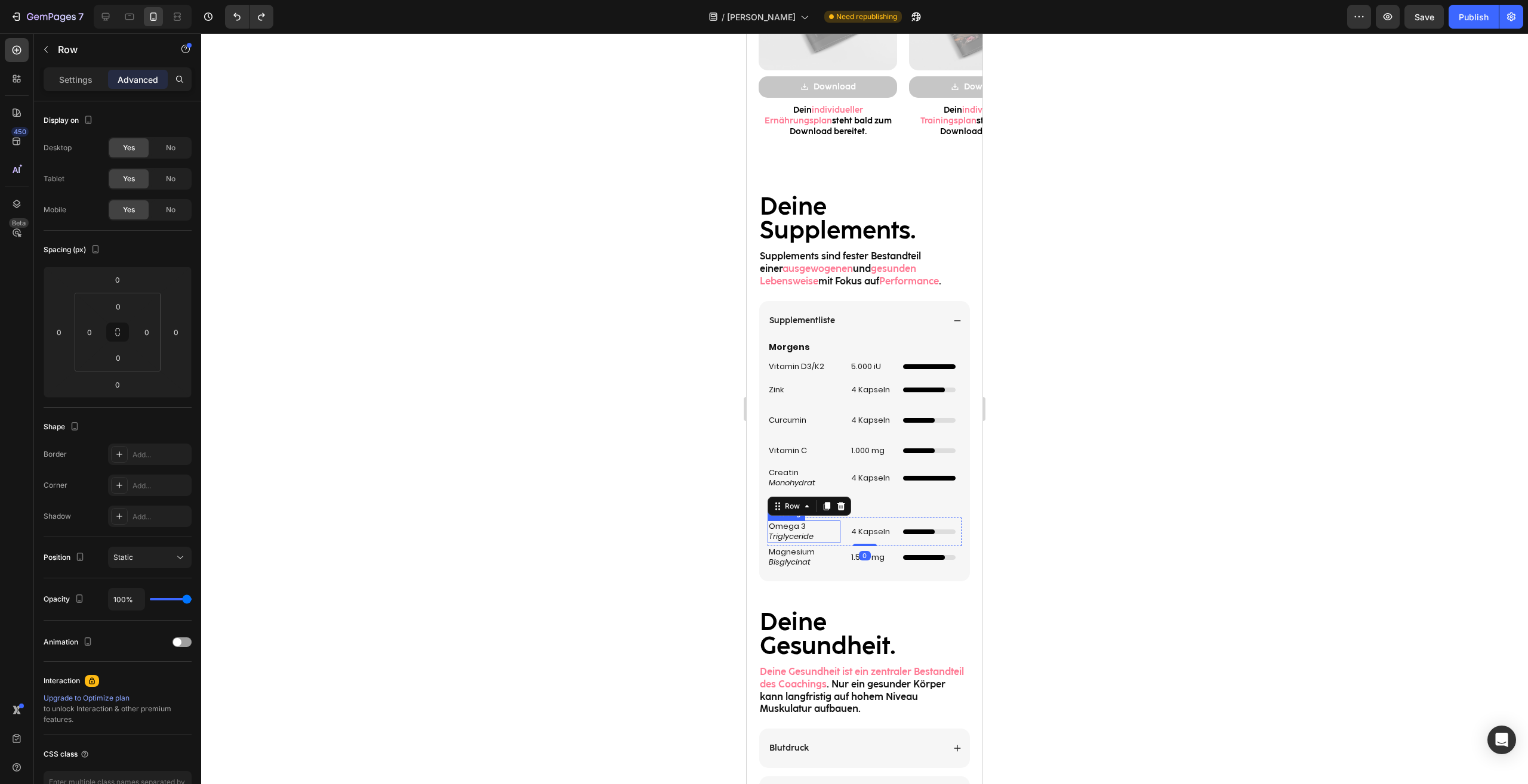
click at [809, 532] on icon "Triglyceride" at bounding box center [791, 536] width 45 height 12
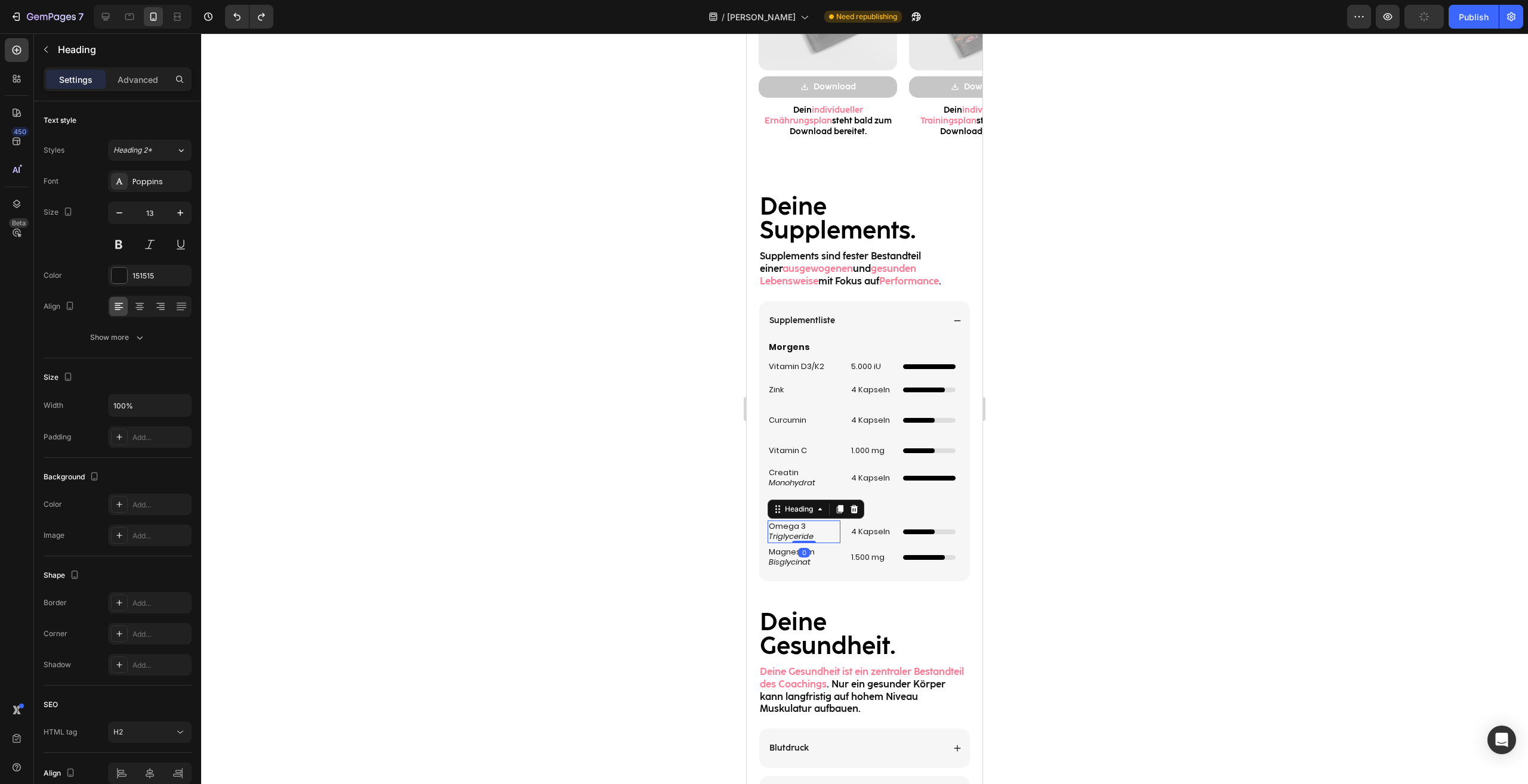
click at [868, 533] on p "4 Kapseln" at bounding box center [872, 531] width 41 height 10
click at [931, 536] on div "Dünner Ladebalken mit Animation Custom Code" at bounding box center [932, 532] width 59 height 28
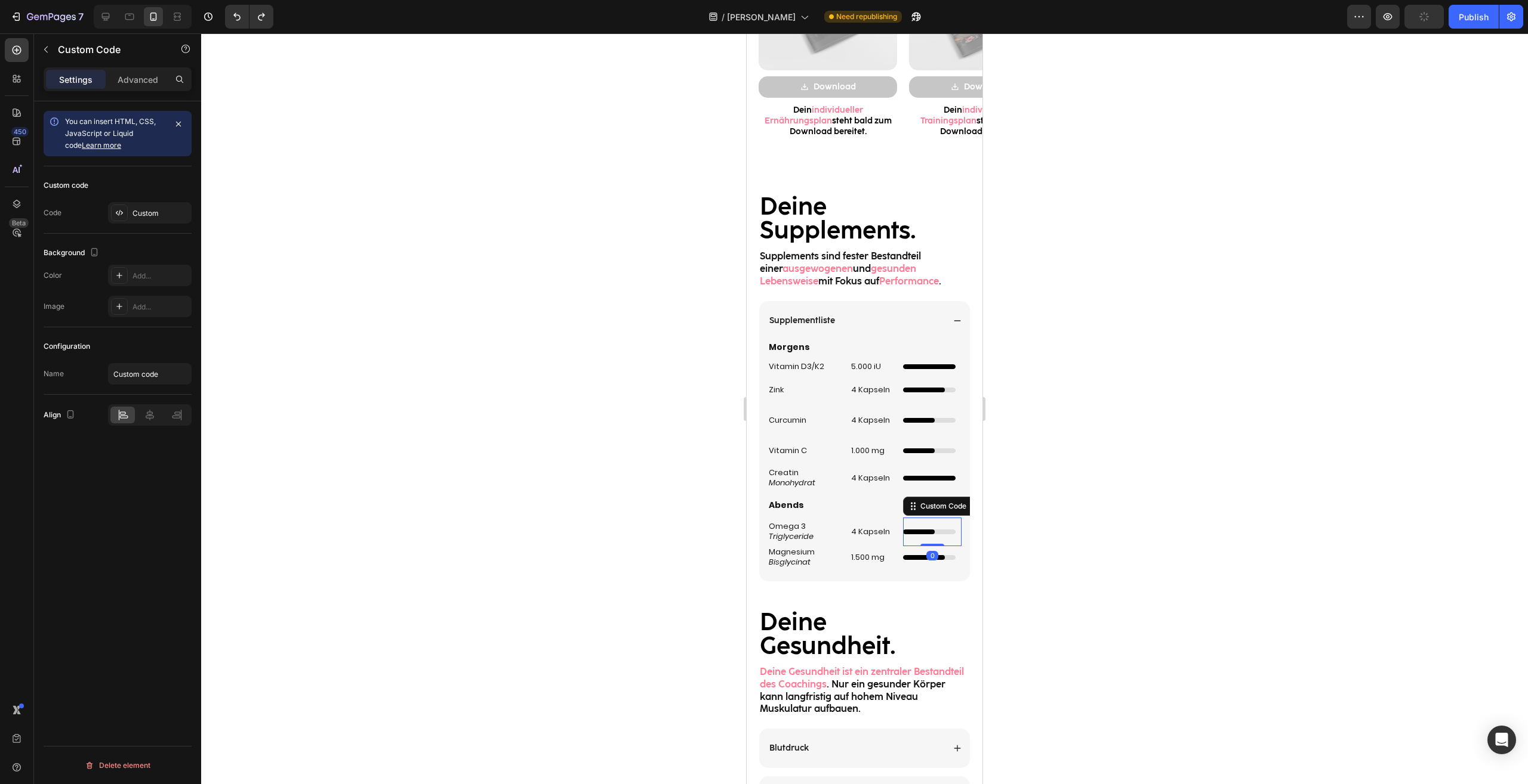
click at [1059, 513] on div at bounding box center [865, 409] width 1327 height 751
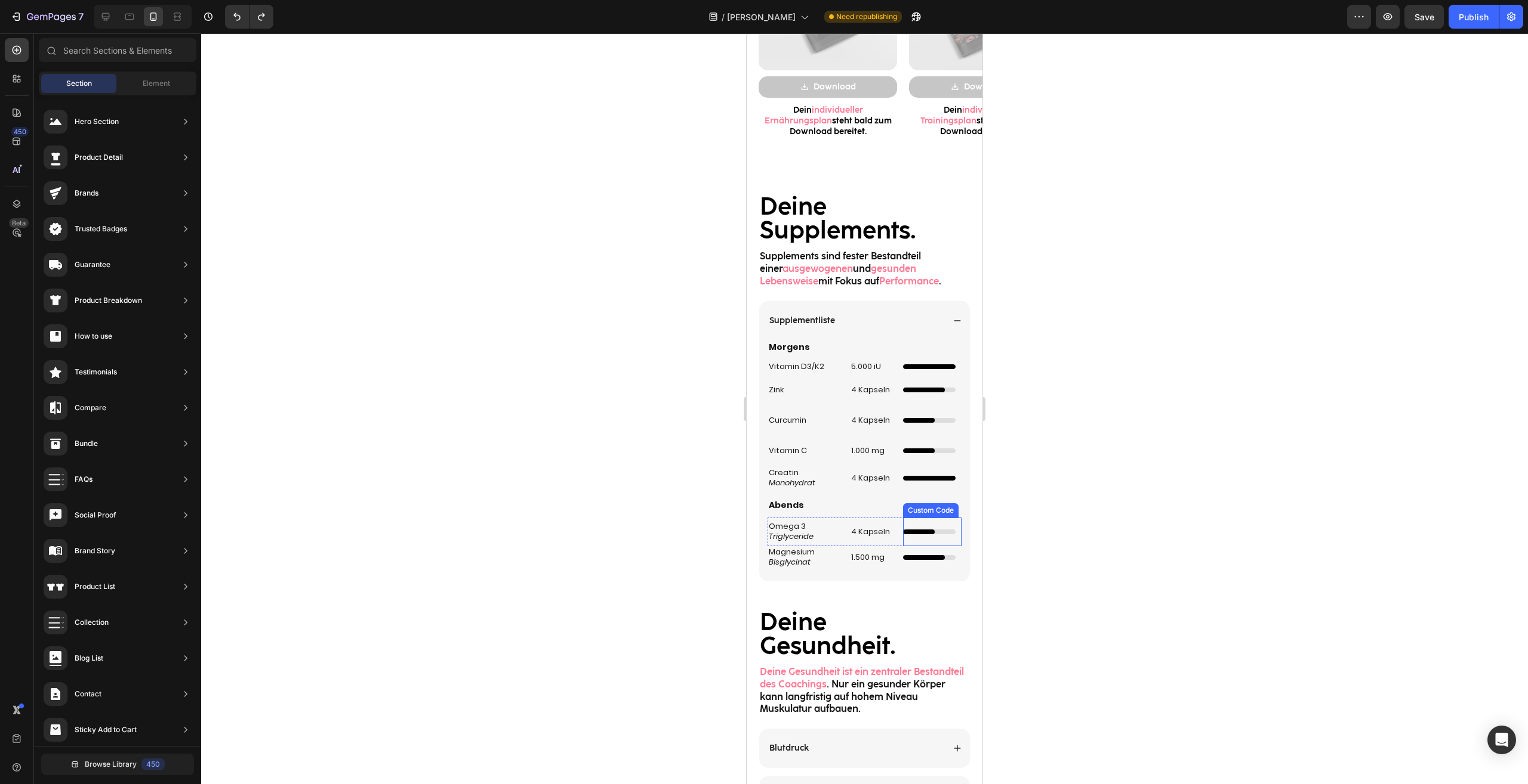
click at [934, 554] on div "Unabhängiger 4/5 Ladebalken Custom Code" at bounding box center [932, 558] width 59 height 14
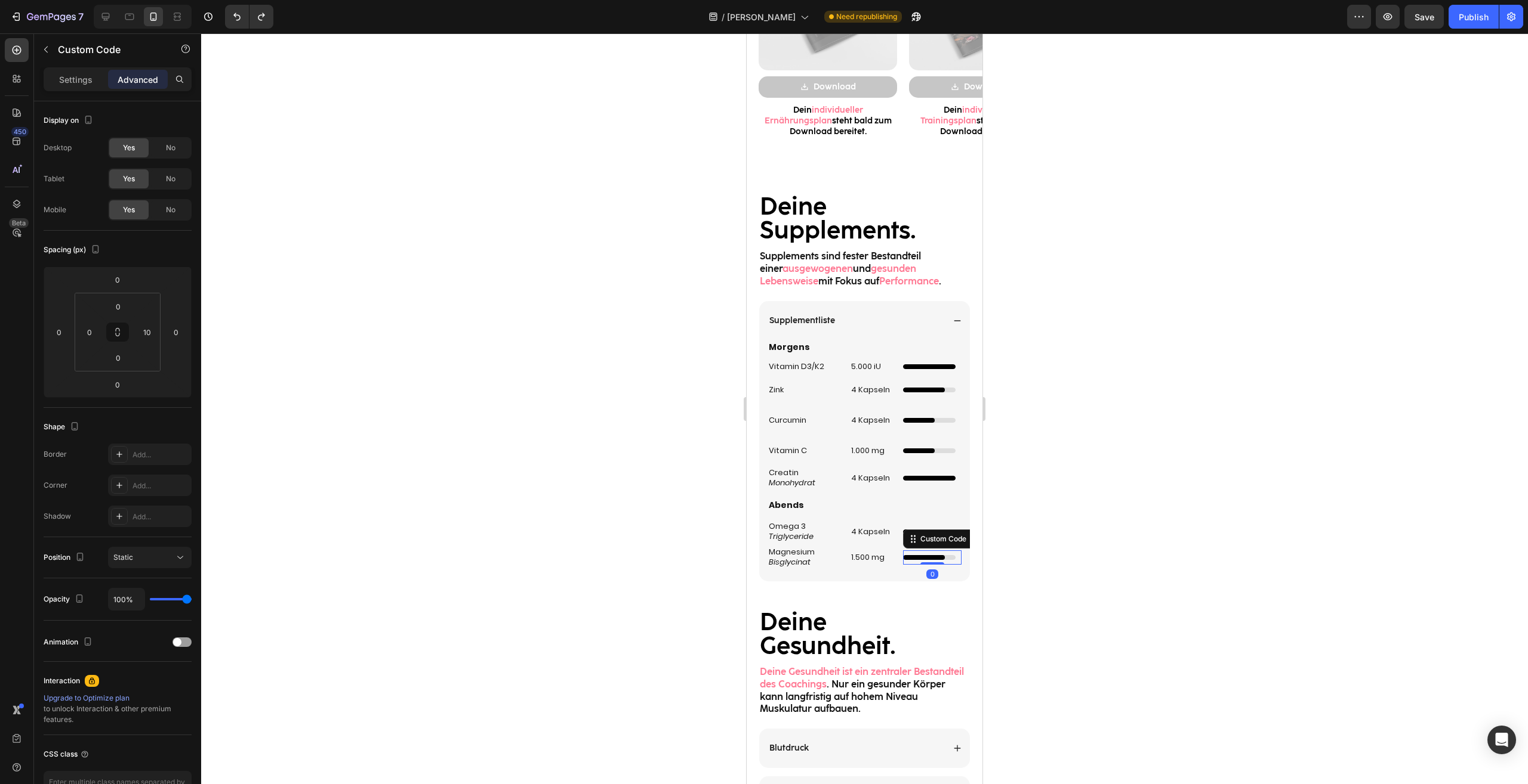
click at [1046, 484] on div at bounding box center [865, 409] width 1327 height 751
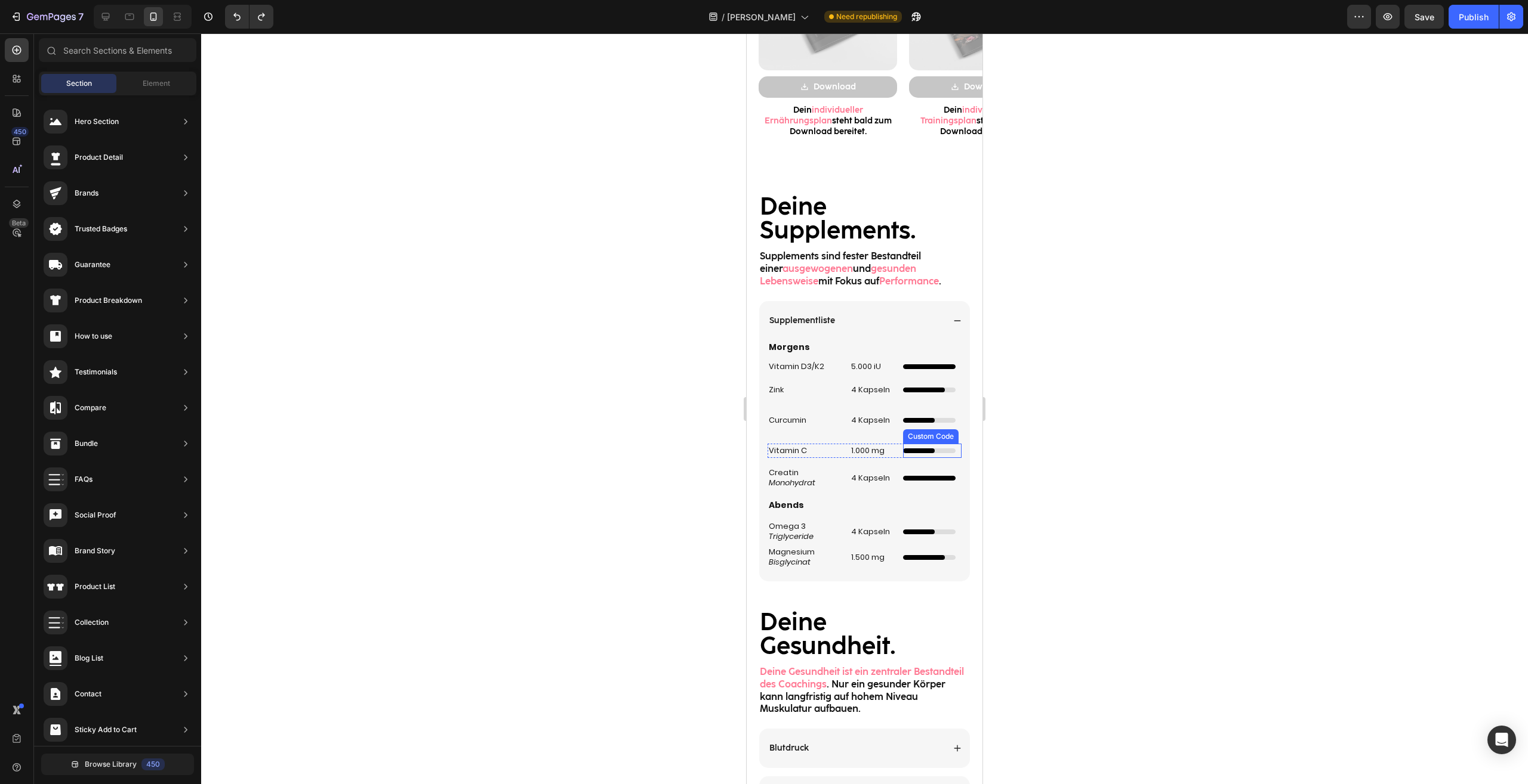
click at [925, 449] on div "Unabhängiger 3/5 Ladebalken Custom Code" at bounding box center [932, 451] width 59 height 14
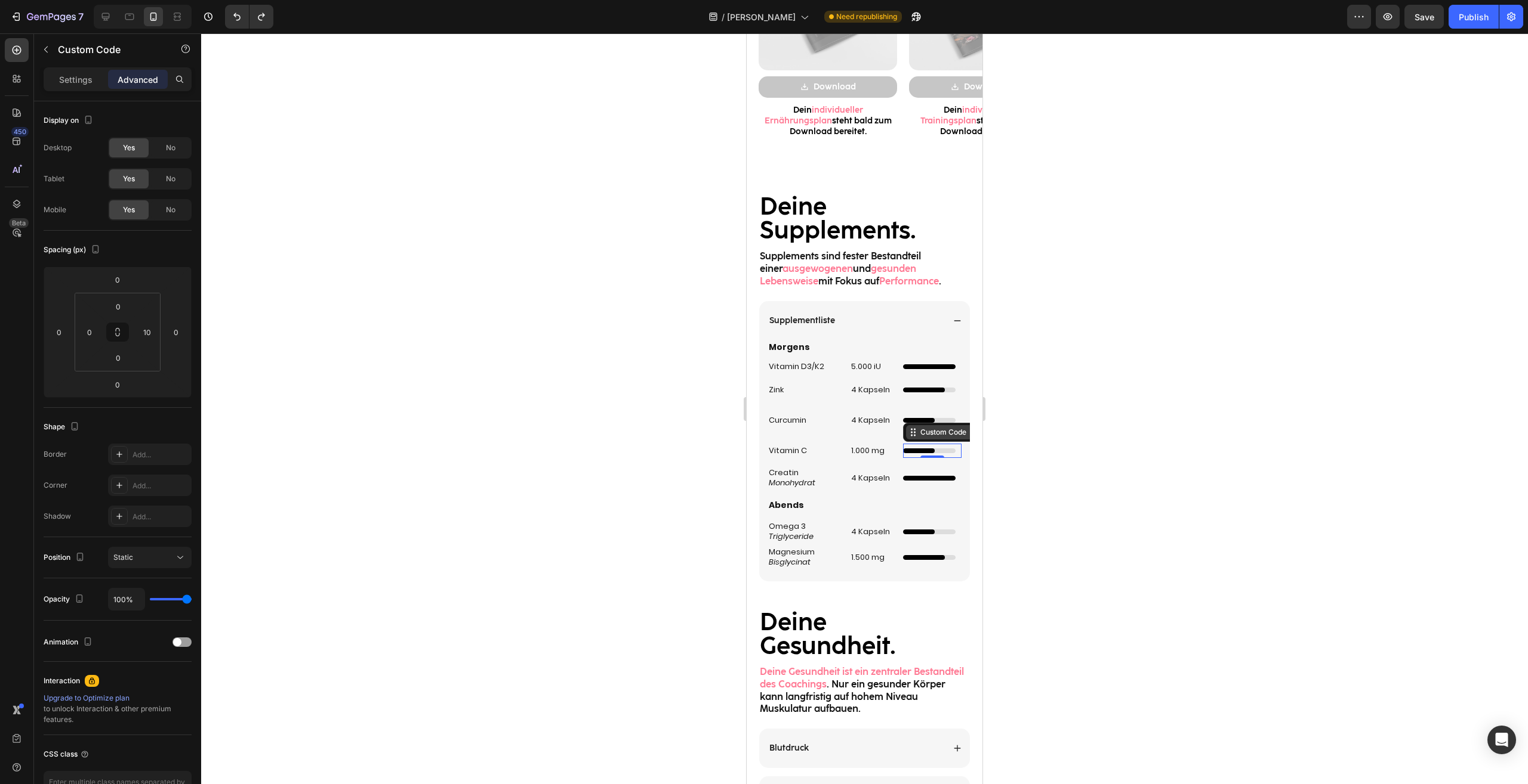
click at [910, 444] on div "Unabhängiger 3/5 Ladebalken Custom Code 0" at bounding box center [932, 451] width 59 height 14
click at [932, 432] on div at bounding box center [937, 432] width 14 height 14
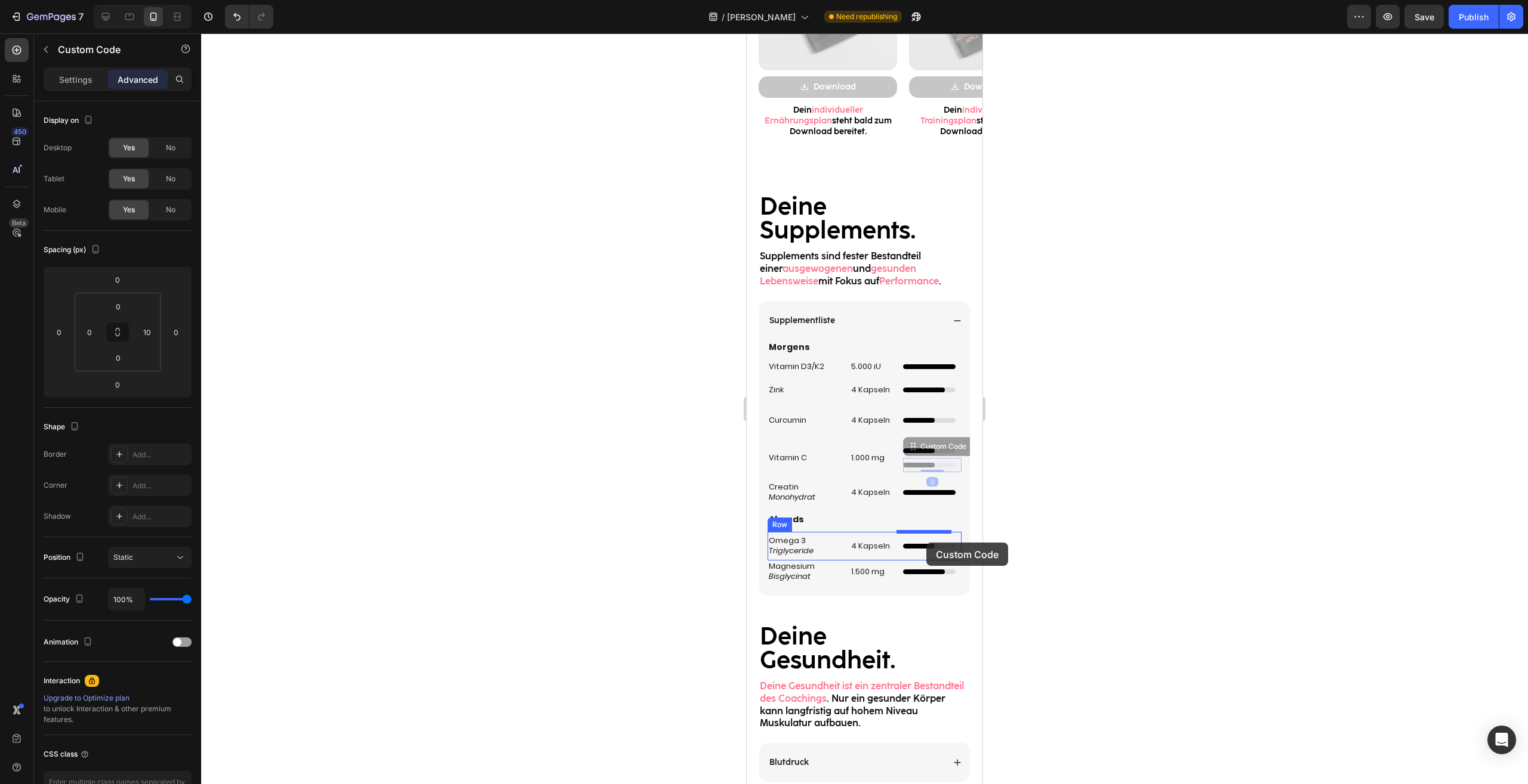
drag, startPoint x: 902, startPoint y: 446, endPoint x: 926, endPoint y: 543, distance: 99.9
click at [926, 543] on div "Mobile ( 395 px) iPhone 13 Mini iPhone 13 Pro iPhone 11 Pro Max iPhone 15 Pro M…" at bounding box center [864, 174] width 236 height 3080
click at [932, 554] on div "Dünner Ladebalken mit Animation Custom Code" at bounding box center [932, 546] width 59 height 28
click at [1096, 513] on div at bounding box center [865, 409] width 1327 height 751
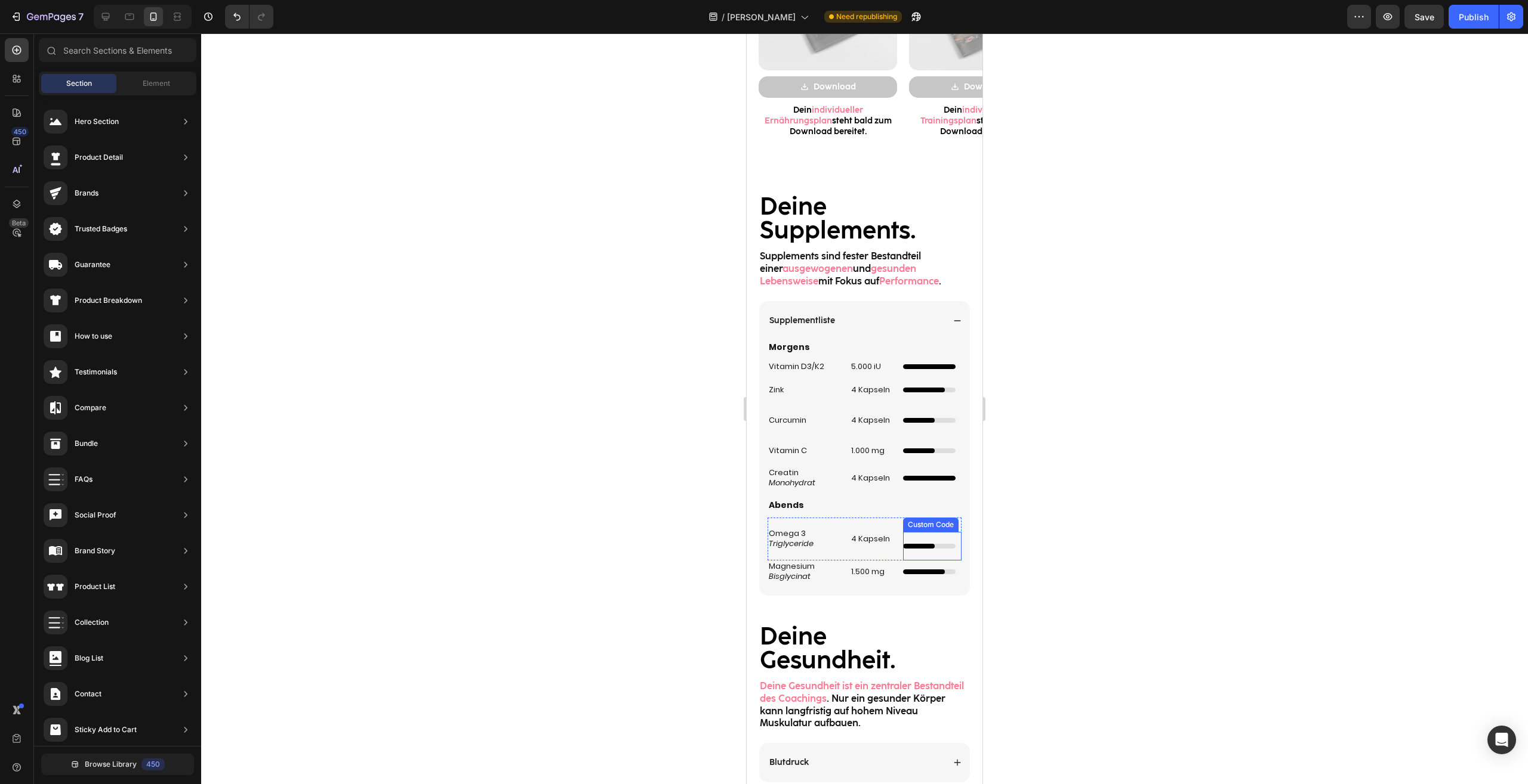
click at [946, 539] on div "Dünner Ladebalken mit Animation Custom Code" at bounding box center [932, 546] width 59 height 28
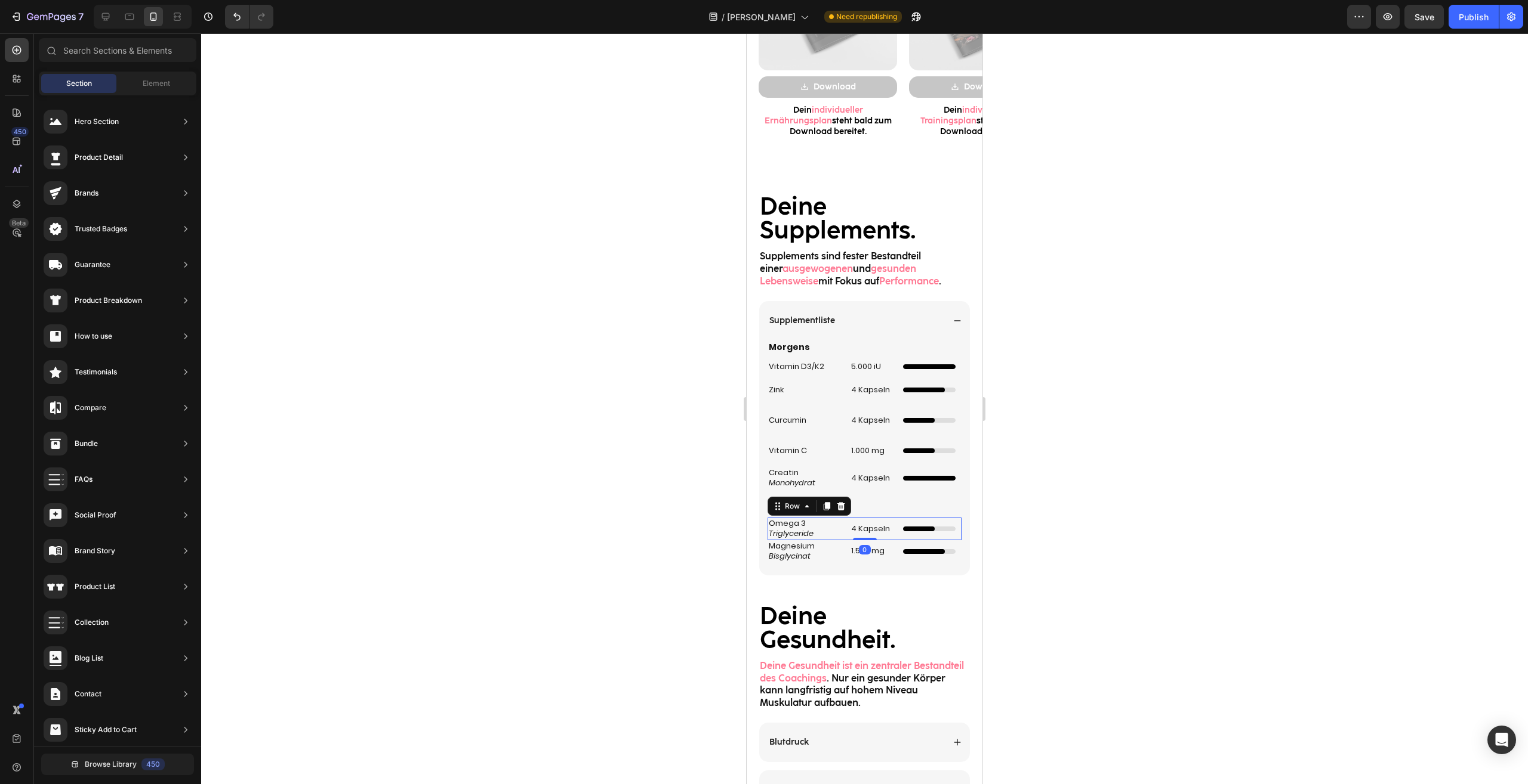
click at [862, 537] on div "4 Kapseln Heading" at bounding box center [871, 529] width 44 height 22
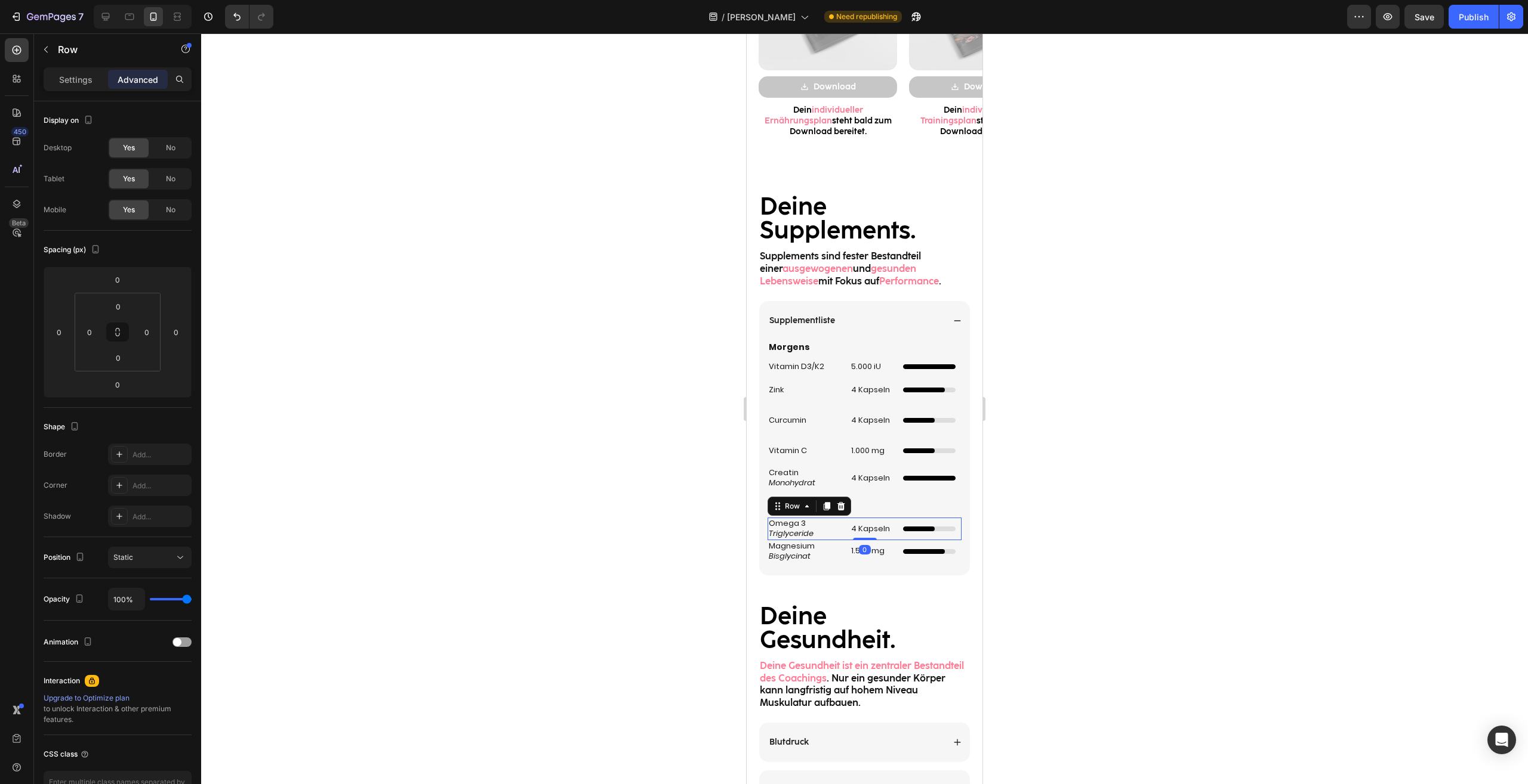
click at [1032, 535] on div at bounding box center [865, 409] width 1327 height 751
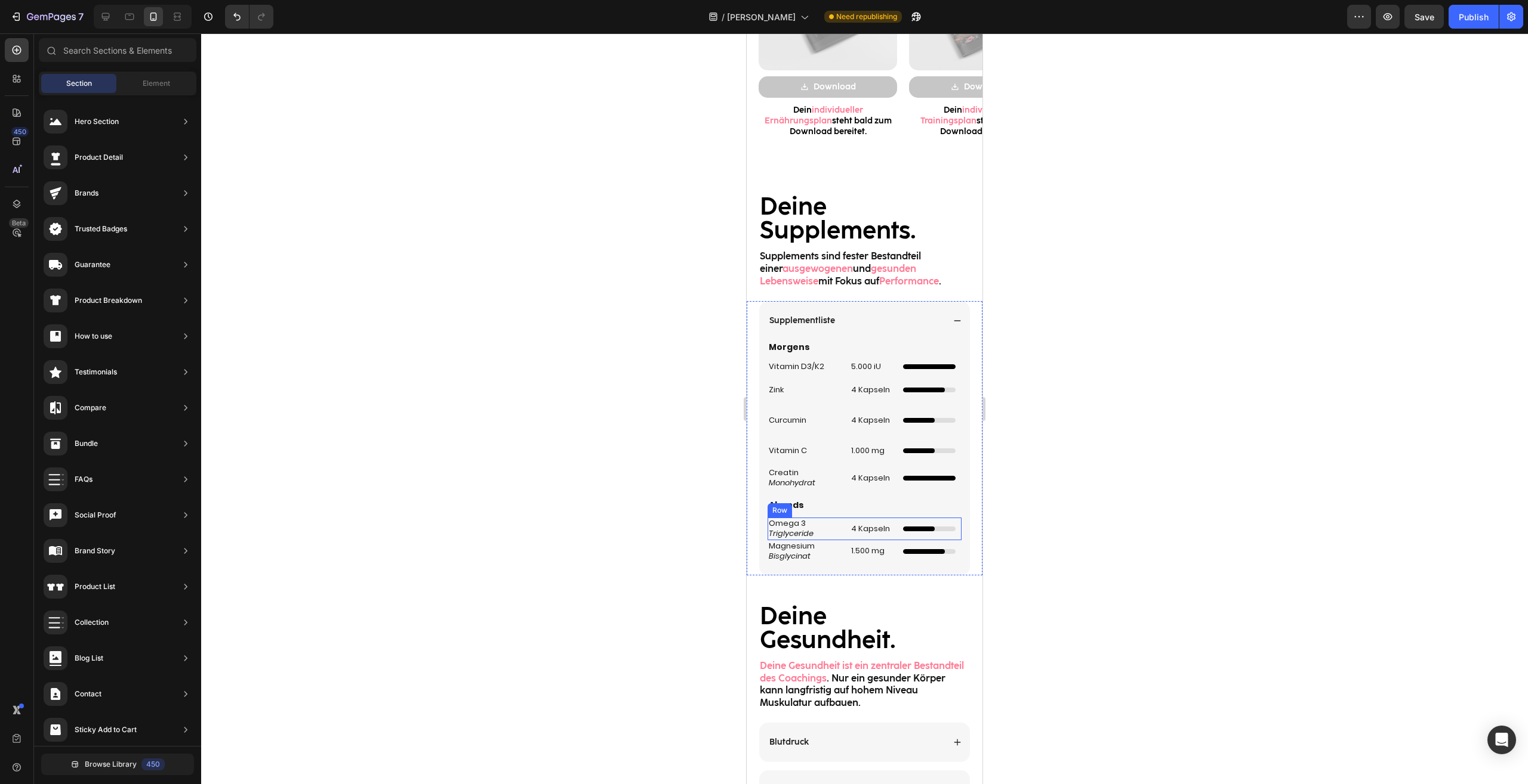
click at [832, 536] on h2 "Omega 3 Triglyceride" at bounding box center [804, 529] width 73 height 22
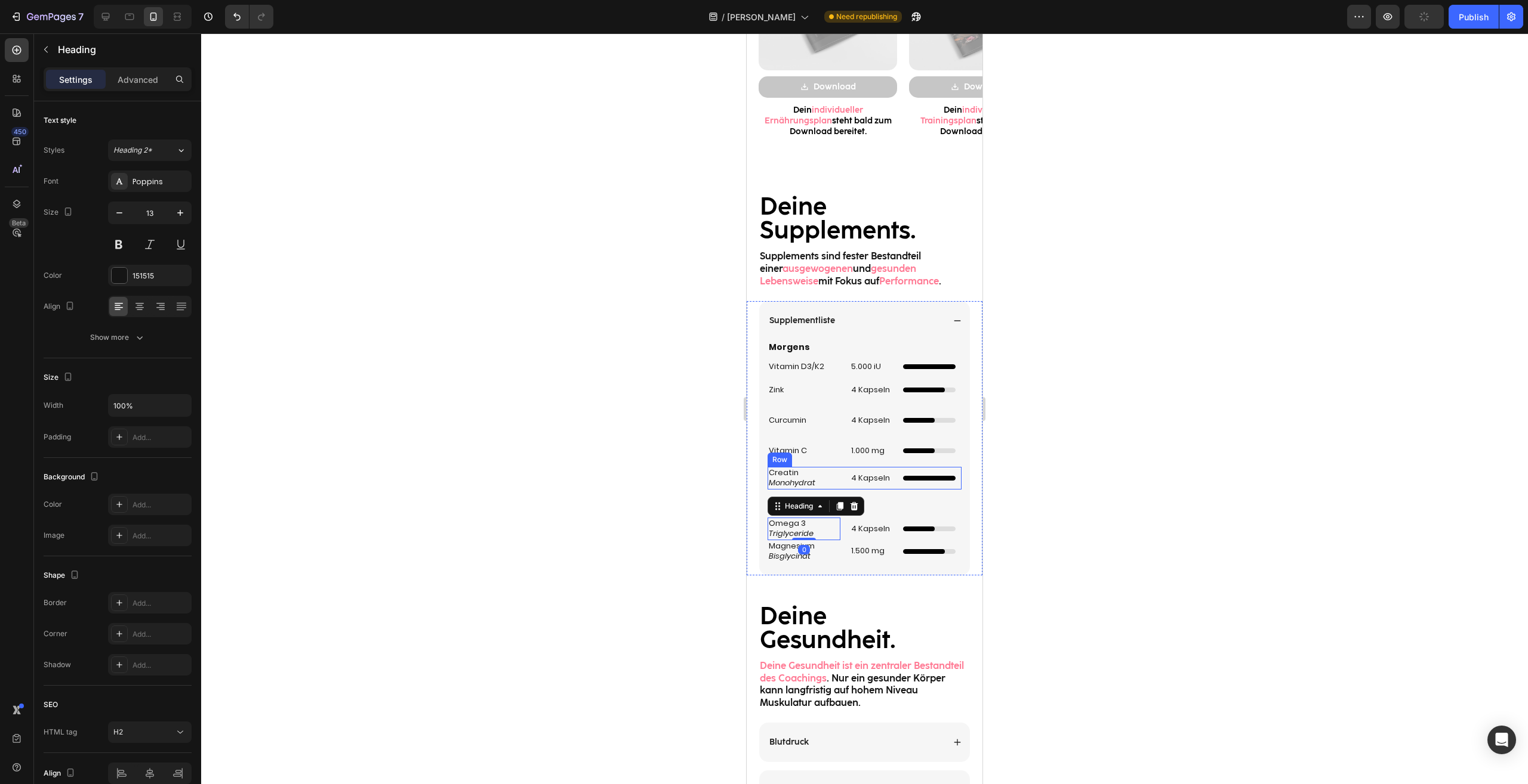
click at [841, 485] on div "Creatin Monohydrat Heading 4 Kapseln Heading Vollständig gefüllter Ladebalken C…" at bounding box center [865, 478] width 194 height 22
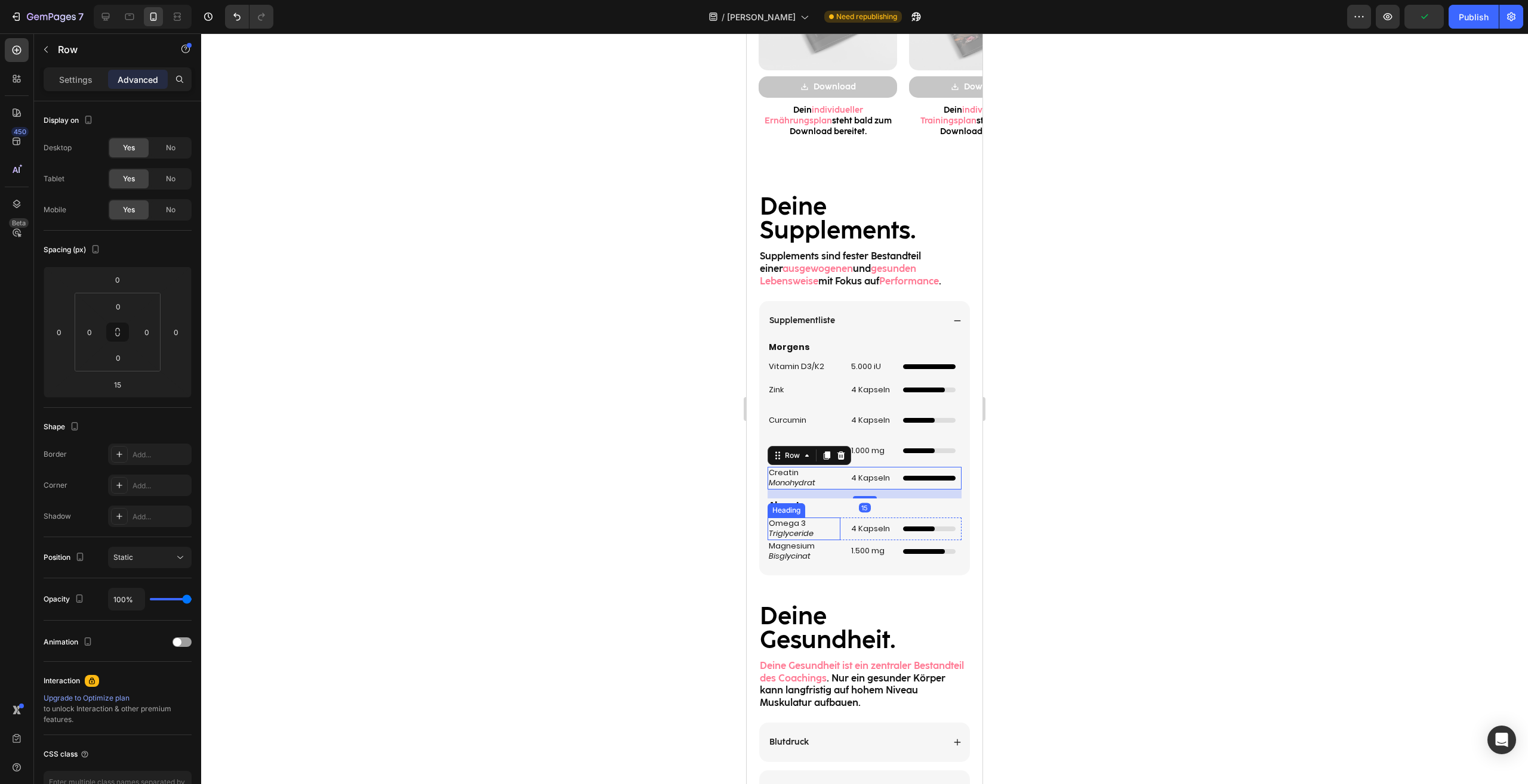
click at [835, 535] on h2 "Omega 3 Triglyceride" at bounding box center [804, 529] width 73 height 22
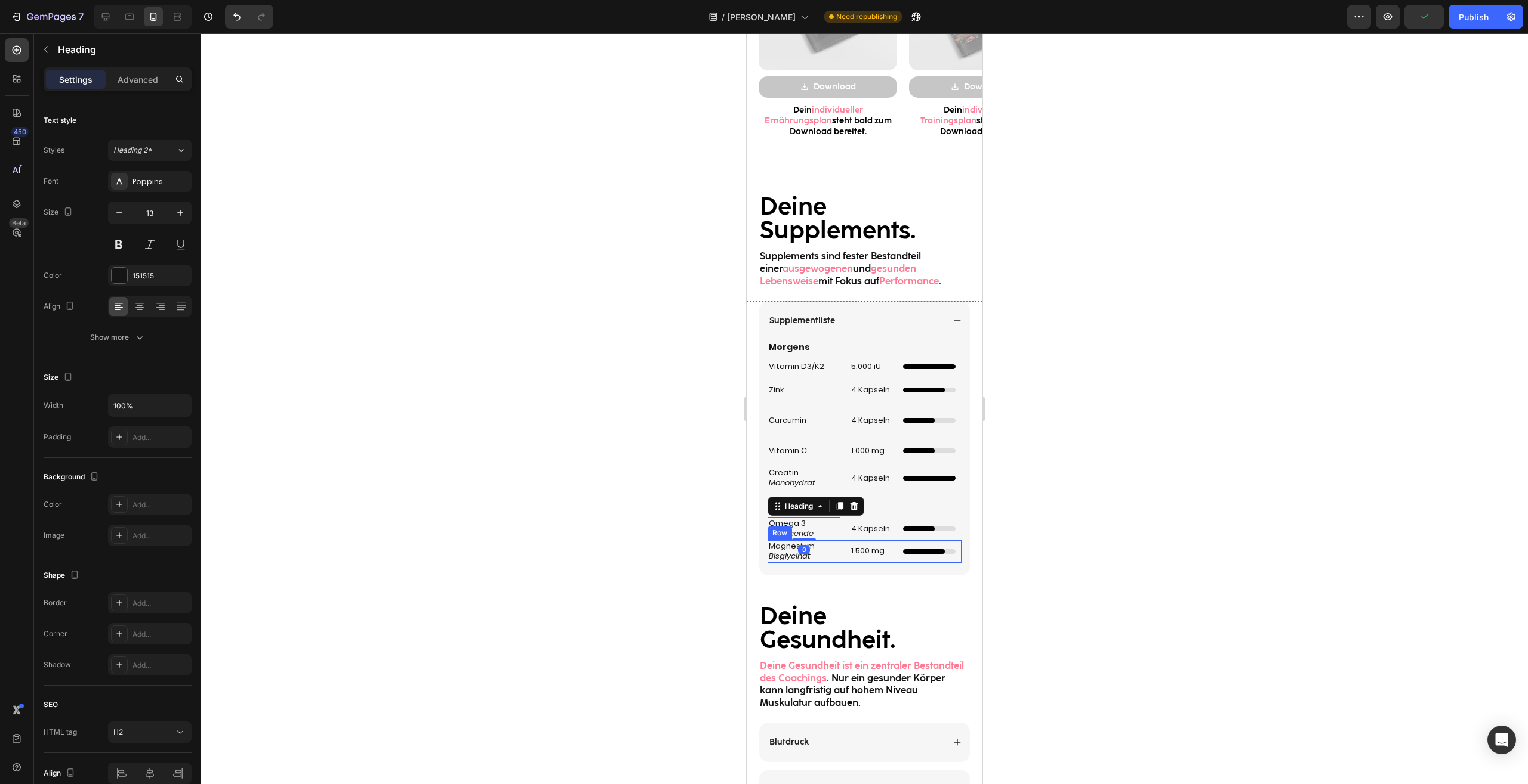
click at [842, 539] on div "Omega 3 Triglyceride Heading 0 4 Kapseln Heading Unabhängiger 3/5 Ladebalken Cu…" at bounding box center [865, 529] width 194 height 22
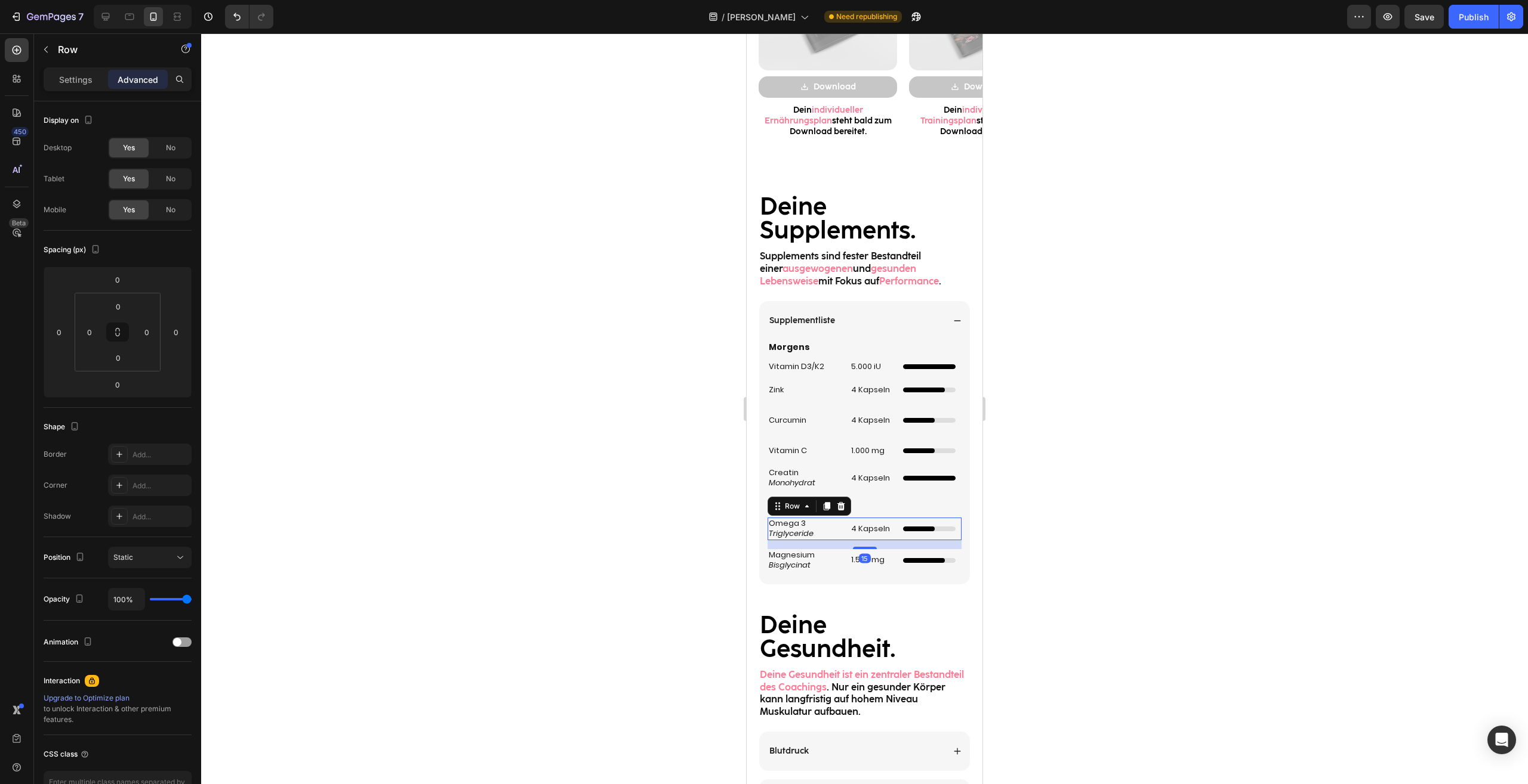
drag, startPoint x: 857, startPoint y: 539, endPoint x: 859, endPoint y: 549, distance: 10.2
click at [859, 549] on div at bounding box center [865, 548] width 24 height 3
type input "15"
click at [1072, 527] on div at bounding box center [865, 409] width 1327 height 751
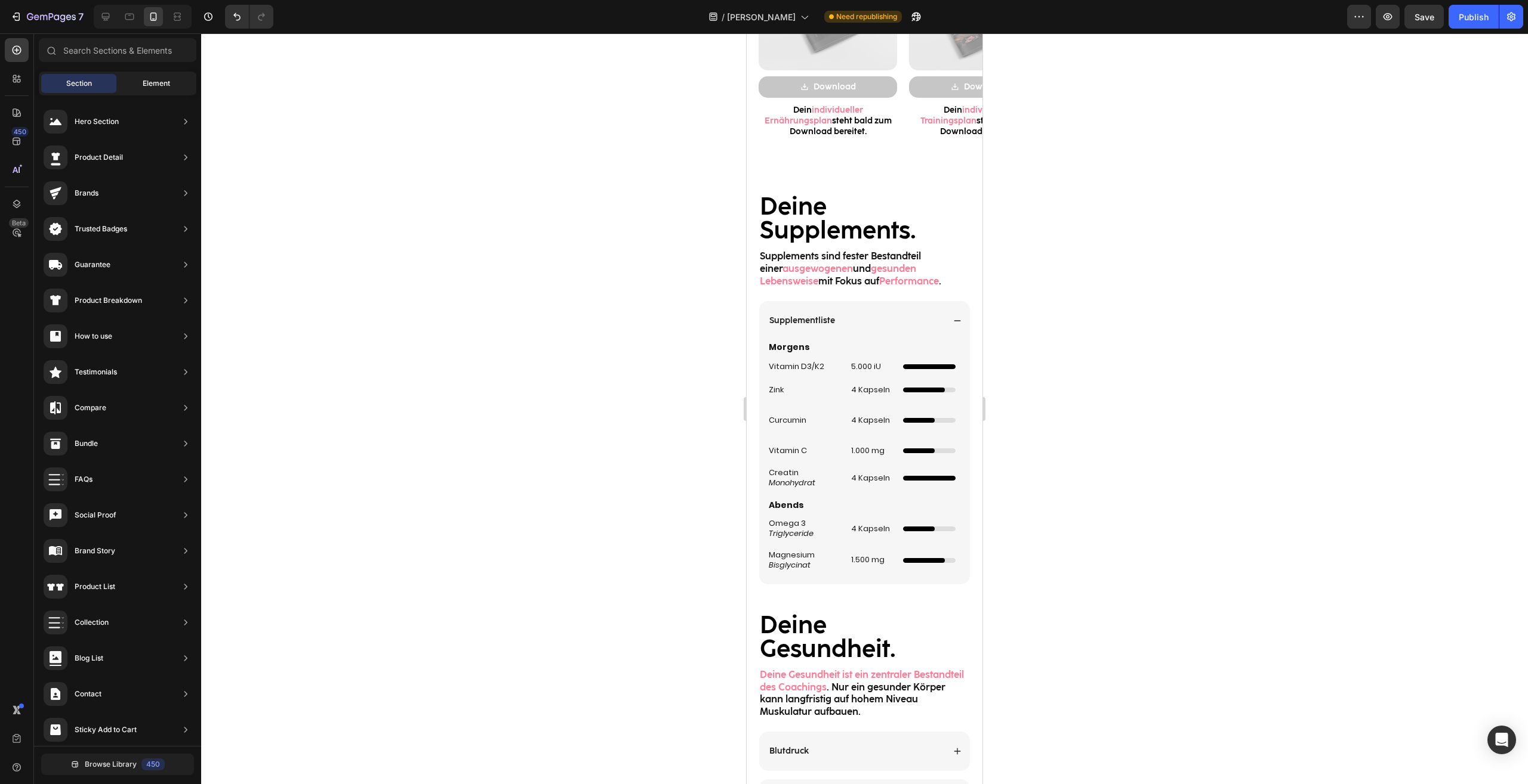
click at [171, 85] on div "Element" at bounding box center [156, 83] width 75 height 19
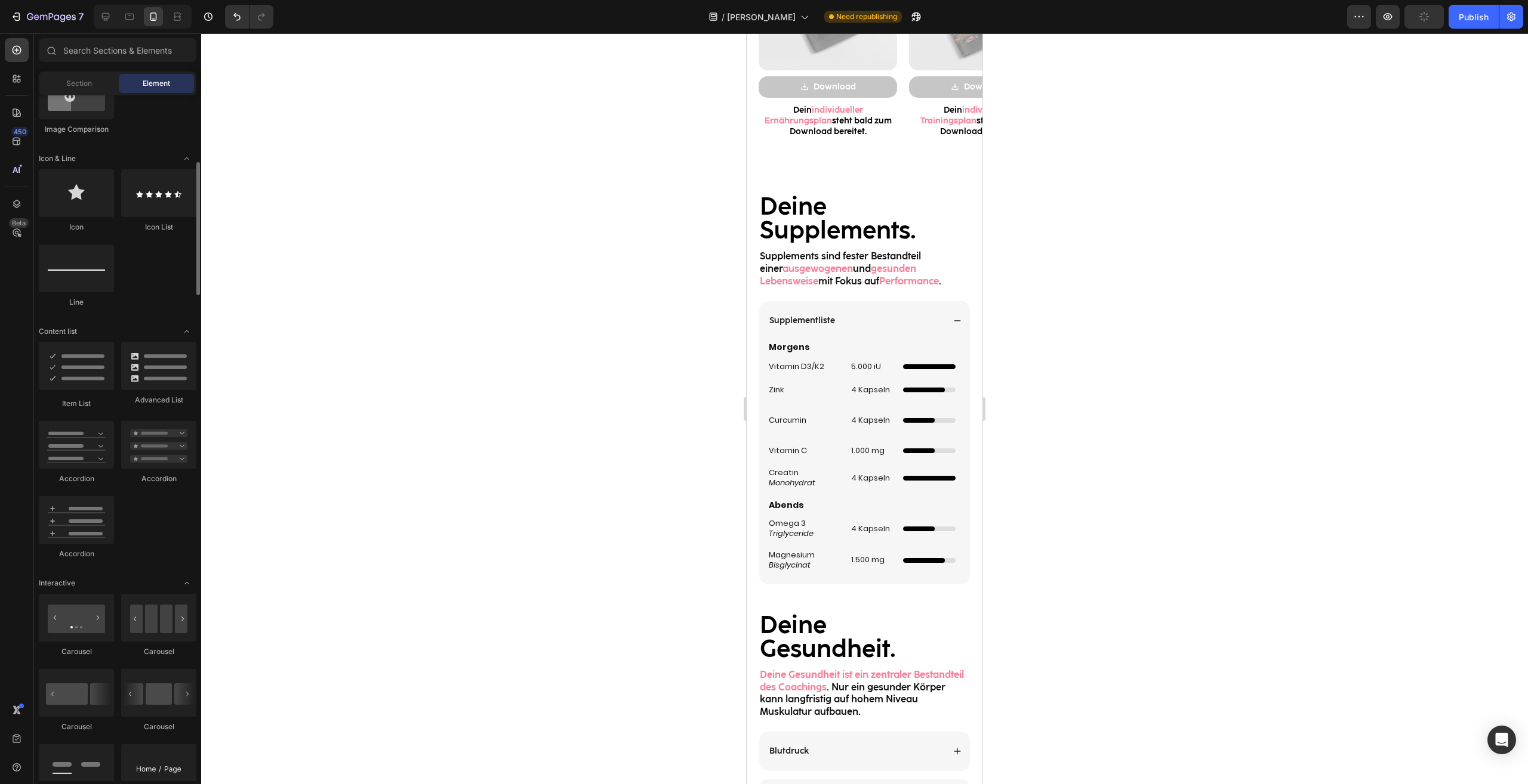
scroll to position [659, 0]
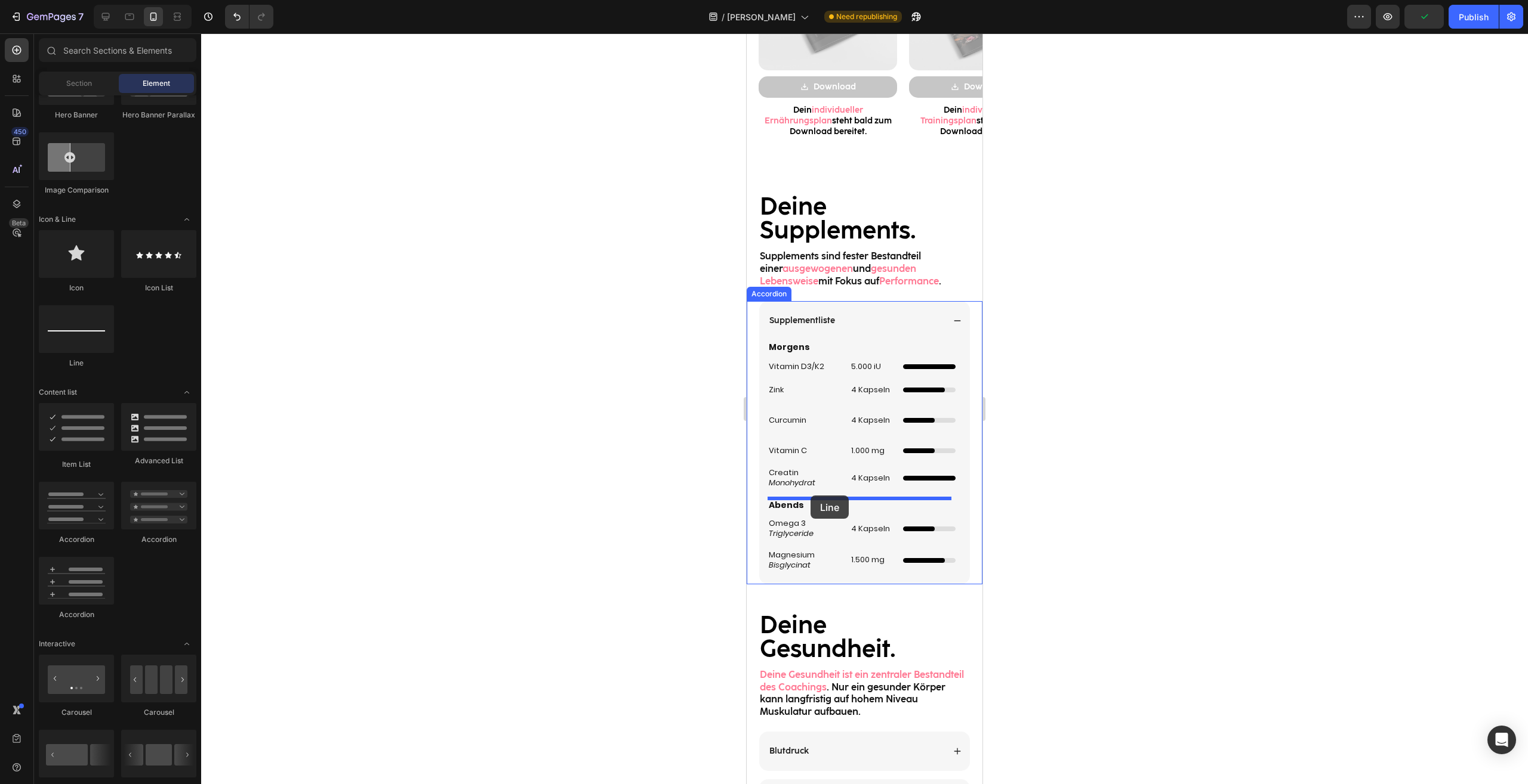
drag, startPoint x: 837, startPoint y: 371, endPoint x: 810, endPoint y: 496, distance: 127.9
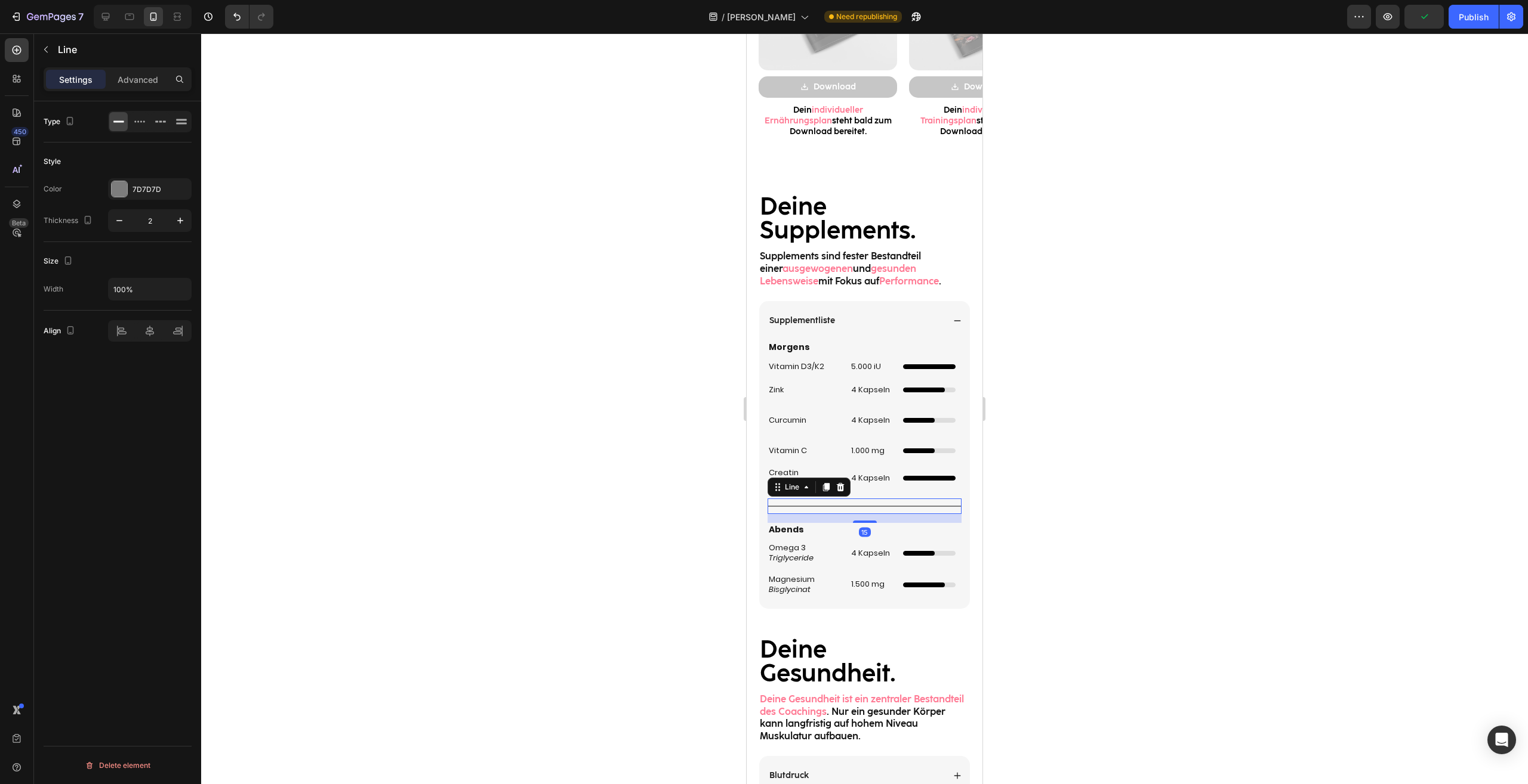
click at [1102, 506] on div at bounding box center [865, 409] width 1327 height 751
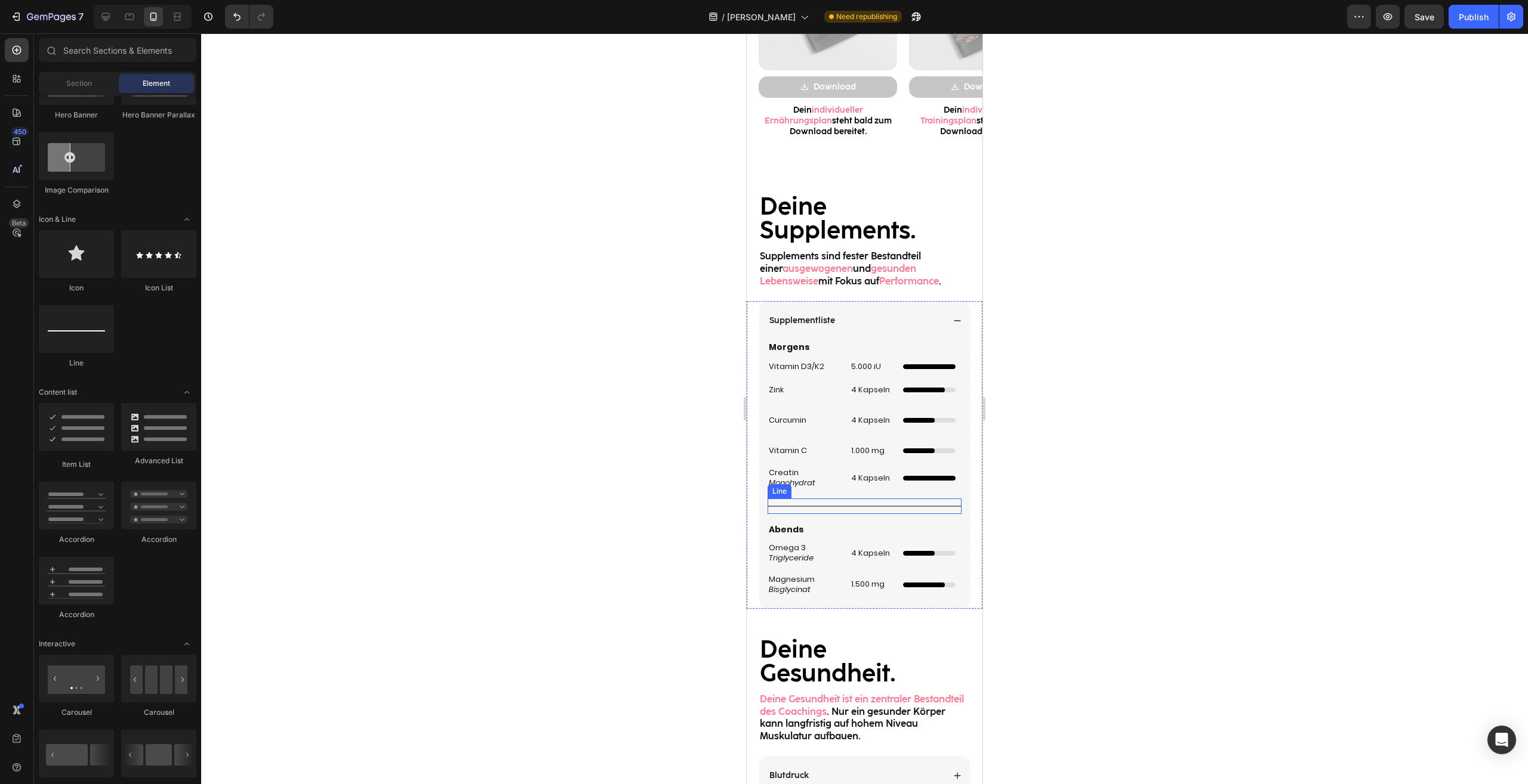
click at [784, 505] on div "Title Line" at bounding box center [865, 505] width 194 height 15
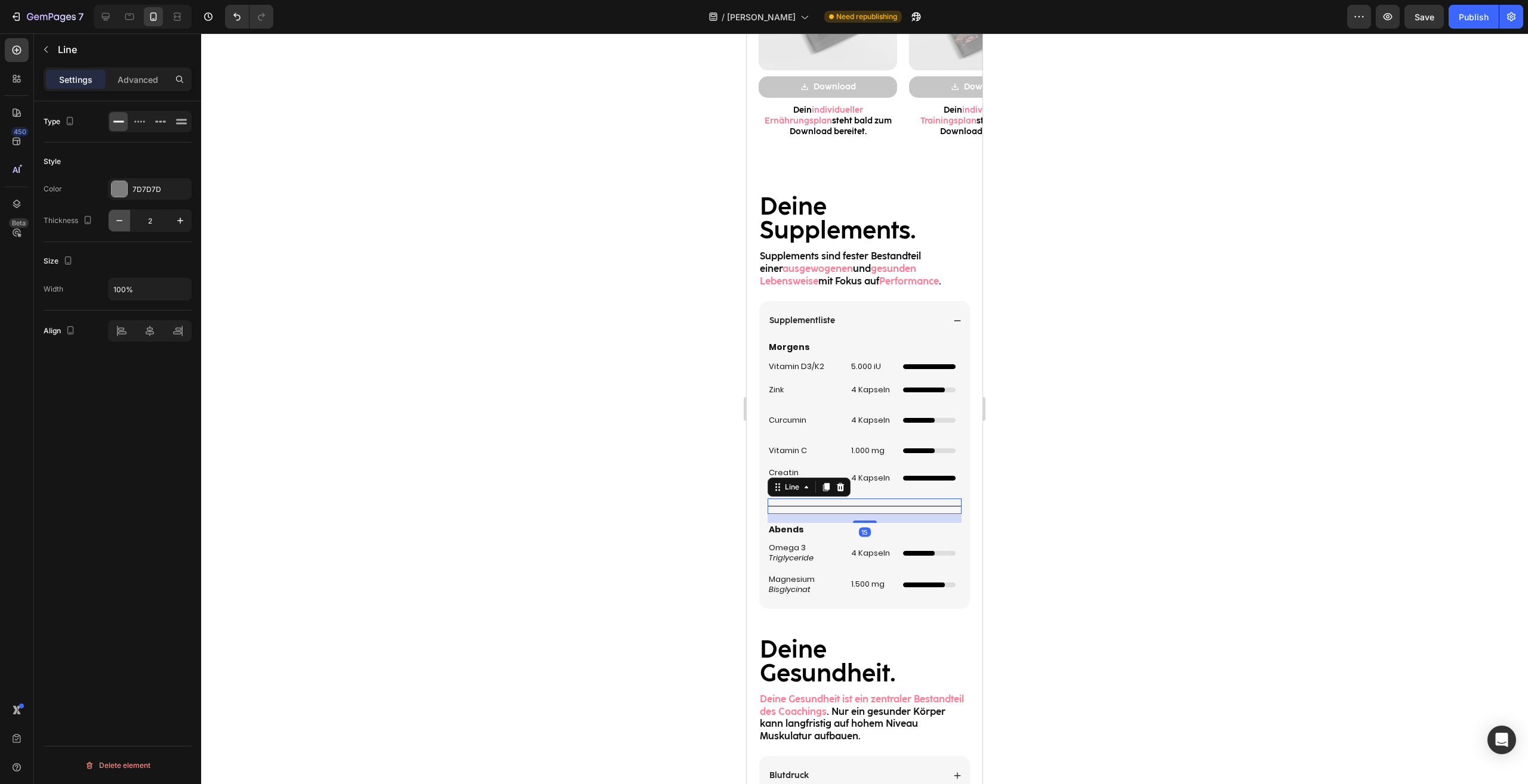
click at [119, 222] on icon "button" at bounding box center [118, 220] width 12 height 12
type input "1"
click at [1140, 499] on div at bounding box center [865, 409] width 1327 height 751
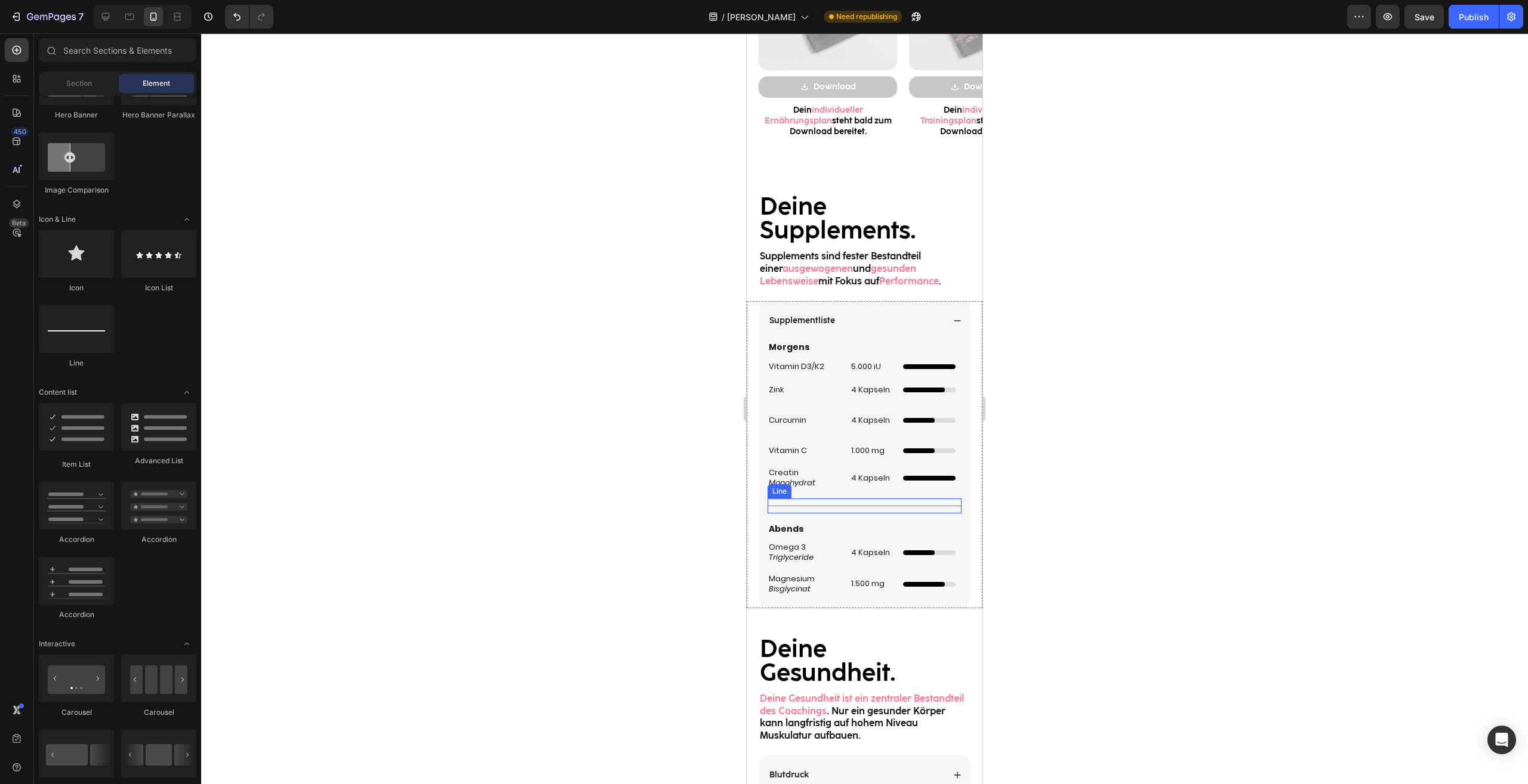
click at [878, 509] on div "Title Line" at bounding box center [865, 505] width 194 height 15
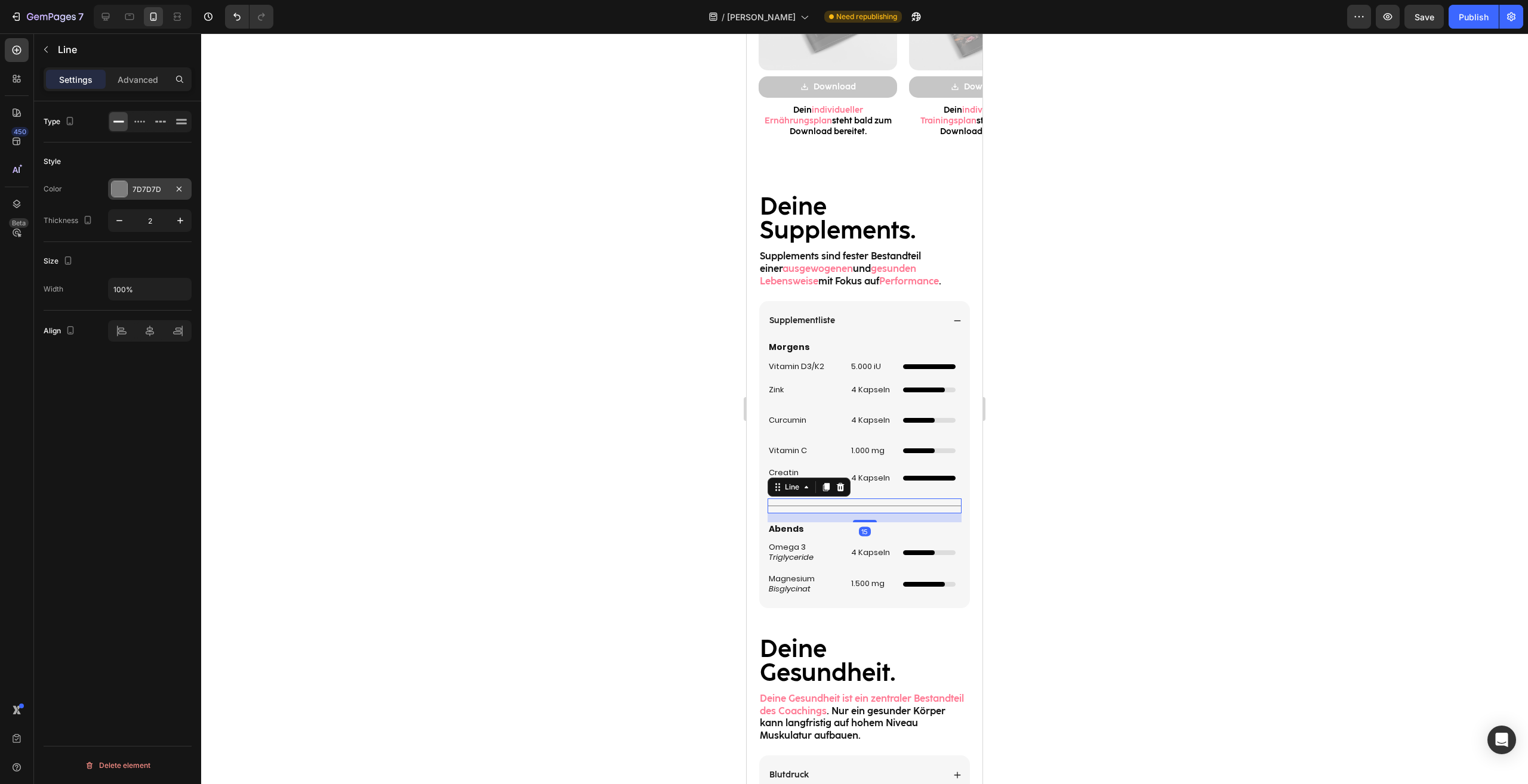
click at [130, 183] on div "7D7D7D" at bounding box center [150, 189] width 84 height 21
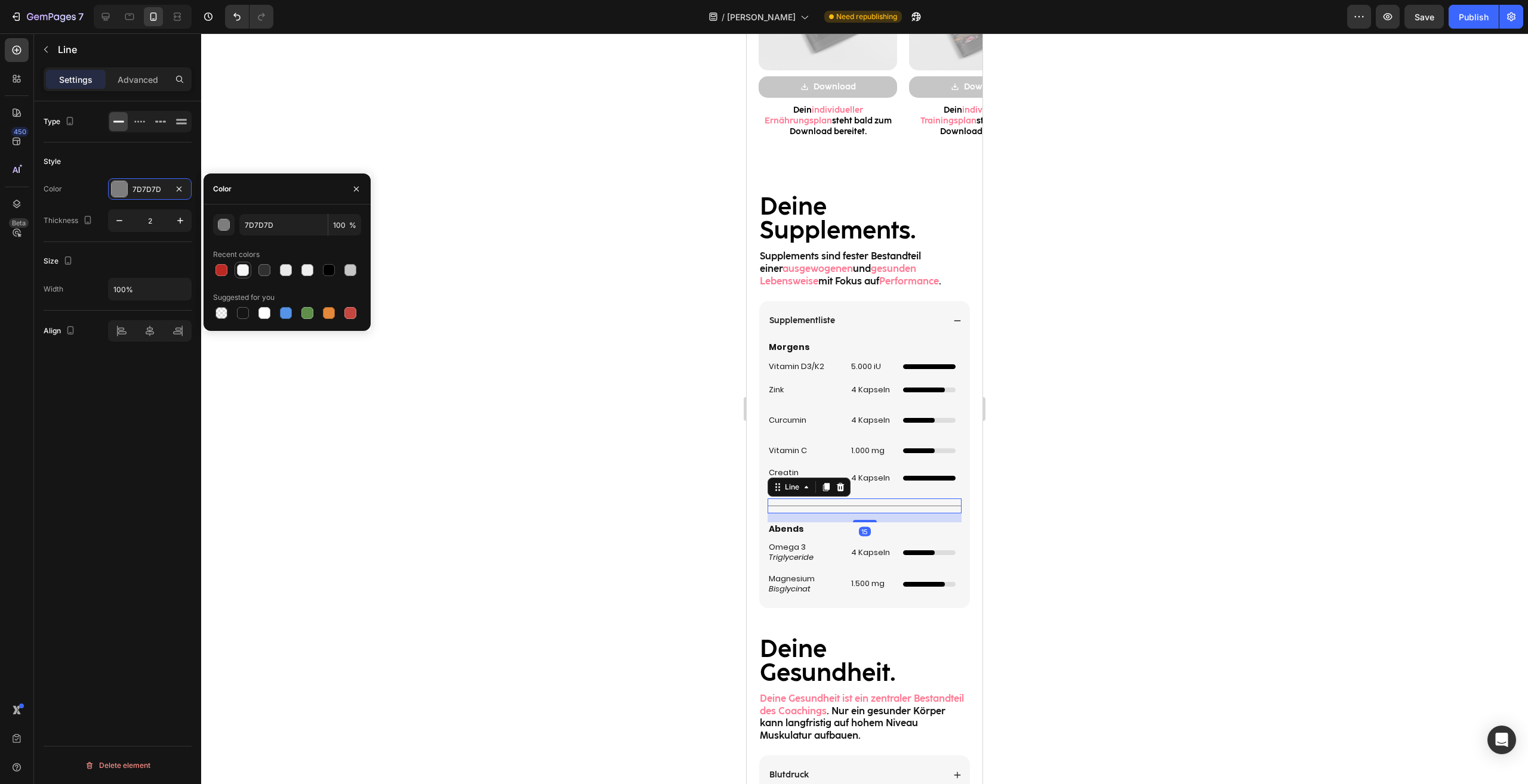
click at [241, 271] on div at bounding box center [242, 270] width 12 height 12
click at [260, 268] on div at bounding box center [264, 270] width 12 height 12
type input "303030"
click at [340, 229] on input "100" at bounding box center [345, 225] width 33 height 21
type input "50"
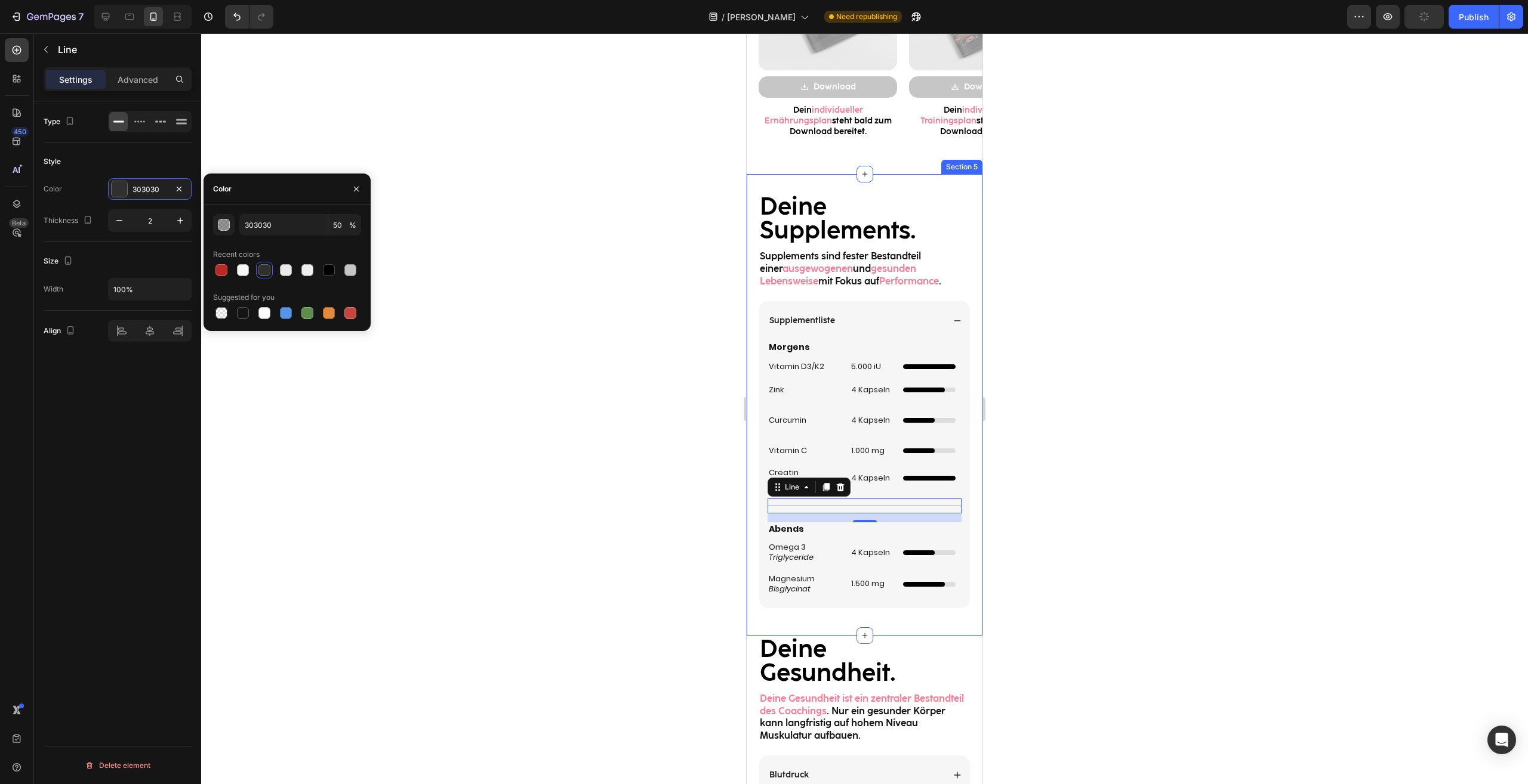
click at [1112, 302] on div at bounding box center [865, 409] width 1327 height 751
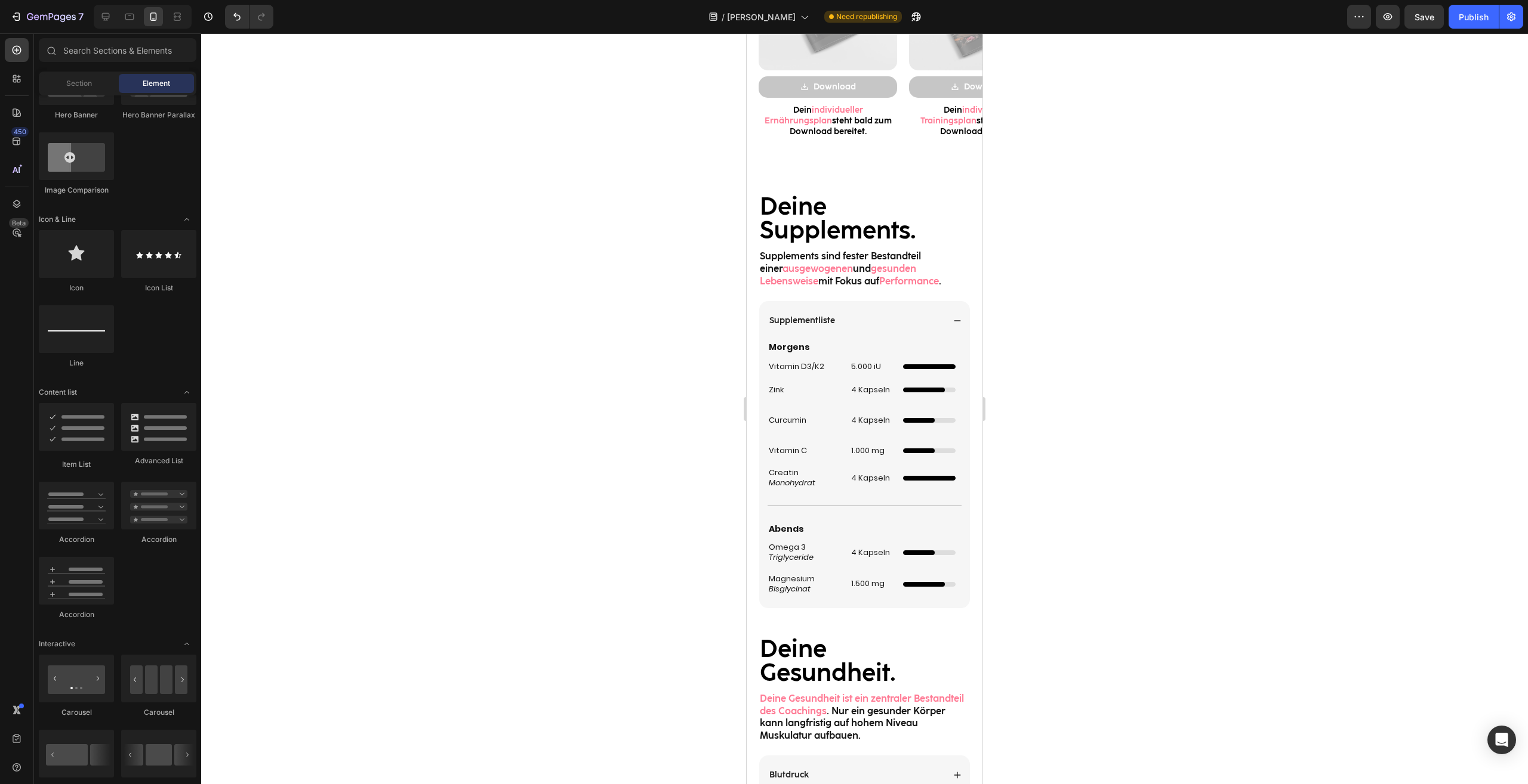
click at [1108, 628] on div at bounding box center [865, 409] width 1327 height 751
click at [837, 486] on div "Creatin Monohydrat Heading 4 Kapseln Heading Vollständig gefüllter Ladebalken C…" at bounding box center [865, 478] width 194 height 22
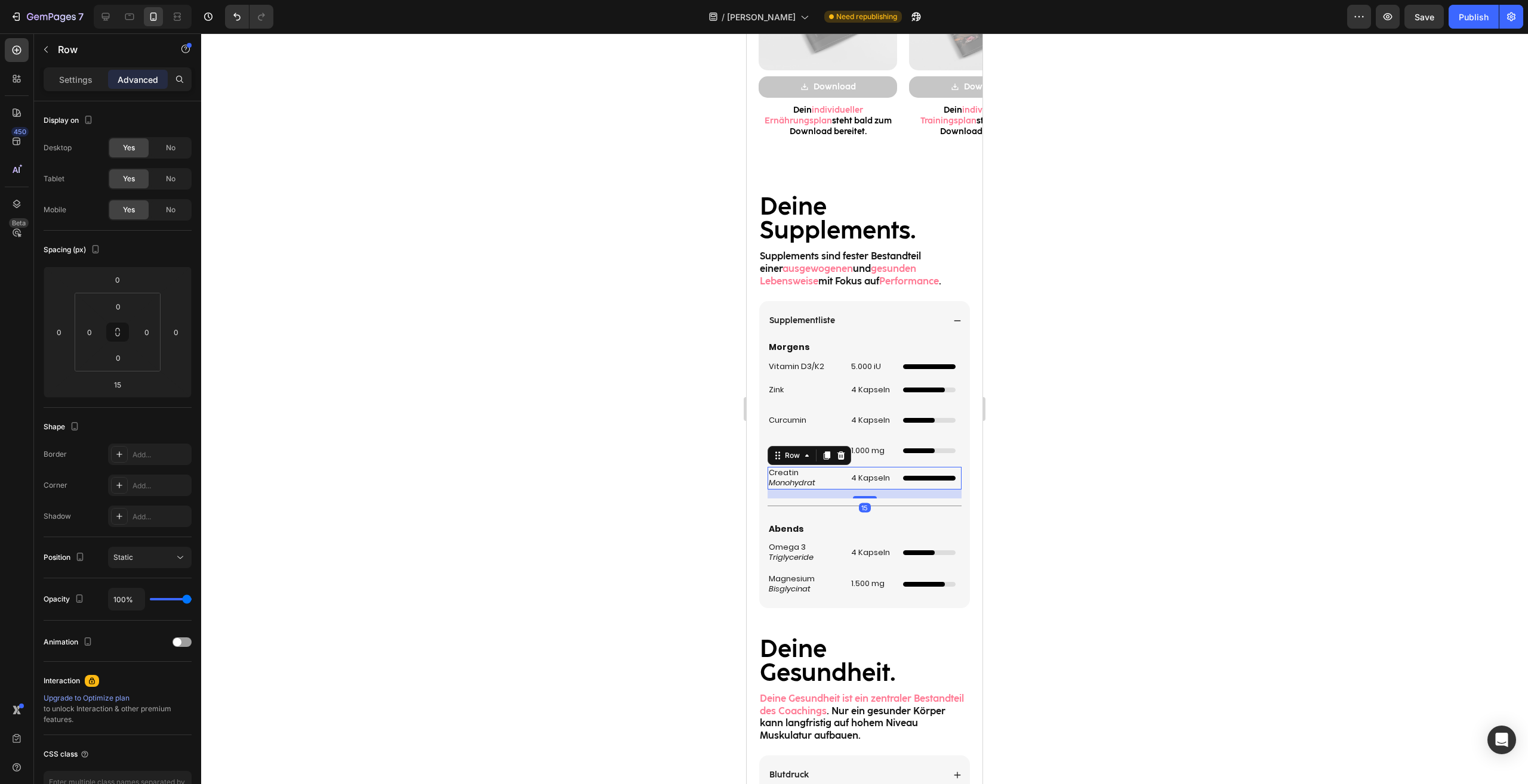
click at [1199, 495] on div at bounding box center [865, 409] width 1327 height 751
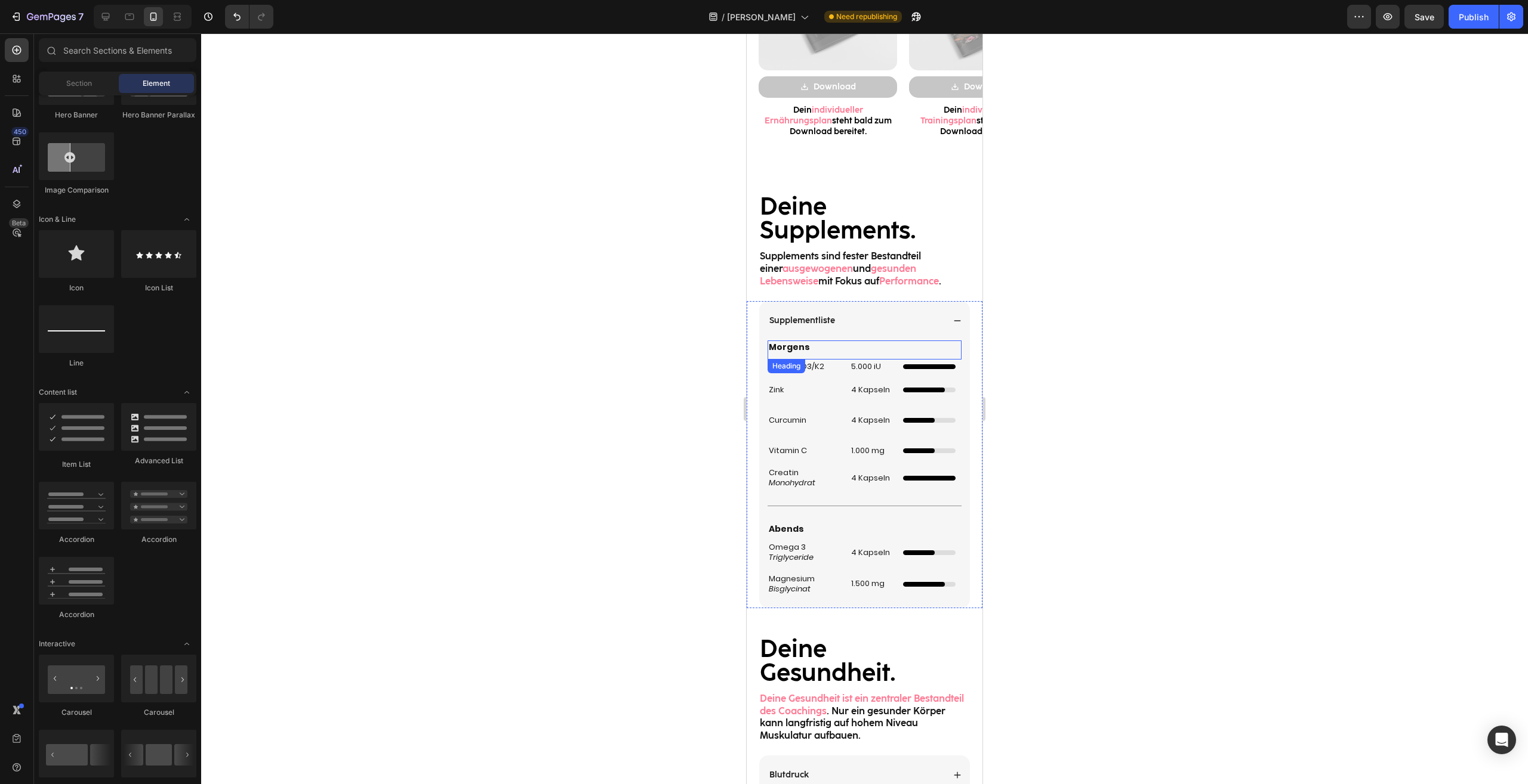
click at [850, 341] on h2 "Morgens" at bounding box center [865, 347] width 194 height 13
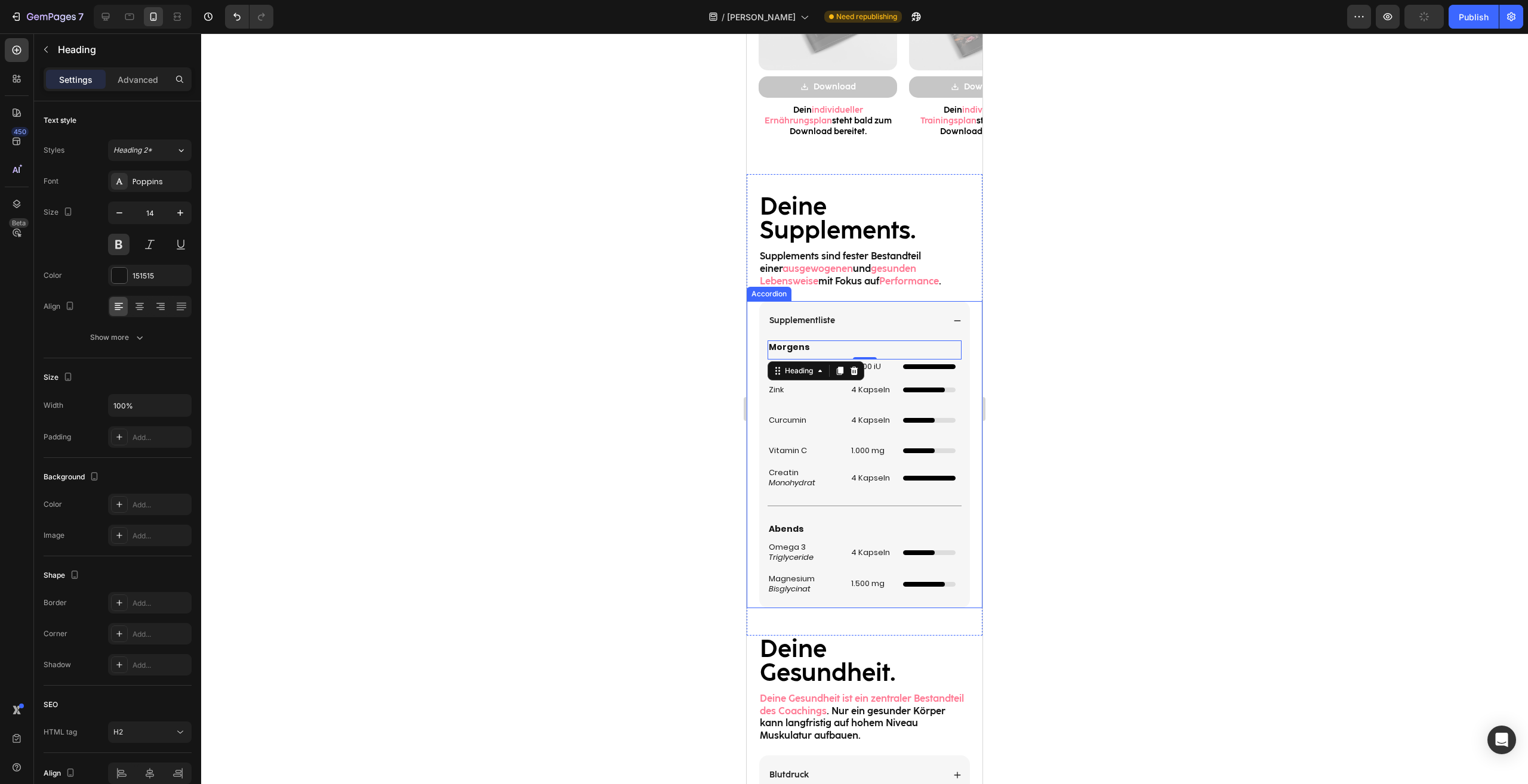
click at [1142, 439] on div at bounding box center [865, 409] width 1327 height 751
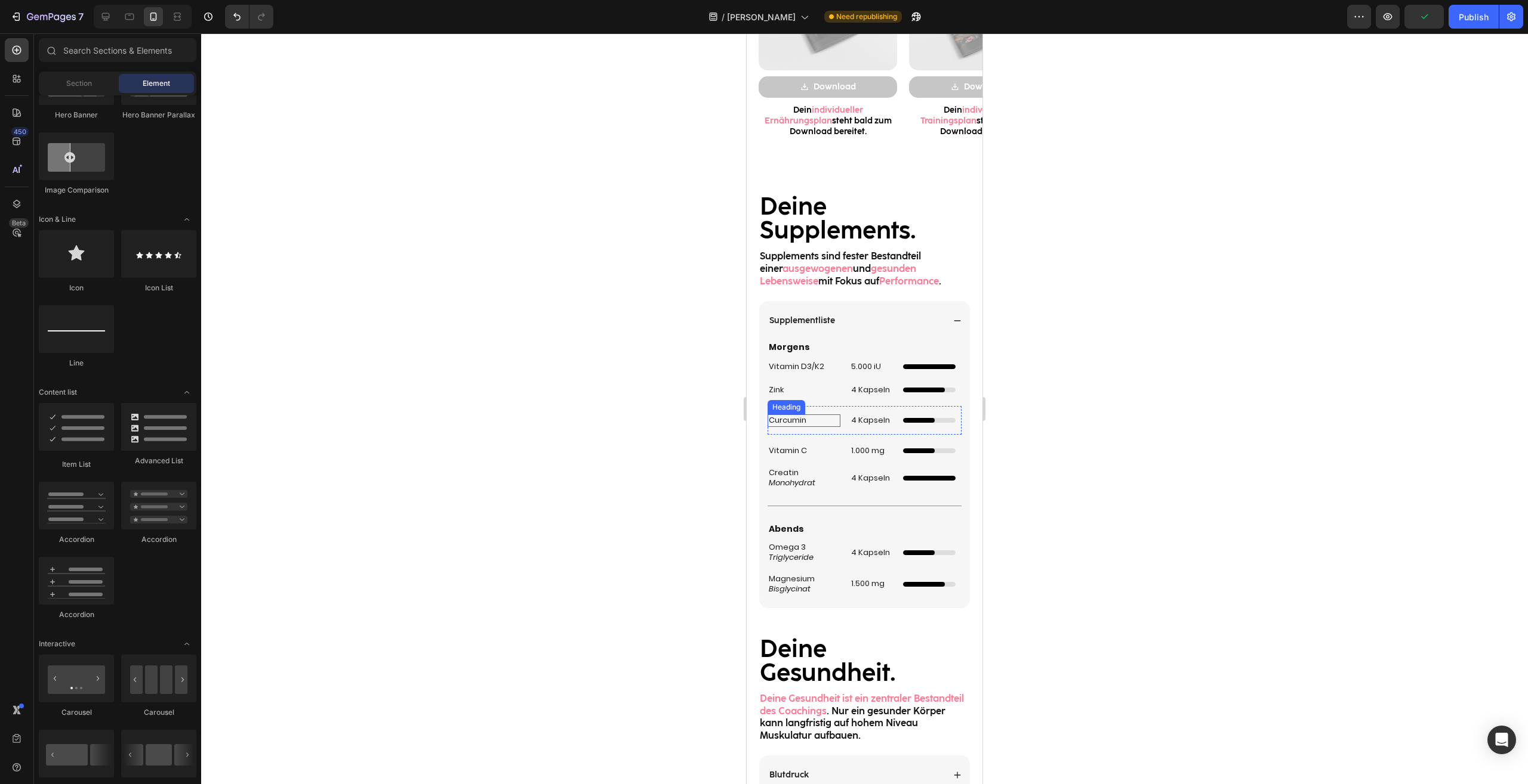
click at [841, 424] on div "Curcumin Heading 4 Kapseln Heading Dünner Ladebalken mit Animation Custom Code …" at bounding box center [865, 420] width 194 height 28
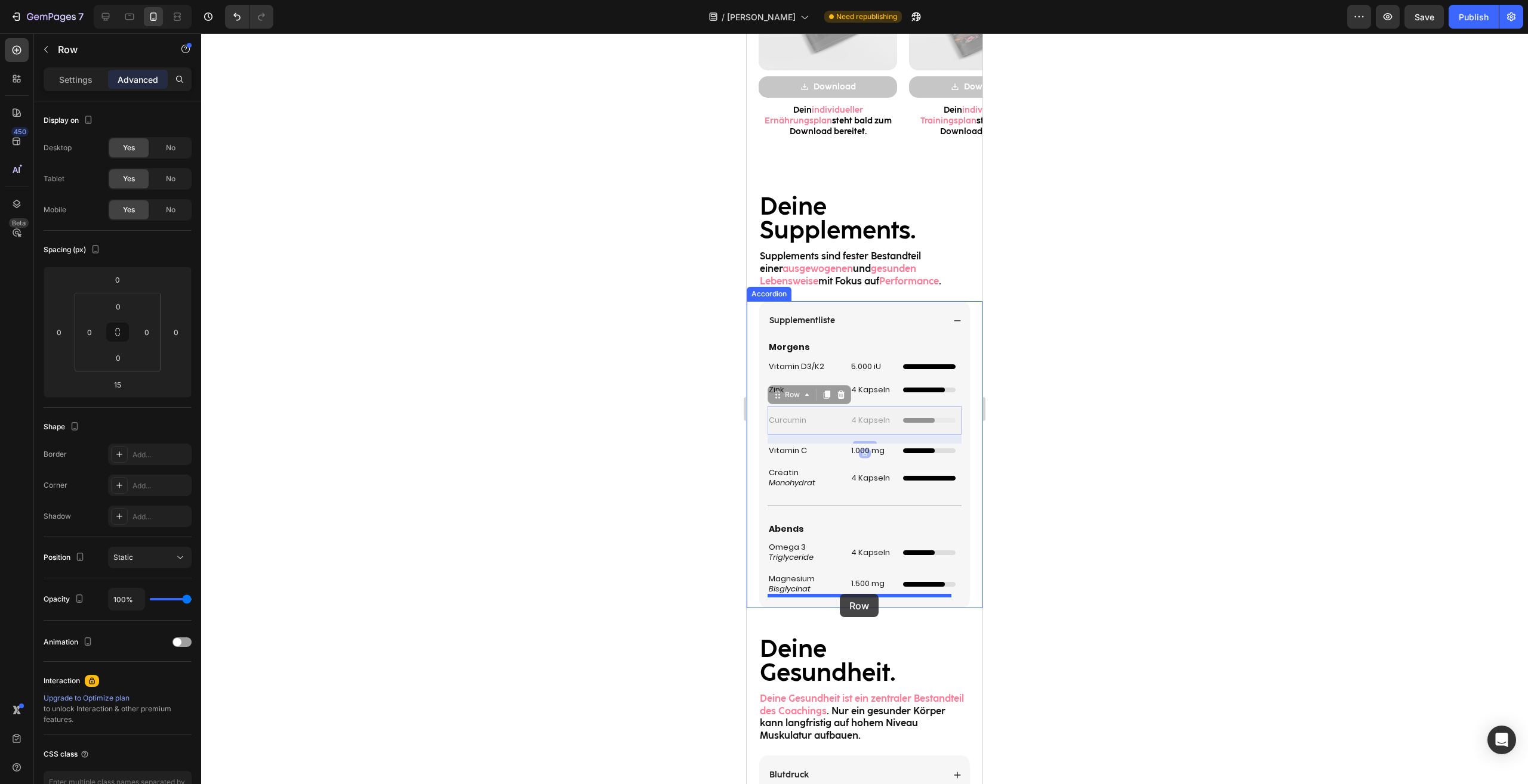
drag, startPoint x: 777, startPoint y: 396, endPoint x: 839, endPoint y: 594, distance: 207.5
click at [839, 594] on div "Mobile ( 395 px) iPhone 13 Mini iPhone 13 Pro iPhone 11 Pro Max iPhone 15 Pro M…" at bounding box center [864, 180] width 236 height 3092
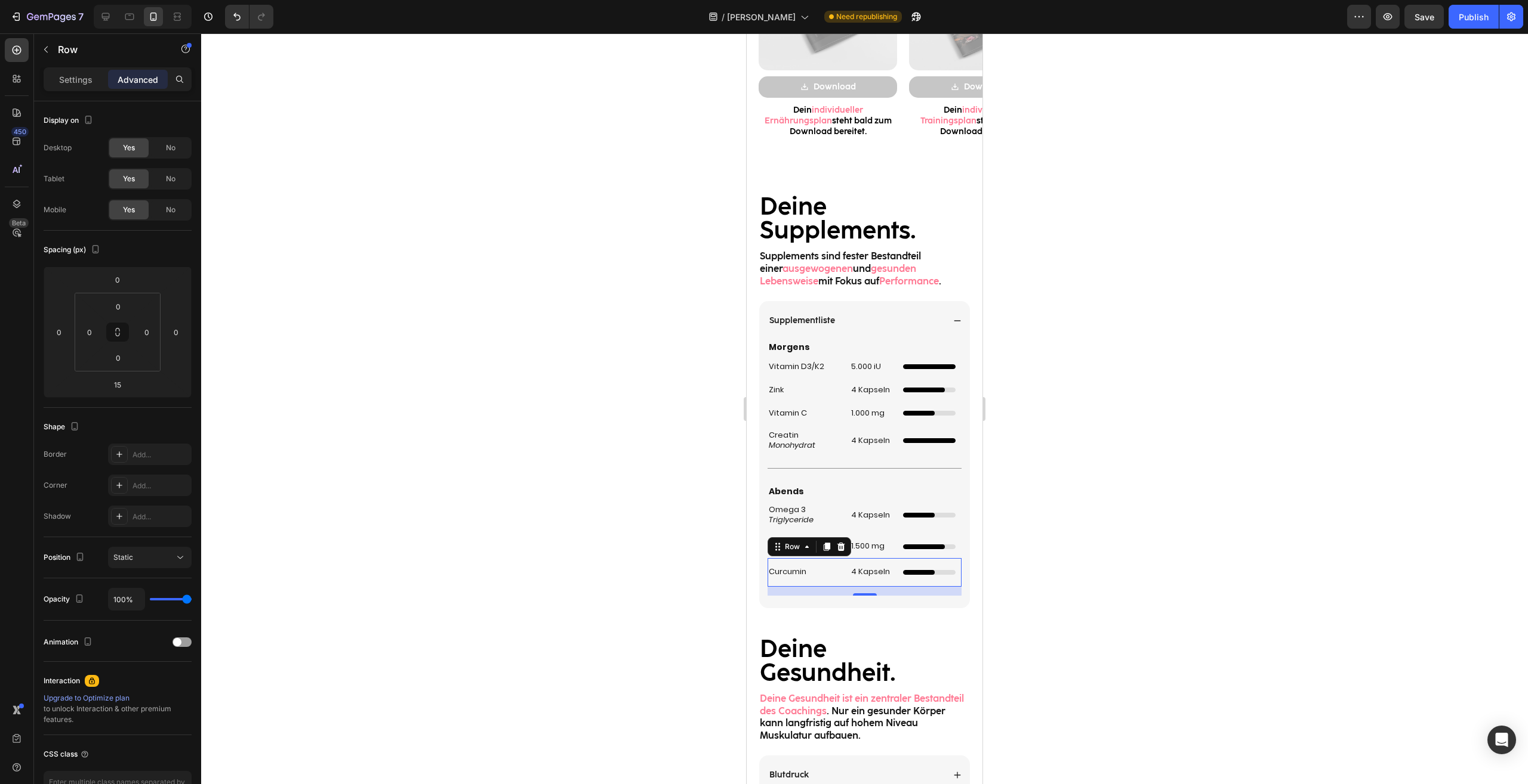
click at [1071, 560] on div at bounding box center [865, 409] width 1327 height 751
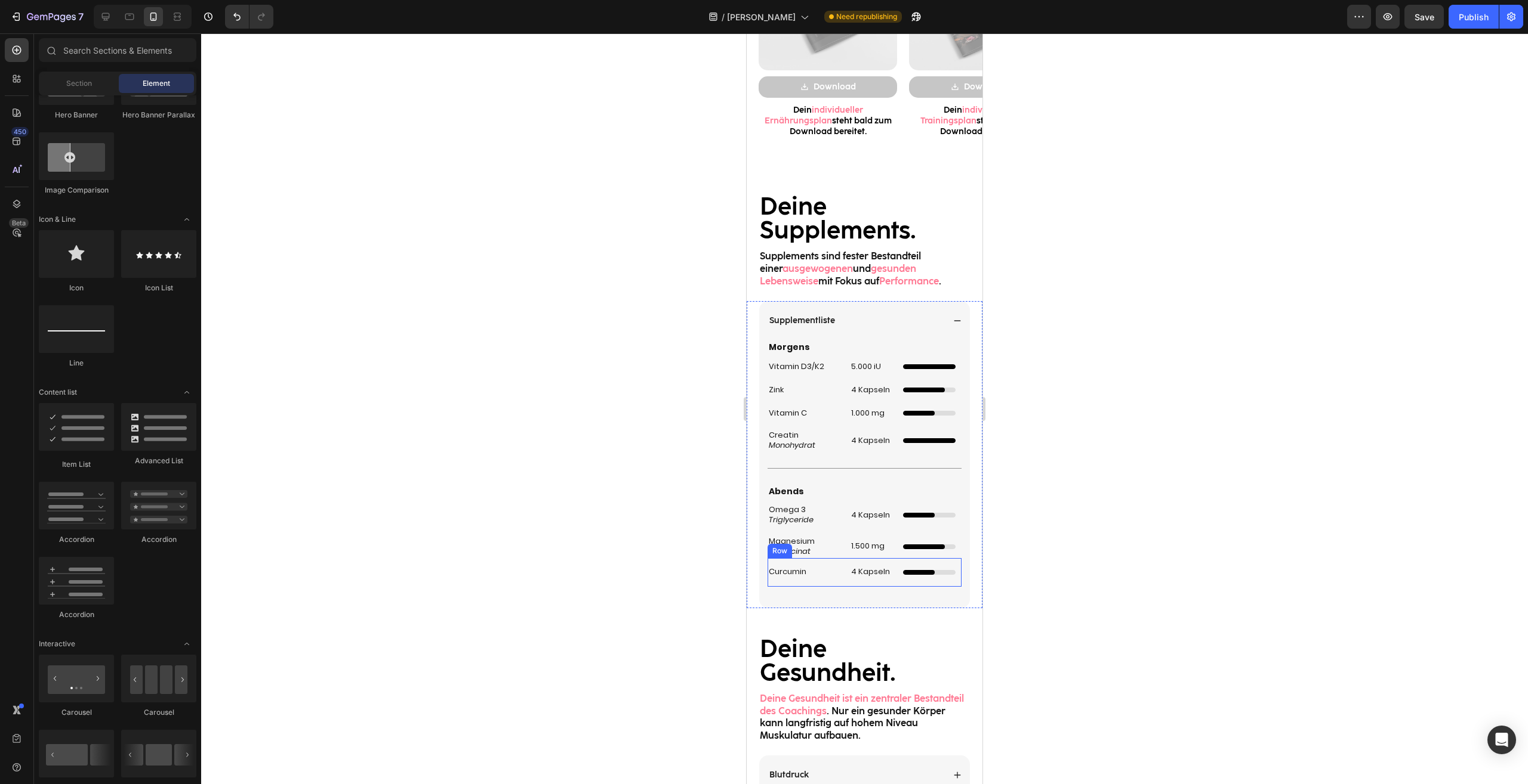
click at [827, 579] on div "Curcumin Heading" at bounding box center [804, 572] width 73 height 28
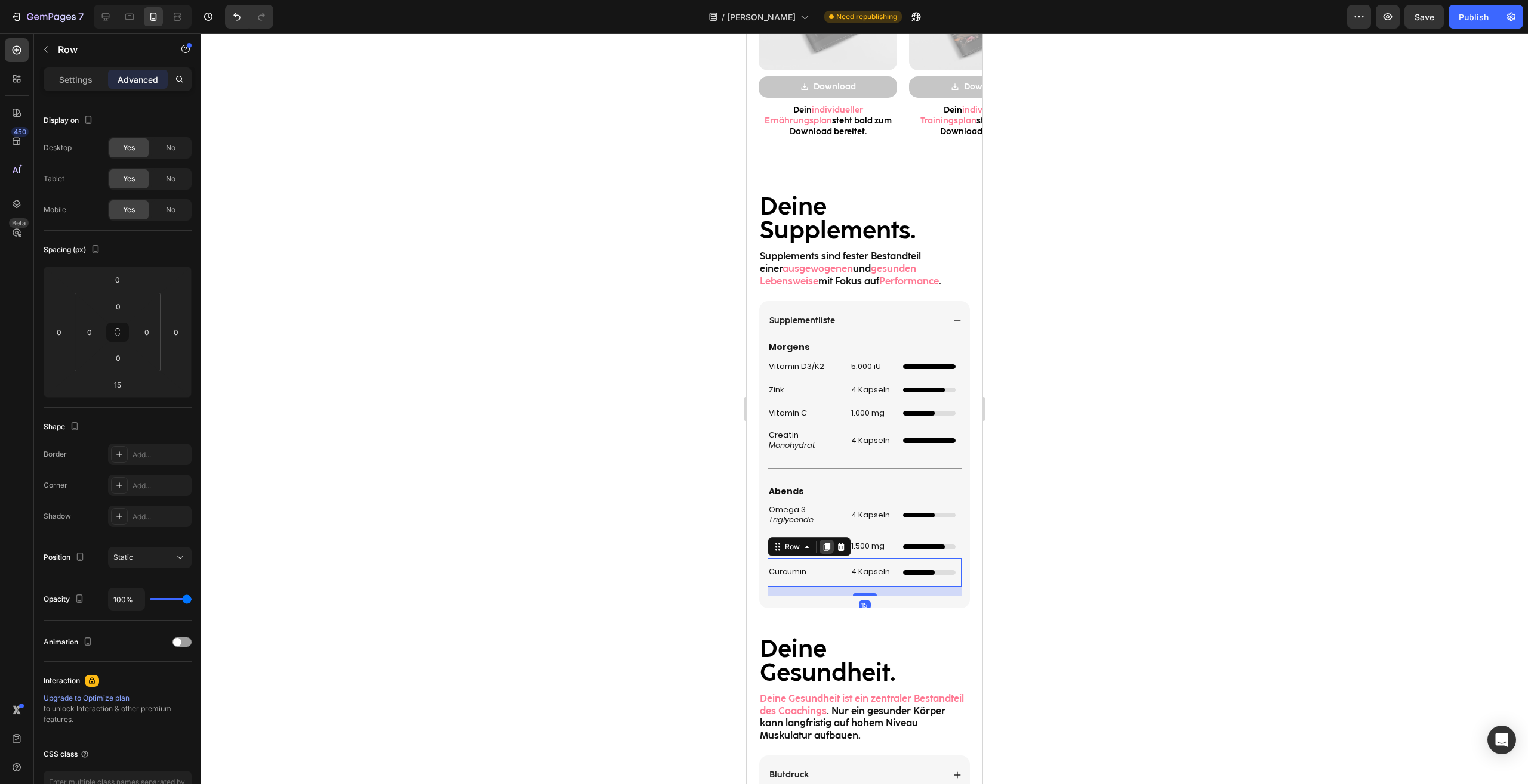
click at [825, 549] on icon at bounding box center [826, 546] width 6 height 8
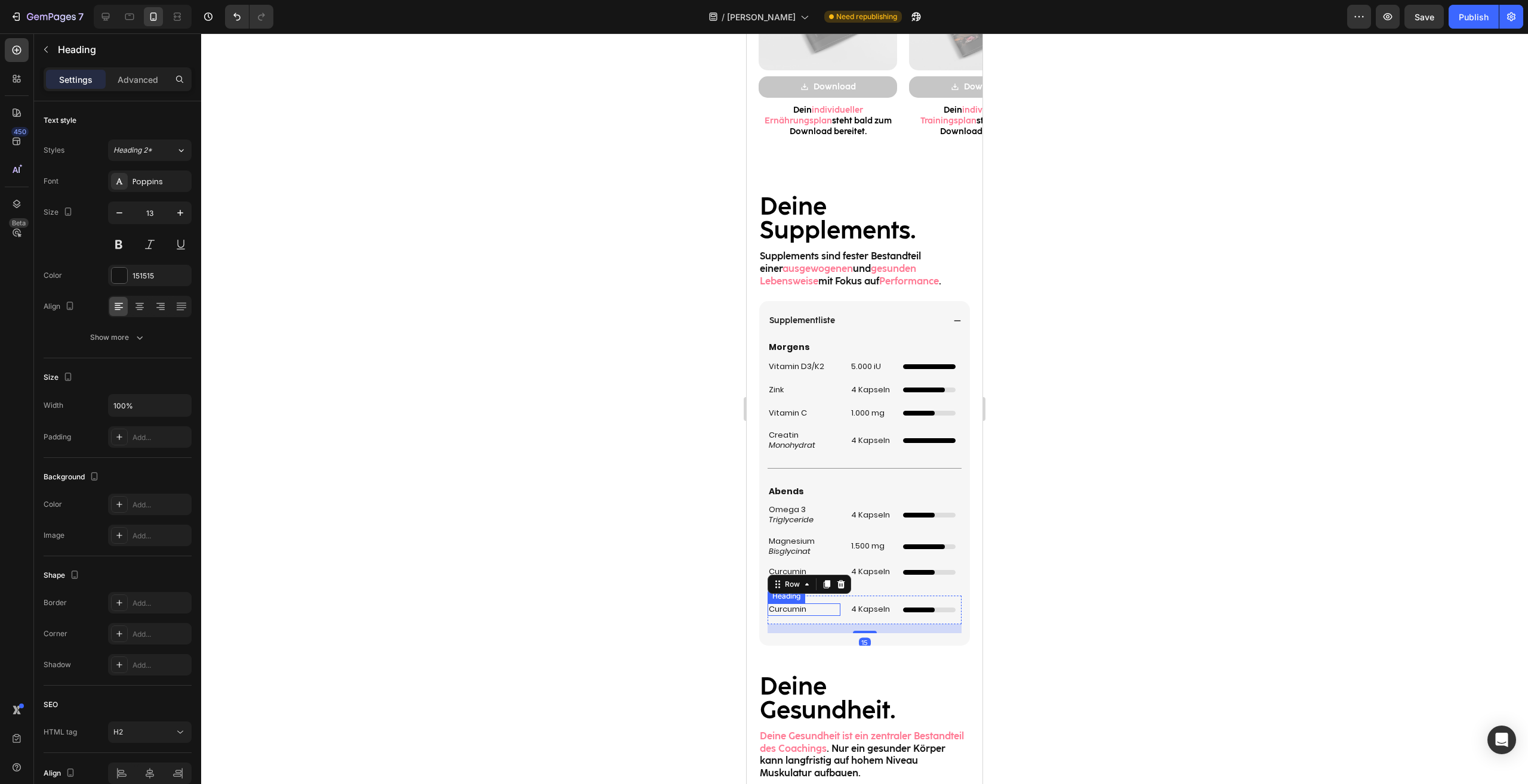
click at [800, 610] on h2 "Curcumin" at bounding box center [804, 610] width 73 height 12
click at [873, 605] on h2 "4 Kapseln" at bounding box center [871, 610] width 44 height 12
click at [873, 605] on p "4 Kapseln" at bounding box center [872, 610] width 41 height 10
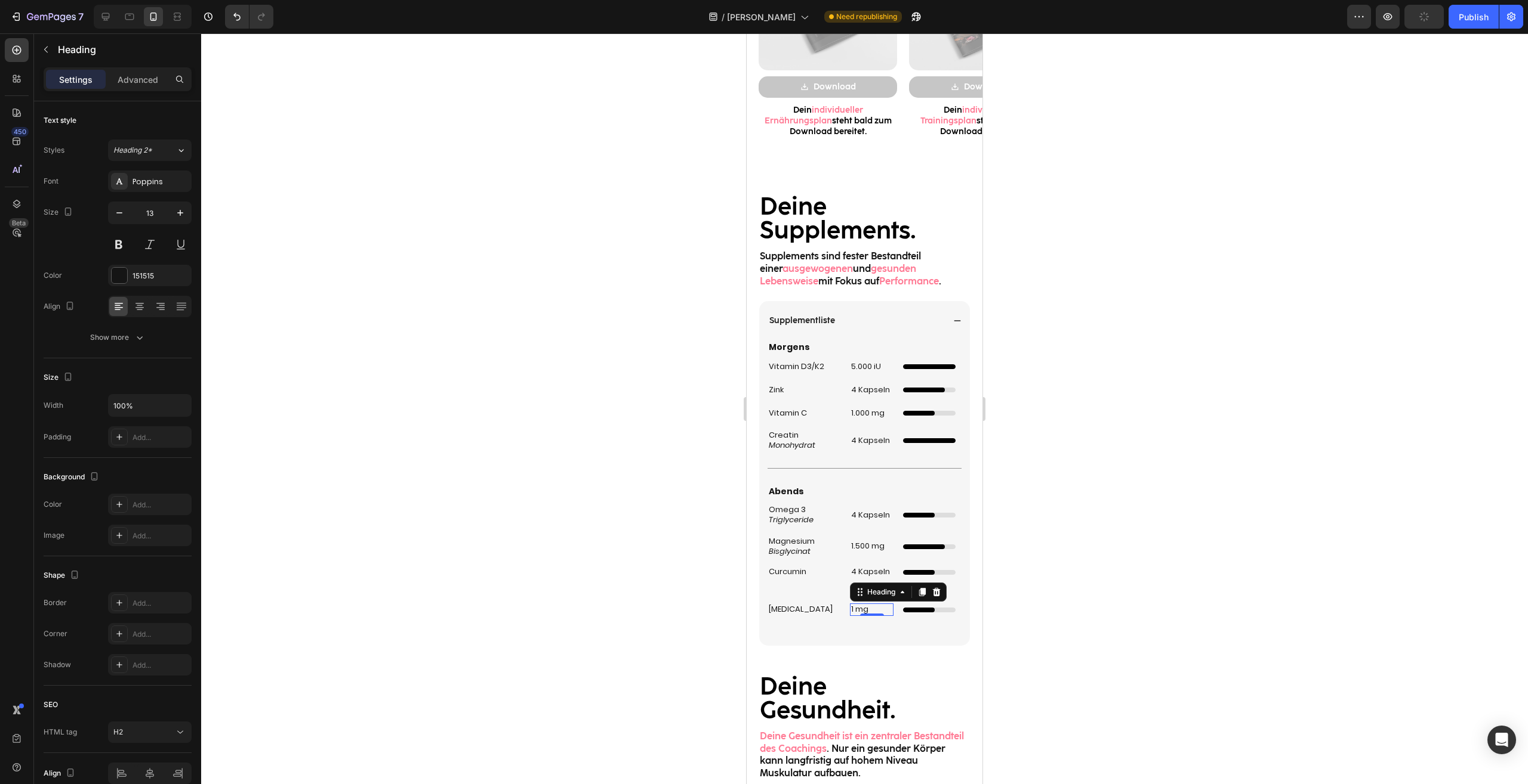
click at [1120, 618] on div at bounding box center [865, 409] width 1327 height 751
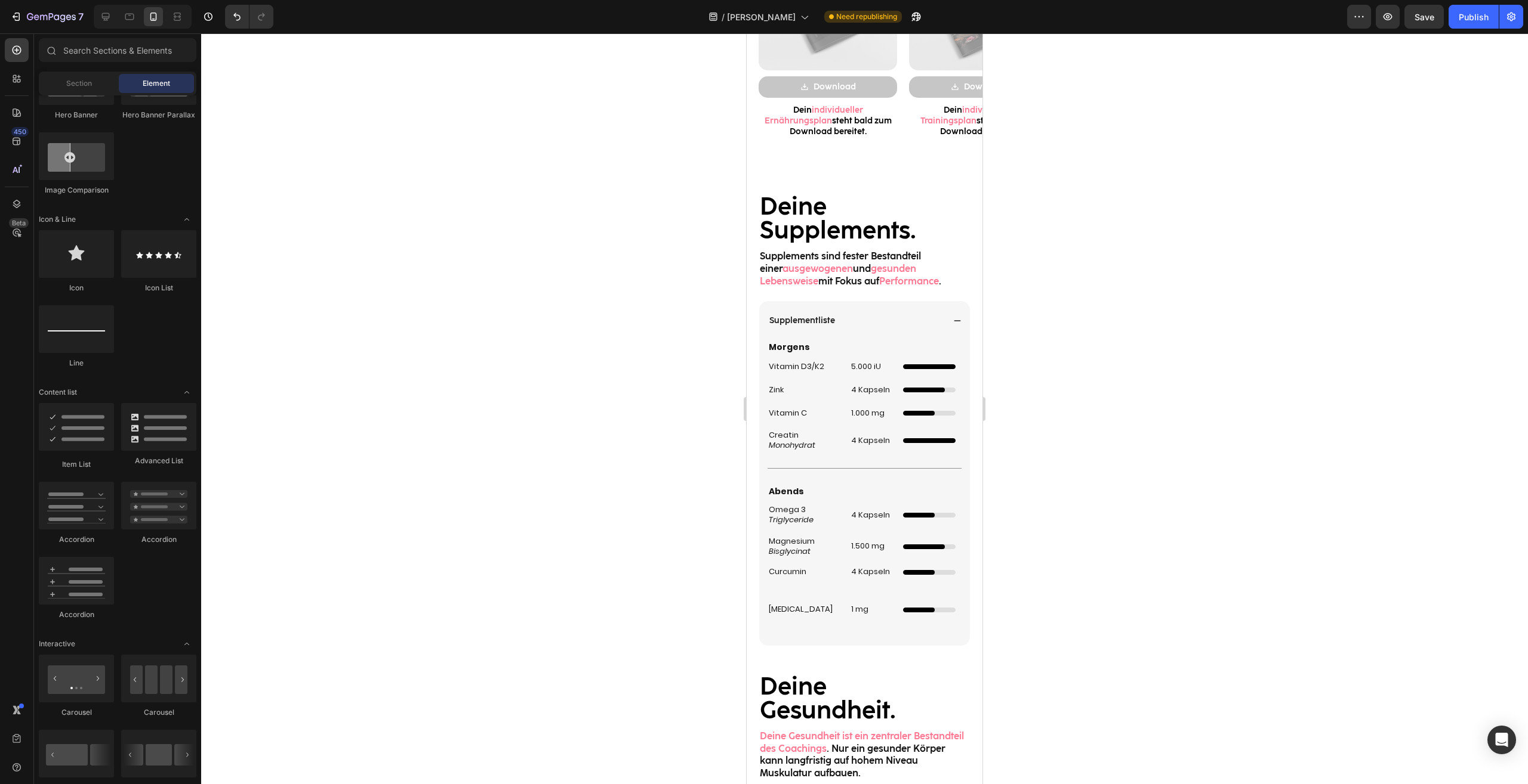
click at [1077, 647] on div at bounding box center [865, 409] width 1327 height 751
click at [860, 583] on div "4 Kapseln Heading" at bounding box center [871, 572] width 44 height 28
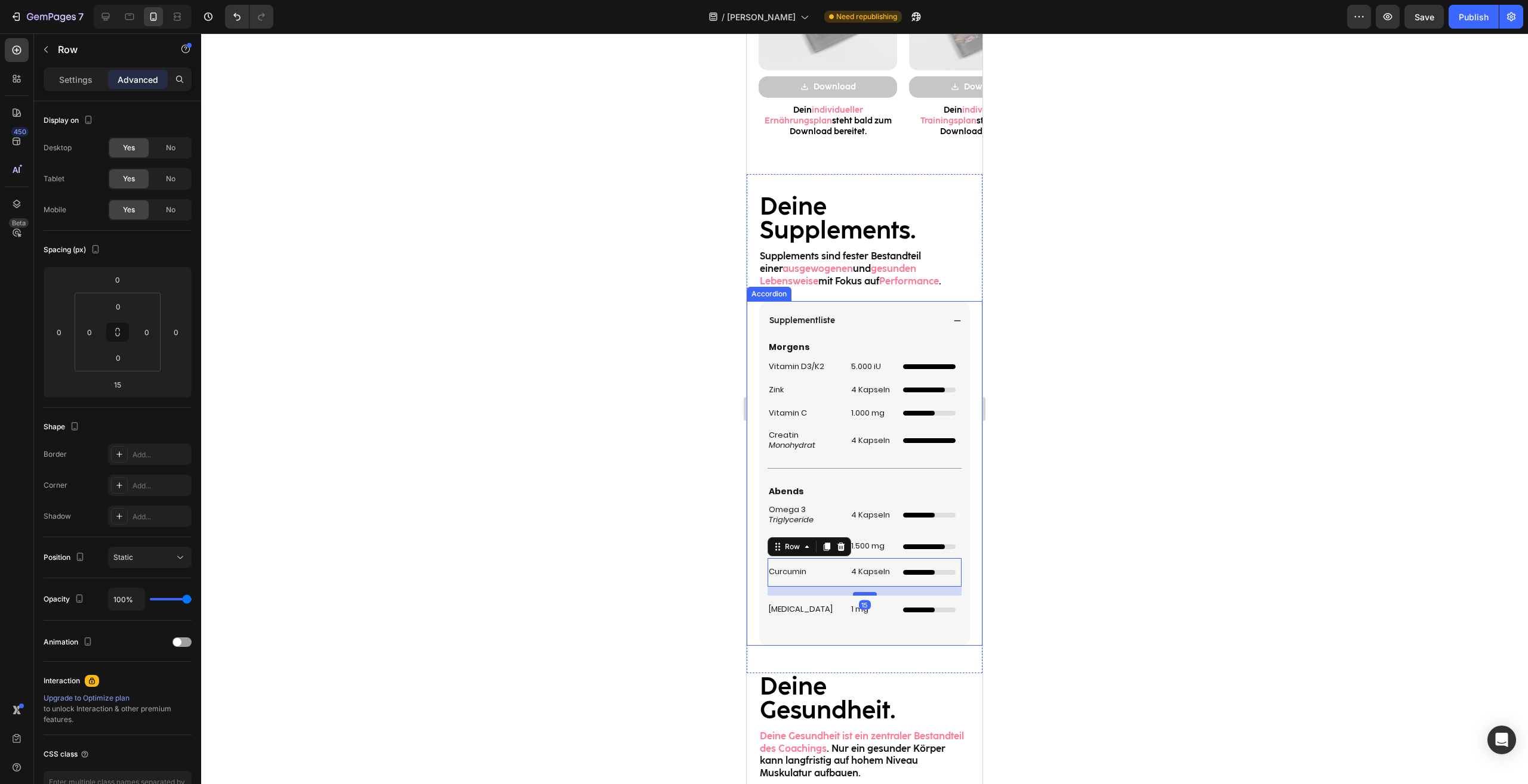
click at [866, 594] on div at bounding box center [865, 594] width 24 height 4
click at [883, 602] on div "1 mg Heading" at bounding box center [871, 610] width 44 height 28
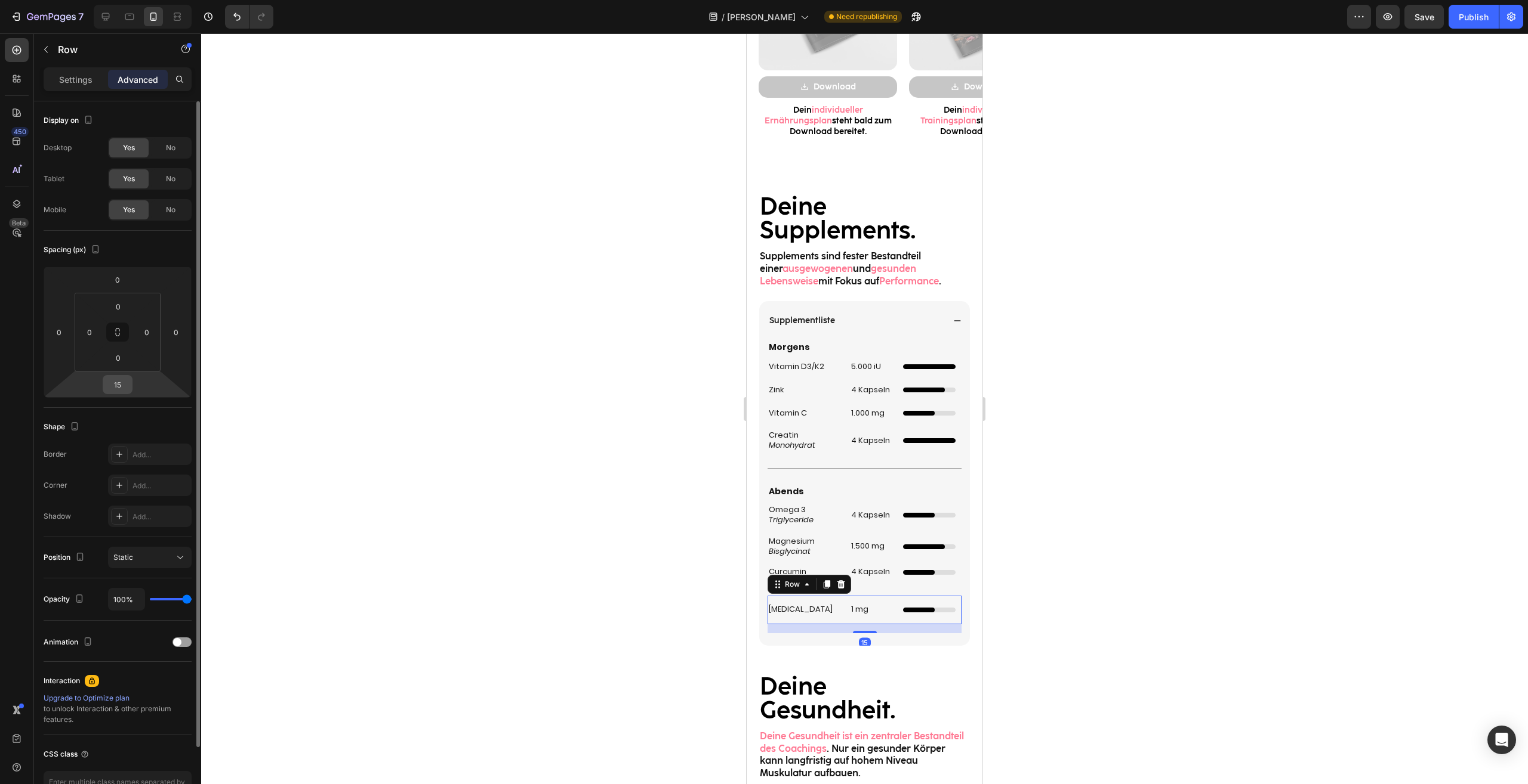
click at [122, 384] on input "15" at bounding box center [118, 384] width 24 height 18
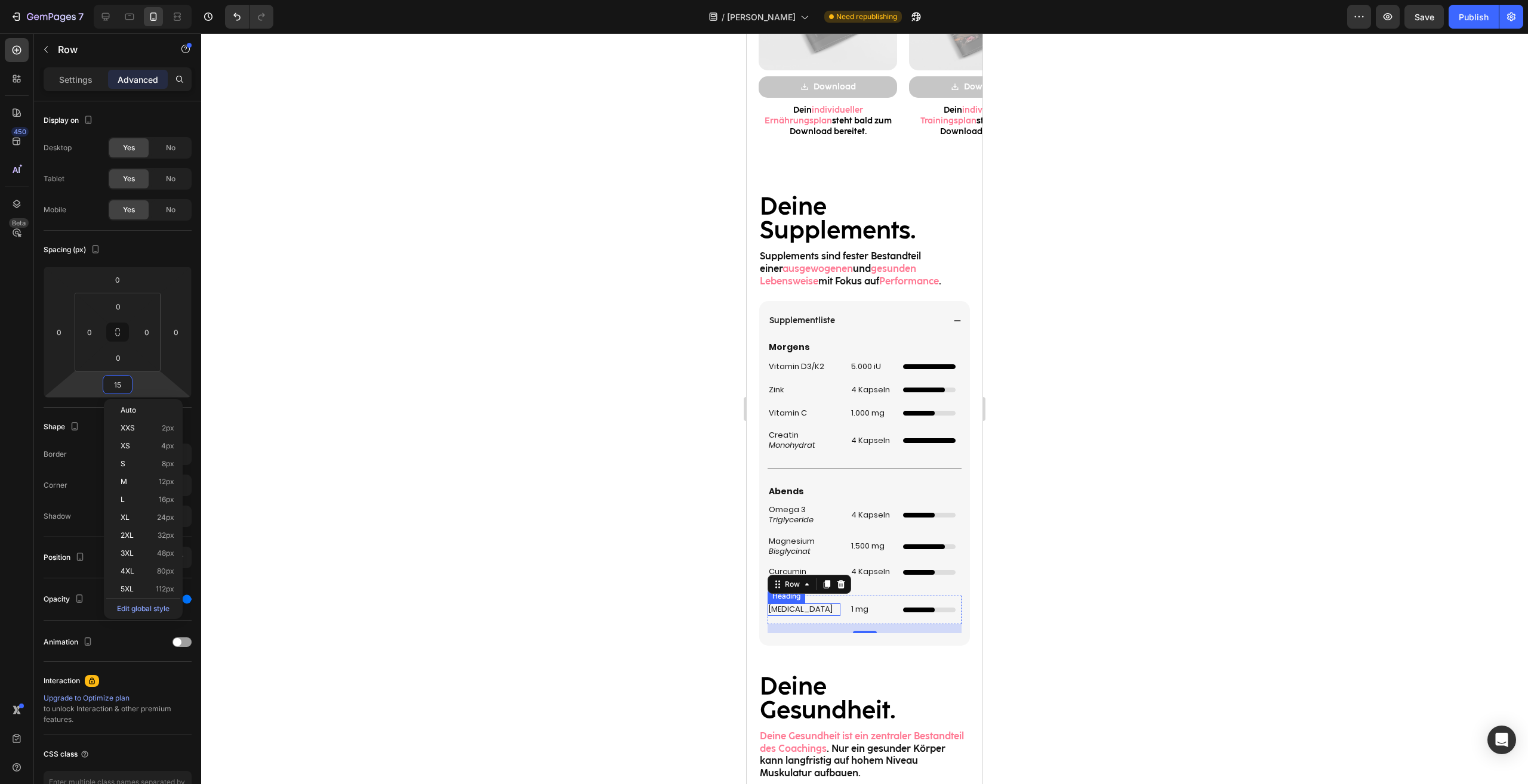
click at [816, 614] on p "[MEDICAL_DATA]" at bounding box center [803, 610] width 70 height 10
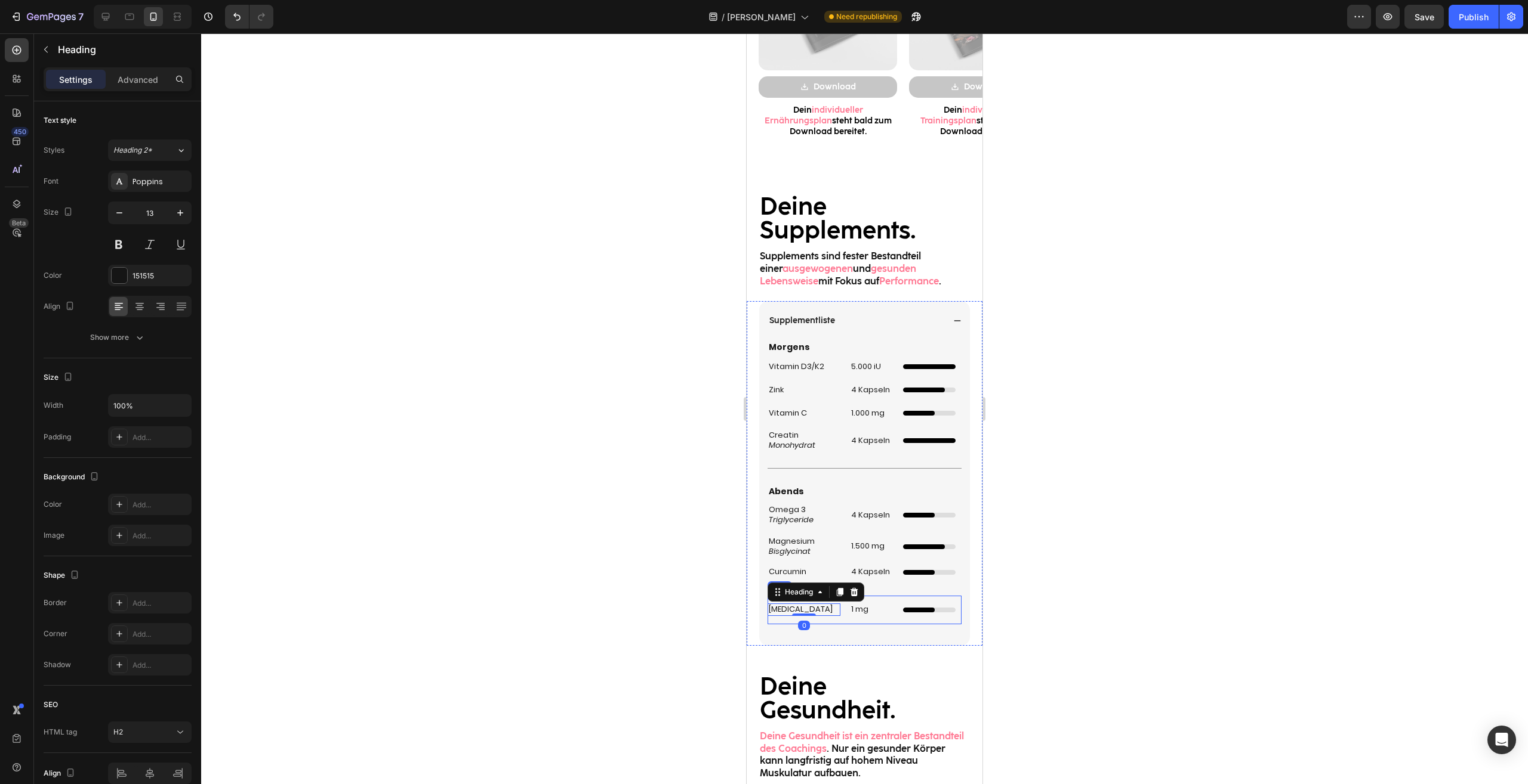
click at [858, 619] on div "1 mg Heading" at bounding box center [871, 610] width 44 height 28
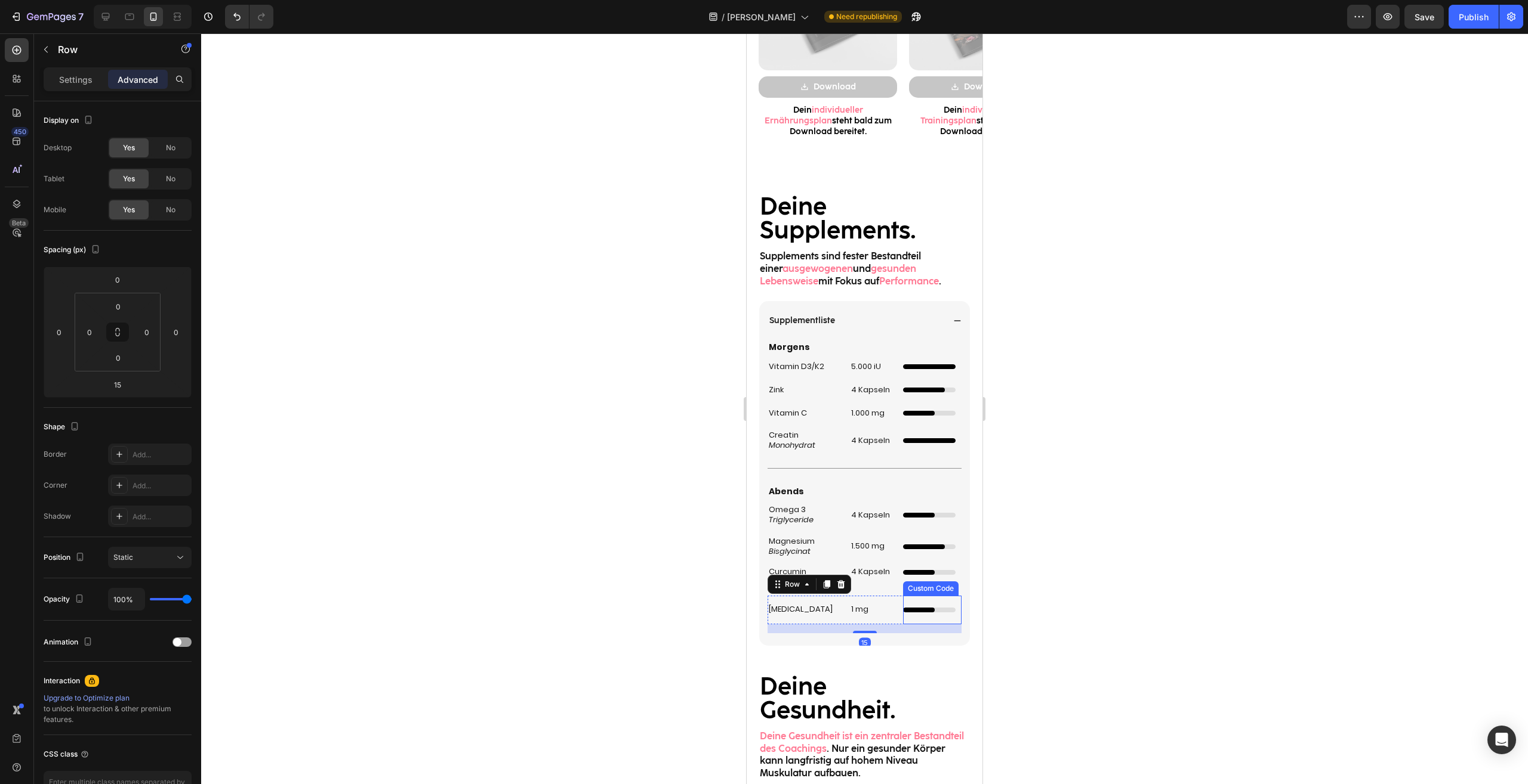
click at [918, 618] on div "Dünner Ladebalken mit Animation Custom Code" at bounding box center [932, 610] width 59 height 28
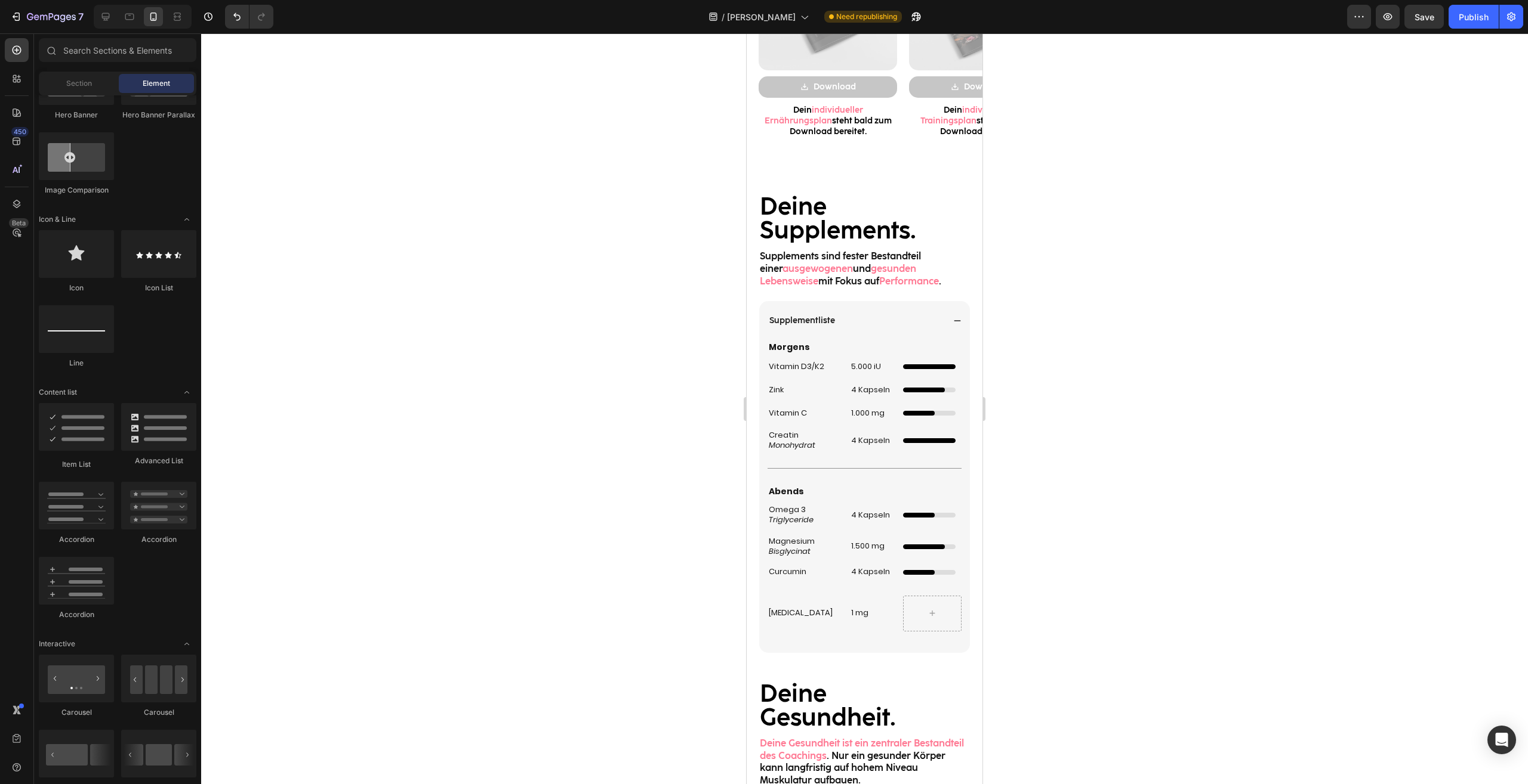
click at [1076, 635] on div at bounding box center [865, 409] width 1327 height 751
click at [1071, 521] on div at bounding box center [865, 409] width 1327 height 751
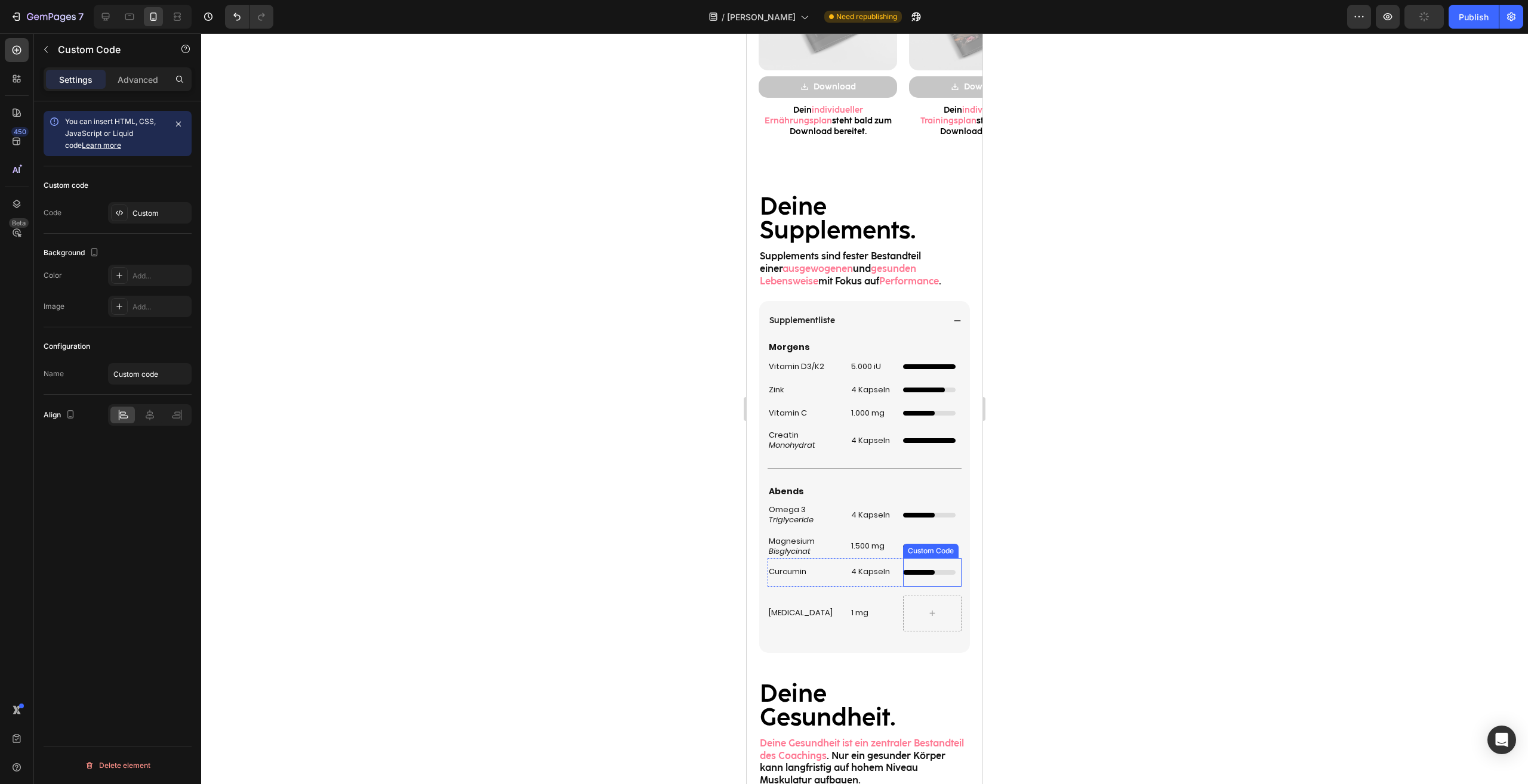
click at [930, 567] on div "Dünner Ladebalken mit Animation Custom Code" at bounding box center [932, 572] width 59 height 28
click at [939, 611] on div at bounding box center [932, 613] width 59 height 36
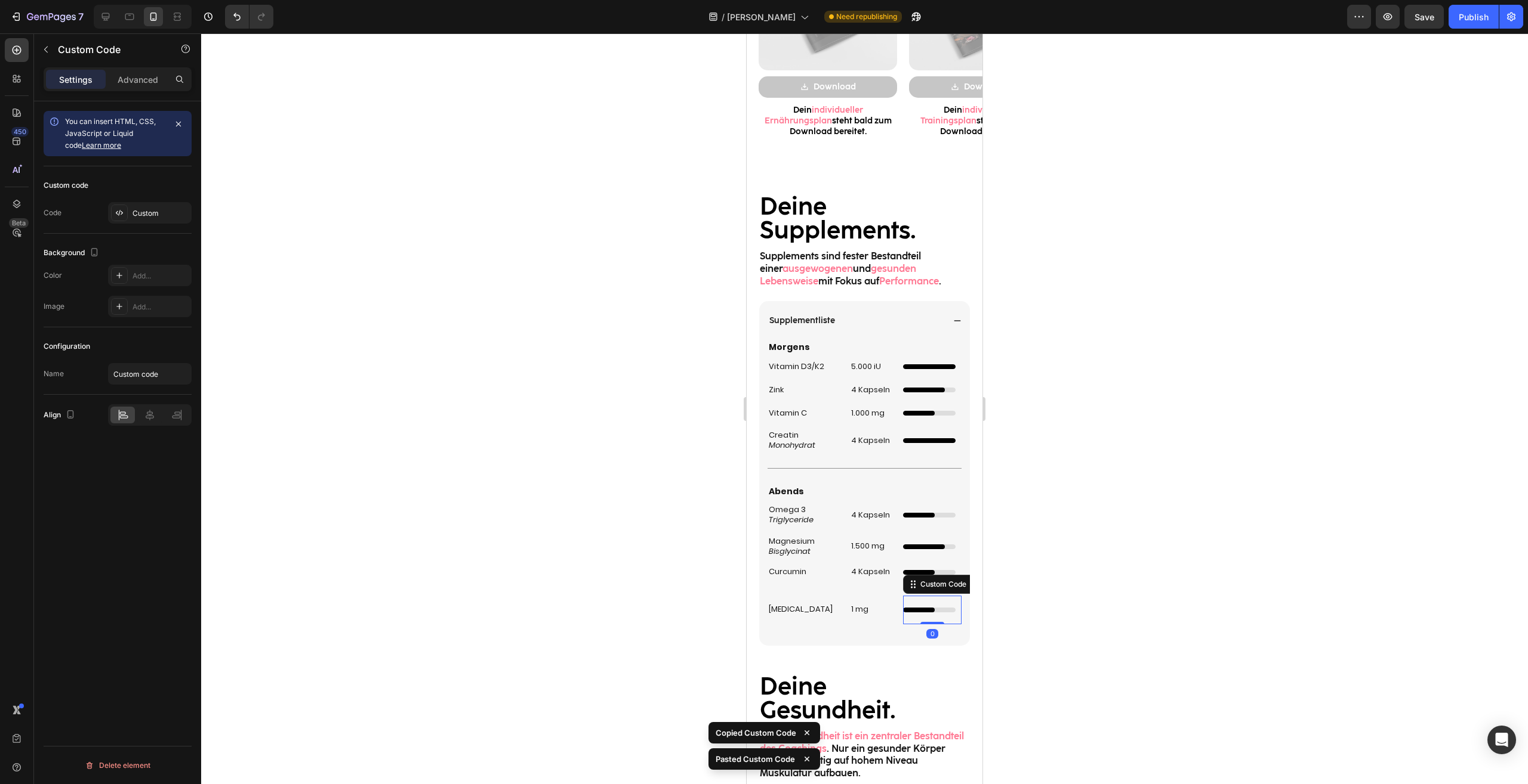
click at [1083, 645] on div at bounding box center [865, 409] width 1327 height 751
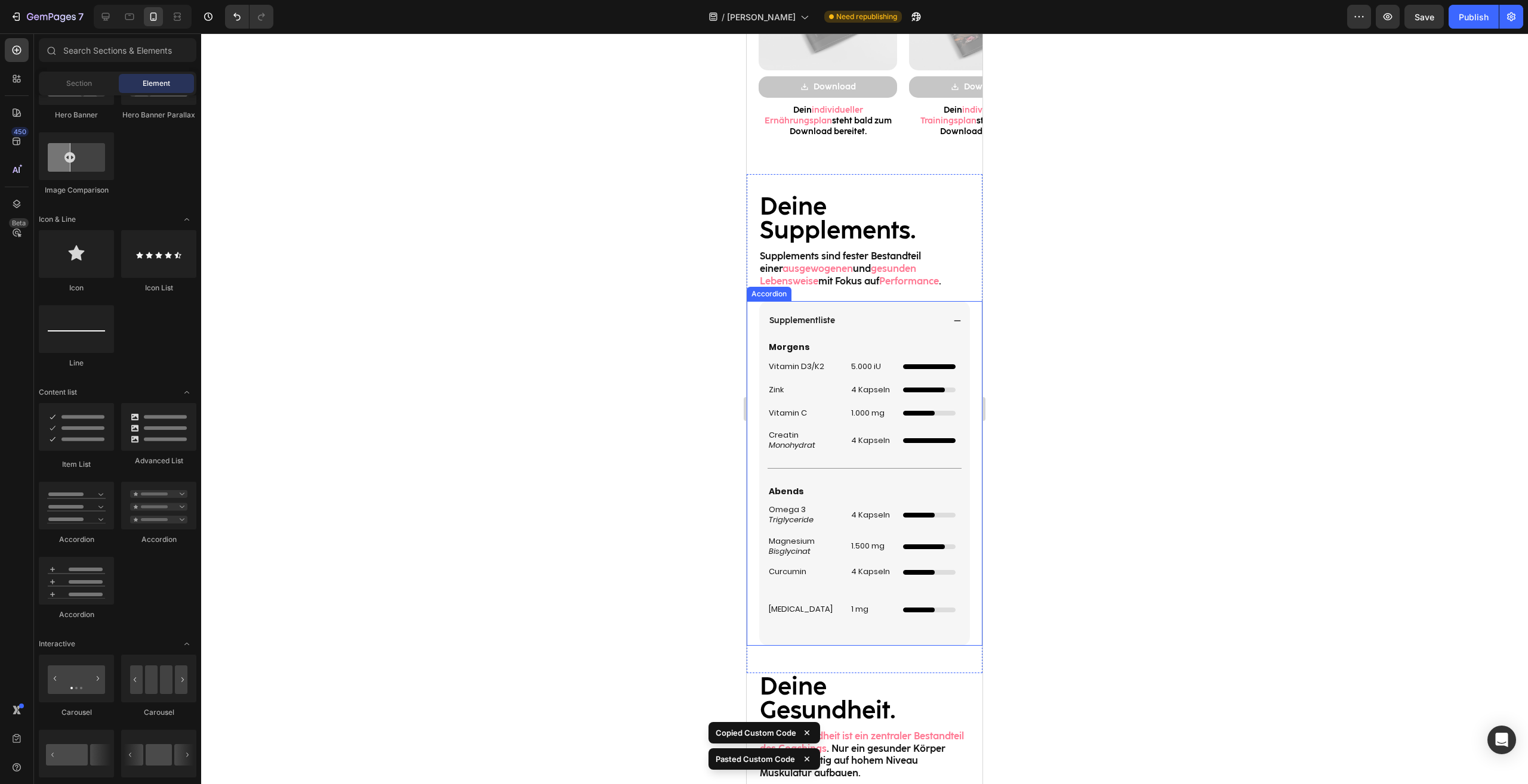
click at [827, 586] on div "Morgens Heading Vitamin D3/K2 Heading 5.000 iU Heading Custom Code Row Zink Hea…" at bounding box center [865, 487] width 194 height 293
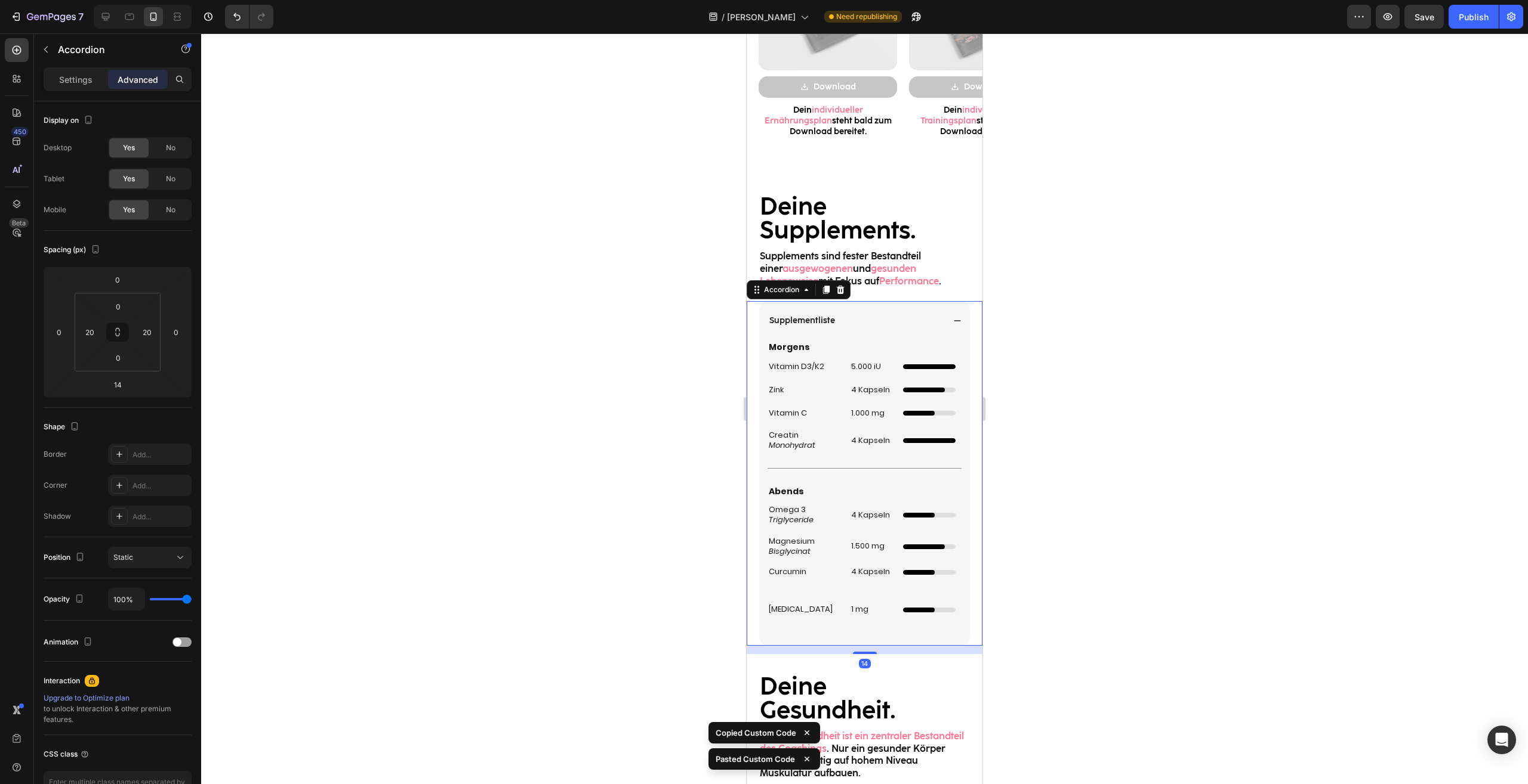
click at [899, 587] on div "Morgens Heading Vitamin D3/K2 Heading 5.000 iU Heading Custom Code Row Zink Hea…" at bounding box center [865, 487] width 194 height 293
click at [877, 581] on div "4 Kapseln Heading" at bounding box center [871, 572] width 44 height 28
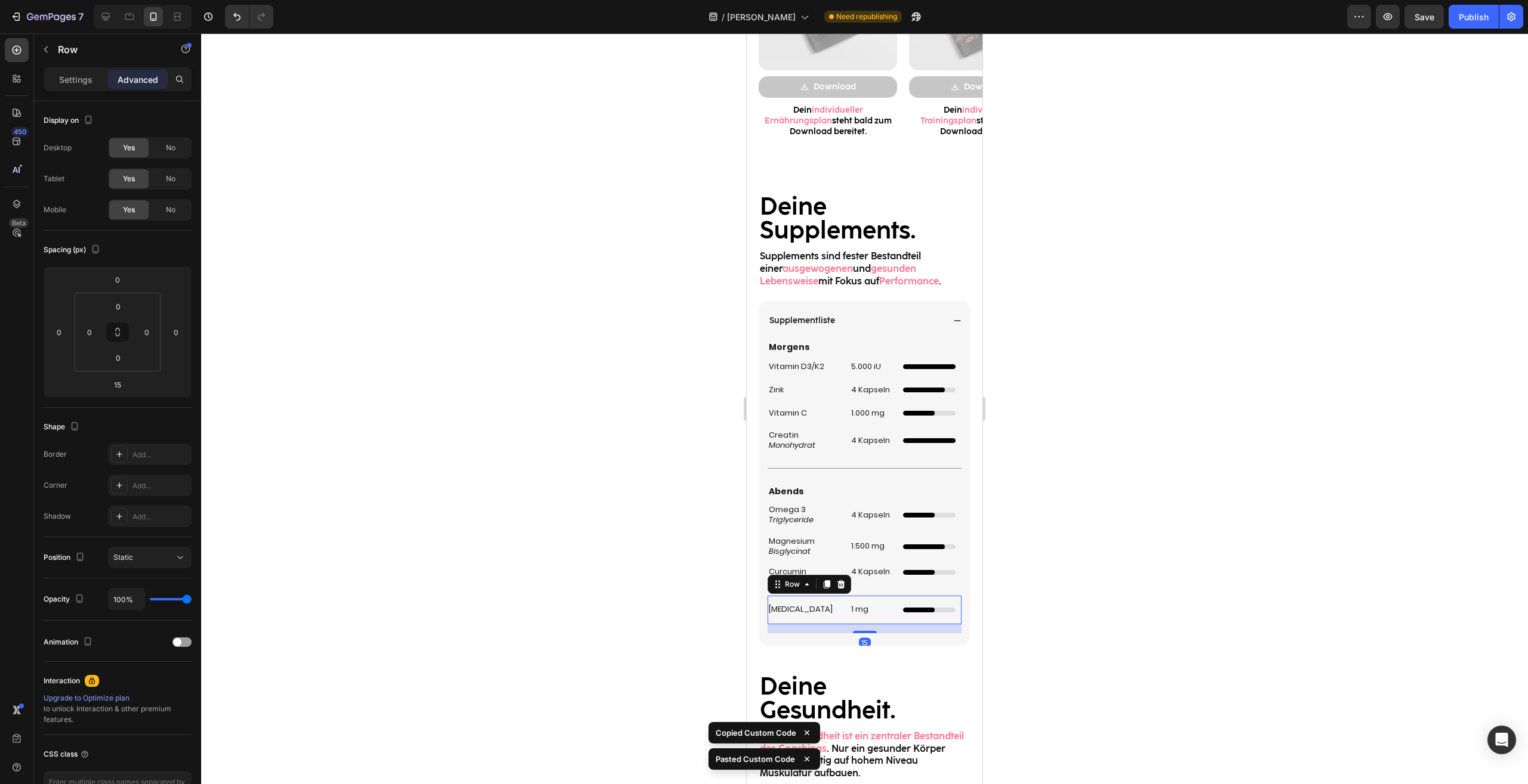
click at [867, 600] on div "1 mg Heading" at bounding box center [871, 610] width 44 height 28
click at [876, 586] on div "Morgens Heading Vitamin D3/K2 Heading 5.000 iU Heading Custom Code Row Zink Hea…" at bounding box center [865, 487] width 194 height 293
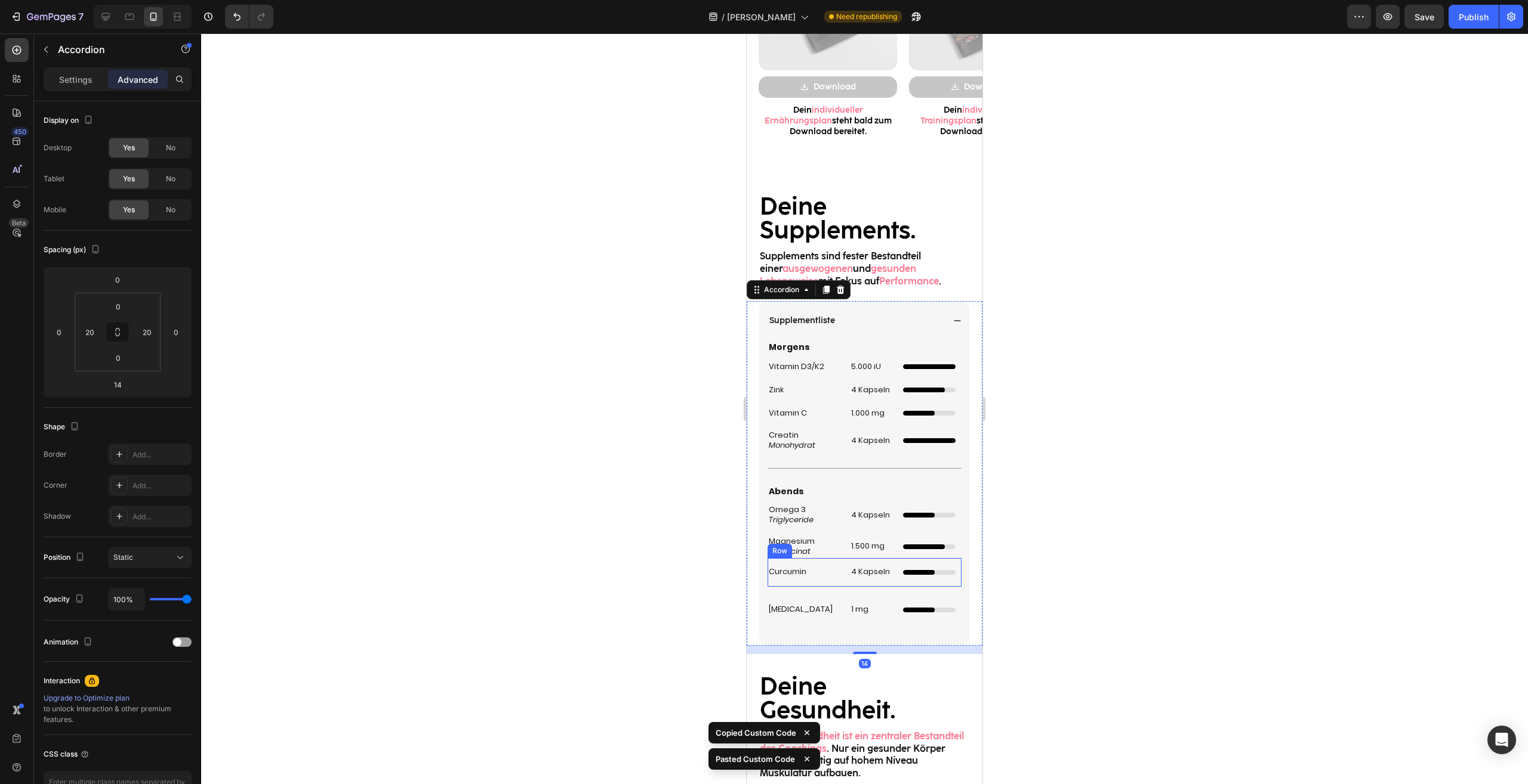
click at [878, 581] on div "4 Kapseln Heading" at bounding box center [871, 572] width 44 height 28
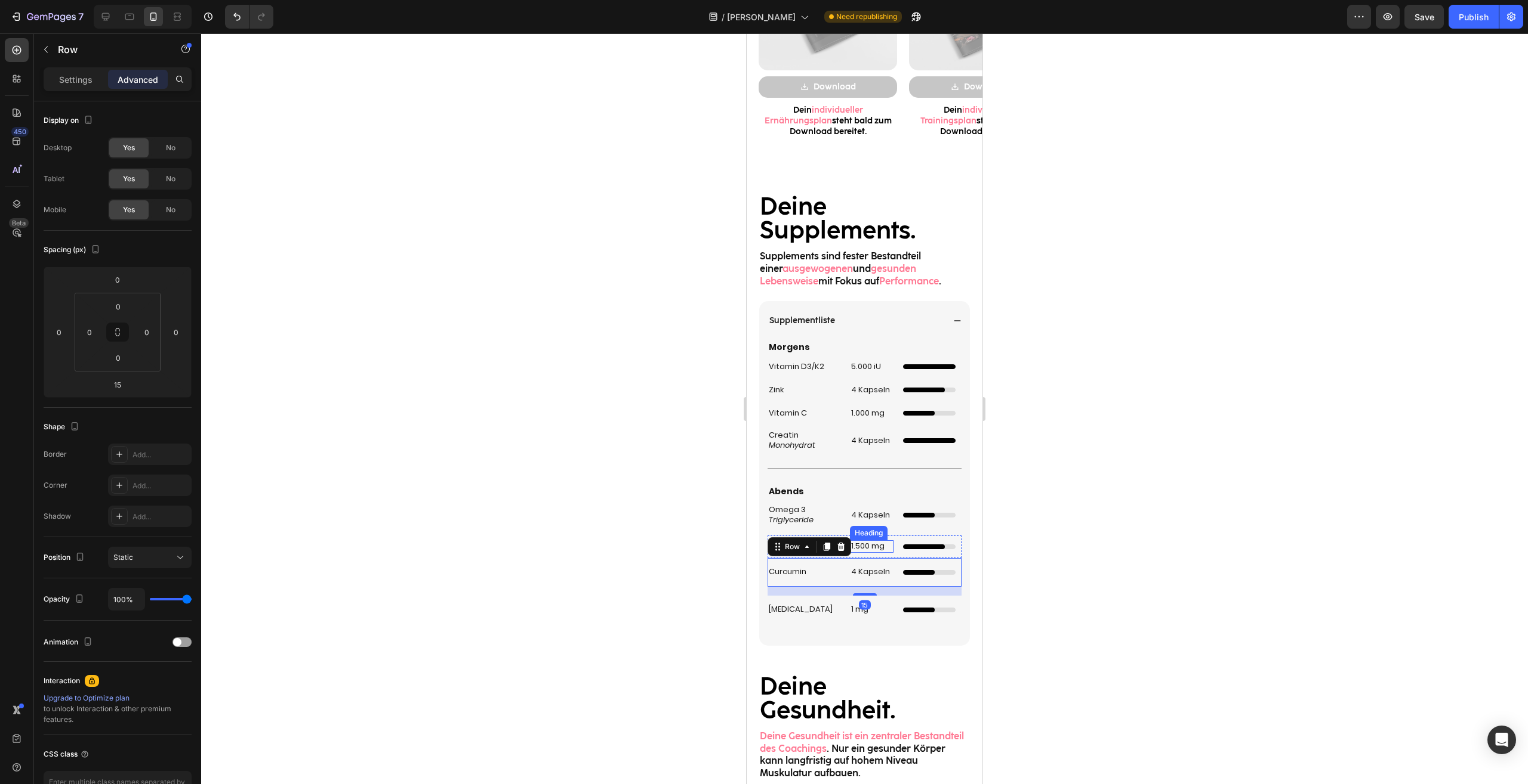
click at [890, 535] on div "Morgens Heading Vitamin D3/K2 Heading 5.000 iU Heading Custom Code Row Zink Hea…" at bounding box center [865, 487] width 194 height 293
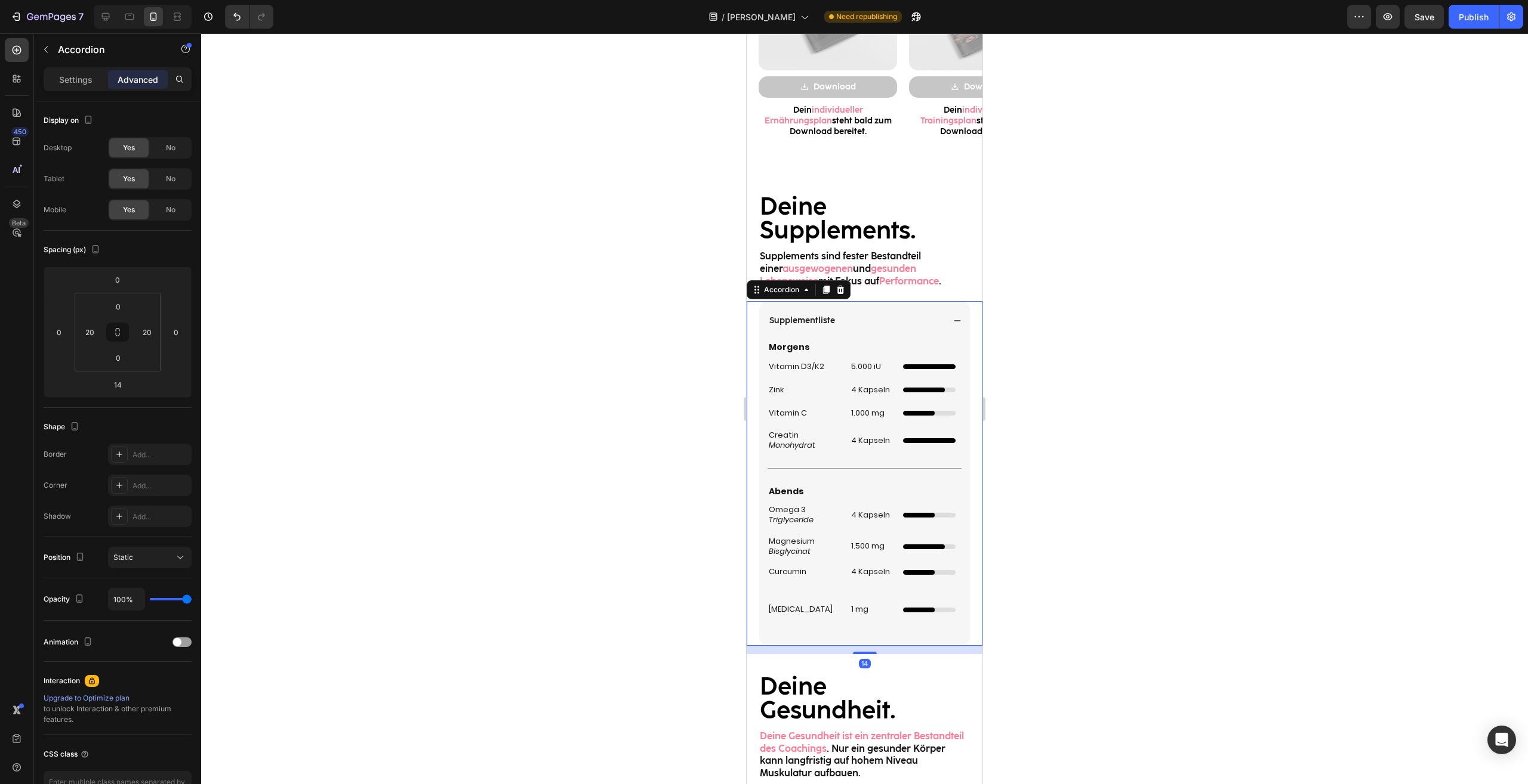
click at [1130, 546] on div at bounding box center [865, 409] width 1327 height 751
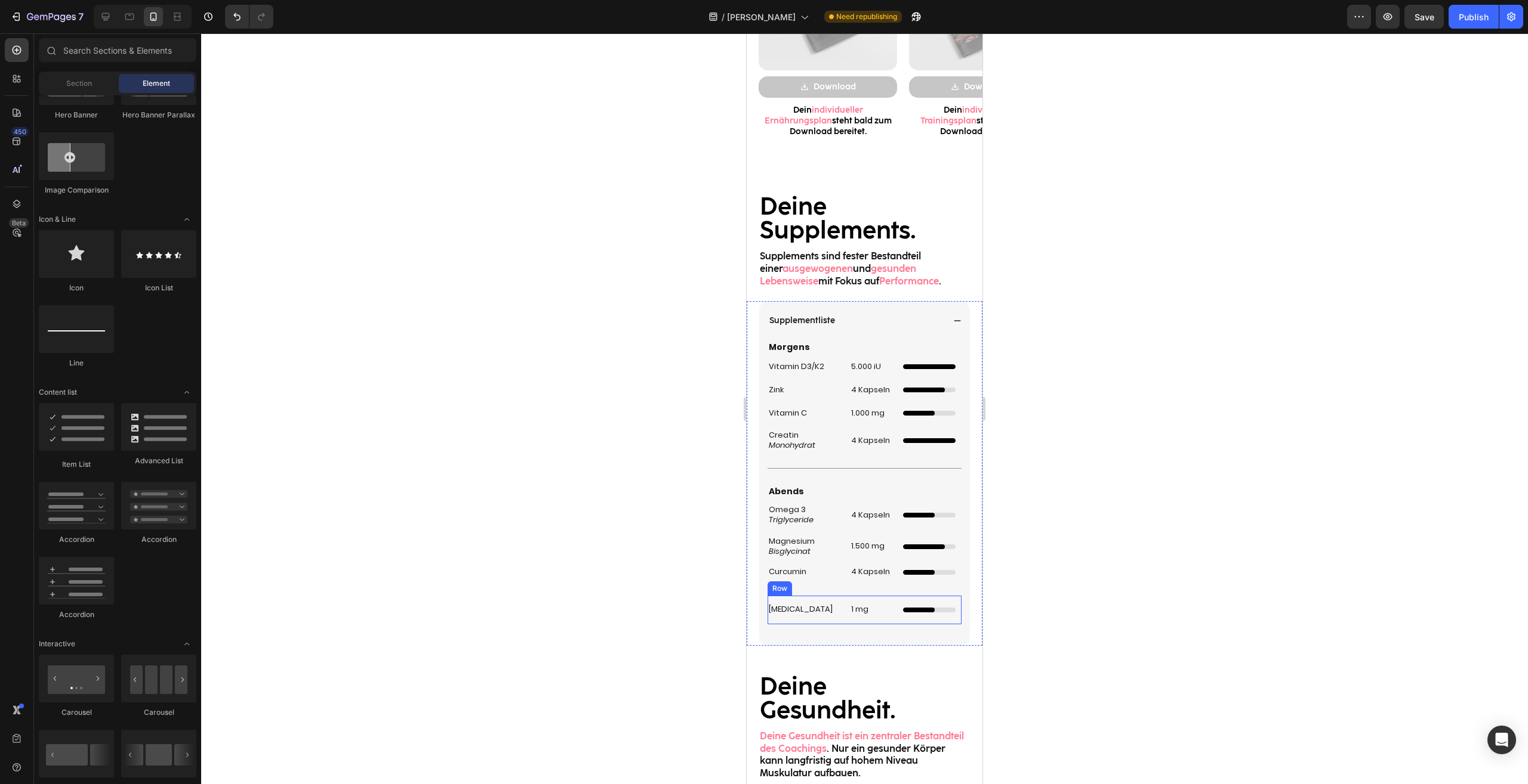
click at [889, 602] on div "Melatonin Heading 1 mg Heading Dünner Ladebalken mit Animation Custom Code Row" at bounding box center [865, 610] width 194 height 28
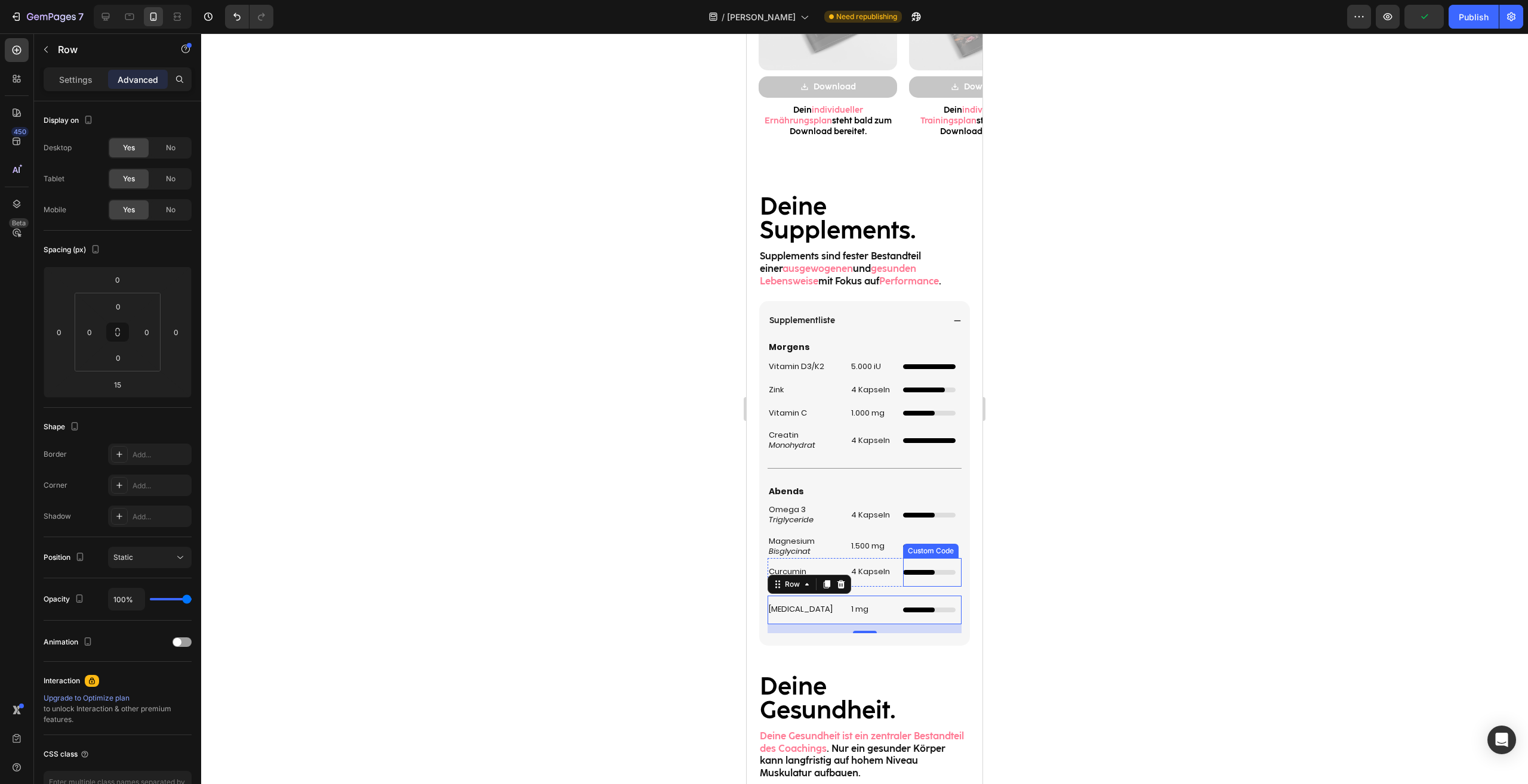
click at [913, 571] on div at bounding box center [919, 572] width 32 height 4
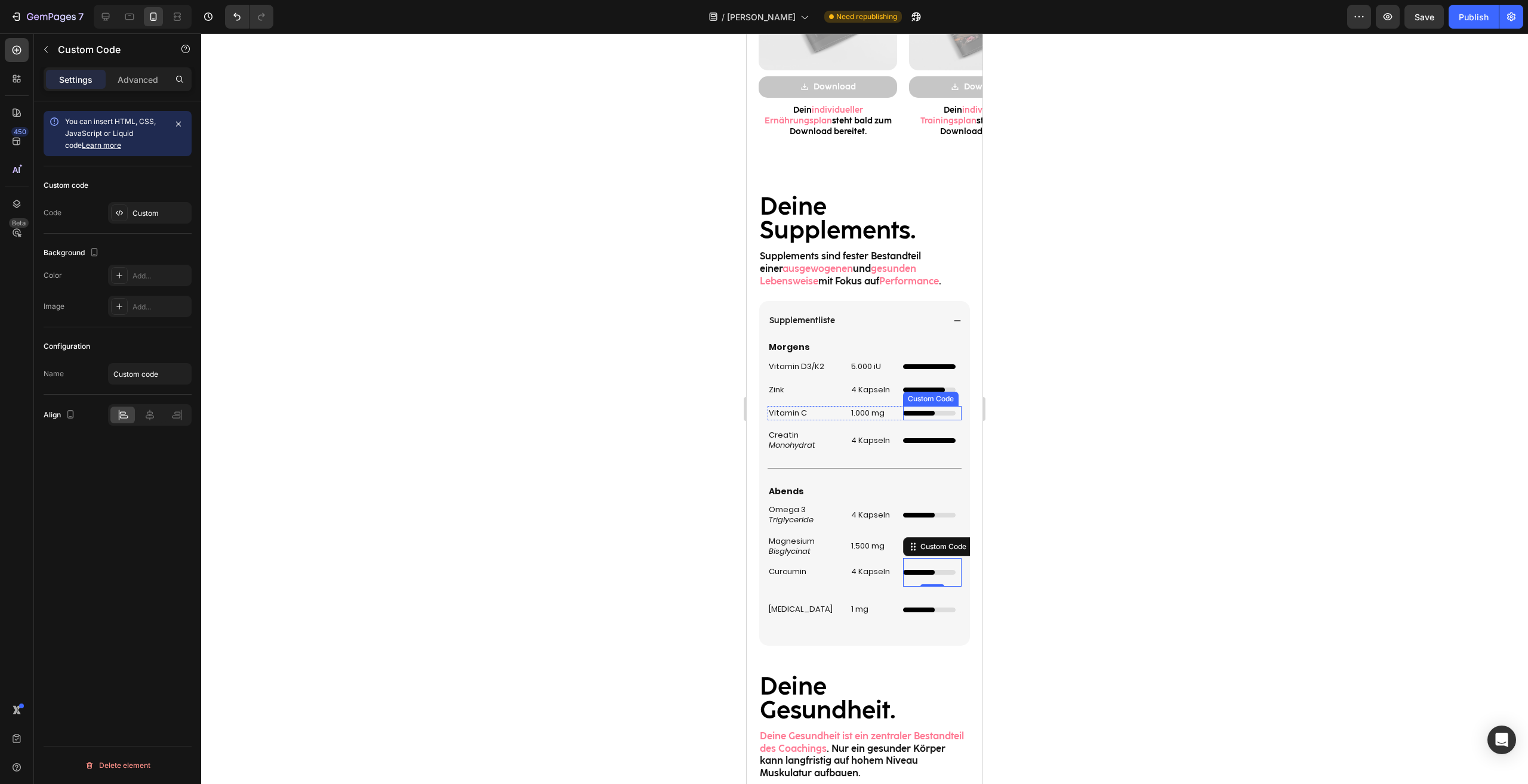
click at [932, 412] on div at bounding box center [929, 413] width 53 height 4
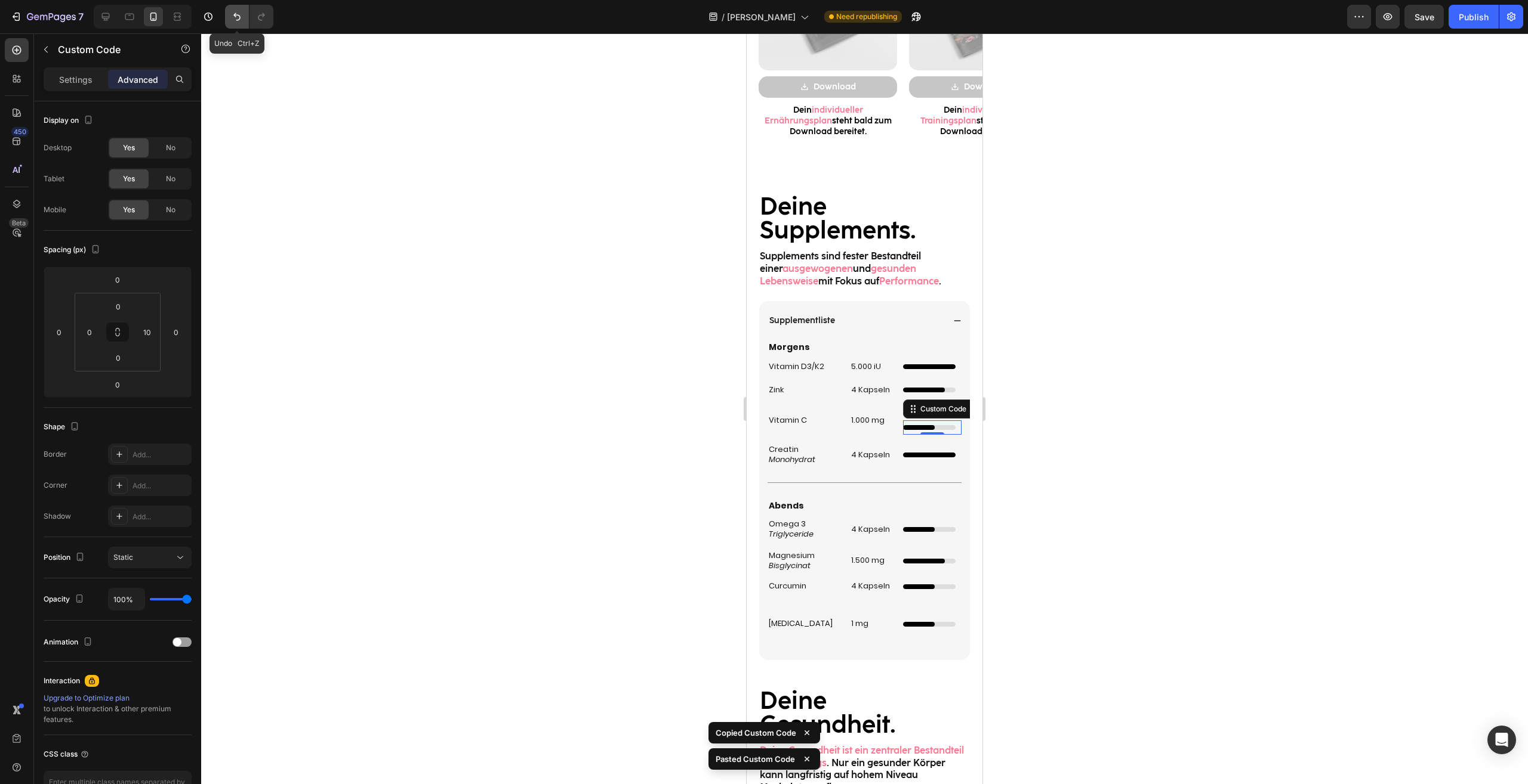
click at [247, 19] on button "Undo/Redo" at bounding box center [237, 16] width 24 height 24
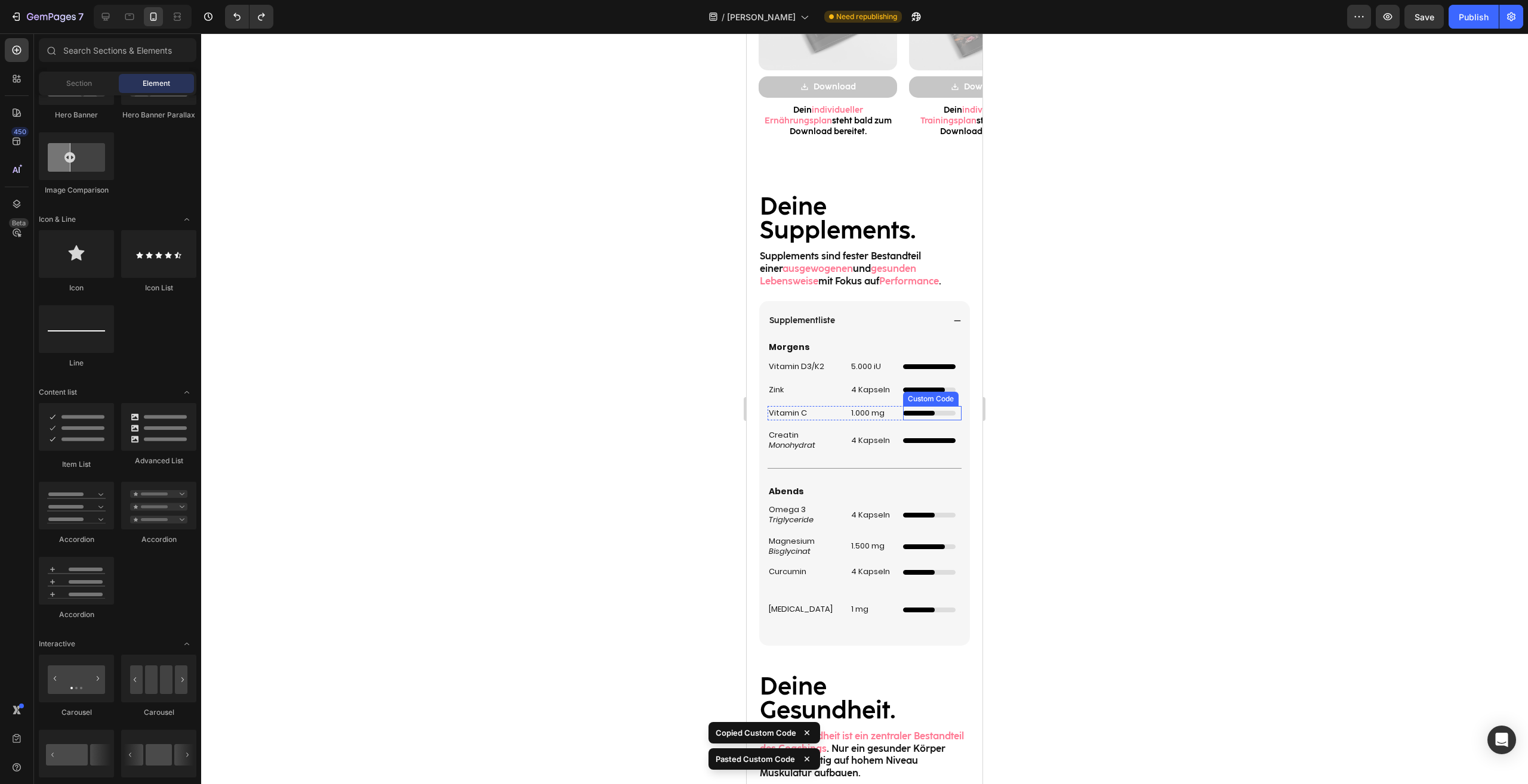
click at [922, 417] on div "Unabhängiger 3/5 Ladebalken Custom Code" at bounding box center [932, 413] width 59 height 14
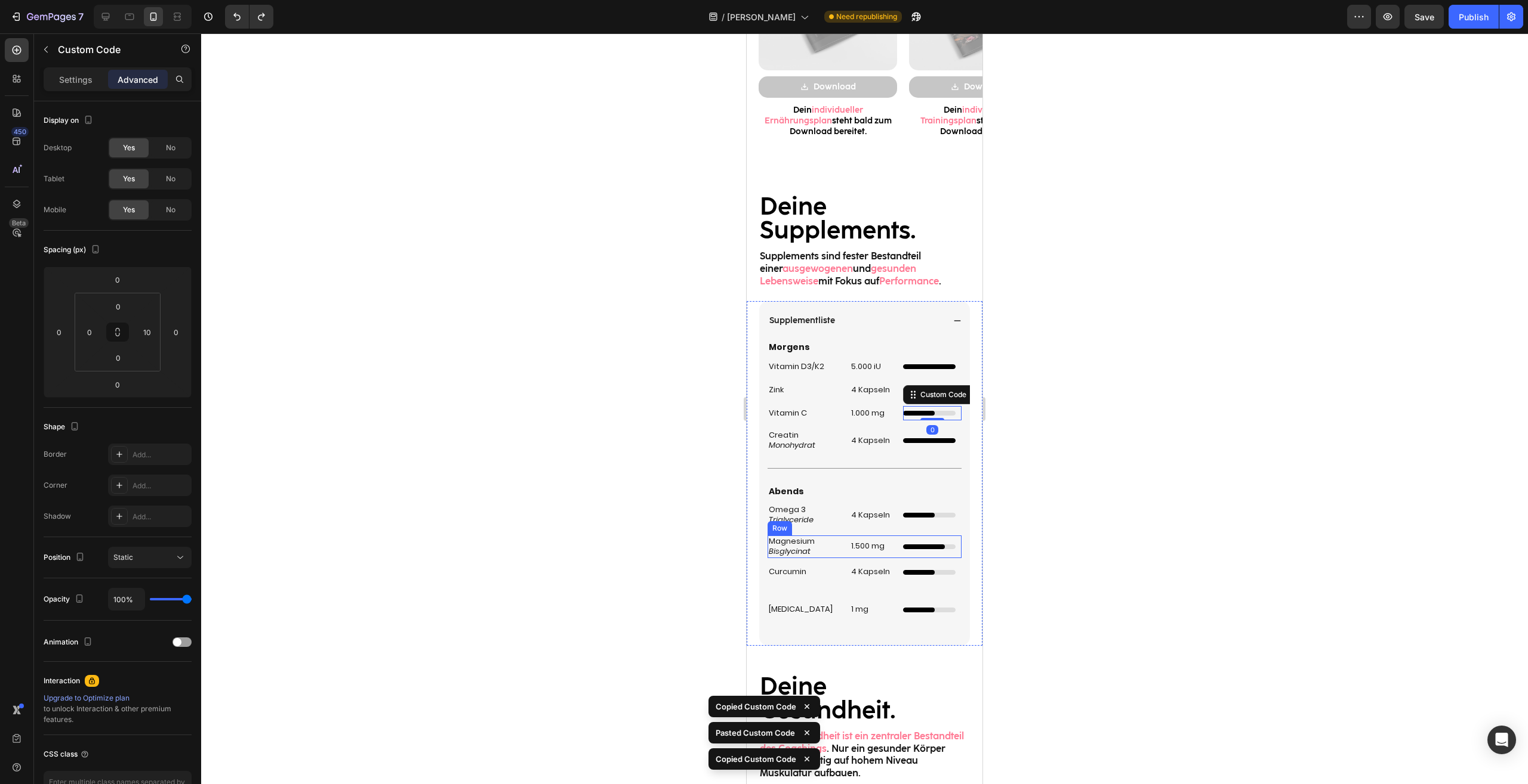
click at [921, 574] on div at bounding box center [919, 572] width 32 height 4
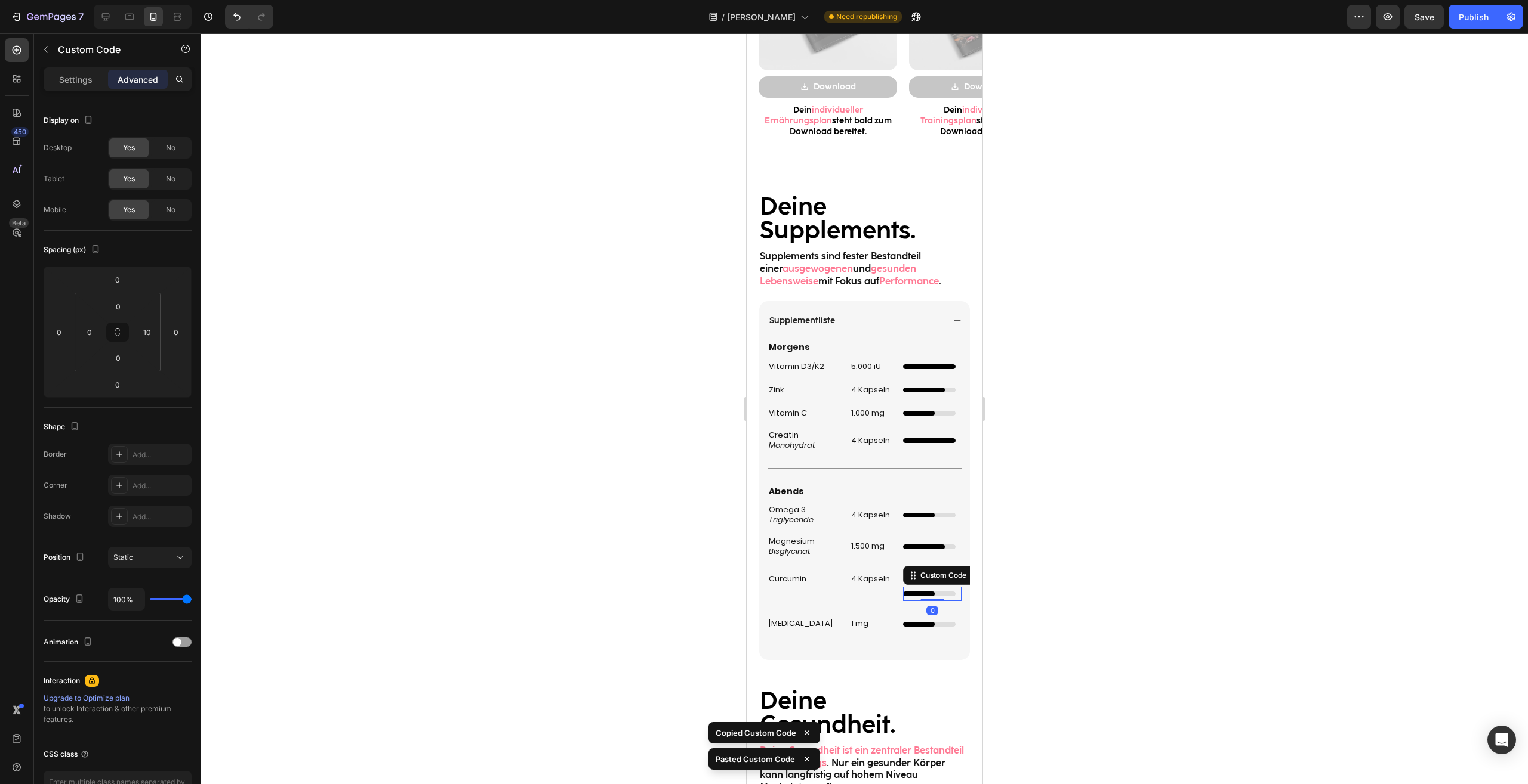
click at [939, 565] on div "Dünner Ladebalken mit Animation Custom Code" at bounding box center [932, 572] width 59 height 28
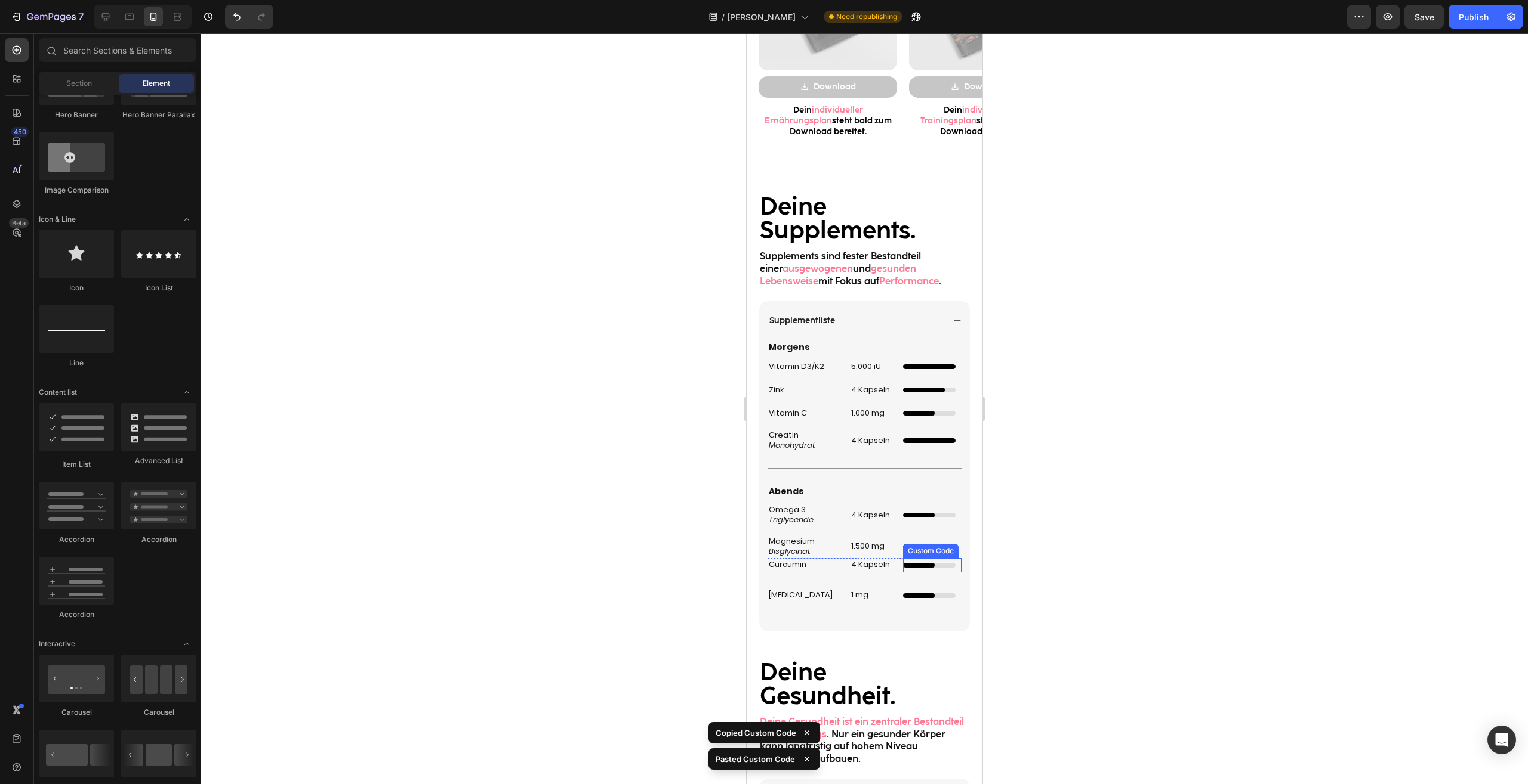
click at [929, 565] on div at bounding box center [929, 565] width 53 height 4
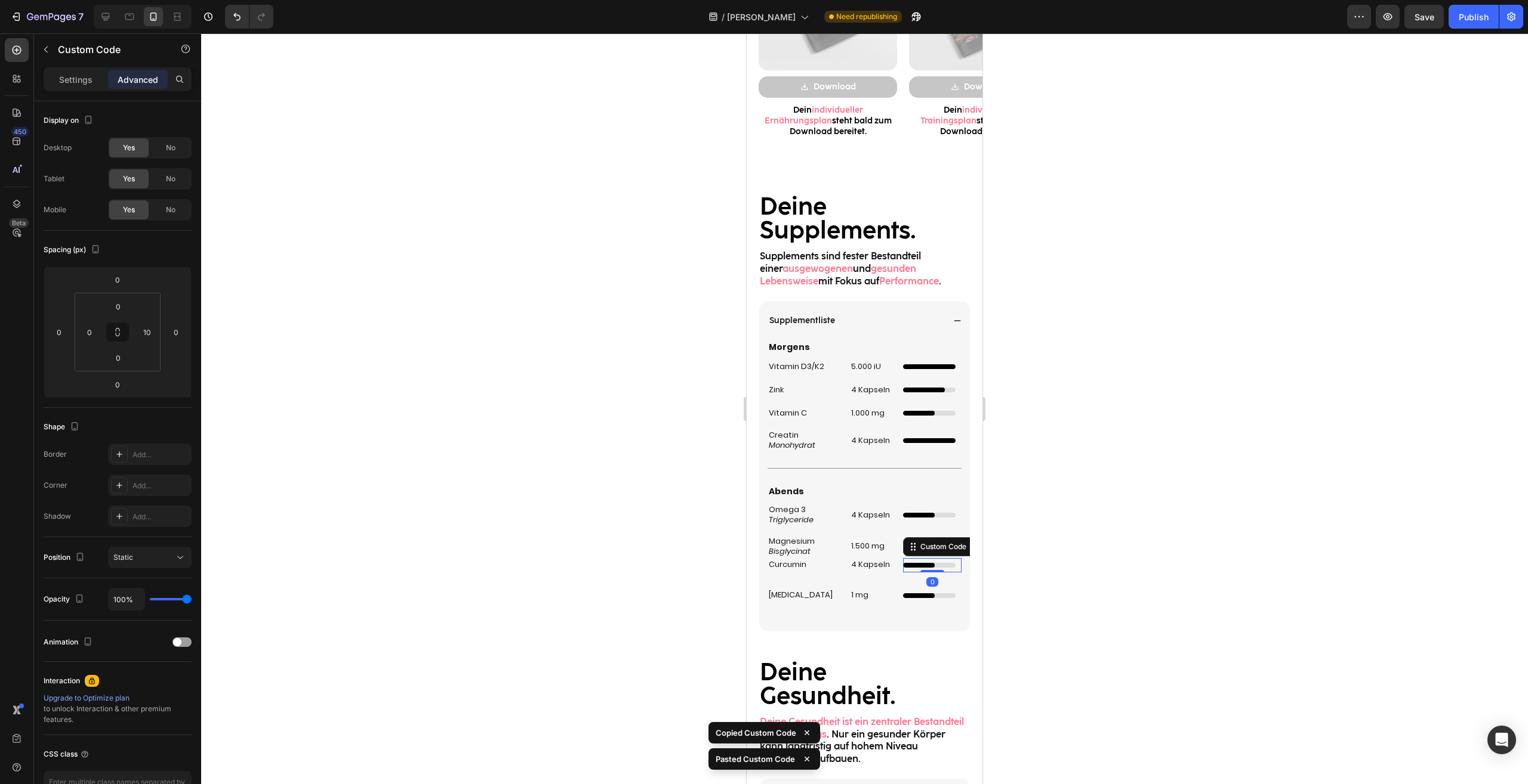
click at [1019, 567] on div at bounding box center [865, 409] width 1327 height 751
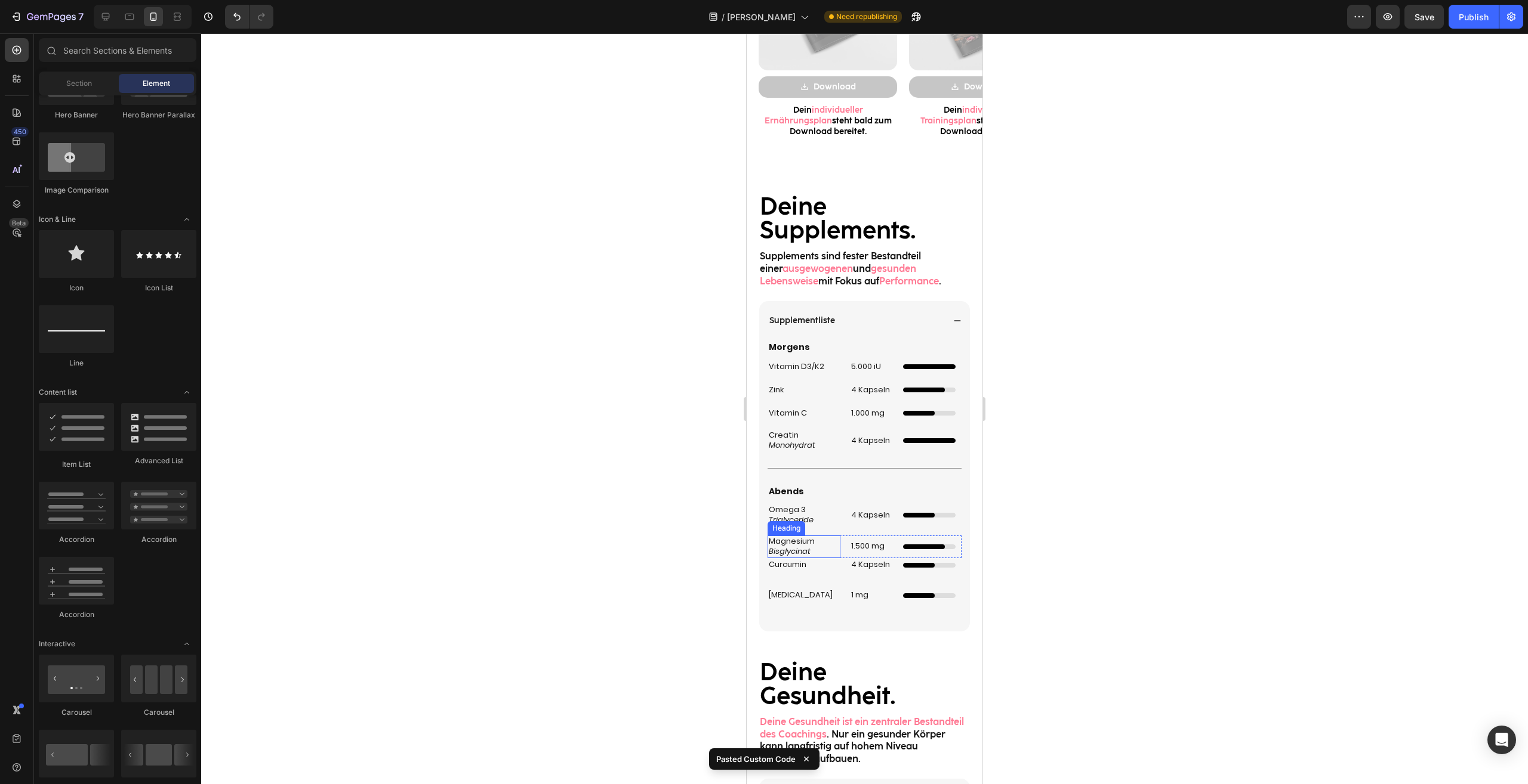
click at [830, 551] on h2 "Magnesium Bisglycinat" at bounding box center [804, 546] width 73 height 22
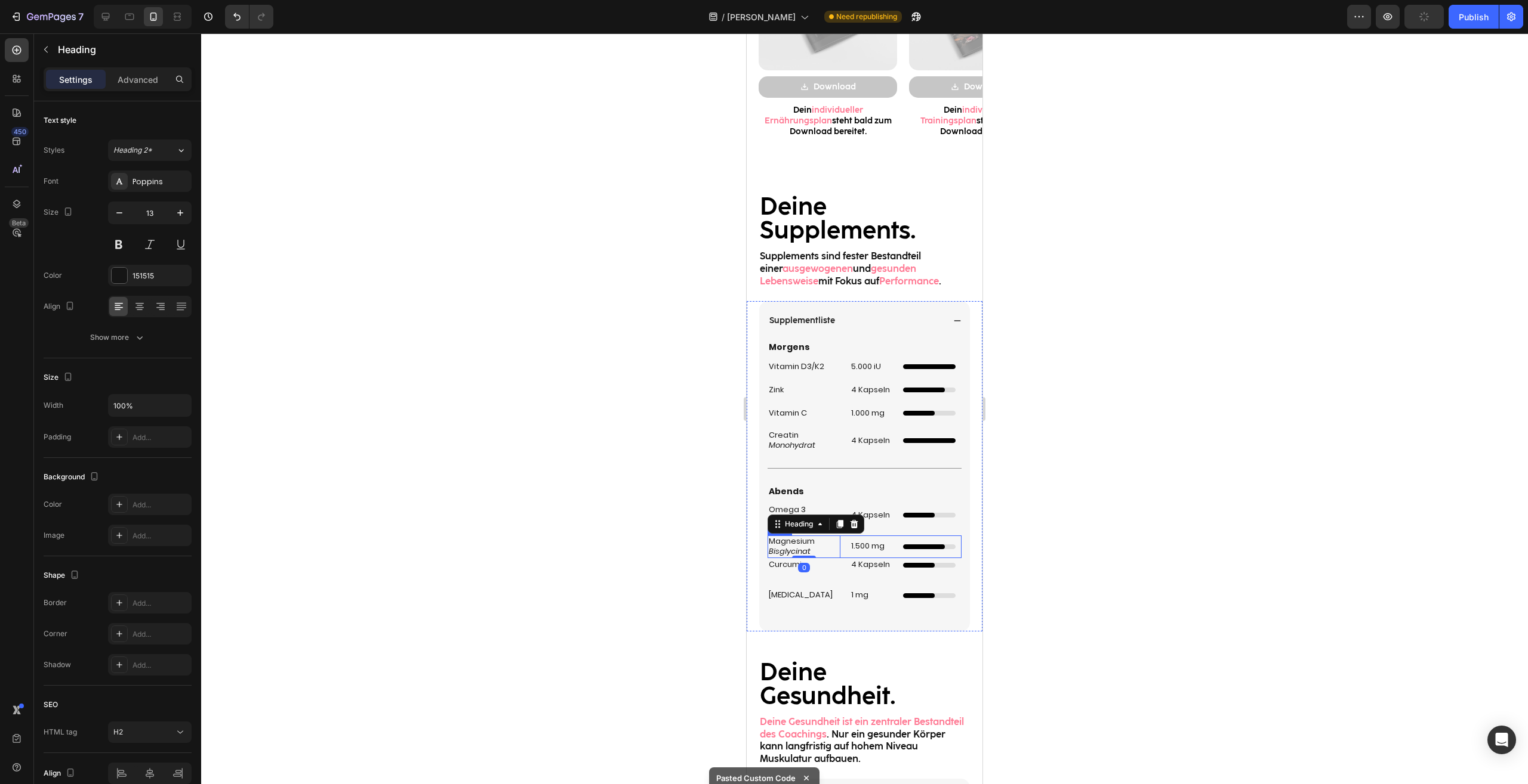
click at [839, 553] on div "Magnesium Bisglycinat Heading 0 1.500 mg Heading Unabhängiger 4/5 Ladebalken Cu…" at bounding box center [865, 546] width 194 height 22
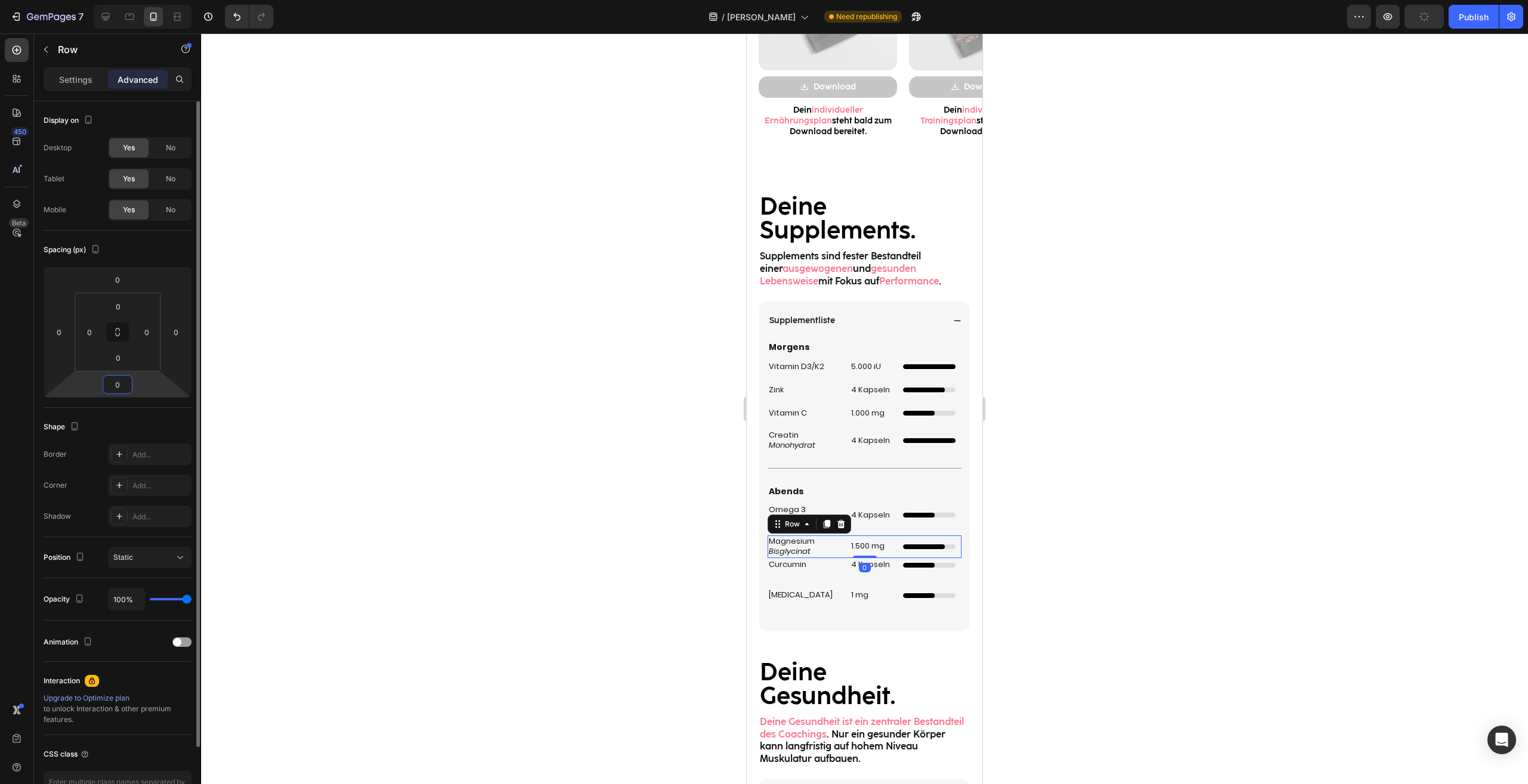
click at [120, 384] on input "0" at bounding box center [118, 384] width 24 height 18
type input "15"
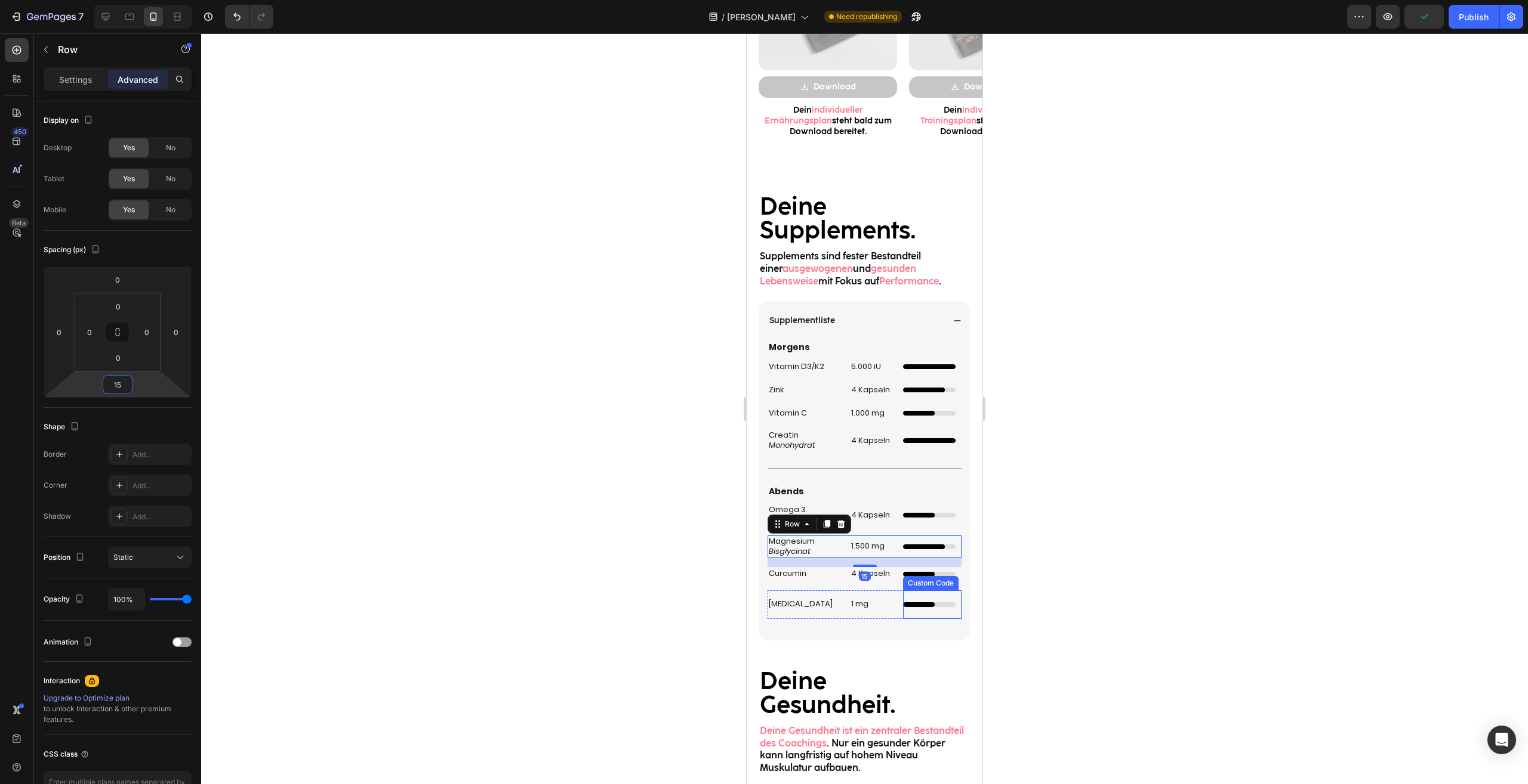
click at [910, 599] on div "Dünner Ladebalken mit Animation Custom Code" at bounding box center [932, 604] width 59 height 28
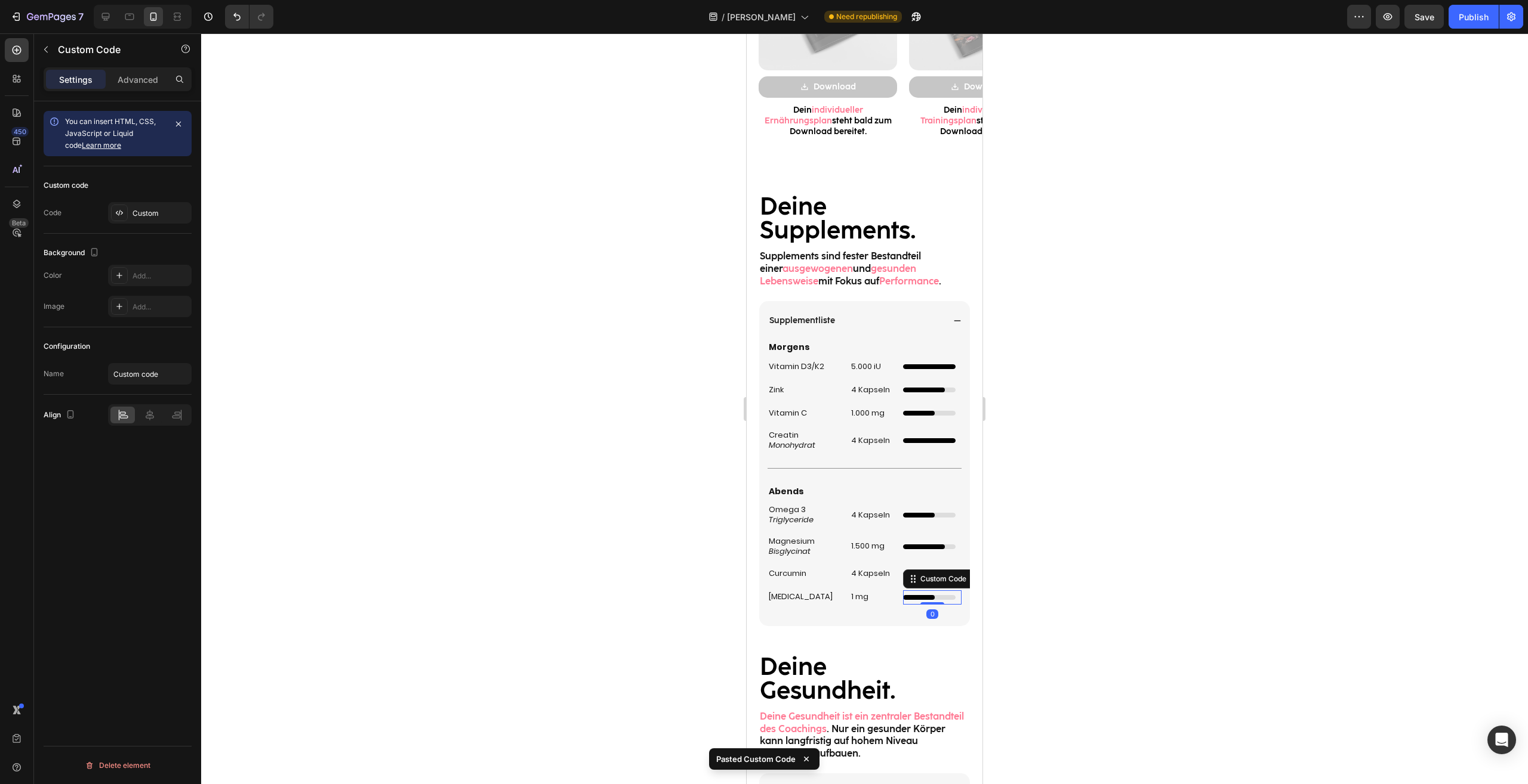
click at [1125, 597] on div at bounding box center [865, 409] width 1327 height 751
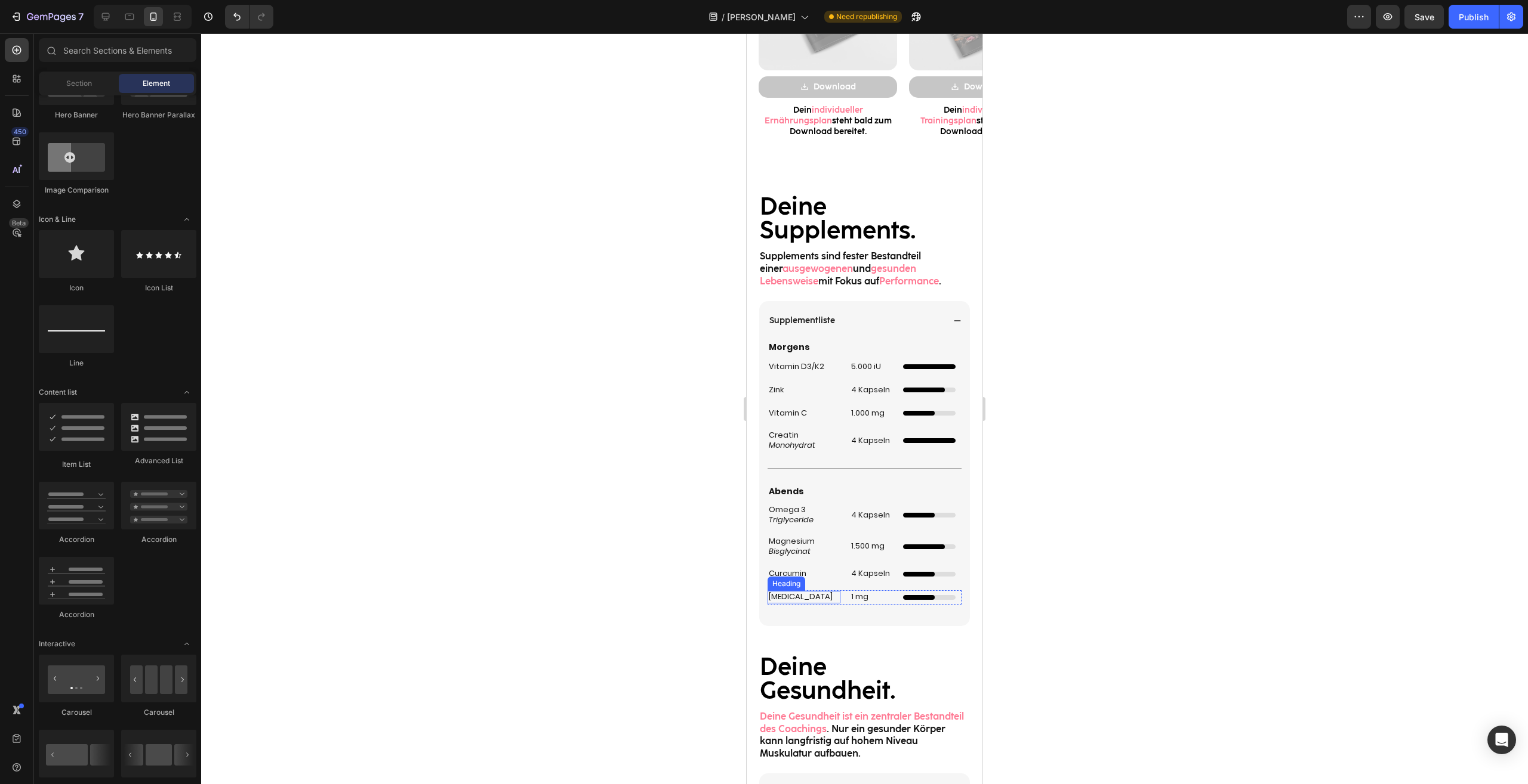
click at [787, 595] on p "[MEDICAL_DATA]" at bounding box center [803, 596] width 70 height 10
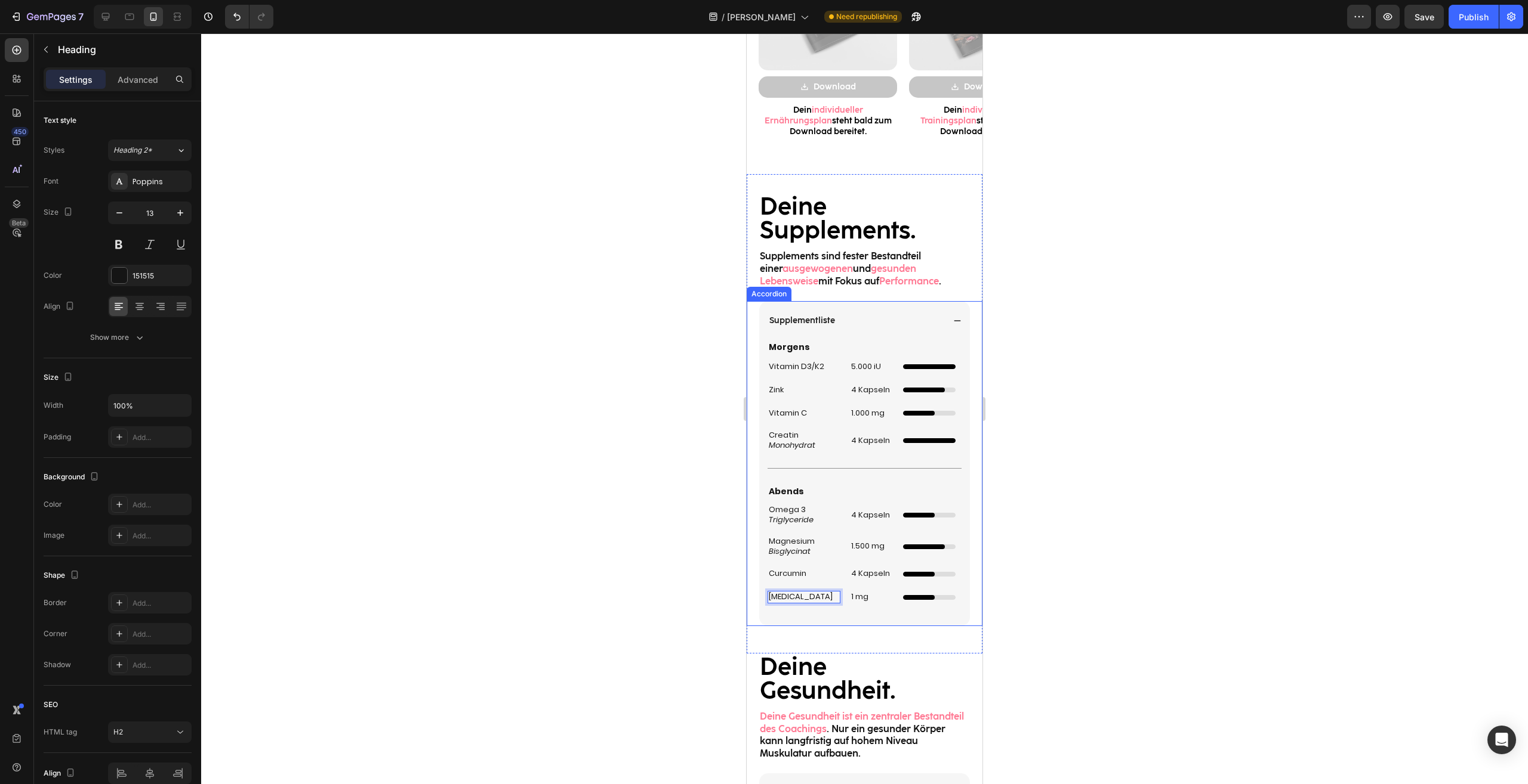
click at [1124, 603] on div at bounding box center [865, 409] width 1327 height 751
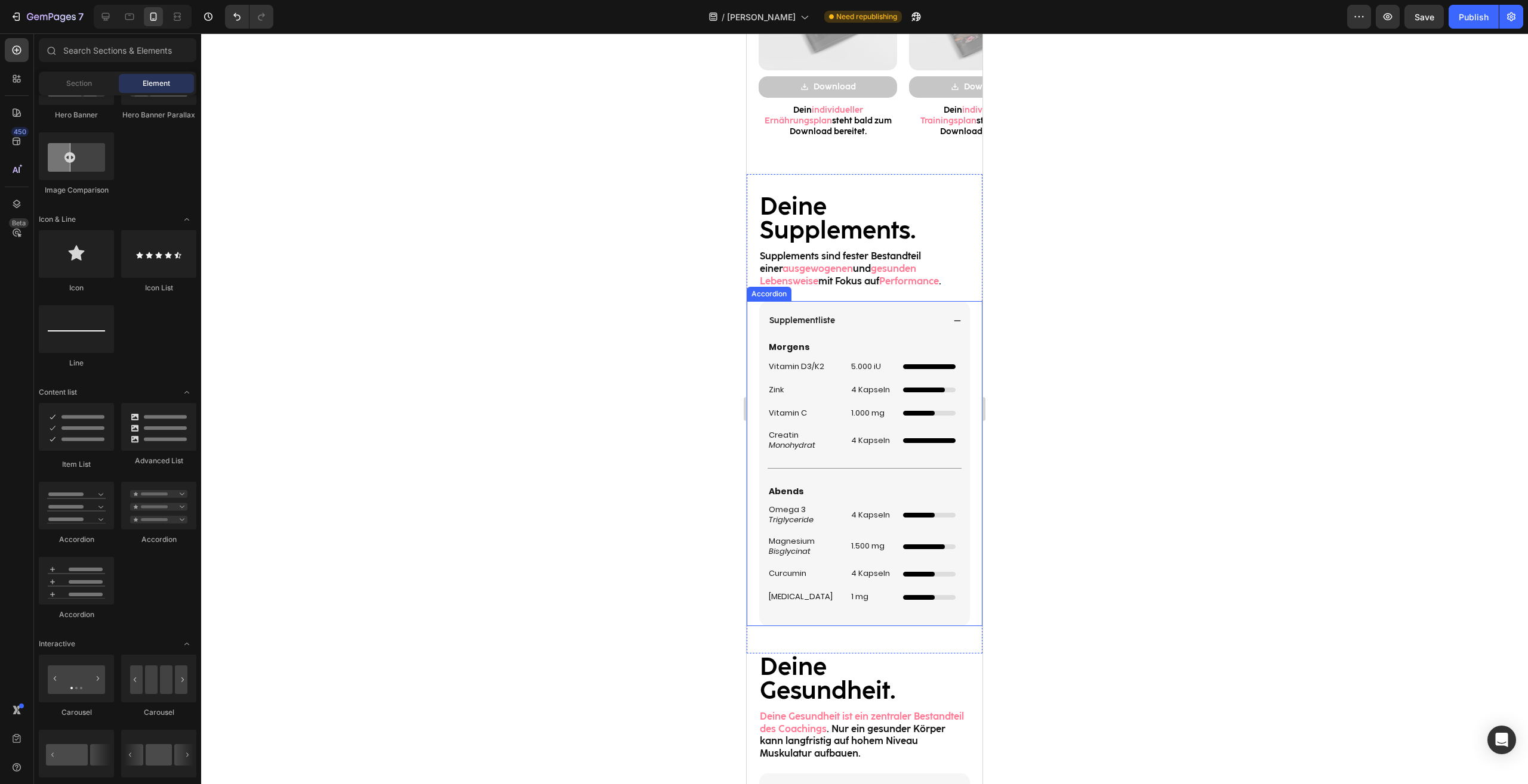
click at [943, 598] on div at bounding box center [929, 597] width 53 height 4
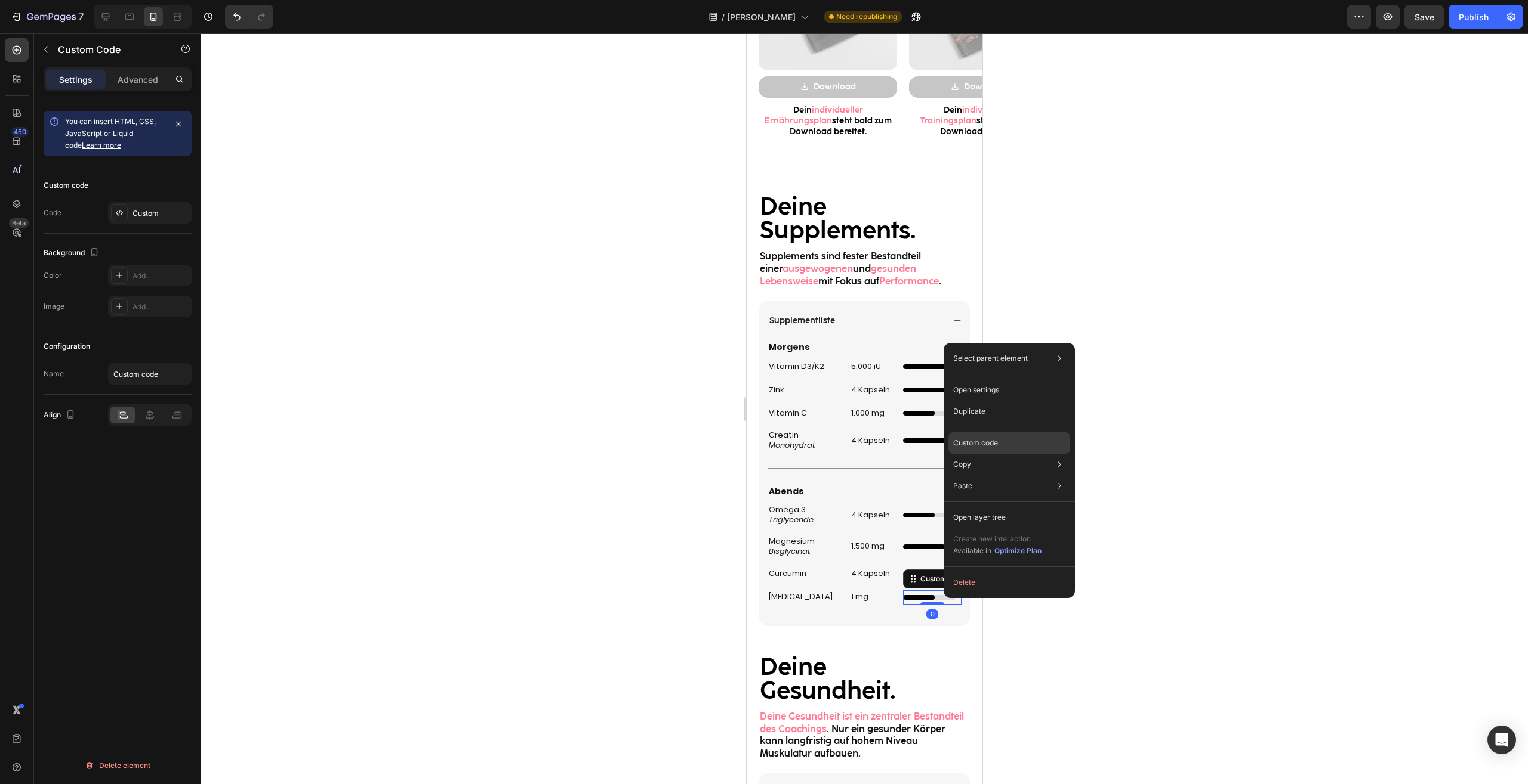
click at [982, 443] on p "Custom code" at bounding box center [975, 443] width 45 height 11
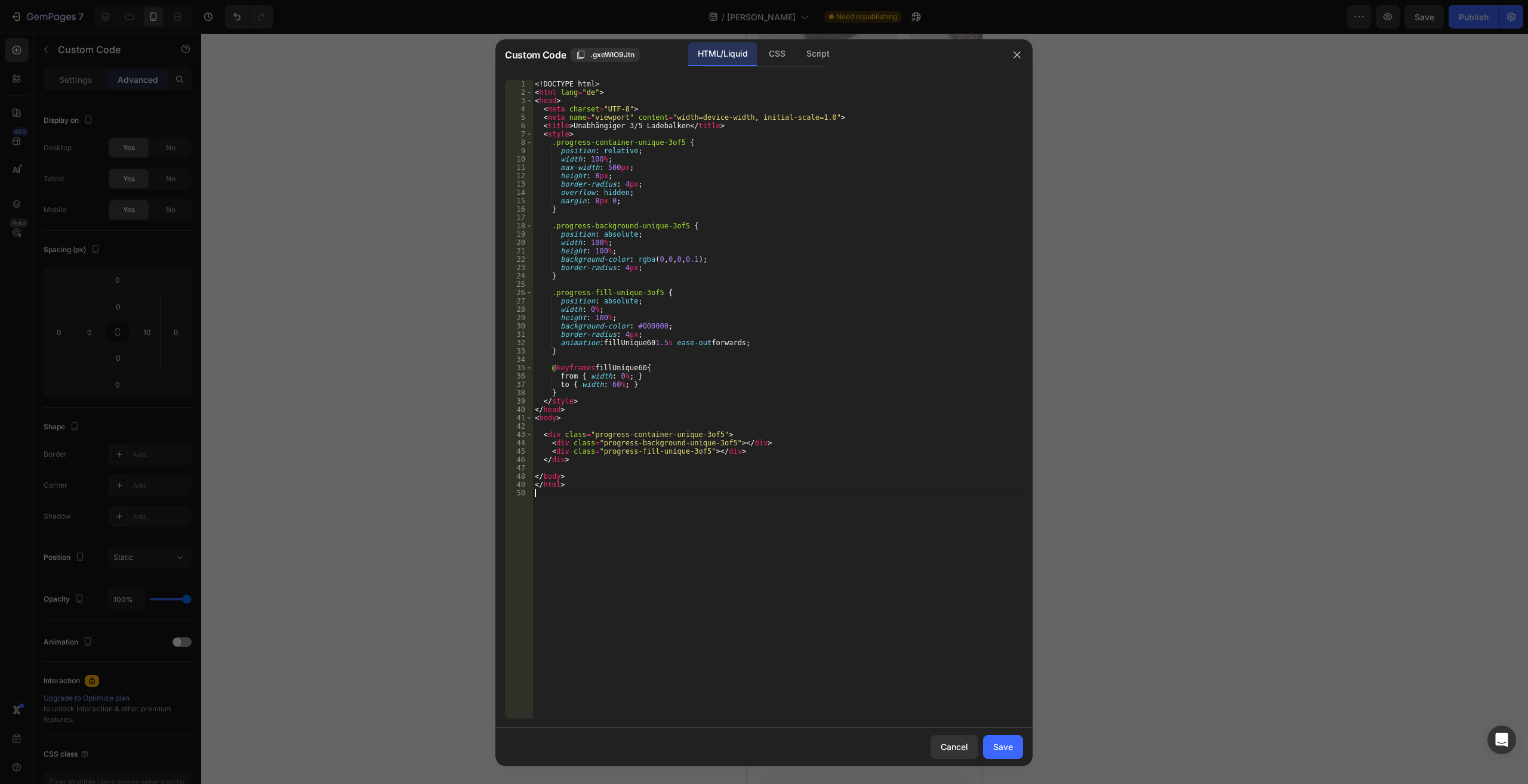
drag, startPoint x: 664, startPoint y: 419, endPoint x: 197, endPoint y: -51, distance: 662.6
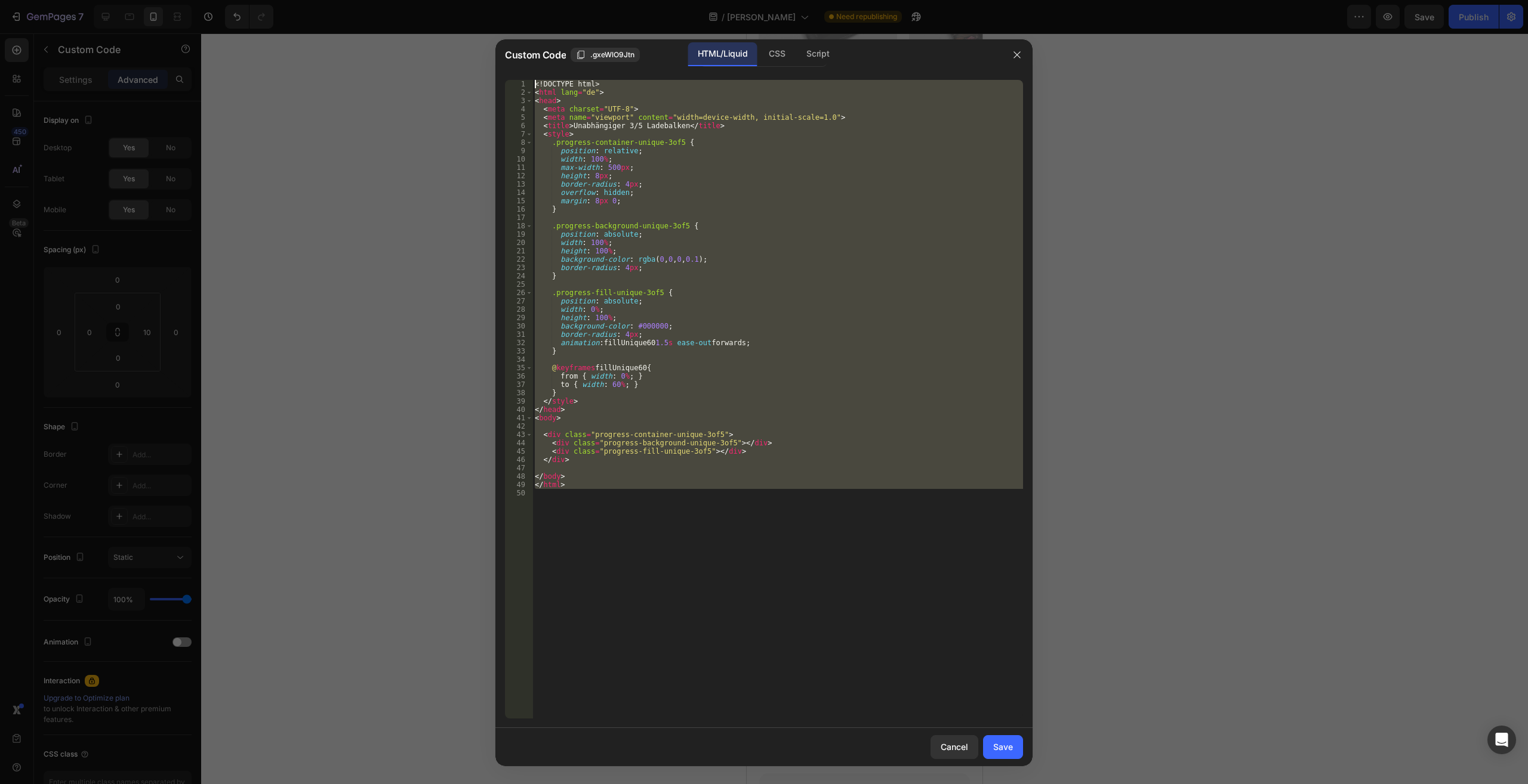
click at [532, 80] on div "<! DOCTYPE html > < html lang = "de" > < head > < meta charset = "UTF-8" > < me…" at bounding box center [777, 400] width 491 height 639
type textarea "<!DOCTYPE html> <html lang="de">"
paste textarea
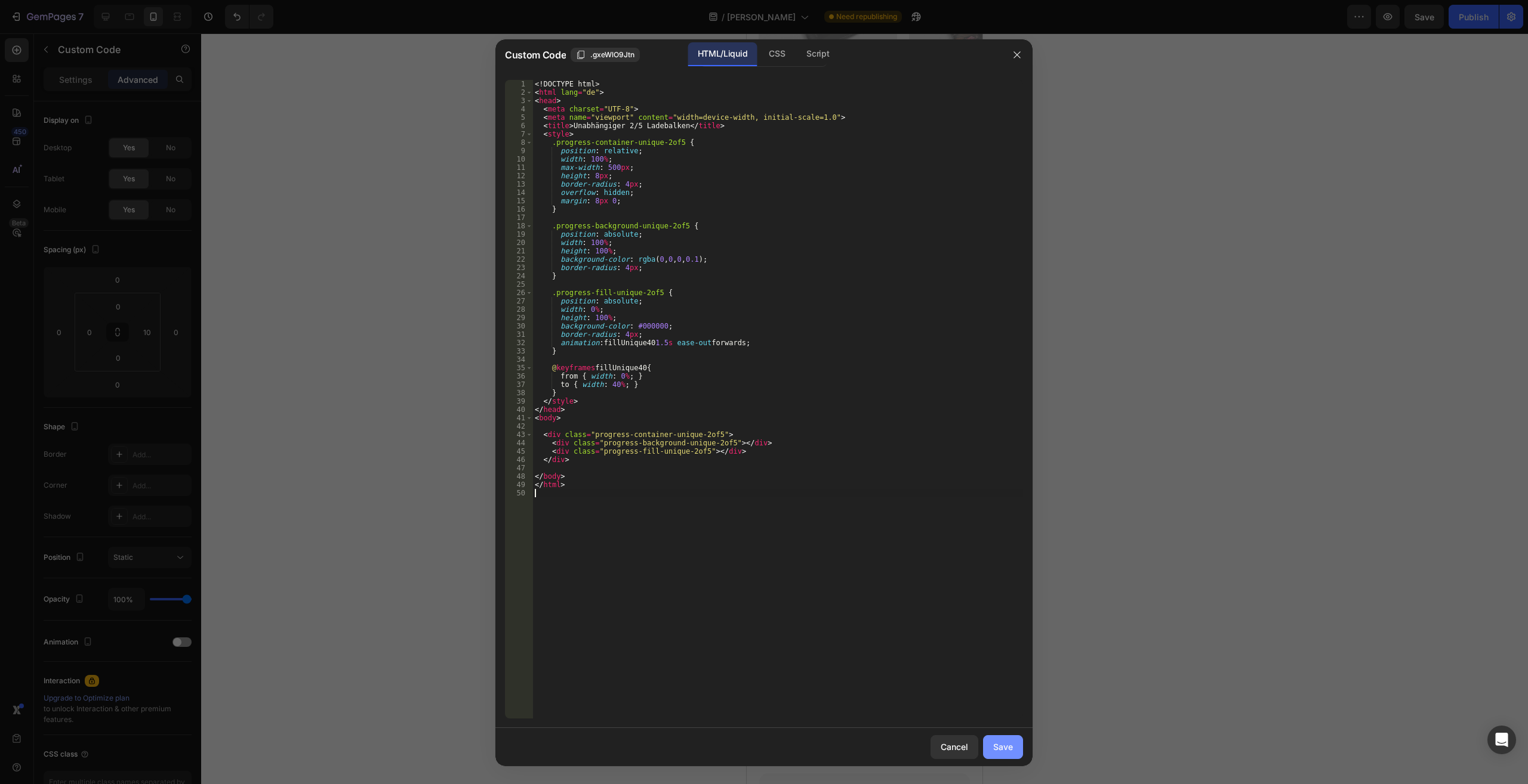
click at [1006, 746] on div "Save" at bounding box center [1003, 747] width 20 height 12
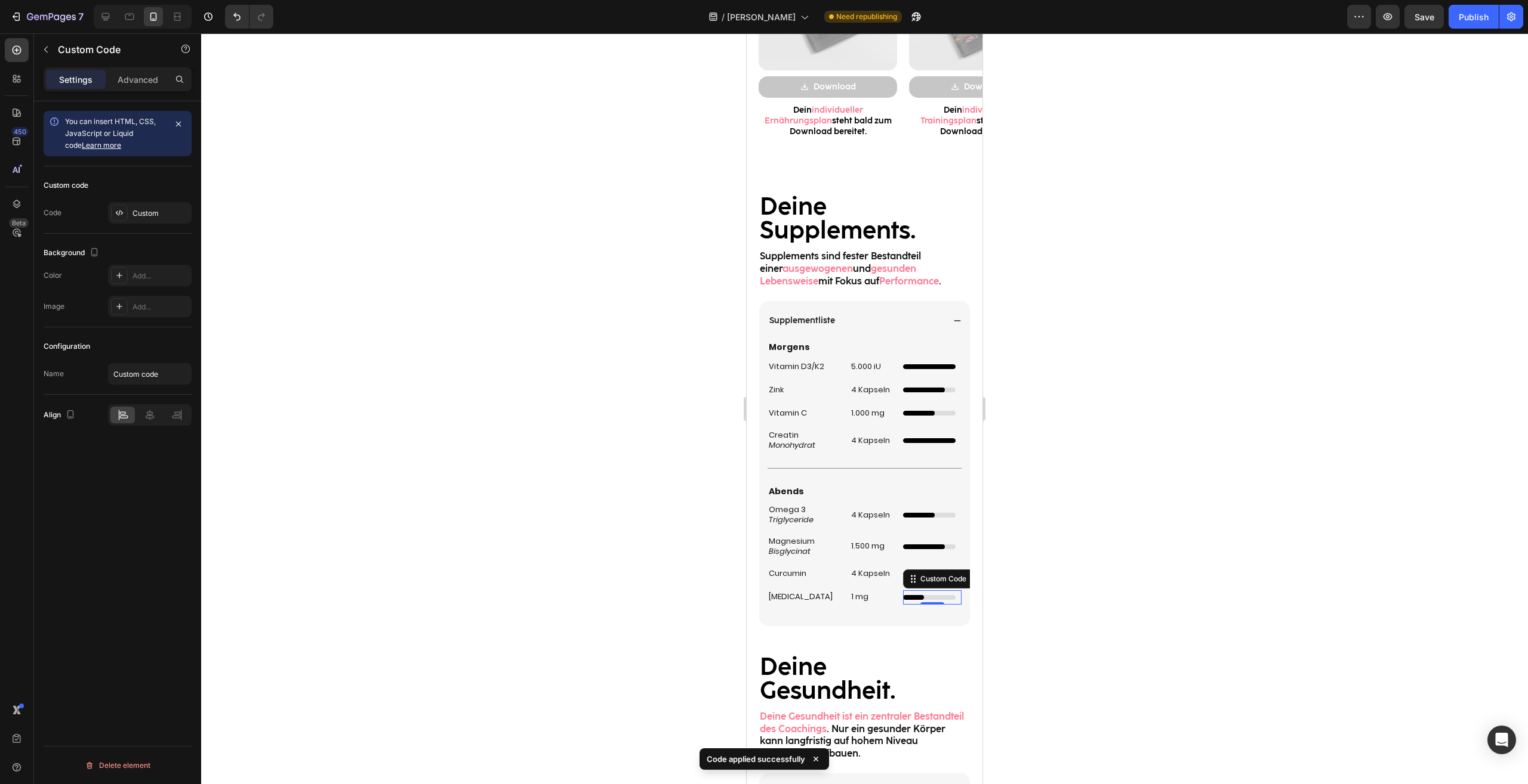
click at [1134, 641] on div at bounding box center [865, 409] width 1327 height 751
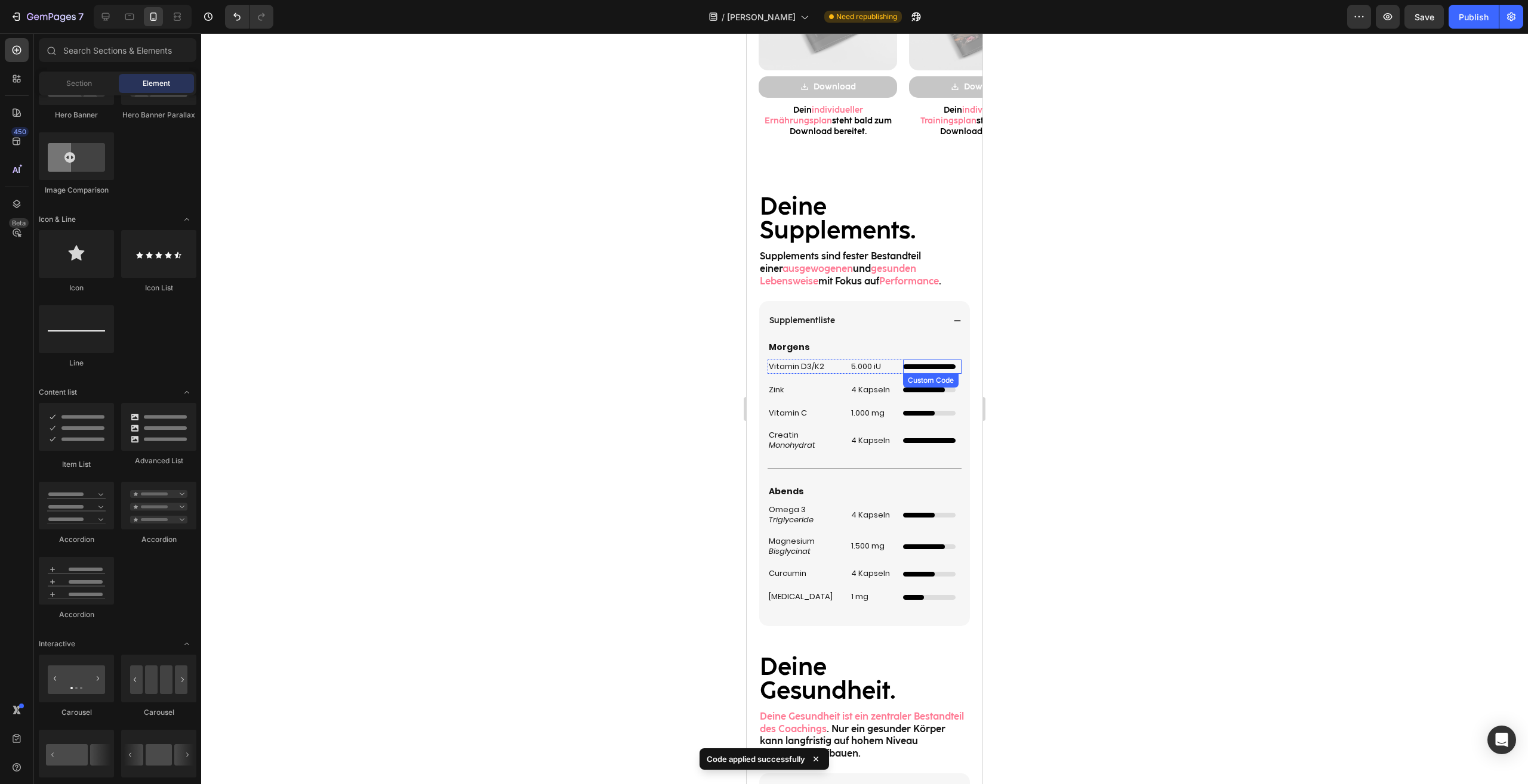
click at [943, 369] on div at bounding box center [929, 366] width 53 height 4
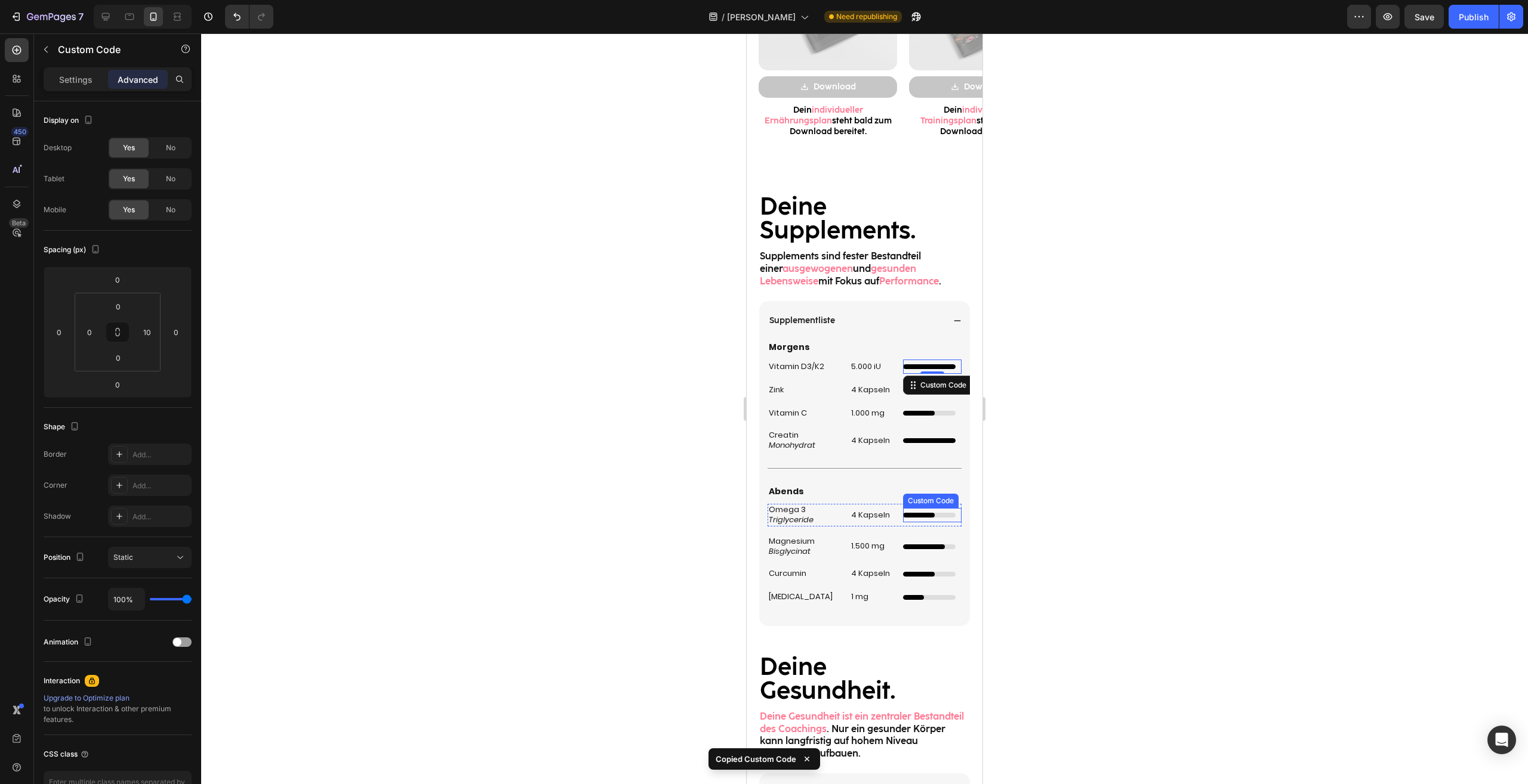
click at [934, 513] on div at bounding box center [929, 514] width 53 height 4
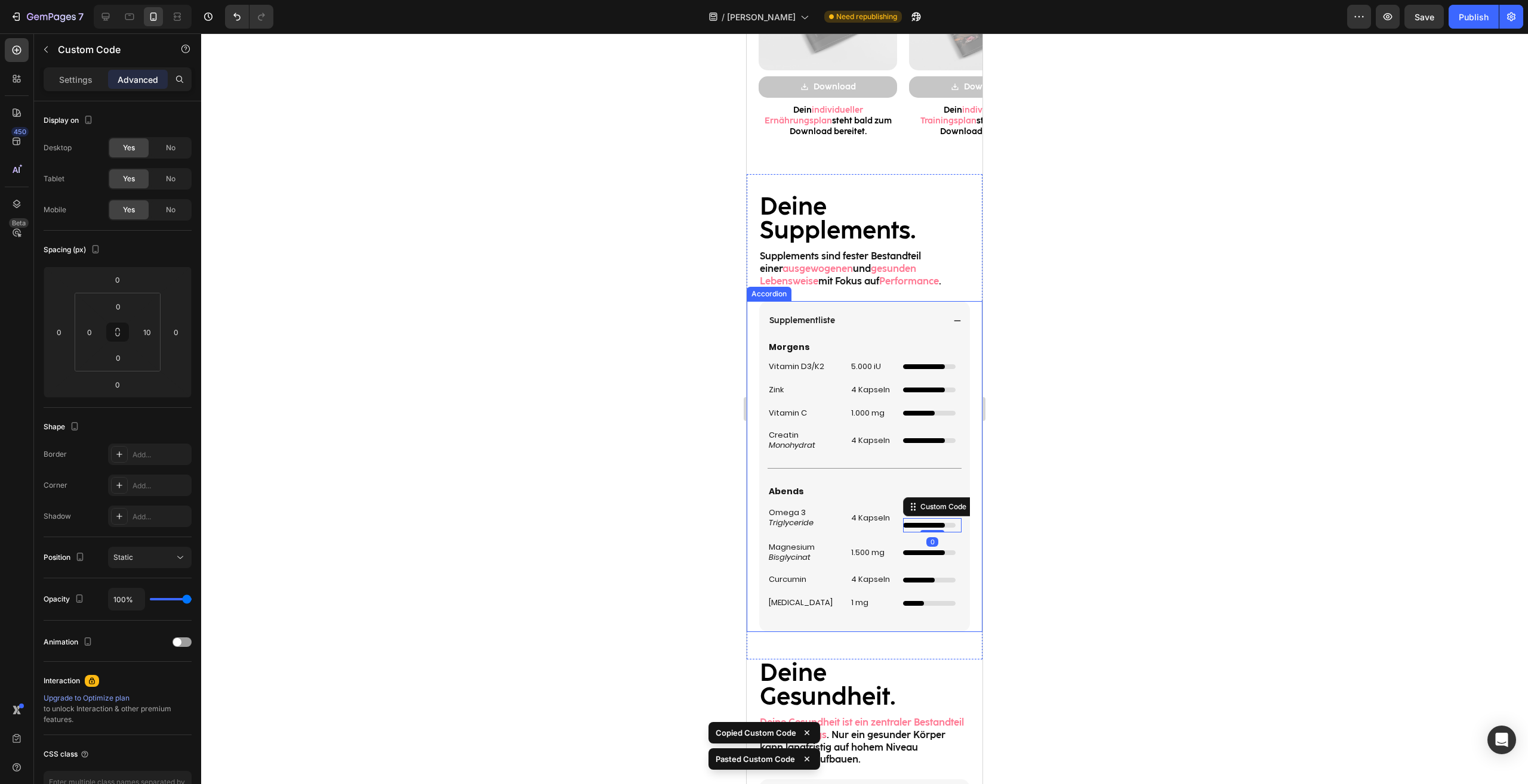
click at [1082, 487] on div at bounding box center [865, 409] width 1327 height 751
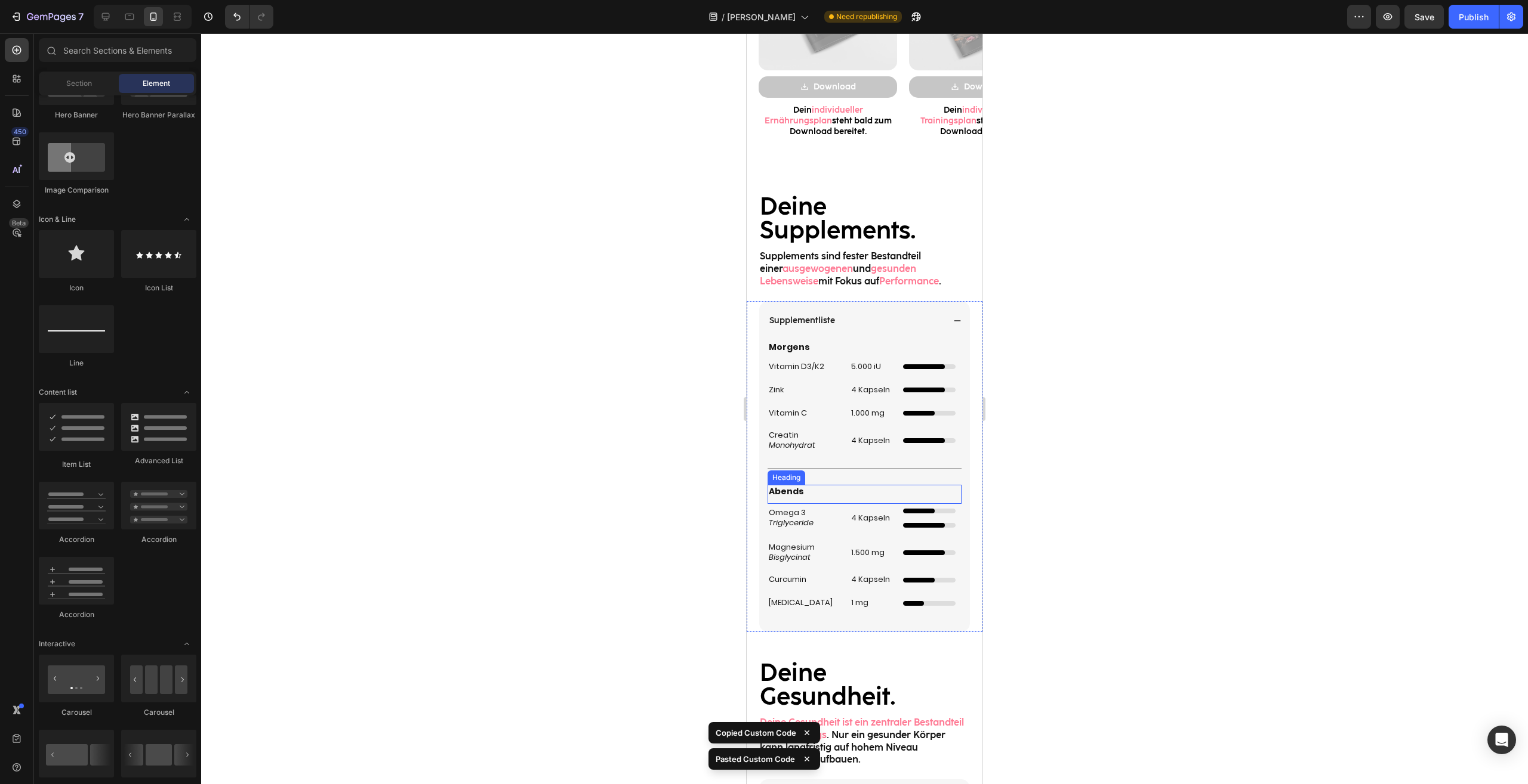
click at [927, 508] on div "Unabhängiger 3/5 Ladebalken Custom Code" at bounding box center [932, 511] width 59 height 14
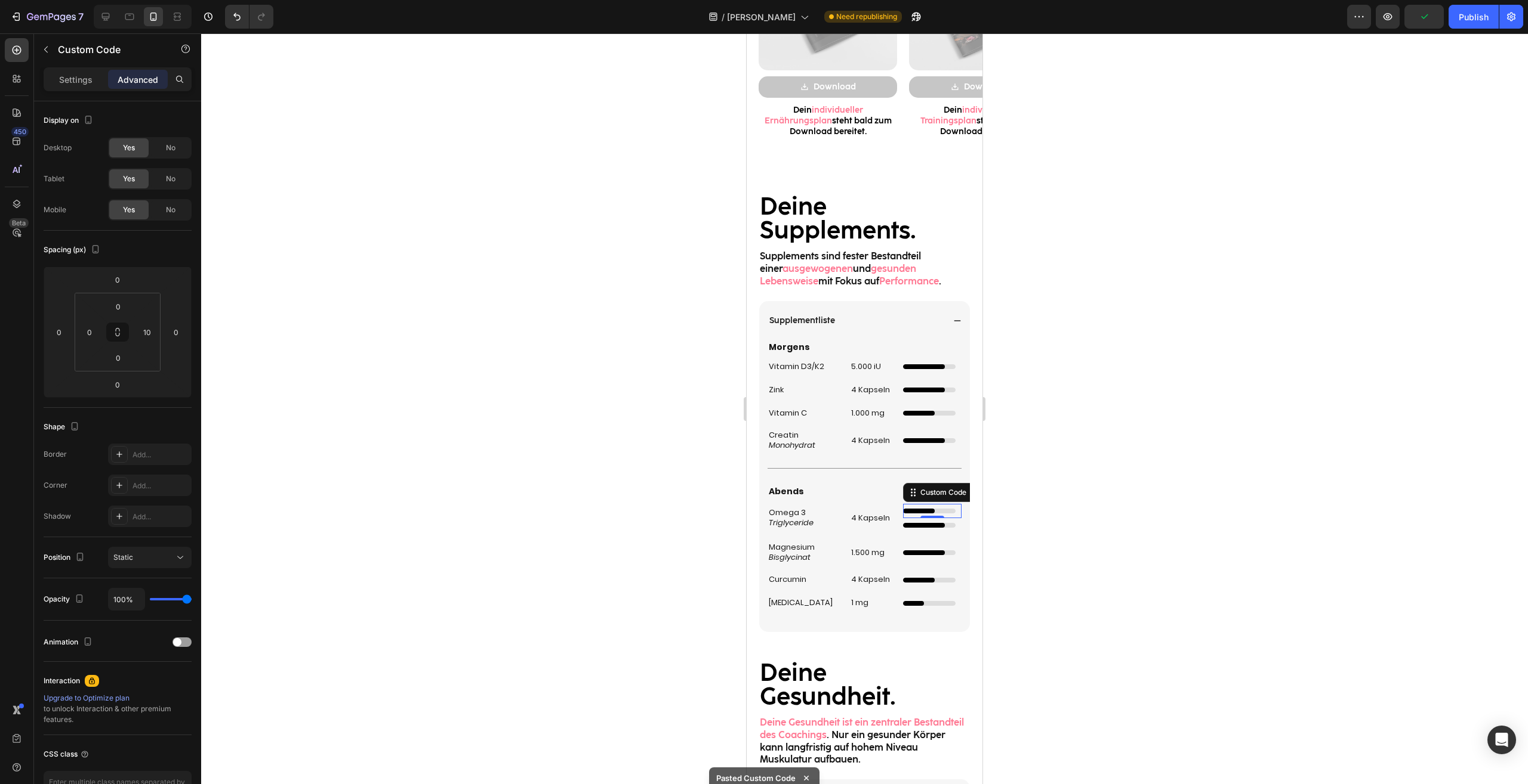
click at [934, 507] on div "Unabhängiger 3/5 Ladebalken Custom Code 0" at bounding box center [932, 511] width 59 height 14
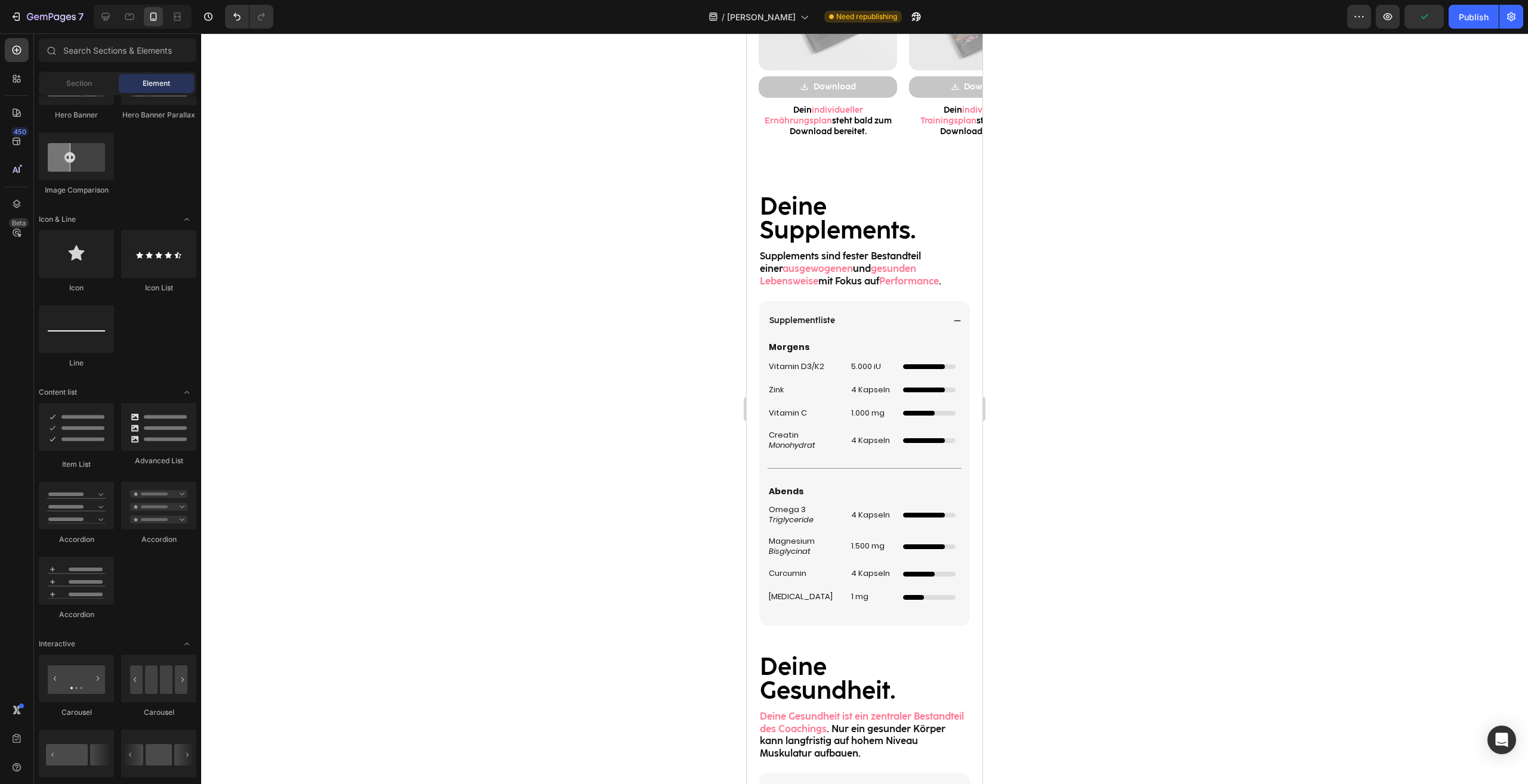
click at [1085, 504] on div at bounding box center [865, 409] width 1327 height 751
click at [935, 514] on div at bounding box center [923, 514] width 42 height 4
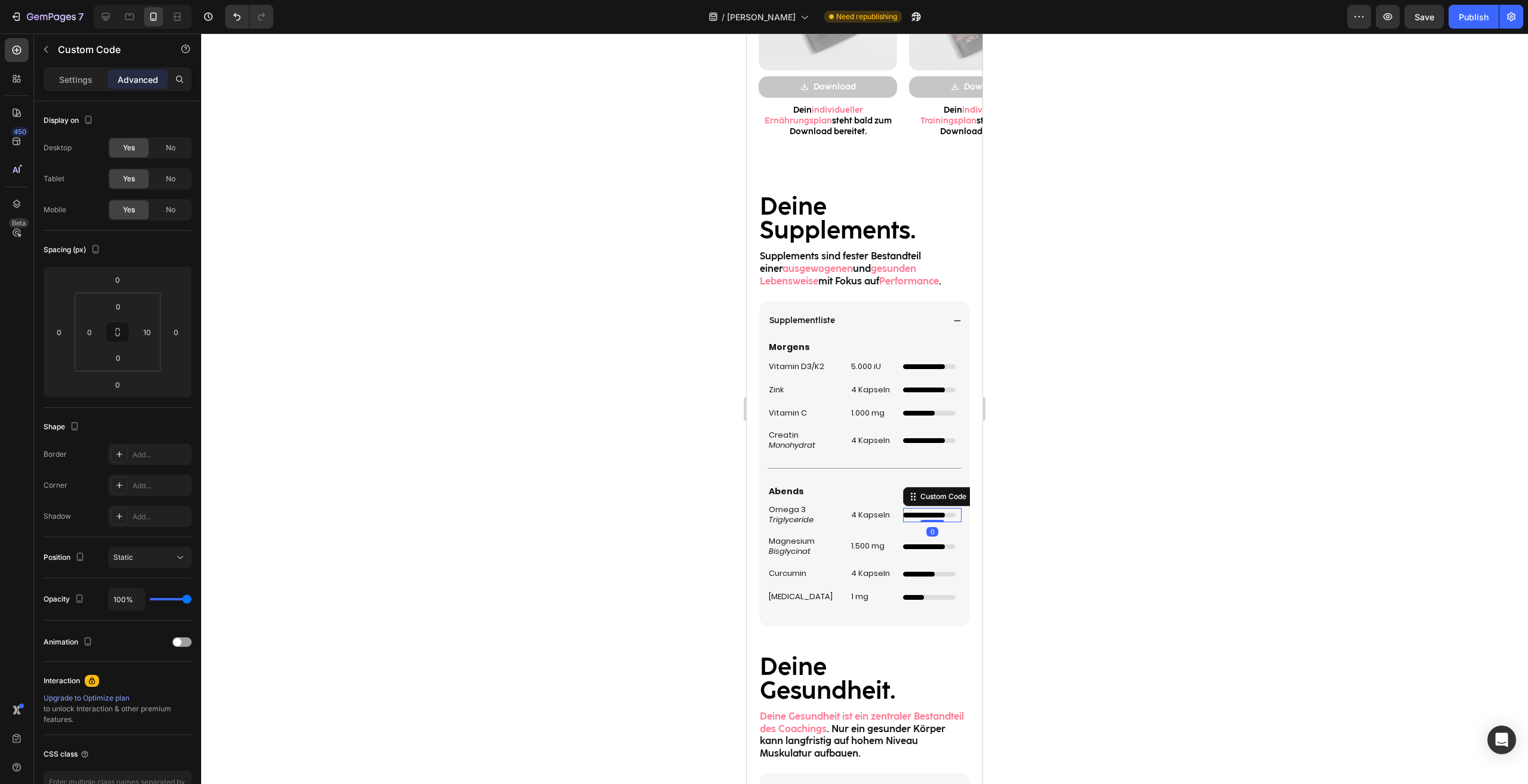
drag, startPoint x: 1156, startPoint y: 516, endPoint x: 231, endPoint y: 455, distance: 927.0
click at [1156, 516] on div at bounding box center [865, 409] width 1327 height 751
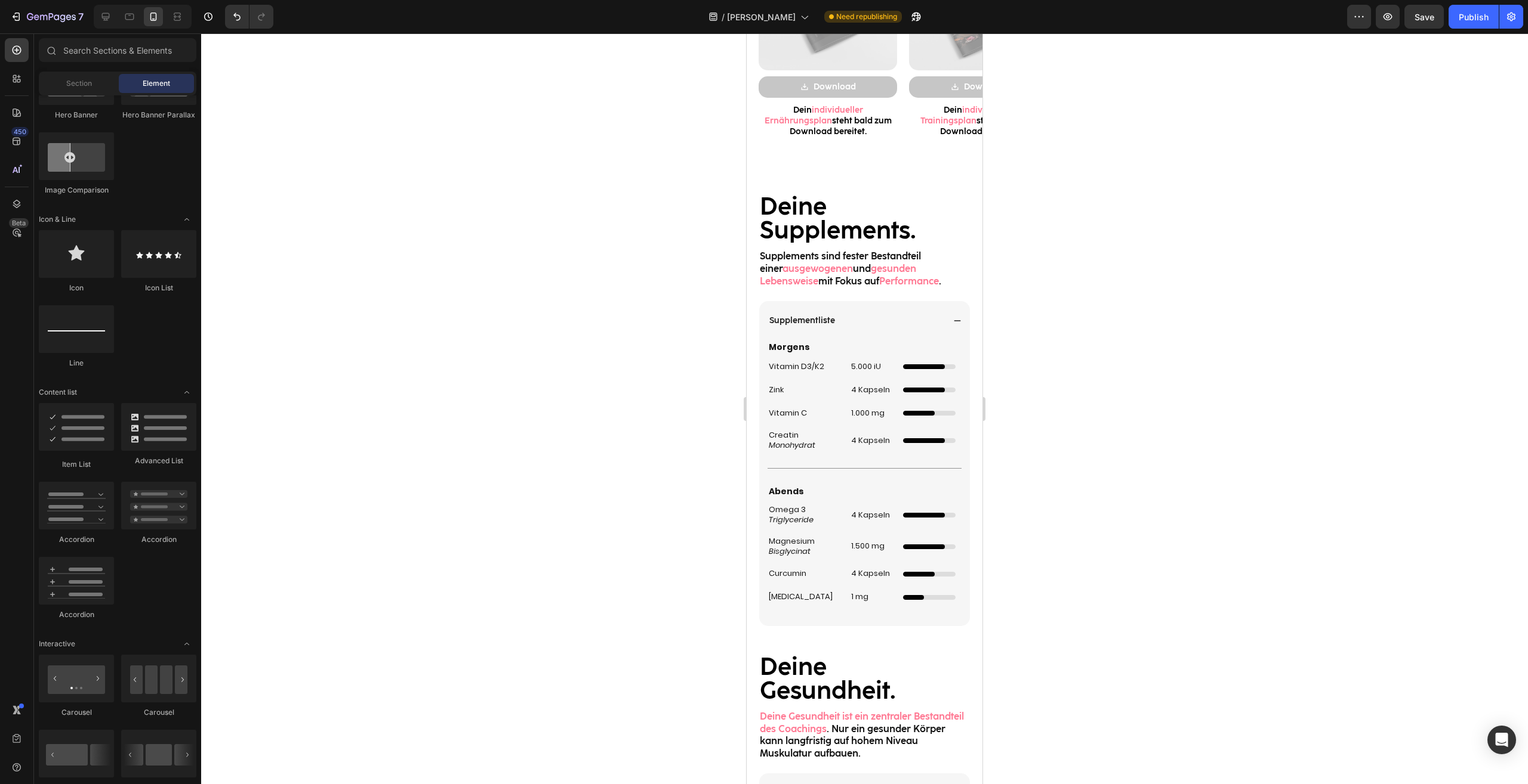
click at [1186, 435] on div at bounding box center [865, 409] width 1327 height 751
click at [922, 611] on div "Morgens Heading Vitamin D3/K2 Heading 5.000 iU Heading Custom Code Row Zink Hea…" at bounding box center [865, 477] width 194 height 273
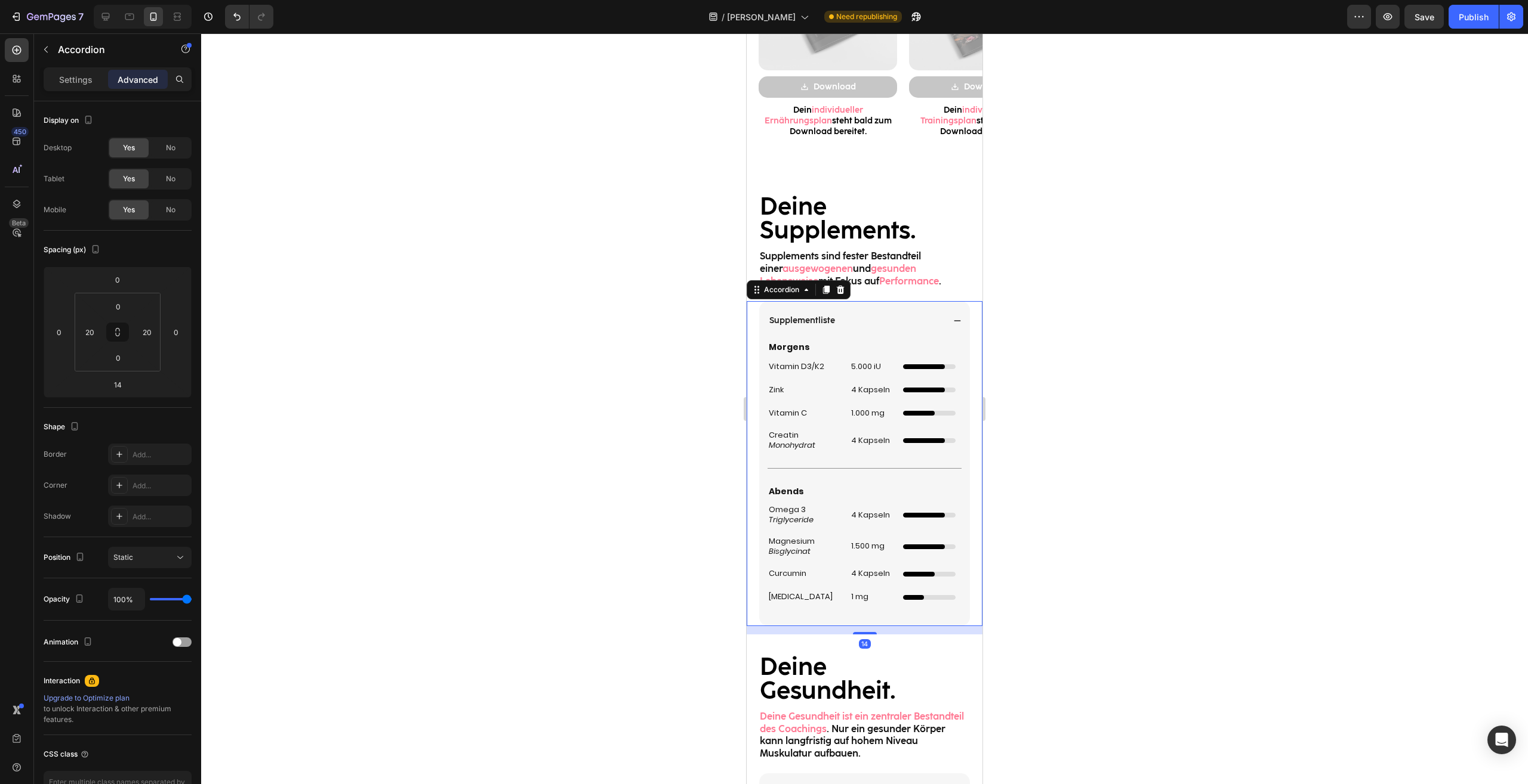
click at [1139, 578] on div at bounding box center [865, 409] width 1327 height 751
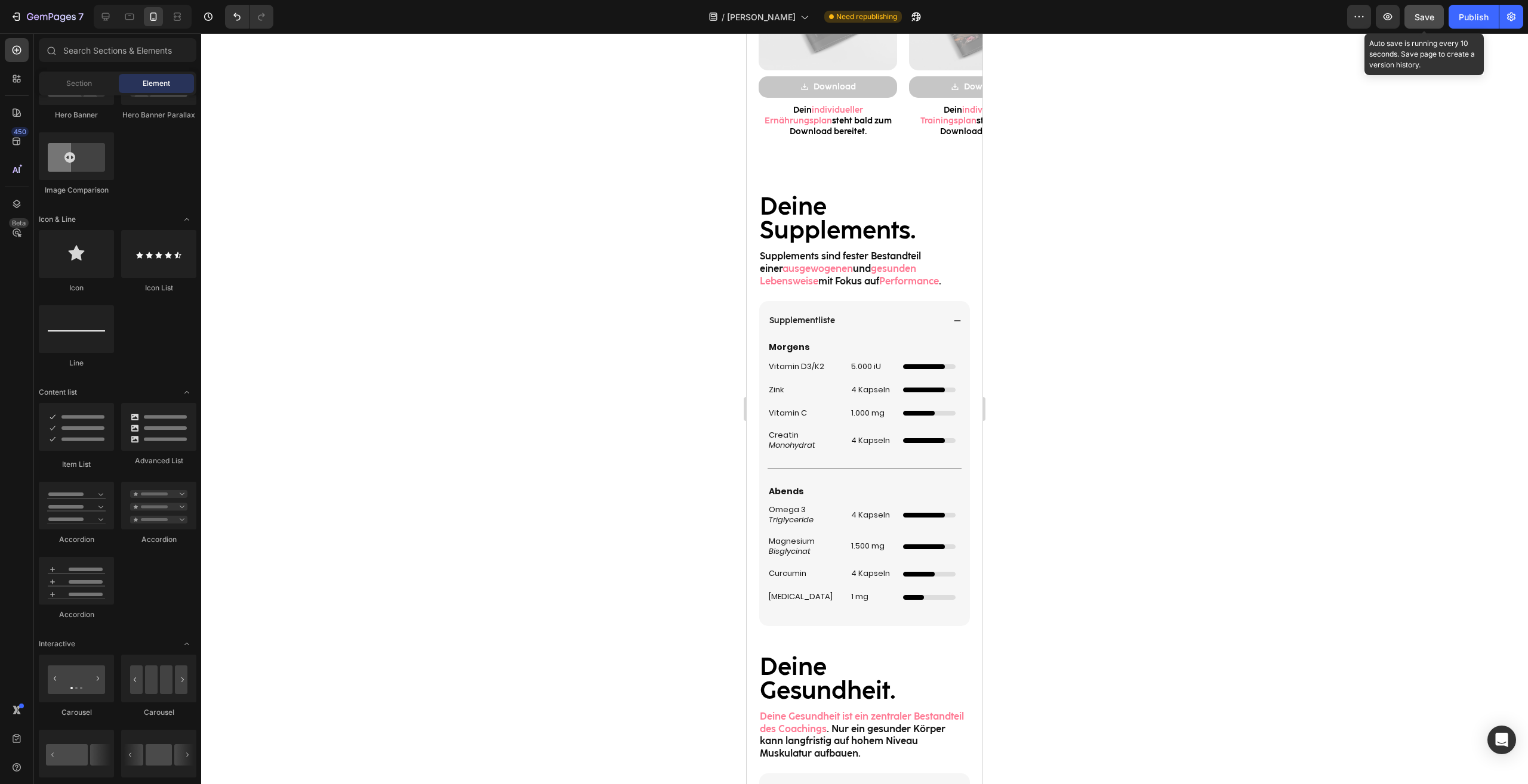
click at [1439, 23] on button "Save" at bounding box center [1424, 16] width 39 height 24
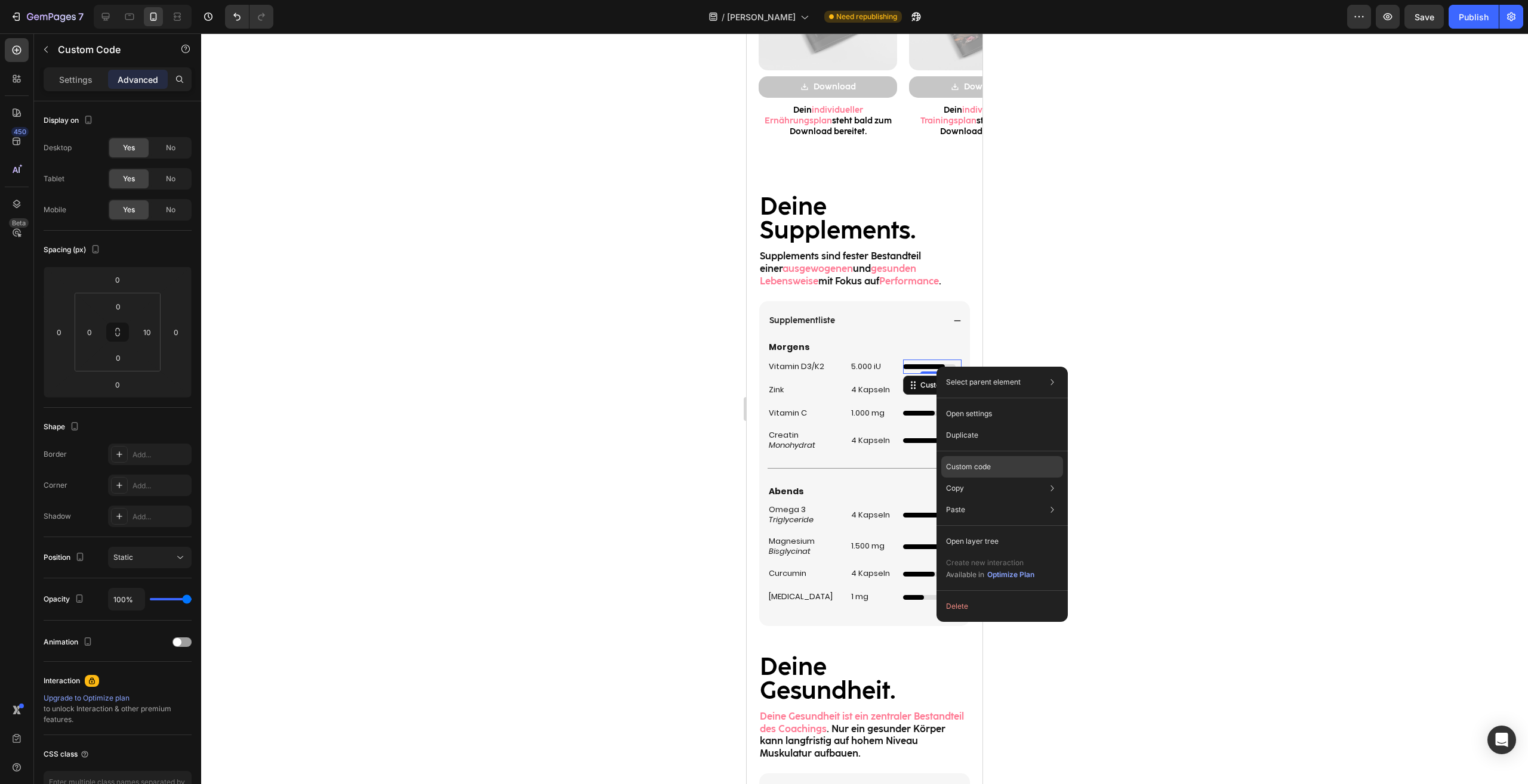
click at [978, 464] on p "Custom code" at bounding box center [968, 467] width 45 height 11
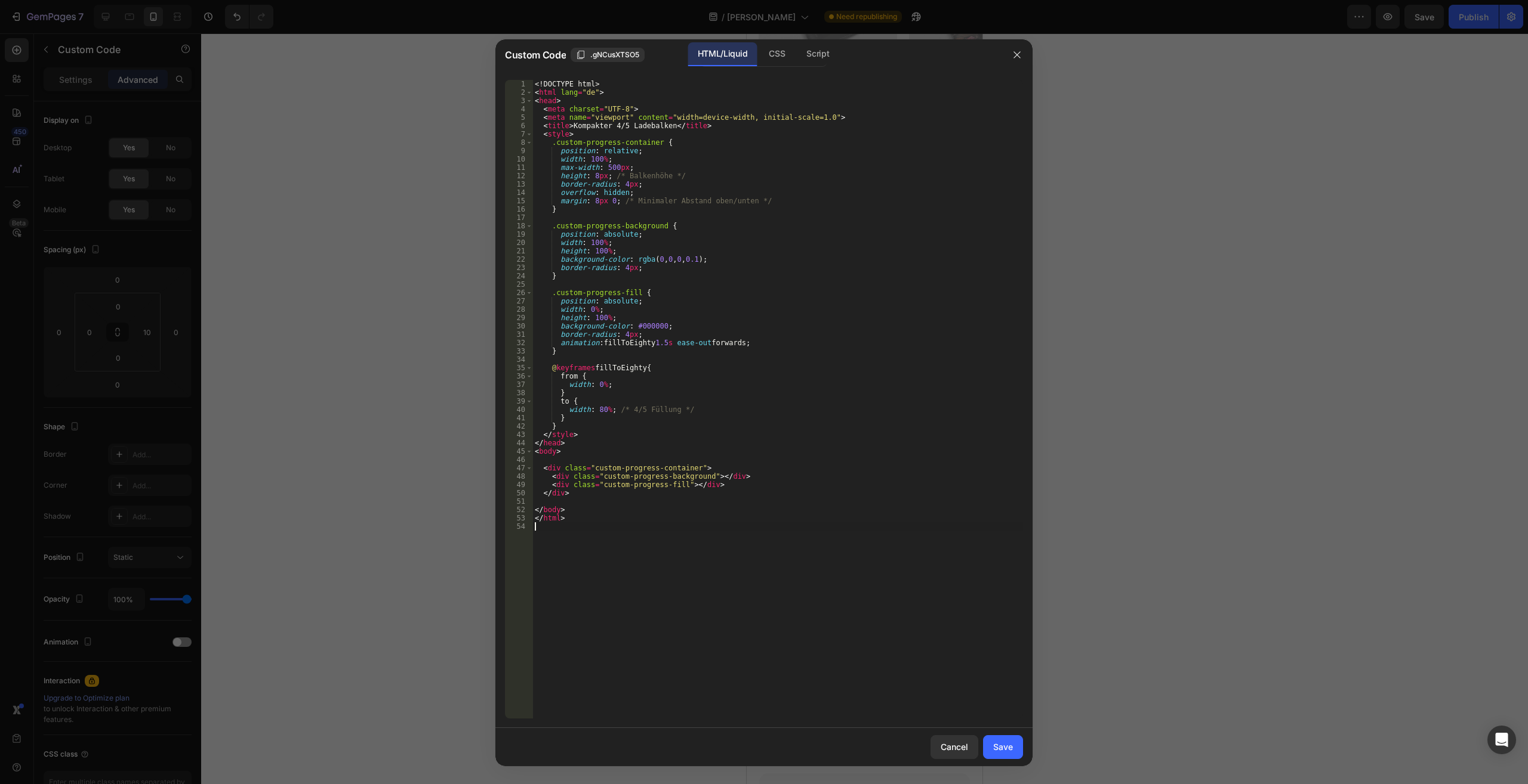
drag, startPoint x: 682, startPoint y: 576, endPoint x: 321, endPoint y: 48, distance: 639.6
click at [532, 80] on div "<! DOCTYPE html > < html lang = "de" > < head > < meta charset = "UTF-8" > < me…" at bounding box center [777, 400] width 491 height 639
type textarea "<!DOCTYPE html> <html lang="de">"
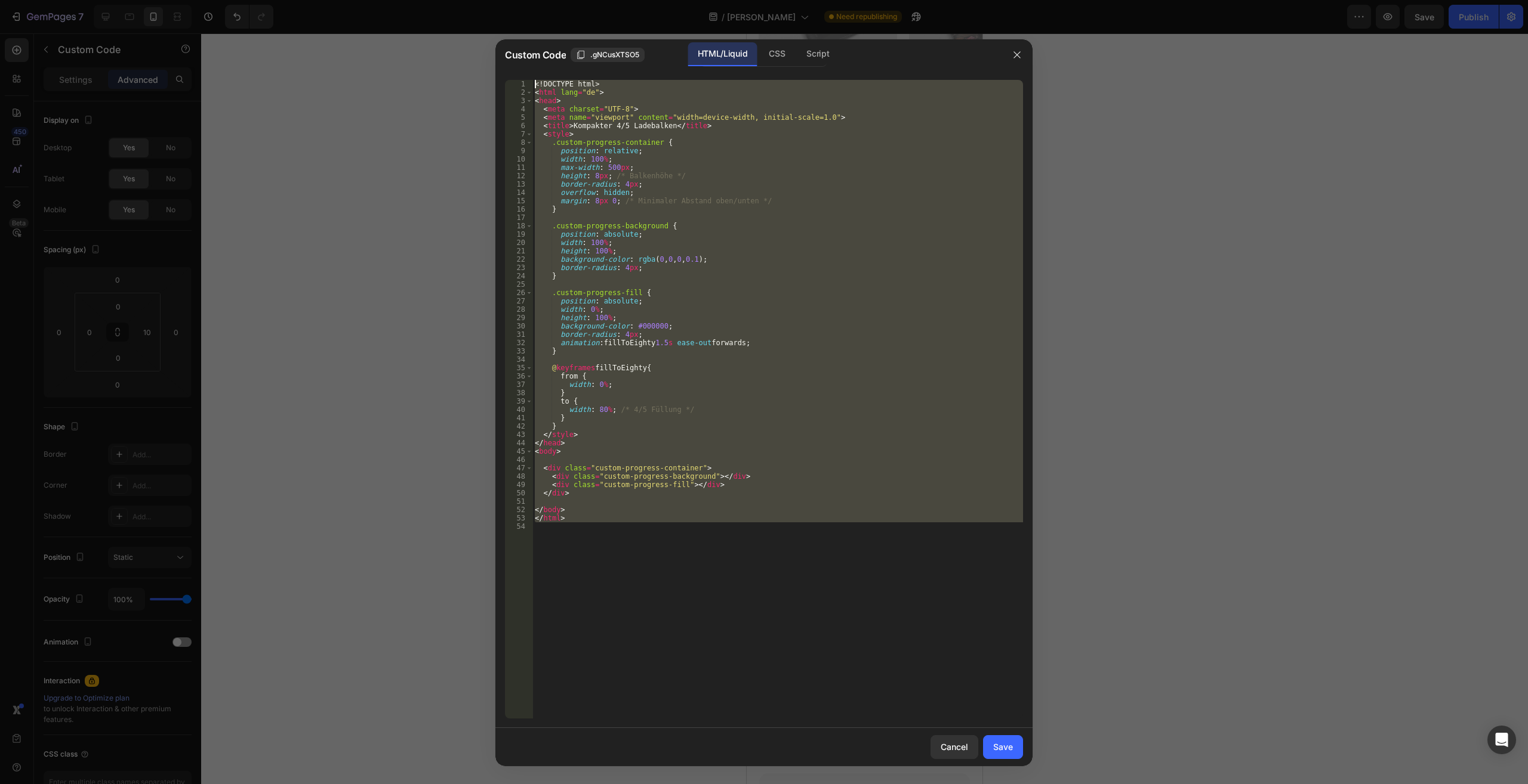
paste textarea
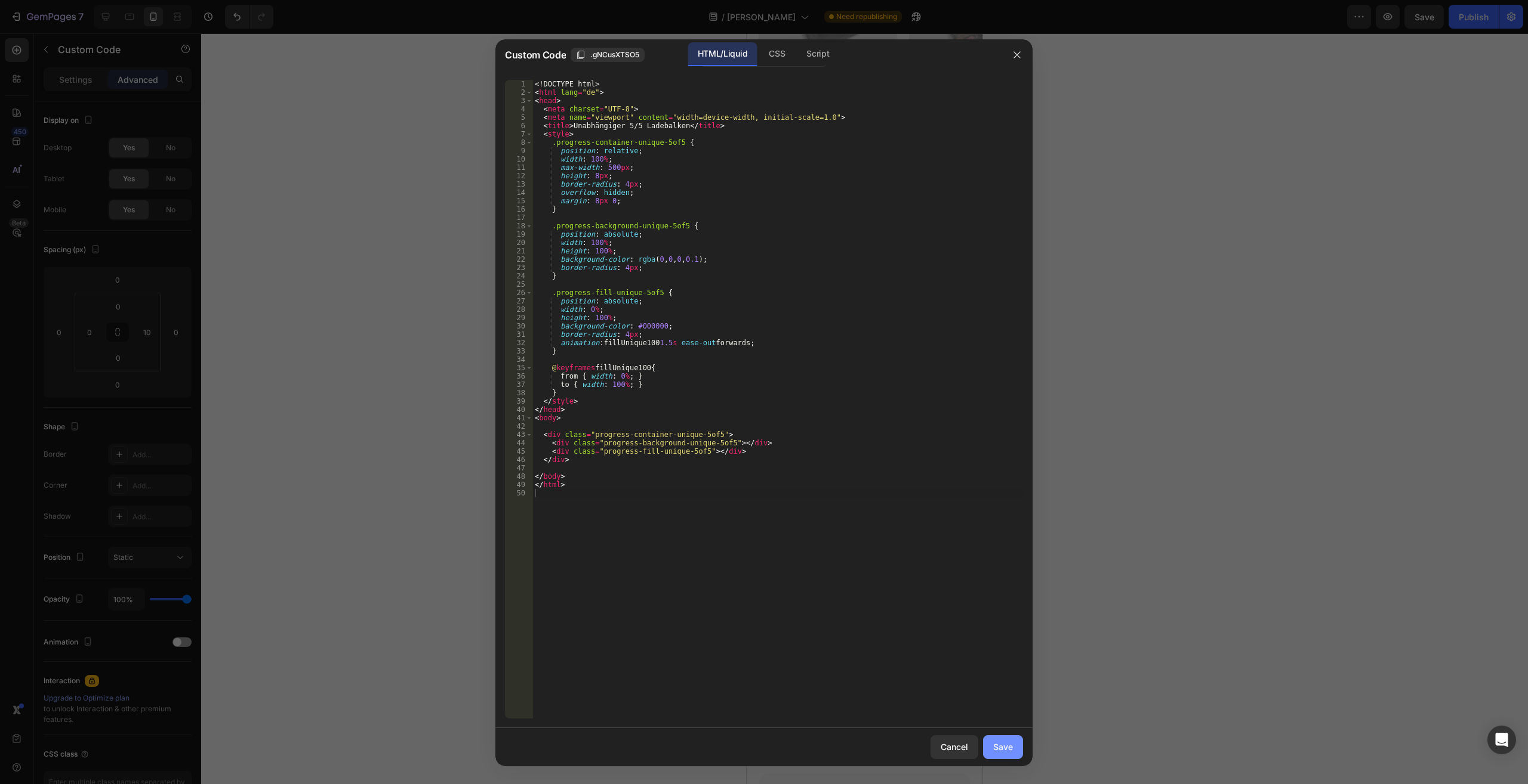
click at [994, 744] on div "Save" at bounding box center [1003, 747] width 20 height 12
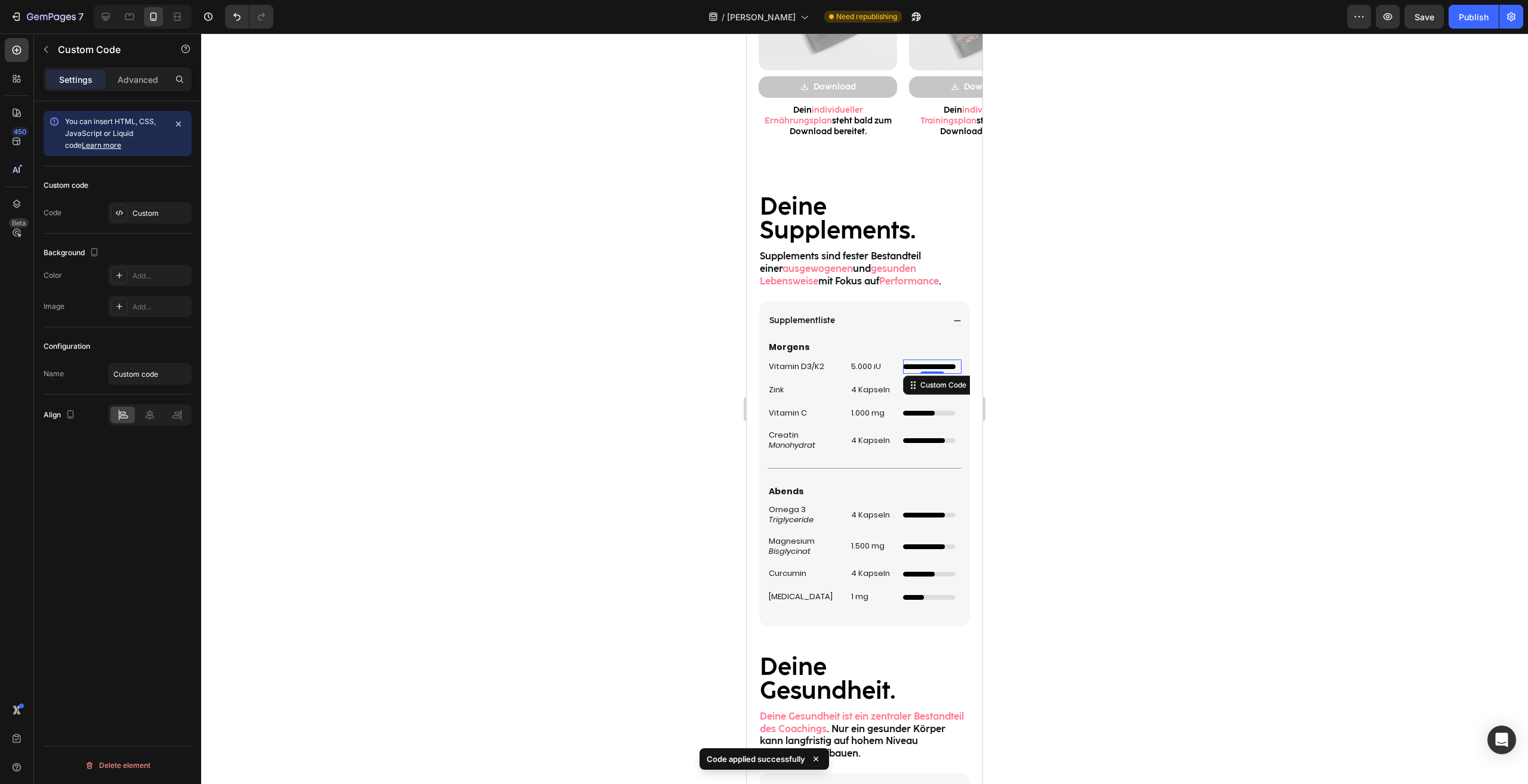
click at [1025, 581] on div at bounding box center [865, 409] width 1327 height 751
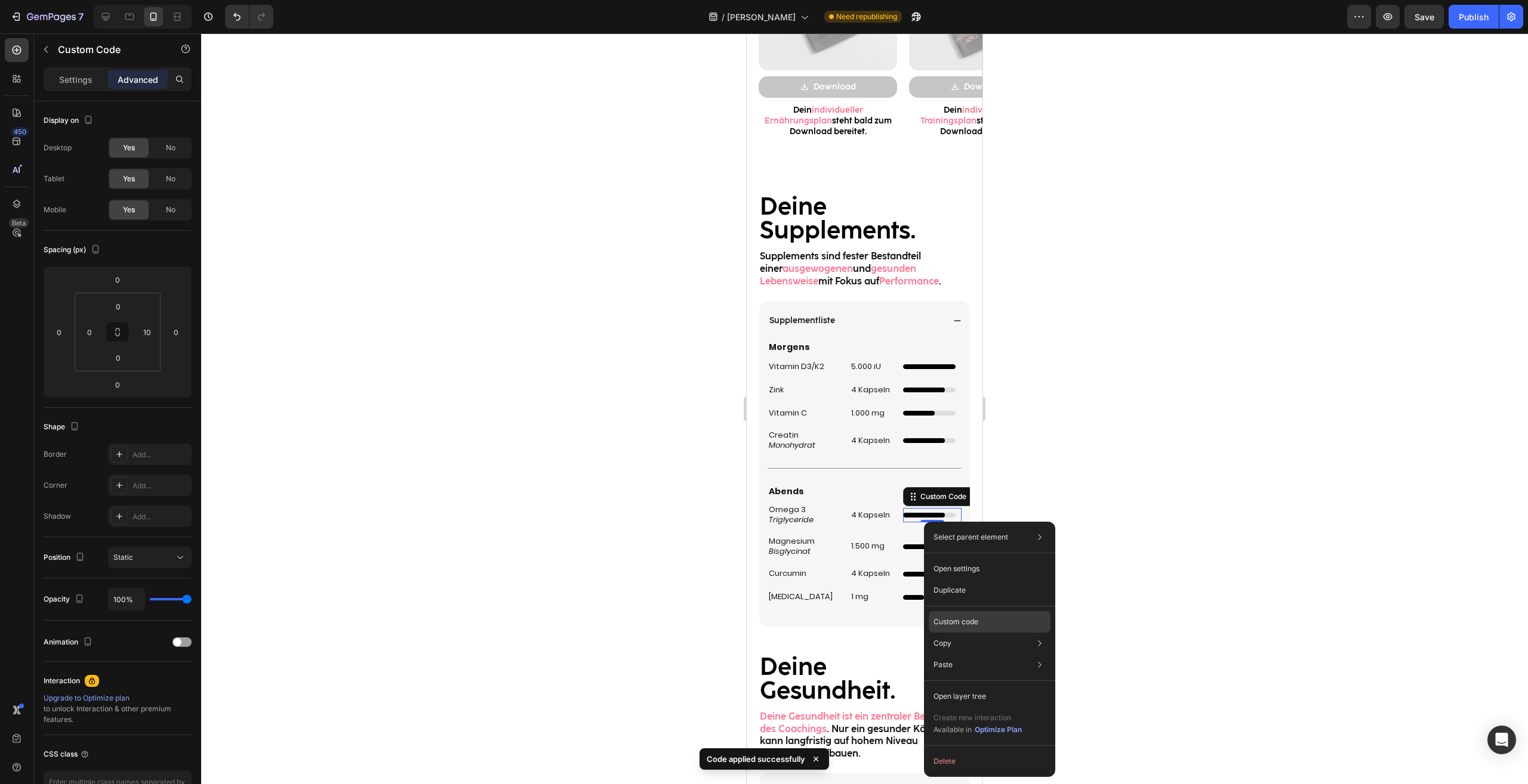
click at [980, 654] on div "Custom code" at bounding box center [989, 665] width 122 height 21
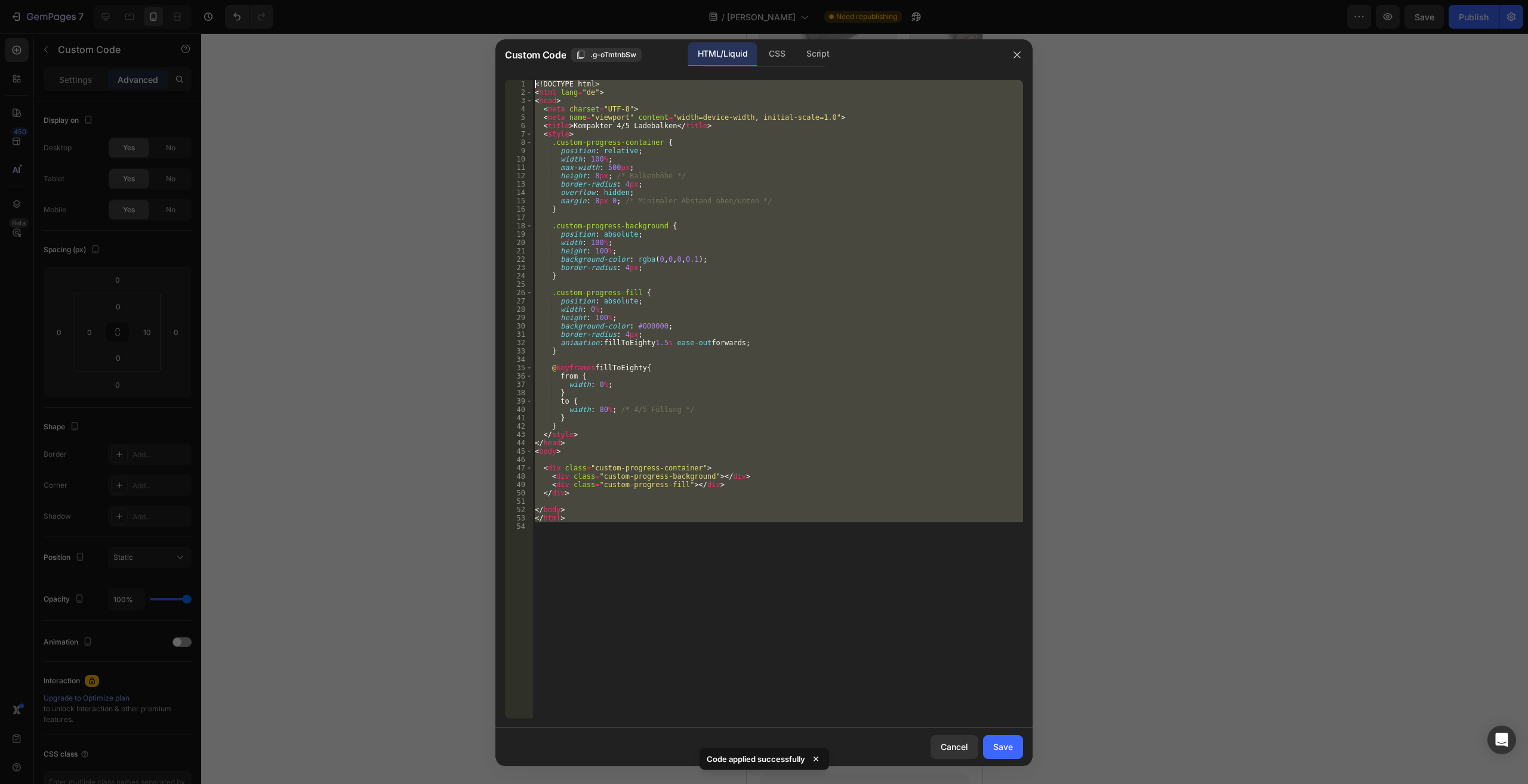
drag, startPoint x: 720, startPoint y: 602, endPoint x: 378, endPoint y: 215, distance: 516.5
click at [532, 80] on div "<! DOCTYPE html > < html lang = "de" > < head > < meta charset = "UTF-8" > < me…" at bounding box center [777, 400] width 491 height 639
type textarea "<!DOCTYPE html> <html lang="de">"
paste textarea
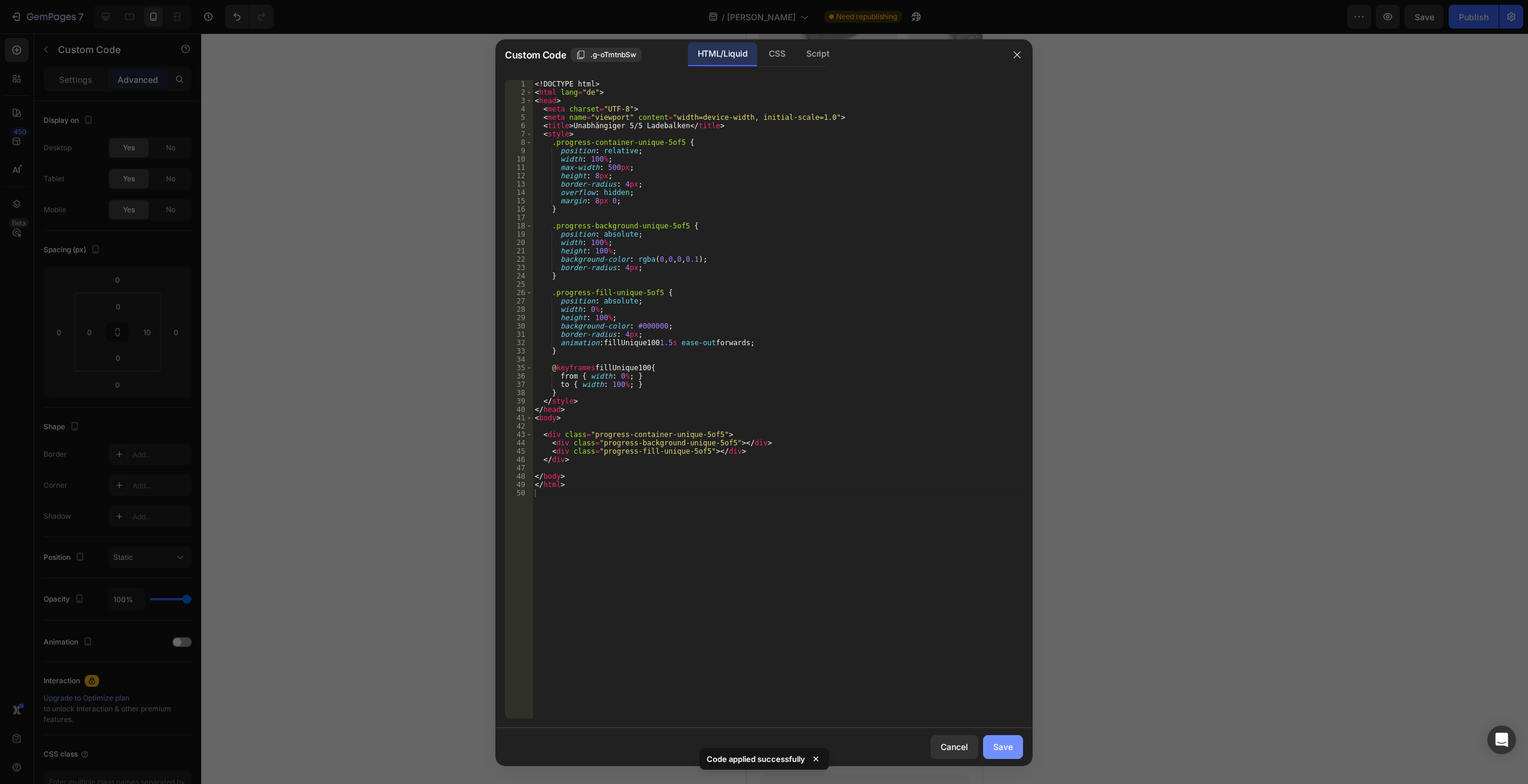
click at [1009, 742] on div "Save" at bounding box center [1003, 747] width 20 height 12
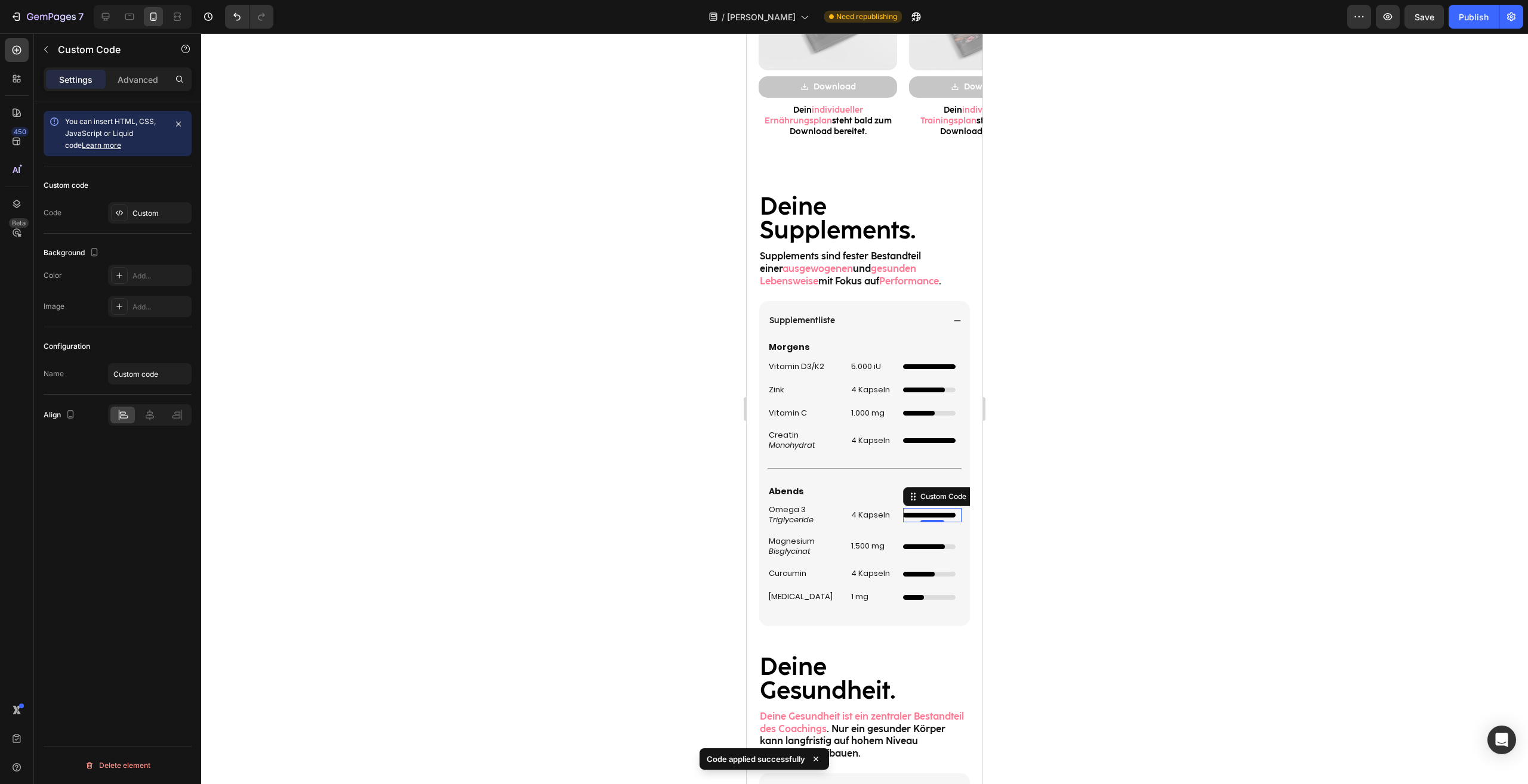
click at [1115, 554] on div at bounding box center [865, 409] width 1327 height 751
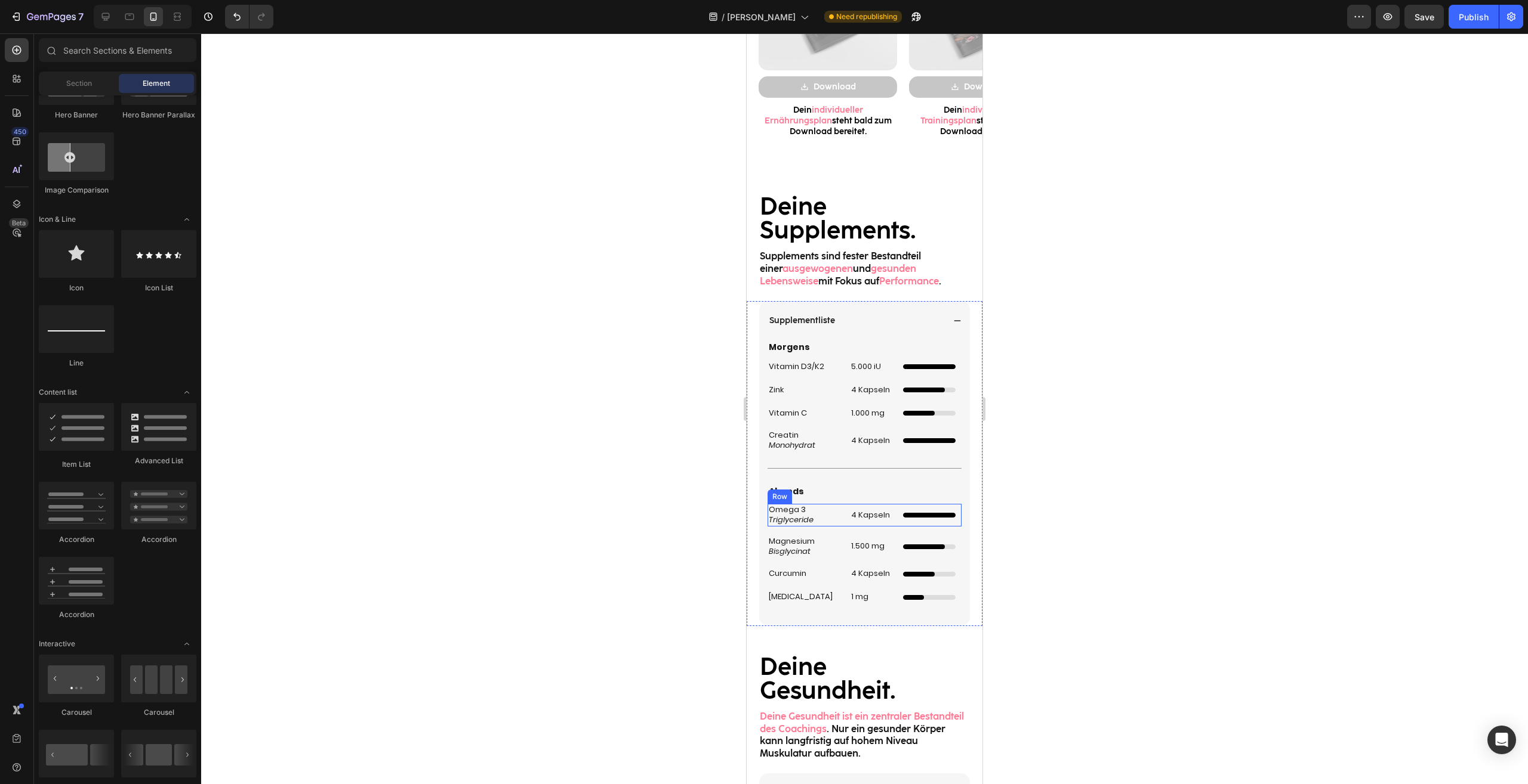
click at [841, 523] on div "Omega 3 Triglyceride Heading 4 Kapseln Heading Unabhängiger 5/5 Ladebalken Cust…" at bounding box center [865, 514] width 194 height 22
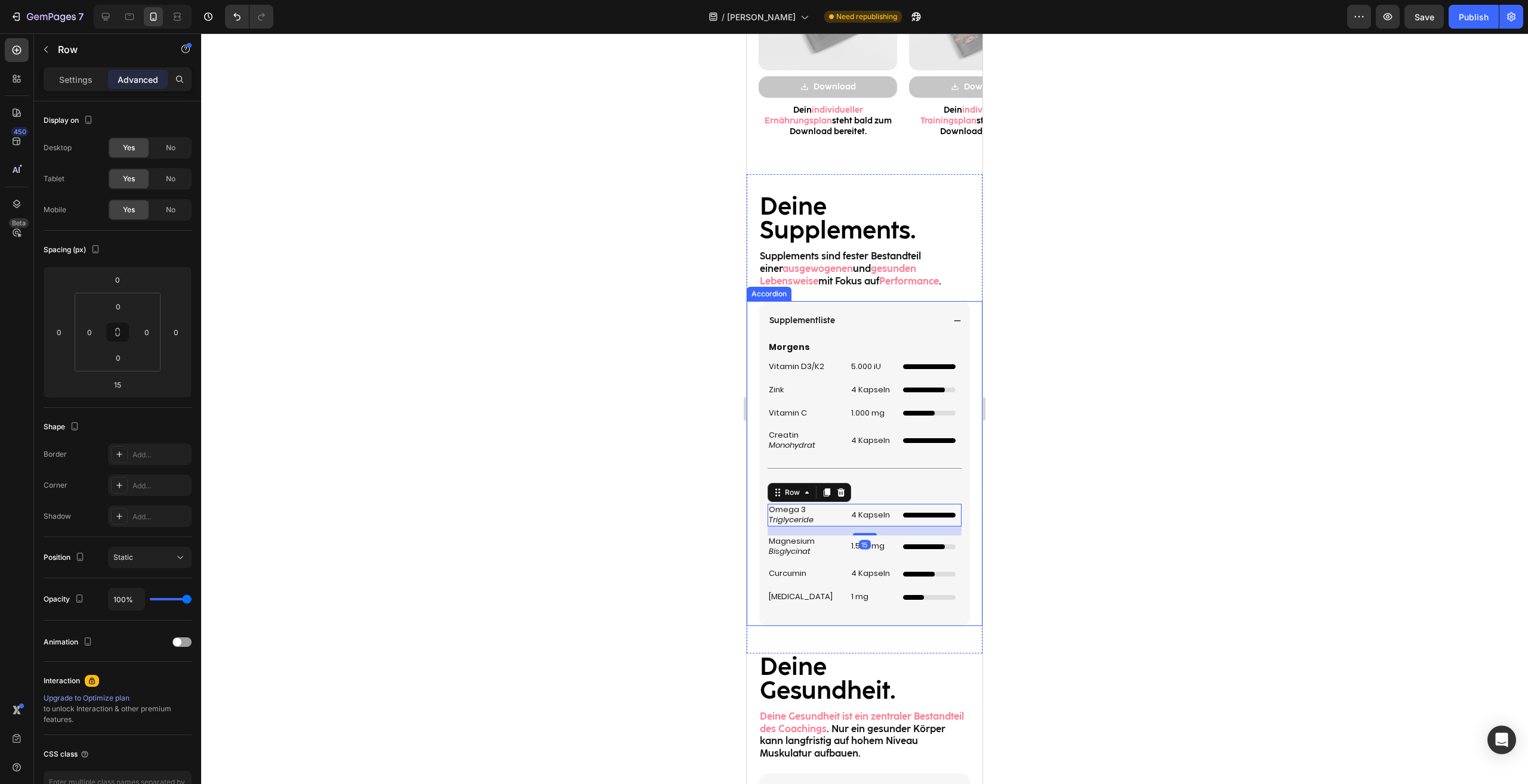
click at [1105, 533] on div at bounding box center [865, 409] width 1327 height 751
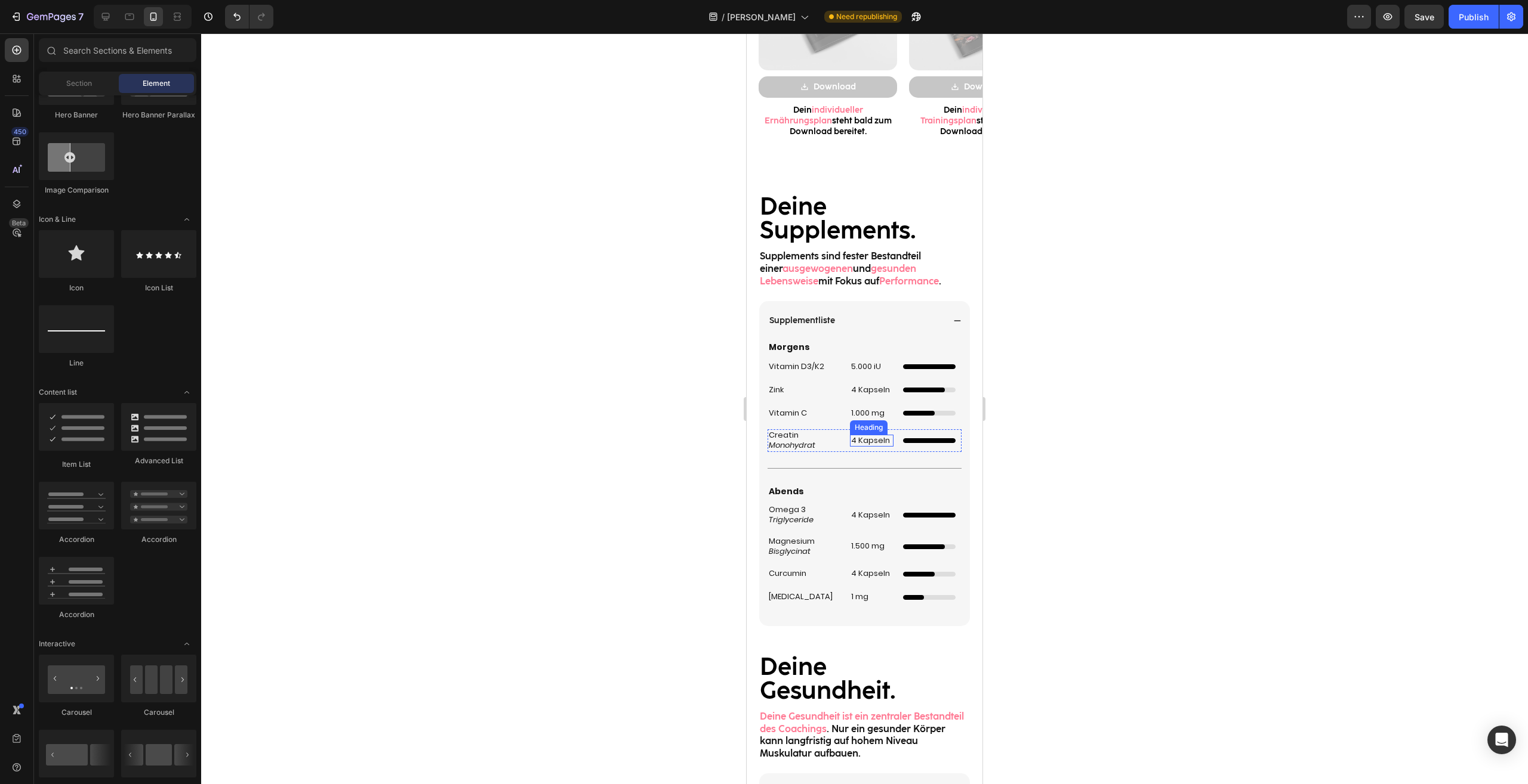
click at [869, 438] on h2 "4 Kapseln" at bounding box center [871, 441] width 44 height 12
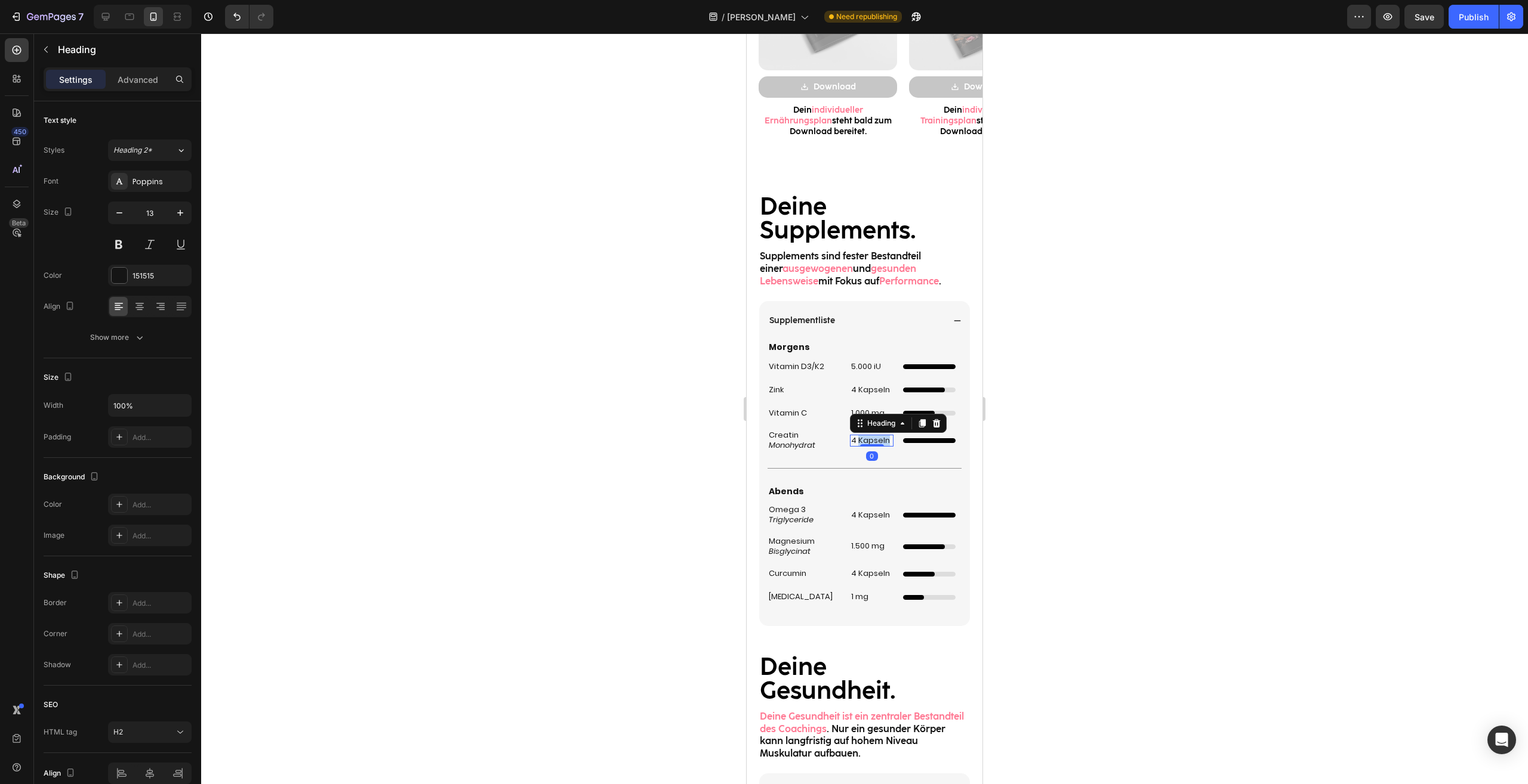
click at [869, 438] on h2 "4 Kapseln" at bounding box center [871, 441] width 44 height 12
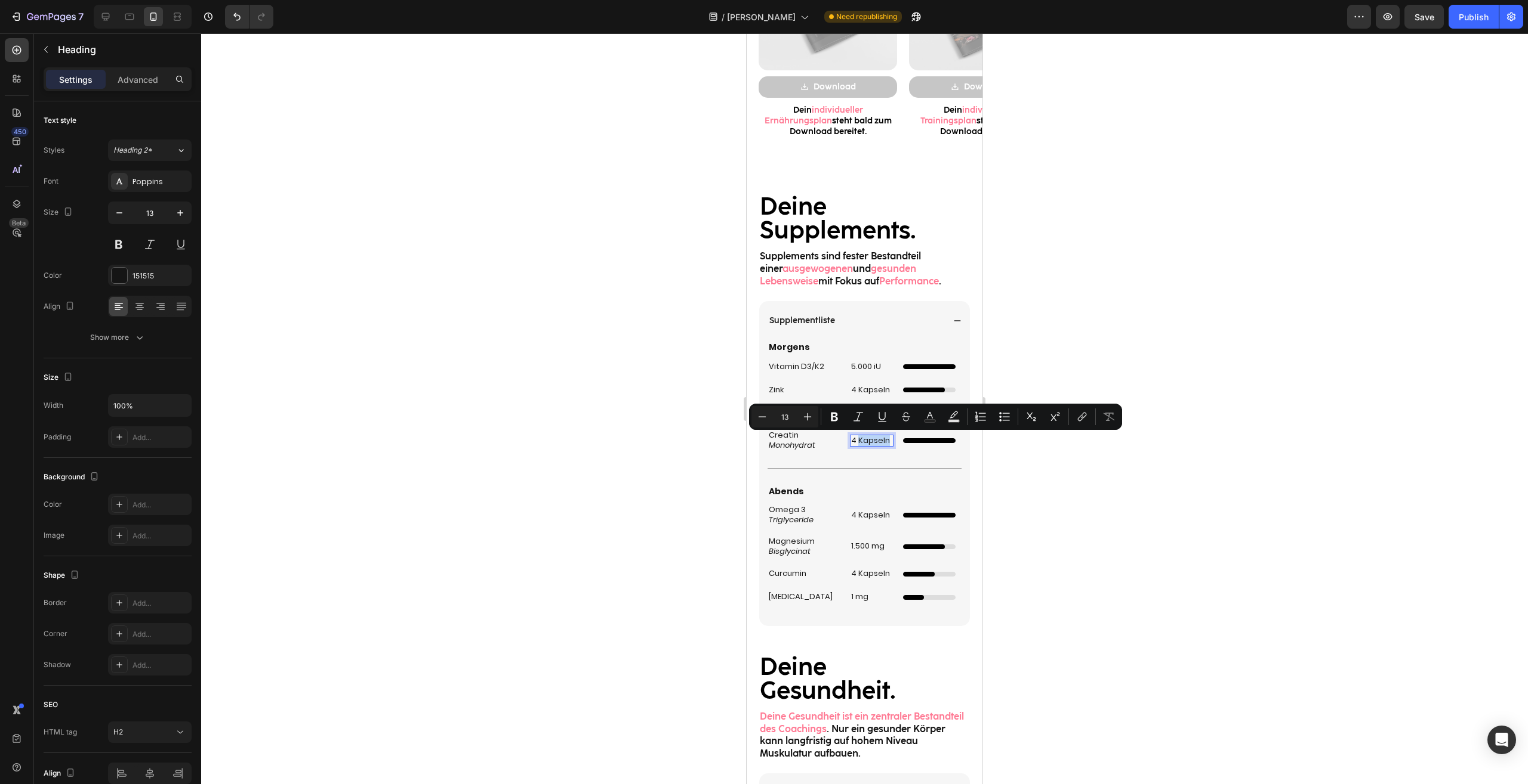
click at [874, 437] on p "4 Kapseln" at bounding box center [872, 440] width 41 height 10
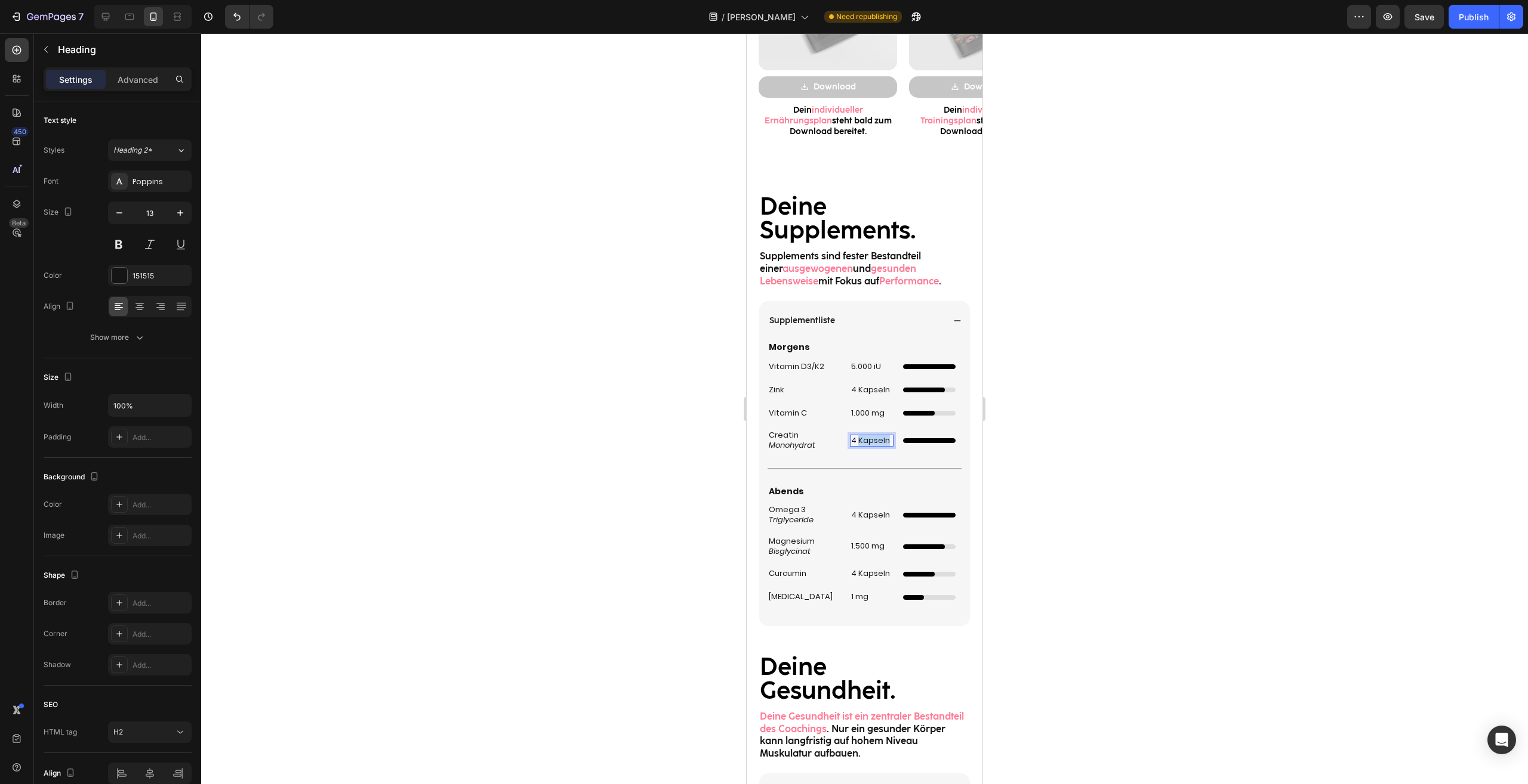
click at [874, 437] on p "4 Kapseln" at bounding box center [872, 440] width 41 height 10
click at [1104, 391] on div at bounding box center [865, 409] width 1327 height 751
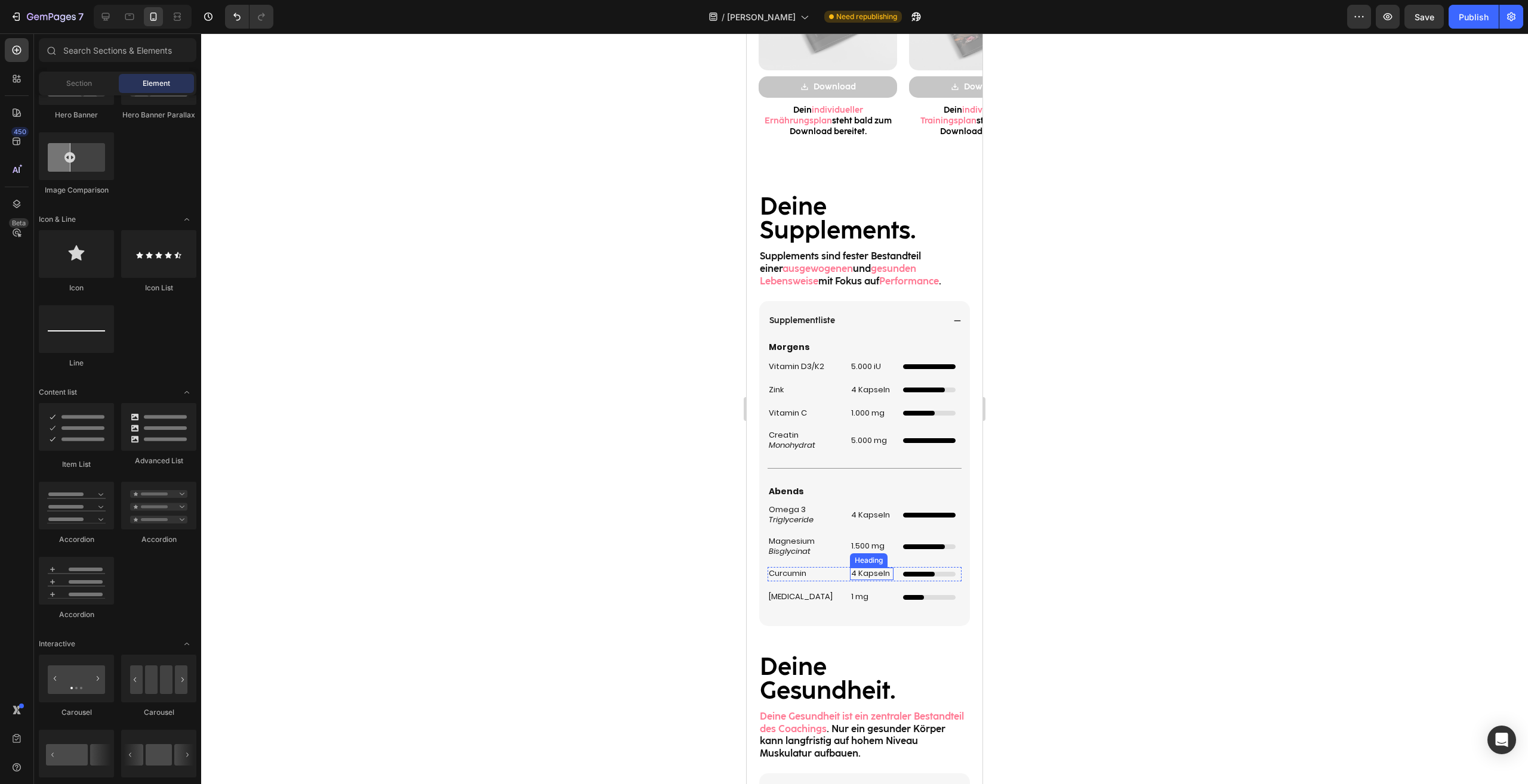
click at [862, 576] on h2 "4 Kapseln" at bounding box center [871, 574] width 44 height 12
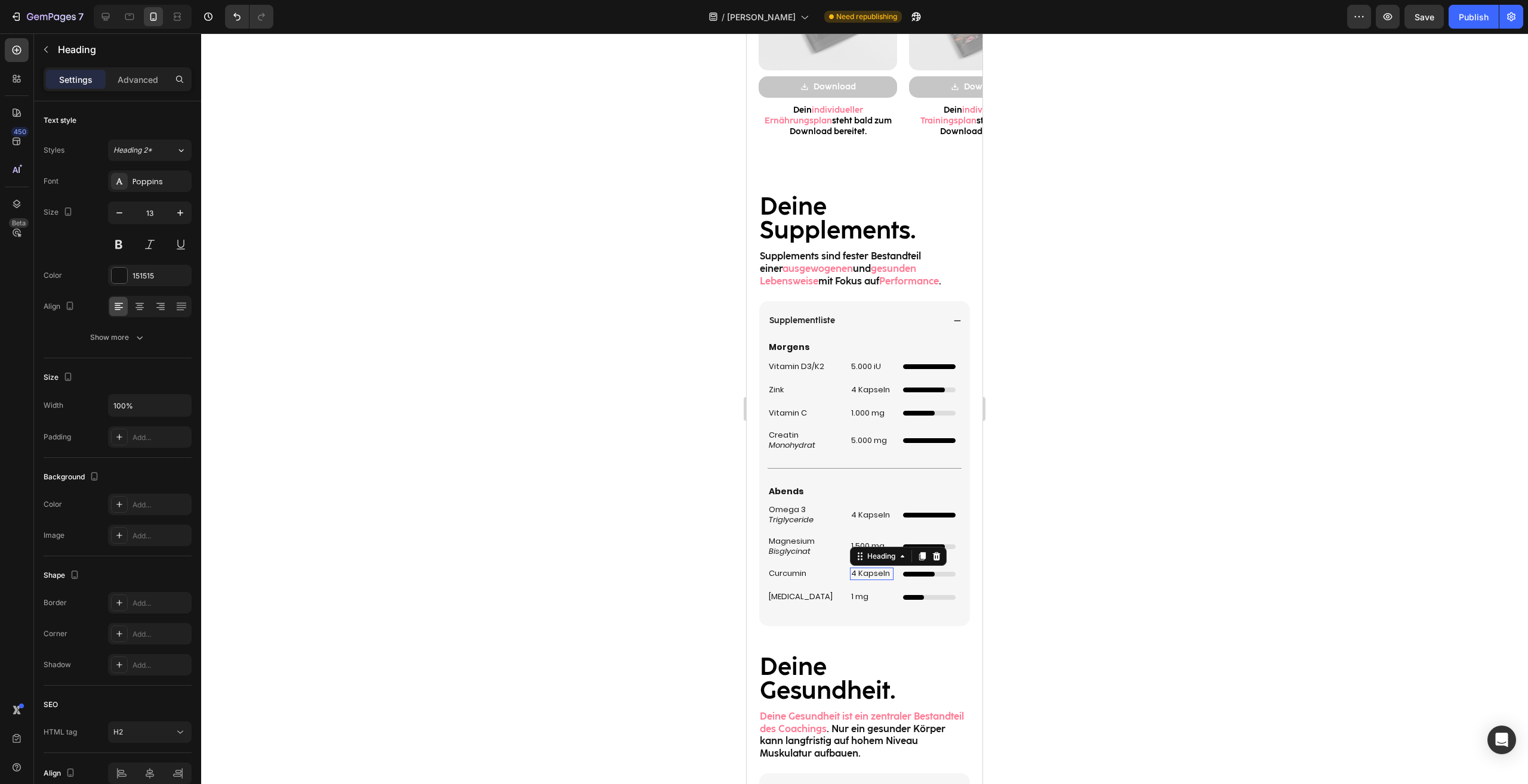
click at [862, 576] on p "4 Kapseln" at bounding box center [872, 573] width 41 height 10
click at [1163, 511] on div at bounding box center [865, 409] width 1327 height 751
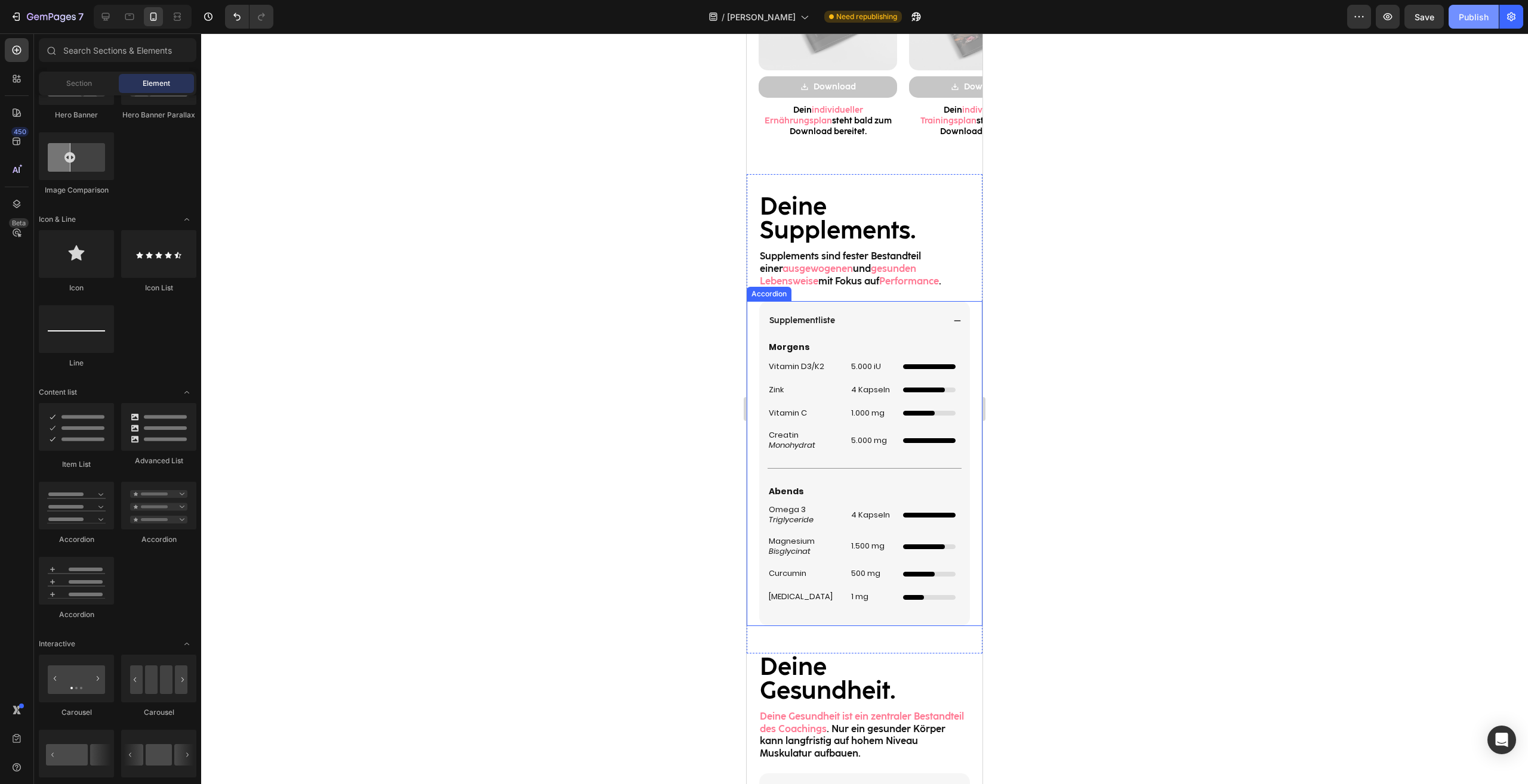
click at [1471, 22] on div "Publish" at bounding box center [1474, 17] width 30 height 12
click at [842, 467] on div "Title Line" at bounding box center [865, 468] width 194 height 15
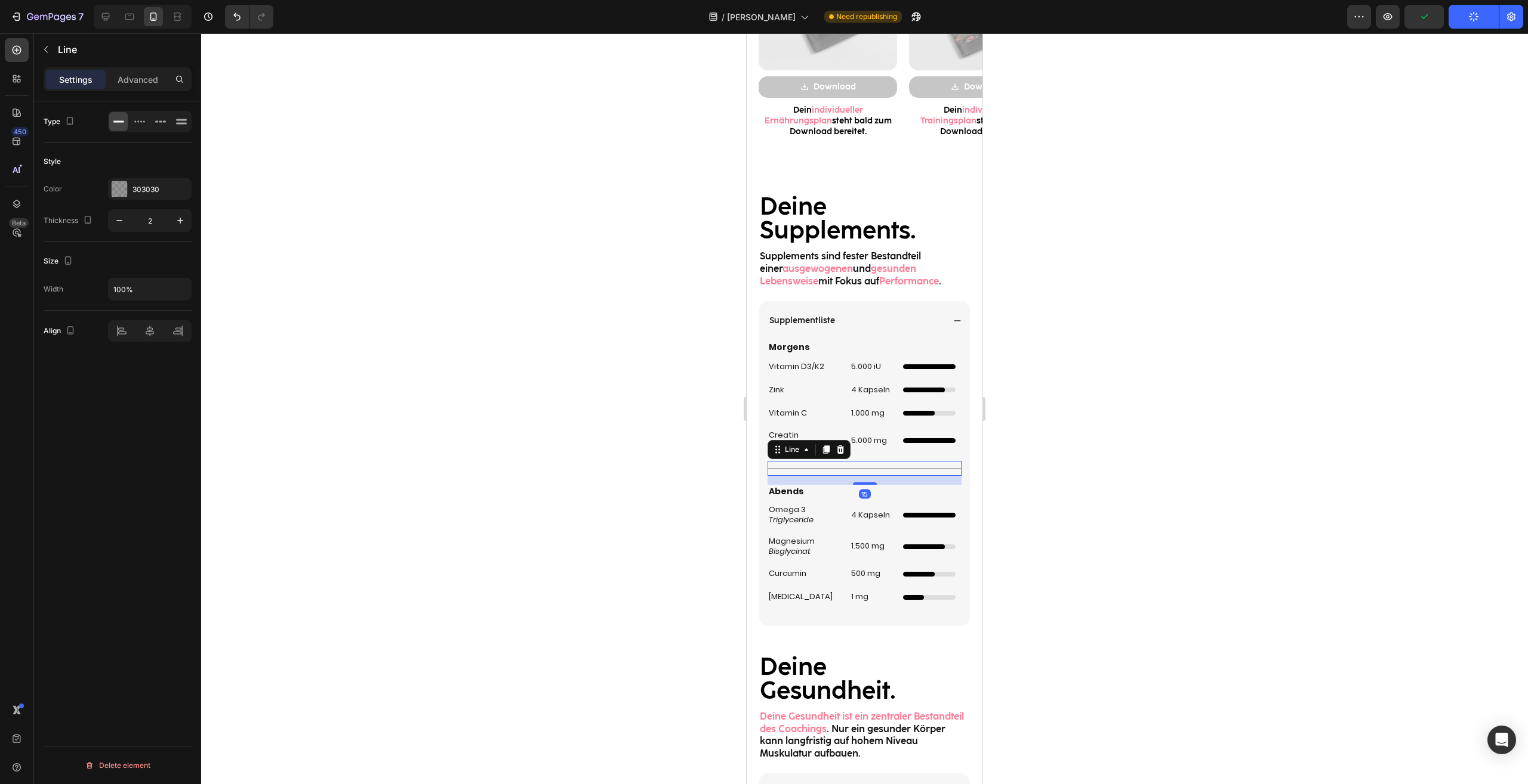
click at [822, 444] on div at bounding box center [825, 449] width 14 height 14
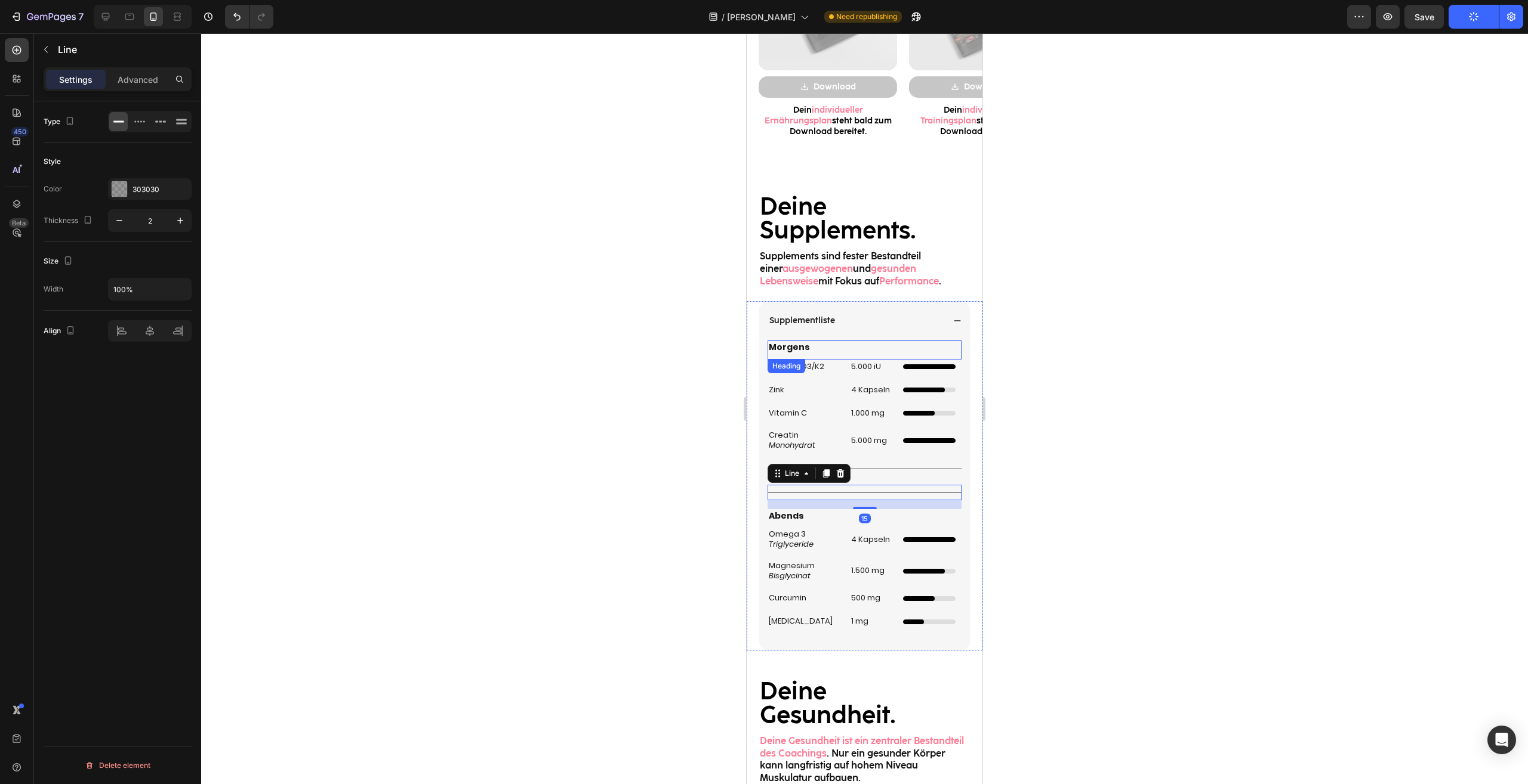
click at [813, 349] on p "Morgens" at bounding box center [864, 347] width 191 height 11
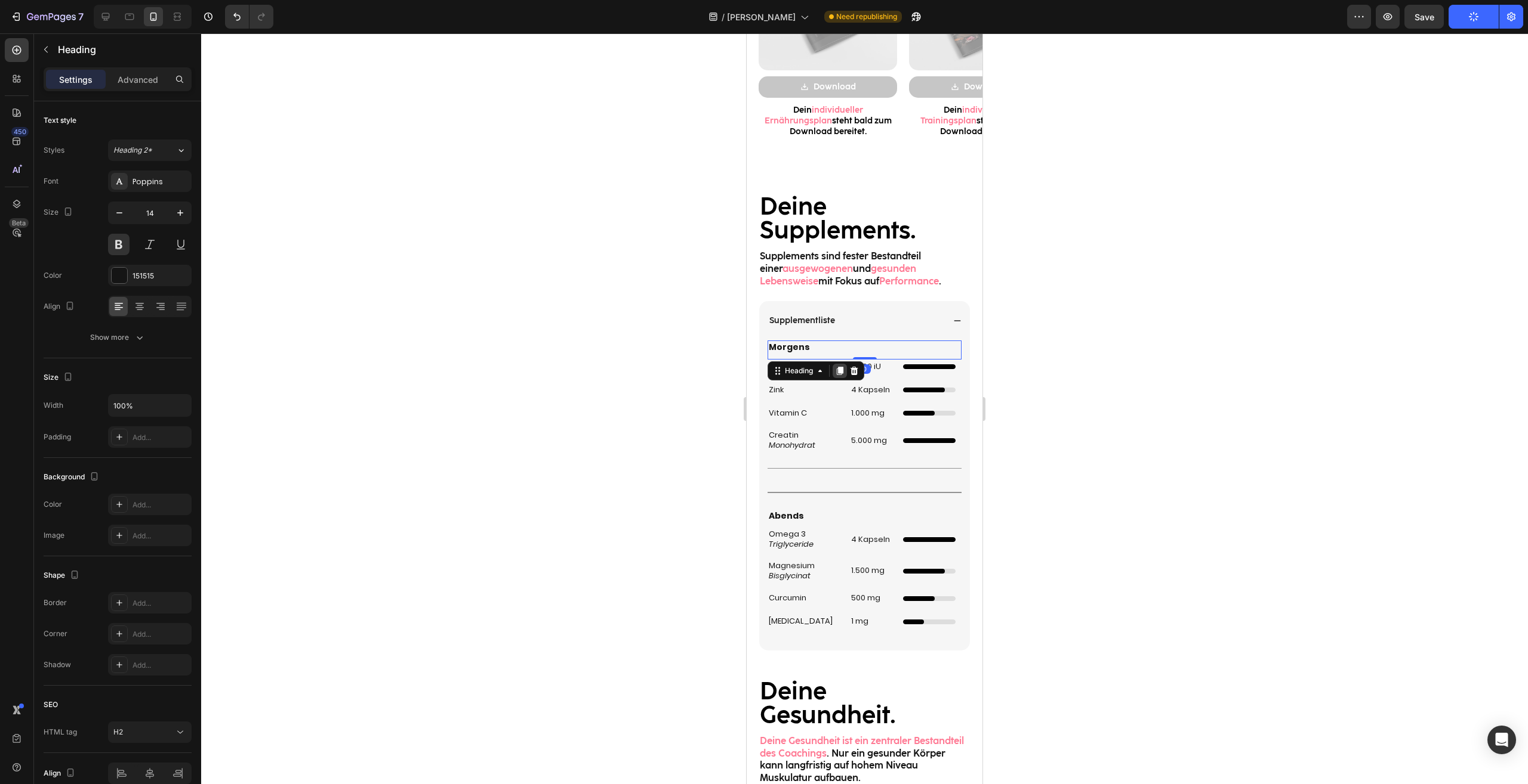
click at [837, 371] on icon at bounding box center [839, 370] width 10 height 10
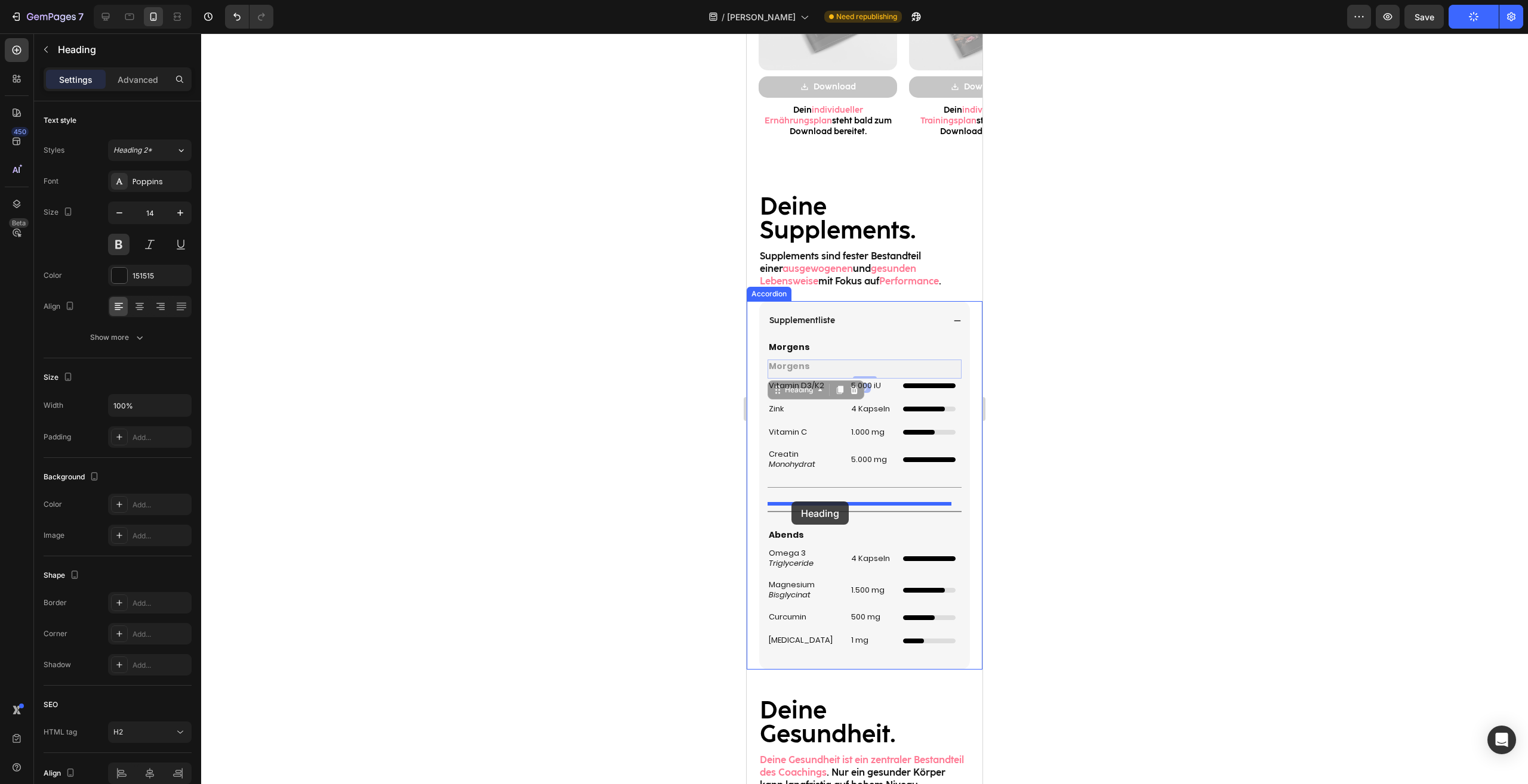
drag, startPoint x: 776, startPoint y: 392, endPoint x: 1743, endPoint y: 539, distance: 978.1
click at [792, 502] on div "Mobile ( 395 px) iPhone 13 Mini iPhone 13 Pro iPhone 11 Pro Max iPhone 15 Pro M…" at bounding box center [864, 211] width 236 height 3154
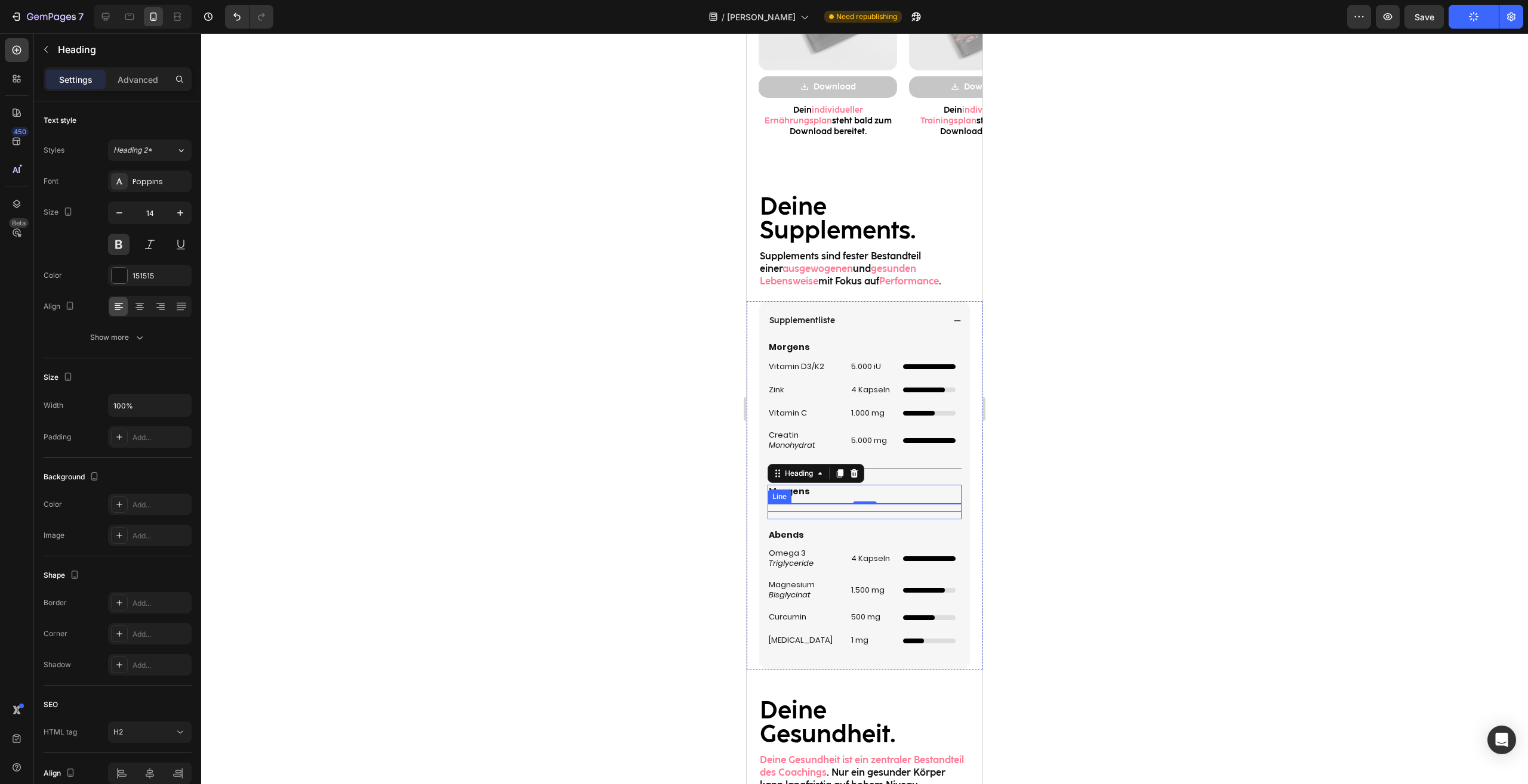
click at [932, 513] on div "Title Line" at bounding box center [865, 511] width 194 height 15
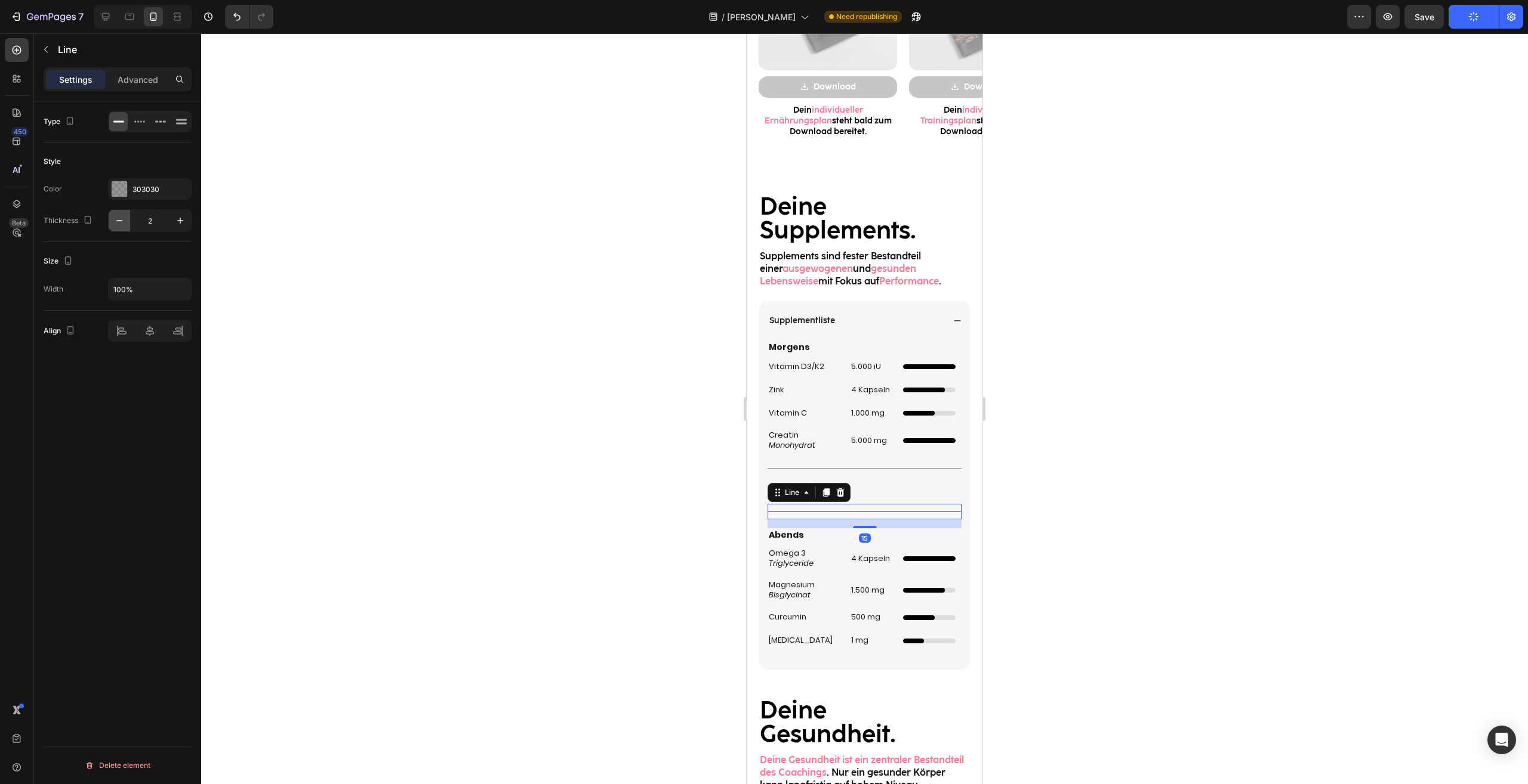
click at [127, 219] on button "button" at bounding box center [119, 221] width 21 height 21
type input "1"
click at [1081, 425] on div at bounding box center [865, 409] width 1327 height 751
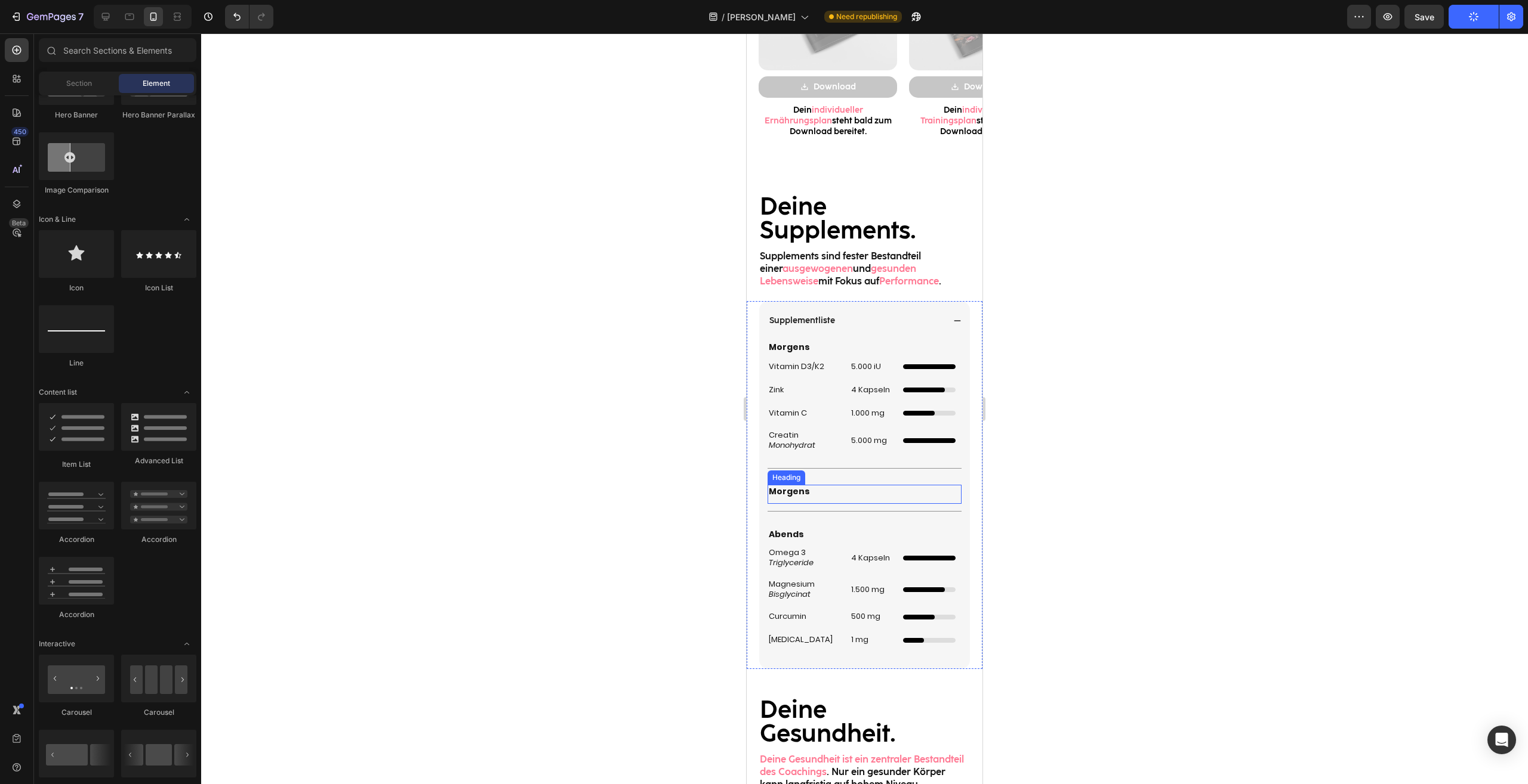
click at [809, 491] on h2 "Morgens" at bounding box center [865, 491] width 194 height 13
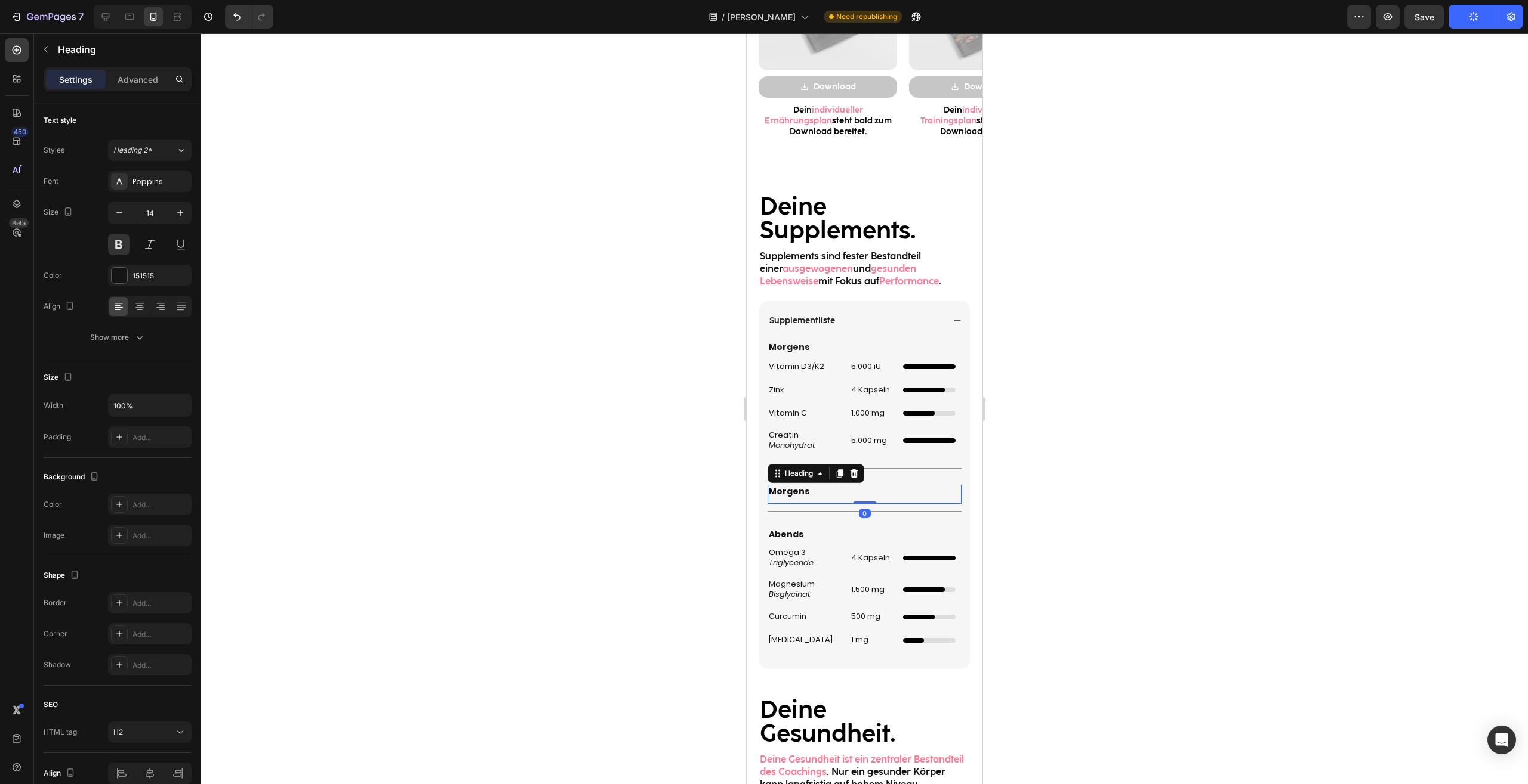
click at [809, 491] on h2 "Morgens" at bounding box center [865, 491] width 194 height 13
click at [809, 491] on p "Morgens" at bounding box center [864, 491] width 191 height 11
click at [1051, 451] on div at bounding box center [865, 409] width 1327 height 751
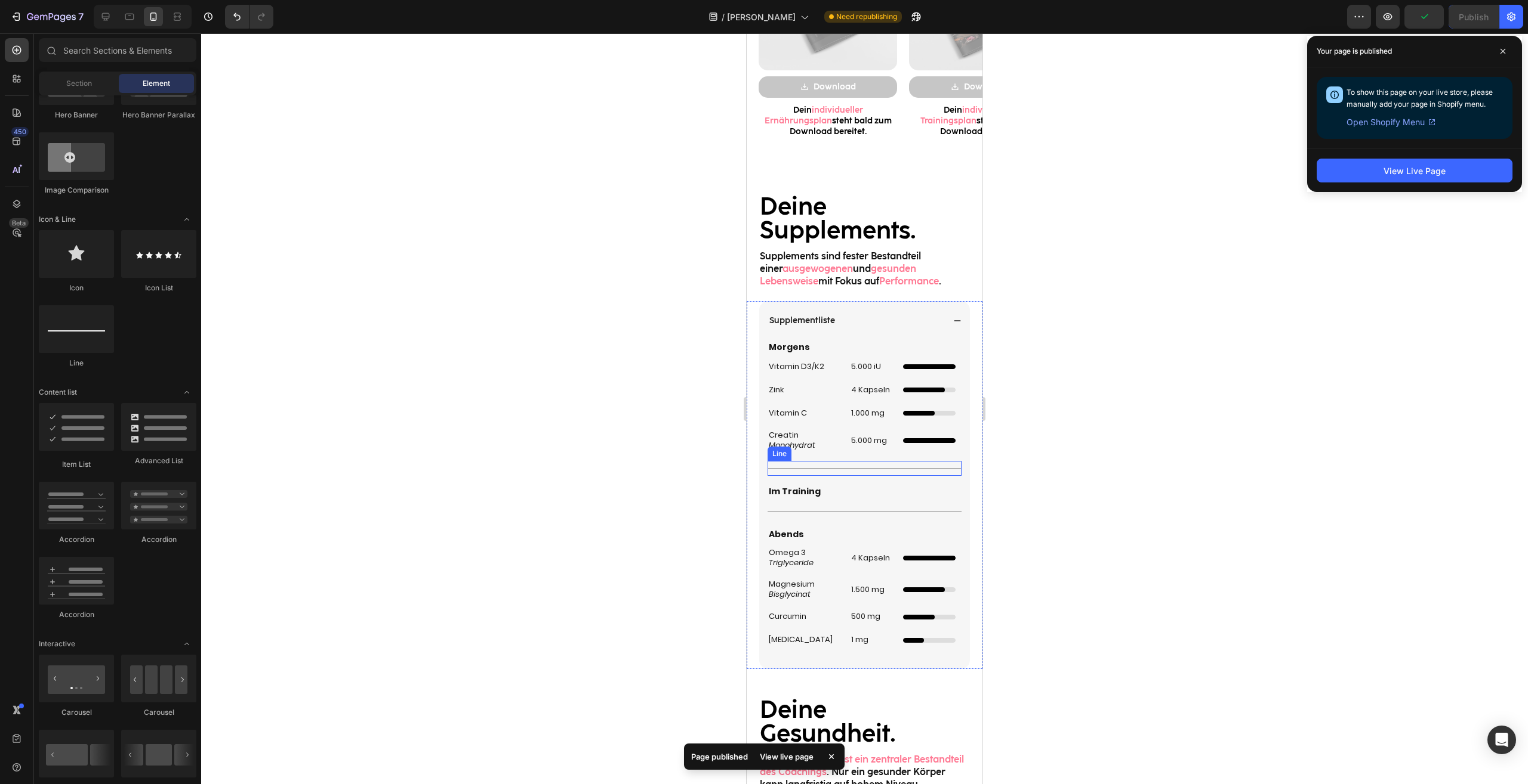
click at [818, 448] on p "Creatin Monohydrat" at bounding box center [803, 440] width 70 height 20
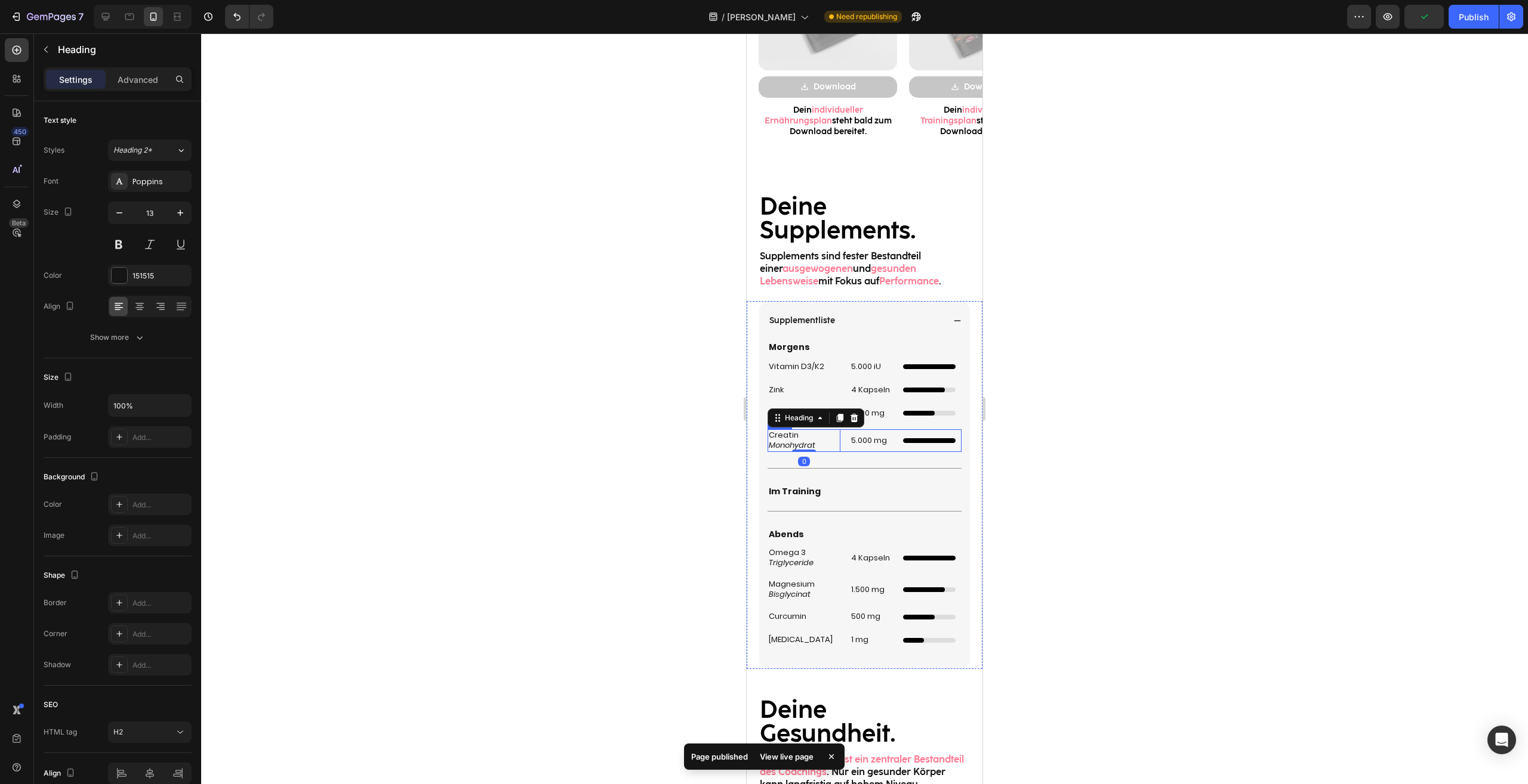
click at [839, 449] on div "Creatin Monohydrat Heading 0 5.000 mg Heading Vollständig gefüllter Ladebalken …" at bounding box center [865, 440] width 194 height 22
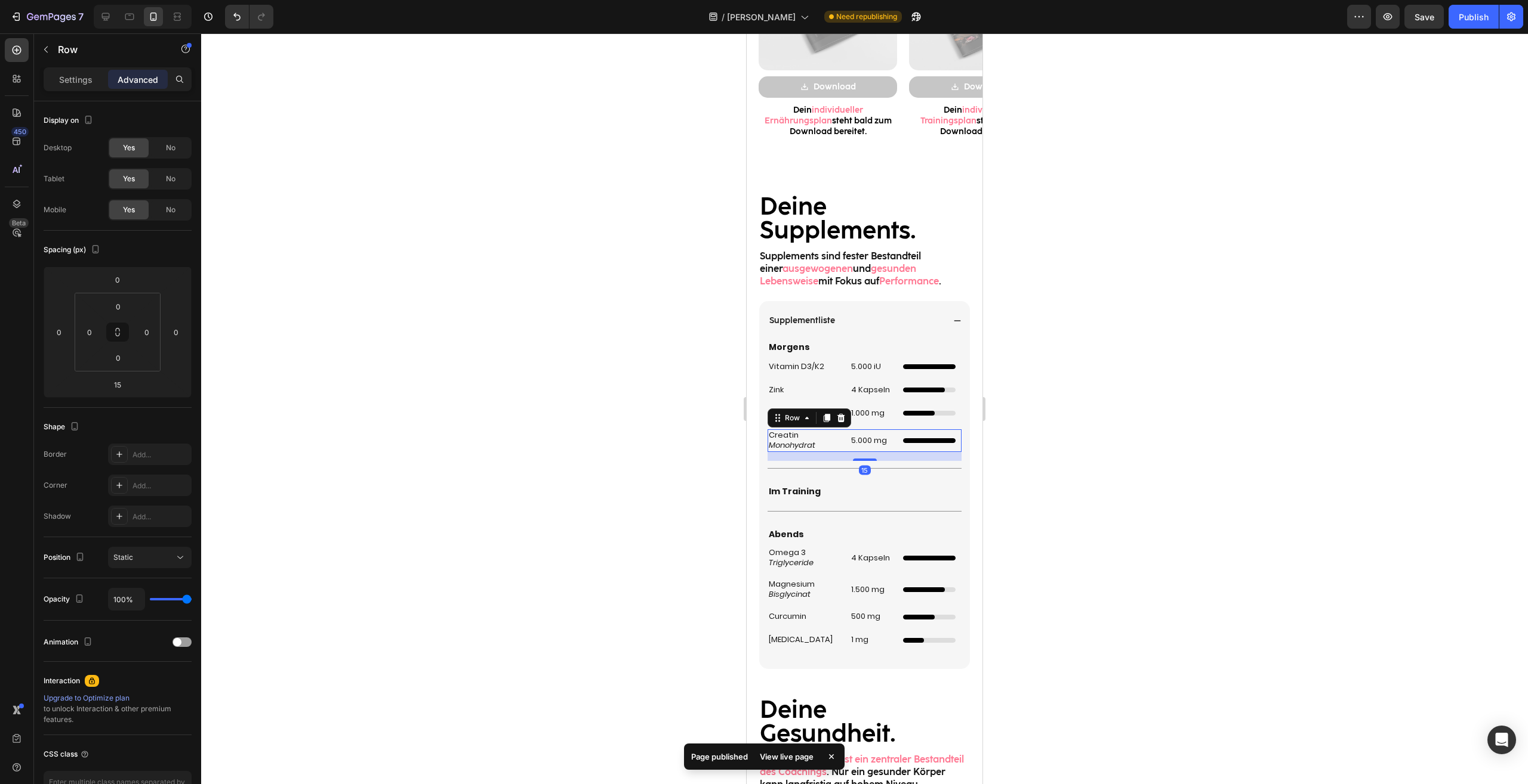
click at [837, 448] on div "Creatin Monohydrat Heading 5.000 mg Heading Vollständig gefüllter Ladebalken Cu…" at bounding box center [865, 440] width 194 height 22
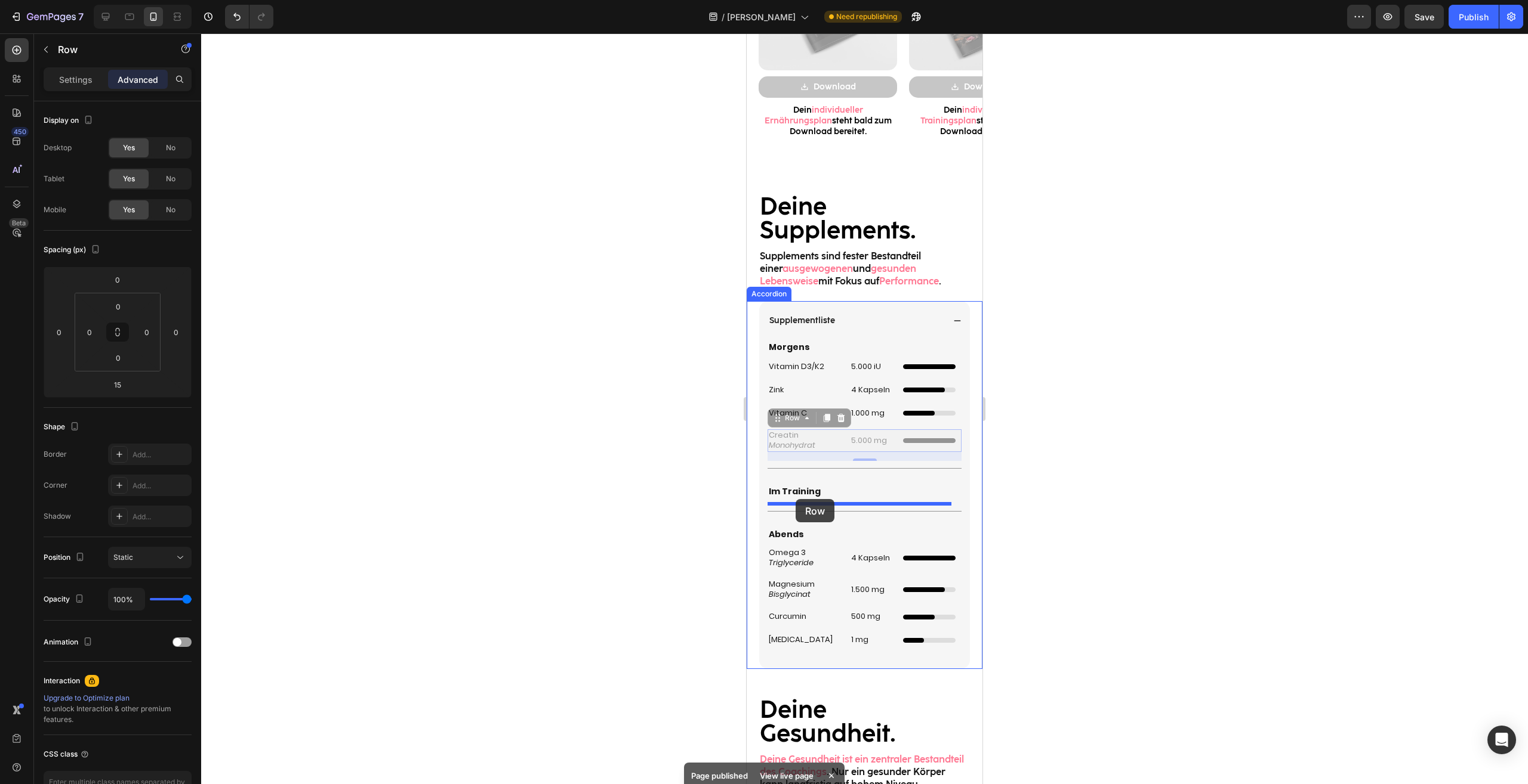
drag, startPoint x: 780, startPoint y: 418, endPoint x: 795, endPoint y: 499, distance: 82.4
click at [795, 499] on div "Mobile ( 395 px) iPhone 13 Mini iPhone 13 Pro iPhone 11 Pro Max iPhone 15 Pro M…" at bounding box center [864, 211] width 236 height 3154
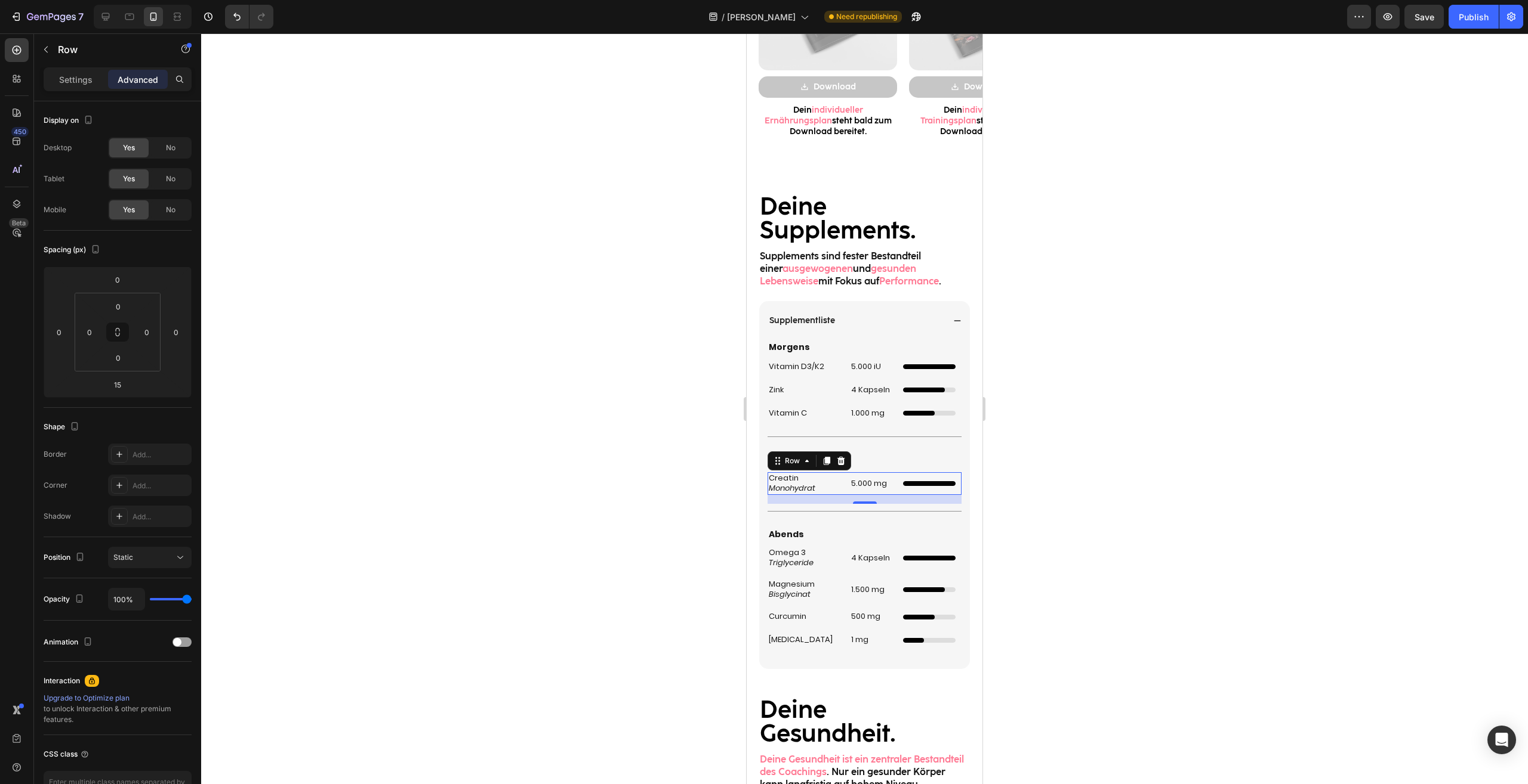
click at [1080, 491] on div at bounding box center [865, 409] width 1327 height 751
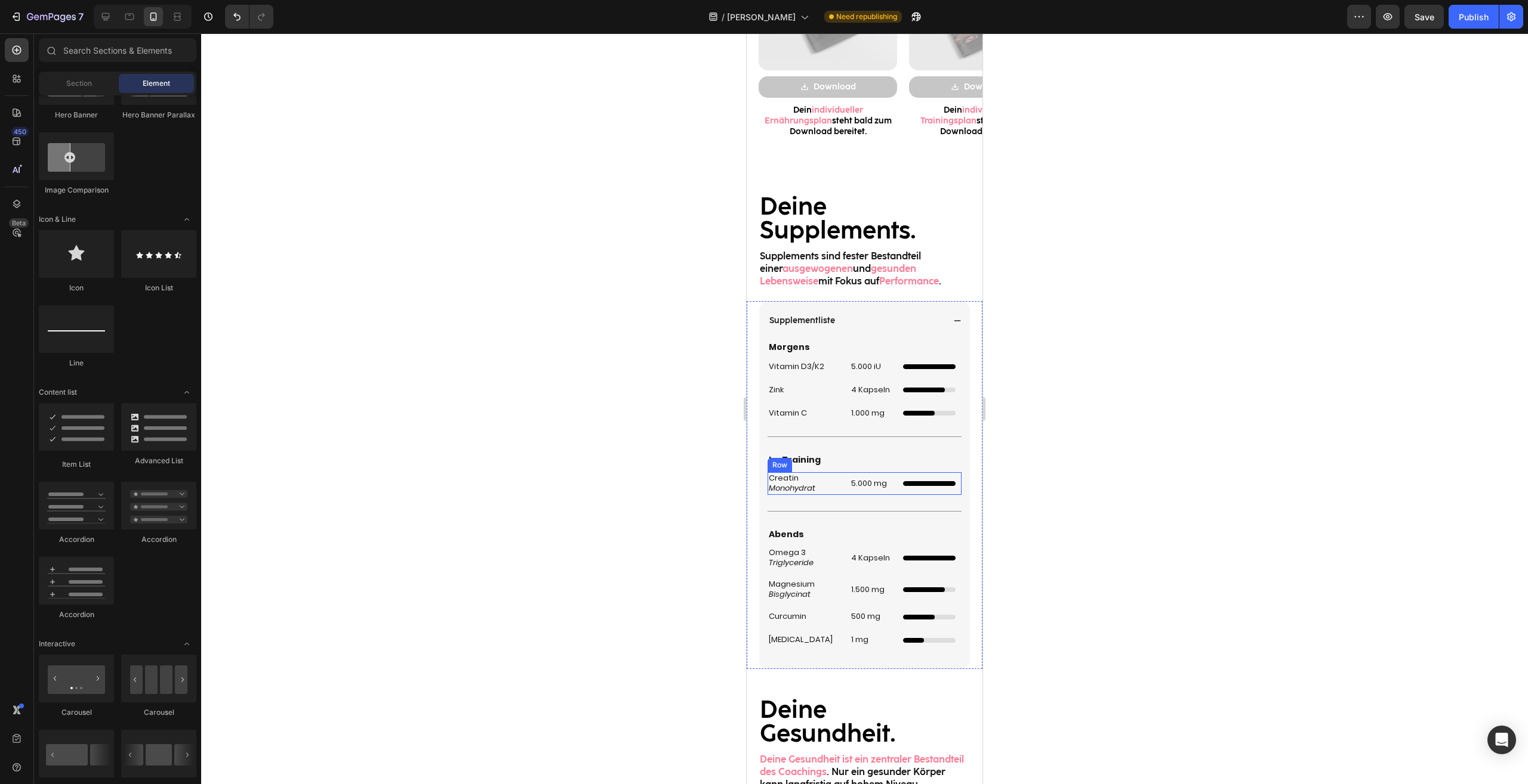
click at [827, 482] on p "Creatin Monohydrat" at bounding box center [803, 483] width 70 height 20
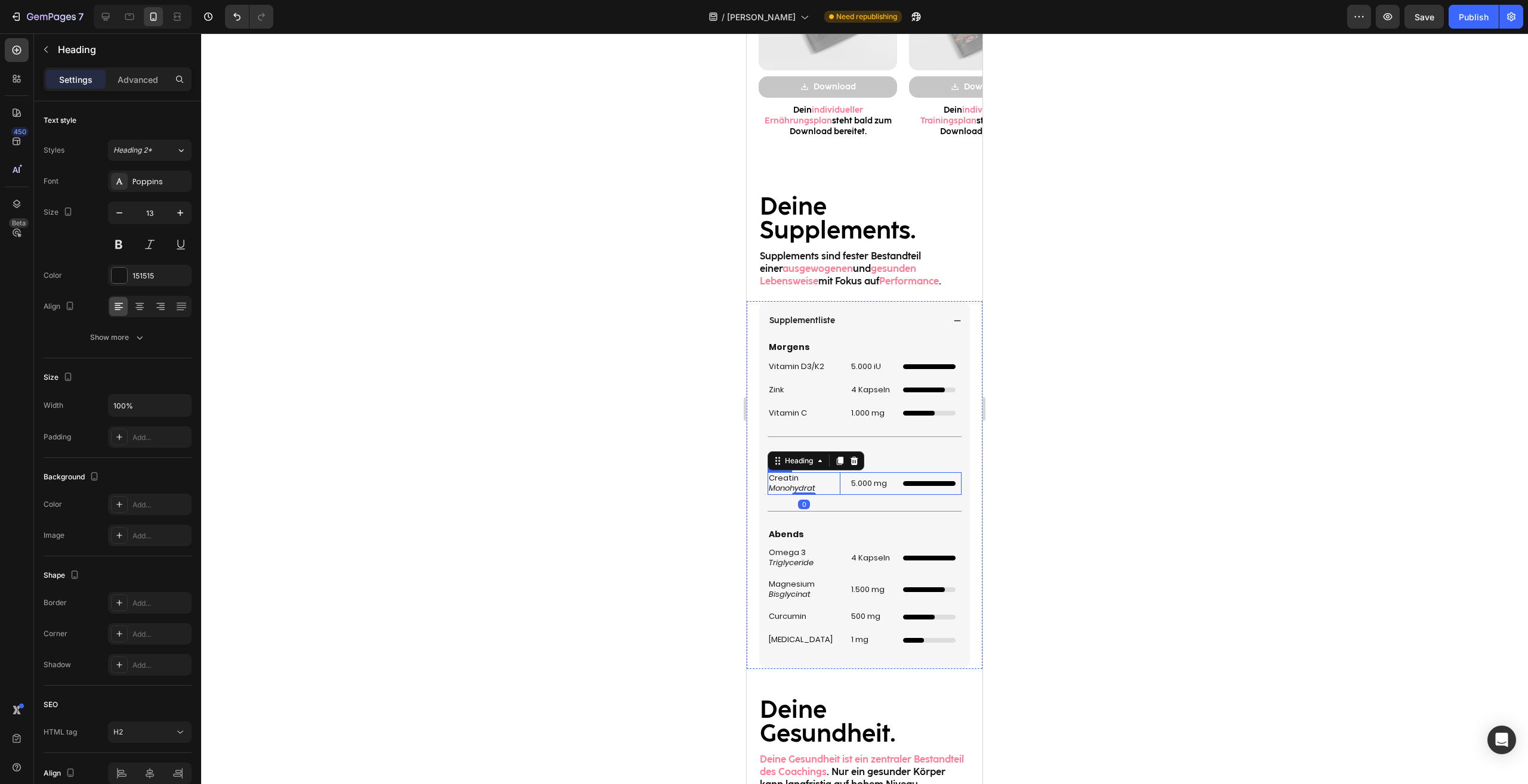
click at [843, 484] on div "Creatin Monohydrat Heading 0 5.000 mg Heading Vollständig gefüllter Ladebalken …" at bounding box center [865, 483] width 194 height 22
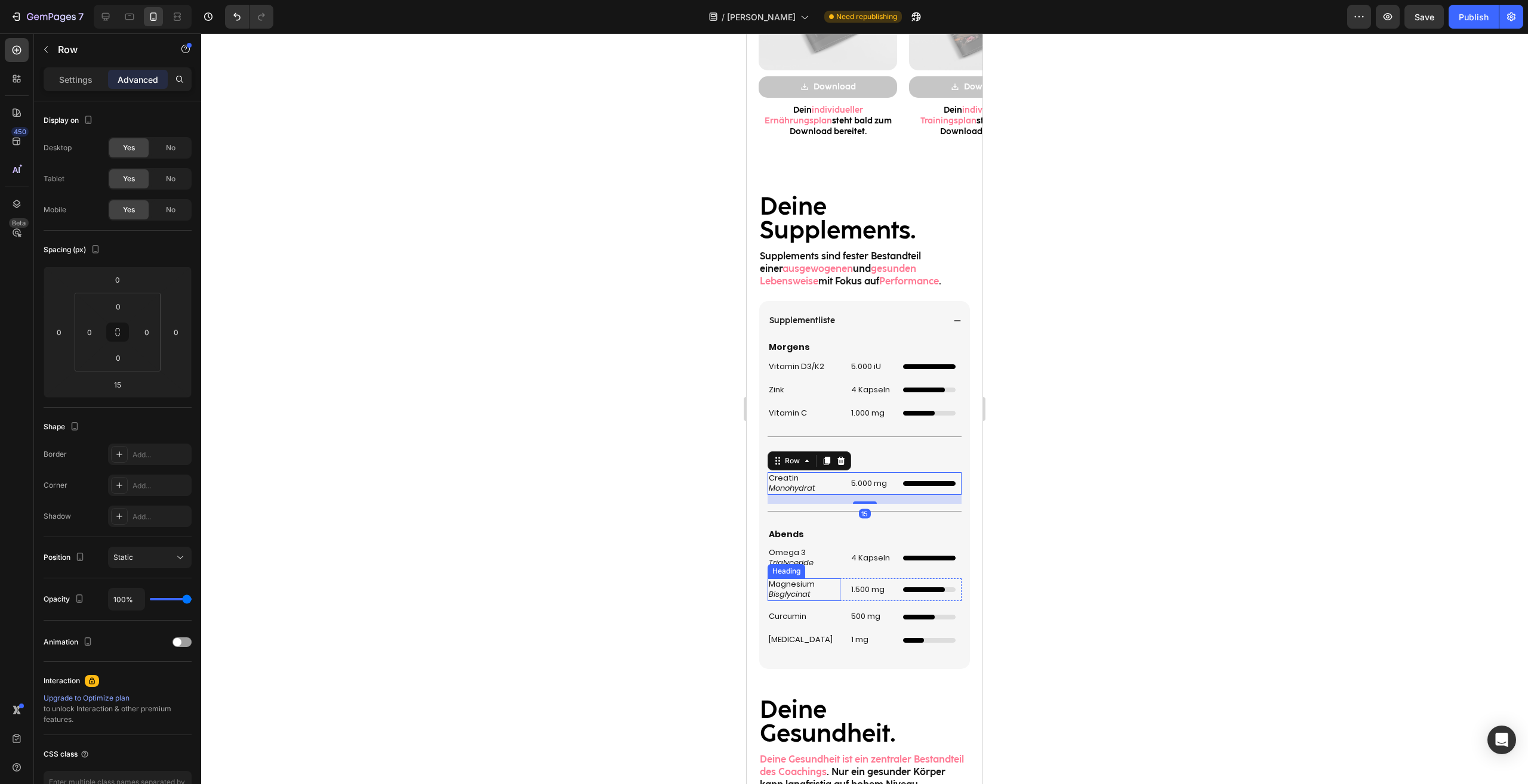
click at [834, 590] on h2 "Magnesium Bisglycinat" at bounding box center [804, 589] width 73 height 22
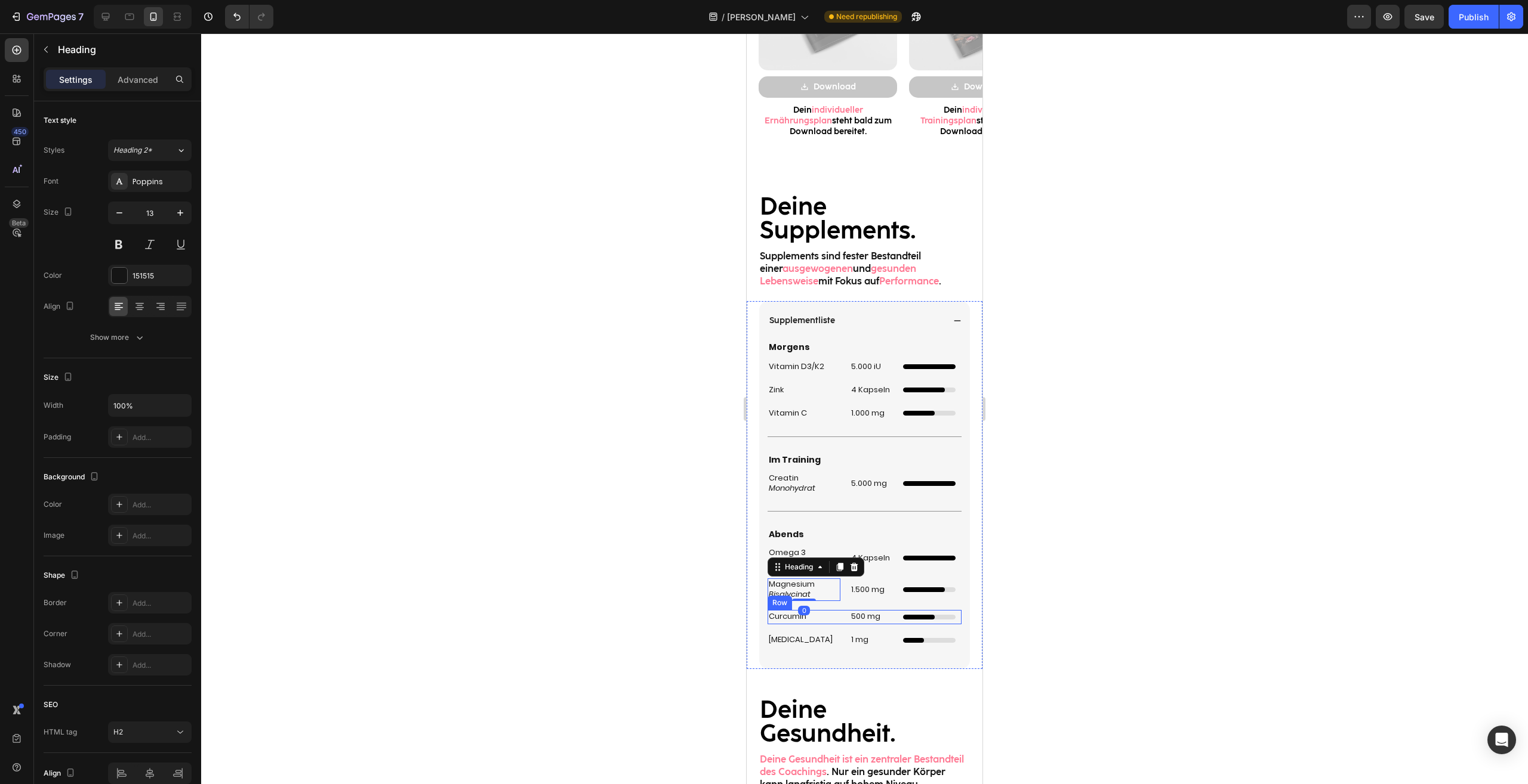
click at [837, 622] on div "Curcumin Heading 500 mg Heading Unabhängiger 3/5 Ladebalken Custom Code Row" at bounding box center [865, 618] width 194 height 14
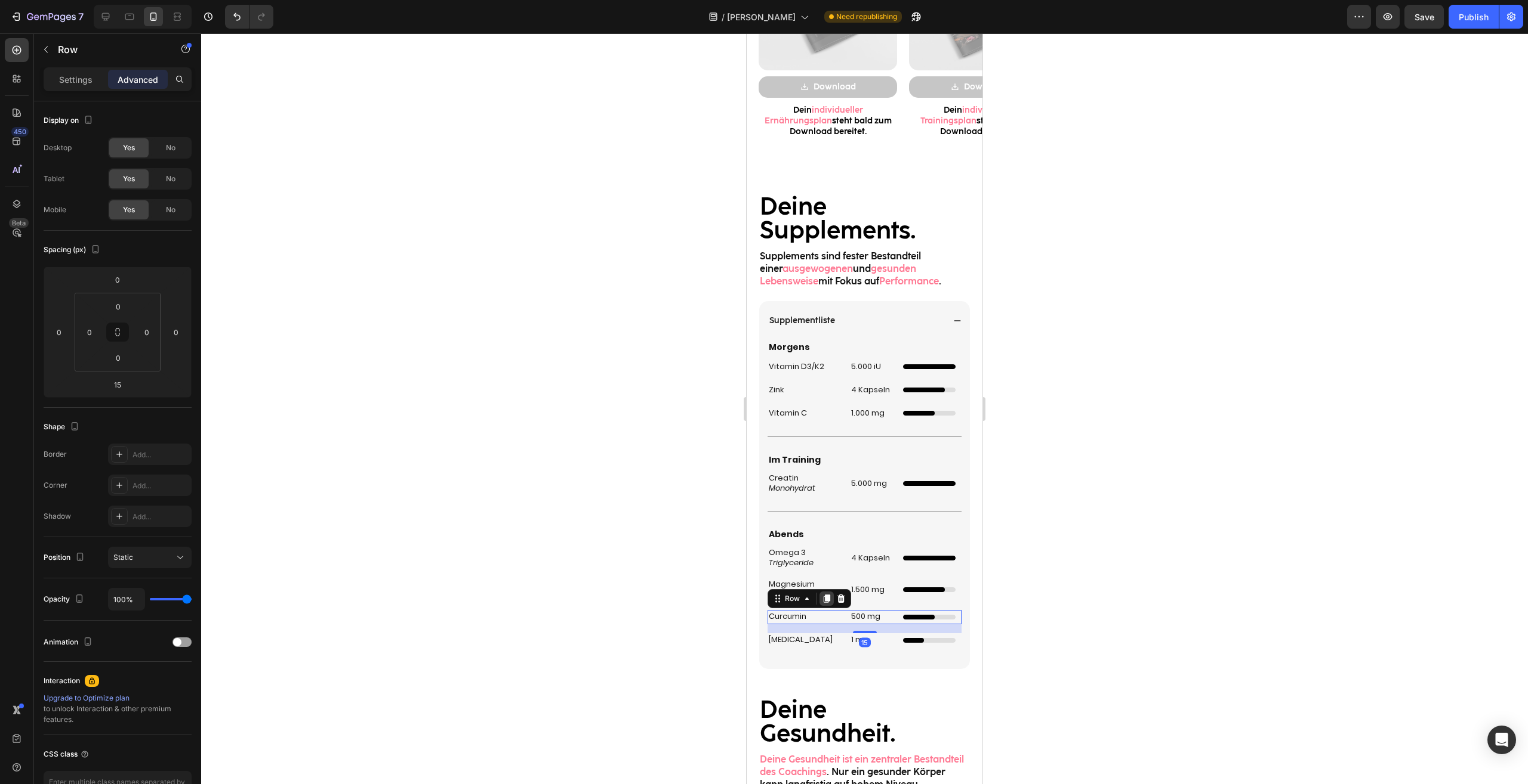
click at [826, 599] on icon at bounding box center [826, 598] width 6 height 8
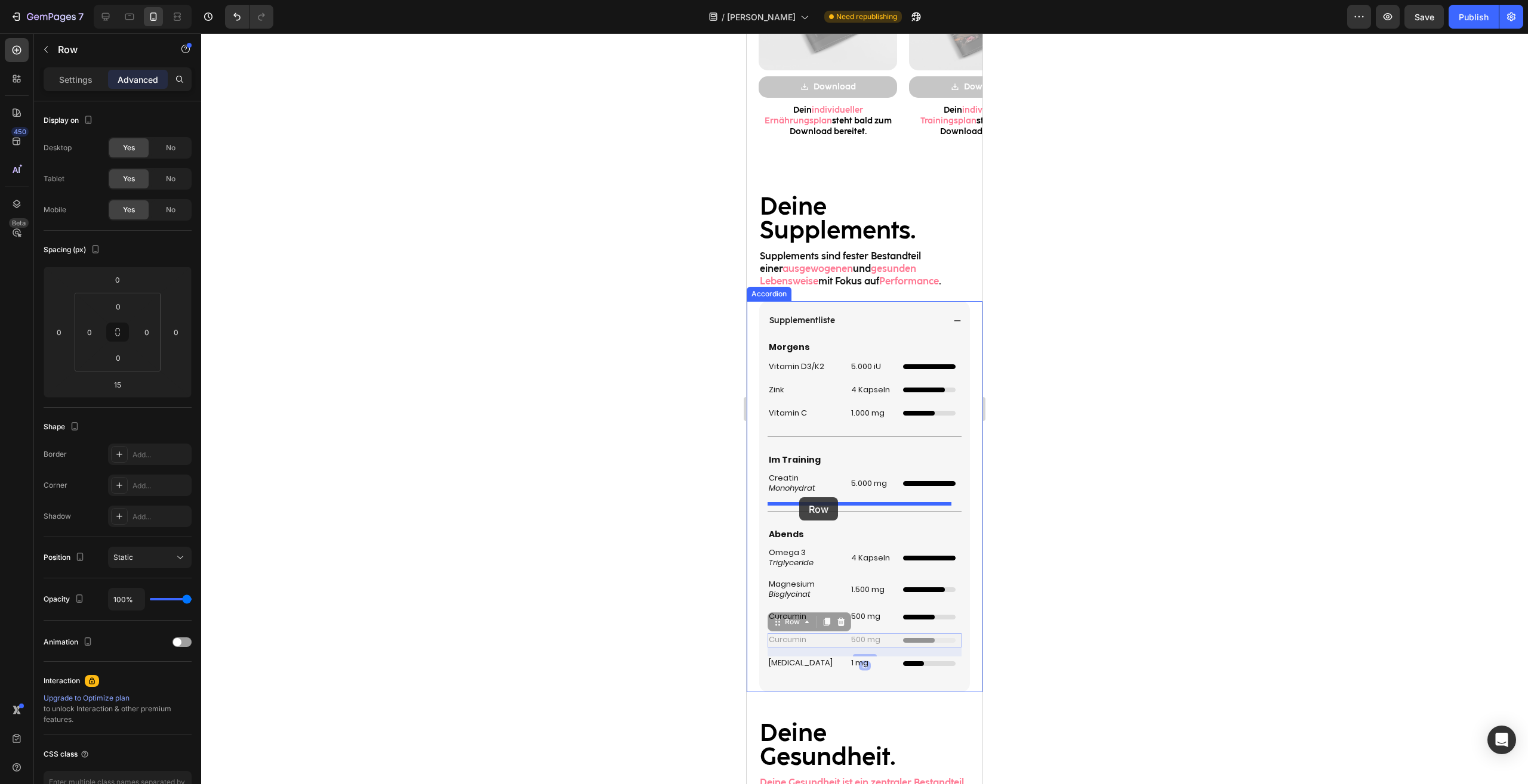
drag, startPoint x: 774, startPoint y: 620, endPoint x: 799, endPoint y: 497, distance: 125.5
click at [799, 497] on div "Mobile ( 395 px) iPhone 13 Mini iPhone 13 Pro iPhone 11 Pro Max iPhone 15 Pro M…" at bounding box center [864, 222] width 236 height 3177
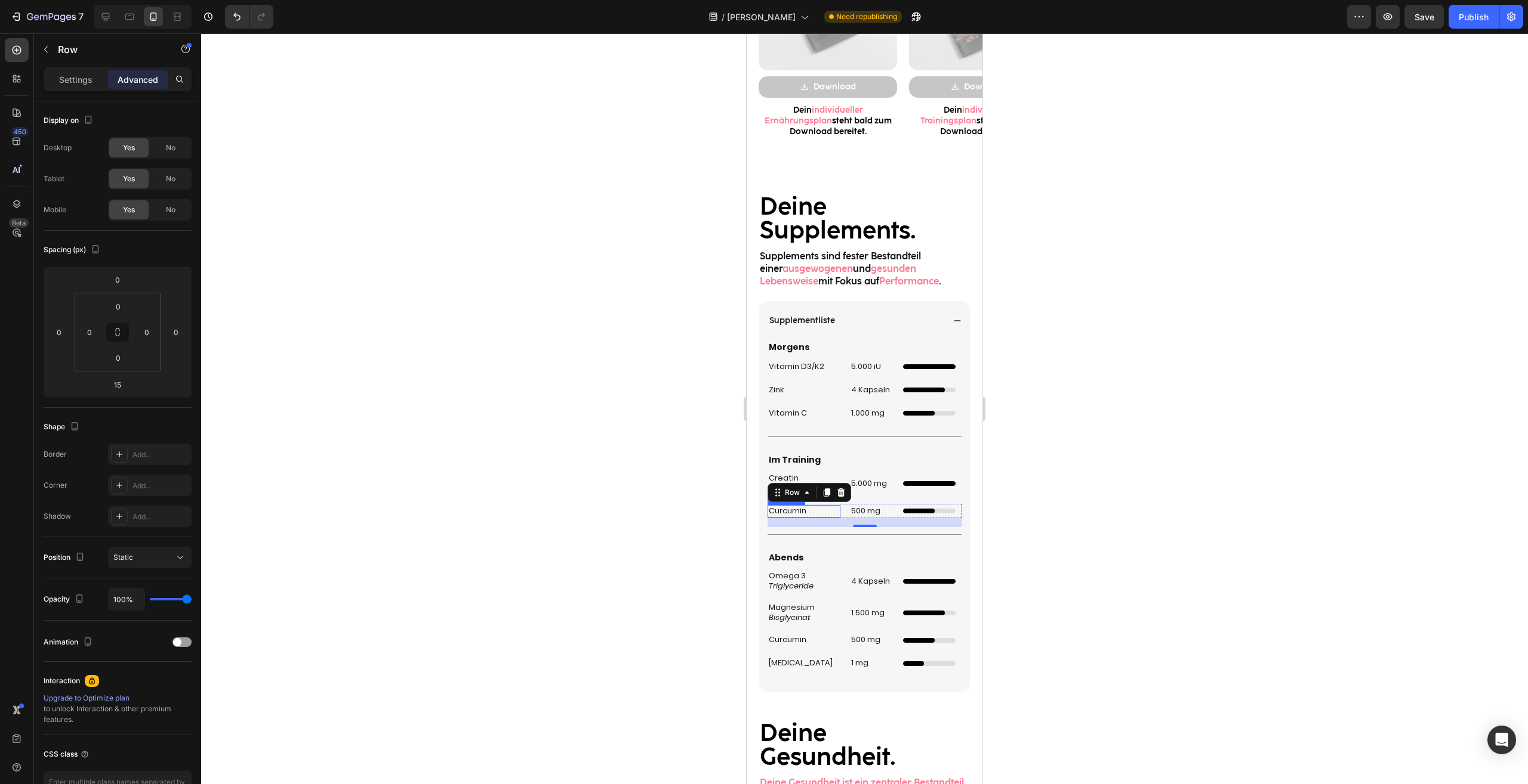
click at [792, 513] on h2 "Curcumin" at bounding box center [804, 512] width 73 height 12
click at [792, 513] on h2 "Curcumin" at bounding box center [804, 512] width 73 height 12
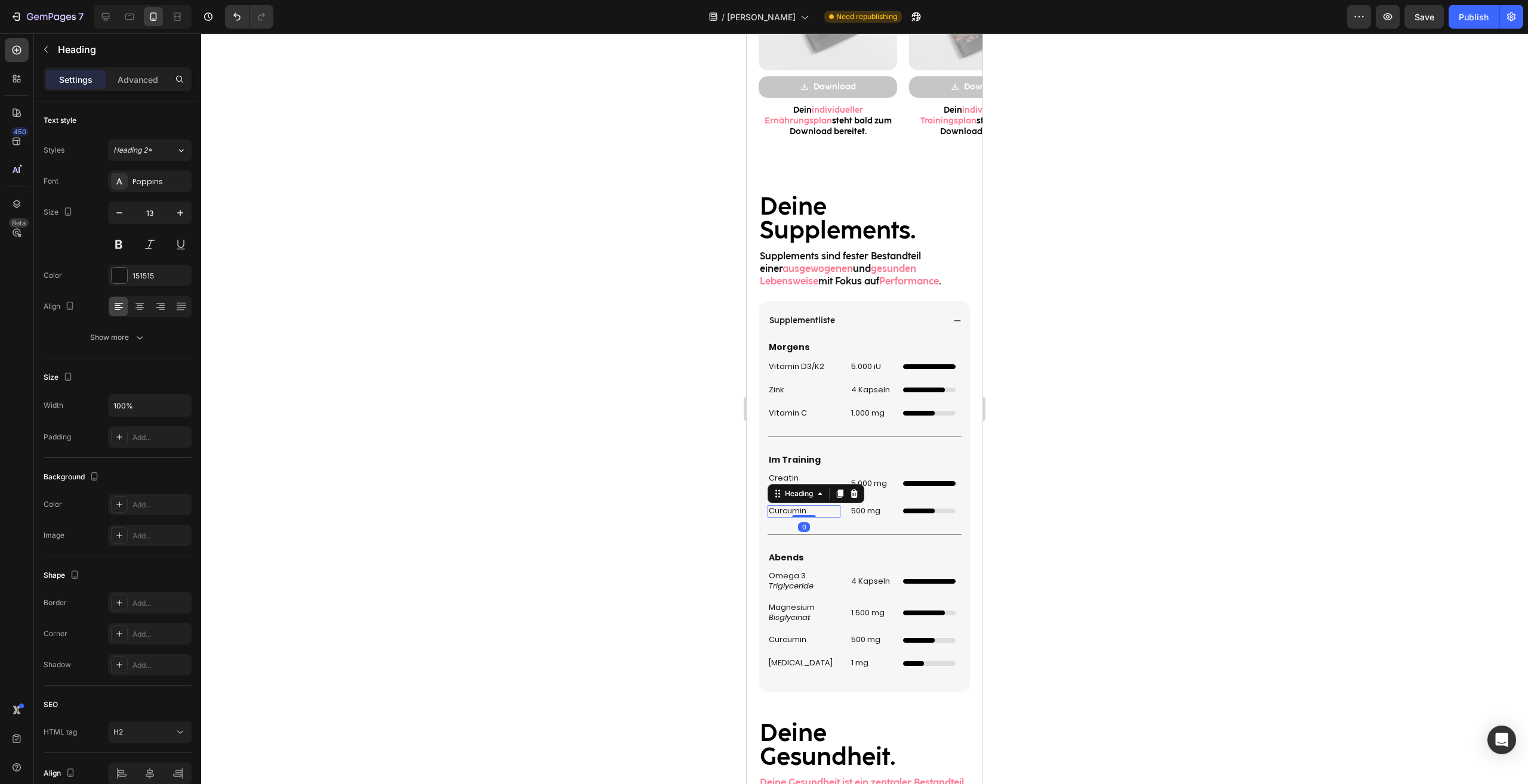
click at [792, 513] on p "Curcumin" at bounding box center [803, 511] width 70 height 10
click at [866, 513] on h2 "500 mg" at bounding box center [871, 512] width 44 height 12
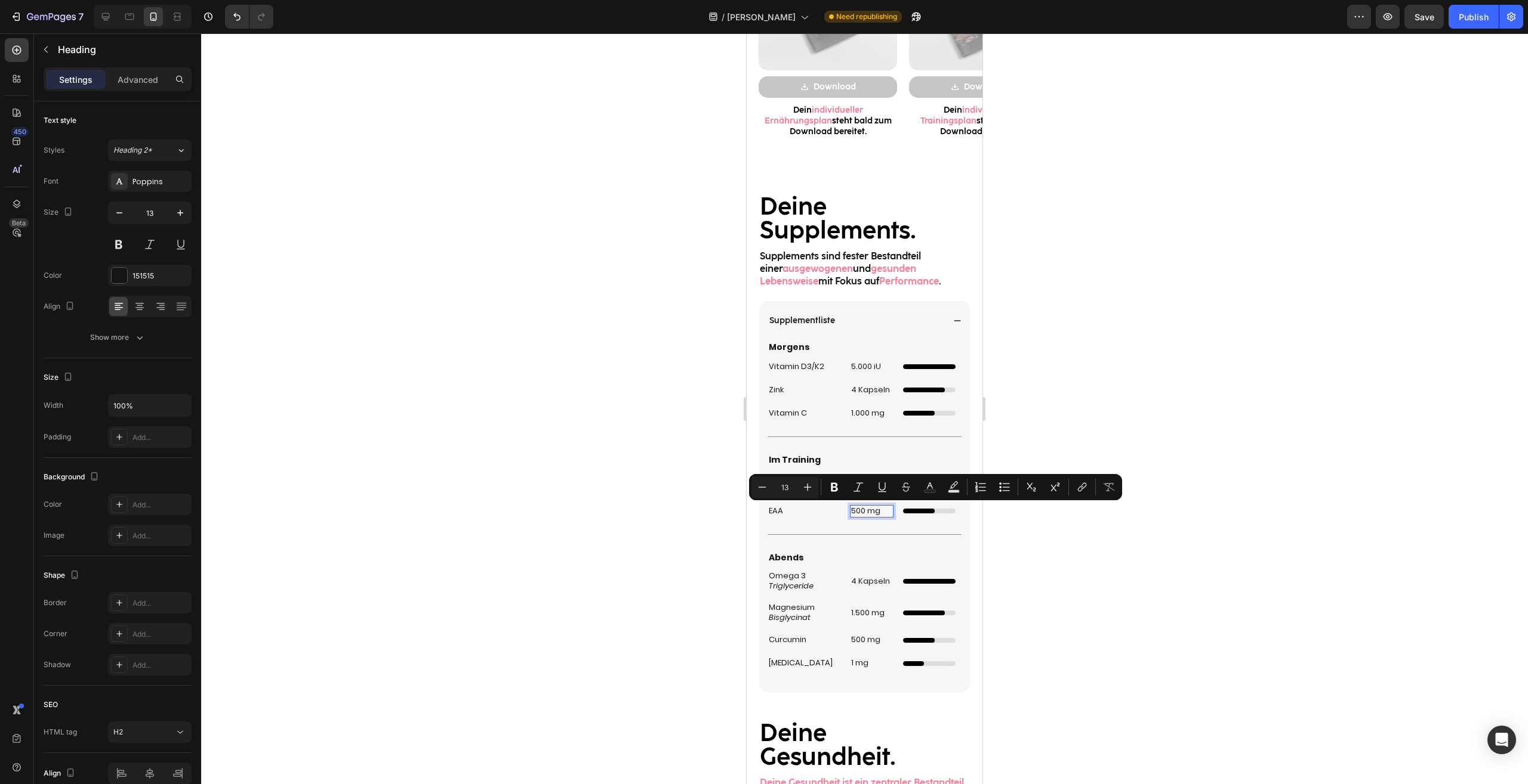
click at [876, 513] on p "500 mg" at bounding box center [872, 511] width 41 height 10
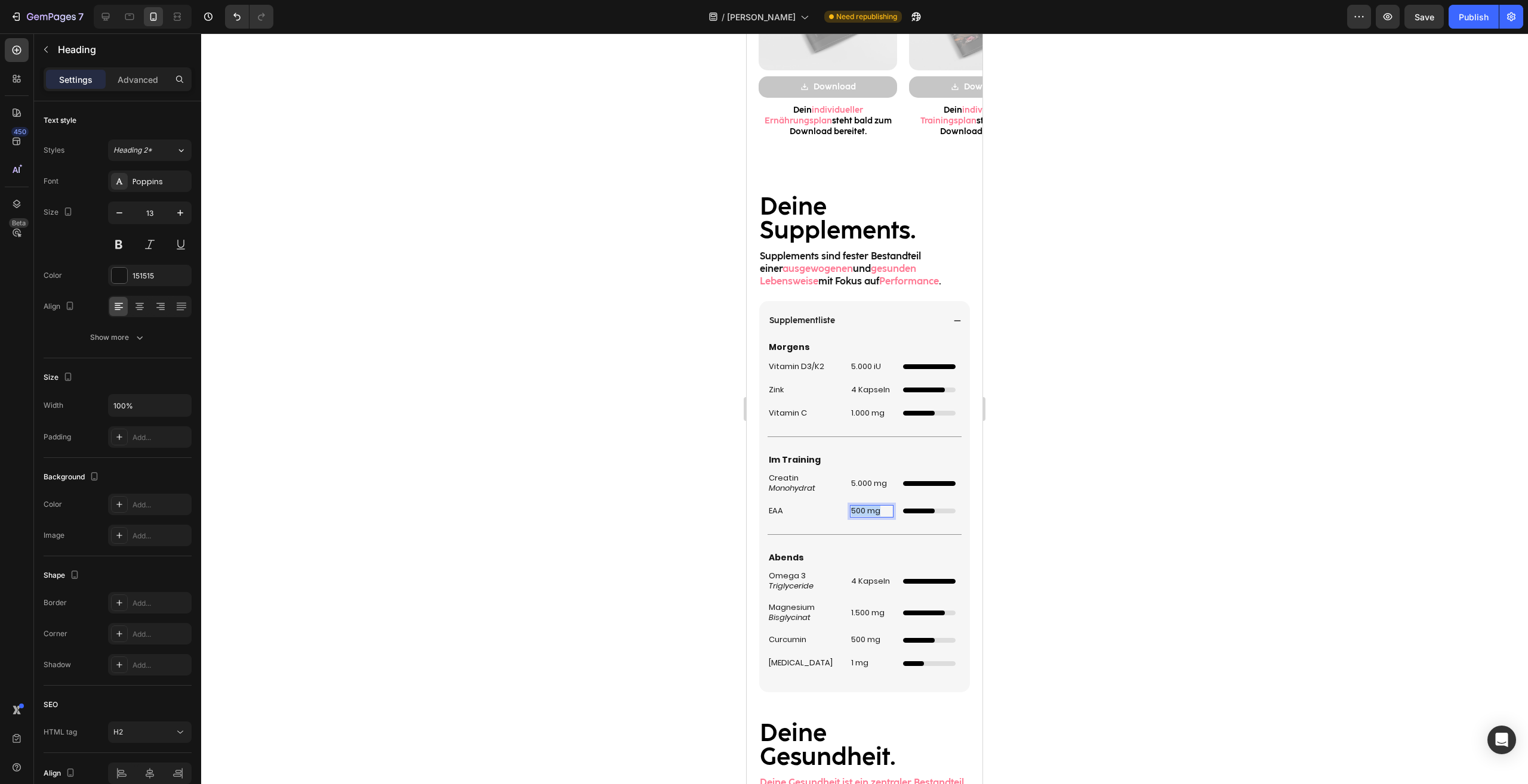
drag, startPoint x: 882, startPoint y: 514, endPoint x: 832, endPoint y: 511, distance: 50.1
click at [849, 511] on h2 "500 mg" at bounding box center [871, 512] width 44 height 12
click at [1132, 489] on div at bounding box center [865, 409] width 1327 height 751
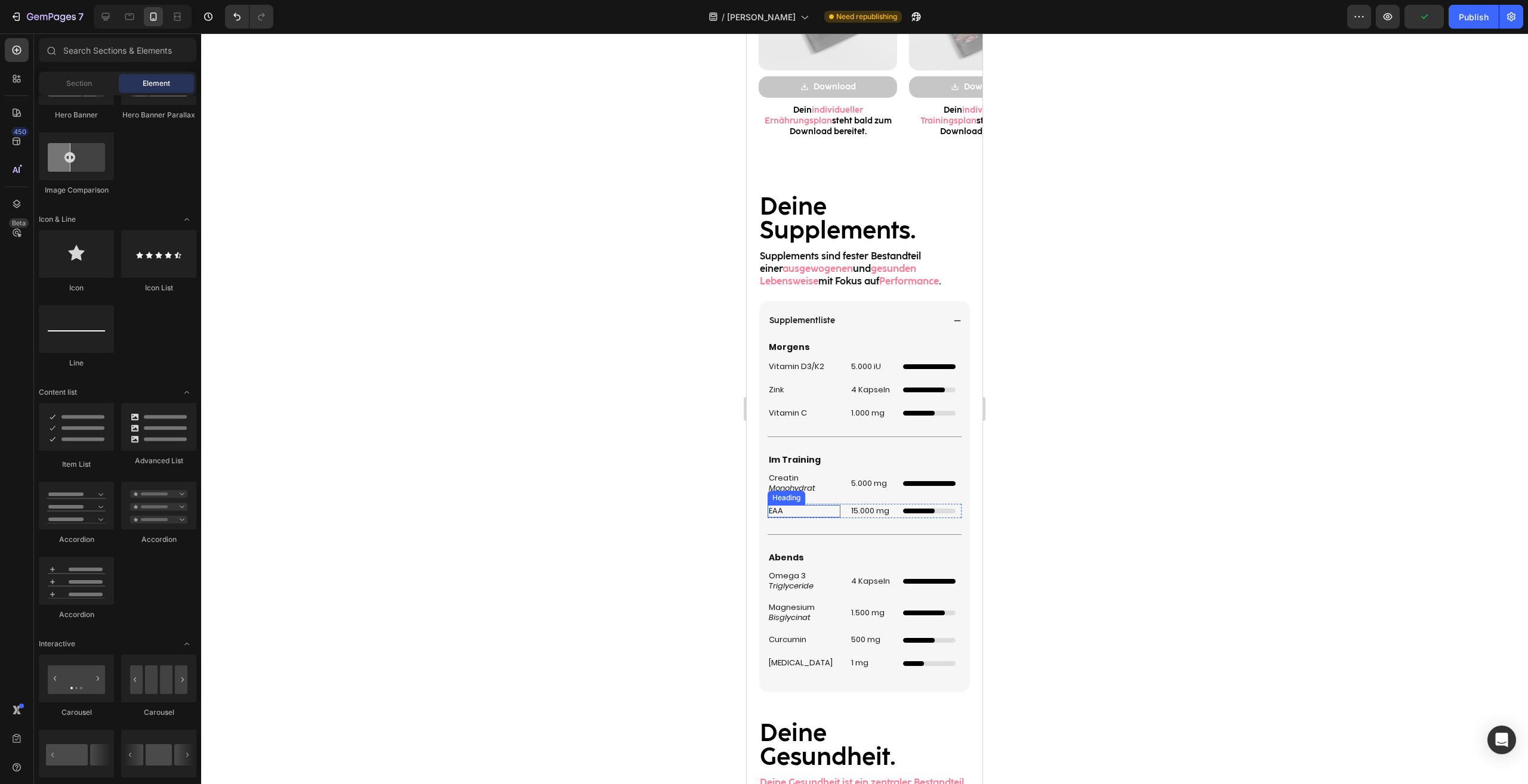
click at [792, 509] on p "EAA" at bounding box center [803, 511] width 70 height 10
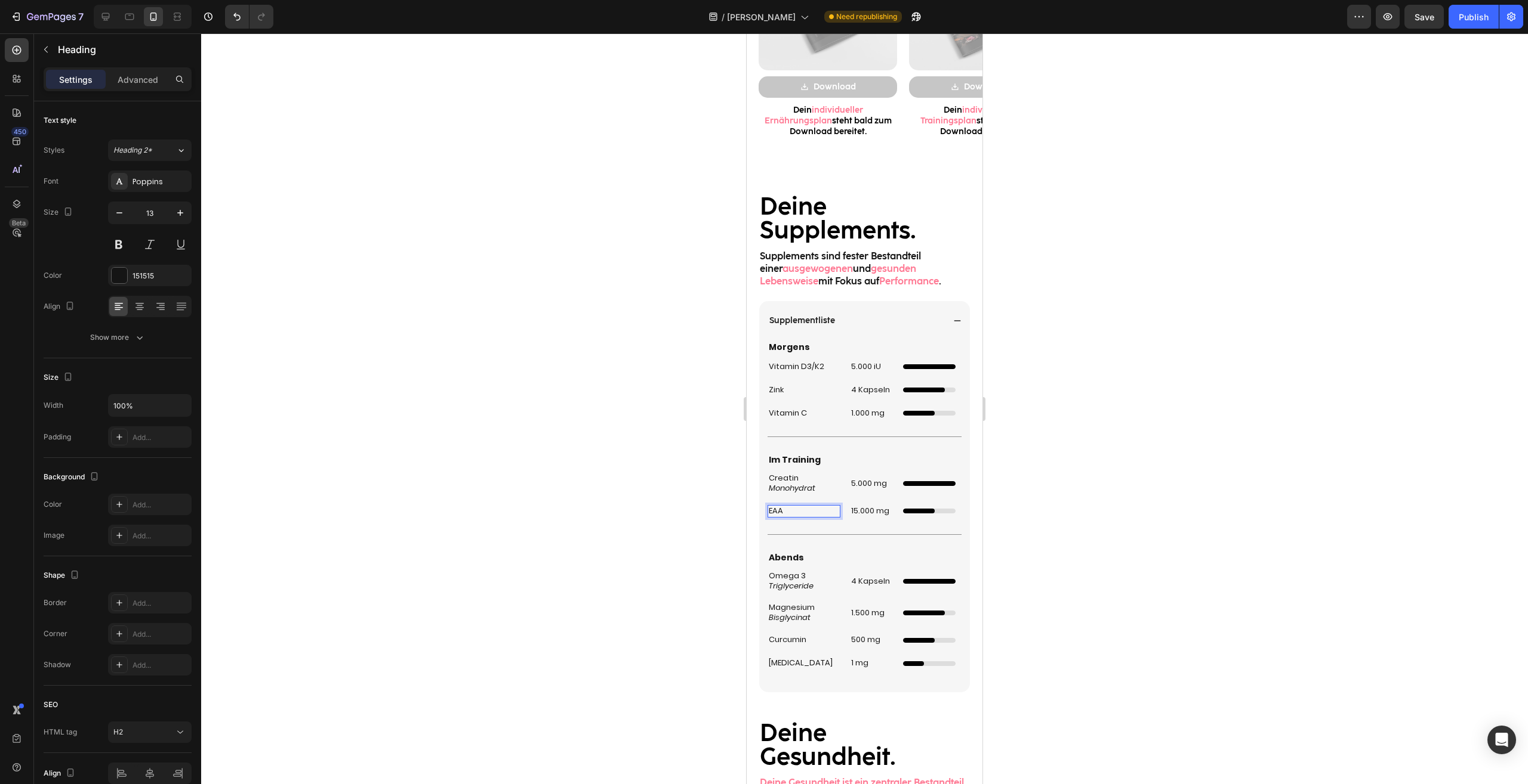
click at [801, 509] on p "EAA" at bounding box center [803, 511] width 70 height 10
click at [789, 513] on p "EAA" at bounding box center [803, 511] width 70 height 10
click at [1111, 502] on div at bounding box center [865, 409] width 1327 height 751
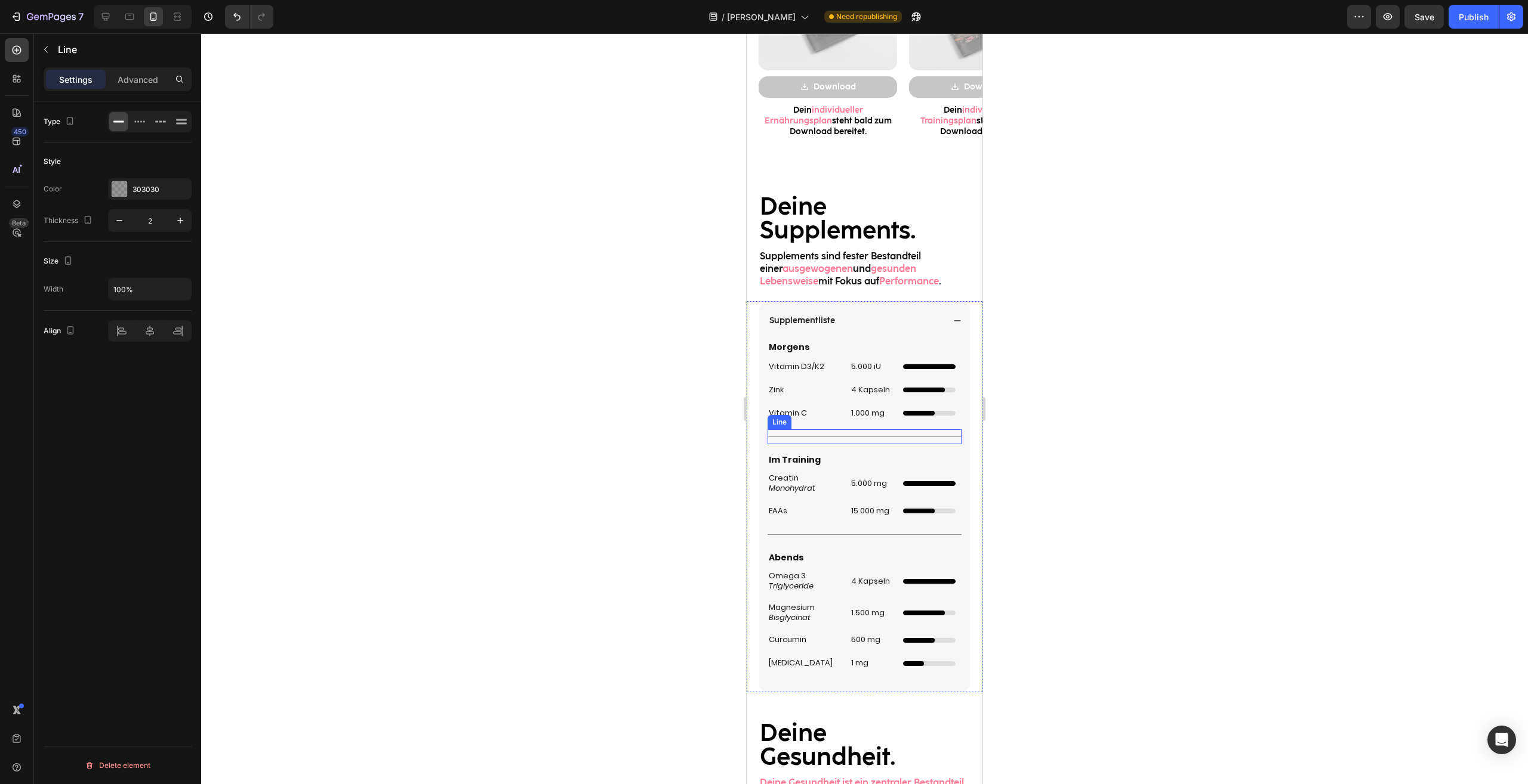
click at [945, 439] on div "Title Line" at bounding box center [865, 436] width 194 height 15
click at [126, 183] on div at bounding box center [118, 189] width 15 height 15
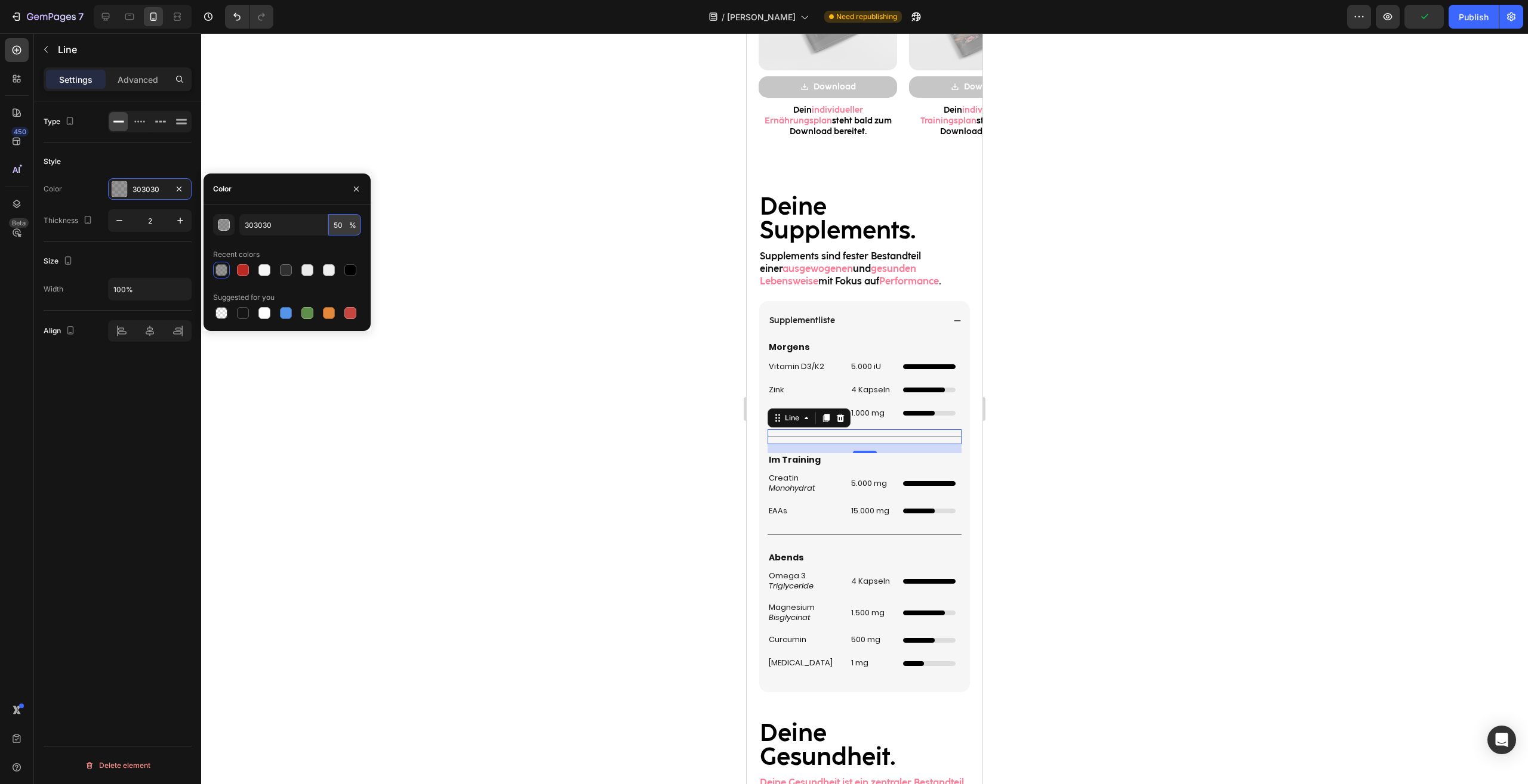
click at [344, 225] on input "50" at bounding box center [345, 225] width 33 height 21
type input "30"
click at [895, 535] on div at bounding box center [865, 534] width 194 height 1
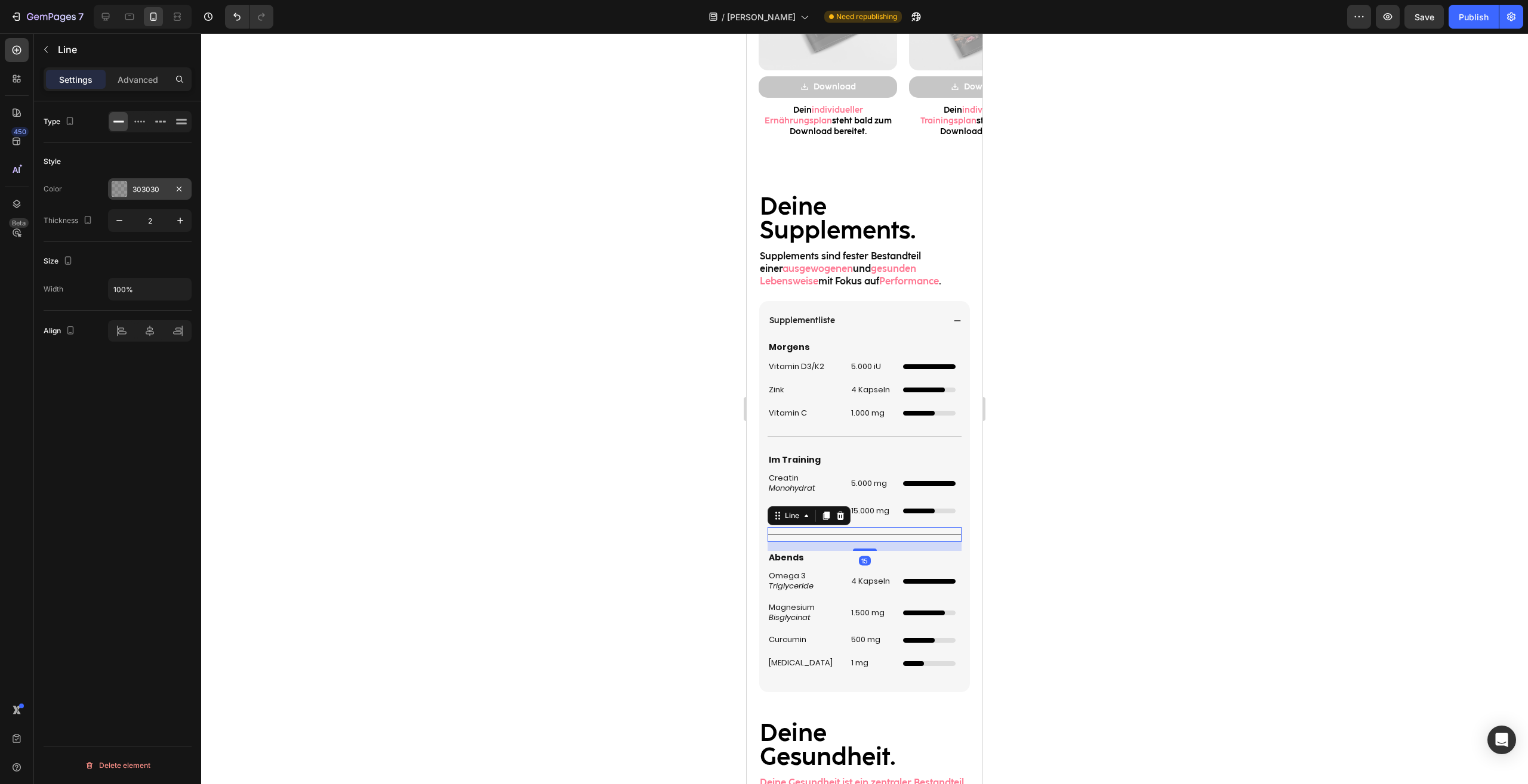
click at [146, 188] on div "303030" at bounding box center [150, 190] width 35 height 11
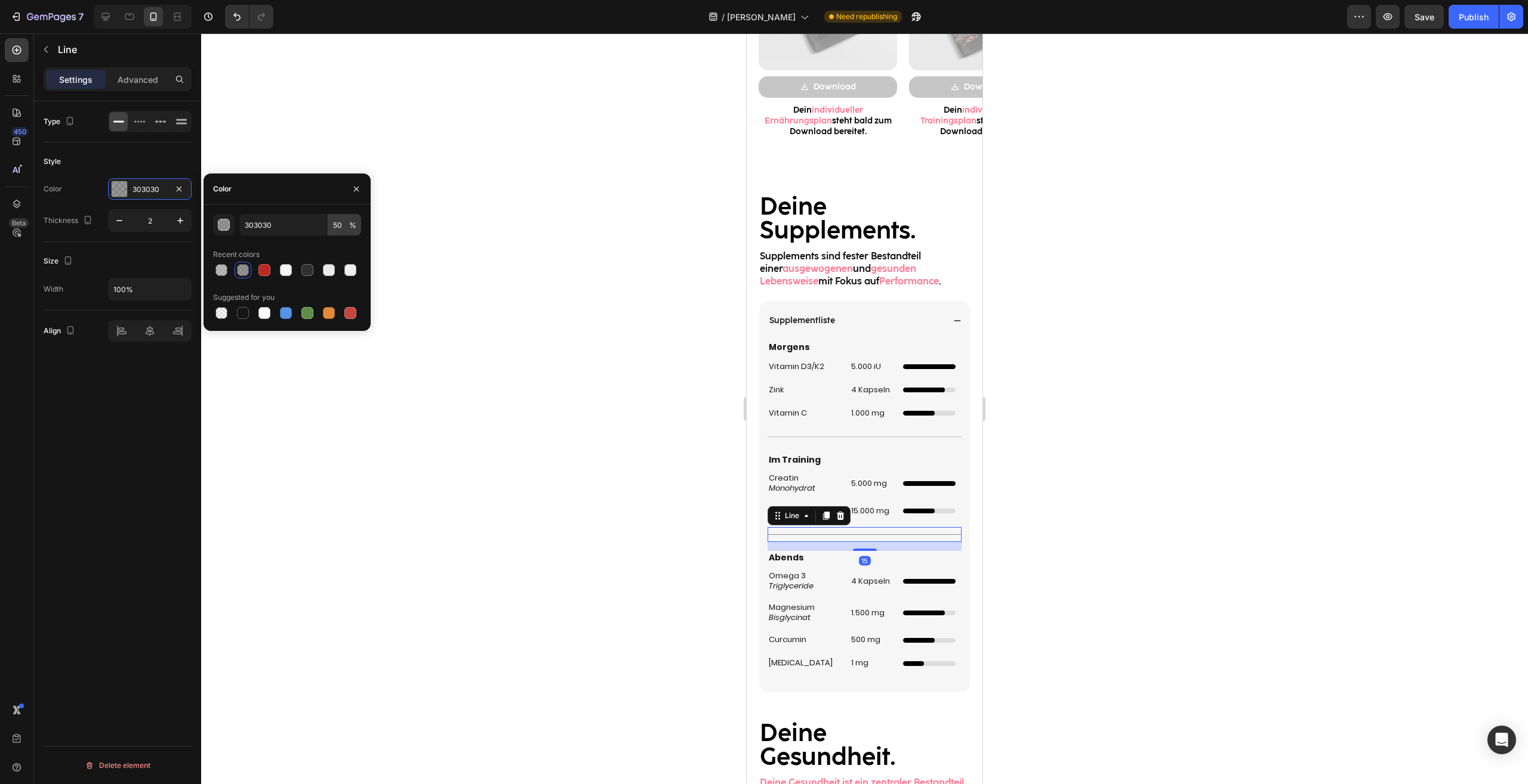
click at [352, 223] on span "%" at bounding box center [353, 225] width 7 height 11
click at [339, 222] on input "50" at bounding box center [345, 225] width 33 height 21
type input "30"
click at [1170, 376] on div at bounding box center [865, 409] width 1327 height 751
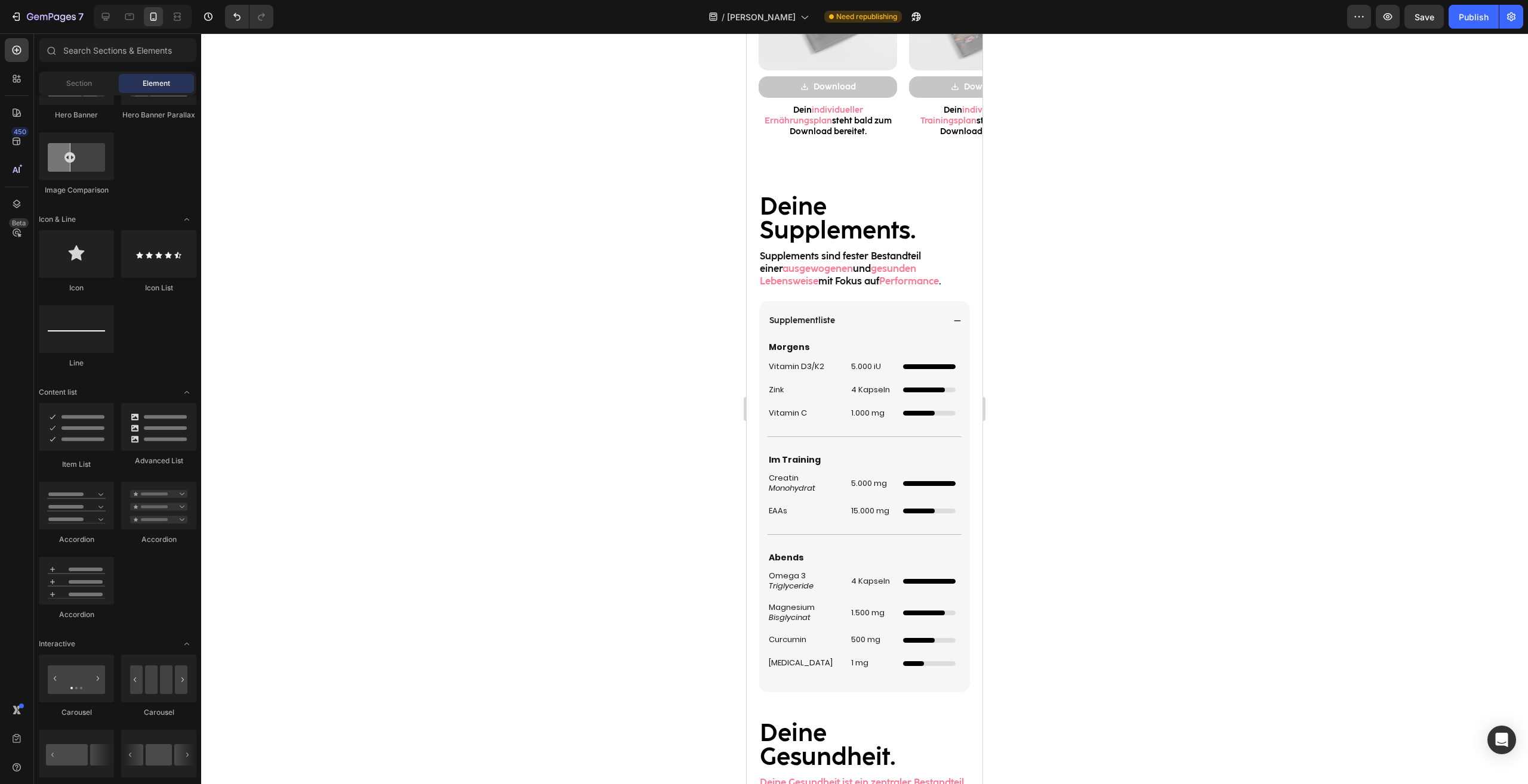
click at [1170, 376] on div at bounding box center [865, 409] width 1327 height 751
click at [1085, 428] on div at bounding box center [865, 409] width 1327 height 751
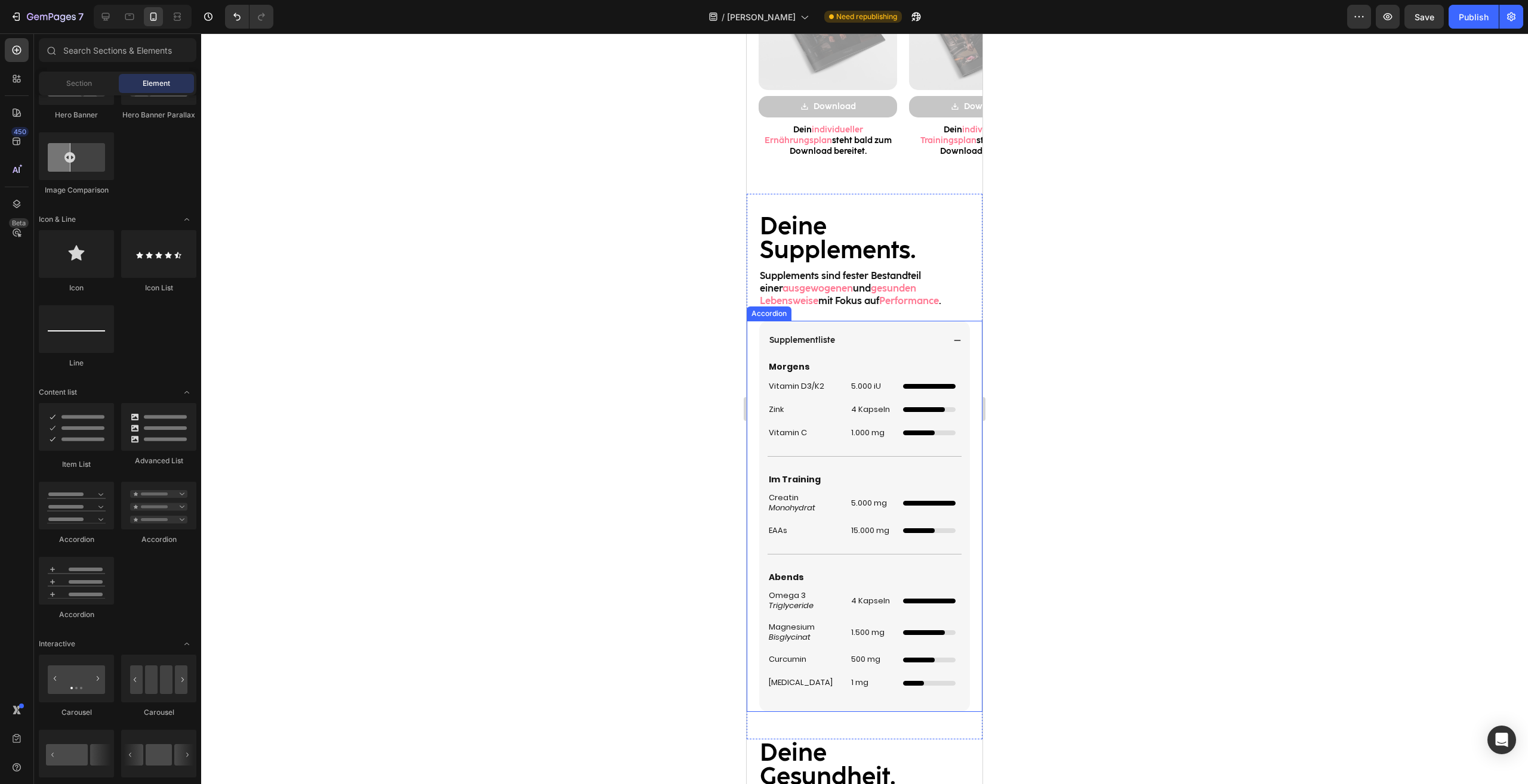
scroll to position [1338, 0]
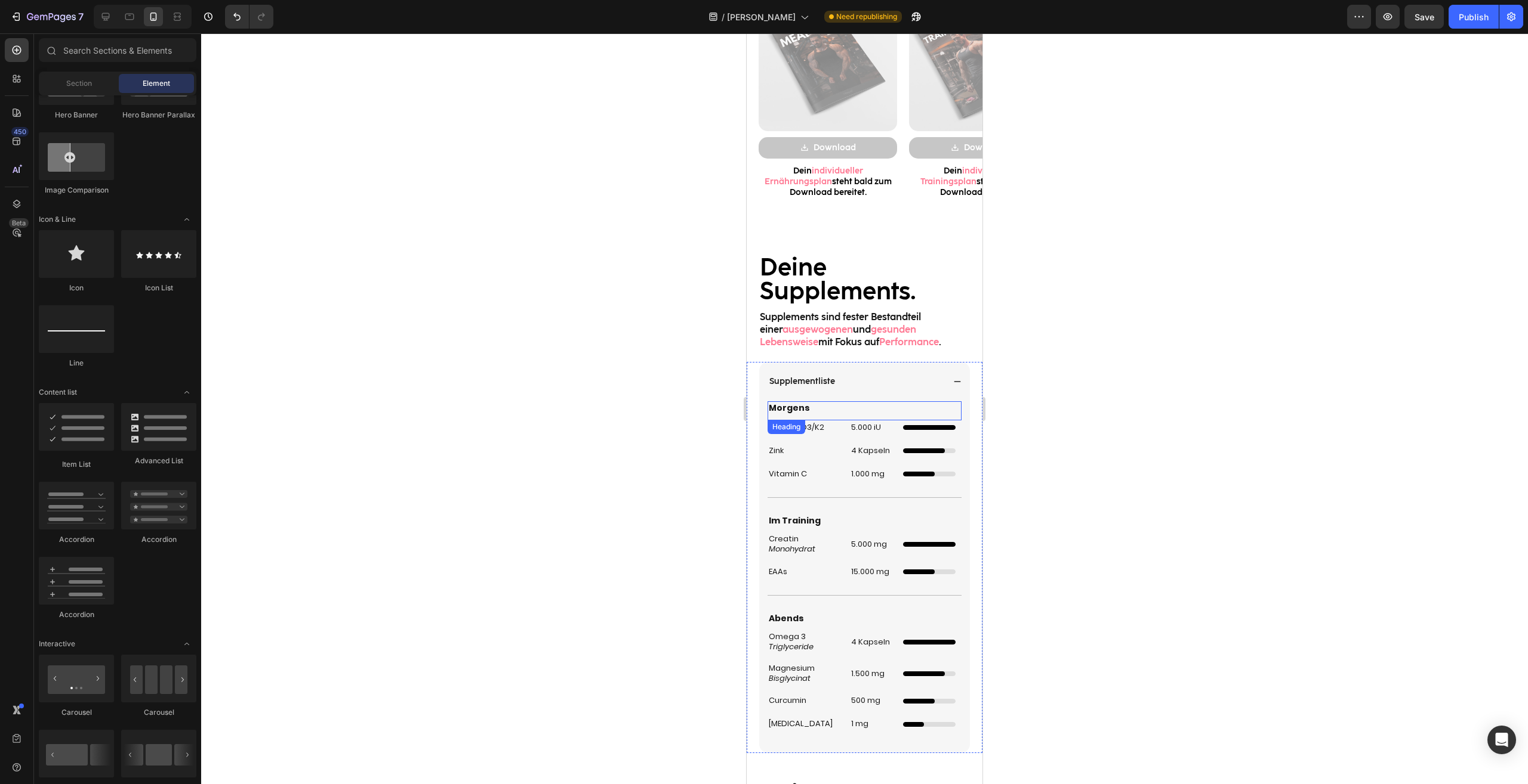
click at [802, 406] on p "Morgens" at bounding box center [864, 408] width 191 height 11
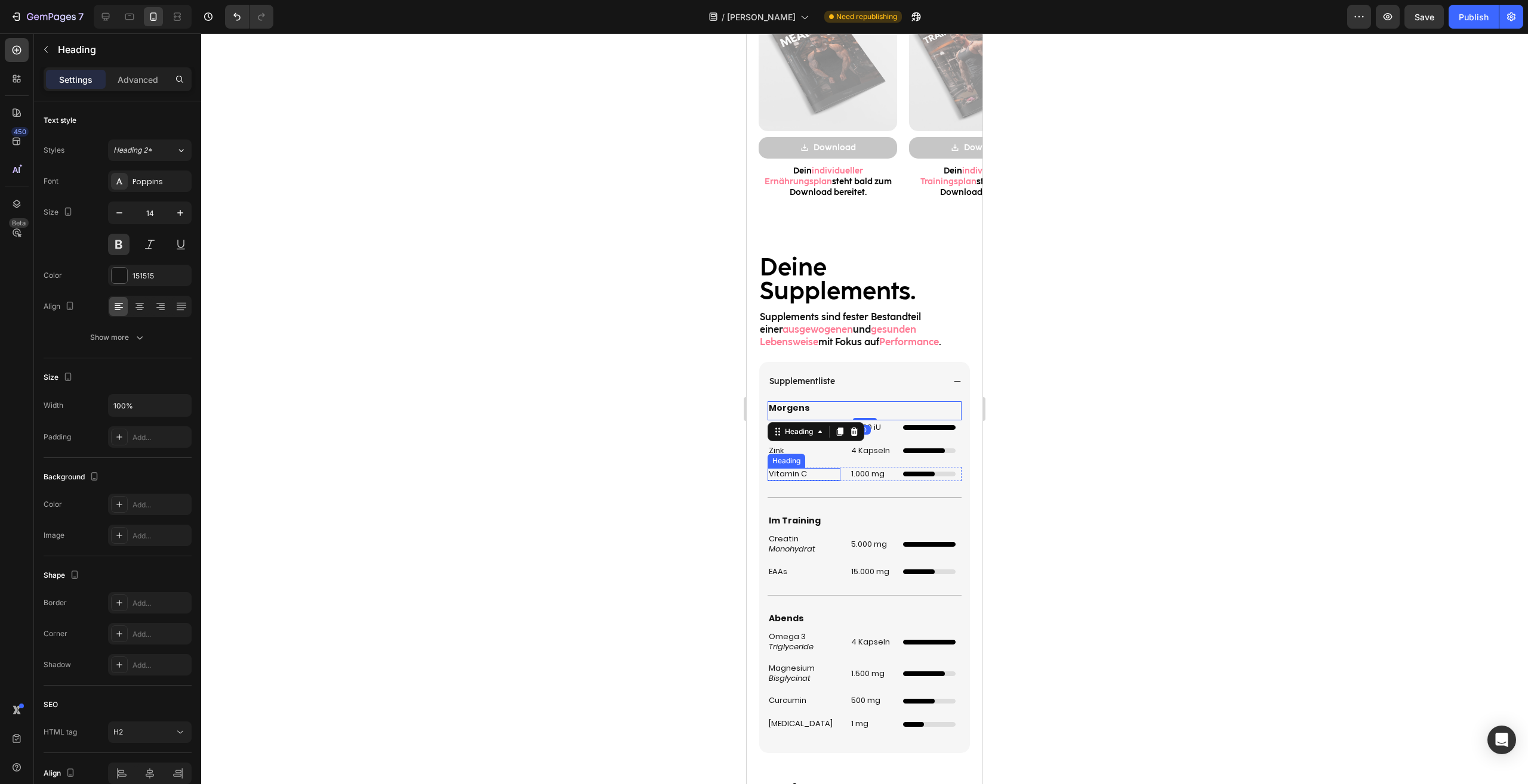
click at [778, 469] on h2 "Vitamin C" at bounding box center [804, 474] width 73 height 12
click at [798, 408] on p "Morgens" at bounding box center [864, 408] width 191 height 11
click at [113, 214] on icon "button" at bounding box center [118, 213] width 12 height 12
type input "13"
click at [800, 521] on p "Im Training" at bounding box center [864, 520] width 191 height 11
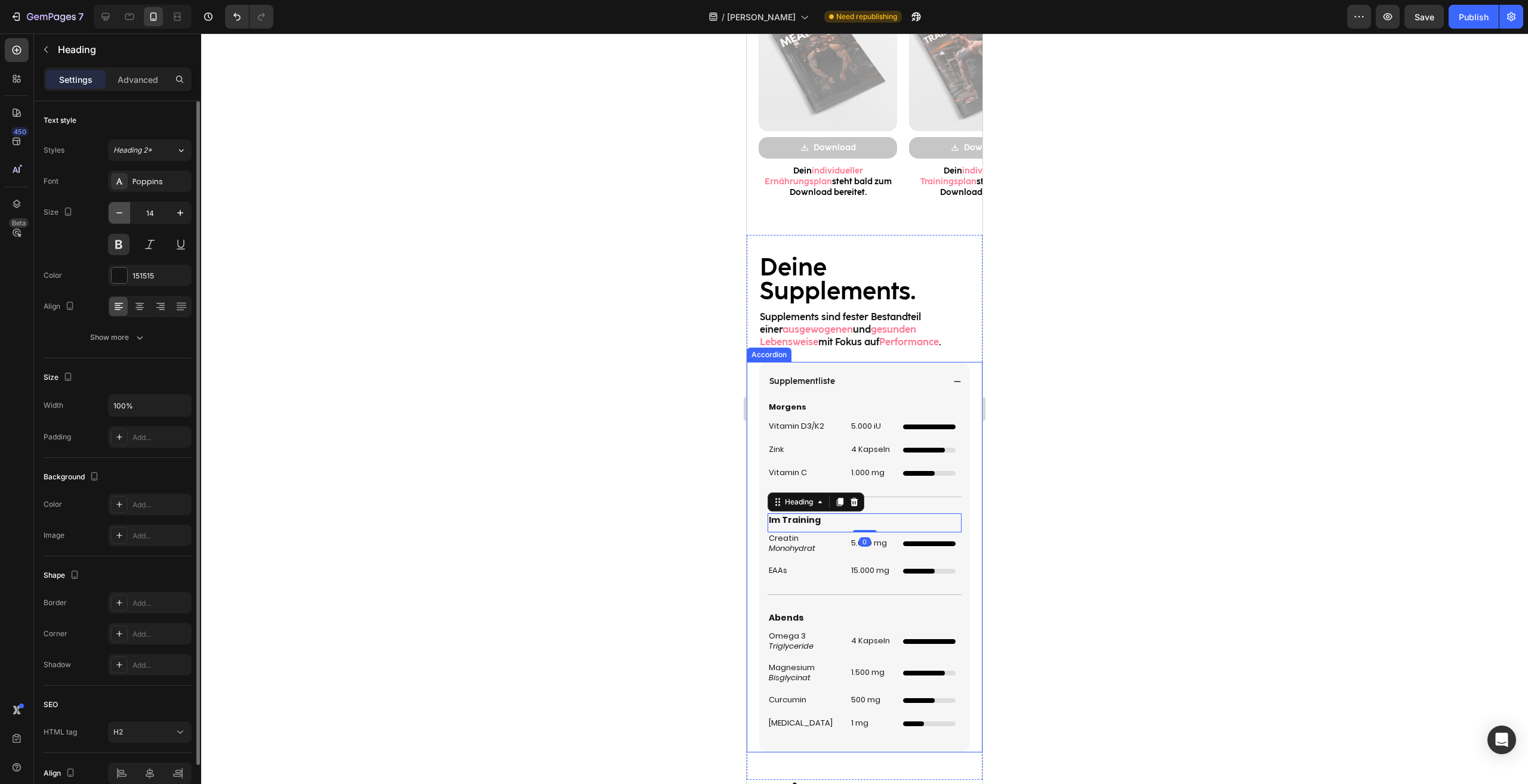
drag, startPoint x: 115, startPoint y: 212, endPoint x: 41, endPoint y: 606, distance: 400.9
click at [115, 212] on icon "button" at bounding box center [118, 213] width 12 height 12
type input "13"
click at [787, 616] on p "Abends" at bounding box center [864, 618] width 191 height 11
click at [116, 218] on icon "button" at bounding box center [118, 213] width 12 height 12
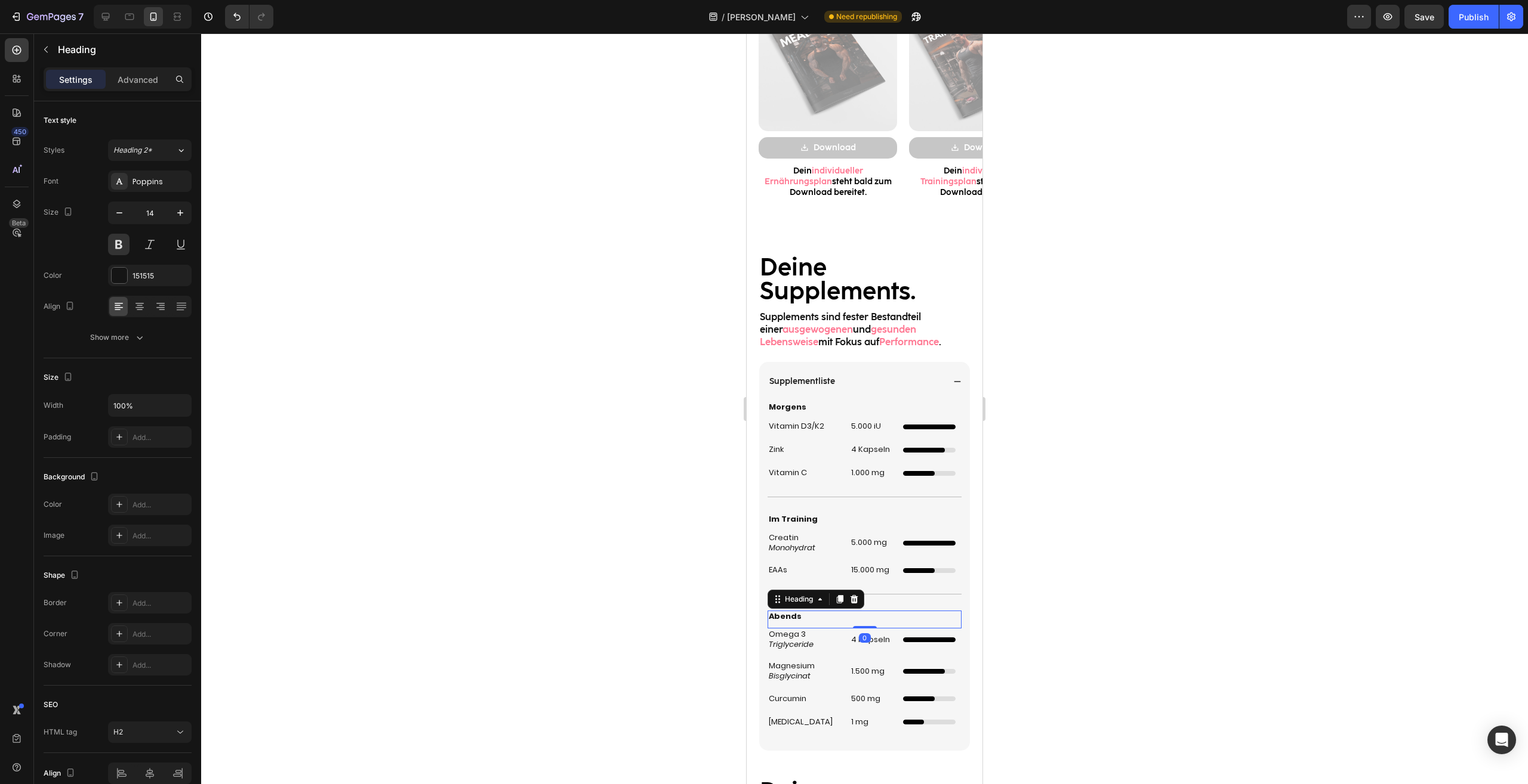
type input "13"
click at [1143, 339] on div at bounding box center [865, 409] width 1327 height 751
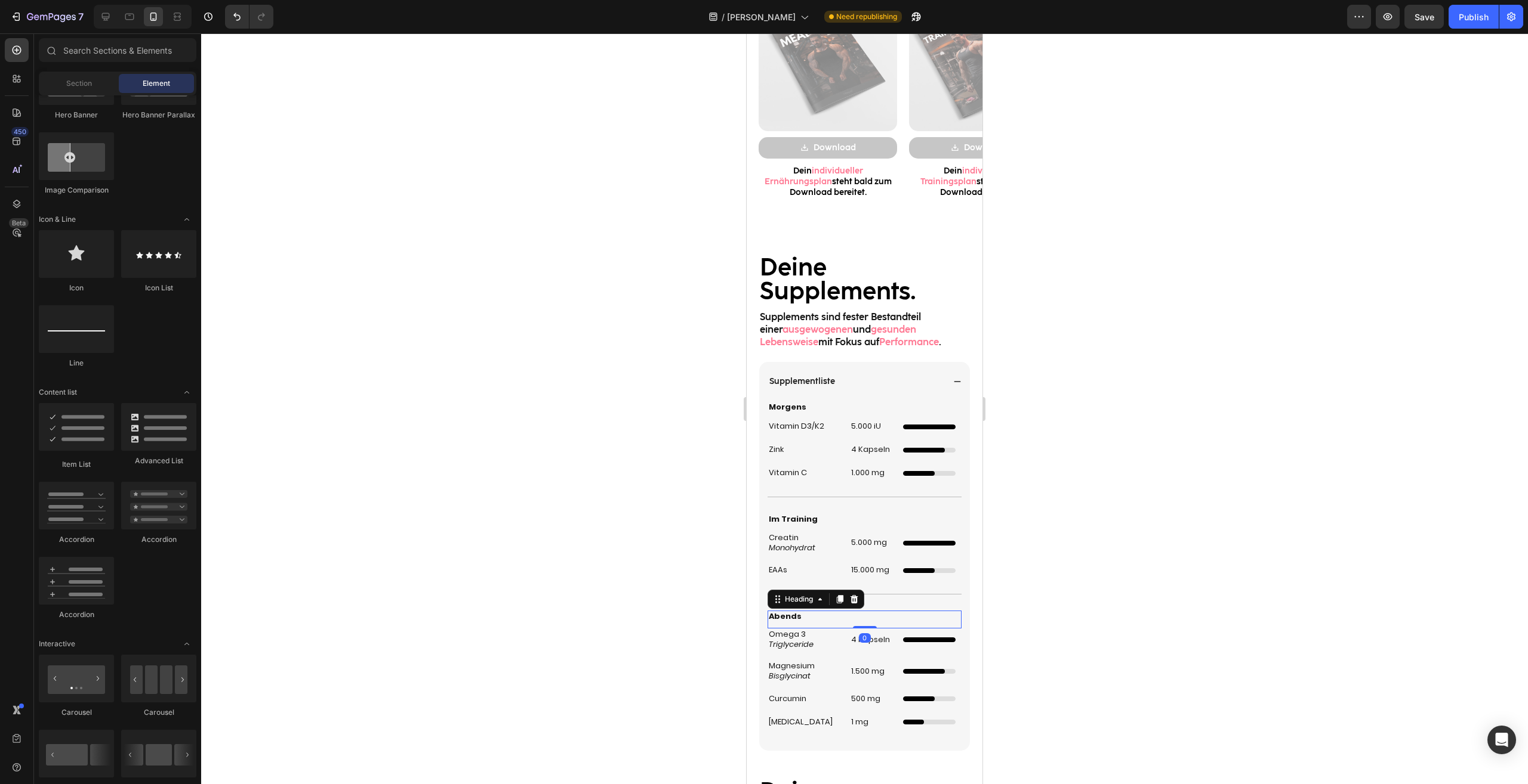
scroll to position [659, 0]
click at [1478, 24] on button "Publish" at bounding box center [1473, 16] width 50 height 24
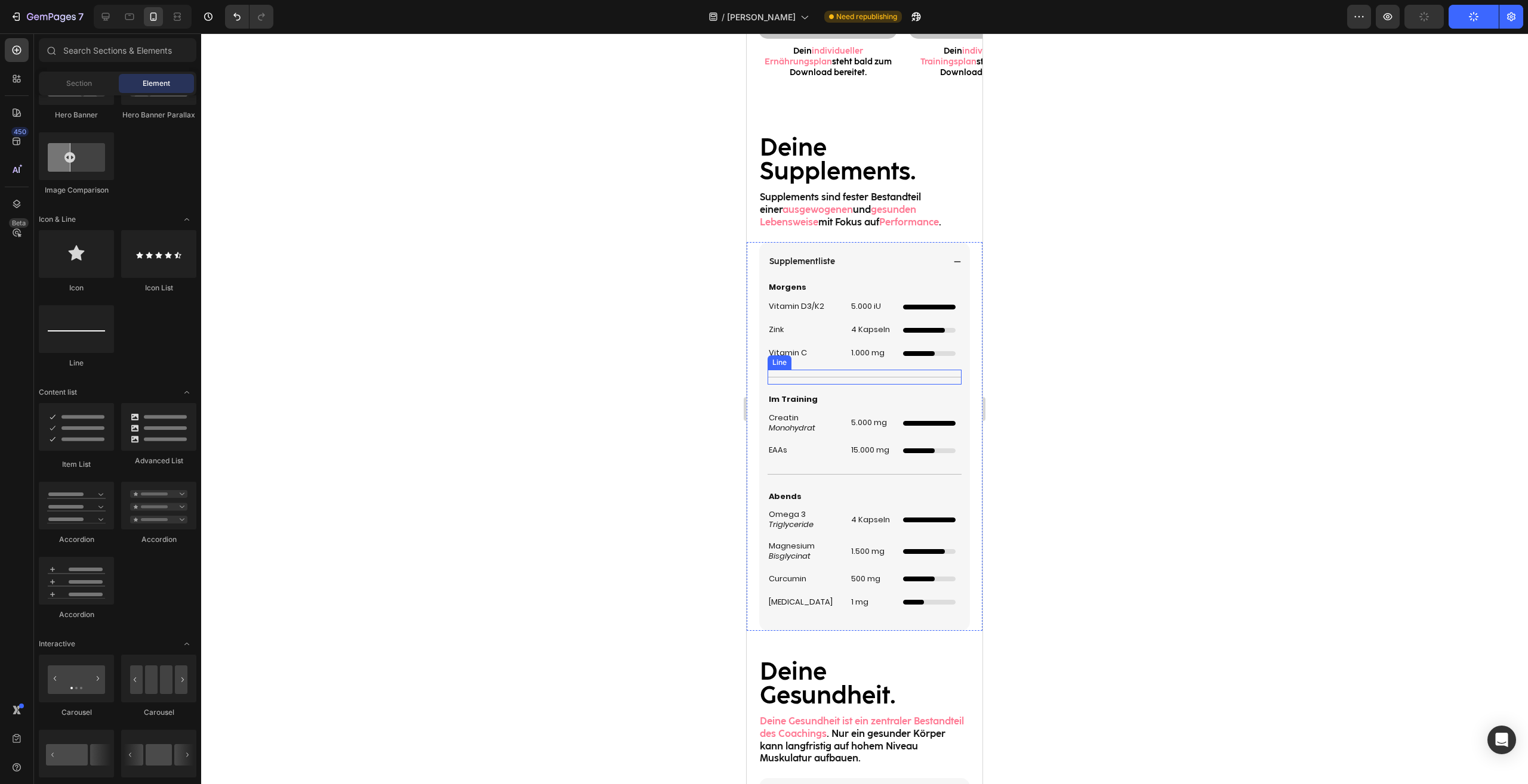
scroll to position [1459, 0]
click at [1067, 305] on div at bounding box center [865, 409] width 1327 height 751
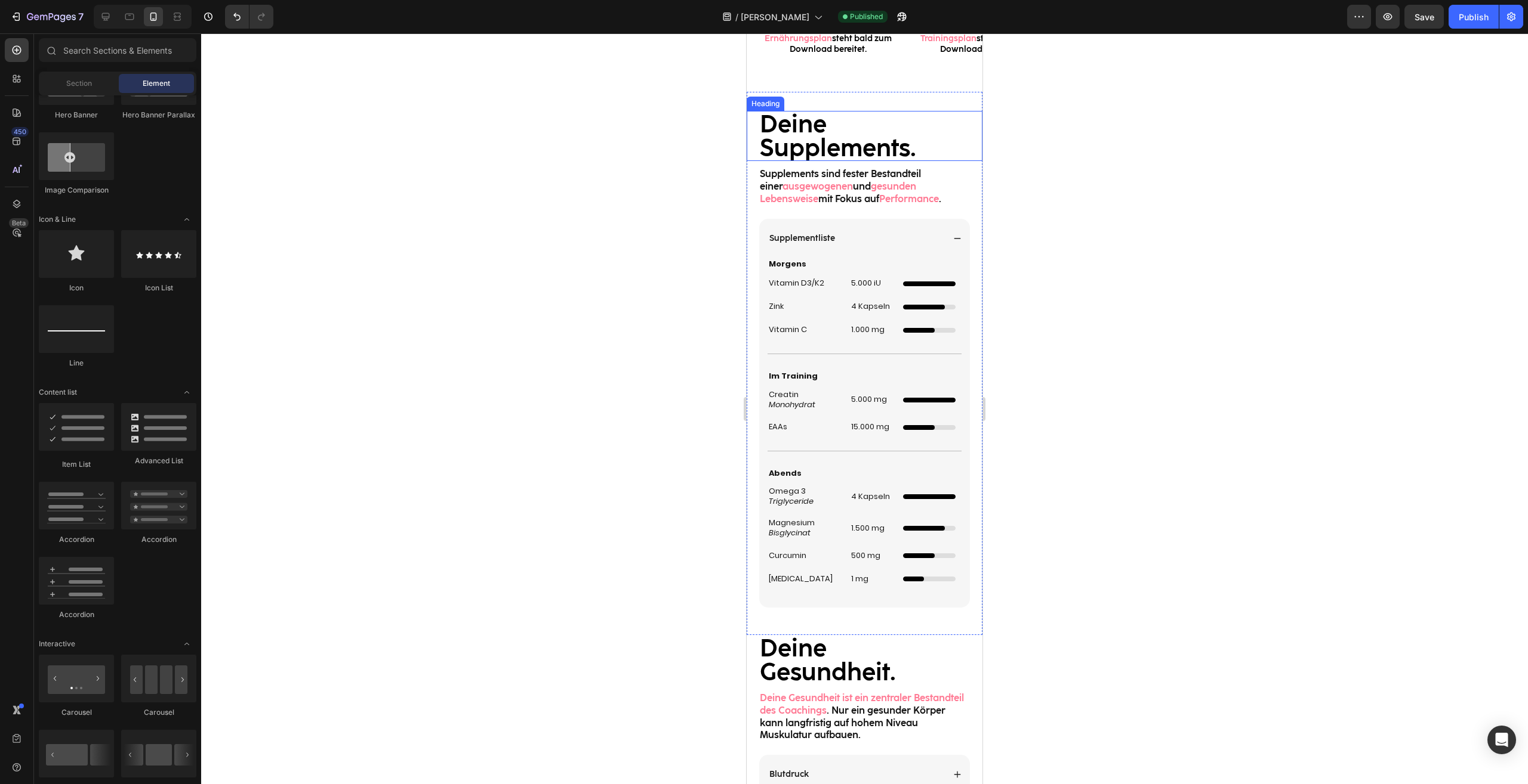
scroll to position [1399, 0]
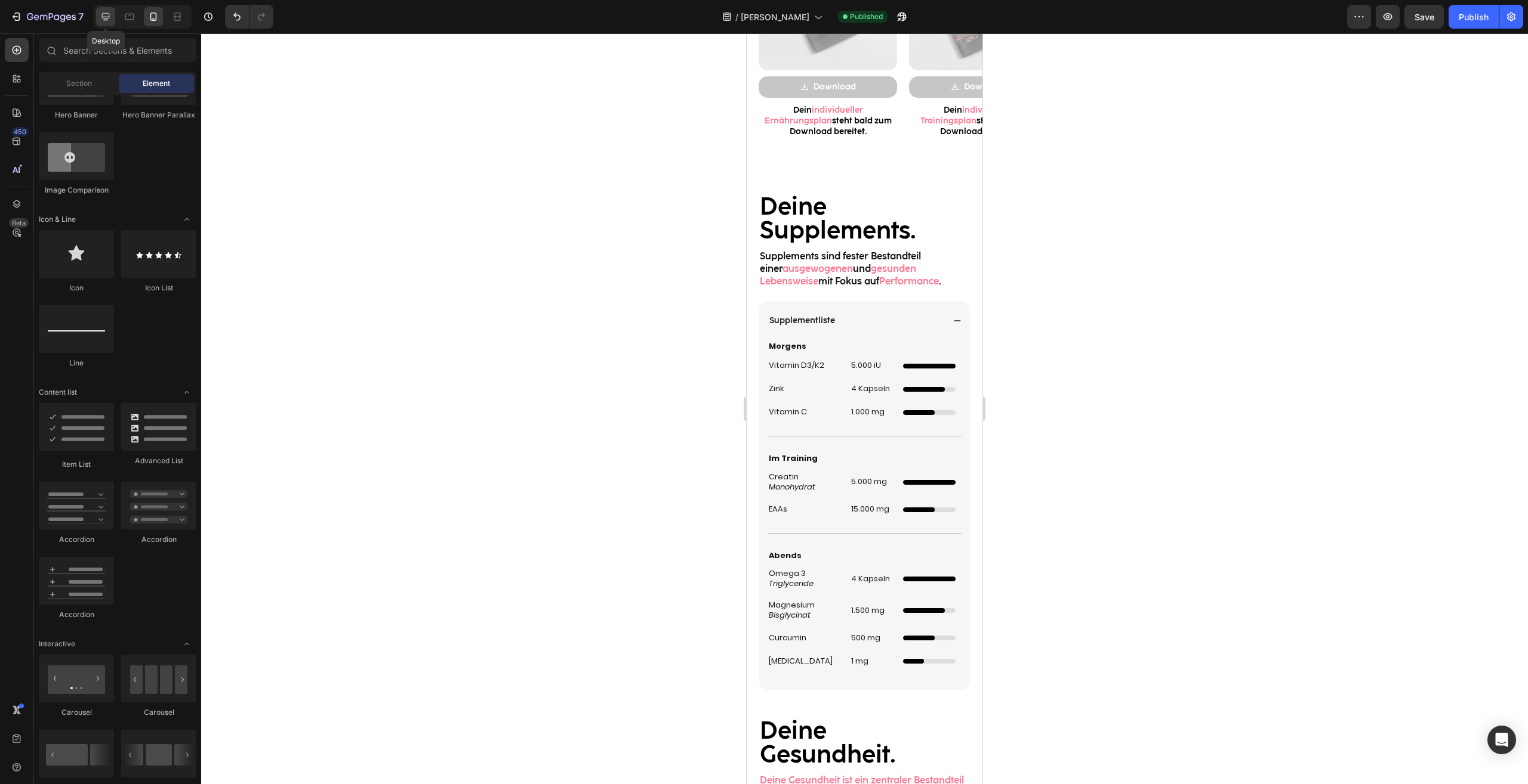
click at [110, 19] on icon at bounding box center [105, 16] width 12 height 12
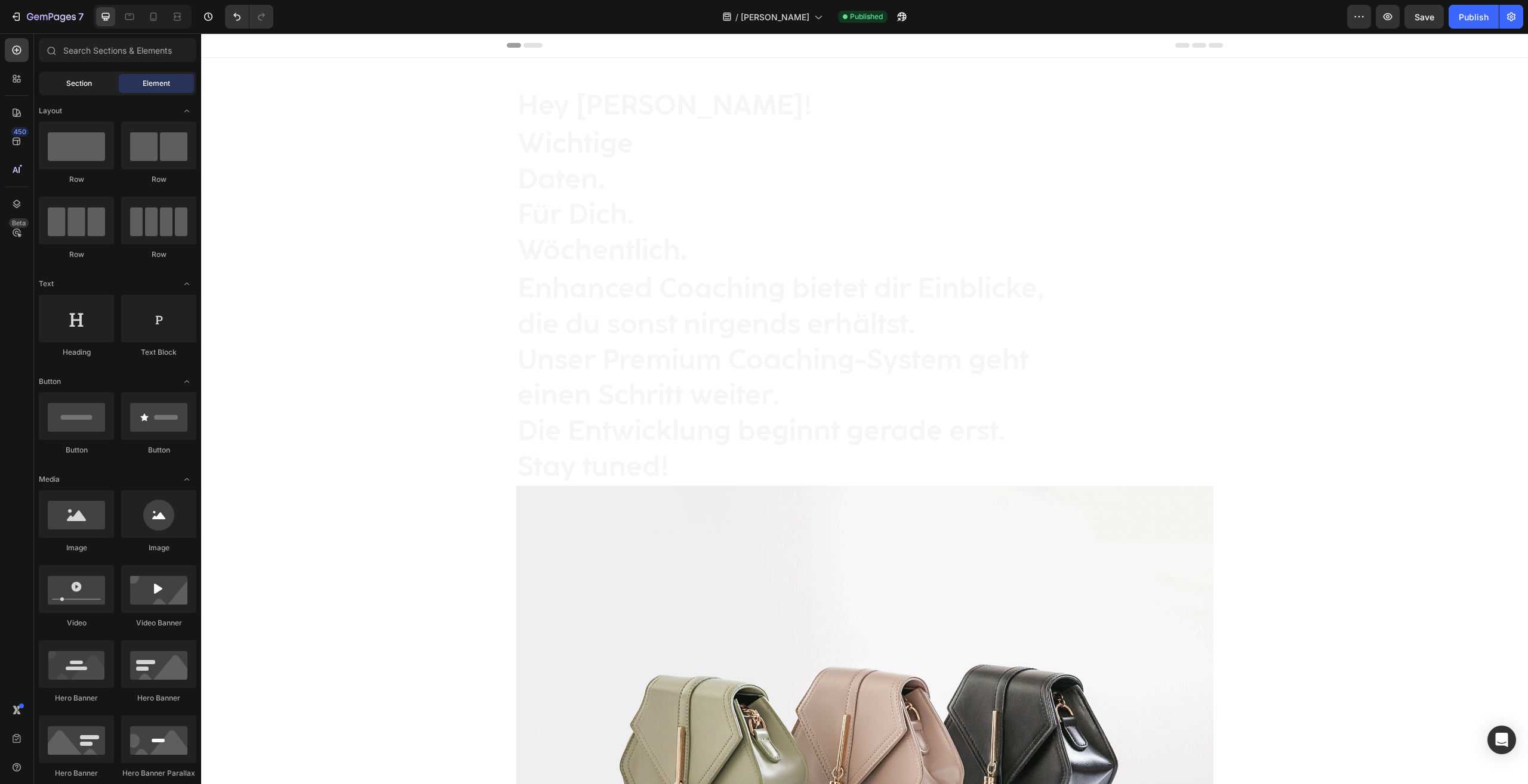
click at [97, 85] on div "Section" at bounding box center [78, 83] width 75 height 19
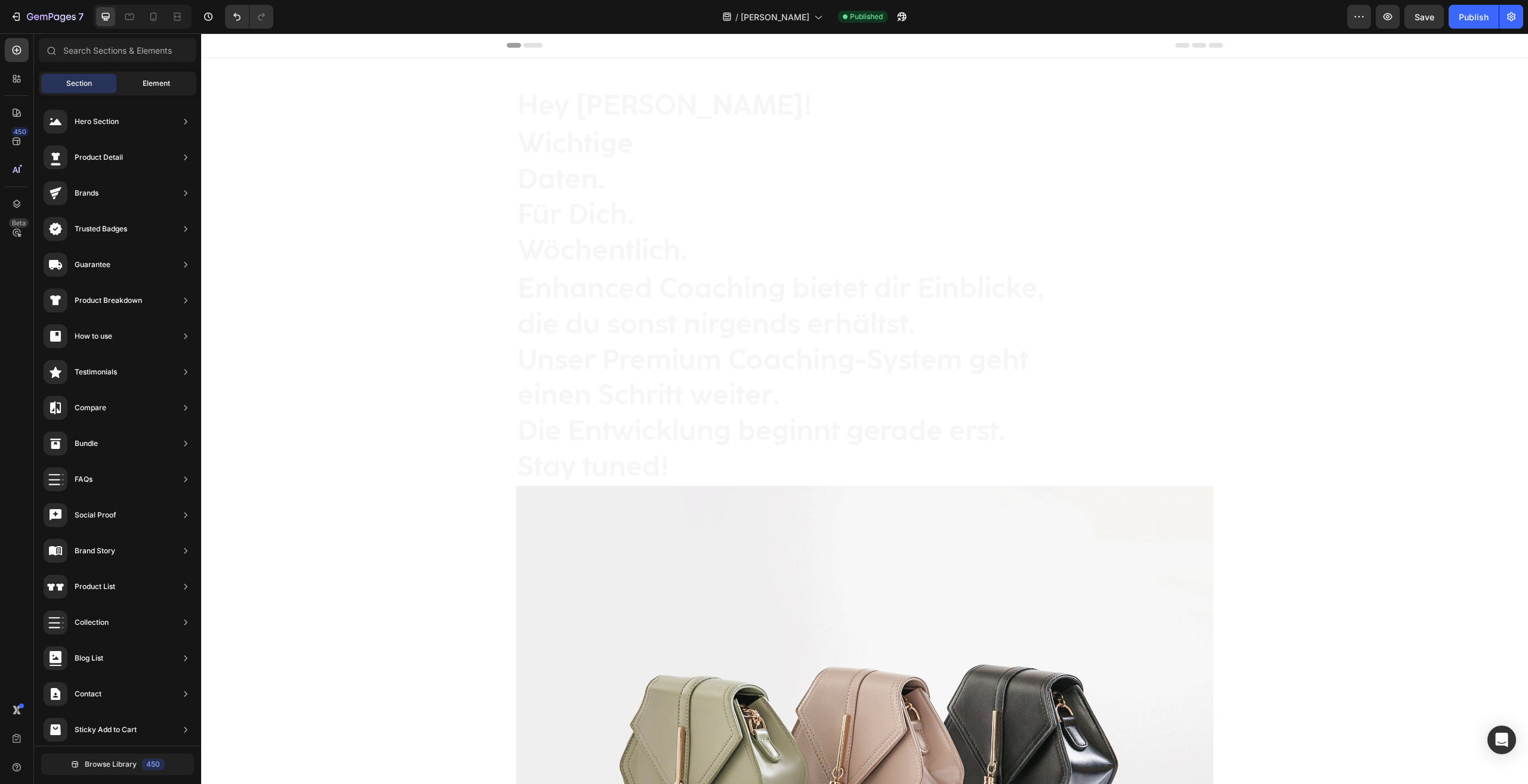
click at [179, 85] on div "Element" at bounding box center [156, 83] width 75 height 19
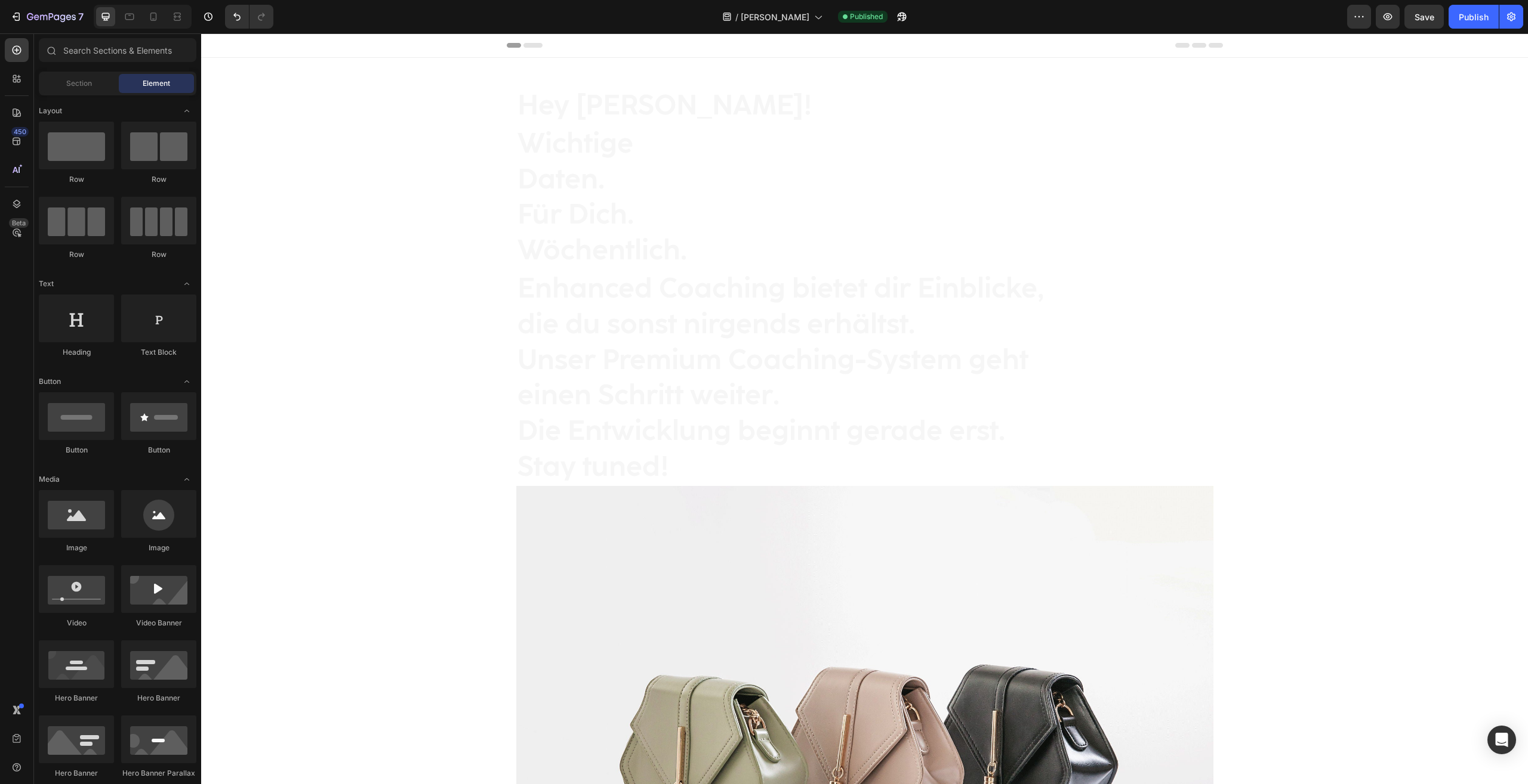
click at [451, 38] on div "Header" at bounding box center [865, 45] width 1327 height 24
click at [402, 66] on div "Hey Nadir! Heading Wichtige Daten. Für Dich. Wöchentlich. Heading Enhanced Coac…" at bounding box center [865, 552] width 1327 height 988
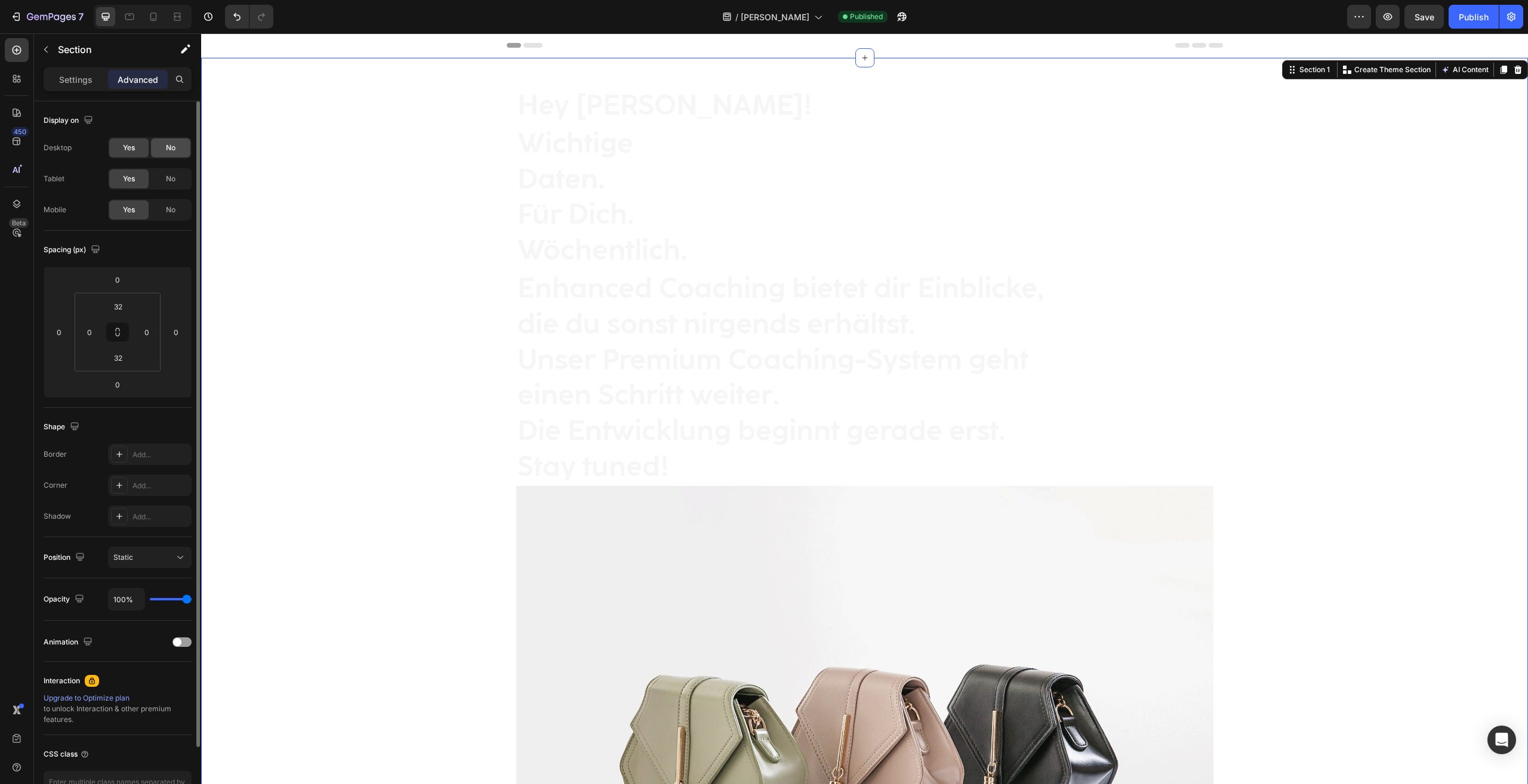
click at [171, 150] on span "No" at bounding box center [170, 148] width 10 height 11
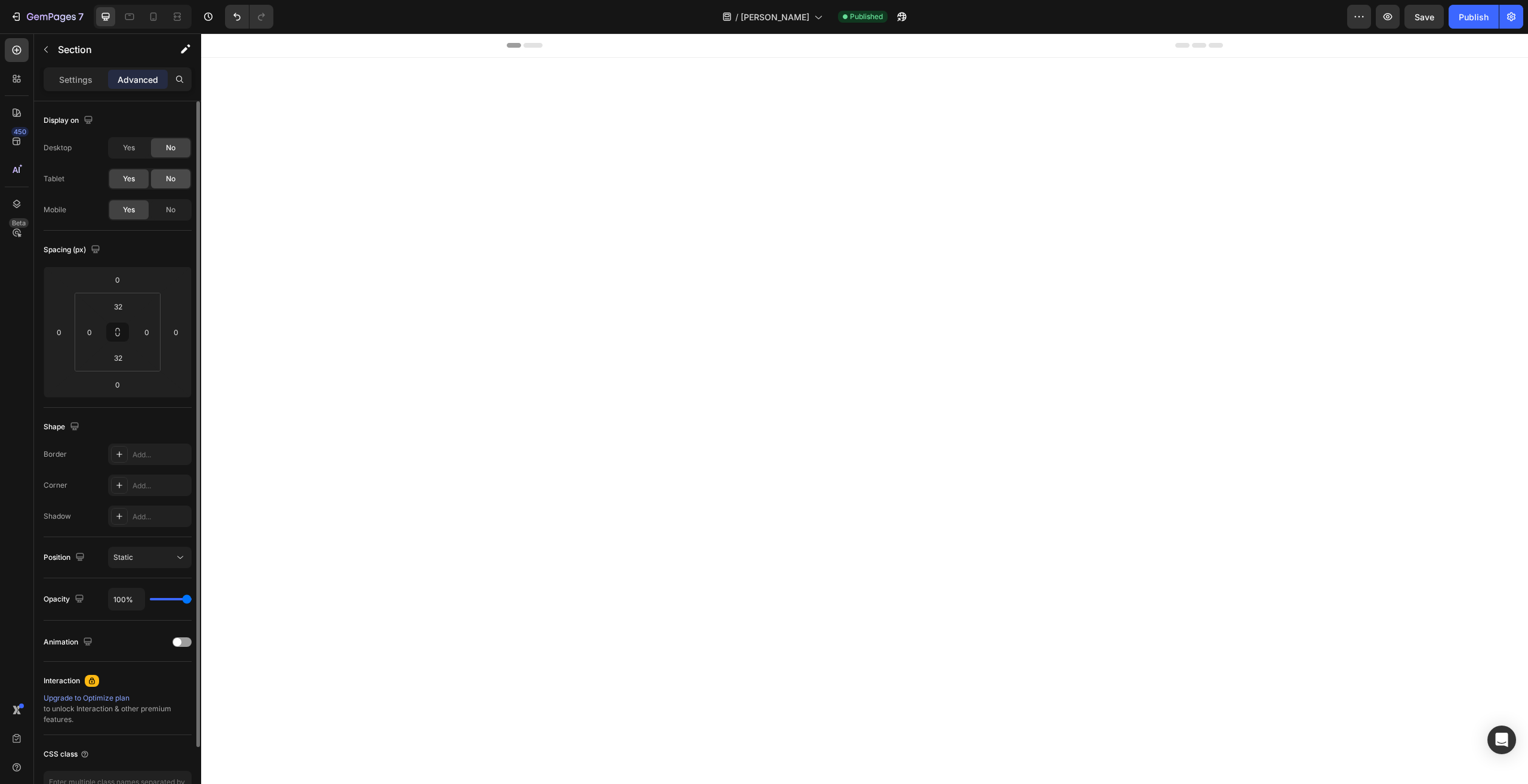
click at [169, 182] on span "No" at bounding box center [170, 179] width 10 height 11
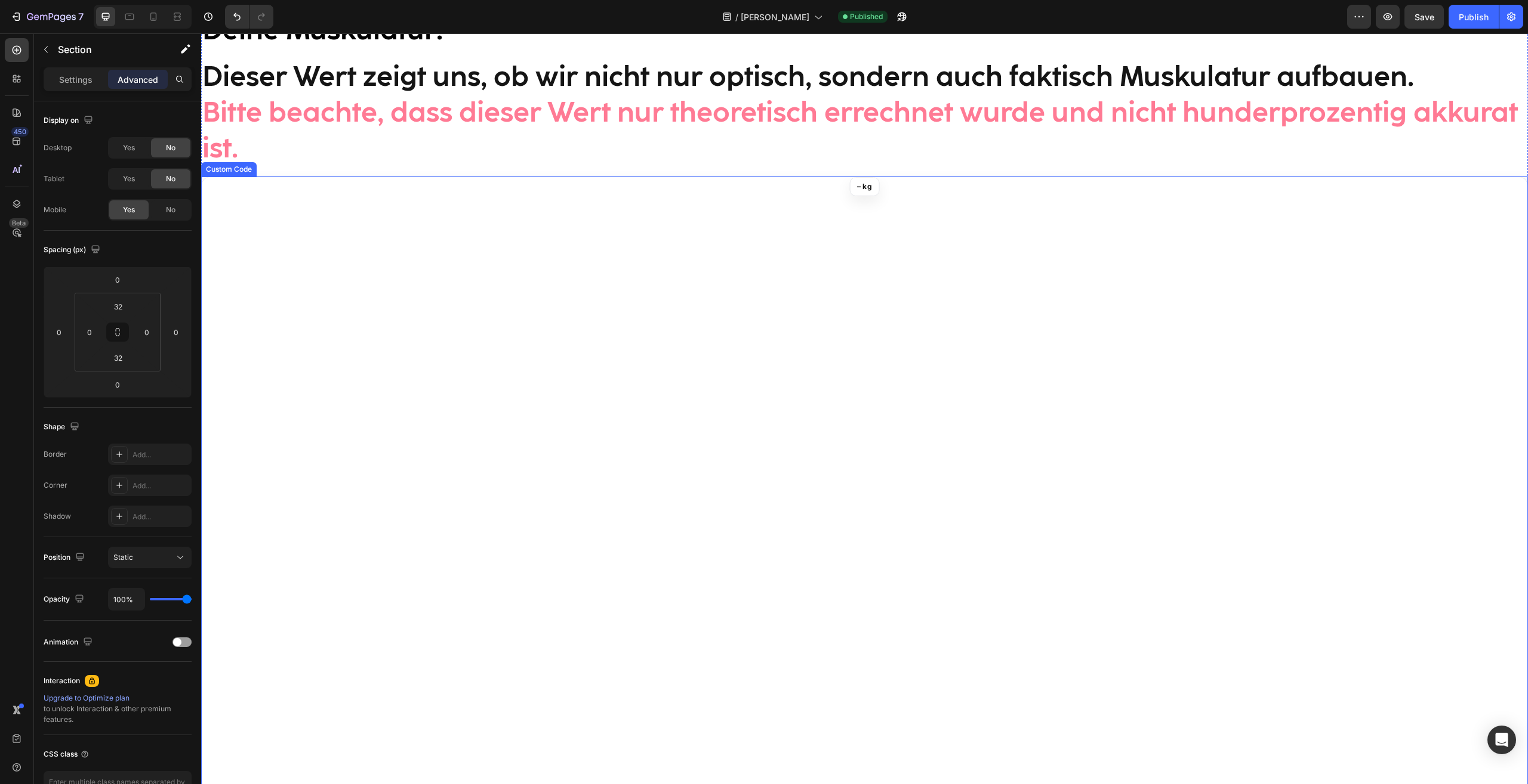
scroll to position [547, 0]
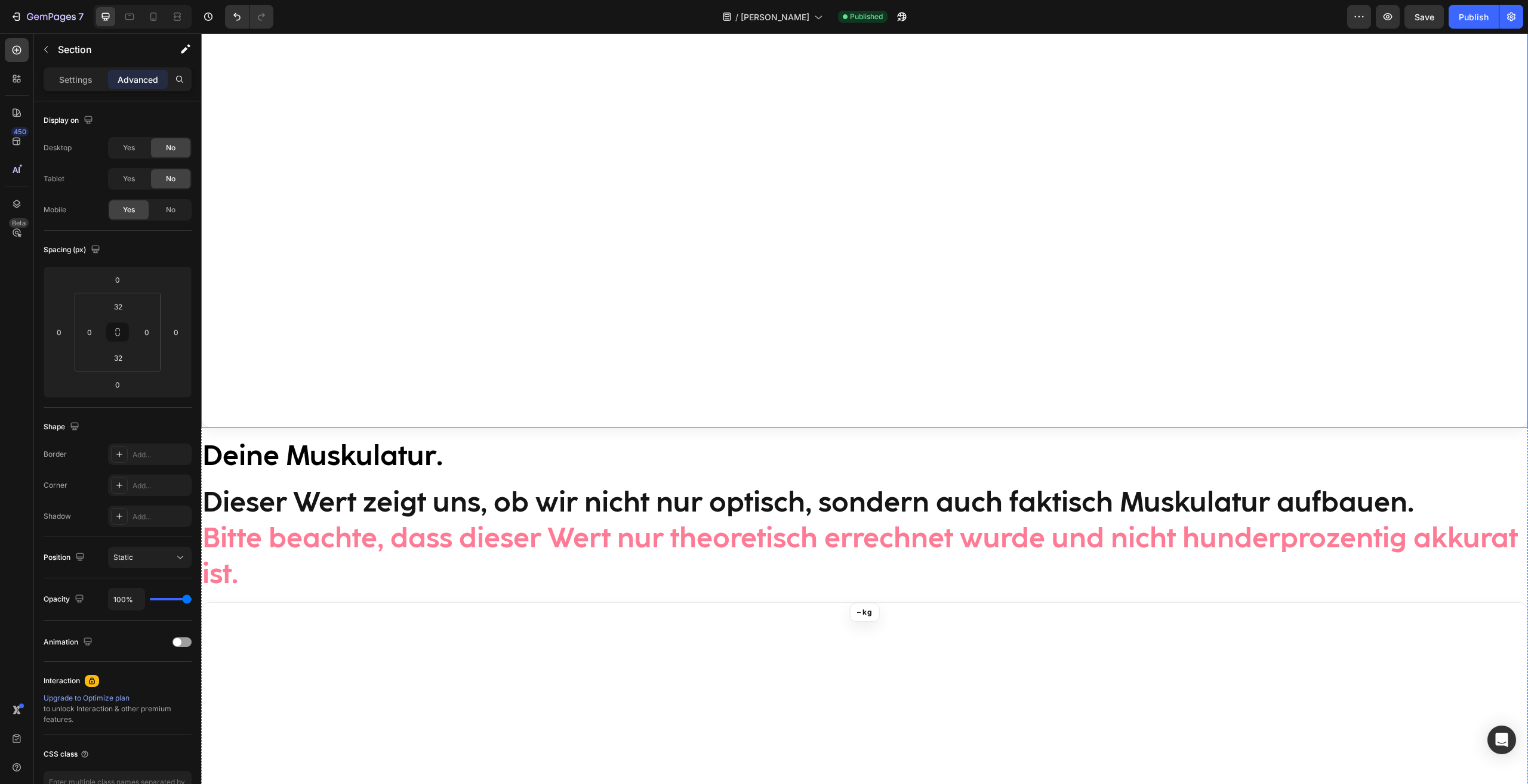
click at [372, 451] on strong "Deine Muskulatur" at bounding box center [319, 456] width 234 height 34
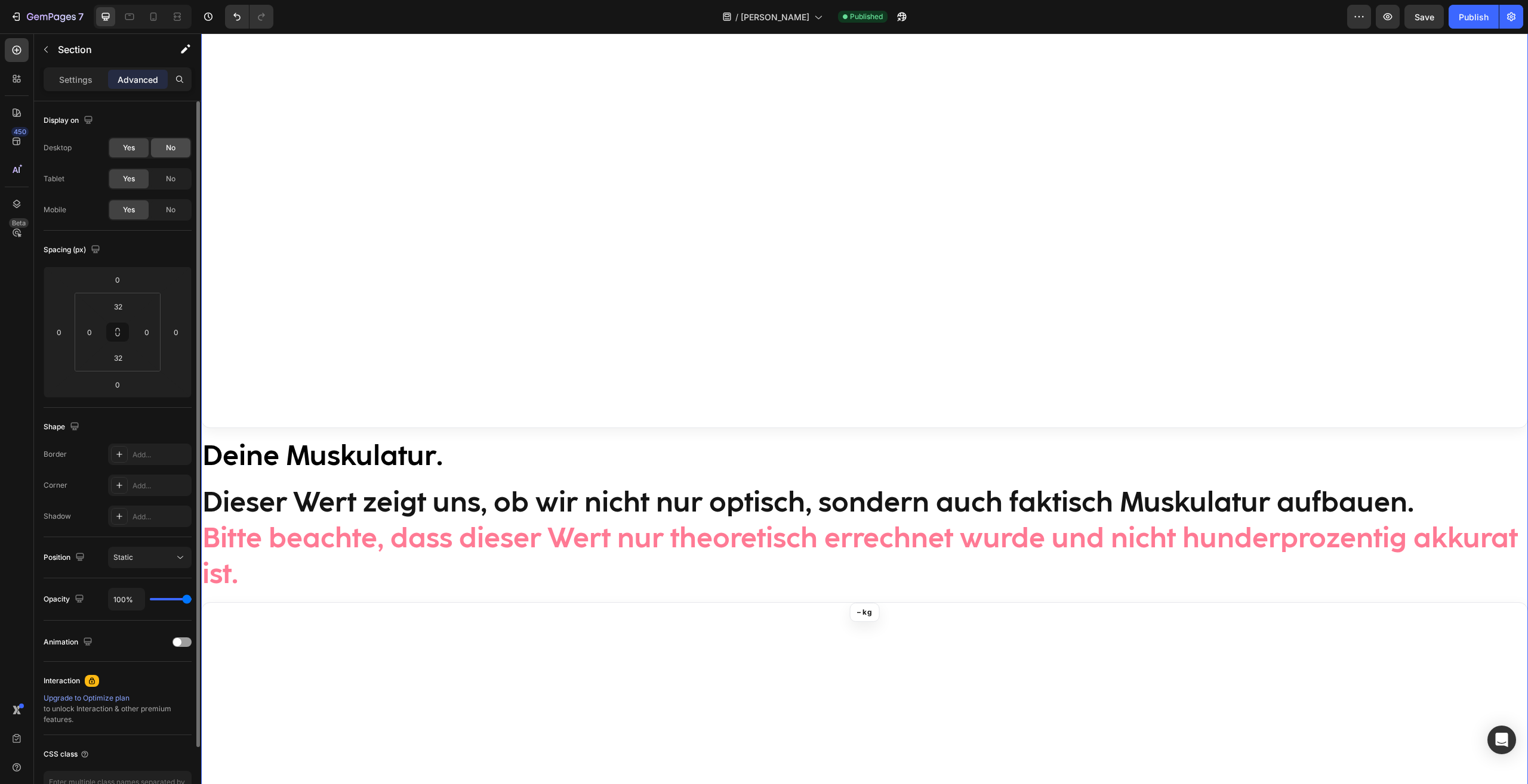
click at [171, 141] on div "No" at bounding box center [171, 147] width 39 height 19
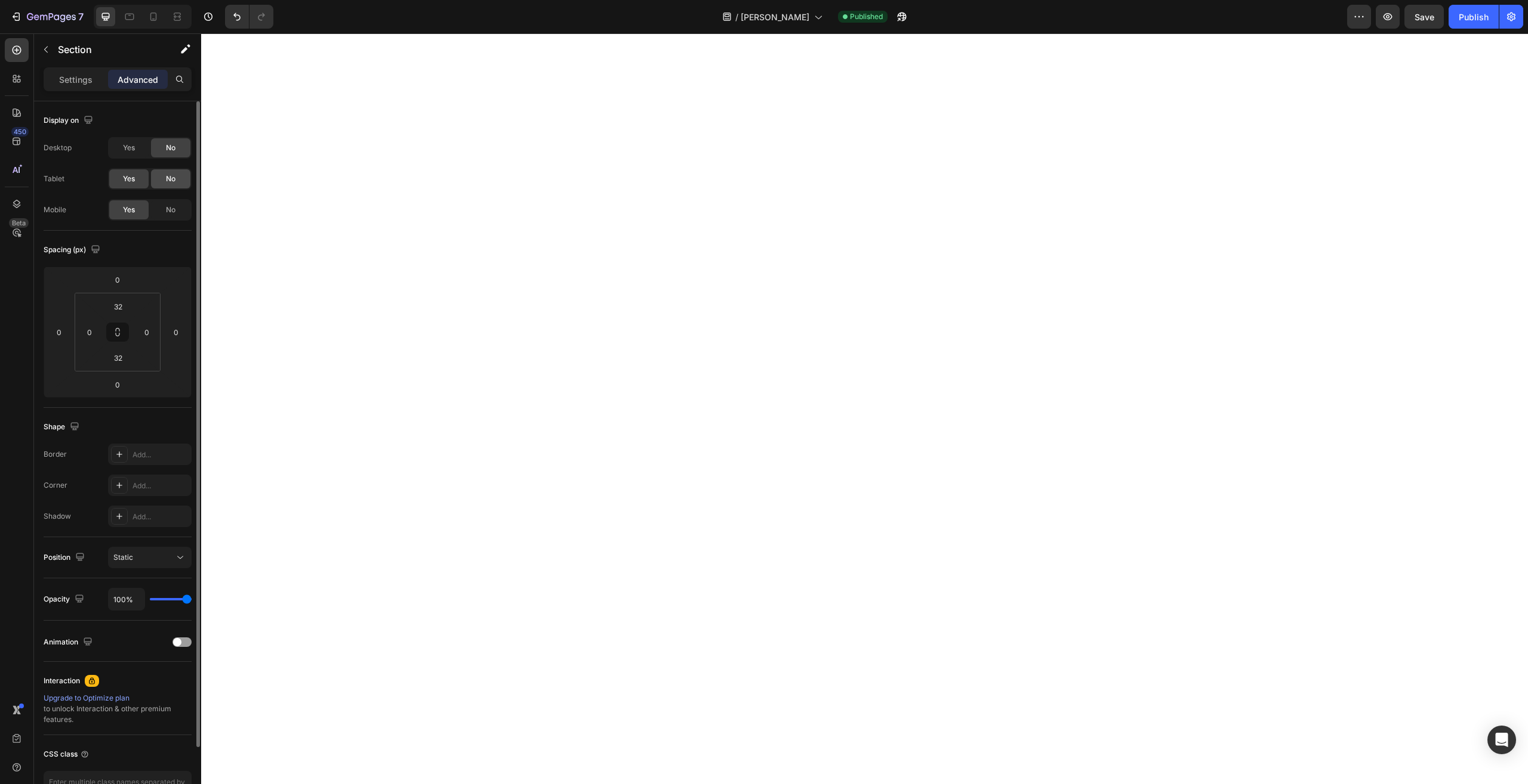
click at [169, 180] on span "No" at bounding box center [170, 179] width 10 height 11
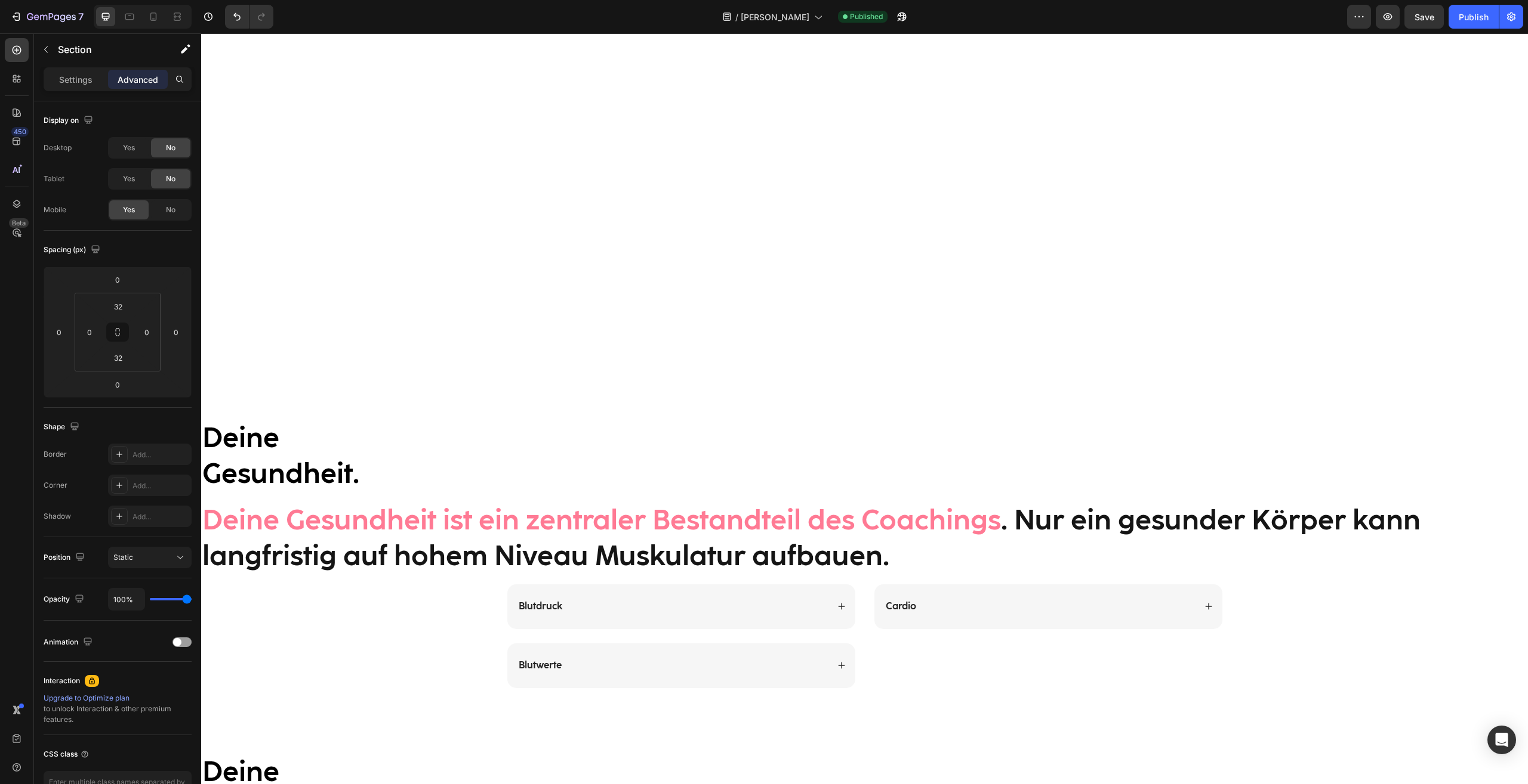
scroll to position [1268, 0]
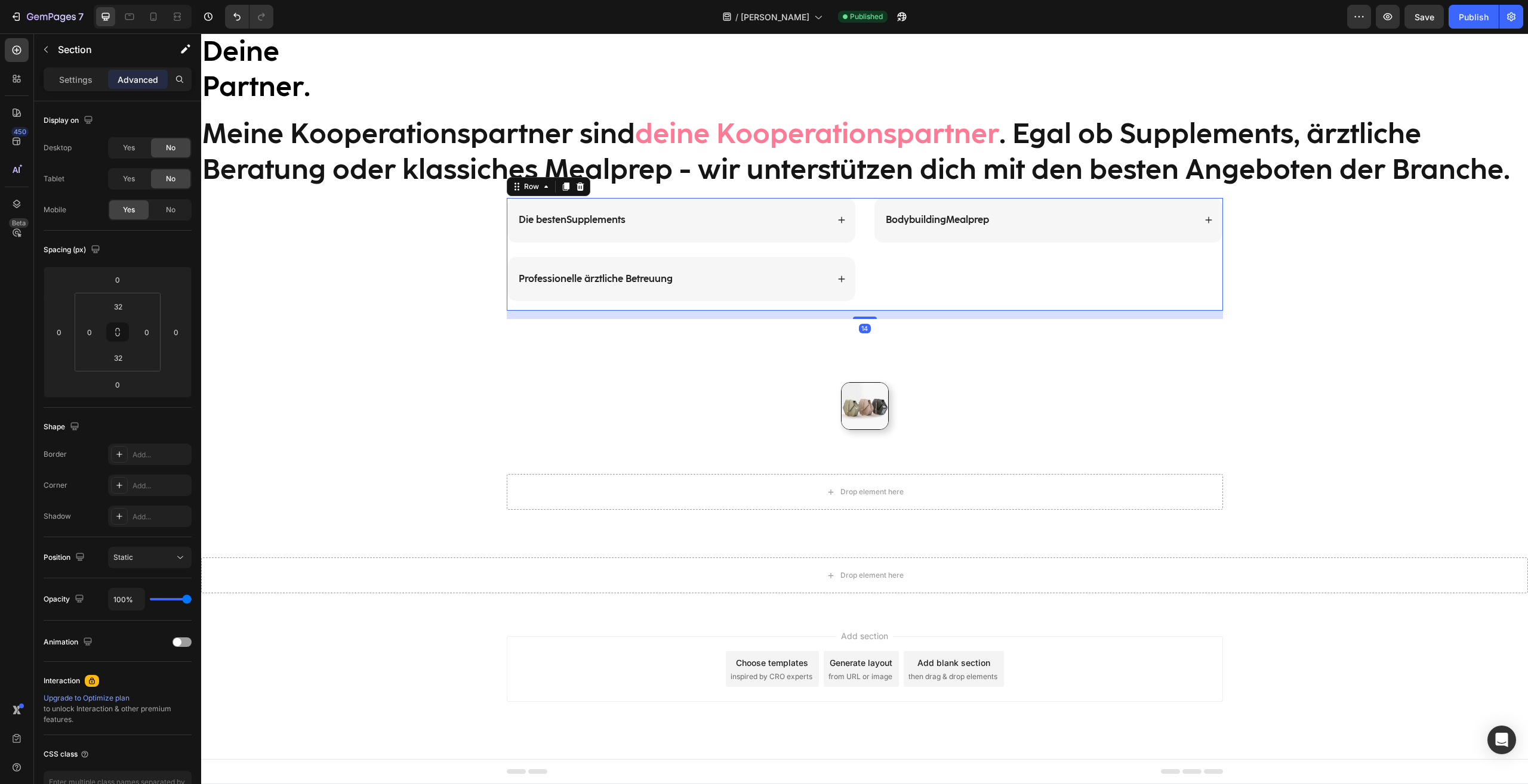
click at [923, 298] on div "Bodybuilding Mealprep Accordion" at bounding box center [1048, 254] width 349 height 113
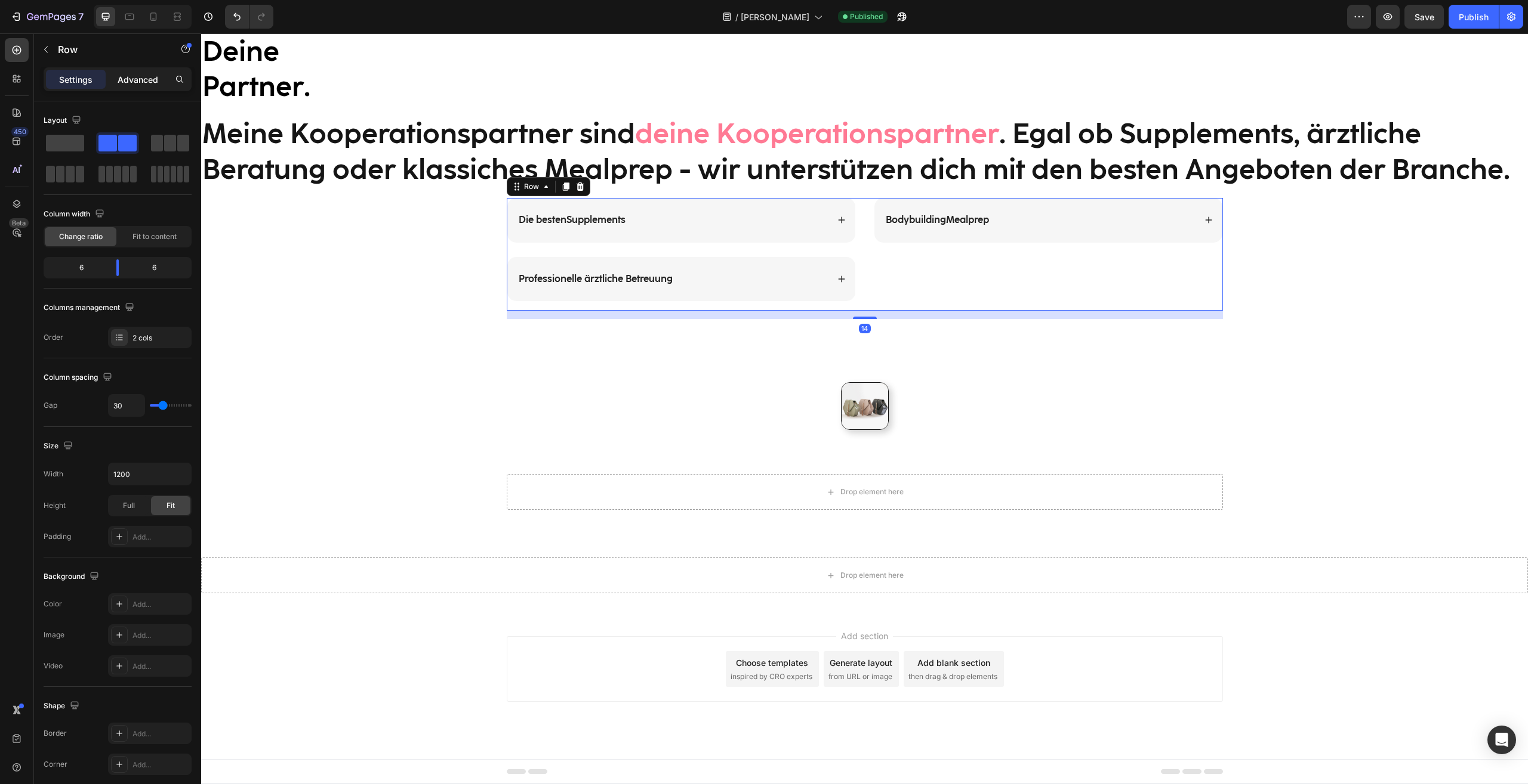
click at [167, 75] on div "Advanced" at bounding box center [137, 78] width 60 height 19
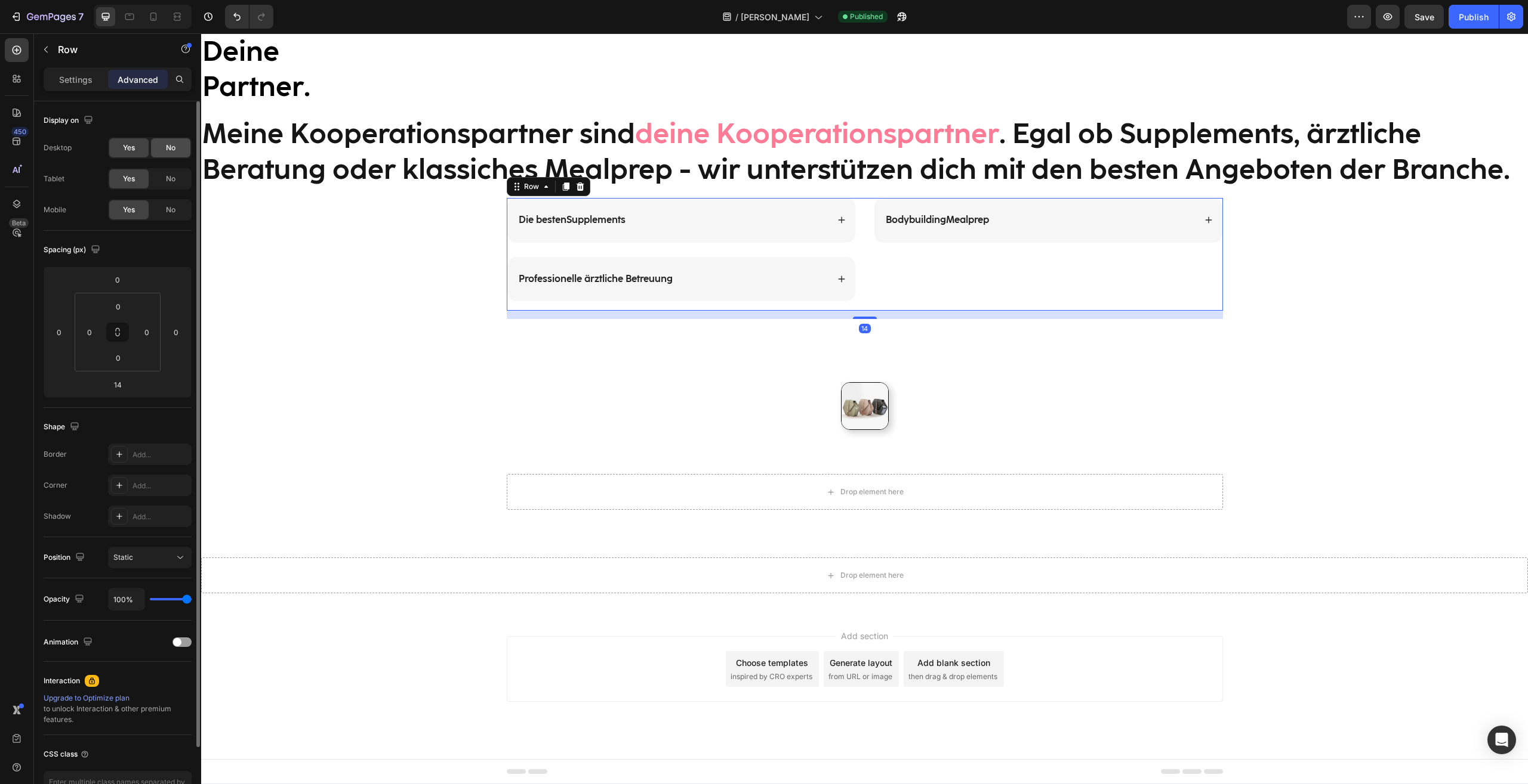
click at [176, 149] on div "No" at bounding box center [171, 147] width 39 height 19
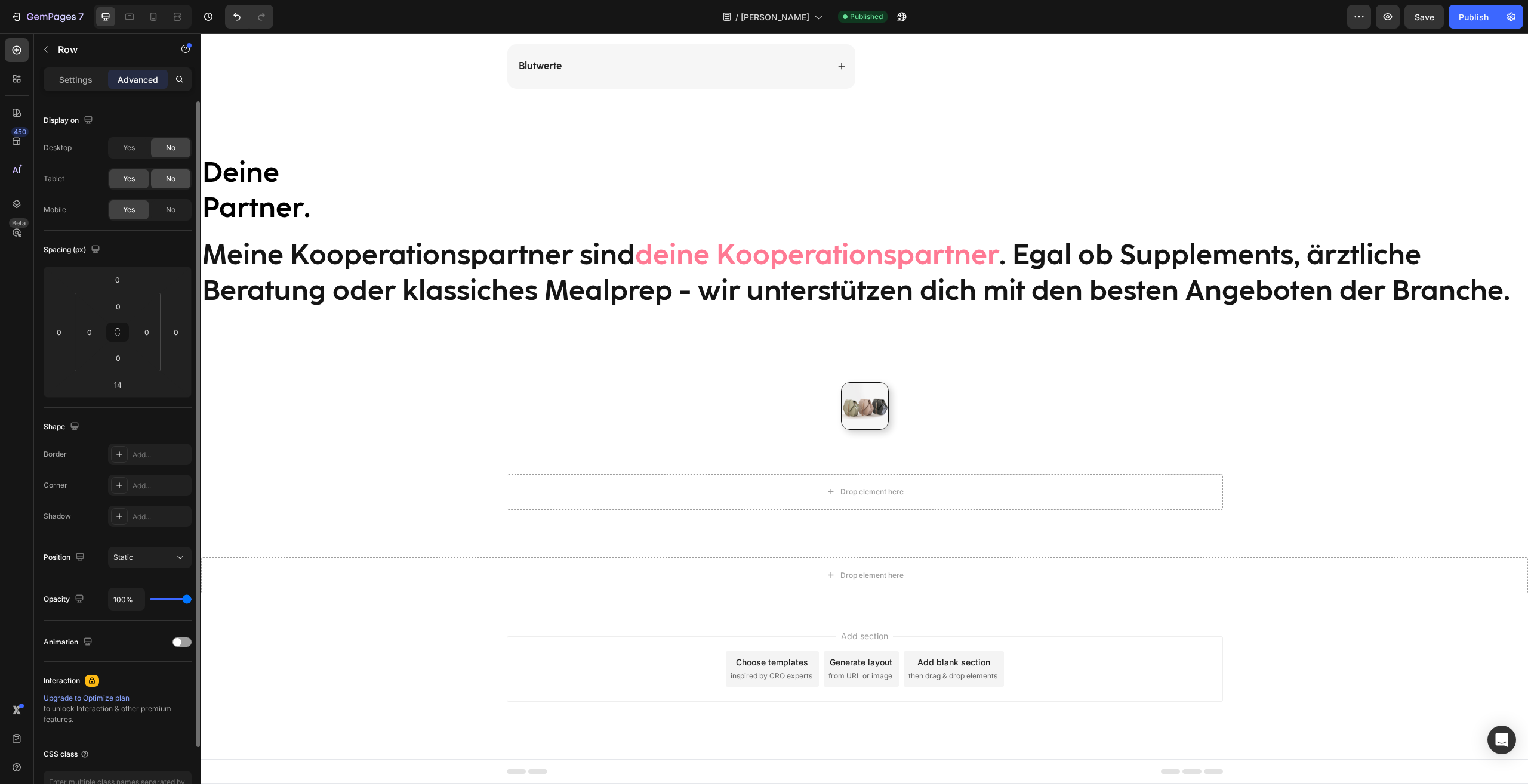
click at [172, 178] on span "No" at bounding box center [170, 179] width 10 height 11
click at [343, 246] on h2 "Meine Kooperationspartner sind deine Kooperationspartner . Egal ob Supplements,…" at bounding box center [865, 272] width 1327 height 74
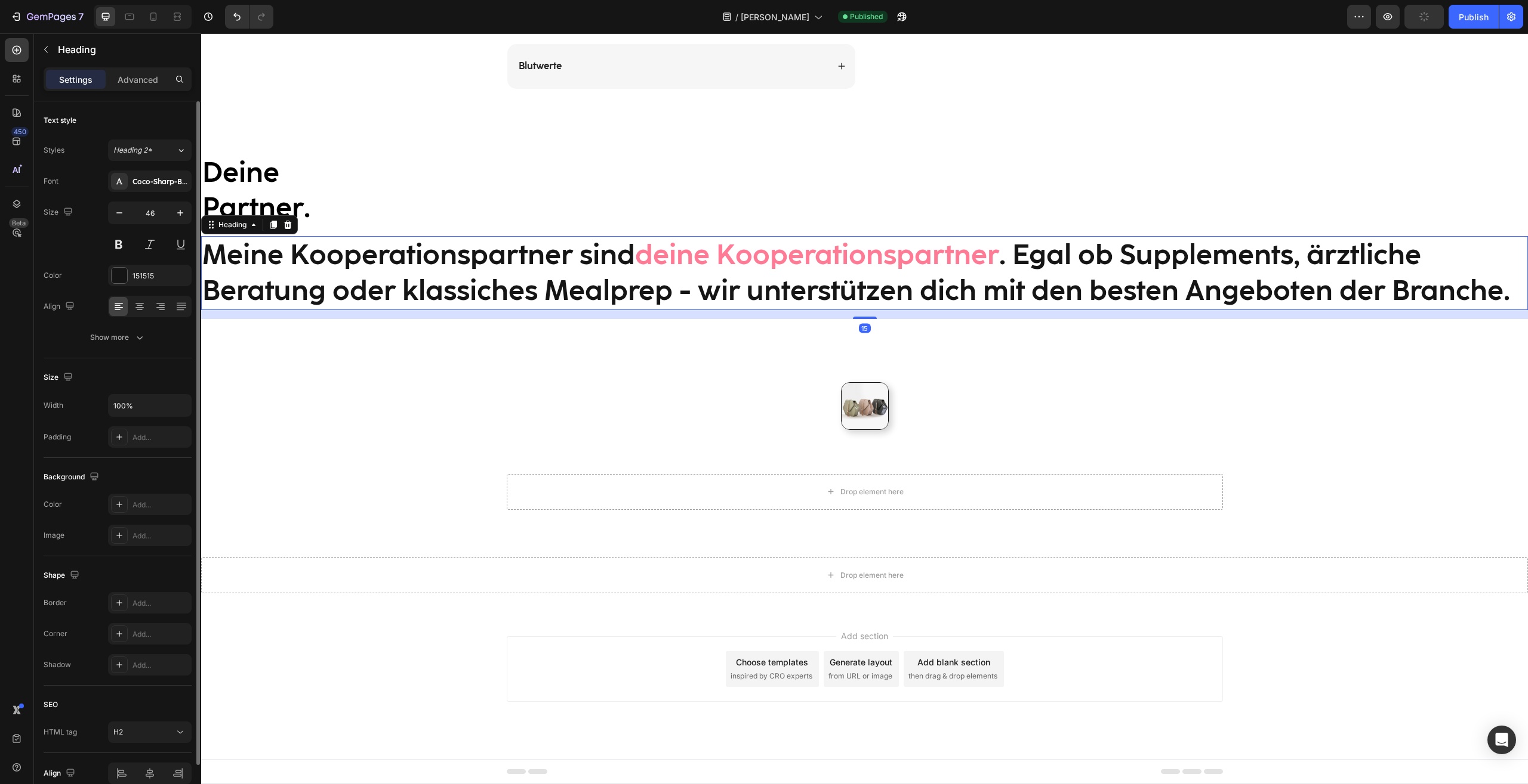
drag, startPoint x: 150, startPoint y: 82, endPoint x: 191, endPoint y: 200, distance: 124.9
click at [150, 81] on p "Advanced" at bounding box center [138, 79] width 41 height 12
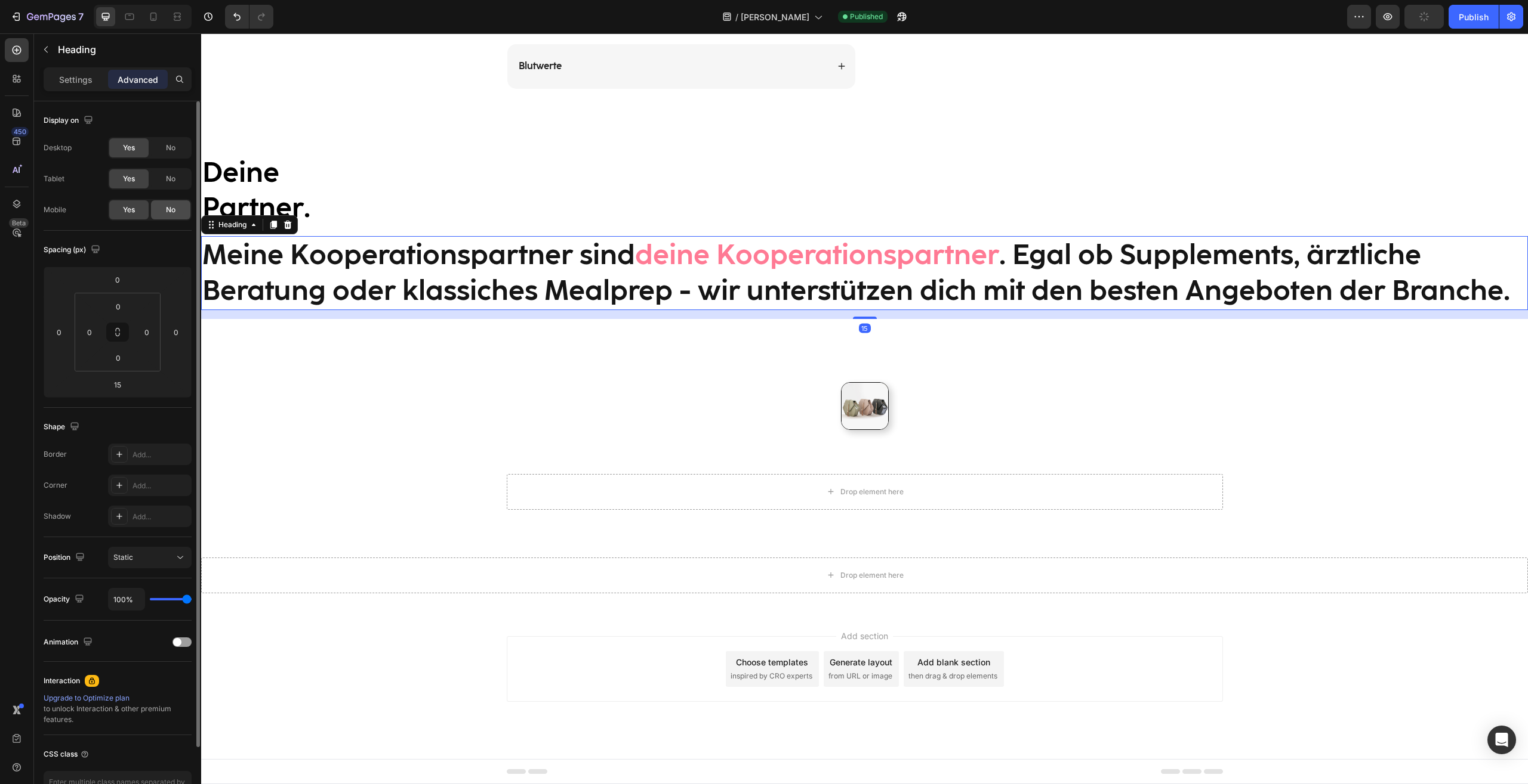
drag, startPoint x: 177, startPoint y: 183, endPoint x: 177, endPoint y: 206, distance: 23.0
click at [177, 183] on div "No" at bounding box center [171, 178] width 39 height 19
click at [180, 215] on div "No" at bounding box center [171, 209] width 39 height 19
click at [164, 209] on div "No" at bounding box center [171, 209] width 39 height 19
click at [120, 204] on div "Yes" at bounding box center [129, 209] width 39 height 19
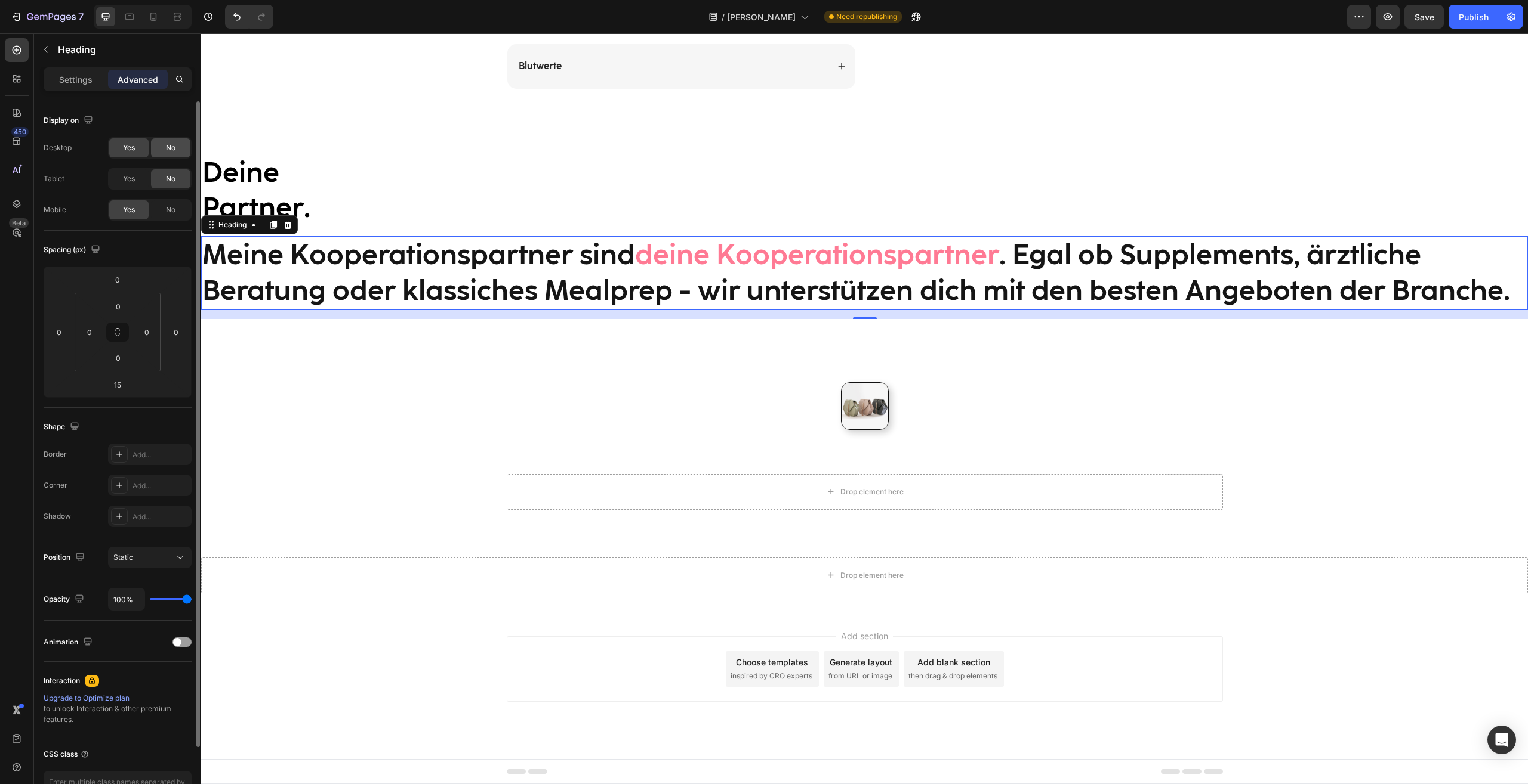
click at [171, 147] on span "No" at bounding box center [170, 148] width 10 height 11
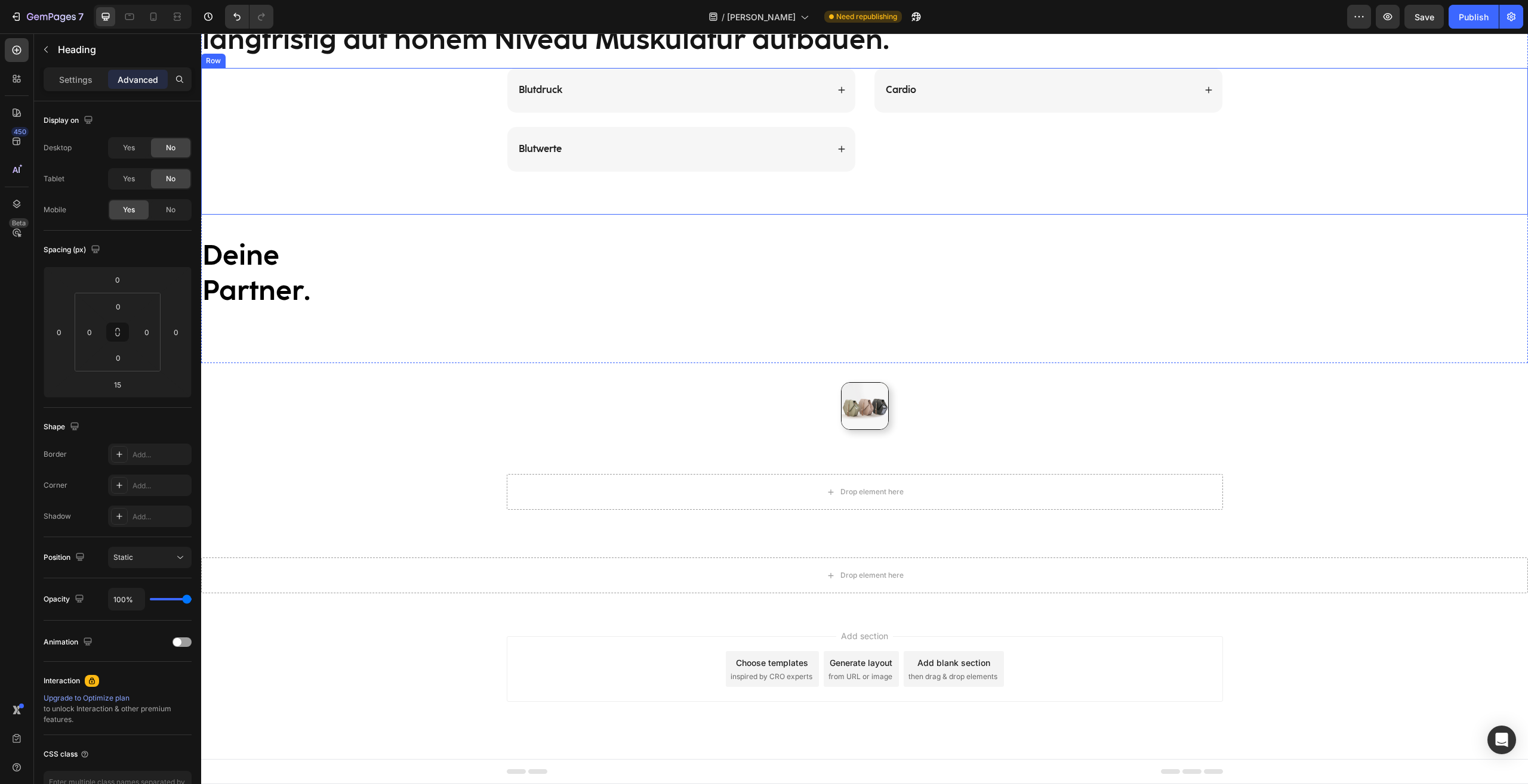
click at [318, 260] on h2 "Deine Partner." at bounding box center [865, 273] width 1327 height 74
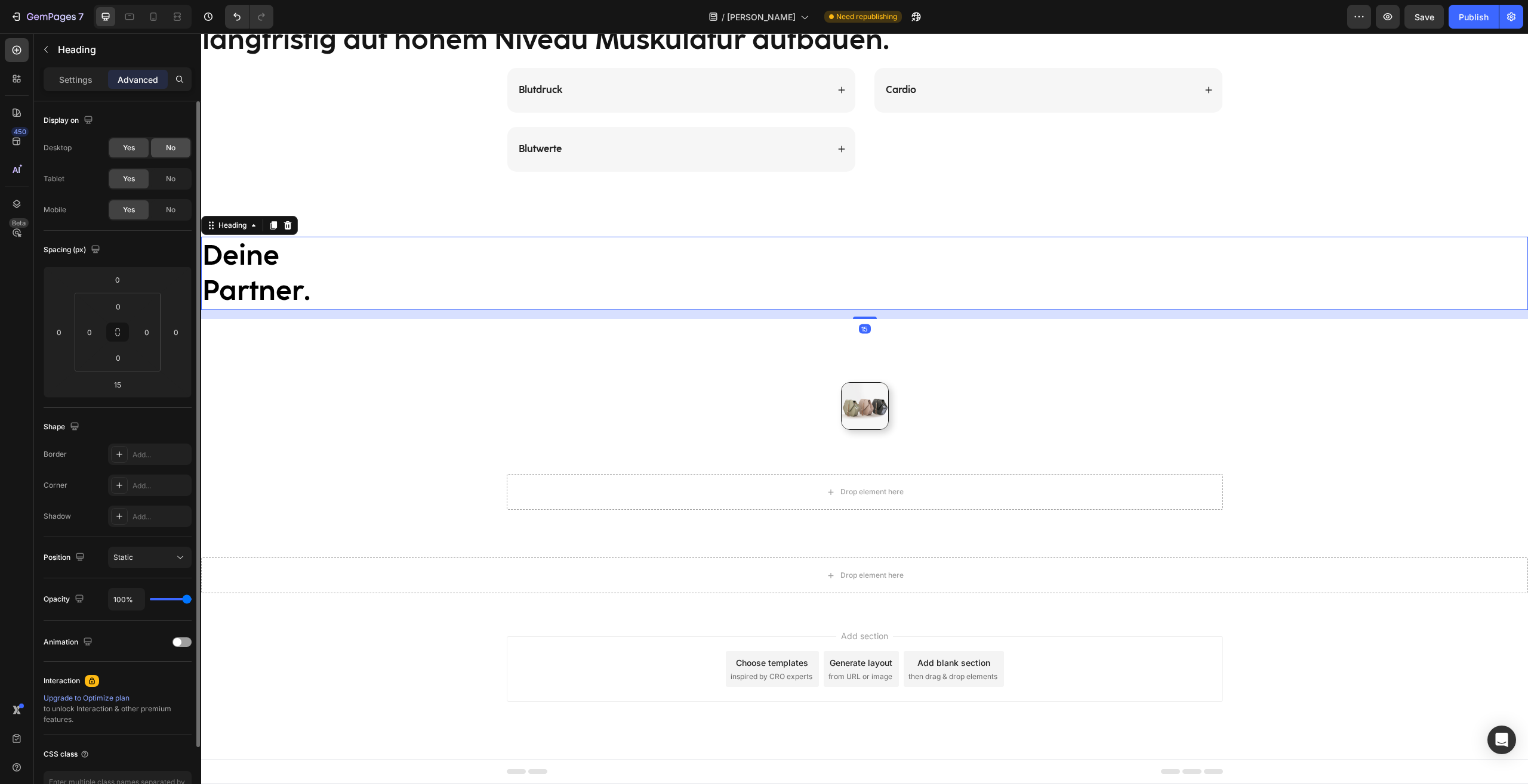
click at [167, 170] on div "No" at bounding box center [171, 178] width 39 height 19
click at [164, 408] on div "Display on Desktop Yes No Tablet Yes No Mobile Yes No" at bounding box center [118, 472] width 148 height 129
click at [183, 146] on div "No" at bounding box center [171, 147] width 39 height 19
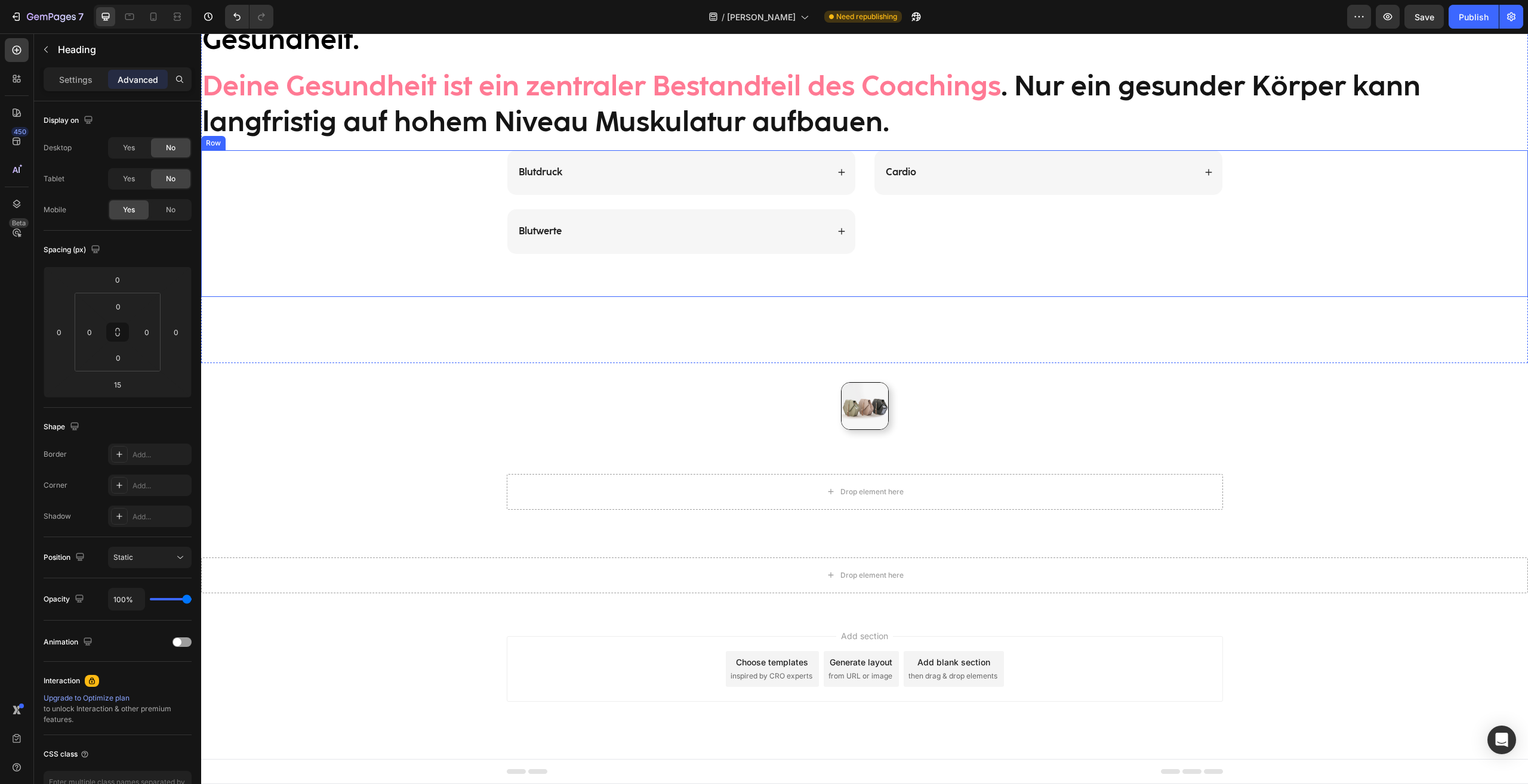
click at [458, 202] on div "Blutdruck Blutwerte Accordion Cardio Accordion Row" at bounding box center [864, 211] width 1303 height 122
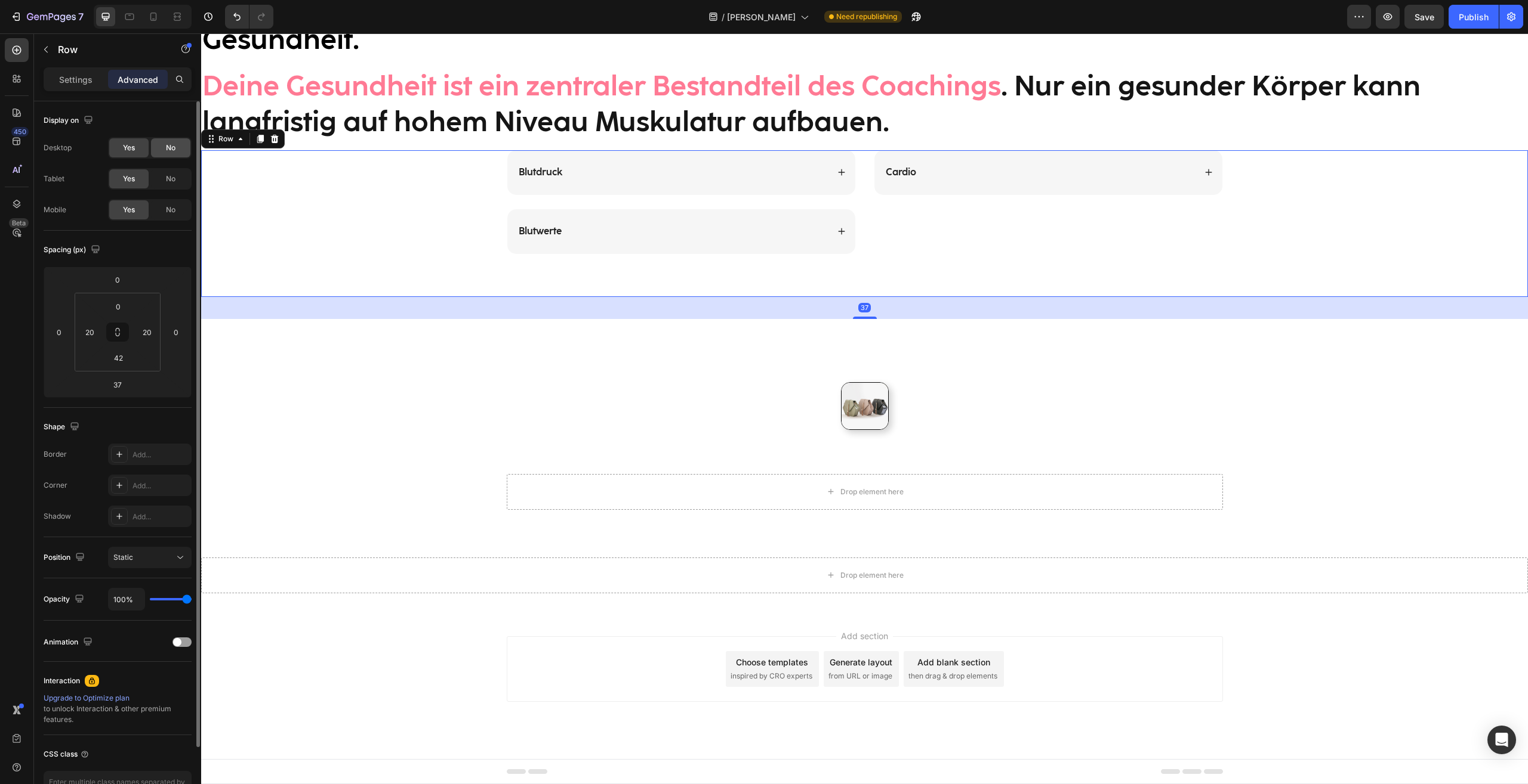
drag, startPoint x: 164, startPoint y: 173, endPoint x: 167, endPoint y: 147, distance: 26.2
click at [164, 173] on div "No" at bounding box center [171, 178] width 39 height 19
click at [167, 147] on span "No" at bounding box center [170, 148] width 10 height 11
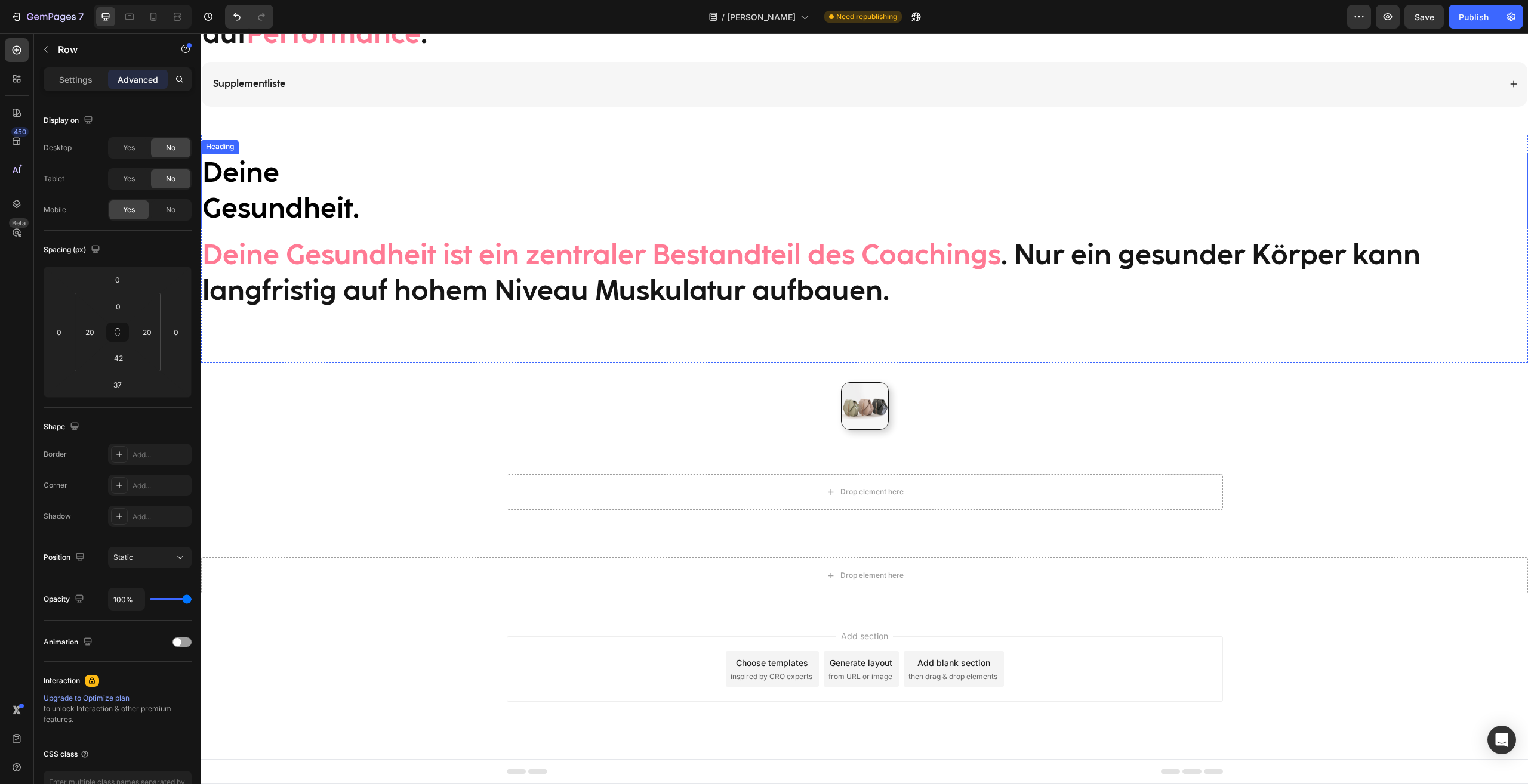
click at [399, 173] on h2 "Deine Gesundheit." at bounding box center [865, 190] width 1327 height 74
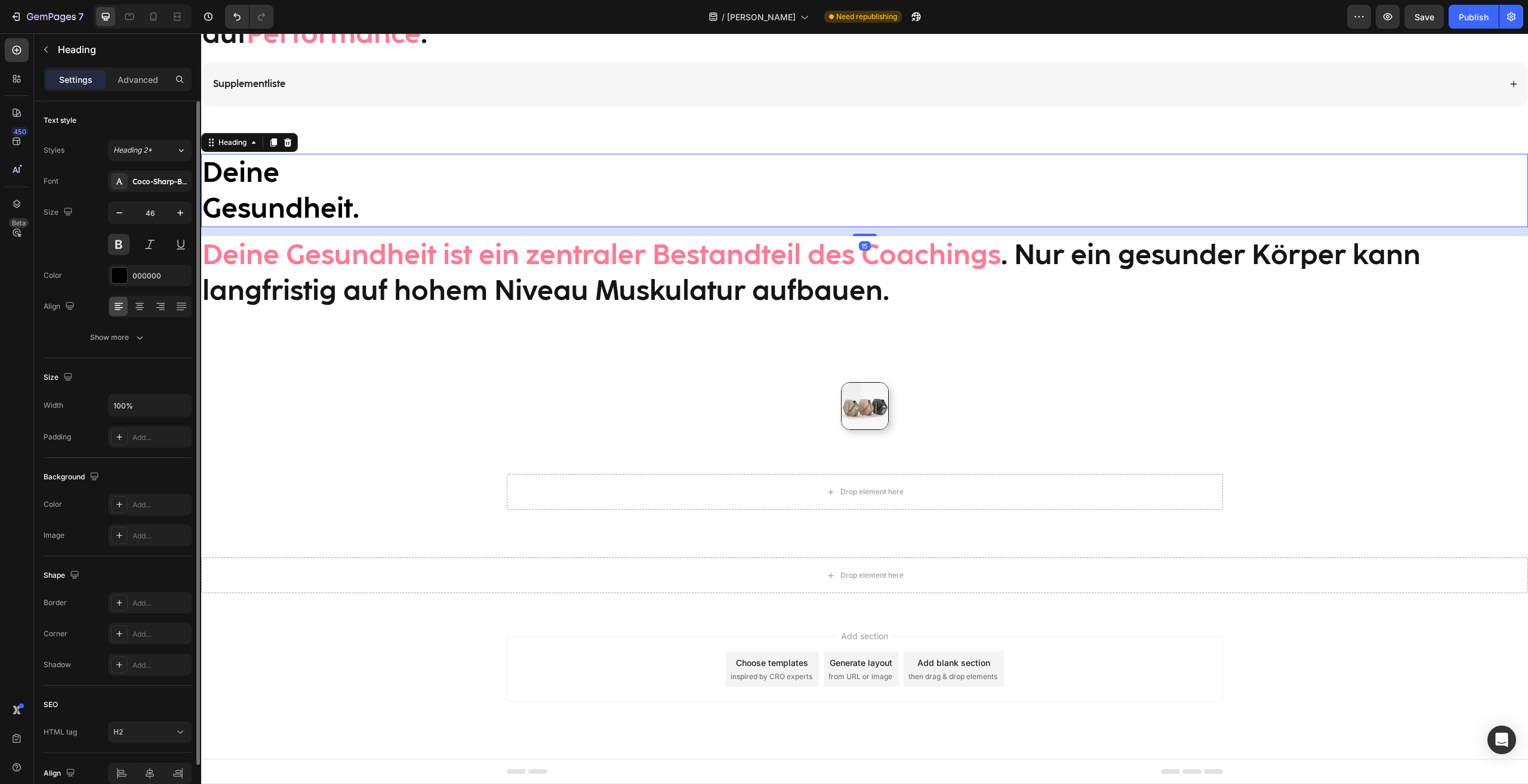
click at [155, 77] on p "Advanced" at bounding box center [138, 79] width 41 height 12
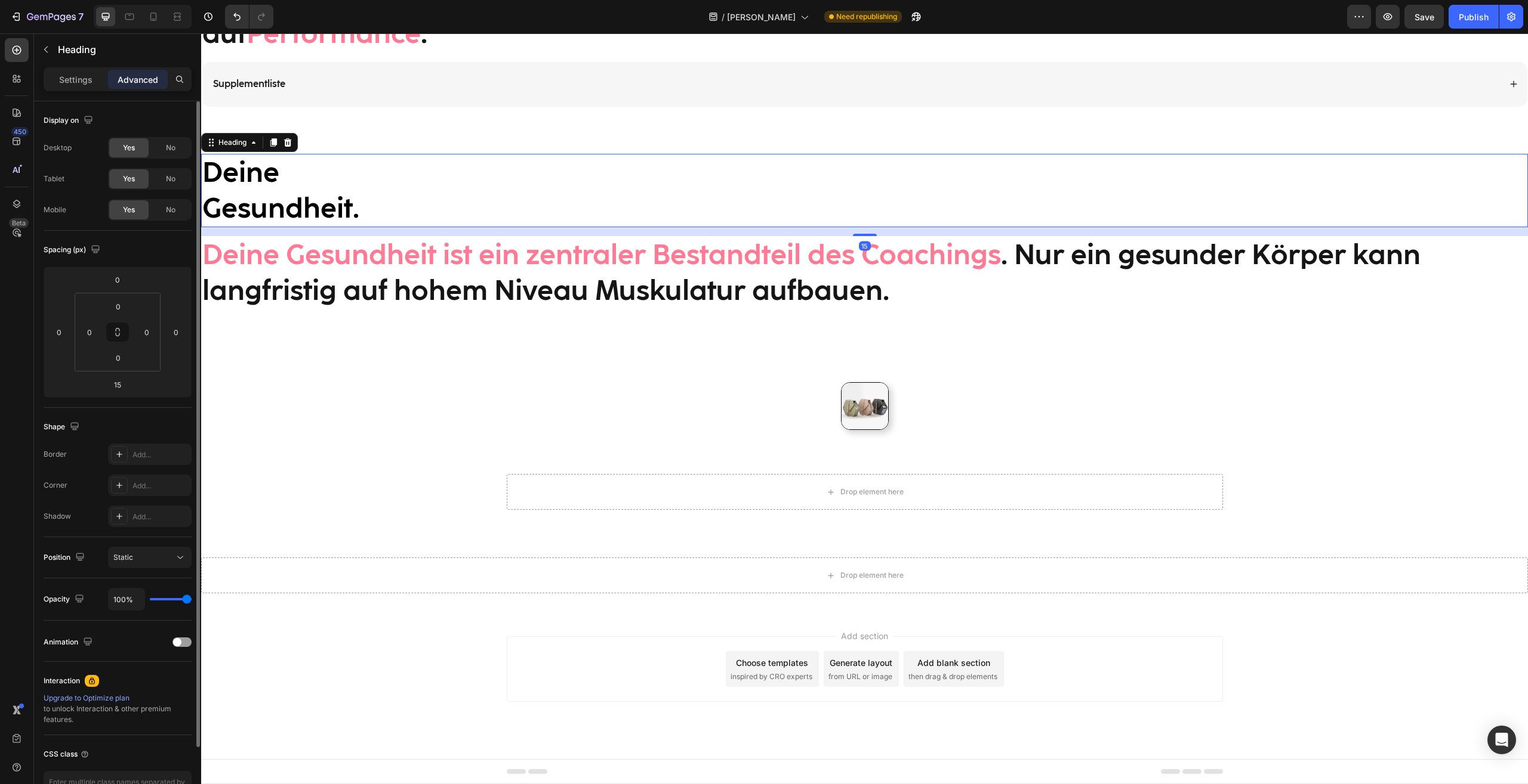
click at [174, 180] on span "No" at bounding box center [170, 179] width 10 height 11
click at [173, 139] on div "No" at bounding box center [171, 147] width 39 height 19
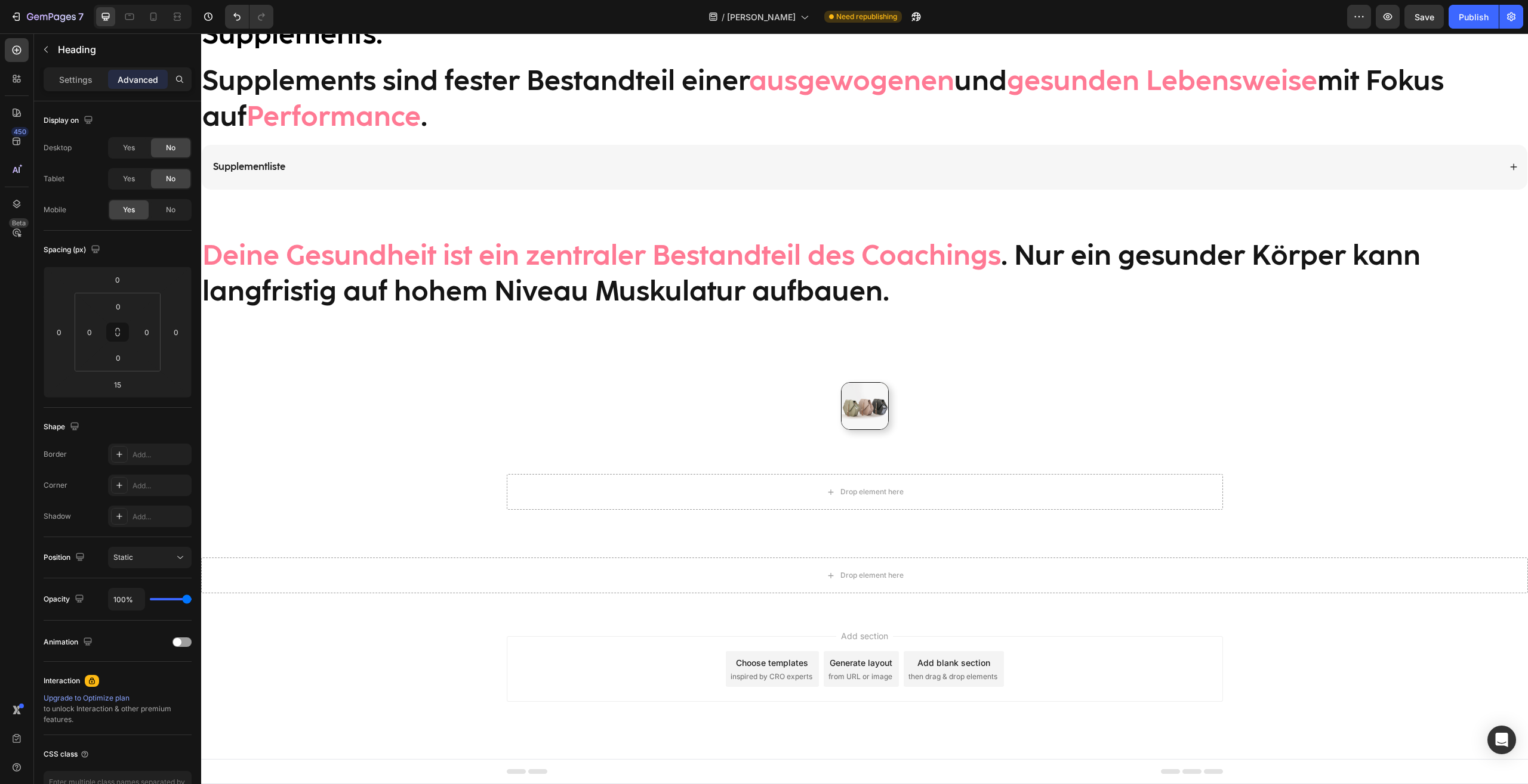
click at [320, 285] on h2 "Deine Gesundheit ist ein zentraler Bestandteil des Coachings . Nur ein gesunder…" at bounding box center [865, 273] width 1327 height 74
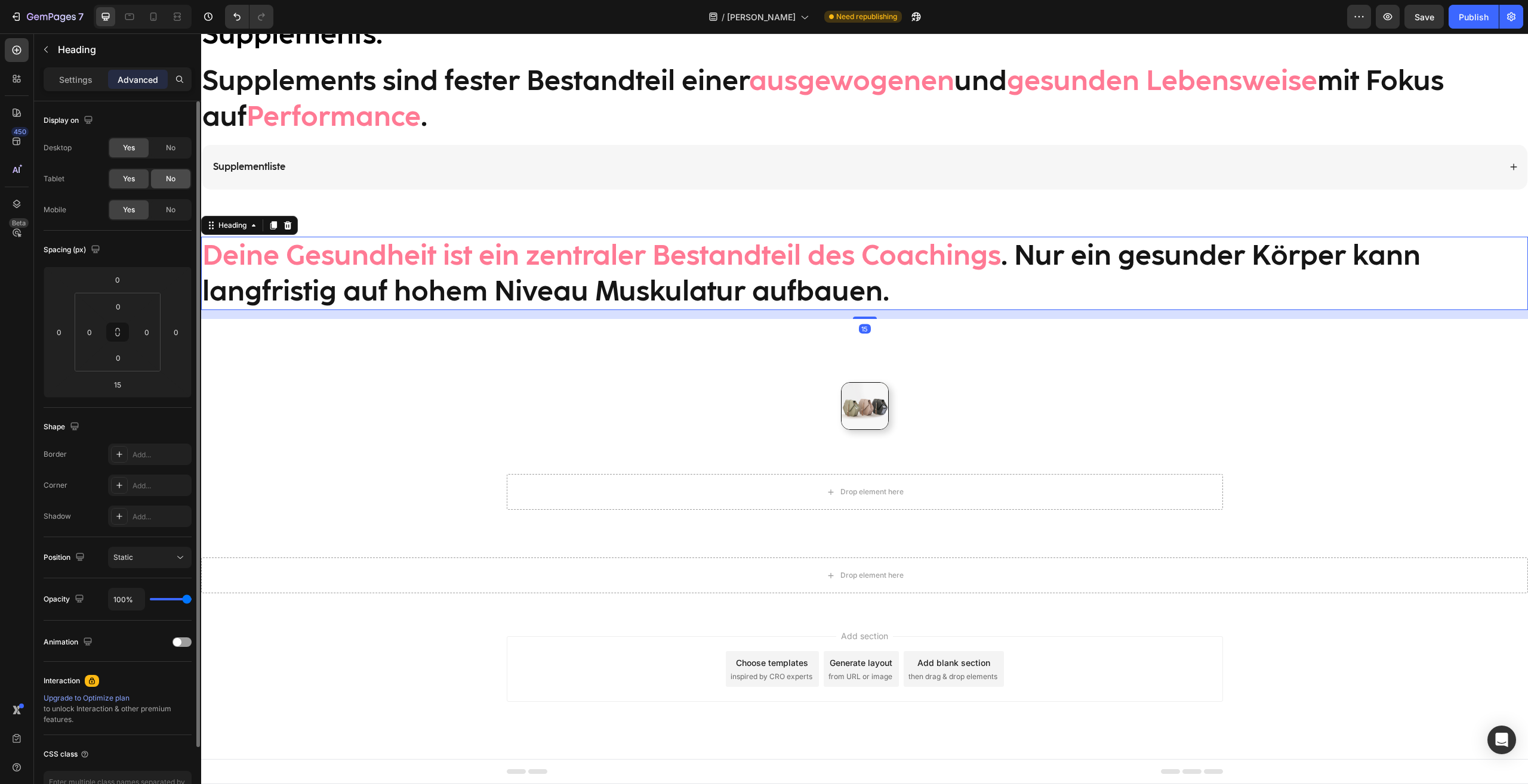
click at [160, 182] on div "No" at bounding box center [171, 178] width 39 height 19
drag, startPoint x: 165, startPoint y: 140, endPoint x: 189, endPoint y: 134, distance: 24.7
click at [165, 140] on div "No" at bounding box center [171, 147] width 39 height 19
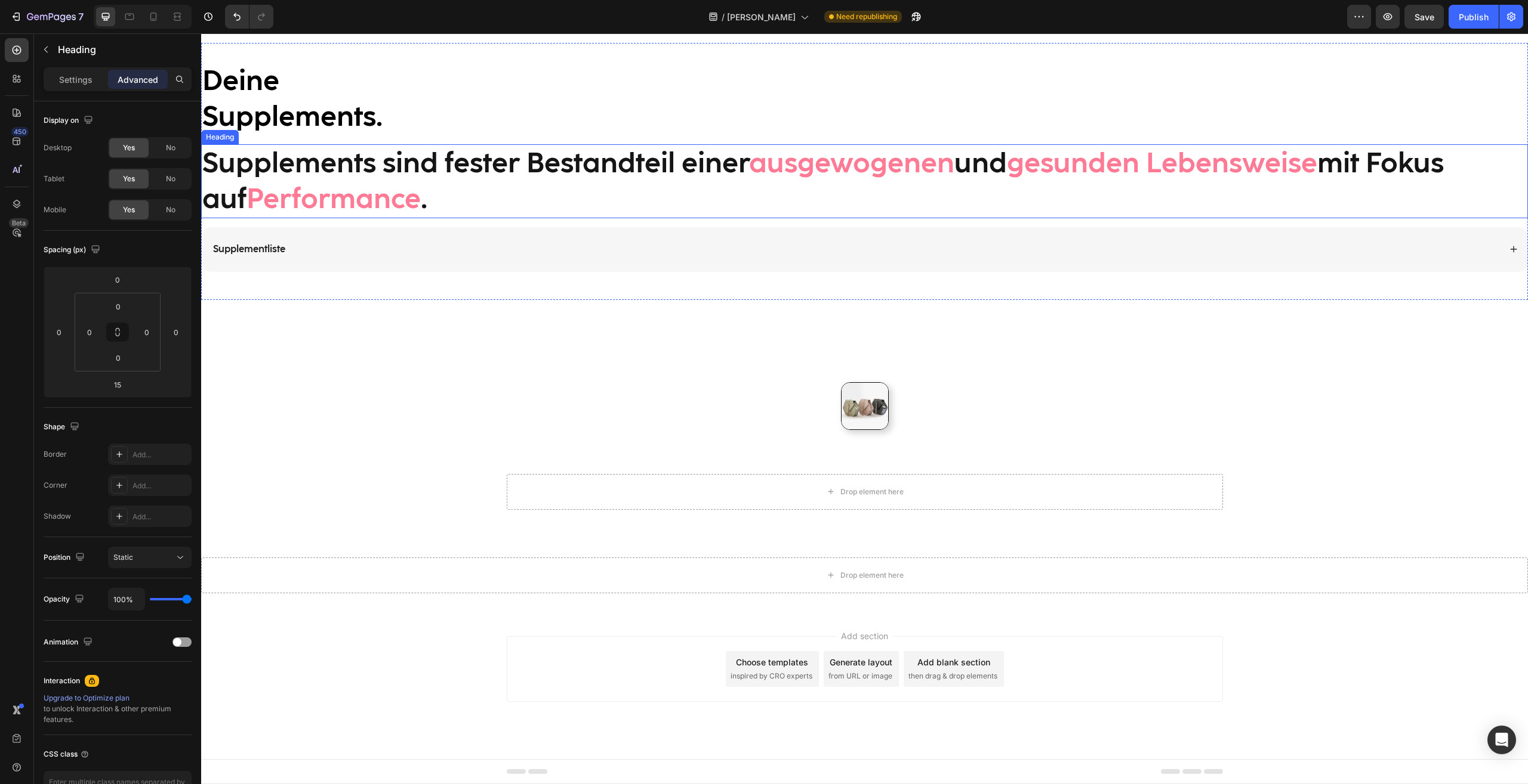
click at [390, 168] on h2 "Supplements sind fester Bestandteil einer ausgewogenen und gesunden Lebensweise…" at bounding box center [865, 181] width 1327 height 74
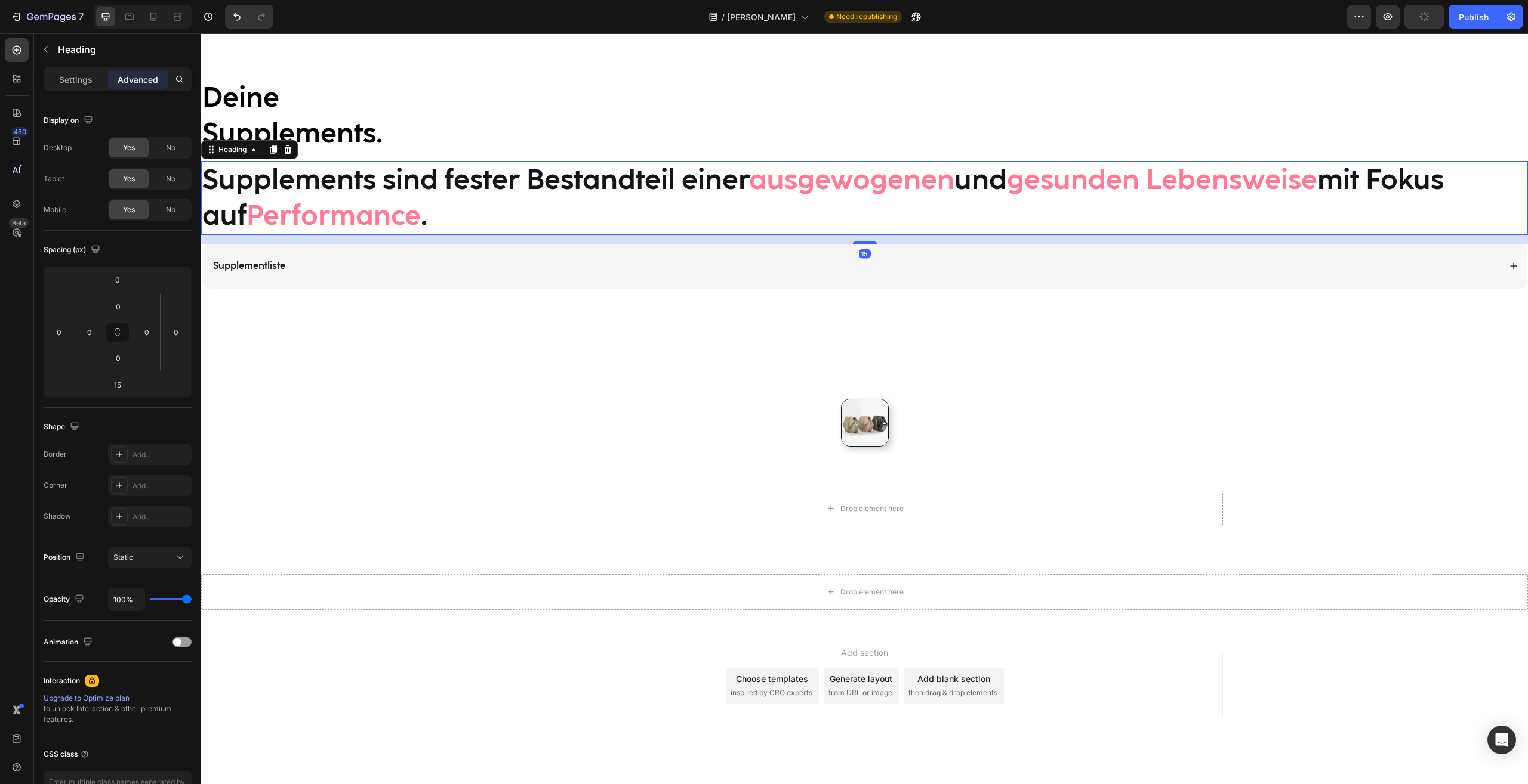
click at [369, 108] on h2 "Deine Supplements." at bounding box center [865, 115] width 1327 height 74
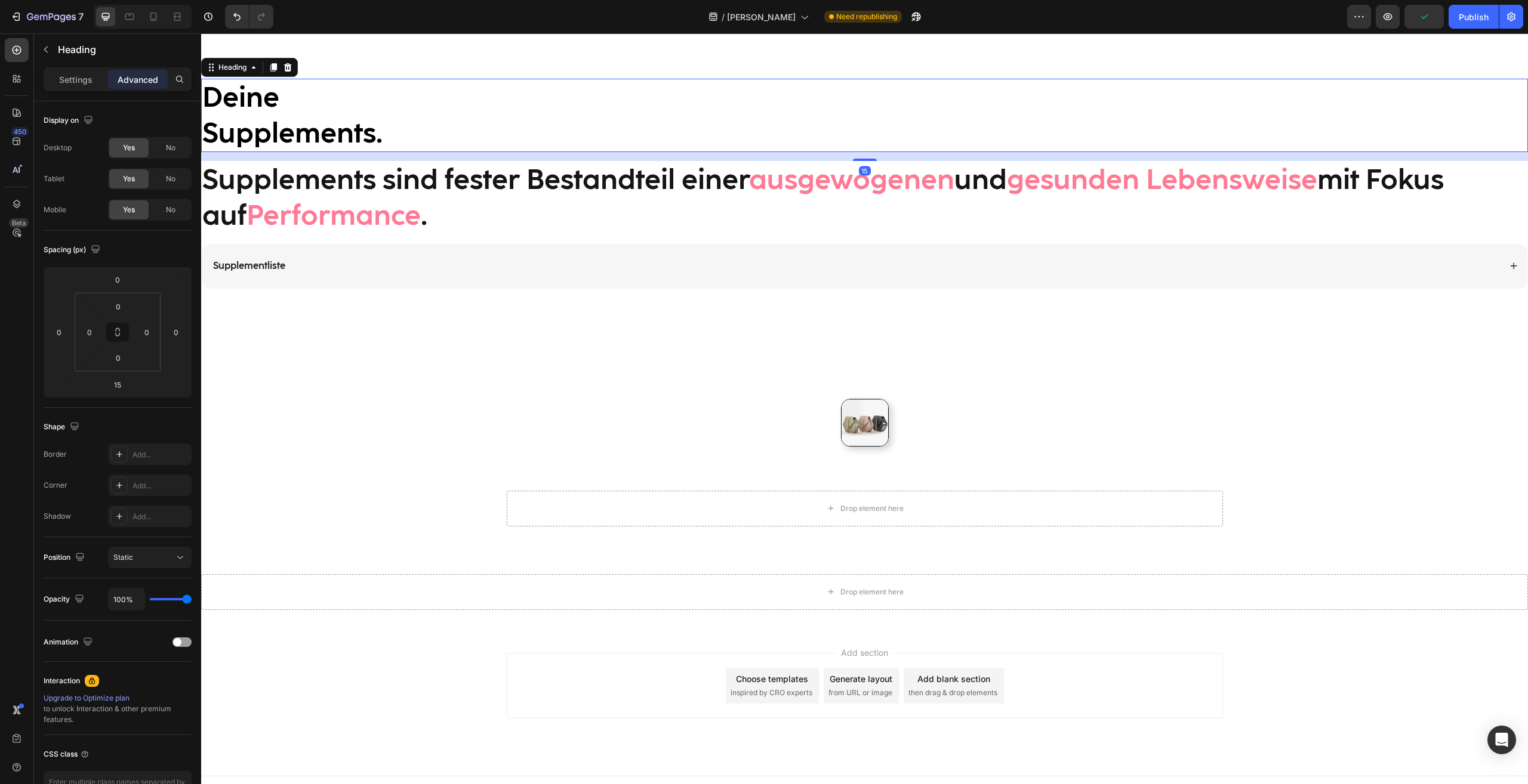
click at [338, 69] on div "Deine Supplements. Heading 15 Supplements sind fester Bestandteil einer ausgewo…" at bounding box center [865, 188] width 1327 height 257
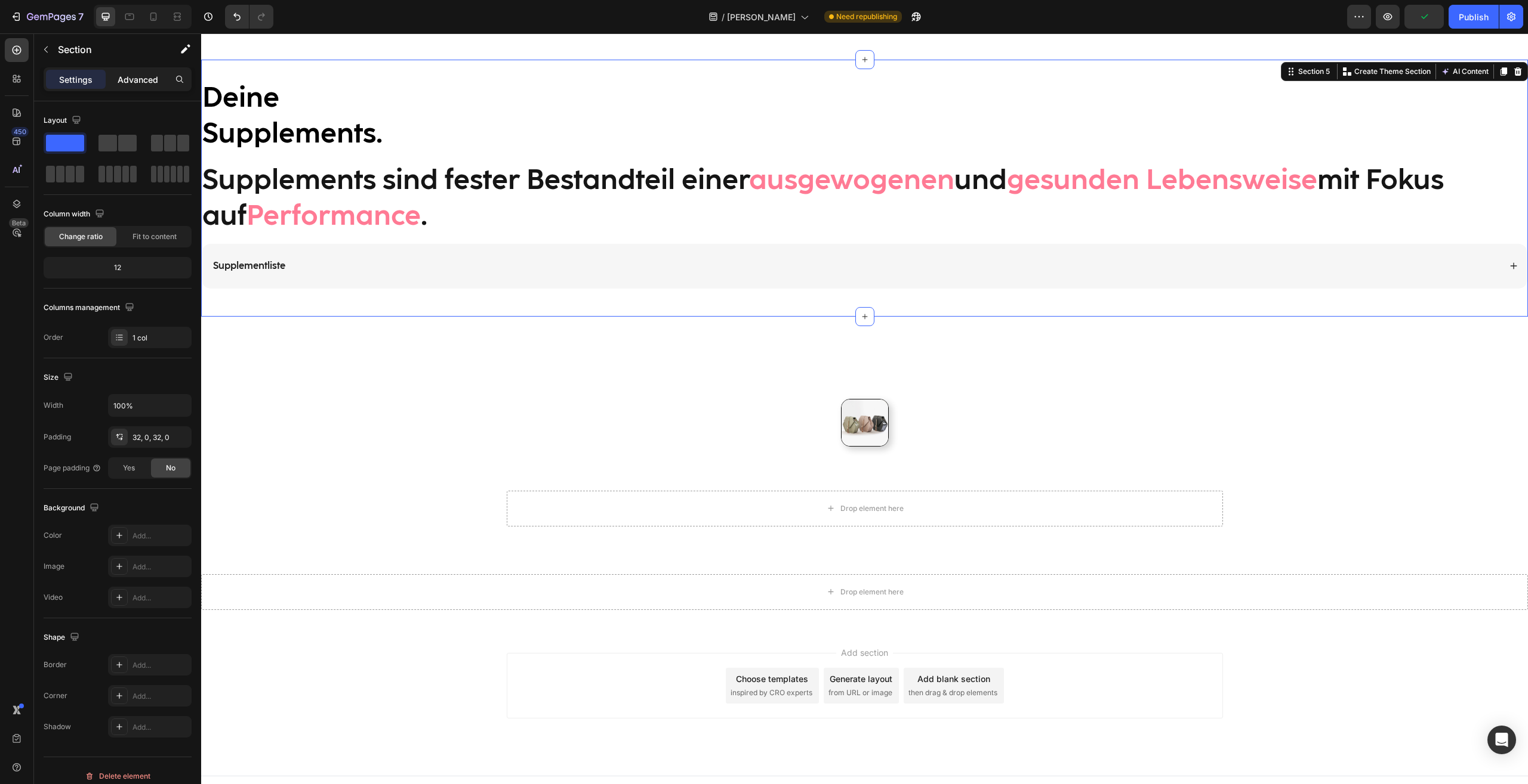
click at [151, 78] on p "Advanced" at bounding box center [138, 79] width 41 height 12
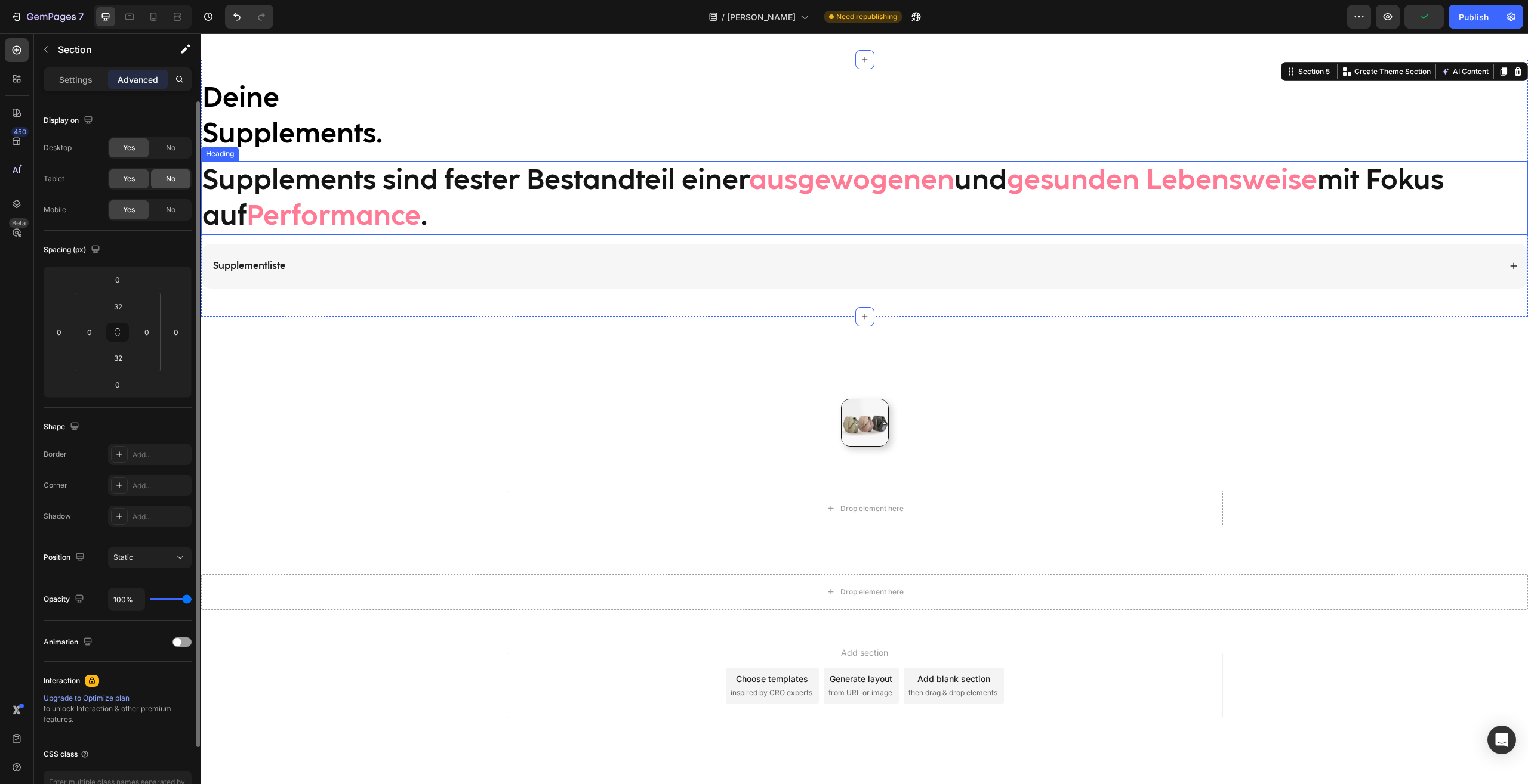
click at [180, 179] on div "No" at bounding box center [171, 178] width 39 height 19
click at [178, 141] on div "No" at bounding box center [171, 147] width 39 height 19
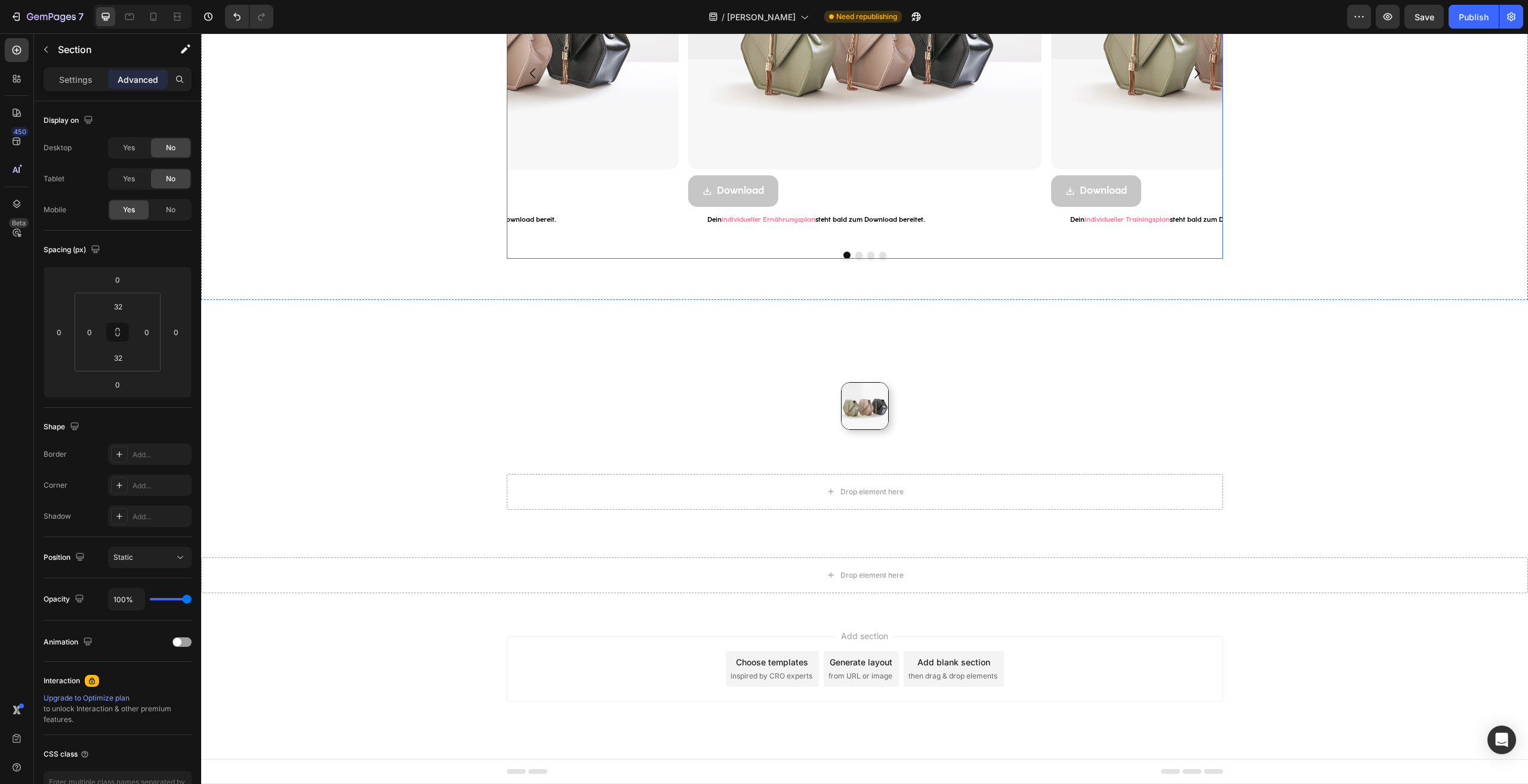
click at [529, 238] on div "Image Download Button Dein individueller Supplementplan steht bald zum Download…" at bounding box center [501, 73] width 354 height 337
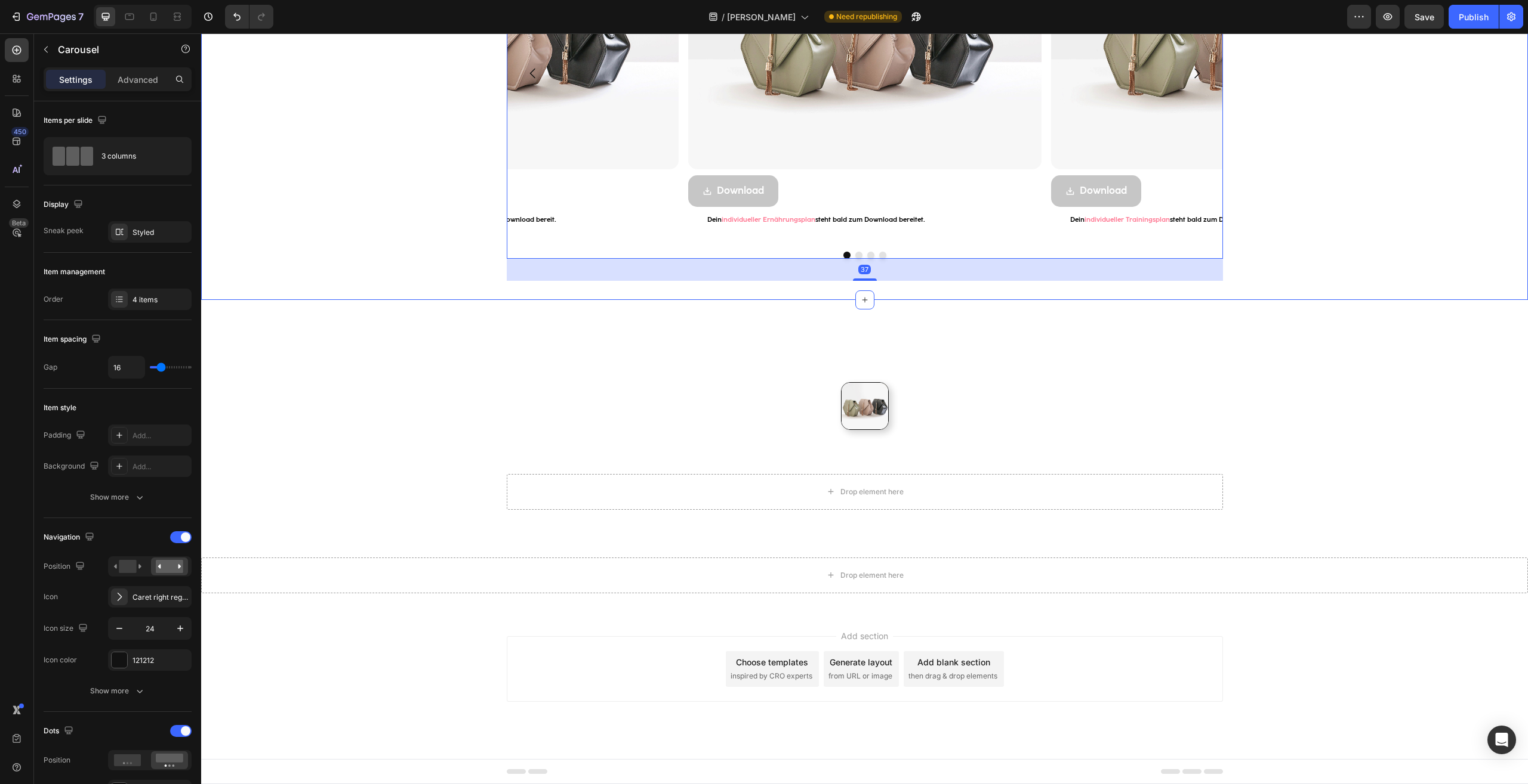
click at [337, 266] on div "Image Download Button Dein individueller Ernährungsplan steht bald zum Download…" at bounding box center [865, 93] width 1327 height 376
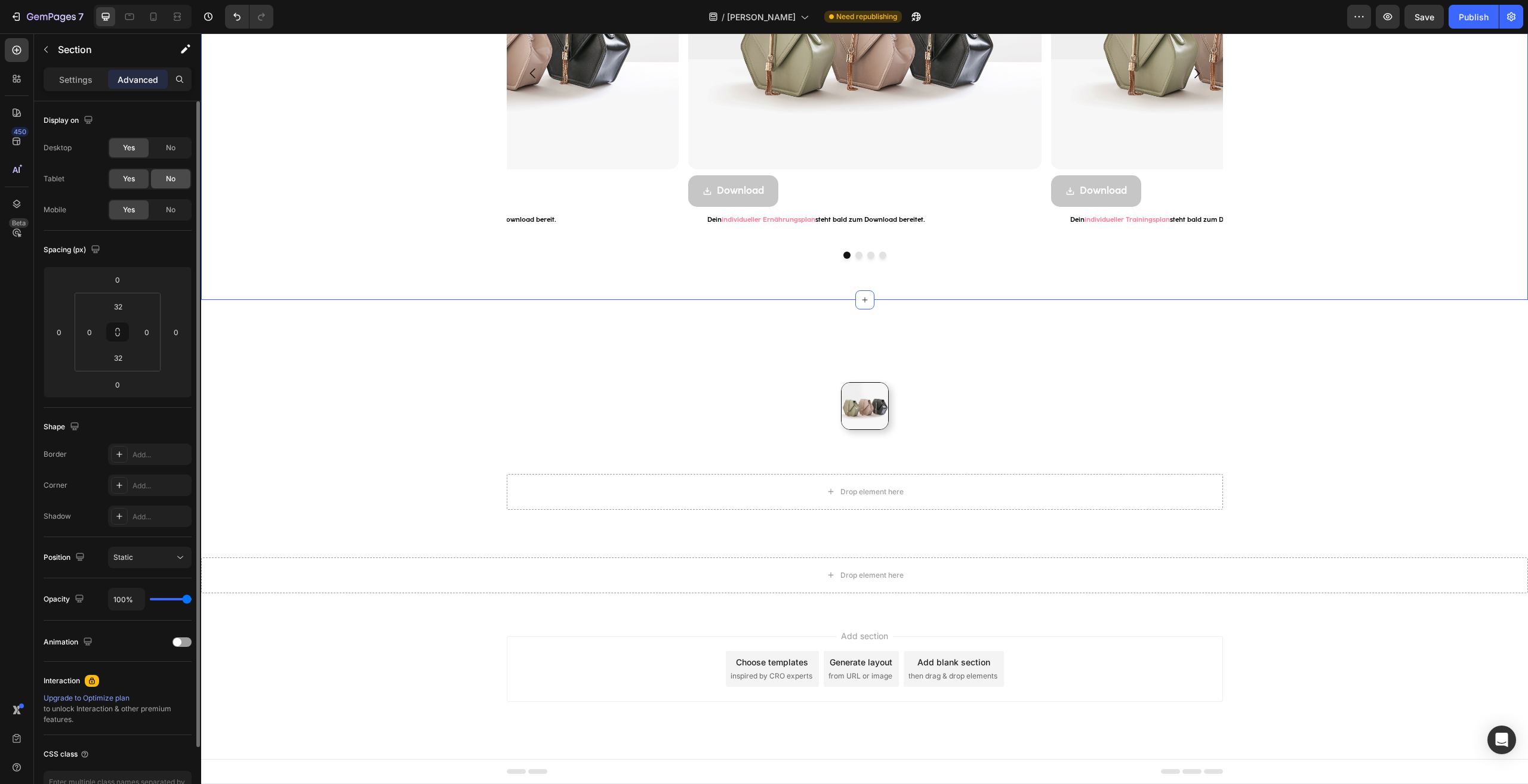
click at [170, 174] on span "No" at bounding box center [170, 179] width 10 height 11
click at [178, 143] on div "No" at bounding box center [171, 147] width 39 height 19
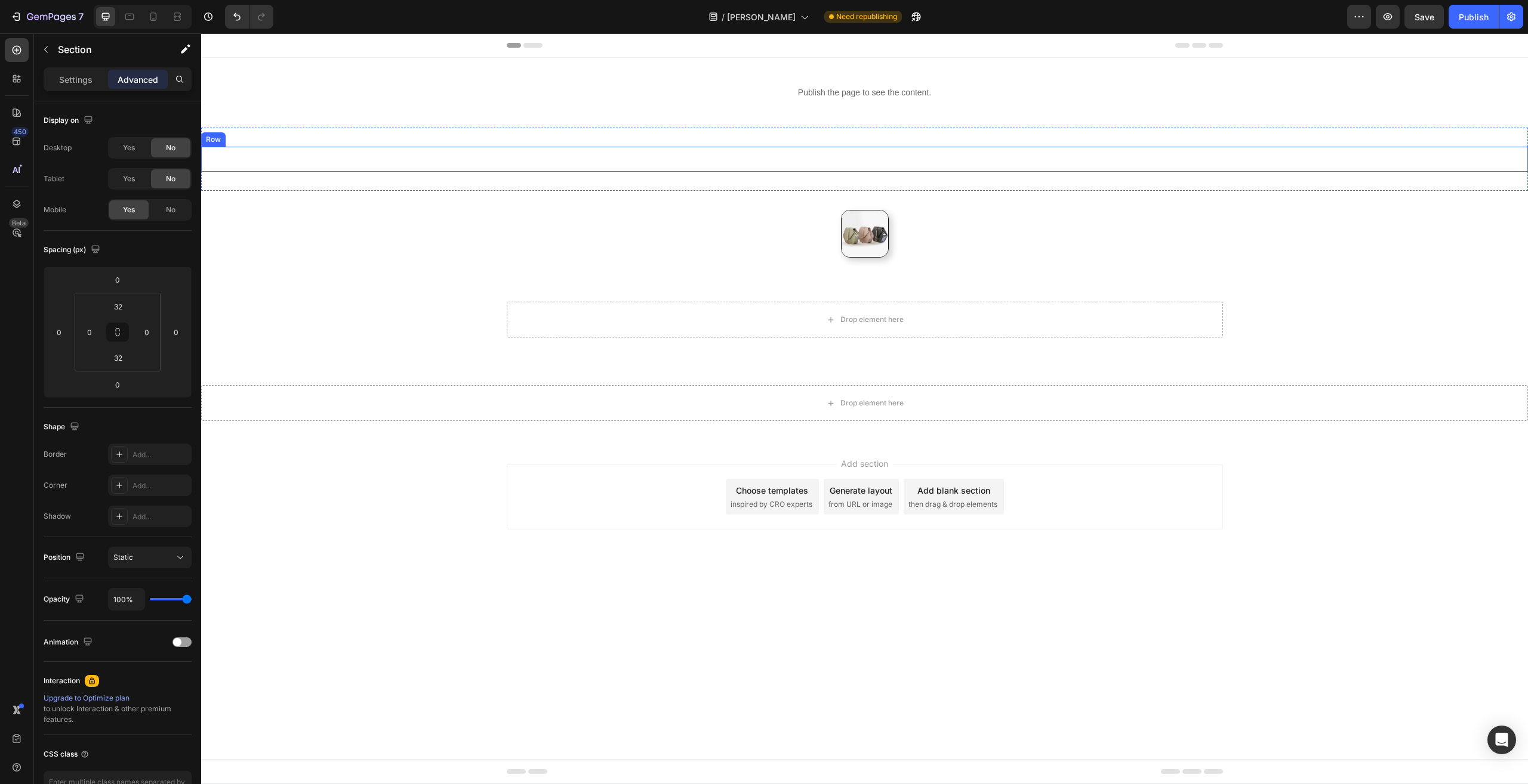
click at [476, 276] on div "Image Section 7" at bounding box center [865, 236] width 1327 height 92
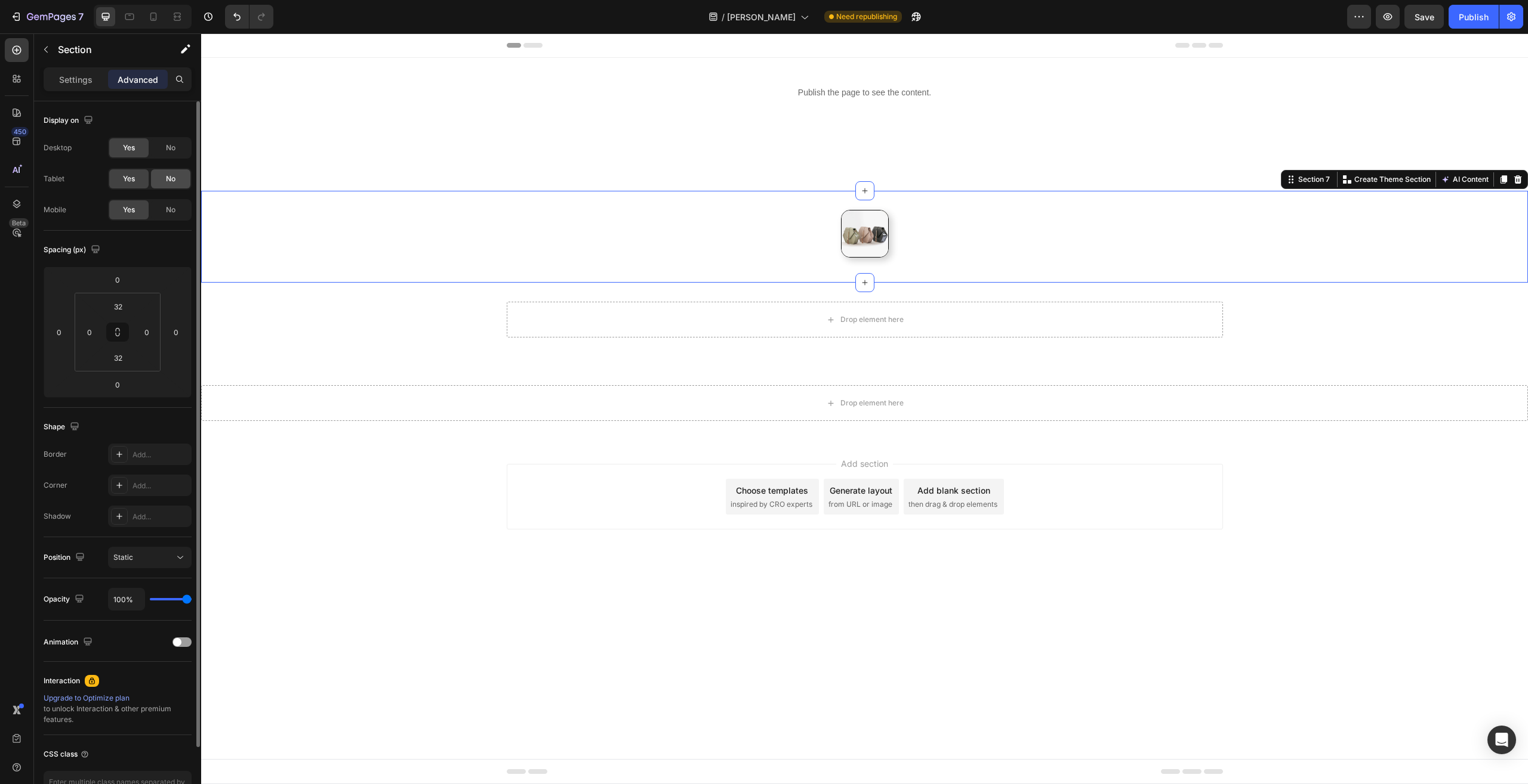
click at [160, 180] on div "No" at bounding box center [171, 178] width 39 height 19
click at [169, 146] on span "No" at bounding box center [170, 148] width 10 height 11
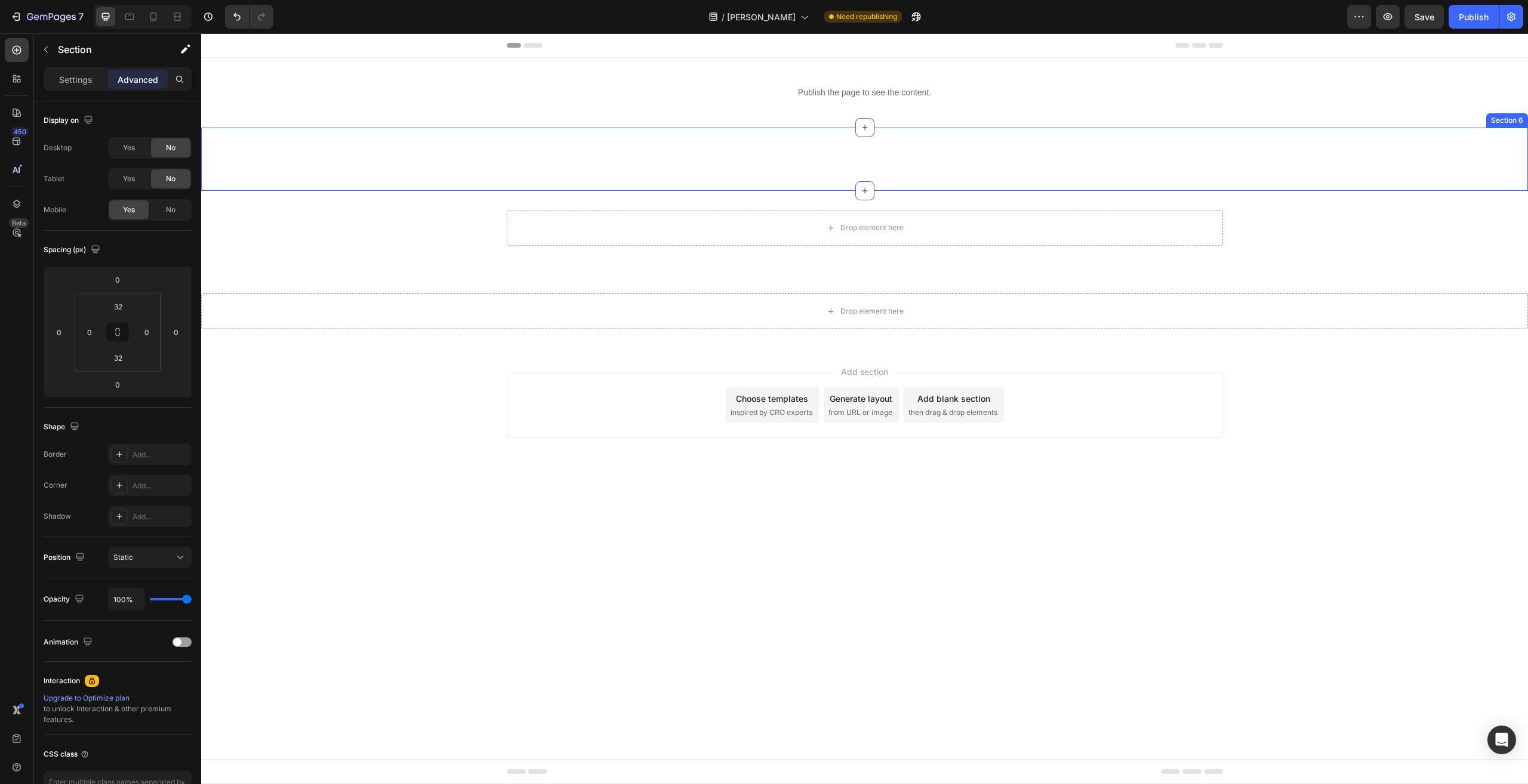
click at [564, 147] on div "Die besten Supplements Professionelle ärztliche Betreuung Accordion Bodybuildin…" at bounding box center [865, 159] width 1327 height 25
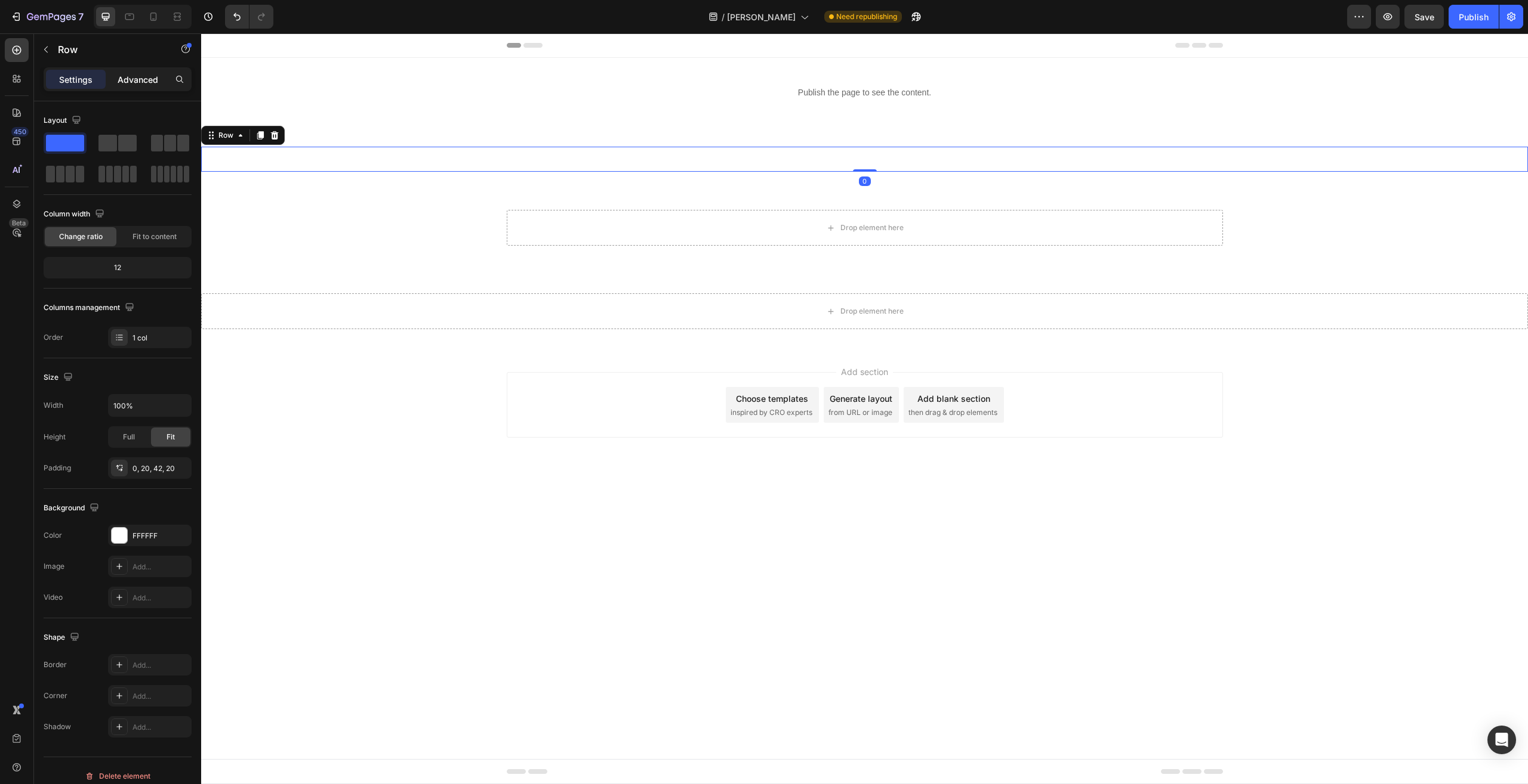
click at [159, 84] on div "Advanced" at bounding box center [137, 78] width 60 height 19
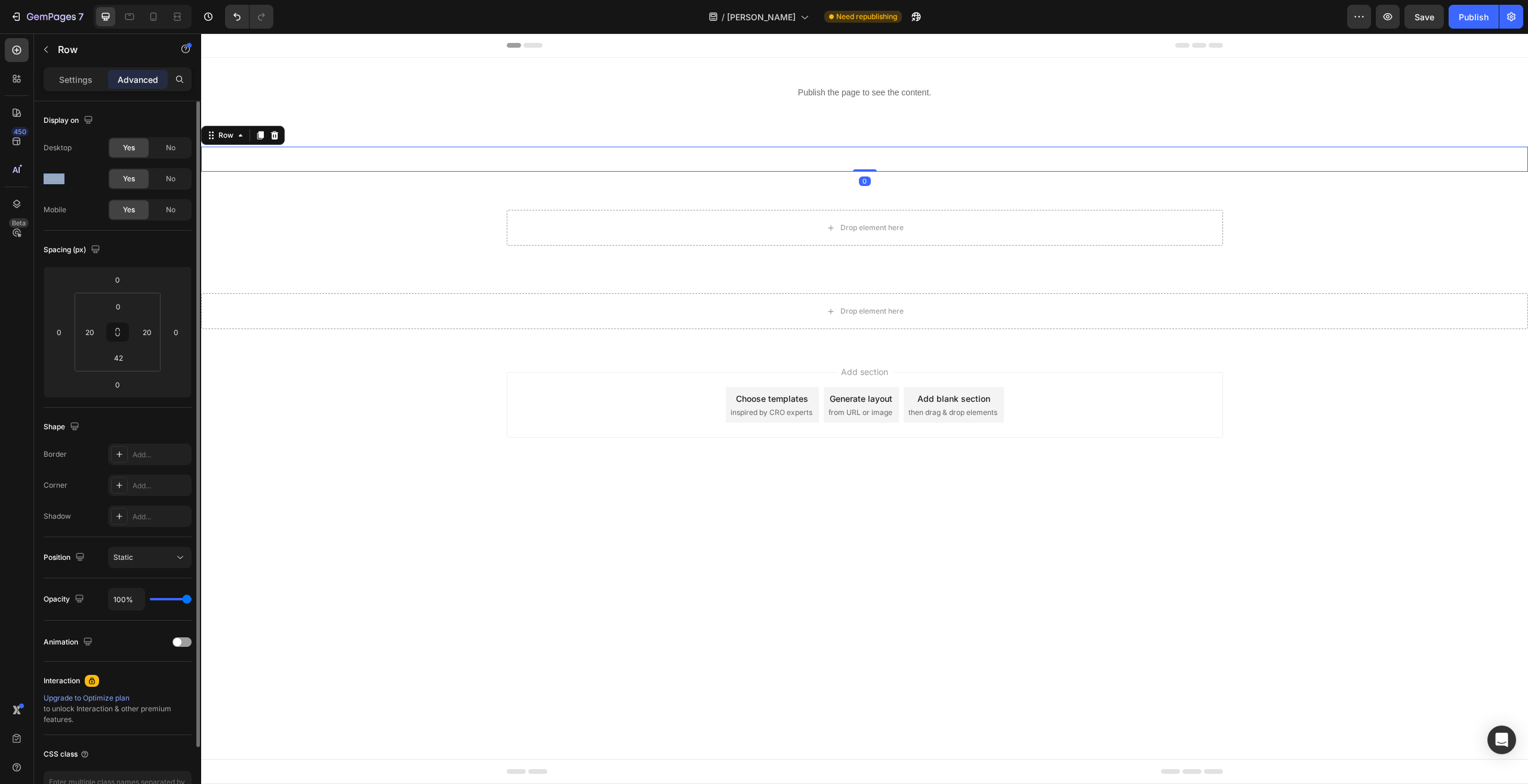
click at [169, 165] on div "Desktop Yes No Tablet Yes No Mobile Yes No" at bounding box center [118, 179] width 148 height 84
click at [170, 175] on span "No" at bounding box center [170, 179] width 10 height 11
click at [175, 145] on span "No" at bounding box center [170, 148] width 10 height 11
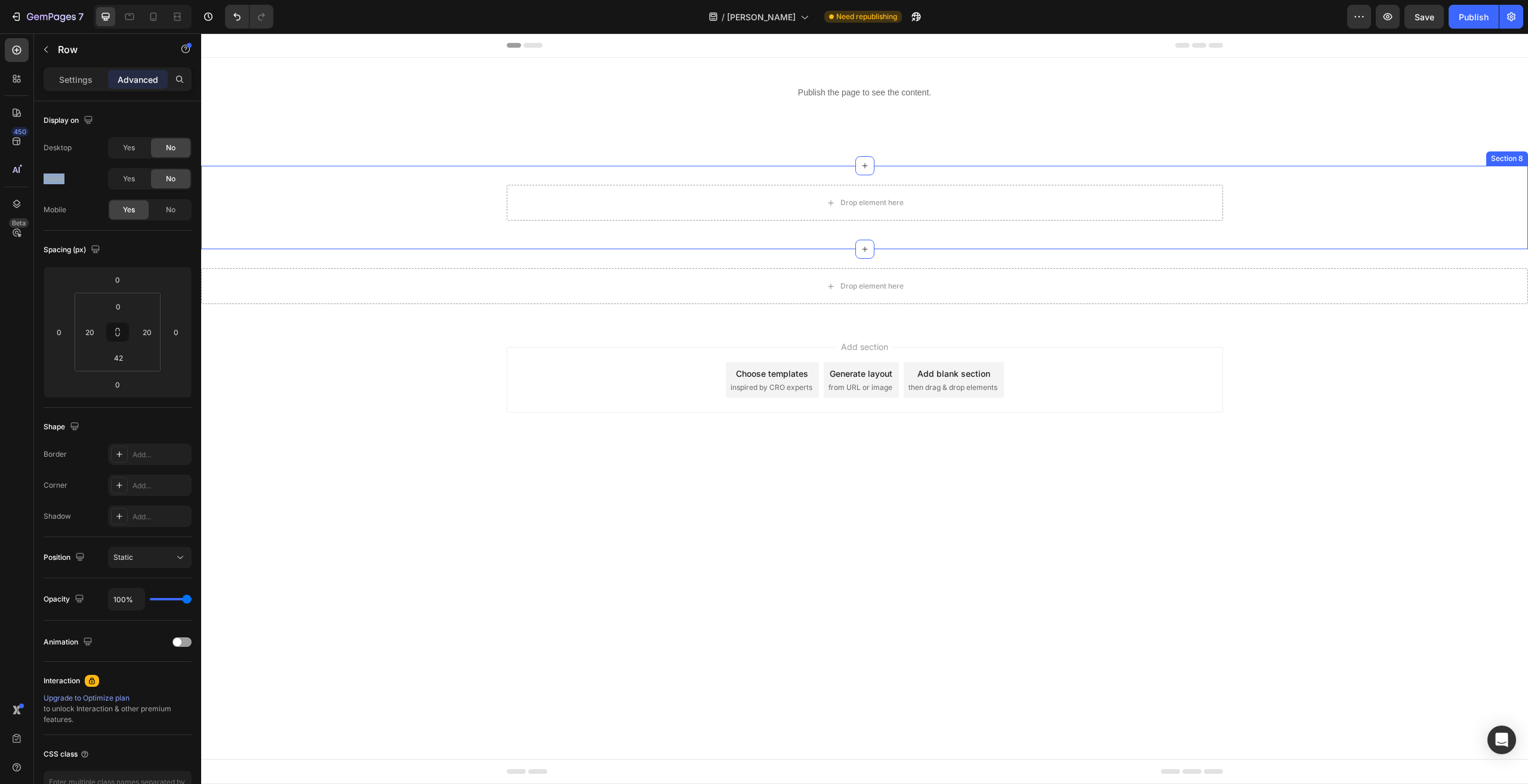
click at [384, 246] on div "Drop element here Row Section 8" at bounding box center [865, 207] width 1327 height 84
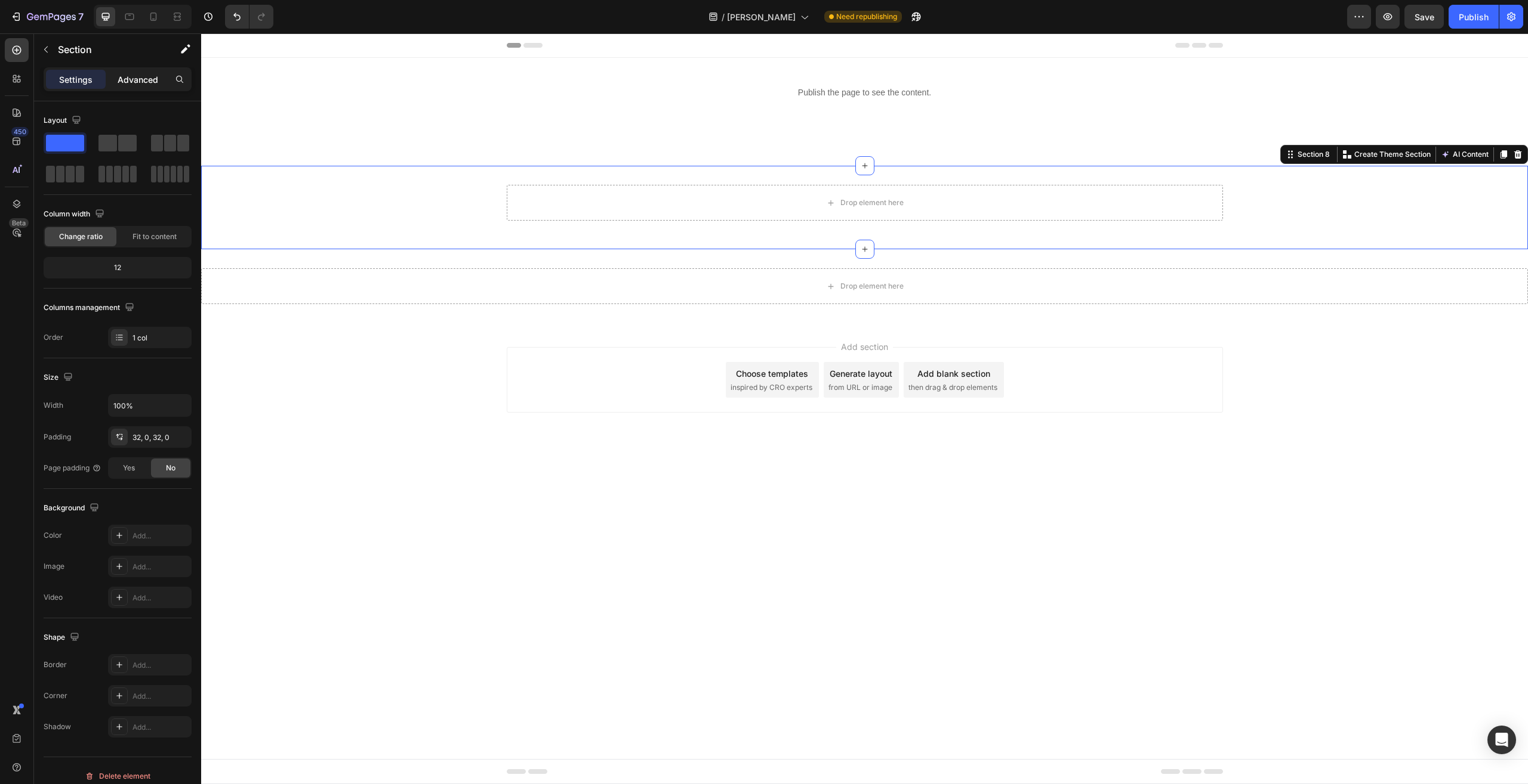
click at [162, 77] on div "Advanced" at bounding box center [137, 78] width 60 height 19
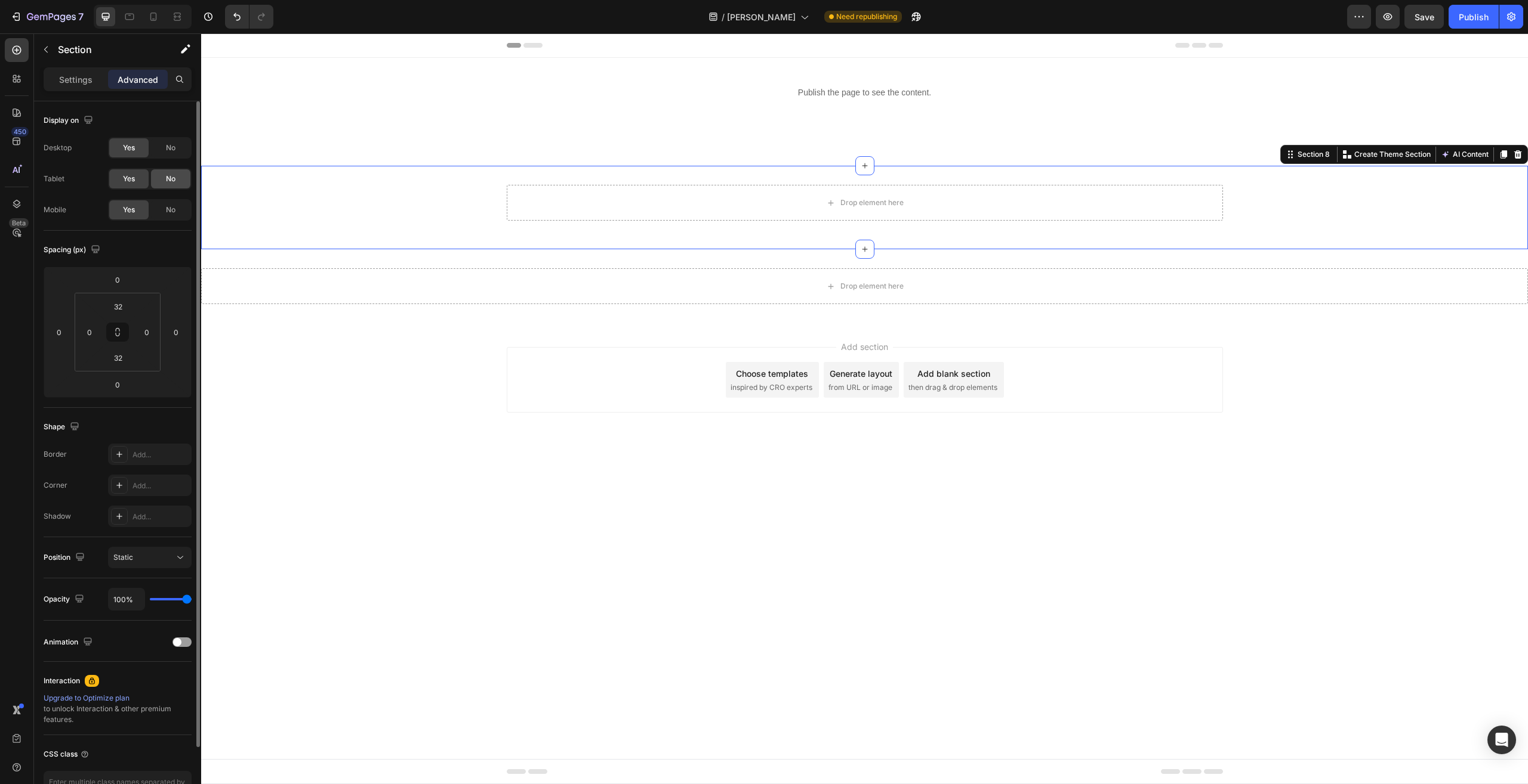
click at [183, 182] on div "No" at bounding box center [171, 178] width 39 height 19
click at [178, 138] on div "Yes No" at bounding box center [150, 148] width 84 height 21
click at [313, 260] on div "Drop element here Section 9" at bounding box center [865, 286] width 1327 height 74
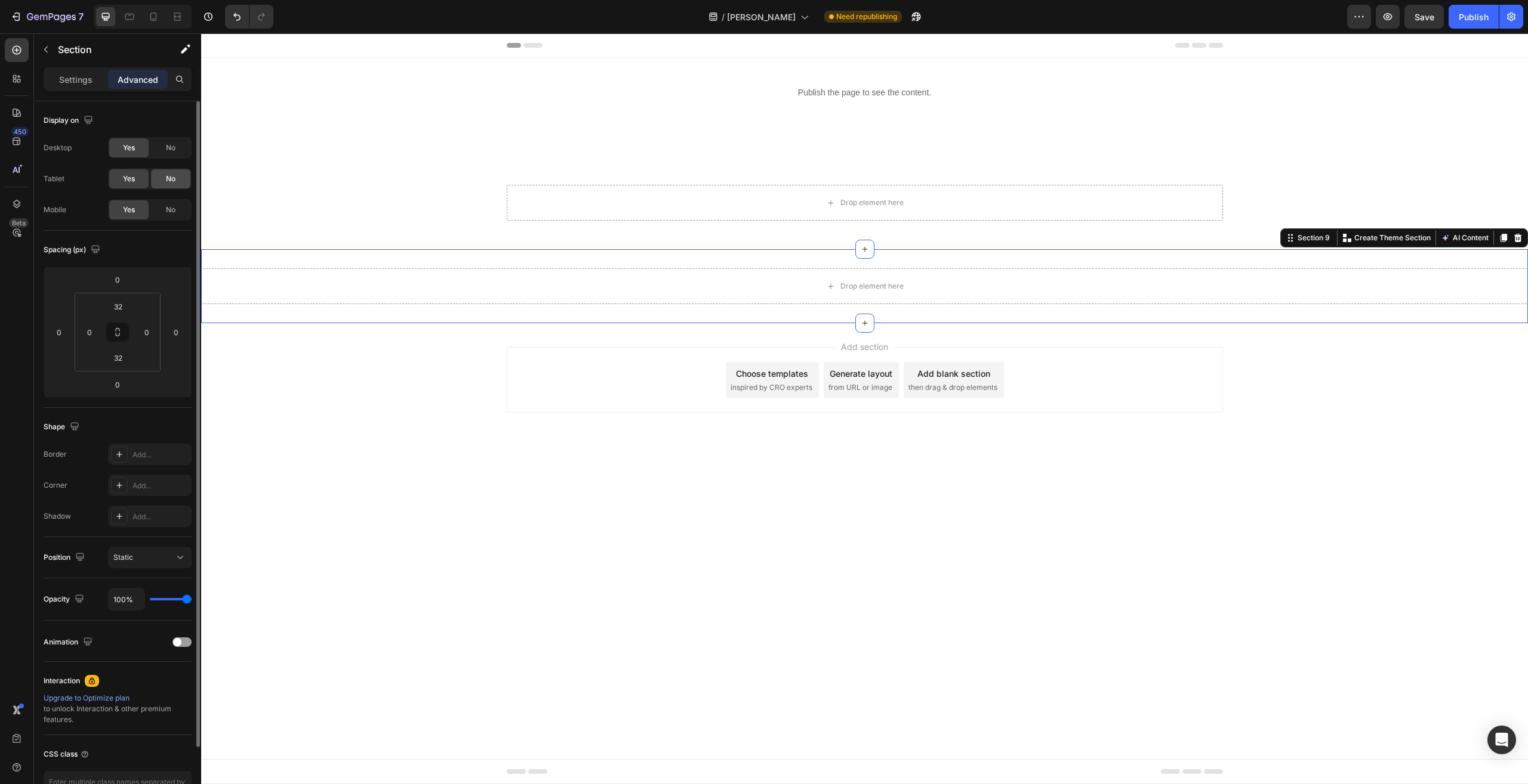
click at [158, 180] on div "No" at bounding box center [171, 178] width 39 height 19
click at [163, 148] on div "No" at bounding box center [171, 147] width 39 height 19
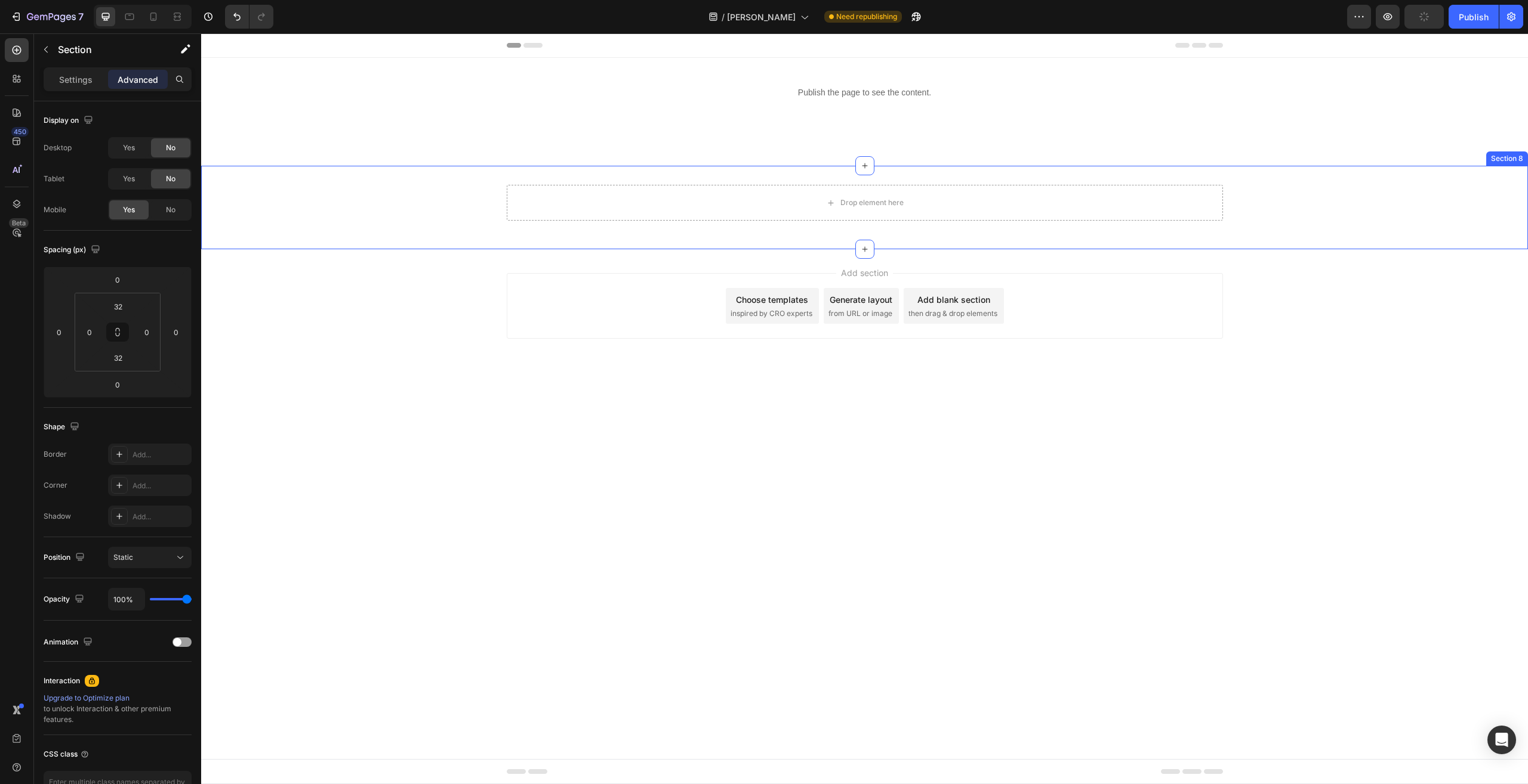
click at [397, 126] on div "Publish the page to see the content. Custom Code Section 2" at bounding box center [865, 93] width 1327 height 69
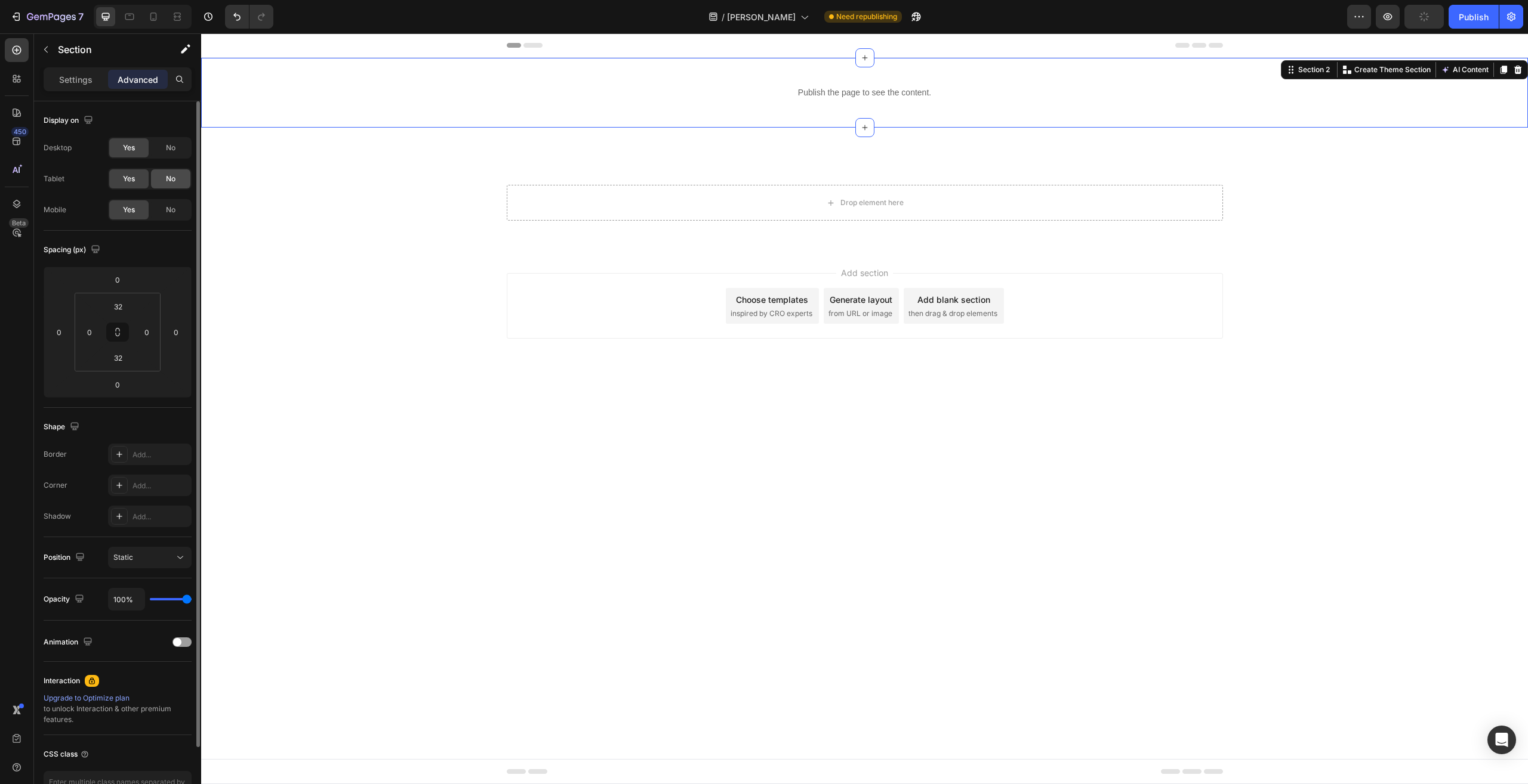
click at [156, 174] on div "No" at bounding box center [171, 178] width 39 height 19
click at [157, 145] on div "No" at bounding box center [171, 147] width 39 height 19
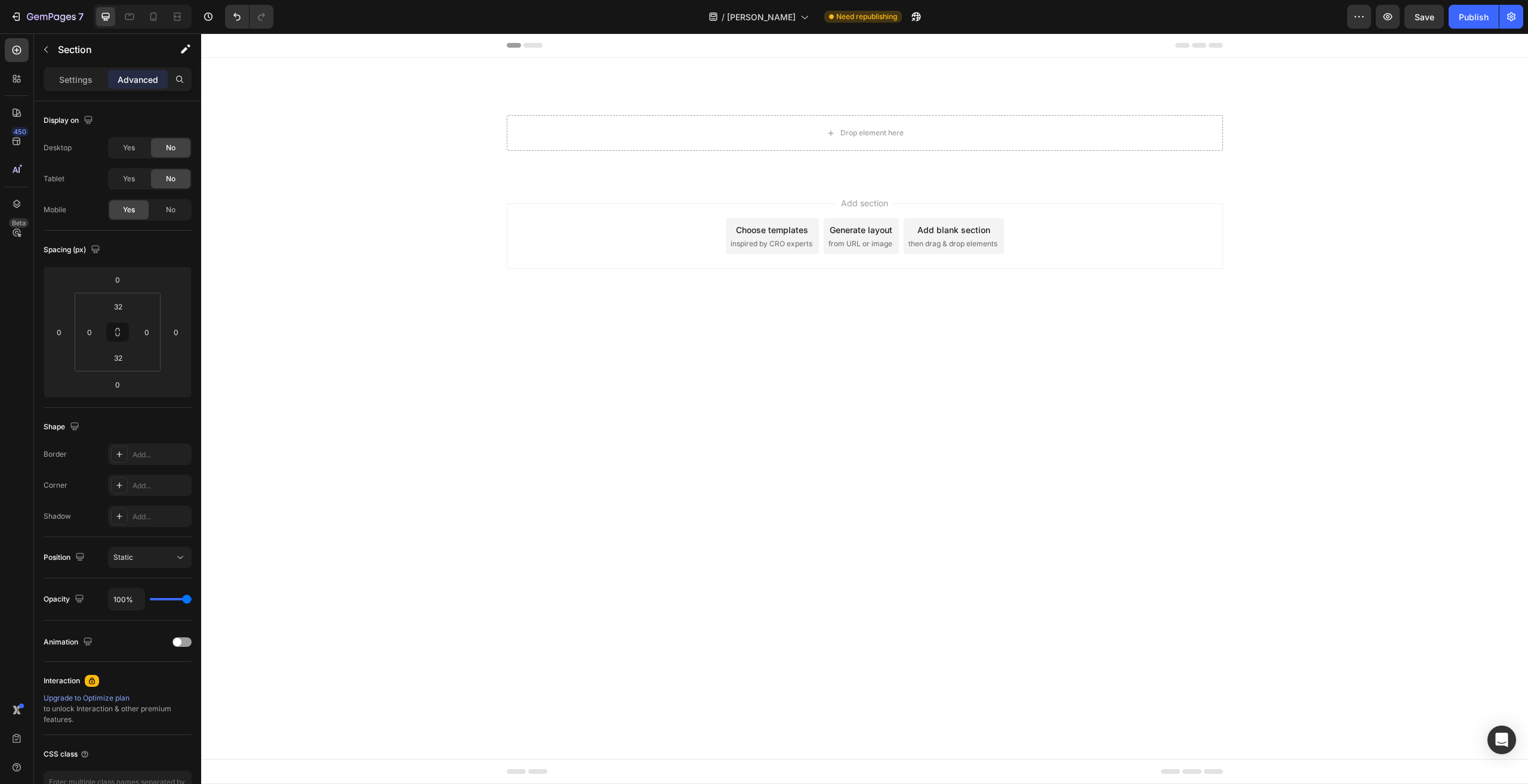
click at [393, 217] on div "Add section Choose templates inspired by CRO experts Generate layout from URL o…" at bounding box center [865, 253] width 1327 height 147
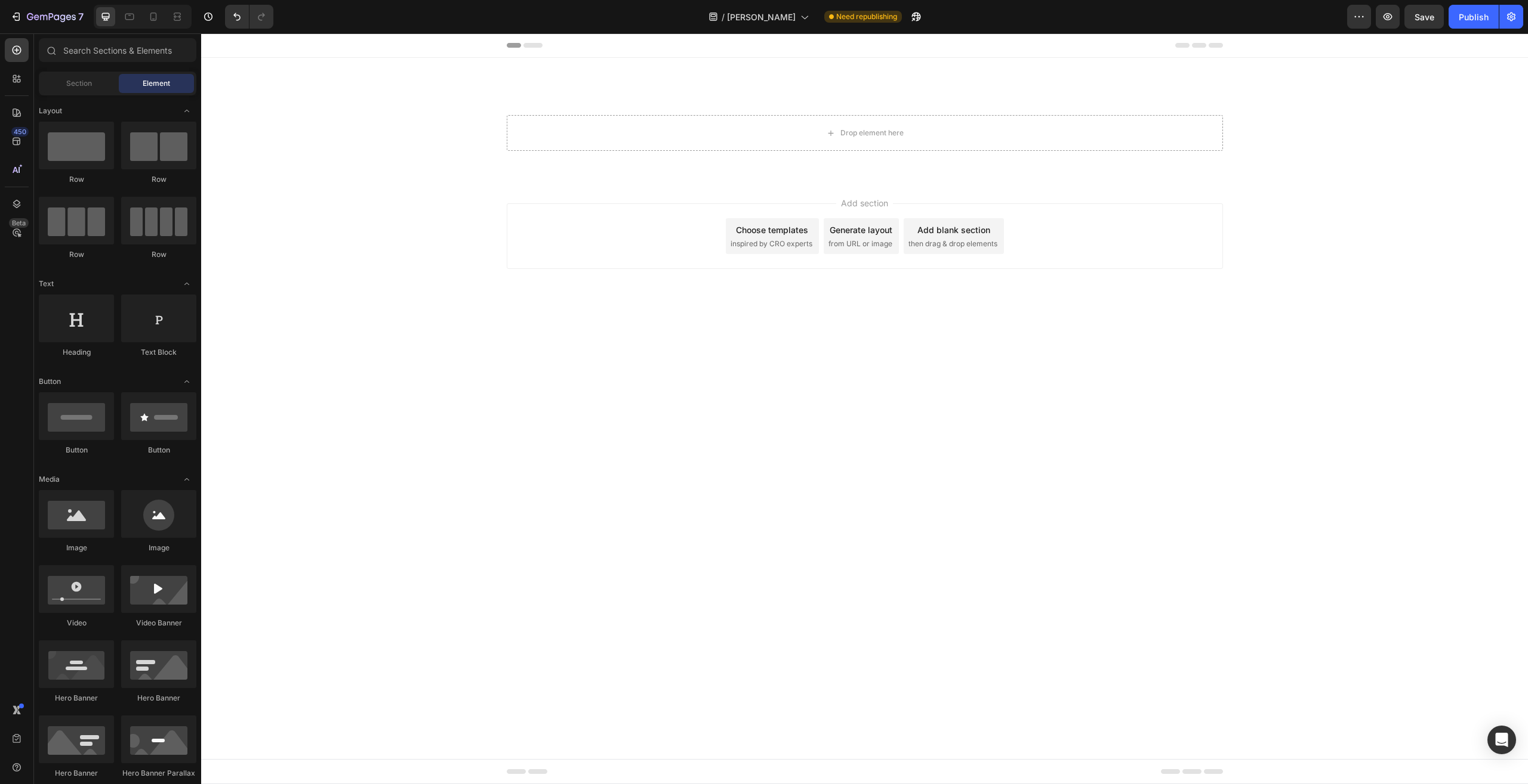
click at [441, 148] on div "Drop element here Row" at bounding box center [865, 137] width 1327 height 45
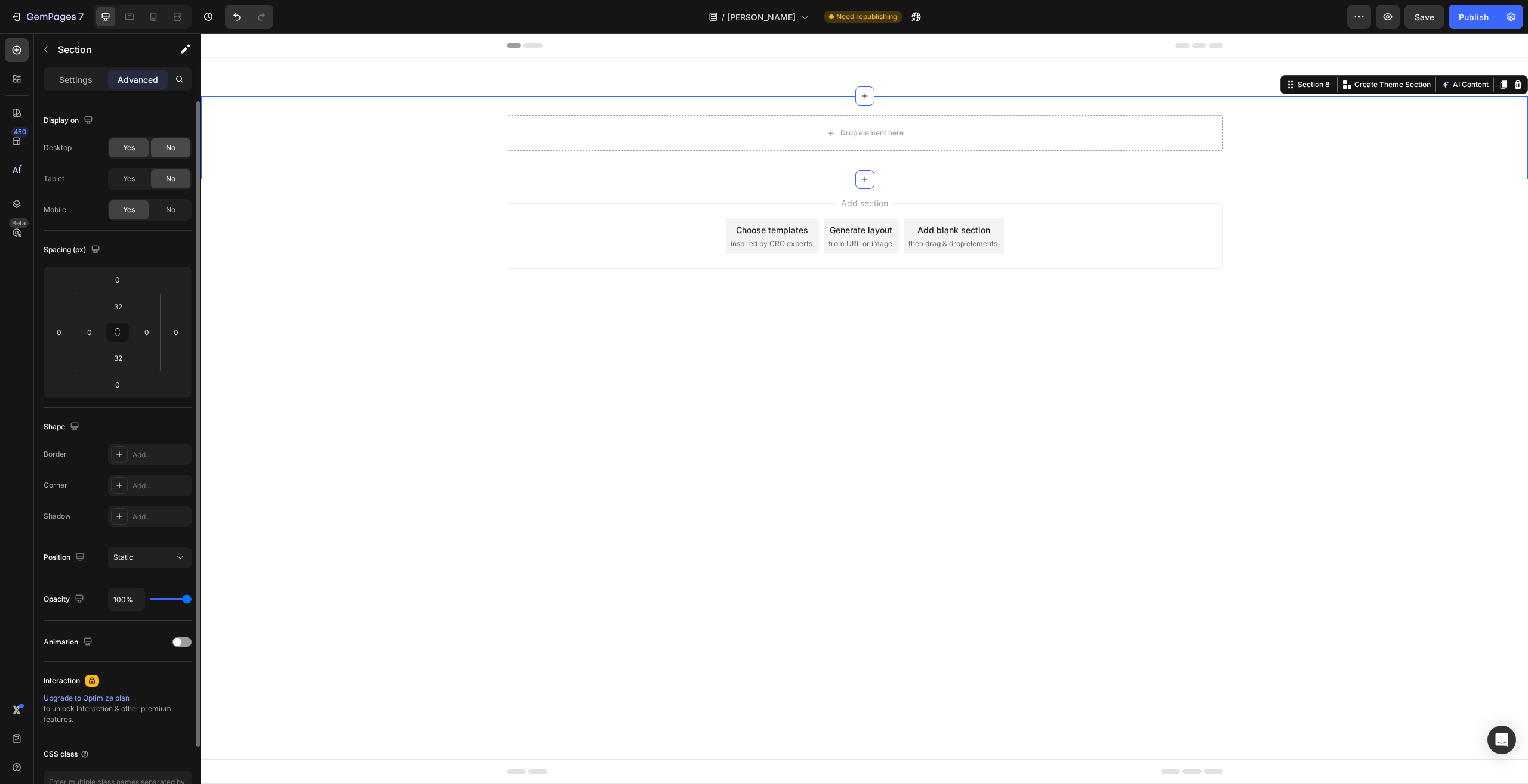
click at [176, 150] on div "No" at bounding box center [171, 147] width 39 height 19
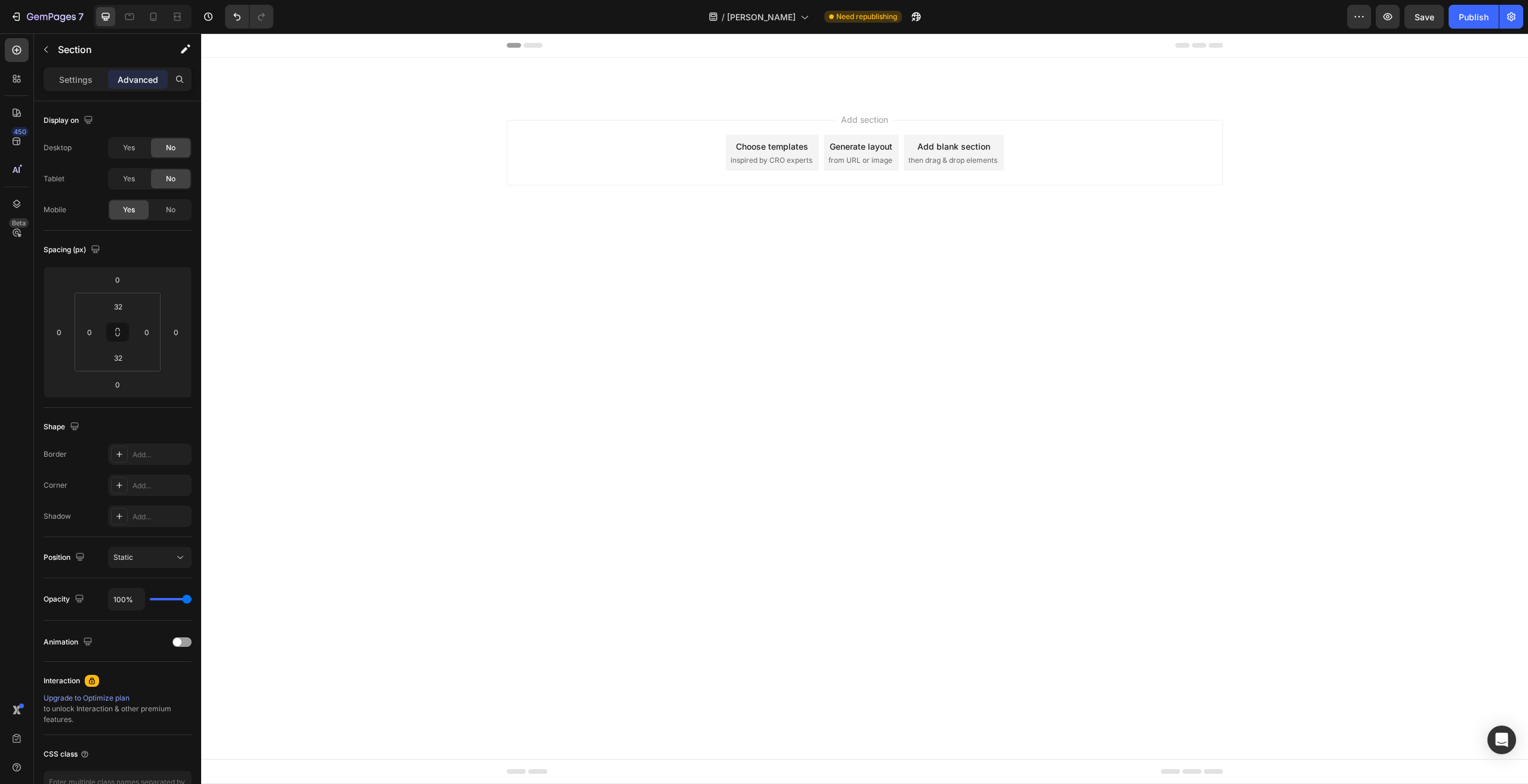
click at [434, 230] on div "Add section Choose templates inspired by CRO experts Generate layout from URL o…" at bounding box center [865, 169] width 1327 height 147
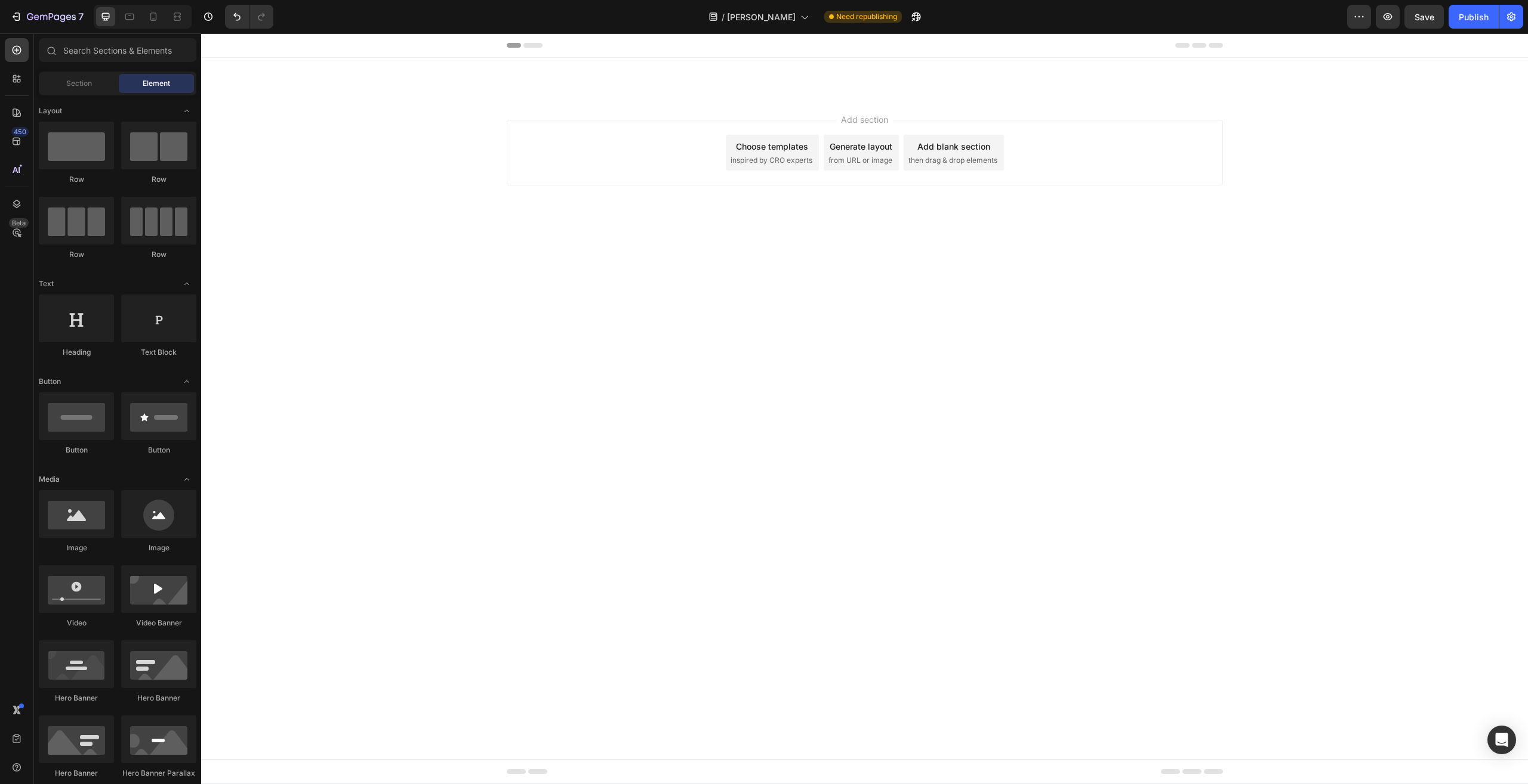
click at [413, 169] on div "Add section Choose templates inspired by CRO experts Generate layout from URL o…" at bounding box center [865, 169] width 1327 height 147
click at [577, 158] on div "Add section Choose templates inspired by CRO experts Generate layout from URL o…" at bounding box center [865, 153] width 716 height 66
click at [1464, 19] on div "Publish" at bounding box center [1474, 17] width 30 height 12
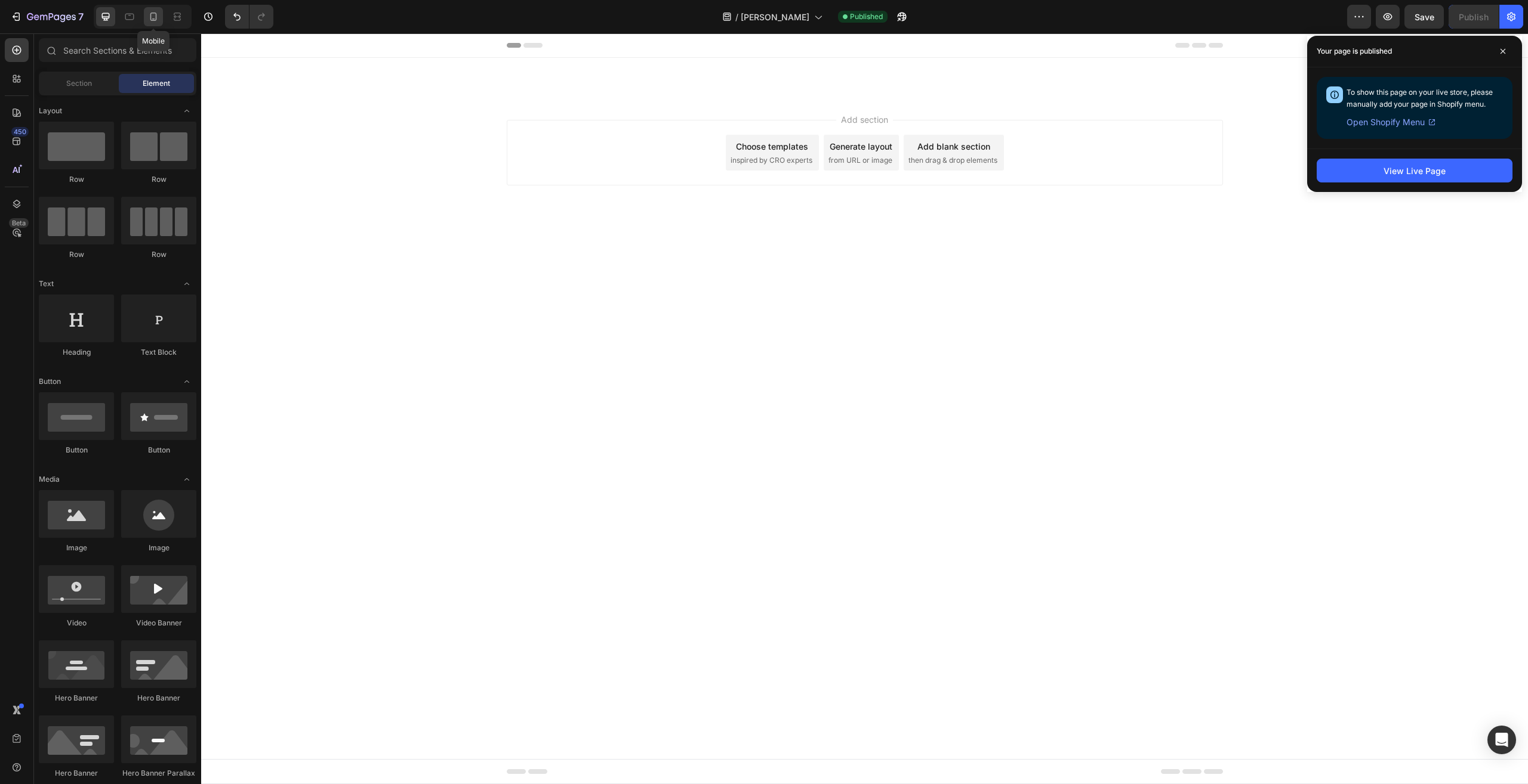
click at [150, 21] on icon at bounding box center [153, 16] width 12 height 12
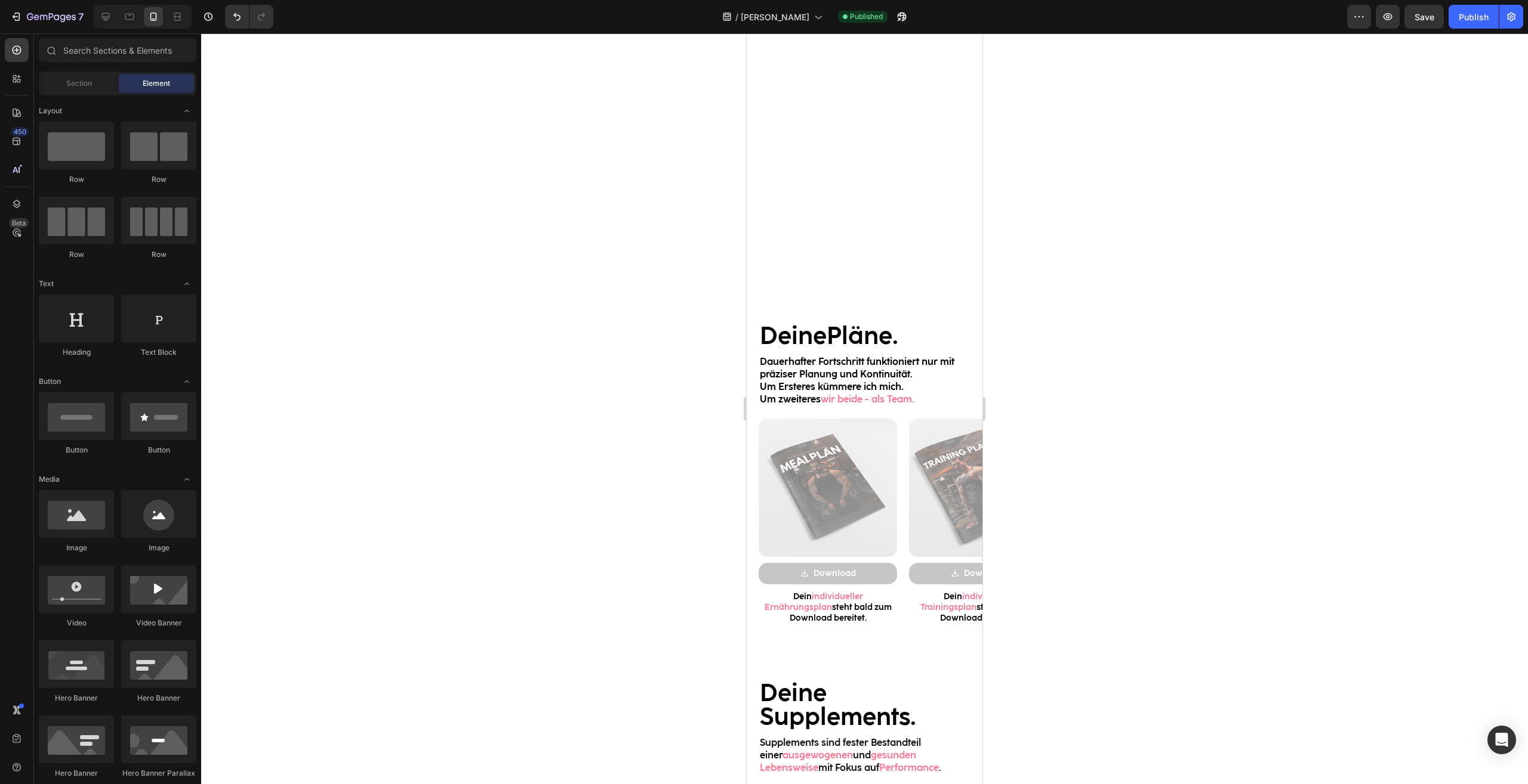
scroll to position [1338, 0]
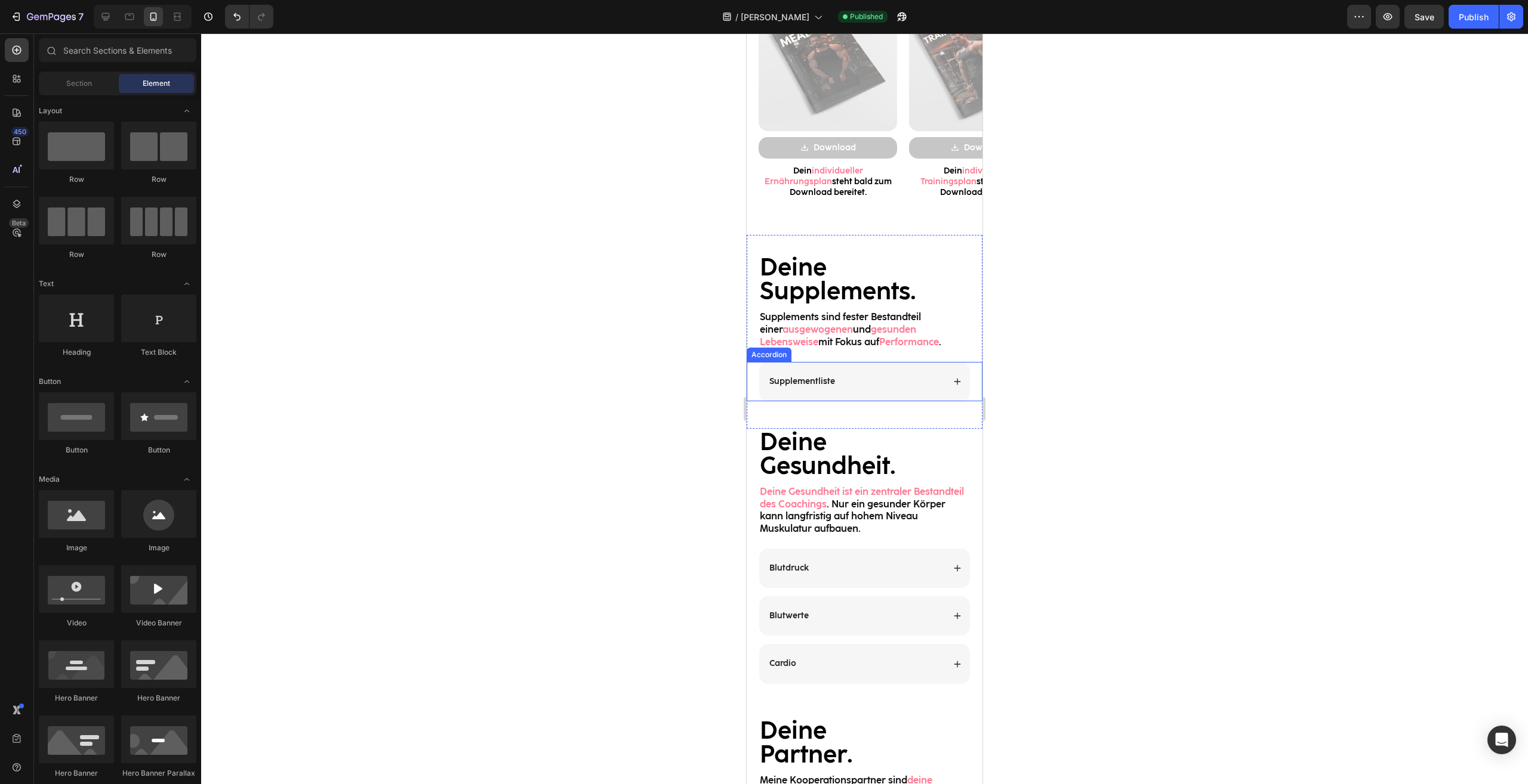
click at [931, 392] on div "Supplementliste" at bounding box center [864, 382] width 211 height 39
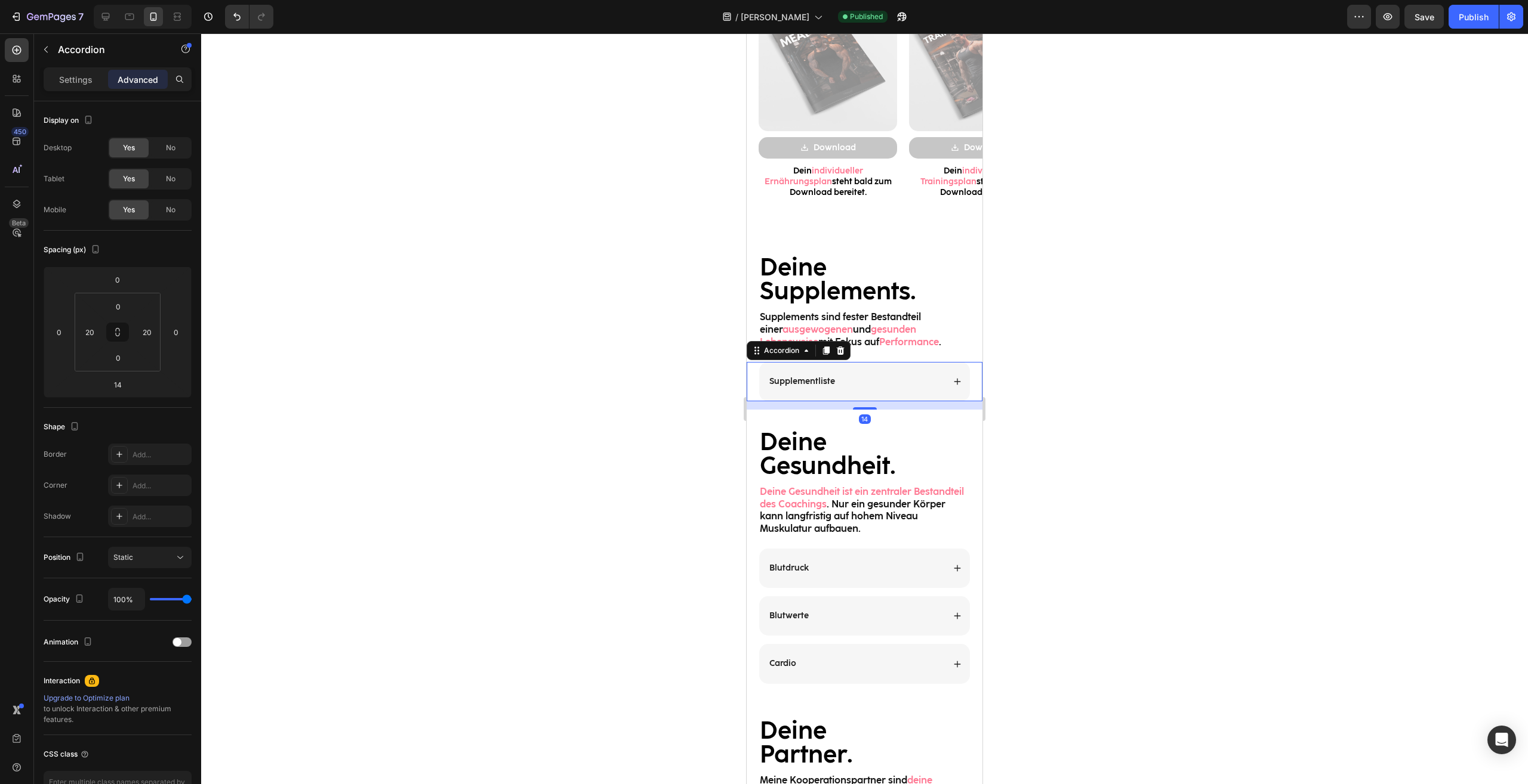
click at [952, 383] on div "Supplementliste" at bounding box center [864, 382] width 211 height 39
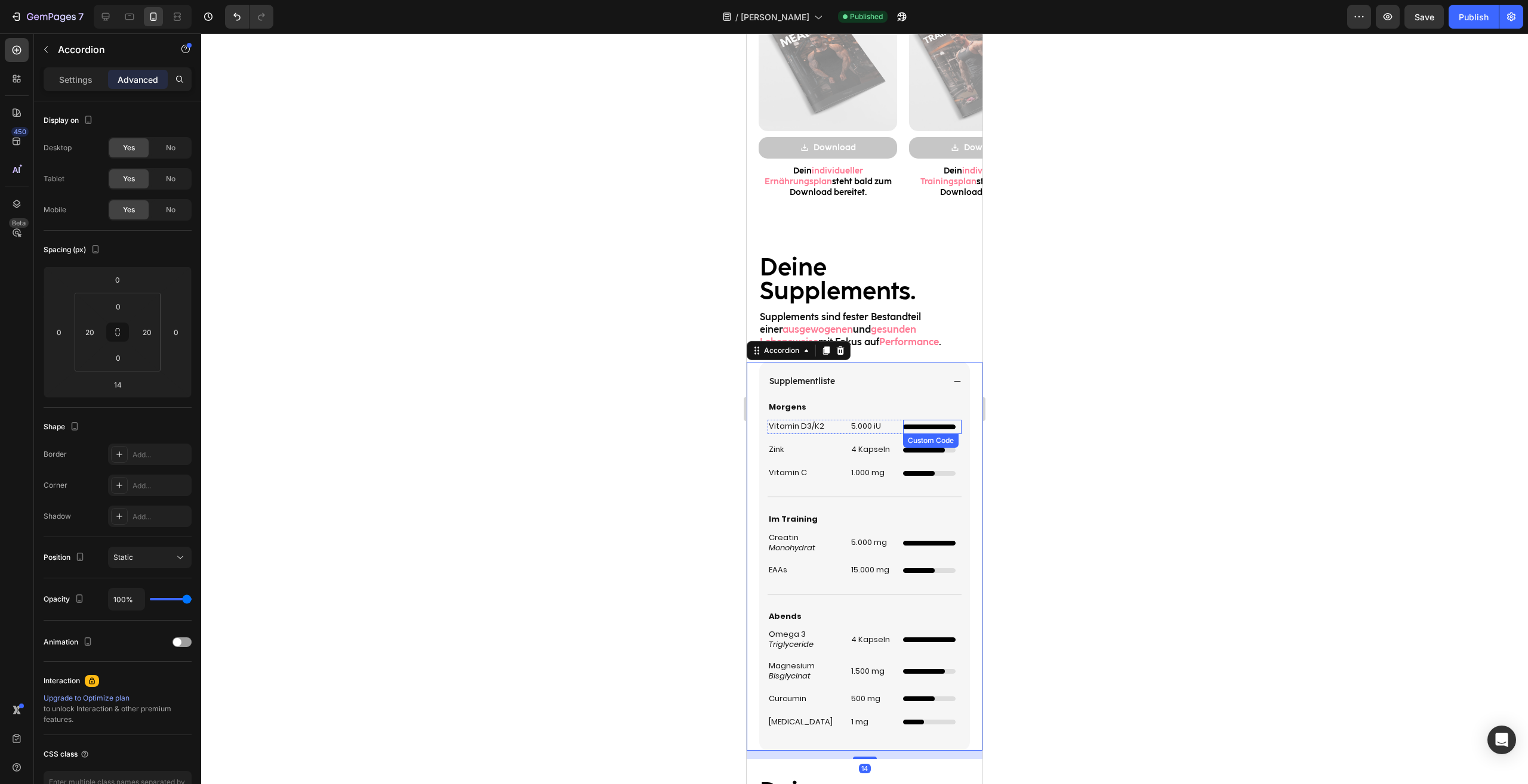
click at [940, 424] on div "Custom Code" at bounding box center [932, 427] width 59 height 14
click at [922, 428] on div at bounding box center [929, 426] width 53 height 4
click at [1043, 500] on div at bounding box center [865, 409] width 1327 height 751
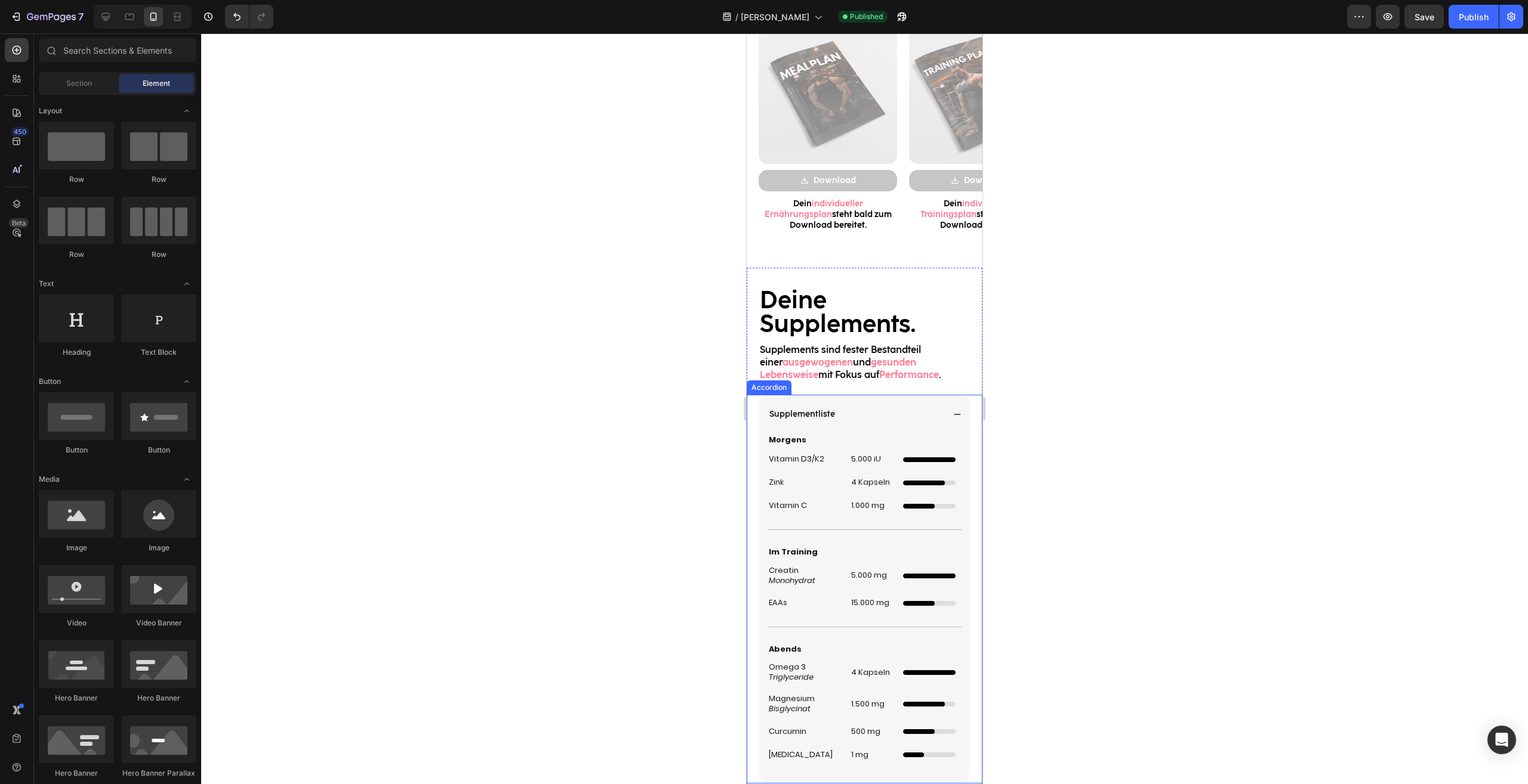
scroll to position [1216, 0]
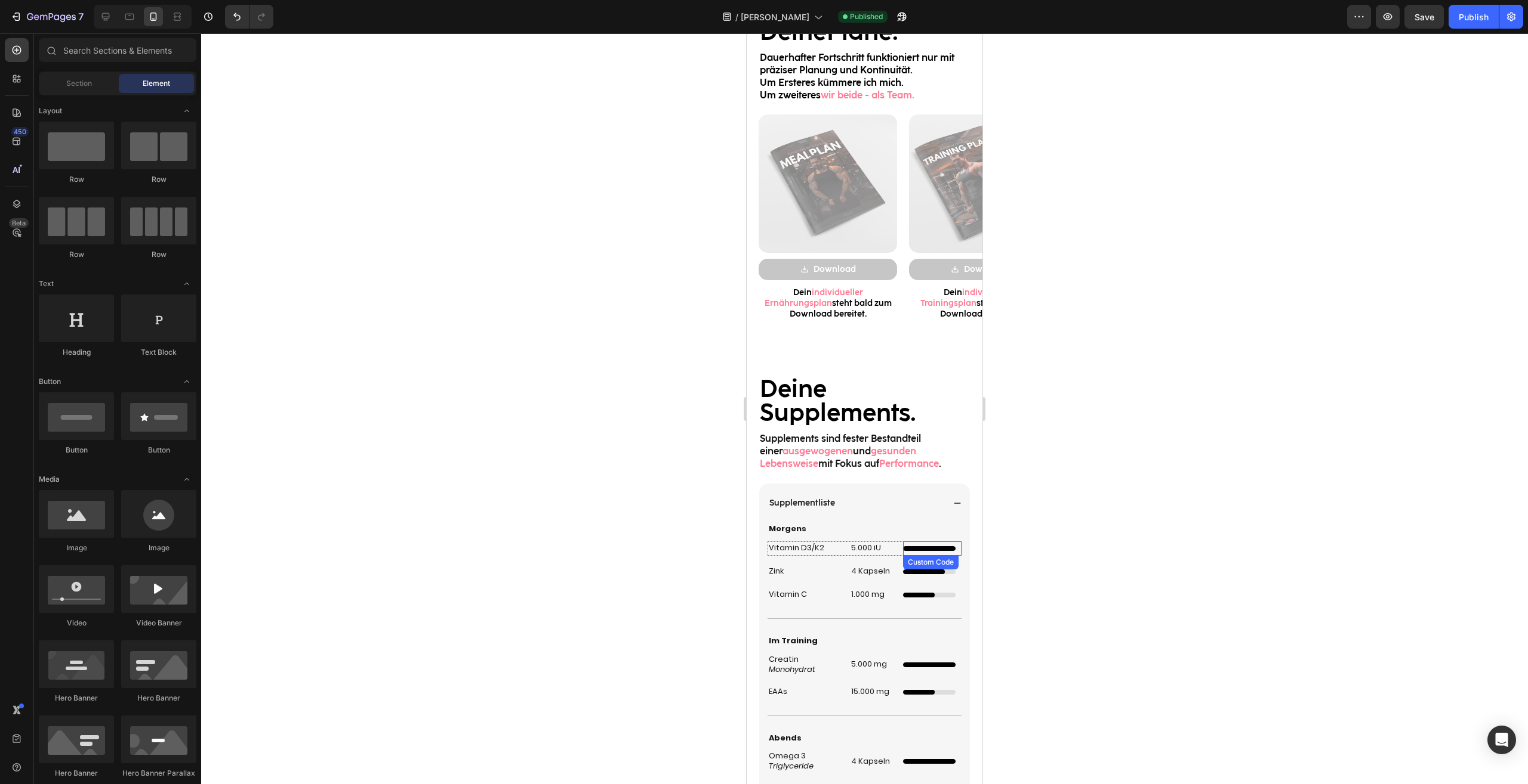
click at [941, 546] on div "Custom Code" at bounding box center [932, 548] width 59 height 14
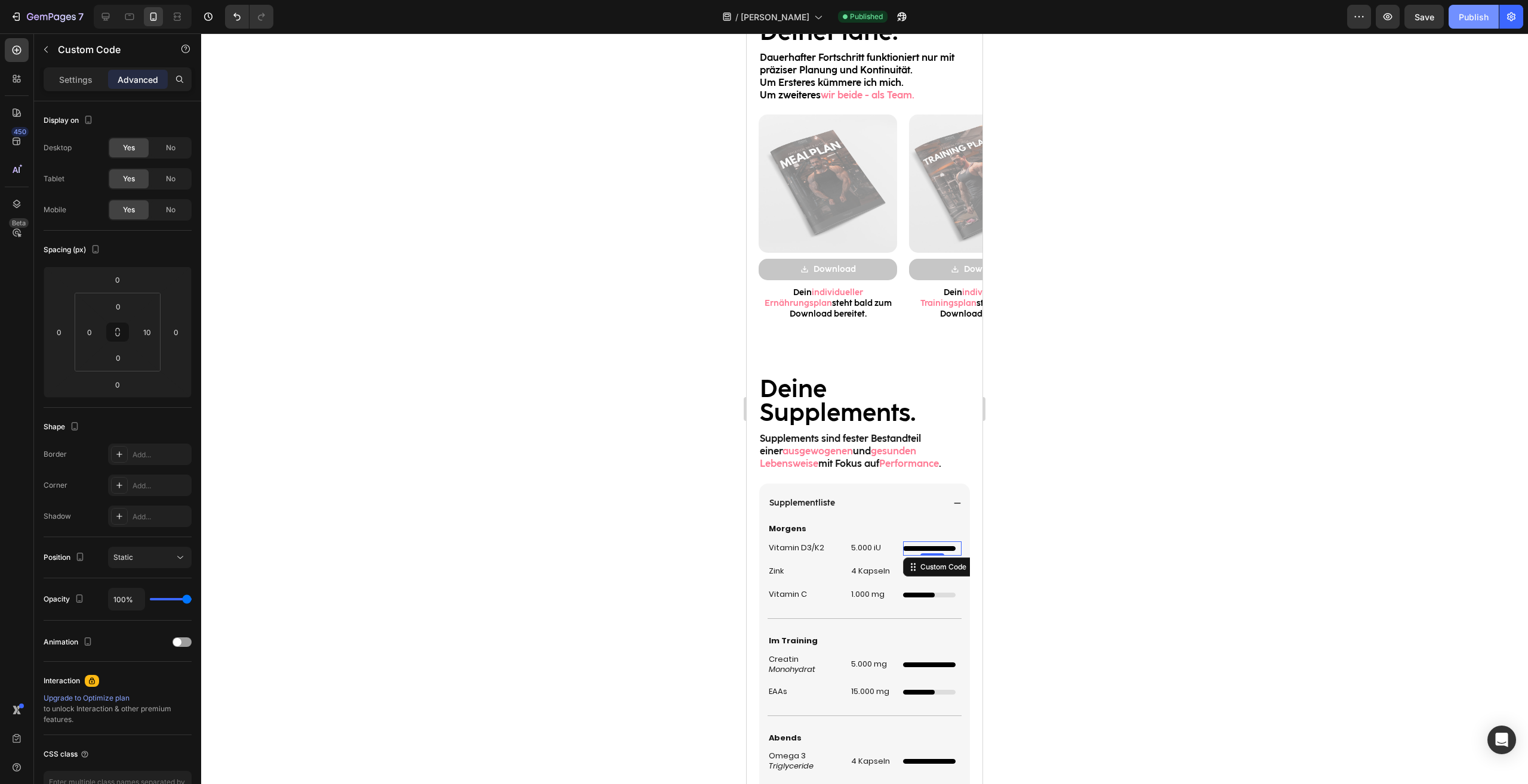
click at [1490, 23] on button "Publish" at bounding box center [1473, 16] width 50 height 24
click at [1130, 483] on div at bounding box center [865, 409] width 1327 height 751
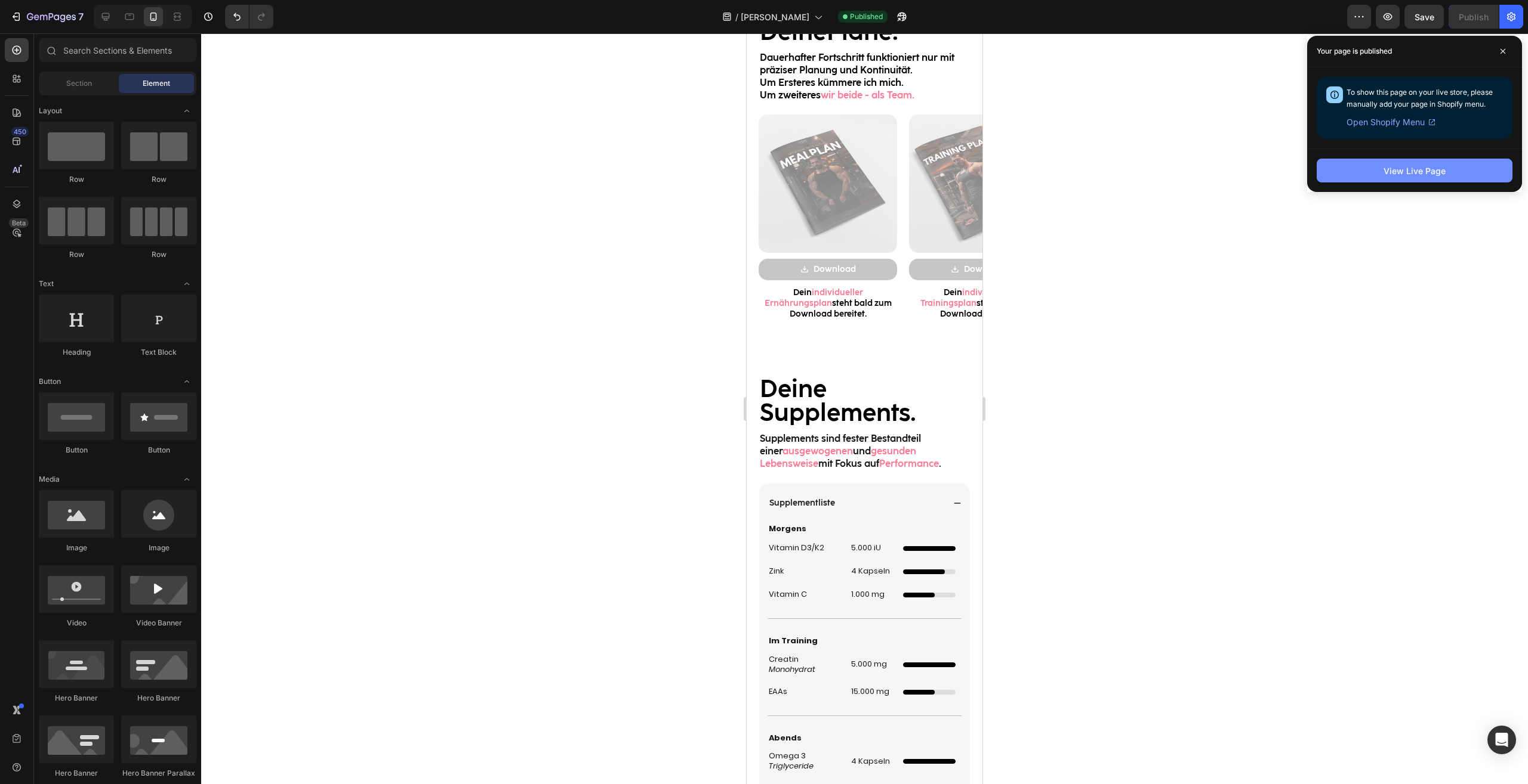
click at [1433, 176] on div "View Live Page" at bounding box center [1414, 171] width 62 height 12
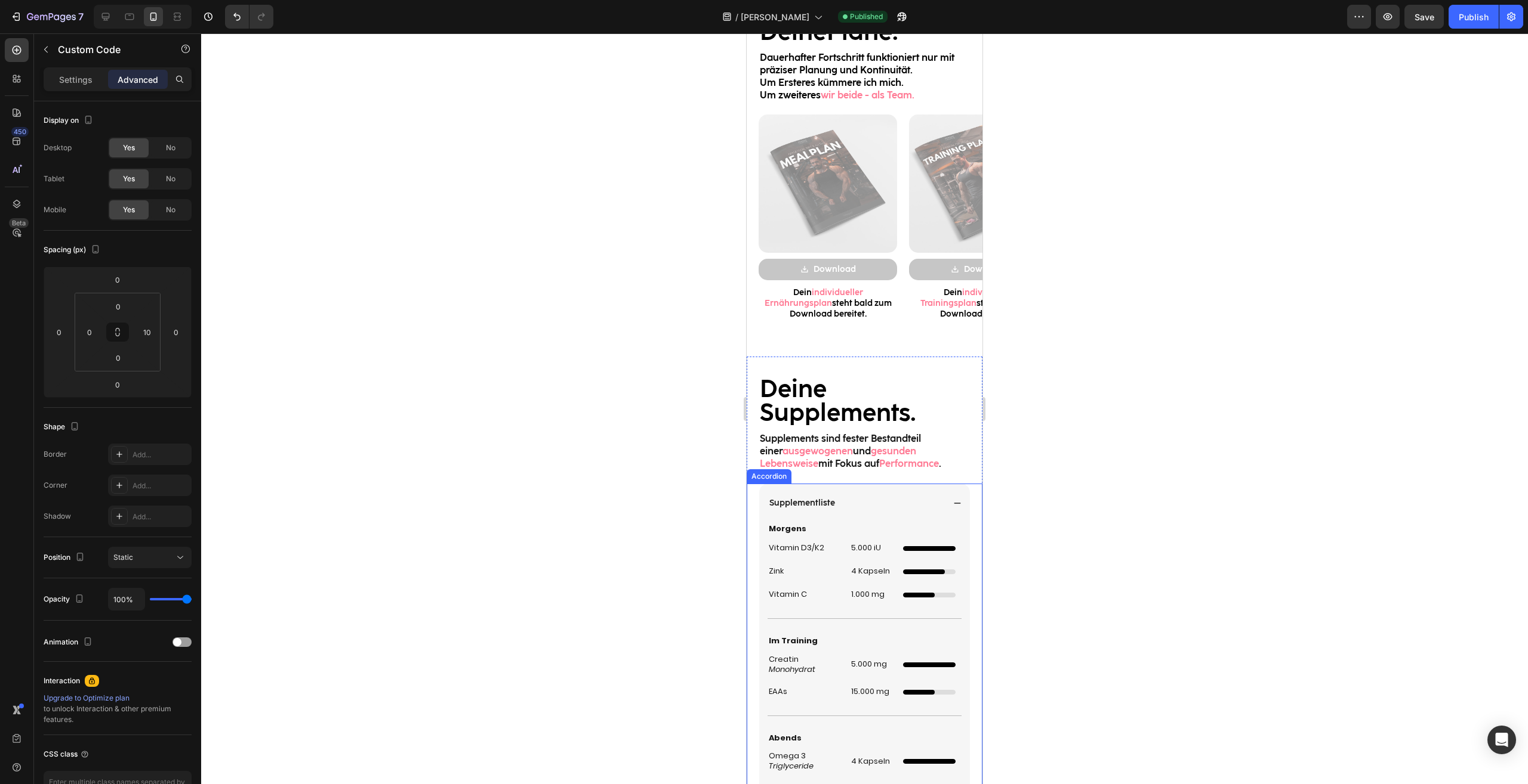
click at [947, 546] on div "Custom Code" at bounding box center [932, 548] width 59 height 14
click at [940, 490] on div "Supplementliste" at bounding box center [864, 503] width 211 height 39
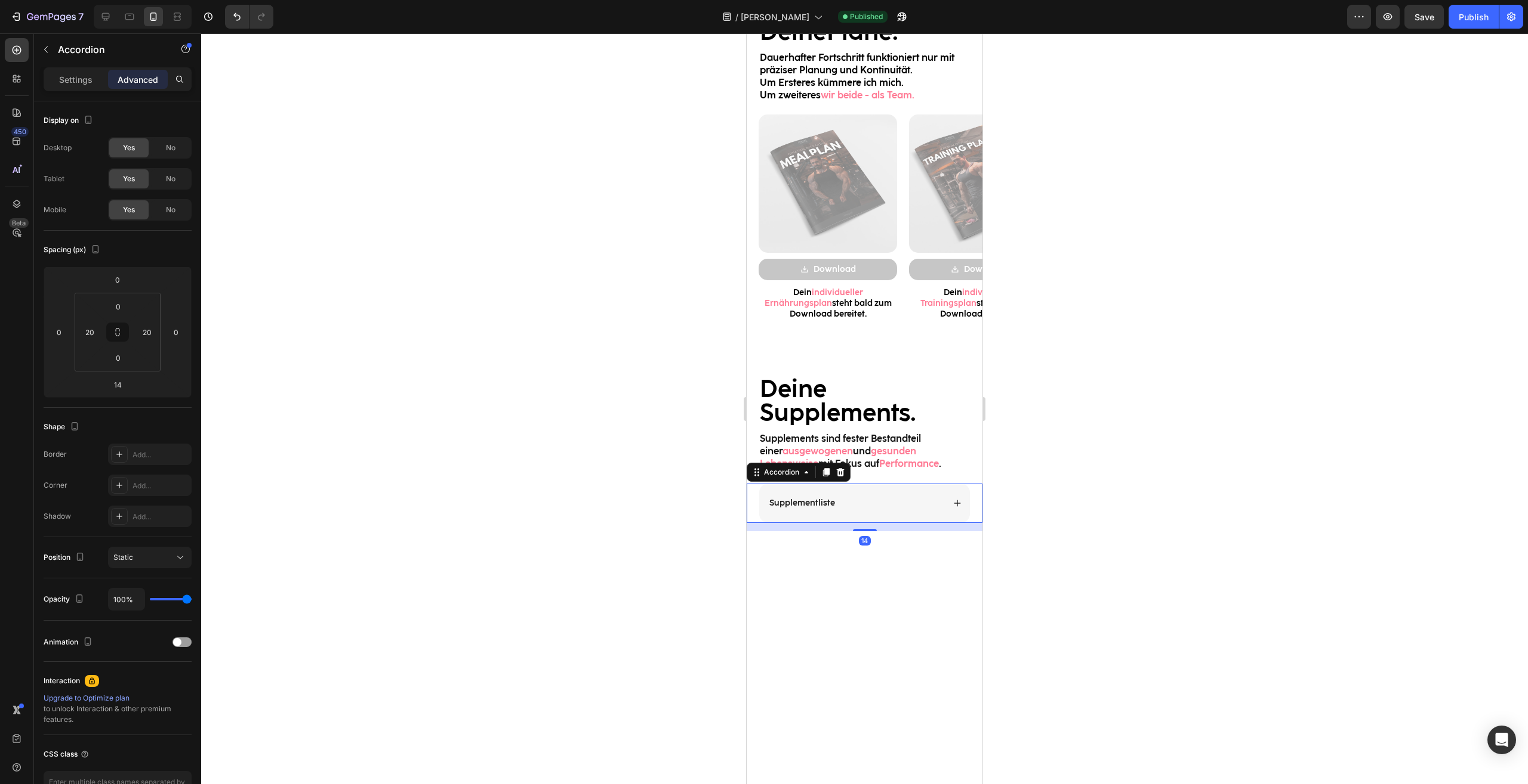
click at [955, 505] on icon at bounding box center [957, 503] width 6 height 6
click at [955, 494] on div "Supplementliste" at bounding box center [864, 503] width 211 height 39
click at [953, 500] on icon at bounding box center [956, 503] width 8 height 8
click at [942, 505] on div "Supplementliste" at bounding box center [864, 503] width 211 height 39
click at [953, 503] on icon at bounding box center [956, 503] width 8 height 8
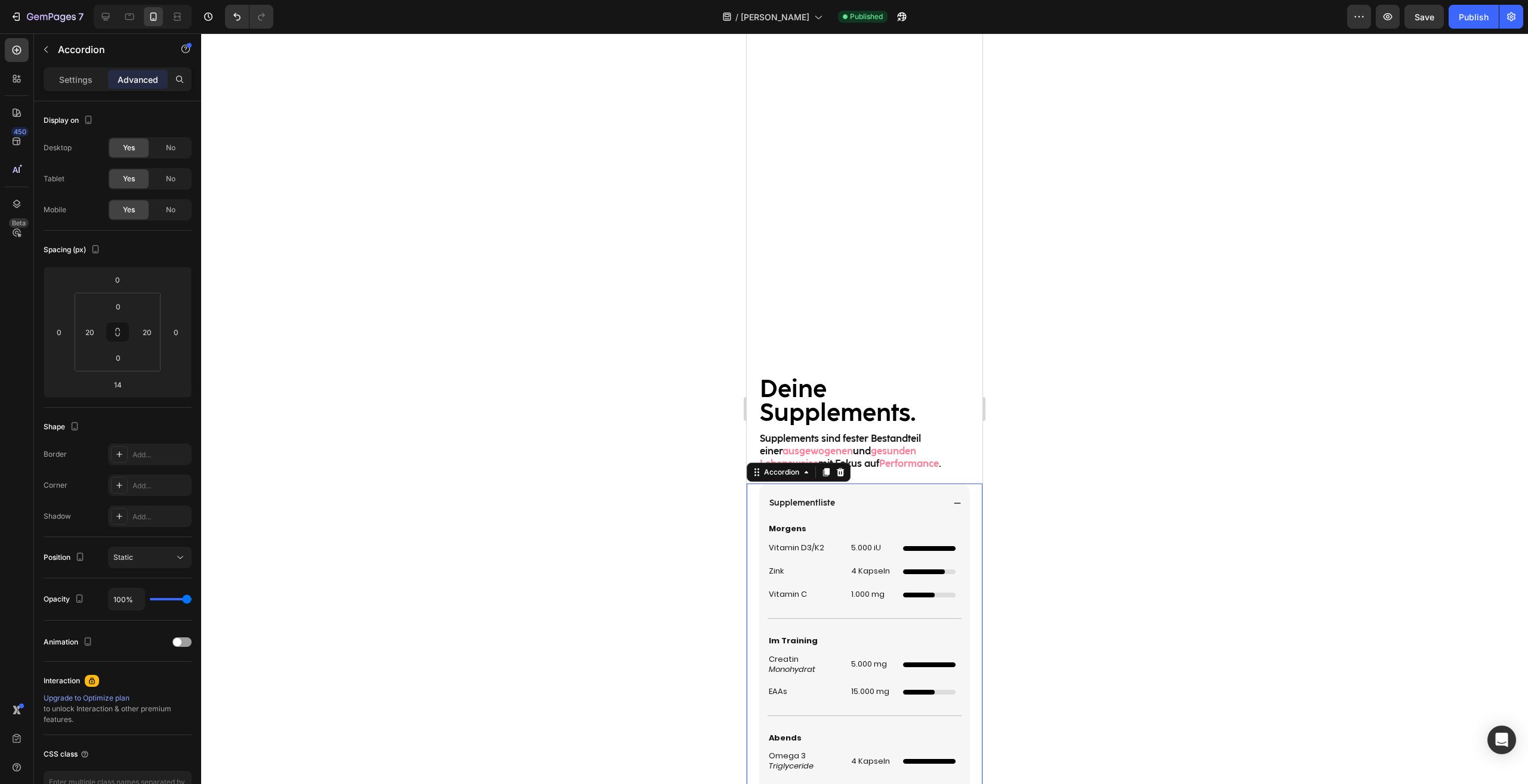
scroll to position [1581, 0]
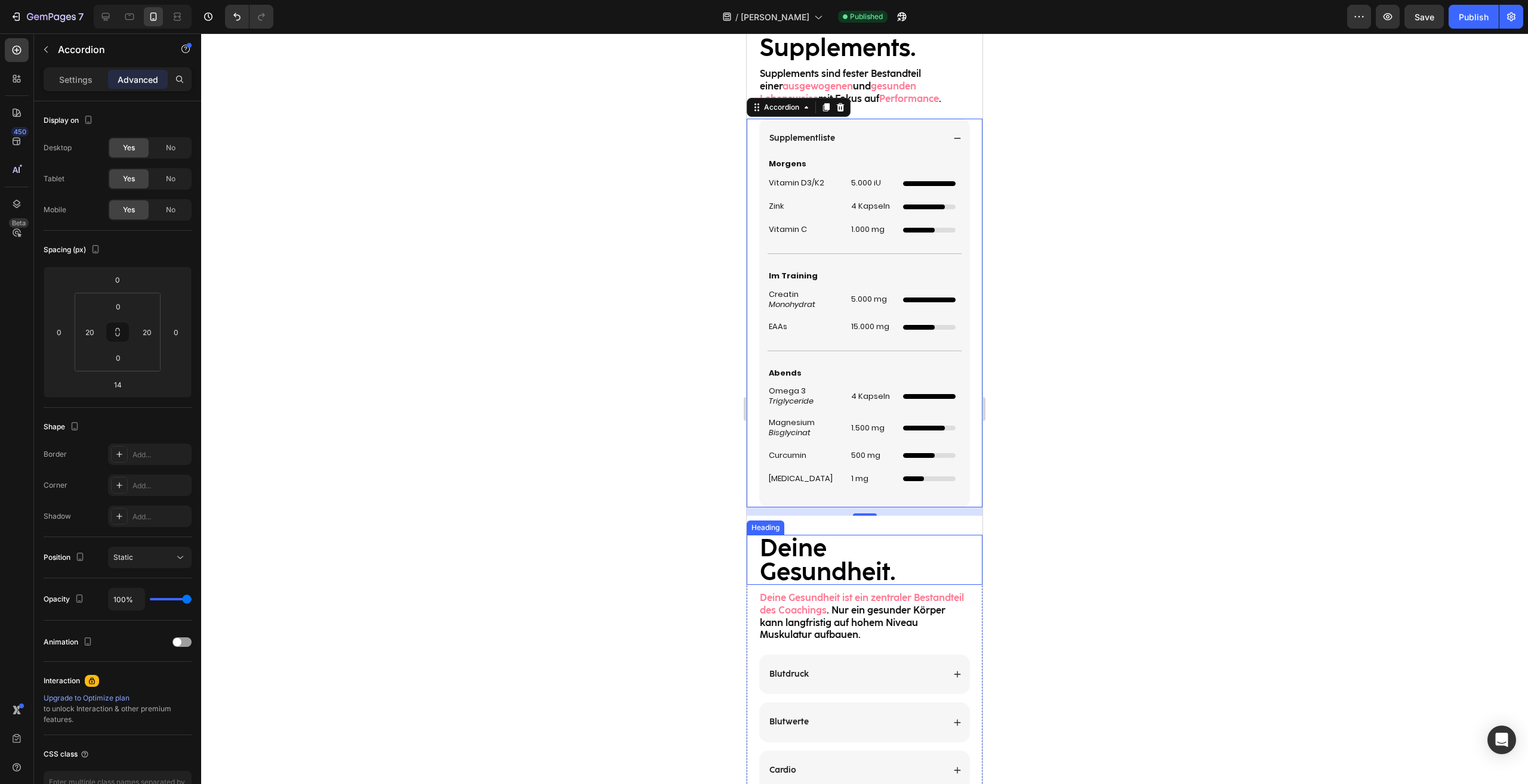
click at [910, 542] on h2 "Deine Gesundheit." at bounding box center [865, 560] width 212 height 50
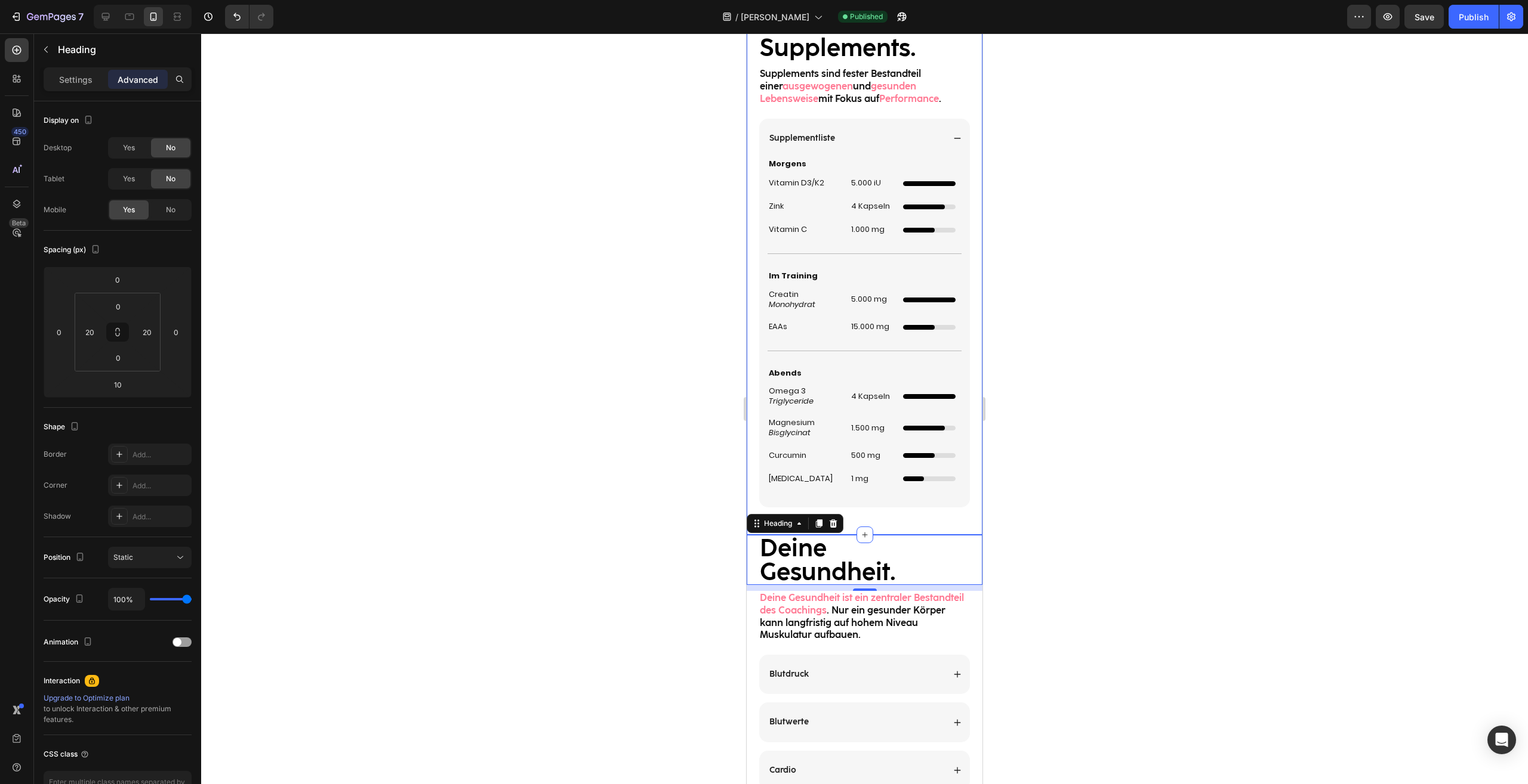
click at [869, 110] on div "Deine Supplements. Heading Supplements sind fester Bestandteil einer ausgewogen…" at bounding box center [864, 263] width 236 height 505
click at [874, 107] on div "Deine Supplements. Heading Supplements sind fester Bestandteil einer ausgewogen…" at bounding box center [864, 263] width 236 height 505
click at [918, 189] on div "Custom Code" at bounding box center [931, 192] width 51 height 11
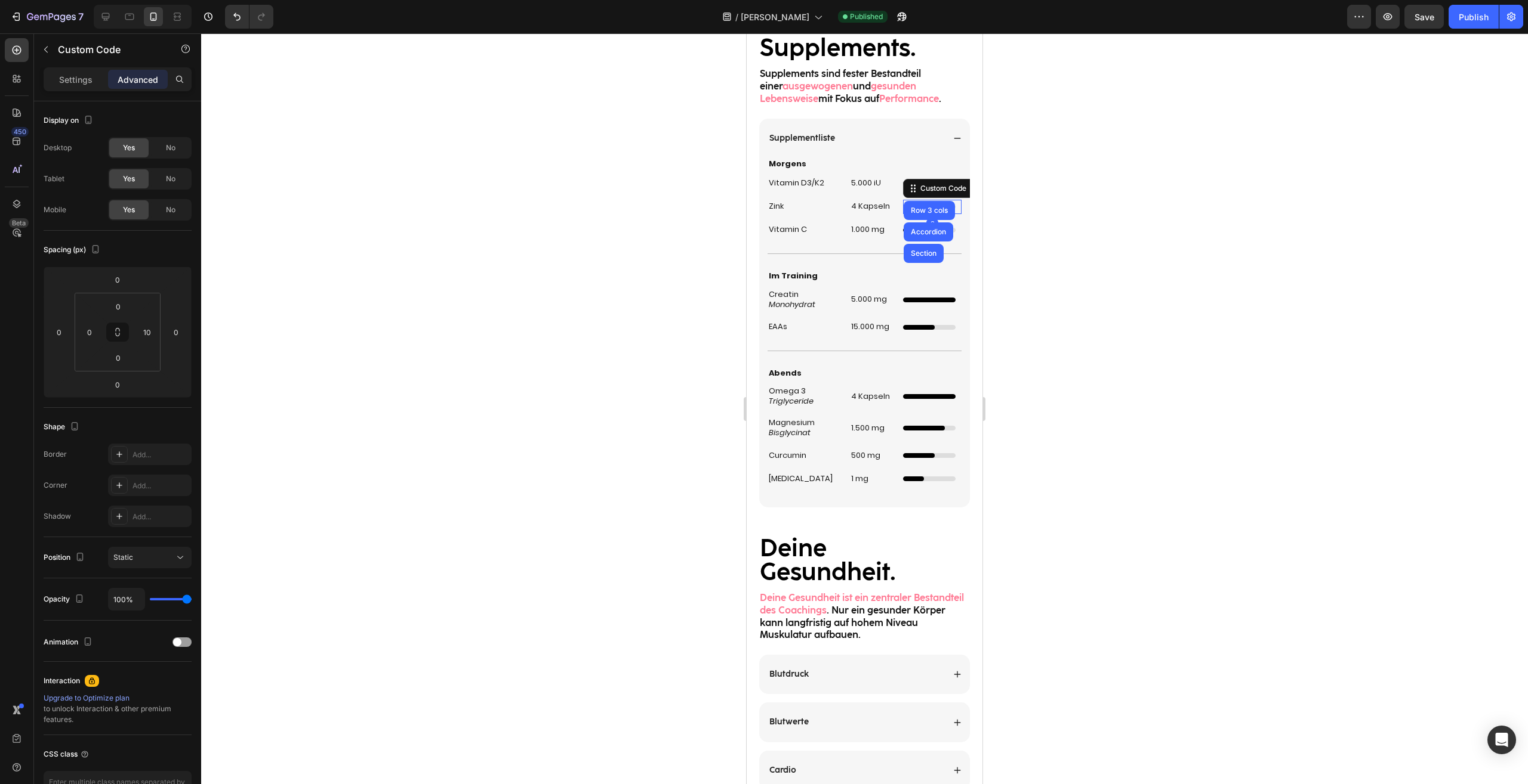
click at [941, 167] on h2 "Morgens" at bounding box center [865, 165] width 194 height 12
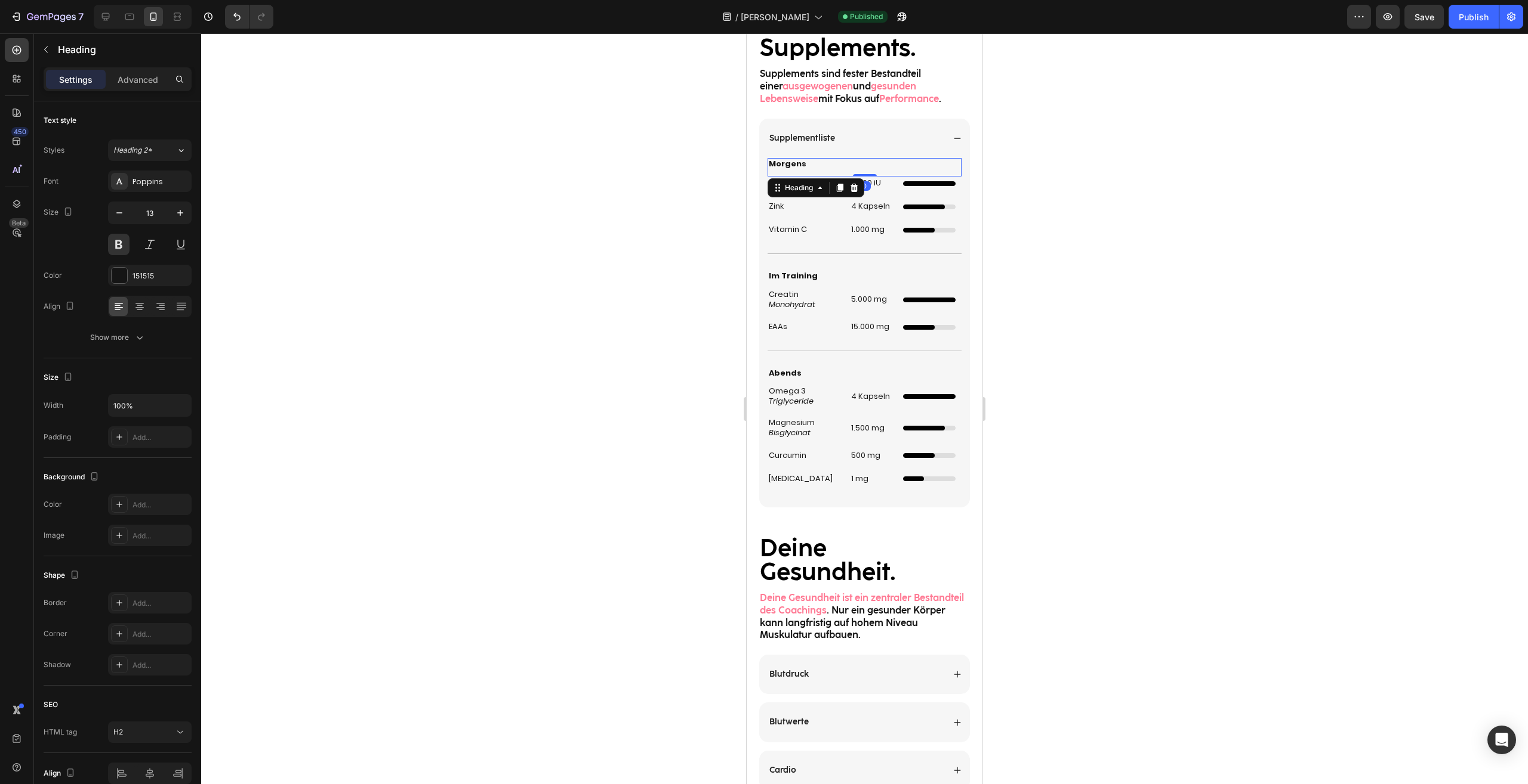
click at [924, 185] on div at bounding box center [929, 183] width 53 height 4
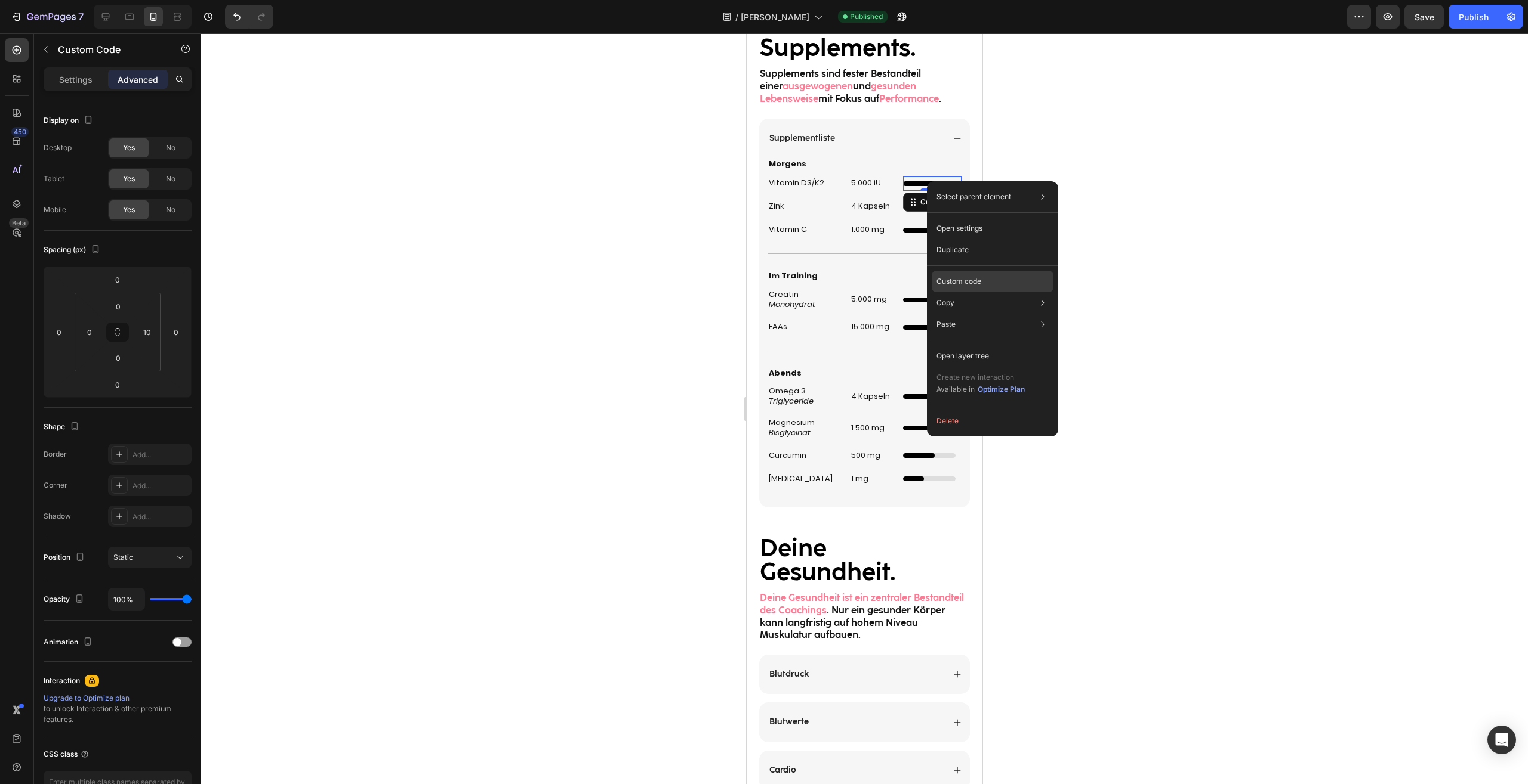
click at [972, 287] on p "Custom code" at bounding box center [958, 281] width 45 height 11
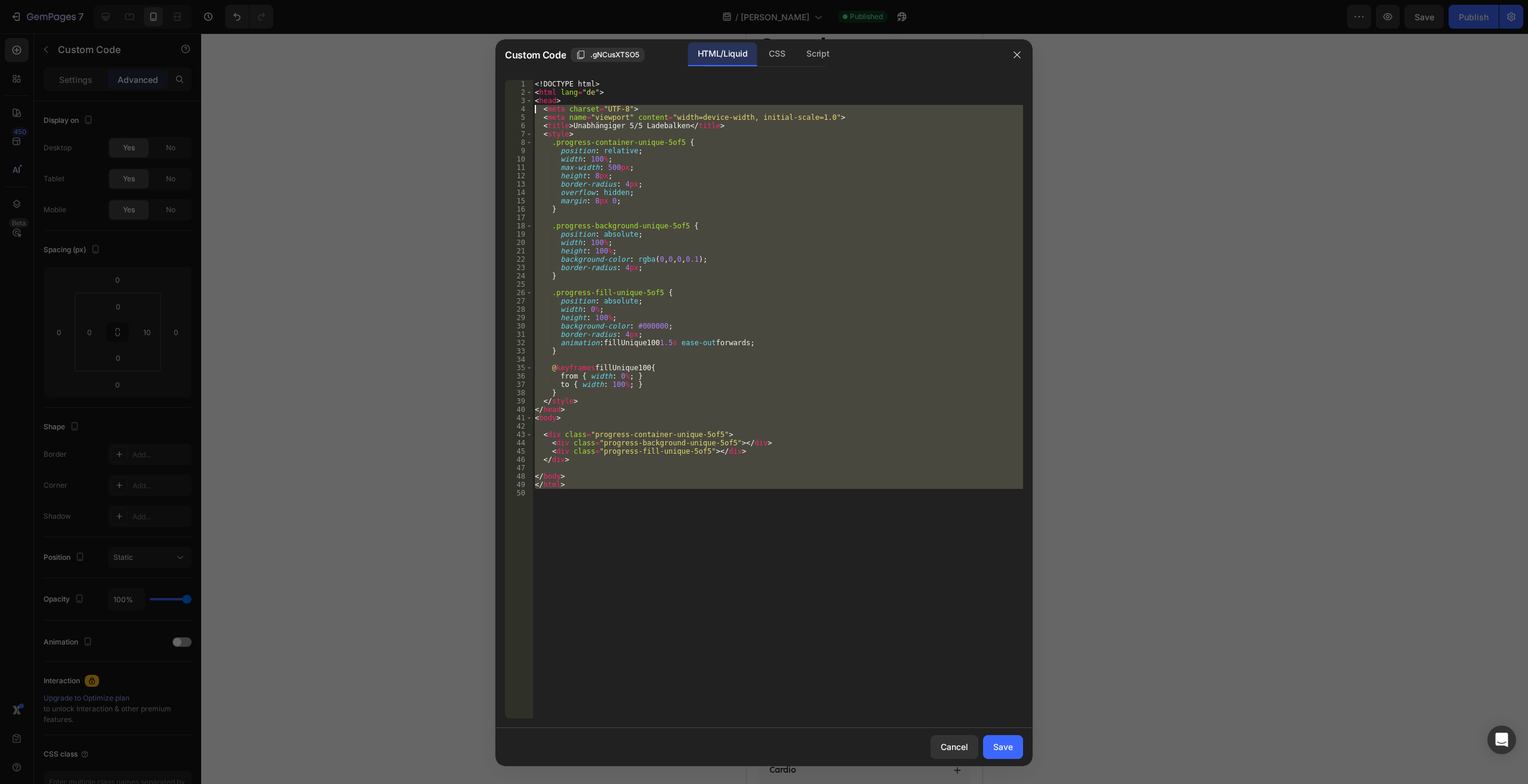
drag, startPoint x: 576, startPoint y: 303, endPoint x: 367, endPoint y: -51, distance: 411.1
click at [532, 80] on div "<! DOCTYPE html > < html lang = "de" > < head > < meta charset = "UTF-8" > < me…" at bounding box center [777, 400] width 491 height 639
type textarea "<!DOCTYPE html> <html lang="de">"
paste textarea
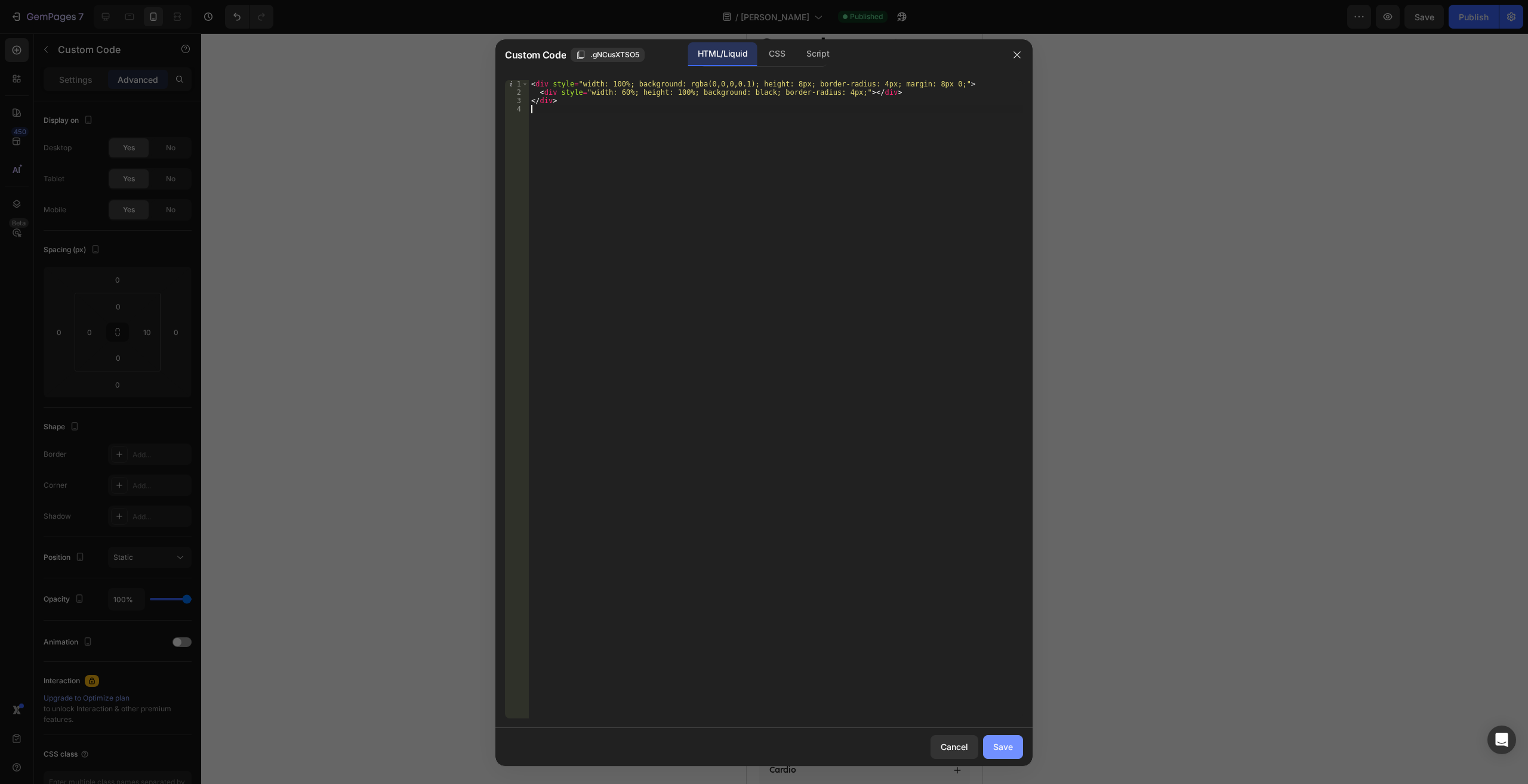
click at [1012, 745] on button "Save" at bounding box center [1003, 747] width 40 height 24
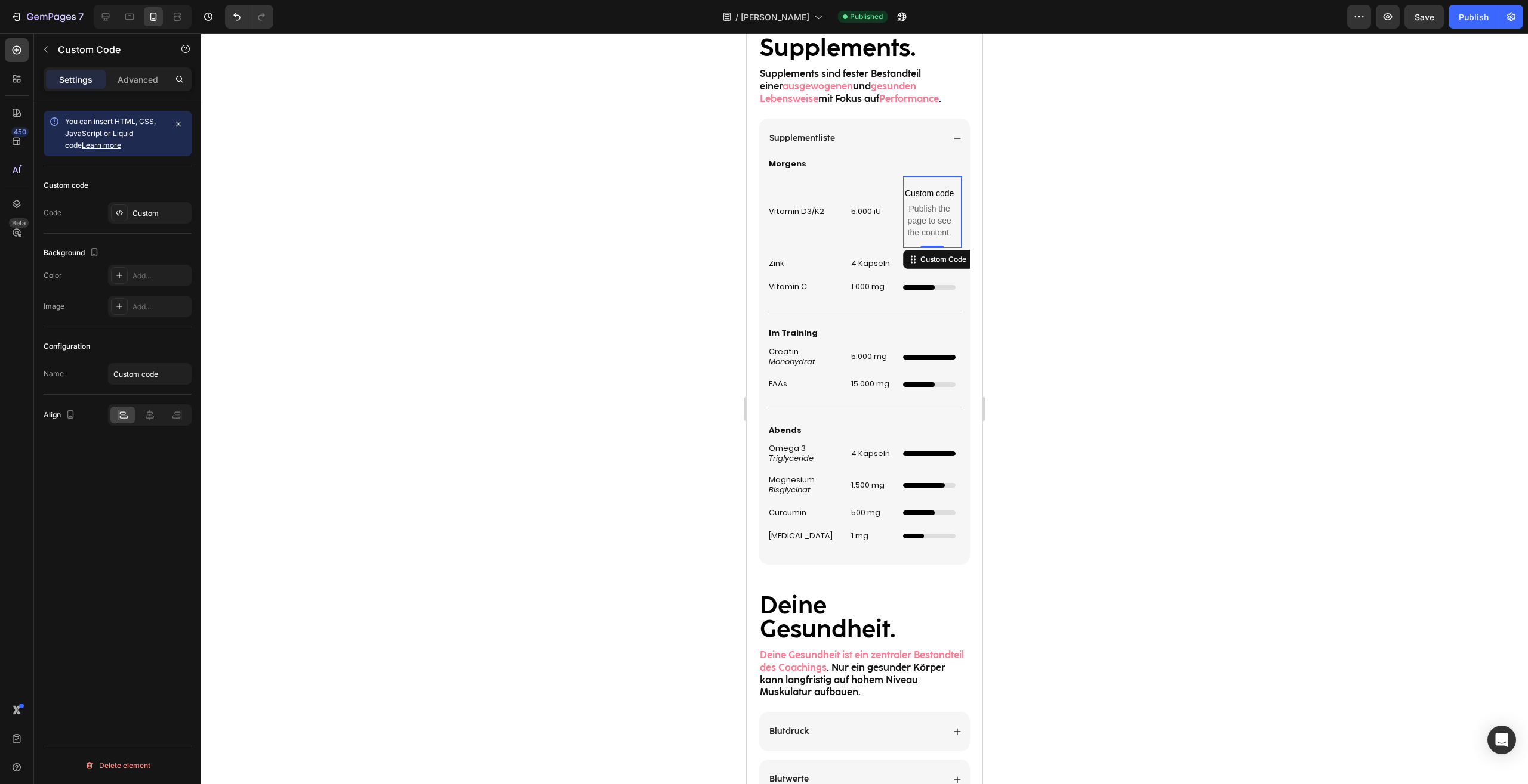
click at [1231, 379] on div at bounding box center [865, 409] width 1327 height 751
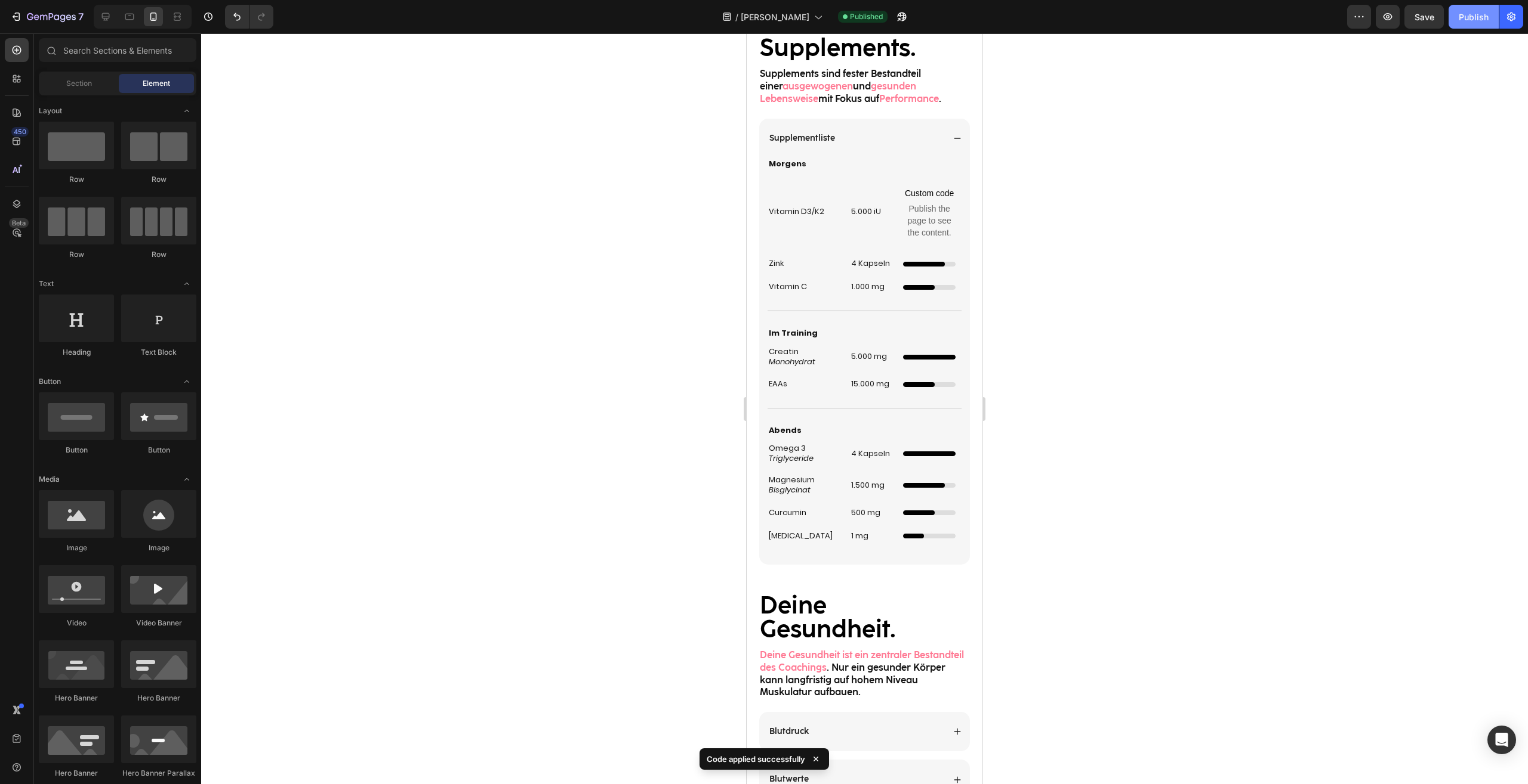
click at [1468, 19] on div "Publish" at bounding box center [1474, 17] width 30 height 12
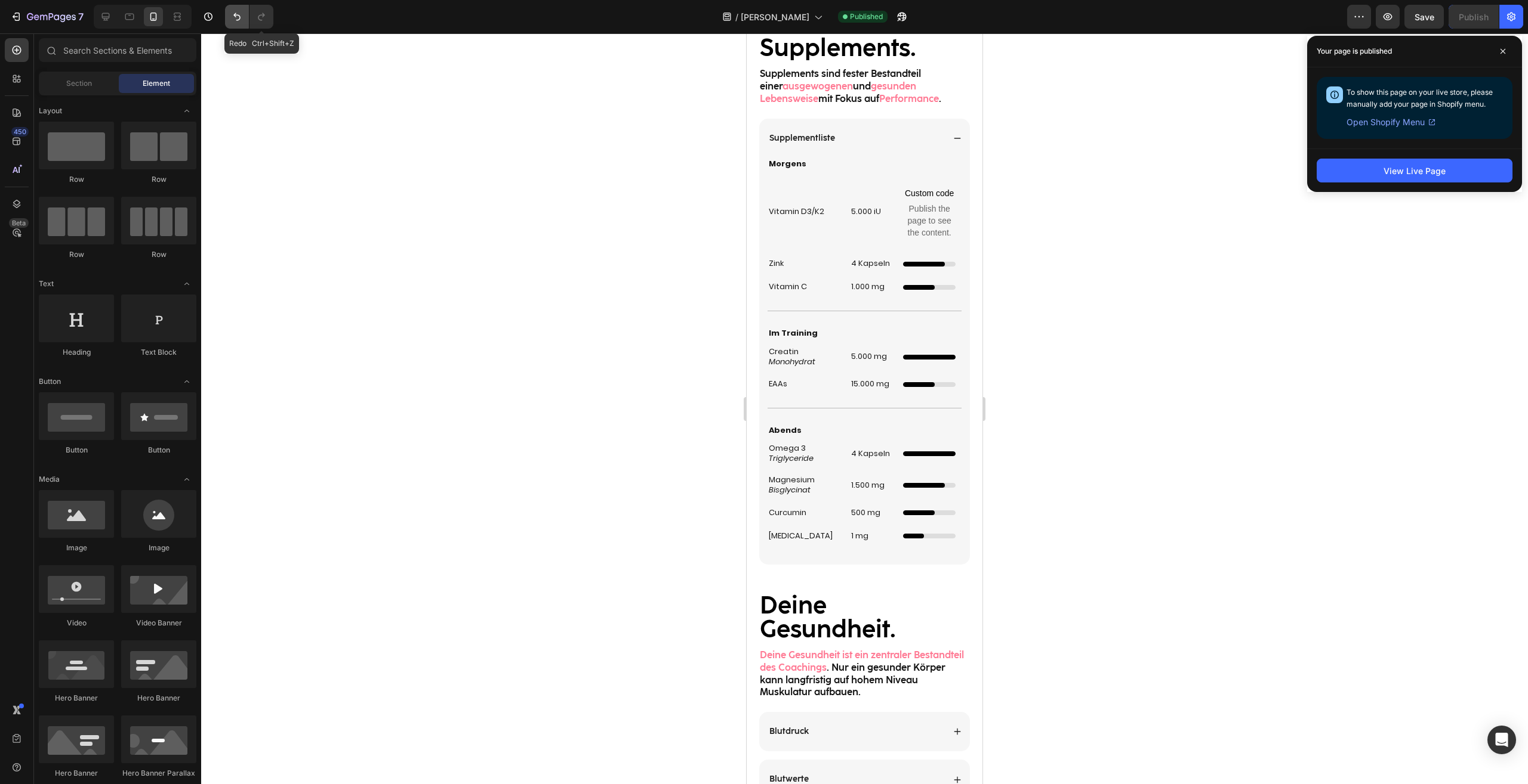
click at [248, 18] on button "Undo/Redo" at bounding box center [237, 16] width 24 height 24
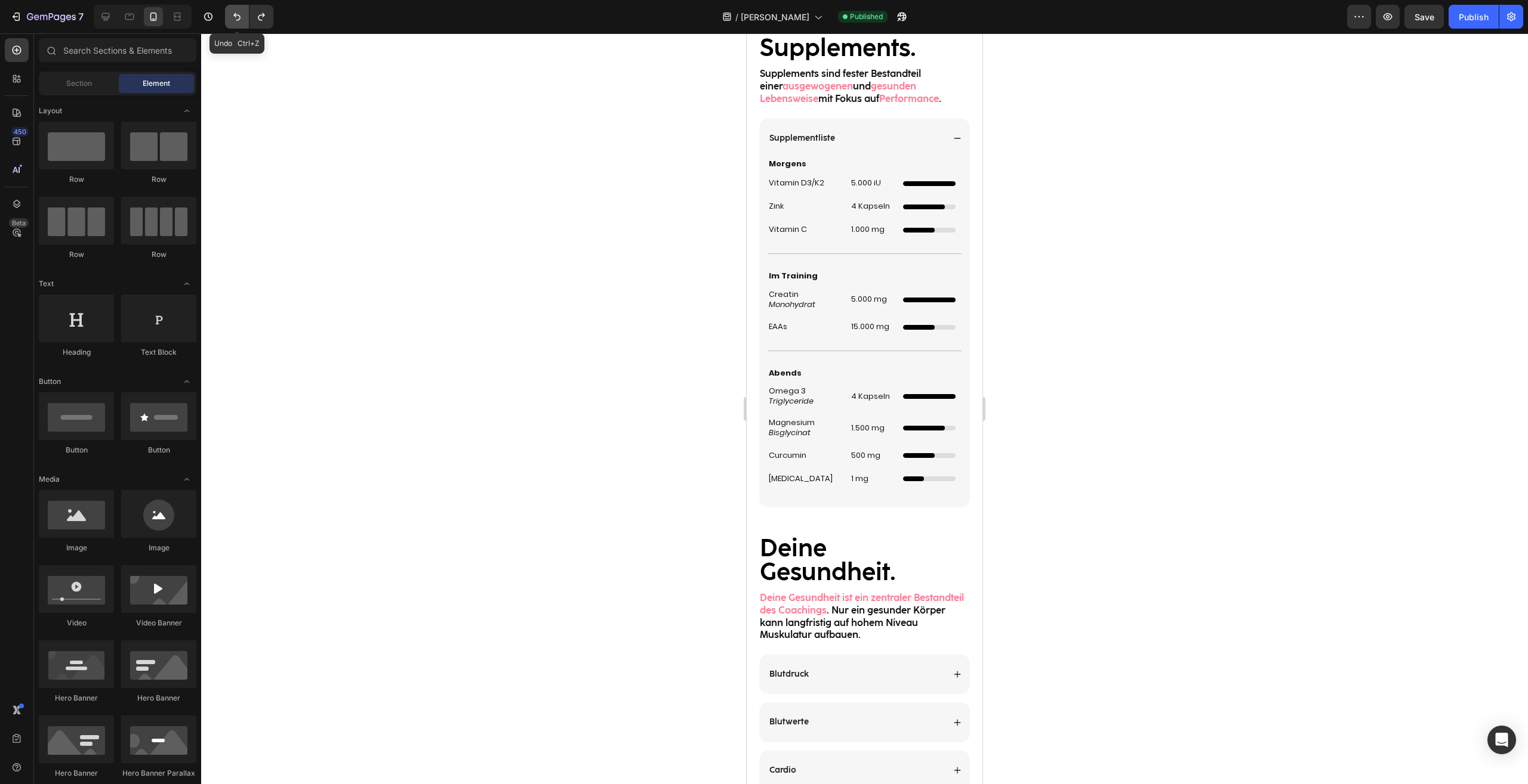
click at [241, 16] on icon "Undo/Redo" at bounding box center [236, 16] width 12 height 12
click at [263, 20] on icon "Undo/Redo" at bounding box center [261, 16] width 12 height 12
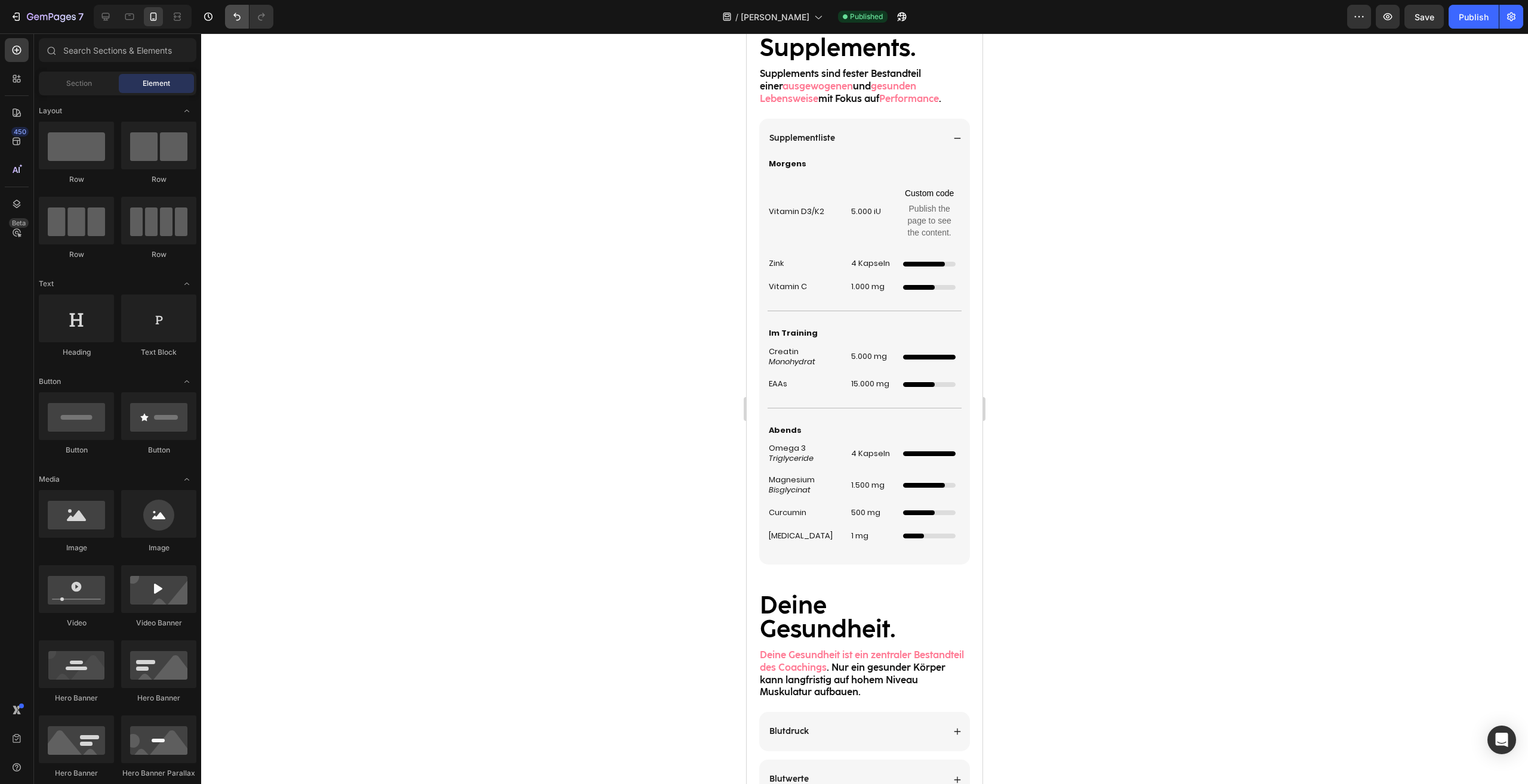
click at [232, 18] on icon "Undo/Redo" at bounding box center [236, 16] width 12 height 12
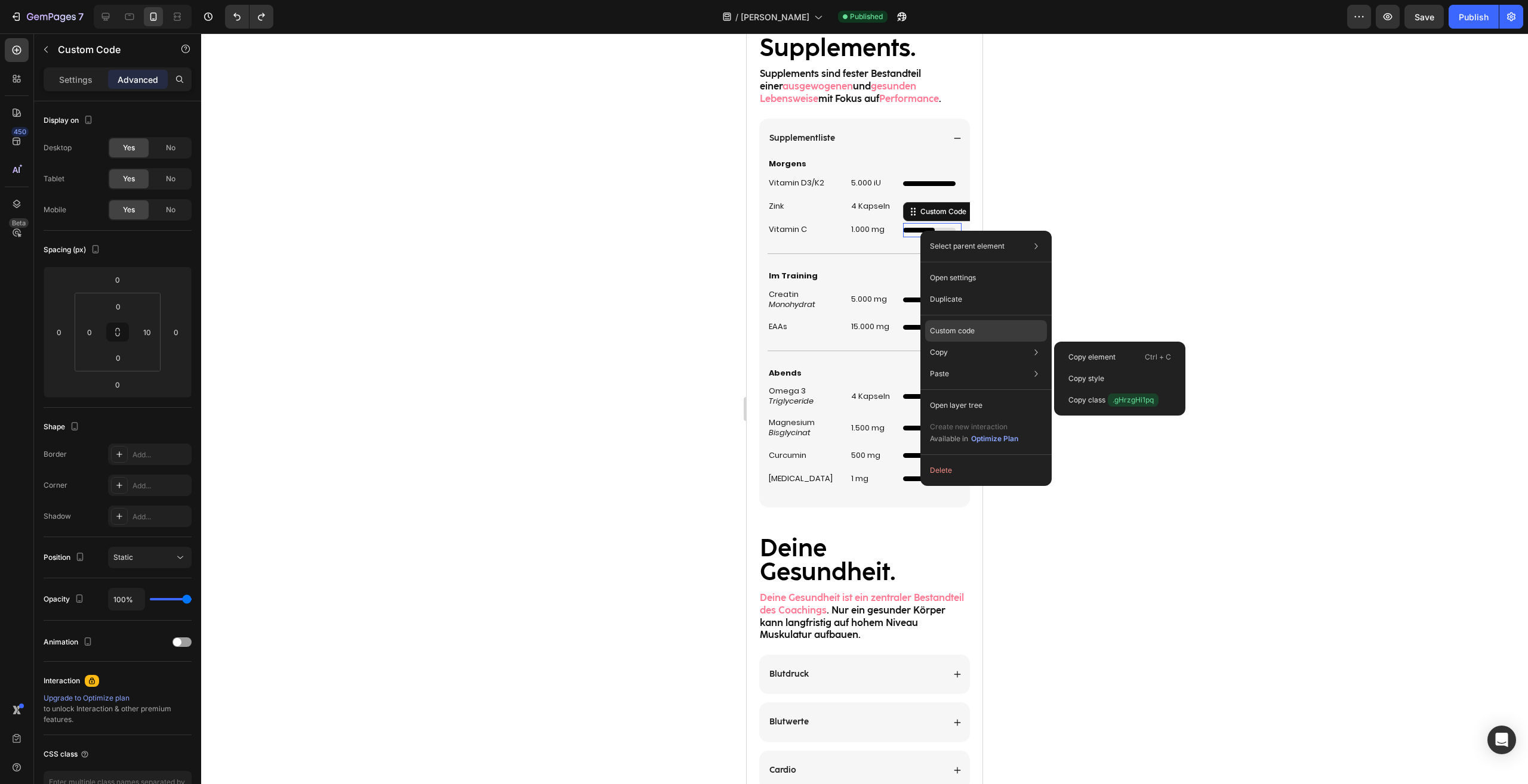
click at [965, 332] on p "Custom code" at bounding box center [952, 331] width 45 height 11
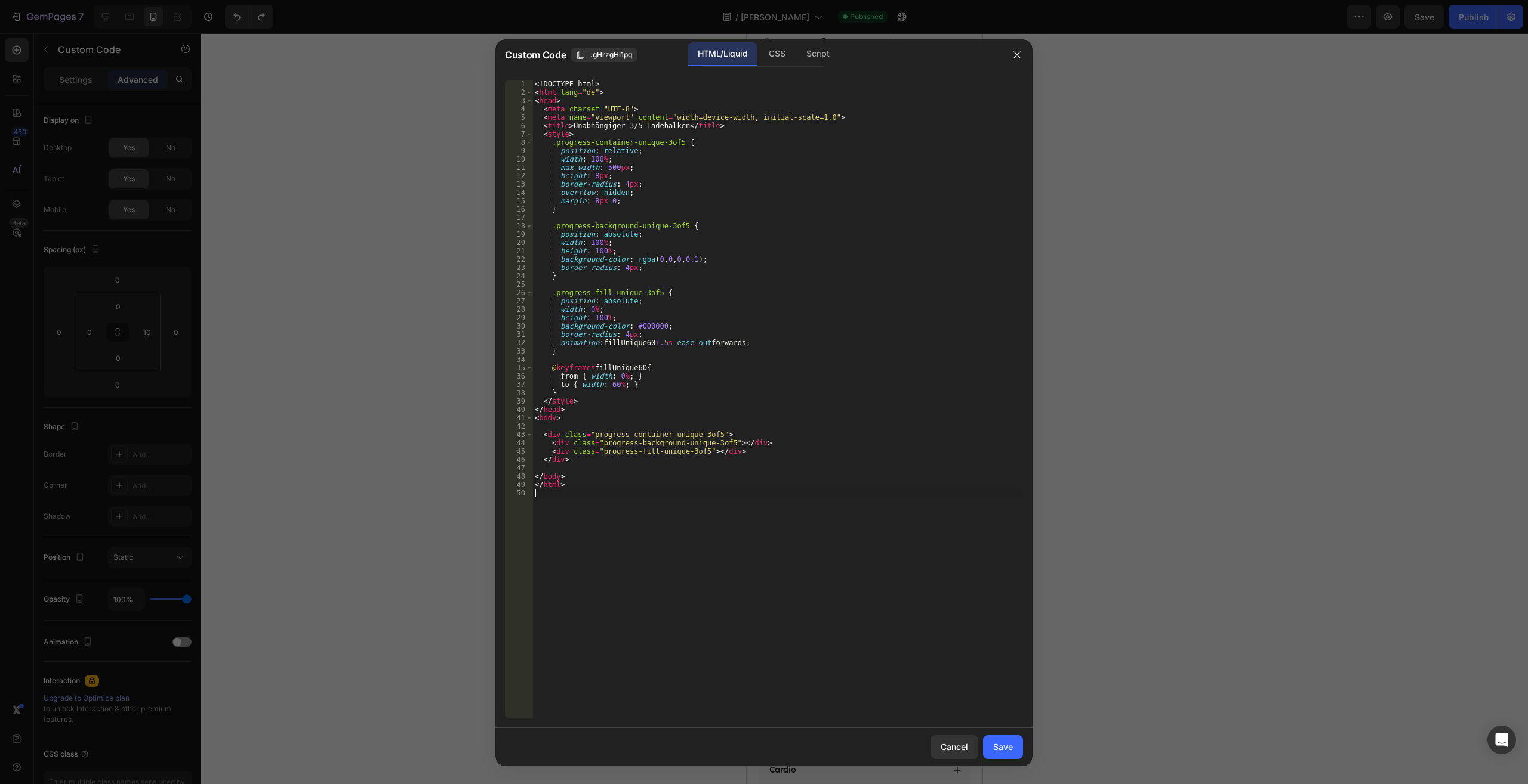
drag, startPoint x: 649, startPoint y: 537, endPoint x: 361, endPoint y: 30, distance: 583.1
click at [532, 80] on div "<! DOCTYPE html > < html lang = "de" > < head > < meta charset = "UTF-8" > < me…" at bounding box center [777, 400] width 491 height 639
type textarea "<!DOCTYPE html> <html lang="de">"
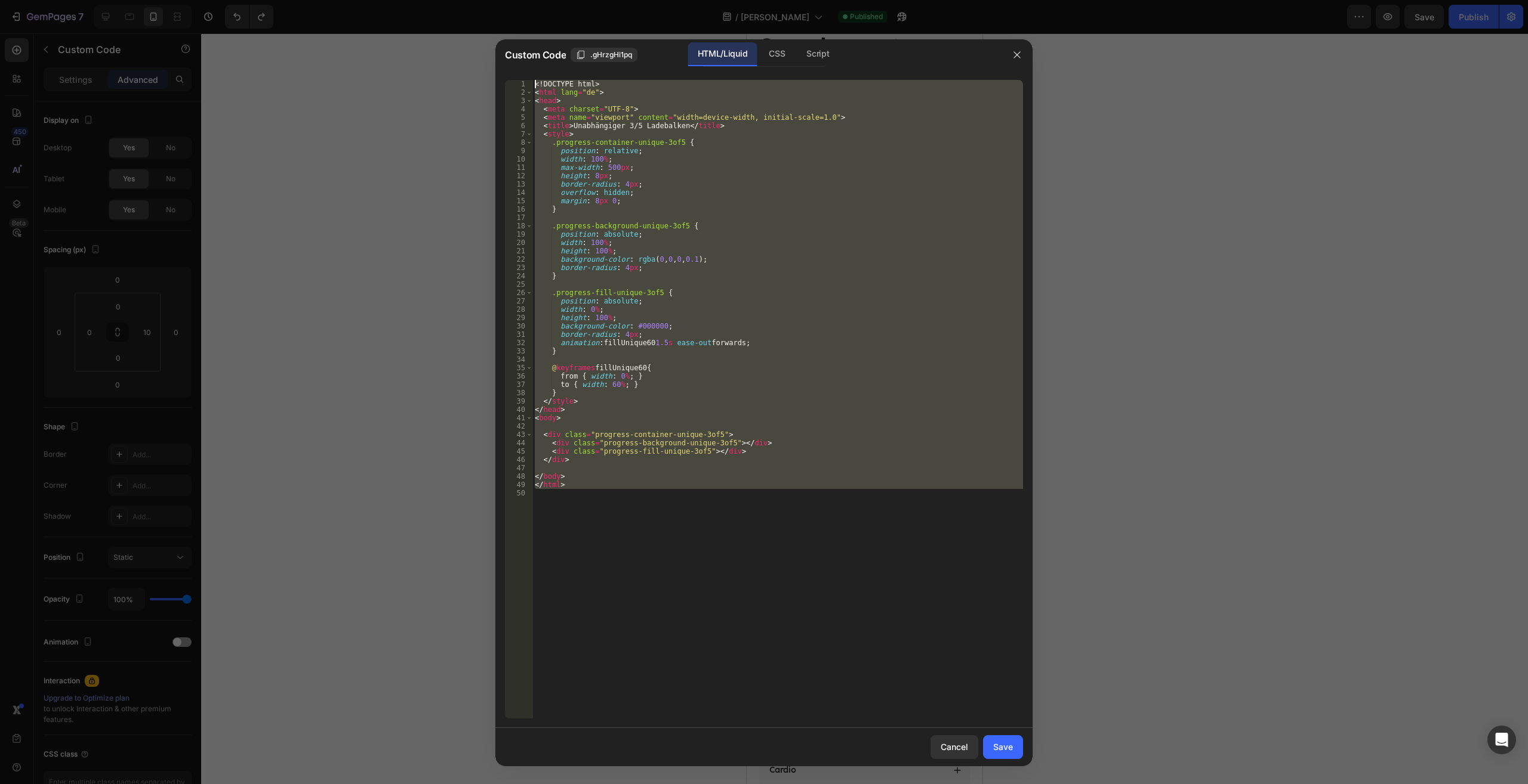
paste textarea
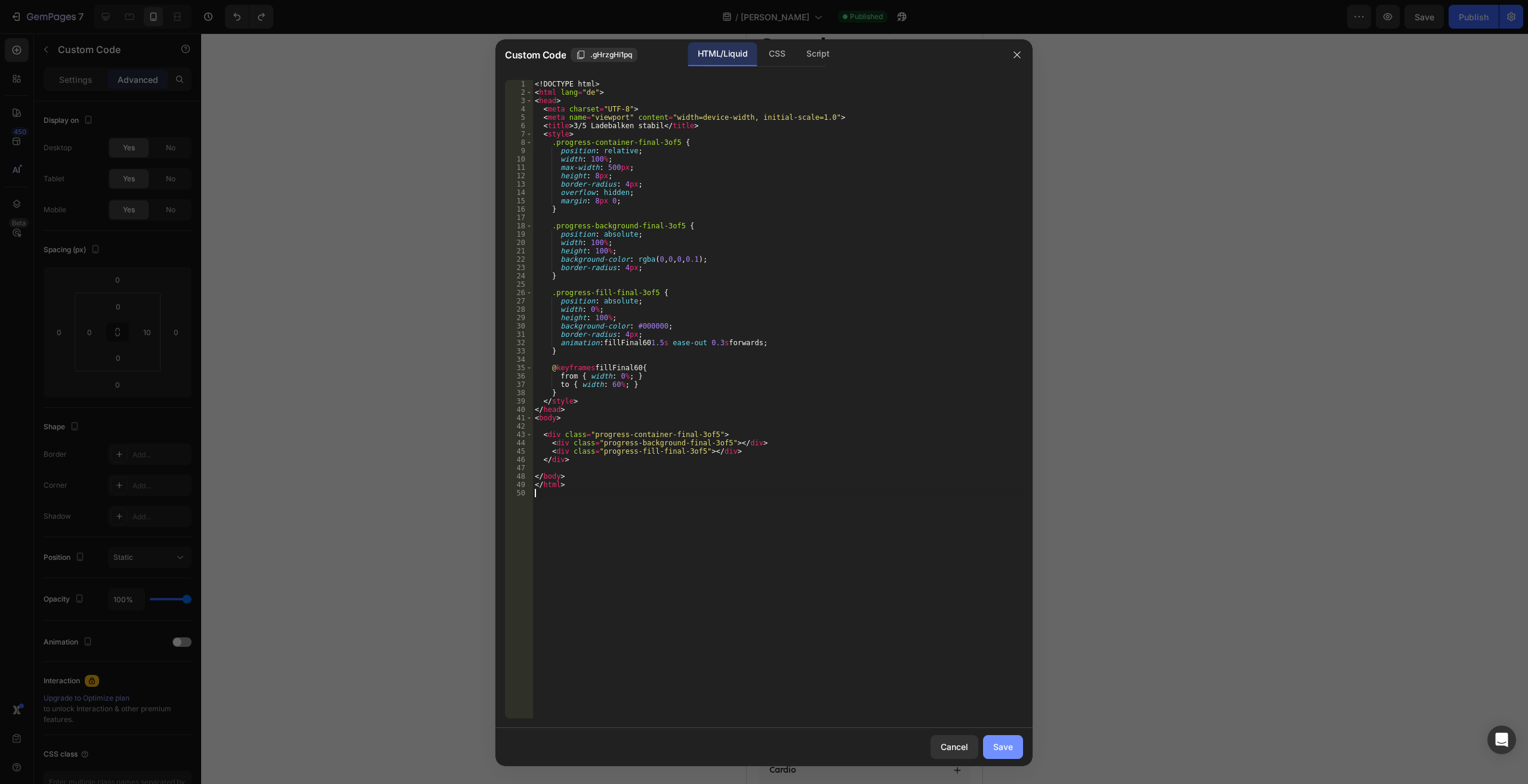
click at [999, 756] on button "Save" at bounding box center [1003, 747] width 40 height 24
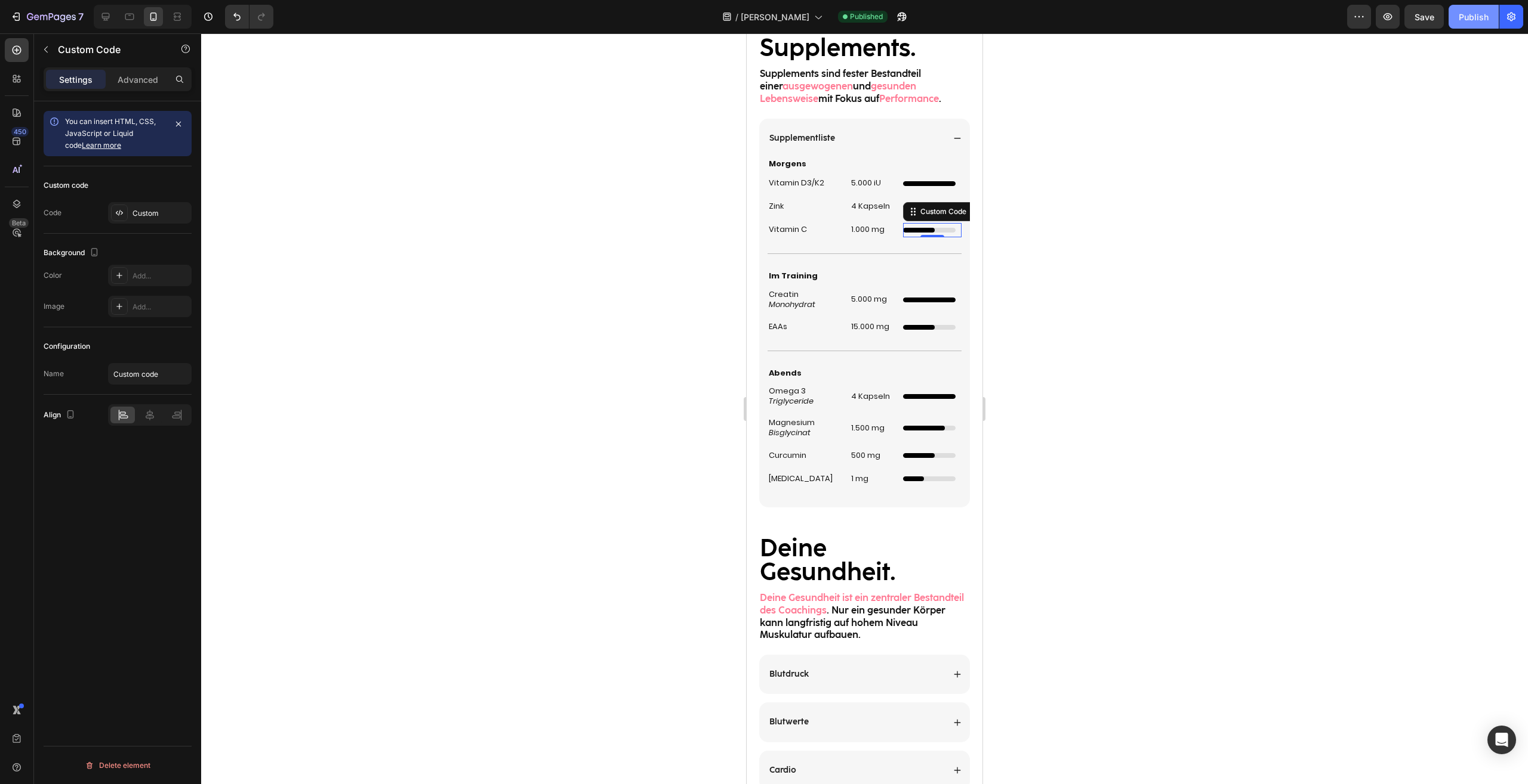
click at [1465, 15] on div "Publish" at bounding box center [1474, 17] width 30 height 12
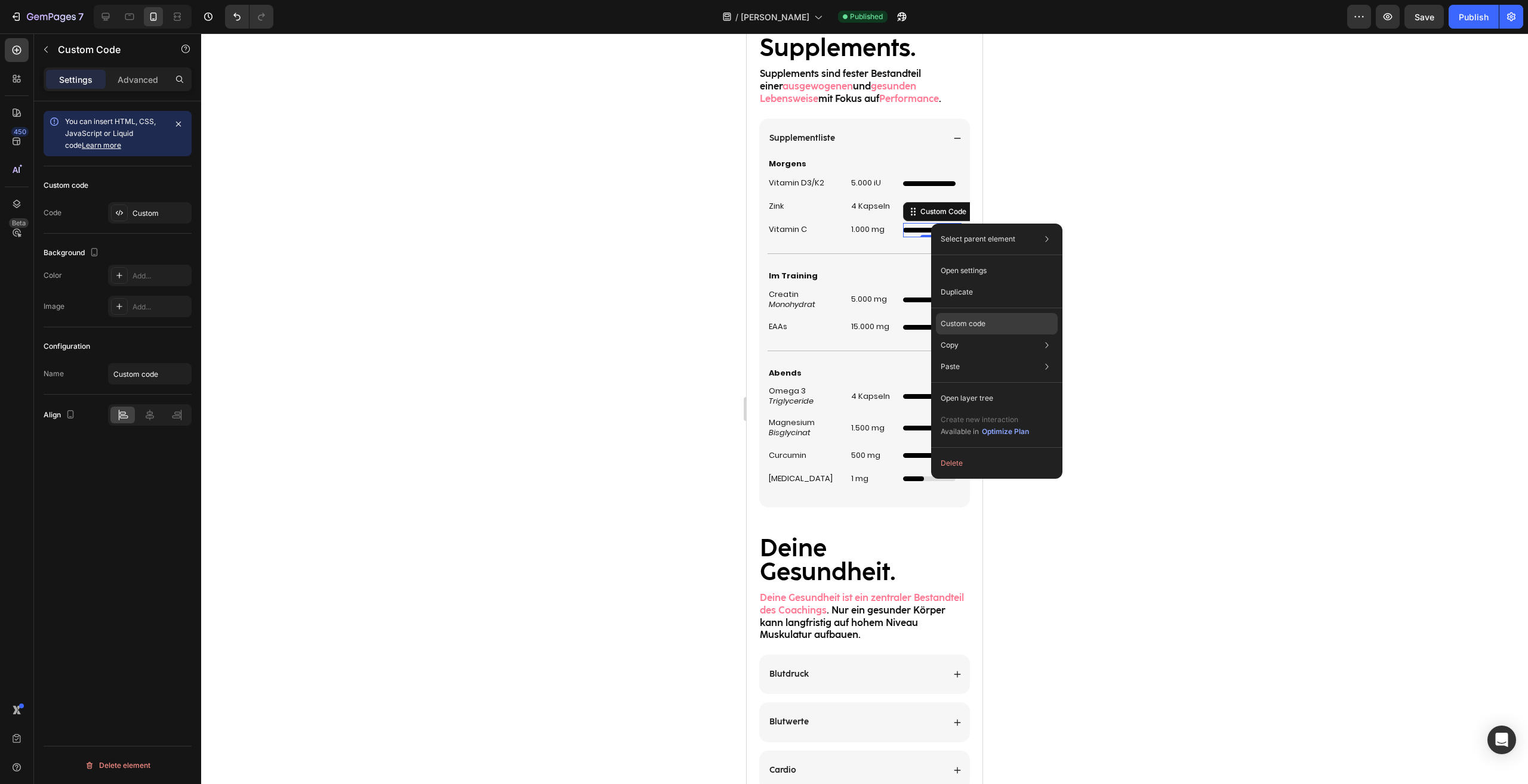
click at [978, 321] on p "Custom code" at bounding box center [963, 324] width 45 height 11
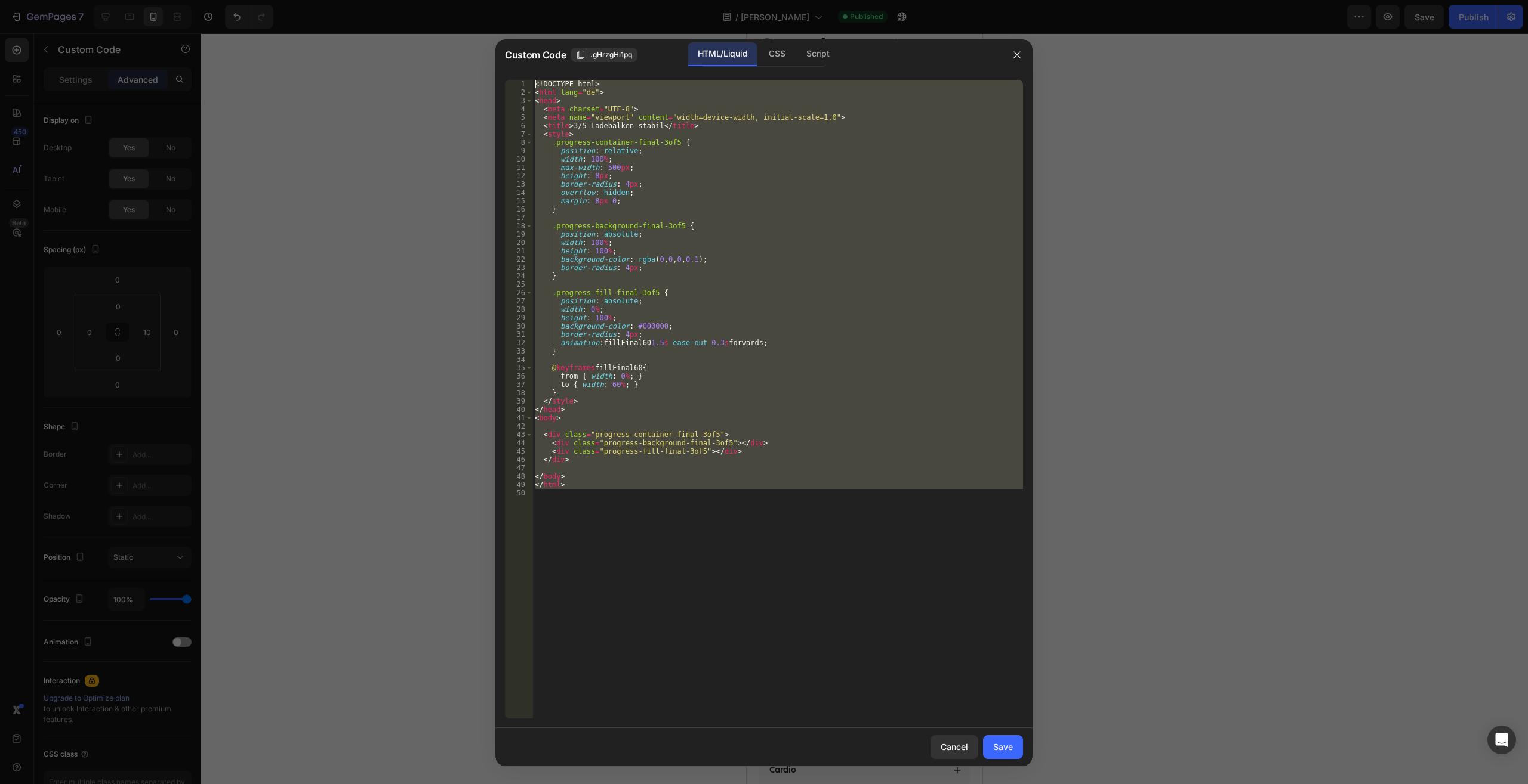
drag, startPoint x: 379, startPoint y: 55, endPoint x: 223, endPoint y: -51, distance: 188.6
click at [532, 80] on div "<! DOCTYPE html > < html lang = "de" > < head > < meta charset = "UTF-8" > < me…" at bounding box center [777, 400] width 491 height 639
type textarea "<!DOCTYPE html> <html lang="de">"
paste textarea
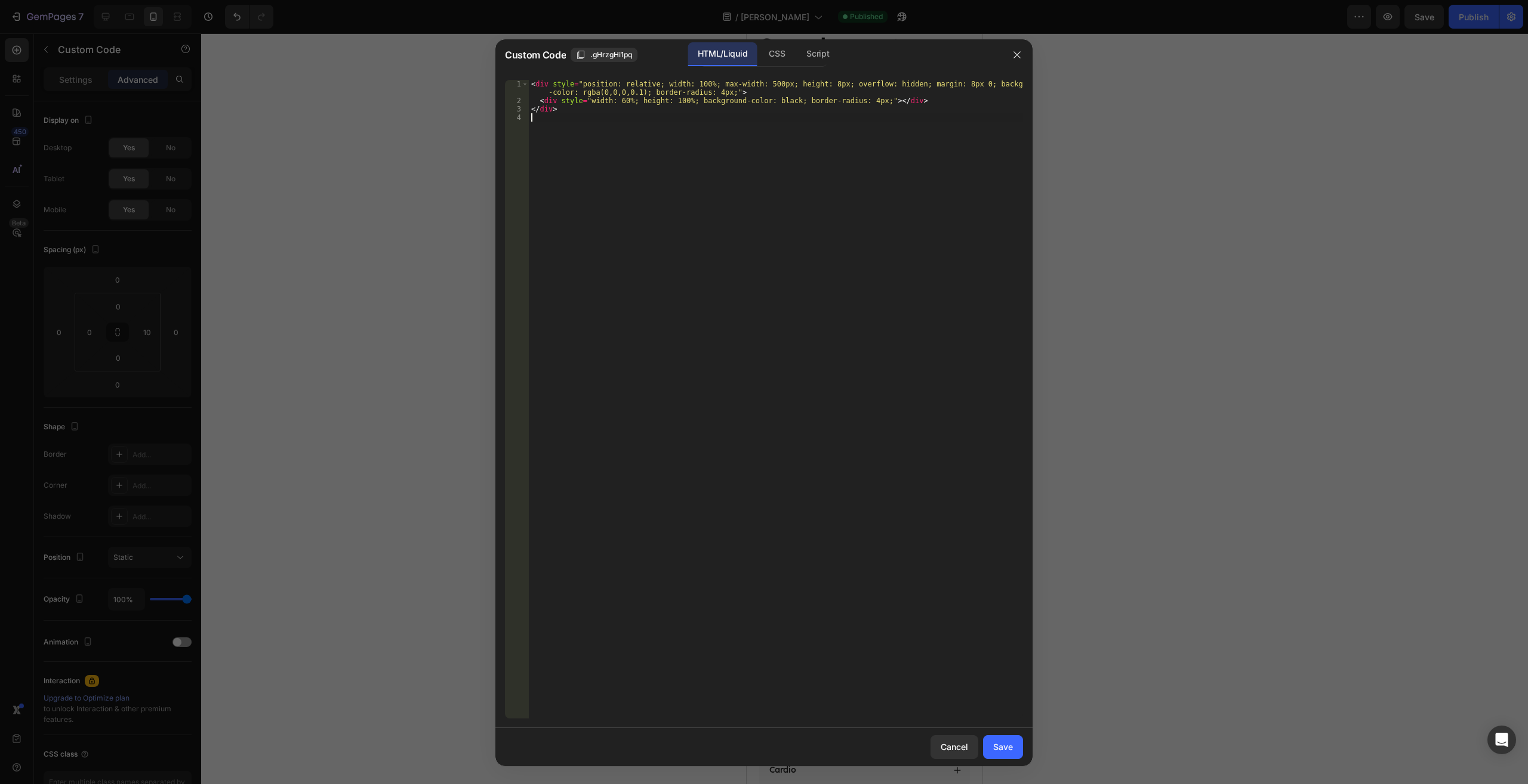
click at [1007, 742] on div "Save" at bounding box center [1003, 747] width 20 height 12
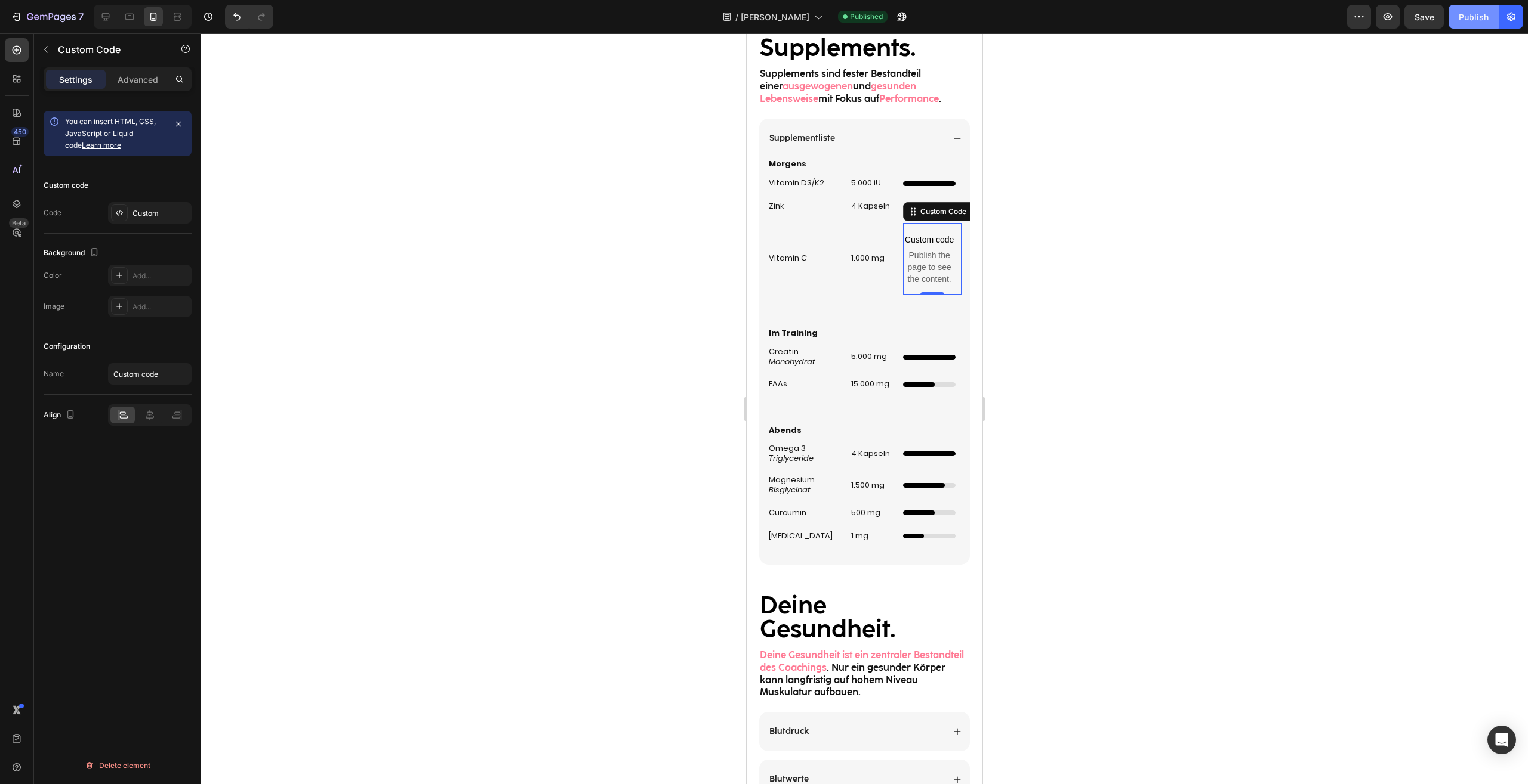
click at [1473, 13] on div "Publish" at bounding box center [1474, 17] width 30 height 12
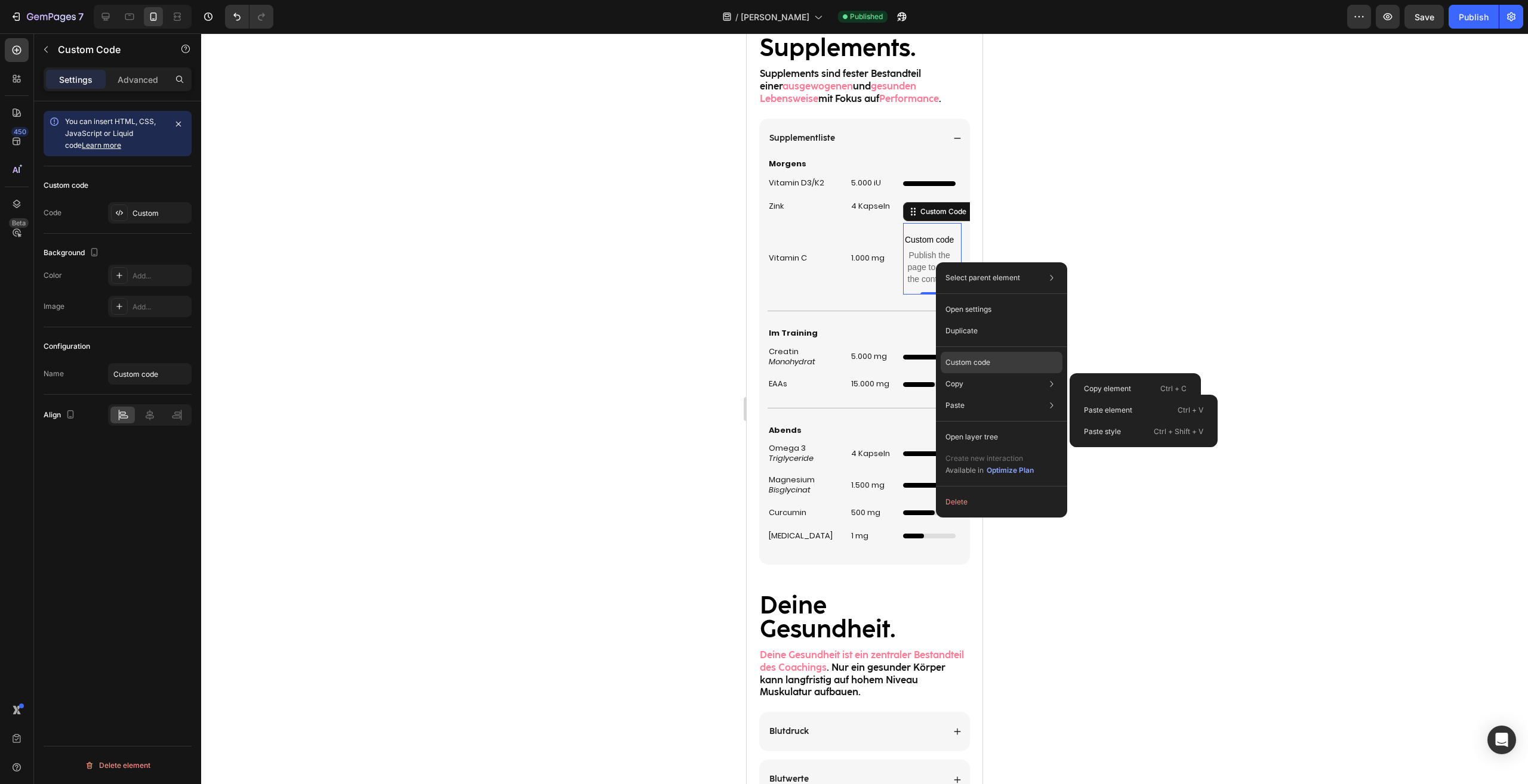
click at [972, 361] on p "Custom code" at bounding box center [967, 362] width 45 height 11
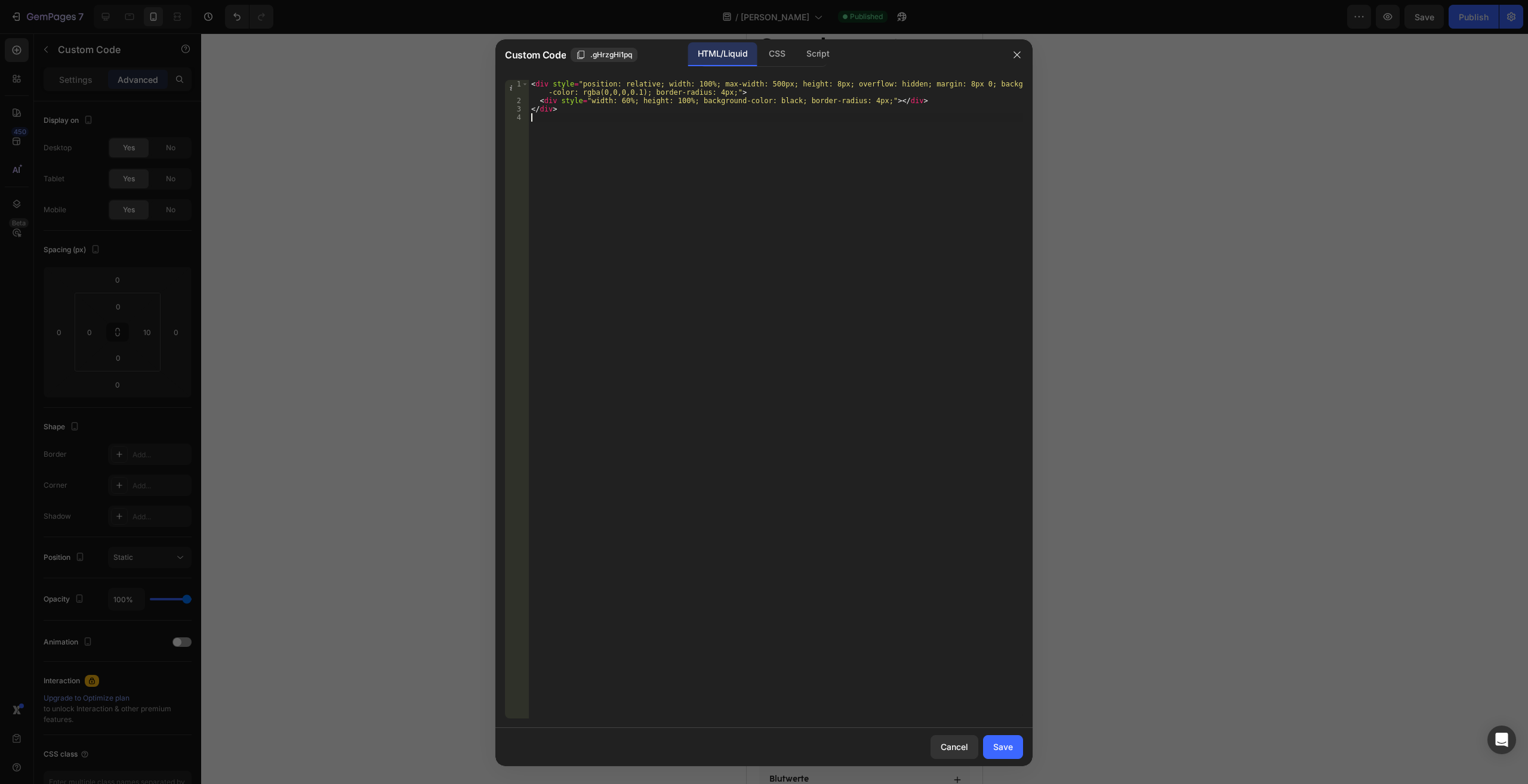
drag, startPoint x: 802, startPoint y: 618, endPoint x: 234, endPoint y: -51, distance: 877.6
click at [529, 80] on div "< div style = "position: relative; width: 100%; max-width: 500px; height: 8px; …" at bounding box center [776, 400] width 494 height 639
type textarea "<div style="position: relative; width: 100%; max-width: 500px; height: 8px; ove…"
paste textarea
click at [998, 749] on div "Save" at bounding box center [1003, 747] width 20 height 12
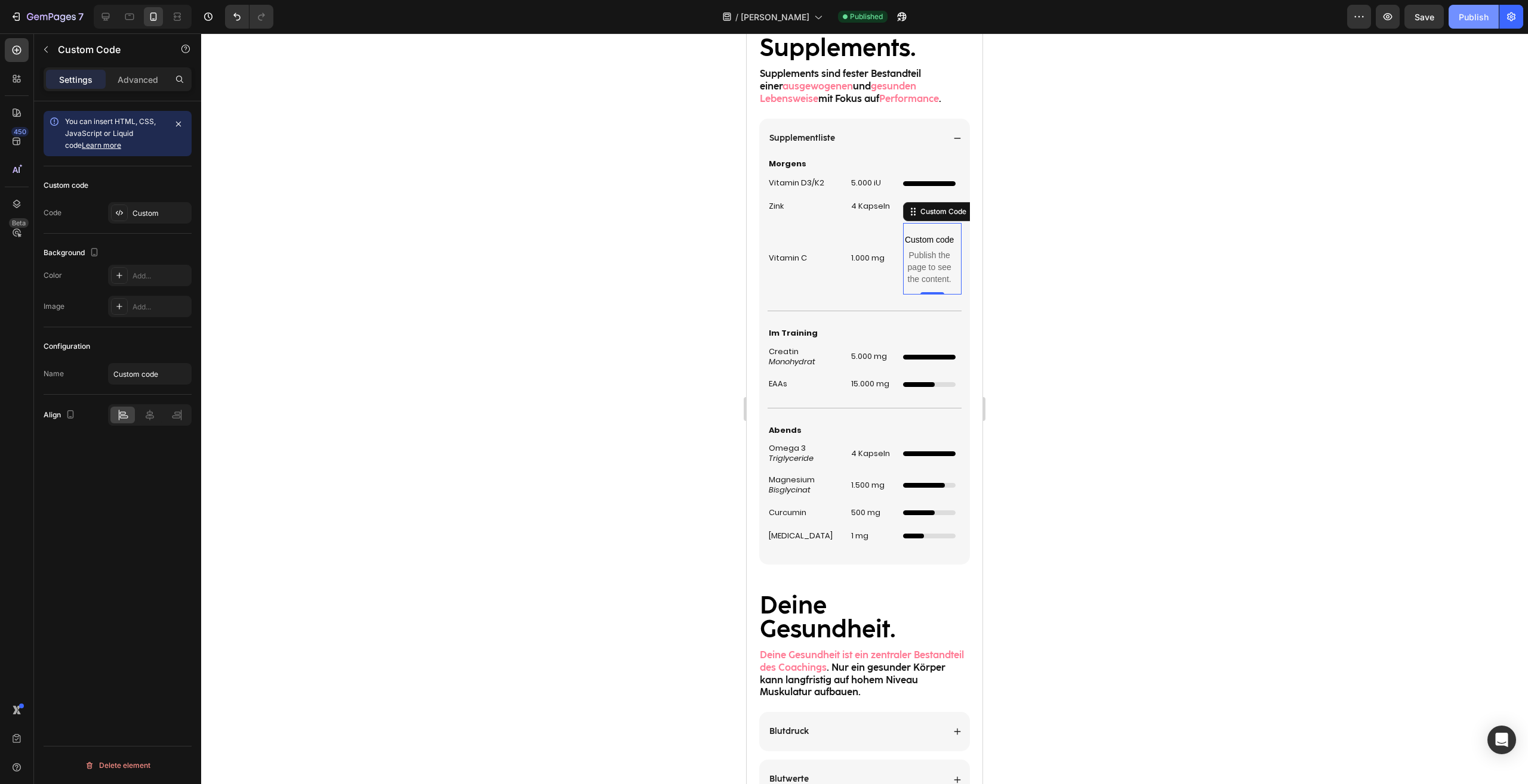
click at [1467, 20] on div "Publish" at bounding box center [1474, 17] width 30 height 12
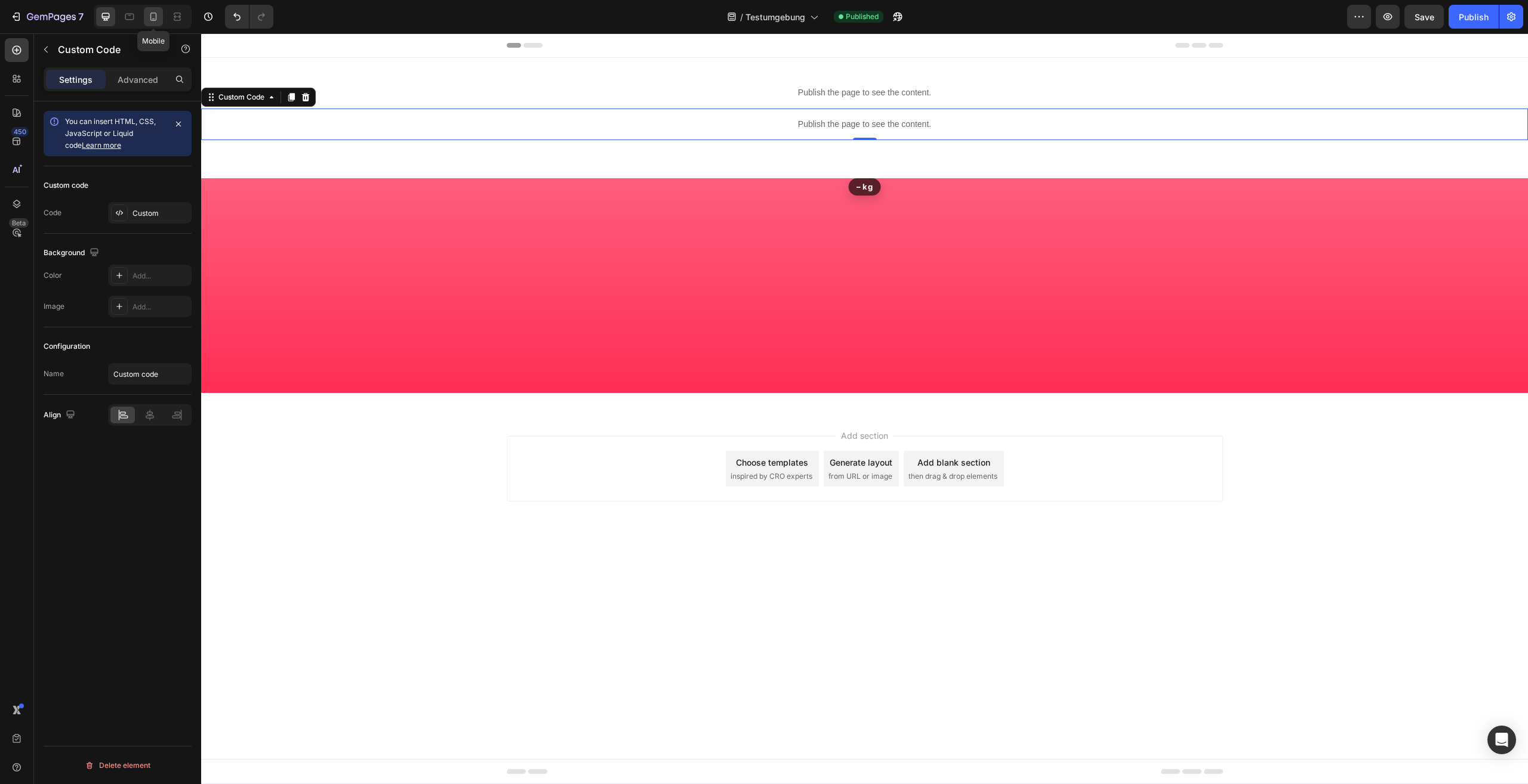
click at [163, 15] on div "Mobile" at bounding box center [142, 16] width 98 height 24
click at [153, 16] on icon at bounding box center [153, 16] width 12 height 12
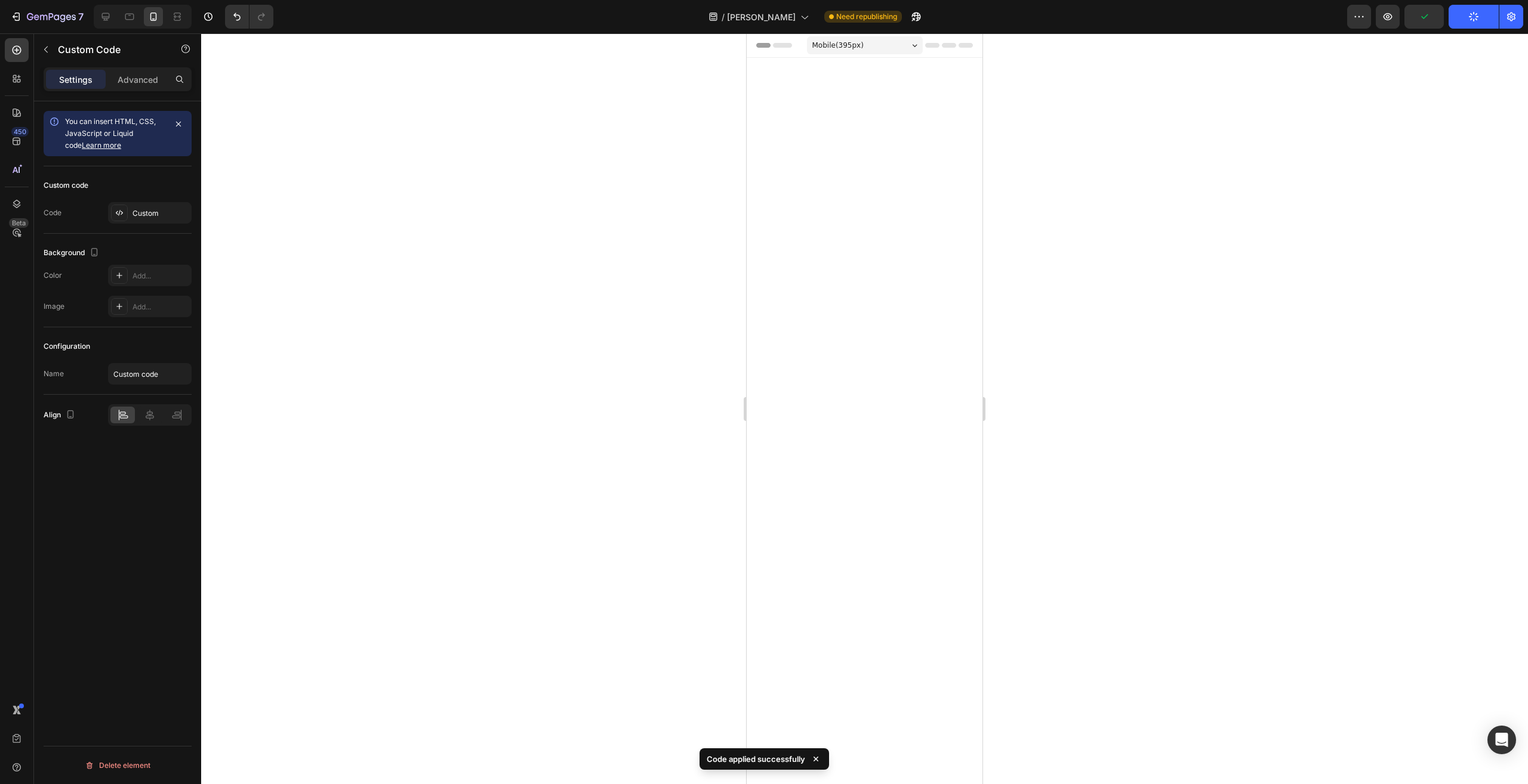
scroll to position [1581, 0]
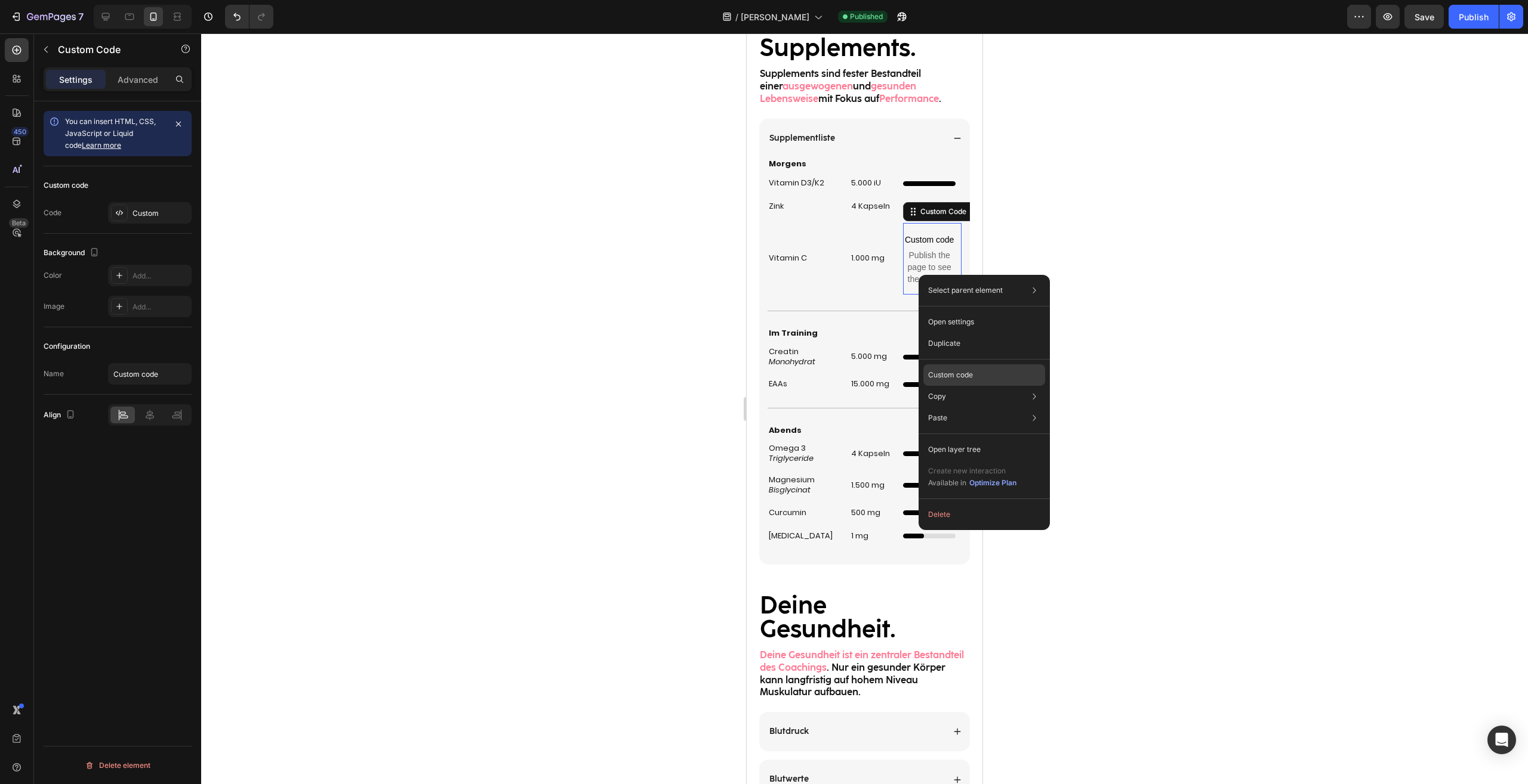
click at [972, 373] on p "Custom code" at bounding box center [950, 375] width 45 height 11
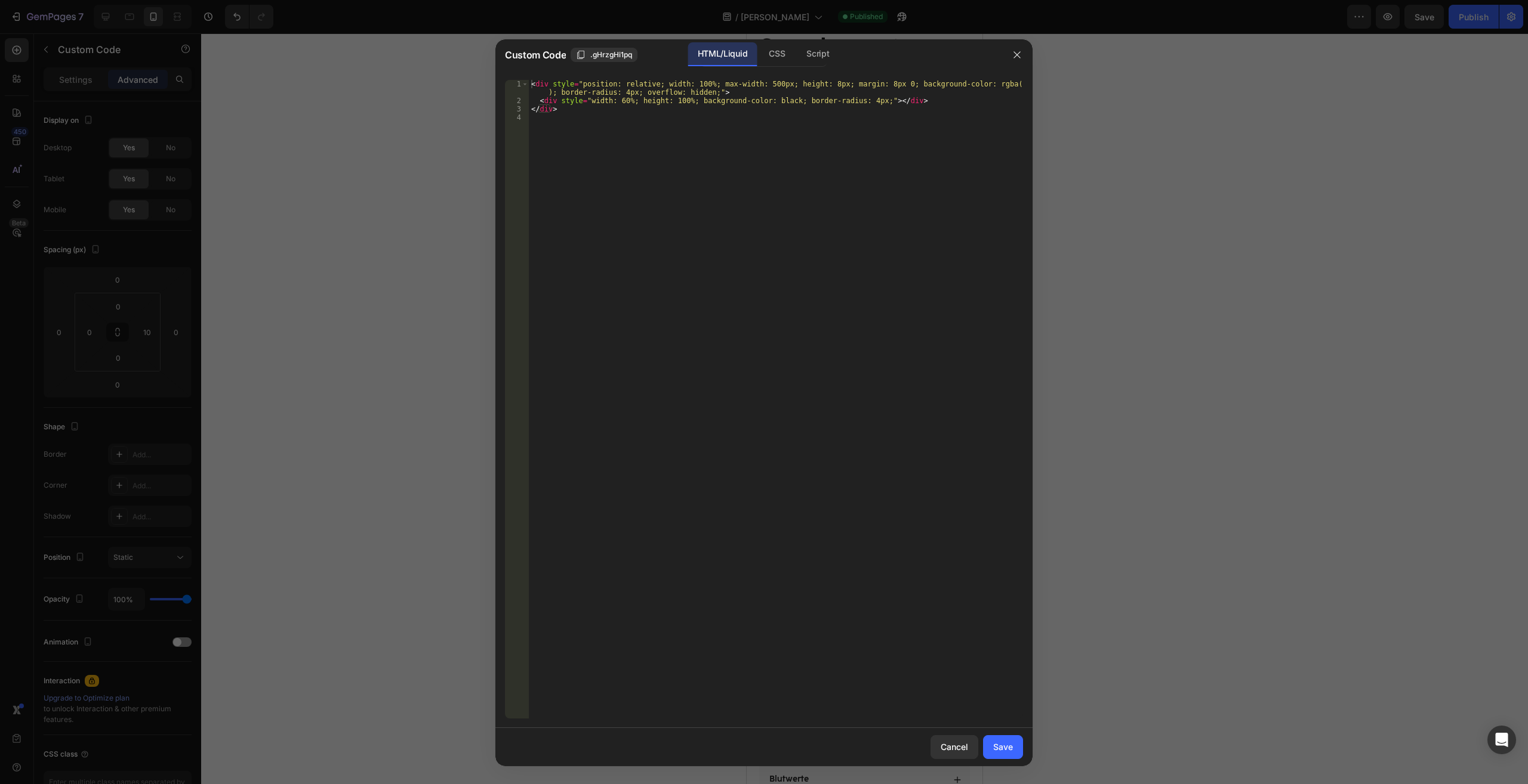
drag, startPoint x: 862, startPoint y: 580, endPoint x: 194, endPoint y: -51, distance: 918.9
click at [529, 80] on div "< div style = "position: relative; width: 100%; max-width: 500px; height: 8px; …" at bounding box center [776, 400] width 494 height 639
type textarea "<div style="position: relative; width: 100%; max-width: 500px; height: 8px; mar…"
paste textarea
click at [1007, 743] on div "Save" at bounding box center [1003, 747] width 20 height 12
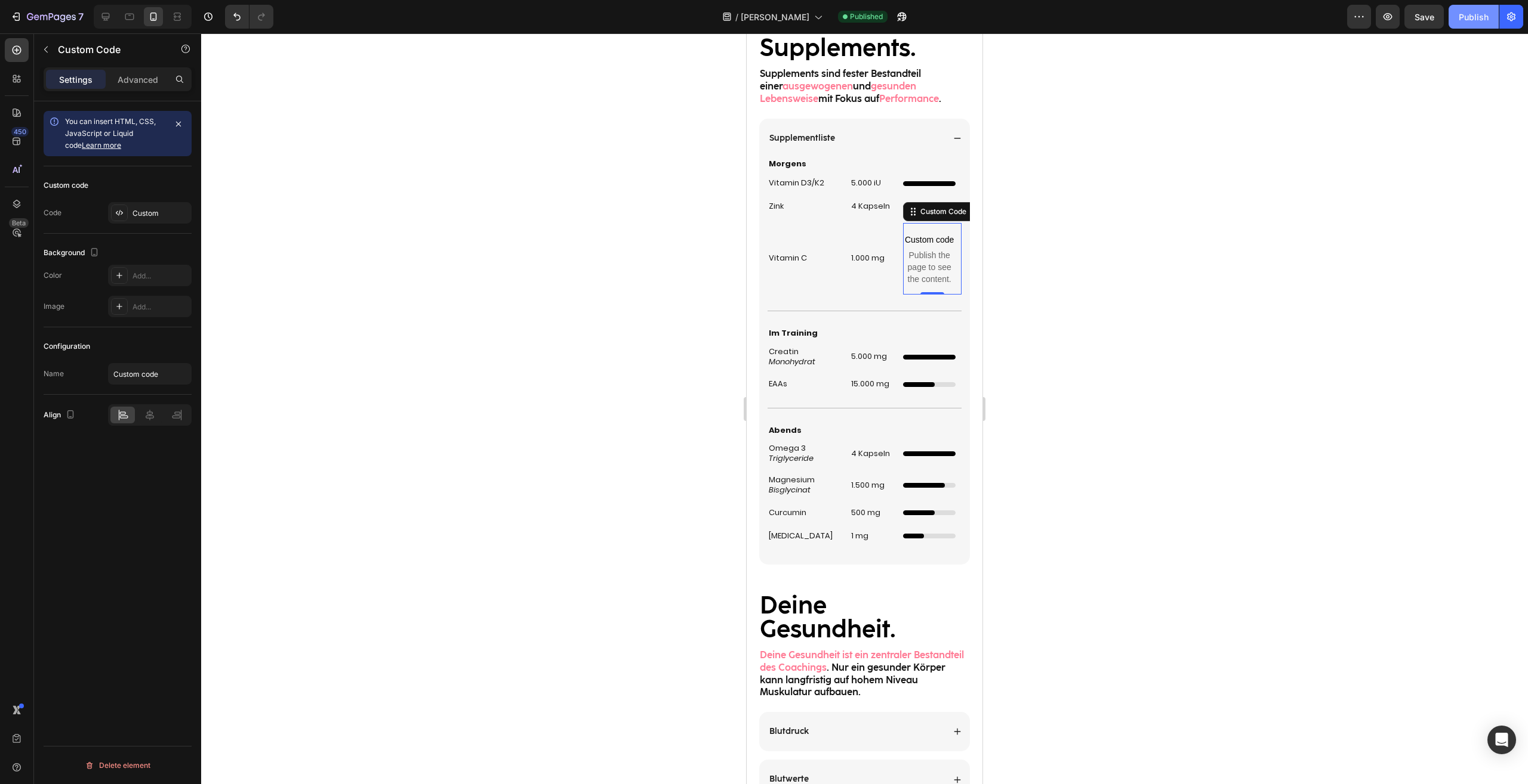
click at [1467, 21] on div "Publish" at bounding box center [1474, 17] width 30 height 12
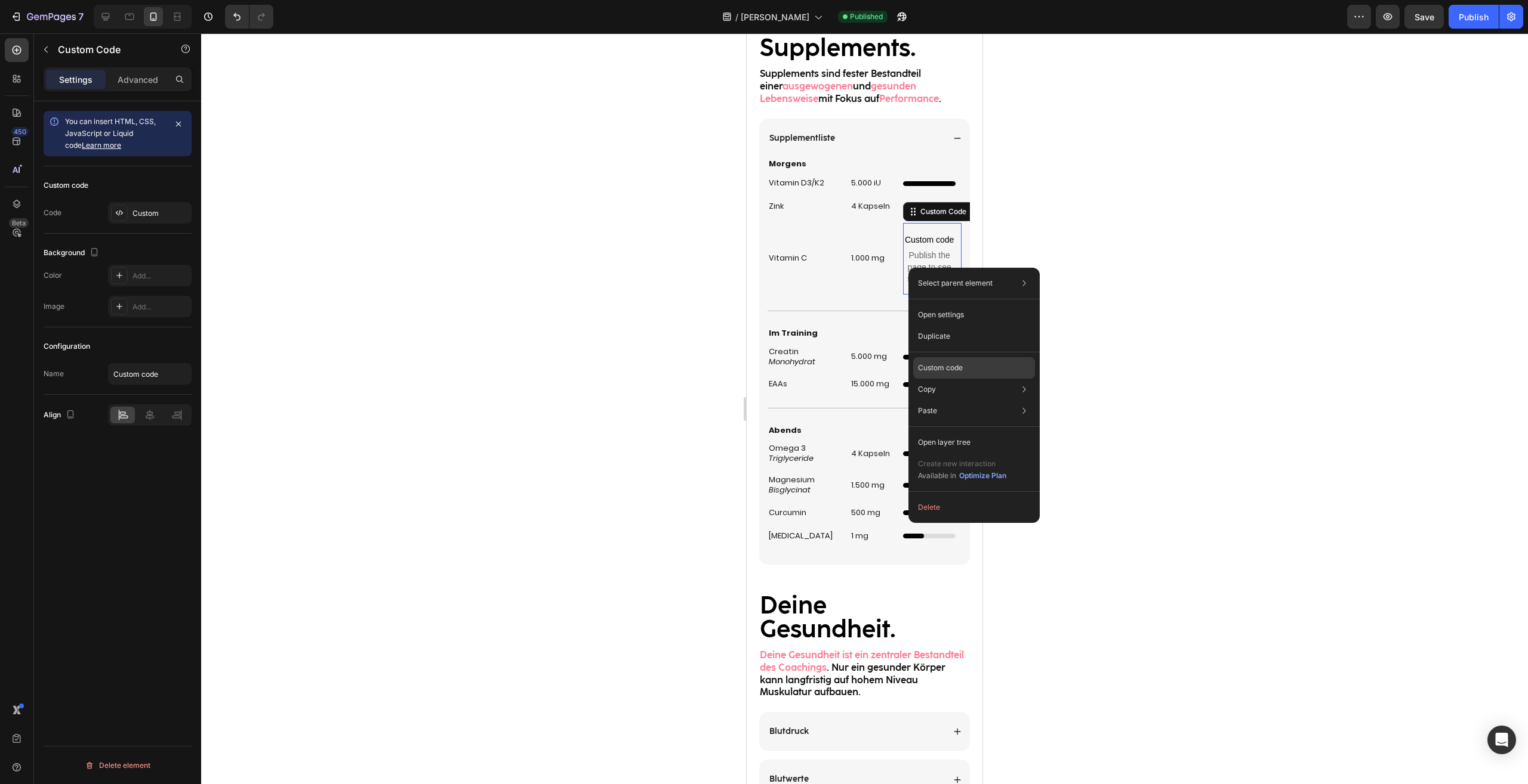
click at [958, 369] on p "Custom code" at bounding box center [940, 368] width 45 height 11
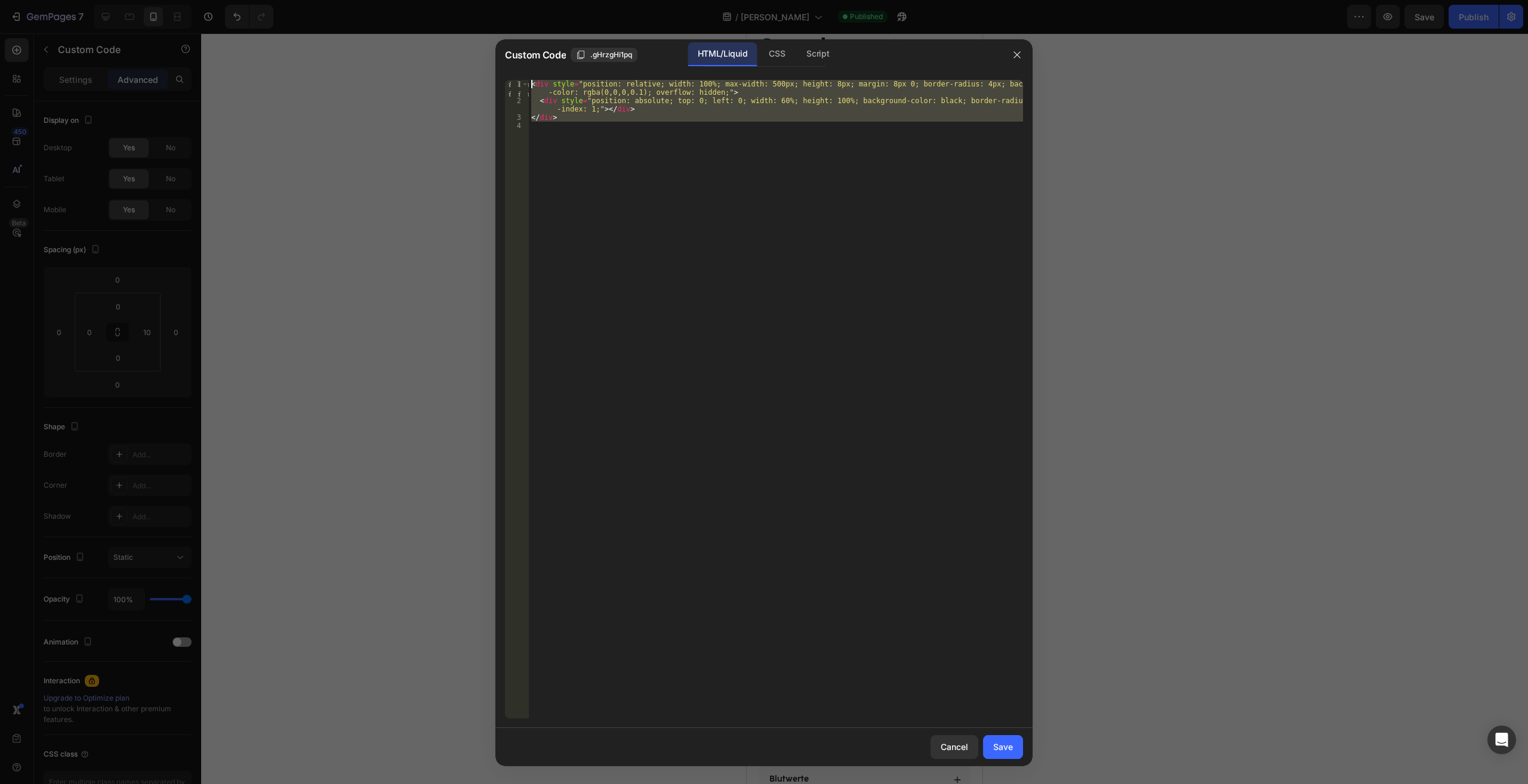
drag, startPoint x: 672, startPoint y: 487, endPoint x: 651, endPoint y: 146, distance: 341.6
click at [529, 80] on div "< div style = "position: relative; width: 100%; max-width: 500px; height: 8px; …" at bounding box center [776, 400] width 494 height 639
type textarea "<div style="position: relative; width: 100%; max-width: 500px; height: 8px; mar…"
paste textarea
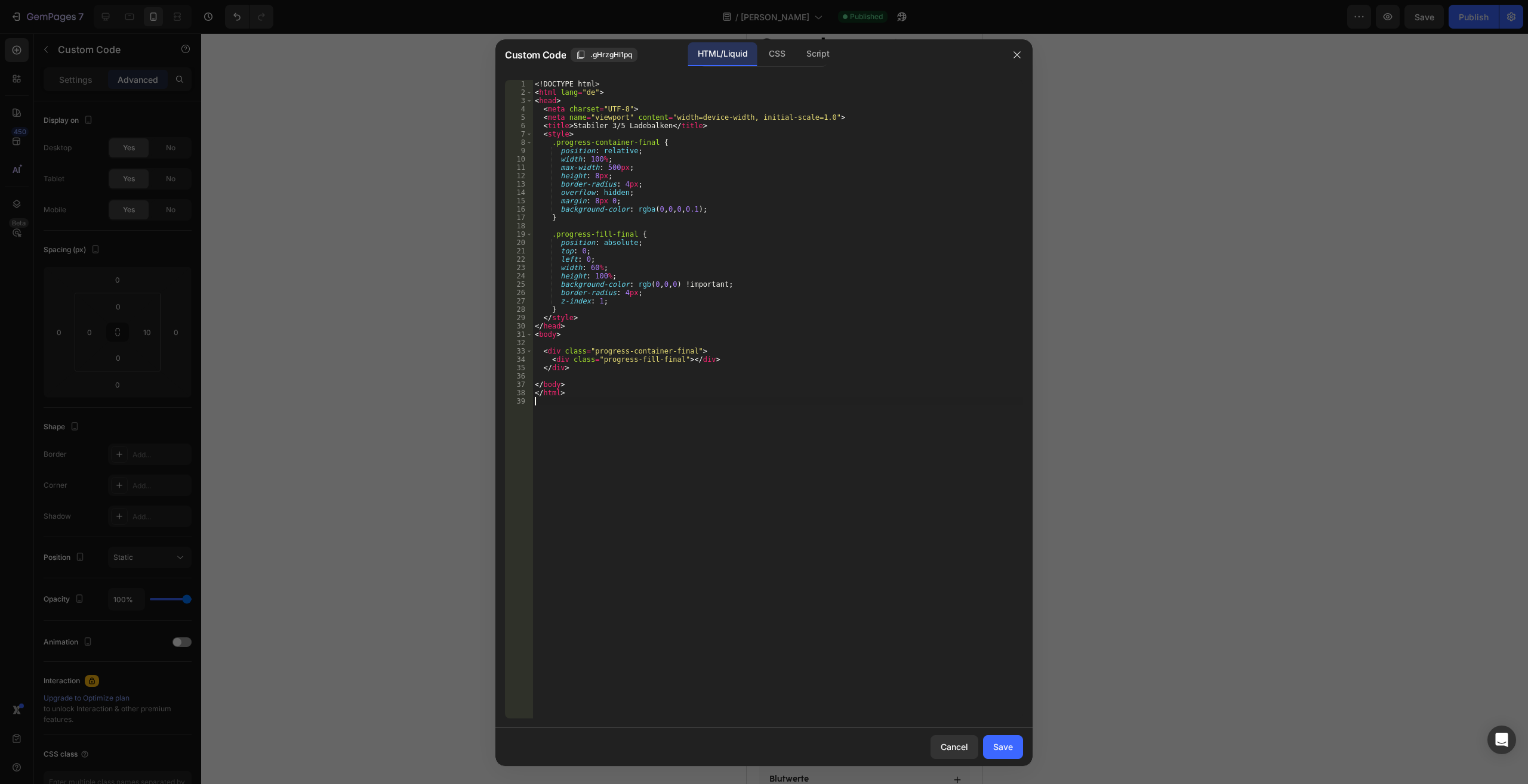
click at [1001, 738] on button "Save" at bounding box center [1003, 747] width 40 height 24
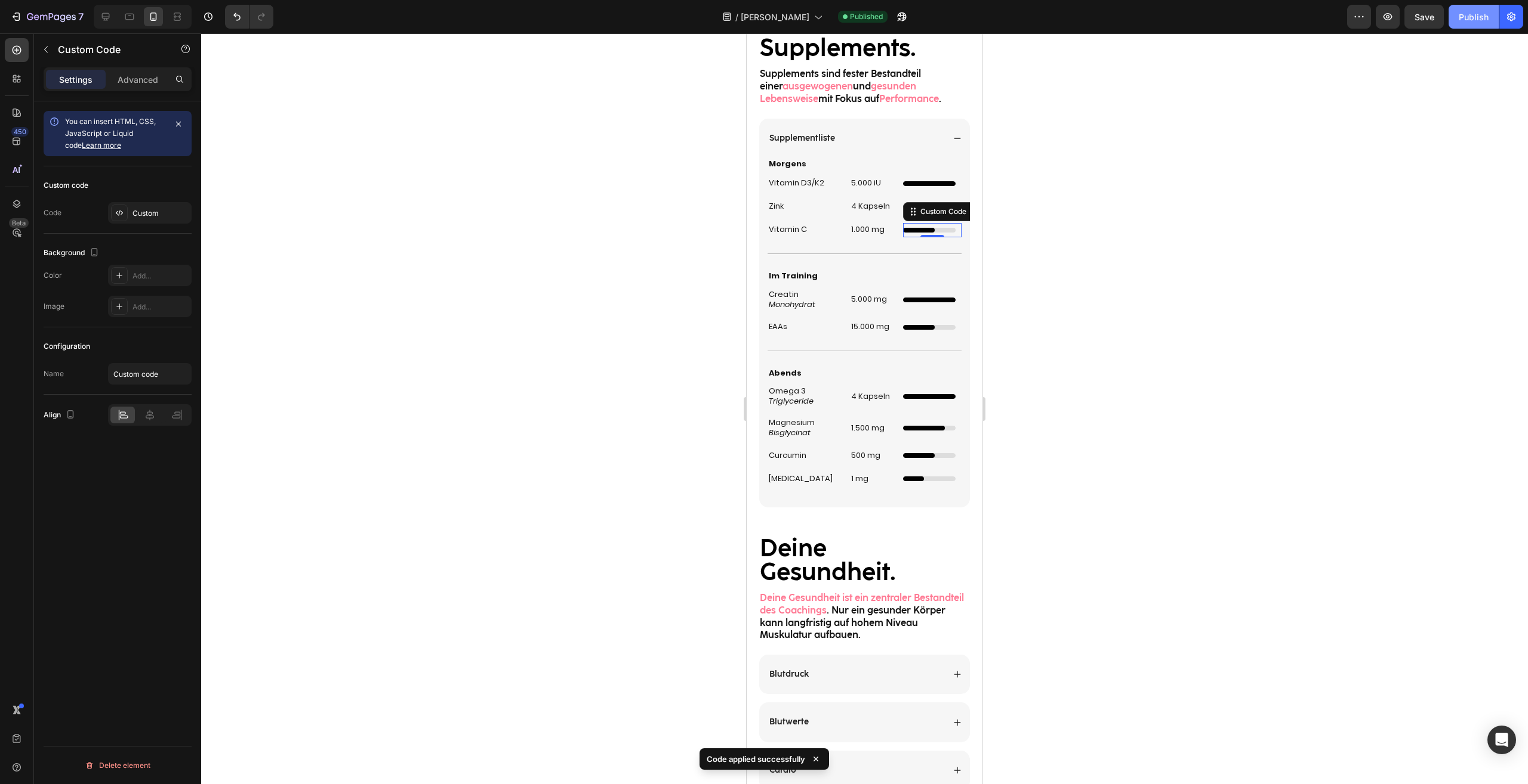
click at [1483, 19] on div "Publish" at bounding box center [1474, 17] width 30 height 12
